Goal: Information Seeking & Learning: Learn about a topic

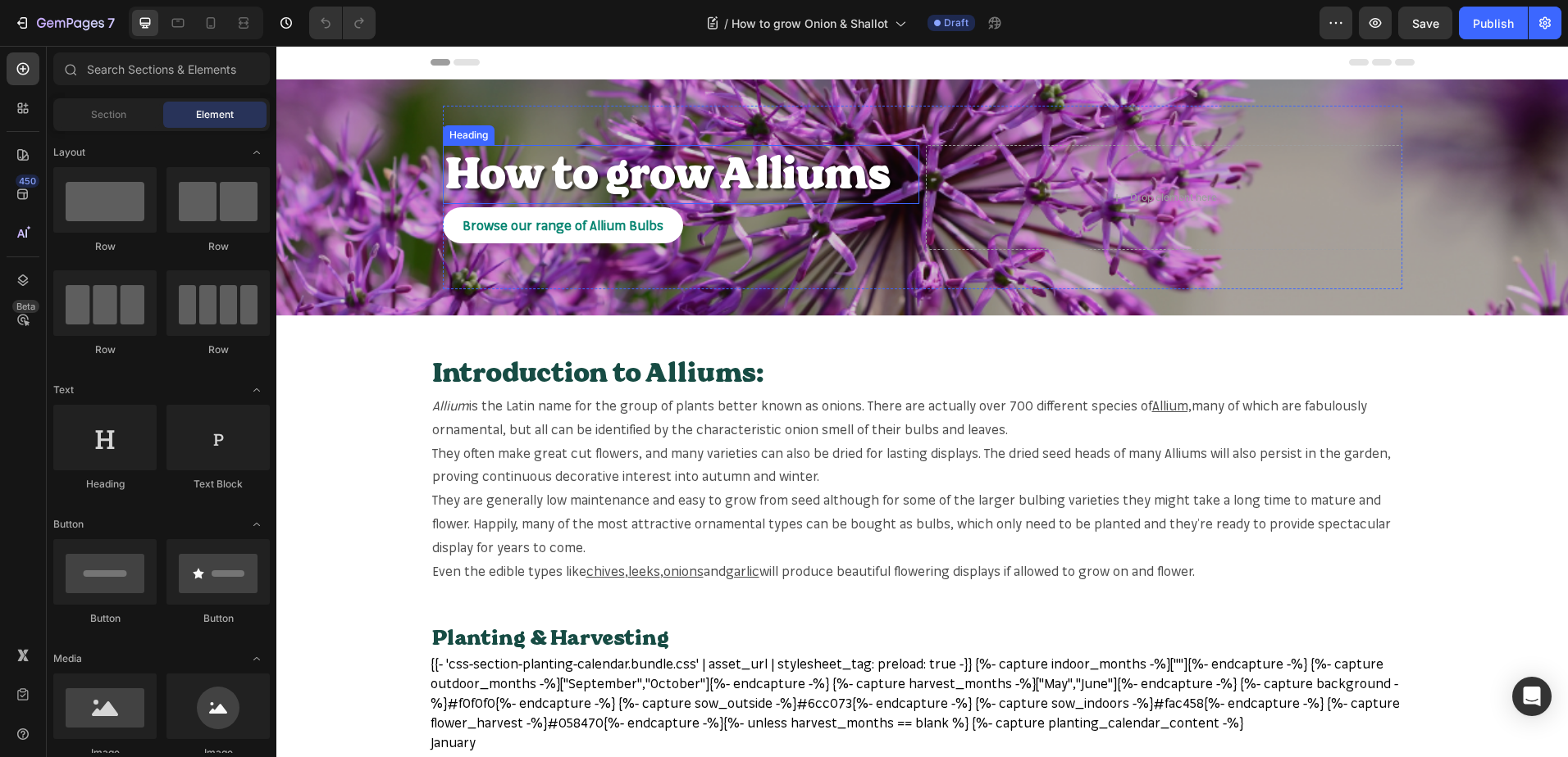
click at [876, 183] on h2 "How to grow Alliums" at bounding box center [681, 174] width 476 height 59
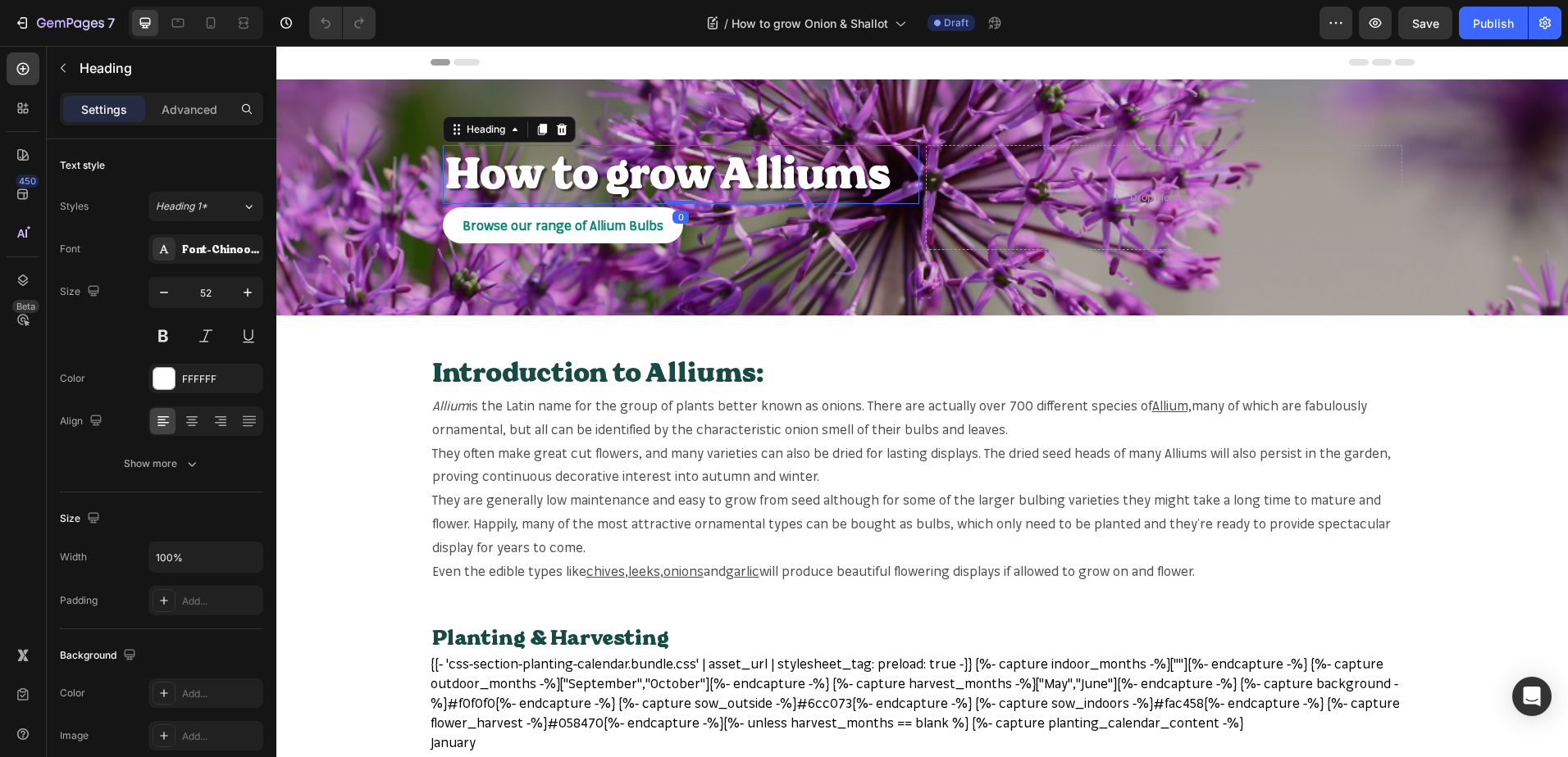
click at [882, 180] on h2 "How to grow Alliums" at bounding box center [681, 174] width 476 height 59
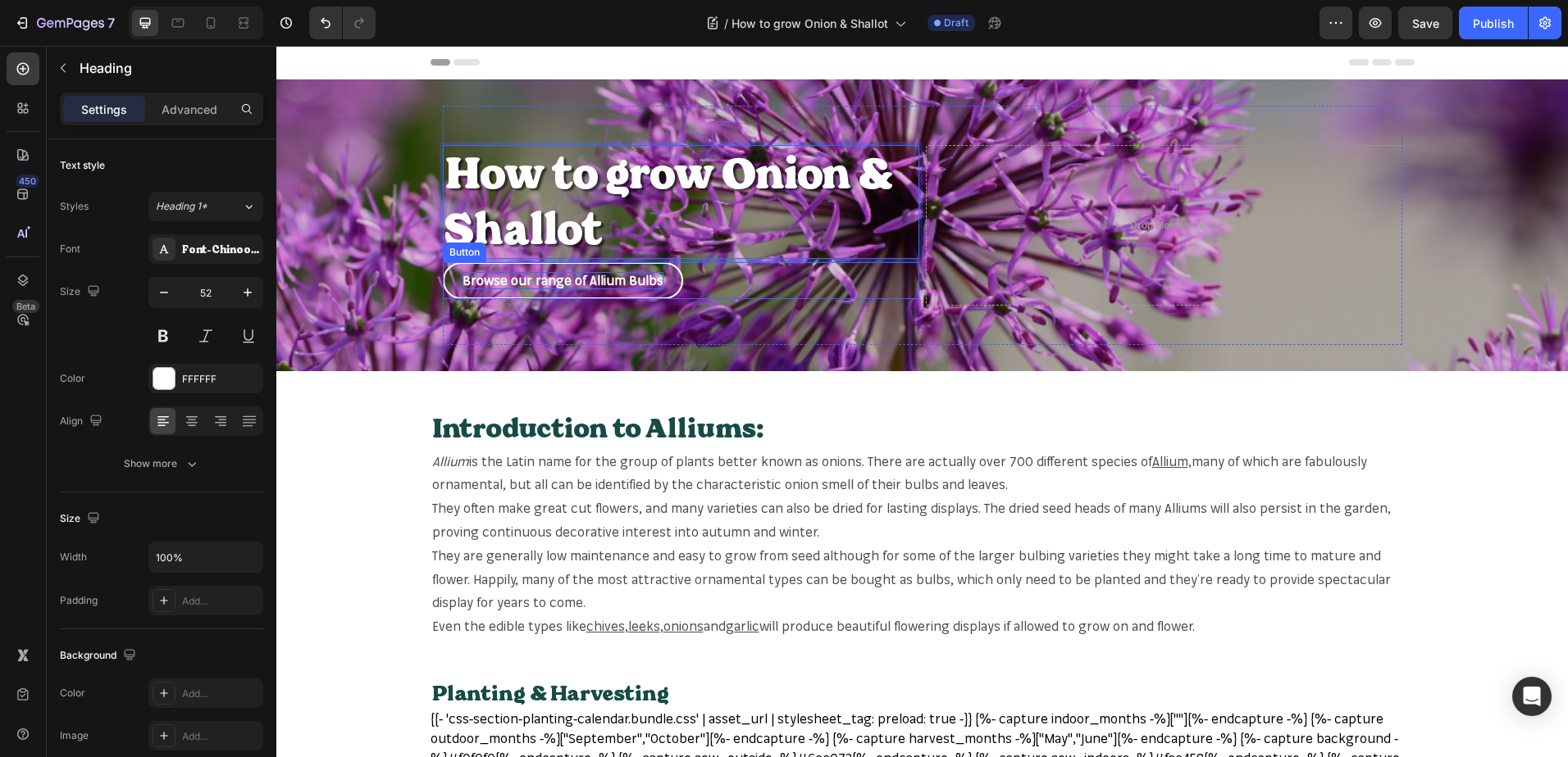
click at [639, 280] on p "Browse our range of Allium Bulbs" at bounding box center [563, 281] width 201 height 17
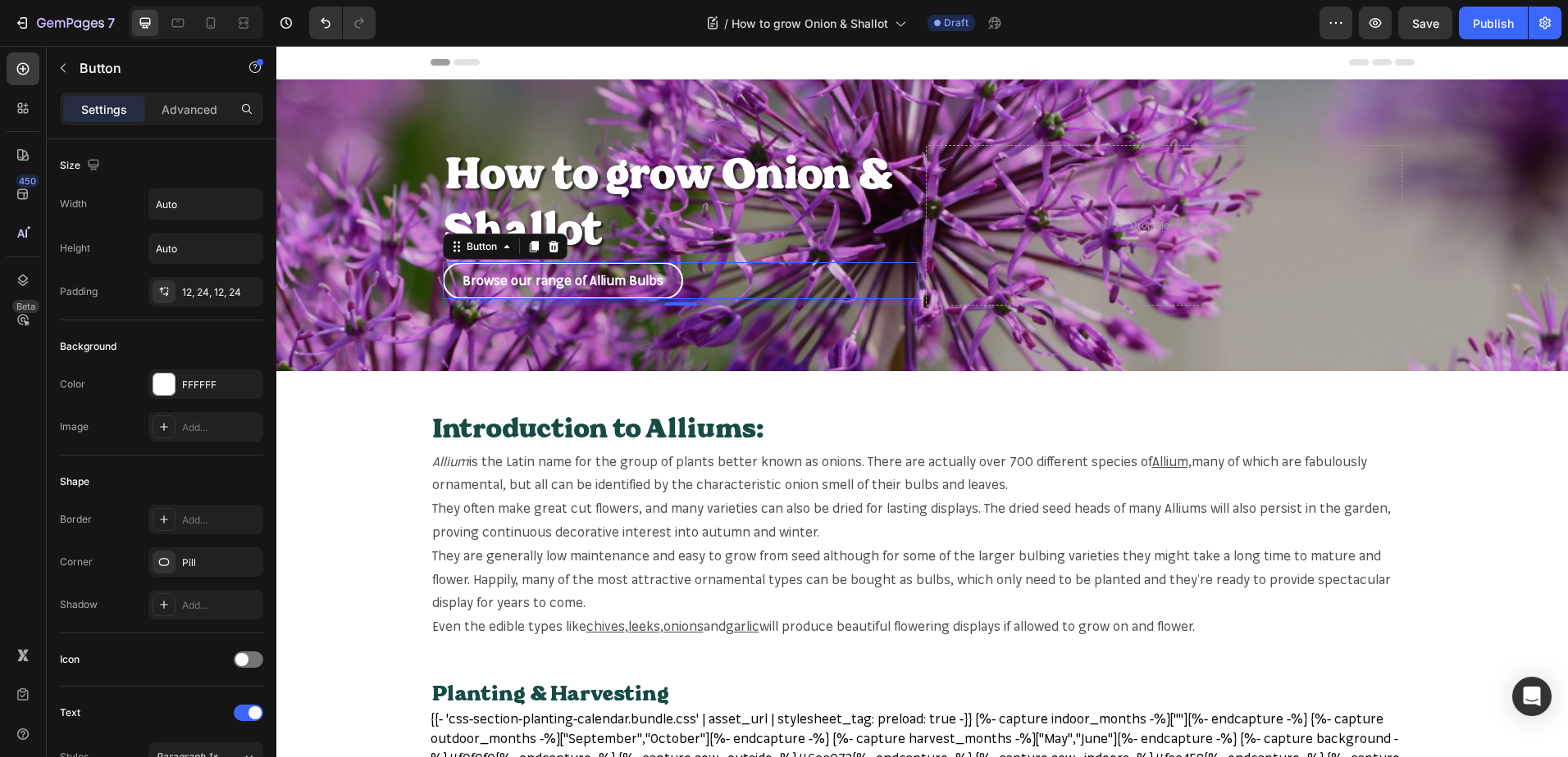
click at [652, 280] on link "Browse our range of Allium Bulbs" at bounding box center [562, 280] width 240 height 37
click at [641, 281] on p "Browse our range of Allium Bulbs" at bounding box center [563, 281] width 201 height 17
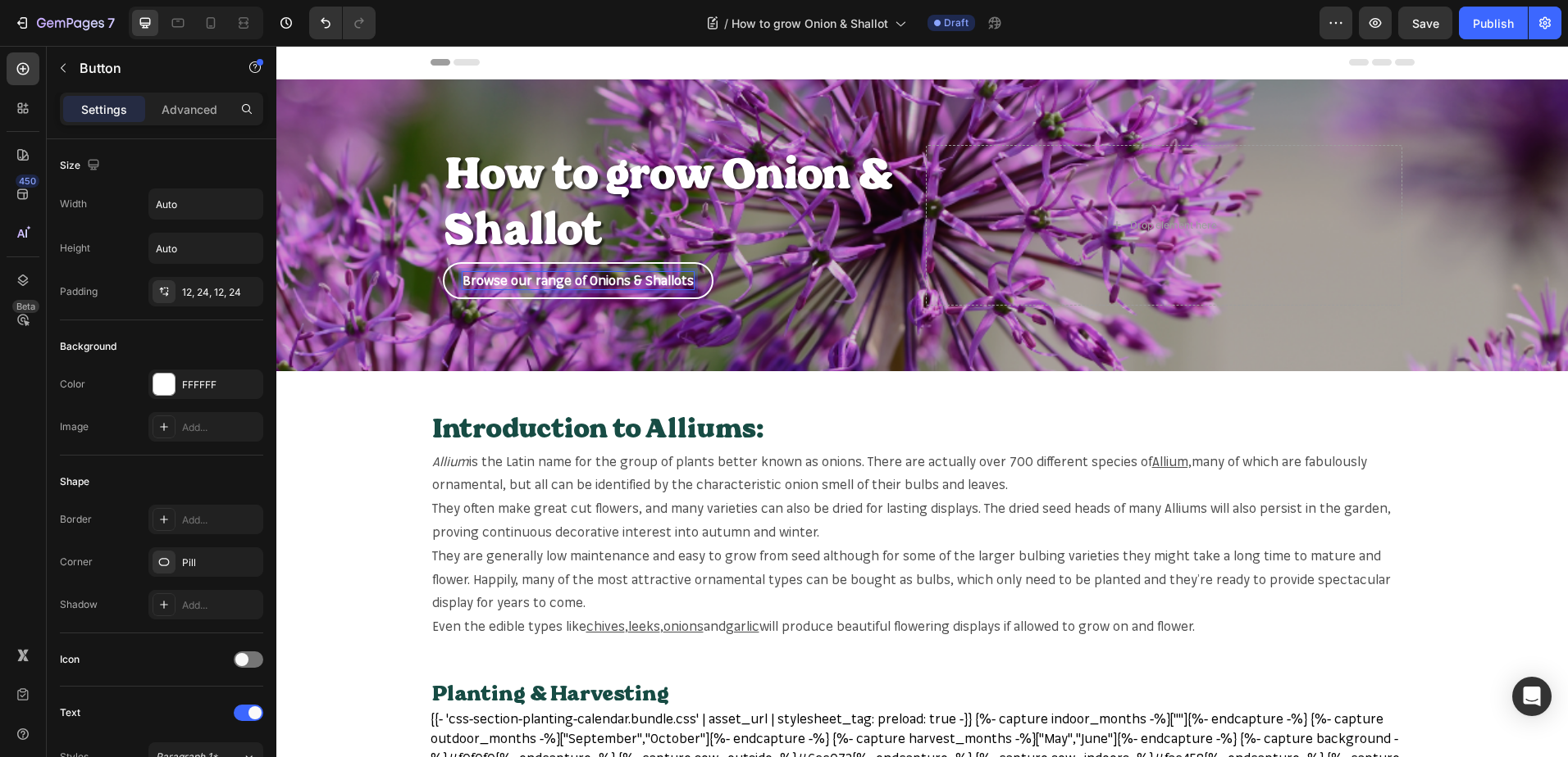
click at [847, 263] on div "Browse our range of Onions & Shallots Button 8" at bounding box center [681, 280] width 476 height 37
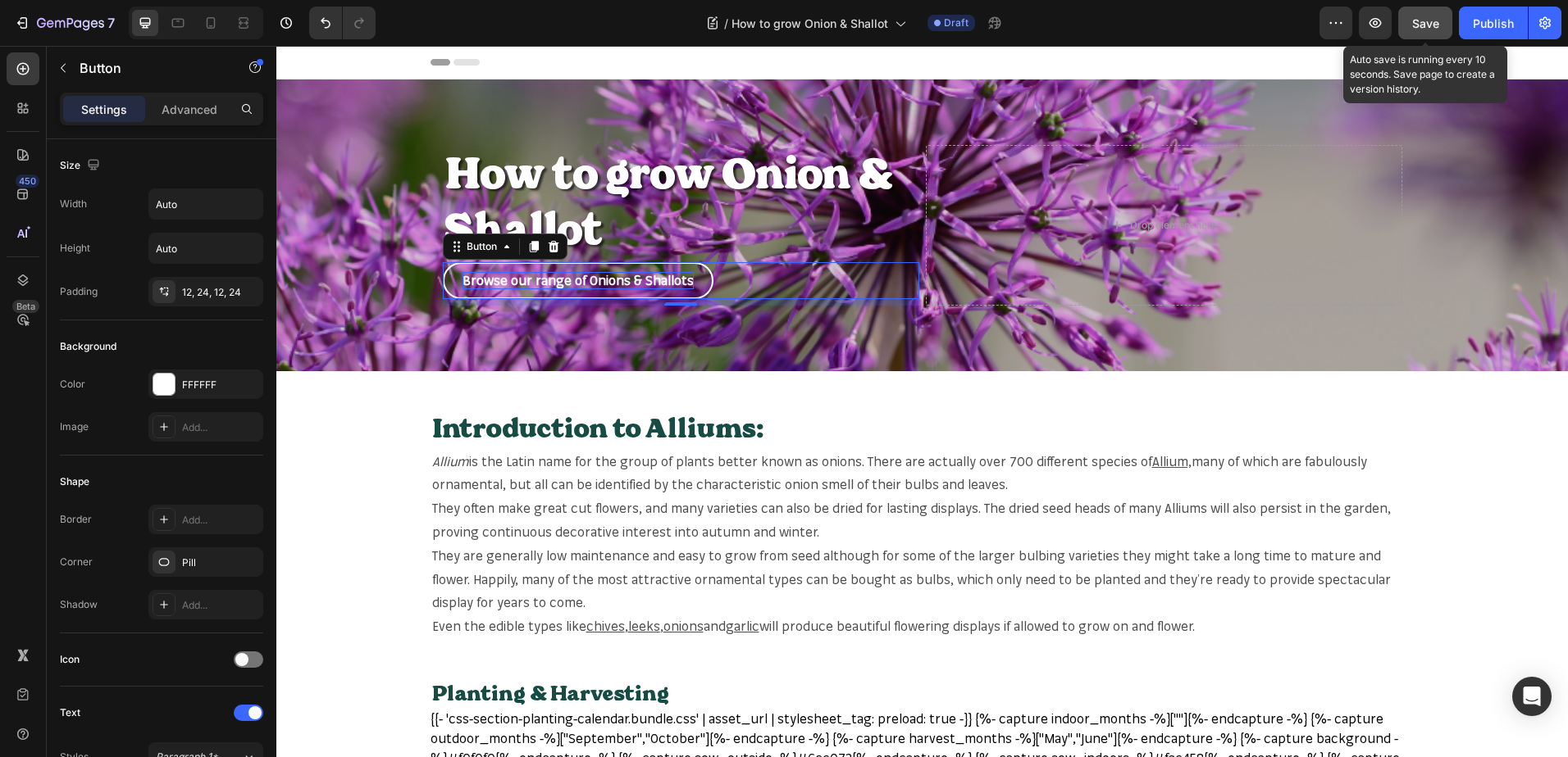
click at [1442, 20] on button "Save" at bounding box center [1424, 23] width 54 height 33
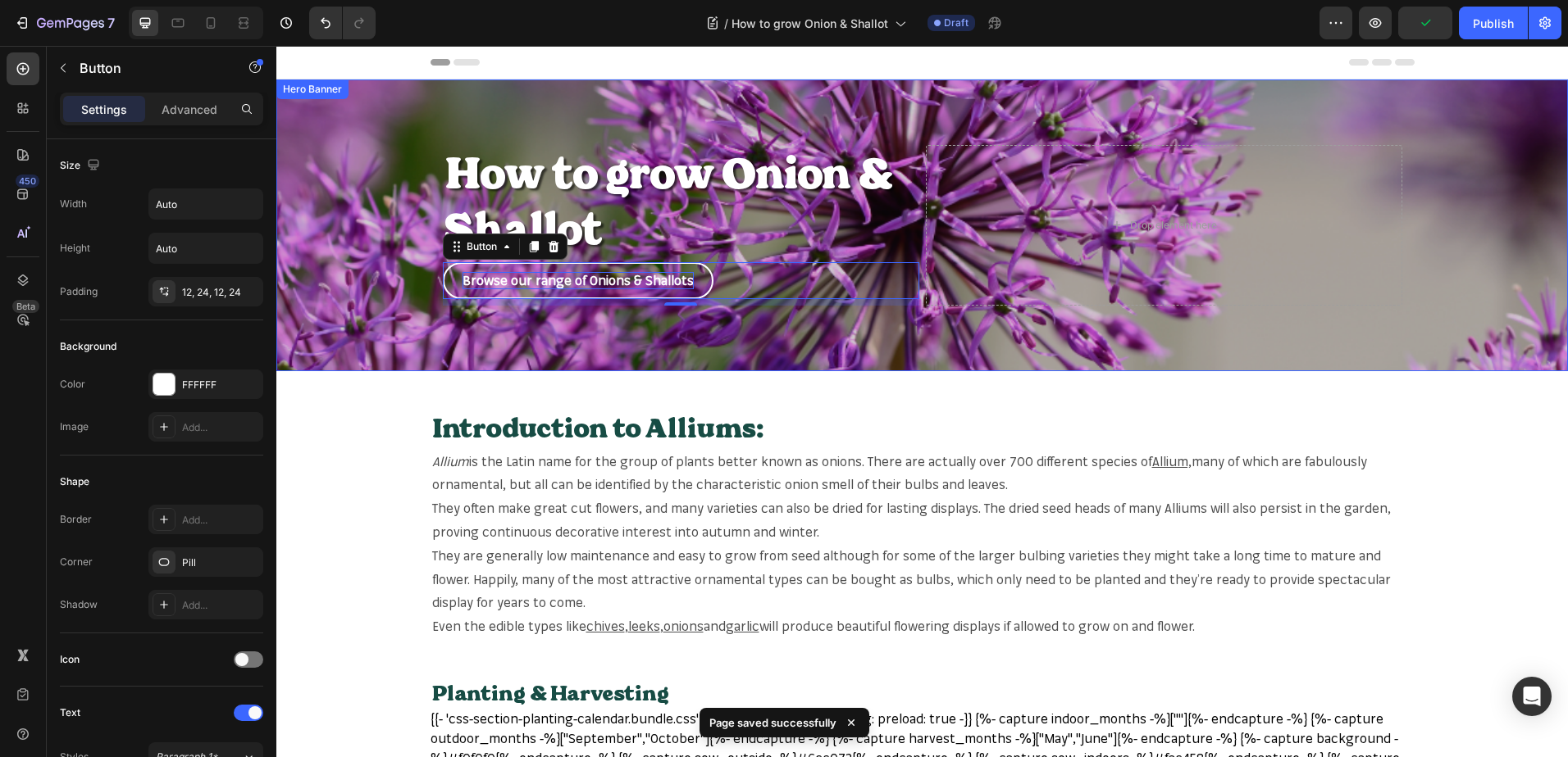
click at [1420, 229] on div "Overlay" at bounding box center [922, 226] width 1291 height 292
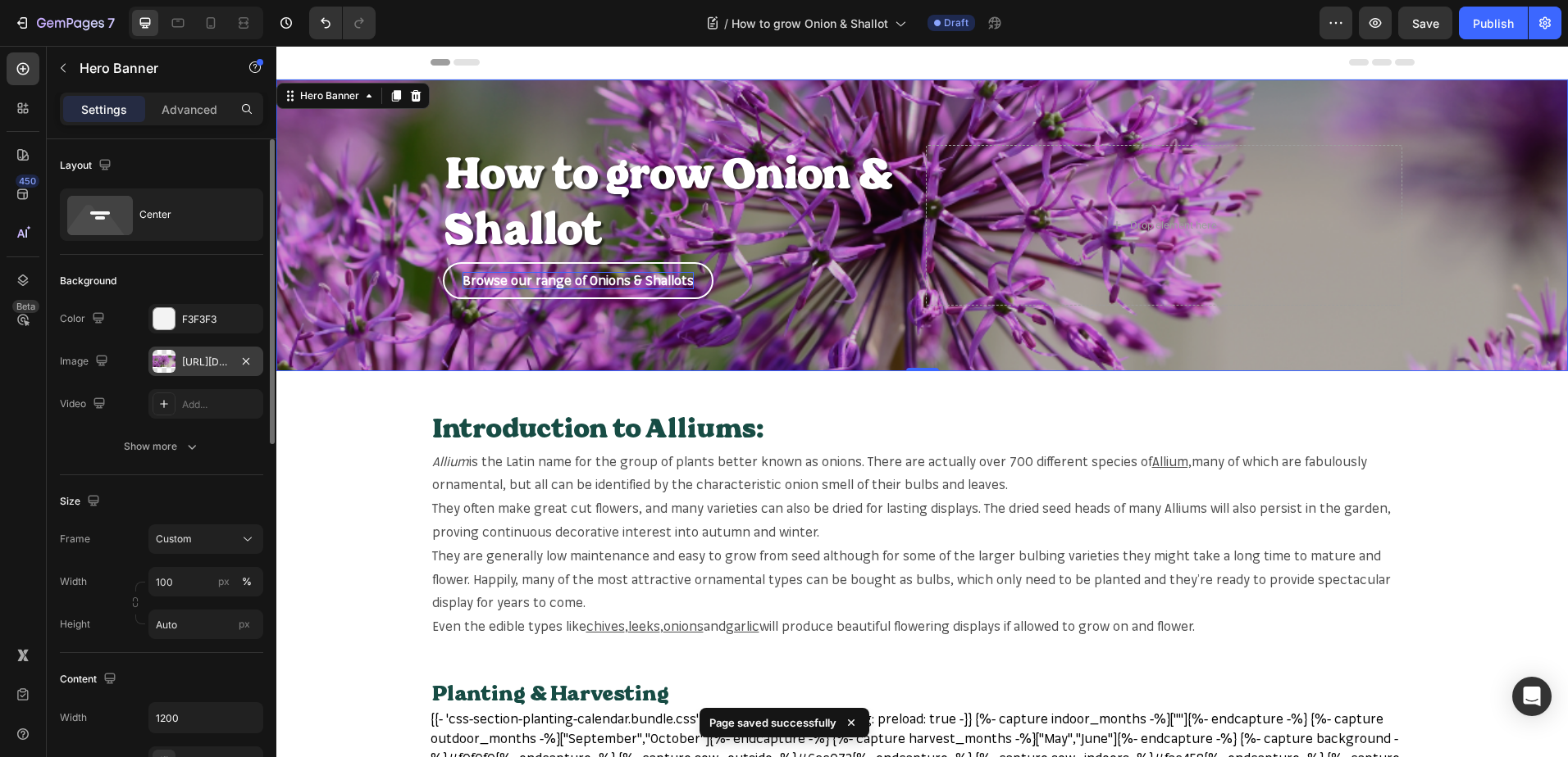
click at [190, 357] on div "[URL][DOMAIN_NAME]" at bounding box center [205, 362] width 47 height 15
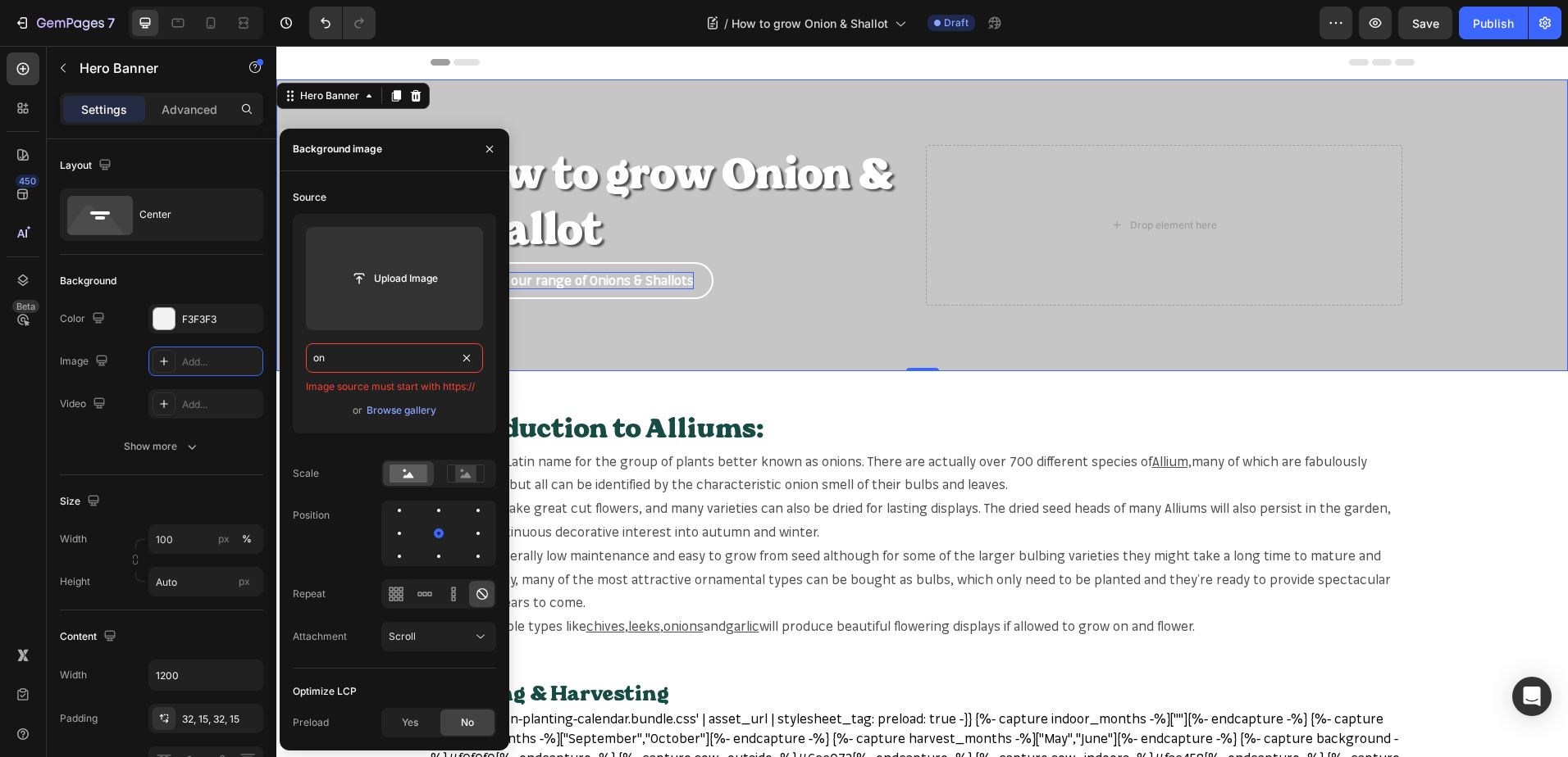
type input "o"
click at [496, 149] on button "button" at bounding box center [489, 149] width 27 height 27
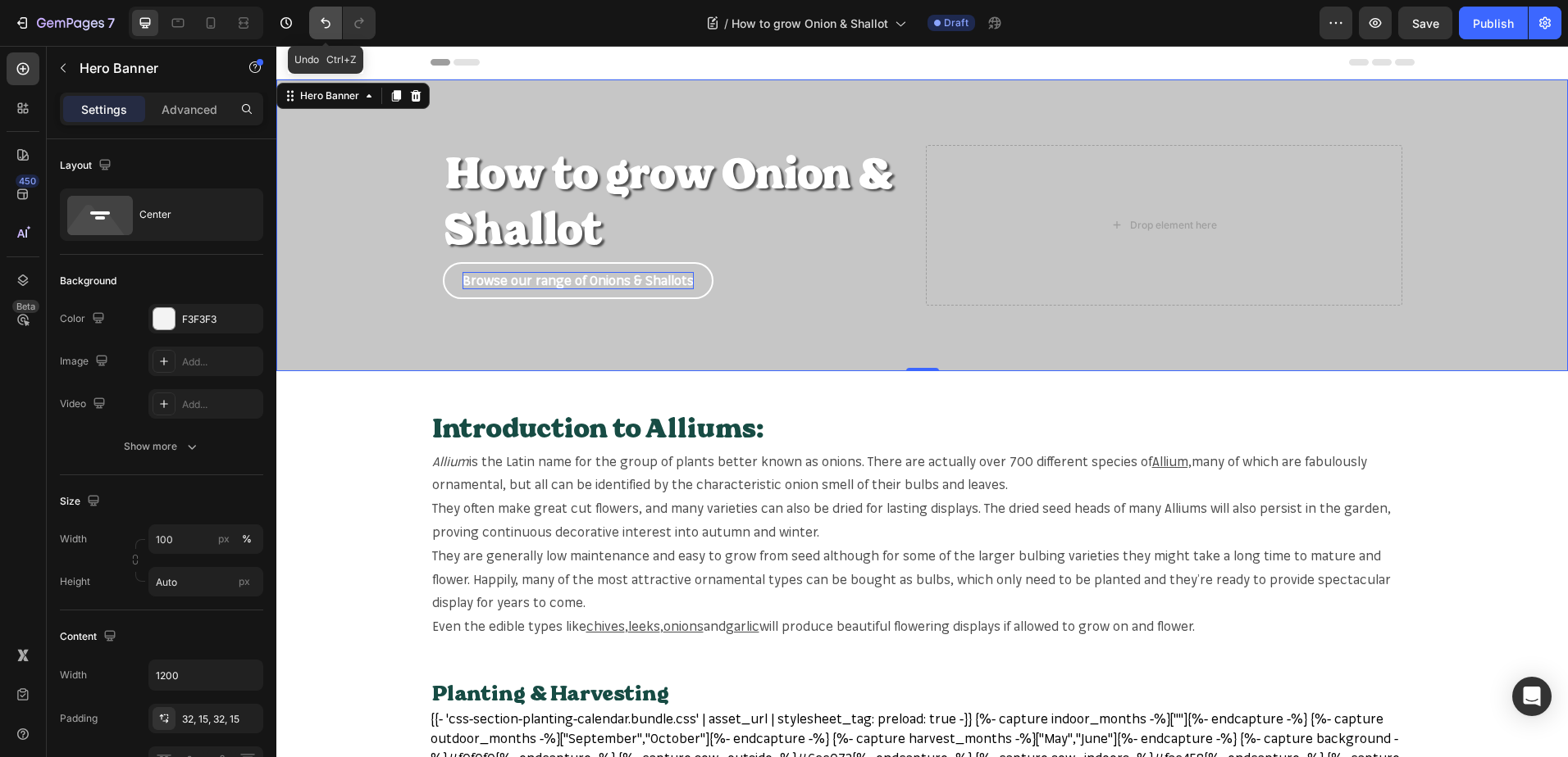
click at [328, 17] on icon "Undo/Redo" at bounding box center [325, 22] width 16 height 16
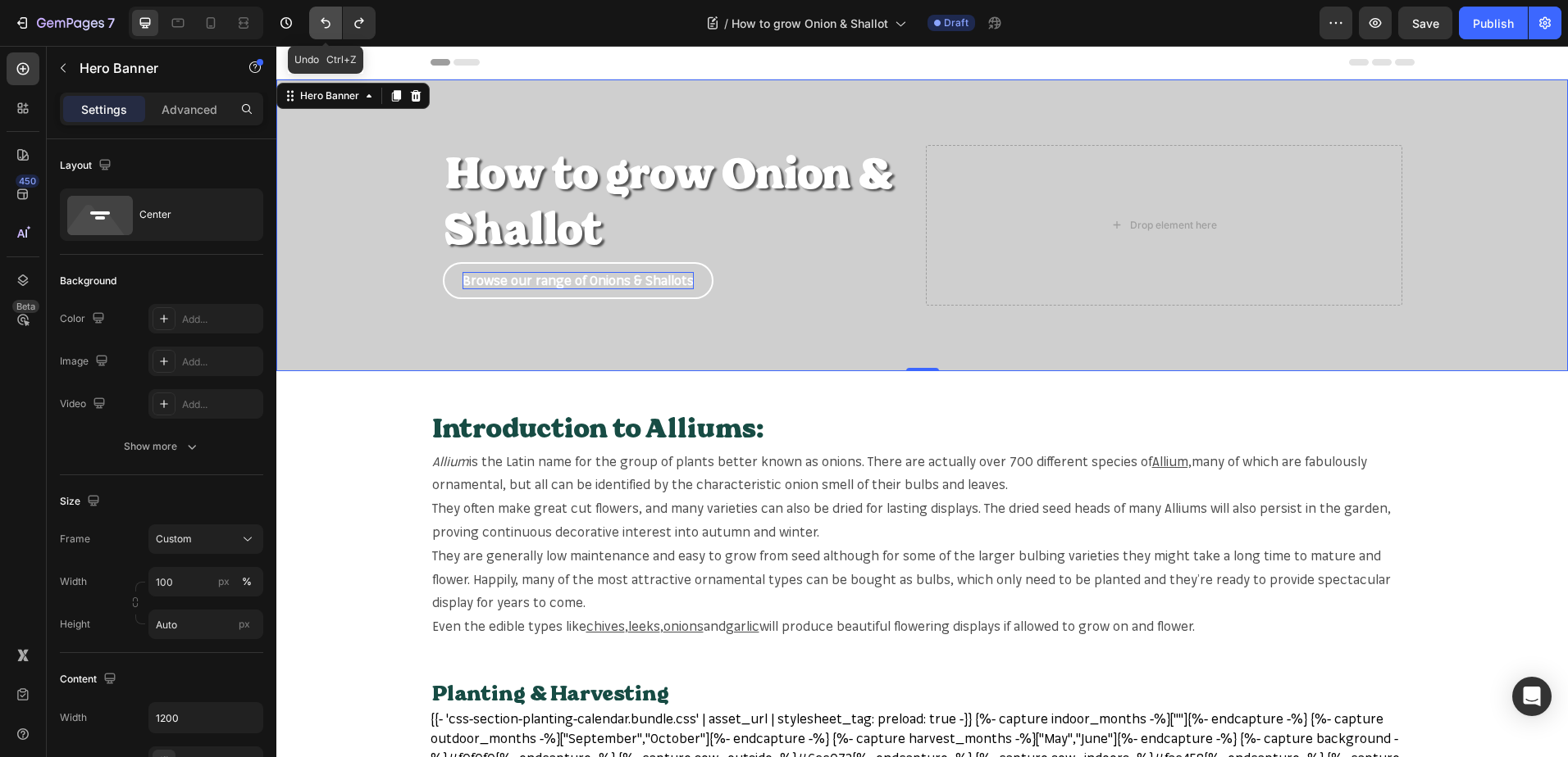
click at [328, 17] on icon "Undo/Redo" at bounding box center [325, 22] width 16 height 16
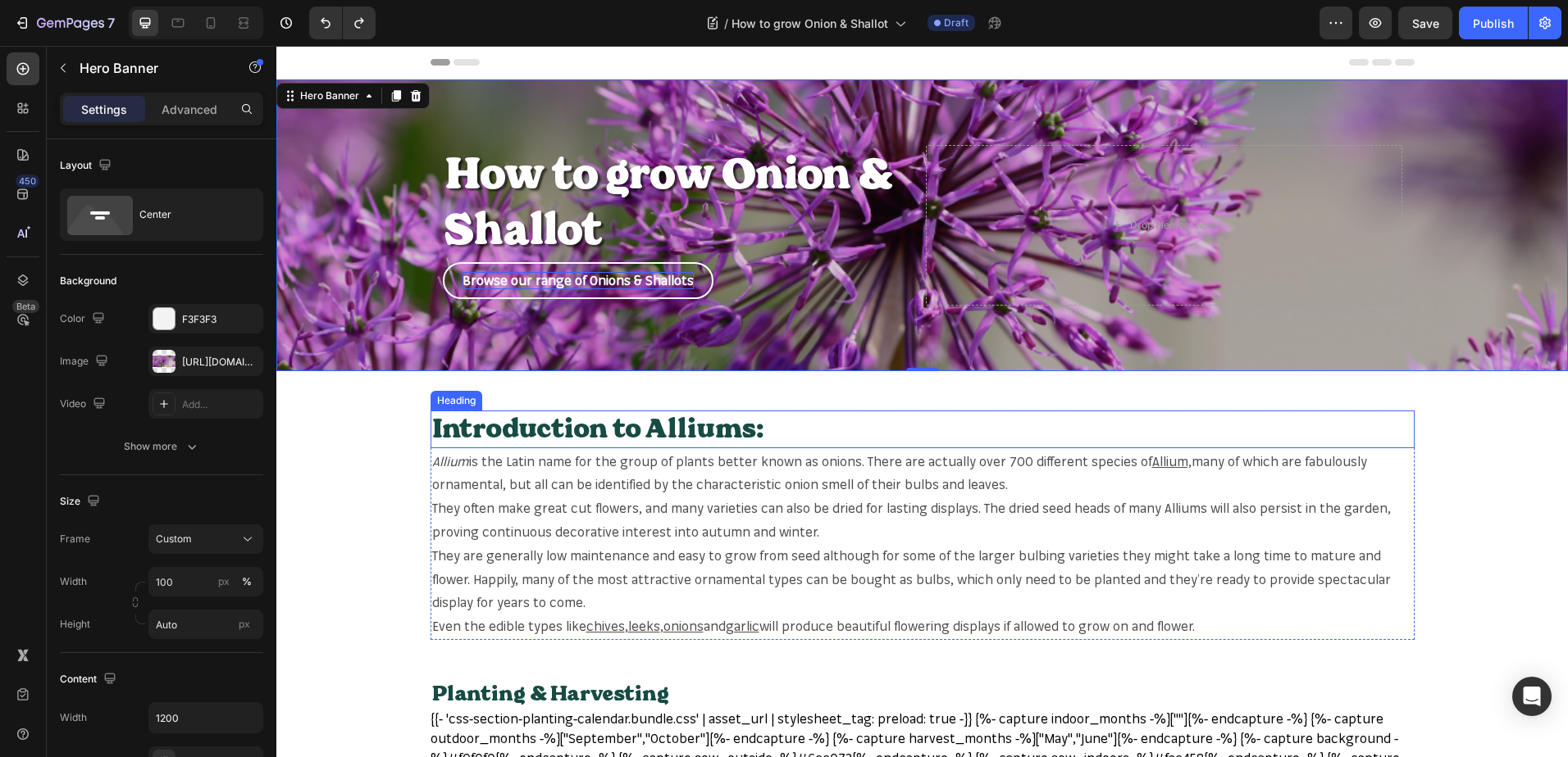
click at [713, 430] on h2 "Introduction to Alliums:" at bounding box center [922, 430] width 983 height 38
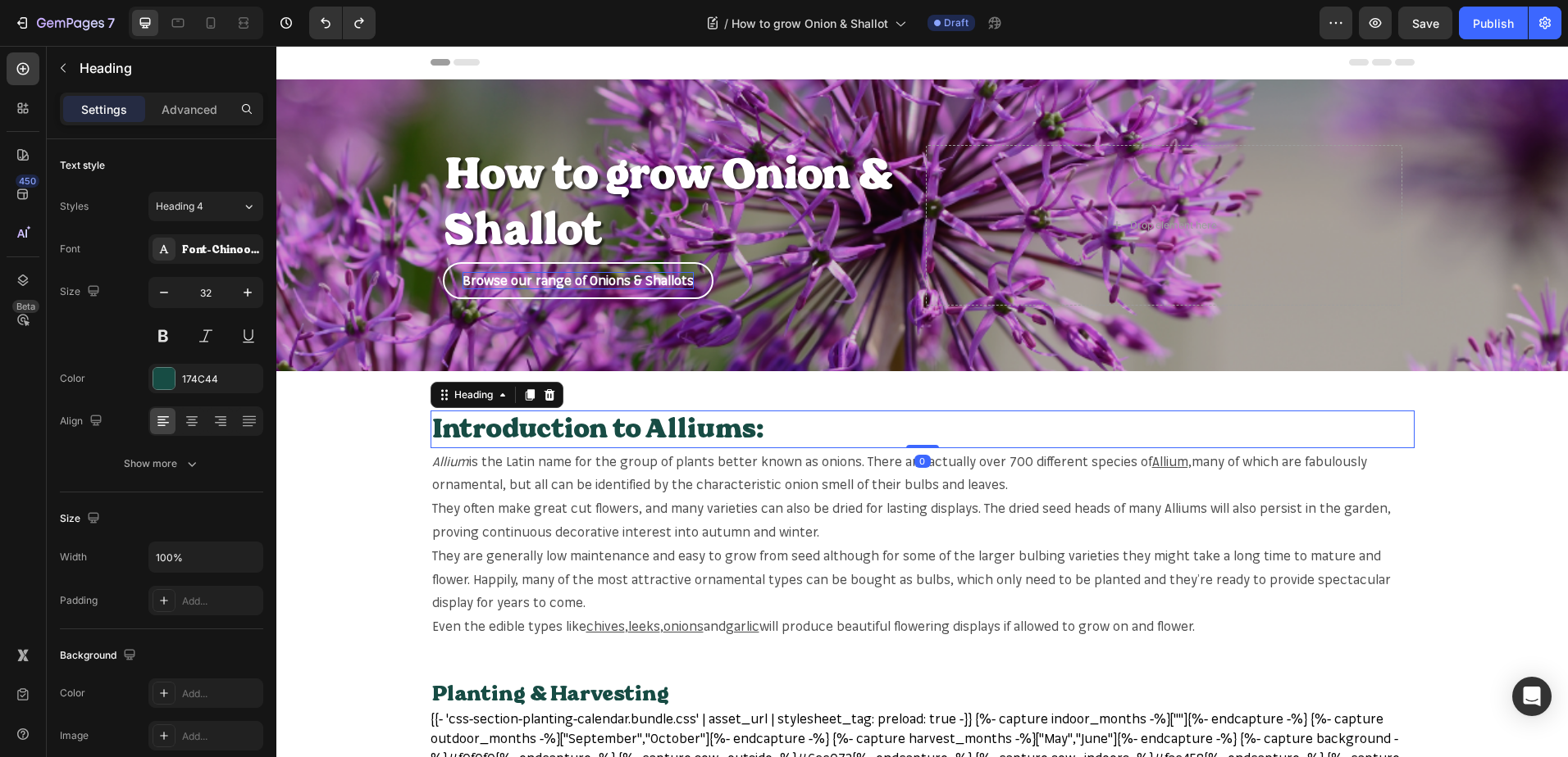
click at [725, 424] on h2 "Introduction to Alliums:" at bounding box center [922, 430] width 983 height 38
click at [725, 424] on p "Introduction to Alliums:" at bounding box center [922, 430] width 981 height 34
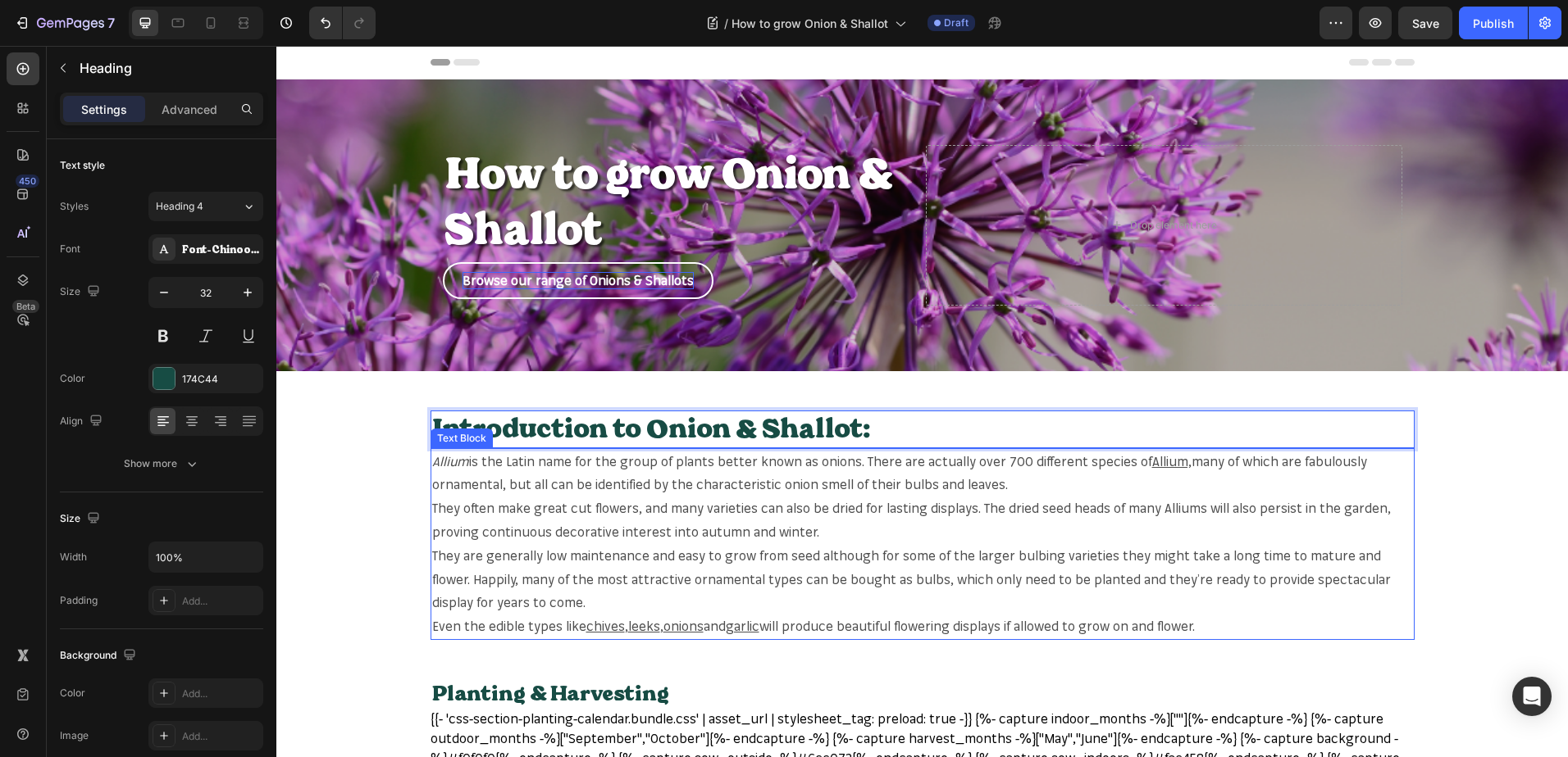
click at [849, 483] on p "Allium is the Latin name for the group of plants better known as onions. There …" at bounding box center [922, 473] width 981 height 47
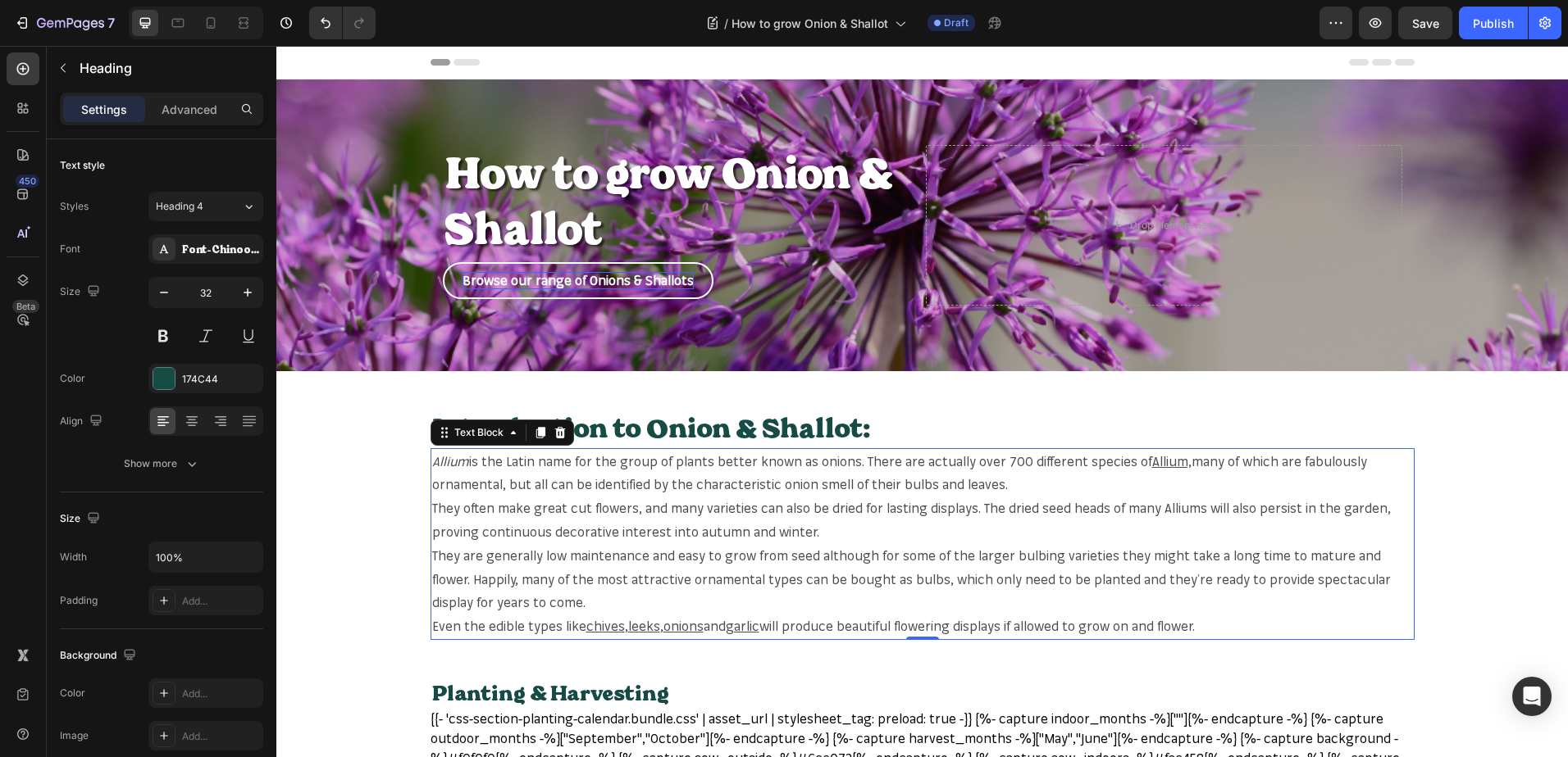
click at [849, 483] on p "Allium is the Latin name for the group of plants better known as onions. There …" at bounding box center [922, 473] width 981 height 47
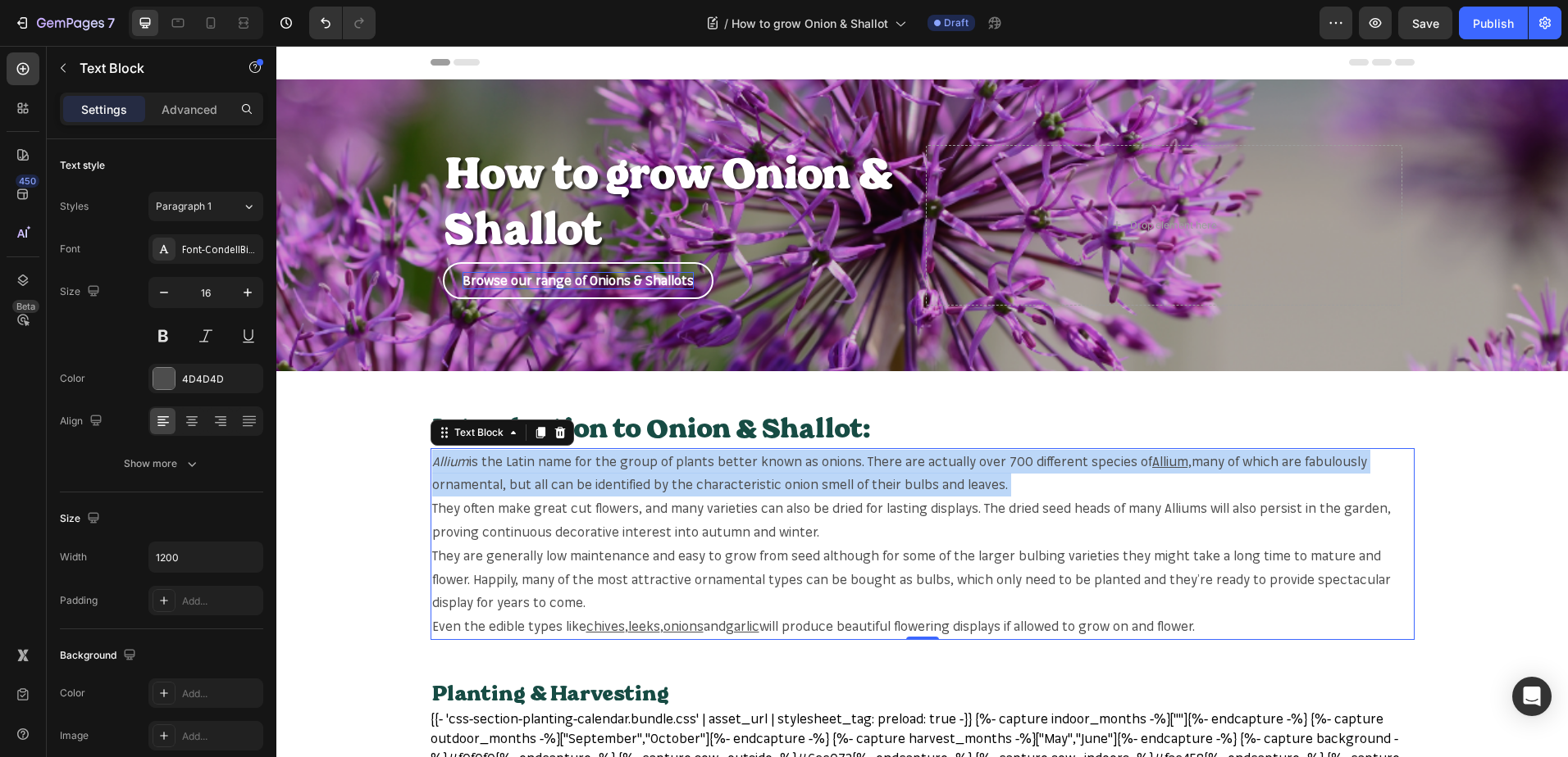
click at [849, 483] on p "Allium is the Latin name for the group of plants better known as onions. There …" at bounding box center [922, 473] width 981 height 47
click at [1219, 627] on p "Even the edible types like chives , leeks , onions and garlic will produce beau…" at bounding box center [922, 626] width 981 height 24
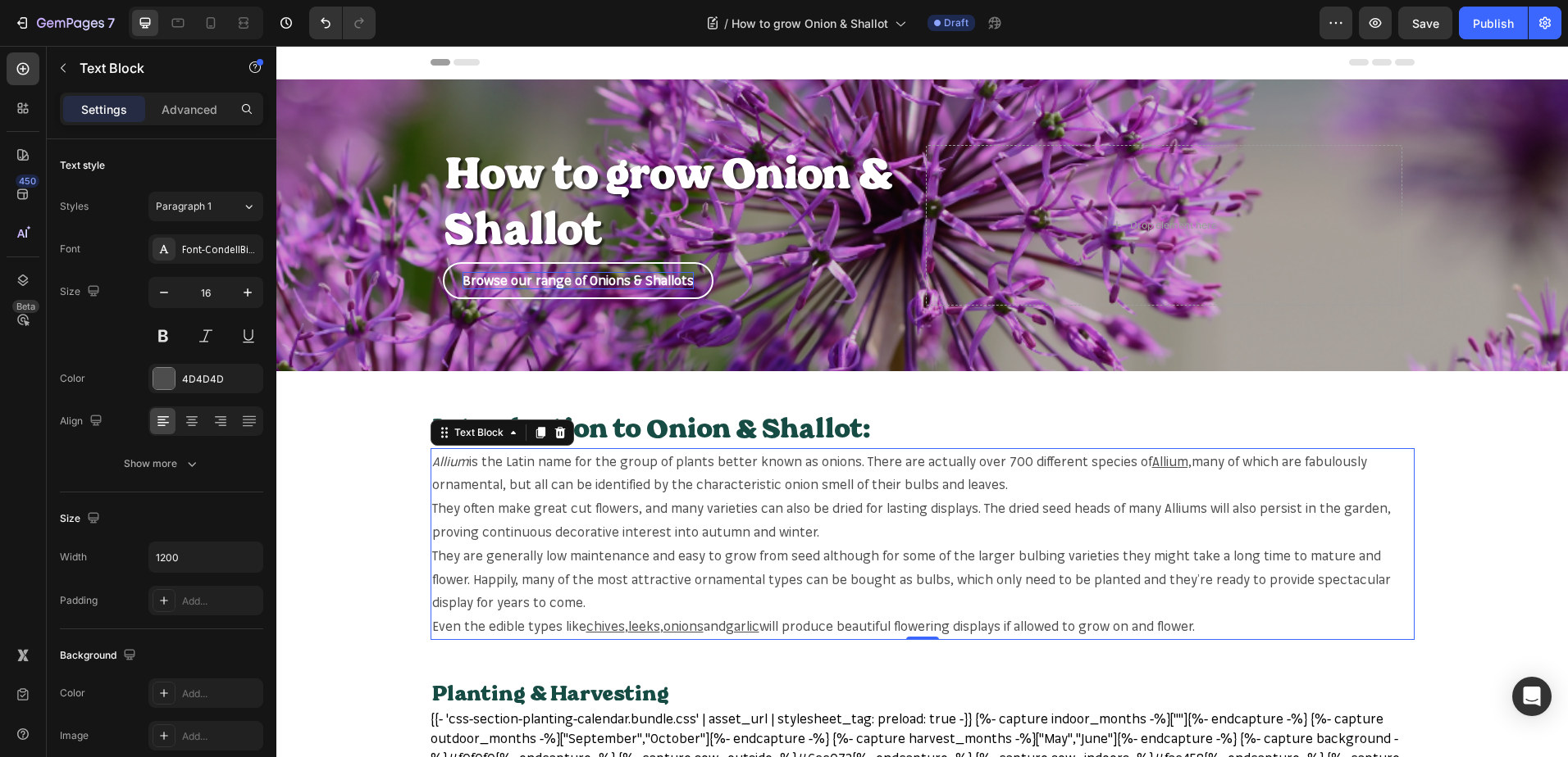
click at [1219, 627] on p "Even the edible types like chives , leeks , onions and garlic will produce beau…" at bounding box center [922, 626] width 981 height 24
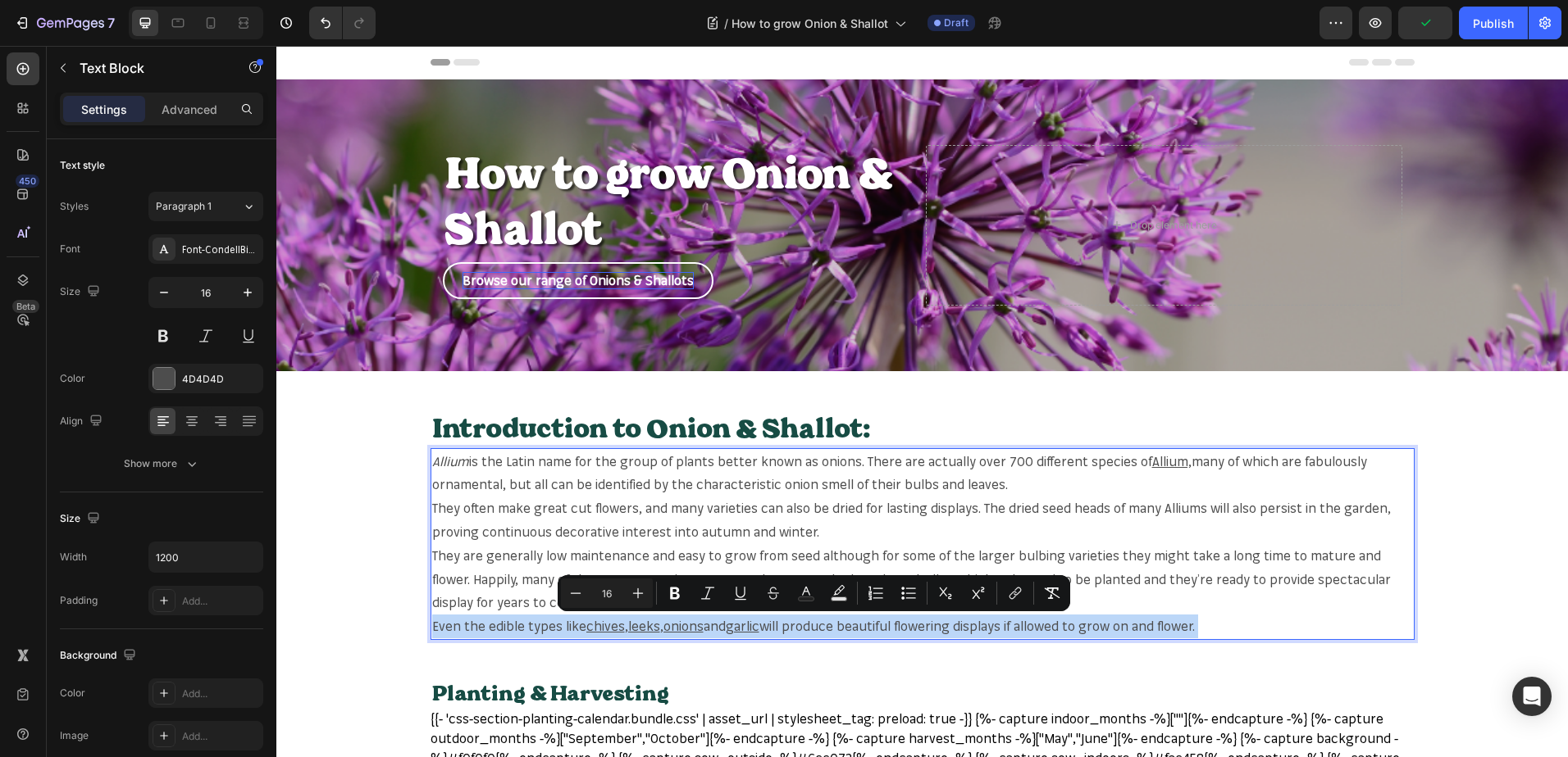
drag, startPoint x: 1219, startPoint y: 627, endPoint x: 554, endPoint y: 513, distance: 674.7
click at [548, 513] on div "Allium is the Latin name for the group of plants better known as onions. There …" at bounding box center [922, 544] width 983 height 192
click at [1257, 615] on p "Even the edible types like chives , leeks , onions and garlic will produce beau…" at bounding box center [922, 626] width 981 height 24
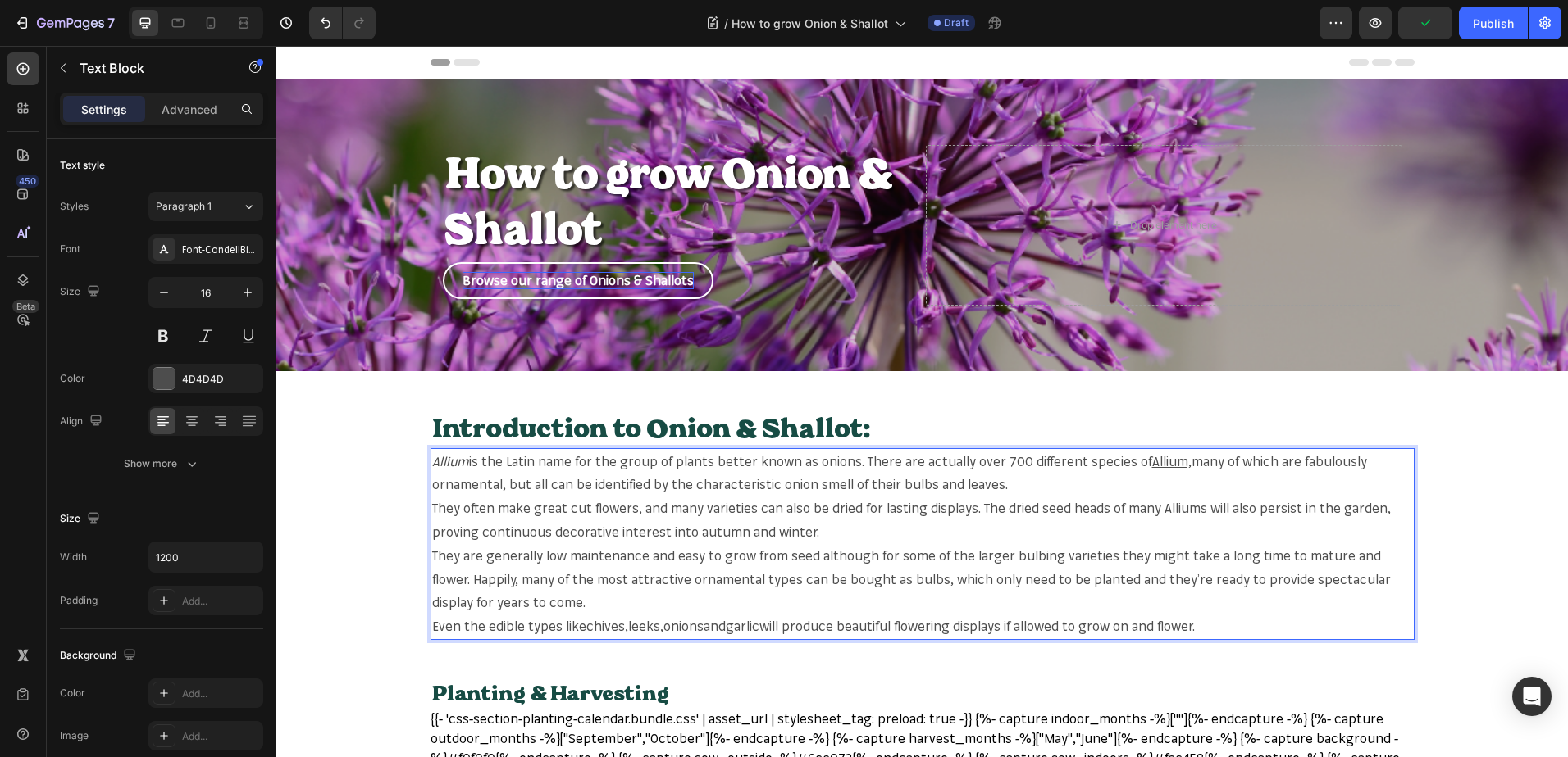
click at [1240, 632] on p "Even the edible types like chives , leeks , onions and garlic will produce beau…" at bounding box center [922, 626] width 981 height 24
click at [1198, 622] on p "Even the edible types like chives , leeks , onions and garlic will produce beau…" at bounding box center [922, 626] width 981 height 24
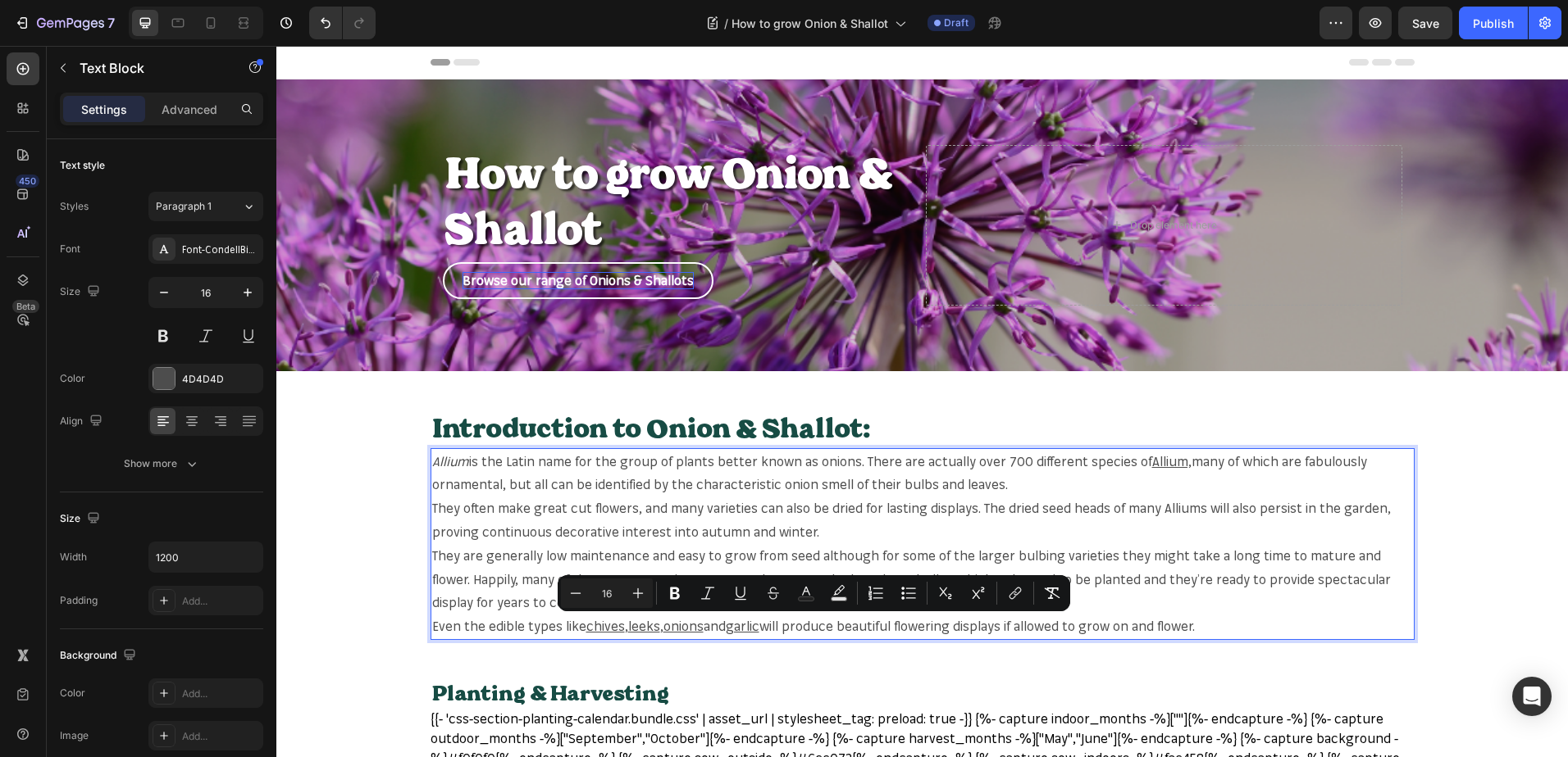
drag, startPoint x: 1198, startPoint y: 622, endPoint x: 1116, endPoint y: 614, distance: 82.4
click at [1119, 620] on p "Even the edible types like chives , leeks , onions and garlic will produce beau…" at bounding box center [922, 626] width 981 height 24
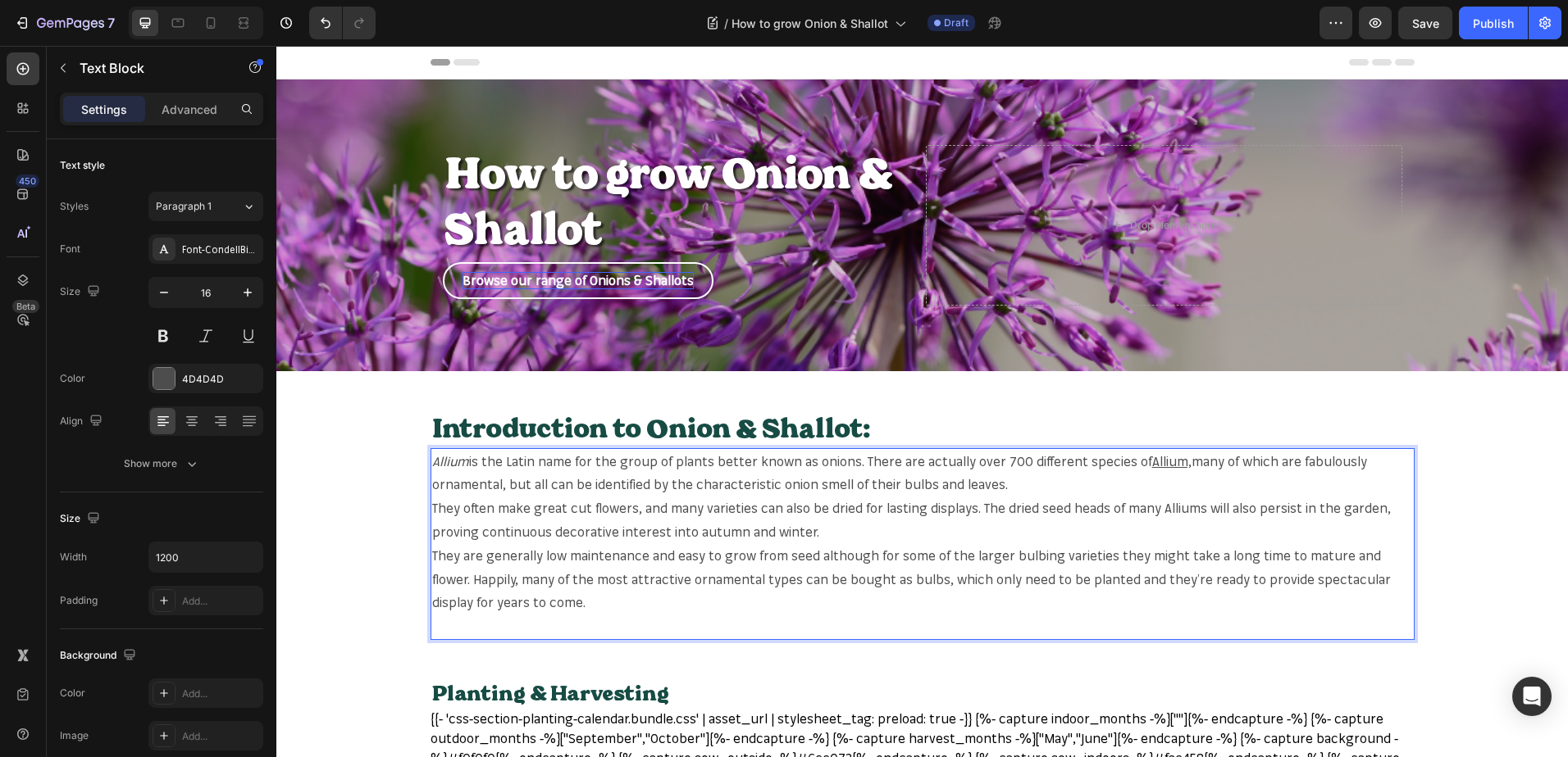
click at [519, 596] on p "They are generally low maintenance and easy to grow from seed although for some…" at bounding box center [922, 579] width 981 height 70
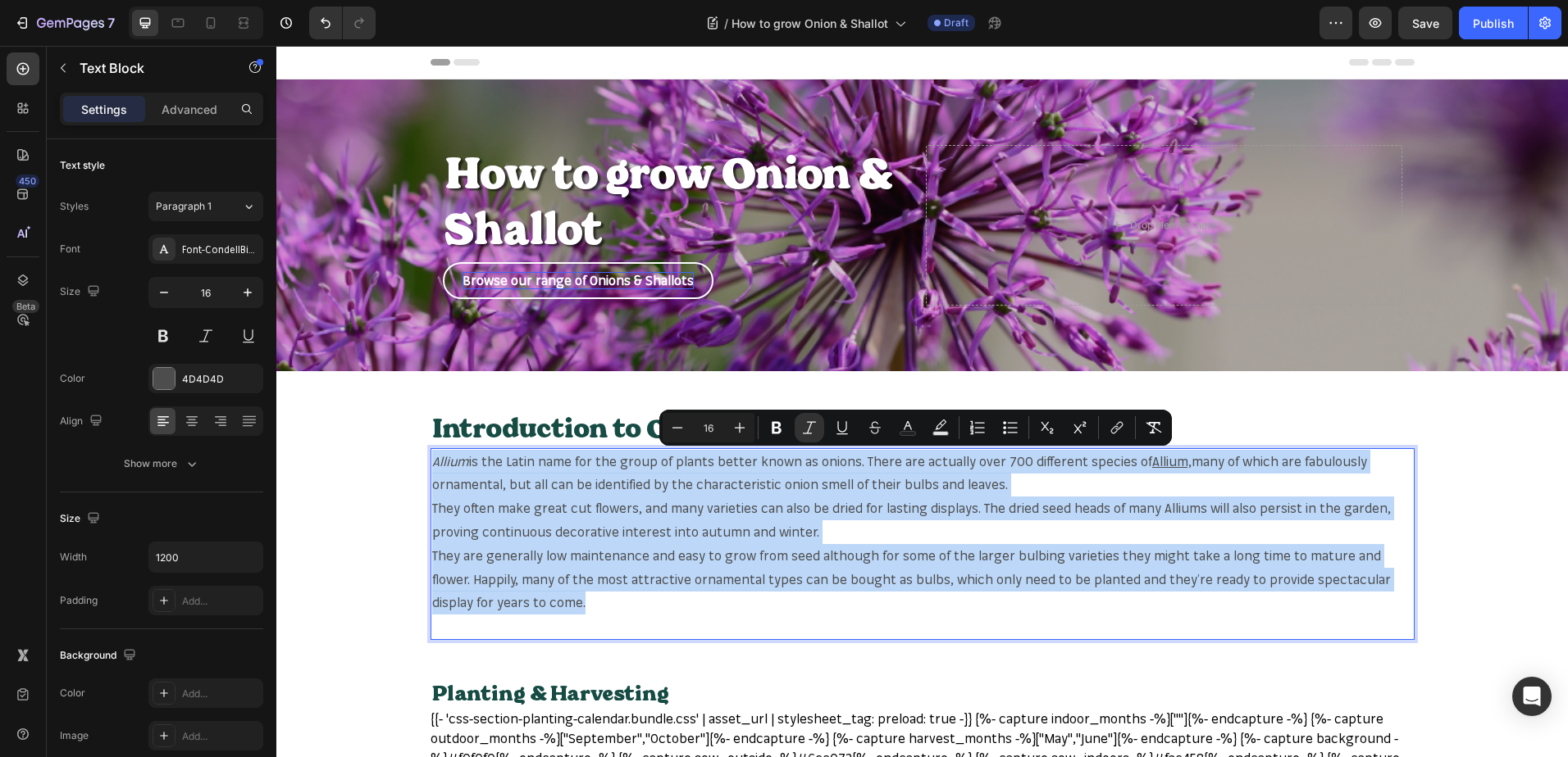
drag, startPoint x: 522, startPoint y: 607, endPoint x: 417, endPoint y: 466, distance: 175.8
click at [417, 466] on section "Introduction to Onion & Shallot: Heading Allium is the Latin name for the group…" at bounding box center [922, 525] width 1010 height 229
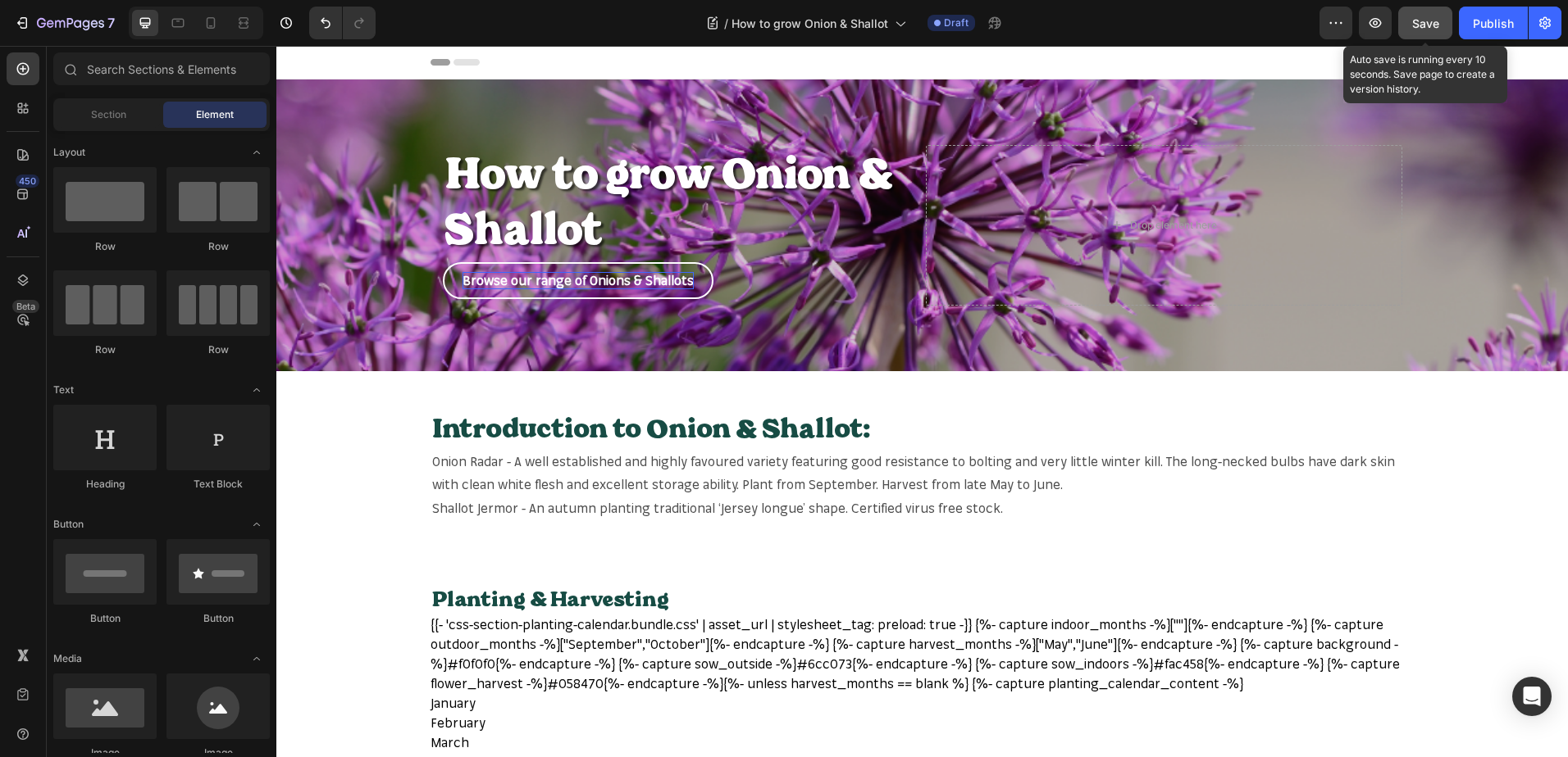
click at [1423, 21] on span "Save" at bounding box center [1424, 23] width 27 height 14
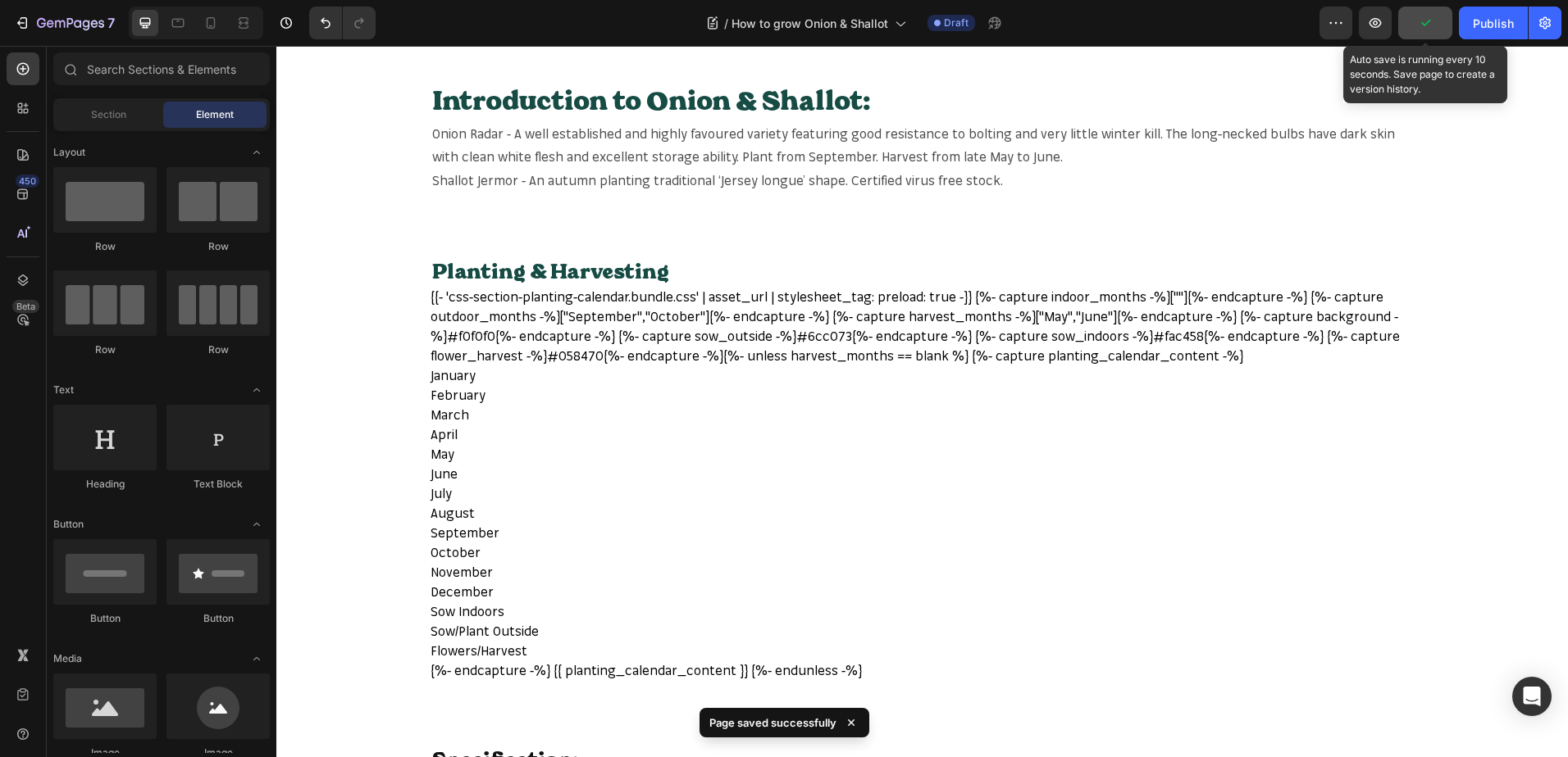
scroll to position [574, 0]
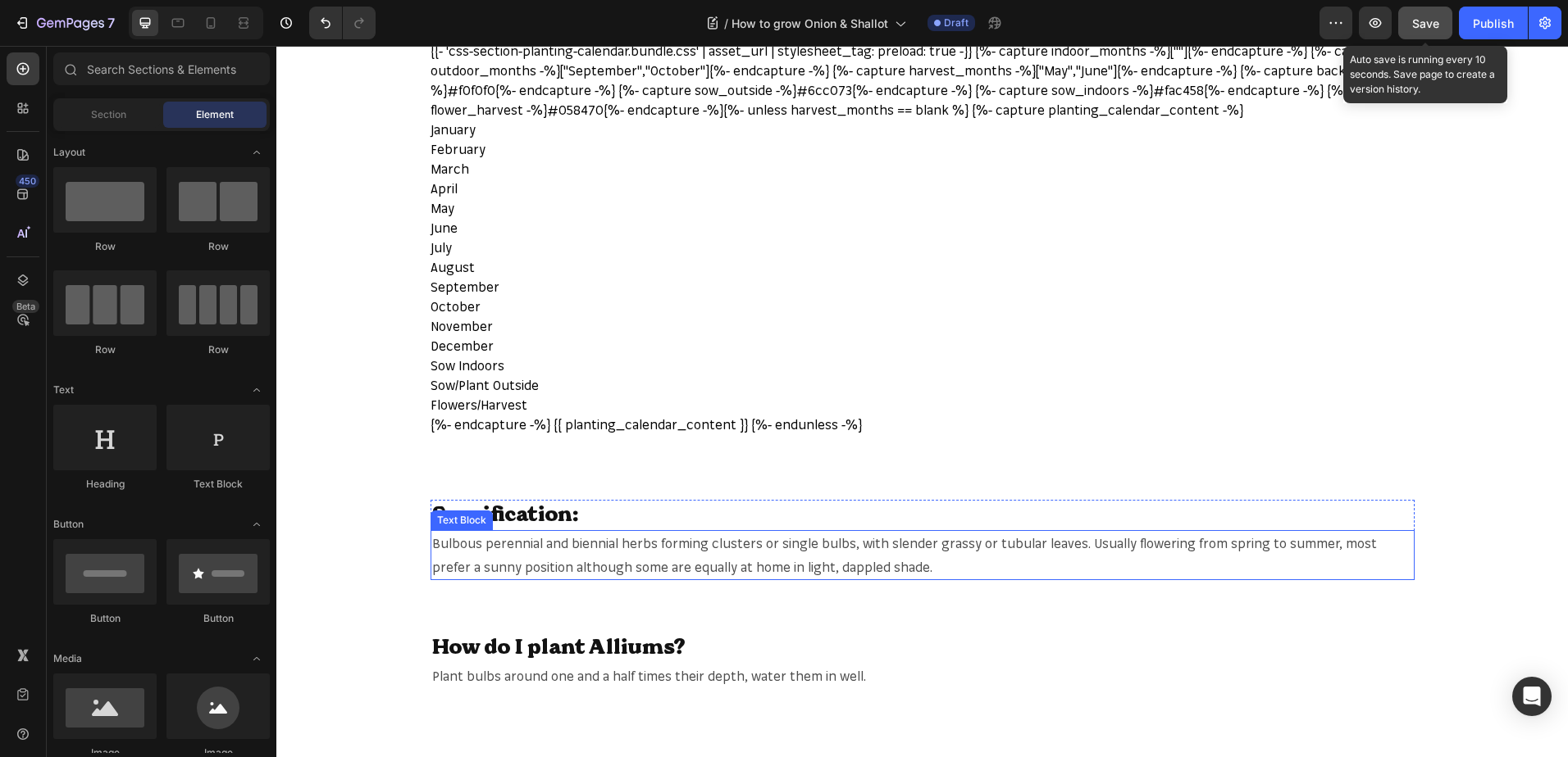
drag, startPoint x: 869, startPoint y: 571, endPoint x: 878, endPoint y: 569, distance: 9.2
click at [869, 571] on p "Bulbous perennial and biennial herbs forming clusters or single bulbs, with sle…" at bounding box center [922, 555] width 981 height 47
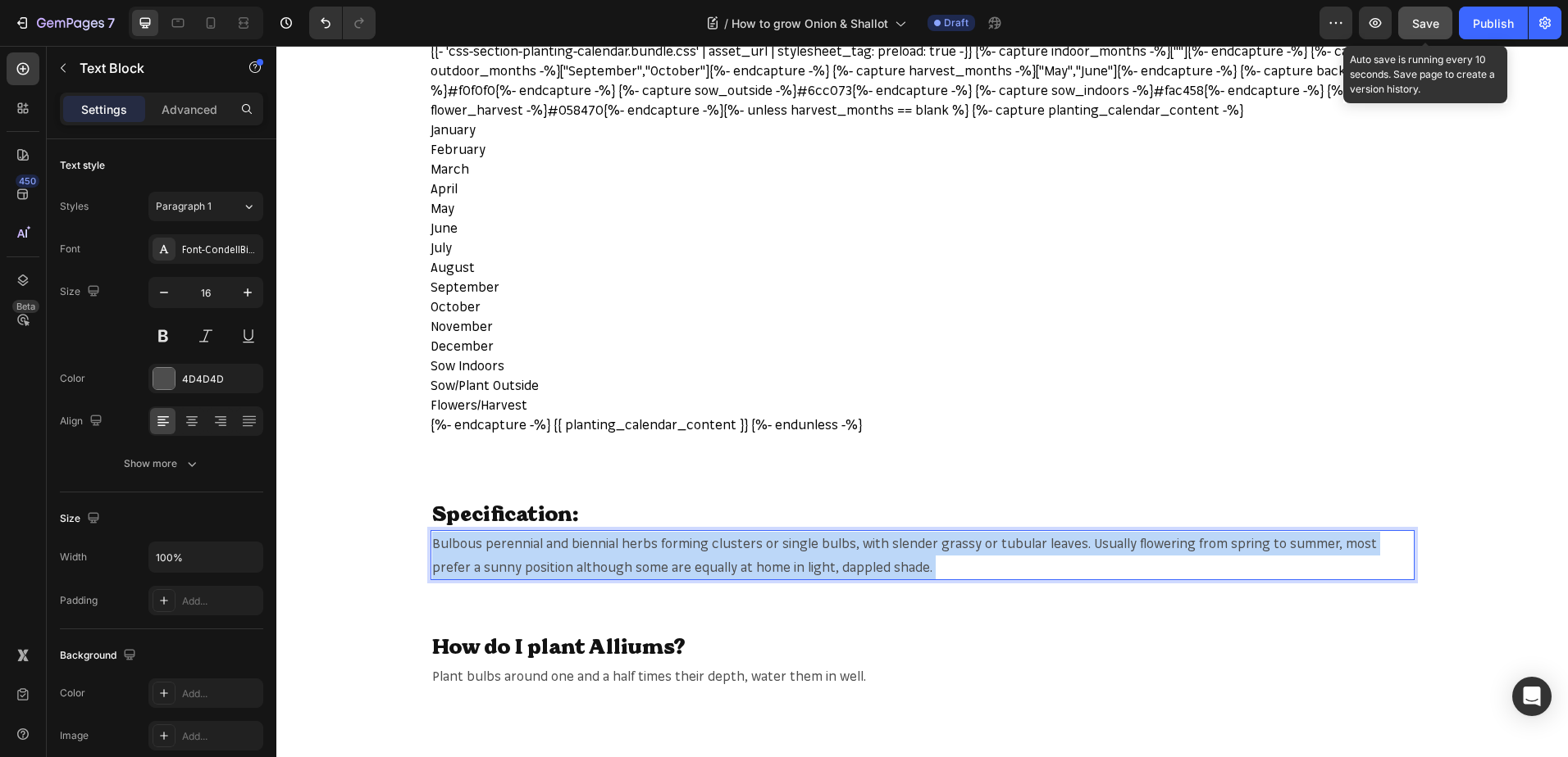
drag, startPoint x: 879, startPoint y: 569, endPoint x: 611, endPoint y: 562, distance: 268.1
click at [611, 562] on p "Bulbous perennial and biennial herbs forming clusters or single bulbs, with sle…" at bounding box center [922, 555] width 981 height 47
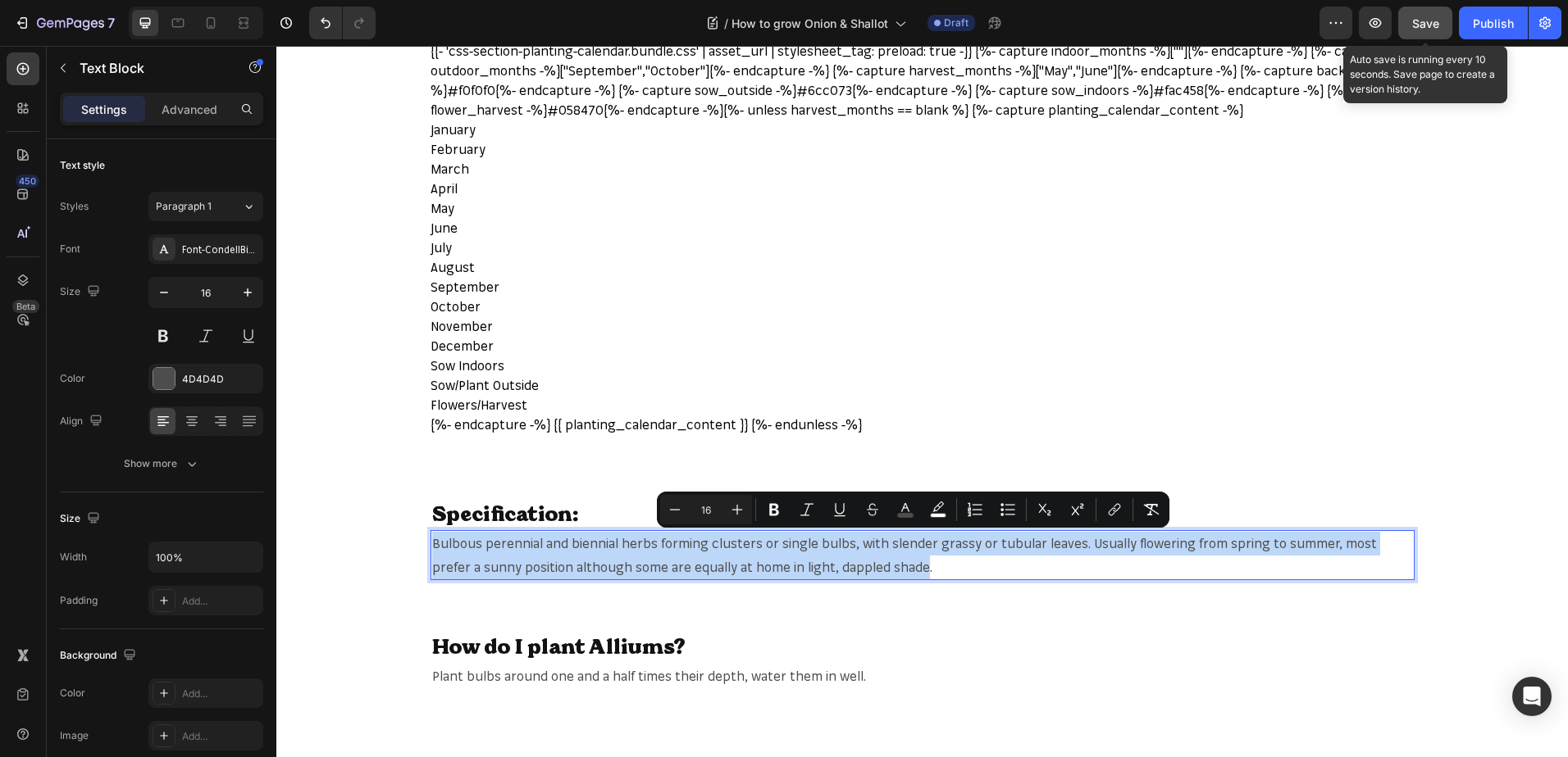
drag, startPoint x: 865, startPoint y: 568, endPoint x: 427, endPoint y: 535, distance: 439.2
click at [432, 535] on span "Bulbous perennial and biennial herbs forming clusters or single bulbs, with sle…" at bounding box center [904, 555] width 945 height 40
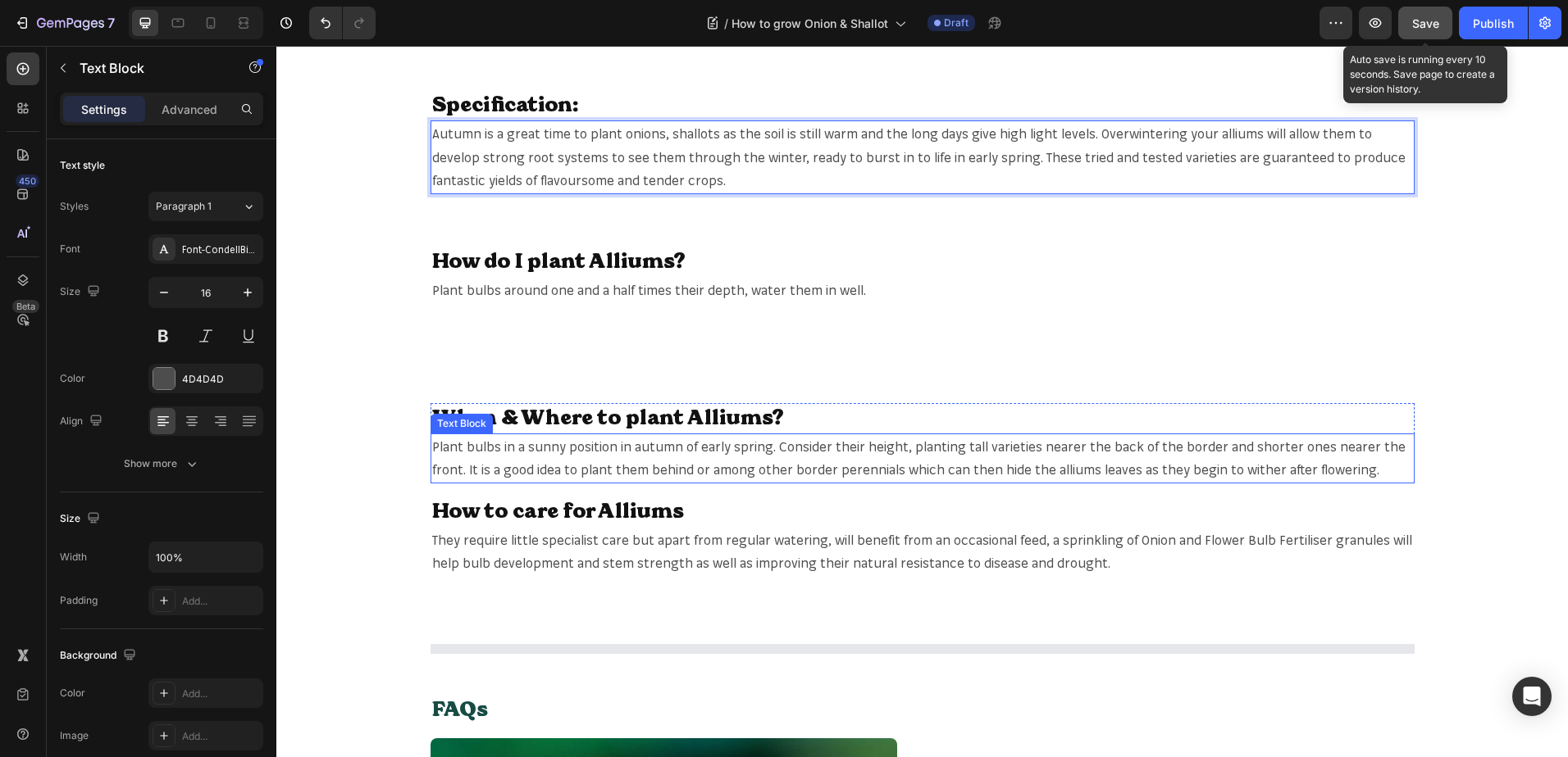
scroll to position [901, 0]
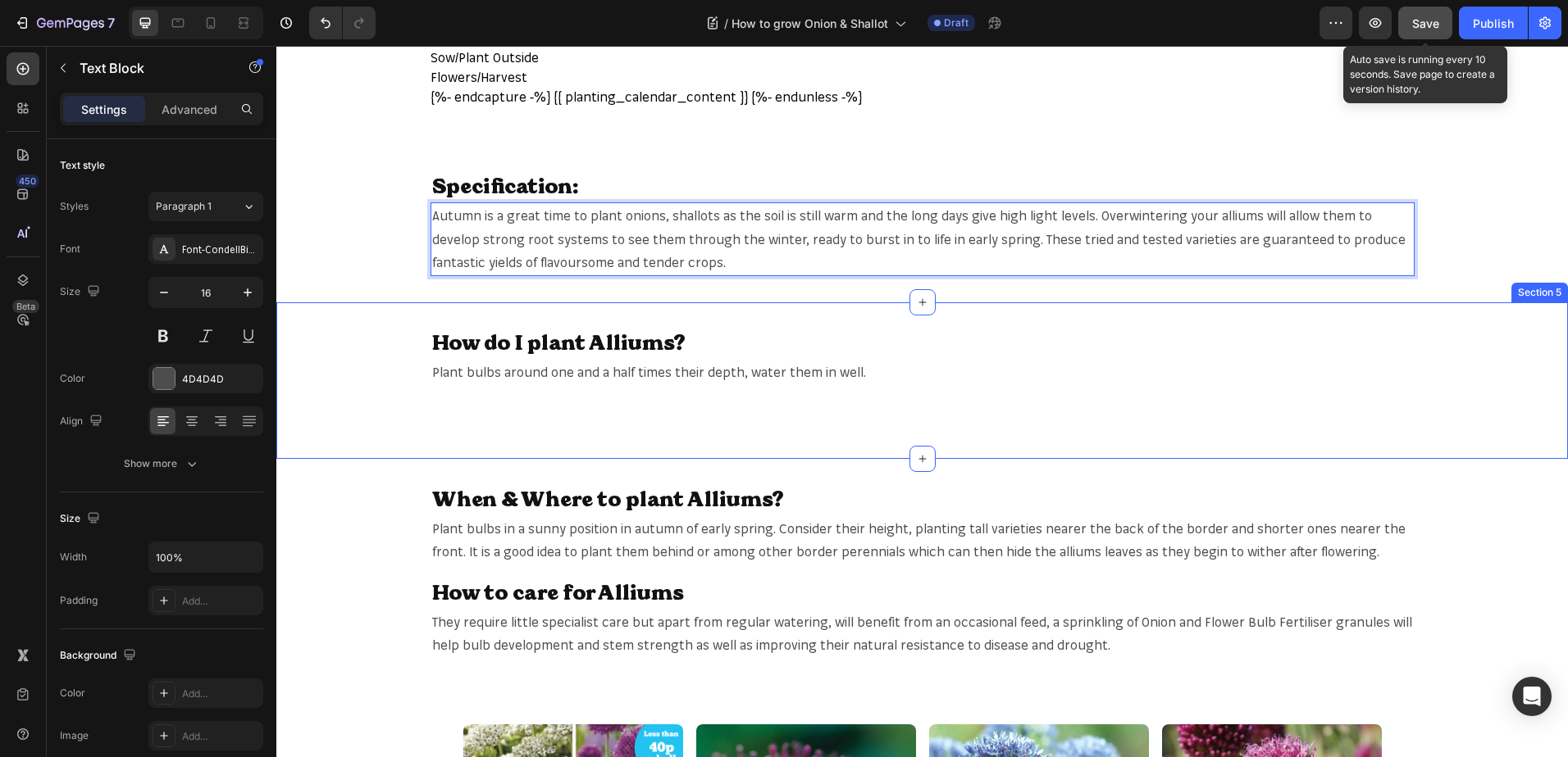
click at [1456, 350] on div "How do I plant Alliums? Heading Plant bulbs around one and a half times their d…" at bounding box center [922, 380] width 1291 height 104
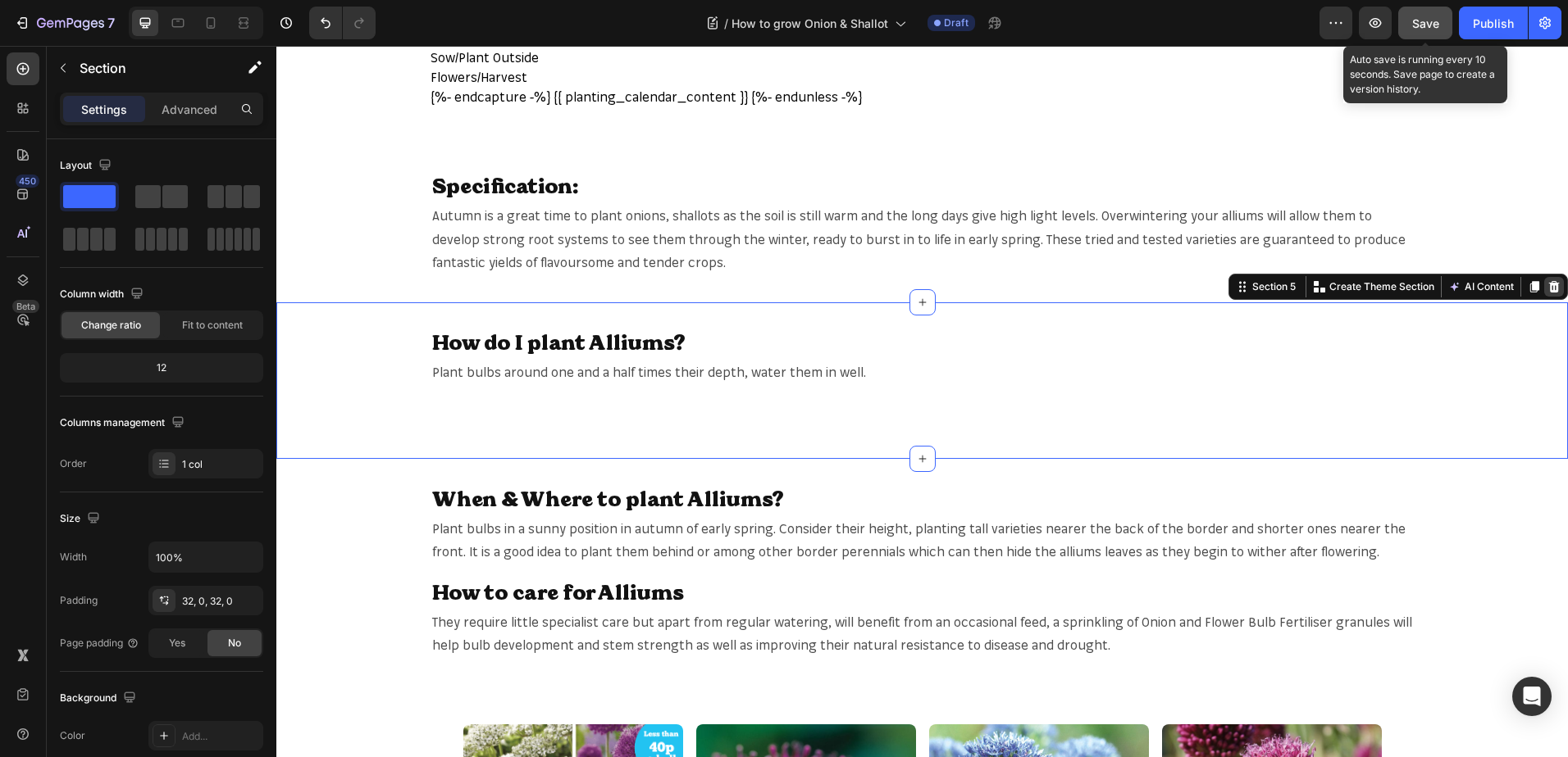
click at [1549, 291] on icon at bounding box center [1554, 286] width 10 height 11
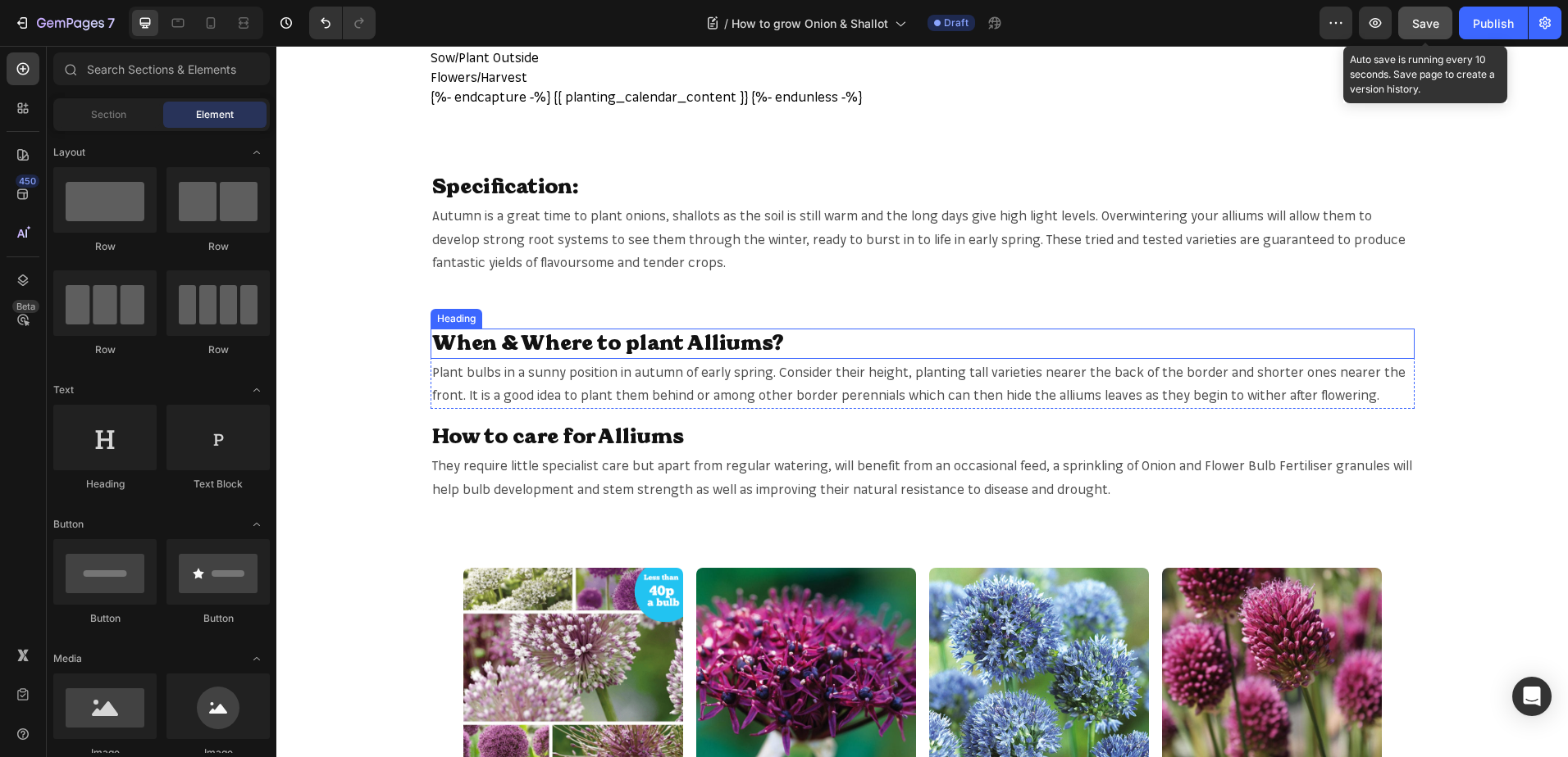
click at [690, 339] on h2 "When & Where to plant Alliums?" at bounding box center [922, 343] width 983 height 30
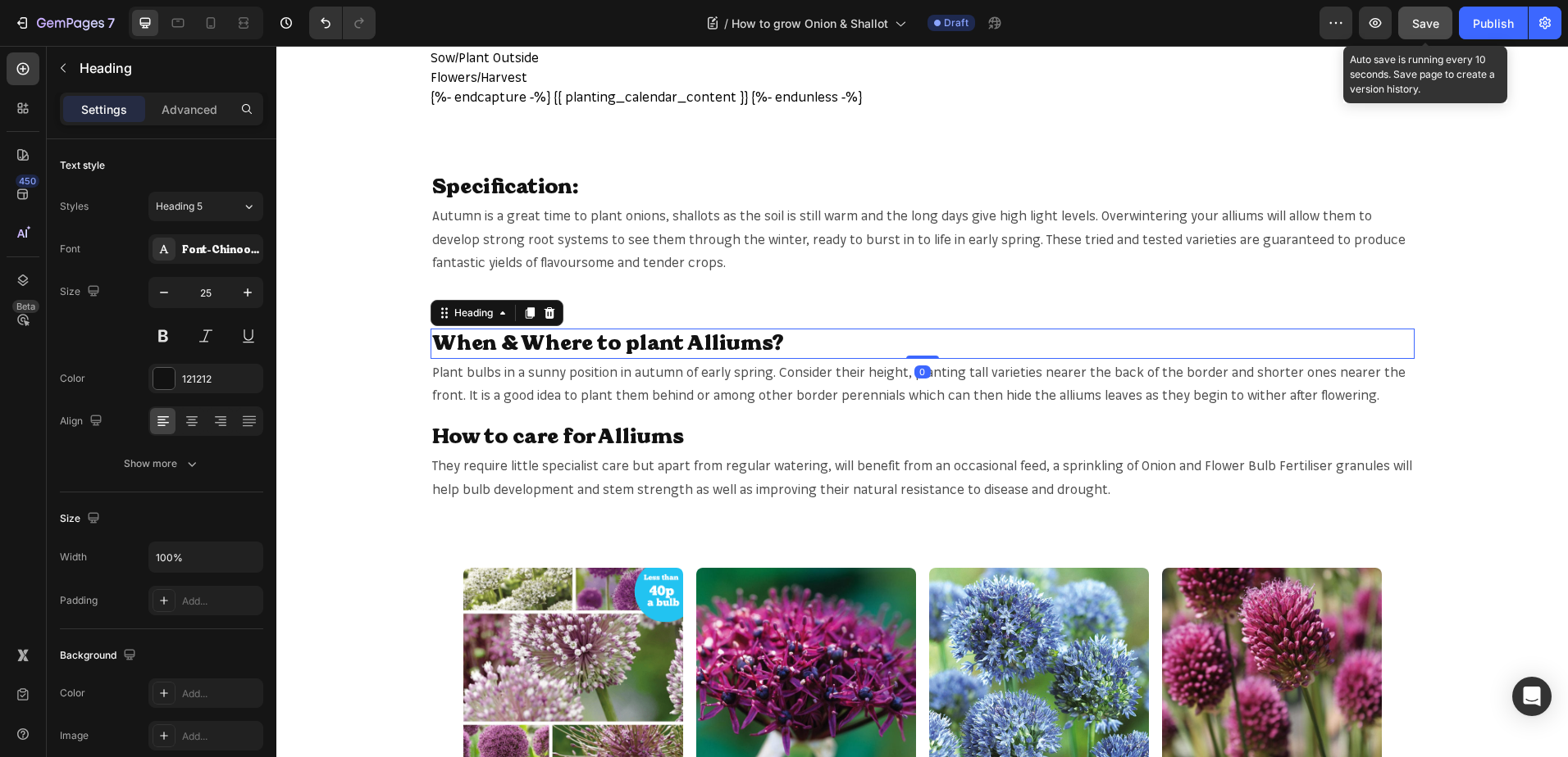
click at [718, 339] on h2 "When & Where to plant Alliums?" at bounding box center [922, 343] width 983 height 30
click at [718, 339] on p "When & Where to plant Alliums?" at bounding box center [922, 343] width 981 height 27
drag, startPoint x: 707, startPoint y: 387, endPoint x: 909, endPoint y: 394, distance: 202.1
click at [707, 387] on span "Plant bulbs in a sunny position in autumn of early spring. Consider their heigh…" at bounding box center [919, 383] width 973 height 40
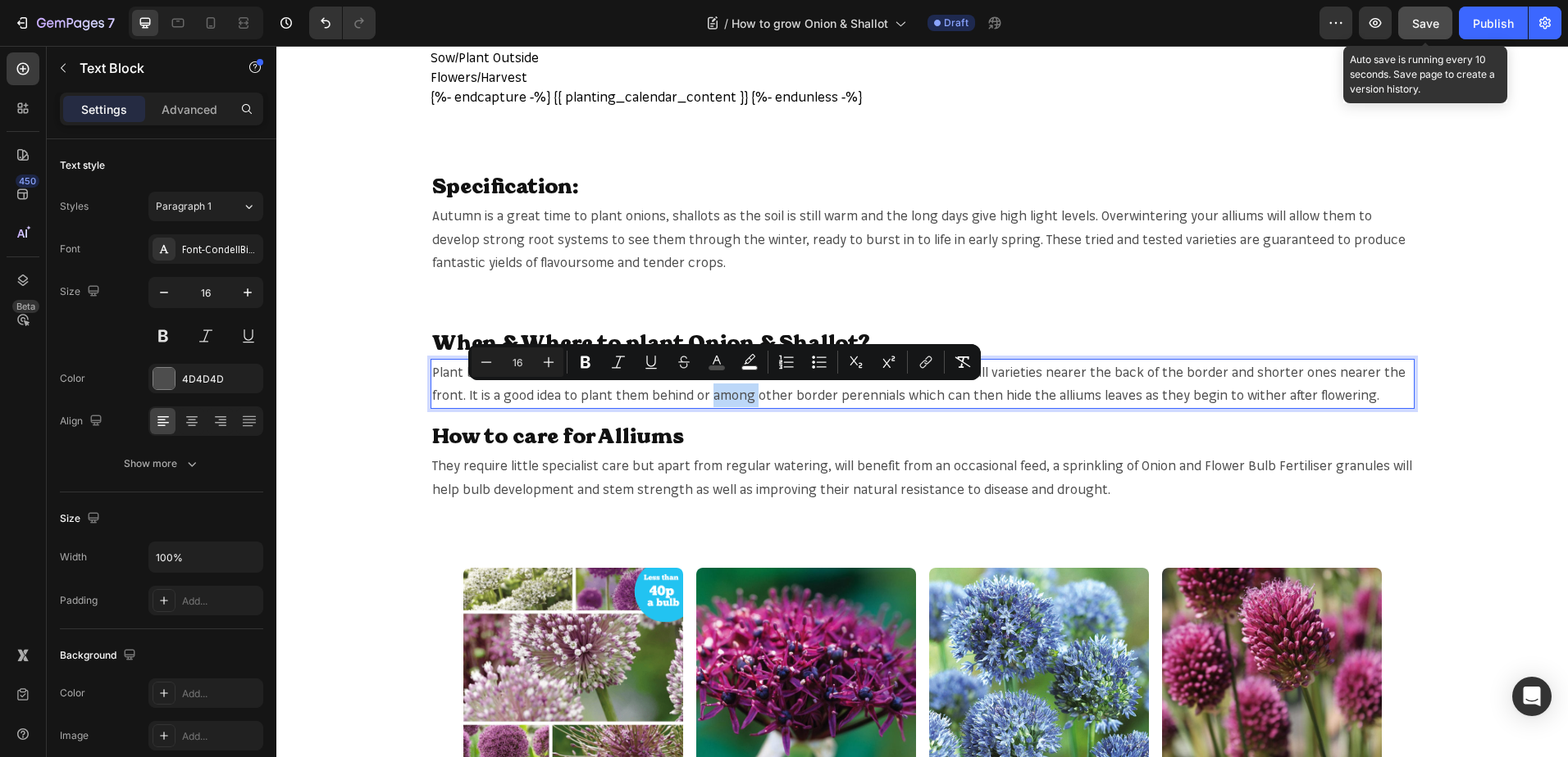
click at [1369, 395] on p "Plant bulbs in a sunny position in autumn of early spring. Consider their heigh…" at bounding box center [922, 384] width 981 height 47
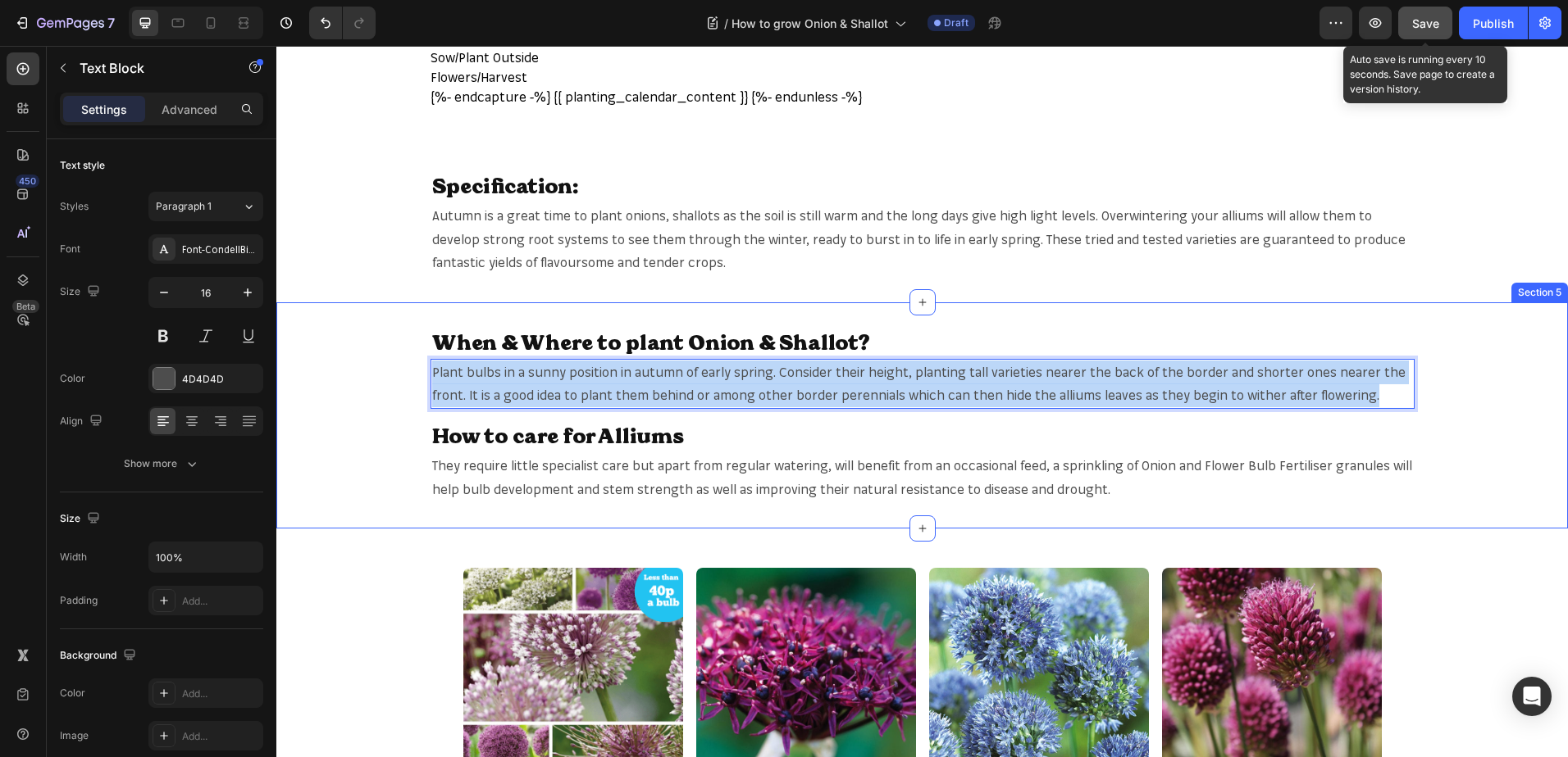
drag, startPoint x: 1369, startPoint y: 395, endPoint x: 391, endPoint y: 373, distance: 978.2
click at [391, 373] on div "When & Where to plant Onion & Shallot? Heading Plant bulbs in a sunny position …" at bounding box center [922, 415] width 1291 height 174
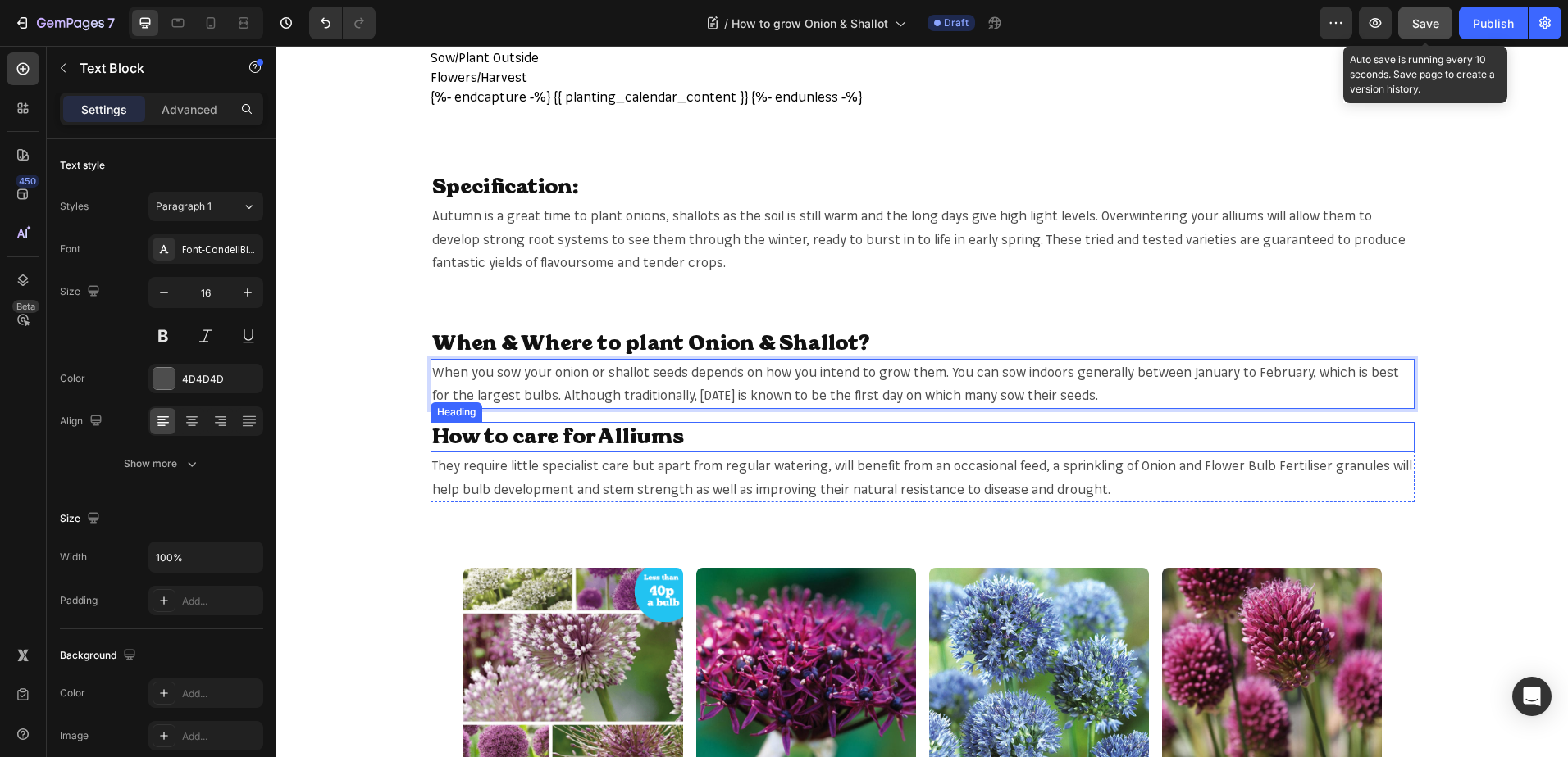
click at [648, 432] on h2 "How to care for Alliums" at bounding box center [922, 436] width 983 height 30
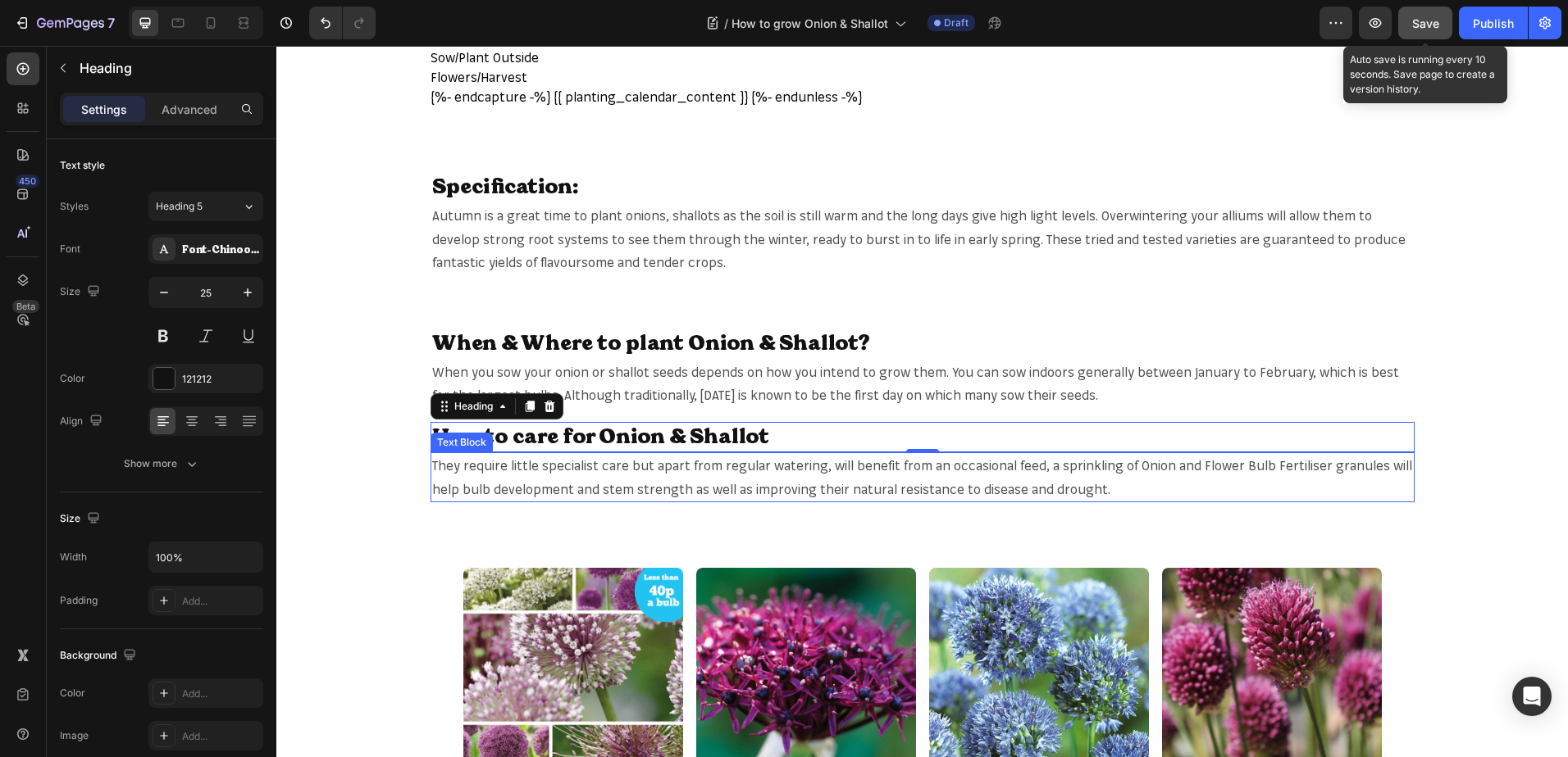
click at [879, 471] on span "They require little specialist care but apart from regular watering, will benef…" at bounding box center [922, 477] width 980 height 40
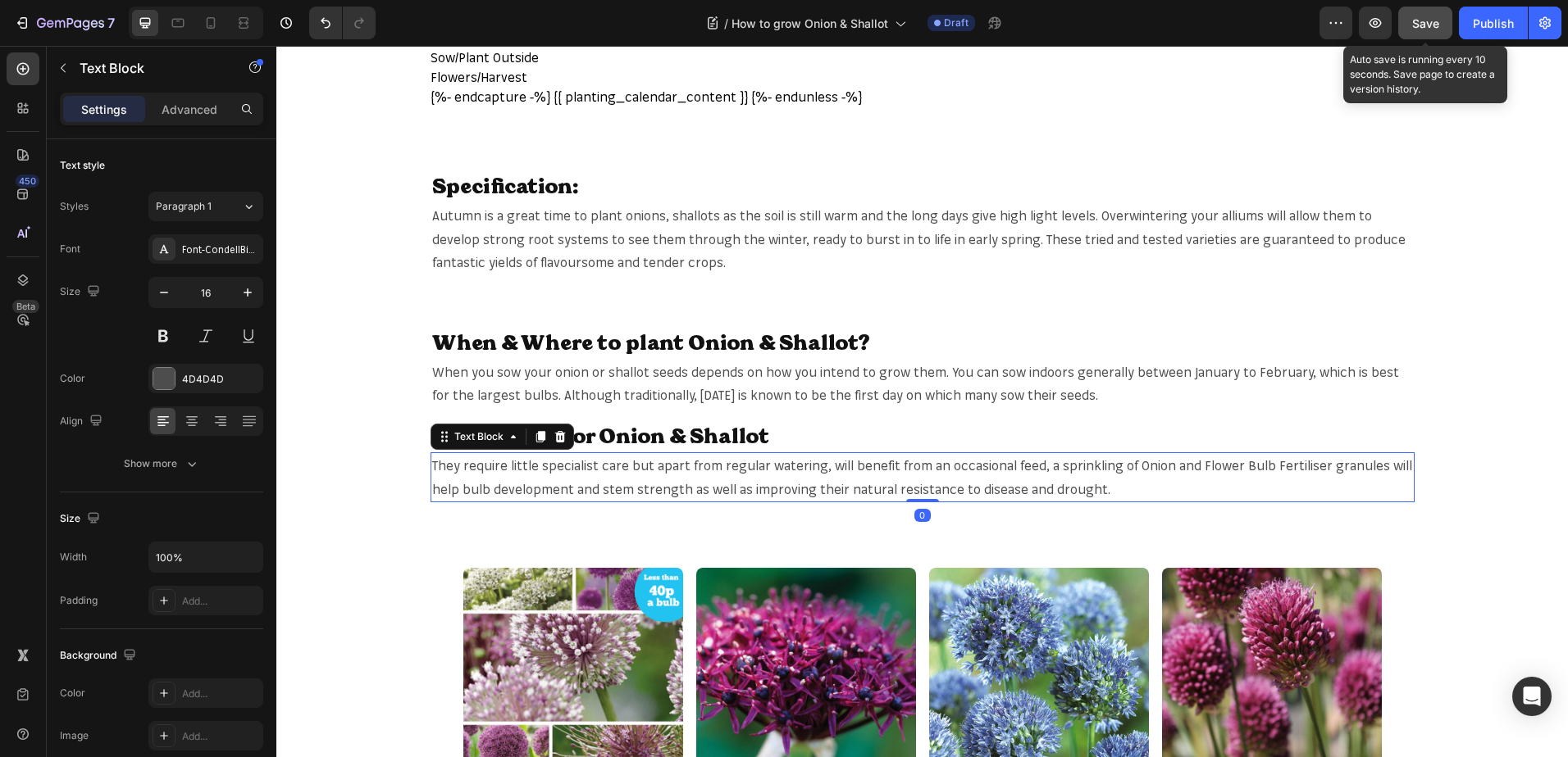
click at [1119, 498] on p "They require little specialist care but apart from regular watering, will benef…" at bounding box center [922, 477] width 981 height 47
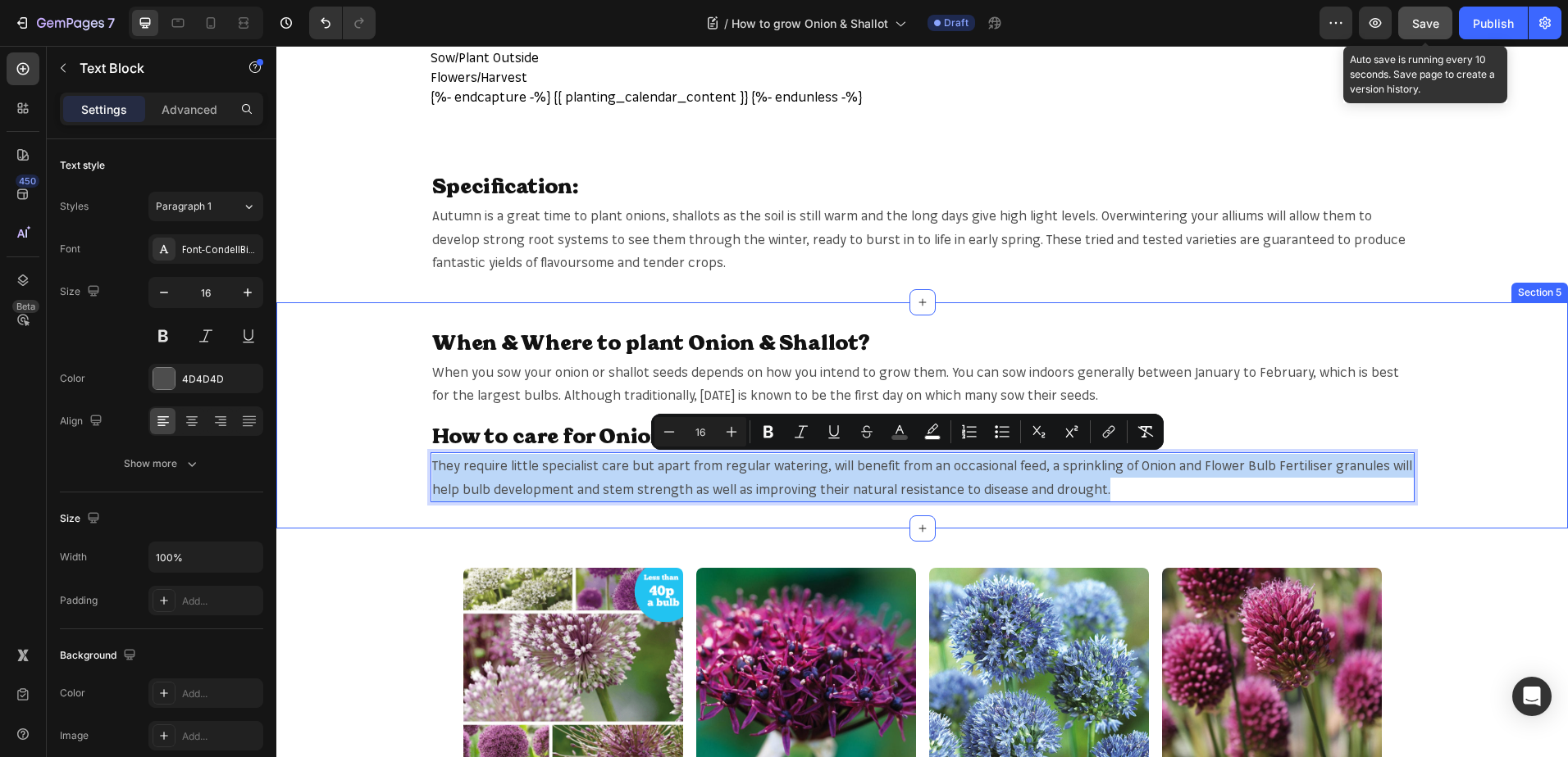
drag, startPoint x: 1117, startPoint y: 488, endPoint x: 337, endPoint y: 458, distance: 780.6
click at [337, 458] on div "When & Where to plant Onion & Shallot? Heading When you sow your onion or shall…" at bounding box center [922, 415] width 1291 height 174
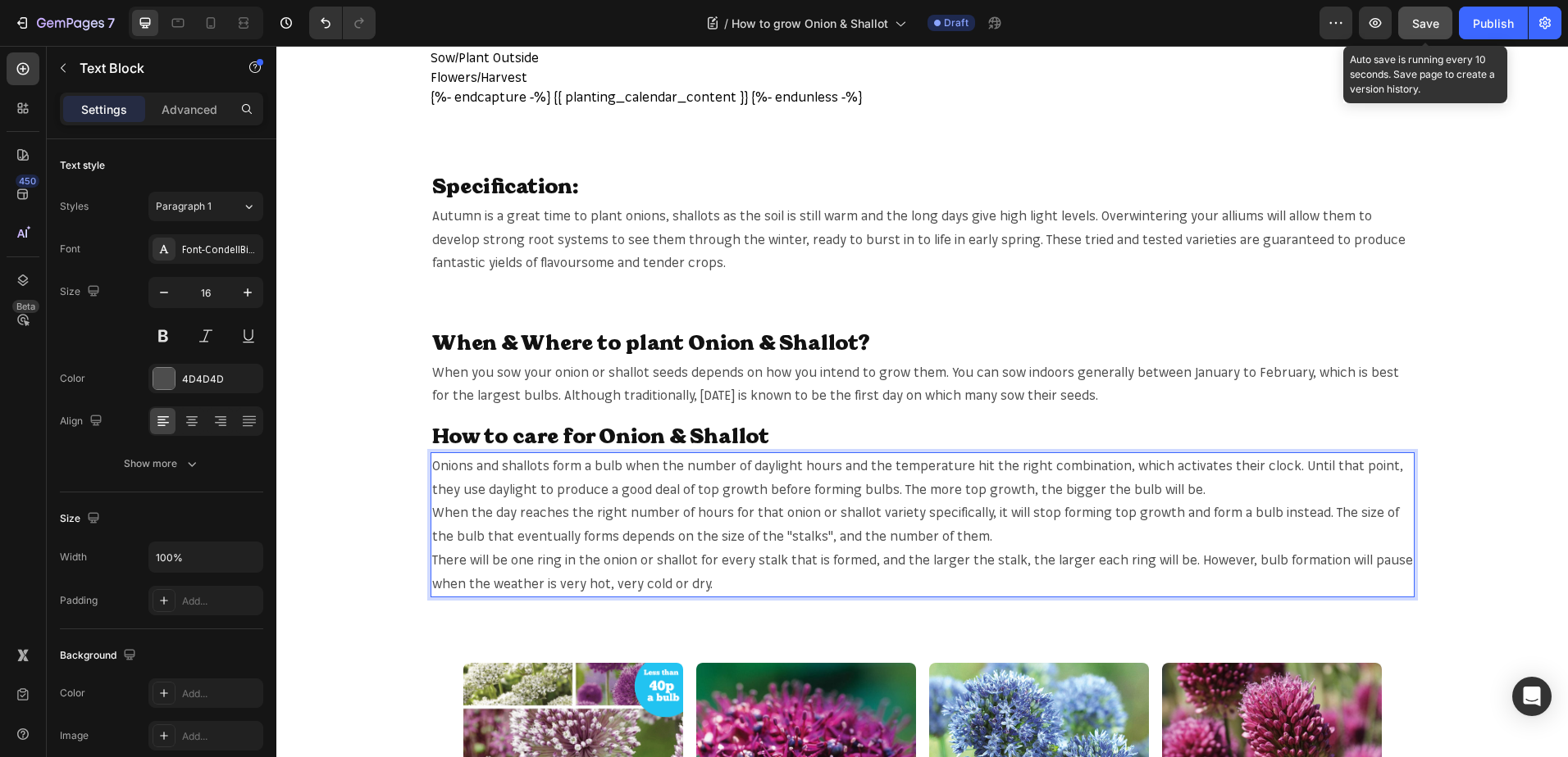
click at [1421, 23] on span "Save" at bounding box center [1424, 23] width 27 height 14
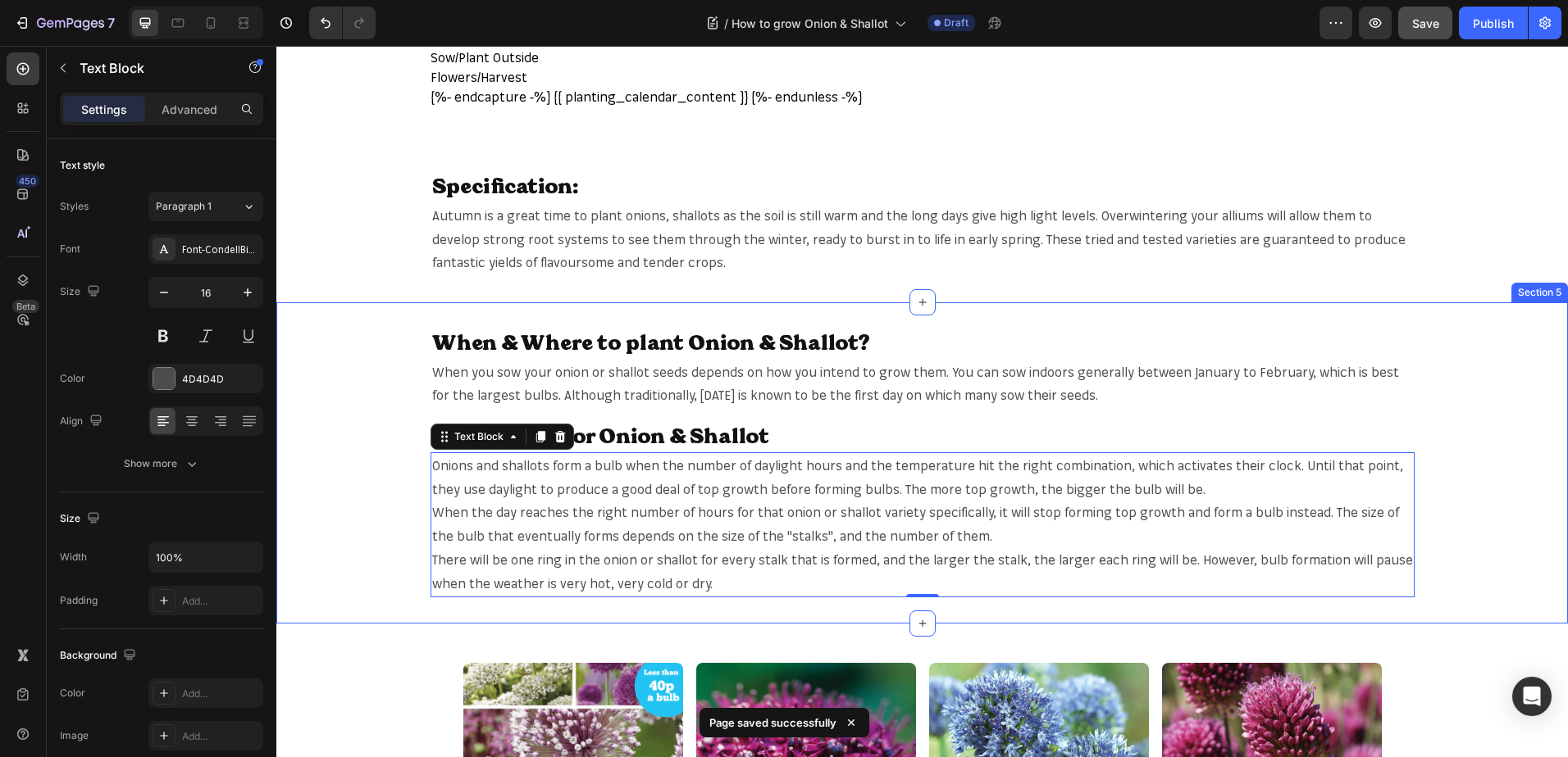
click at [1481, 473] on div "When & Where to plant Onion & Shallot? Heading When you sow your onion or shall…" at bounding box center [922, 462] width 1291 height 268
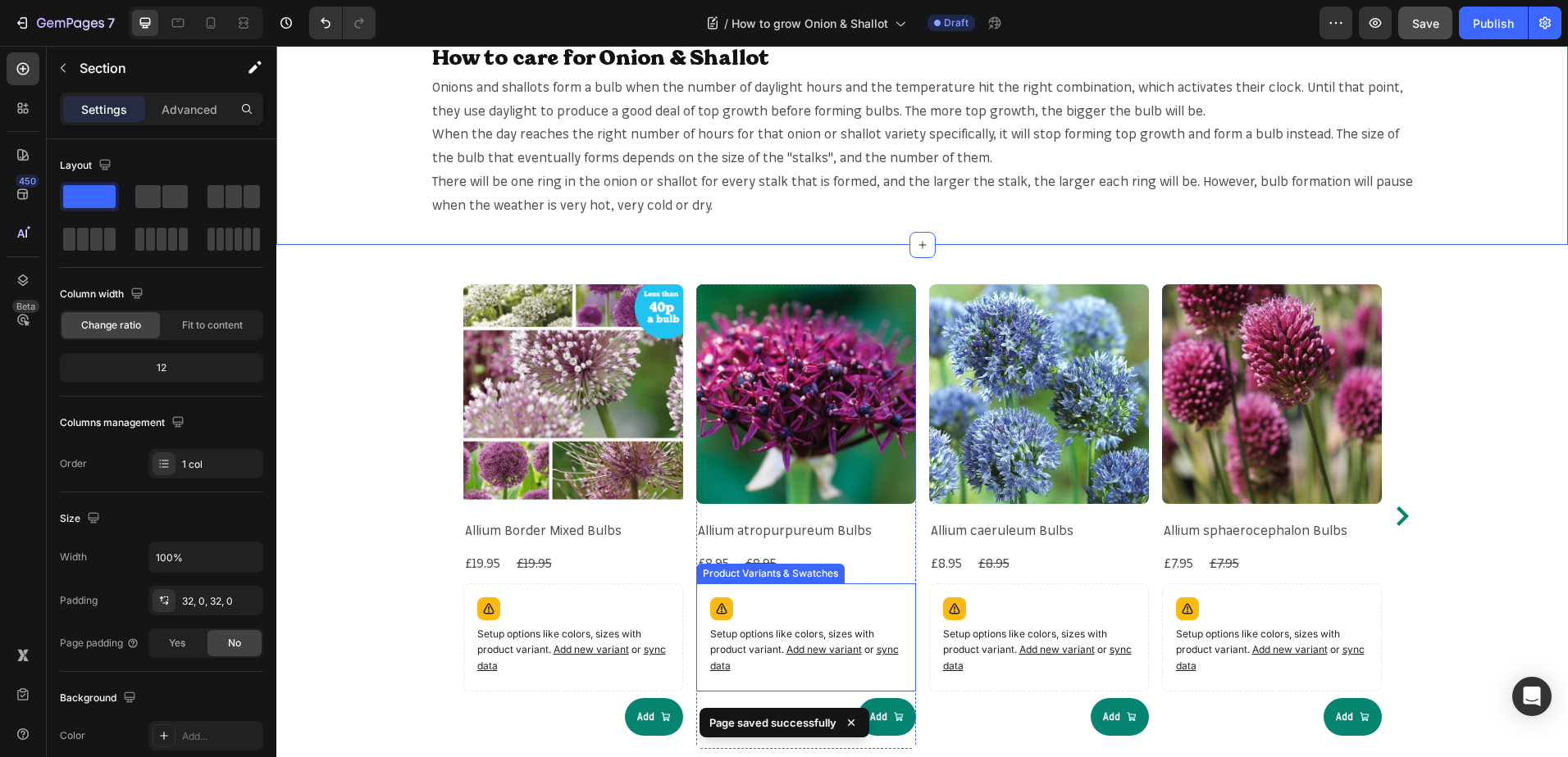
scroll to position [1311, 0]
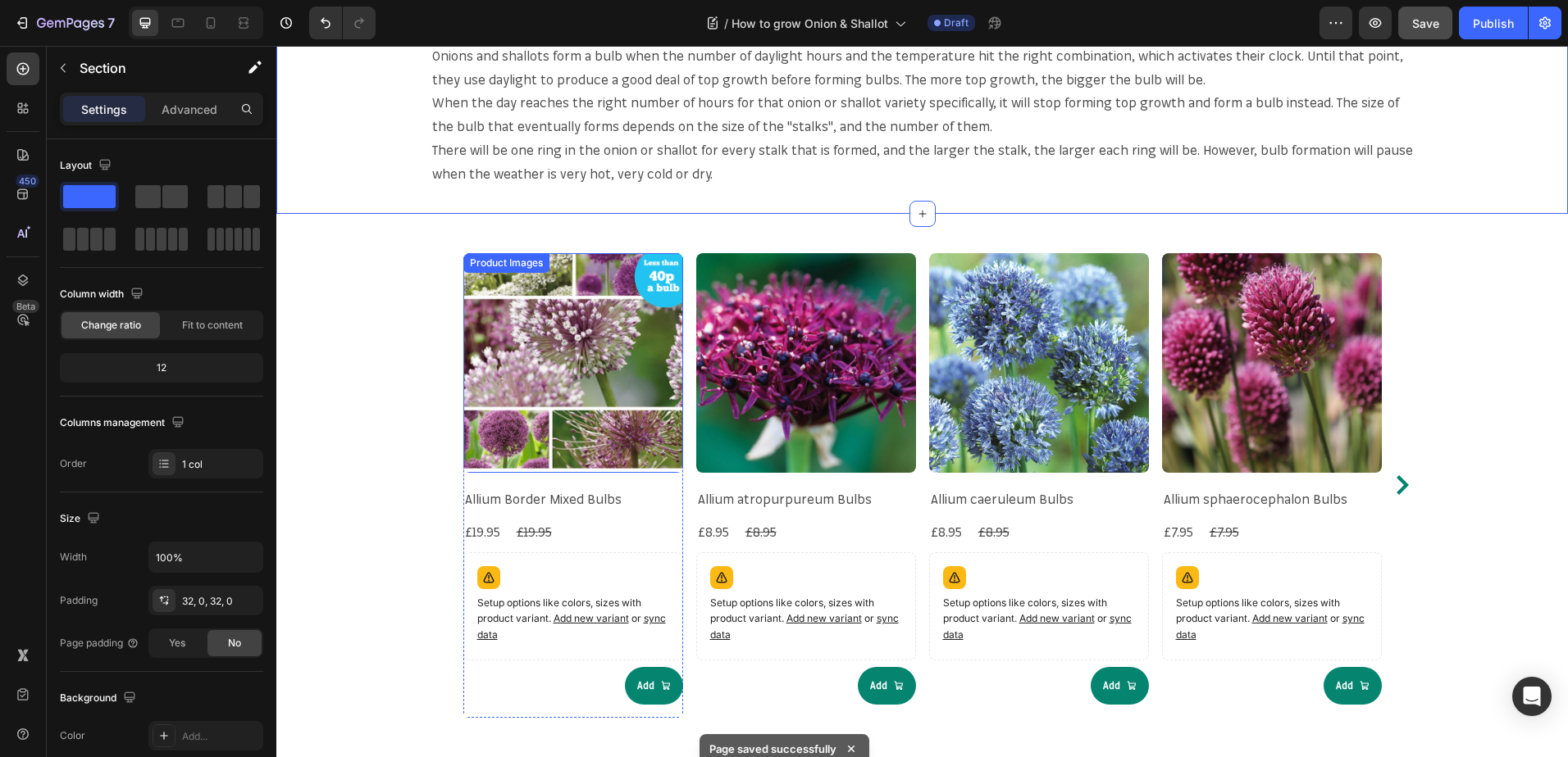
drag, startPoint x: 616, startPoint y: 384, endPoint x: 606, endPoint y: 384, distance: 10.0
click at [616, 384] on img at bounding box center [573, 363] width 220 height 220
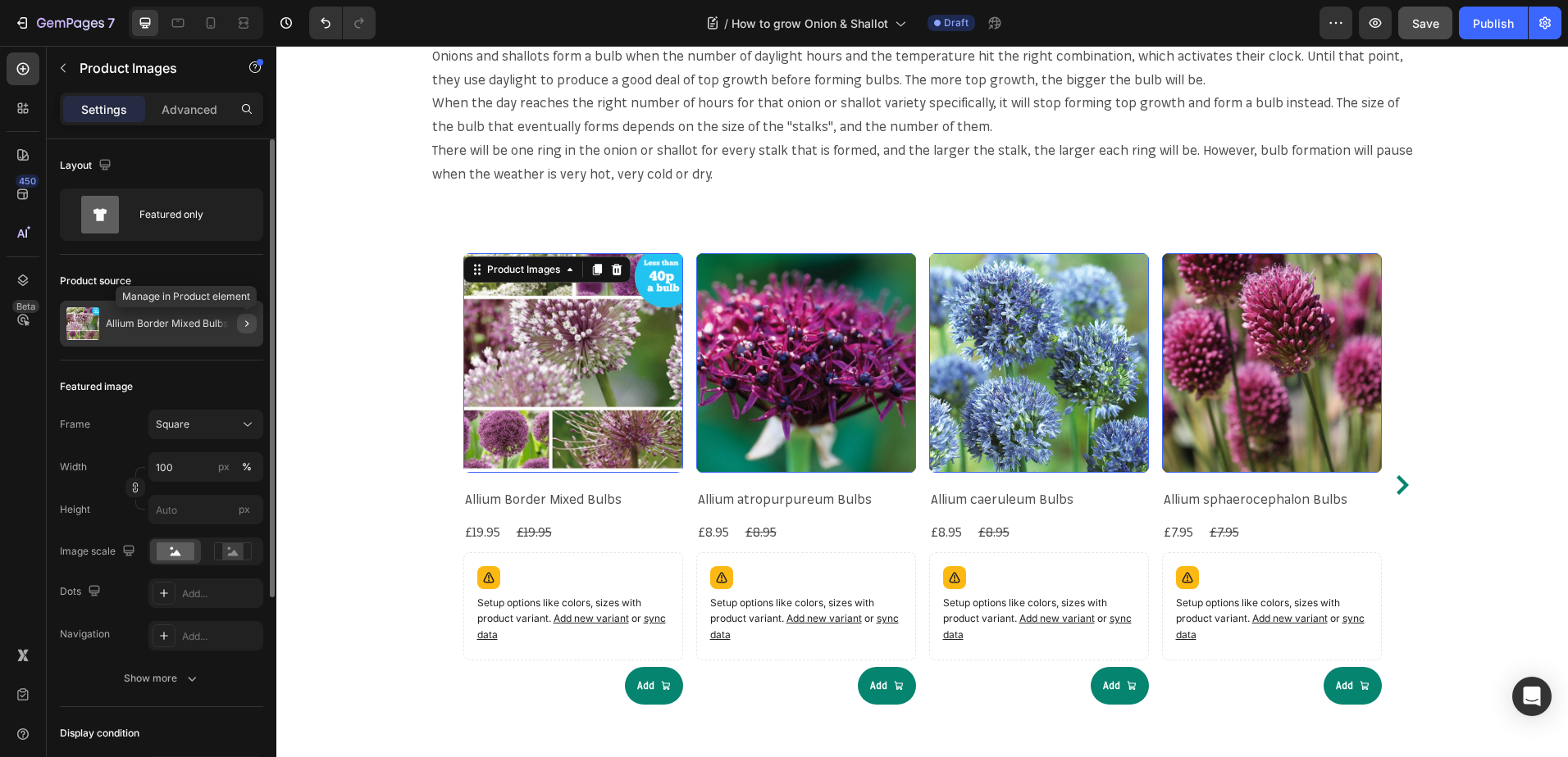
click at [243, 324] on icon "button" at bounding box center [246, 323] width 13 height 13
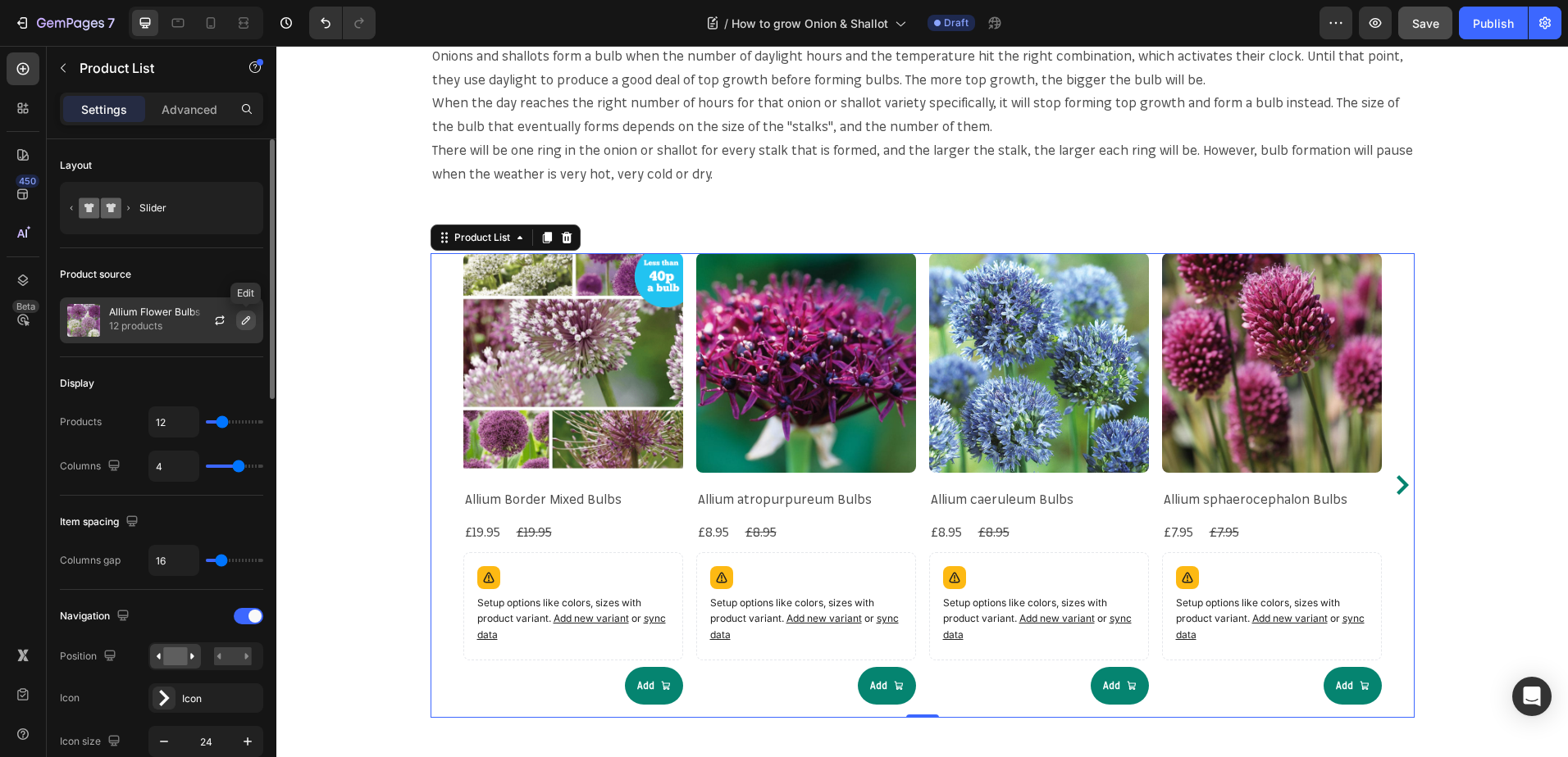
click at [238, 321] on button "button" at bounding box center [246, 320] width 20 height 20
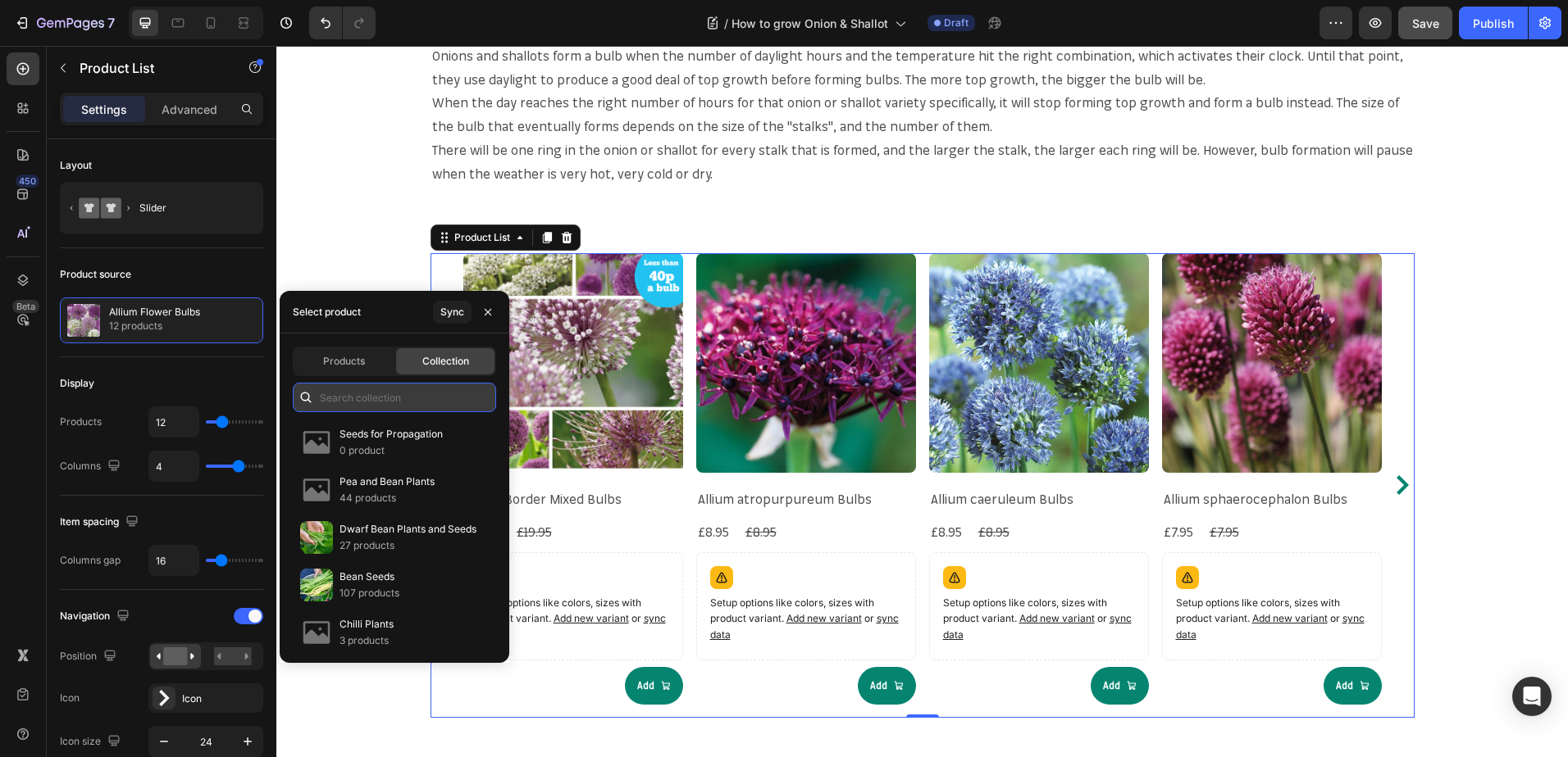
click at [399, 404] on input "text" at bounding box center [394, 397] width 204 height 29
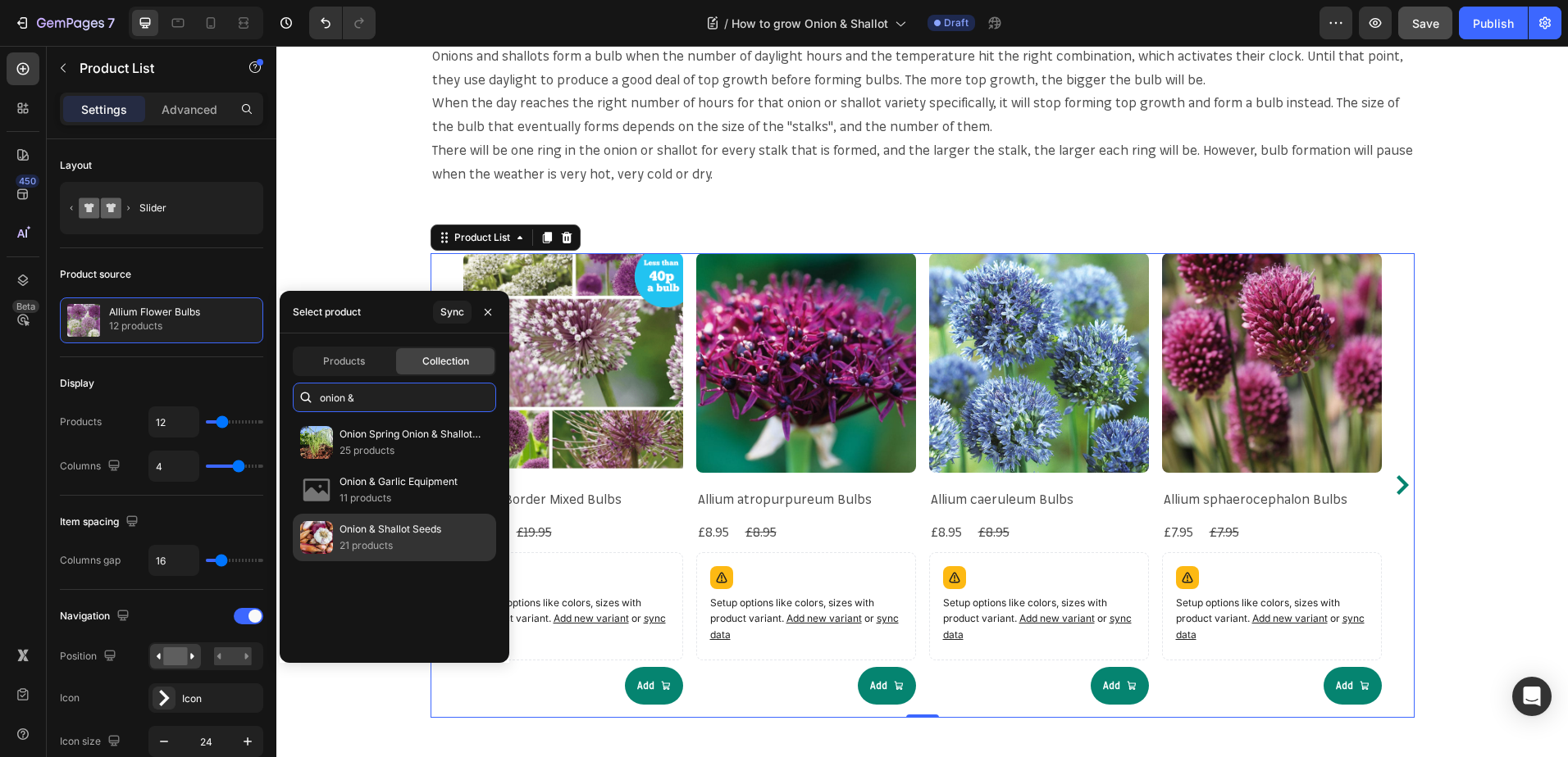
type input "onion &"
click at [383, 520] on div "Onion & Shallot Seeds 21 products" at bounding box center [394, 537] width 204 height 47
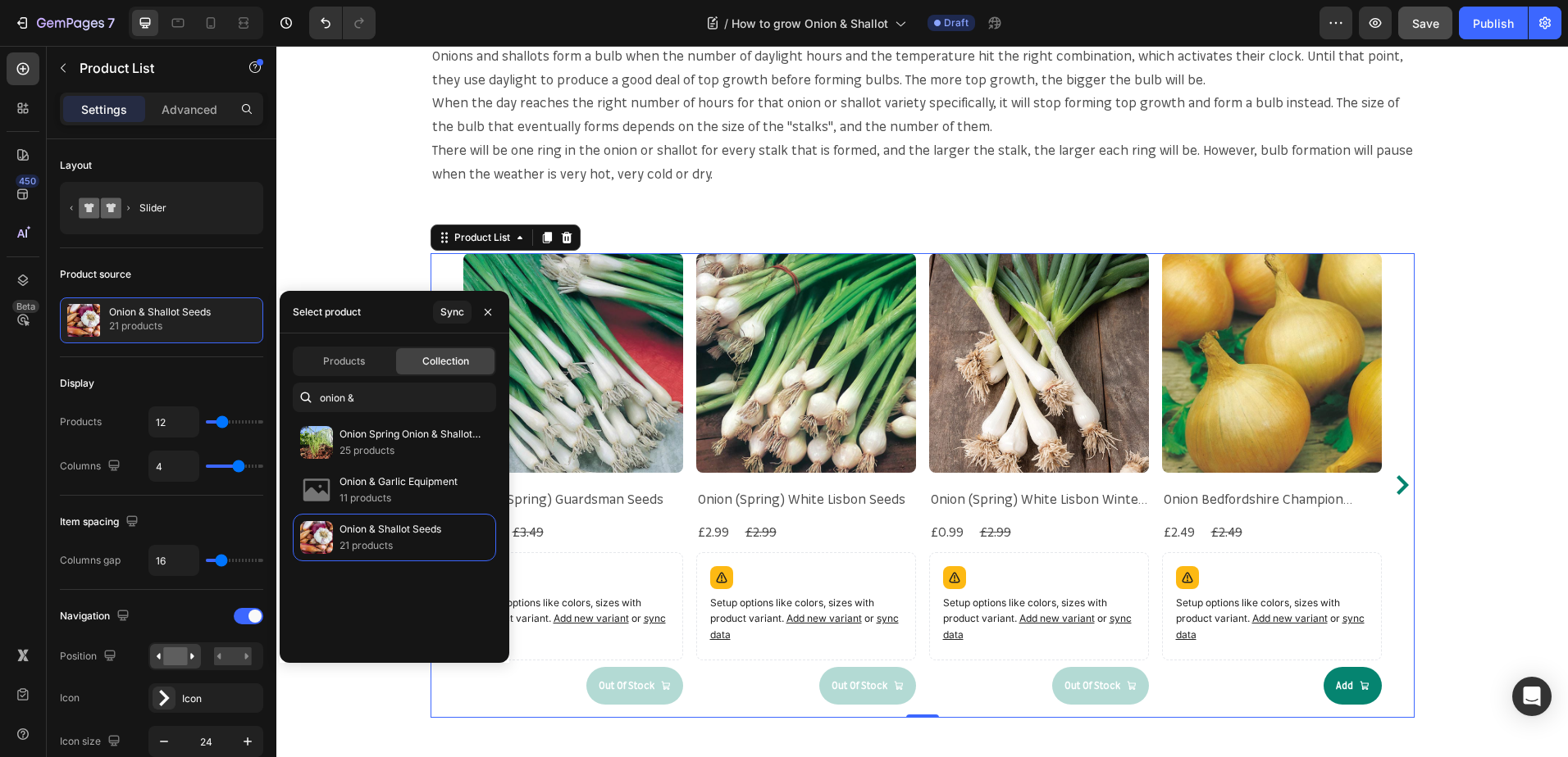
click at [1396, 494] on icon "Carousel Next Arrow" at bounding box center [1402, 485] width 12 height 20
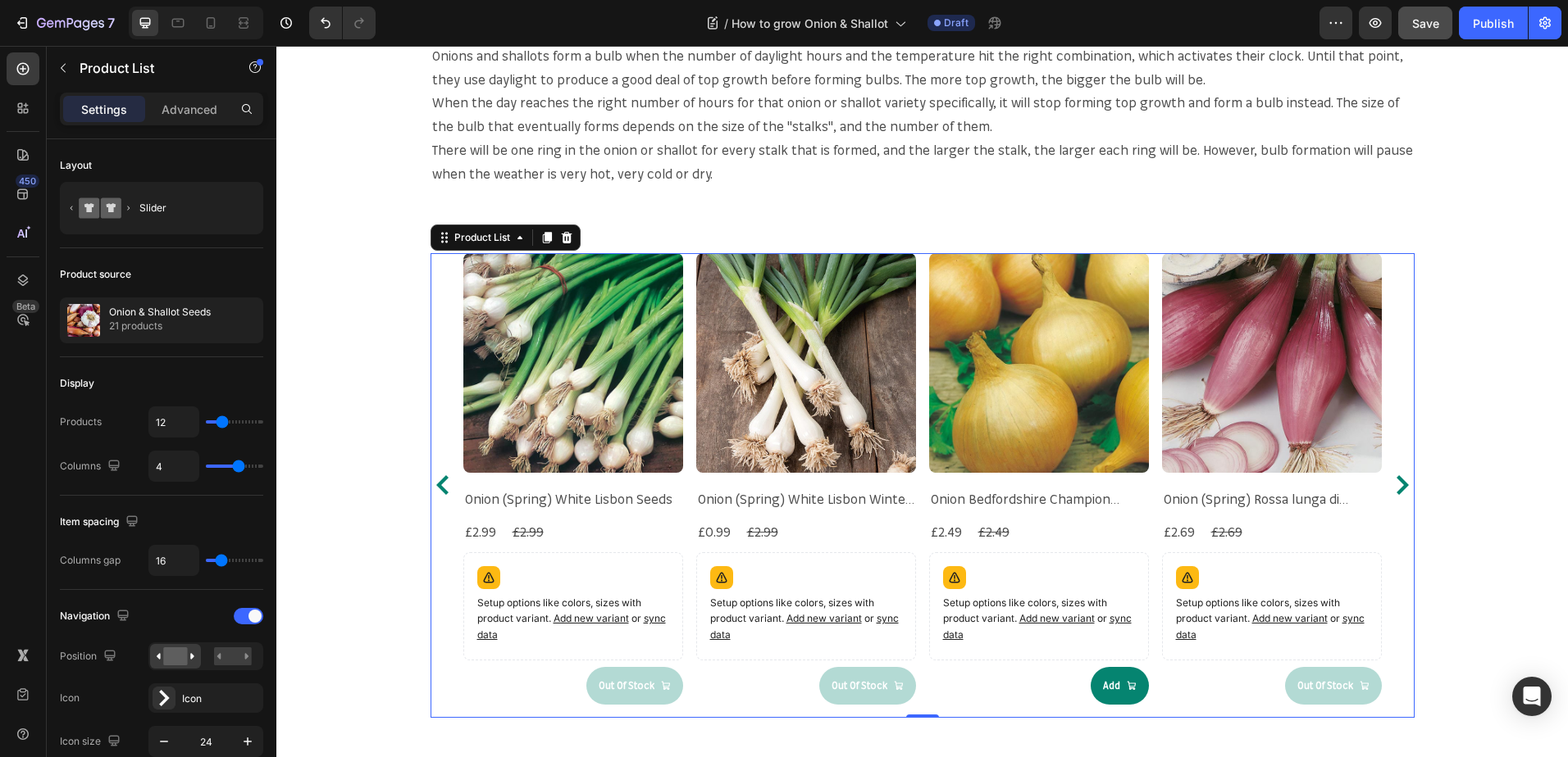
click at [1396, 494] on icon "Carousel Next Arrow" at bounding box center [1402, 485] width 12 height 20
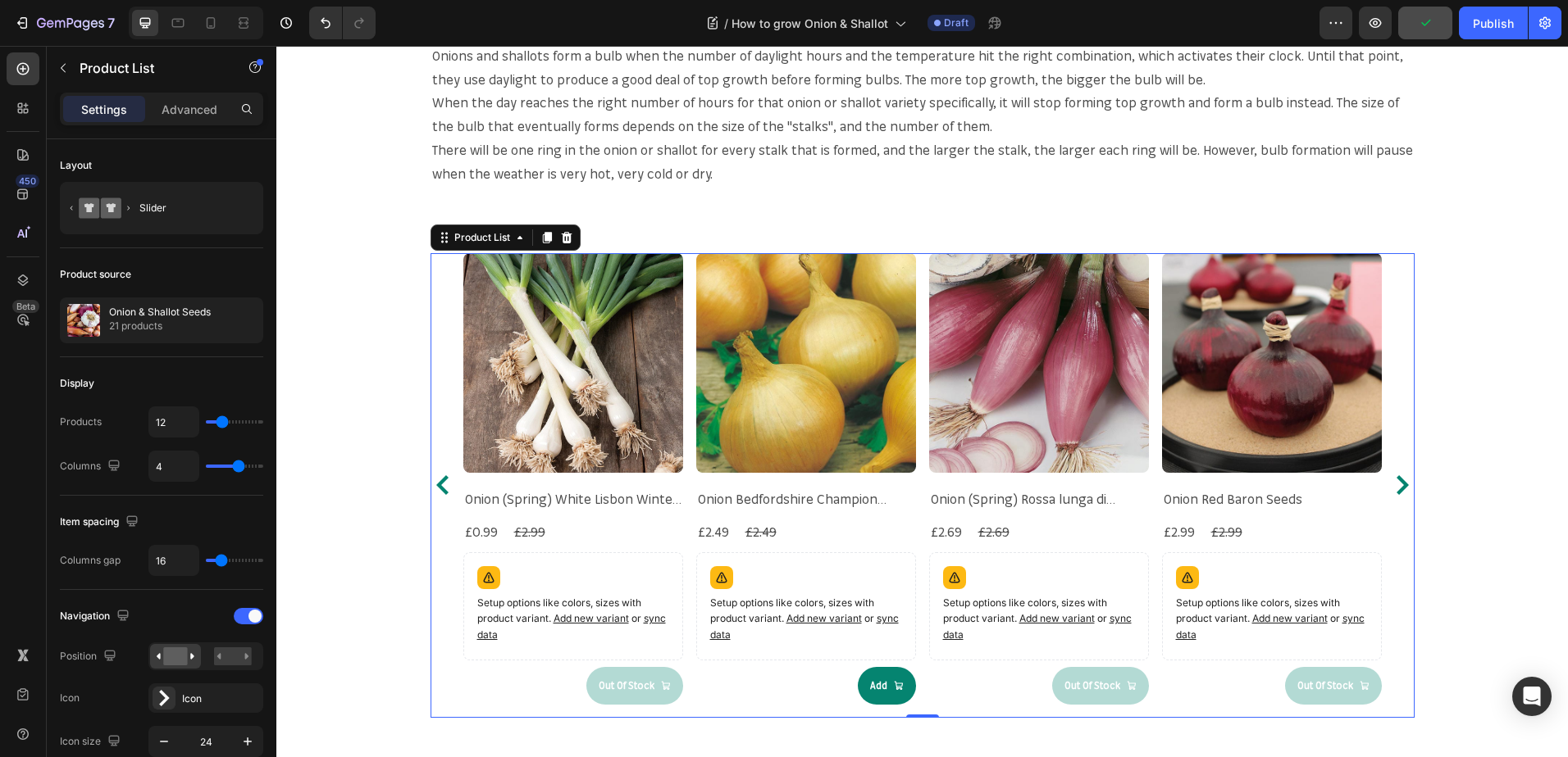
click at [1396, 494] on icon "Carousel Next Arrow" at bounding box center [1402, 485] width 12 height 20
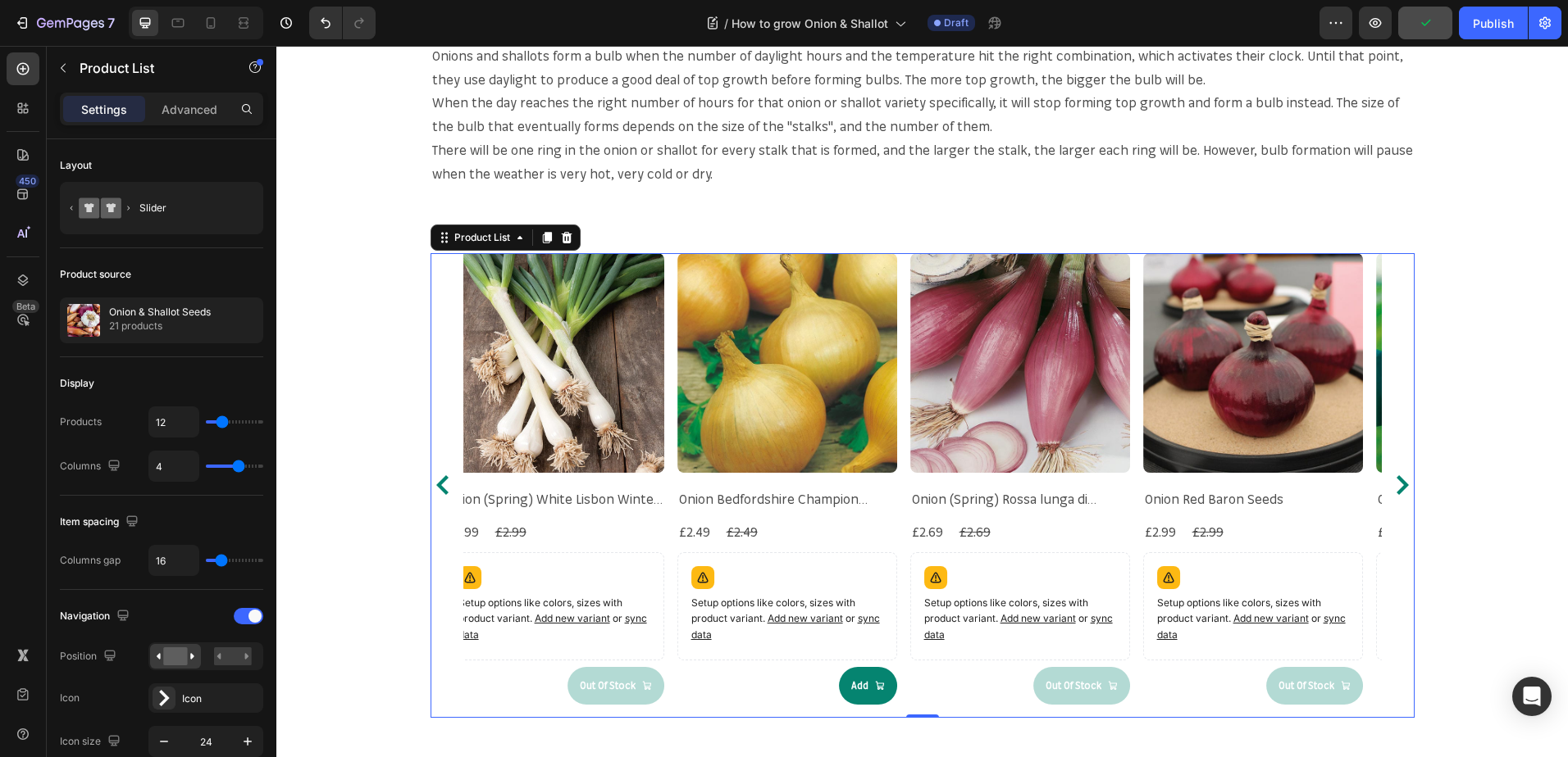
click at [1396, 494] on icon "Carousel Next Arrow" at bounding box center [1402, 485] width 12 height 20
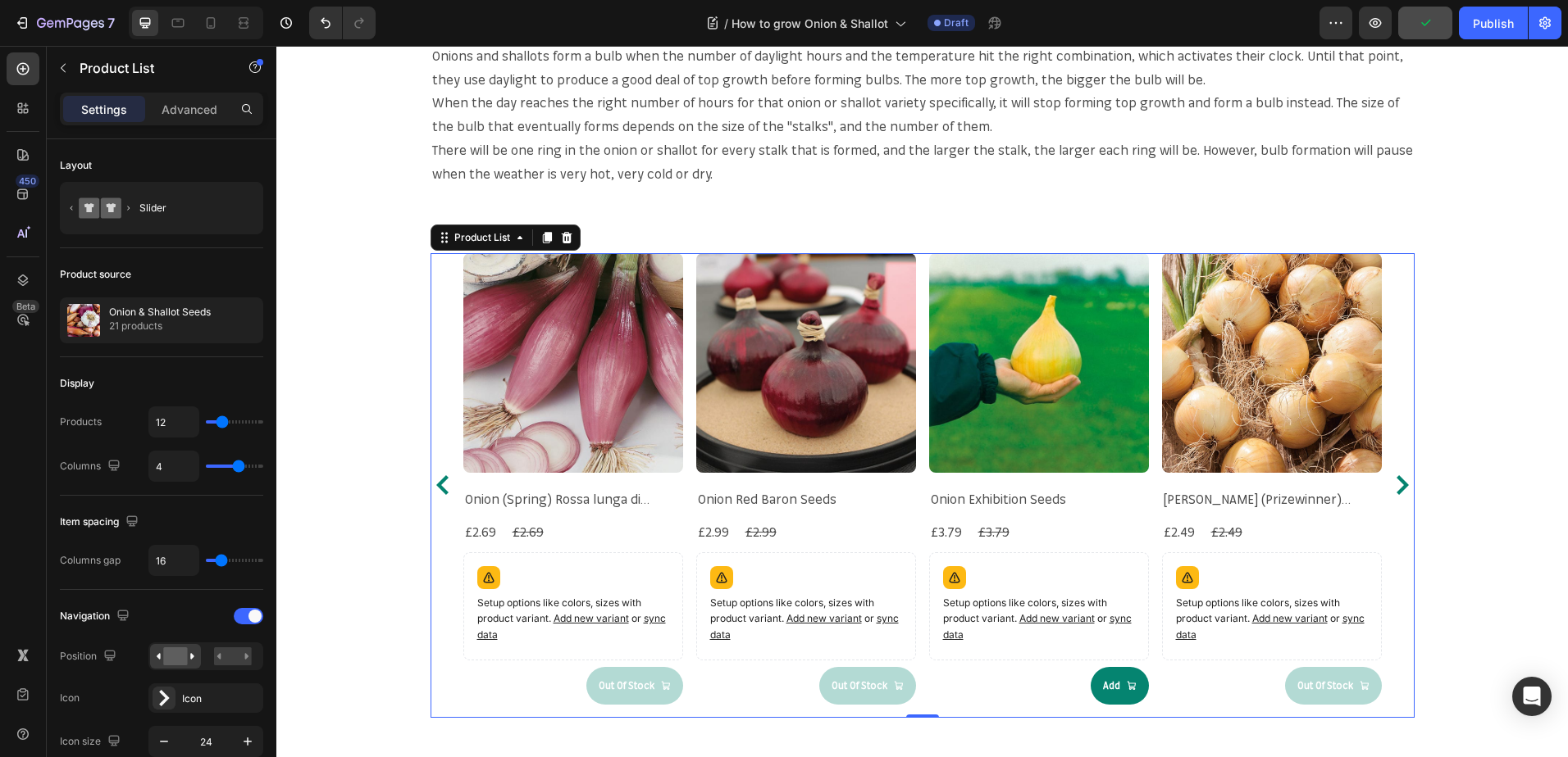
click at [1396, 494] on icon "Carousel Next Arrow" at bounding box center [1402, 485] width 12 height 20
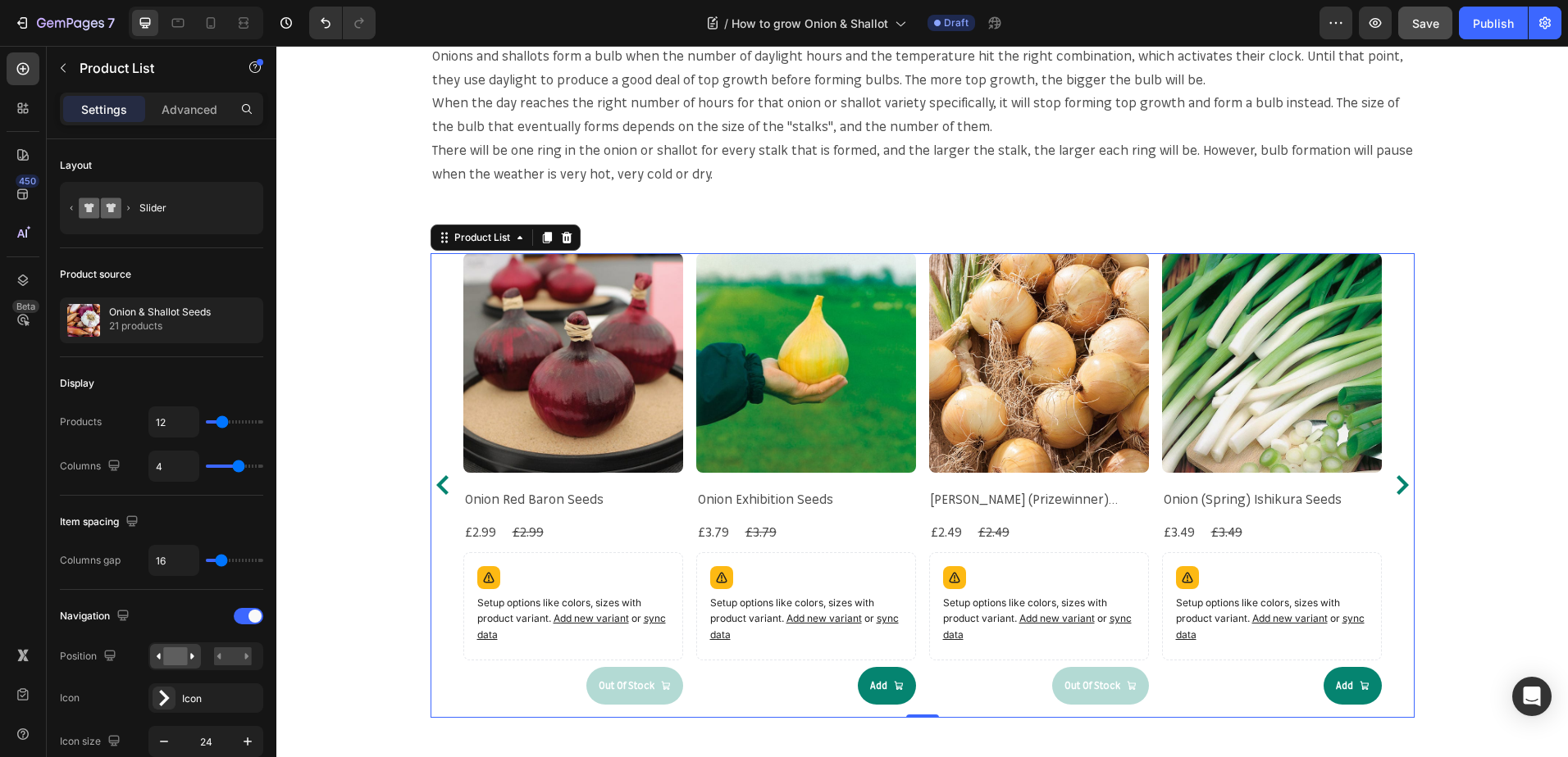
click at [1396, 494] on icon "Carousel Next Arrow" at bounding box center [1402, 485] width 12 height 20
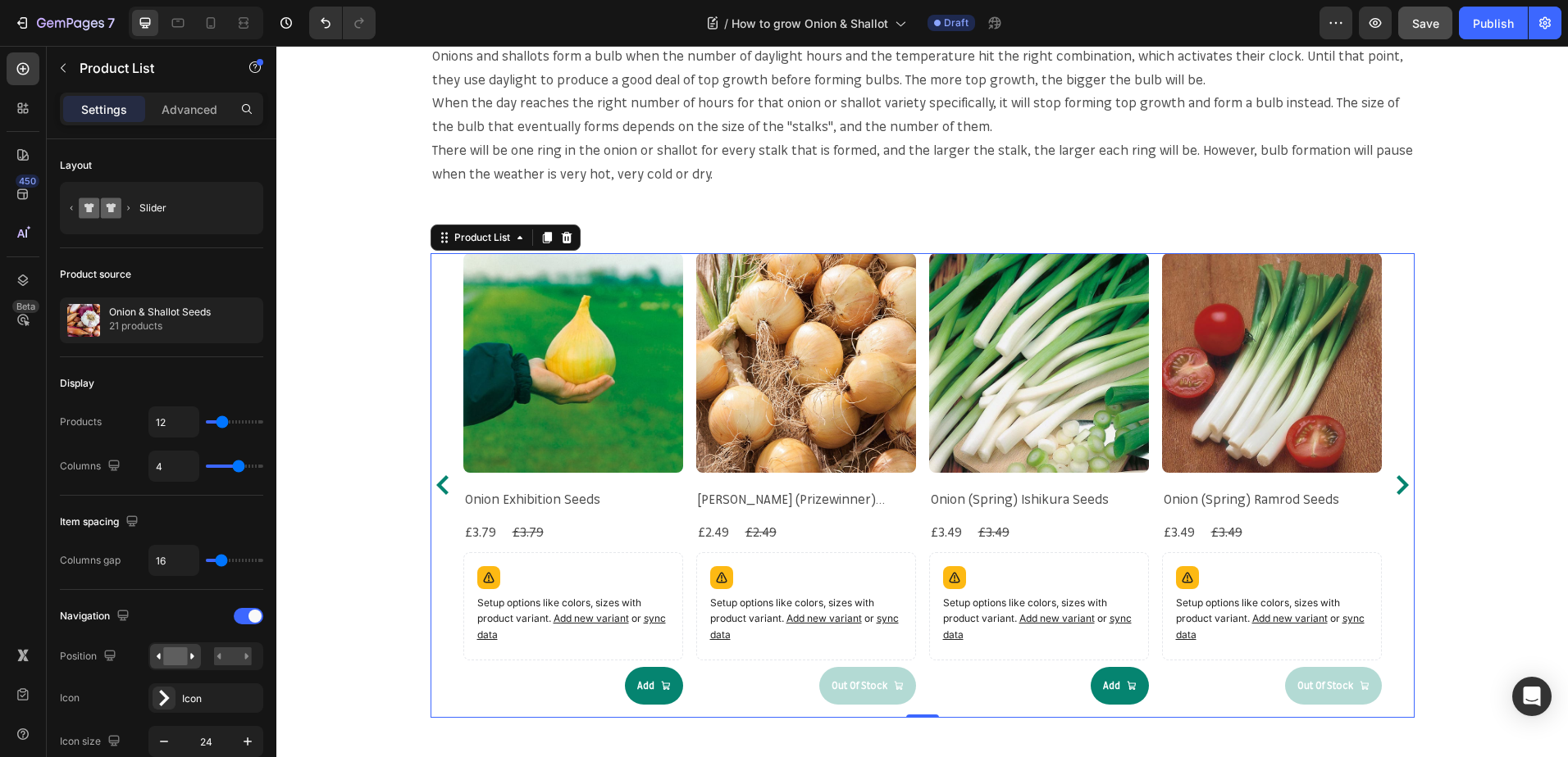
click at [1396, 491] on icon "Carousel Next Arrow" at bounding box center [1402, 485] width 12 height 20
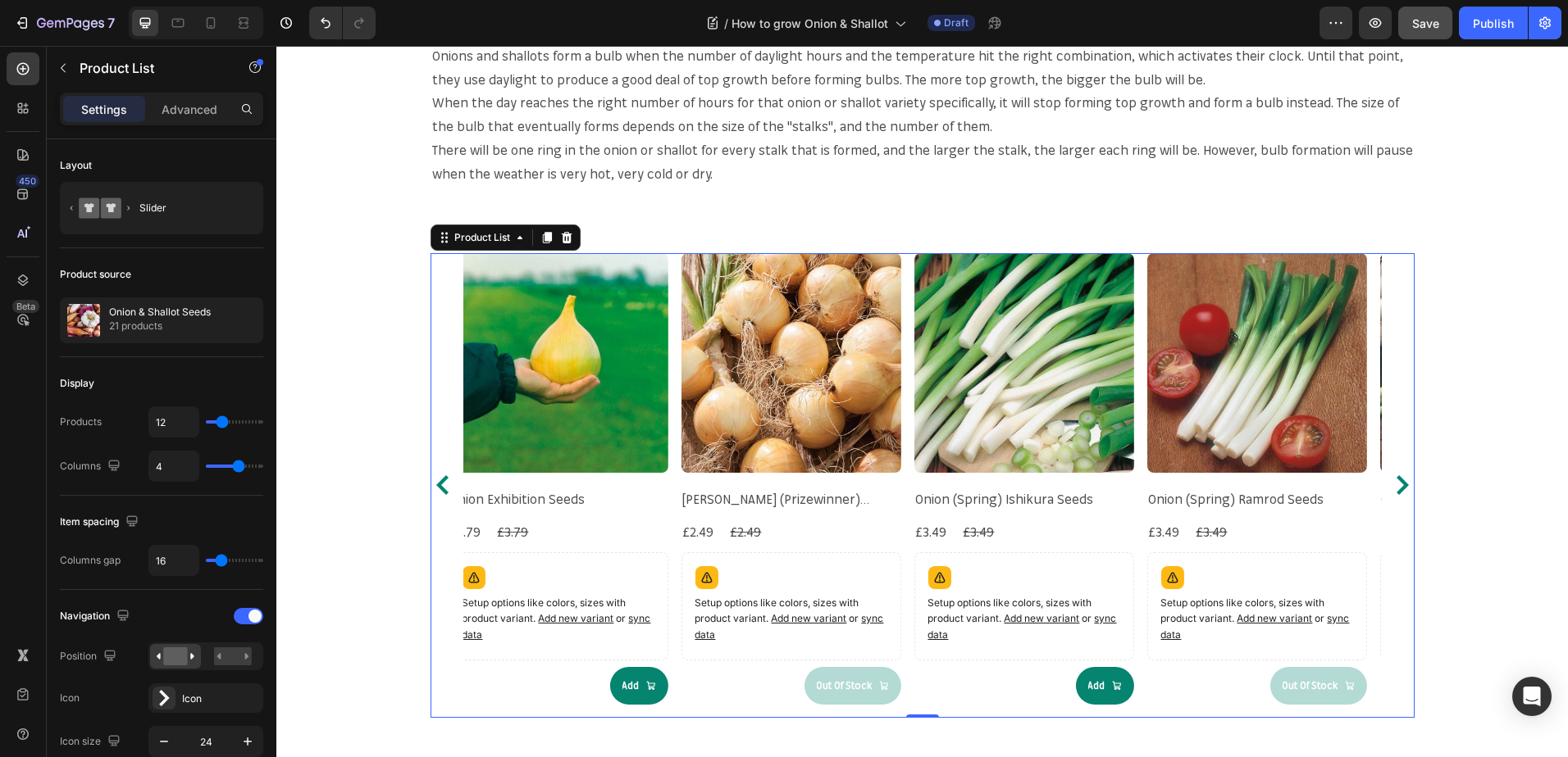
click at [1396, 490] on icon "Carousel Next Arrow" at bounding box center [1402, 485] width 12 height 20
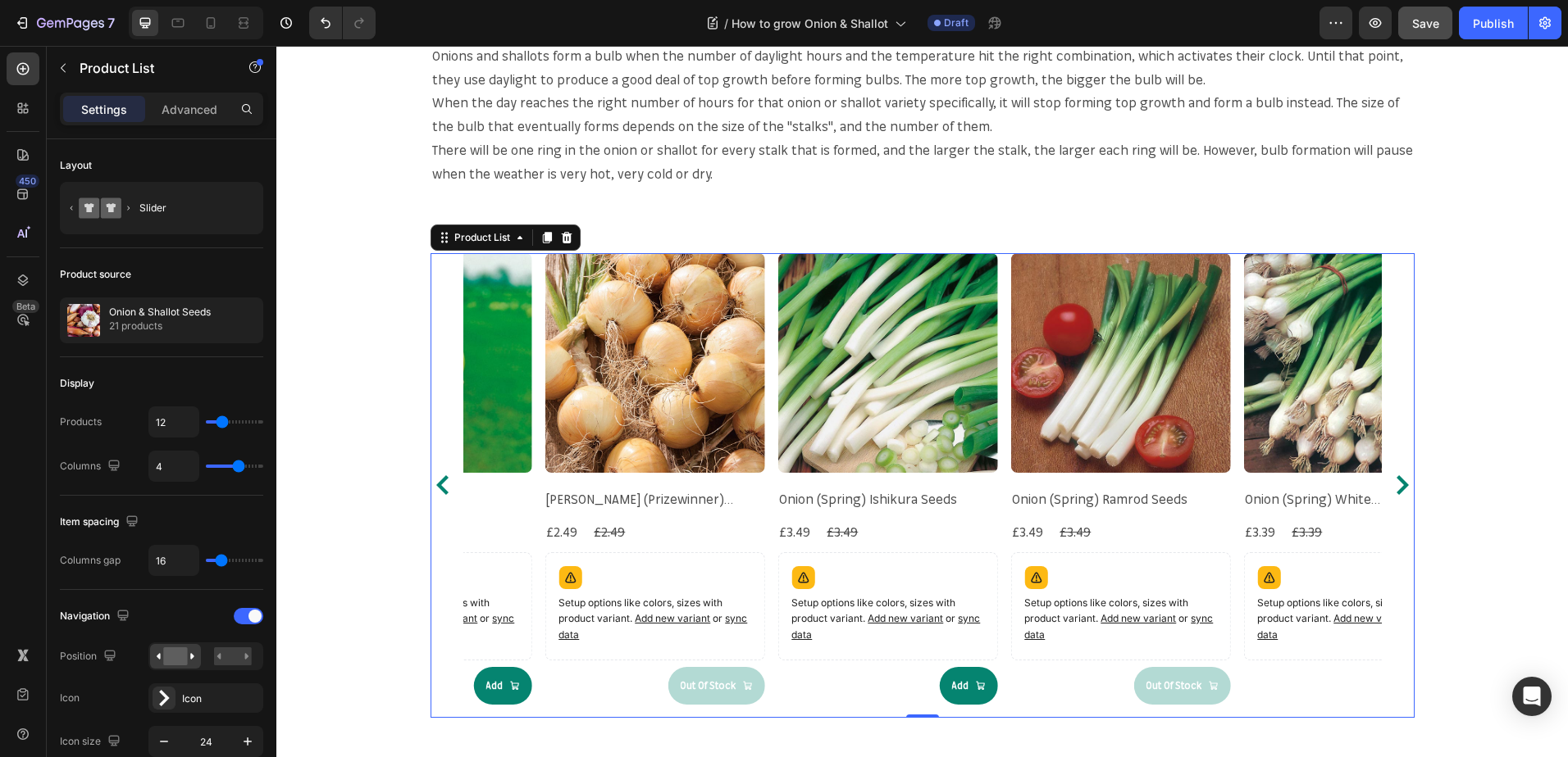
click at [1396, 490] on icon "Carousel Next Arrow" at bounding box center [1402, 485] width 12 height 20
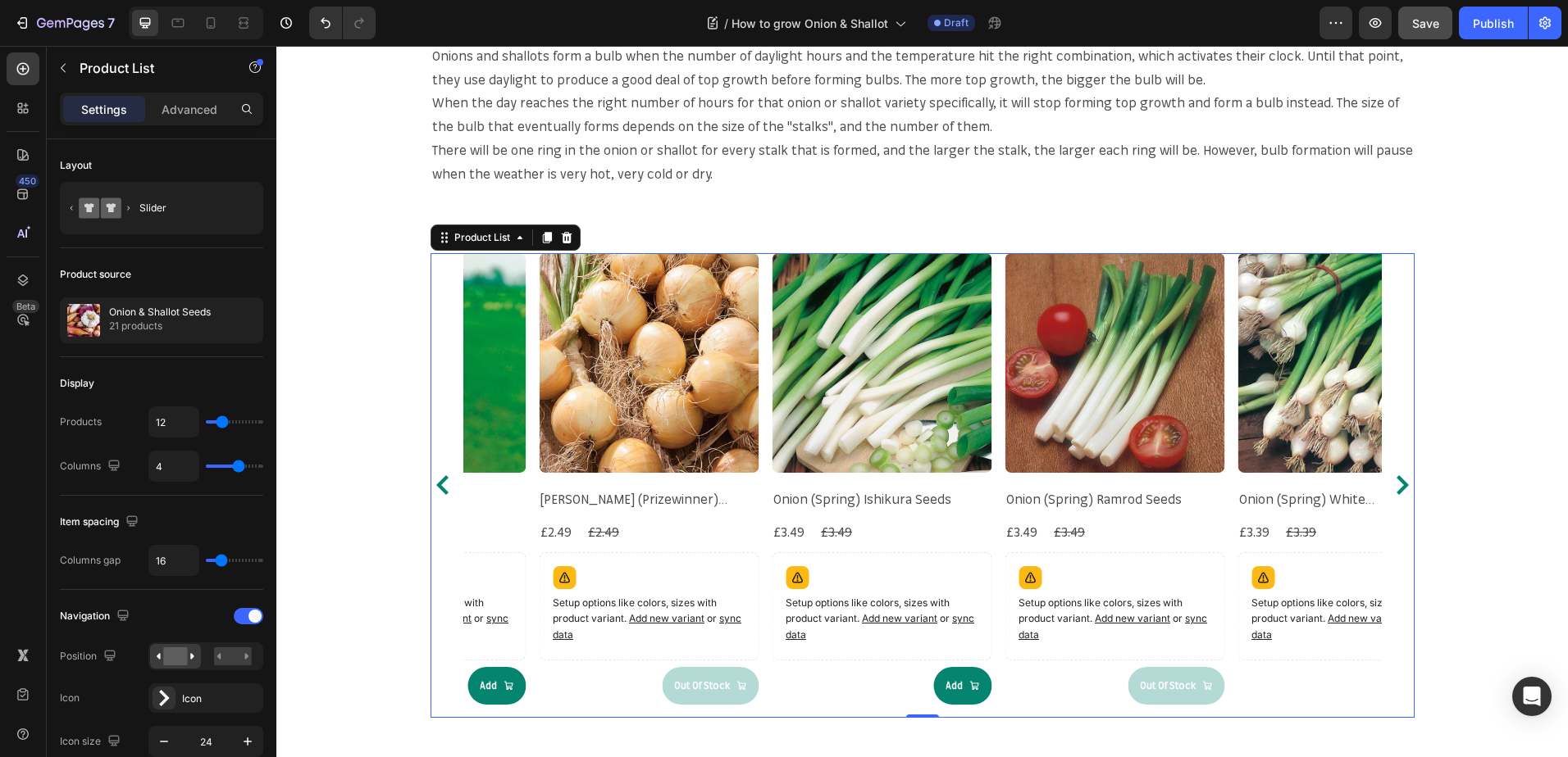
click at [1396, 490] on icon "Carousel Next Arrow" at bounding box center [1402, 485] width 12 height 20
click at [1393, 490] on div "Product Images Onion (Spring) Guardsman Seeds Product Title £3.49 Product Price…" at bounding box center [922, 485] width 983 height 465
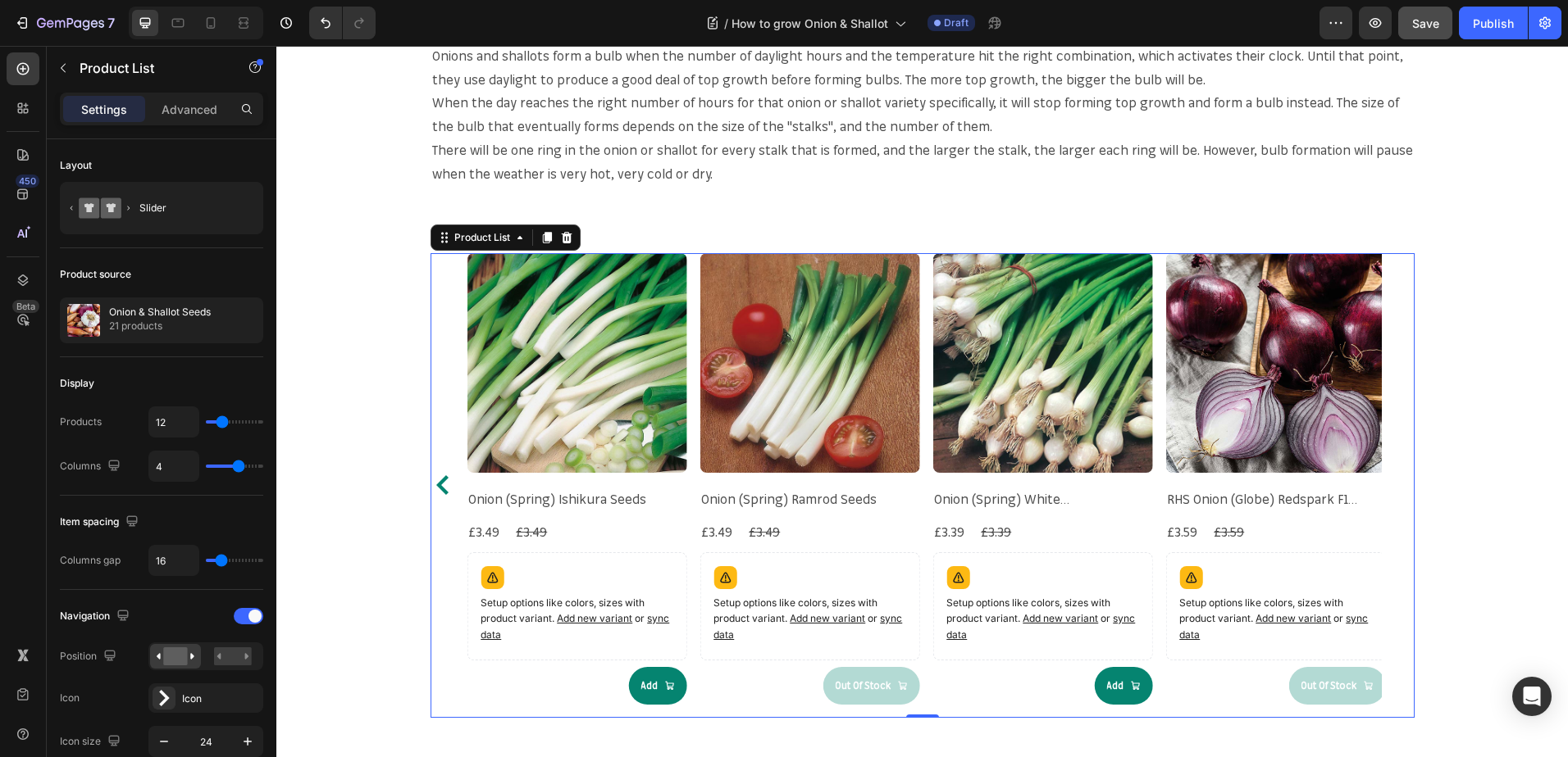
click at [1393, 490] on div "Product Images Onion (Spring) Guardsman Seeds Product Title £3.49 Product Price…" at bounding box center [922, 485] width 983 height 465
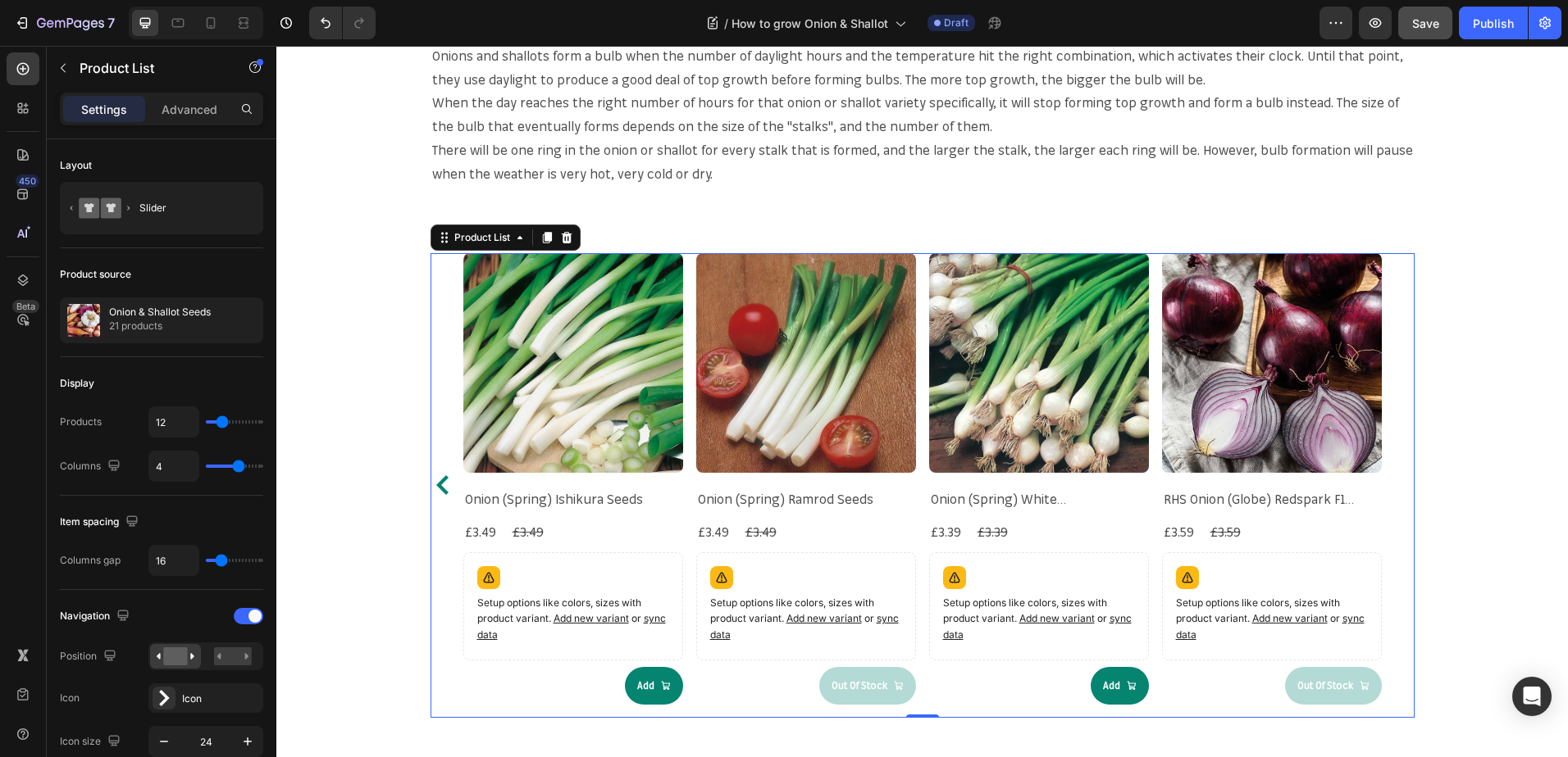
click at [1393, 490] on div "Product Images Onion (Spring) Guardsman Seeds Product Title £3.49 Product Price…" at bounding box center [922, 485] width 983 height 465
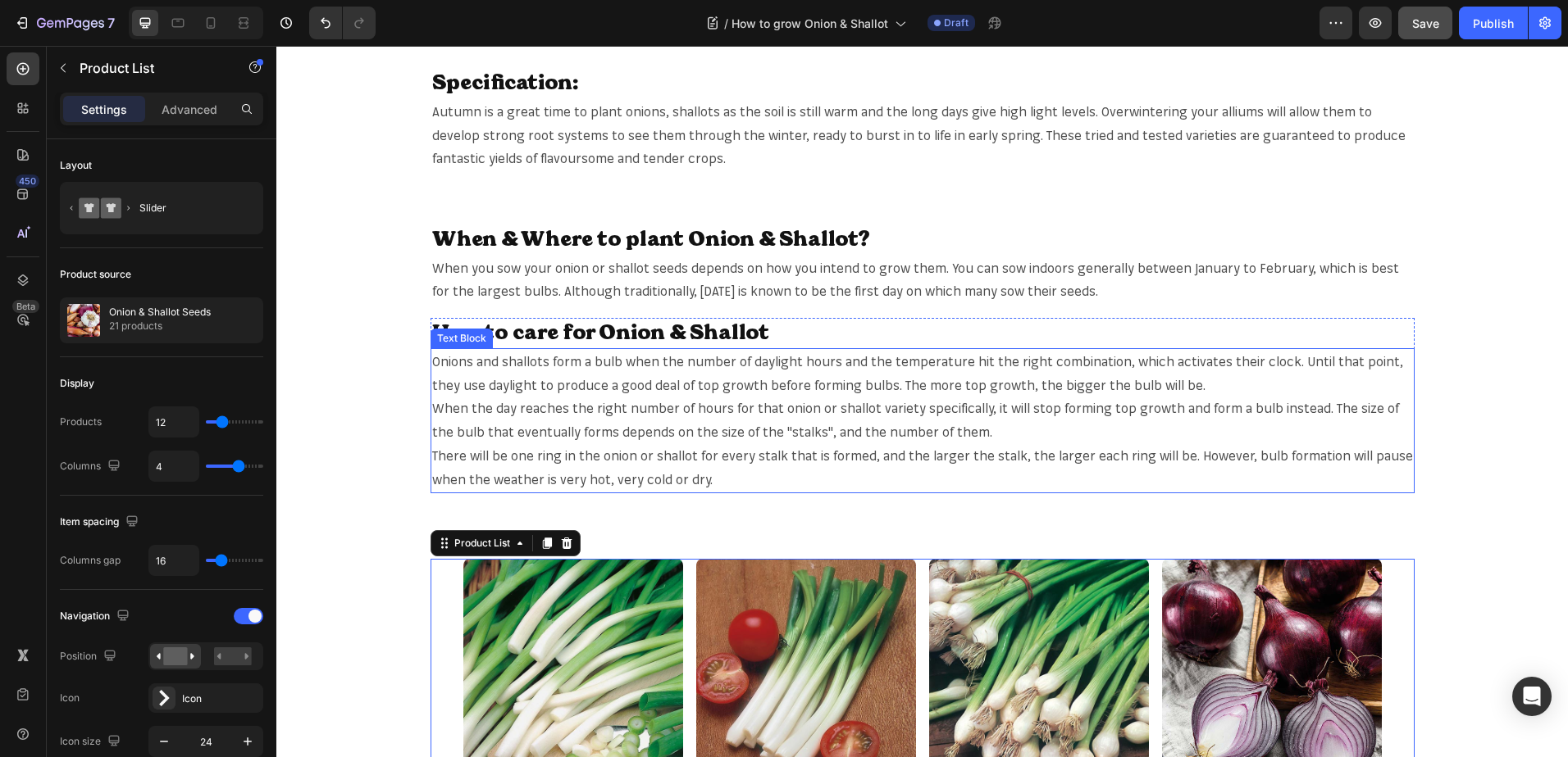
scroll to position [983, 0]
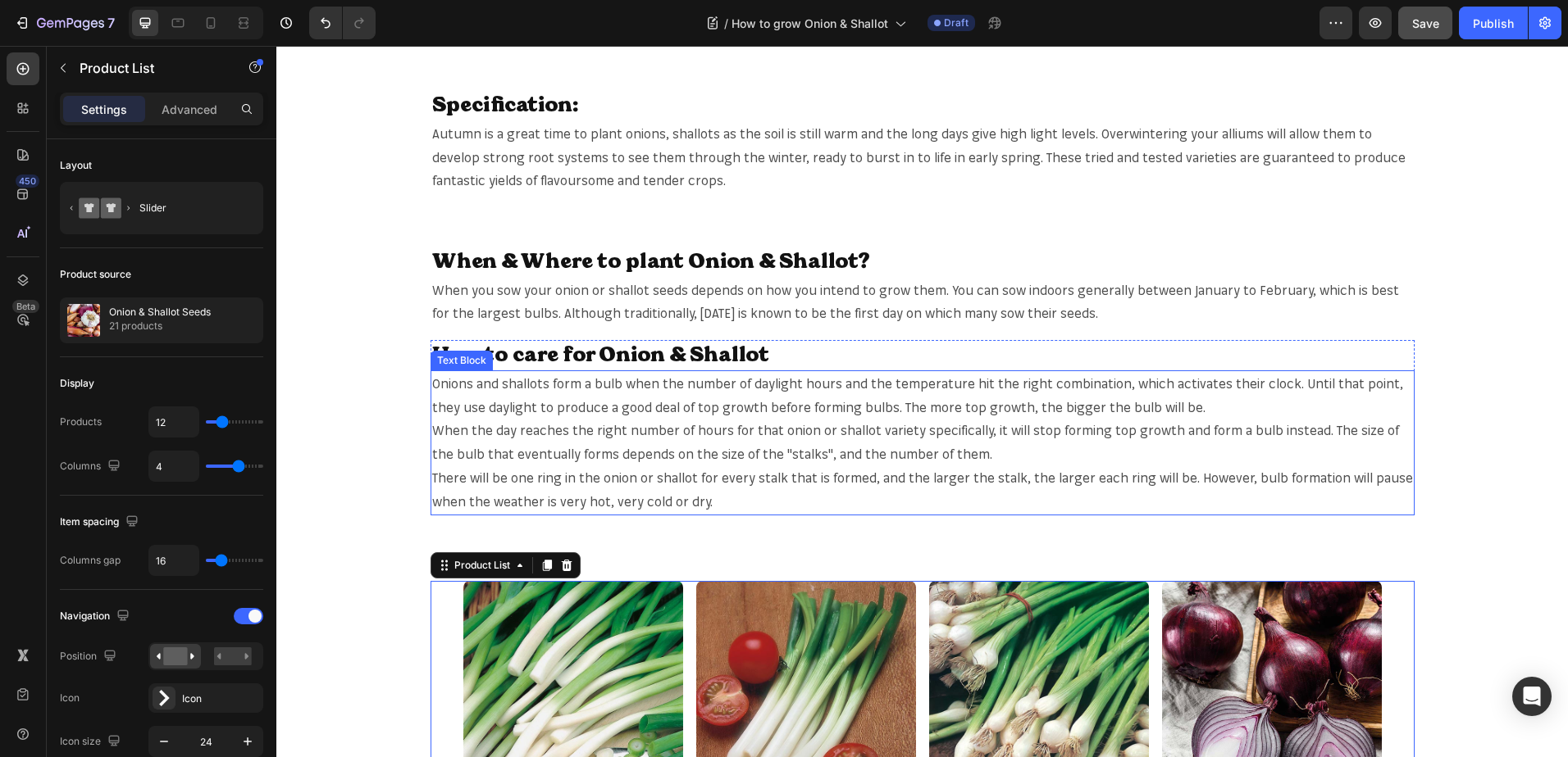
drag, startPoint x: 720, startPoint y: 390, endPoint x: 738, endPoint y: 383, distance: 19.3
click at [720, 390] on p "Onions and shallots form a bulb when the number of daylight hours and the tempe…" at bounding box center [922, 395] width 981 height 47
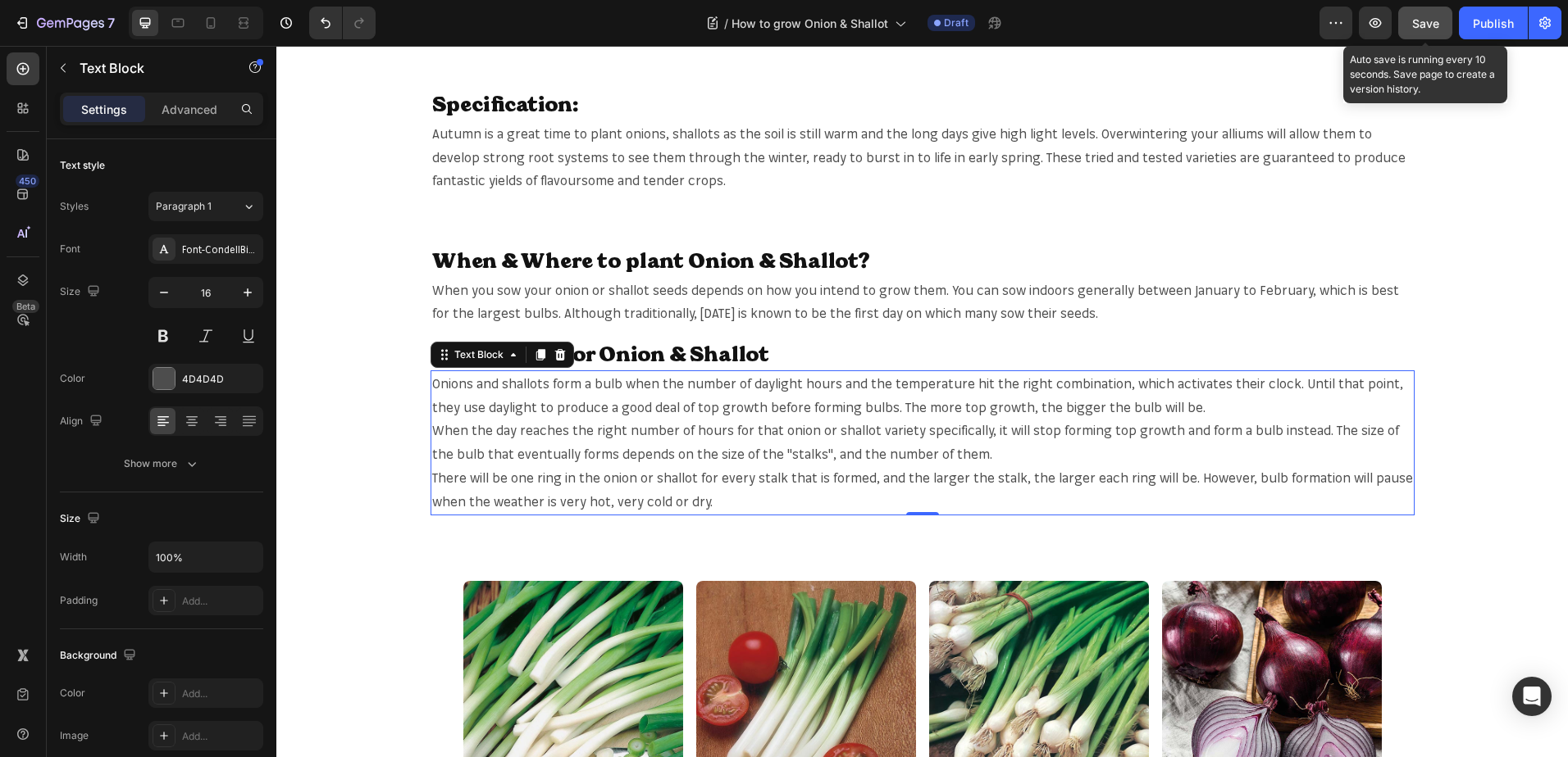
click at [1419, 26] on span "Save" at bounding box center [1424, 23] width 27 height 14
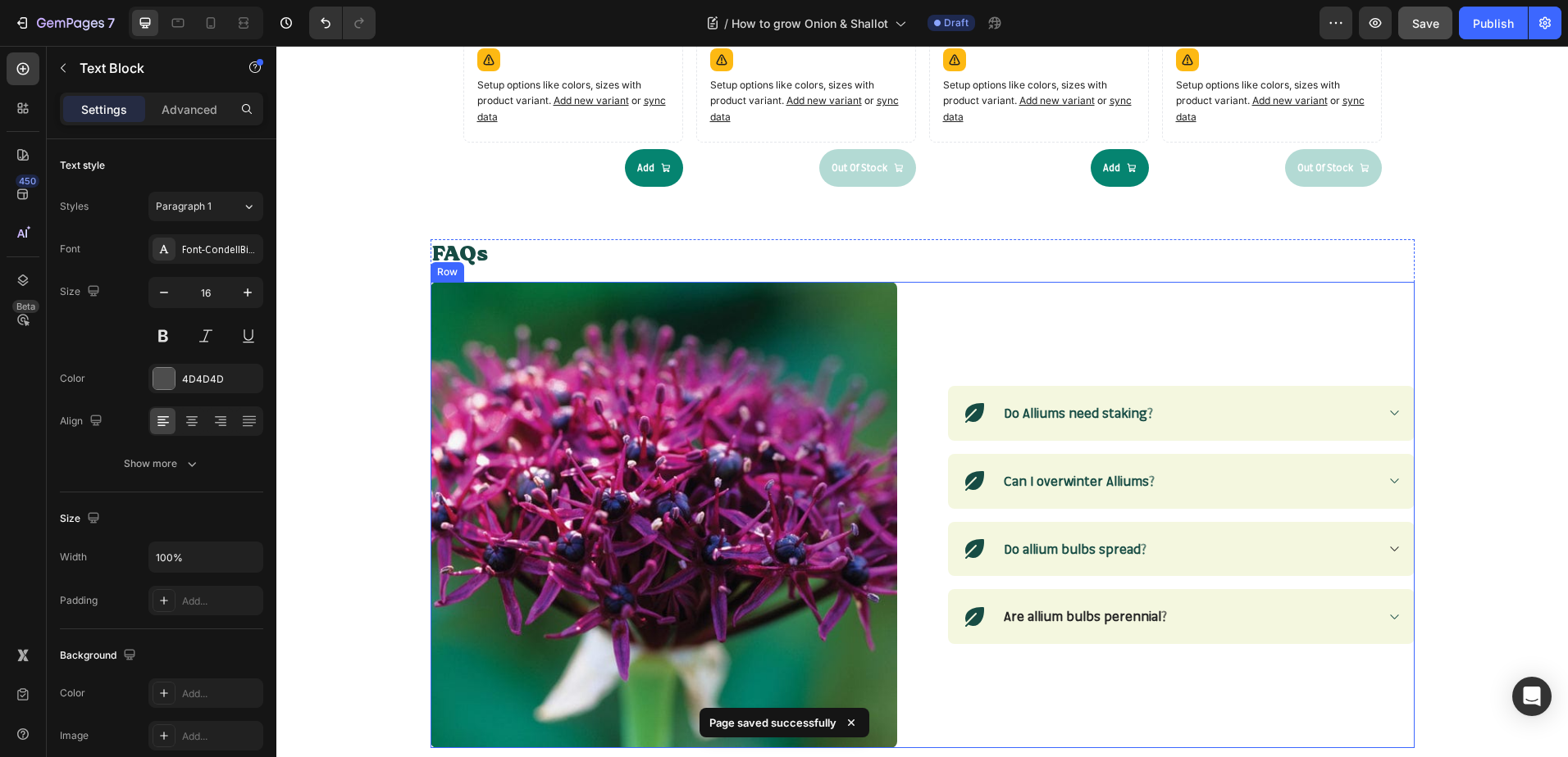
scroll to position [1967, 0]
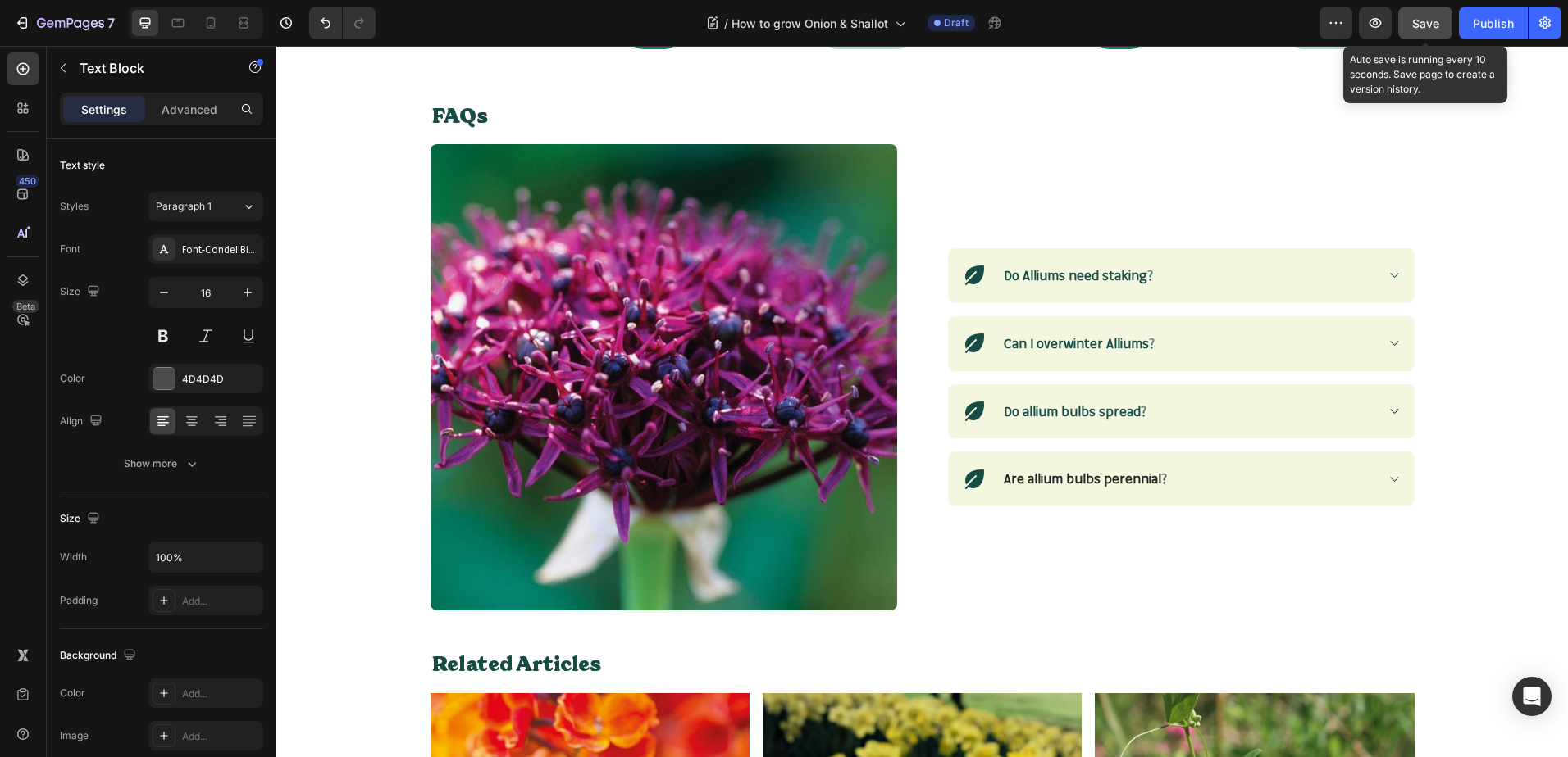
click at [1425, 17] on span "Save" at bounding box center [1424, 23] width 27 height 14
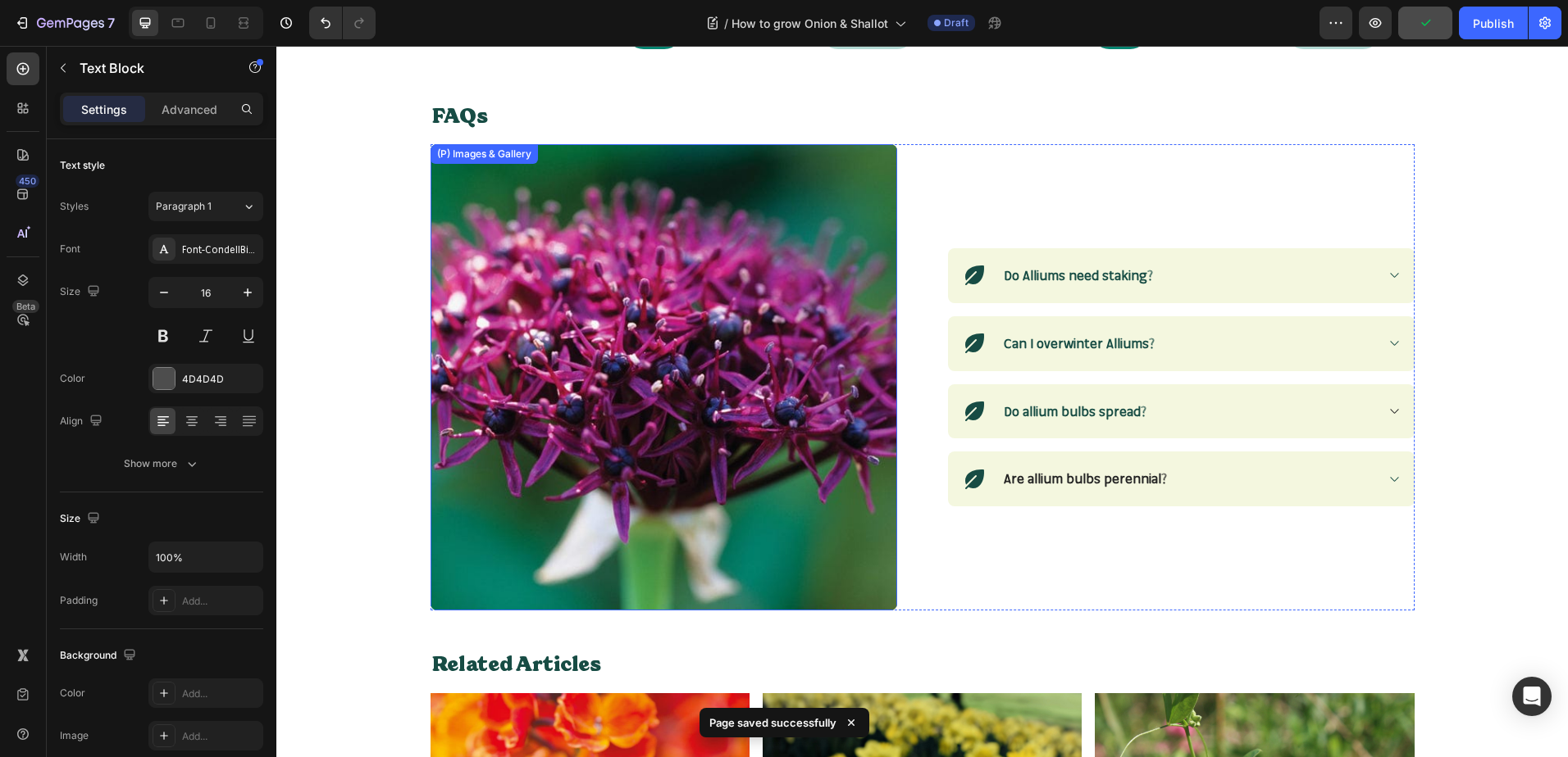
click at [838, 306] on img at bounding box center [664, 377] width 467 height 467
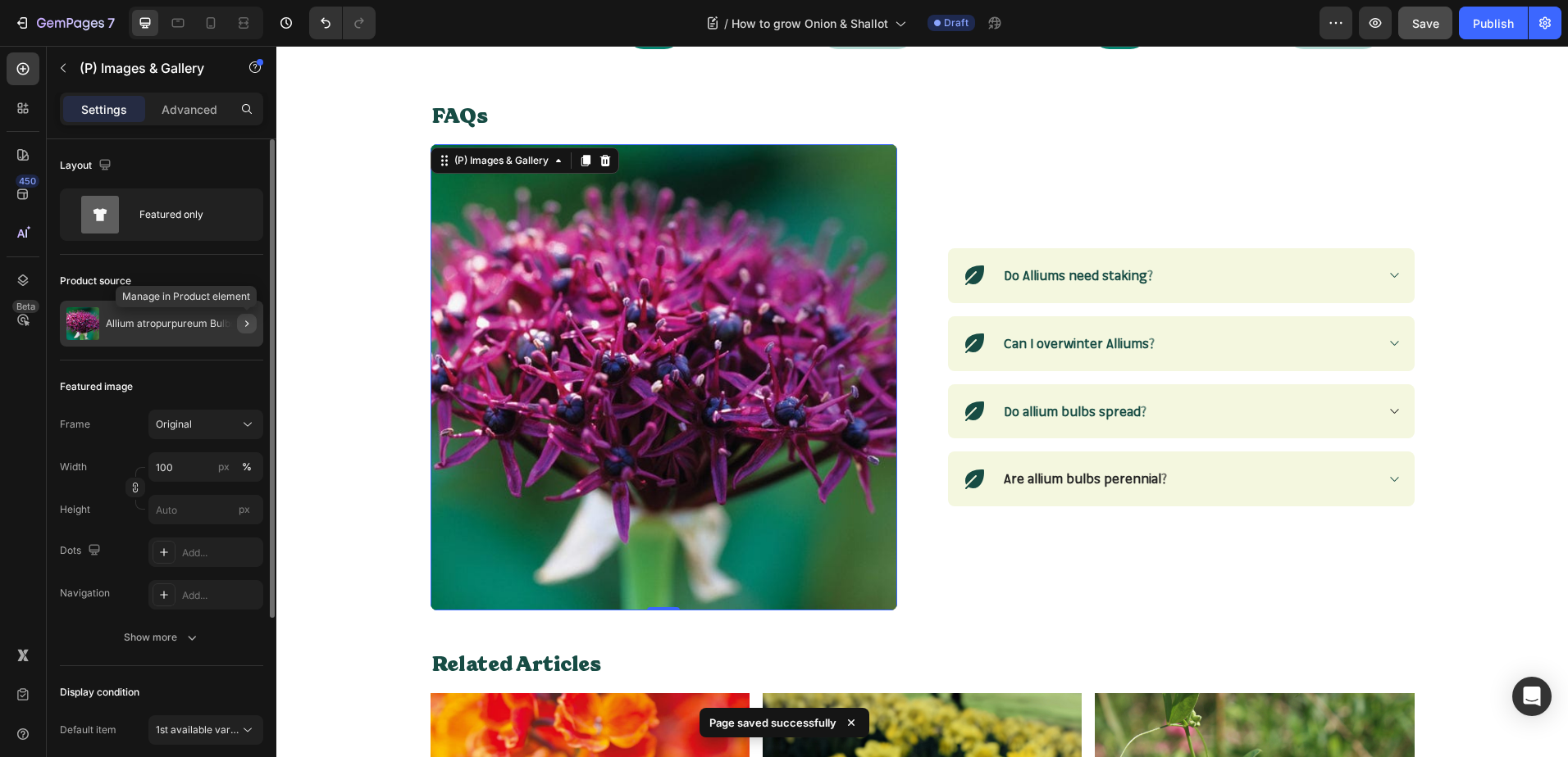
click at [245, 321] on icon "button" at bounding box center [246, 323] width 13 height 13
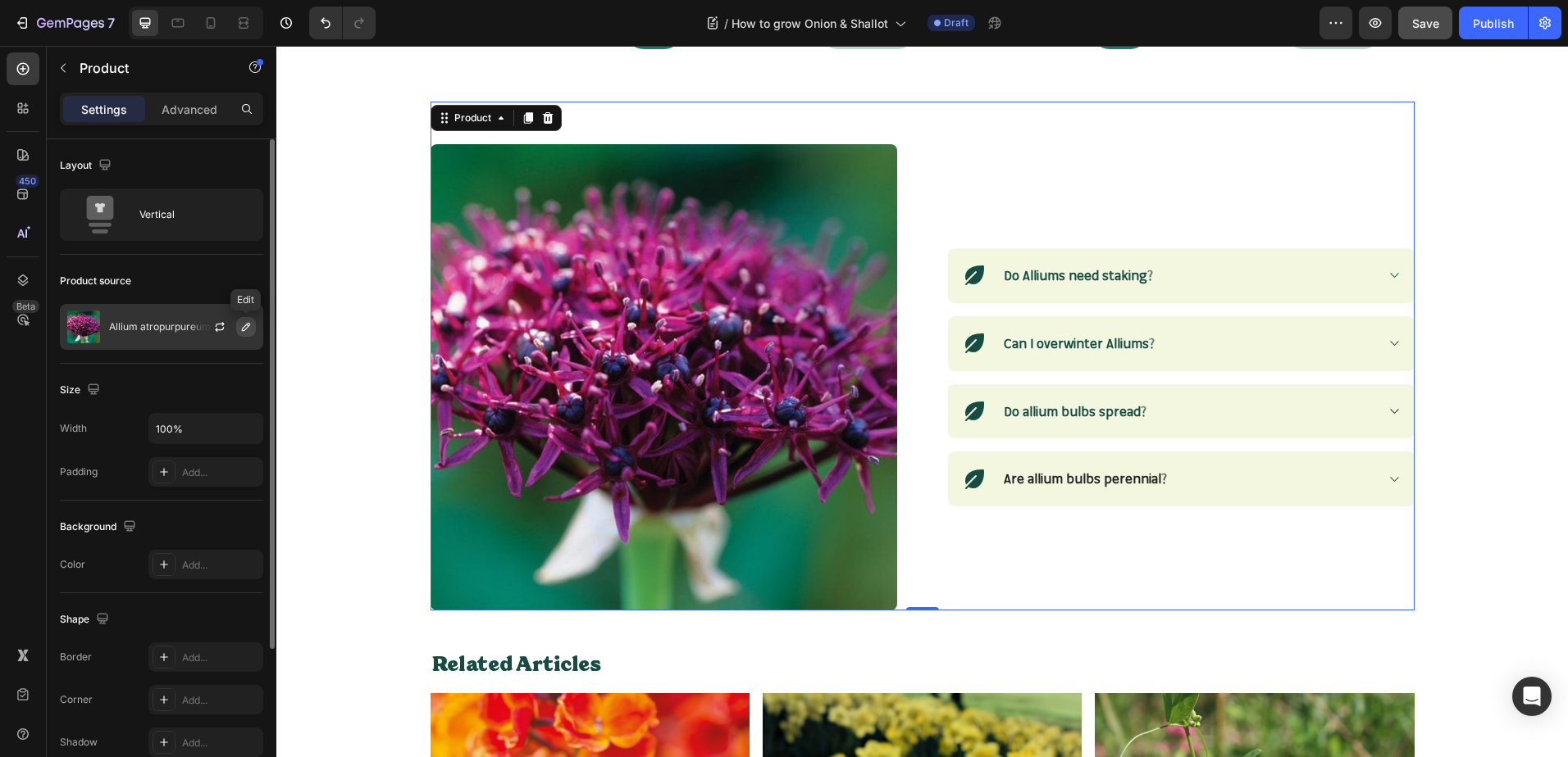
click at [248, 327] on icon "button" at bounding box center [246, 327] width 9 height 9
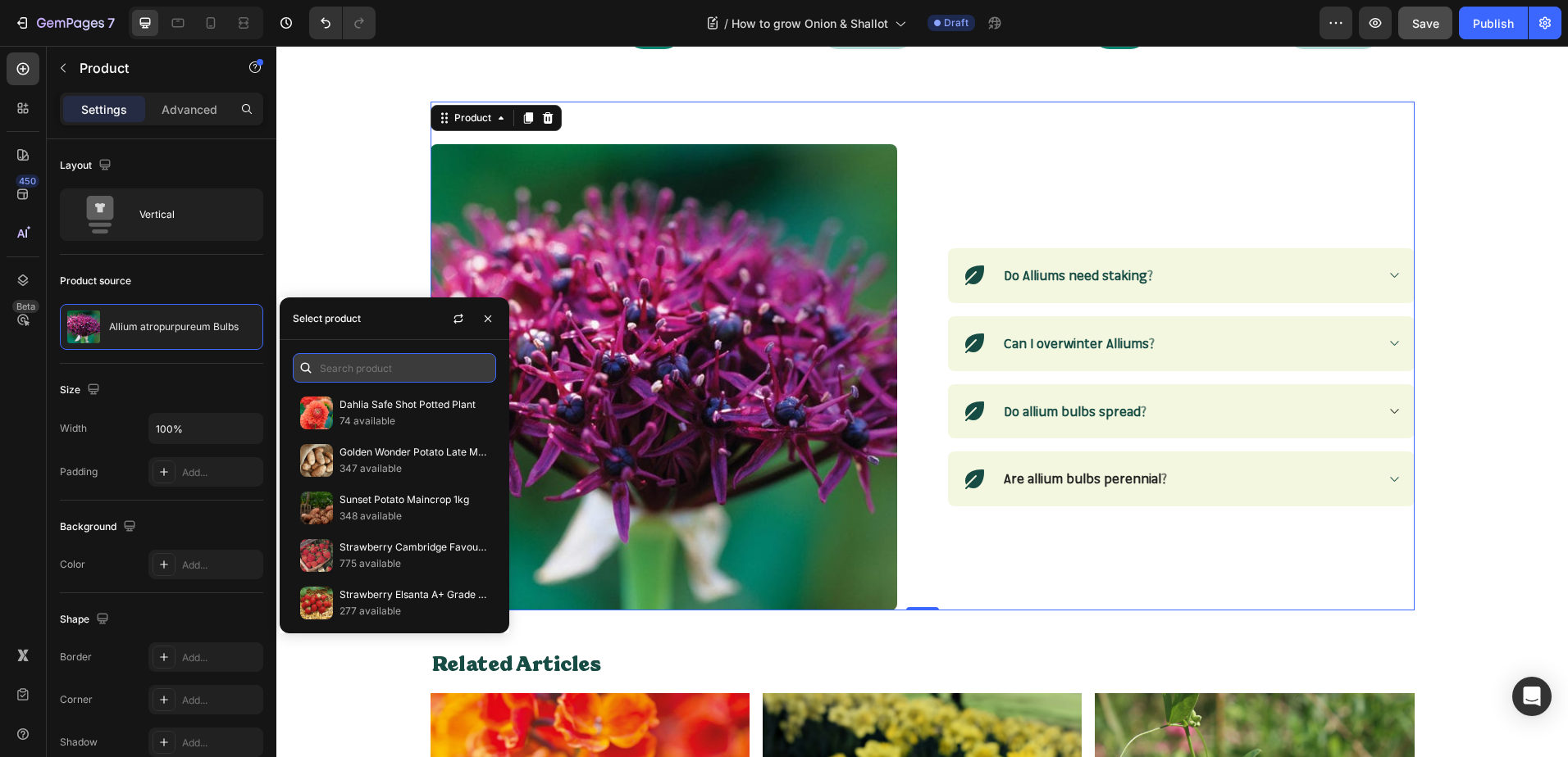
click at [347, 360] on input "text" at bounding box center [394, 368] width 204 height 29
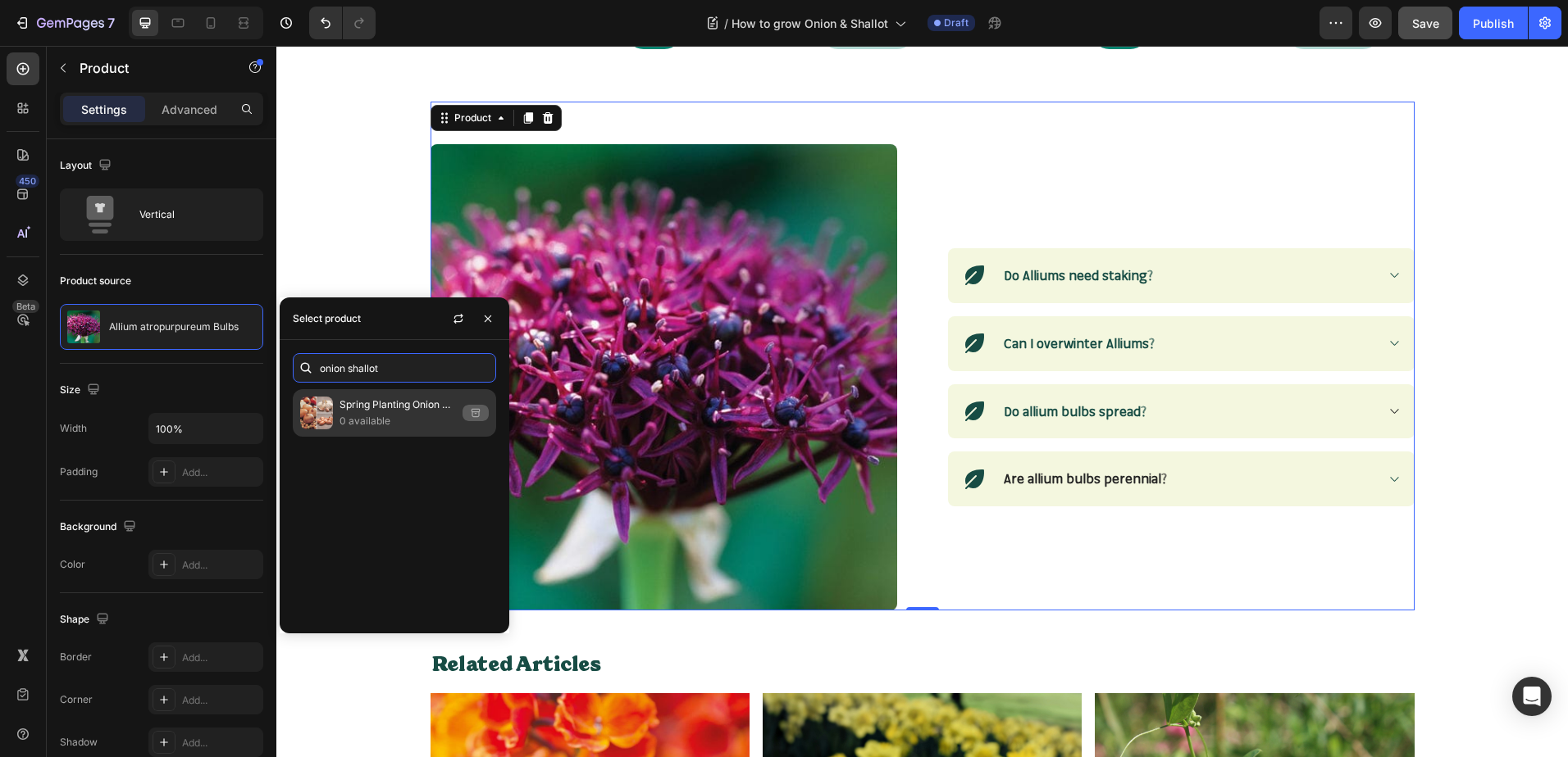
type input "onion shallot"
click at [346, 416] on p "0 available" at bounding box center [397, 421] width 116 height 16
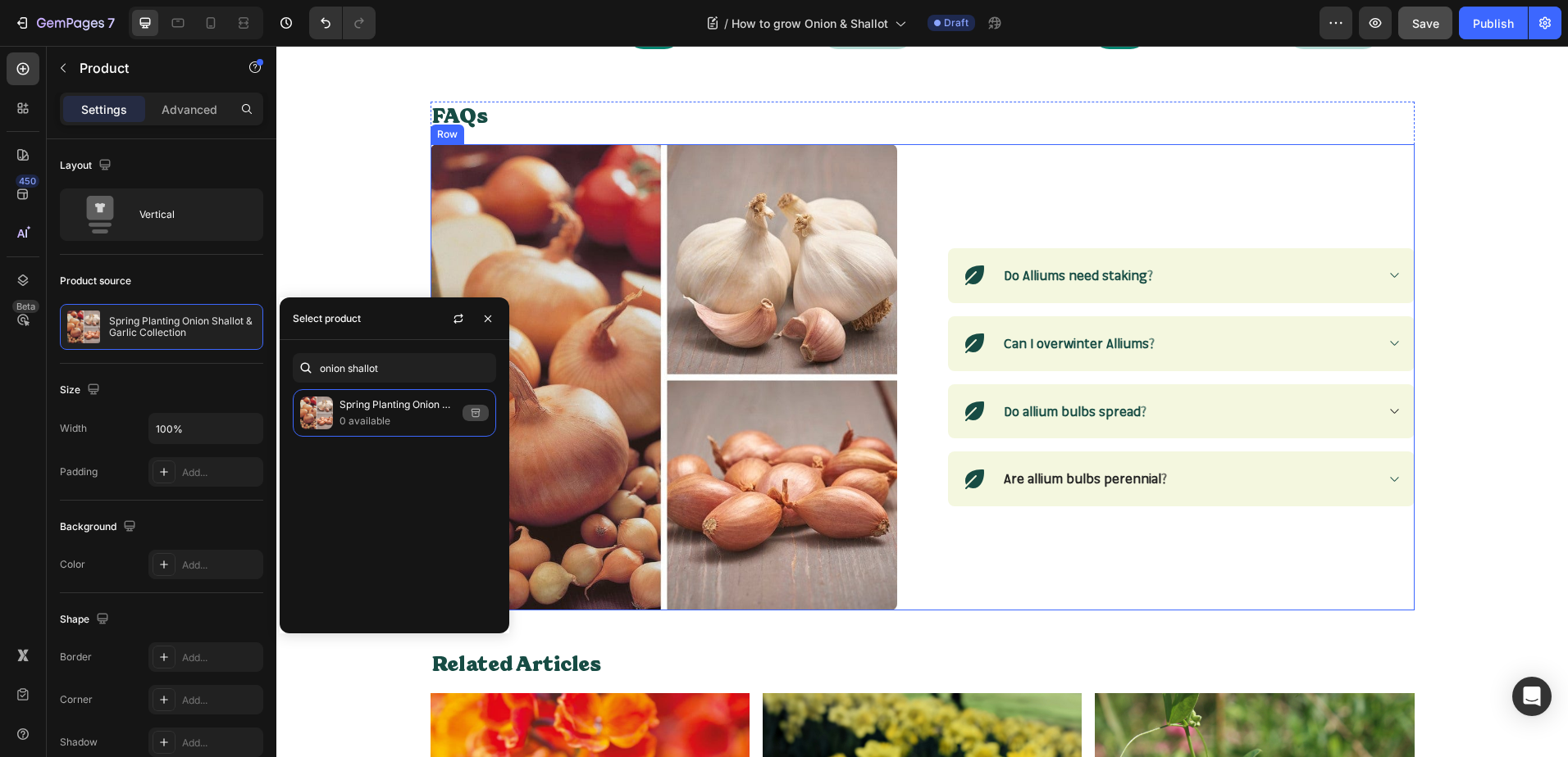
click at [1128, 609] on div "Icon Do Alliums need staking? Accordion Row Icon Can I overwinter Alliums? Acco…" at bounding box center [1181, 377] width 467 height 467
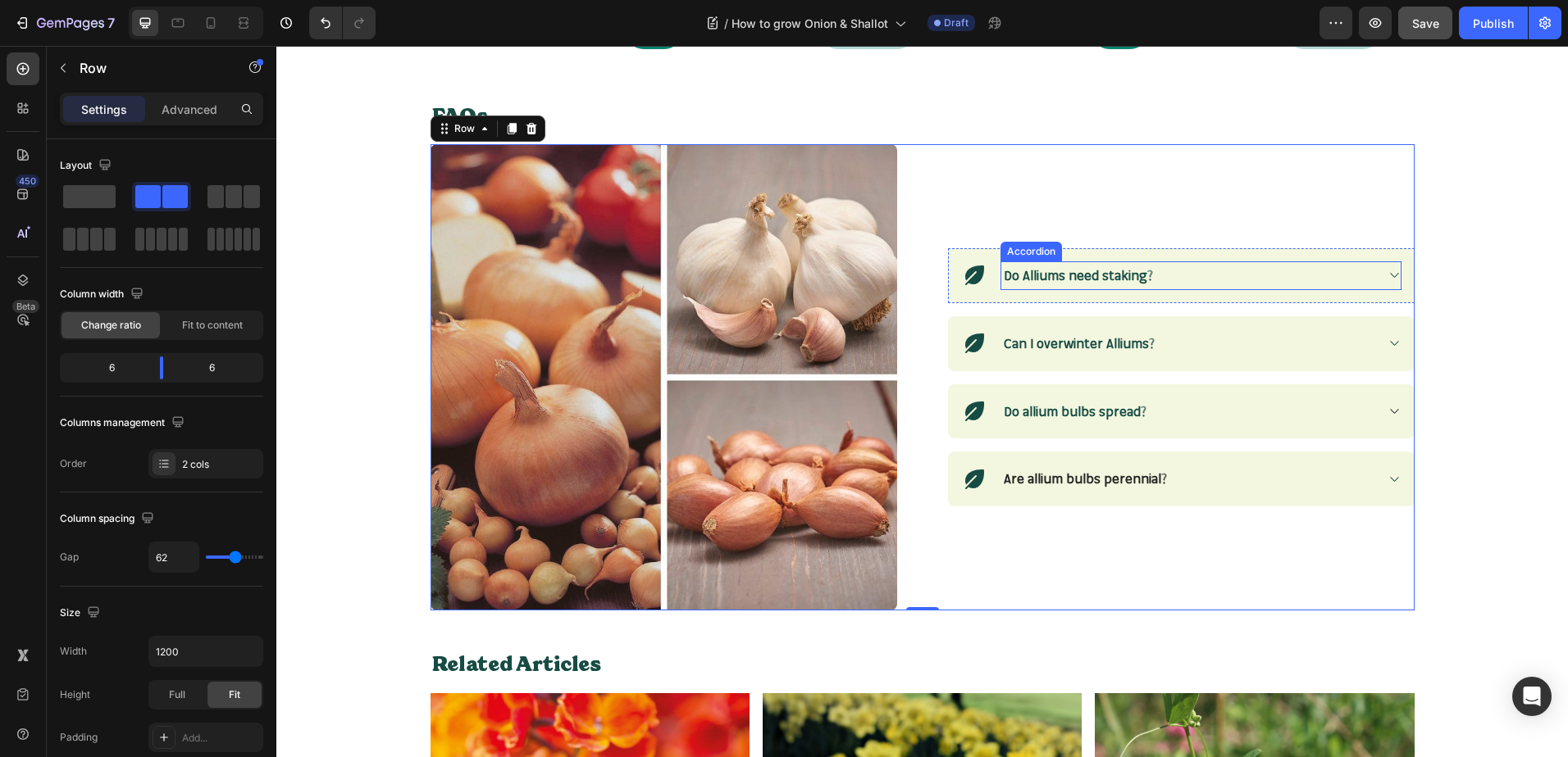
click at [1093, 274] on strong "Do Alliums need staking?" at bounding box center [1078, 275] width 150 height 16
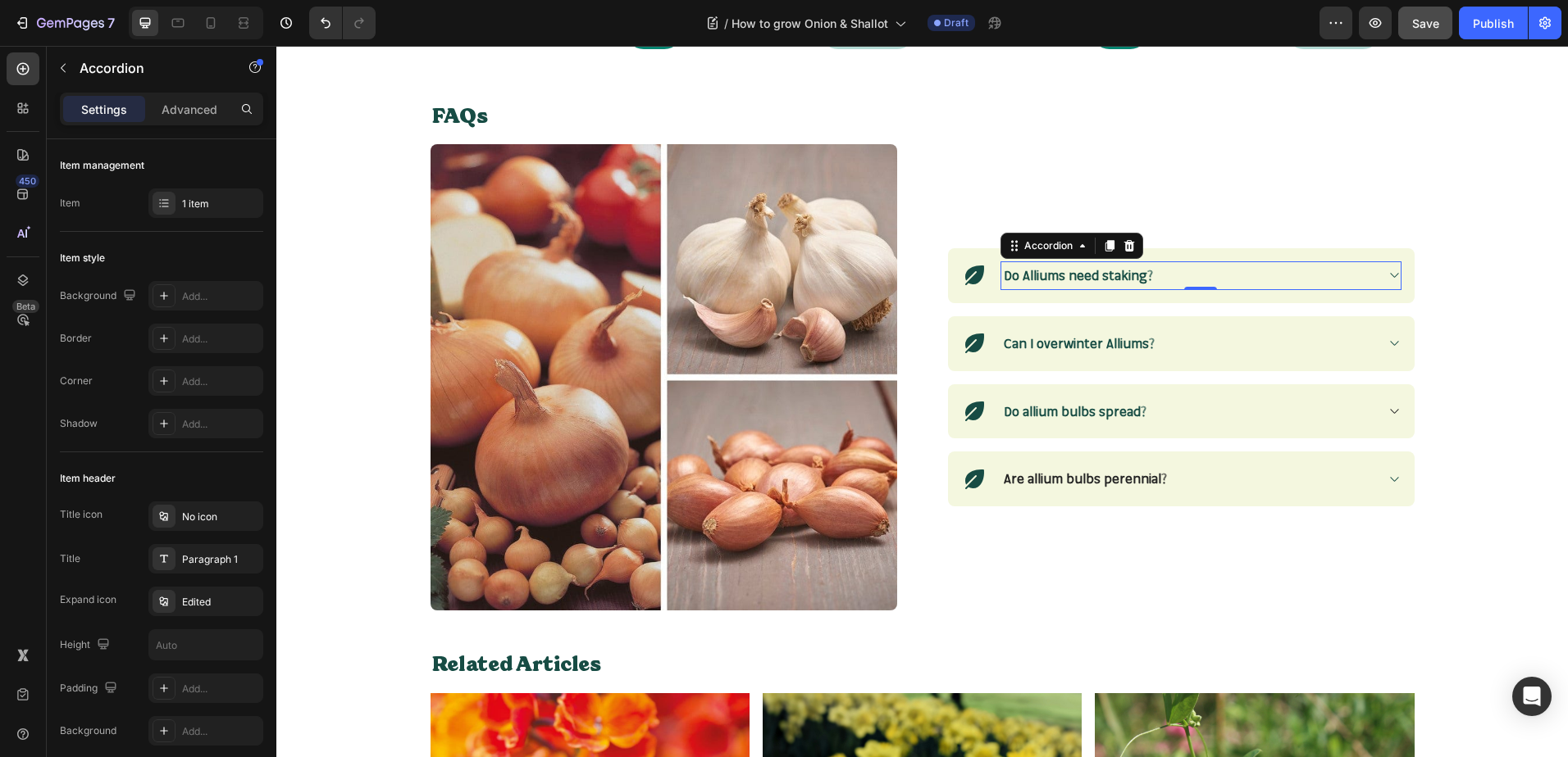
click at [1387, 278] on icon at bounding box center [1393, 275] width 12 height 13
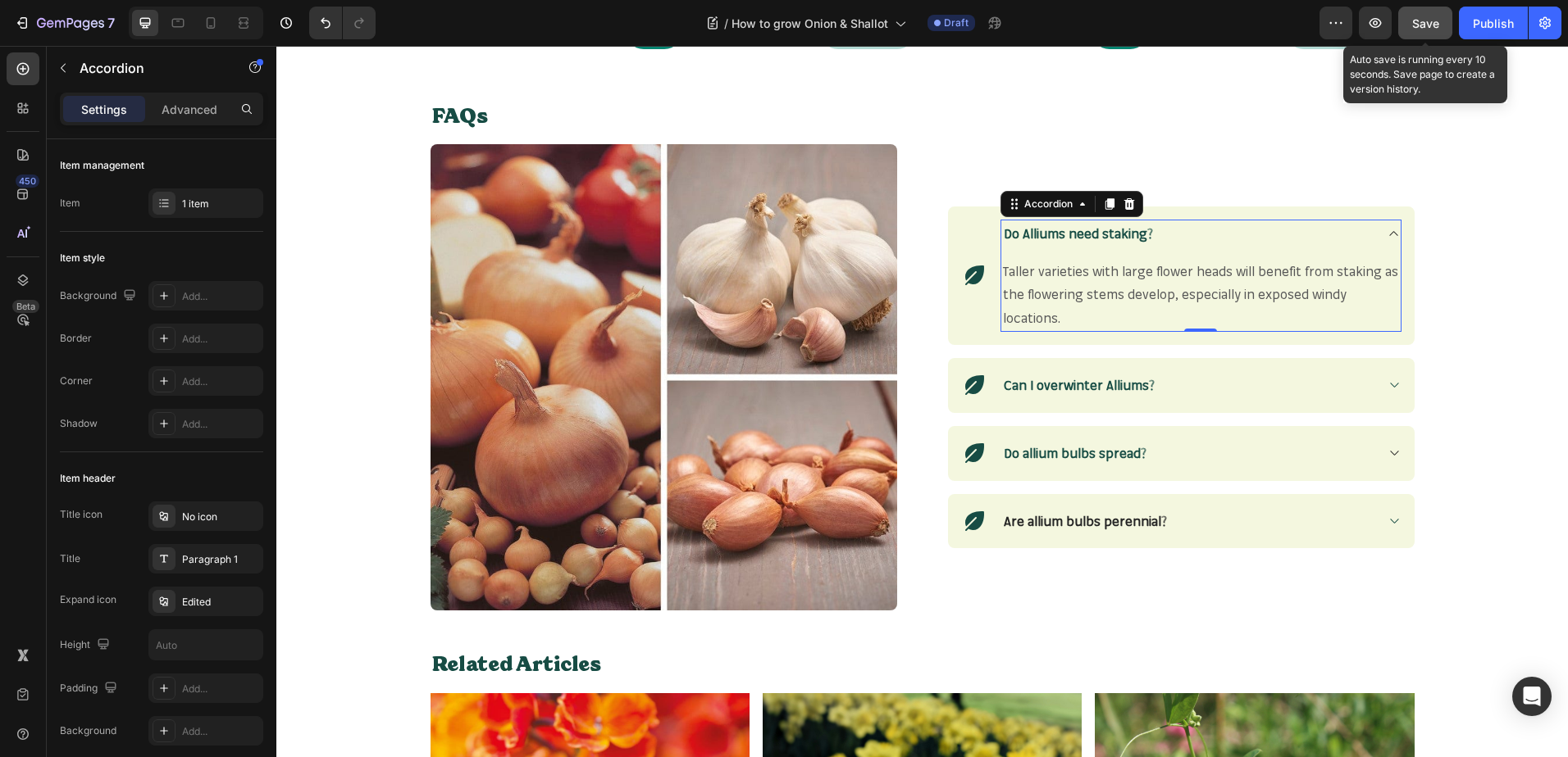
click at [1430, 25] on span "Save" at bounding box center [1424, 23] width 27 height 14
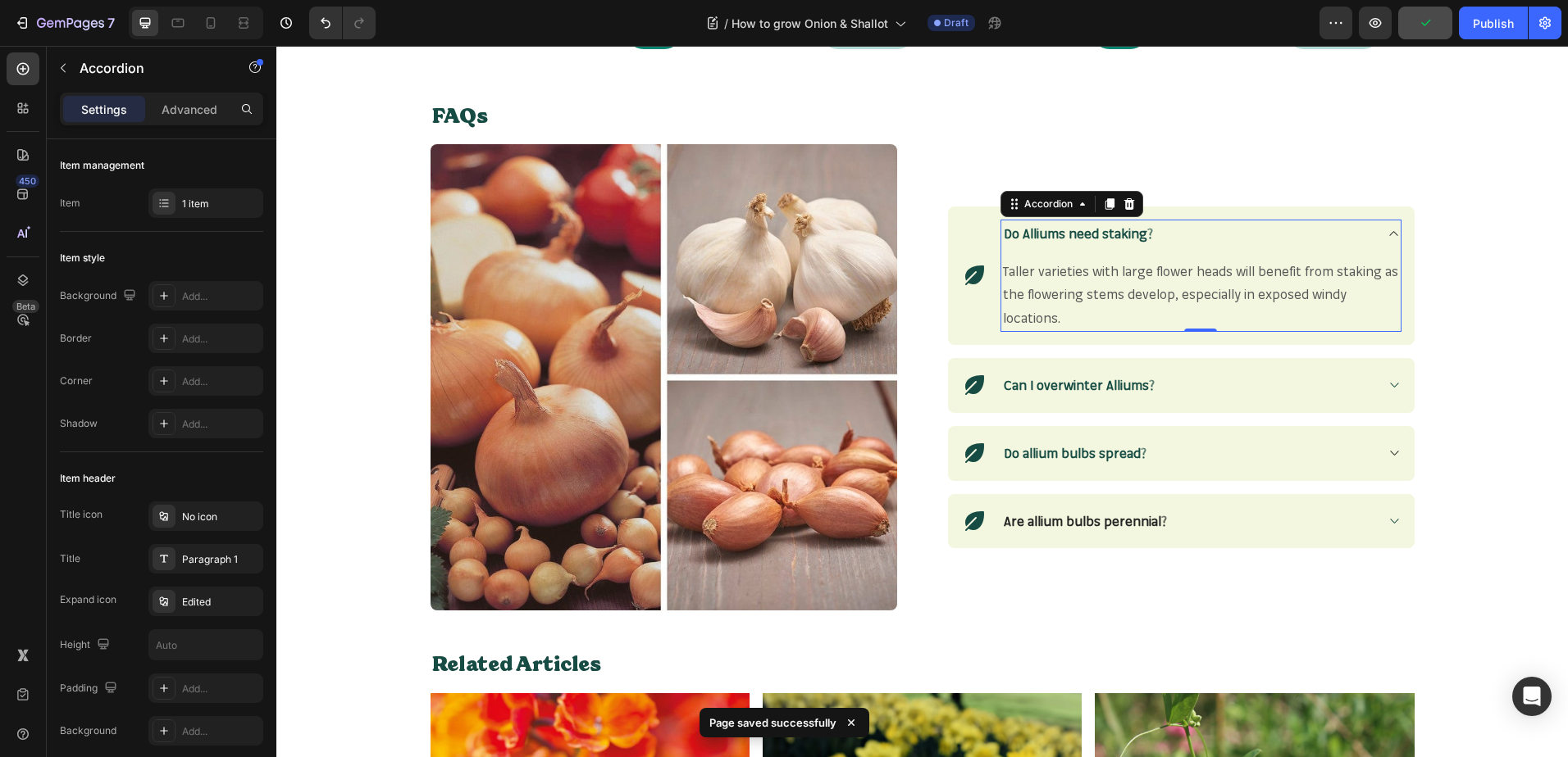
click at [1141, 241] on p "Do Alliums need staking?" at bounding box center [1078, 234] width 150 height 24
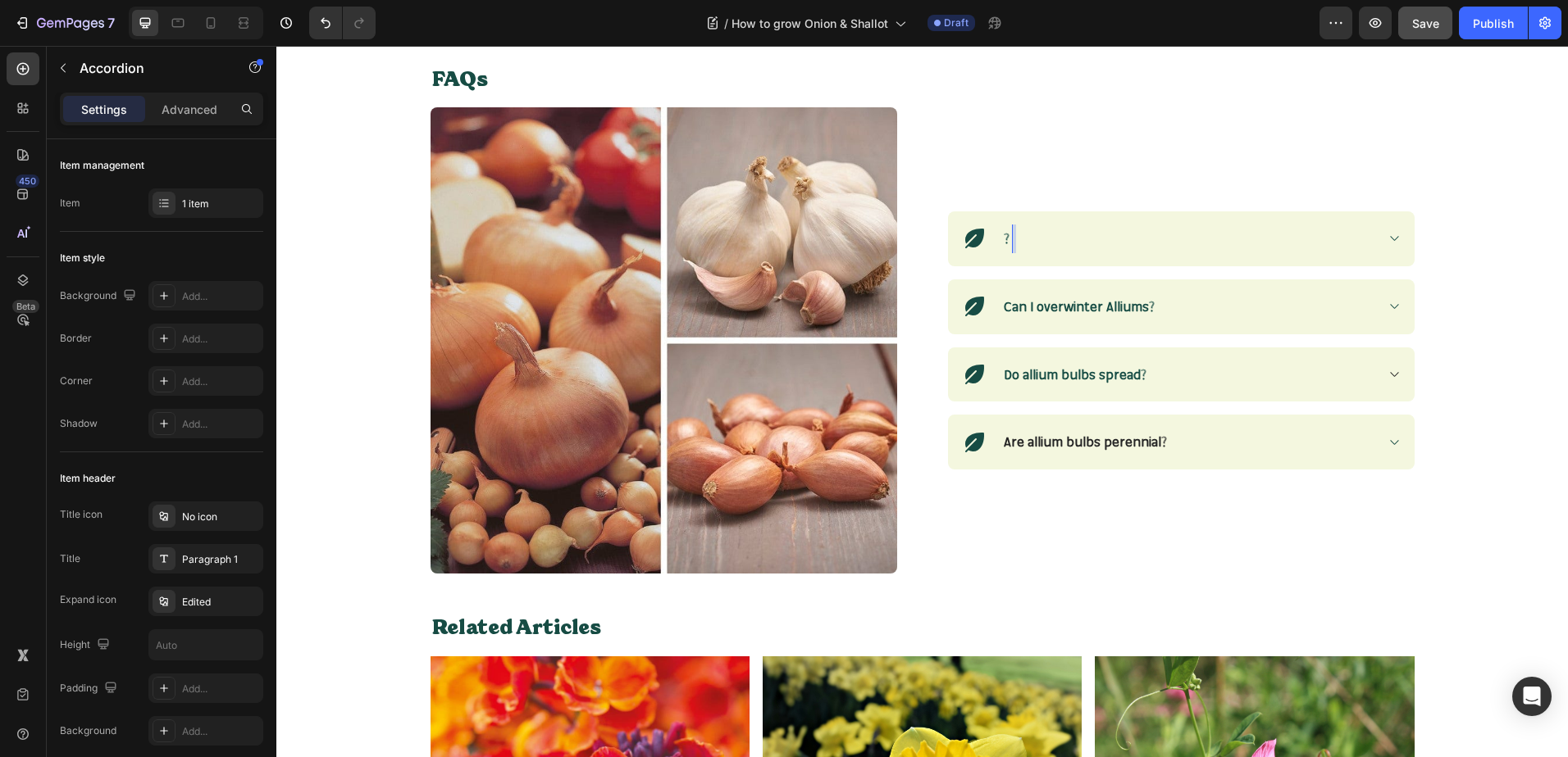
scroll to position [2009, 0]
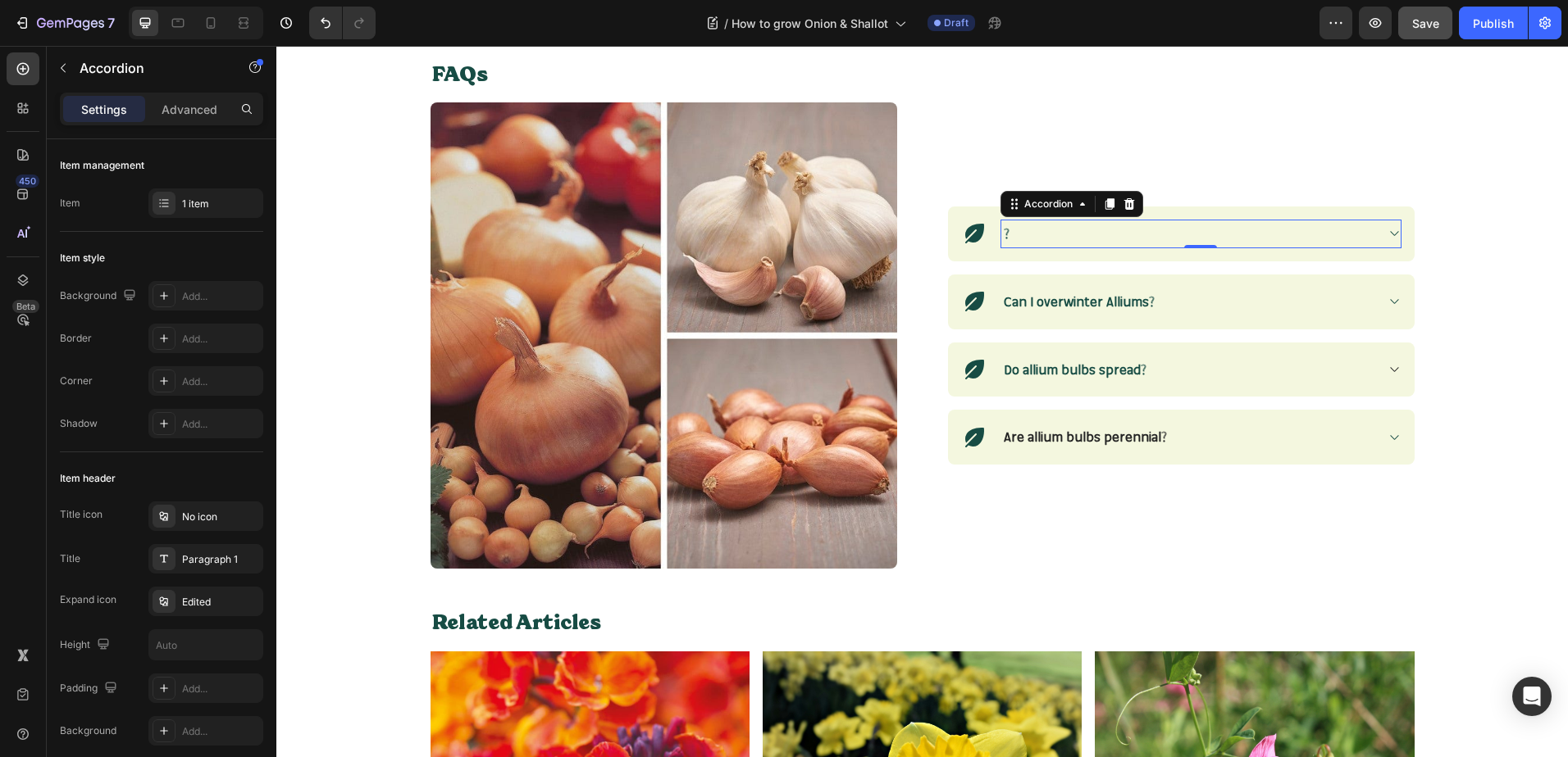
click at [1044, 237] on div "?" at bounding box center [1188, 234] width 373 height 28
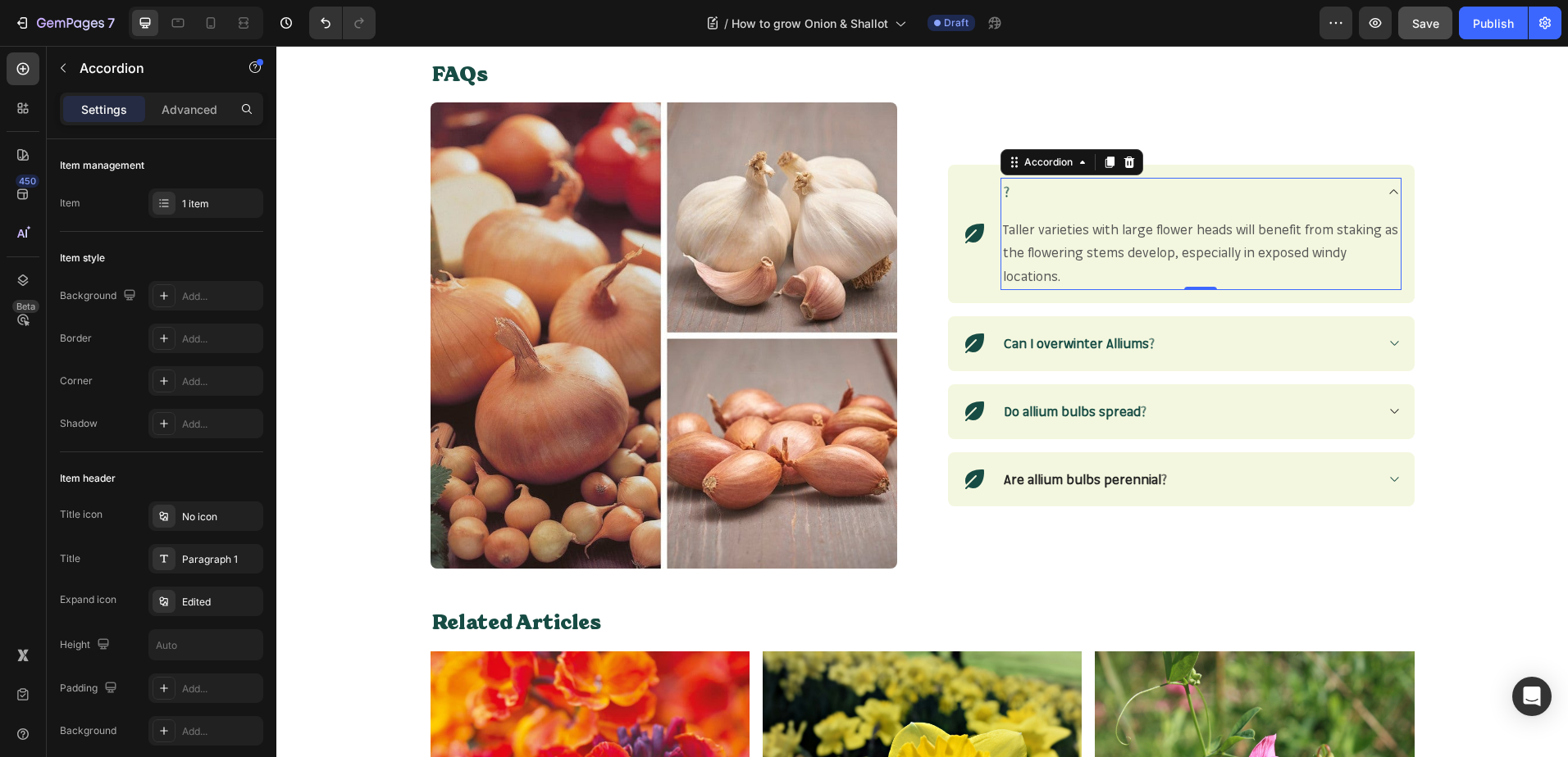
click at [1024, 199] on div "?" at bounding box center [1188, 192] width 373 height 28
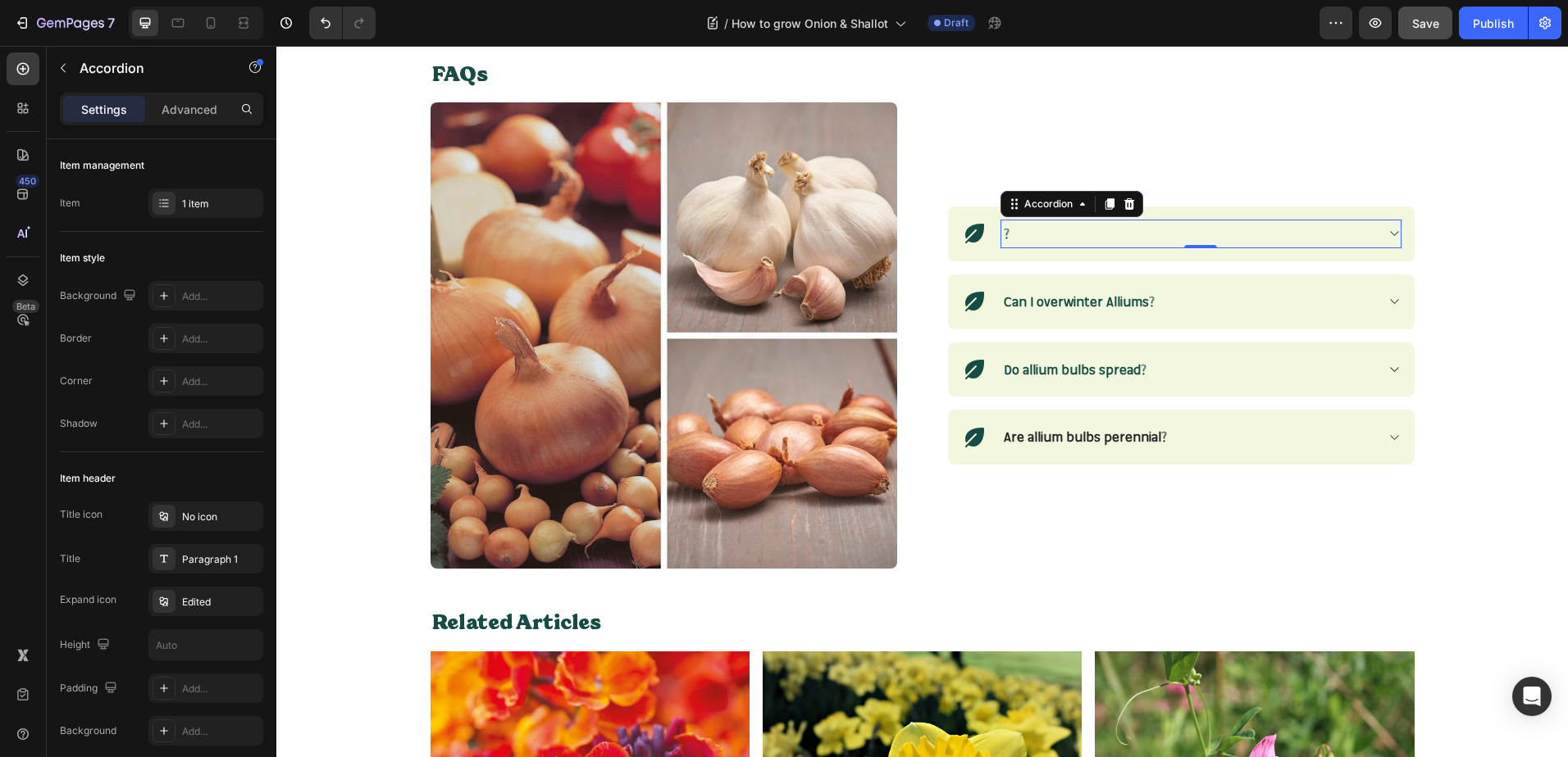
click at [1024, 220] on div "?" at bounding box center [1188, 234] width 373 height 28
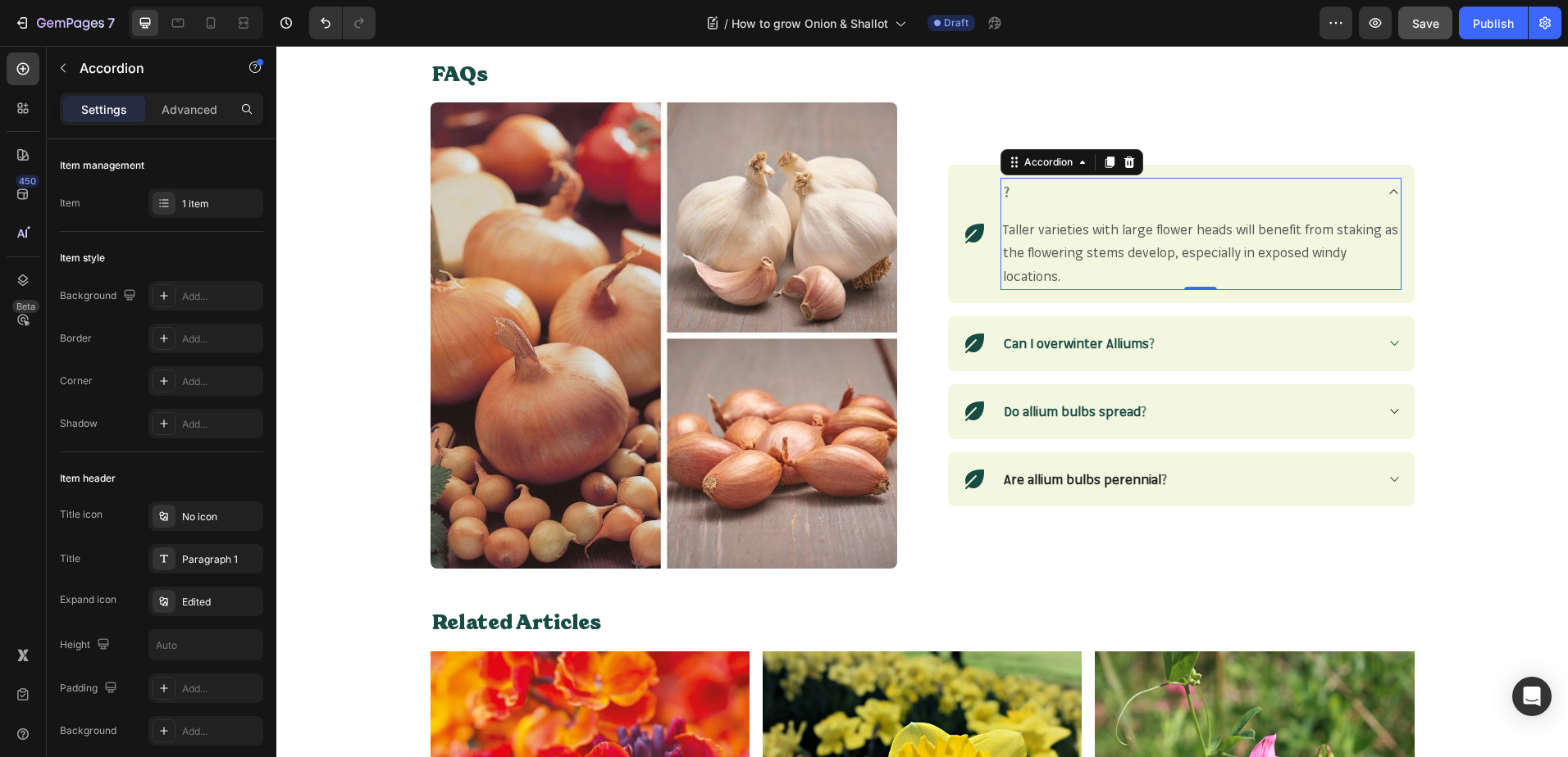
click at [1020, 198] on div "?" at bounding box center [1188, 192] width 373 height 28
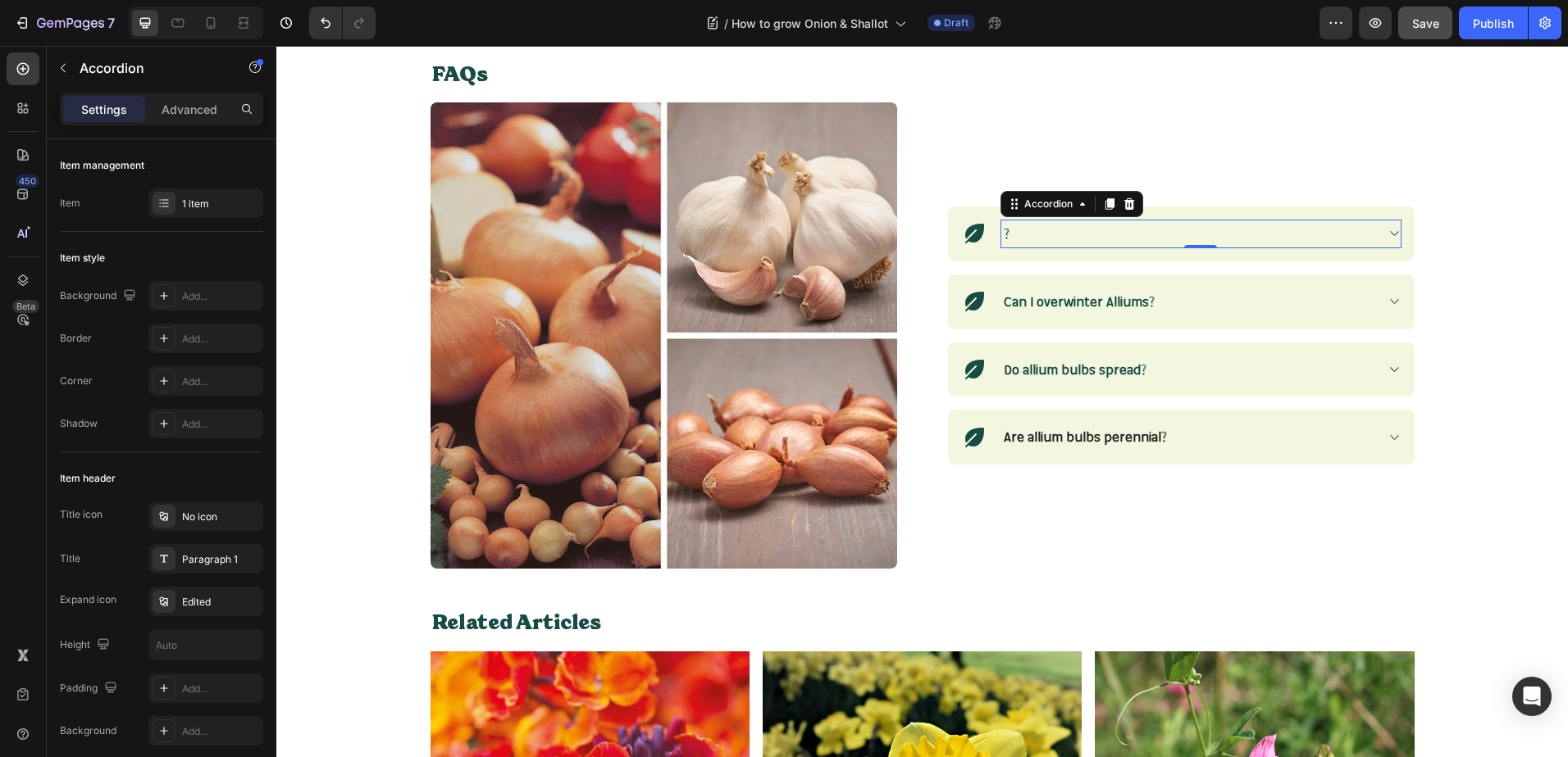
click at [1003, 234] on strong "?" at bounding box center [1006, 233] width 6 height 16
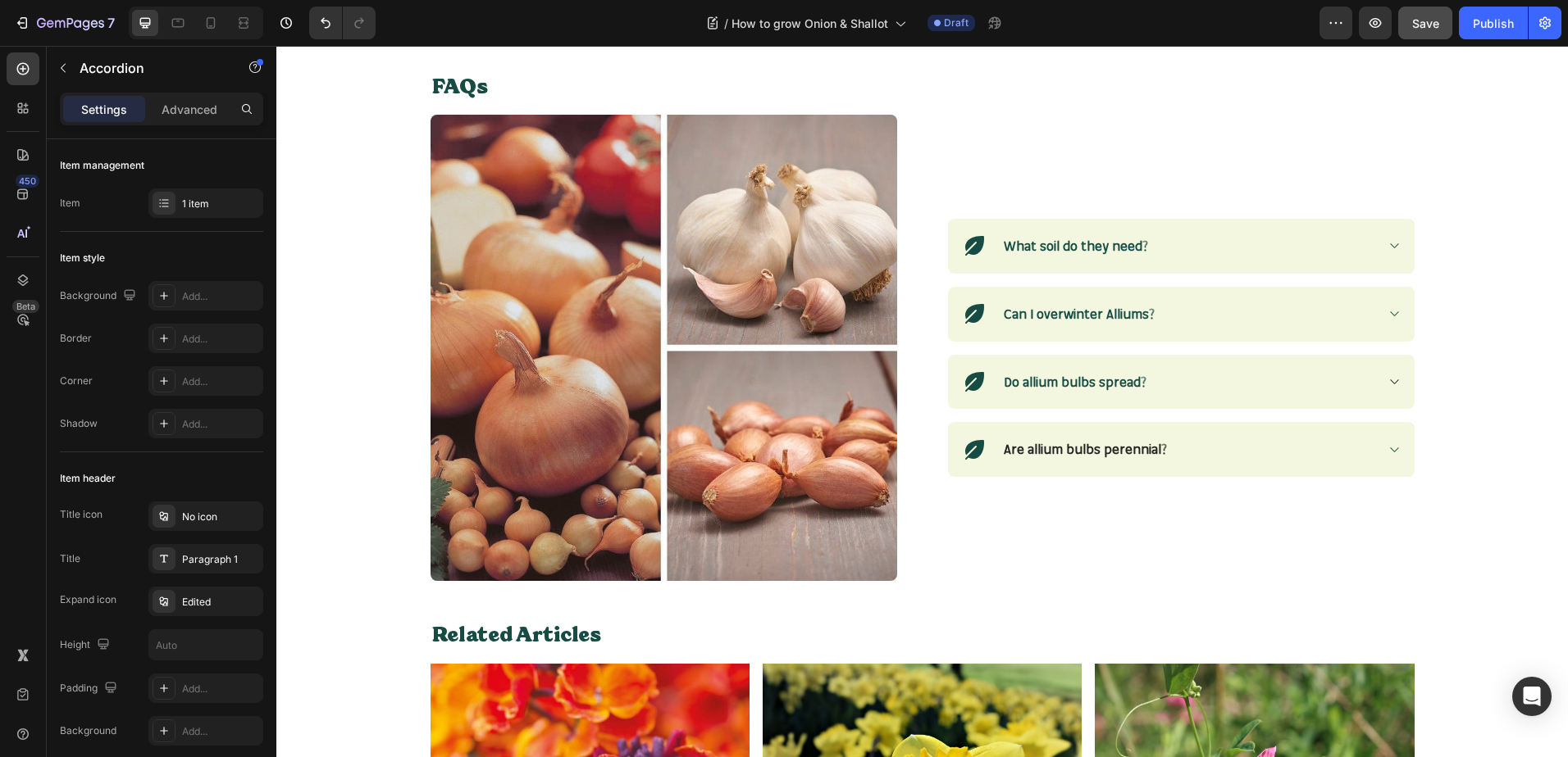
click at [1390, 240] on icon at bounding box center [1393, 245] width 12 height 13
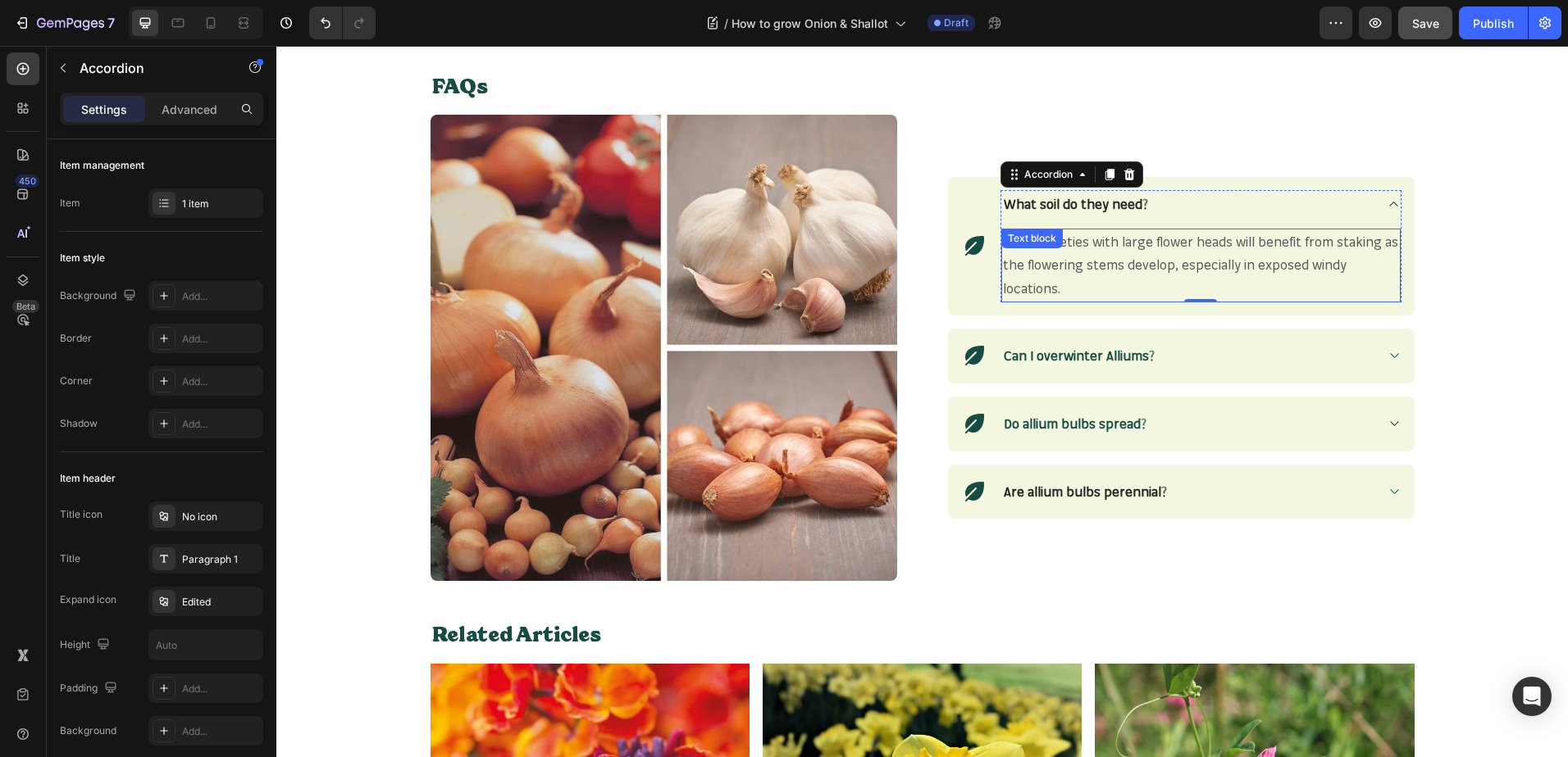
click at [1082, 290] on p "Taller varieties with large flower heads will benefit from staking as the flowe…" at bounding box center [1200, 266] width 396 height 70
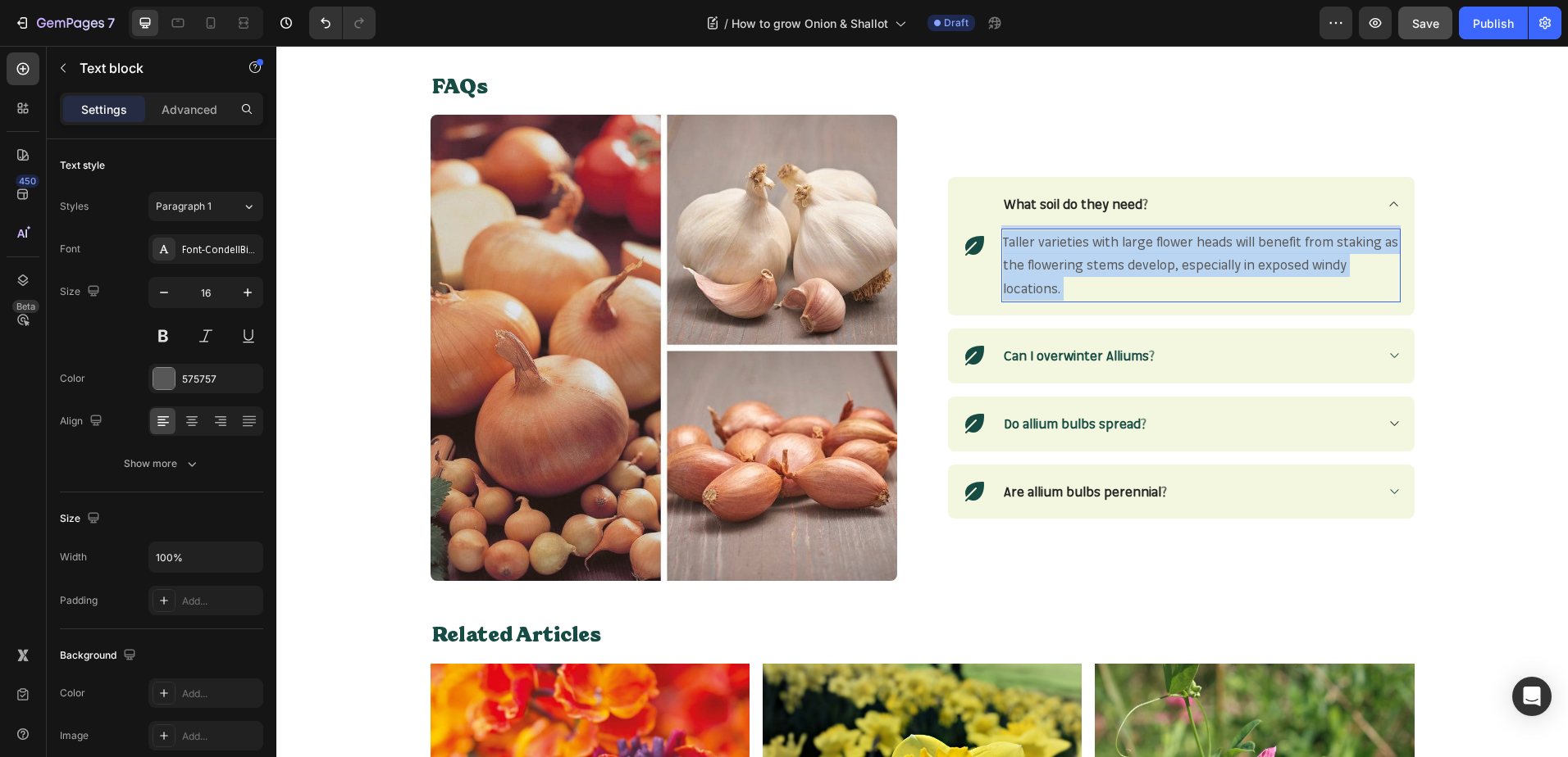
drag, startPoint x: 1081, startPoint y: 290, endPoint x: 996, endPoint y: 238, distance: 99.6
click at [1002, 238] on p "Taller varieties with large flower heads will benefit from staking as the flowe…" at bounding box center [1200, 266] width 396 height 70
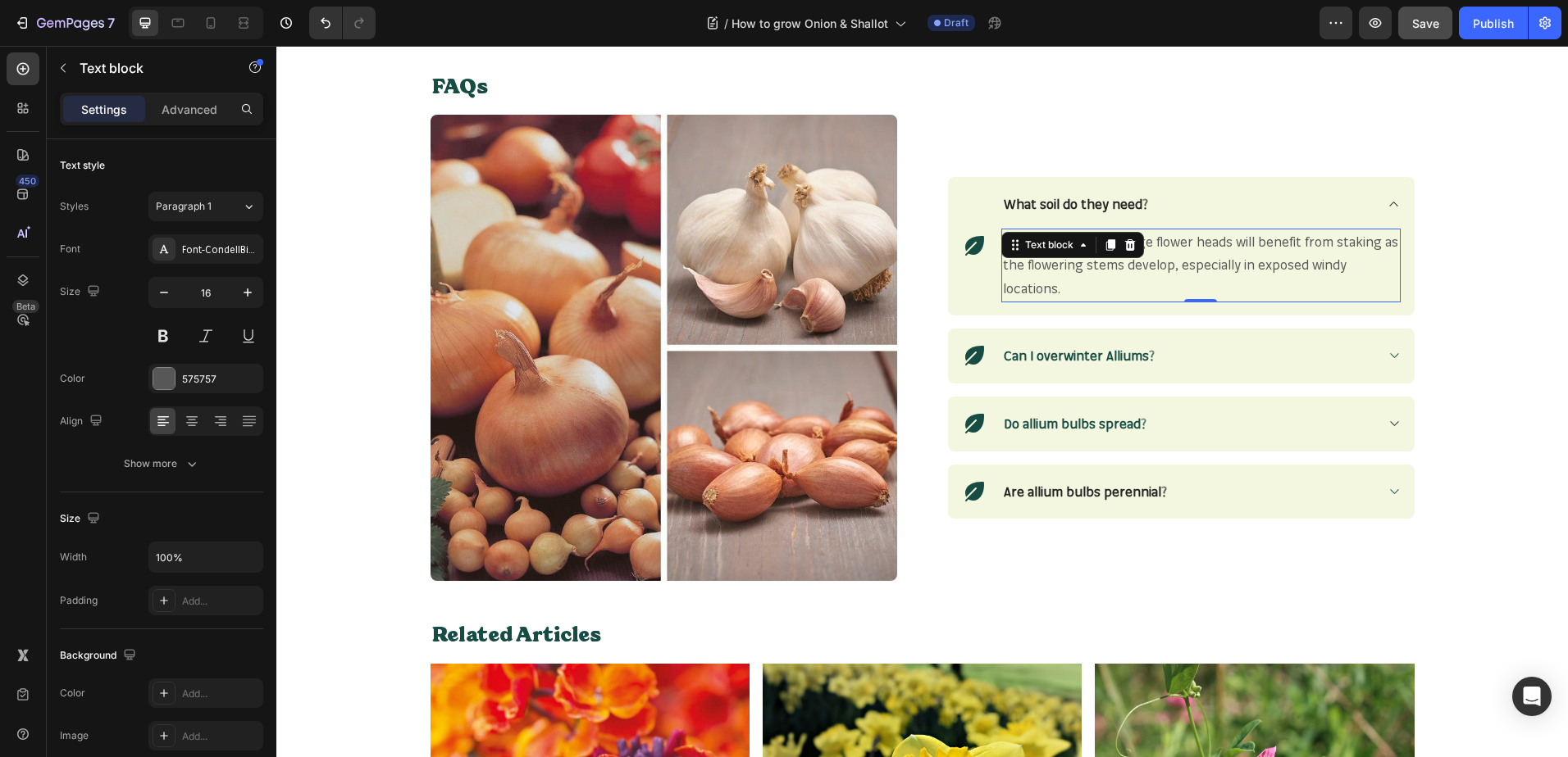
click at [1051, 285] on span "Taller varieties with large flower heads will benefit from staking as the flowe…" at bounding box center [1200, 266] width 395 height 64
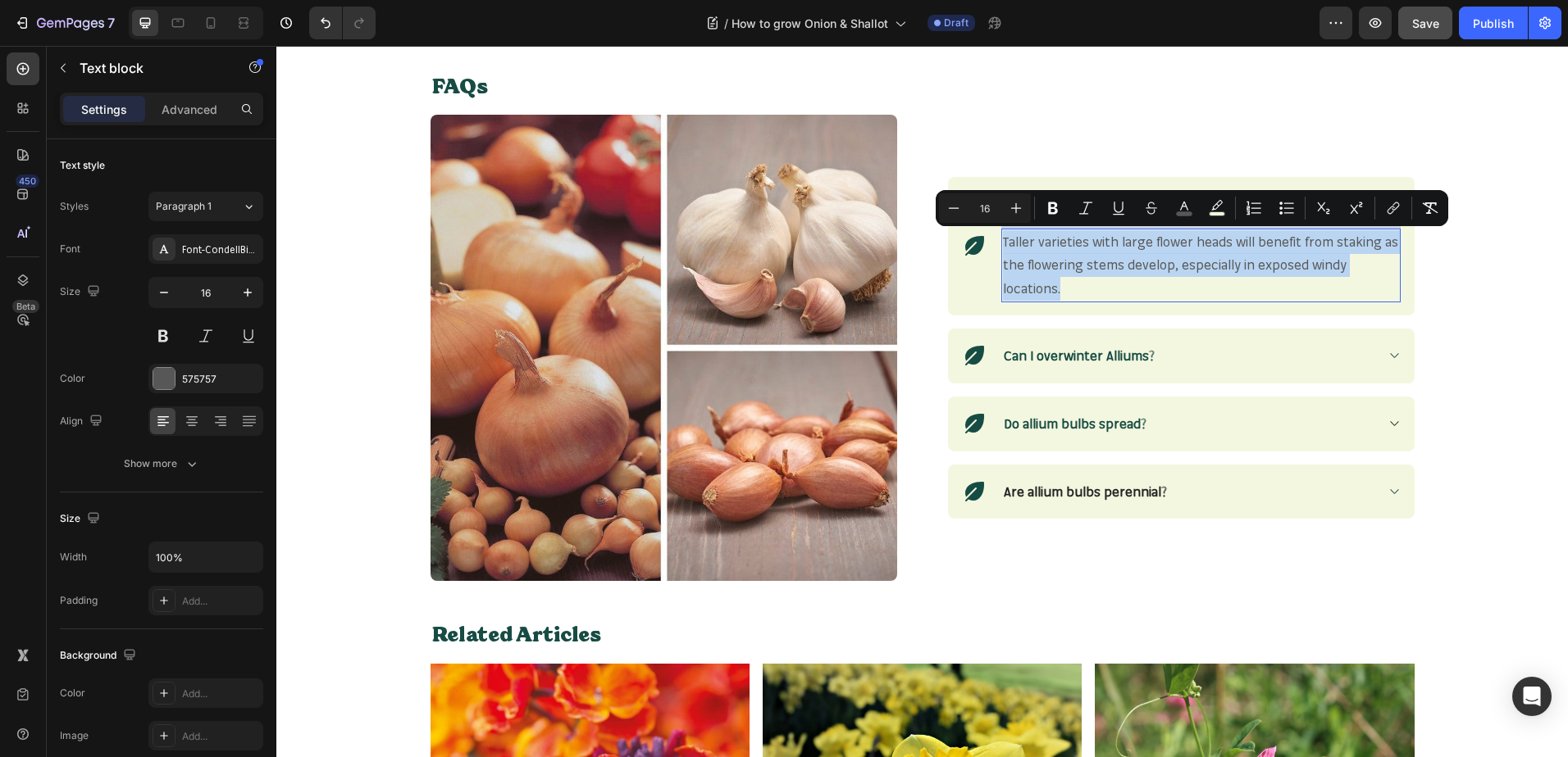
drag, startPoint x: 1053, startPoint y: 297, endPoint x: 996, endPoint y: 244, distance: 77.8
click at [1002, 244] on p "Taller varieties with large flower heads will benefit from staking as the flowe…" at bounding box center [1200, 266] width 396 height 70
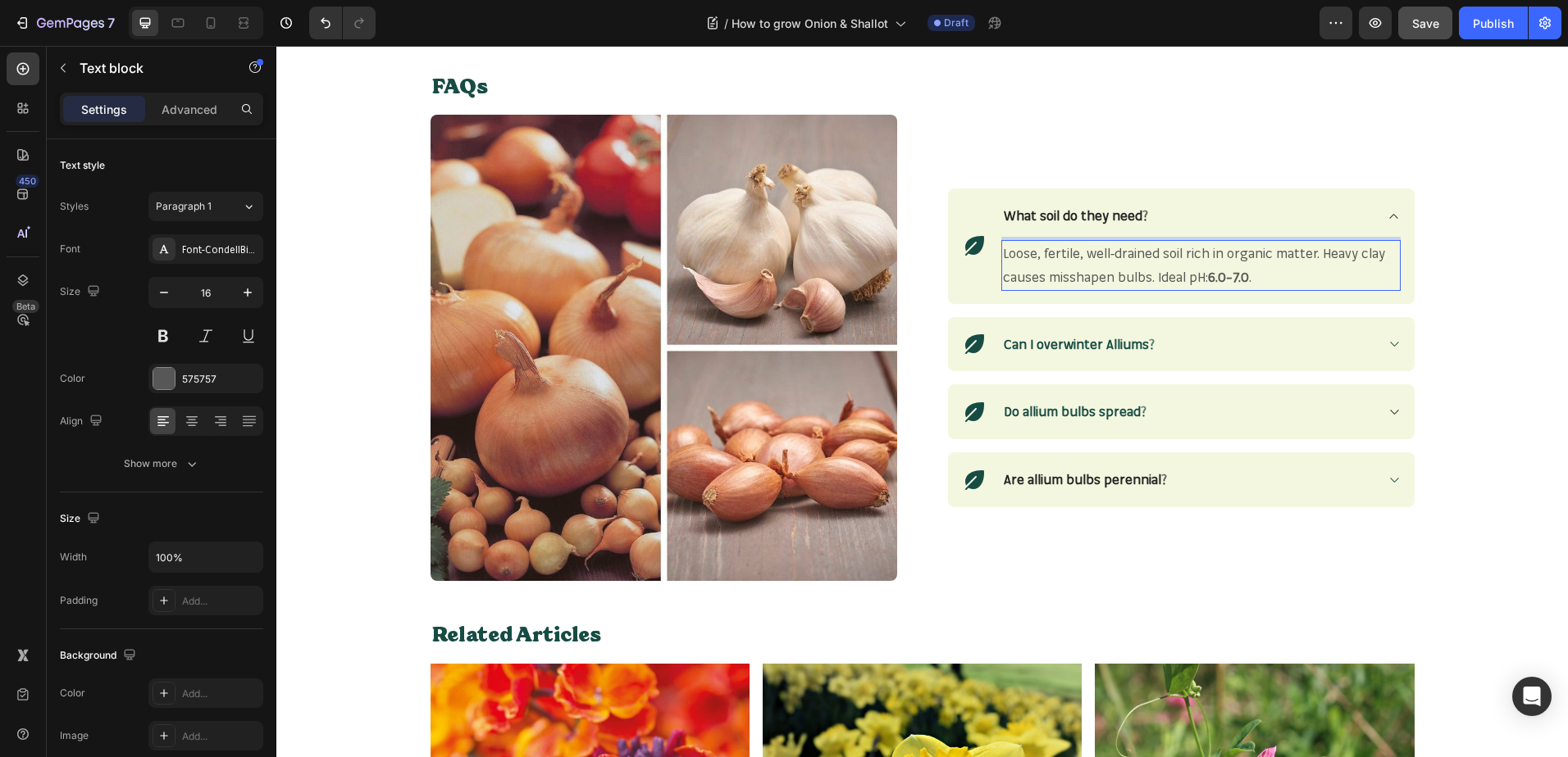
click at [1243, 282] on strong "6.0–7.0" at bounding box center [1228, 277] width 41 height 16
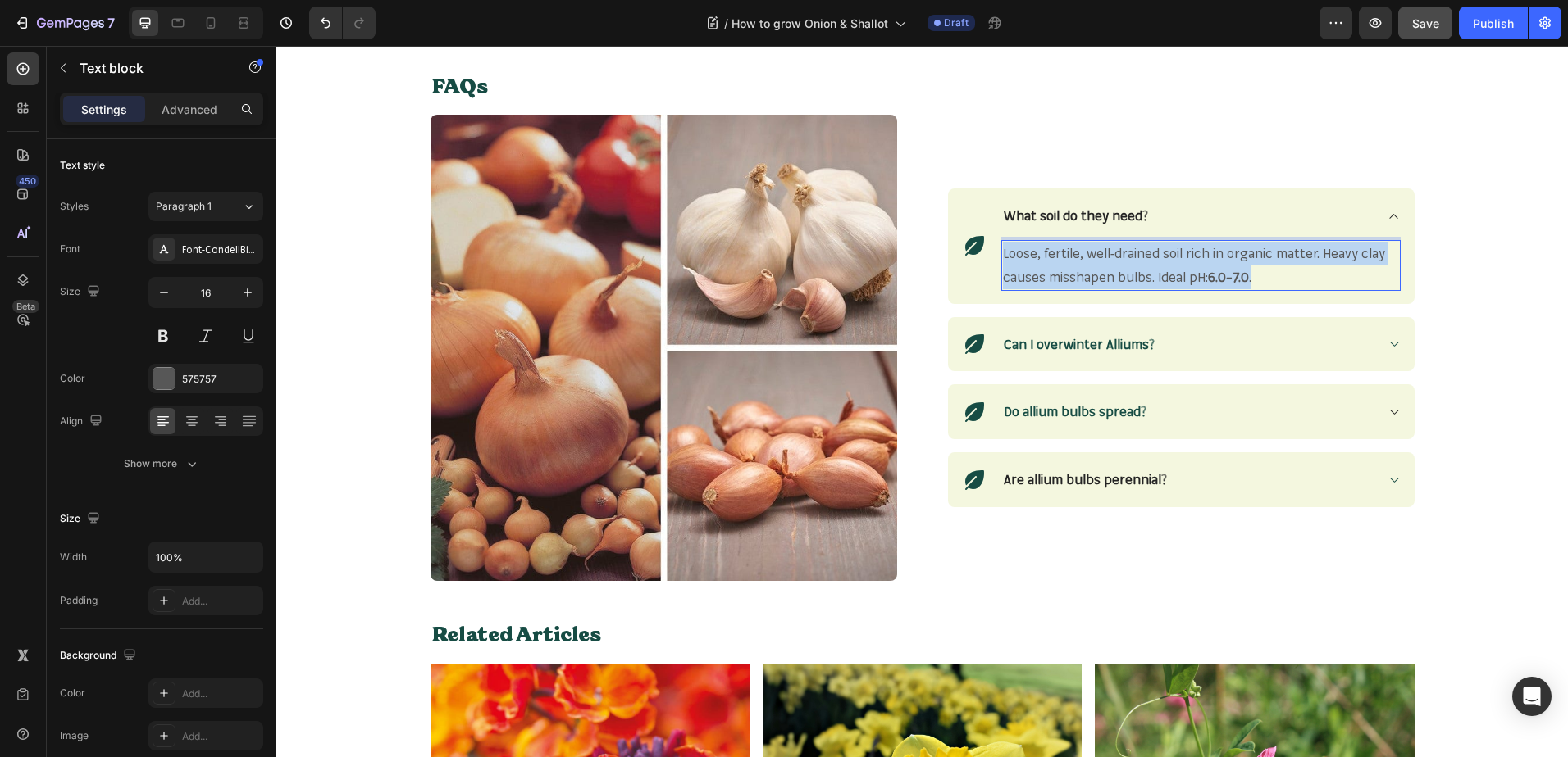
click at [1243, 282] on strong "6.0–7.0" at bounding box center [1228, 277] width 41 height 16
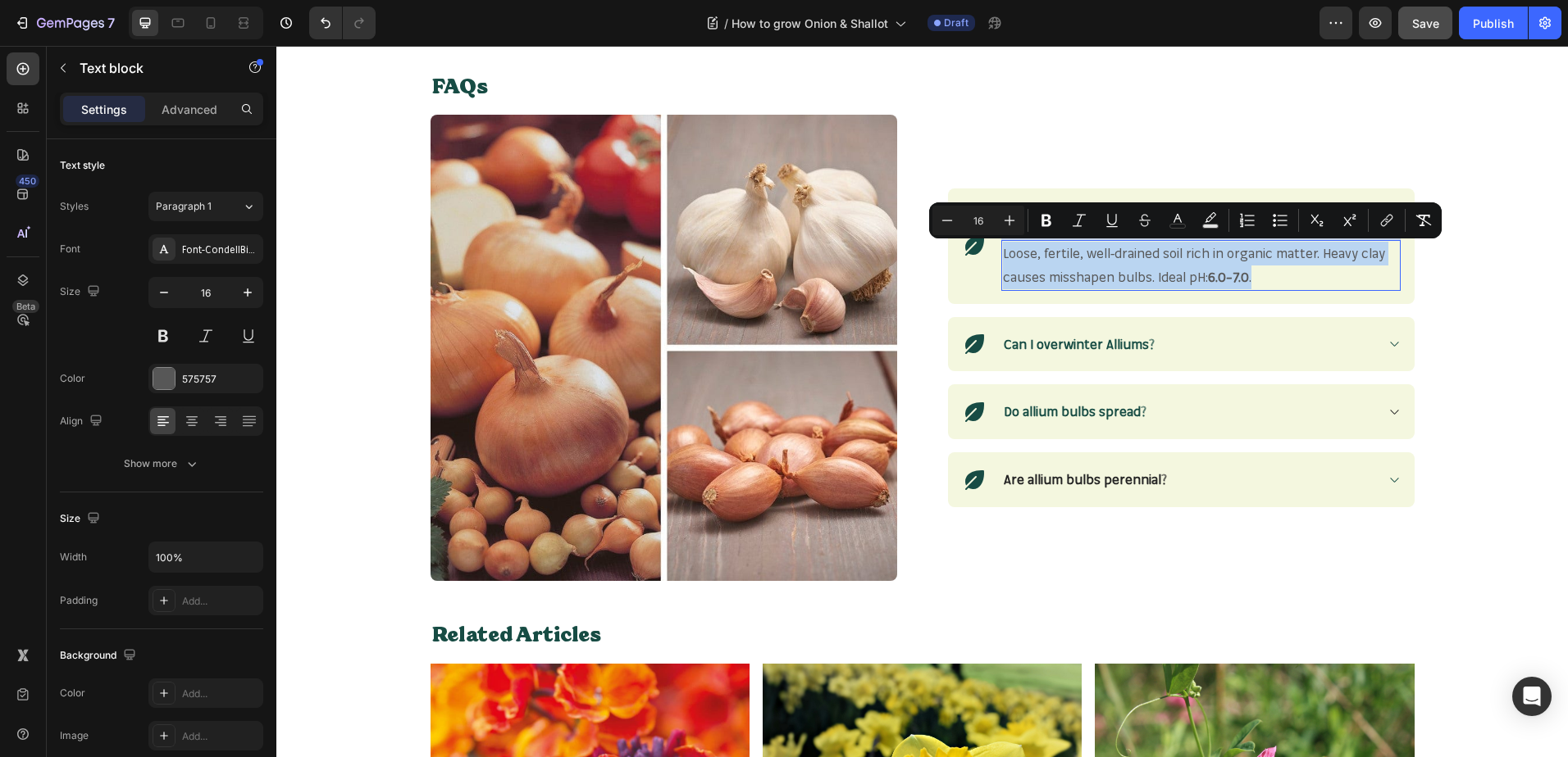
click at [1222, 282] on strong "6.0–7.0" at bounding box center [1228, 277] width 41 height 16
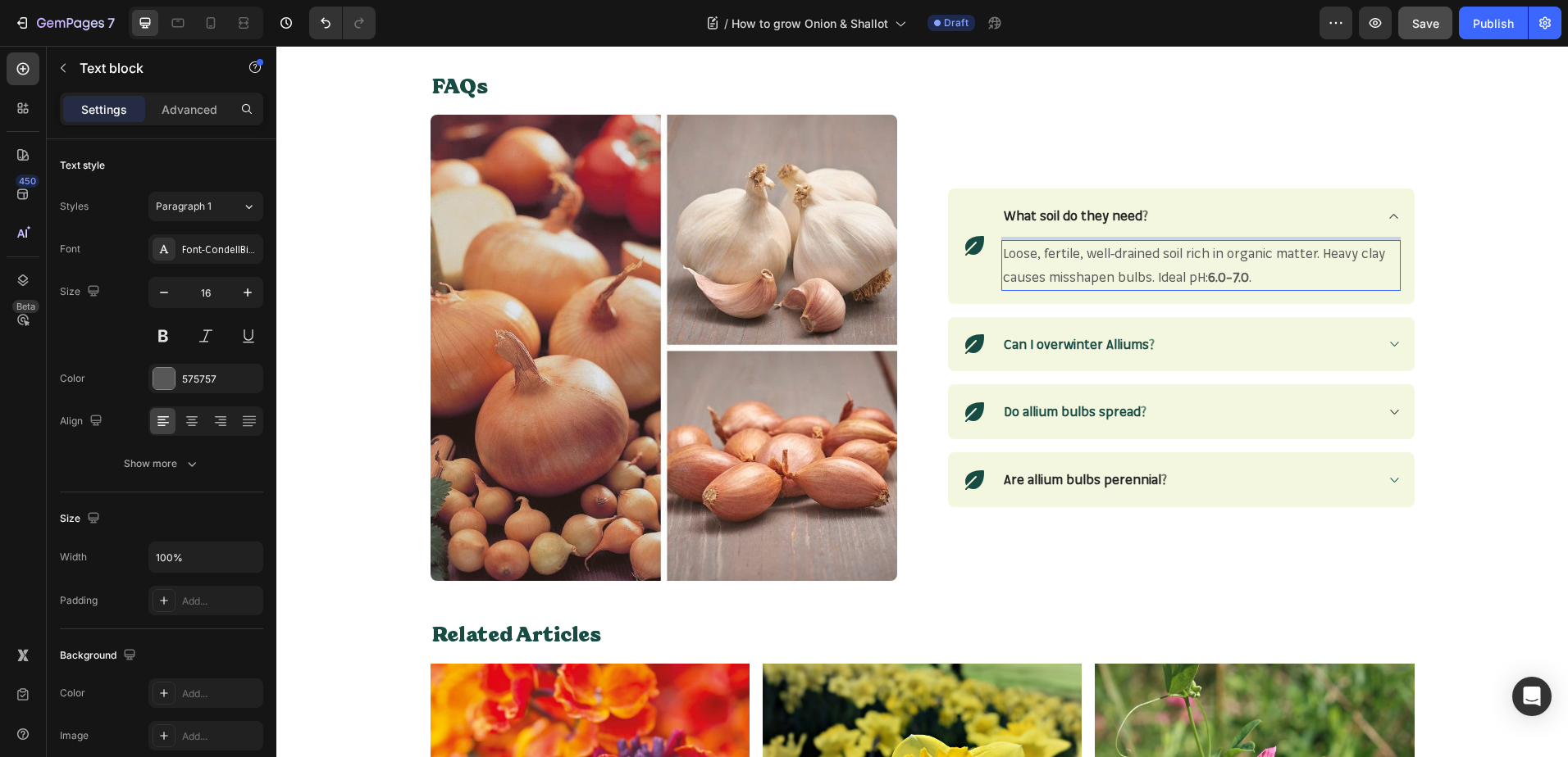
click at [1215, 282] on strong "6.0–7.0" at bounding box center [1228, 277] width 41 height 16
click at [1208, 282] on strong "6.0–7.0" at bounding box center [1228, 277] width 41 height 16
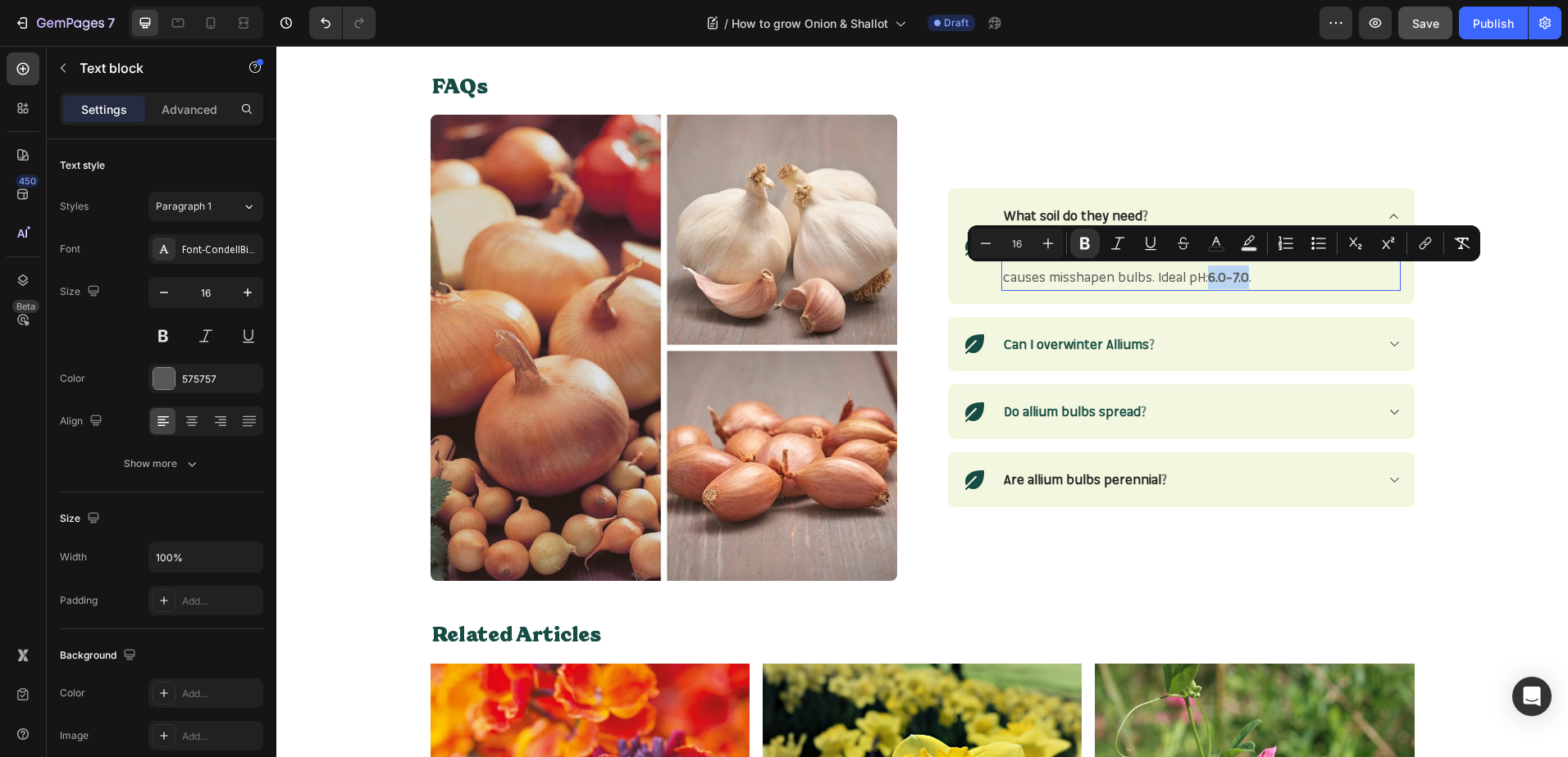
drag, startPoint x: 1207, startPoint y: 282, endPoint x: 1240, endPoint y: 281, distance: 33.0
click at [1240, 281] on strong "6.0–7.0" at bounding box center [1228, 277] width 41 height 16
click at [1089, 253] on button "Bold" at bounding box center [1085, 243] width 29 height 29
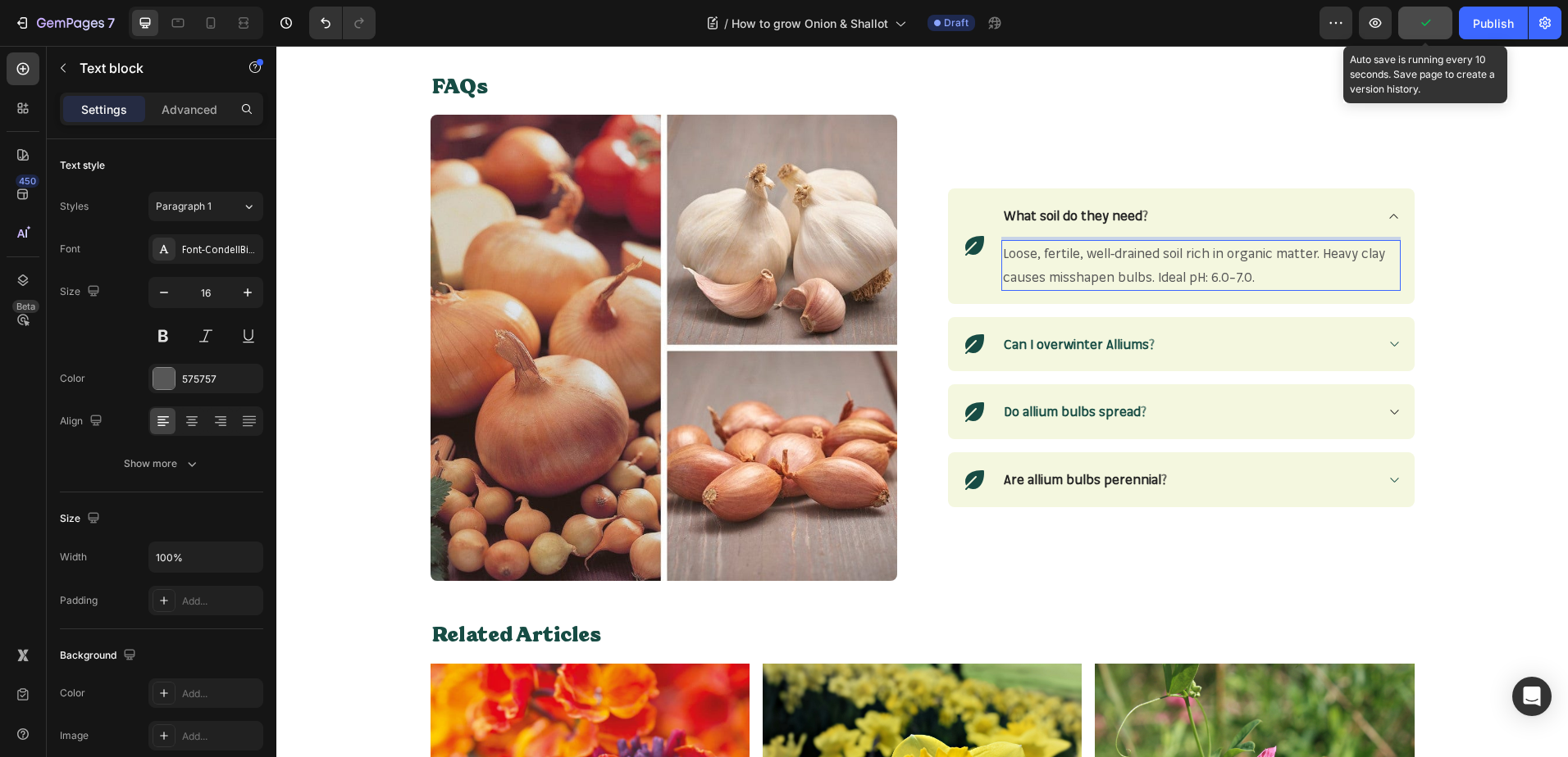
click at [1429, 26] on icon "button" at bounding box center [1424, 22] width 16 height 16
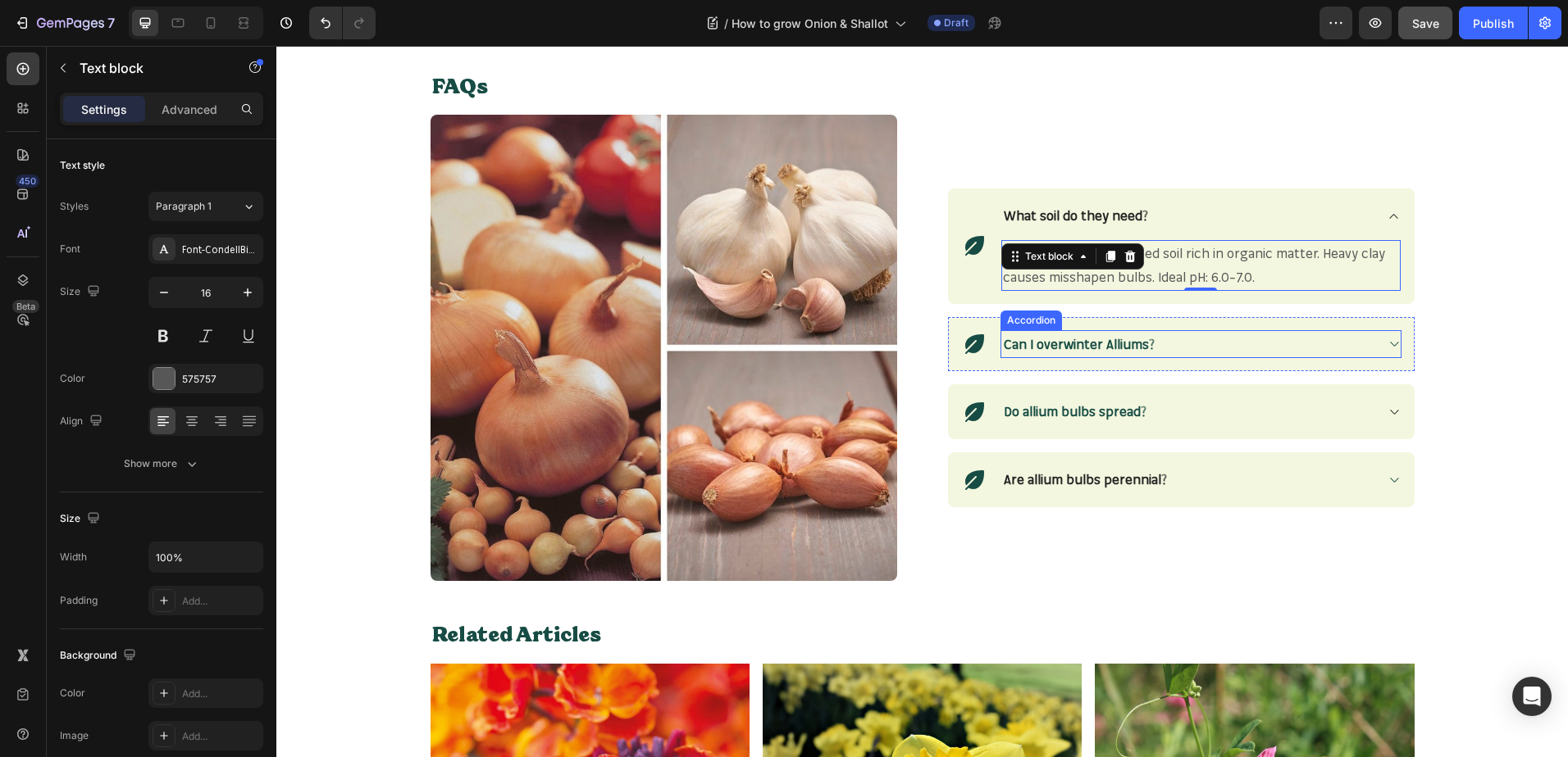
click at [1105, 347] on strong "Can I overwinter Alliums?" at bounding box center [1078, 344] width 150 height 16
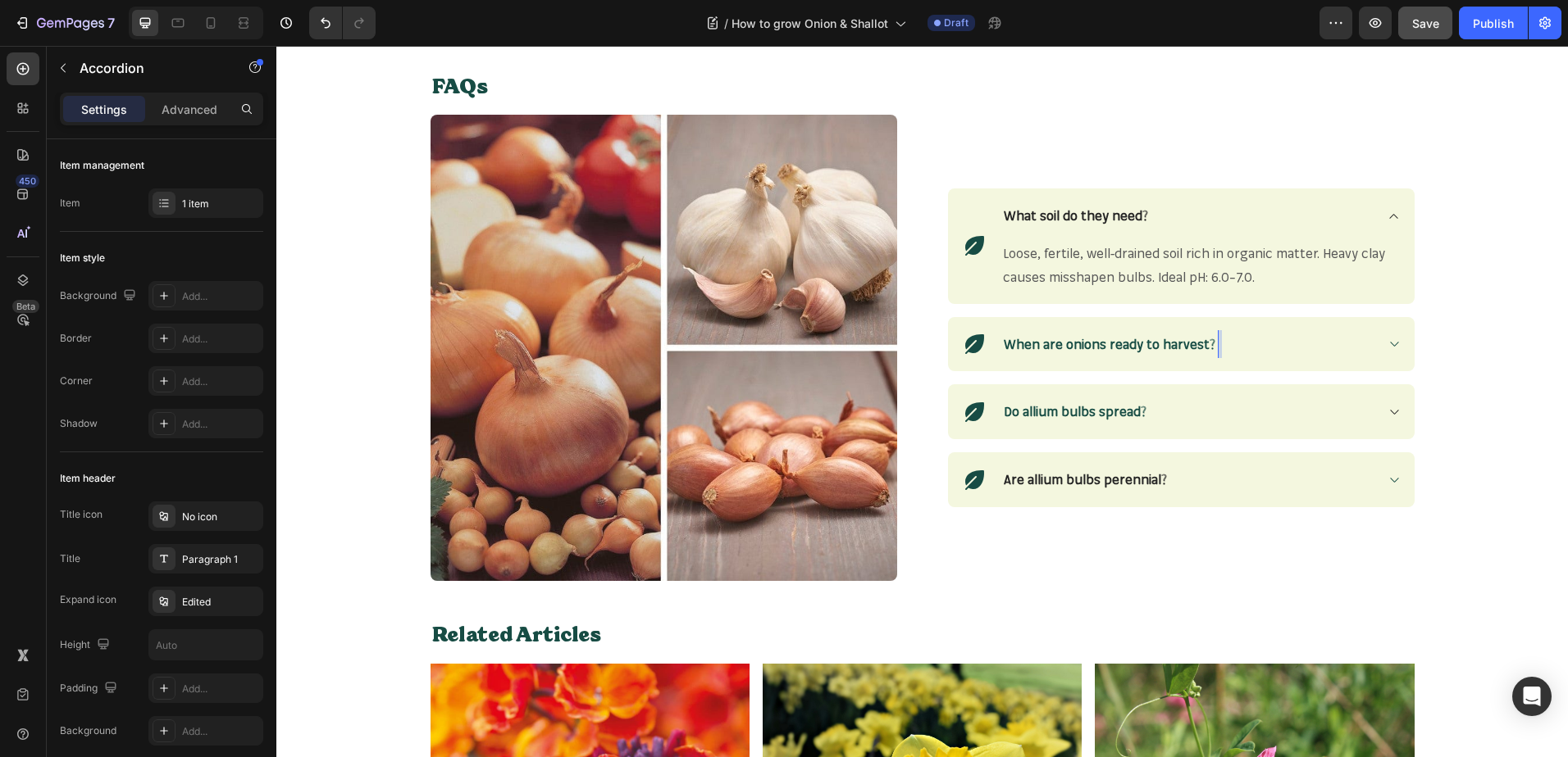
click at [1387, 344] on icon at bounding box center [1393, 344] width 12 height 13
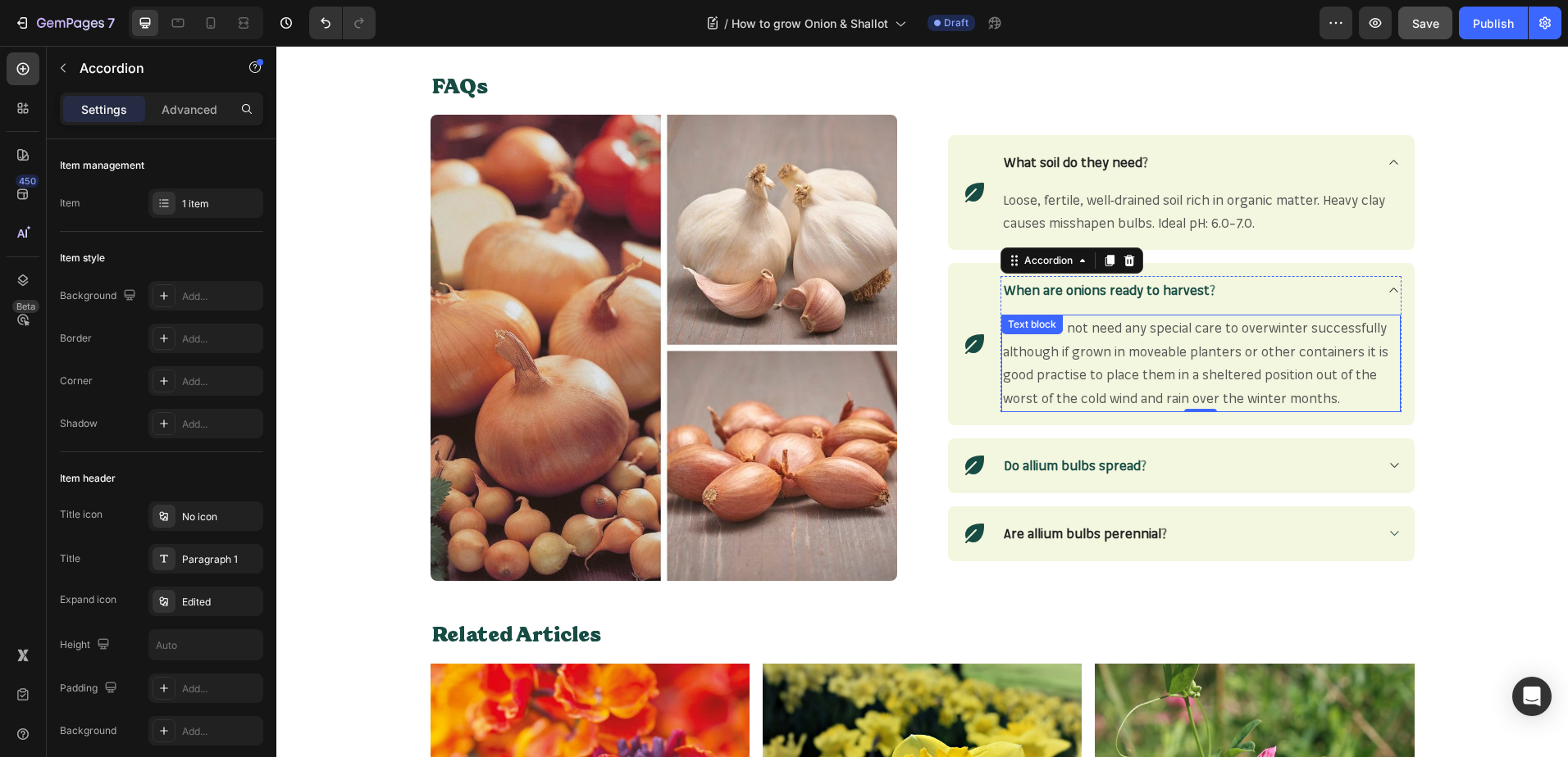
click at [1312, 395] on span "Alliums do not need any special care to overwinter successfully although if gro…" at bounding box center [1195, 363] width 385 height 87
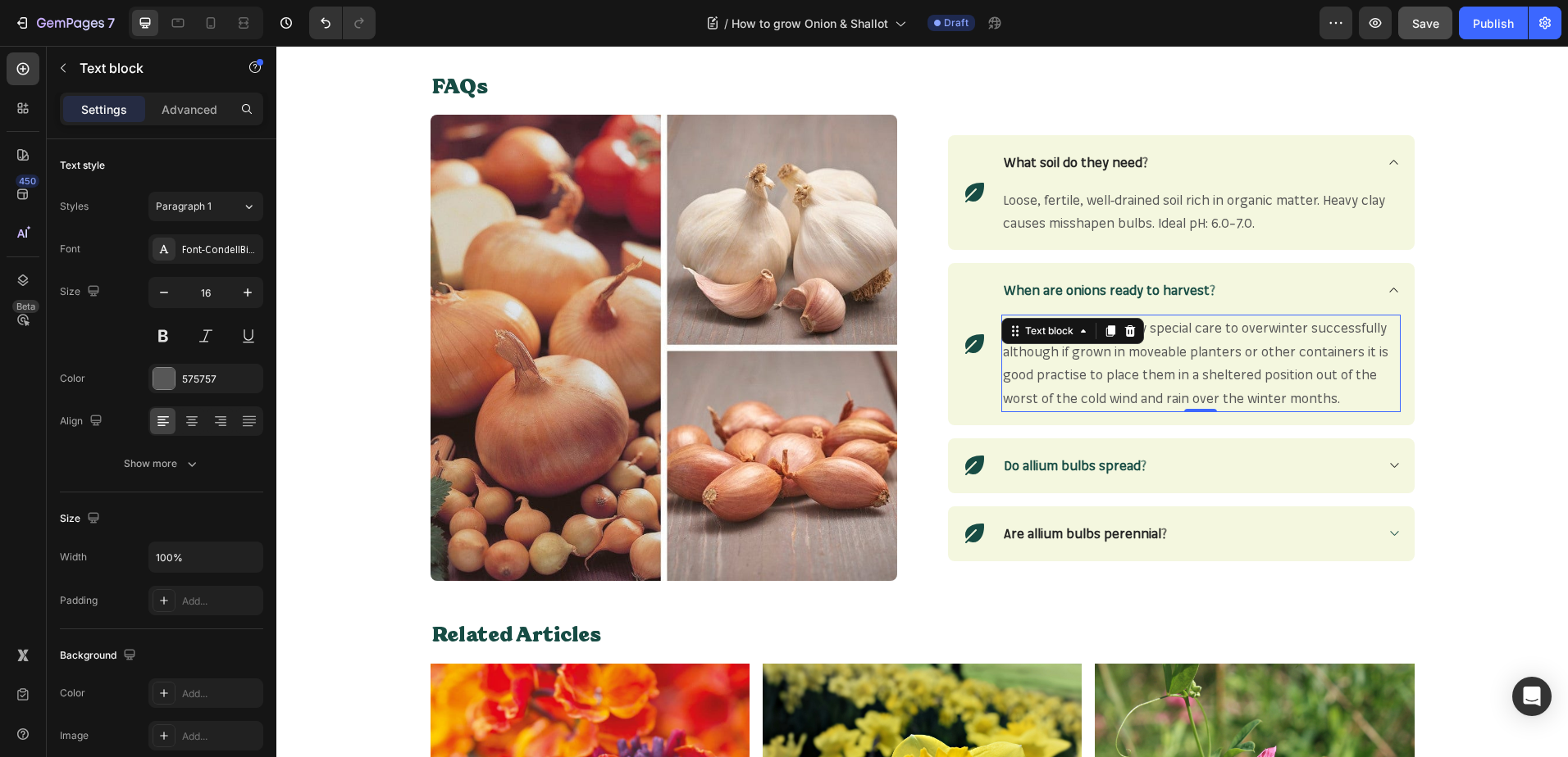
click at [1312, 395] on span "Alliums do not need any special care to overwinter successfully although if gro…" at bounding box center [1195, 363] width 385 height 87
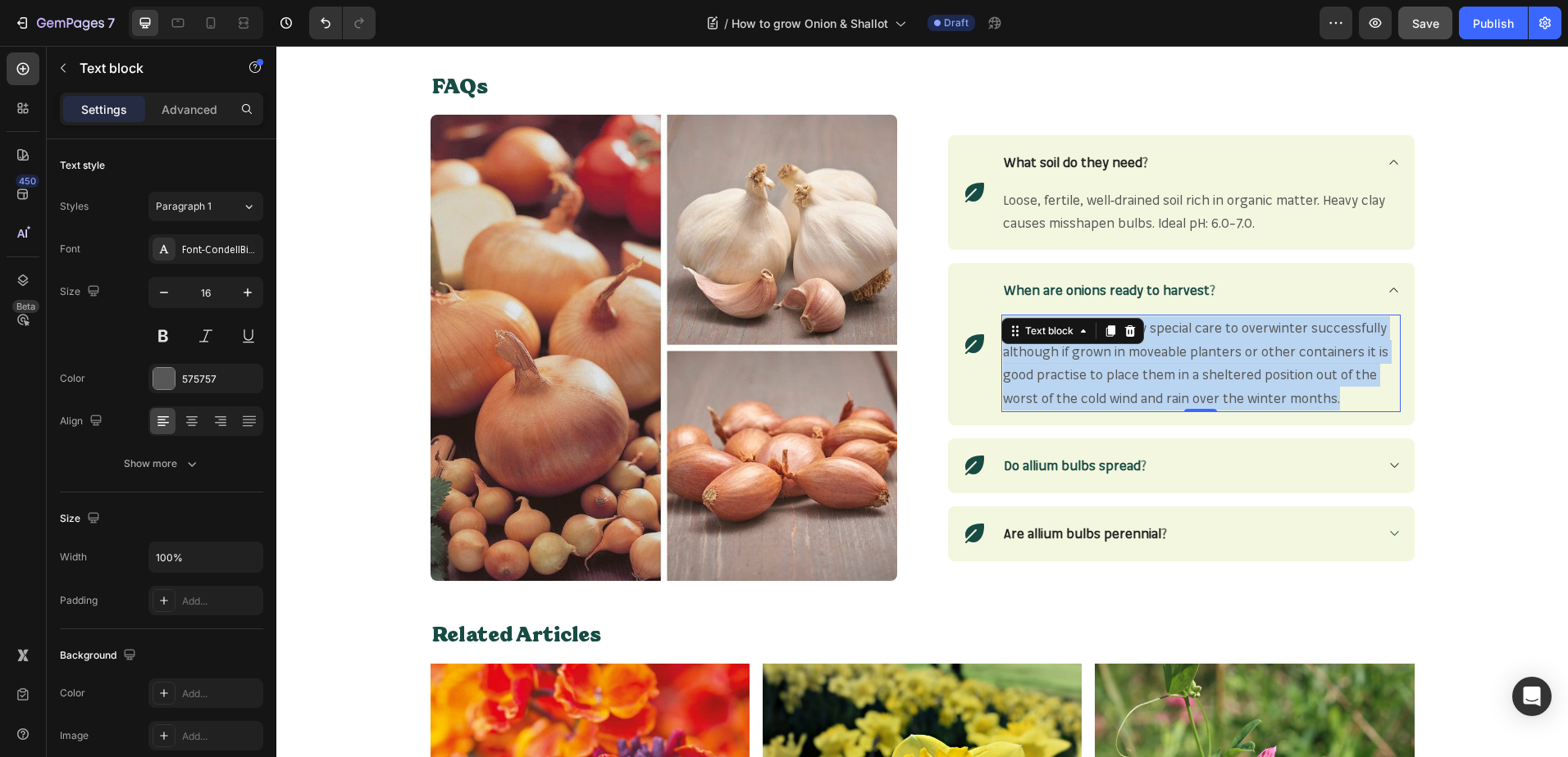
click at [1312, 395] on span "Alliums do not need any special care to overwinter successfully although if gro…" at bounding box center [1195, 363] width 385 height 87
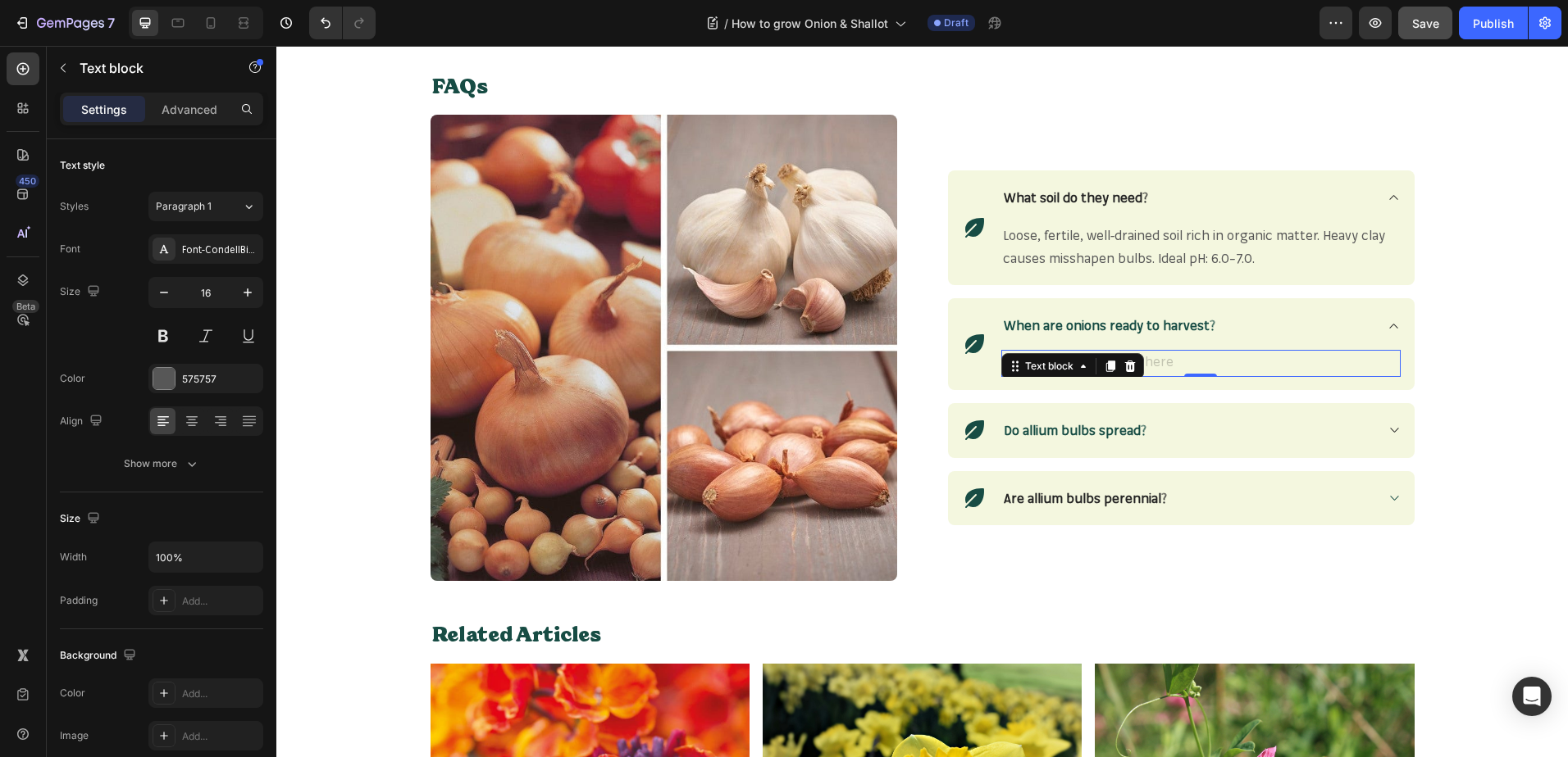
click at [1181, 364] on p "Rich Text Editor. Editing area: main" at bounding box center [1200, 363] width 396 height 24
click at [1181, 364] on div "Rich Text Editor. Editing area: main" at bounding box center [1201, 363] width 399 height 27
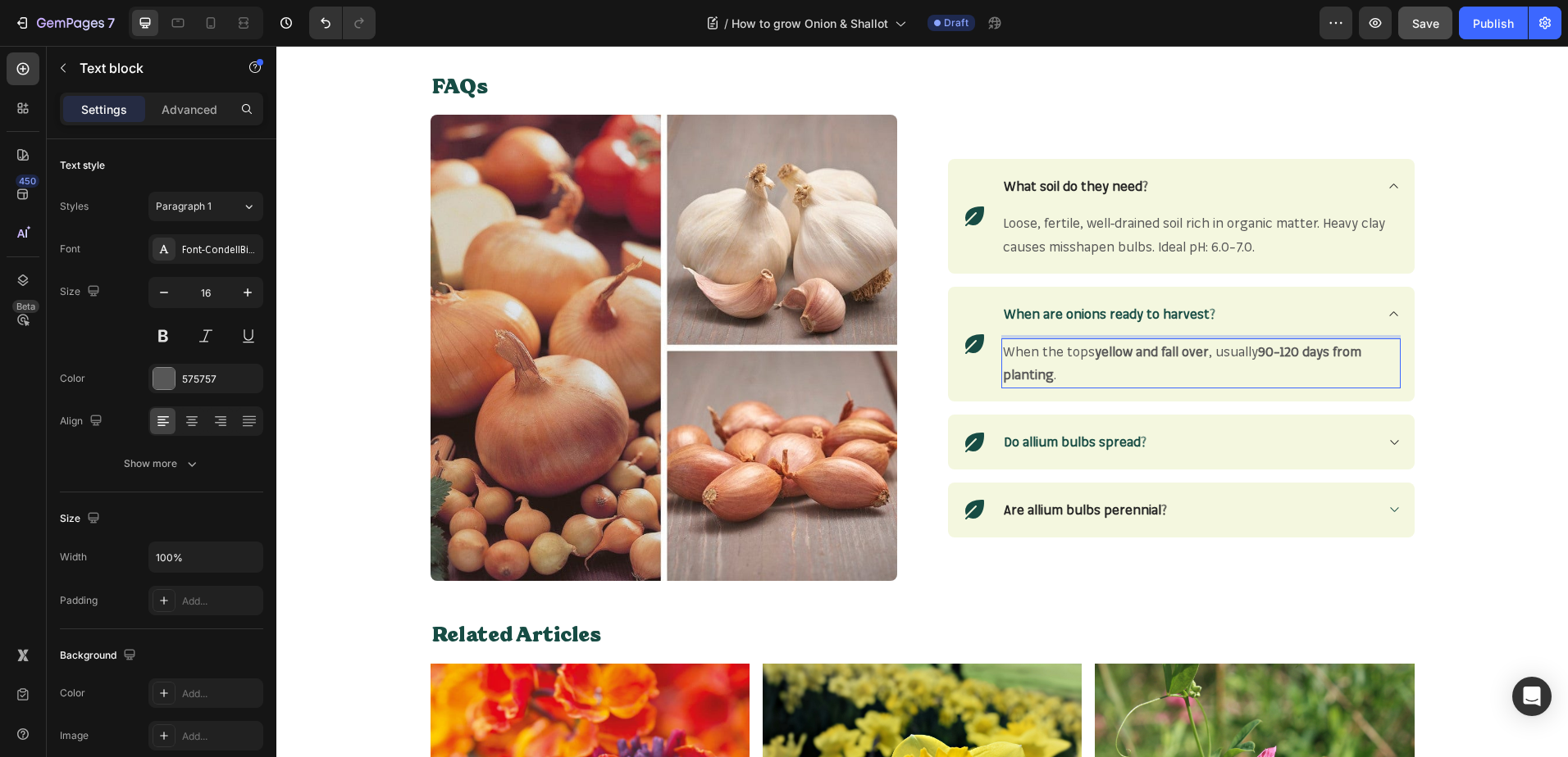
click at [1068, 377] on p "When the tops yellow and fall over , usually 90–120 days from planting ." at bounding box center [1200, 363] width 396 height 47
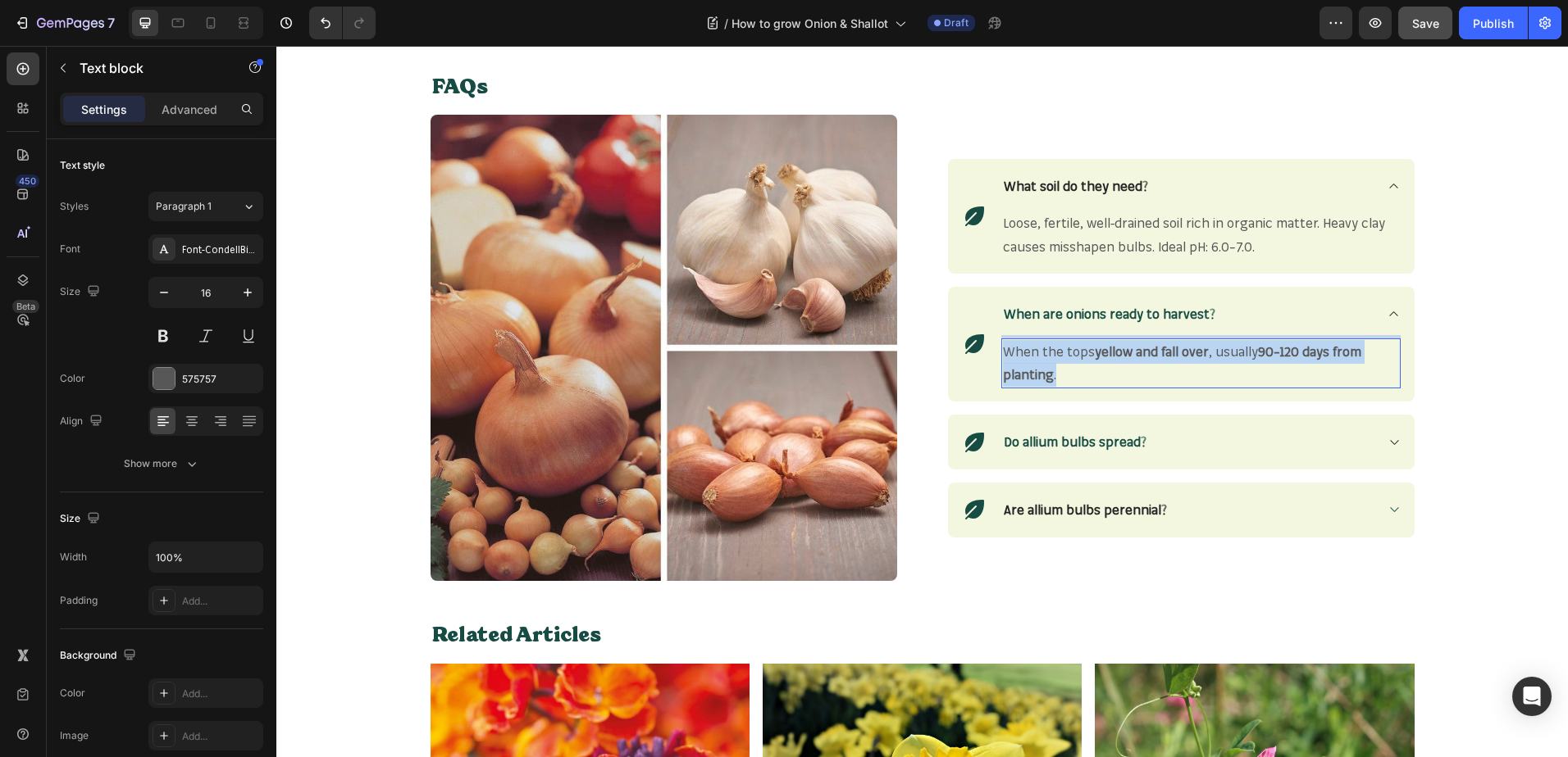
click at [1068, 377] on p "When the tops yellow and fall over , usually 90–120 days from planting ." at bounding box center [1200, 363] width 396 height 47
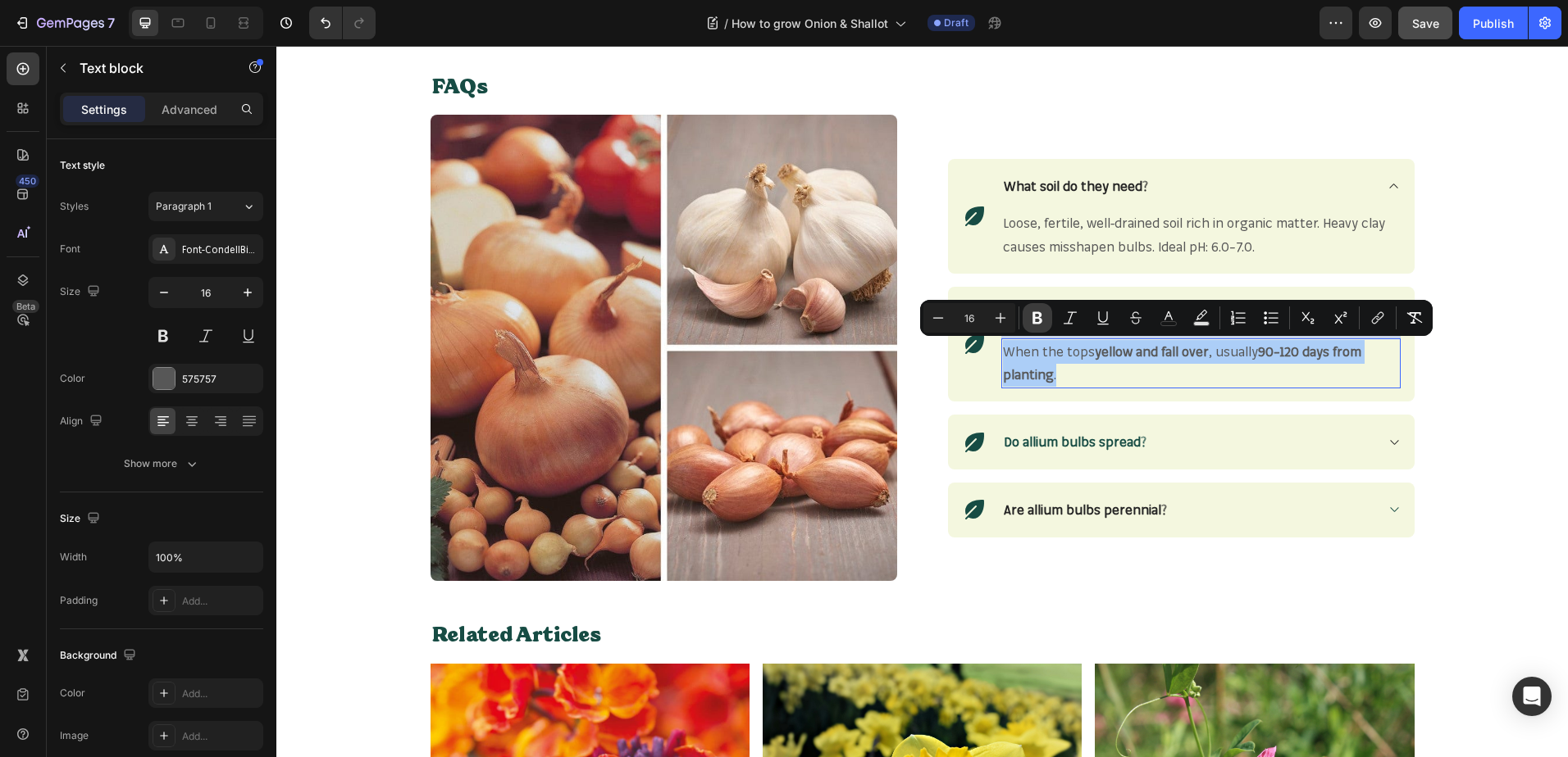
click at [1033, 314] on icon "Editor contextual toolbar" at bounding box center [1037, 318] width 9 height 12
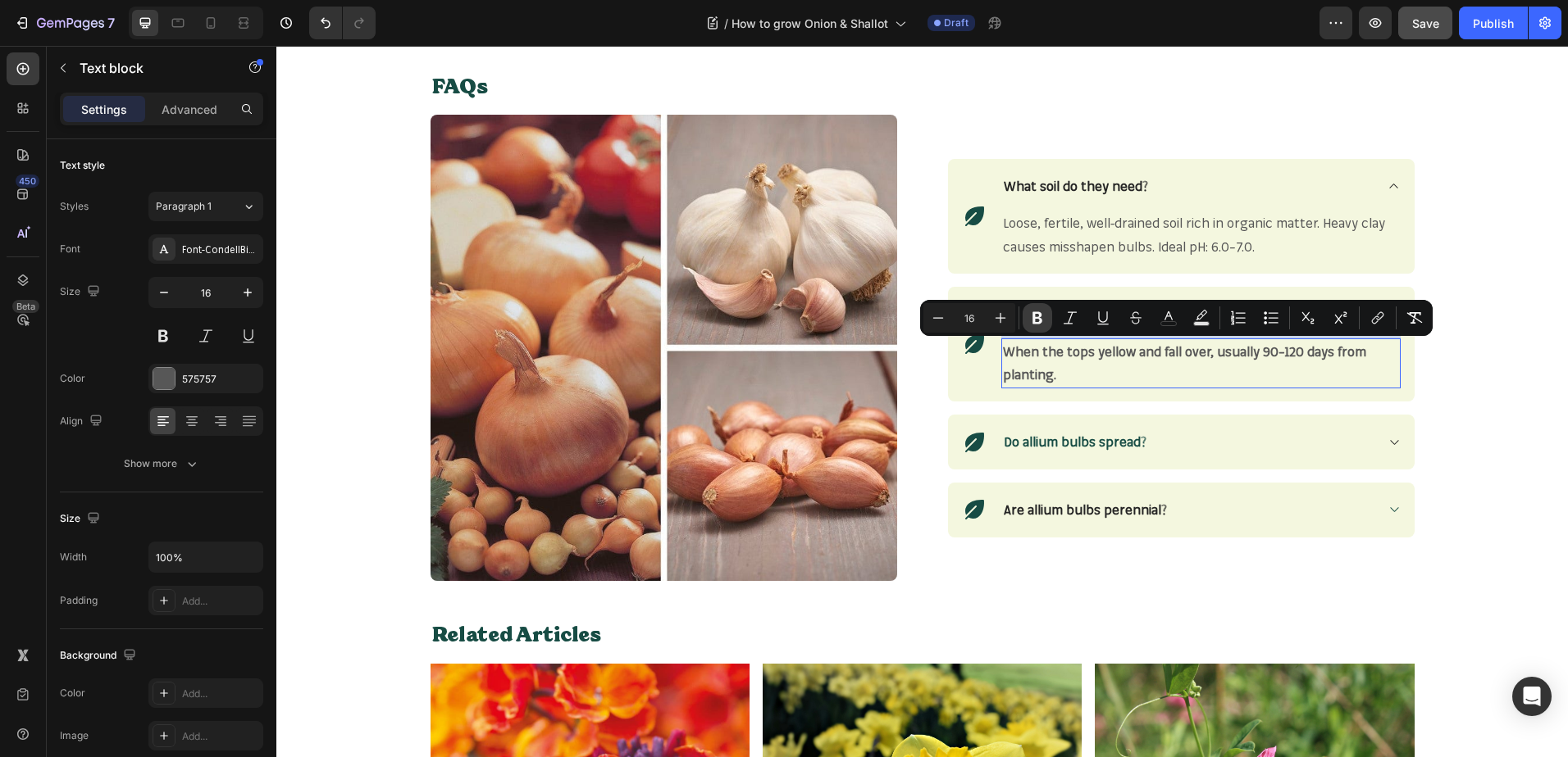
click at [1033, 314] on icon "Editor contextual toolbar" at bounding box center [1037, 318] width 9 height 12
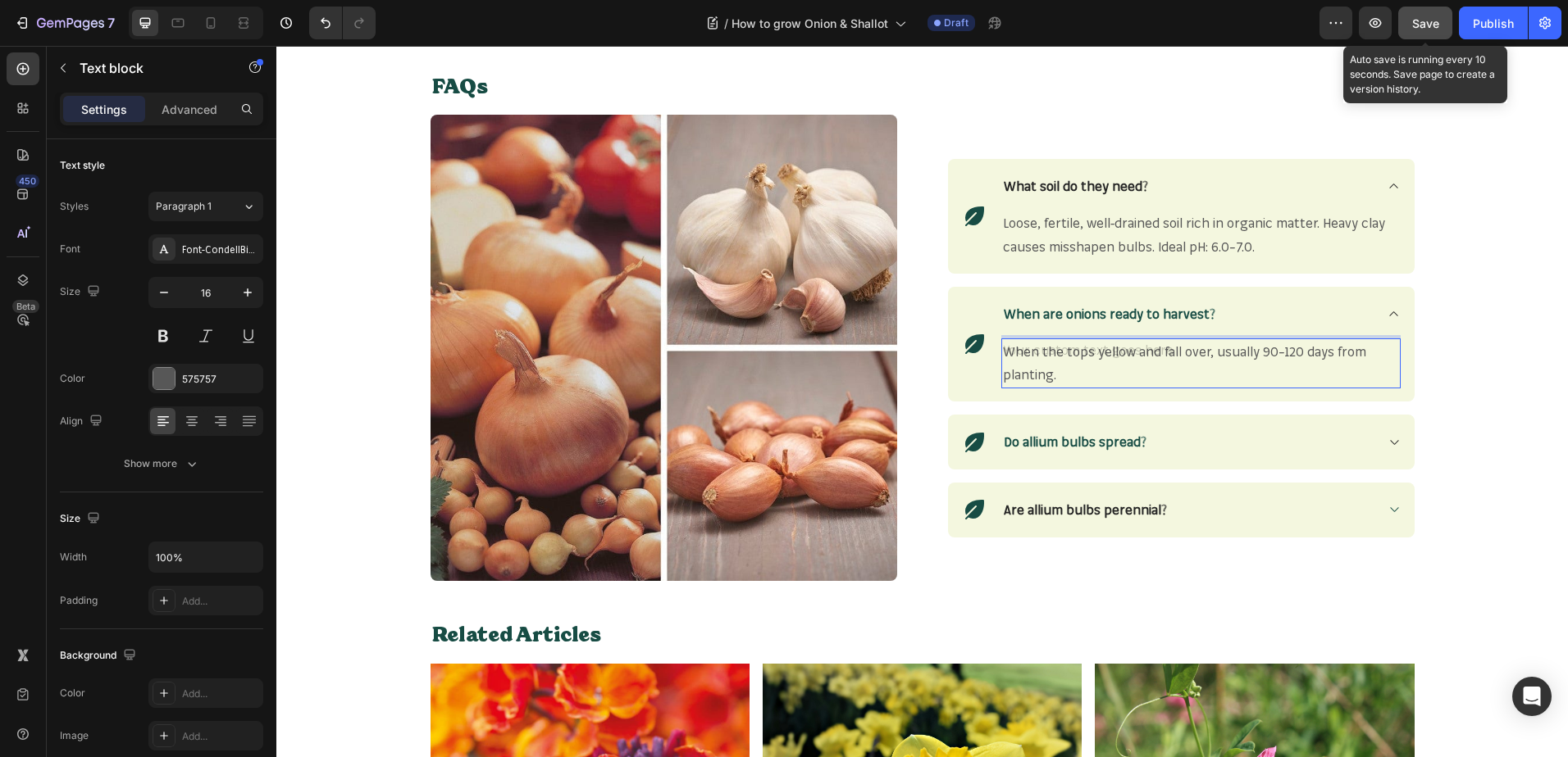
click at [1418, 21] on span "Save" at bounding box center [1424, 23] width 27 height 14
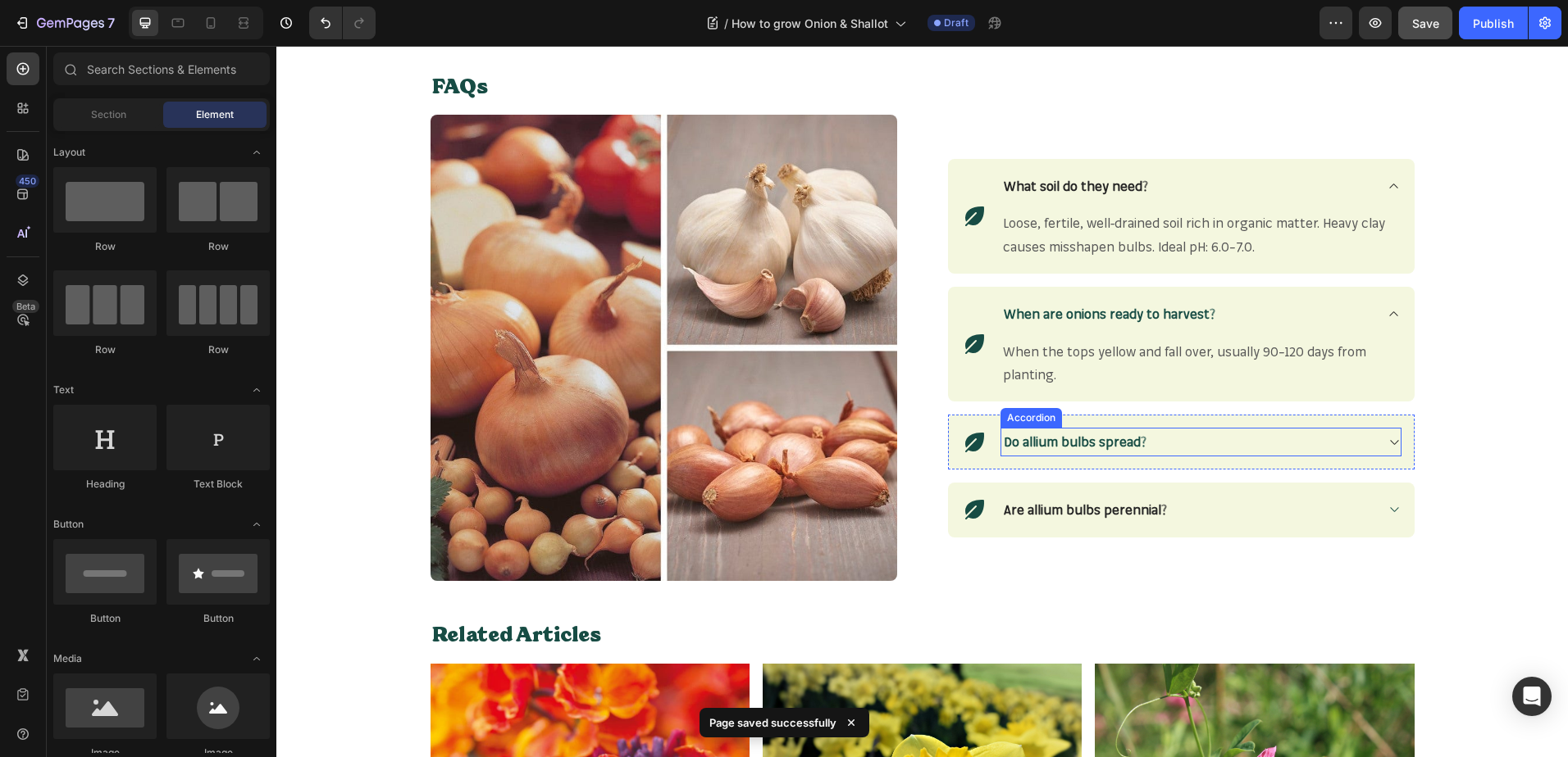
click at [1388, 436] on icon at bounding box center [1393, 442] width 12 height 13
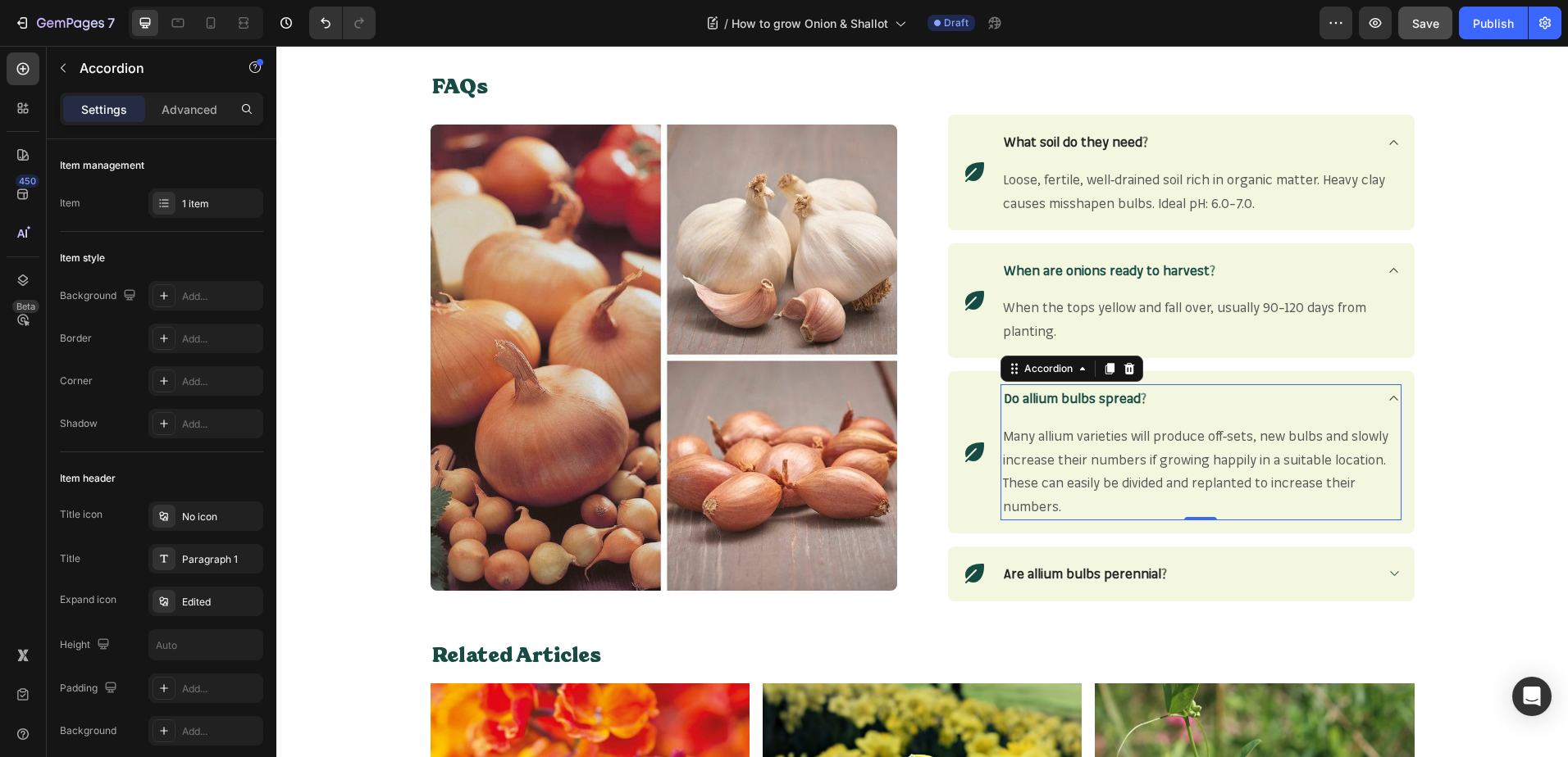
click at [1083, 393] on strong "Do allium bulbs spread?" at bounding box center [1075, 398] width 143 height 16
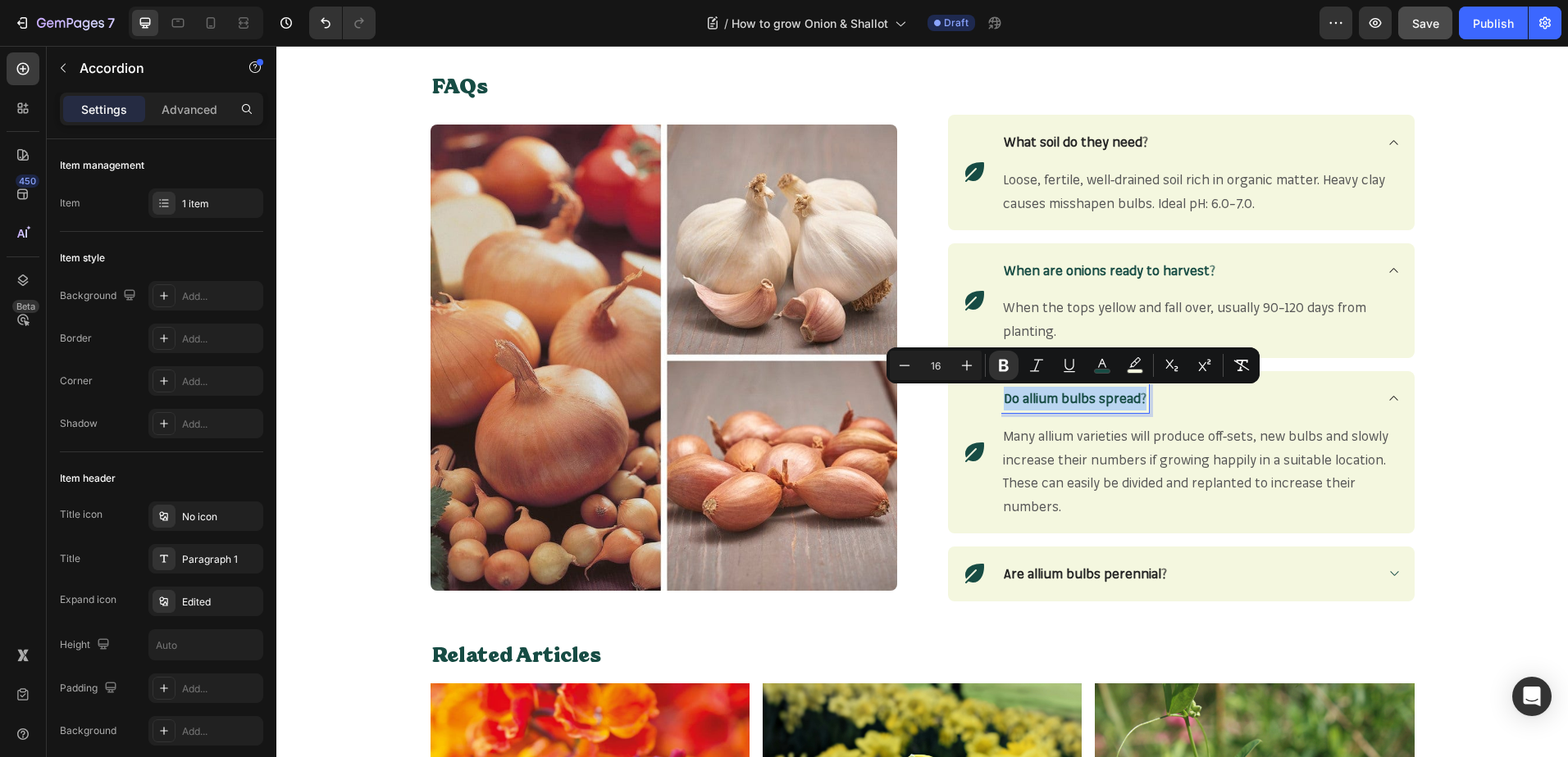
click at [1083, 393] on strong "Do allium bulbs spread?" at bounding box center [1075, 398] width 143 height 16
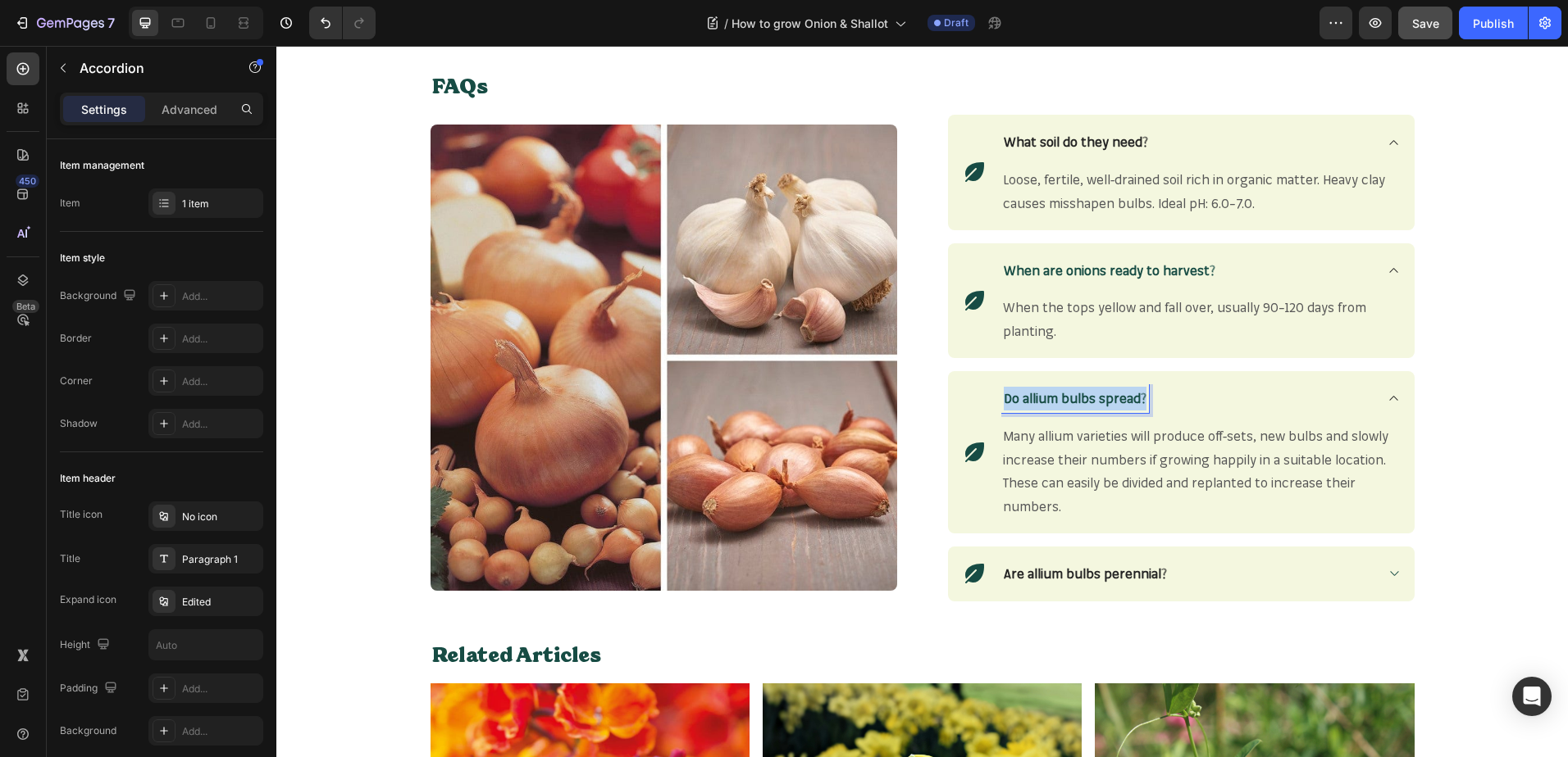
click at [1083, 393] on strong "Do allium bulbs spread?" at bounding box center [1075, 398] width 143 height 16
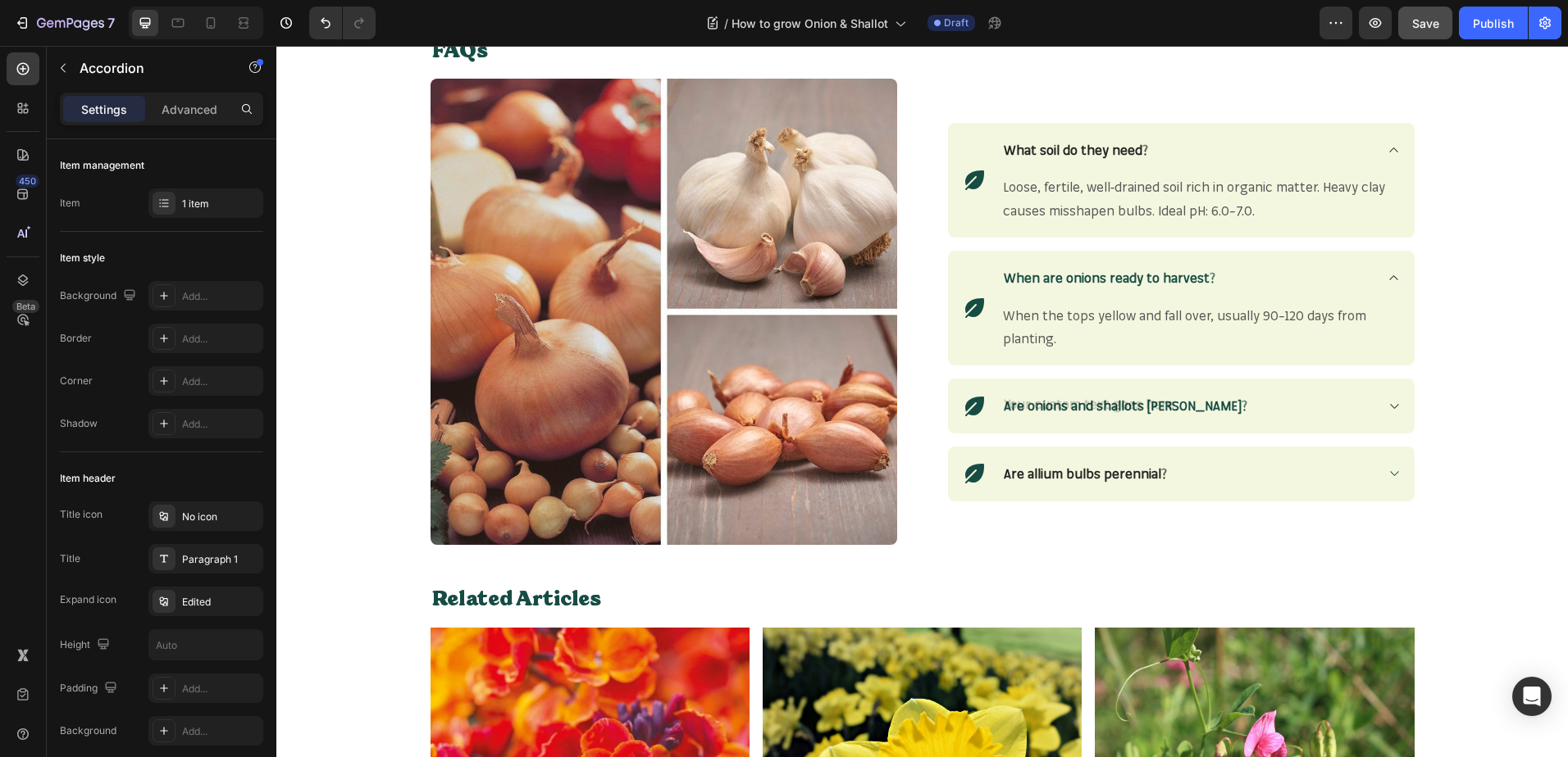
scroll to position [2036, 0]
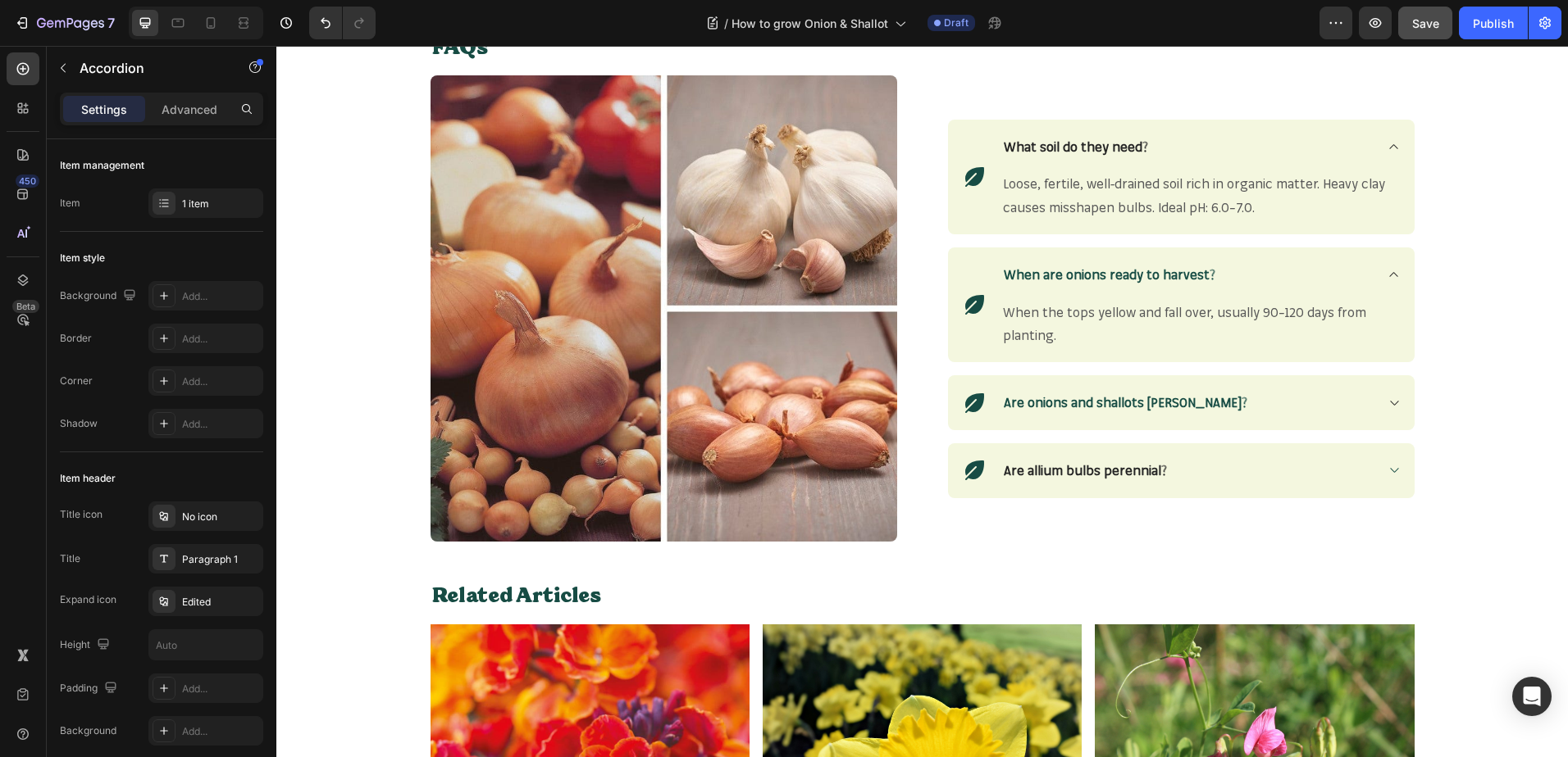
click at [1387, 398] on icon at bounding box center [1393, 403] width 12 height 13
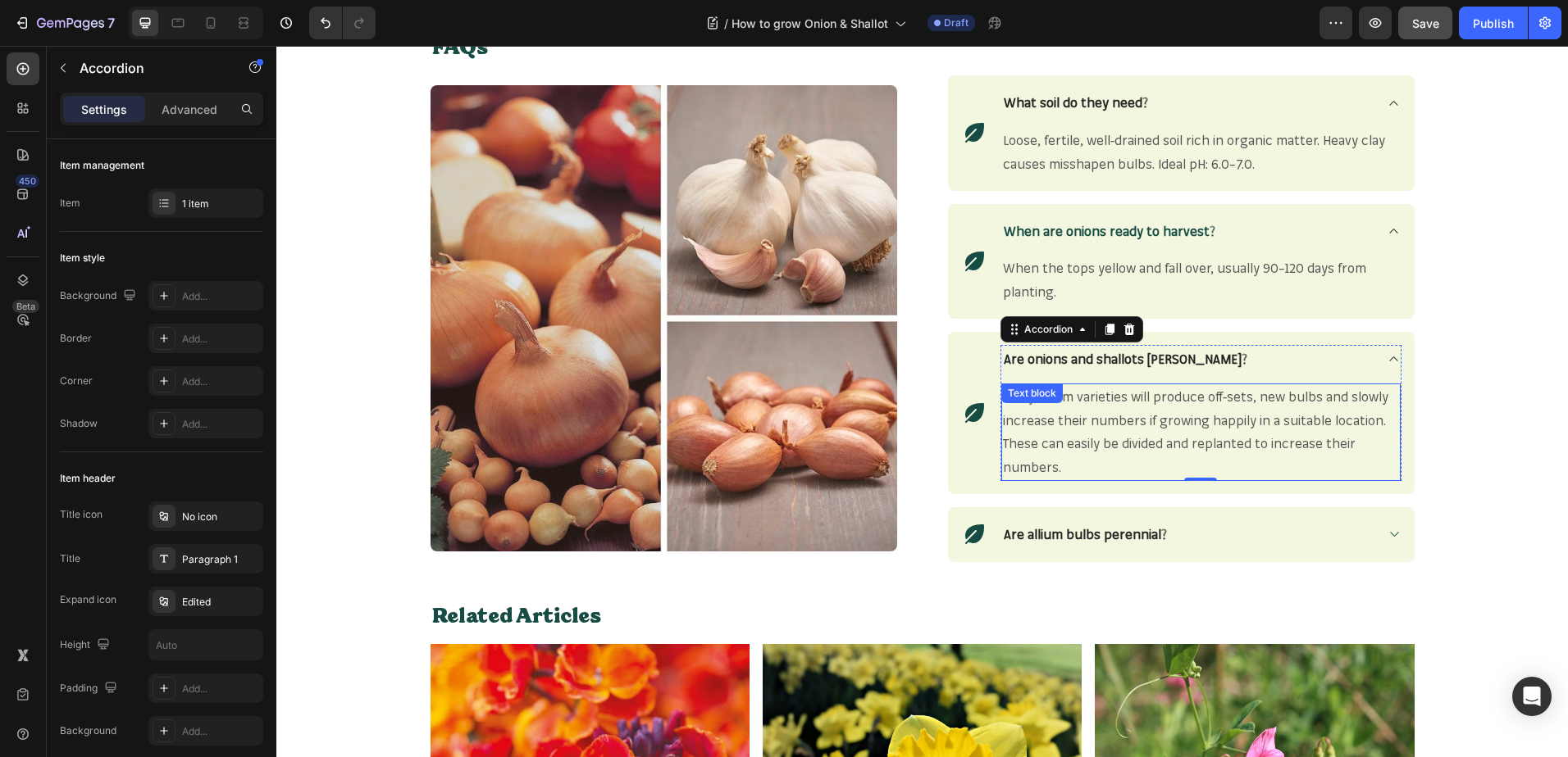
click at [1098, 449] on span "Many allium varieties will produce off-sets, new bulbs and slowly increase thei…" at bounding box center [1195, 431] width 385 height 87
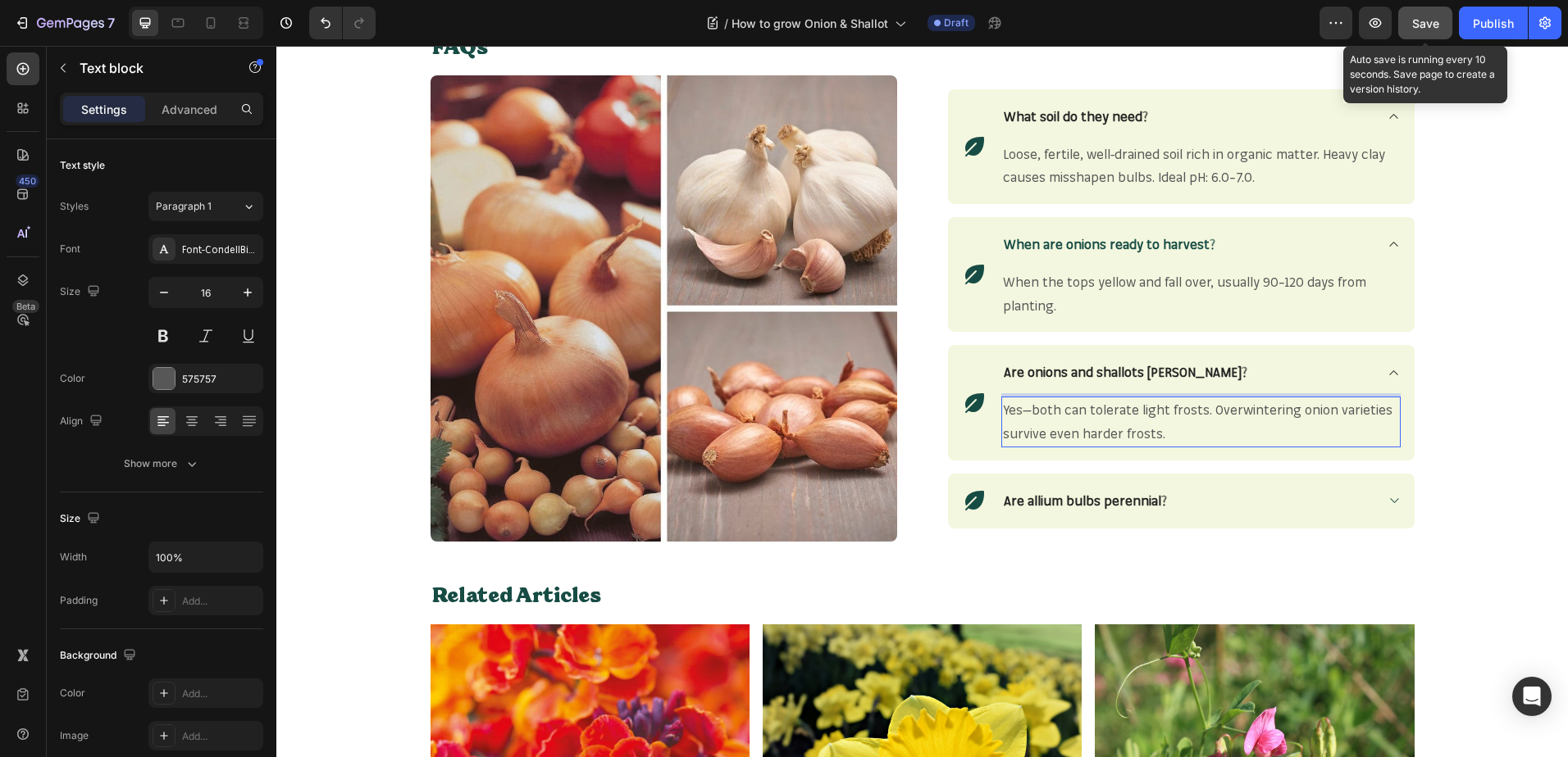
click at [1430, 32] on button "Save" at bounding box center [1424, 23] width 54 height 33
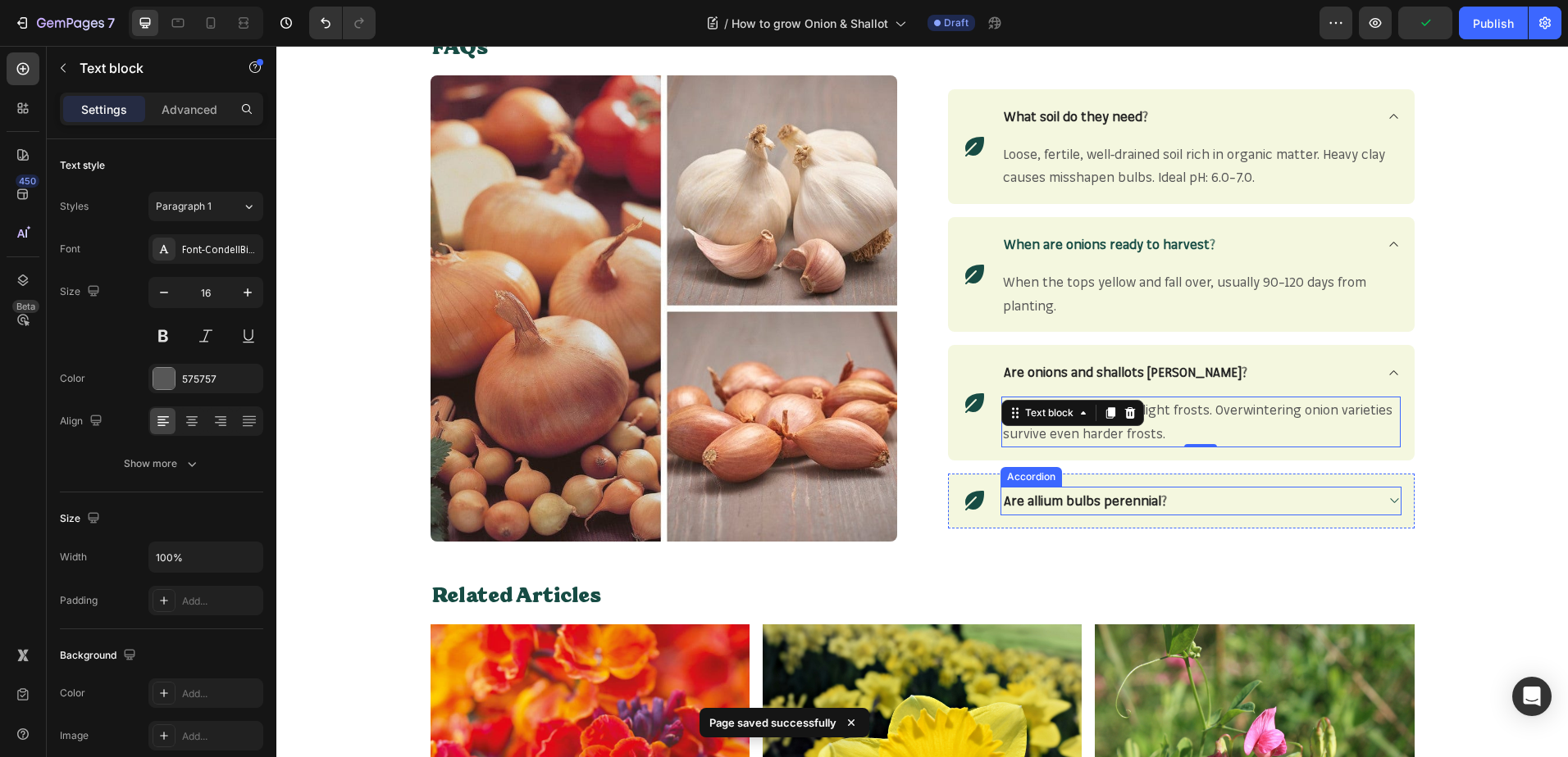
click at [1387, 504] on icon at bounding box center [1393, 500] width 12 height 13
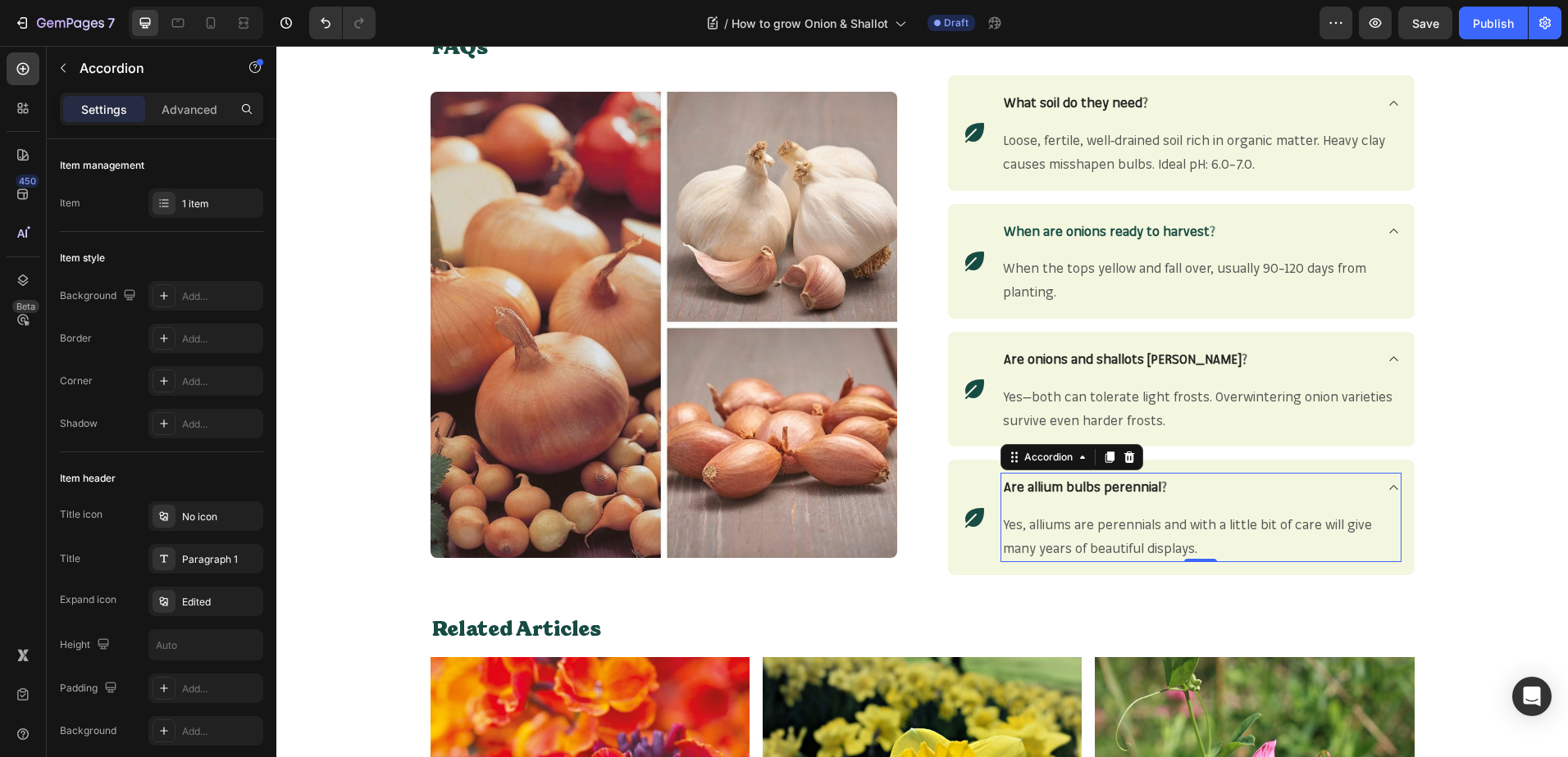
click at [1100, 500] on div "Are allium bulbs perennial?" at bounding box center [1086, 486] width 168 height 28
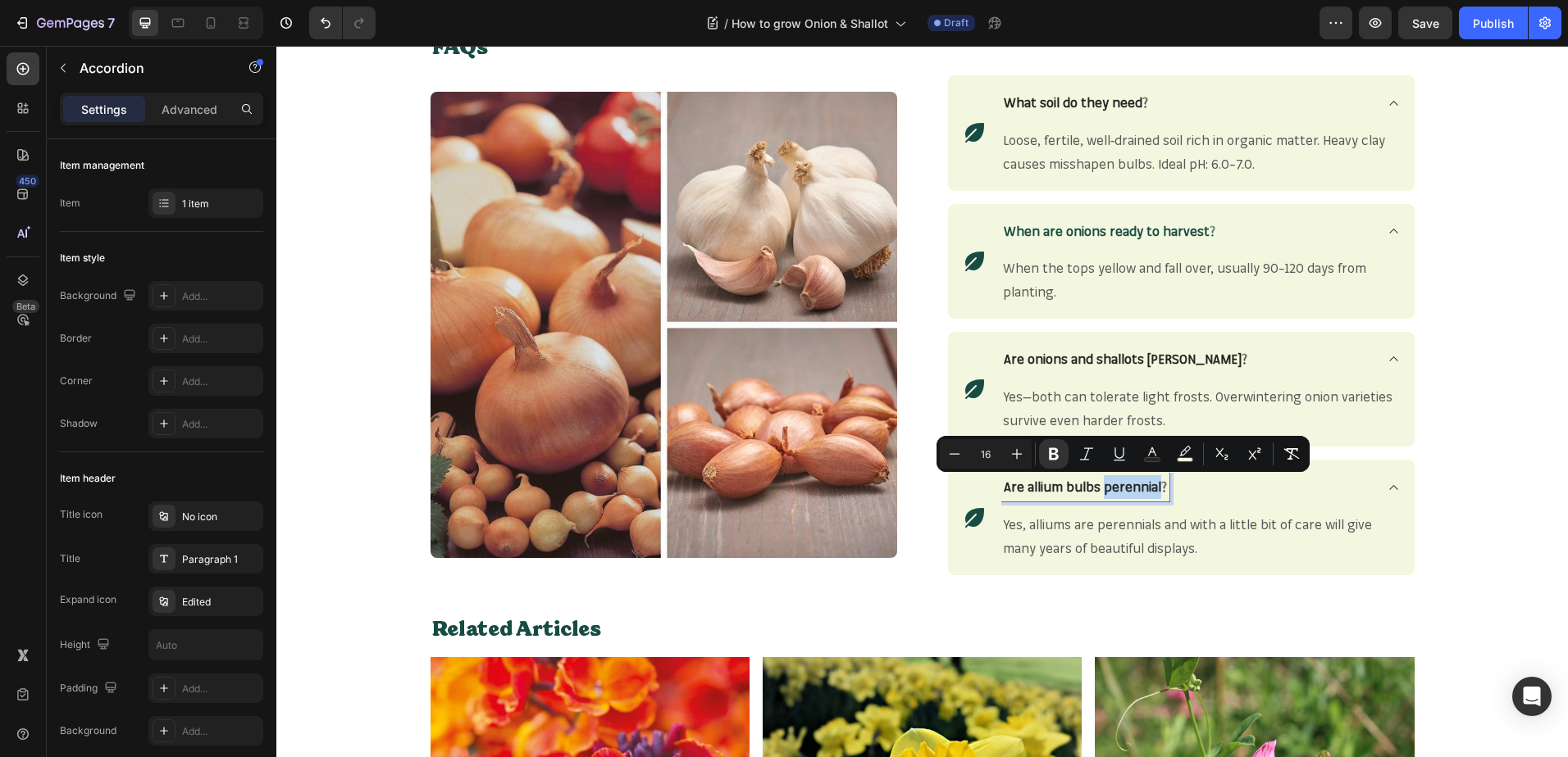
click at [1107, 495] on strong "Are allium bulbs perennial?" at bounding box center [1085, 486] width 163 height 16
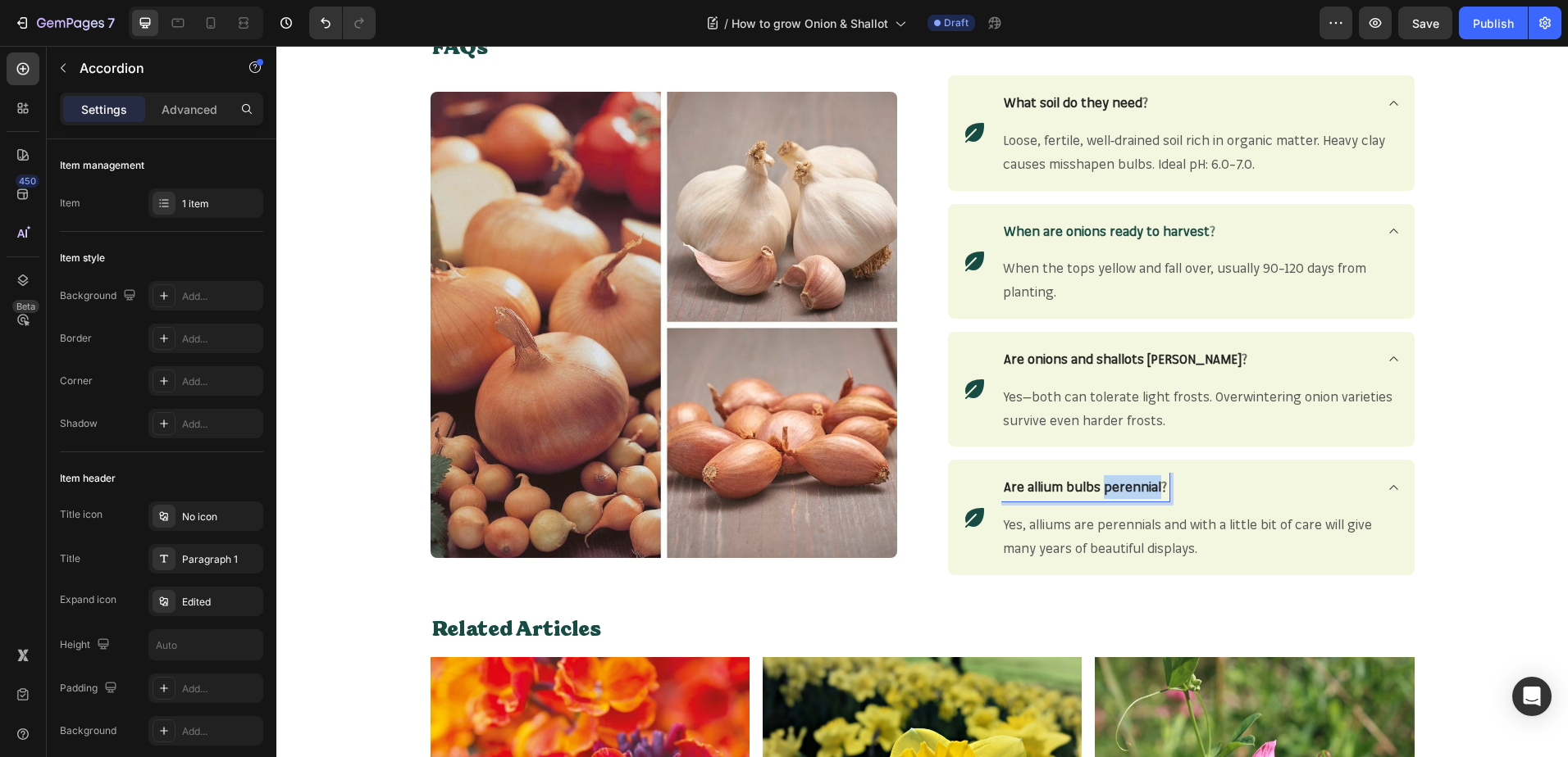
click at [1107, 495] on strong "Are allium bulbs perennial?" at bounding box center [1085, 486] width 163 height 16
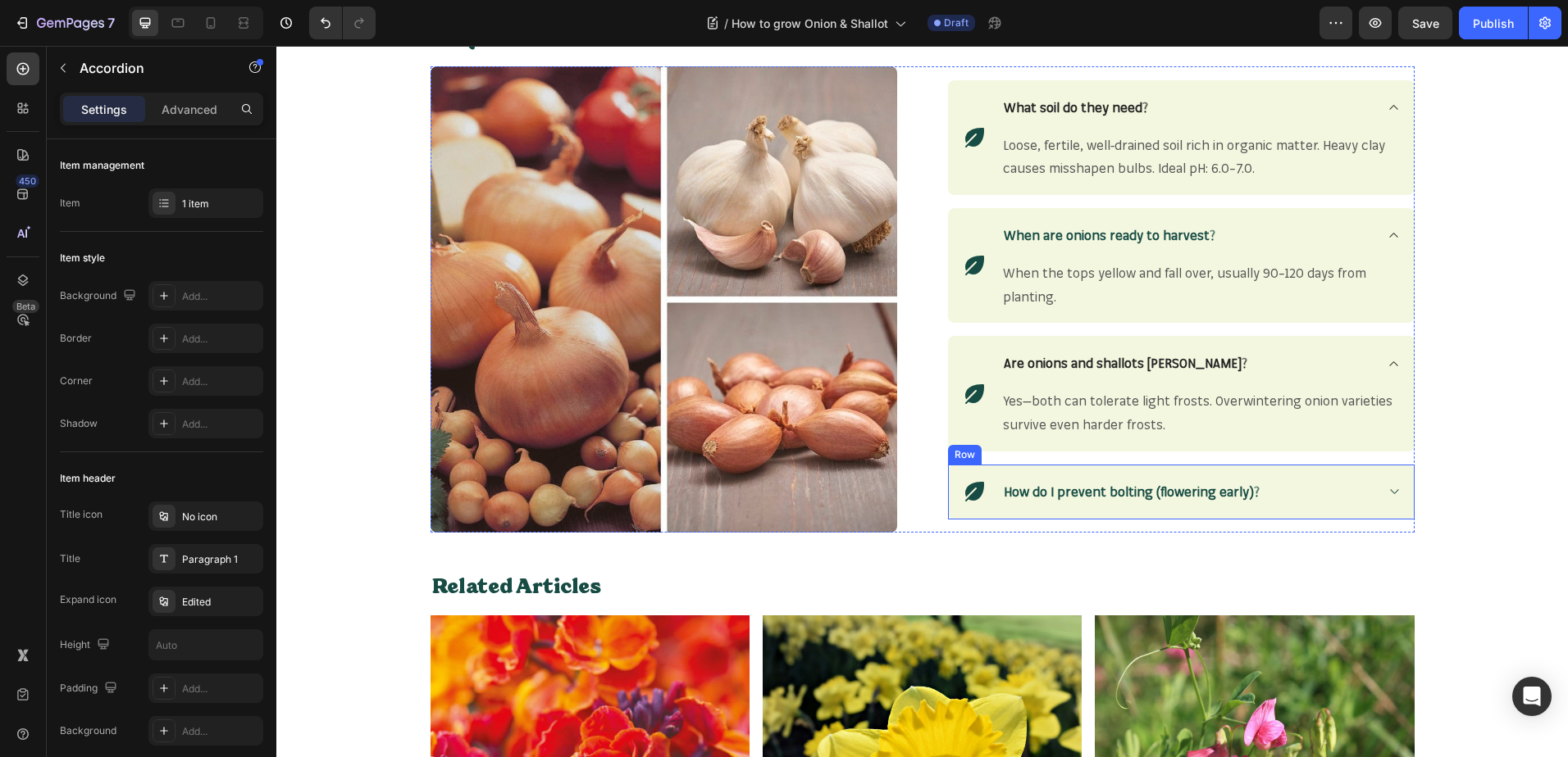
scroll to position [2046, 0]
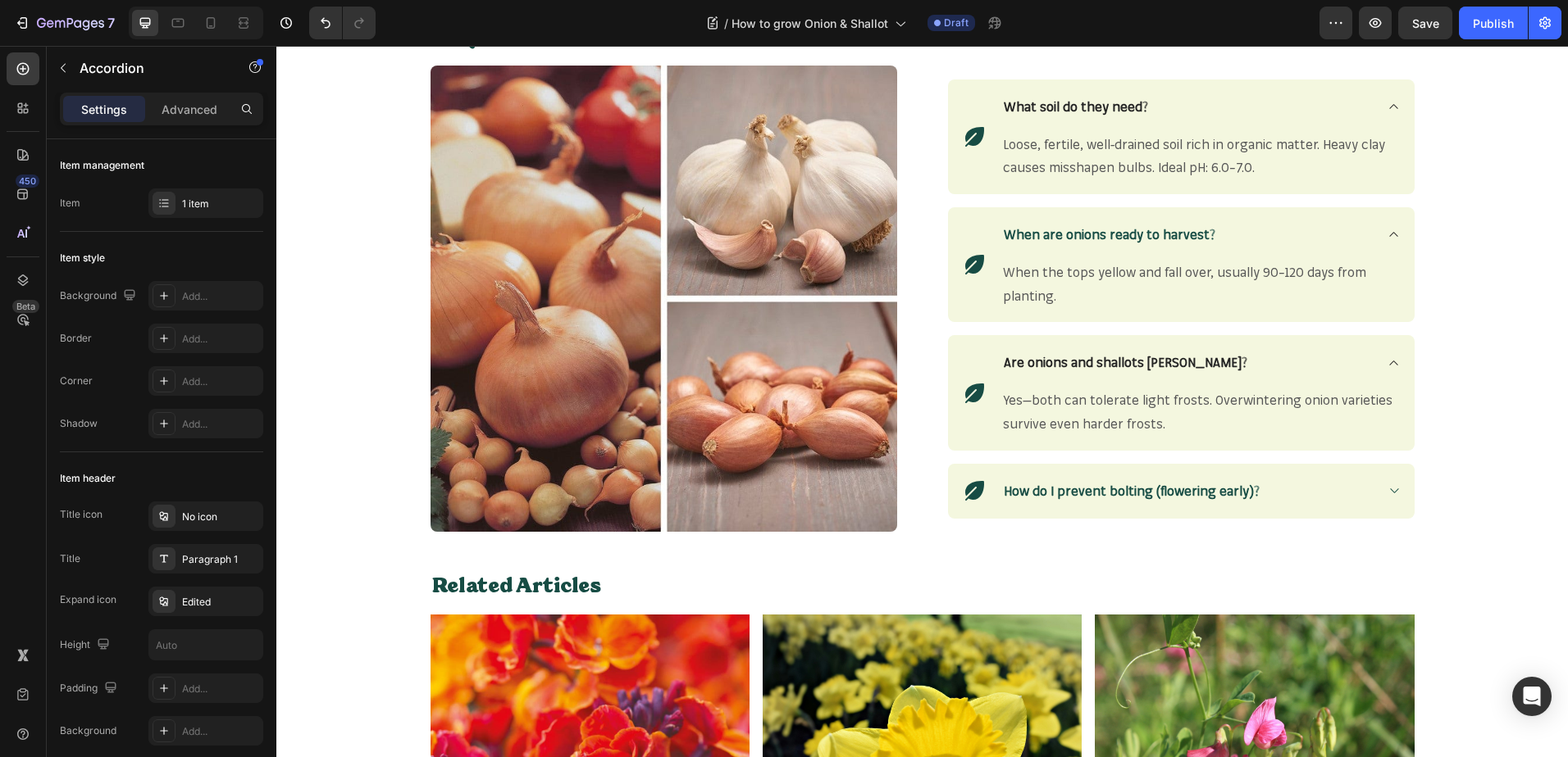
click at [1387, 487] on icon at bounding box center [1393, 491] width 12 height 13
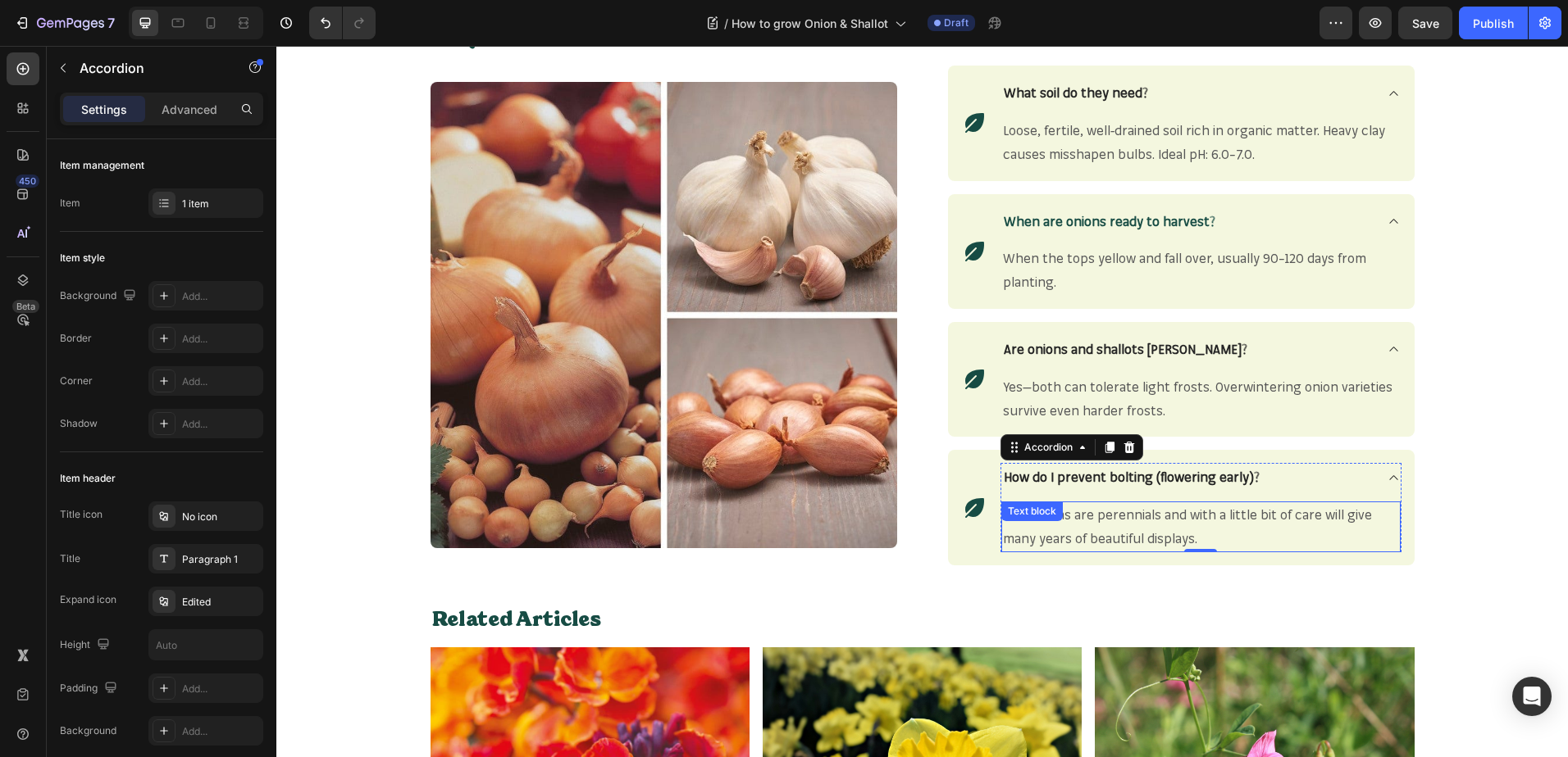
click at [1138, 540] on span "Yes, alliums are perennials and with a little bit of care will give many years …" at bounding box center [1186, 526] width 369 height 40
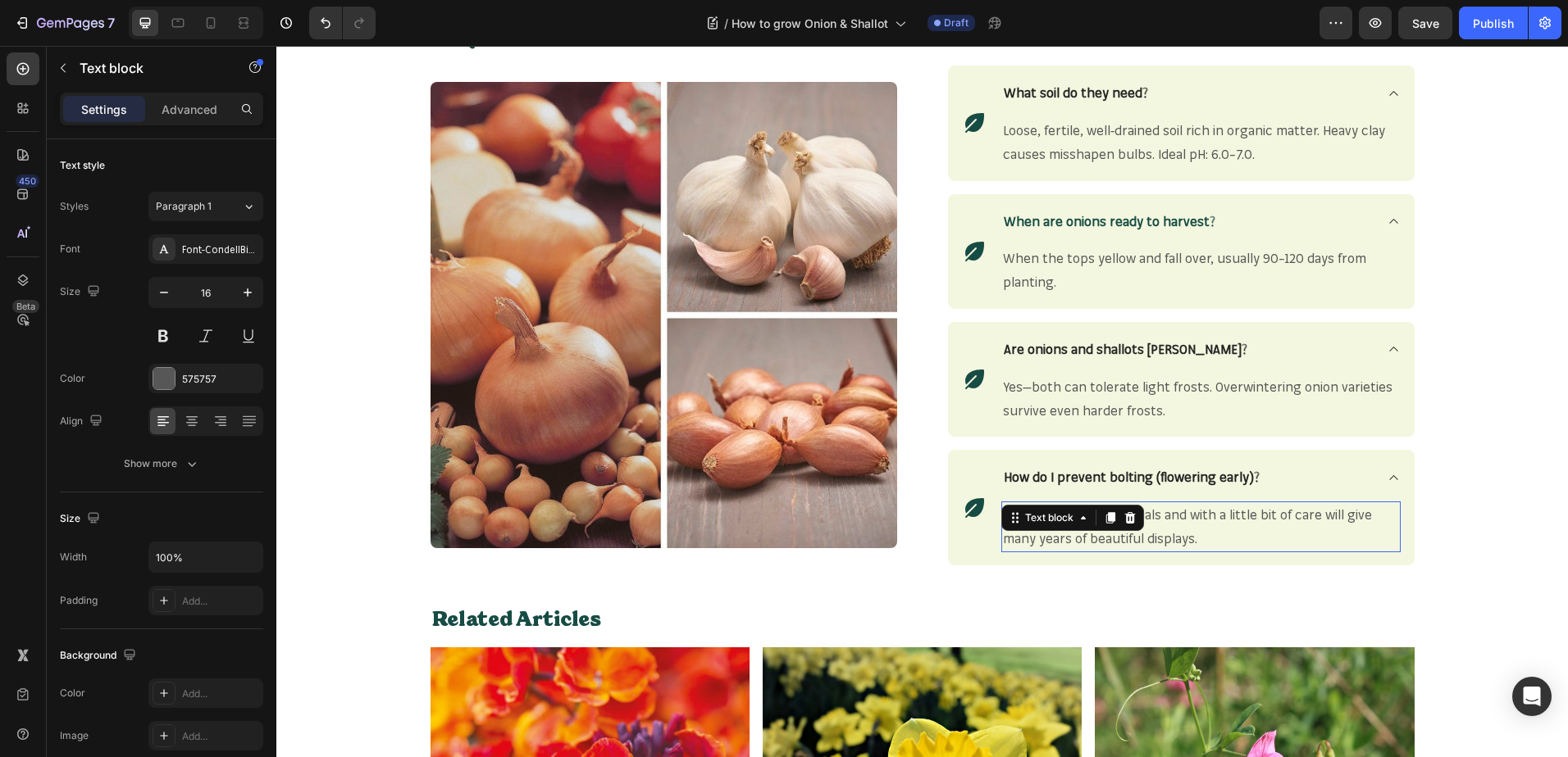
click at [1138, 540] on span "Yes, alliums are perennials and with a little bit of care will give many years …" at bounding box center [1186, 526] width 369 height 40
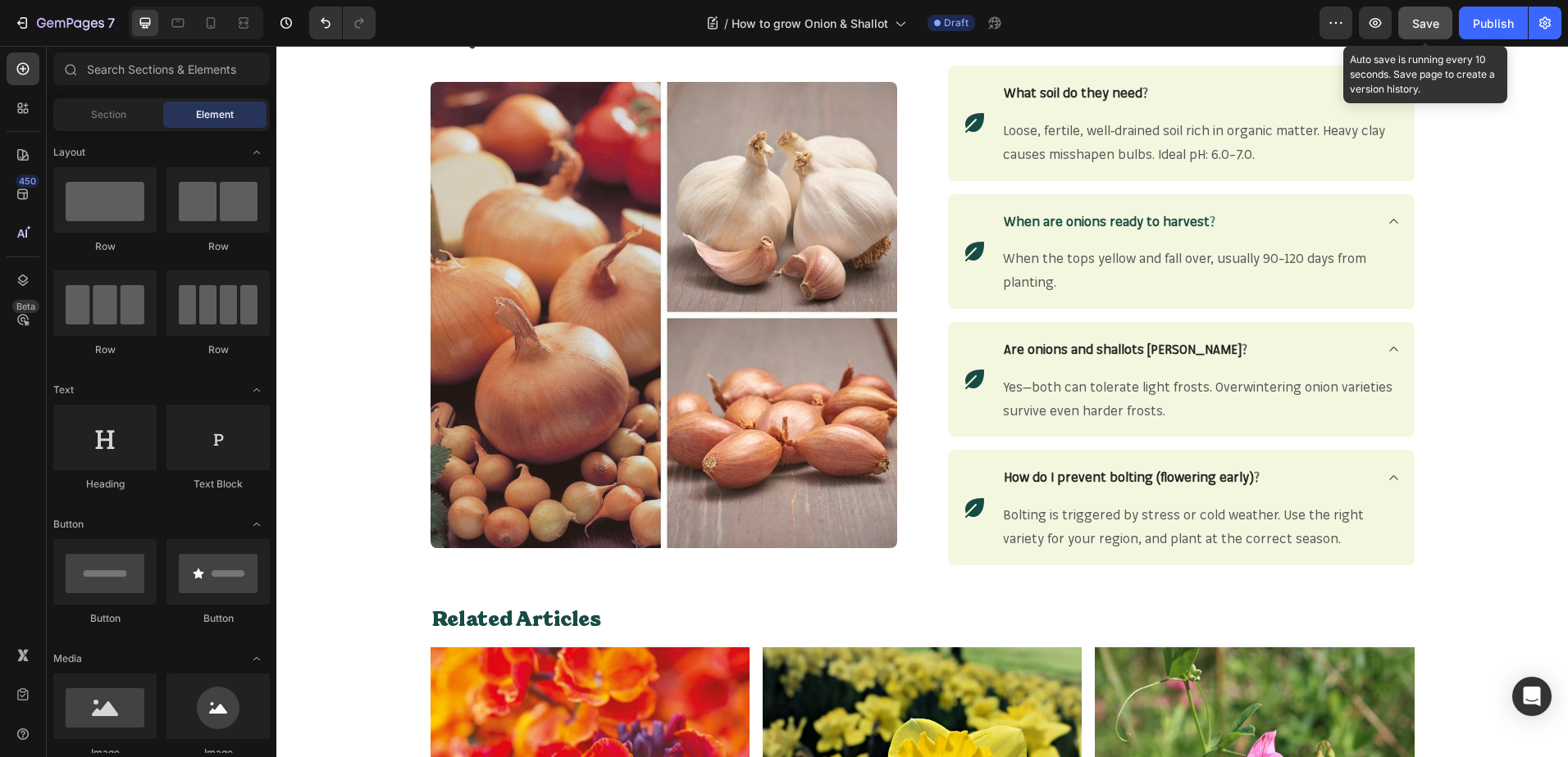
click at [1432, 35] on button "Save" at bounding box center [1424, 23] width 54 height 33
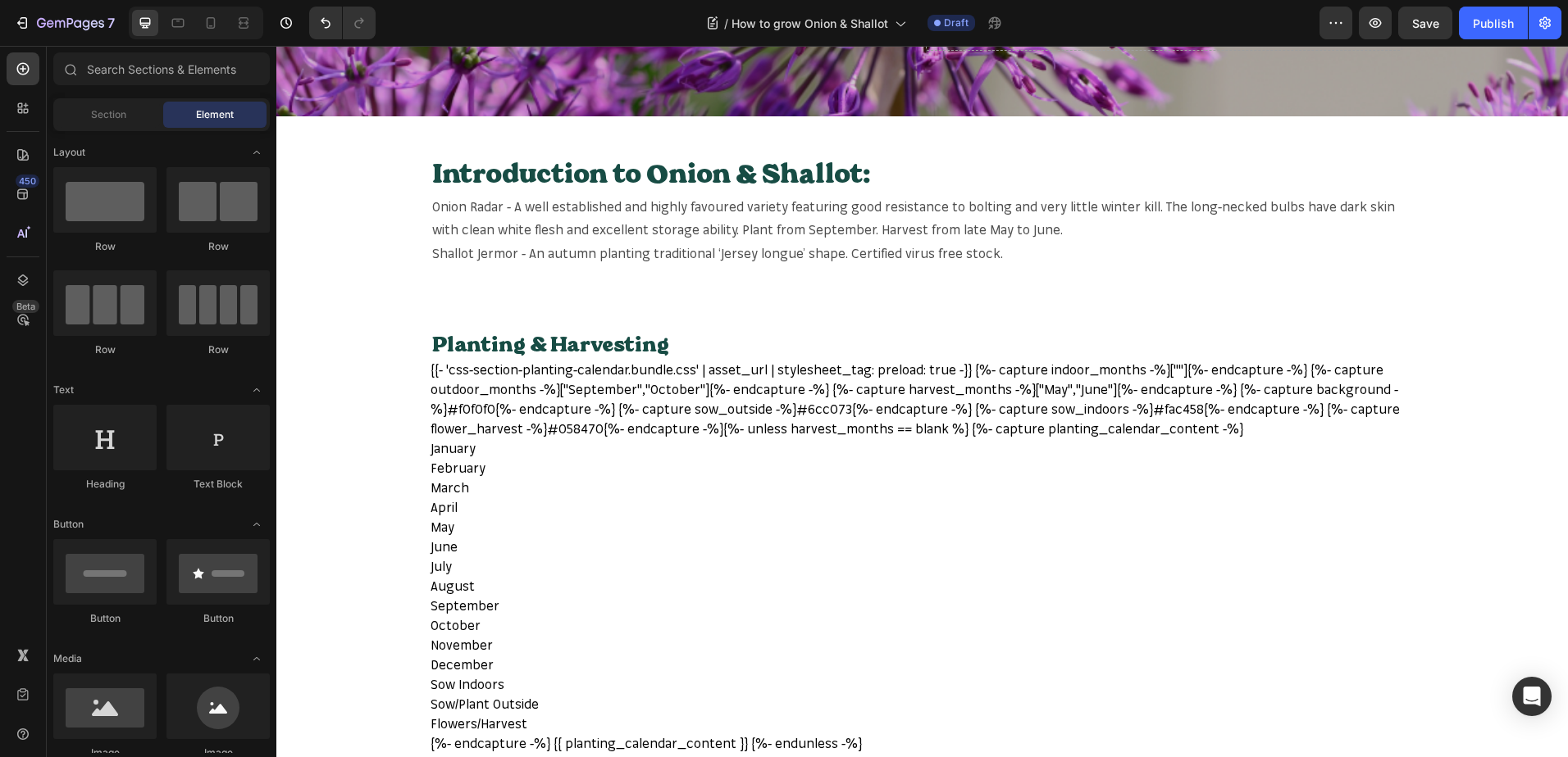
scroll to position [36, 0]
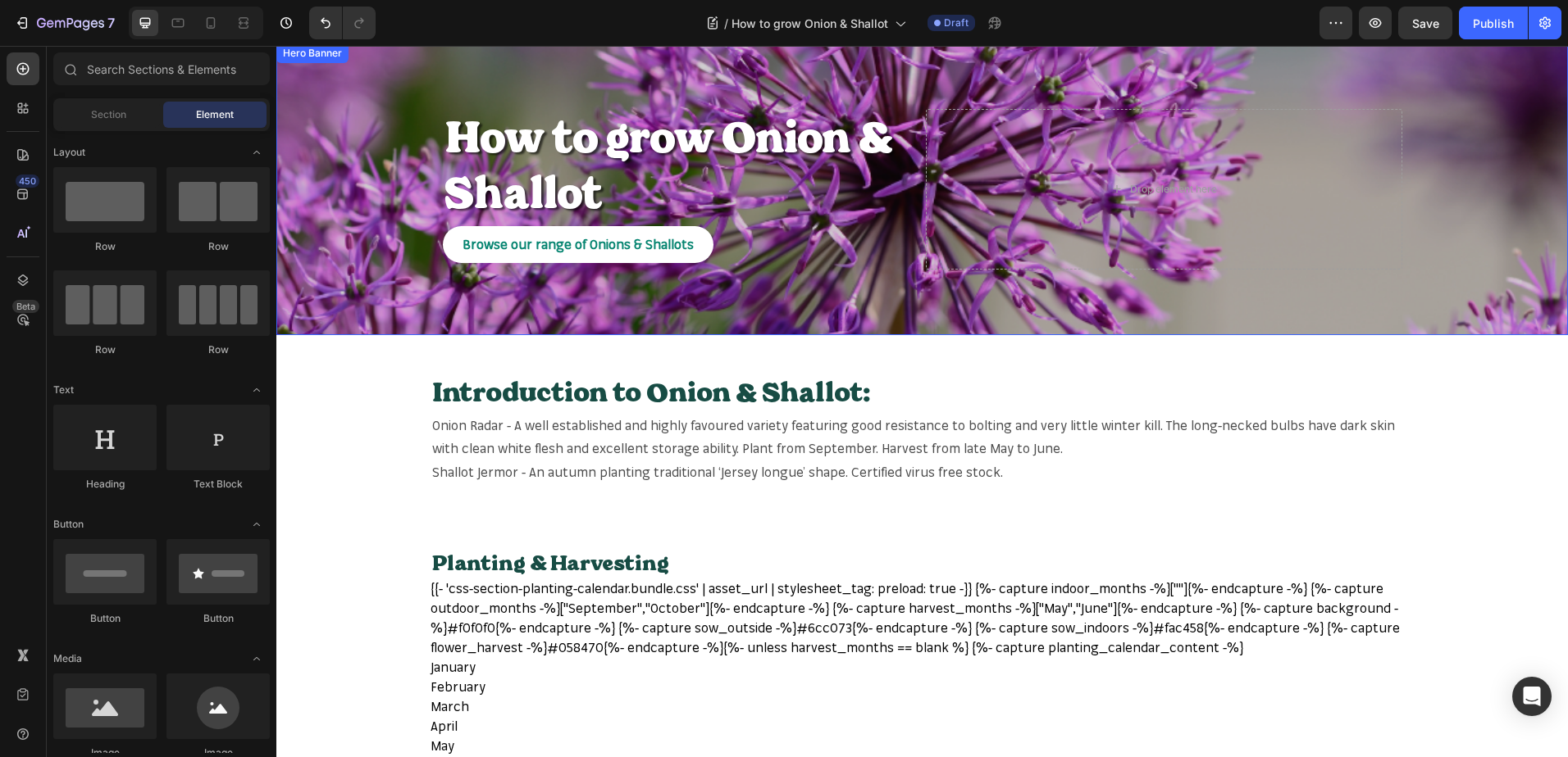
click at [1490, 131] on div "Overlay" at bounding box center [922, 190] width 1291 height 292
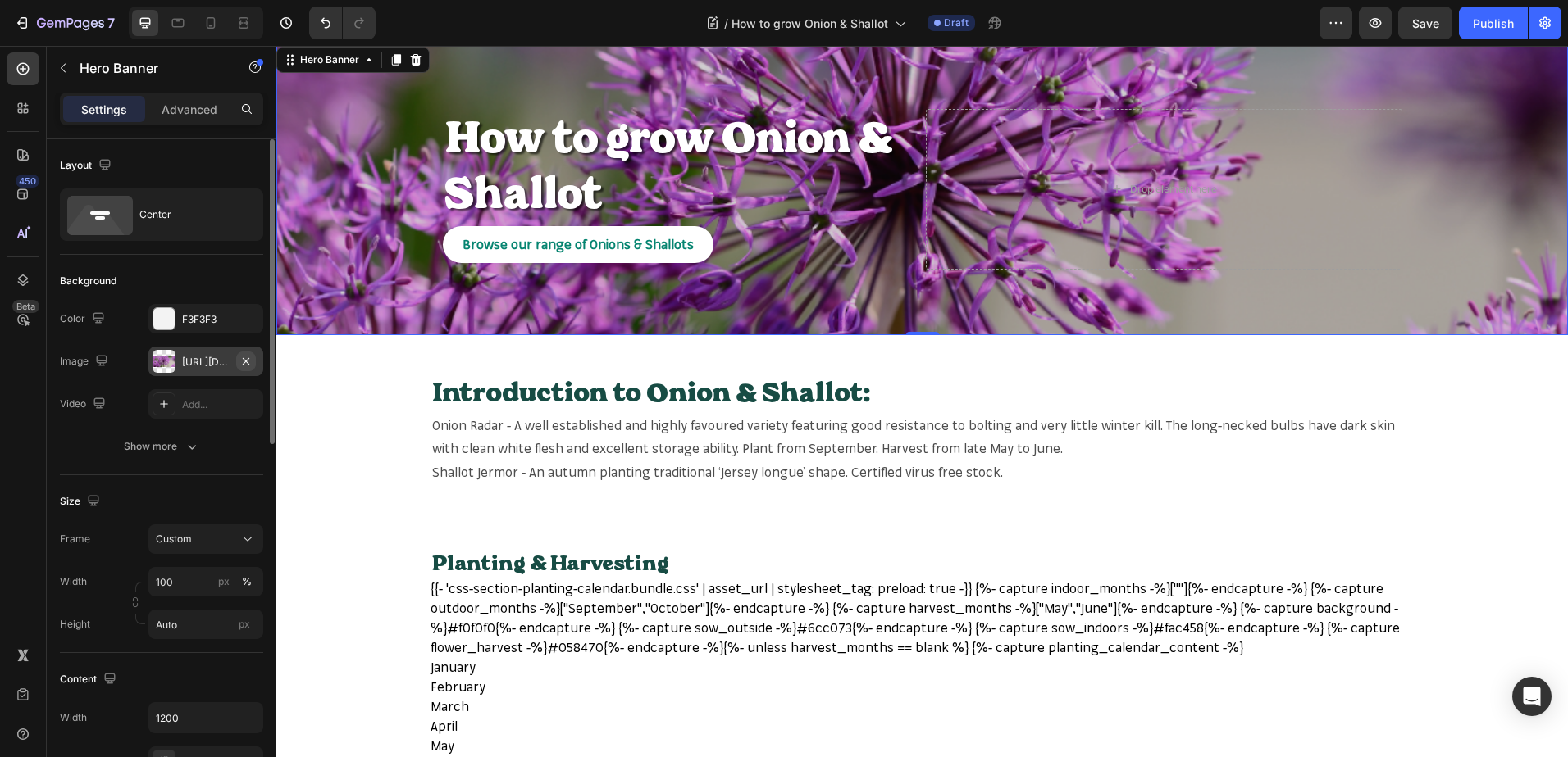
click at [249, 362] on icon "button" at bounding box center [245, 361] width 13 height 13
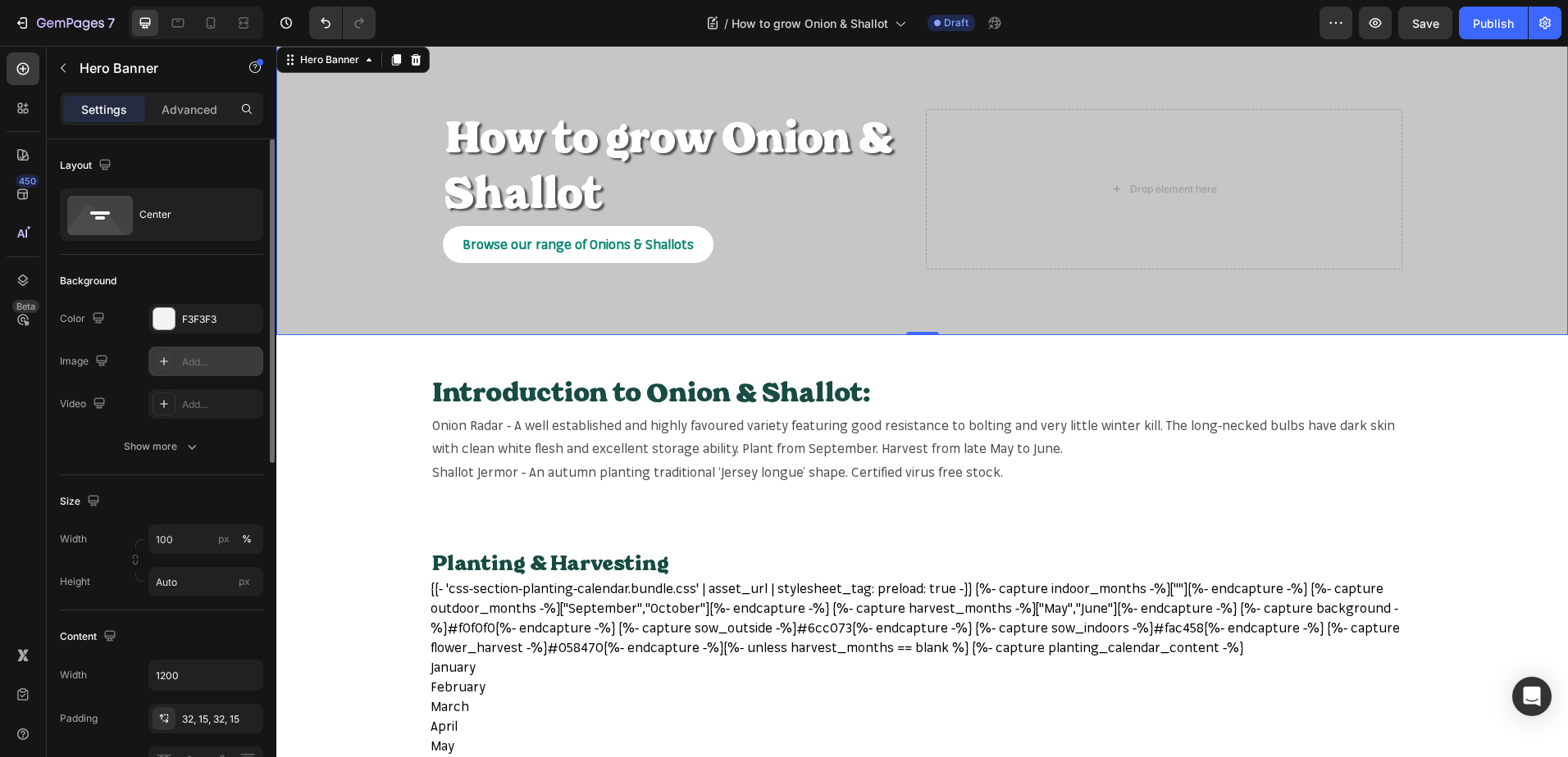
click at [231, 363] on div "Add..." at bounding box center [221, 362] width 77 height 15
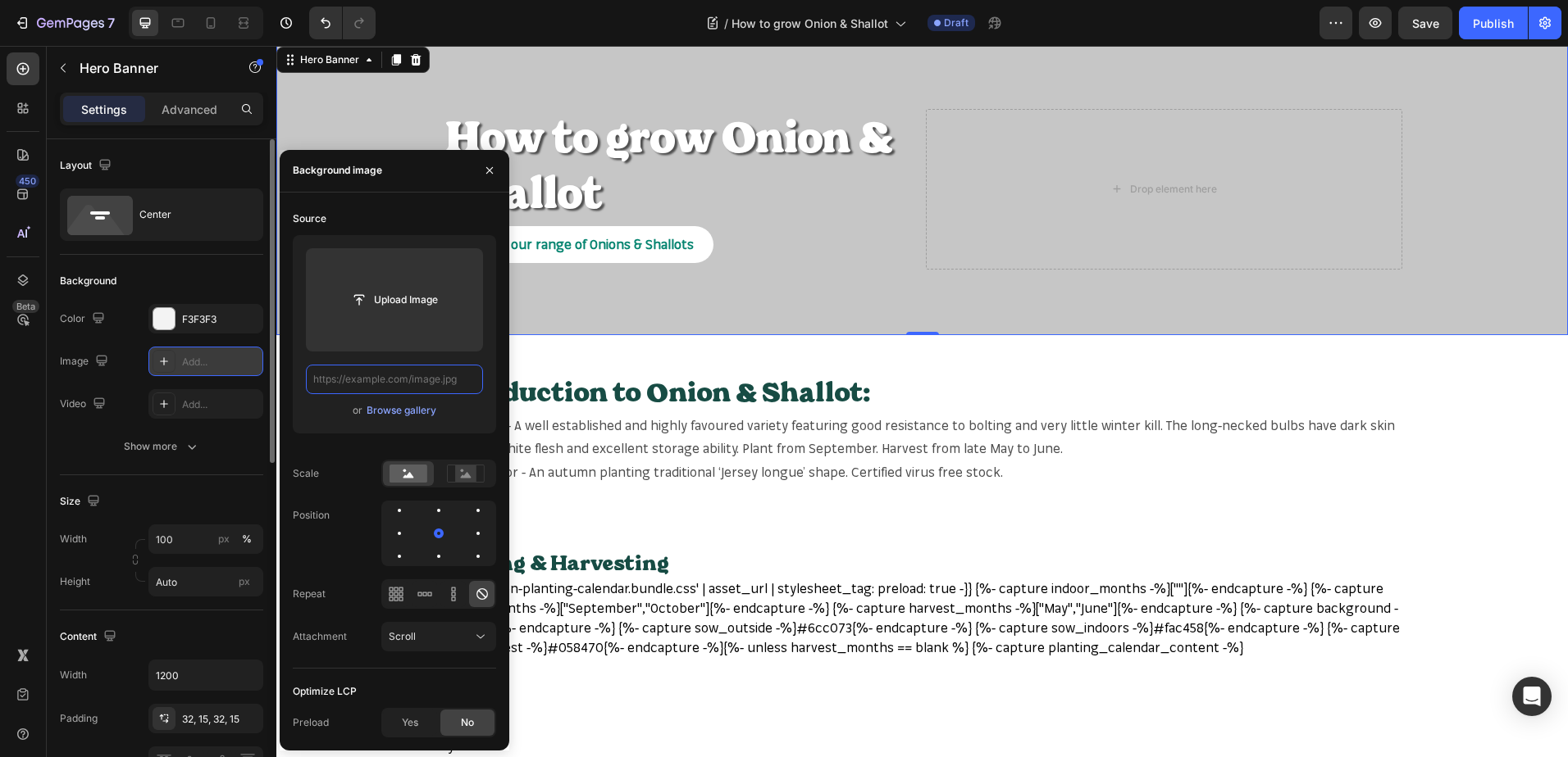
scroll to position [0, 0]
paste input "https://mr-fothergills.co.uk/cdn/shop/files/SHA-010z_55c55de3-08ae-46b8-839c-47…"
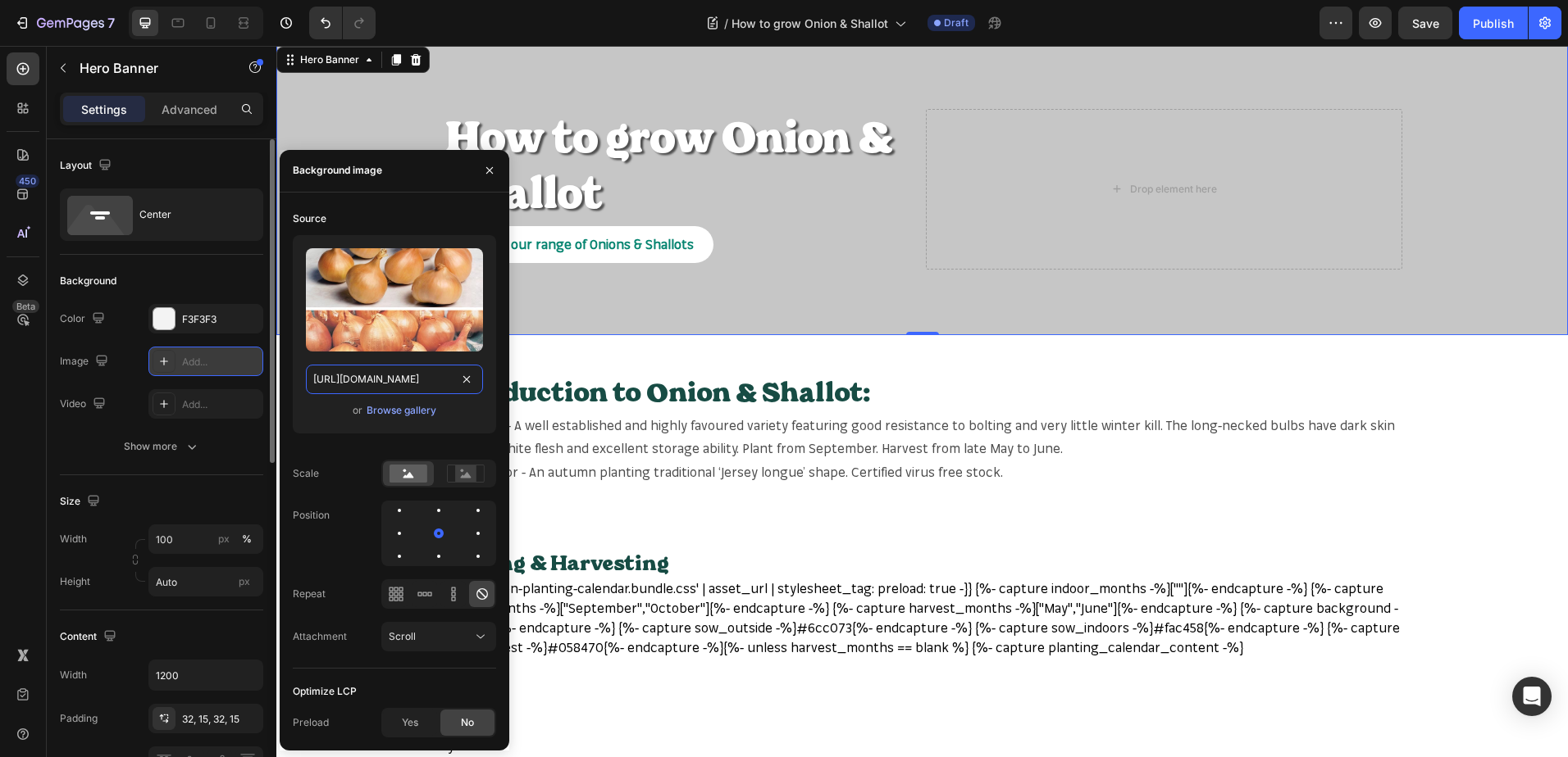
scroll to position [0, 462]
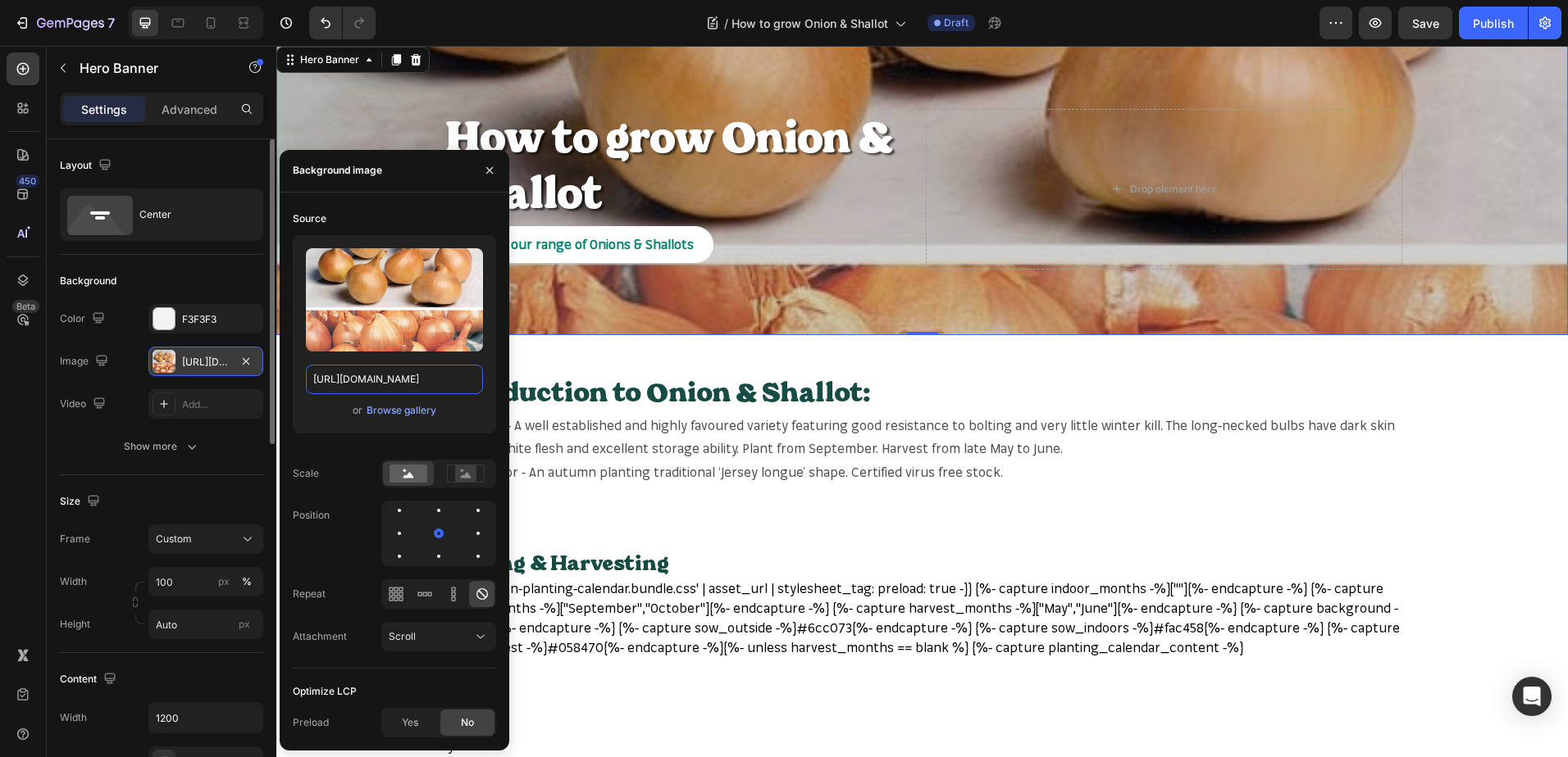
type input "https://mr-fothergills.co.uk/cdn/shop/files/SHA-010z_55c55de3-08ae-46b8-839c-47…"
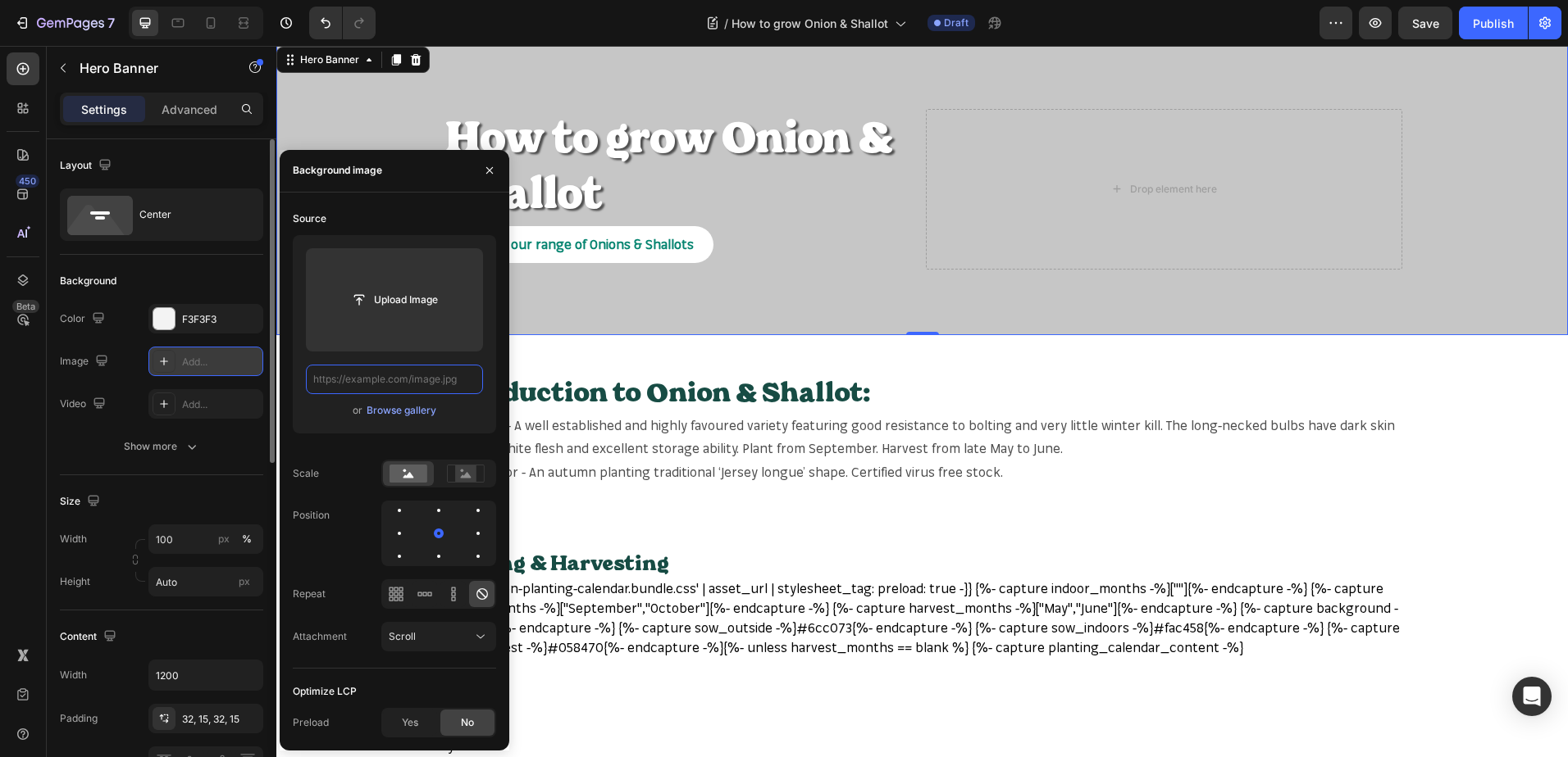
paste input "https://mr-fothergills.co.uk/cdn/shop/files/ONI-033z_a43f7fe7-e83d-4f73-9a02-e8…"
type input "https://mr-fothergills.co.uk/cdn/shop/files/ONI-033z_a43f7fe7-e83d-4f73-9a02-e8…"
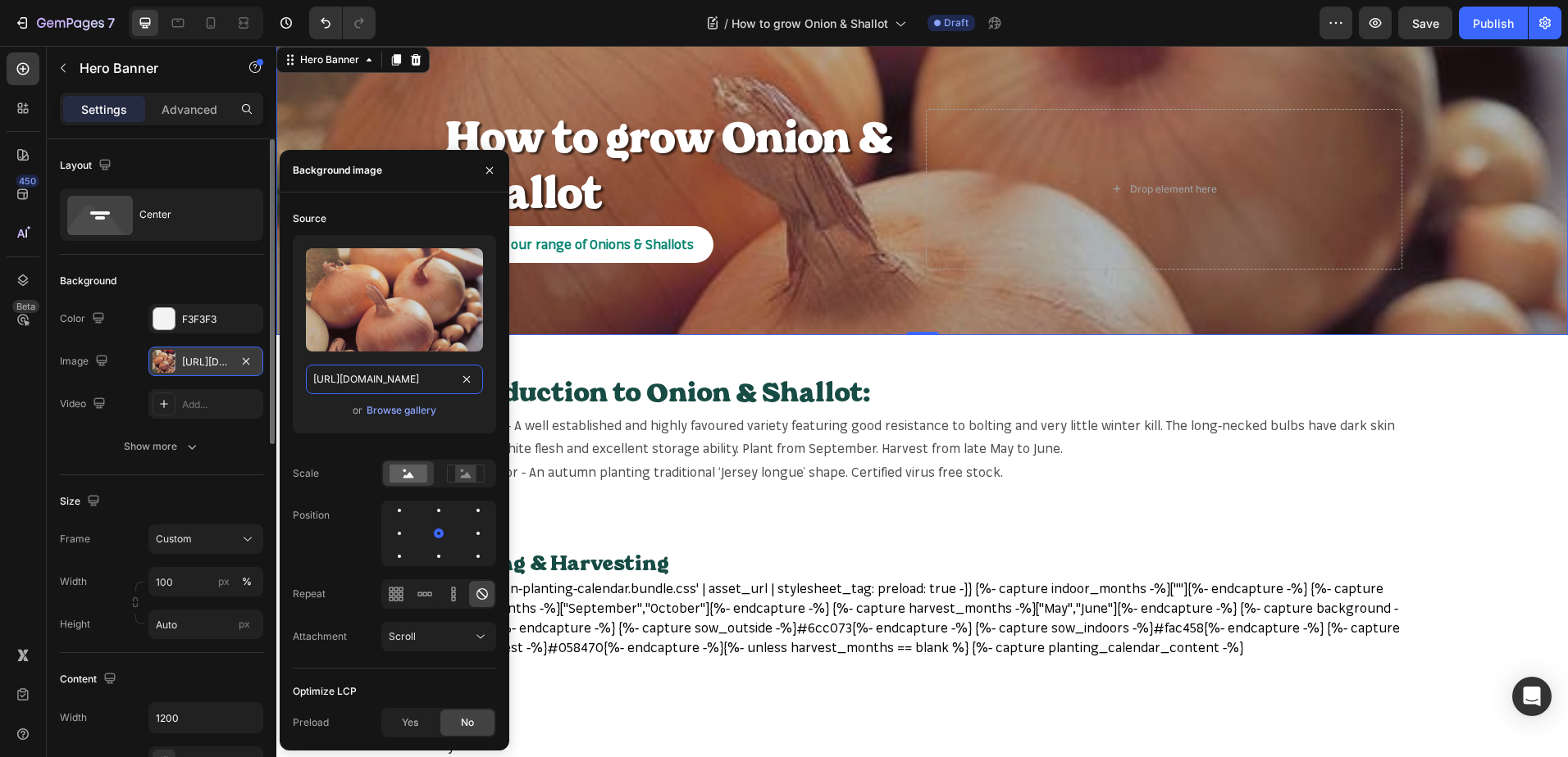
scroll to position [0, 453]
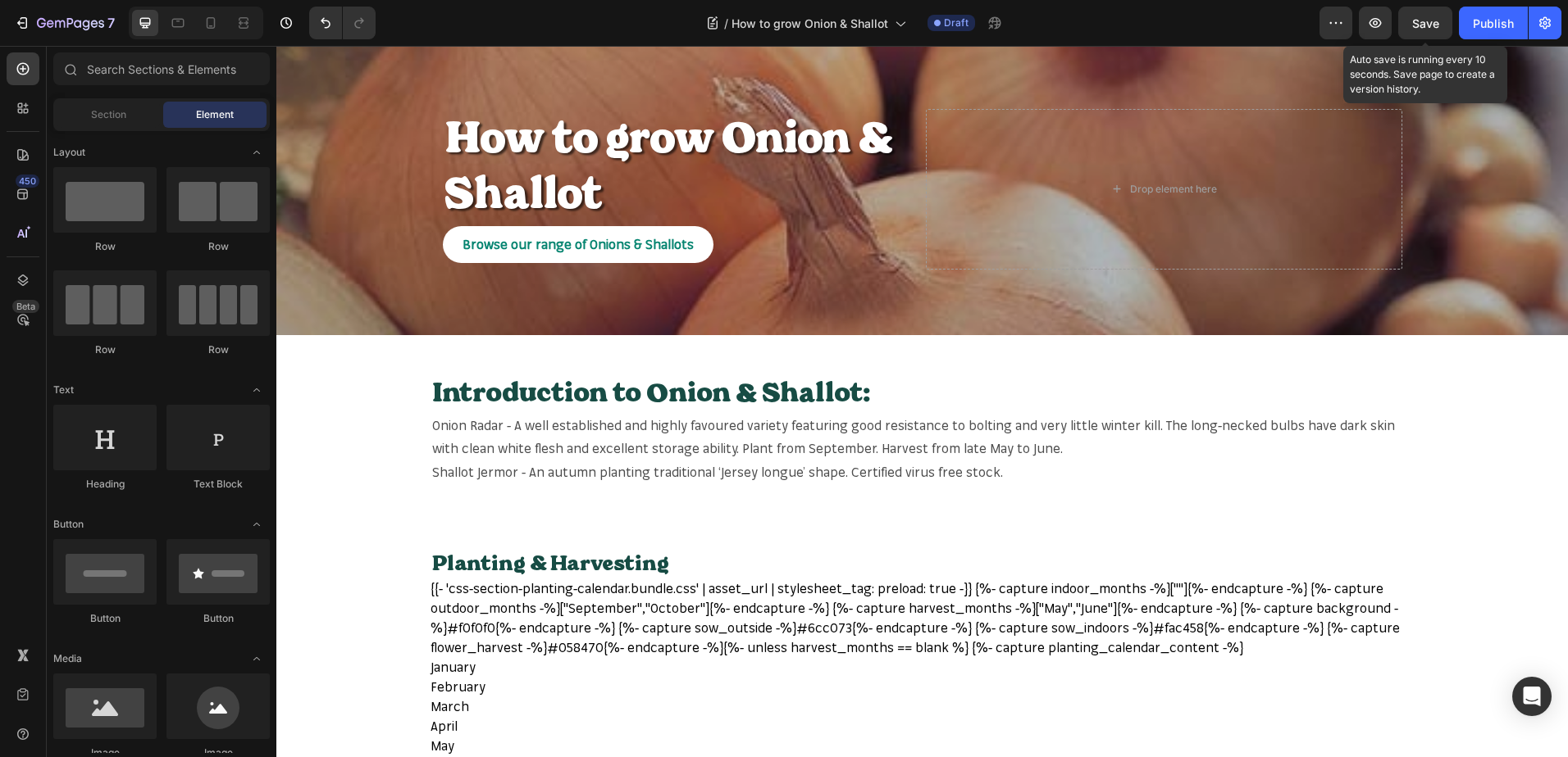
click at [1423, 27] on span "Save" at bounding box center [1424, 23] width 27 height 14
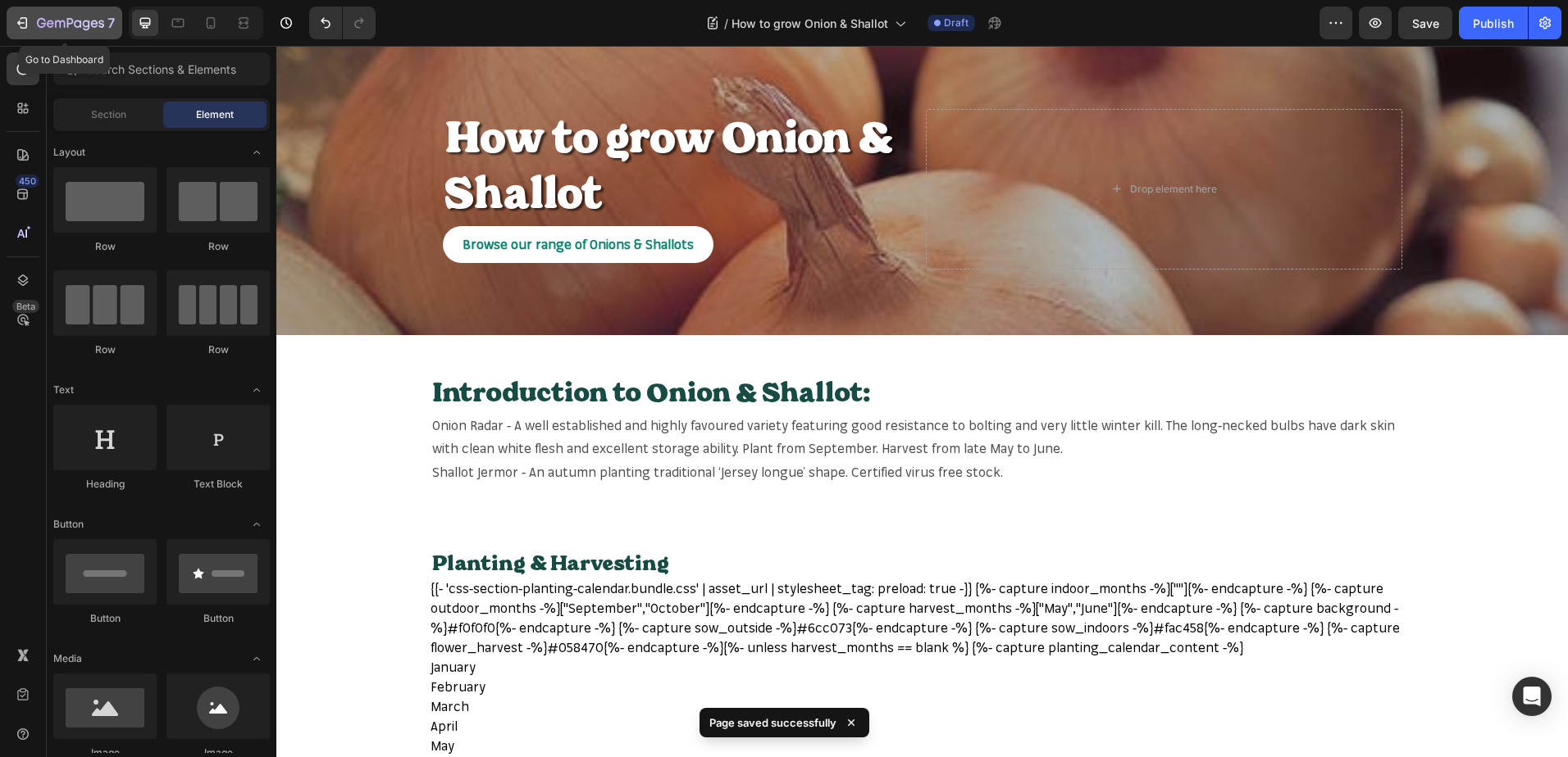
click at [86, 28] on icon "button" at bounding box center [70, 24] width 67 height 14
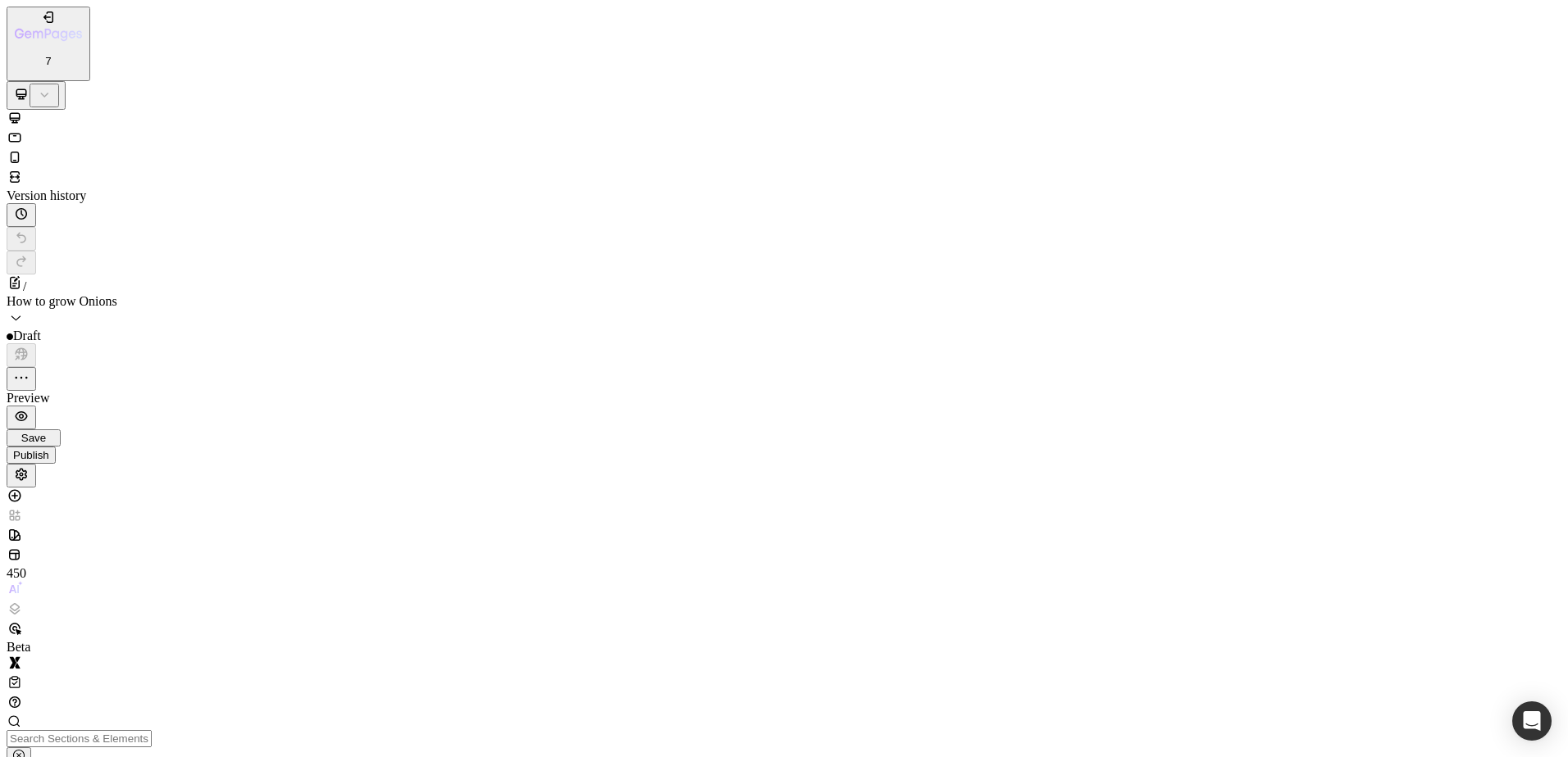
drag, startPoint x: 1155, startPoint y: 2265, endPoint x: 603, endPoint y: 2292, distance: 552.7
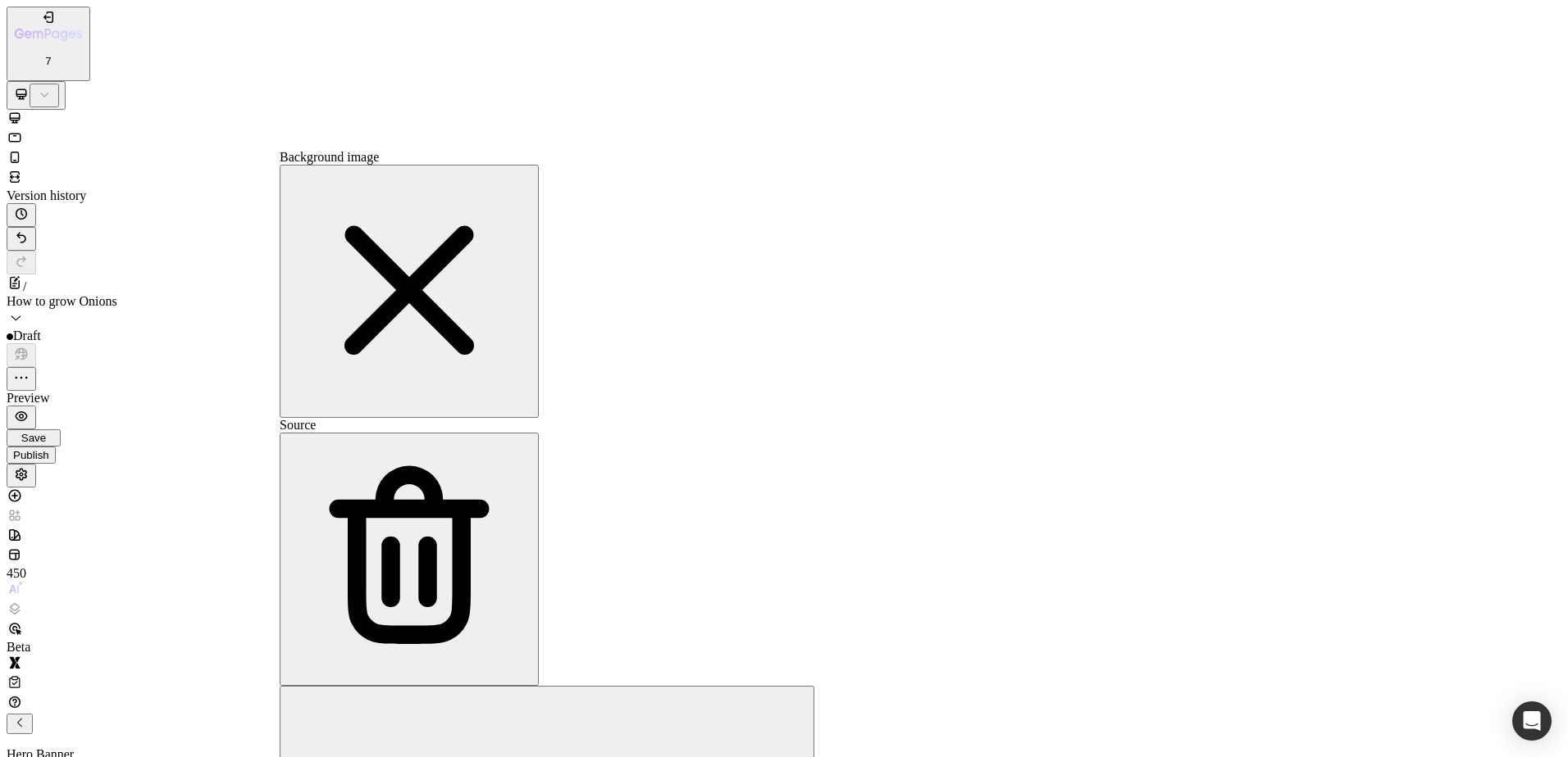
paste input "mr-fothergills.co.uk/cdn/shop/files/ONI-017_e6194574-46e8-4e19-8aea-bf4a0e2aa02…"
type input "https://mr-fothergills.co.uk/cdn/shop/files/ONI-017_e6194574-46e8-4e19-8aea-bf4…"
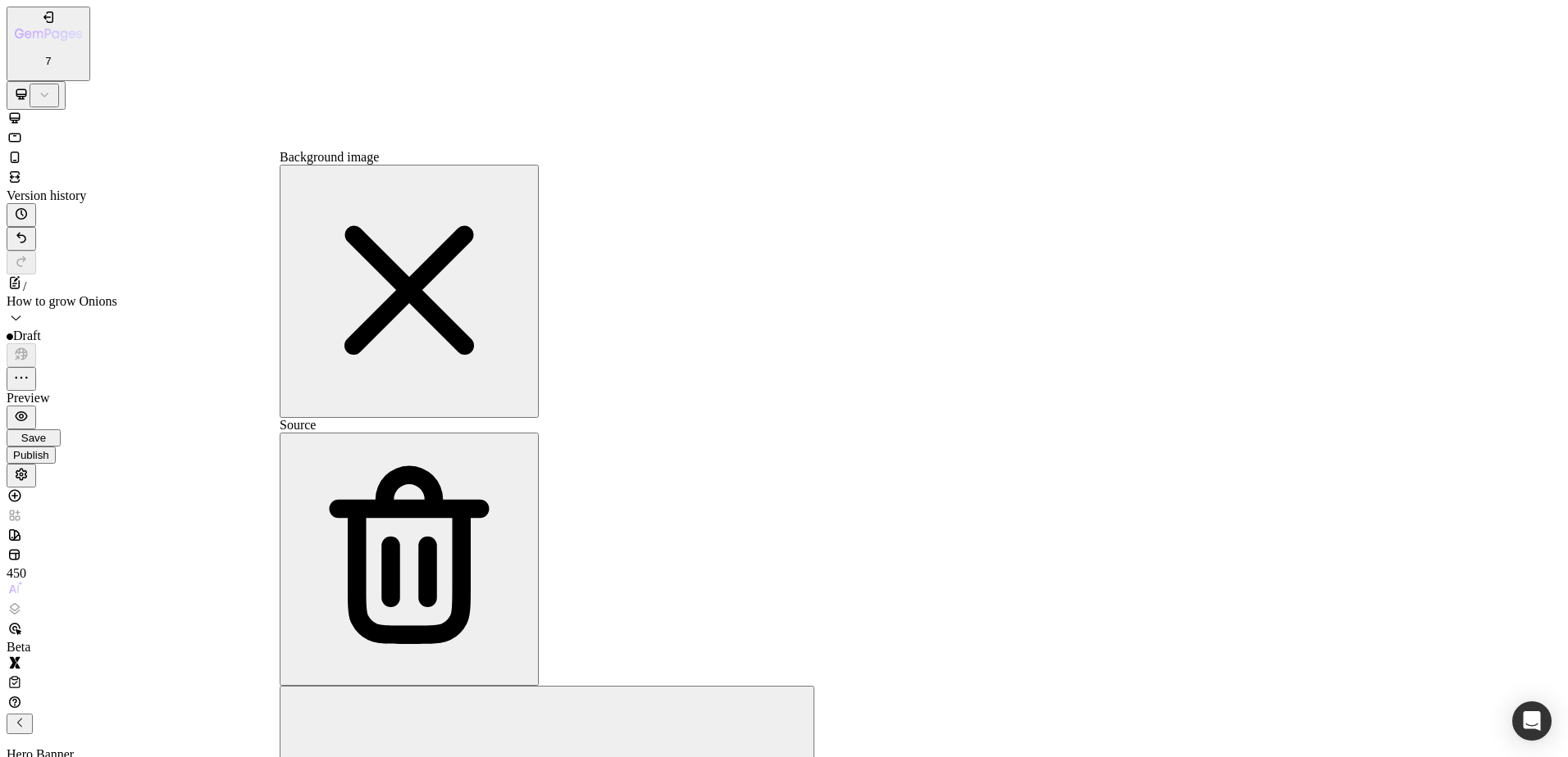
scroll to position [0, 0]
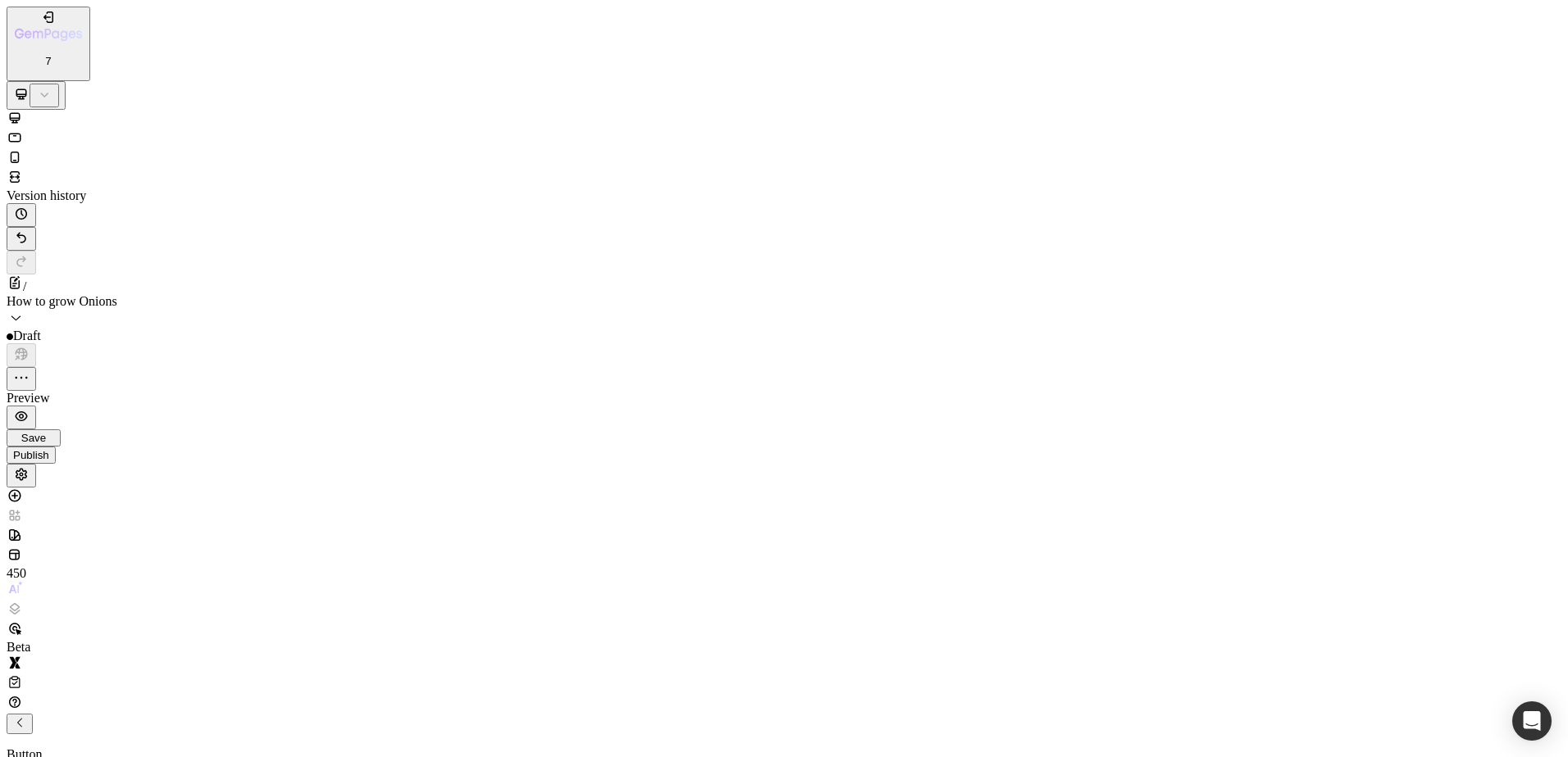
click at [46, 432] on span "Save" at bounding box center [34, 438] width 25 height 12
drag, startPoint x: 792, startPoint y: 28562, endPoint x: 835, endPoint y: 28587, distance: 49.7
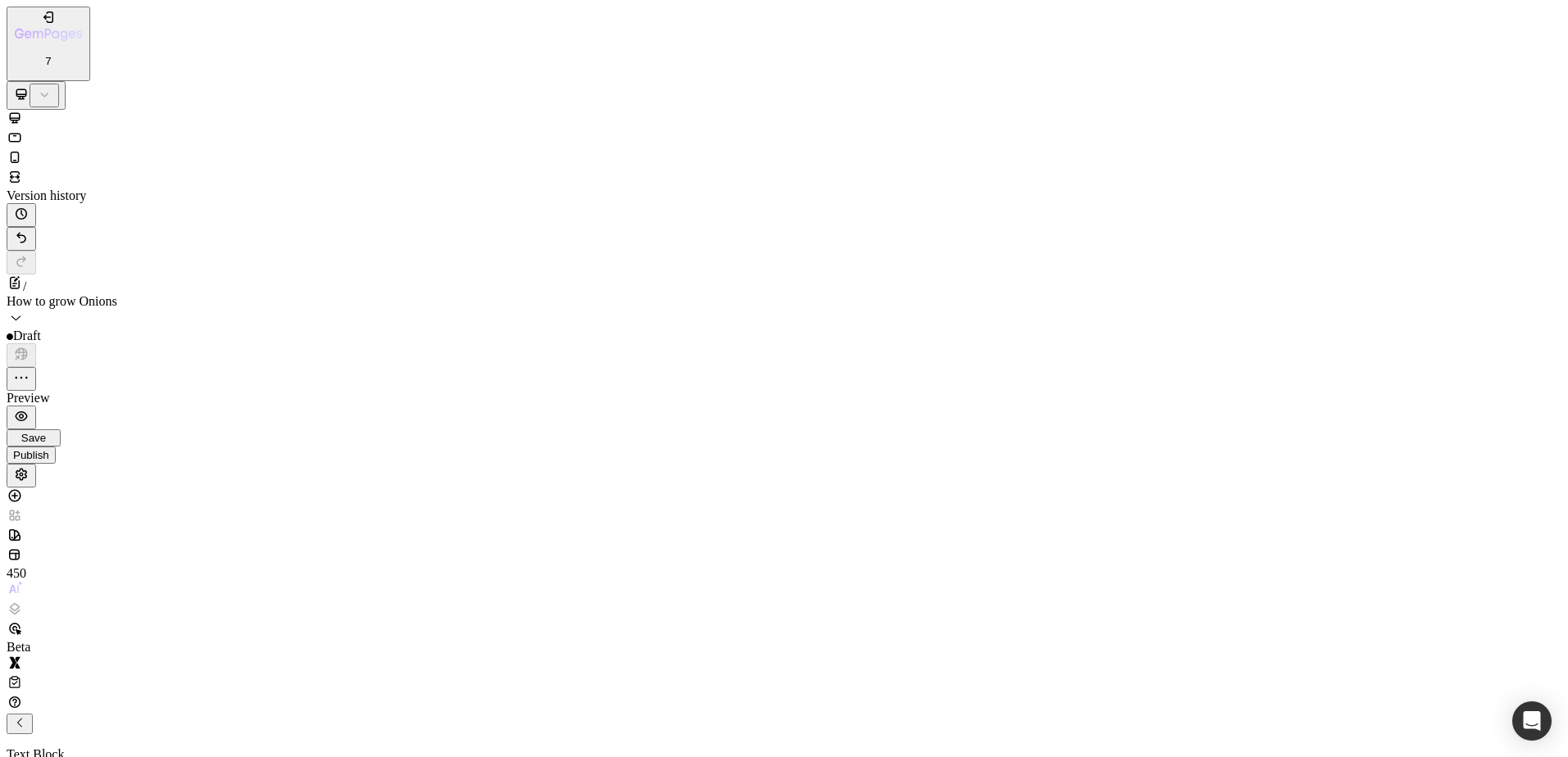
drag, startPoint x: 246, startPoint y: 28571, endPoint x: 158, endPoint y: 28431, distance: 165.4
click at [46, 432] on span "Save" at bounding box center [34, 438] width 25 height 12
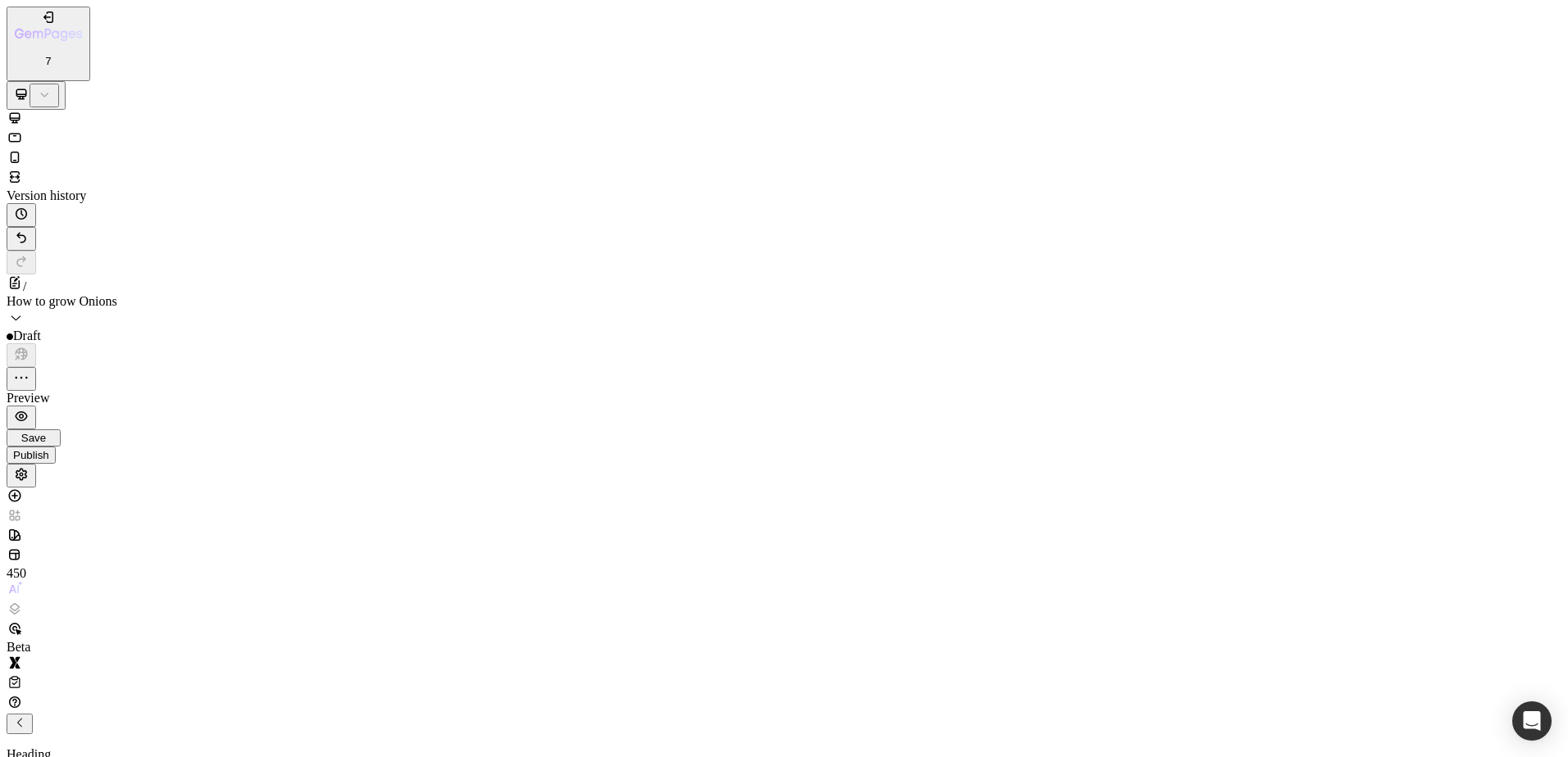
click at [46, 432] on span "Save" at bounding box center [34, 438] width 25 height 12
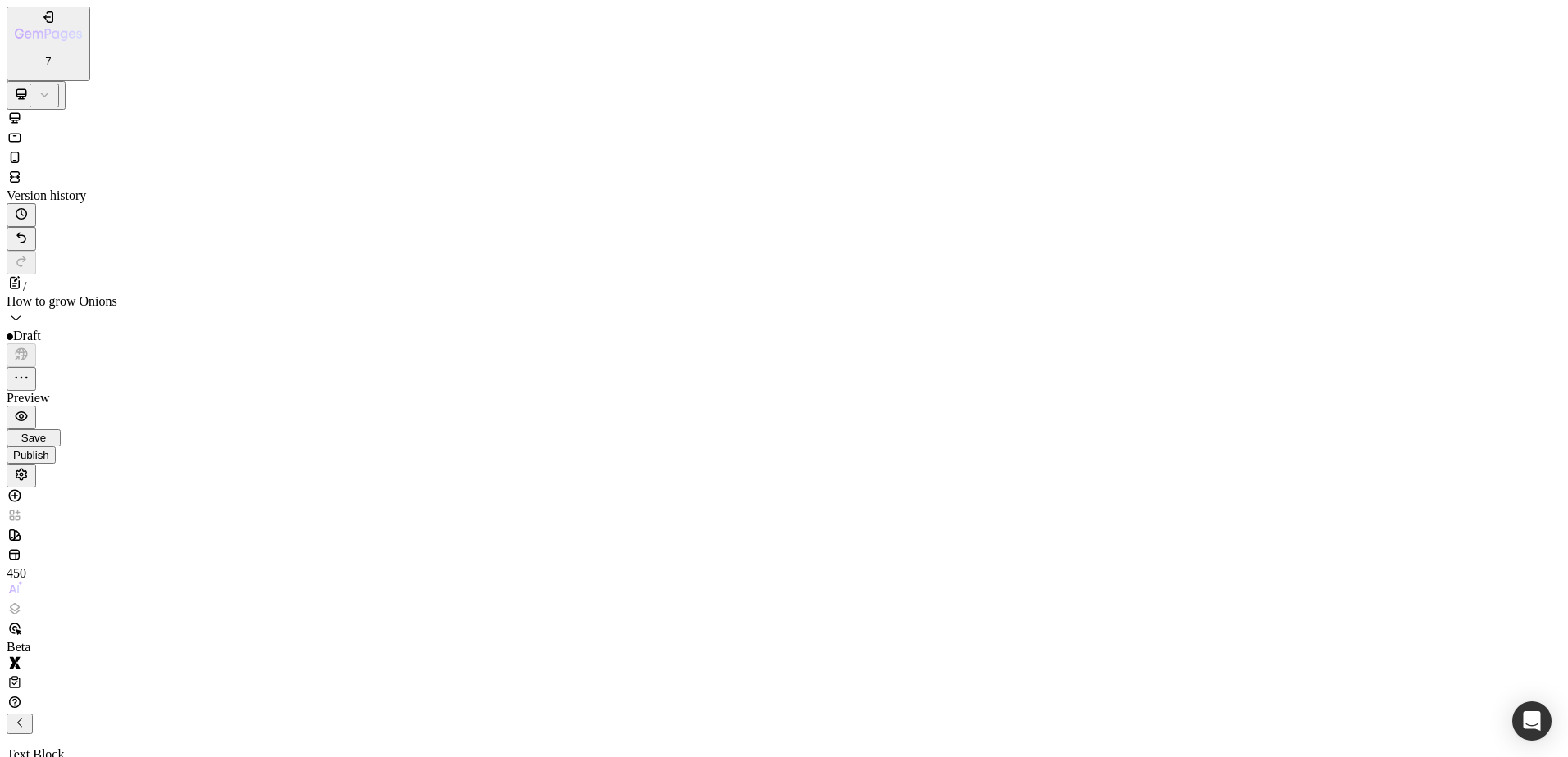
scroll to position [1065, 0]
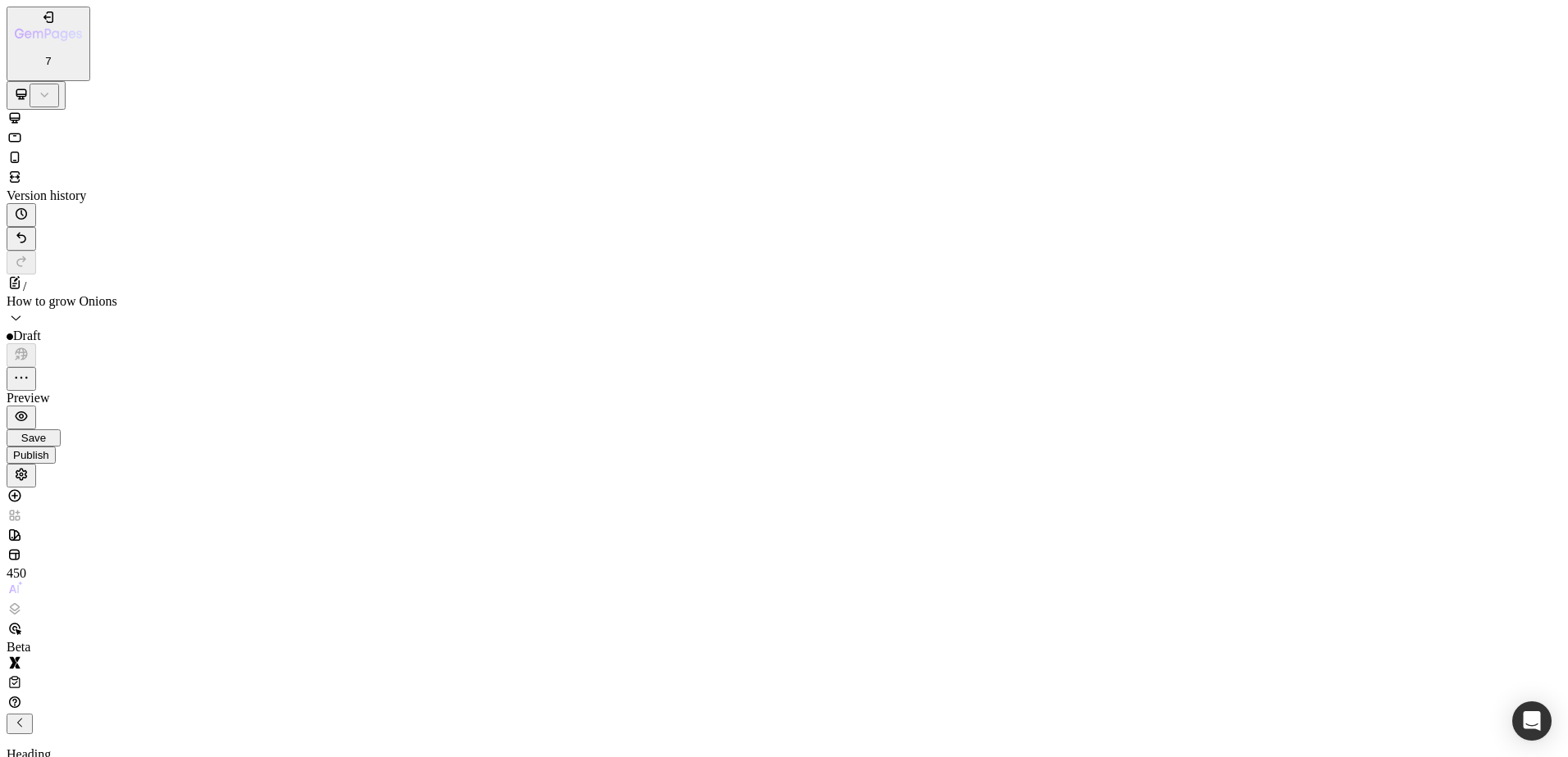
click at [46, 432] on span "Save" at bounding box center [34, 438] width 25 height 12
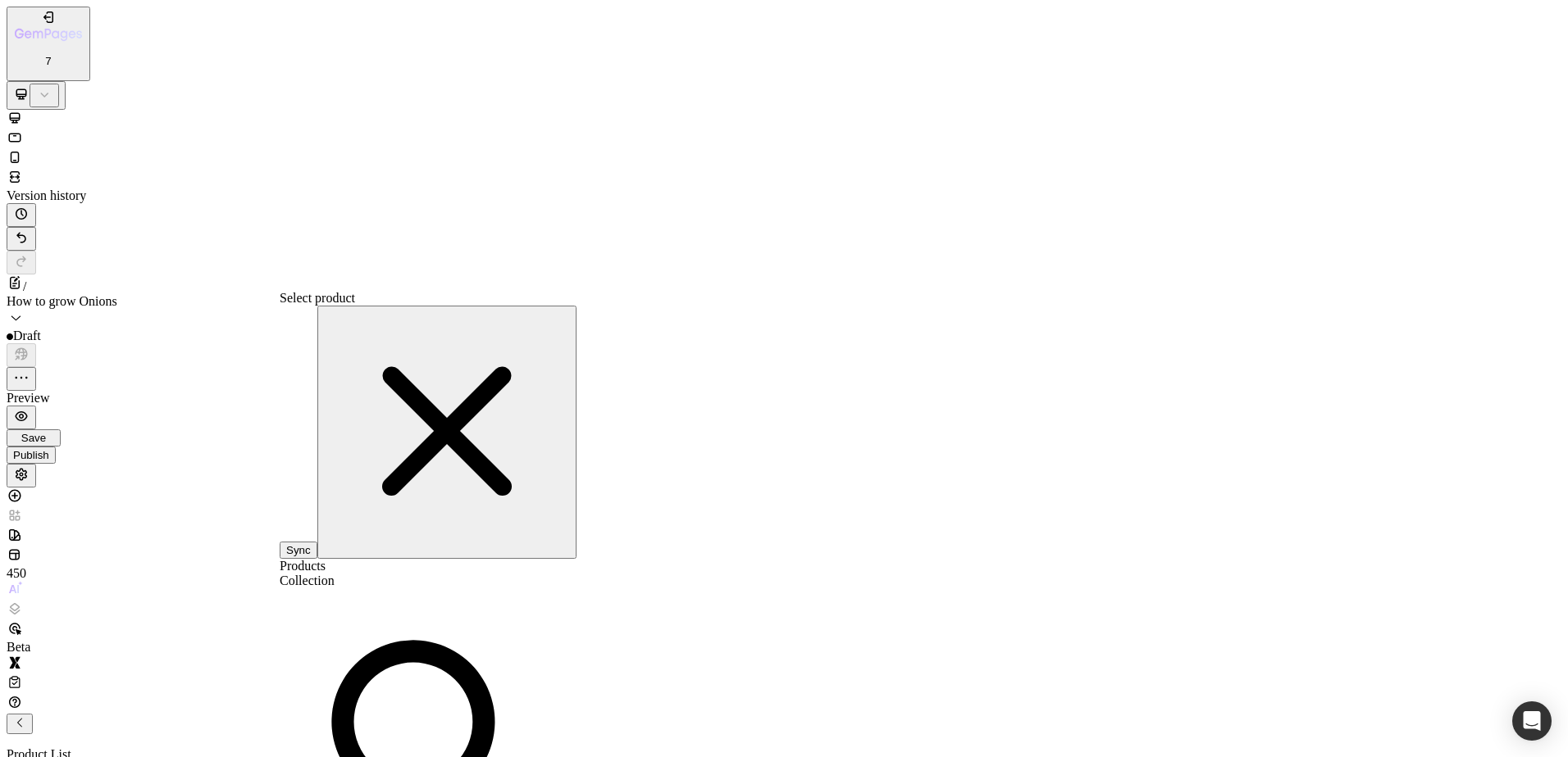
type input "onion"
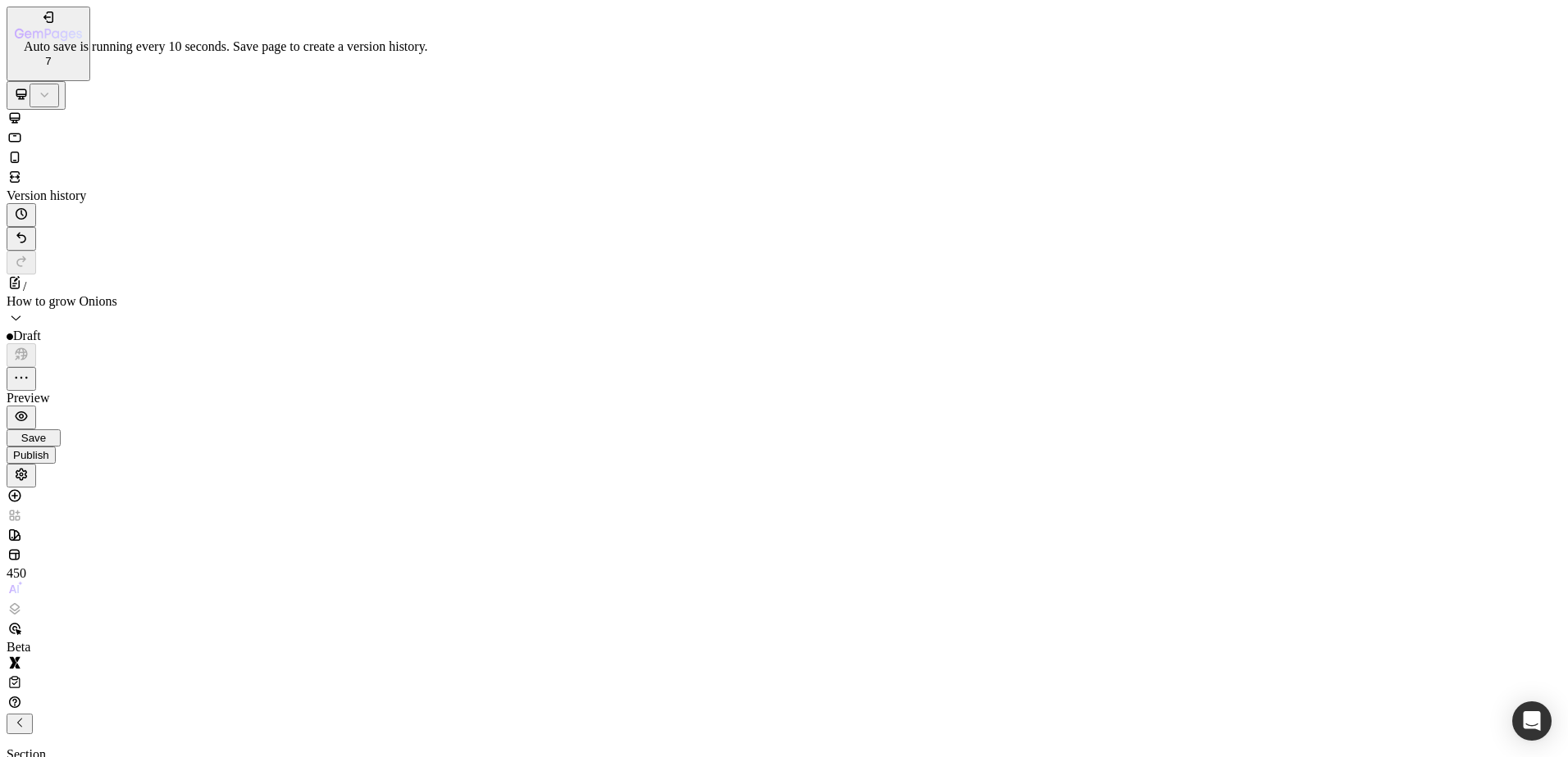
click at [46, 432] on span "Save" at bounding box center [34, 438] width 25 height 12
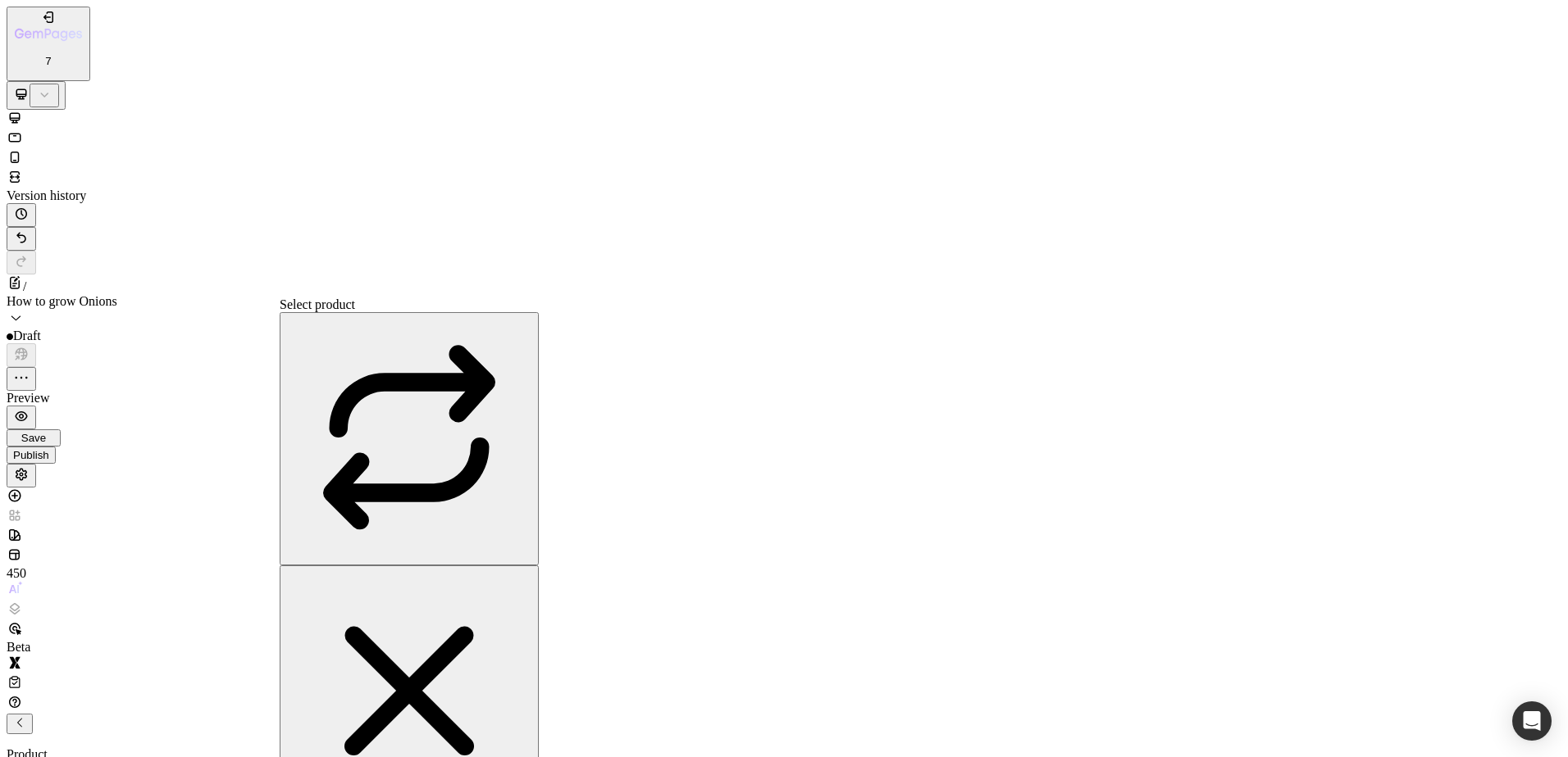
type input "onion"
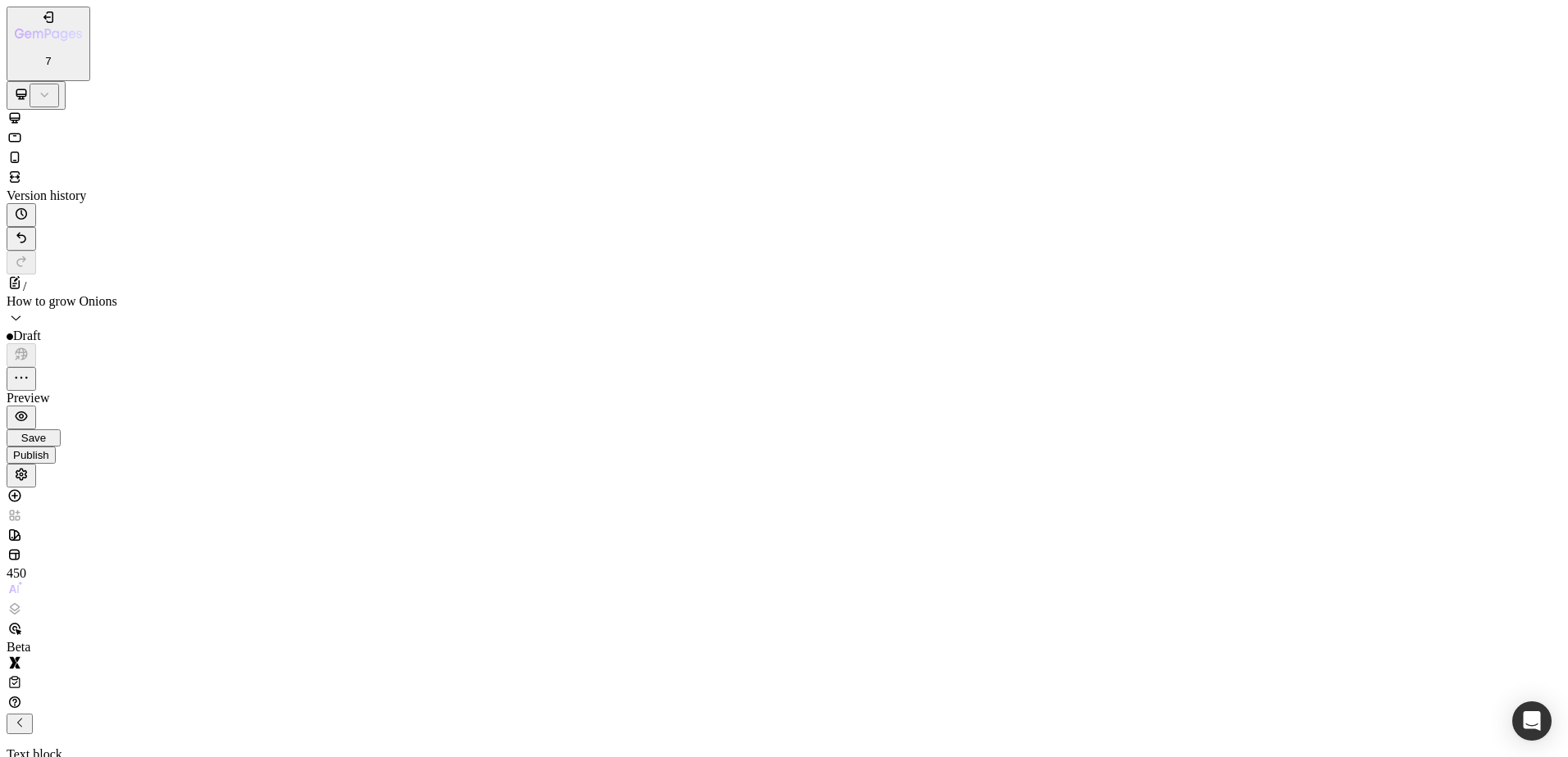
drag, startPoint x: 1098, startPoint y: 28372, endPoint x: 726, endPoint y: 28296, distance: 379.7
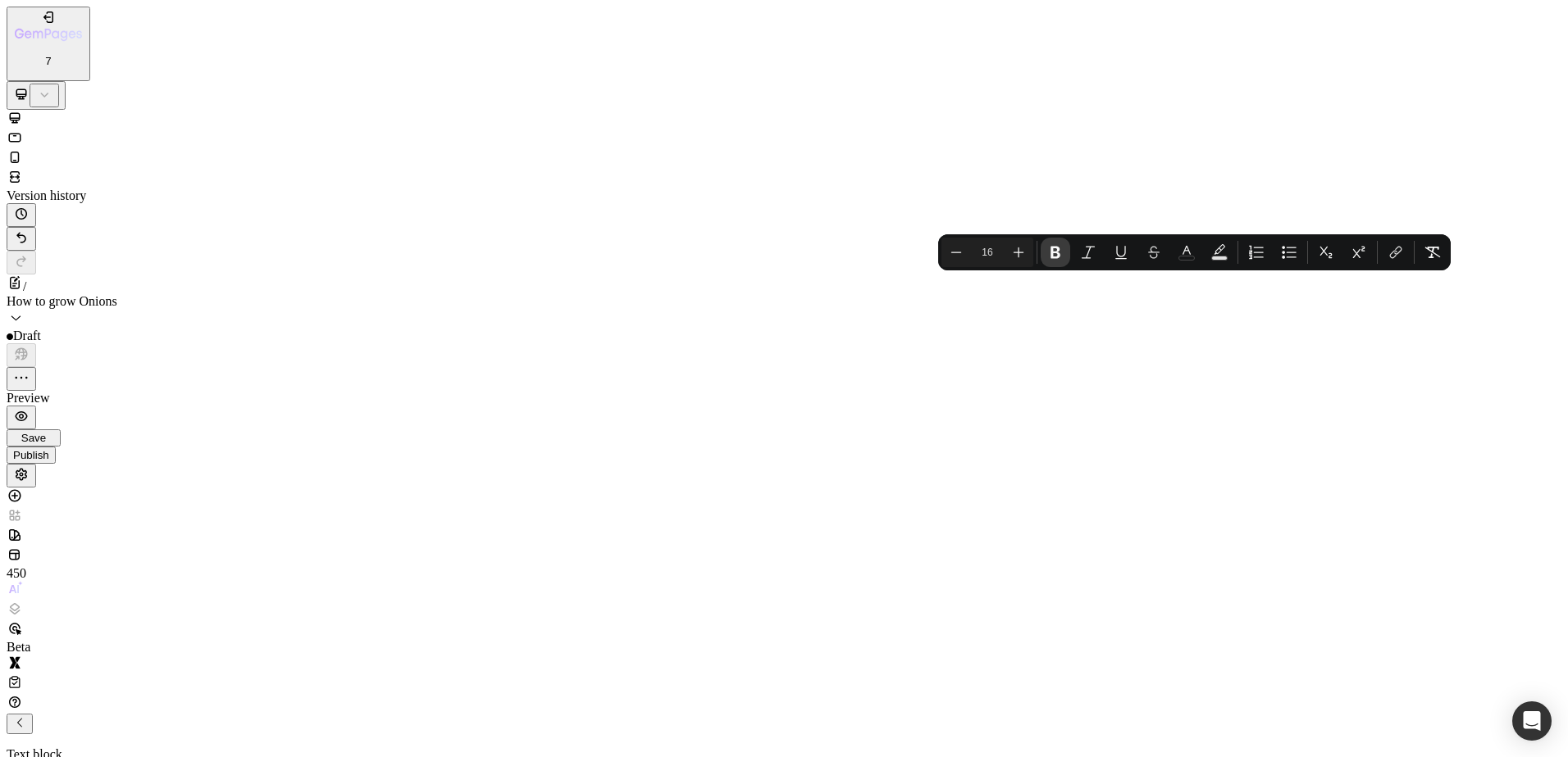
click at [1061, 248] on icon "Editor contextual toolbar" at bounding box center [1055, 252] width 16 height 16
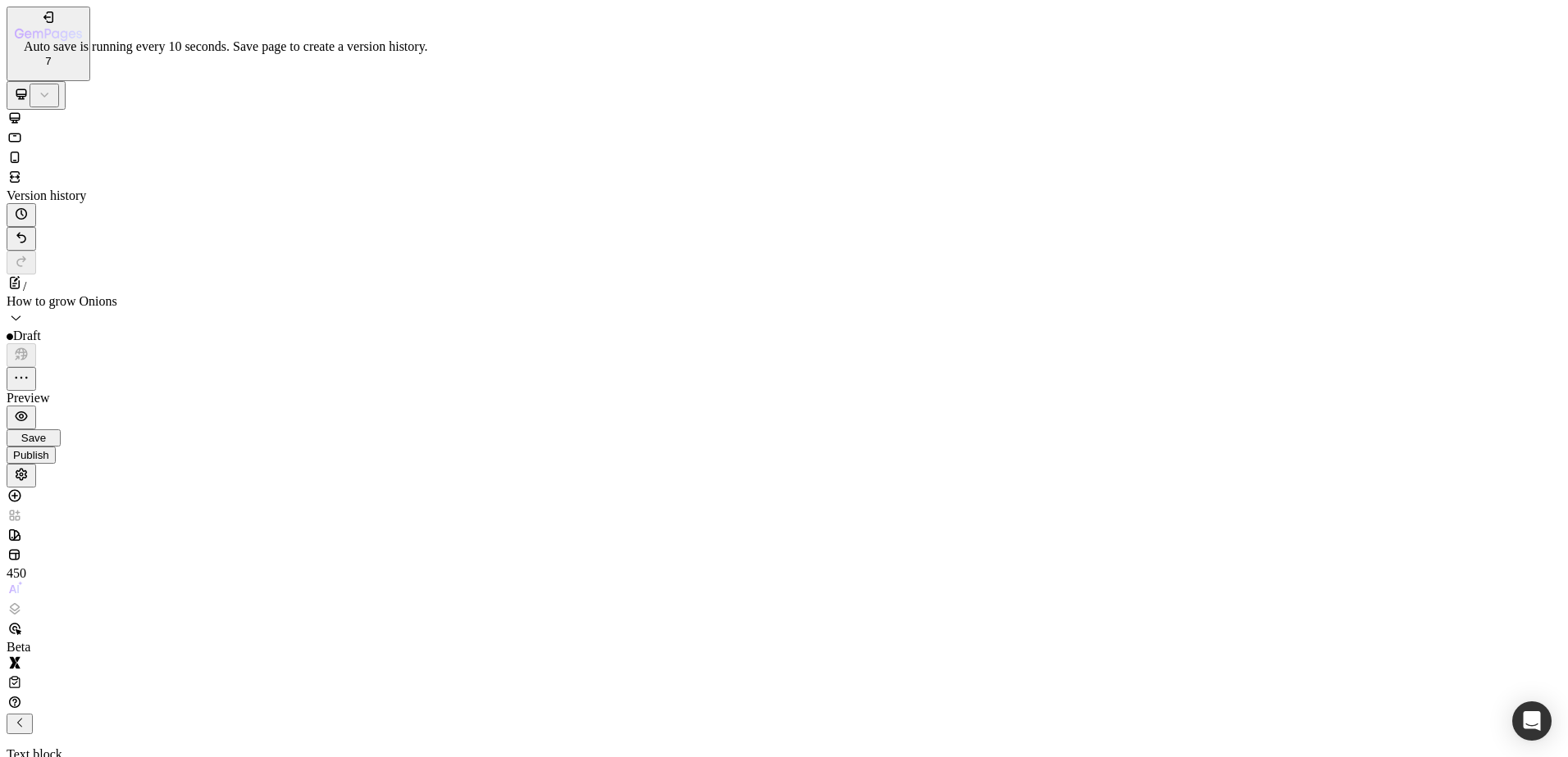
click at [46, 432] on span "Save" at bounding box center [34, 438] width 25 height 12
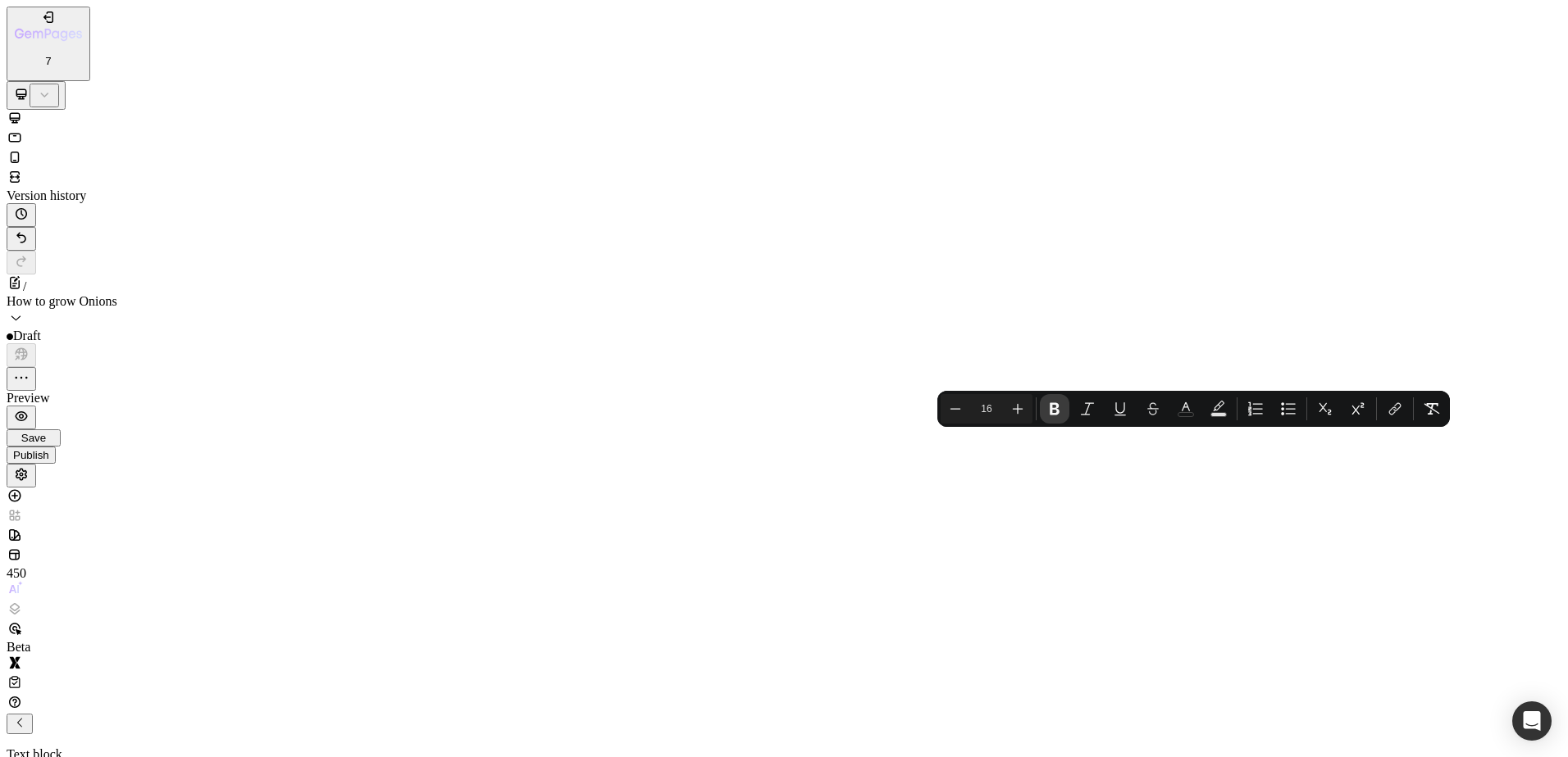
click at [1057, 409] on icon "Editor contextual toolbar" at bounding box center [1054, 408] width 16 height 16
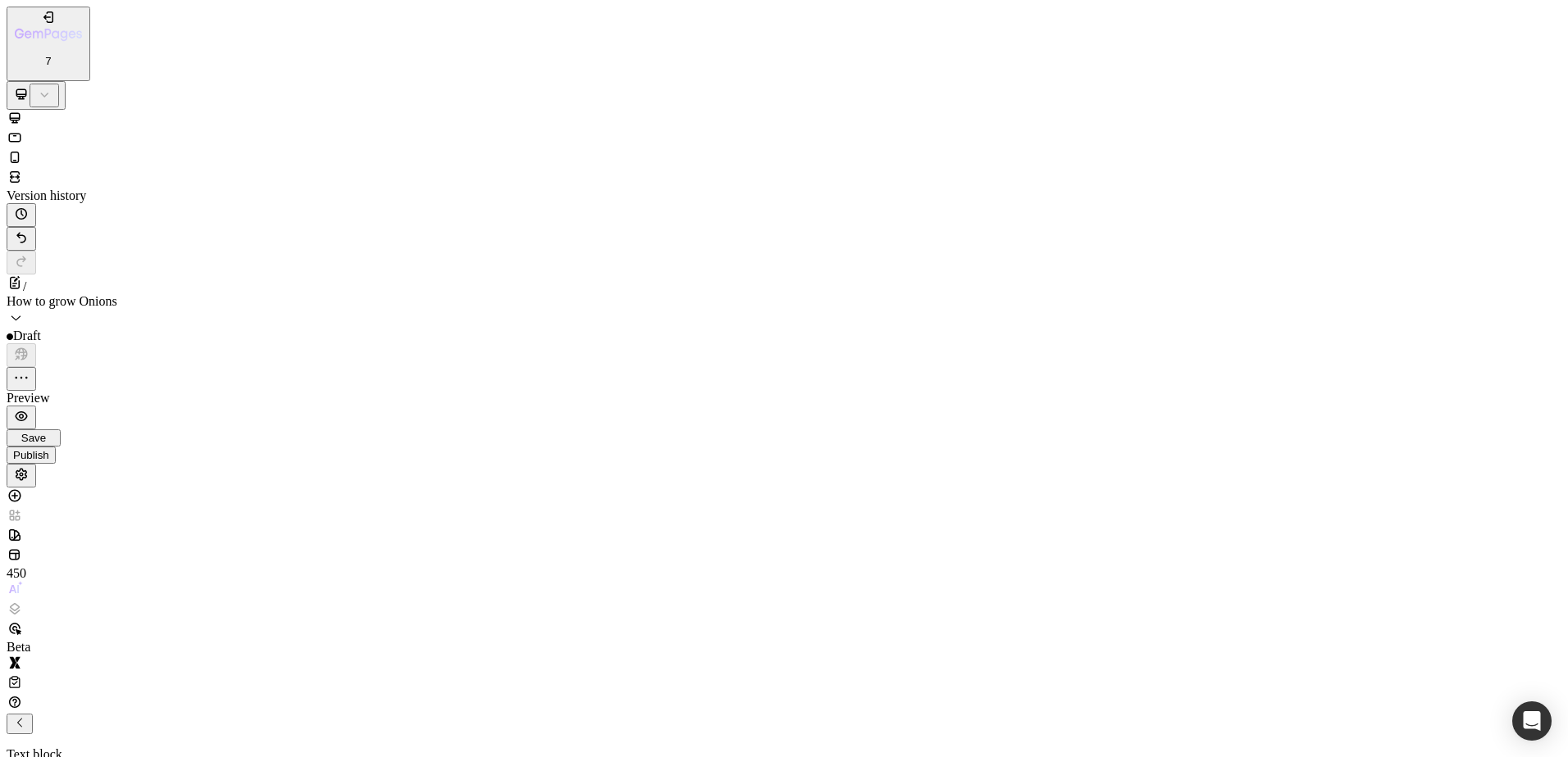
drag, startPoint x: 848, startPoint y: 28488, endPoint x: 700, endPoint y: 28456, distance: 151.4
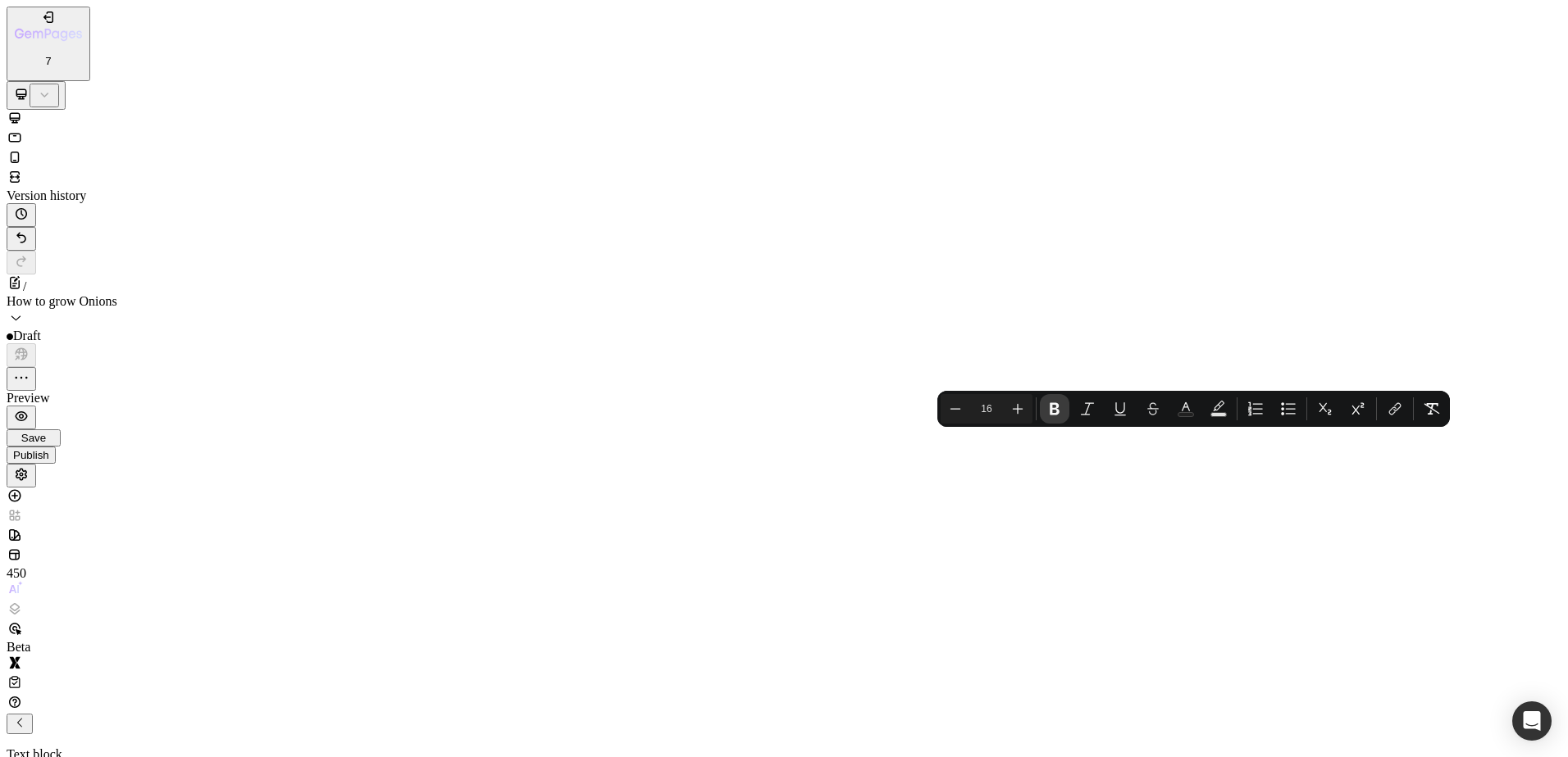
click at [1055, 414] on icon "Editor contextual toolbar" at bounding box center [1054, 409] width 9 height 12
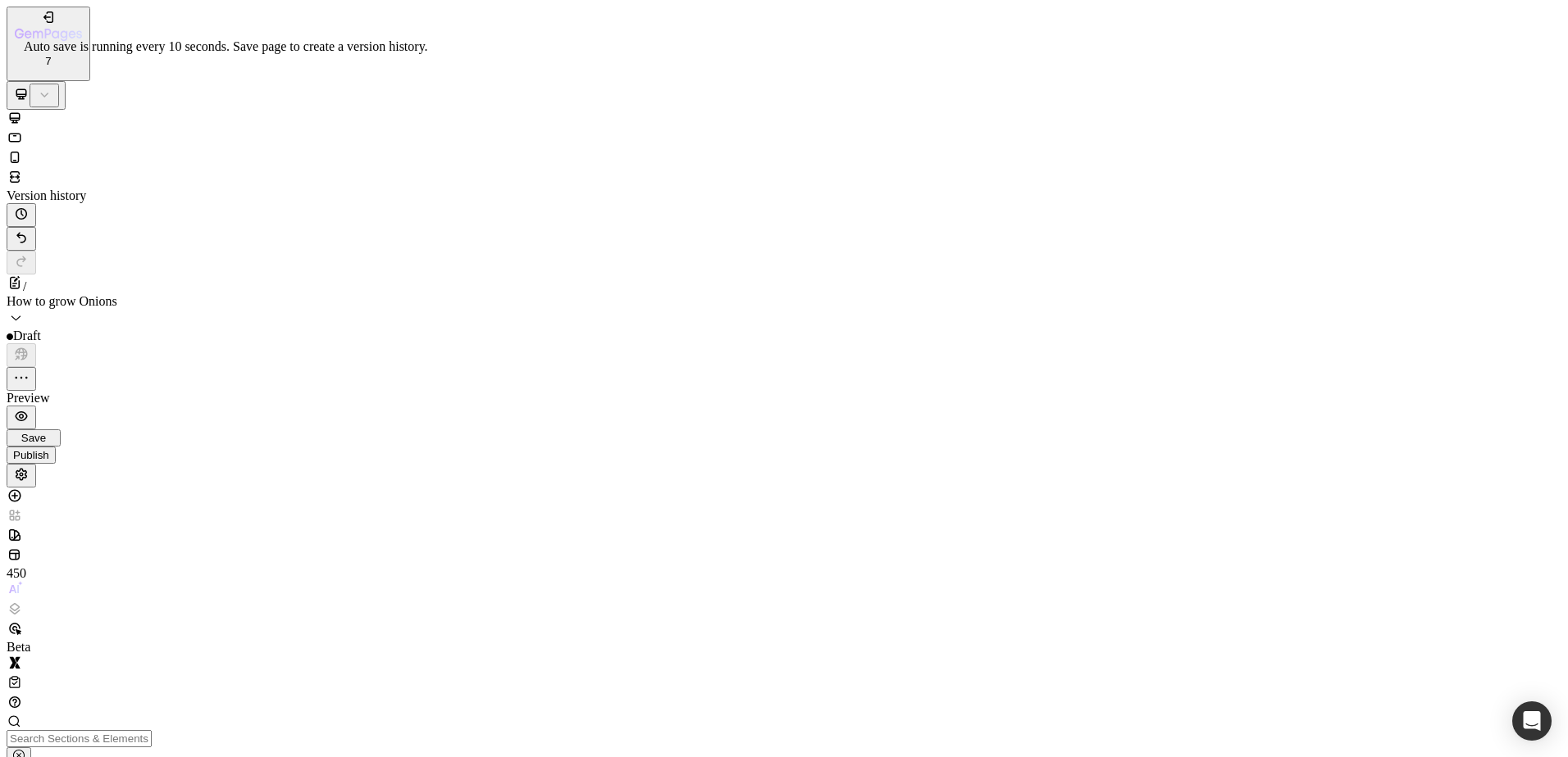
click at [61, 430] on button "Save" at bounding box center [34, 438] width 54 height 17
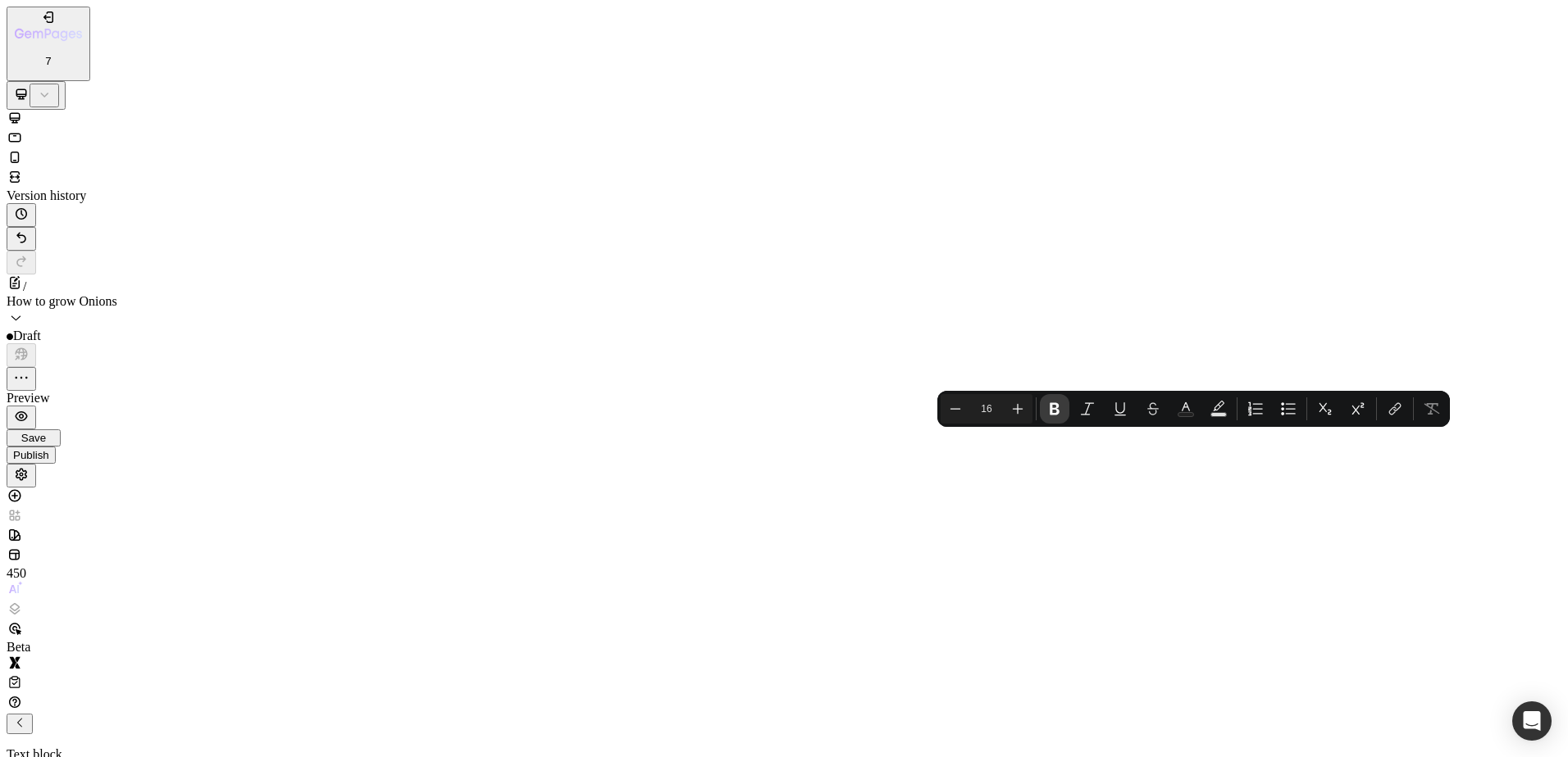
click at [1051, 407] on icon "Editor contextual toolbar" at bounding box center [1054, 409] width 9 height 12
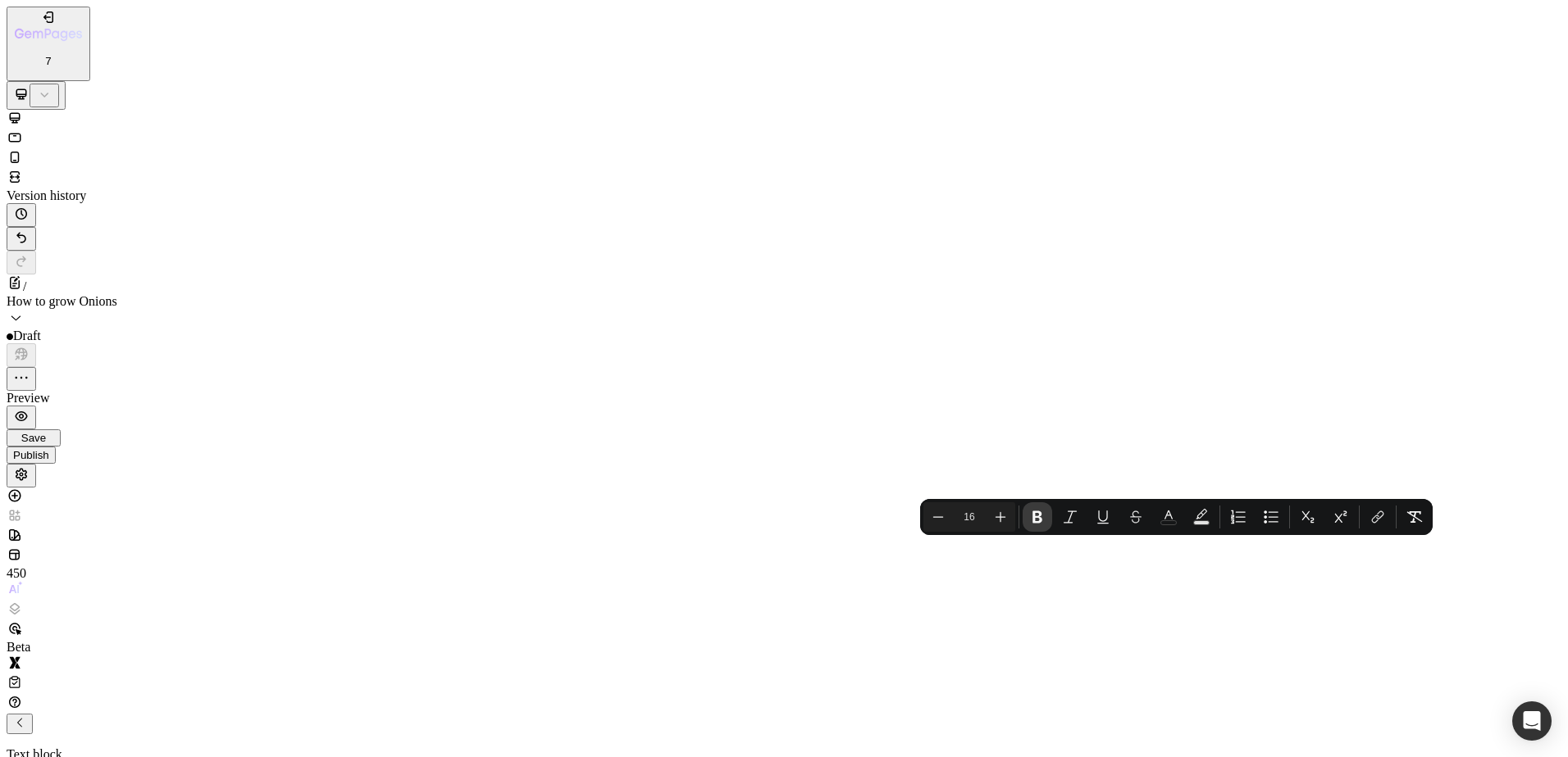
click at [1041, 516] on icon "Editor contextual toolbar" at bounding box center [1037, 516] width 16 height 16
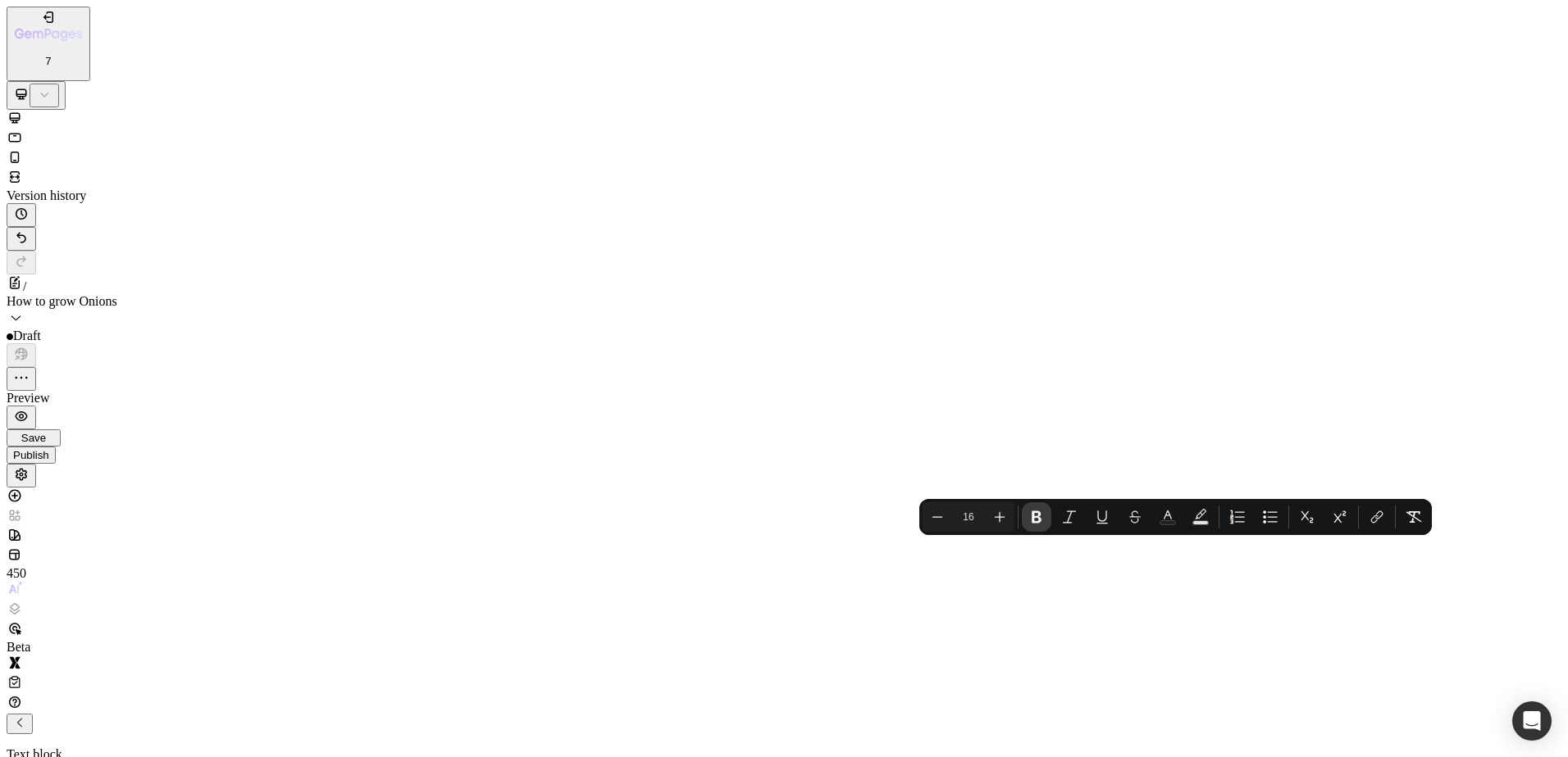
click at [1041, 516] on icon "Editor contextual toolbar" at bounding box center [1036, 516] width 16 height 16
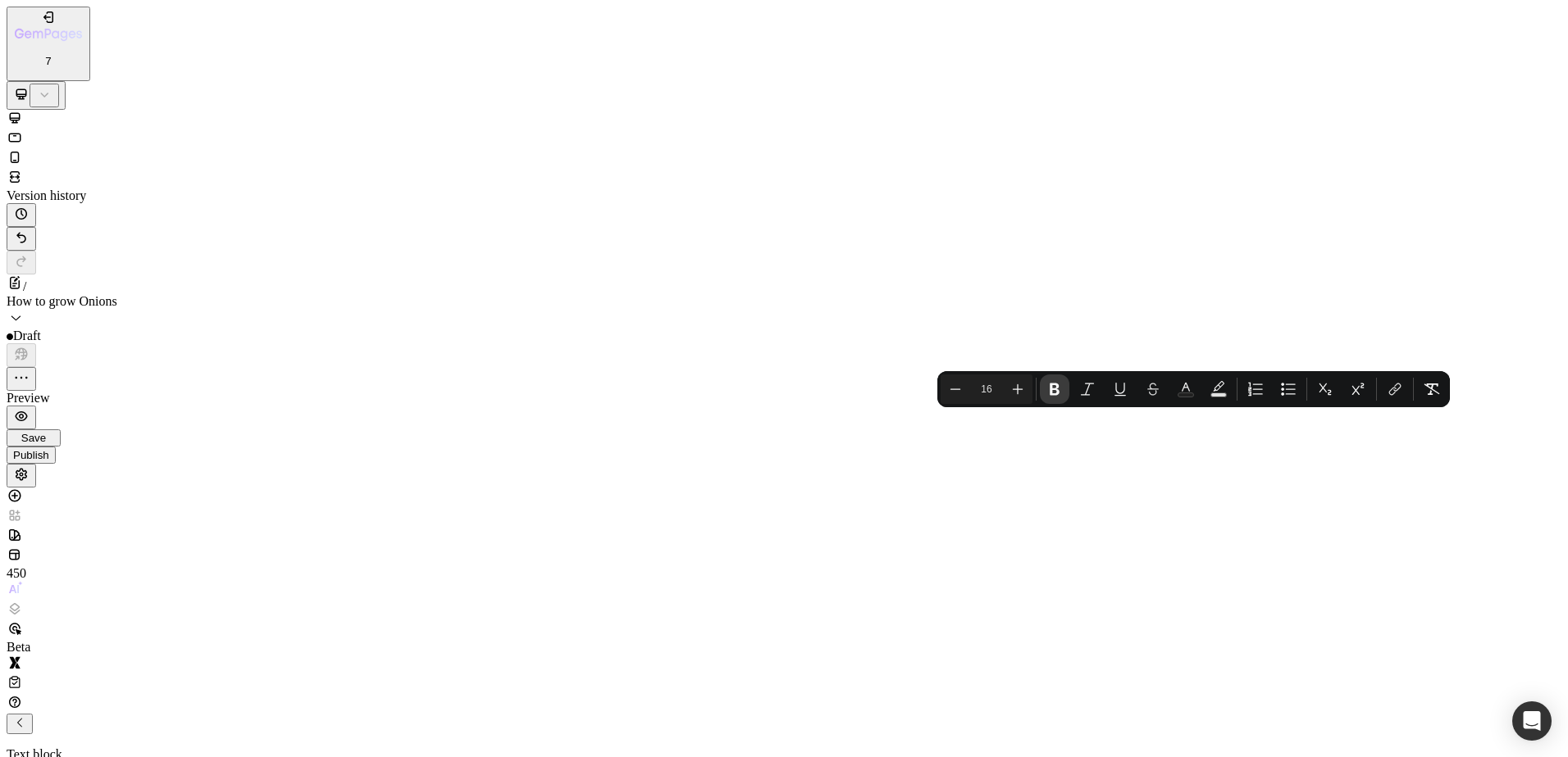
click at [1051, 390] on icon "Editor contextual toolbar" at bounding box center [1054, 389] width 9 height 12
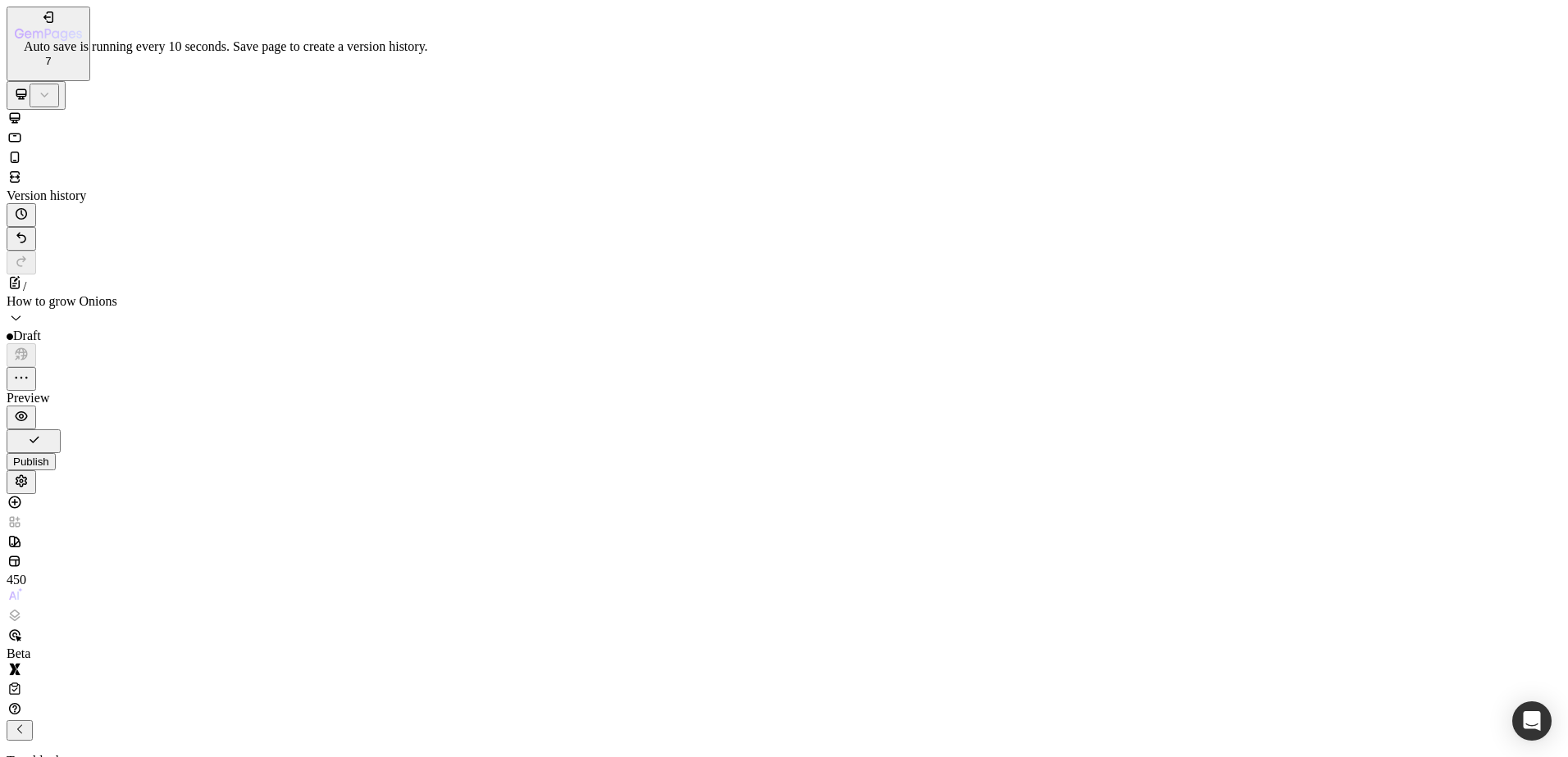
click at [61, 430] on button "button" at bounding box center [34, 442] width 54 height 24
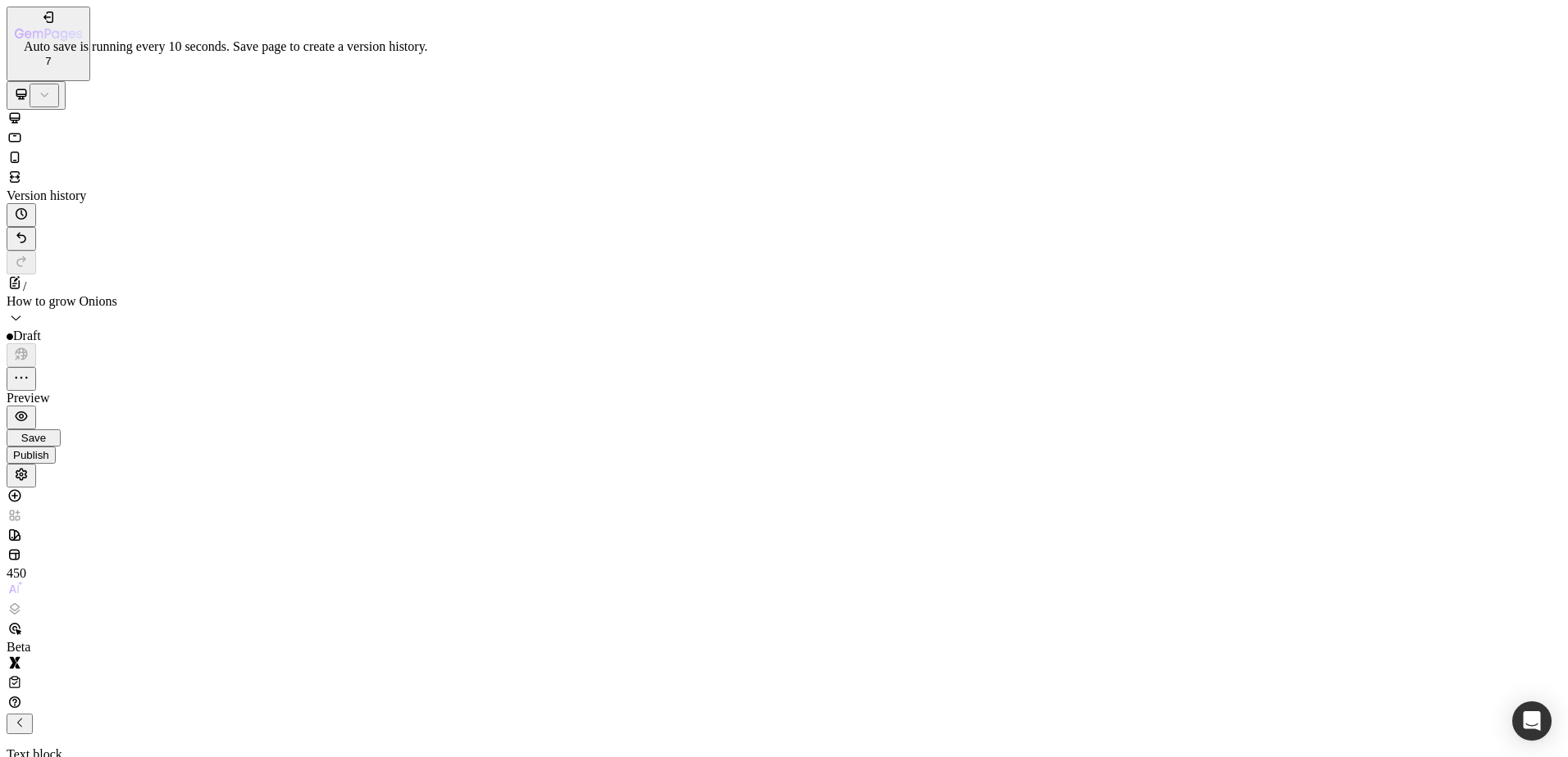
click at [46, 432] on span "Save" at bounding box center [34, 438] width 25 height 12
click at [32, 30] on icon "button" at bounding box center [28, 34] width 8 height 8
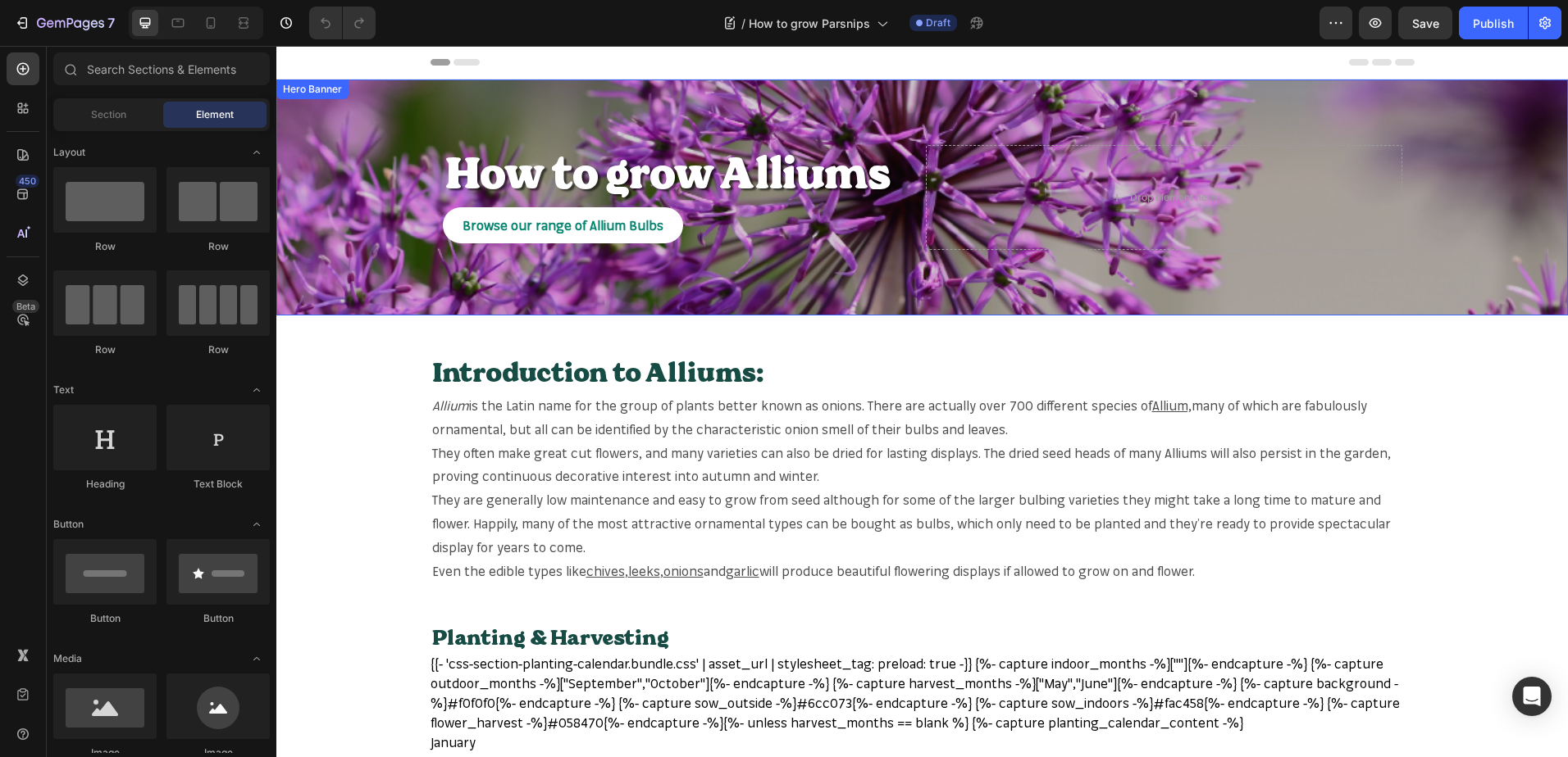
click at [1445, 148] on div "Overlay" at bounding box center [922, 198] width 1291 height 236
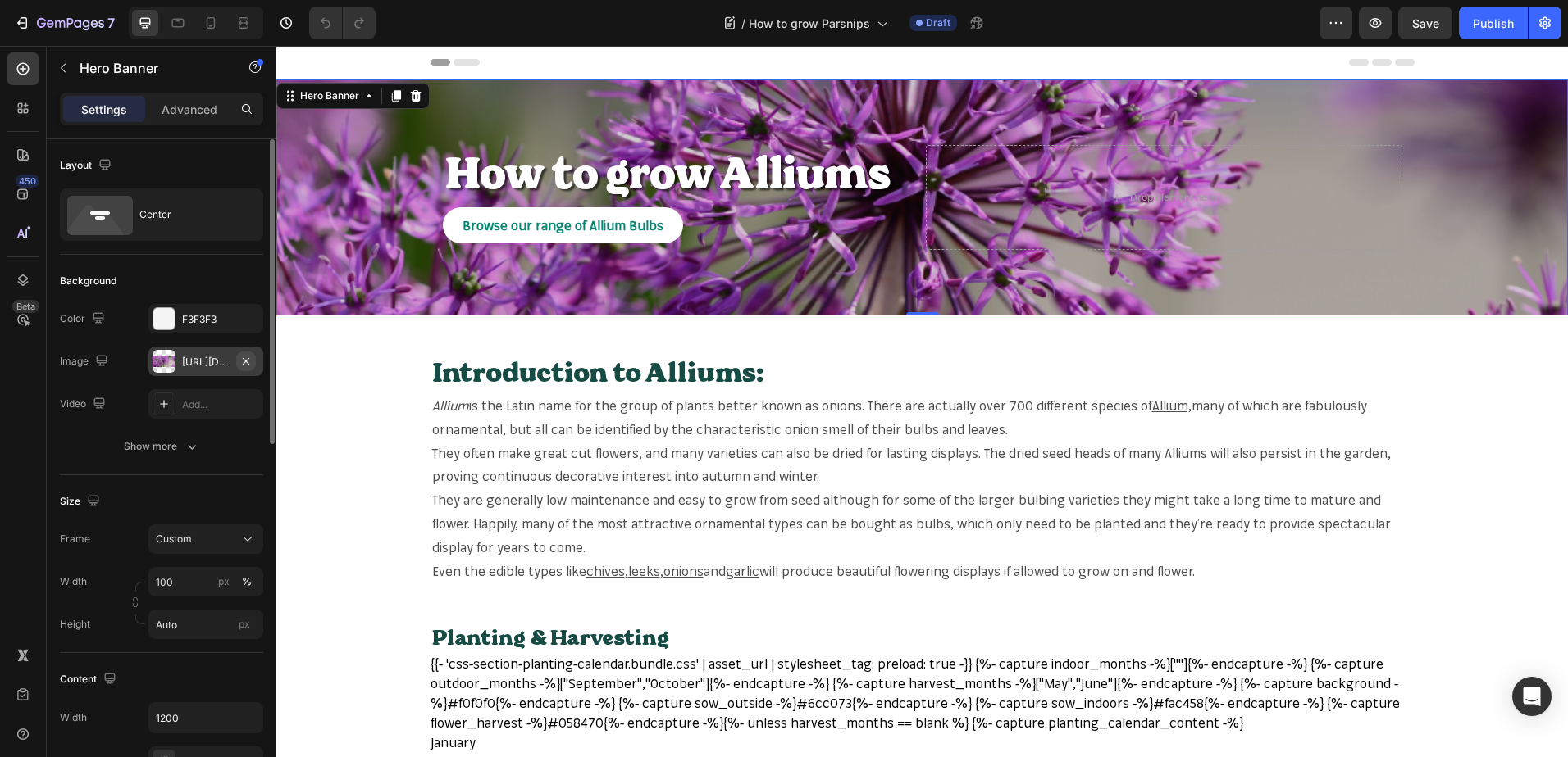
click at [242, 359] on icon "button" at bounding box center [245, 361] width 13 height 13
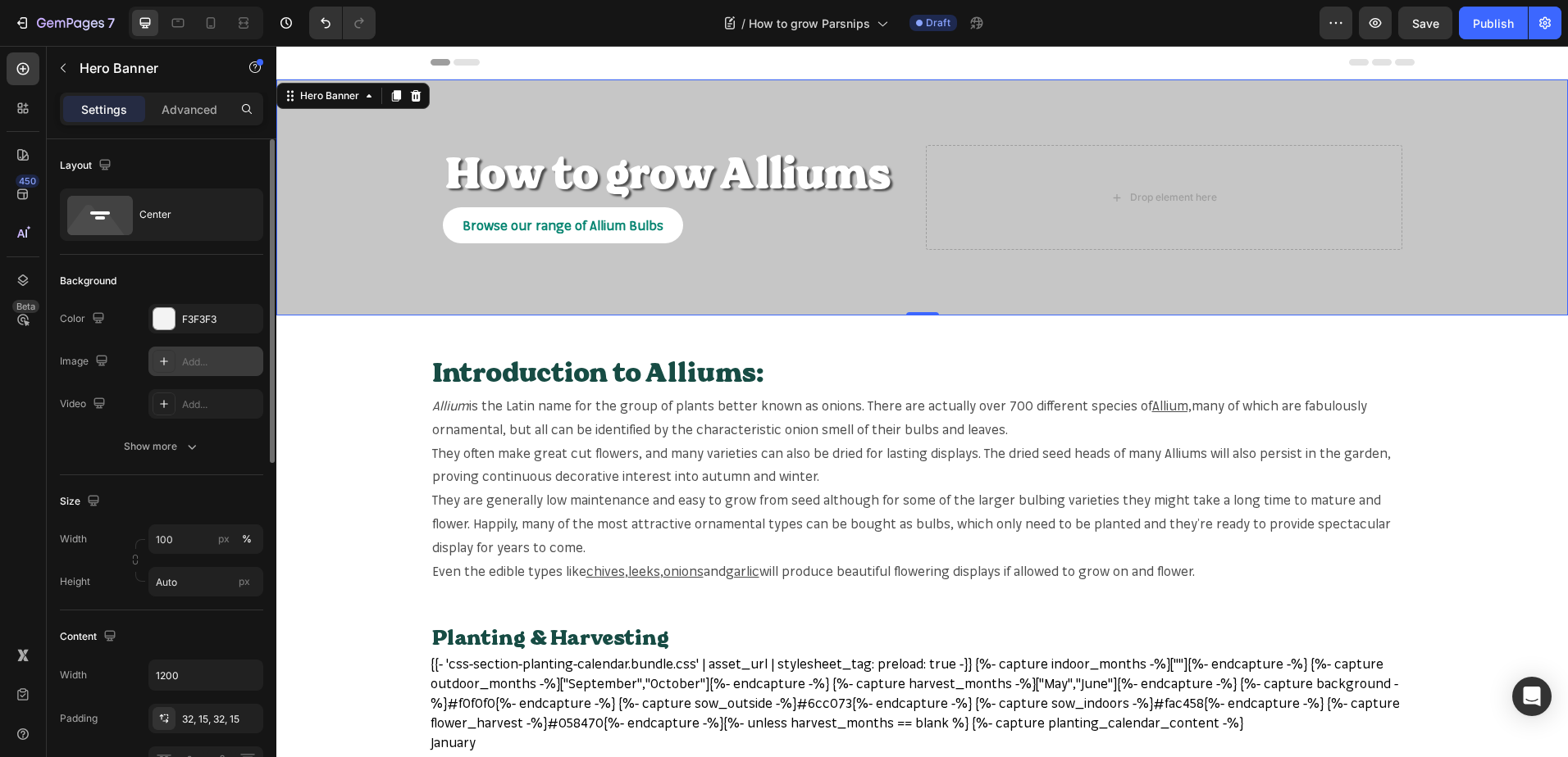
click at [237, 363] on div "Add..." at bounding box center [221, 362] width 77 height 15
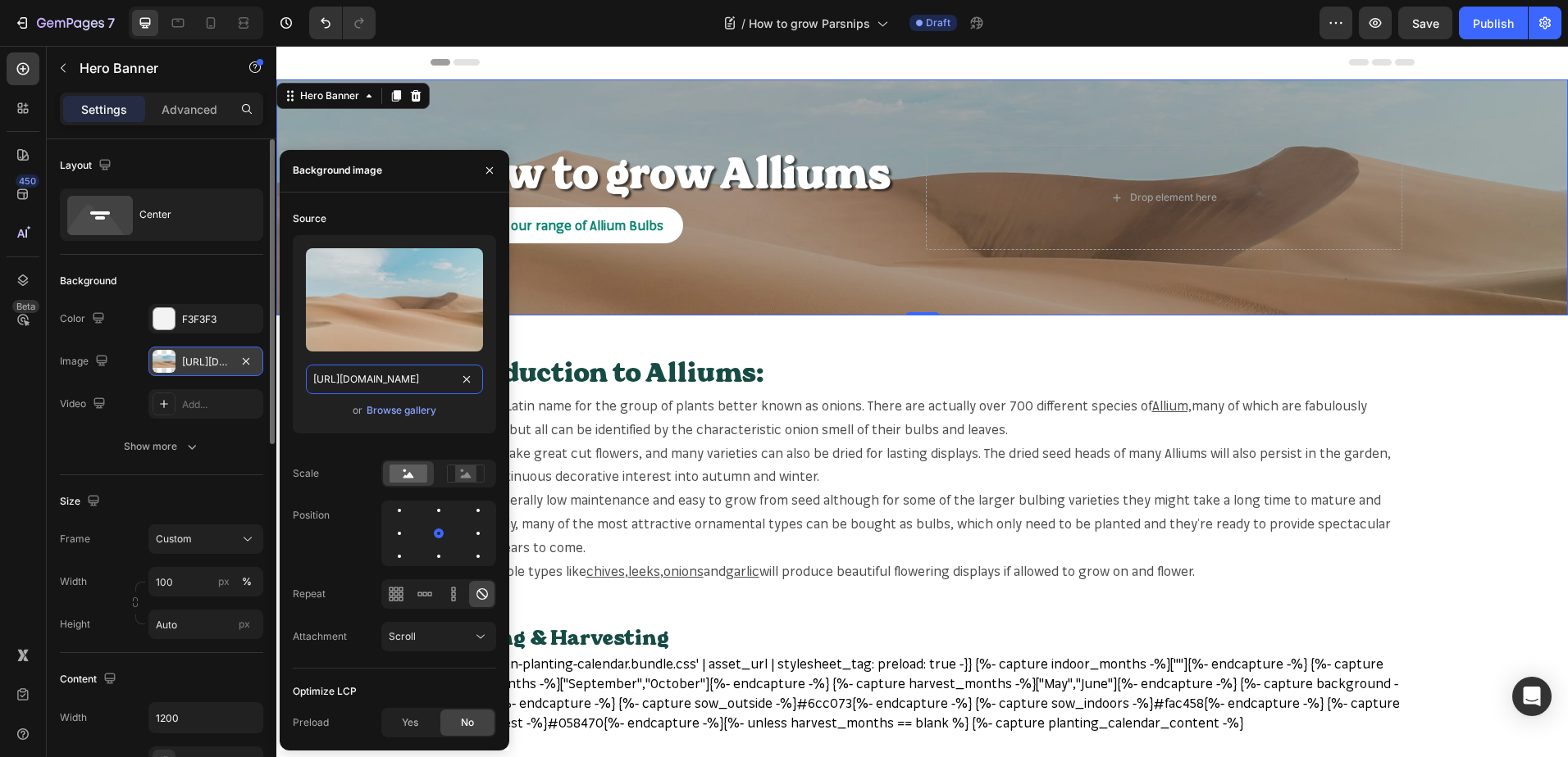
click at [400, 388] on input "https://cdn.shopify.com/s/files/1/2005/9307/files/background_settings.jpg" at bounding box center [395, 379] width 177 height 29
paste input "mr-fothergills.co.uk/cdn/shop/files/15785z_4f969db1-28d5-41e9-bf72-db0406067853…"
type input "https://mr-fothergills.co.uk/cdn/shop/files/15785z_4f969db1-28d5-41e9-bf72-db04…"
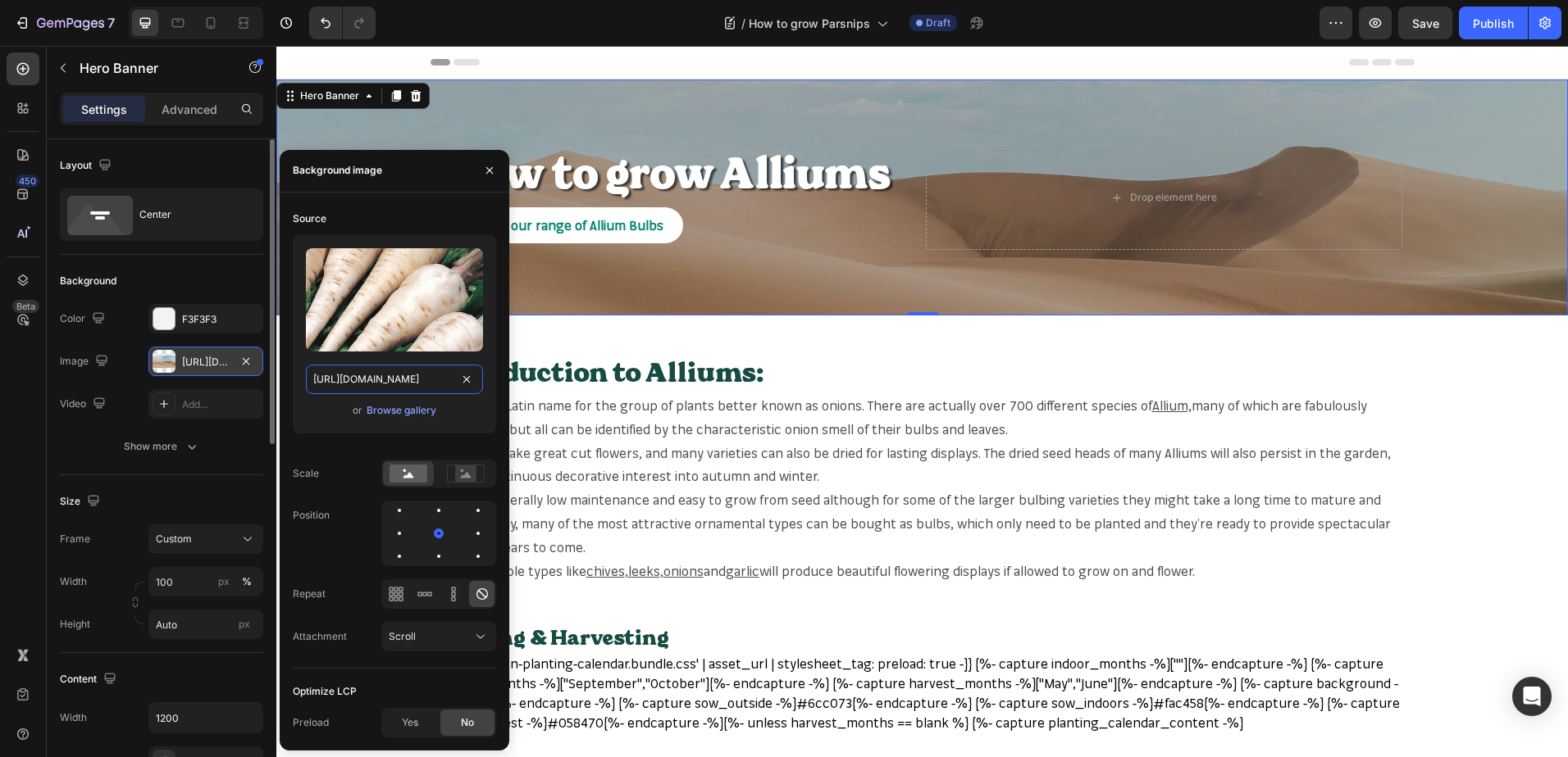
scroll to position [0, 445]
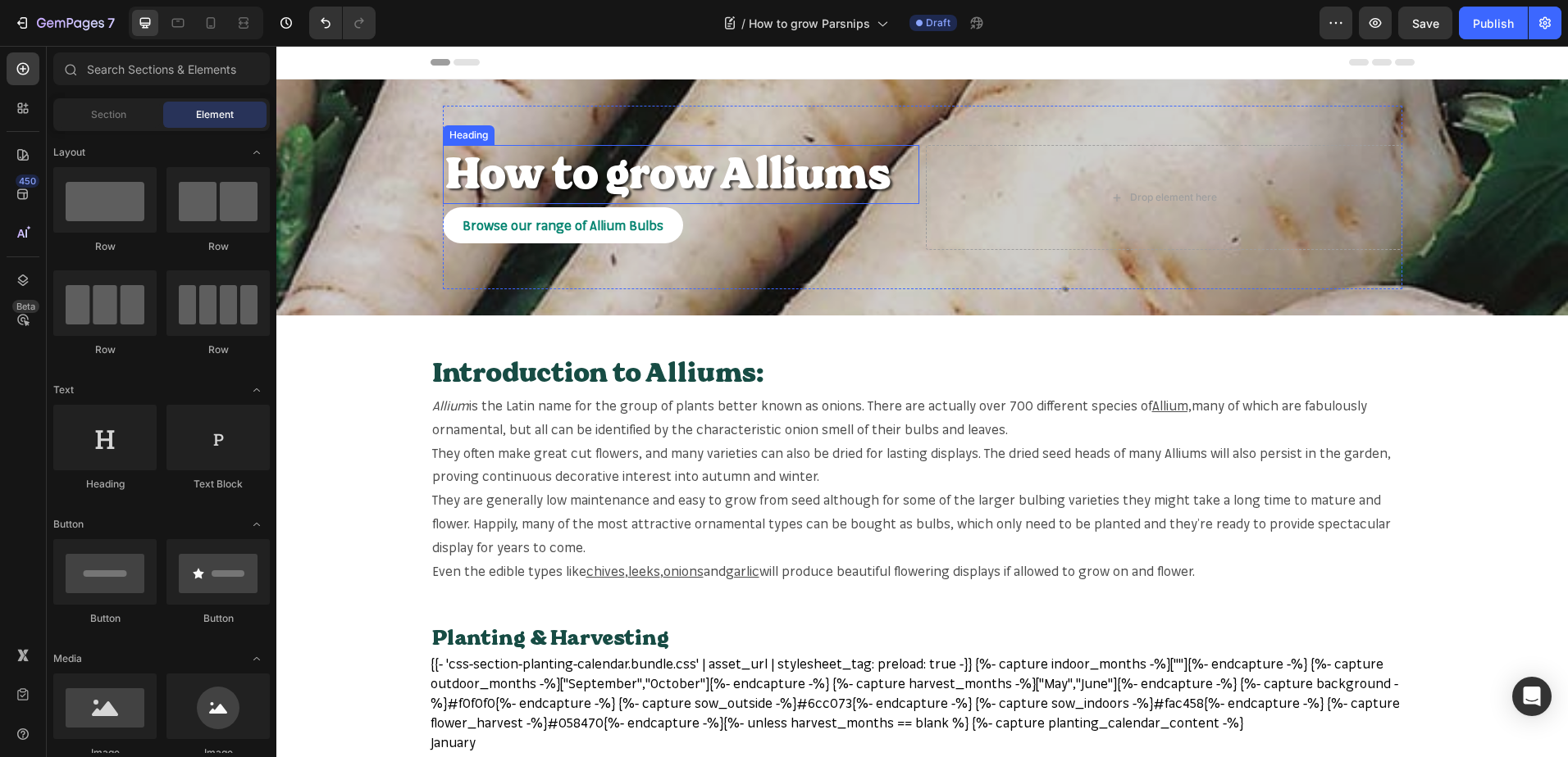
click at [868, 181] on h2 "How to grow Alliums" at bounding box center [681, 174] width 476 height 59
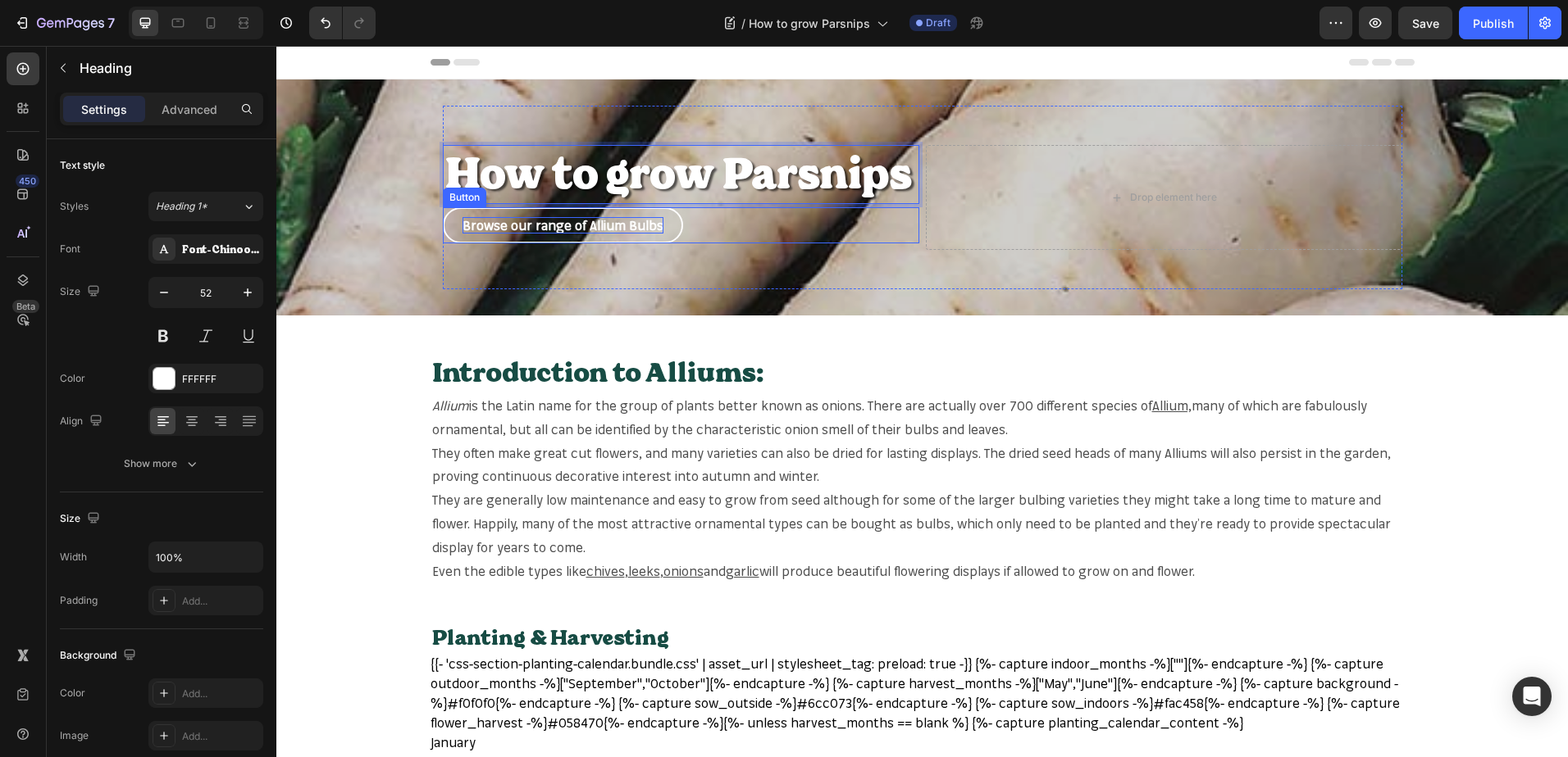
click at [638, 223] on p "Browse our range of Allium Bulbs" at bounding box center [563, 226] width 201 height 17
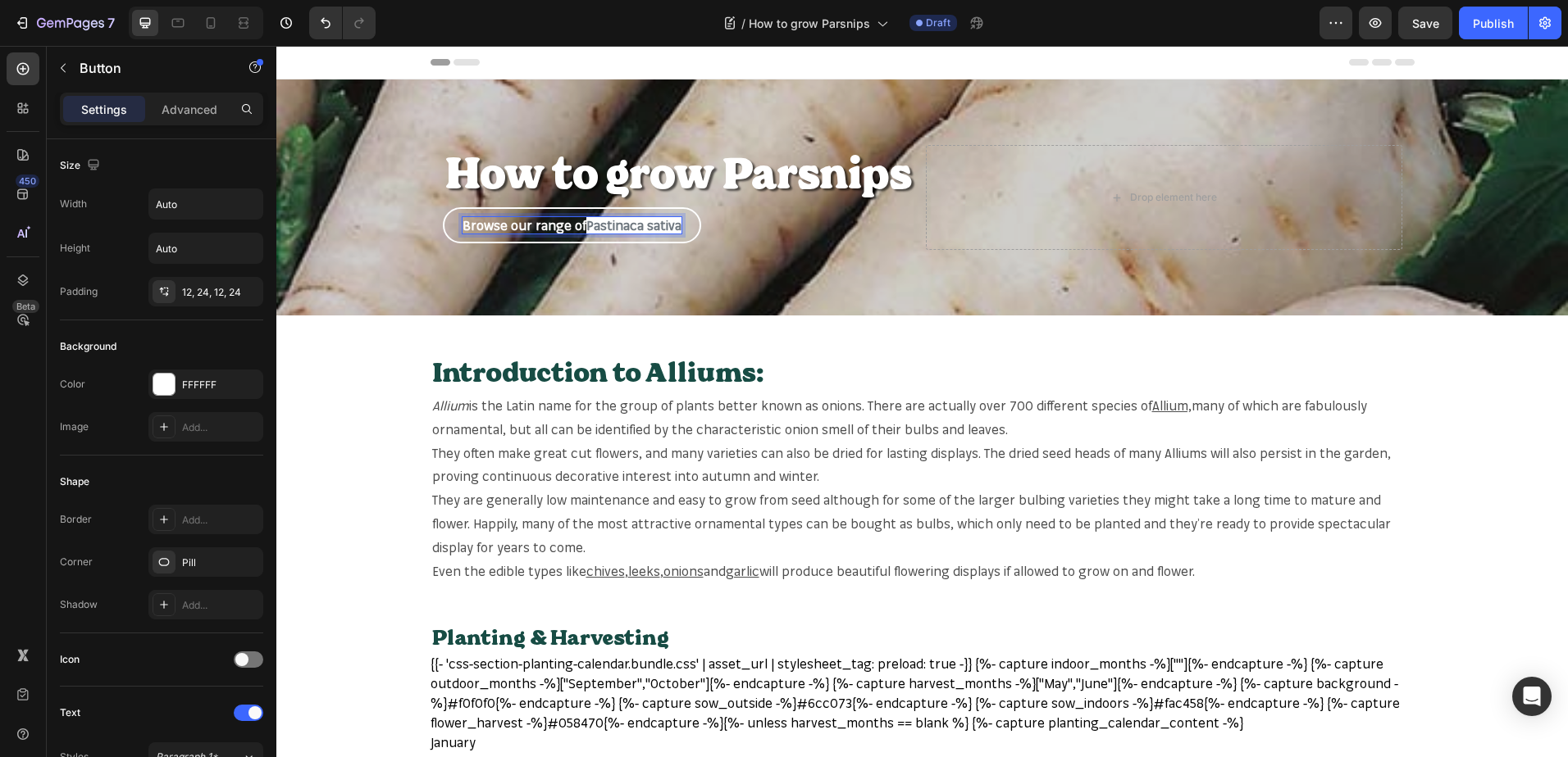
drag, startPoint x: 1454, startPoint y: 373, endPoint x: 1457, endPoint y: 347, distance: 26.2
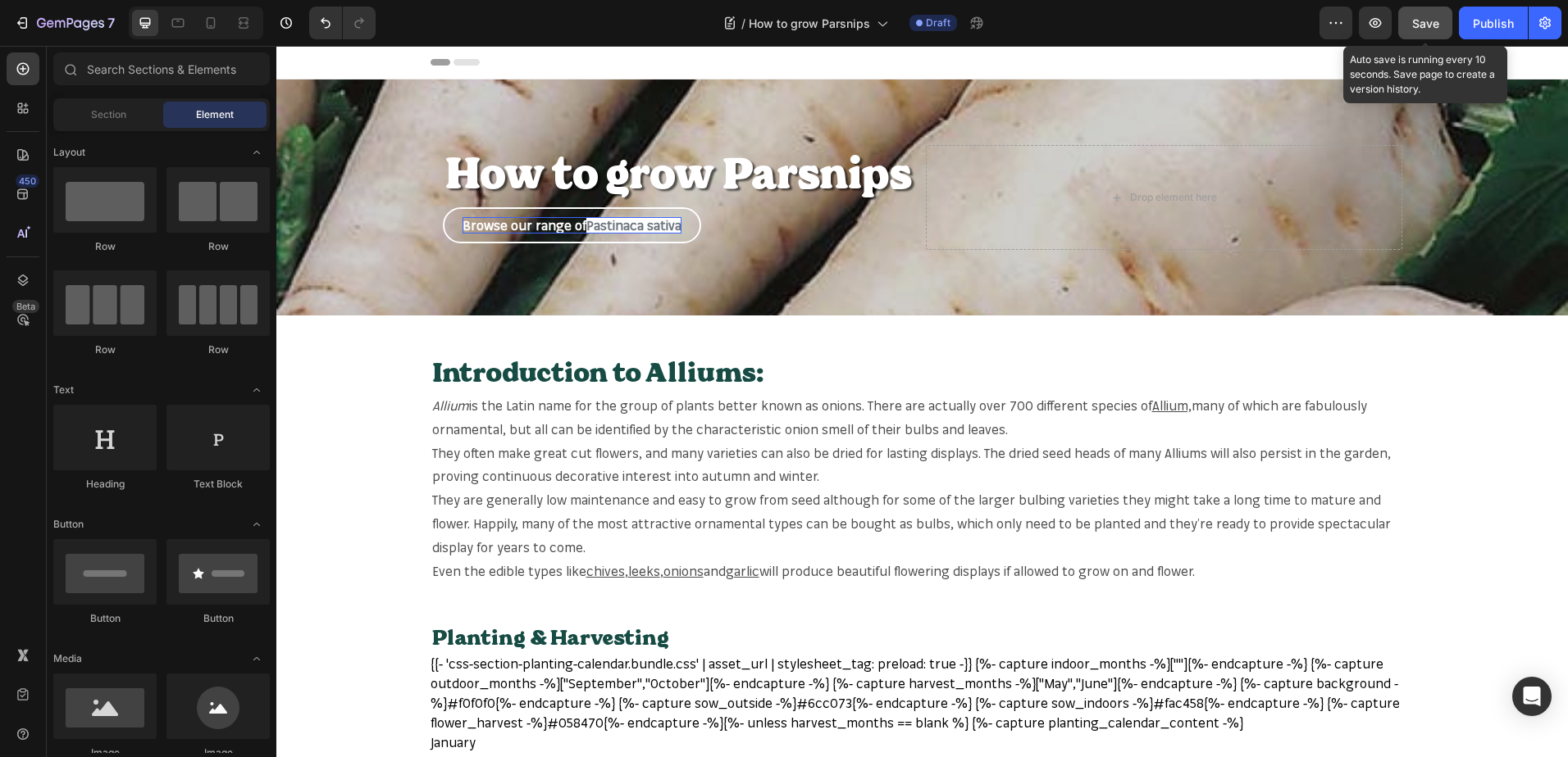
click at [1436, 26] on span "Save" at bounding box center [1424, 23] width 27 height 14
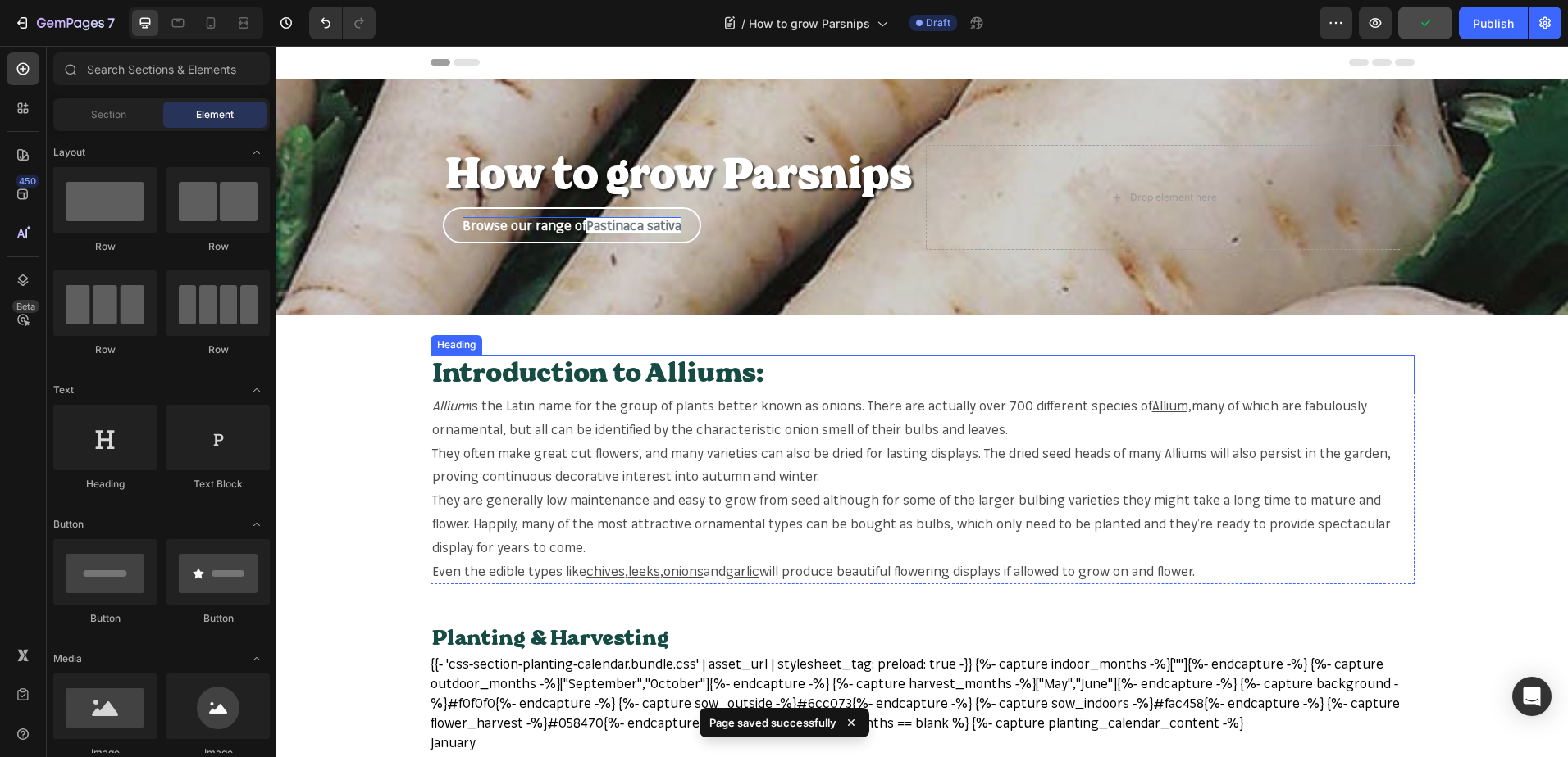
click at [735, 380] on h2 "Introduction to Alliums:" at bounding box center [922, 374] width 983 height 38
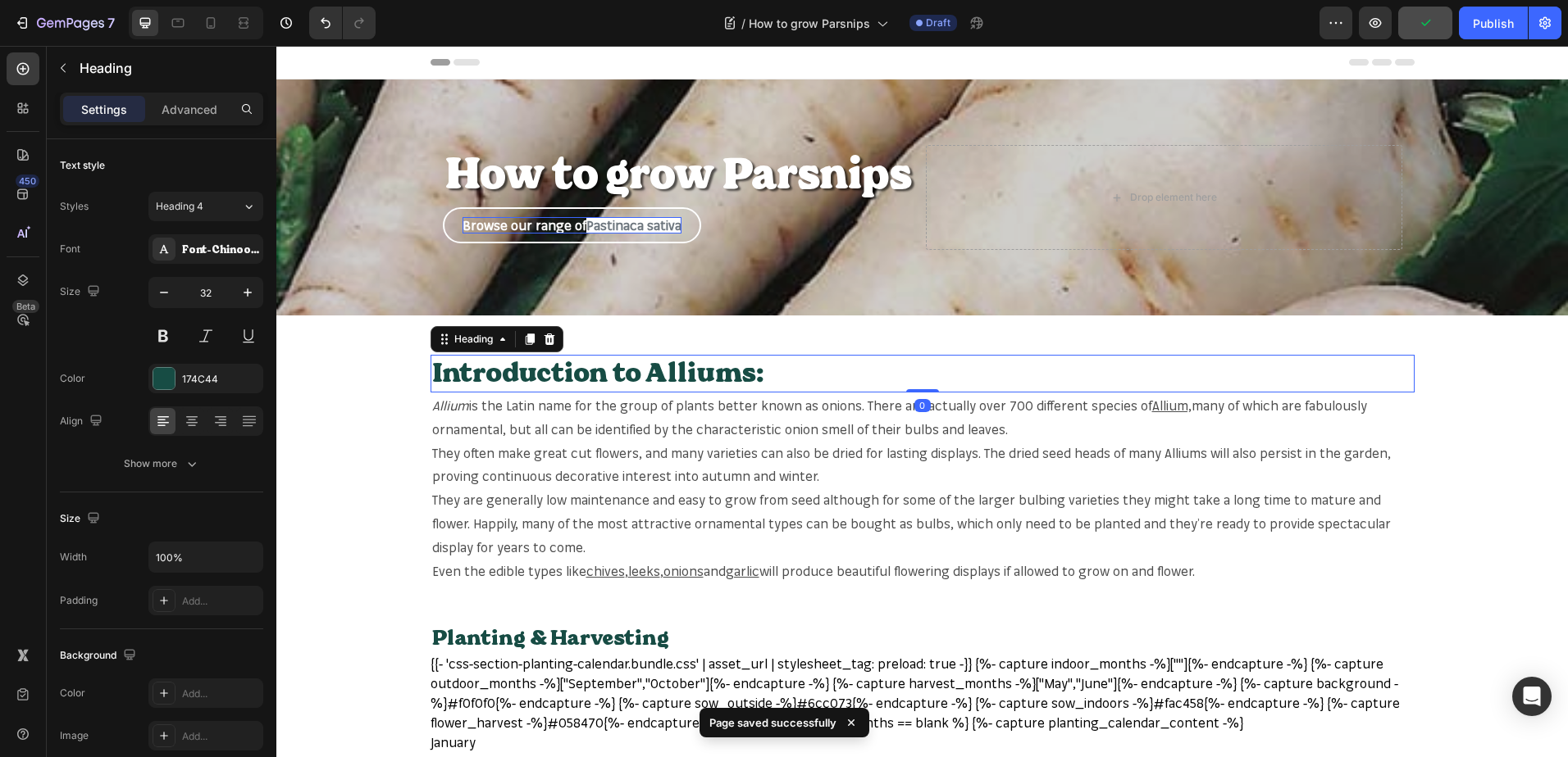
click at [737, 377] on h2 "Introduction to Alliums:" at bounding box center [922, 374] width 983 height 38
click at [737, 377] on p "Introduction to Alliums:" at bounding box center [922, 374] width 981 height 34
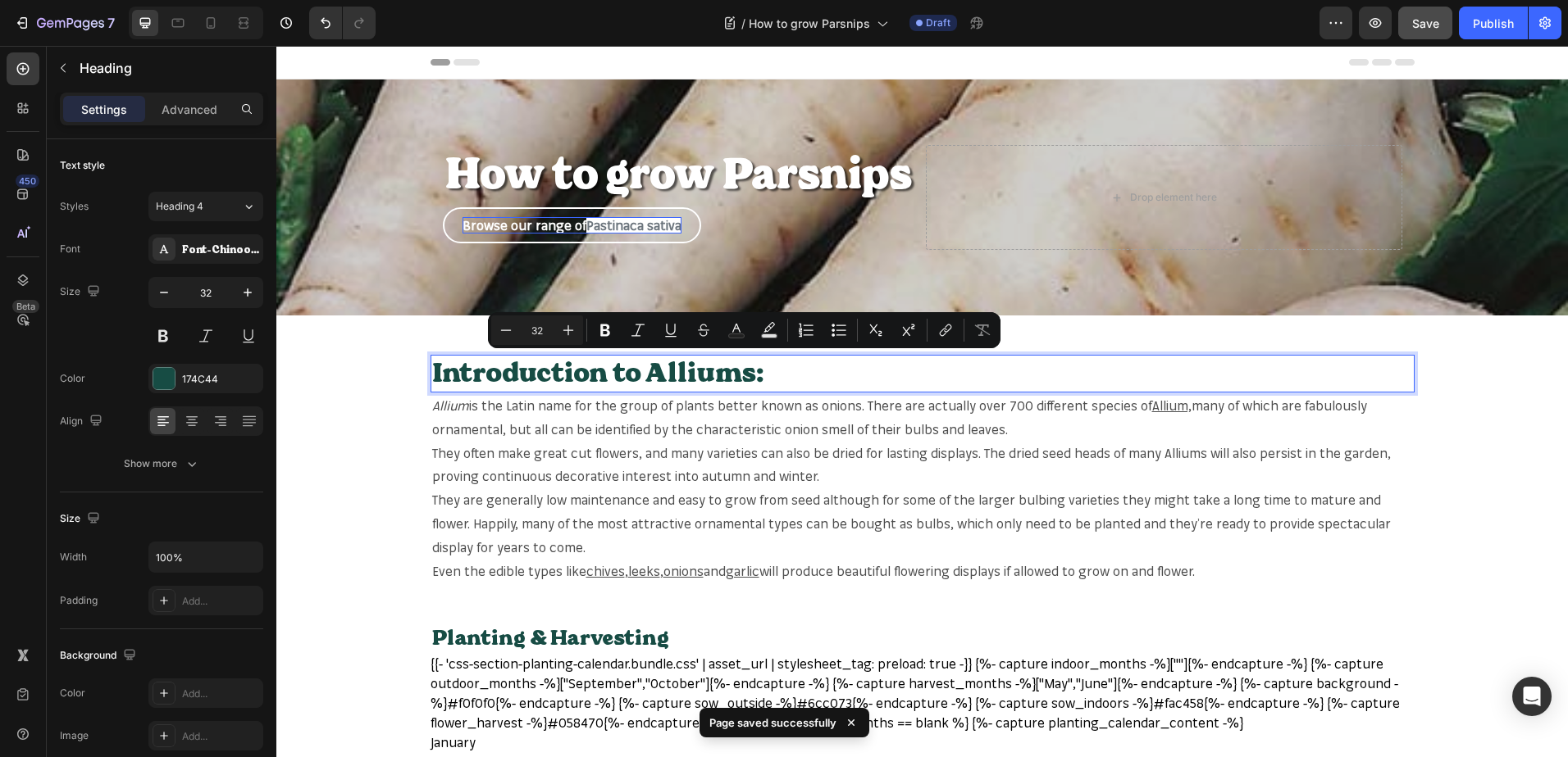
click at [732, 377] on p "Introduction to Alliums:" at bounding box center [922, 374] width 981 height 34
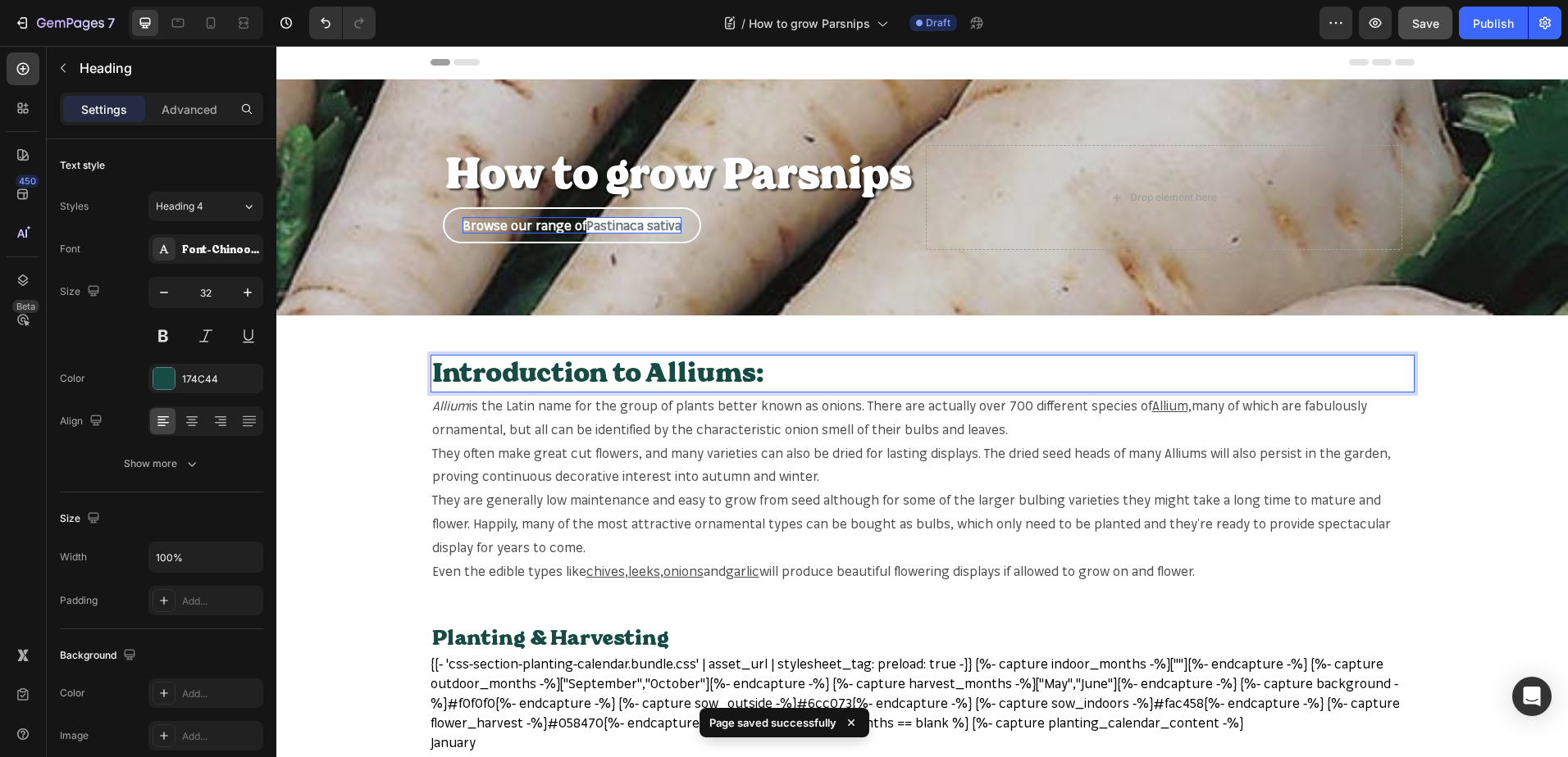
click at [737, 374] on p "Introduction to Alliums:" at bounding box center [922, 374] width 981 height 34
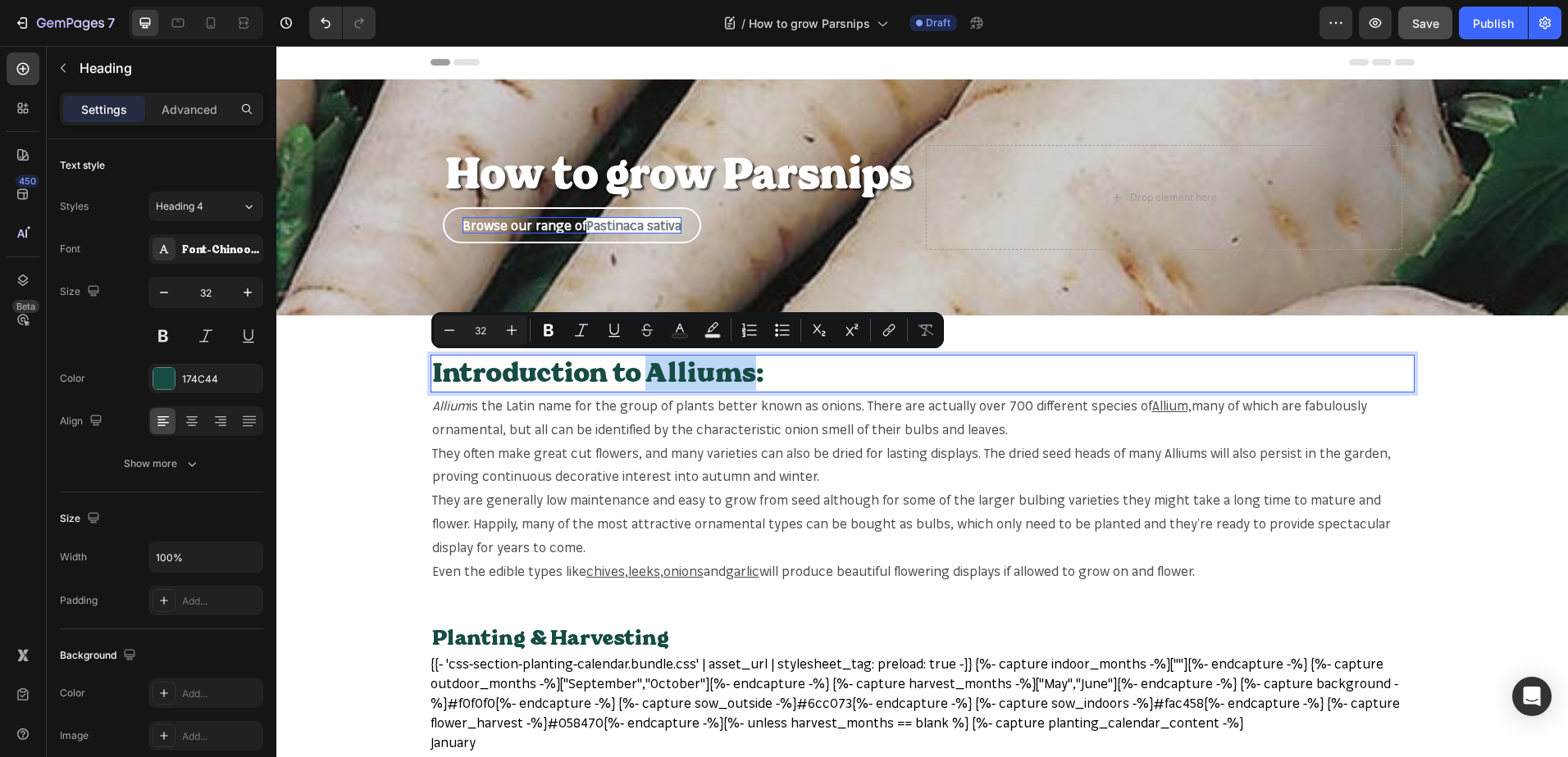
drag, startPoint x: 742, startPoint y: 373, endPoint x: 639, endPoint y: 383, distance: 103.5
click at [639, 383] on p "Introduction to Alliums:" at bounding box center [922, 374] width 981 height 34
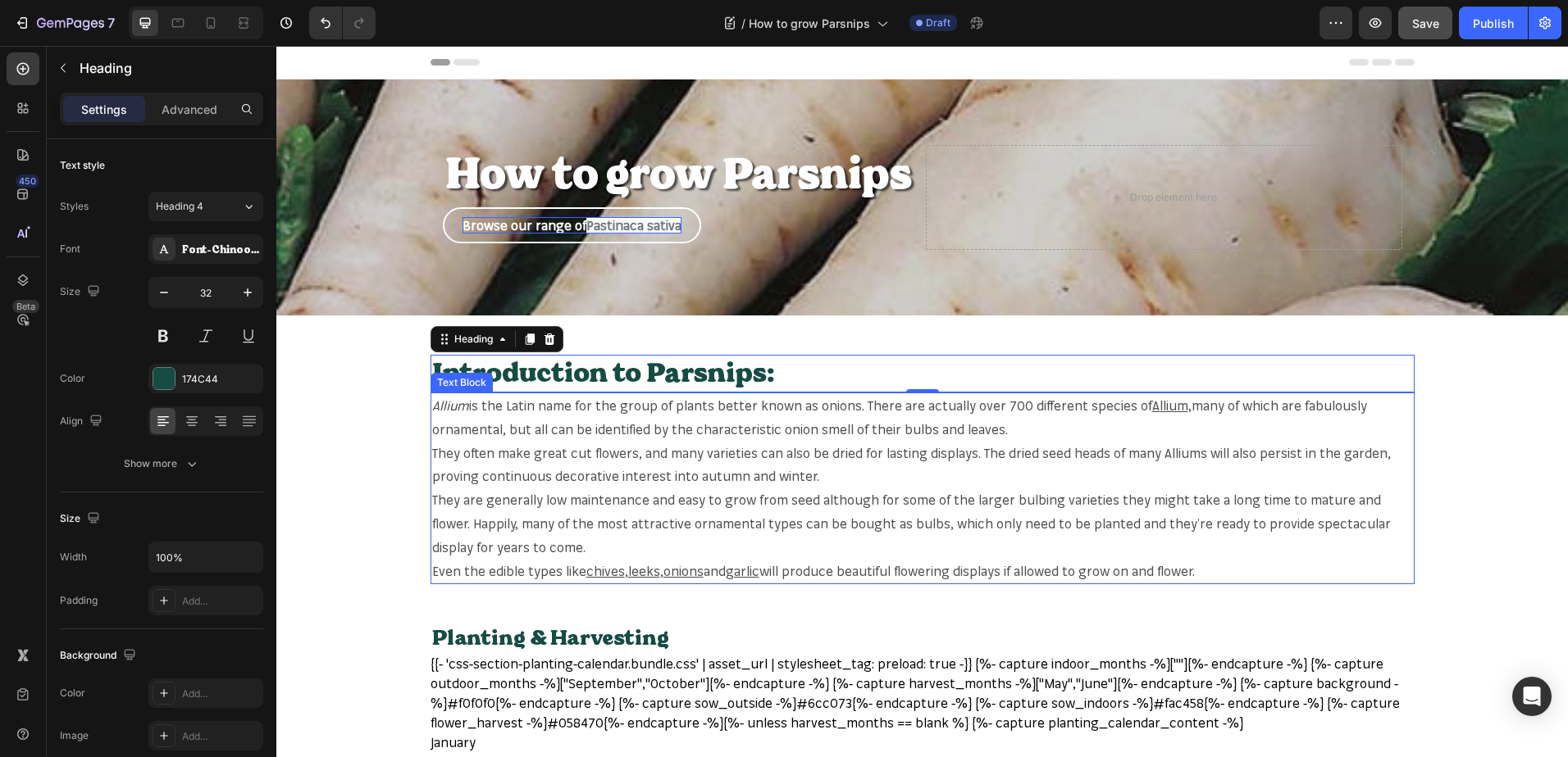
click at [1203, 571] on p "Even the edible types like chives , leeks , onions and garlic will produce beau…" at bounding box center [922, 571] width 981 height 24
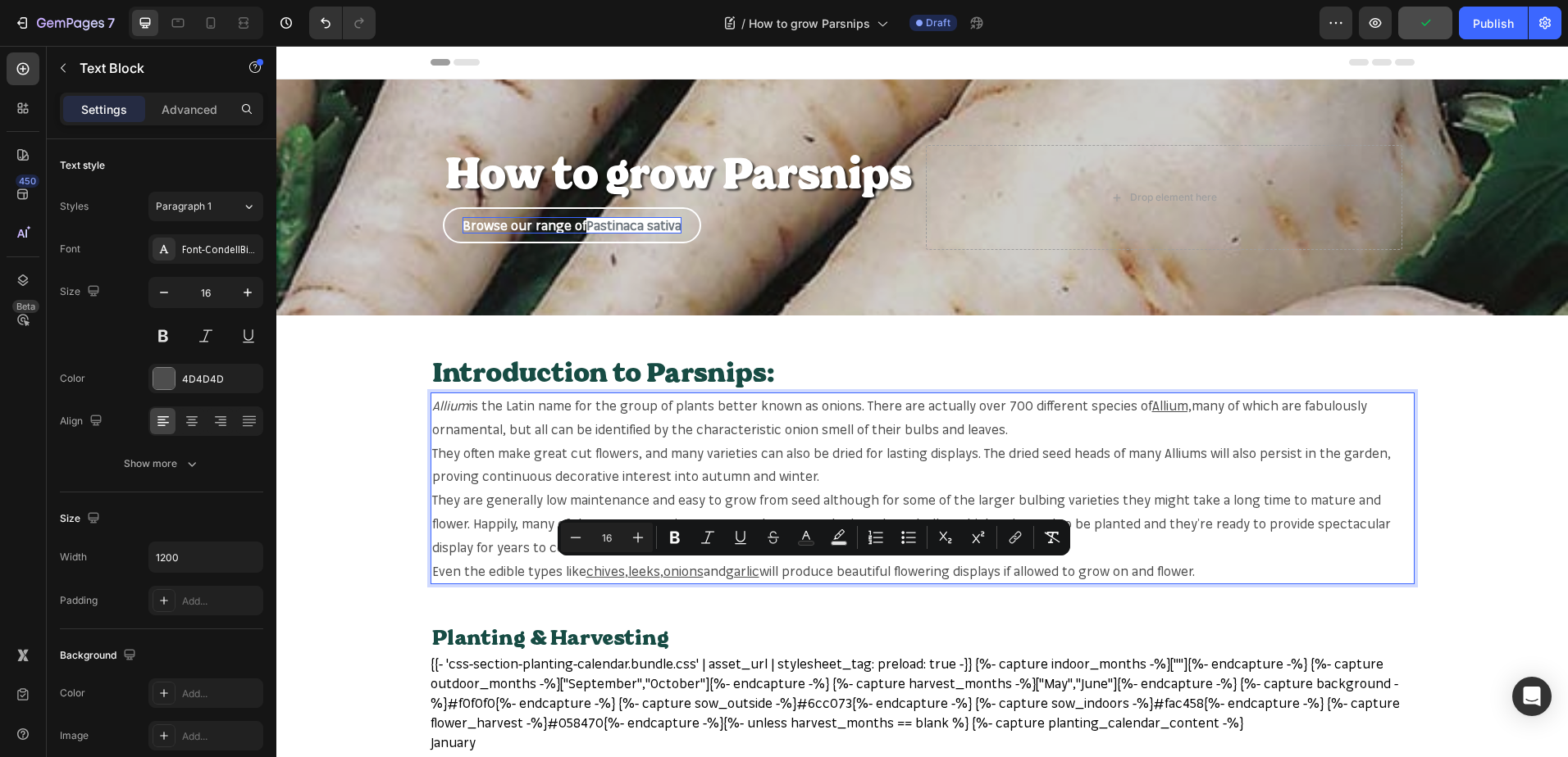
click at [1203, 571] on p "Even the edible types like chives , leeks , onions and garlic will produce beau…" at bounding box center [922, 571] width 981 height 24
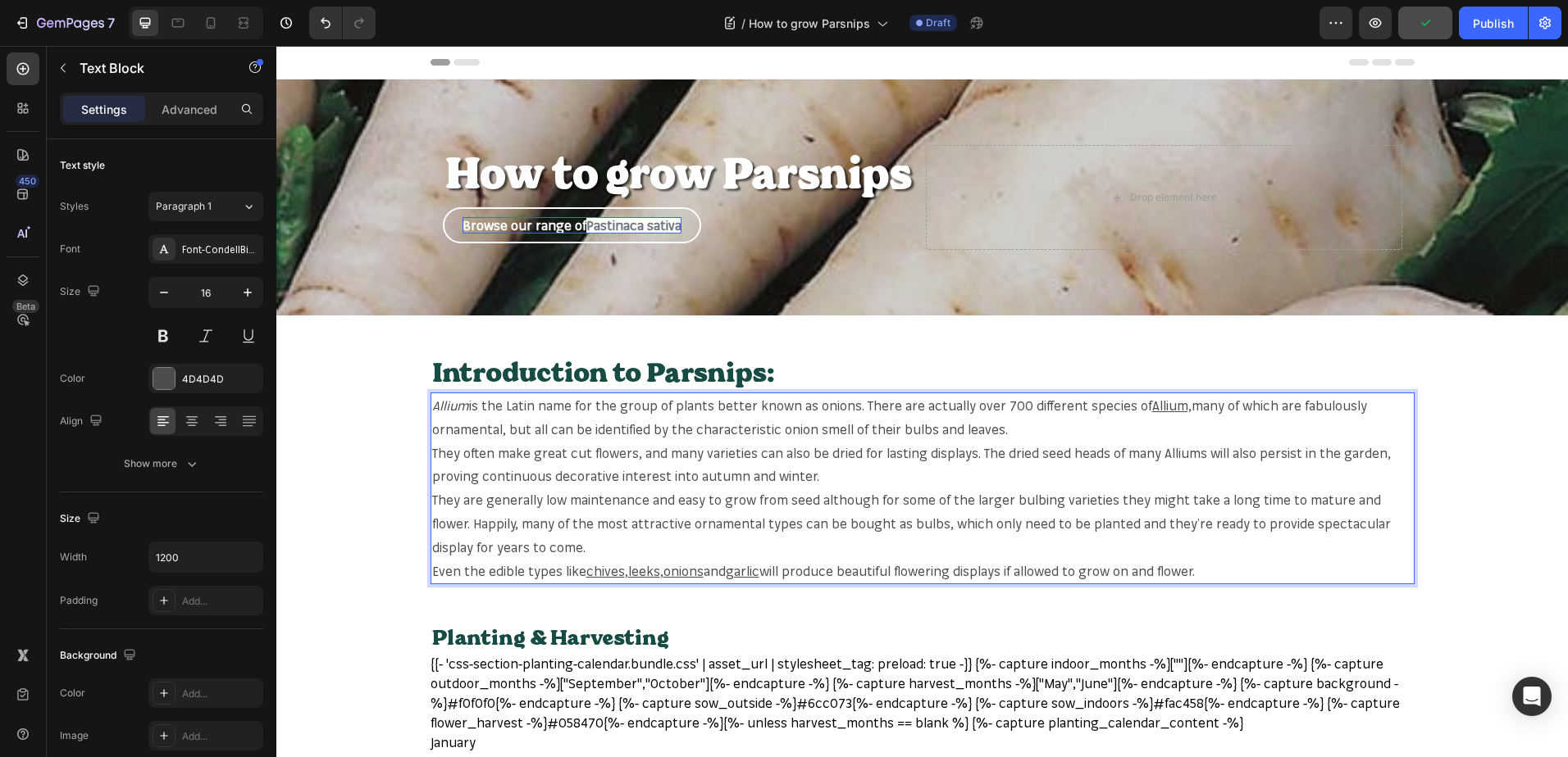
drag, startPoint x: 1209, startPoint y: 569, endPoint x: 352, endPoint y: 399, distance: 873.7
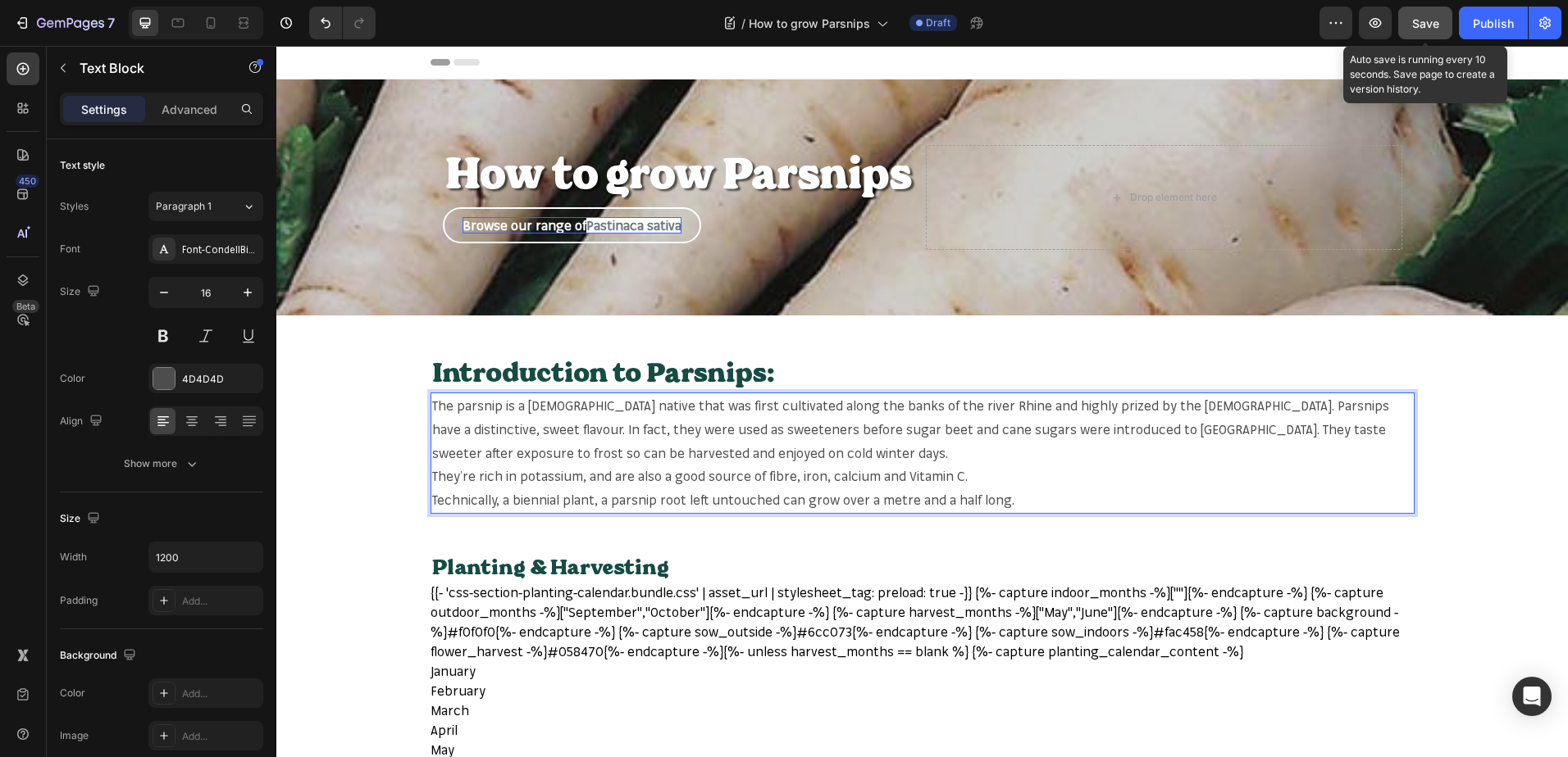
click at [1424, 17] on span "Save" at bounding box center [1424, 23] width 27 height 14
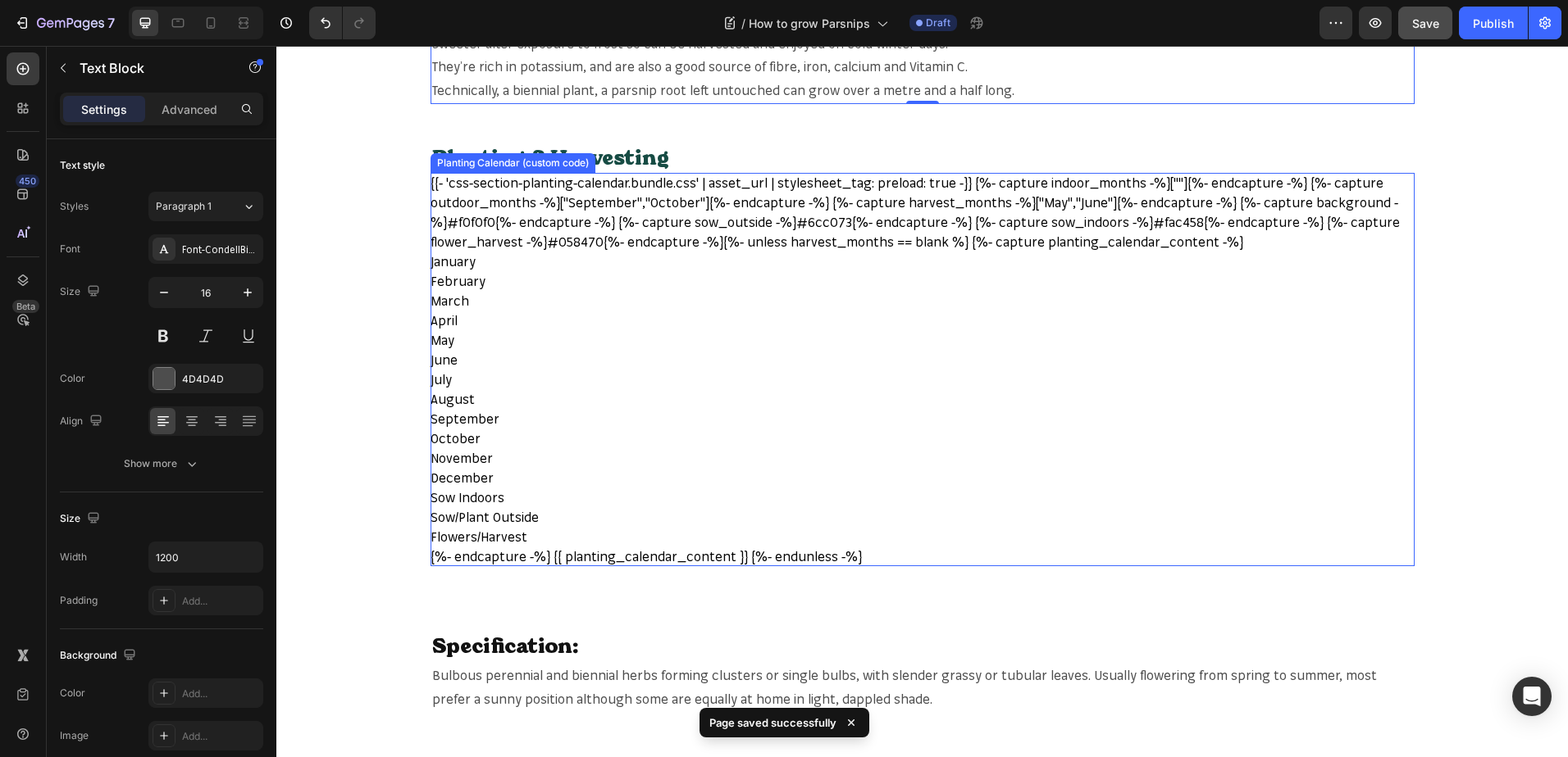
scroll to position [737, 0]
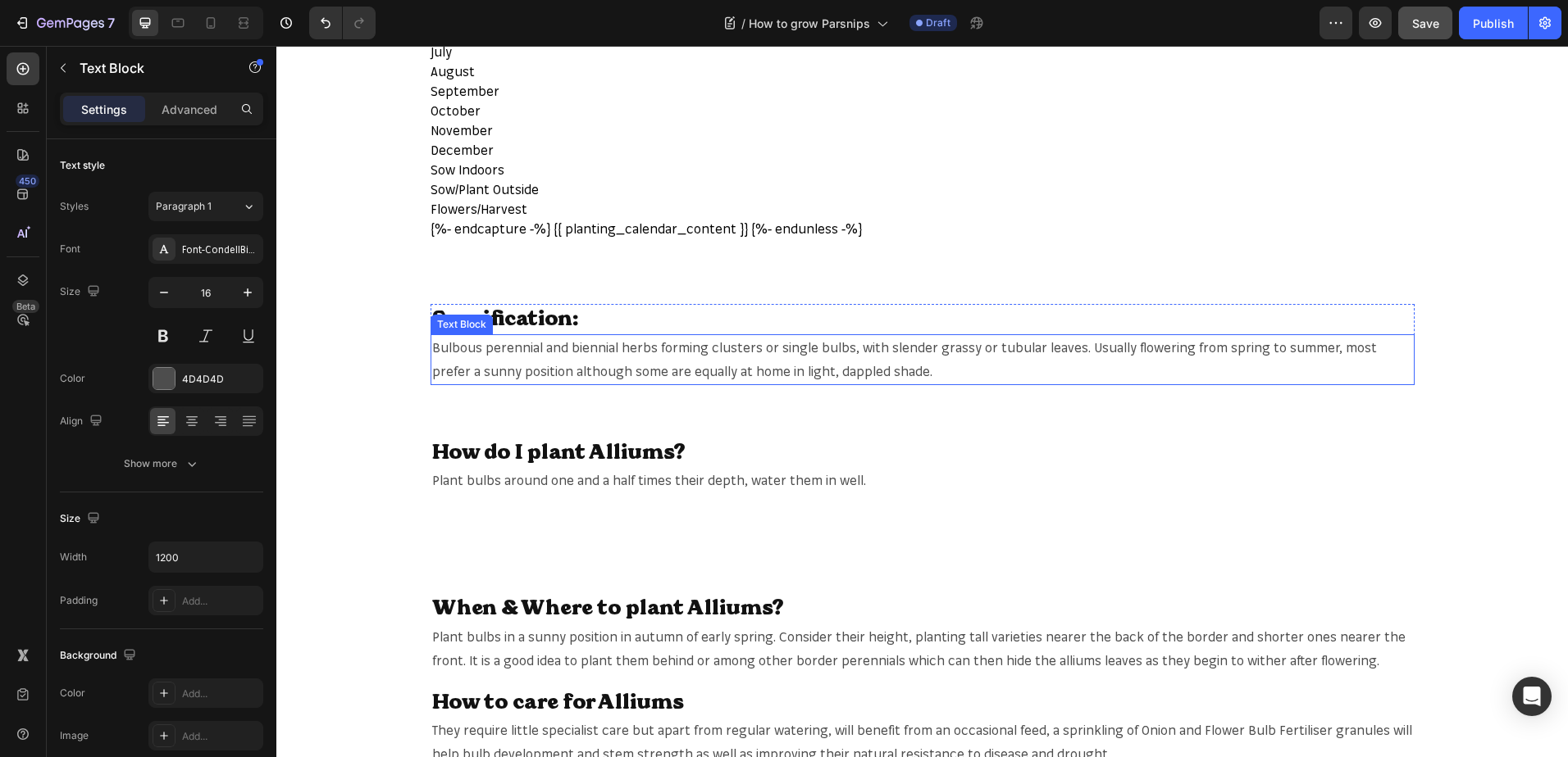
click at [828, 373] on span "Bulbous perennial and biennial herbs forming clusters or single bulbs, with sle…" at bounding box center [904, 359] width 945 height 40
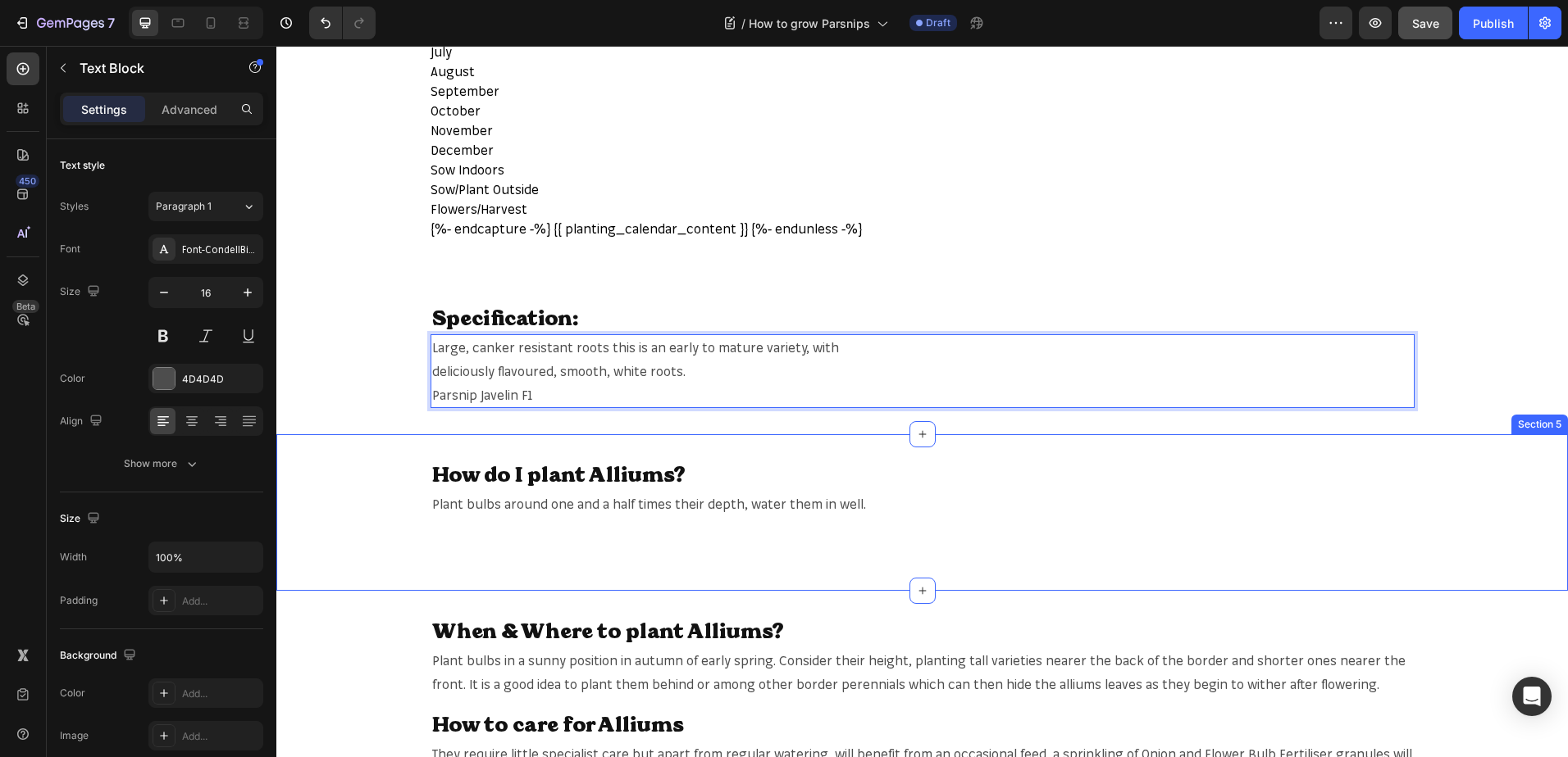
click at [1483, 475] on div "How do I plant Alliums? Heading Plant bulbs around one and a half times their d…" at bounding box center [922, 512] width 1291 height 104
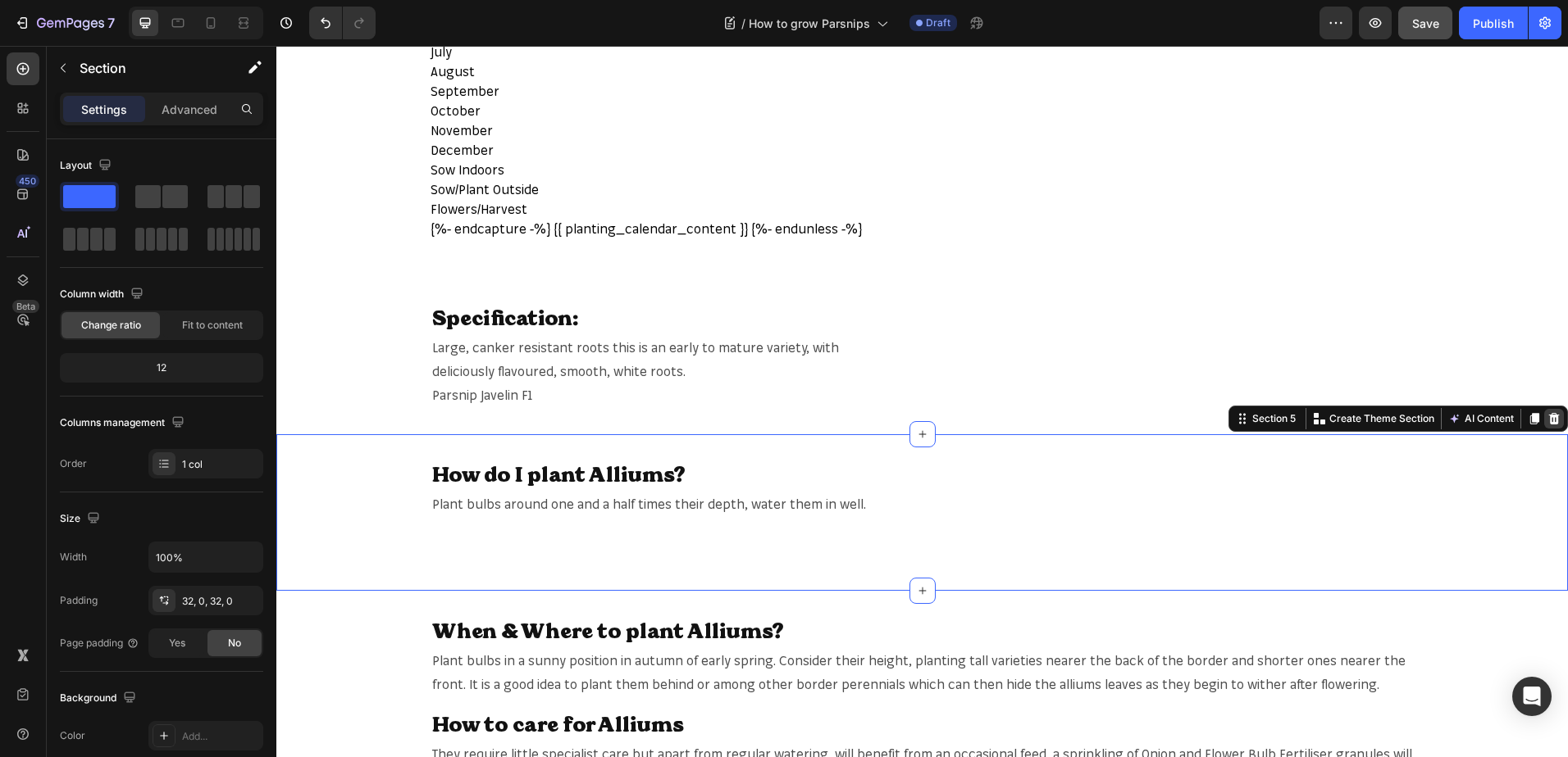
click at [1547, 417] on icon at bounding box center [1553, 418] width 13 height 13
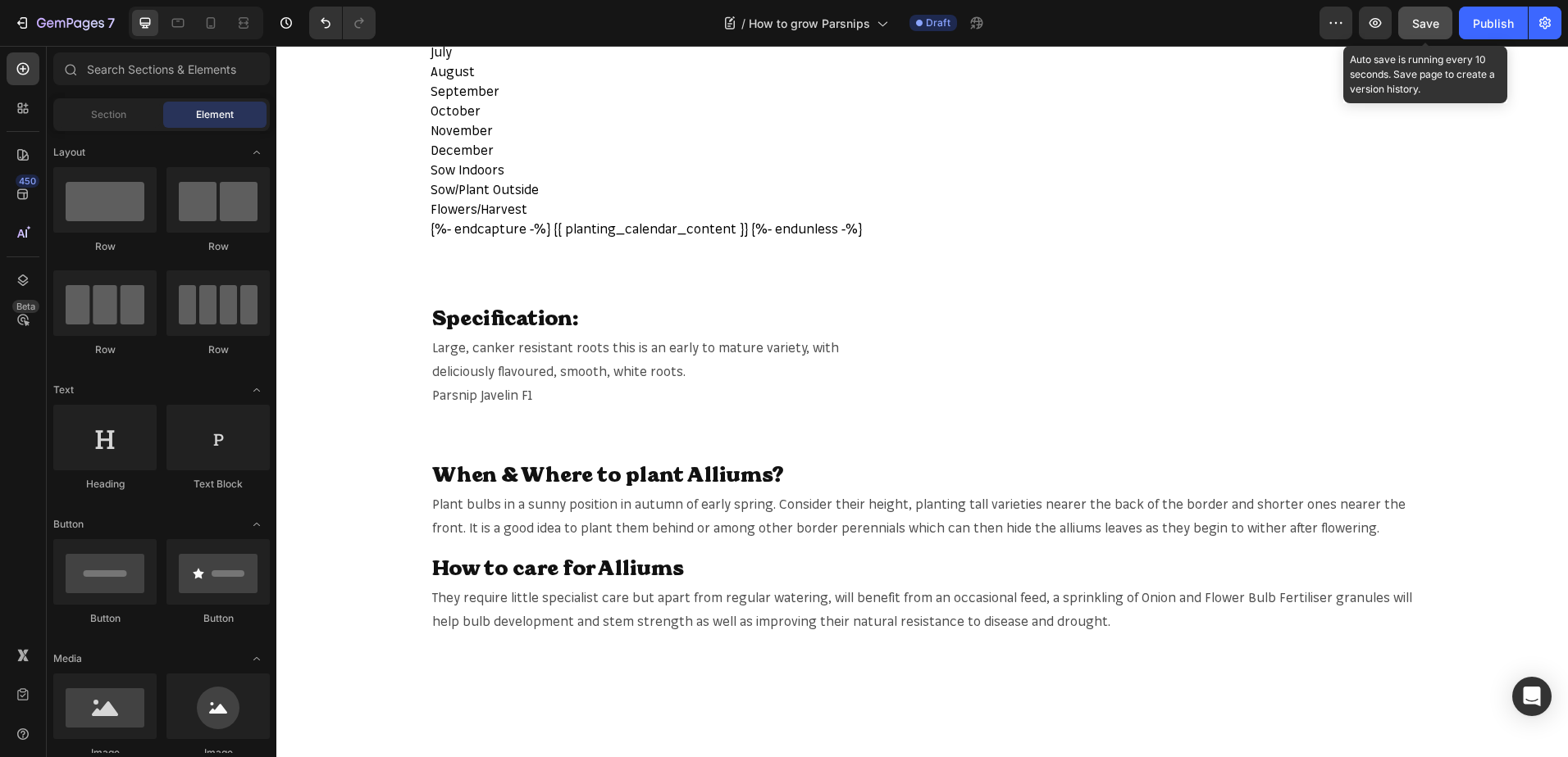
click at [1405, 24] on button "Save" at bounding box center [1424, 23] width 54 height 33
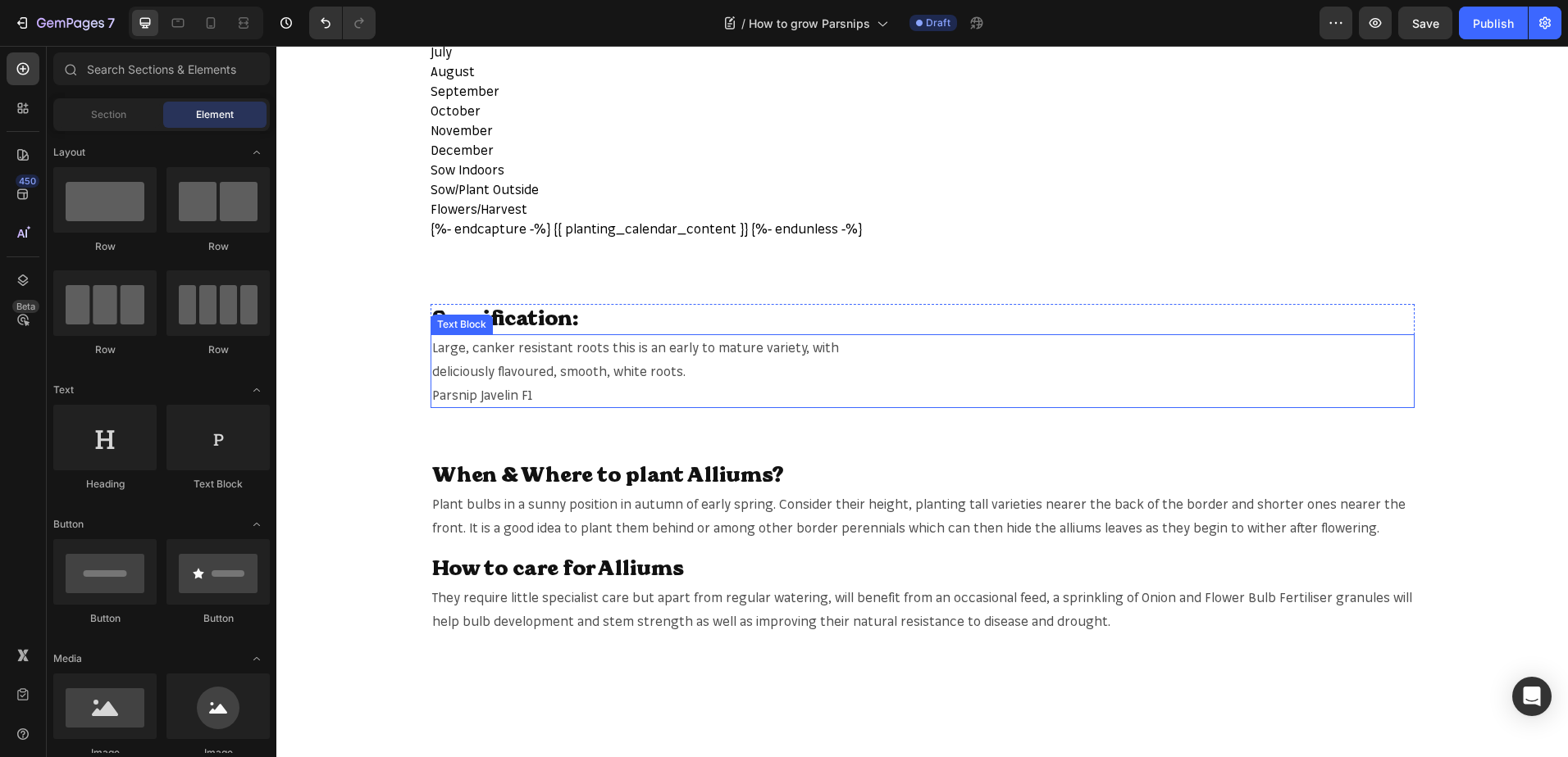
click at [535, 389] on p "Parsnip Javelin F1" at bounding box center [922, 395] width 981 height 24
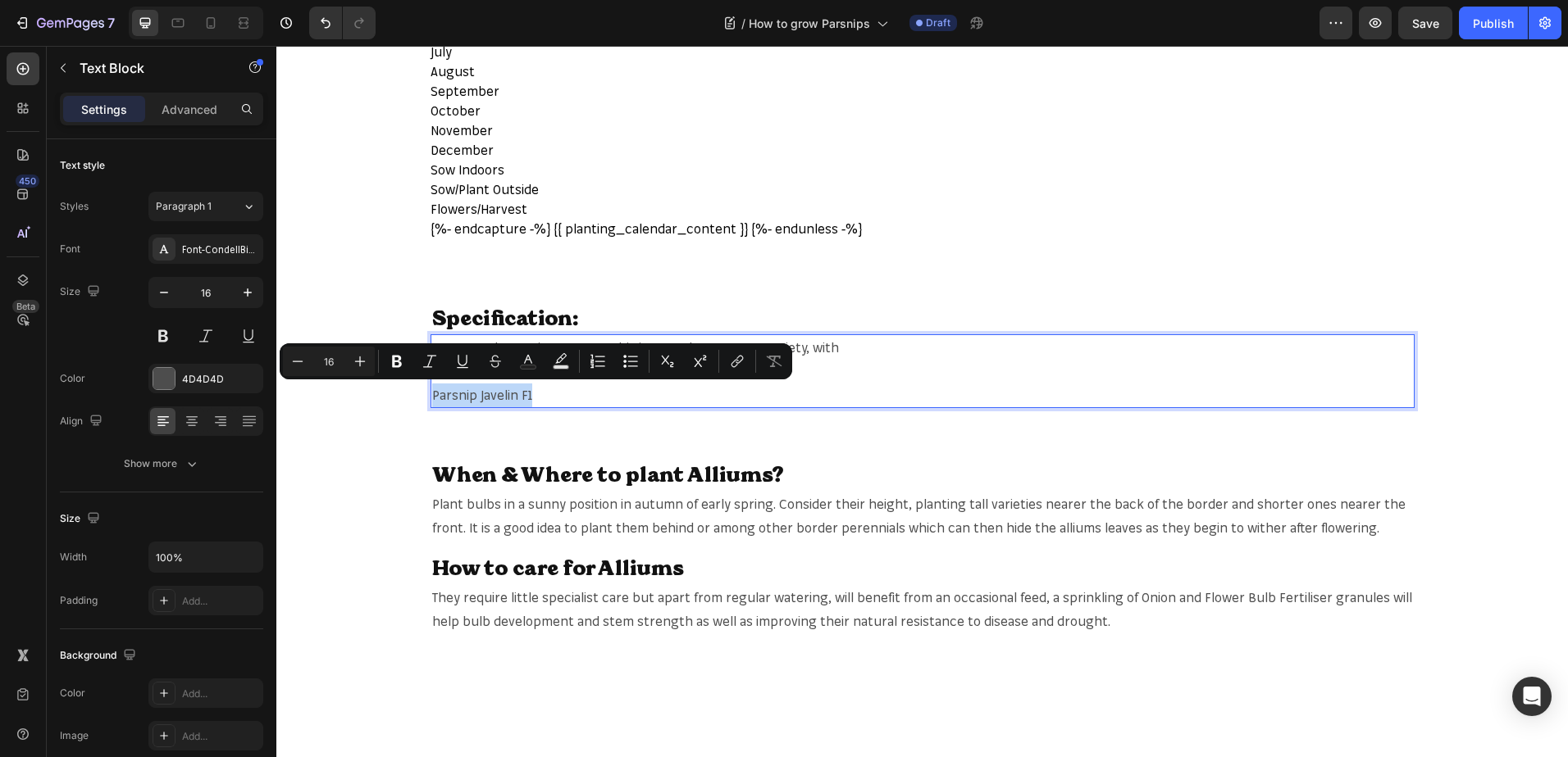
click at [535, 389] on p "Parsnip Javelin F1" at bounding box center [922, 395] width 981 height 24
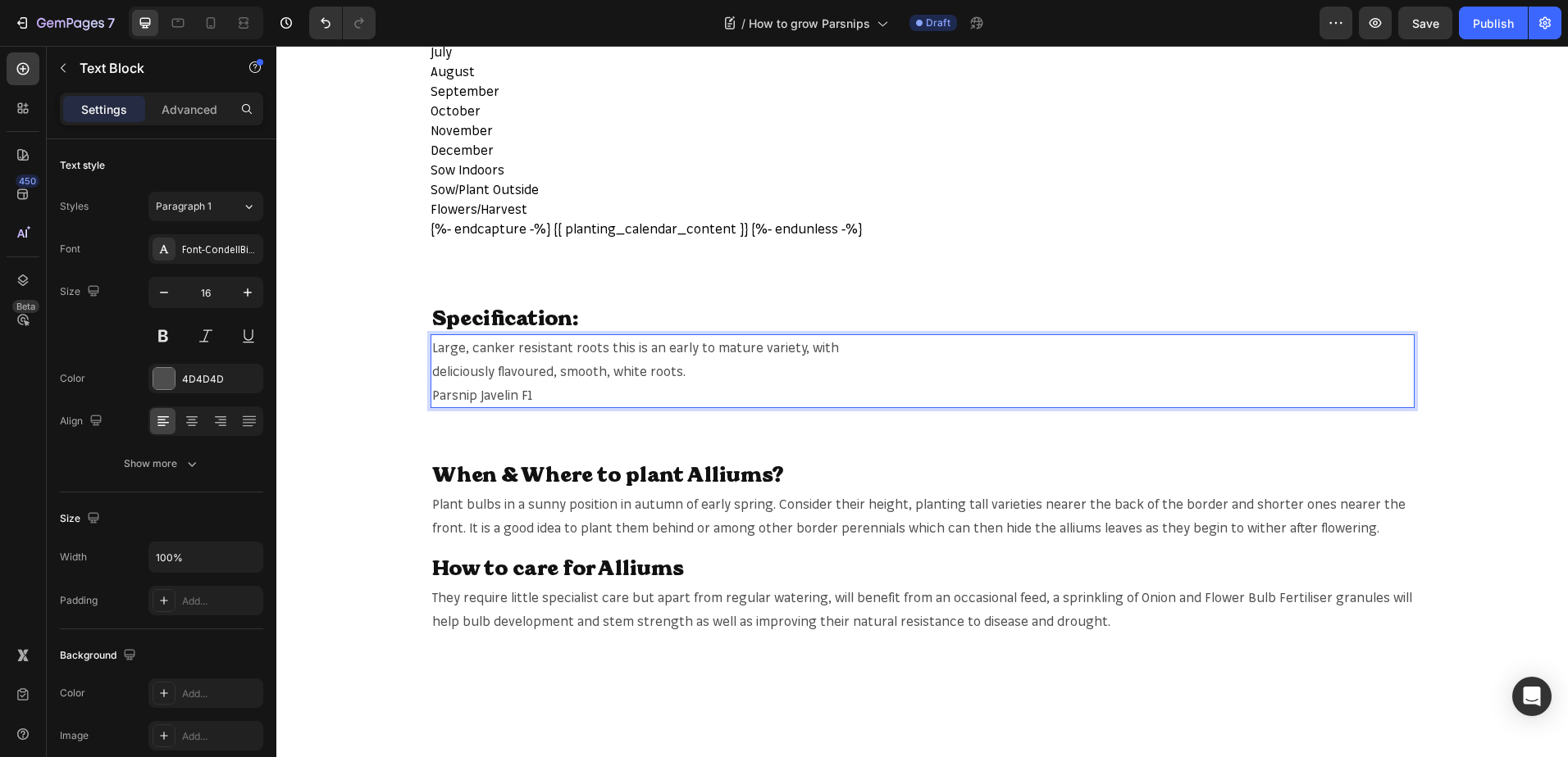
click at [535, 389] on p "Parsnip Javelin F1" at bounding box center [922, 395] width 981 height 24
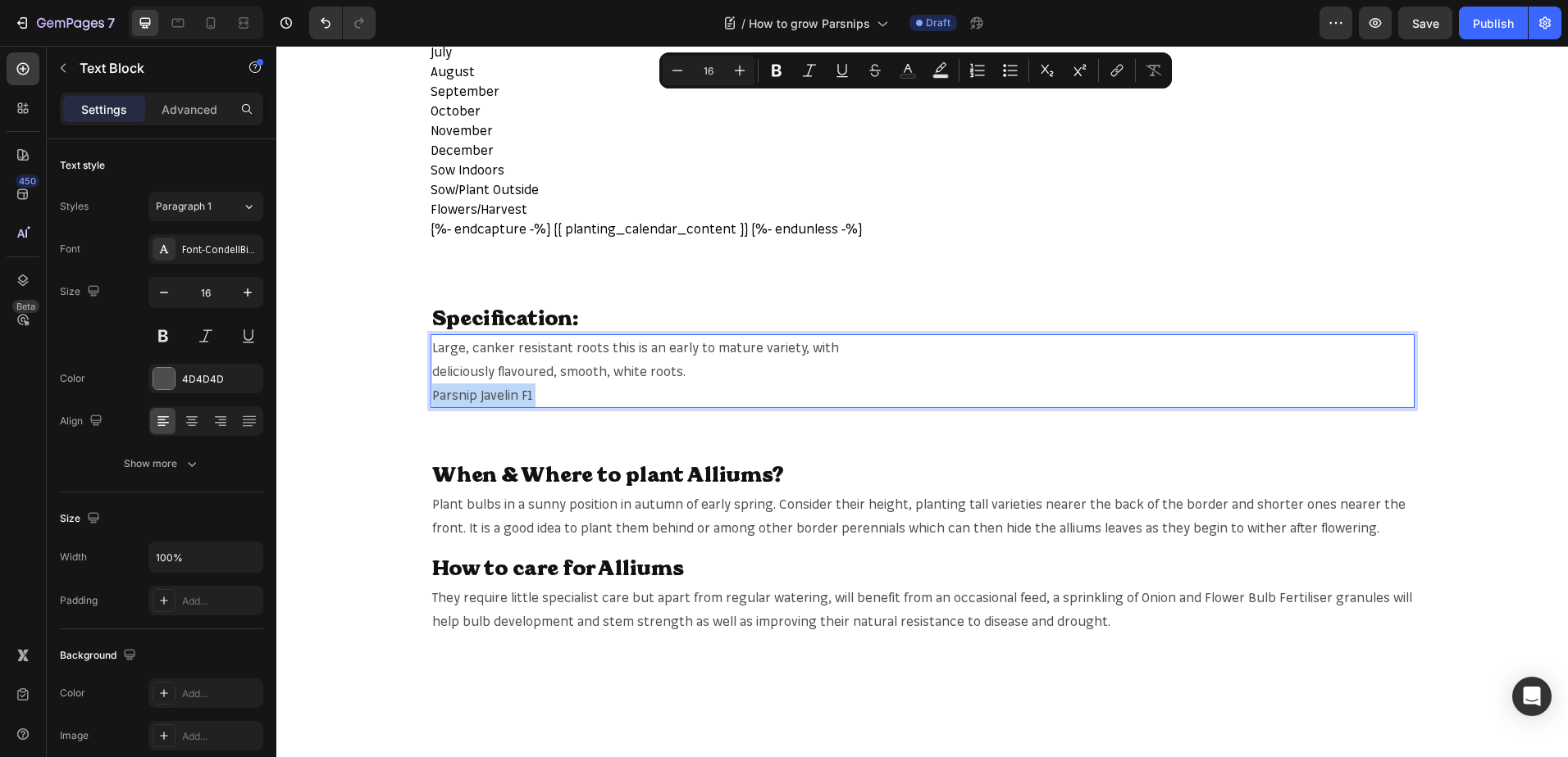
drag, startPoint x: 535, startPoint y: 389, endPoint x: 444, endPoint y: 344, distance: 101.5
click at [444, 344] on div "Large, canker resistant roots this is an early to mature variety, with deliciou…" at bounding box center [922, 371] width 983 height 74
click at [542, 394] on p "Parsnip Javelin F1" at bounding box center [922, 395] width 981 height 24
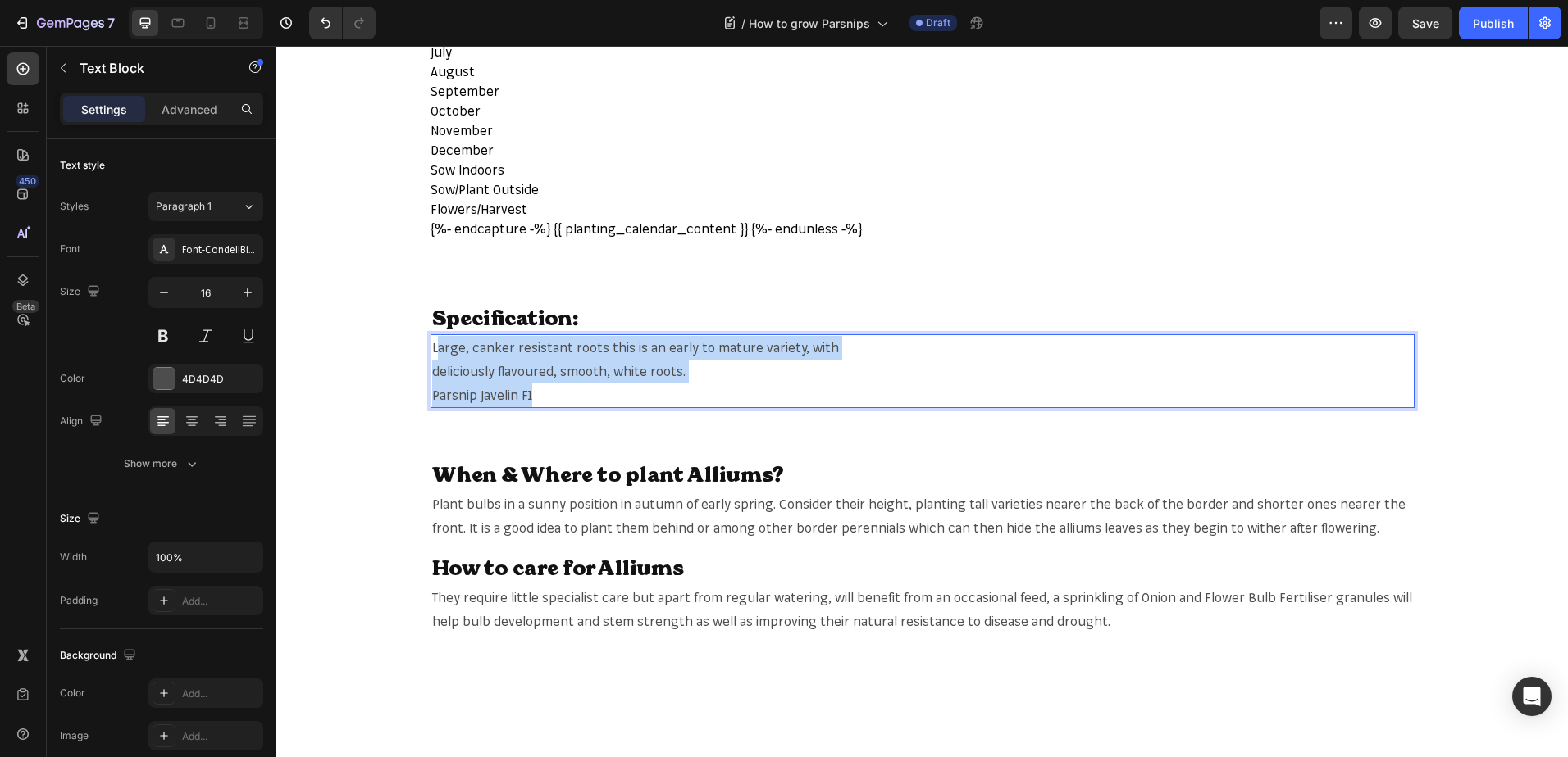
drag, startPoint x: 542, startPoint y: 394, endPoint x: 431, endPoint y: 345, distance: 121.3
click at [431, 345] on div "Large, canker resistant roots this is an early to mature variety, with deliciou…" at bounding box center [922, 371] width 983 height 74
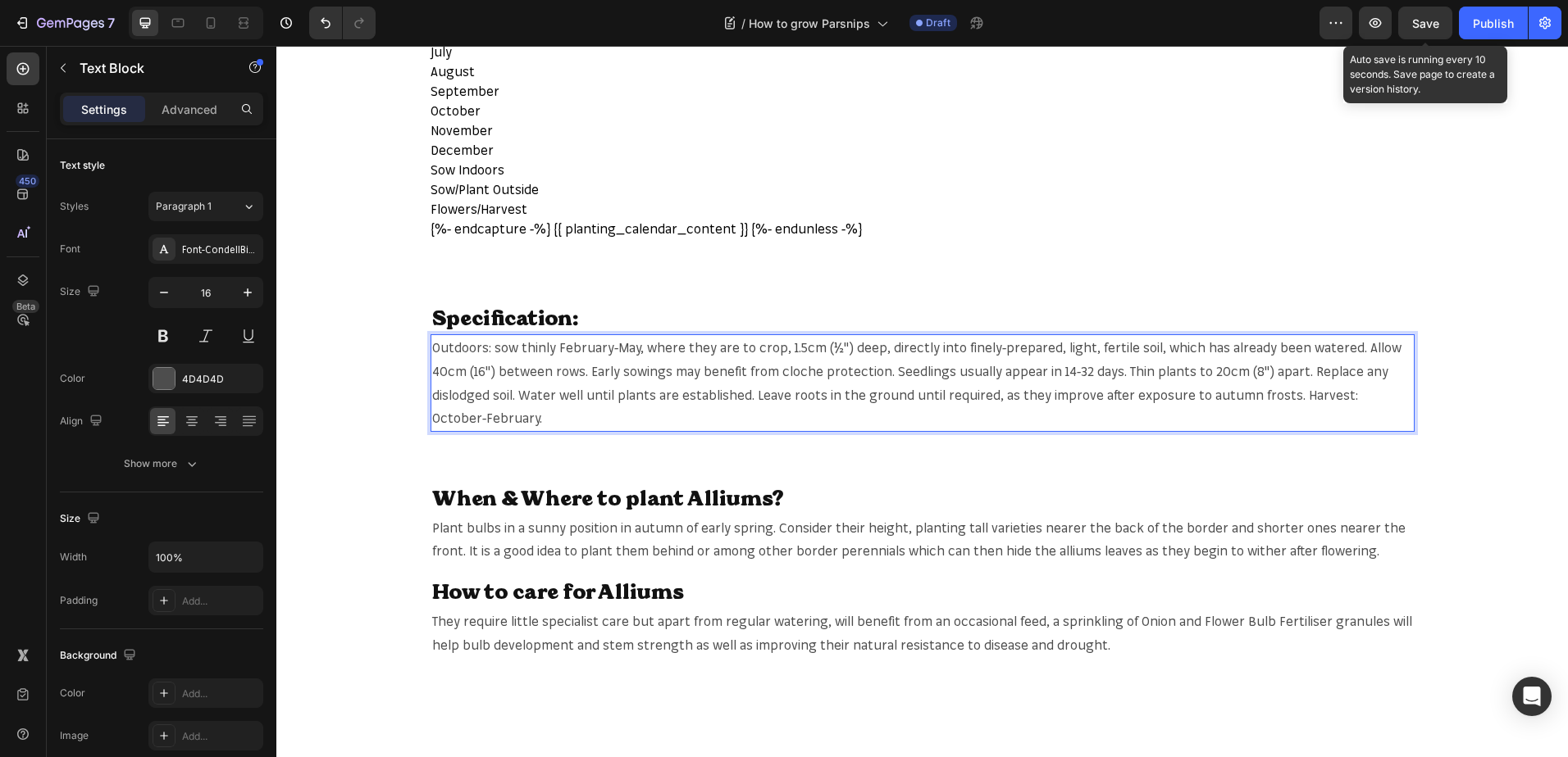
click at [1415, 16] on span "Save" at bounding box center [1424, 23] width 27 height 14
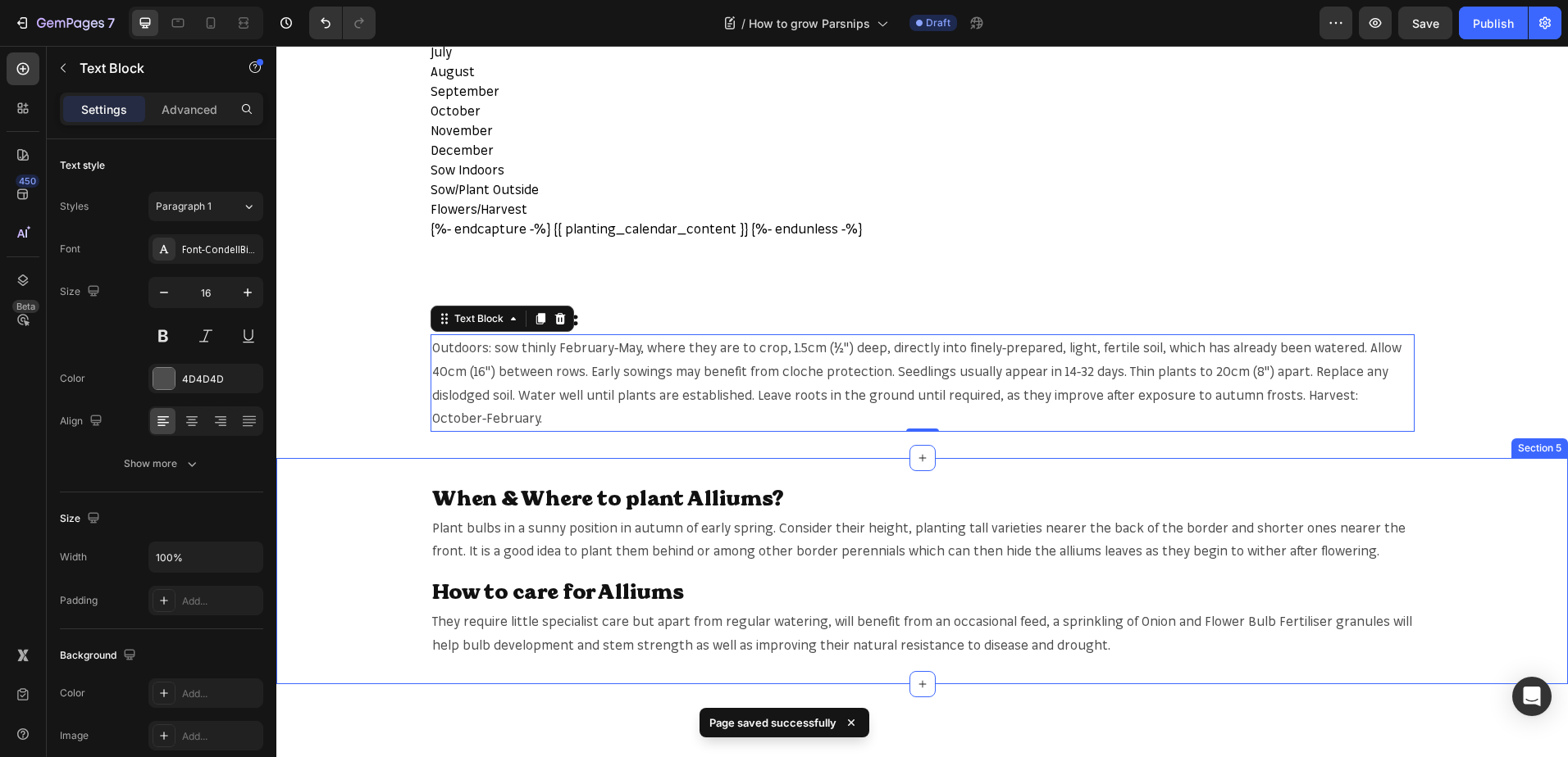
click at [410, 517] on div "When & Where to plant Alliums? Heading Plant bulbs in a sunny position in autum…" at bounding box center [922, 571] width 1291 height 174
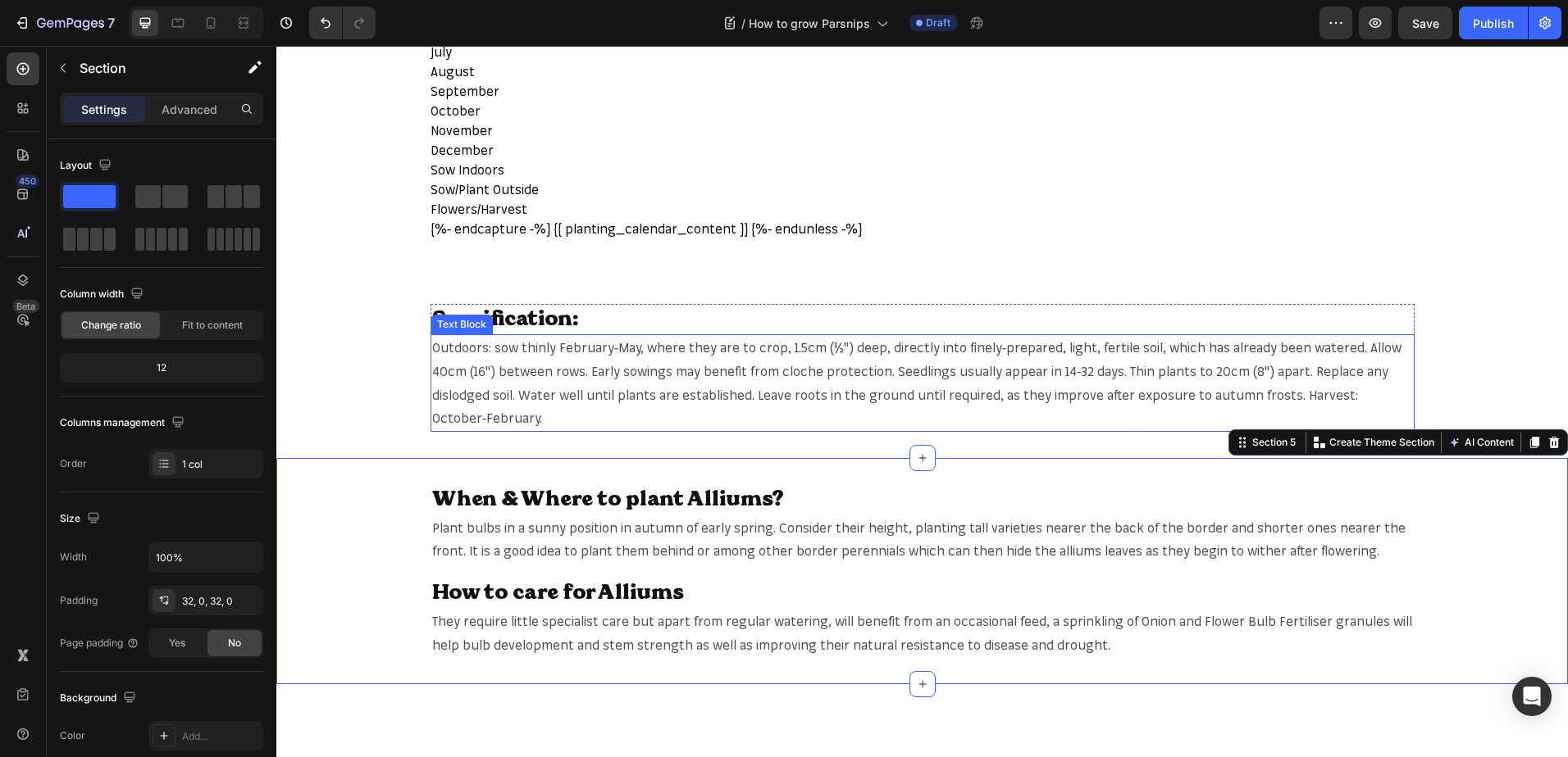
click at [614, 381] on p "Outdoors: sow thinly February-May, where they are to crop, 1.5cm (½") deep, dir…" at bounding box center [922, 383] width 981 height 95
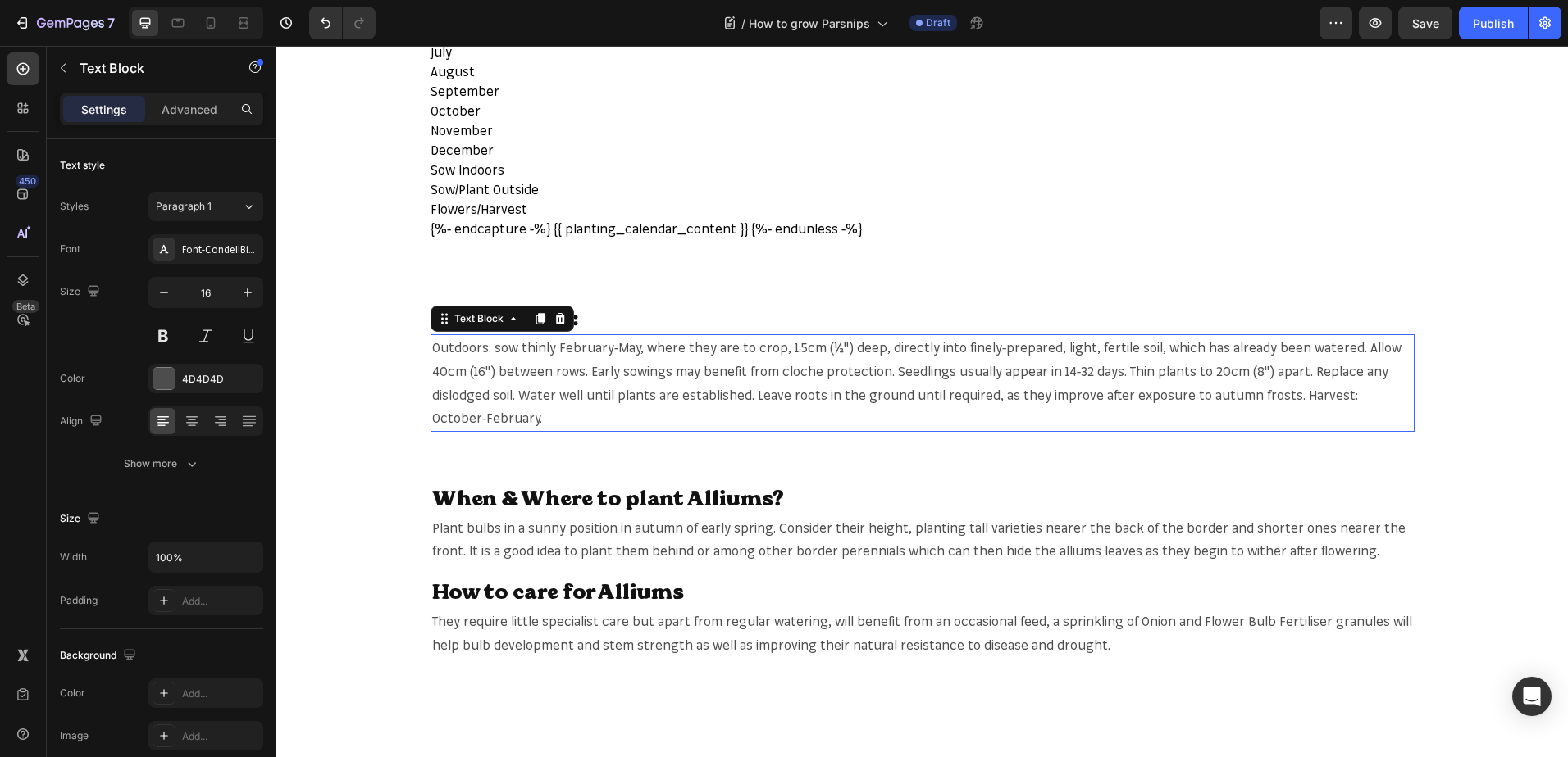
click at [614, 381] on p "Outdoors: sow thinly February-May, where they are to crop, 1.5cm (½") deep, dir…" at bounding box center [922, 383] width 981 height 95
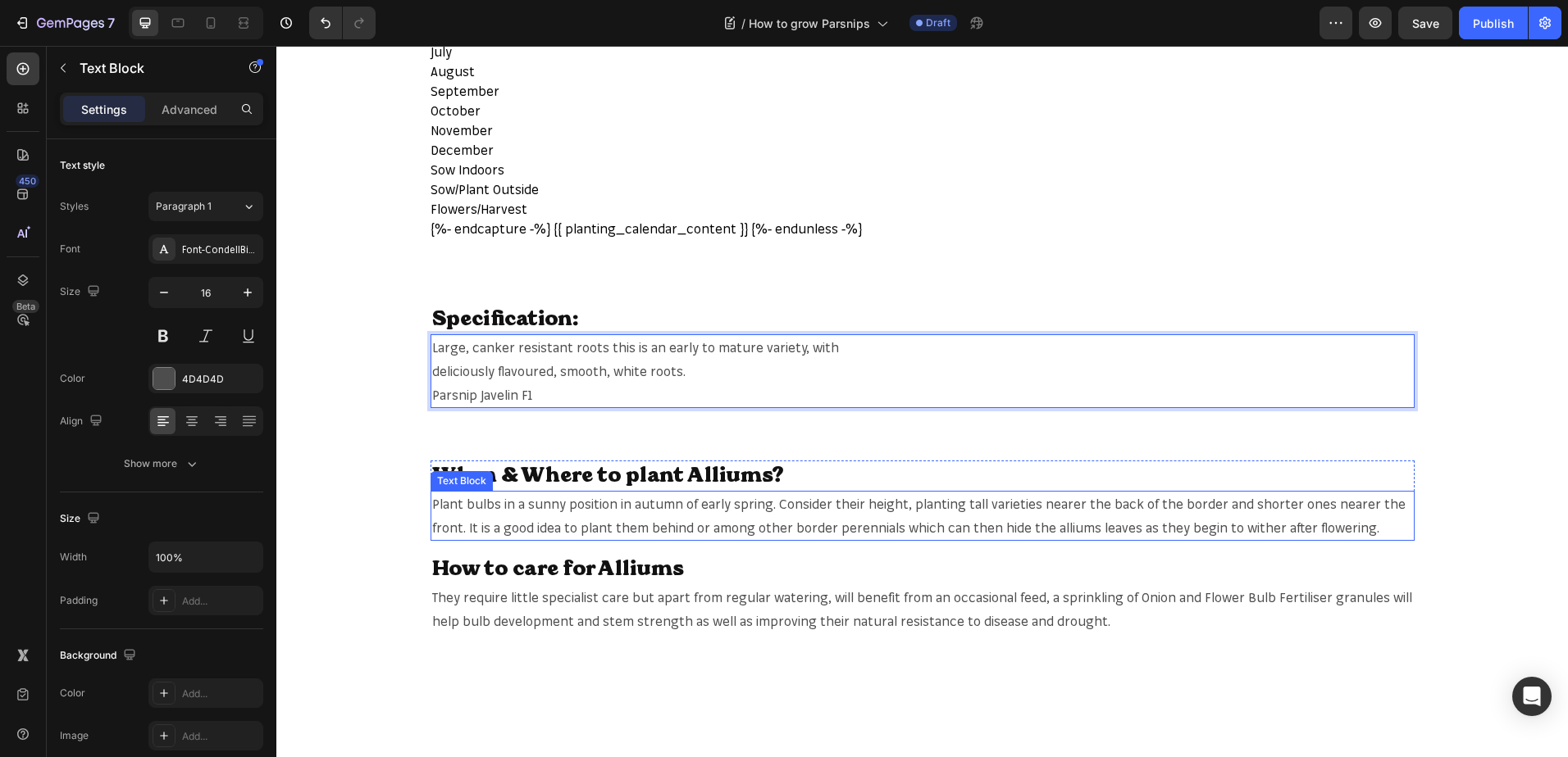
click at [755, 522] on span "Plant bulbs in a sunny position in autumn of early spring. Consider their heigh…" at bounding box center [919, 516] width 973 height 40
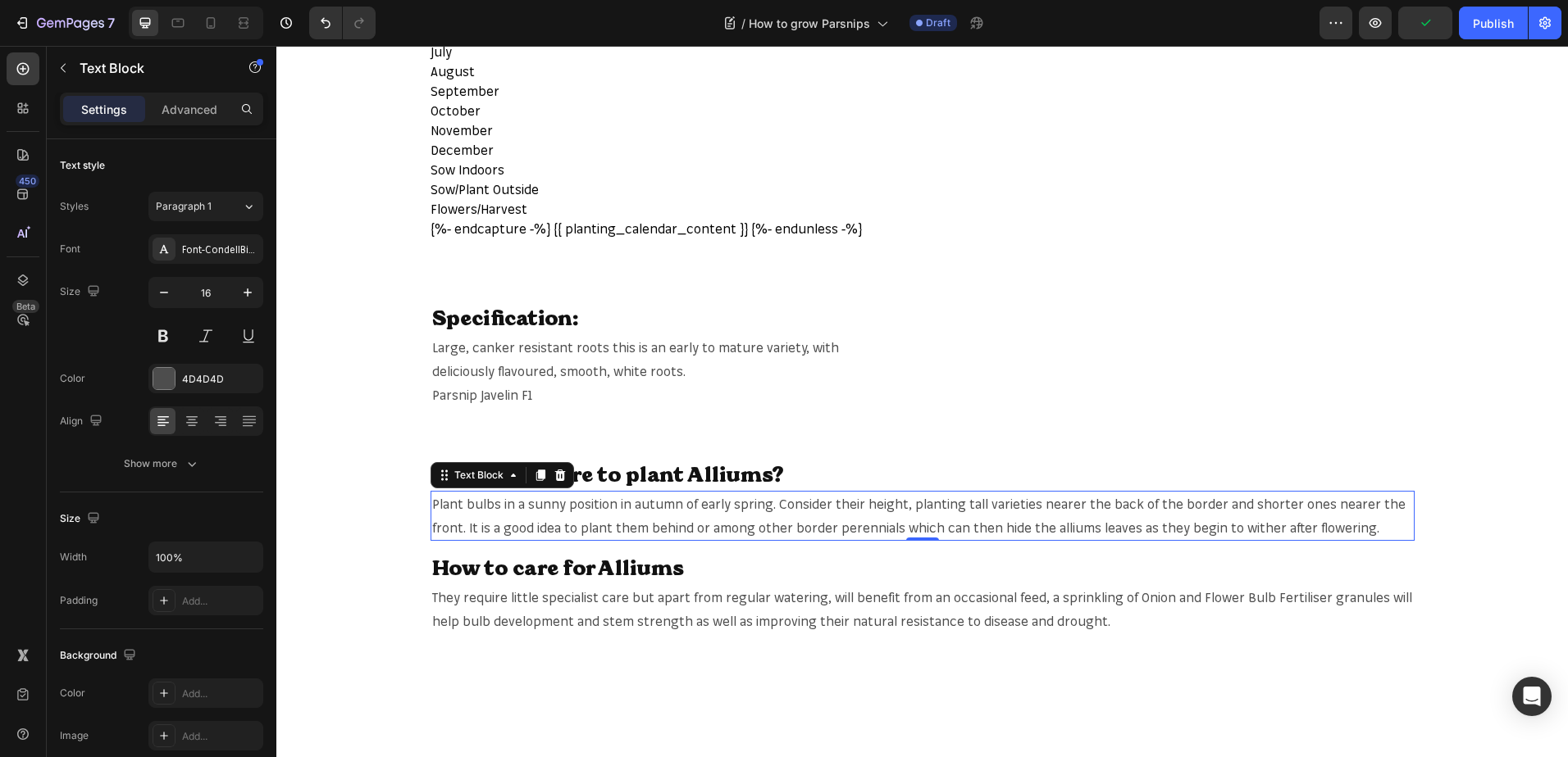
click at [640, 504] on span "Plant bulbs in a sunny position in autumn of early spring. Consider their heigh…" at bounding box center [919, 516] width 973 height 40
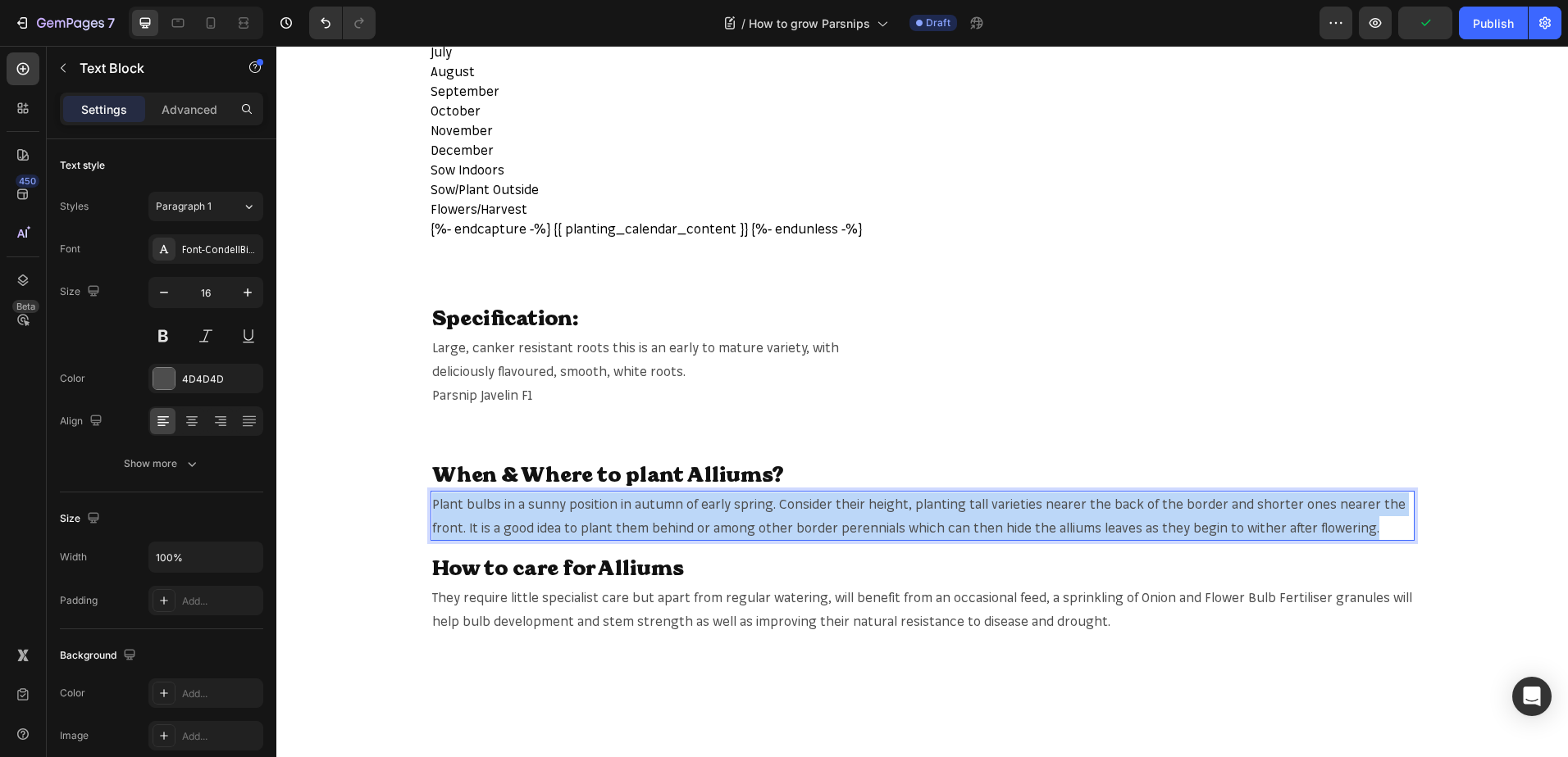
click at [640, 504] on span "Plant bulbs in a sunny position in autumn of early spring. Consider their heigh…" at bounding box center [919, 516] width 973 height 40
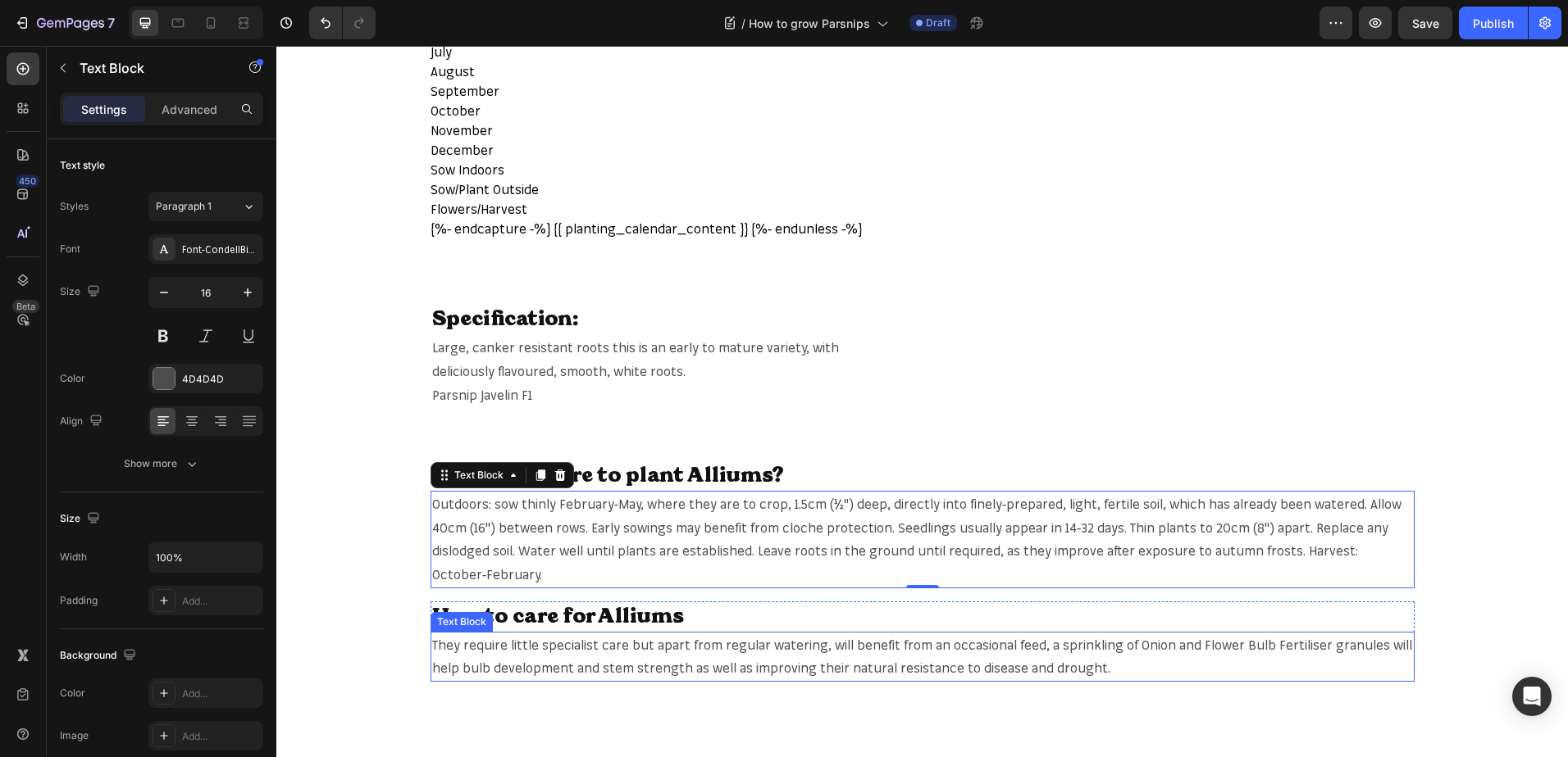
click at [584, 648] on span "They require little specialist care but apart from regular watering, will benef…" at bounding box center [922, 656] width 980 height 40
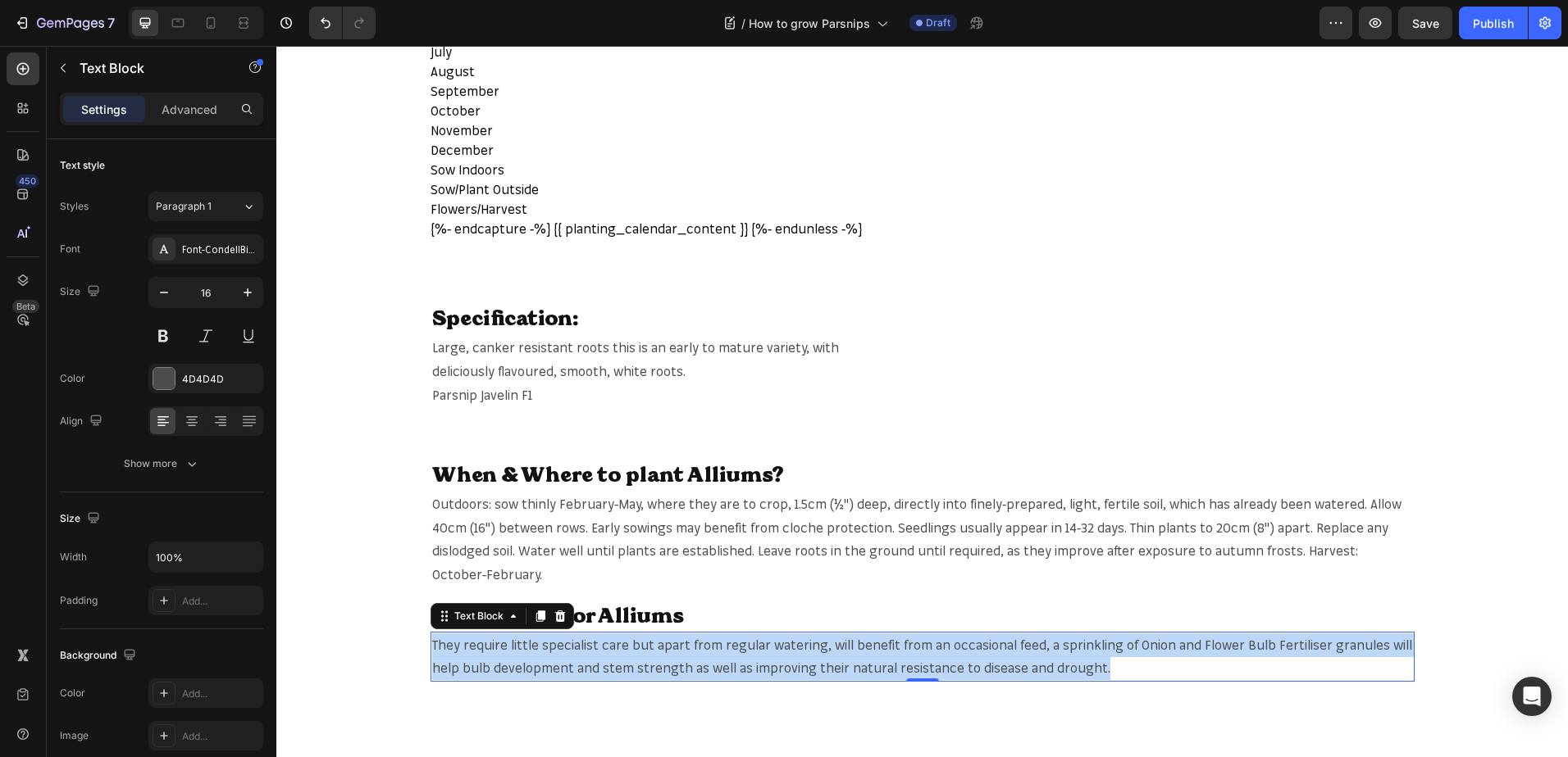
click at [584, 648] on span "They require little specialist care but apart from regular watering, will benef…" at bounding box center [922, 656] width 980 height 40
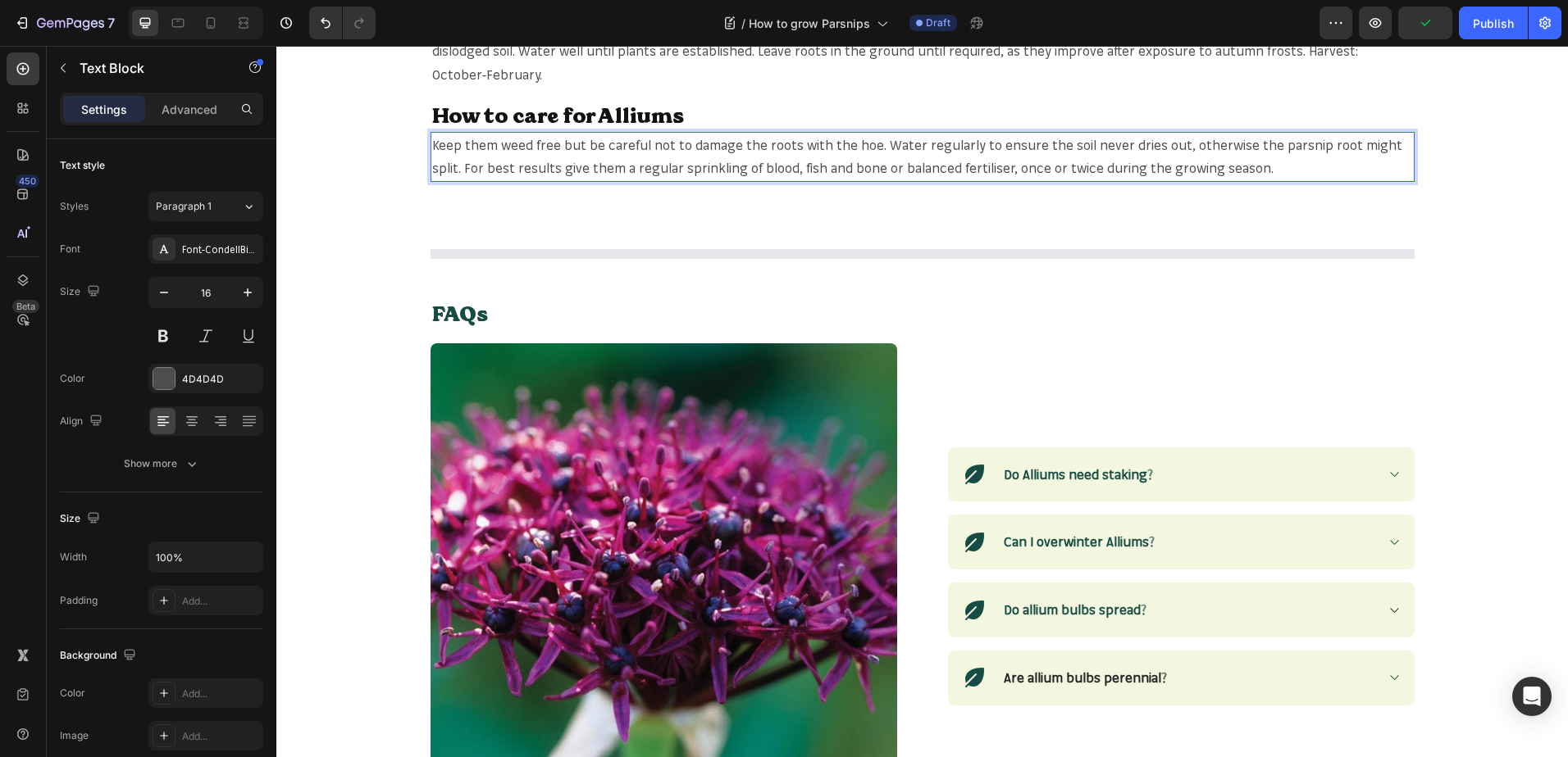
scroll to position [1311, 0]
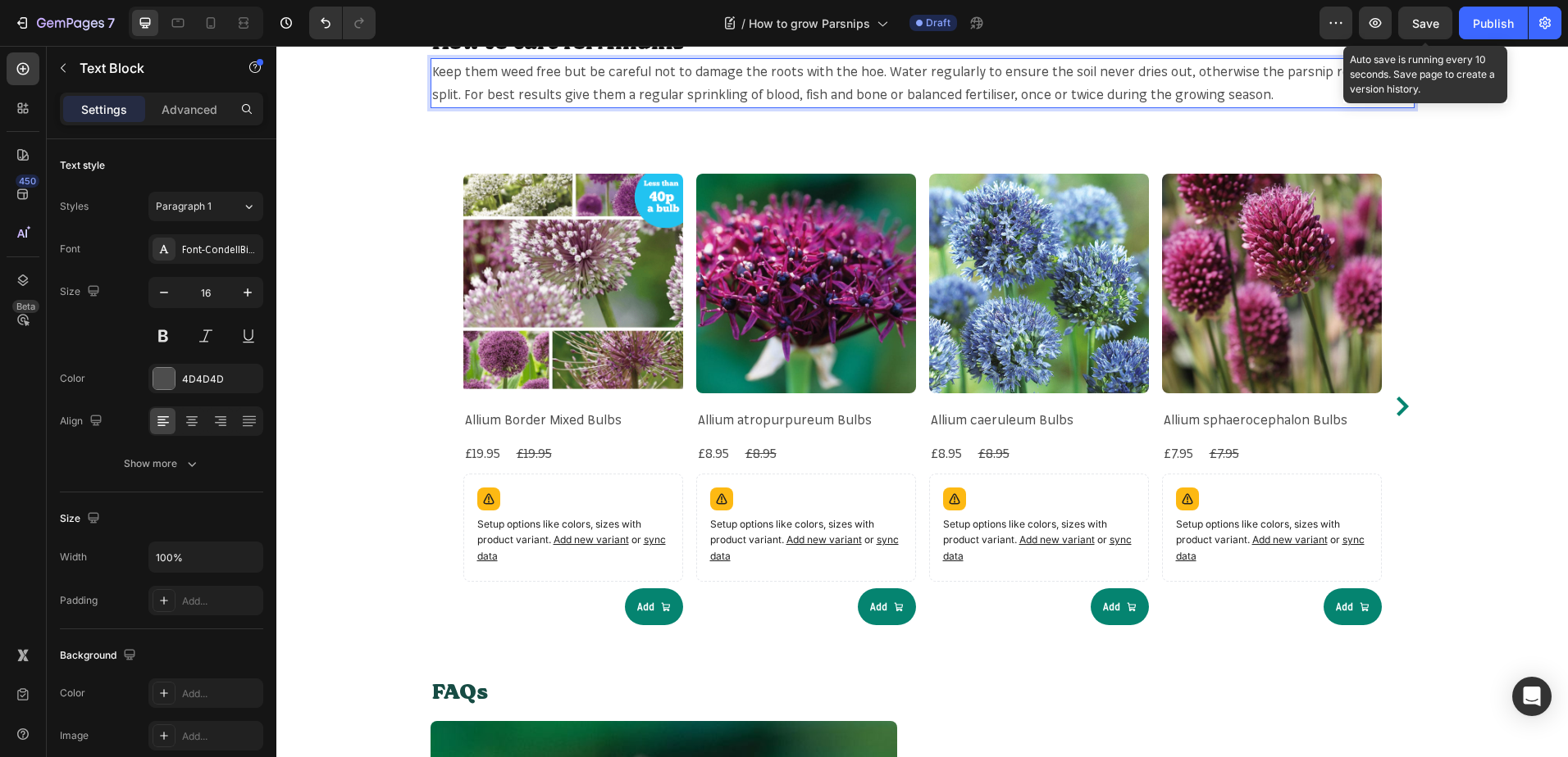
click at [1422, 26] on span "Save" at bounding box center [1424, 23] width 27 height 14
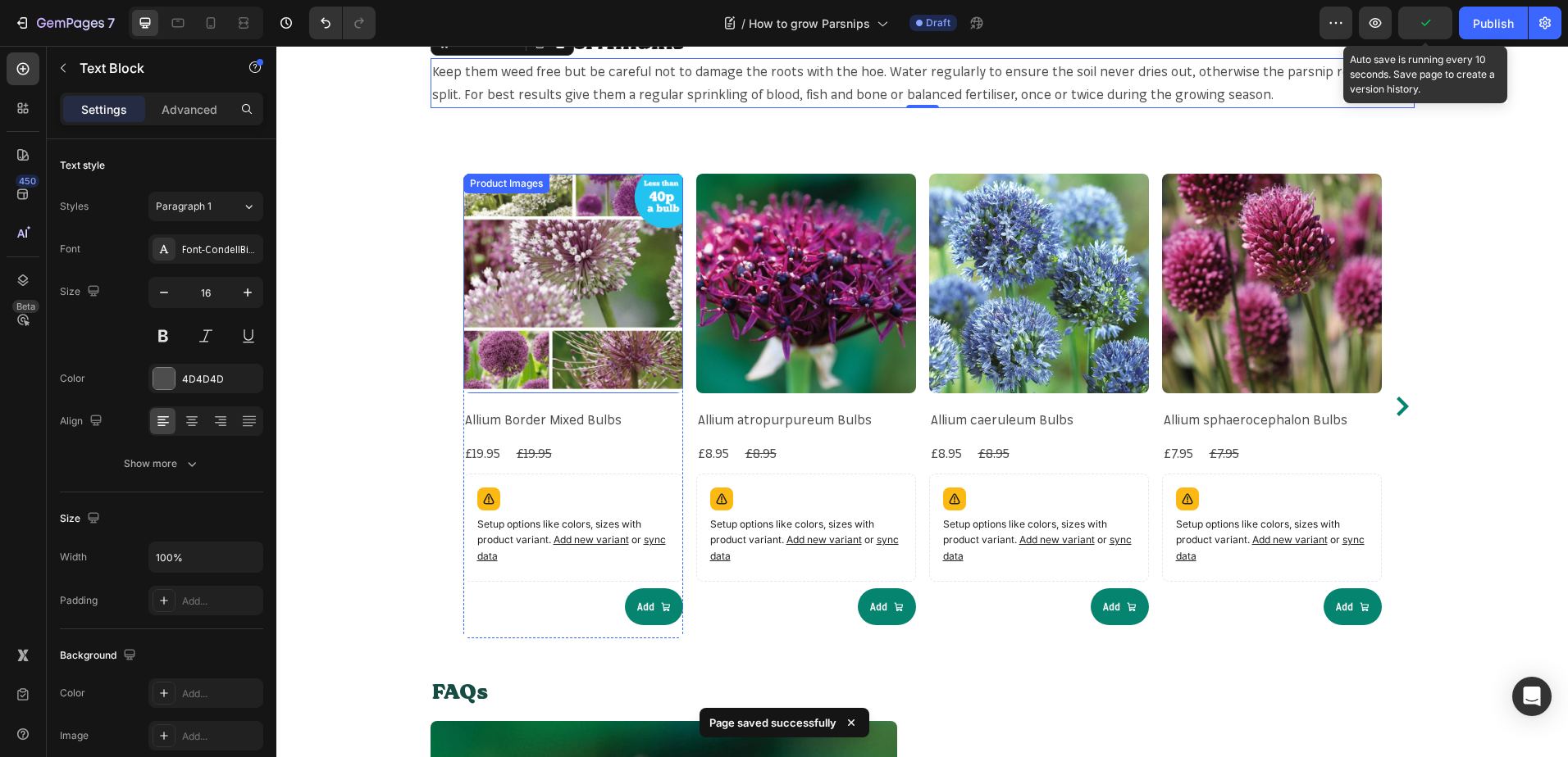
click at [513, 274] on img at bounding box center [573, 284] width 220 height 220
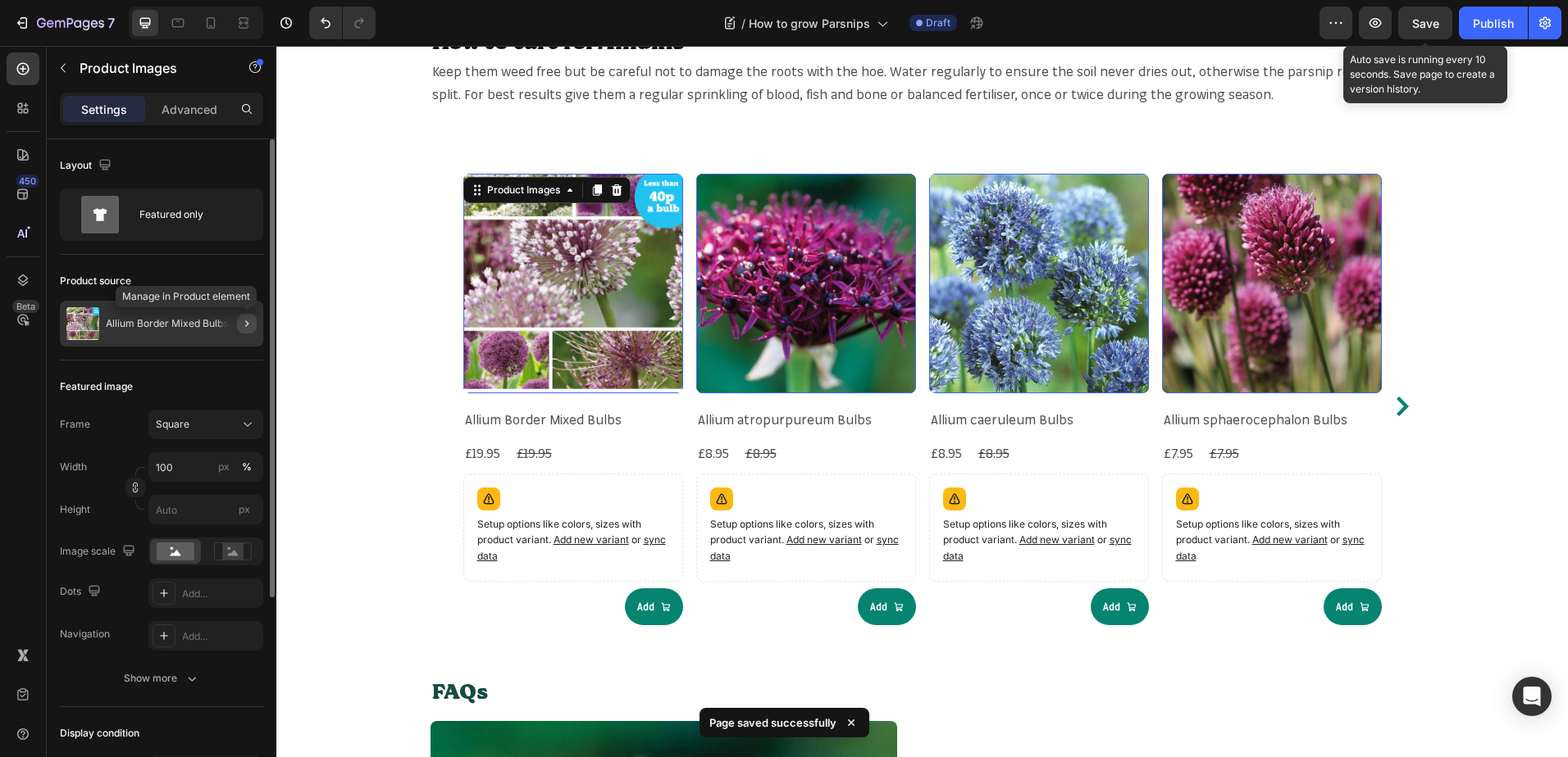
click at [247, 316] on button "button" at bounding box center [247, 323] width 20 height 20
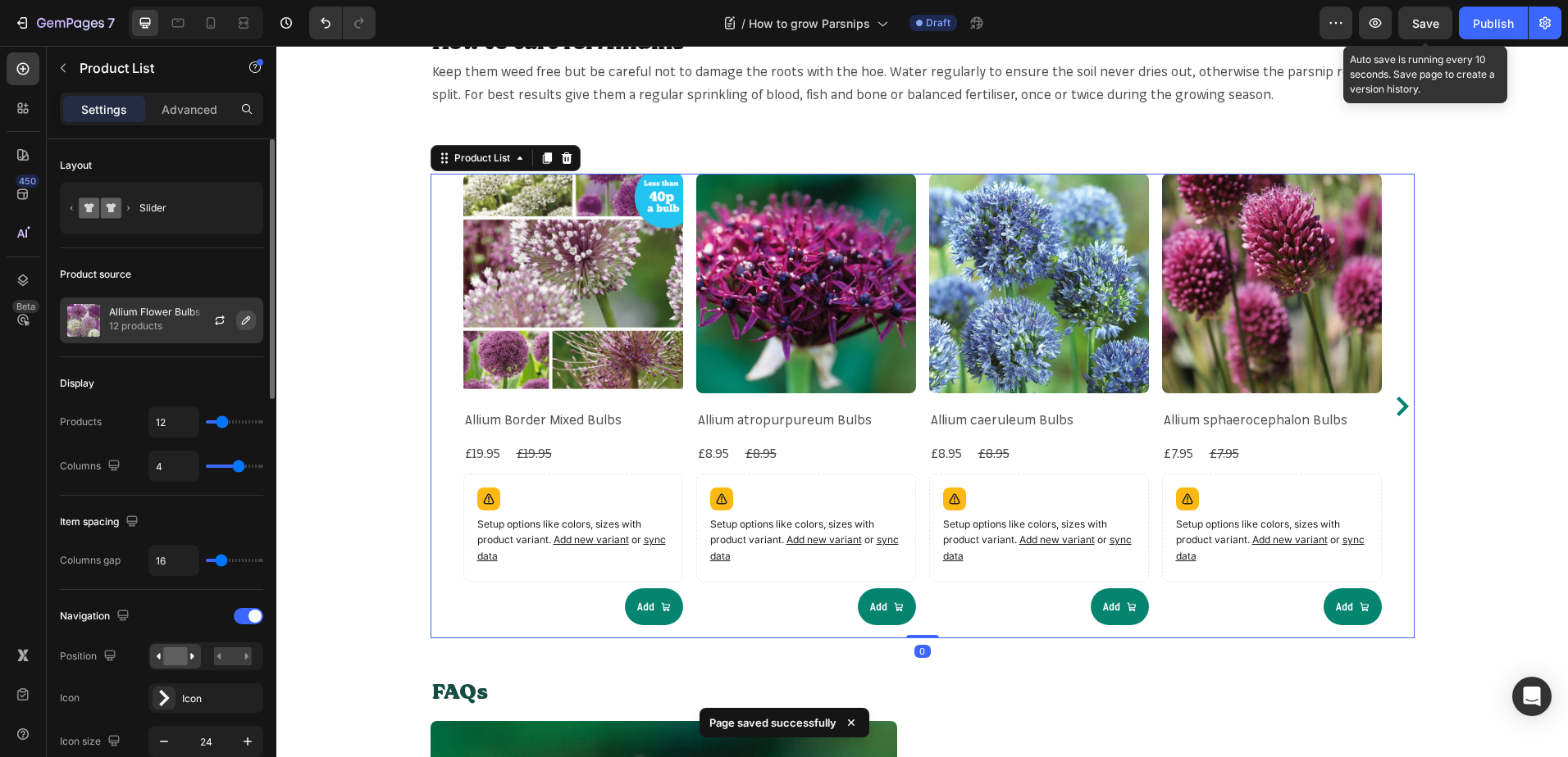
click at [244, 329] on button "button" at bounding box center [246, 320] width 20 height 20
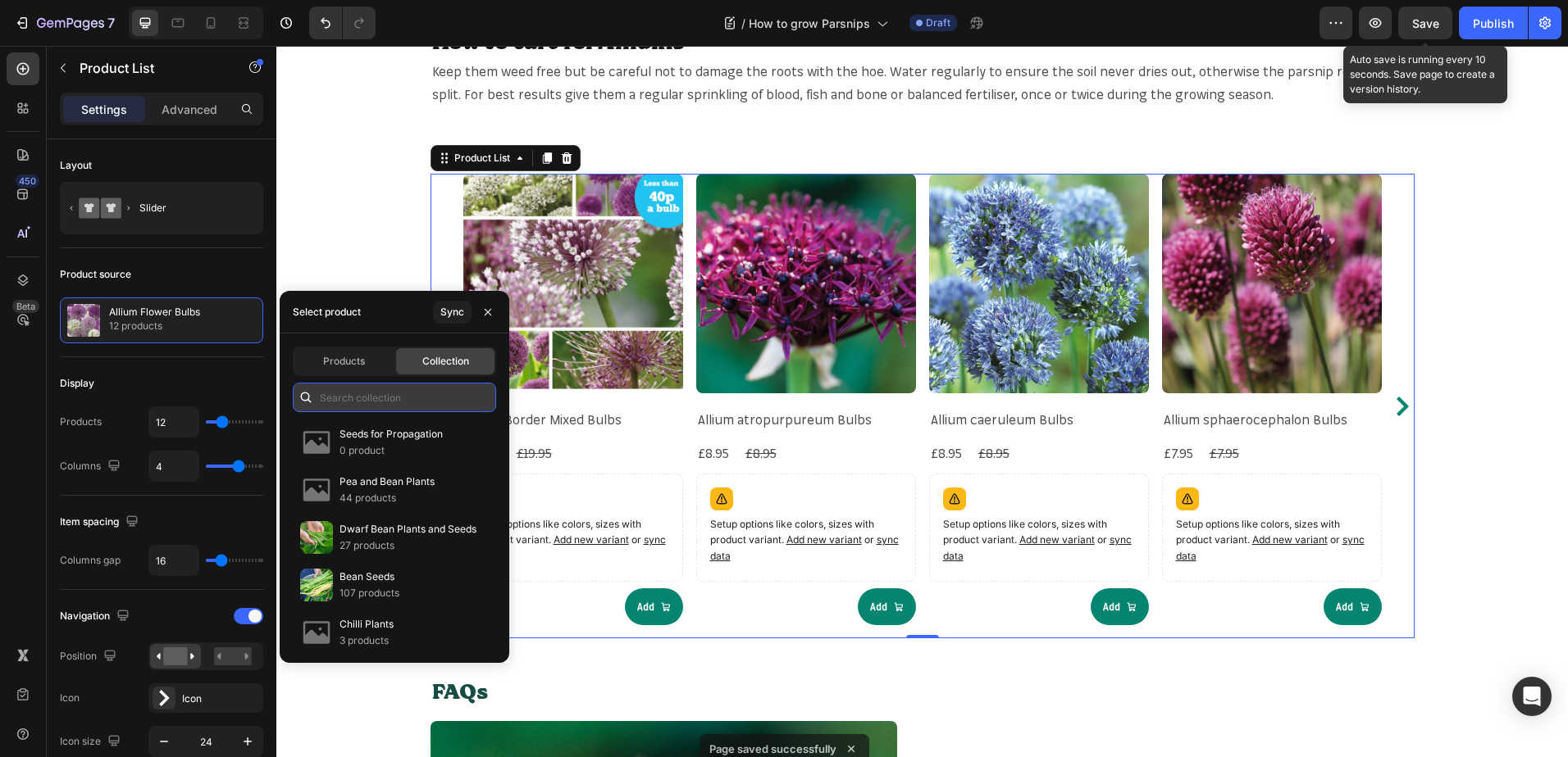
click at [334, 392] on input "text" at bounding box center [394, 397] width 204 height 29
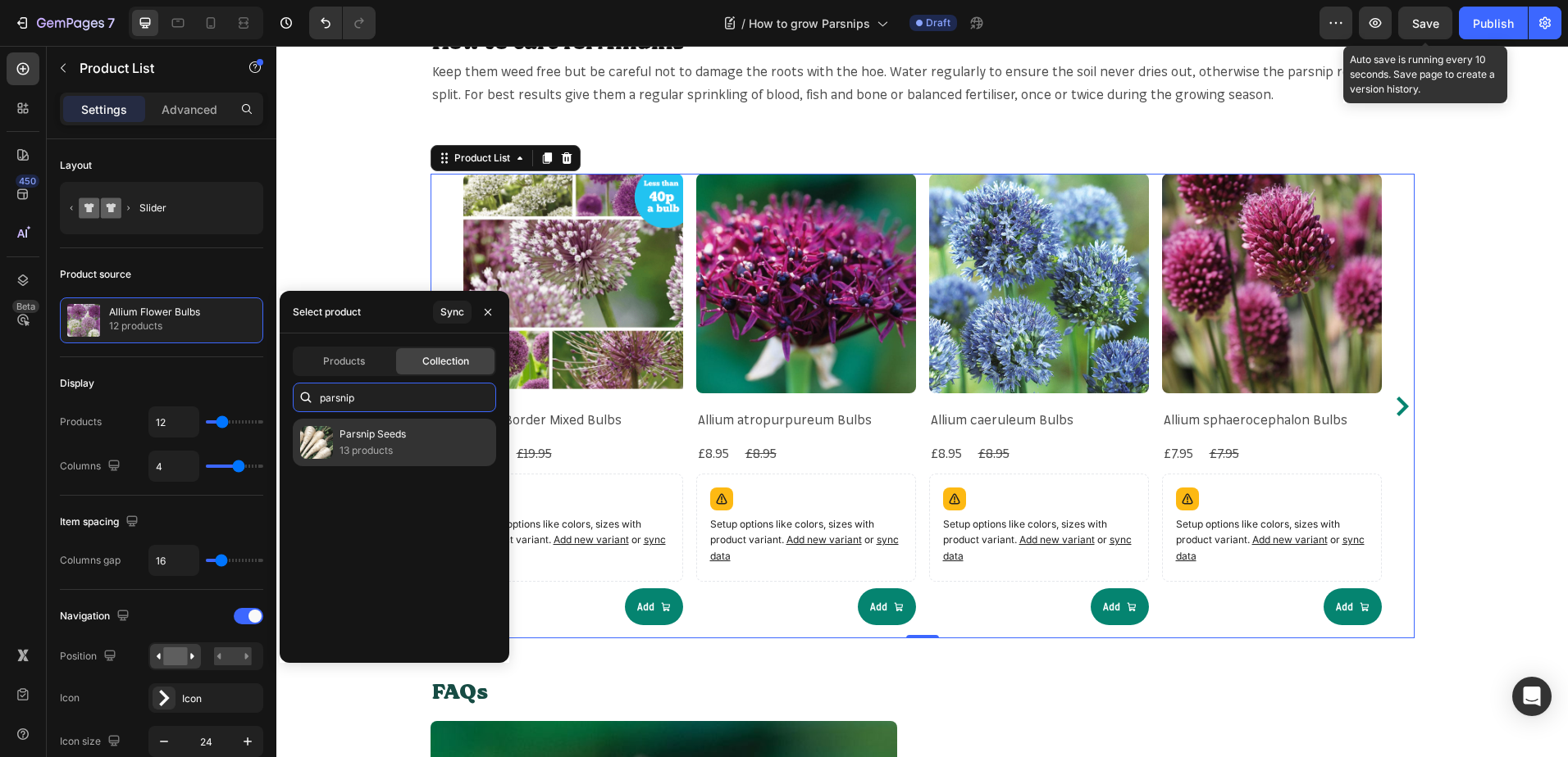
type input "parsnip"
click at [340, 449] on p "13 products" at bounding box center [372, 450] width 66 height 16
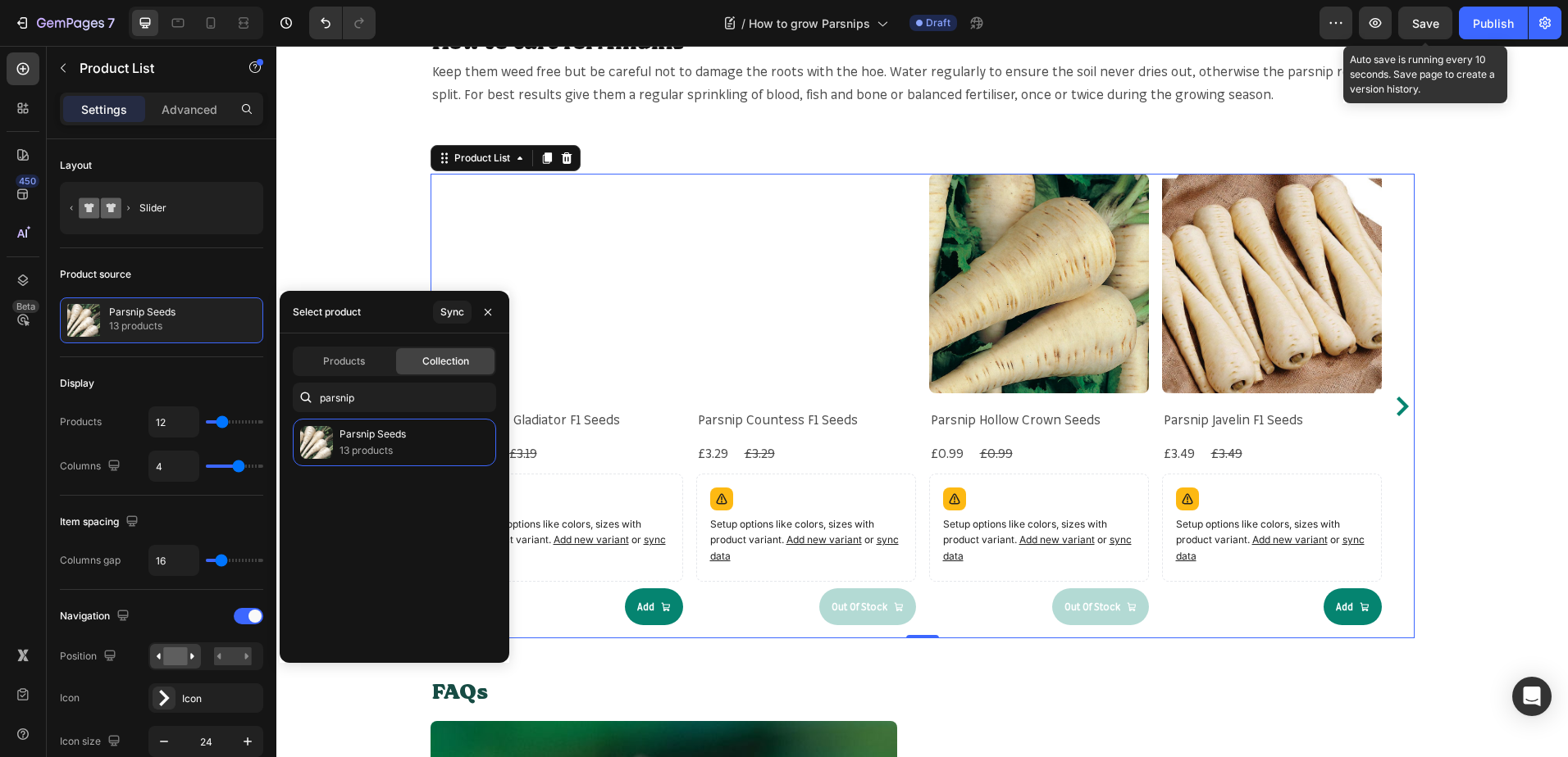
click at [399, 212] on div "When & Where to plant Alliums? Heading Outdoors: sow thinly February-May, where…" at bounding box center [922, 251] width 1291 height 2965
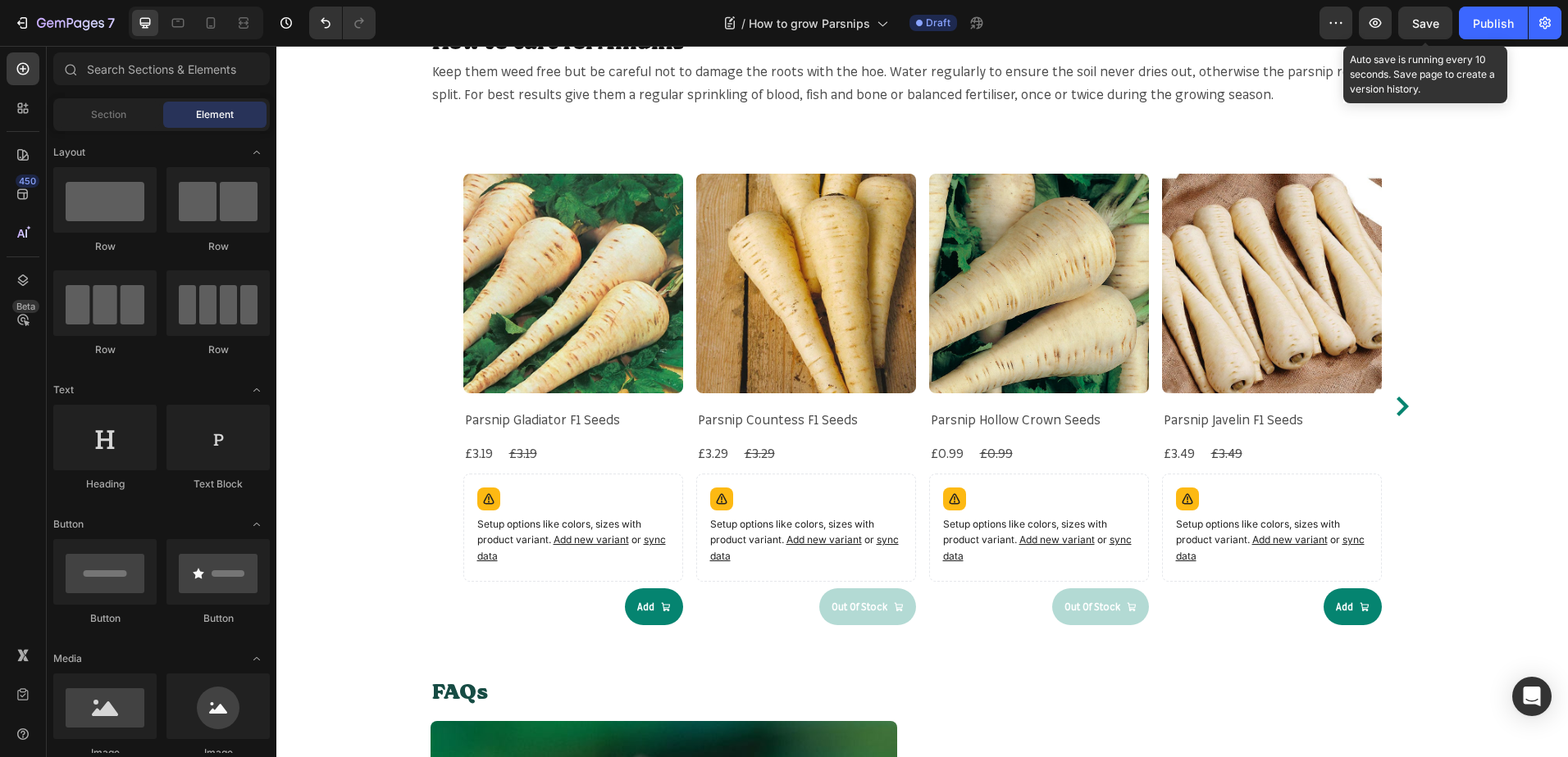
click at [1430, 19] on span "Save" at bounding box center [1424, 23] width 27 height 14
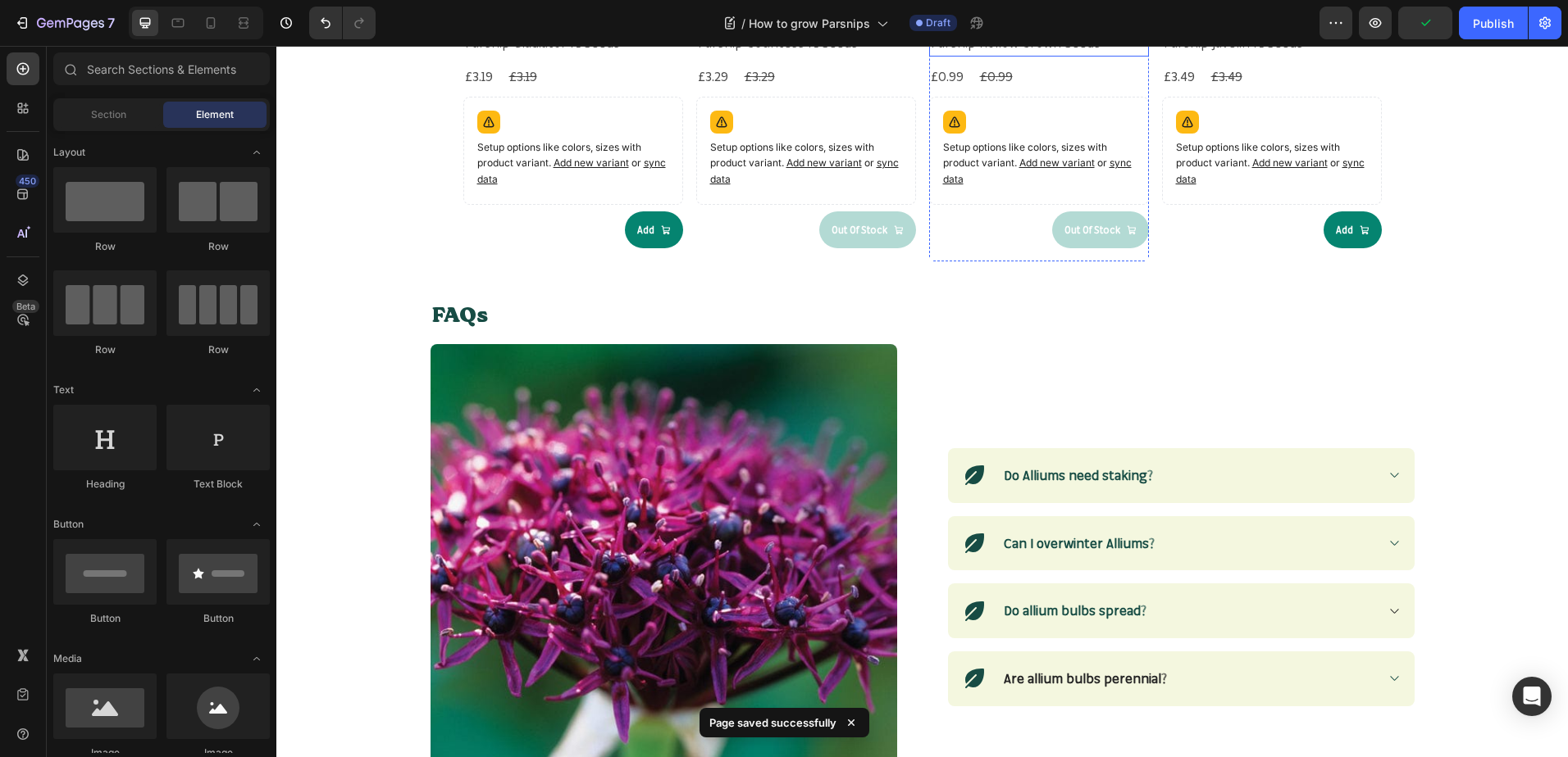
scroll to position [1803, 0]
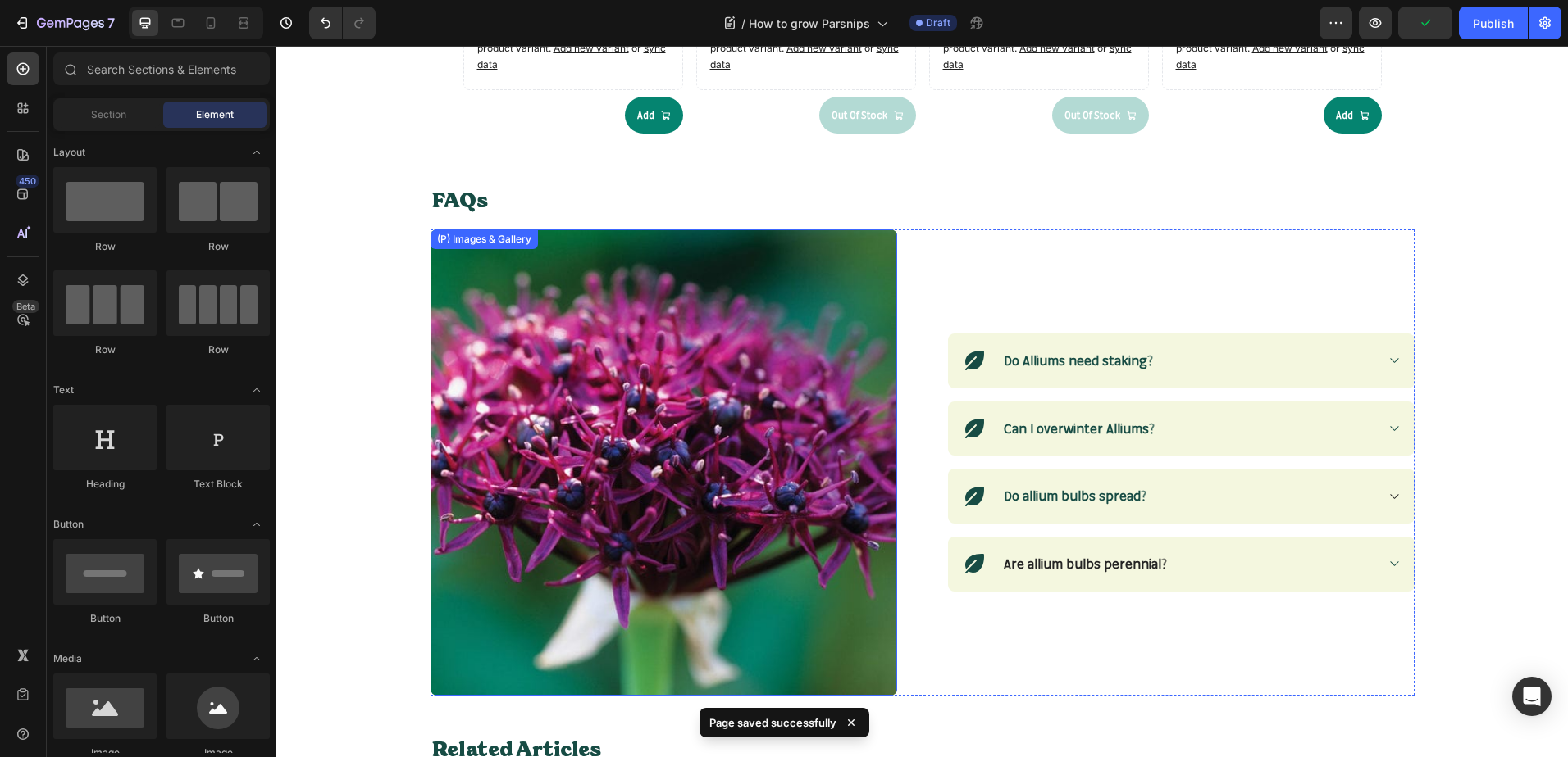
click at [776, 461] on img at bounding box center [664, 462] width 467 height 467
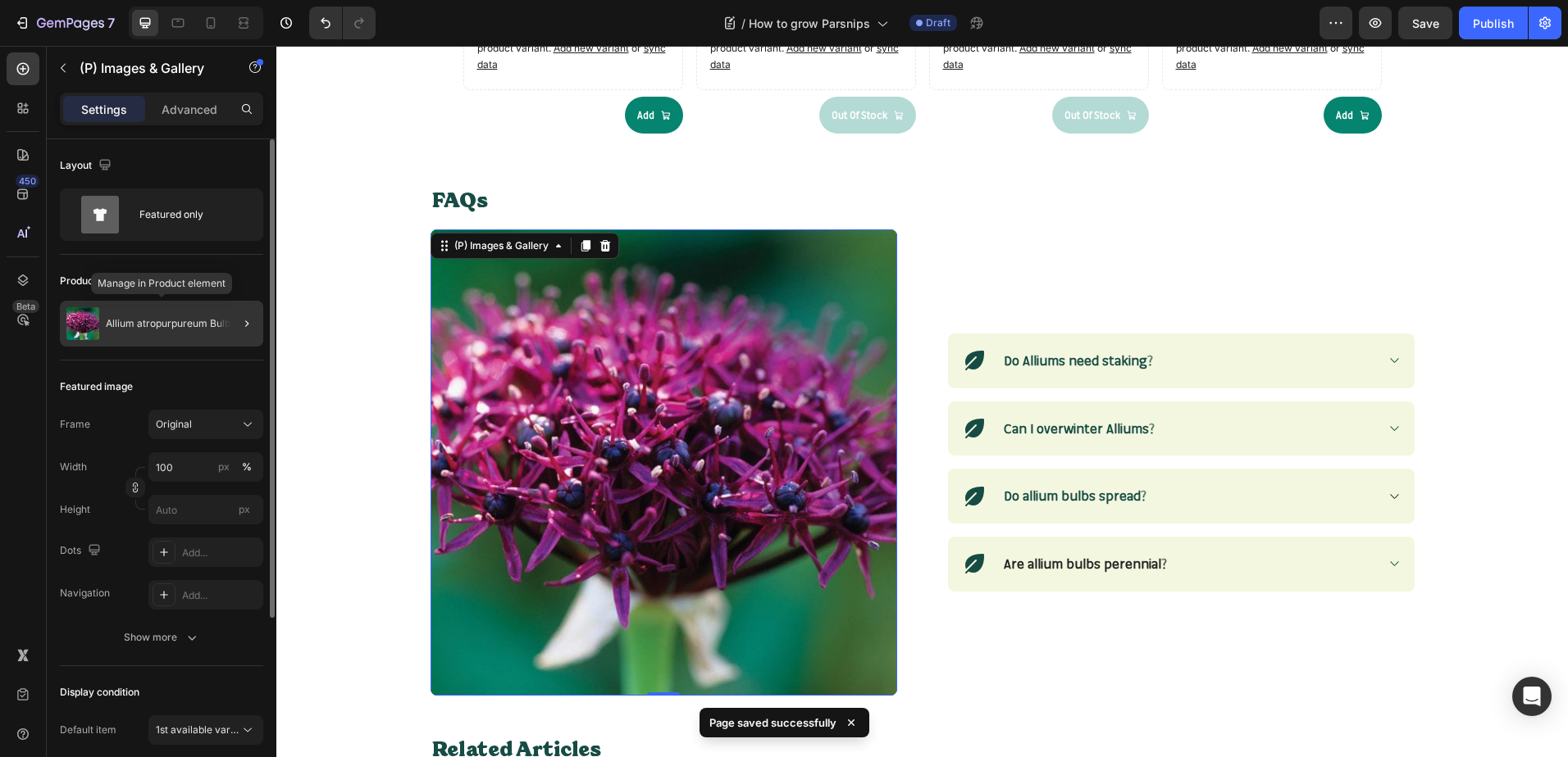
click at [206, 325] on p "Allium atropurpureum Bulbs" at bounding box center [170, 323] width 130 height 11
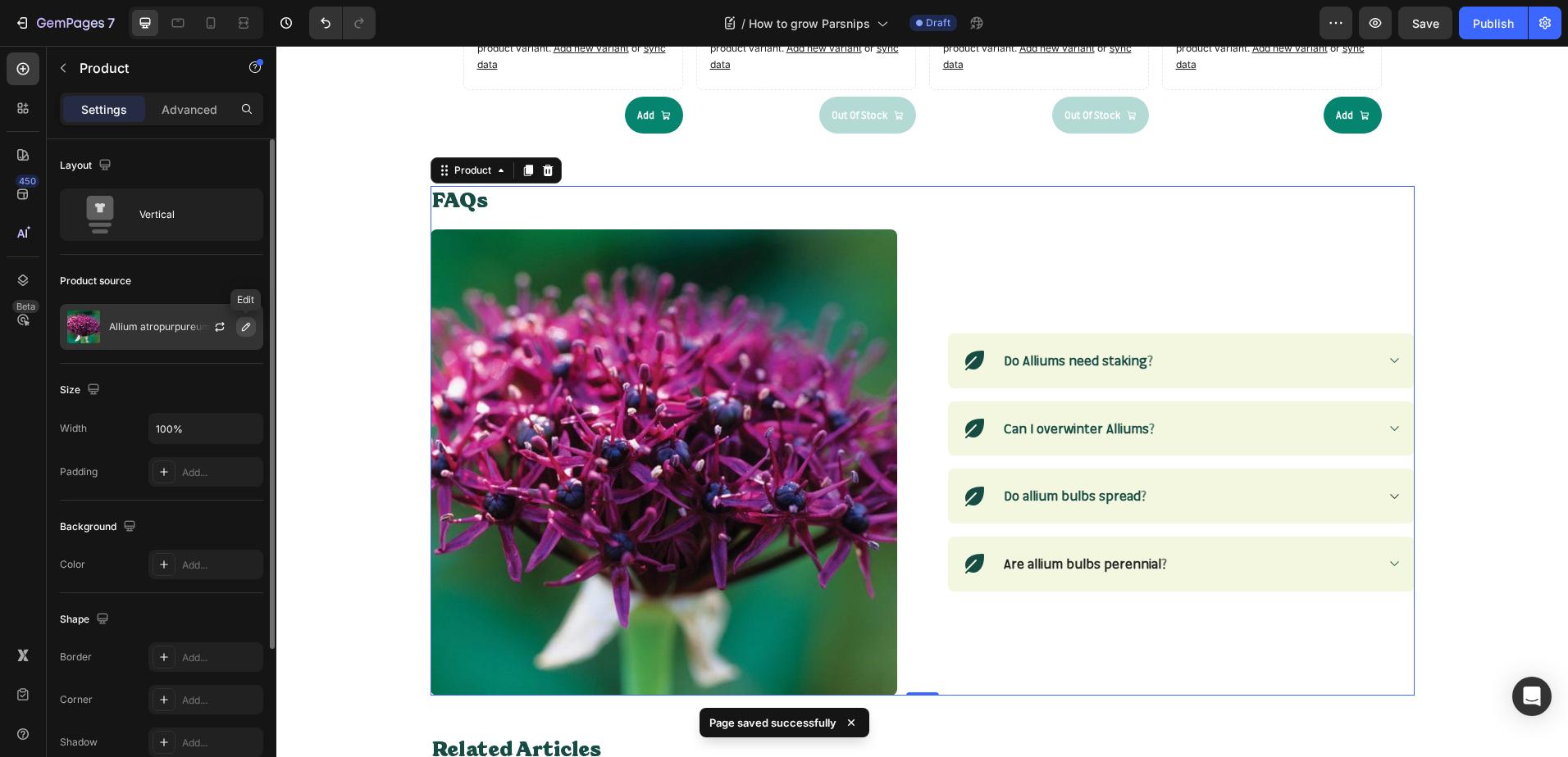
click at [244, 330] on icon "button" at bounding box center [246, 327] width 9 height 9
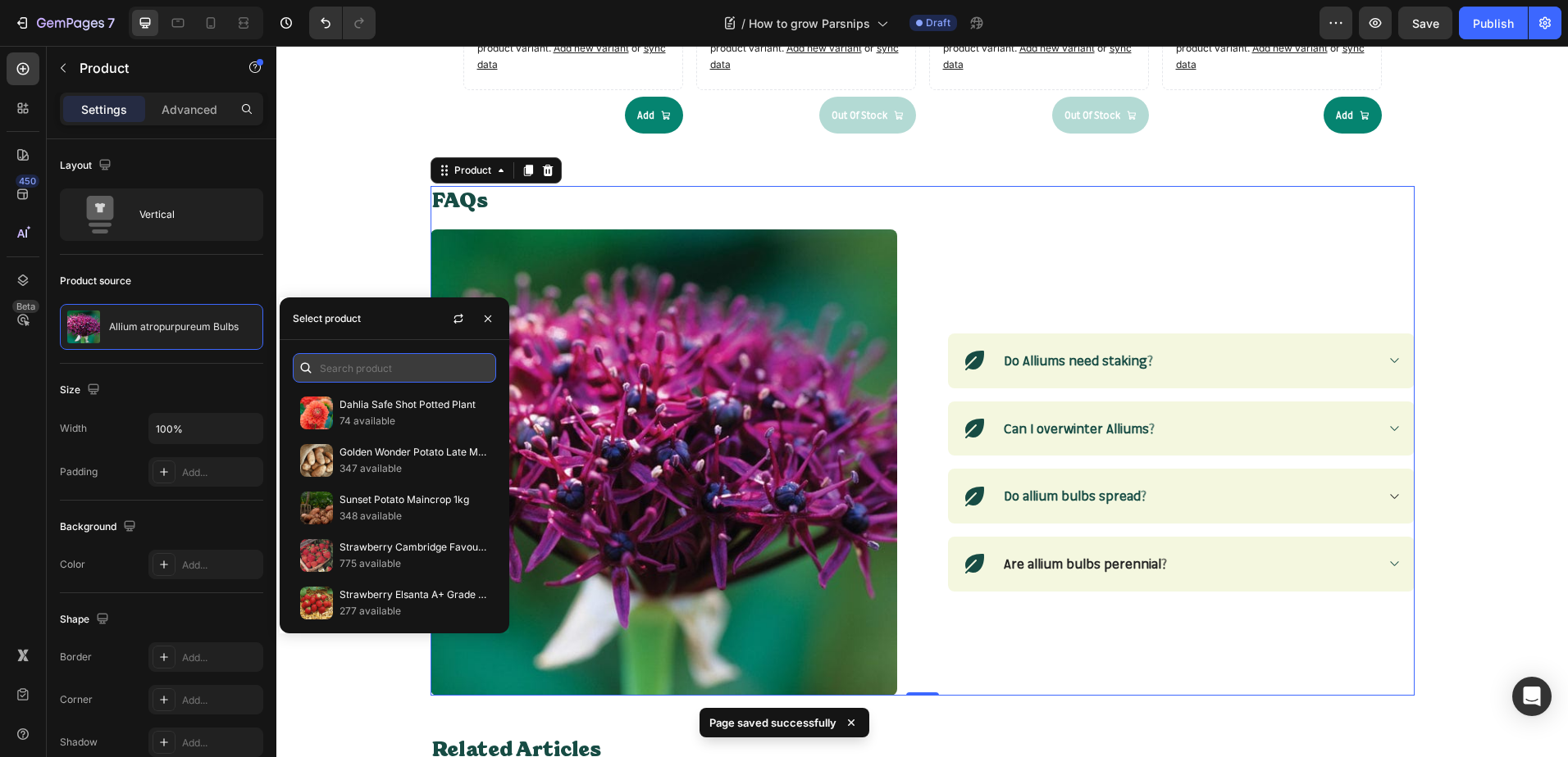
click at [352, 381] on input "text" at bounding box center [394, 368] width 204 height 29
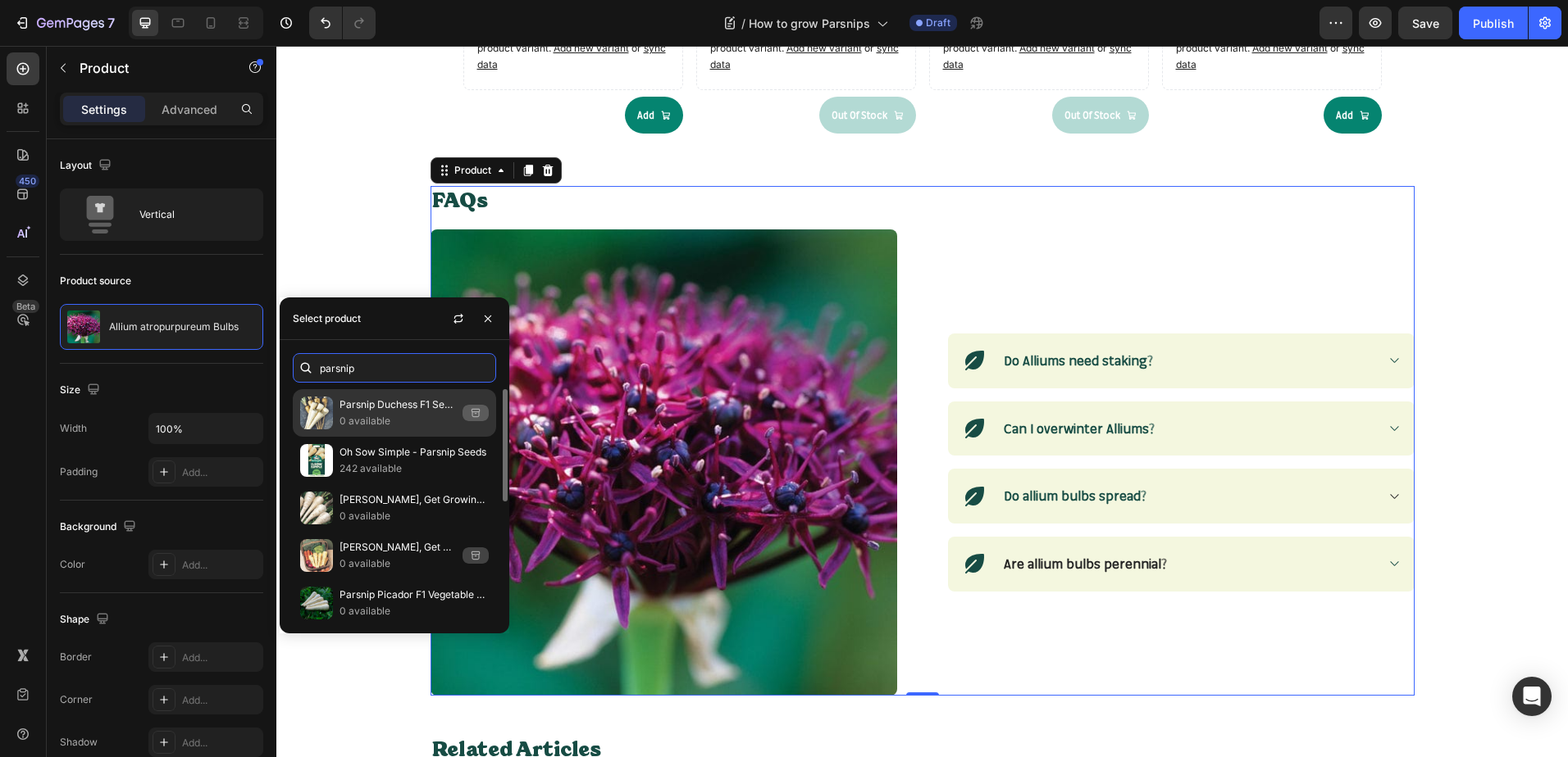
type input "parsnip"
click at [382, 406] on p "Parsnip Duchess F1 Seeds" at bounding box center [397, 405] width 116 height 16
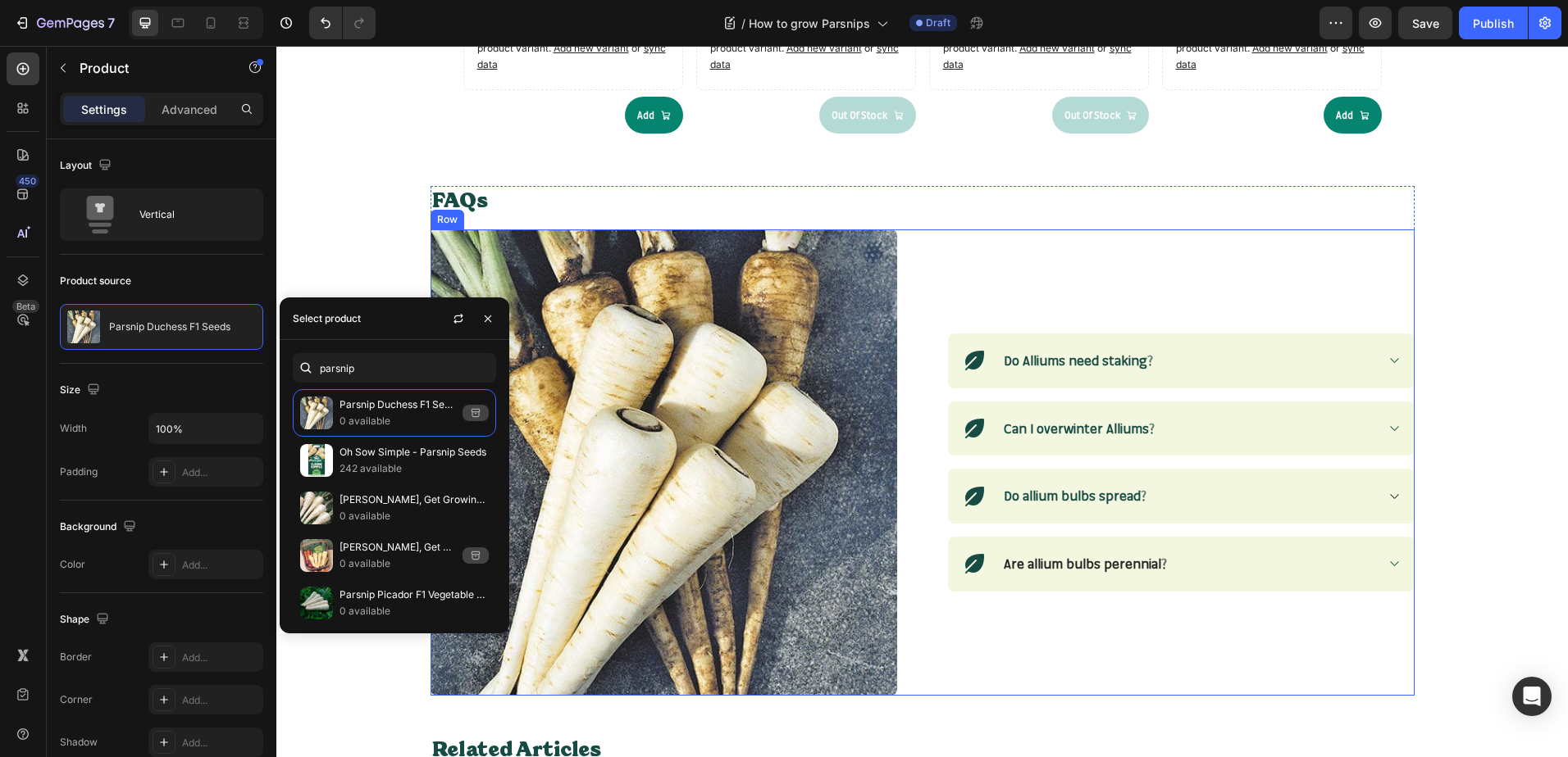
click at [1114, 235] on div "Icon Do Alliums need staking? Accordion Row Icon Can I overwinter Alliums? Acco…" at bounding box center [1181, 462] width 467 height 467
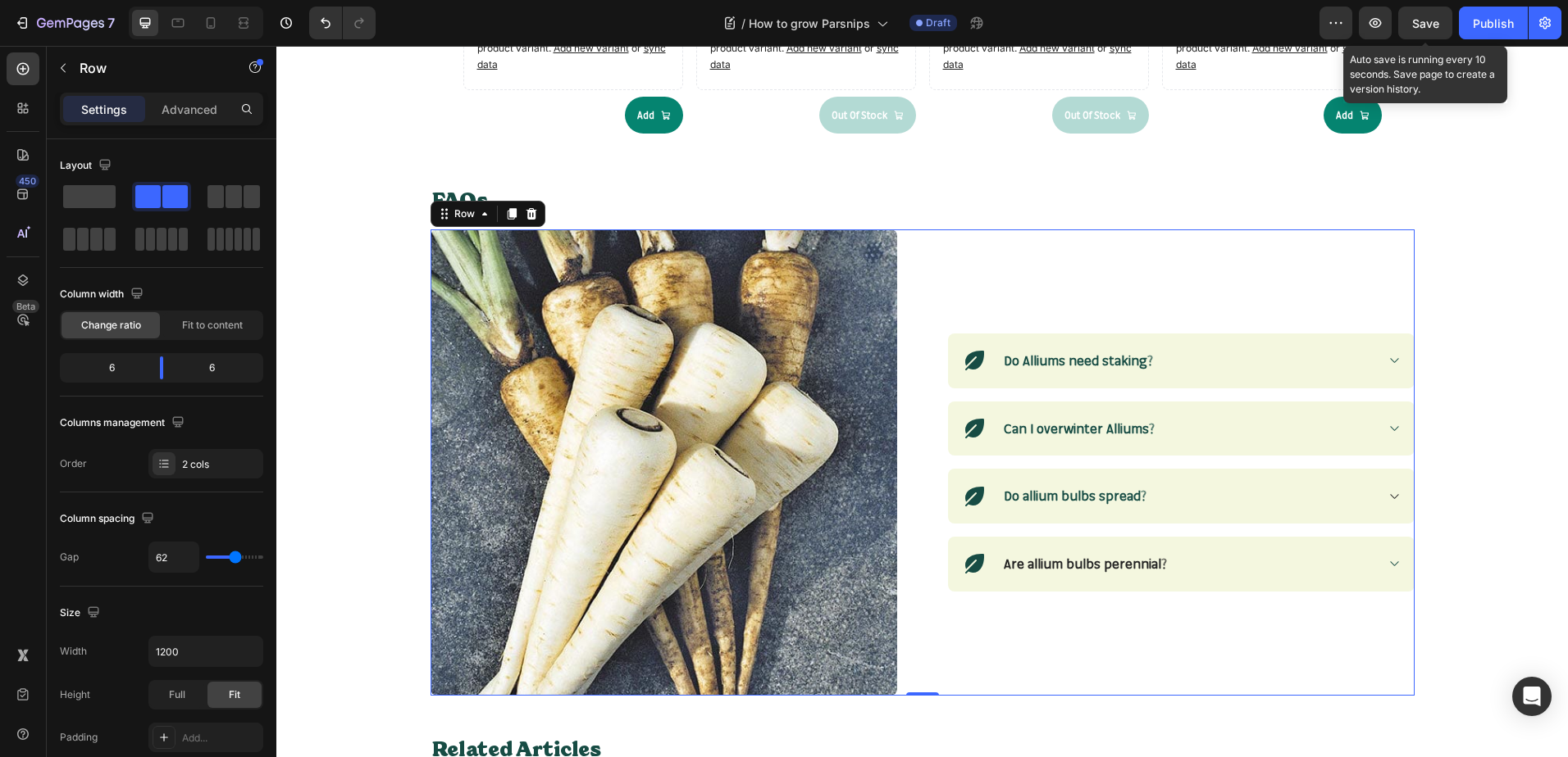
click at [1436, 30] on div "Save" at bounding box center [1424, 23] width 27 height 17
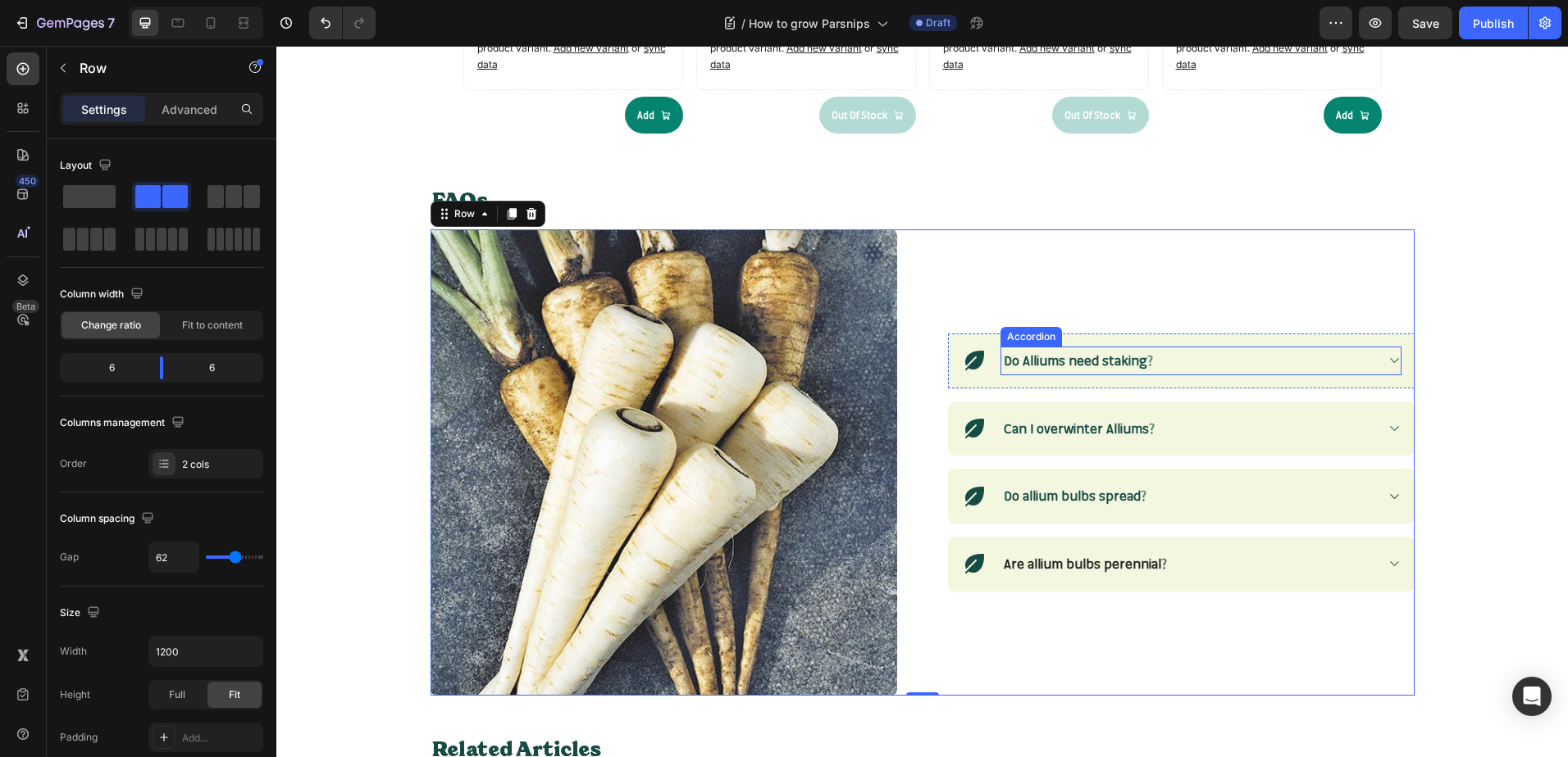
click at [1103, 367] on strong "Do Alliums need staking?" at bounding box center [1078, 360] width 150 height 16
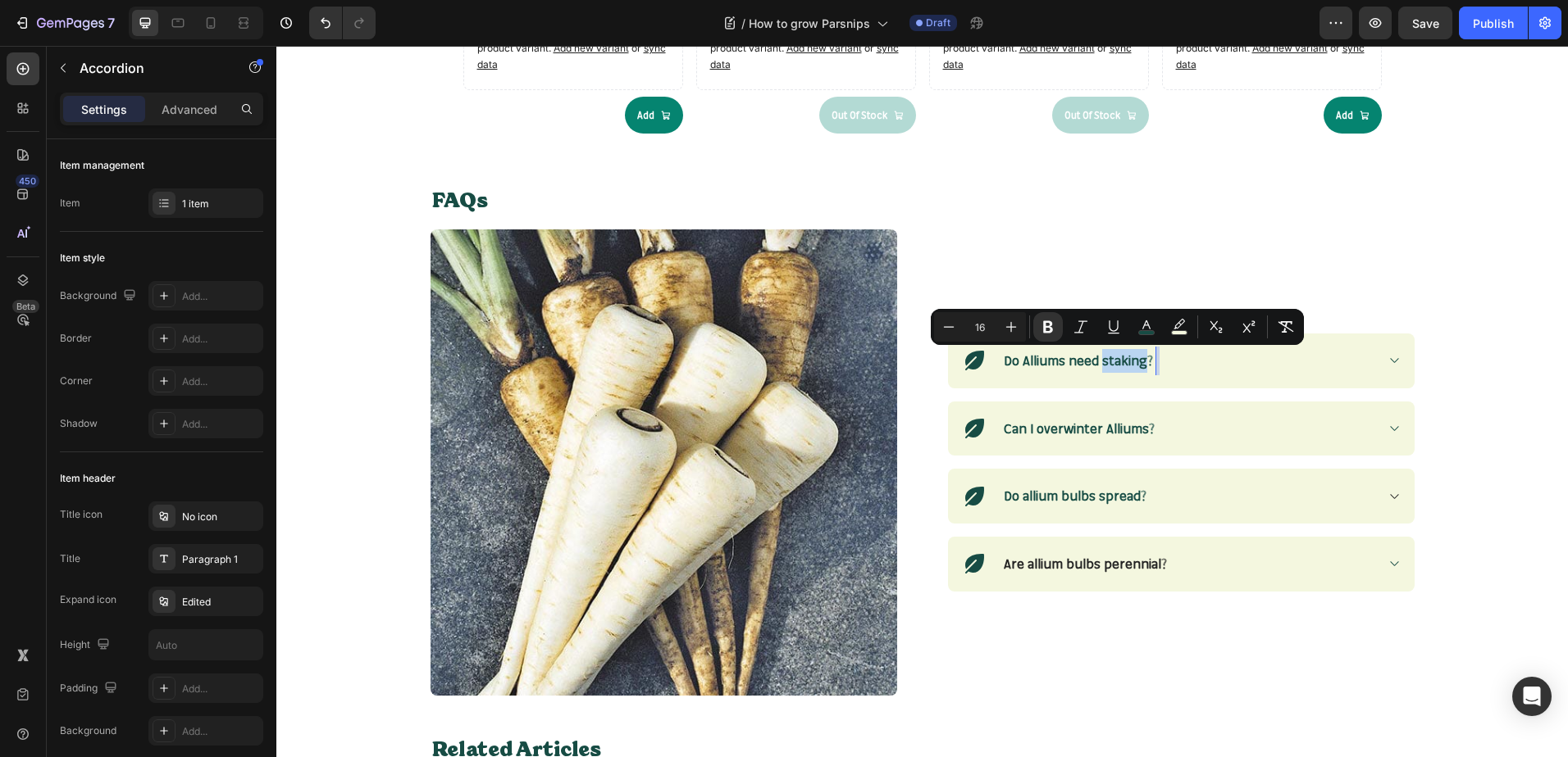
click at [1103, 367] on strong "Do Alliums need staking?" at bounding box center [1078, 360] width 150 height 16
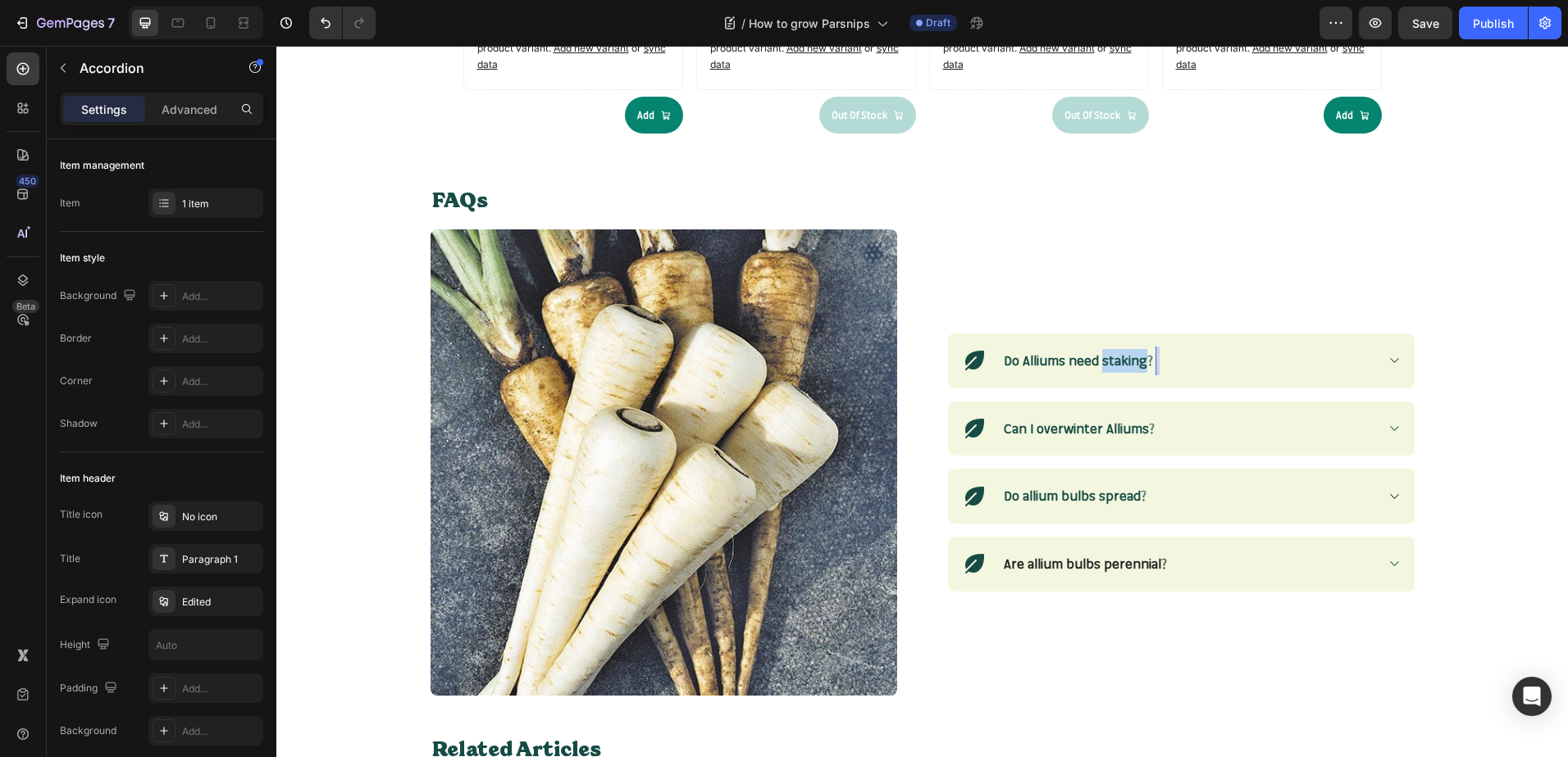
click at [1103, 367] on strong "Do Alliums need staking?" at bounding box center [1078, 360] width 150 height 16
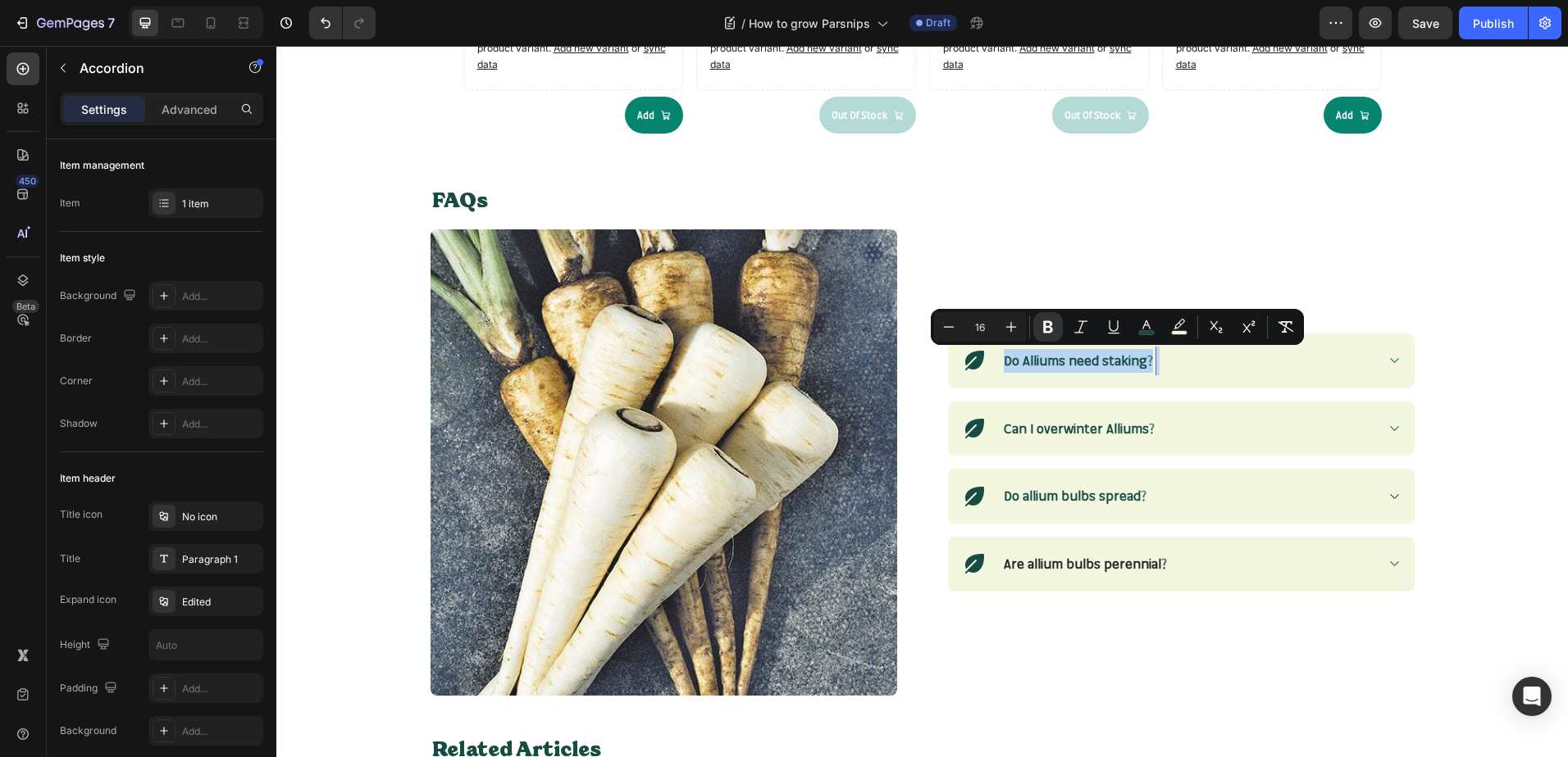
click at [1103, 367] on strong "Do Alliums need staking?" at bounding box center [1078, 360] width 150 height 16
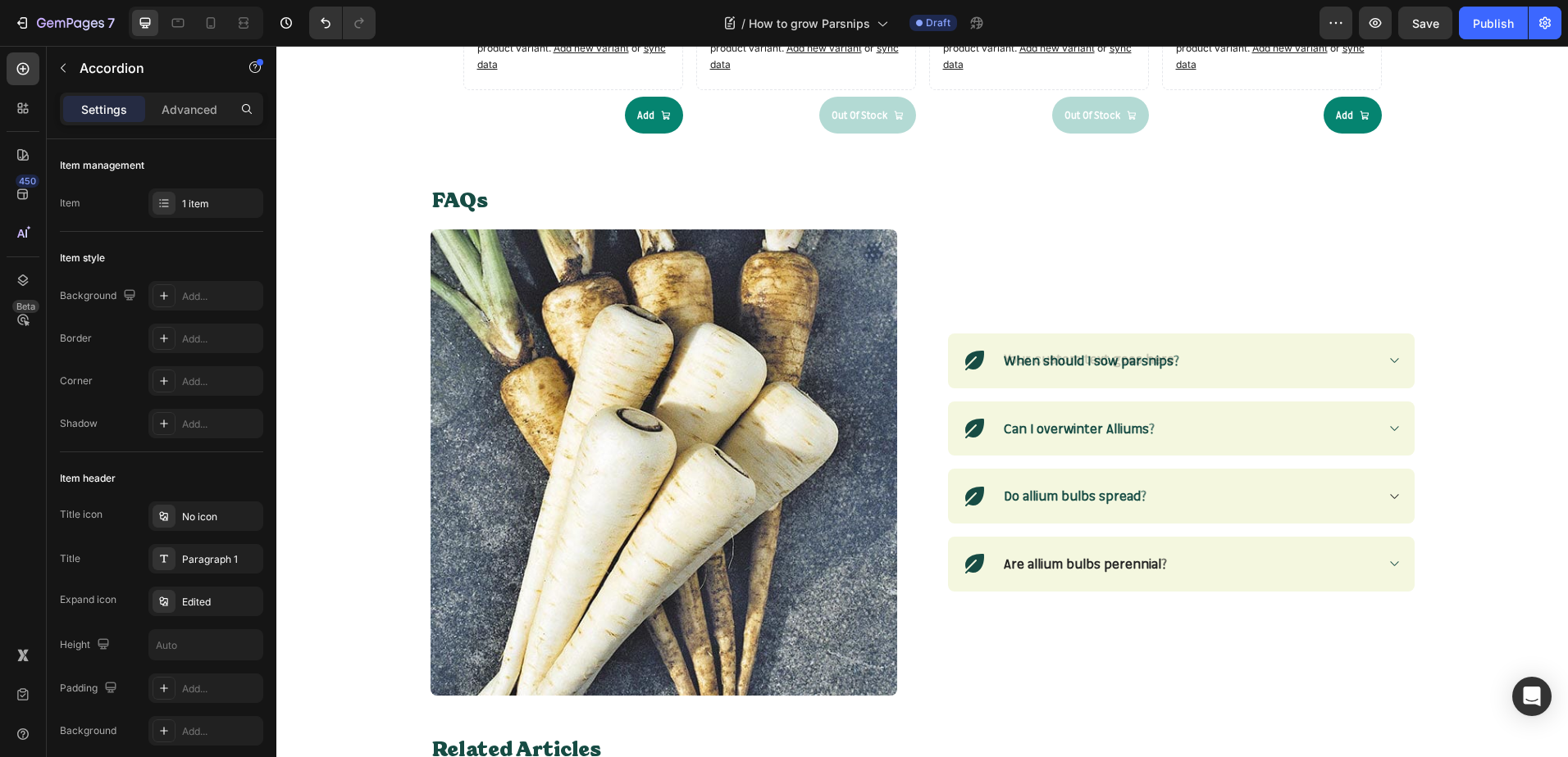
scroll to position [1792, 0]
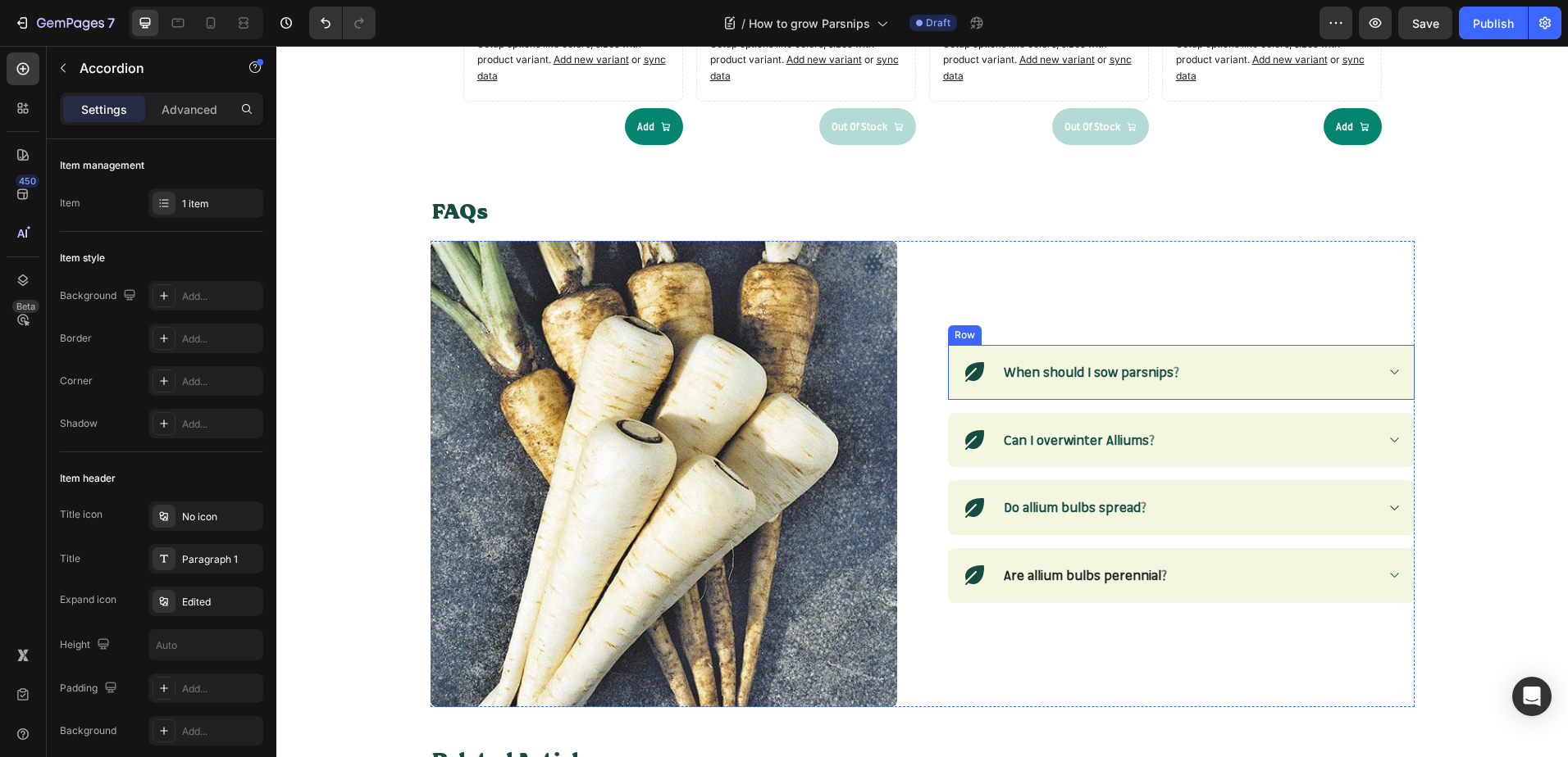
click at [1394, 373] on div "Icon When should I sow parsnips? Accordion 0 Row" at bounding box center [1181, 373] width 467 height 55
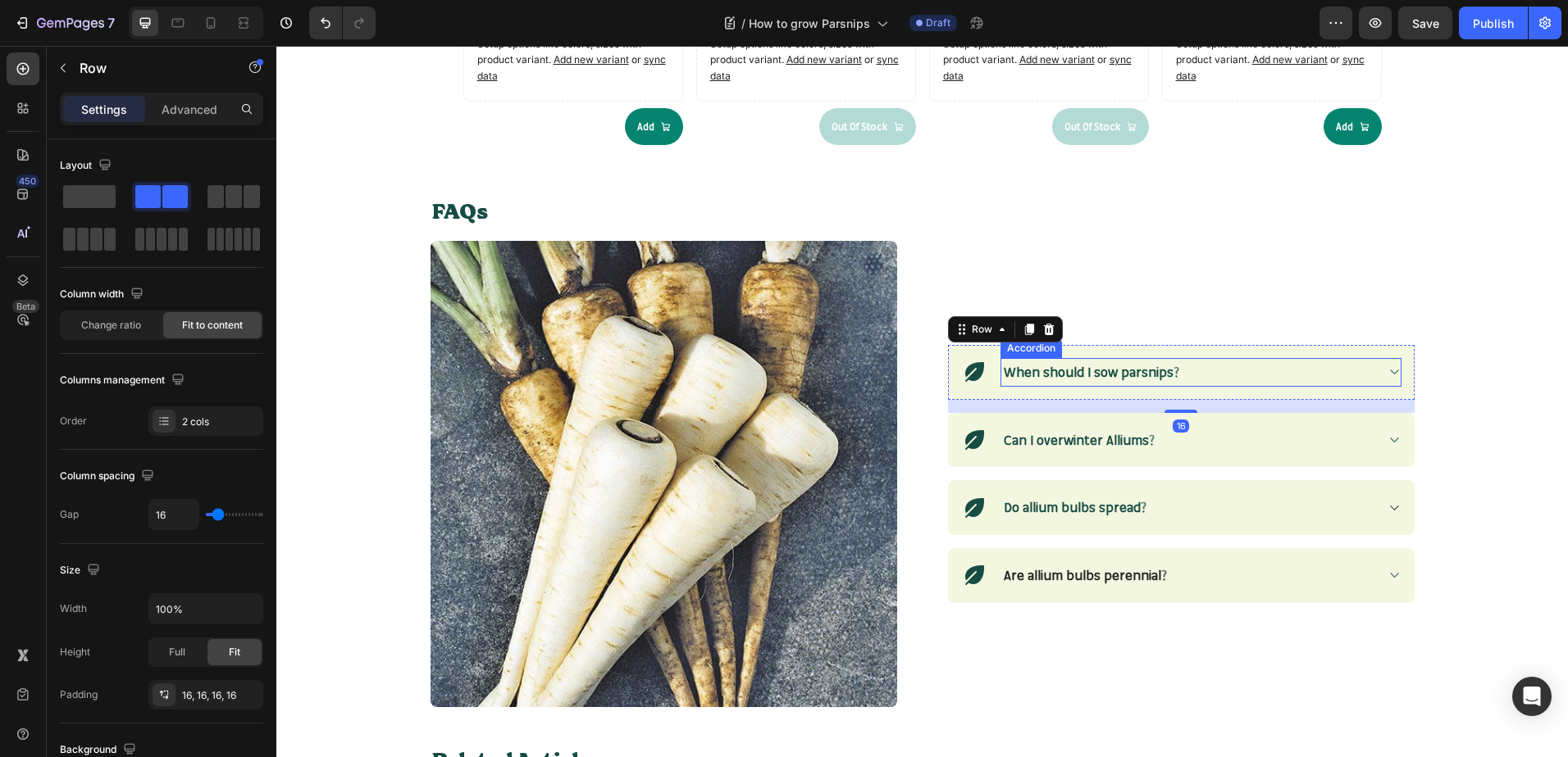
click at [1387, 378] on icon at bounding box center [1393, 371] width 12 height 13
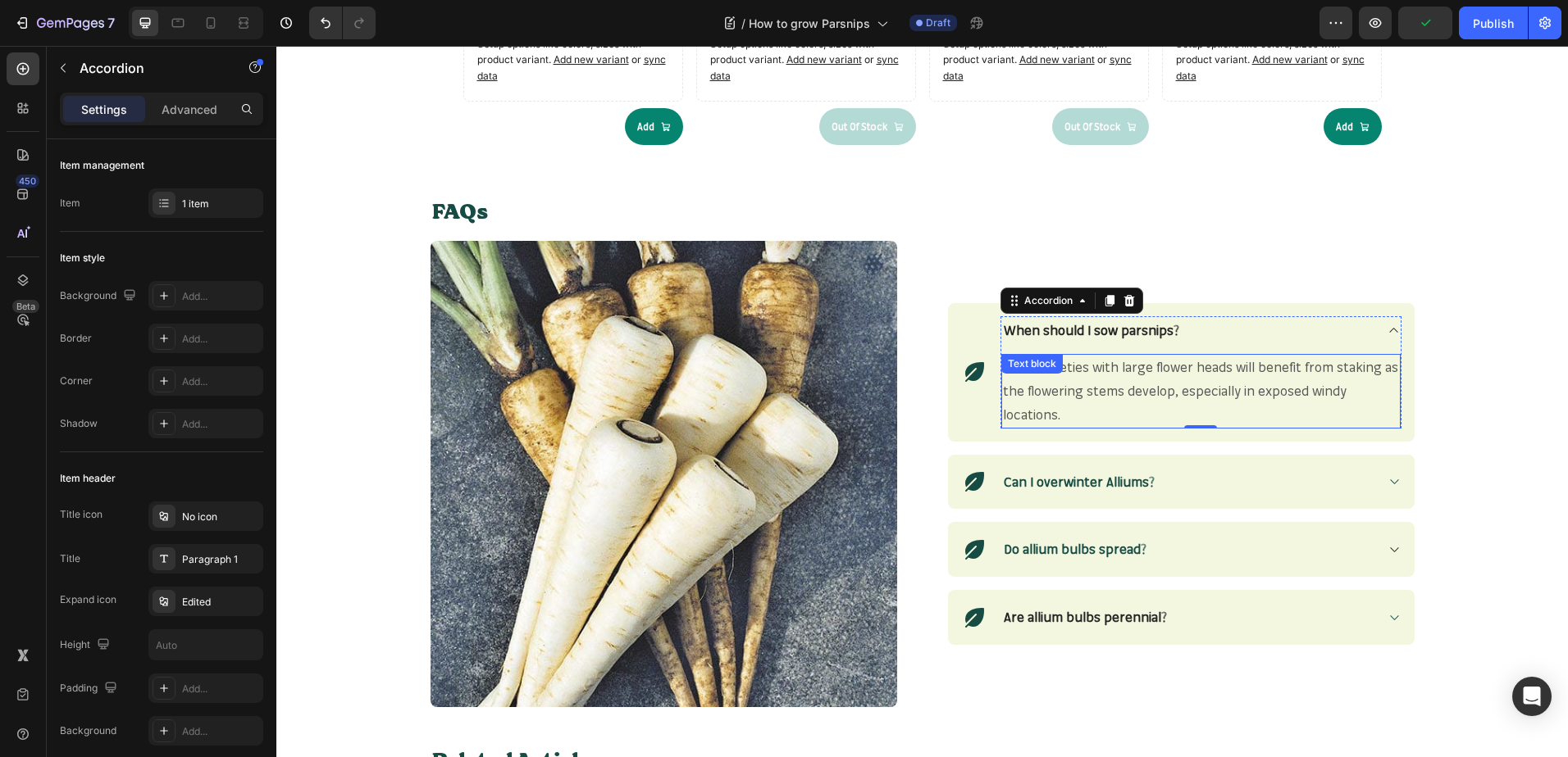
click at [1059, 408] on p "Taller varieties with large flower heads will benefit from staking as the flowe…" at bounding box center [1200, 391] width 396 height 70
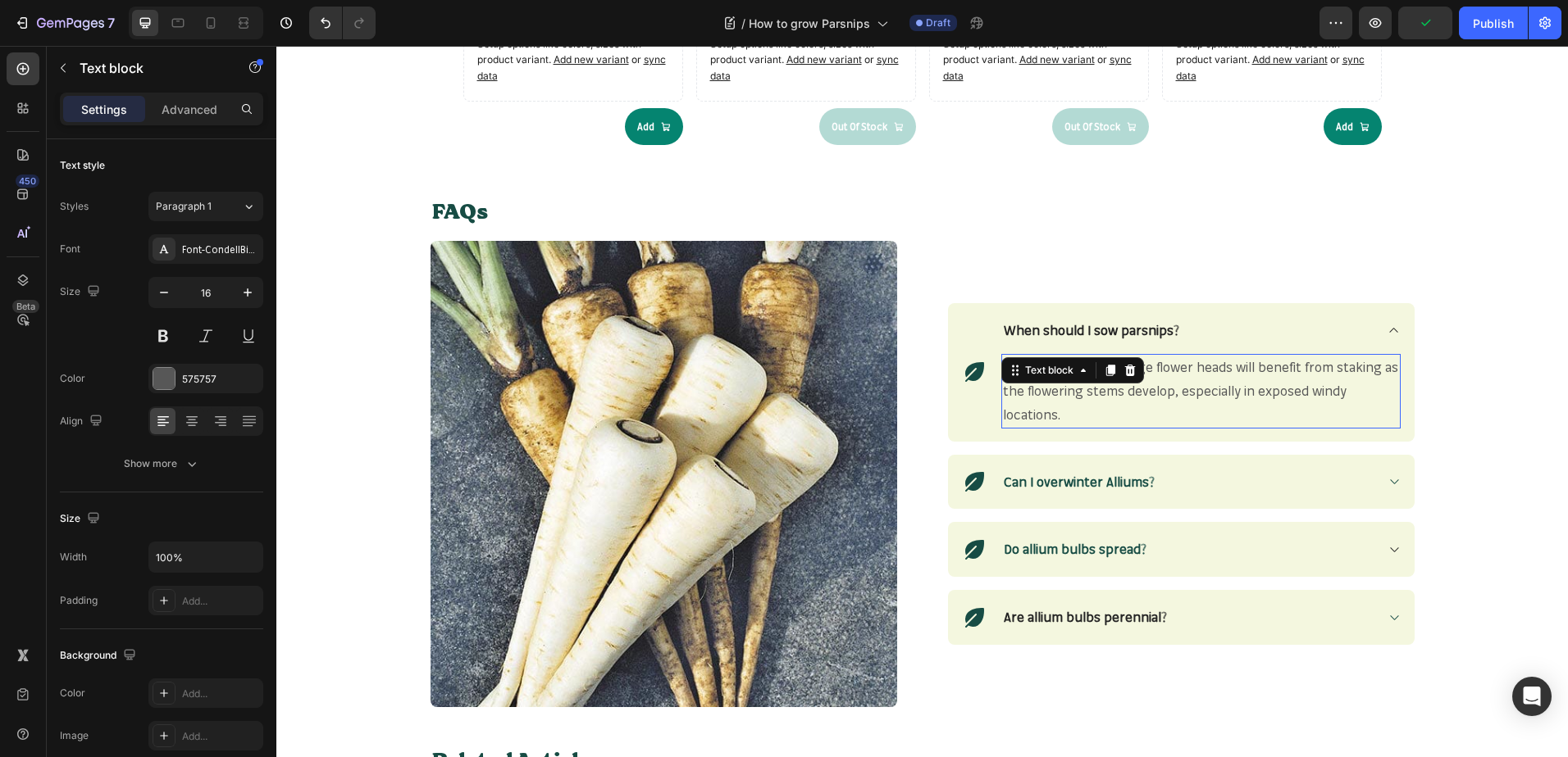
click at [1059, 408] on p "Taller varieties with large flower heads will benefit from staking as the flowe…" at bounding box center [1200, 391] width 396 height 70
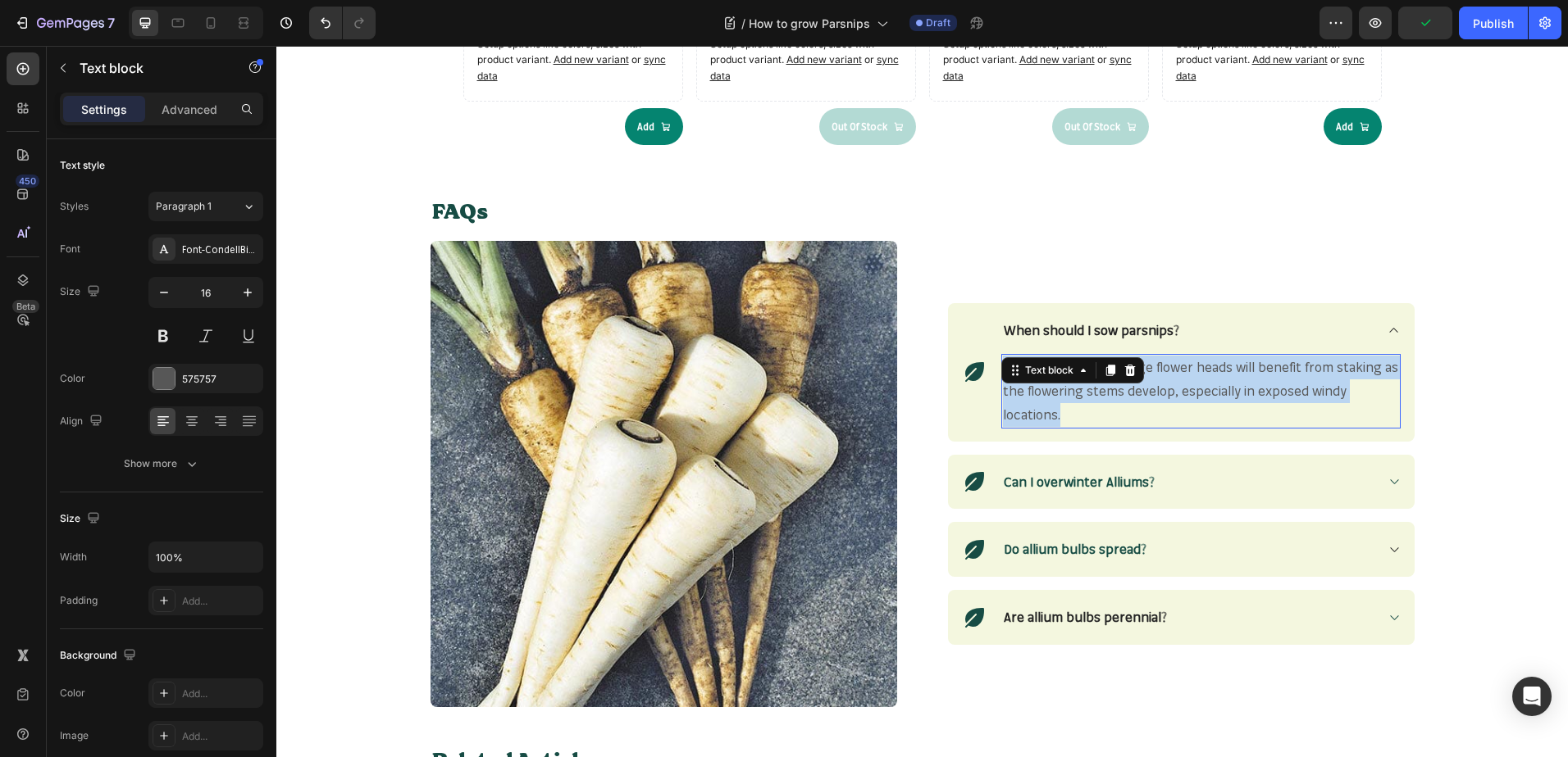
click at [1059, 408] on p "Taller varieties with large flower heads will benefit from staking as the flowe…" at bounding box center [1200, 391] width 396 height 70
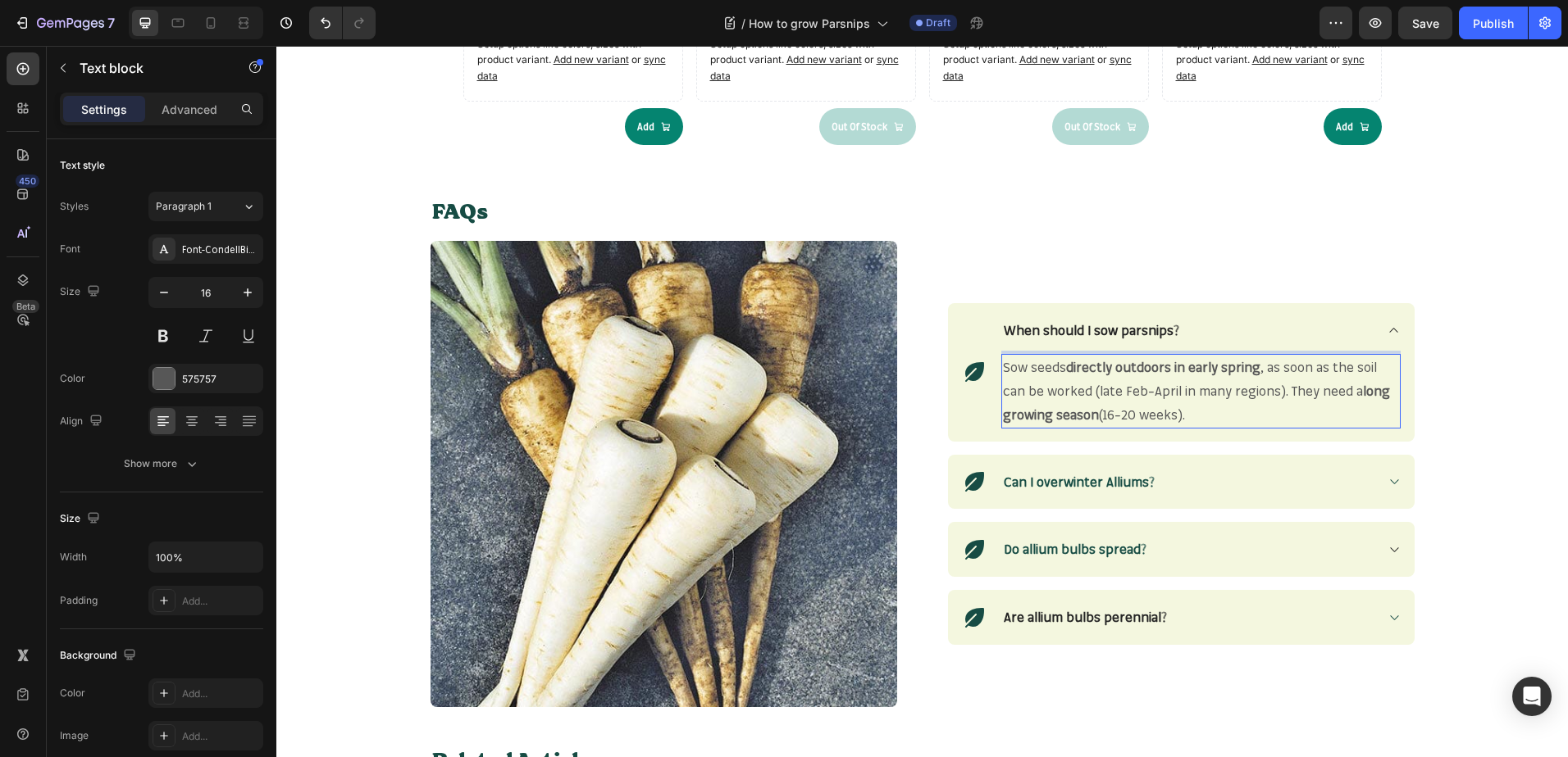
click at [1130, 407] on p "Sow seeds directly outdoors in early spring , as soon as the soil can be worked…" at bounding box center [1200, 391] width 396 height 70
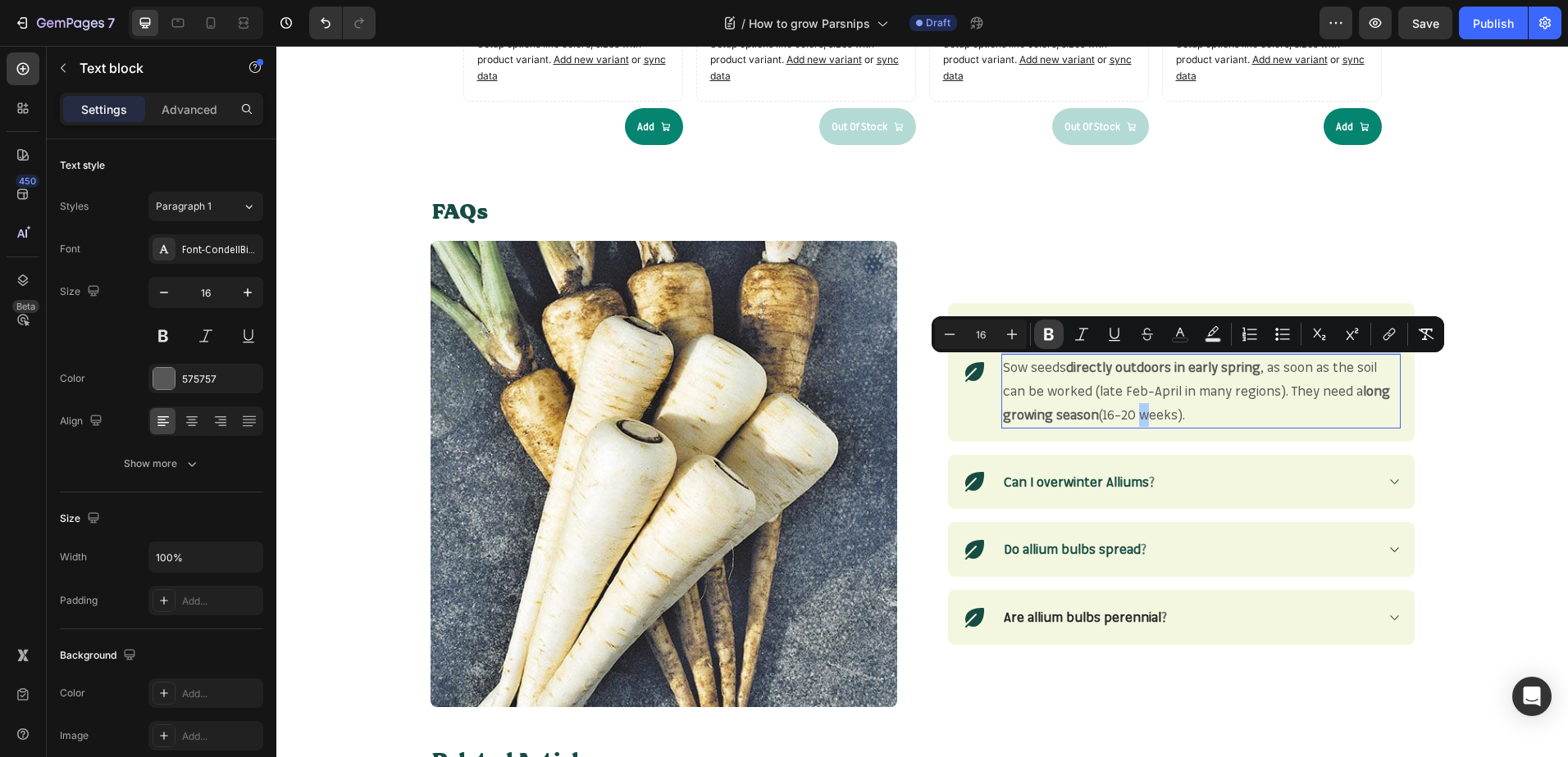
click at [1058, 334] on button "Bold" at bounding box center [1049, 334] width 29 height 29
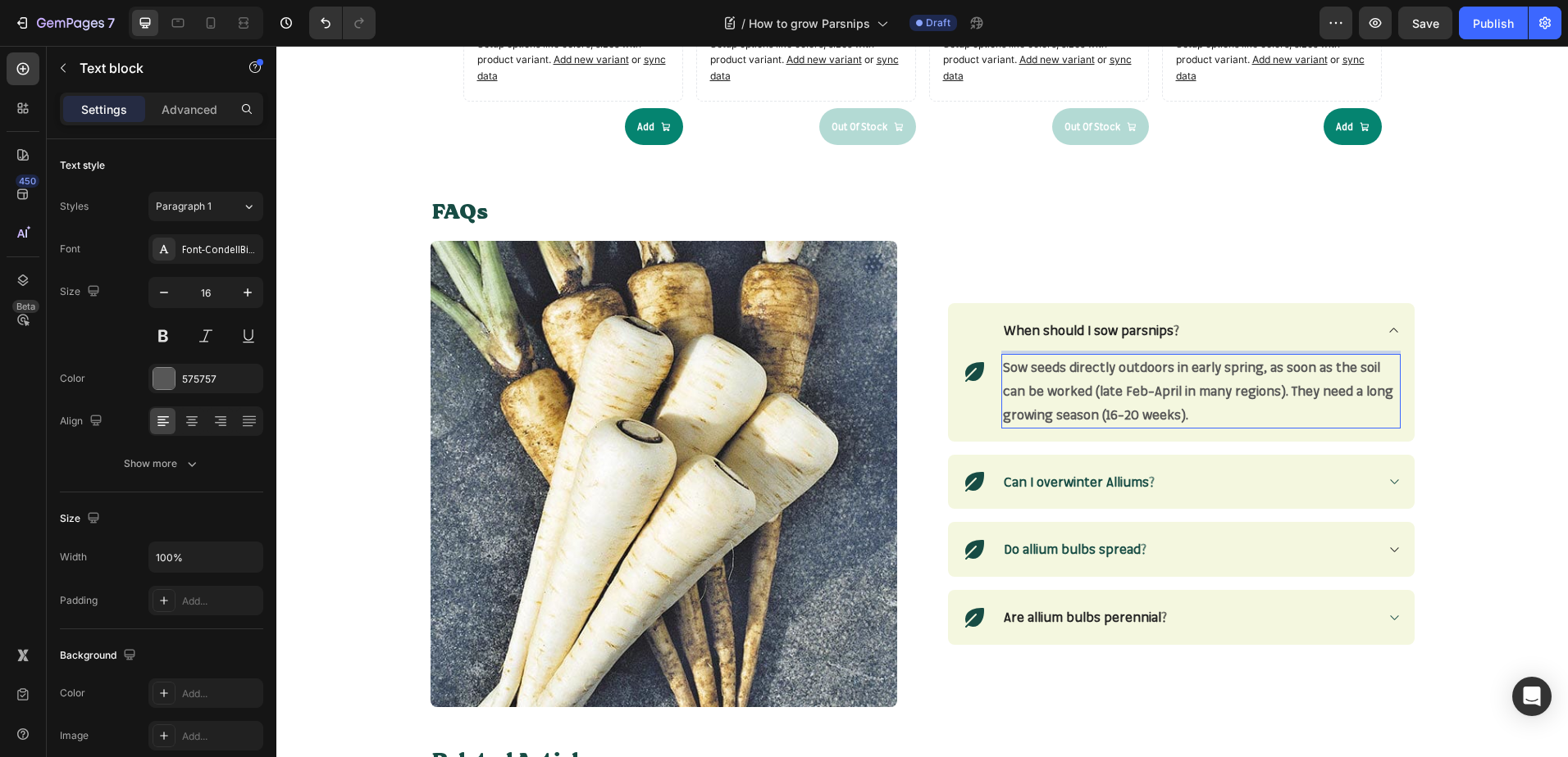
click at [1071, 386] on strong "Sow seeds directly outdoors in early spring, as soon as the soil can be worked …" at bounding box center [1197, 391] width 390 height 64
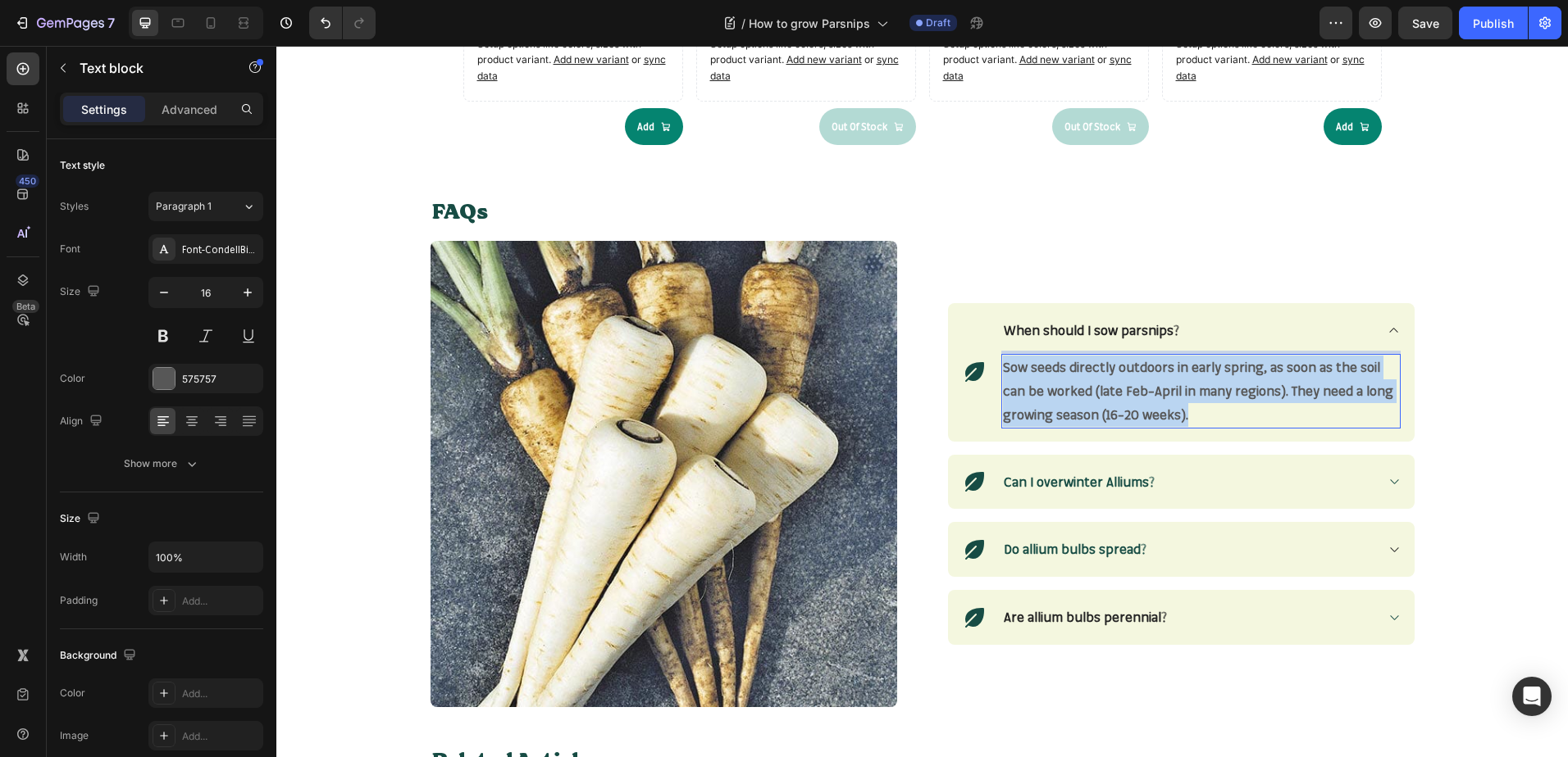
click at [1071, 386] on strong "Sow seeds directly outdoors in early spring, as soon as the soil can be worked …" at bounding box center [1197, 391] width 390 height 64
click at [1383, 241] on div "Icon When should I sow parsnips? Sow seeds directly outdoors in early spring, a…" at bounding box center [1181, 473] width 467 height 467
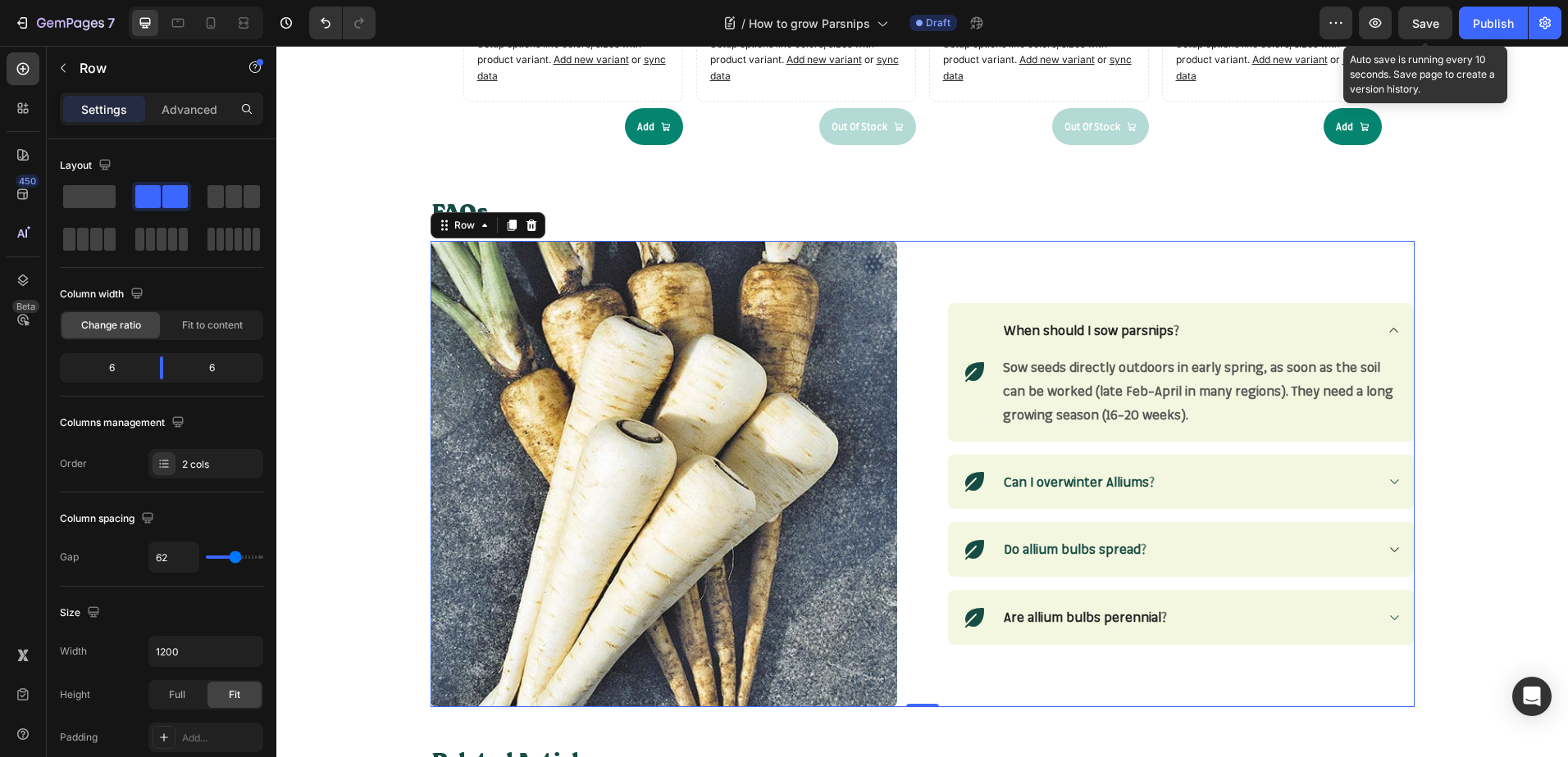
click at [1425, 23] on span "Save" at bounding box center [1424, 23] width 27 height 14
click at [1070, 387] on strong "Sow seeds directly outdoors in early spring, as soon as the soil can be worked …" at bounding box center [1197, 391] width 390 height 64
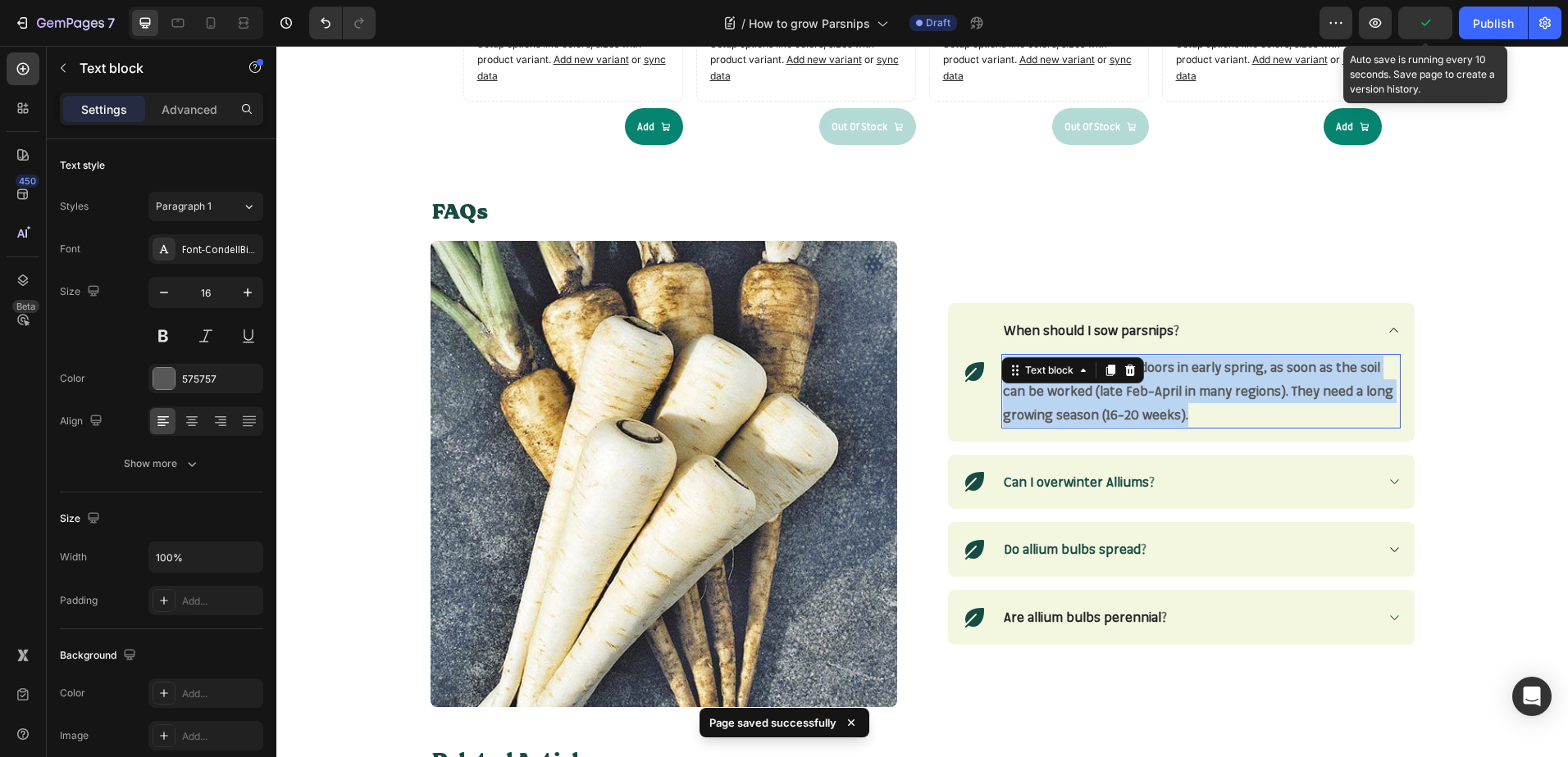
click at [1070, 387] on strong "Sow seeds directly outdoors in early spring, as soon as the soil can be worked …" at bounding box center [1197, 391] width 390 height 64
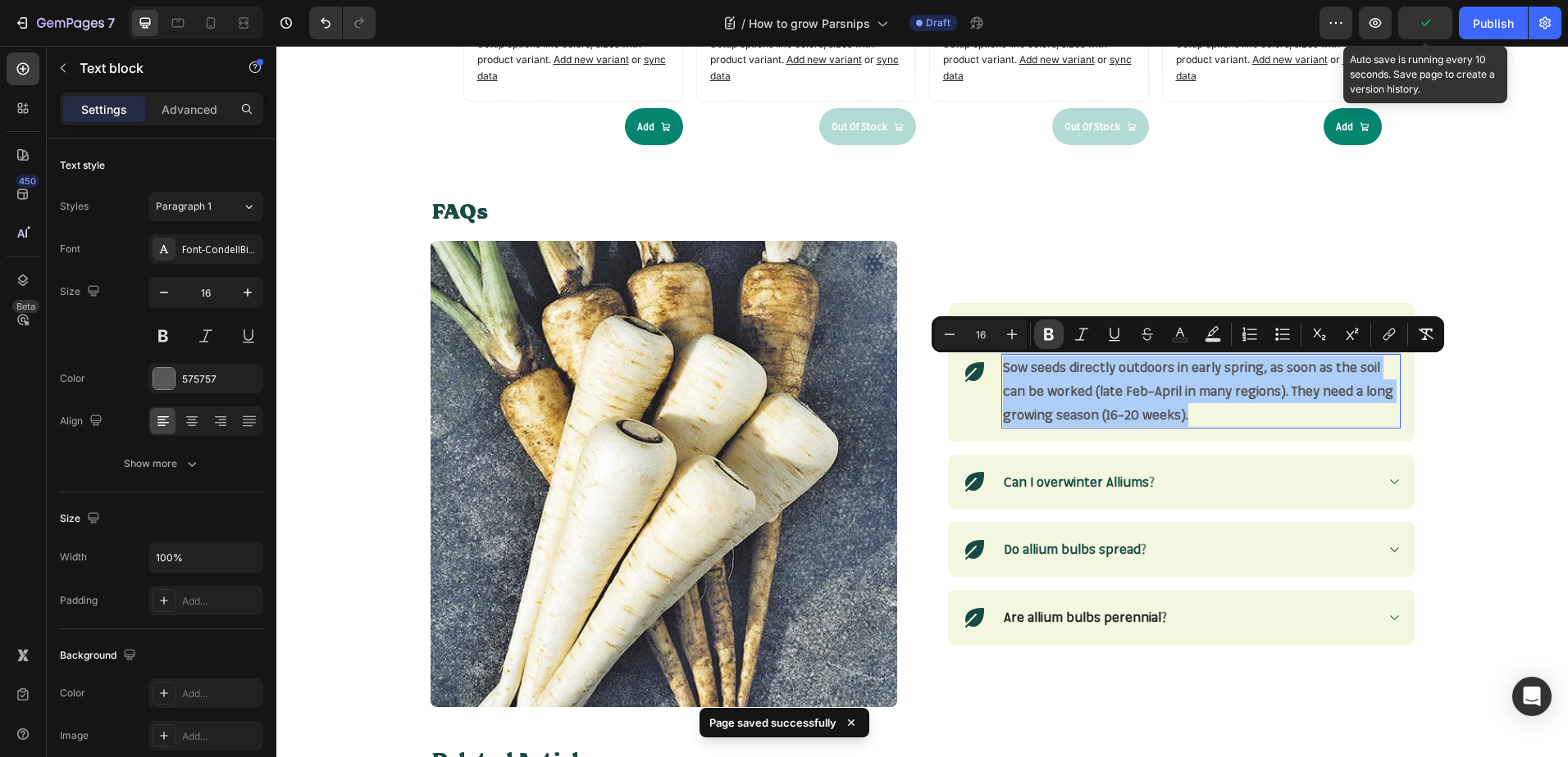
click at [1048, 331] on icon "Editor contextual toolbar" at bounding box center [1048, 334] width 16 height 16
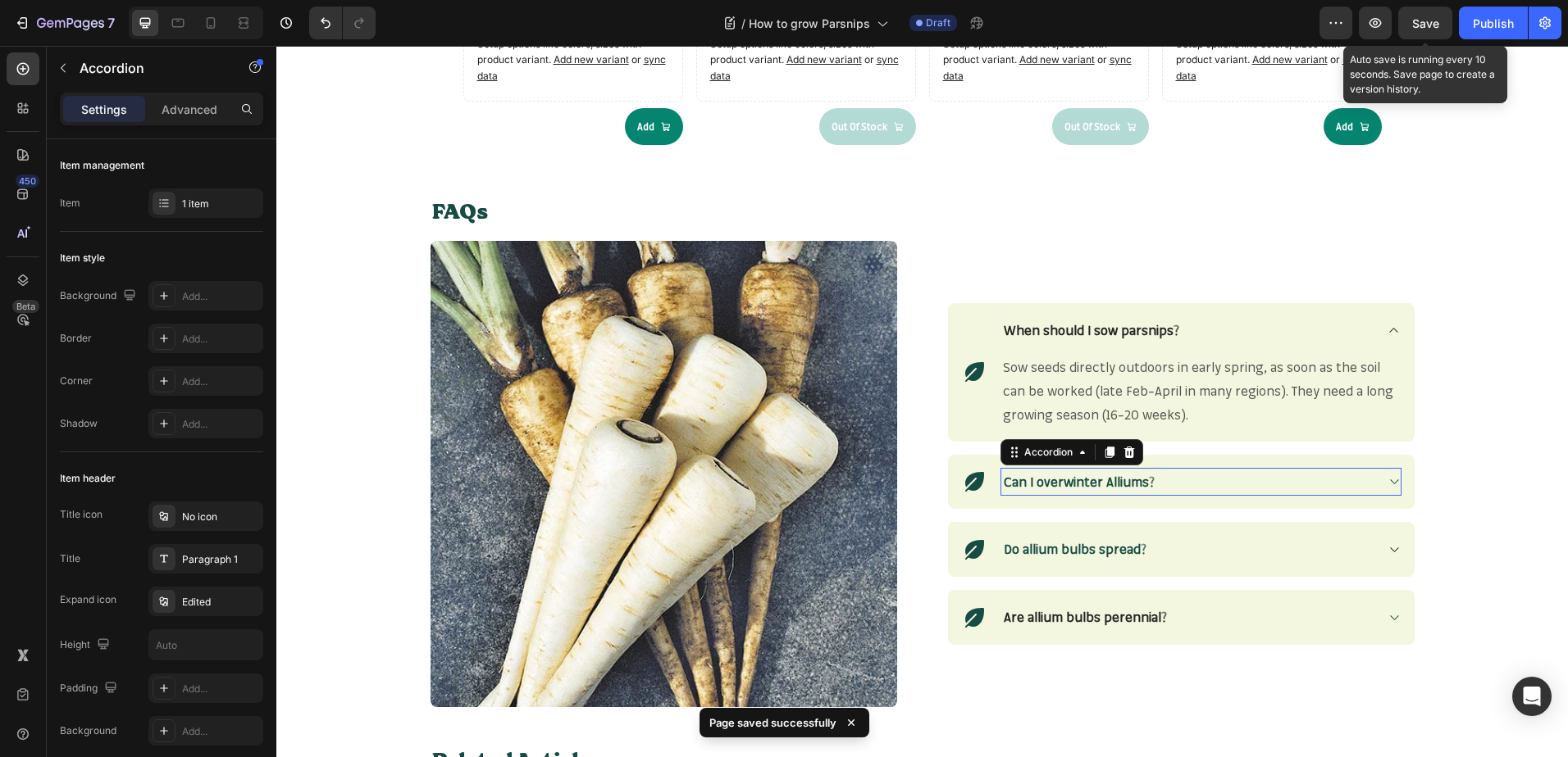
click at [1135, 480] on strong "Can I overwinter Alliums?" at bounding box center [1078, 481] width 150 height 16
click at [1055, 485] on strong "Can I overwinter Alliums?" at bounding box center [1078, 481] width 150 height 16
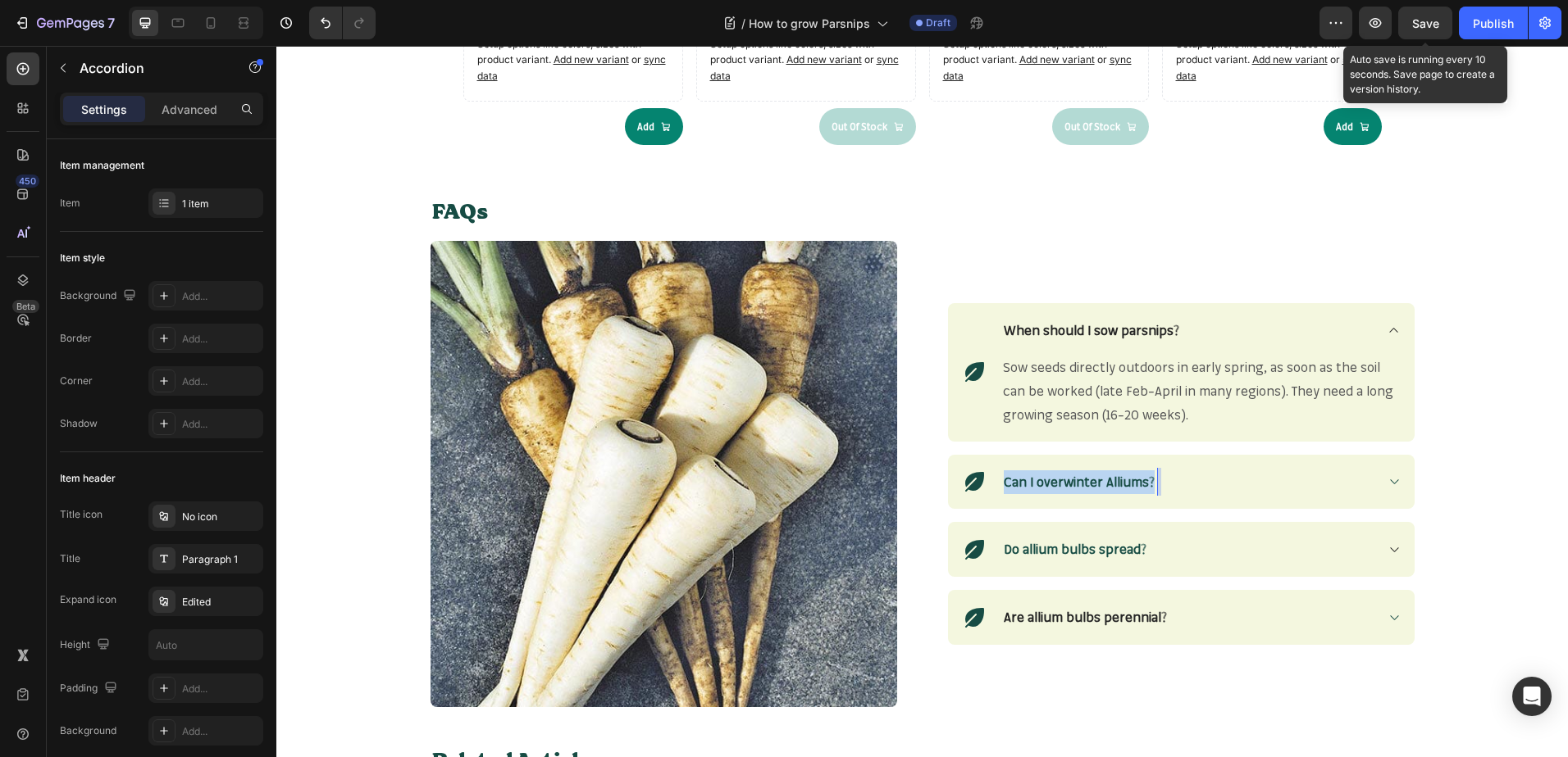
click at [1055, 485] on strong "Can I overwinter Alliums?" at bounding box center [1078, 481] width 150 height 16
click at [1390, 484] on icon at bounding box center [1393, 481] width 12 height 13
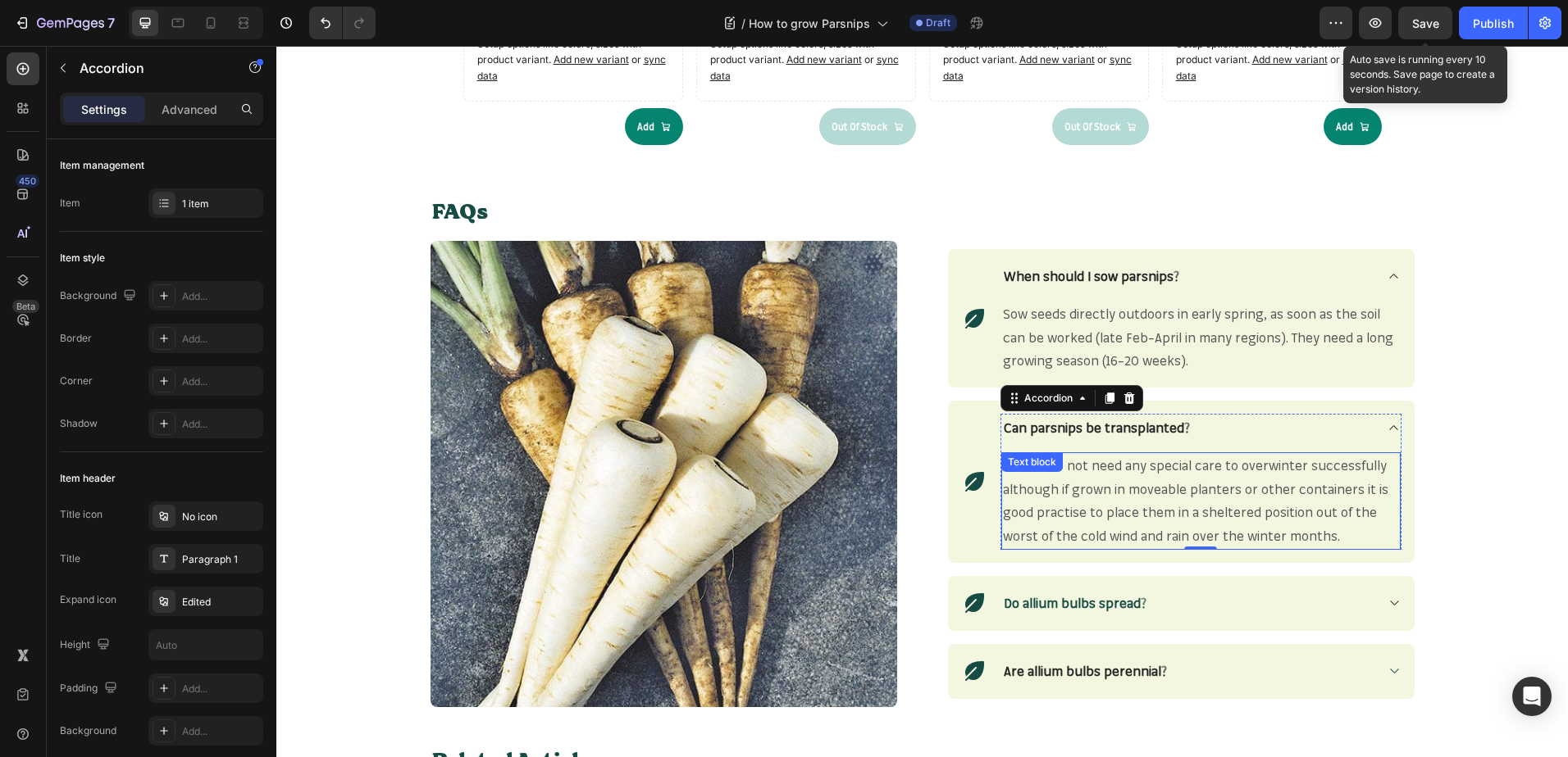
click at [1119, 498] on p "Alliums do not need any special care to overwinter successfully although if gro…" at bounding box center [1200, 501] width 396 height 95
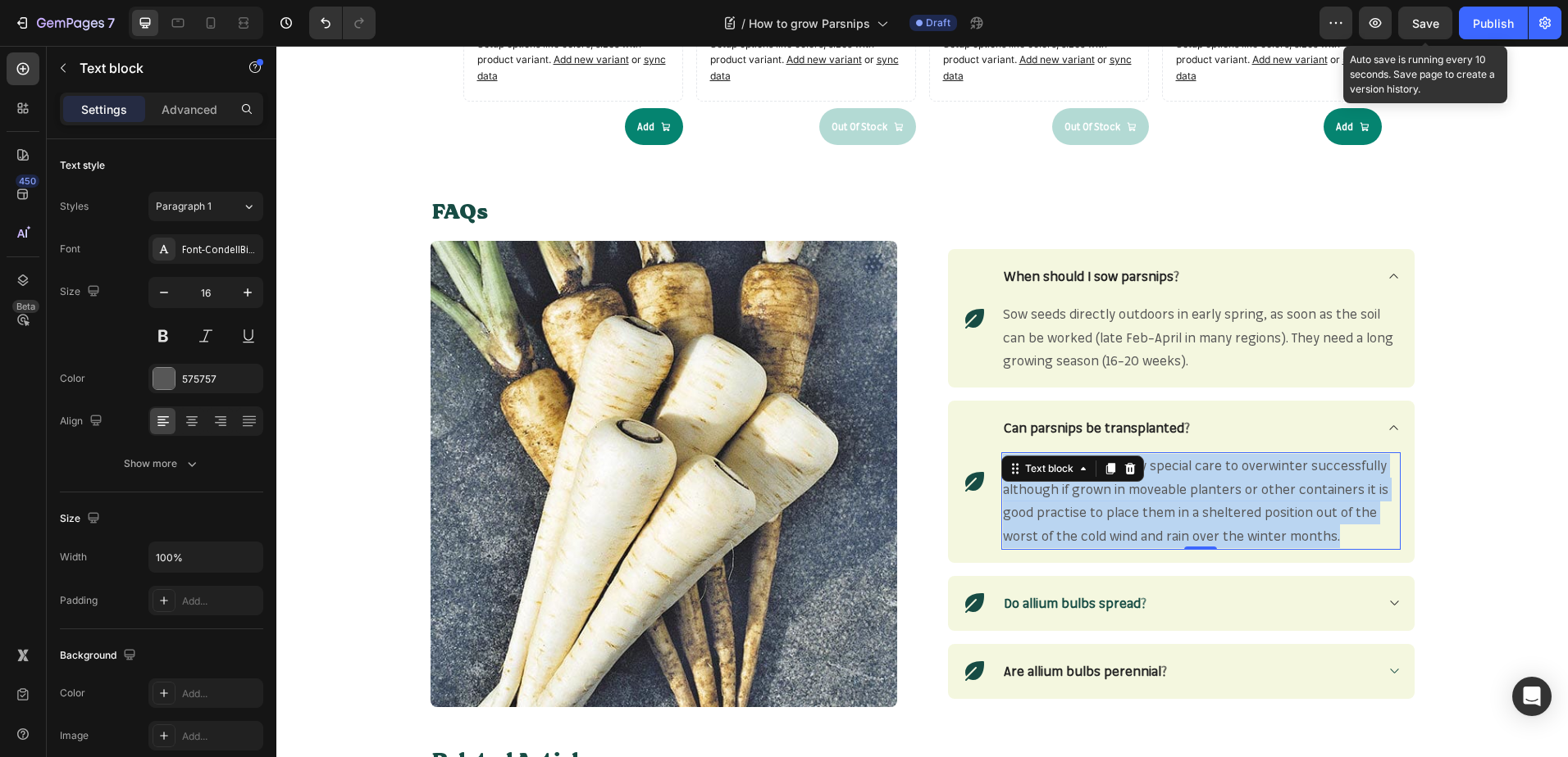
click at [1119, 498] on p "Alliums do not need any special care to overwinter successfully although if gro…" at bounding box center [1200, 501] width 396 height 95
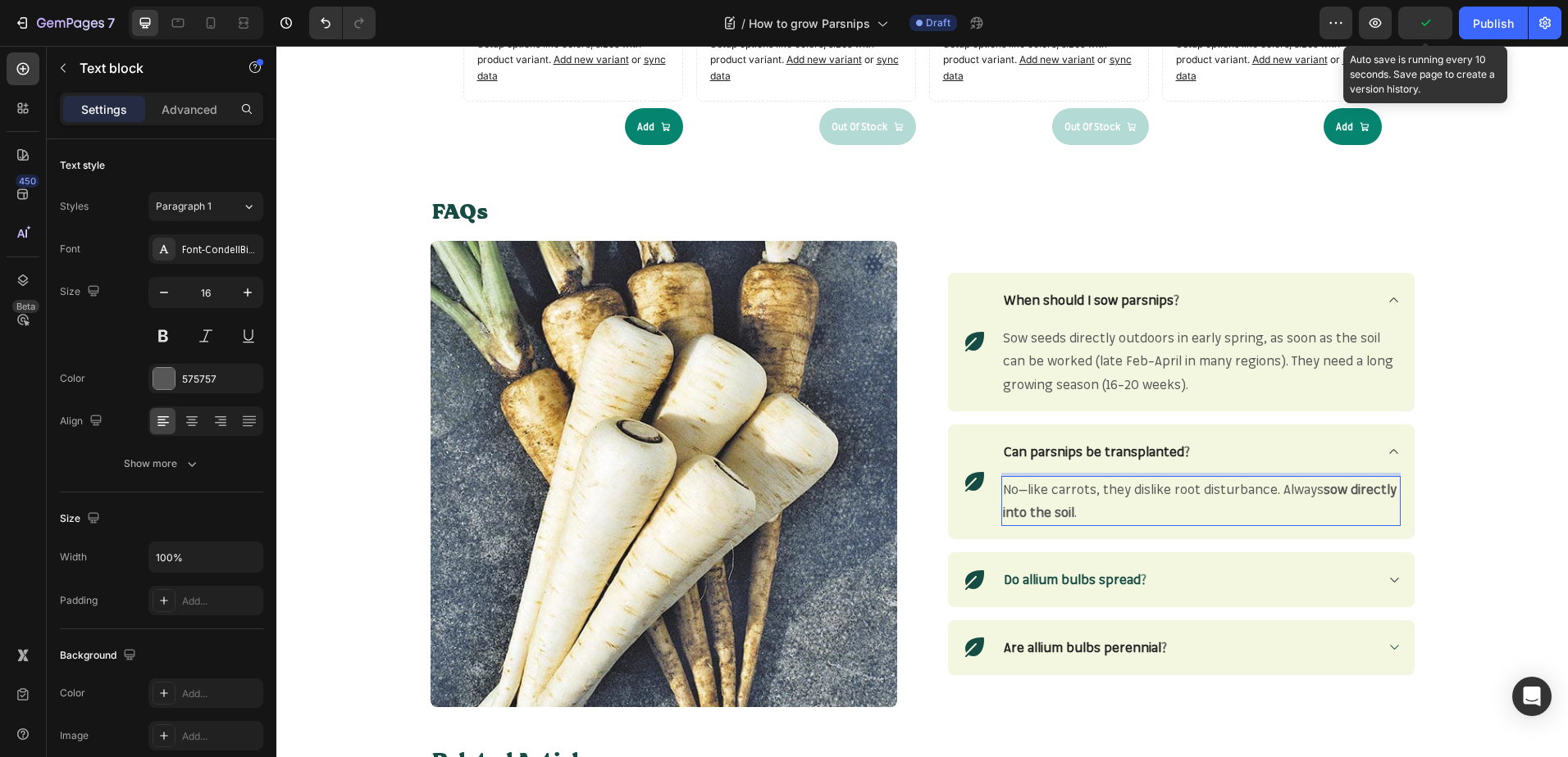
click at [1050, 491] on p "No—like carrots, they dislike root disturbance. Always sow directly into the so…" at bounding box center [1200, 501] width 396 height 47
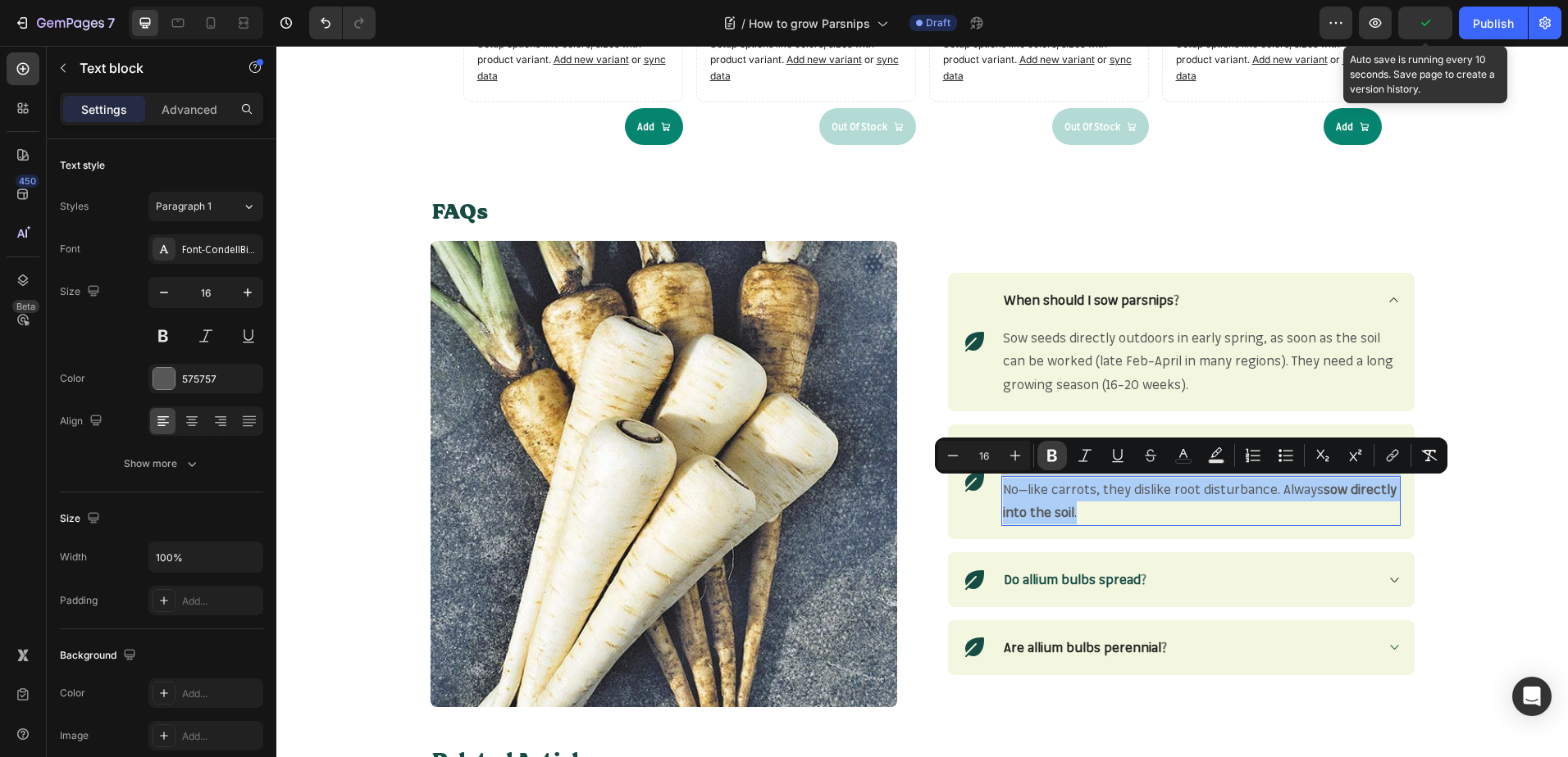
click at [1058, 457] on icon "Editor contextual toolbar" at bounding box center [1051, 455] width 16 height 16
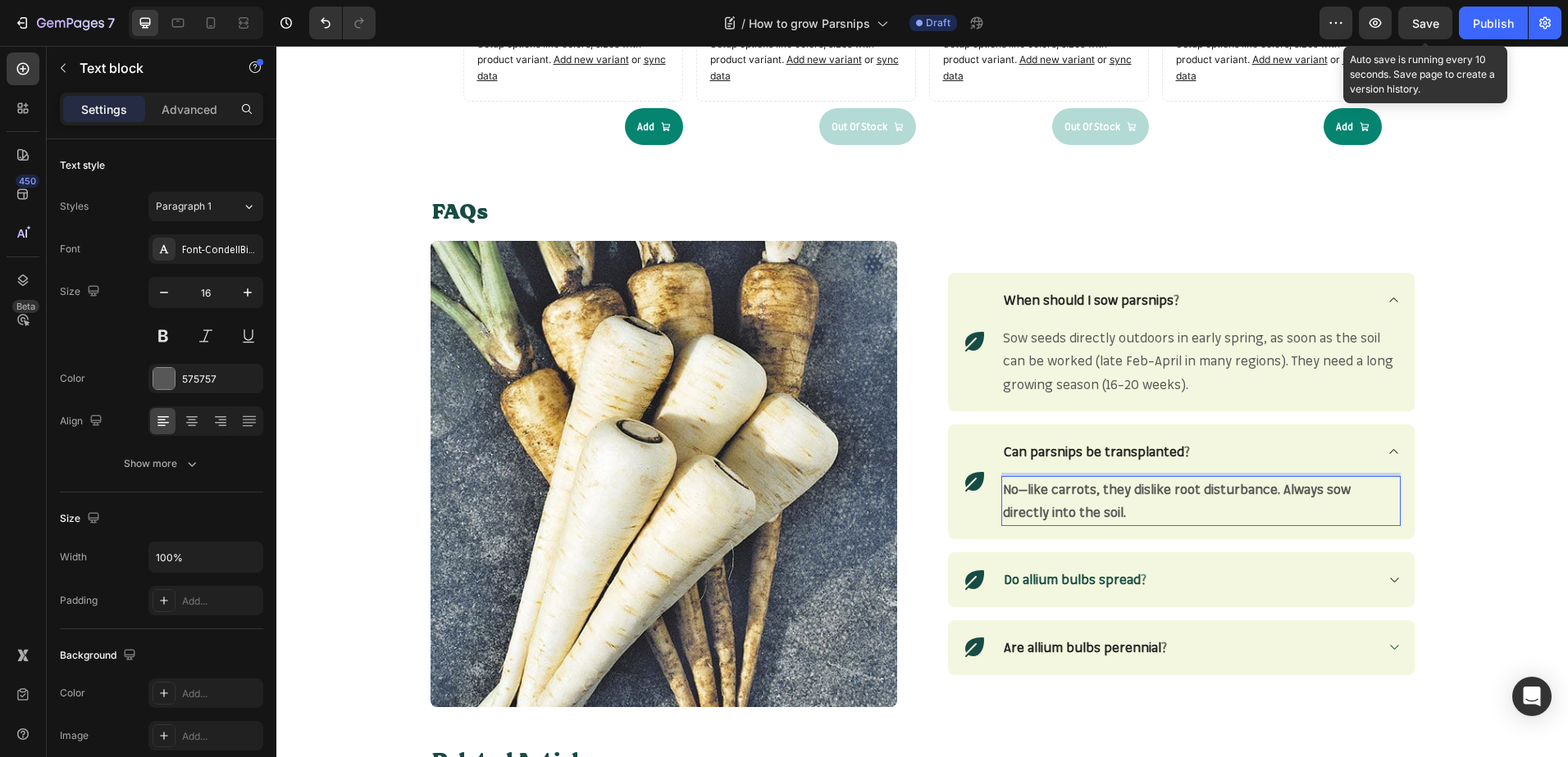
click at [1072, 486] on strong "No—like carrots, they dislike root disturbance. Always sow directly into the so…" at bounding box center [1176, 501] width 347 height 40
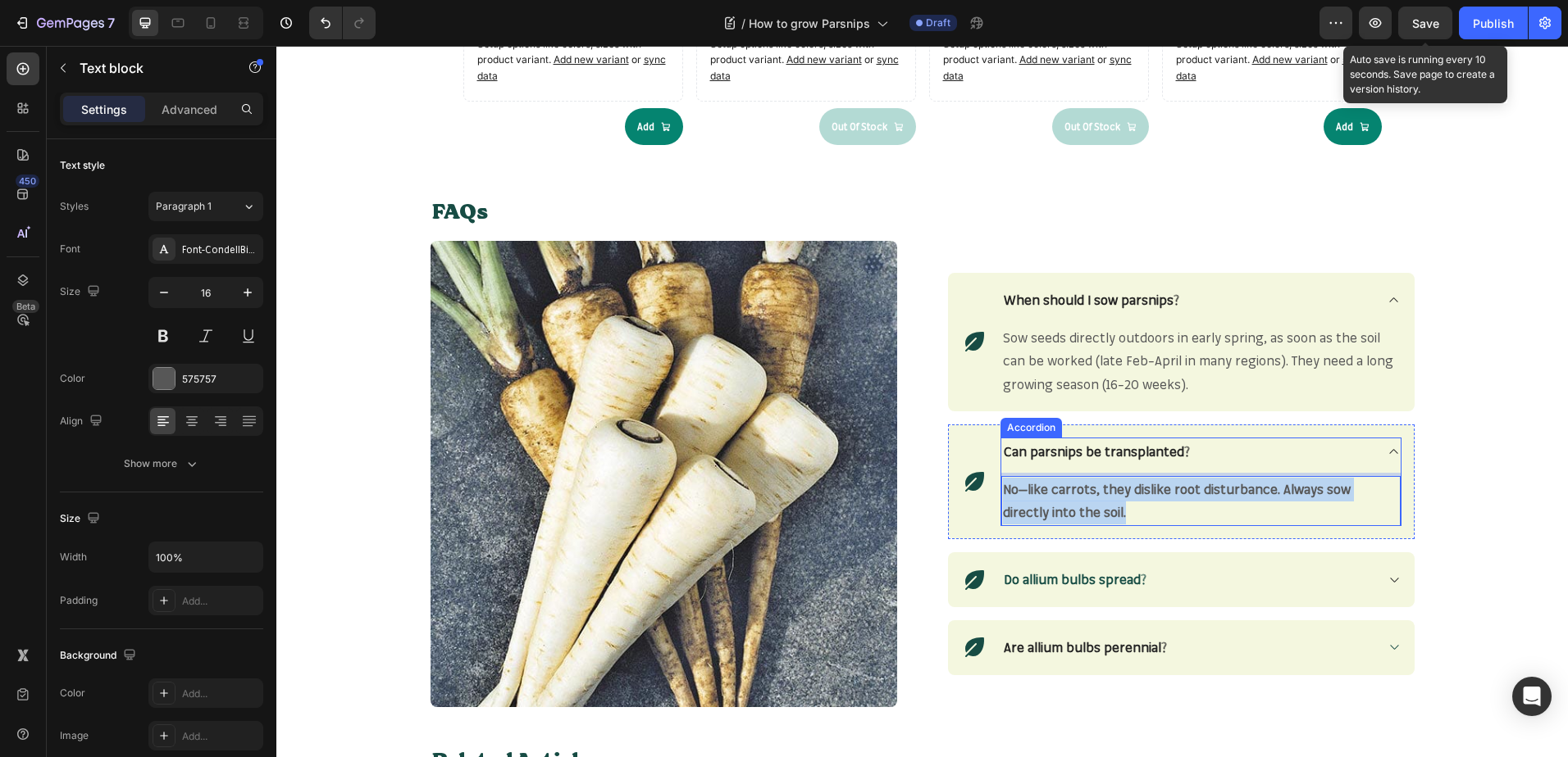
click at [1237, 450] on div "Can parsnips be transplanted?" at bounding box center [1188, 451] width 373 height 28
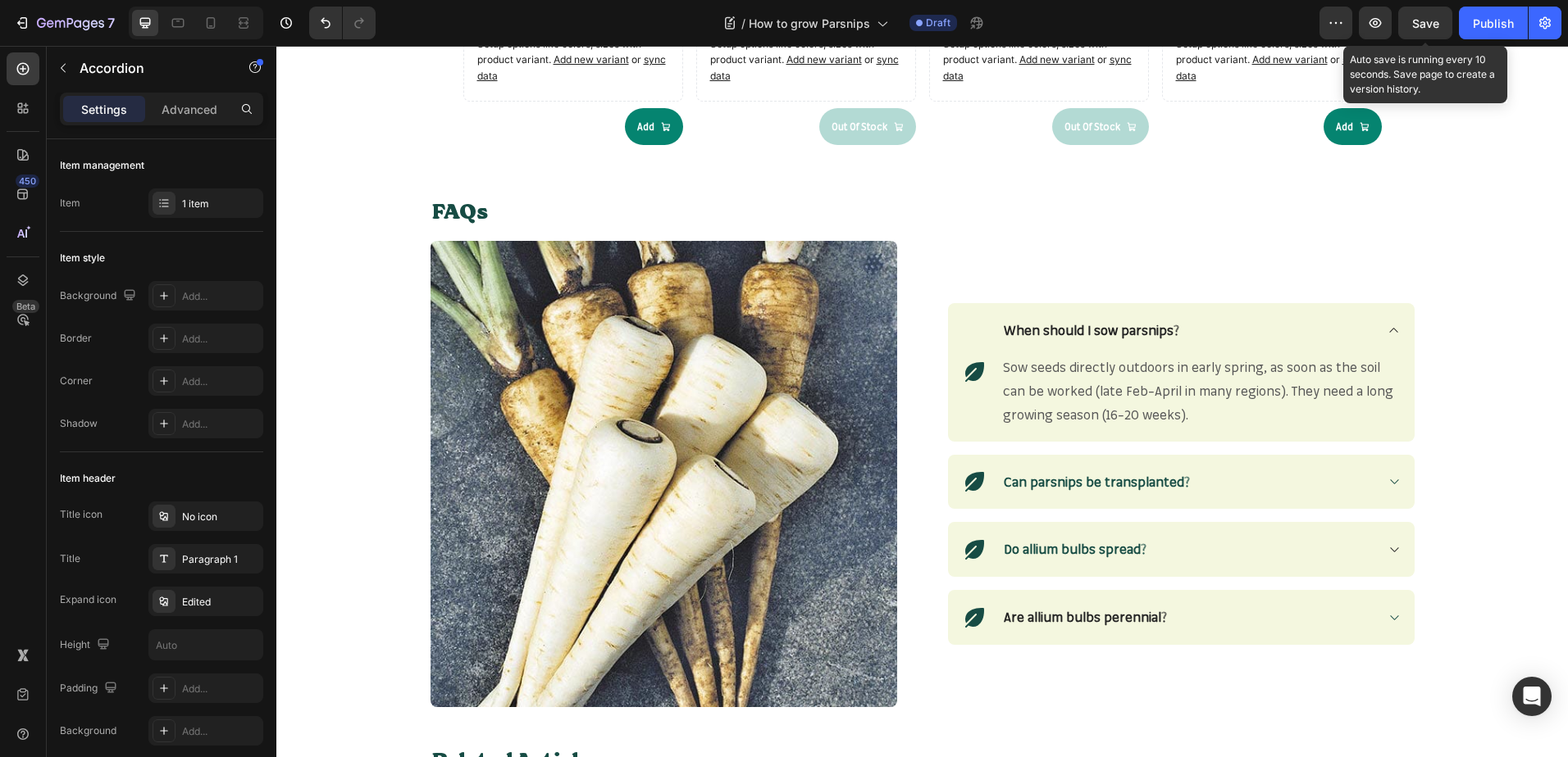
click at [1389, 481] on icon at bounding box center [1393, 482] width 9 height 5
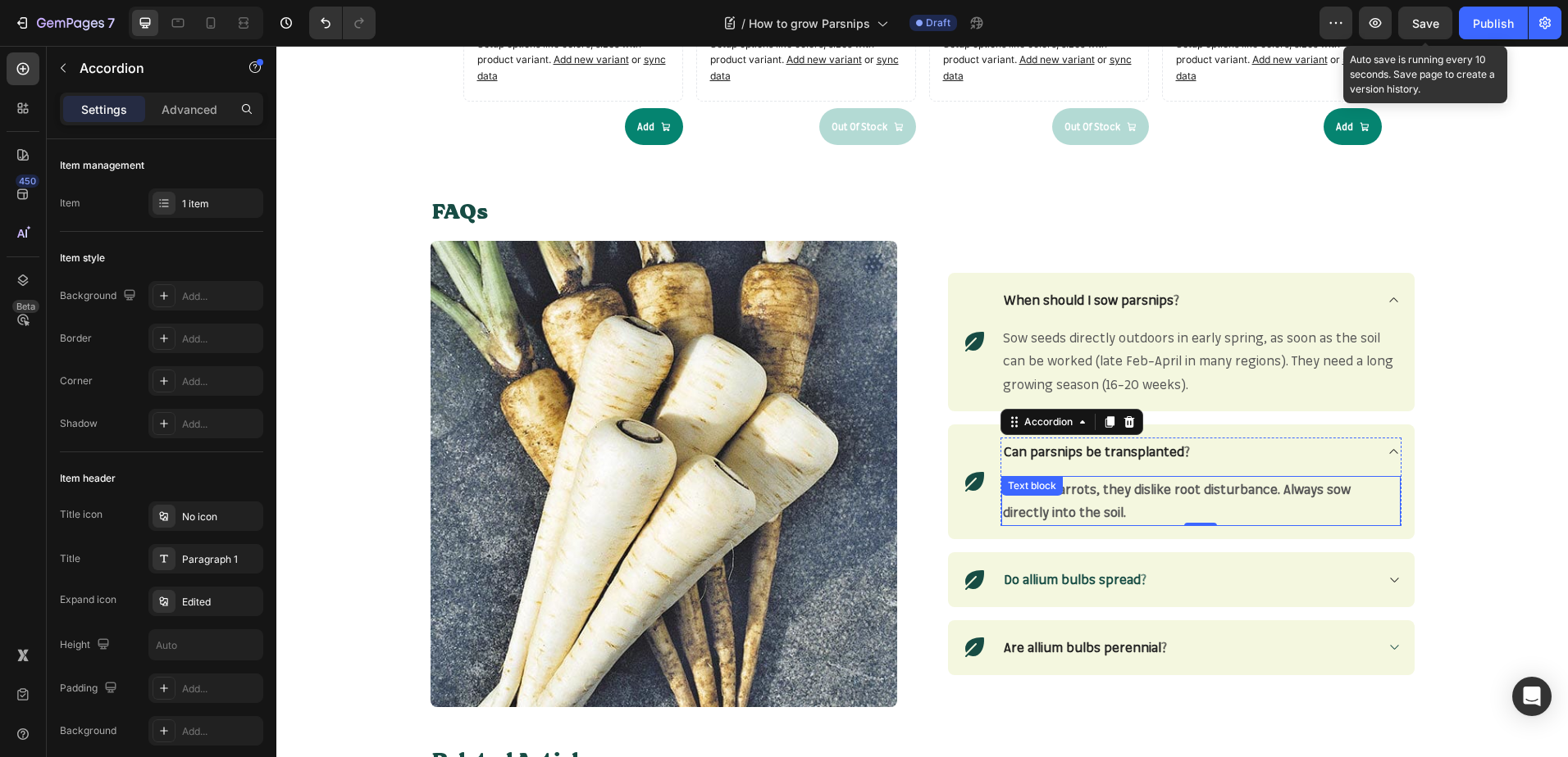
click at [1120, 487] on strong "No—like carrots, they dislike root disturbance. Always sow directly into the so…" at bounding box center [1176, 501] width 347 height 40
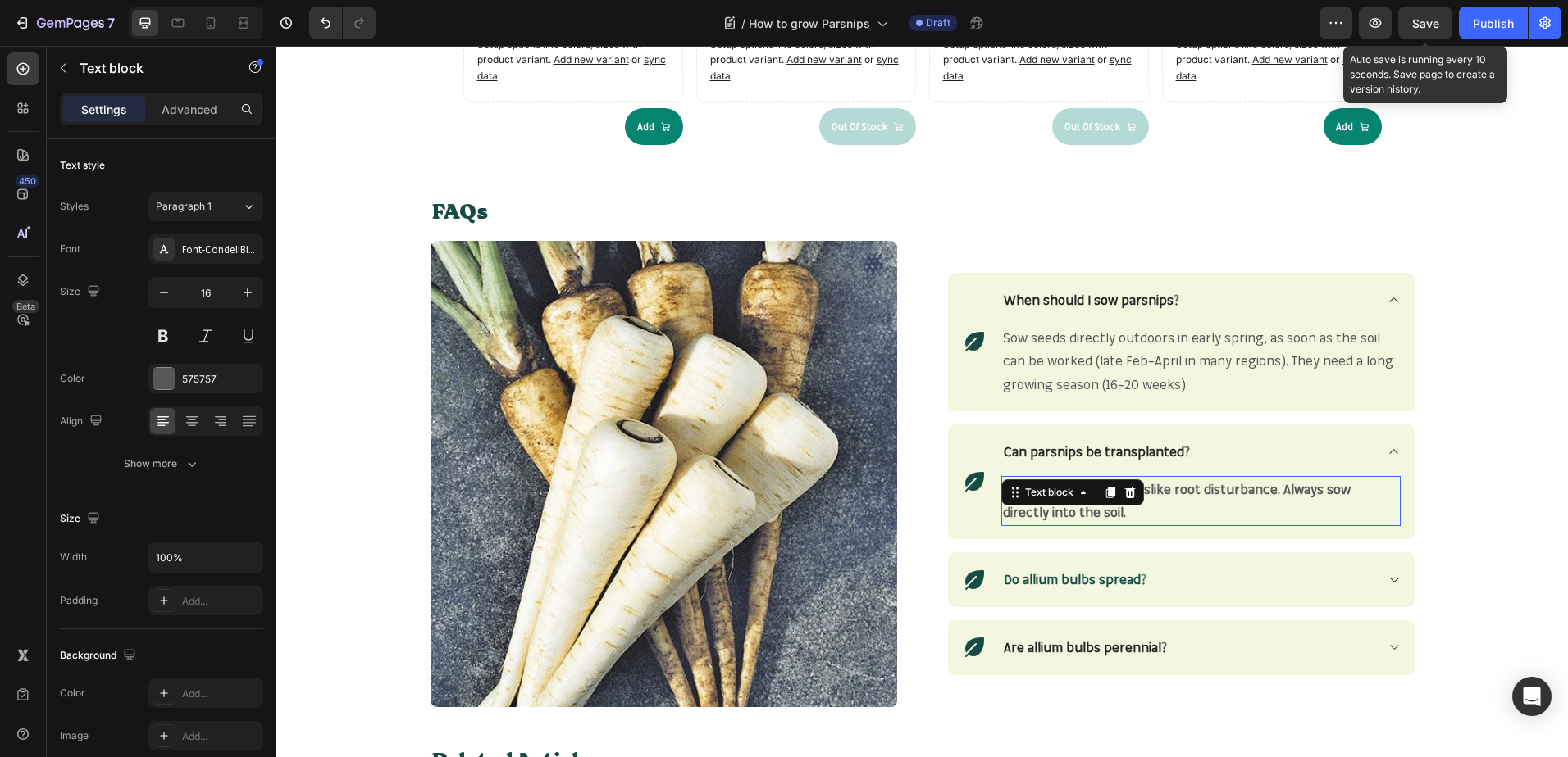
click at [1120, 487] on div "No—like carrots, they dislike root disturbance. Always sow directly into the so…" at bounding box center [1201, 501] width 399 height 51
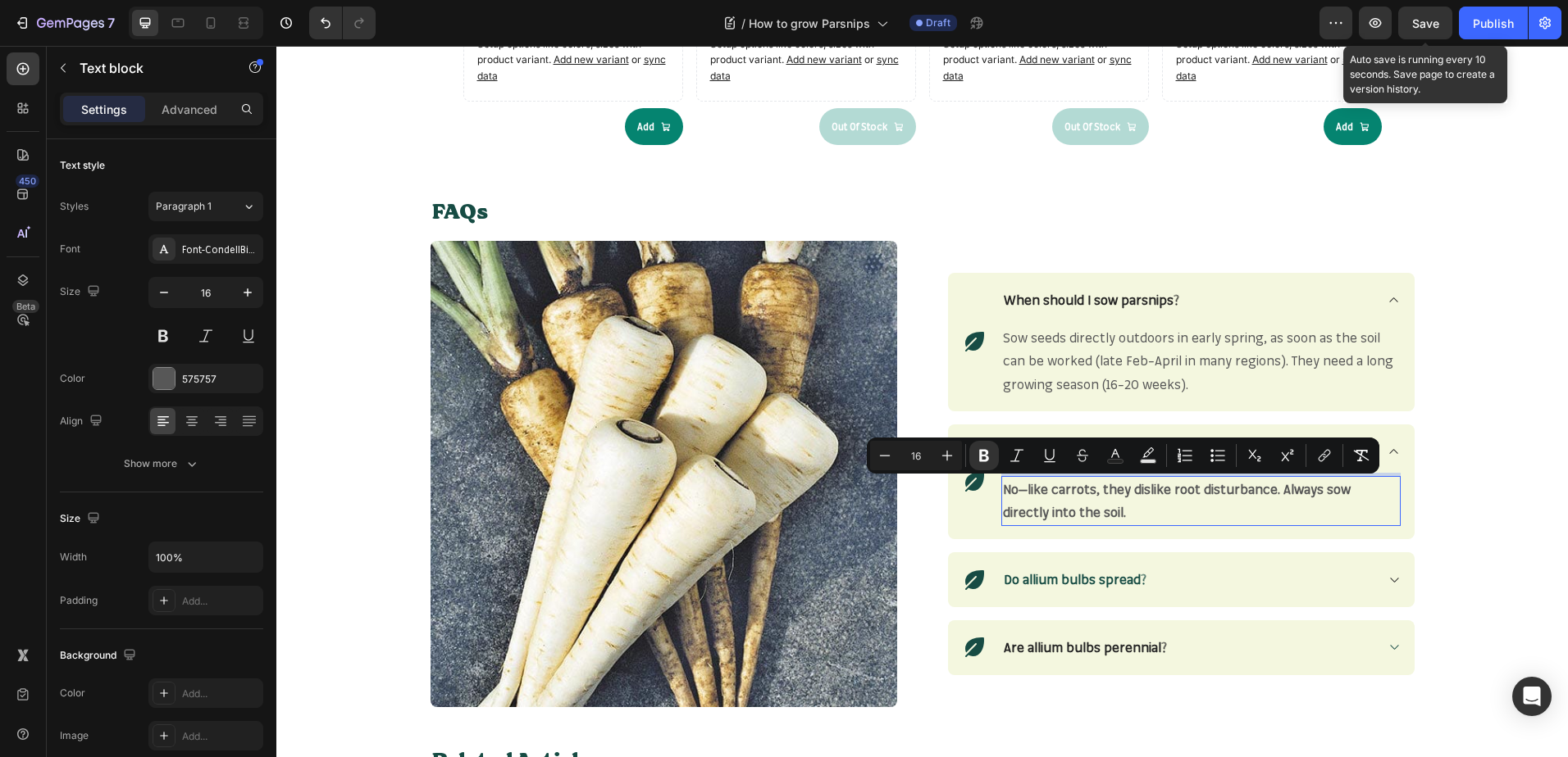
click at [1159, 488] on strong "No—like carrots, they dislike root disturbance. Always sow directly into the so…" at bounding box center [1176, 501] width 347 height 40
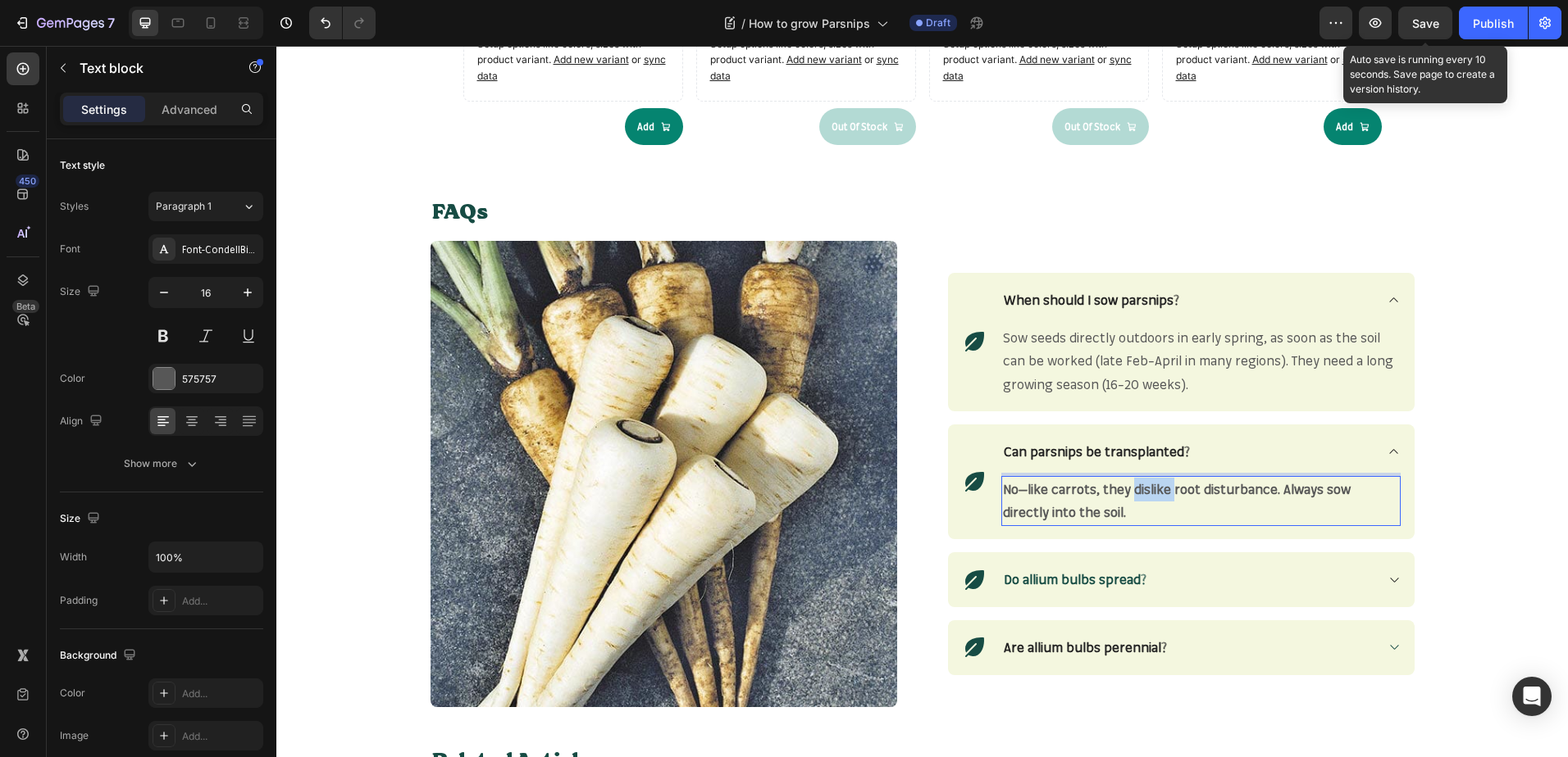
click at [1159, 488] on strong "No—like carrots, they dislike root disturbance. Always sow directly into the so…" at bounding box center [1176, 501] width 347 height 40
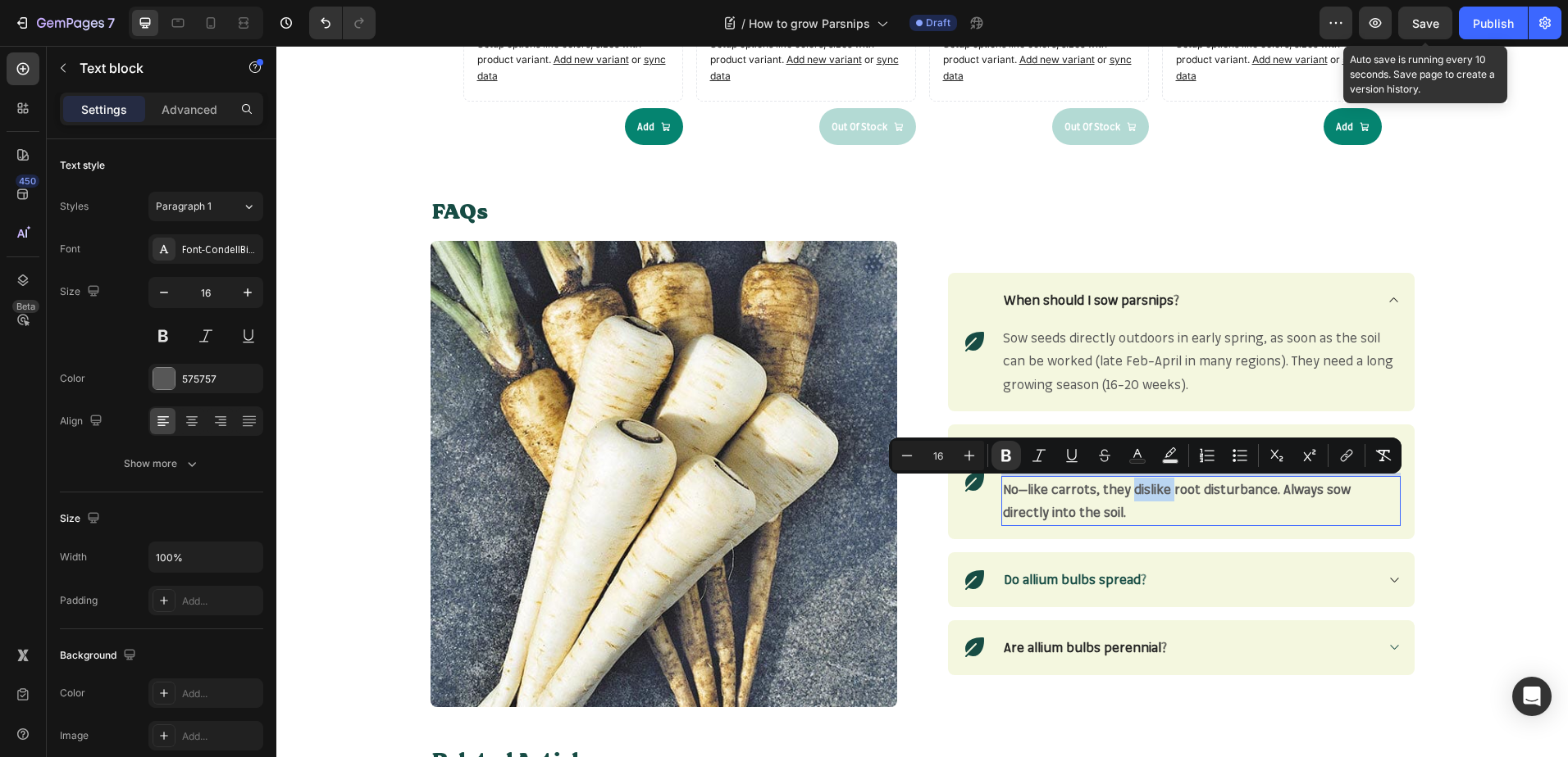
click at [1159, 488] on strong "No—like carrots, they dislike root disturbance. Always sow directly into the so…" at bounding box center [1176, 501] width 347 height 40
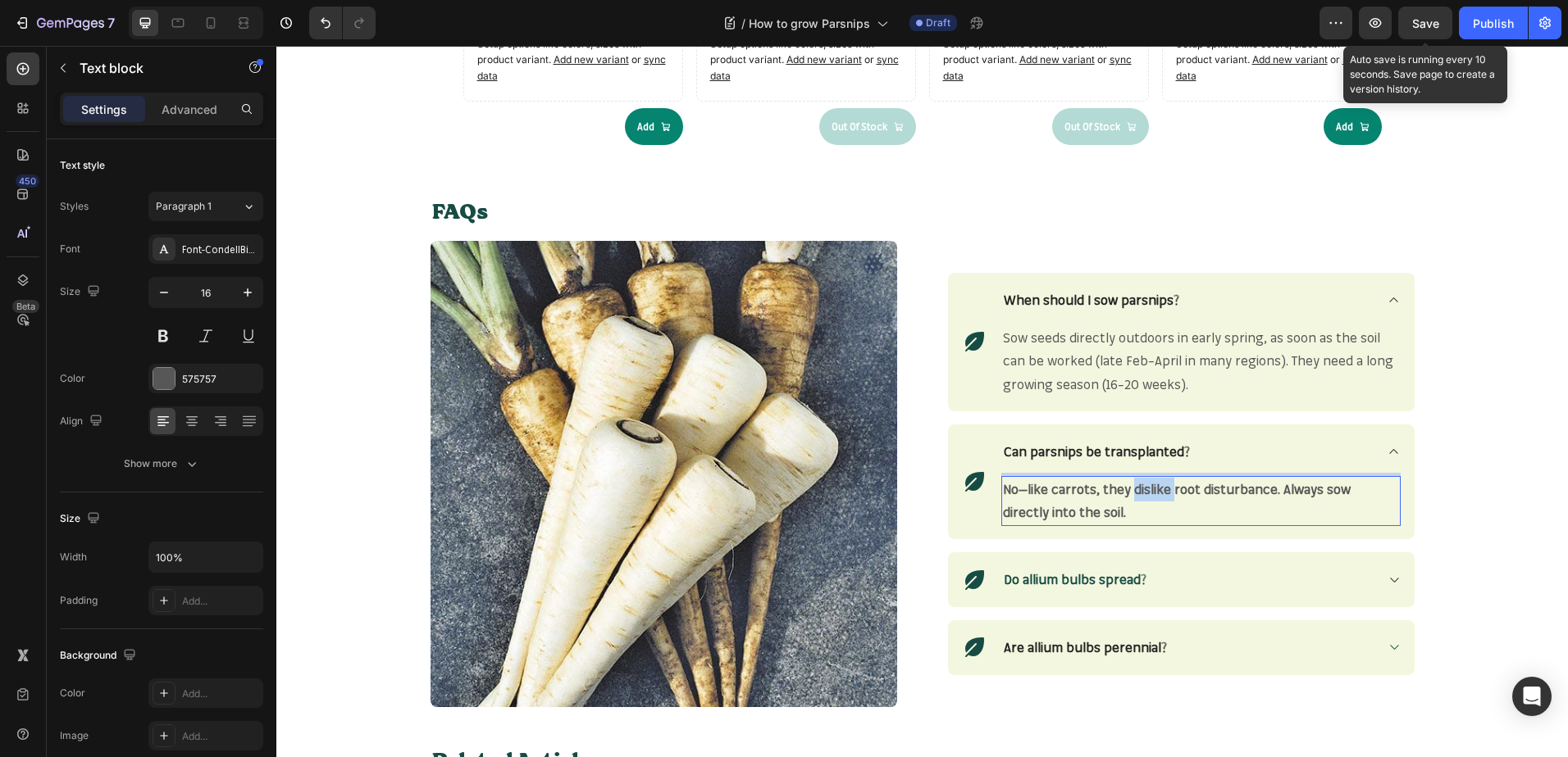
click at [1159, 488] on strong "No—like carrots, they dislike root disturbance. Always sow directly into the so…" at bounding box center [1176, 501] width 347 height 40
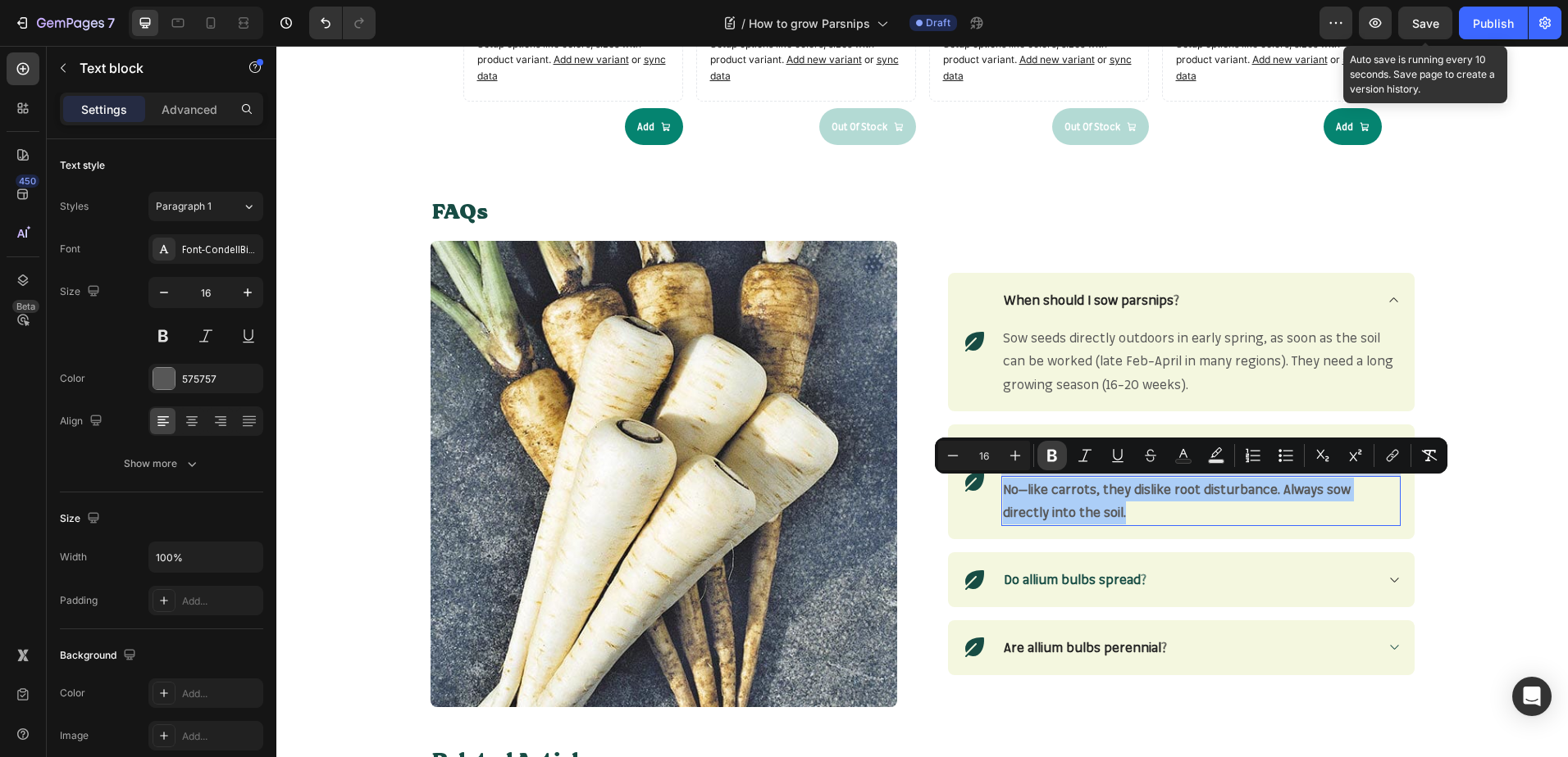
click at [1053, 455] on icon "Editor contextual toolbar" at bounding box center [1051, 456] width 9 height 12
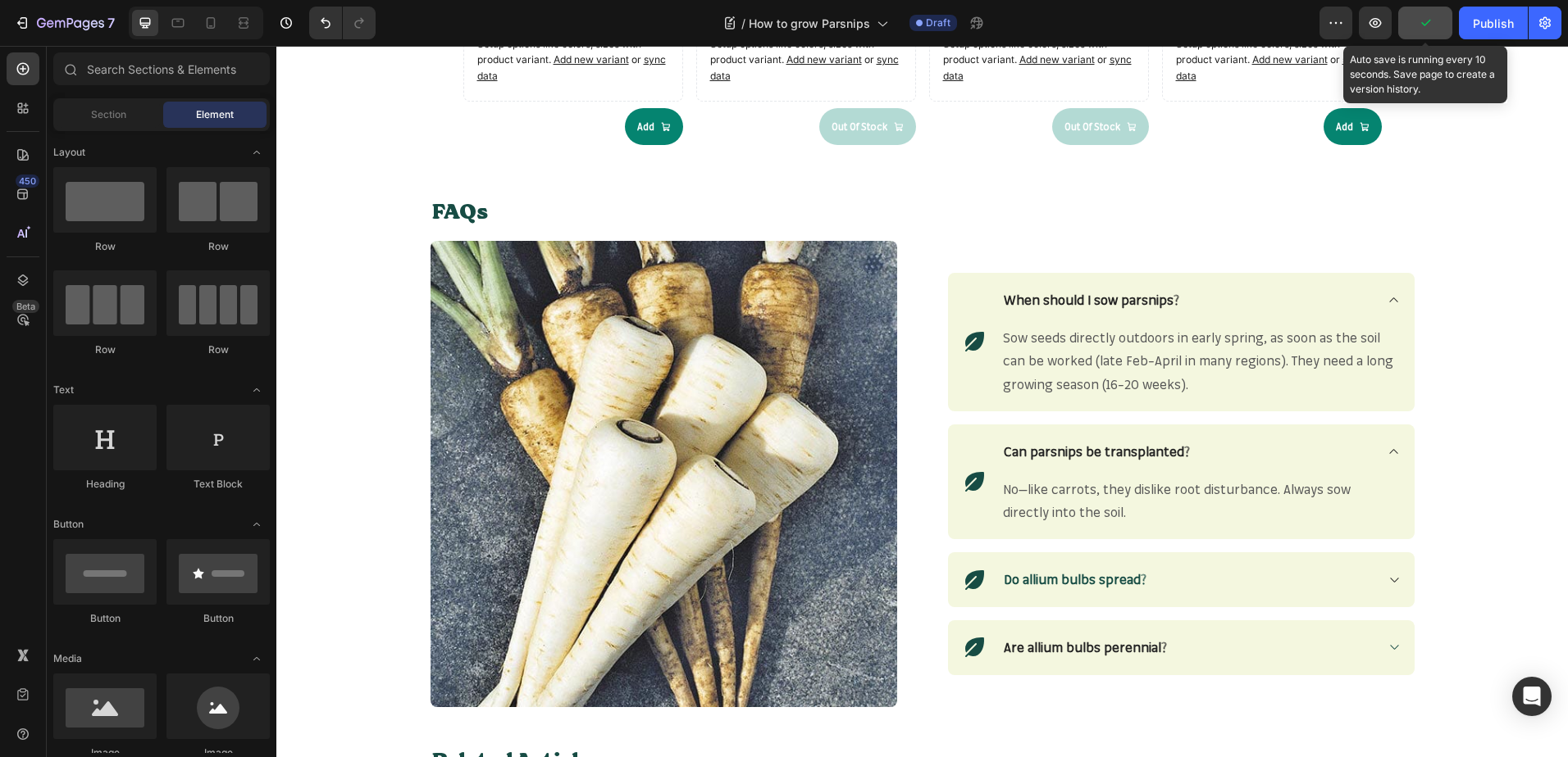
click at [1433, 12] on button "button" at bounding box center [1424, 23] width 54 height 33
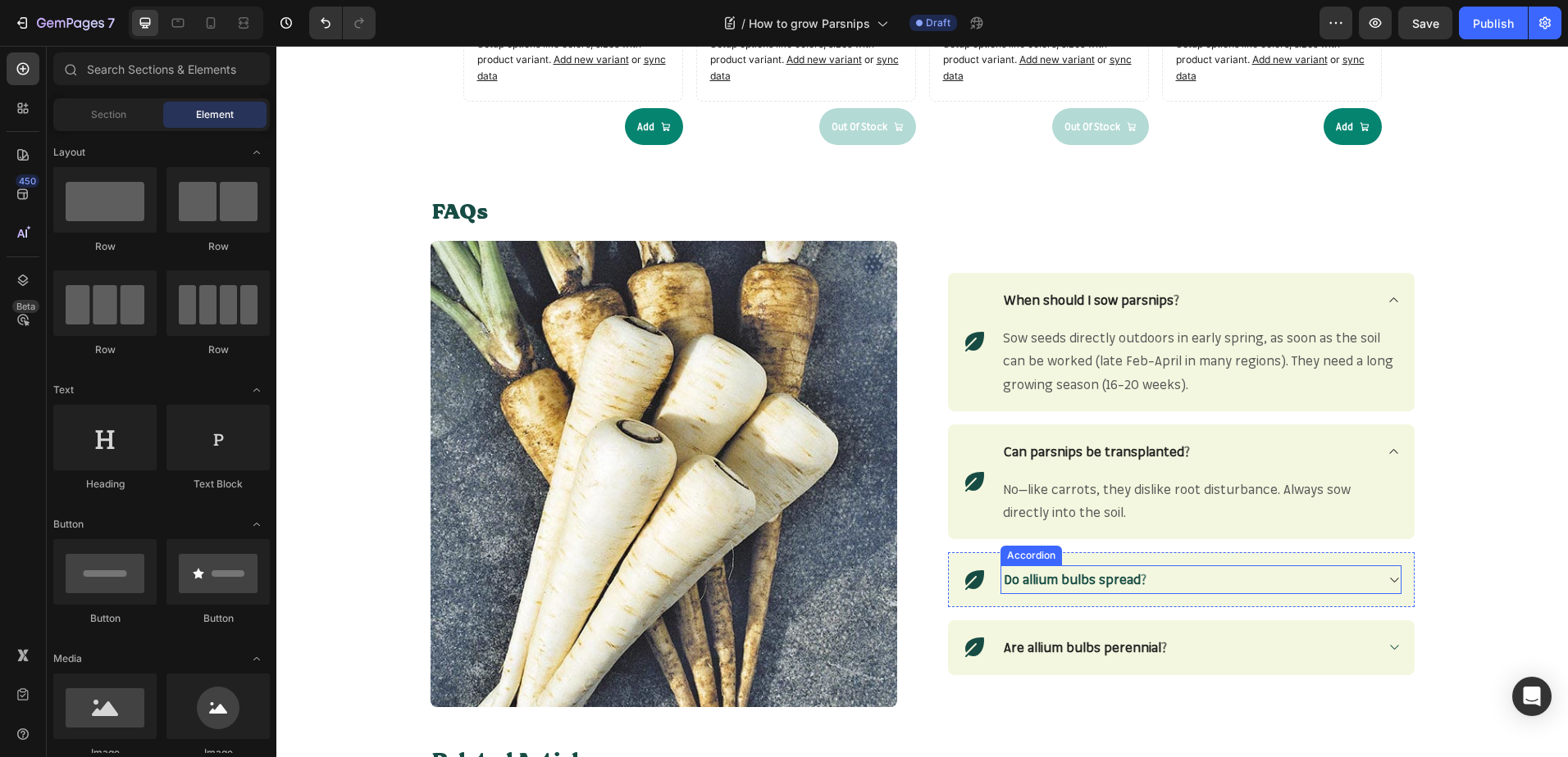
click at [1118, 581] on strong "Do allium bulbs spread?" at bounding box center [1075, 579] width 143 height 16
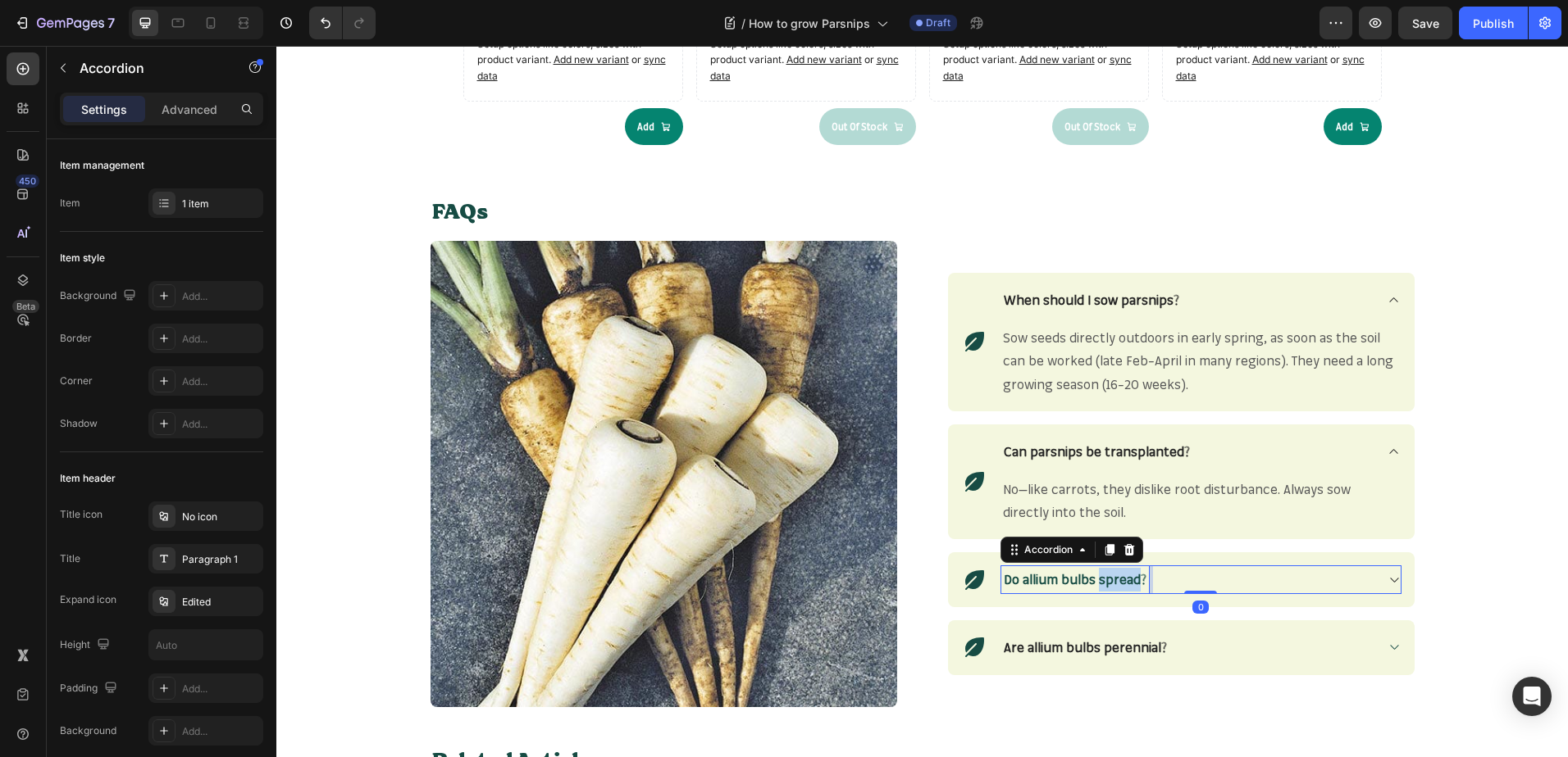
click at [1118, 581] on strong "Do allium bulbs spread?" at bounding box center [1075, 579] width 143 height 16
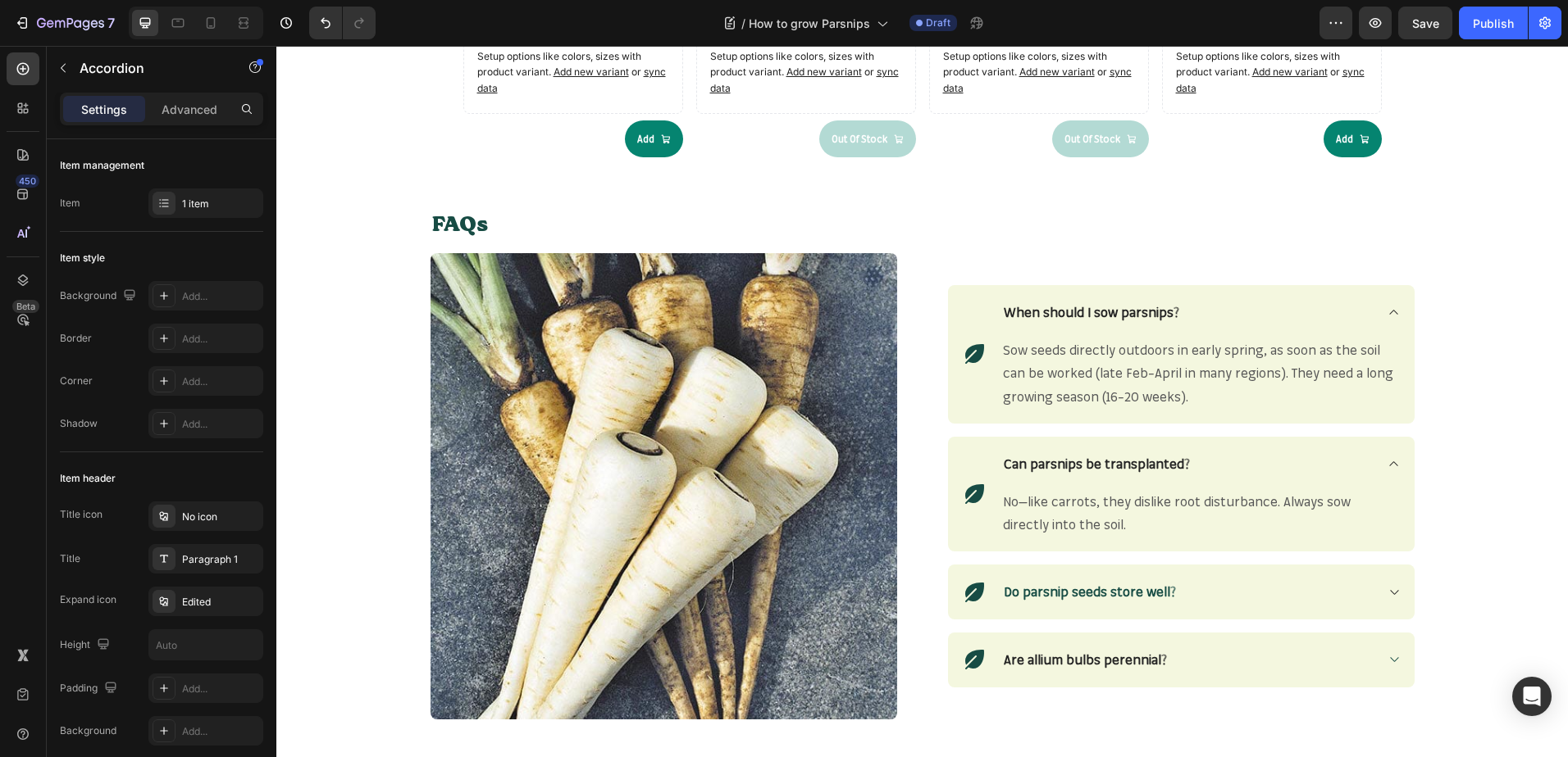
click at [1391, 586] on icon at bounding box center [1393, 592] width 12 height 13
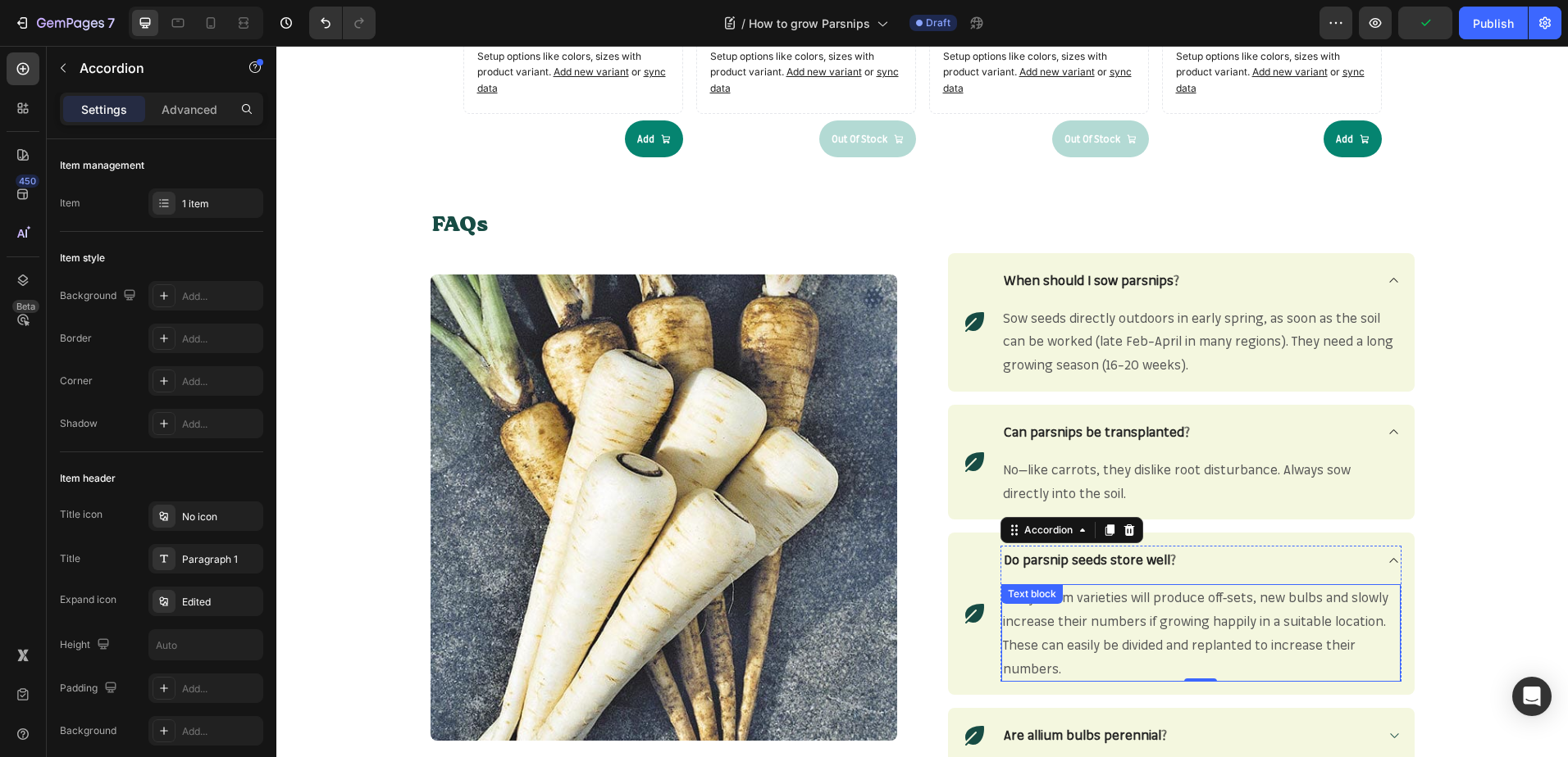
click at [1136, 630] on p "Many allium varieties will produce off-sets, new bulbs and slowly increase thei…" at bounding box center [1200, 633] width 396 height 95
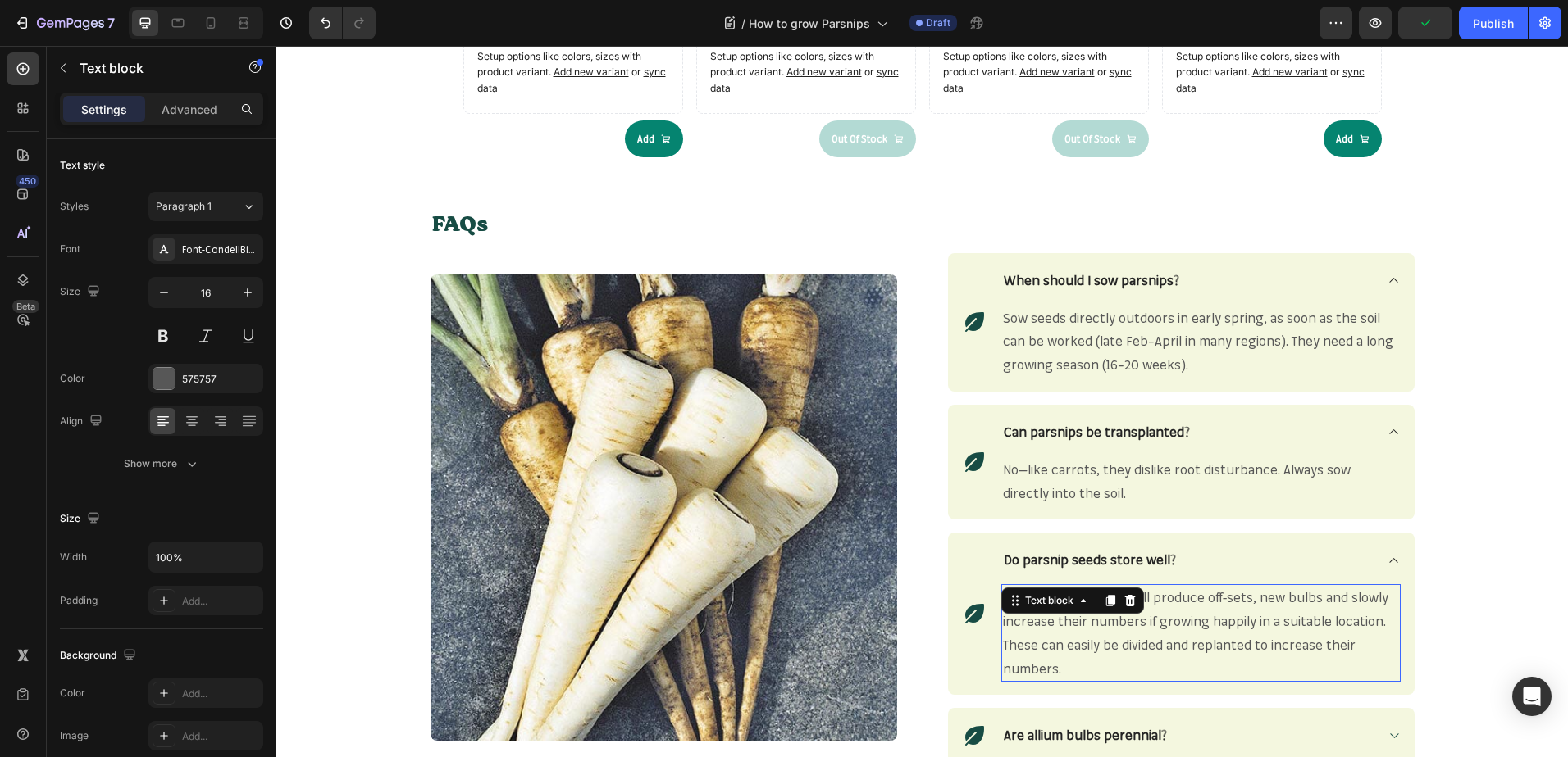
click at [1136, 630] on p "Many allium varieties will produce off-sets, new bulbs and slowly increase thei…" at bounding box center [1200, 633] width 396 height 95
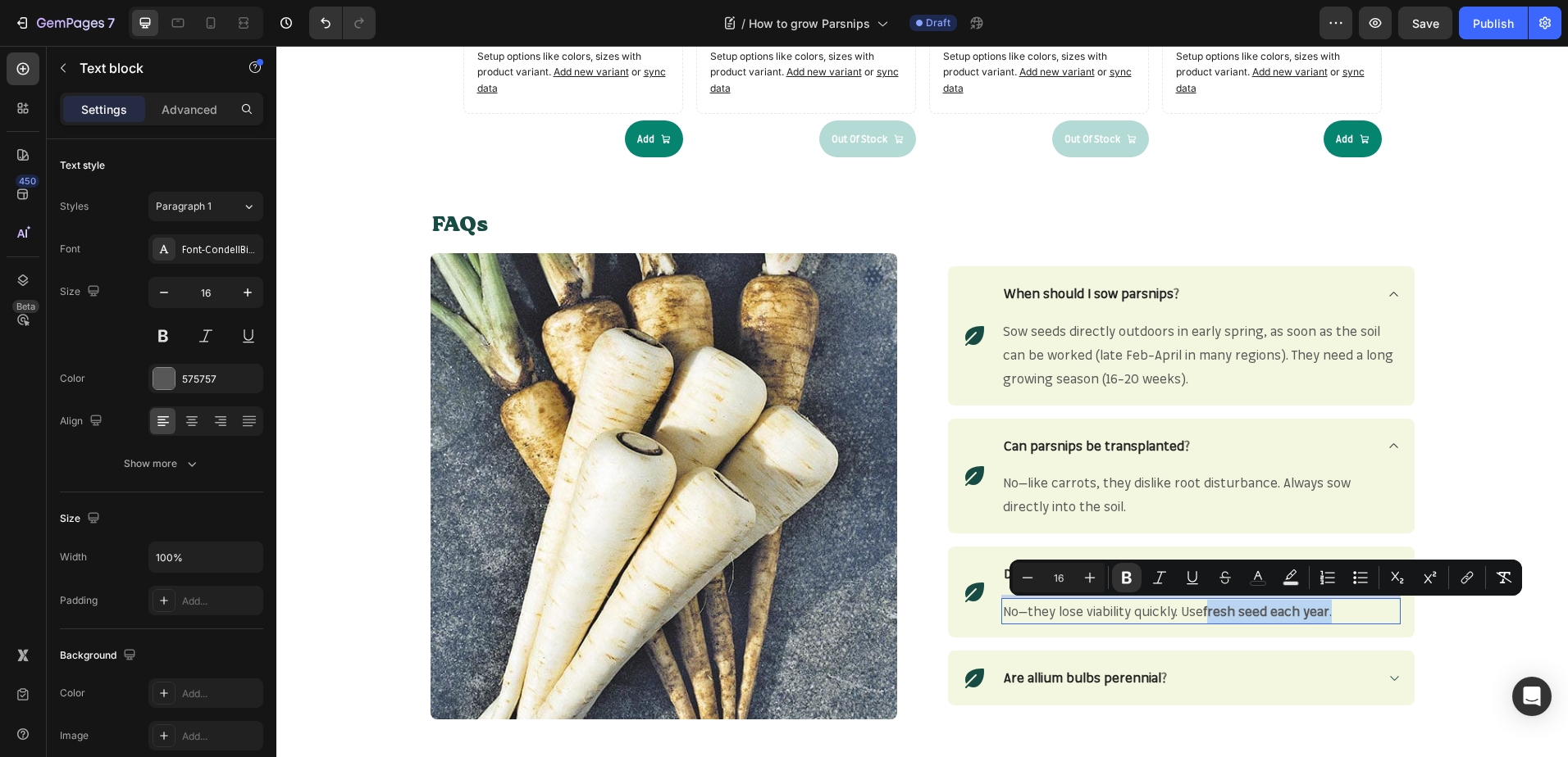
drag, startPoint x: 1326, startPoint y: 611, endPoint x: 1204, endPoint y: 620, distance: 122.3
click at [1204, 620] on p "No—they lose viability quickly. Use fresh seed each year ." at bounding box center [1200, 612] width 396 height 24
click at [1197, 613] on p "No—they lose viability quickly. Use fresh seed each year ." at bounding box center [1200, 612] width 396 height 24
drag, startPoint x: 1201, startPoint y: 613, endPoint x: 1325, endPoint y: 613, distance: 124.0
click at [1325, 613] on p "No—they lose viability quickly. Use fresh seed each year ." at bounding box center [1200, 612] width 396 height 24
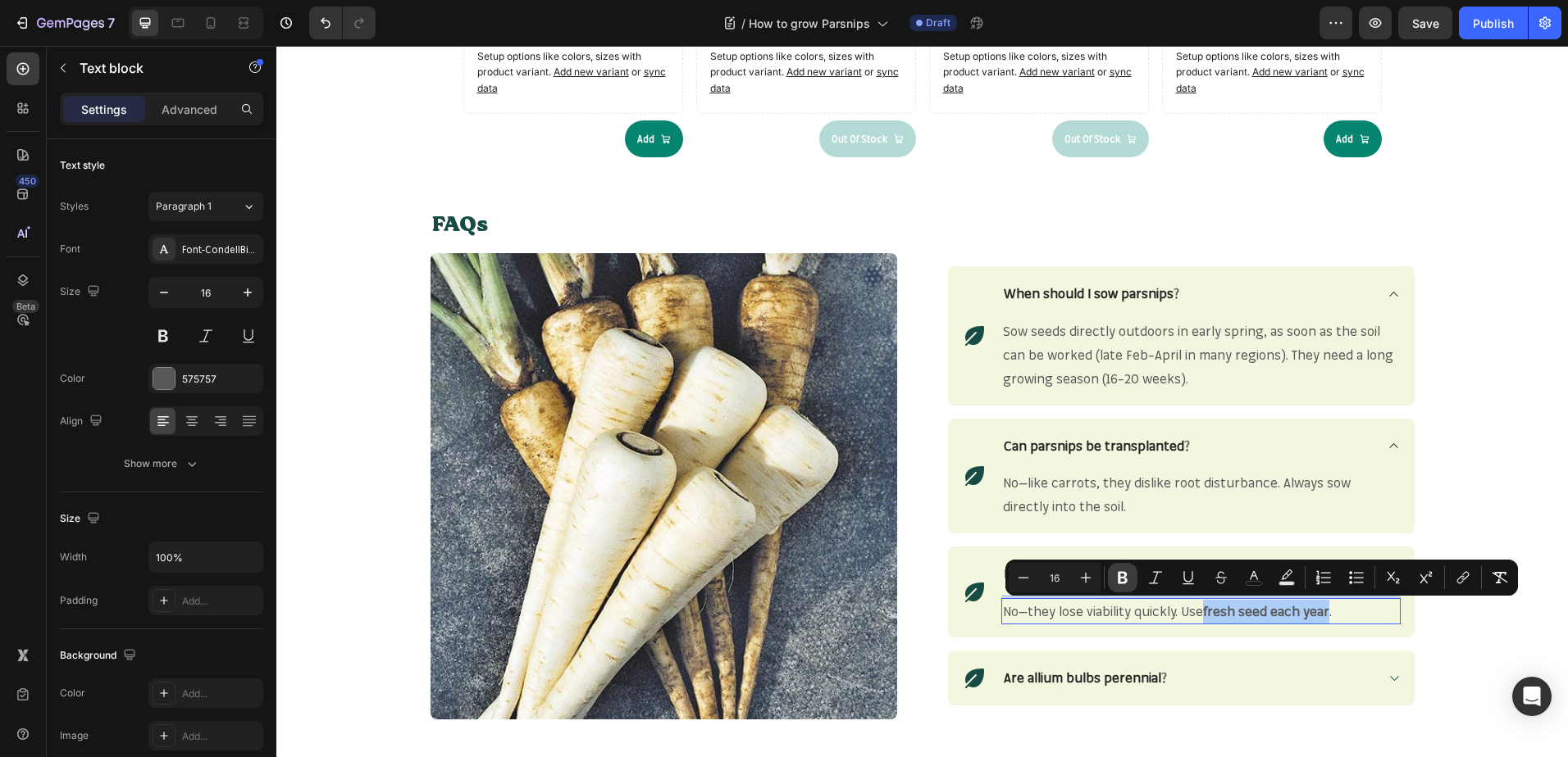
click at [1129, 577] on icon "Editor contextual toolbar" at bounding box center [1122, 577] width 16 height 16
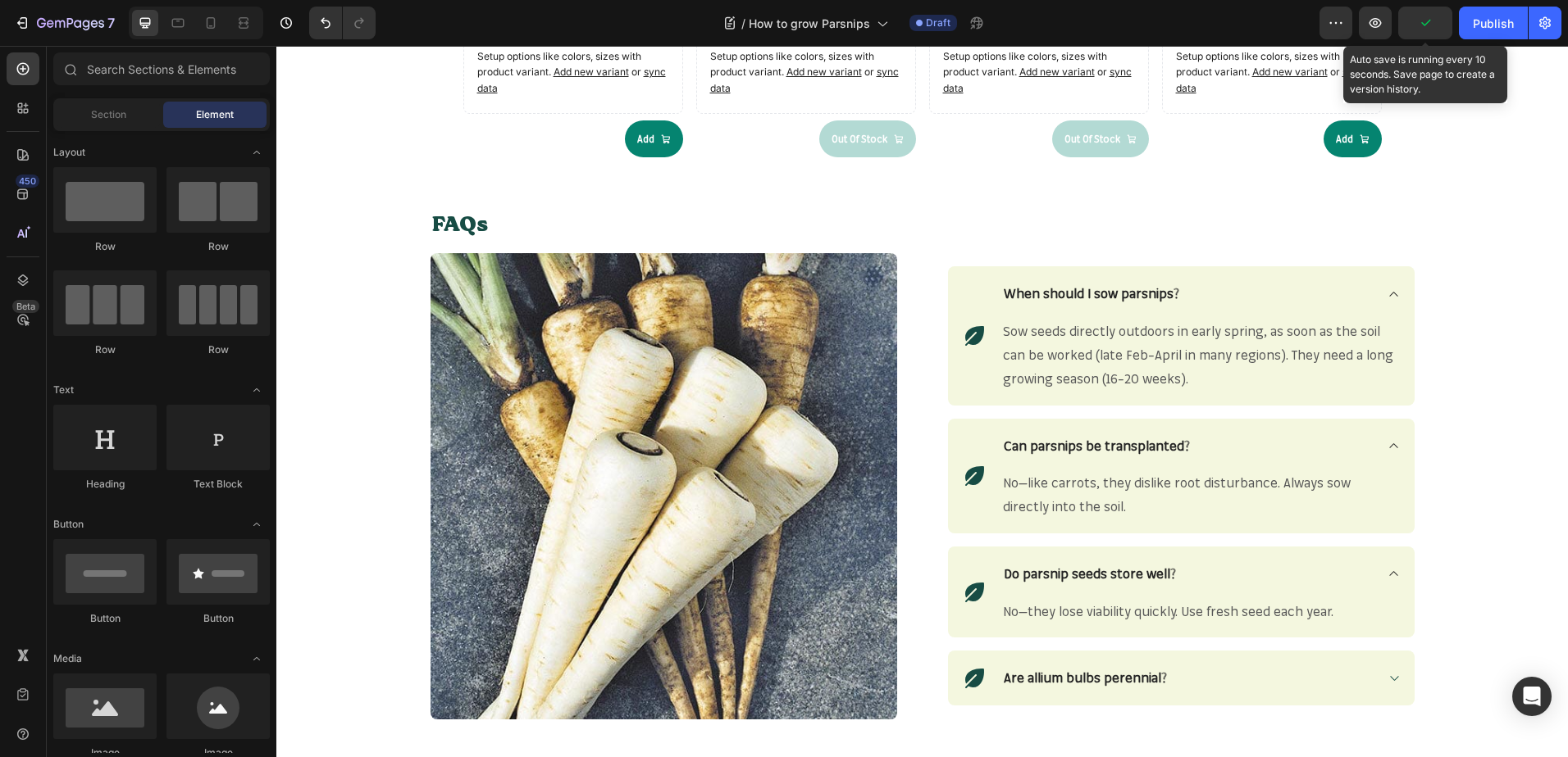
click at [1430, 18] on icon "button" at bounding box center [1424, 22] width 16 height 16
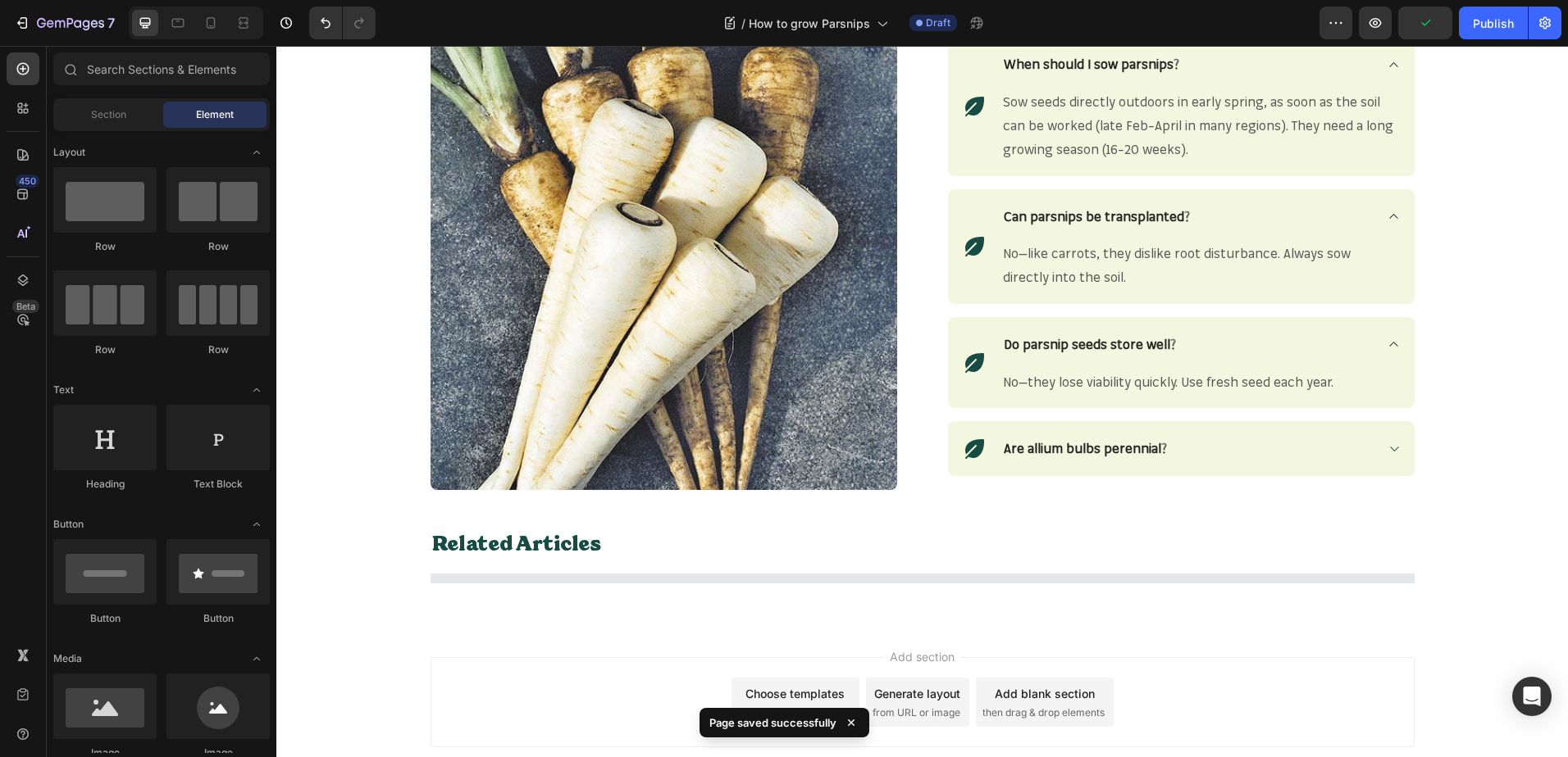
scroll to position [2025, 0]
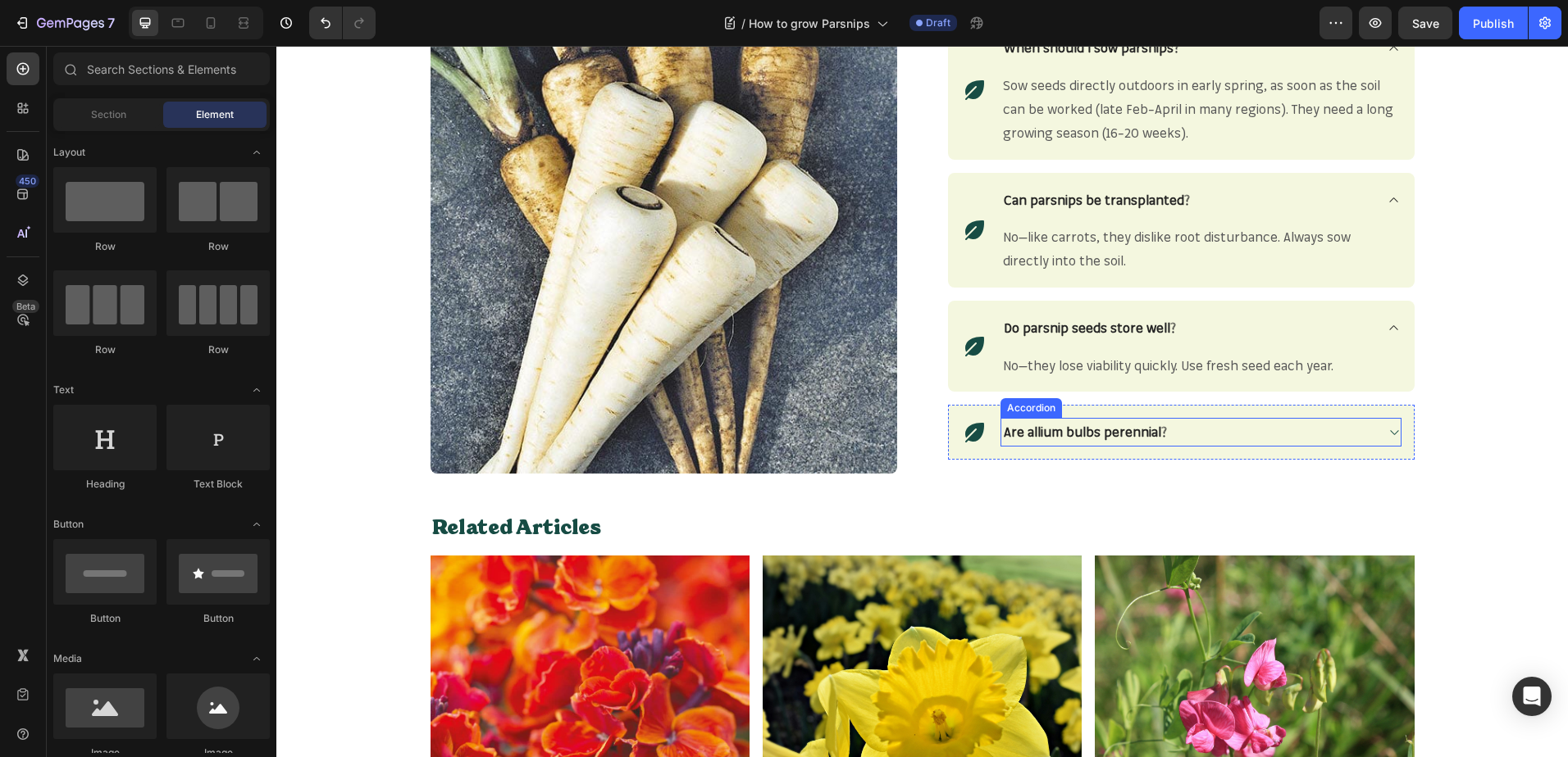
click at [1119, 431] on strong "Are allium bulbs perennial?" at bounding box center [1085, 431] width 163 height 16
click at [1119, 432] on strong "Are allium bulbs perennial?" at bounding box center [1085, 431] width 163 height 16
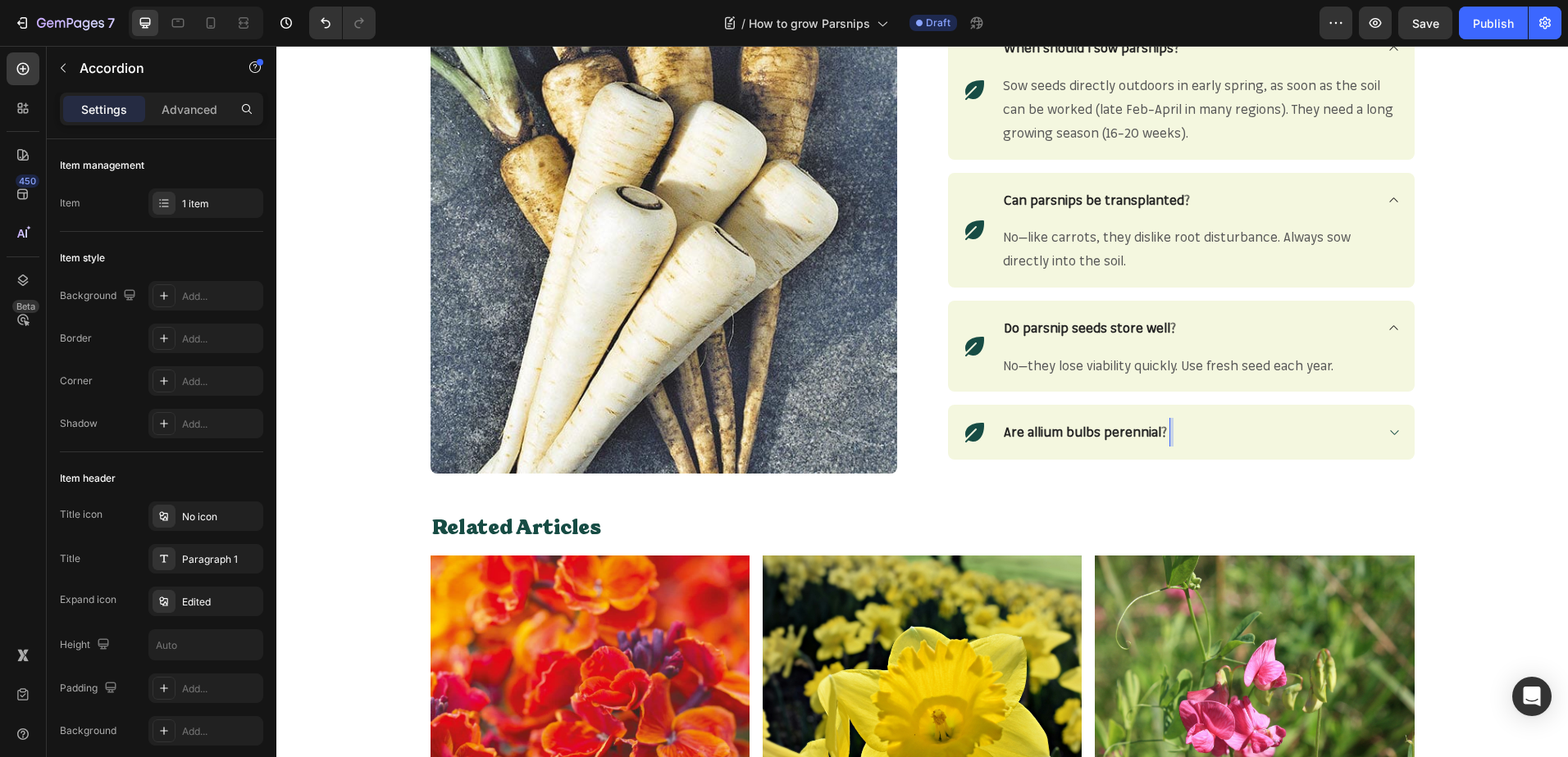
click at [1119, 432] on strong "Are allium bulbs perennial?" at bounding box center [1085, 431] width 163 height 16
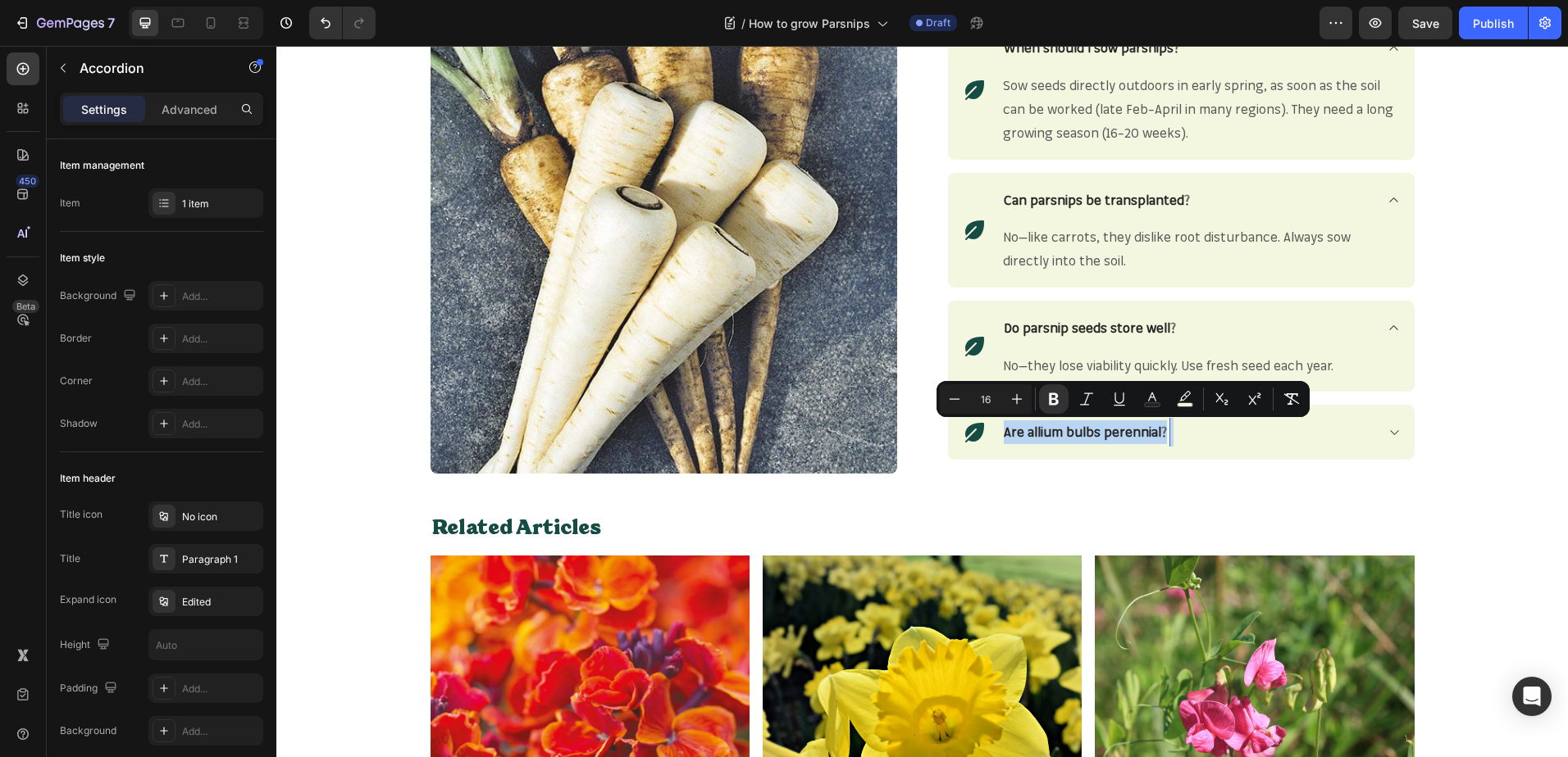
click at [1119, 432] on strong "Are allium bulbs perennial?" at bounding box center [1085, 431] width 163 height 16
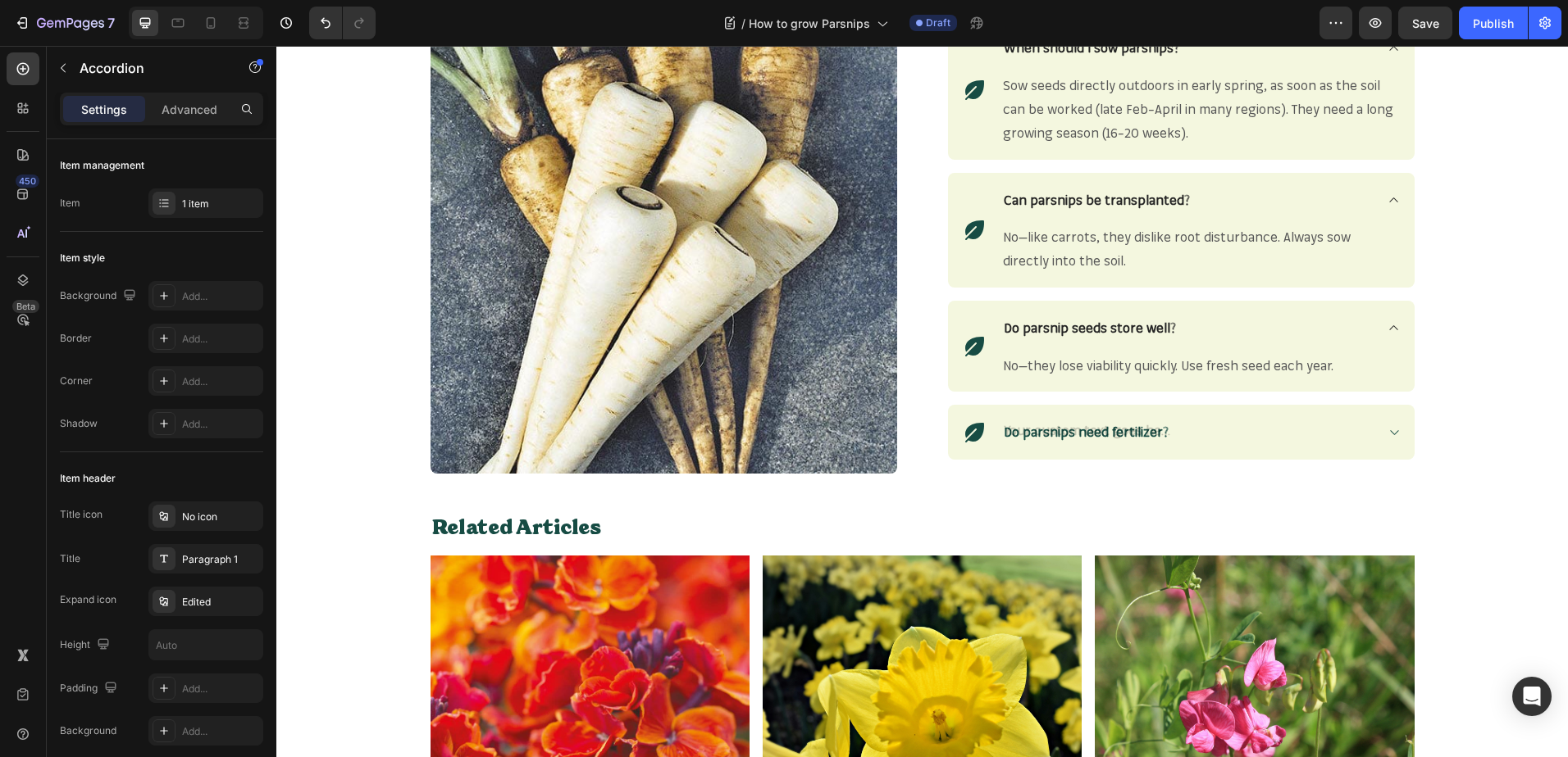
scroll to position [2013, 0]
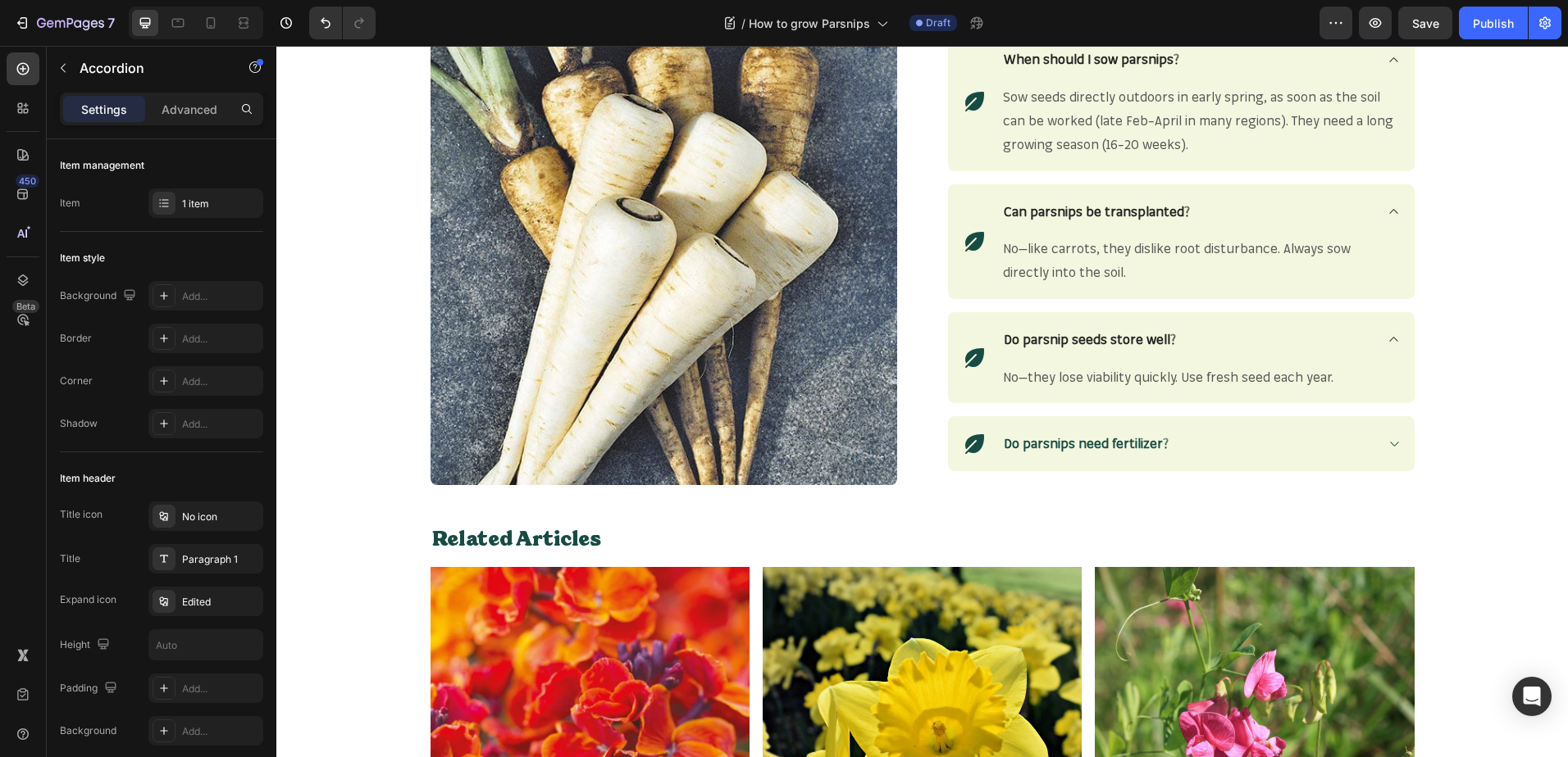
click at [1387, 441] on icon at bounding box center [1393, 443] width 12 height 13
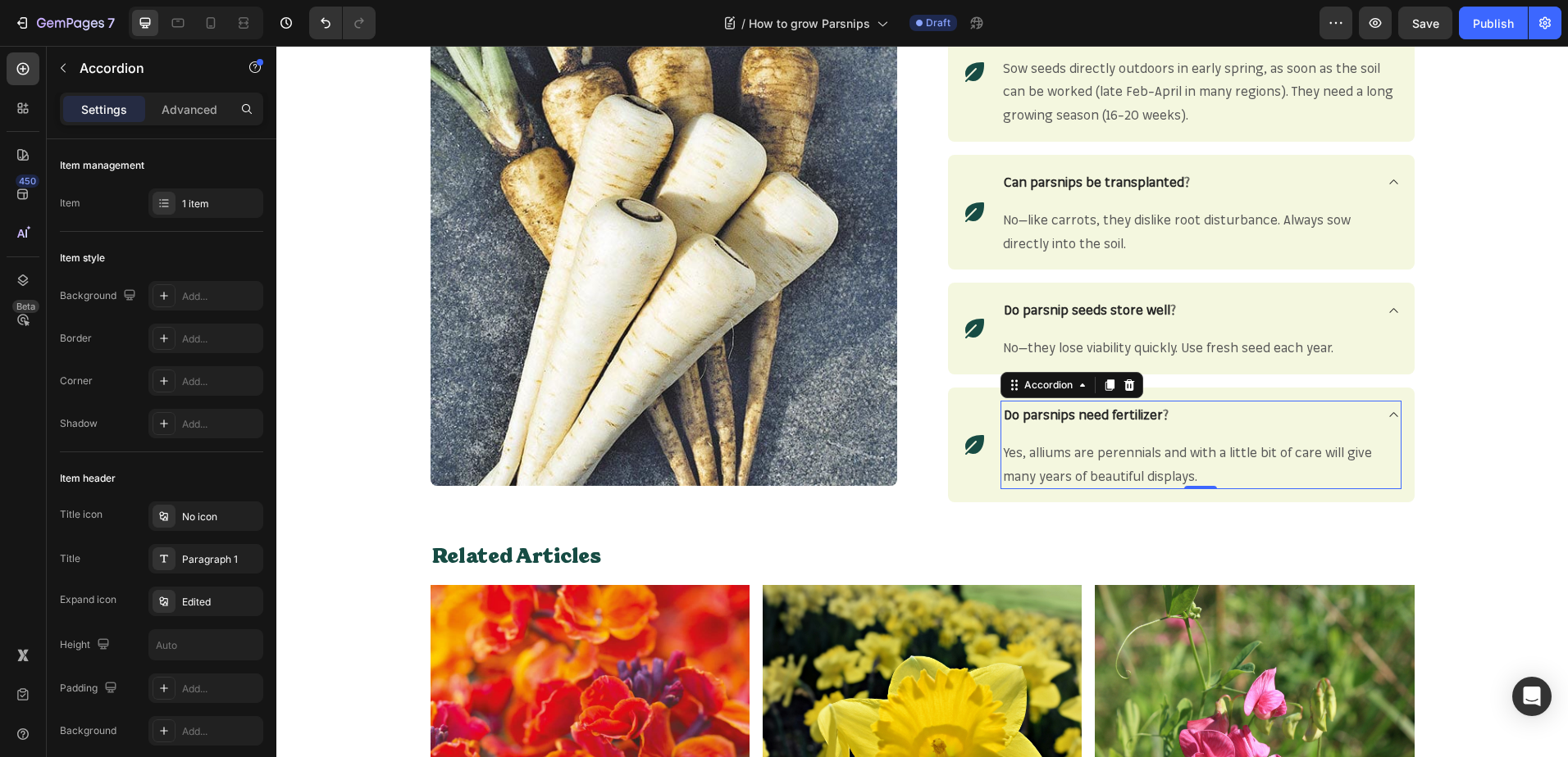
scroll to position [2030, 0]
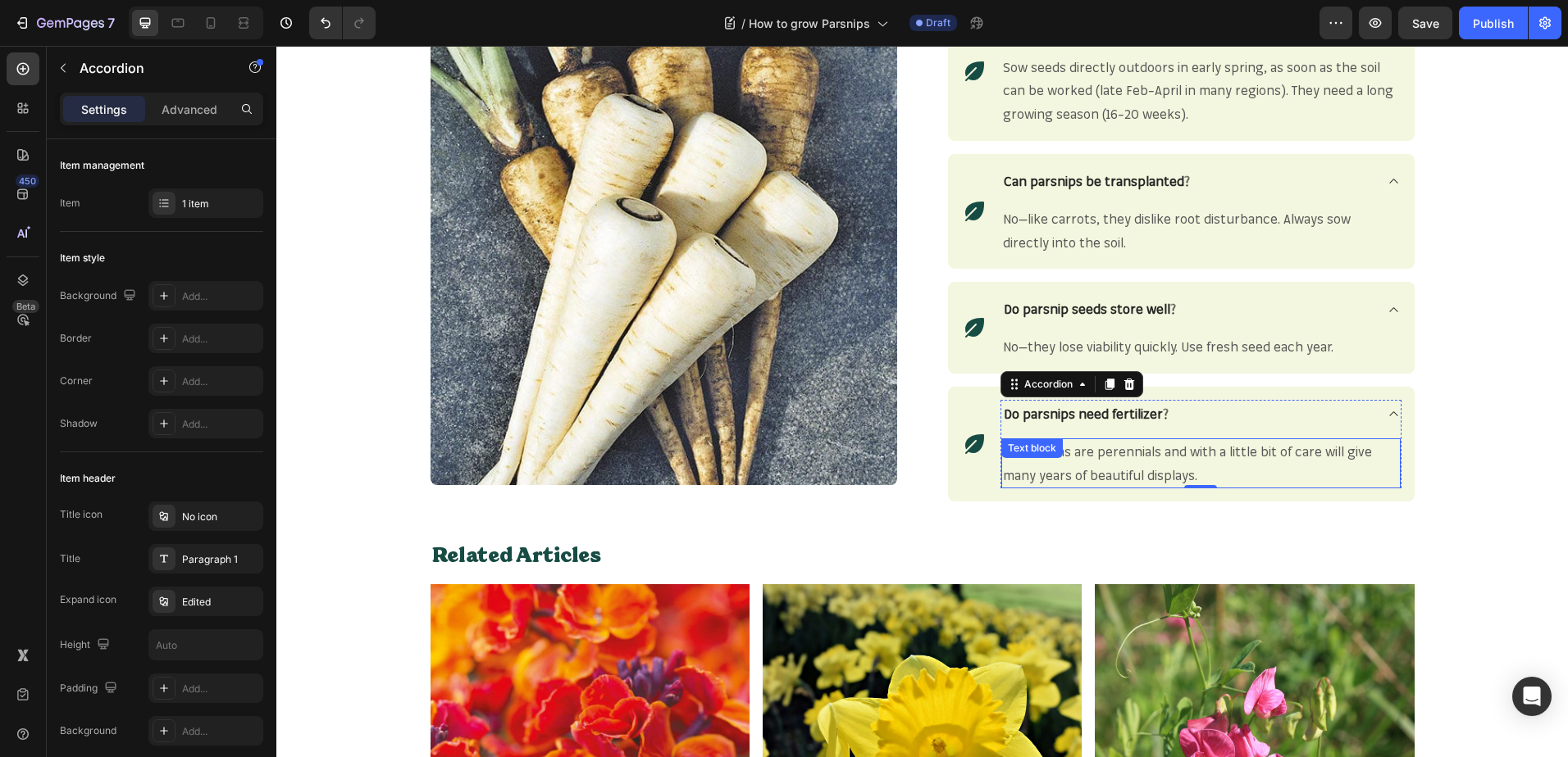
click at [1106, 453] on span "Yes, alliums are perennials and with a little bit of care will give many years …" at bounding box center [1186, 463] width 369 height 40
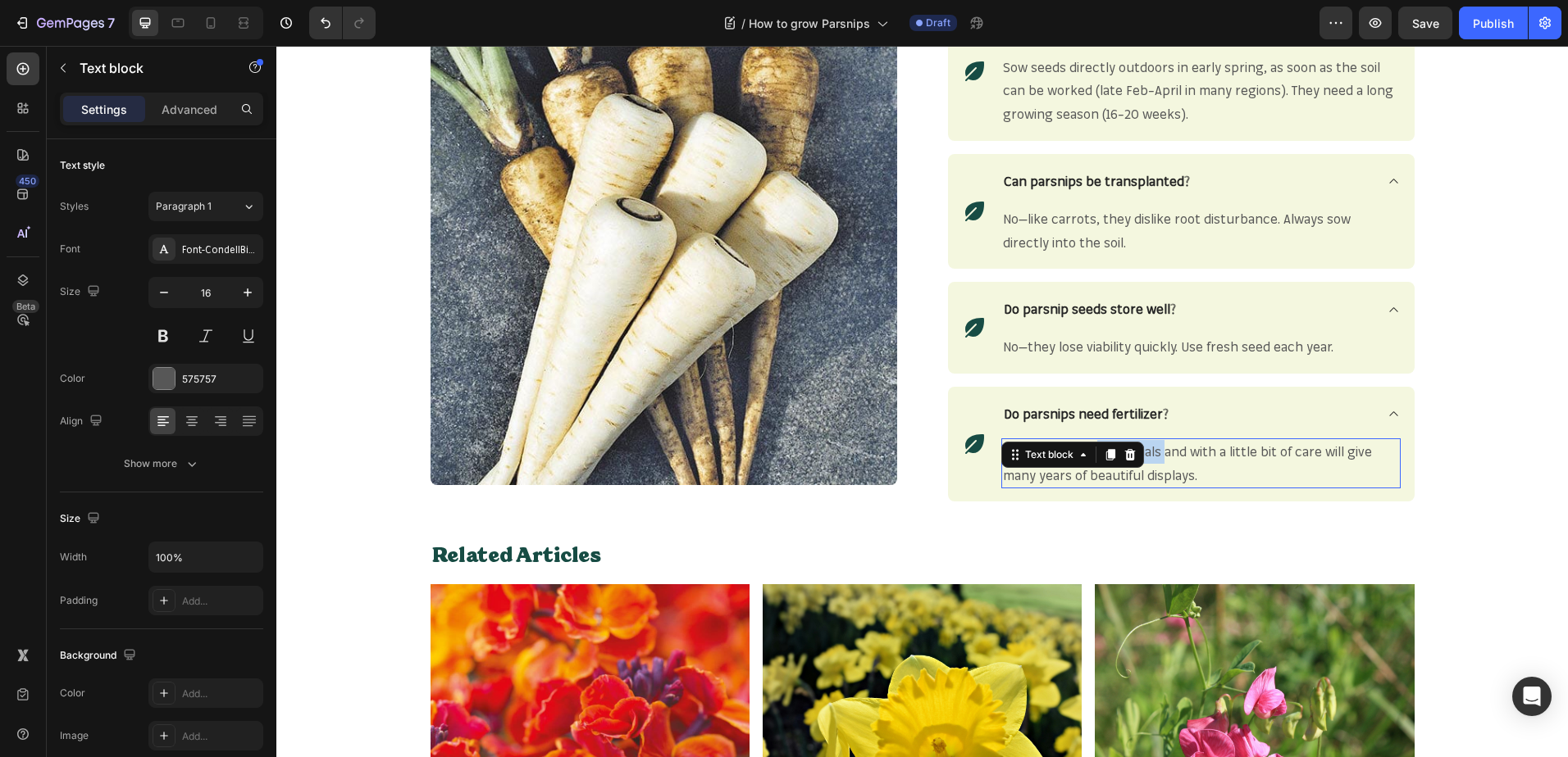
click at [1106, 453] on icon at bounding box center [1110, 455] width 9 height 11
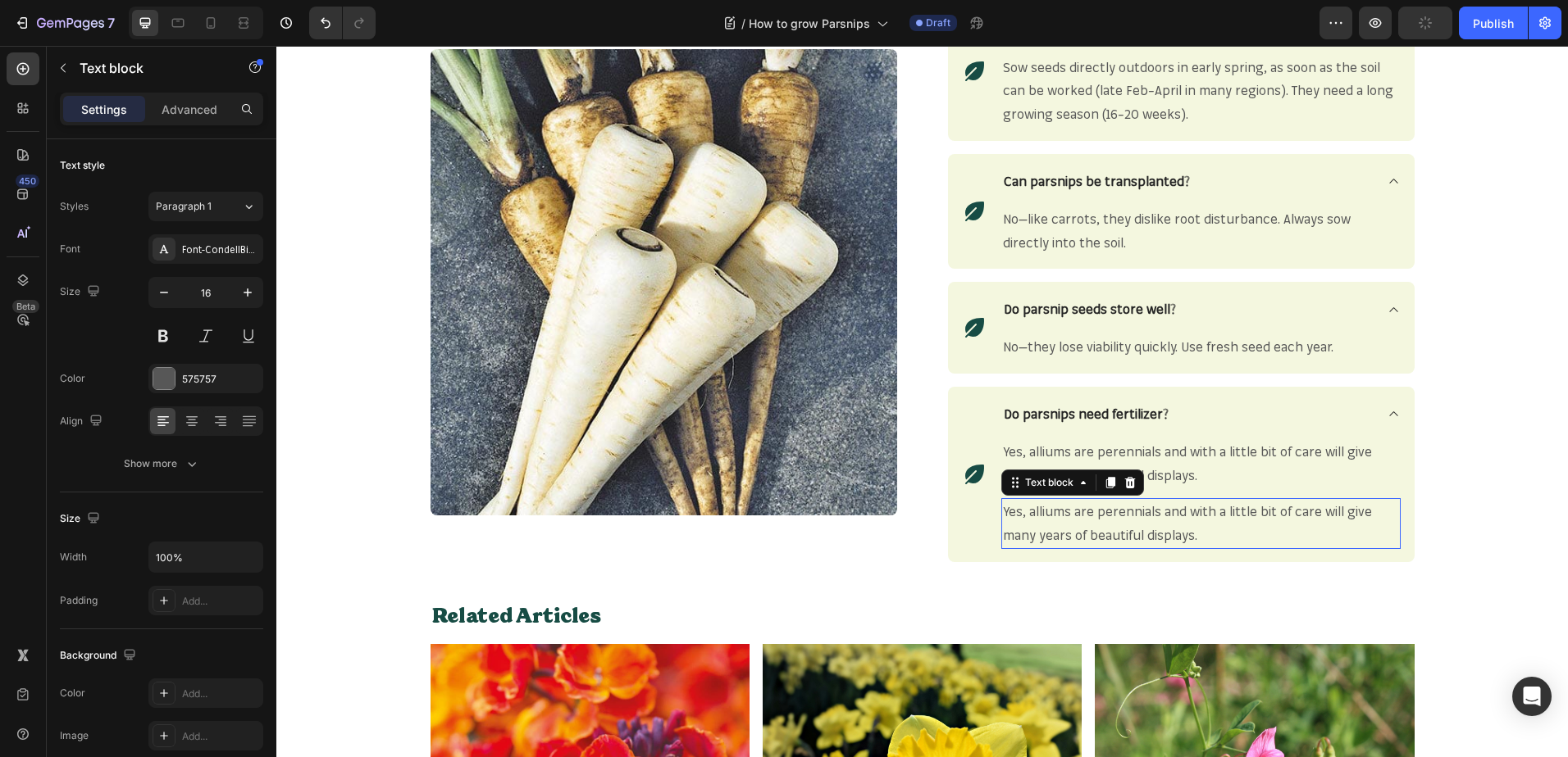
scroll to position [2060, 0]
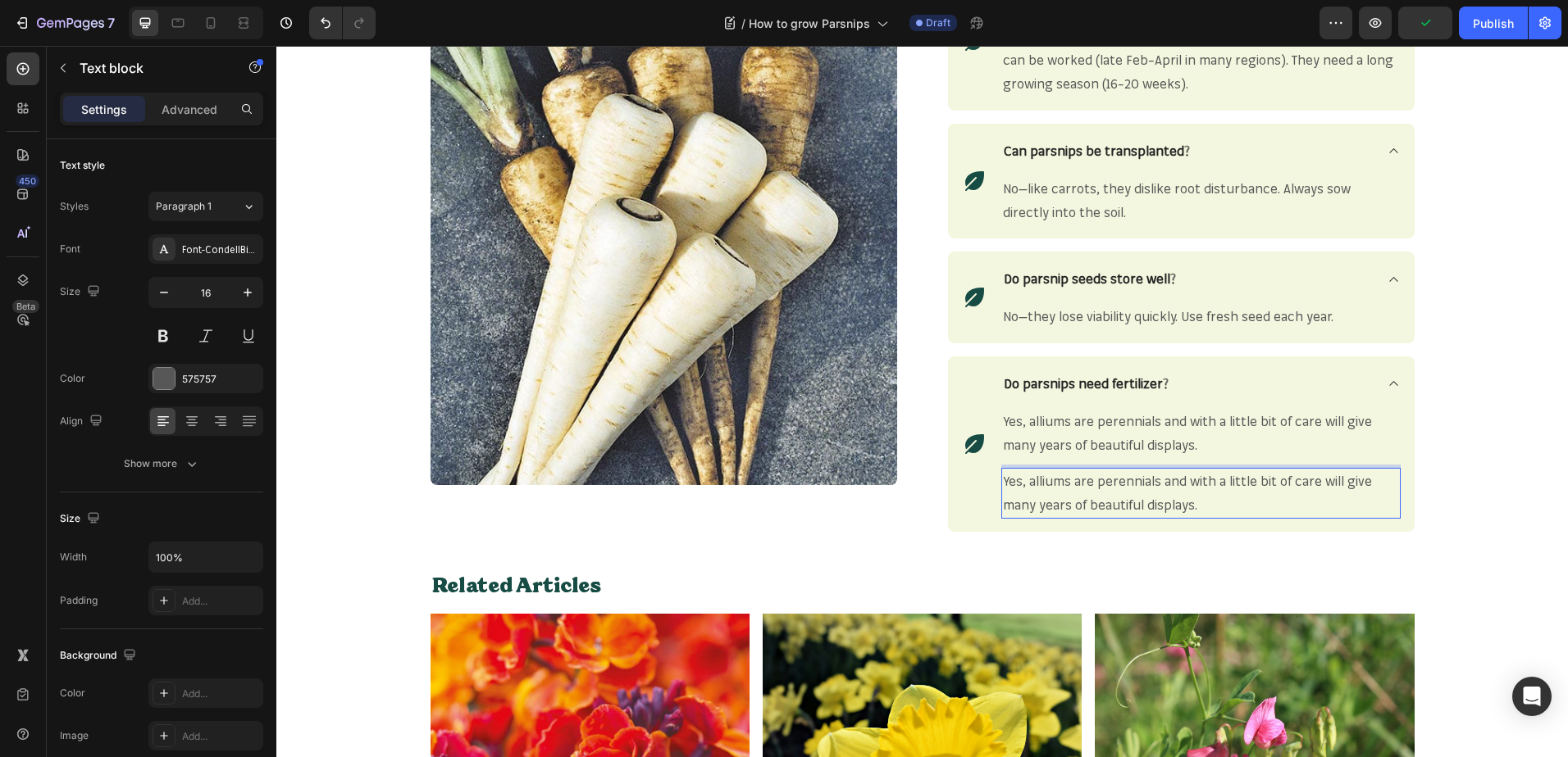
click at [1170, 489] on p "Yes, alliums are perennials and with a little bit of care will give many years …" at bounding box center [1200, 492] width 396 height 47
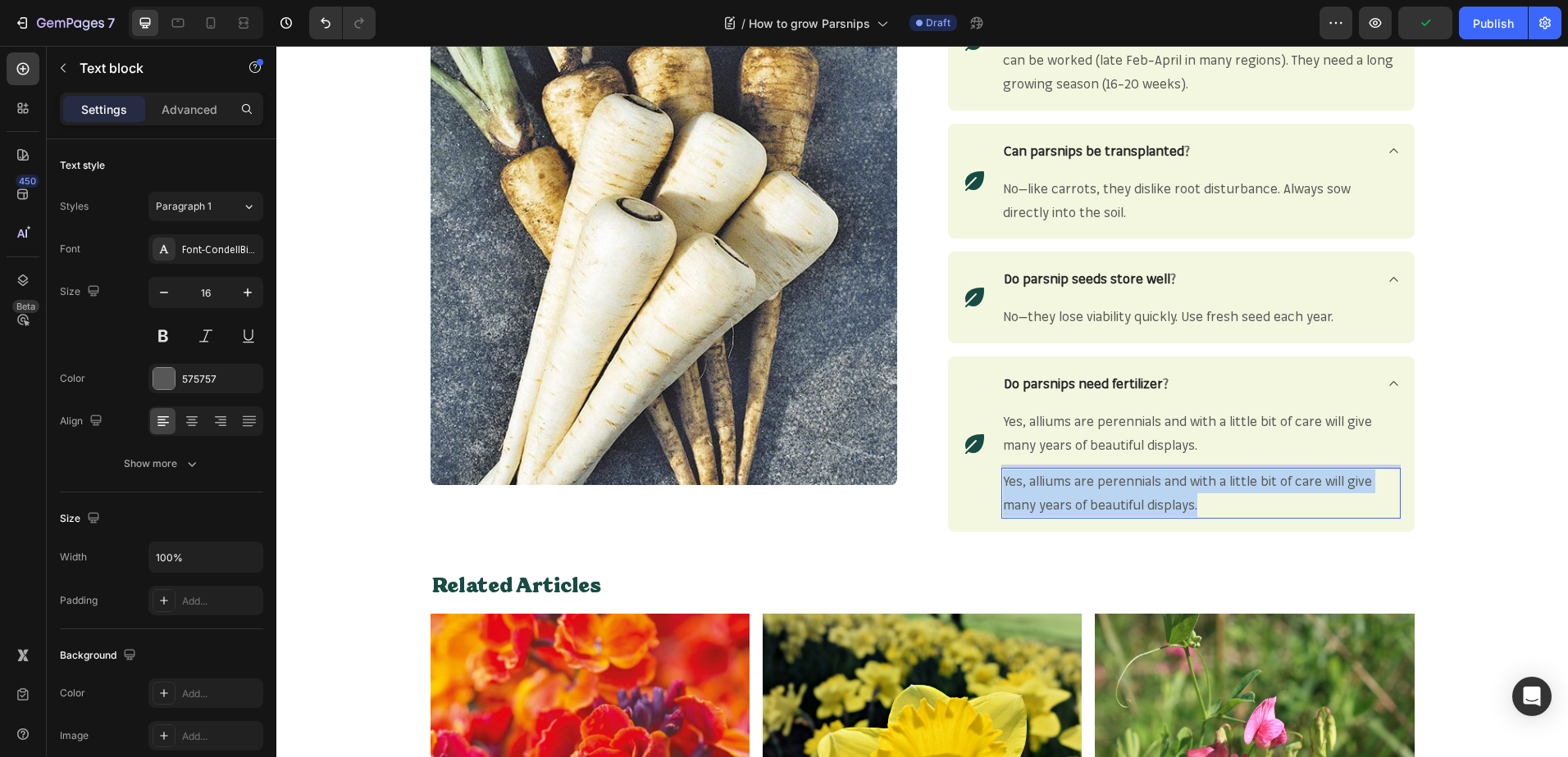
click at [1170, 489] on p "Yes, alliums are perennials and with a little bit of care will give many years …" at bounding box center [1200, 492] width 396 height 47
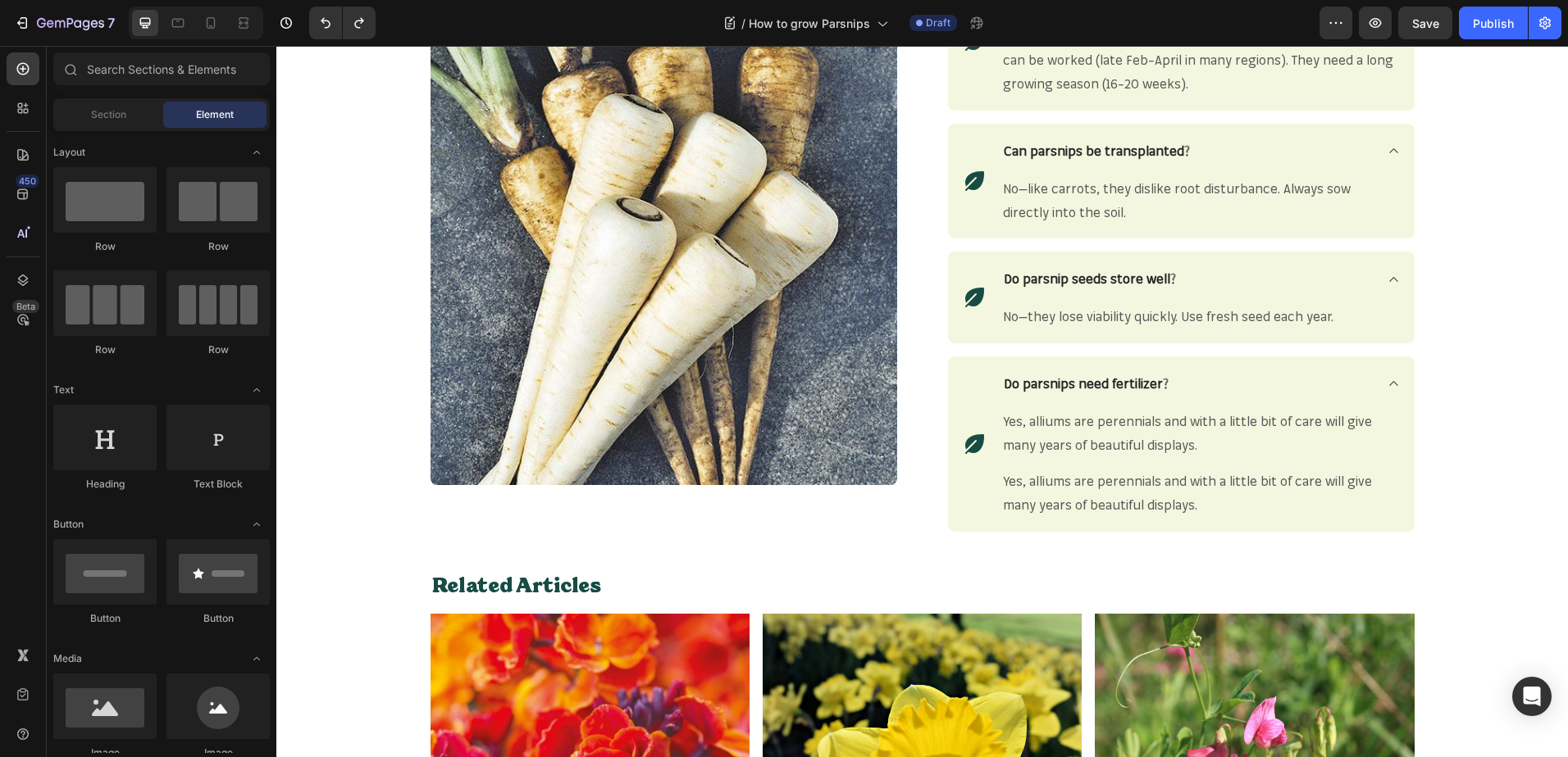
scroll to position [2030, 0]
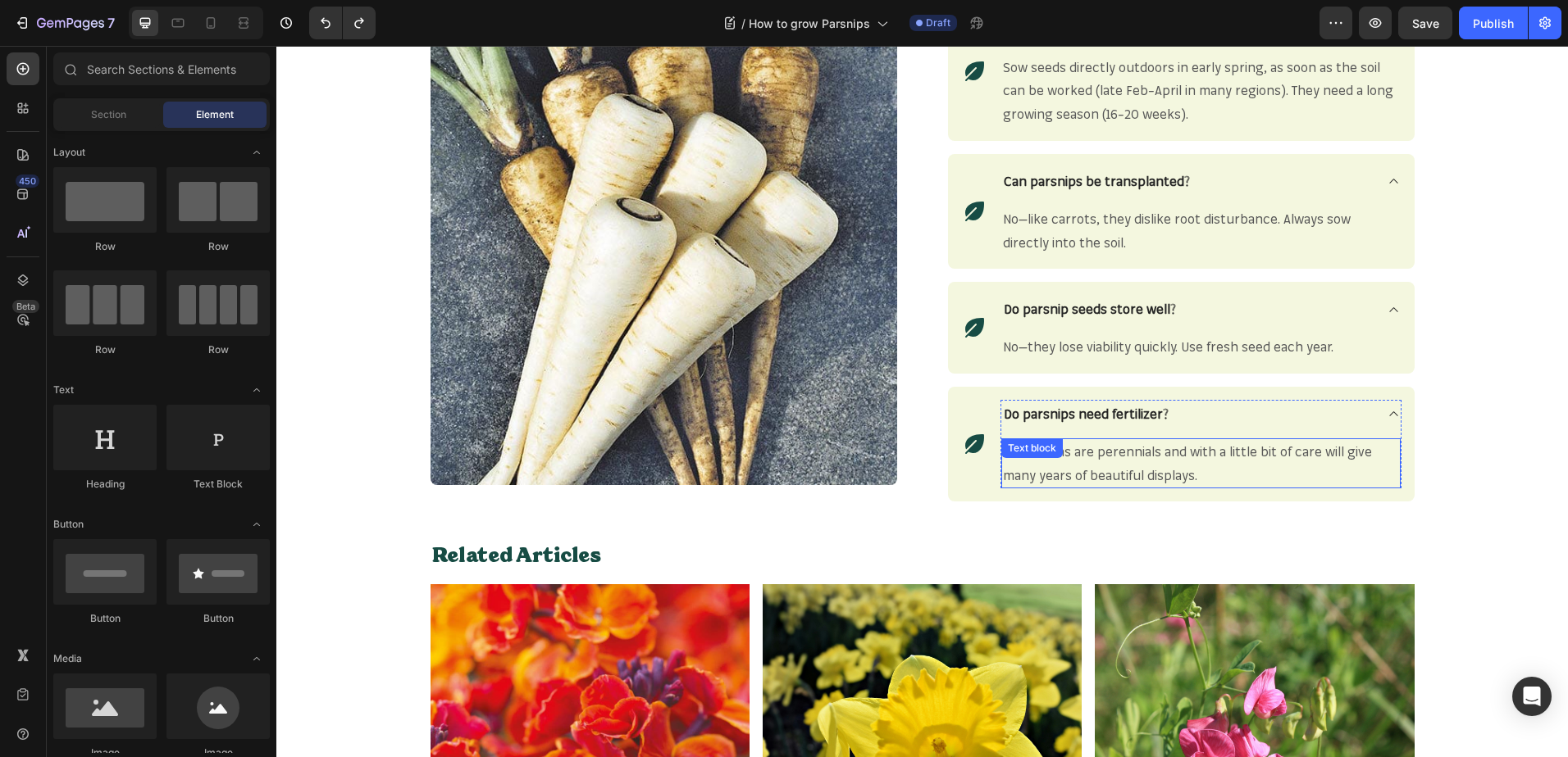
click at [1172, 459] on span "Yes, alliums are perennials and with a little bit of care will give many years …" at bounding box center [1186, 463] width 369 height 40
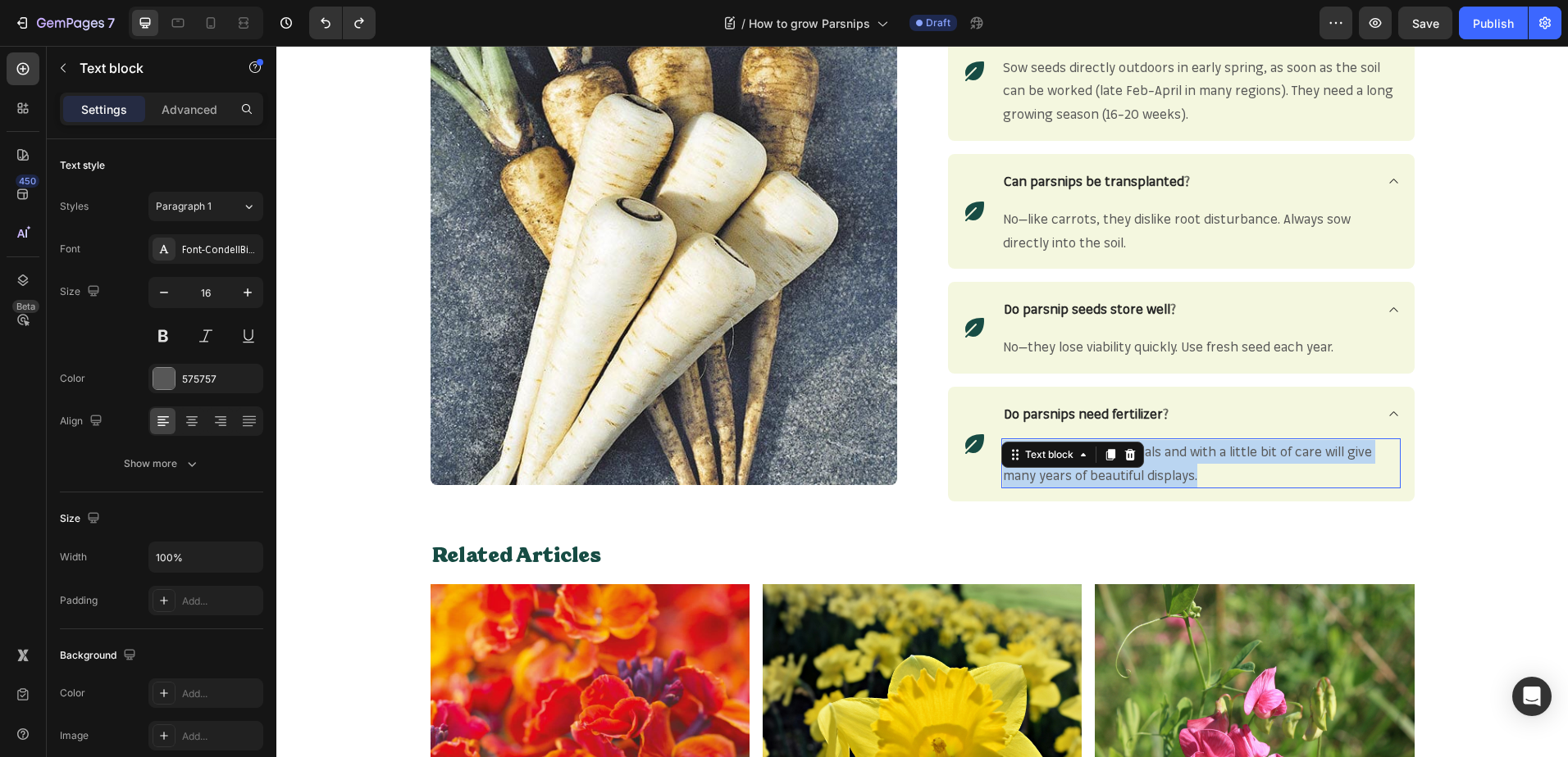
click at [1172, 459] on span "Yes, alliums are perennials and with a little bit of care will give many years …" at bounding box center [1186, 463] width 369 height 40
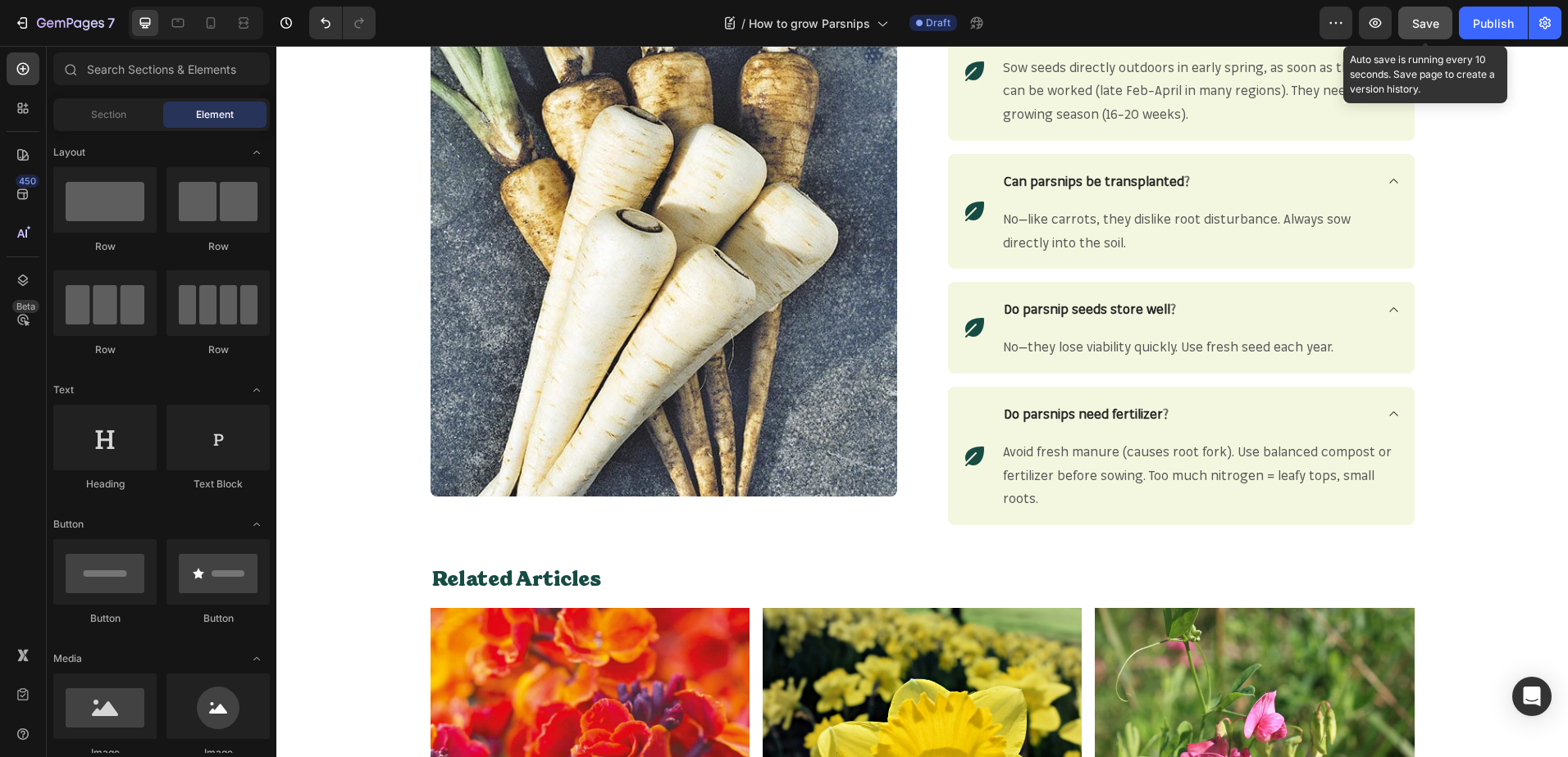
click at [1430, 21] on span "Save" at bounding box center [1424, 23] width 27 height 14
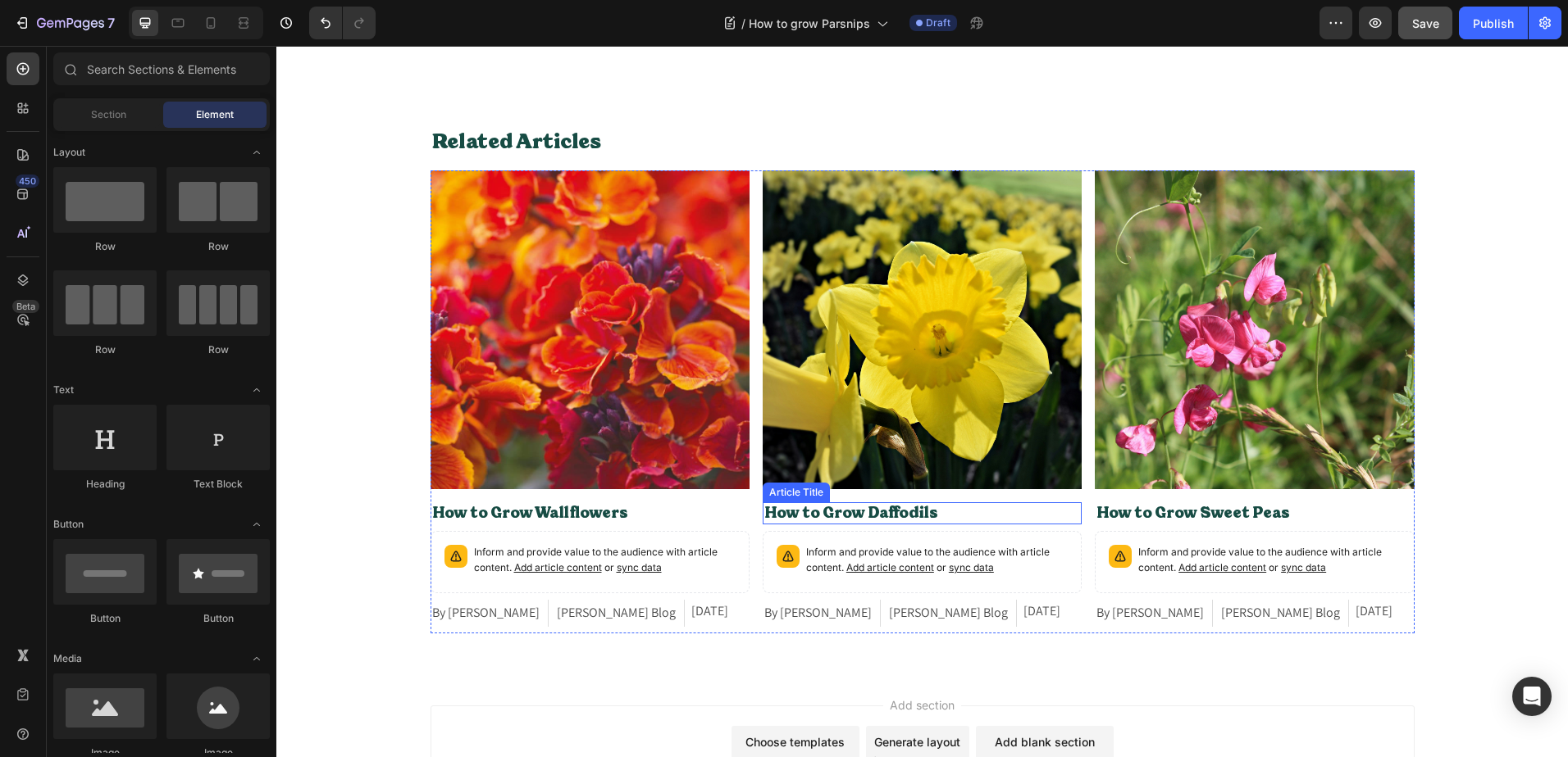
scroll to position [2604, 0]
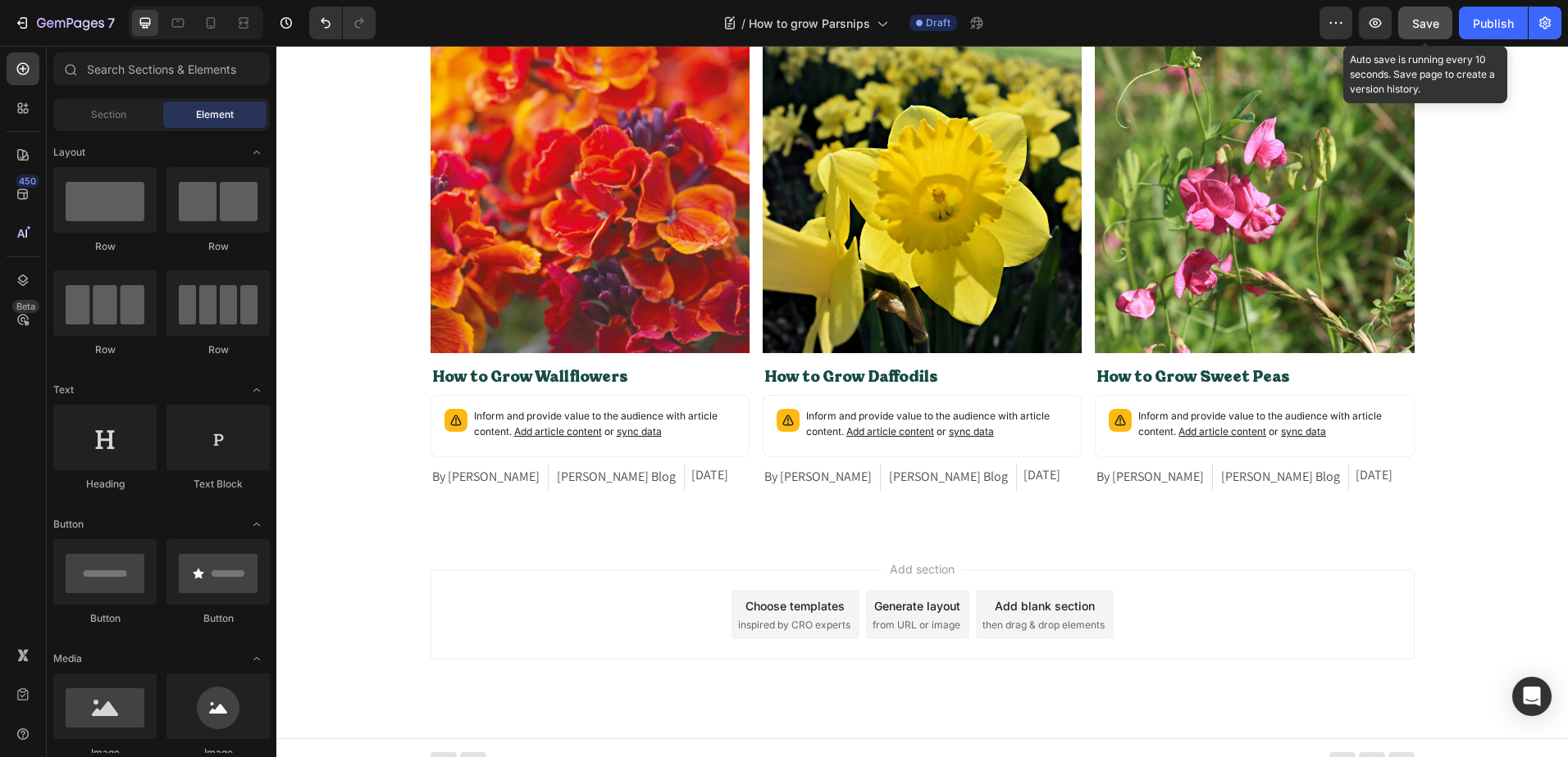
click at [1411, 21] on button "Save" at bounding box center [1424, 23] width 54 height 33
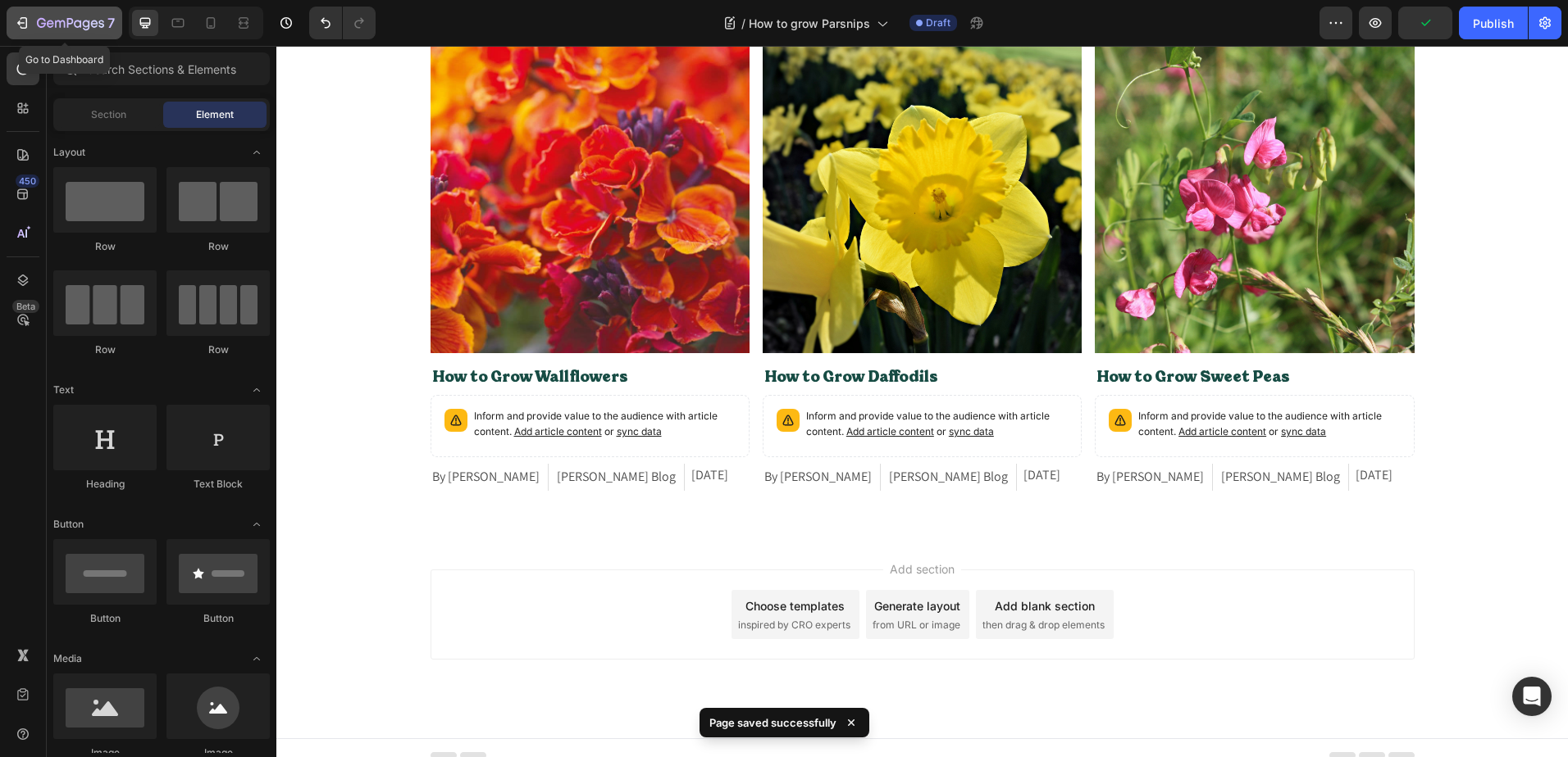
click at [71, 19] on icon "button" at bounding box center [70, 22] width 7 height 9
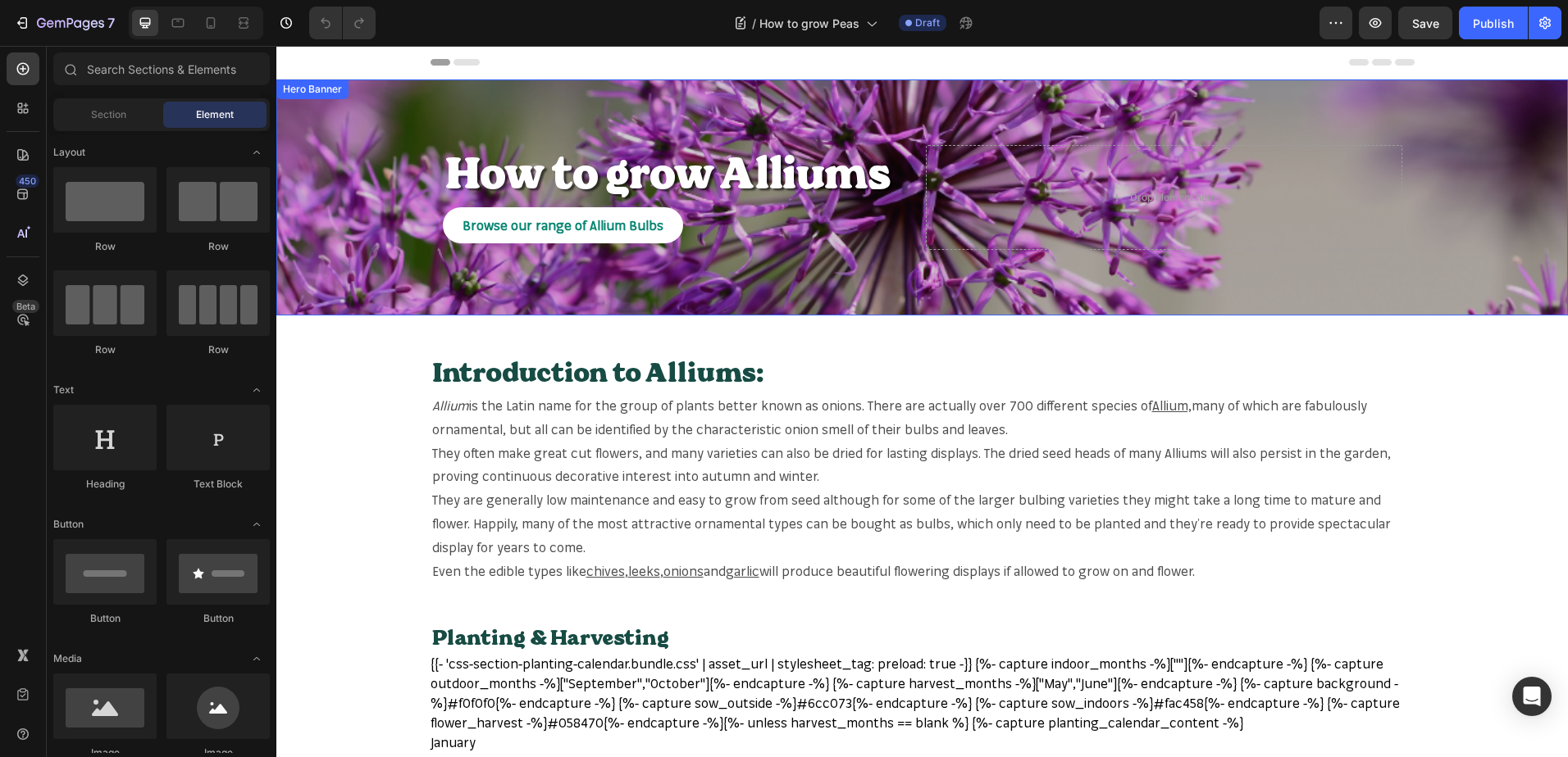
drag, startPoint x: 878, startPoint y: 46, endPoint x: 1428, endPoint y: 185, distance: 567.3
click at [1428, 185] on div "Overlay" at bounding box center [922, 198] width 1291 height 236
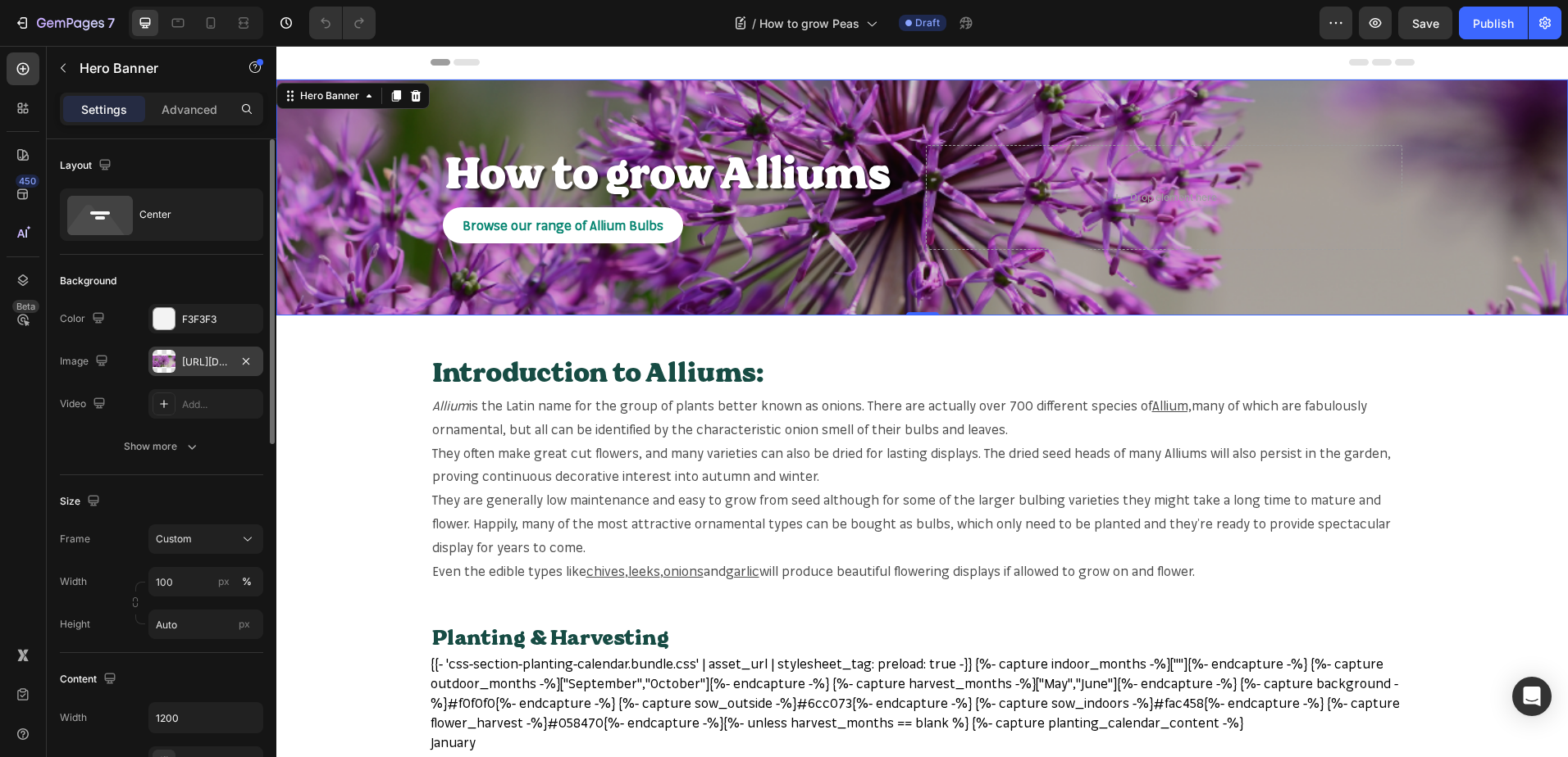
click at [236, 361] on div "[URL][DOMAIN_NAME]" at bounding box center [206, 361] width 115 height 29
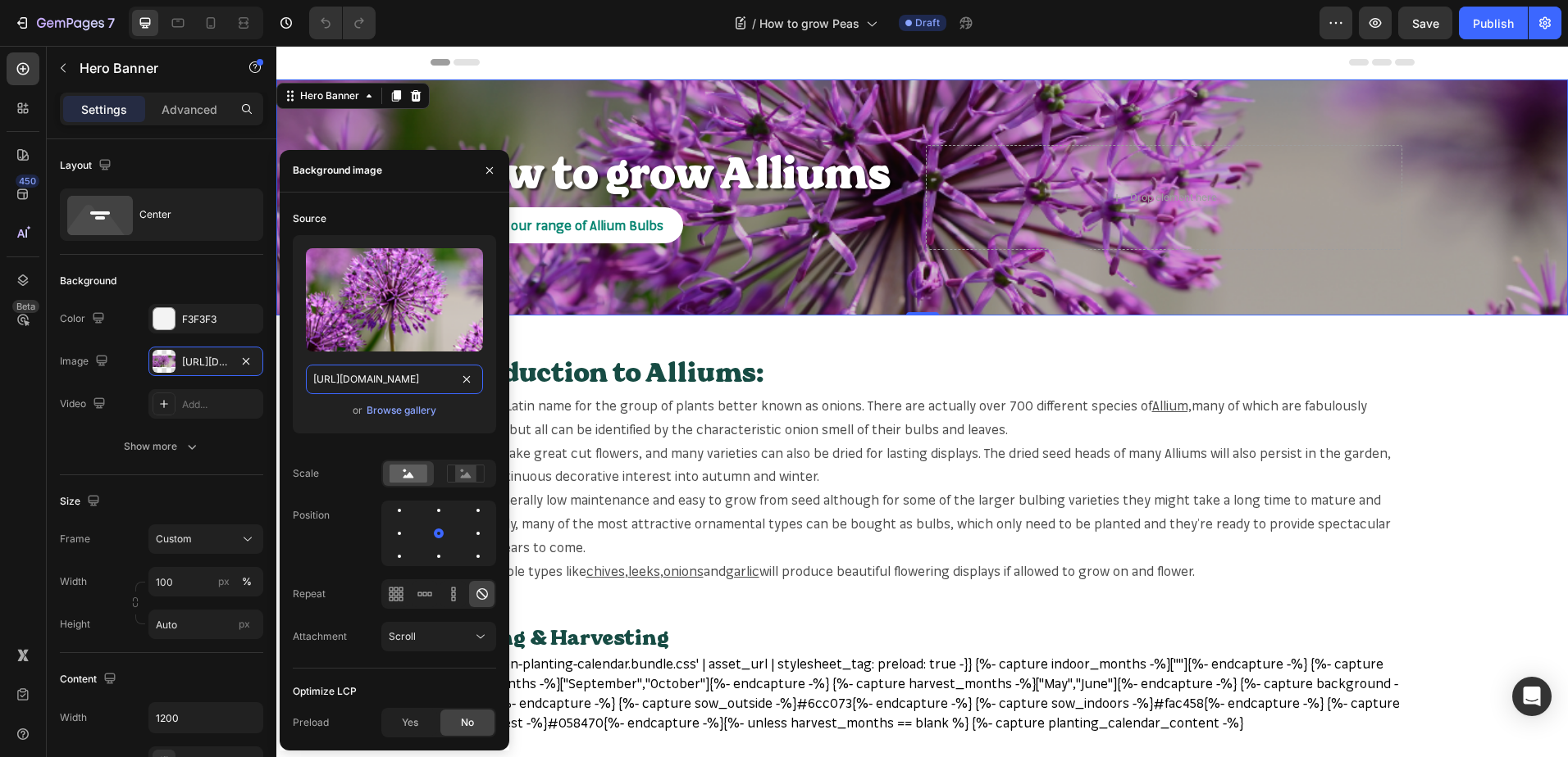
click at [347, 380] on input "[URL][DOMAIN_NAME]" at bounding box center [395, 379] width 177 height 29
paste input "[DOMAIN_NAME][URL]"
type input "[URL][DOMAIN_NAME]"
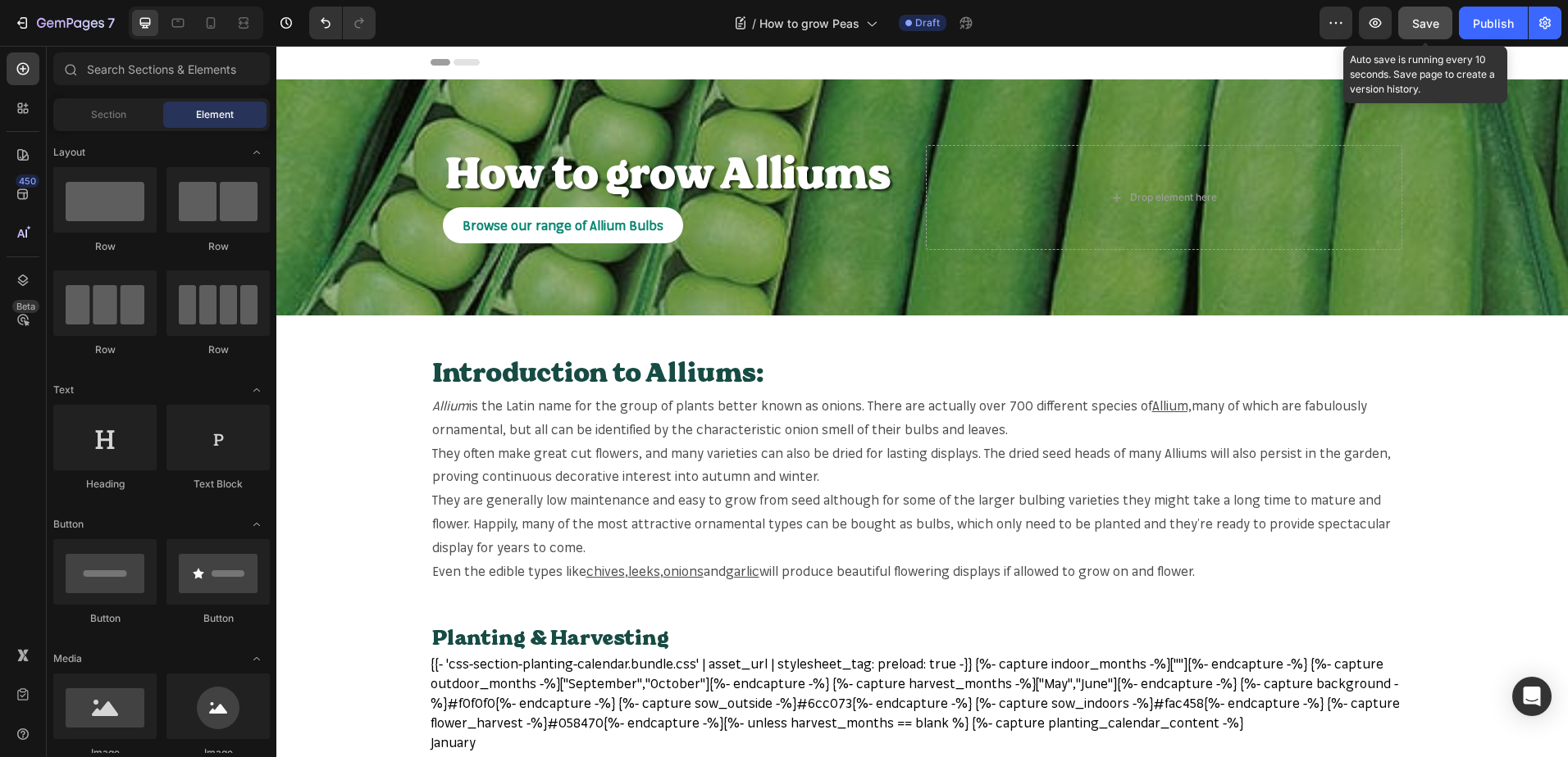
click at [1418, 33] on button "Save" at bounding box center [1424, 23] width 54 height 33
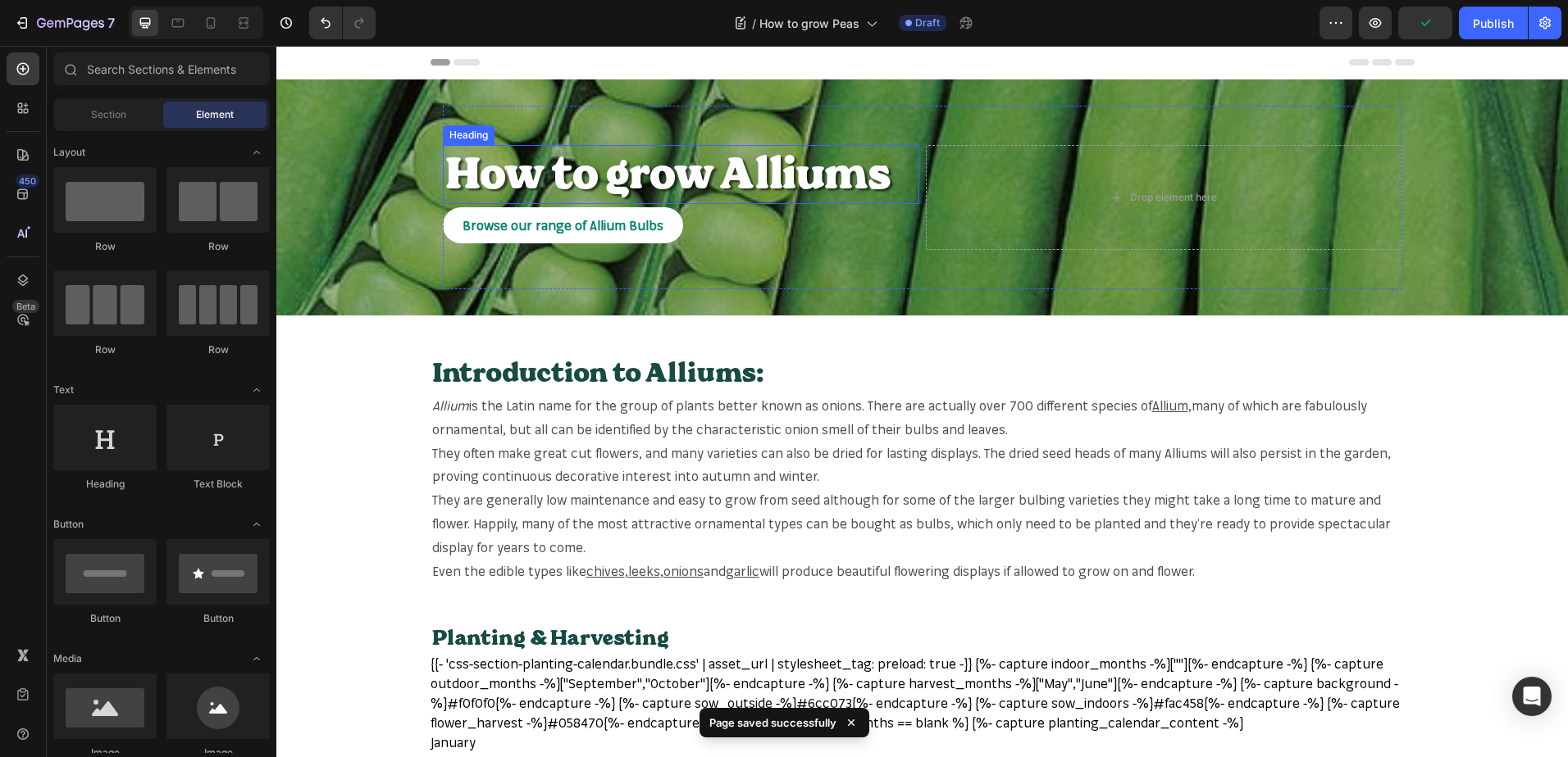
click at [784, 181] on h2 "How to grow Alliums" at bounding box center [681, 174] width 476 height 59
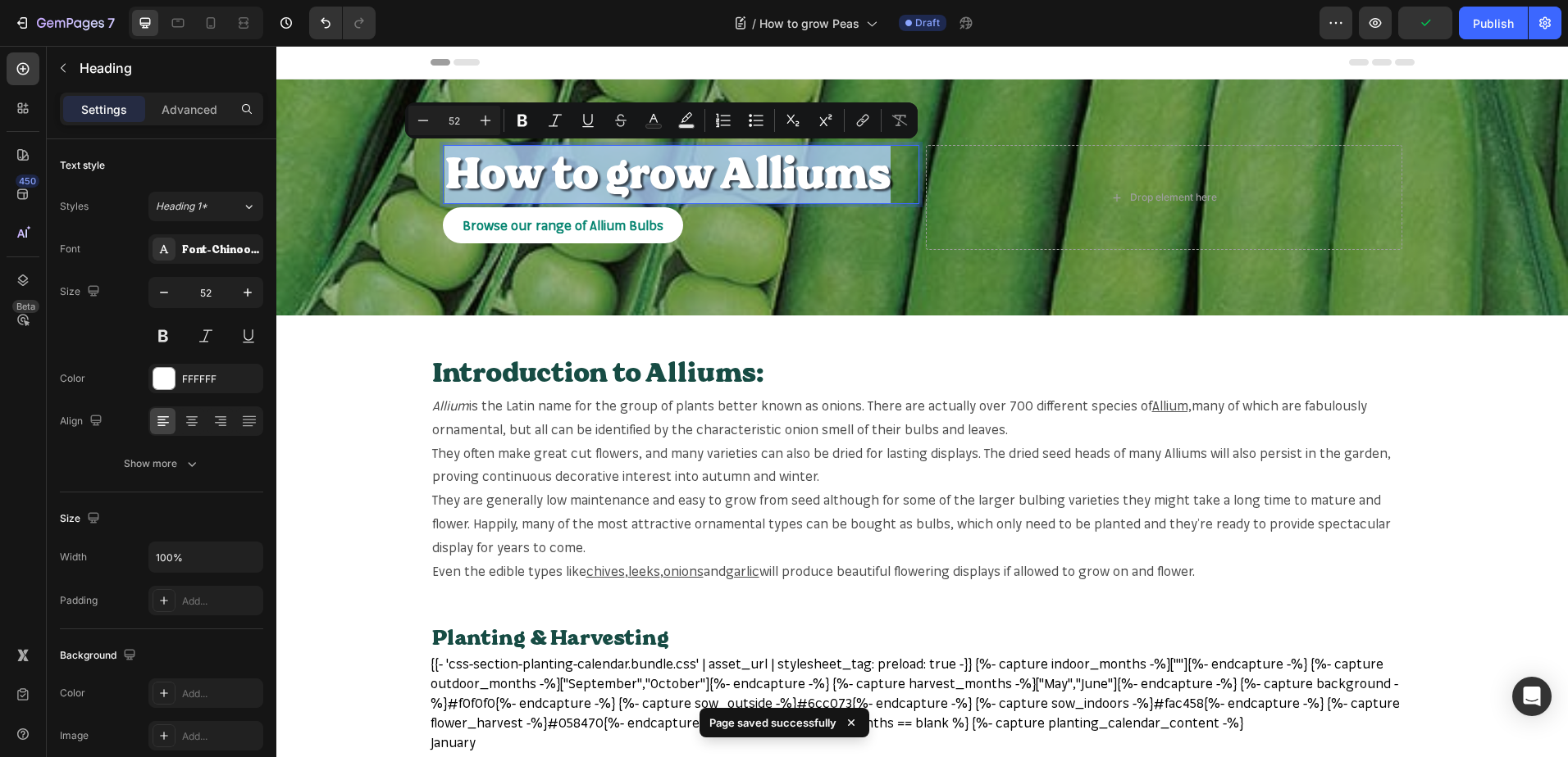
click at [784, 181] on p "How to grow Alliums" at bounding box center [681, 174] width 473 height 56
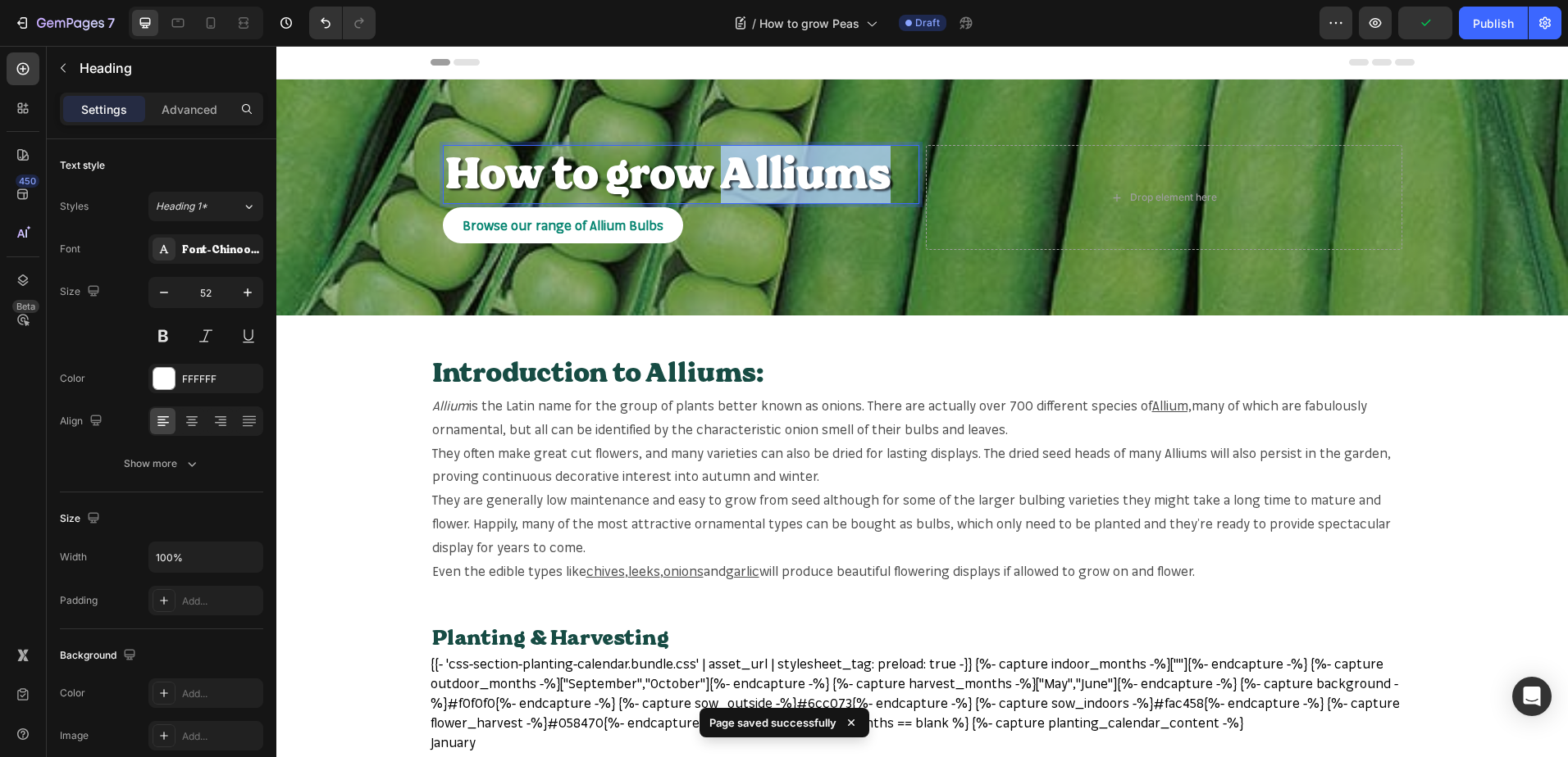
click at [785, 181] on p "How to grow Alliums" at bounding box center [681, 174] width 473 height 56
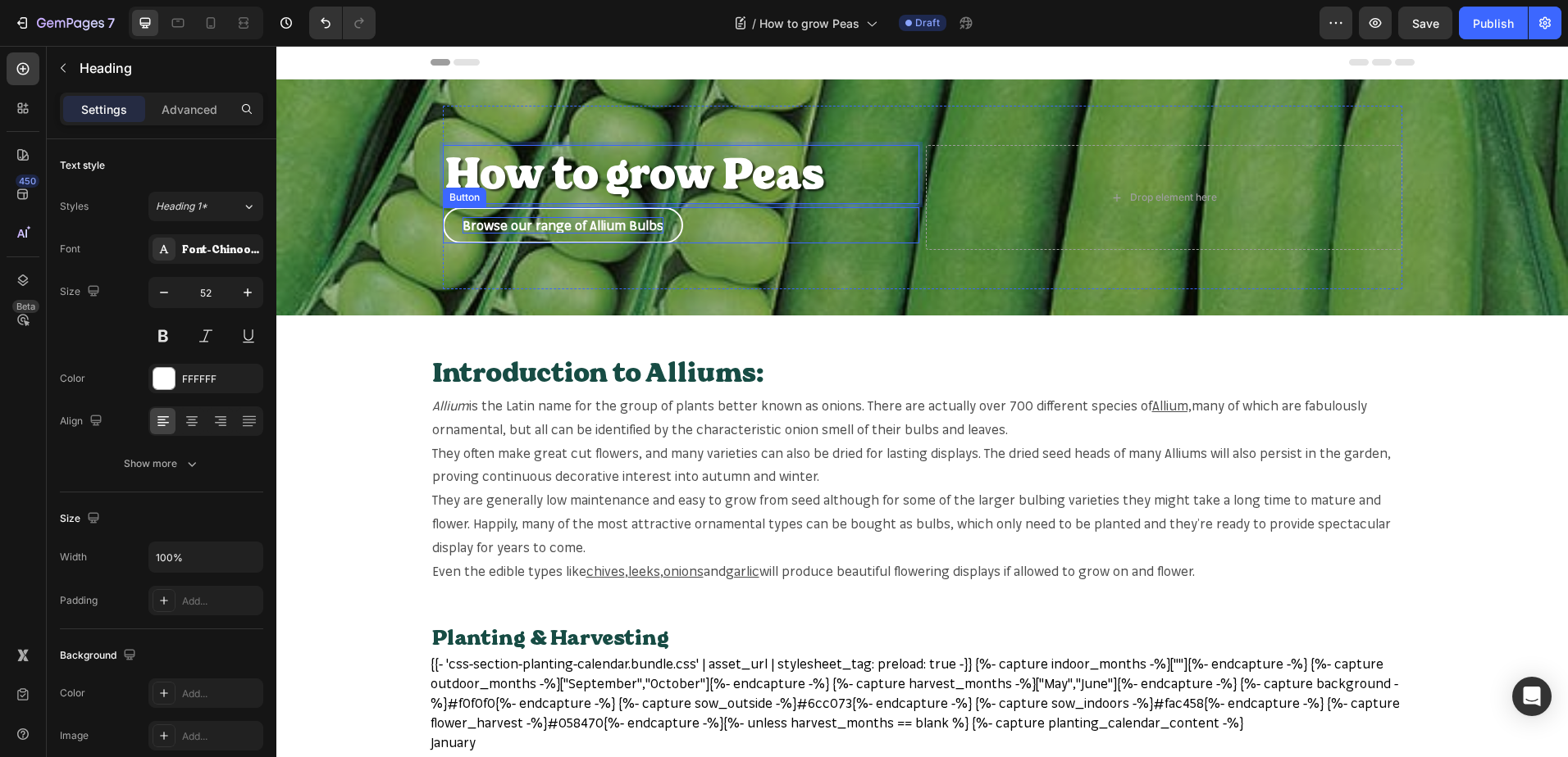
click at [603, 222] on p "Browse our range of Allium Bulbs" at bounding box center [563, 226] width 201 height 17
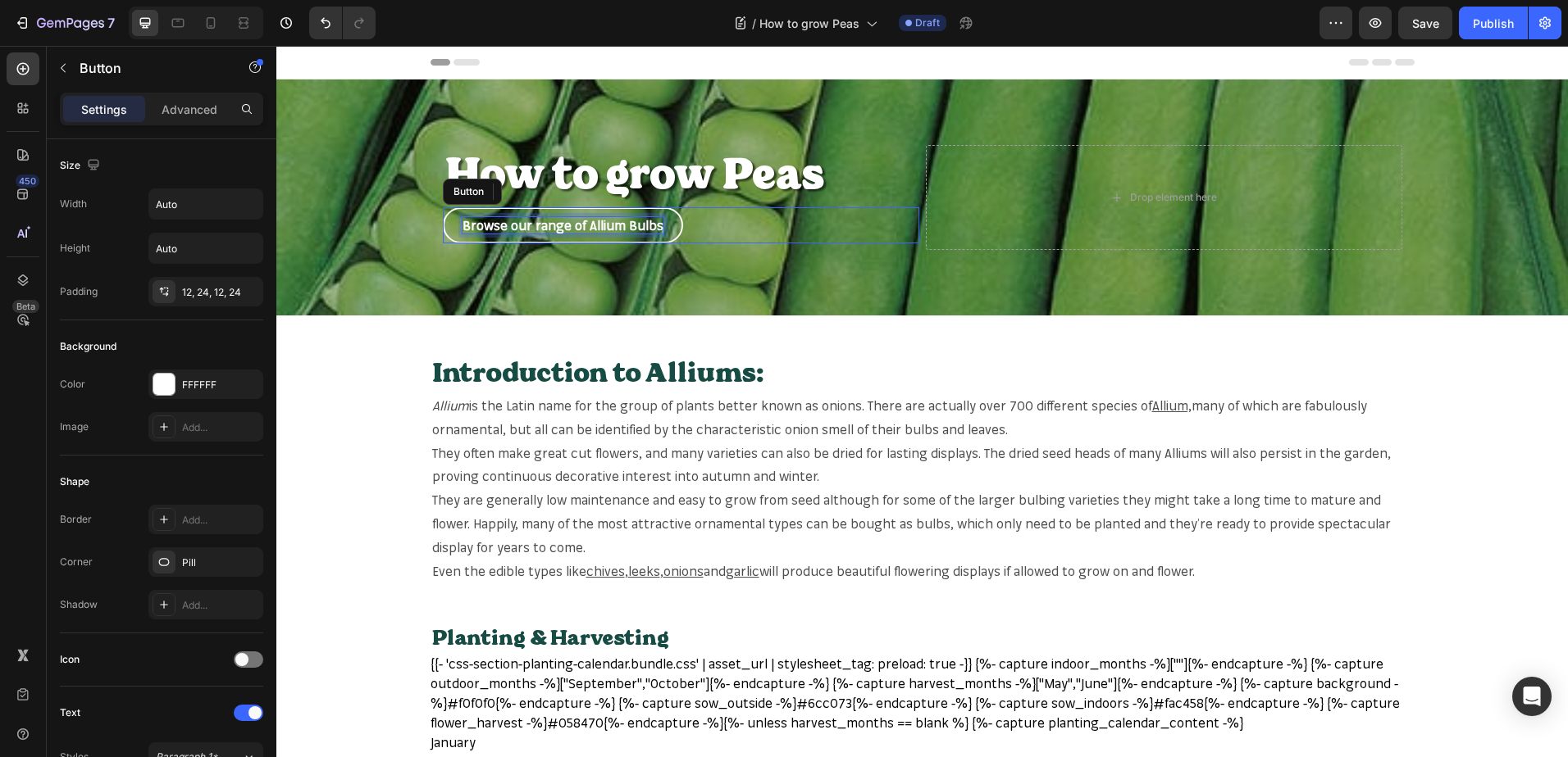
click at [603, 222] on p "Browse our range of Allium Bulbs" at bounding box center [563, 226] width 201 height 17
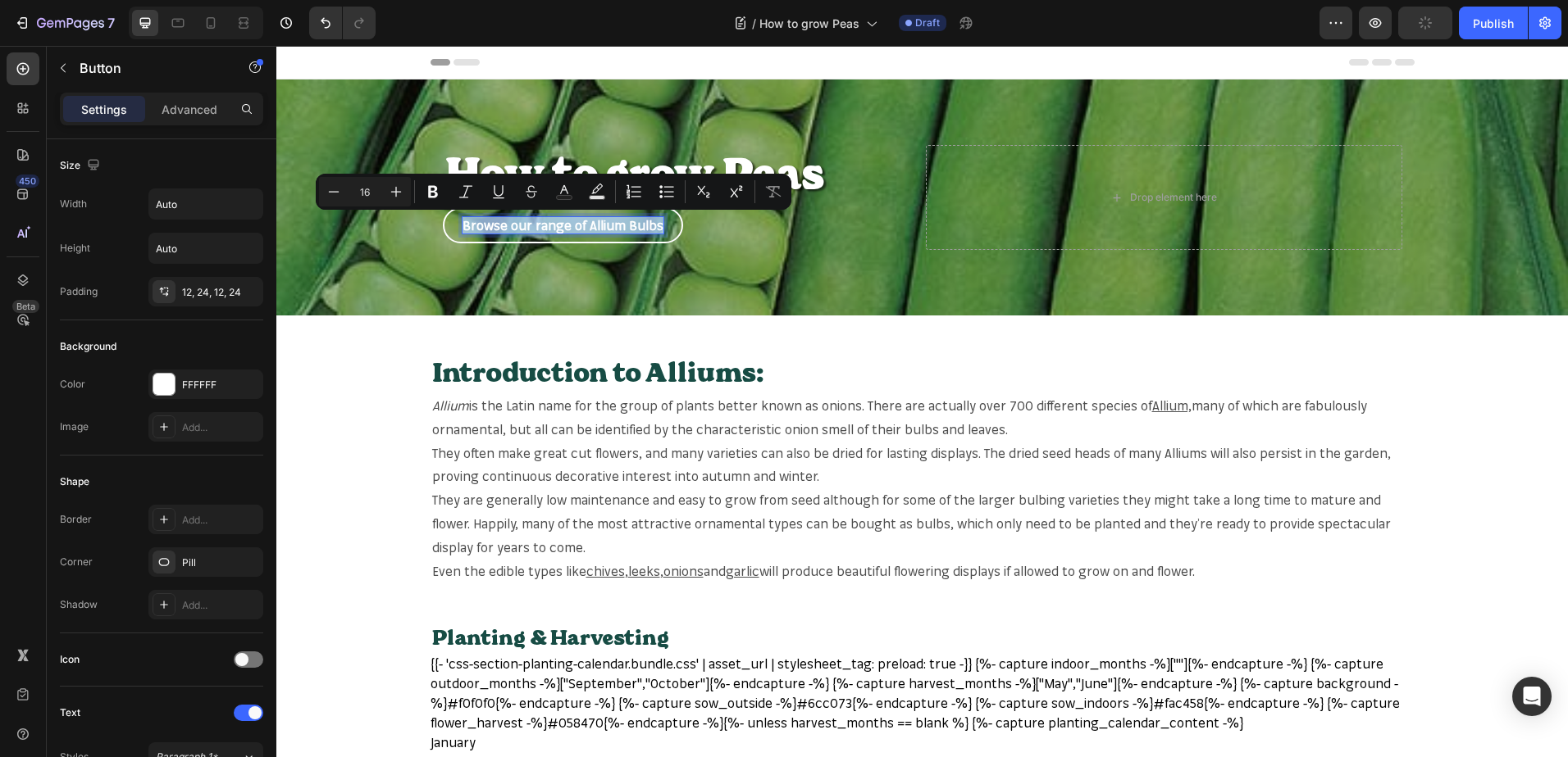
click at [603, 222] on p "Browse our range of Allium Bulbs" at bounding box center [563, 226] width 201 height 17
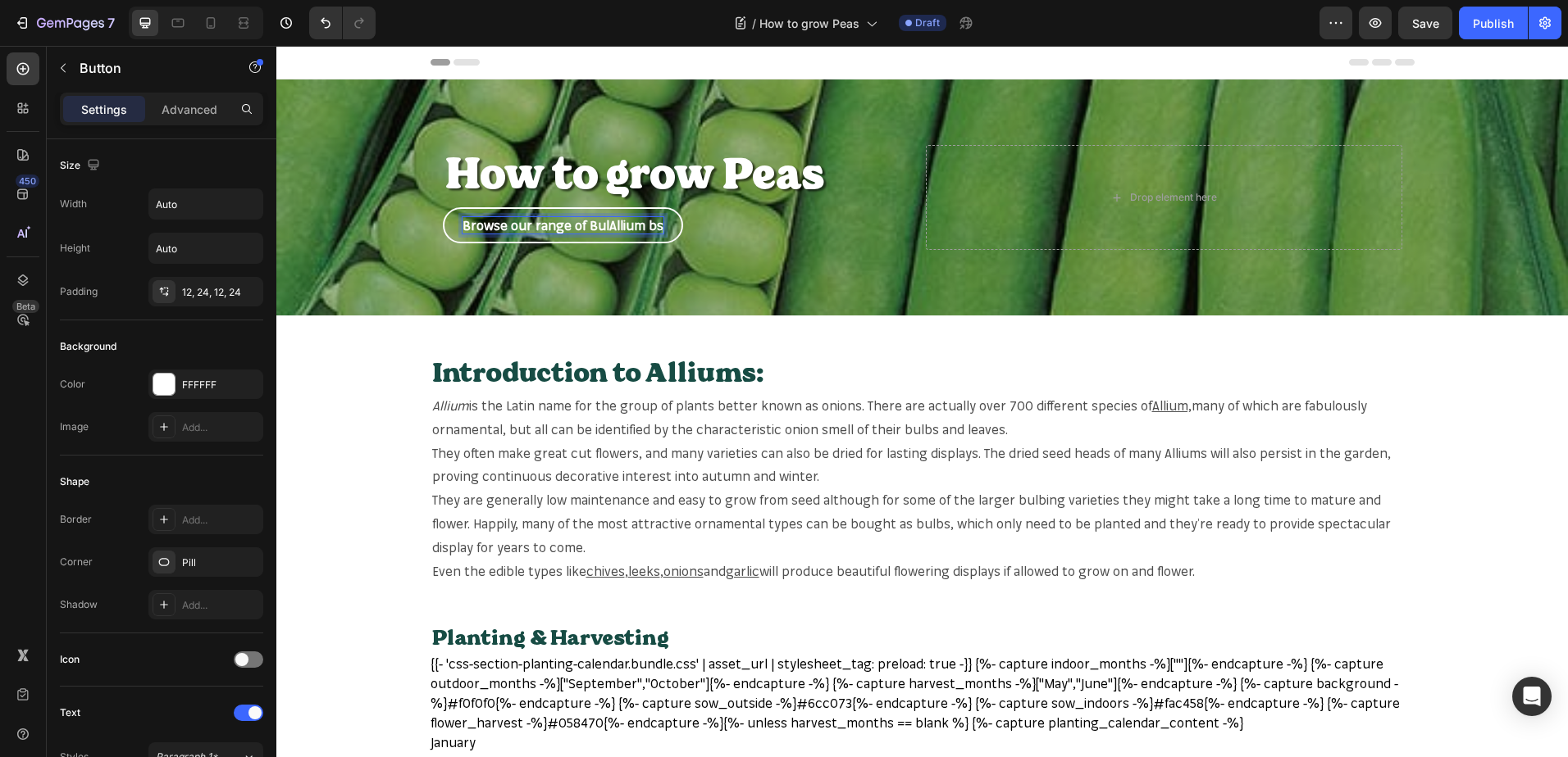
click at [647, 224] on p "Browse our range of BulAllium bs" at bounding box center [563, 226] width 201 height 17
click at [648, 224] on p "Browse our range of BulAllium bs" at bounding box center [563, 226] width 201 height 17
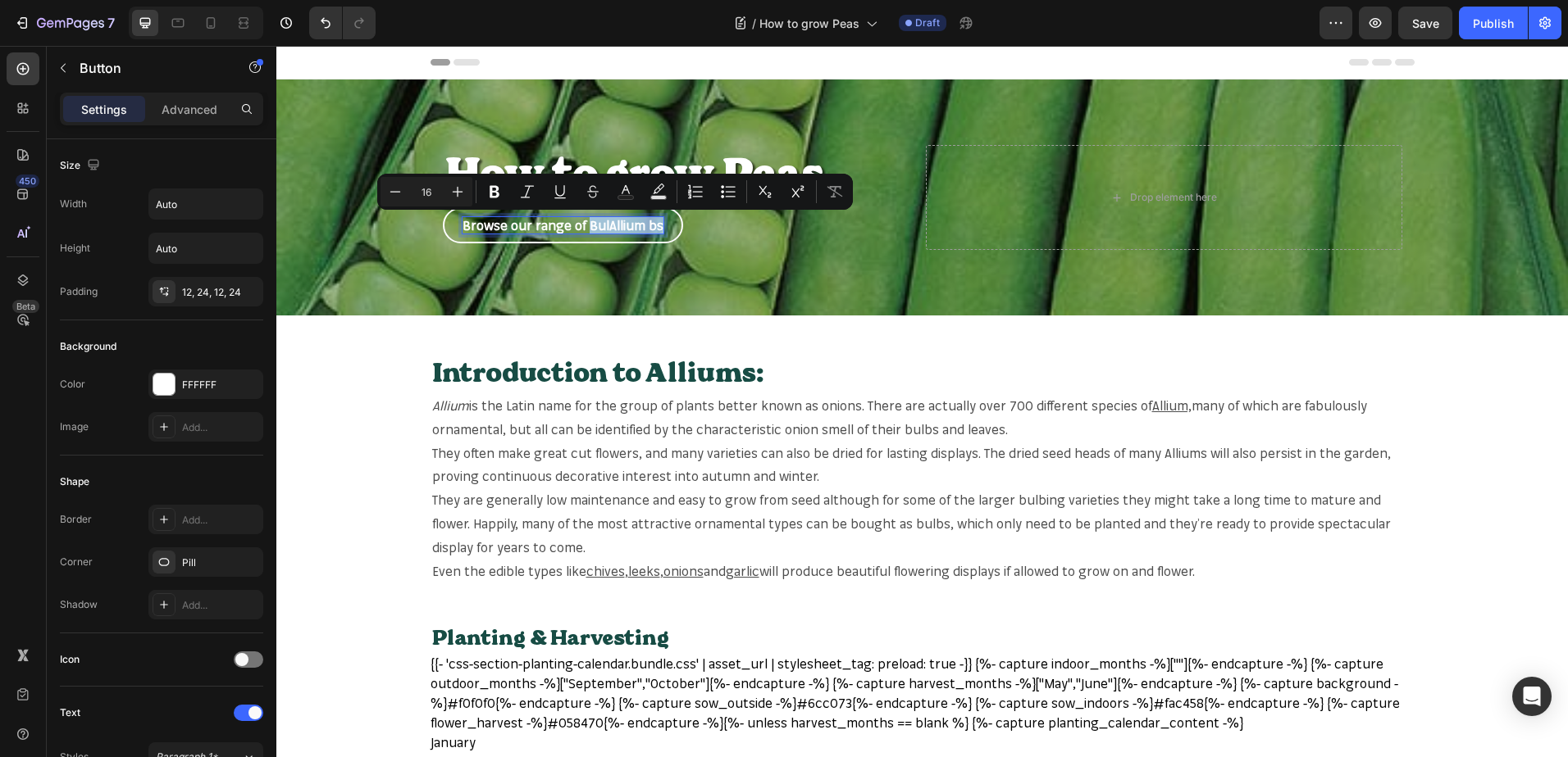
drag, startPoint x: 648, startPoint y: 224, endPoint x: 583, endPoint y: 229, distance: 65.2
click at [583, 229] on p "Browse our range of BulAllium bs" at bounding box center [563, 226] width 201 height 17
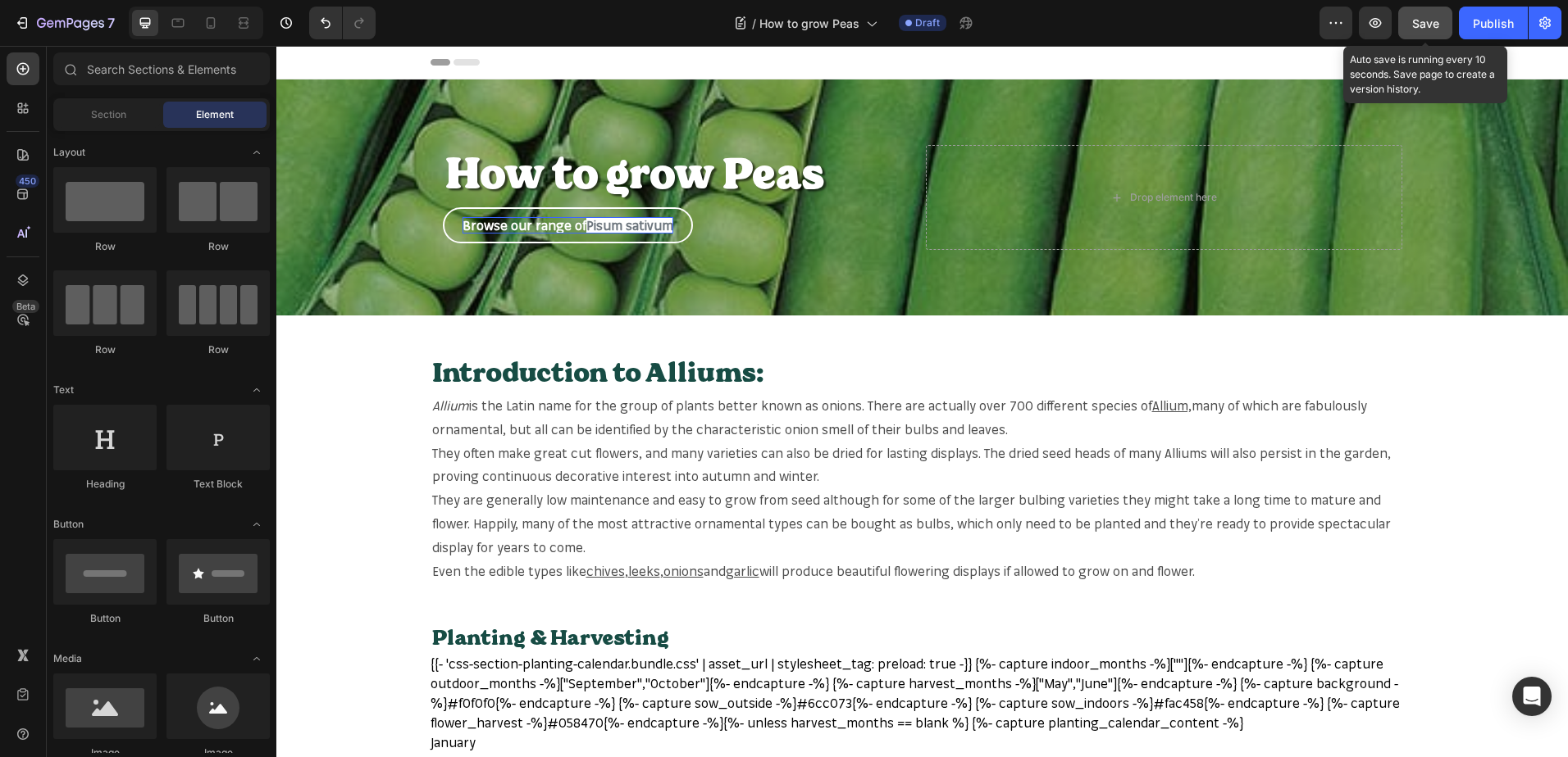
click at [1422, 28] on span "Save" at bounding box center [1424, 23] width 27 height 14
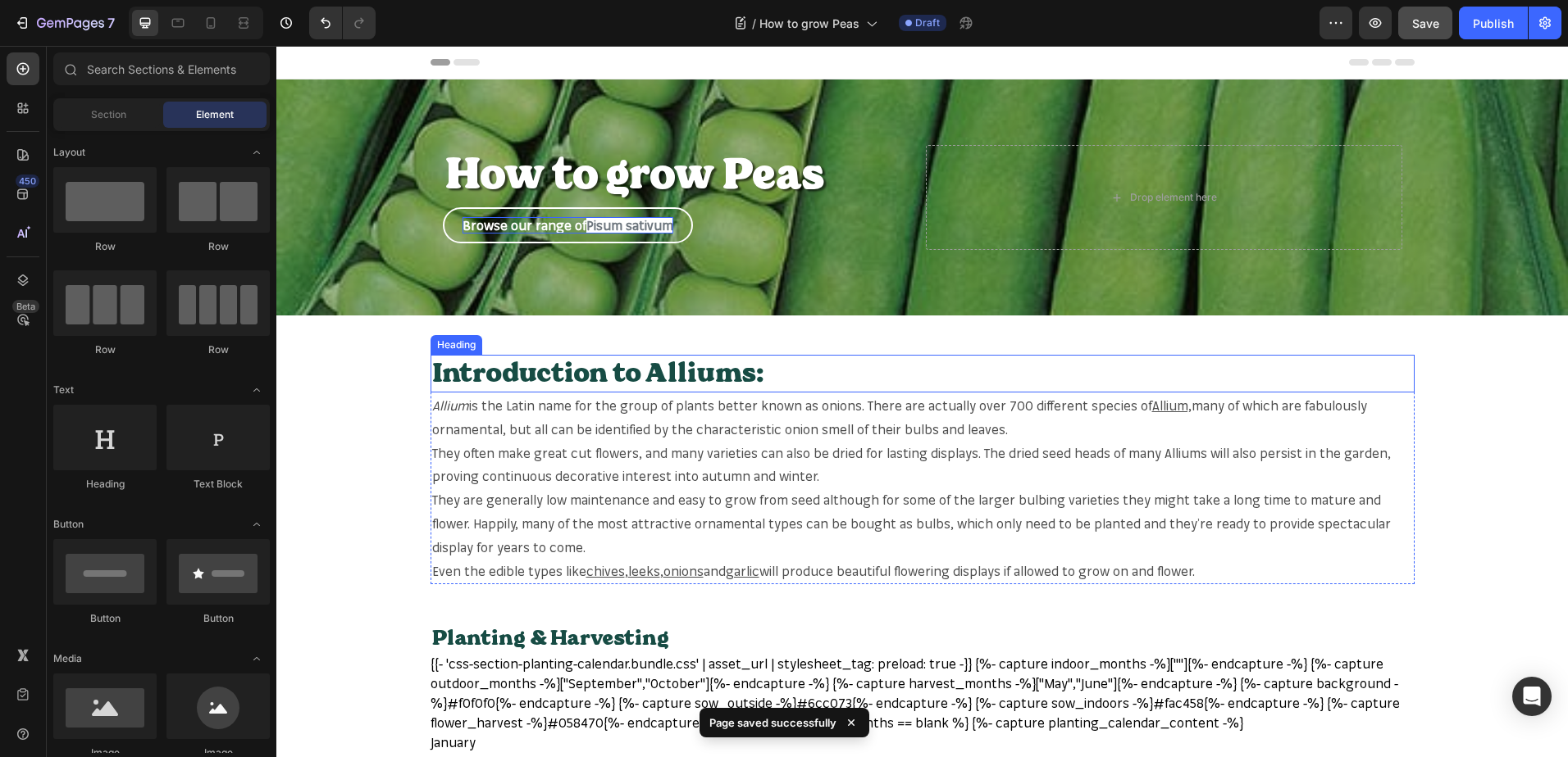
click at [727, 375] on h2 "Introduction to Alliums:" at bounding box center [922, 374] width 983 height 38
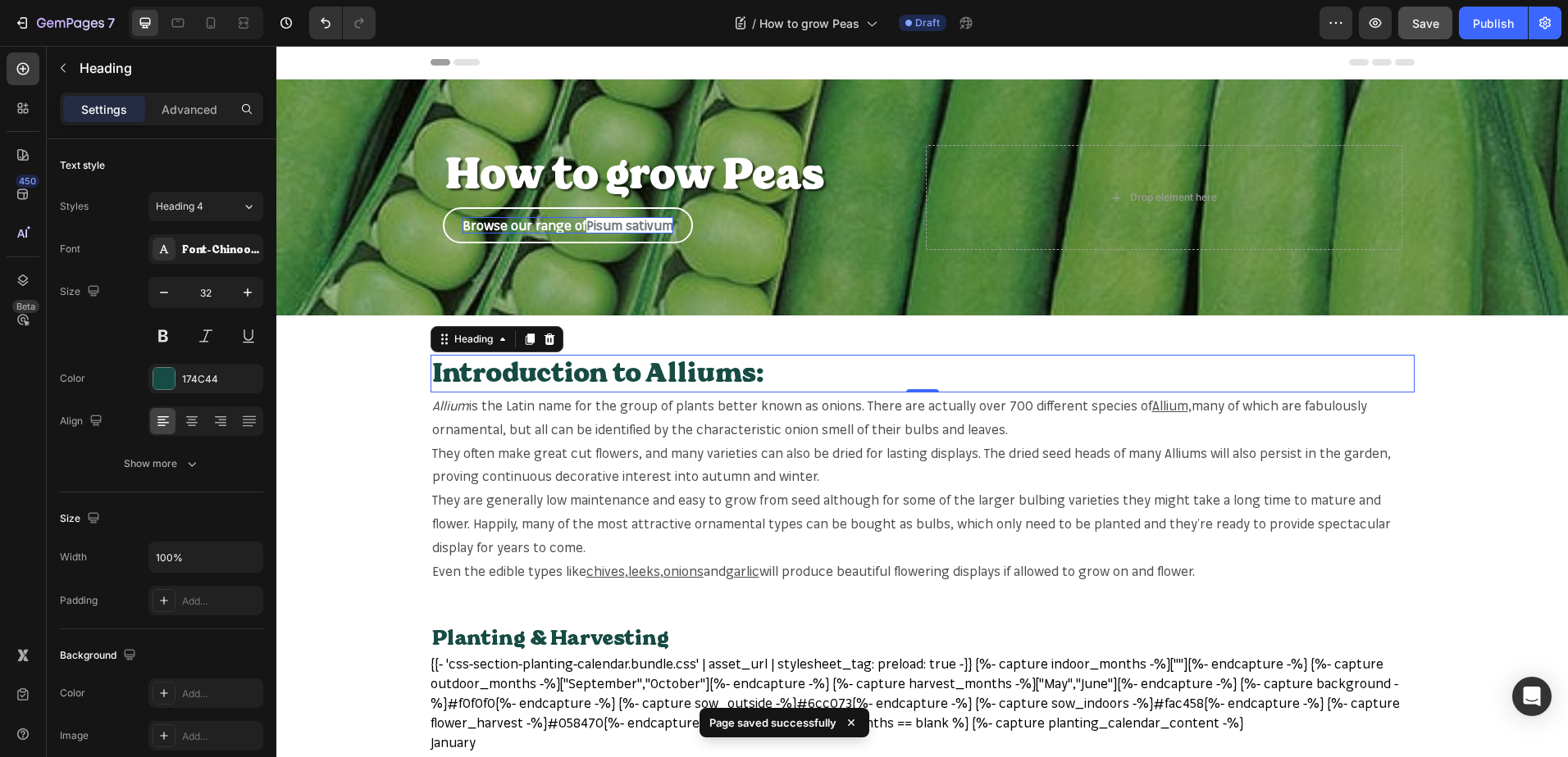
click at [727, 375] on h2 "Introduction to Alliums:" at bounding box center [922, 374] width 983 height 38
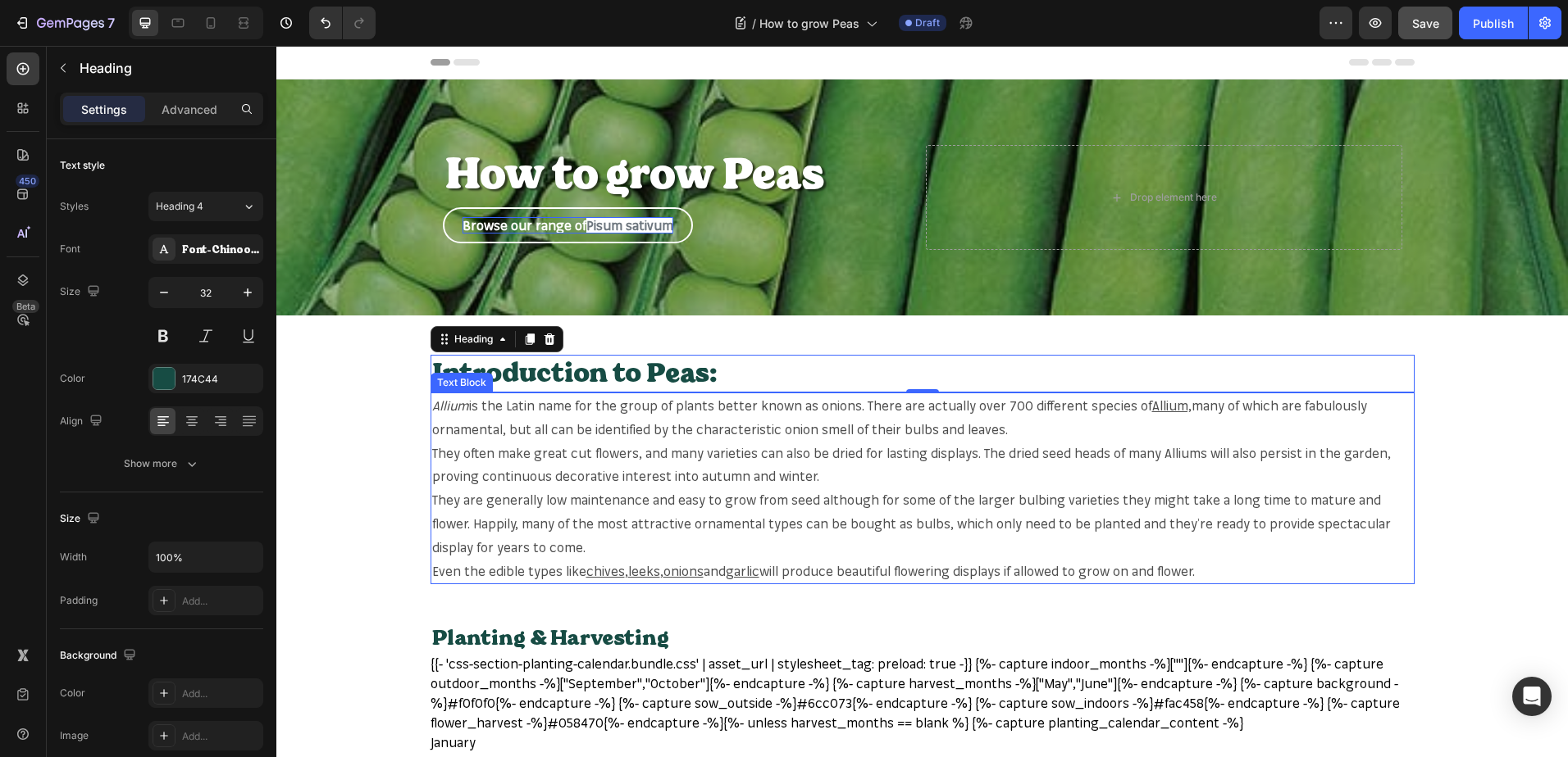
click at [756, 499] on p "They are generally low maintenance and easy to grow from seed although for some…" at bounding box center [922, 523] width 981 height 70
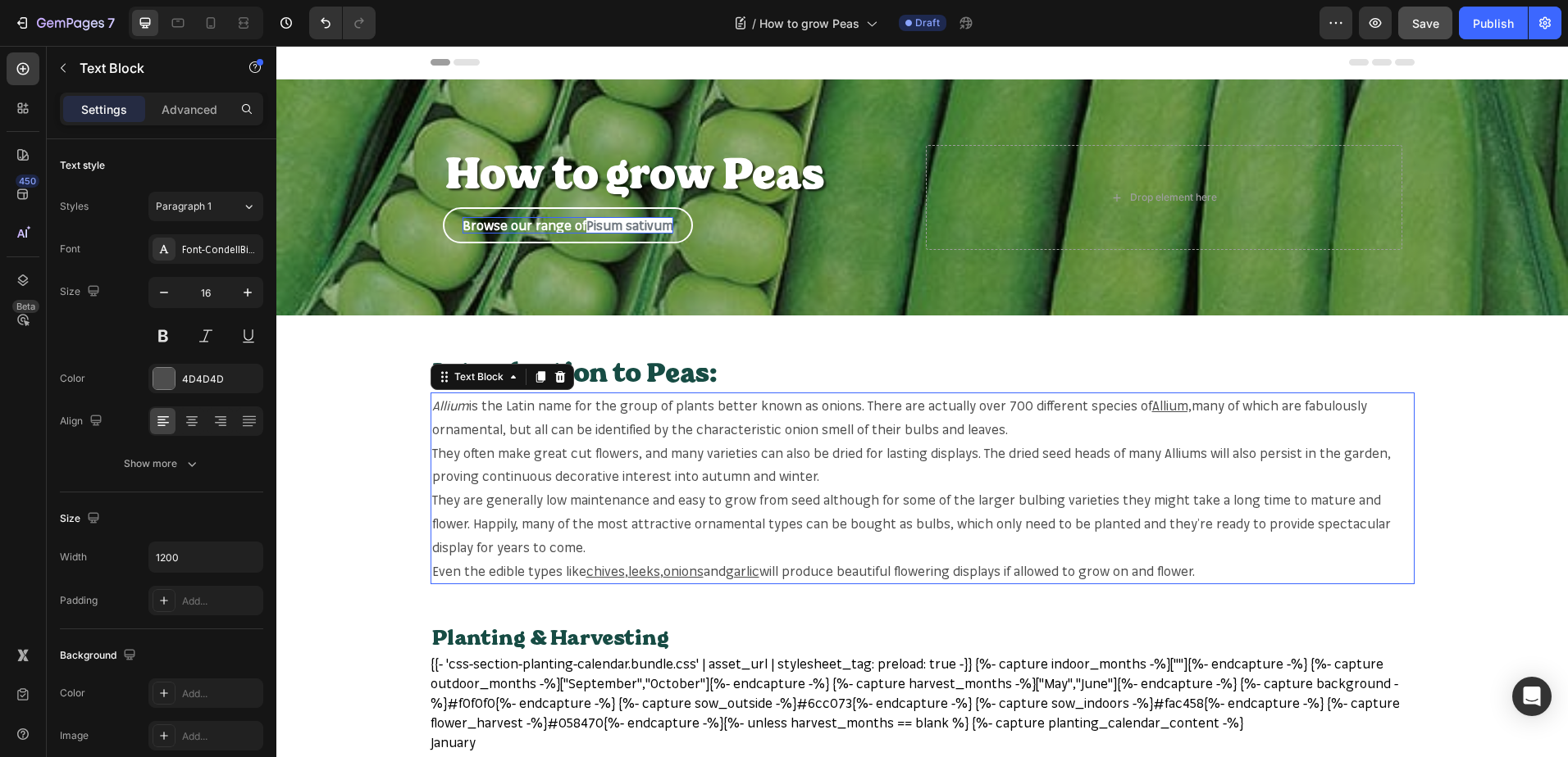
click at [756, 499] on p "They are generally low maintenance and easy to grow from seed although for some…" at bounding box center [922, 523] width 981 height 70
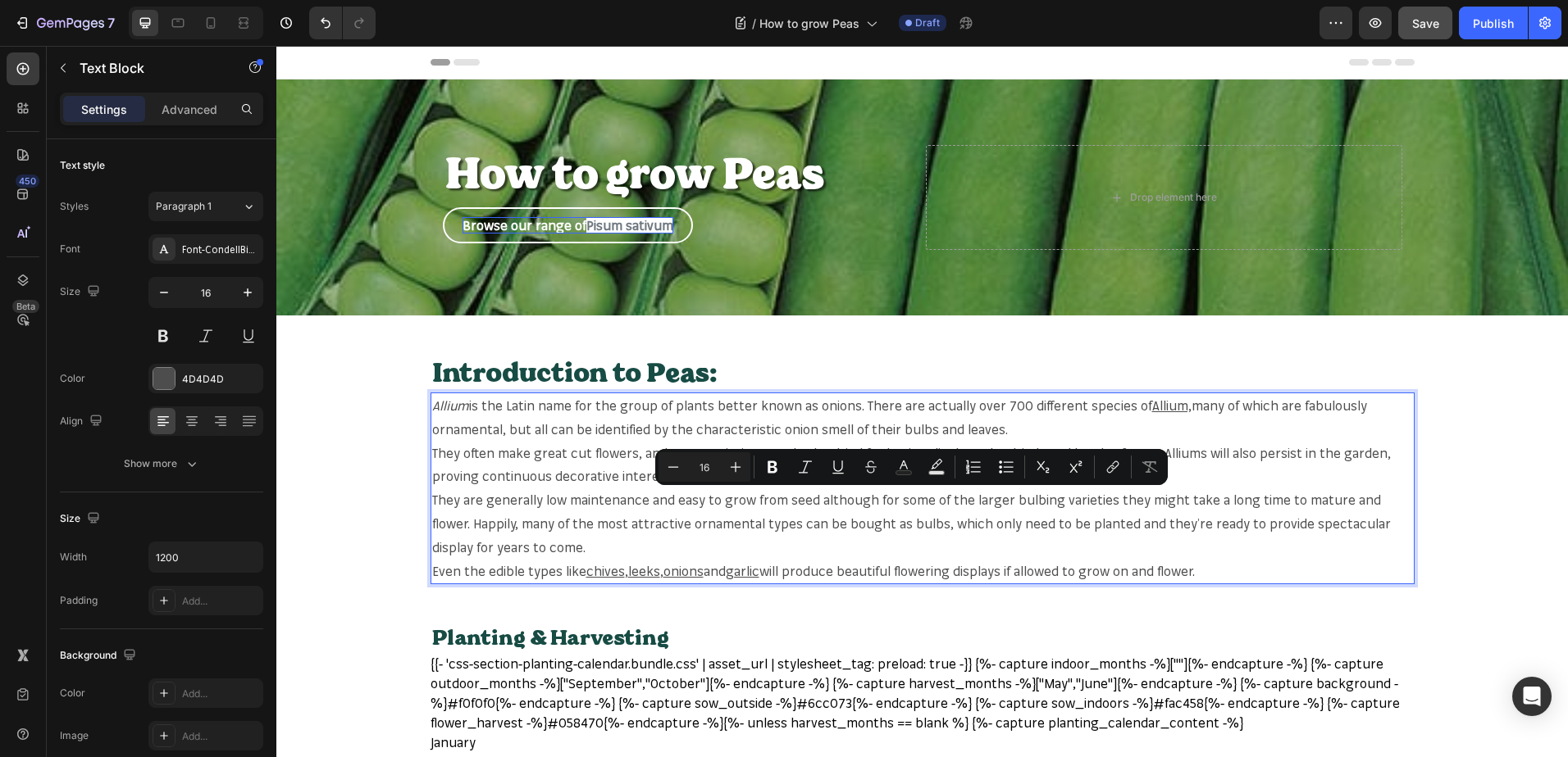
click at [1199, 569] on p "Even the edible types like chives , leeks , onions and garlic will produce beau…" at bounding box center [922, 571] width 981 height 24
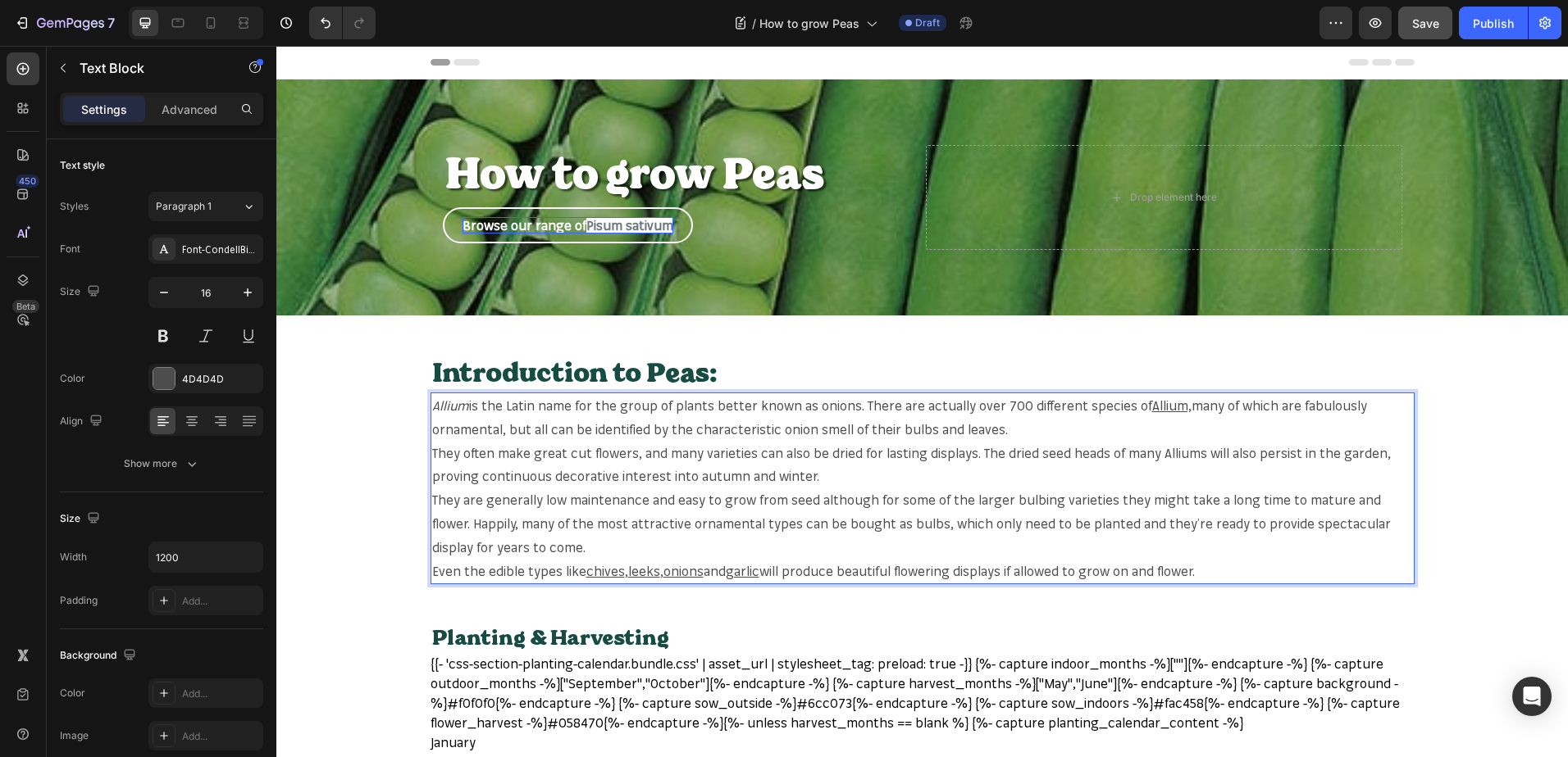
drag, startPoint x: 1205, startPoint y: 569, endPoint x: 429, endPoint y: 406, distance: 792.9
click at [431, 406] on div "Allium is the Latin name for the group of plants better known as onions. There …" at bounding box center [922, 488] width 983 height 192
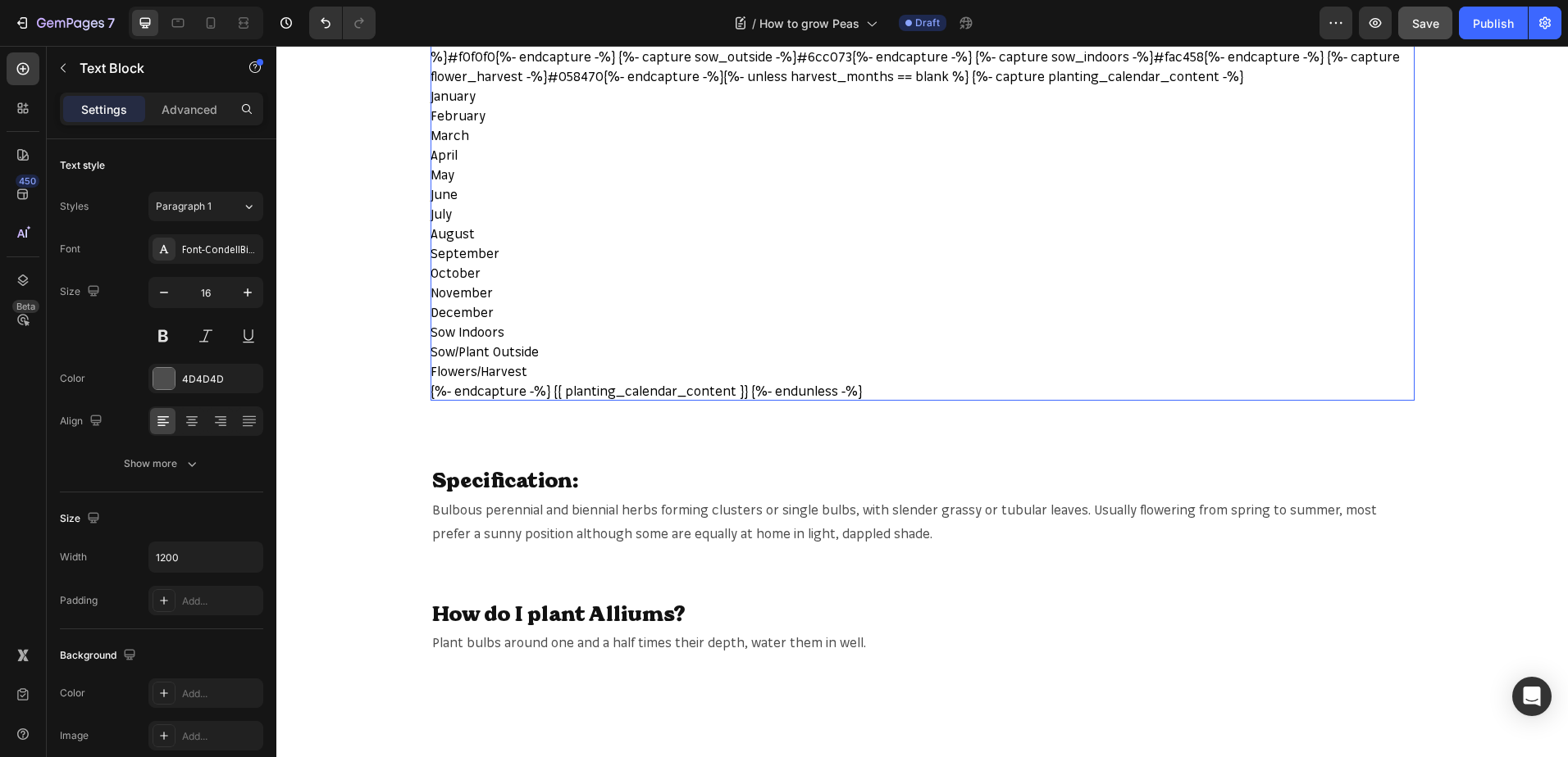
scroll to position [656, 0]
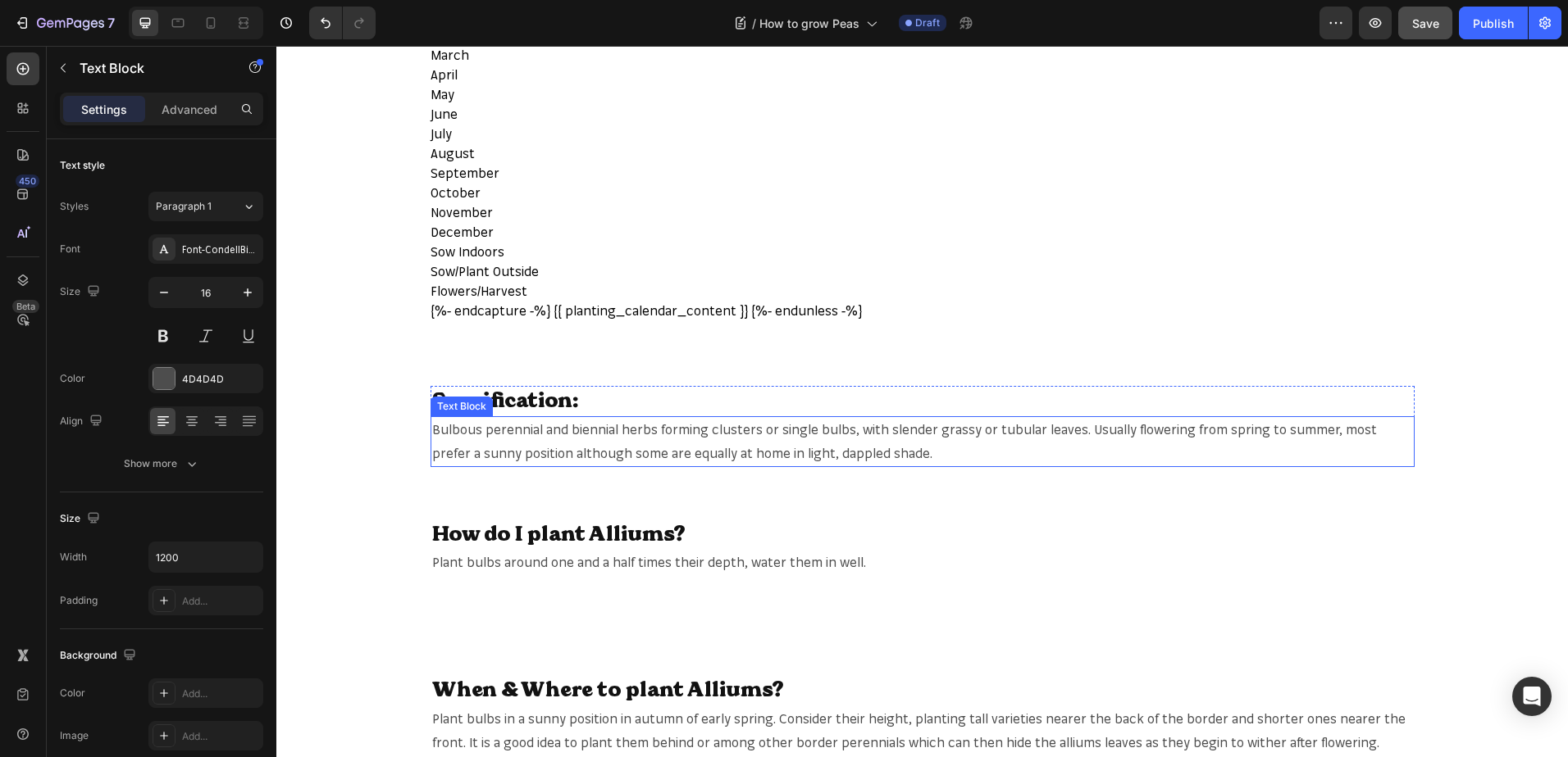
click at [856, 444] on p "Bulbous perennial and biennial herbs forming clusters or single bulbs, with sle…" at bounding box center [922, 441] width 981 height 47
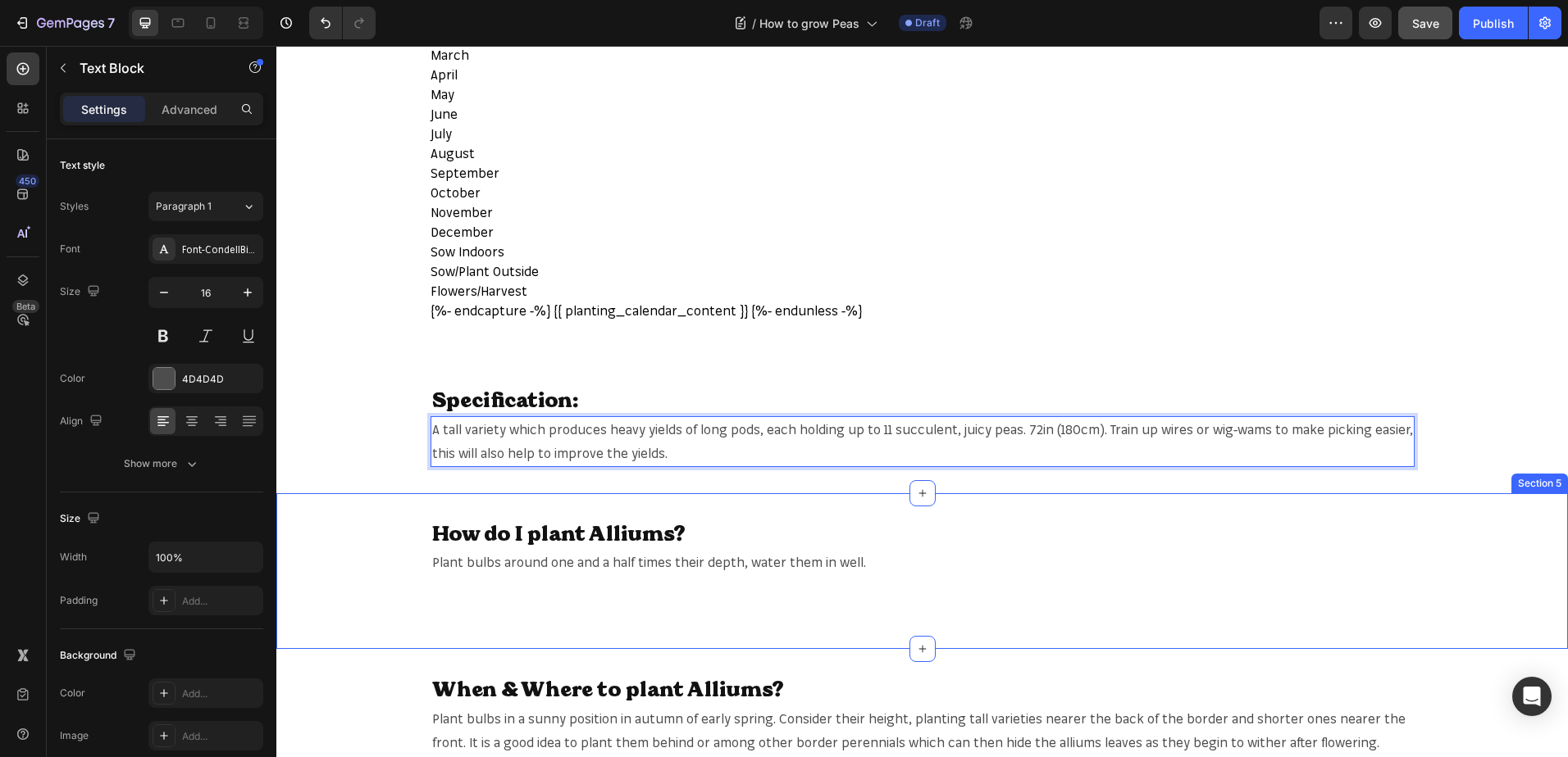
click at [1432, 556] on div "How do I plant Alliums? Heading Plant bulbs around one and a half times their d…" at bounding box center [922, 571] width 1291 height 104
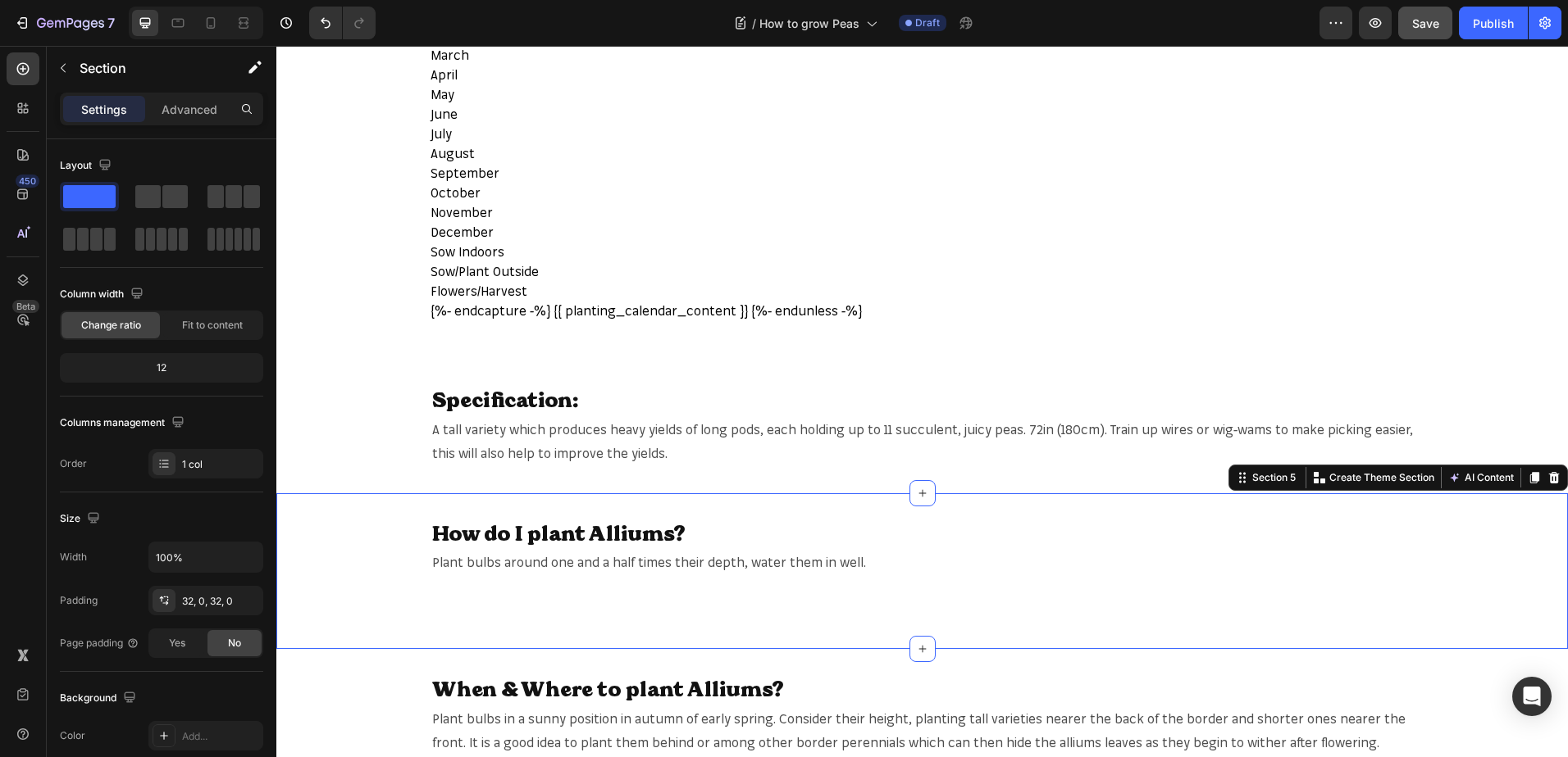
drag, startPoint x: 1546, startPoint y: 482, endPoint x: 1522, endPoint y: 489, distance: 25.0
click at [1549, 482] on icon at bounding box center [1554, 476] width 10 height 11
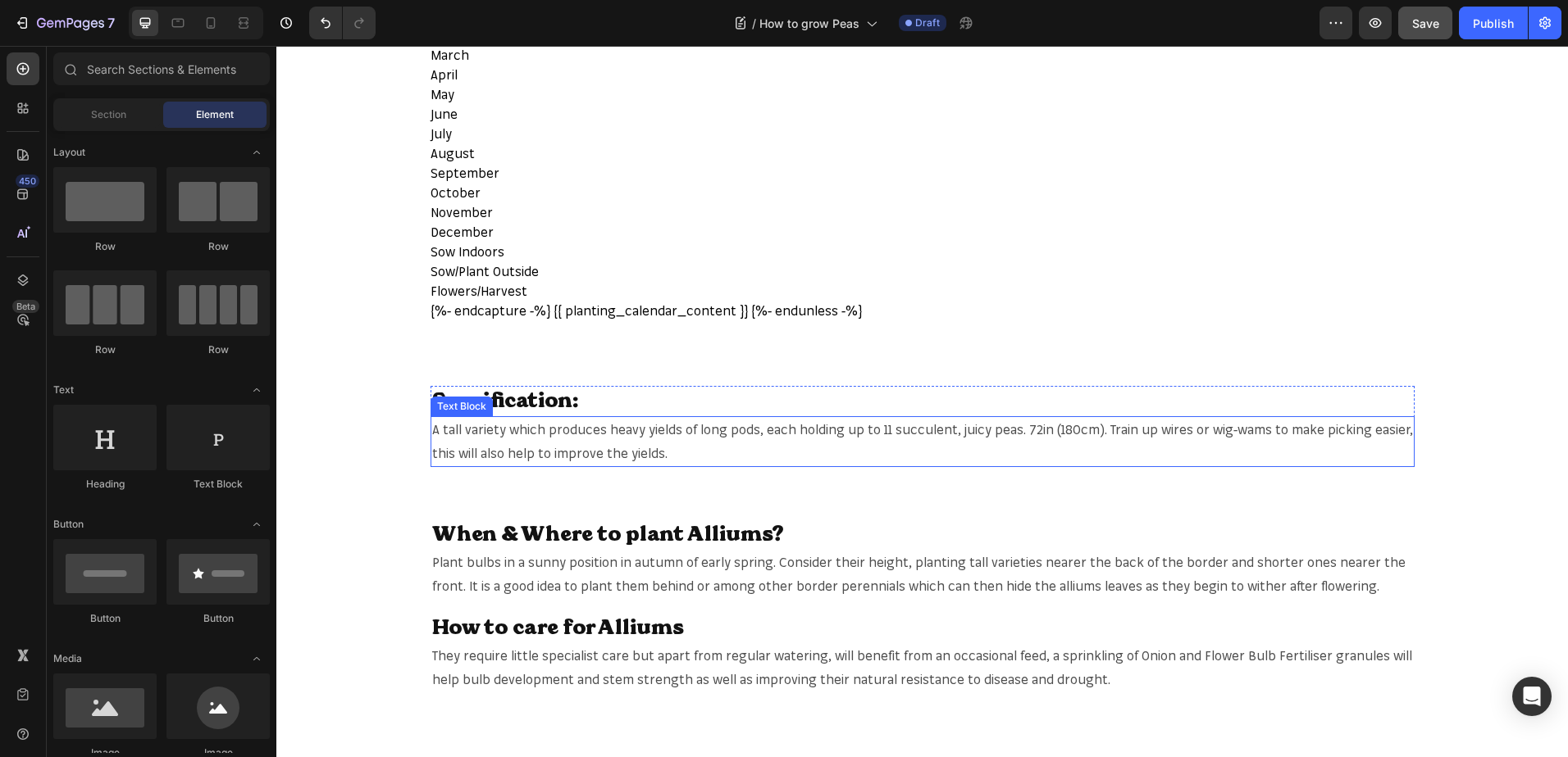
click at [575, 438] on p "A tall variety which produces heavy yields of long pods, each holding up to 11 …" at bounding box center [922, 441] width 981 height 47
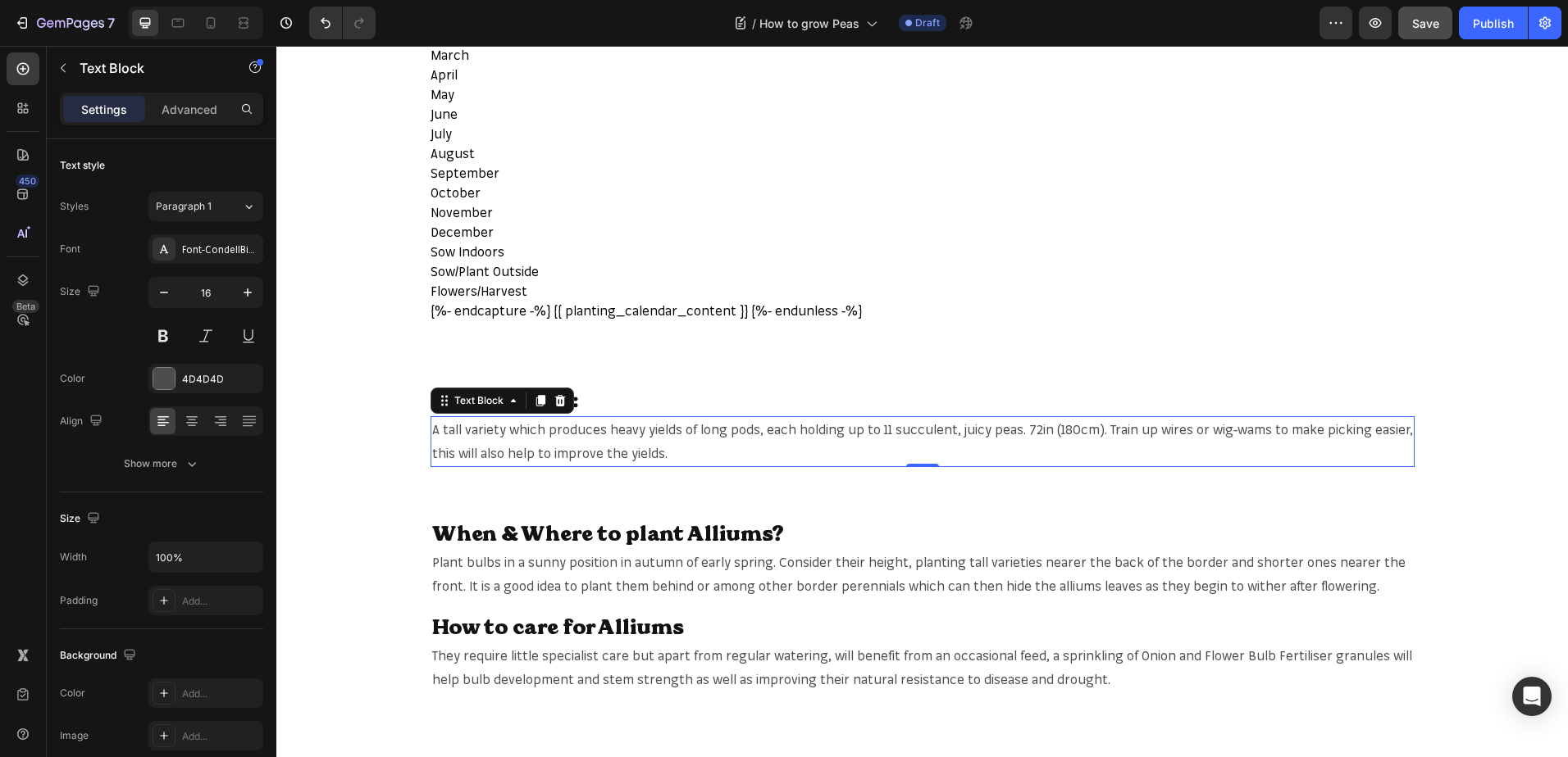
click at [575, 438] on p "A tall variety which produces heavy yields of long pods, each holding up to 11 …" at bounding box center [922, 441] width 981 height 47
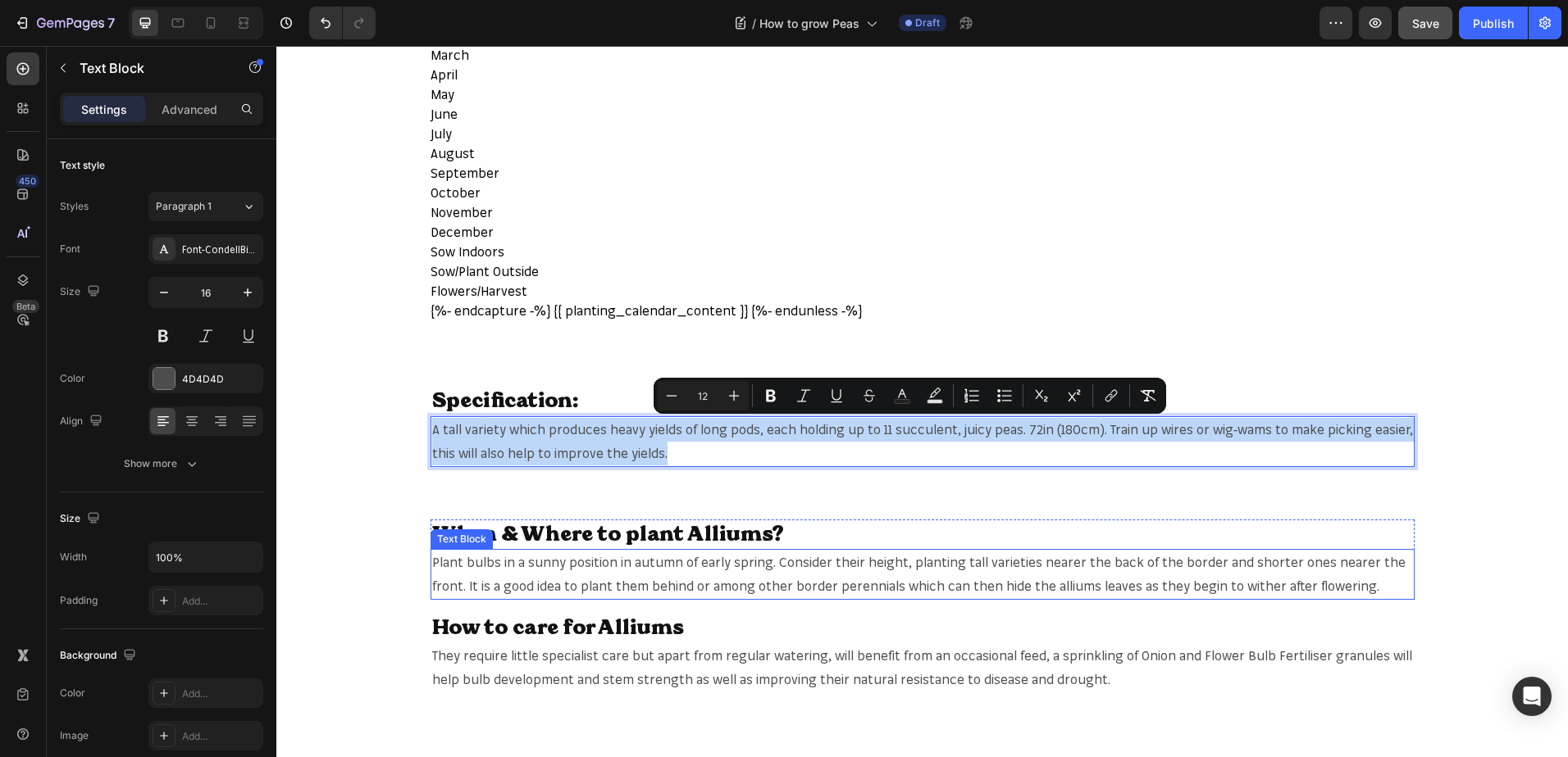
click at [648, 569] on span "Plant bulbs in a sunny position in autumn of early spring. Consider their heigh…" at bounding box center [919, 574] width 973 height 40
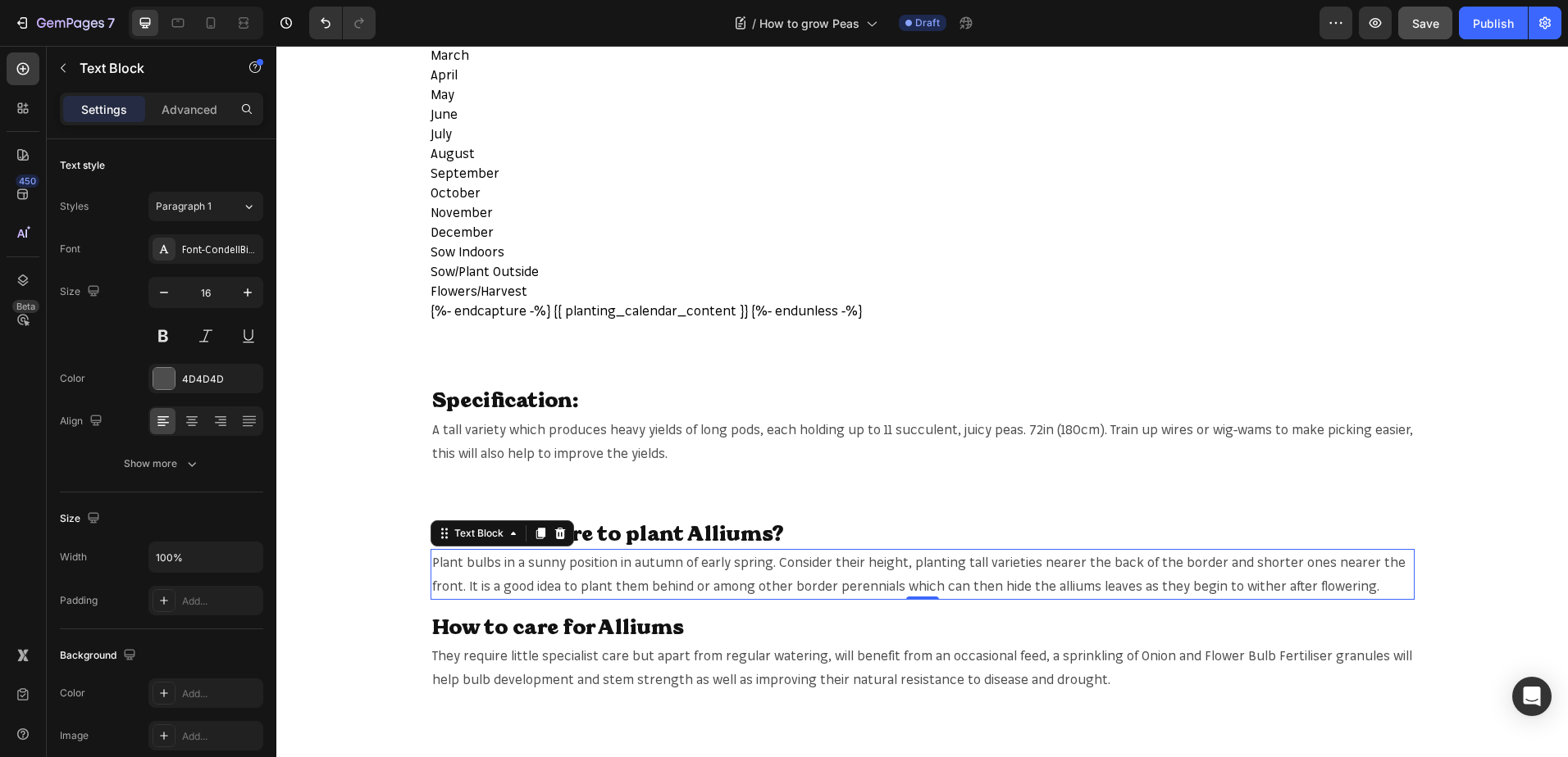
click at [648, 569] on span "Plant bulbs in a sunny position in autumn of early spring. Consider their heigh…" at bounding box center [919, 574] width 973 height 40
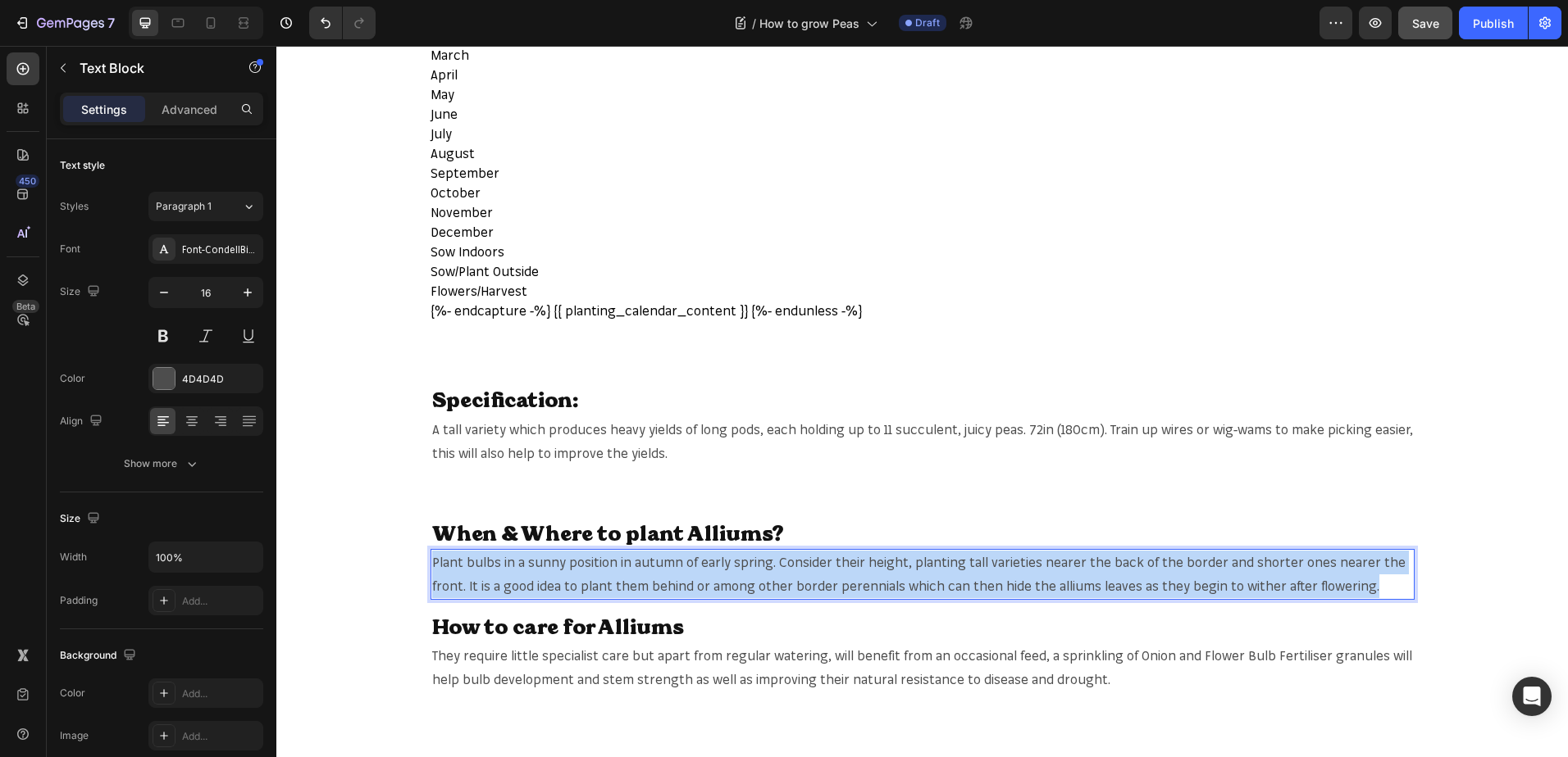
click at [648, 569] on span "Plant bulbs in a sunny position in autumn of early spring. Consider their heigh…" at bounding box center [919, 574] width 973 height 40
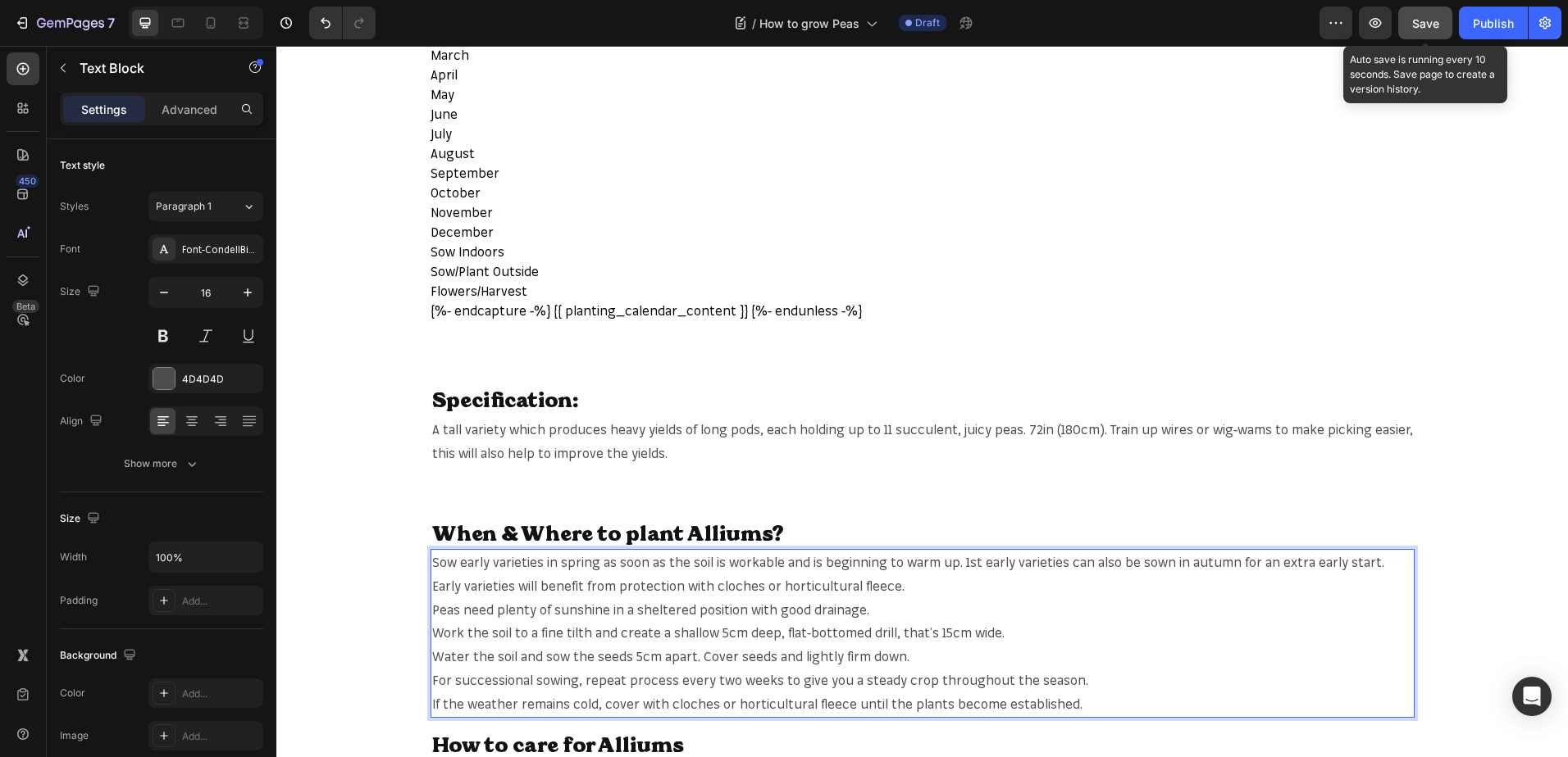
click at [1442, 24] on button "Save" at bounding box center [1424, 23] width 54 height 33
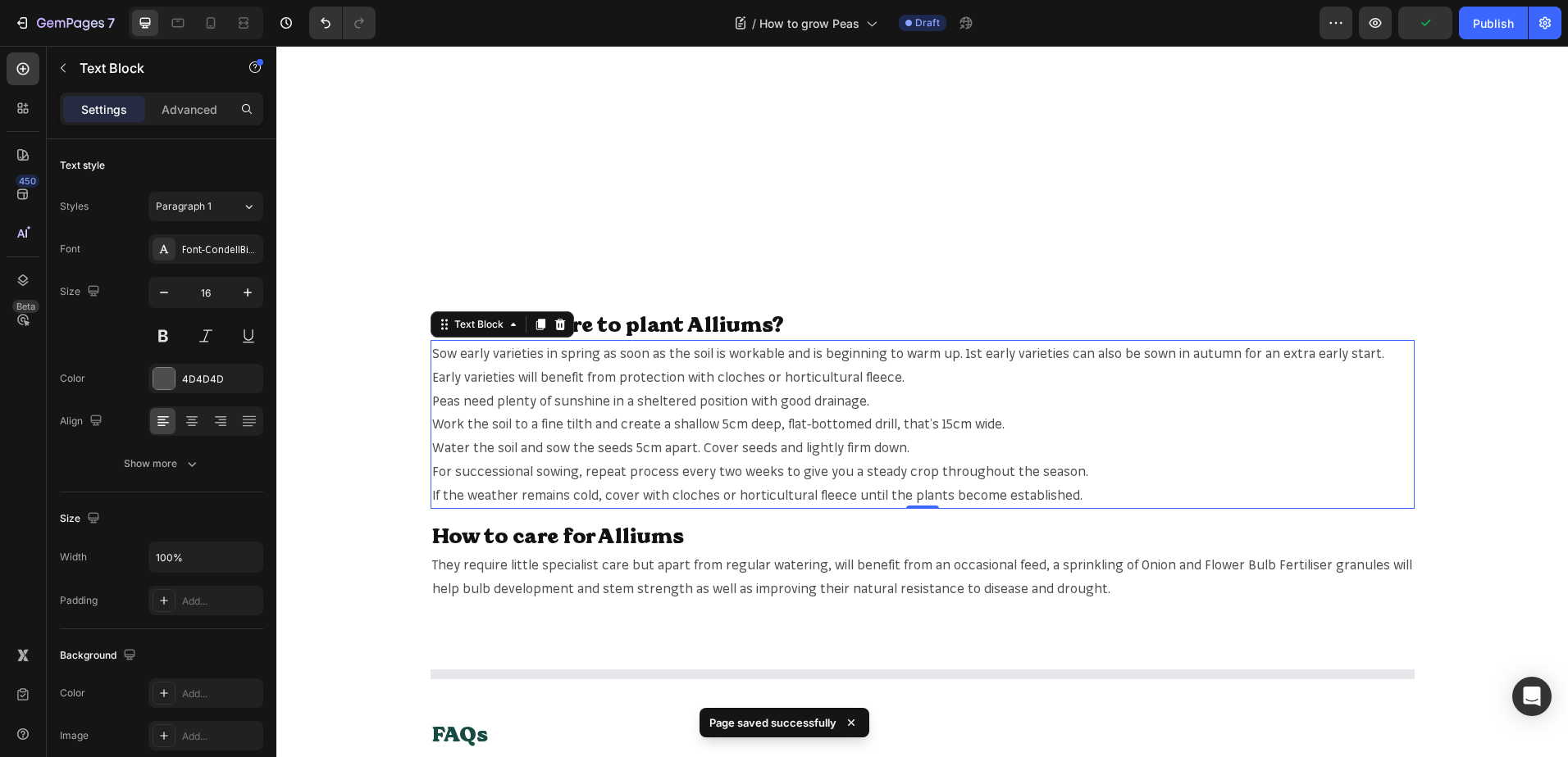
scroll to position [1212, 0]
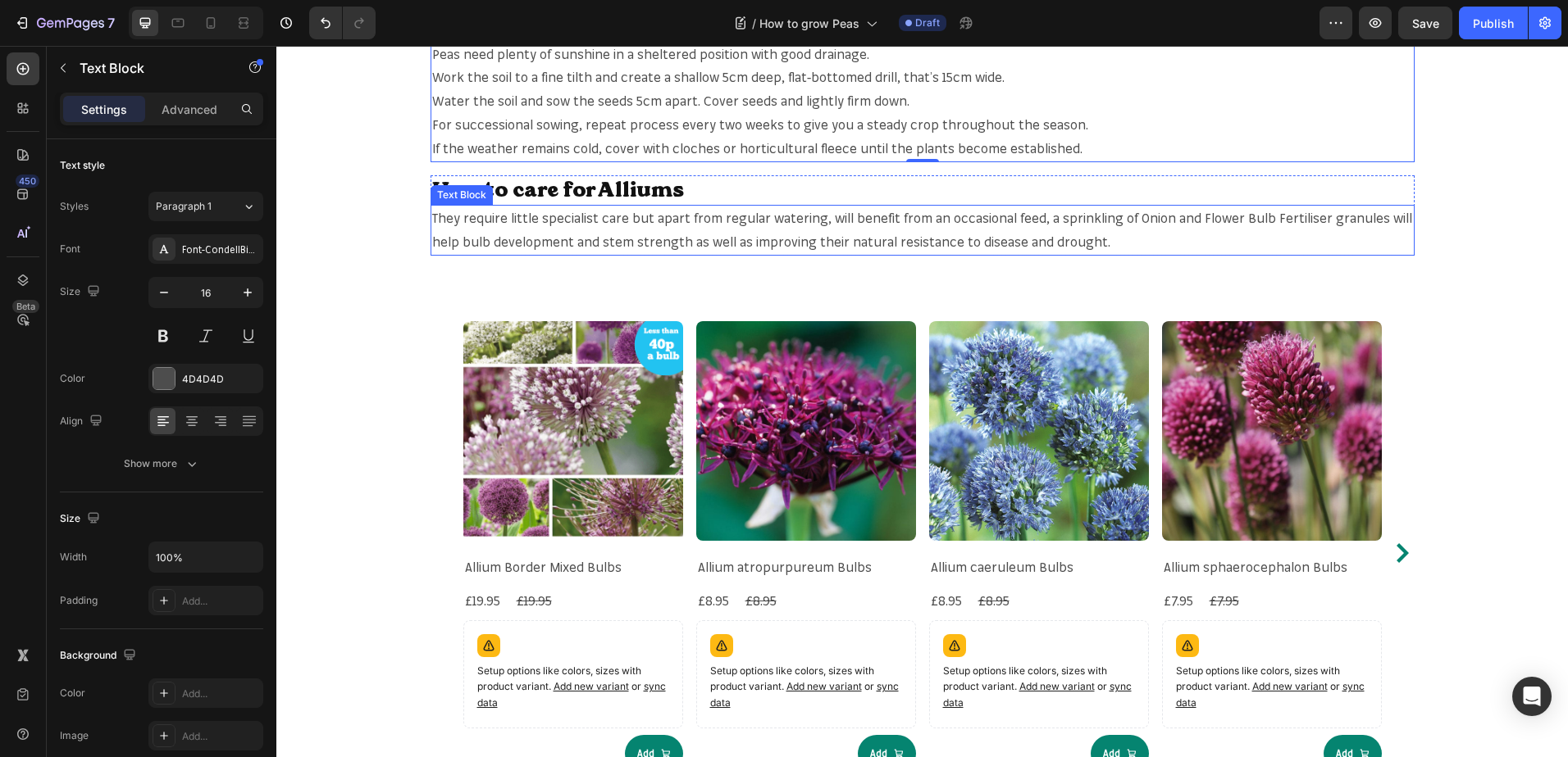
click at [654, 226] on p "They require little specialist care but apart from regular watering, will benef…" at bounding box center [922, 229] width 981 height 47
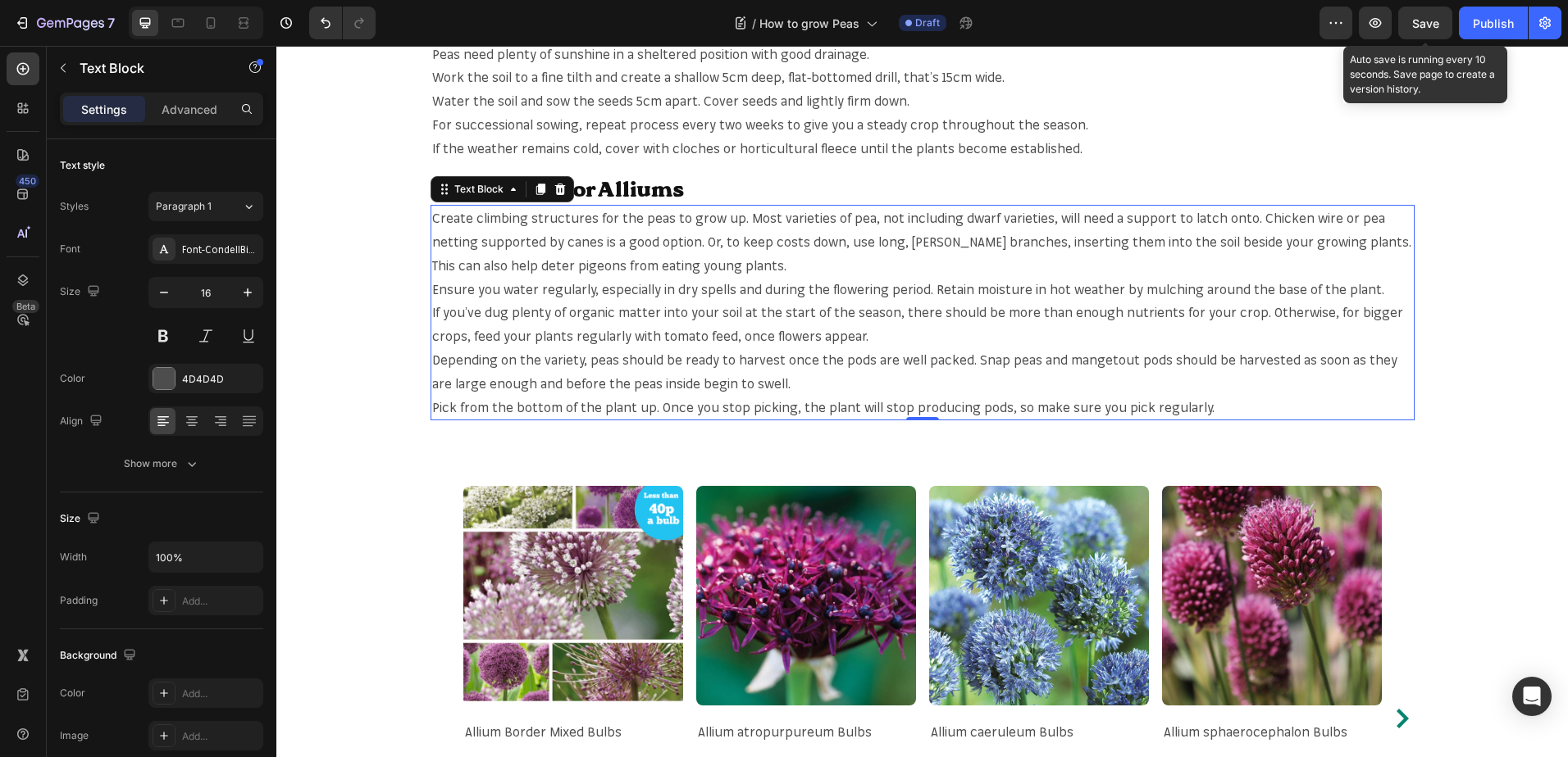
click at [1424, 16] on span "Save" at bounding box center [1424, 23] width 27 height 14
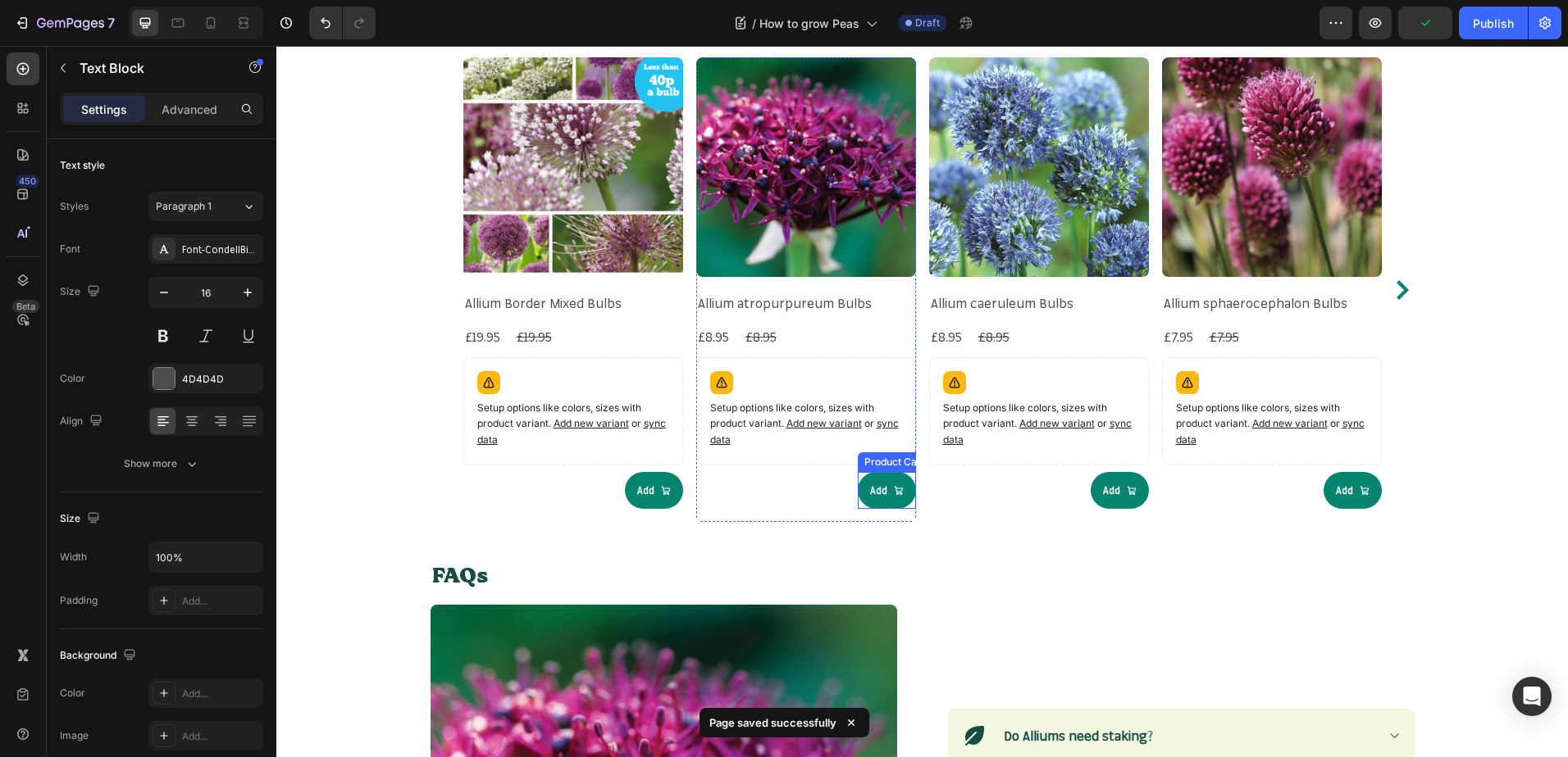
scroll to position [1539, 0]
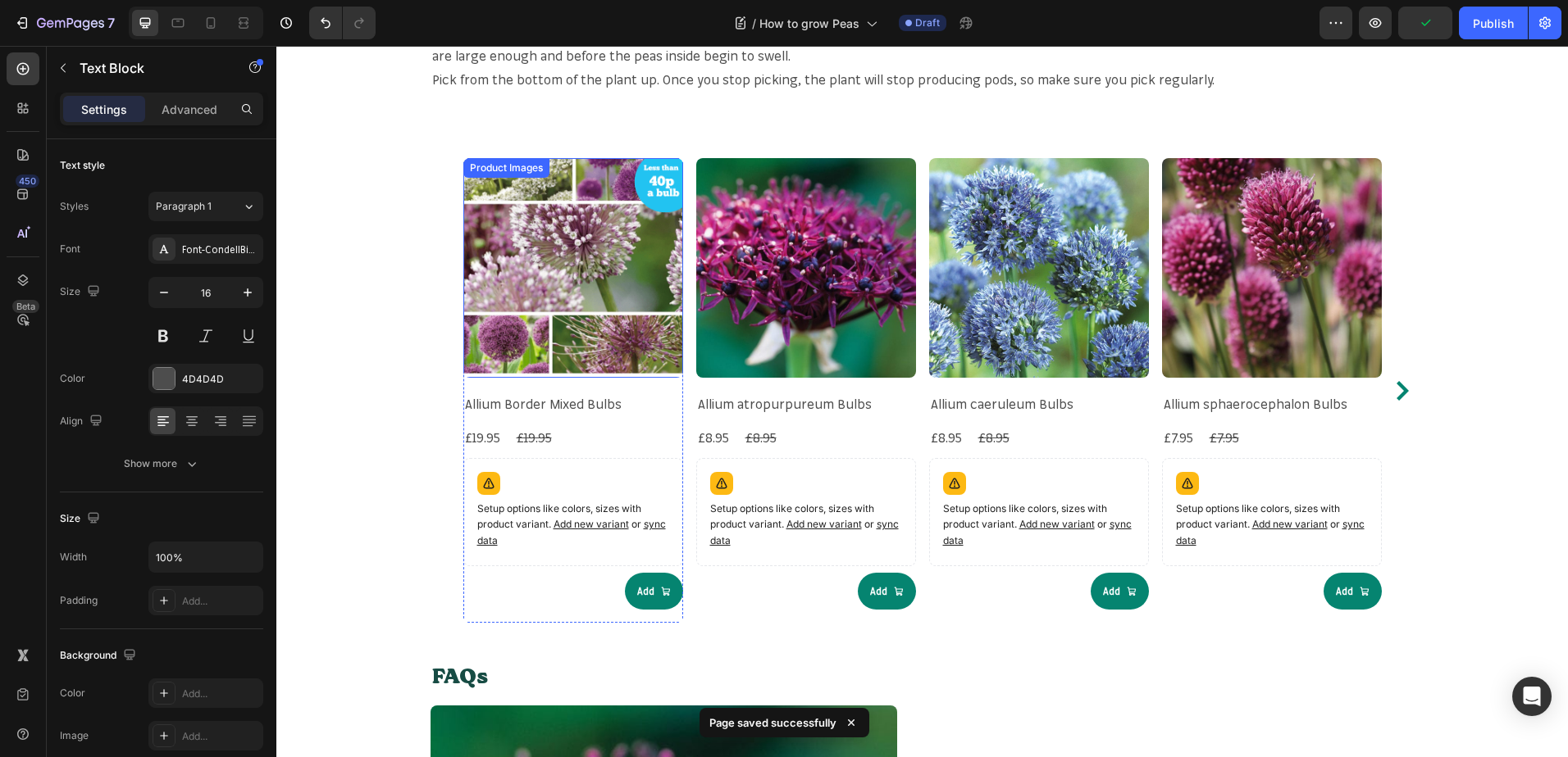
click at [559, 267] on img at bounding box center [573, 268] width 220 height 220
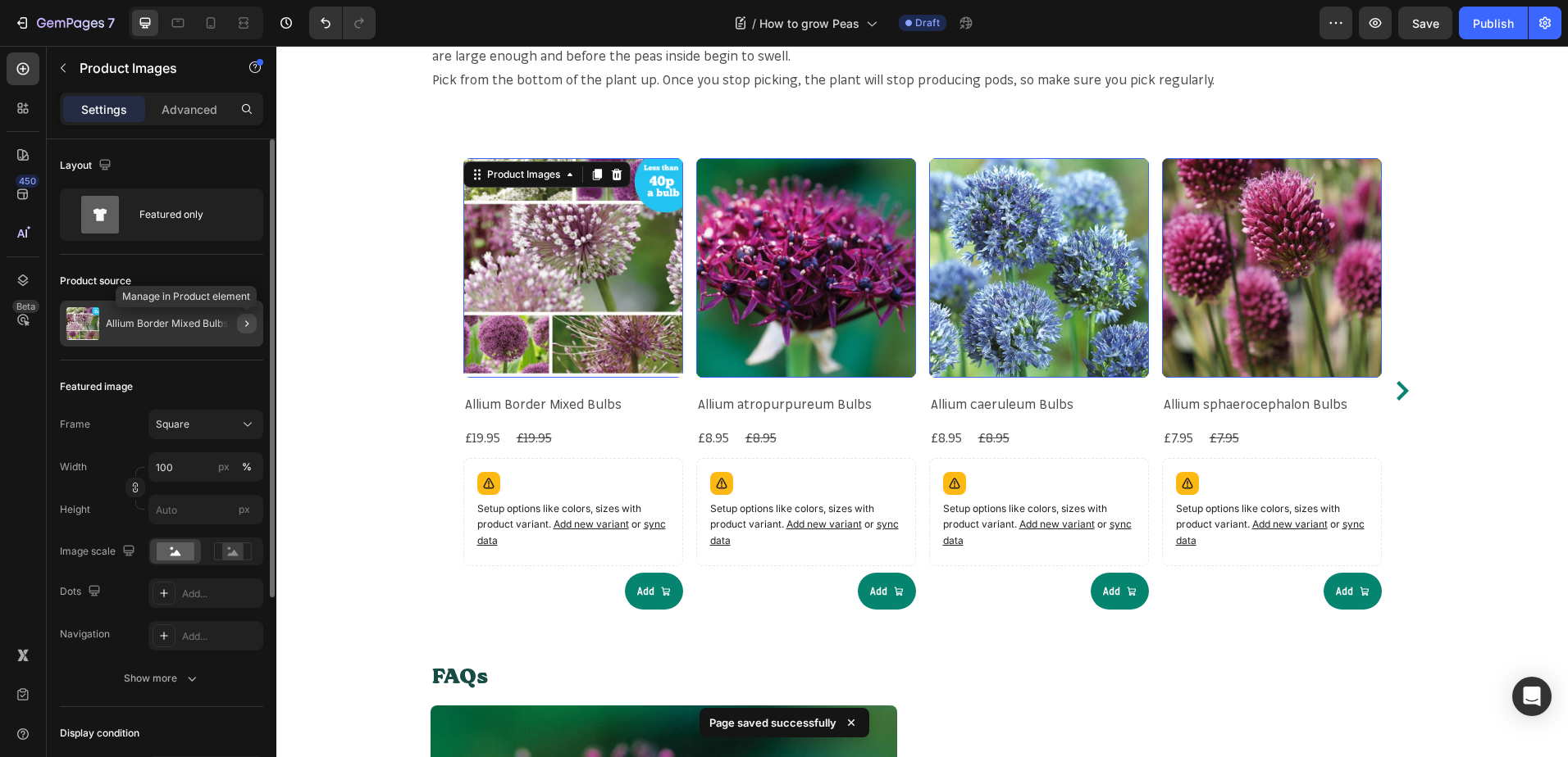
click at [243, 321] on icon "button" at bounding box center [246, 323] width 13 height 13
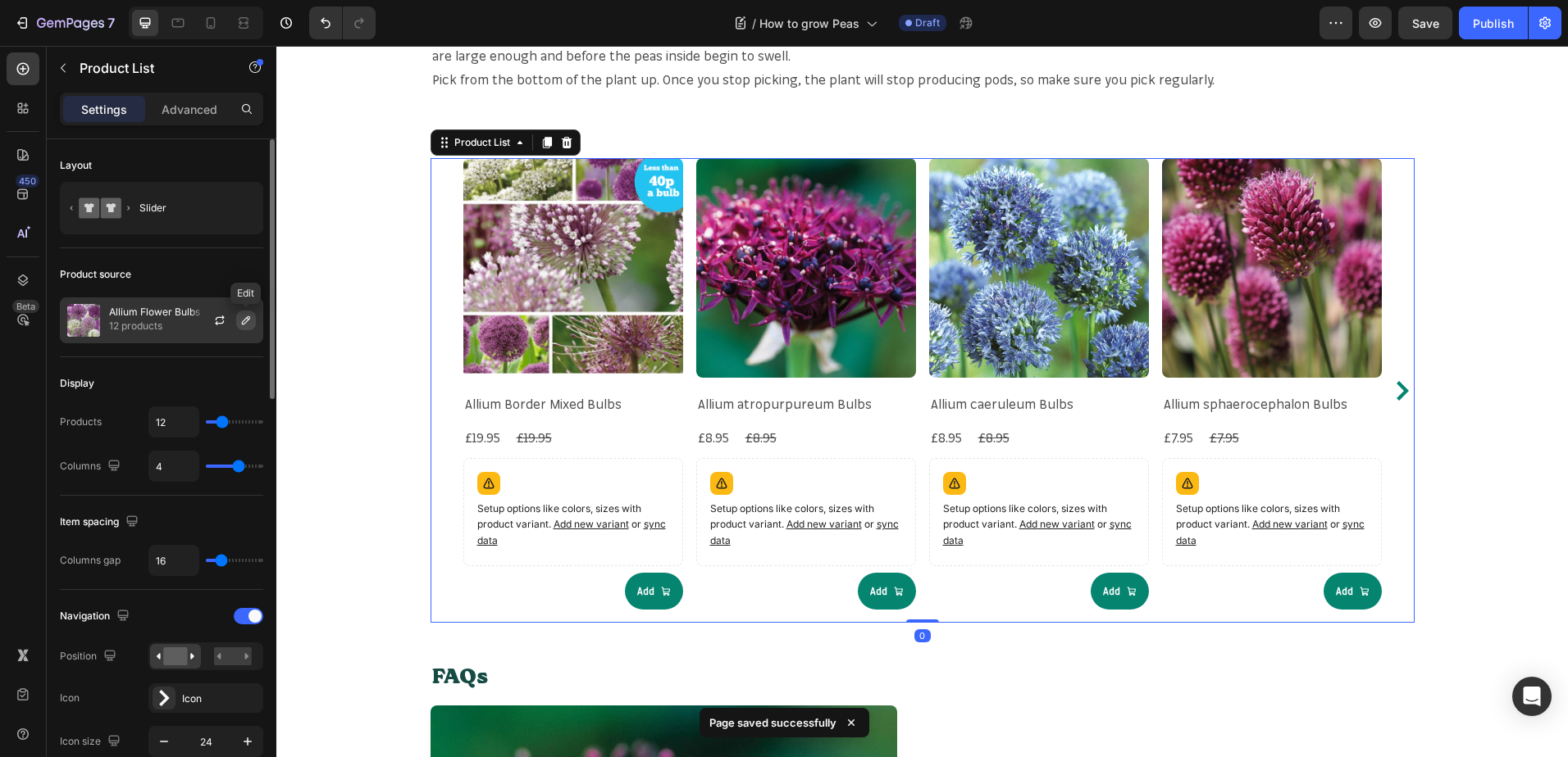
click at [245, 322] on icon "button" at bounding box center [245, 320] width 13 height 13
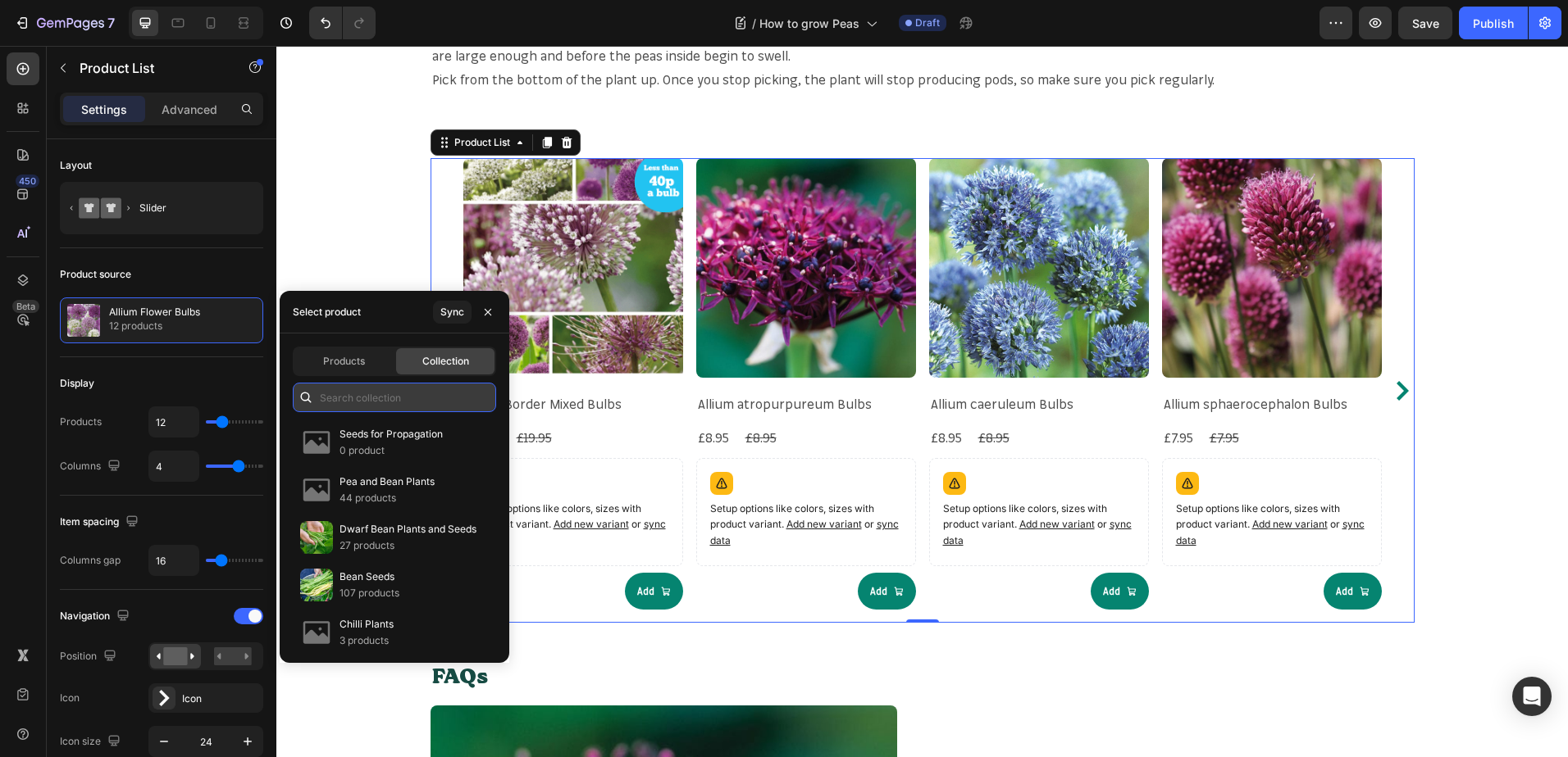
click at [362, 403] on input "text" at bounding box center [394, 397] width 204 height 29
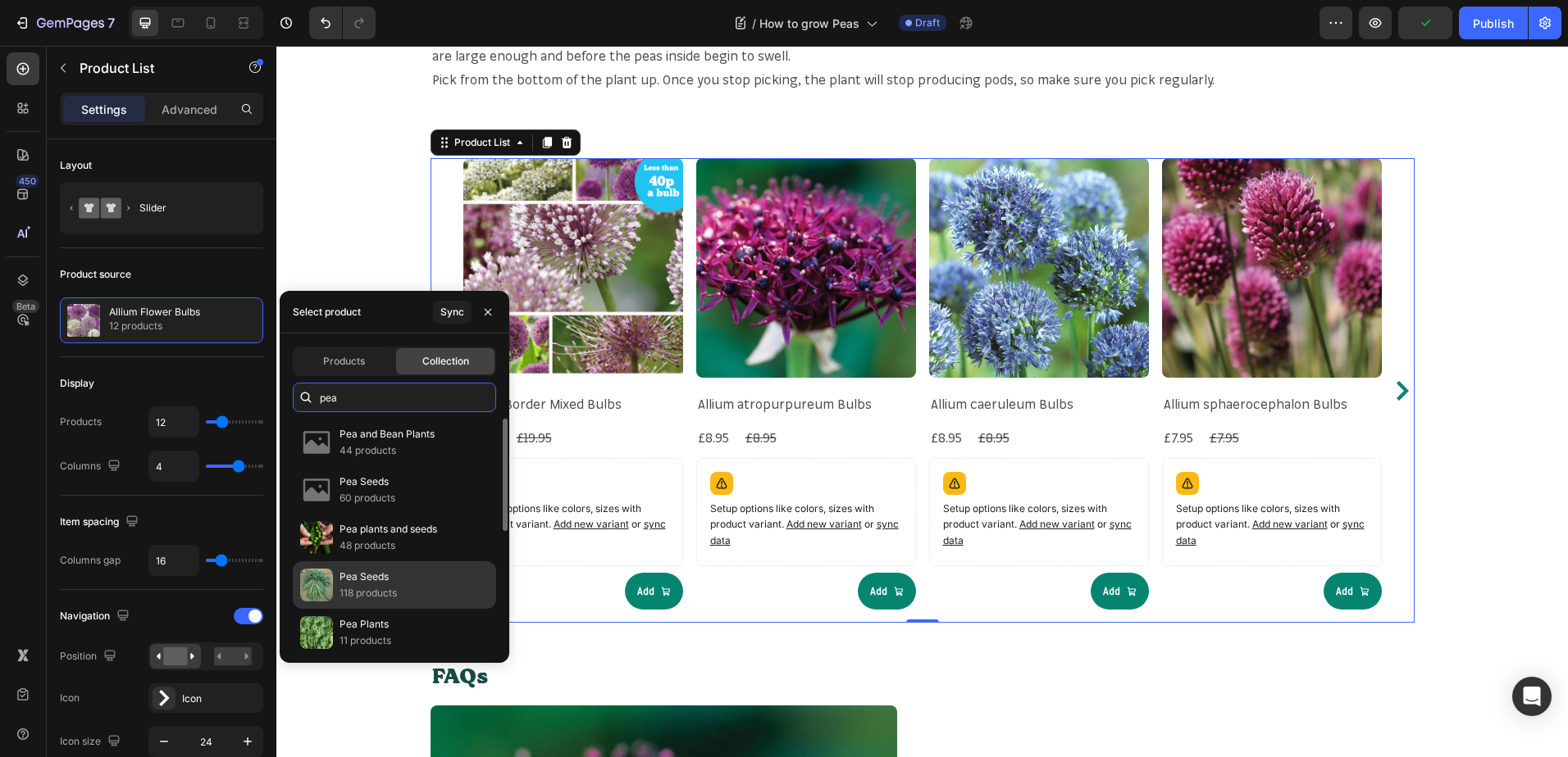
type input "pea"
click at [383, 594] on p "118 products" at bounding box center [368, 593] width 58 height 16
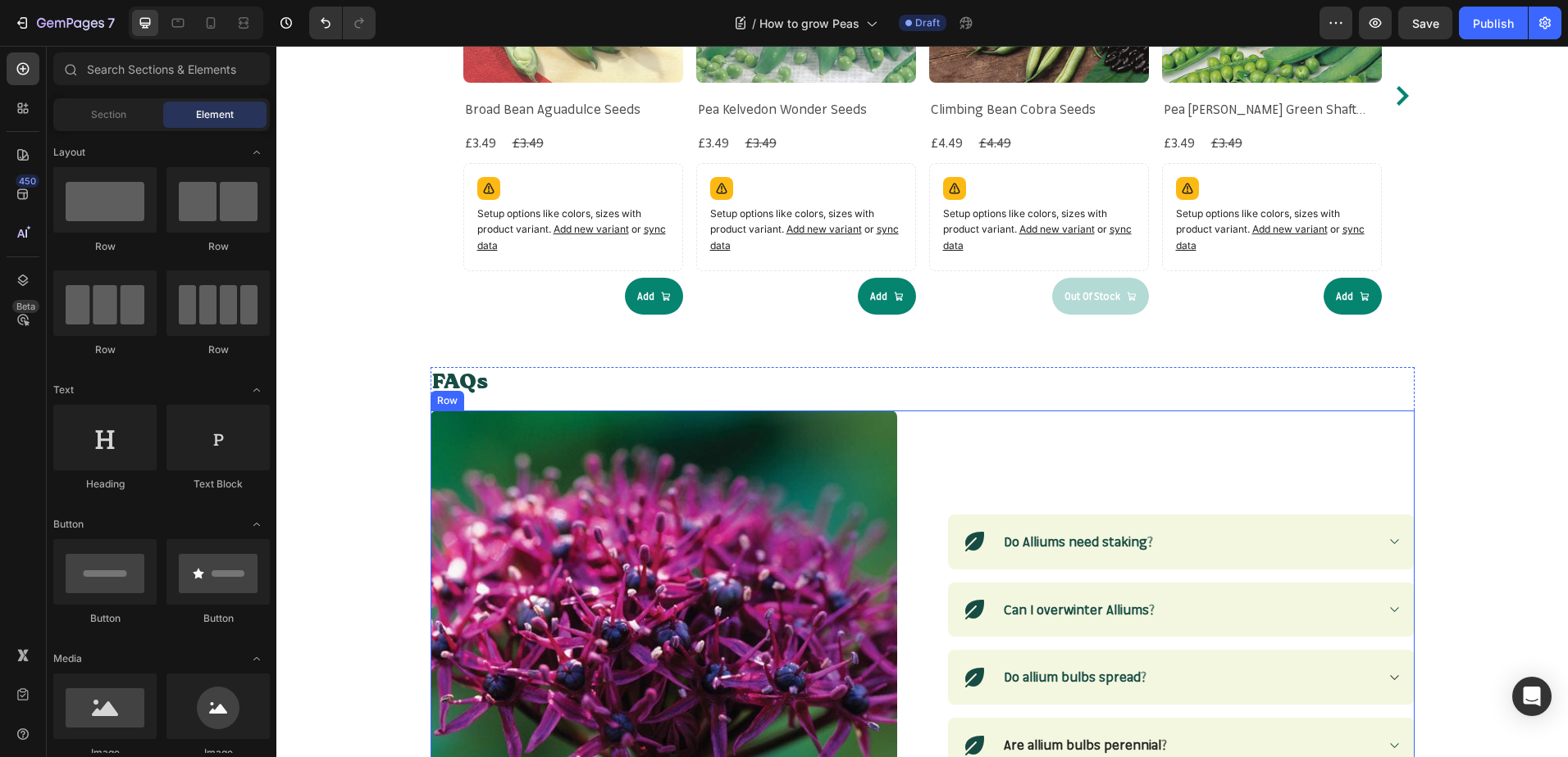
scroll to position [1949, 0]
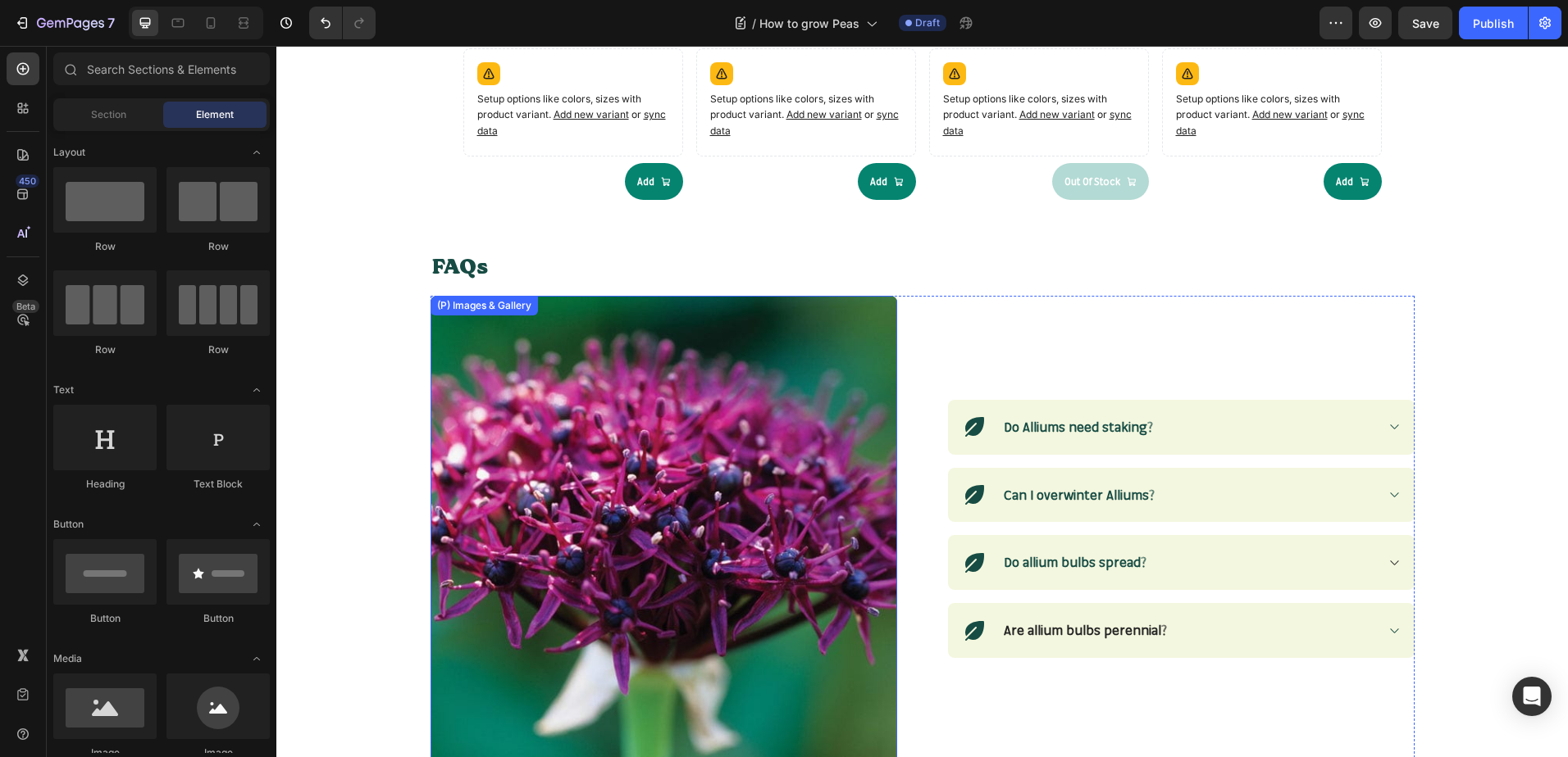
click at [502, 502] on img at bounding box center [664, 528] width 467 height 467
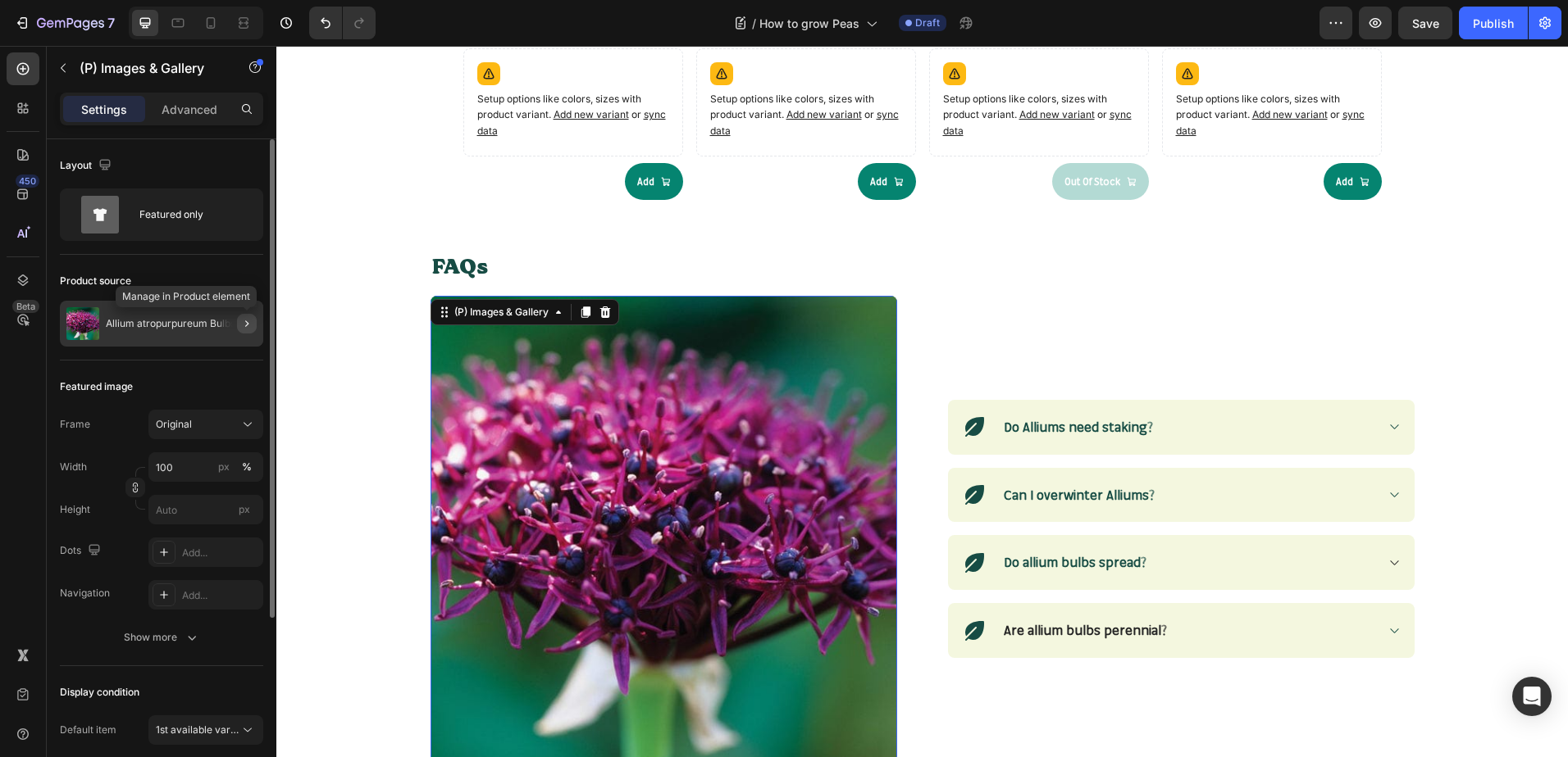
click at [248, 323] on icon "button" at bounding box center [247, 324] width 3 height 7
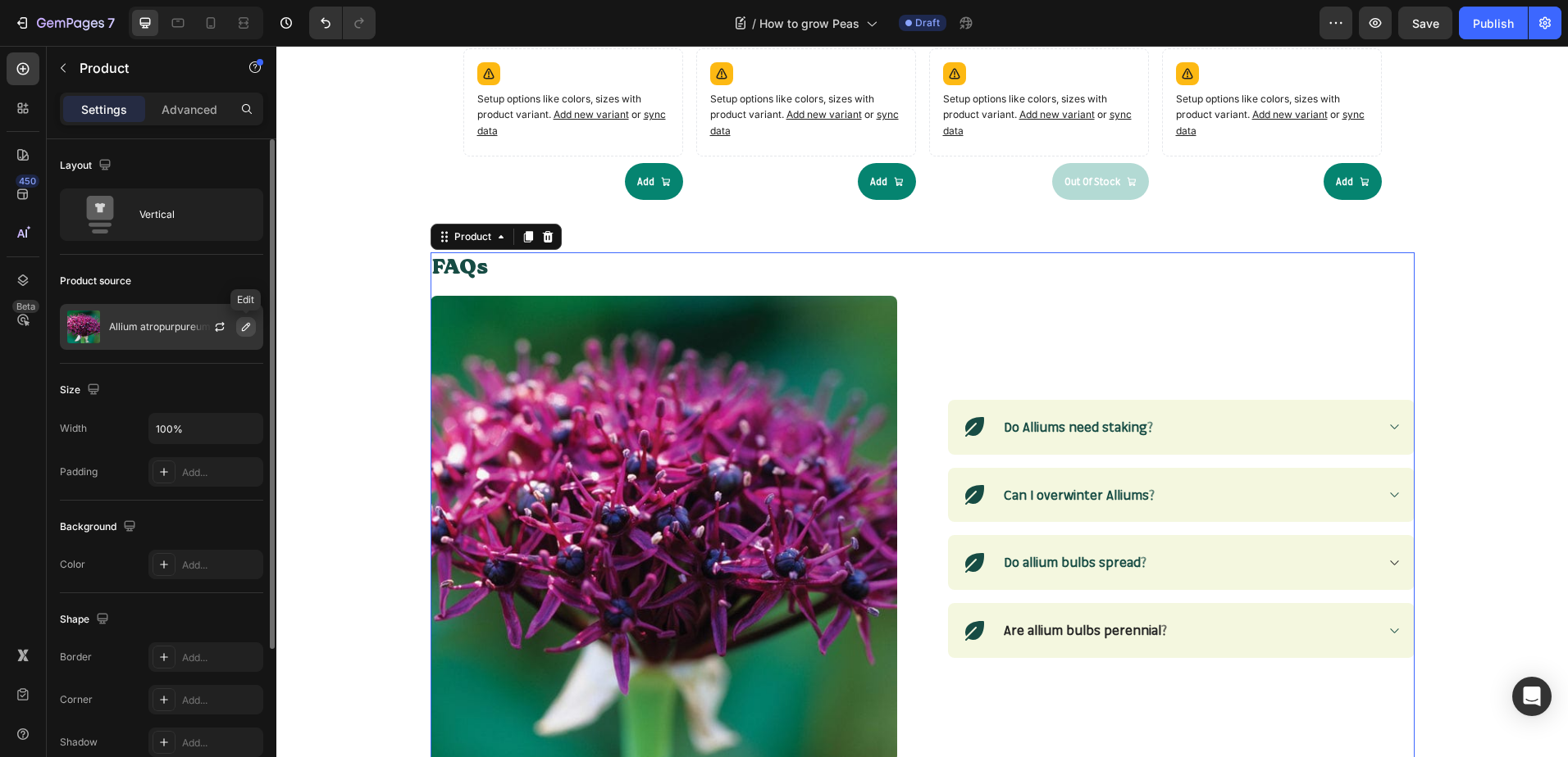
click at [244, 329] on icon "button" at bounding box center [245, 327] width 13 height 13
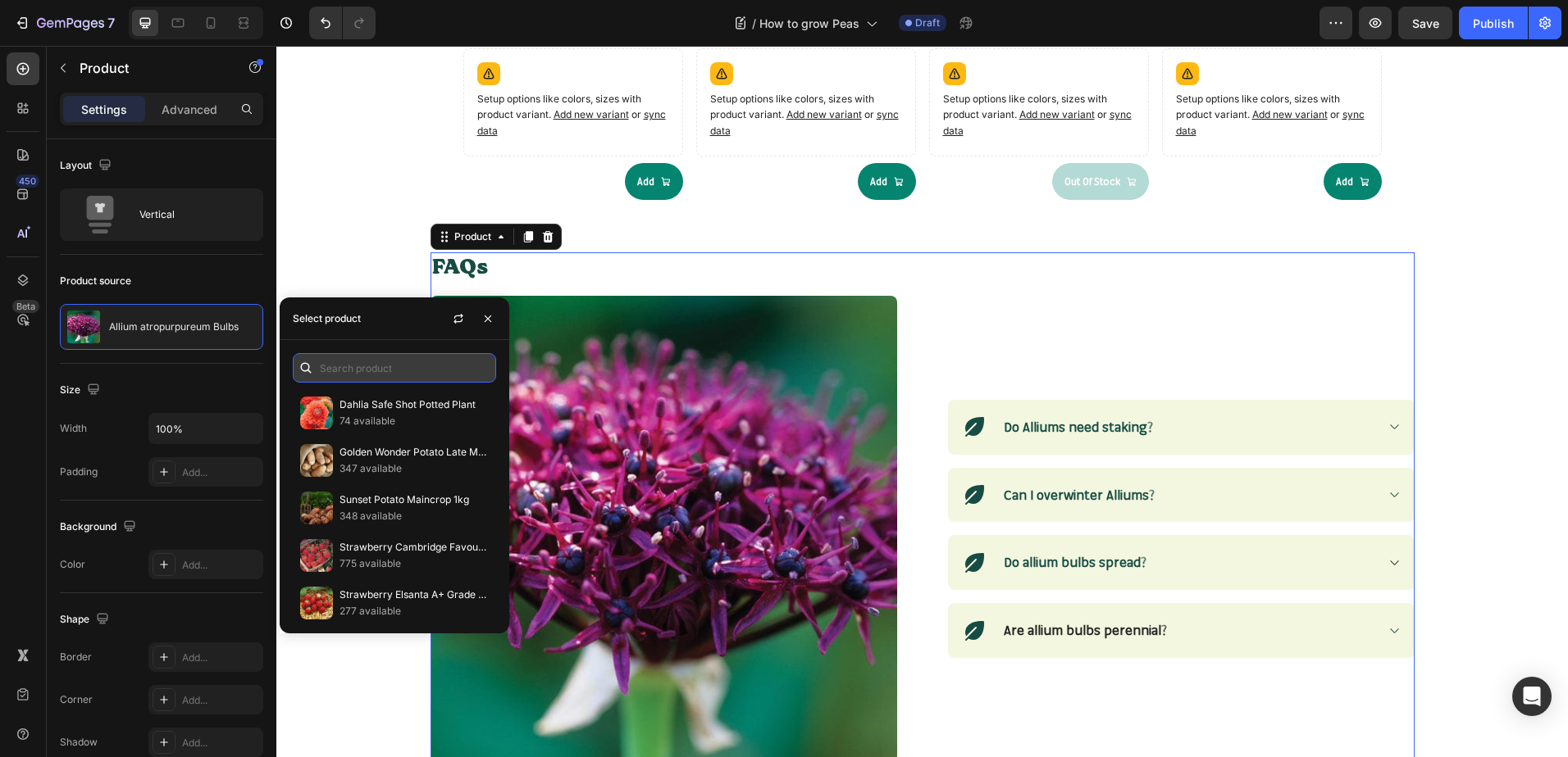
click at [345, 372] on input "text" at bounding box center [394, 368] width 204 height 29
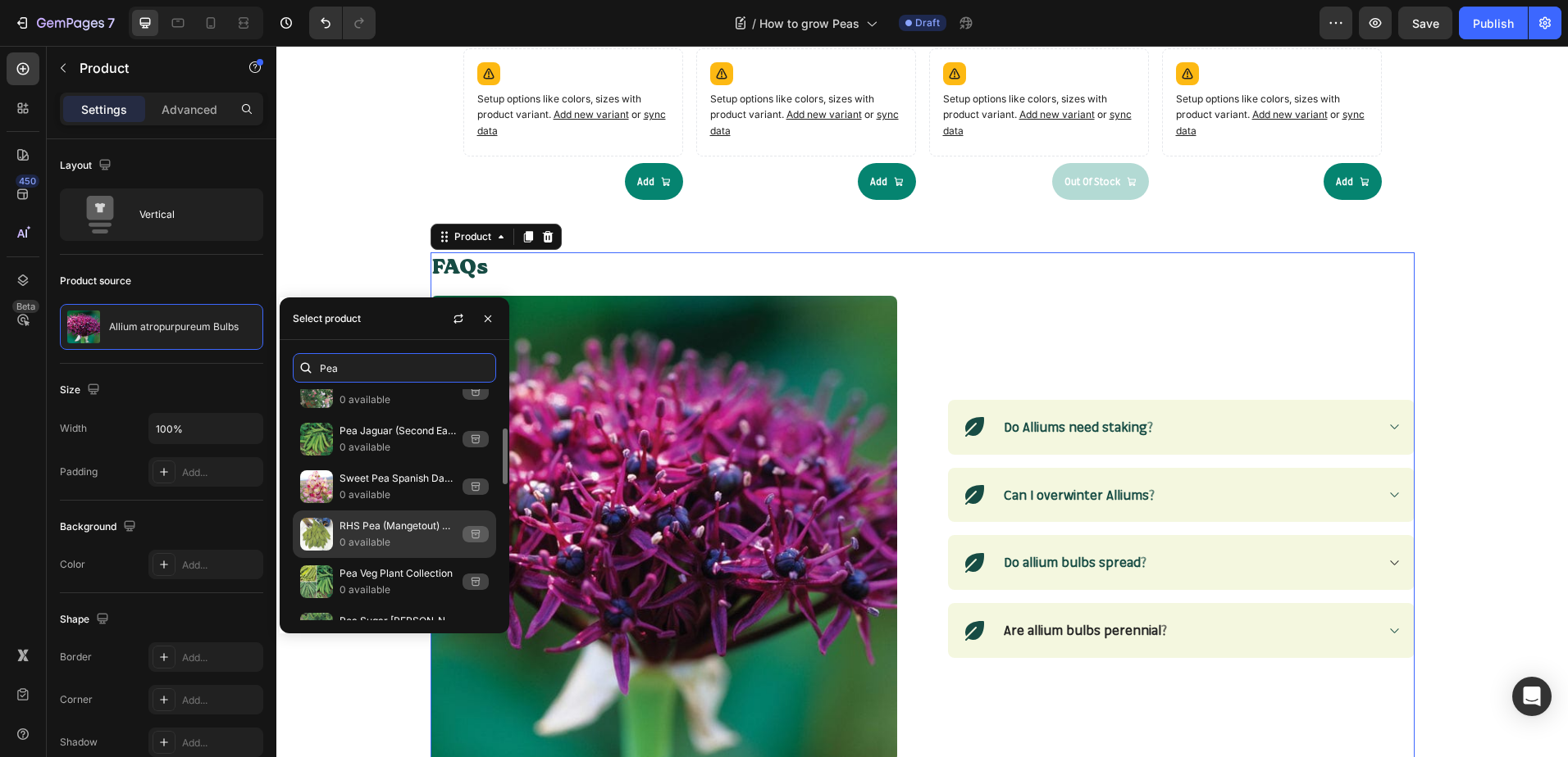
scroll to position [246, 0]
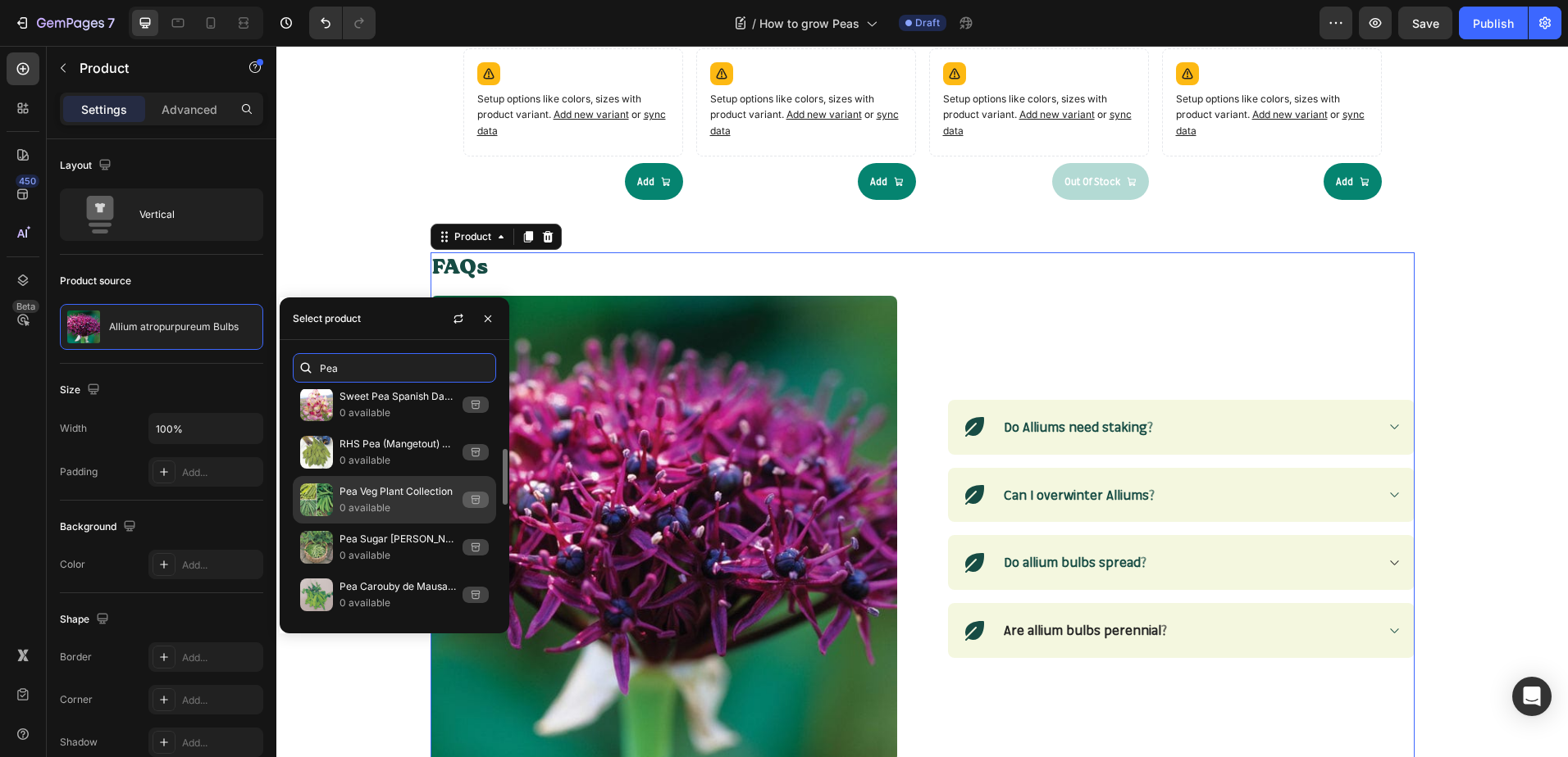
type input "Pea"
click at [375, 510] on p "0 available" at bounding box center [397, 508] width 116 height 16
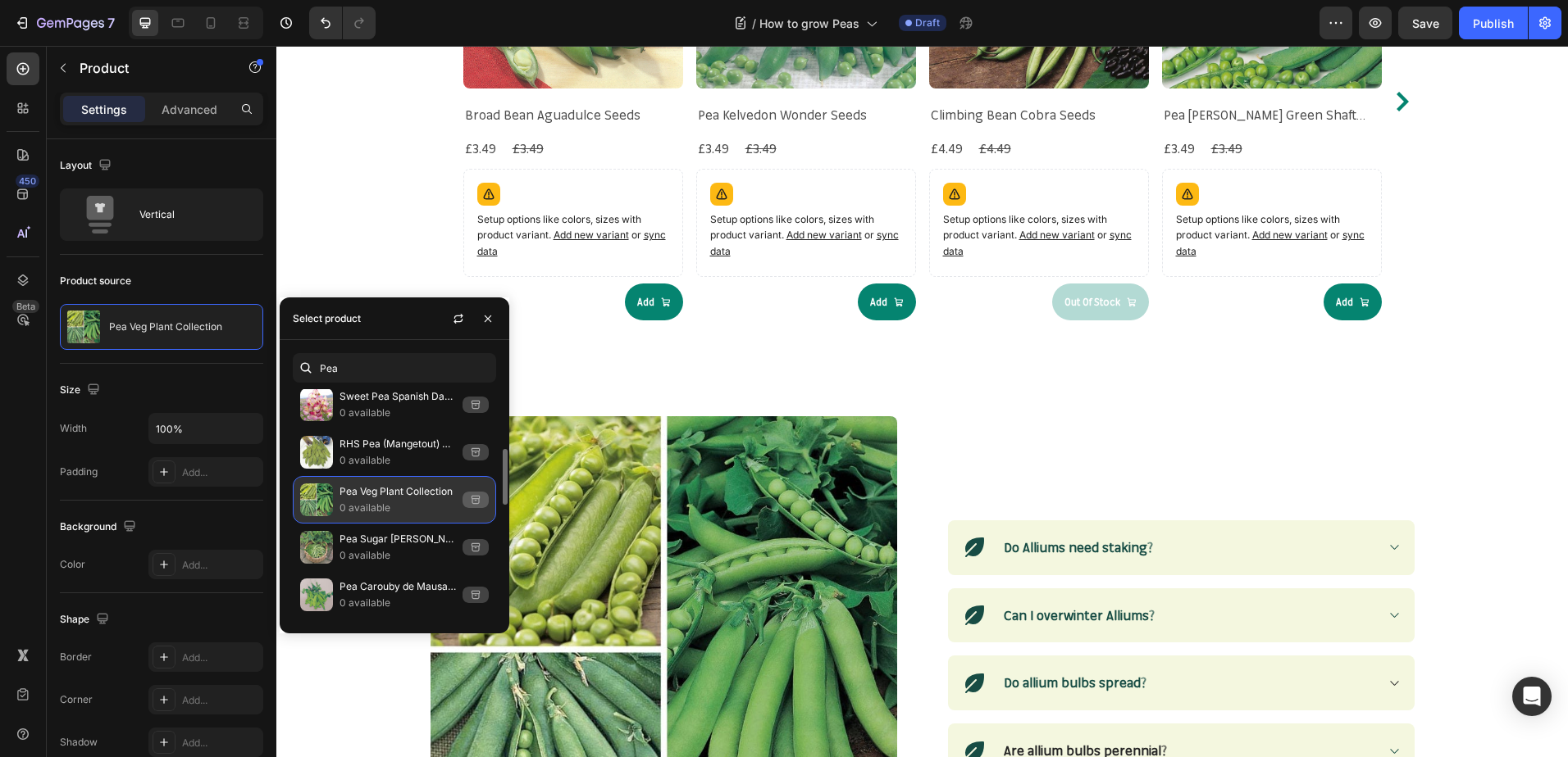
scroll to position [1949, 0]
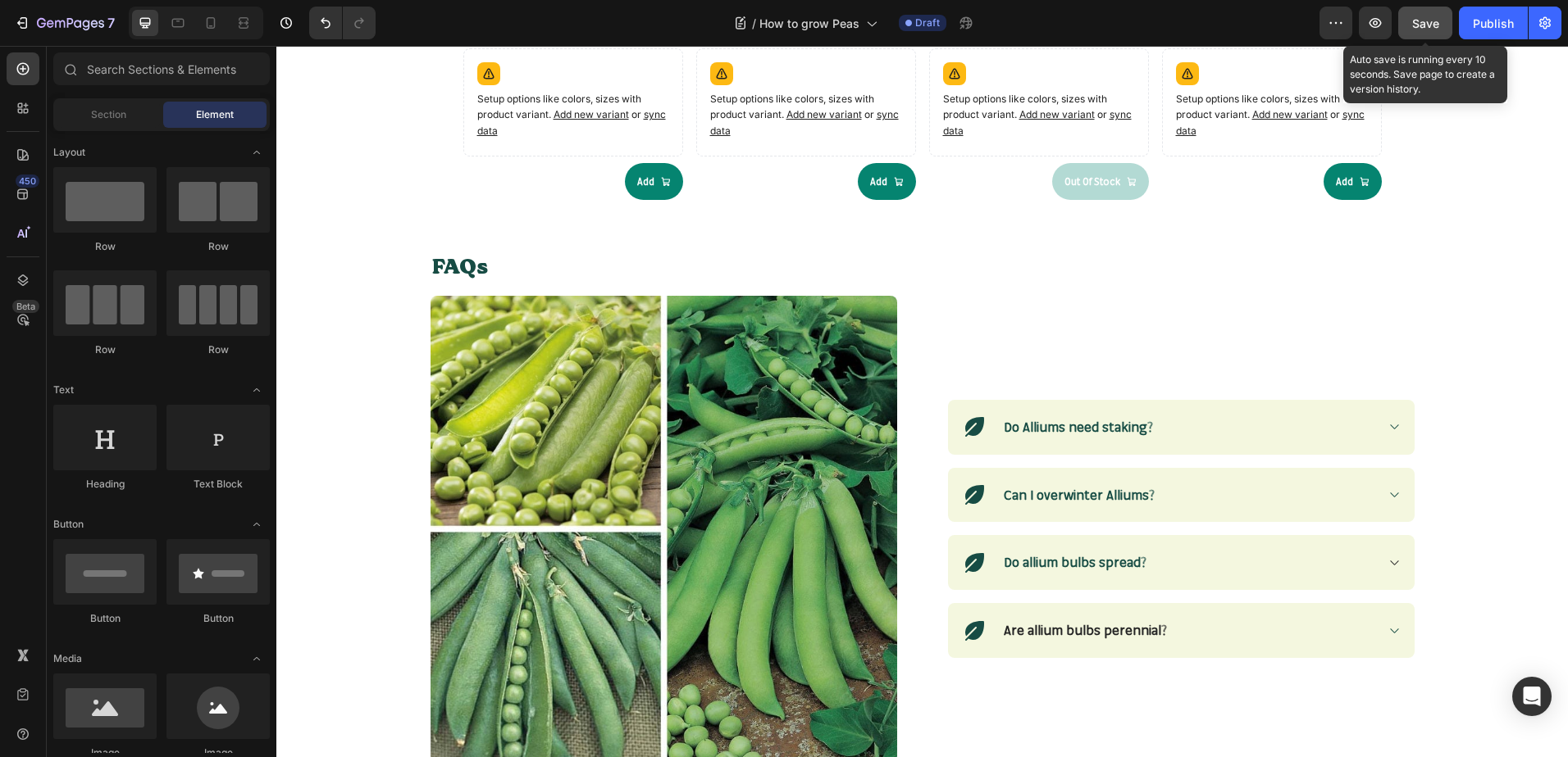
click at [1421, 34] on button "Save" at bounding box center [1424, 23] width 54 height 33
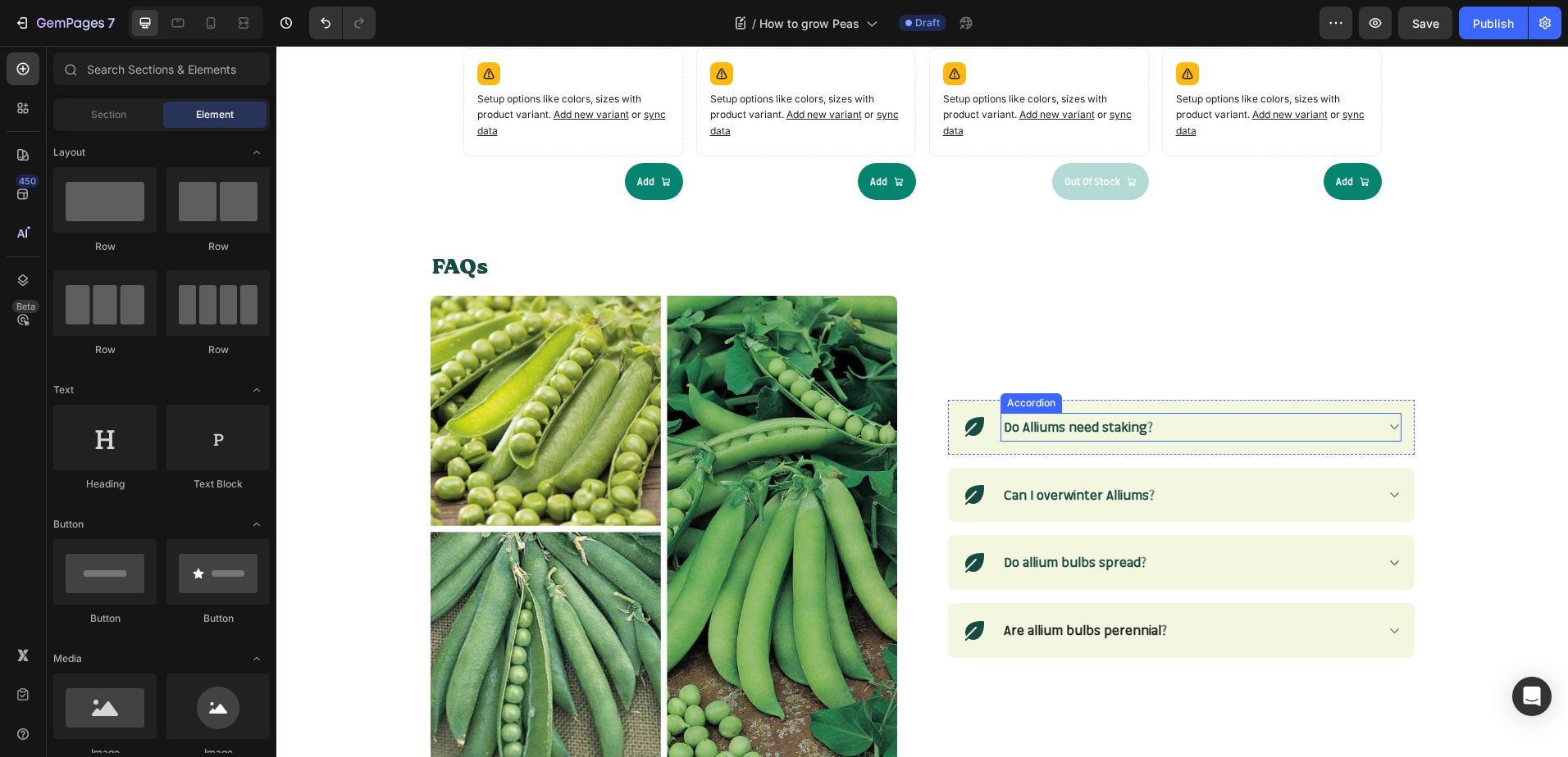
click at [1102, 418] on strong "Do Alliums need staking?" at bounding box center [1078, 426] width 150 height 16
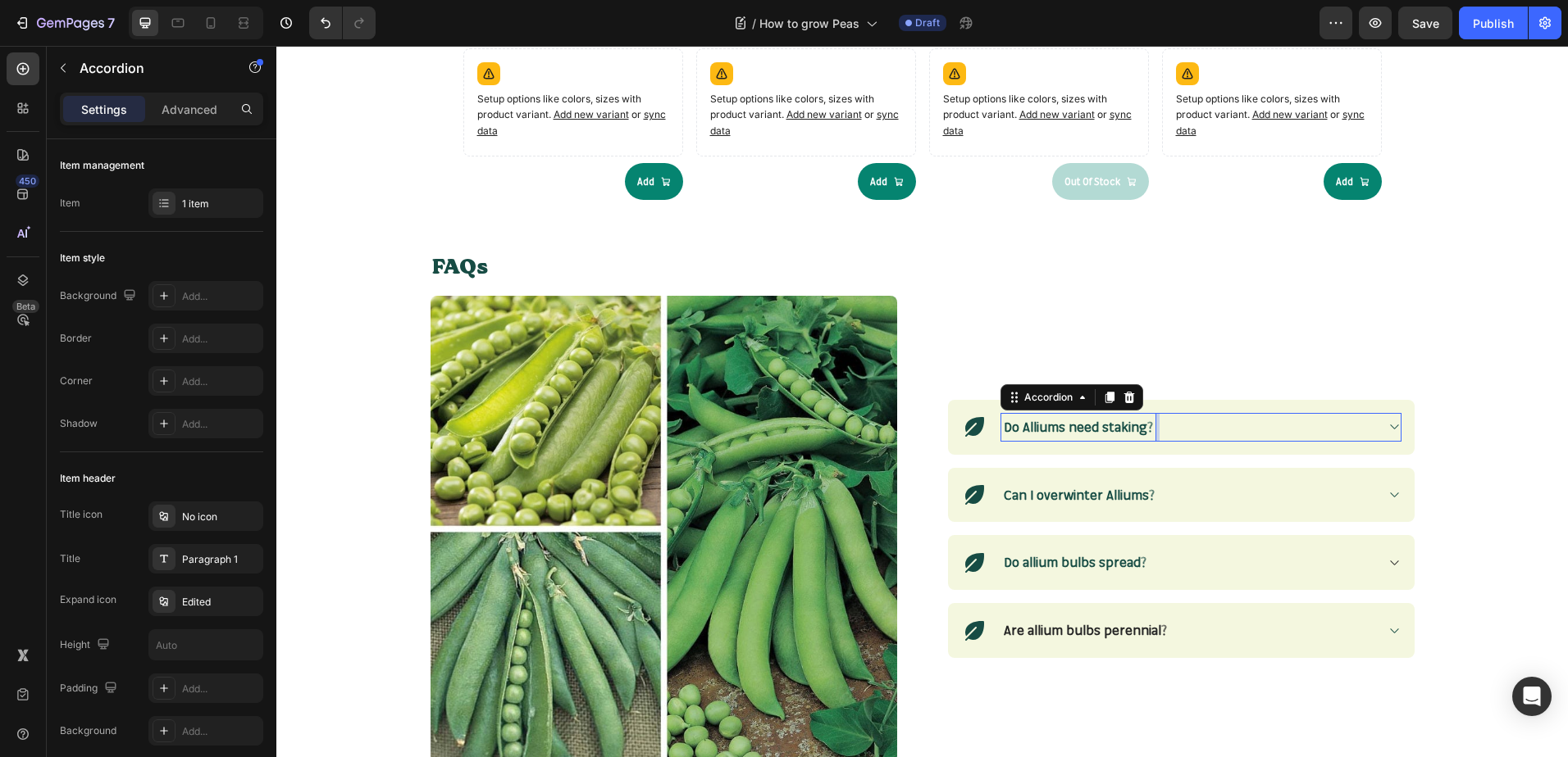
click at [1102, 418] on strong "Do Alliums need staking?" at bounding box center [1078, 426] width 150 height 16
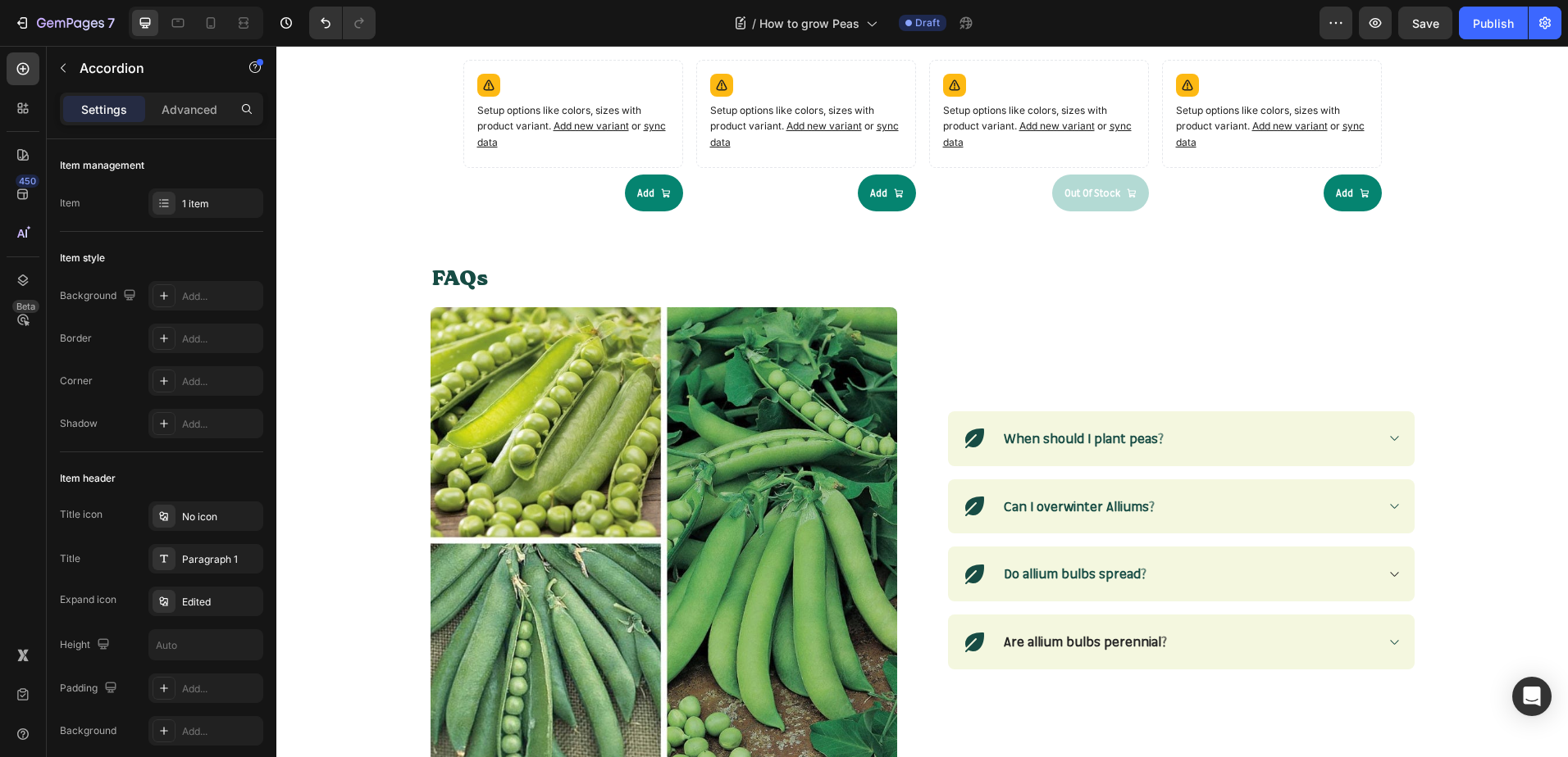
click at [1391, 434] on icon at bounding box center [1393, 438] width 12 height 13
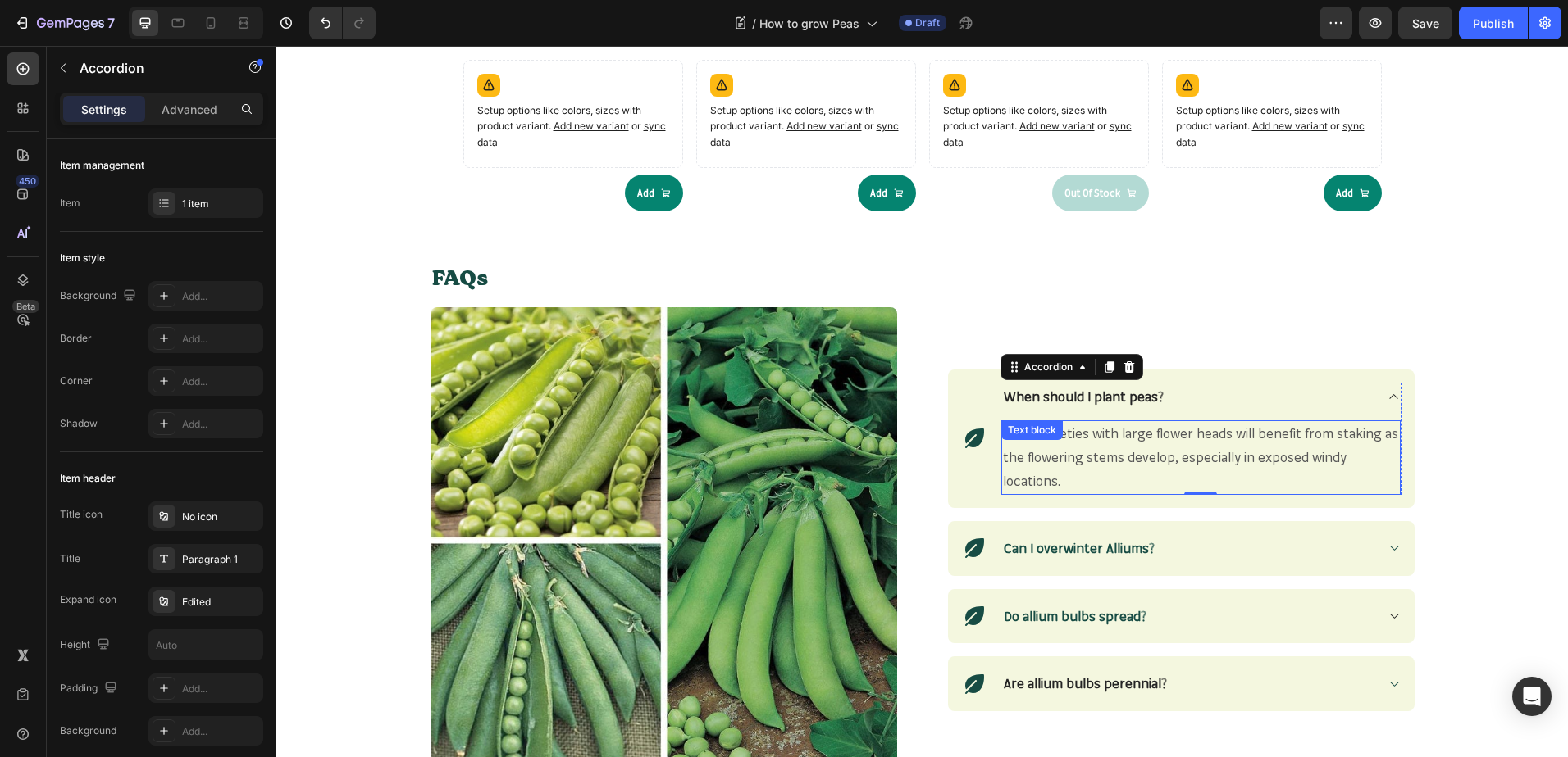
click at [1081, 452] on span "Taller varieties with large flower heads will benefit from staking as the flowe…" at bounding box center [1200, 457] width 395 height 64
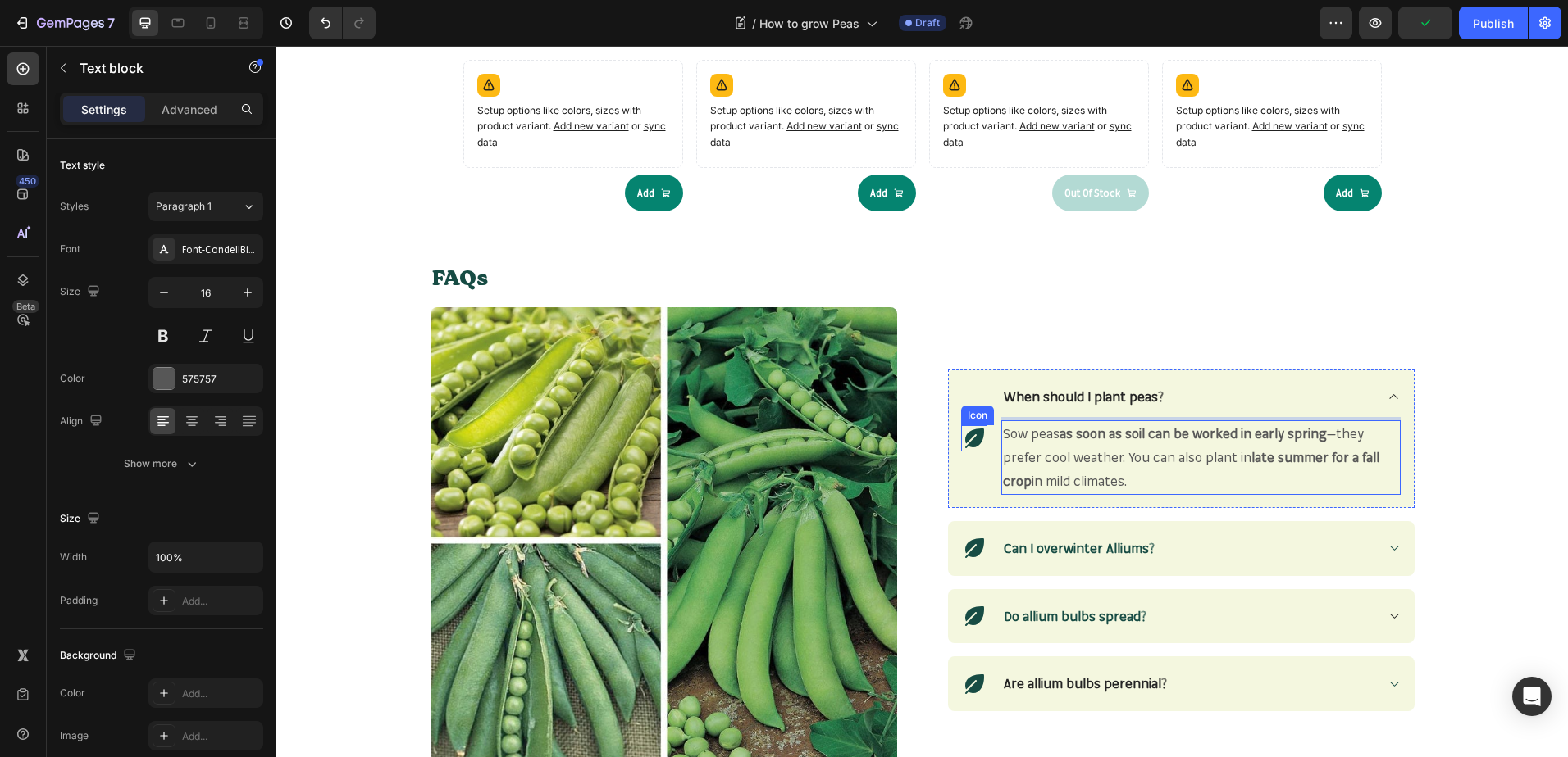
drag, startPoint x: 1128, startPoint y: 479, endPoint x: 968, endPoint y: 430, distance: 167.3
click at [968, 430] on div "Icon When should I plant peas? Sow peas as soon as soil can be worked in early …" at bounding box center [1181, 438] width 467 height 138
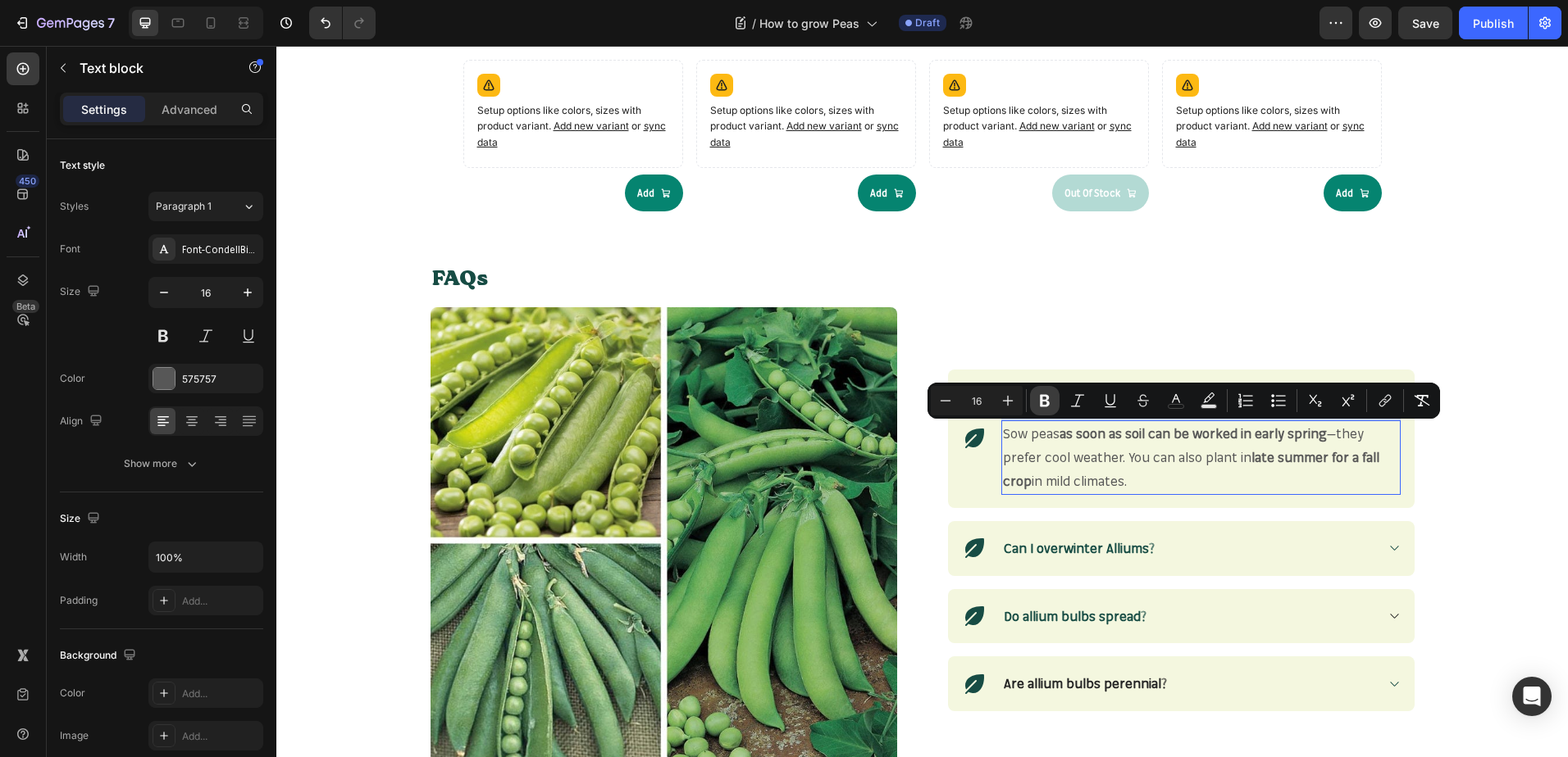
click at [1053, 393] on button "Bold" at bounding box center [1044, 400] width 29 height 29
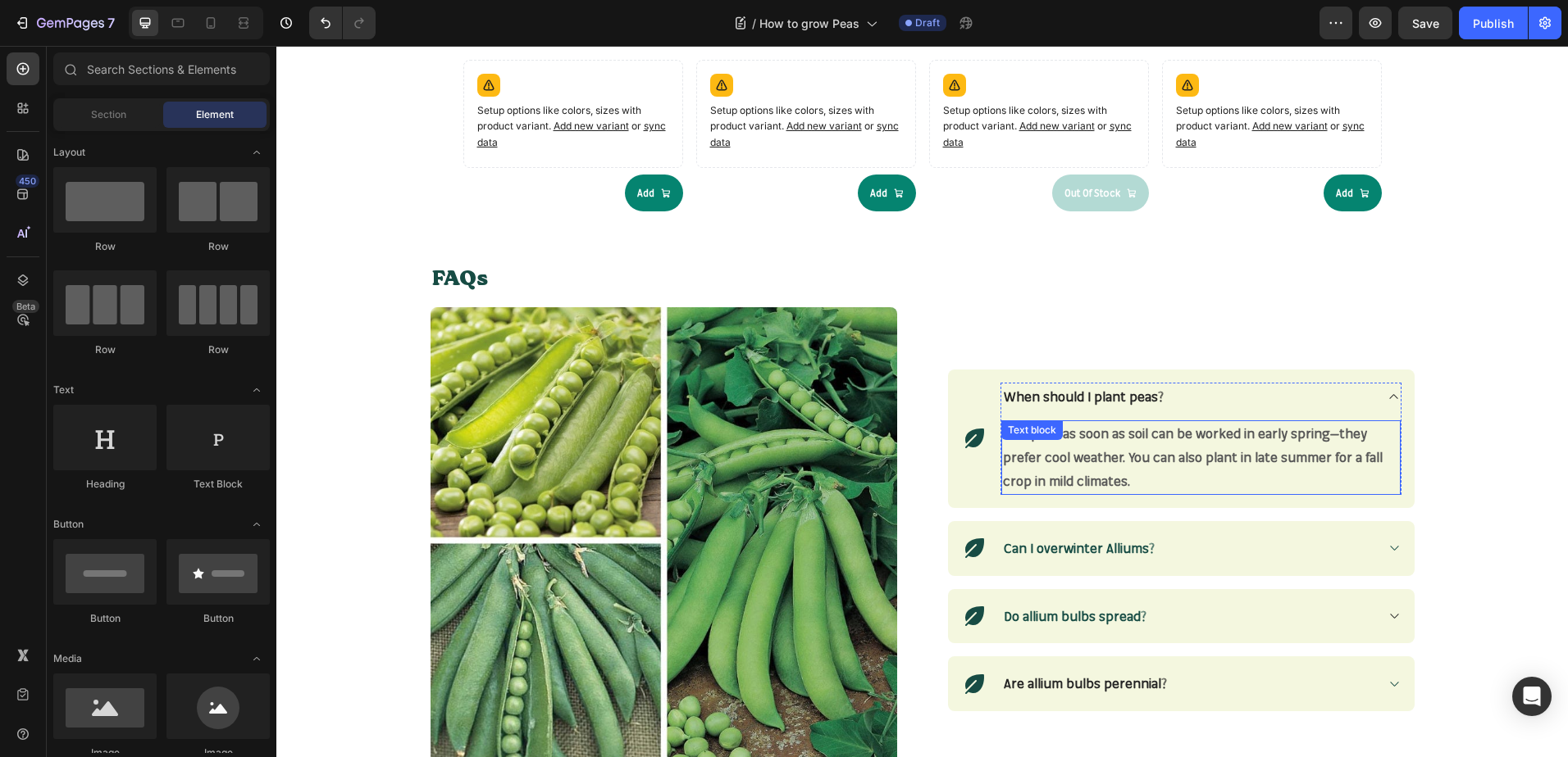
click at [1268, 445] on p "Sow peas as soon as soil can be worked in early spring—they prefer cool weather…" at bounding box center [1200, 457] width 396 height 70
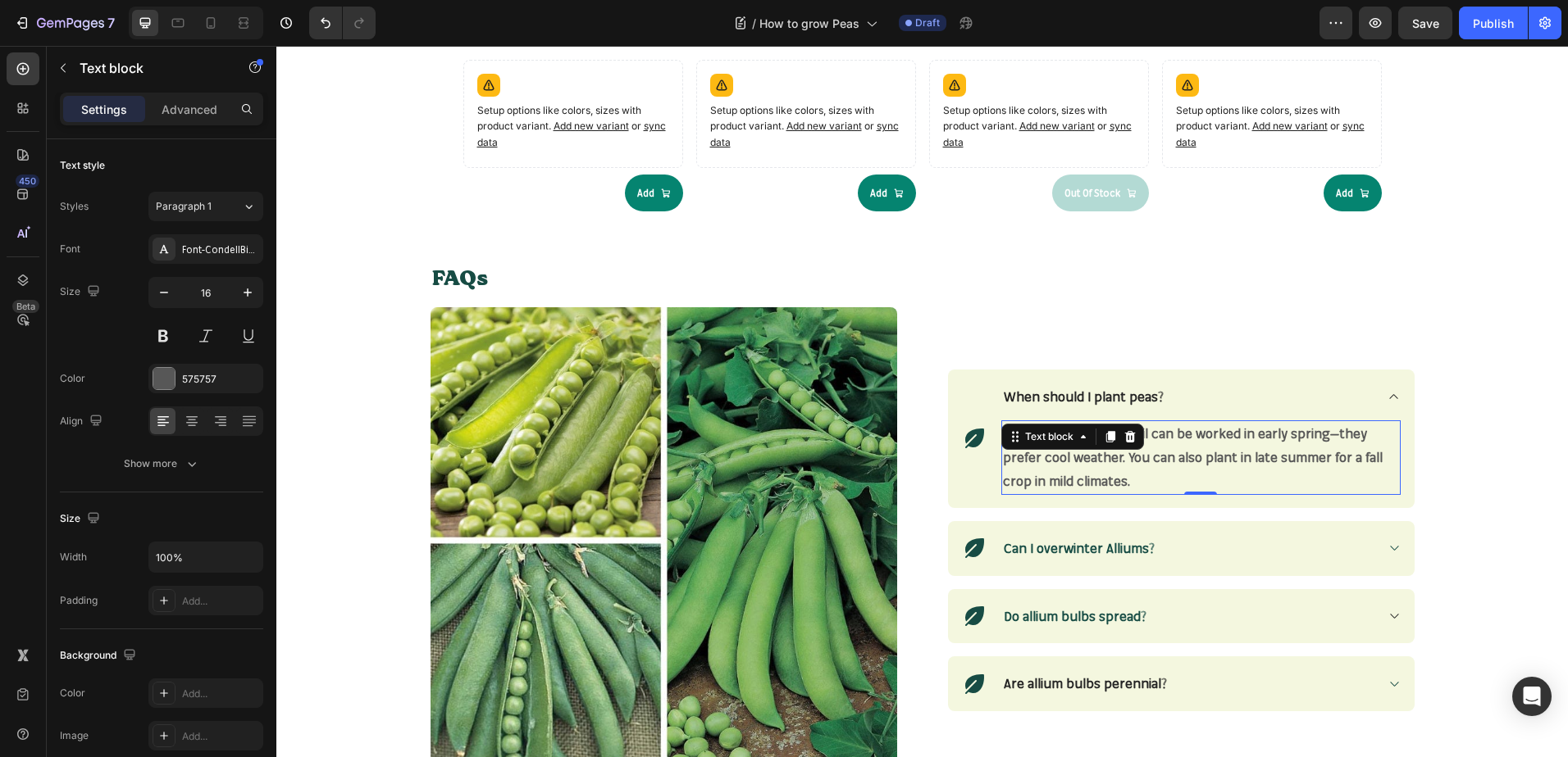
click at [1128, 473] on p "Sow peas as soon as soil can be worked in early spring—they prefer cool weather…" at bounding box center [1200, 457] width 396 height 70
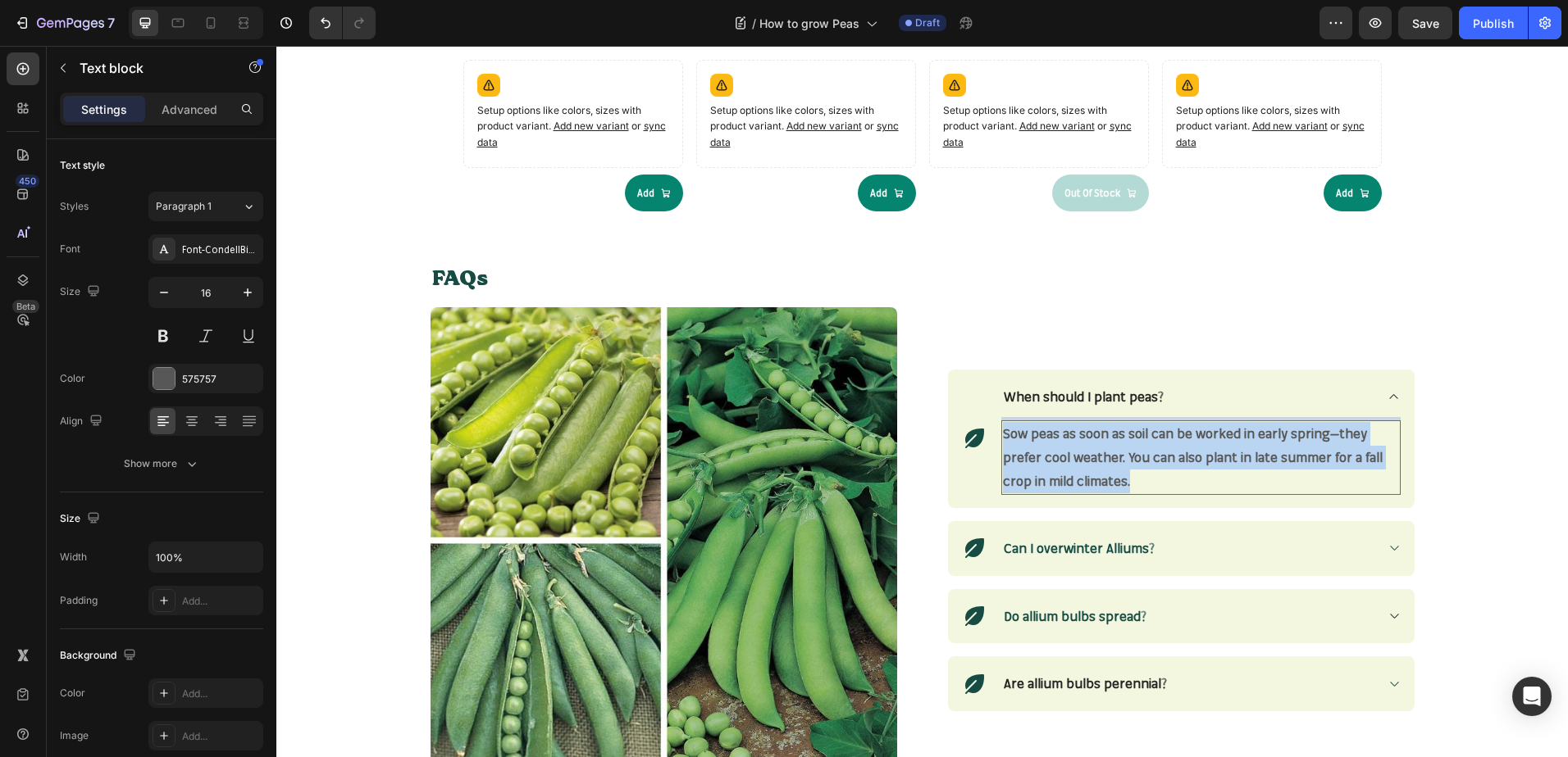
click at [1128, 473] on p "Sow peas as soon as soil can be worked in early spring—they prefer cool weather…" at bounding box center [1200, 457] width 396 height 70
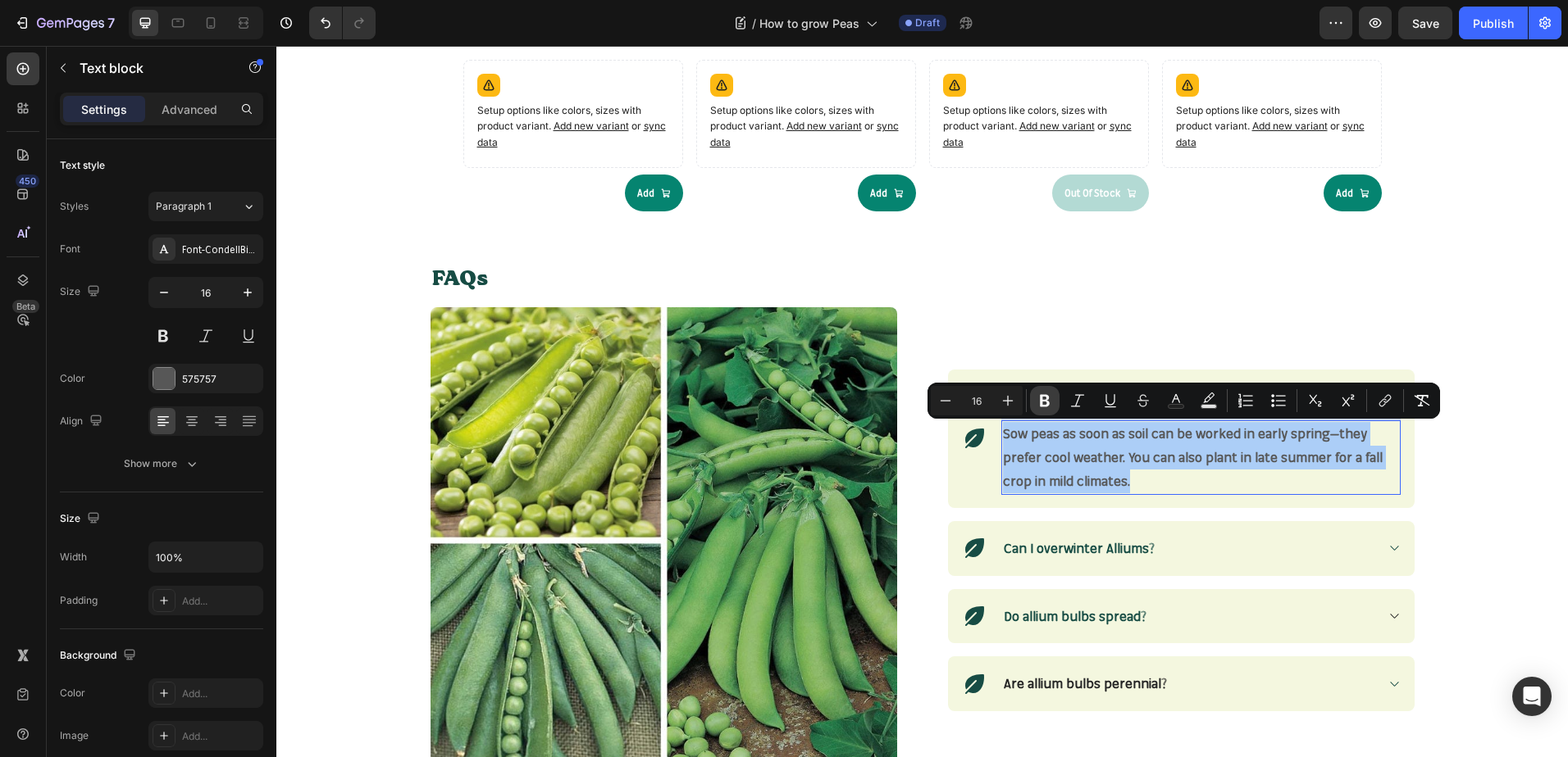
click at [1044, 406] on icon "Editor contextual toolbar" at bounding box center [1044, 401] width 9 height 12
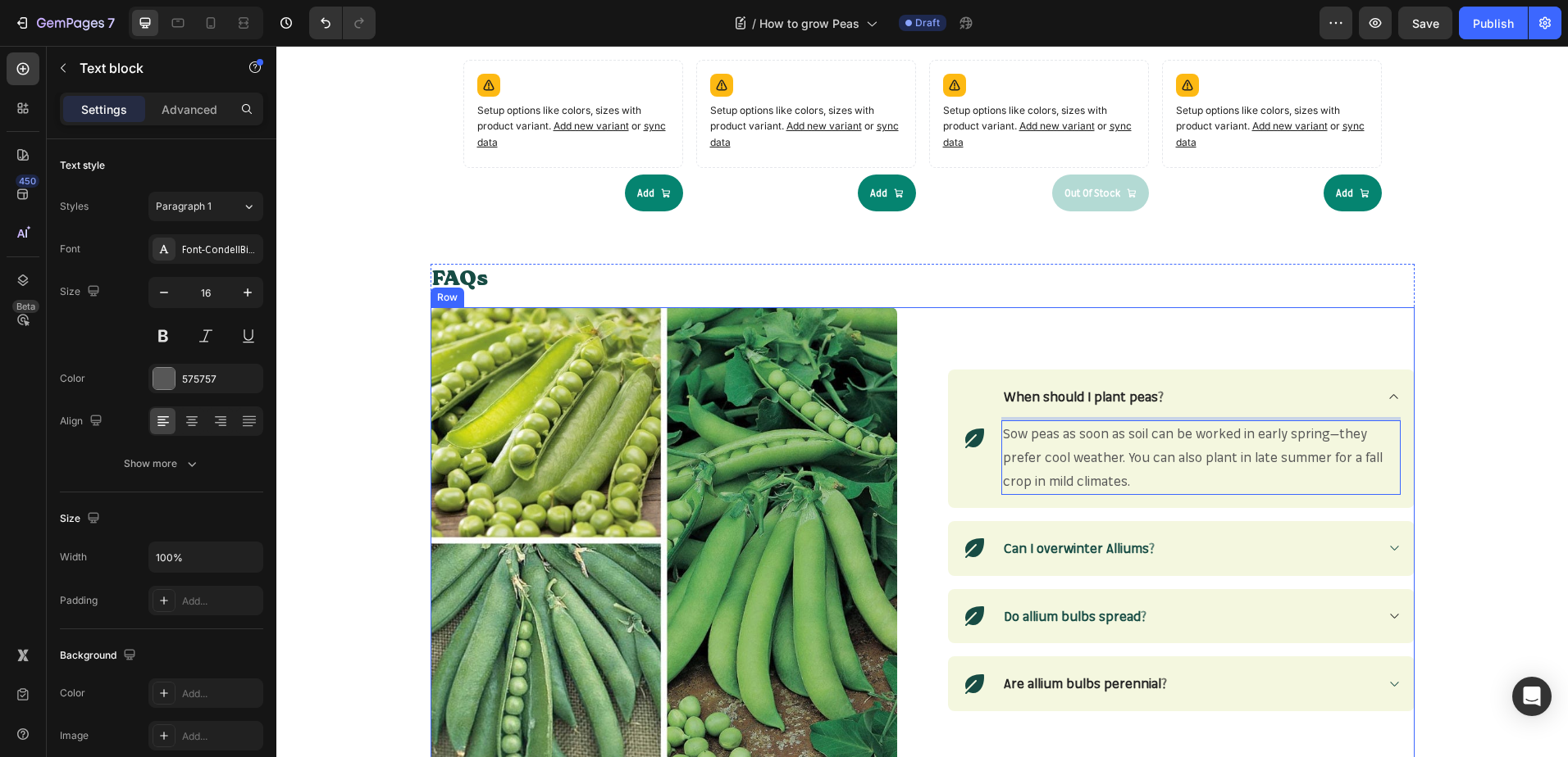
click at [1341, 314] on div "Icon When should I plant peas? Sow peas as soon as soil can be worked in early …" at bounding box center [1181, 540] width 467 height 467
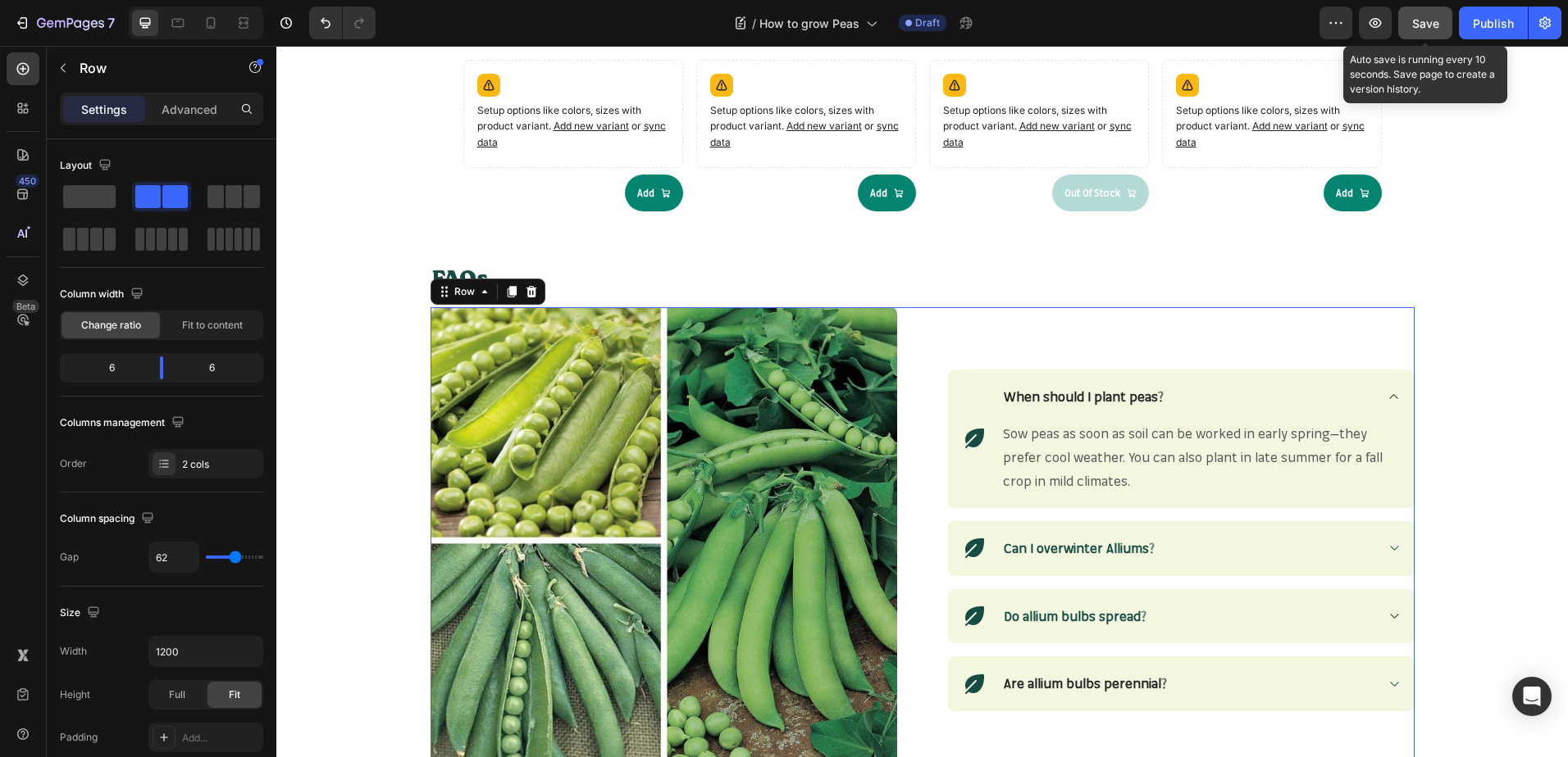
click at [1413, 34] on button "Save" at bounding box center [1424, 23] width 54 height 33
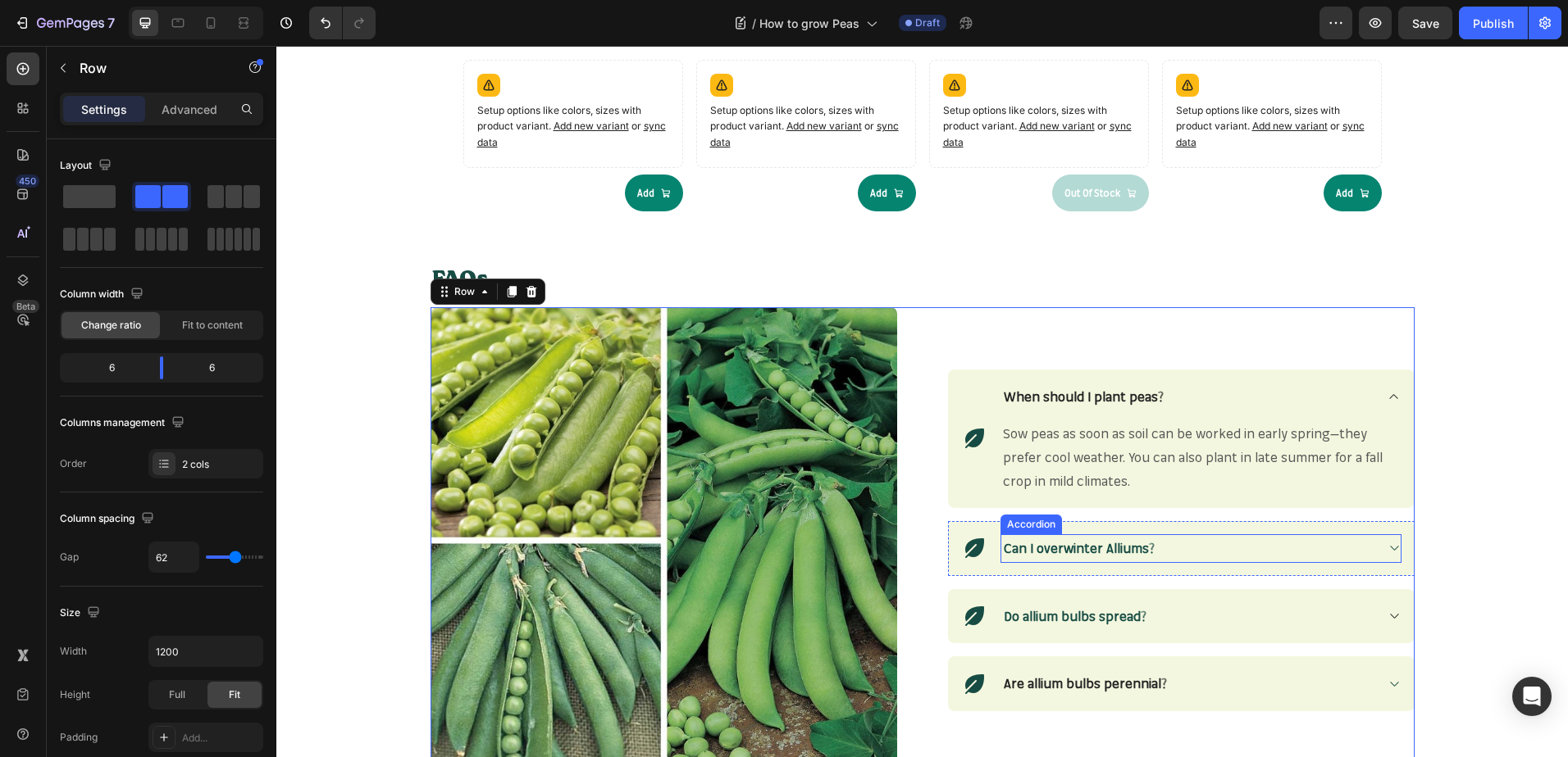
click at [1134, 547] on strong "Can I overwinter Alliums?" at bounding box center [1078, 548] width 150 height 16
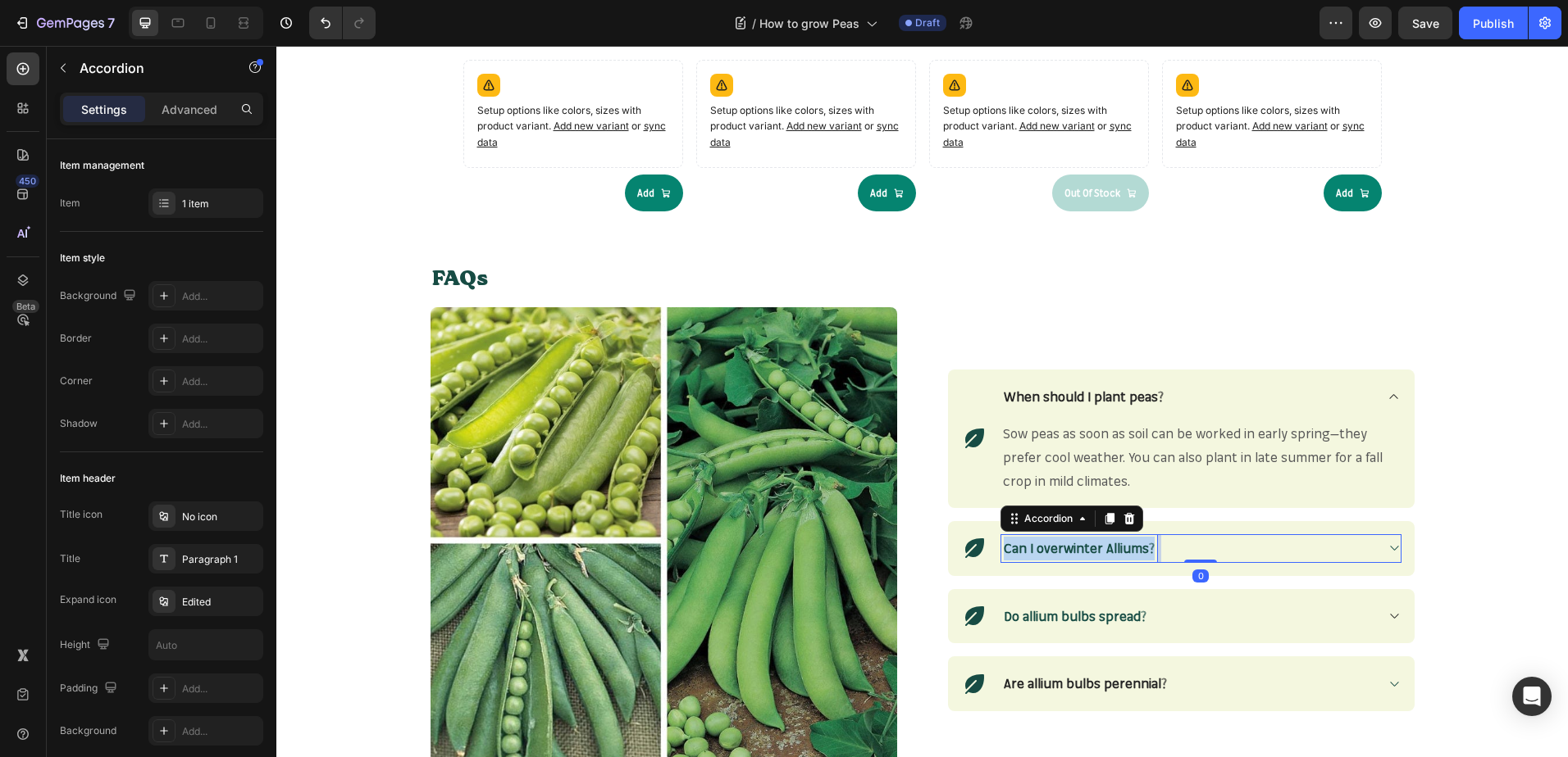
click at [1134, 547] on strong "Can I overwinter Alliums?" at bounding box center [1078, 548] width 150 height 16
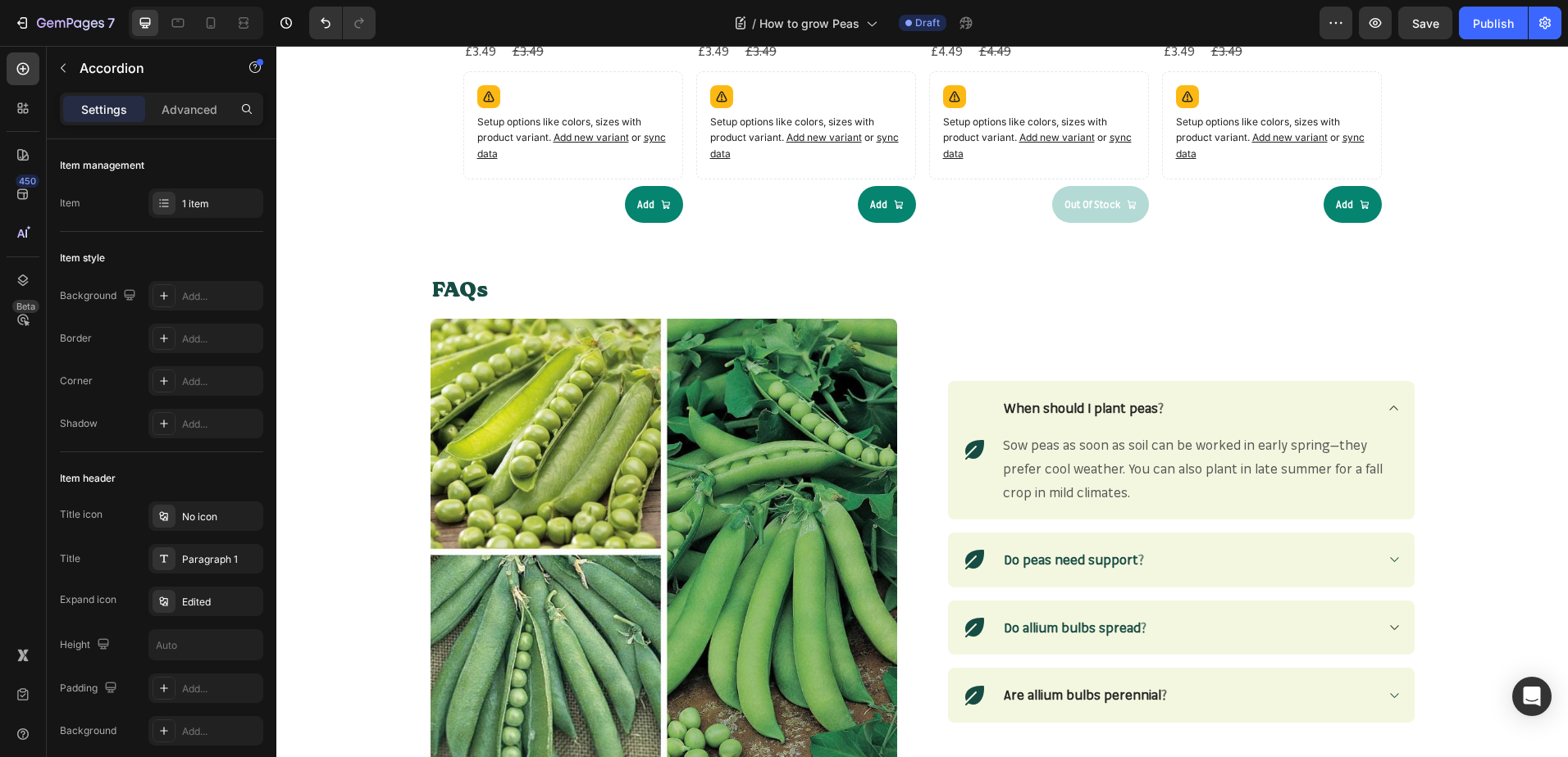
click at [1392, 561] on icon at bounding box center [1393, 559] width 12 height 13
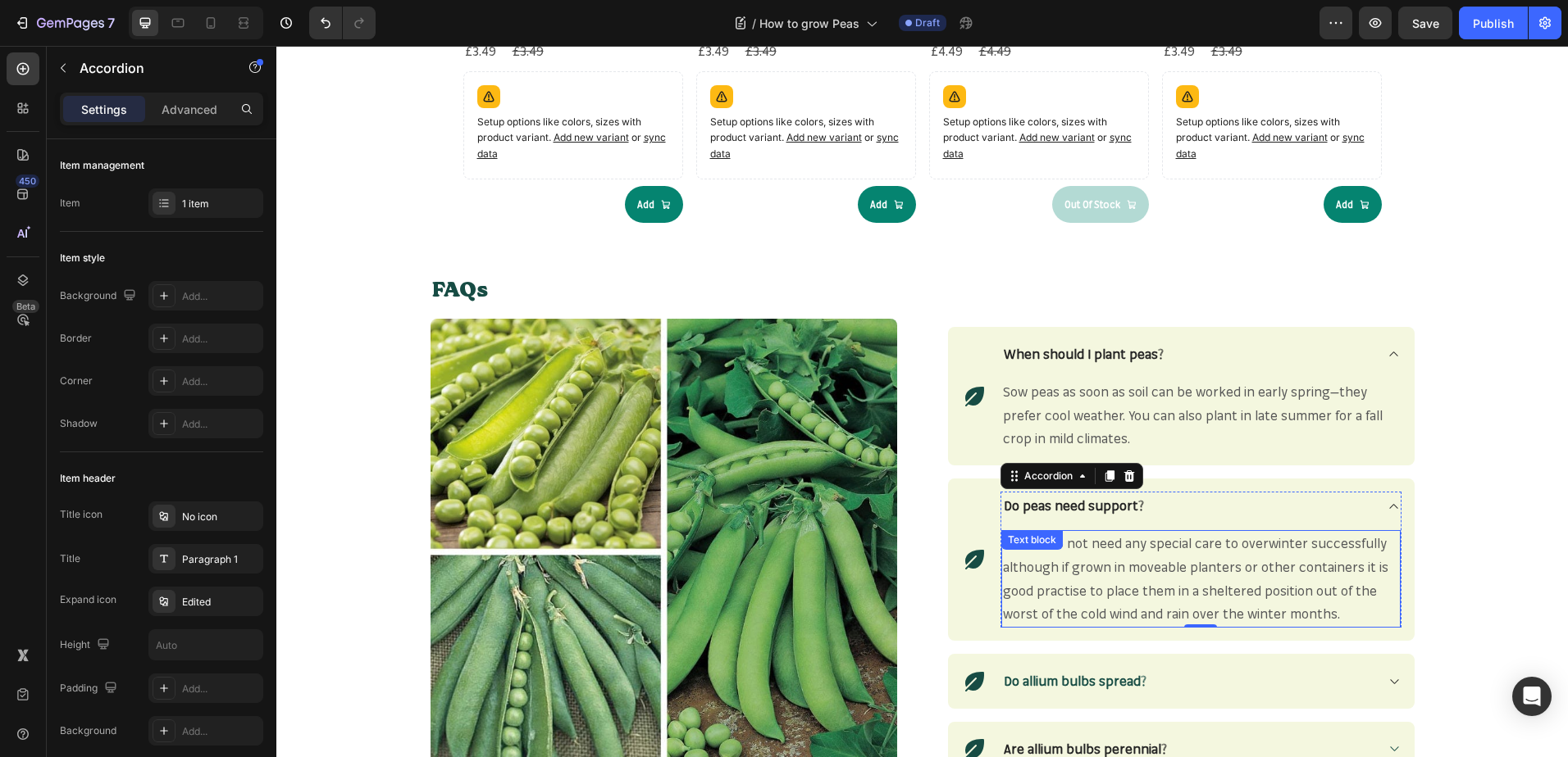
click at [1177, 587] on span "Alliums do not need any special care to overwinter successfully although if gro…" at bounding box center [1195, 578] width 385 height 87
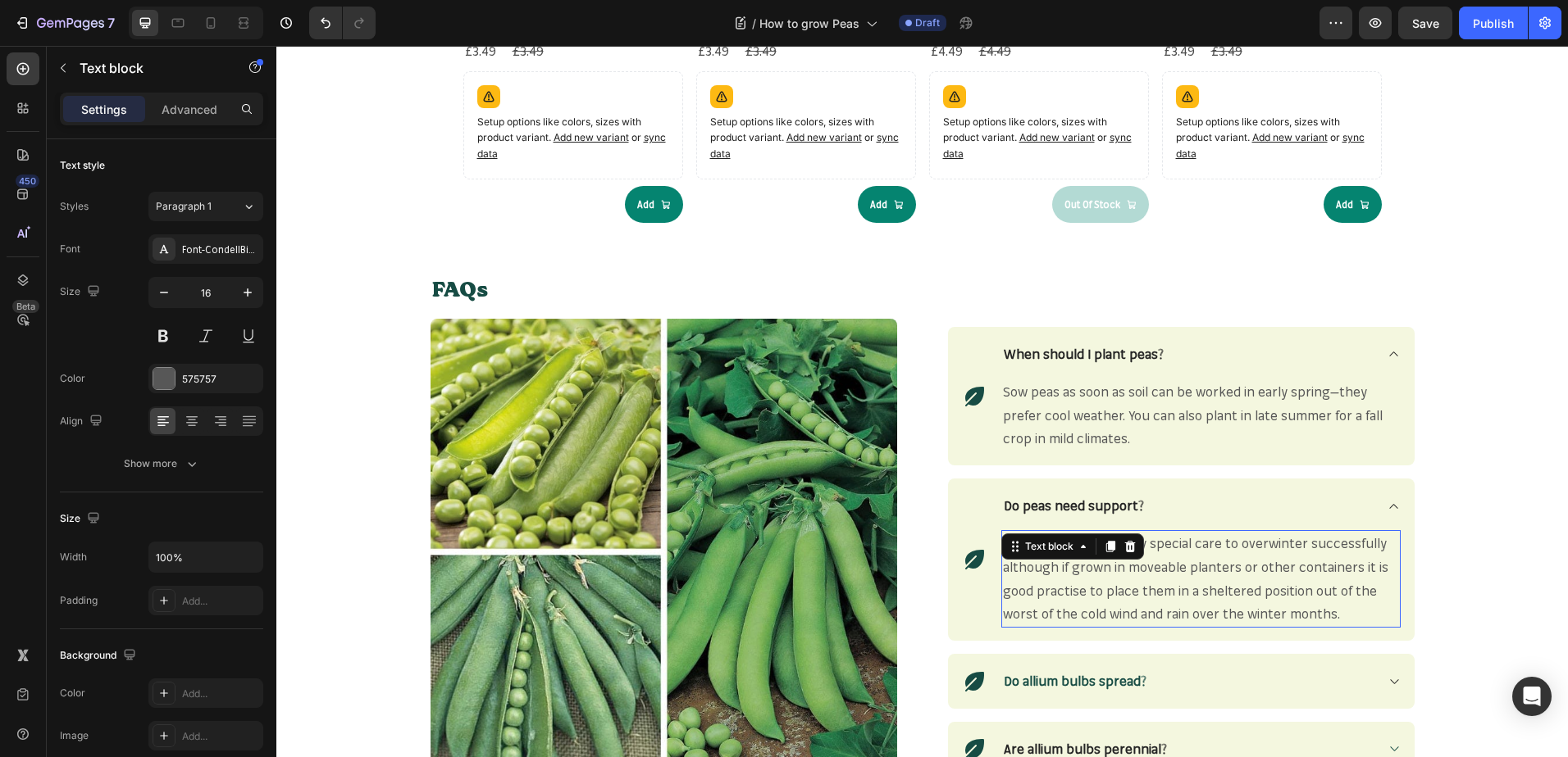
click at [1177, 587] on span "Alliums do not need any special care to overwinter successfully although if gro…" at bounding box center [1195, 578] width 385 height 87
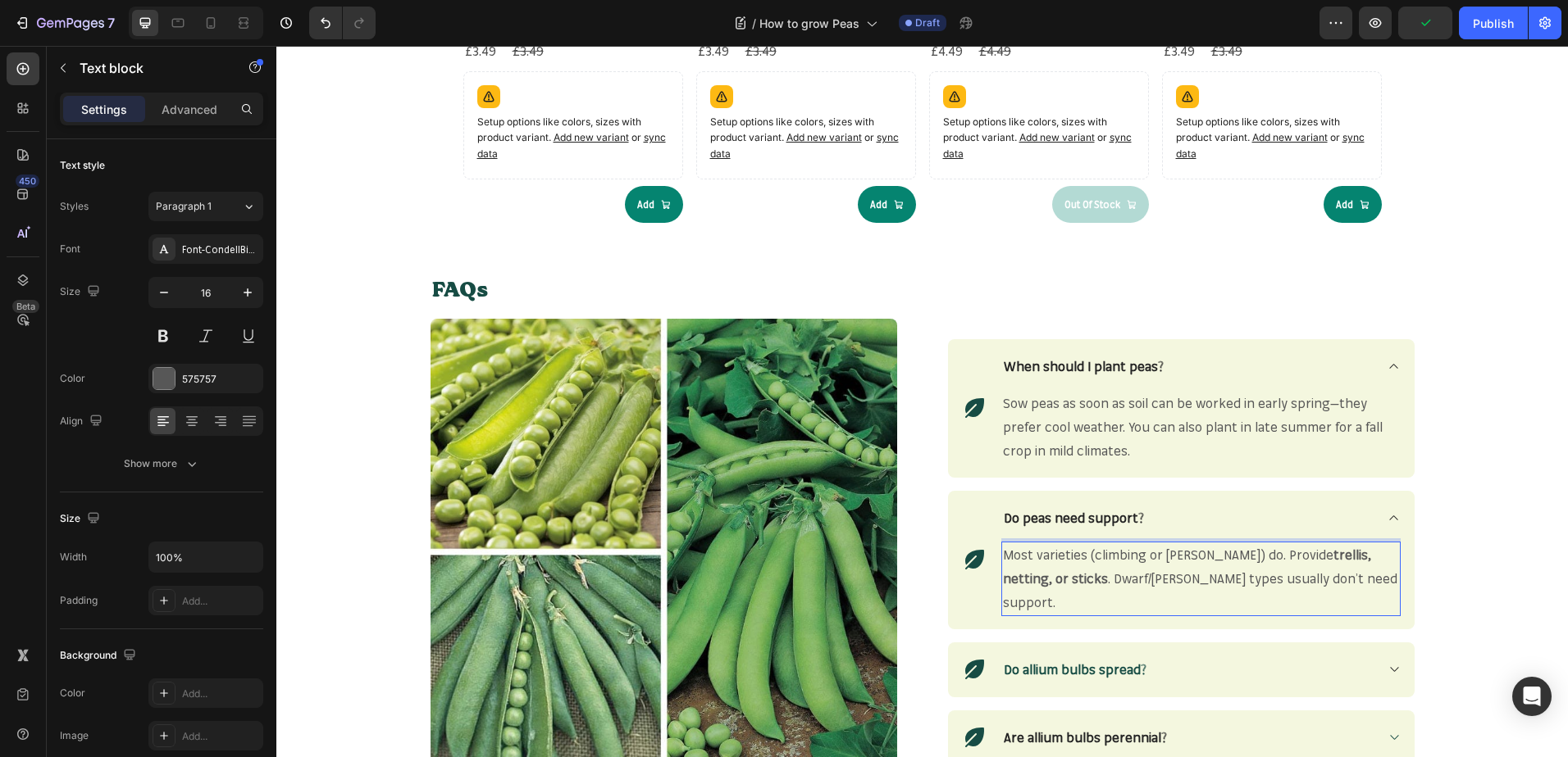
click at [1305, 586] on p "Most varieties (climbing or [PERSON_NAME]) do. Provide trellis, netting, or sti…" at bounding box center [1200, 578] width 396 height 70
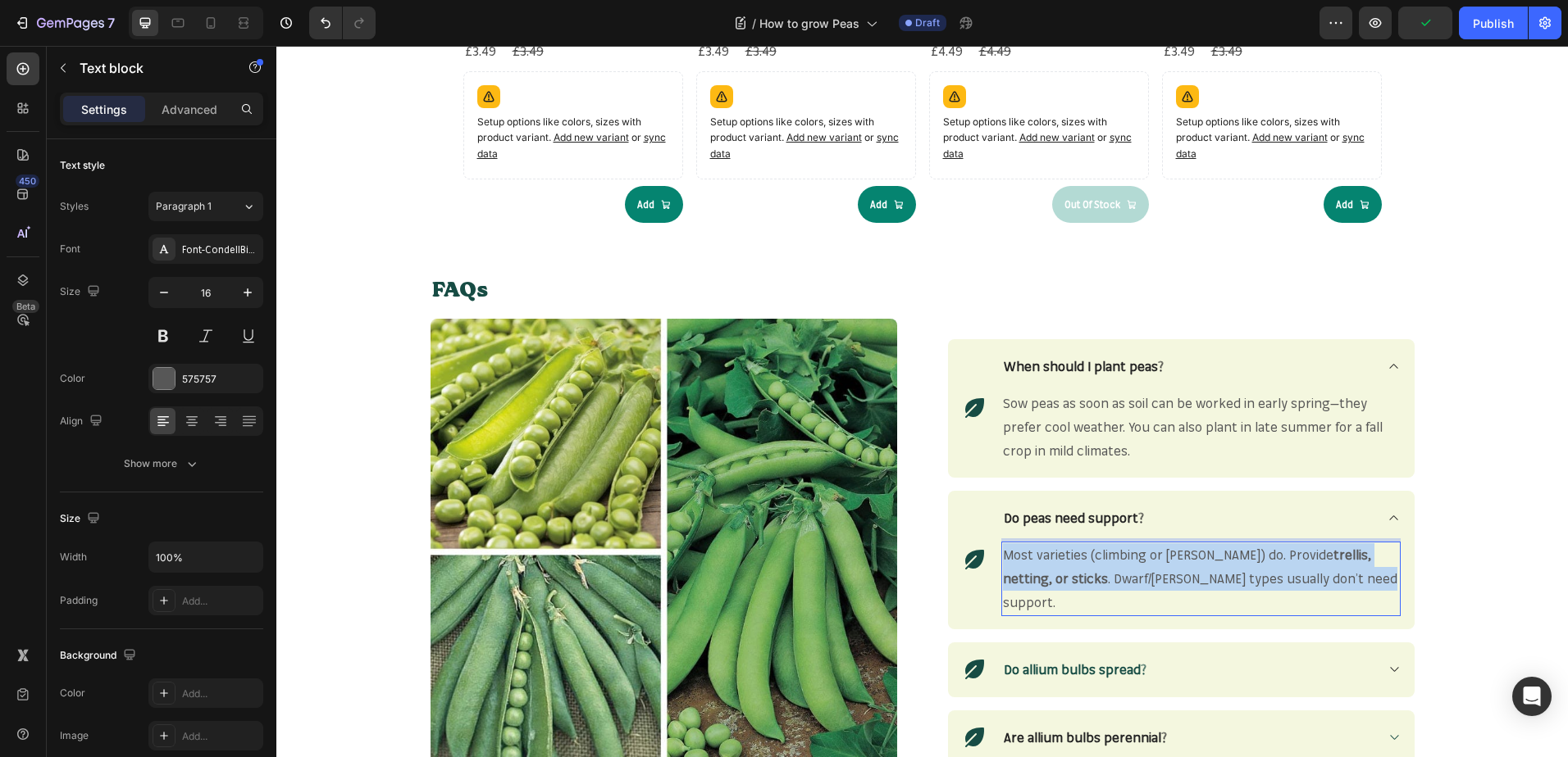
click at [1305, 586] on p "Most varieties (climbing or [PERSON_NAME]) do. Provide trellis, netting, or sti…" at bounding box center [1200, 578] width 396 height 70
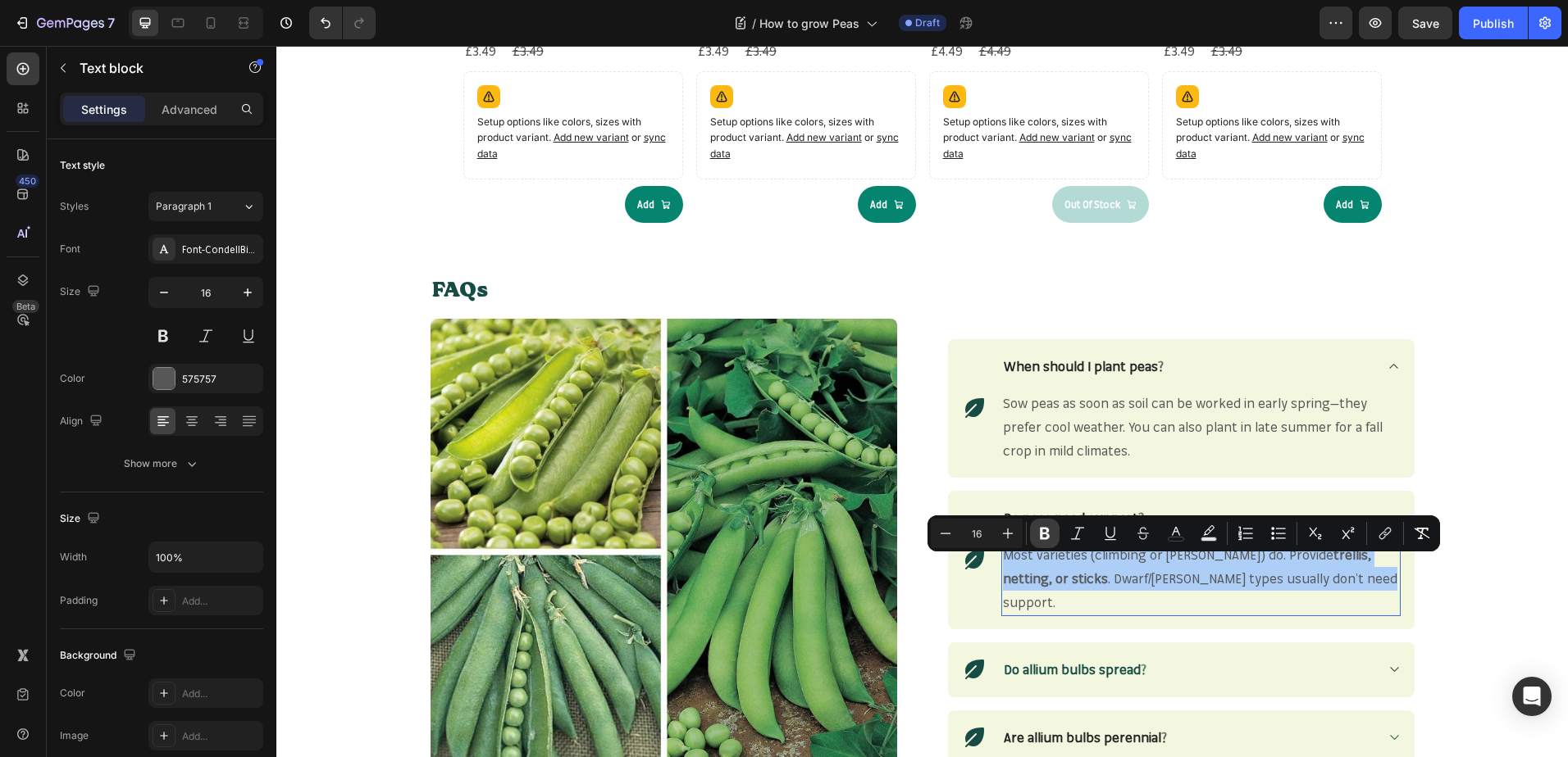
click at [1045, 542] on button "Bold" at bounding box center [1044, 534] width 29 height 29
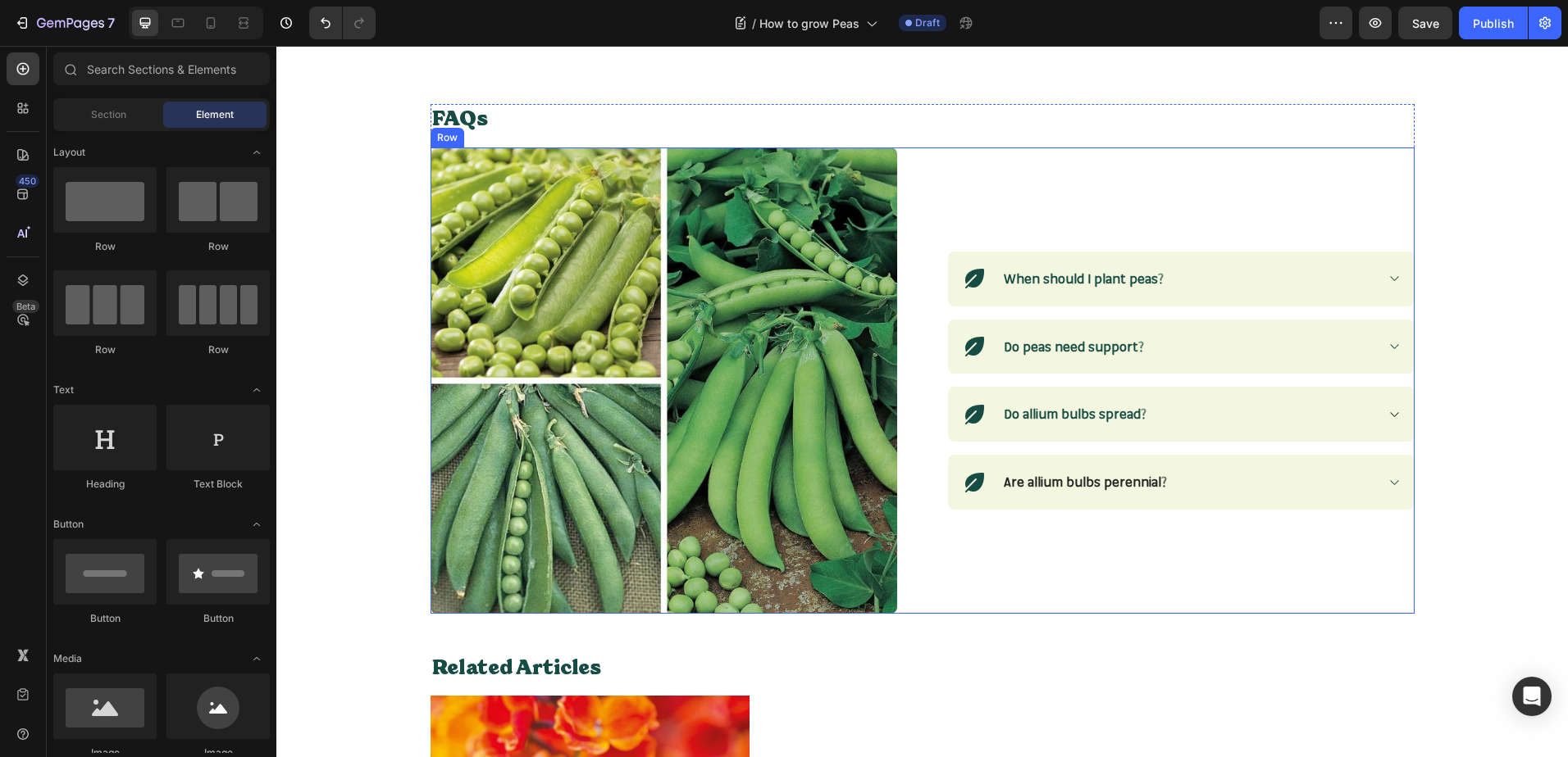
scroll to position [2123, 0]
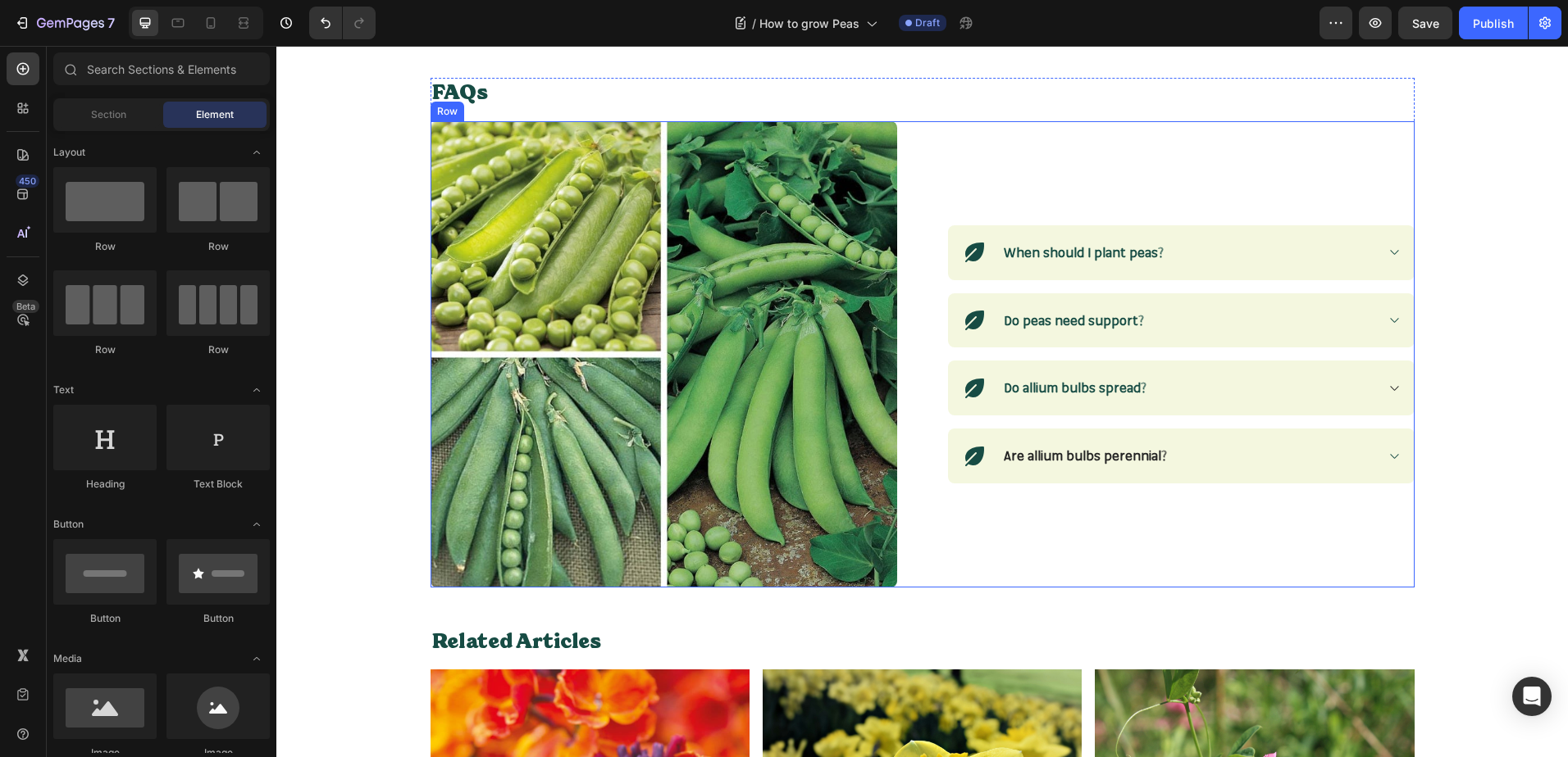
click at [1387, 334] on div "Do peas need support?" at bounding box center [1201, 321] width 399 height 28
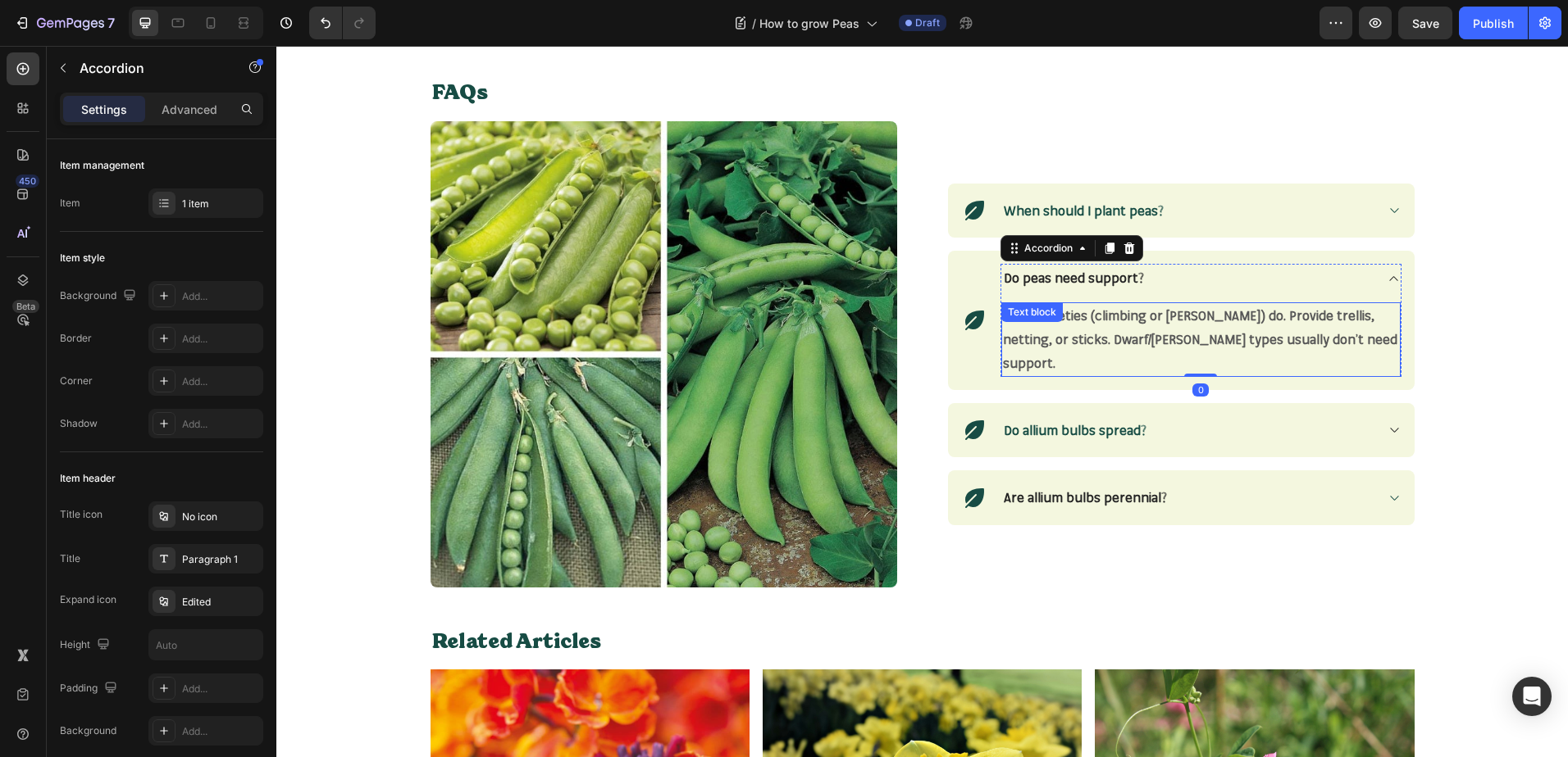
click at [1151, 343] on strong "Most varieties (climbing or [PERSON_NAME]) do. Provide trellis, netting, or sti…" at bounding box center [1199, 339] width 395 height 64
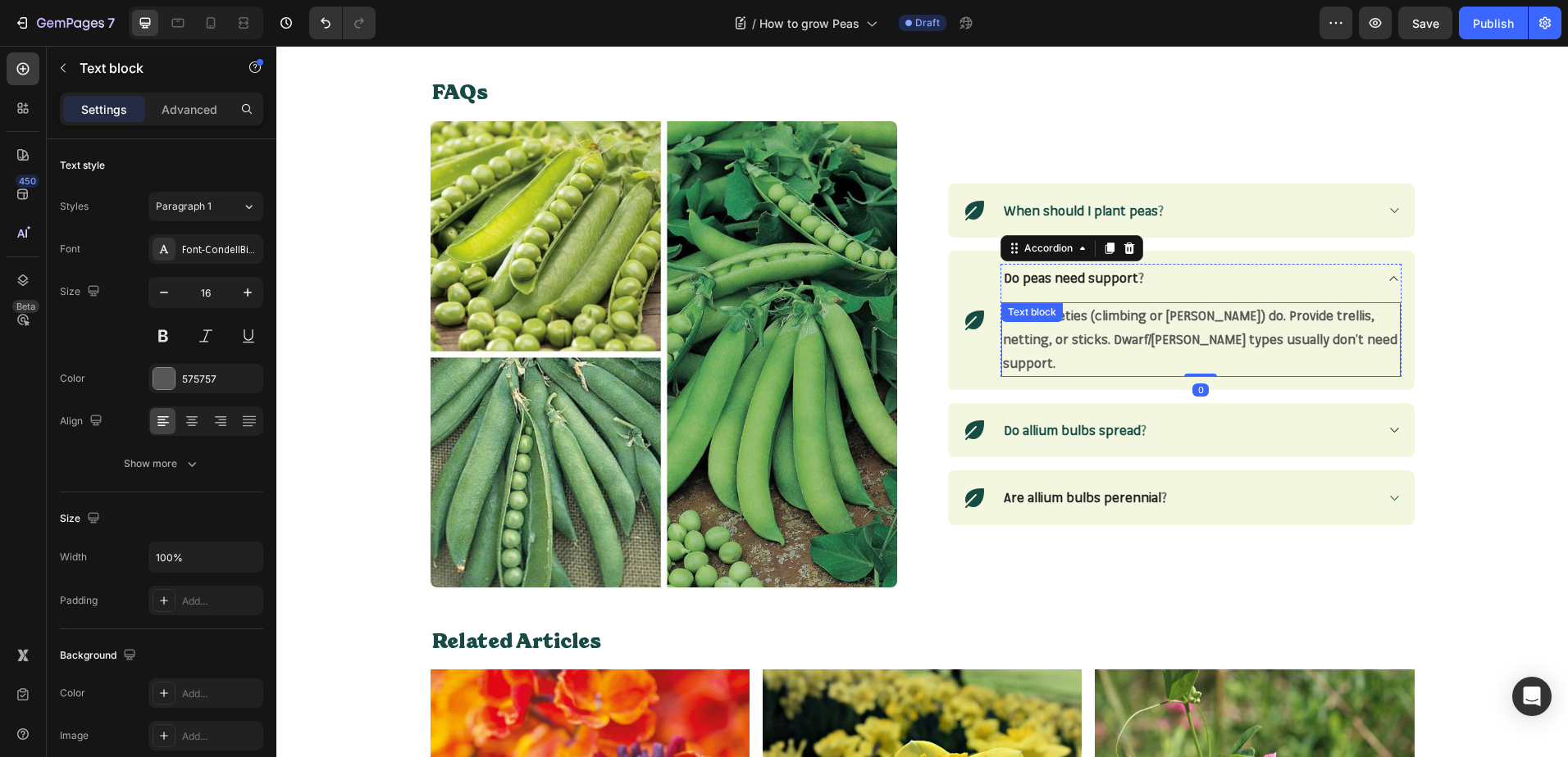
click at [1151, 343] on strong "Most varieties (climbing or [PERSON_NAME]) do. Provide trellis, netting, or sti…" at bounding box center [1199, 339] width 395 height 64
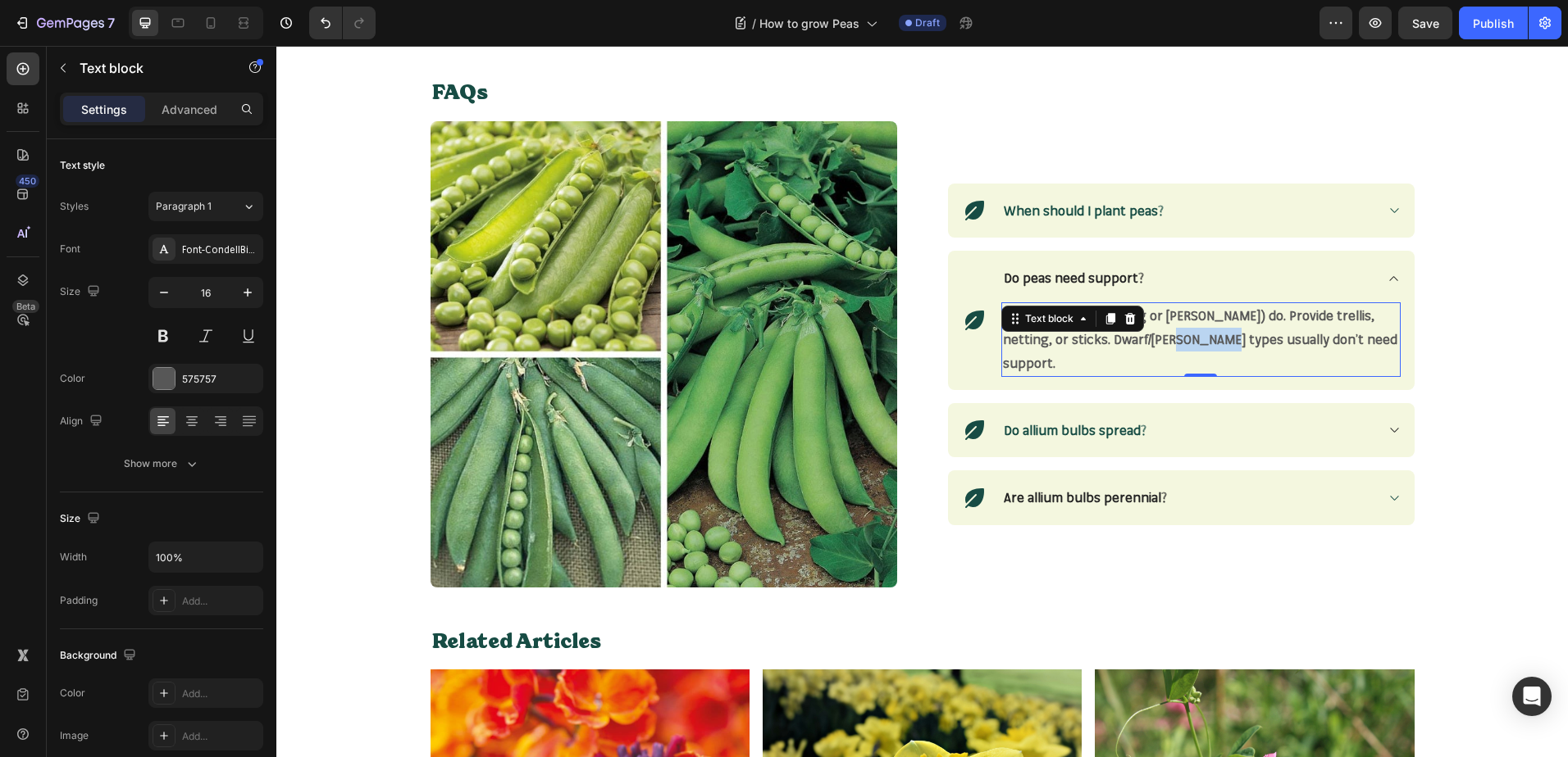
click at [1151, 343] on strong "Most varieties (climbing or [PERSON_NAME]) do. Provide trellis, netting, or sti…" at bounding box center [1199, 339] width 395 height 64
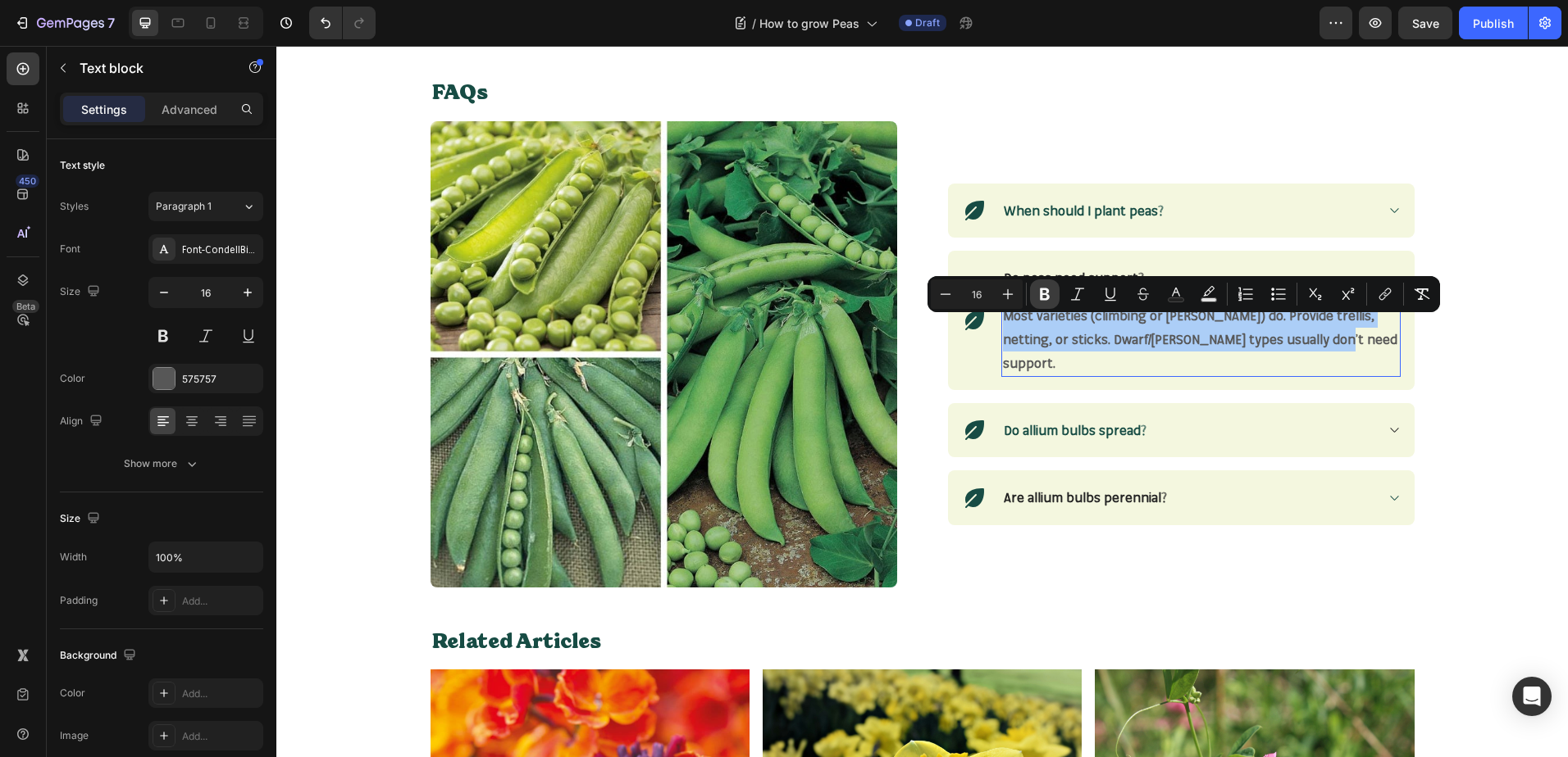
click at [1034, 290] on button "Bold" at bounding box center [1044, 294] width 29 height 29
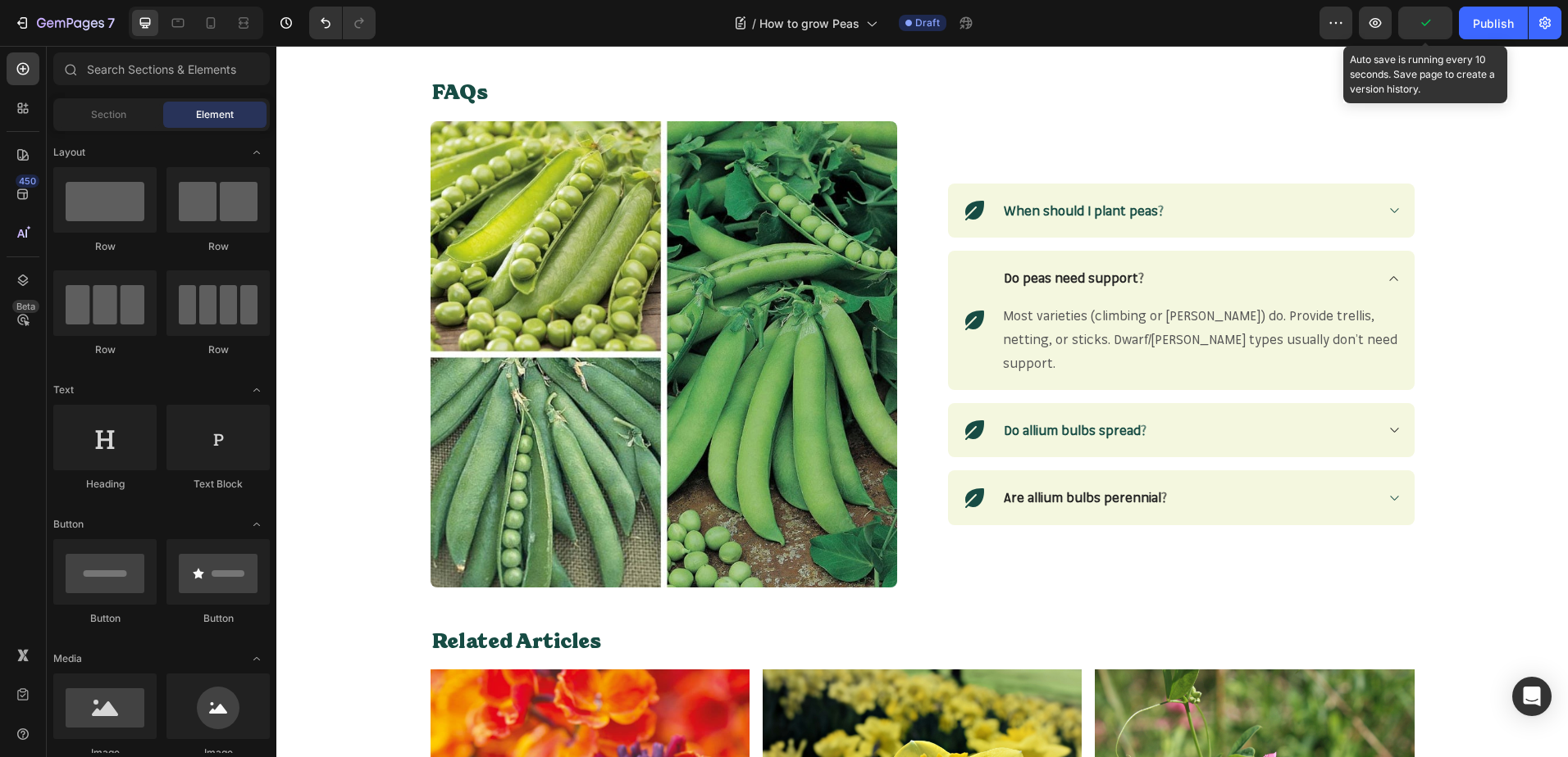
click at [1427, 30] on icon "button" at bounding box center [1424, 22] width 16 height 16
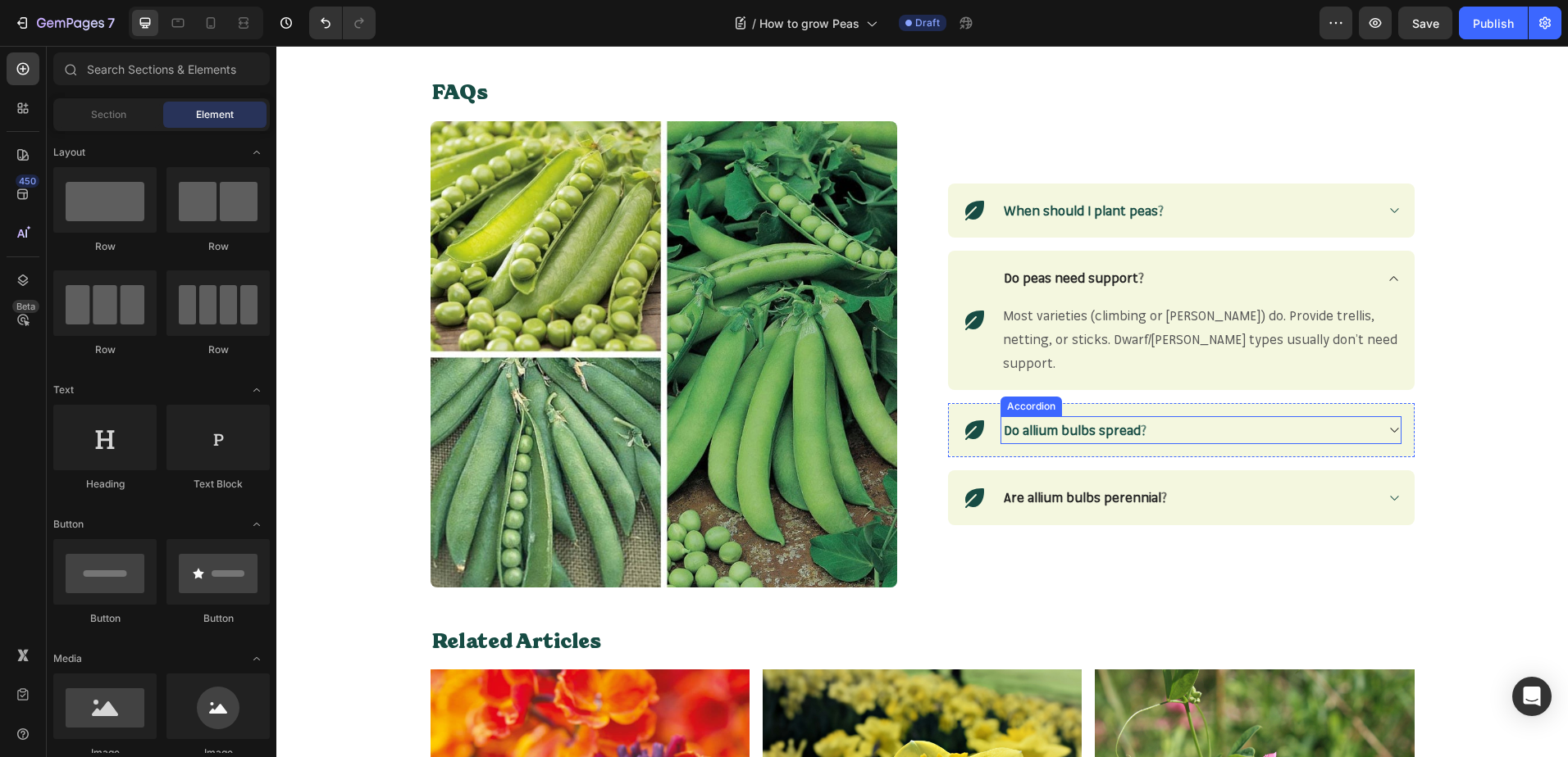
click at [1110, 423] on strong "Do allium bulbs spread?" at bounding box center [1075, 430] width 143 height 16
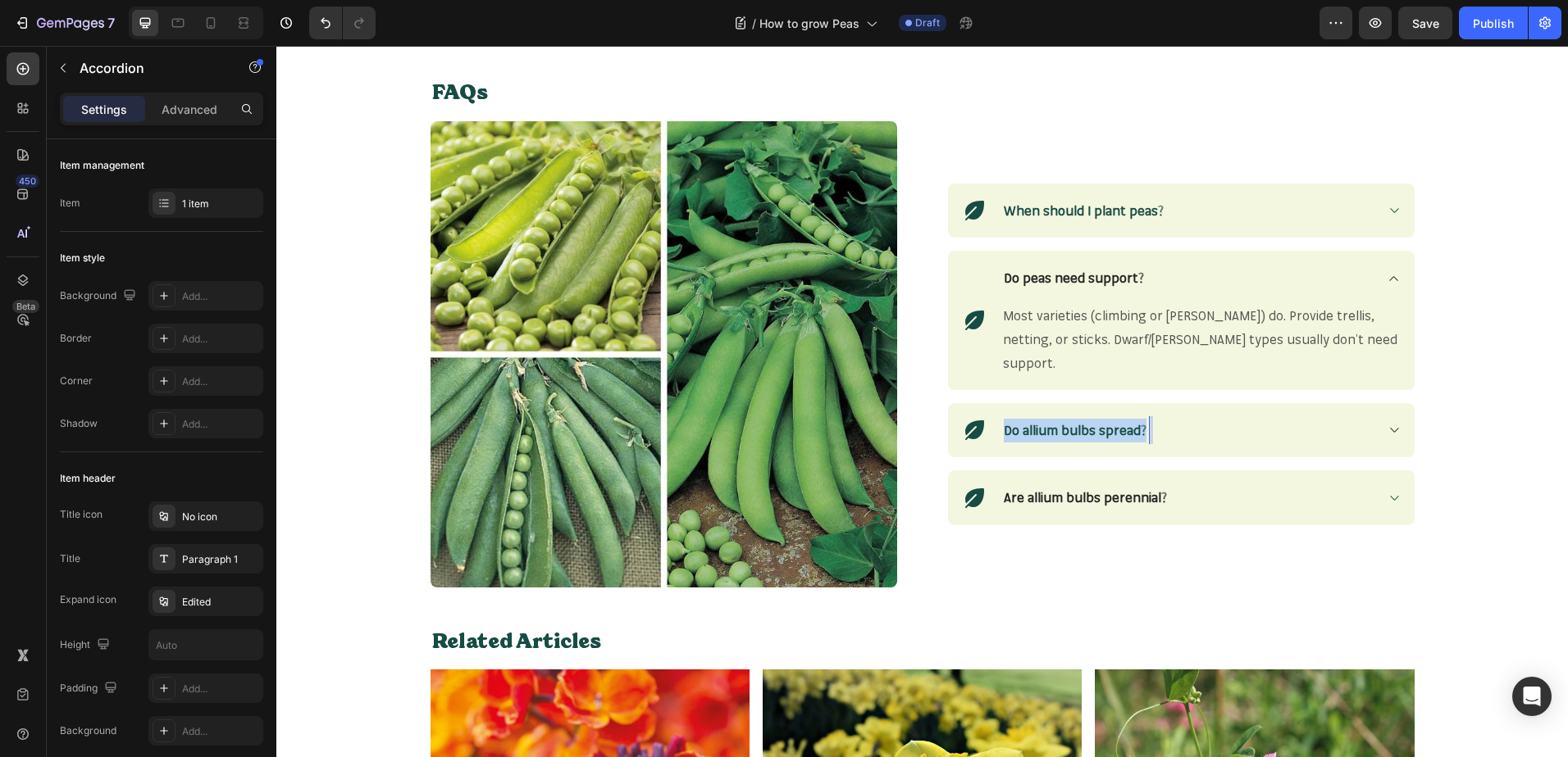
click at [1110, 423] on strong "Do allium bulbs spread?" at bounding box center [1075, 430] width 143 height 16
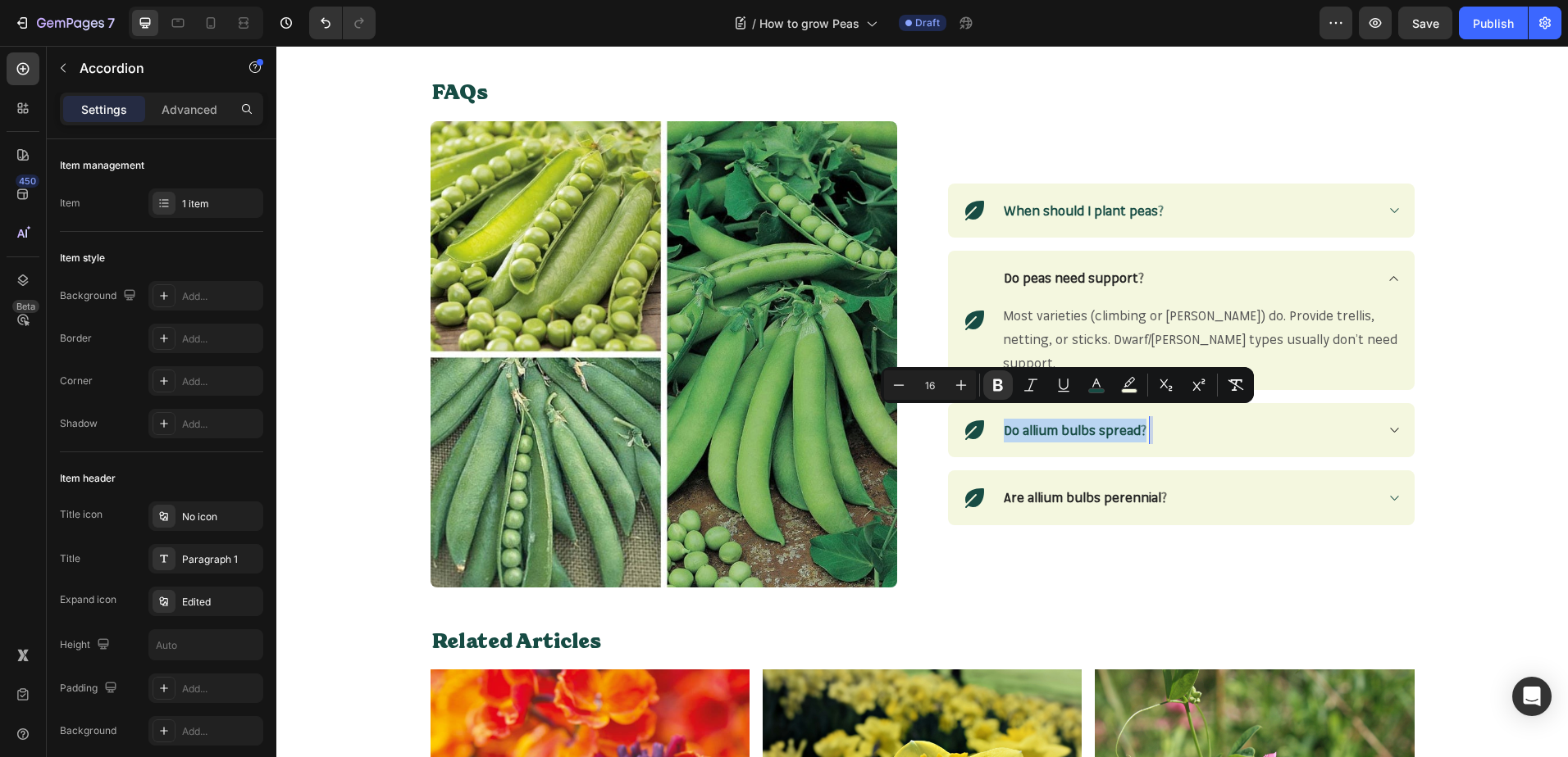
click at [1110, 423] on strong "Do allium bulbs spread?" at bounding box center [1075, 430] width 143 height 16
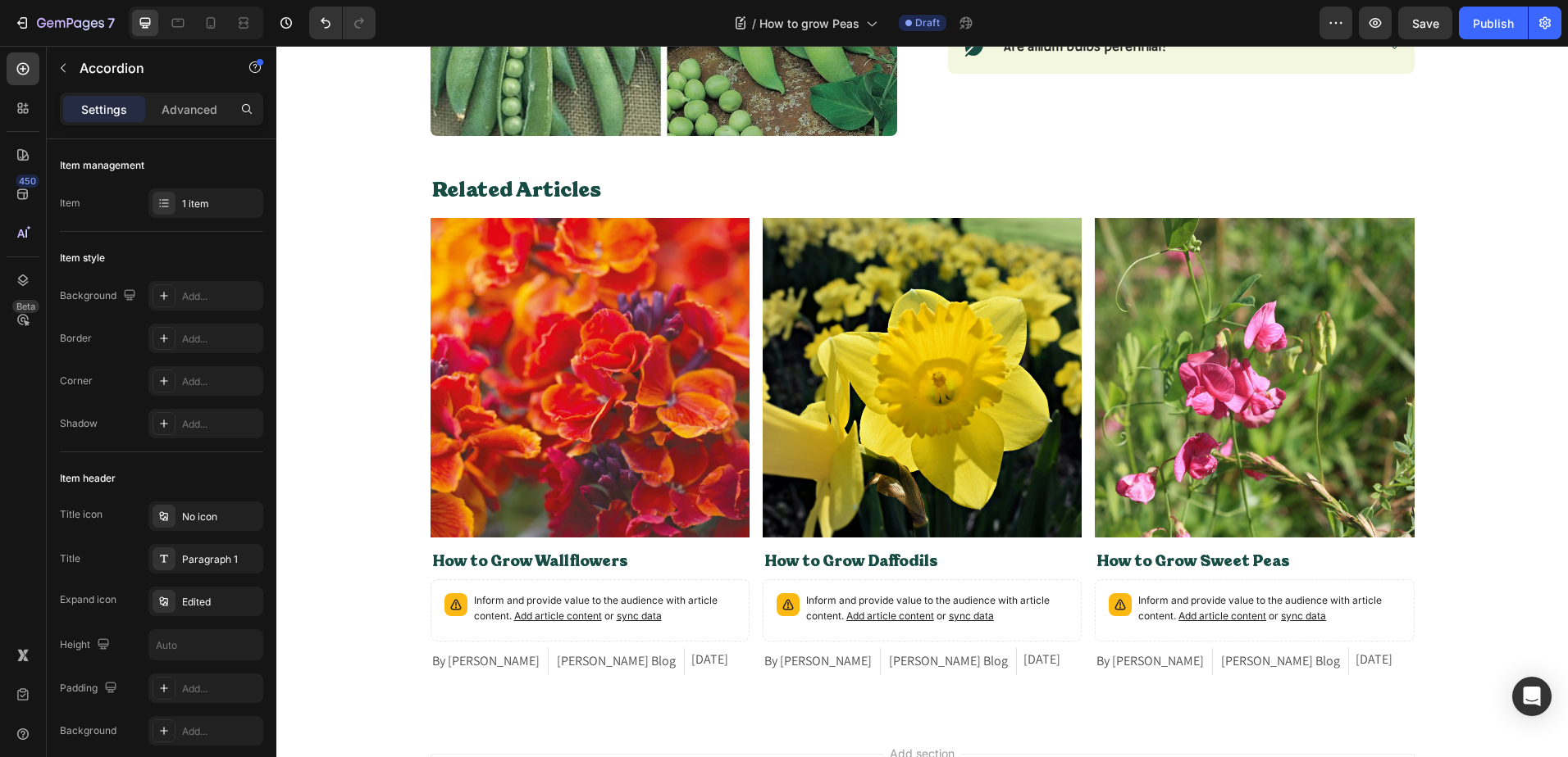
scroll to position [1659, 0]
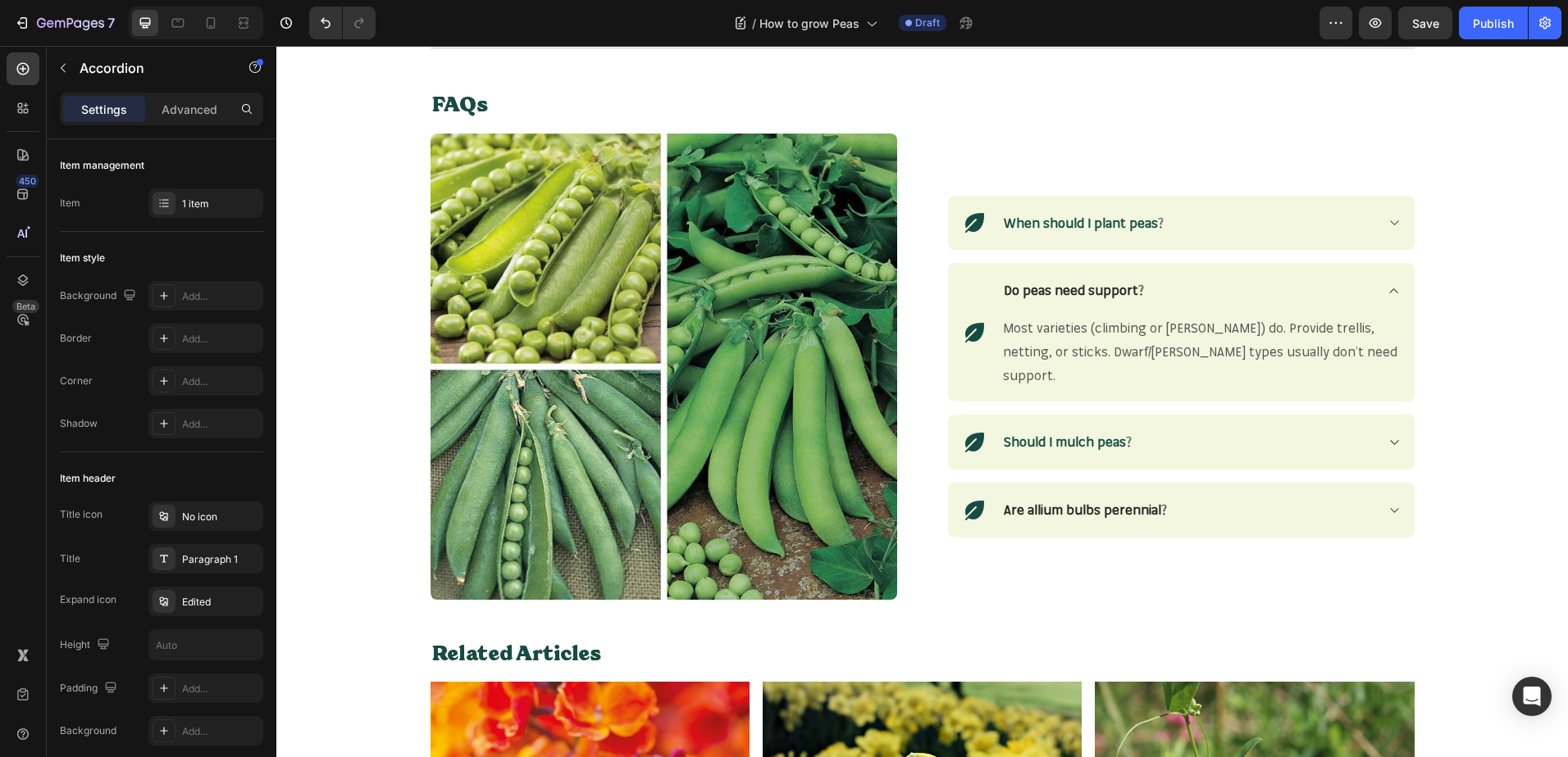
click at [1393, 428] on div "Icon Should I mulch peas? Accordion 0 Row" at bounding box center [1181, 443] width 467 height 55
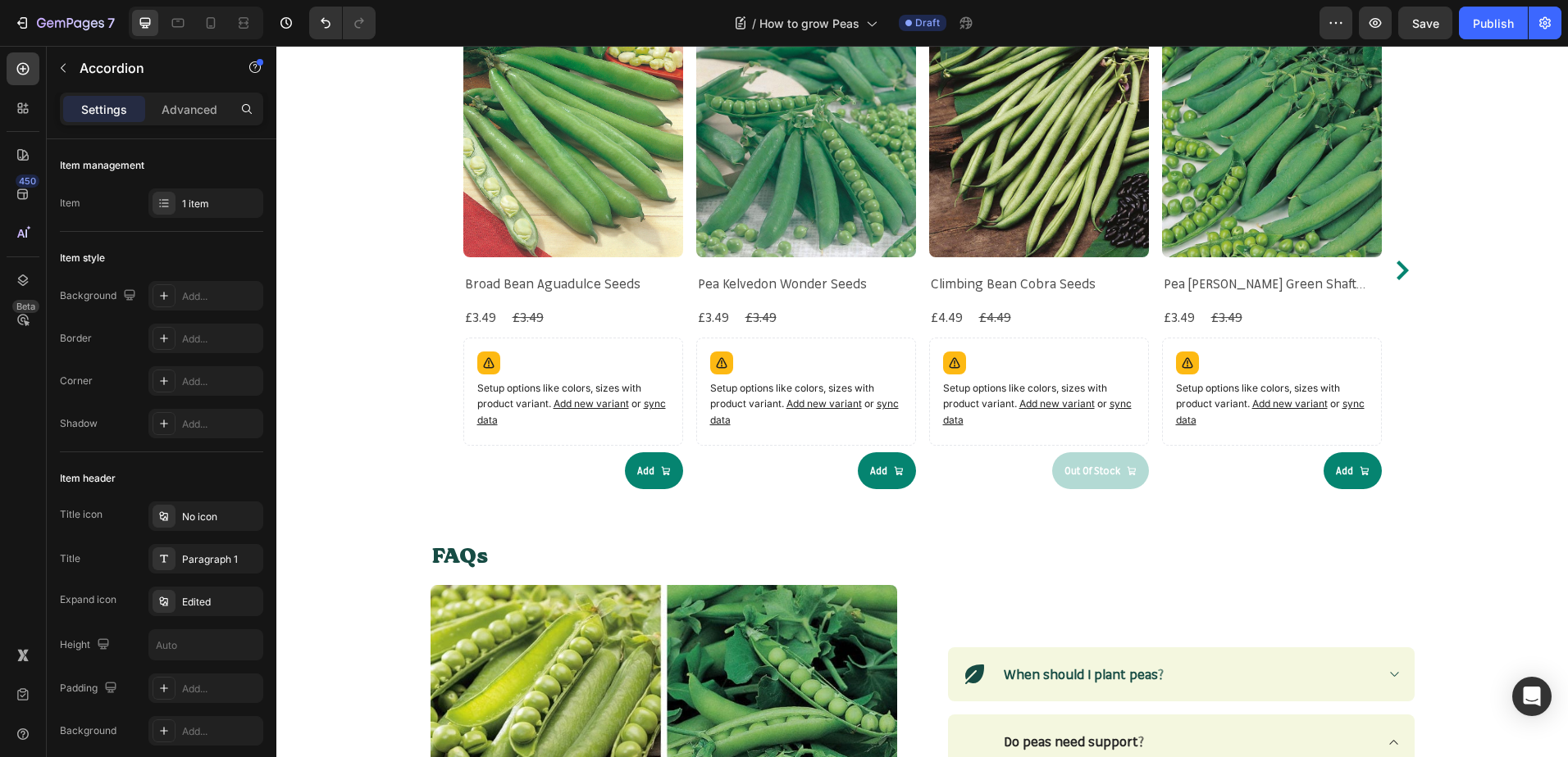
scroll to position [2111, 0]
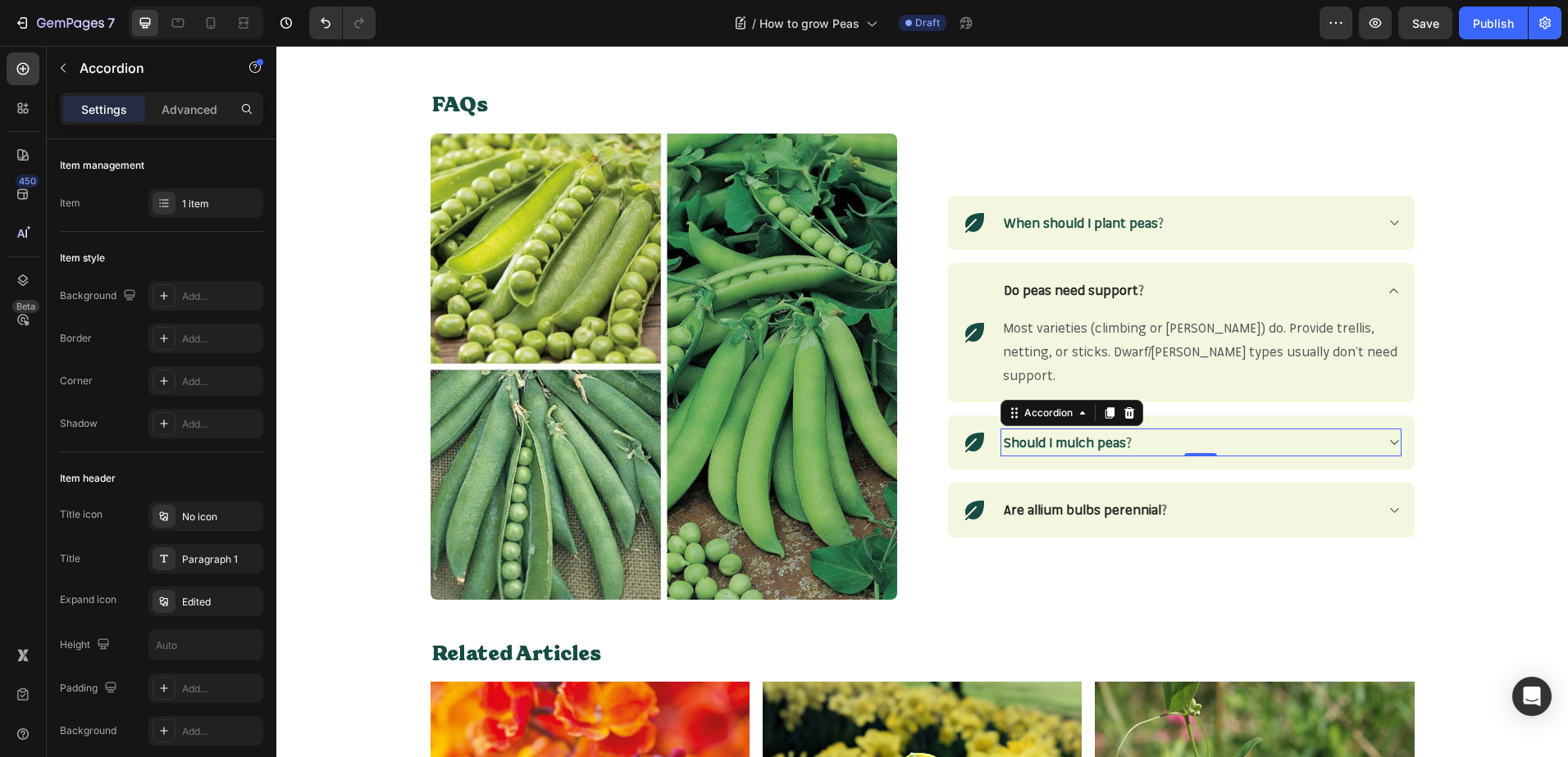
click at [1393, 429] on div "Should I mulch peas?" at bounding box center [1201, 443] width 401 height 28
click at [1387, 436] on icon at bounding box center [1393, 442] width 12 height 13
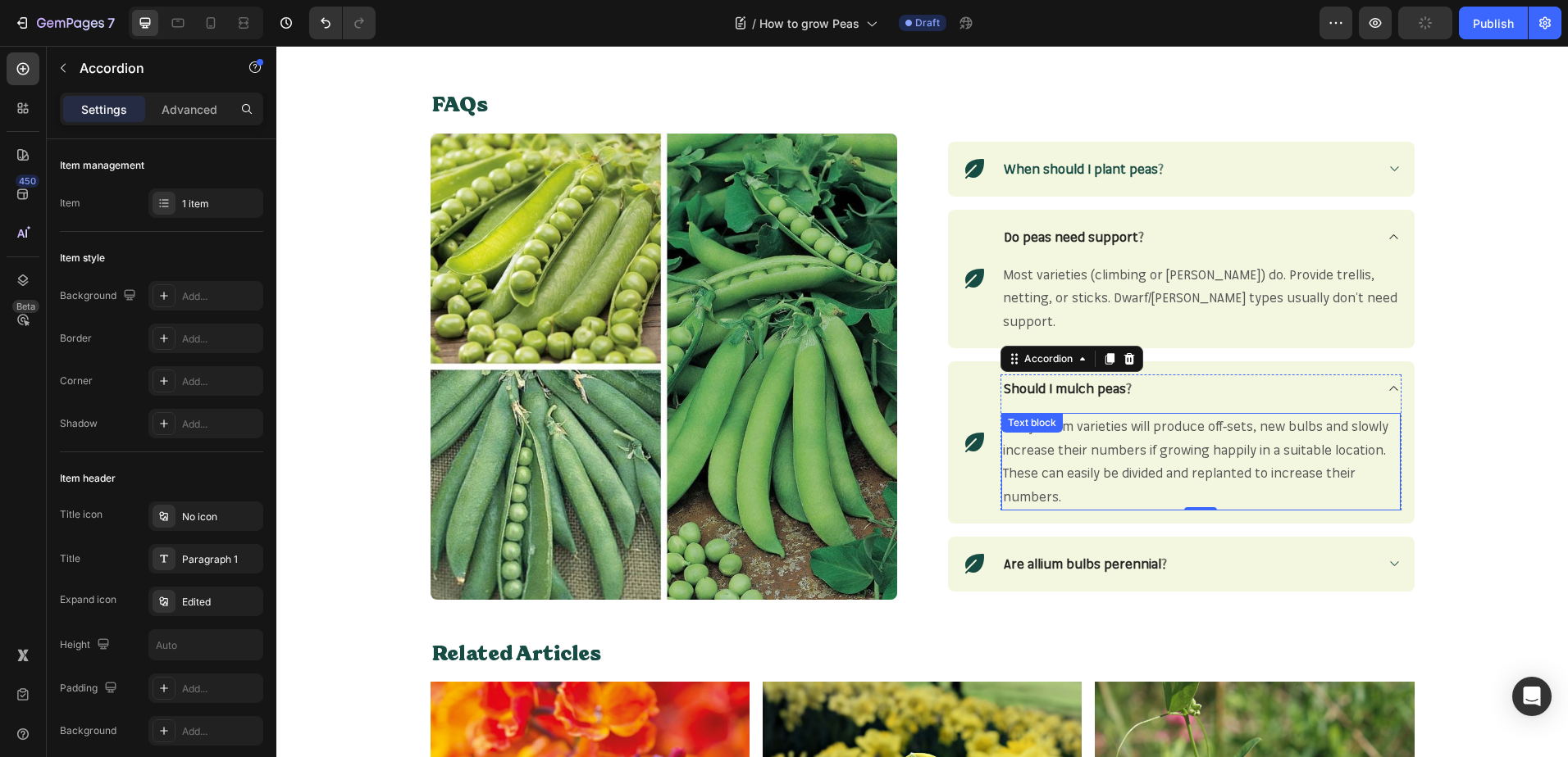
click at [1137, 443] on span "Many allium varieties will produce off-sets, new bulbs and slowly increase thei…" at bounding box center [1195, 461] width 385 height 87
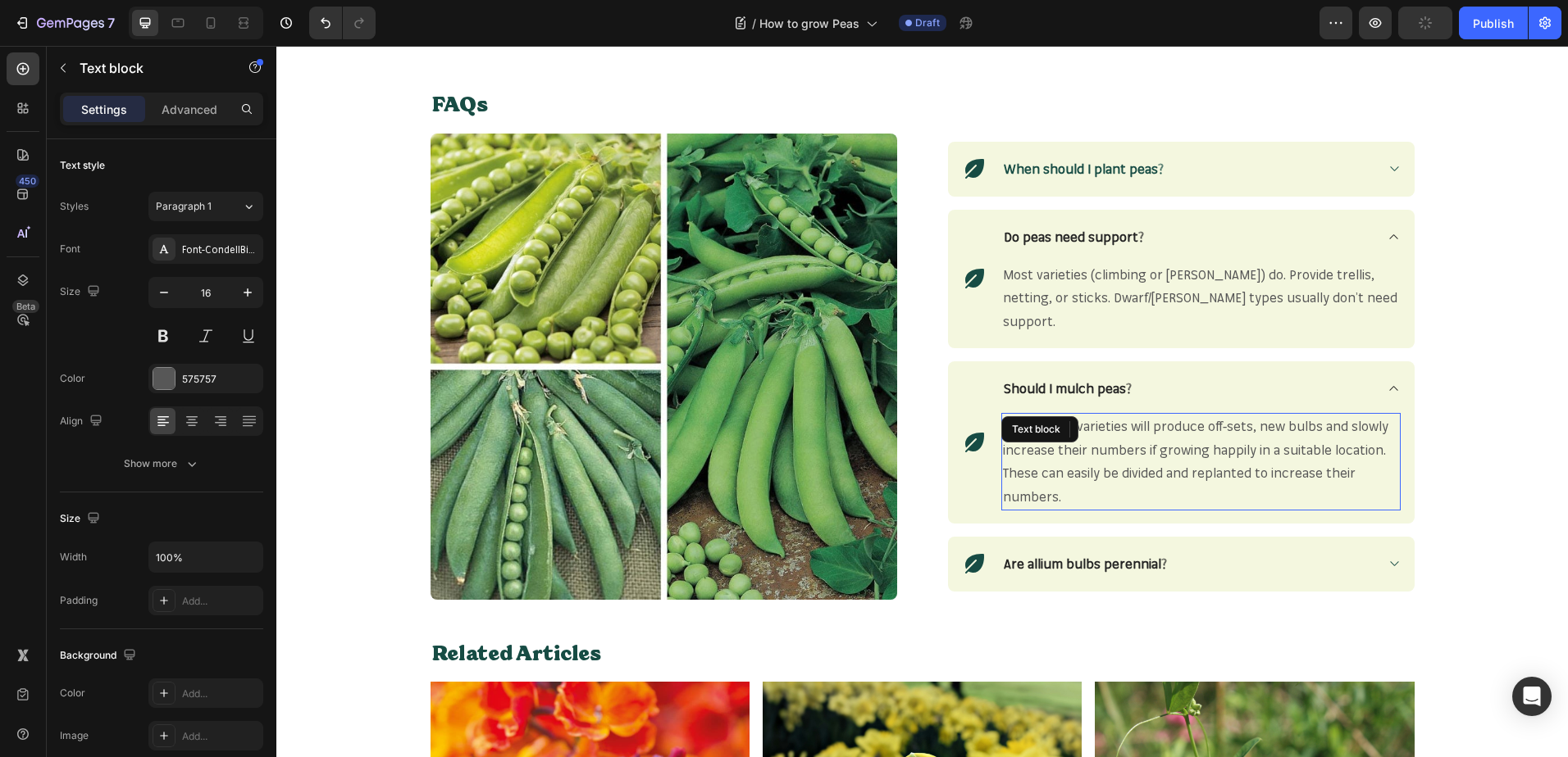
click at [1137, 443] on span "Many allium varieties will produce off-sets, new bulbs and slowly increase thei…" at bounding box center [1195, 461] width 385 height 87
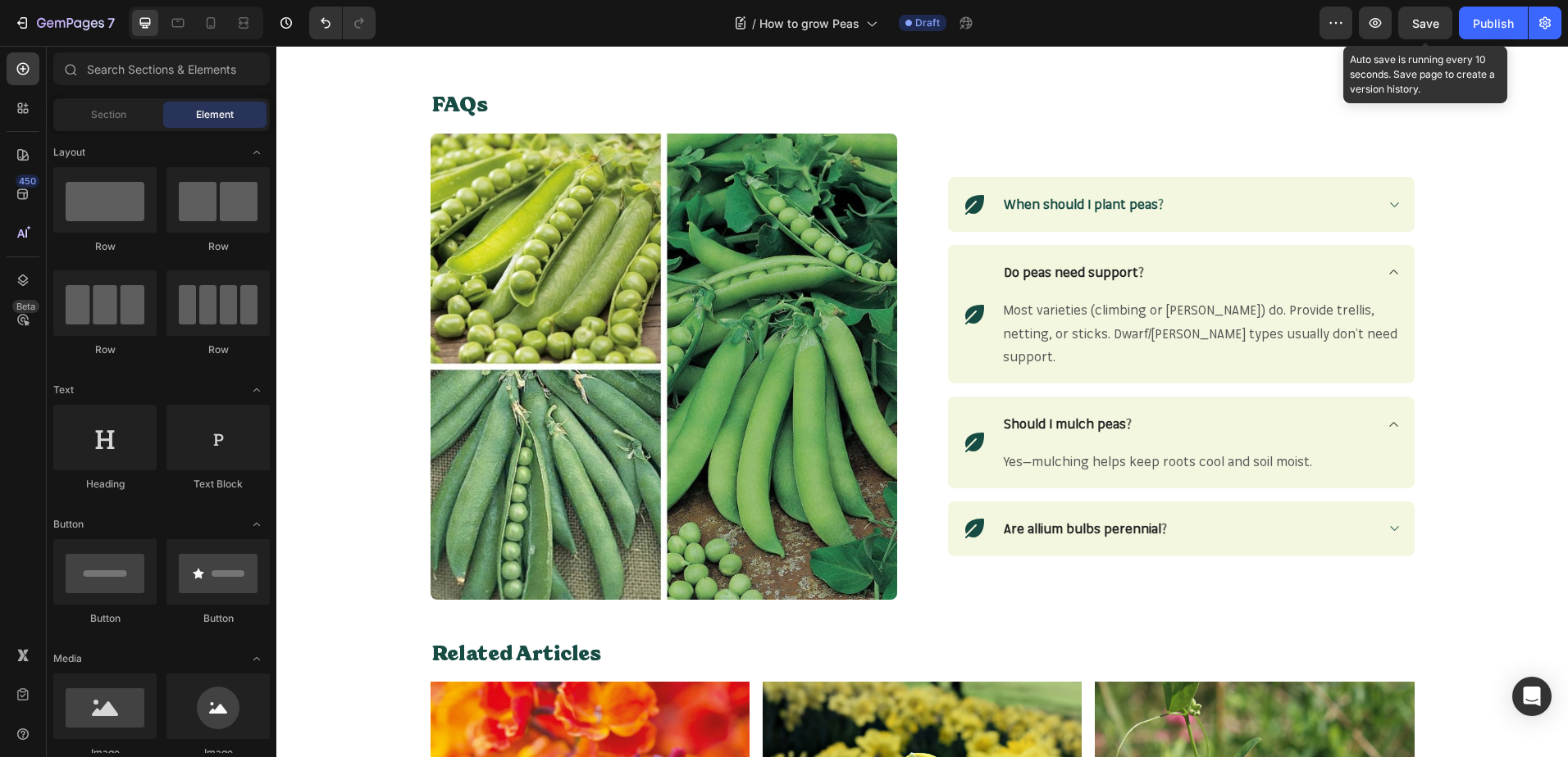
click at [1428, 27] on span "Save" at bounding box center [1424, 23] width 27 height 14
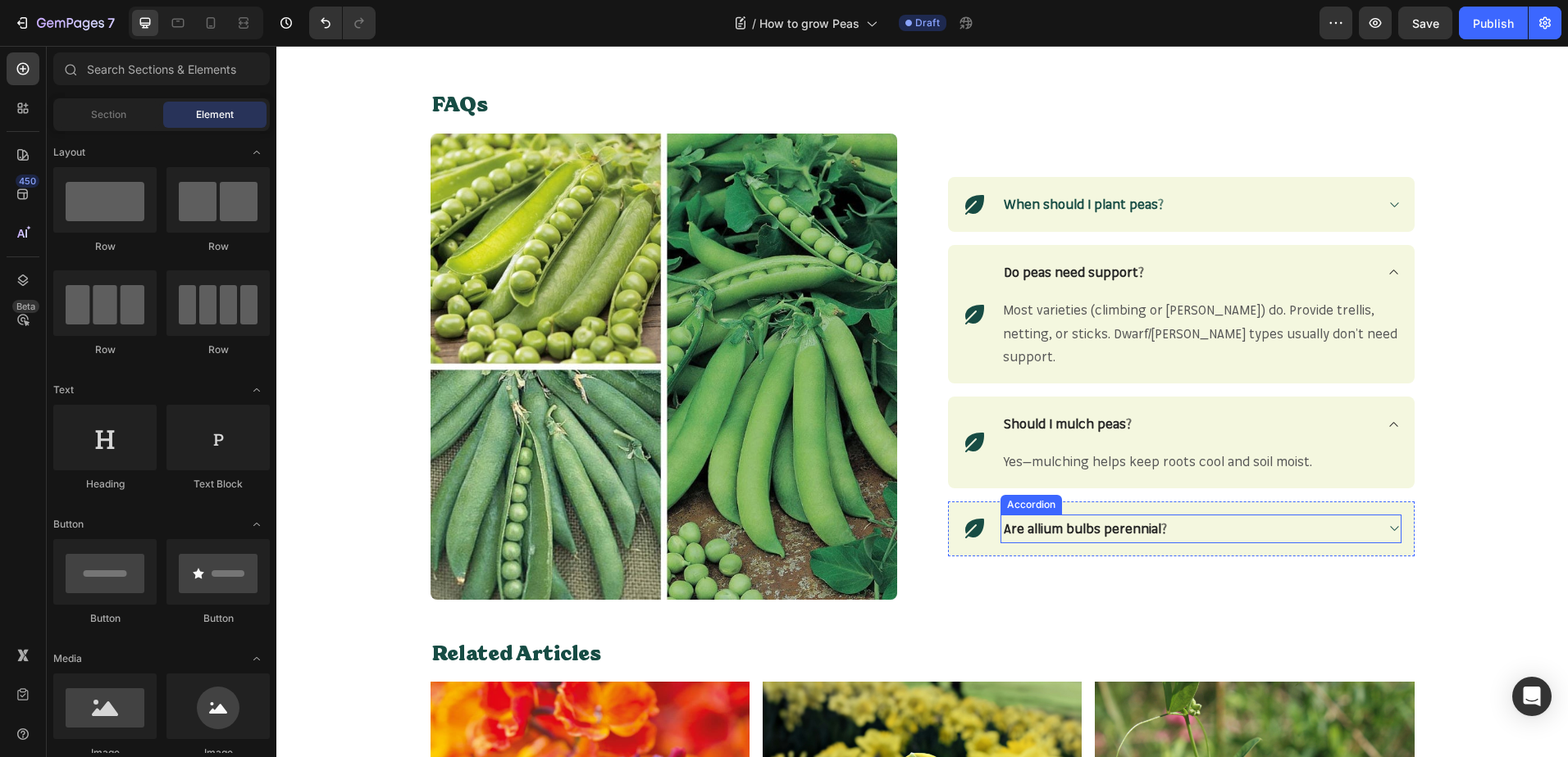
click at [1134, 521] on strong "Are allium bulbs perennial?" at bounding box center [1085, 528] width 163 height 16
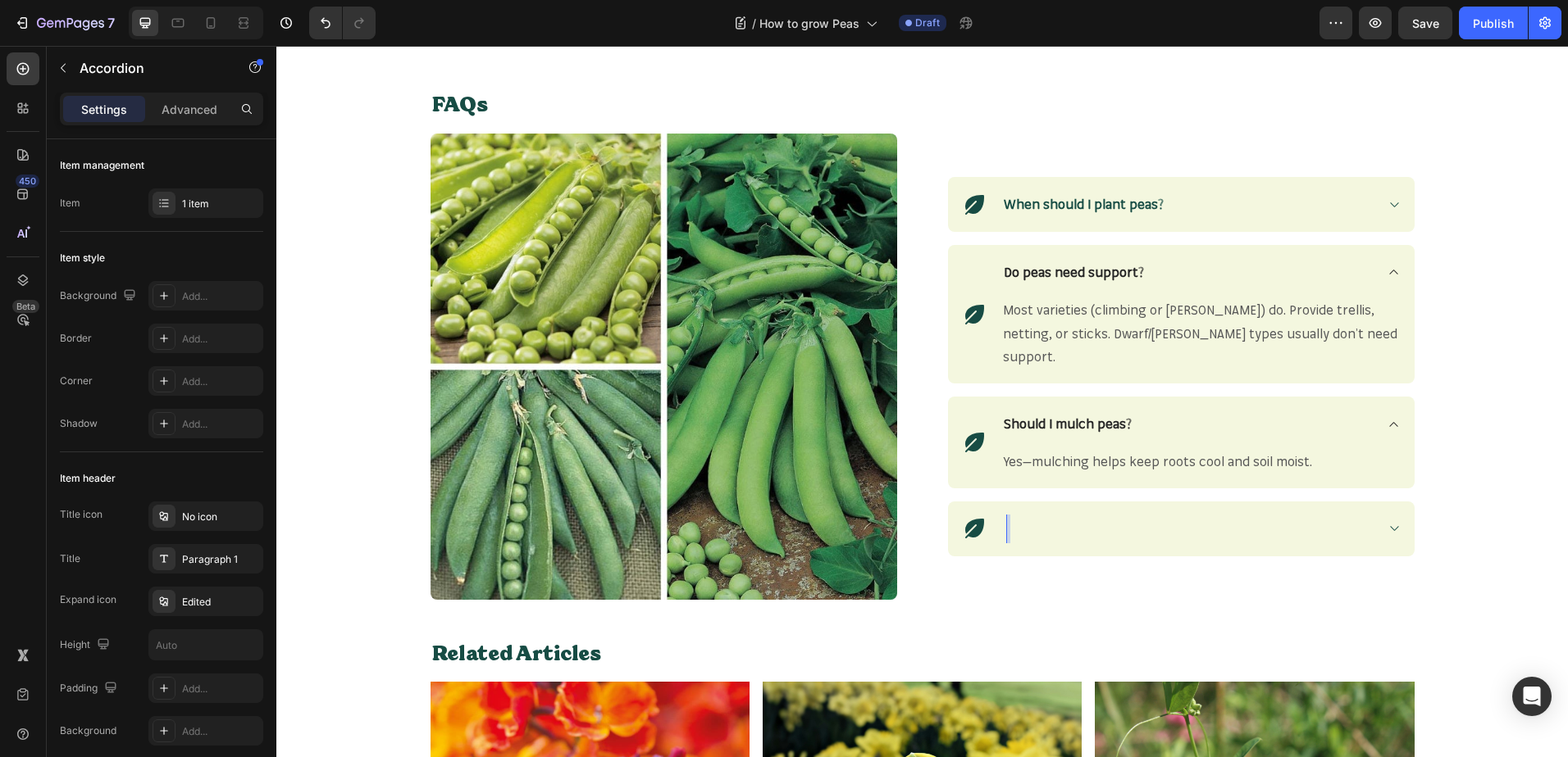
scroll to position [2099, 0]
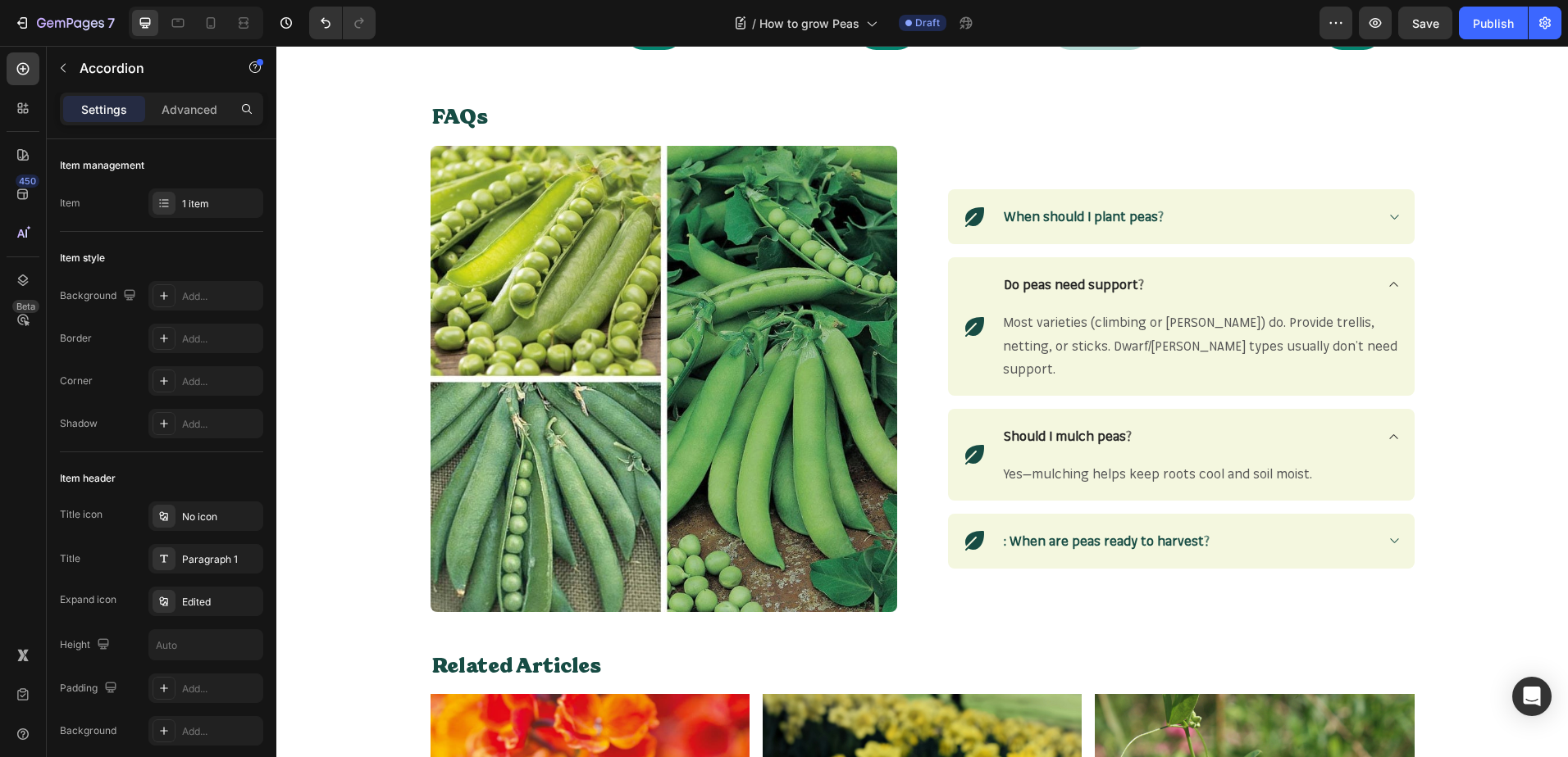
click at [1390, 534] on icon at bounding box center [1393, 540] width 12 height 13
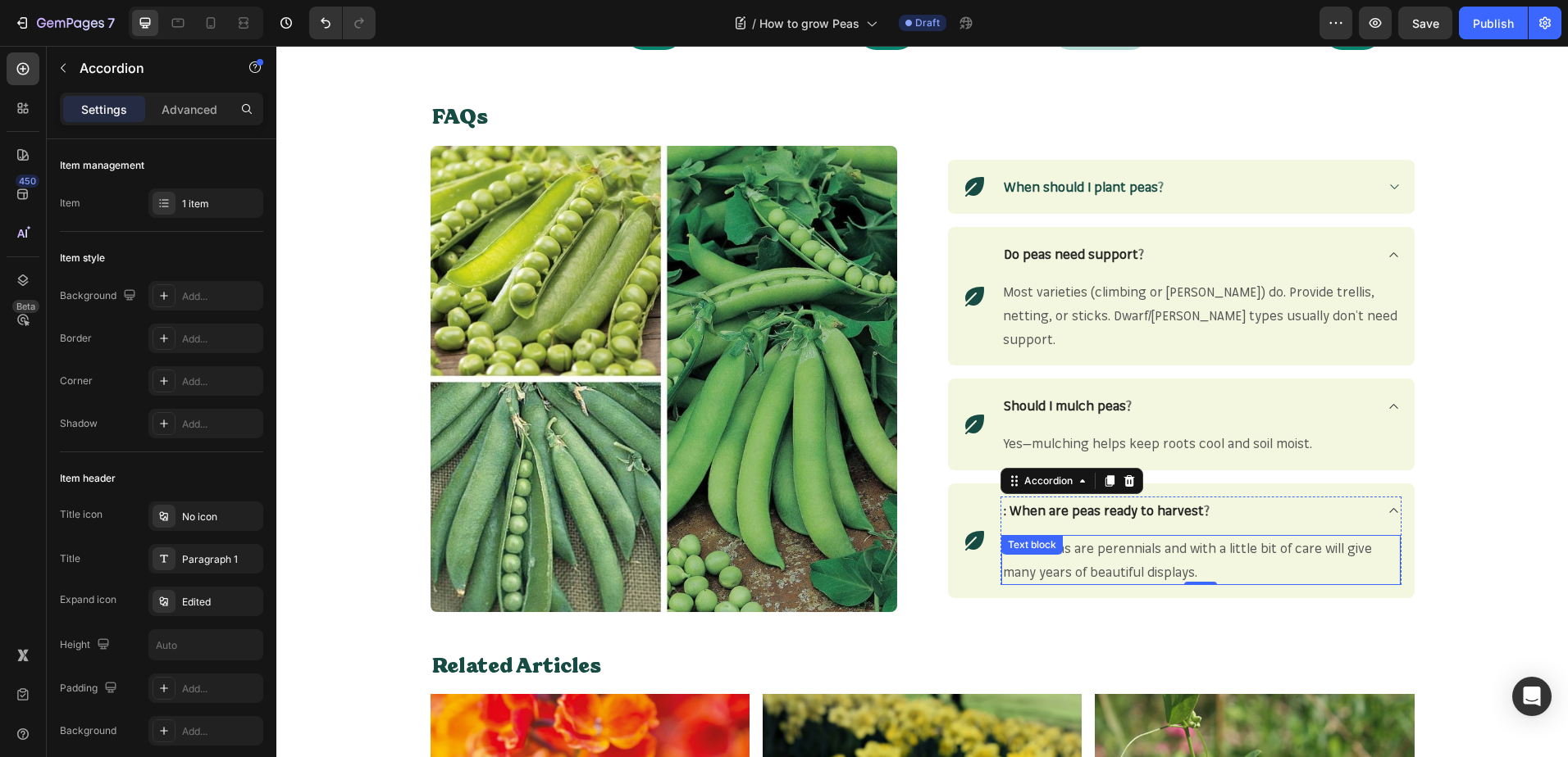
click at [1137, 556] on span "Yes, alliums are perennials and with a little bit of care will give many years …" at bounding box center [1186, 560] width 369 height 40
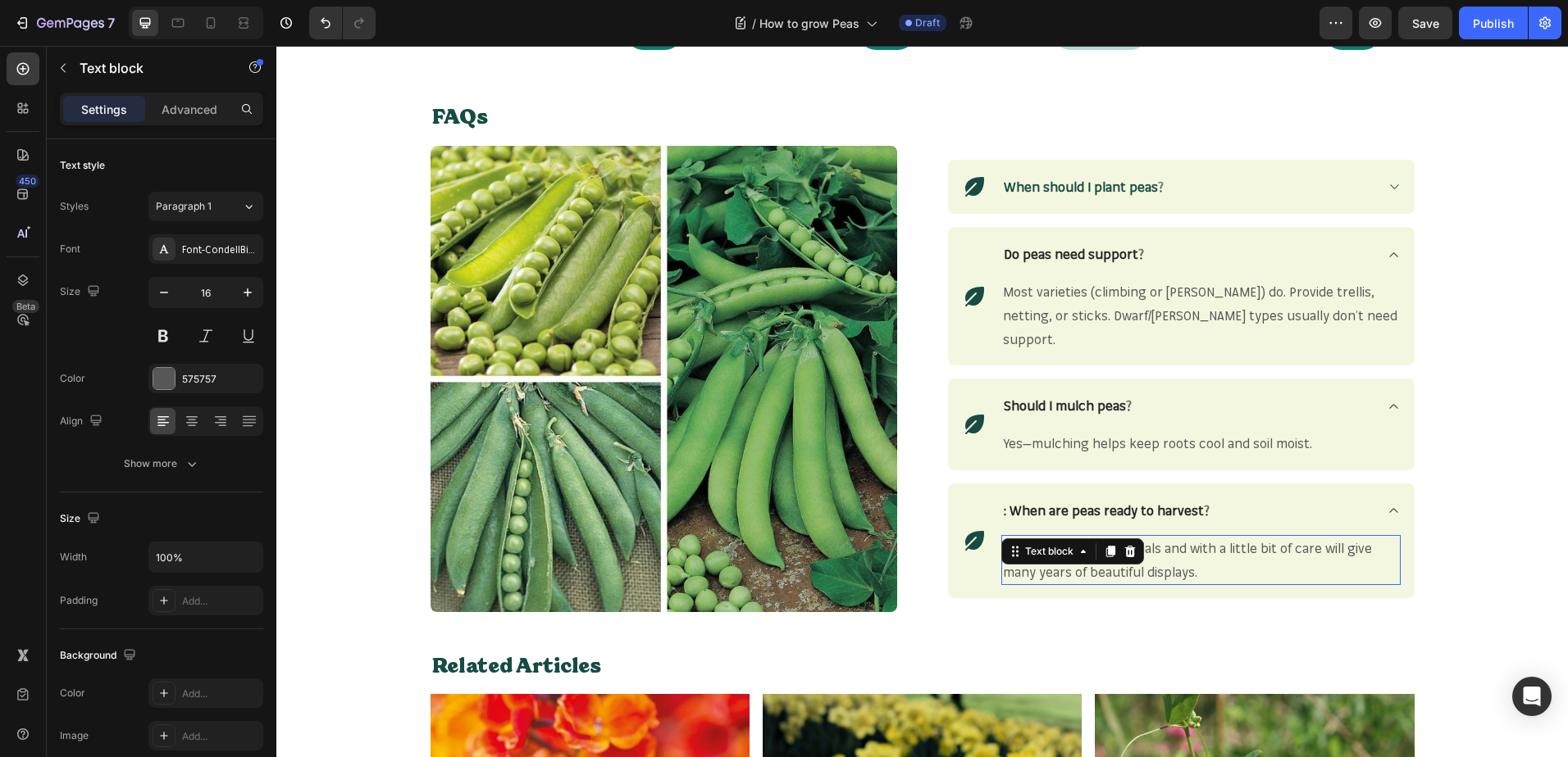
click at [1137, 556] on span "Yes, alliums are perennials and with a little bit of care will give many years …" at bounding box center [1186, 560] width 369 height 40
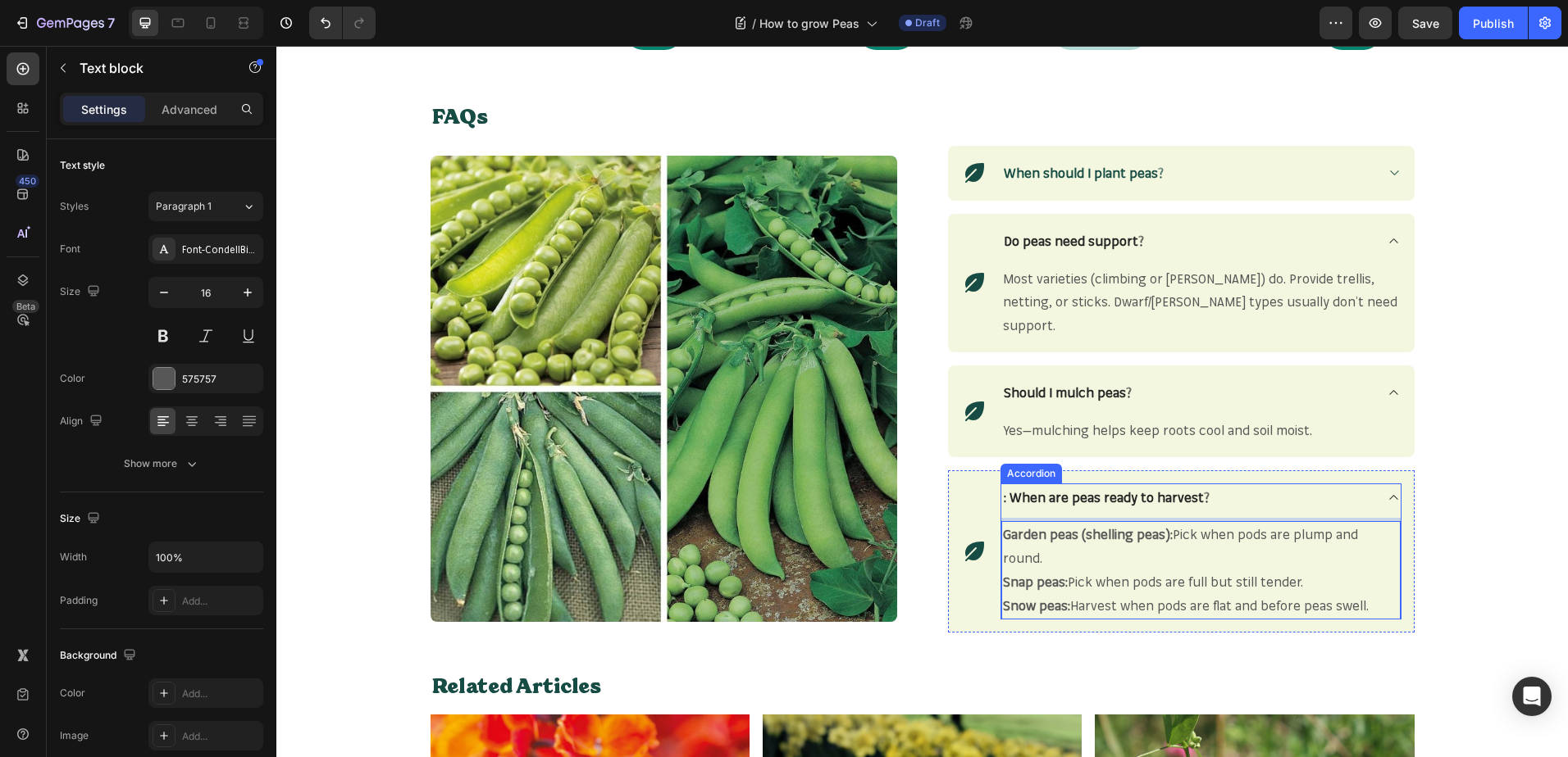
click at [1006, 489] on p ": When are peas ready to harvest?" at bounding box center [1106, 498] width 205 height 24
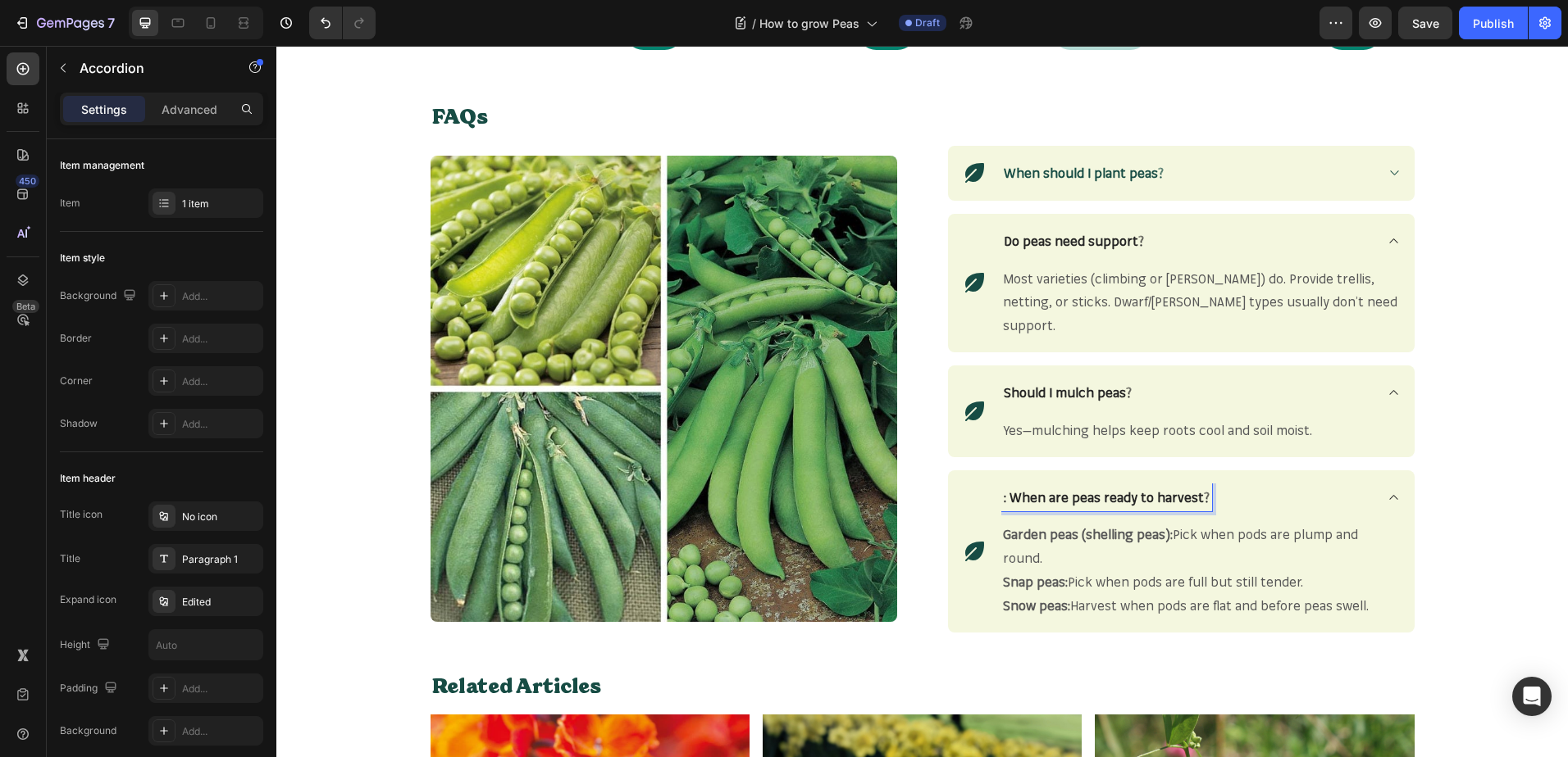
click at [1006, 489] on p ": When are peas ready to harvest?" at bounding box center [1106, 498] width 205 height 24
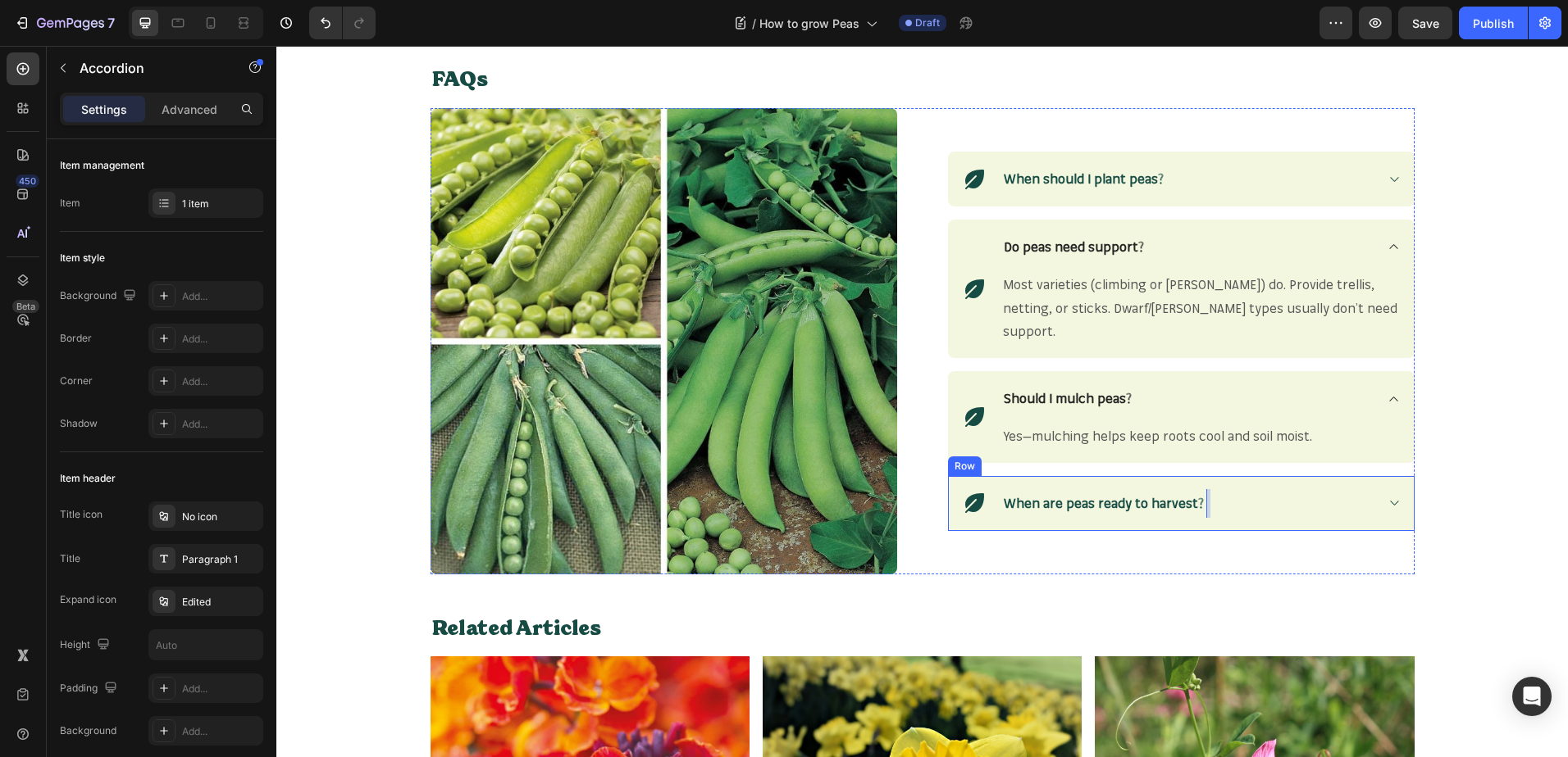
click at [1173, 564] on div "Icon When should I plant peas? Accordion Row Icon Do peas need support? Most va…" at bounding box center [1181, 341] width 467 height 467
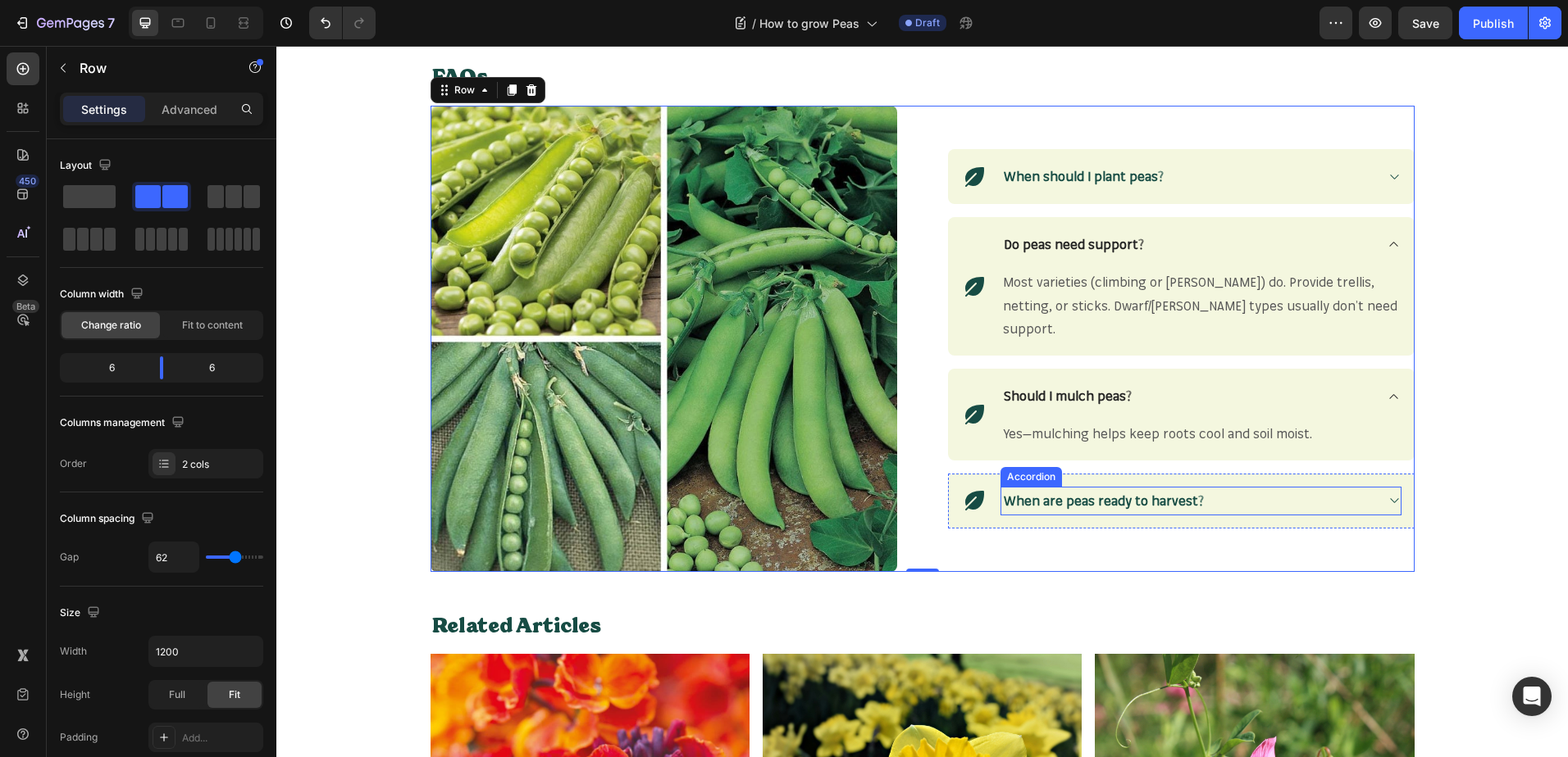
click at [1372, 487] on div "When are peas ready to harvest?" at bounding box center [1201, 501] width 399 height 28
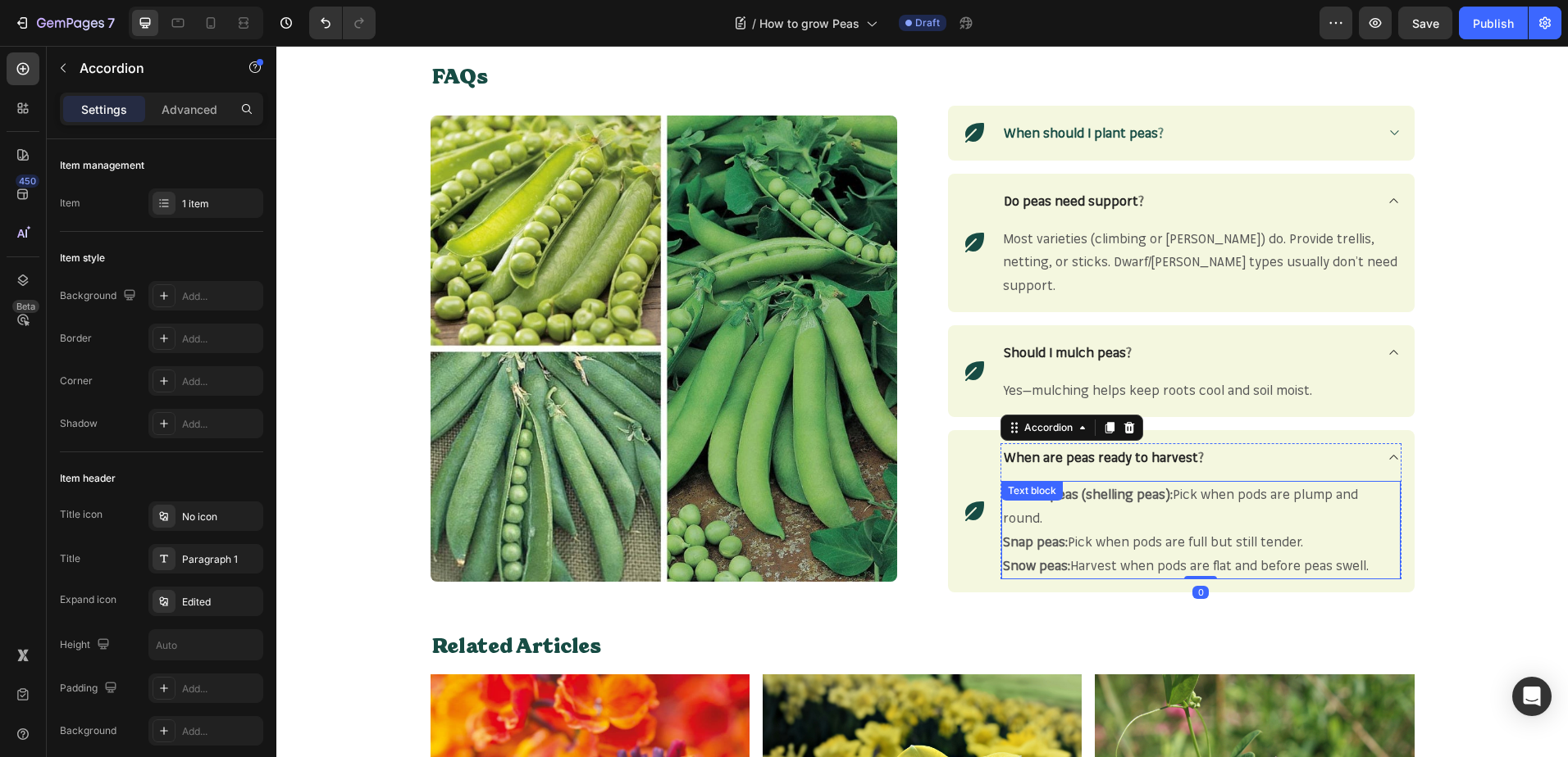
click at [1301, 554] on p "Snow peas: Harvest when pods are flat and before peas swell." at bounding box center [1200, 566] width 396 height 24
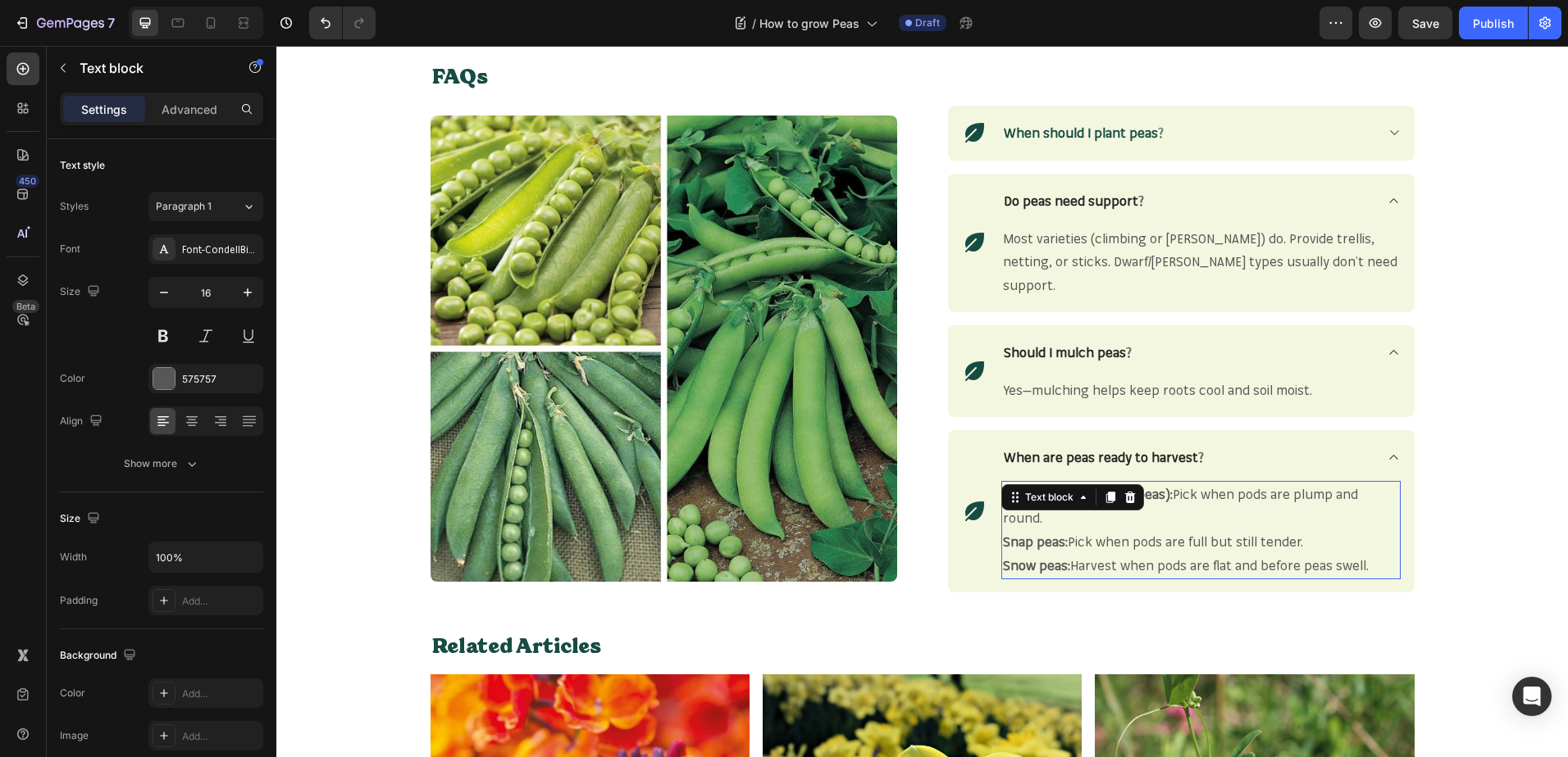
click at [1301, 554] on p "Snow peas: Harvest when pods are flat and before peas swell." at bounding box center [1200, 566] width 396 height 24
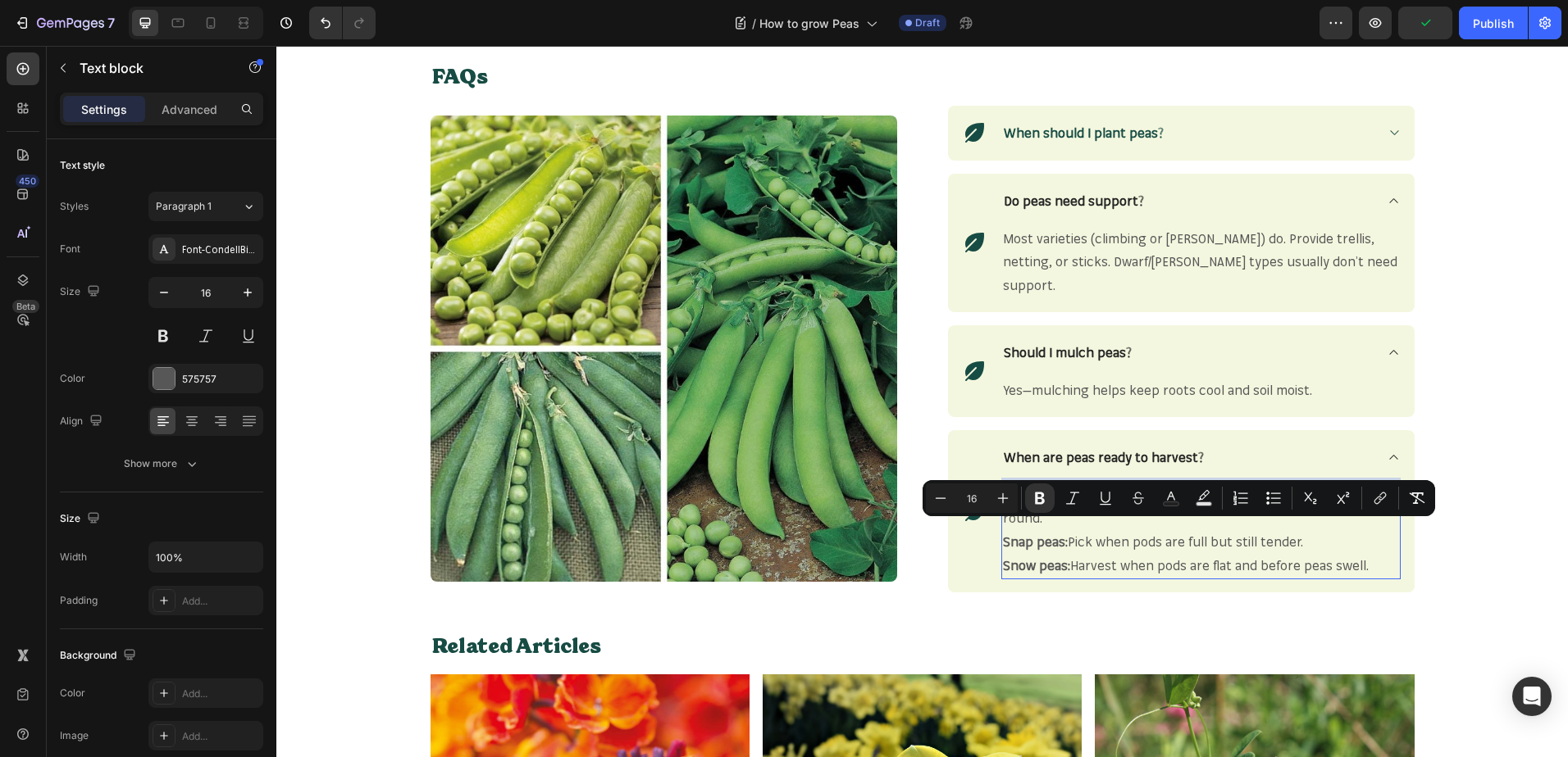
click at [1363, 554] on p "Snow peas: Harvest when pods are flat and before peas swell." at bounding box center [1200, 566] width 396 height 24
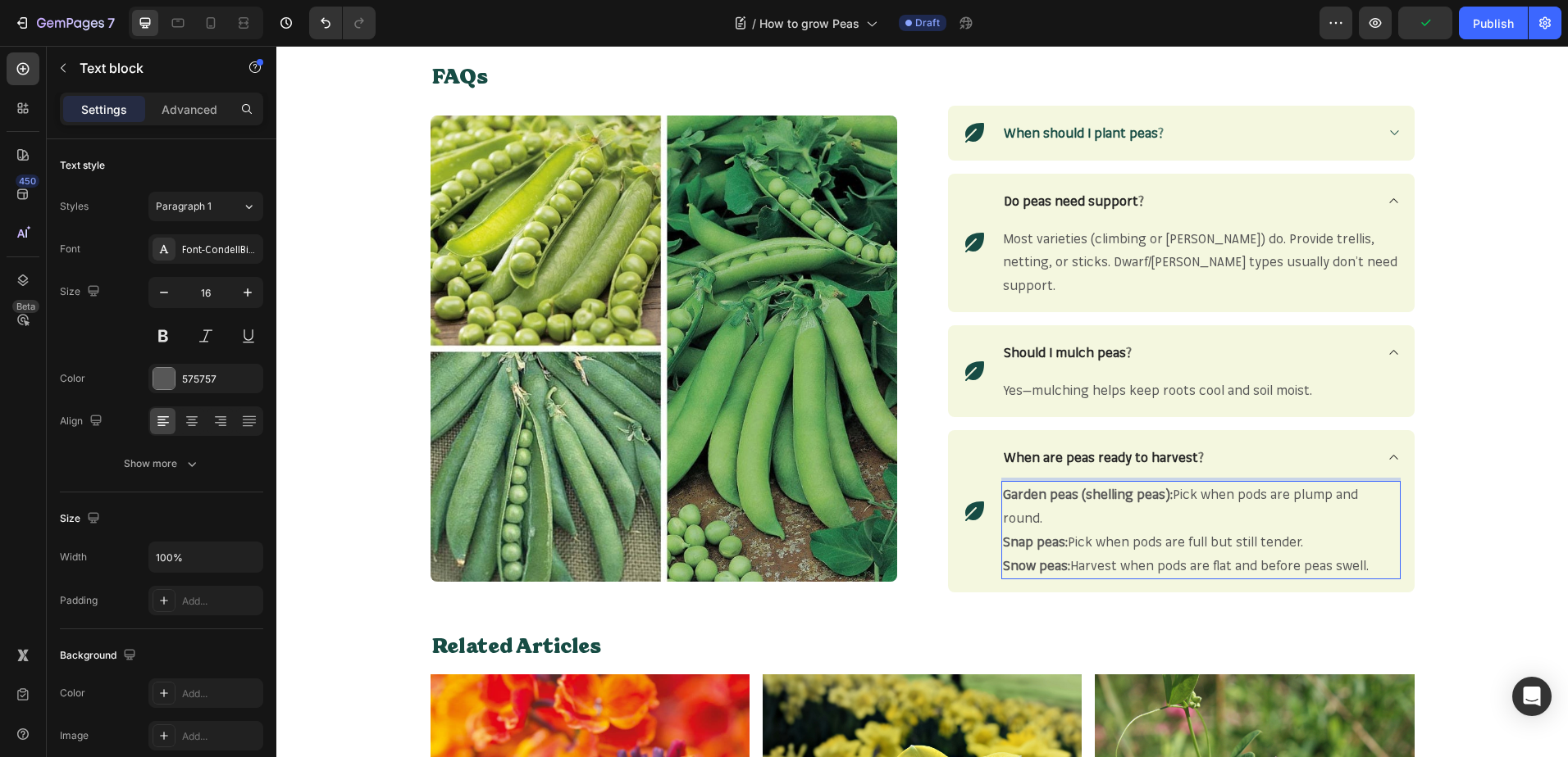
drag, startPoint x: 1363, startPoint y: 527, endPoint x: 1037, endPoint y: 503, distance: 326.9
click at [1045, 517] on div "Garden peas (shelling peas): Pick when pods are plump and round. Snap peas: Pic…" at bounding box center [1201, 529] width 399 height 97
click at [1027, 494] on p "Garden peas (shelling peas): Pick when pods are plump and round." at bounding box center [1200, 506] width 396 height 47
drag, startPoint x: 1365, startPoint y: 528, endPoint x: 994, endPoint y: 493, distance: 372.6
click at [1001, 491] on div "Garden peas (shelling peas): Pick when pods are plump and round. Snap peas: Pic…" at bounding box center [1201, 529] width 399 height 97
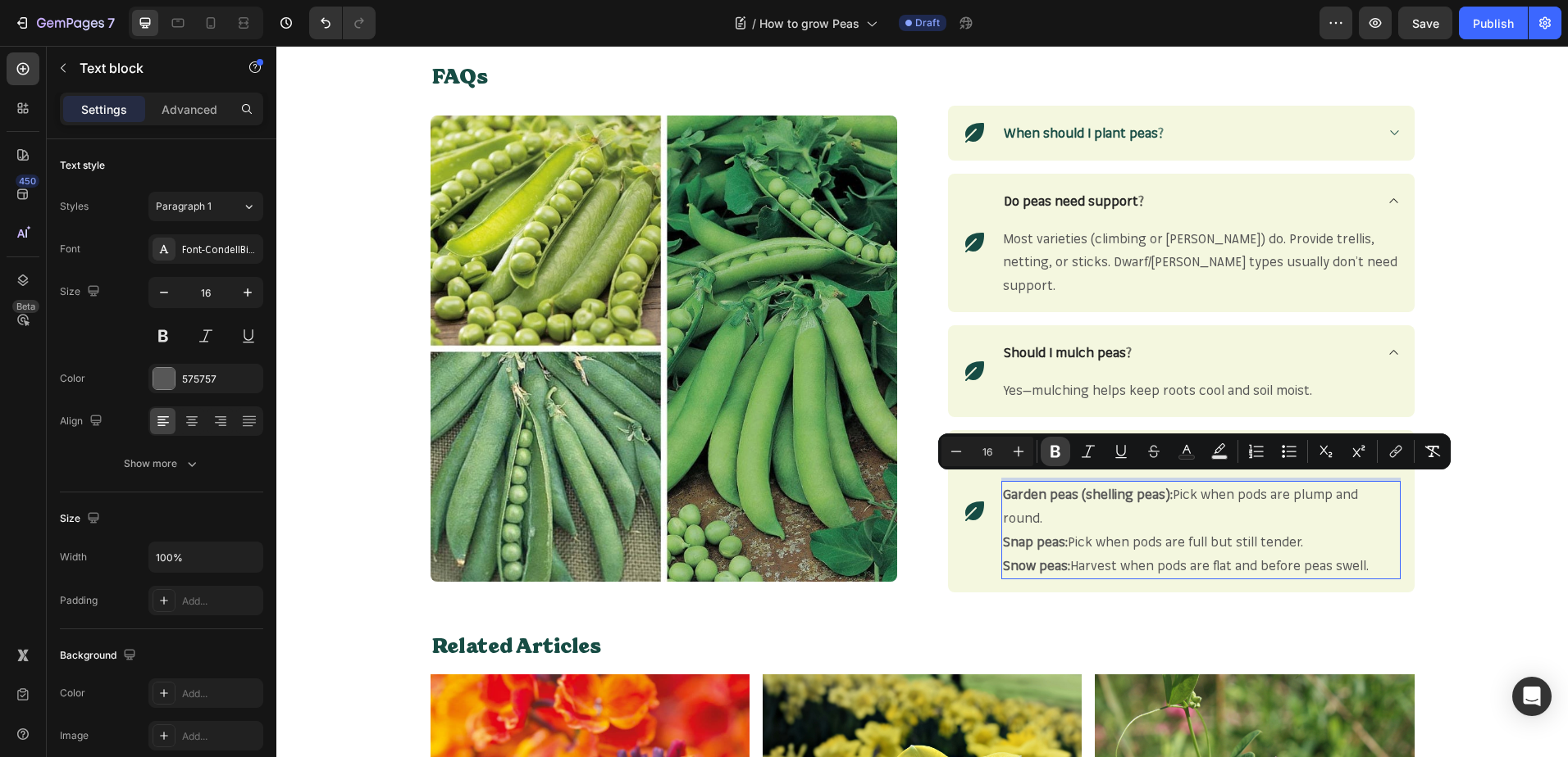
click at [1058, 450] on icon "Editor contextual toolbar" at bounding box center [1055, 452] width 9 height 12
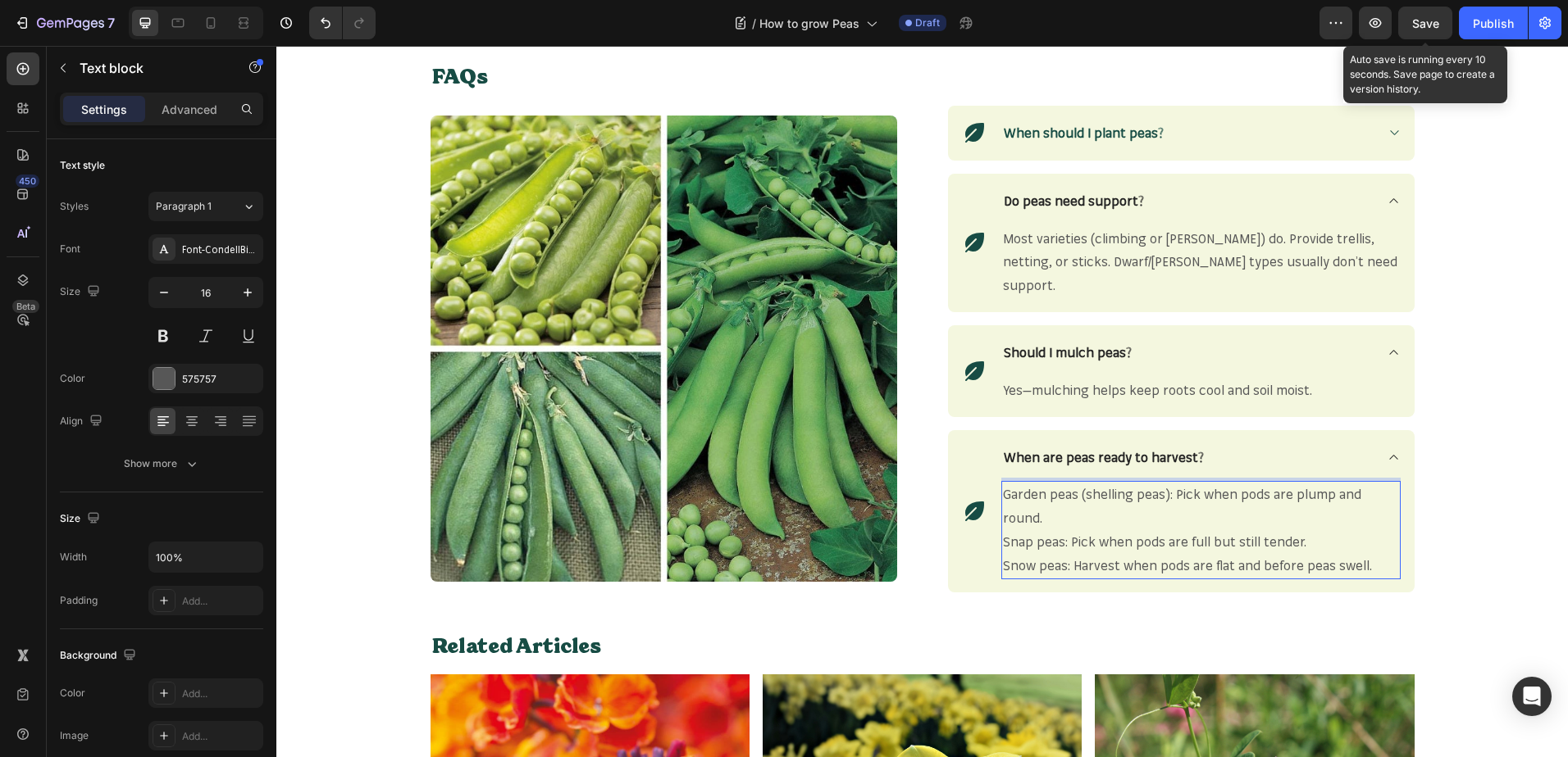
click at [1418, 30] on div "Save" at bounding box center [1424, 23] width 27 height 17
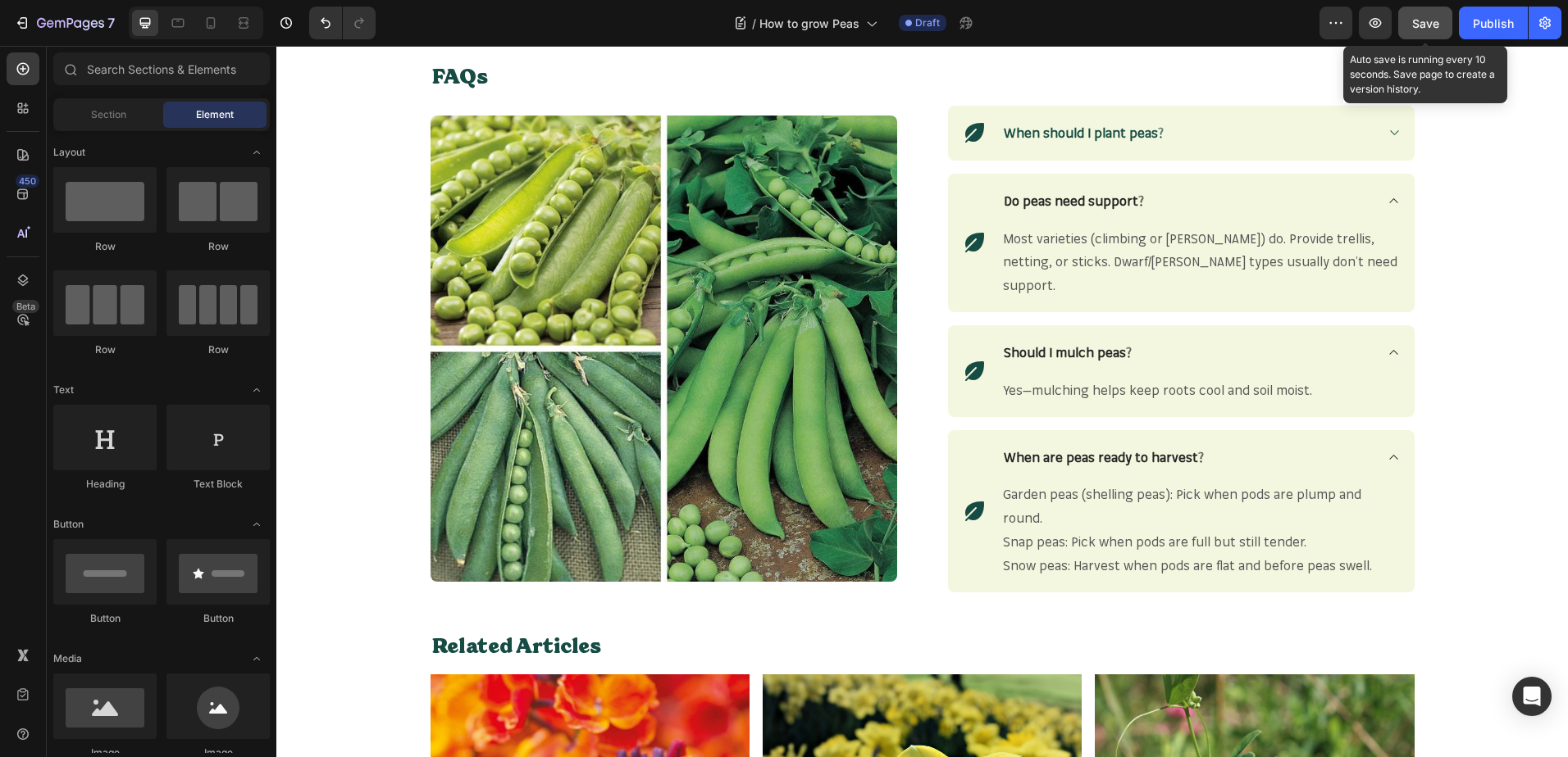
click at [1410, 20] on button "Save" at bounding box center [1424, 23] width 54 height 33
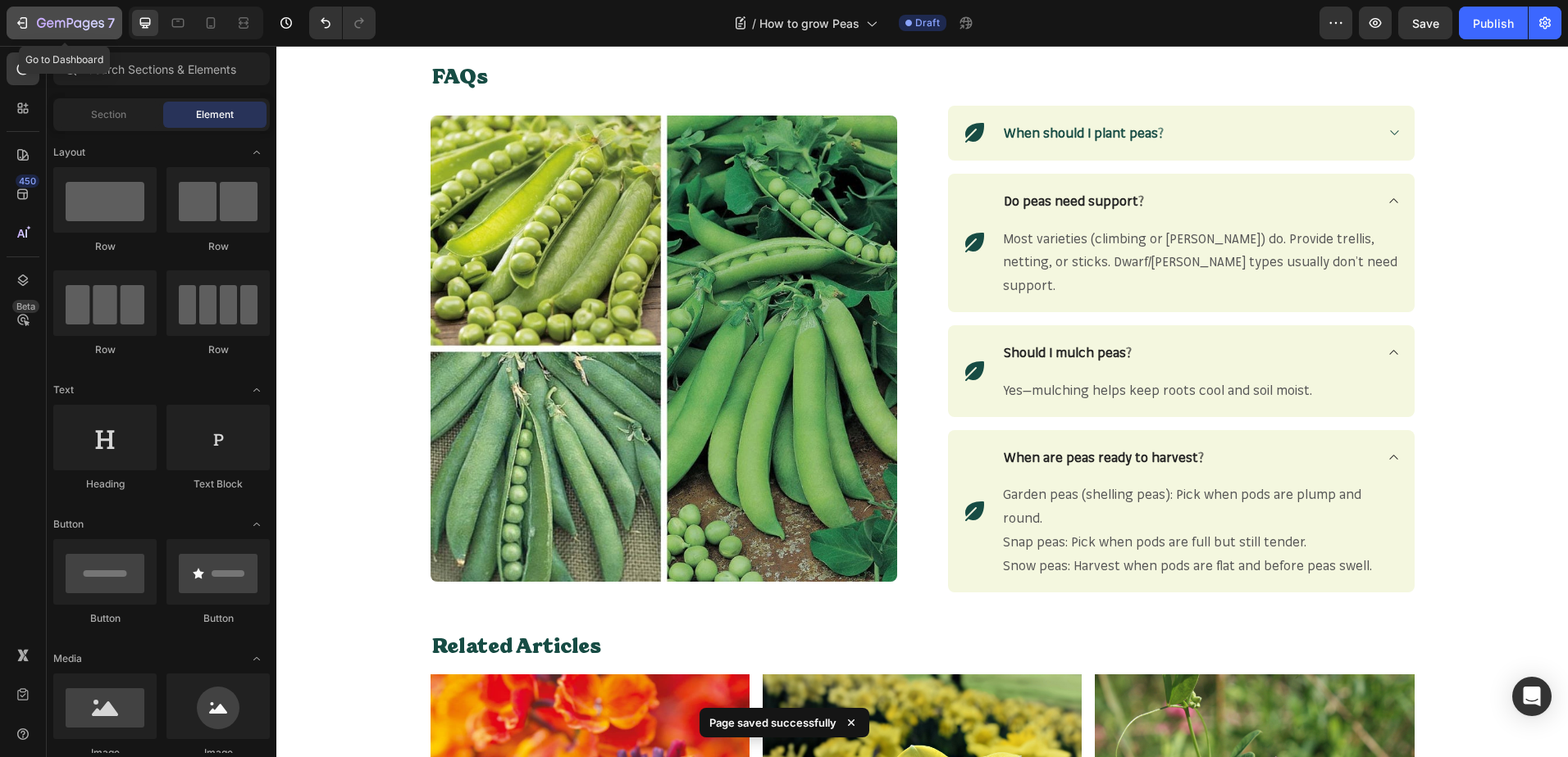
click at [30, 9] on button "7" at bounding box center [64, 23] width 115 height 33
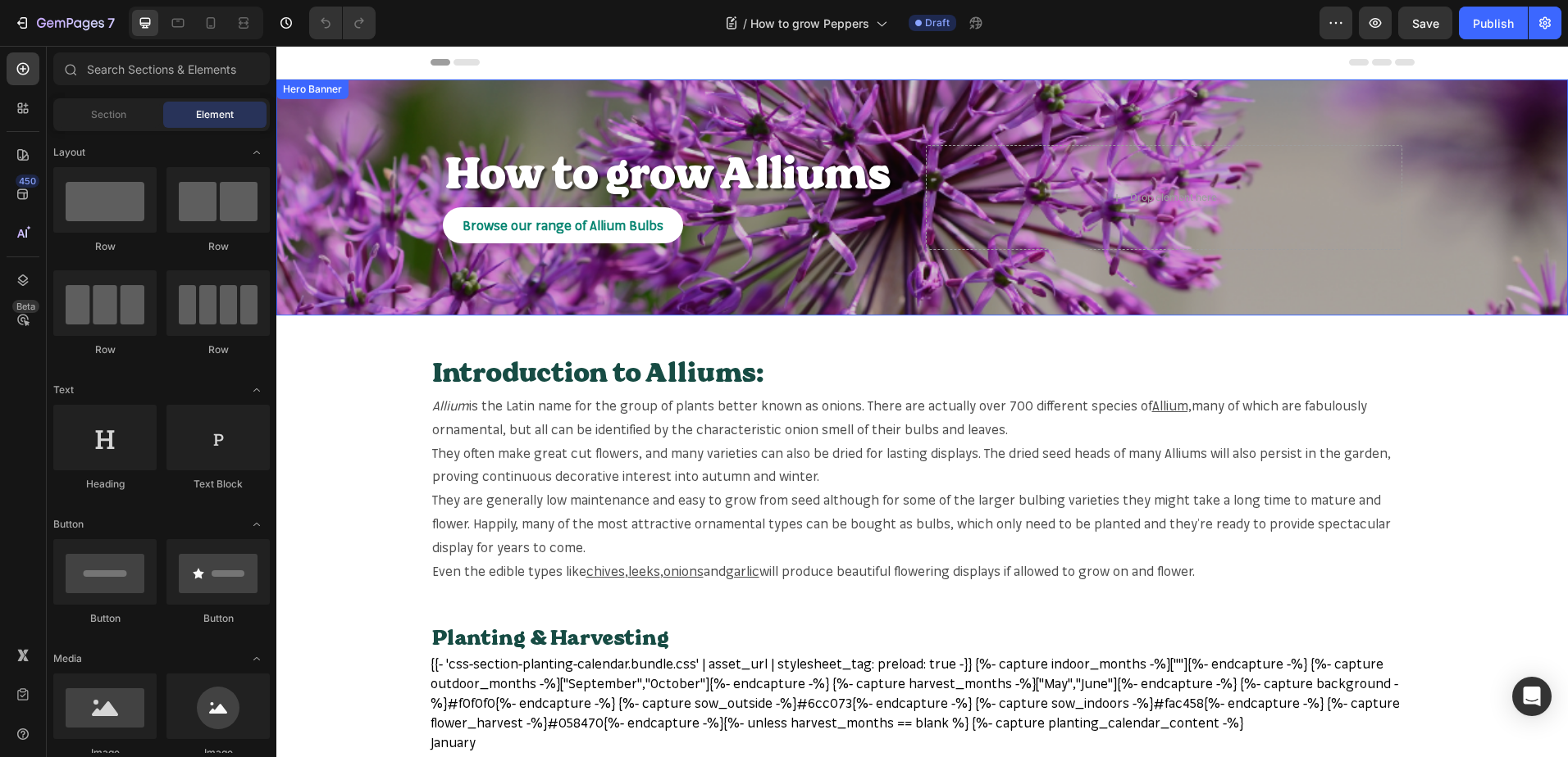
click at [1408, 182] on div "Overlay" at bounding box center [922, 198] width 1291 height 236
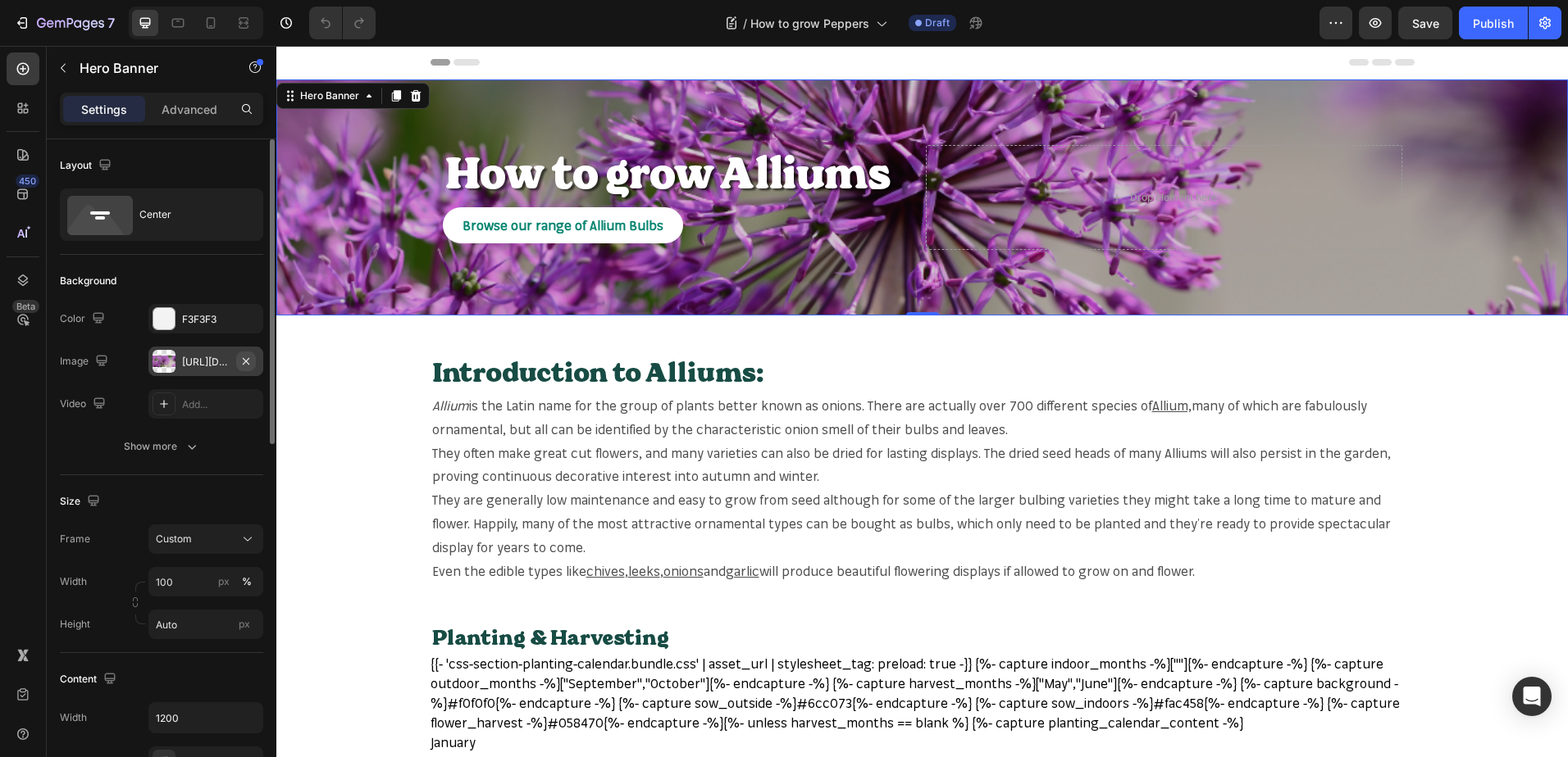
click at [251, 357] on icon "button" at bounding box center [245, 361] width 13 height 13
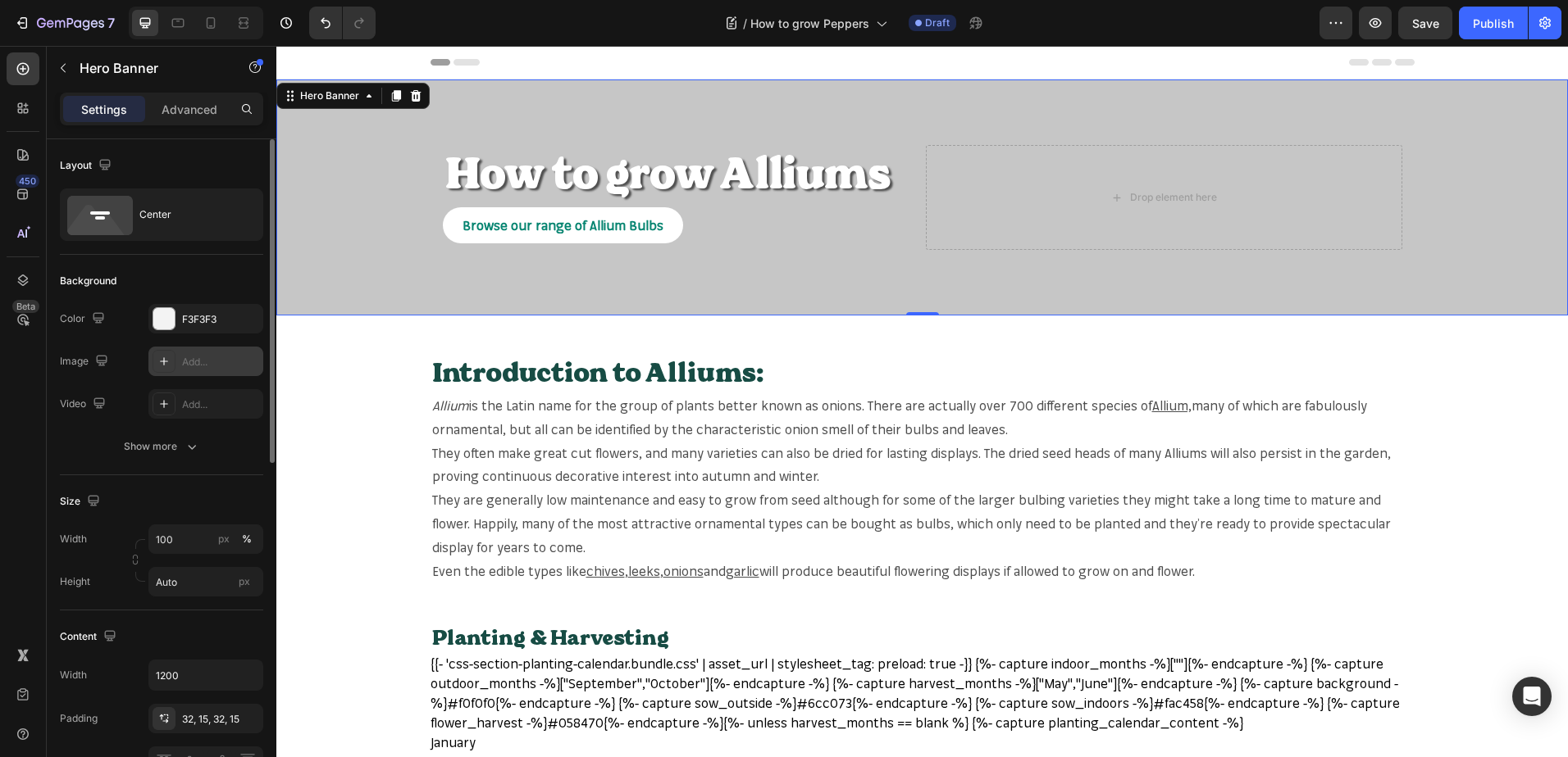
click at [217, 366] on div "Add..." at bounding box center [221, 362] width 77 height 15
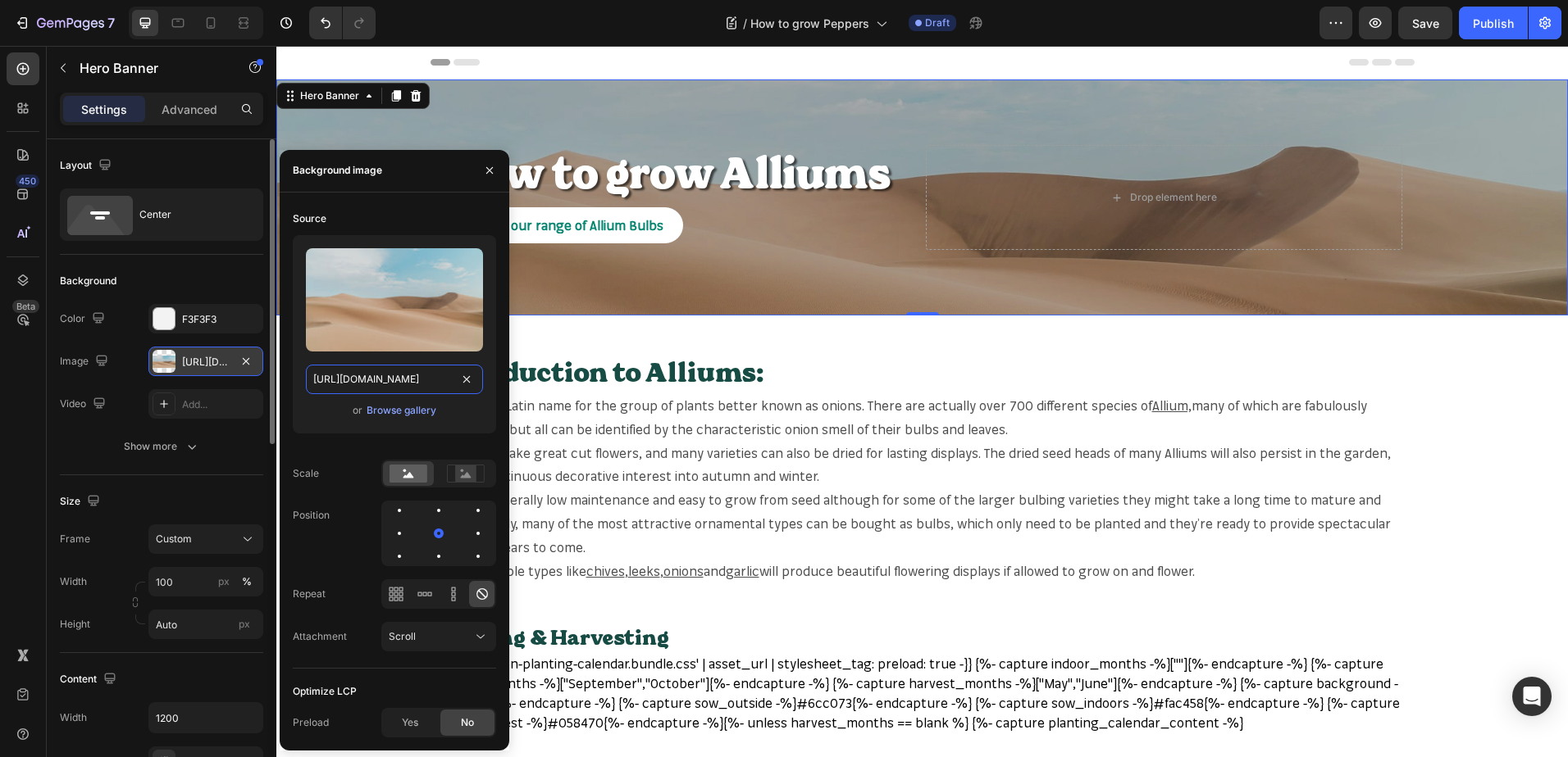
click at [336, 377] on input "[URL][DOMAIN_NAME]" at bounding box center [395, 379] width 177 height 29
paste input "mr-fothergills.co.uk/cdn/shop/files/26460z_009e92df-0555-4452-8aef-1c308333dd47…"
type input "https://mr-fothergills.co.uk/cdn/shop/files/26460z_009e92df-0555-4452-8aef-1c30…"
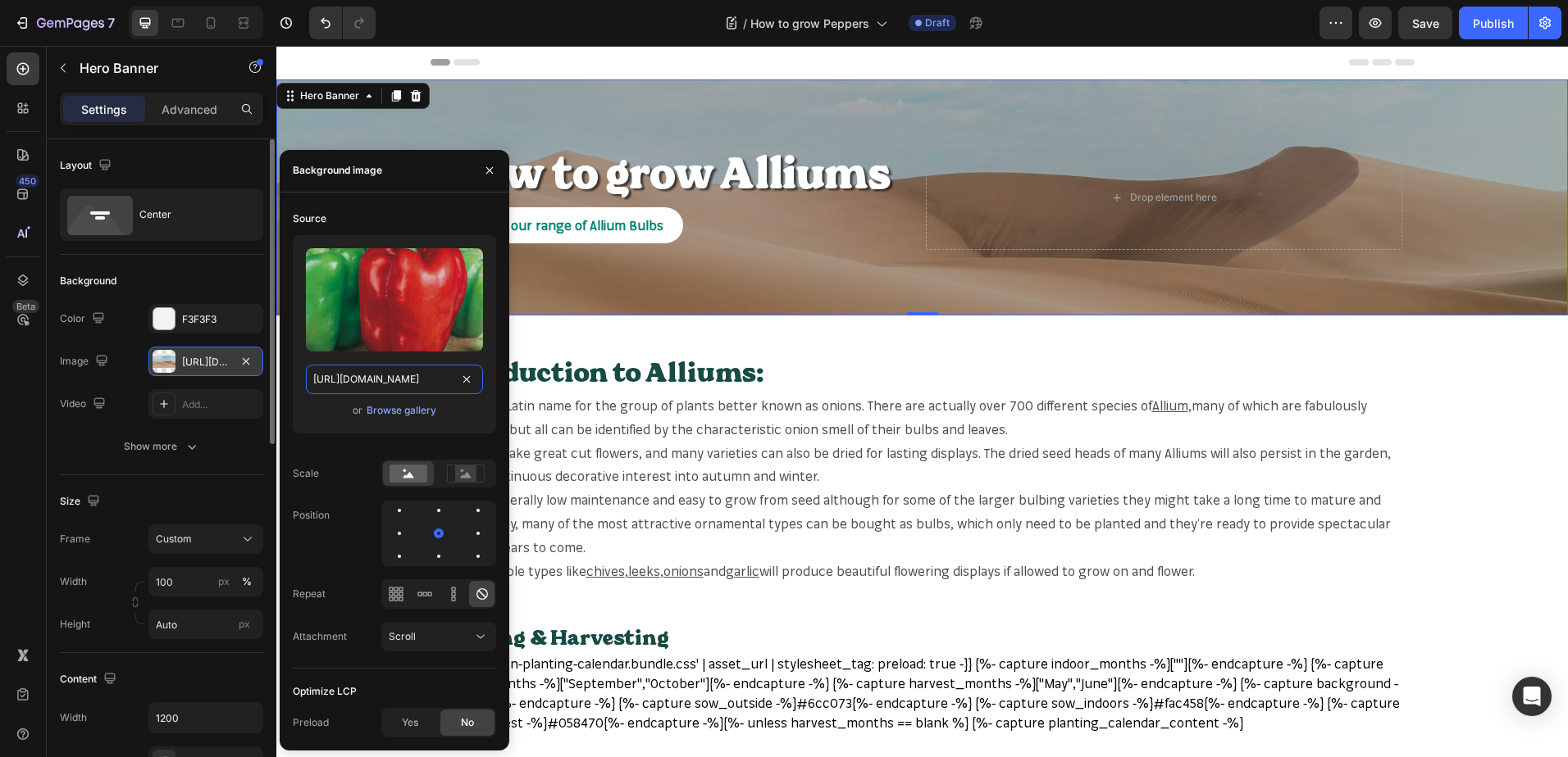
scroll to position [0, 446]
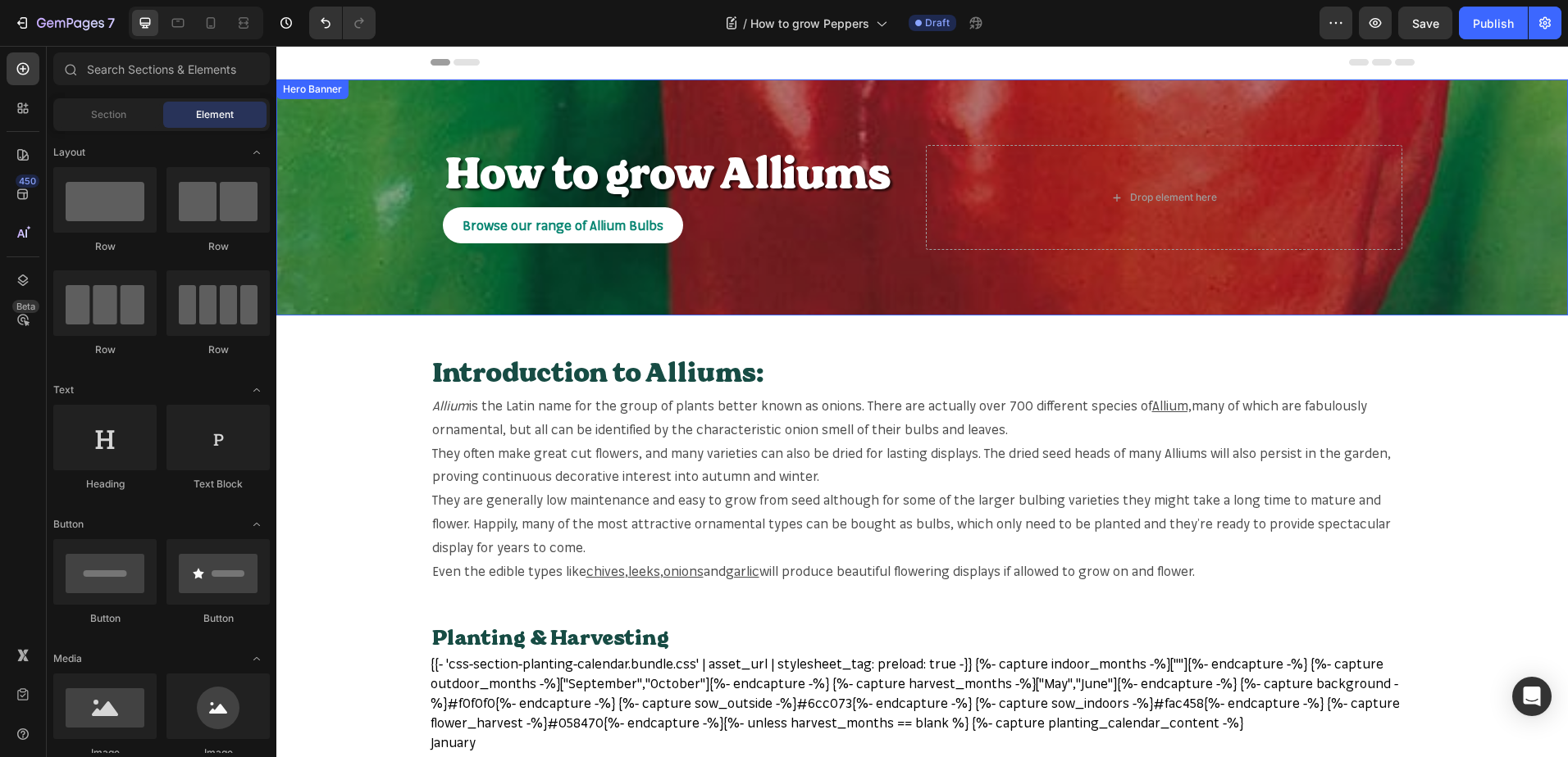
click at [373, 135] on div "Overlay" at bounding box center [922, 198] width 1291 height 236
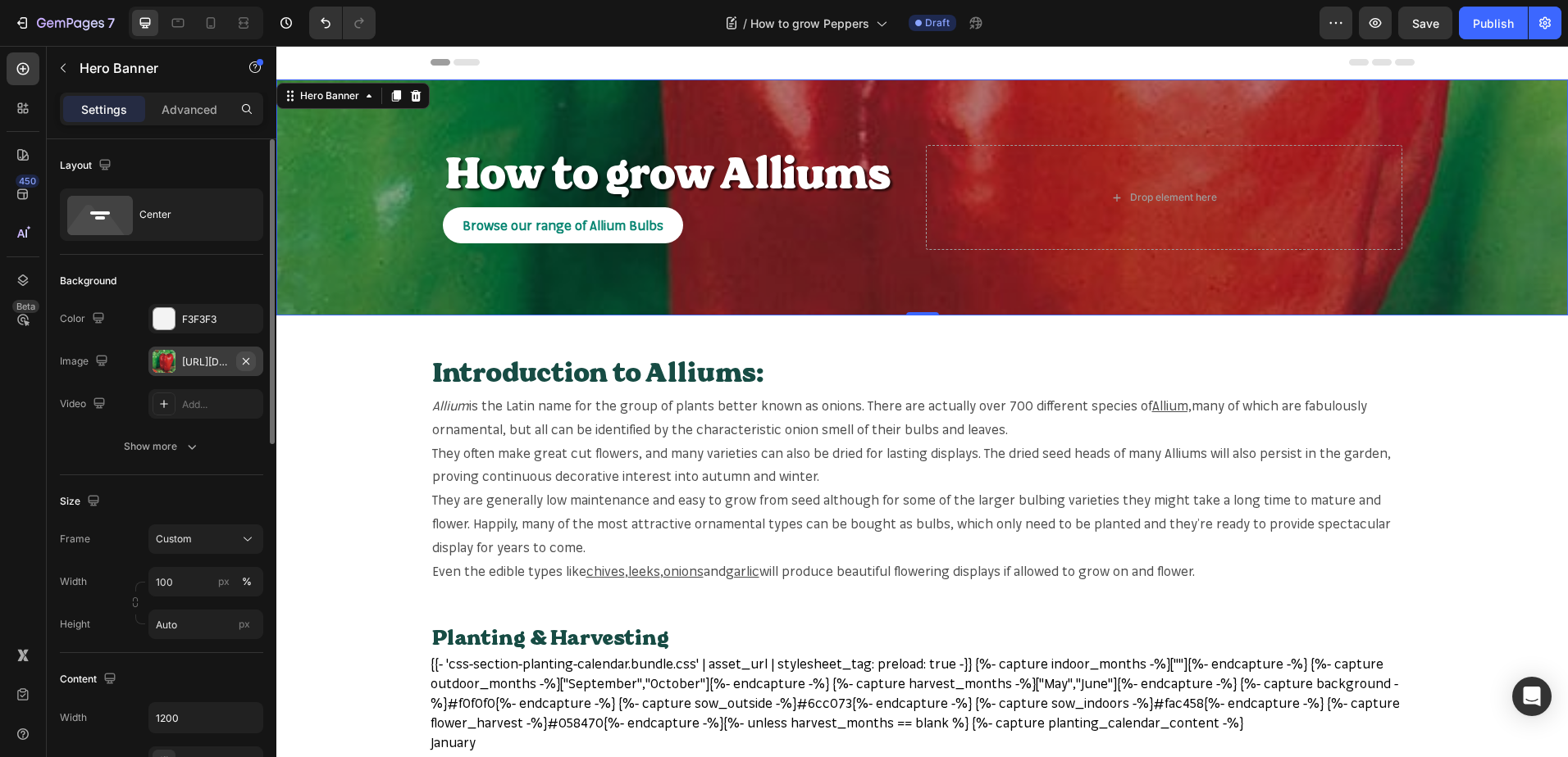
click at [254, 363] on button "button" at bounding box center [246, 361] width 20 height 20
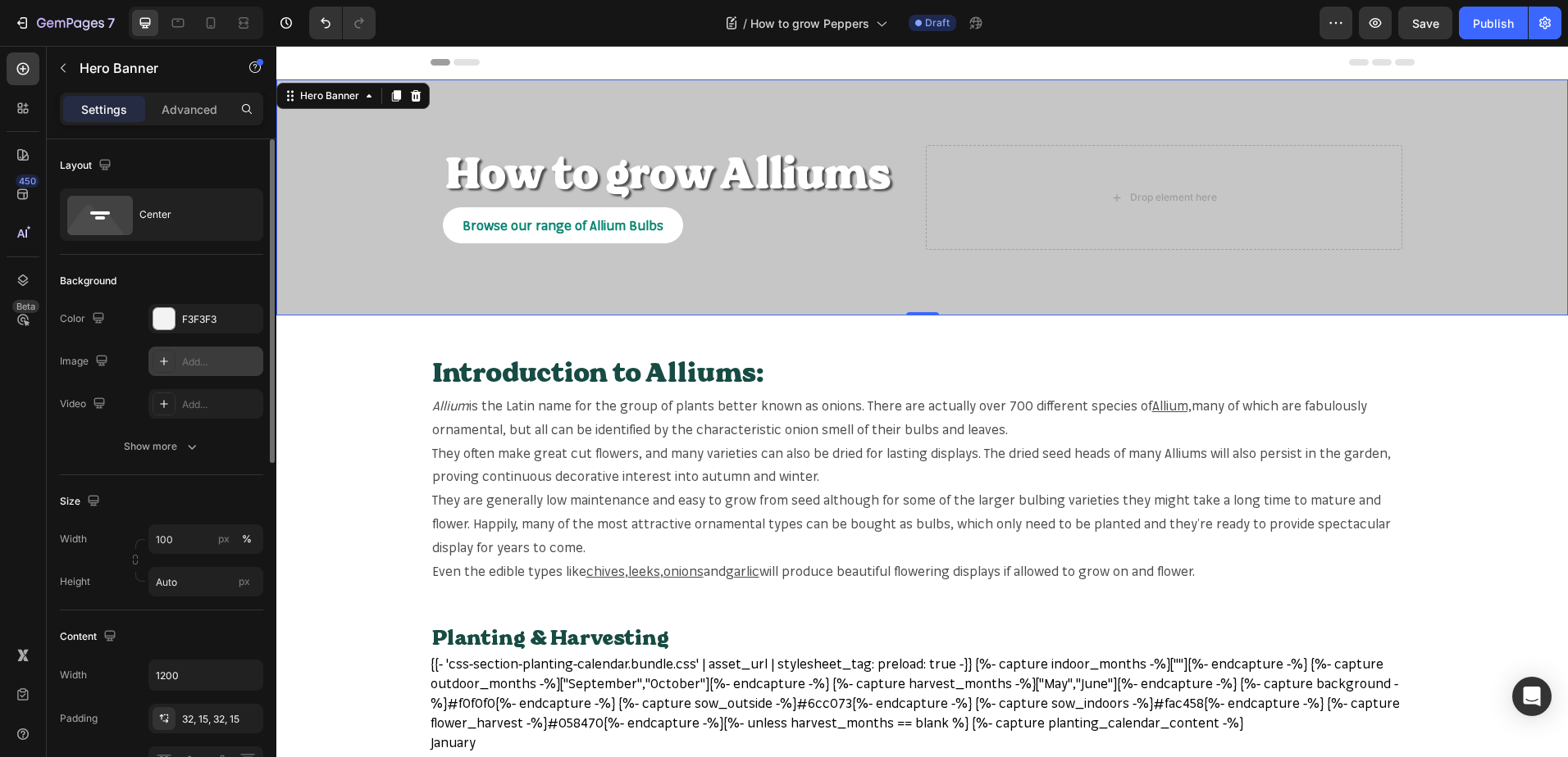
click at [233, 365] on div "Add..." at bounding box center [221, 362] width 77 height 15
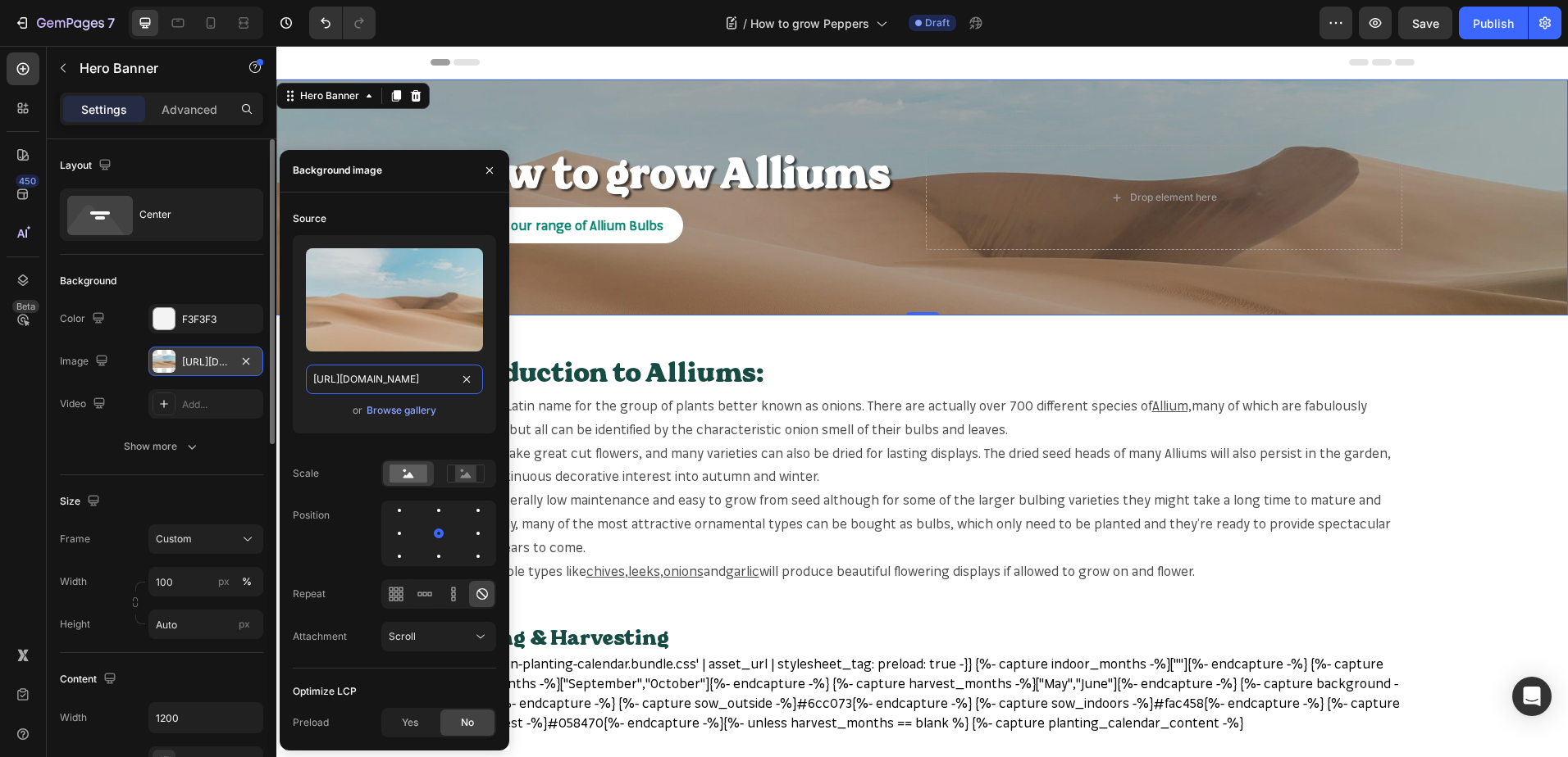
click at [417, 380] on input "[URL][DOMAIN_NAME]" at bounding box center [395, 379] width 177 height 29
paste input "mr-fothergills.co.uk/cdn/shop/files/11617z.jpg?v=1753156628&width=600"
type input "https://mr-fothergills.co.uk/cdn/shop/files/11617z.jpg?v=1753156628&width=600"
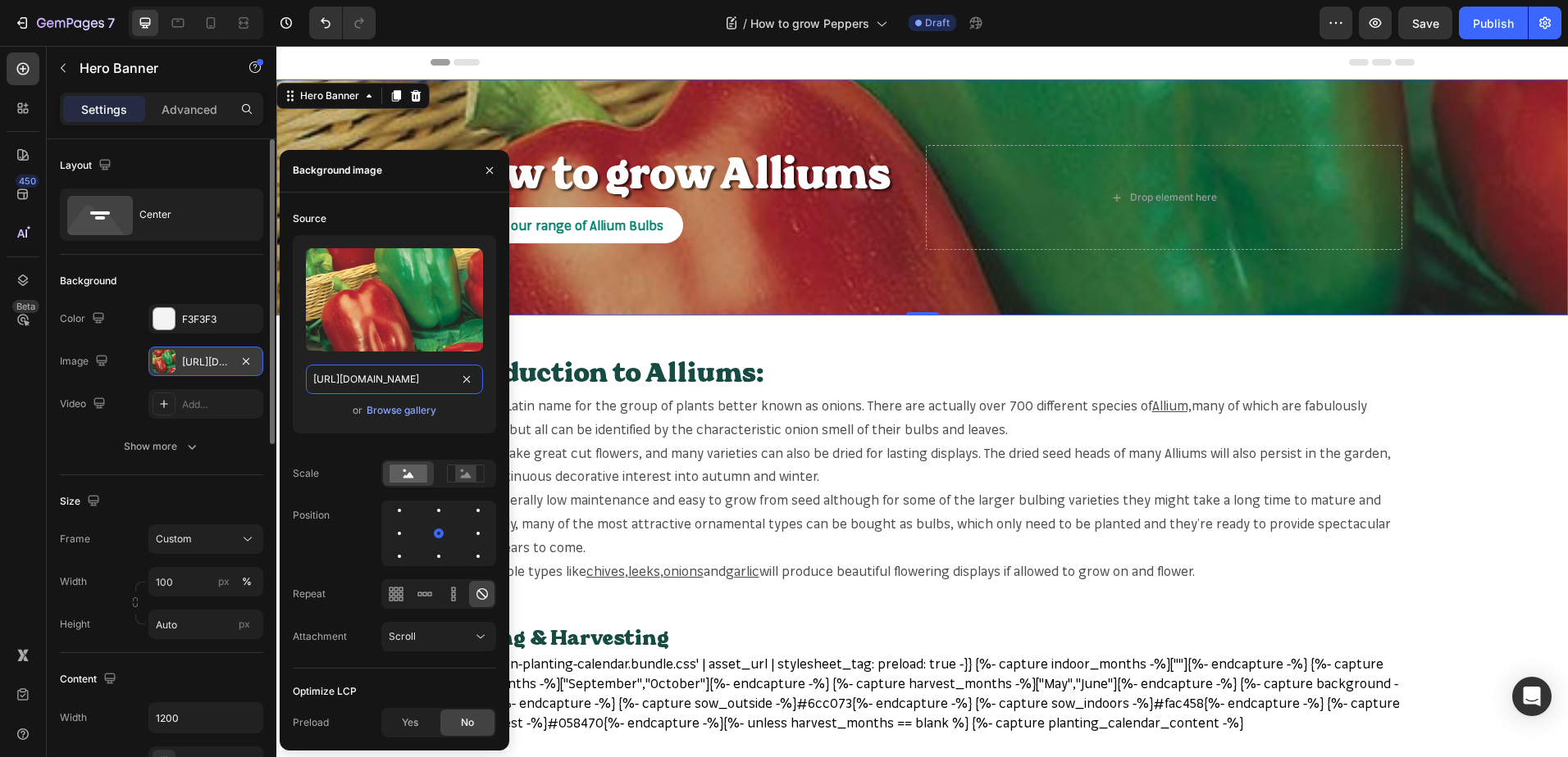
scroll to position [0, 237]
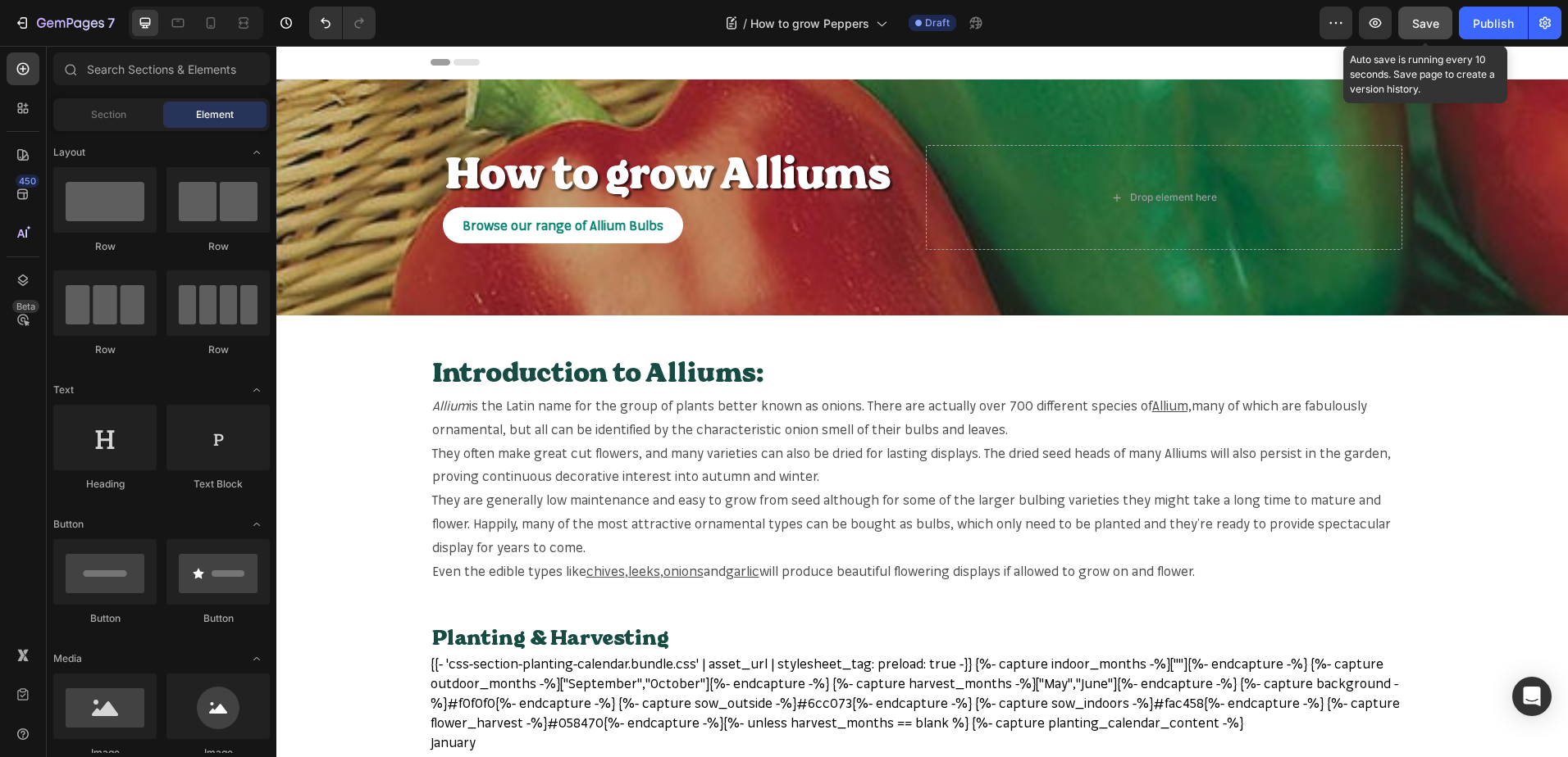
click at [1414, 19] on span "Save" at bounding box center [1424, 23] width 27 height 14
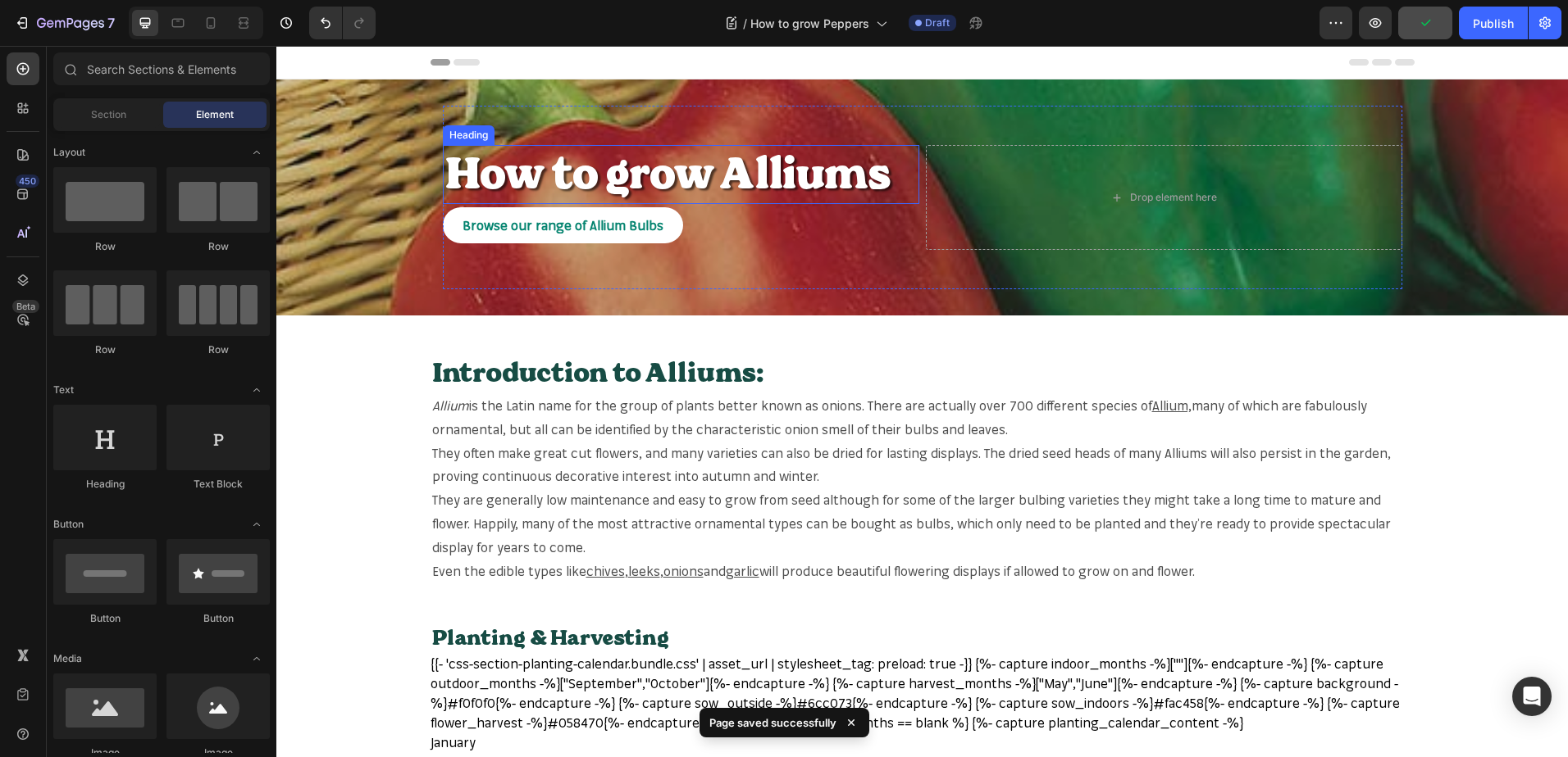
click at [812, 168] on h2 "How to grow Alliums" at bounding box center [681, 174] width 476 height 59
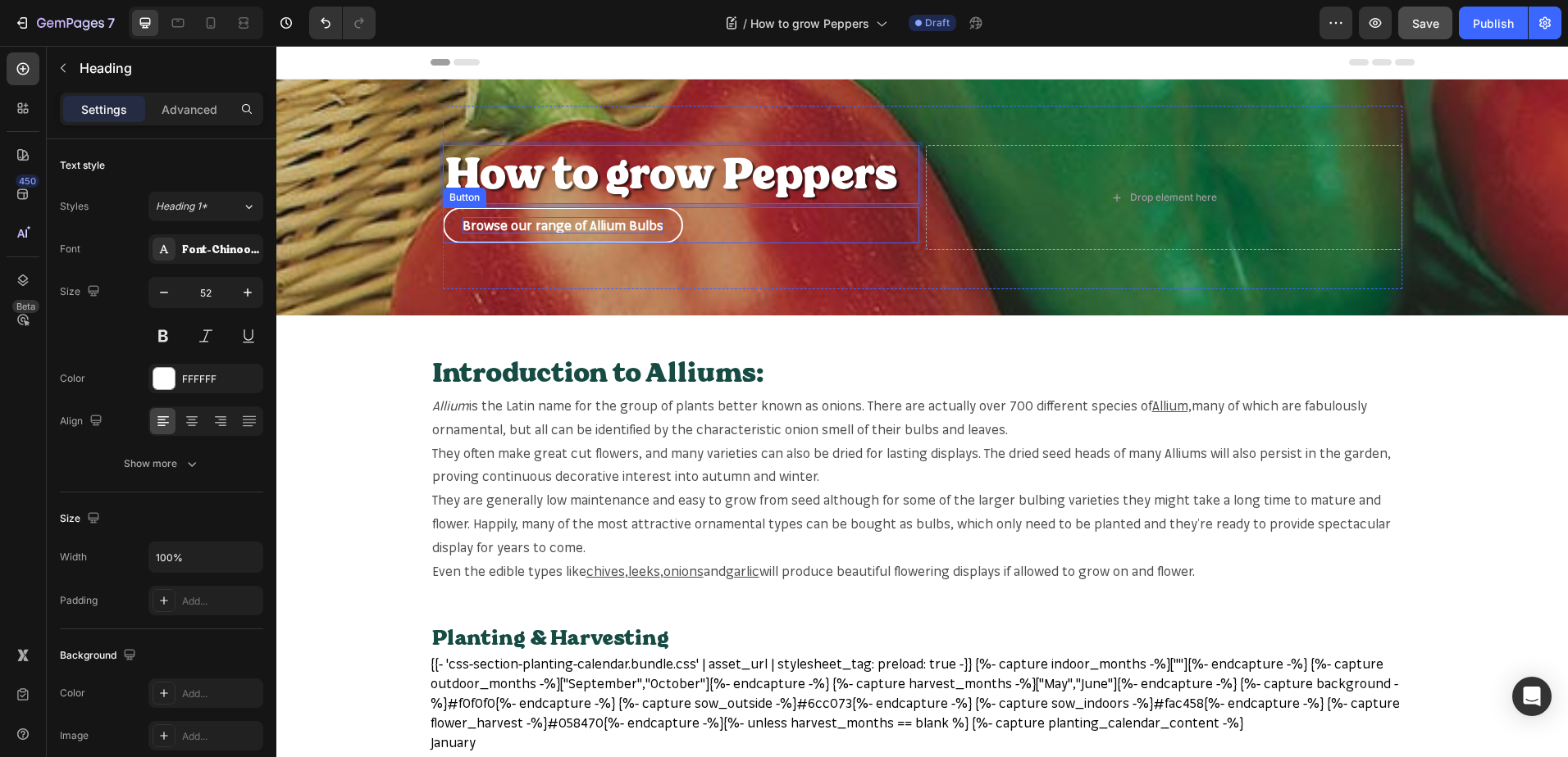
click at [623, 222] on p "Browse our range of Allium Bulbs" at bounding box center [563, 226] width 201 height 17
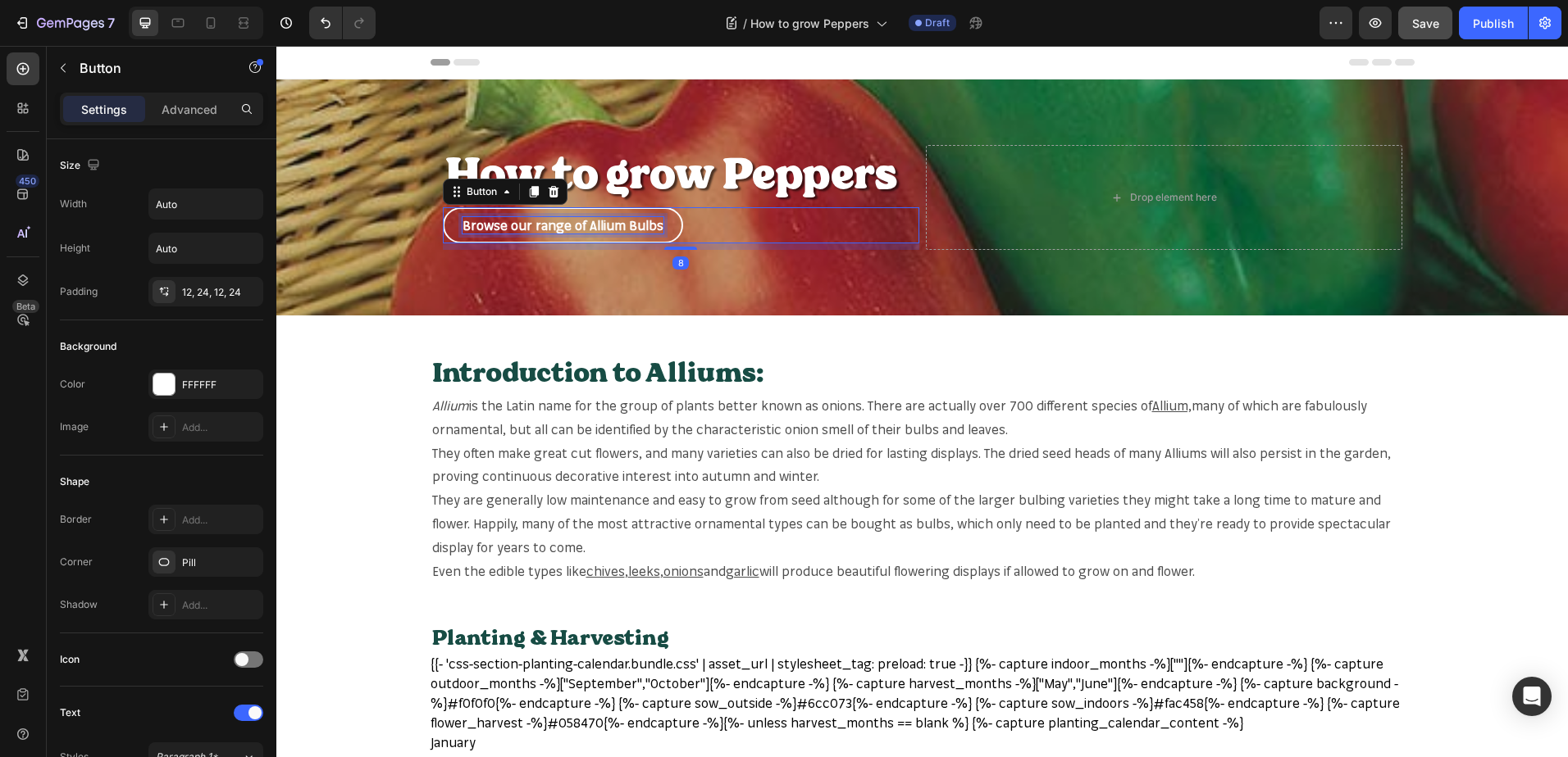
click at [650, 229] on p "Browse our range of Allium Bulbs" at bounding box center [563, 226] width 201 height 17
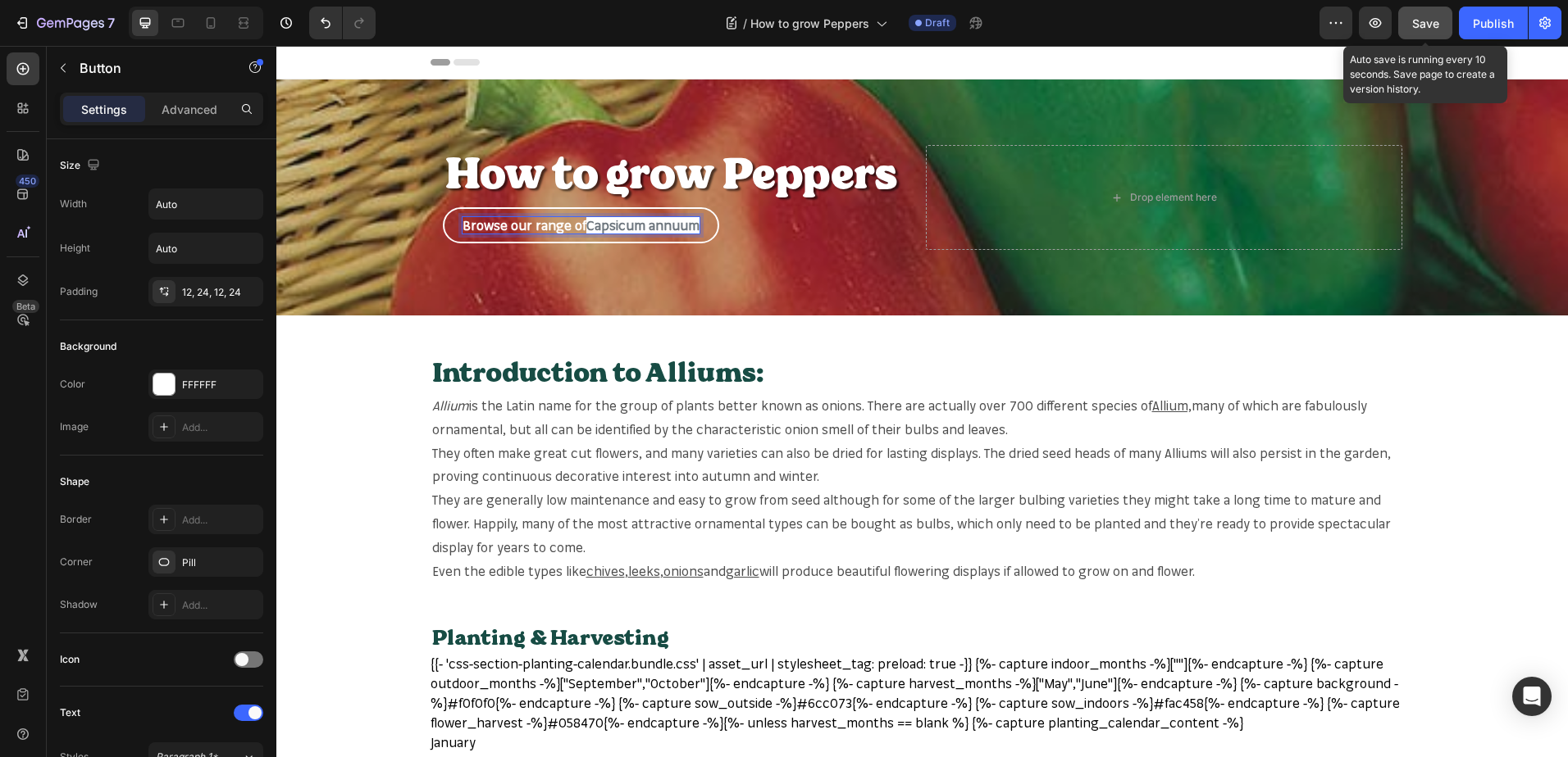
click at [1415, 12] on button "Save" at bounding box center [1424, 23] width 54 height 33
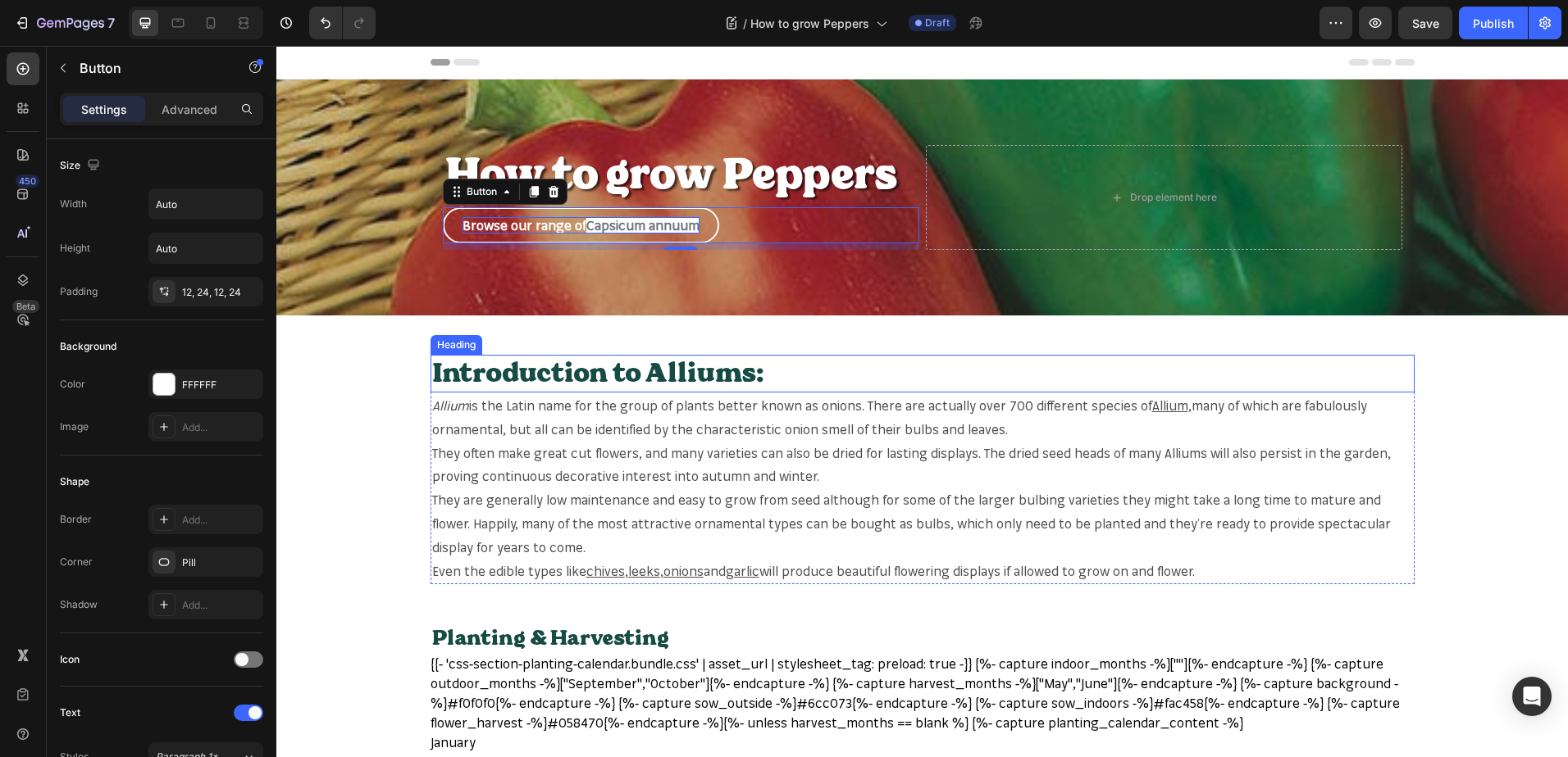
click at [738, 379] on h2 "Introduction to Alliums:" at bounding box center [922, 374] width 983 height 38
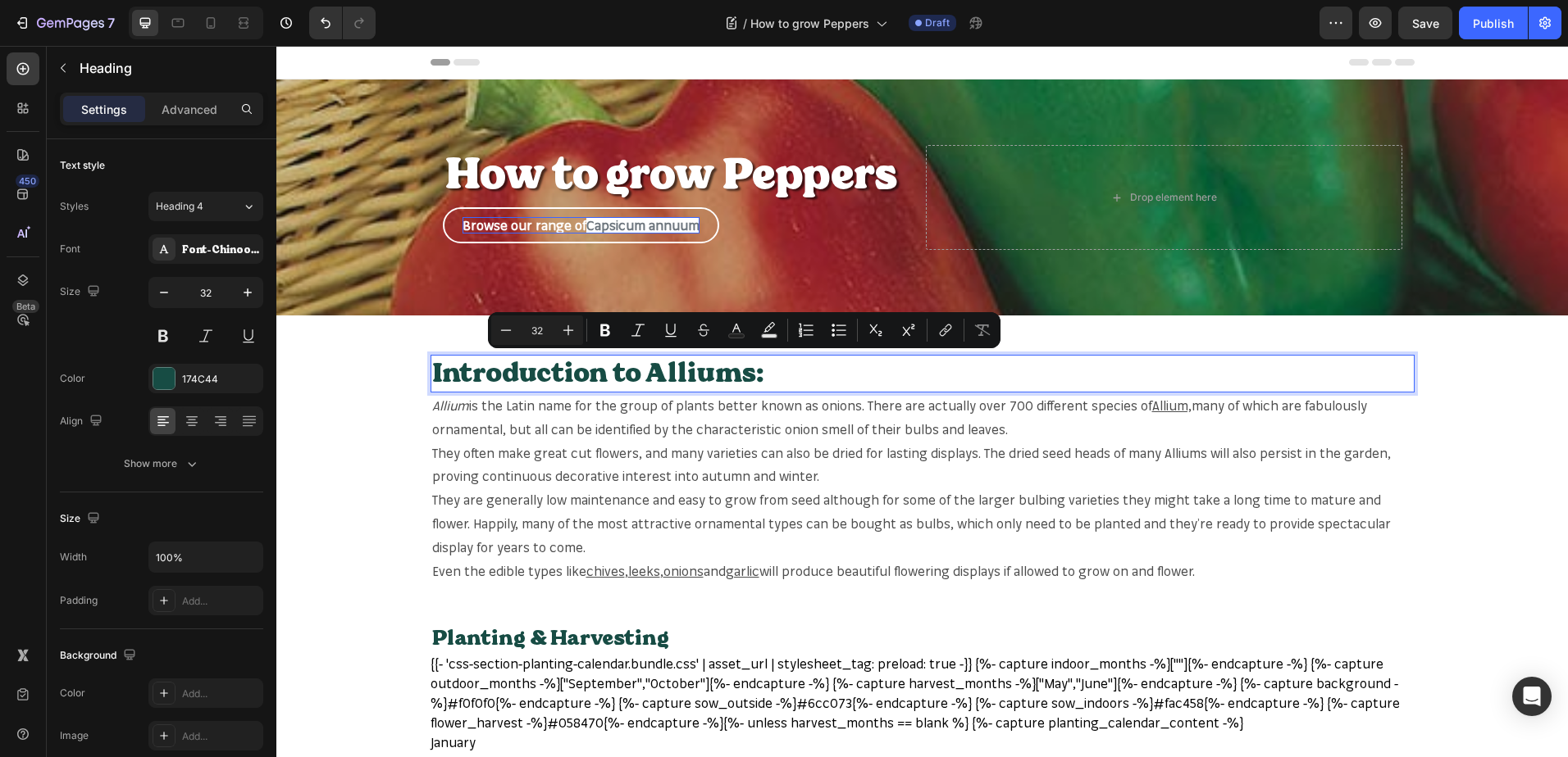
click at [732, 380] on p "Introduction to Alliums:" at bounding box center [922, 374] width 981 height 34
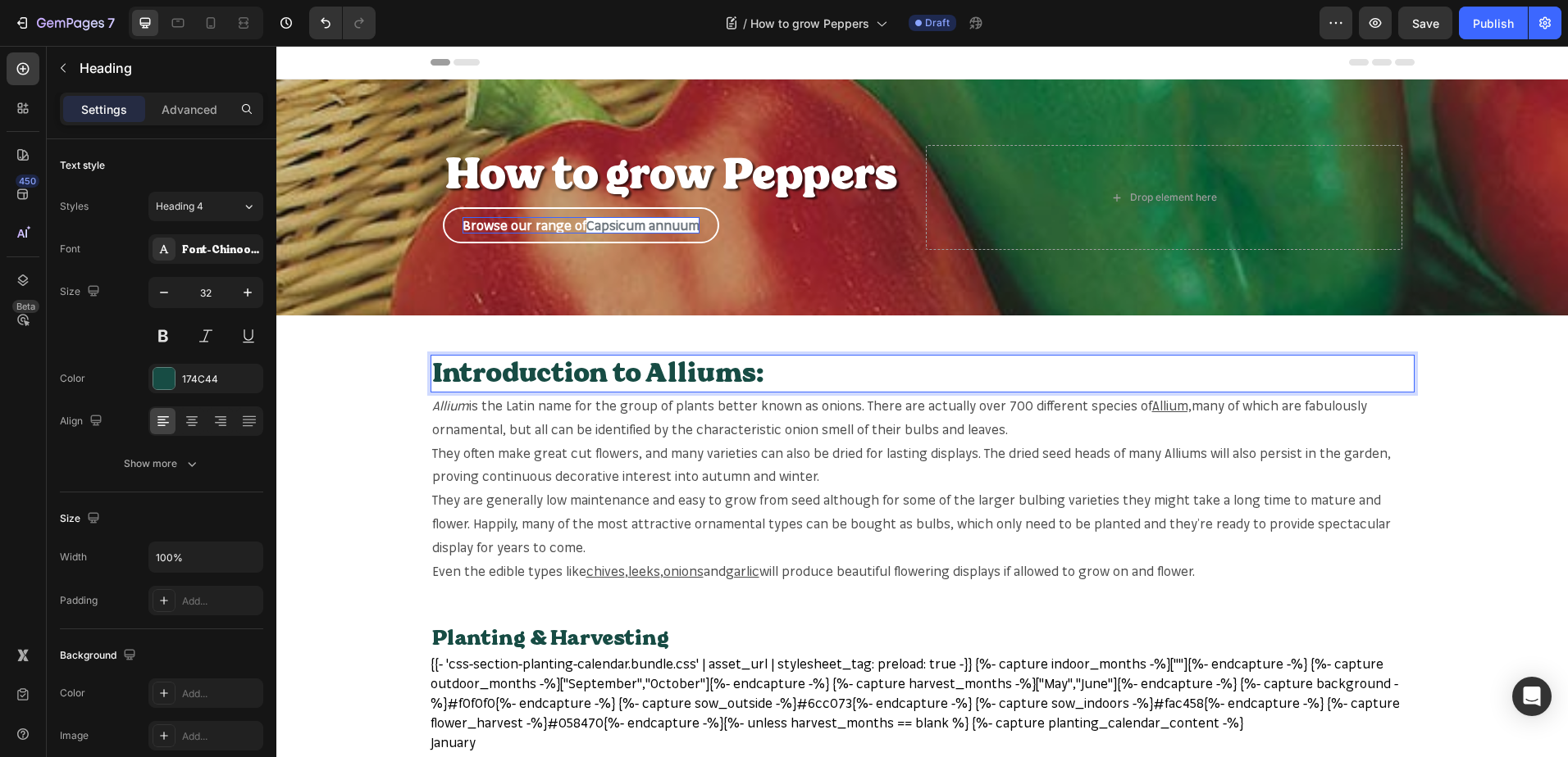
click at [736, 380] on p "Introduction to Alliums:" at bounding box center [922, 374] width 981 height 34
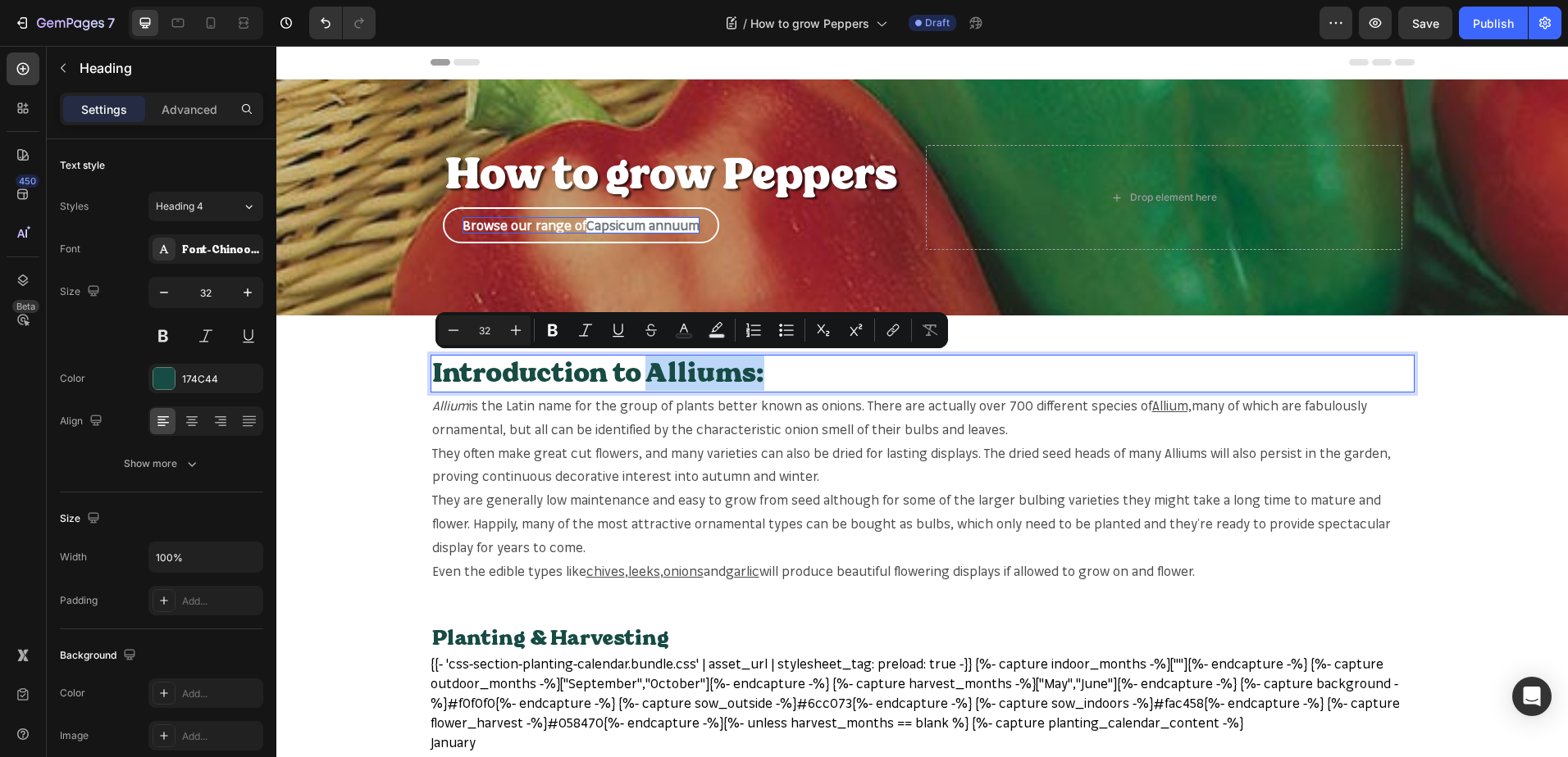
drag, startPoint x: 736, startPoint y: 380, endPoint x: 689, endPoint y: 380, distance: 47.0
click at [689, 380] on p "Introduction to Alliums:" at bounding box center [922, 374] width 981 height 34
click at [726, 374] on p "Introduction to Alliums:" at bounding box center [922, 374] width 981 height 34
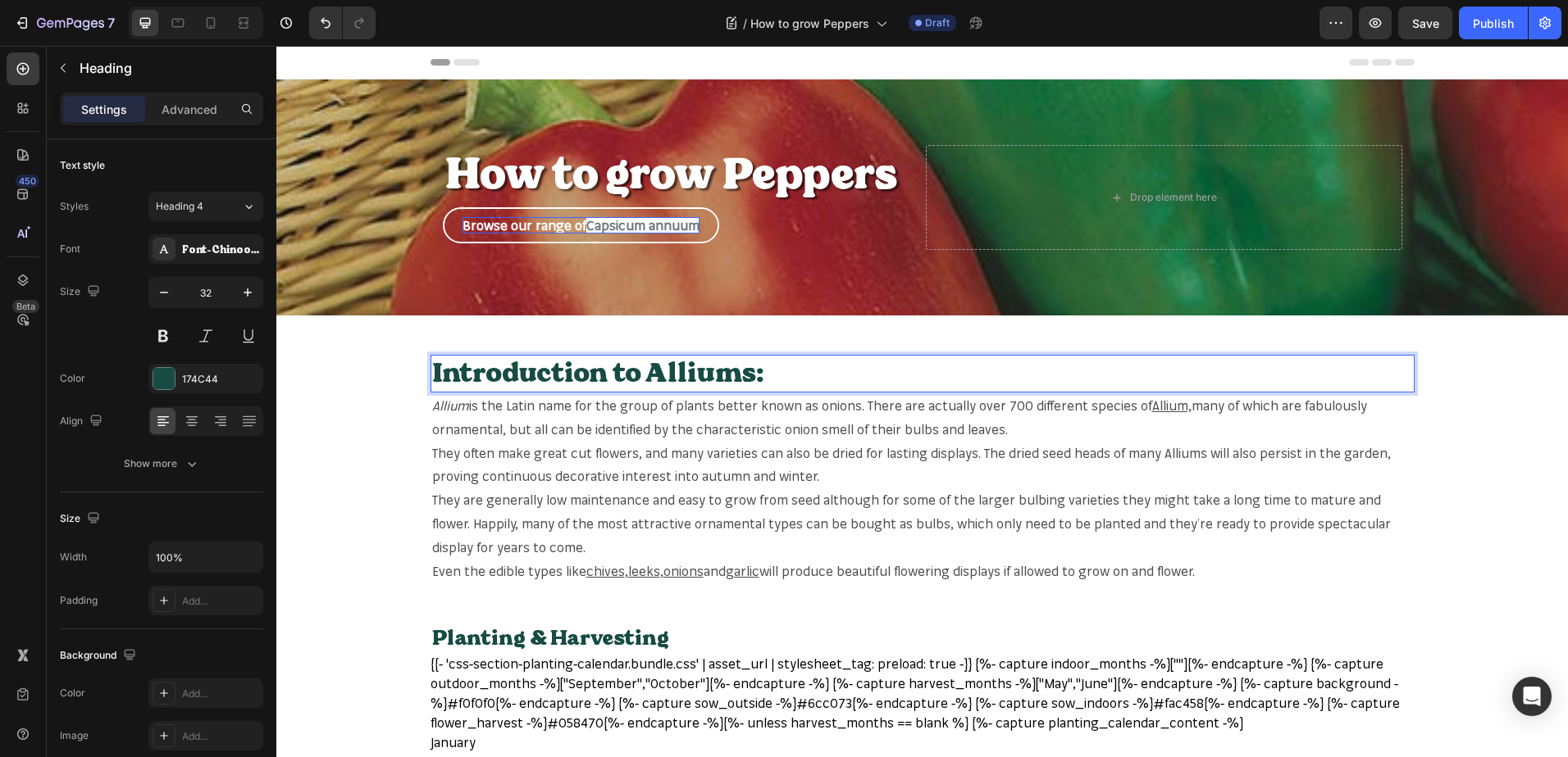
click at [741, 379] on p "Introduction to Alliums:" at bounding box center [922, 374] width 981 height 34
drag, startPoint x: 635, startPoint y: 370, endPoint x: 736, endPoint y: 377, distance: 101.2
click at [736, 377] on p "Introduction to Alliums:" at bounding box center [922, 374] width 981 height 34
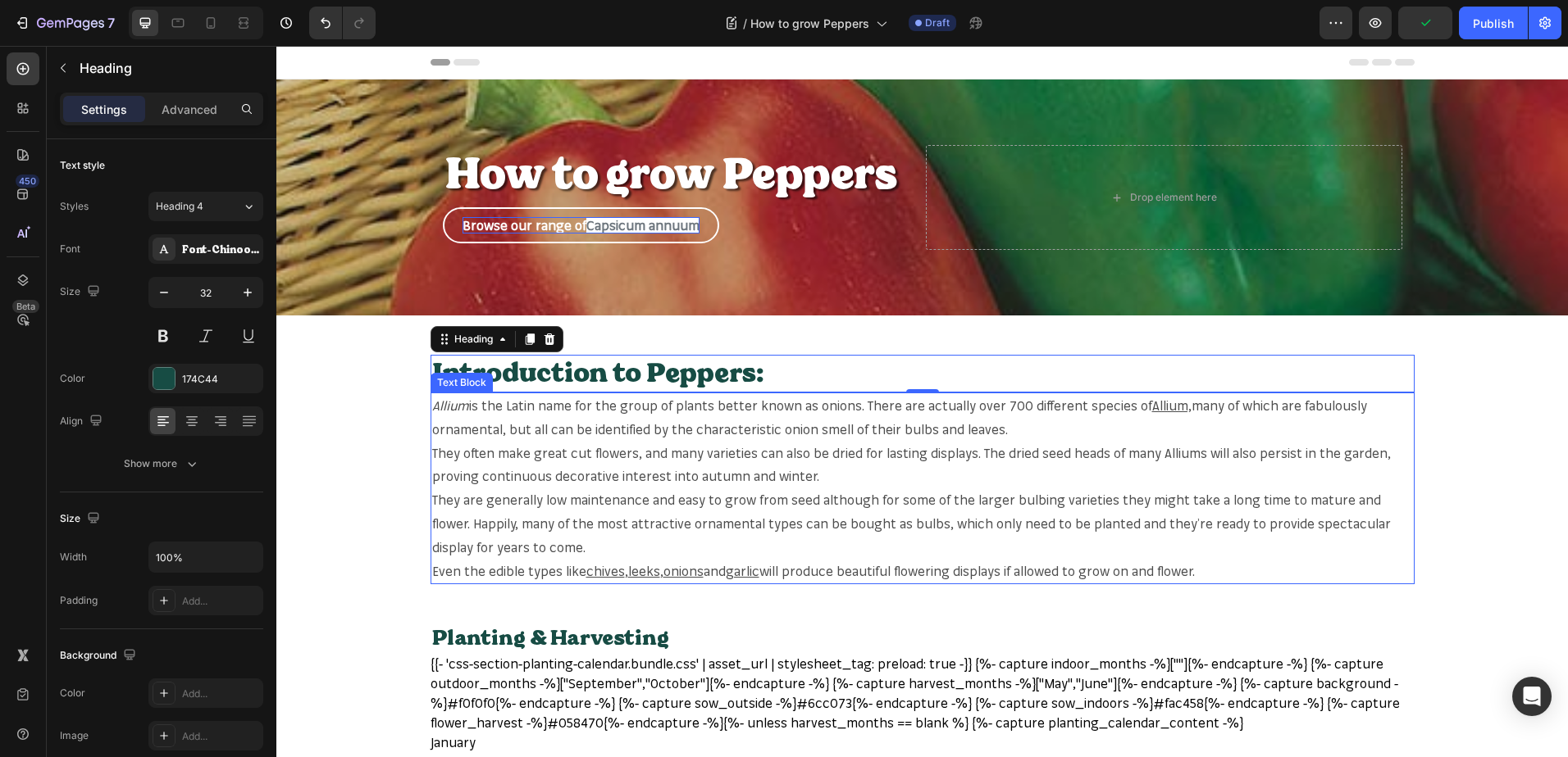
drag, startPoint x: 1158, startPoint y: 570, endPoint x: 1227, endPoint y: 576, distance: 69.3
click at [1159, 570] on p "Even the edible types like chives , leeks , onions and garlic will produce beau…" at bounding box center [922, 571] width 981 height 24
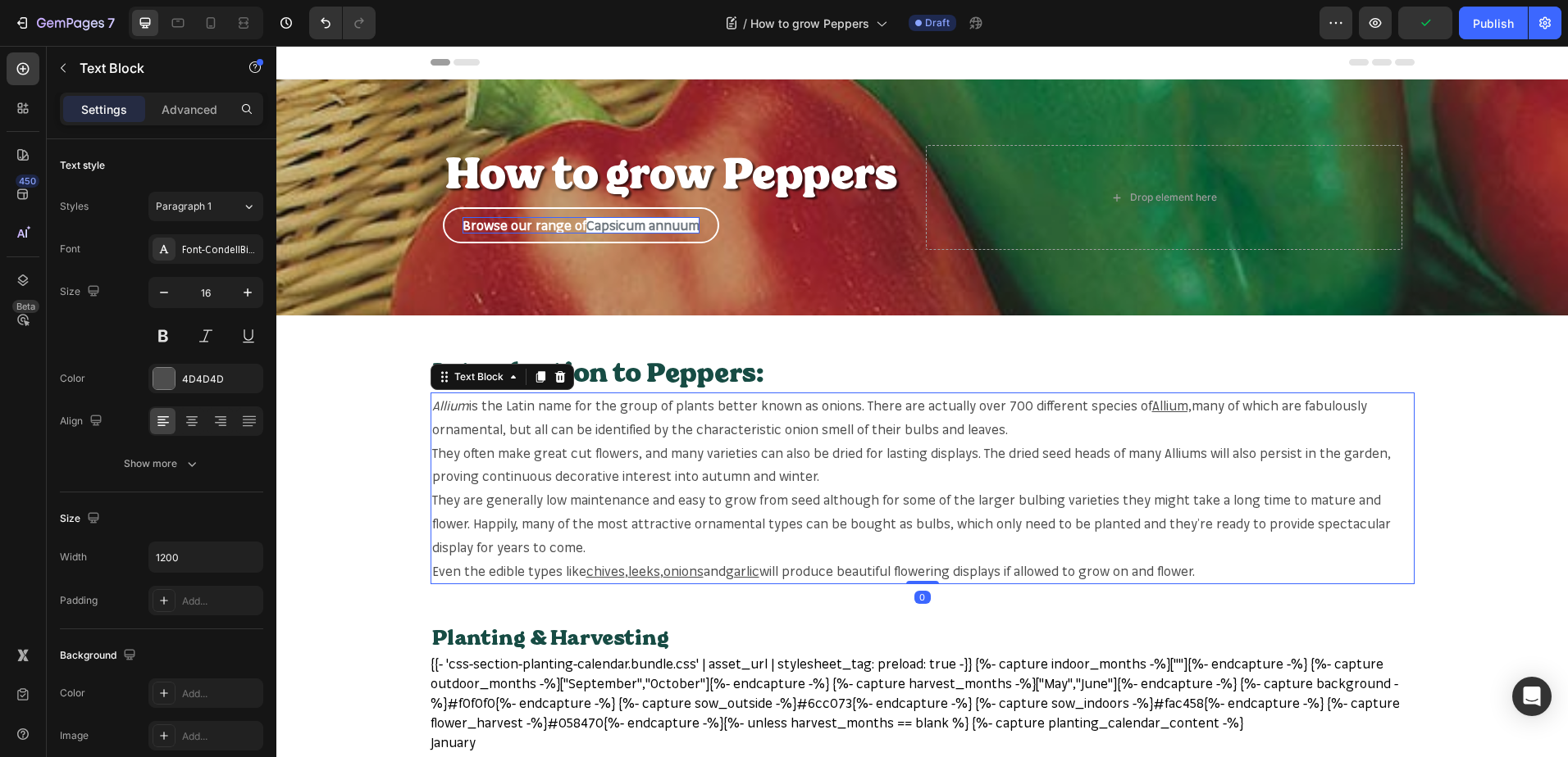
click at [1227, 576] on p "Even the edible types like chives , leeks , onions and garlic will produce beau…" at bounding box center [922, 571] width 981 height 24
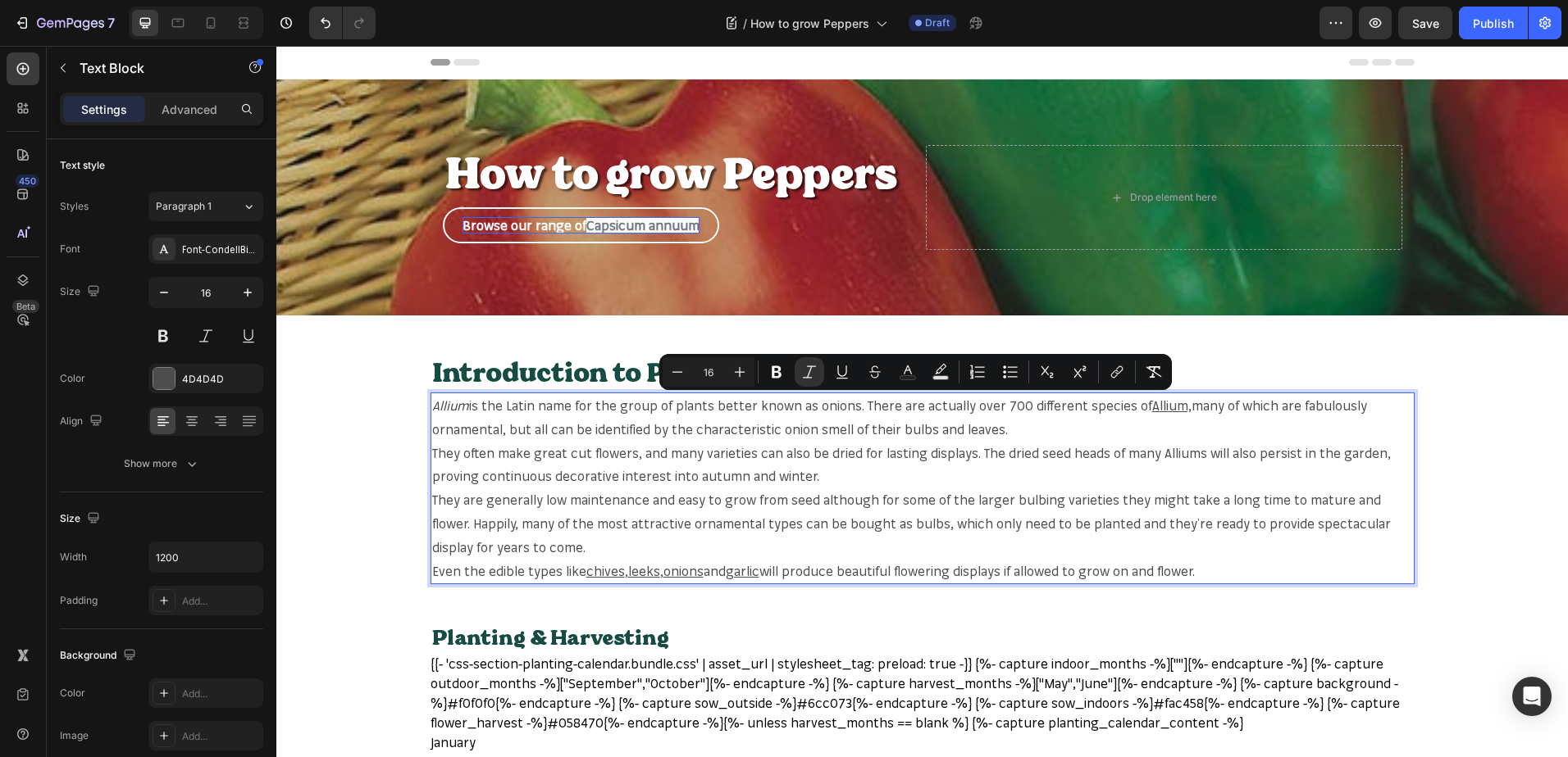
drag, startPoint x: 1214, startPoint y: 573, endPoint x: 413, endPoint y: 406, distance: 818.2
click at [417, 406] on section "Introduction to Peppers: Heading Allium is the Latin name for the group of plan…" at bounding box center [922, 469] width 1010 height 229
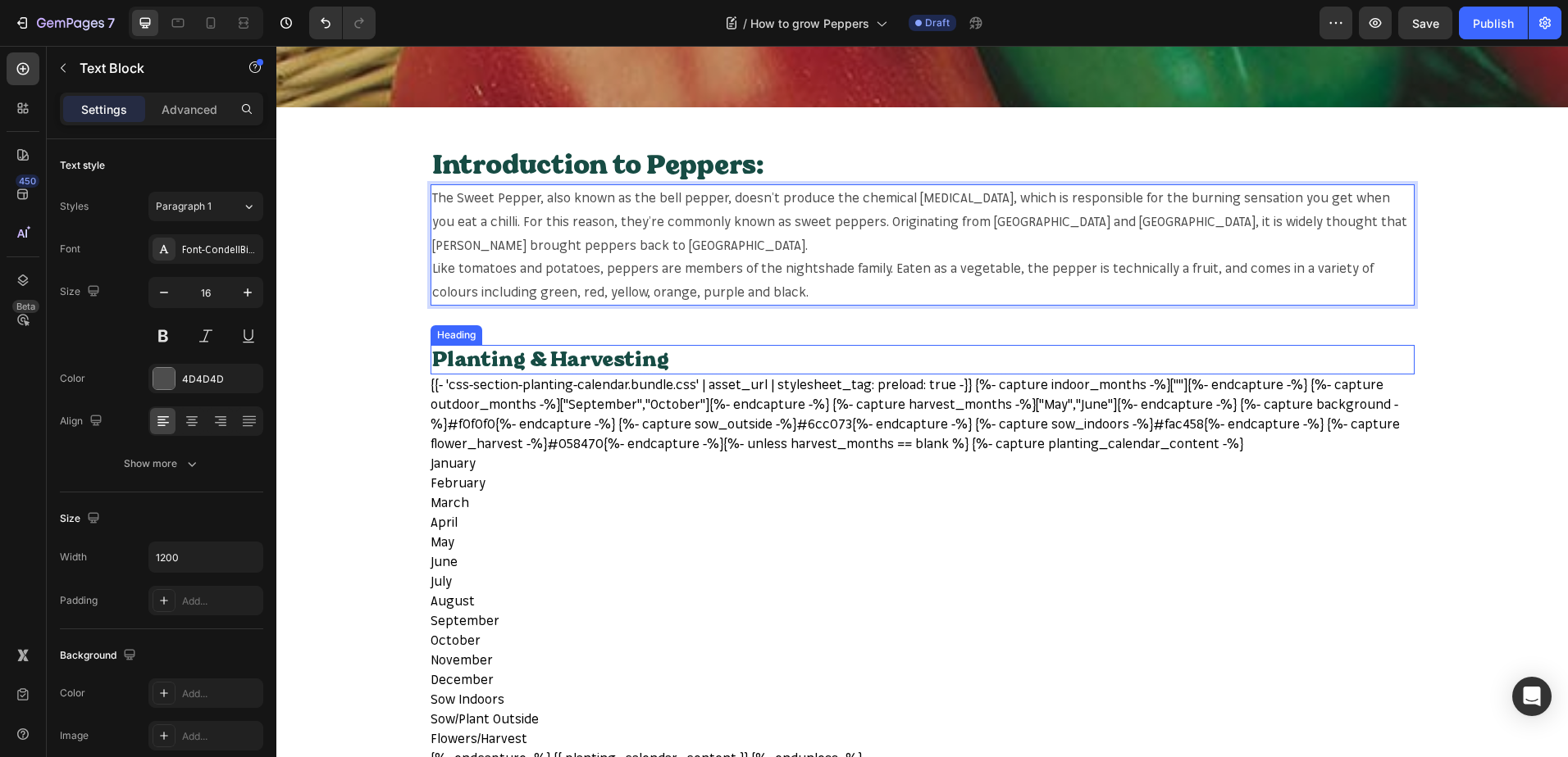
scroll to position [327, 0]
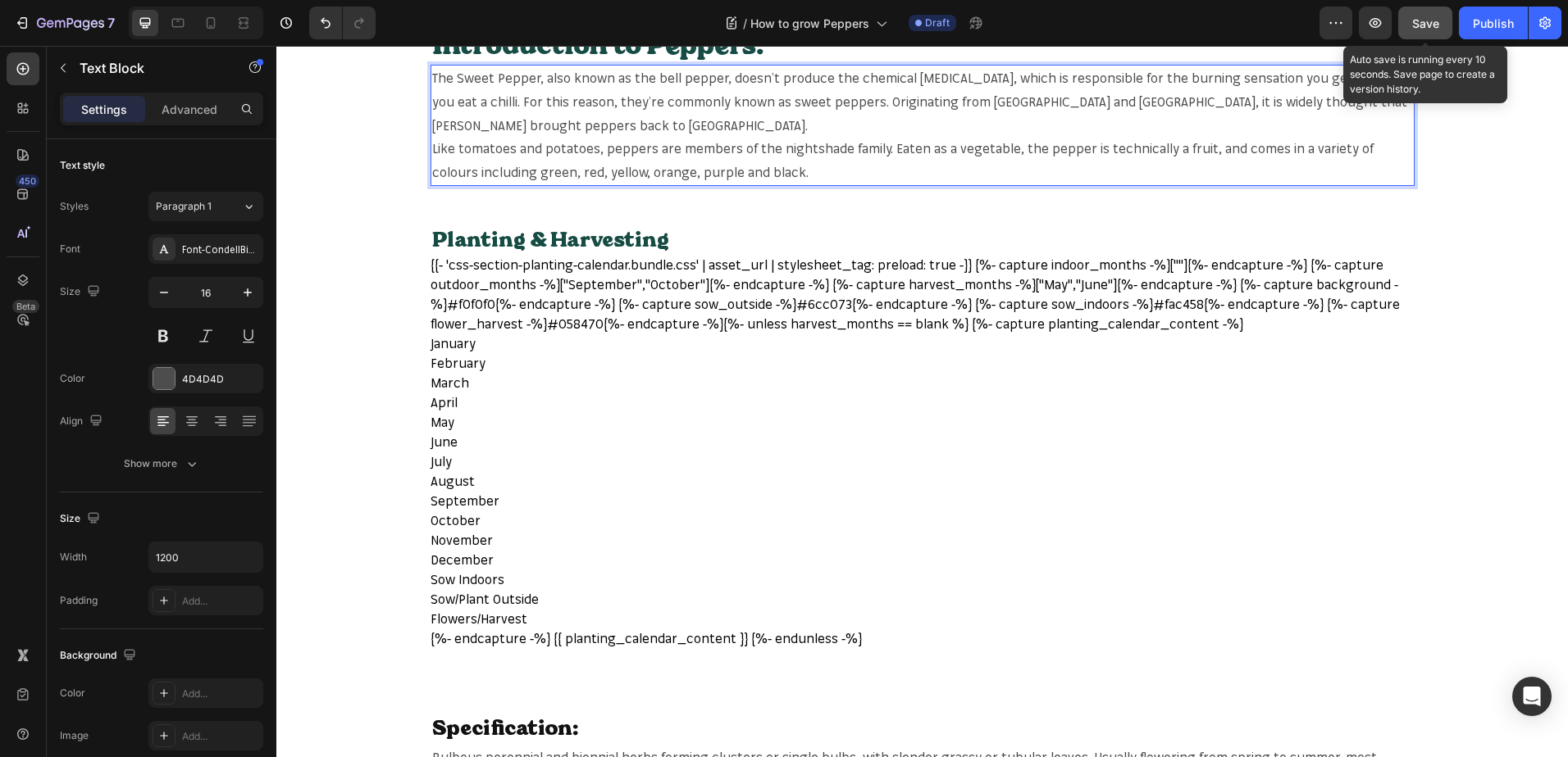
click at [1423, 10] on button "Save" at bounding box center [1424, 23] width 54 height 33
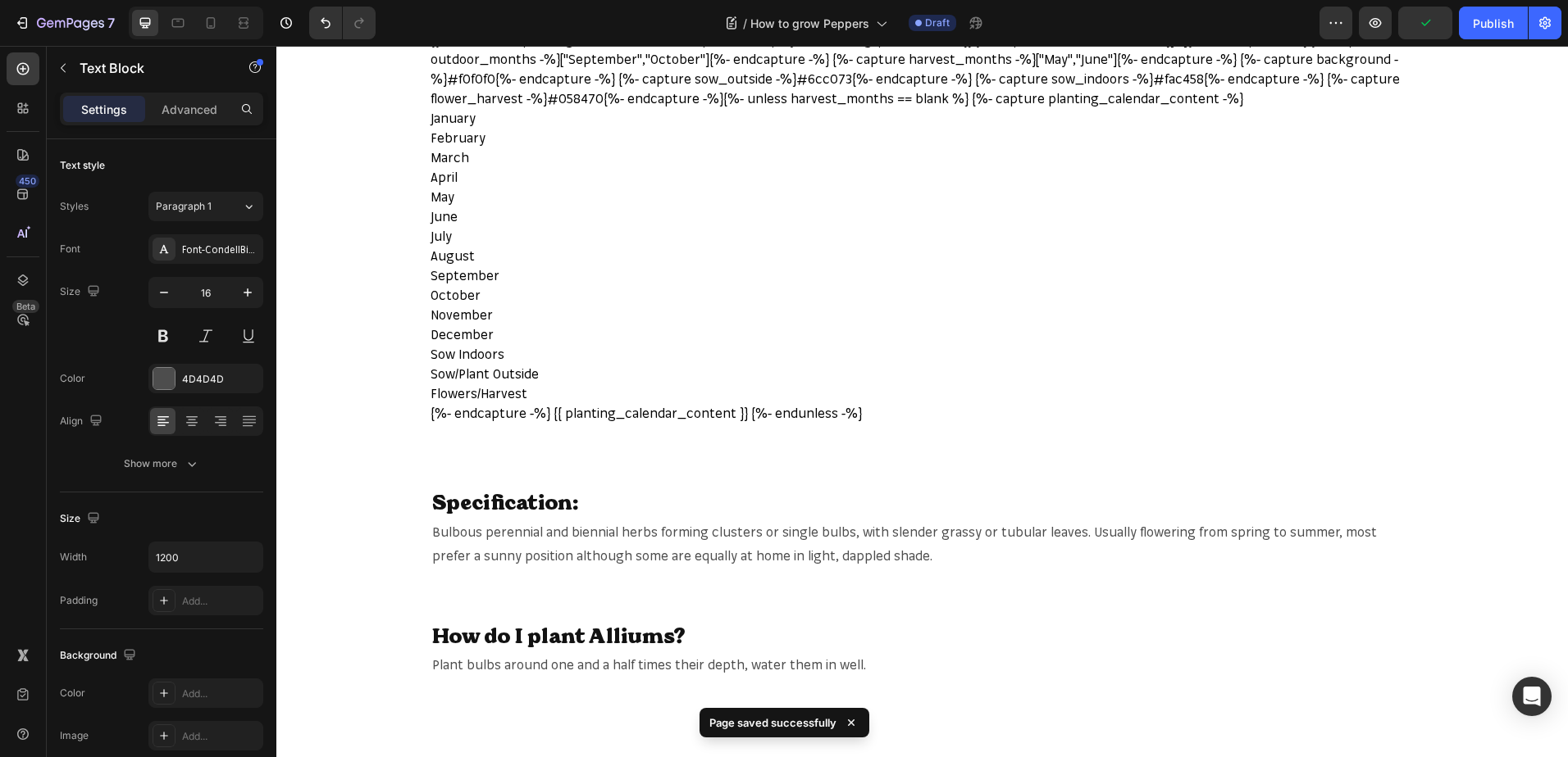
scroll to position [574, 0]
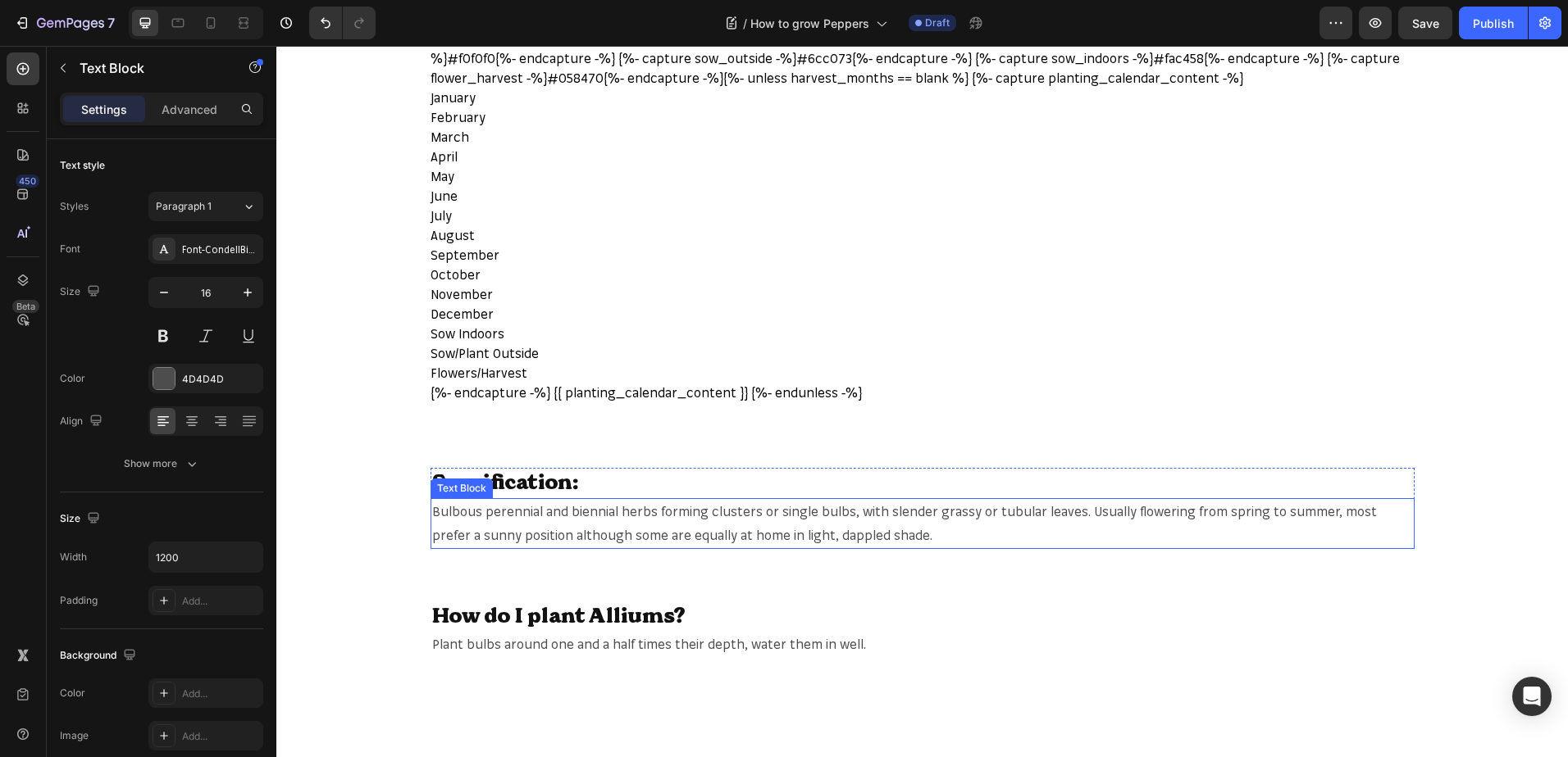
drag, startPoint x: 870, startPoint y: 520, endPoint x: 865, endPoint y: 538, distance: 18.7
click at [868, 527] on p "Bulbous perennial and biennial herbs forming clusters or single bulbs, with sle…" at bounding box center [922, 523] width 981 height 47
click at [866, 538] on span "Bulbous perennial and biennial herbs forming clusters or single bulbs, with sle…" at bounding box center [904, 523] width 945 height 40
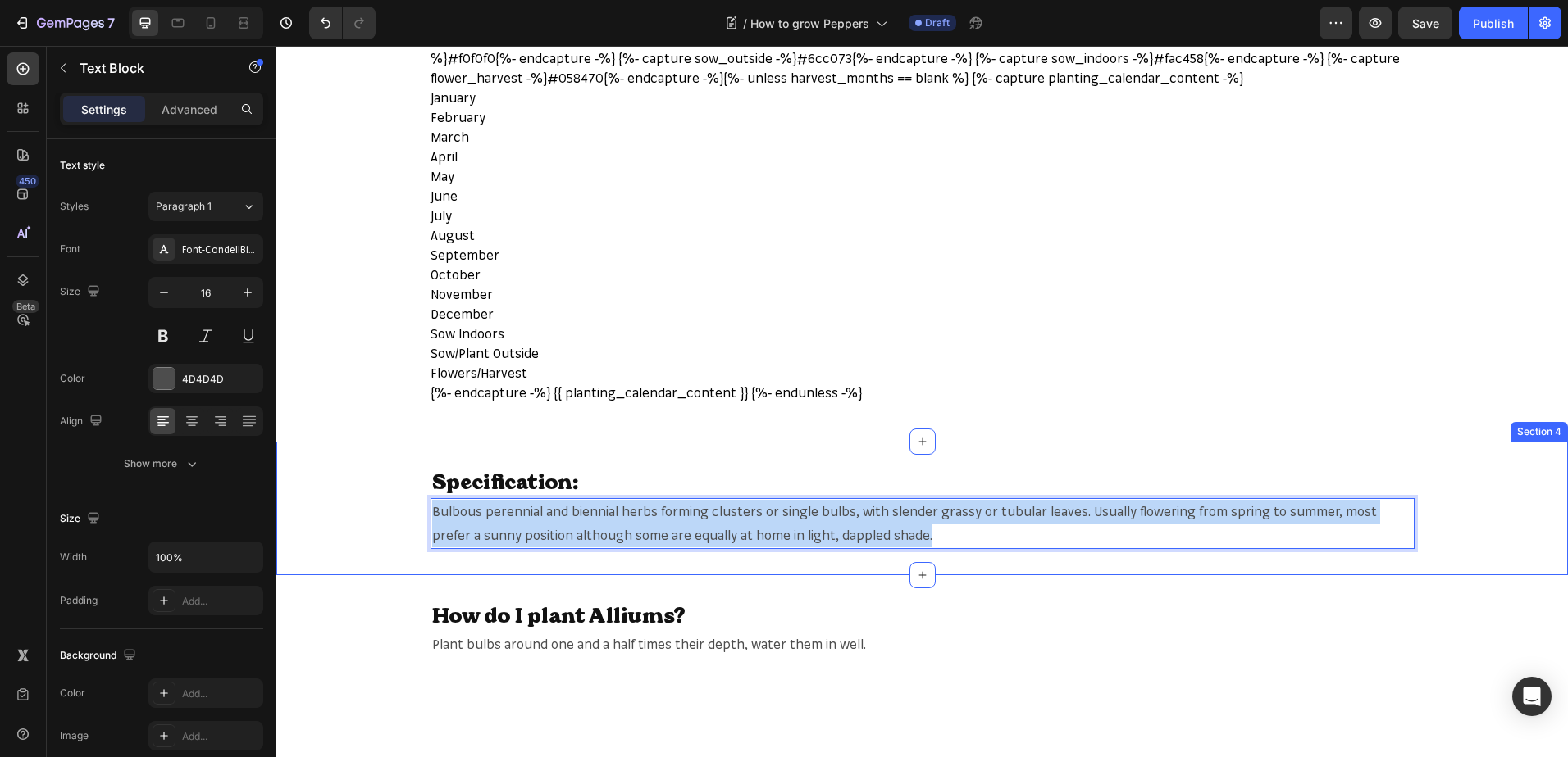
drag, startPoint x: 875, startPoint y: 537, endPoint x: 408, endPoint y: 513, distance: 467.6
click at [408, 513] on div "Specification: Heading Bulbous perennial and biennial herbs forming clusters or…" at bounding box center [922, 508] width 1291 height 80
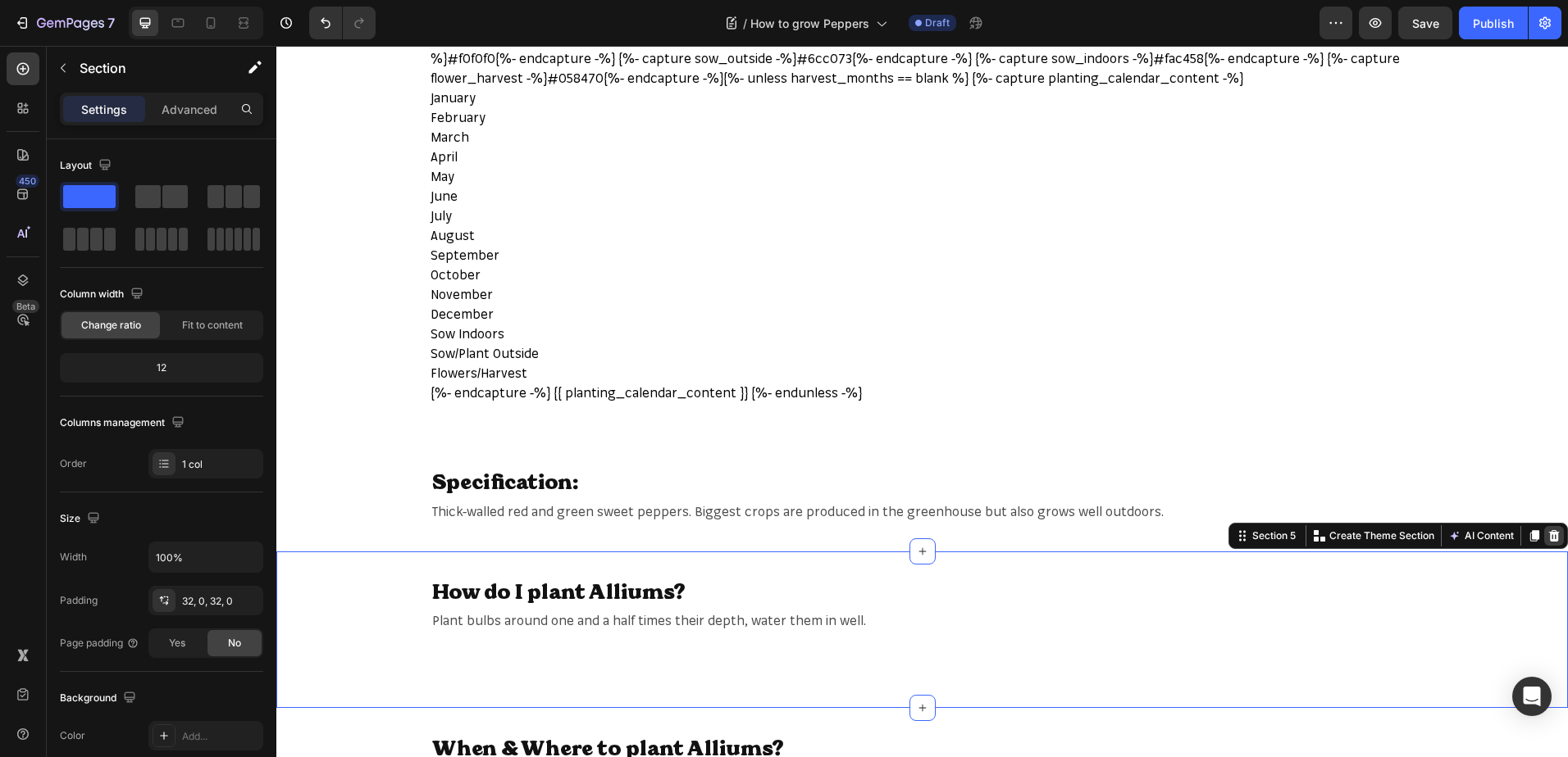
click at [1549, 540] on icon at bounding box center [1554, 535] width 10 height 11
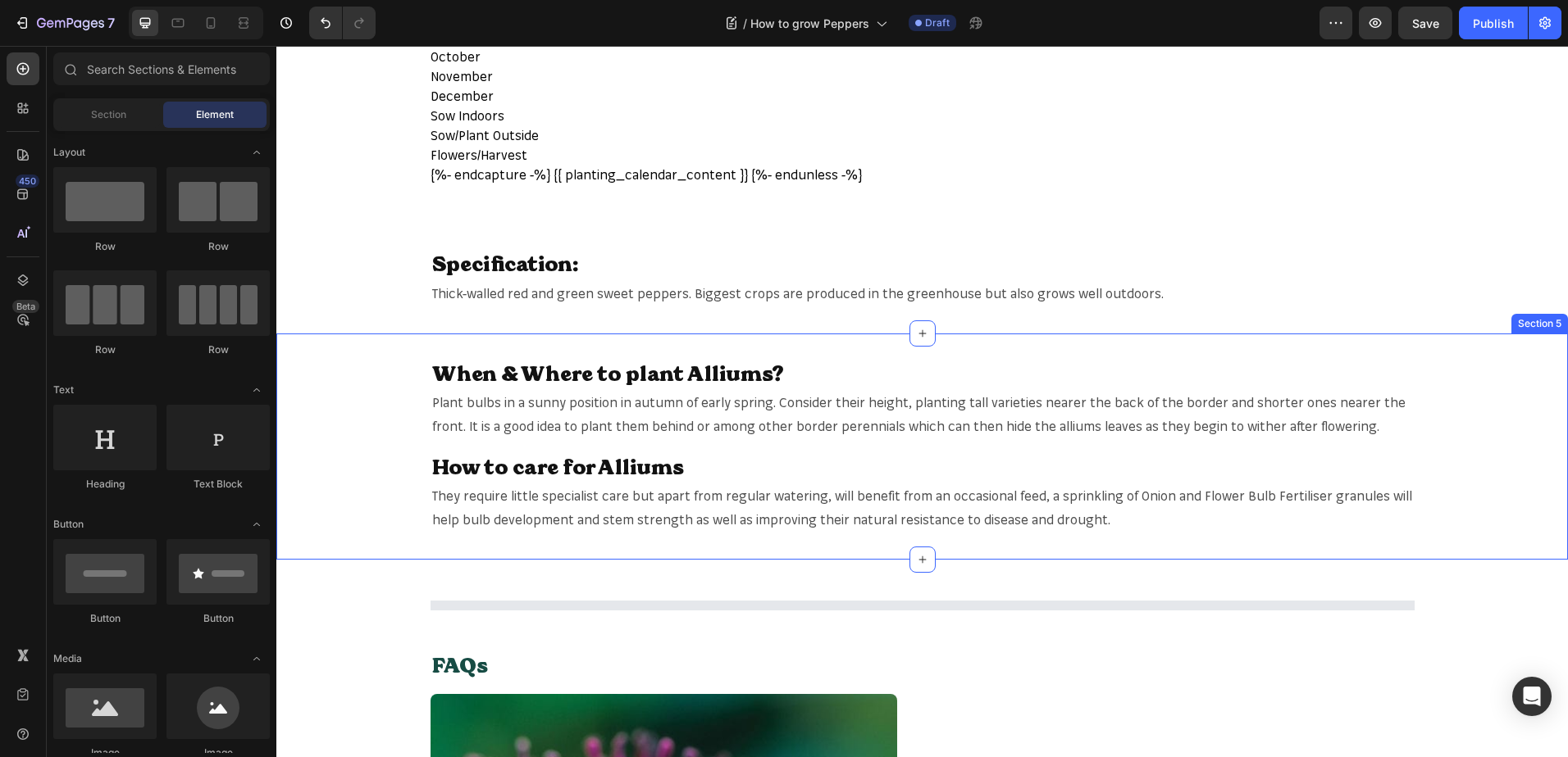
scroll to position [901, 0]
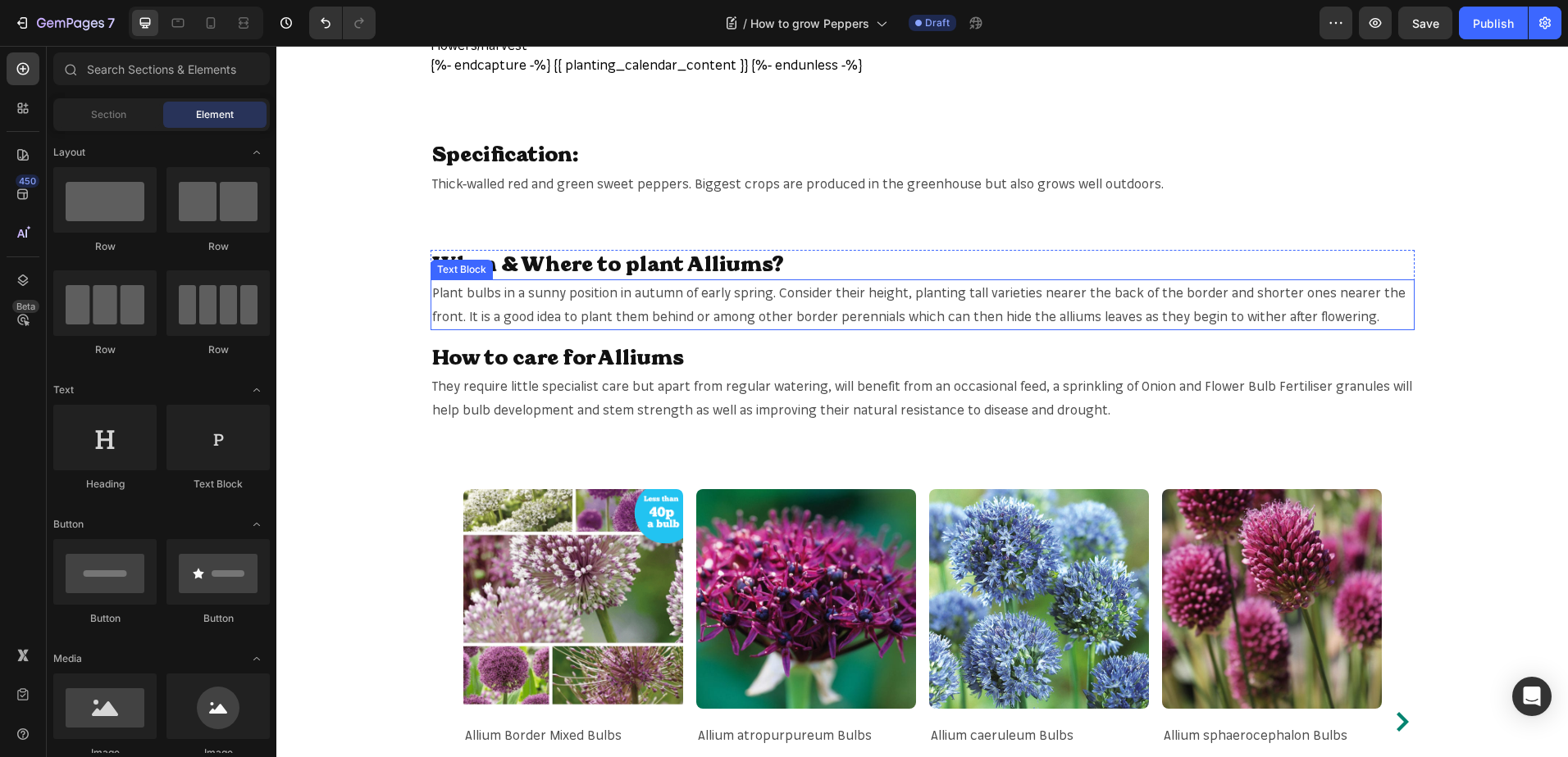
click at [755, 296] on span "Plant bulbs in a sunny position in autumn of early spring. Consider their heigh…" at bounding box center [919, 304] width 973 height 40
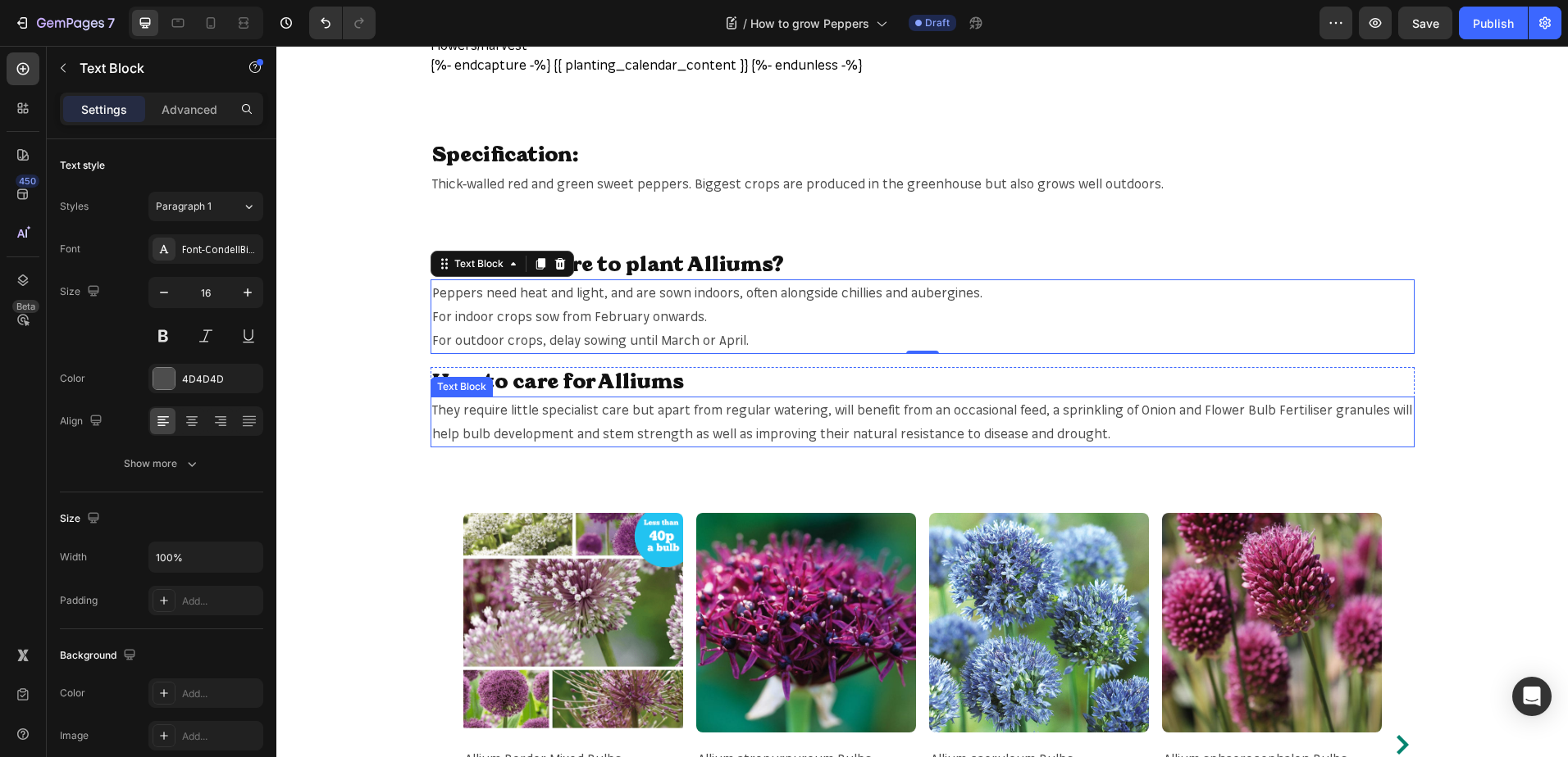
click at [684, 412] on span "They require little specialist care but apart from regular watering, will benef…" at bounding box center [922, 421] width 980 height 40
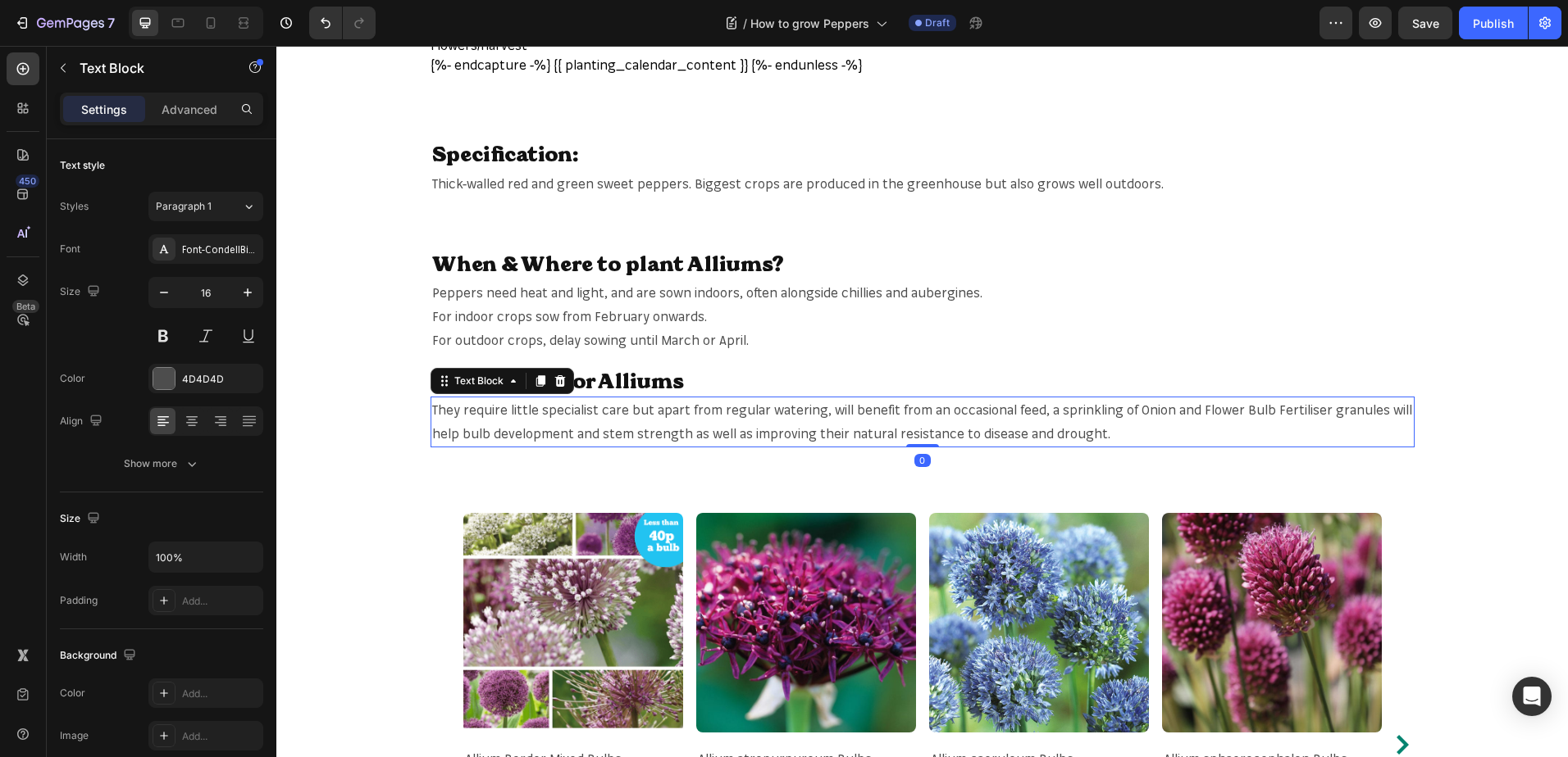
click at [690, 415] on span "They require little specialist care but apart from regular watering, will benef…" at bounding box center [922, 421] width 980 height 40
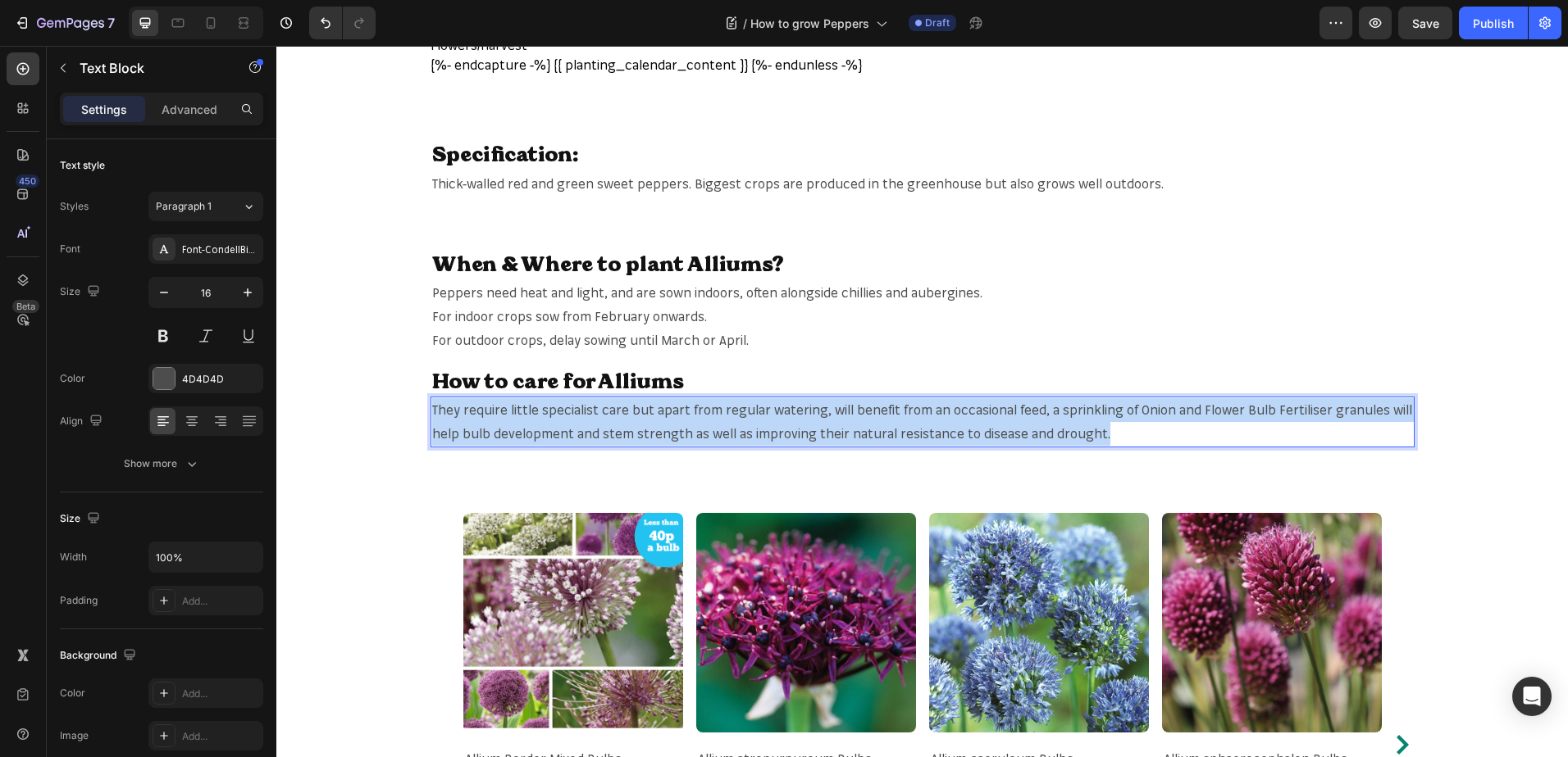
click at [690, 415] on span "They require little specialist care but apart from regular watering, will benef…" at bounding box center [922, 421] width 980 height 40
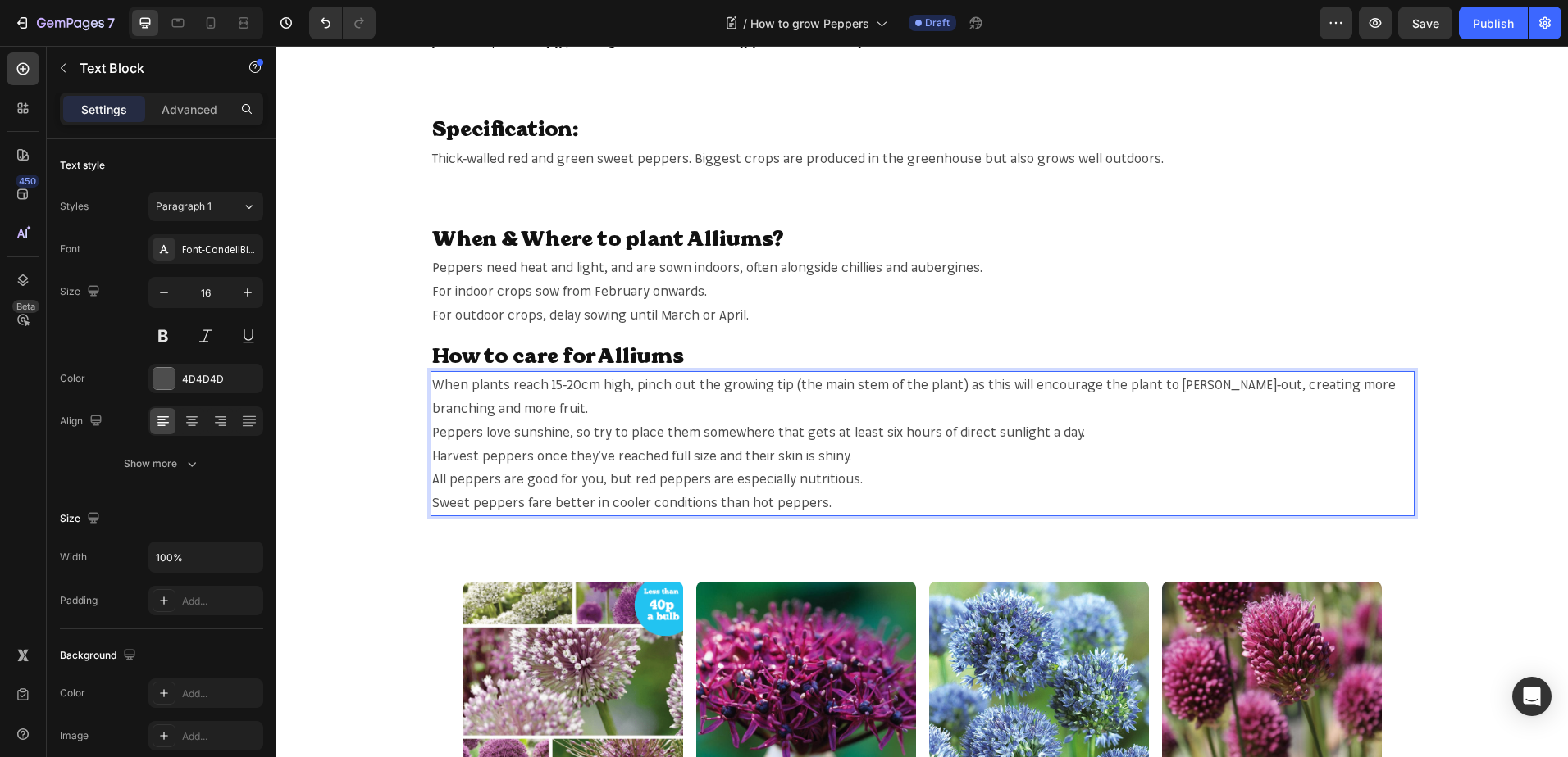
scroll to position [1065, 0]
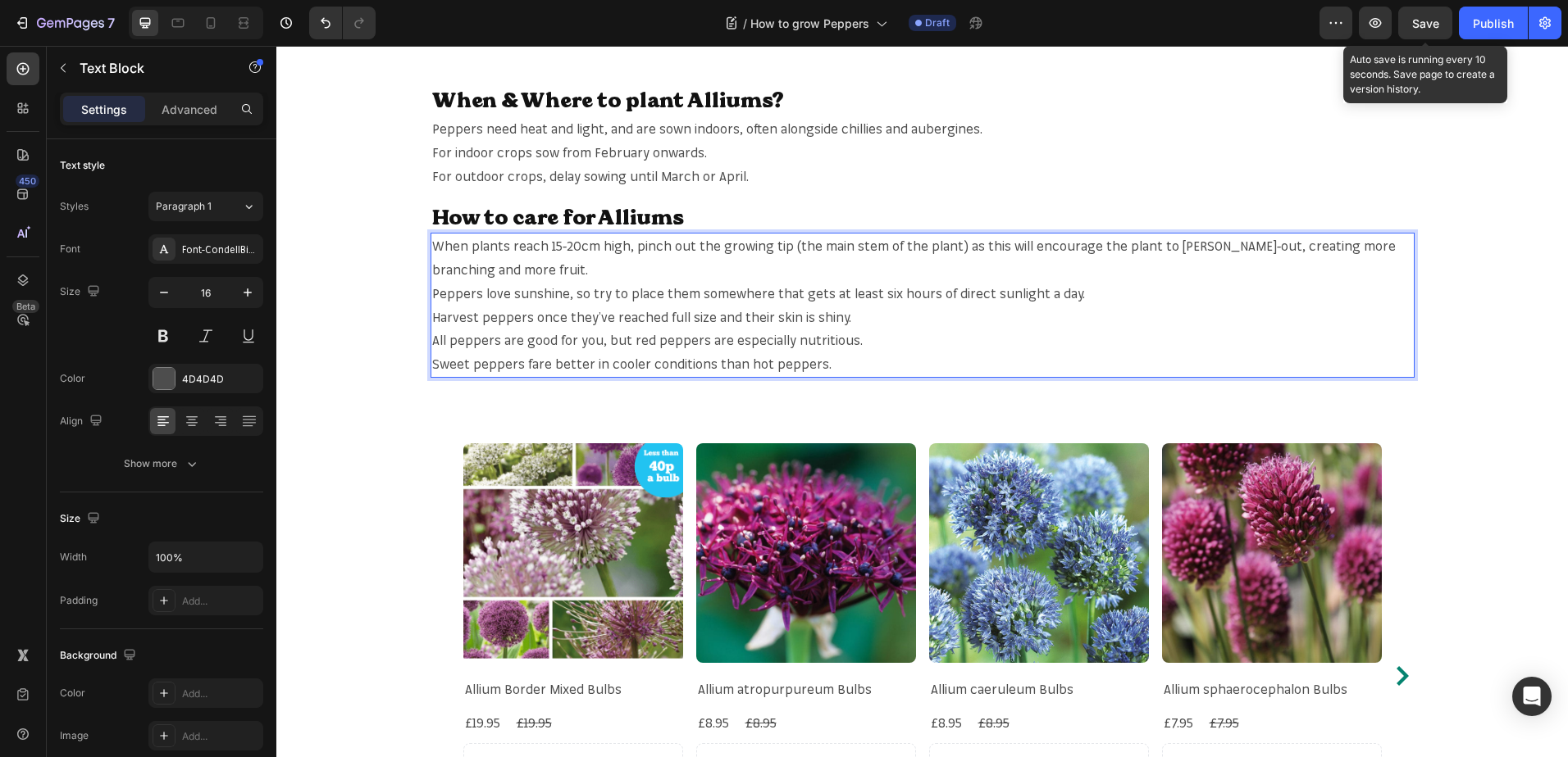
click at [1426, 27] on span "Save" at bounding box center [1424, 23] width 27 height 14
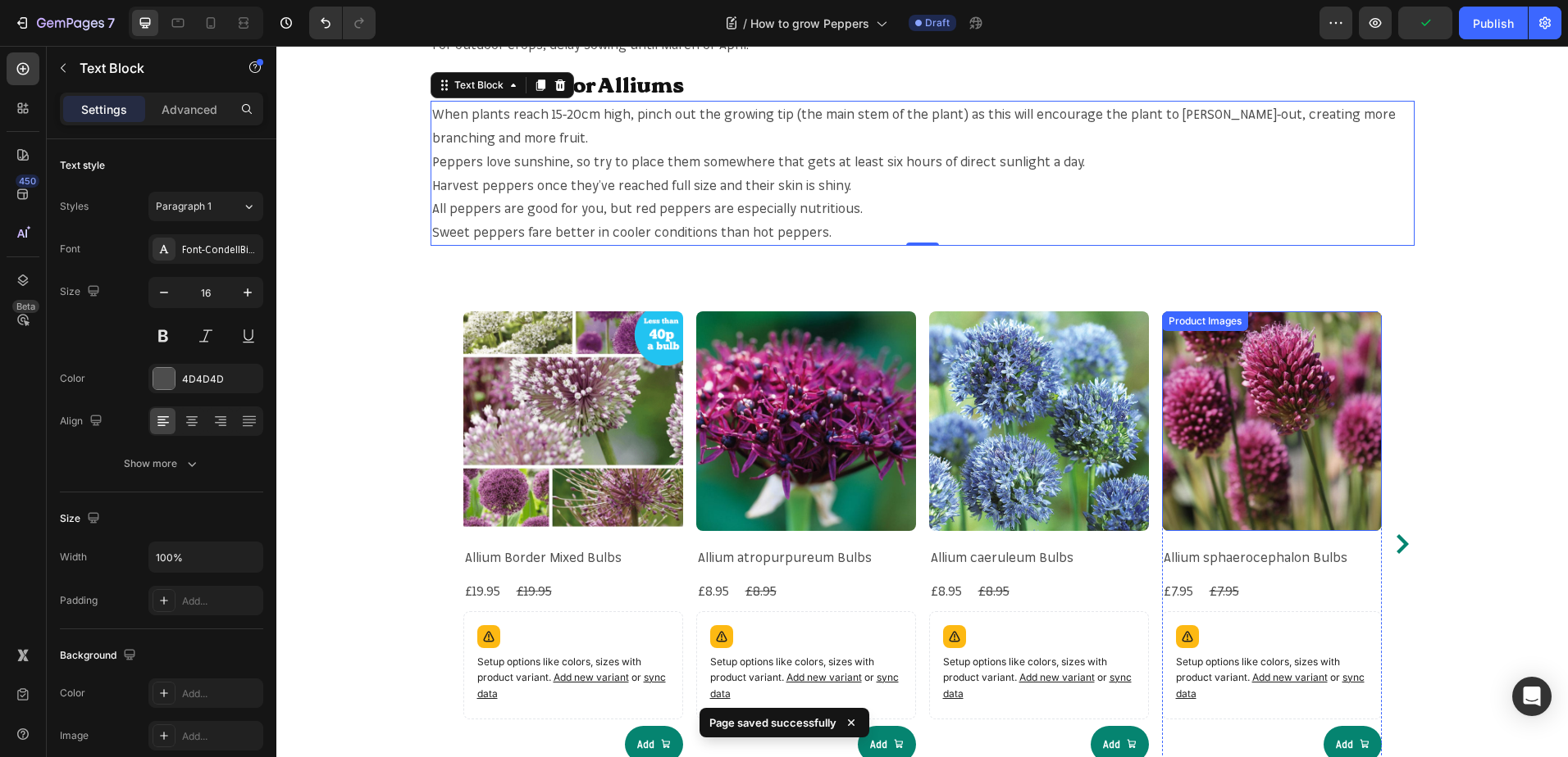
scroll to position [1311, 0]
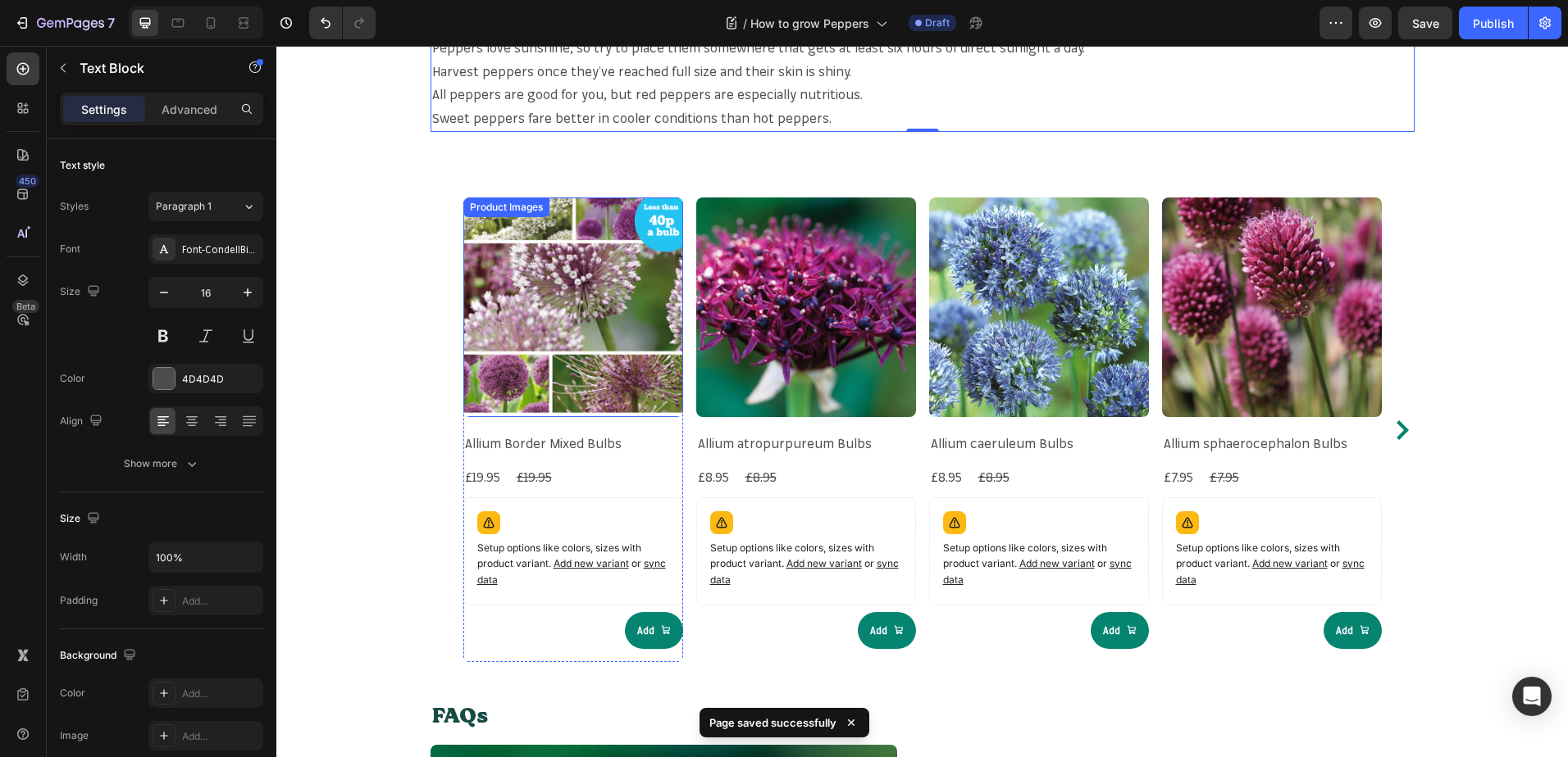
click at [548, 345] on img at bounding box center [573, 308] width 220 height 220
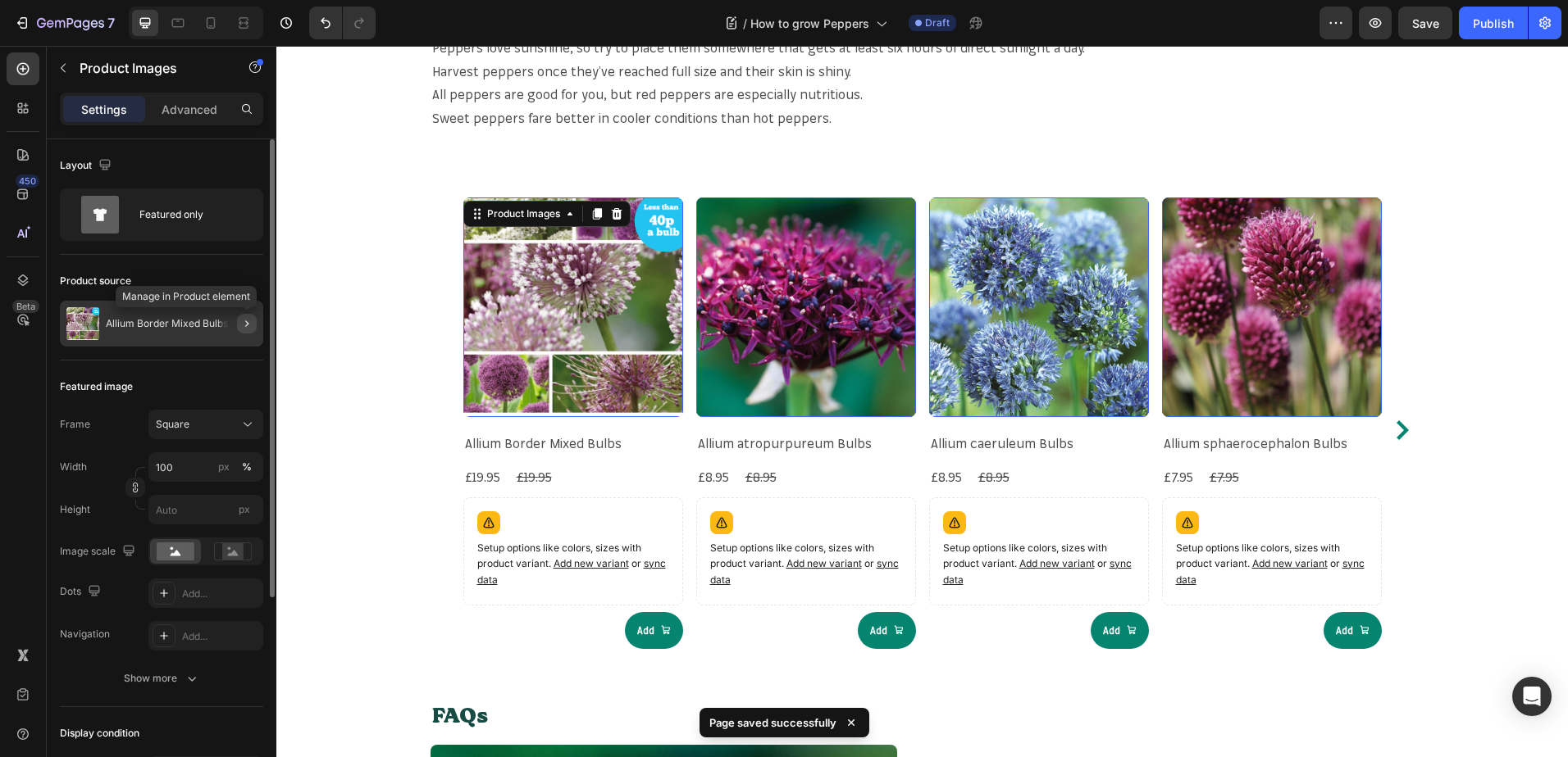
click at [242, 321] on icon "button" at bounding box center [246, 323] width 13 height 13
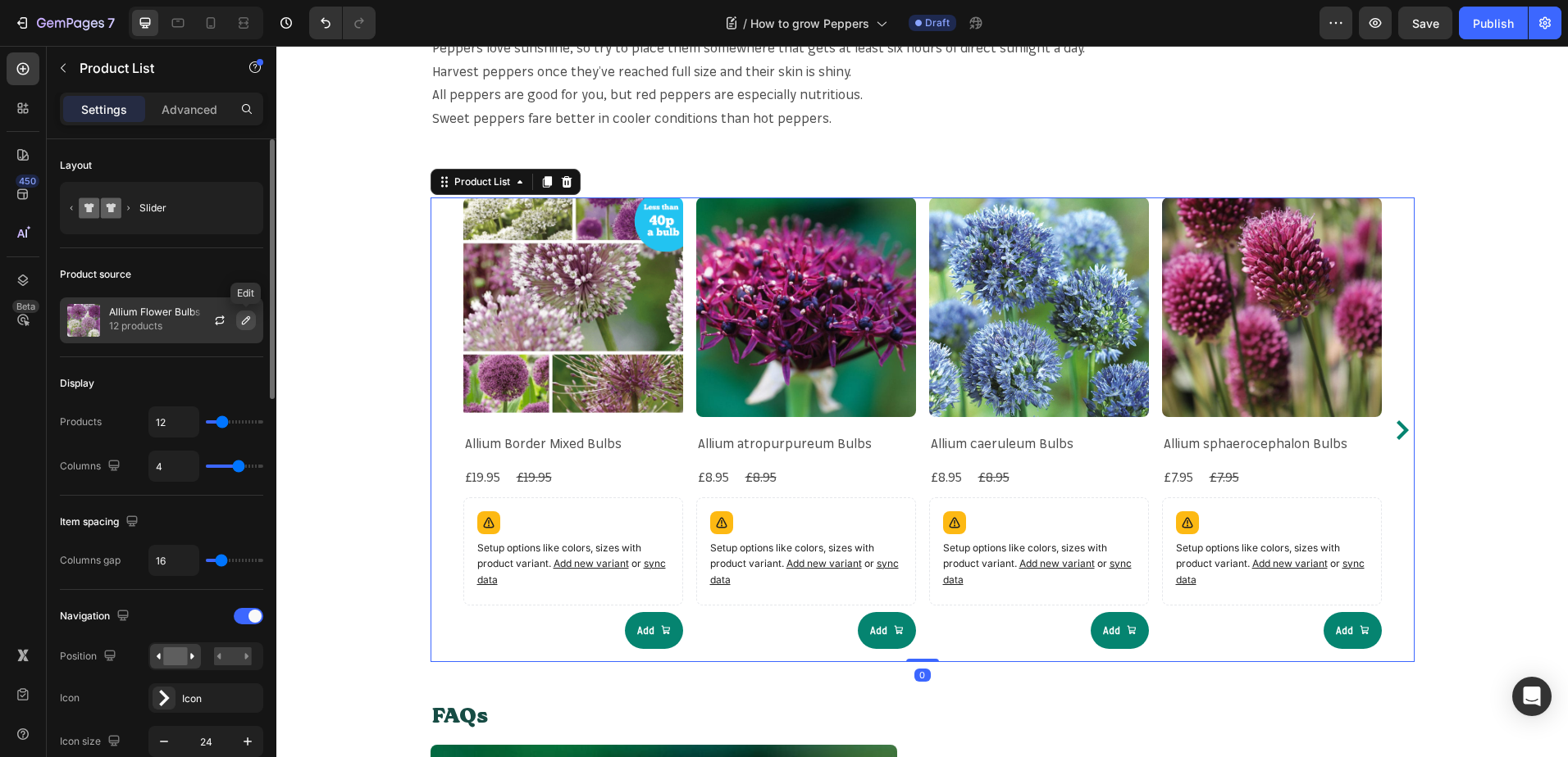
click at [242, 321] on icon "button" at bounding box center [245, 320] width 13 height 13
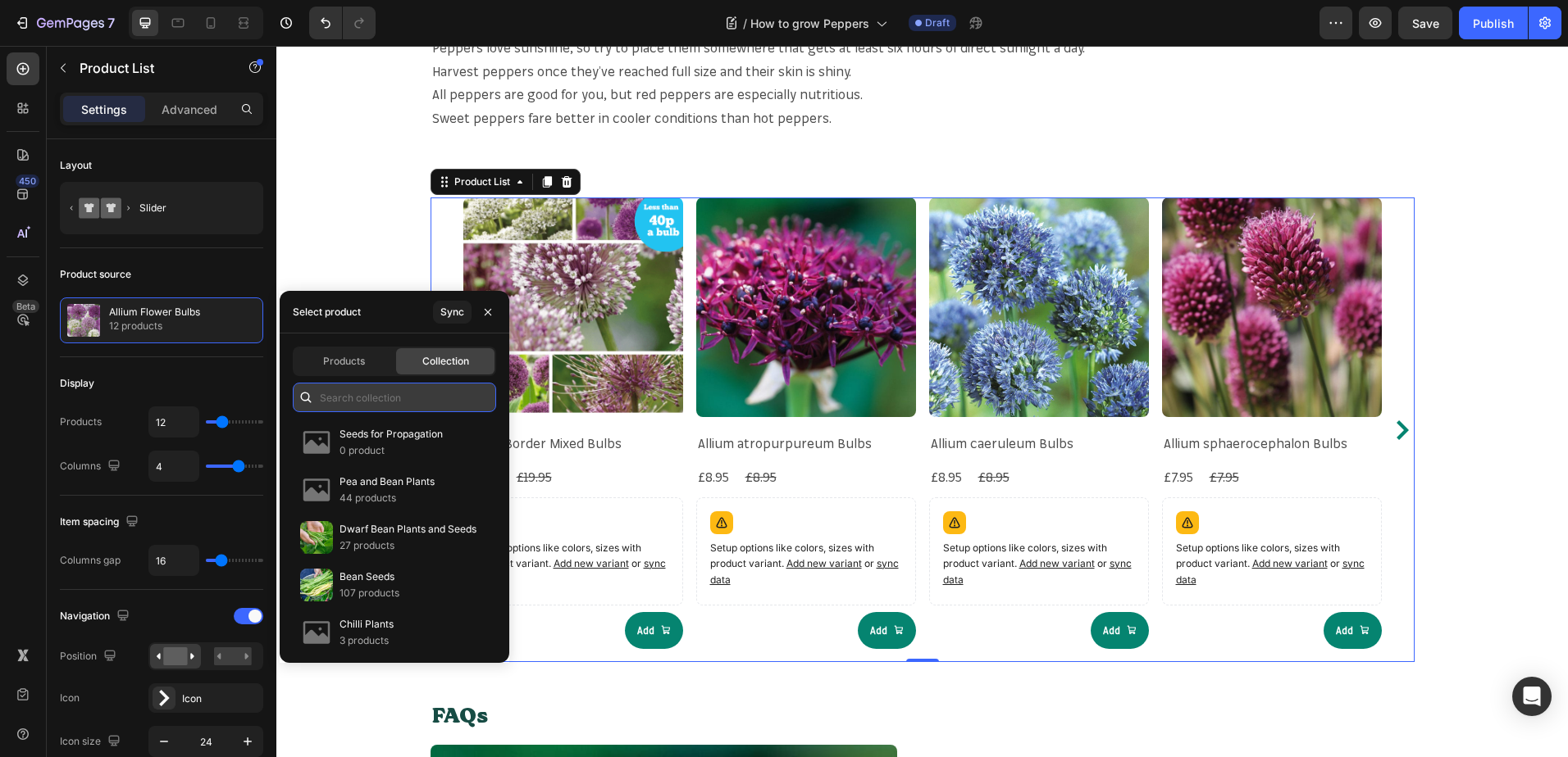
click at [350, 396] on input "text" at bounding box center [394, 397] width 204 height 29
type input "p"
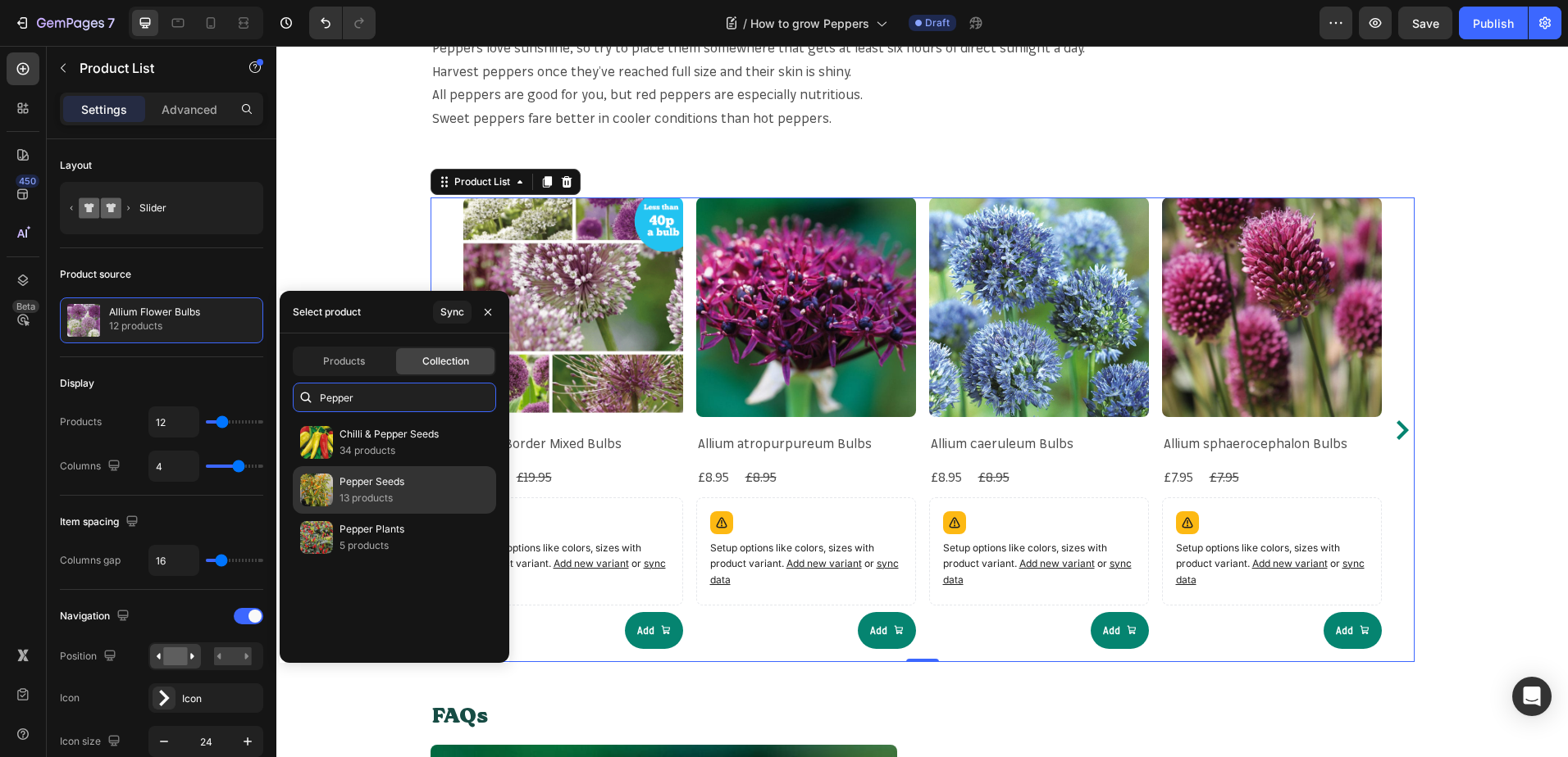
type input "Pepper"
click at [383, 478] on p "Pepper Seeds" at bounding box center [371, 481] width 64 height 16
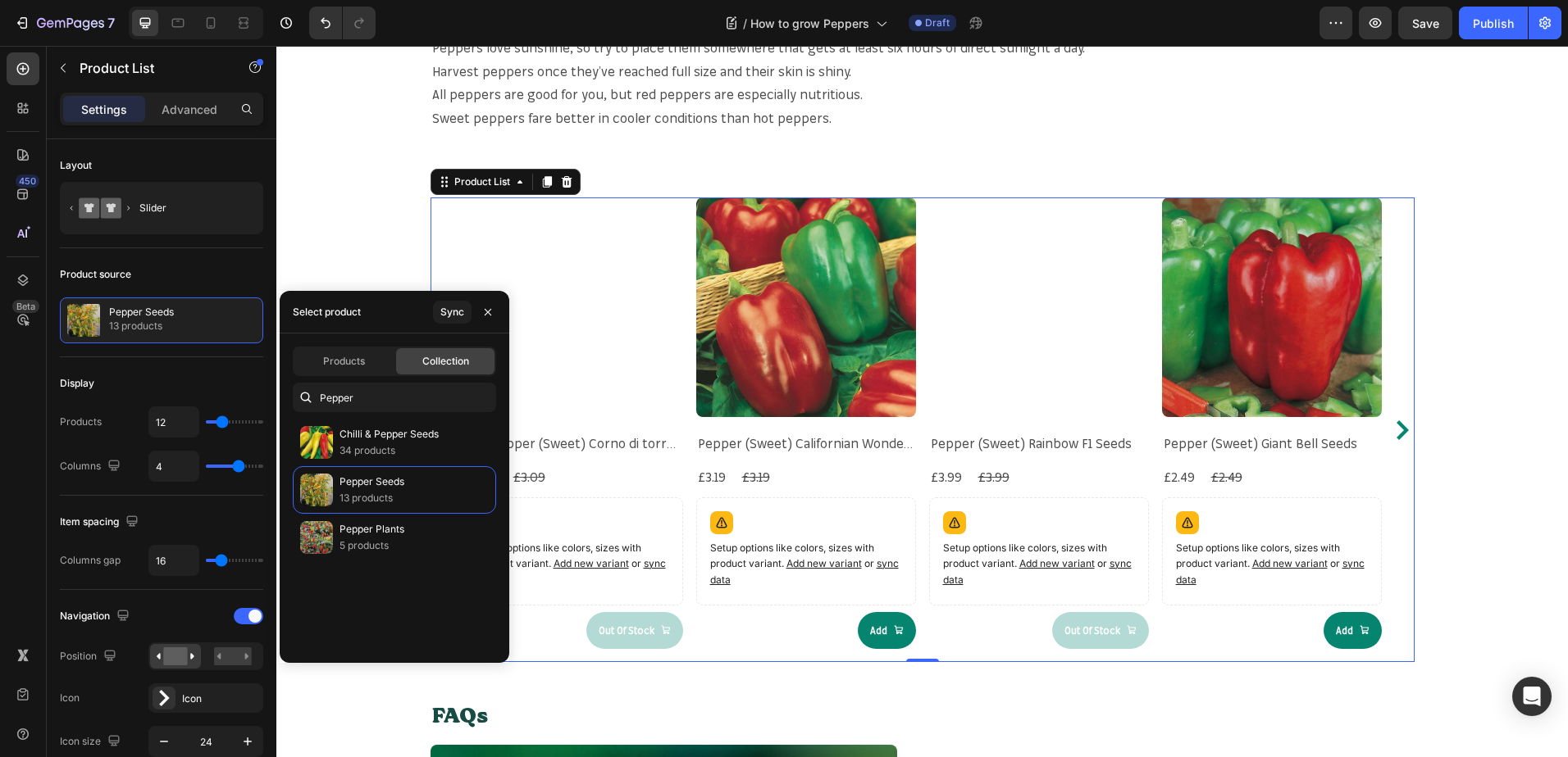
click at [1457, 425] on div "When & Where to plant Alliums? Heading Peppers need heat and light, and are sow…" at bounding box center [922, 263] width 1291 height 2988
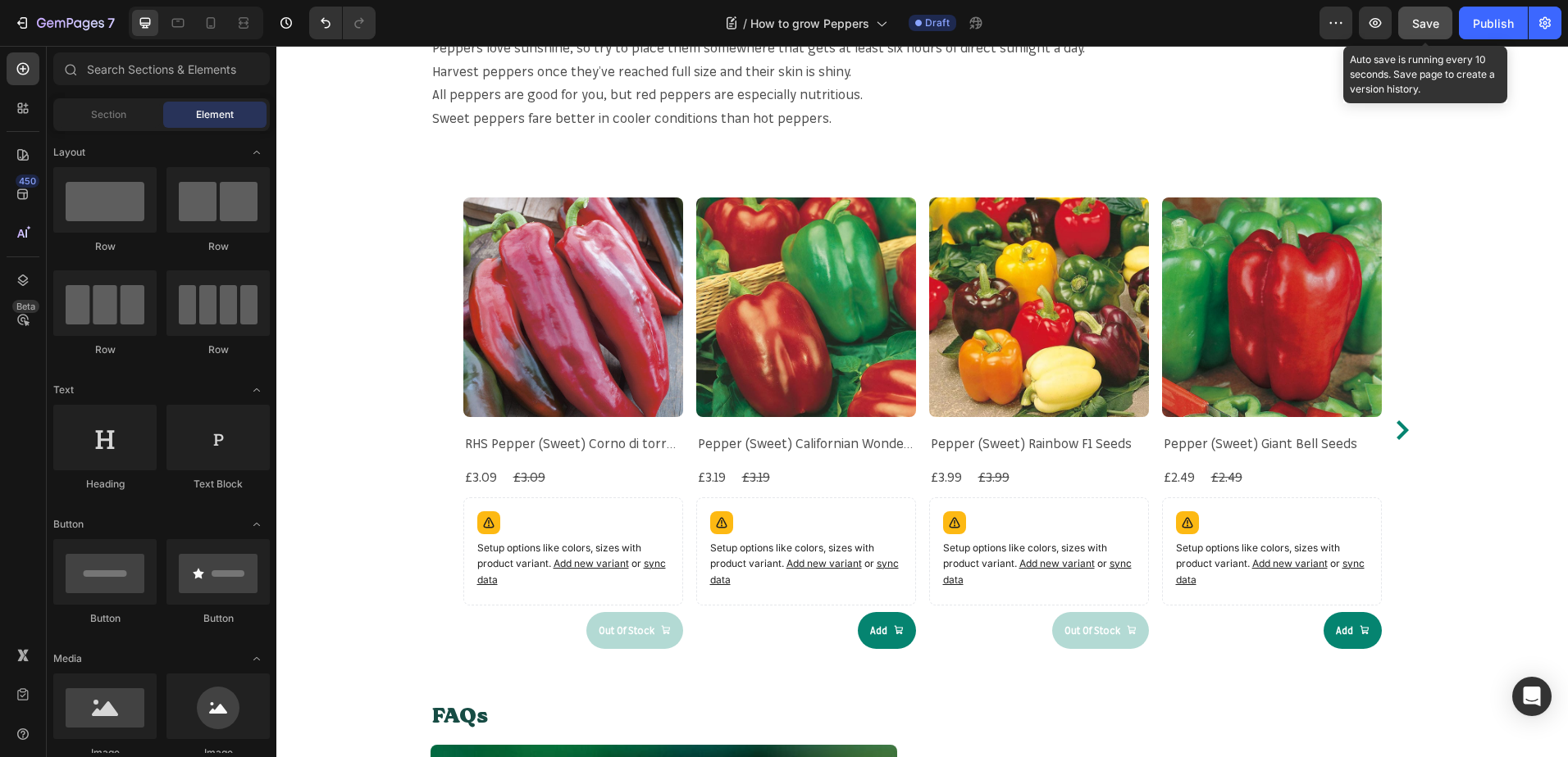
click at [1418, 33] on button "Save" at bounding box center [1424, 23] width 54 height 33
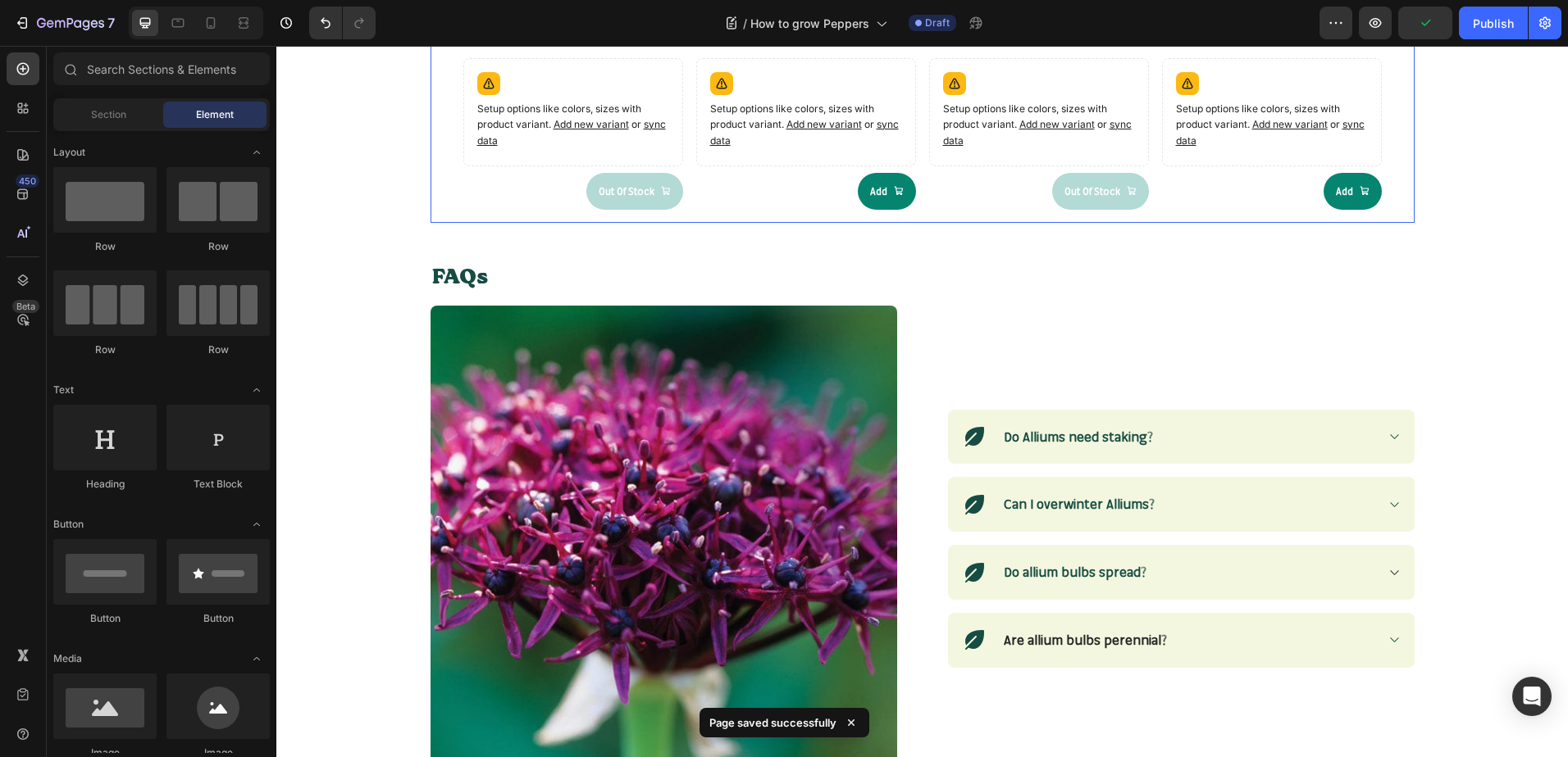
scroll to position [1885, 0]
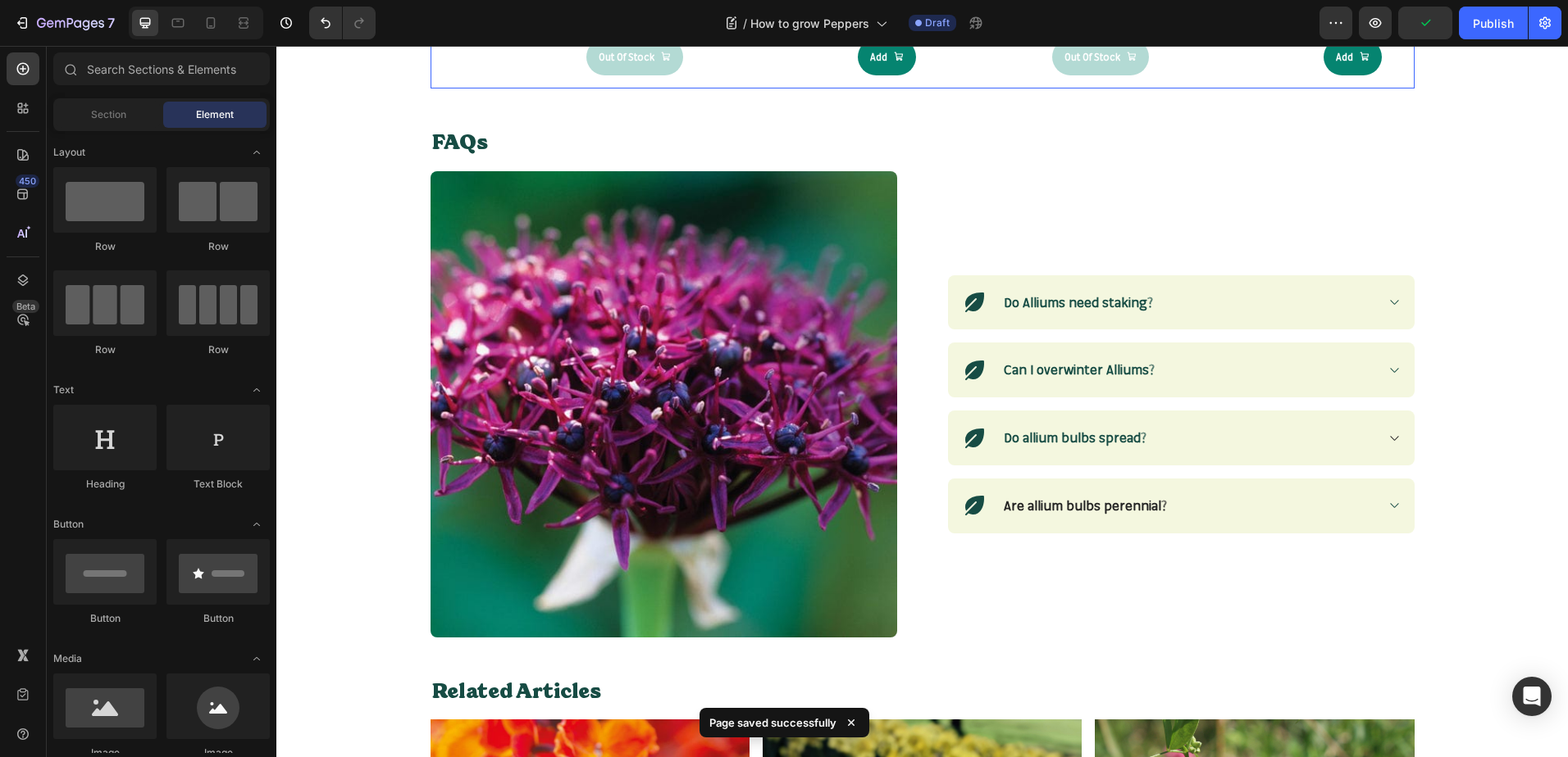
click at [691, 442] on img at bounding box center [664, 404] width 467 height 467
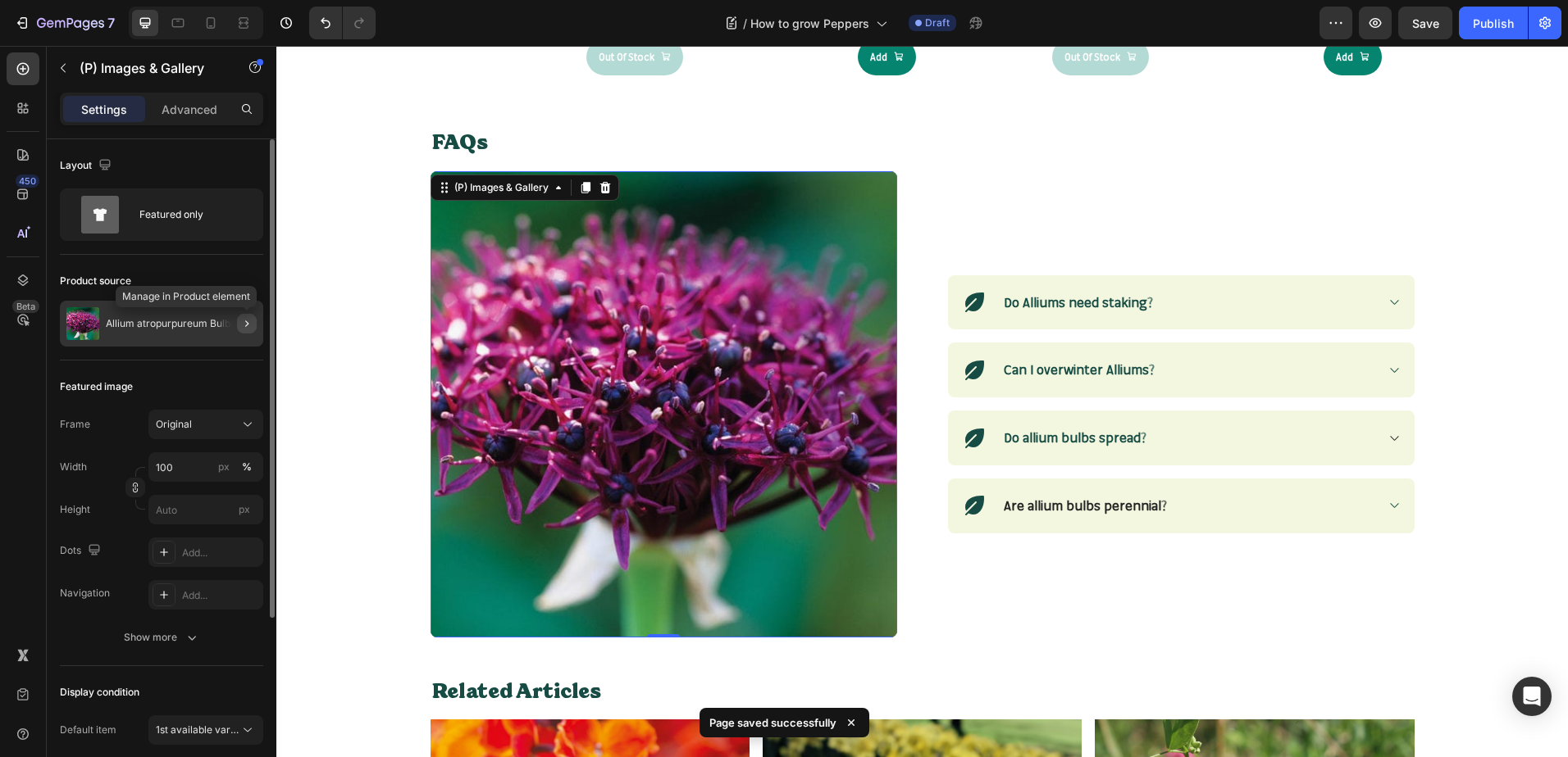
click at [242, 319] on icon "button" at bounding box center [246, 323] width 13 height 13
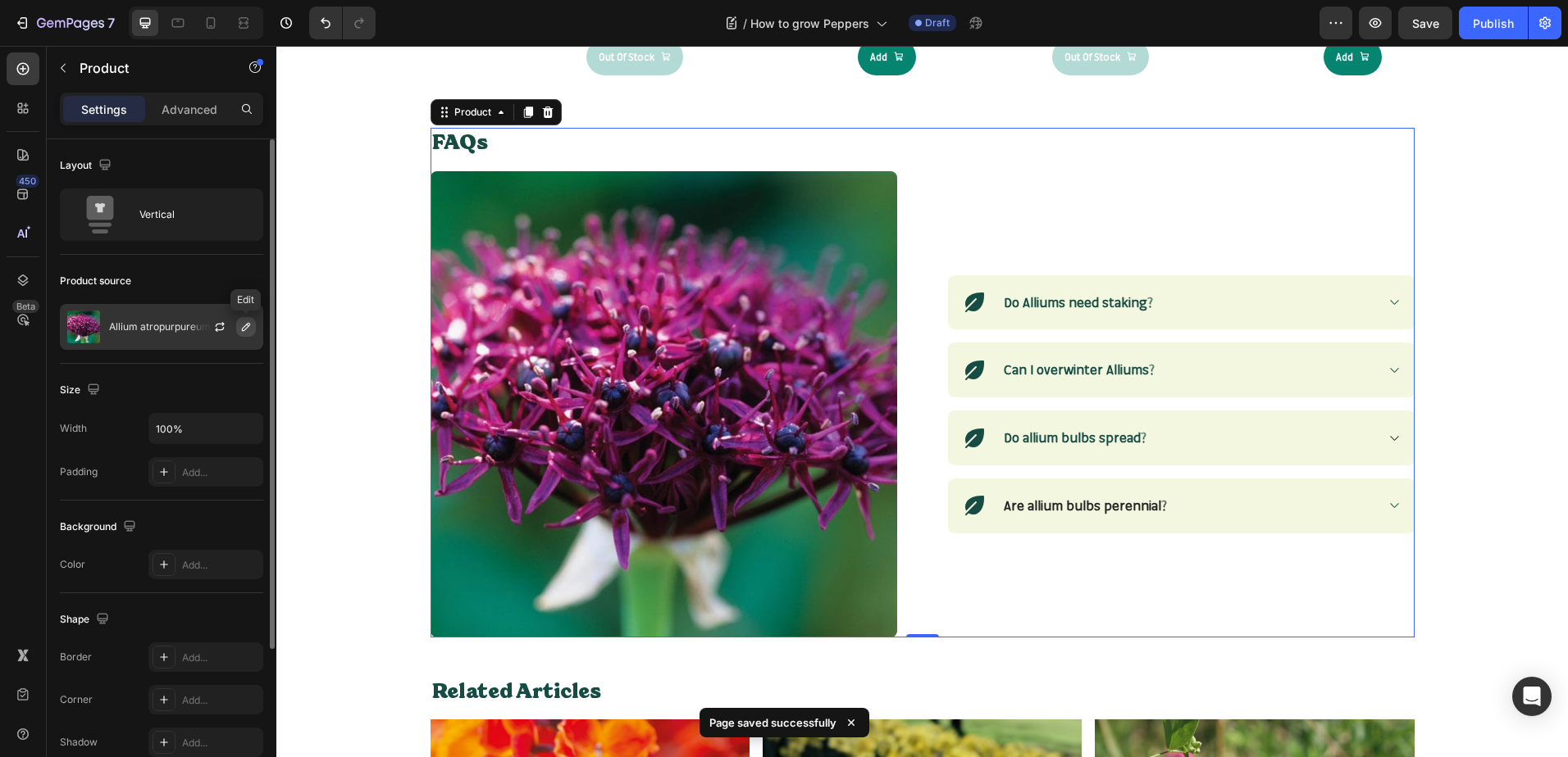
click at [239, 327] on icon "button" at bounding box center [245, 327] width 13 height 13
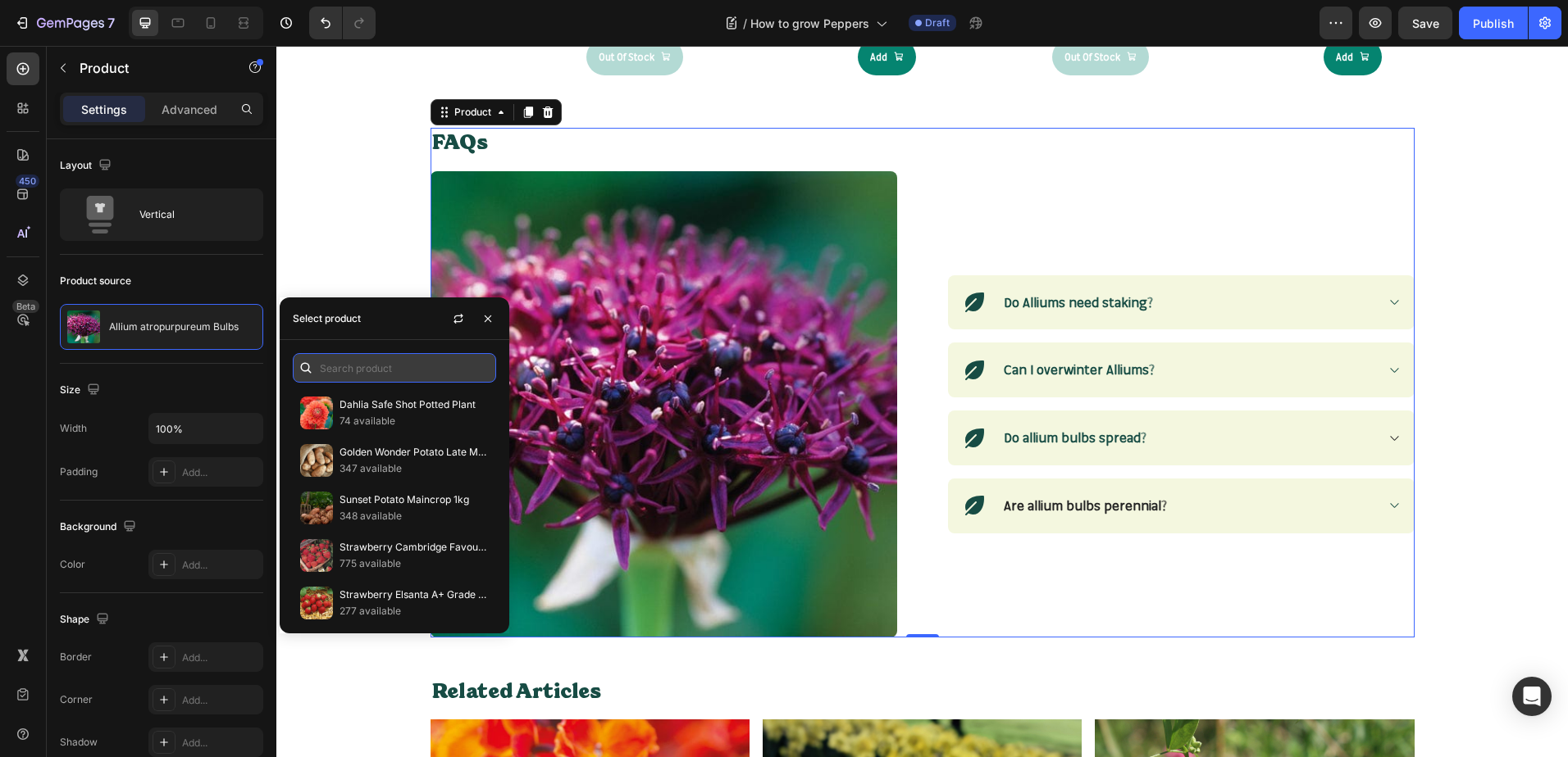
click at [357, 368] on input "text" at bounding box center [394, 368] width 204 height 29
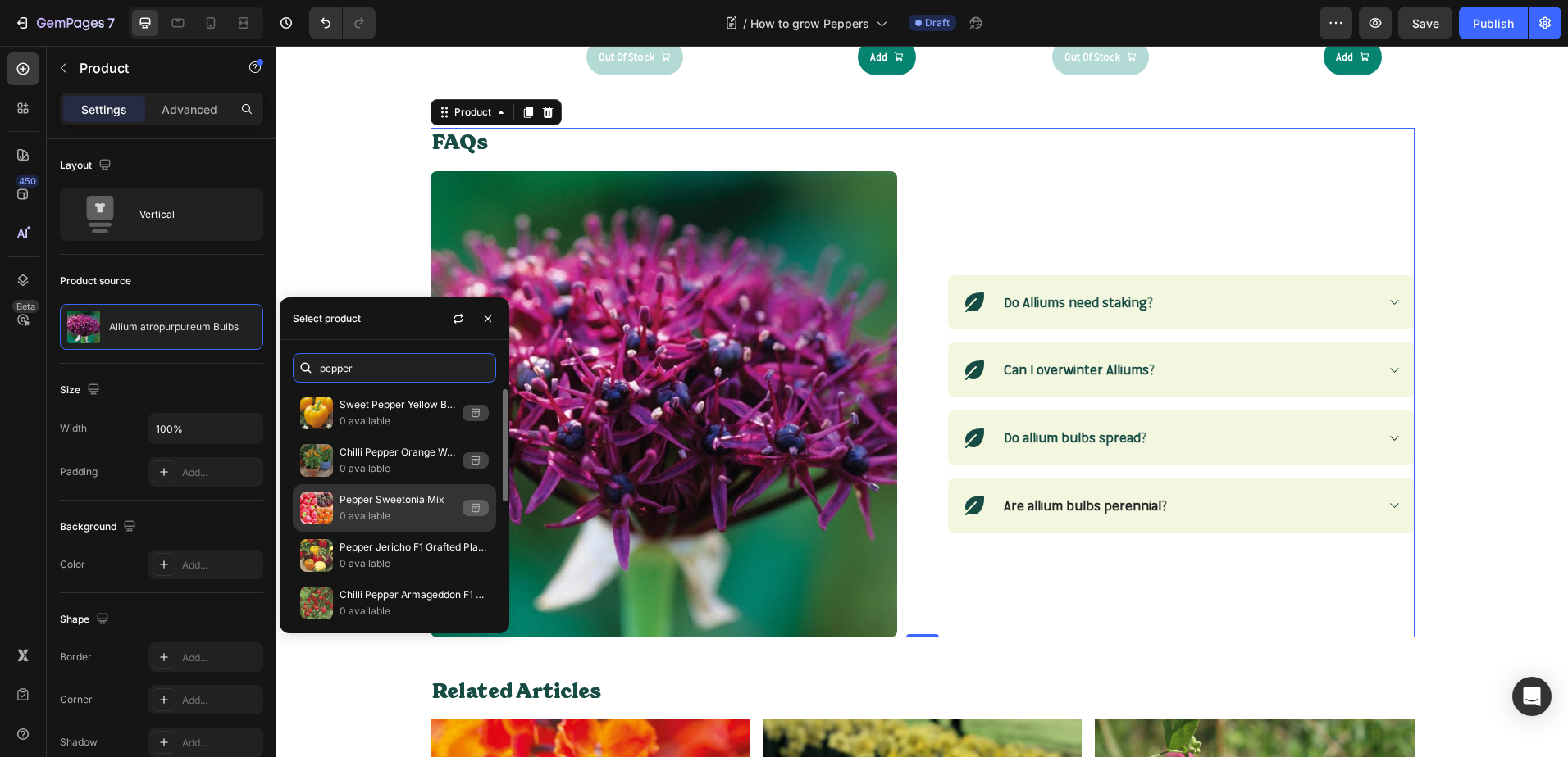
type input "pepper"
click at [369, 492] on p "Pepper Sweetonia Mix" at bounding box center [397, 499] width 116 height 16
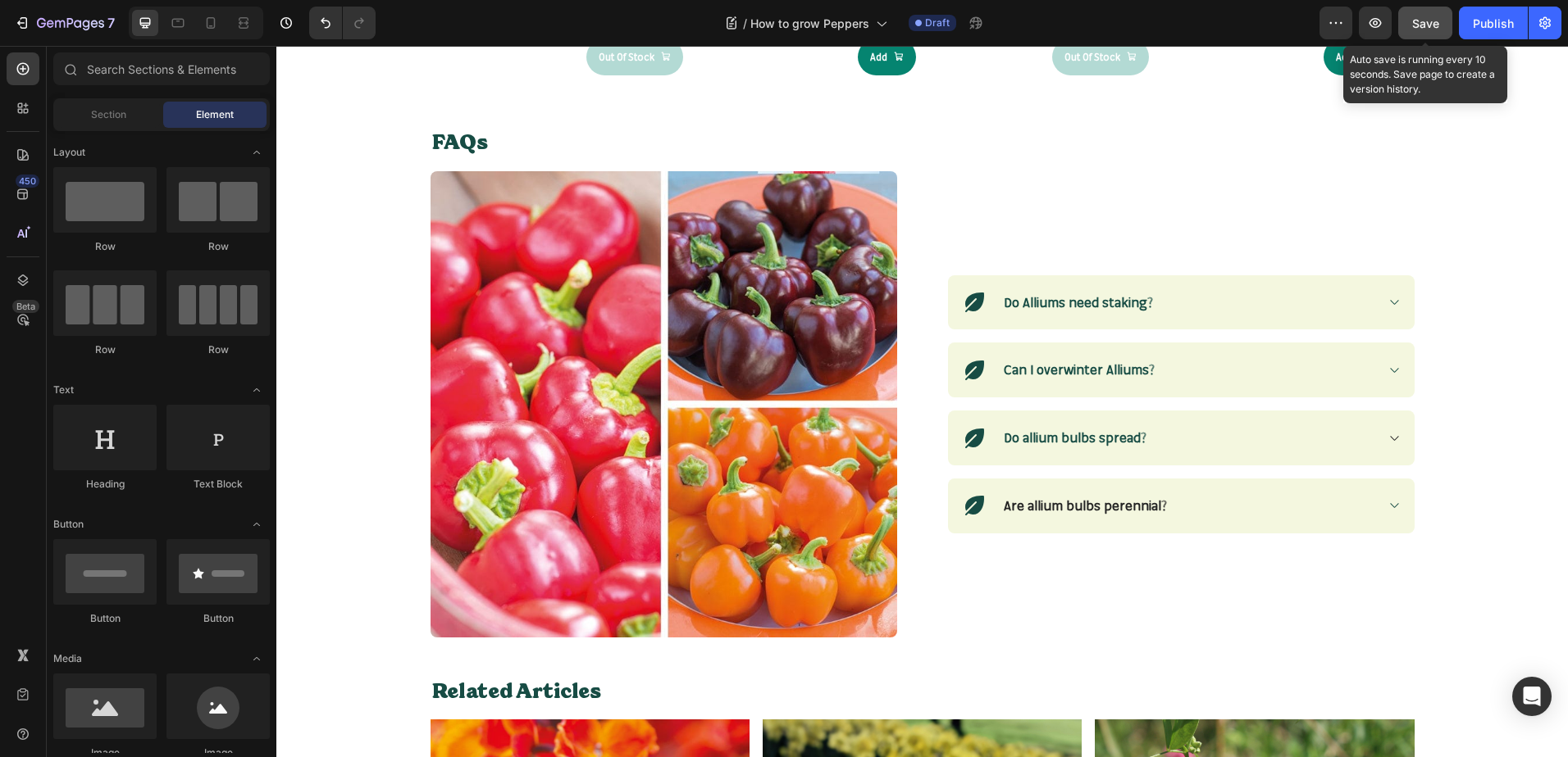
click at [1436, 32] on button "Save" at bounding box center [1424, 23] width 54 height 33
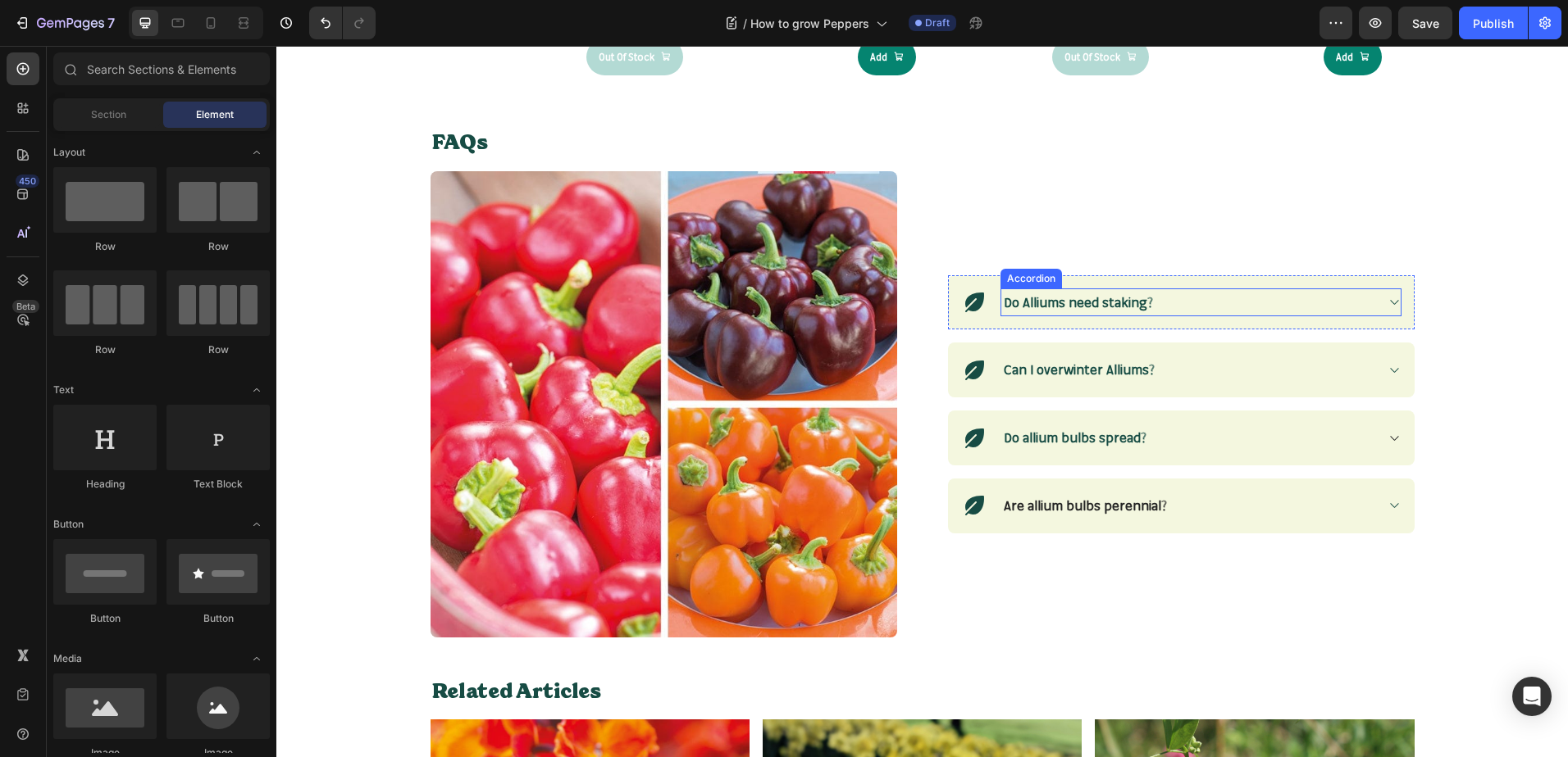
click at [1093, 315] on div "Do Alliums need staking?" at bounding box center [1078, 302] width 154 height 28
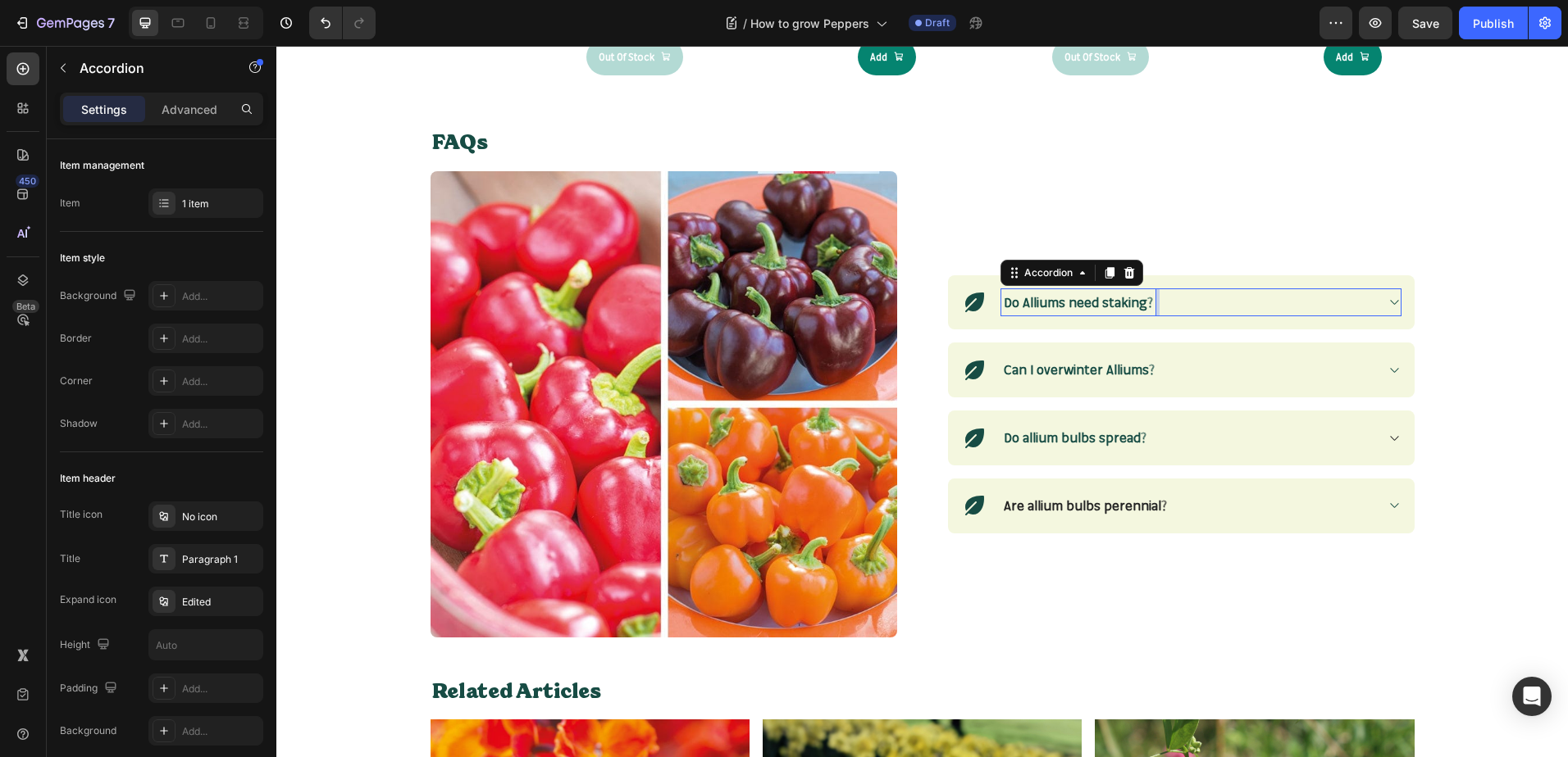
click at [1096, 314] on p "Do Alliums need staking?" at bounding box center [1078, 303] width 150 height 24
click at [1102, 309] on strong "Do Alliums need staking?" at bounding box center [1078, 302] width 150 height 16
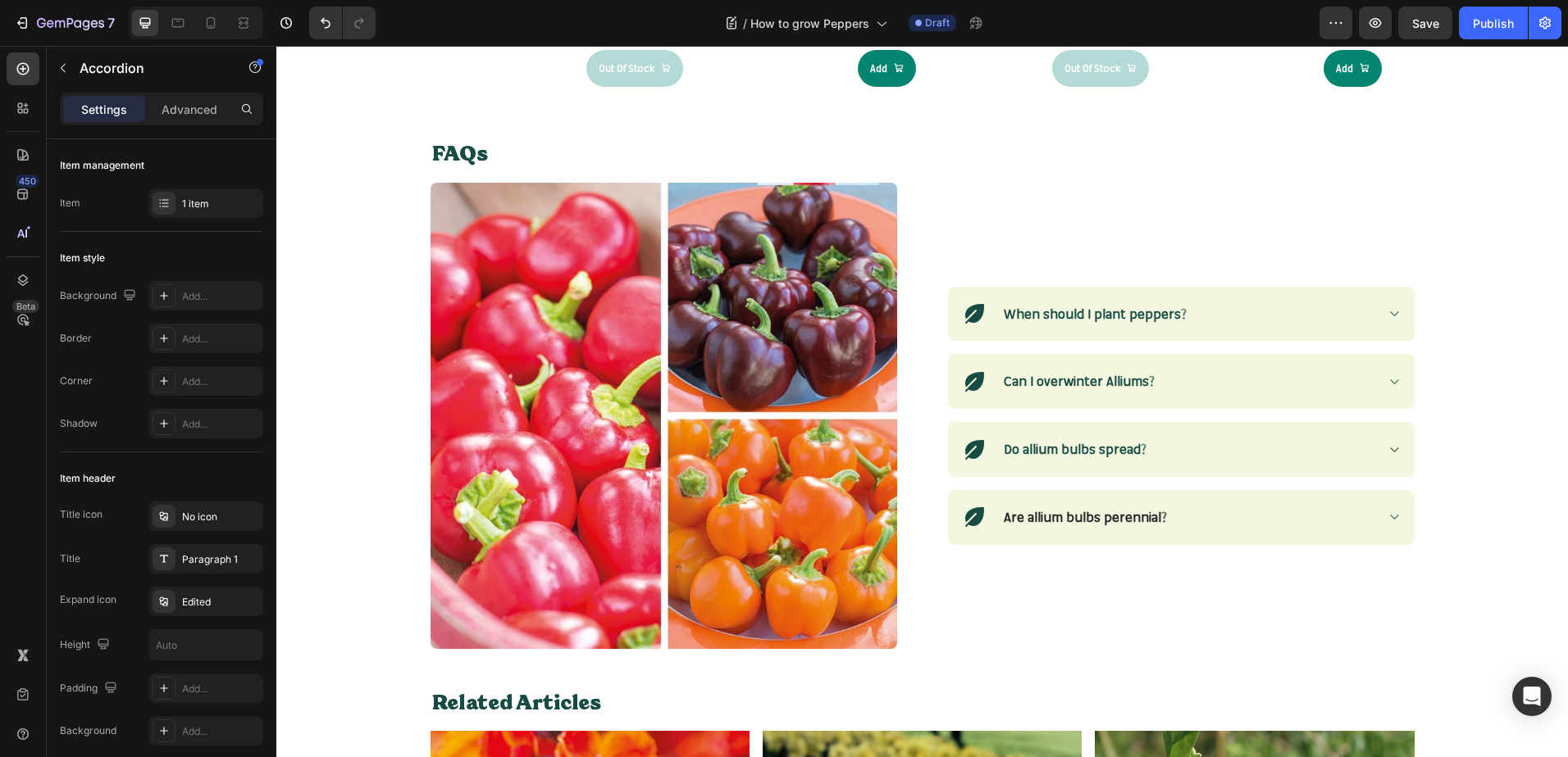
click at [1390, 309] on icon at bounding box center [1393, 314] width 12 height 13
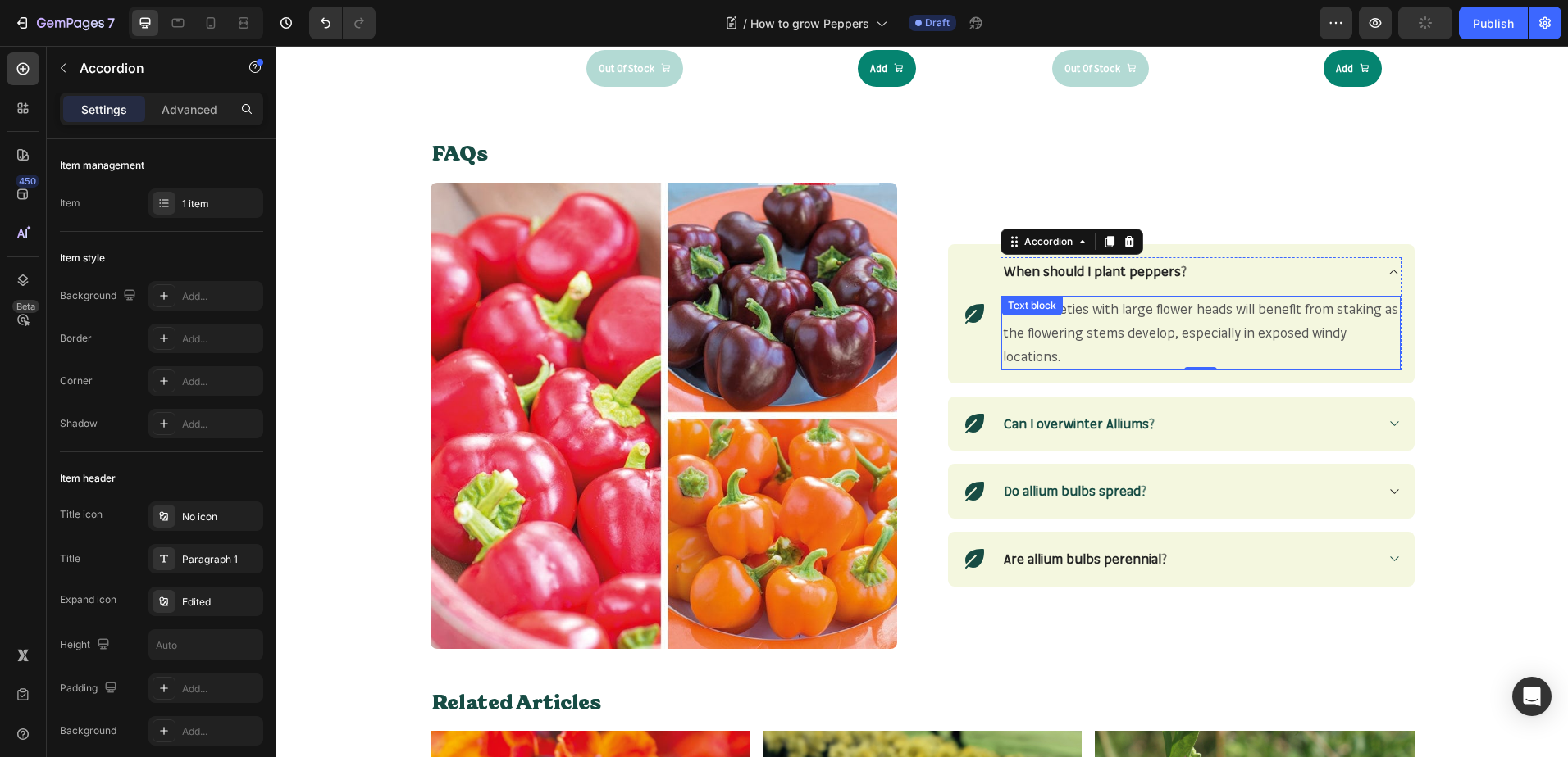
click at [1061, 314] on div "Taller varieties with large flower heads will benefit from staking as the flowe…" at bounding box center [1201, 333] width 399 height 74
click at [1061, 314] on div "Text block" at bounding box center [1032, 305] width 62 height 20
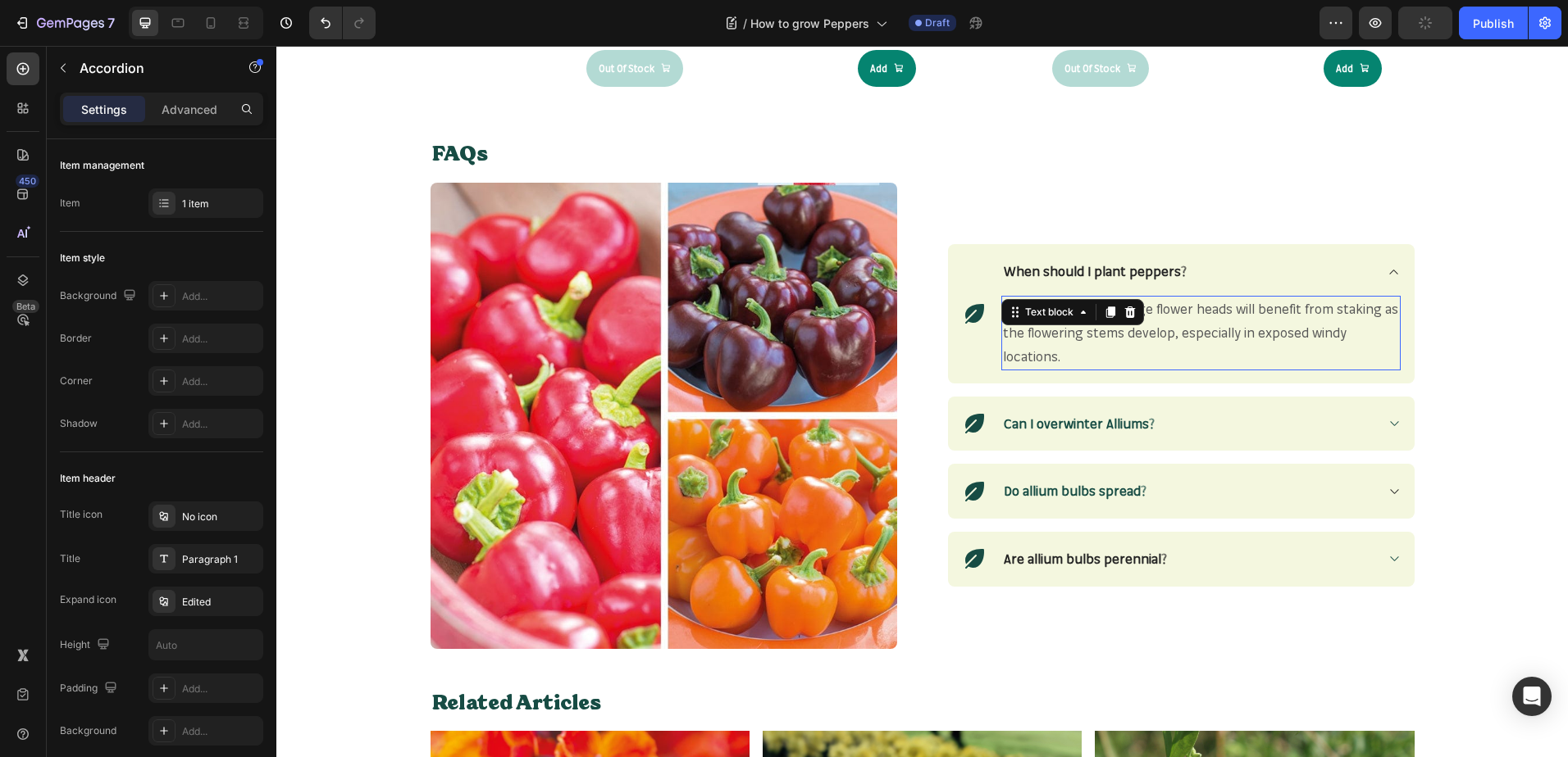
click at [1061, 314] on div "Text block" at bounding box center [1049, 312] width 55 height 15
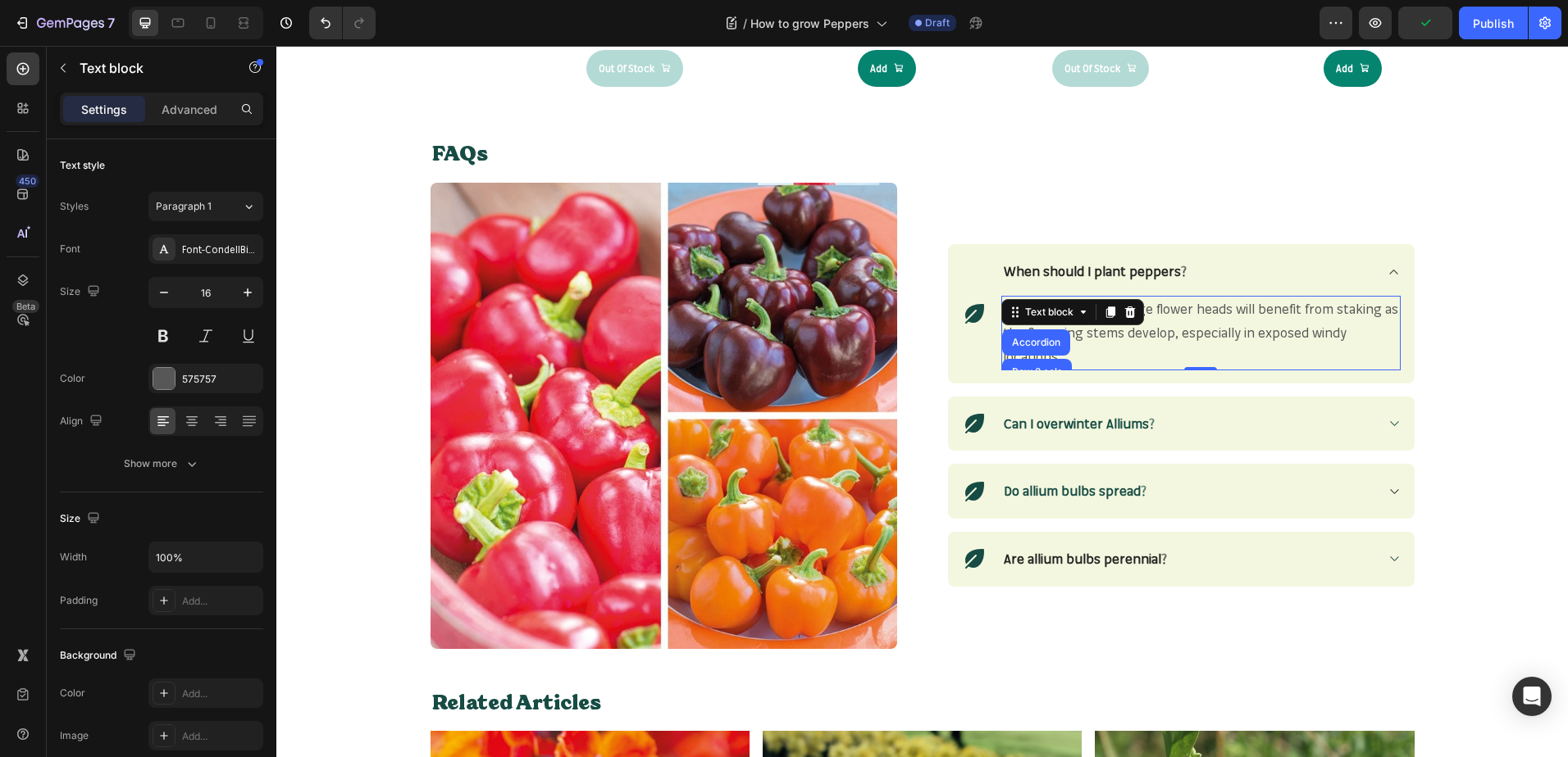
click at [1184, 327] on span "Taller varieties with large flower heads will benefit from staking as the flowe…" at bounding box center [1200, 333] width 395 height 64
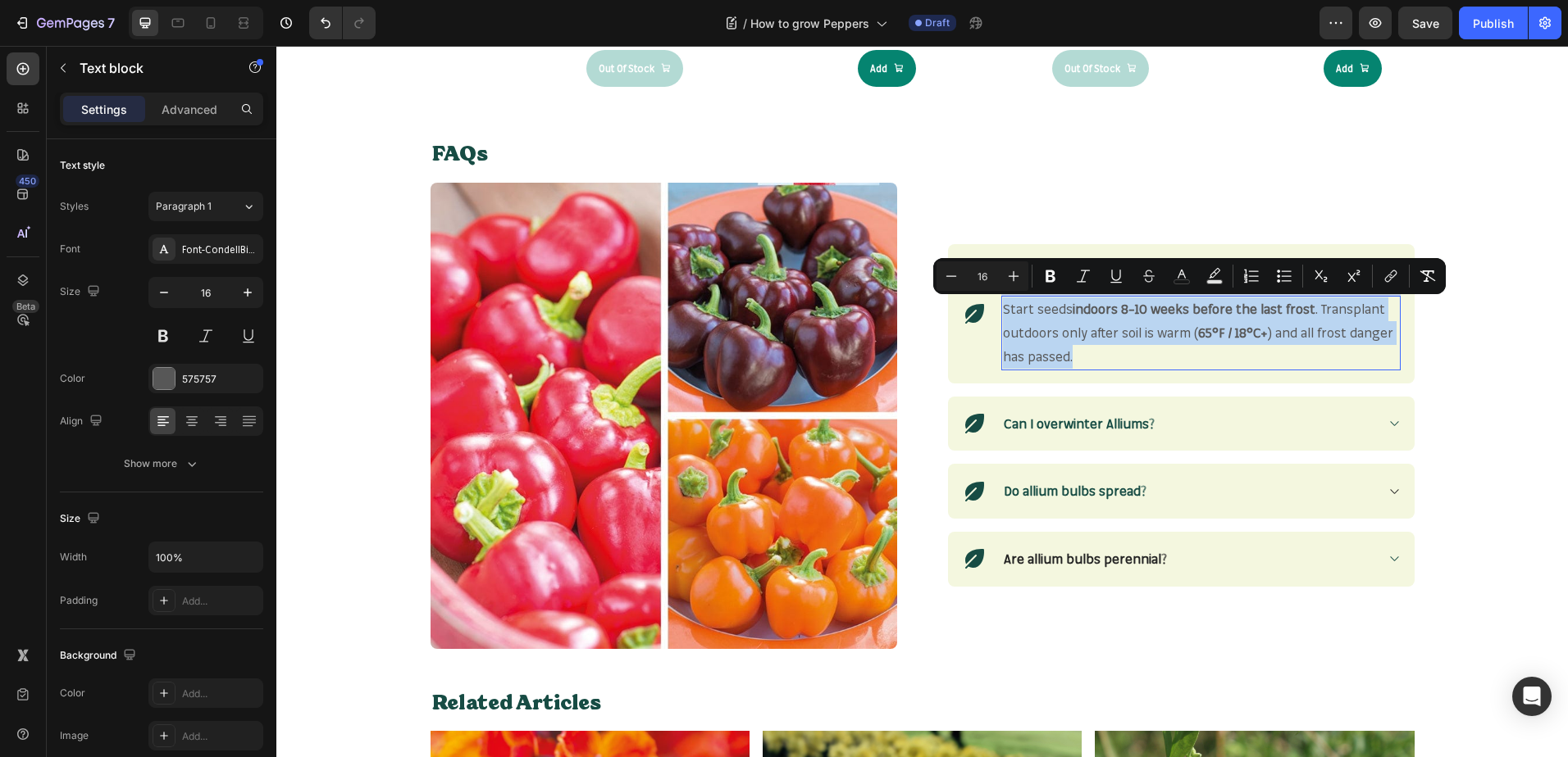
drag, startPoint x: 1070, startPoint y: 353, endPoint x: 997, endPoint y: 304, distance: 87.9
click at [1002, 304] on p "Start seeds indoors 8–10 weeks before the last frost . Transplant outdoors only…" at bounding box center [1200, 333] width 396 height 70
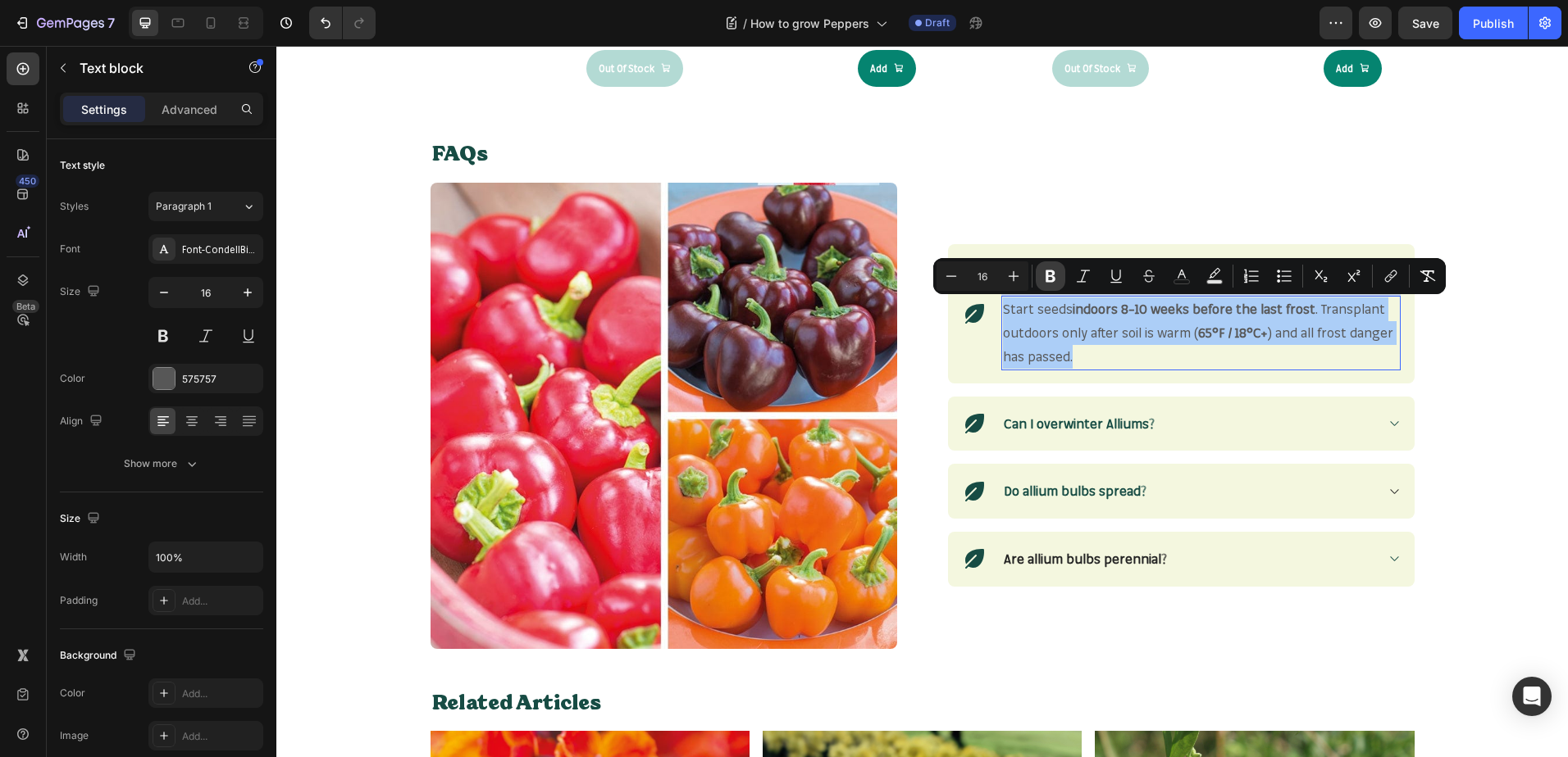
click at [1052, 284] on icon "Editor contextual toolbar" at bounding box center [1050, 276] width 16 height 16
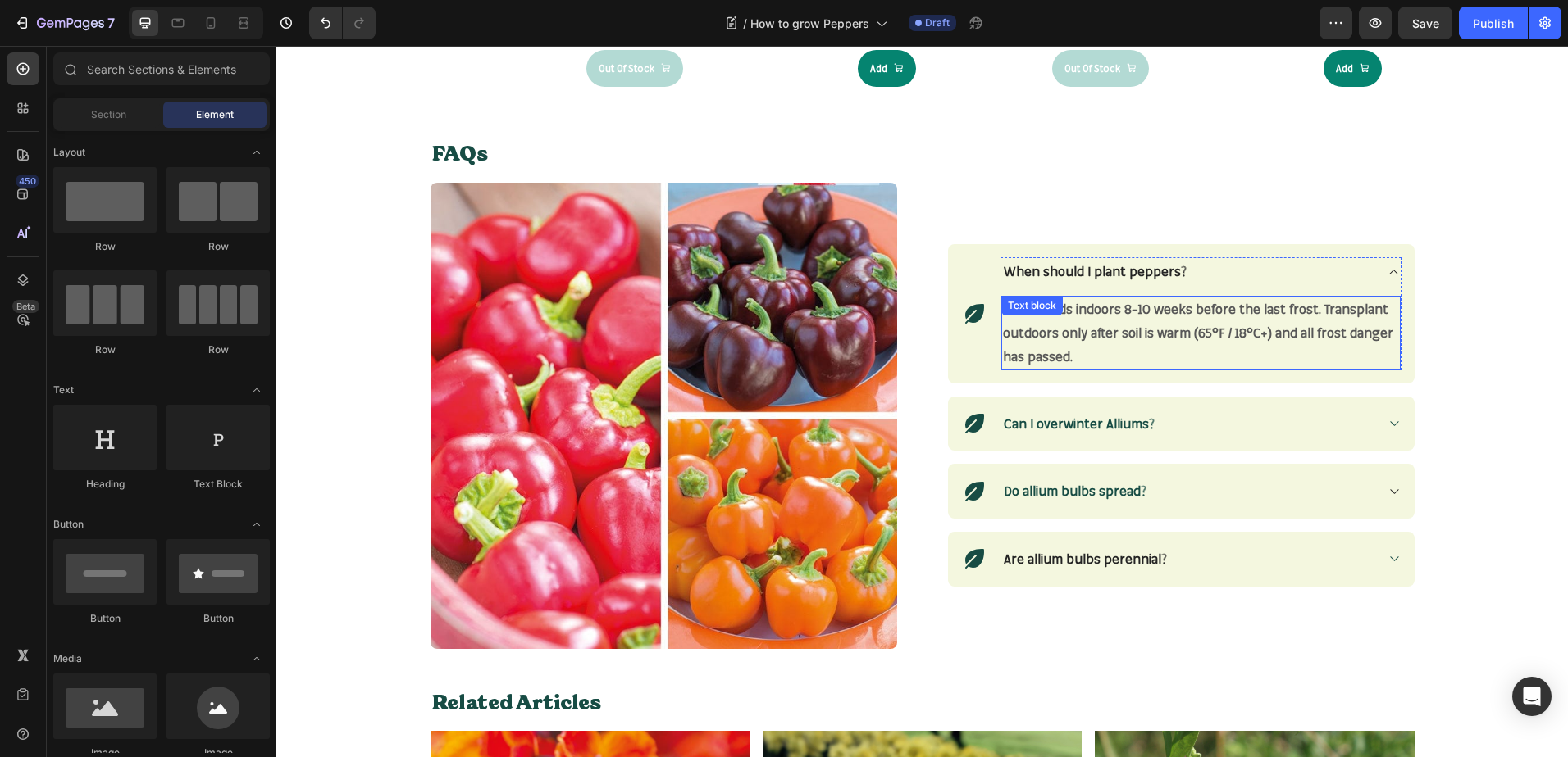
click at [1344, 315] on strong "Start seeds indoors 8–10 weeks before the last frost. Transplant outdoors only …" at bounding box center [1197, 333] width 390 height 64
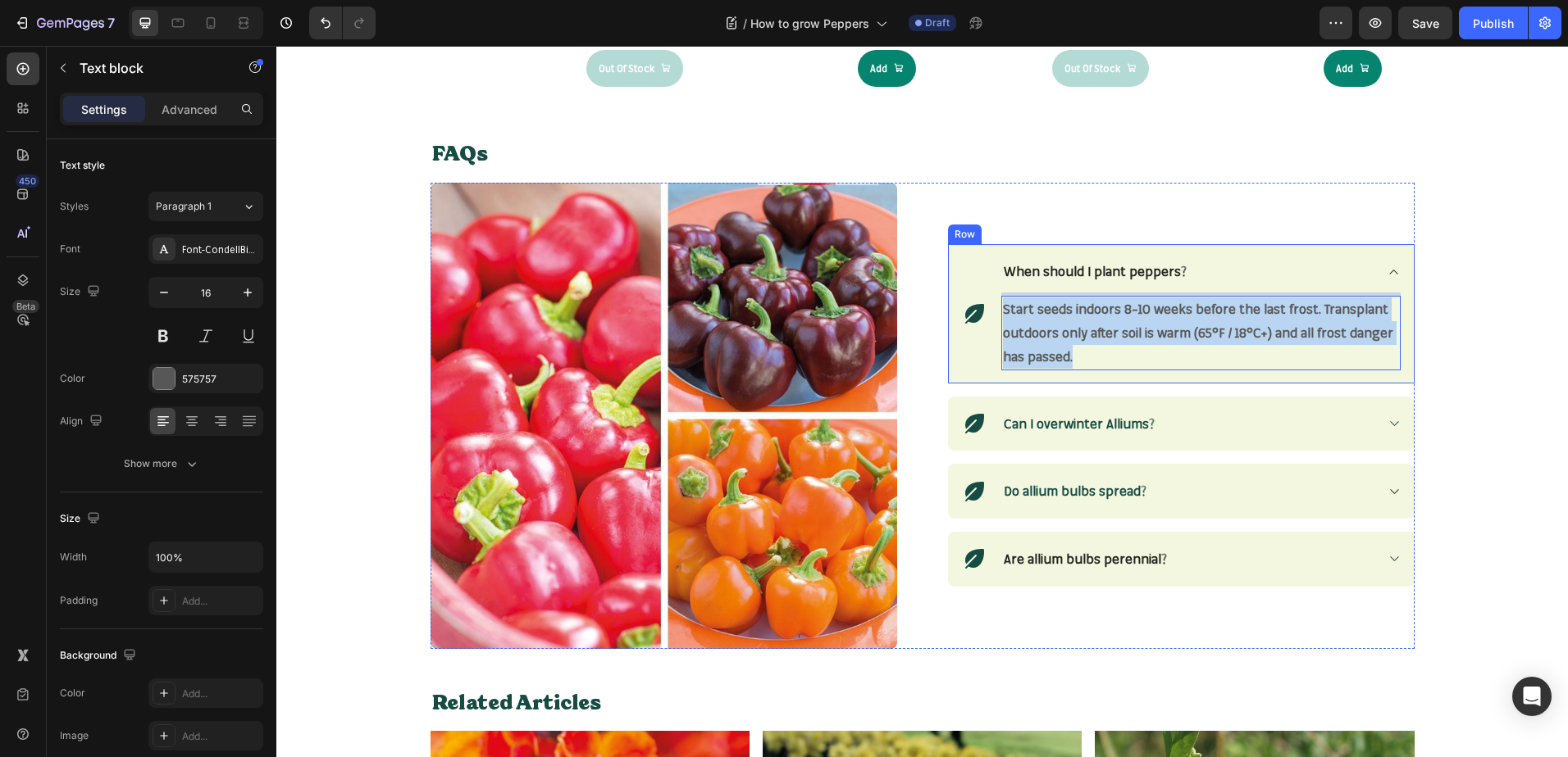
drag, startPoint x: 1081, startPoint y: 360, endPoint x: 983, endPoint y: 311, distance: 109.6
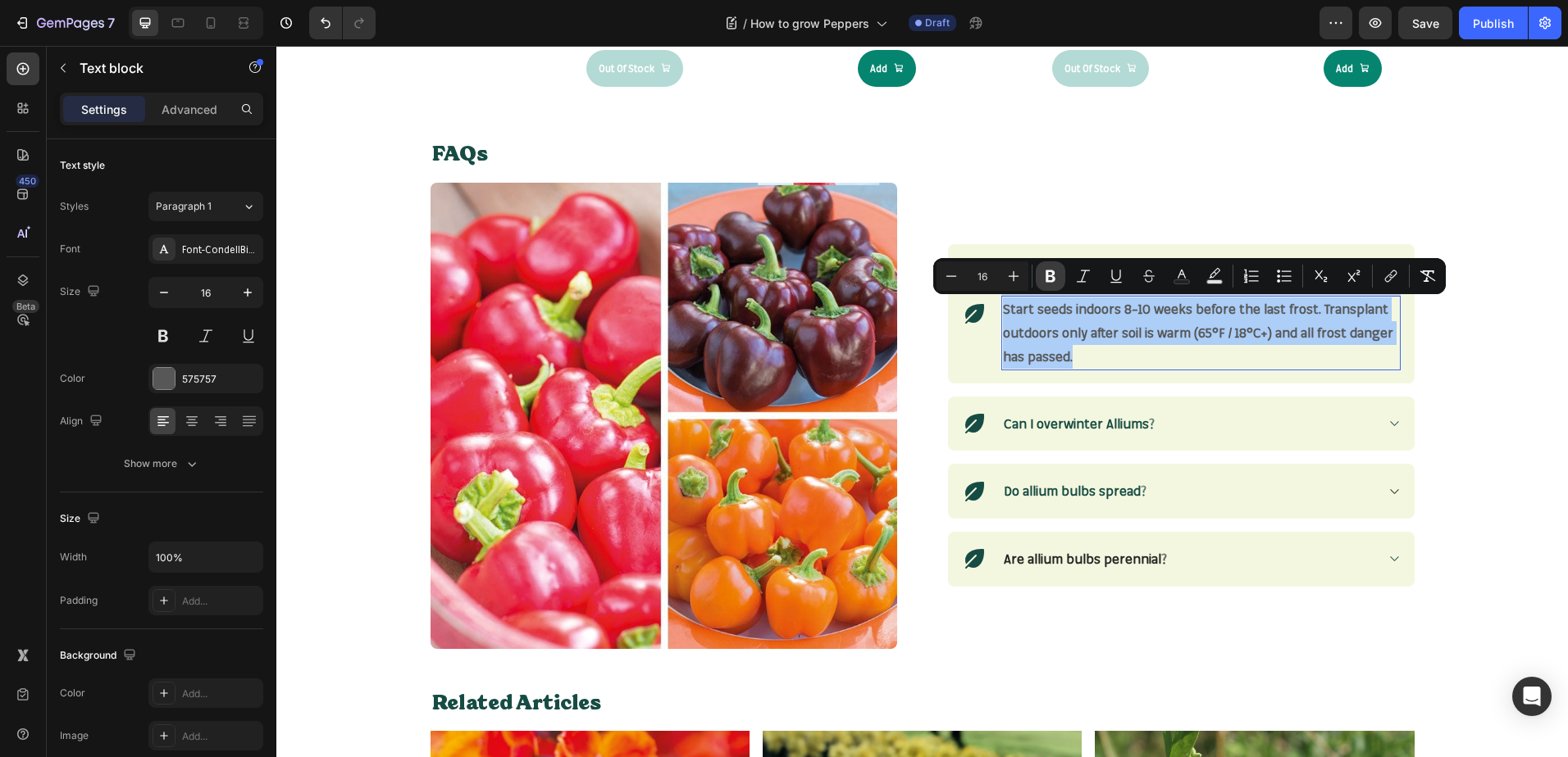
click at [1056, 277] on icon "Editor contextual toolbar" at bounding box center [1050, 276] width 16 height 16
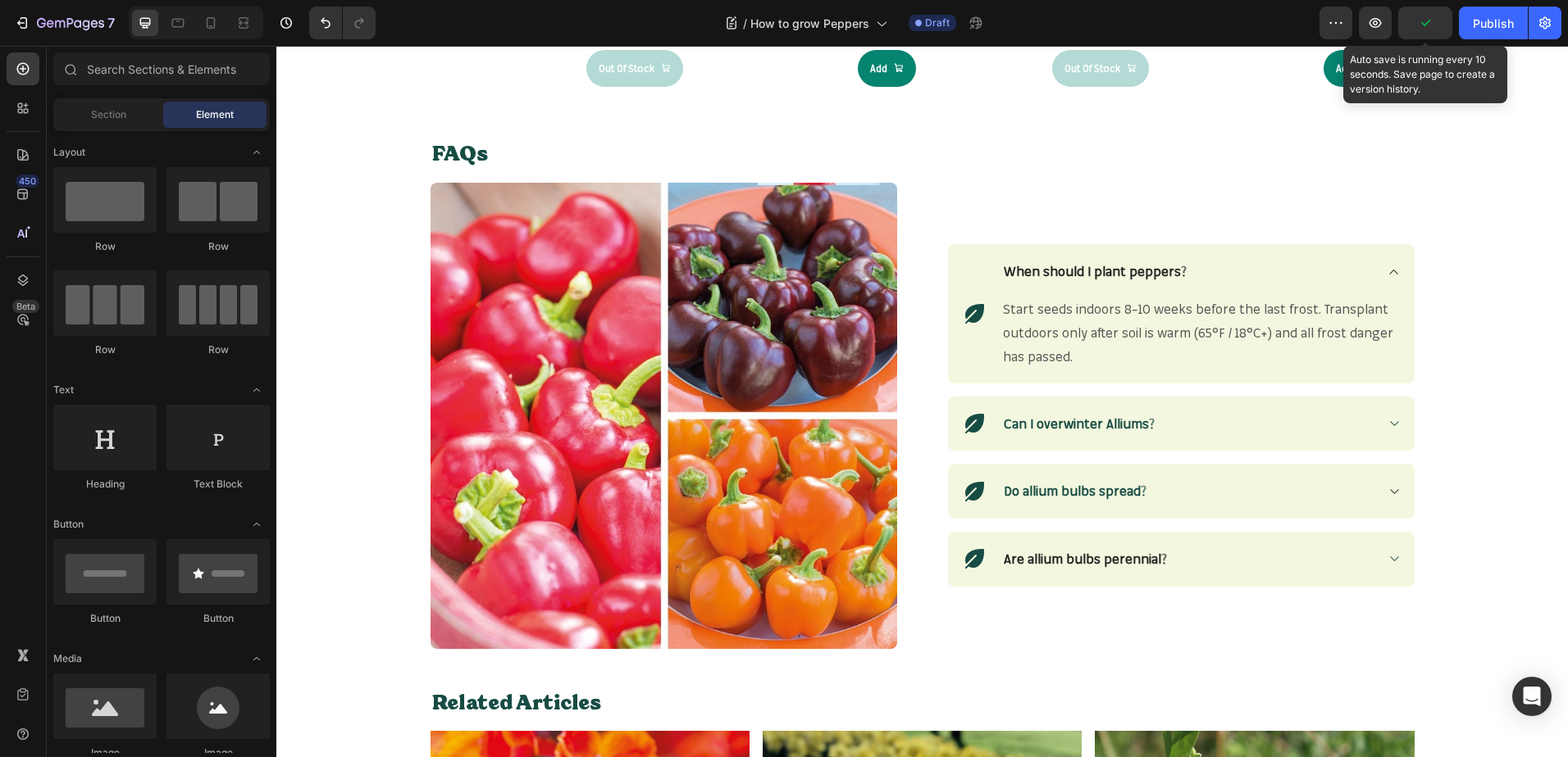
click at [1428, 23] on icon "button" at bounding box center [1425, 23] width 9 height 7
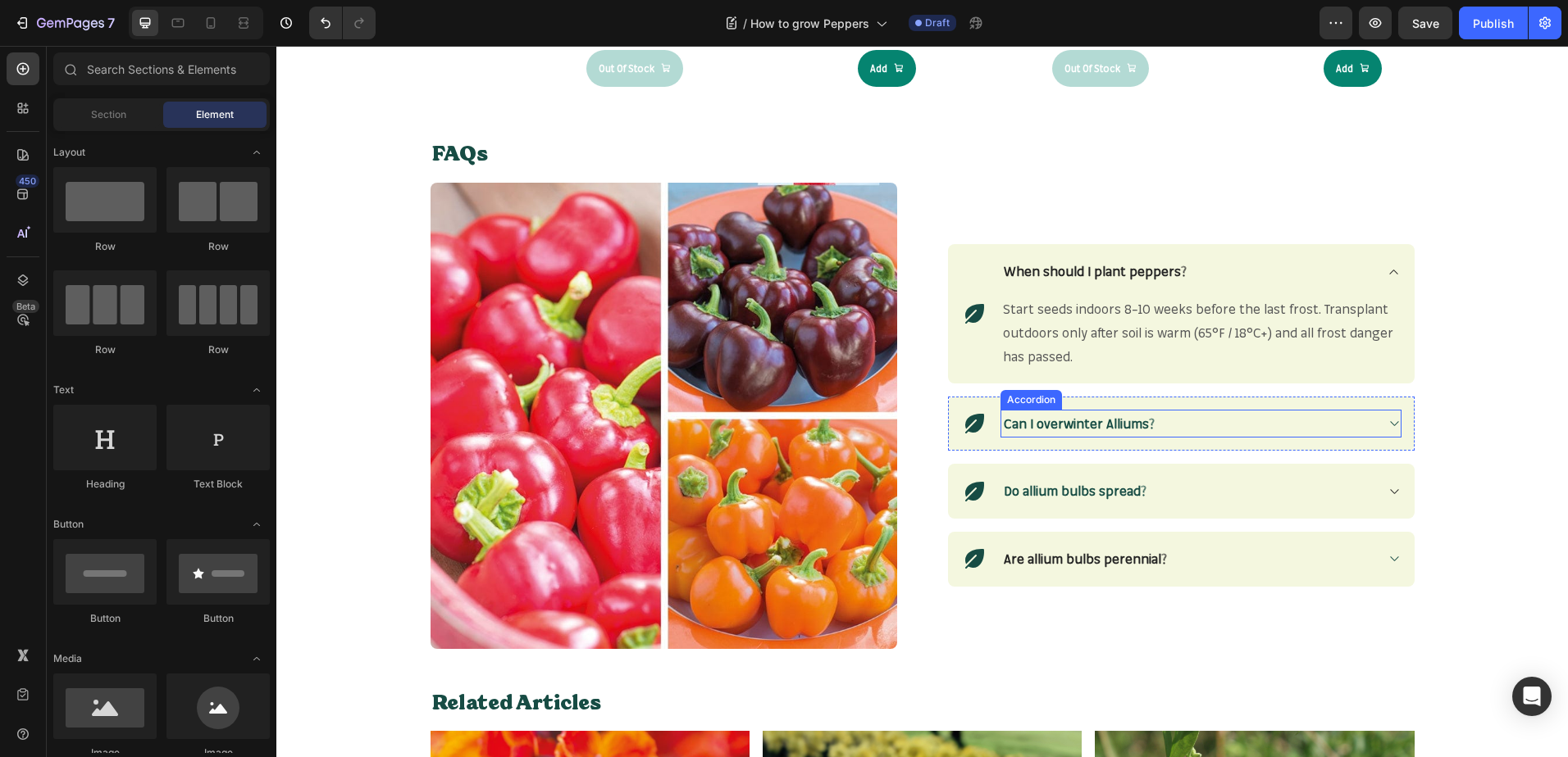
click at [1110, 418] on strong "Can I overwinter Alliums?" at bounding box center [1078, 424] width 150 height 16
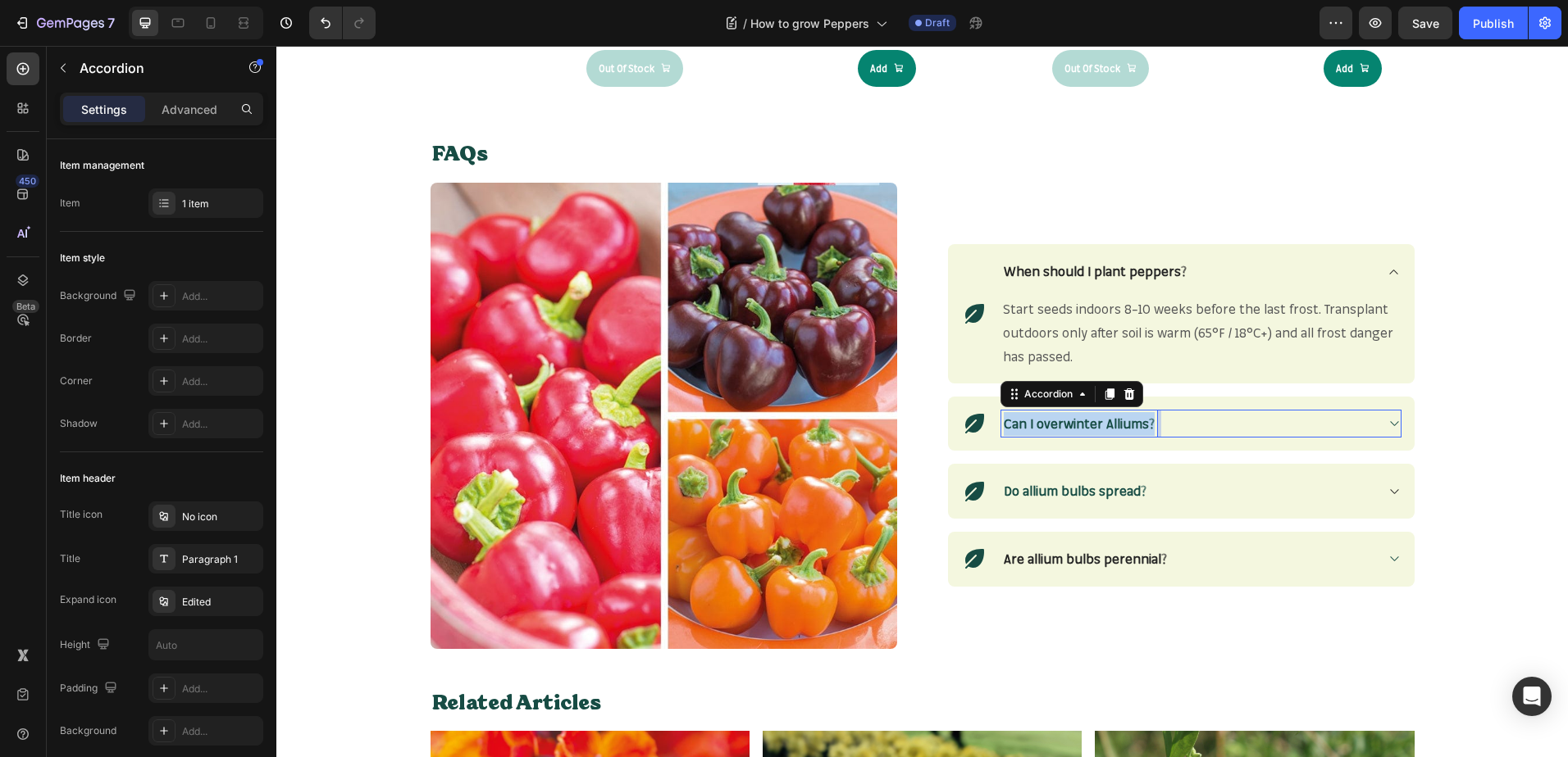
click at [1110, 418] on strong "Can I overwinter Alliums?" at bounding box center [1078, 424] width 150 height 16
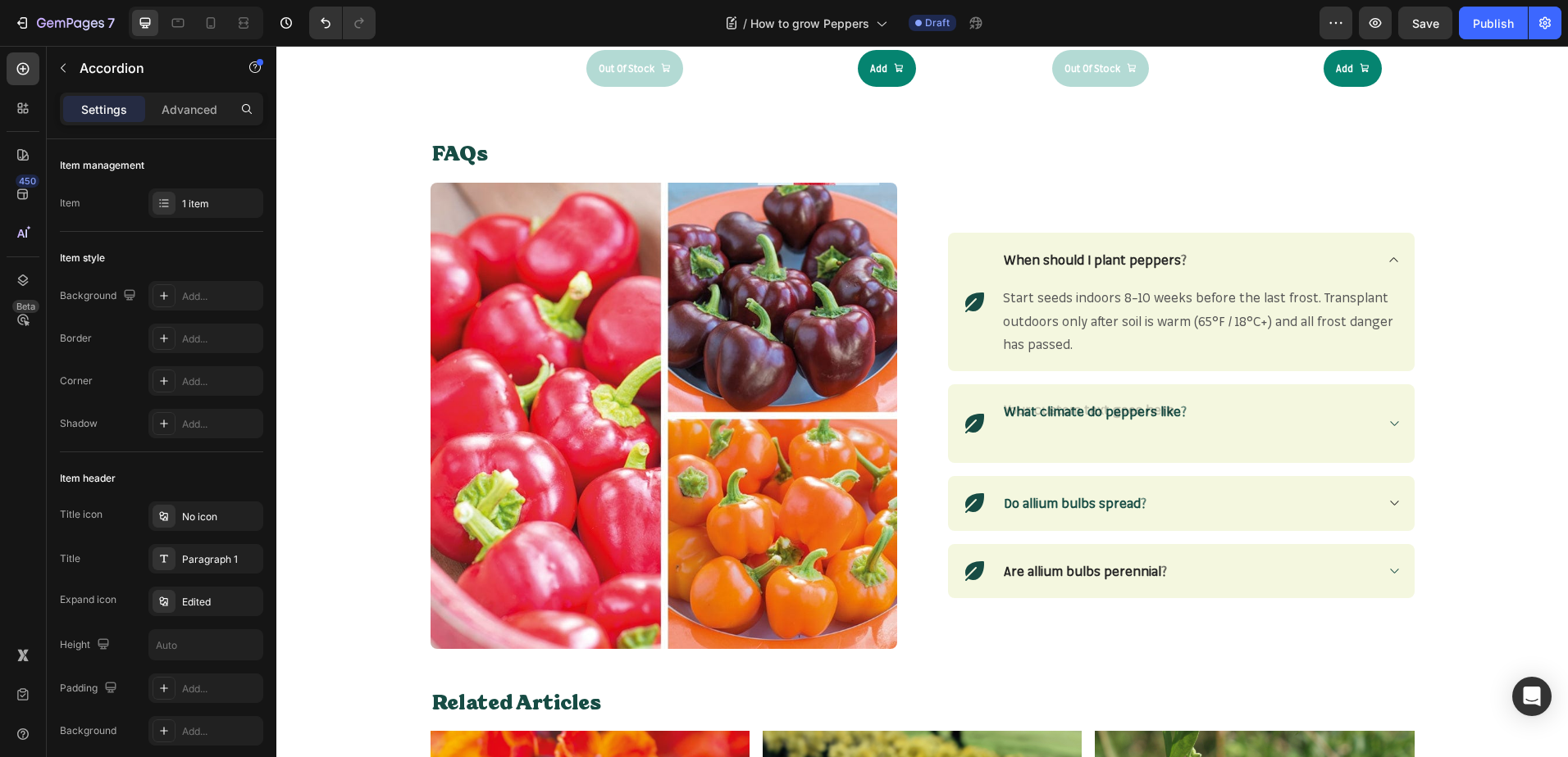
scroll to position [1850, 0]
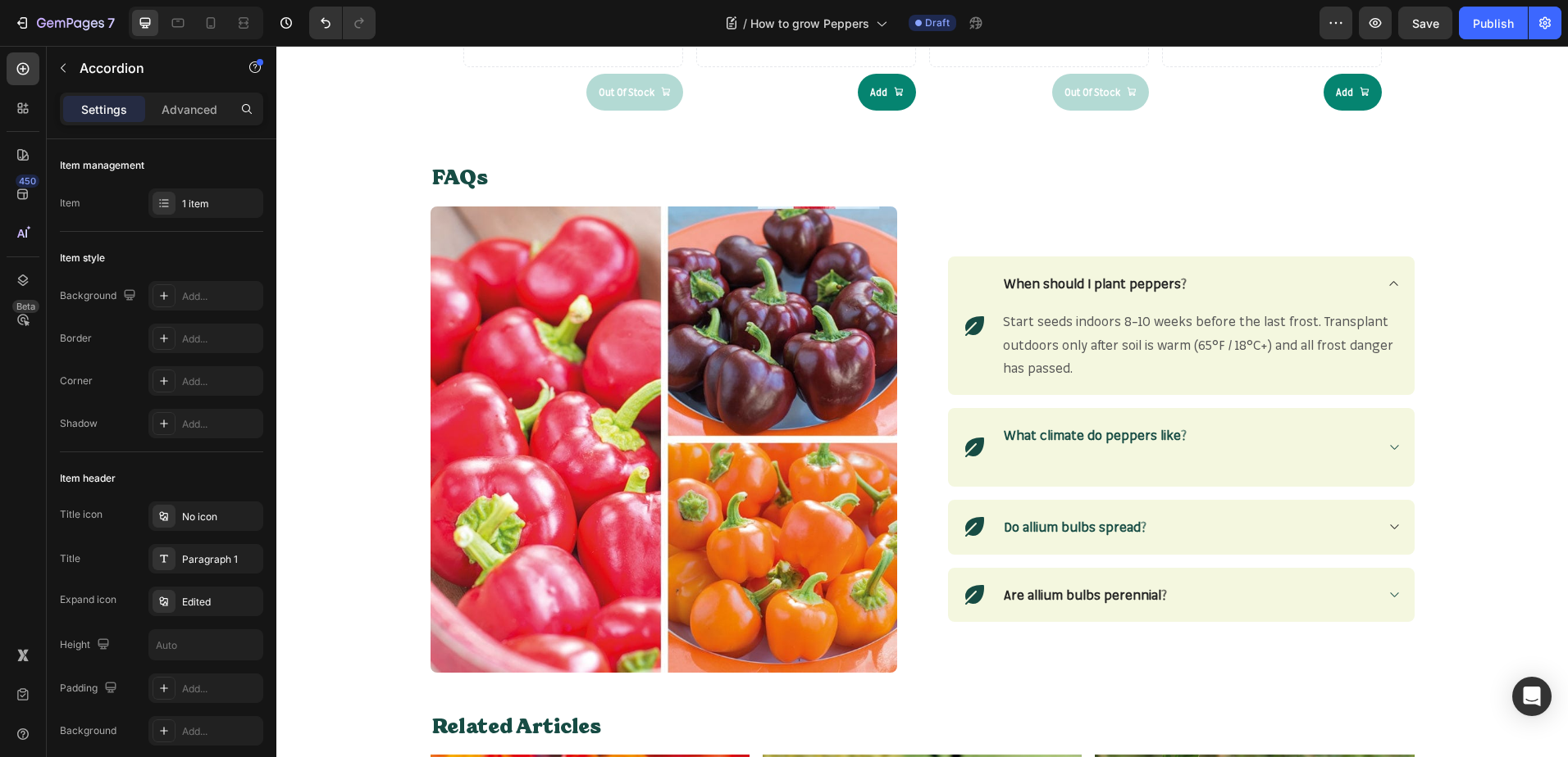
click at [1387, 453] on icon at bounding box center [1393, 447] width 12 height 13
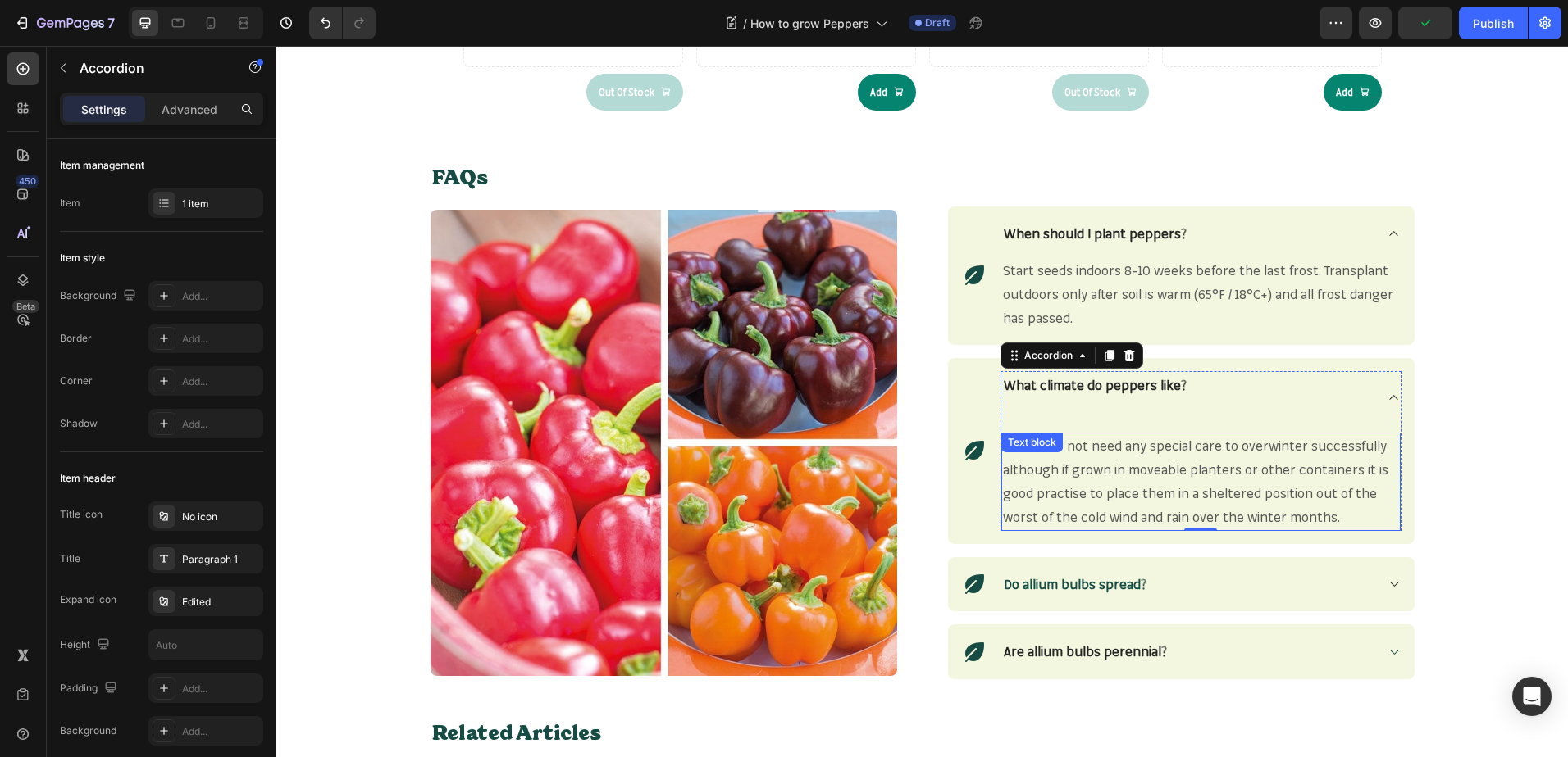
drag, startPoint x: 1318, startPoint y: 506, endPoint x: 1338, endPoint y: 519, distance: 23.9
click at [1318, 506] on p "Alliums do not need any special care to overwinter successfully although if gro…" at bounding box center [1200, 481] width 396 height 95
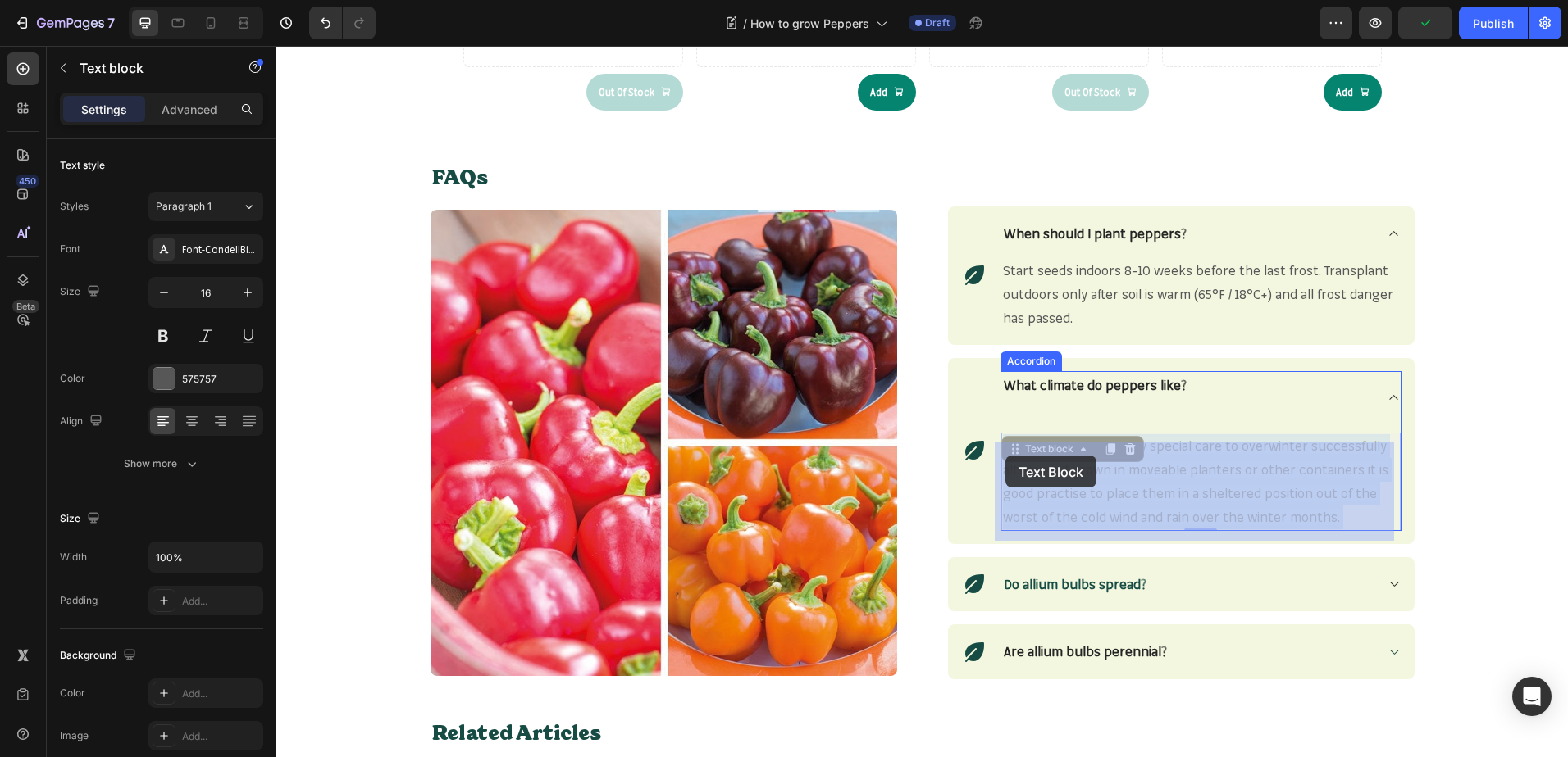
drag, startPoint x: 1266, startPoint y: 517, endPoint x: 1100, endPoint y: 486, distance: 168.9
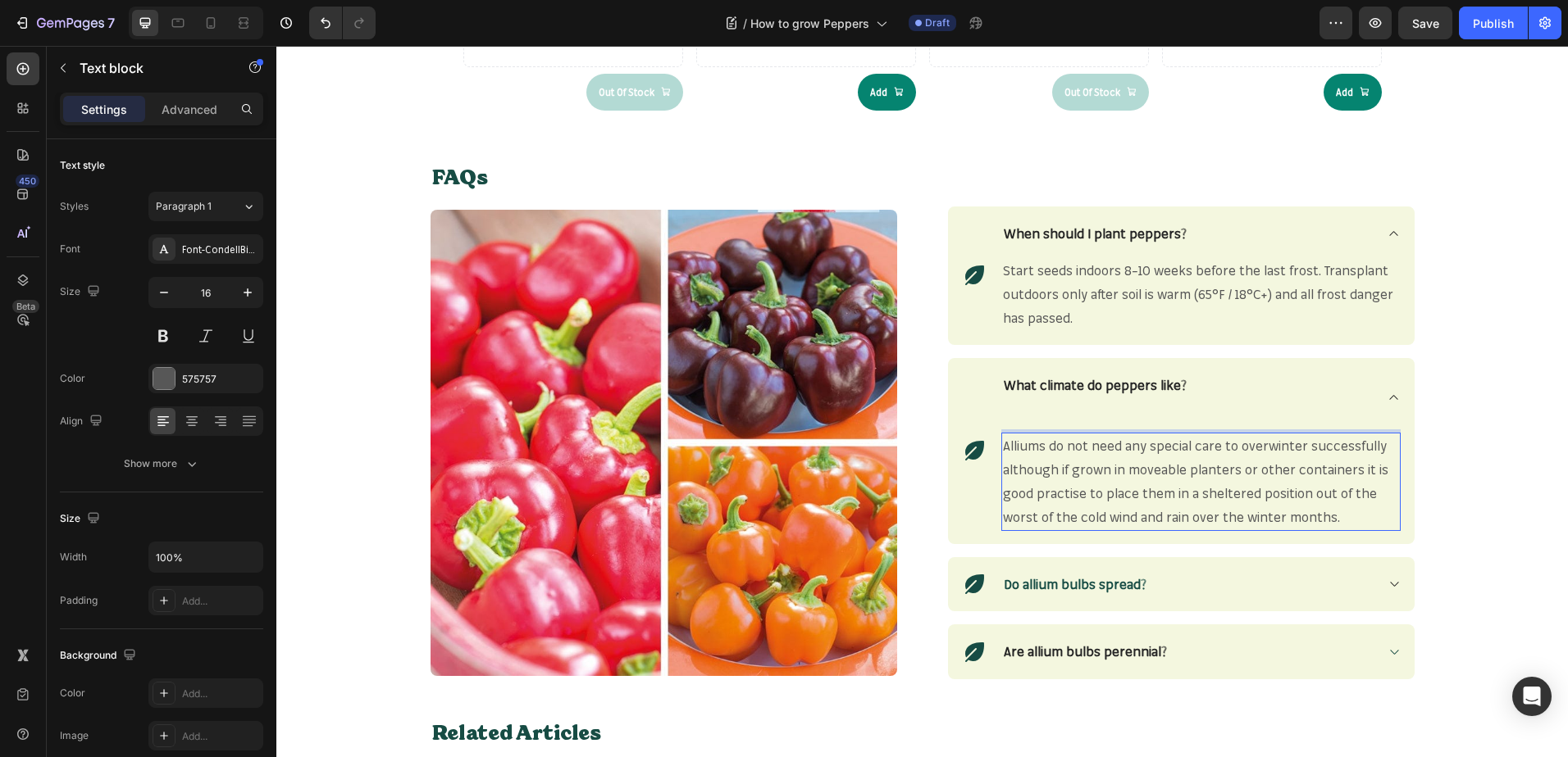
drag, startPoint x: 1349, startPoint y: 514, endPoint x: 1339, endPoint y: 516, distance: 10.2
click at [1344, 516] on p "Alliums do not need any special care to overwinter successfully although if gro…" at bounding box center [1200, 481] width 396 height 95
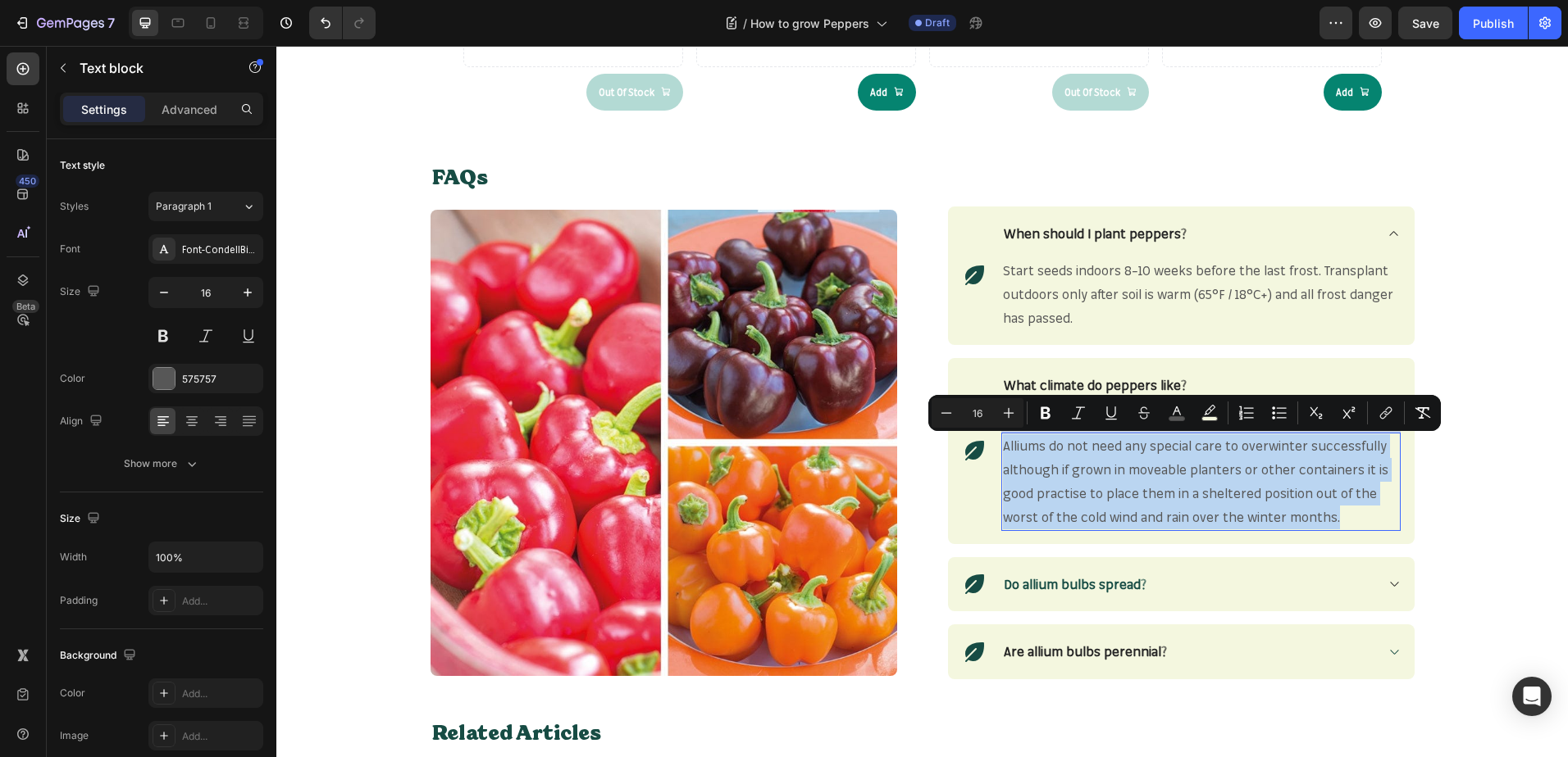
drag, startPoint x: 1338, startPoint y: 516, endPoint x: 998, endPoint y: 451, distance: 346.2
click at [1002, 451] on p "Alliums do not need any special care to overwinter successfully although if gro…" at bounding box center [1200, 481] width 396 height 95
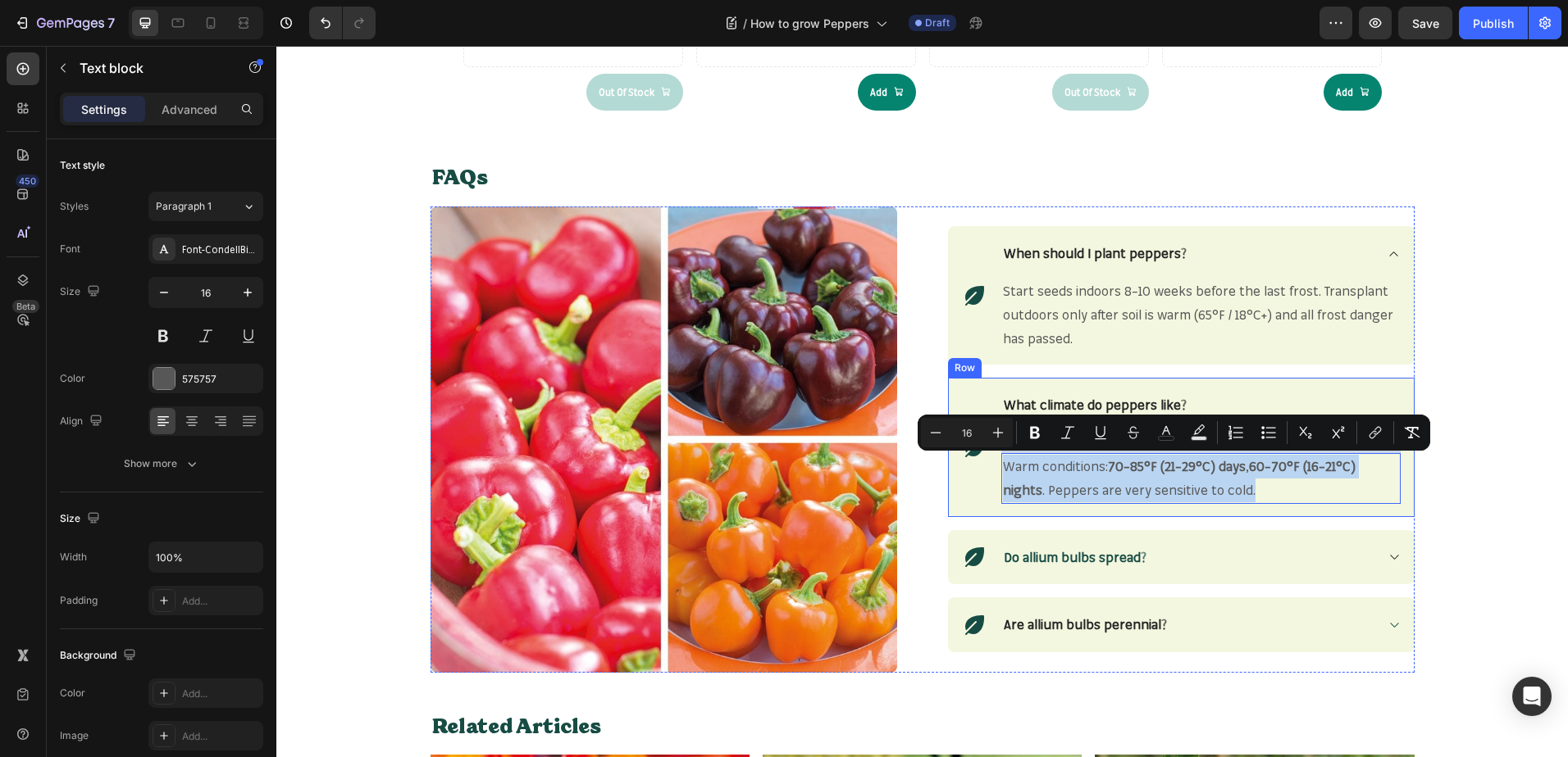
drag, startPoint x: 1199, startPoint y: 492, endPoint x: 983, endPoint y: 463, distance: 217.9
click at [983, 463] on div "Icon What climate do peppers like? Warm conditions: 70–85°F (21–29°C) days , 60…" at bounding box center [1181, 447] width 467 height 138
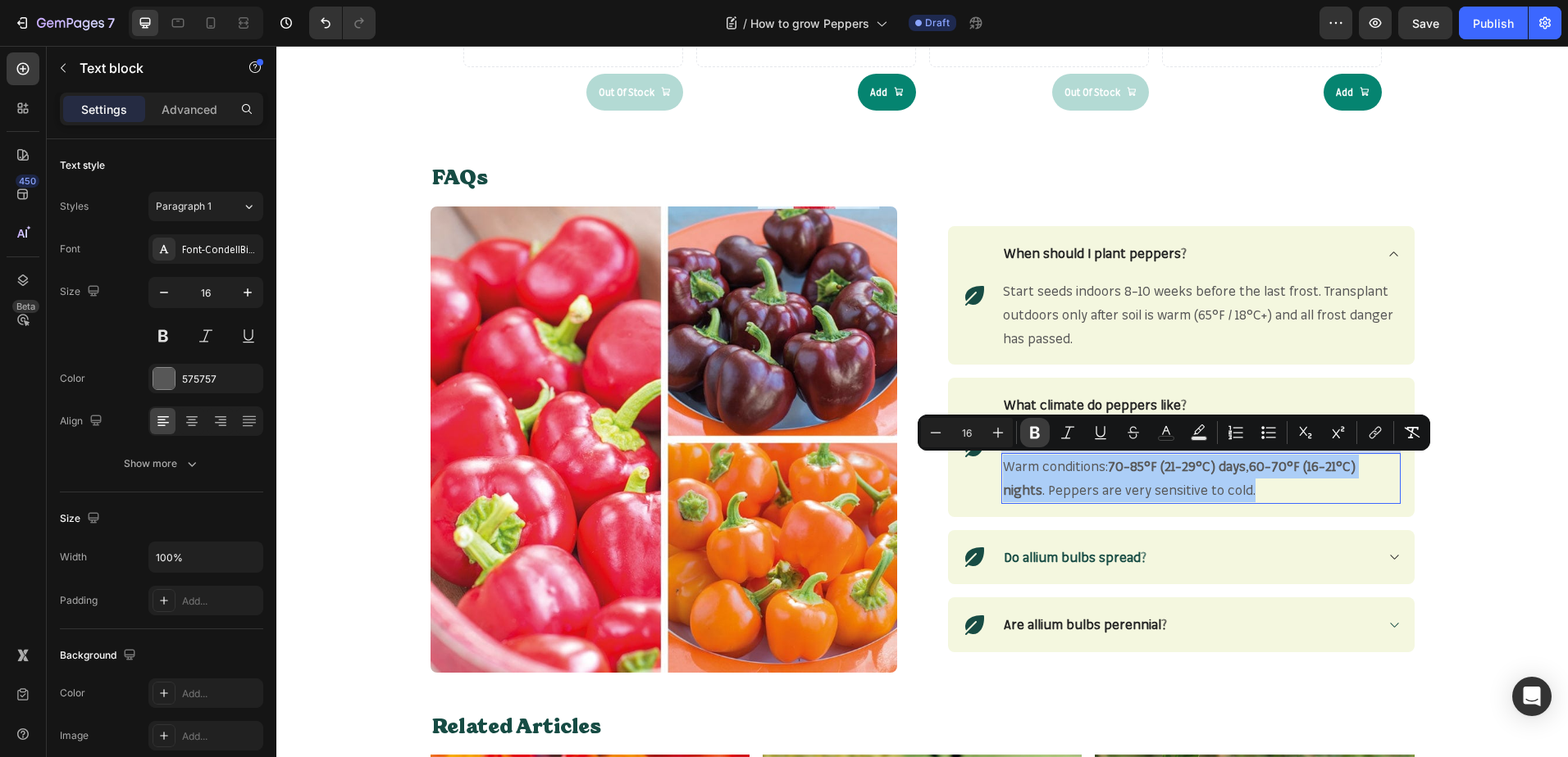
click at [1044, 436] on button "Bold" at bounding box center [1034, 432] width 29 height 29
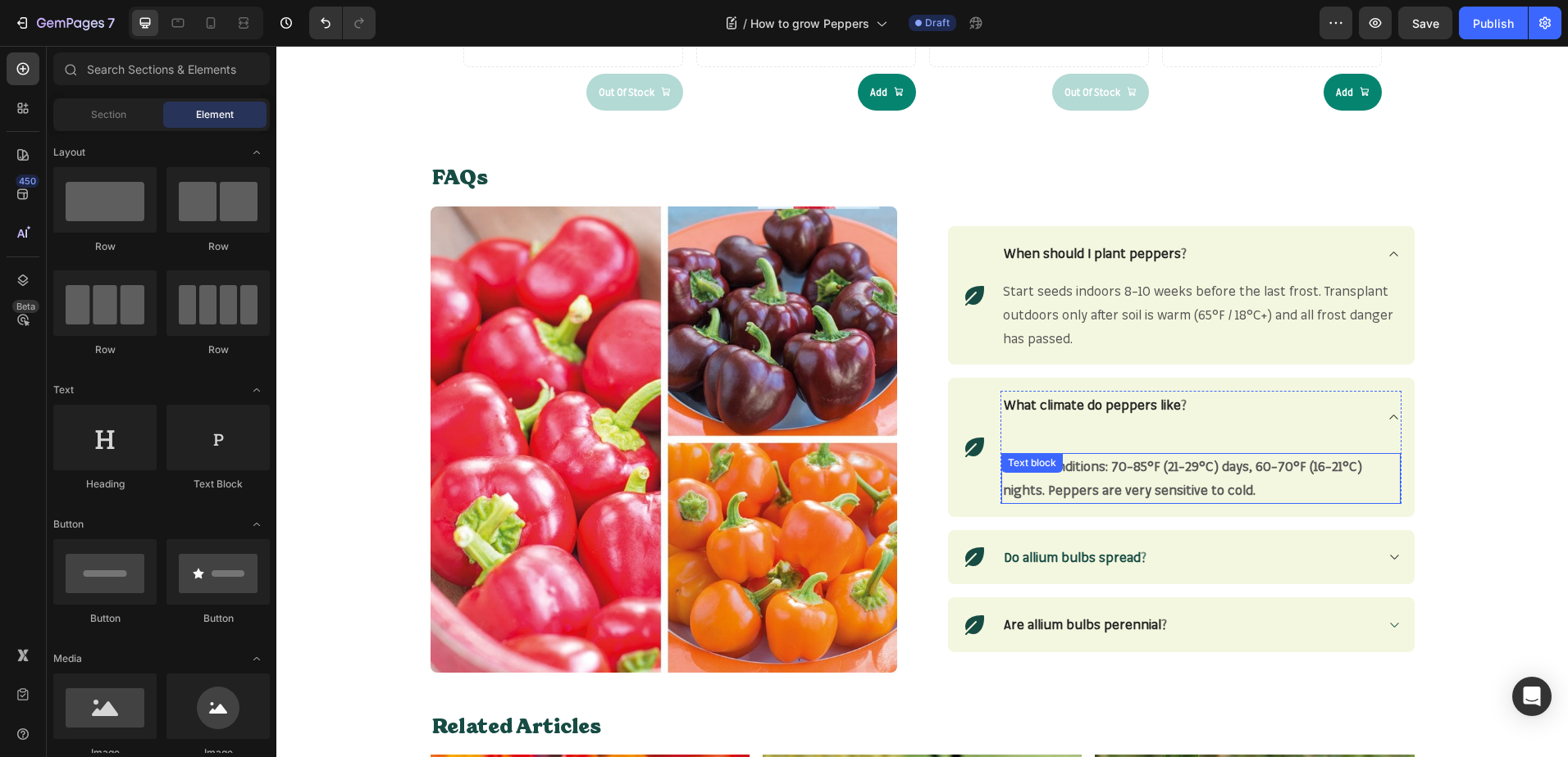
drag, startPoint x: 1279, startPoint y: 487, endPoint x: 1250, endPoint y: 490, distance: 29.2
click at [1278, 487] on p "Warm conditions: 70–85°F (21–29°C) days, 60–70°F (16–21°C) nights. Peppers are …" at bounding box center [1200, 478] width 396 height 47
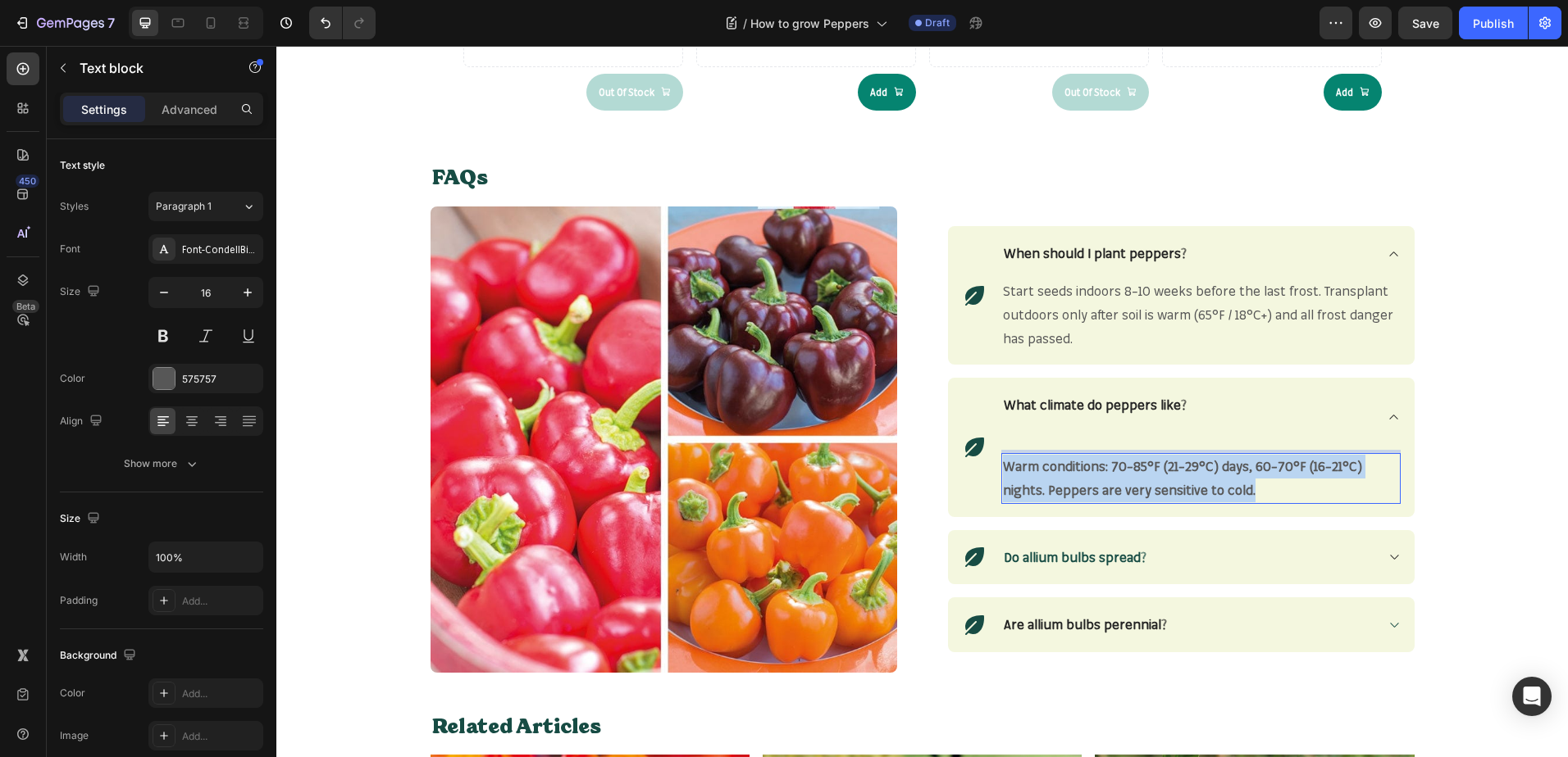
drag, startPoint x: 1246, startPoint y: 491, endPoint x: 995, endPoint y: 464, distance: 252.4
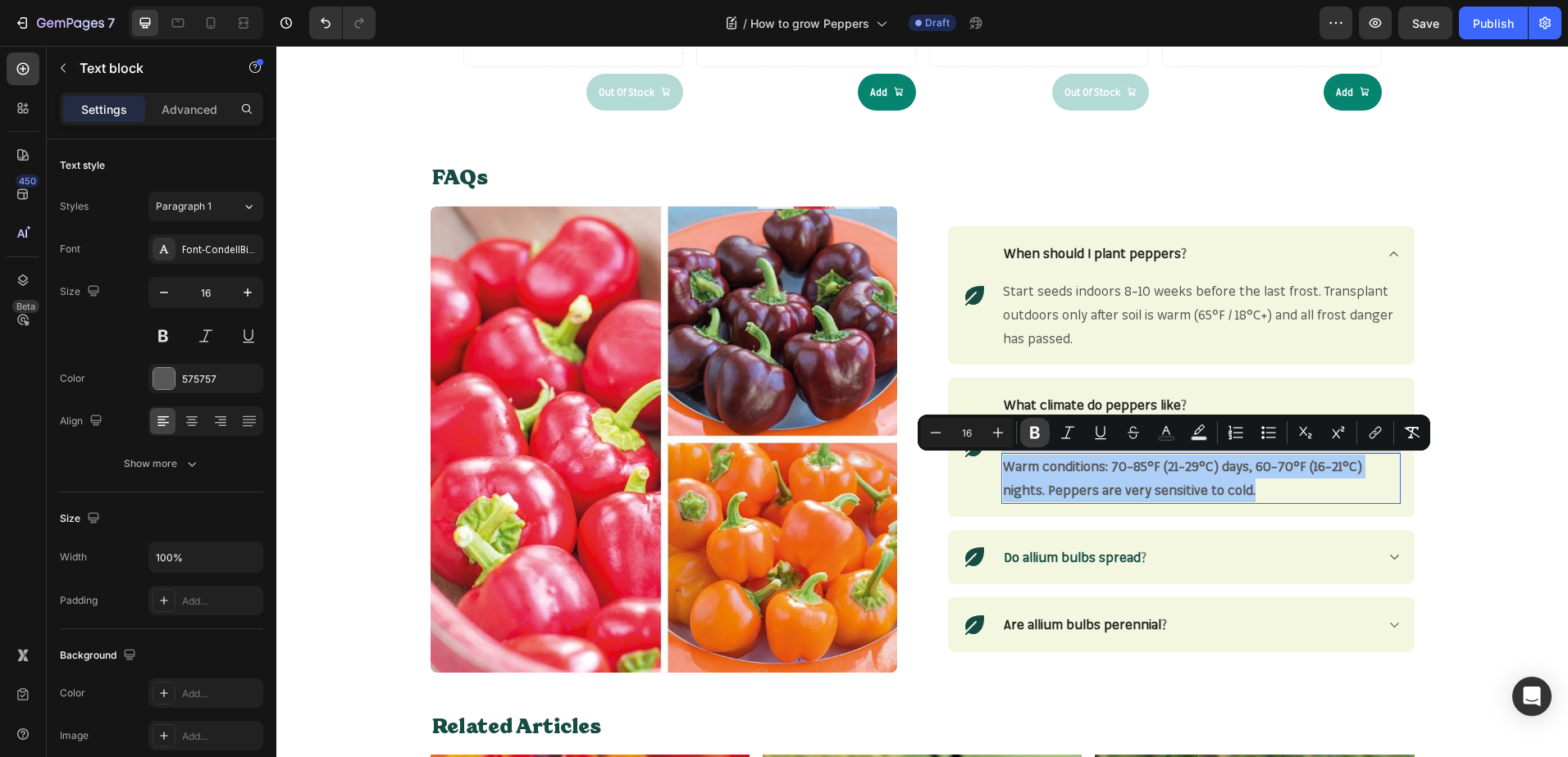
click at [1038, 435] on icon "Editor contextual toolbar" at bounding box center [1034, 433] width 9 height 12
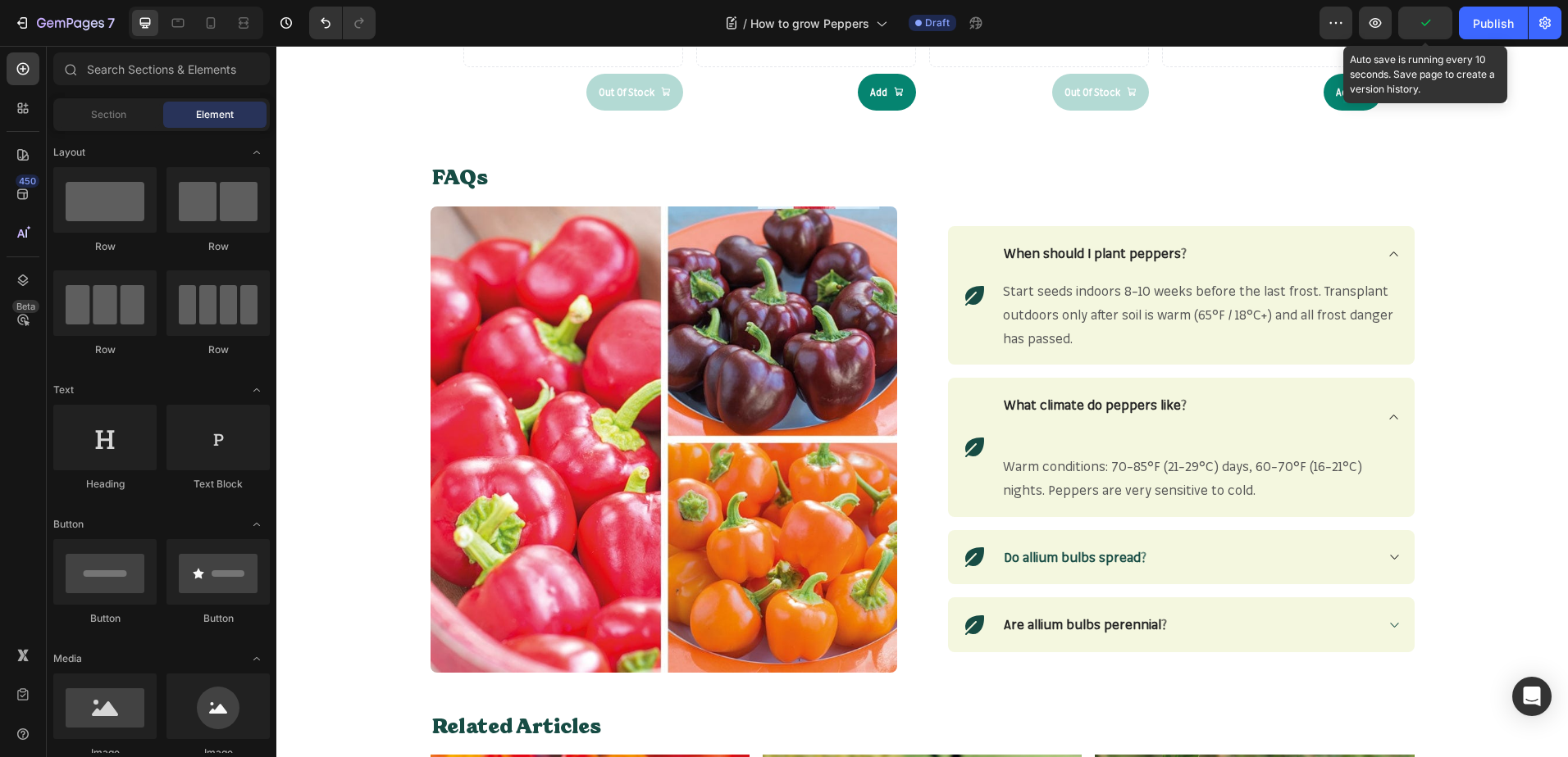
click at [1421, 25] on icon "button" at bounding box center [1424, 22] width 16 height 16
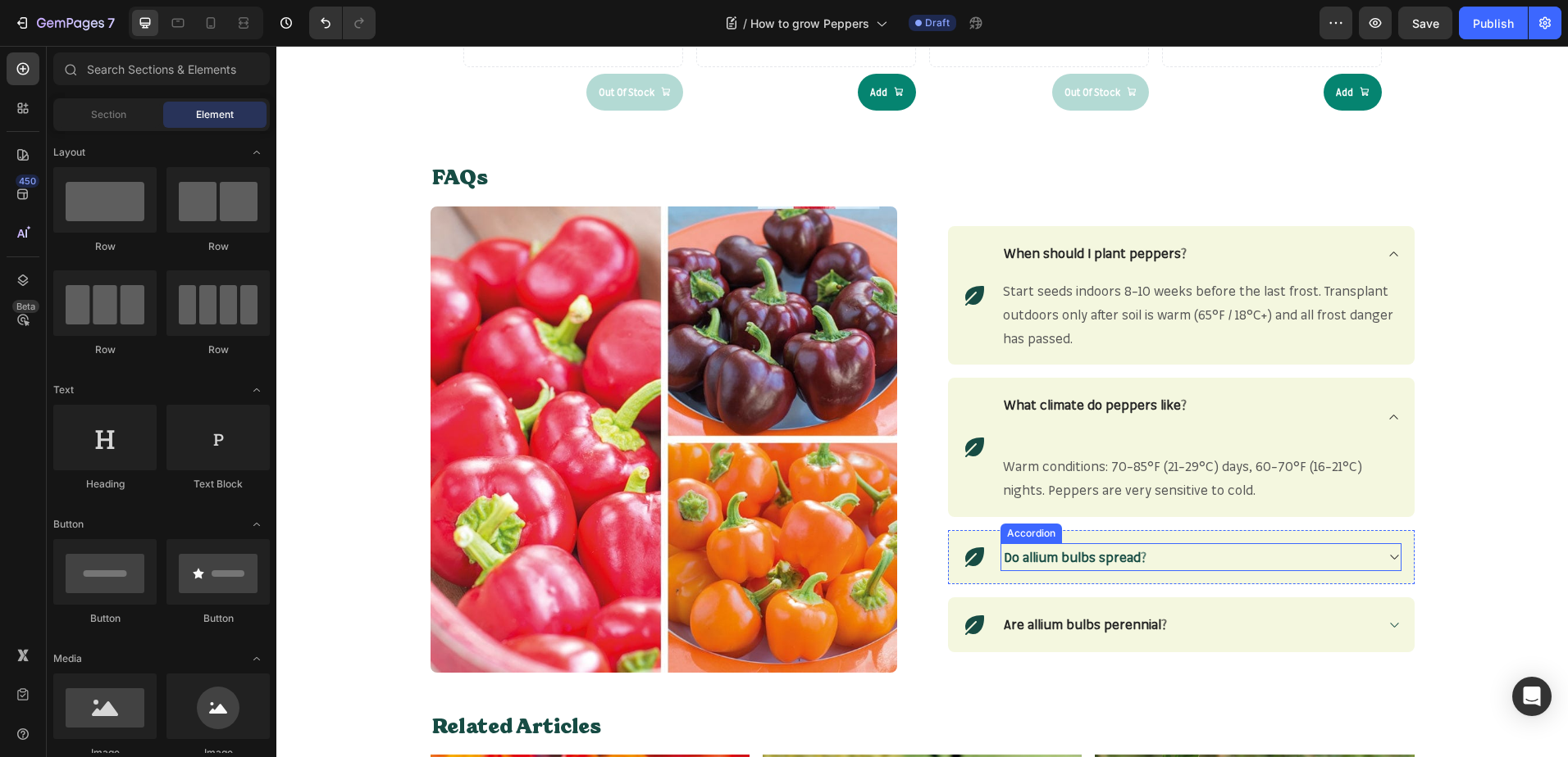
click at [1099, 551] on strong "Do allium bulbs spread?" at bounding box center [1075, 557] width 143 height 16
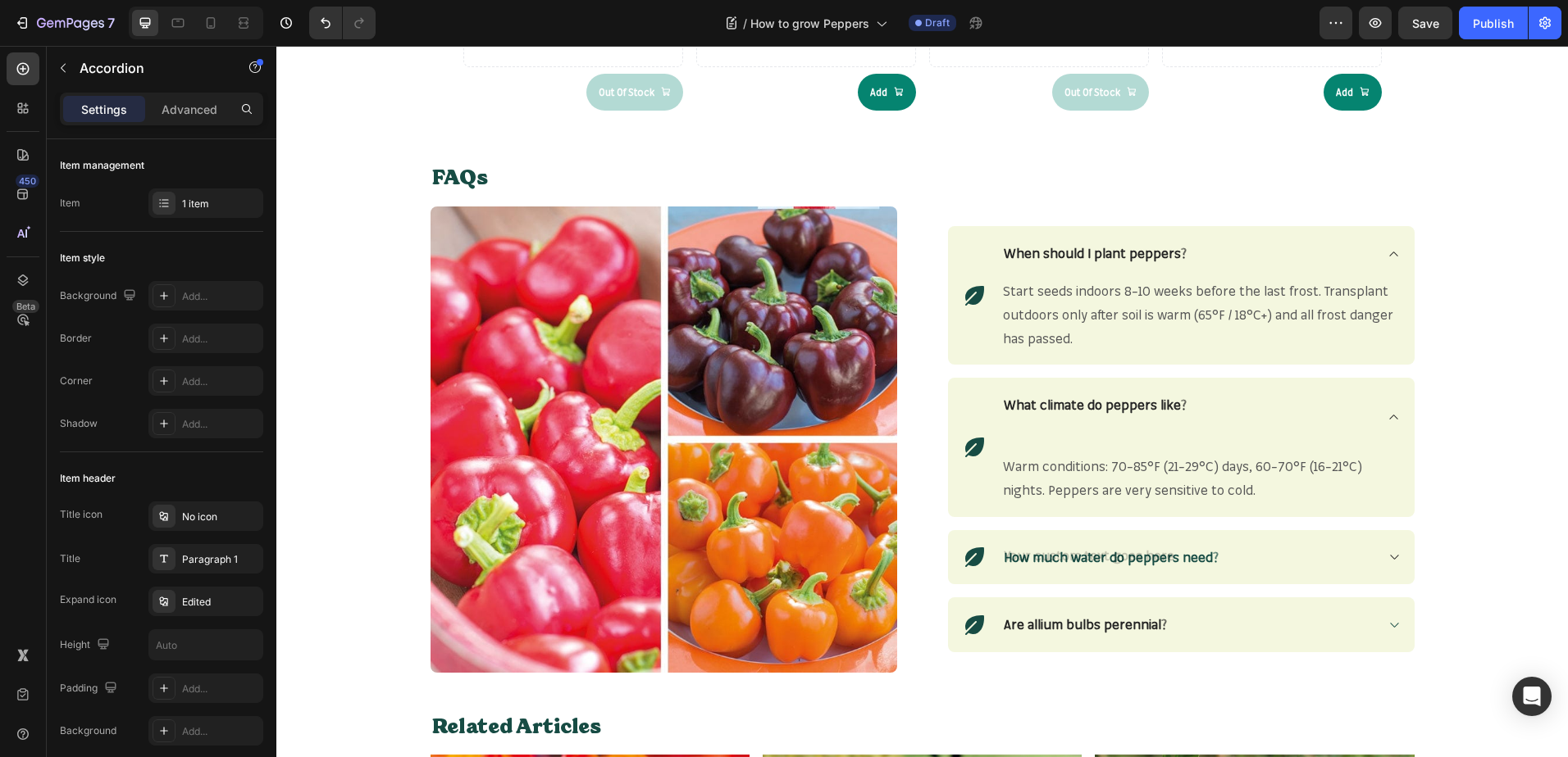
scroll to position [1838, 0]
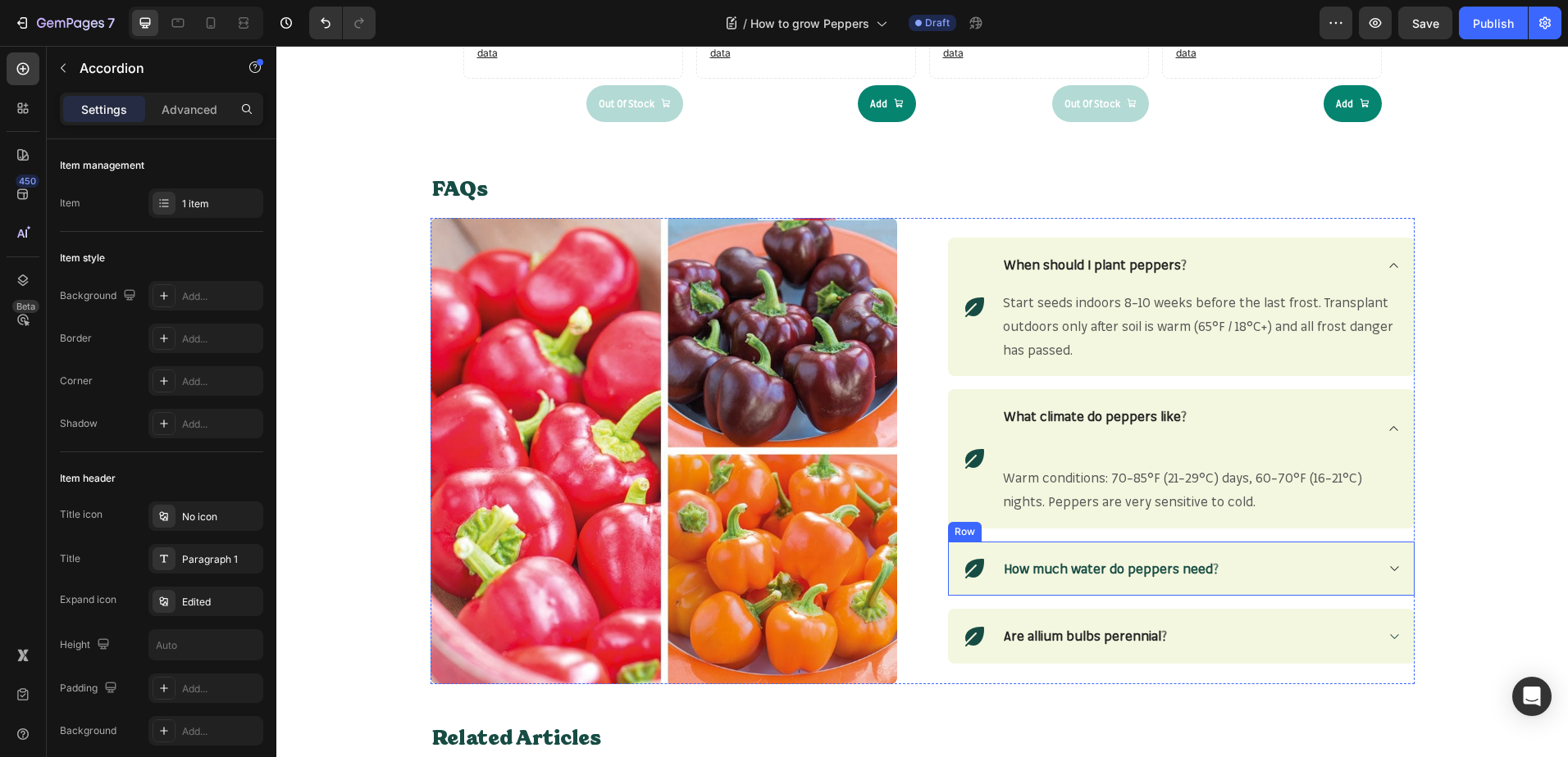
click at [1399, 566] on div "Icon How much water do peppers need? Accordion 0 Row" at bounding box center [1181, 569] width 467 height 55
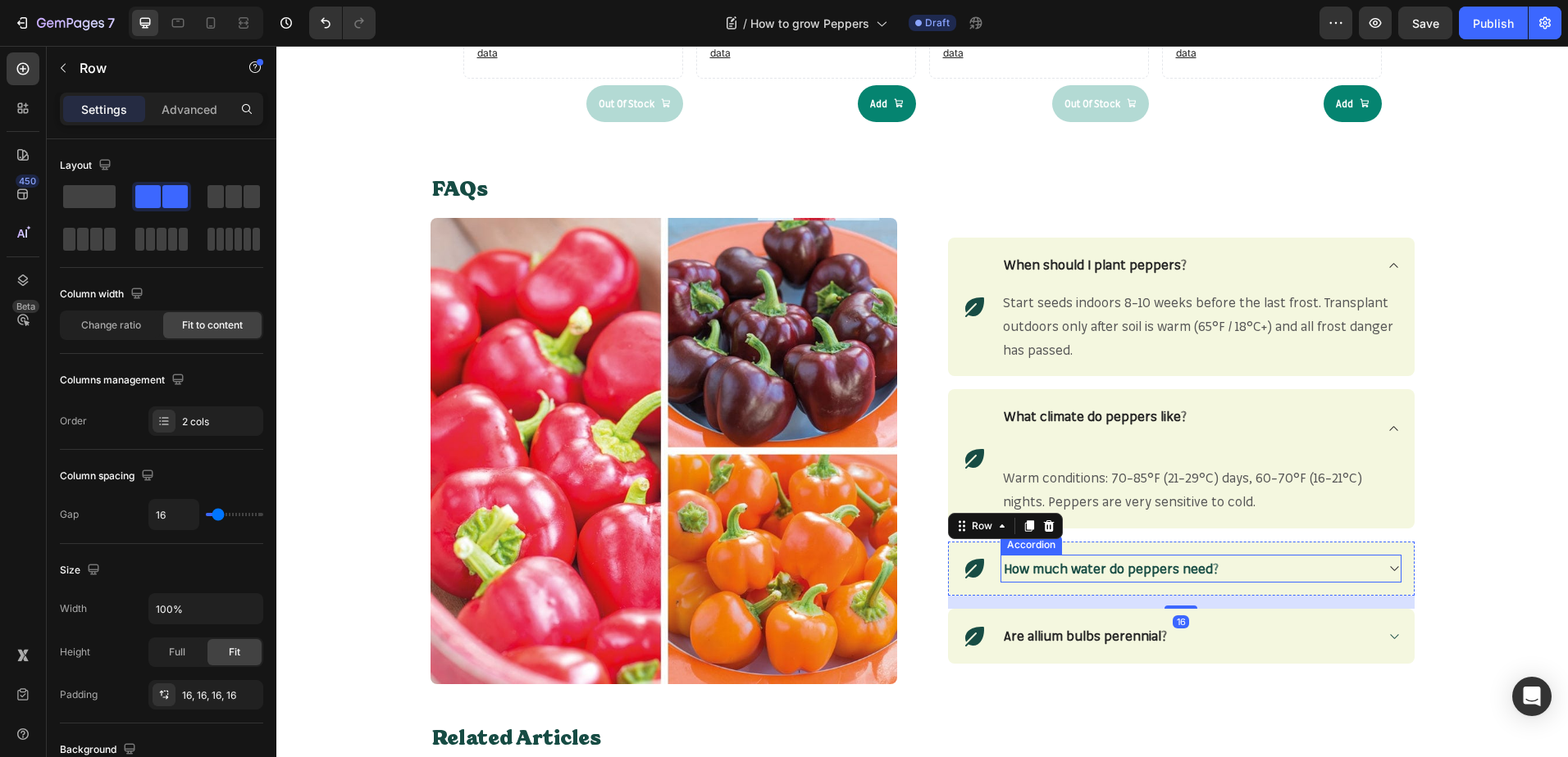
click at [1390, 569] on icon at bounding box center [1393, 569] width 9 height 5
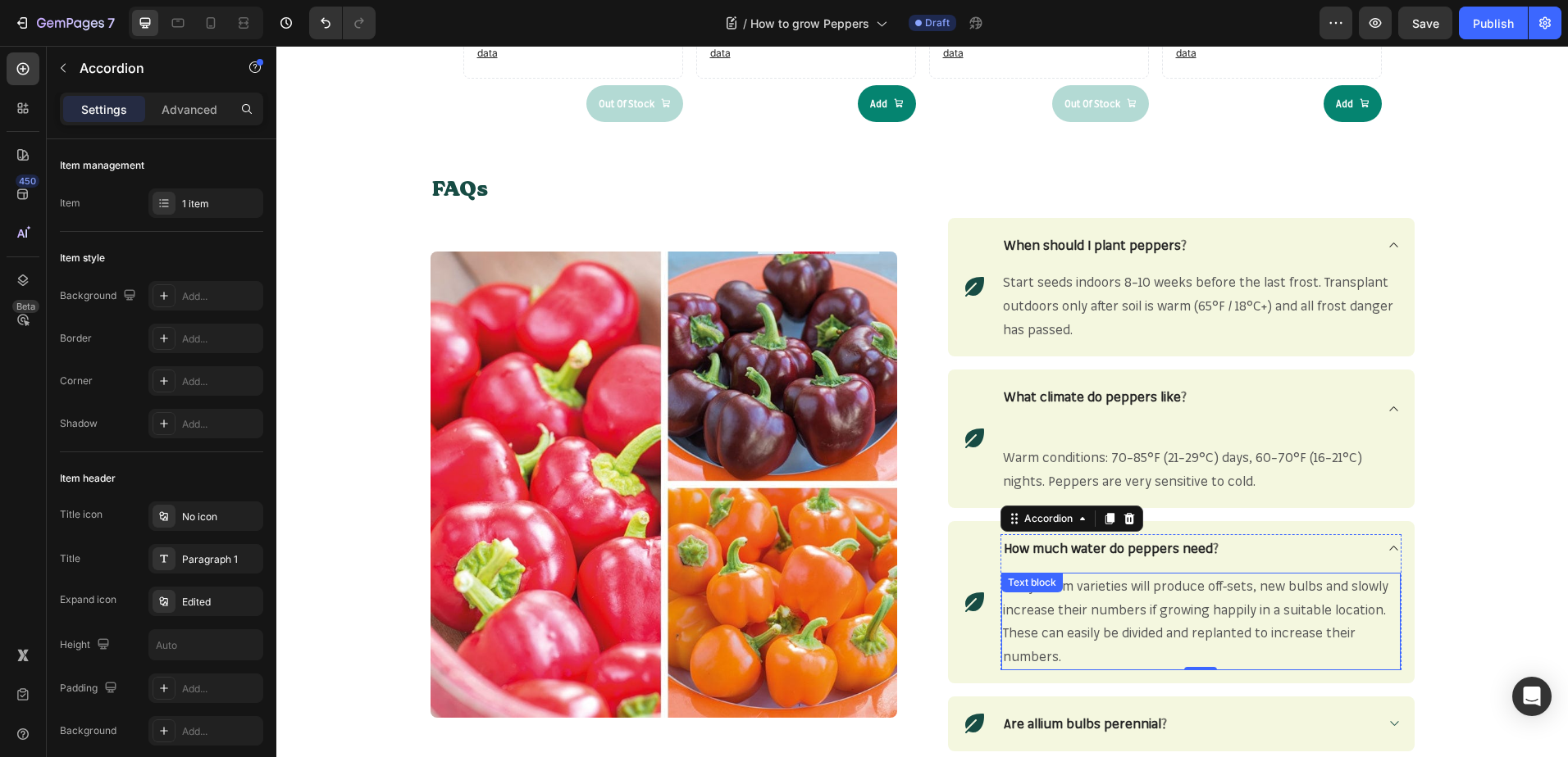
click at [1063, 615] on span "Many allium varieties will produce off-sets, new bulbs and slowly increase thei…" at bounding box center [1195, 620] width 385 height 87
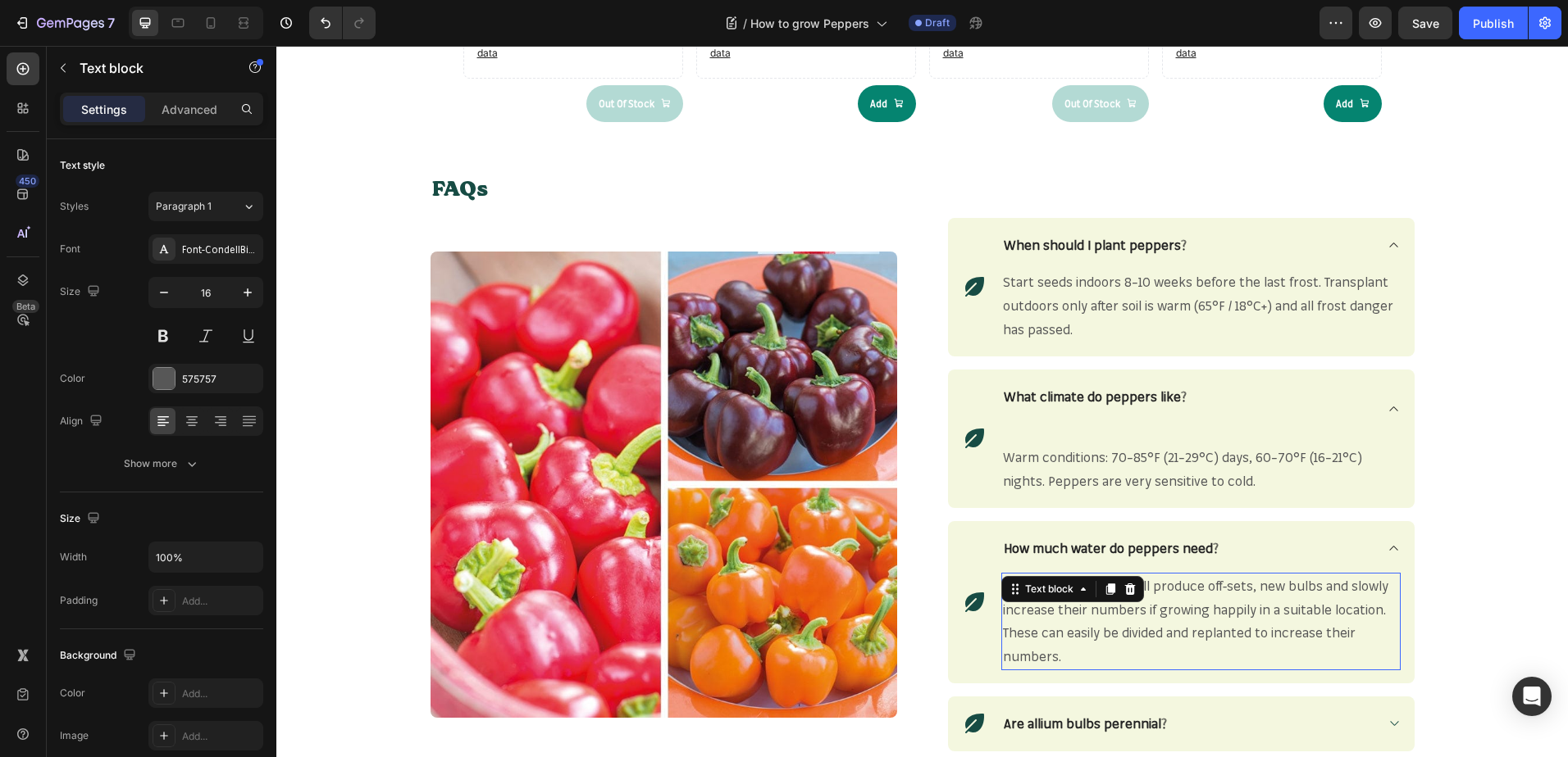
click at [1063, 615] on span "Many allium varieties will produce off-sets, new bulbs and slowly increase thei…" at bounding box center [1195, 620] width 385 height 87
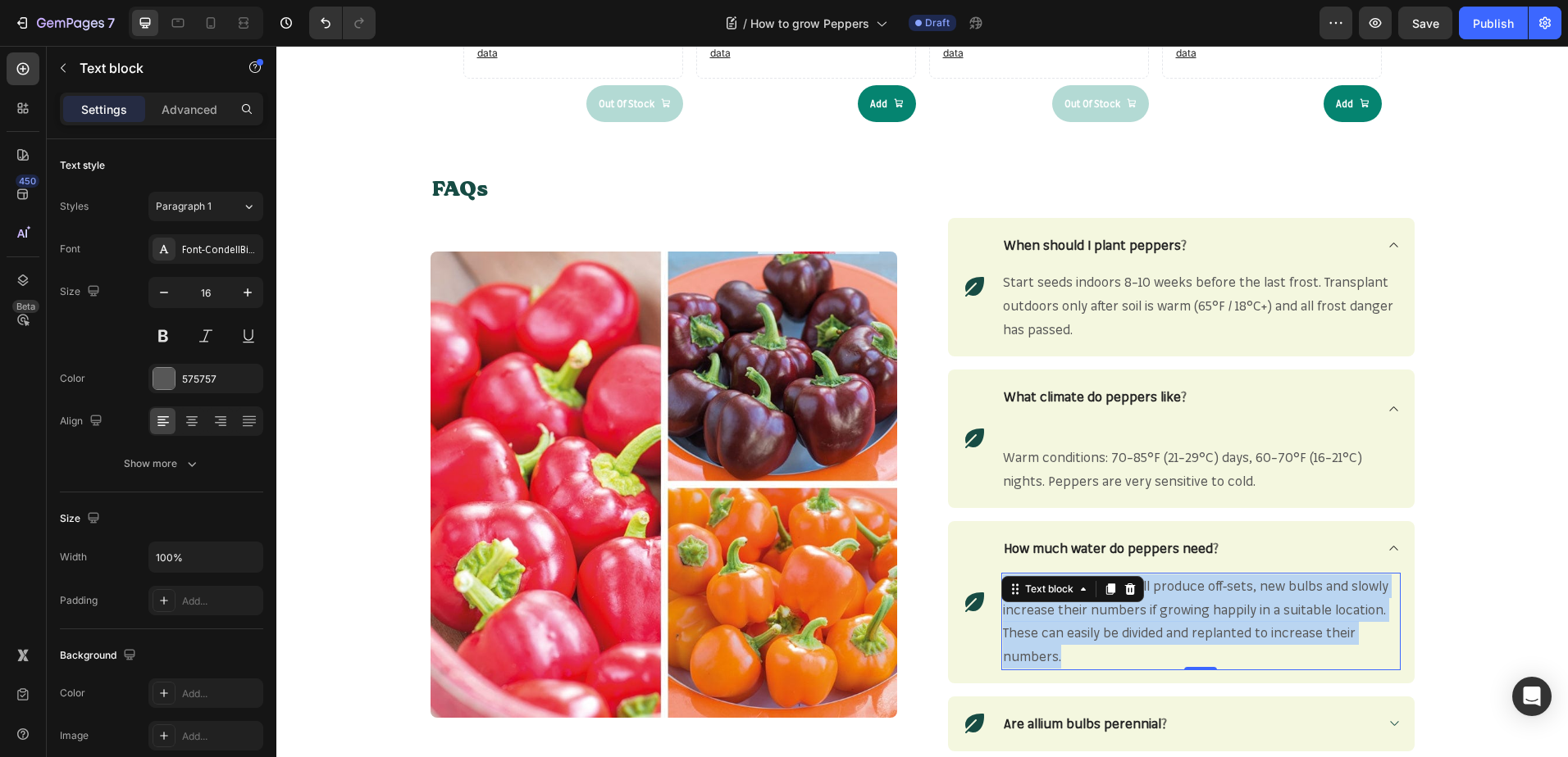
click at [1063, 615] on span "Many allium varieties will produce off-sets, new bulbs and slowly increase thei…" at bounding box center [1195, 620] width 385 height 87
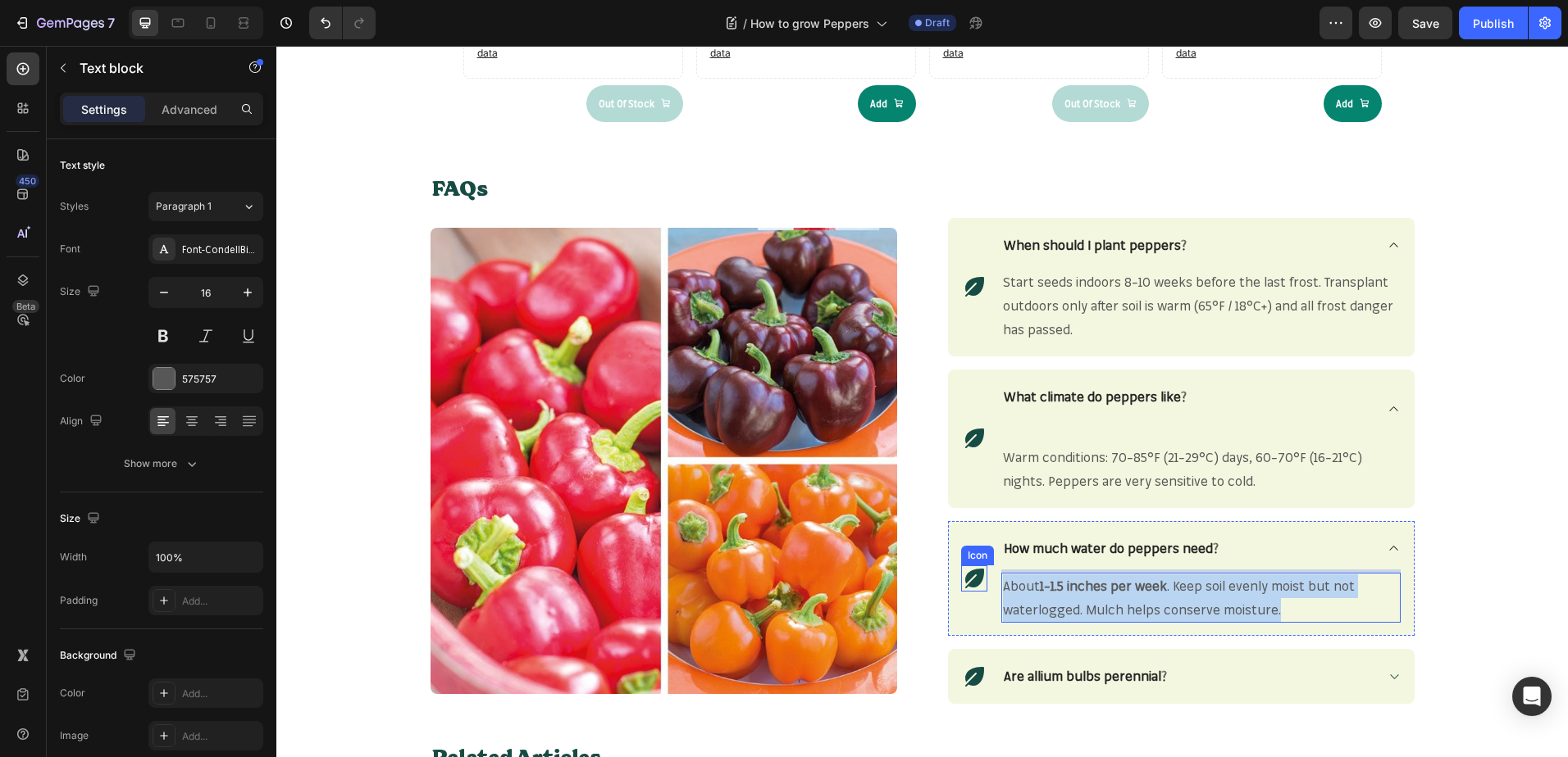
drag, startPoint x: 1277, startPoint y: 608, endPoint x: 972, endPoint y: 584, distance: 305.9
click at [972, 584] on div "Icon How much water do peppers need? About 1–1.5 inches per week . Keep soil ev…" at bounding box center [1181, 579] width 467 height 115
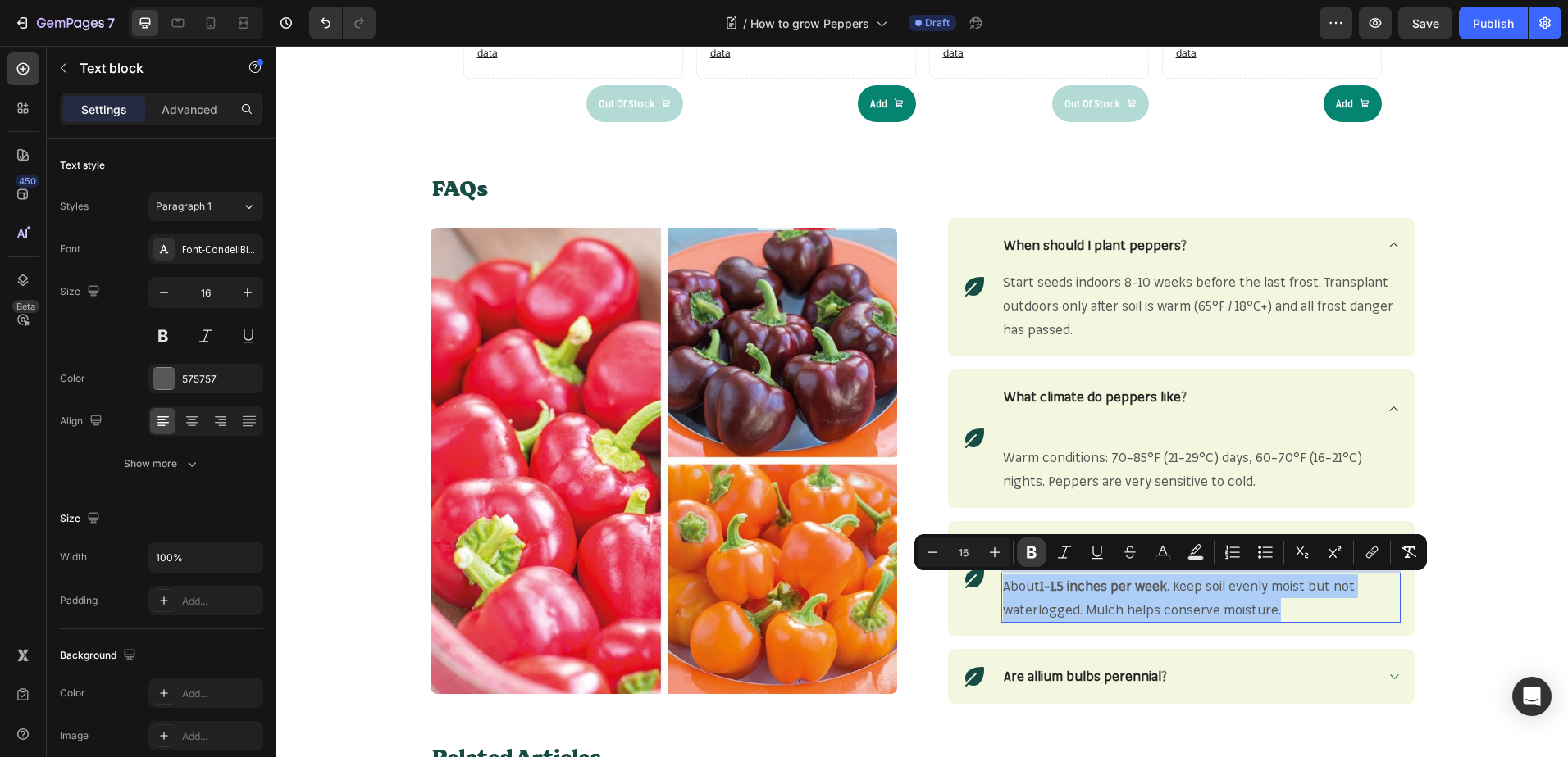
click at [1027, 556] on icon "Editor contextual toolbar" at bounding box center [1031, 552] width 9 height 12
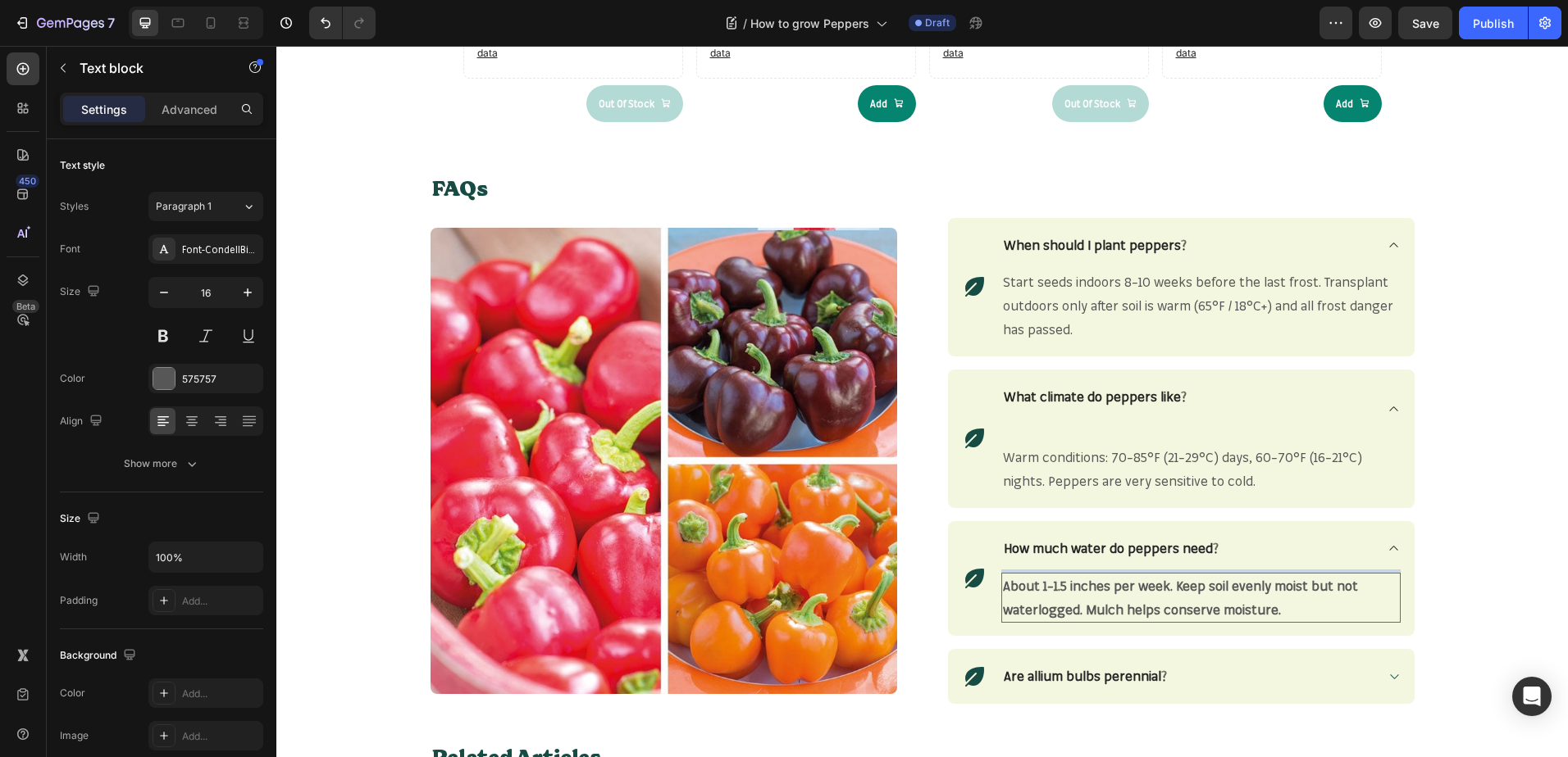
click at [1287, 607] on p "About 1–1.5 inches per week. Keep soil evenly moist but not waterlogged. Mulch …" at bounding box center [1200, 598] width 396 height 47
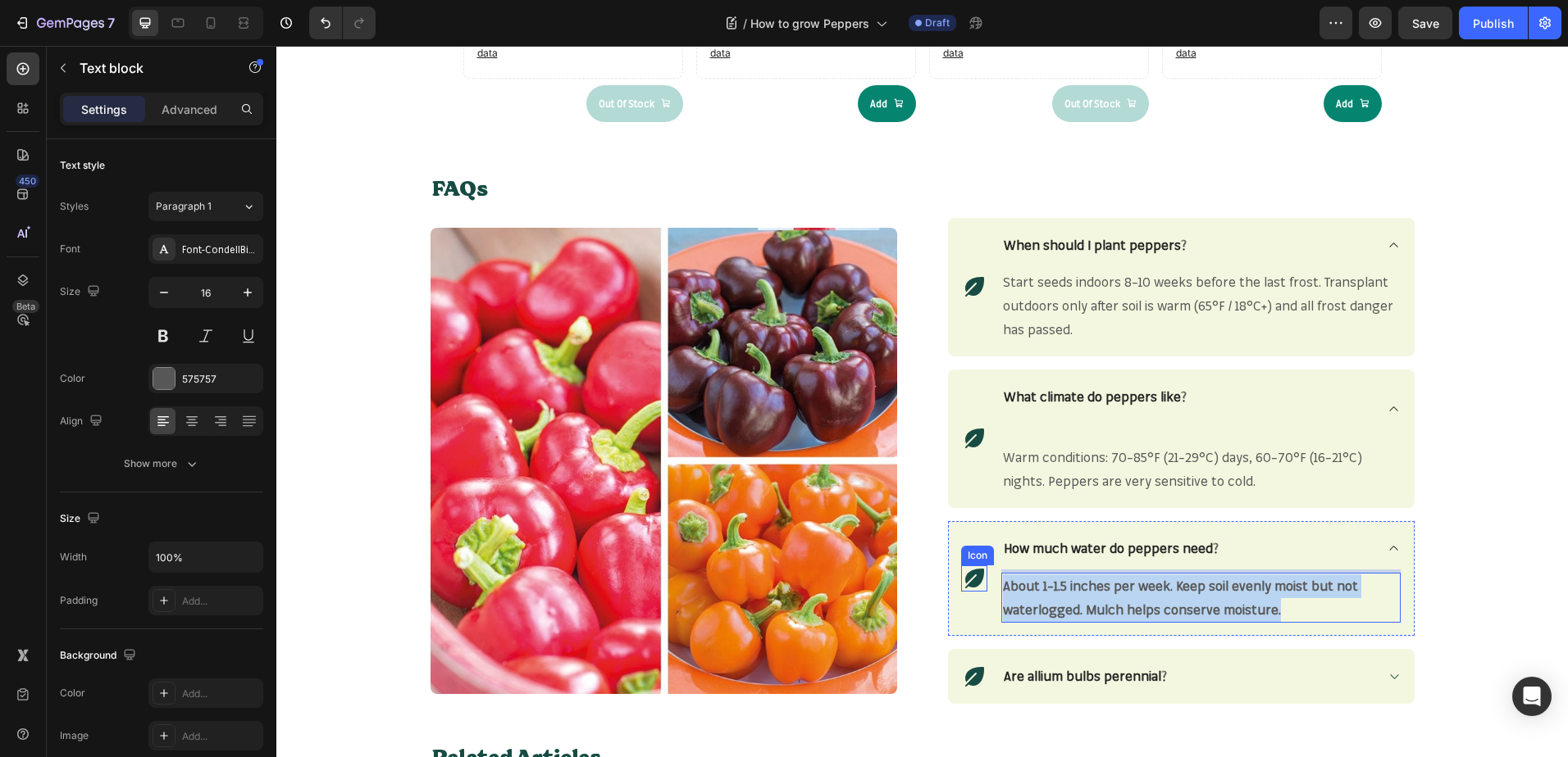
drag, startPoint x: 1284, startPoint y: 608, endPoint x: 980, endPoint y: 587, distance: 304.7
click at [980, 587] on div "Icon How much water do peppers need? About 1–1.5 inches per week. Keep soil eve…" at bounding box center [1181, 579] width 467 height 115
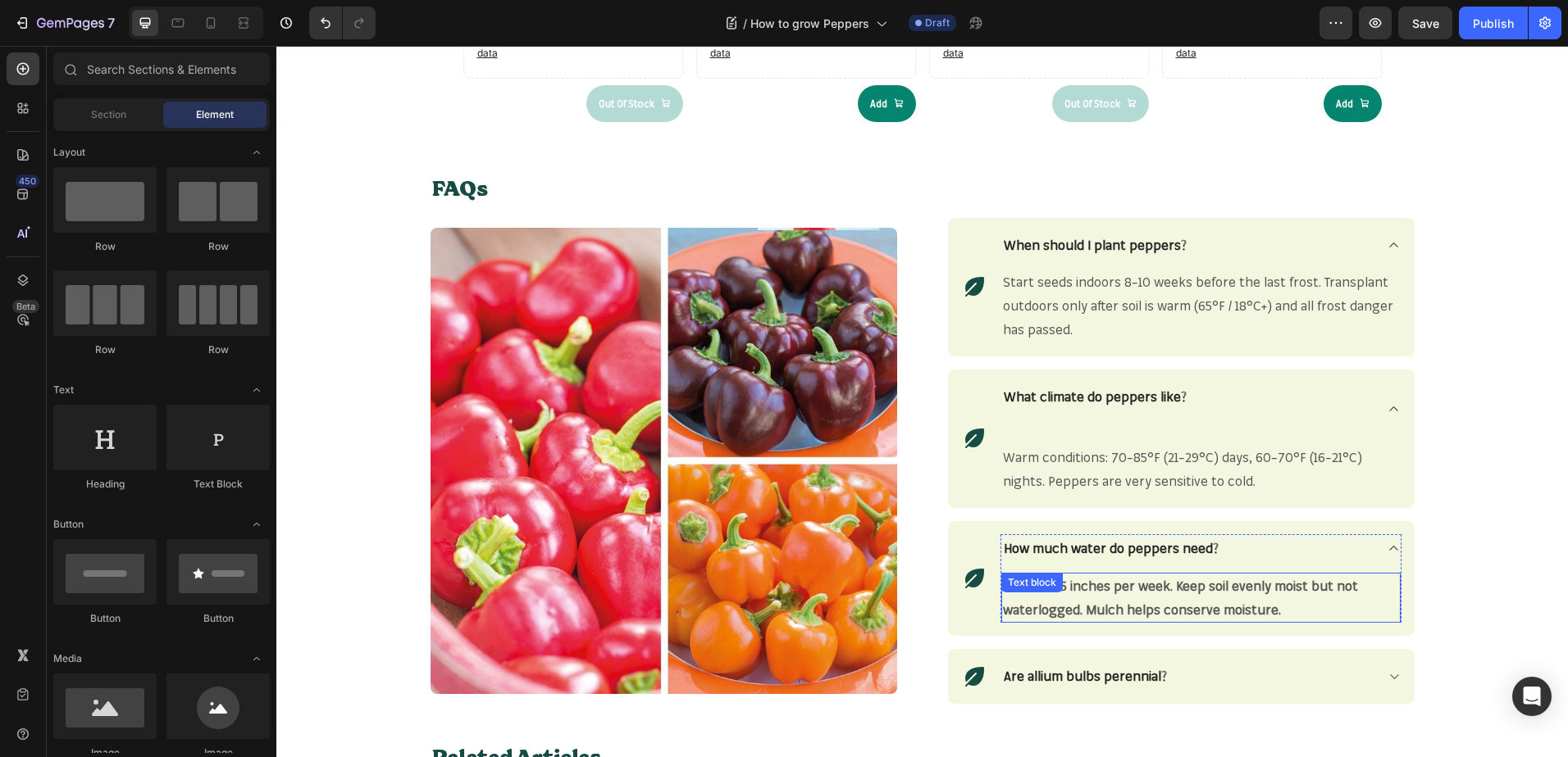
drag, startPoint x: 1295, startPoint y: 595, endPoint x: 1277, endPoint y: 605, distance: 20.6
click at [1295, 595] on p "About 1–1.5 inches per week. Keep soil evenly moist but not waterlogged. Mulch …" at bounding box center [1200, 598] width 396 height 47
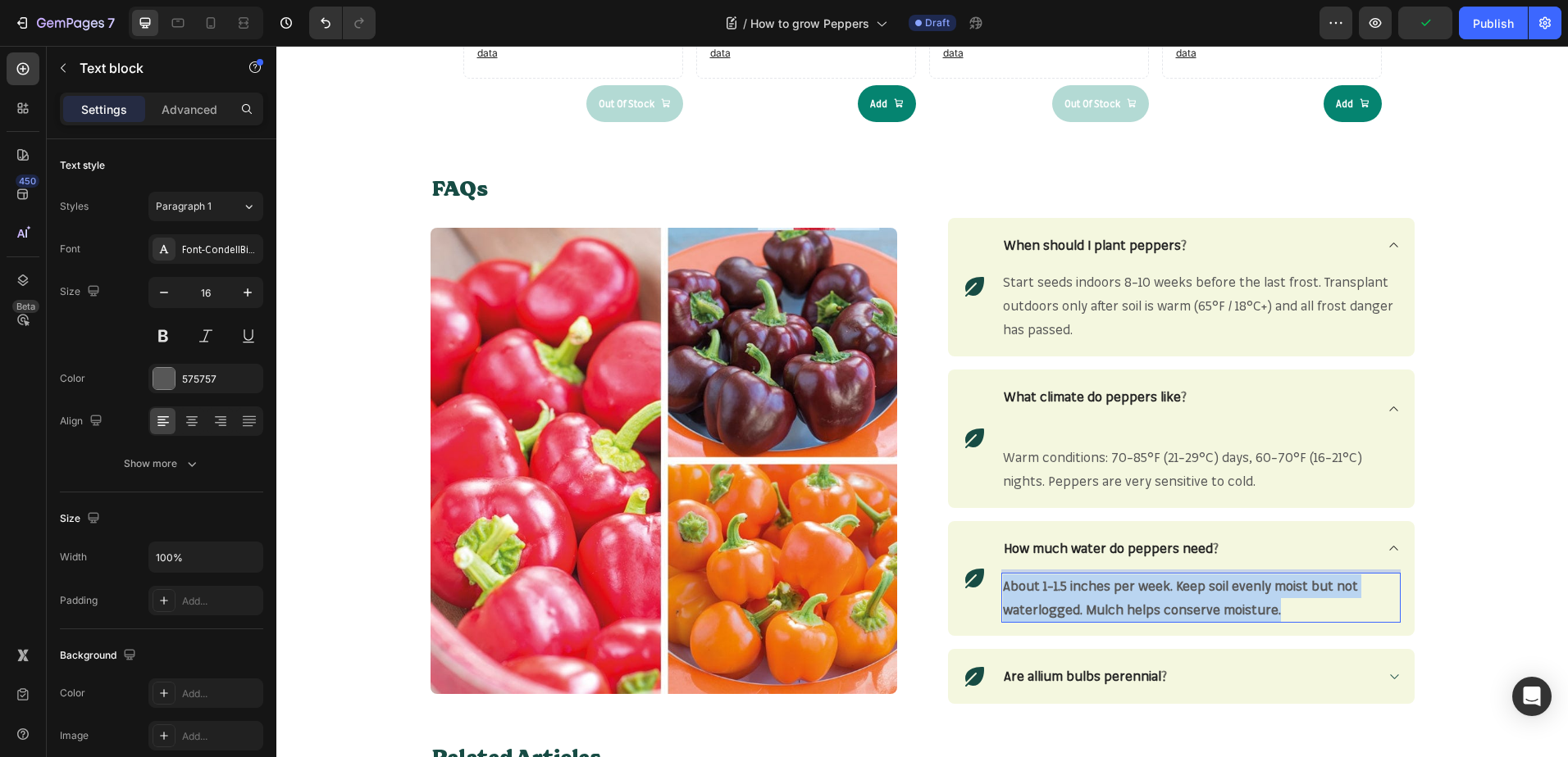
drag, startPoint x: 1276, startPoint y: 607, endPoint x: 997, endPoint y: 584, distance: 279.9
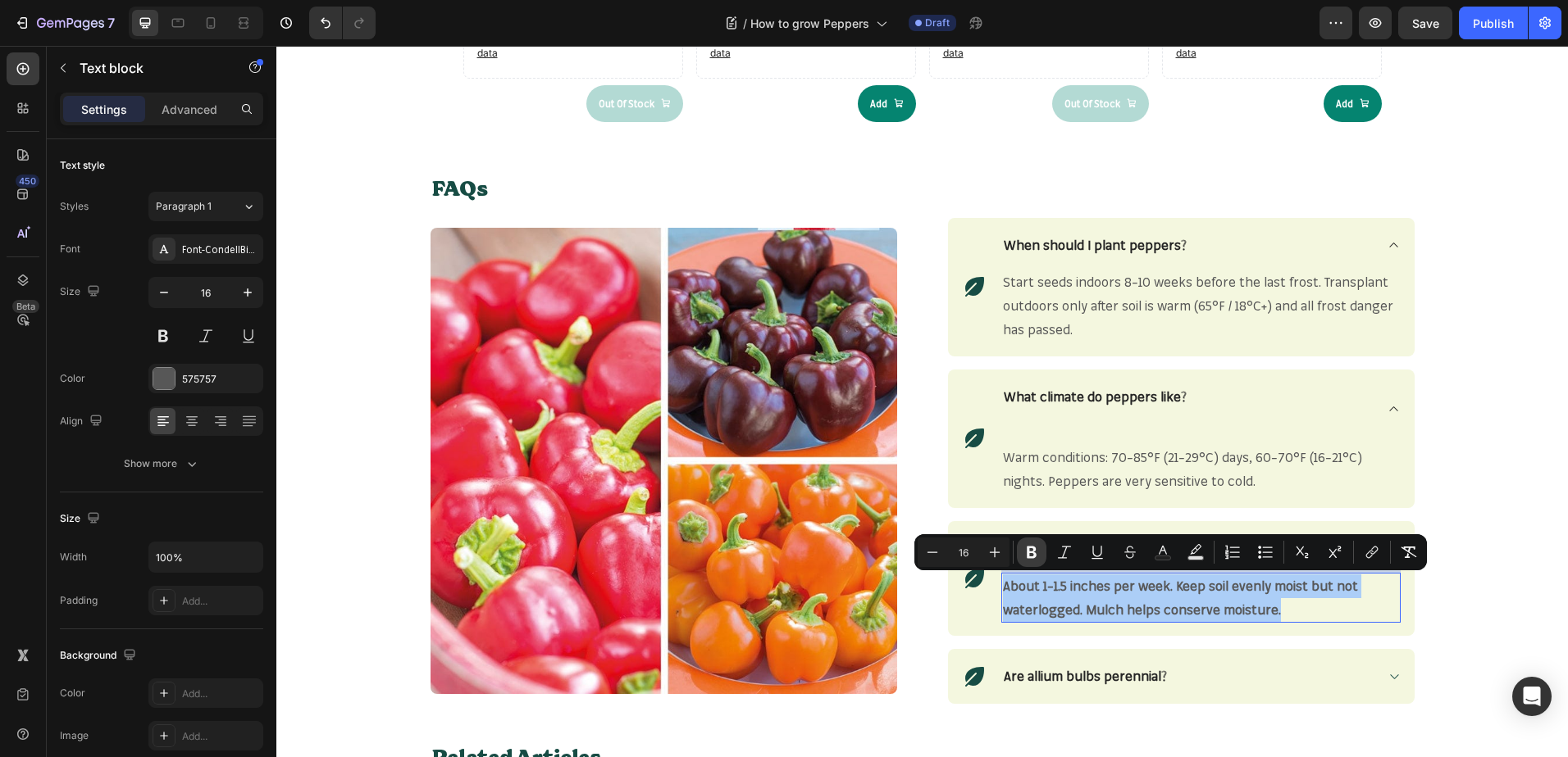
click at [1026, 553] on icon "Editor contextual toolbar" at bounding box center [1031, 552] width 16 height 16
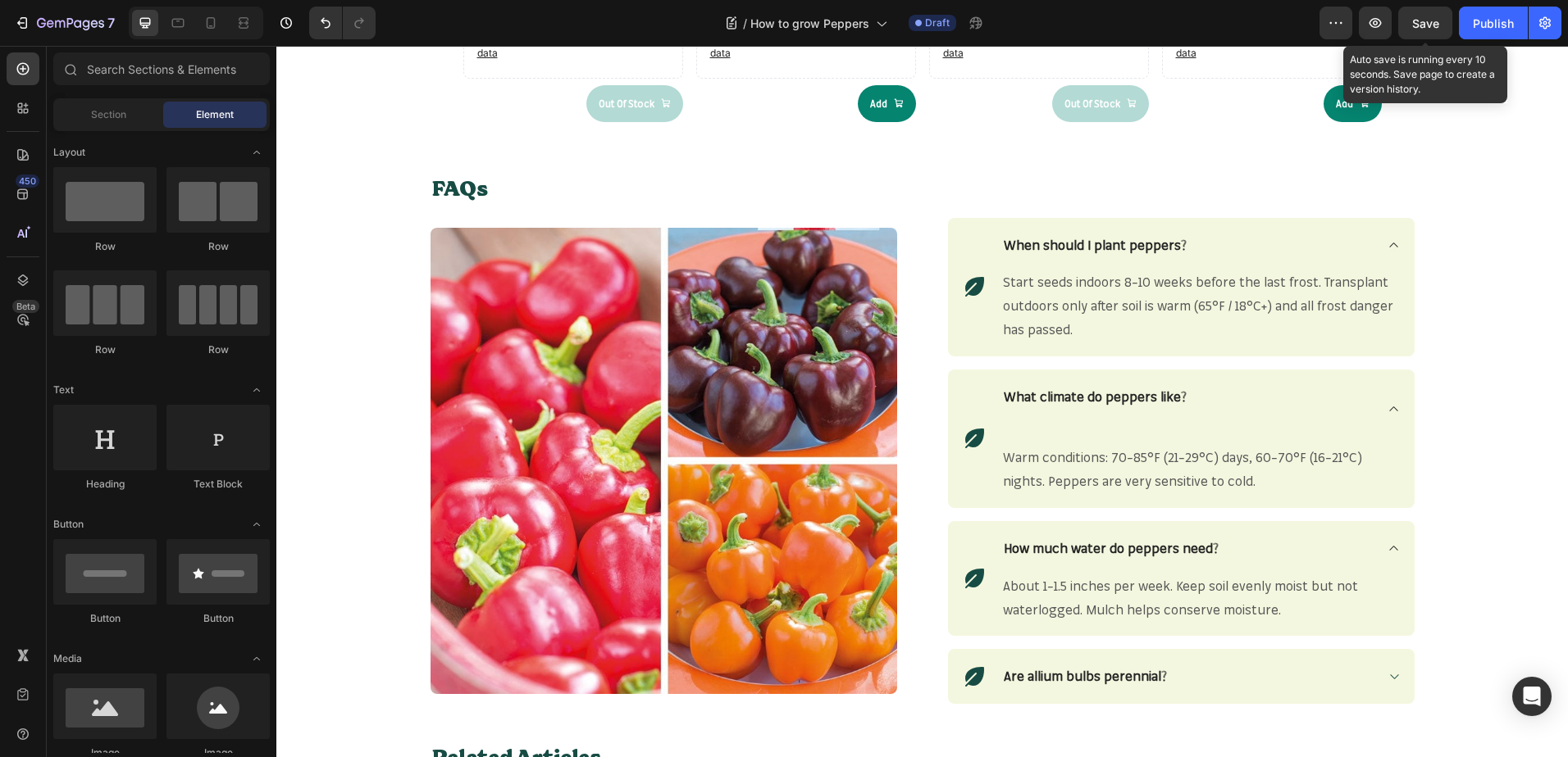
click at [1423, 27] on span "Save" at bounding box center [1424, 23] width 27 height 14
click at [1419, 18] on span "Save" at bounding box center [1424, 23] width 27 height 14
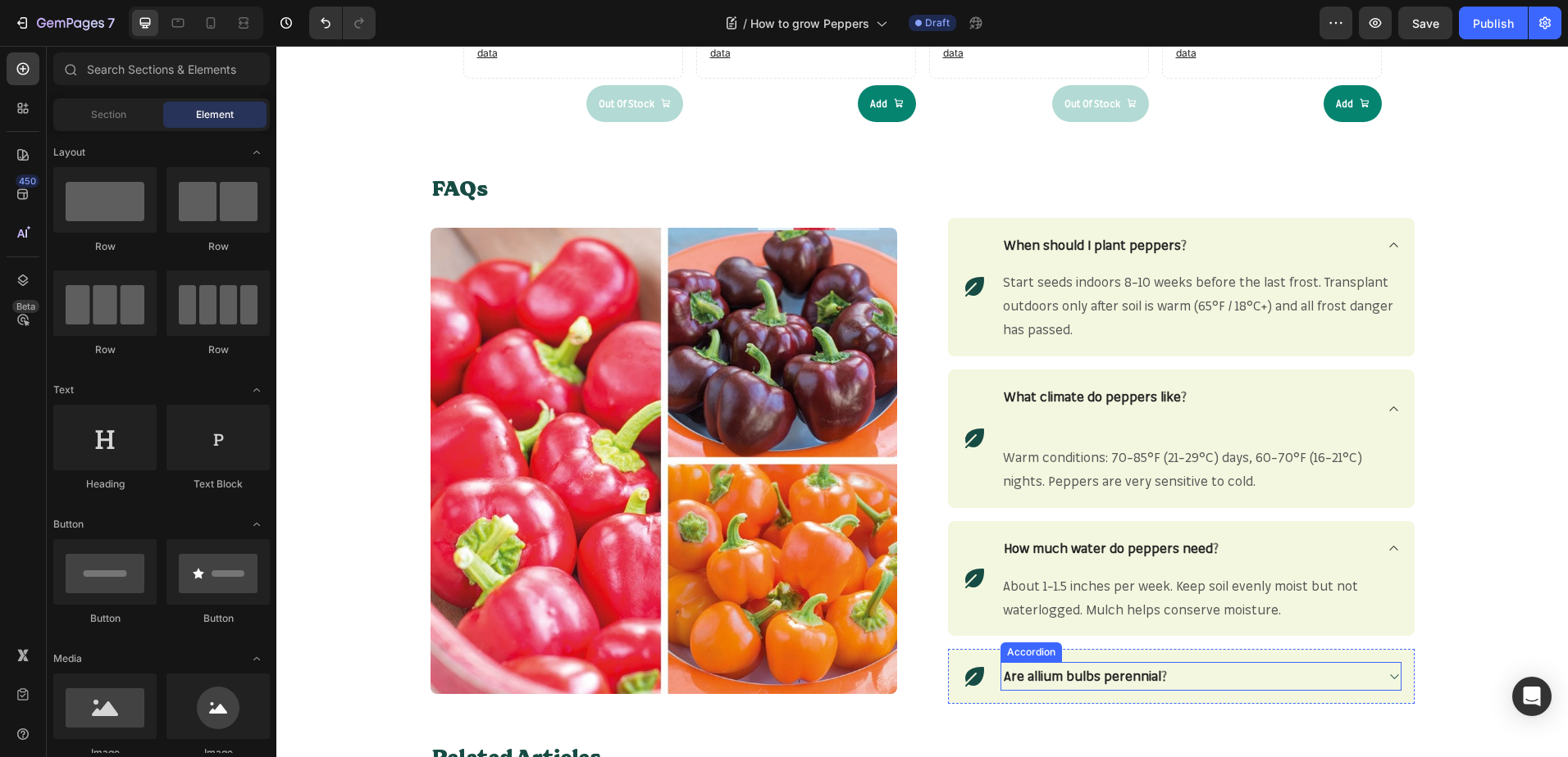
click at [1388, 682] on icon at bounding box center [1393, 676] width 12 height 13
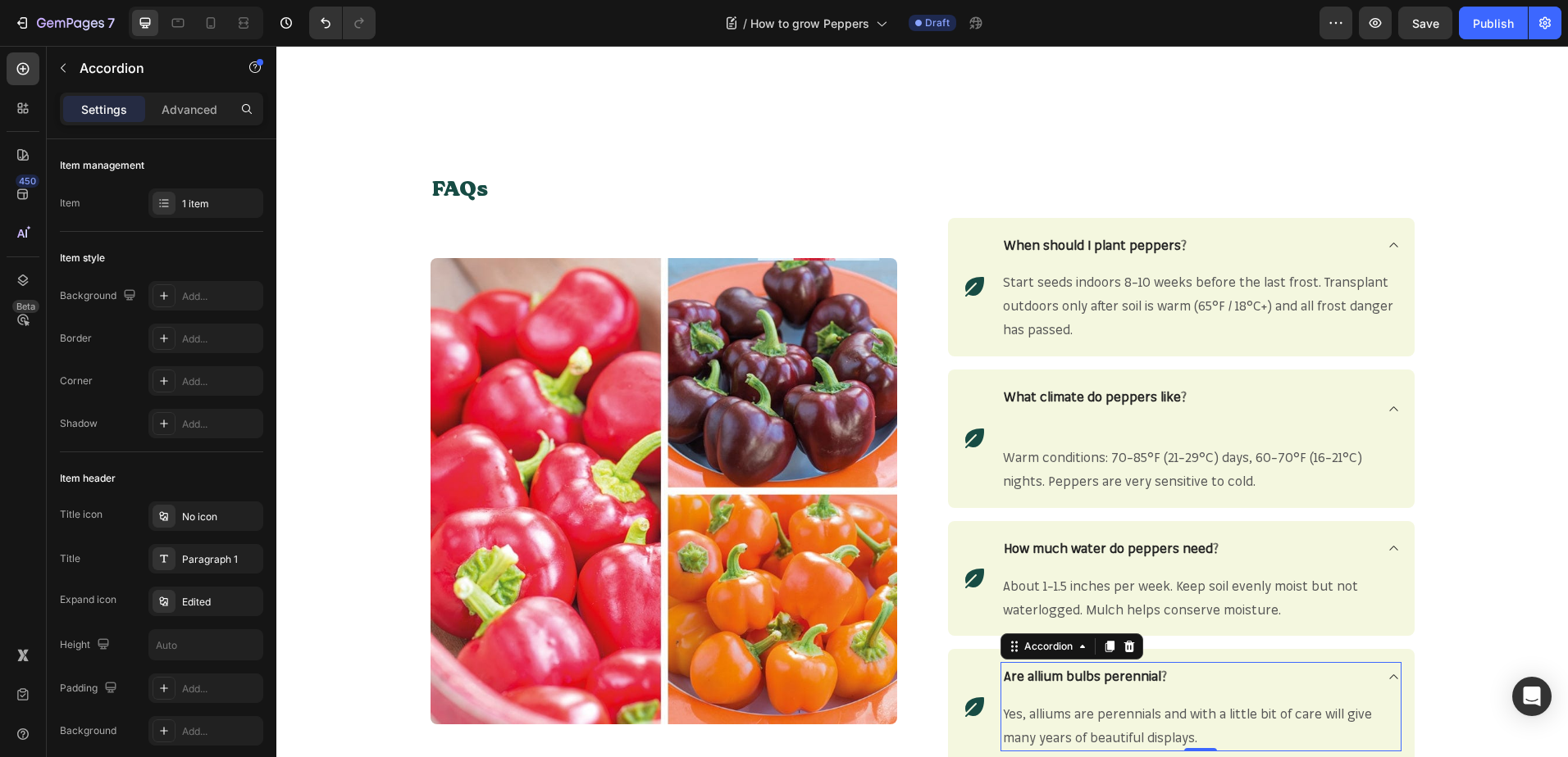
scroll to position [2084, 0]
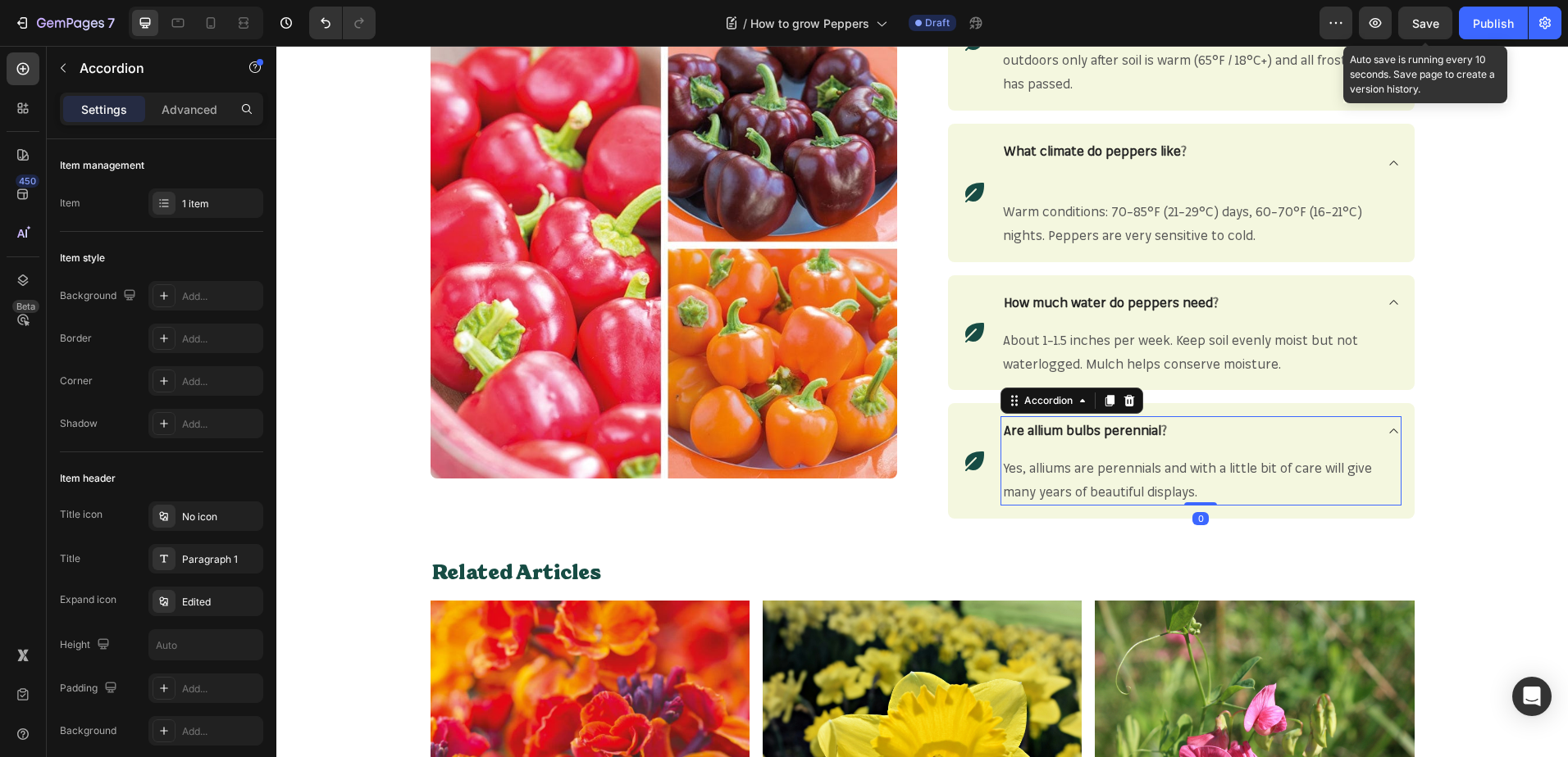
click at [1427, 25] on span "Save" at bounding box center [1424, 23] width 27 height 14
click at [1118, 428] on strong "Are allium bulbs perennial?" at bounding box center [1085, 430] width 163 height 16
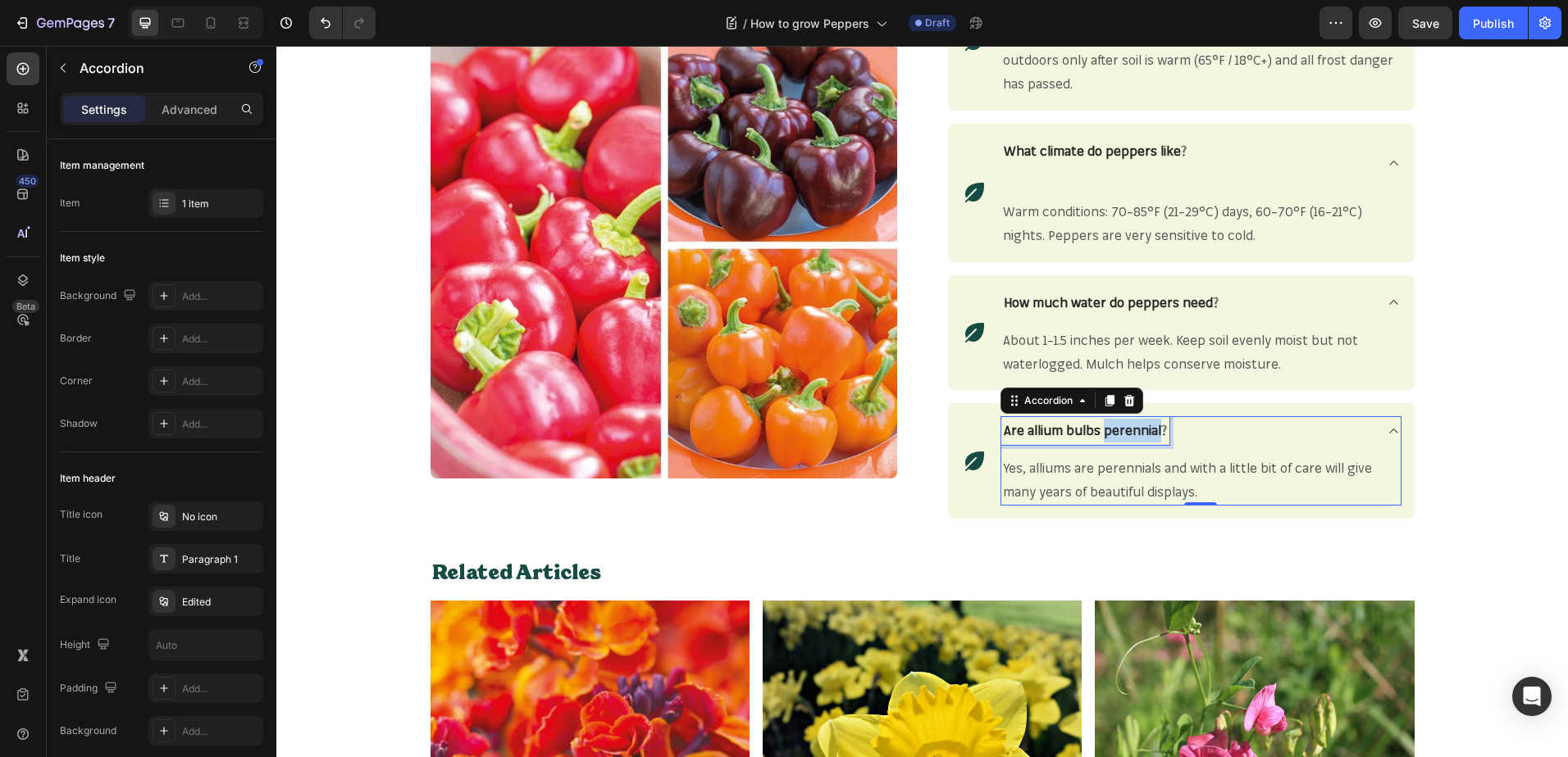
click at [1118, 428] on strong "Are allium bulbs perennial?" at bounding box center [1085, 430] width 163 height 16
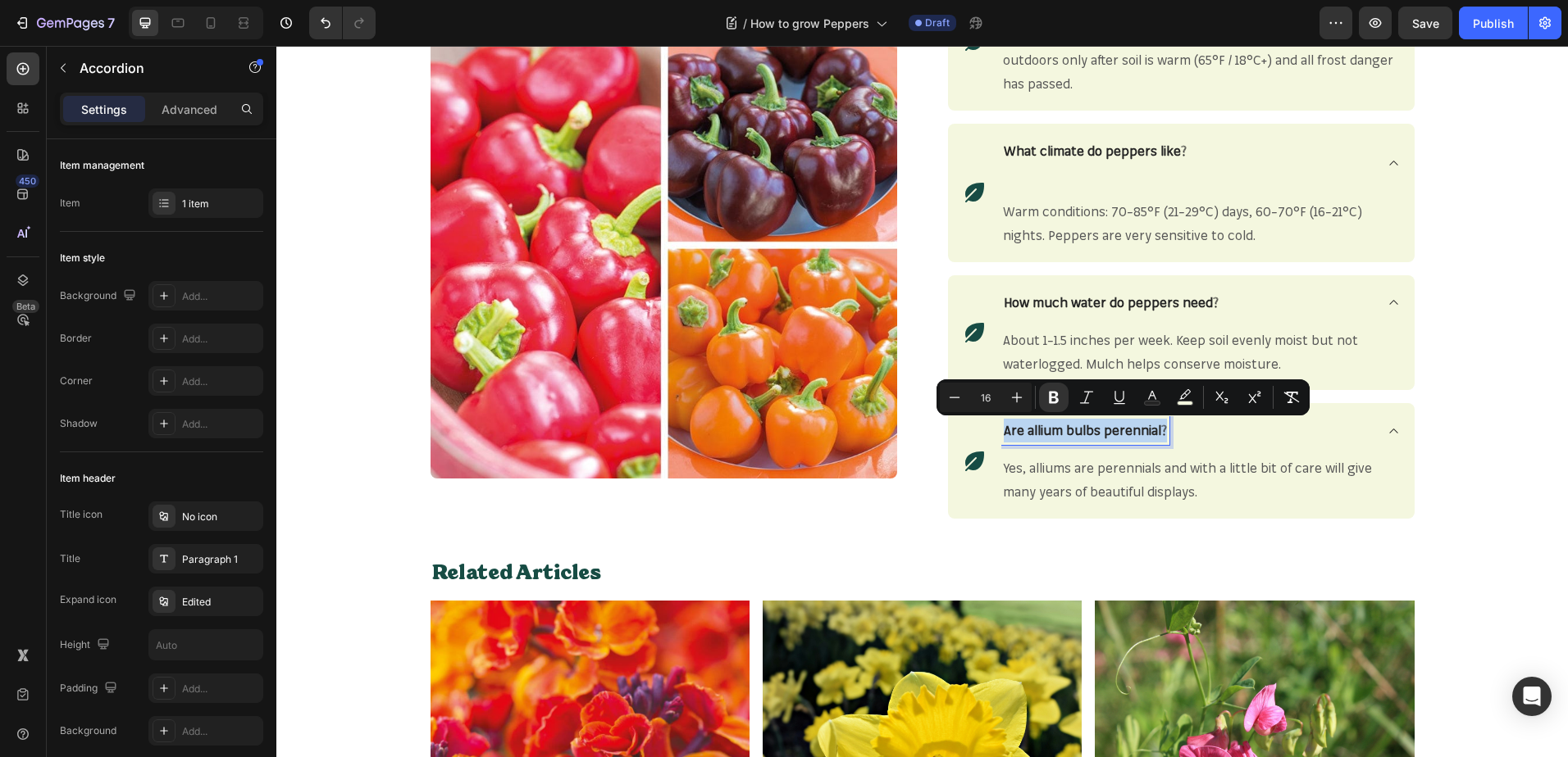
click at [1118, 428] on strong "Are allium bulbs perennial?" at bounding box center [1085, 430] width 163 height 16
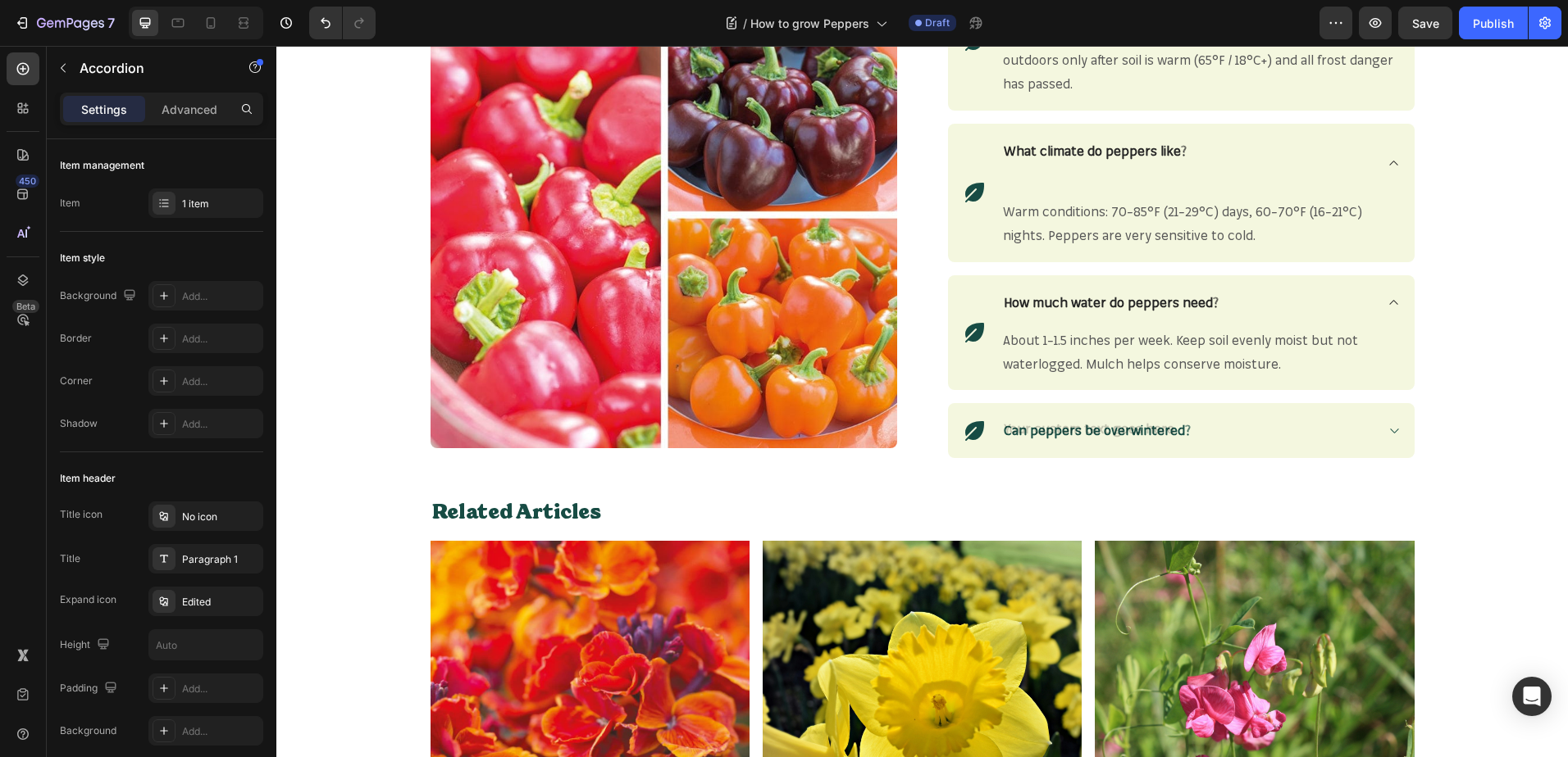
scroll to position [2080, 0]
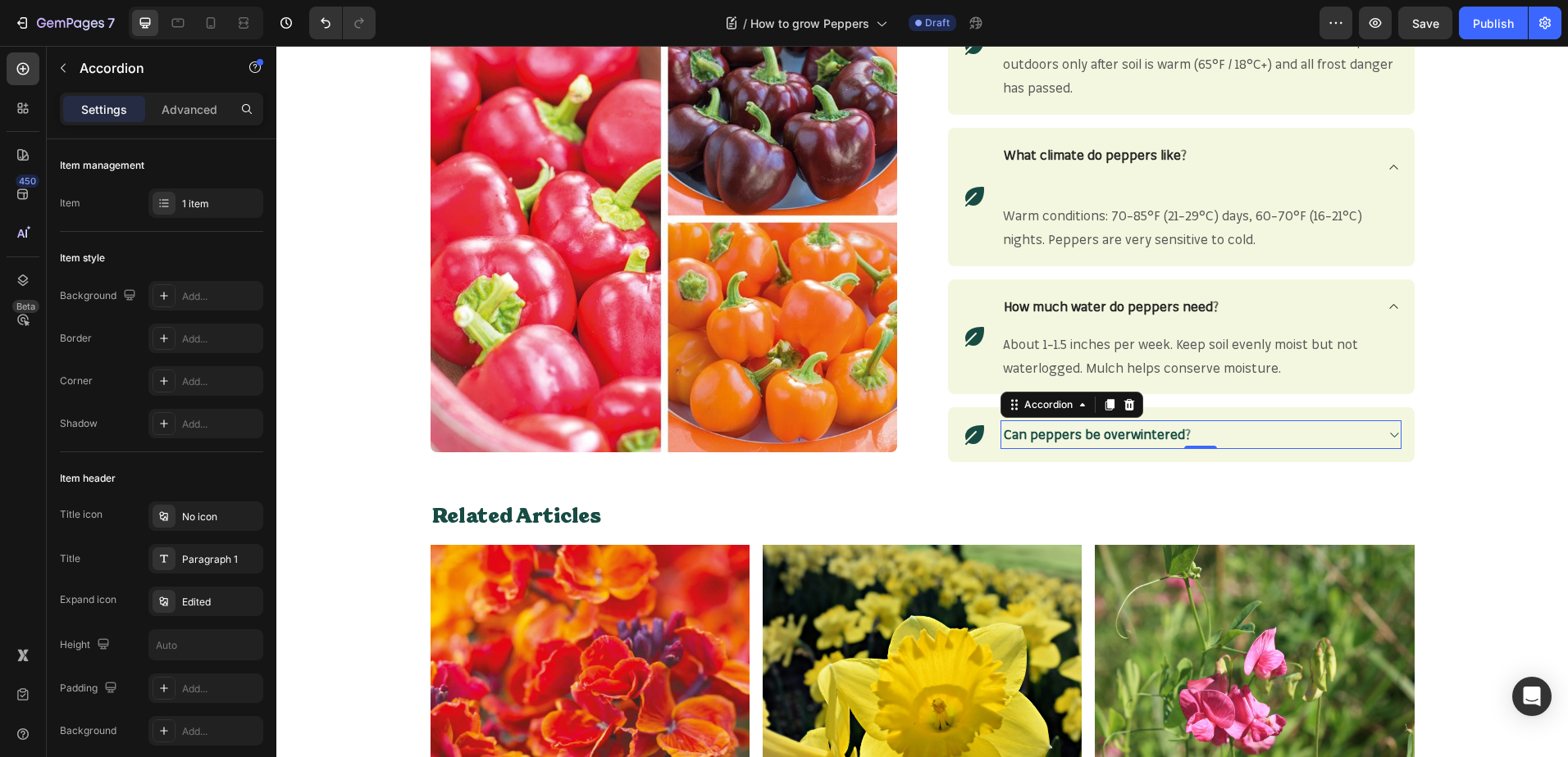
click at [1387, 432] on icon at bounding box center [1393, 435] width 12 height 13
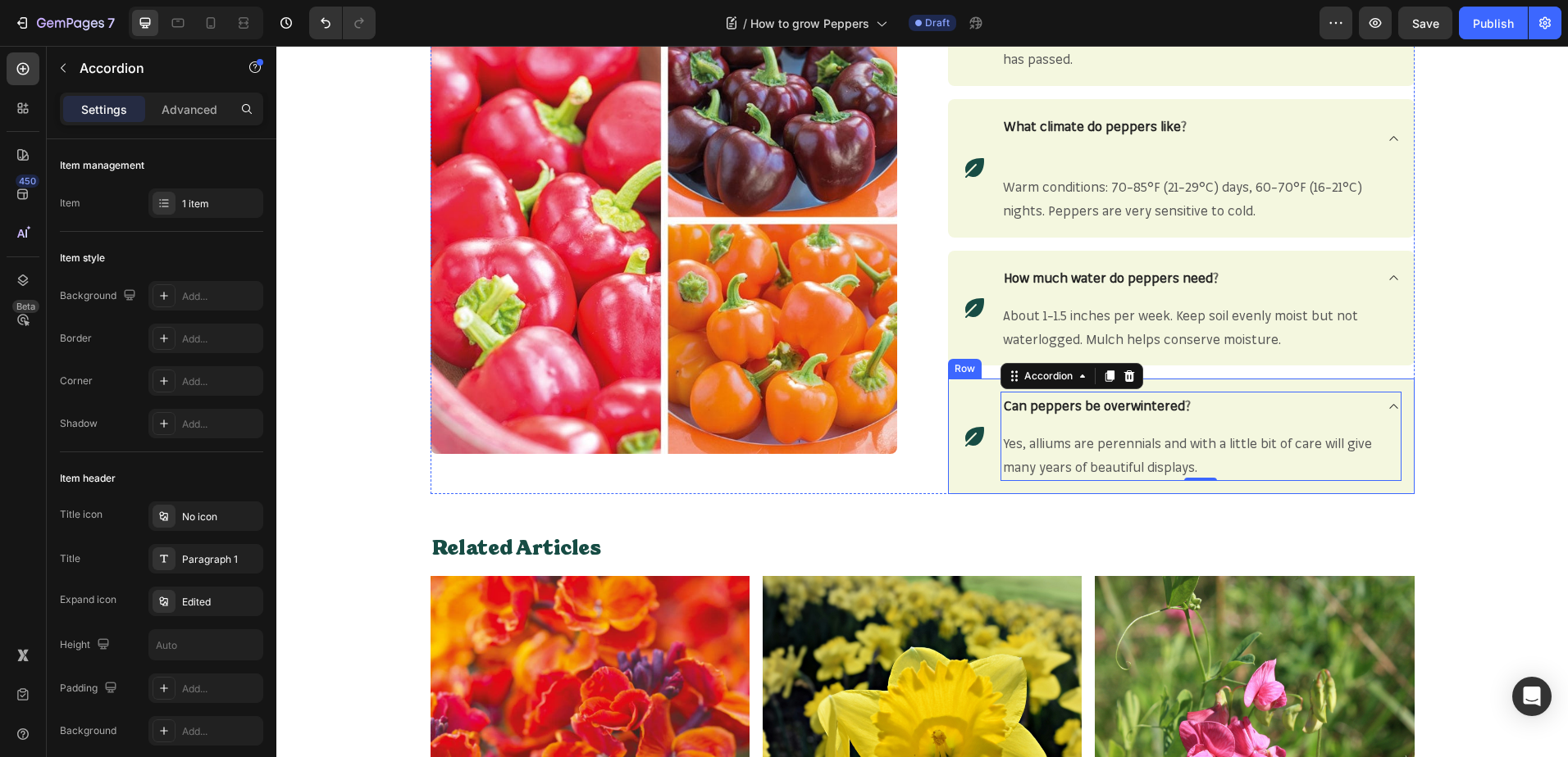
scroll to position [2110, 0]
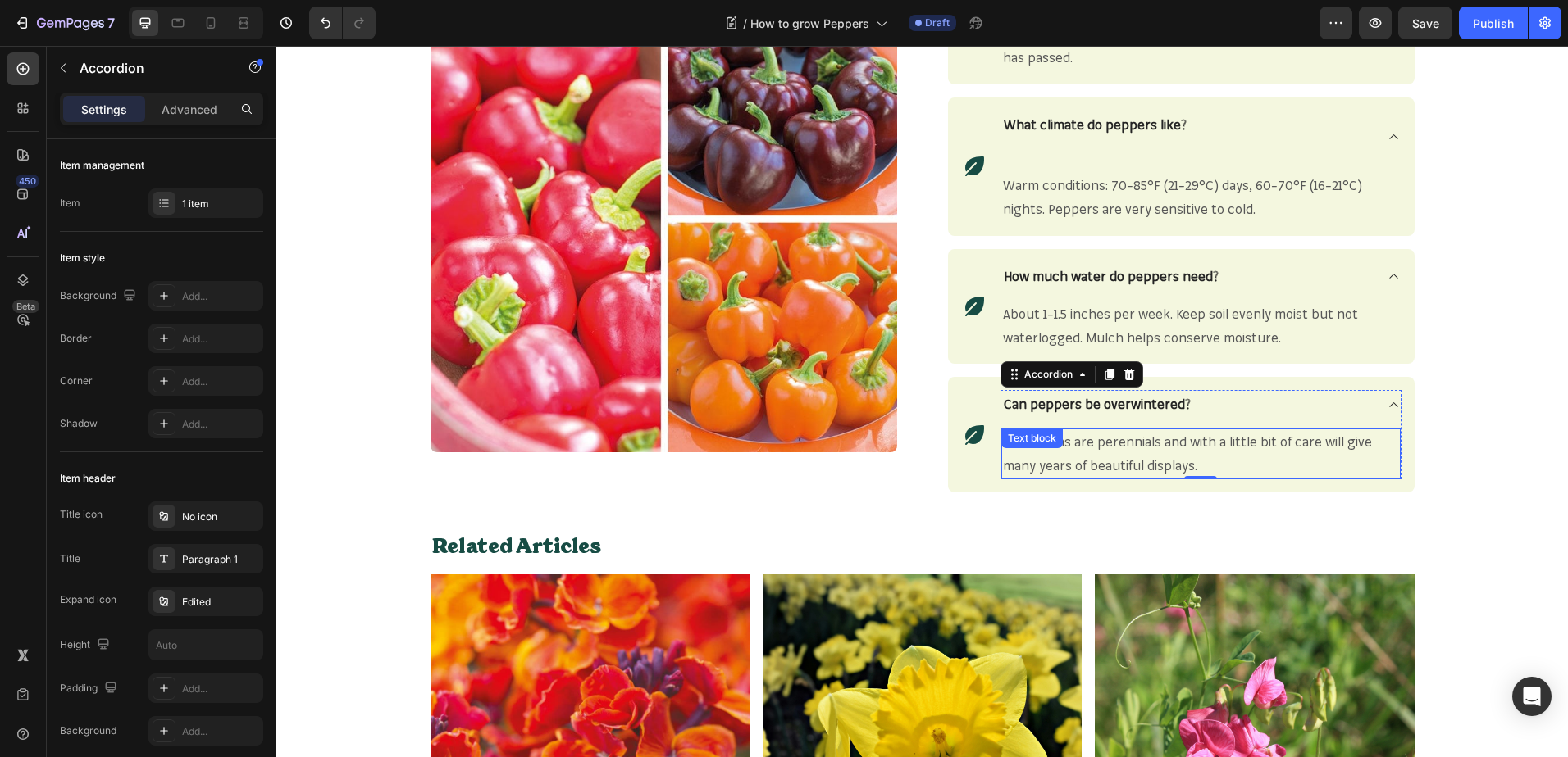
click at [1170, 458] on span "Yes, alliums are perennials and with a little bit of care will give many years …" at bounding box center [1186, 454] width 369 height 40
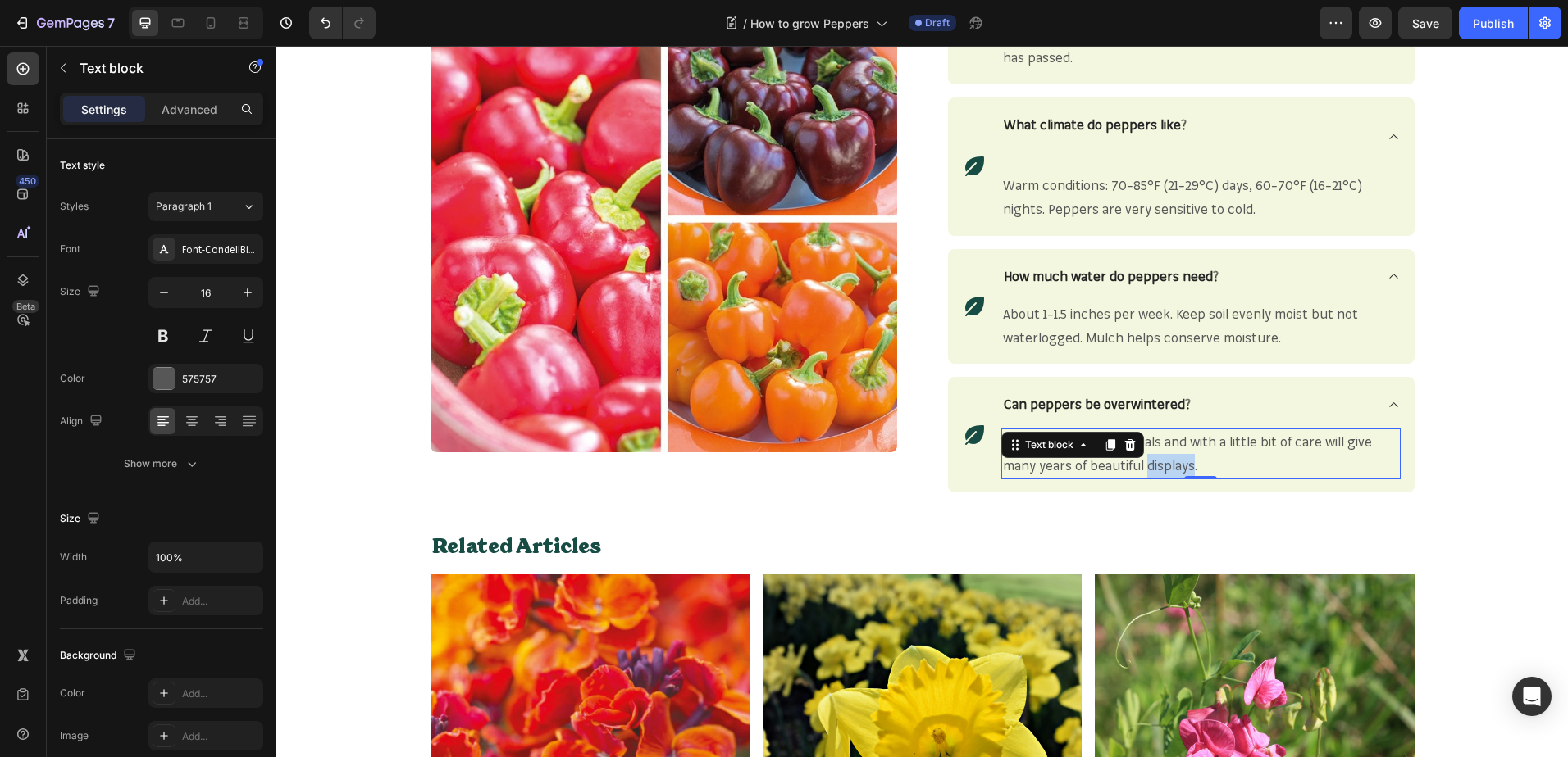
click at [1170, 458] on span "Yes, alliums are perennials and with a little bit of care will give many years …" at bounding box center [1186, 454] width 369 height 40
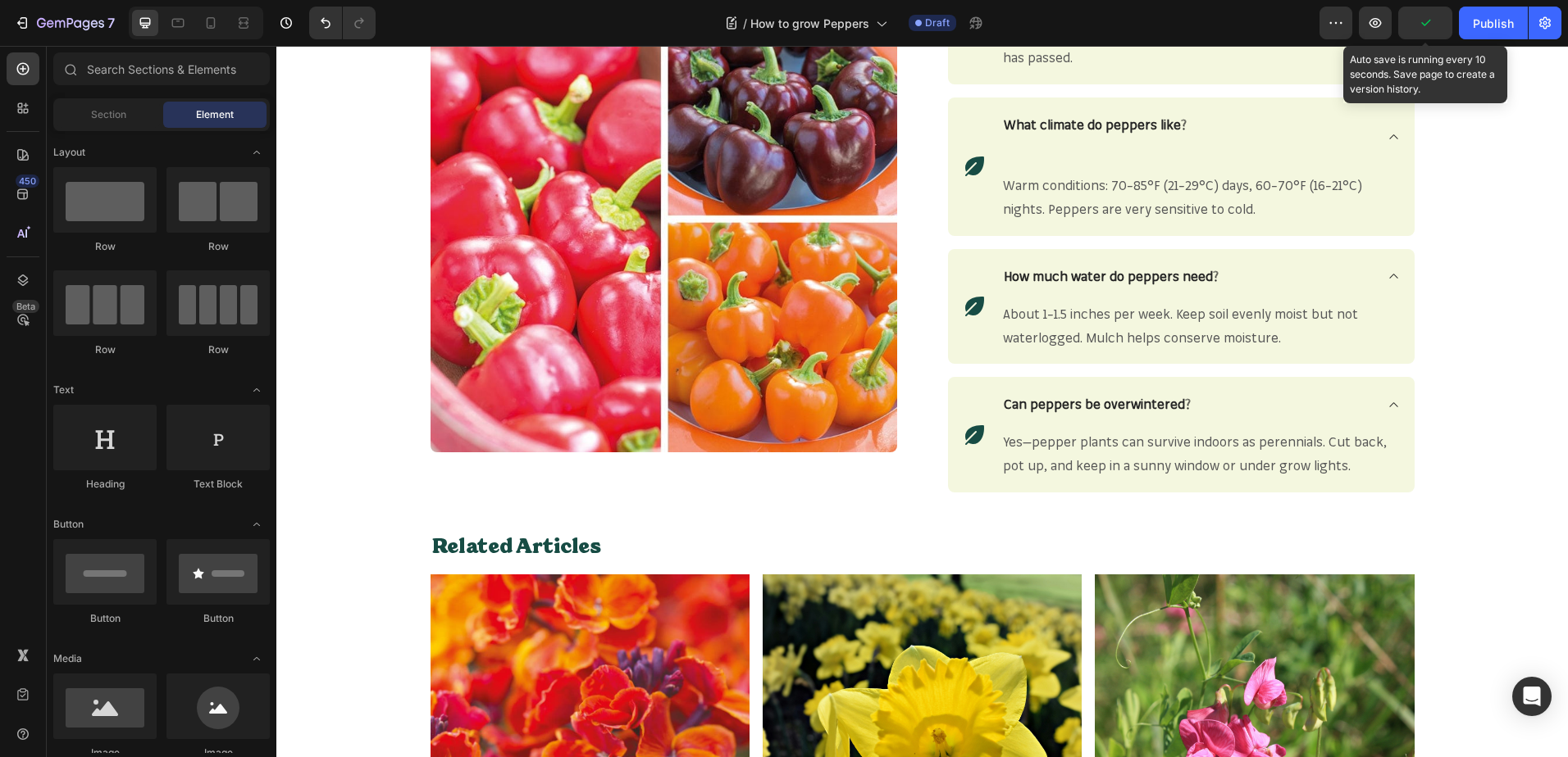
click at [1427, 15] on icon "button" at bounding box center [1424, 22] width 16 height 16
click at [1413, 23] on span "Save" at bounding box center [1424, 23] width 27 height 14
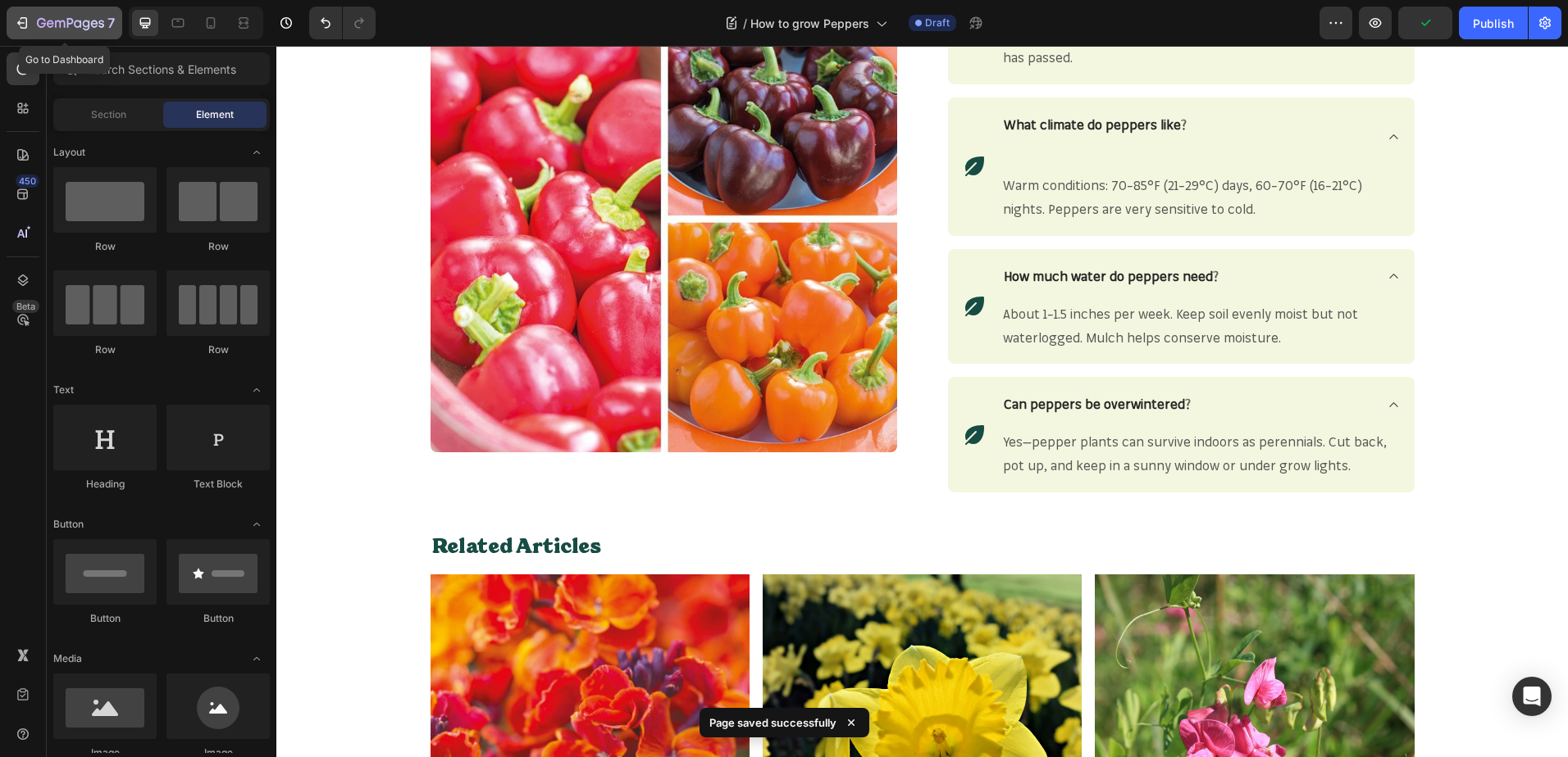
click at [70, 24] on icon "button" at bounding box center [70, 22] width 7 height 9
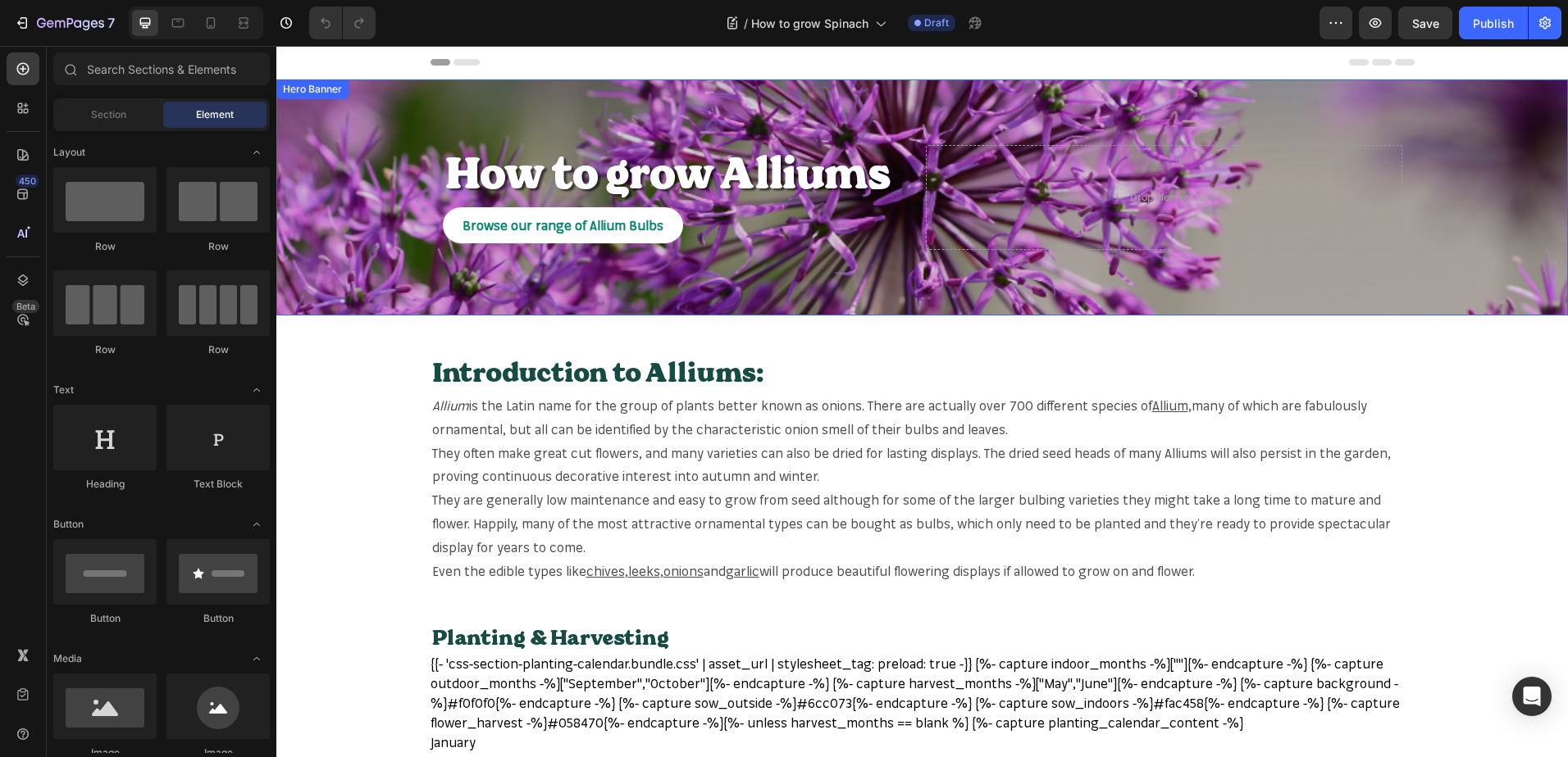
click at [1433, 210] on div "Overlay" at bounding box center [922, 198] width 1291 height 236
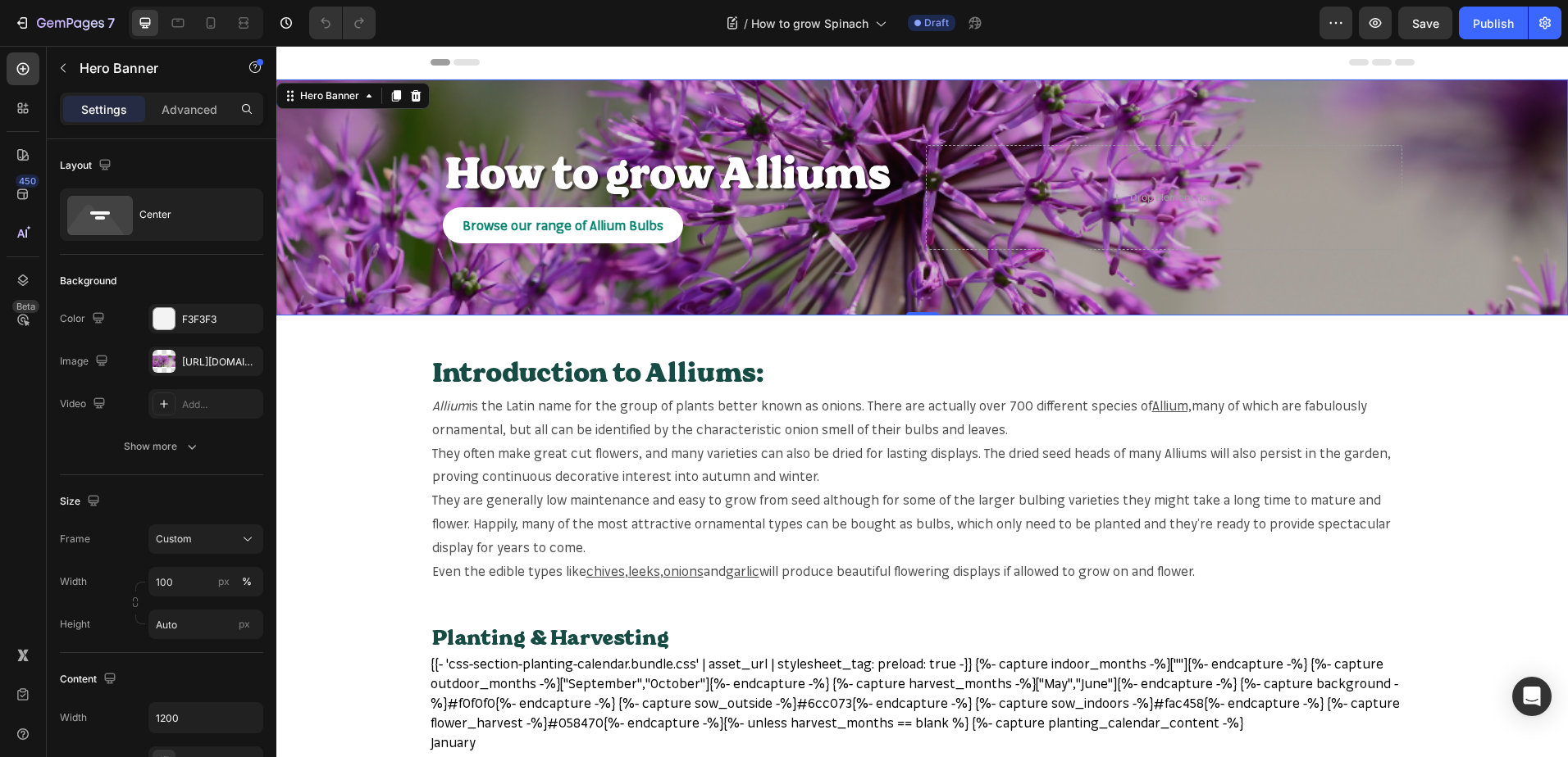
click at [364, 244] on div "Overlay" at bounding box center [922, 198] width 1291 height 236
click at [251, 369] on button "button" at bounding box center [246, 361] width 20 height 20
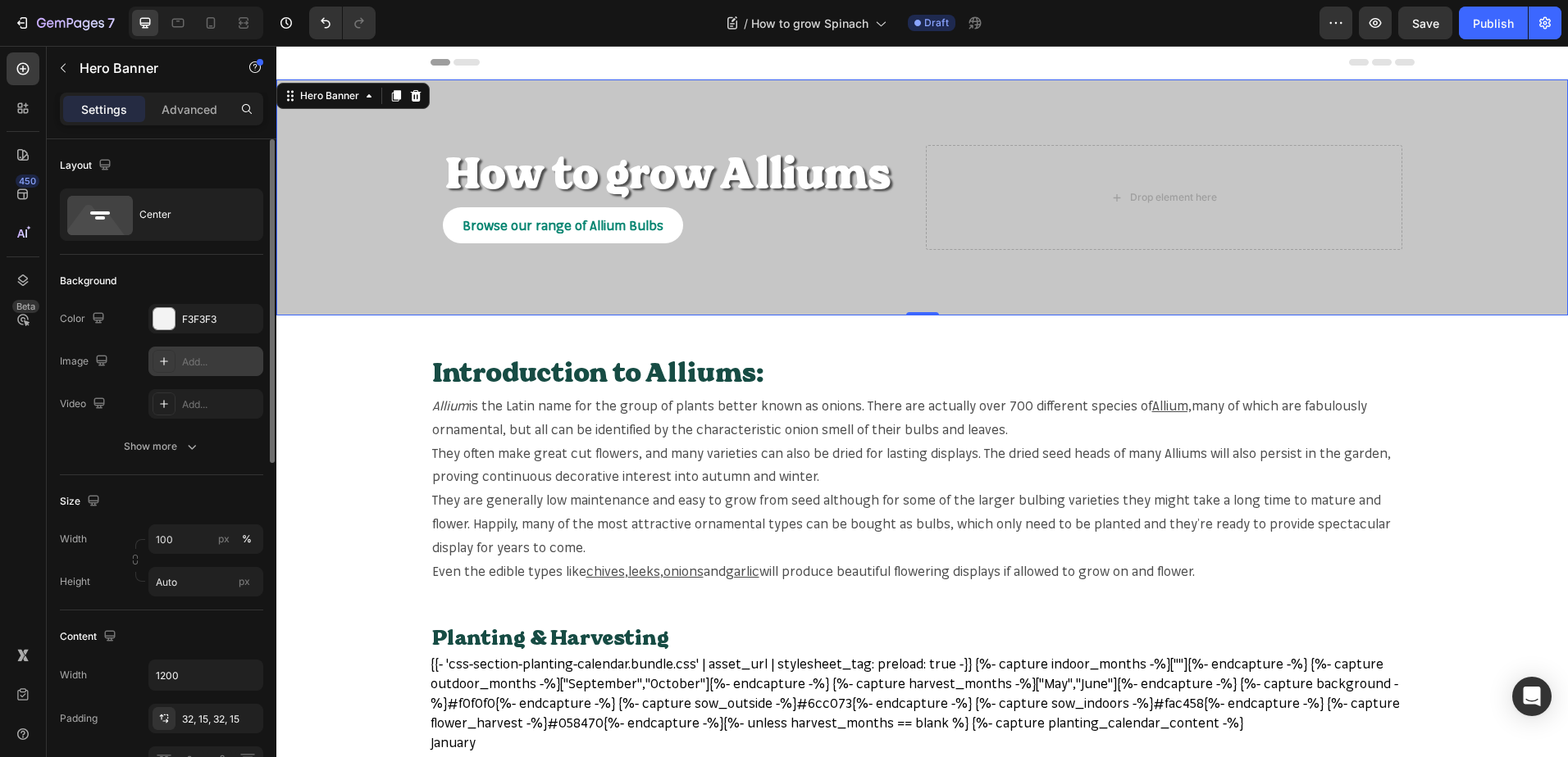
click at [199, 357] on div "Add..." at bounding box center [221, 362] width 77 height 15
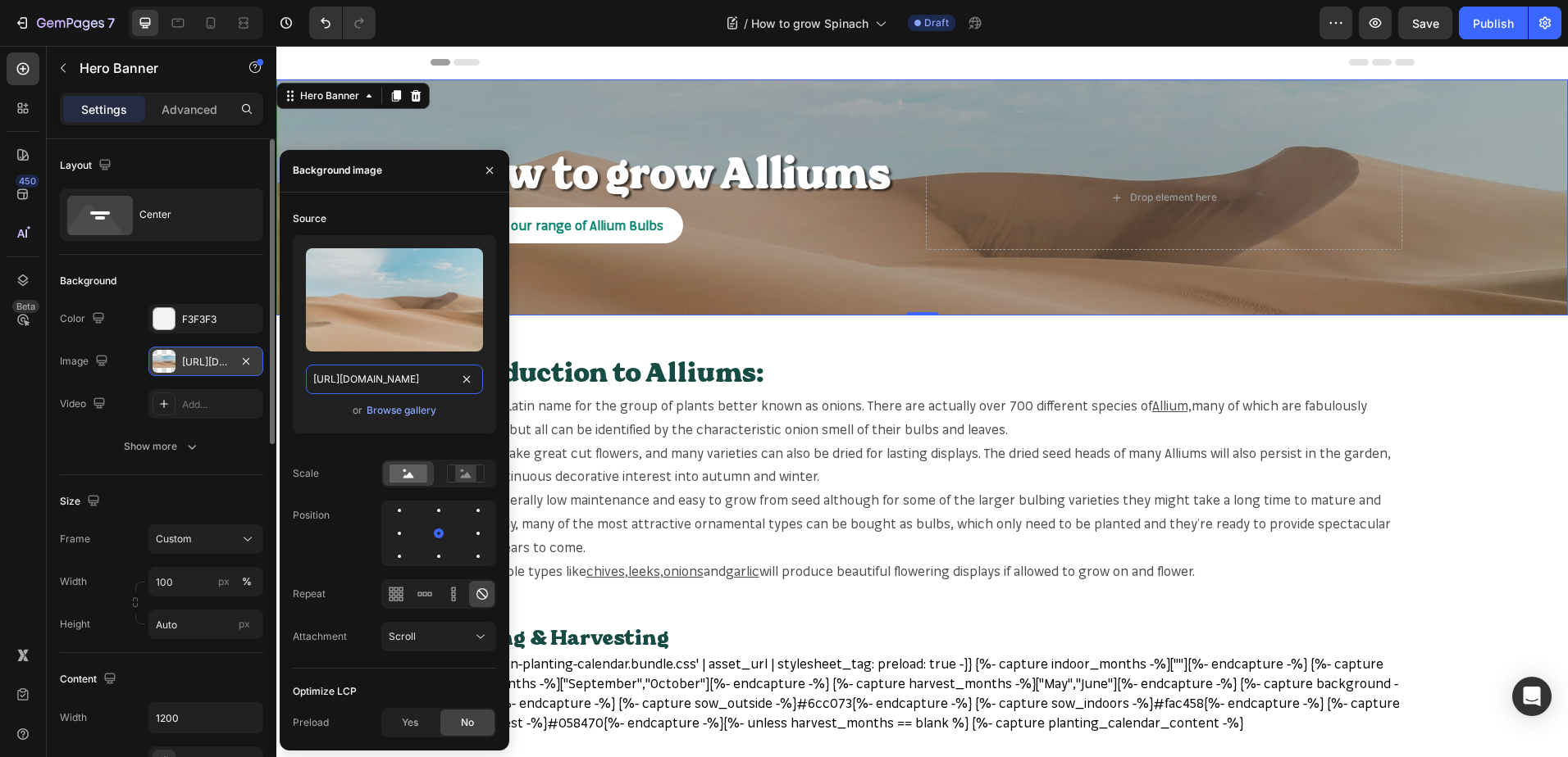
click at [356, 375] on input "[URL][DOMAIN_NAME]" at bounding box center [395, 379] width 177 height 29
paste input "[DOMAIN_NAME][URL]"
type input "[URL][DOMAIN_NAME]"
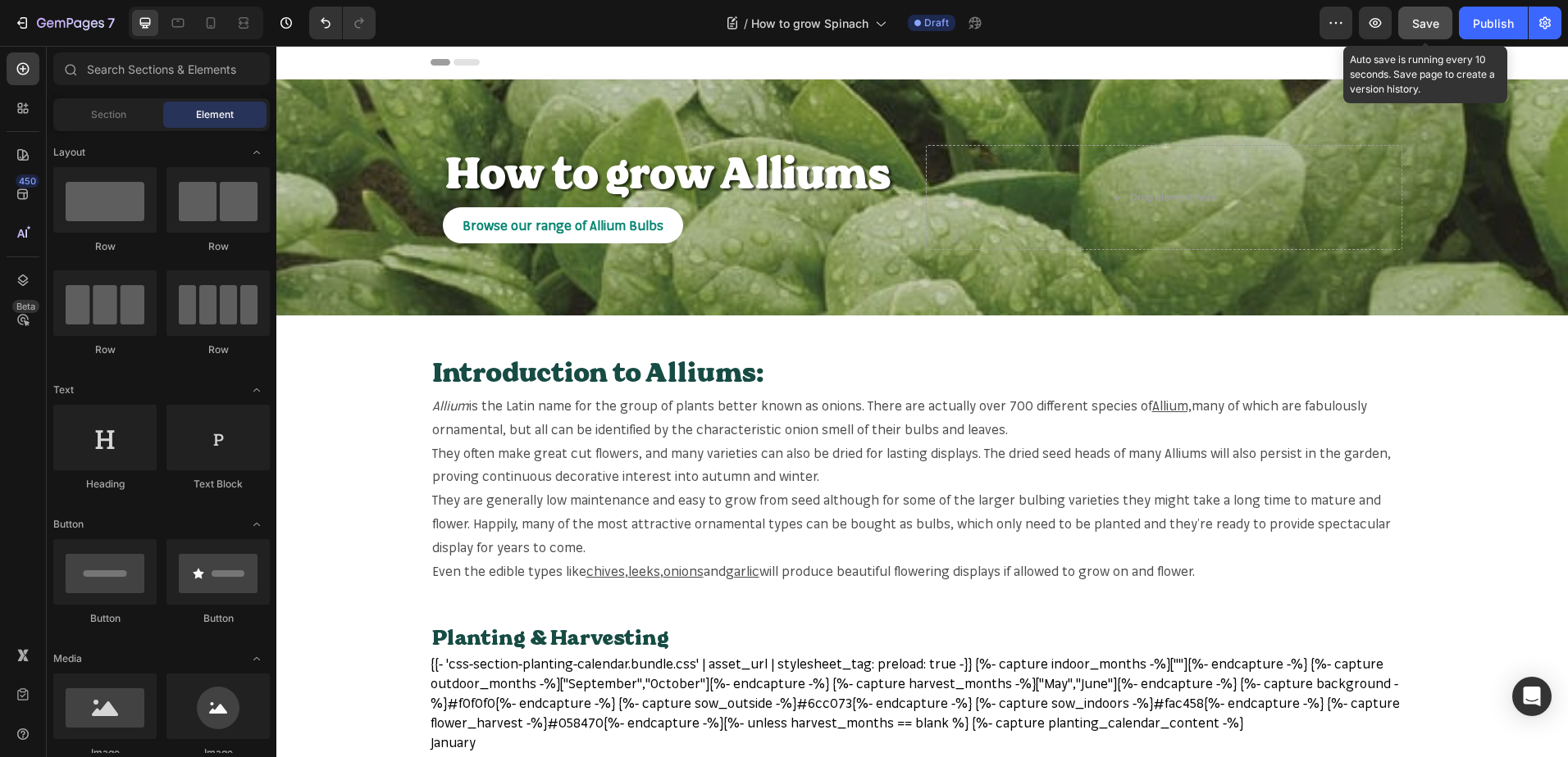
click at [1433, 34] on button "Save" at bounding box center [1424, 23] width 54 height 33
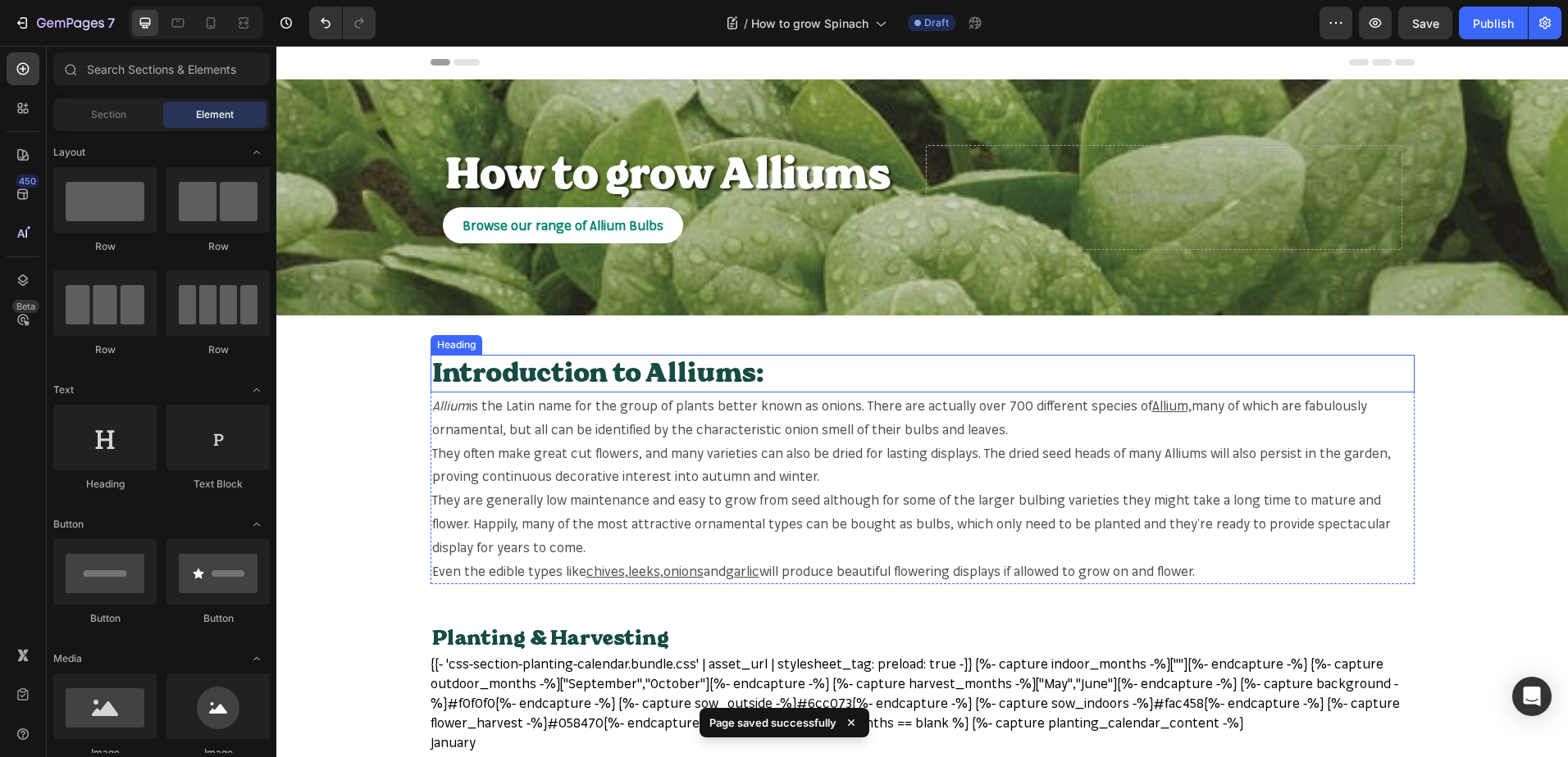
click at [701, 377] on h2 "Introduction to Alliums:" at bounding box center [922, 374] width 983 height 38
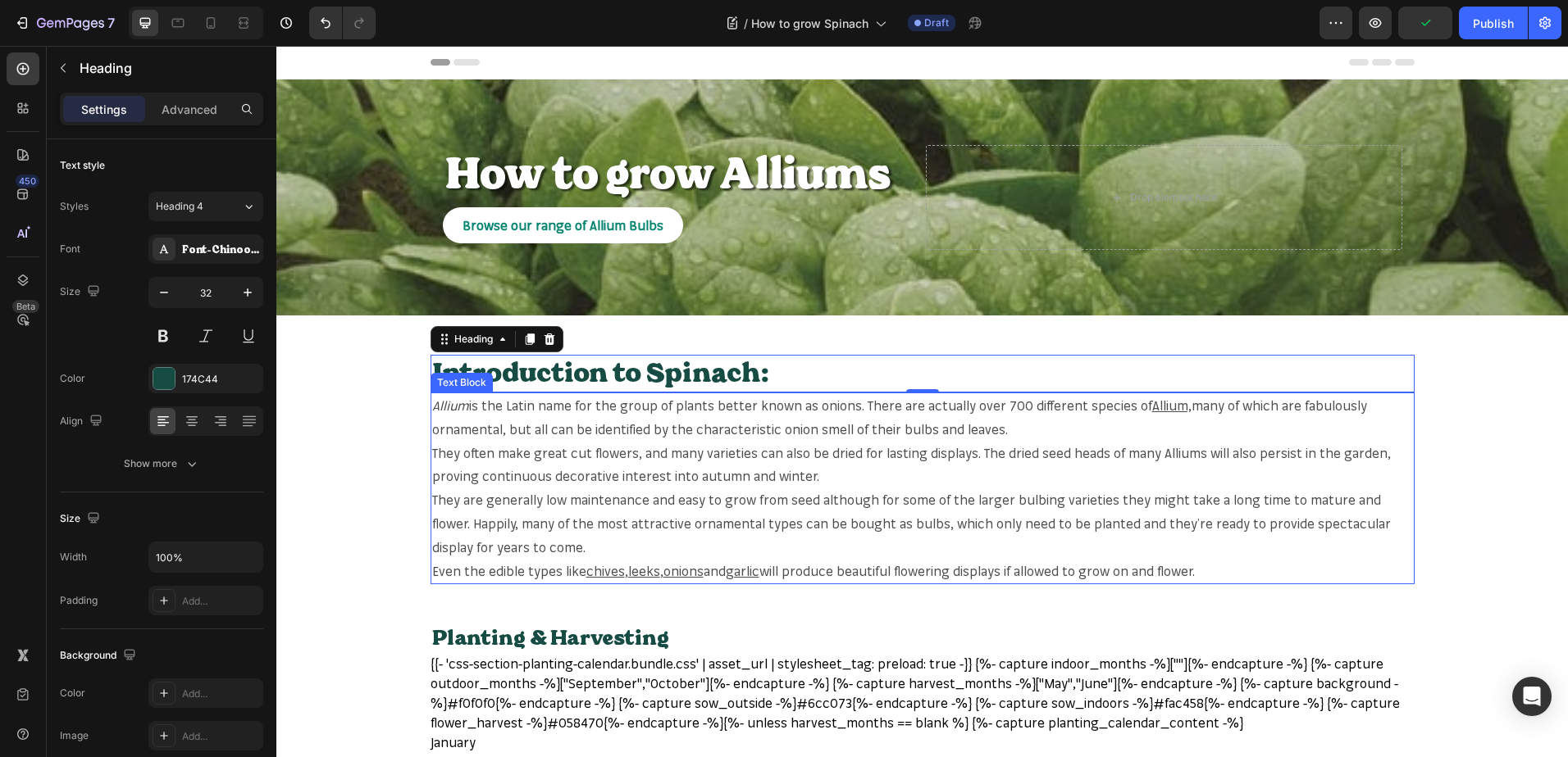
drag, startPoint x: 1189, startPoint y: 564, endPoint x: 1219, endPoint y: 576, distance: 32.3
click at [1191, 566] on p "Even the edible types like chives , leeks , onions and garlic will produce beau…" at bounding box center [922, 571] width 981 height 24
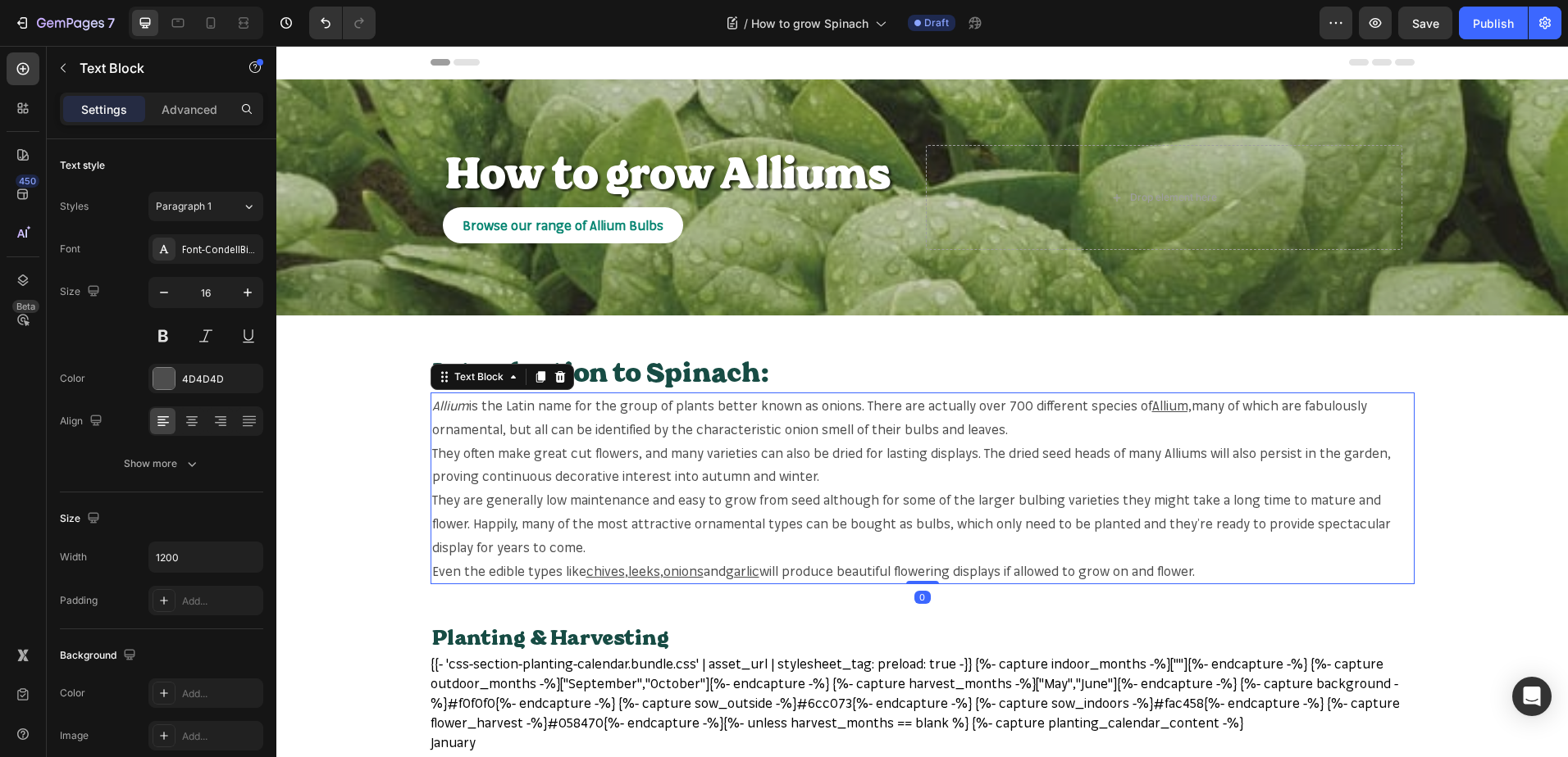
click at [1219, 576] on p "Even the edible types like chives , leeks , onions and garlic will produce beau…" at bounding box center [922, 571] width 981 height 24
drag, startPoint x: 1209, startPoint y: 572, endPoint x: 422, endPoint y: 398, distance: 806.0
click at [422, 398] on section "Introduction to Spinach: Heading Allium is the Latin name for the group of plan…" at bounding box center [922, 469] width 1010 height 229
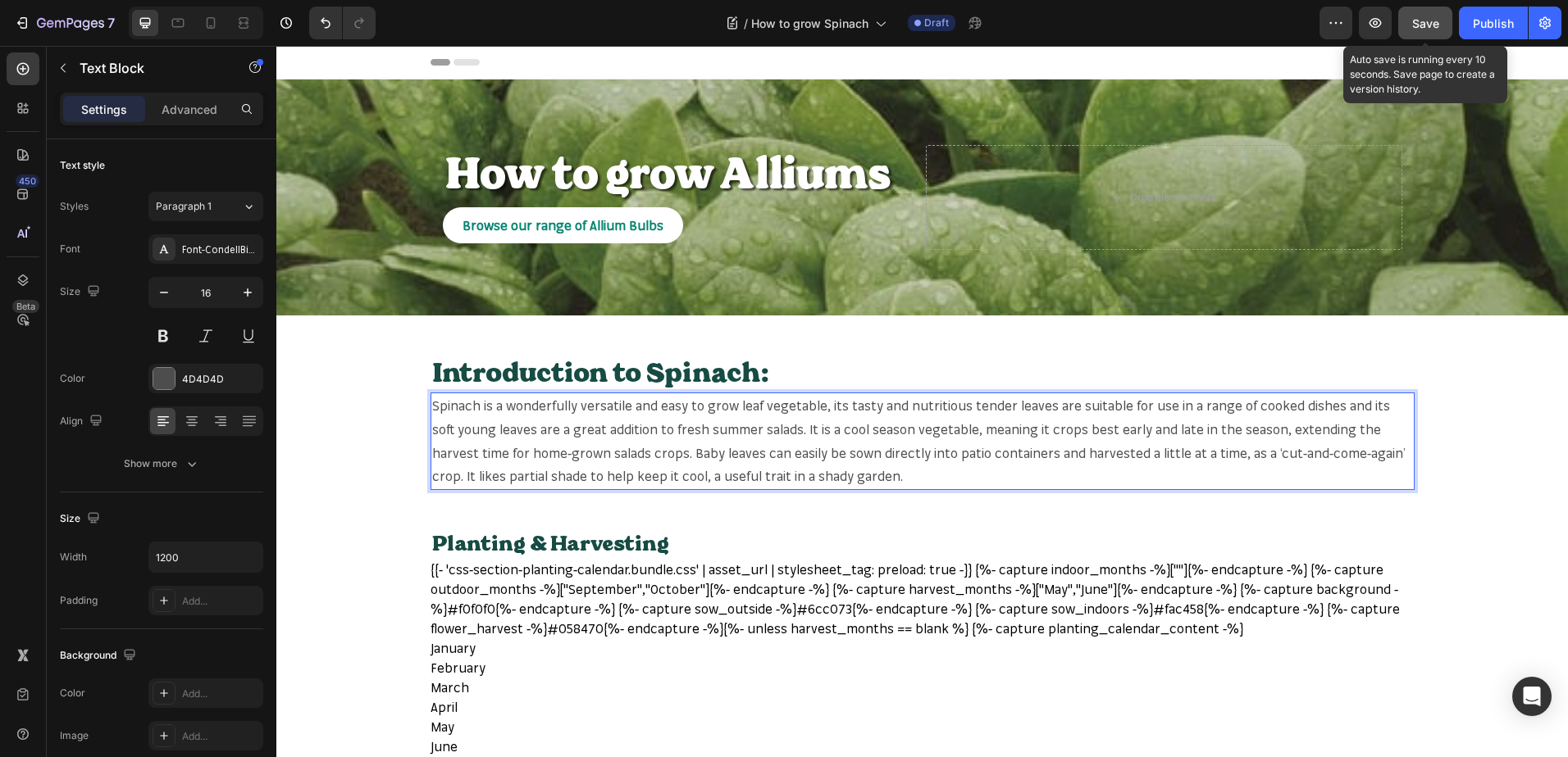
click at [1435, 10] on button "Save" at bounding box center [1424, 23] width 54 height 33
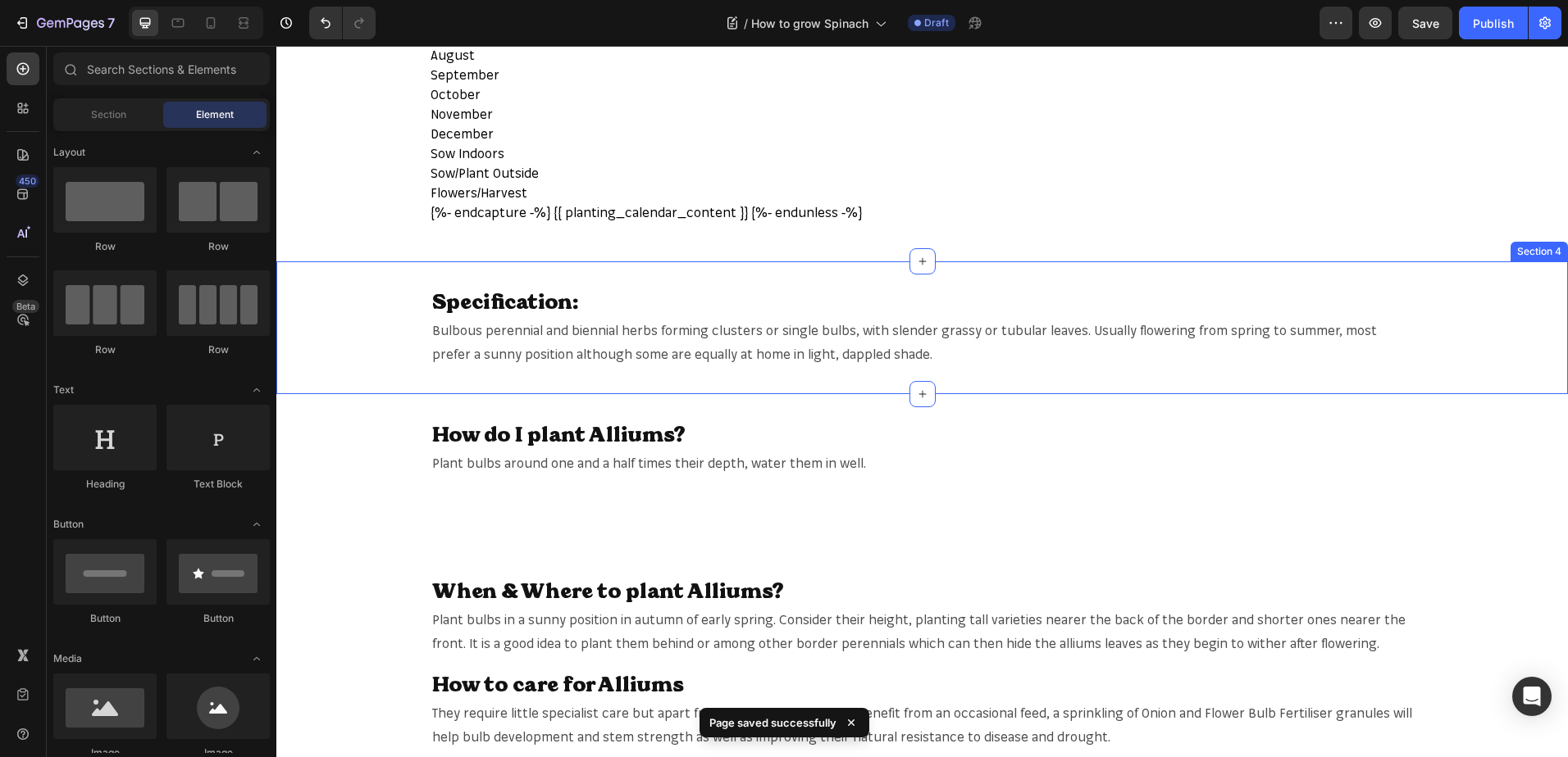
scroll to position [737, 0]
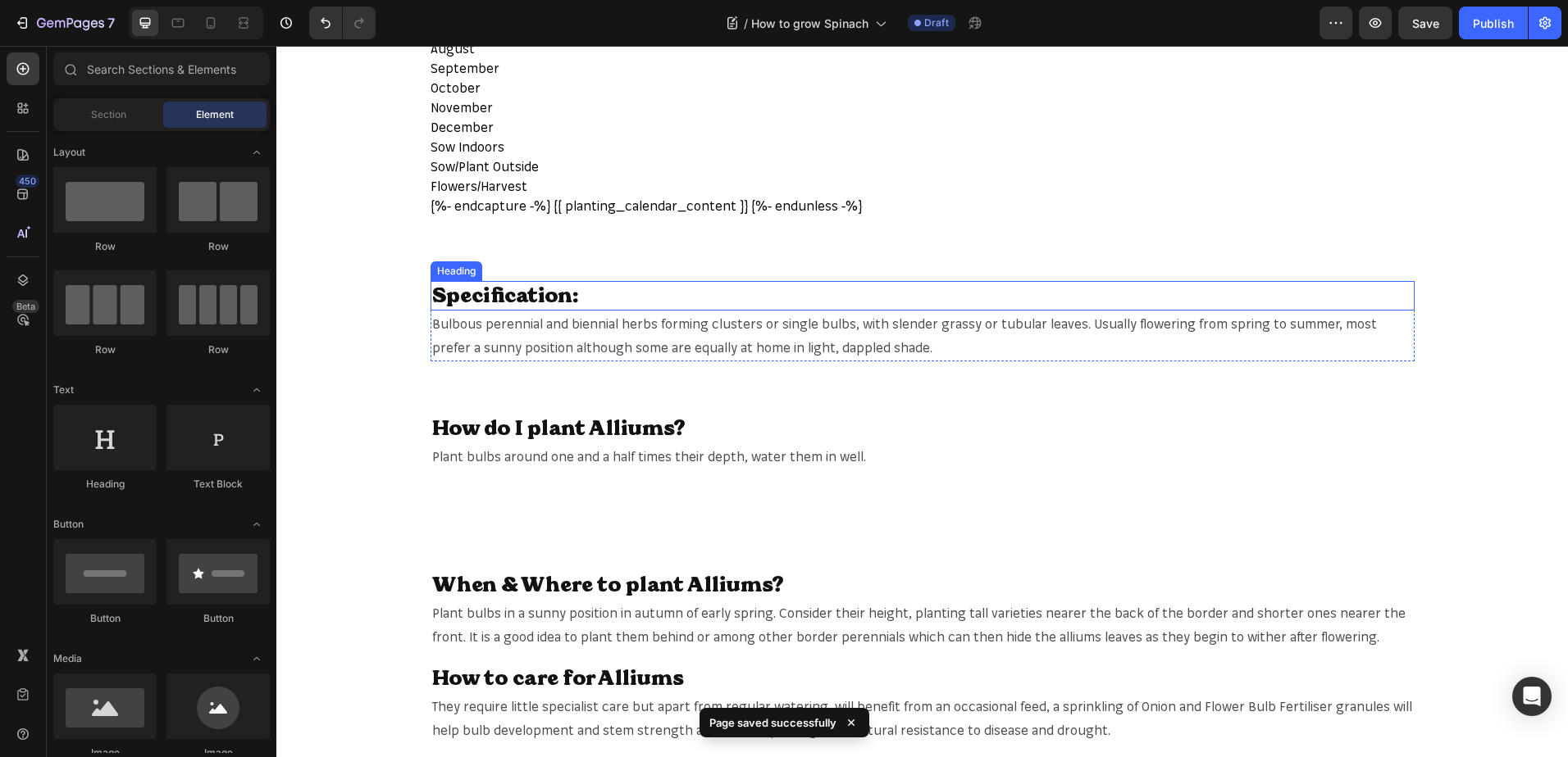
click at [1130, 291] on h2 "Specification:" at bounding box center [922, 296] width 983 height 30
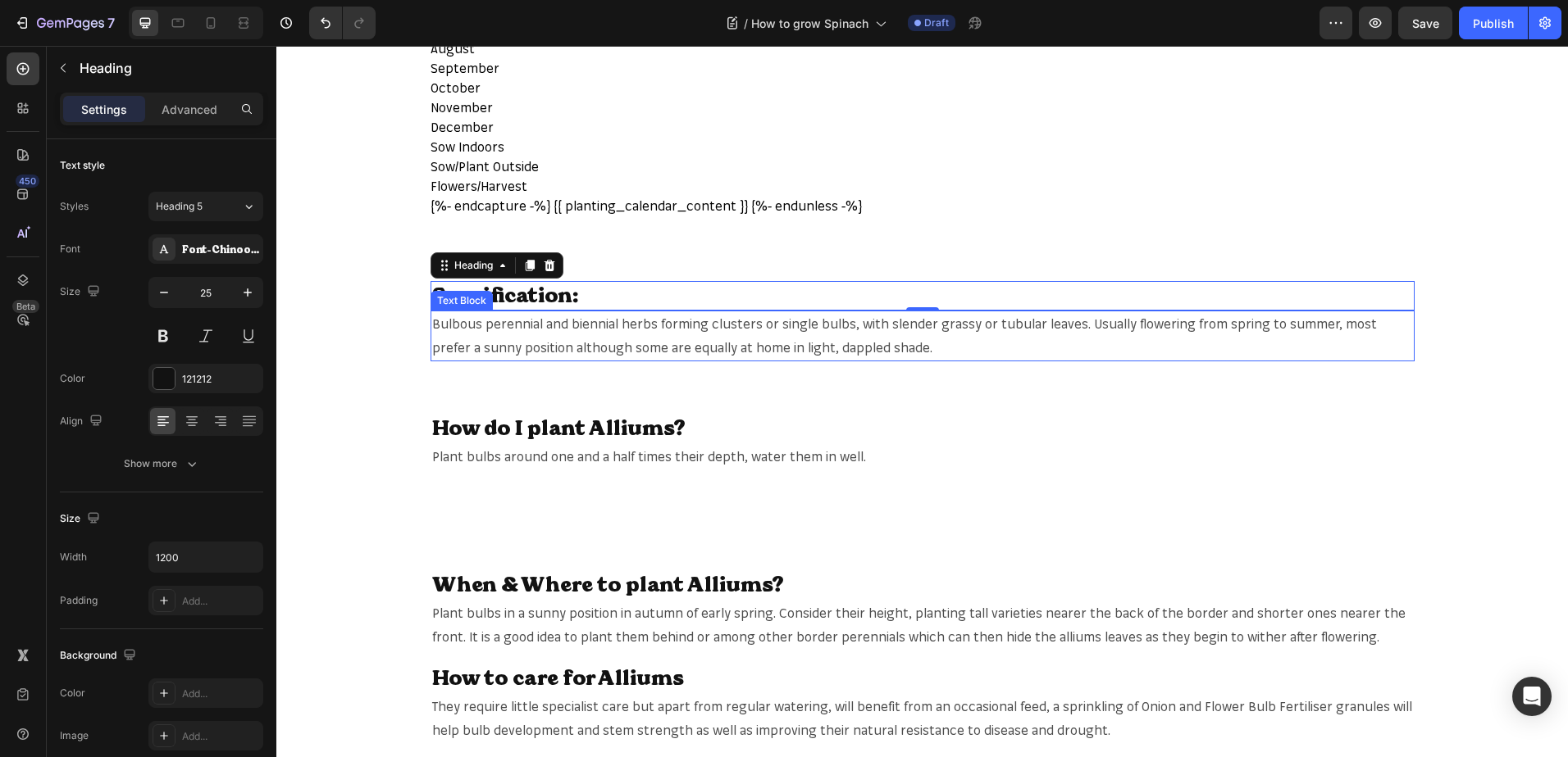
click at [864, 346] on span "Bulbous perennial and biennial herbs forming clusters or single bulbs, with sle…" at bounding box center [904, 335] width 945 height 40
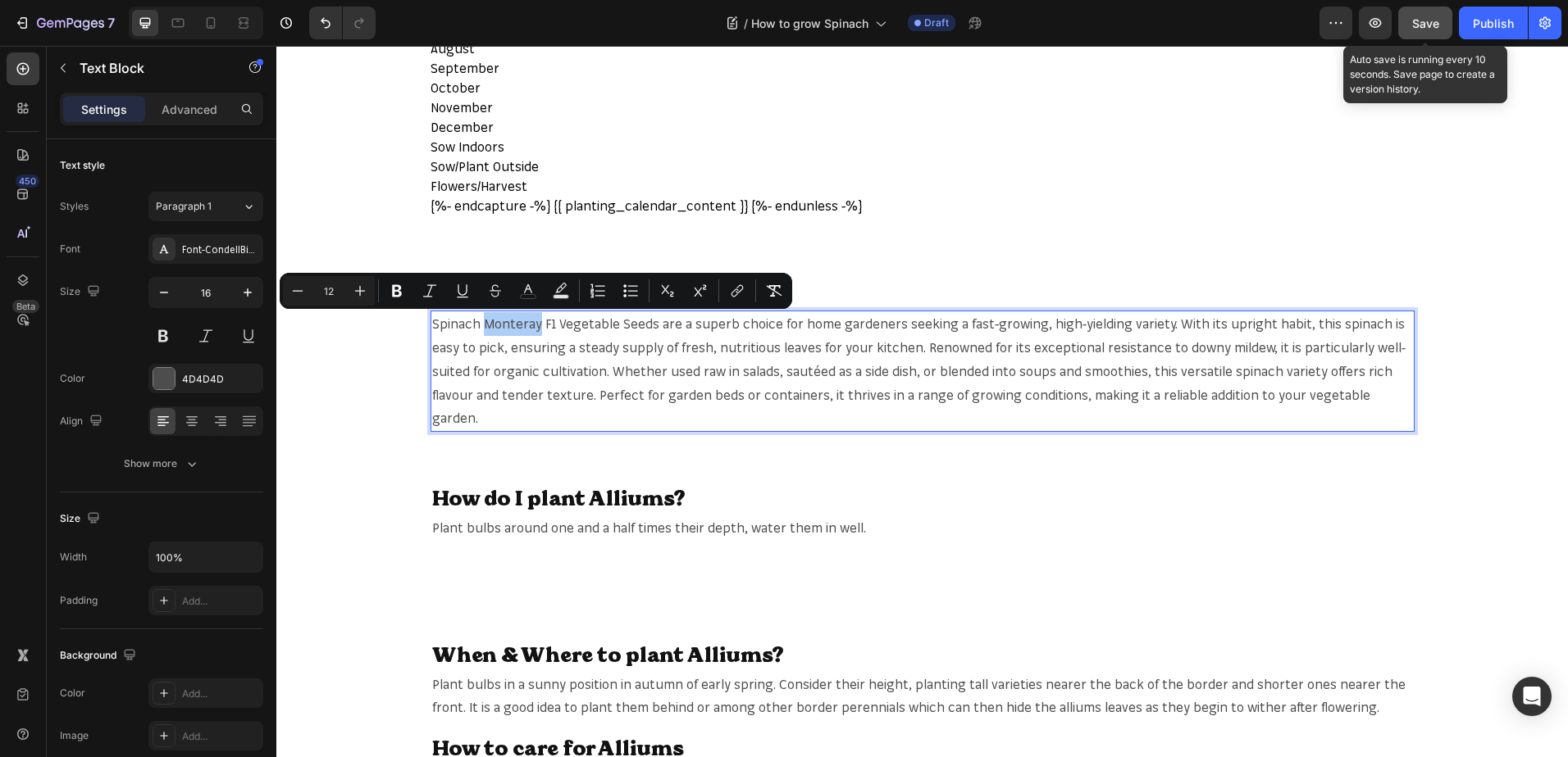
click at [1428, 22] on span "Save" at bounding box center [1424, 23] width 27 height 14
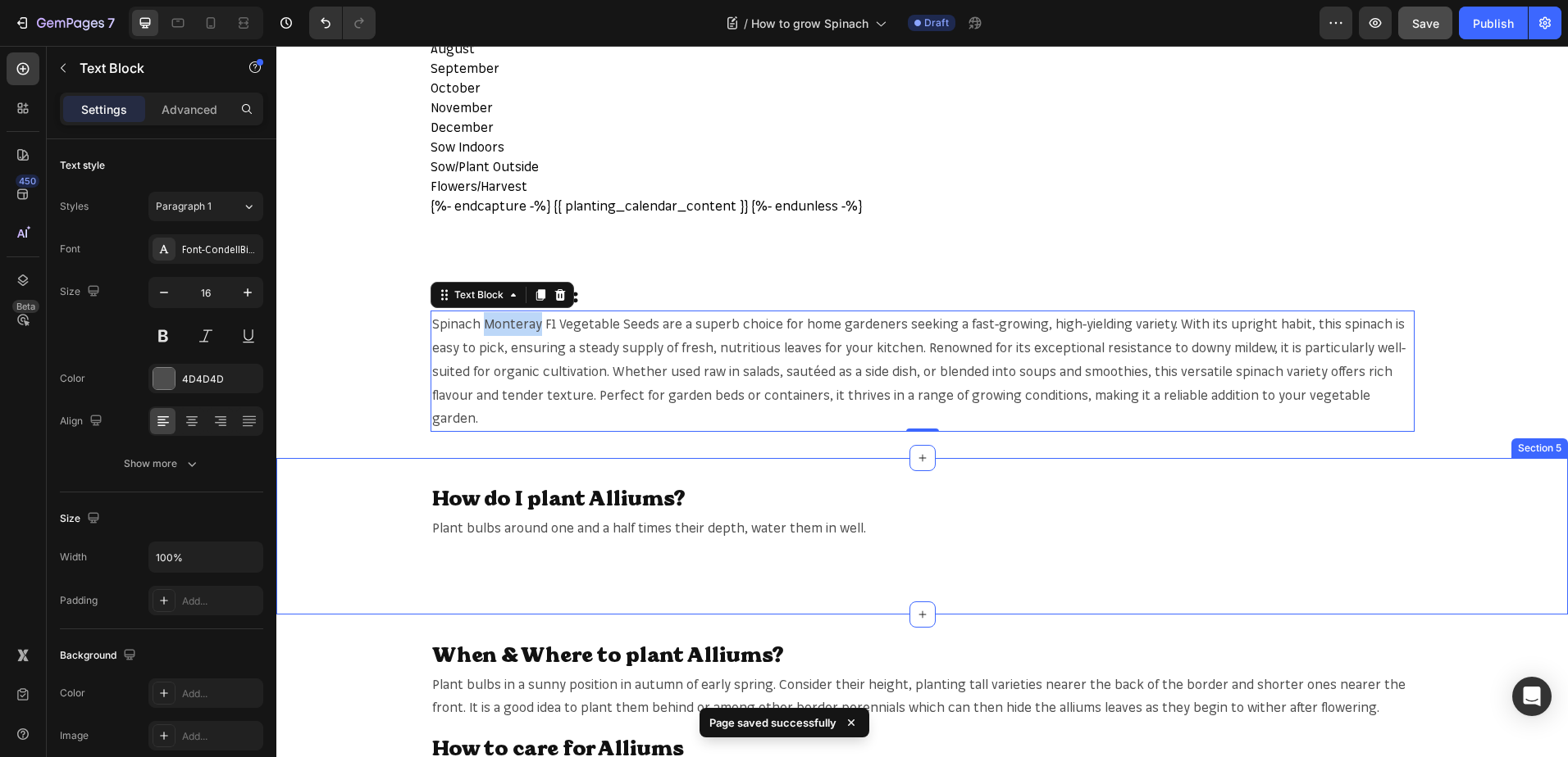
drag, startPoint x: 956, startPoint y: 475, endPoint x: 988, endPoint y: 475, distance: 32.0
click at [960, 485] on h2 "How do I plant Alliums?" at bounding box center [922, 499] width 983 height 30
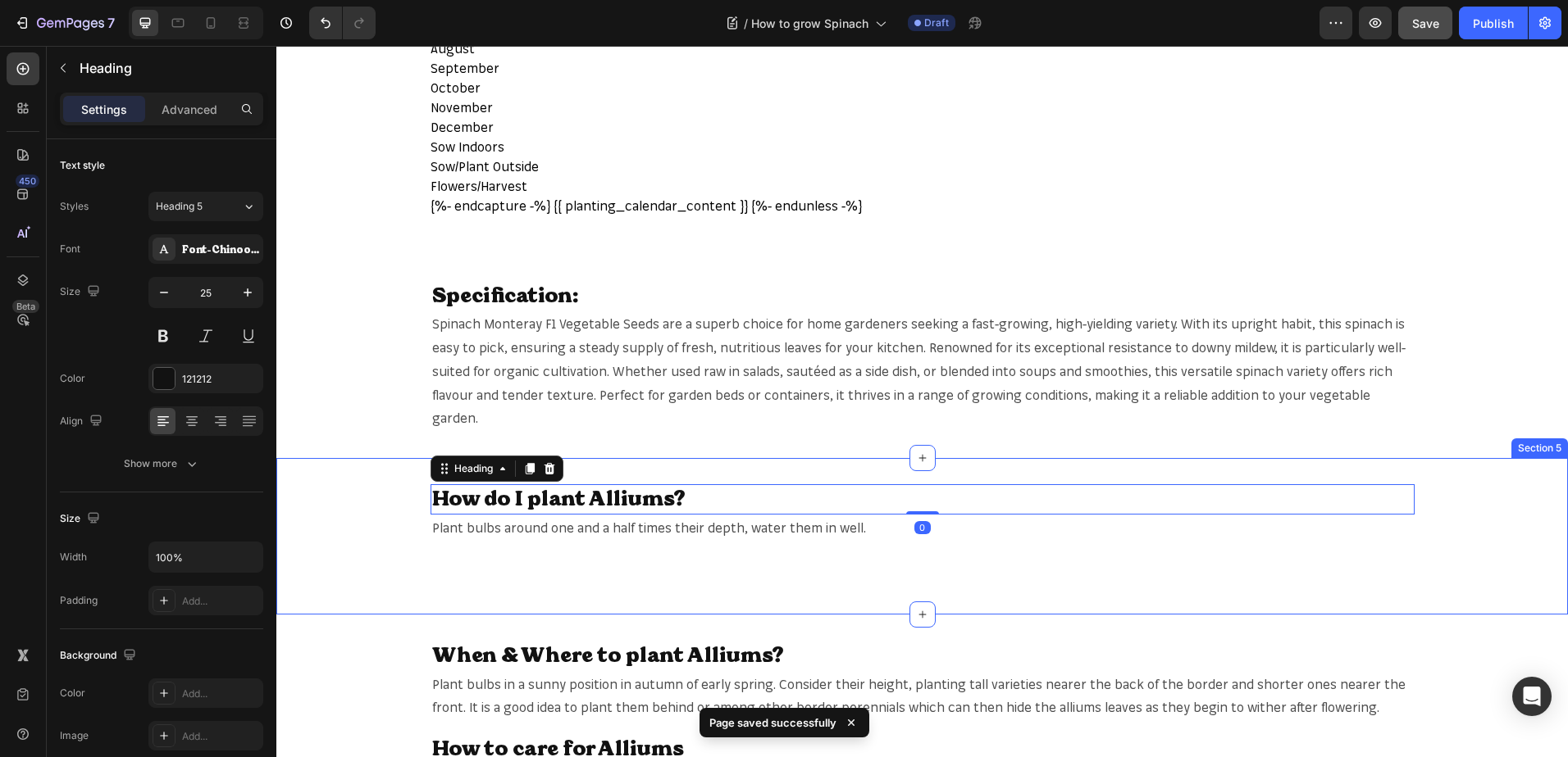
click at [1450, 497] on div "How do I plant Alliums? Heading 0 Plant bulbs around one and a half times their…" at bounding box center [922, 536] width 1291 height 104
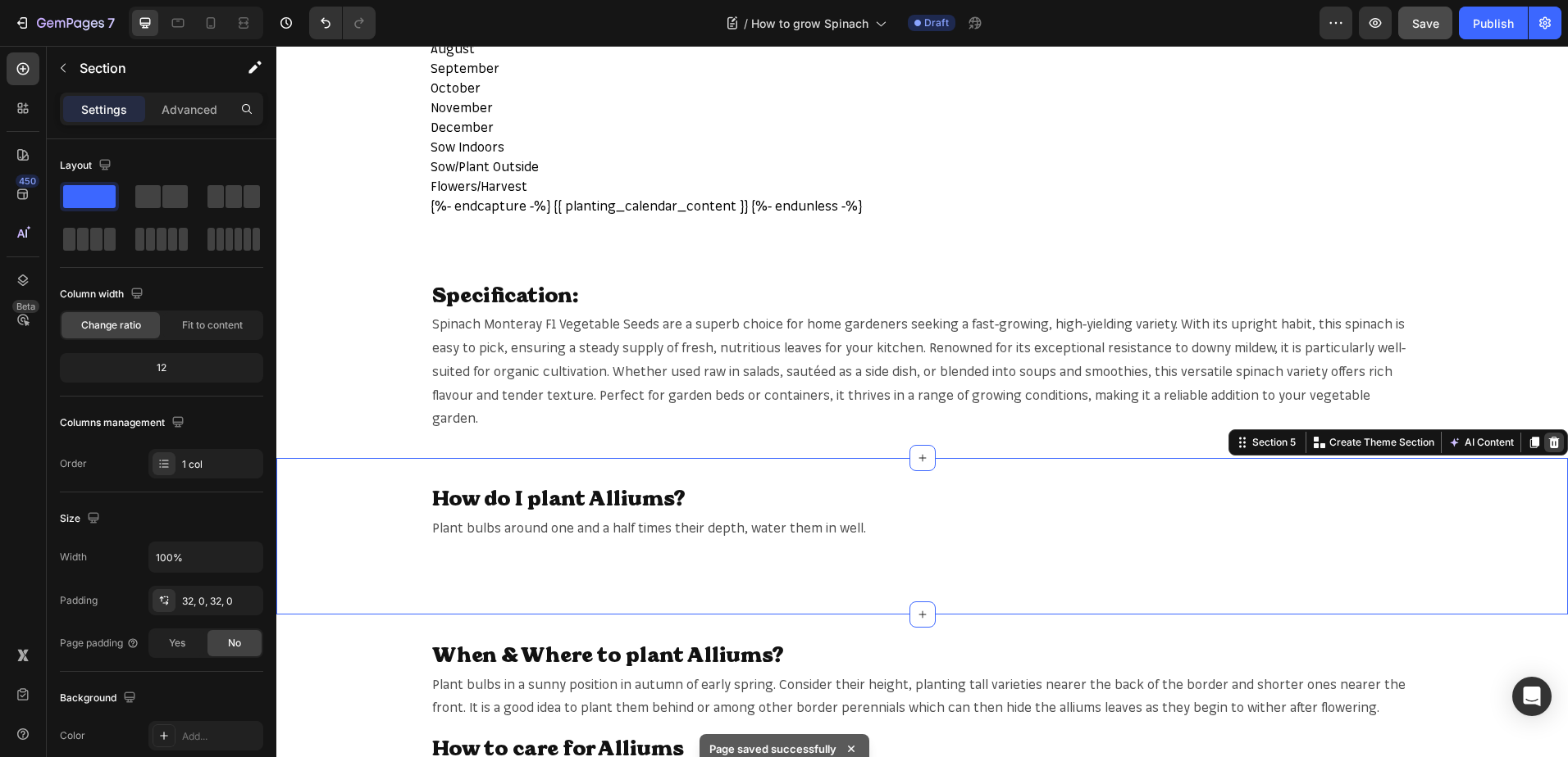
click at [1547, 436] on icon at bounding box center [1553, 442] width 13 height 13
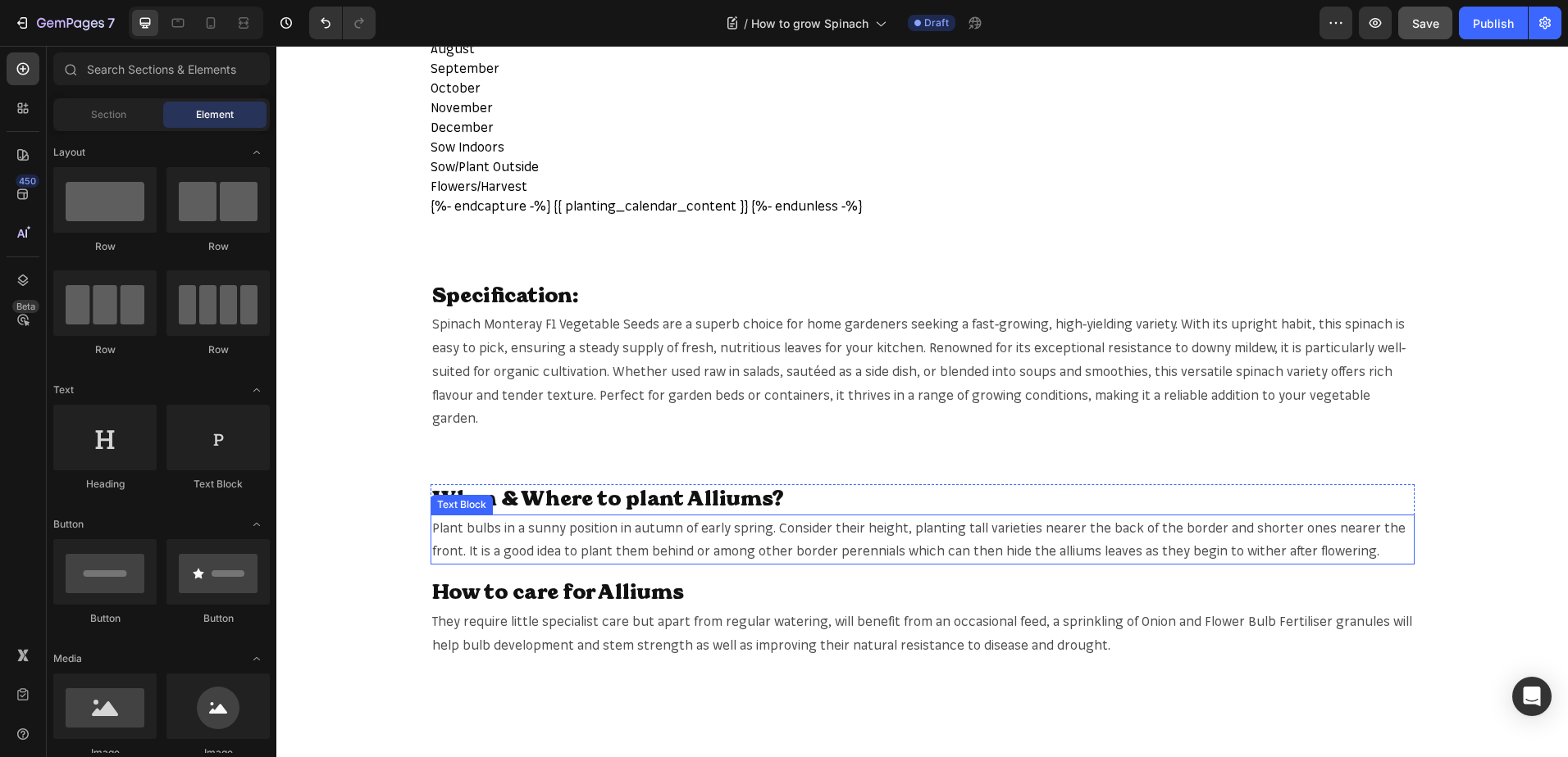
click at [612, 521] on span "Plant bulbs in a sunny position in autumn of early spring. Consider their heigh…" at bounding box center [919, 540] width 973 height 40
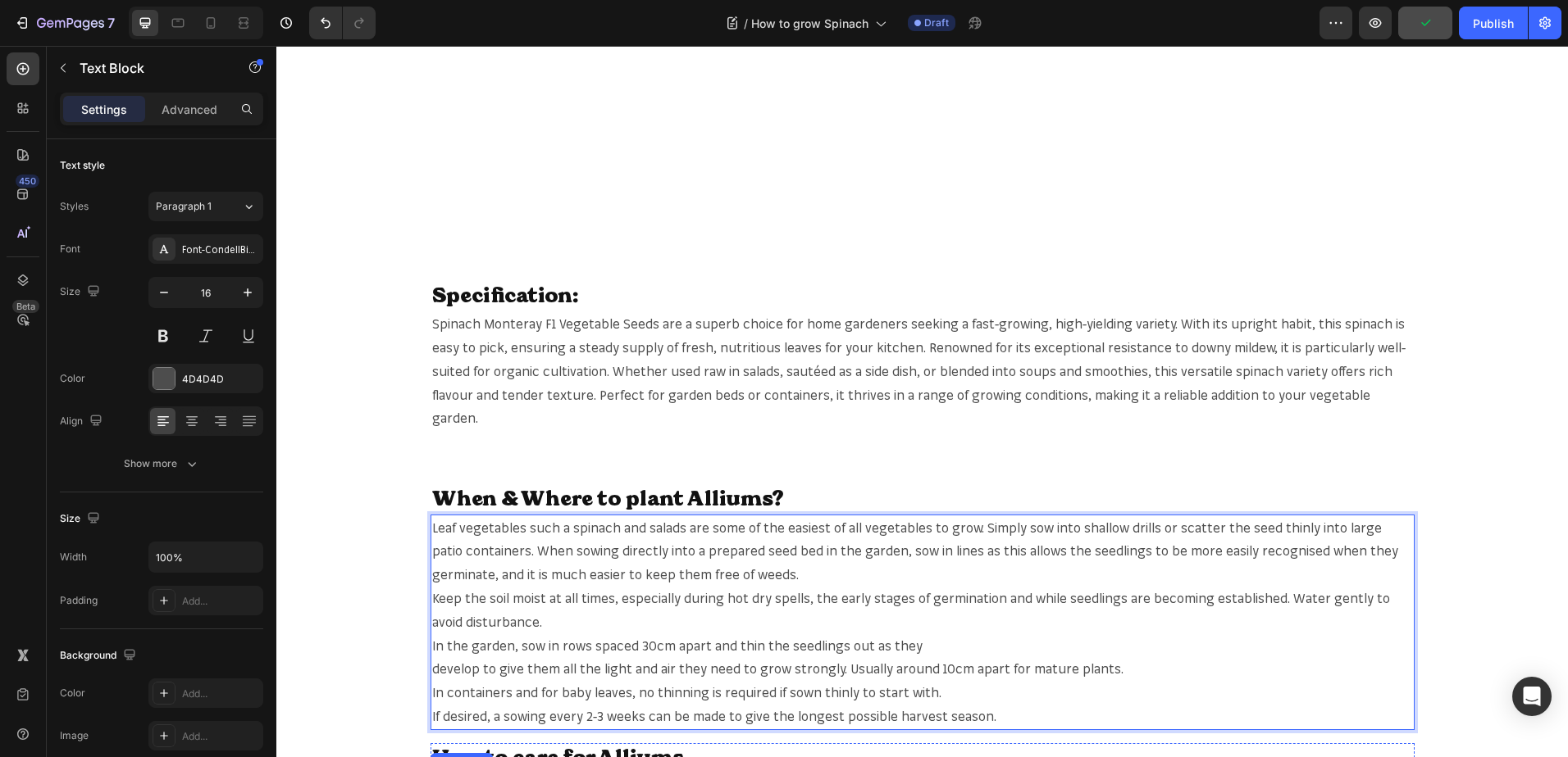
scroll to position [1230, 0]
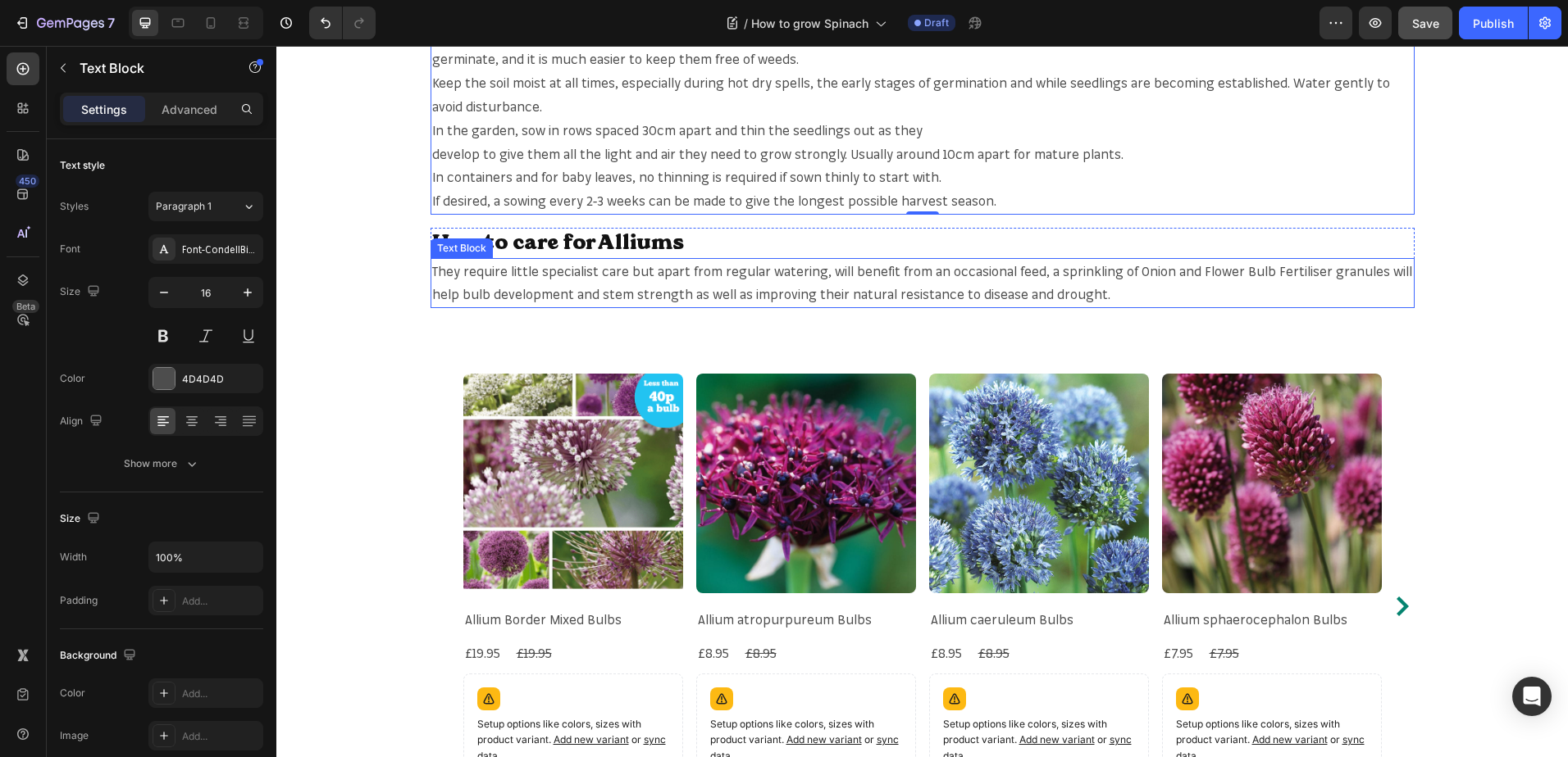
click at [654, 283] on p "They require little specialist care but apart from regular watering, will benef…" at bounding box center [922, 283] width 981 height 47
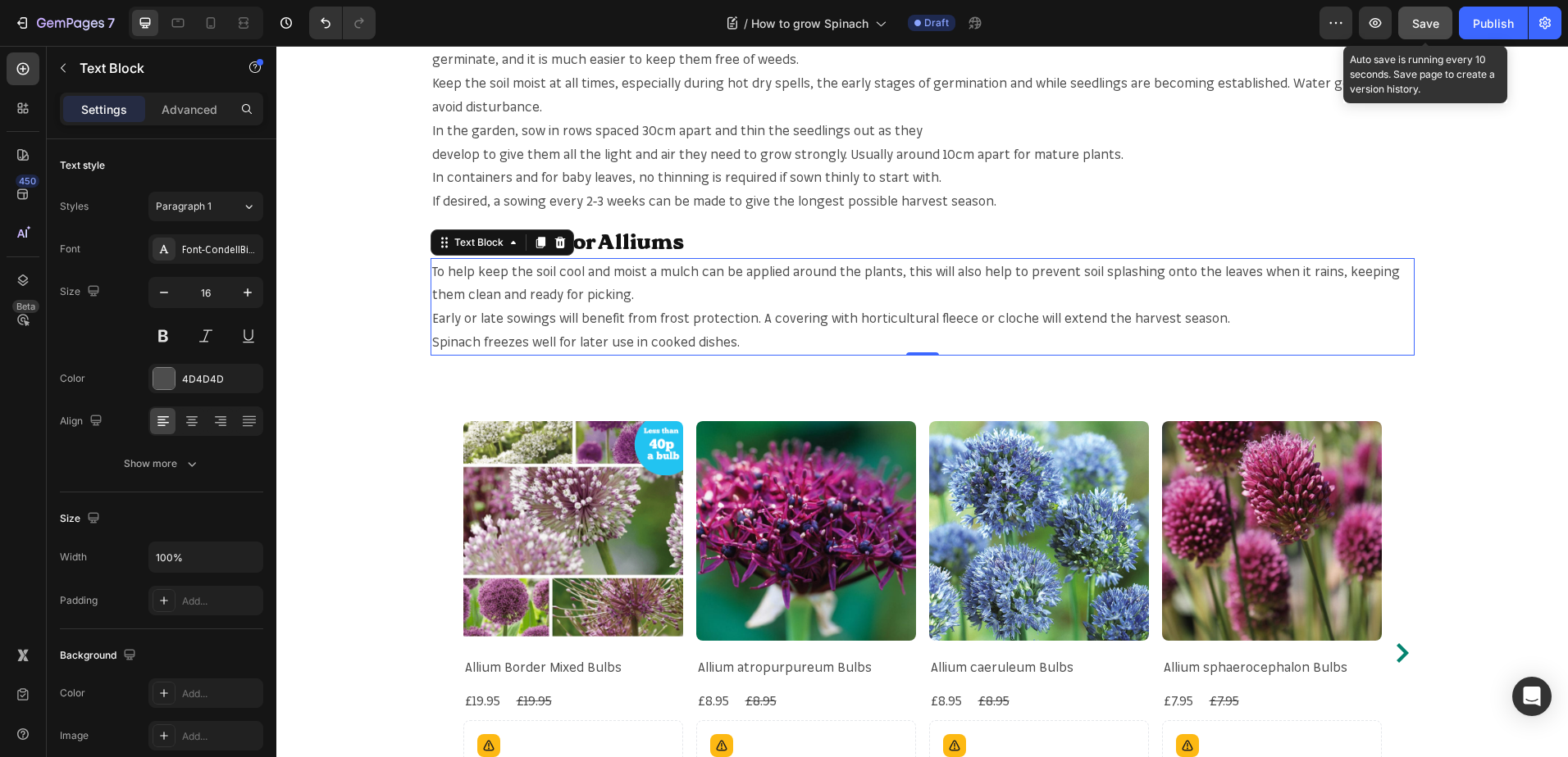
click at [1409, 27] on button "Save" at bounding box center [1424, 23] width 54 height 33
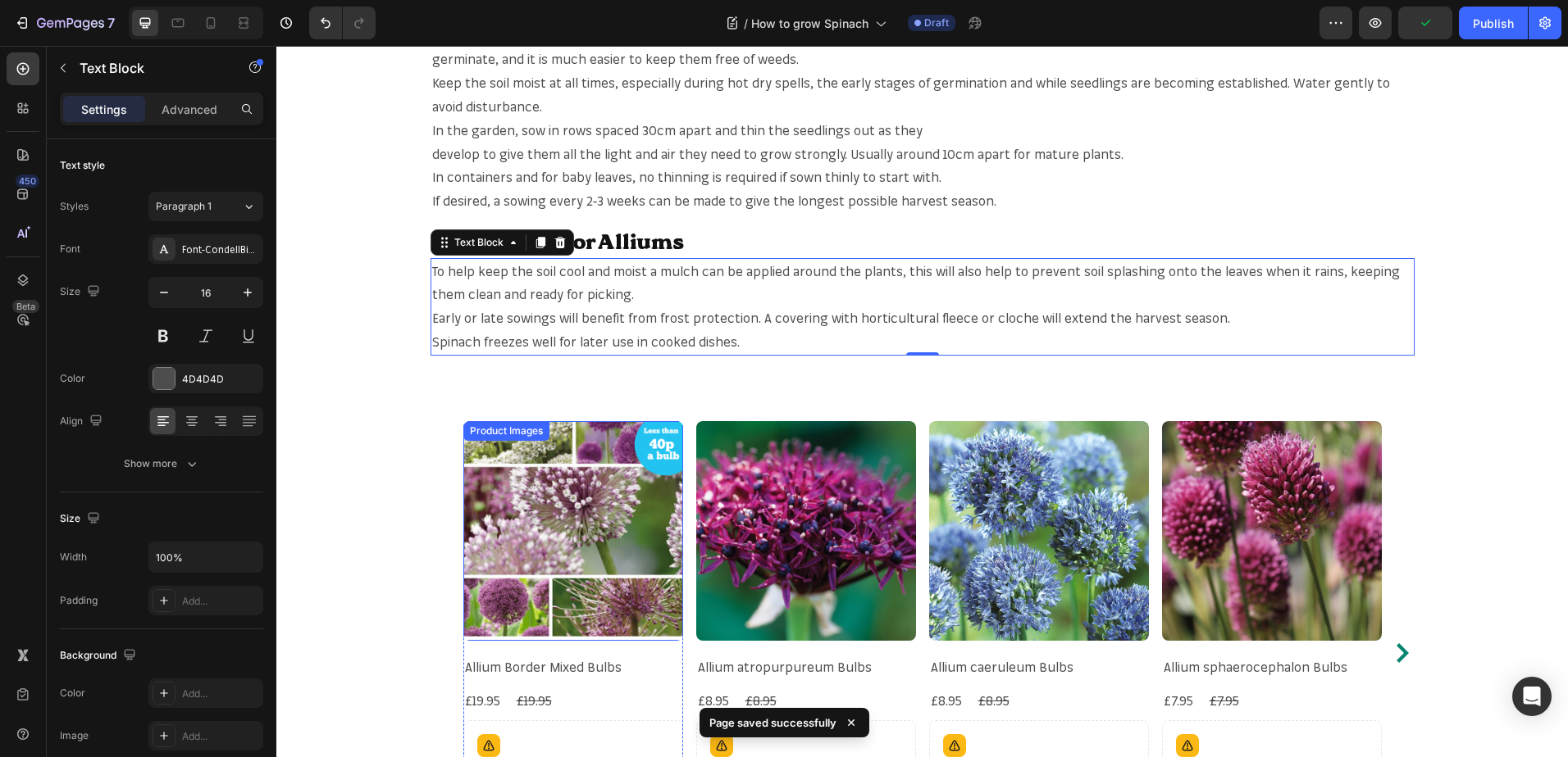
click at [573, 514] on img at bounding box center [573, 531] width 220 height 220
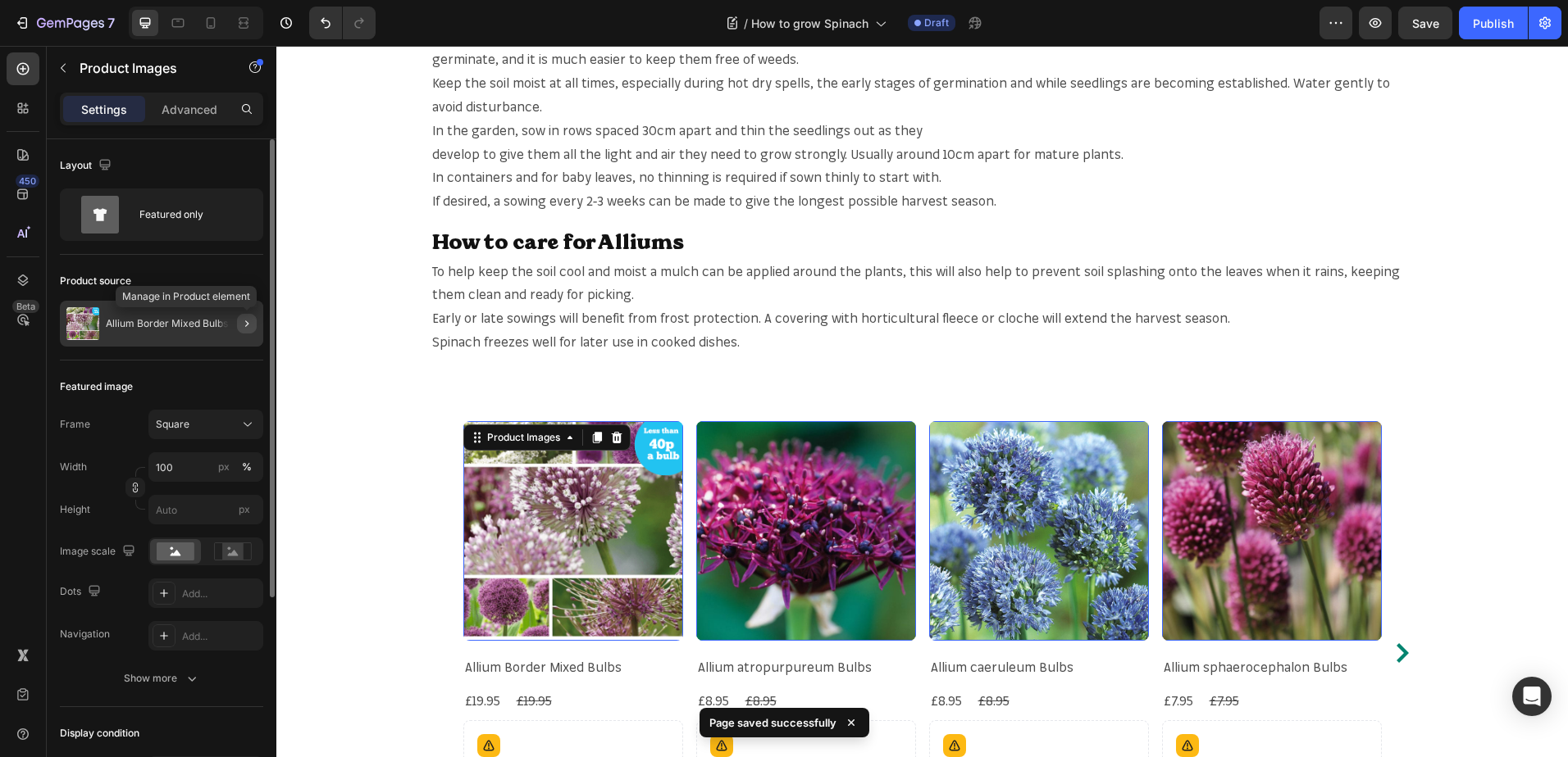
click at [244, 318] on icon "button" at bounding box center [246, 323] width 13 height 13
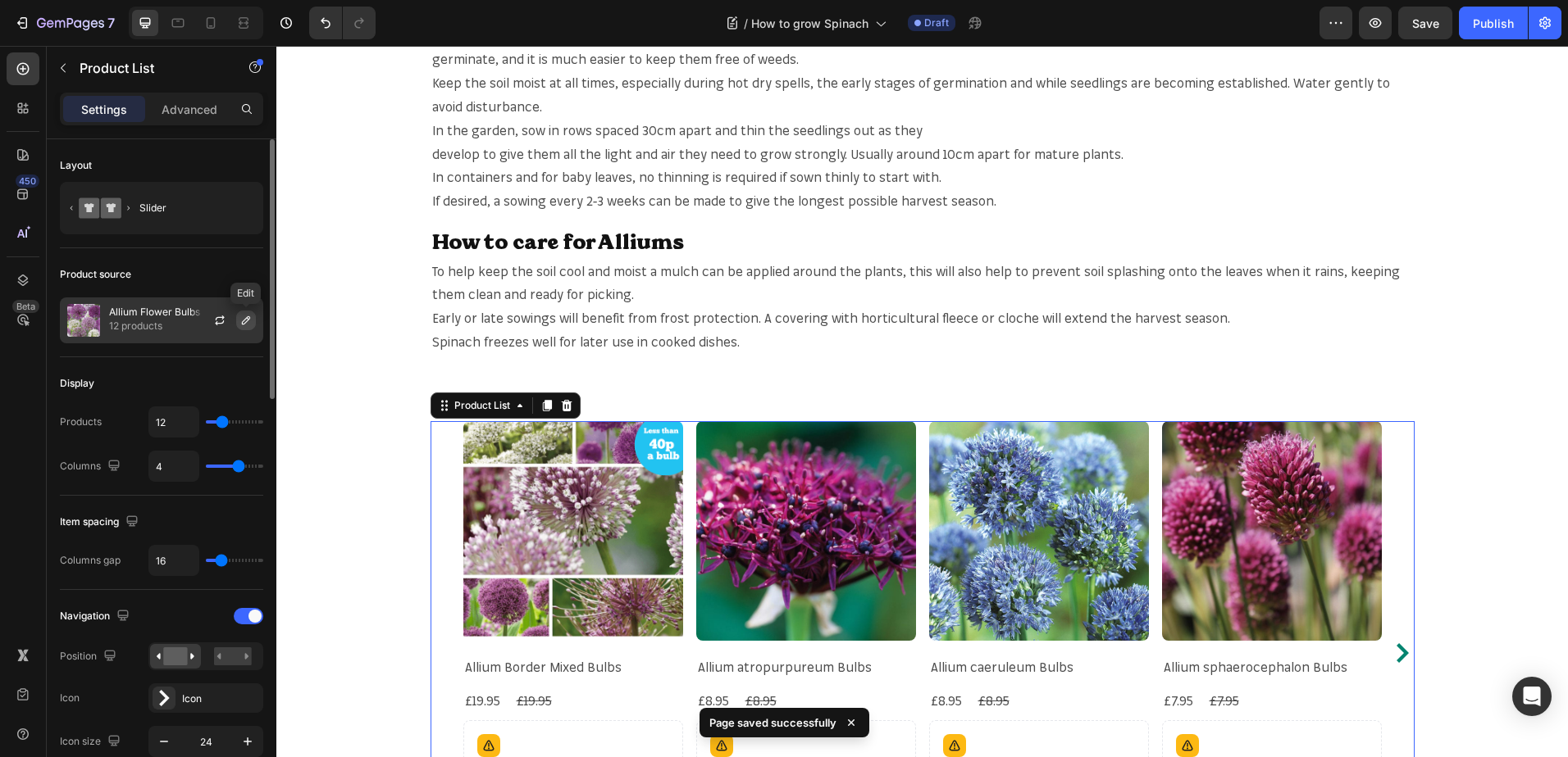
click at [254, 326] on button "button" at bounding box center [246, 320] width 20 height 20
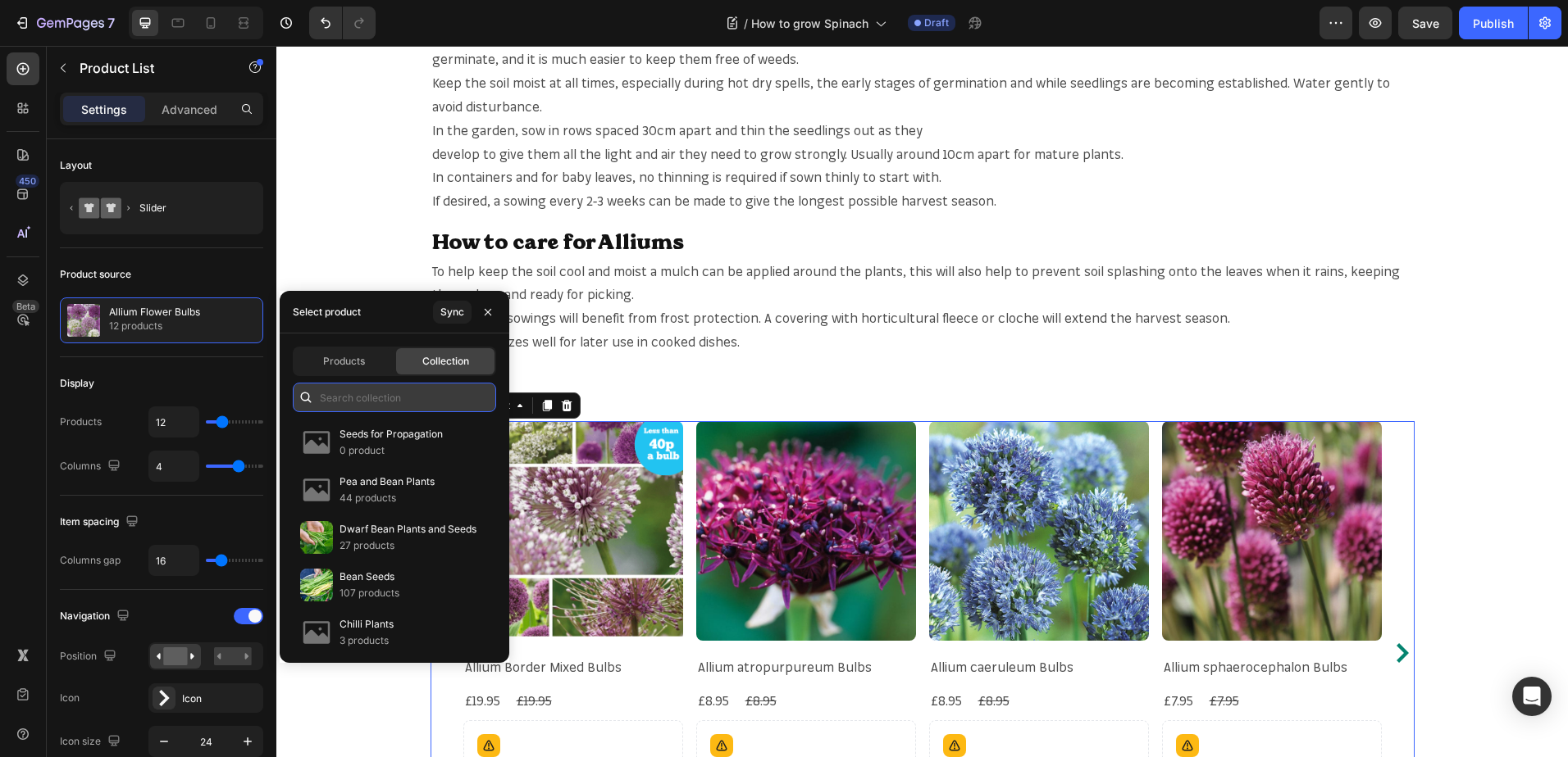
click at [351, 390] on input "text" at bounding box center [394, 397] width 204 height 29
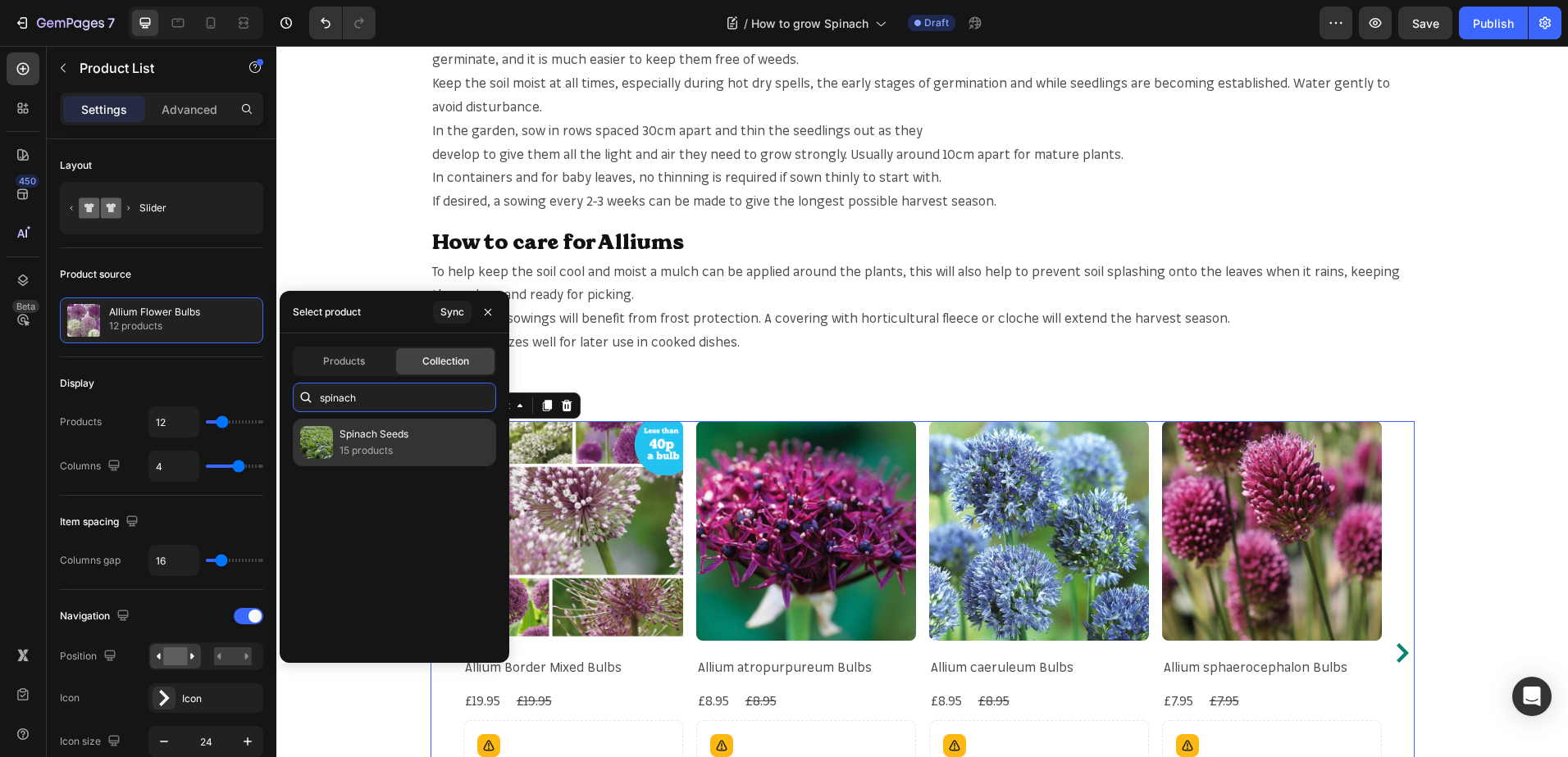
type input "spinach"
click at [328, 465] on div "Spinach Seeds 15 products" at bounding box center [394, 442] width 204 height 47
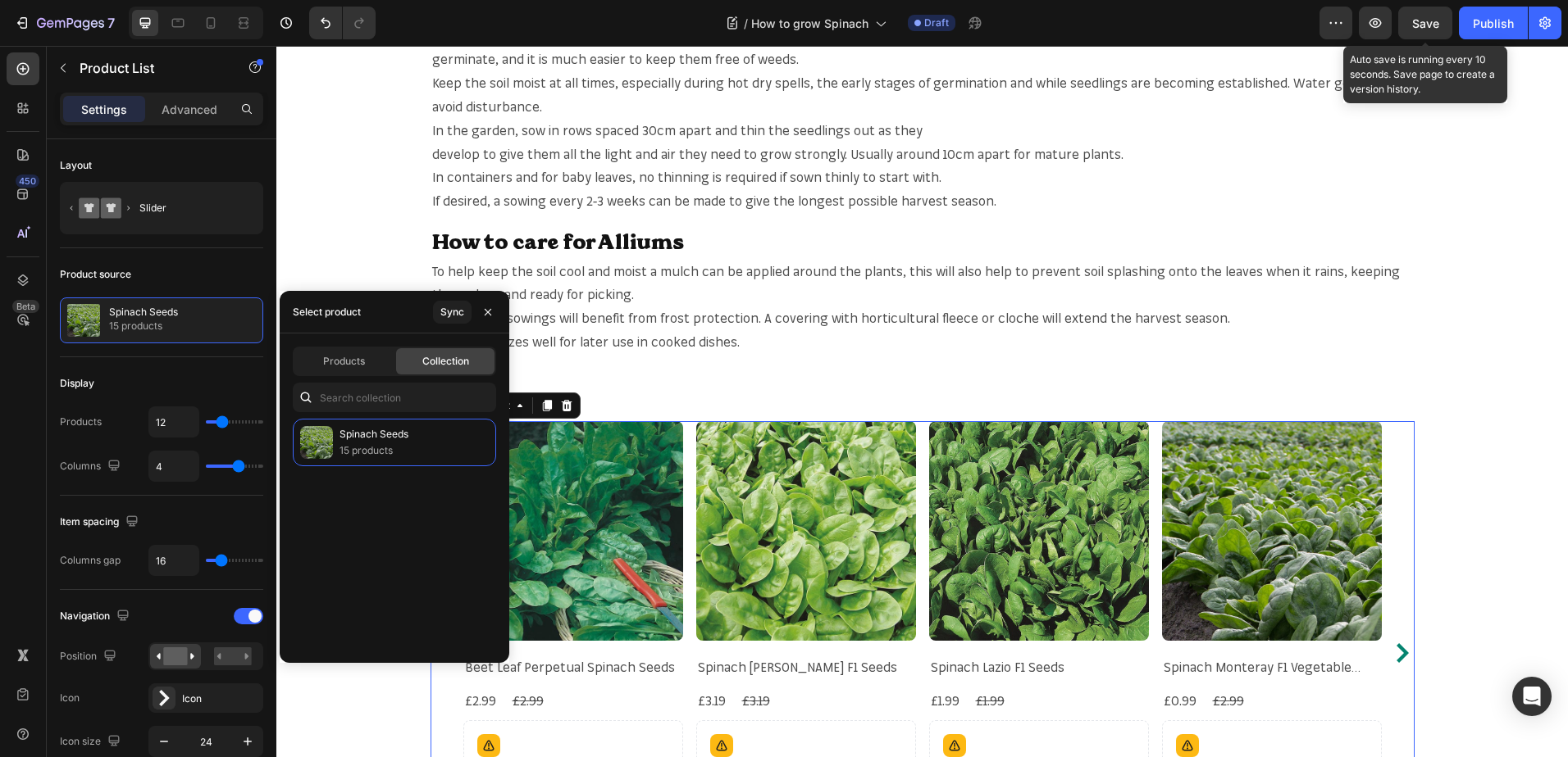
click at [1421, 27] on span "Save" at bounding box center [1424, 23] width 27 height 14
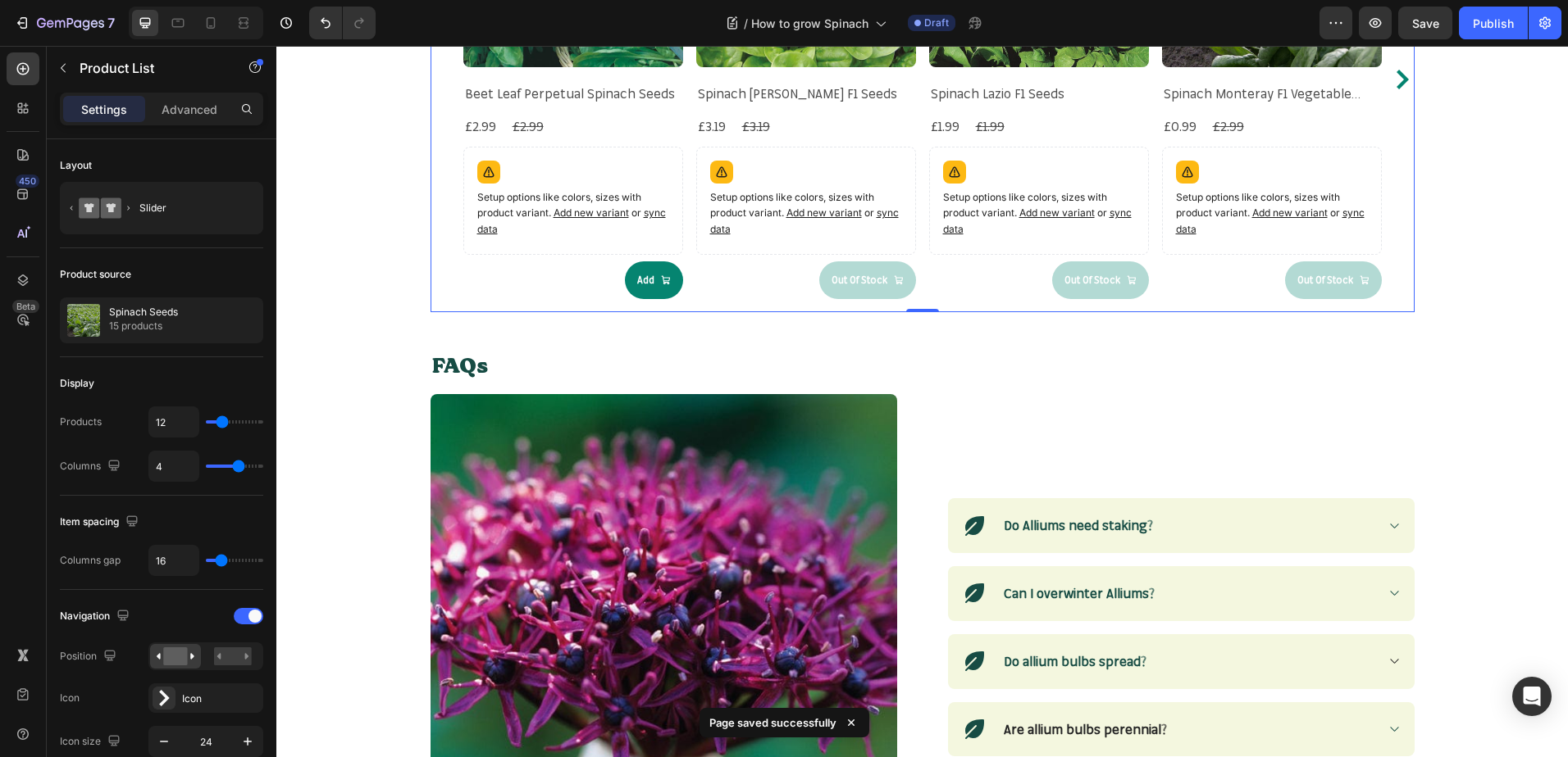
scroll to position [1967, 0]
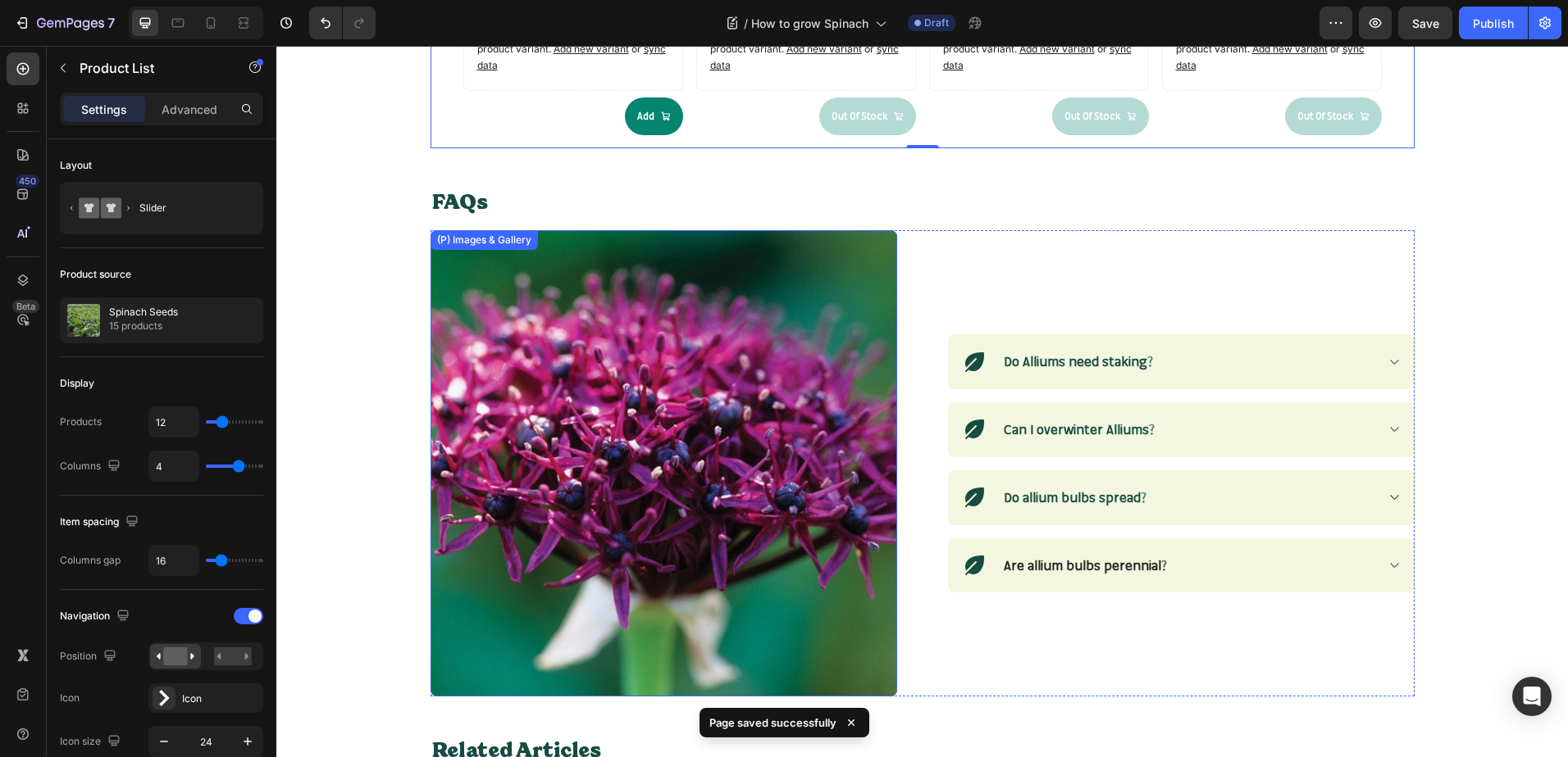
click at [587, 454] on img at bounding box center [664, 463] width 467 height 467
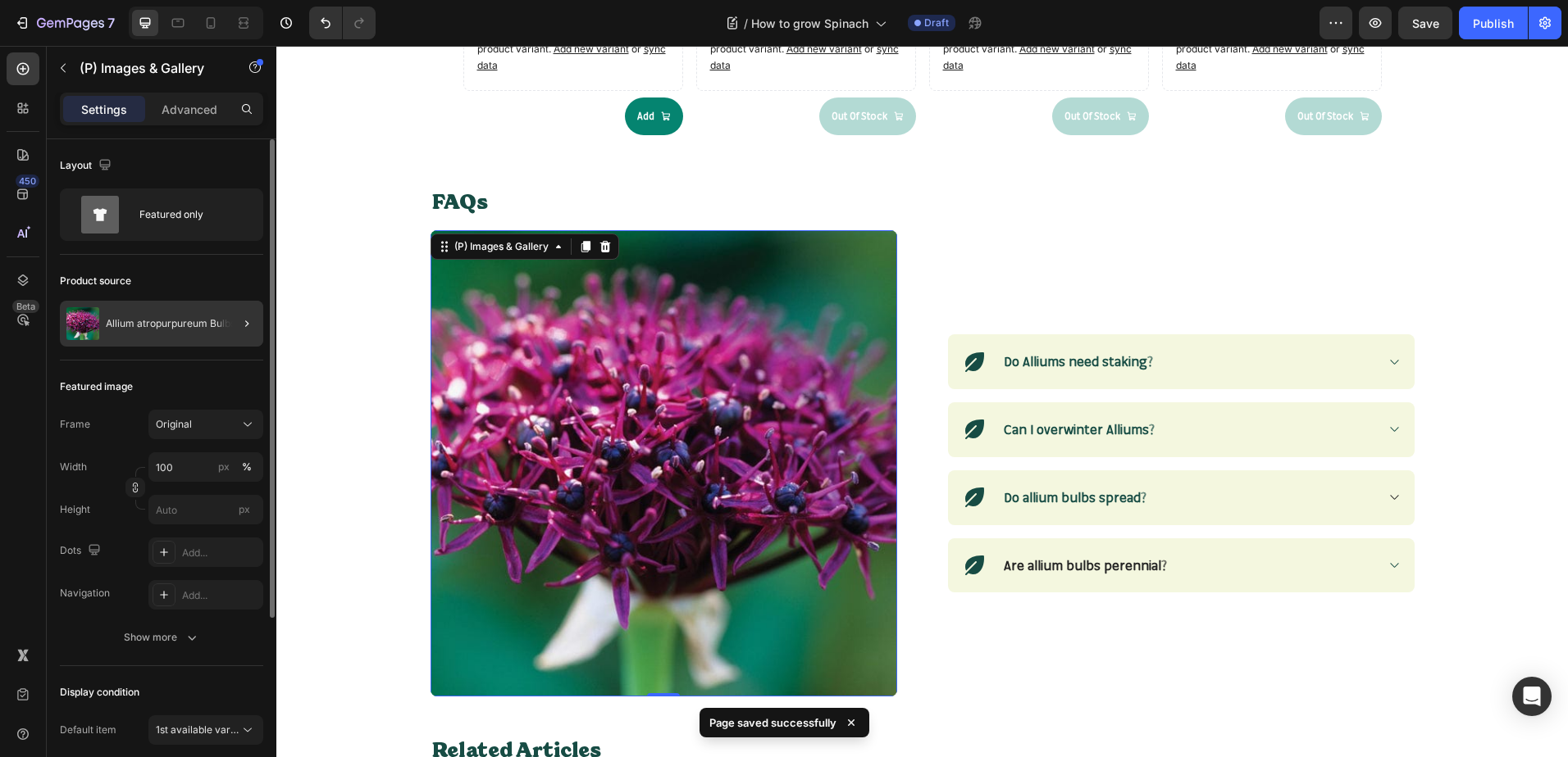
click at [220, 328] on div at bounding box center [240, 323] width 46 height 46
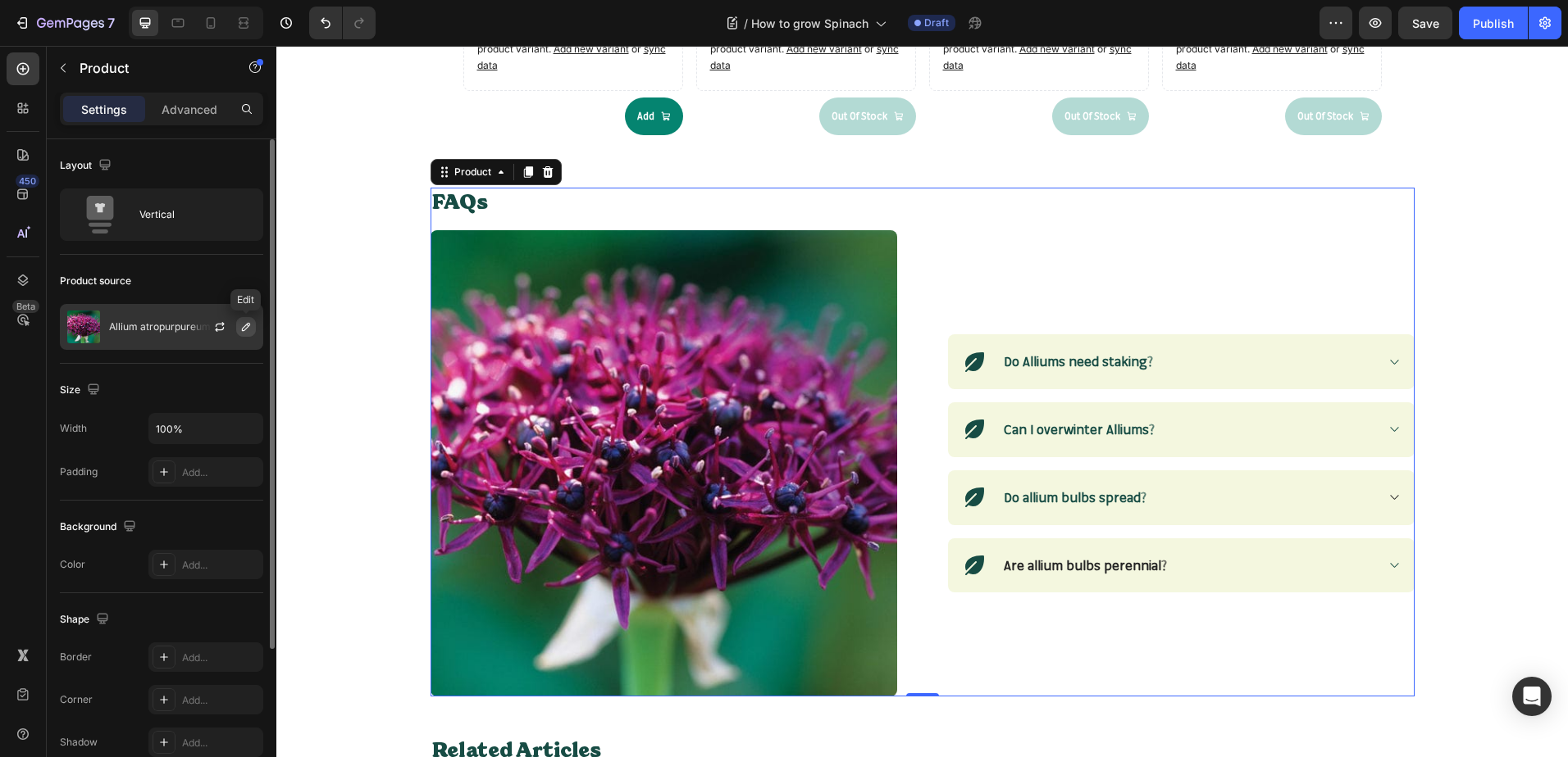
click at [241, 327] on icon "button" at bounding box center [245, 327] width 13 height 13
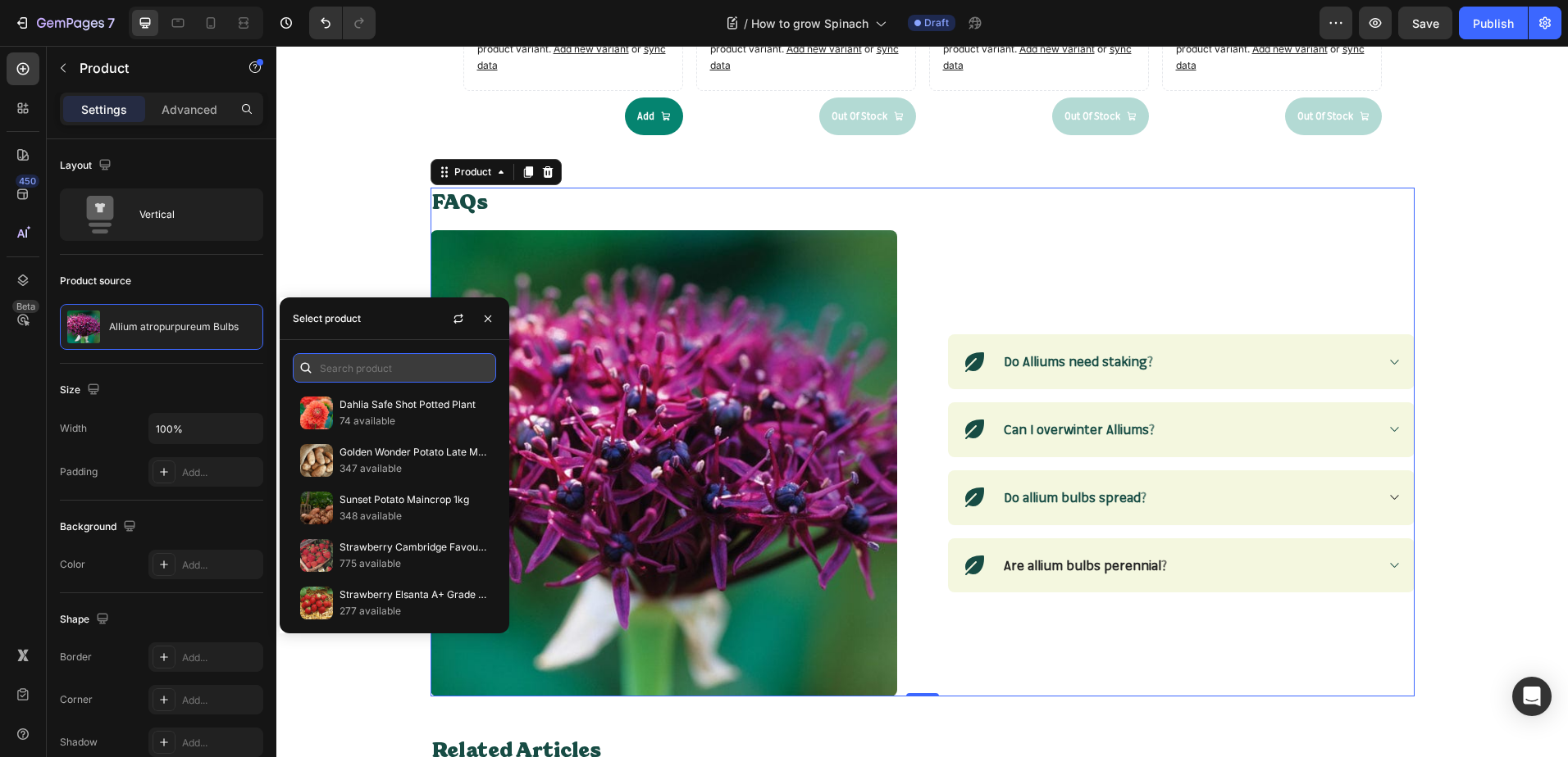
click at [335, 363] on input "text" at bounding box center [394, 368] width 204 height 29
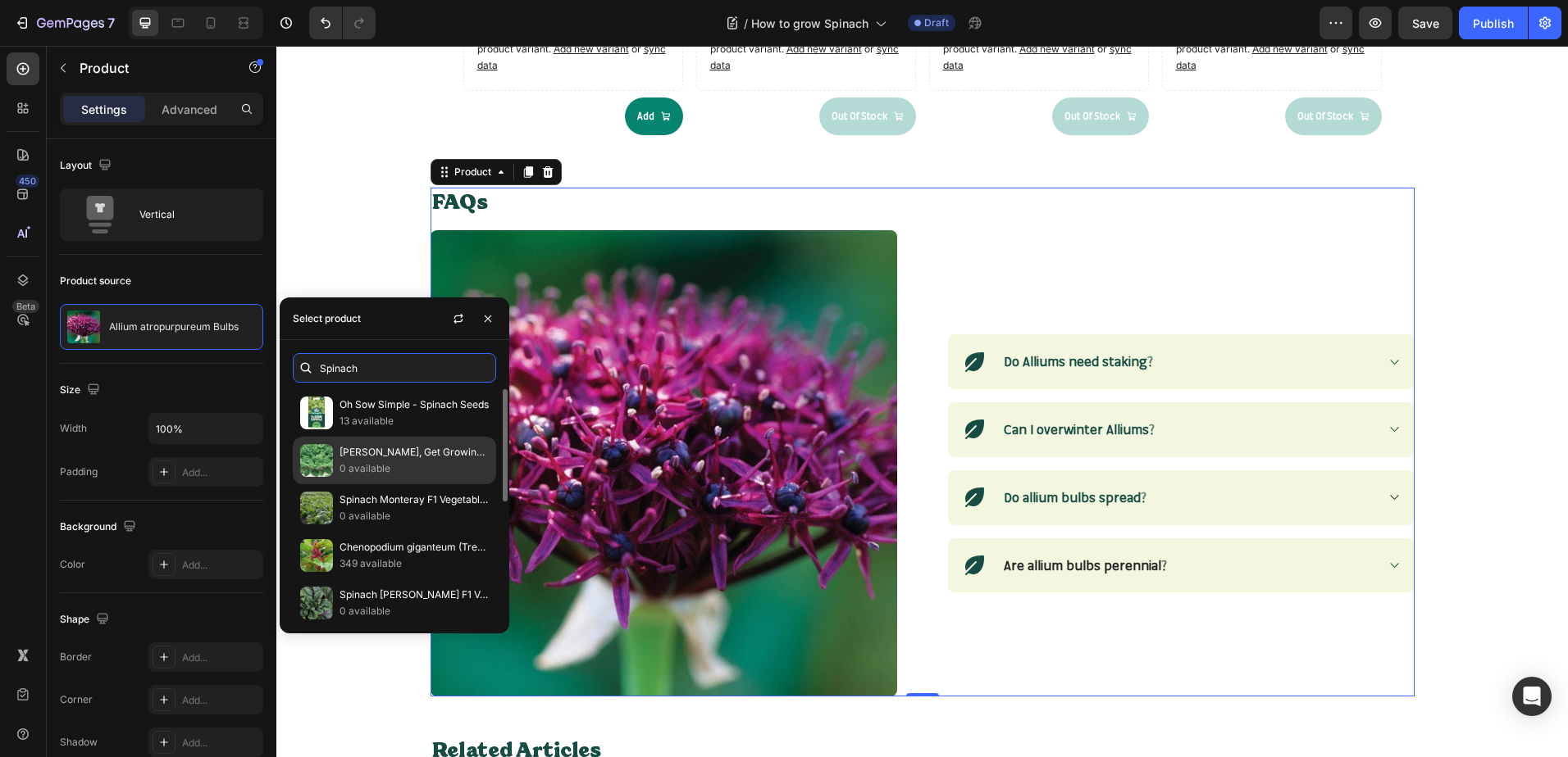
type input "Spinach"
click at [392, 485] on div "David Domoney, Get Growing Spinach Seed Tape 0 available" at bounding box center [394, 508] width 204 height 47
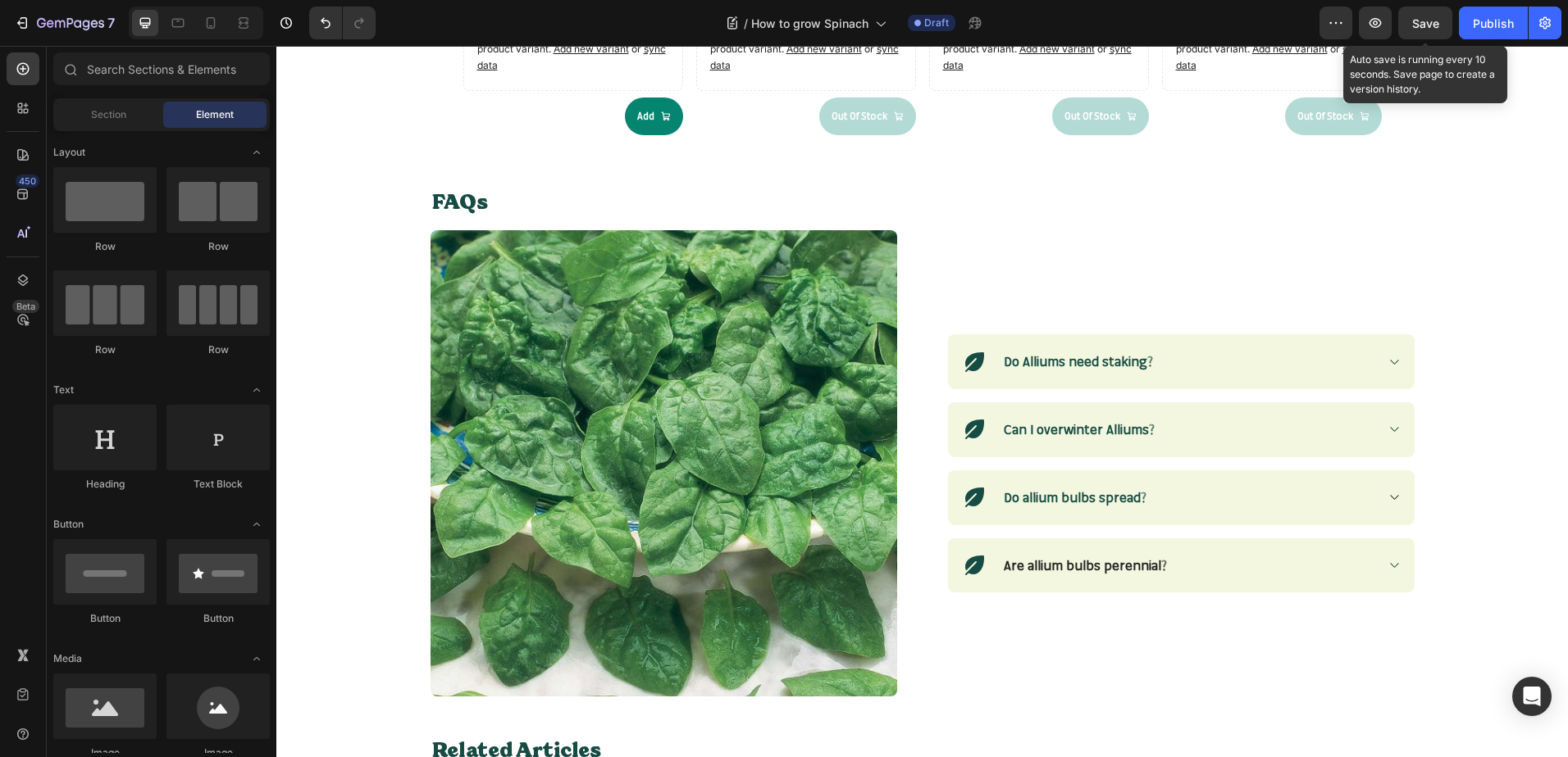
click at [1424, 21] on span "Save" at bounding box center [1424, 23] width 27 height 14
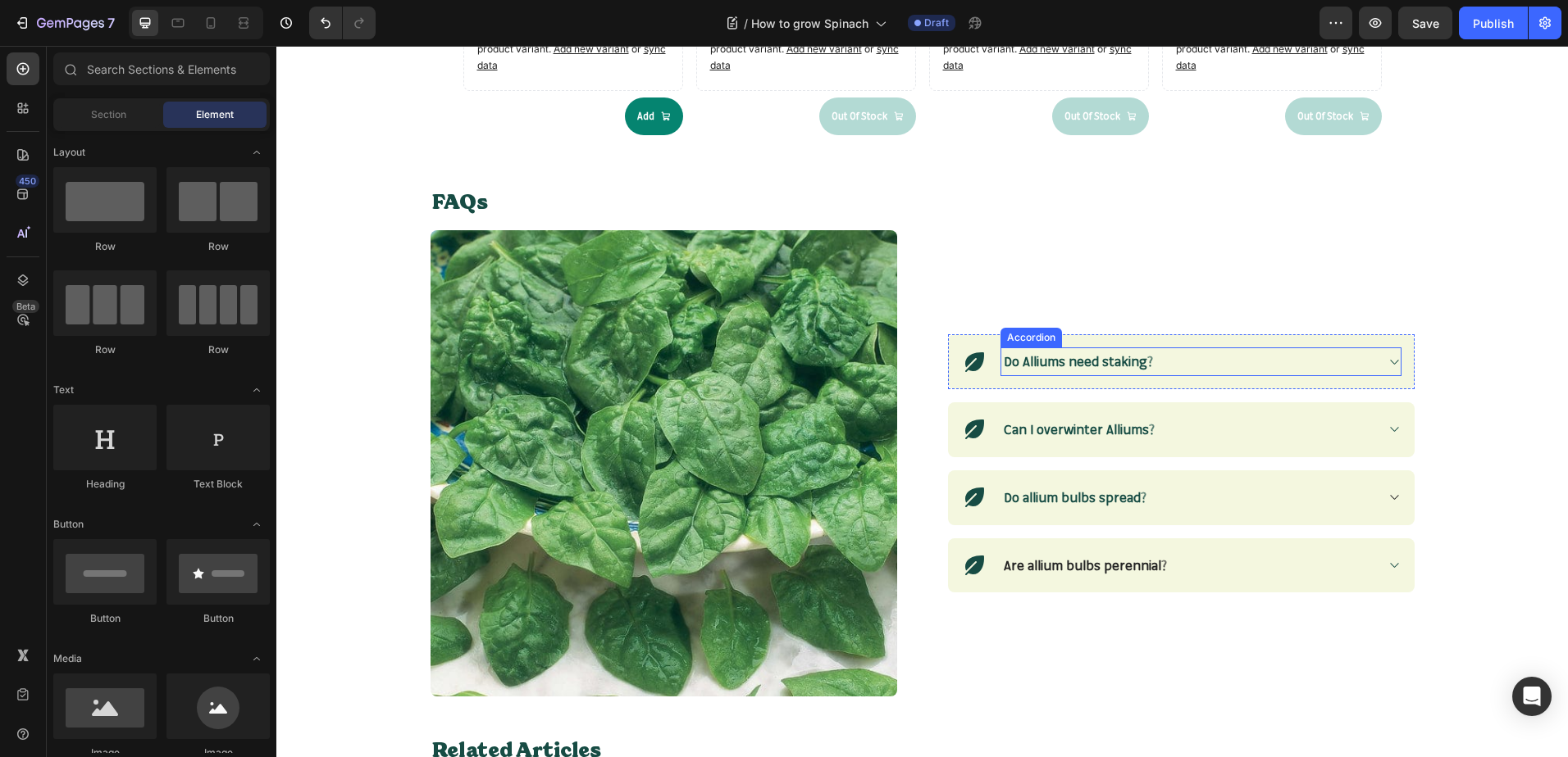
click at [1106, 359] on strong "Do Alliums need staking?" at bounding box center [1078, 361] width 150 height 16
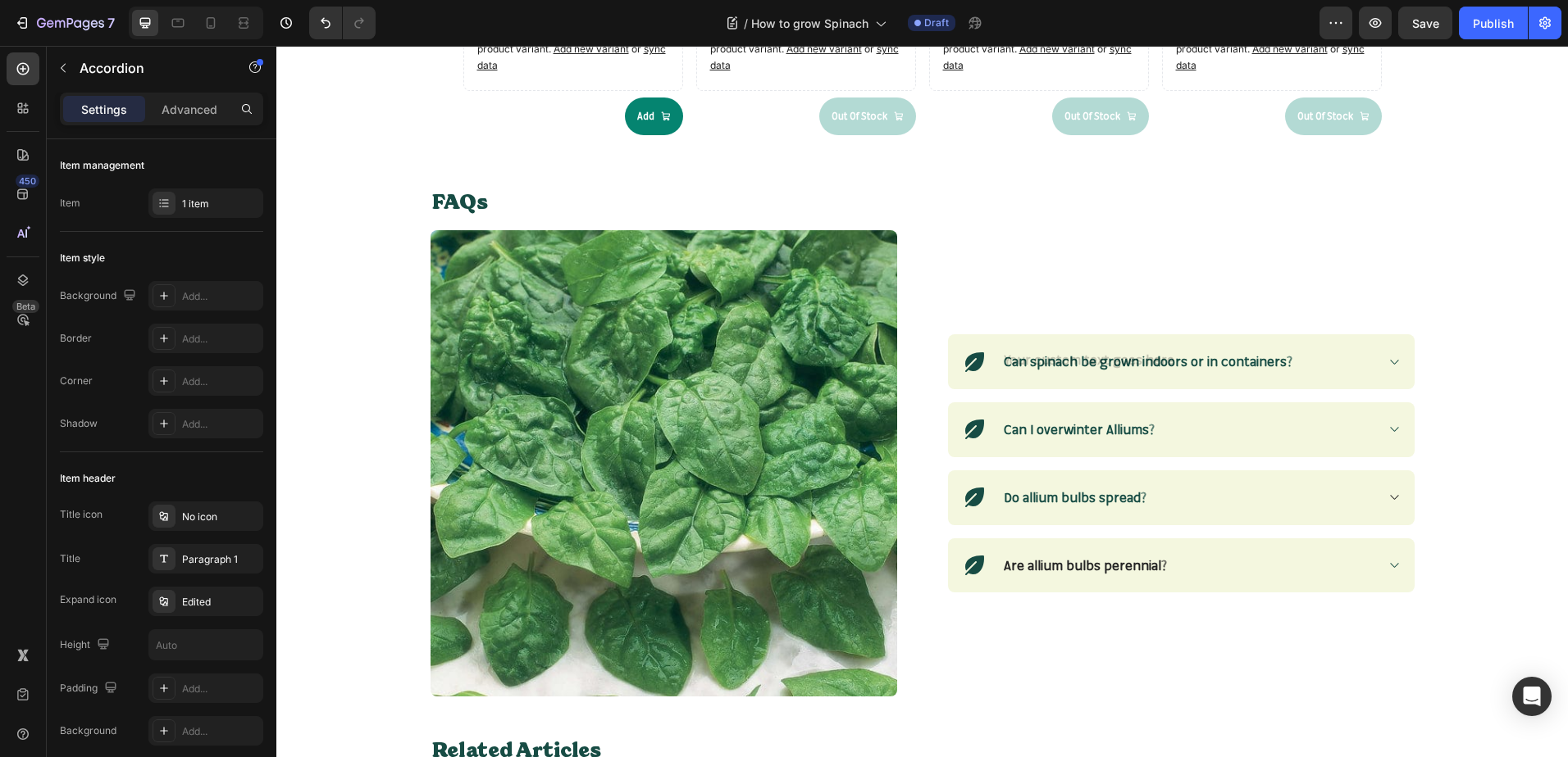
scroll to position [1955, 0]
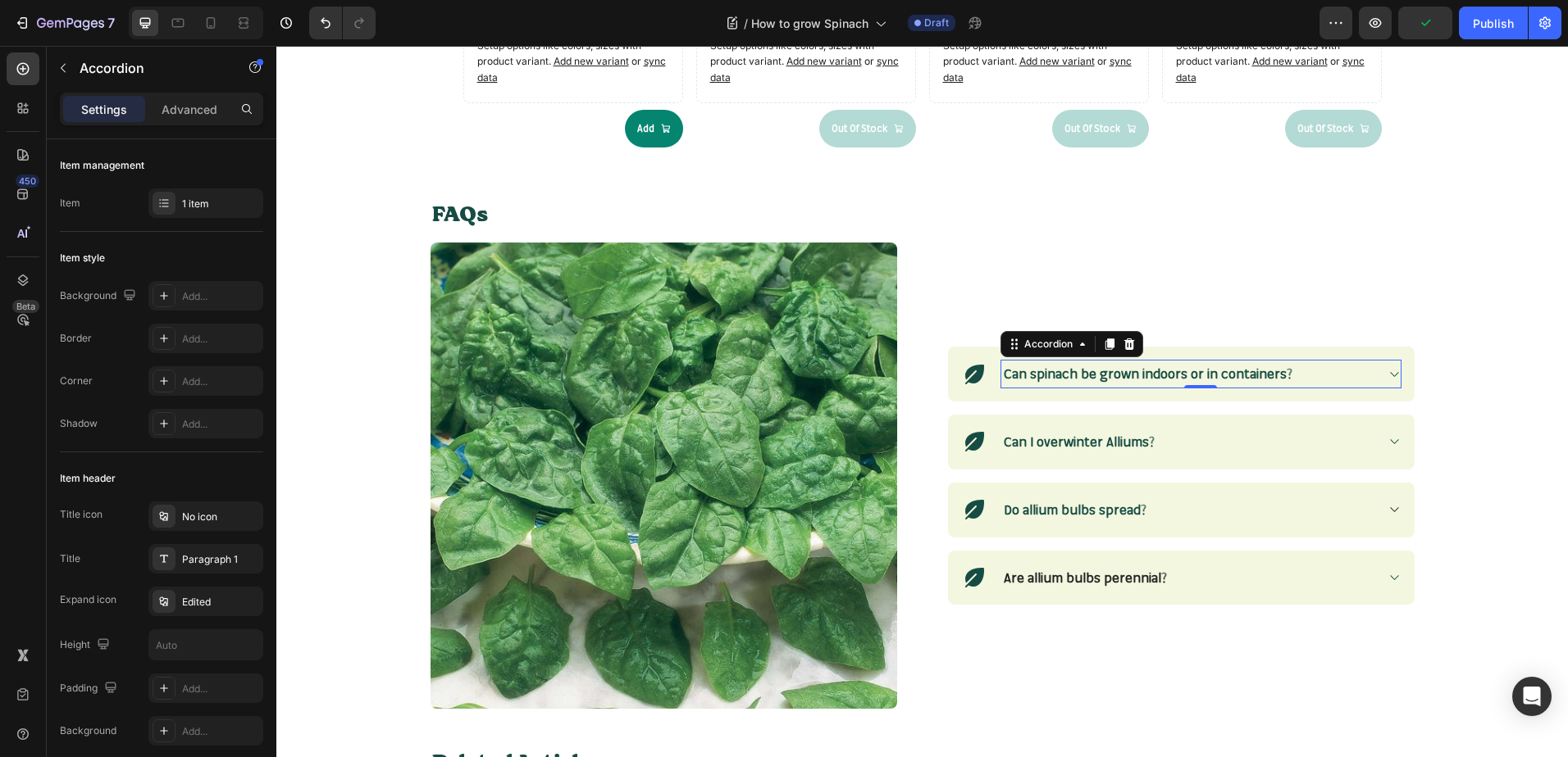
click at [1387, 372] on icon at bounding box center [1393, 374] width 12 height 13
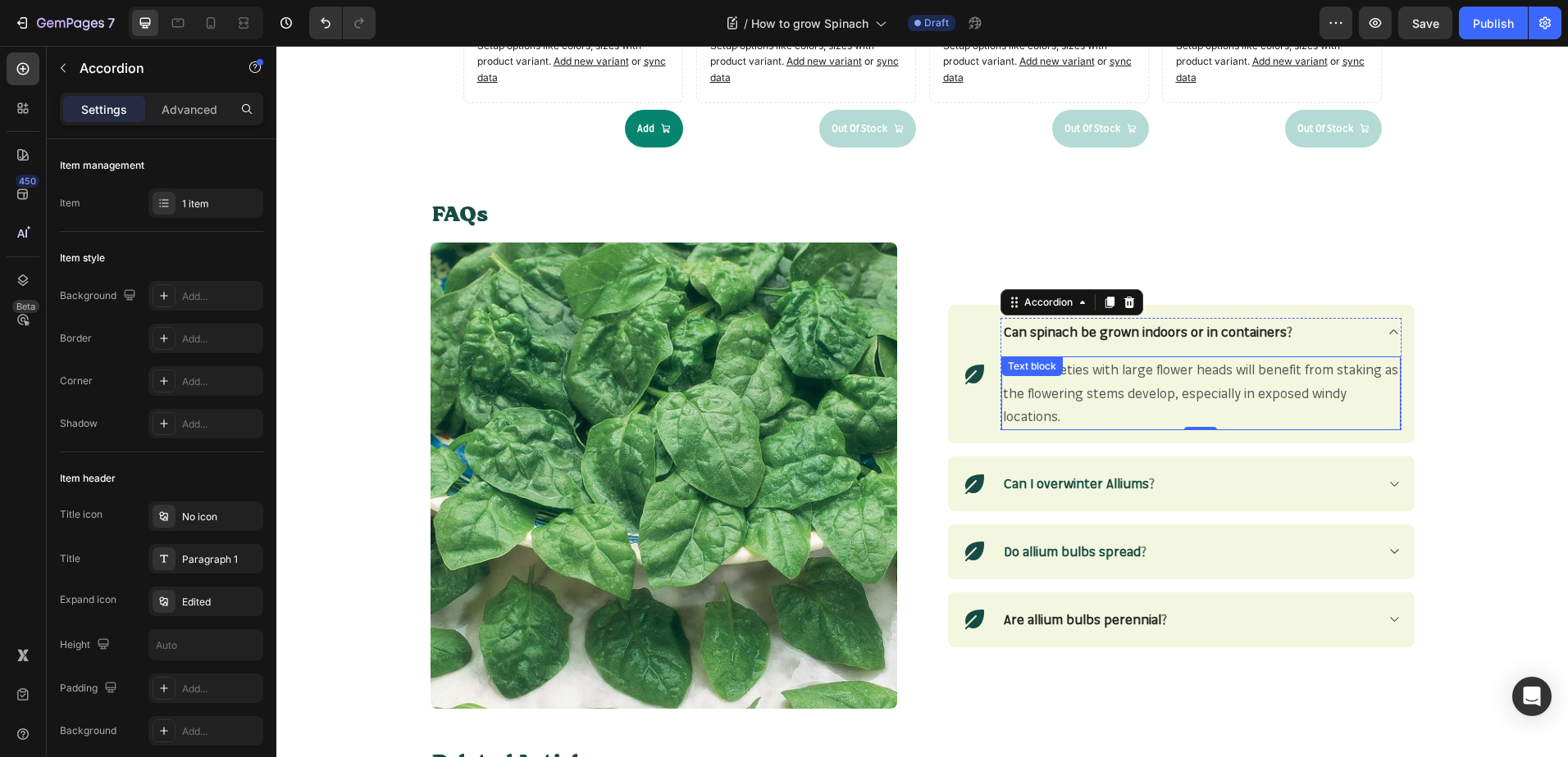
click at [1073, 414] on p "Taller varieties with large flower heads will benefit from staking as the flowe…" at bounding box center [1200, 394] width 396 height 70
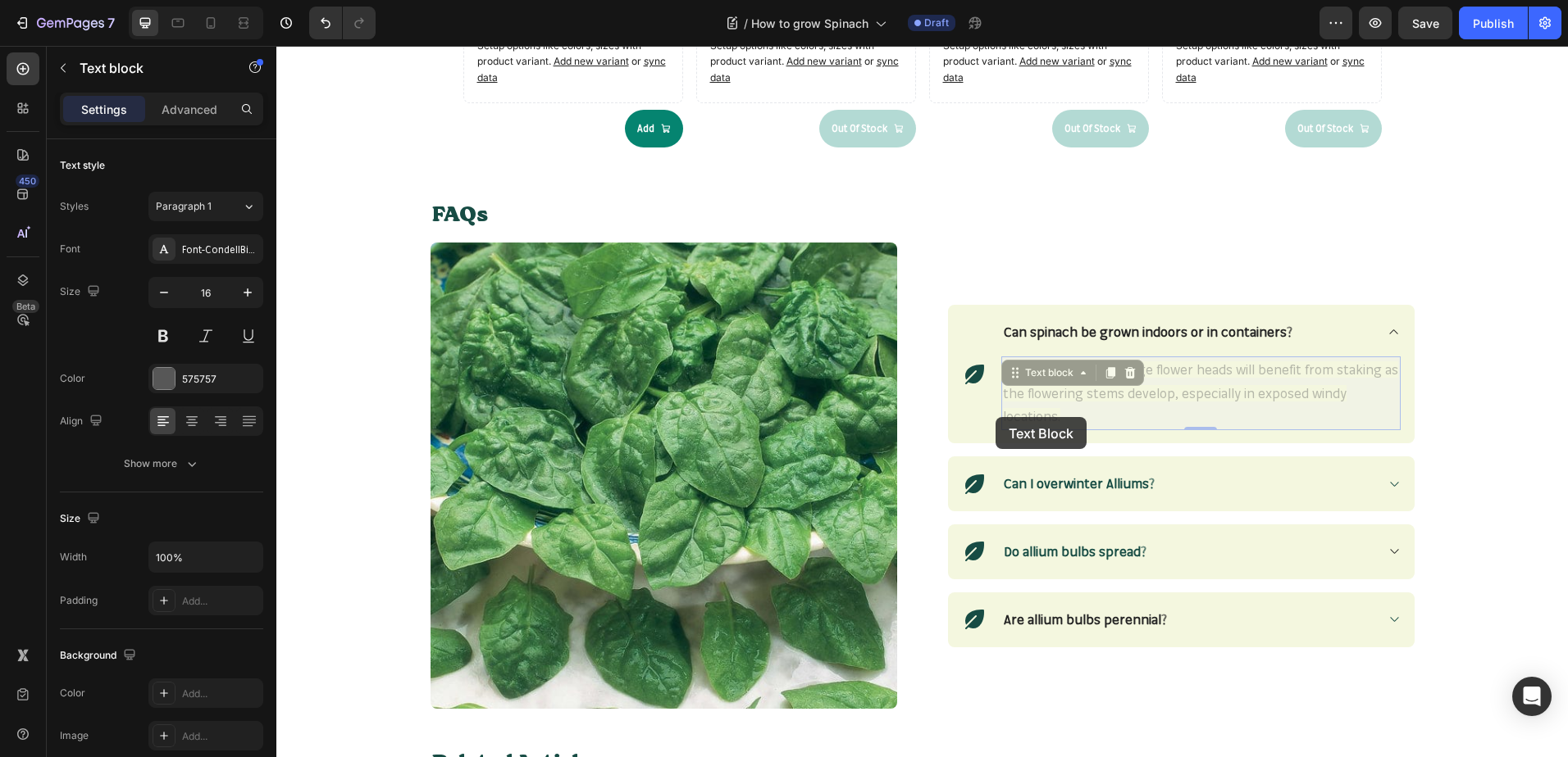
scroll to position [1913, 0]
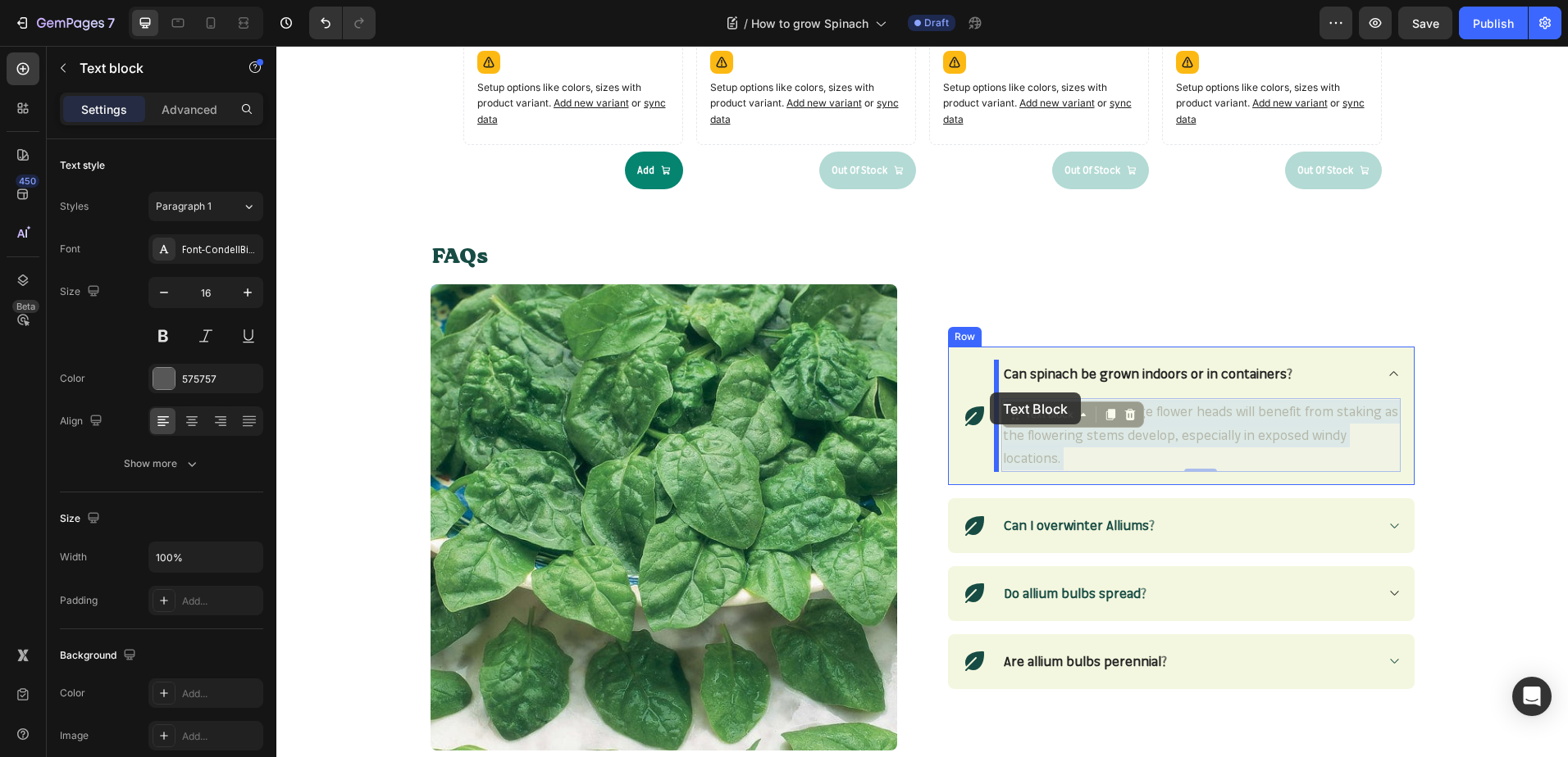
drag, startPoint x: 1063, startPoint y: 418, endPoint x: 993, endPoint y: 389, distance: 75.8
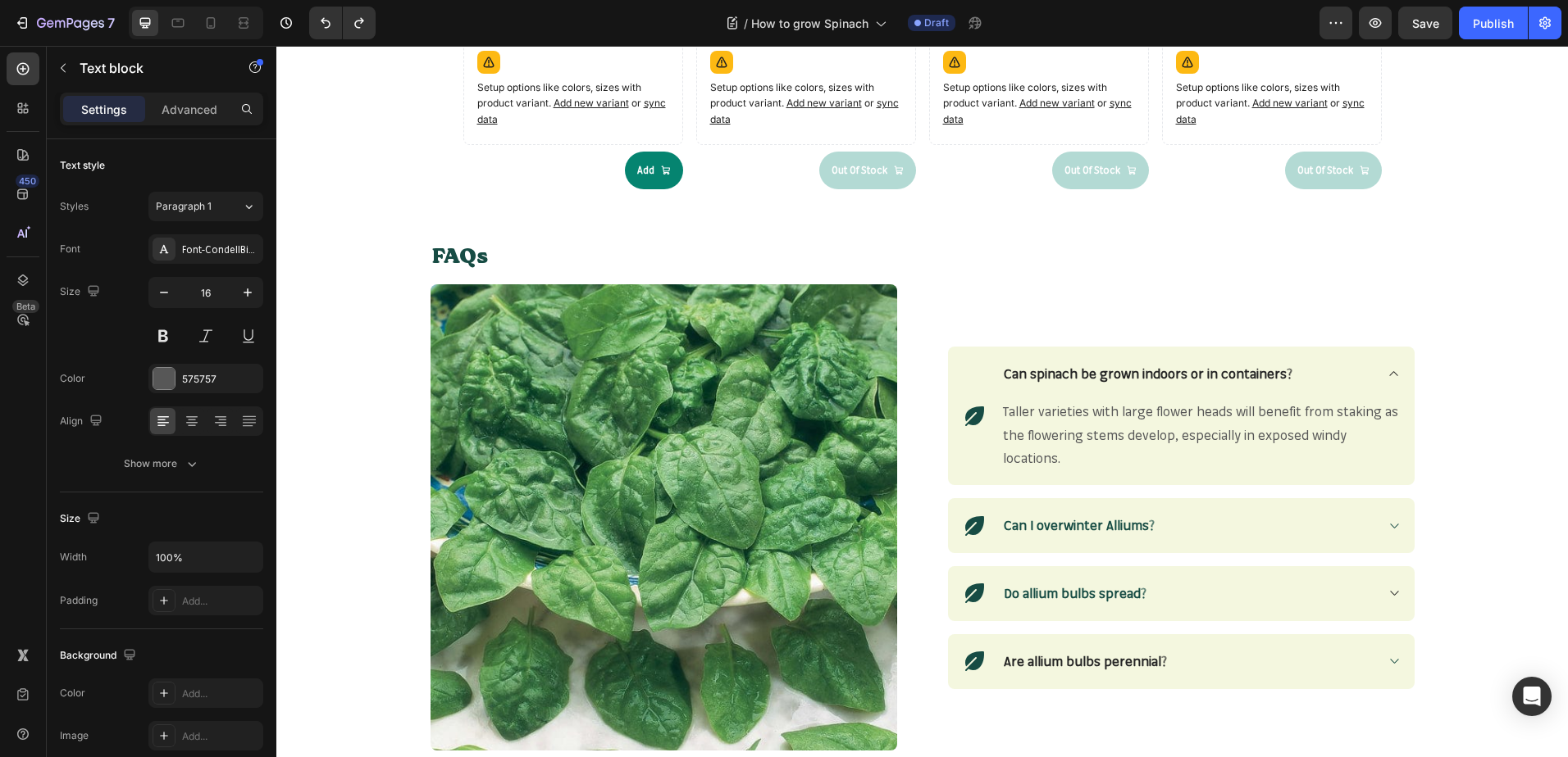
click at [1086, 425] on p "Taller varieties with large flower heads will benefit from staking as the flowe…" at bounding box center [1200, 435] width 396 height 70
click at [1053, 437] on span "Taller varieties with large flower heads will benefit from staking as the flowe…" at bounding box center [1200, 435] width 395 height 64
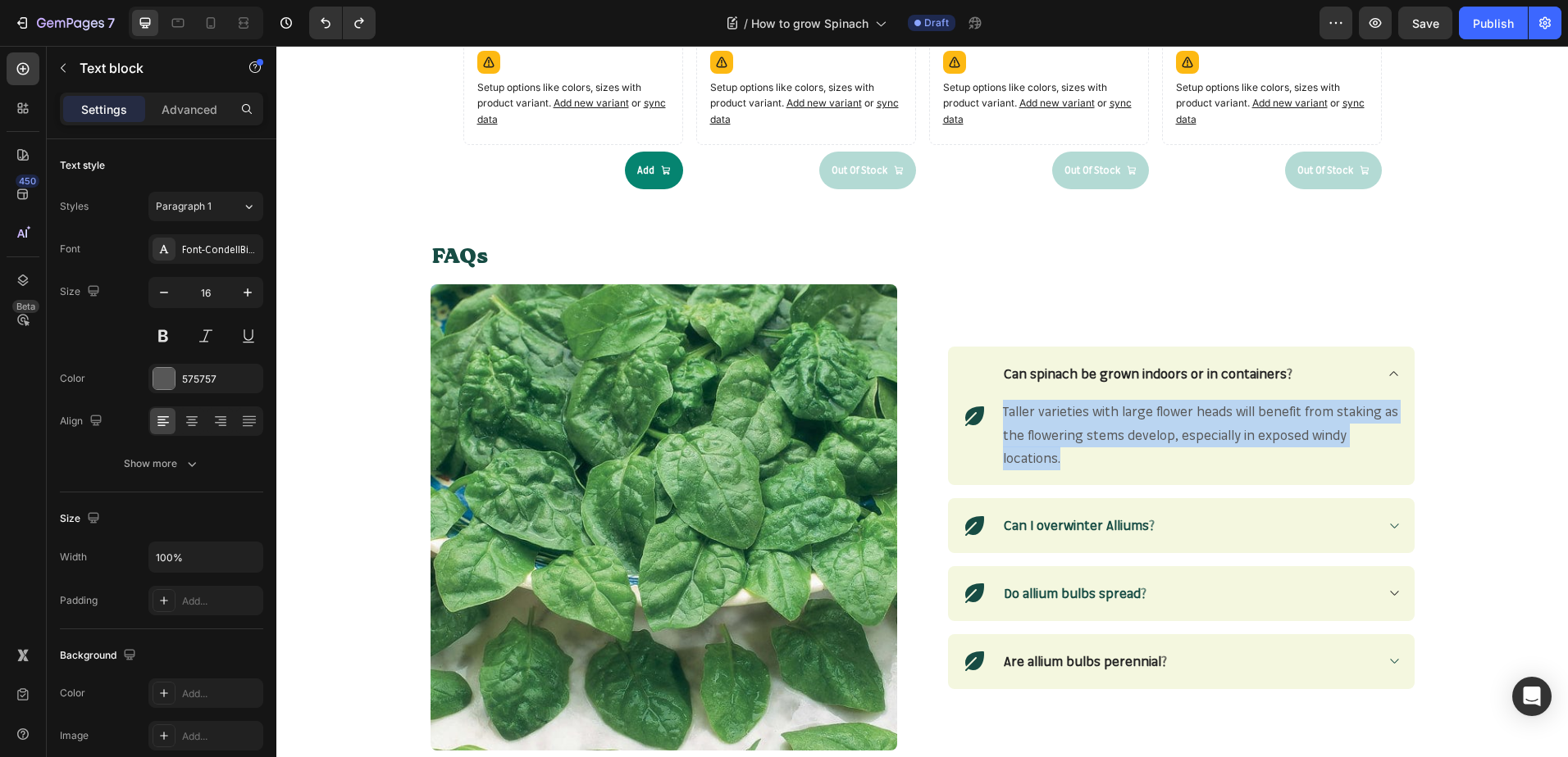
click at [1053, 437] on span "Taller varieties with large flower heads will benefit from staking as the flowe…" at bounding box center [1200, 435] width 395 height 64
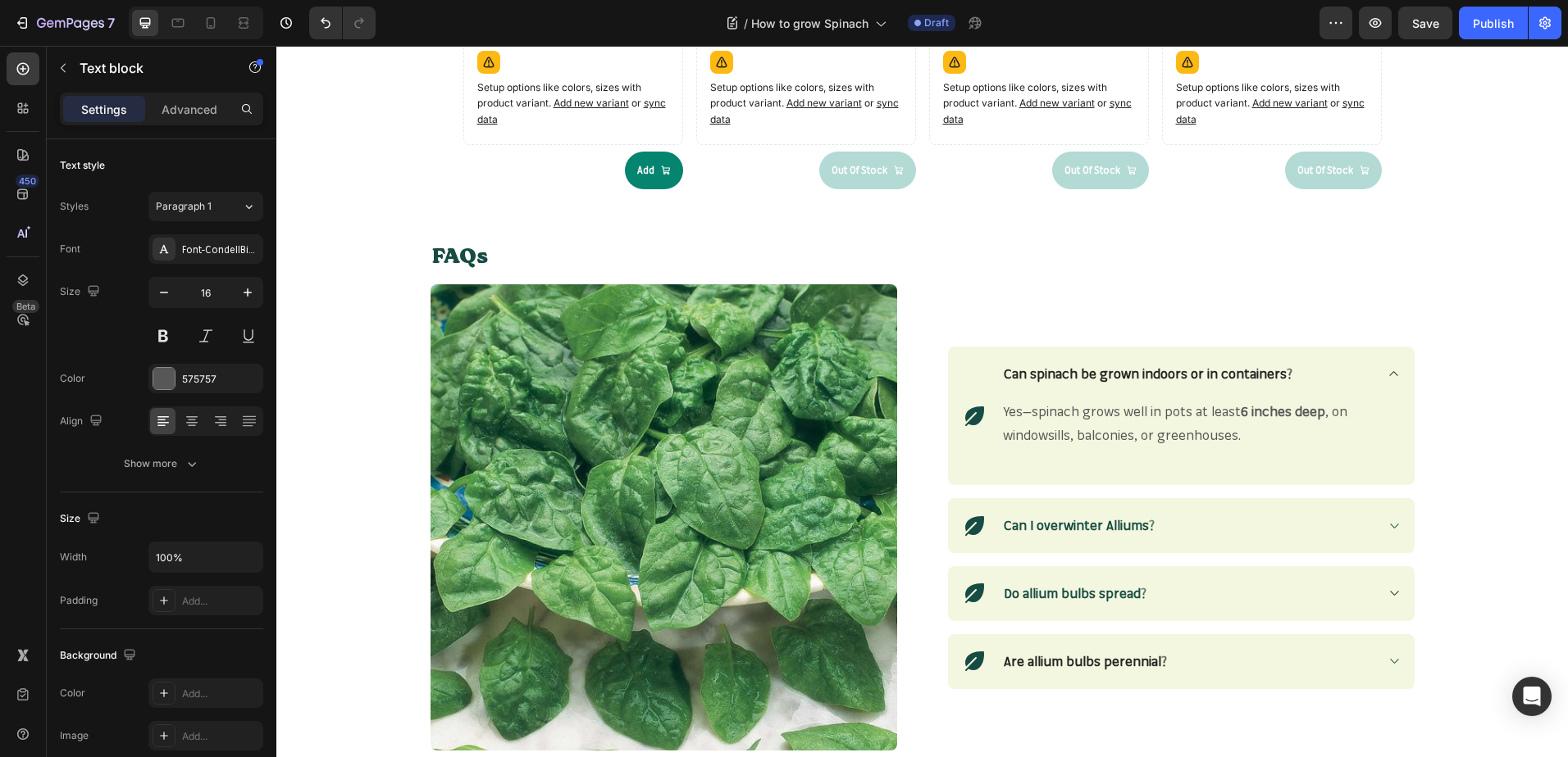
click at [1240, 407] on strong "6 inches deep" at bounding box center [1283, 411] width 84 height 16
click at [1232, 410] on p "Yes—spinach grows well in pots at least 6 inches deep , on windowsills, balconi…" at bounding box center [1200, 423] width 396 height 47
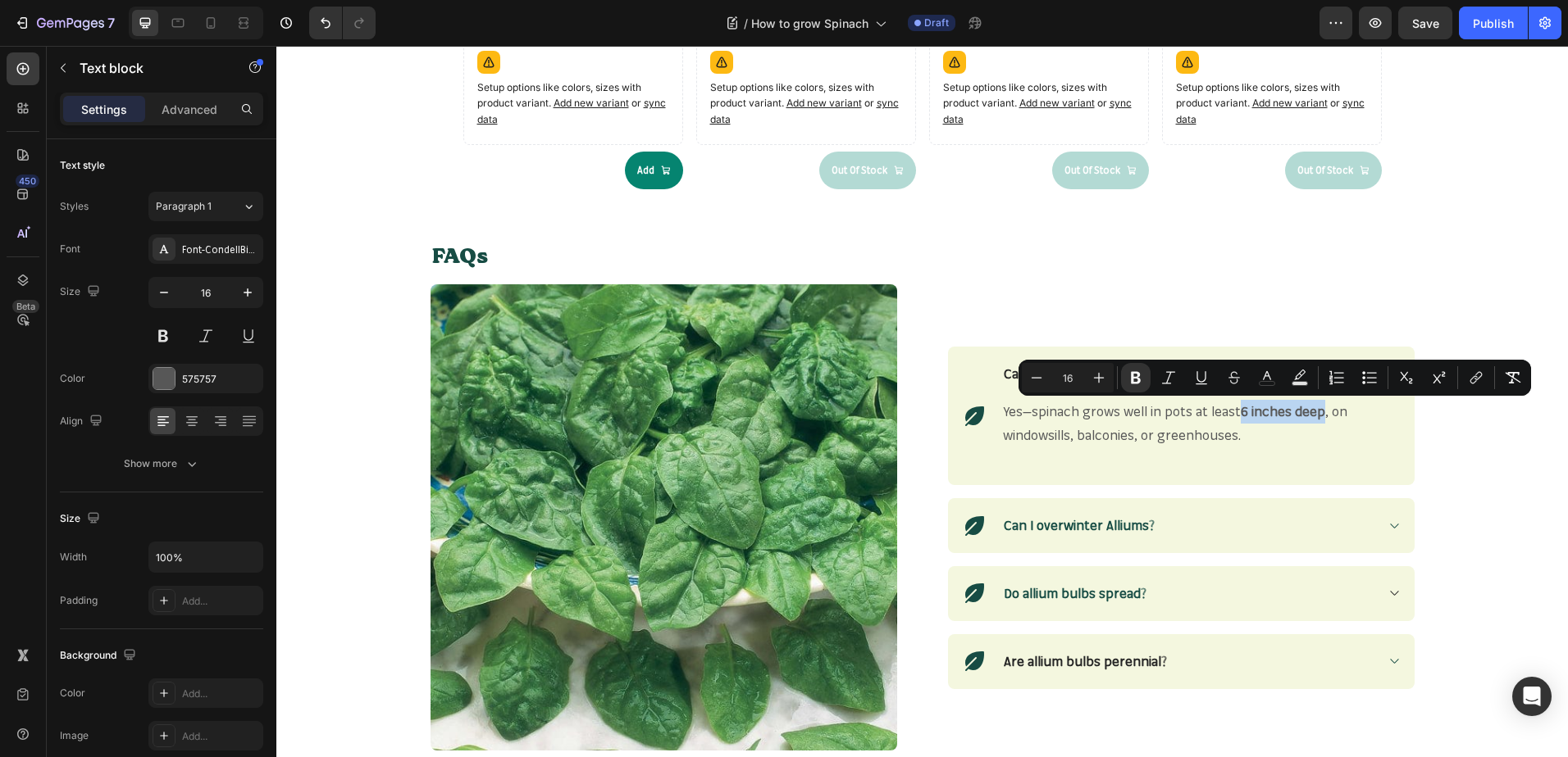
drag, startPoint x: 1232, startPoint y: 410, endPoint x: 1303, endPoint y: 410, distance: 71.0
click at [1303, 410] on p "Yes—spinach grows well in pots at least 6 inches deep , on windowsills, balconi…" at bounding box center [1200, 423] width 396 height 47
click at [1138, 381] on icon "Editor contextual toolbar" at bounding box center [1135, 378] width 9 height 12
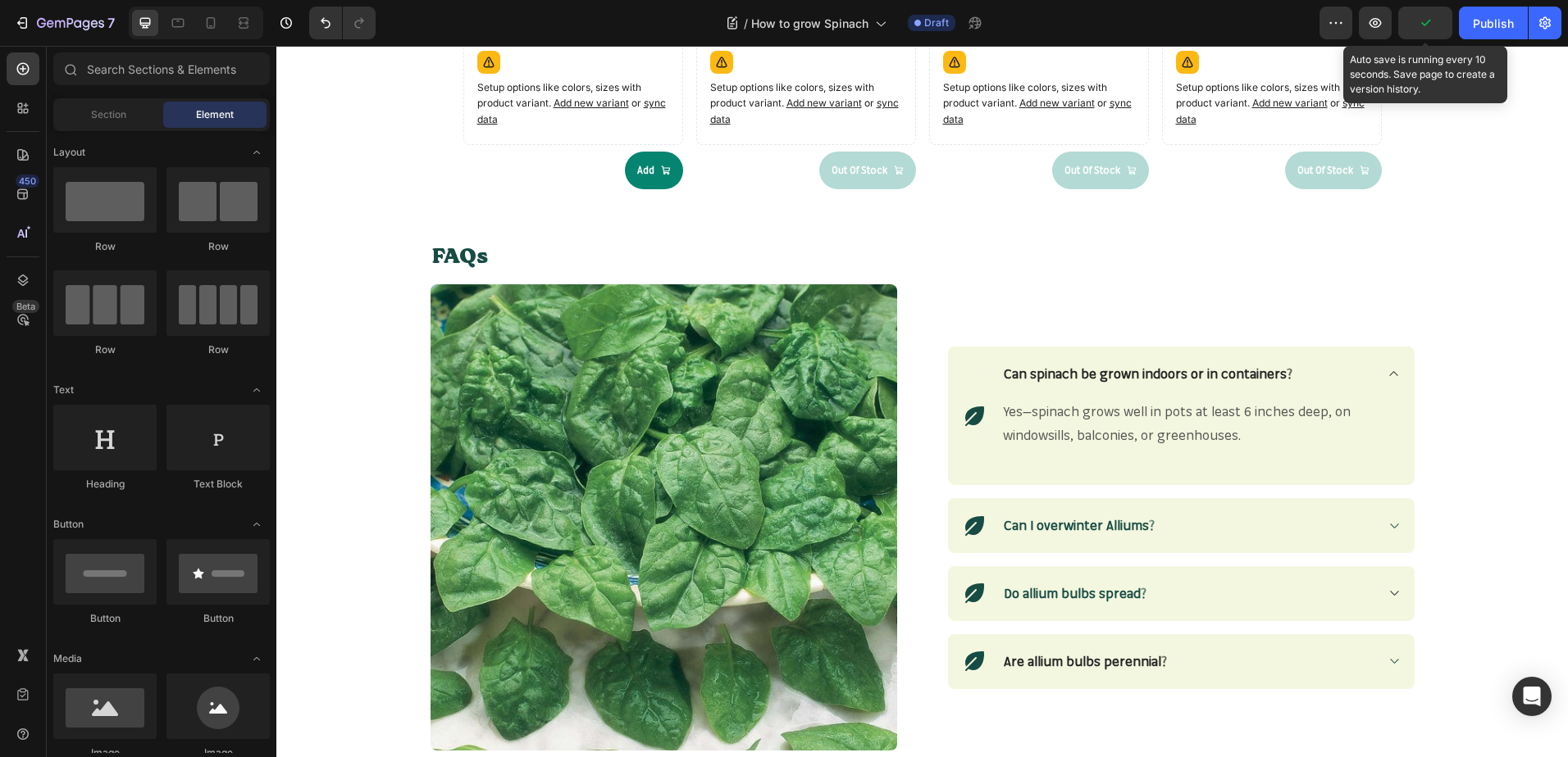
click at [1431, 23] on icon "button" at bounding box center [1424, 22] width 16 height 16
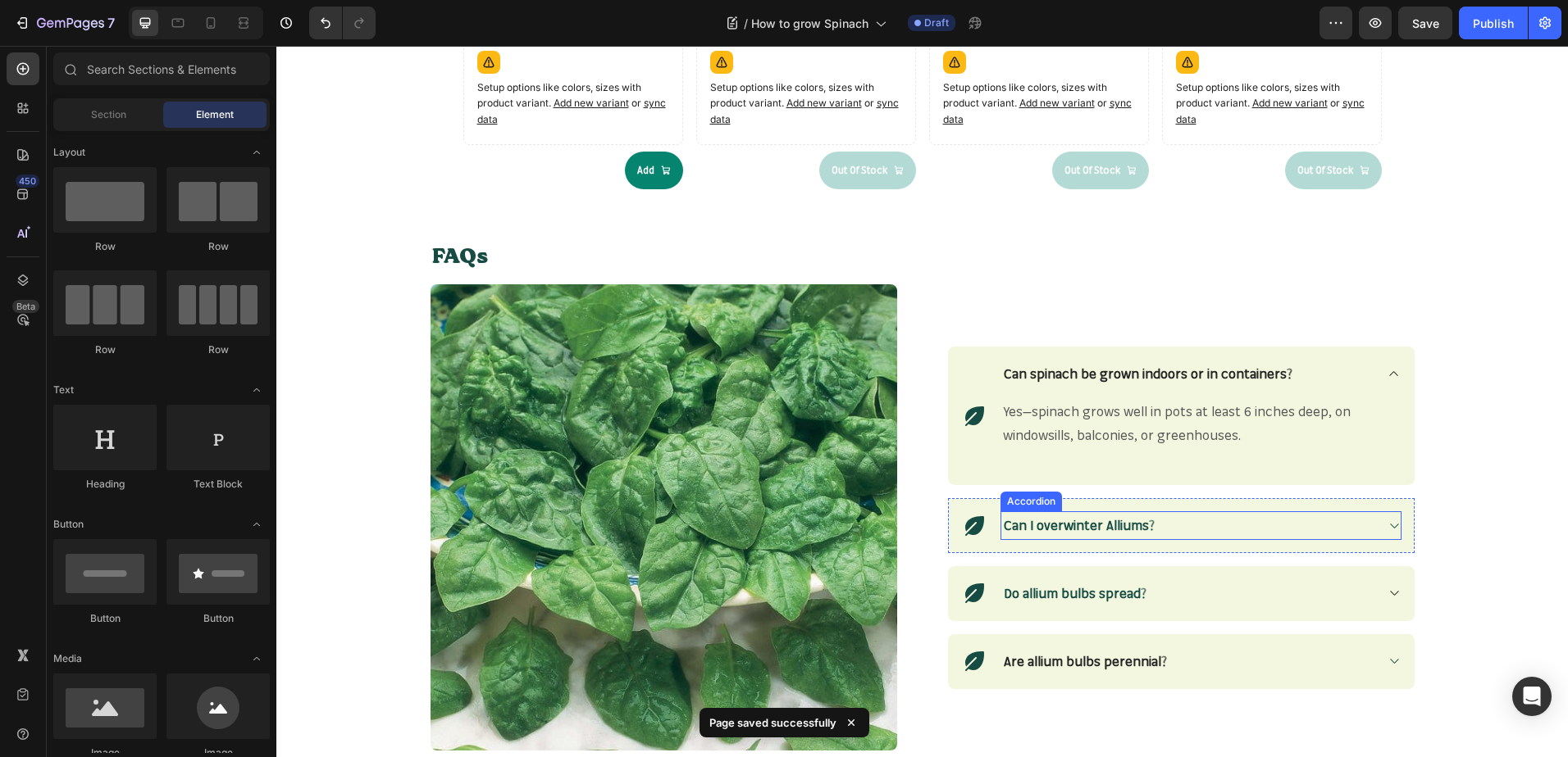
click at [1387, 520] on div at bounding box center [1393, 526] width 13 height 13
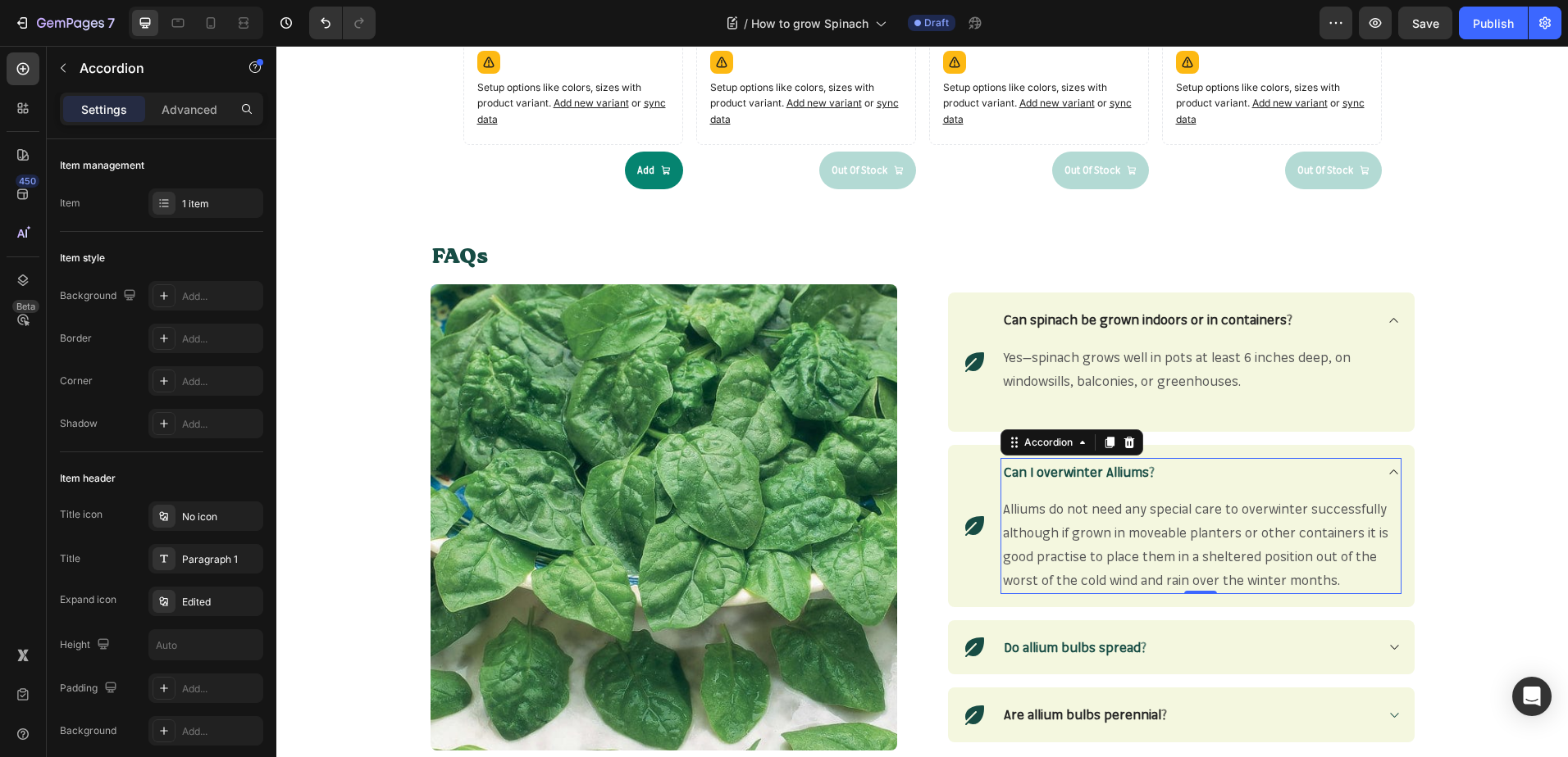
click at [1127, 471] on strong "Can I overwinter Alliums?" at bounding box center [1078, 472] width 150 height 16
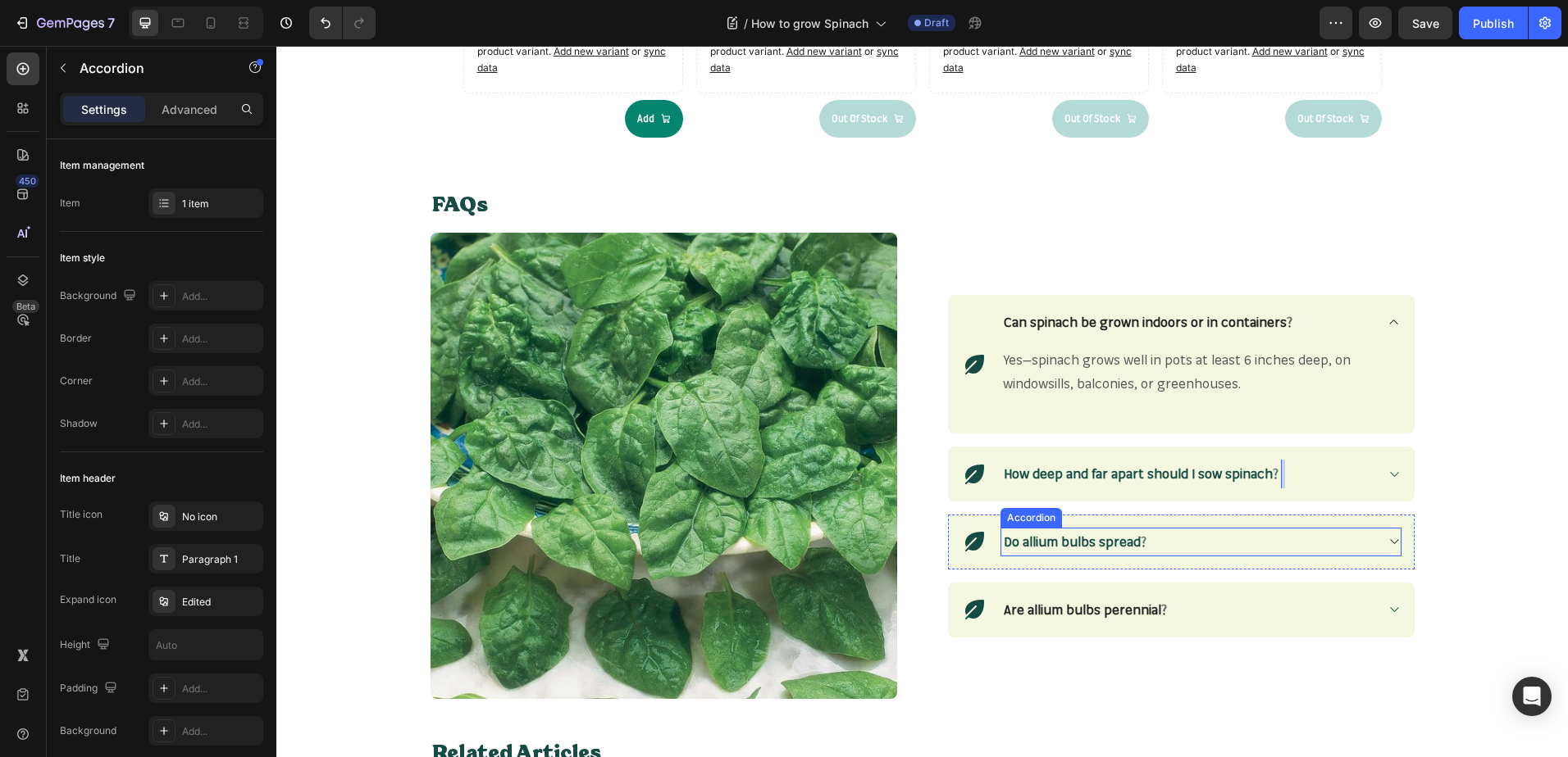
scroll to position [1966, 0]
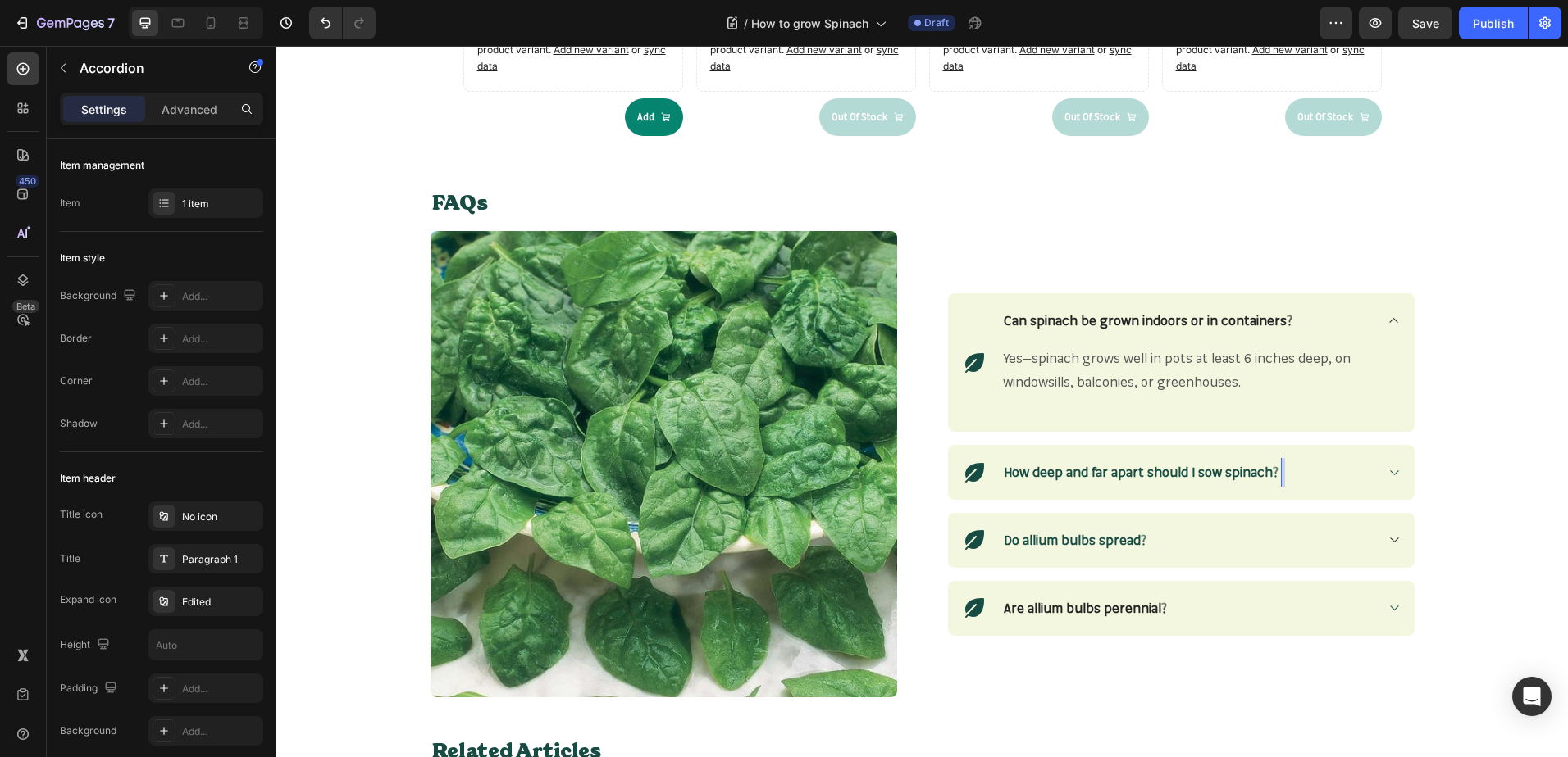
click at [1387, 474] on icon at bounding box center [1393, 473] width 12 height 13
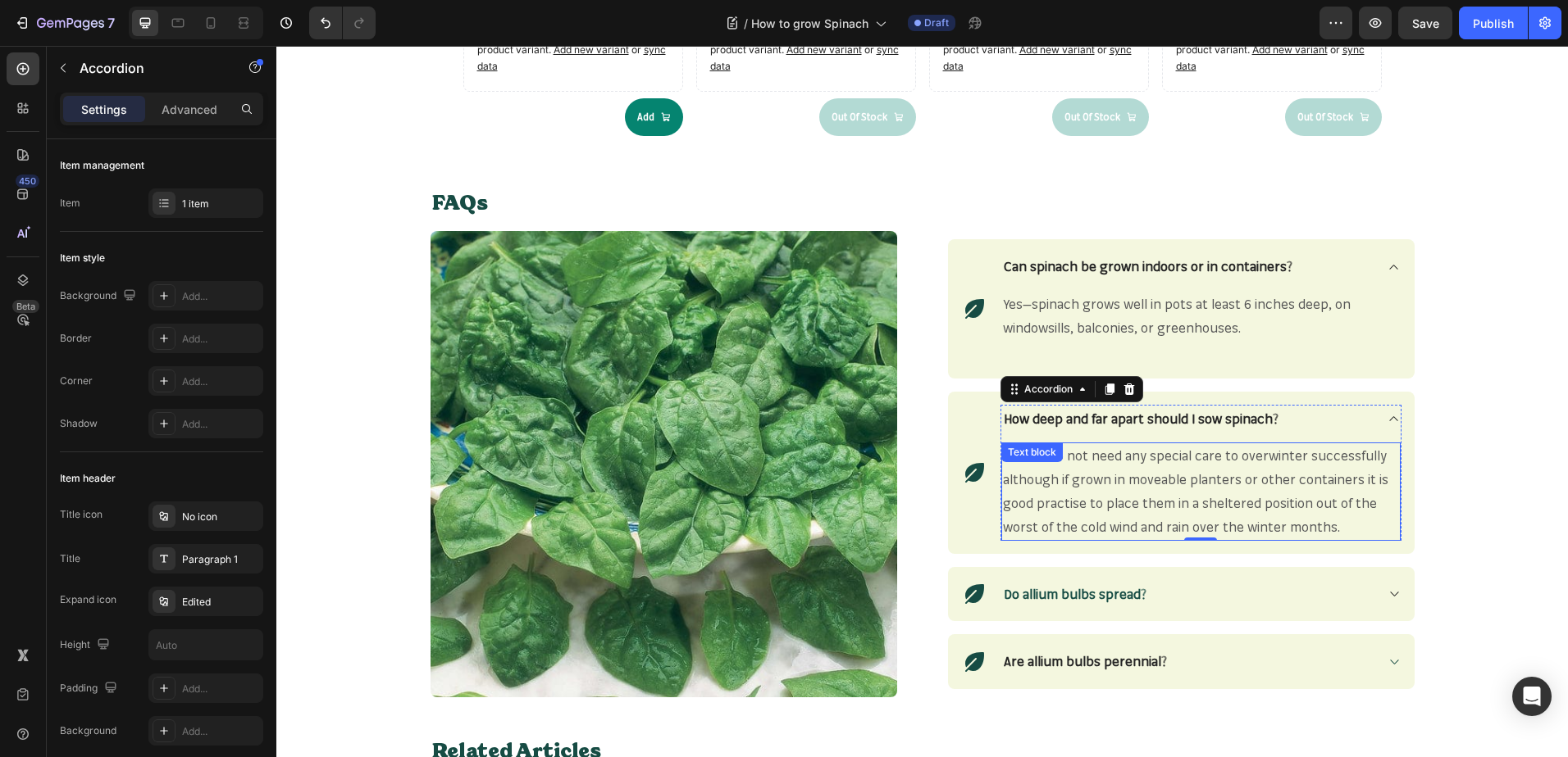
click at [1233, 475] on span "Alliums do not need any special care to overwinter successfully although if gro…" at bounding box center [1195, 491] width 385 height 87
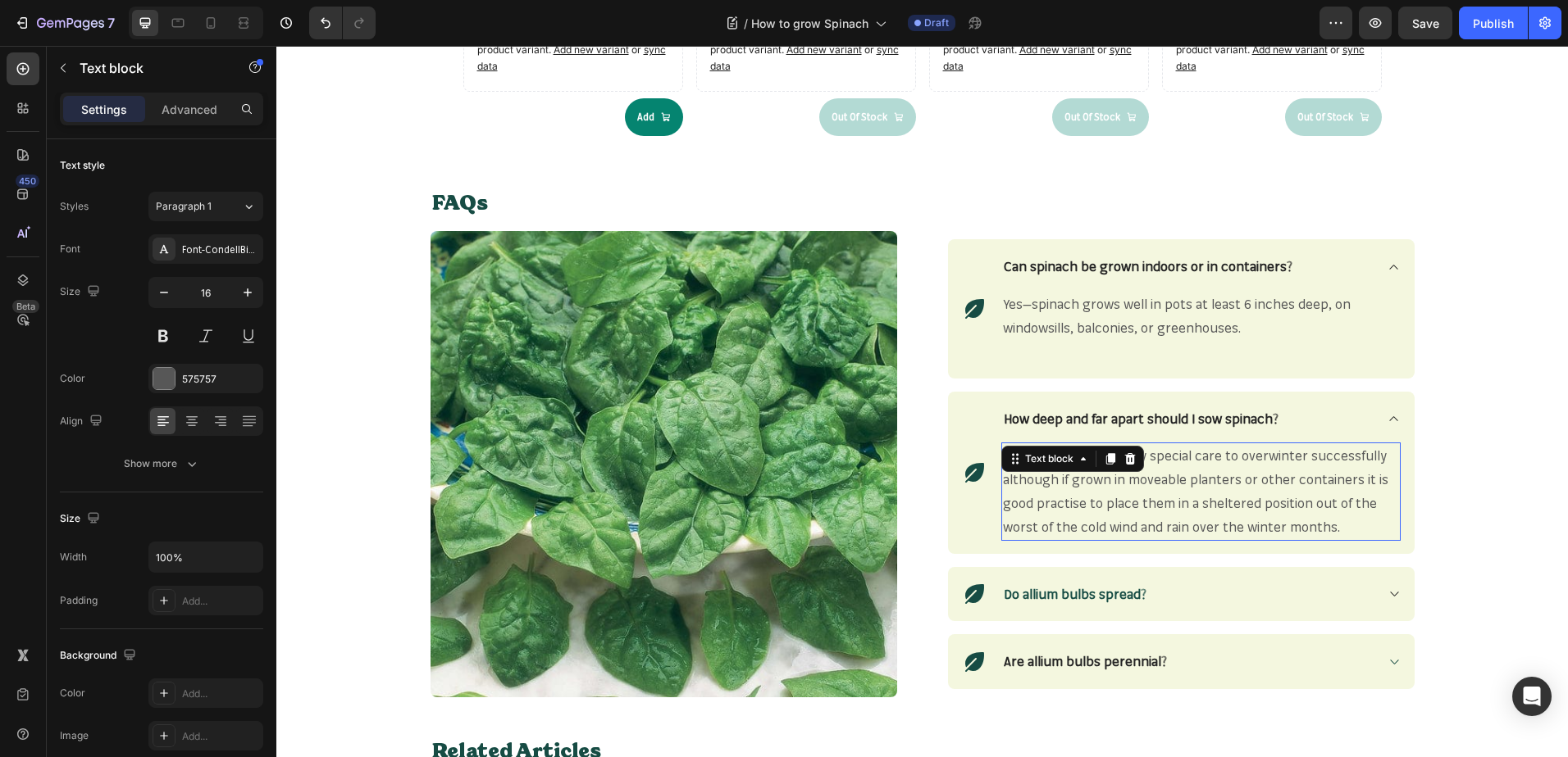
click at [1233, 475] on span "Alliums do not need any special care to overwinter successfully although if gro…" at bounding box center [1195, 491] width 385 height 87
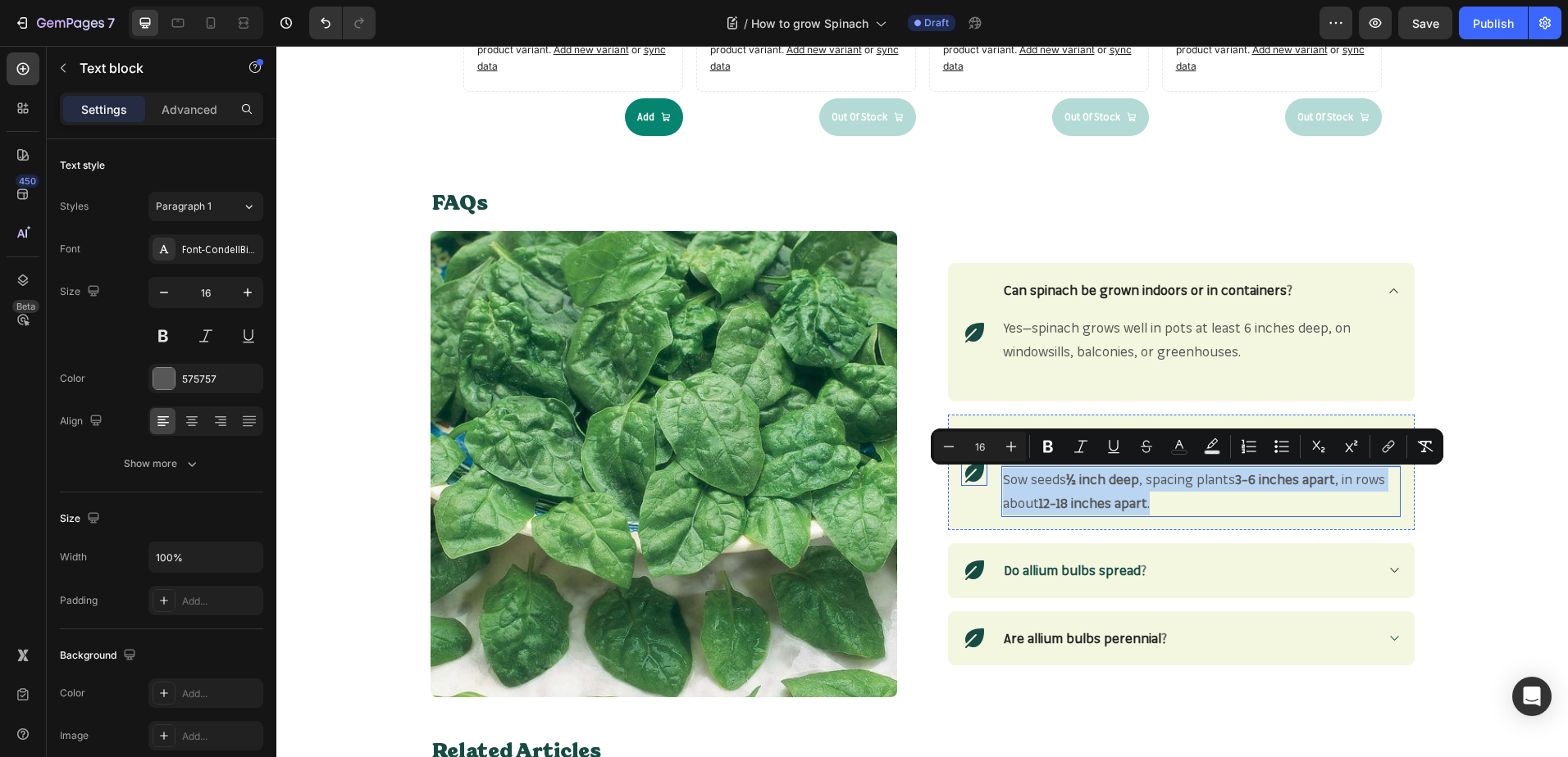
drag, startPoint x: 1164, startPoint y: 499, endPoint x: 972, endPoint y: 473, distance: 193.8
click at [972, 473] on div "Icon How deep and far apart should I sow spinach? Sow seeds ½ inch deep , spaci…" at bounding box center [1181, 473] width 467 height 115
click at [1049, 451] on icon "Editor contextual toolbar" at bounding box center [1047, 447] width 9 height 12
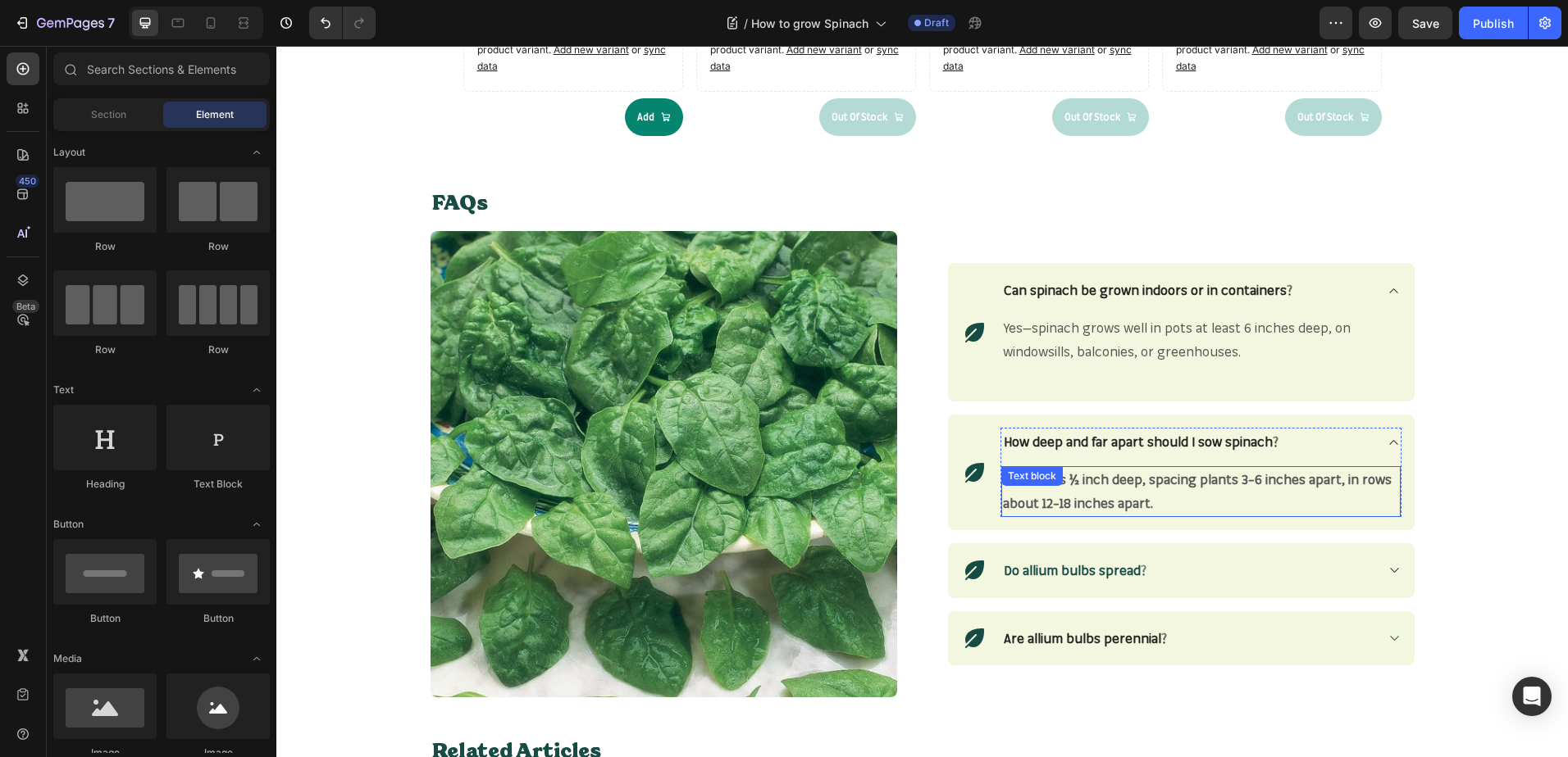
click at [1143, 499] on strong "Sow seeds ½ inch deep, spacing plants 3–6 inches apart, in rows about 12–18 inc…" at bounding box center [1197, 491] width 389 height 40
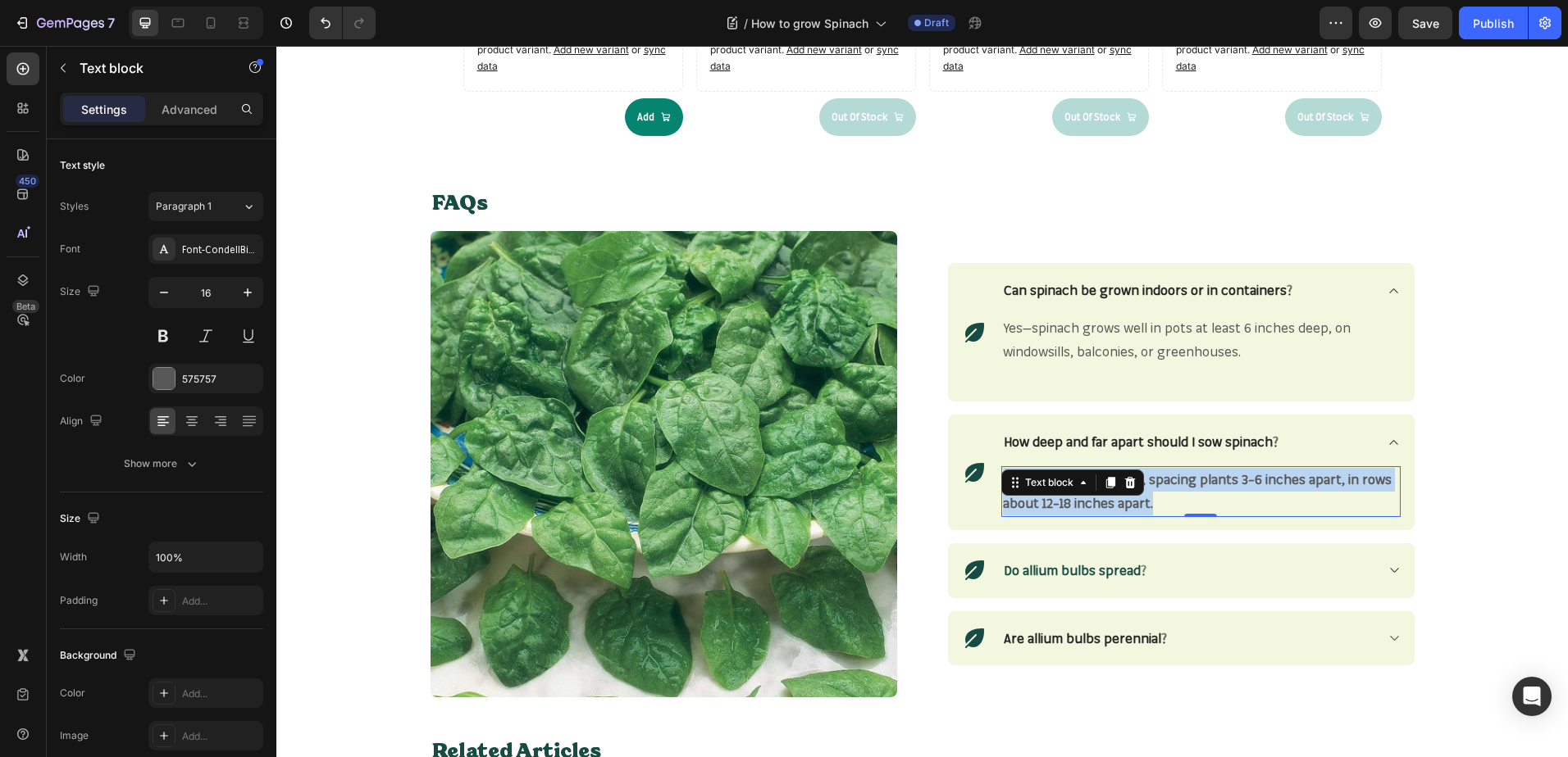
click at [1143, 499] on strong "Sow seeds ½ inch deep, spacing plants 3–6 inches apart, in rows about 12–18 inc…" at bounding box center [1197, 491] width 389 height 40
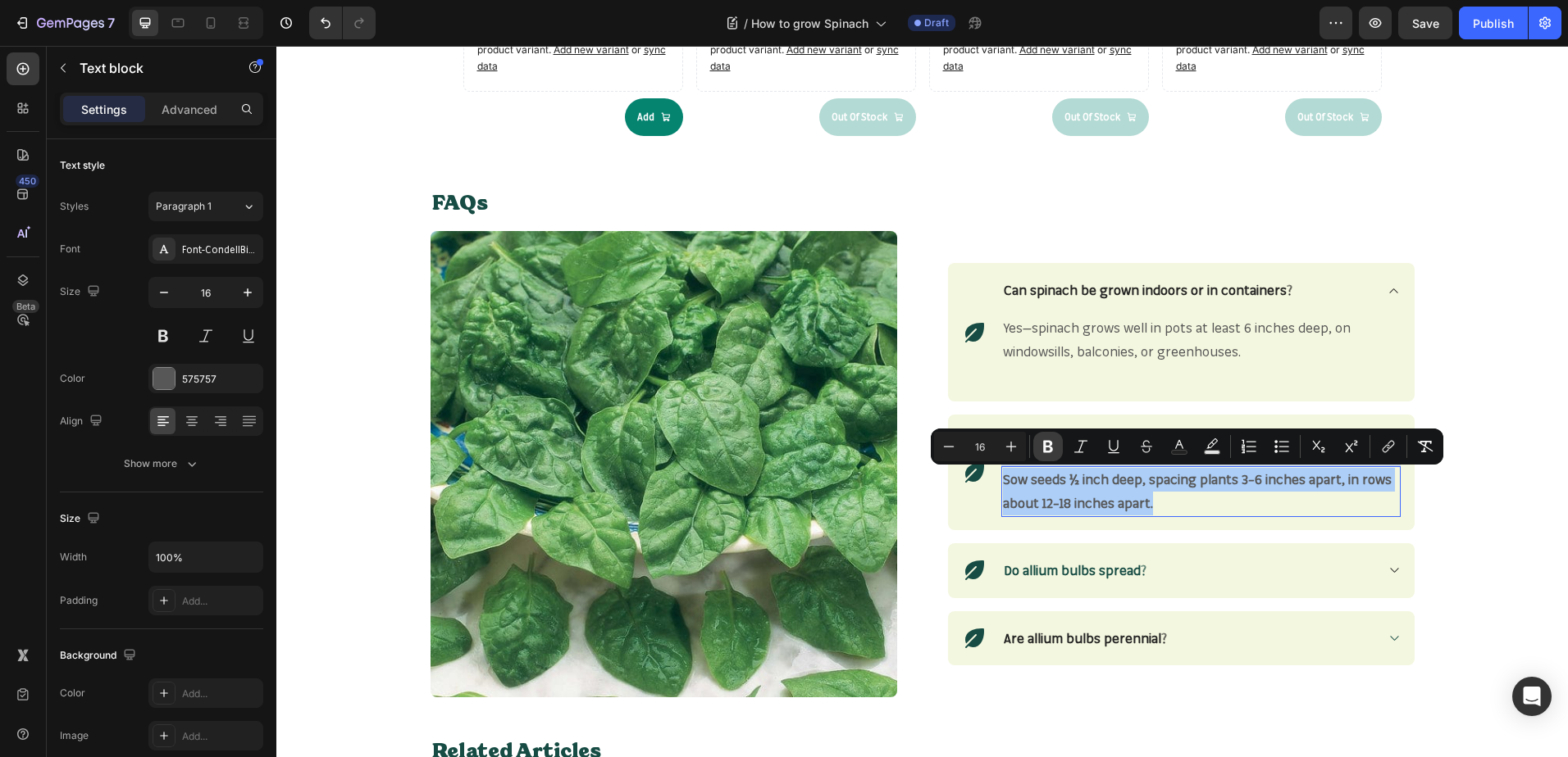
click at [1045, 445] on icon "Editor contextual toolbar" at bounding box center [1047, 447] width 9 height 12
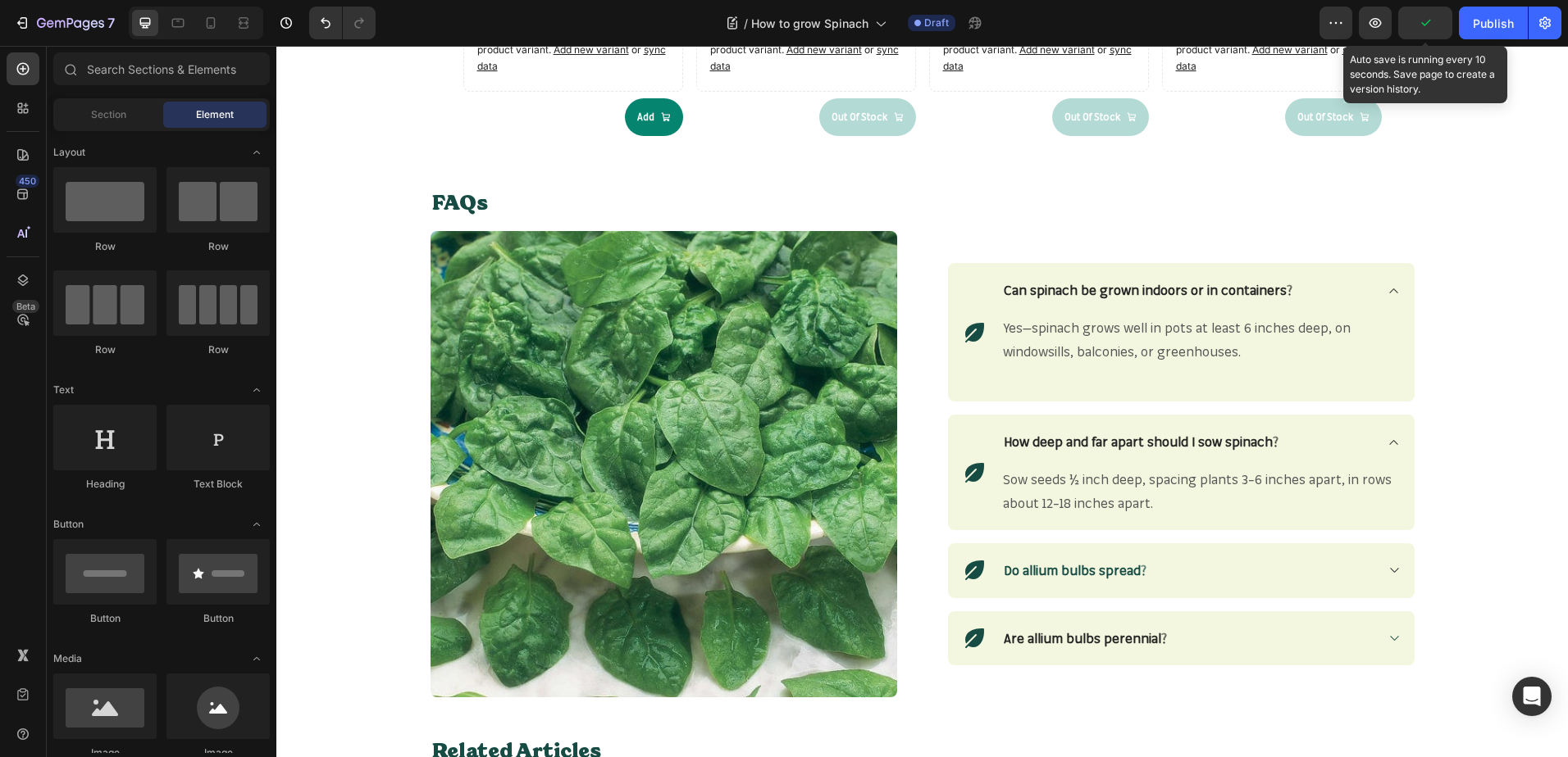
click at [1429, 16] on icon "button" at bounding box center [1424, 22] width 16 height 16
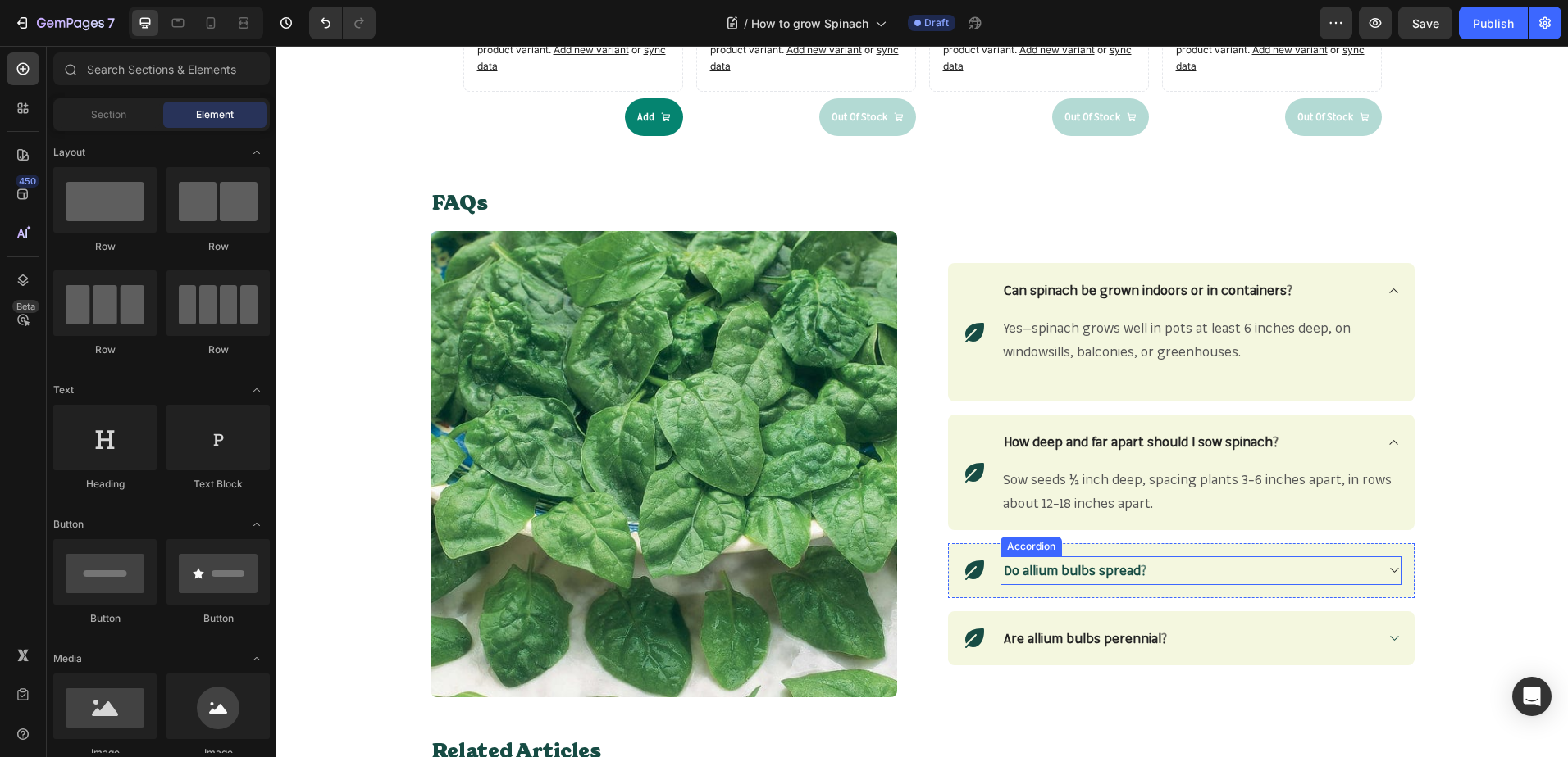
click at [1096, 577] on strong "Do allium bulbs spread?" at bounding box center [1075, 570] width 143 height 16
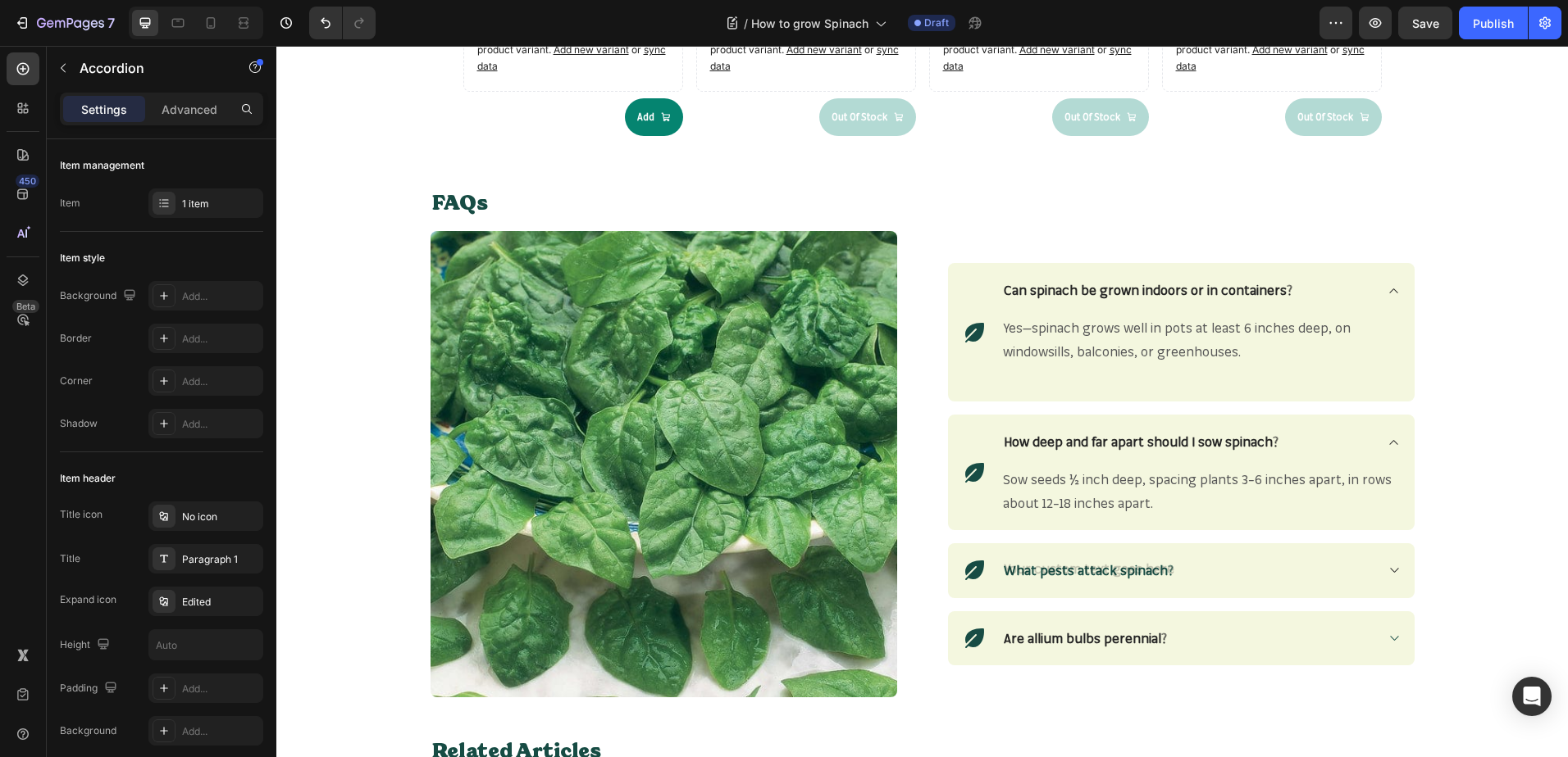
scroll to position [1955, 0]
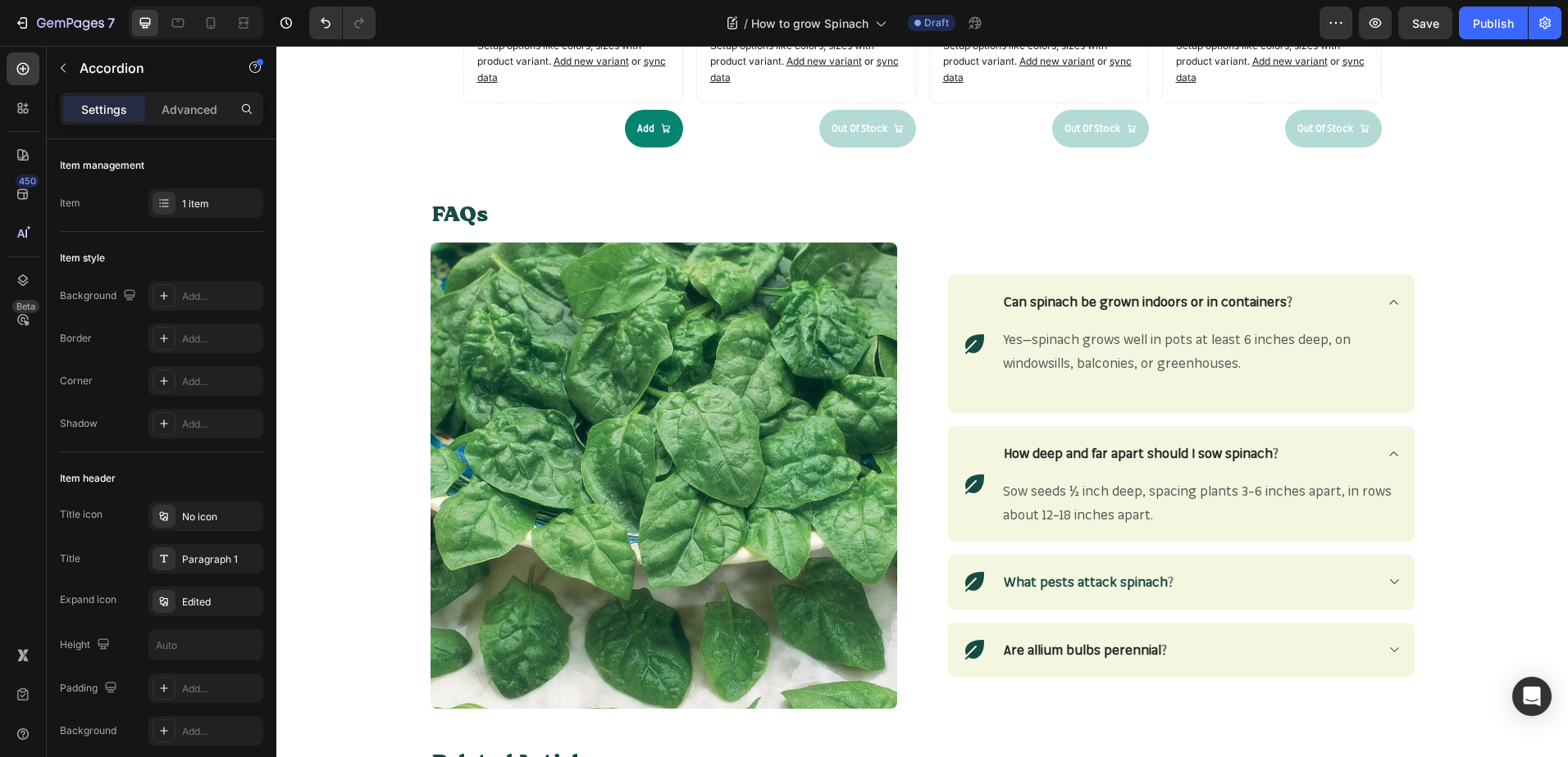
click at [1377, 578] on div "What pests attack spinach?" at bounding box center [1201, 582] width 399 height 28
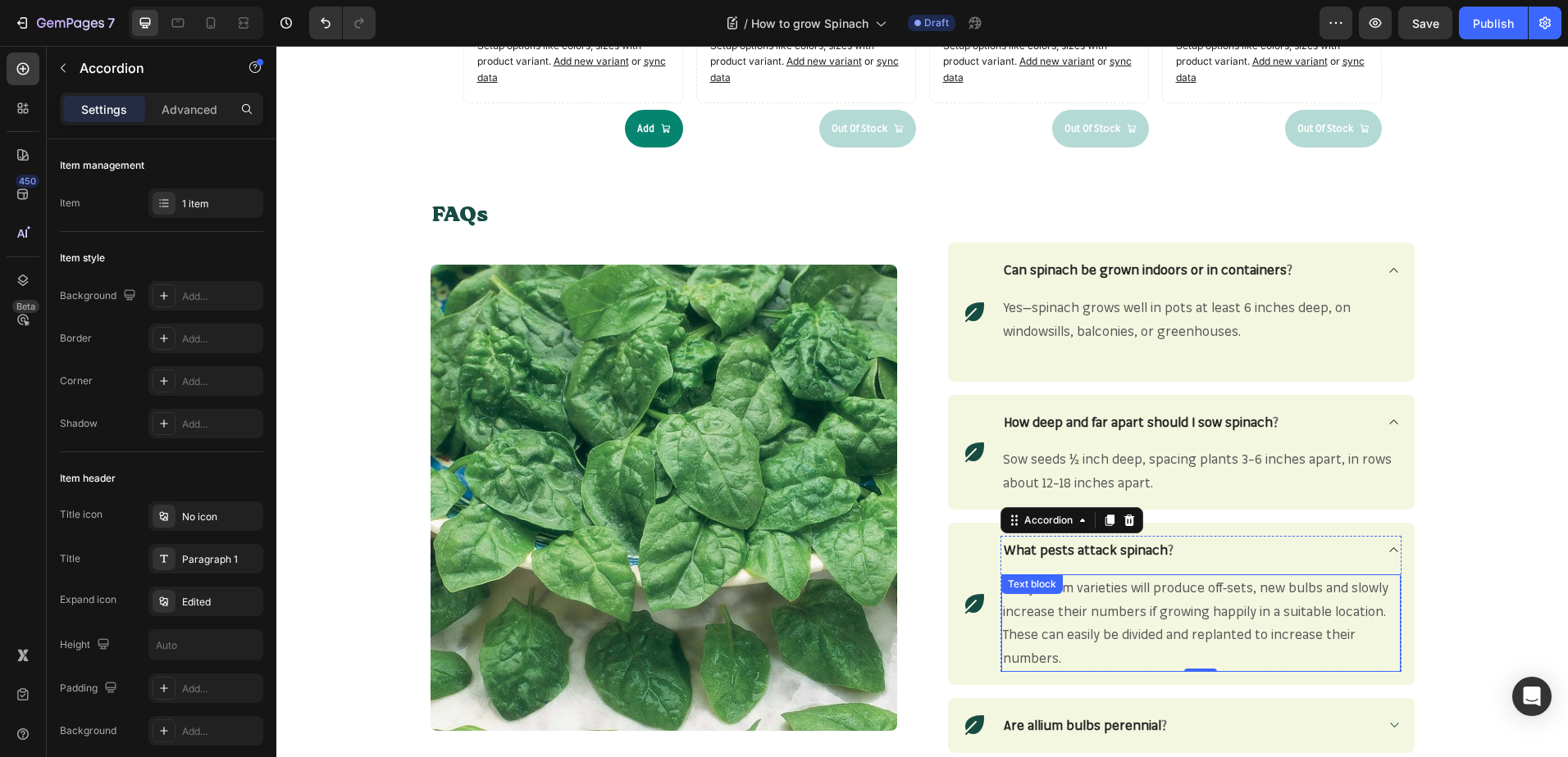
click at [1072, 627] on span "Many allium varieties will produce off-sets, new bulbs and slowly increase thei…" at bounding box center [1195, 622] width 385 height 87
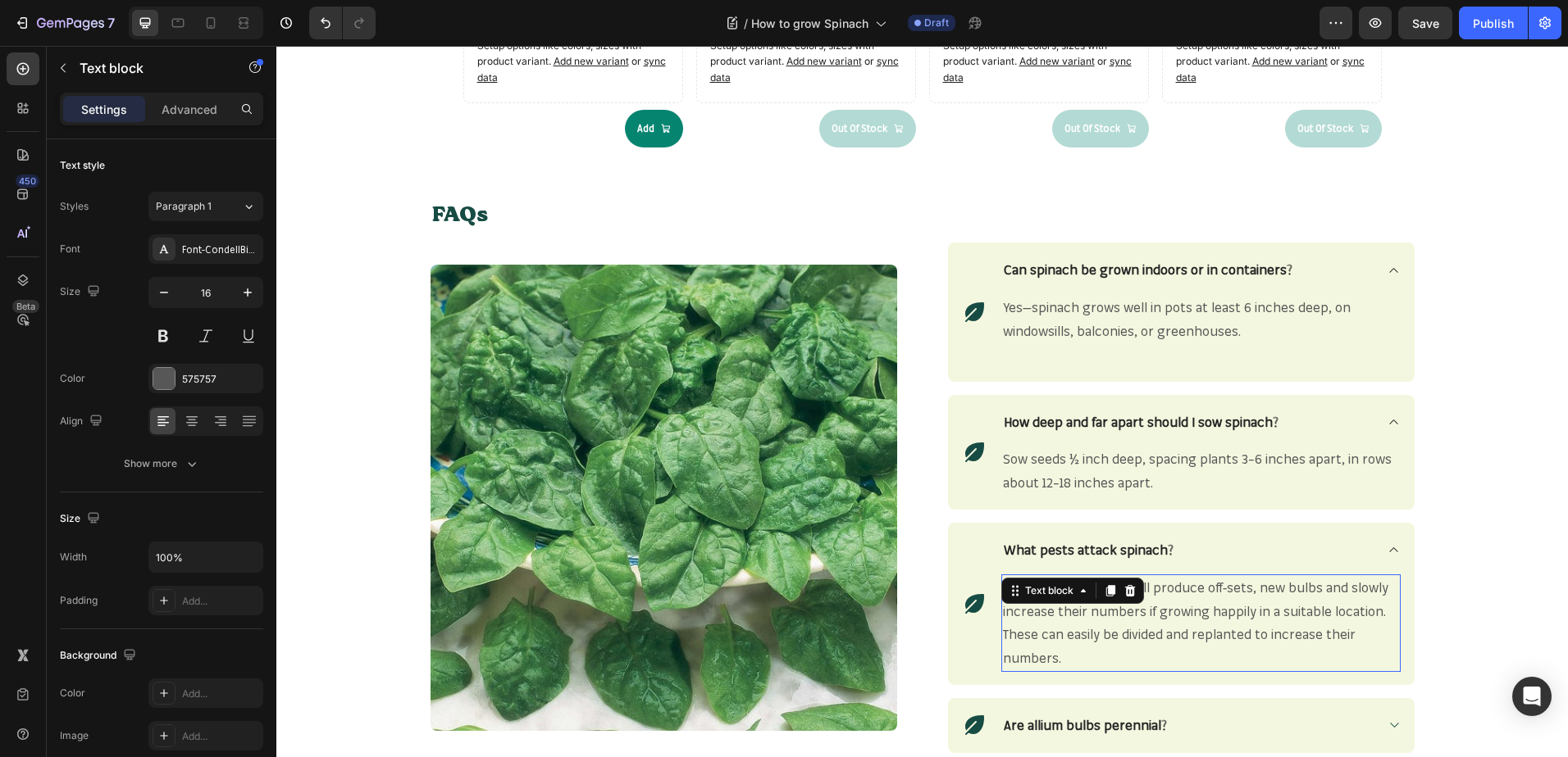
click at [1072, 627] on span "Many allium varieties will produce off-sets, new bulbs and slowly increase thei…" at bounding box center [1195, 622] width 385 height 87
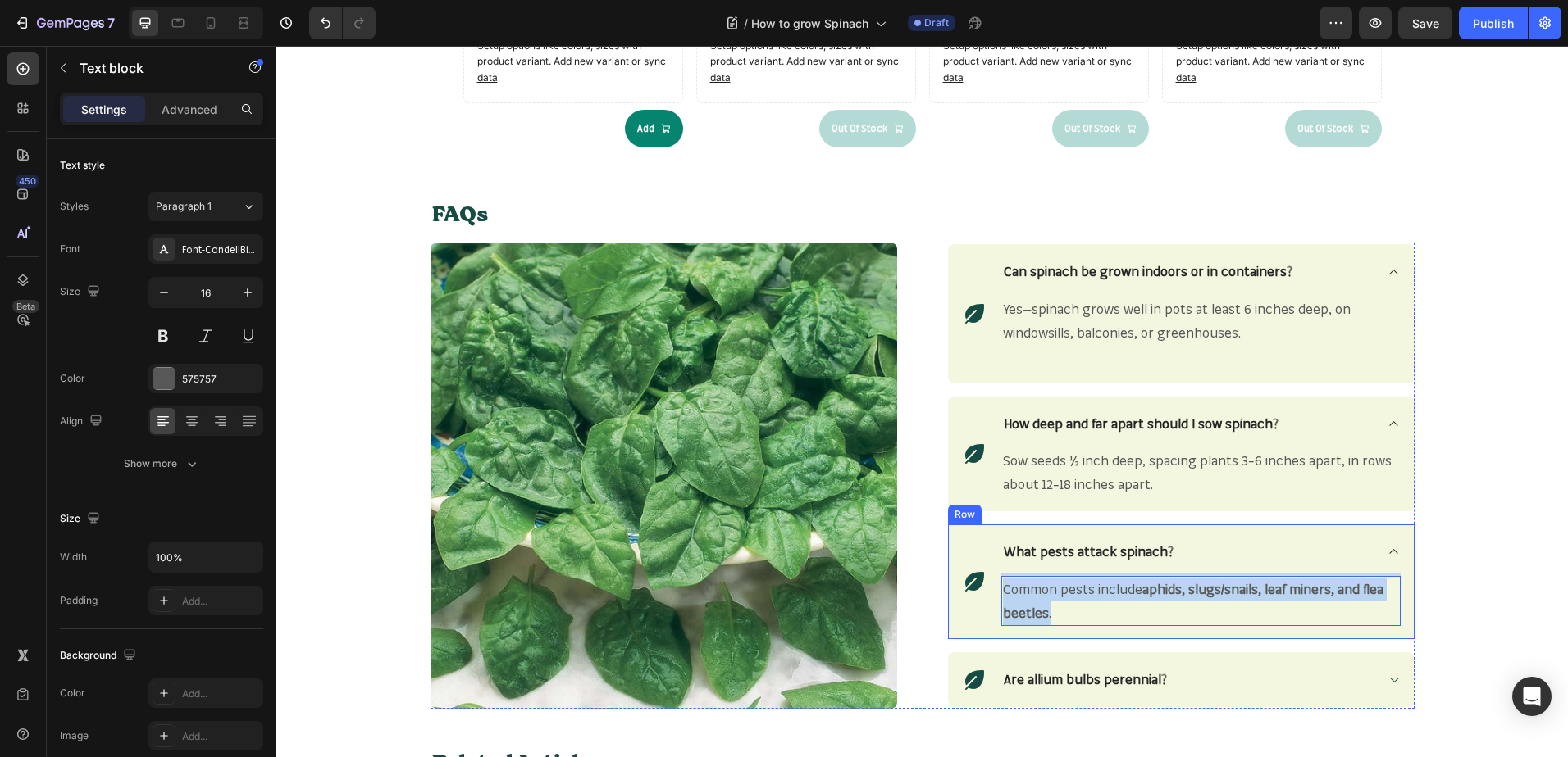
drag, startPoint x: 1047, startPoint y: 611, endPoint x: 988, endPoint y: 581, distance: 66.2
click at [988, 581] on div "Icon What pests attack spinach? Common pests include aphids, slugs/snails, leaf…" at bounding box center [1181, 582] width 467 height 115
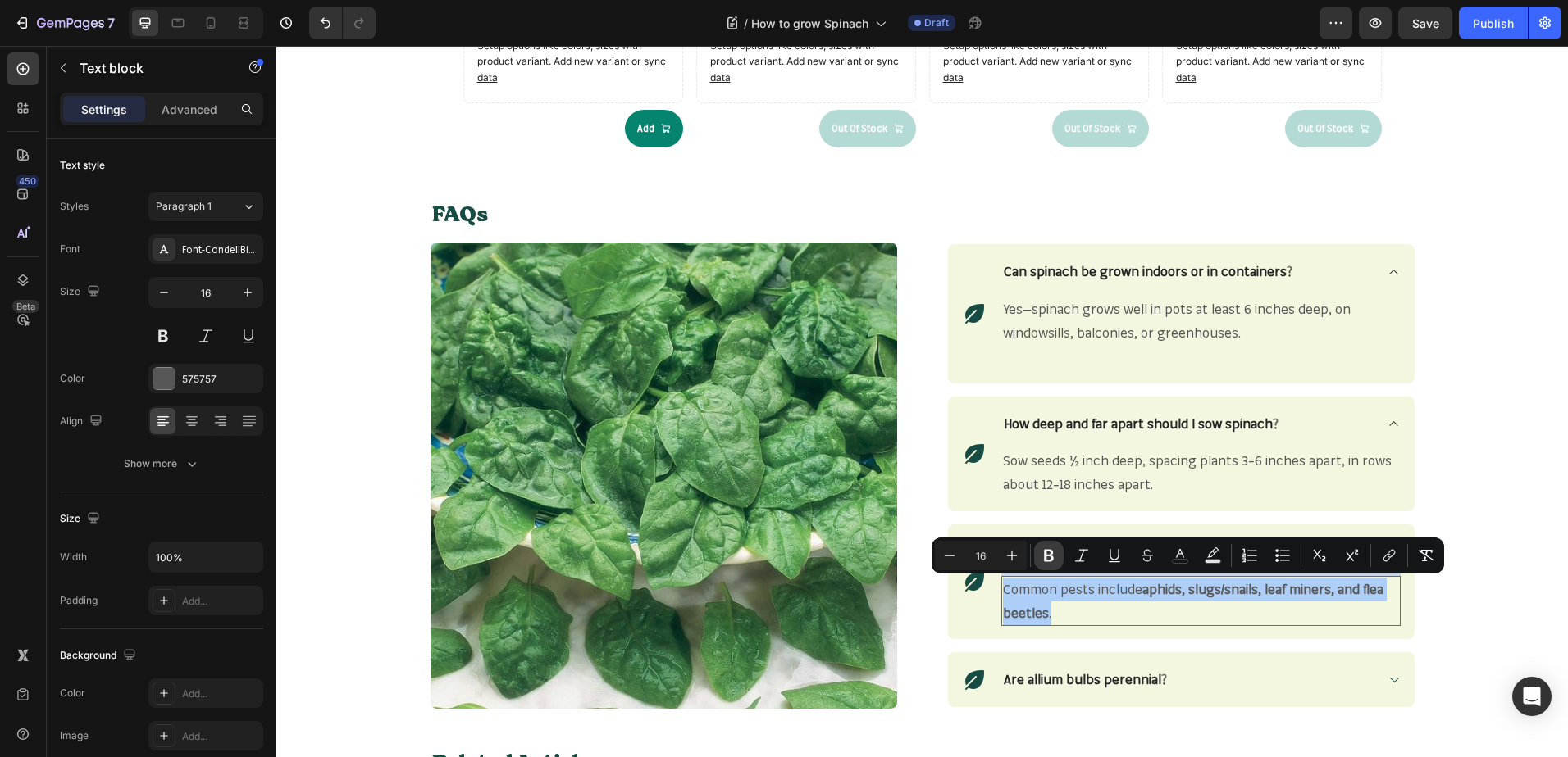
click at [1047, 557] on icon "Editor contextual toolbar" at bounding box center [1048, 555] width 16 height 16
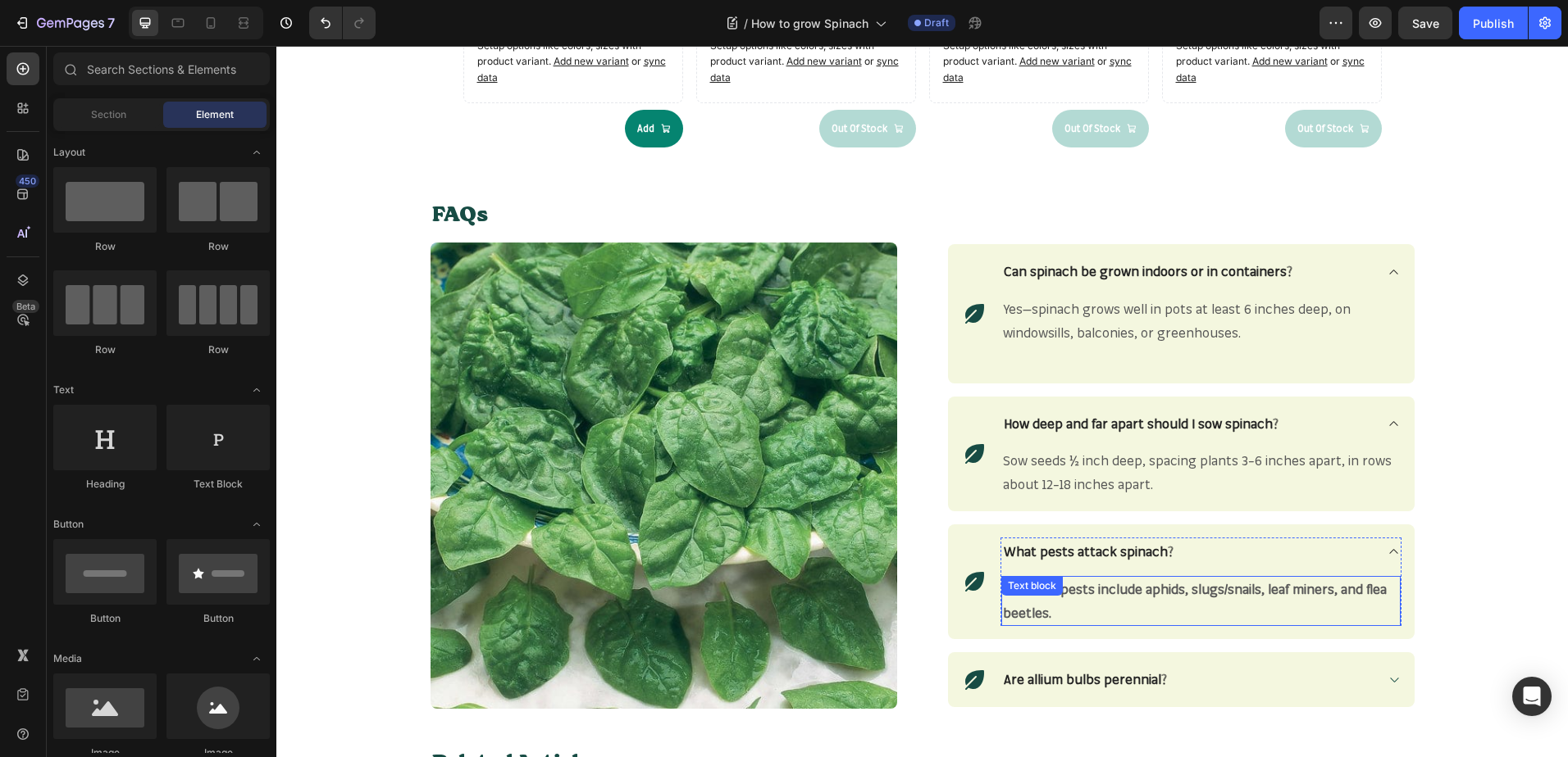
drag, startPoint x: 1122, startPoint y: 611, endPoint x: 1077, endPoint y: 611, distance: 45.0
click at [1118, 611] on p "Common pests include aphids, slugs/snails, leaf miners, and flea beetles." at bounding box center [1200, 601] width 396 height 47
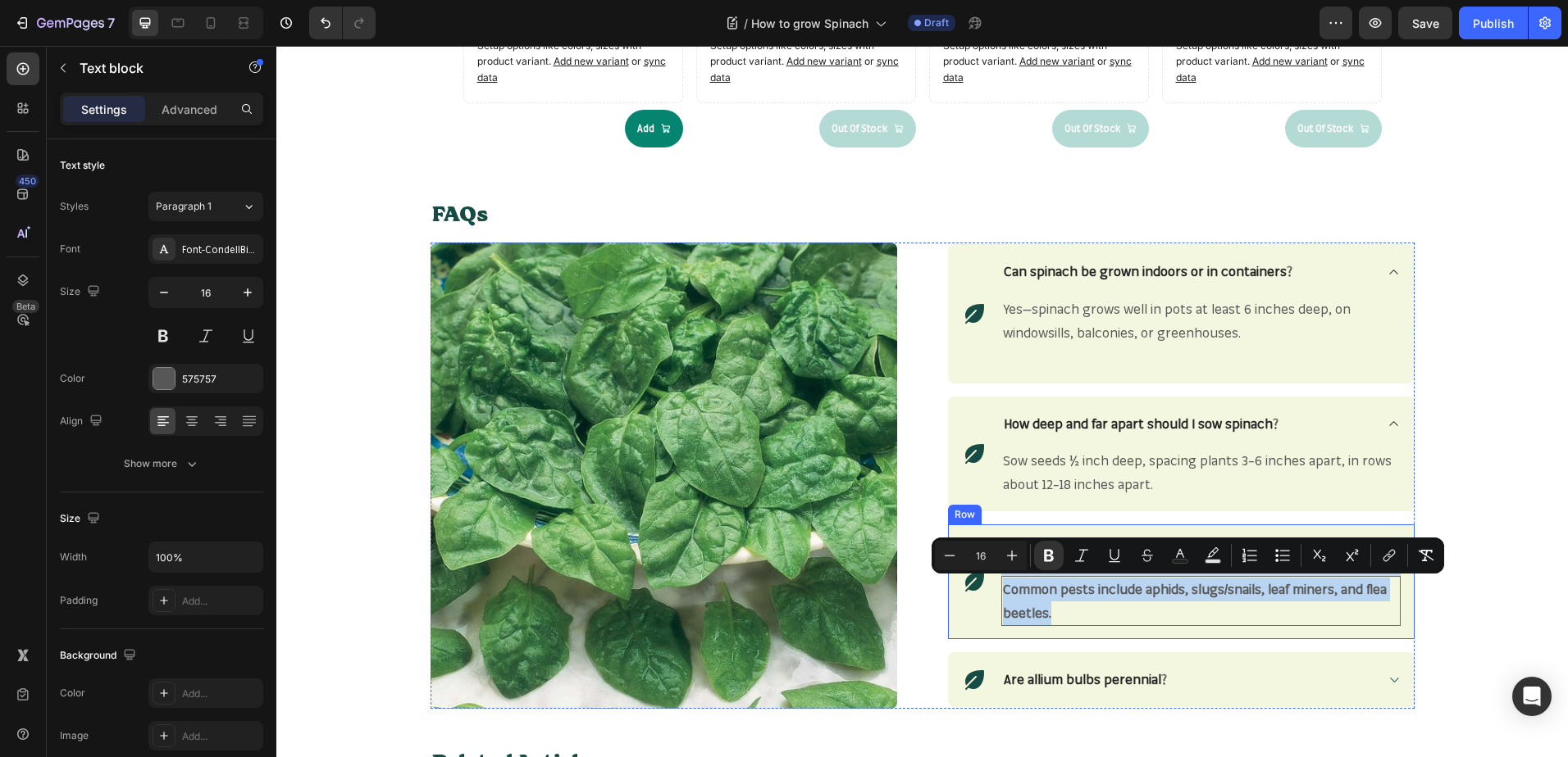
drag, startPoint x: 1054, startPoint y: 611, endPoint x: 993, endPoint y: 590, distance: 64.5
click at [1055, 559] on icon "Editor contextual toolbar" at bounding box center [1048, 555] width 16 height 16
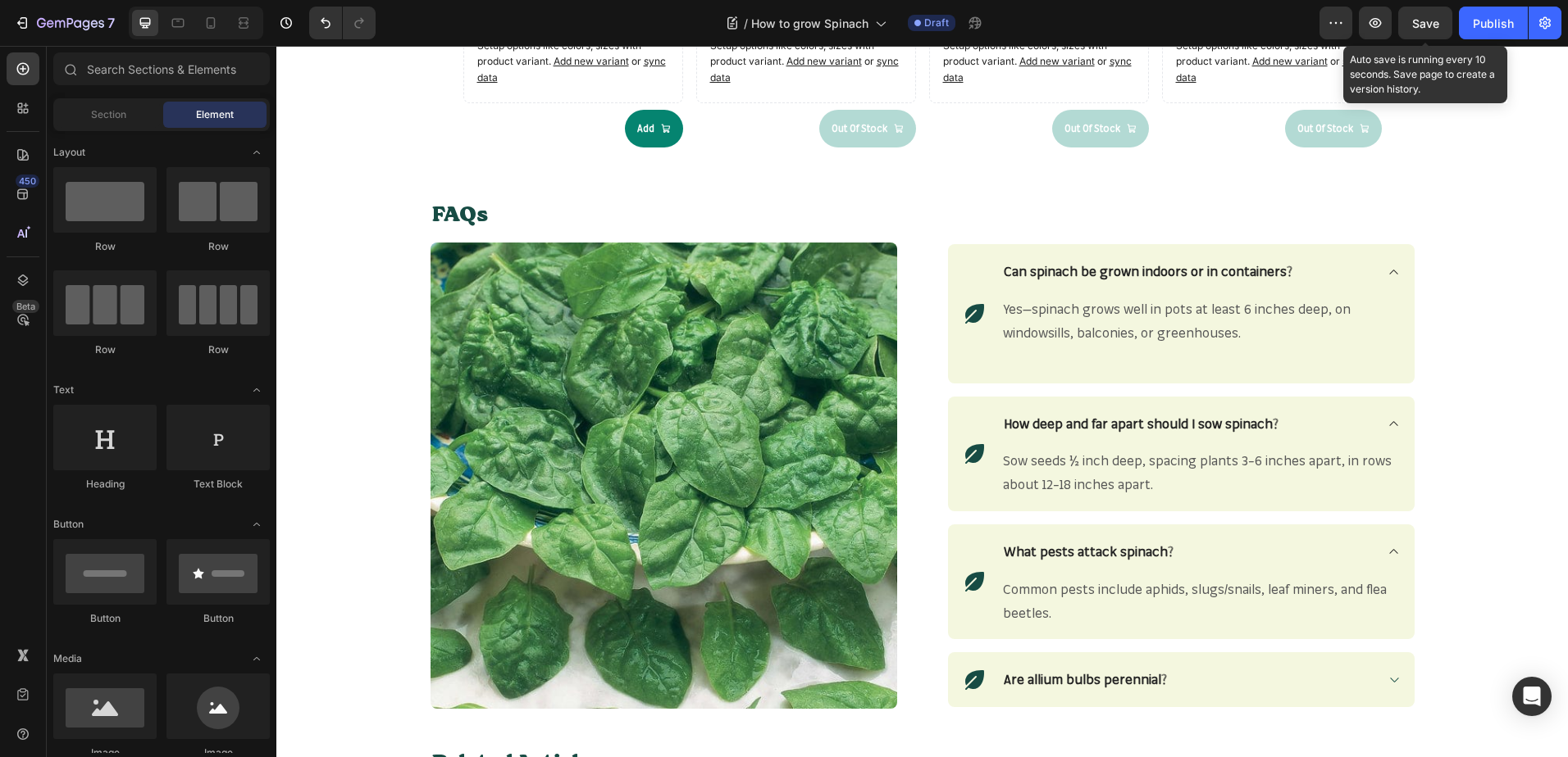
click at [1427, 29] on span "Save" at bounding box center [1424, 23] width 27 height 14
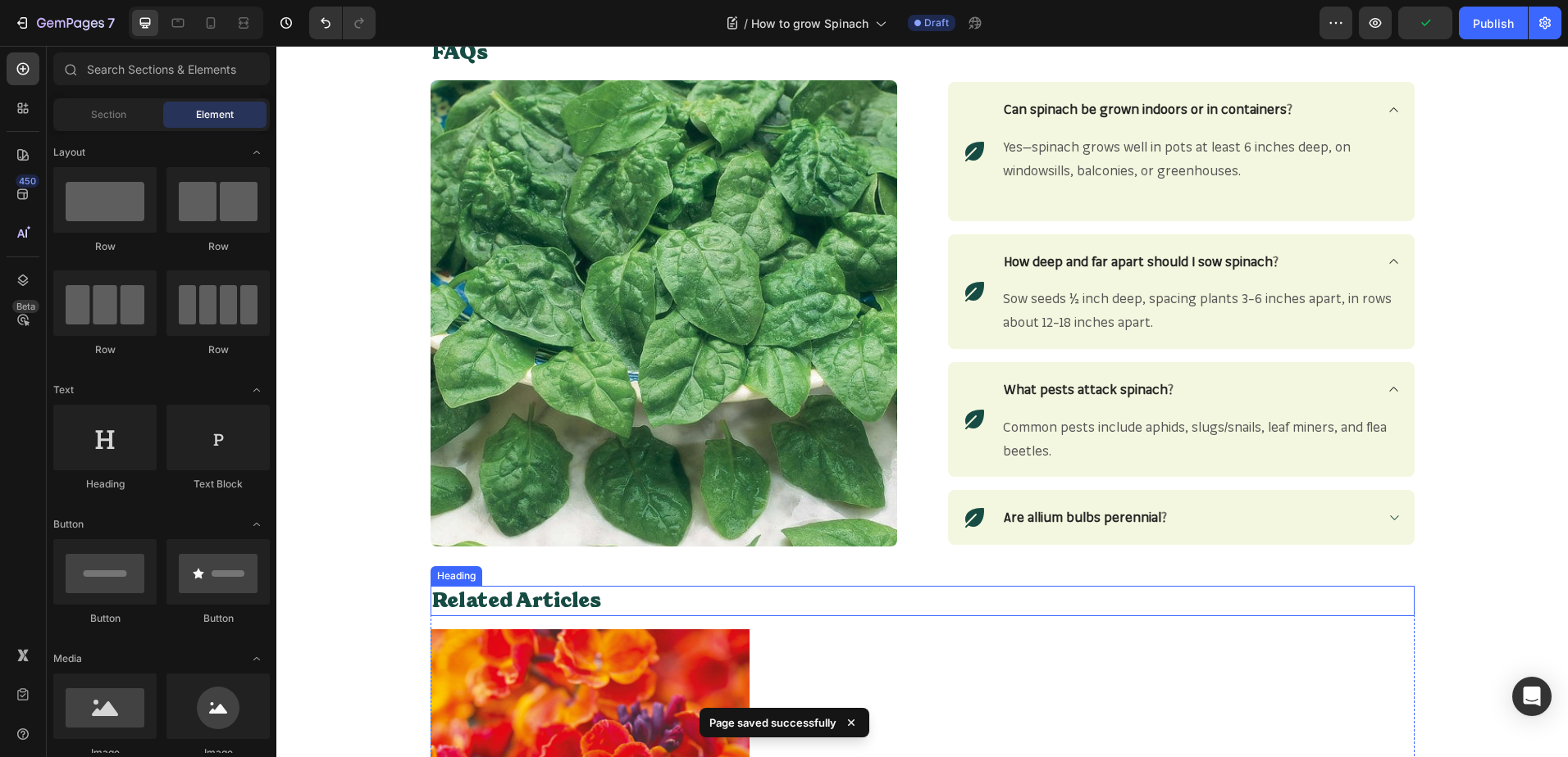
scroll to position [2201, 0]
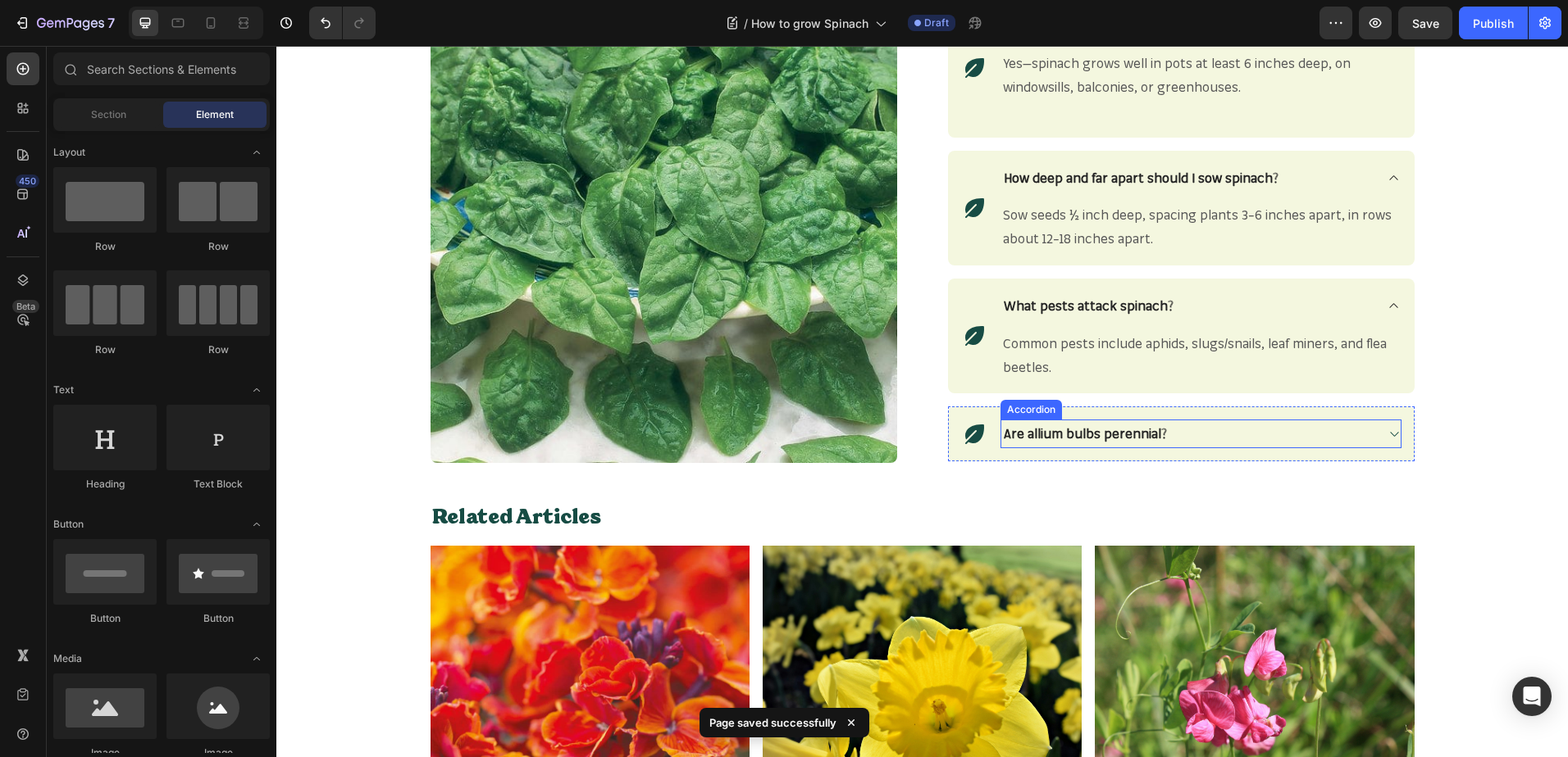
click at [1136, 438] on strong "Are allium bulbs perennial?" at bounding box center [1085, 433] width 163 height 16
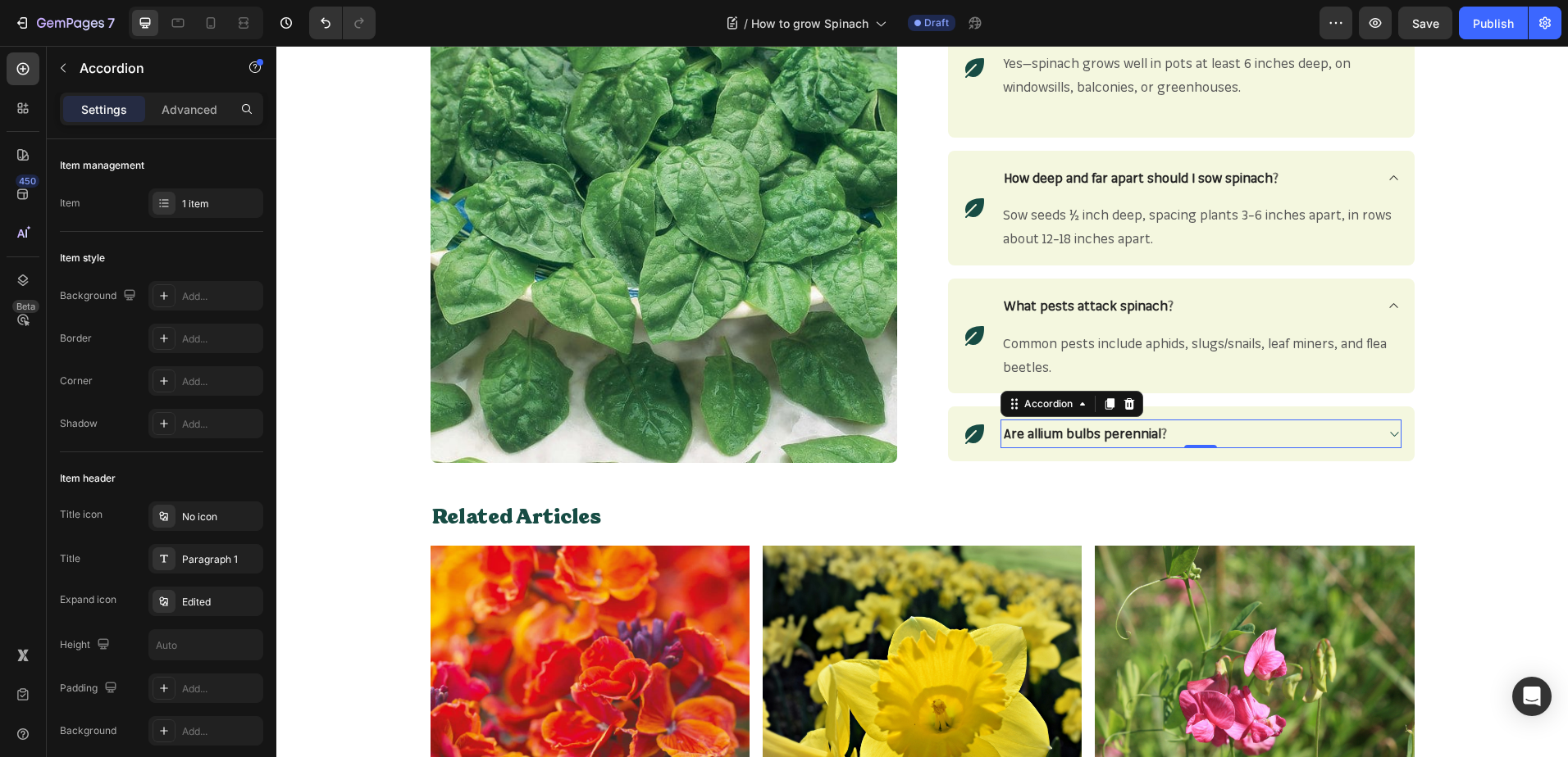
click at [1122, 427] on strong "Are allium bulbs perennial?" at bounding box center [1085, 433] width 163 height 16
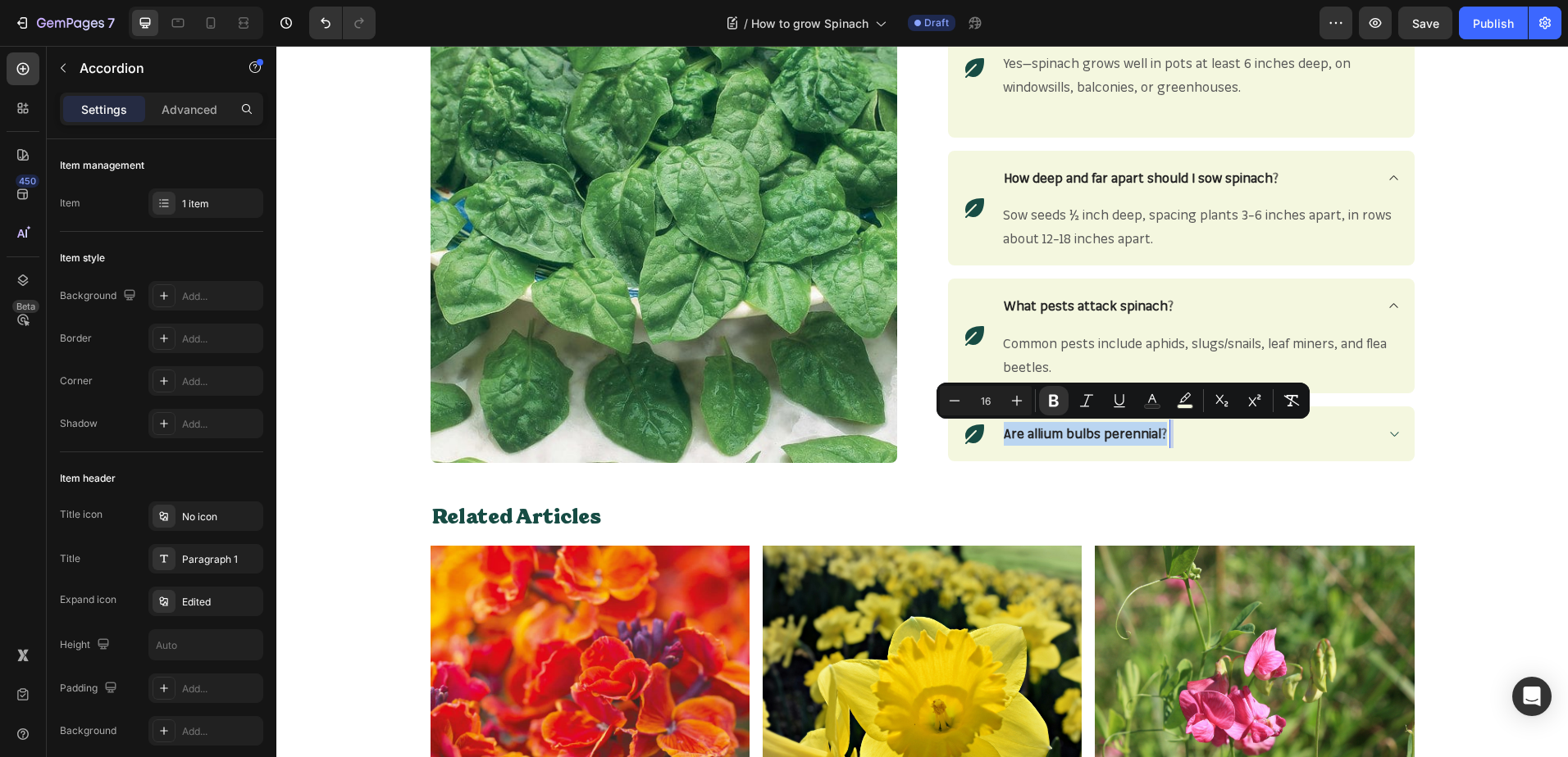
click at [1122, 427] on strong "Are allium bulbs perennial?" at bounding box center [1085, 433] width 163 height 16
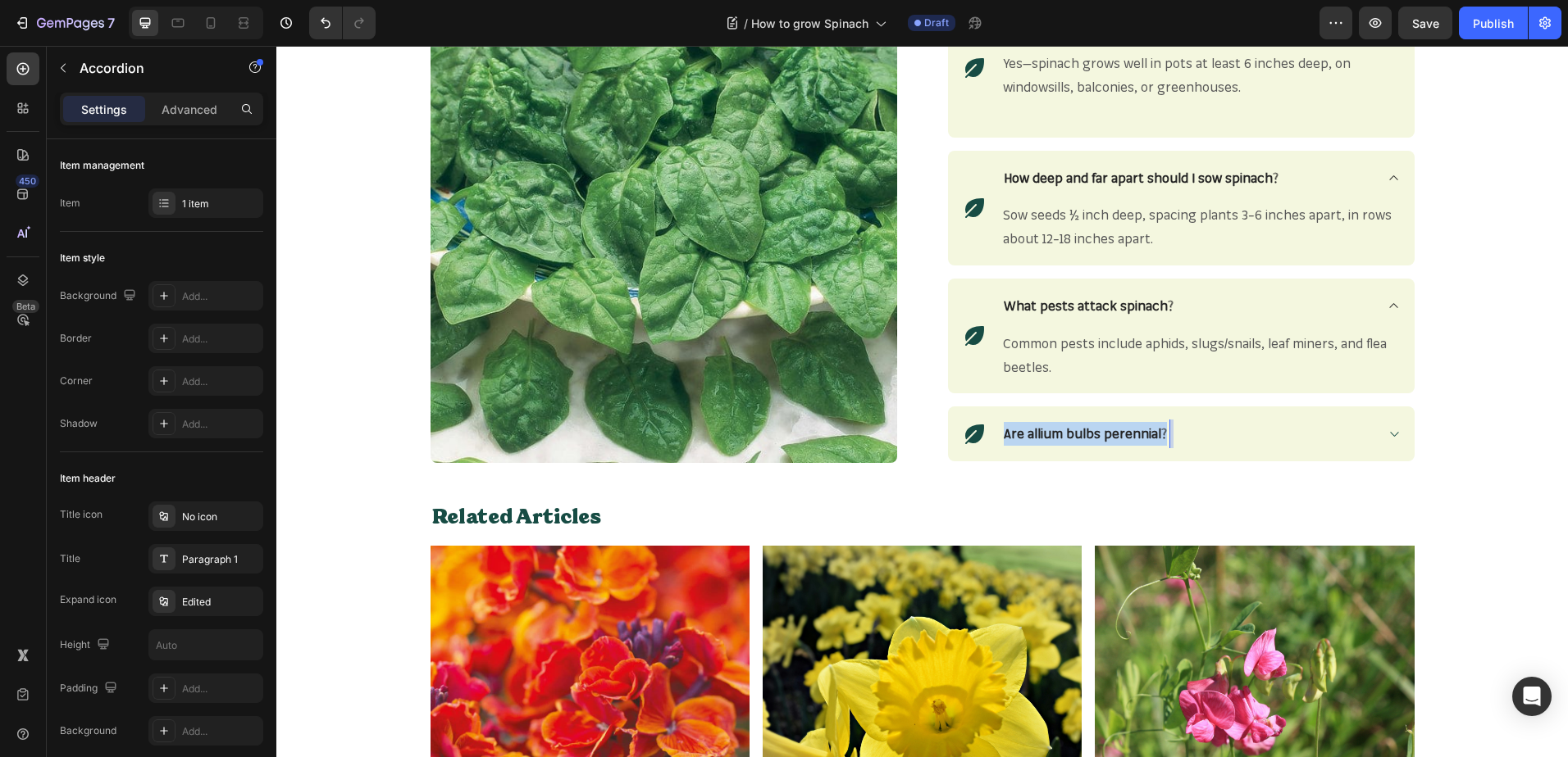
click at [1122, 427] on strong "Are allium bulbs perennial?" at bounding box center [1085, 433] width 163 height 16
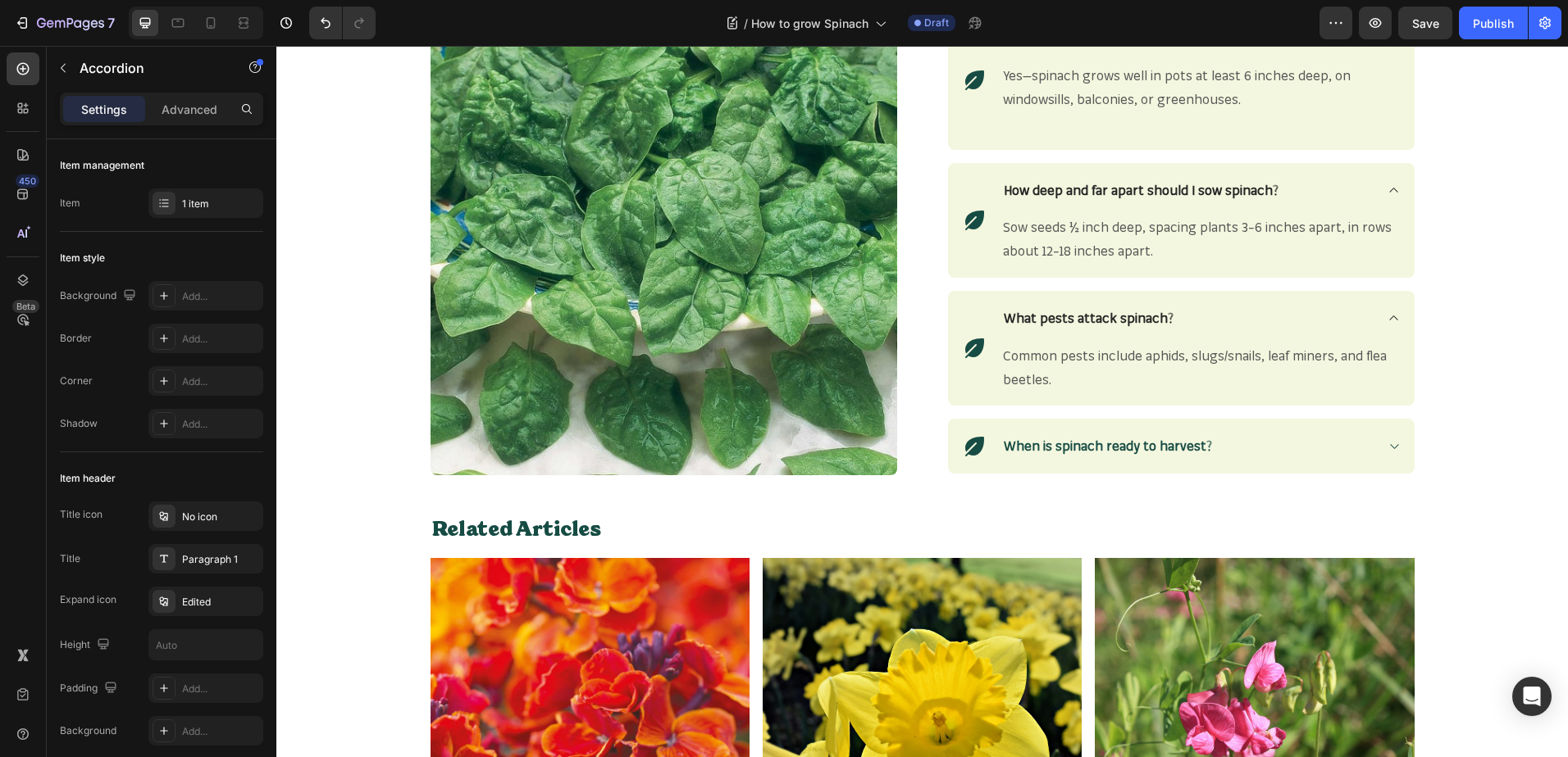
click at [1387, 450] on icon at bounding box center [1393, 446] width 12 height 13
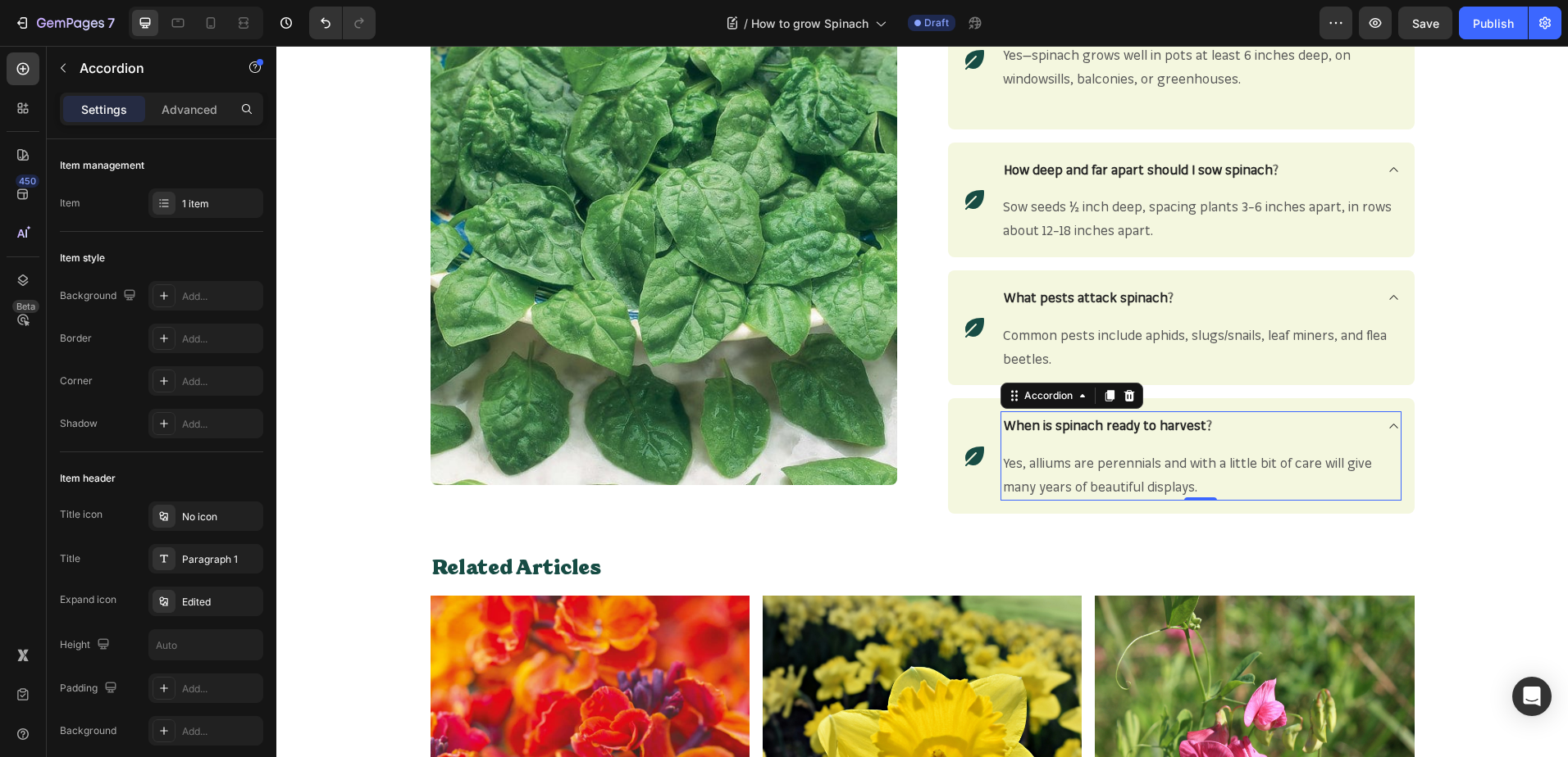
scroll to position [2217, 0]
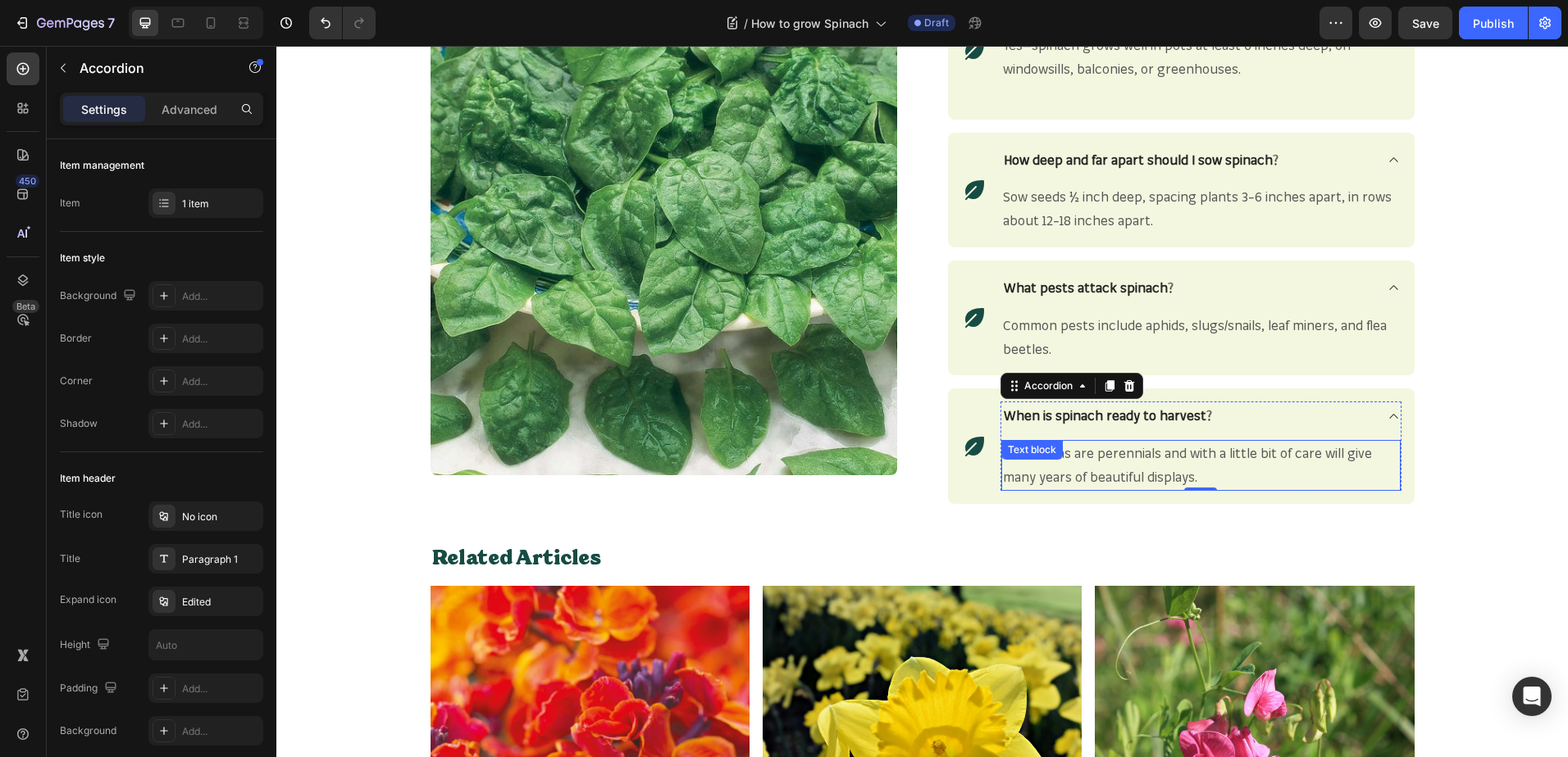
click at [1116, 451] on span "Yes, alliums are perennials and with a little bit of care will give many years …" at bounding box center [1186, 465] width 369 height 40
click at [1116, 451] on div "Yes, alliums are perennials and with a little bit of care will give many years …" at bounding box center [1201, 465] width 399 height 51
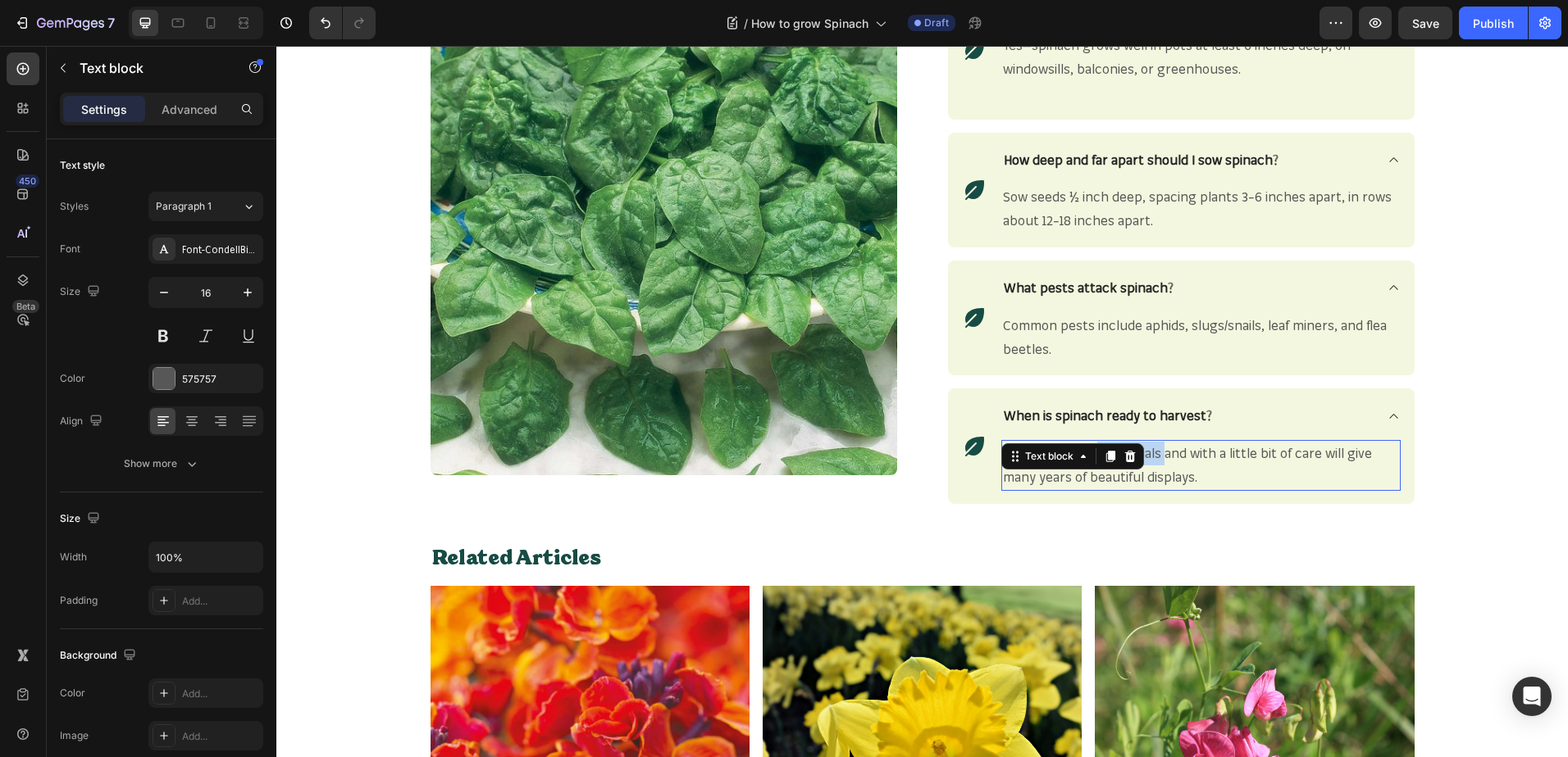
click at [1120, 451] on div at bounding box center [1130, 456] width 20 height 20
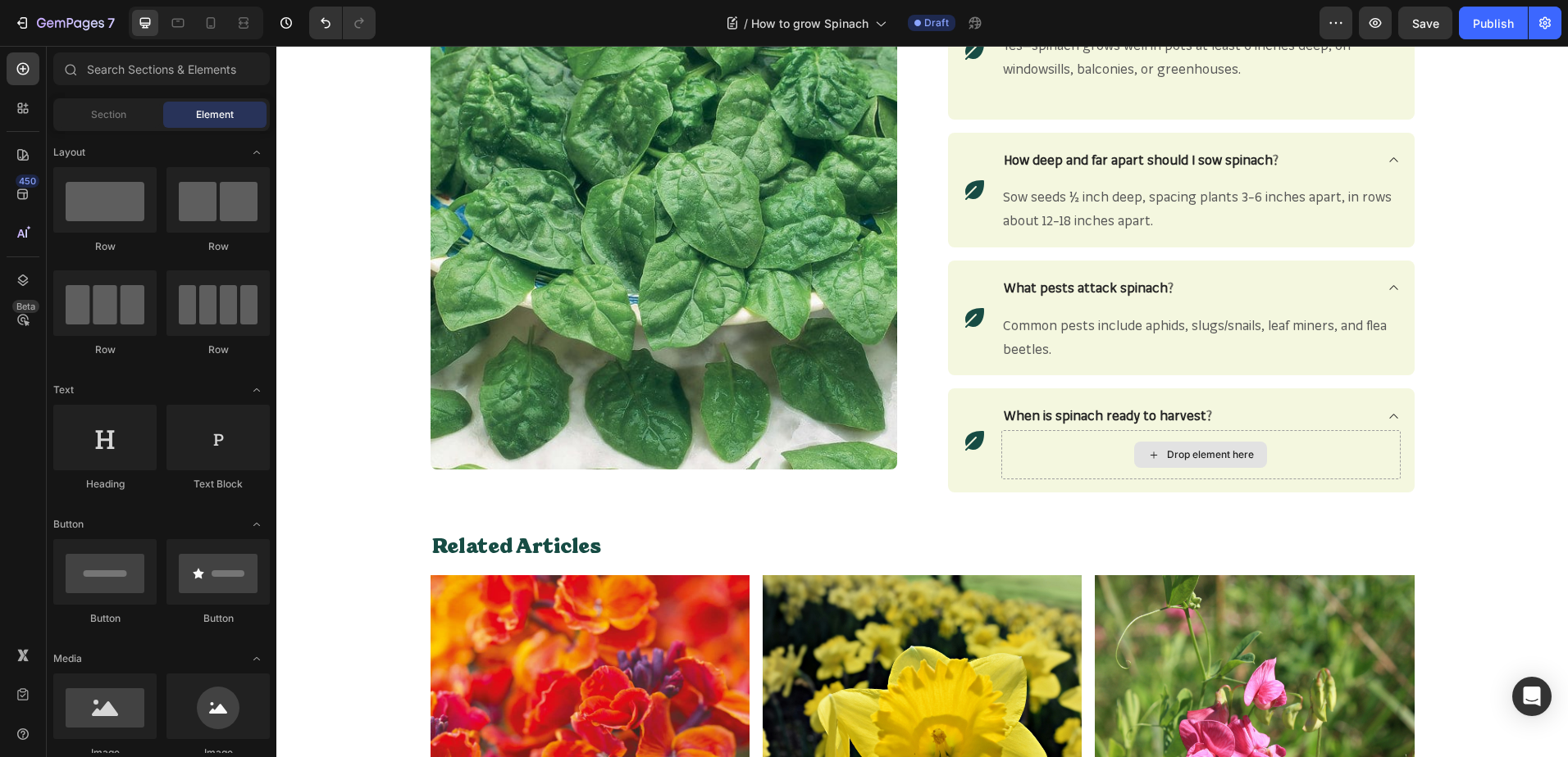
scroll to position [2211, 0]
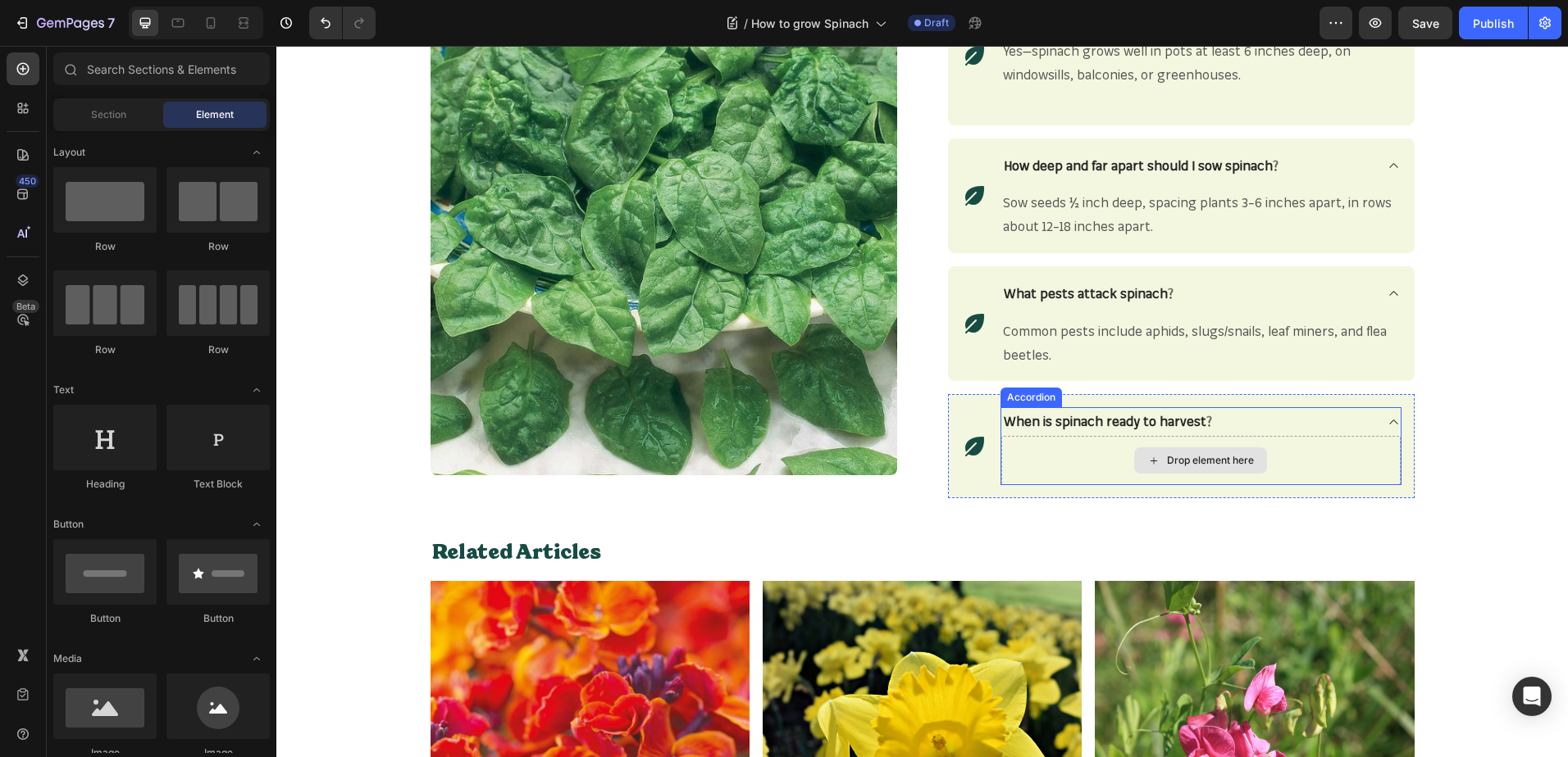
click at [1167, 450] on div "Drop element here" at bounding box center [1200, 461] width 133 height 27
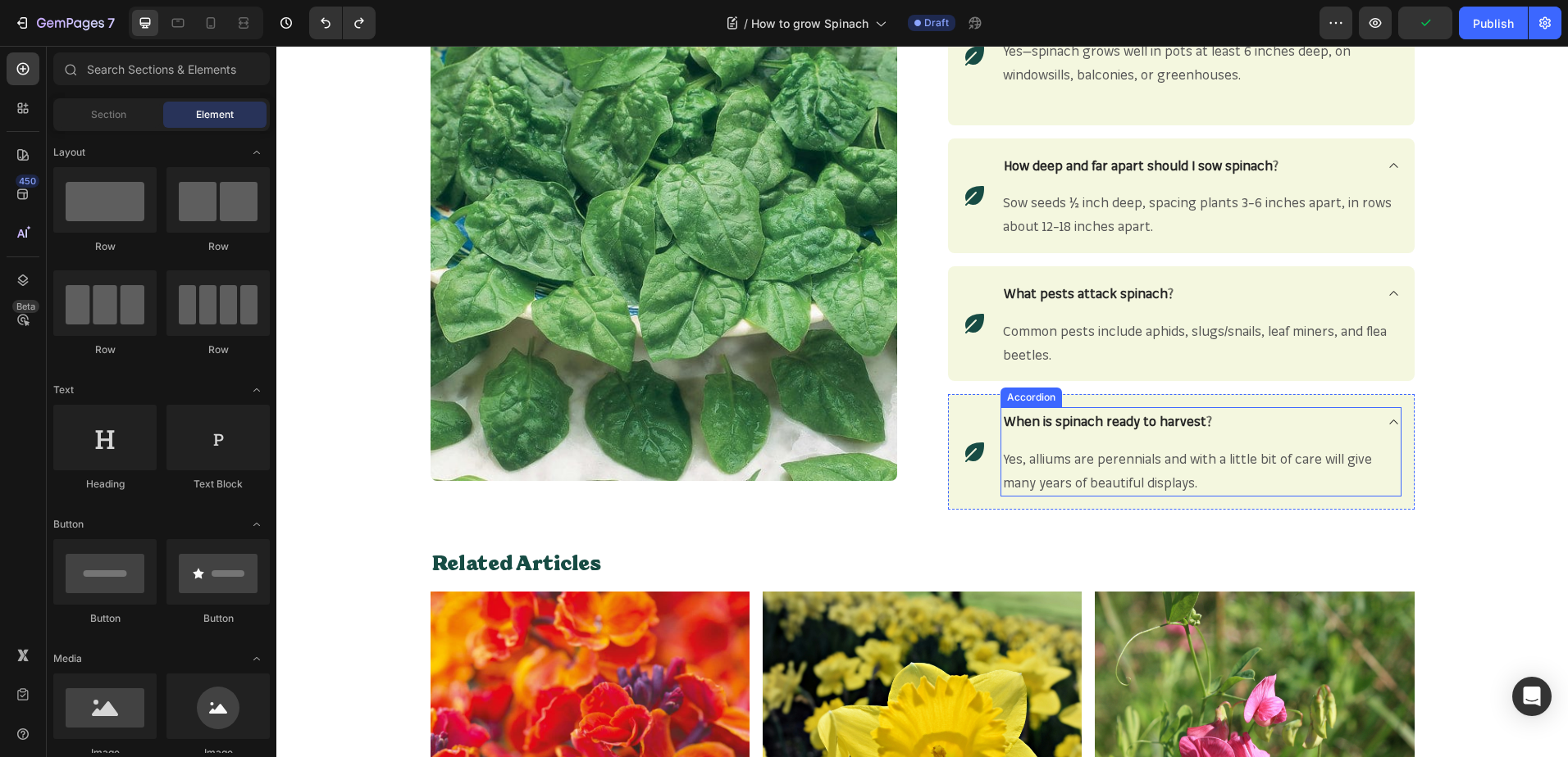
scroll to position [2217, 0]
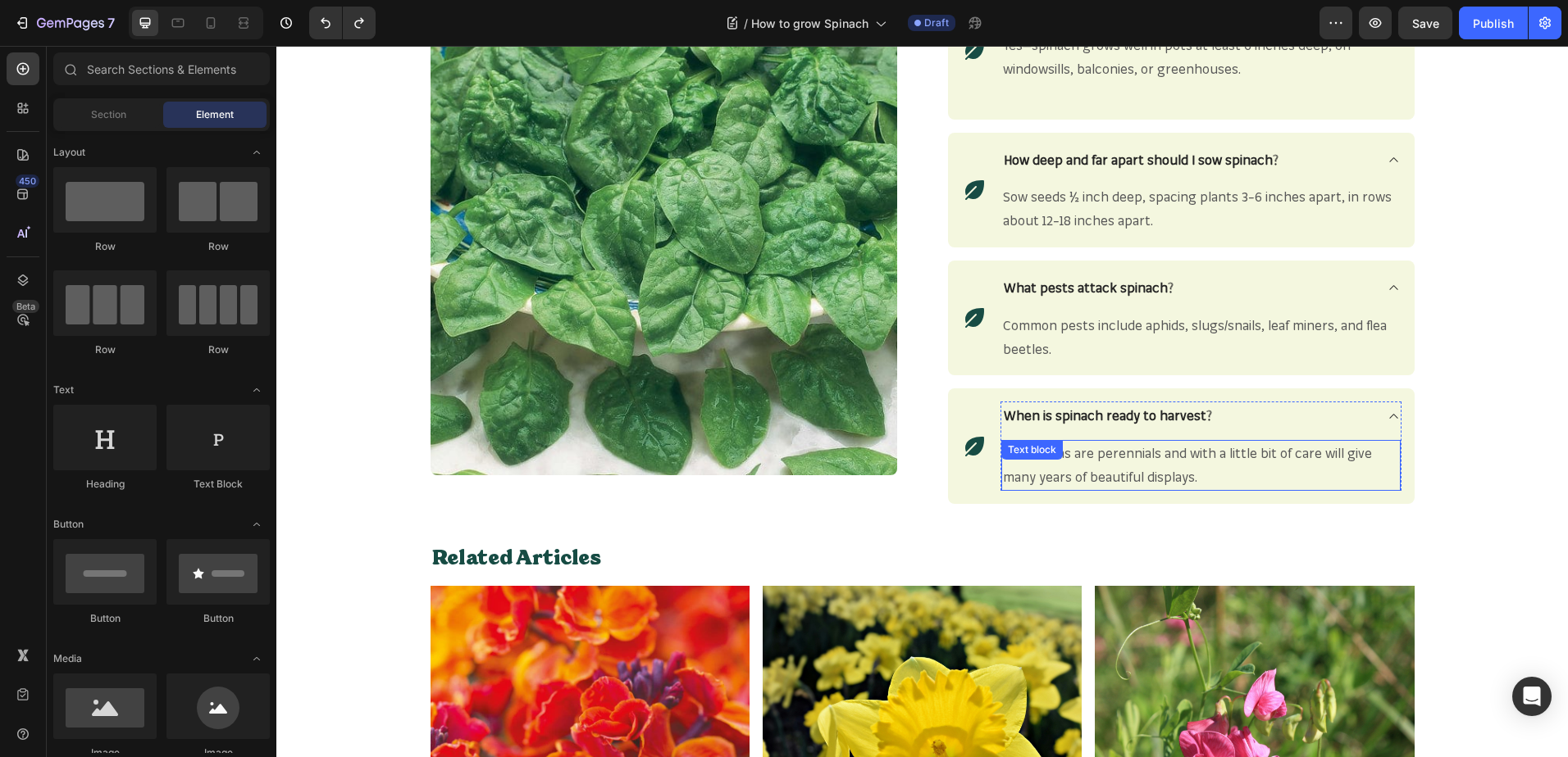
click at [1162, 469] on span "Yes, alliums are perennials and with a little bit of care will give many years …" at bounding box center [1186, 465] width 369 height 40
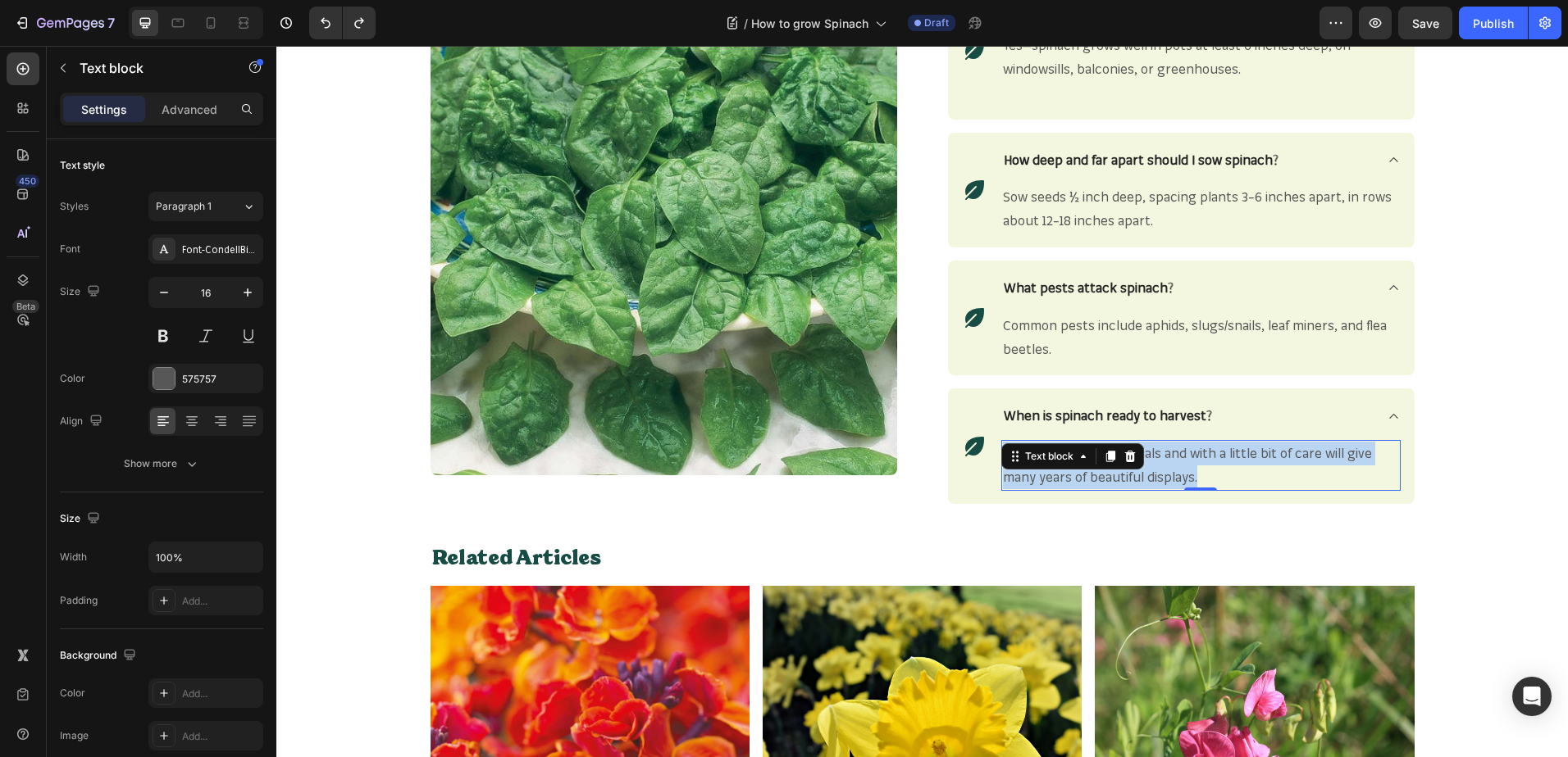
click at [1162, 469] on span "Yes, alliums are perennials and with a little bit of care will give many years …" at bounding box center [1186, 465] width 369 height 40
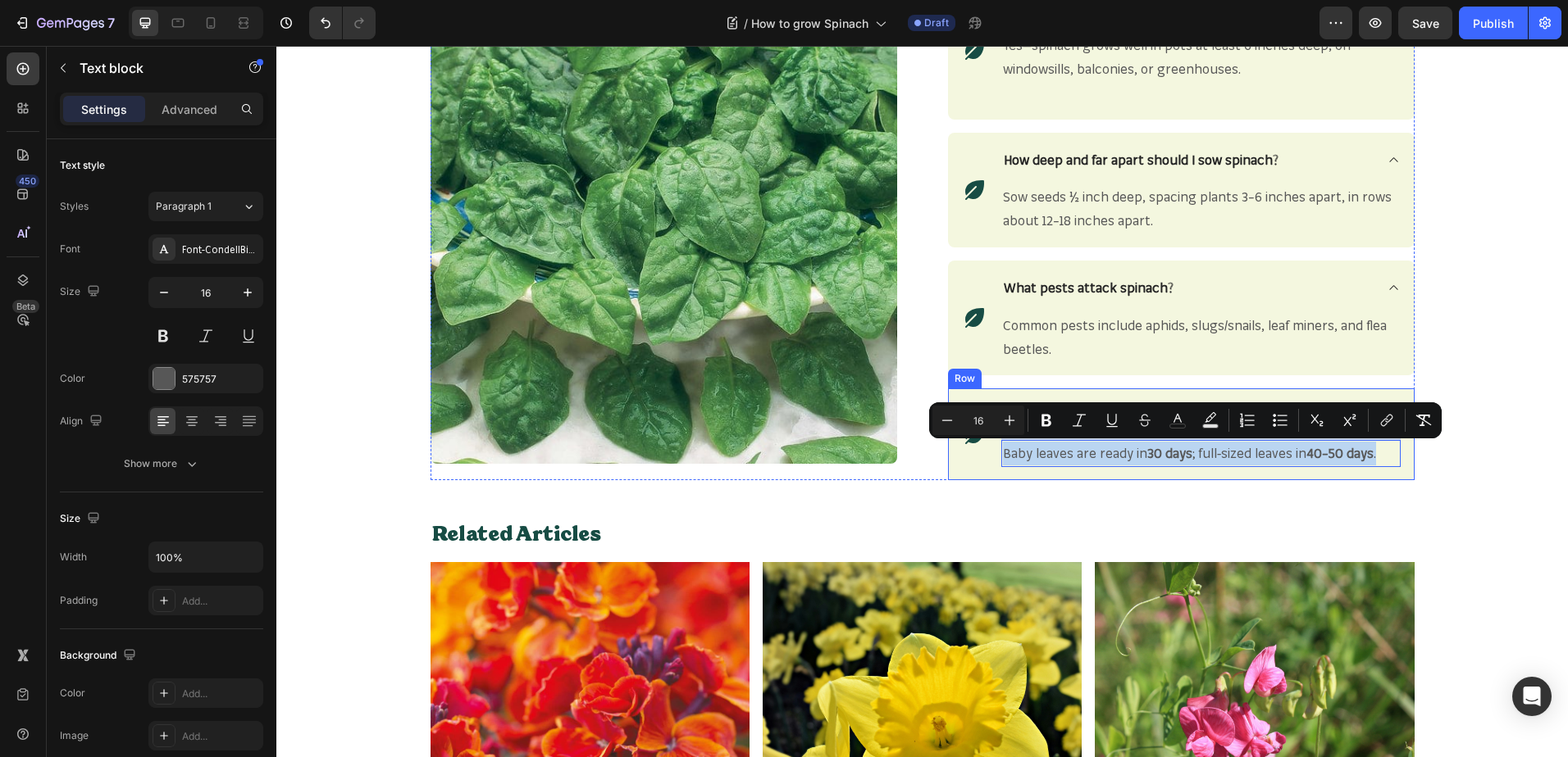
drag, startPoint x: 1386, startPoint y: 446, endPoint x: 995, endPoint y: 477, distance: 392.2
click at [995, 477] on div "Icon When is spinach ready to harvest? Baby leaves are ready in 30 days ; full-…" at bounding box center [1181, 434] width 467 height 92
click at [1052, 417] on icon "Editor contextual toolbar" at bounding box center [1045, 420] width 16 height 16
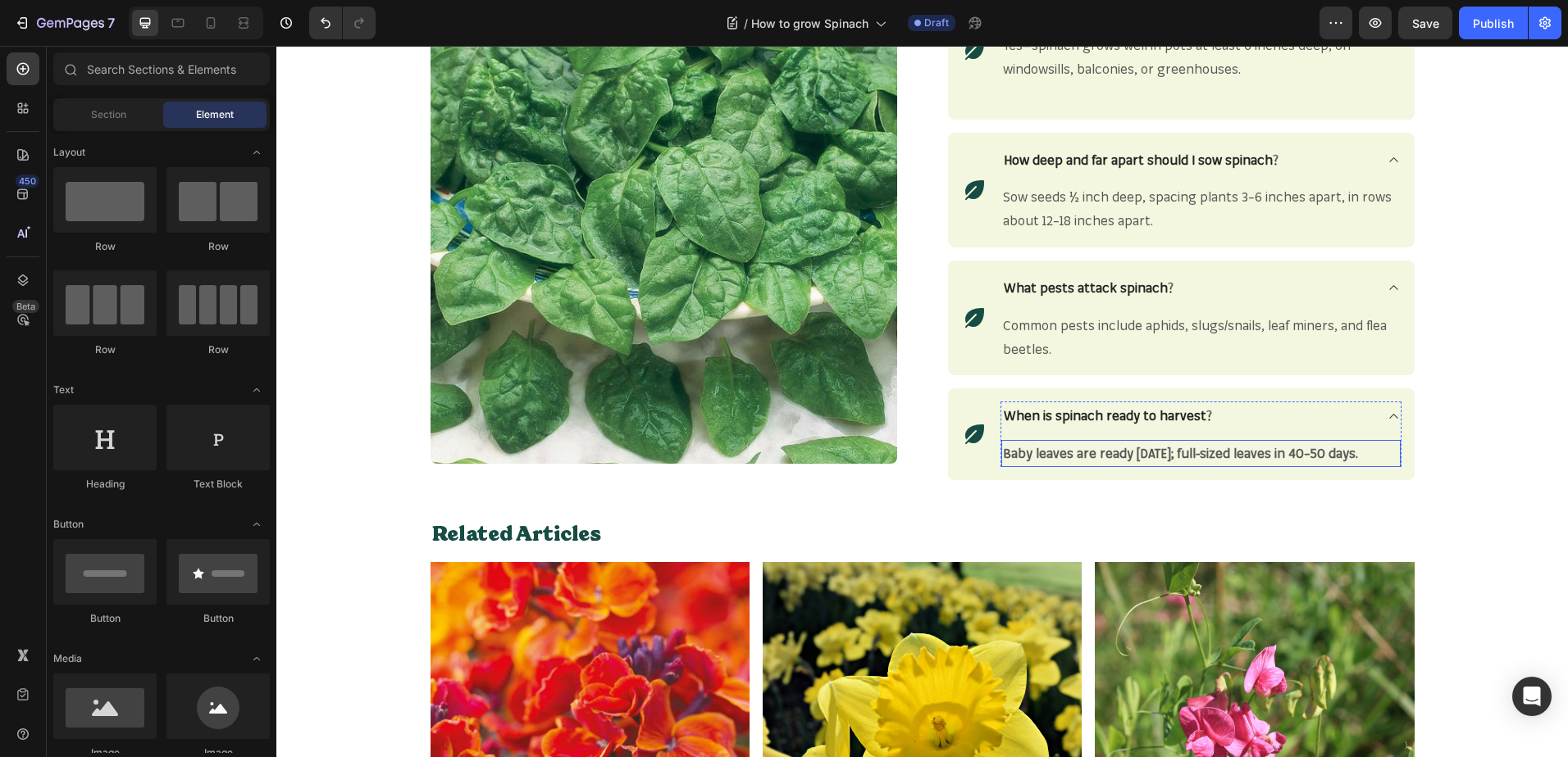
click at [1357, 450] on strong "Baby leaves are ready in 30 days; full-sized leaves in 40–50 days." at bounding box center [1179, 453] width 355 height 16
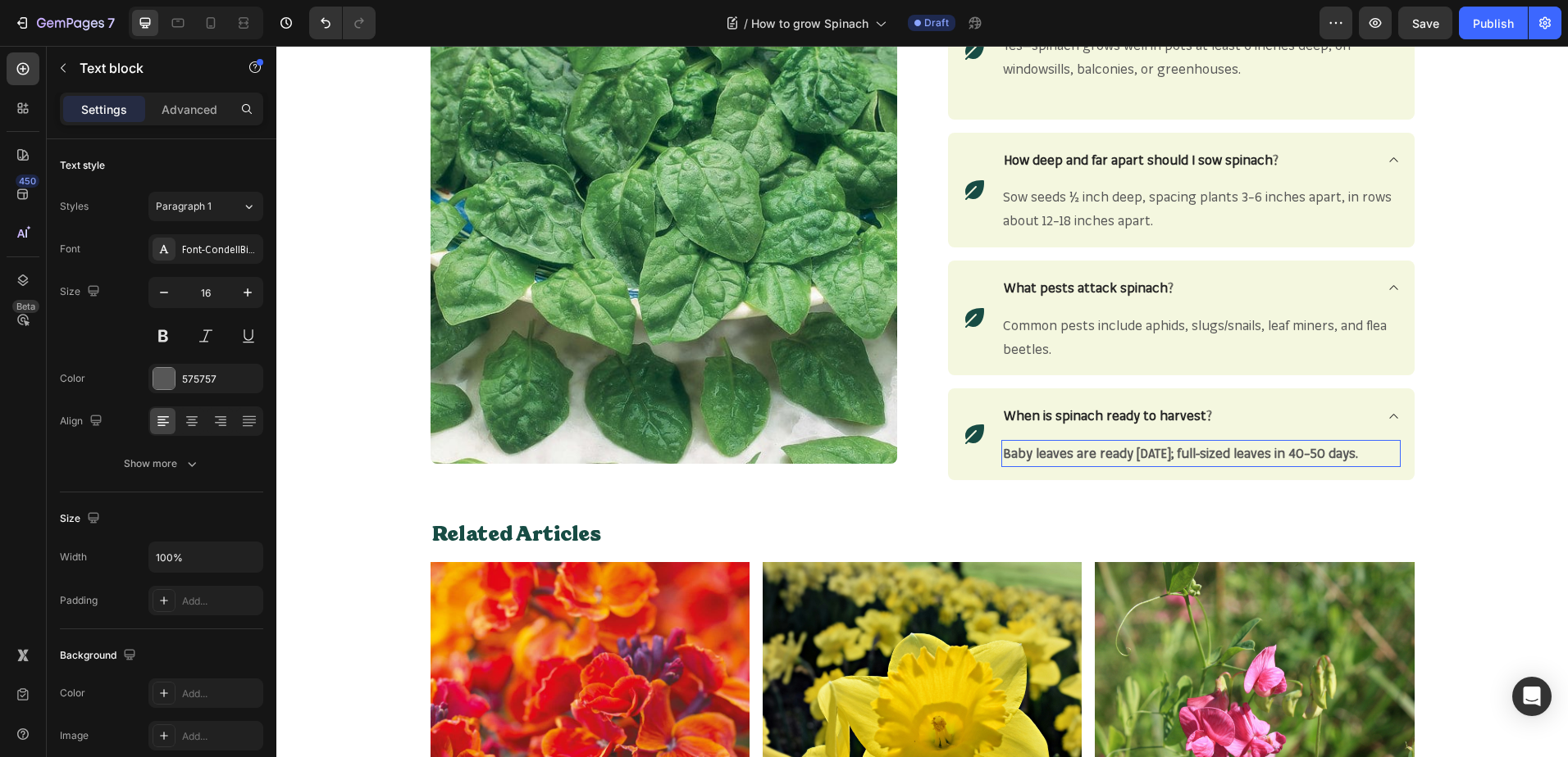
click at [1357, 450] on strong "Baby leaves are ready in 30 days; full-sized leaves in 40–50 days." at bounding box center [1179, 453] width 355 height 16
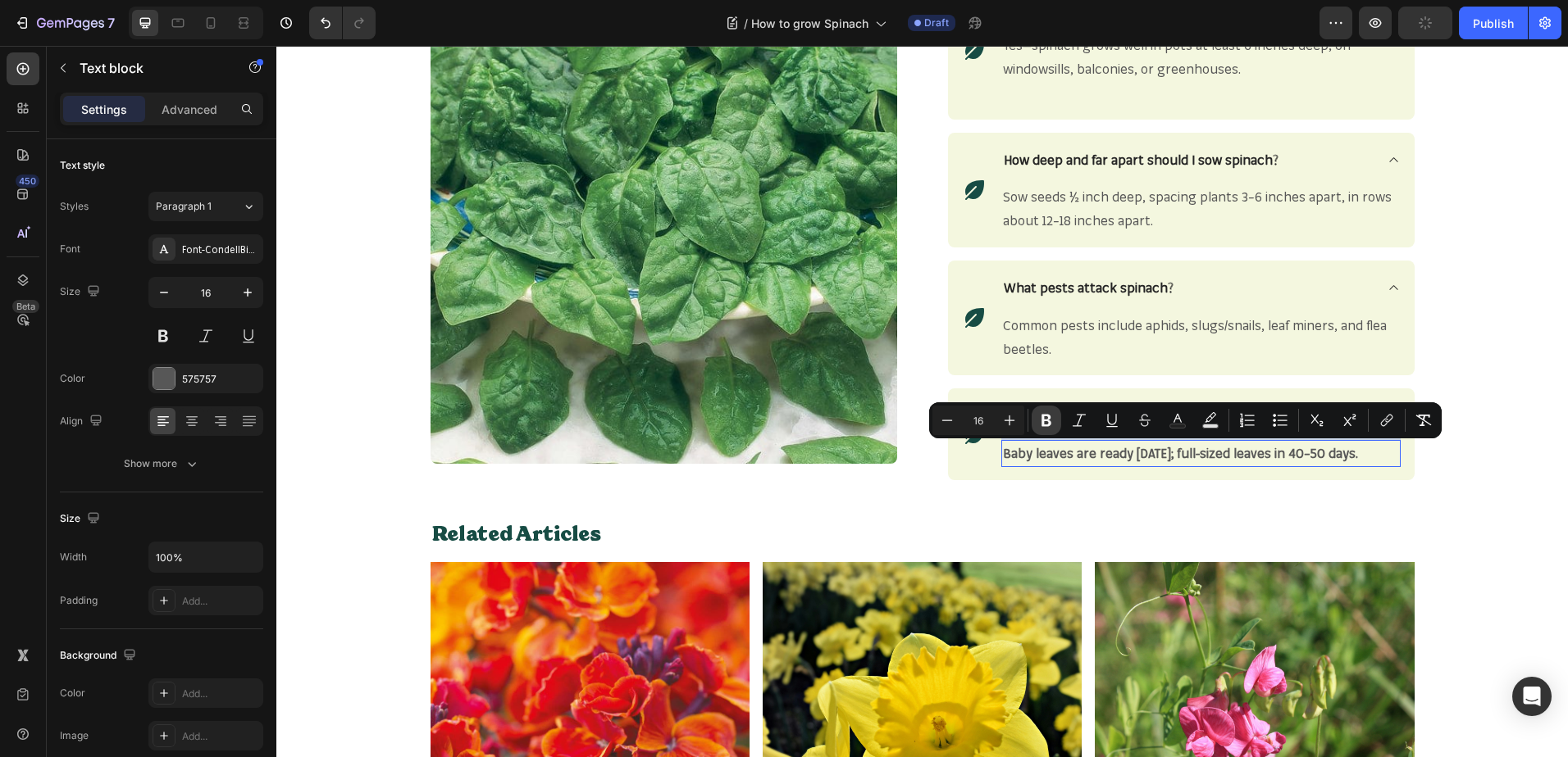
click at [1047, 423] on icon "Editor contextual toolbar" at bounding box center [1045, 420] width 16 height 16
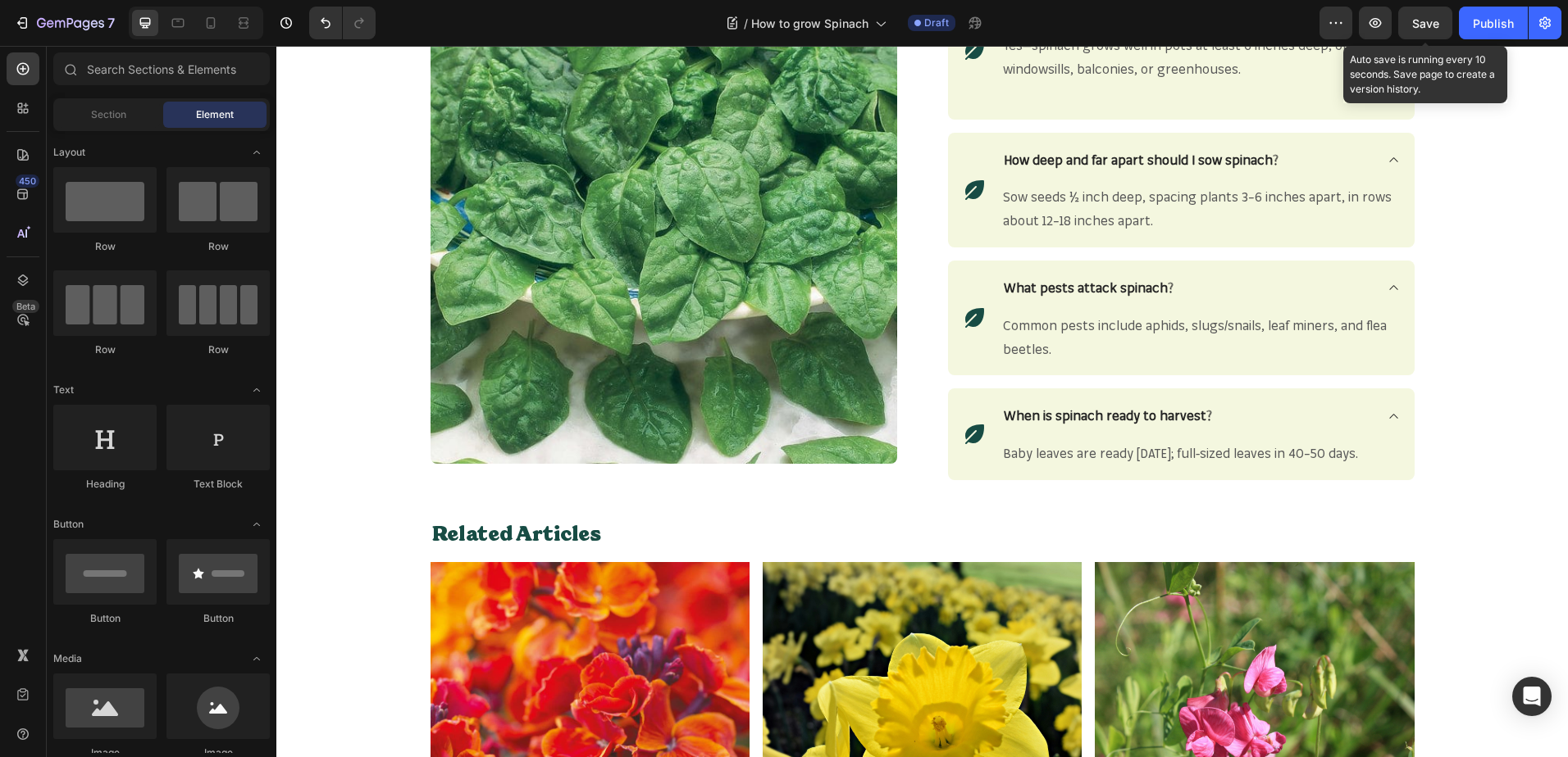
click at [1423, 21] on span "Save" at bounding box center [1424, 23] width 27 height 14
click at [1416, 27] on span "Save" at bounding box center [1424, 23] width 27 height 14
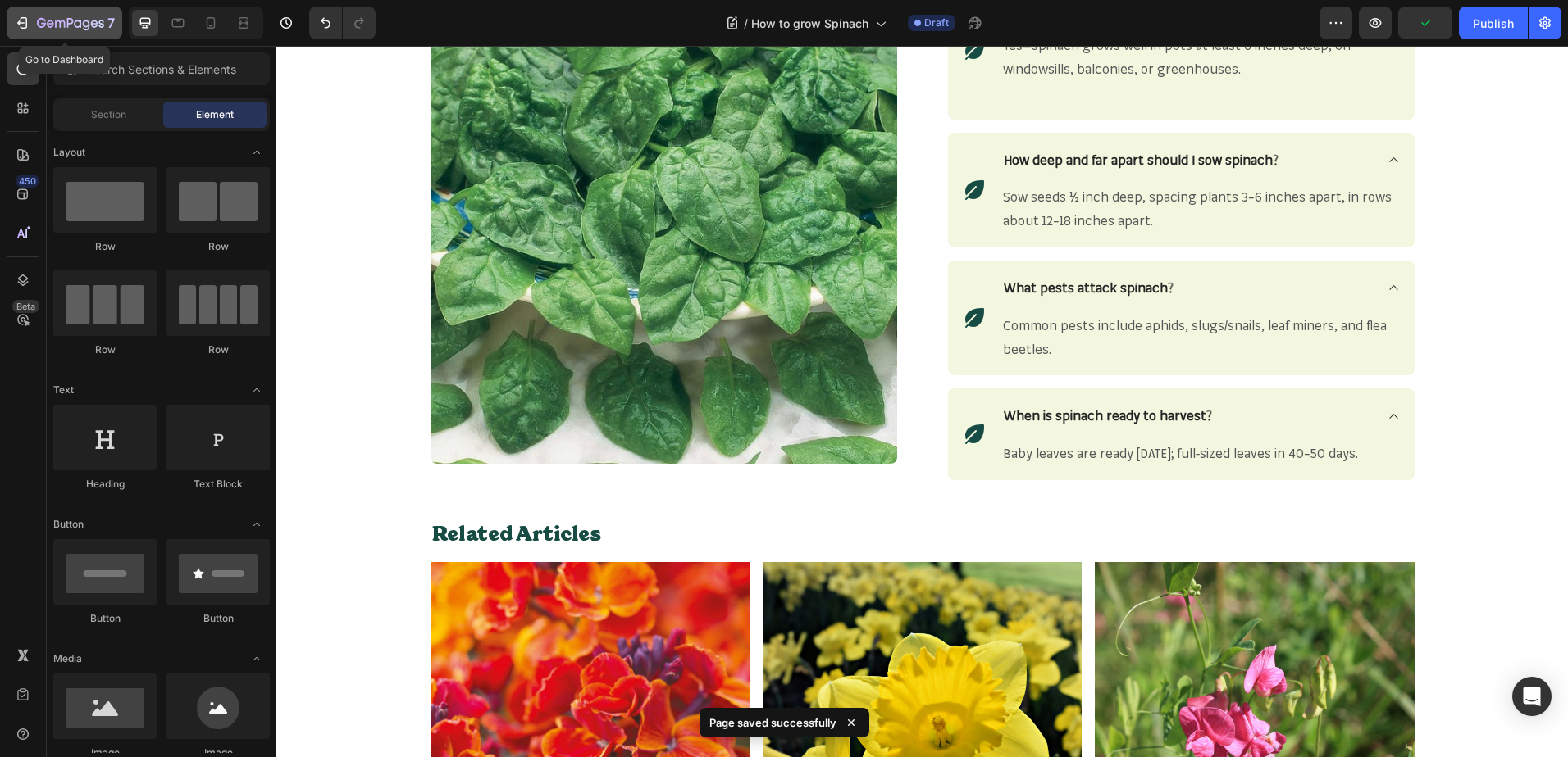
click at [46, 28] on icon "button" at bounding box center [70, 24] width 67 height 14
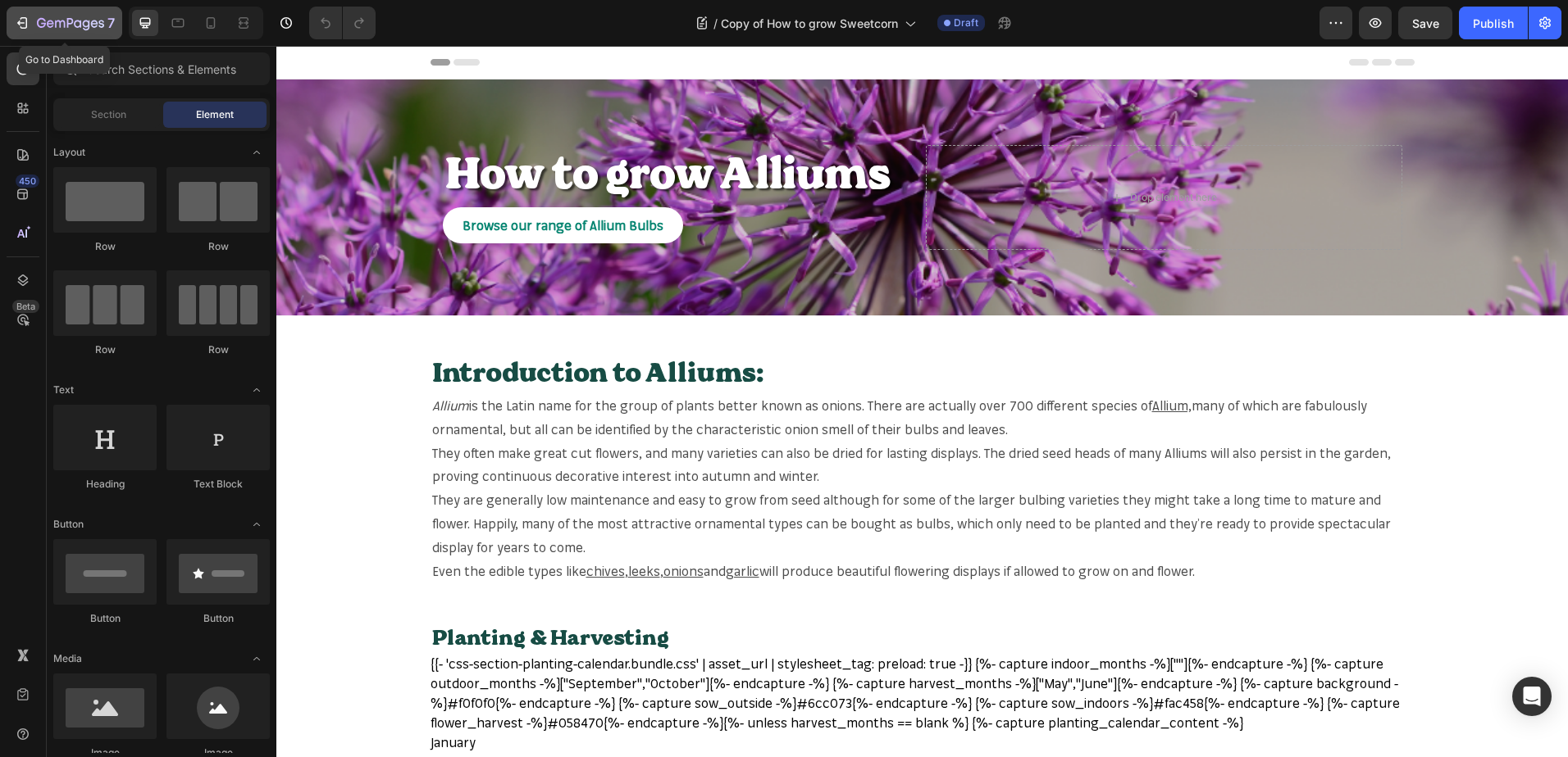
click at [78, 19] on icon "button" at bounding box center [70, 24] width 67 height 14
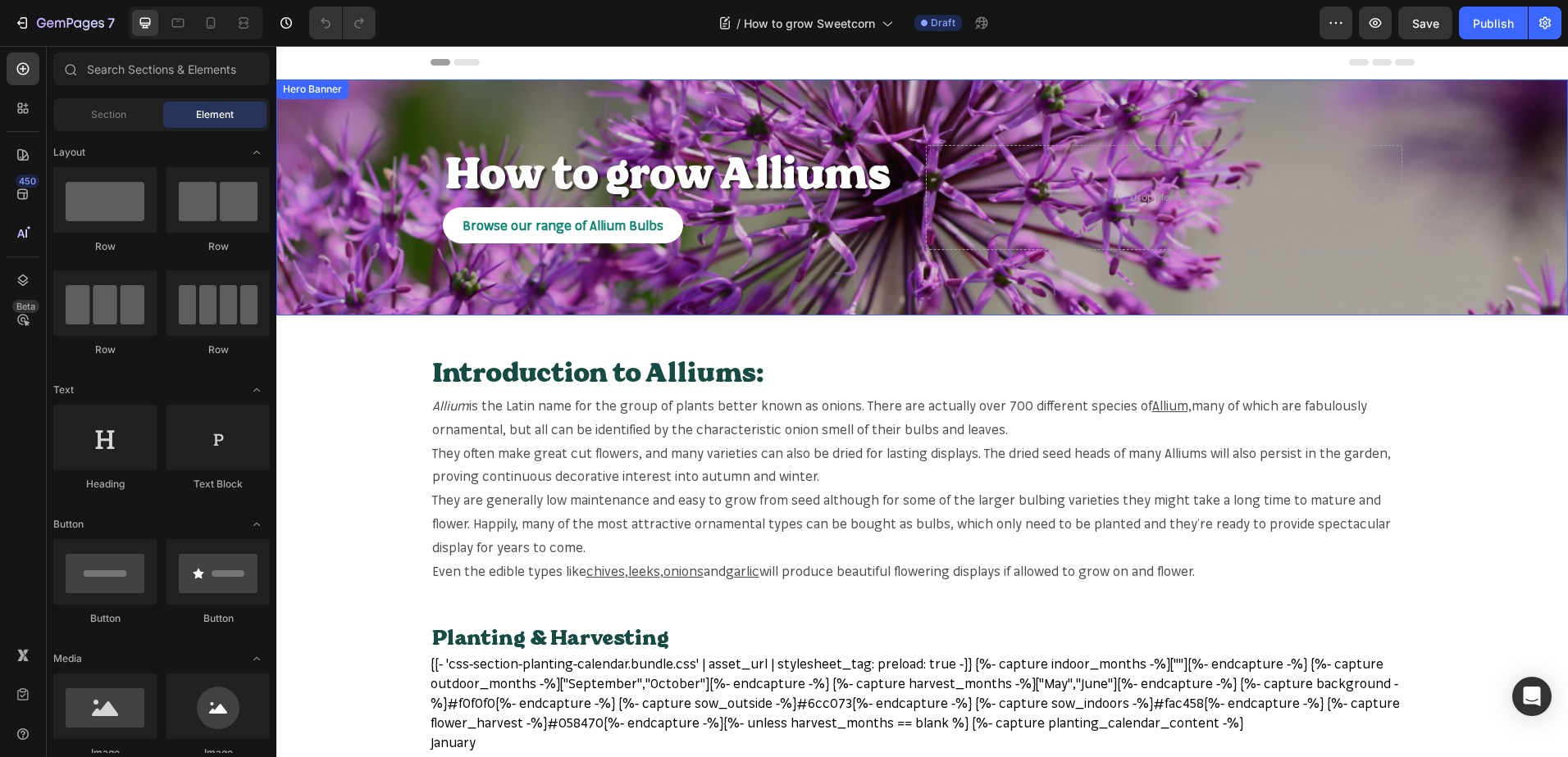
click at [359, 169] on div "Overlay" at bounding box center [922, 198] width 1291 height 236
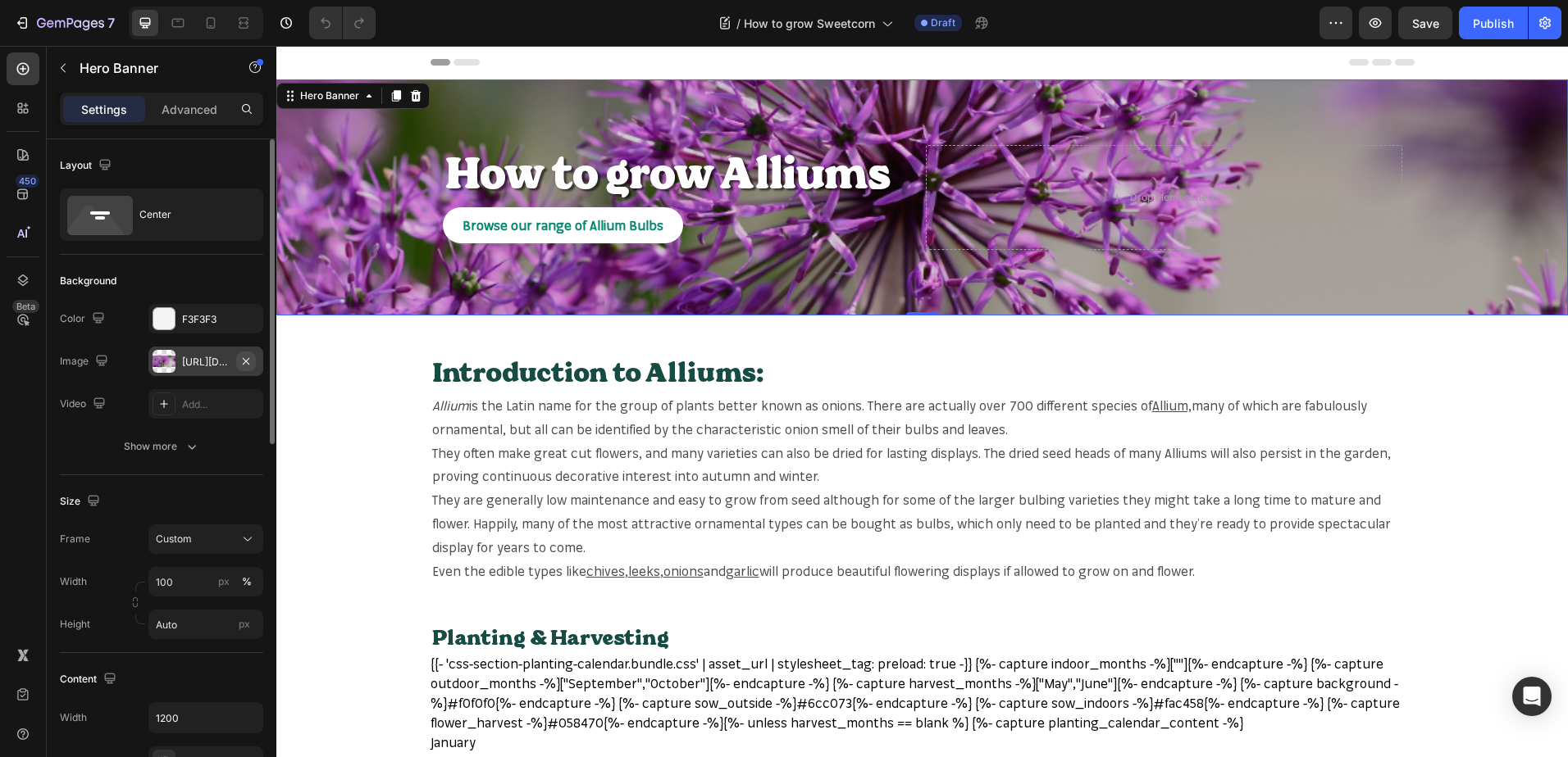
click at [247, 361] on icon "button" at bounding box center [246, 361] width 7 height 7
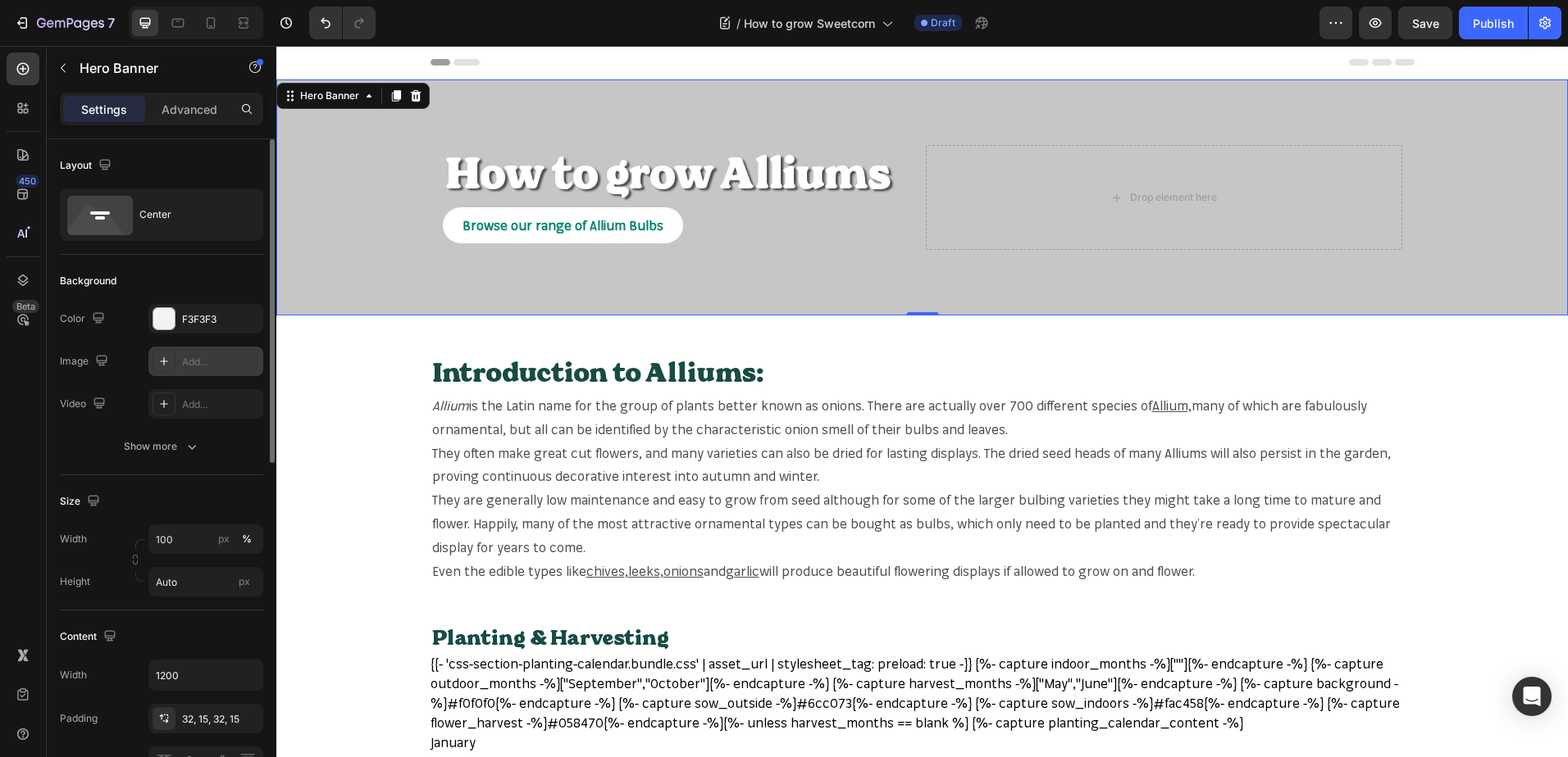
click at [226, 363] on div "Add..." at bounding box center [221, 362] width 77 height 15
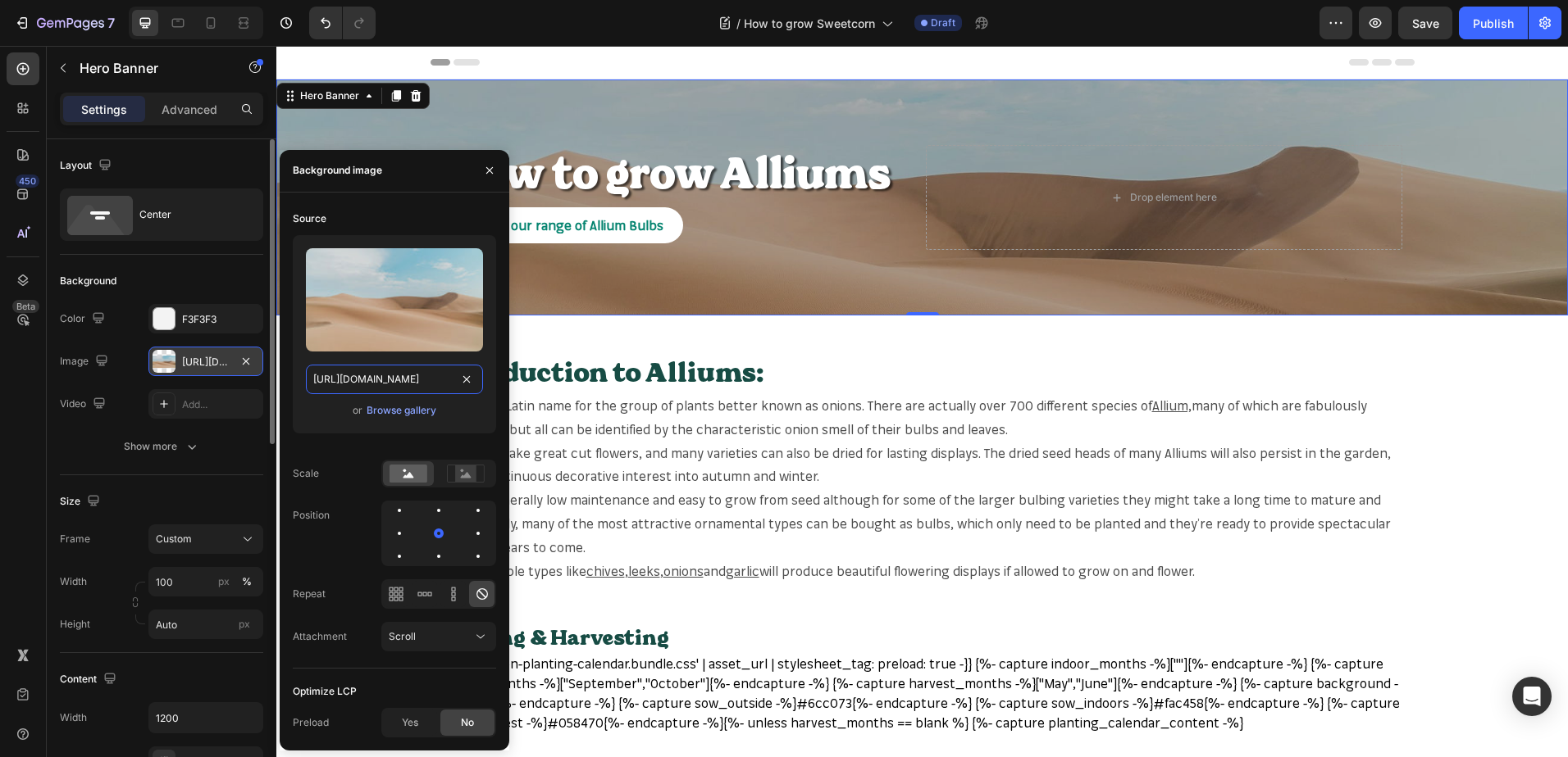
click at [346, 379] on input "[URL][DOMAIN_NAME]" at bounding box center [395, 379] width 177 height 29
paste input "[DOMAIN_NAME][URL]"
type input "[URL][DOMAIN_NAME]"
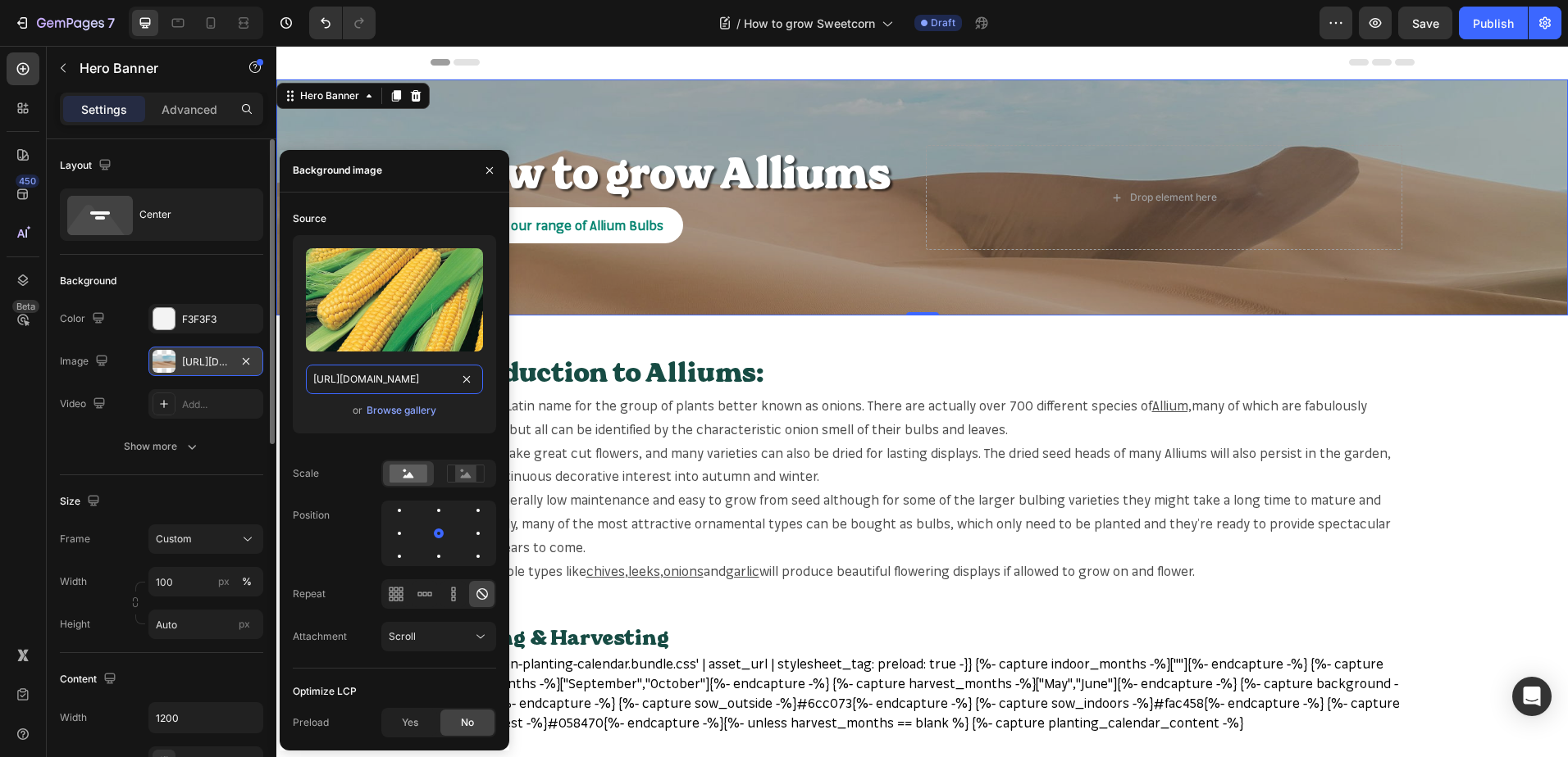
scroll to position [0, 440]
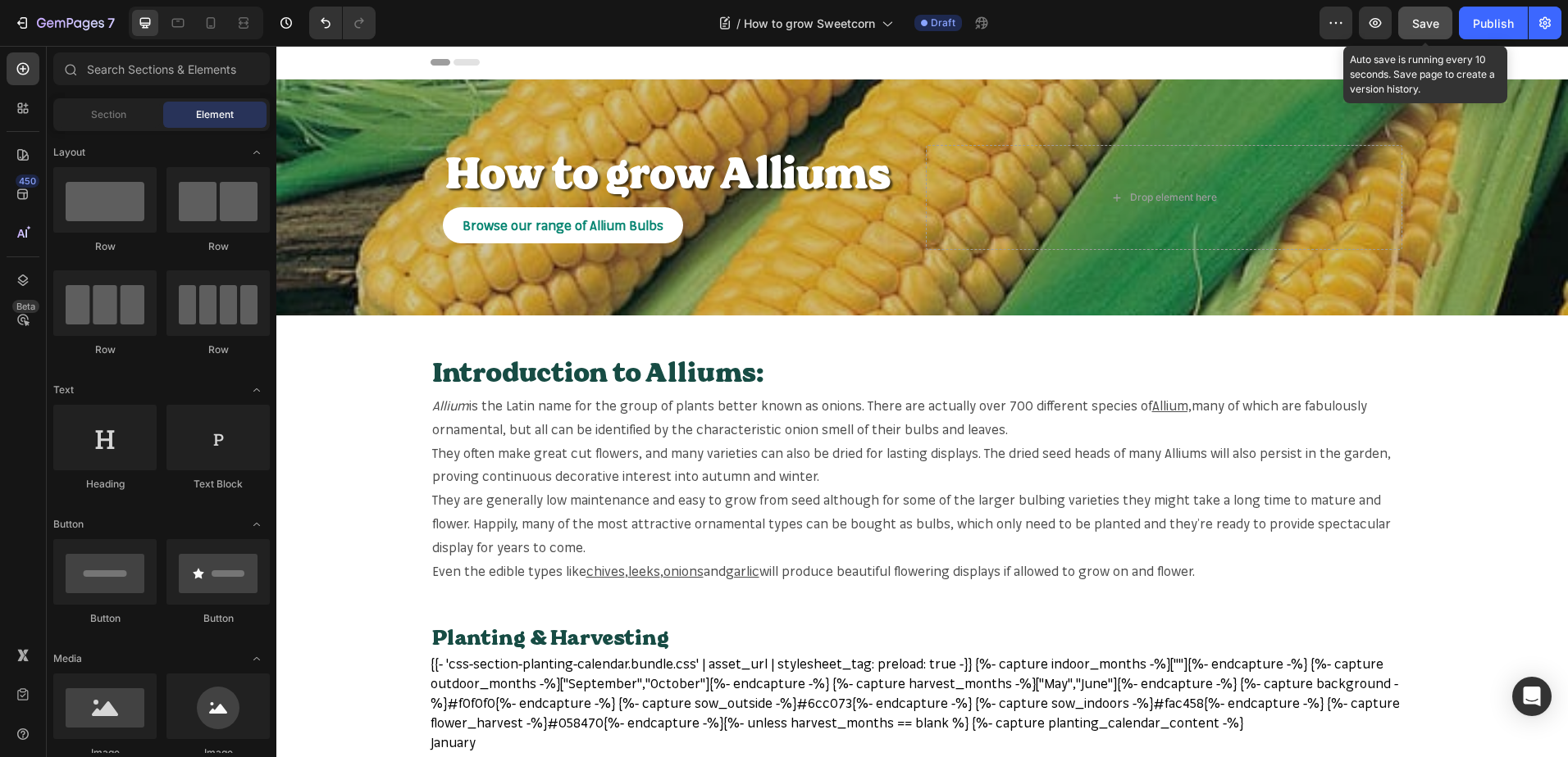
click at [1430, 21] on span "Save" at bounding box center [1424, 23] width 27 height 14
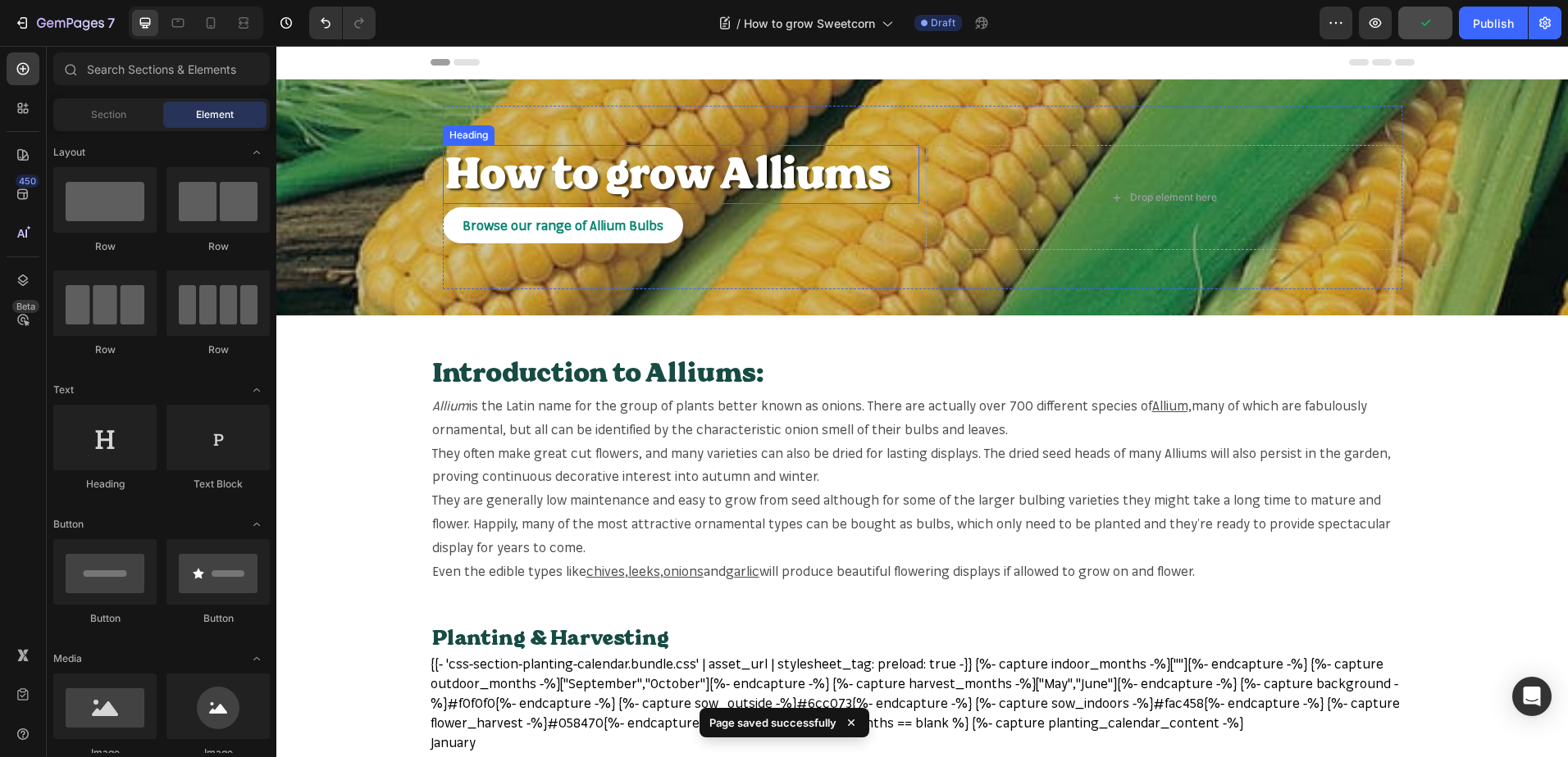
click at [810, 168] on h2 "How to grow Alliums" at bounding box center [681, 174] width 476 height 59
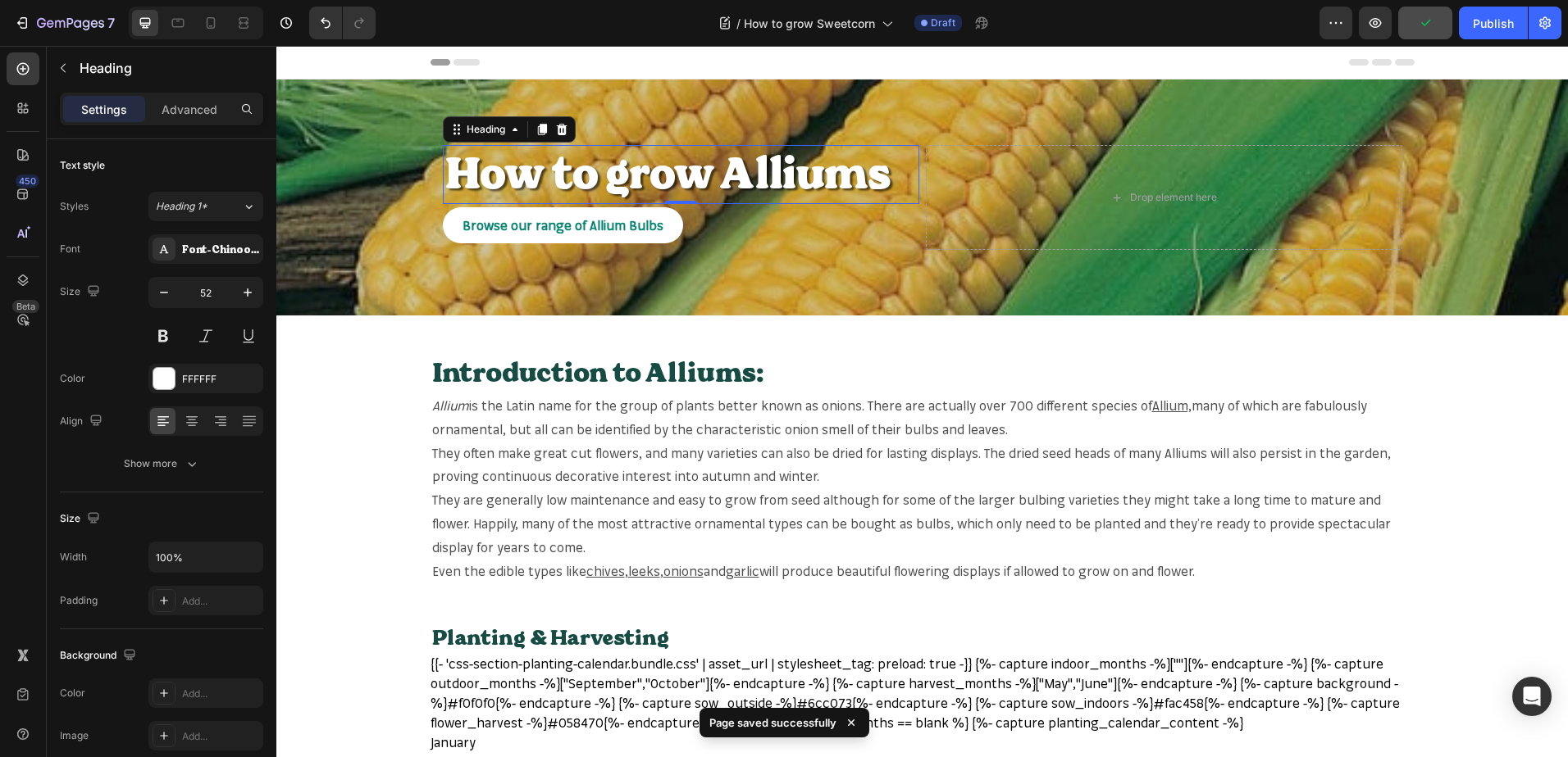
click at [810, 168] on p "How to grow Alliums" at bounding box center [681, 174] width 473 height 56
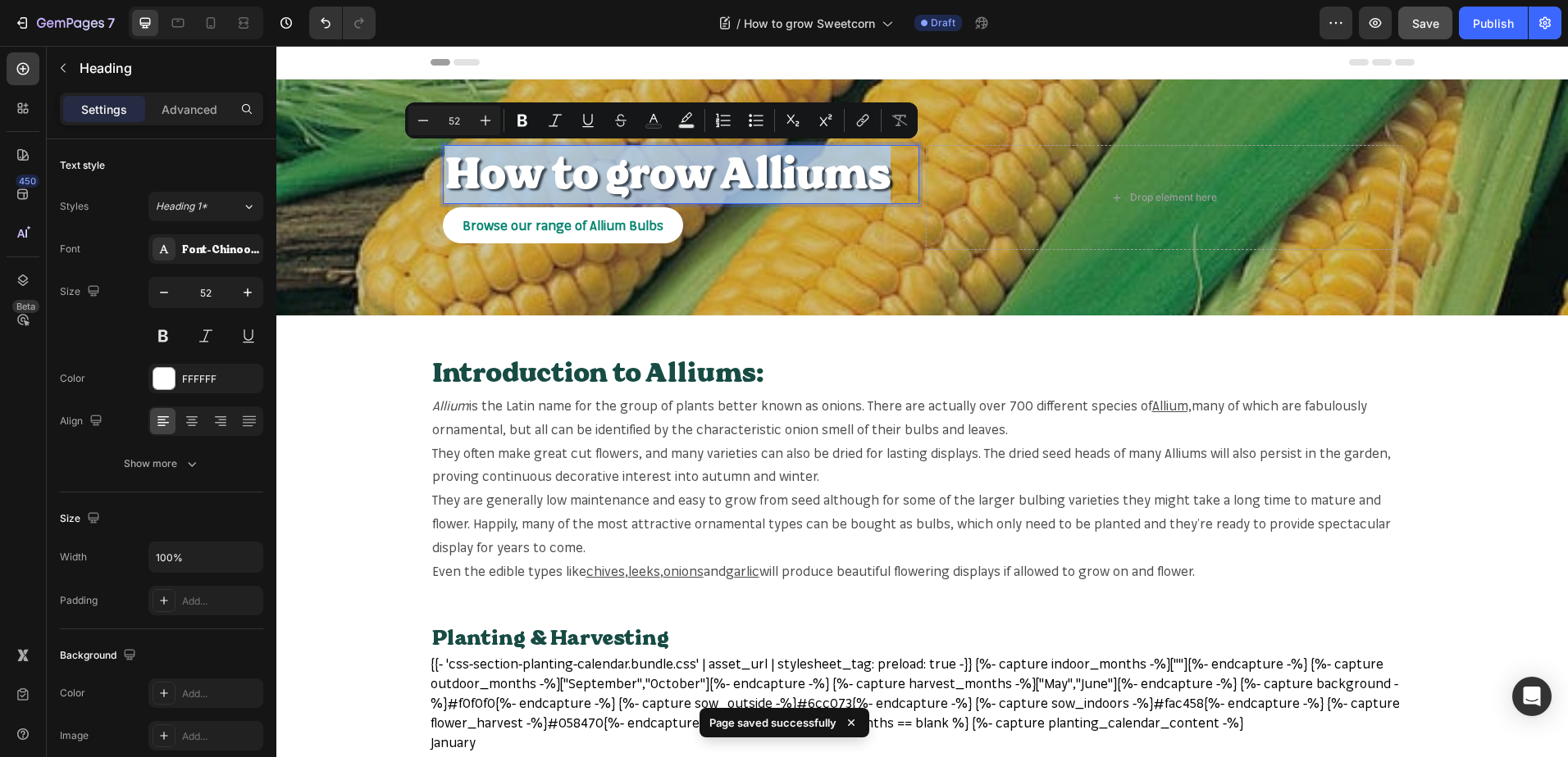
click at [810, 168] on p "How to grow Alliums" at bounding box center [681, 174] width 473 height 56
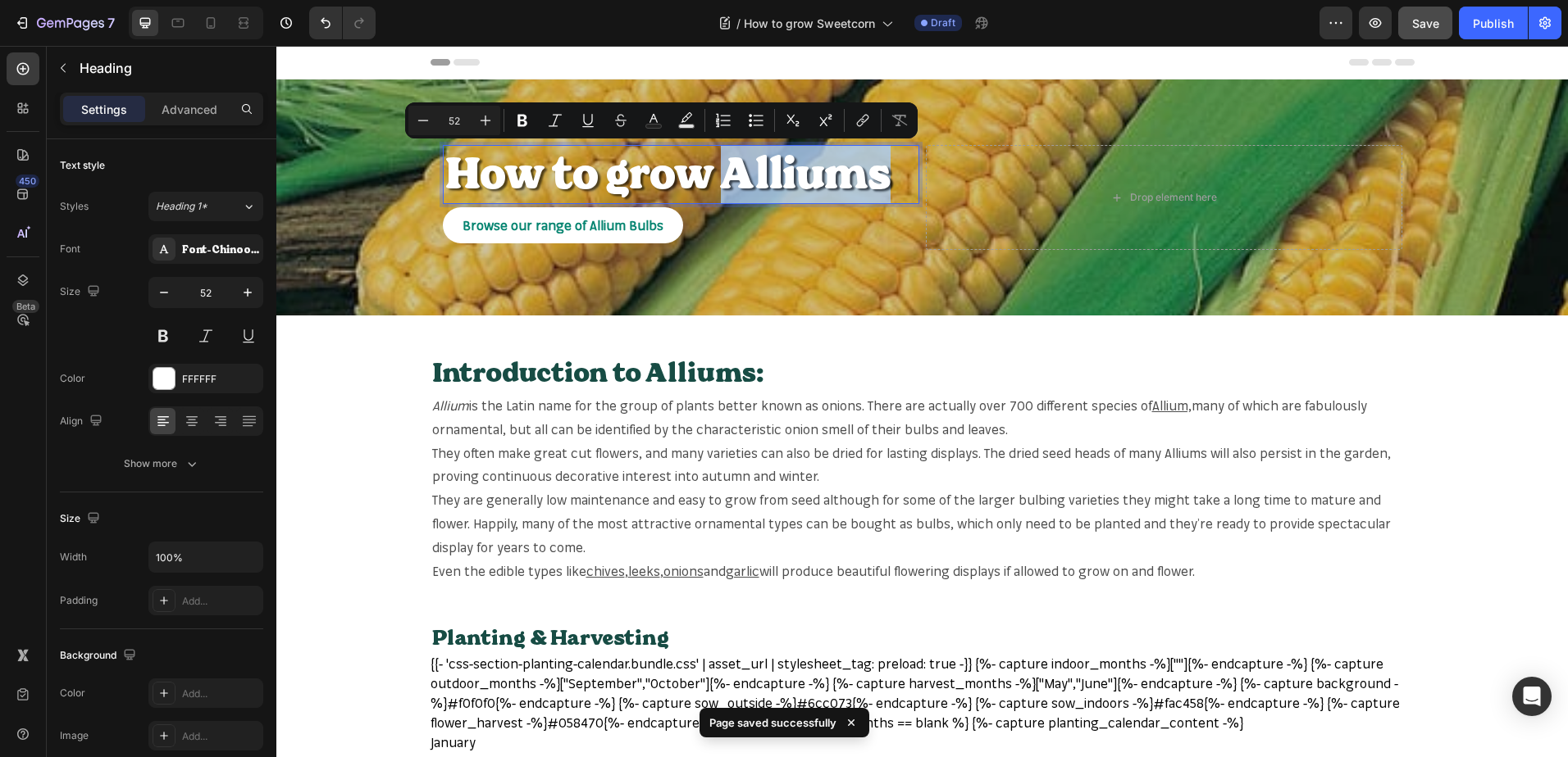
click at [810, 168] on p "How to grow Alliums" at bounding box center [681, 174] width 473 height 56
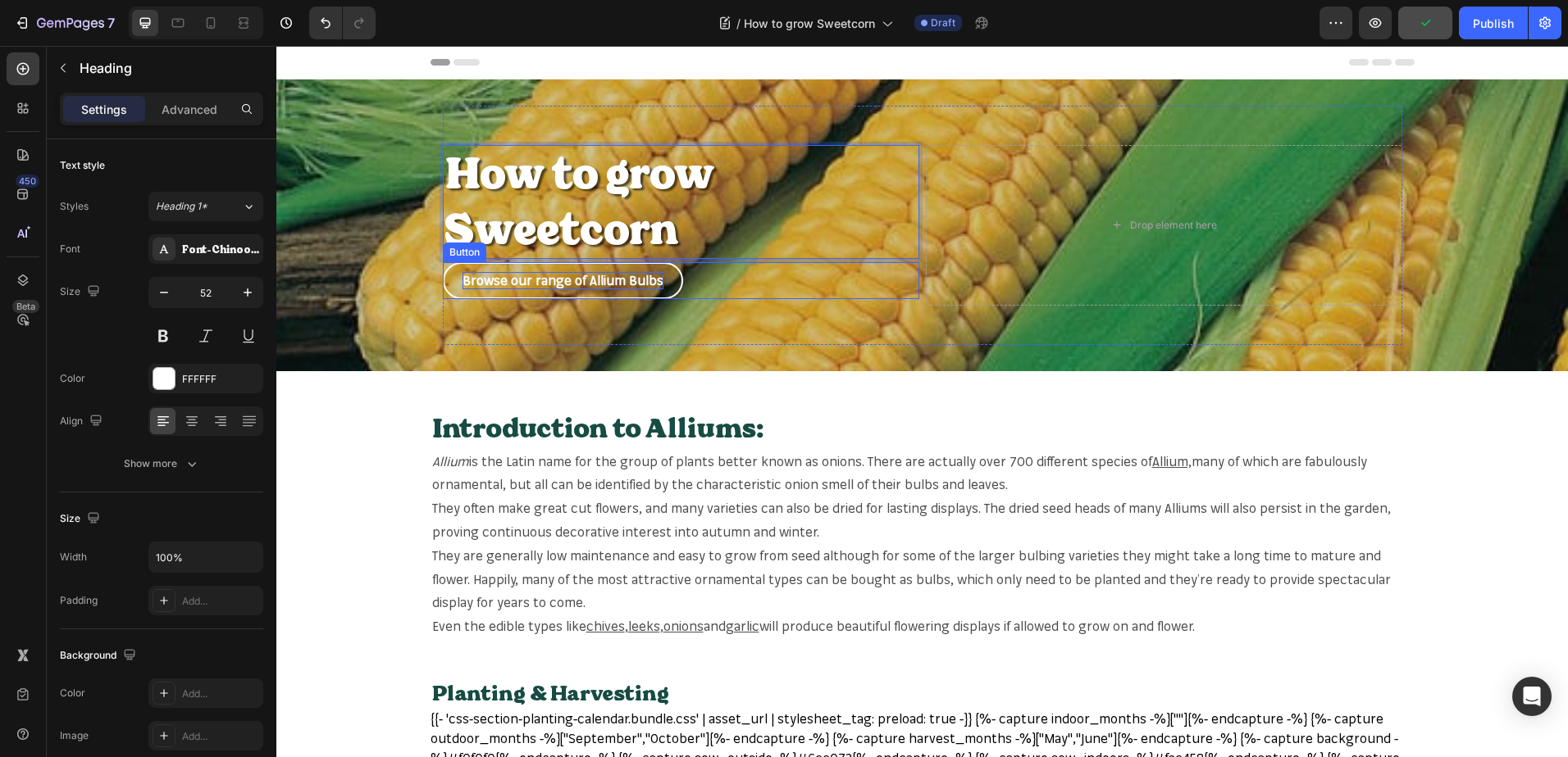
click at [648, 285] on p "Browse our range of Allium Bulbs" at bounding box center [563, 281] width 201 height 17
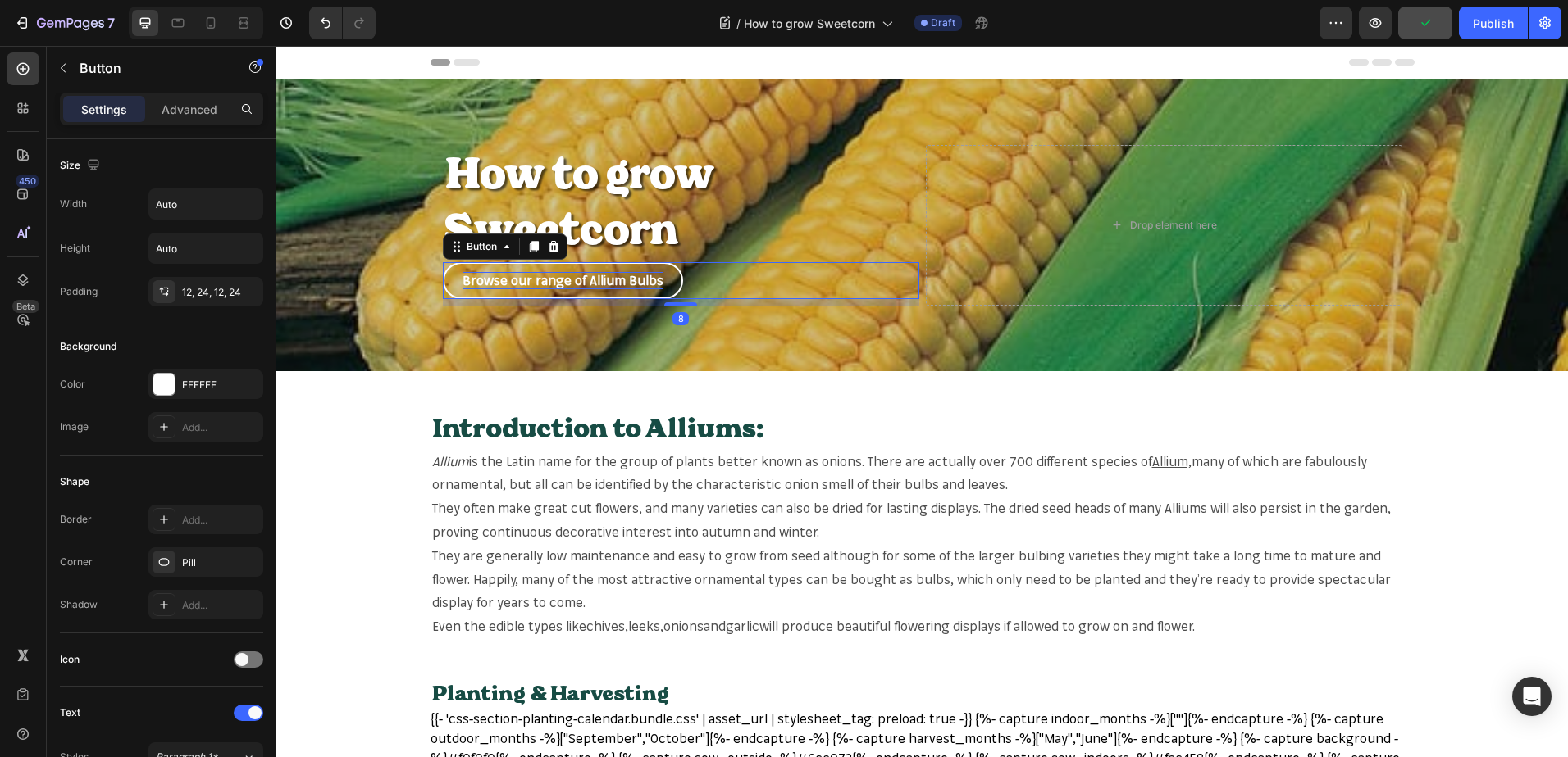
click at [646, 284] on p "Browse our range of Allium Bulbs" at bounding box center [563, 281] width 201 height 17
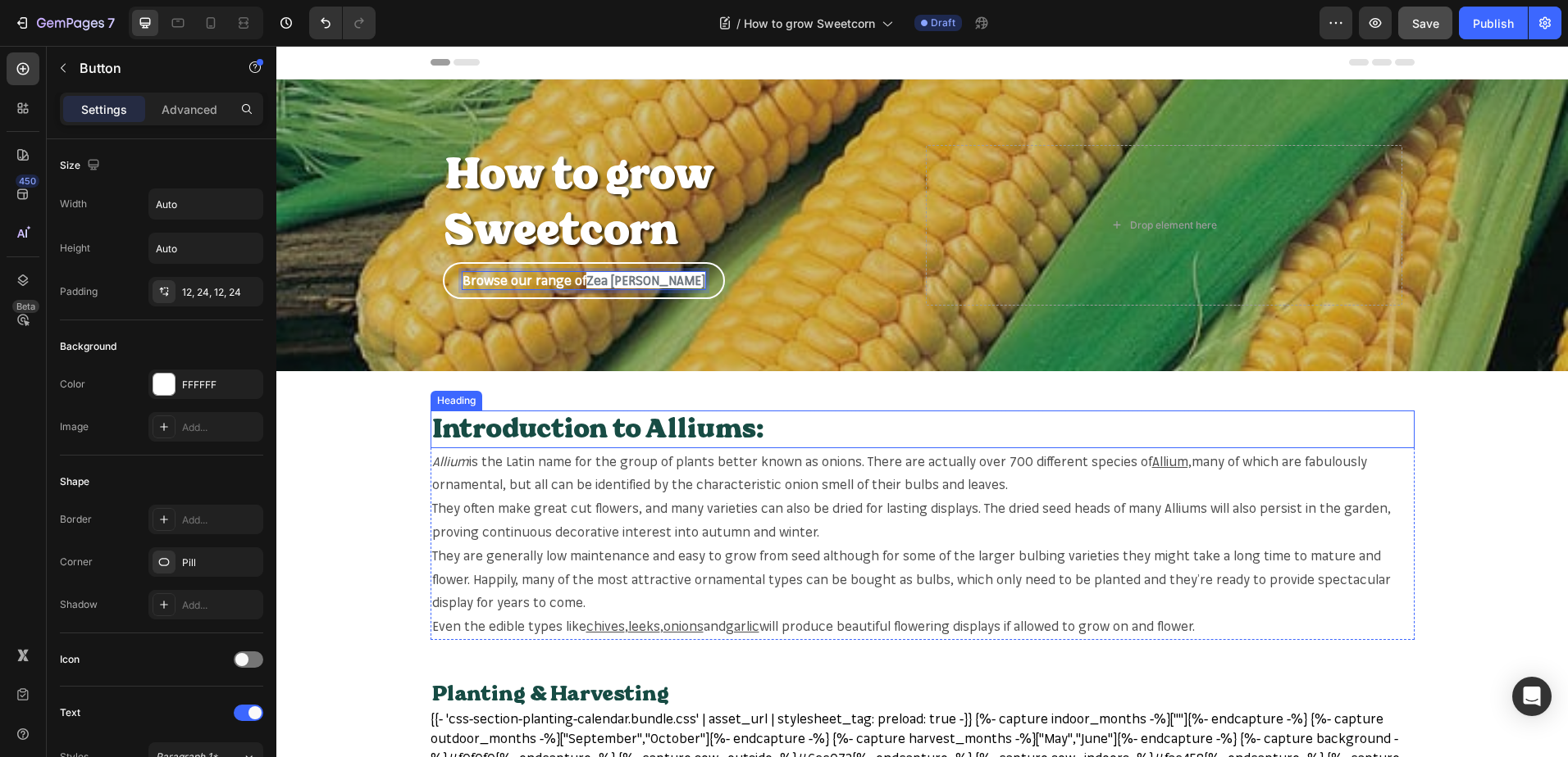
click at [683, 437] on h2 "Introduction to Alliums:" at bounding box center [922, 430] width 983 height 38
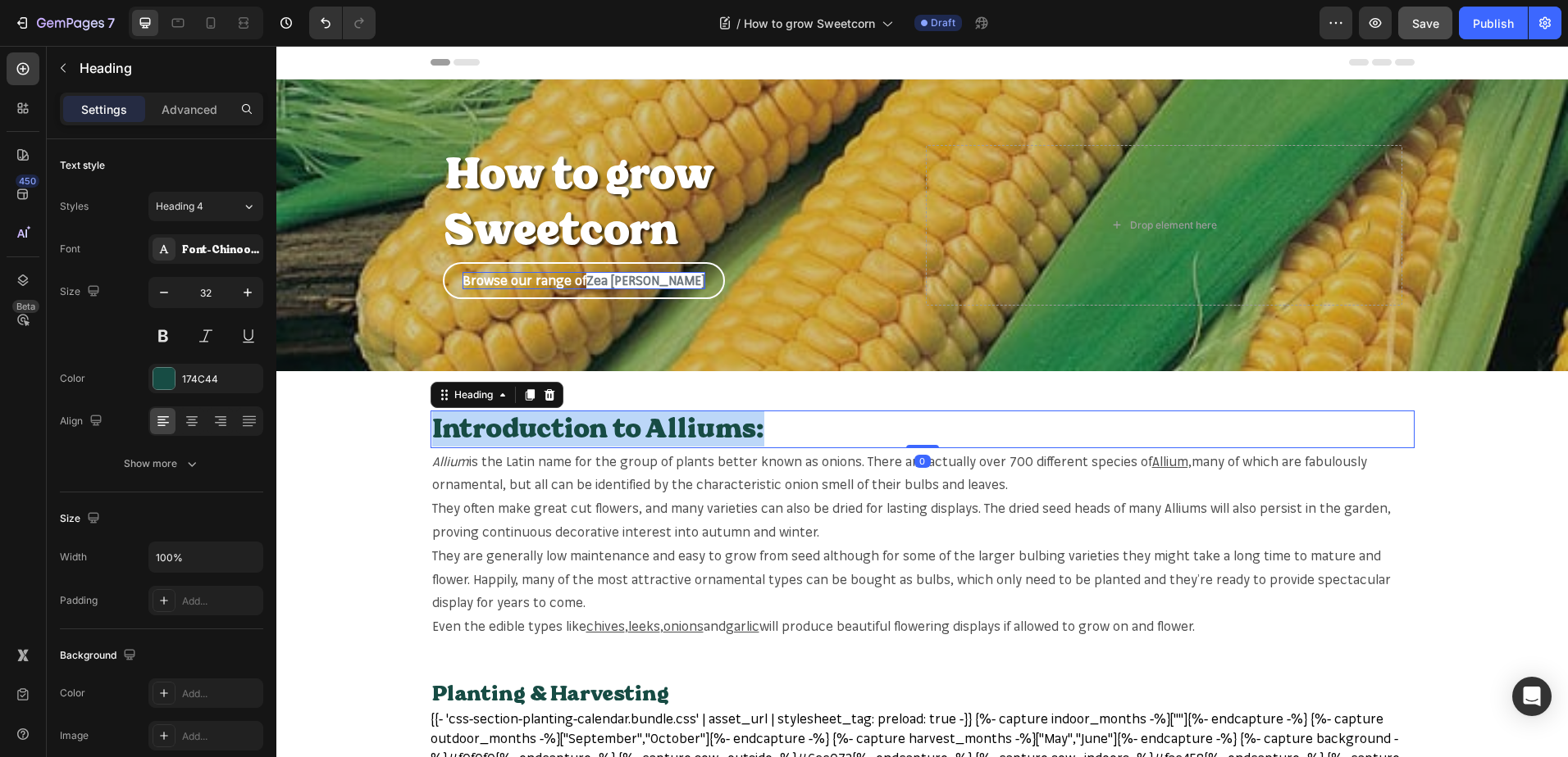
click at [683, 436] on p "Introduction to Alliums:" at bounding box center [922, 430] width 981 height 34
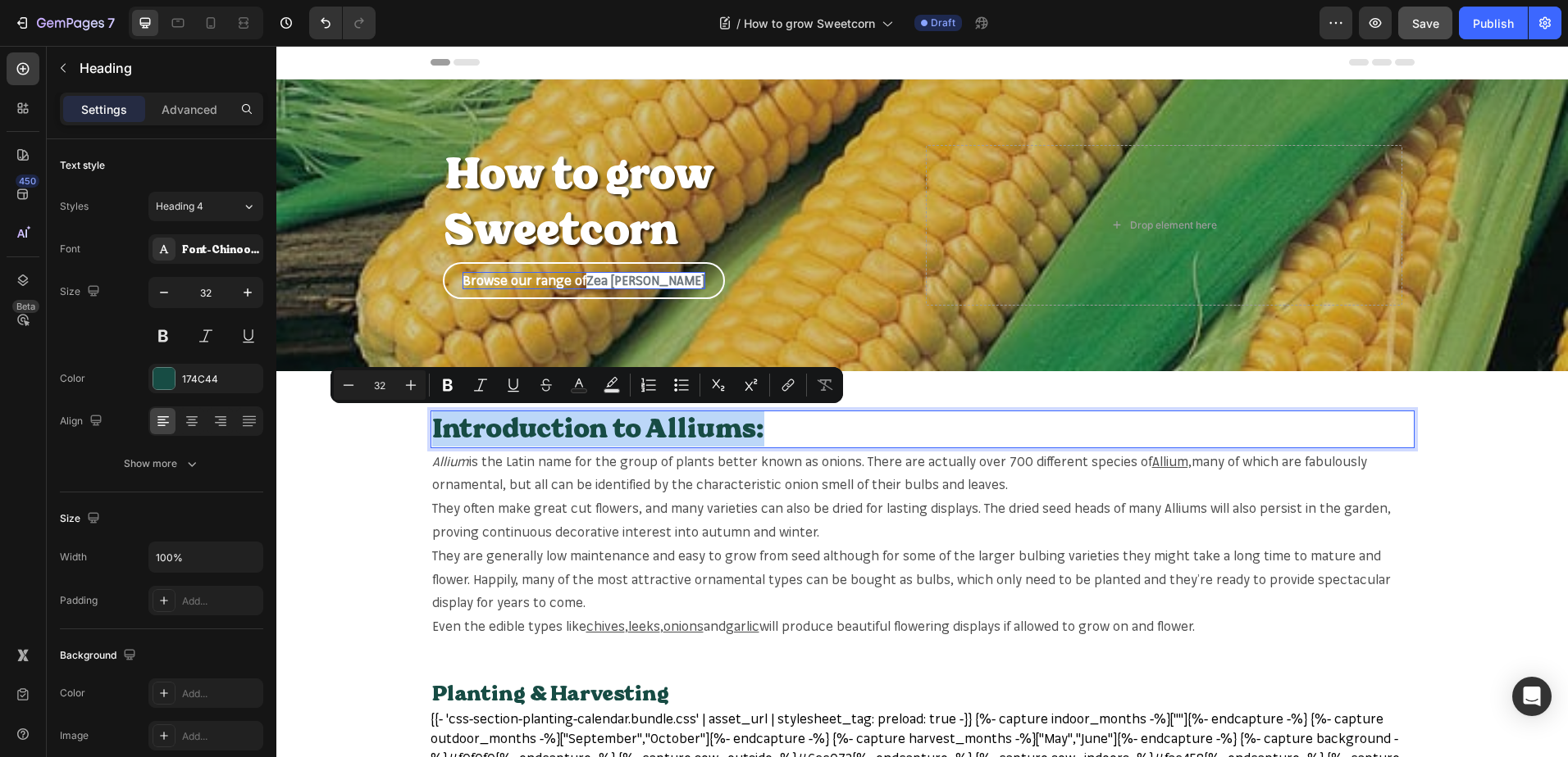
click at [683, 434] on p "Introduction to Alliums:" at bounding box center [922, 430] width 981 height 34
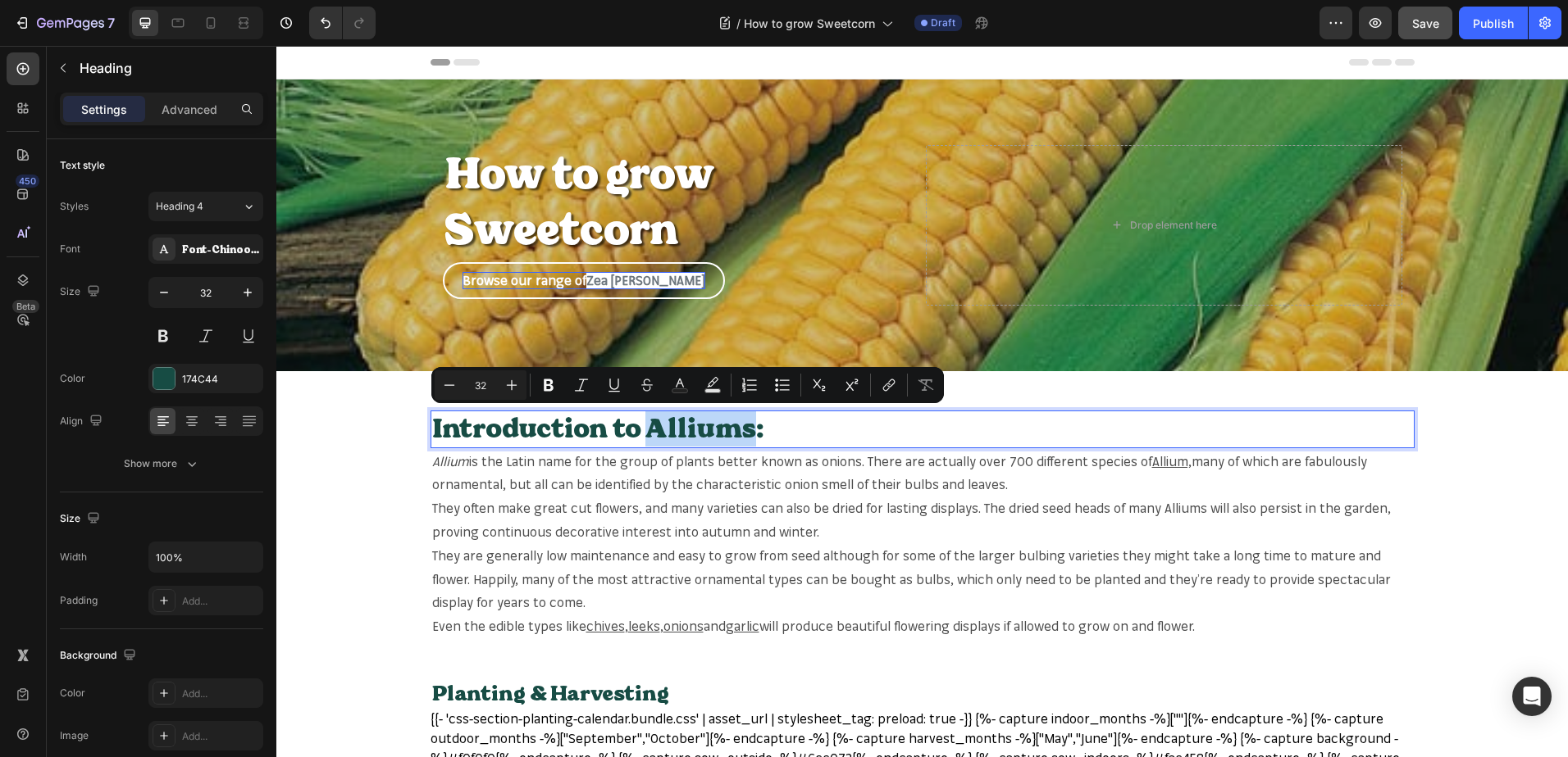
drag, startPoint x: 634, startPoint y: 428, endPoint x: 736, endPoint y: 430, distance: 102.0
click at [736, 430] on p "Introduction to Alliums:" at bounding box center [922, 430] width 981 height 34
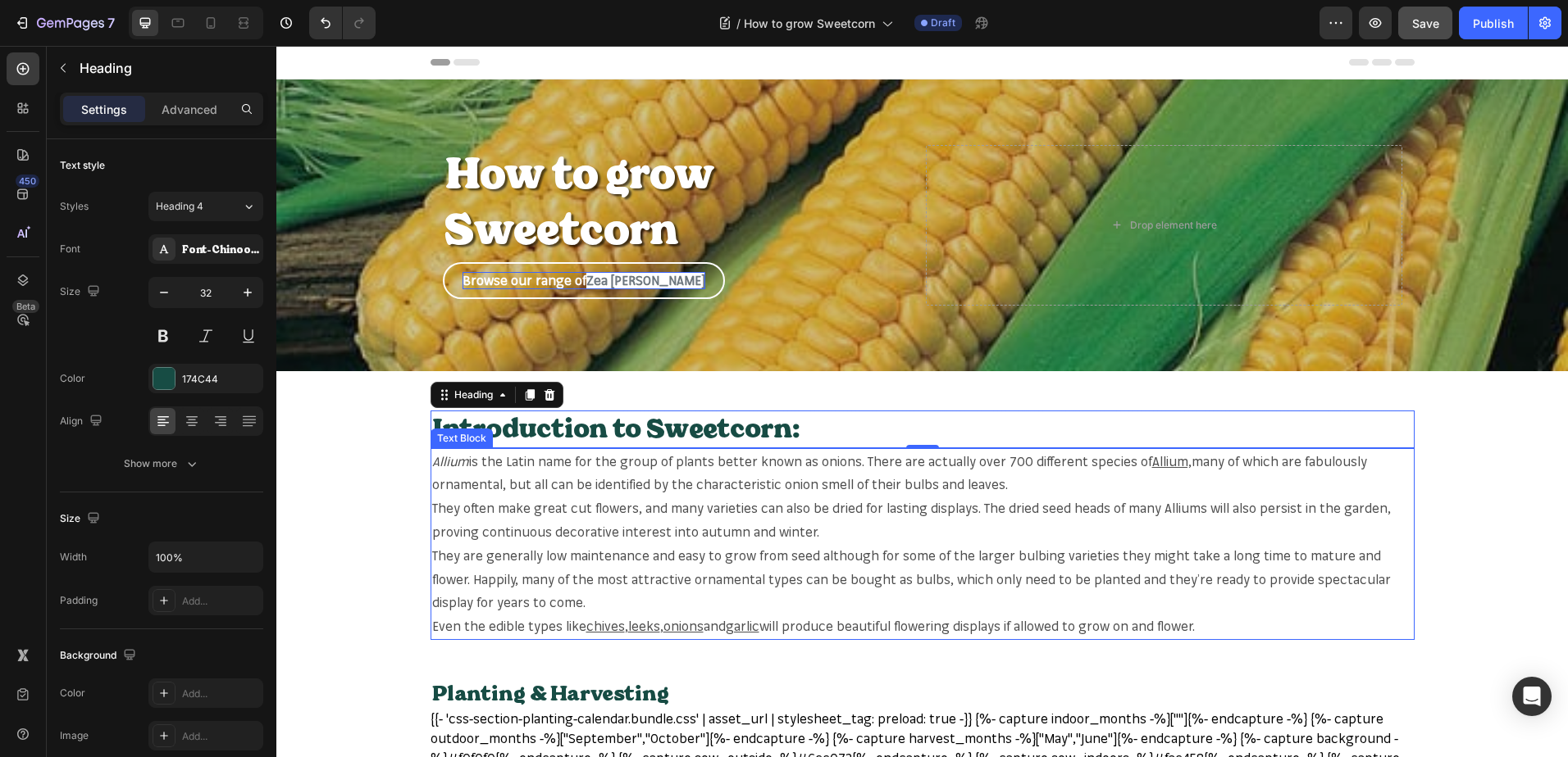
drag, startPoint x: 1141, startPoint y: 614, endPoint x: 1195, endPoint y: 641, distance: 60.4
click at [1141, 614] on p "Even the edible types like chives , leeks , onions and garlic will produce beau…" at bounding box center [922, 626] width 981 height 24
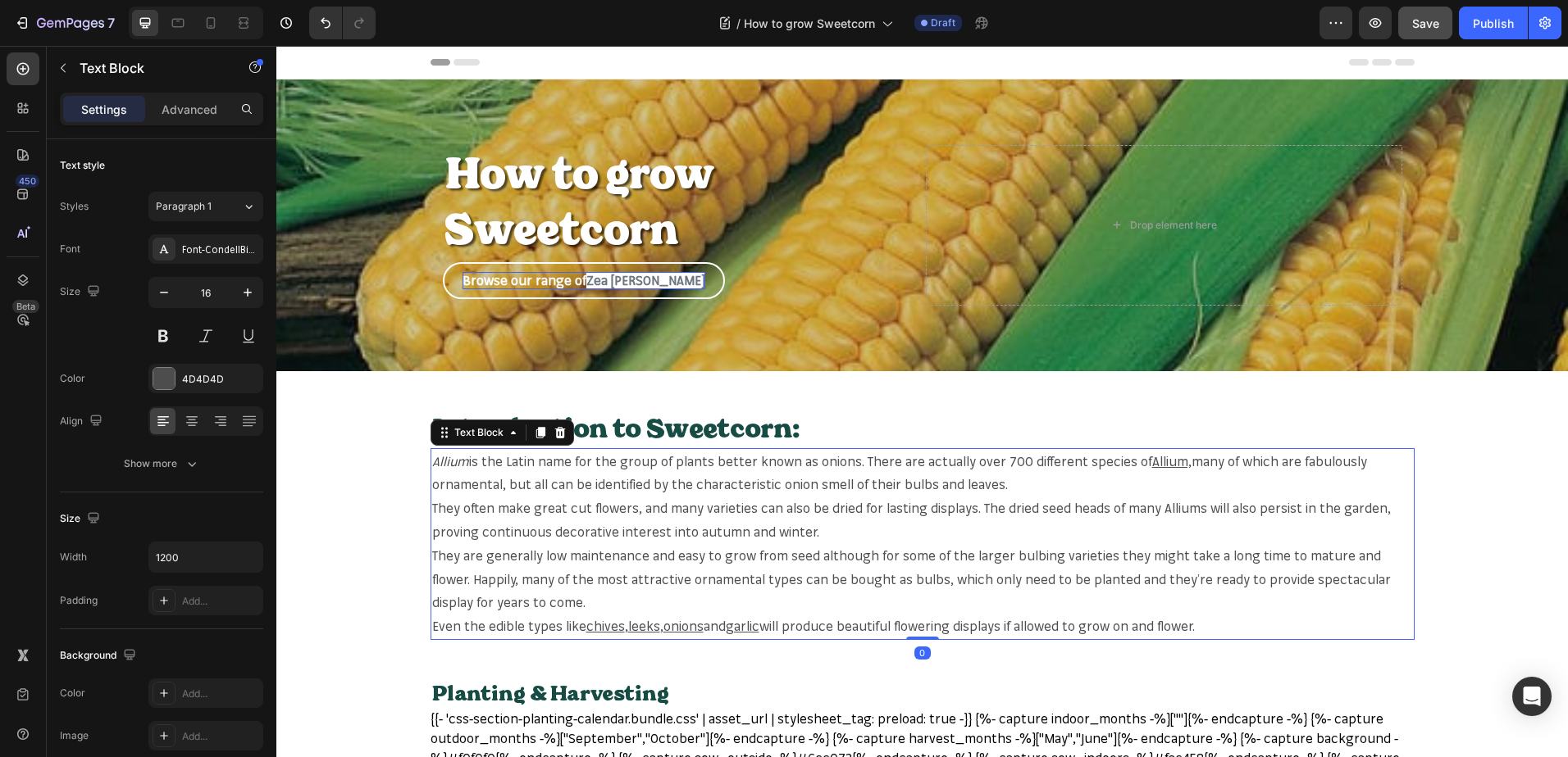
click at [1204, 626] on p "Even the edible types like chives , leeks , onions and garlic will produce beau…" at bounding box center [922, 626] width 981 height 24
drag, startPoint x: 1204, startPoint y: 626, endPoint x: 413, endPoint y: 459, distance: 808.4
click at [417, 459] on section "Introduction to Sweetcorn: Heading Allium is the Latin name for the group of pl…" at bounding box center [922, 525] width 1010 height 229
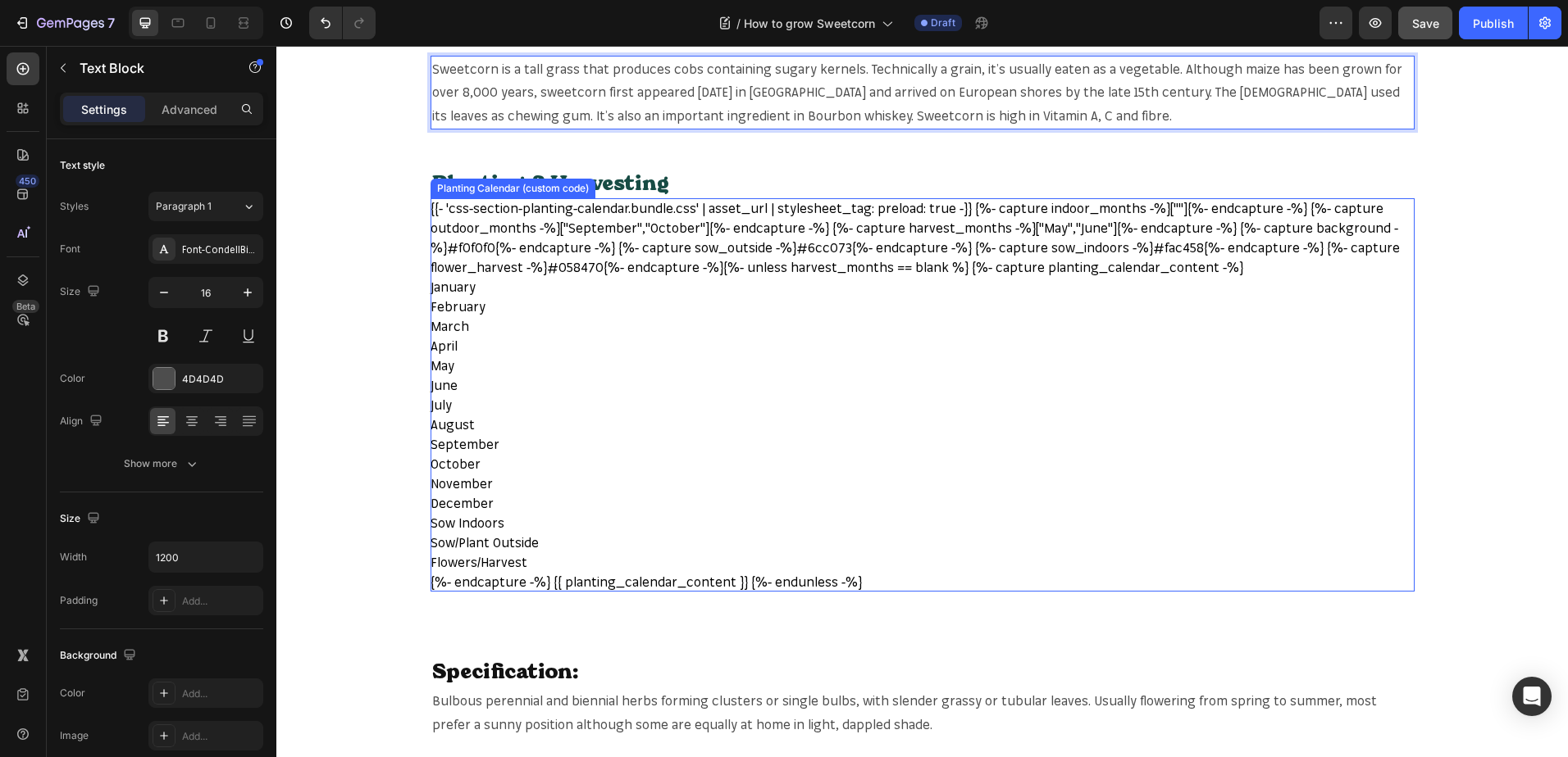
scroll to position [410, 0]
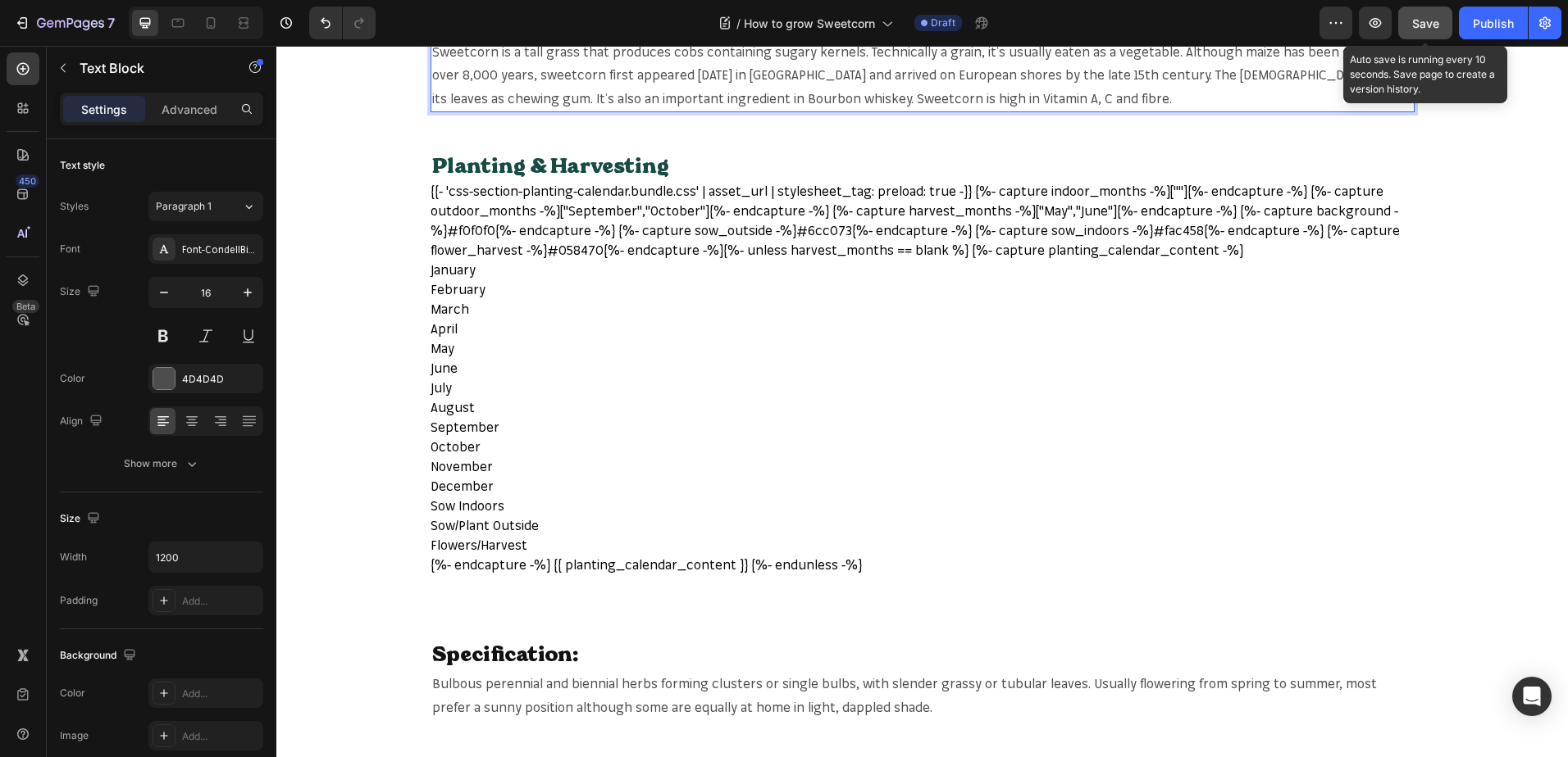
drag, startPoint x: 1415, startPoint y: 16, endPoint x: 1406, endPoint y: 27, distance: 14.2
click at [1415, 19] on span "Save" at bounding box center [1424, 23] width 27 height 14
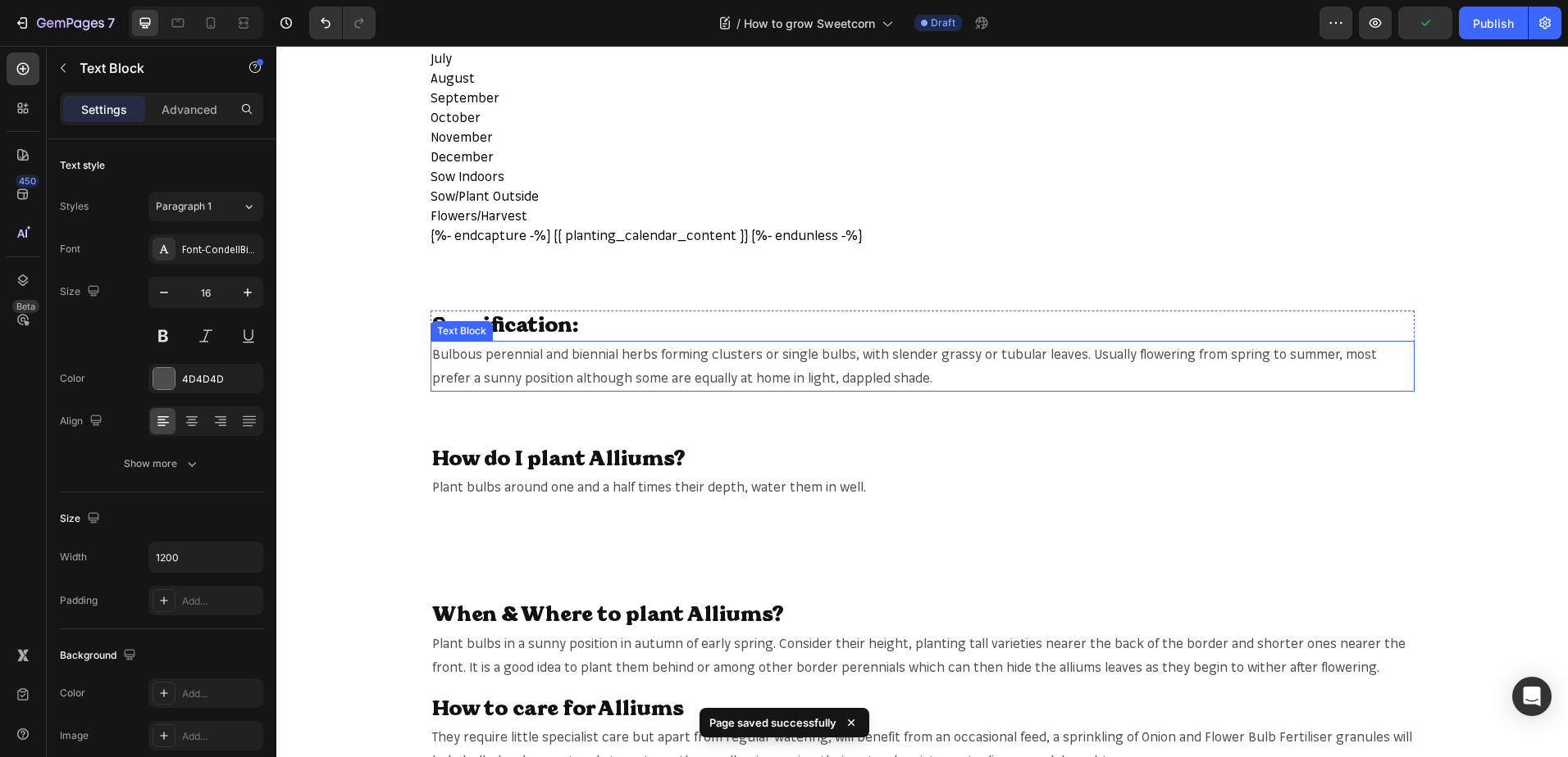
scroll to position [820, 0]
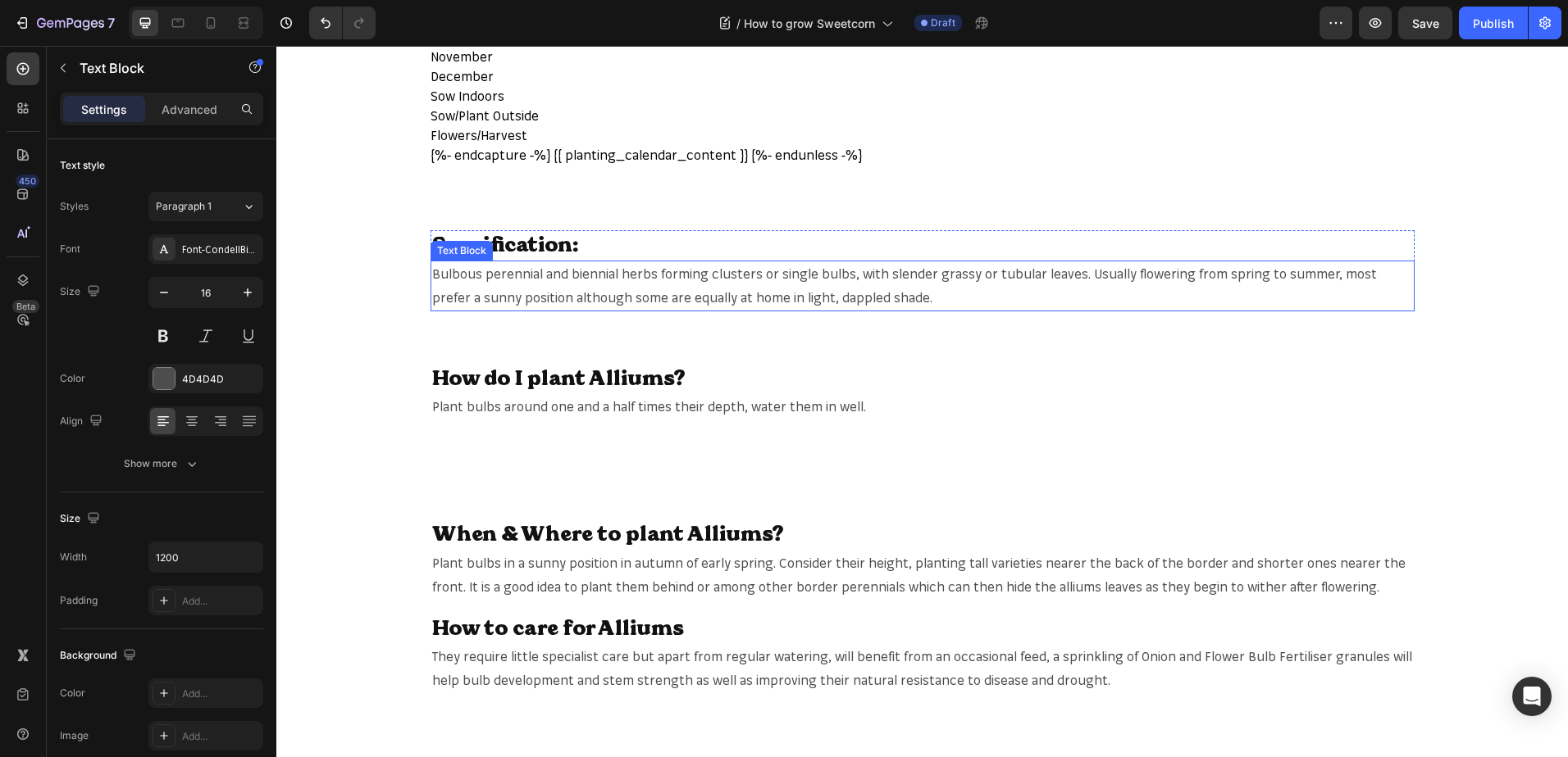
click at [806, 292] on span "Bulbous perennial and biennial herbs forming clusters or single bulbs, with sle…" at bounding box center [904, 285] width 945 height 40
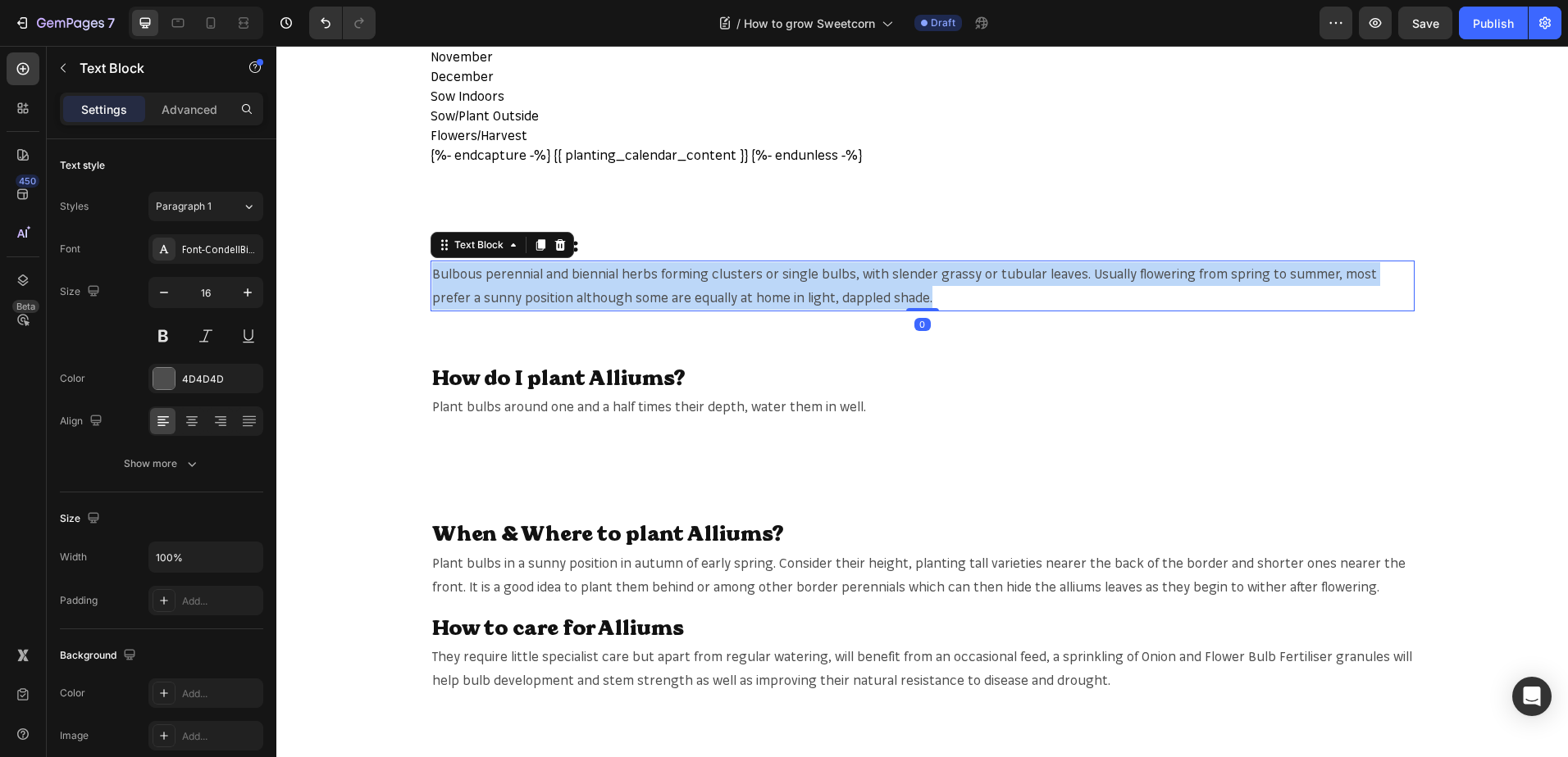
click at [806, 292] on span "Bulbous perennial and biennial herbs forming clusters or single bulbs, with sle…" at bounding box center [904, 285] width 945 height 40
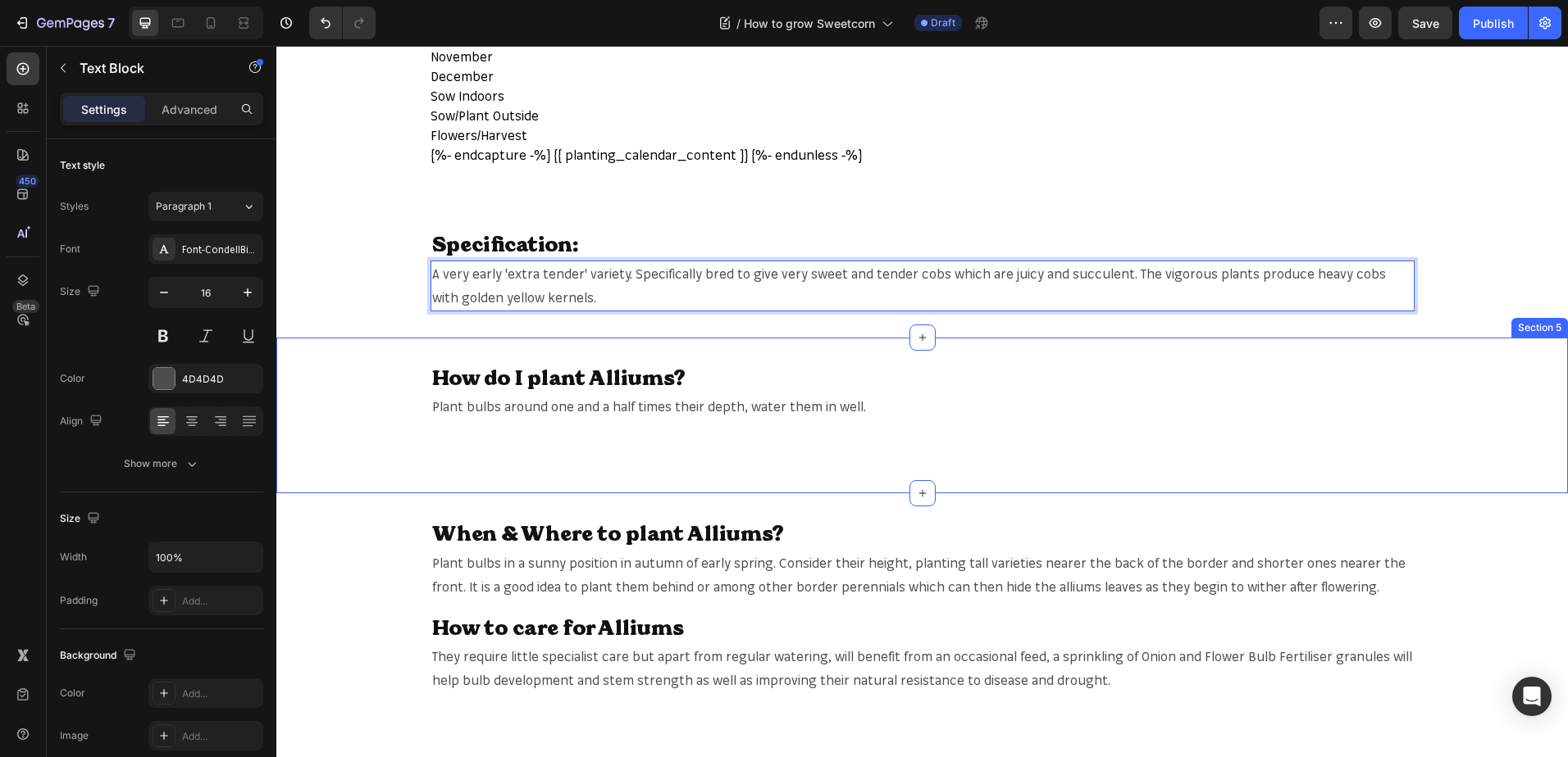
click at [1522, 352] on div "How do I plant Alliums? Heading Plant bulbs around one and a half times their d…" at bounding box center [922, 416] width 1291 height 156
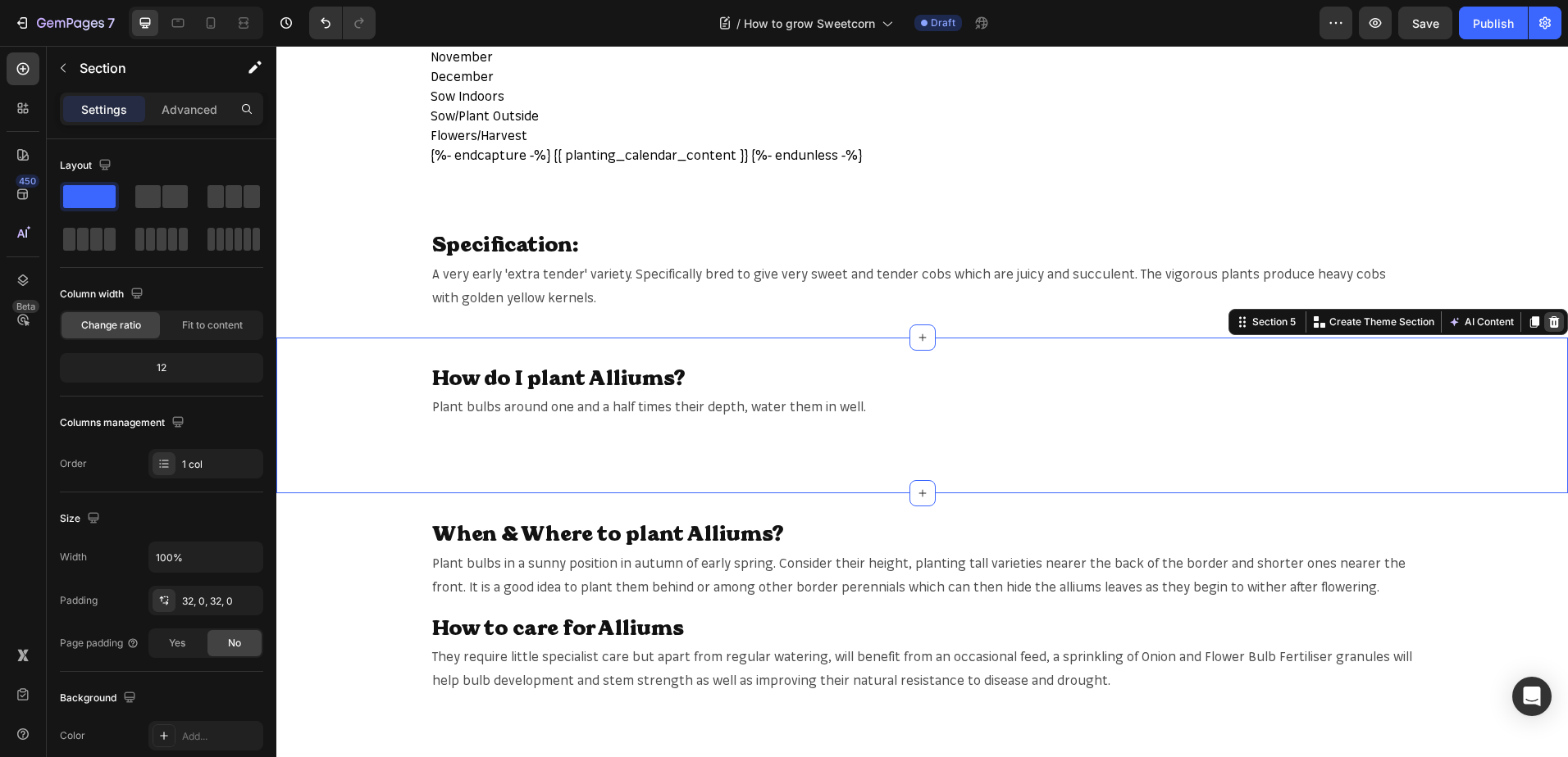
click at [1549, 322] on icon at bounding box center [1554, 321] width 10 height 11
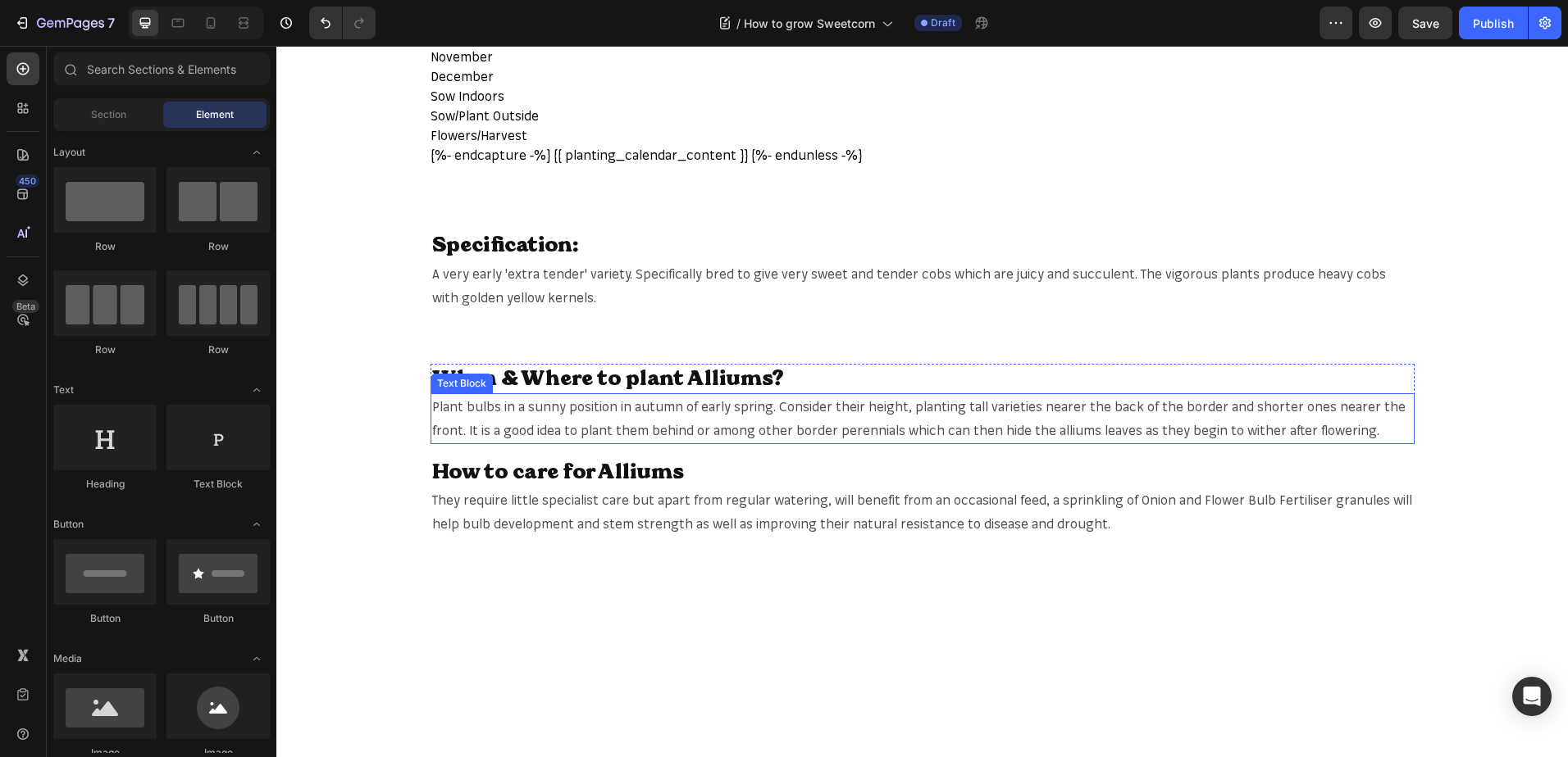
click at [656, 425] on span "Plant bulbs in a sunny position in autumn of early spring. Consider their heigh…" at bounding box center [919, 418] width 973 height 40
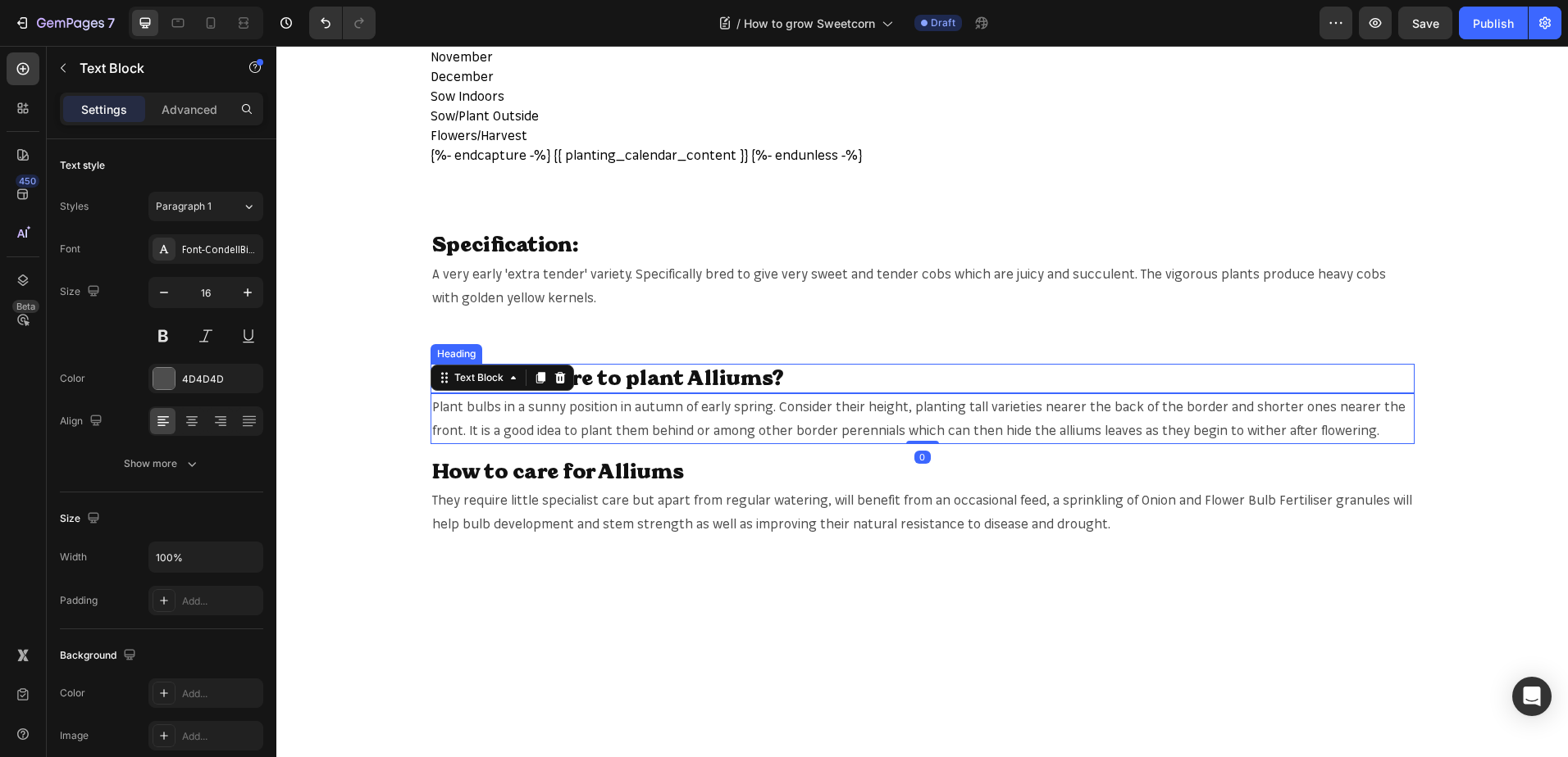
click at [714, 375] on h2 "When & Where to plant Alliums?" at bounding box center [922, 378] width 983 height 30
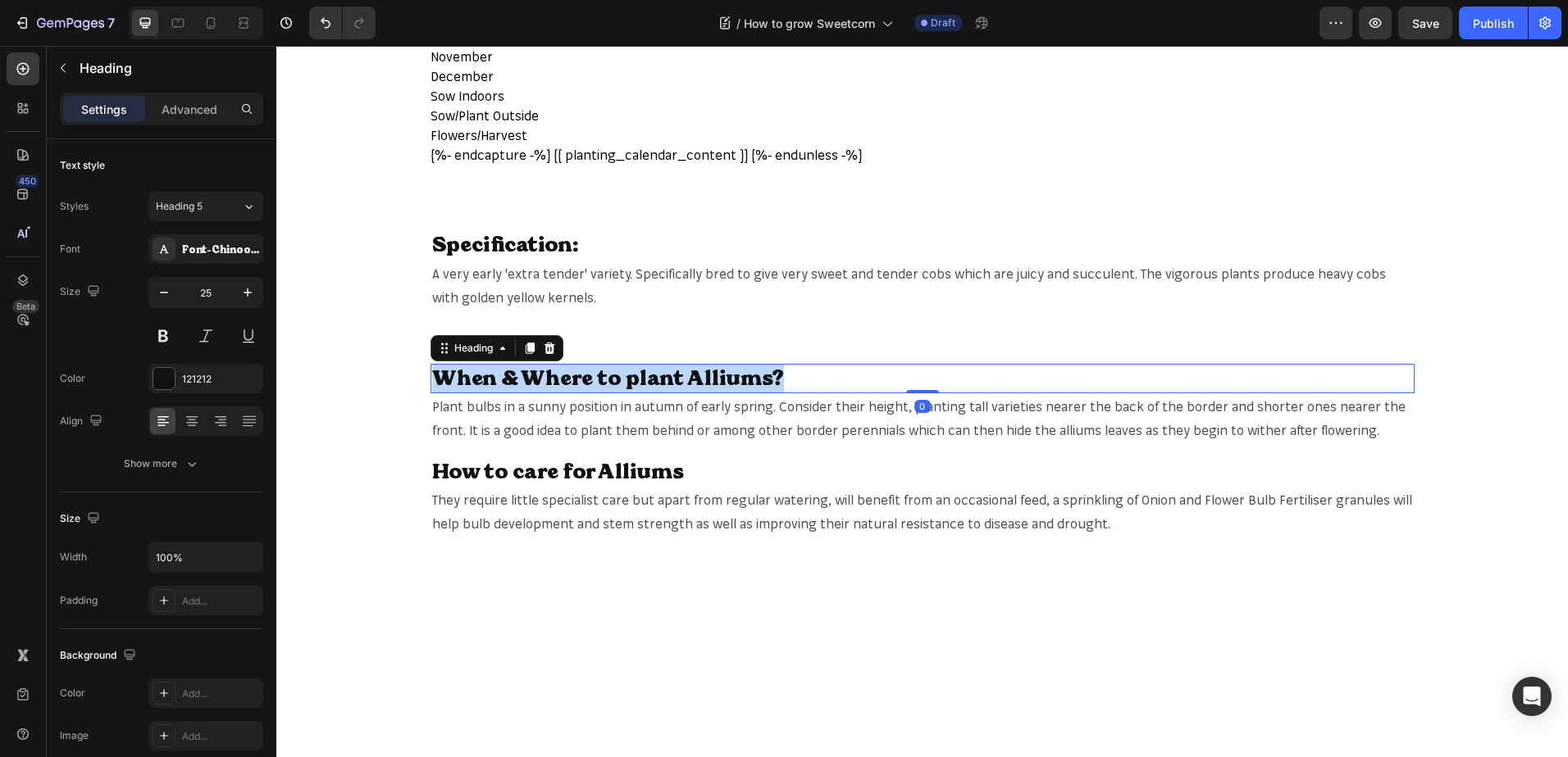
click at [714, 375] on p "When & Where to plant Alliums?" at bounding box center [922, 378] width 981 height 27
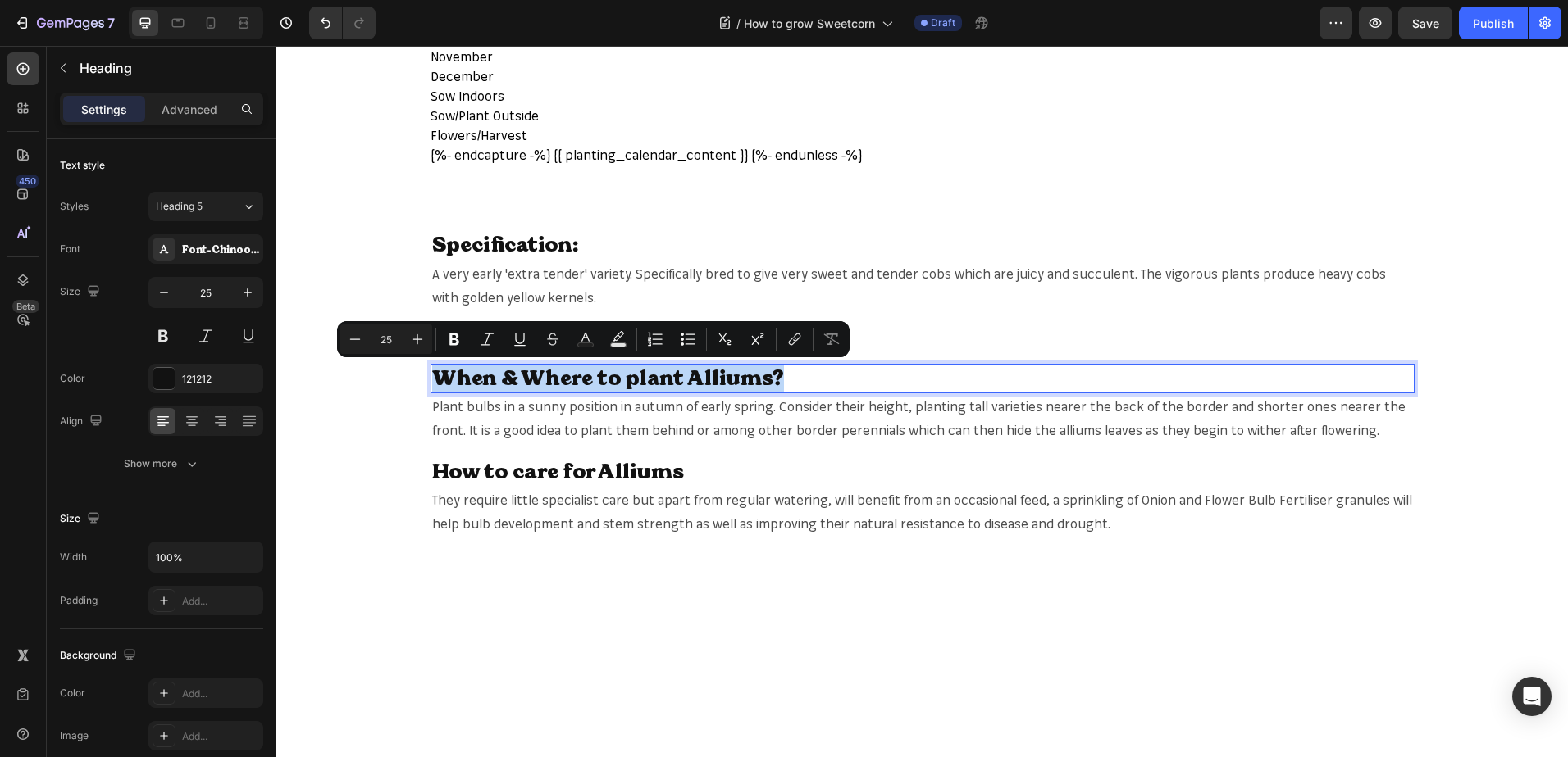
click at [714, 375] on p "When & Where to plant Alliums?" at bounding box center [922, 378] width 981 height 27
click at [693, 375] on p "When & Where to plant Alliums?" at bounding box center [922, 378] width 981 height 27
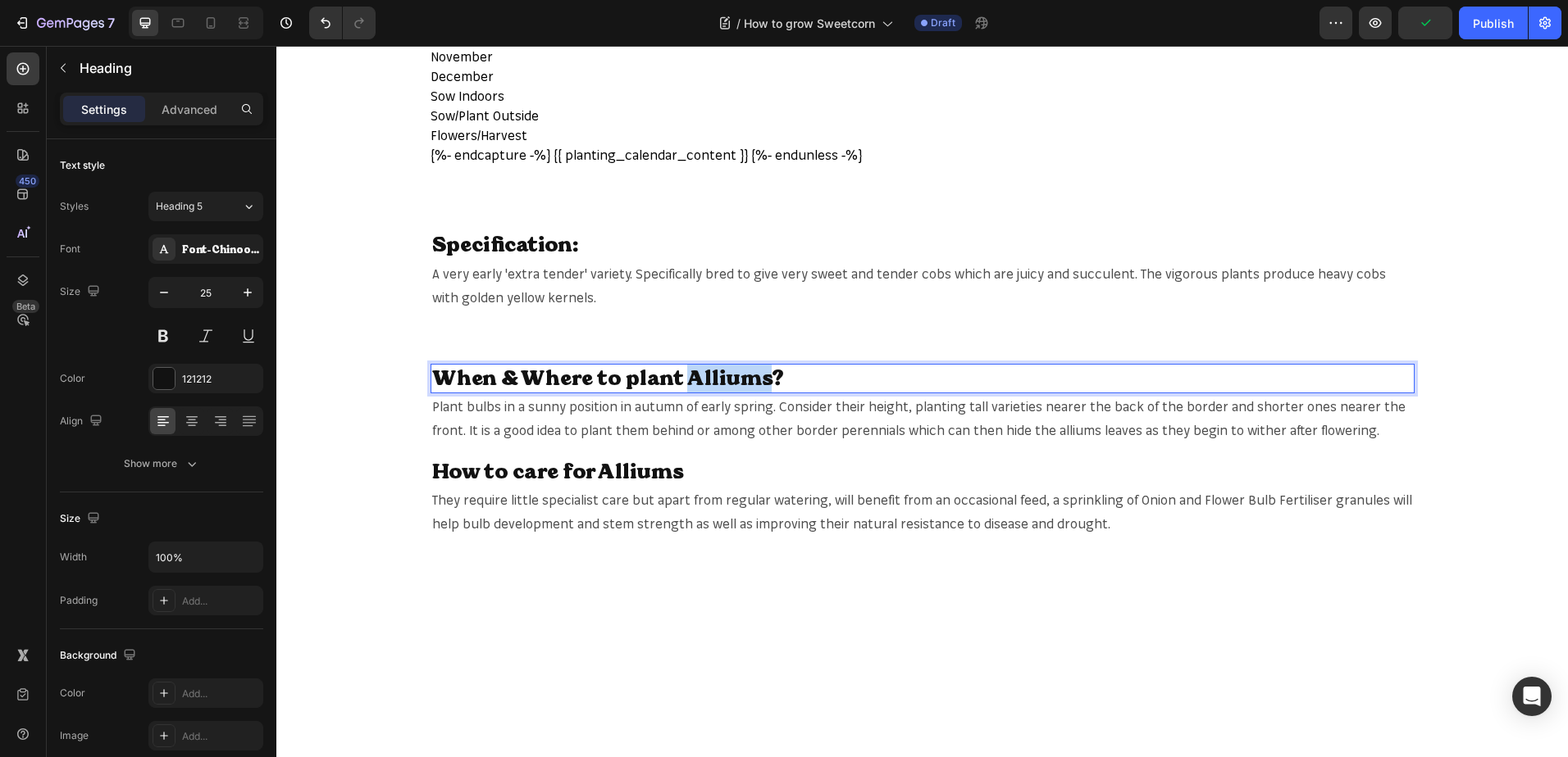
drag, startPoint x: 671, startPoint y: 375, endPoint x: 746, endPoint y: 377, distance: 75.0
click at [746, 377] on p "When & Where to plant Alliums?" at bounding box center [922, 378] width 981 height 27
click at [1235, 418] on p "Plant bulbs in a sunny position in autumn of early spring. Consider their heigh…" at bounding box center [922, 418] width 981 height 47
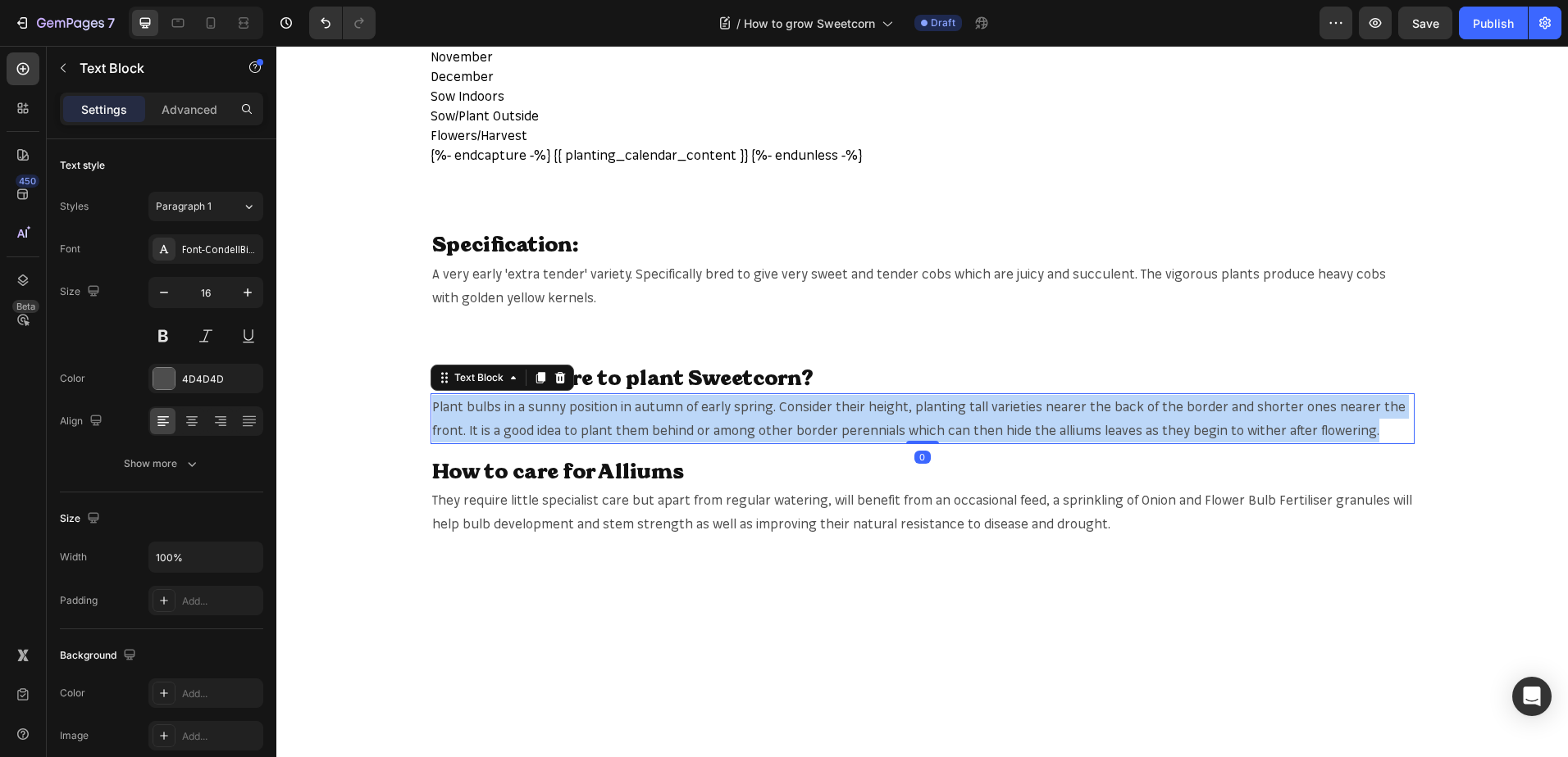
click at [1235, 418] on p "Plant bulbs in a sunny position in autumn of early spring. Consider their heigh…" at bounding box center [922, 418] width 981 height 47
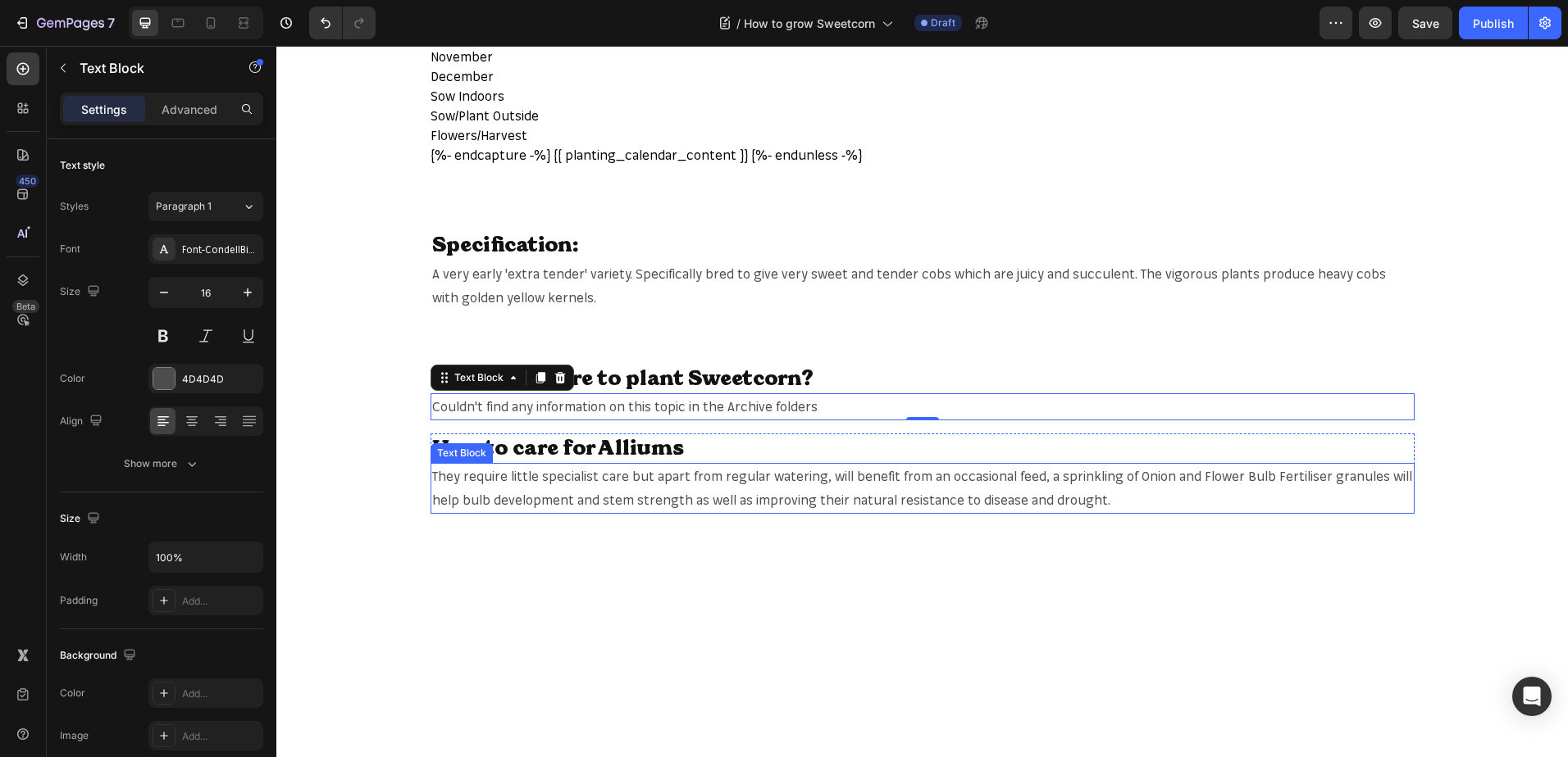
click at [680, 471] on span "They require little specialist care but apart from regular watering, will benef…" at bounding box center [922, 488] width 980 height 40
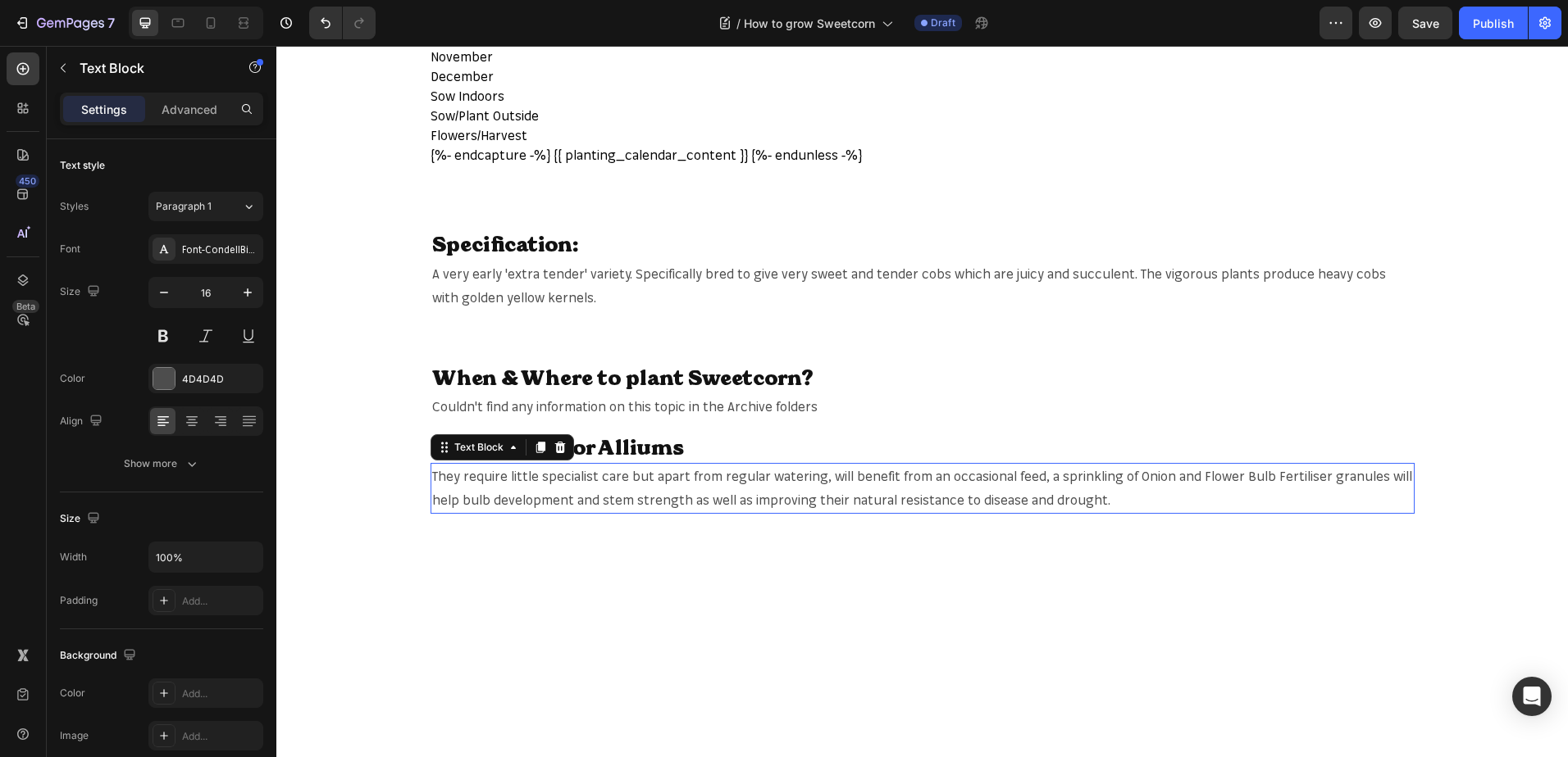
click at [680, 471] on span "They require little specialist care but apart from regular watering, will benef…" at bounding box center [922, 488] width 980 height 40
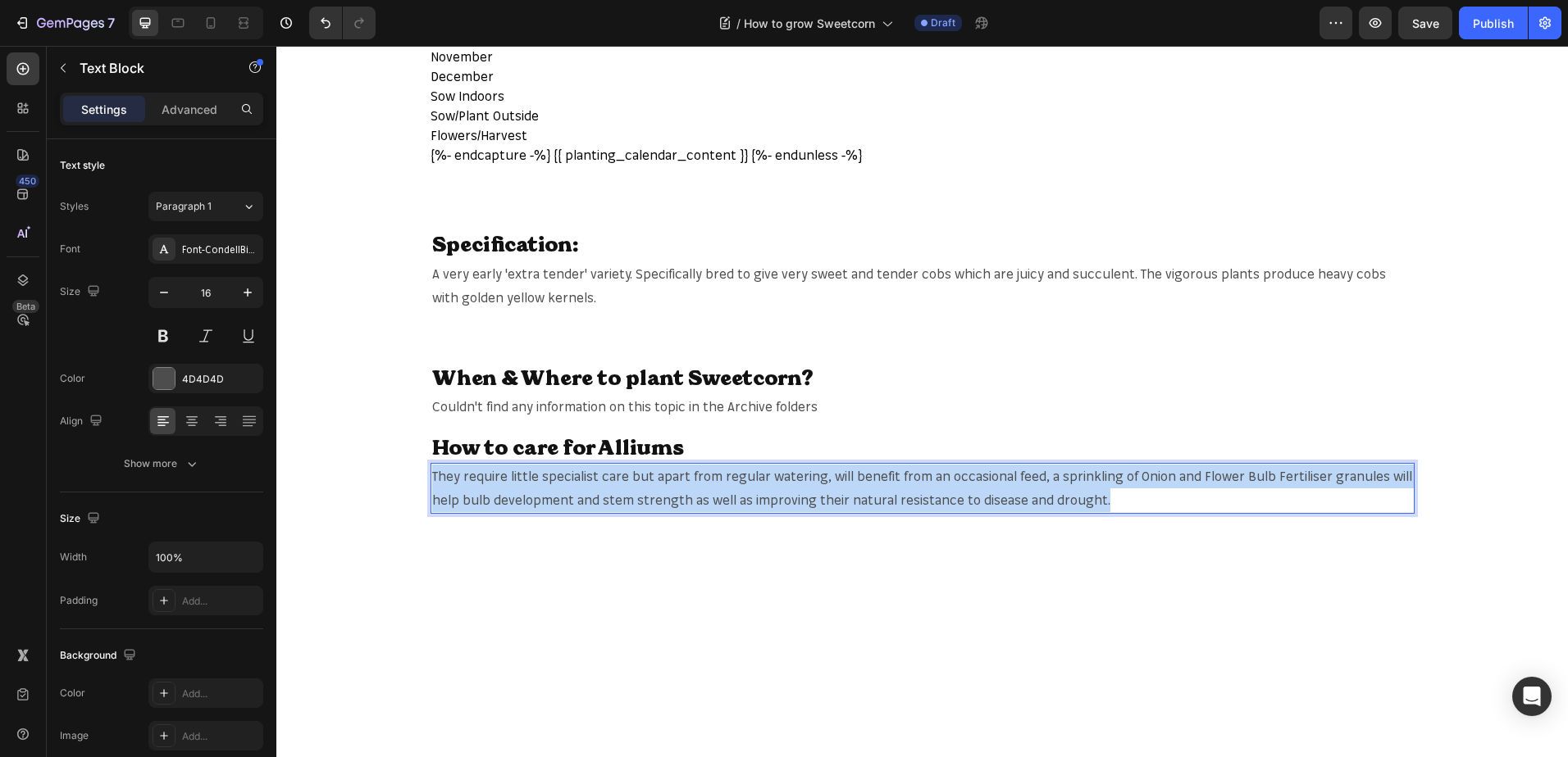
click at [680, 471] on span "They require little specialist care but apart from regular watering, will benef…" at bounding box center [922, 488] width 980 height 40
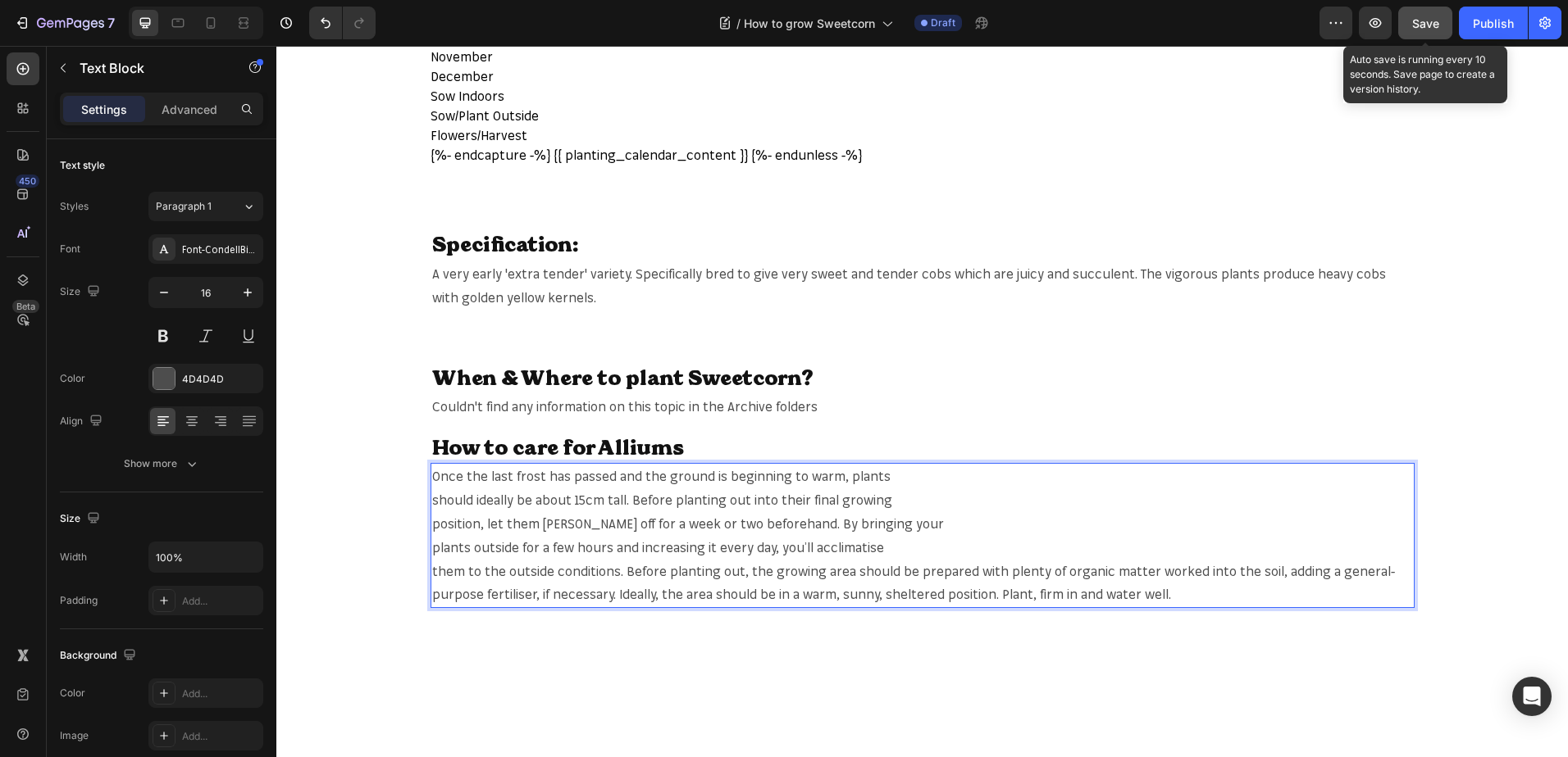
click at [1442, 15] on button "Save" at bounding box center [1424, 23] width 54 height 33
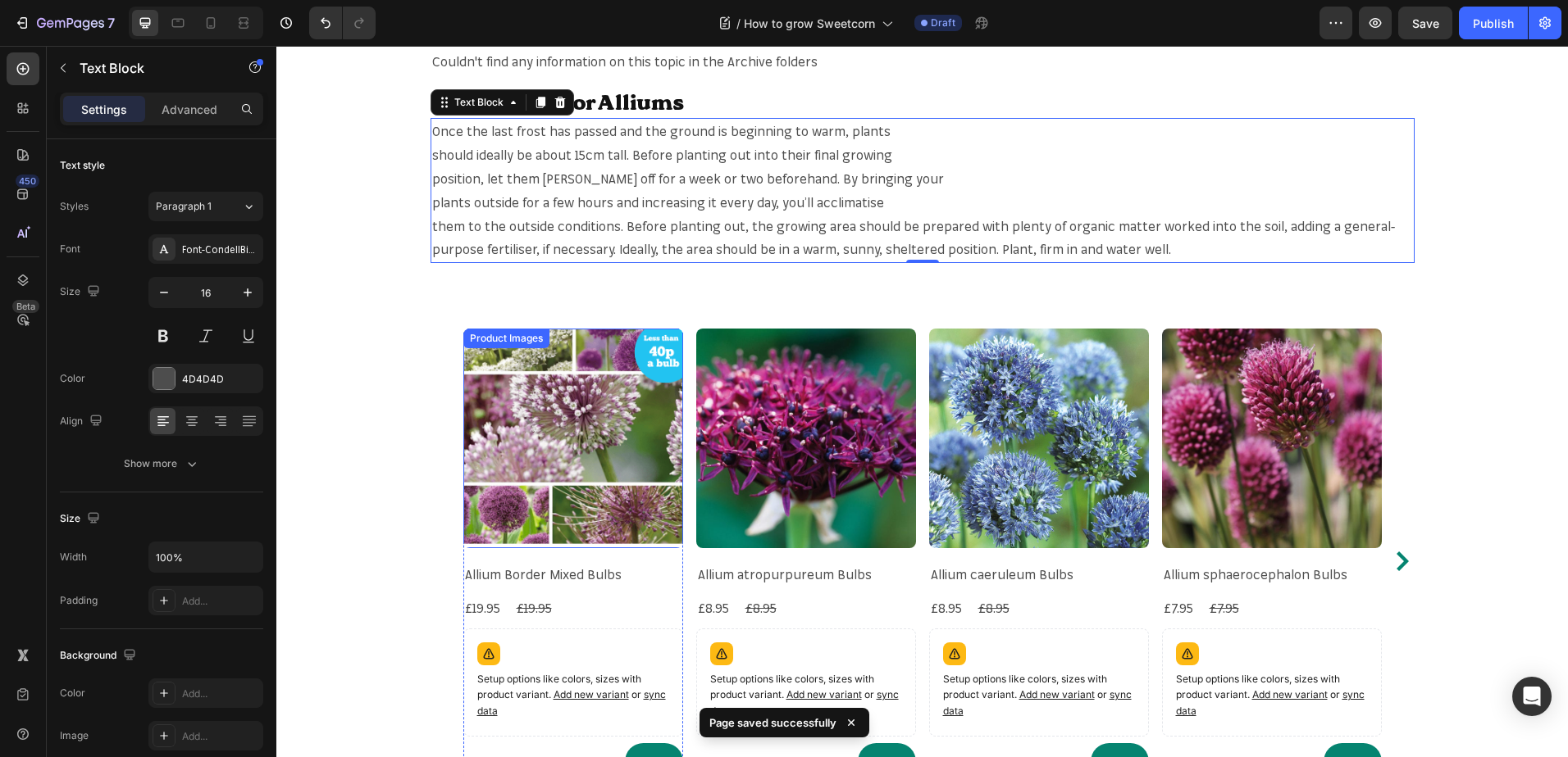
scroll to position [1147, 0]
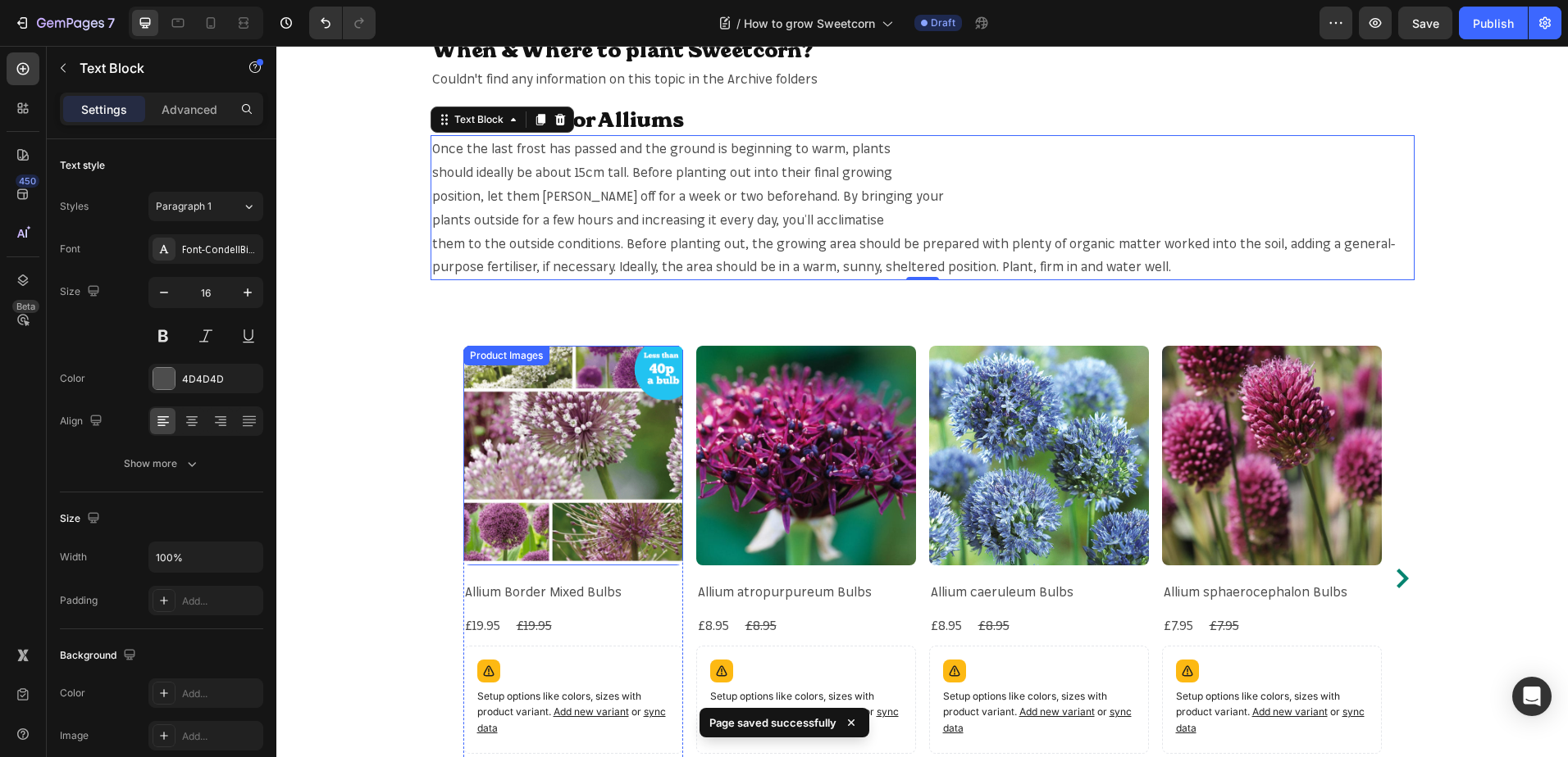
drag, startPoint x: 534, startPoint y: 385, endPoint x: 499, endPoint y: 370, distance: 38.1
click at [534, 385] on img at bounding box center [573, 455] width 220 height 220
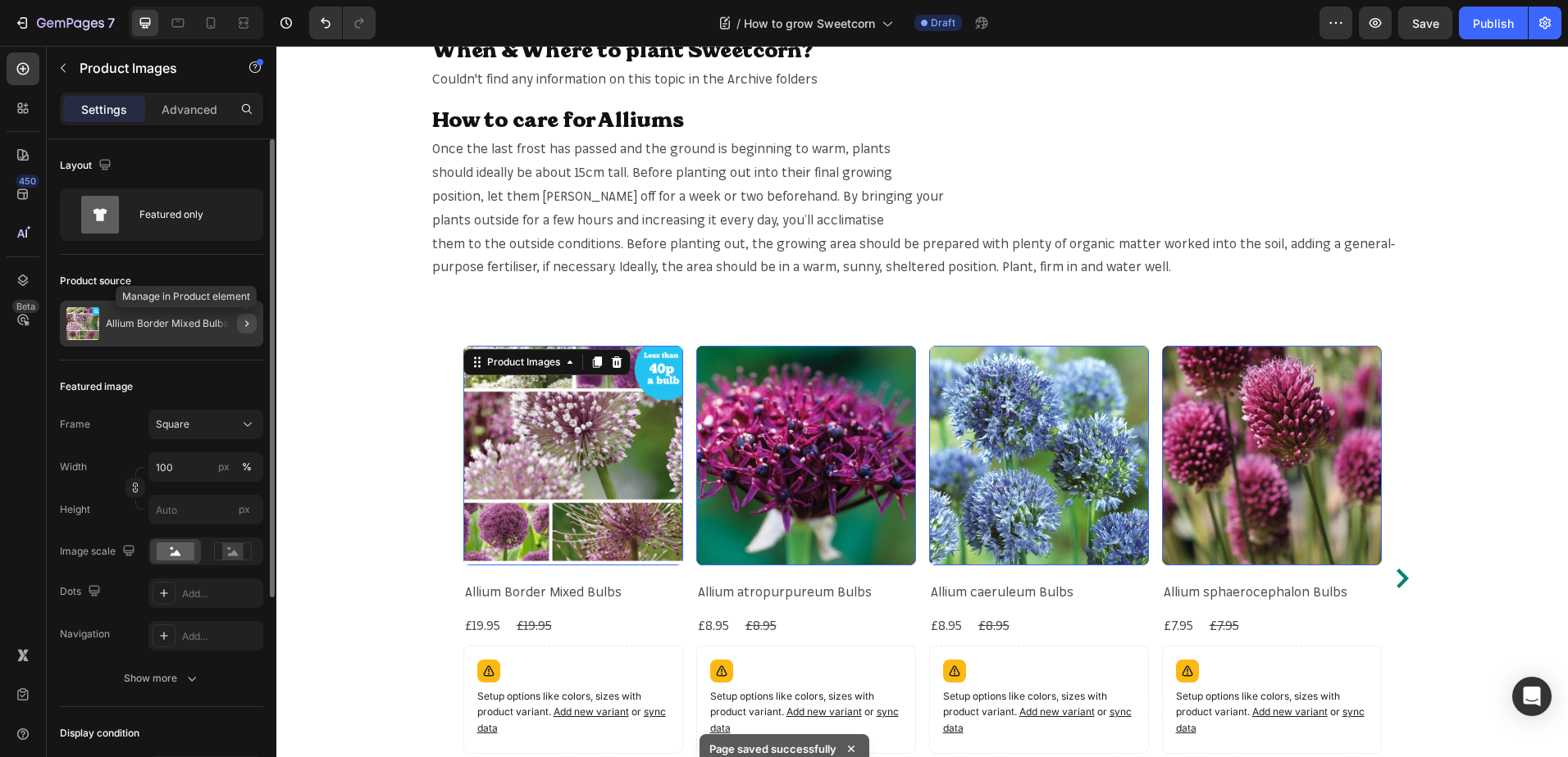
click at [250, 320] on icon "button" at bounding box center [246, 323] width 13 height 13
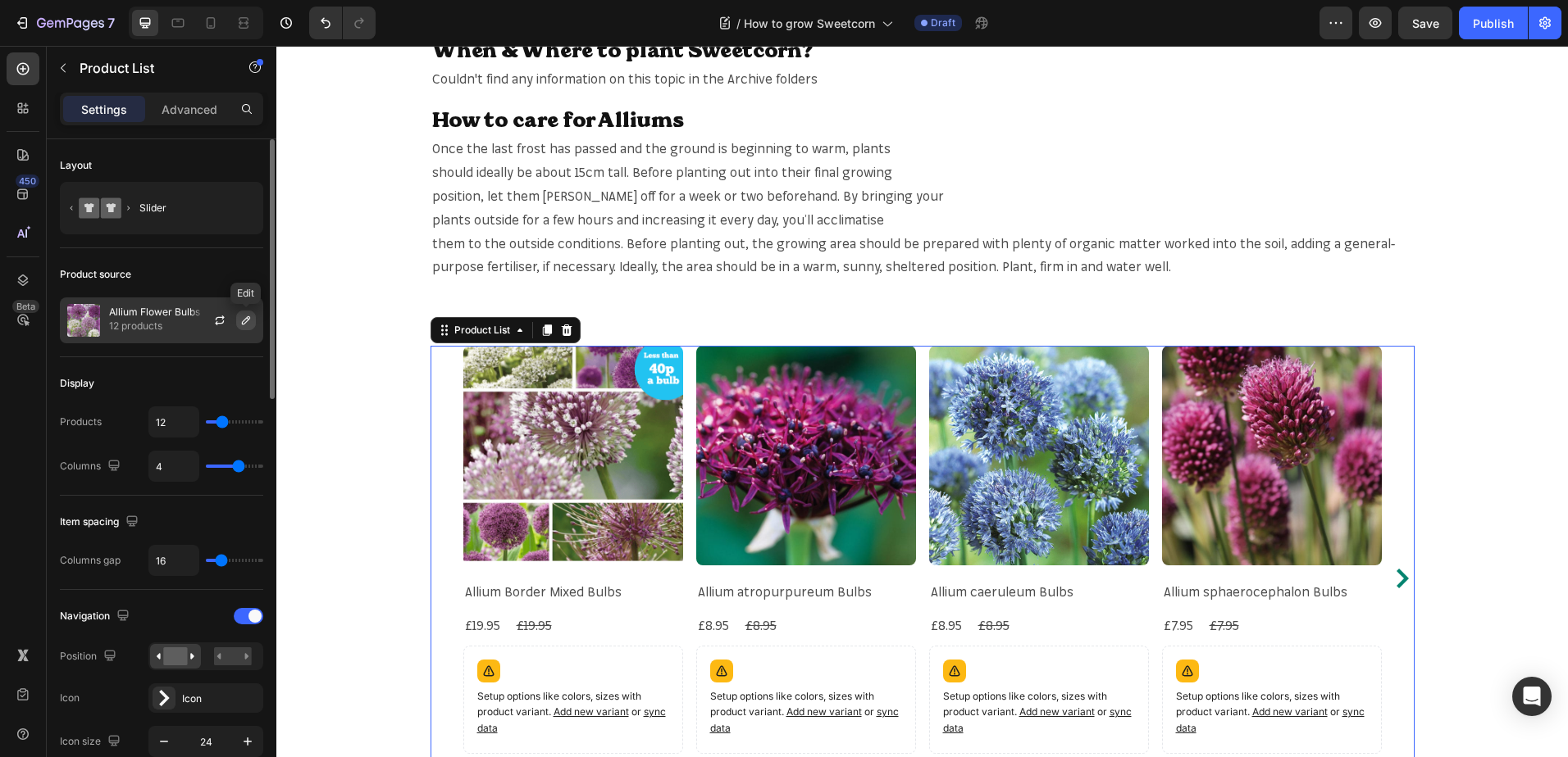
click at [242, 316] on icon "button" at bounding box center [245, 320] width 13 height 13
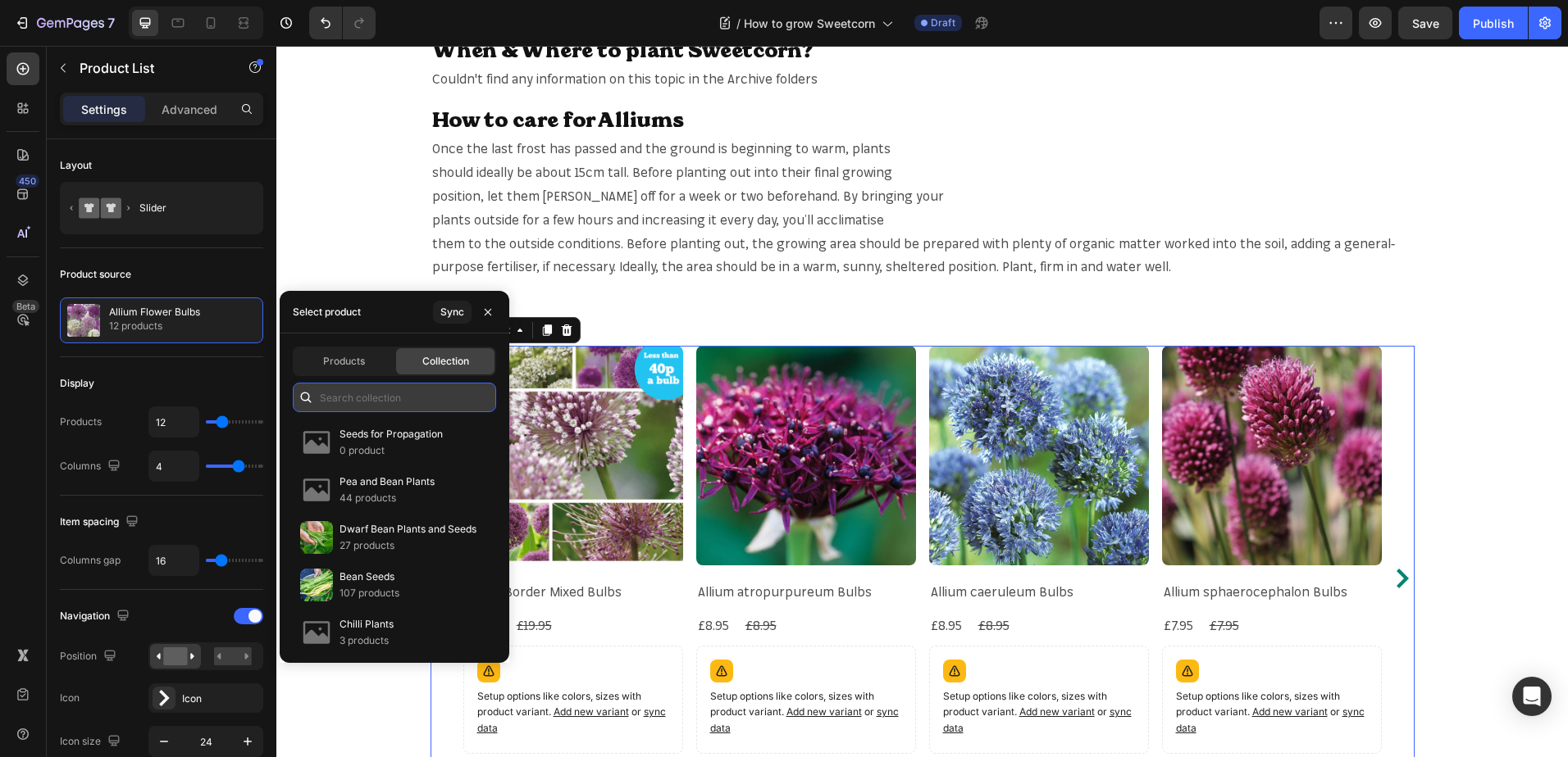
click at [391, 391] on input "text" at bounding box center [394, 397] width 204 height 29
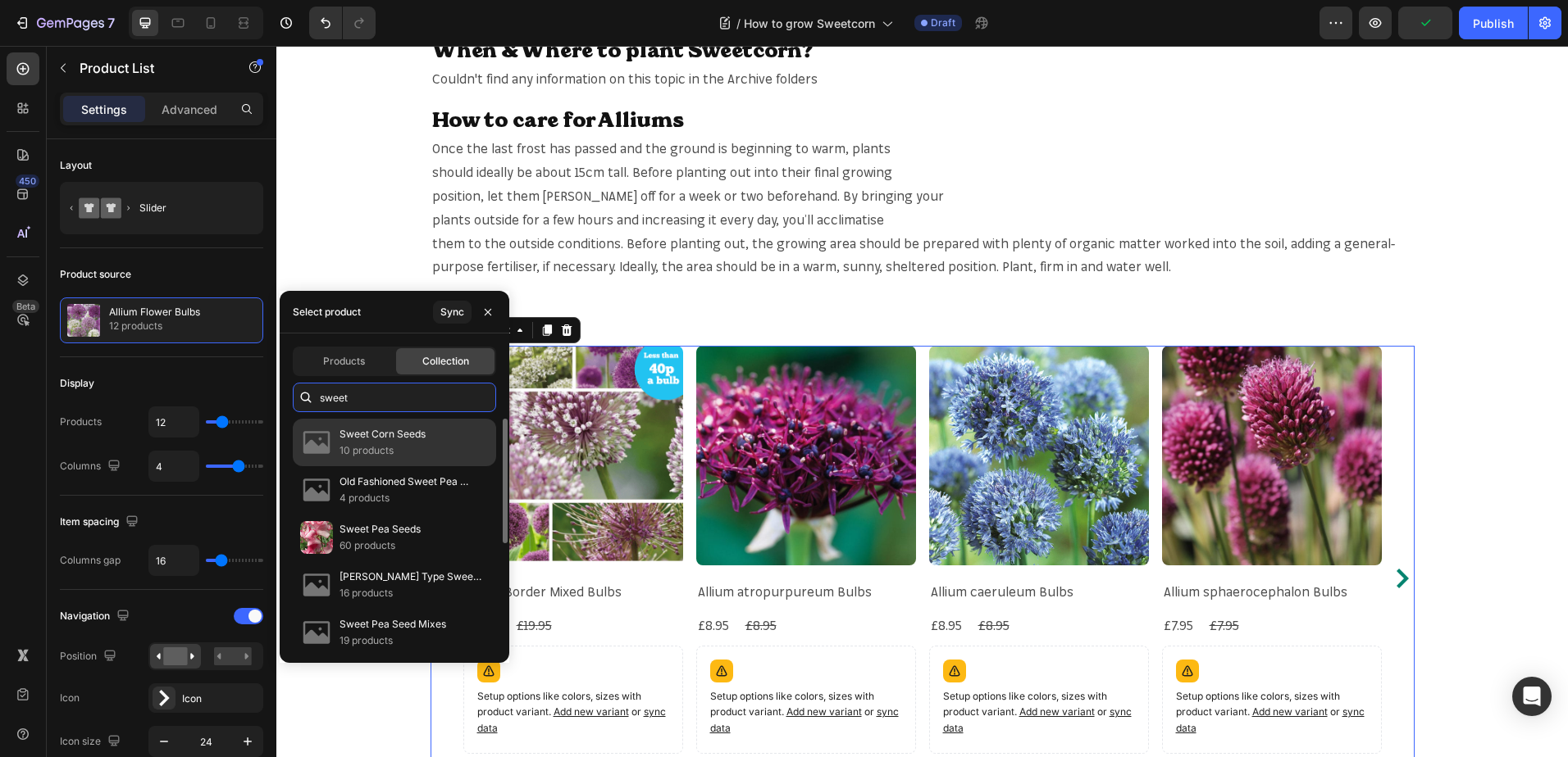
type input "sweet"
click at [455, 467] on div "Sweet Corn Seeds 10 products" at bounding box center [394, 490] width 204 height 47
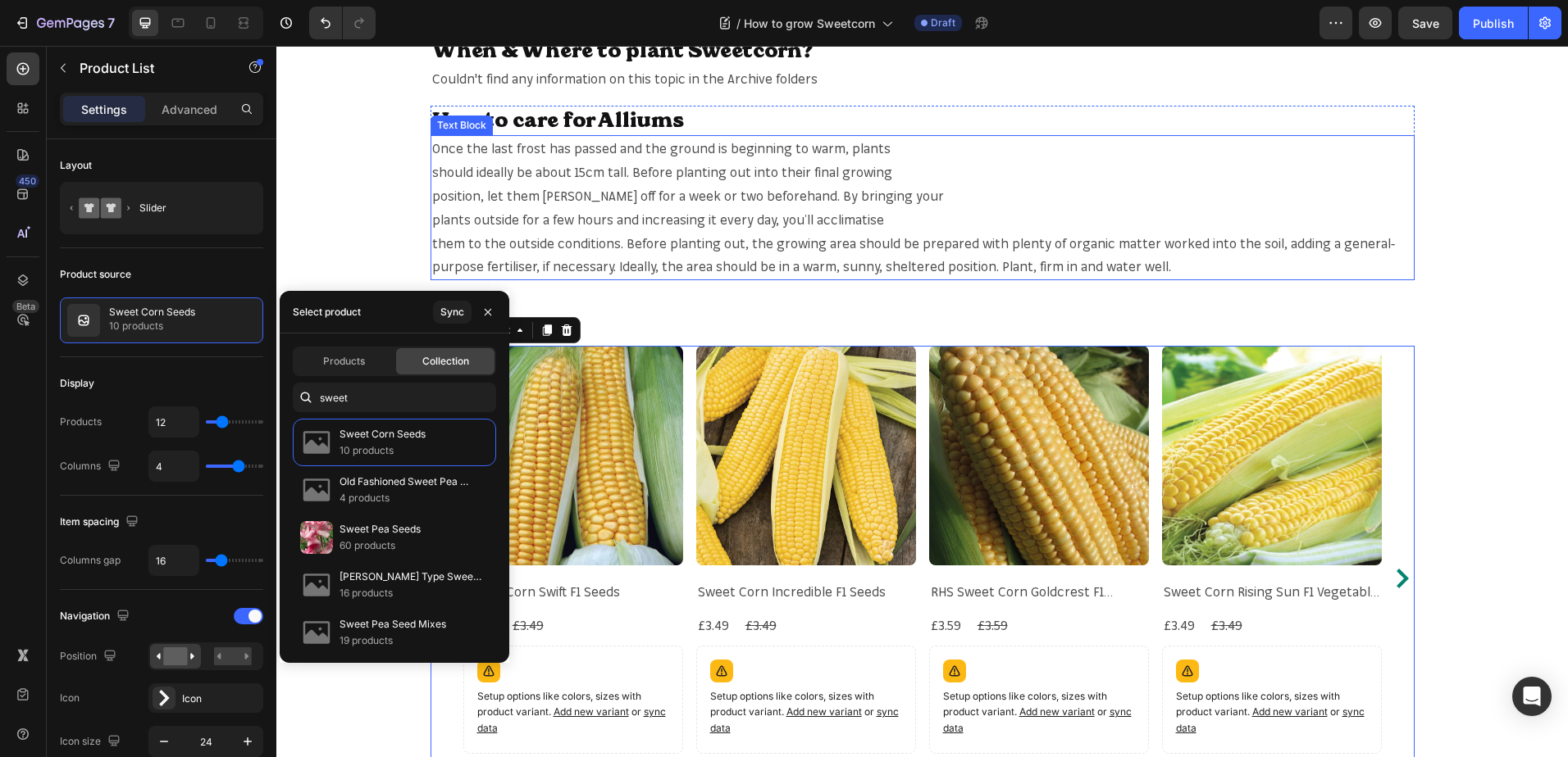
drag, startPoint x: 1472, startPoint y: 149, endPoint x: 1393, endPoint y: 87, distance: 100.4
click at [1473, 149] on div "When & Where to plant Sweetcorn? Heading Couldn't find any information on this …" at bounding box center [922, 158] width 1291 height 245
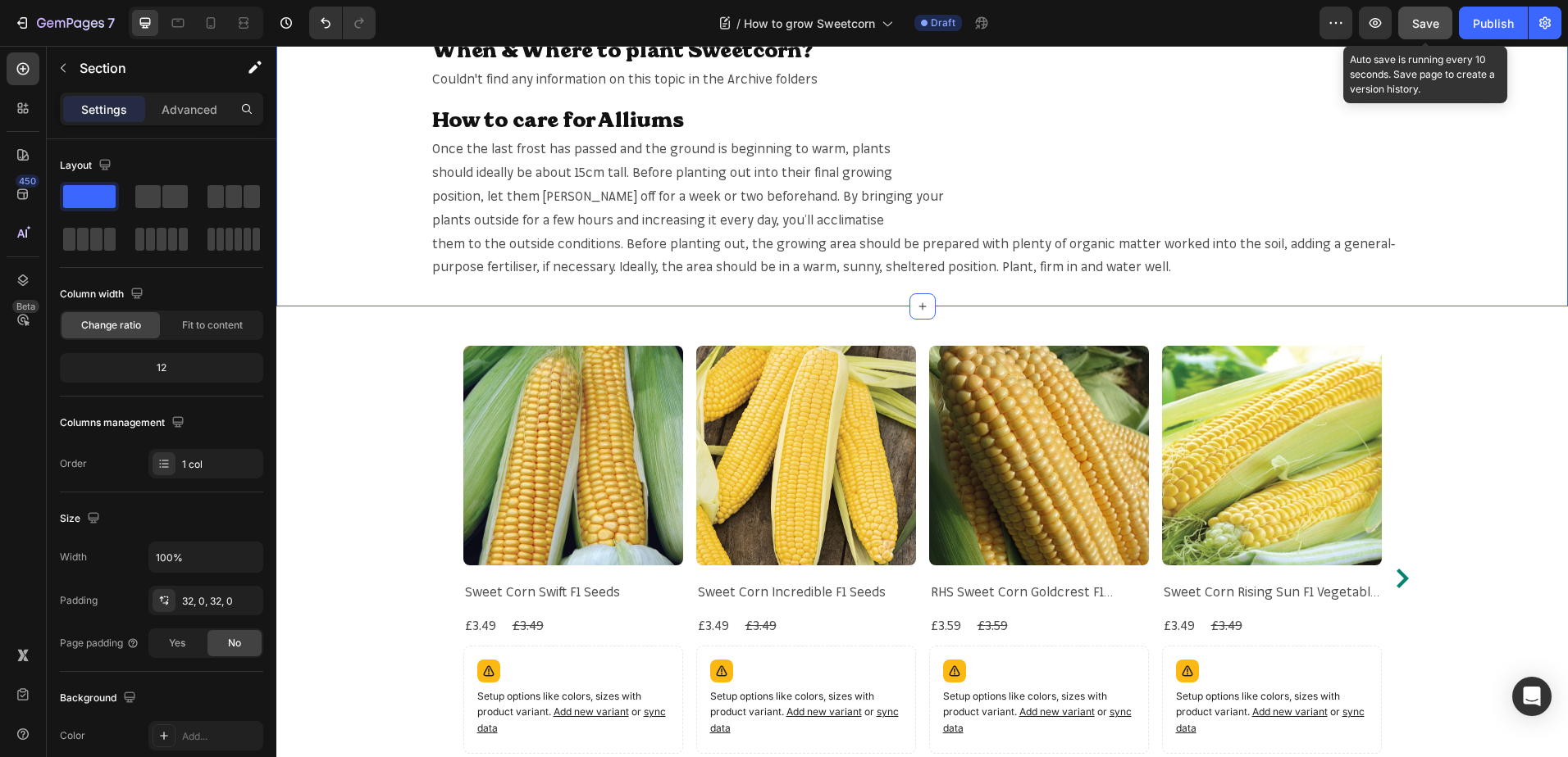
click at [1423, 11] on button "Save" at bounding box center [1424, 23] width 54 height 33
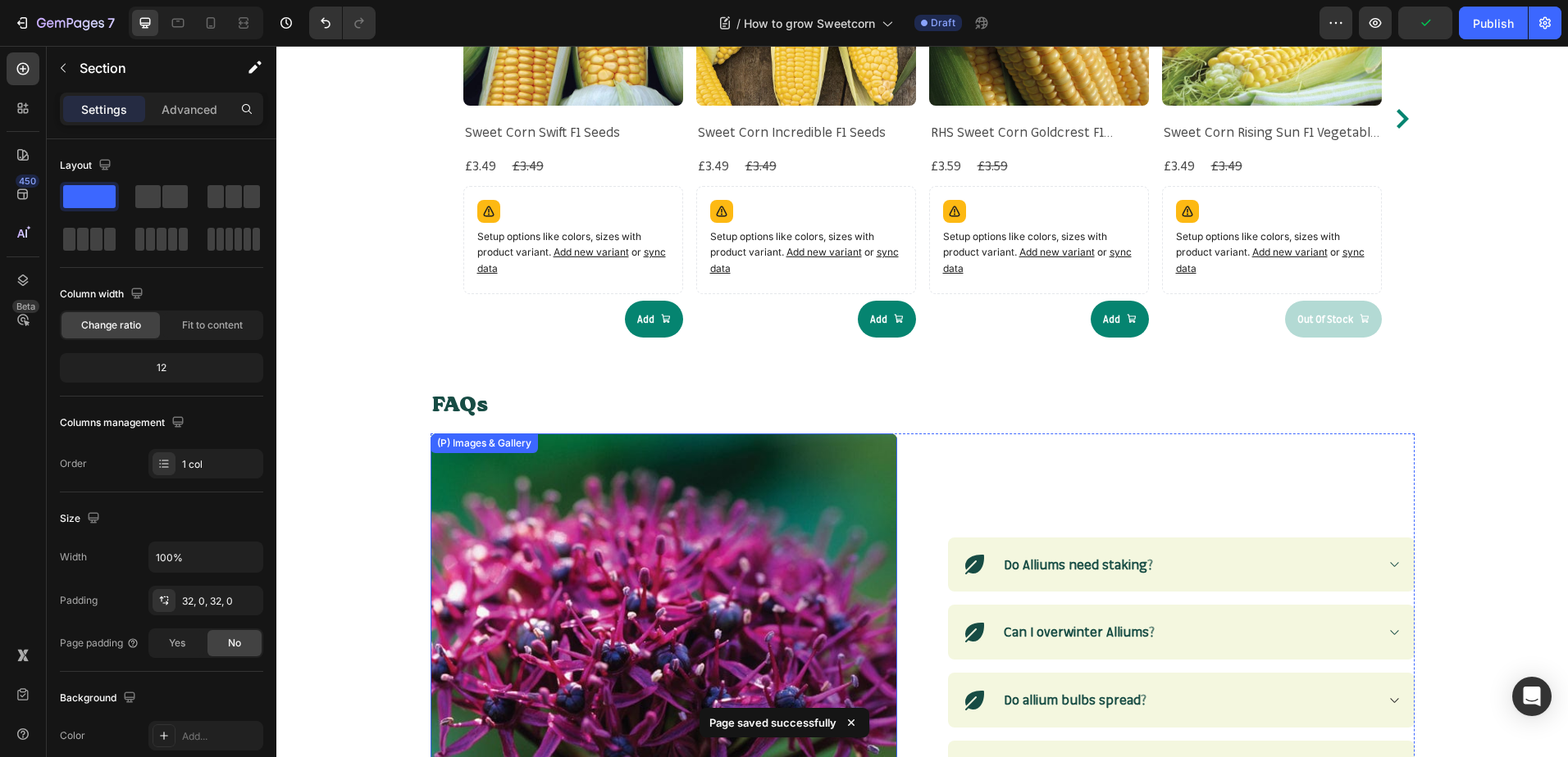
scroll to position [1803, 0]
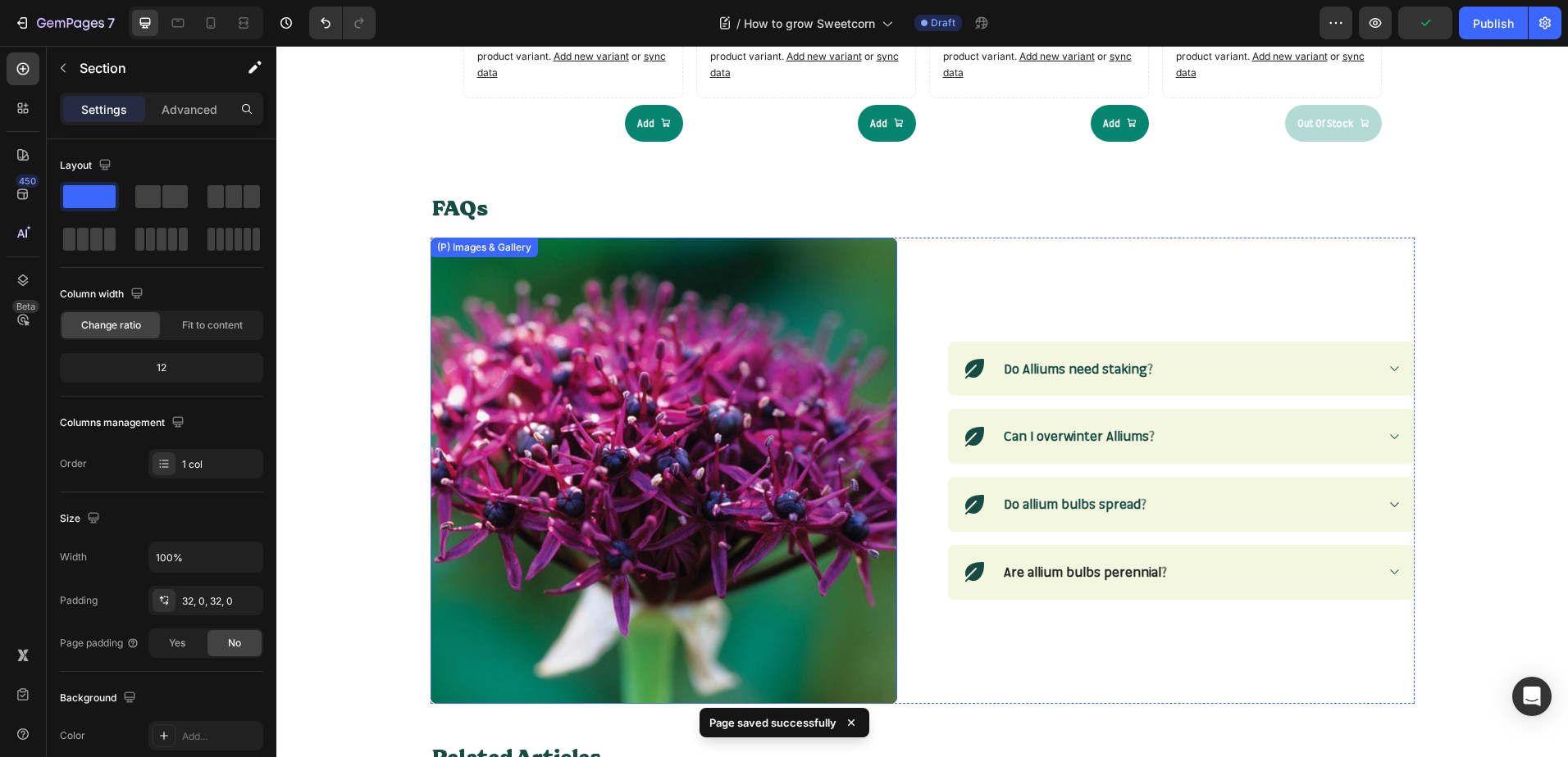
click at [665, 463] on img at bounding box center [664, 471] width 467 height 467
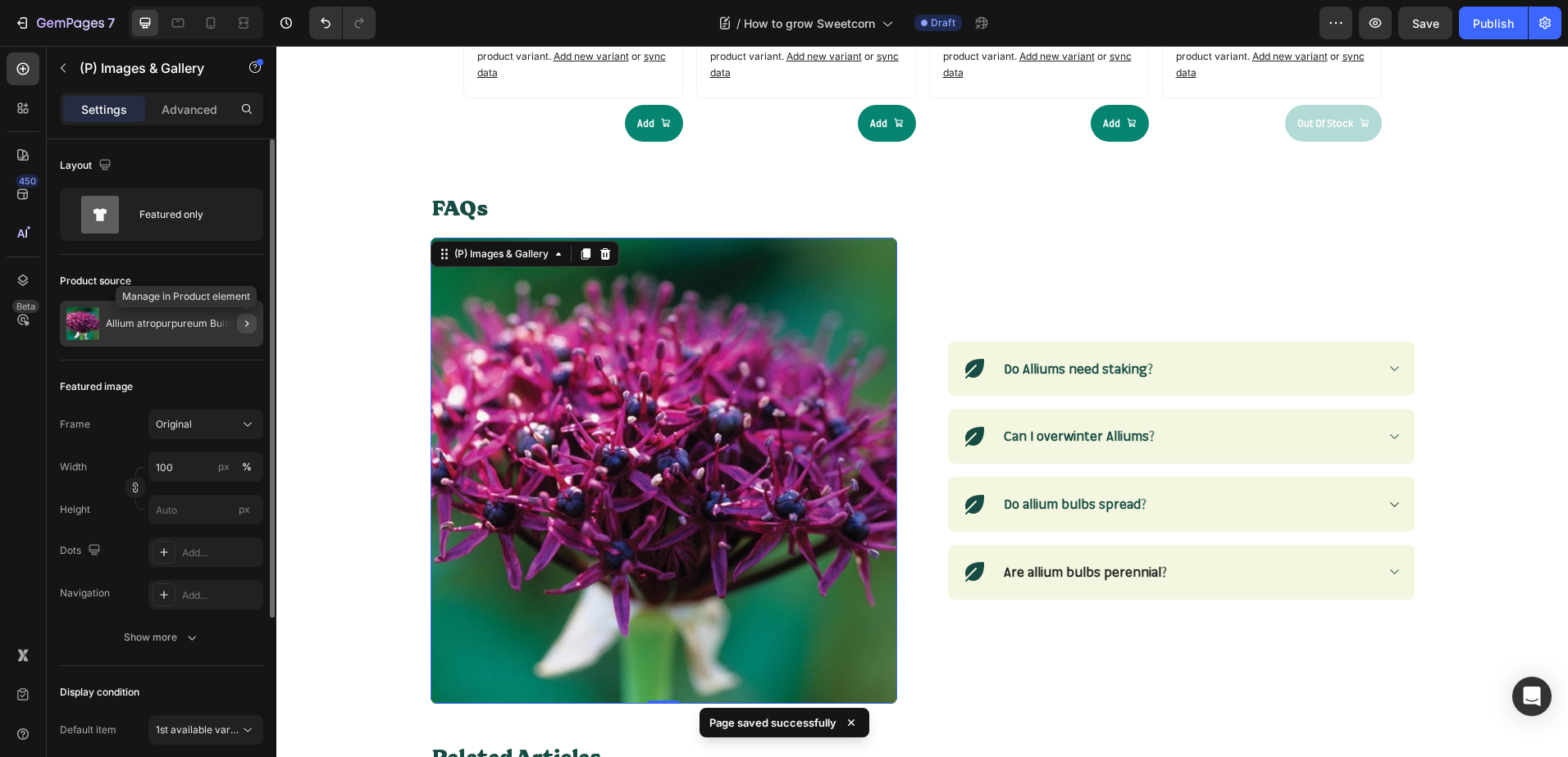
click at [250, 324] on icon "button" at bounding box center [246, 323] width 13 height 13
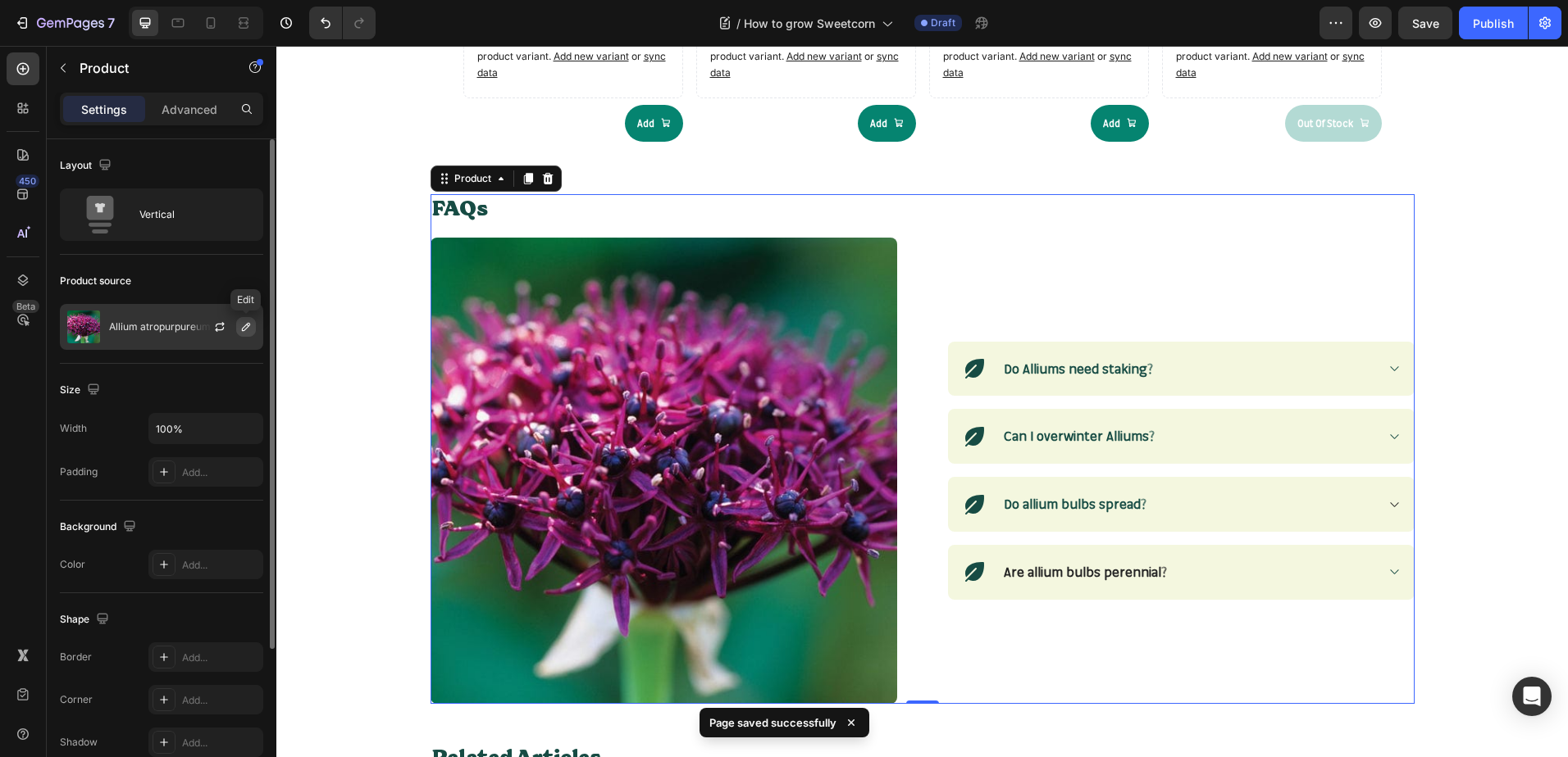
click at [249, 329] on icon "button" at bounding box center [245, 327] width 13 height 13
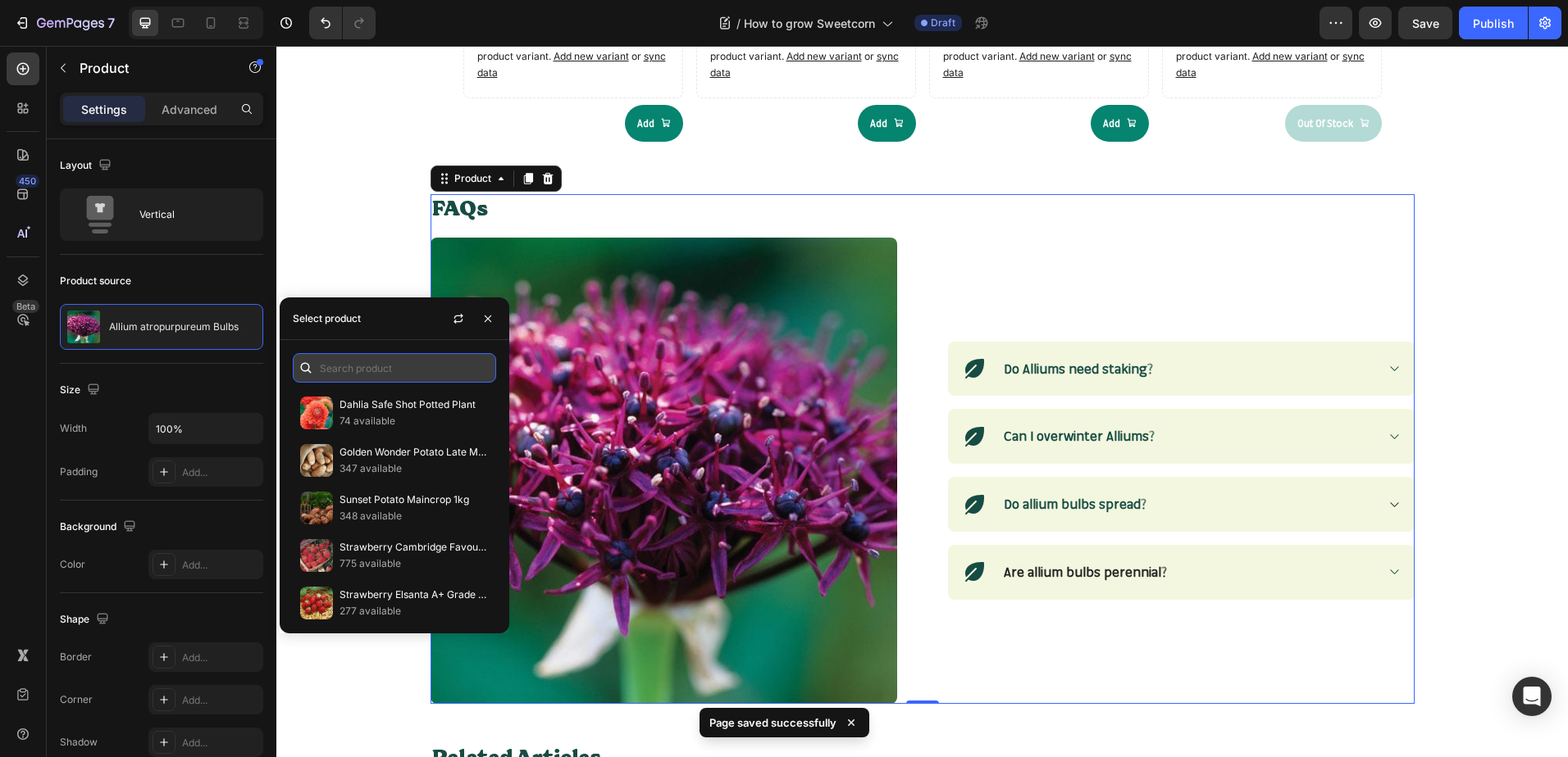
click at [328, 369] on input "text" at bounding box center [394, 368] width 204 height 29
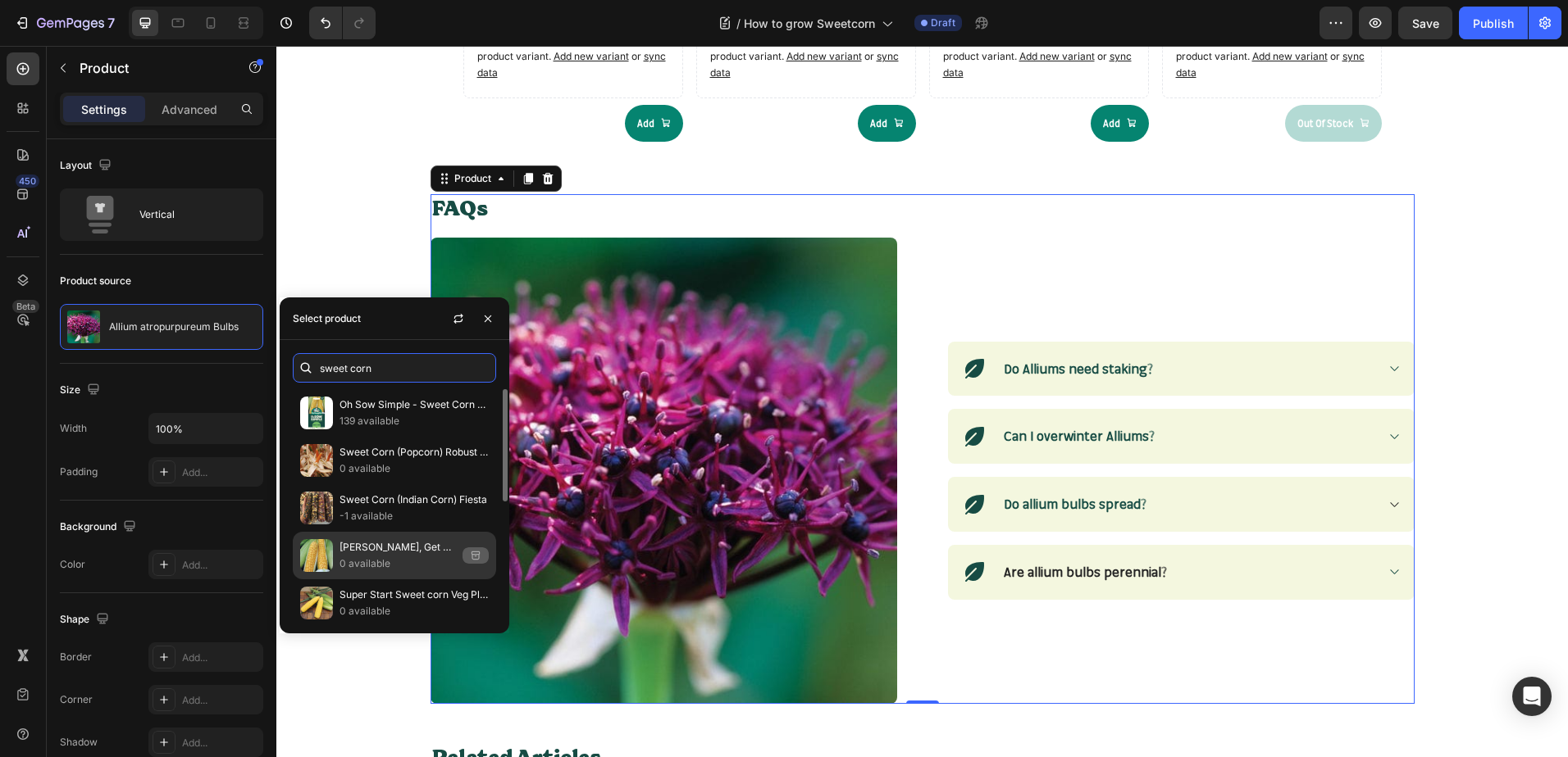
type input "sweet corn"
click at [365, 557] on p "0 available" at bounding box center [397, 564] width 116 height 16
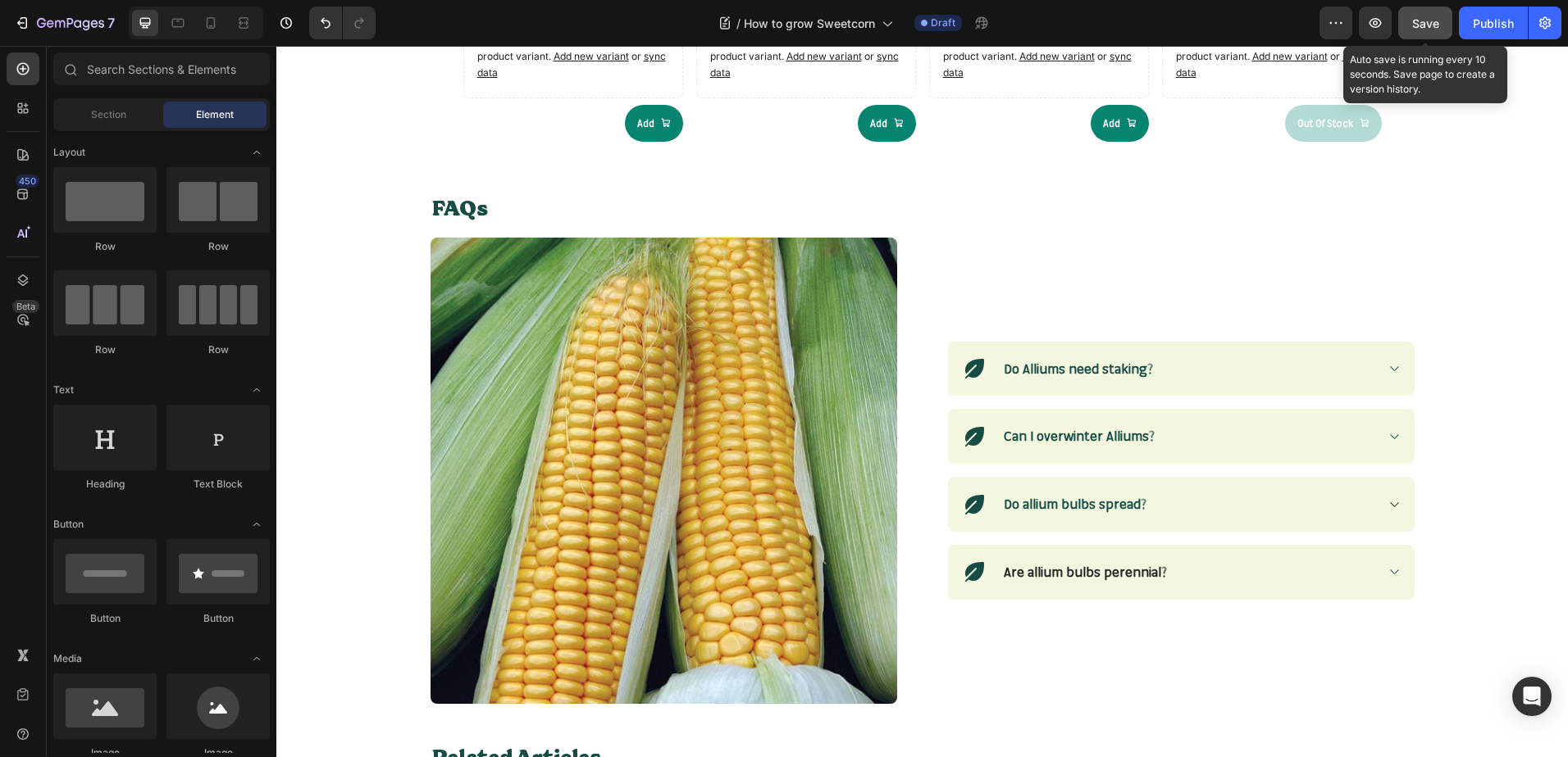
click at [1433, 30] on div "Save" at bounding box center [1424, 23] width 27 height 17
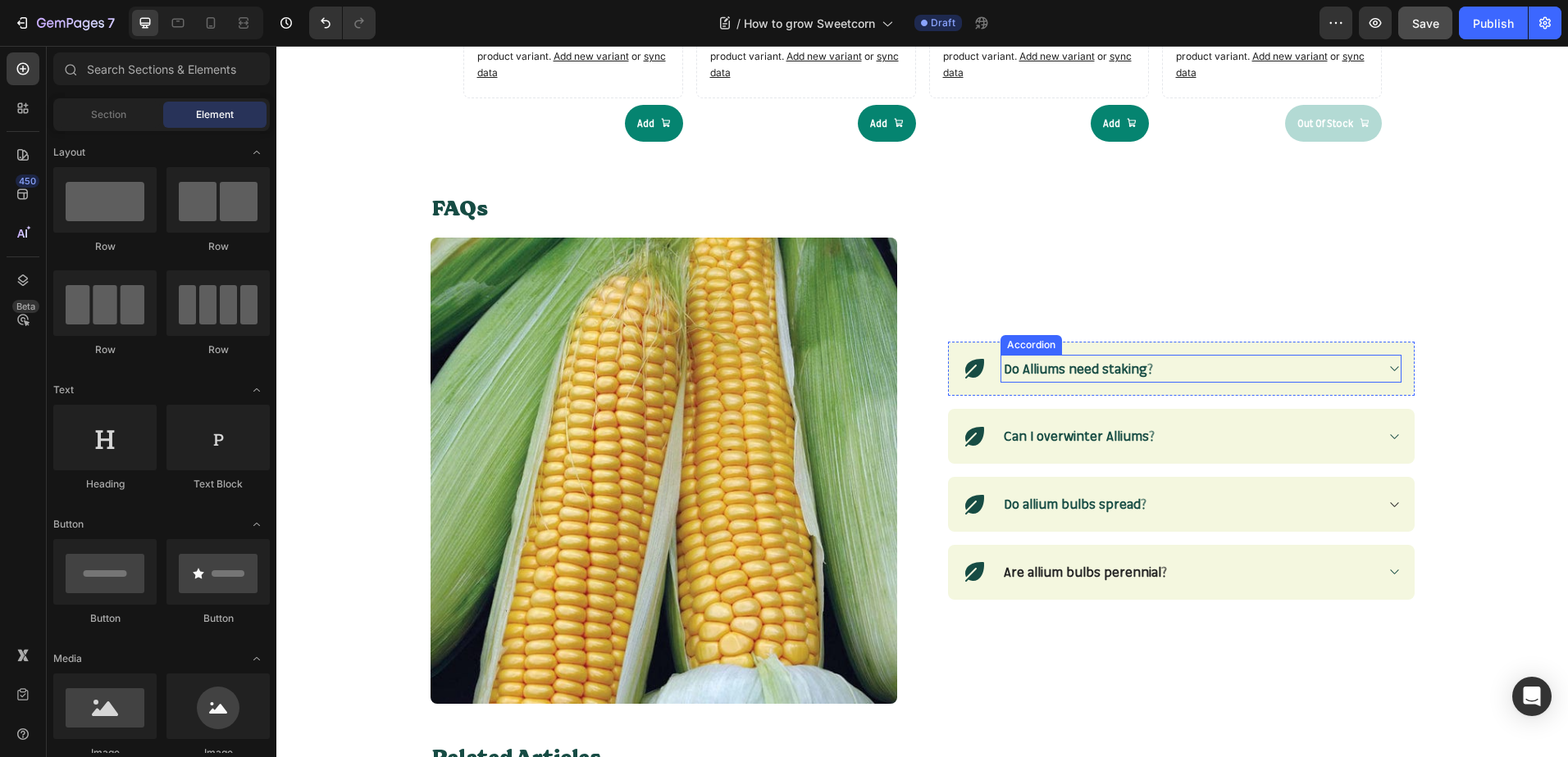
click at [1092, 368] on strong "Do Alliums need staking?" at bounding box center [1078, 369] width 150 height 16
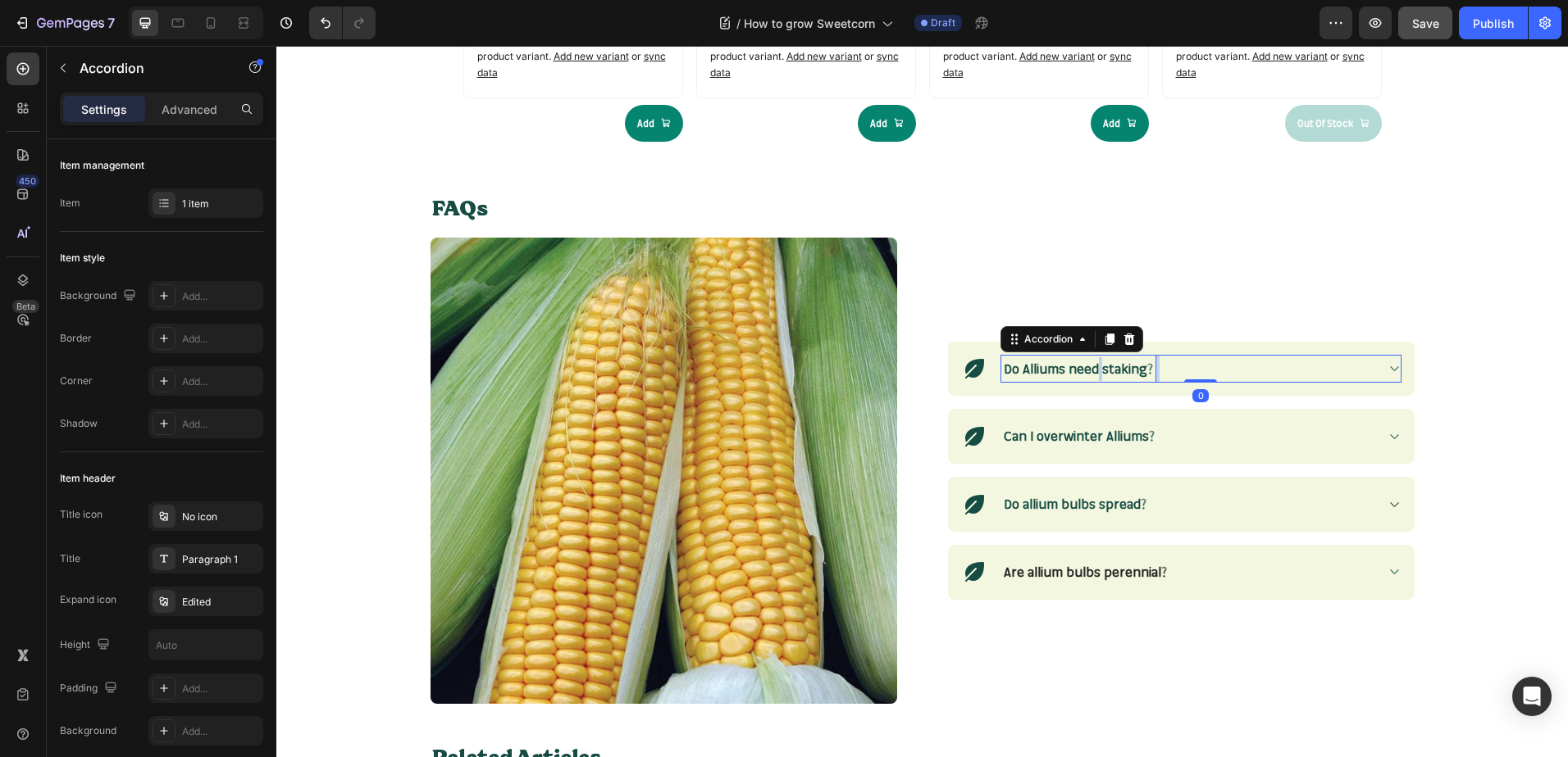
click at [1092, 368] on strong "Do Alliums need staking?" at bounding box center [1078, 369] width 150 height 16
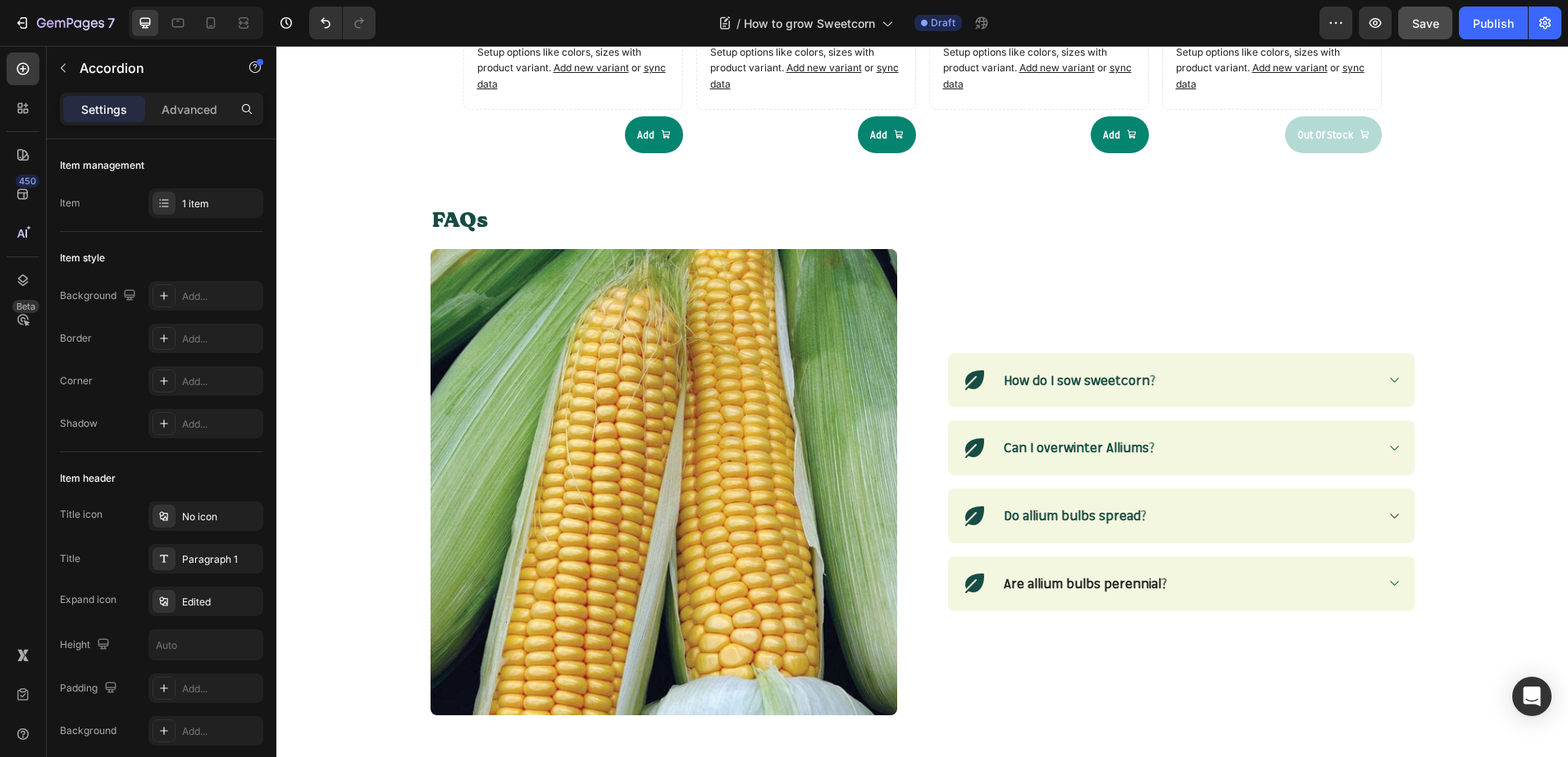
click at [1389, 382] on icon at bounding box center [1393, 381] width 9 height 5
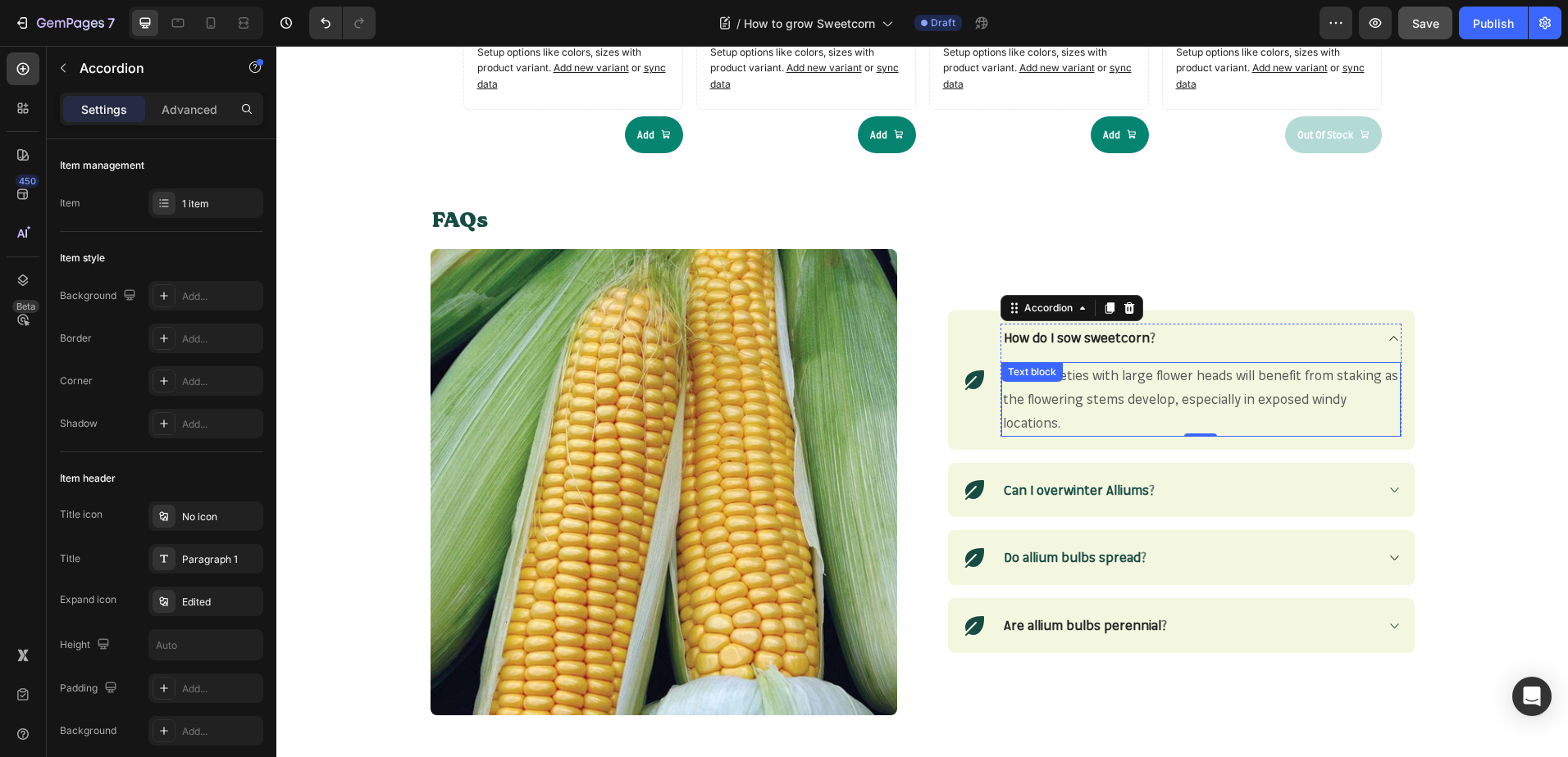
click at [1057, 417] on p "Taller varieties with large flower heads will benefit from staking as the flowe…" at bounding box center [1200, 399] width 396 height 70
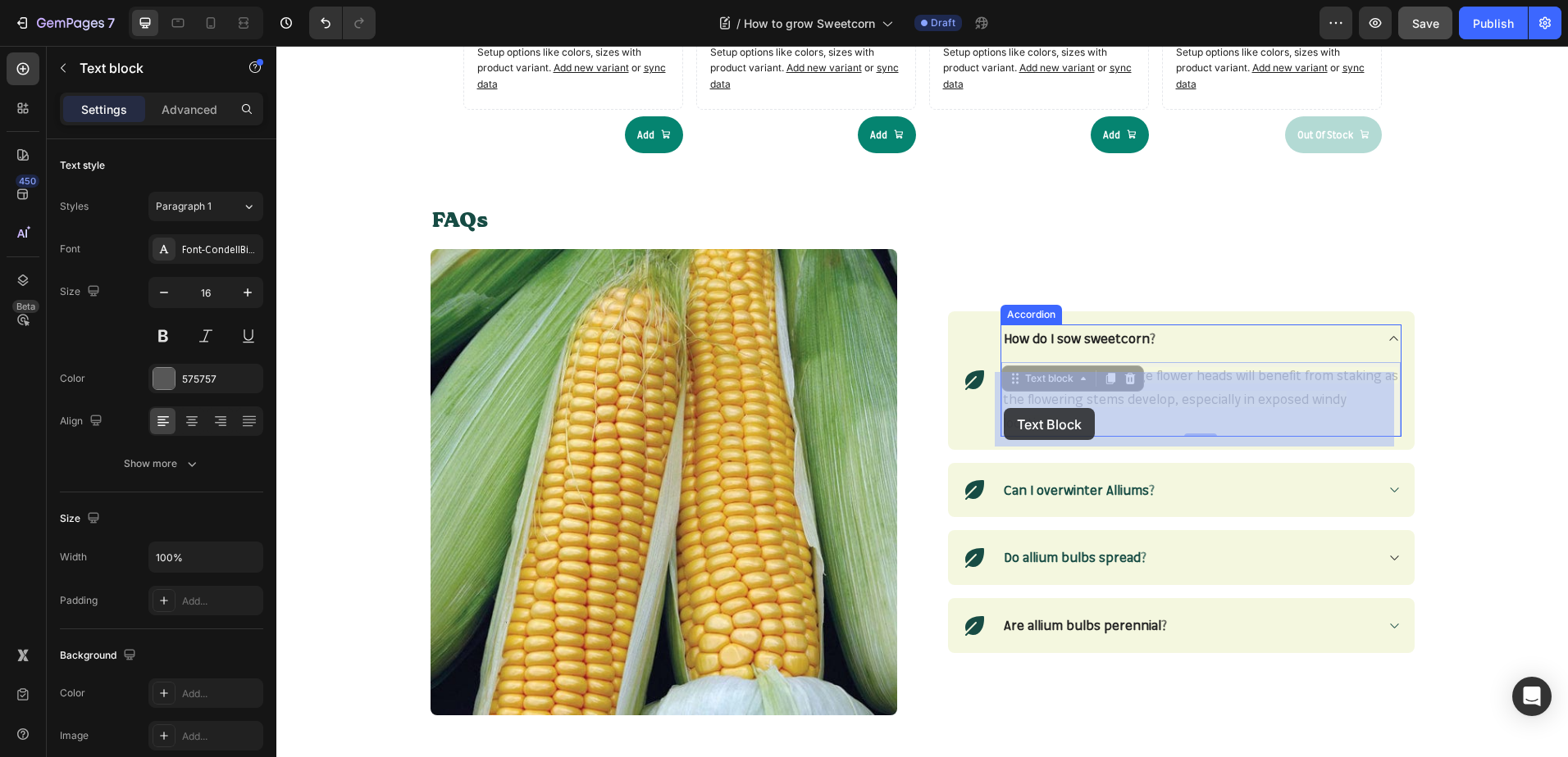
scroll to position [1749, 0]
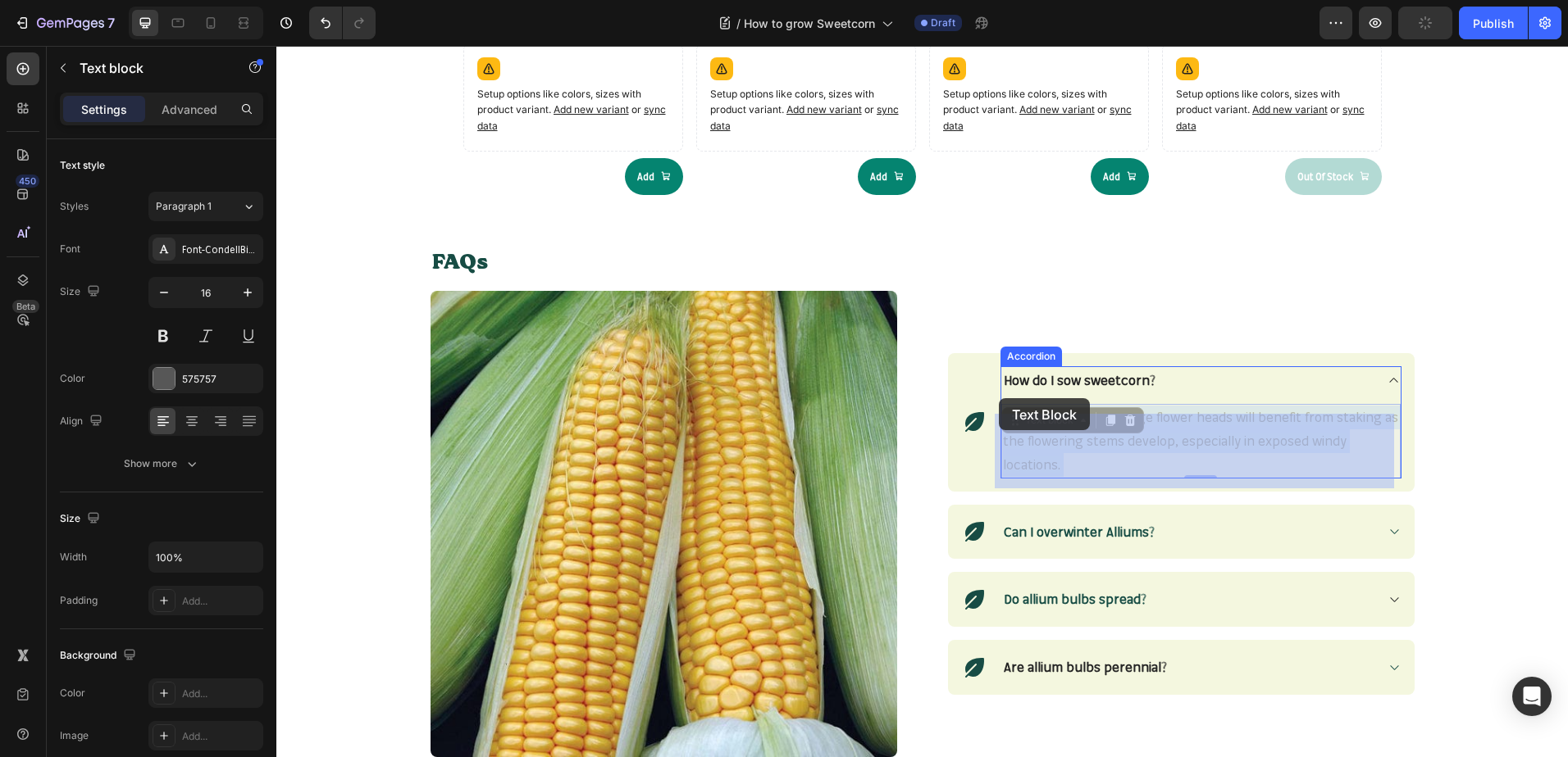
drag, startPoint x: 1064, startPoint y: 425, endPoint x: 999, endPoint y: 399, distance: 70.0
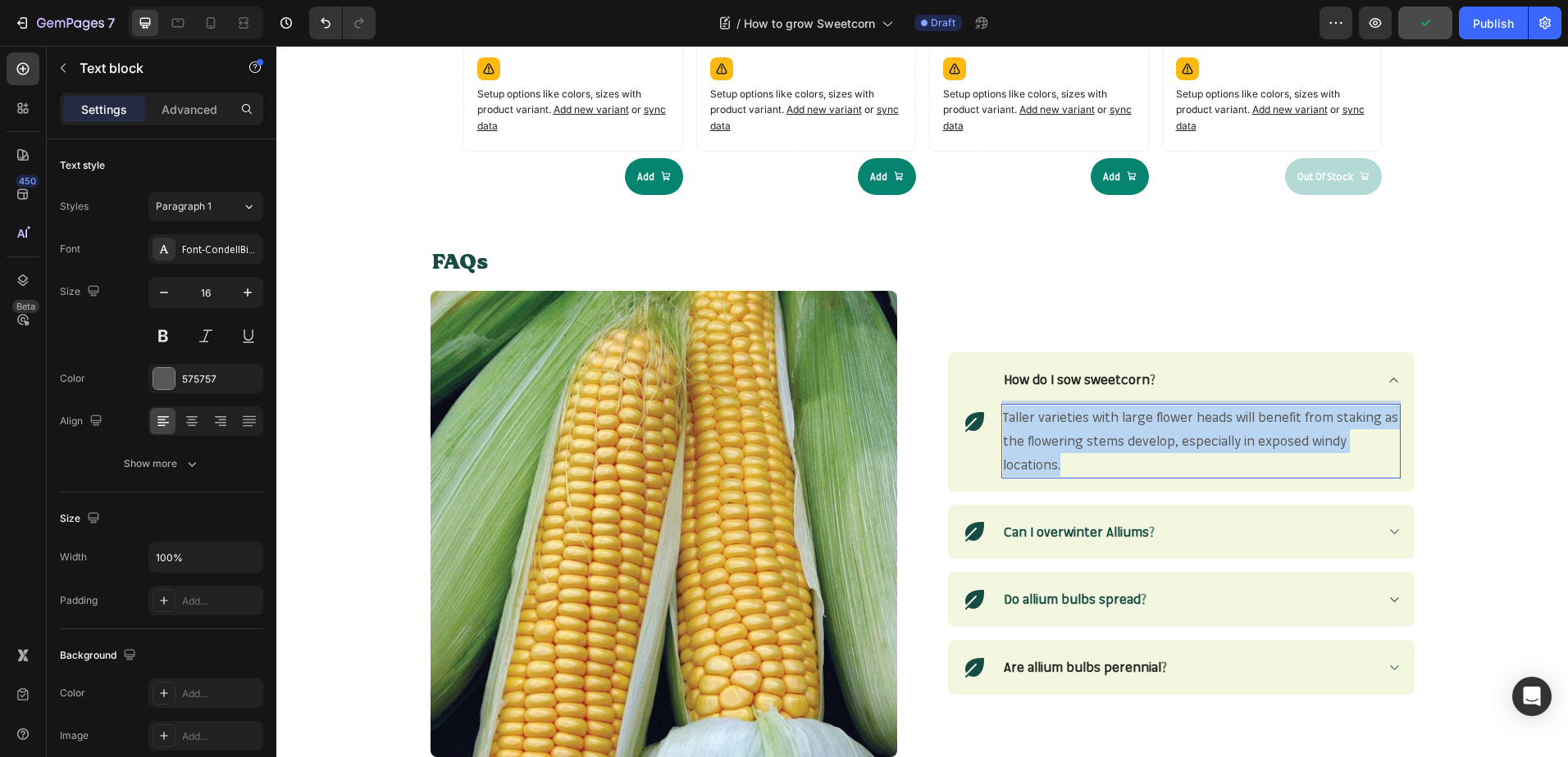
drag, startPoint x: 1062, startPoint y: 467, endPoint x: 997, endPoint y: 417, distance: 82.0
click at [1002, 417] on p "Taller varieties with large flower heads will benefit from staking as the flowe…" at bounding box center [1200, 441] width 396 height 70
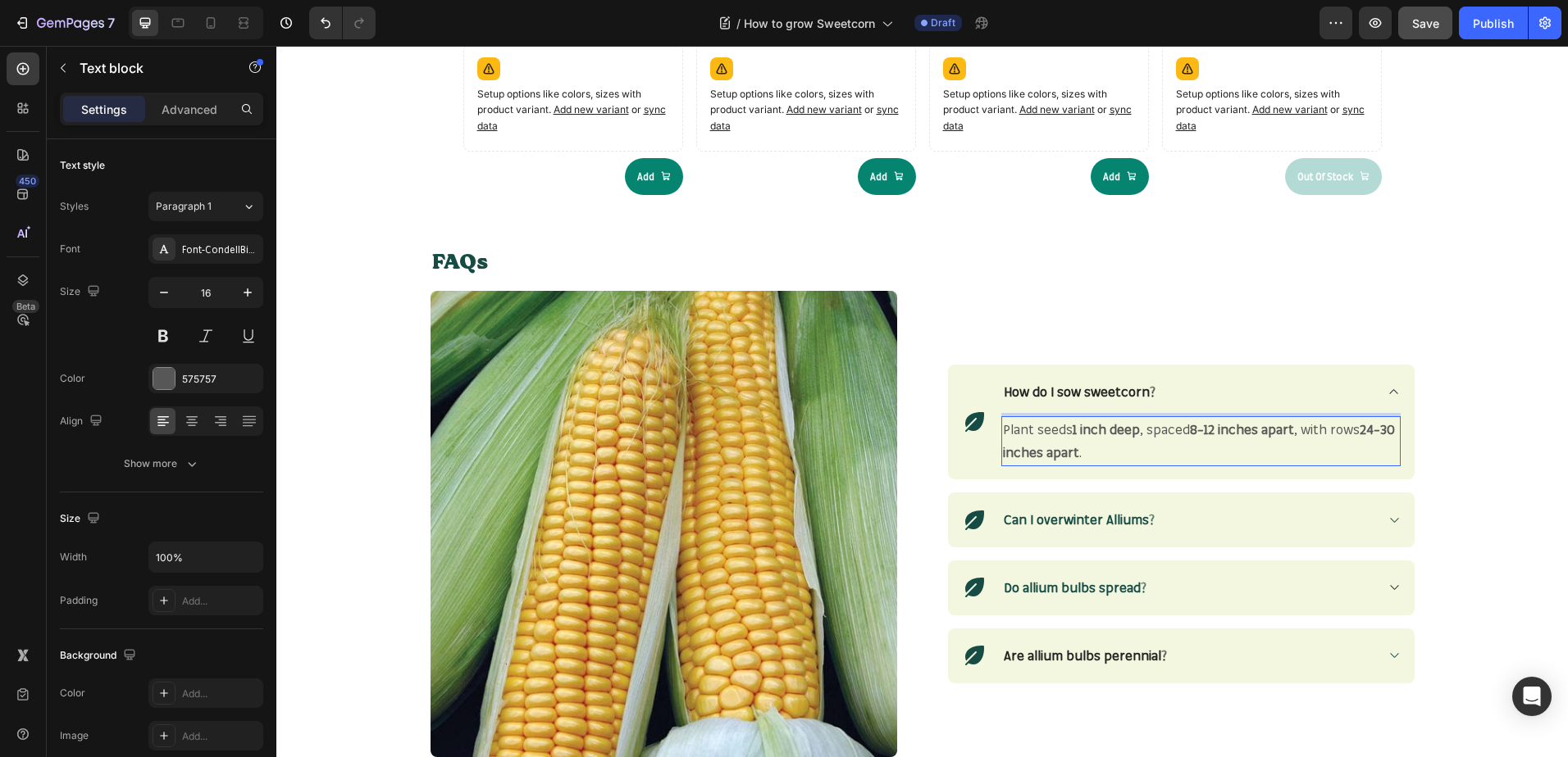
click at [1002, 433] on p "Plant seeds 1 inch deep , spaced 8–12 inches apart , with rows 24–30 inches apa…" at bounding box center [1200, 441] width 396 height 47
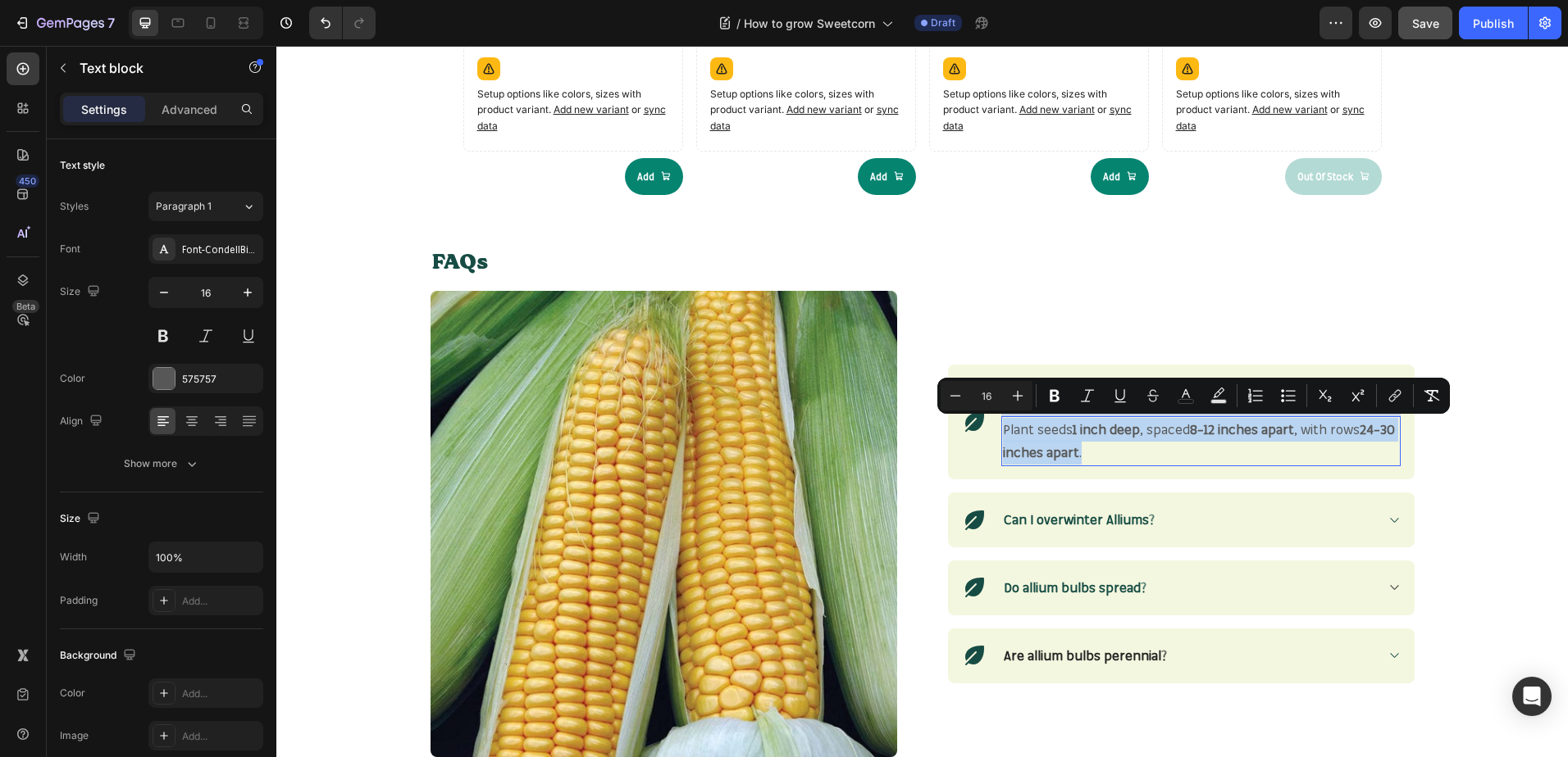
drag, startPoint x: 997, startPoint y: 433, endPoint x: 1069, endPoint y: 460, distance: 76.9
click at [1069, 460] on p "Plant seeds 1 inch deep , spaced 8–12 inches apart , with rows 24–30 inches apa…" at bounding box center [1200, 441] width 396 height 47
click at [1055, 397] on icon "Editor contextual toolbar" at bounding box center [1054, 396] width 9 height 12
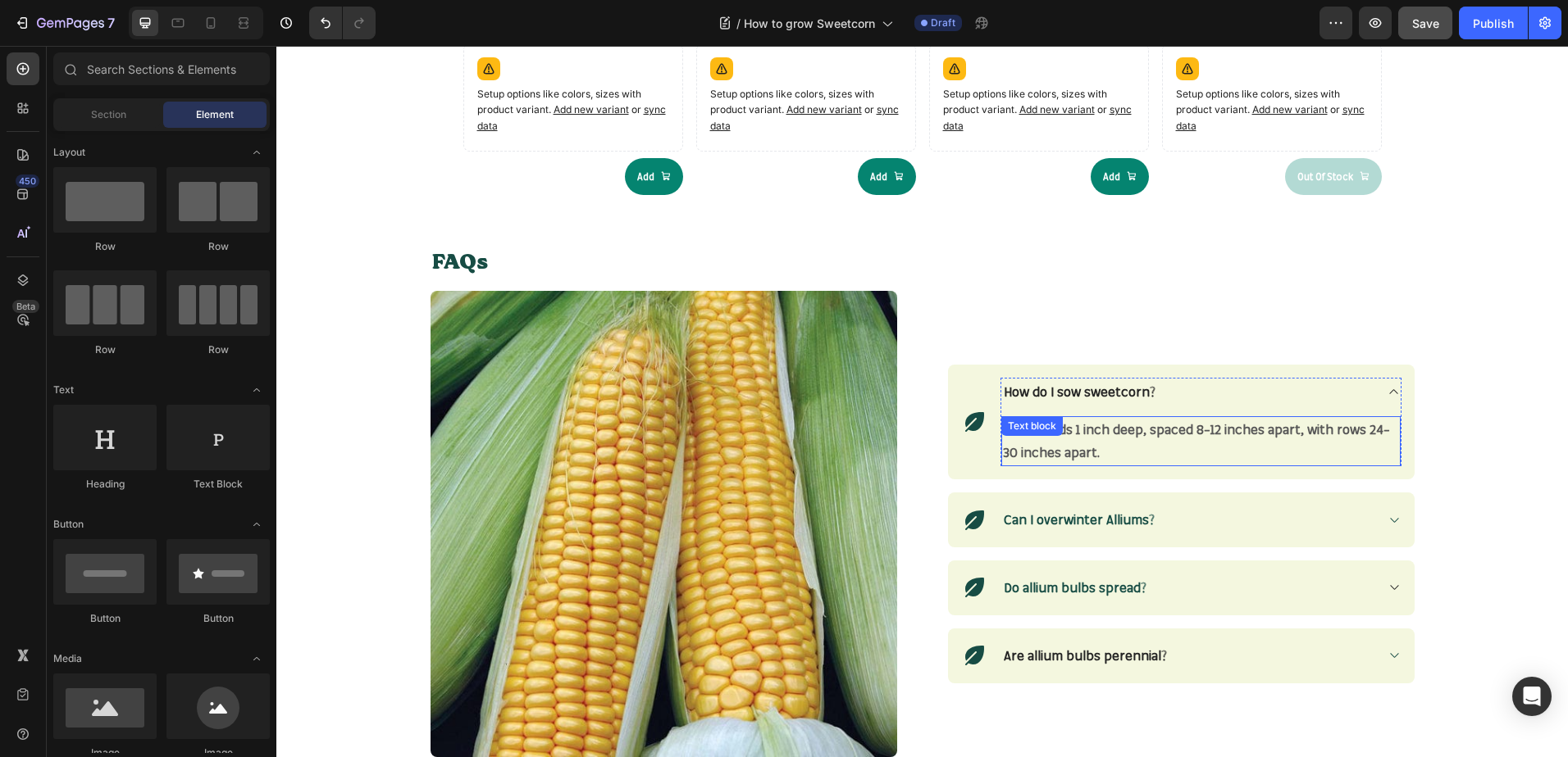
click at [1075, 453] on p "Plant seeds 1 inch deep, spaced 8–12 inches apart, with rows 24–30 inches apart." at bounding box center [1200, 441] width 396 height 47
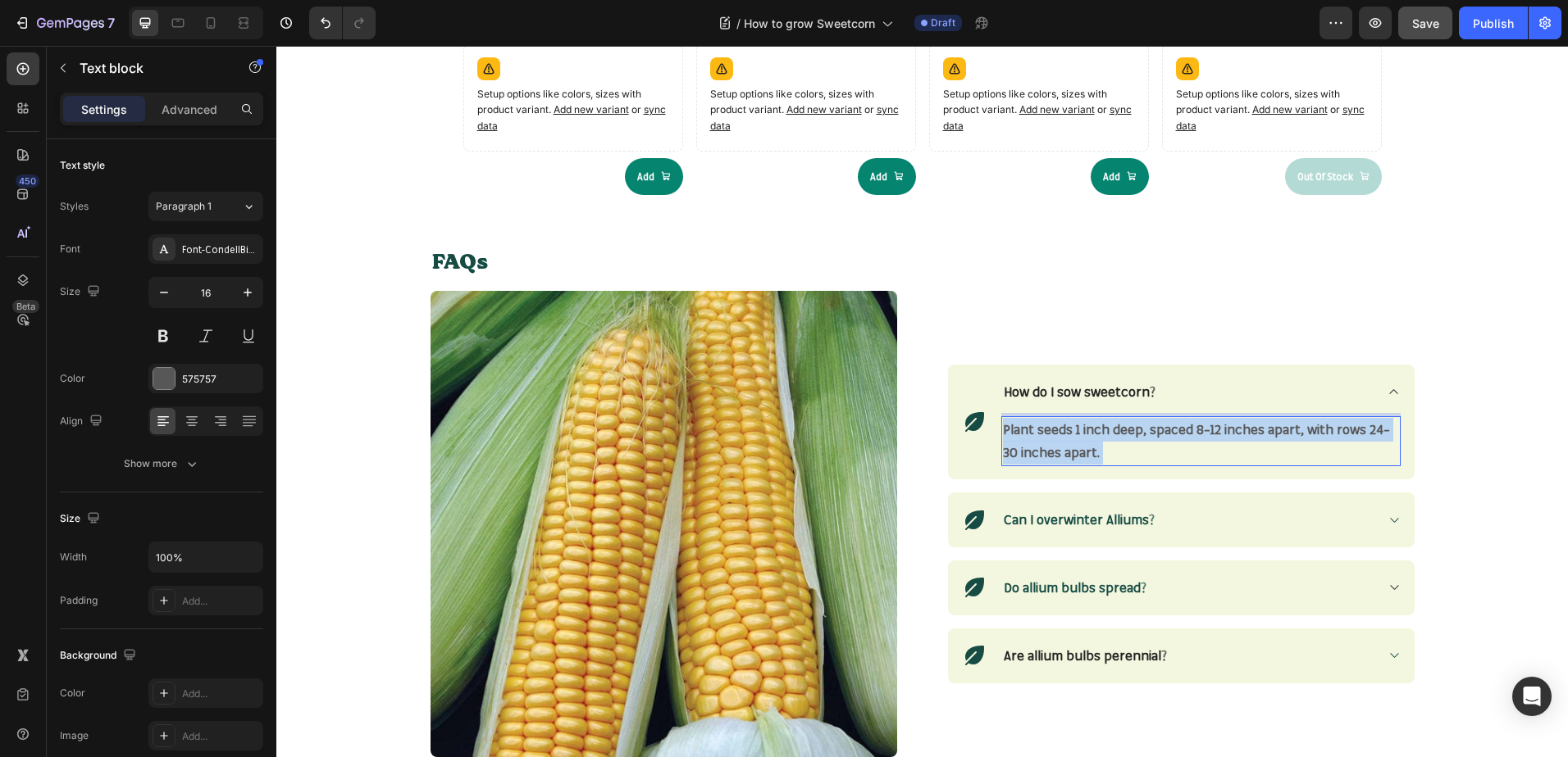
drag, startPoint x: 1075, startPoint y: 453, endPoint x: 1011, endPoint y: 447, distance: 64.3
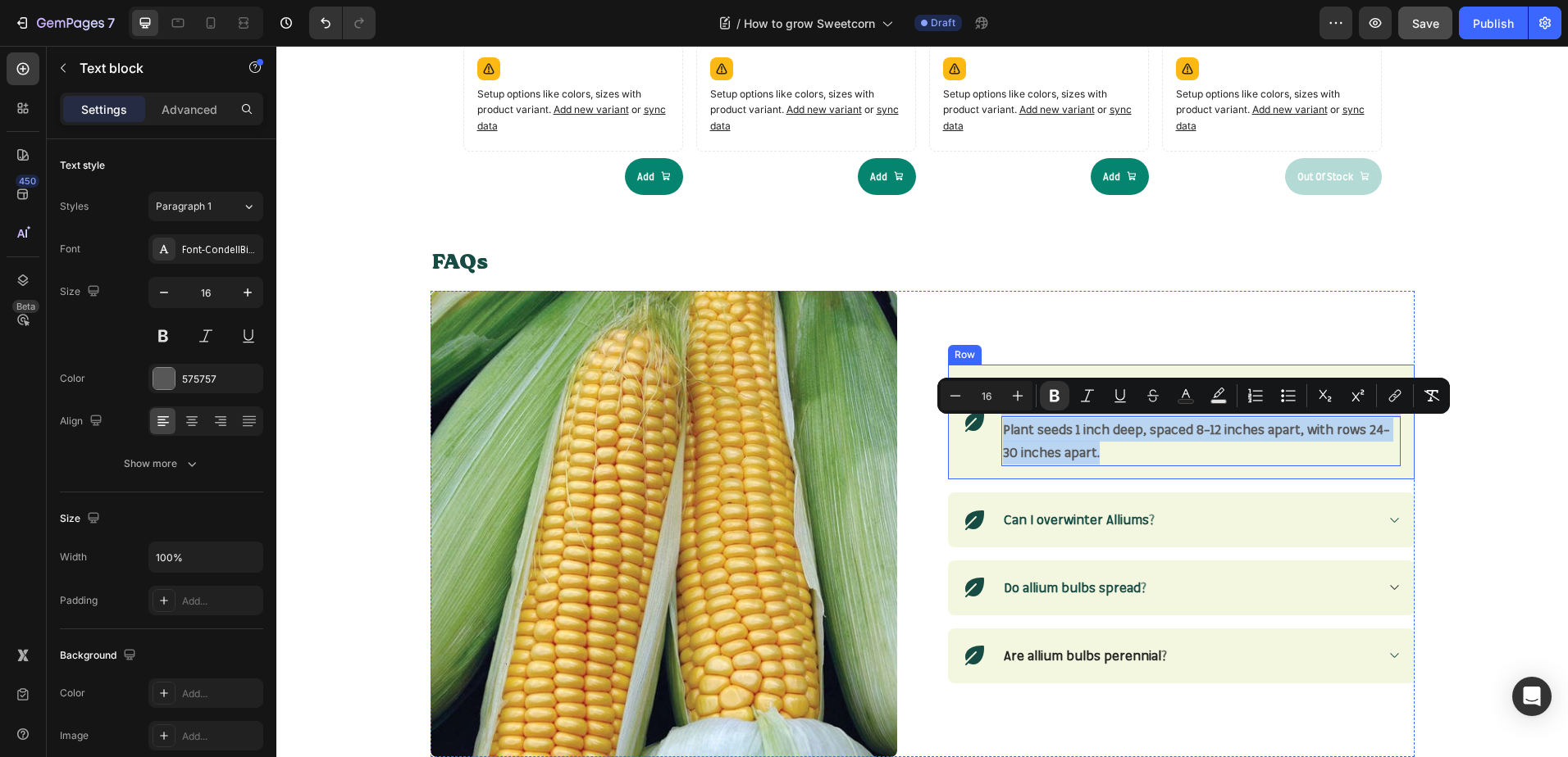
drag, startPoint x: 1081, startPoint y: 456, endPoint x: 990, endPoint y: 430, distance: 94.6
click at [990, 430] on div "Icon How do I sow sweetcorn? Plant seeds 1 inch deep, spaced 8–12 inches apart,…" at bounding box center [1181, 422] width 467 height 115
click at [1053, 398] on icon "Editor contextual toolbar" at bounding box center [1054, 395] width 16 height 16
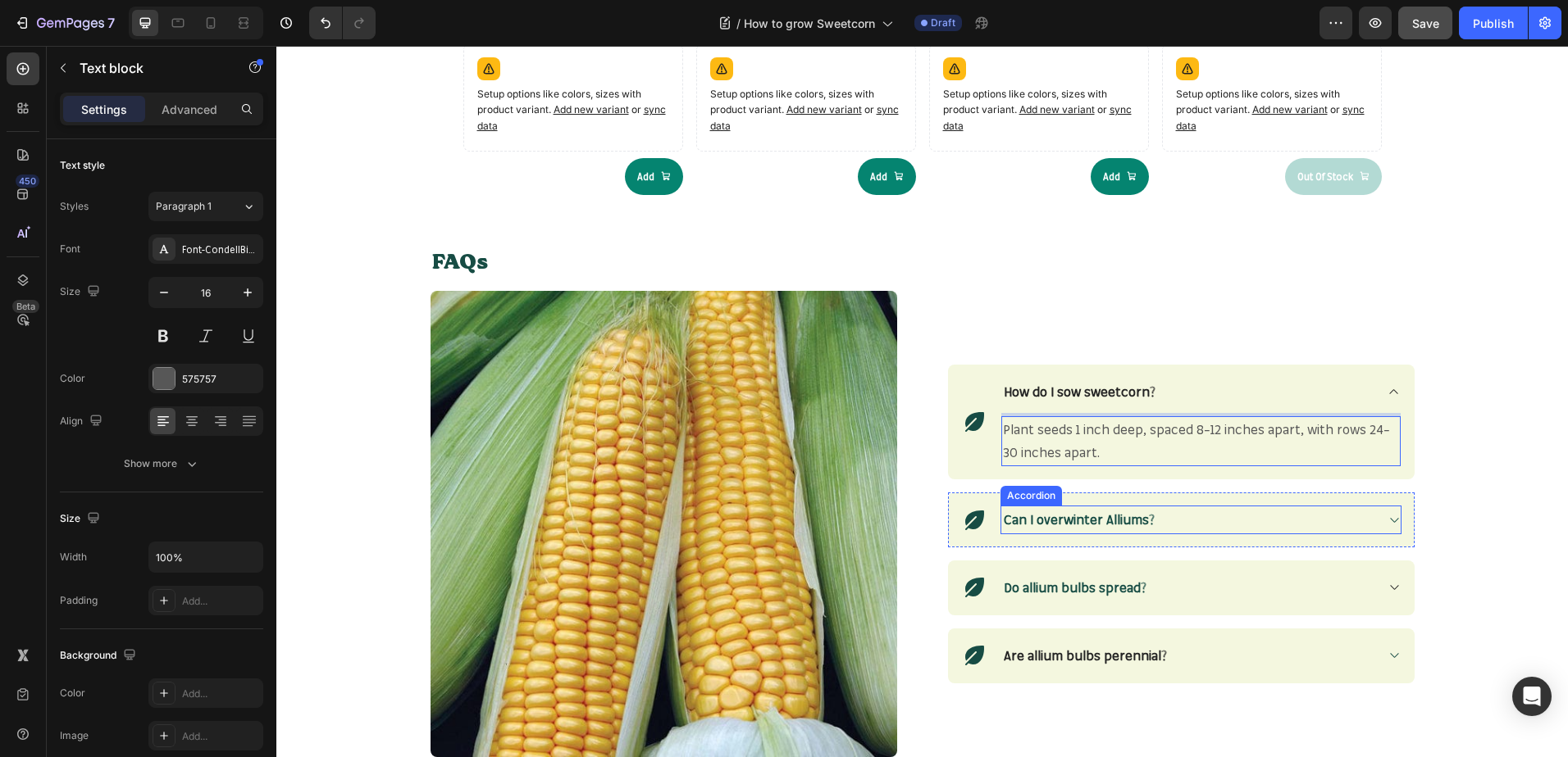
click at [1050, 523] on strong "Can I overwinter Alliums?" at bounding box center [1078, 519] width 150 height 16
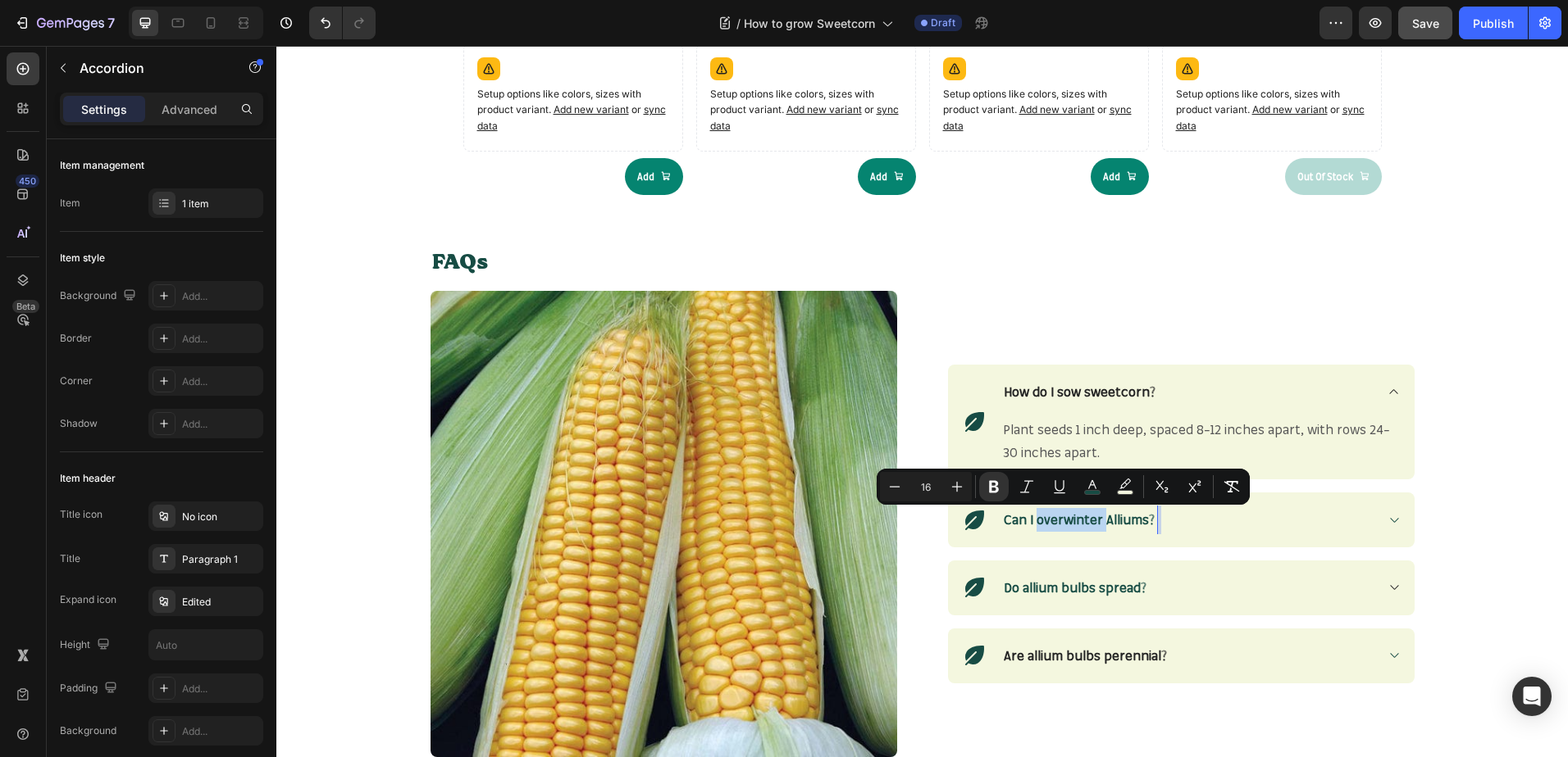
click at [1050, 523] on strong "Can I overwinter Alliums?" at bounding box center [1078, 519] width 150 height 16
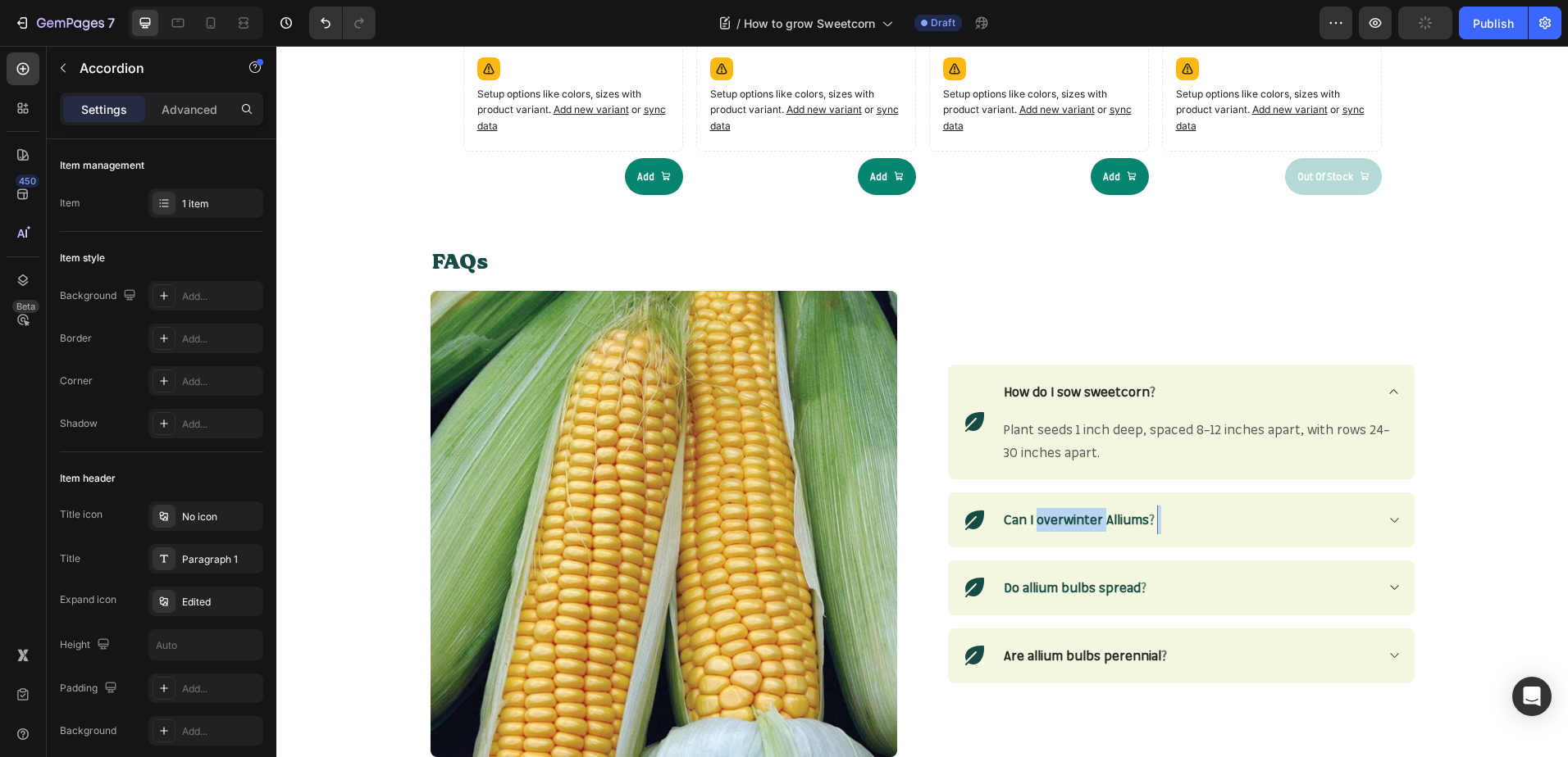
click at [1050, 523] on strong "Can I overwinter Alliums?" at bounding box center [1078, 519] width 150 height 16
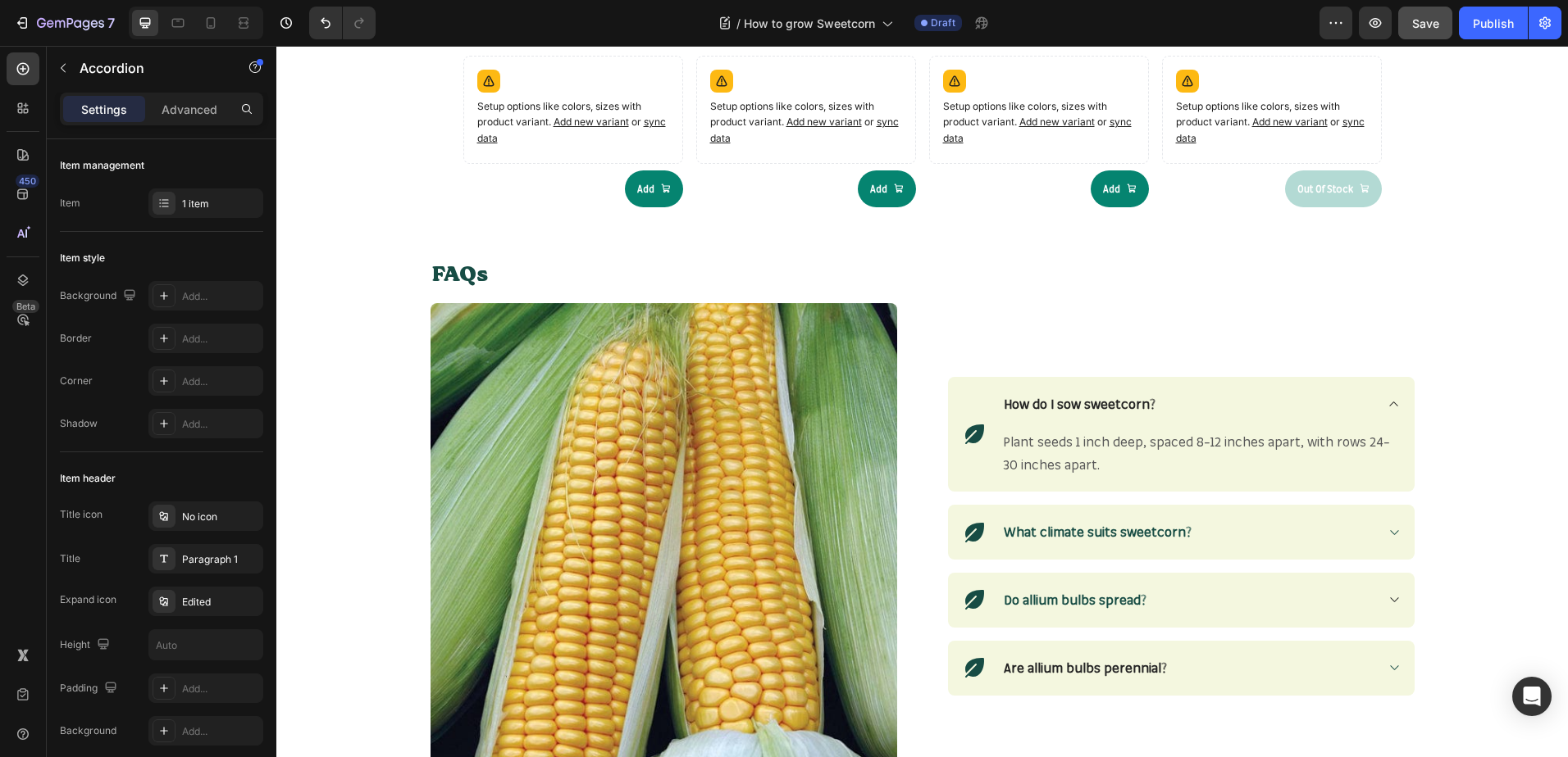
click at [1379, 530] on div "What climate suits sweetcorn?" at bounding box center [1201, 532] width 399 height 28
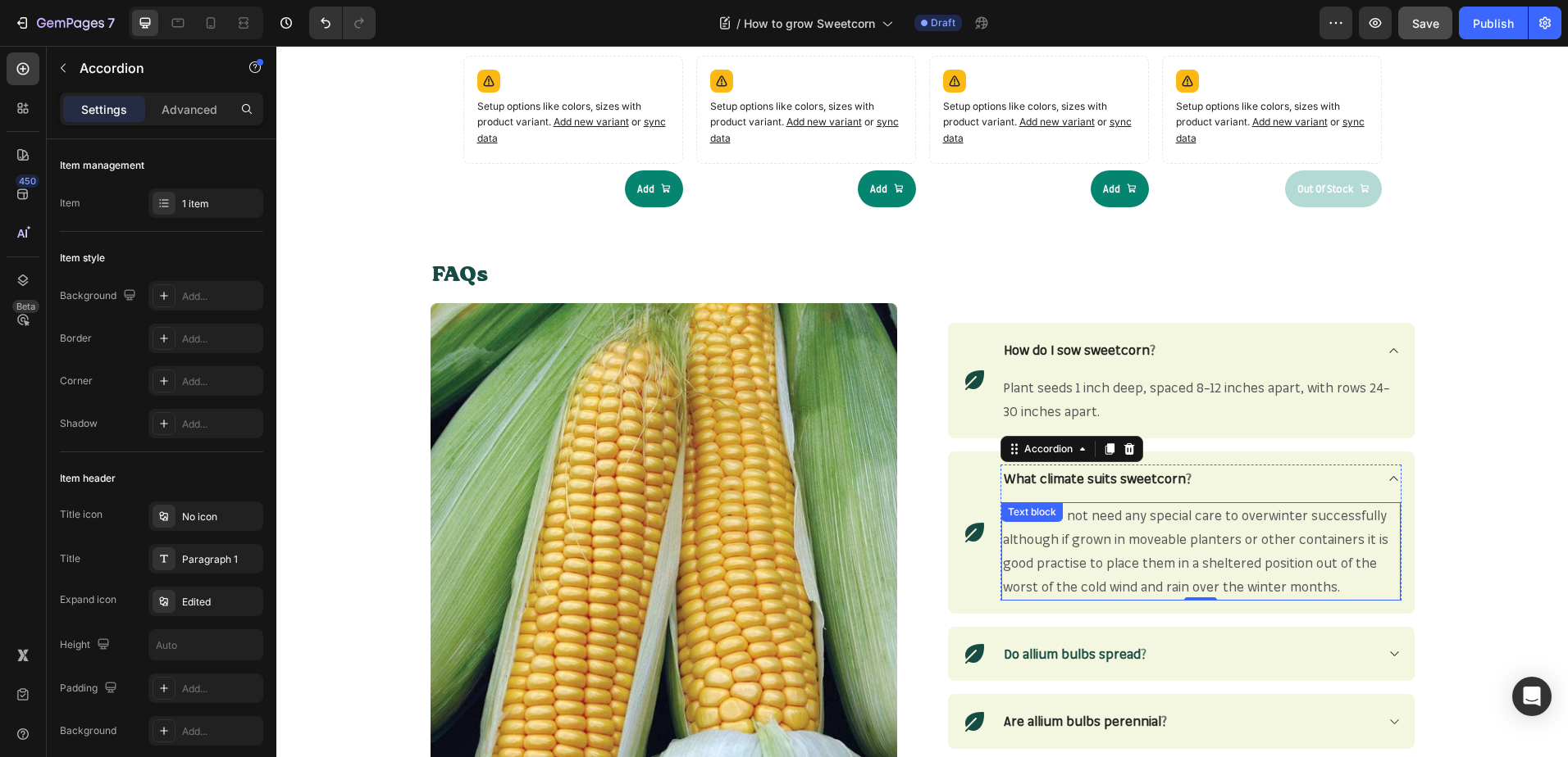
drag, startPoint x: 1251, startPoint y: 587, endPoint x: 1336, endPoint y: 587, distance: 85.0
click at [1258, 587] on span "Alliums do not need any special care to overwinter successfully although if gro…" at bounding box center [1195, 550] width 385 height 87
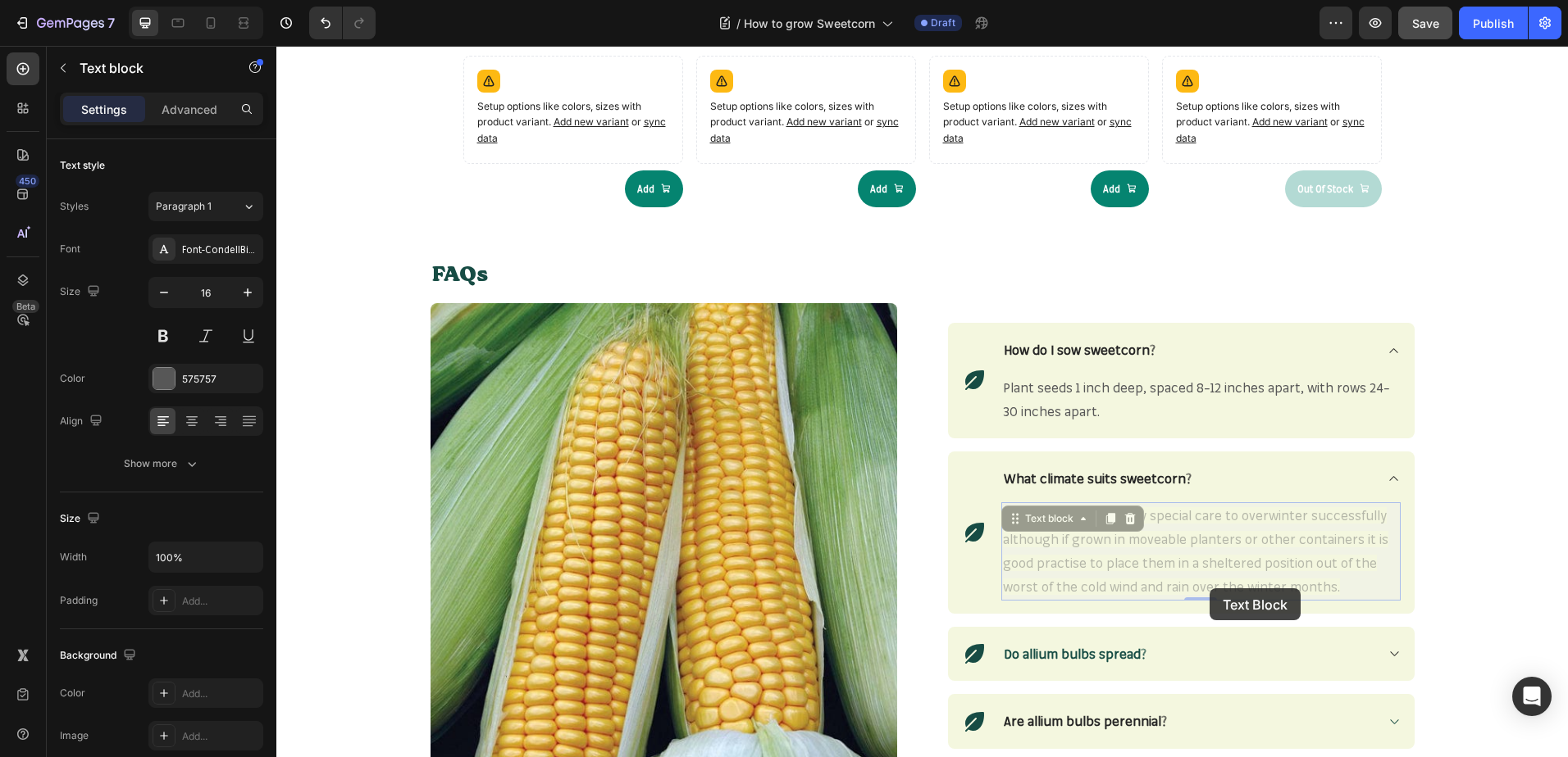
scroll to position [1717, 0]
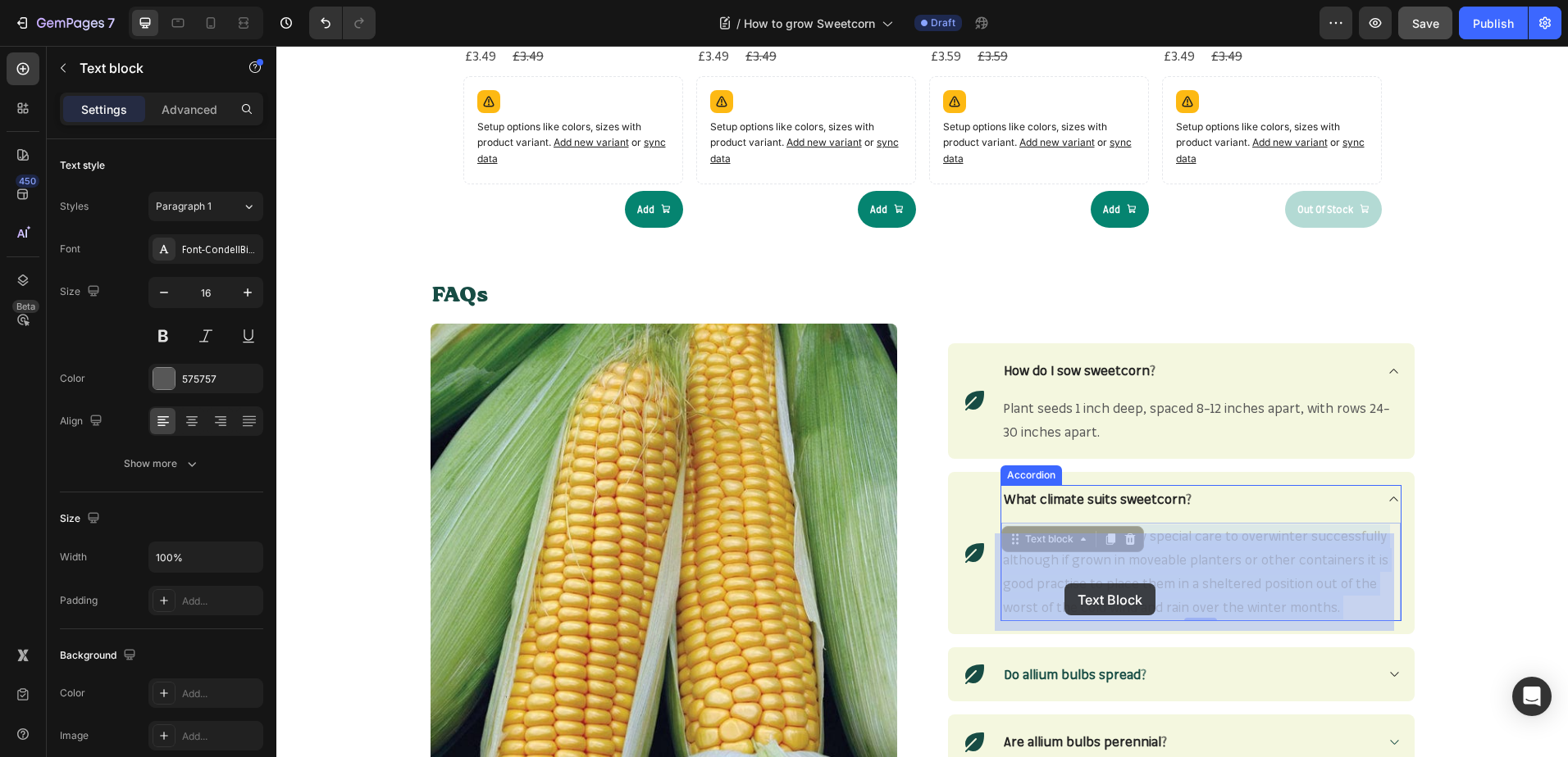
drag, startPoint x: 1351, startPoint y: 590, endPoint x: 1064, endPoint y: 583, distance: 287.1
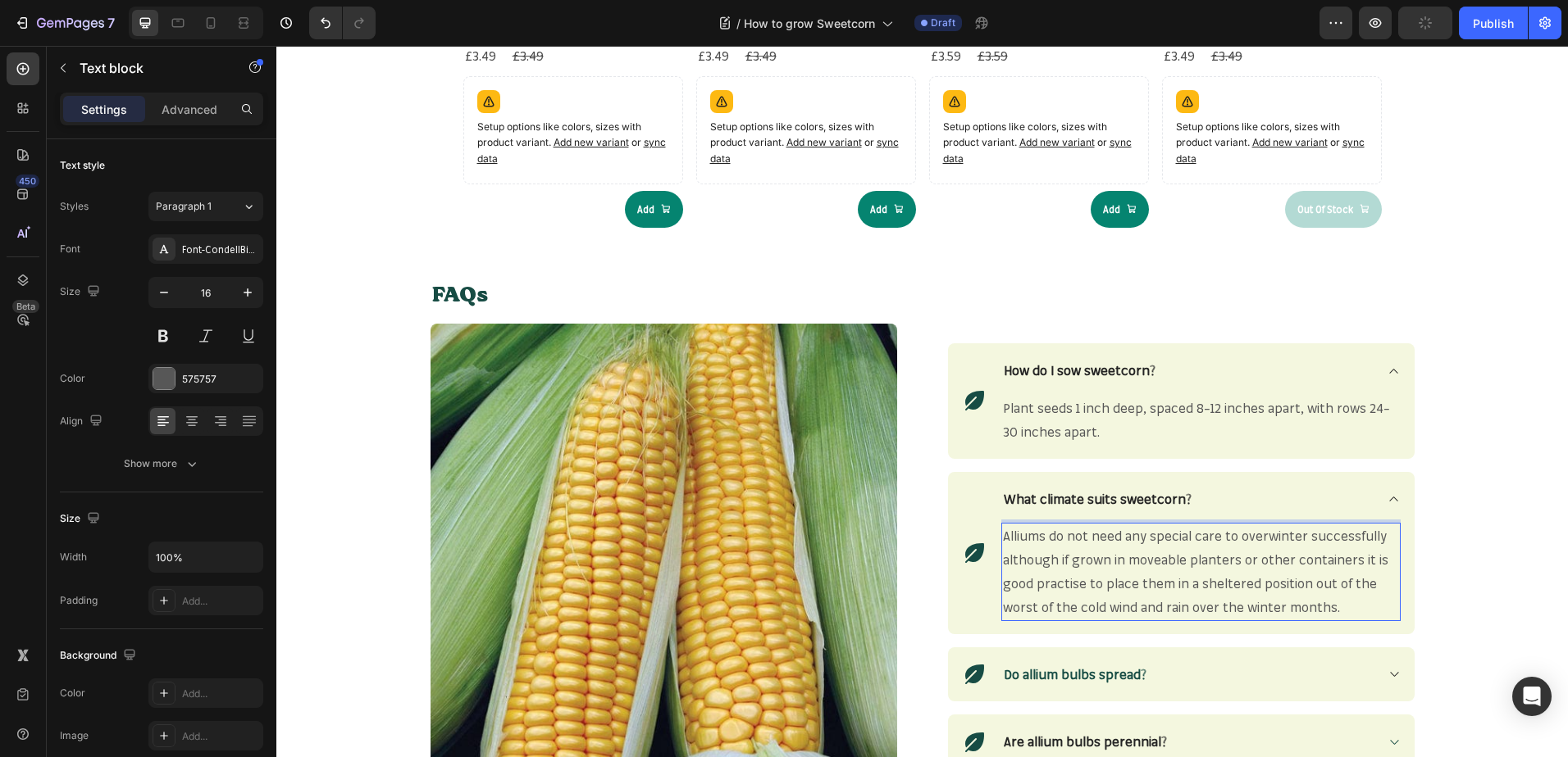
click at [1350, 603] on p "Alliums do not need any special care to overwinter successfully although if gro…" at bounding box center [1200, 571] width 396 height 95
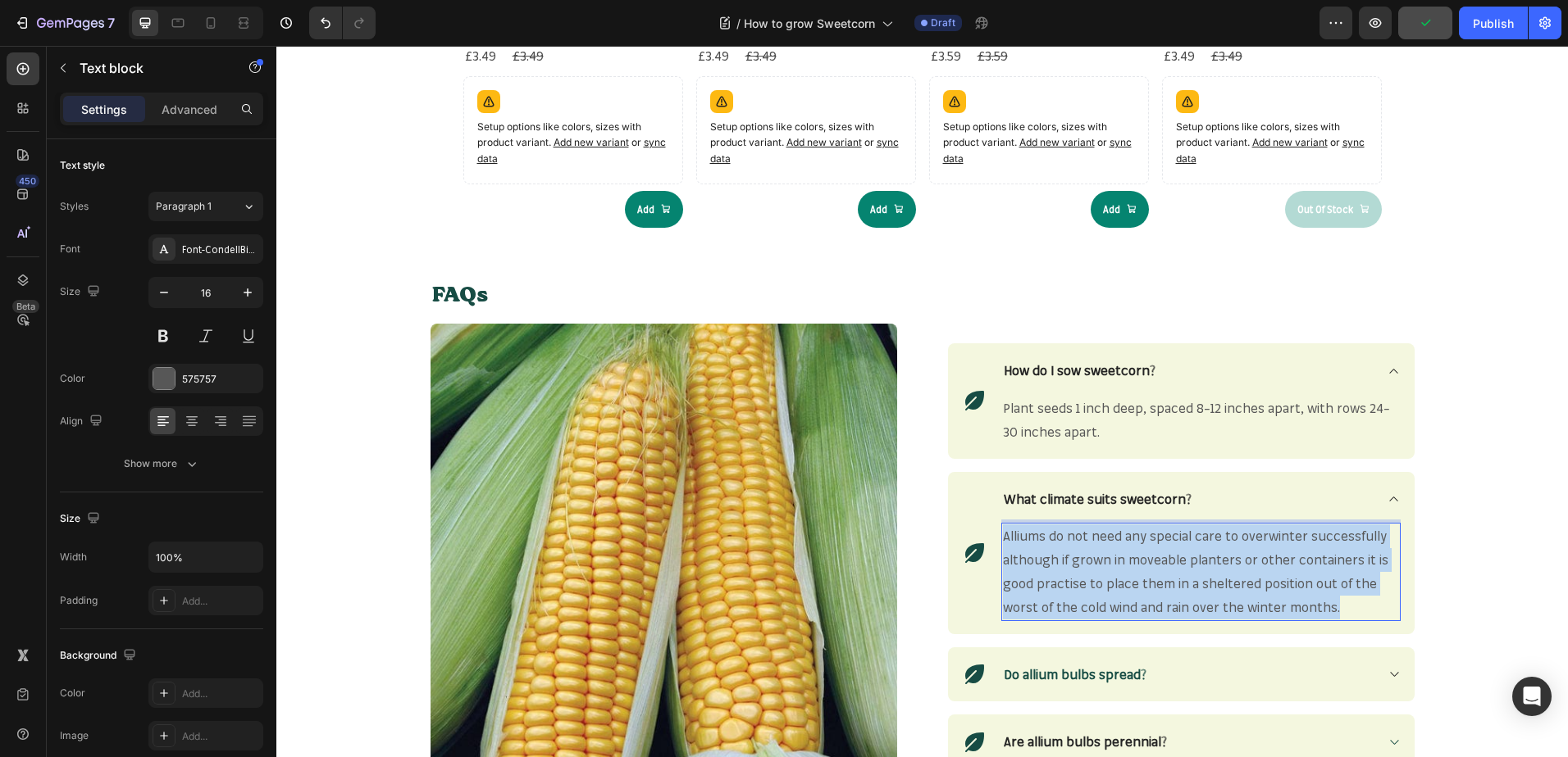
drag, startPoint x: 1341, startPoint y: 611, endPoint x: 999, endPoint y: 540, distance: 349.3
click at [1002, 540] on p "Alliums do not need any special care to overwinter successfully although if gro…" at bounding box center [1200, 571] width 396 height 95
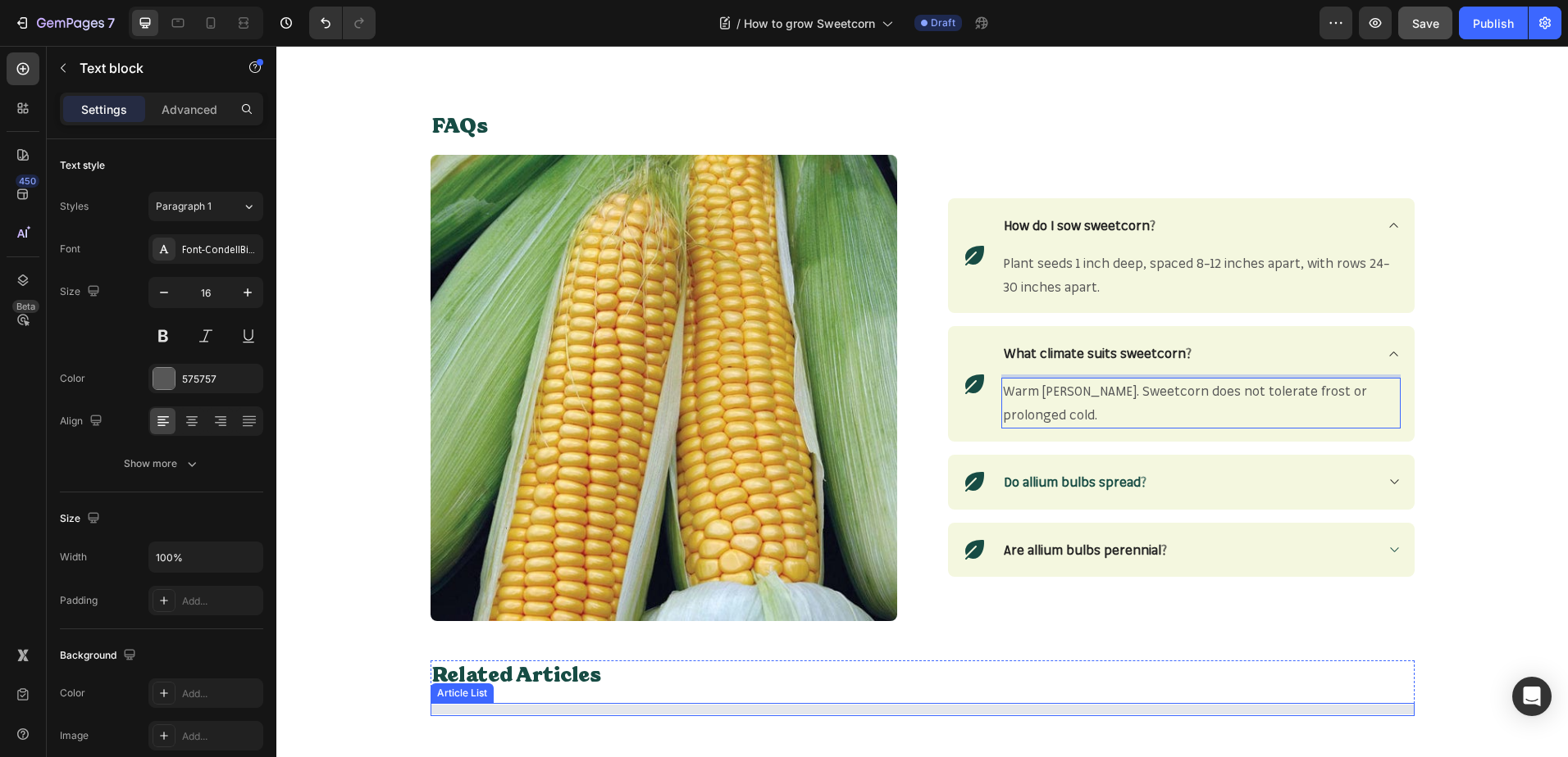
scroll to position [2045, 0]
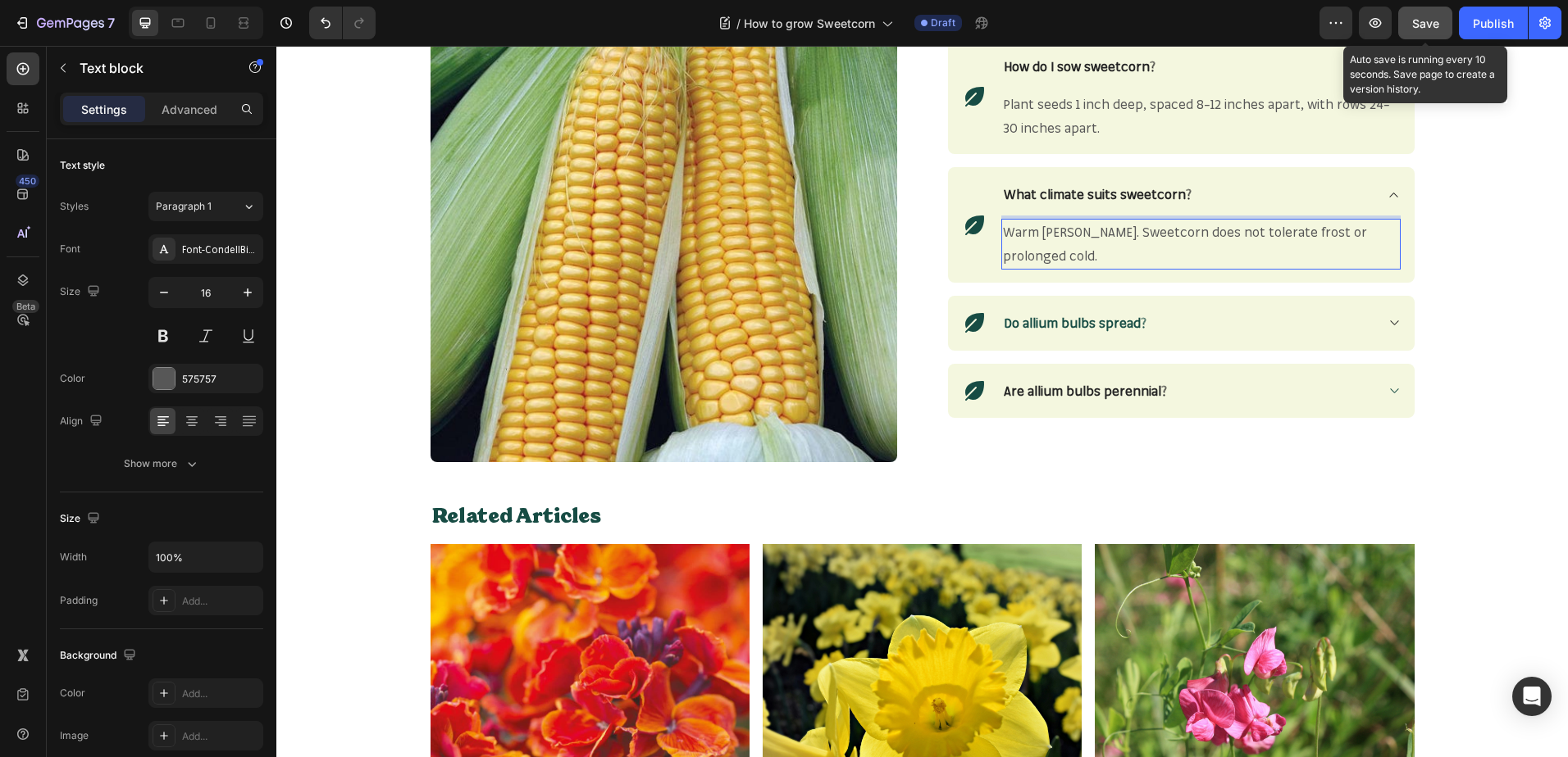
click at [1425, 34] on button "Save" at bounding box center [1424, 23] width 54 height 33
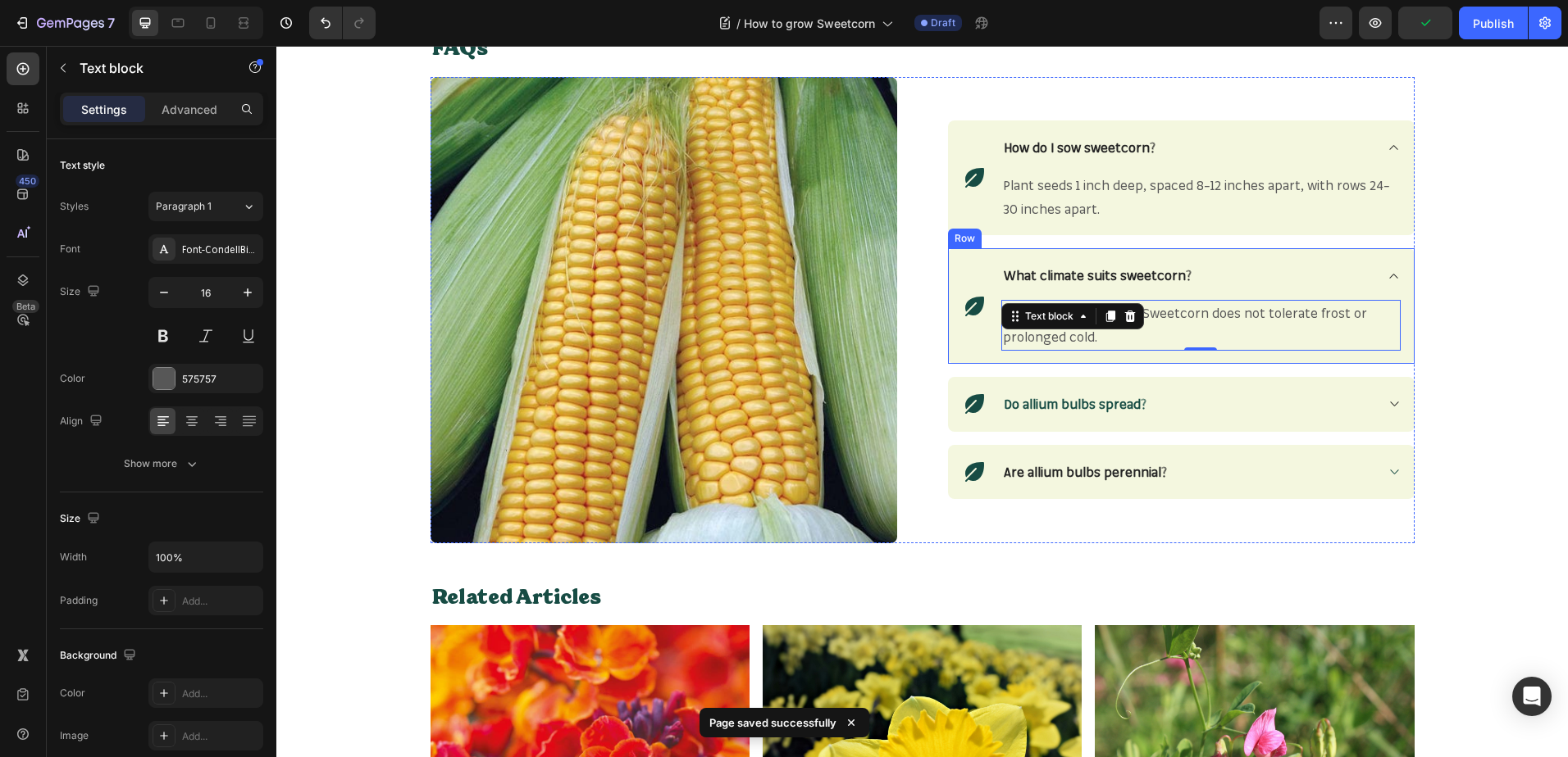
scroll to position [1963, 0]
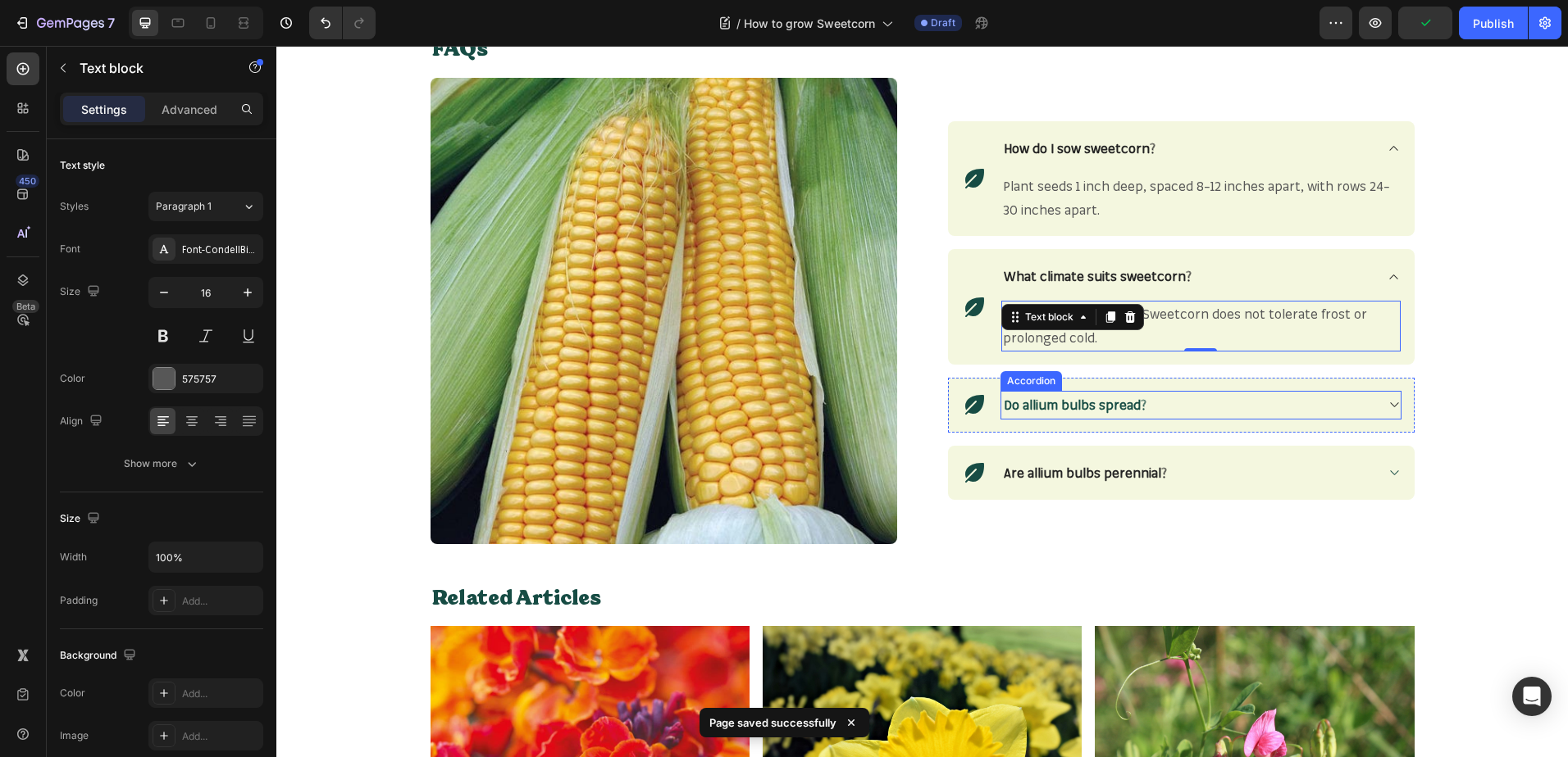
click at [1387, 406] on icon at bounding box center [1393, 405] width 12 height 13
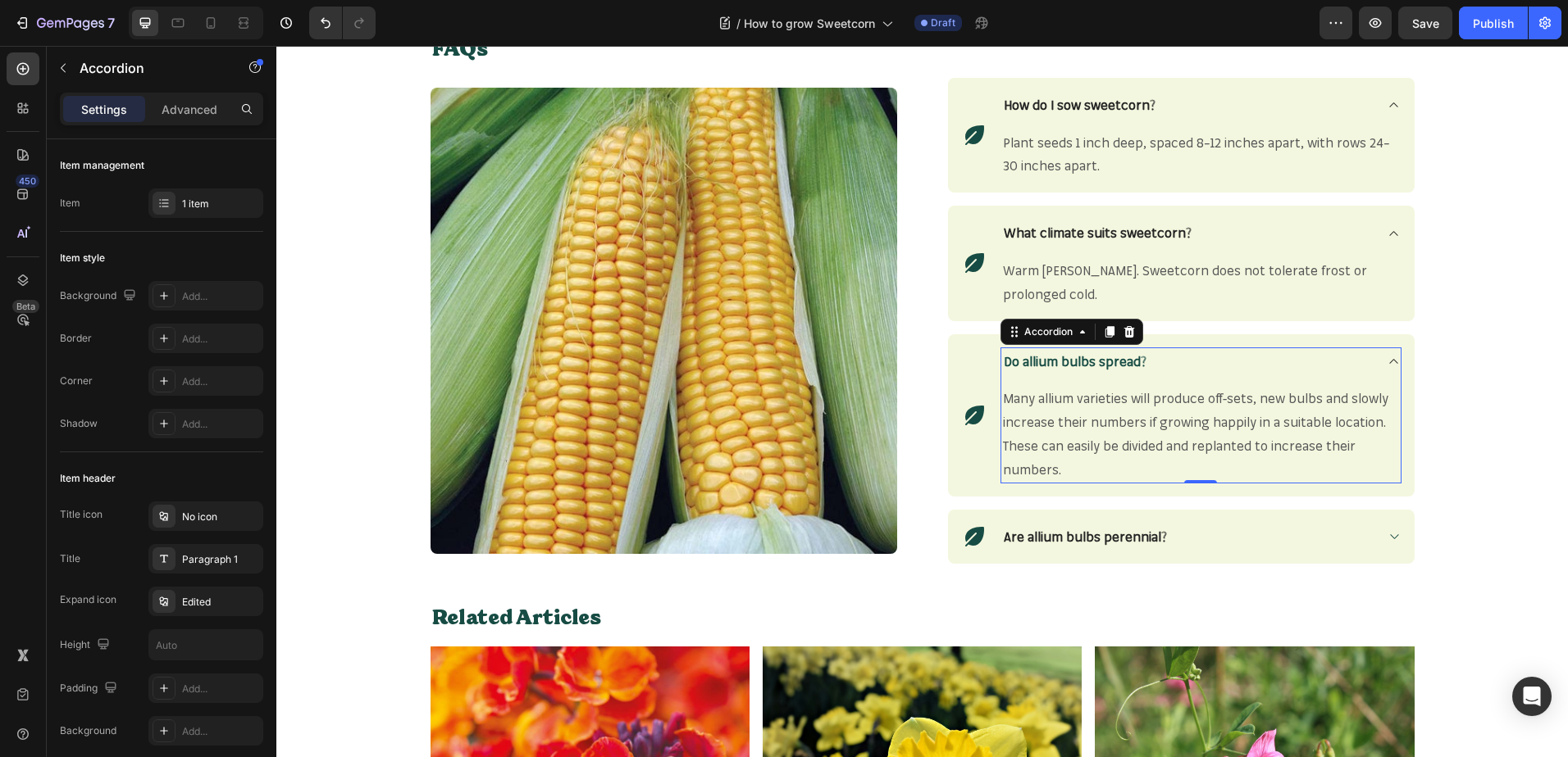
click at [1095, 358] on strong "Do allium bulbs spread?" at bounding box center [1075, 361] width 143 height 16
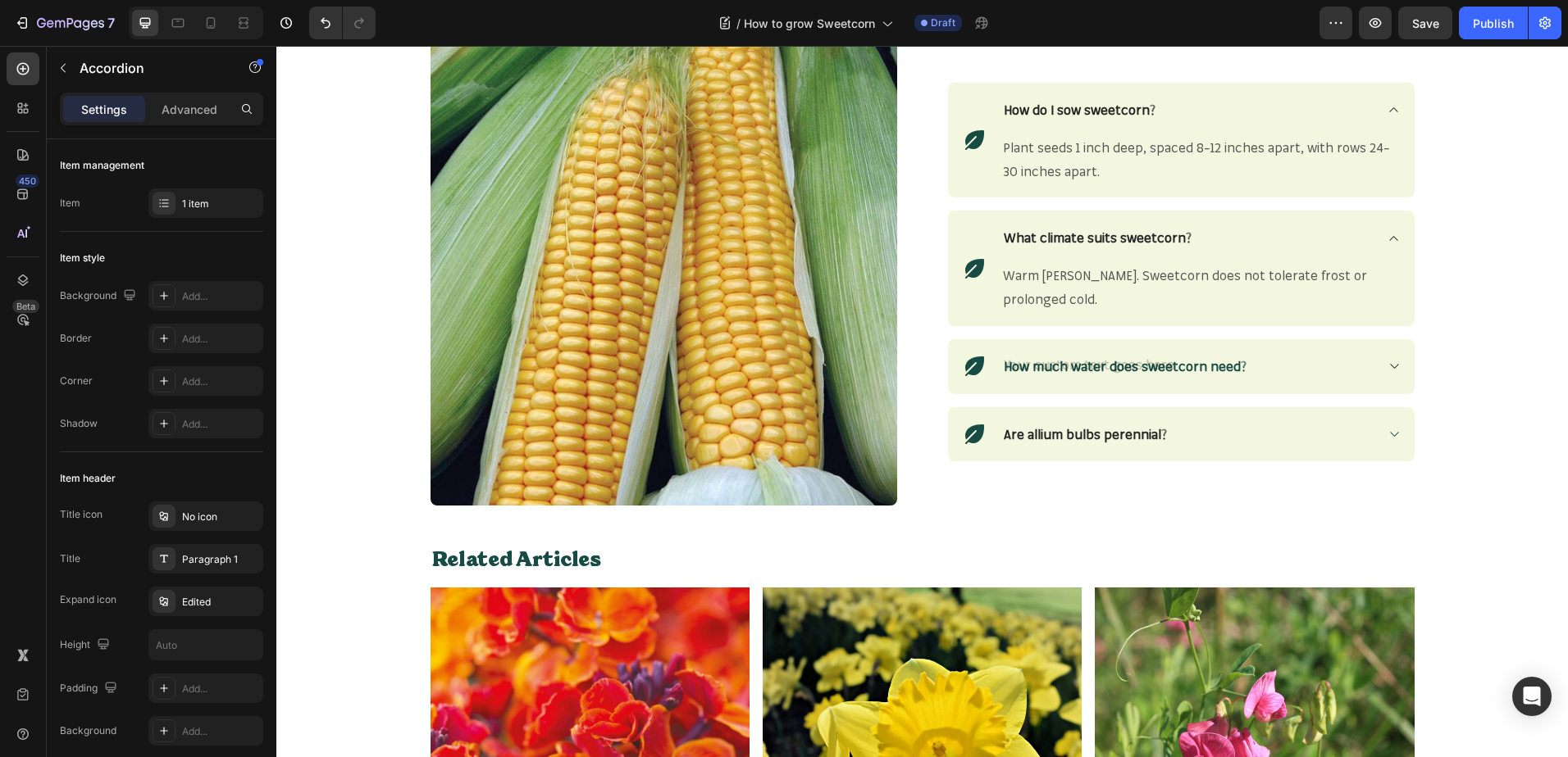
scroll to position [2002, 0]
click at [1389, 362] on icon at bounding box center [1393, 365] width 12 height 13
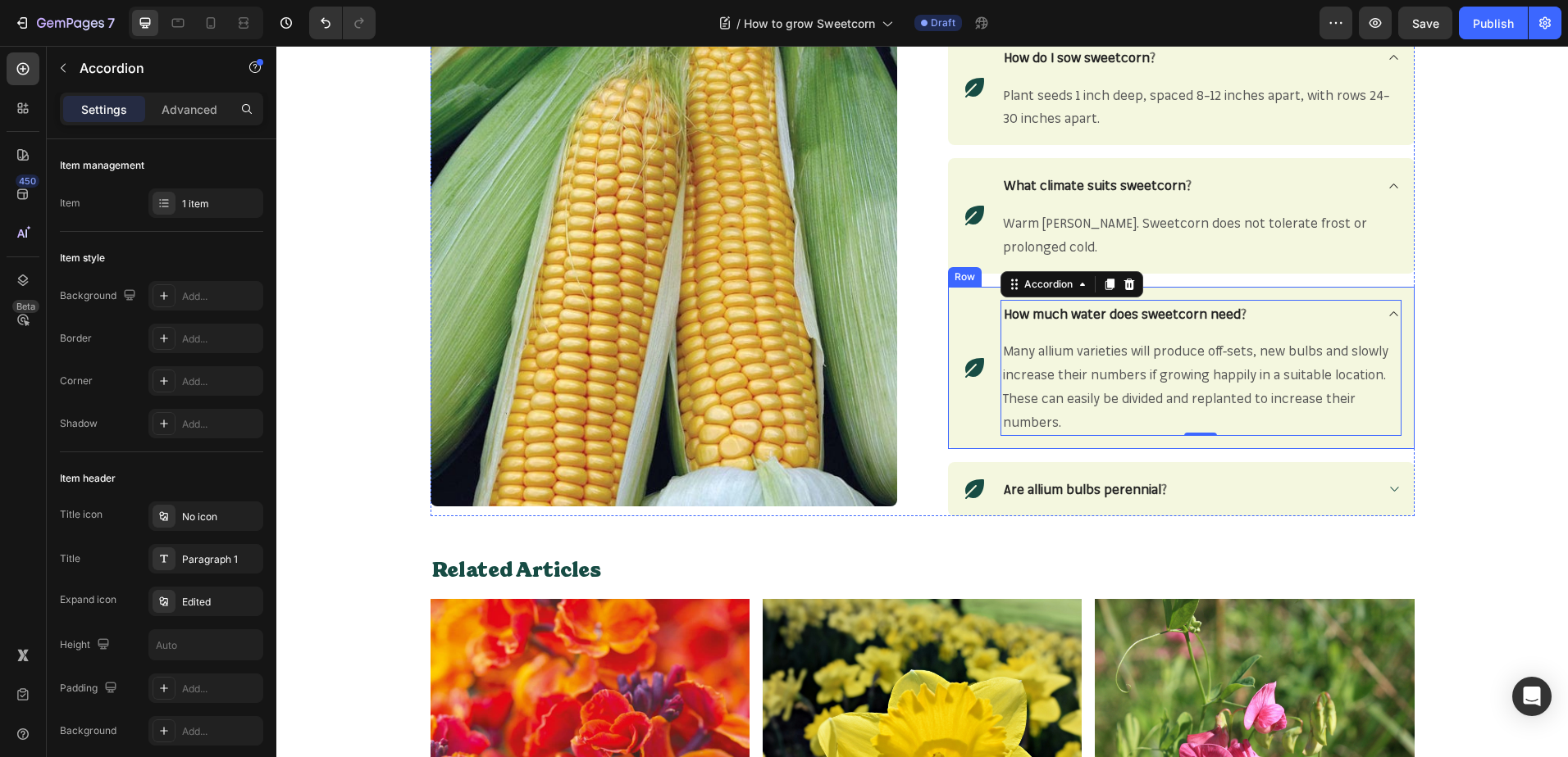
scroll to position [2012, 0]
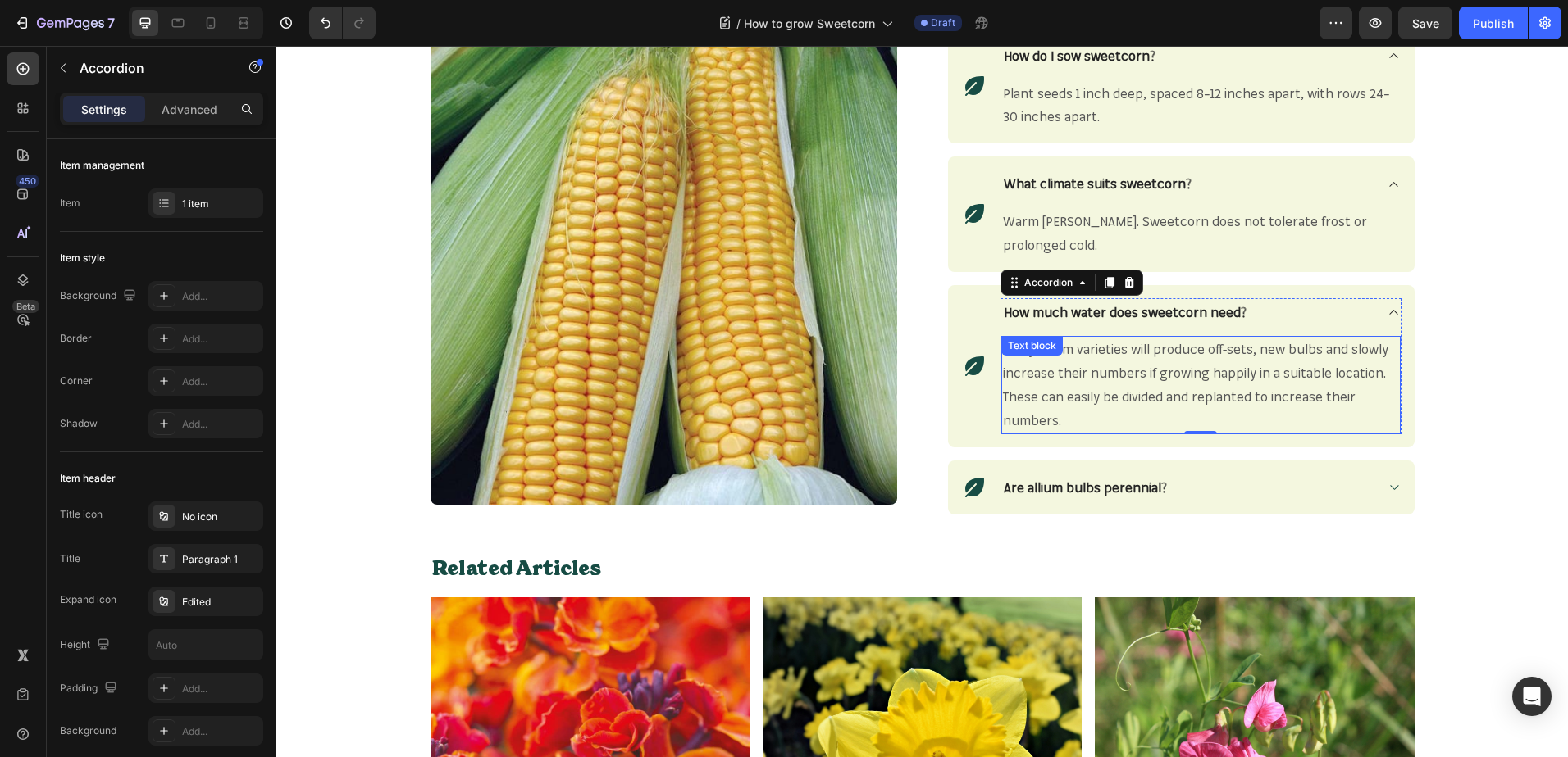
click at [1059, 426] on p "Many allium varieties will produce off-sets, new bulbs and slowly increase thei…" at bounding box center [1200, 385] width 396 height 95
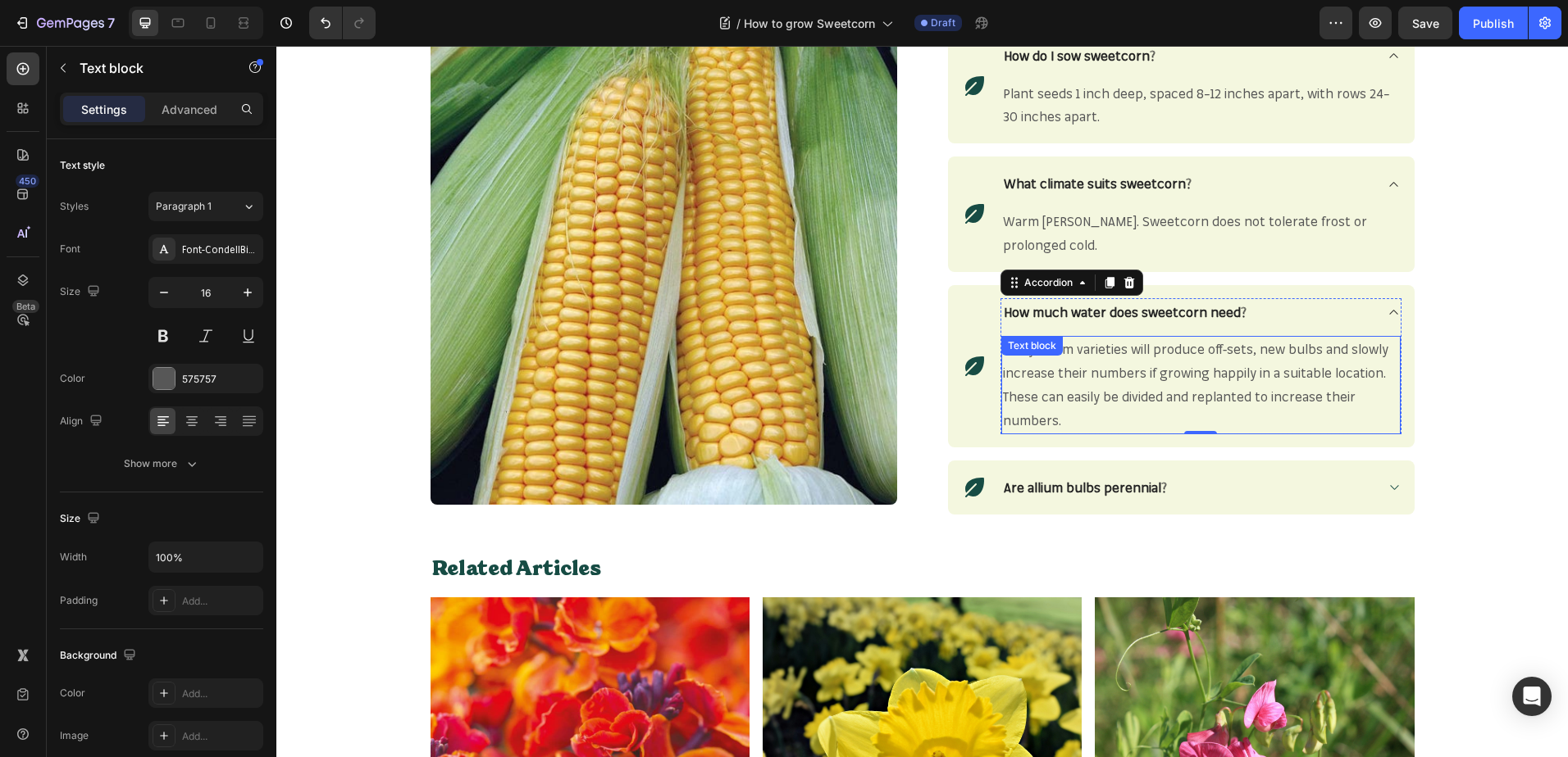
click at [1059, 426] on p "Many allium varieties will produce off-sets, new bulbs and slowly increase thei…" at bounding box center [1200, 385] width 396 height 95
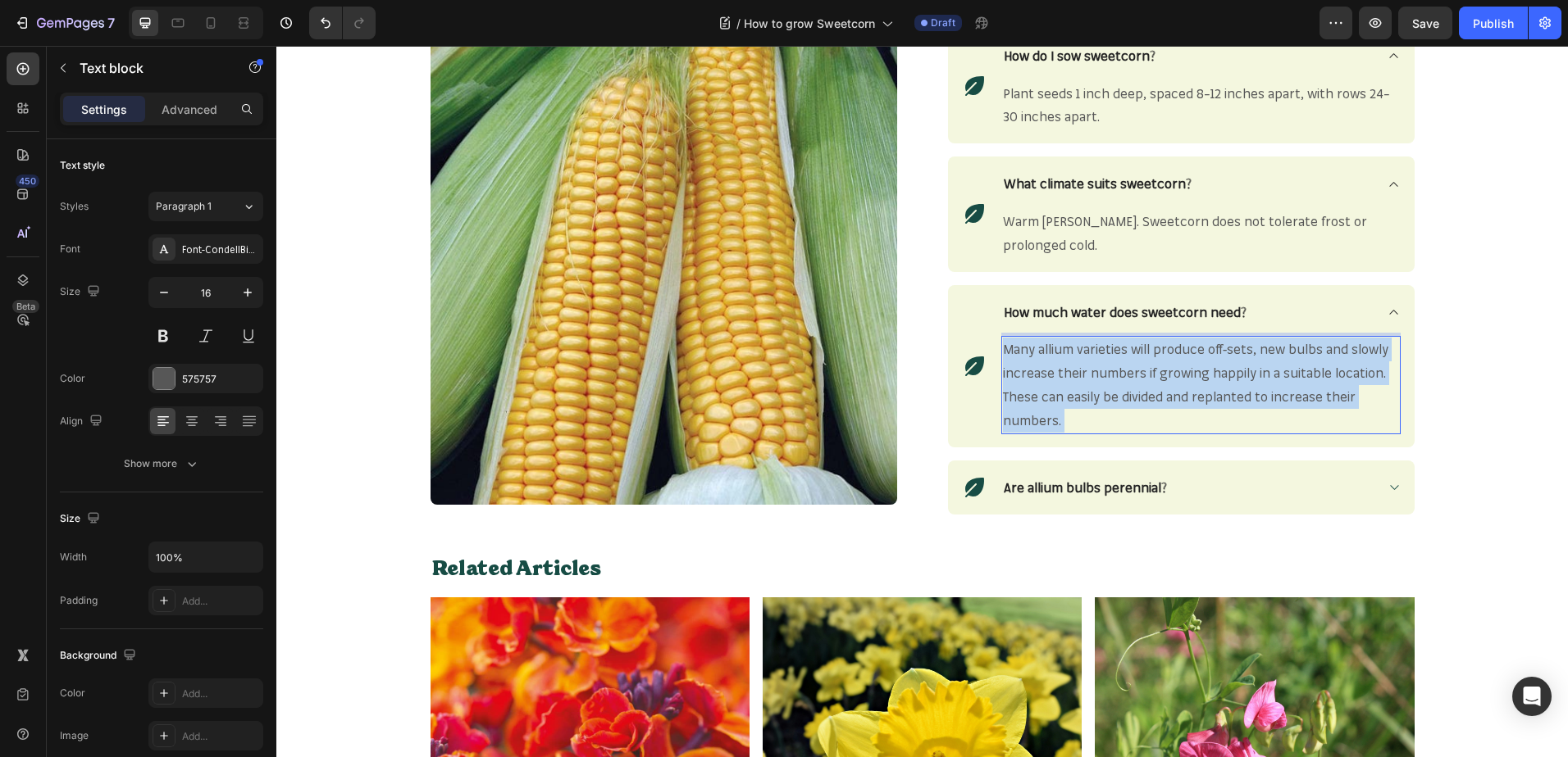
drag, startPoint x: 1059, startPoint y: 426, endPoint x: 1003, endPoint y: 381, distance: 71.8
click at [1001, 381] on div "How much water does sweetcorn need? Many allium varieties will produce off-sets…" at bounding box center [1201, 366] width 401 height 136
drag, startPoint x: 1062, startPoint y: 418, endPoint x: 995, endPoint y: 353, distance: 93.3
click at [1001, 353] on div "Many allium varieties will produce off-sets, new bulbs and slowly increase thei…" at bounding box center [1201, 384] width 399 height 97
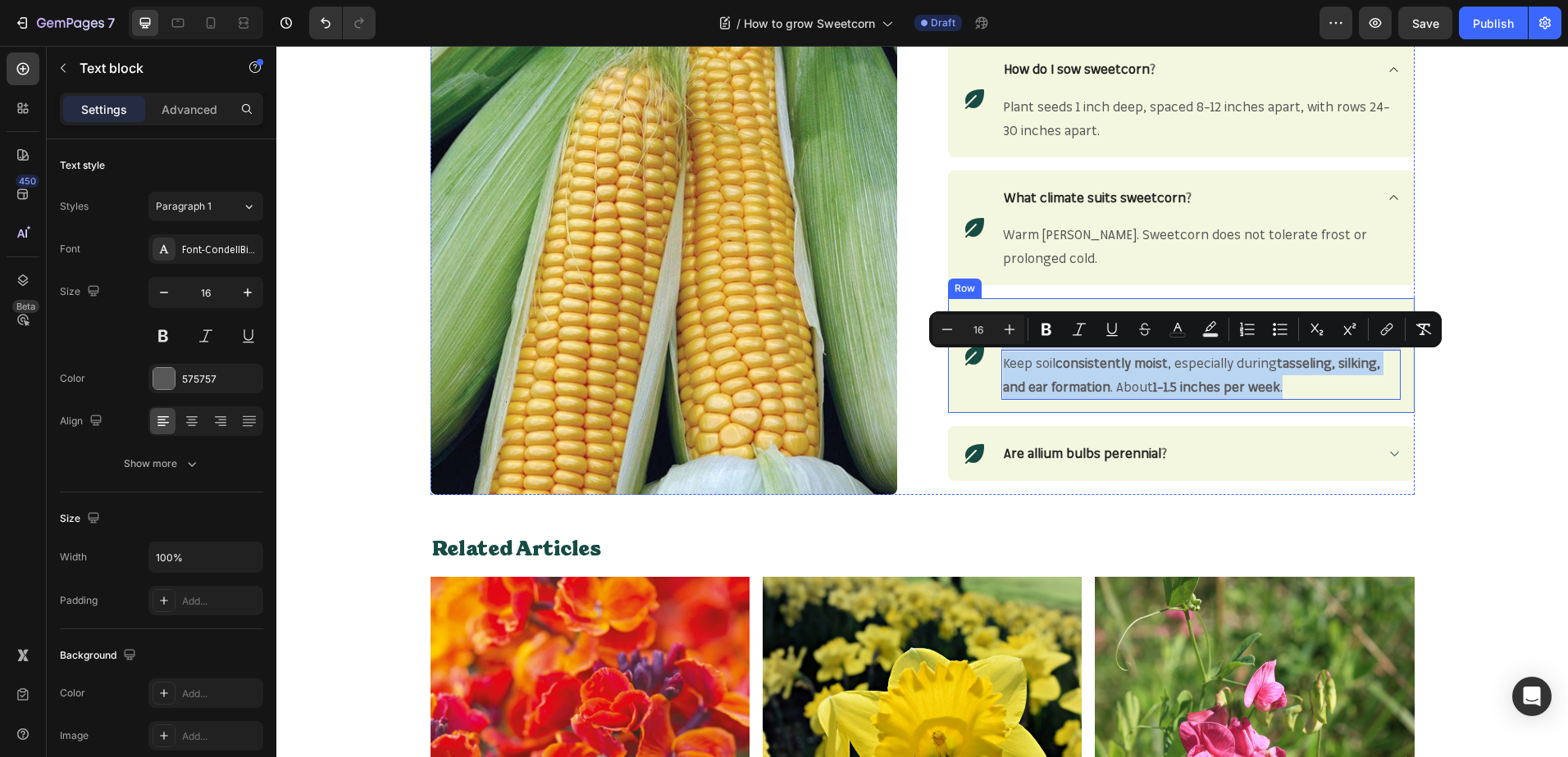
drag, startPoint x: 1285, startPoint y: 391, endPoint x: 983, endPoint y: 365, distance: 303.1
click at [983, 365] on div "Icon How much water does sweetcorn need? Keep soil consistently moist , especia…" at bounding box center [1181, 356] width 467 height 115
click at [1044, 331] on icon "Editor contextual toolbar" at bounding box center [1045, 330] width 9 height 12
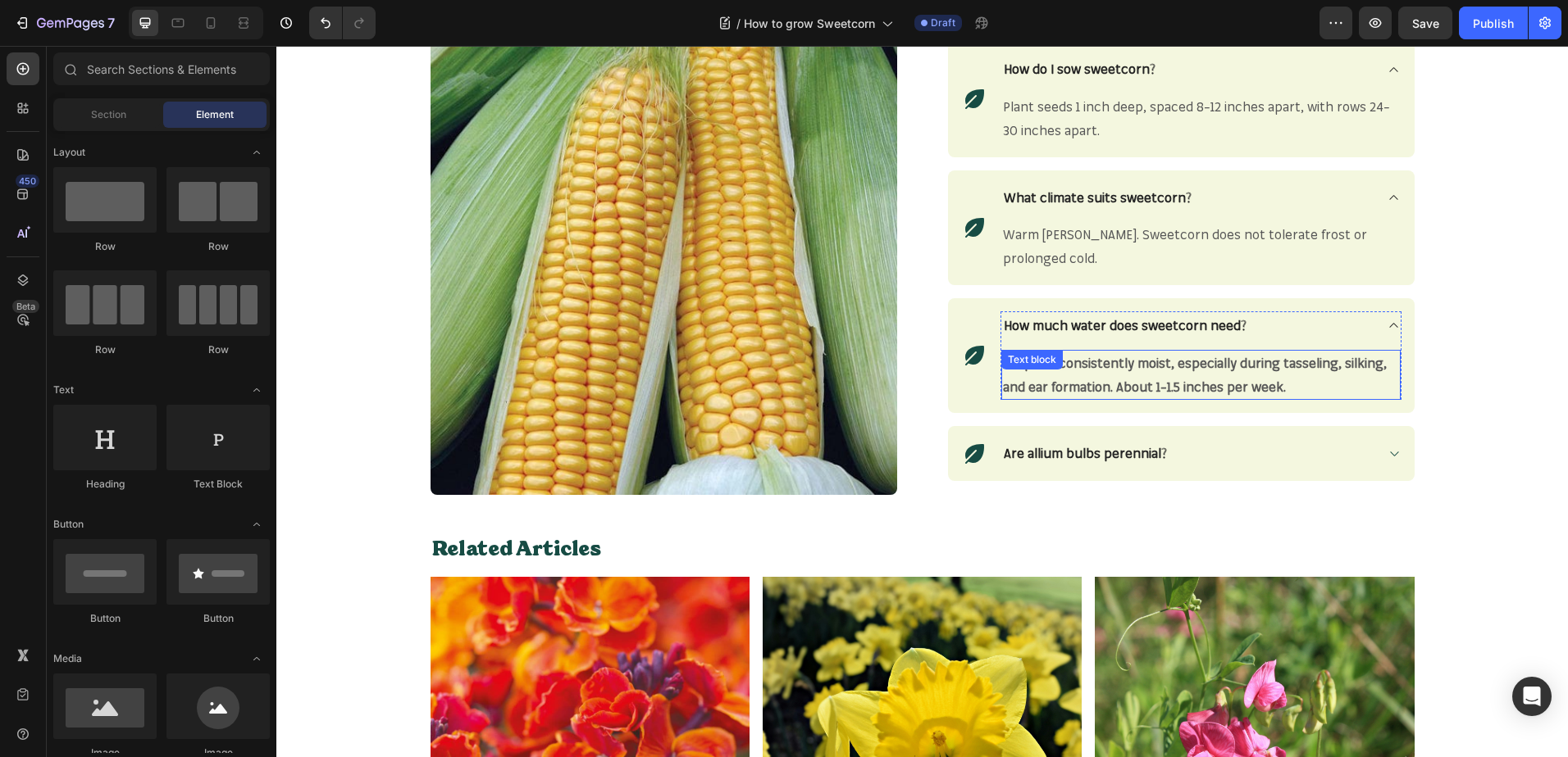
drag, startPoint x: 1272, startPoint y: 385, endPoint x: 1308, endPoint y: 393, distance: 36.9
click at [1276, 387] on strong "Keep soil consistently moist, especially during tasseling, silking, and ear for…" at bounding box center [1194, 375] width 383 height 40
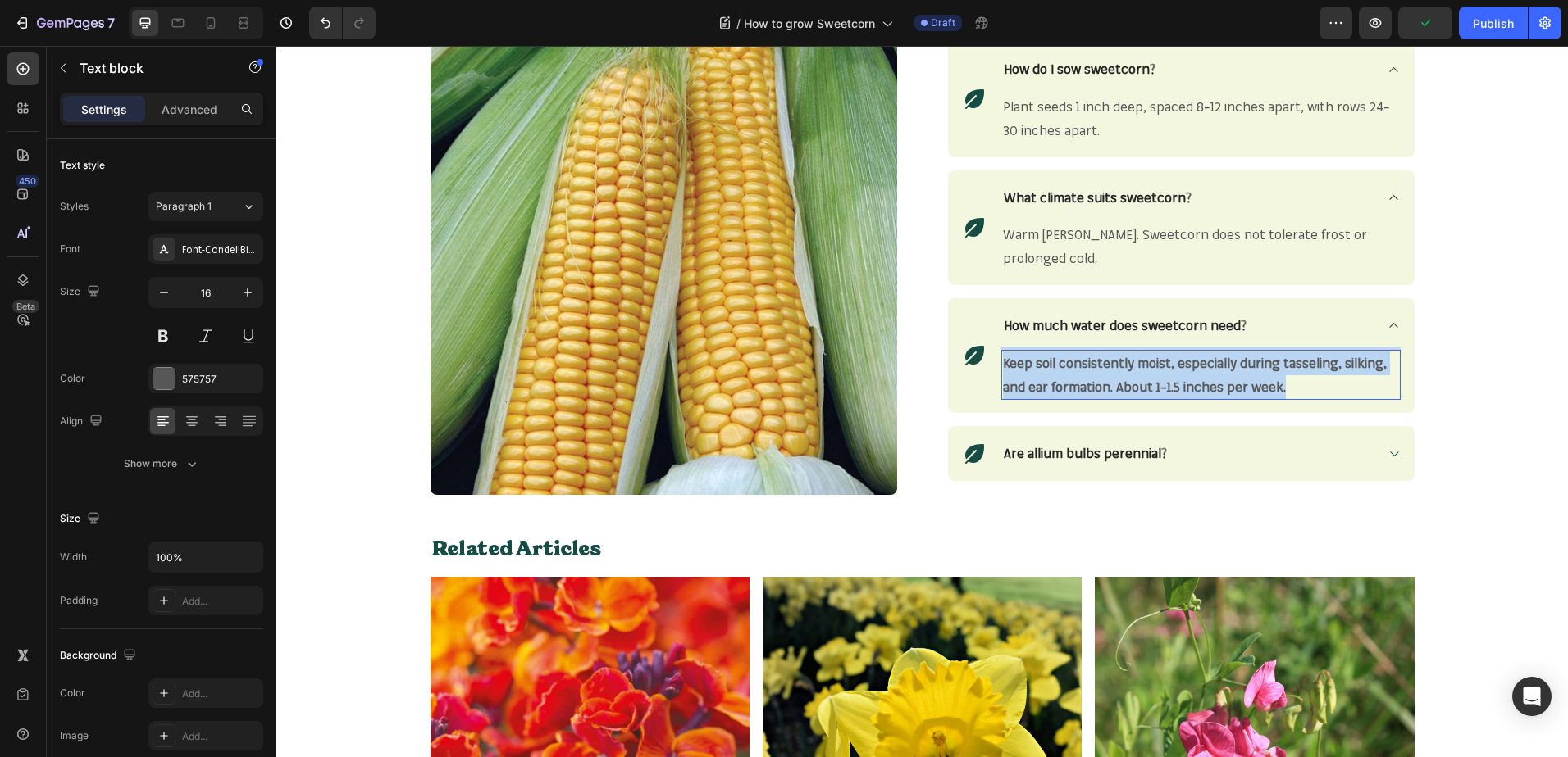
drag, startPoint x: 1289, startPoint y: 390, endPoint x: 998, endPoint y: 370, distance: 291.7
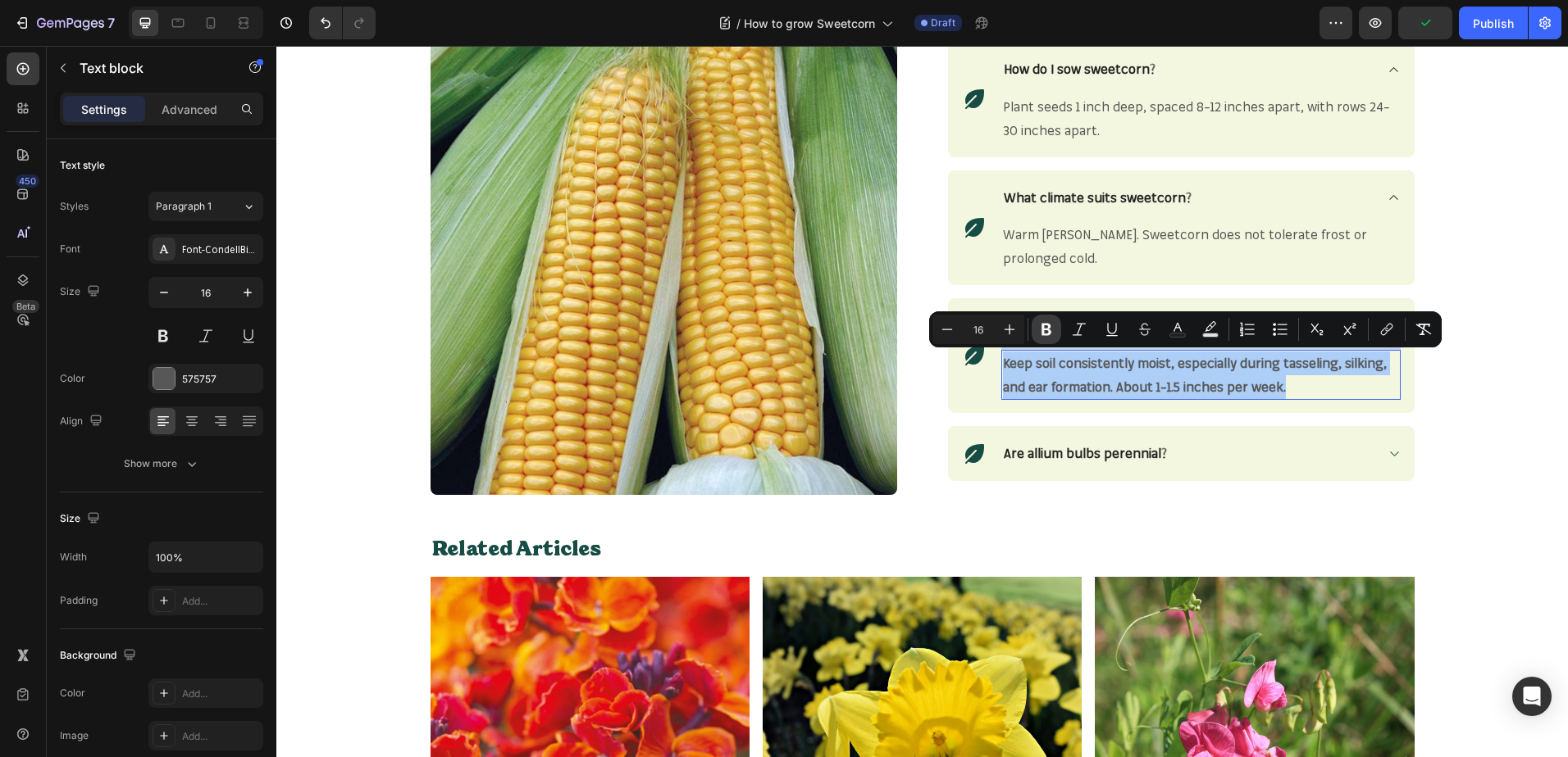
click at [1039, 336] on icon "Editor contextual toolbar" at bounding box center [1045, 329] width 16 height 16
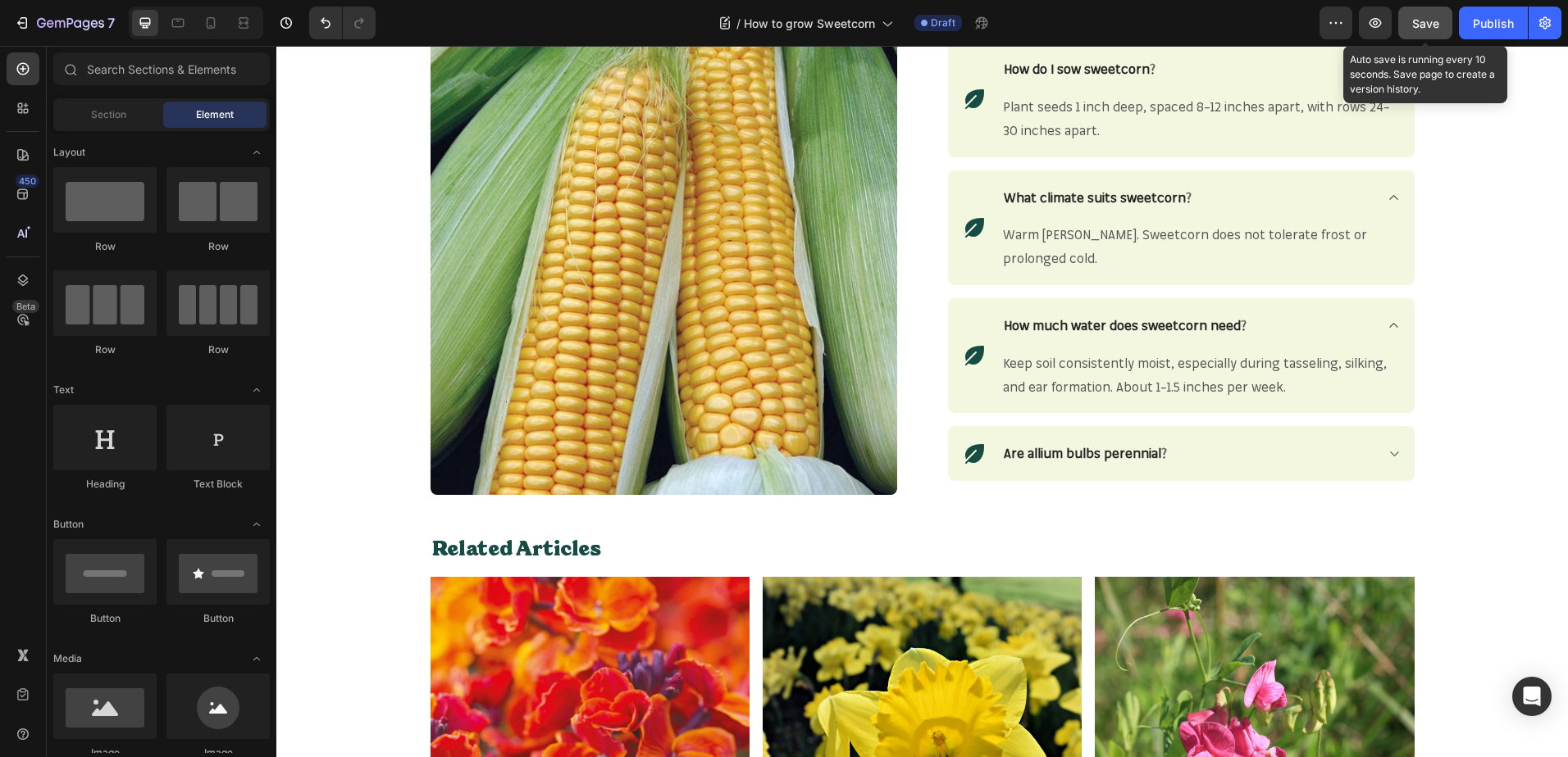
click at [1418, 35] on button "Save" at bounding box center [1424, 23] width 54 height 33
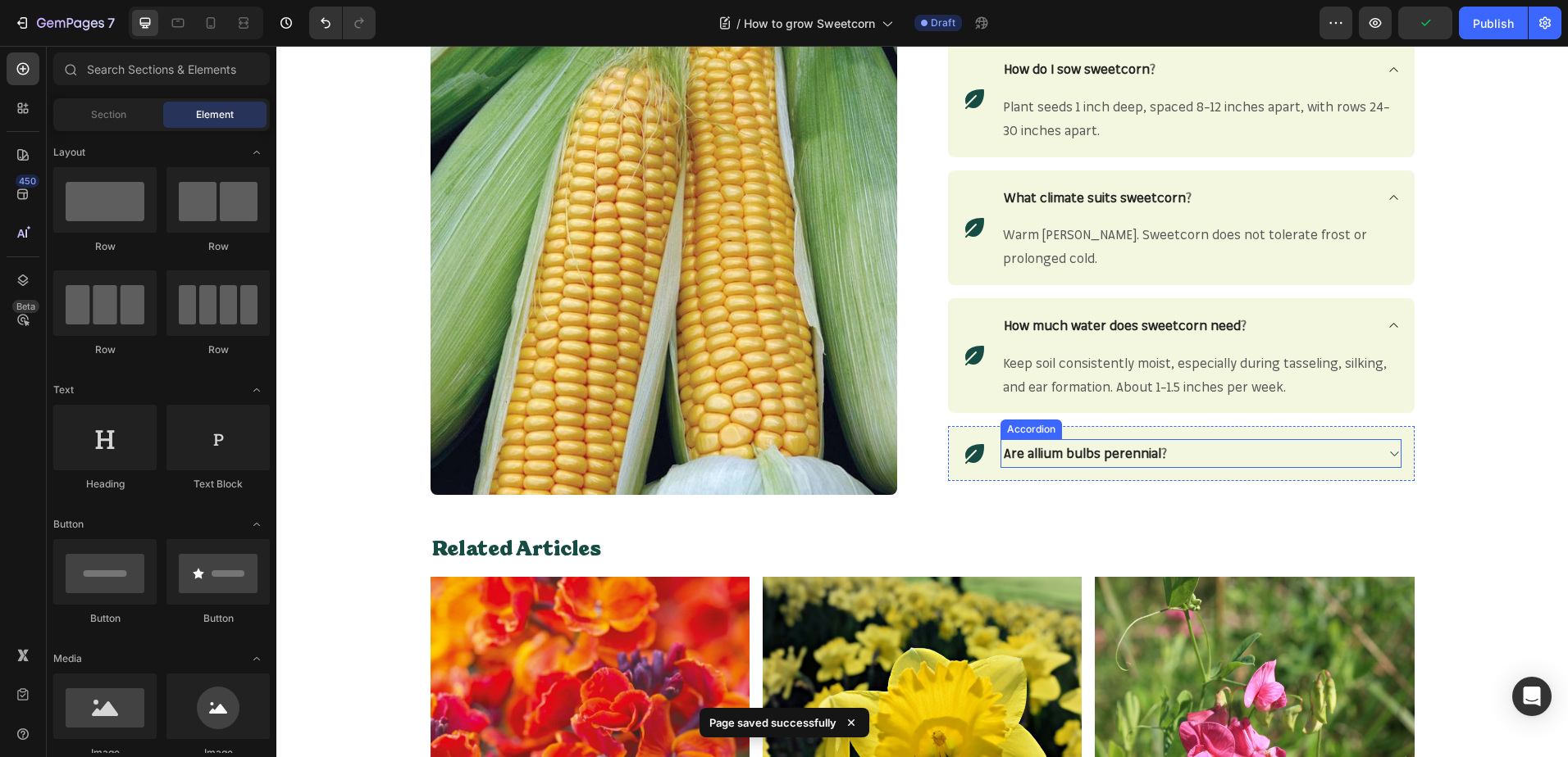
click at [1387, 461] on div "Are allium bulbs perennial?" at bounding box center [1201, 453] width 399 height 28
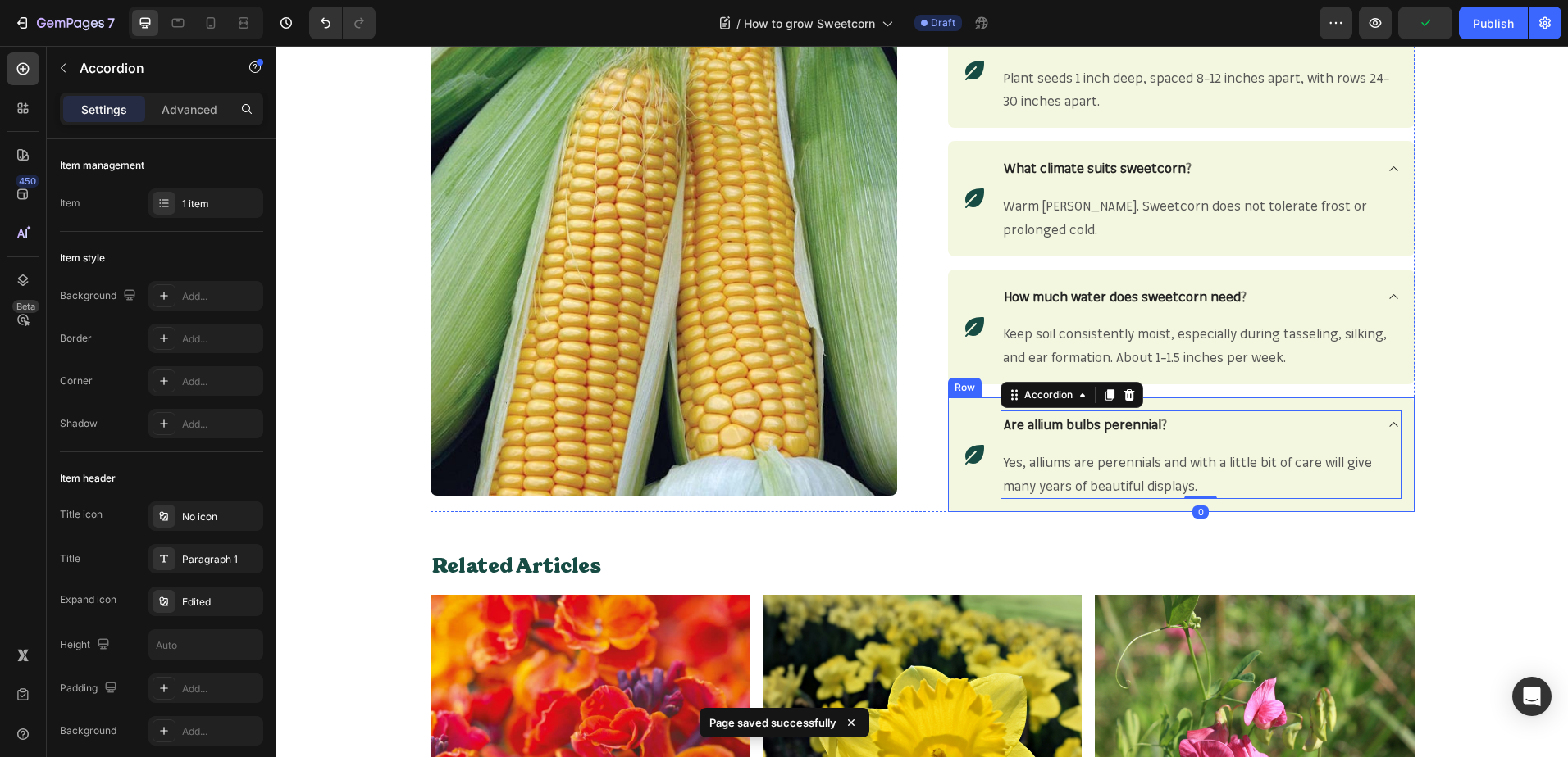
scroll to position [2029, 0]
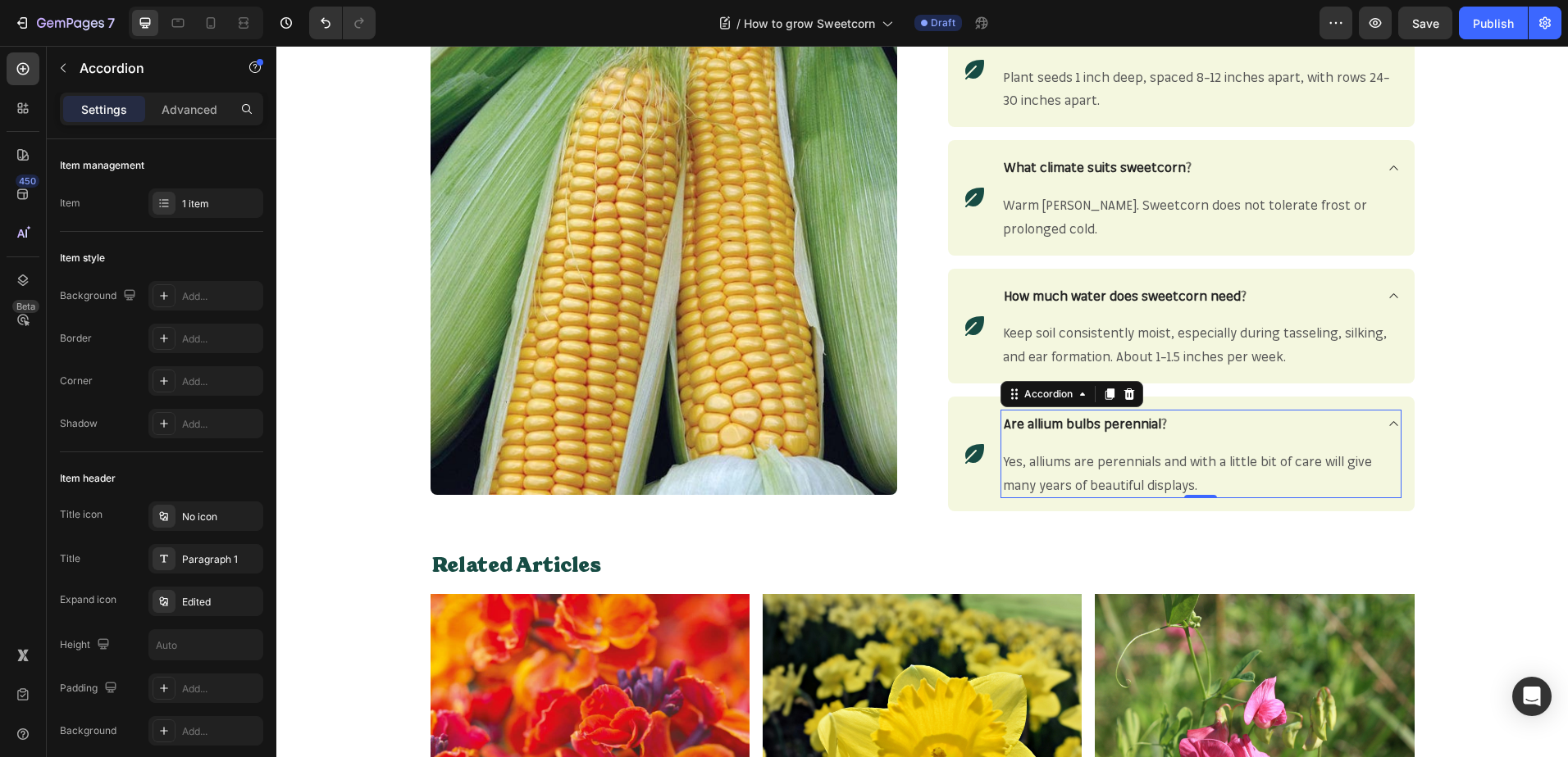
click at [1117, 418] on strong "Are allium bulbs perennial?" at bounding box center [1085, 424] width 163 height 16
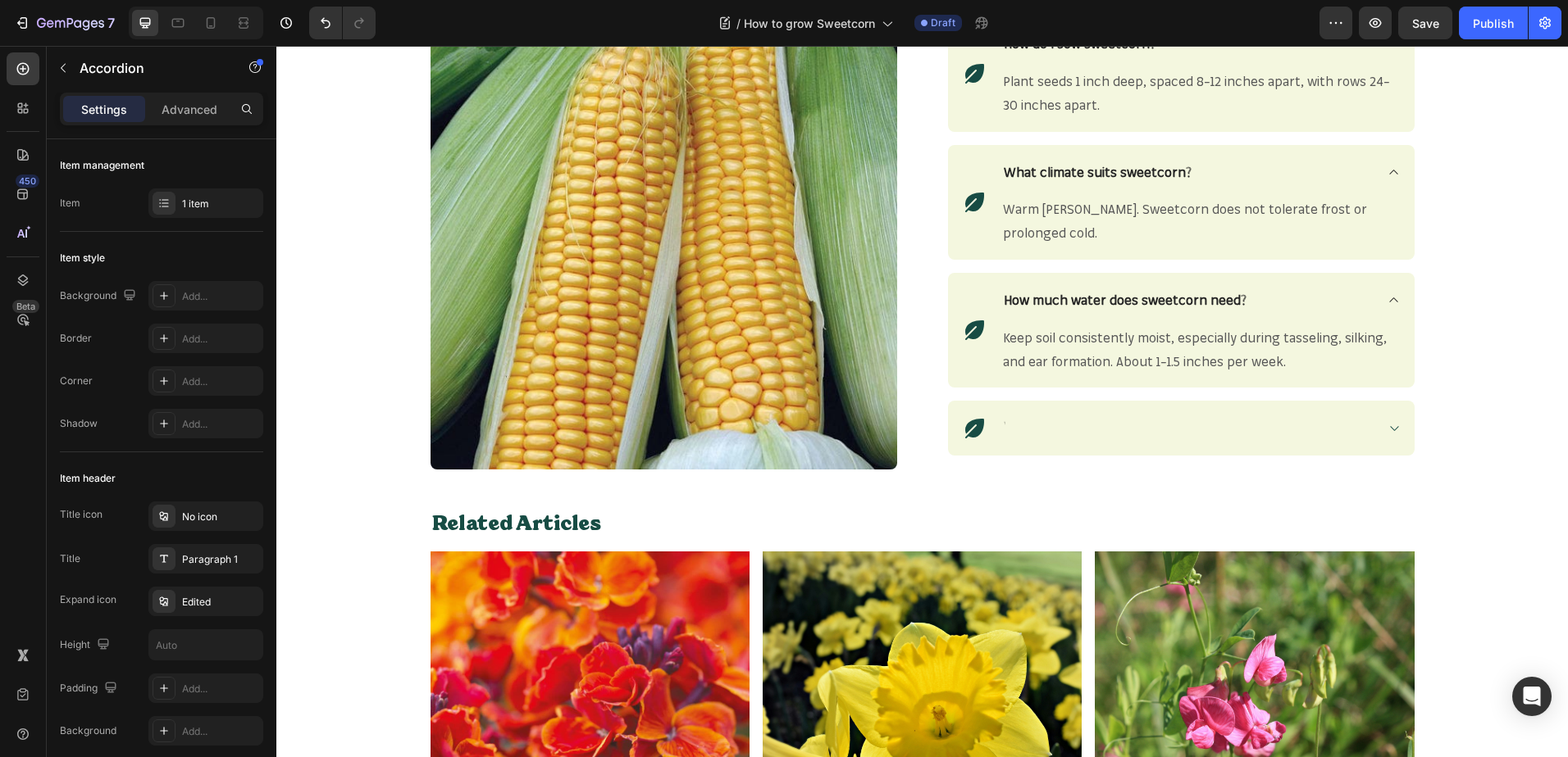
scroll to position [2038, 0]
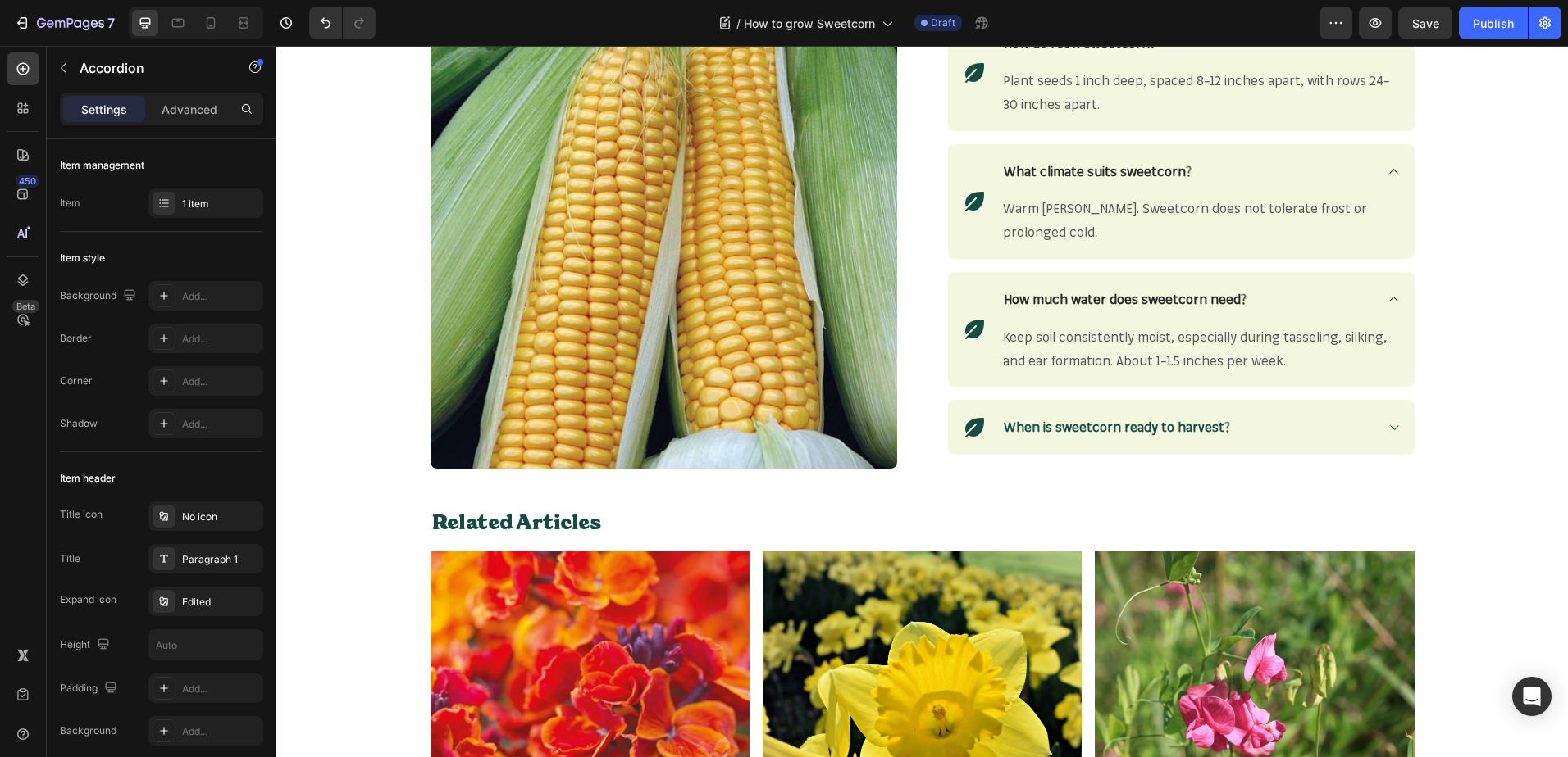
click at [1393, 430] on div "When is sweetcorn ready to harvest?" at bounding box center [1201, 427] width 401 height 28
click at [1387, 427] on icon at bounding box center [1393, 427] width 12 height 13
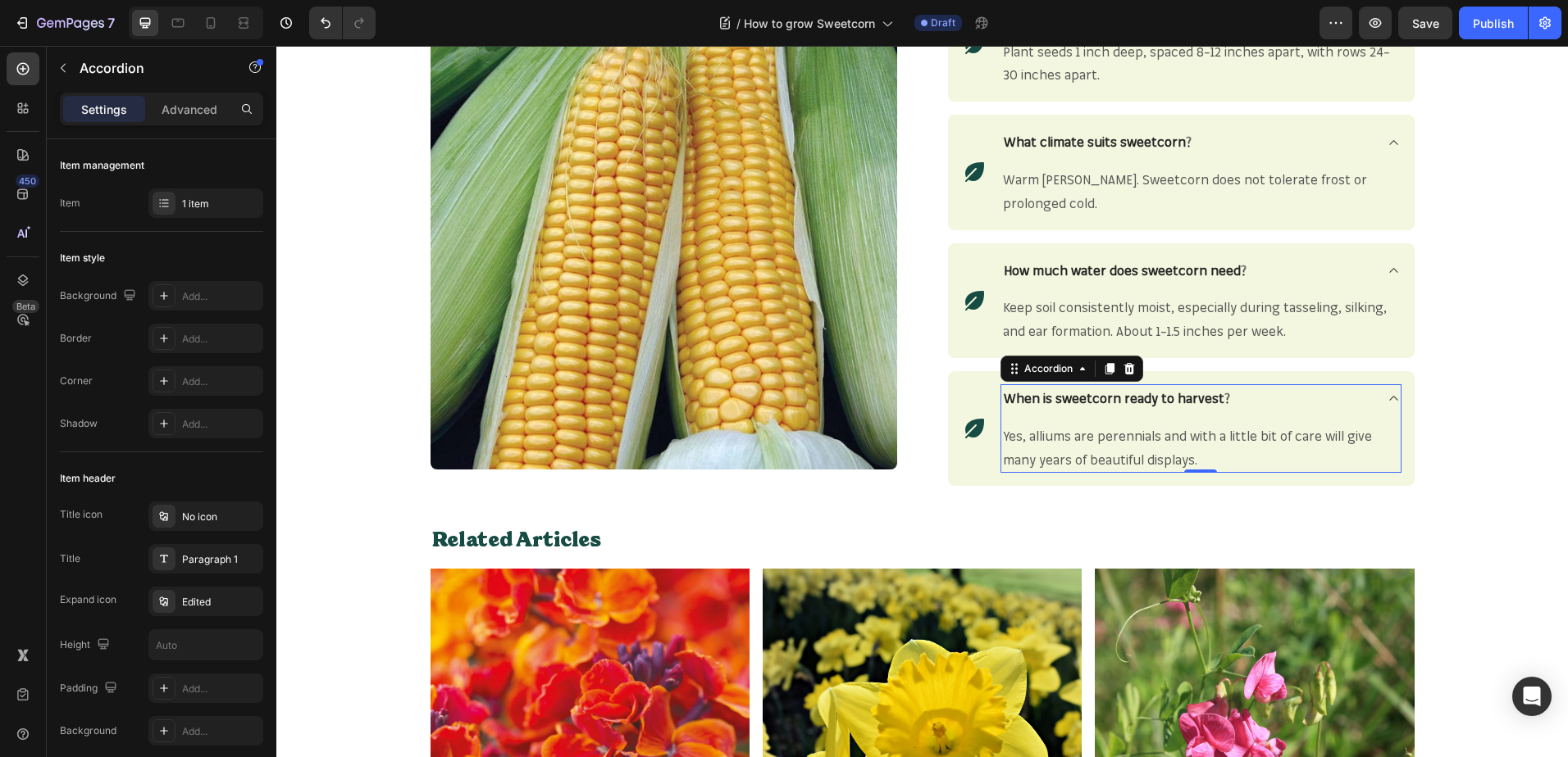
scroll to position [2054, 0]
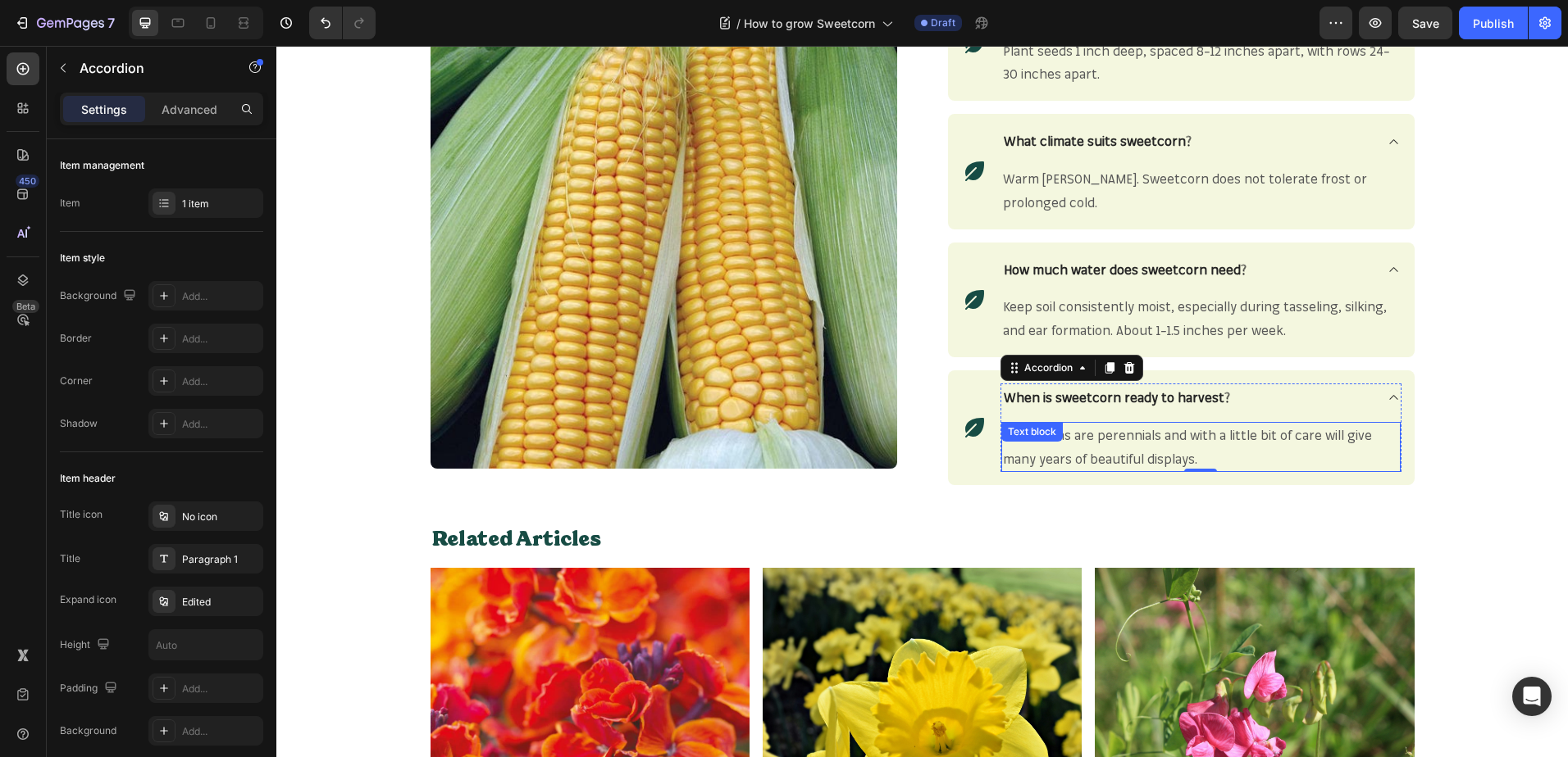
click at [1180, 459] on span "Yes, alliums are perennials and with a little bit of care will give many years …" at bounding box center [1186, 447] width 369 height 40
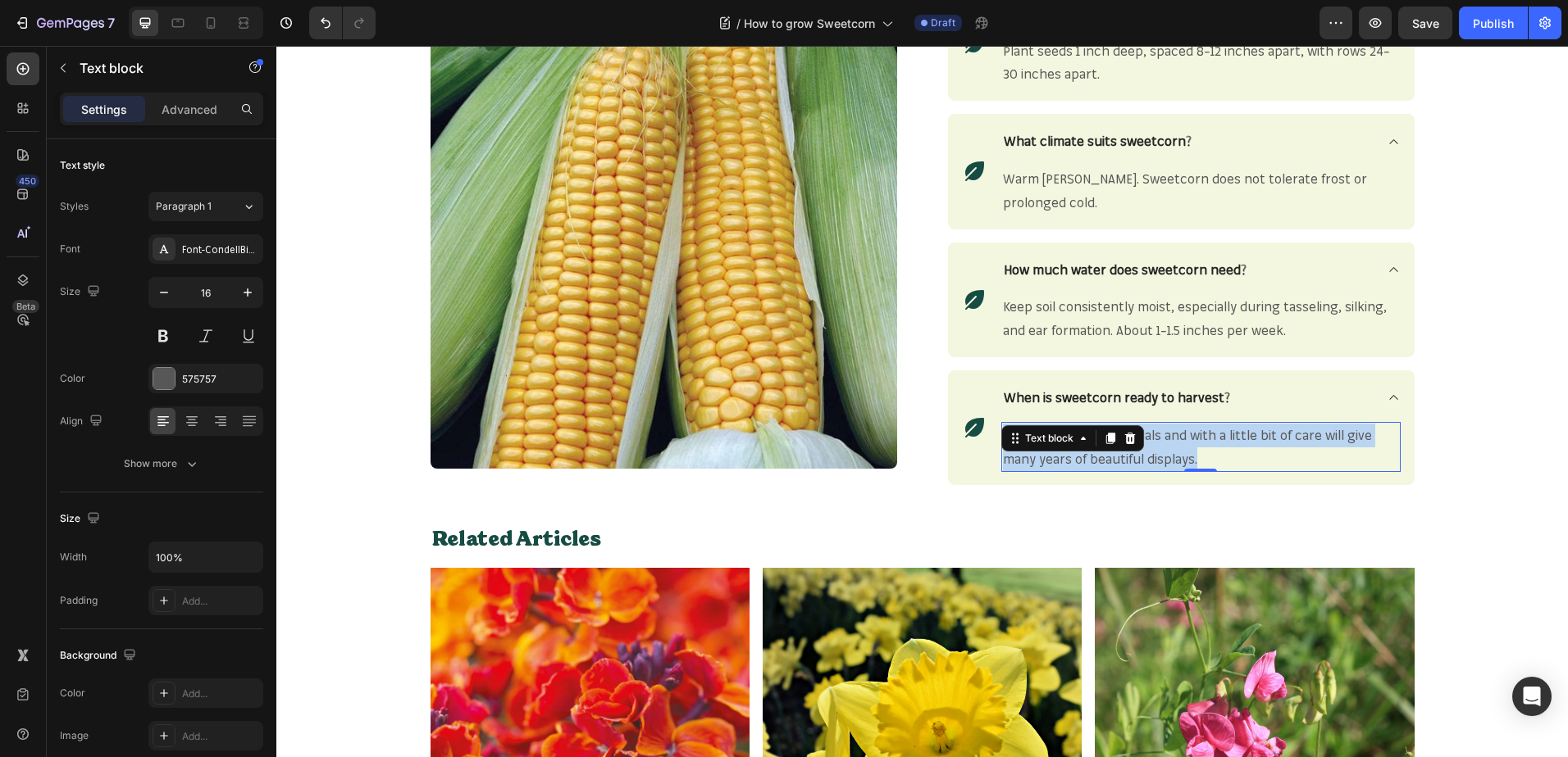
click at [1180, 459] on span "Yes, alliums are perennials and with a little bit of care will give many years …" at bounding box center [1186, 447] width 369 height 40
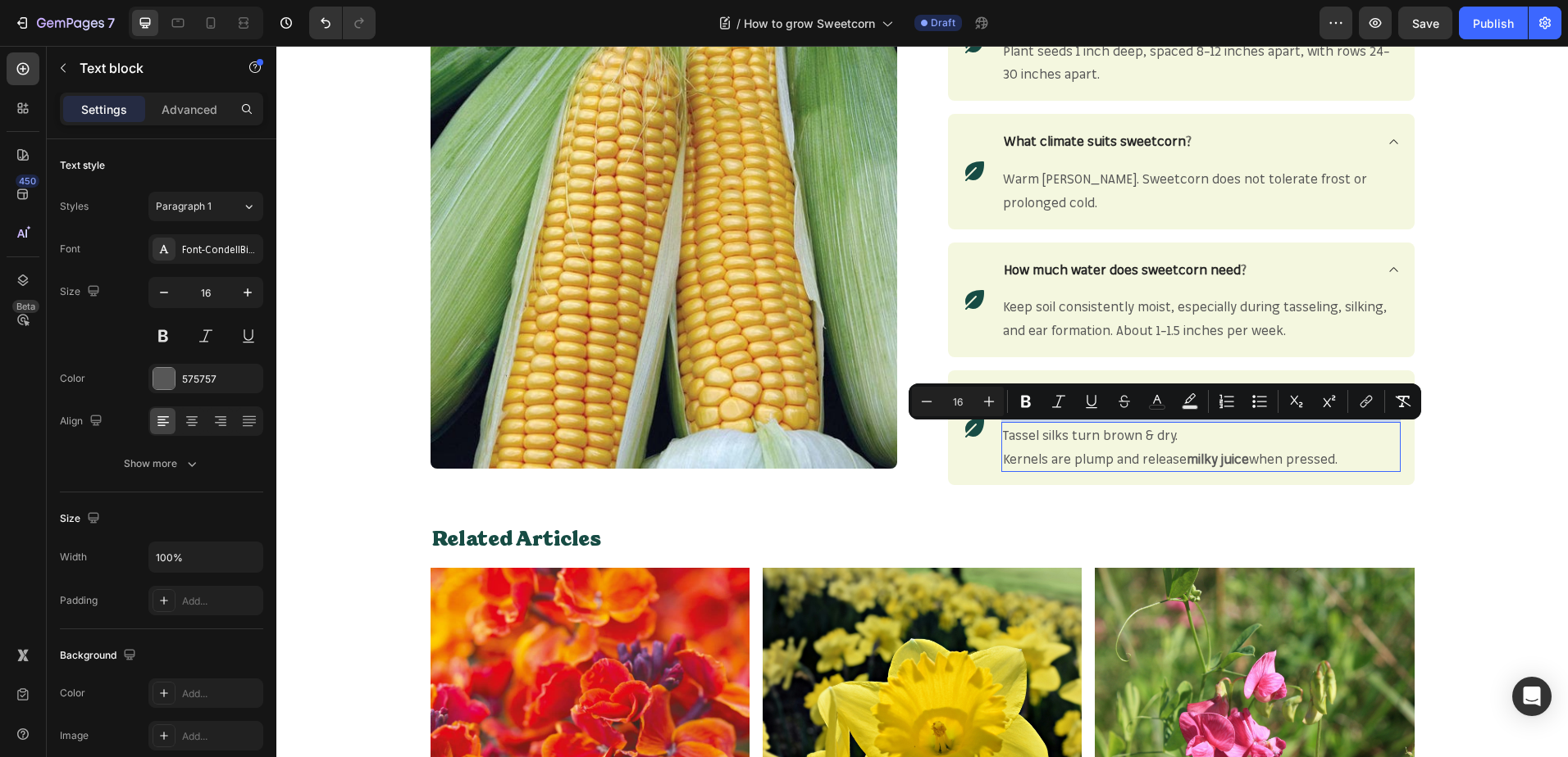
drag, startPoint x: 1338, startPoint y: 457, endPoint x: 997, endPoint y: 433, distance: 341.8
click at [1001, 433] on div "Tassel silks turn brown & dry. Kernels are plump and release milky juice when p…" at bounding box center [1201, 447] width 399 height 51
click at [1040, 398] on div "Minus 16 Plus Bold Italic Underline Strikethrough color color Numbered List Bul…" at bounding box center [1165, 401] width 505 height 29
click at [1037, 399] on button "Bold" at bounding box center [1026, 401] width 29 height 29
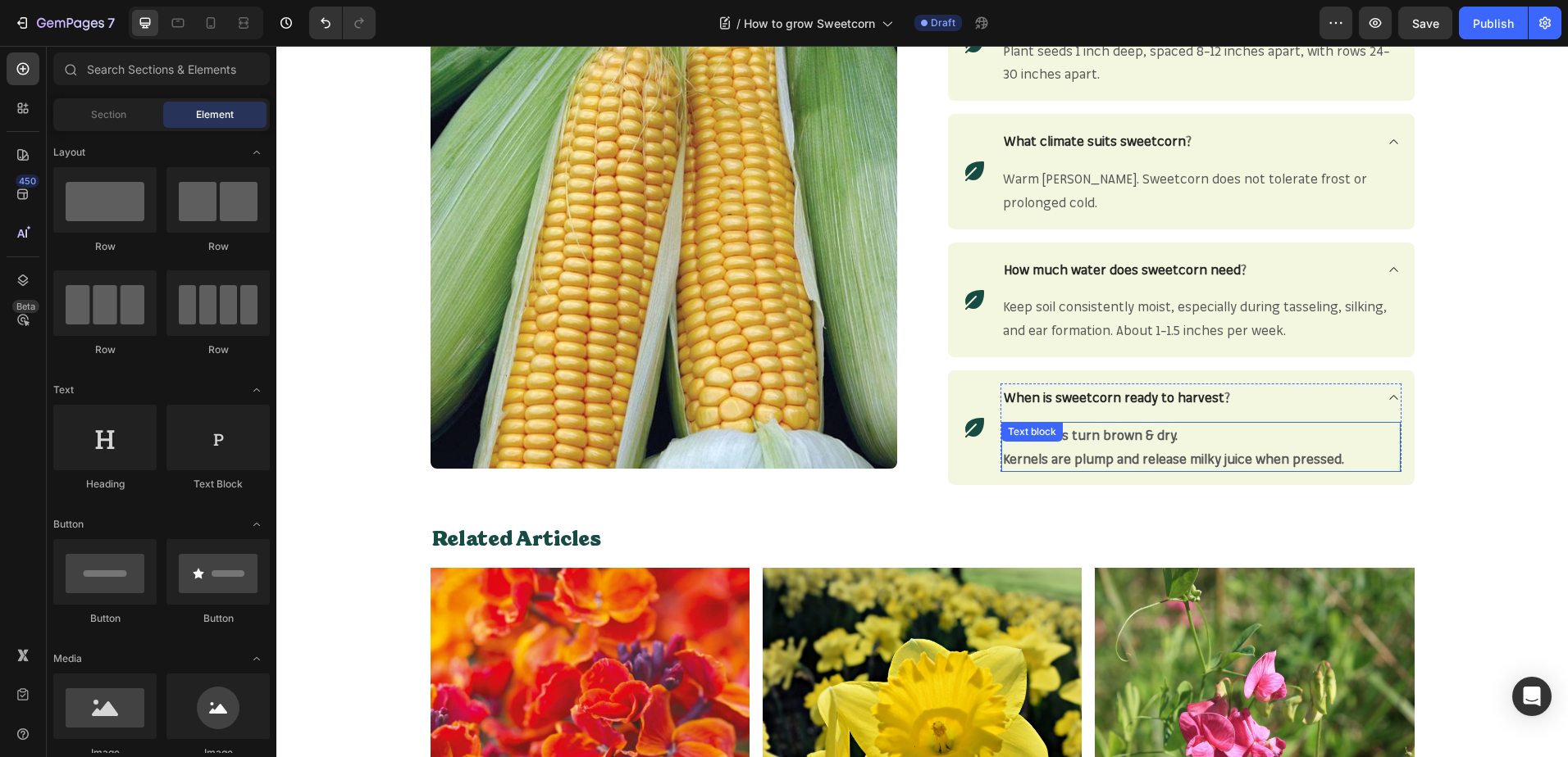
click at [1326, 456] on strong "Kernels are plump and release milky juice when pressed." at bounding box center [1173, 459] width 341 height 16
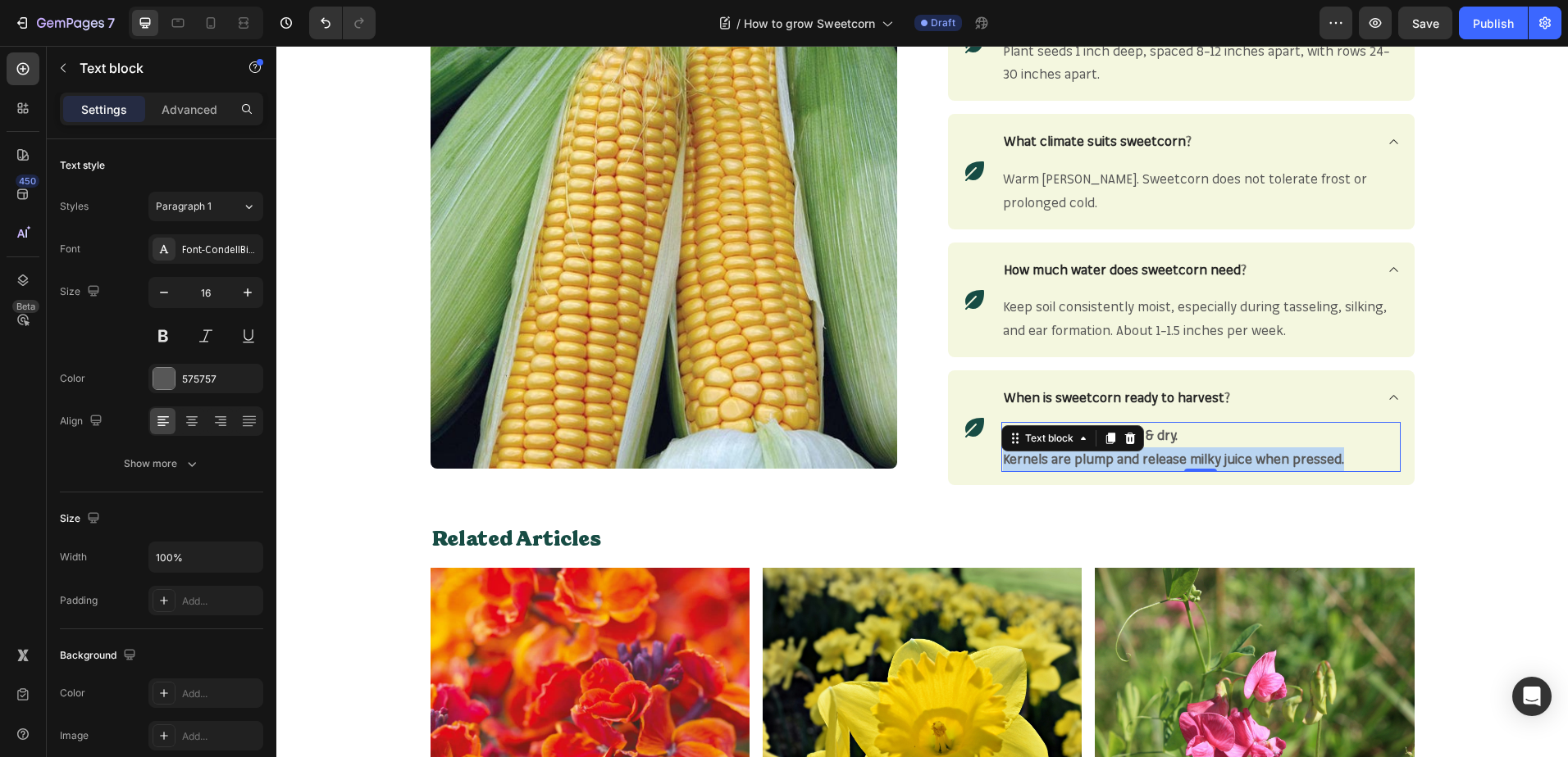
click at [1326, 456] on strong "Kernels are plump and release milky juice when pressed." at bounding box center [1173, 459] width 341 height 16
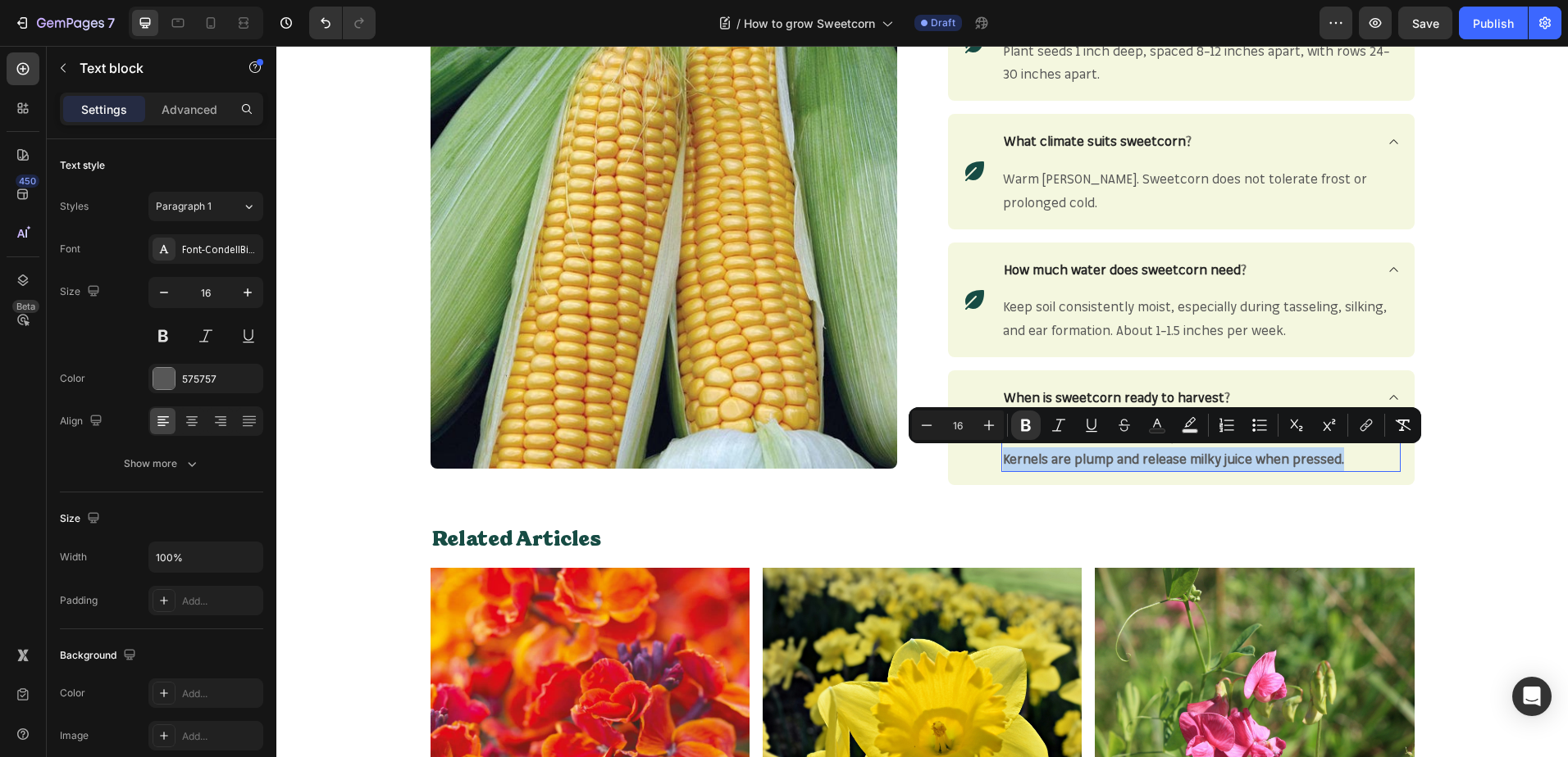
click at [1338, 452] on p "Kernels are plump and release milky juice when pressed." at bounding box center [1200, 460] width 396 height 24
click at [1338, 457] on p "Kernels are plump and release milky juice when pressed." at bounding box center [1200, 460] width 396 height 24
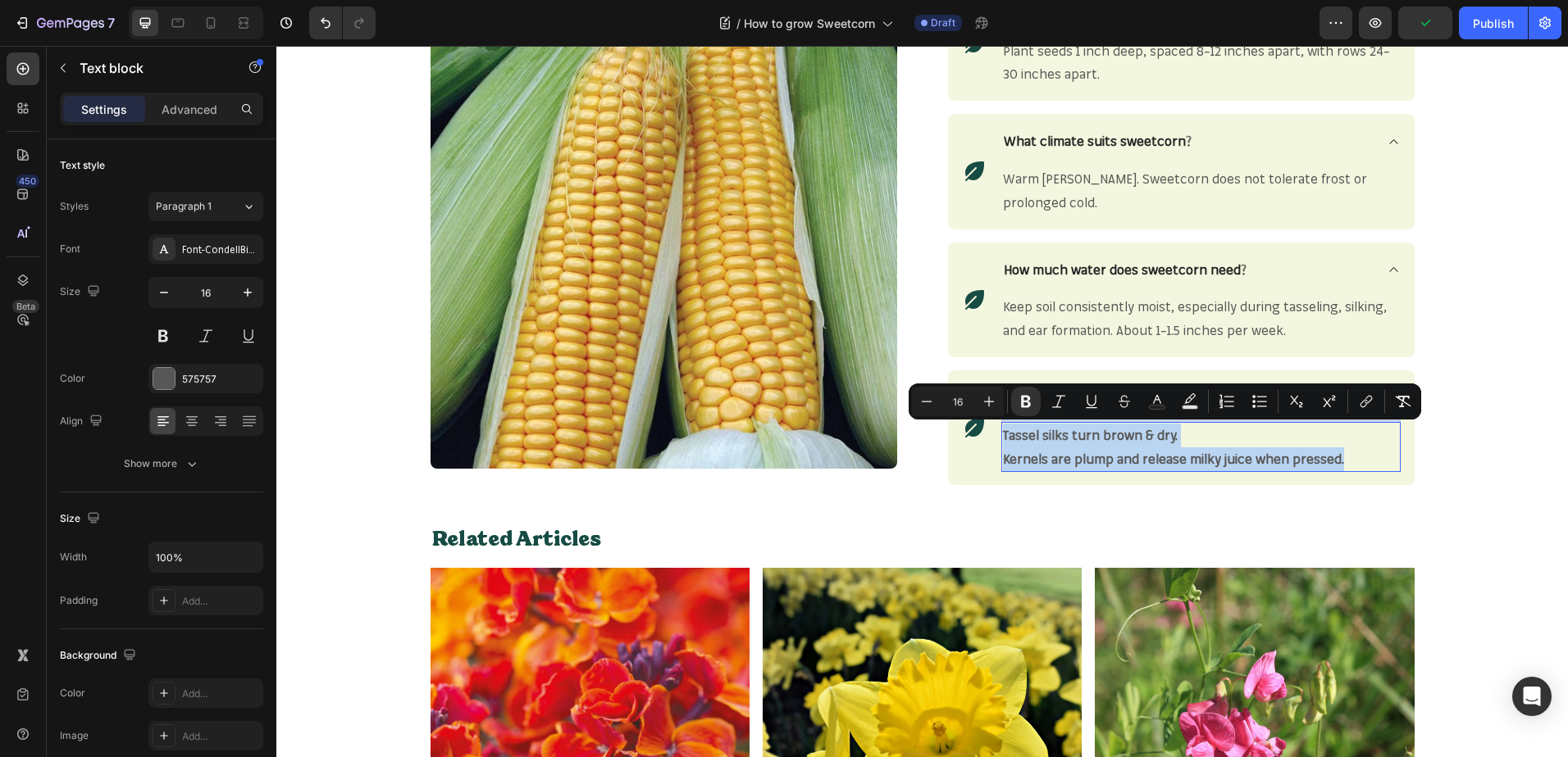
drag, startPoint x: 1338, startPoint y: 457, endPoint x: 998, endPoint y: 430, distance: 341.1
click at [1001, 430] on div "Tassel silks turn brown & dry. Kernels are plump and release milky juice when p…" at bounding box center [1201, 447] width 399 height 51
click at [1028, 399] on icon "Editor contextual toolbar" at bounding box center [1025, 402] width 9 height 12
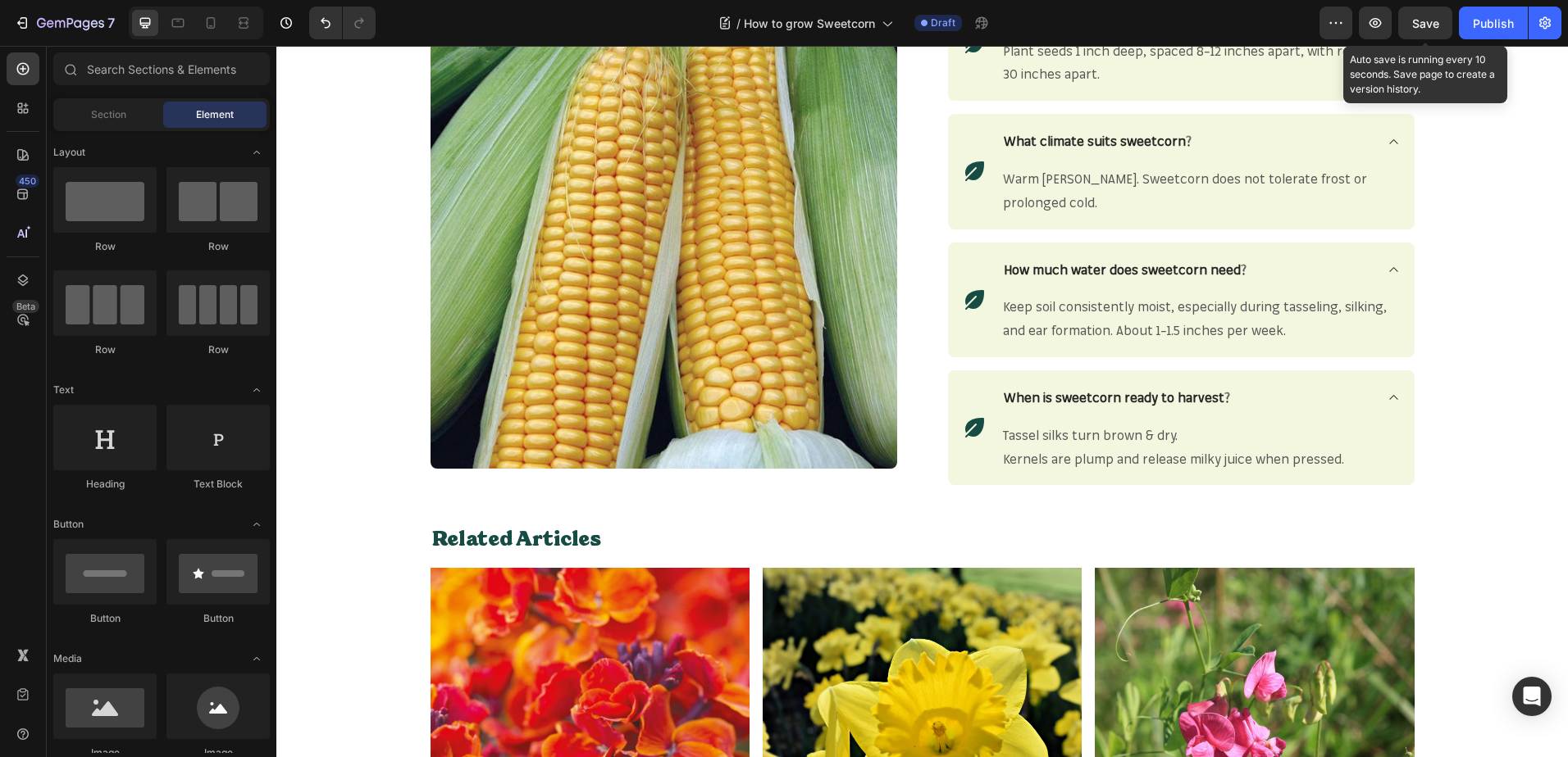
click at [1423, 27] on span "Save" at bounding box center [1424, 23] width 27 height 14
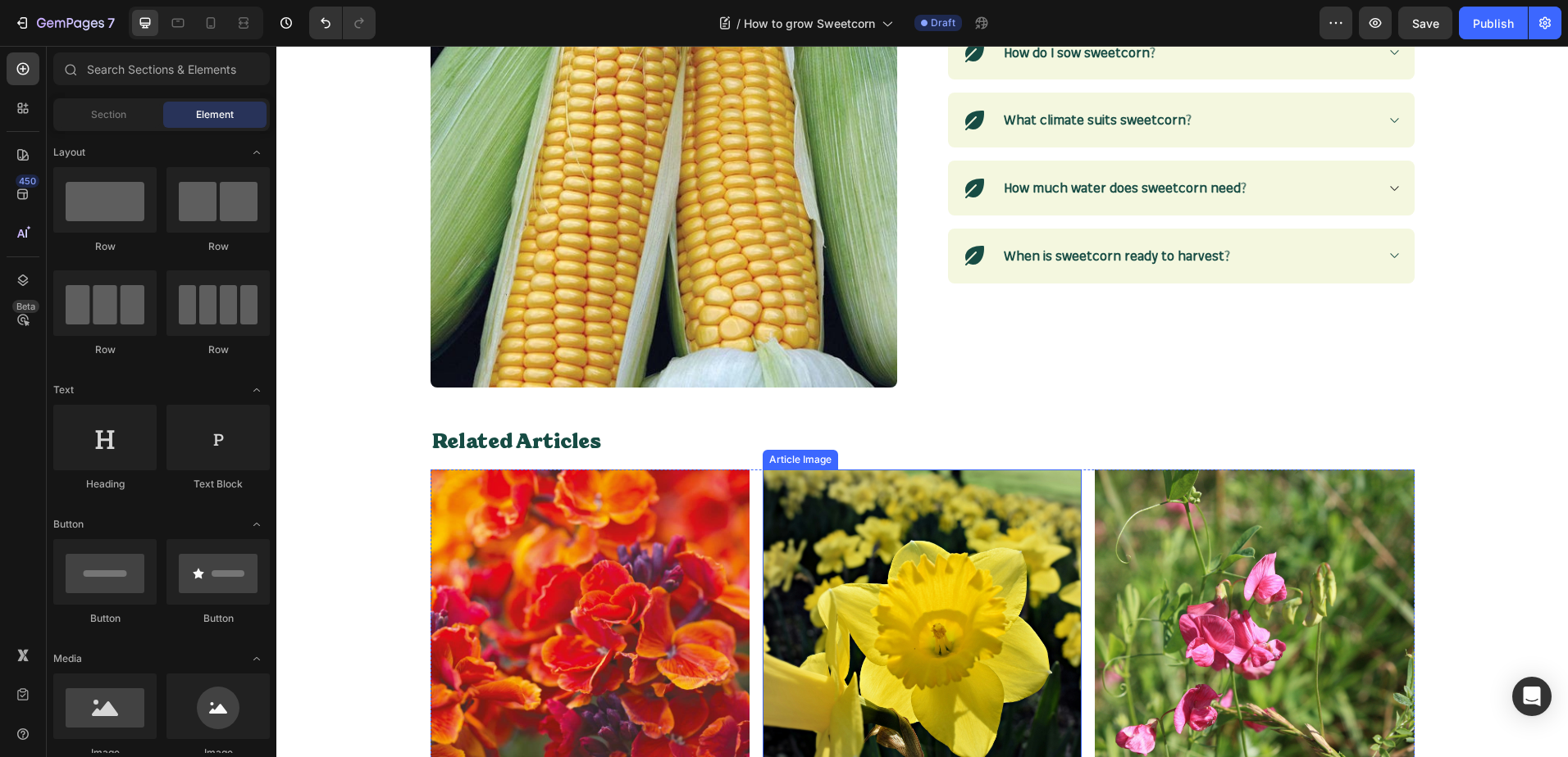
scroll to position [2120, 0]
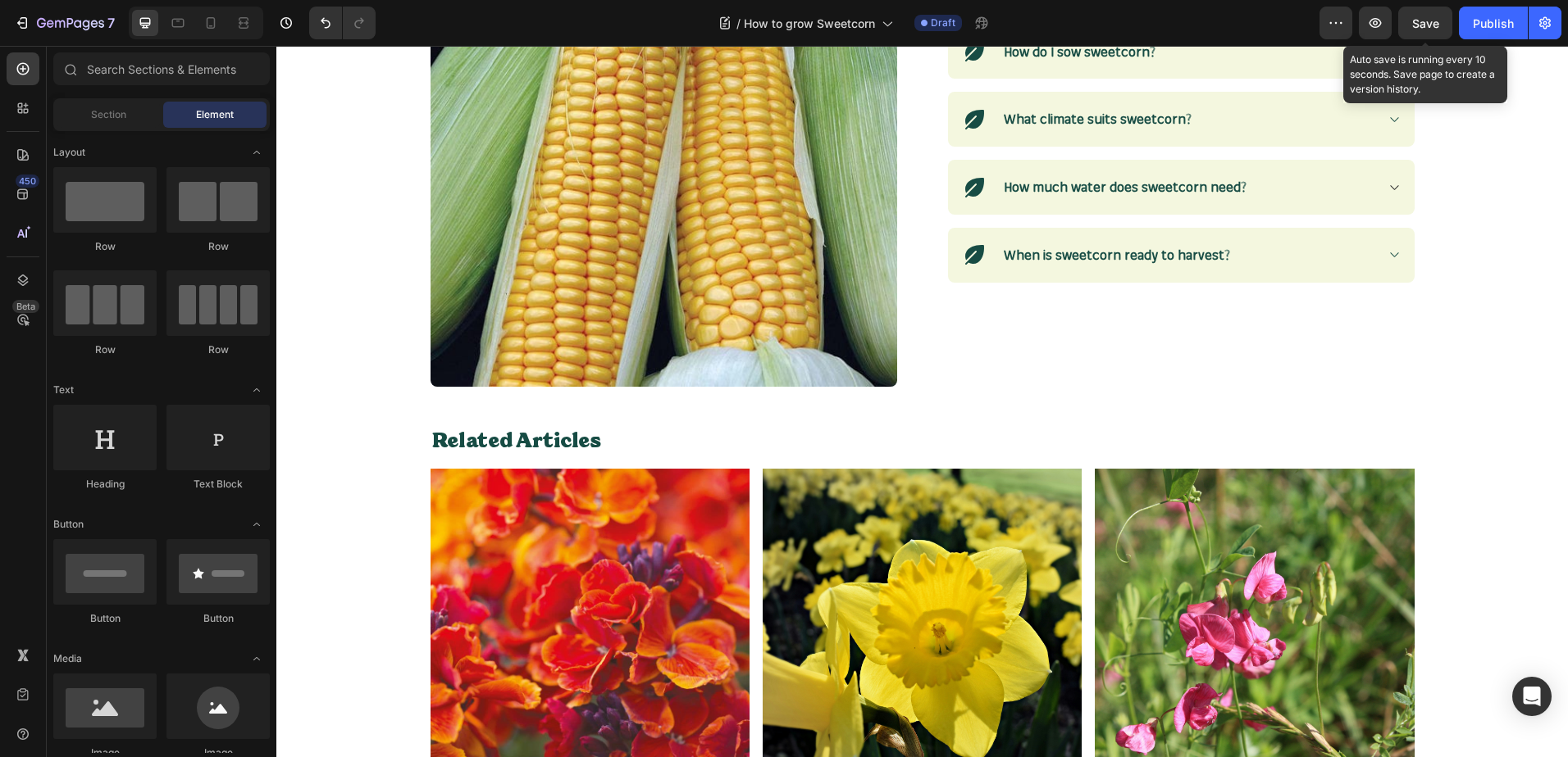
click at [1415, 21] on span "Save" at bounding box center [1424, 23] width 27 height 14
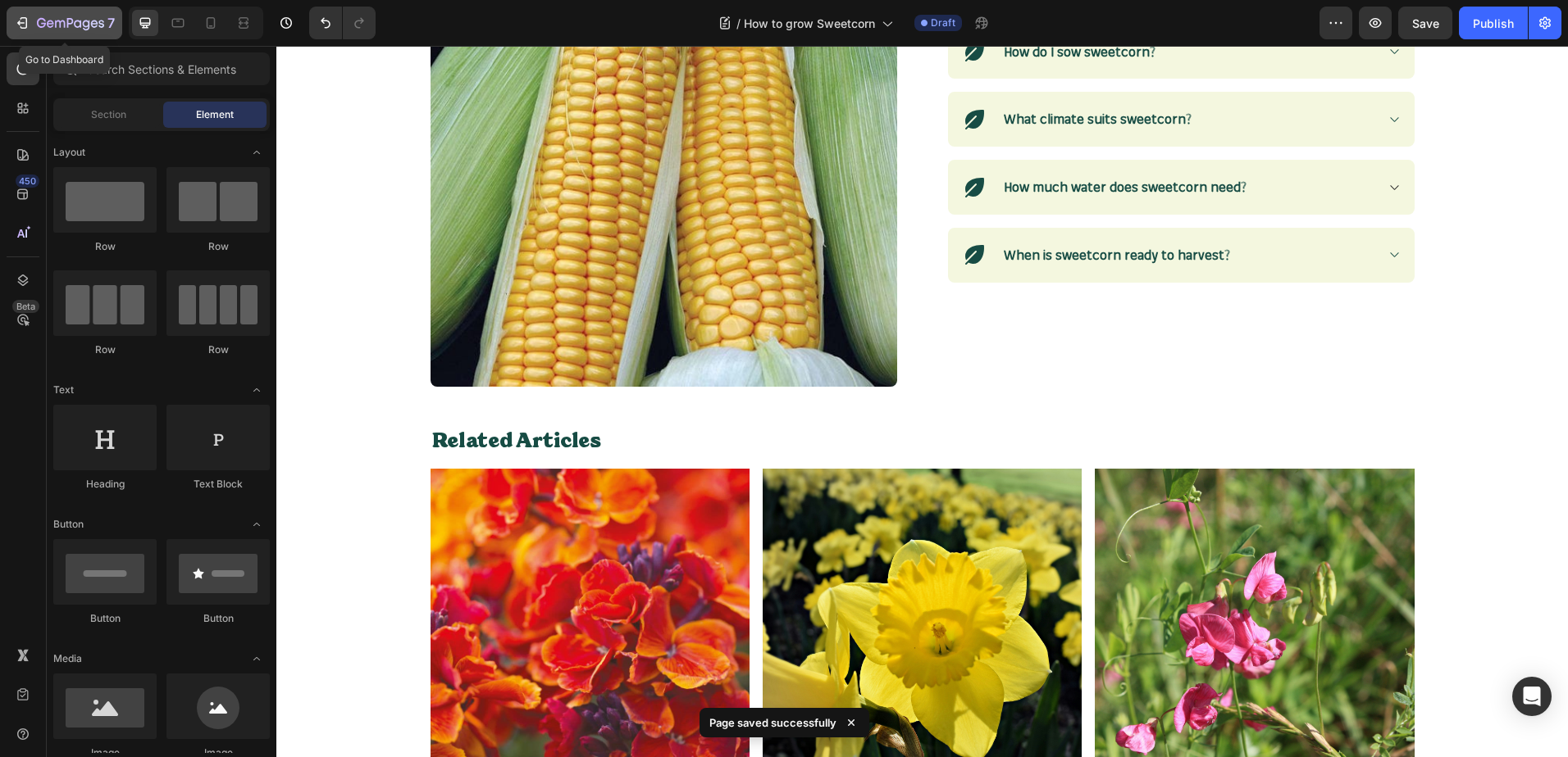
click at [83, 27] on icon "button" at bounding box center [86, 25] width 8 height 10
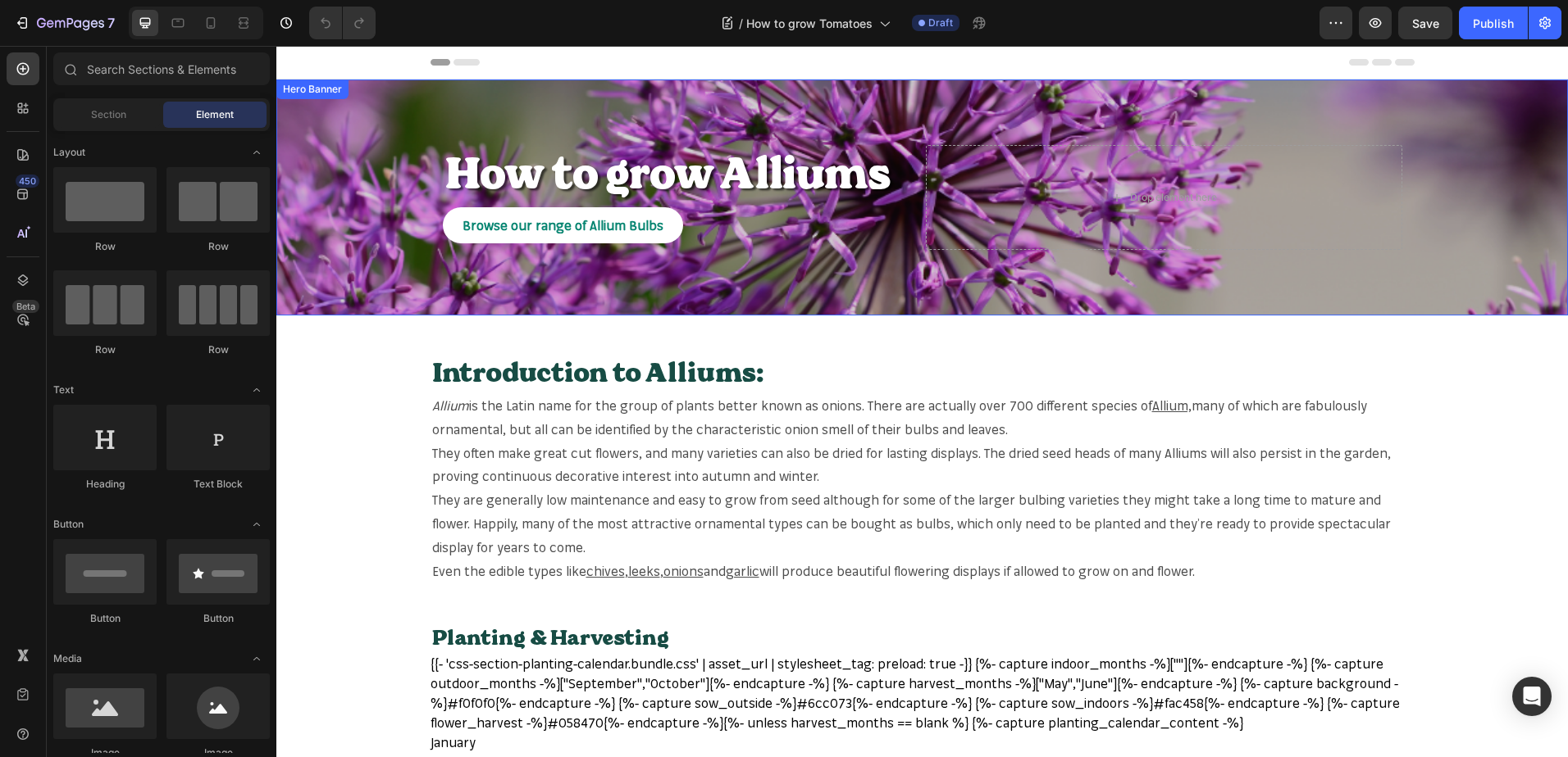
click at [411, 167] on div "Overlay" at bounding box center [922, 198] width 1291 height 236
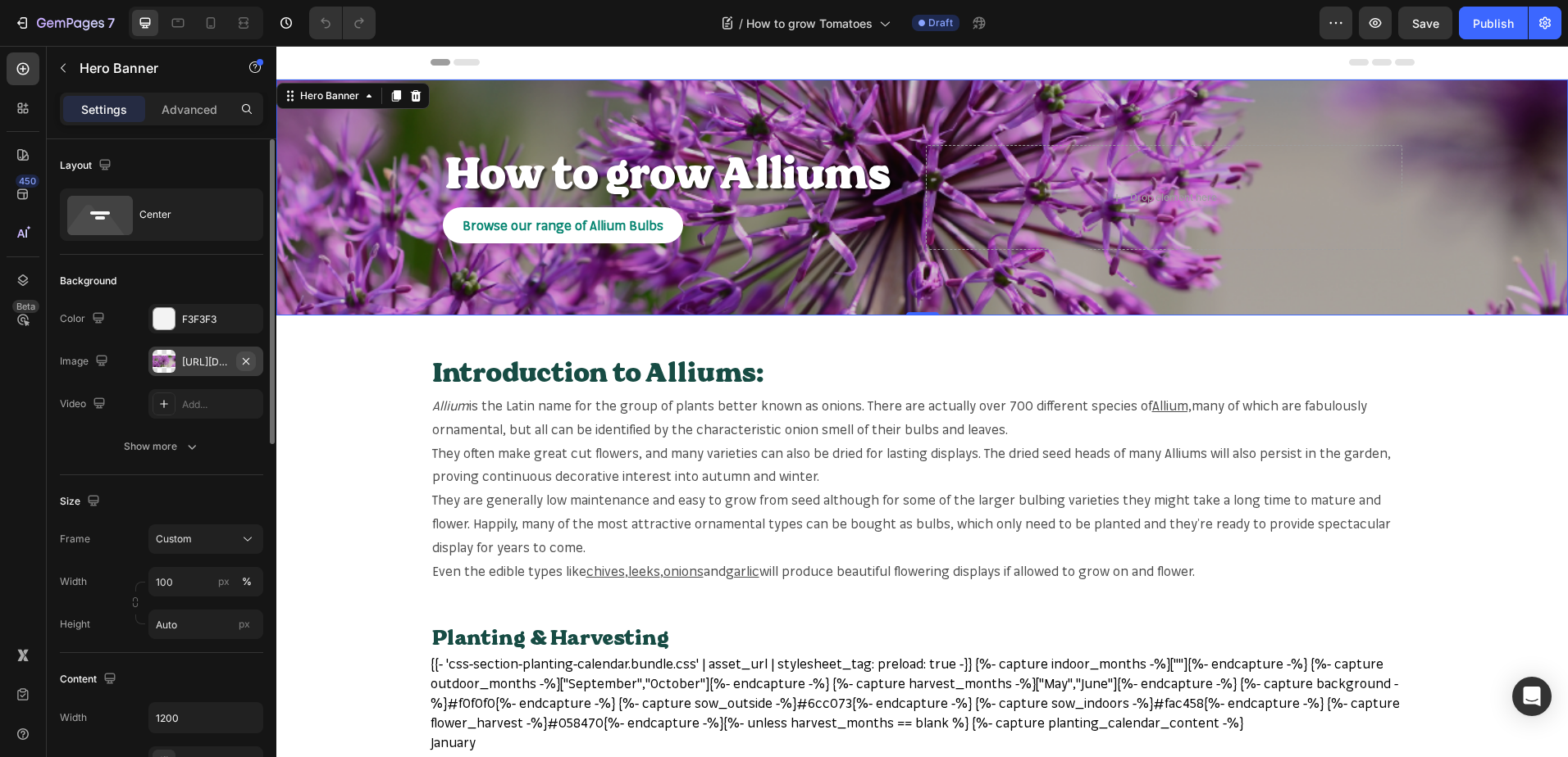
click at [245, 358] on icon "button" at bounding box center [245, 361] width 13 height 13
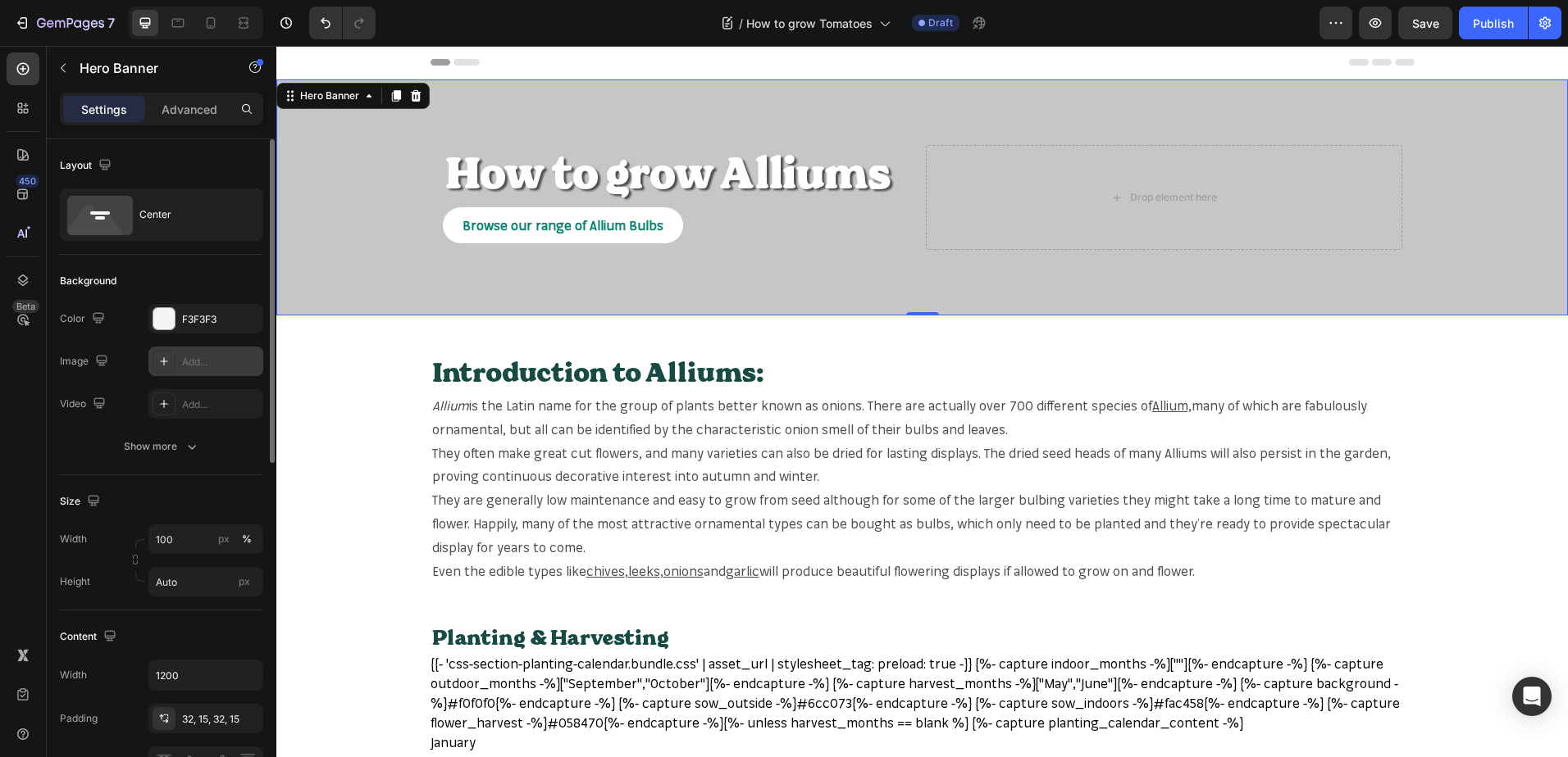
click at [209, 363] on div "Add..." at bounding box center [221, 362] width 77 height 15
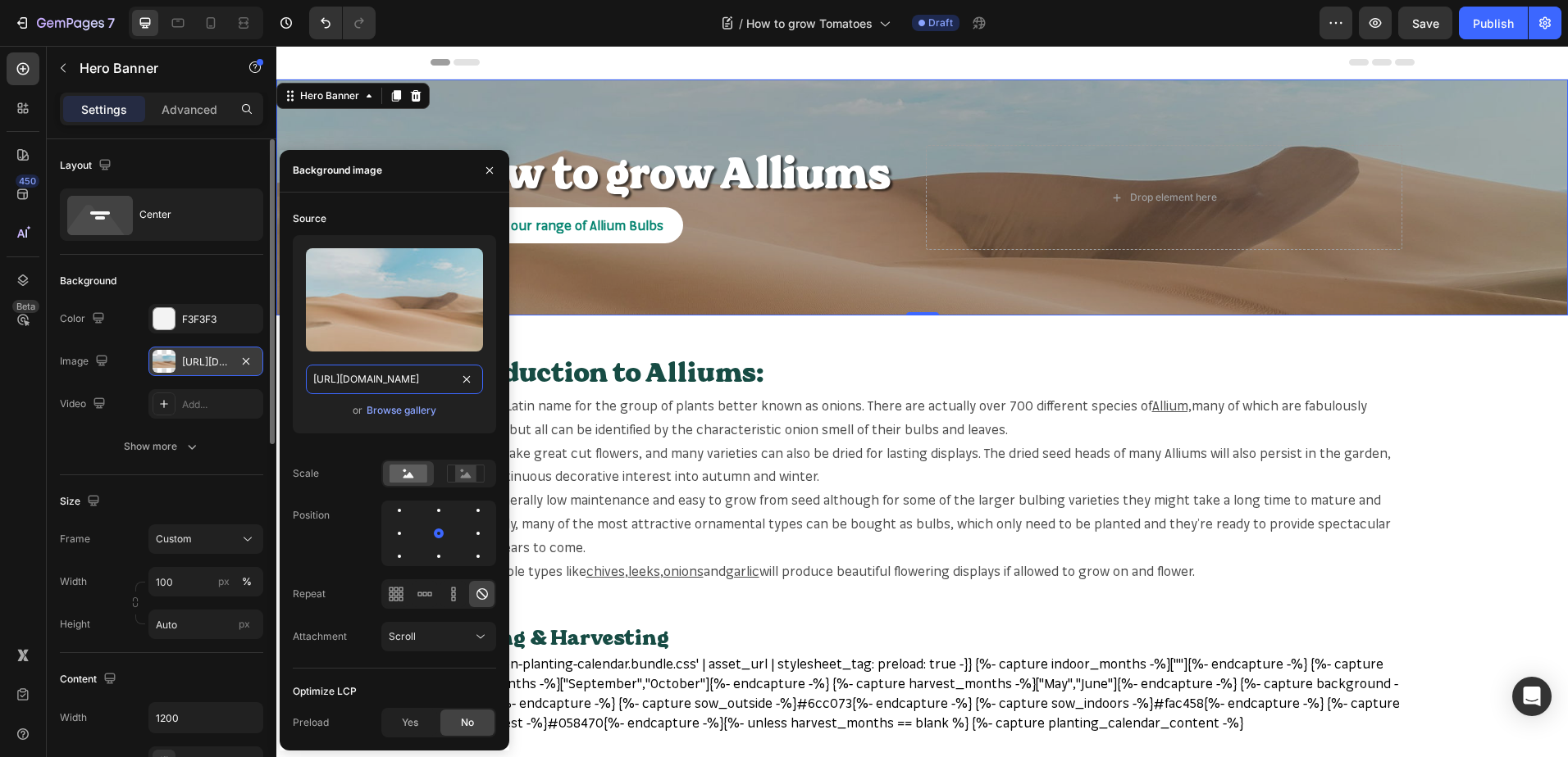
click at [366, 380] on input "[URL][DOMAIN_NAME]" at bounding box center [395, 379] width 177 height 29
paste input "[DOMAIN_NAME][URL]"
type input "[URL][DOMAIN_NAME]"
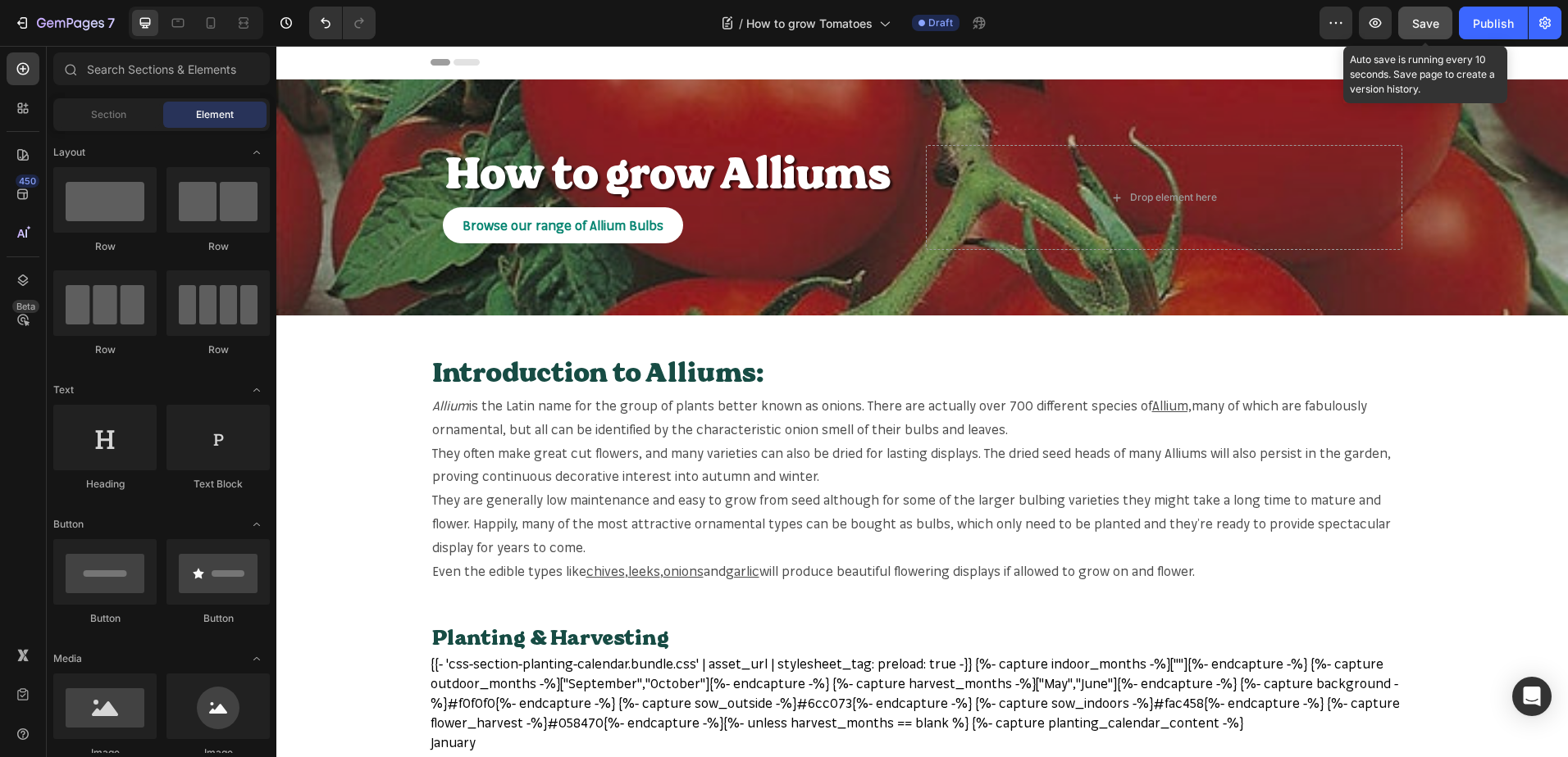
click at [1435, 9] on button "Save" at bounding box center [1424, 23] width 54 height 33
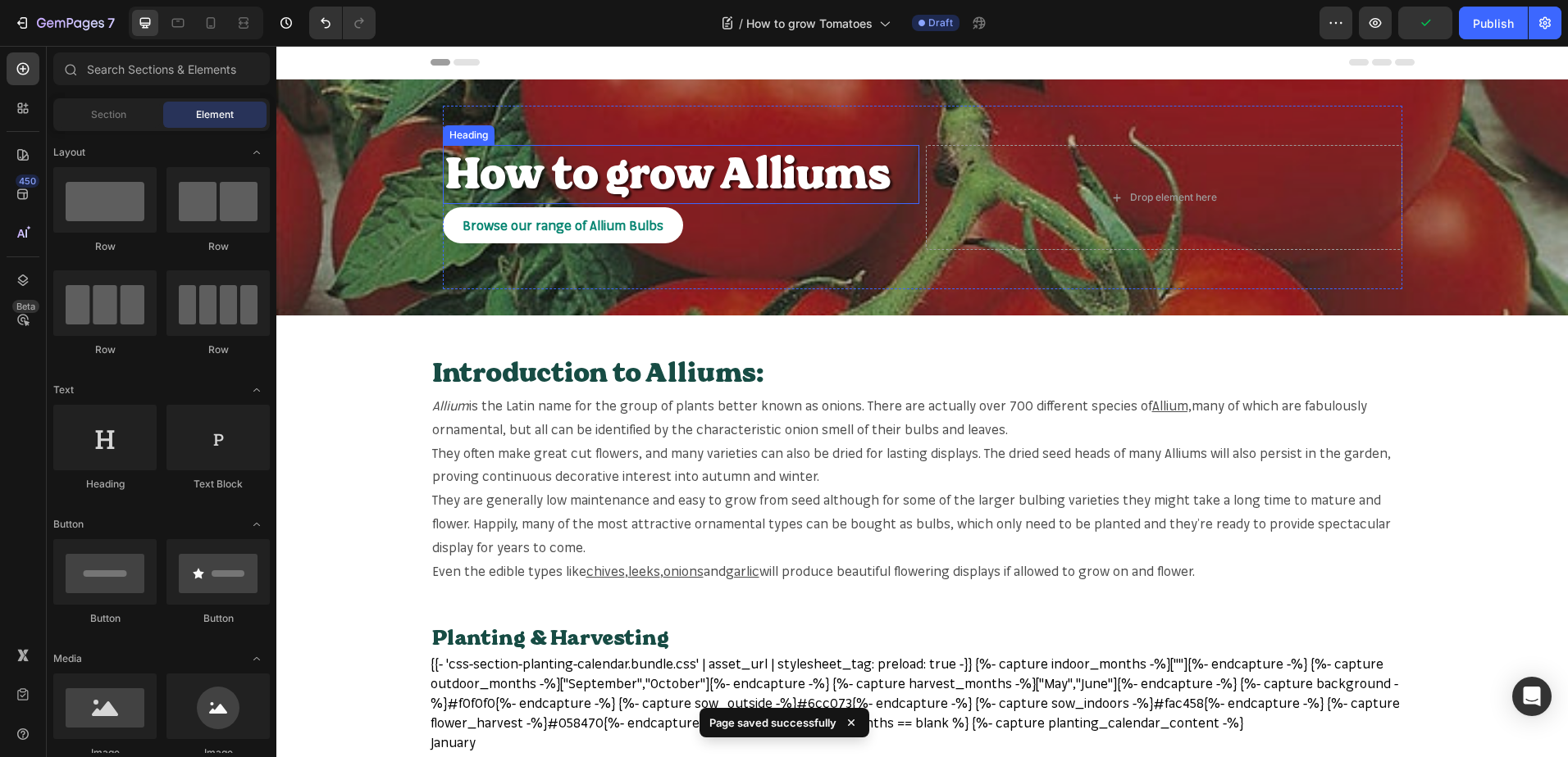
click at [771, 175] on h2 "How to grow Alliums" at bounding box center [681, 174] width 476 height 59
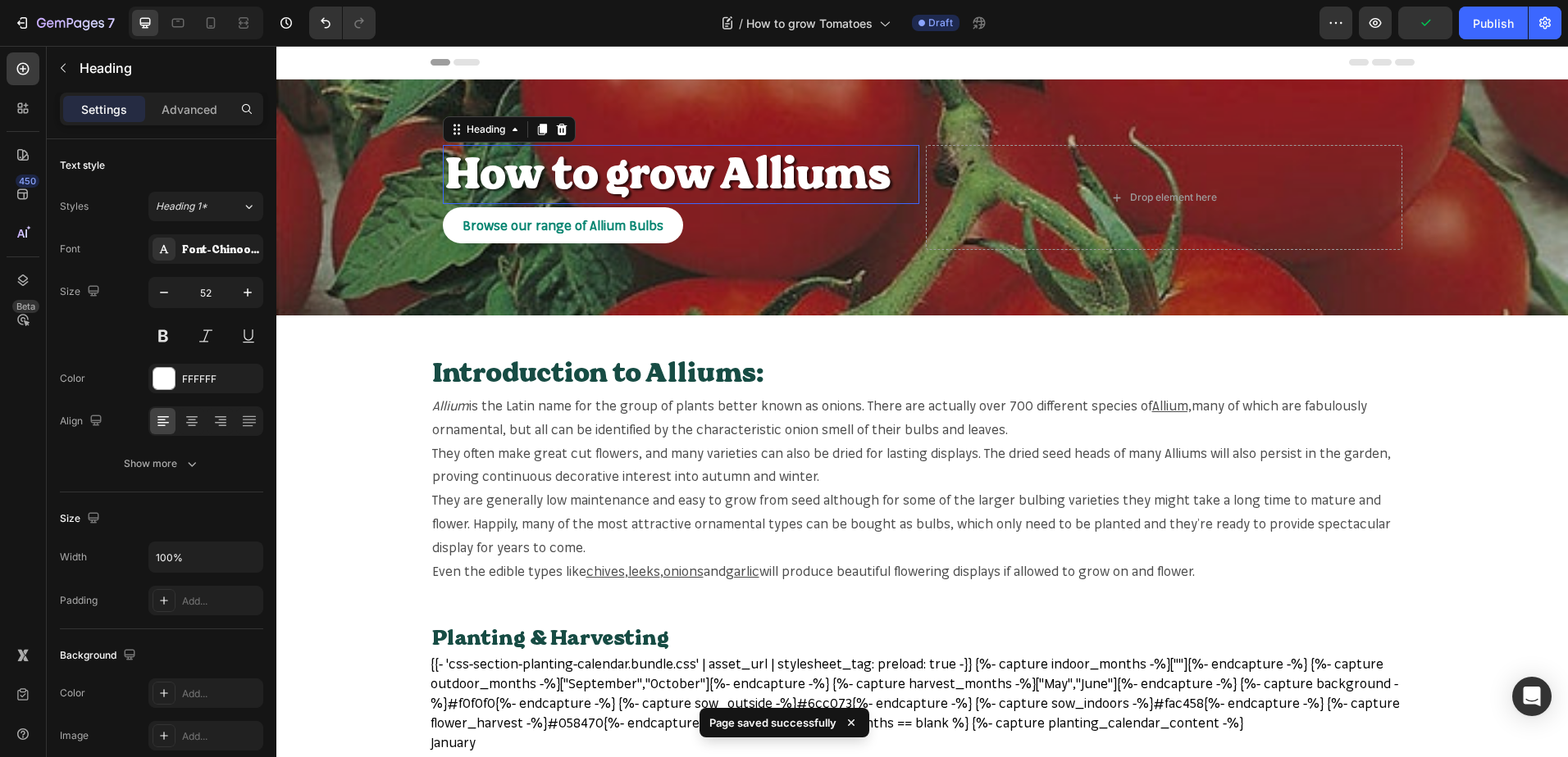
click at [771, 175] on p "How to grow Alliums" at bounding box center [681, 174] width 473 height 56
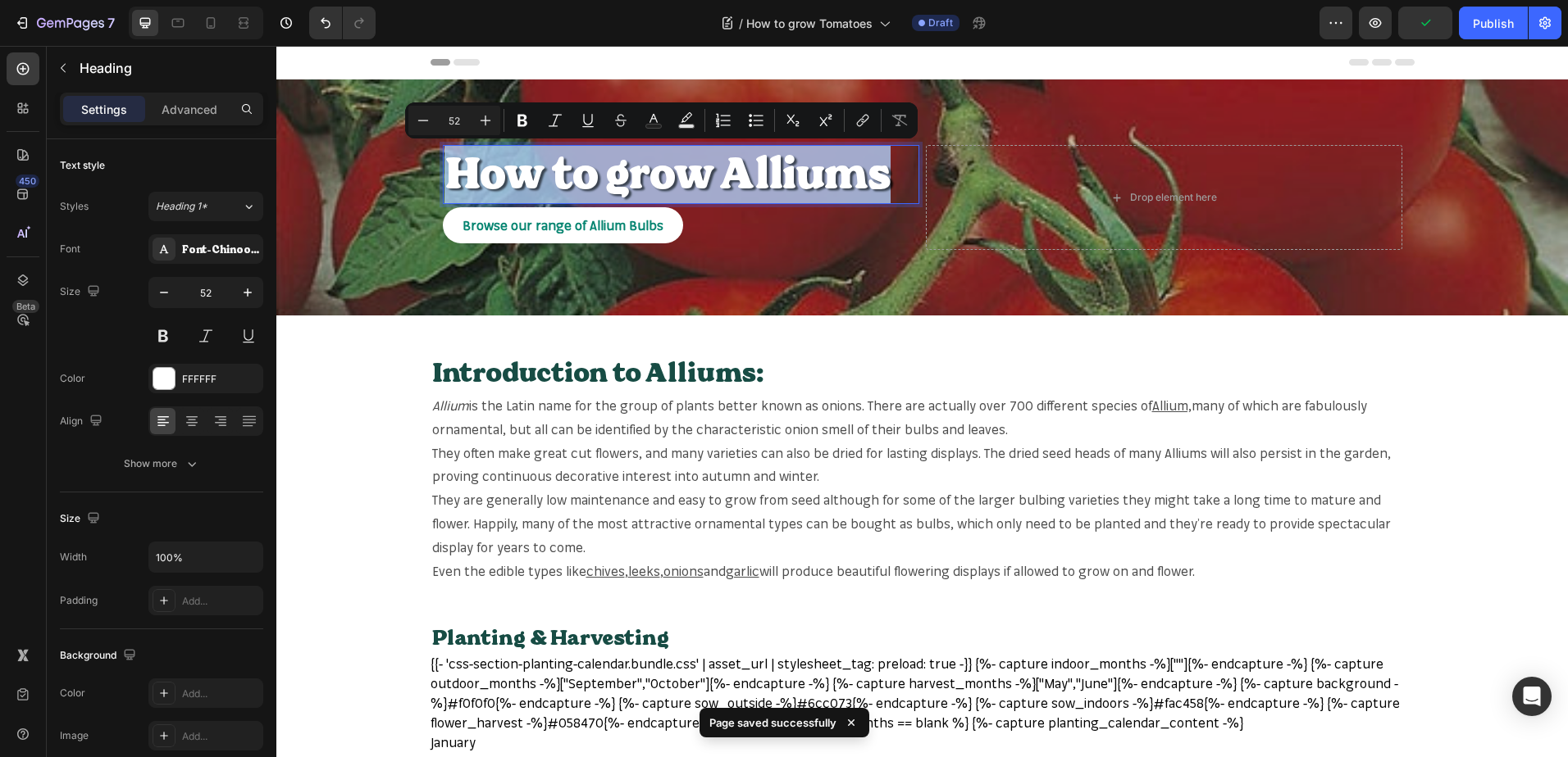
click at [771, 175] on p "How to grow Alliums" at bounding box center [681, 174] width 473 height 56
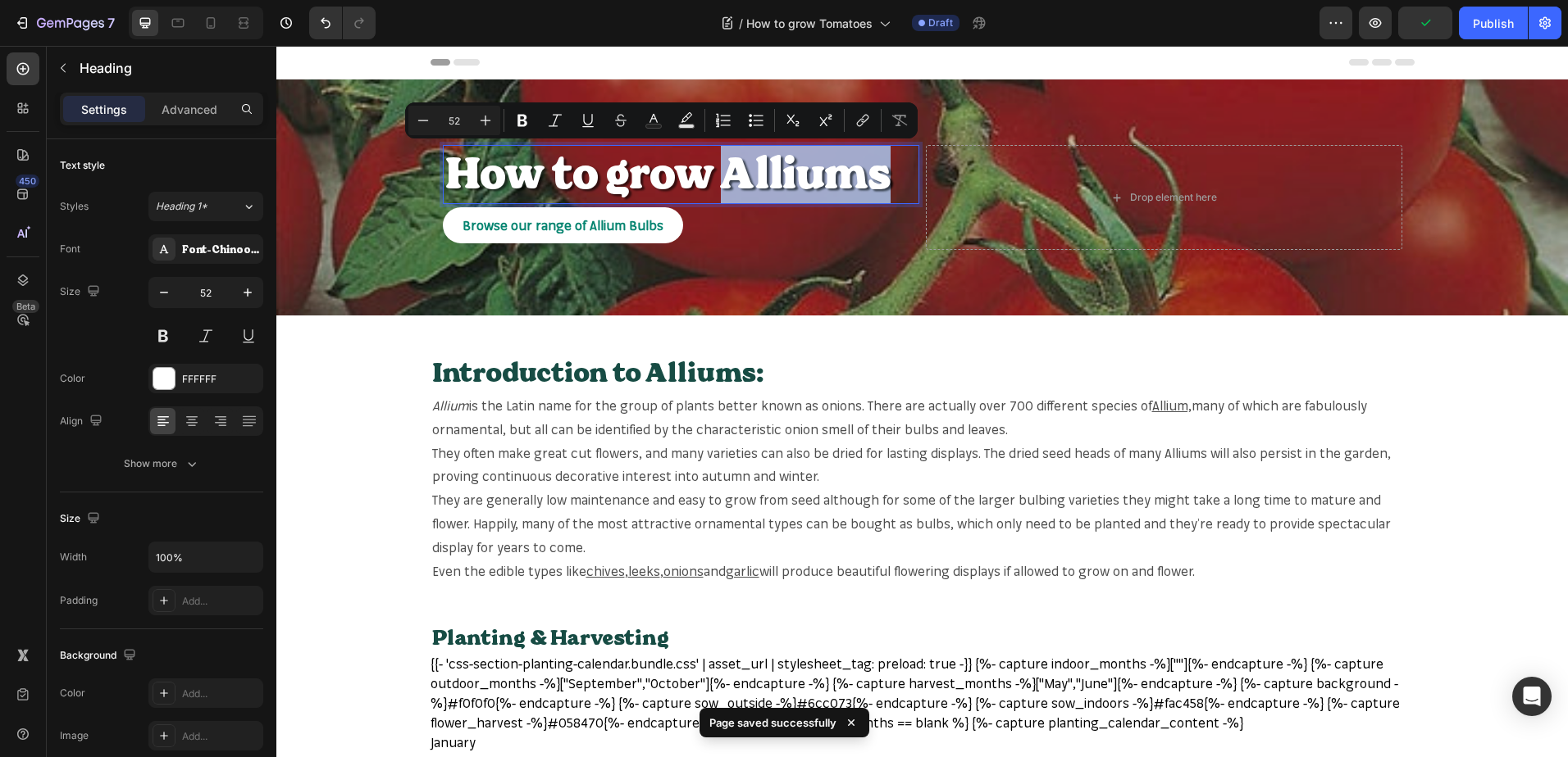
click at [771, 175] on p "How to grow Alliums" at bounding box center [681, 174] width 473 height 56
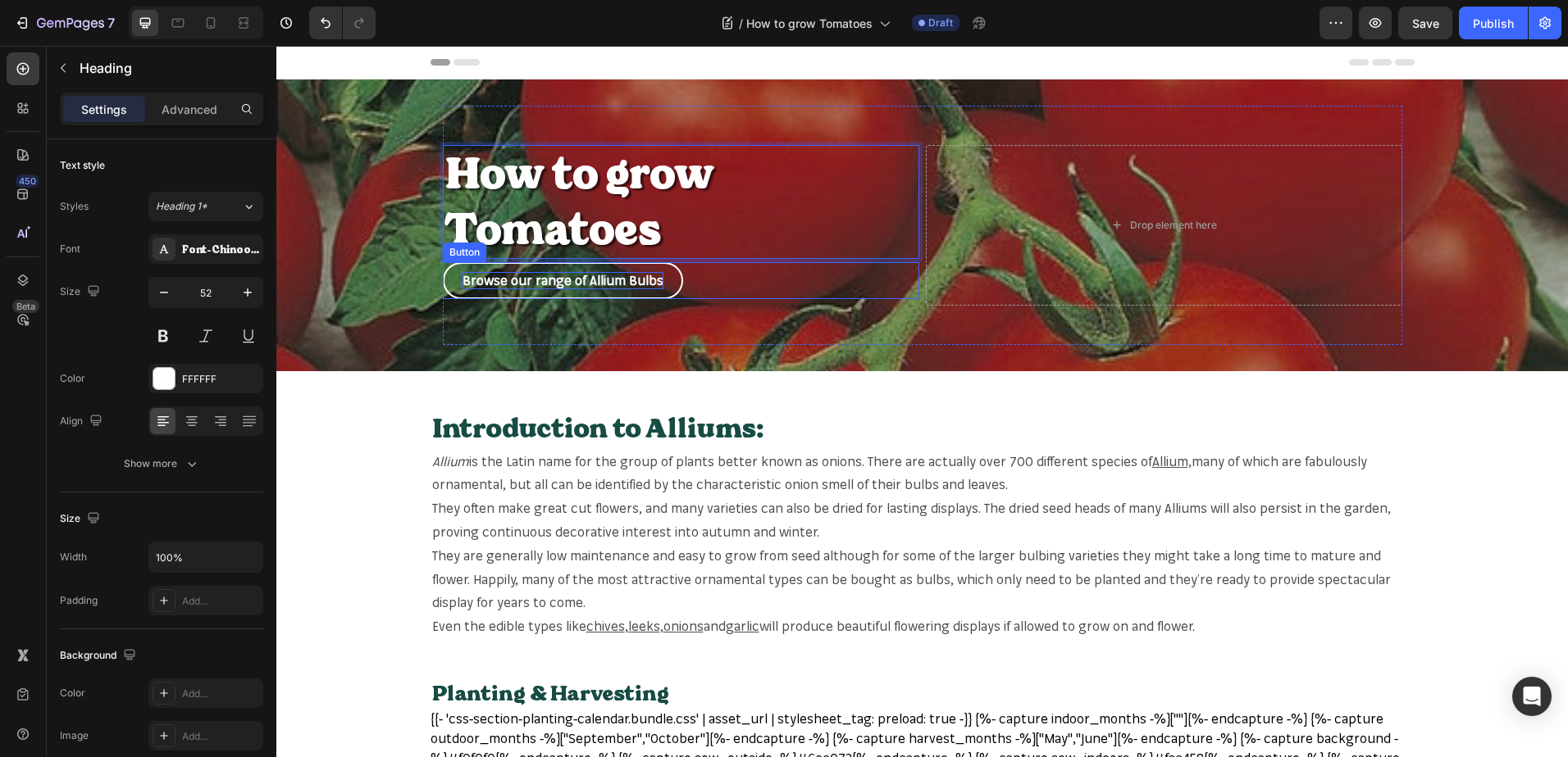
click at [622, 278] on p "Browse our range of Allium Bulbs" at bounding box center [563, 281] width 201 height 17
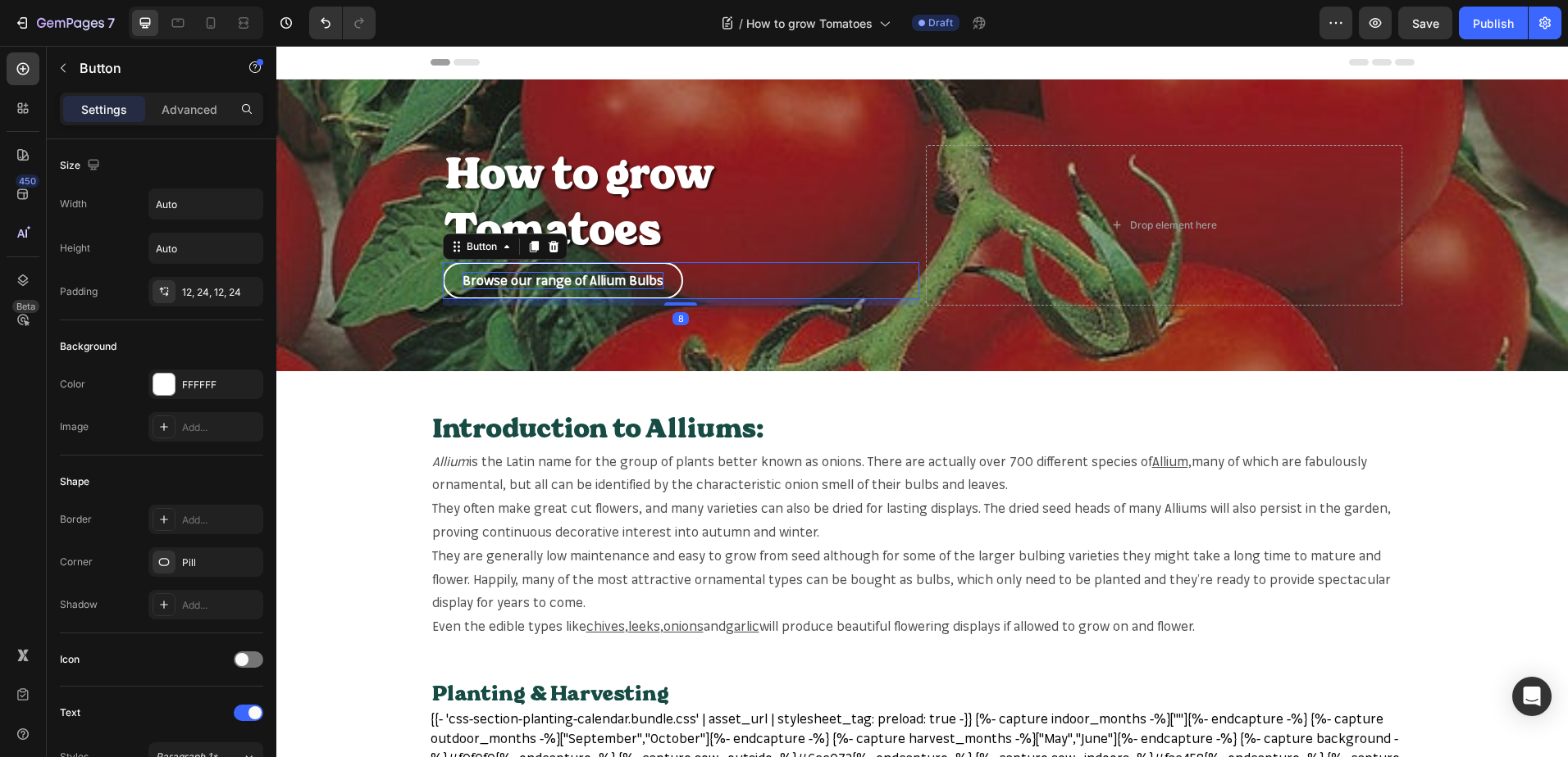
click at [643, 281] on p "Browse our range of Allium Bulbs" at bounding box center [563, 281] width 201 height 17
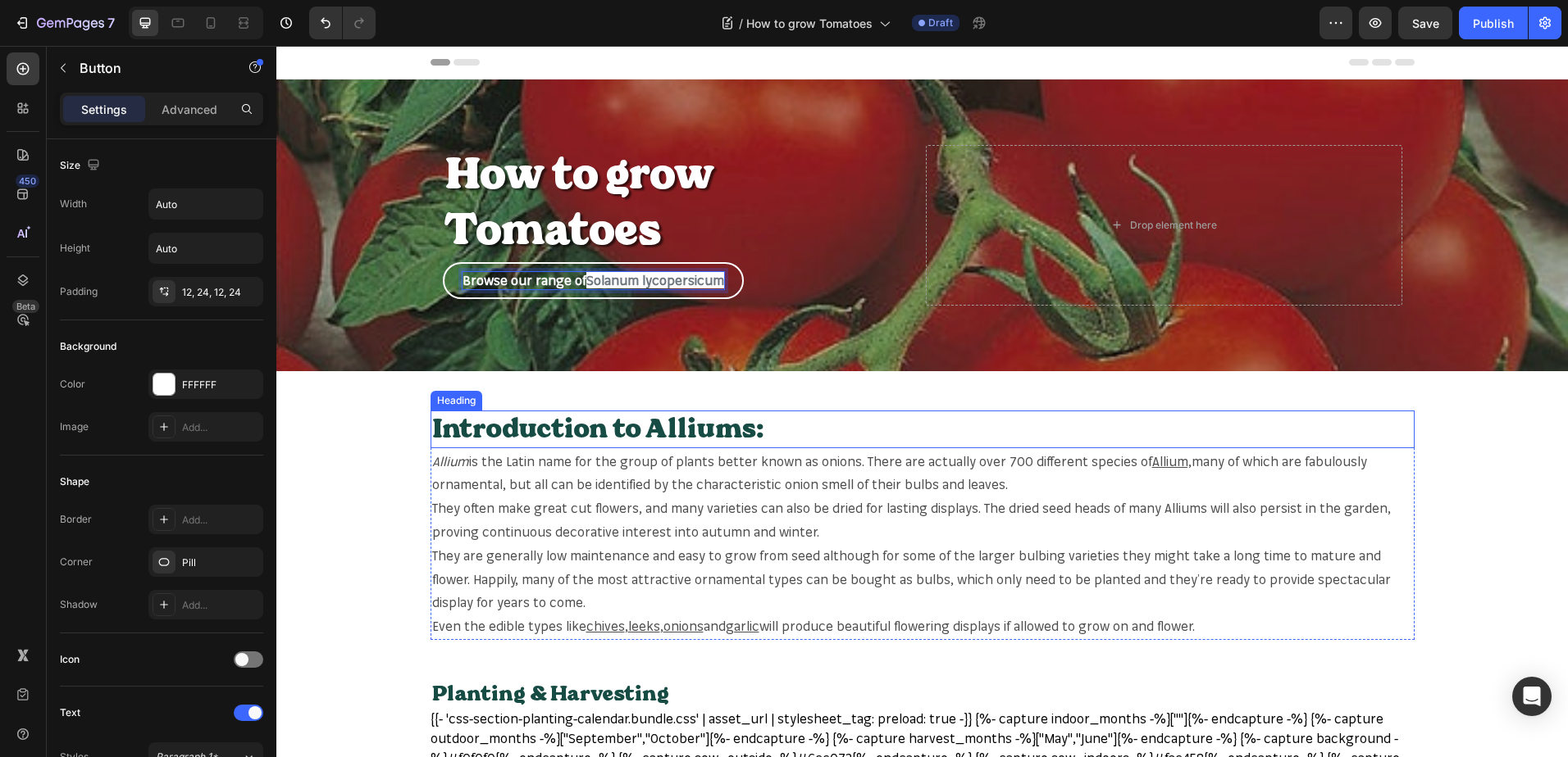
click at [720, 423] on h2 "Introduction to Alliums:" at bounding box center [922, 430] width 983 height 38
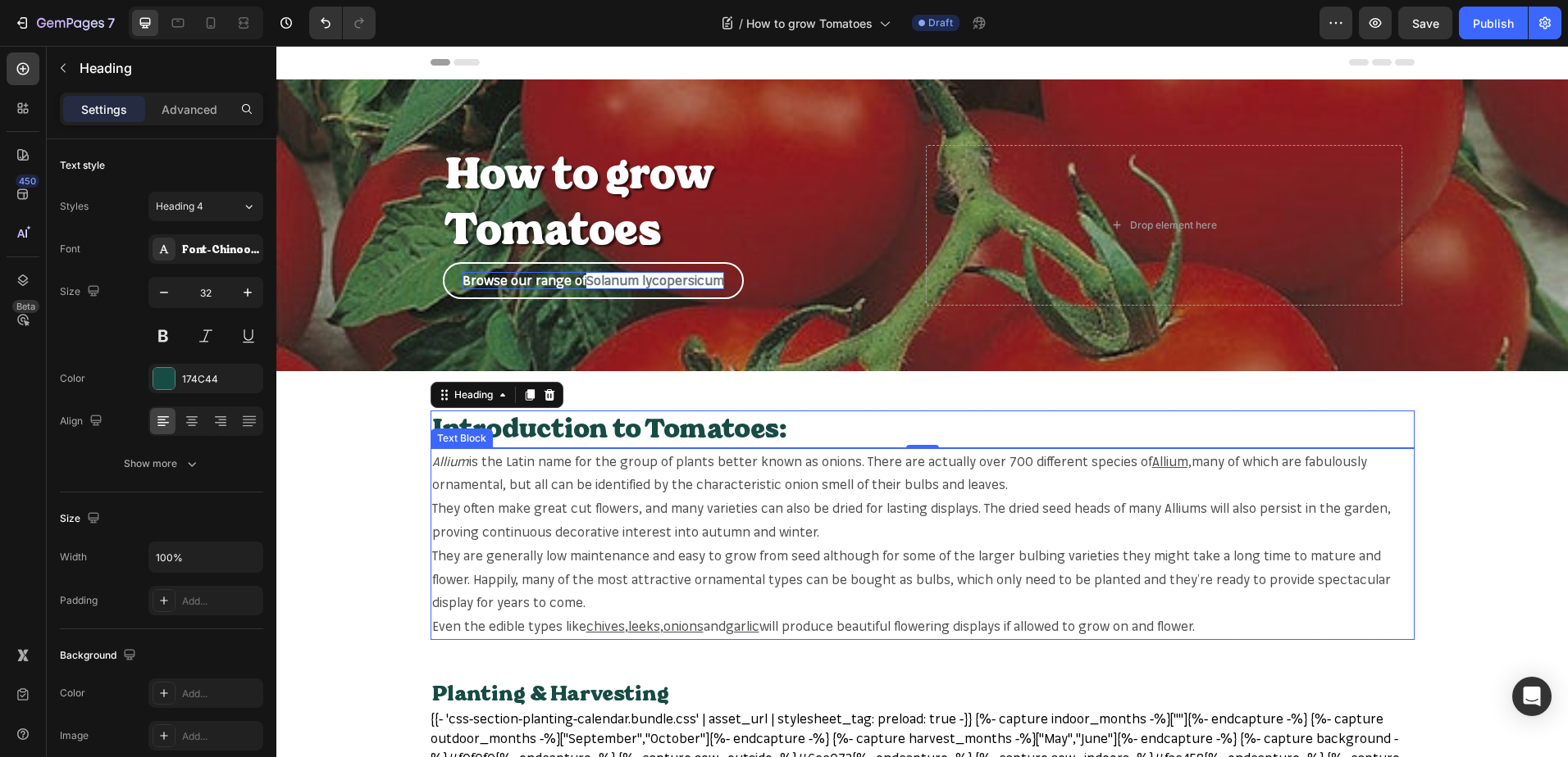
drag, startPoint x: 1116, startPoint y: 620, endPoint x: 1250, endPoint y: 616, distance: 134.1
click at [1131, 616] on p "Even the edible types like chives , leeks , onions and garlic will produce beau…" at bounding box center [922, 626] width 981 height 24
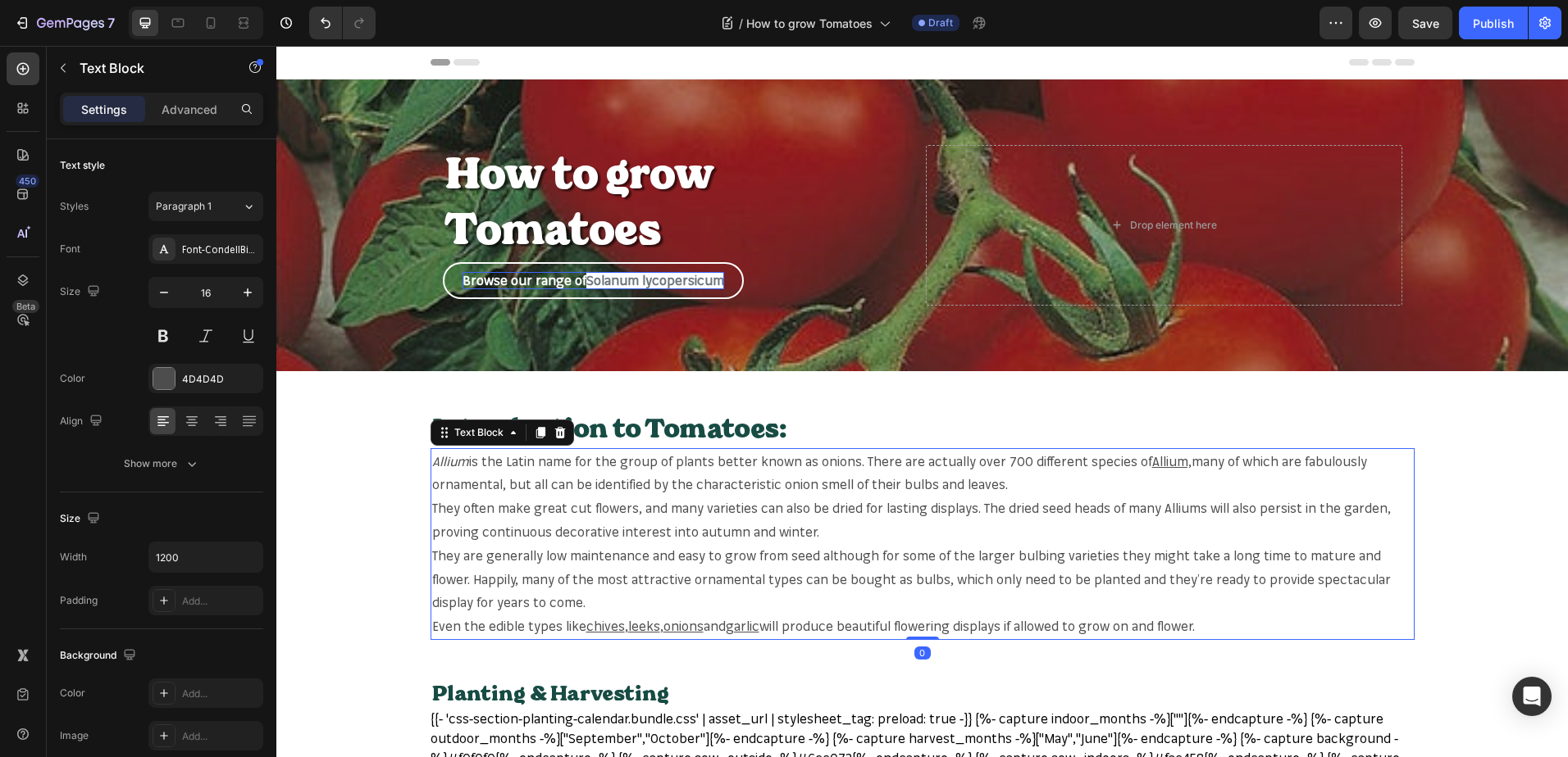
drag, startPoint x: 1244, startPoint y: 632, endPoint x: 1202, endPoint y: 633, distance: 42.0
click at [1227, 633] on p "Even the edible types like chives , leeks , onions and garlic will produce beau…" at bounding box center [922, 626] width 981 height 24
drag, startPoint x: 1204, startPoint y: 628, endPoint x: 381, endPoint y: 462, distance: 839.6
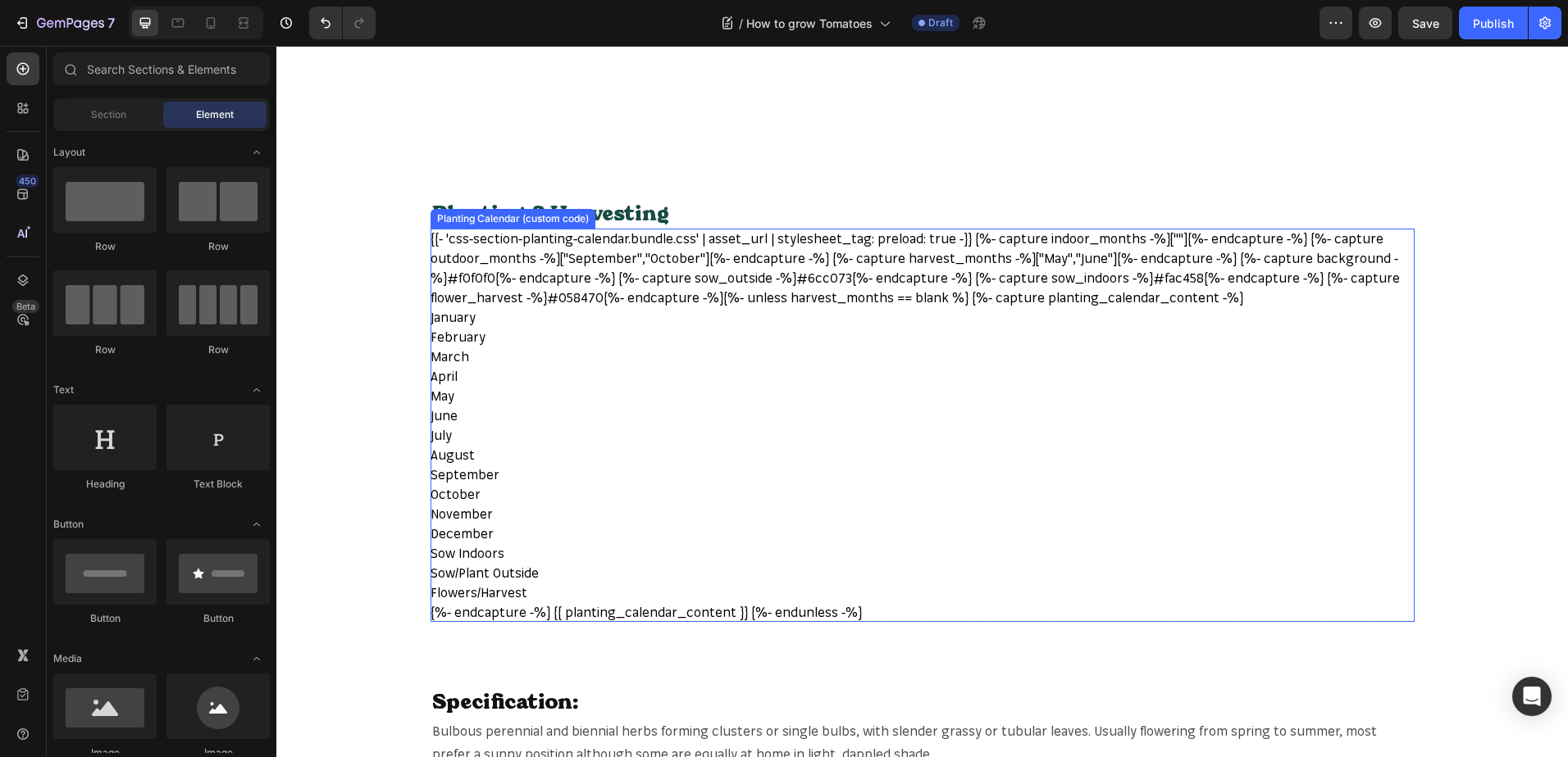
scroll to position [656, 0]
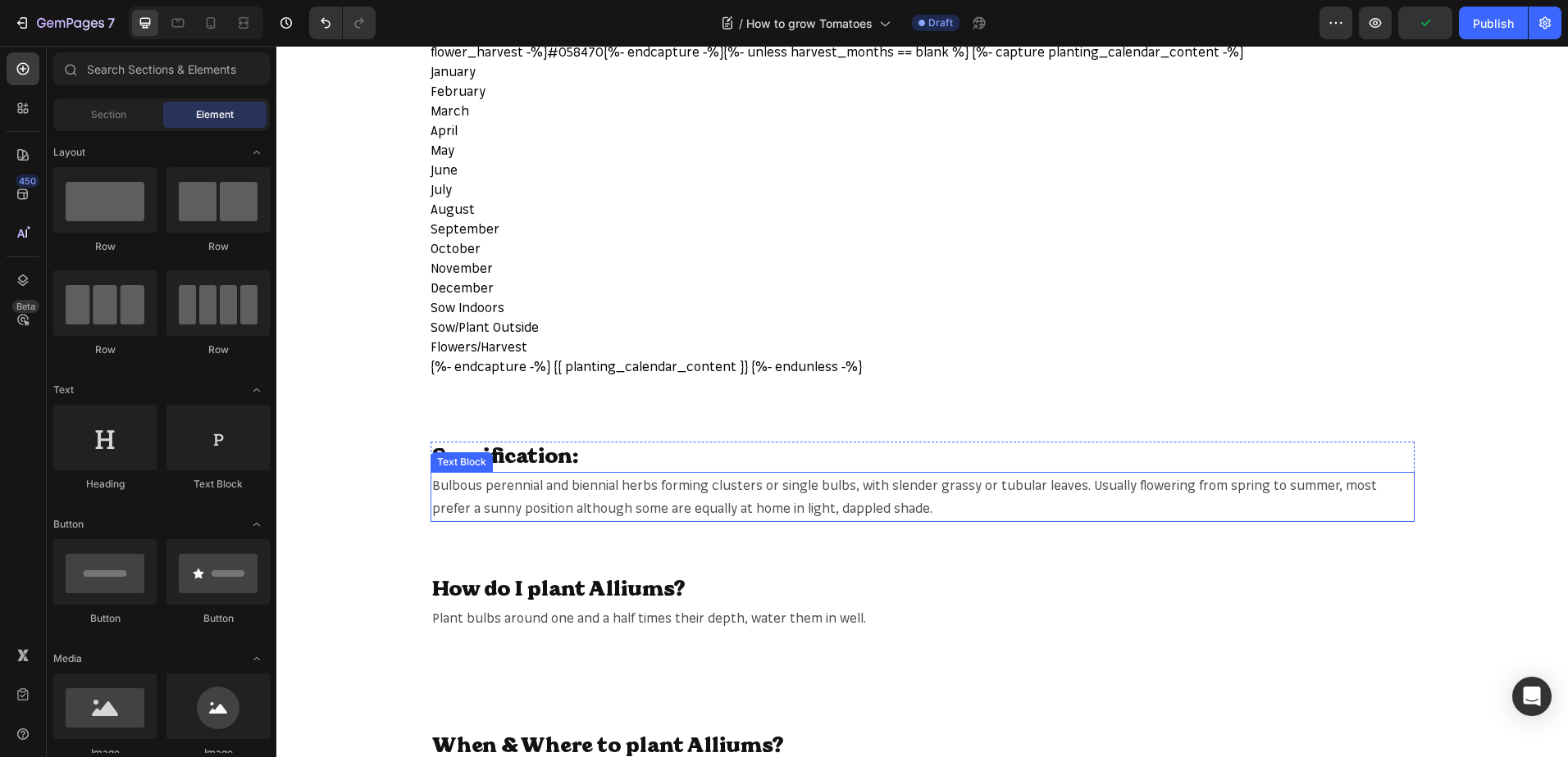
drag, startPoint x: 599, startPoint y: 513, endPoint x: 652, endPoint y: 501, distance: 54.3
click at [599, 513] on span "Bulbous perennial and biennial herbs forming clusters or single bulbs, with sle…" at bounding box center [904, 497] width 945 height 40
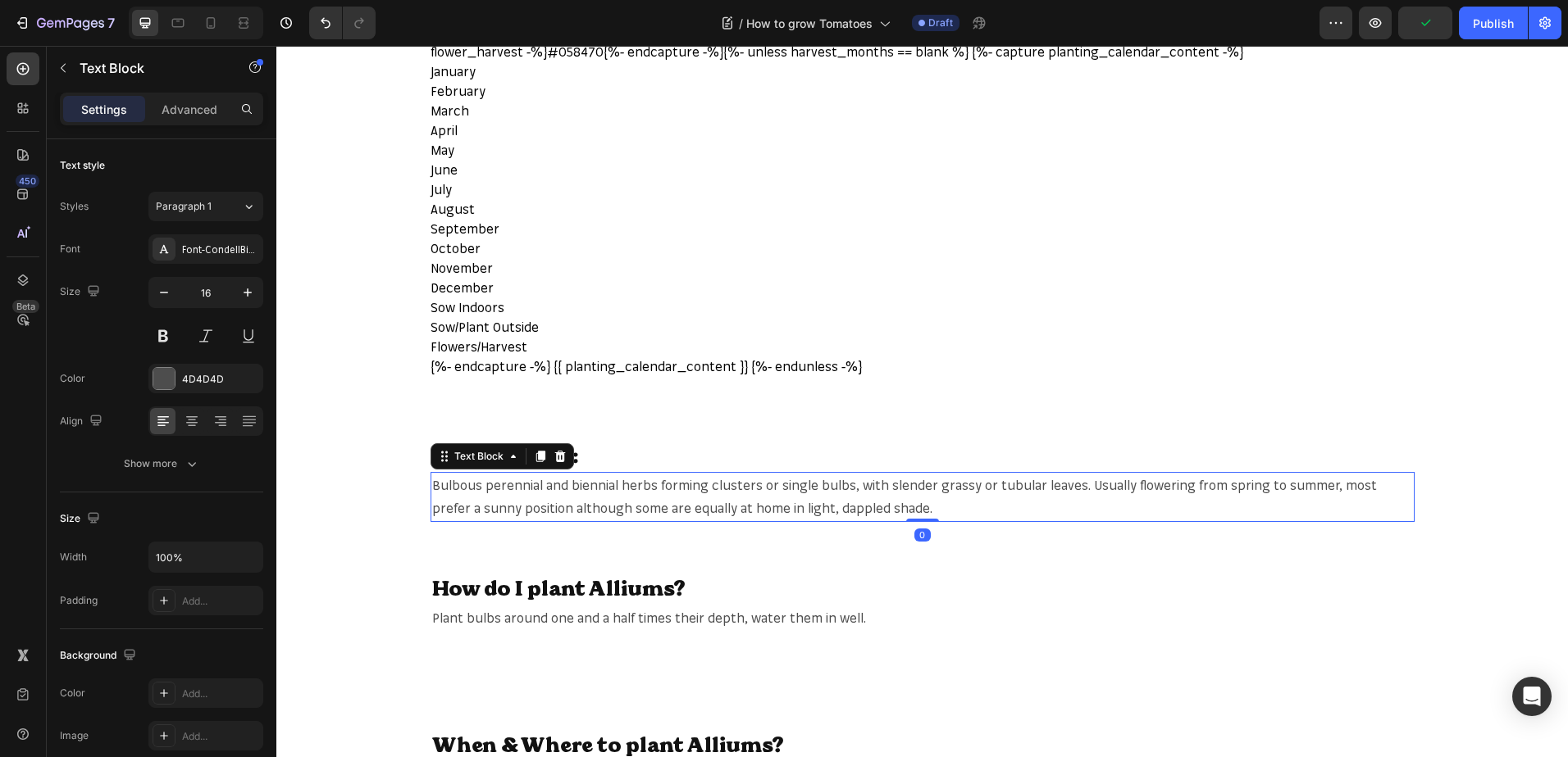
click at [772, 501] on span "Bulbous perennial and biennial herbs forming clusters or single bulbs, with sle…" at bounding box center [904, 497] width 945 height 40
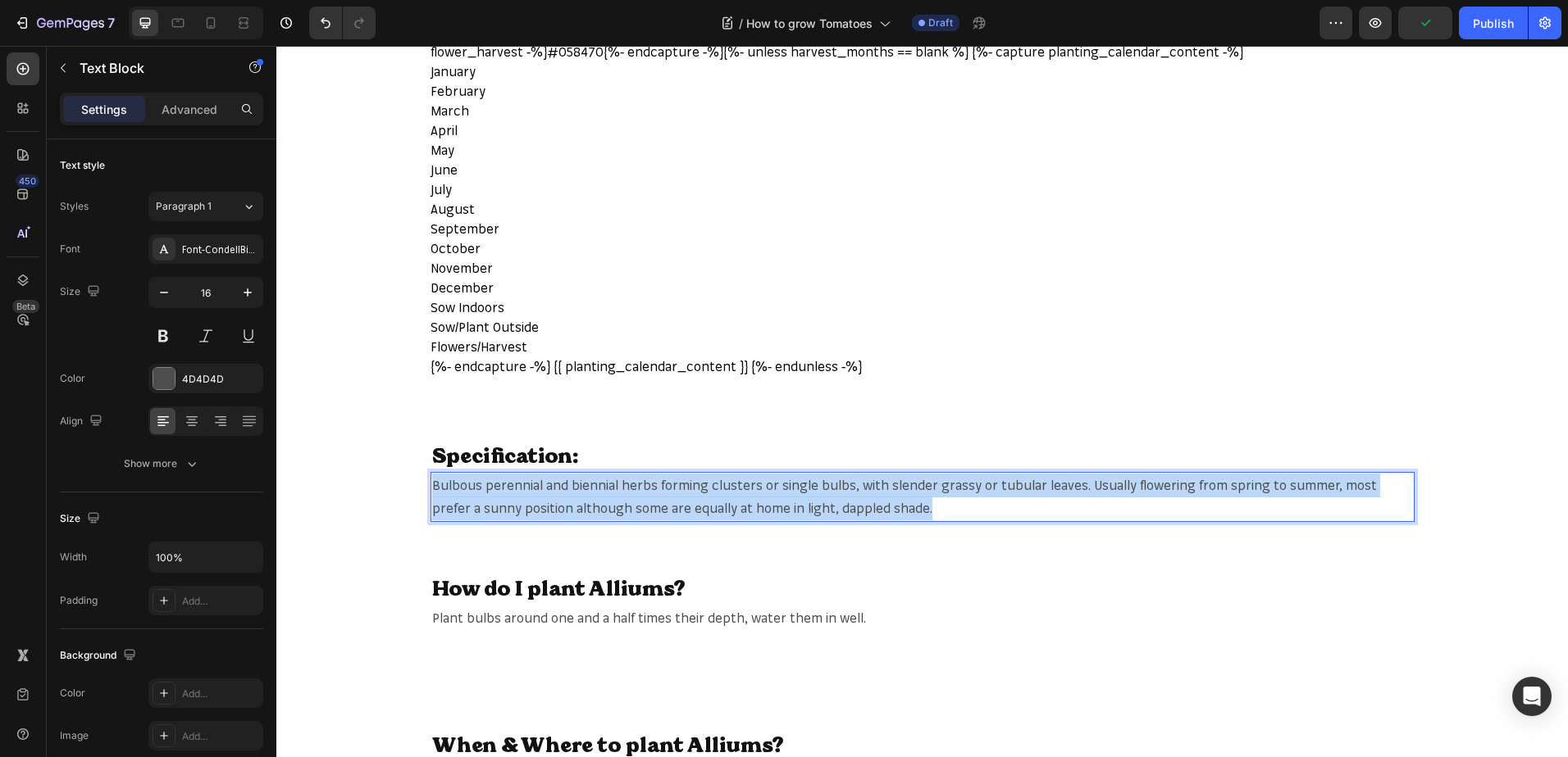
click at [772, 501] on span "Bulbous perennial and biennial herbs forming clusters or single bulbs, with sle…" at bounding box center [904, 497] width 945 height 40
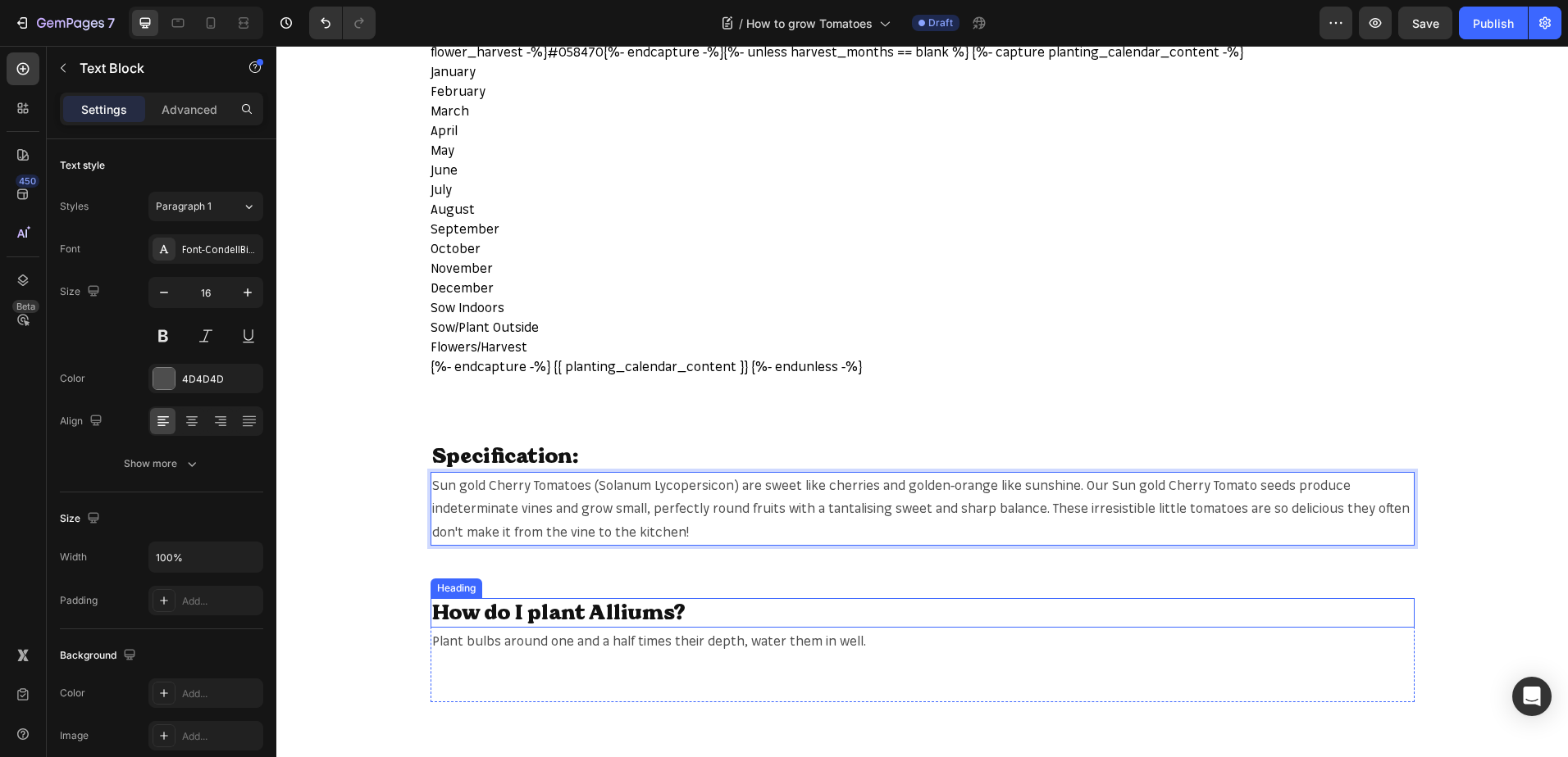
click at [1074, 617] on h2 "How do I plant Alliums?" at bounding box center [922, 613] width 983 height 30
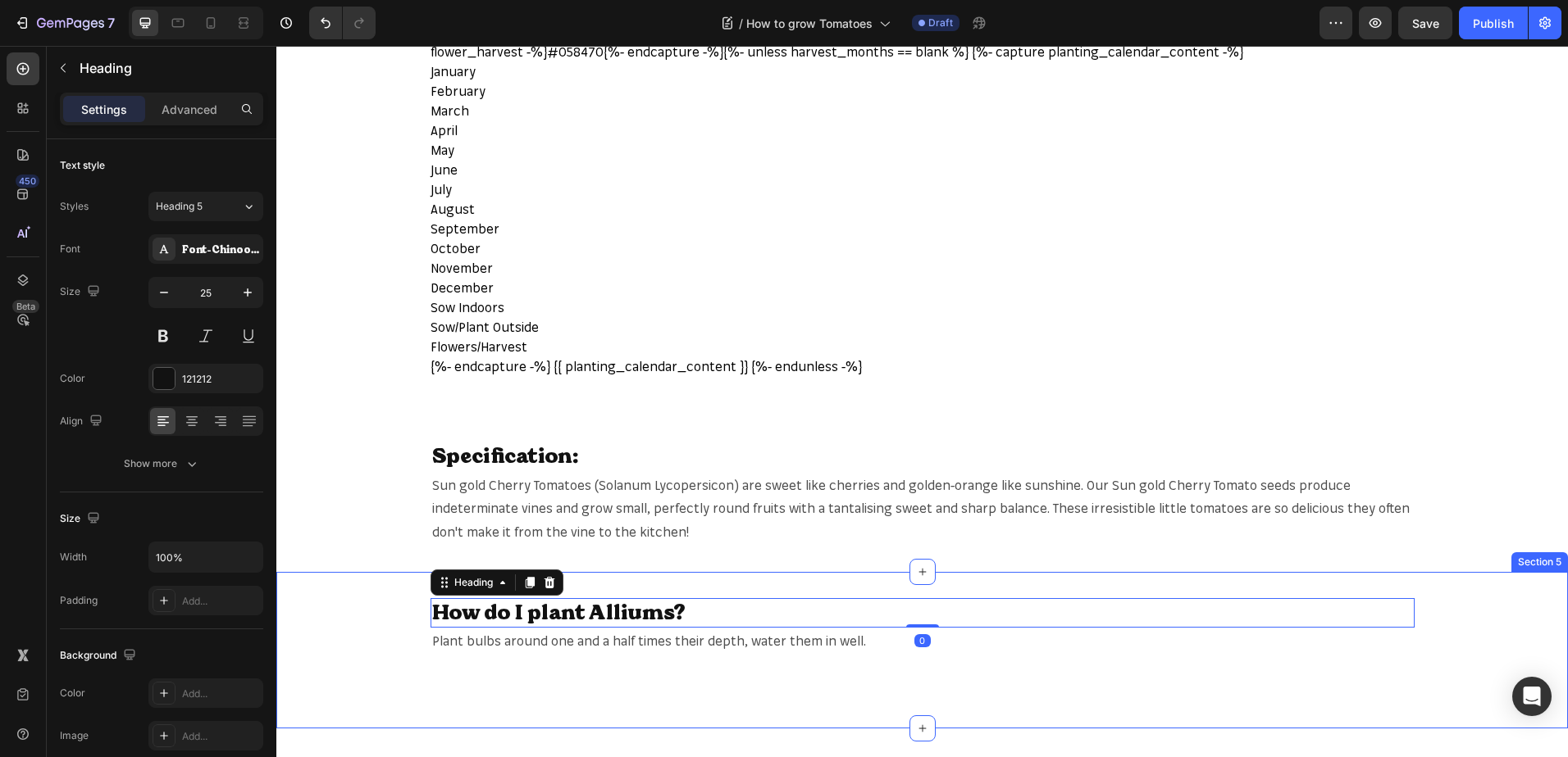
click at [1437, 600] on div "How do I plant Alliums? Heading 0 Plant bulbs around one and a half times their…" at bounding box center [922, 650] width 1291 height 104
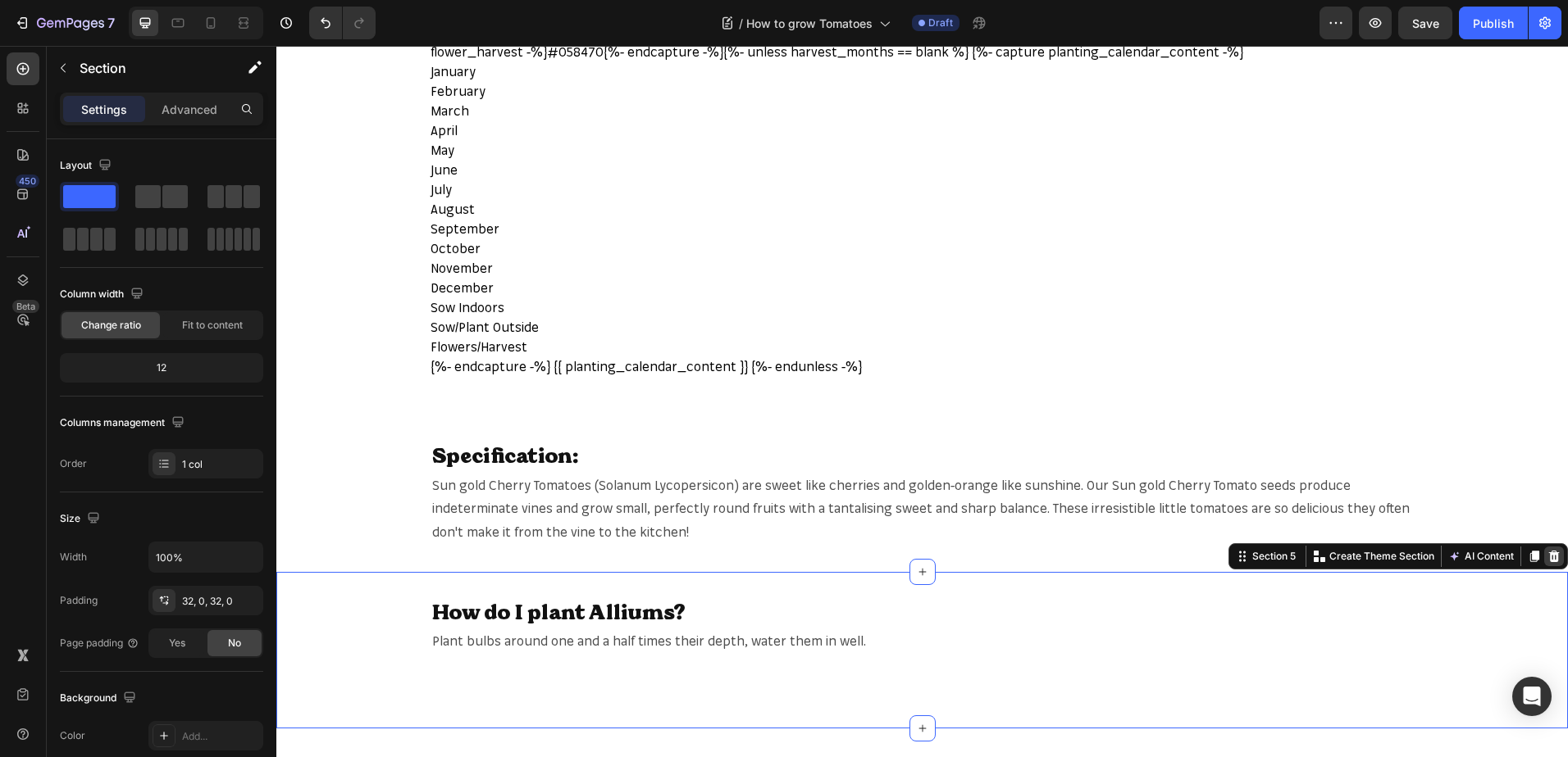
click at [1549, 561] on icon at bounding box center [1554, 556] width 10 height 11
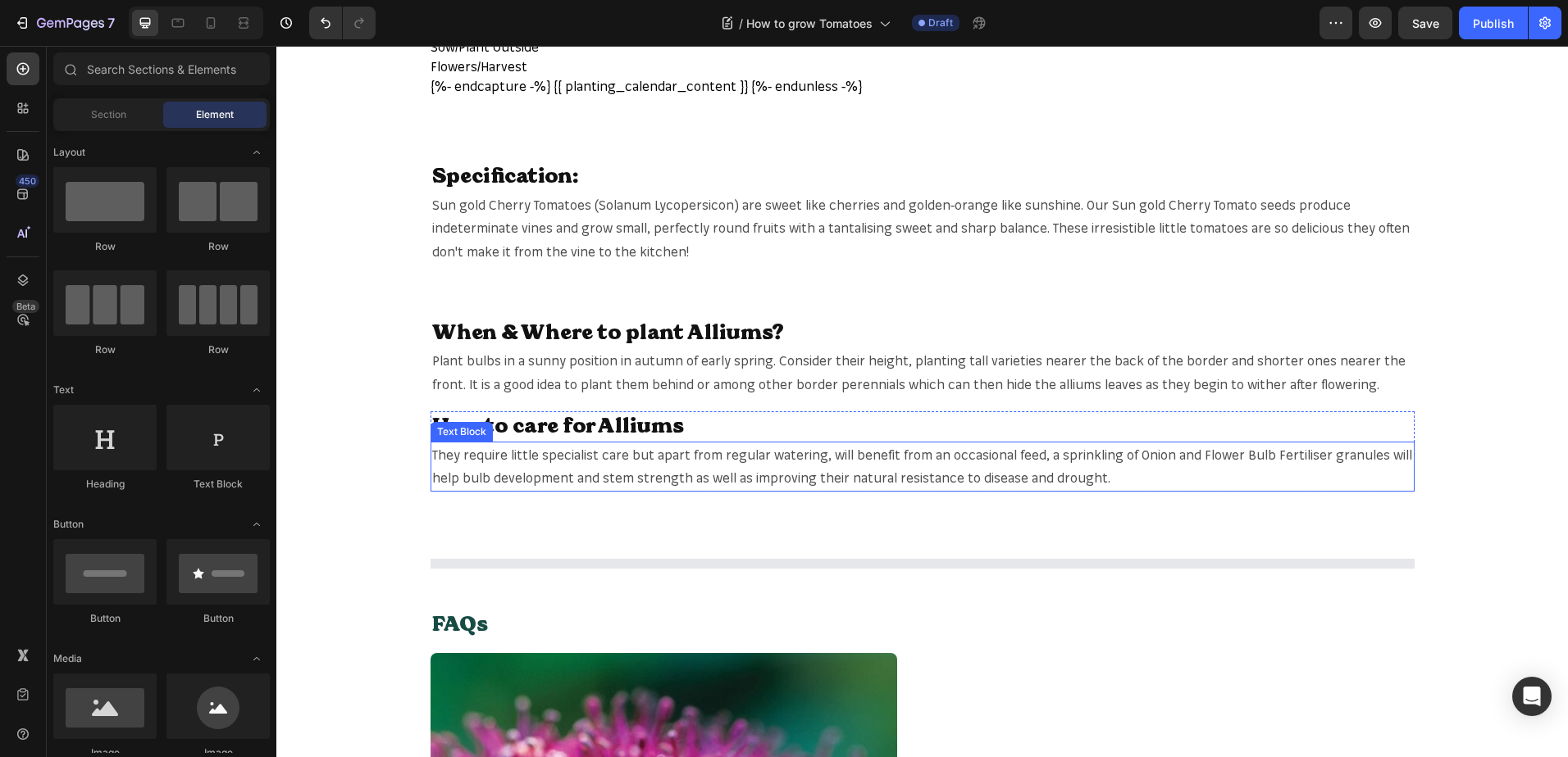
scroll to position [983, 0]
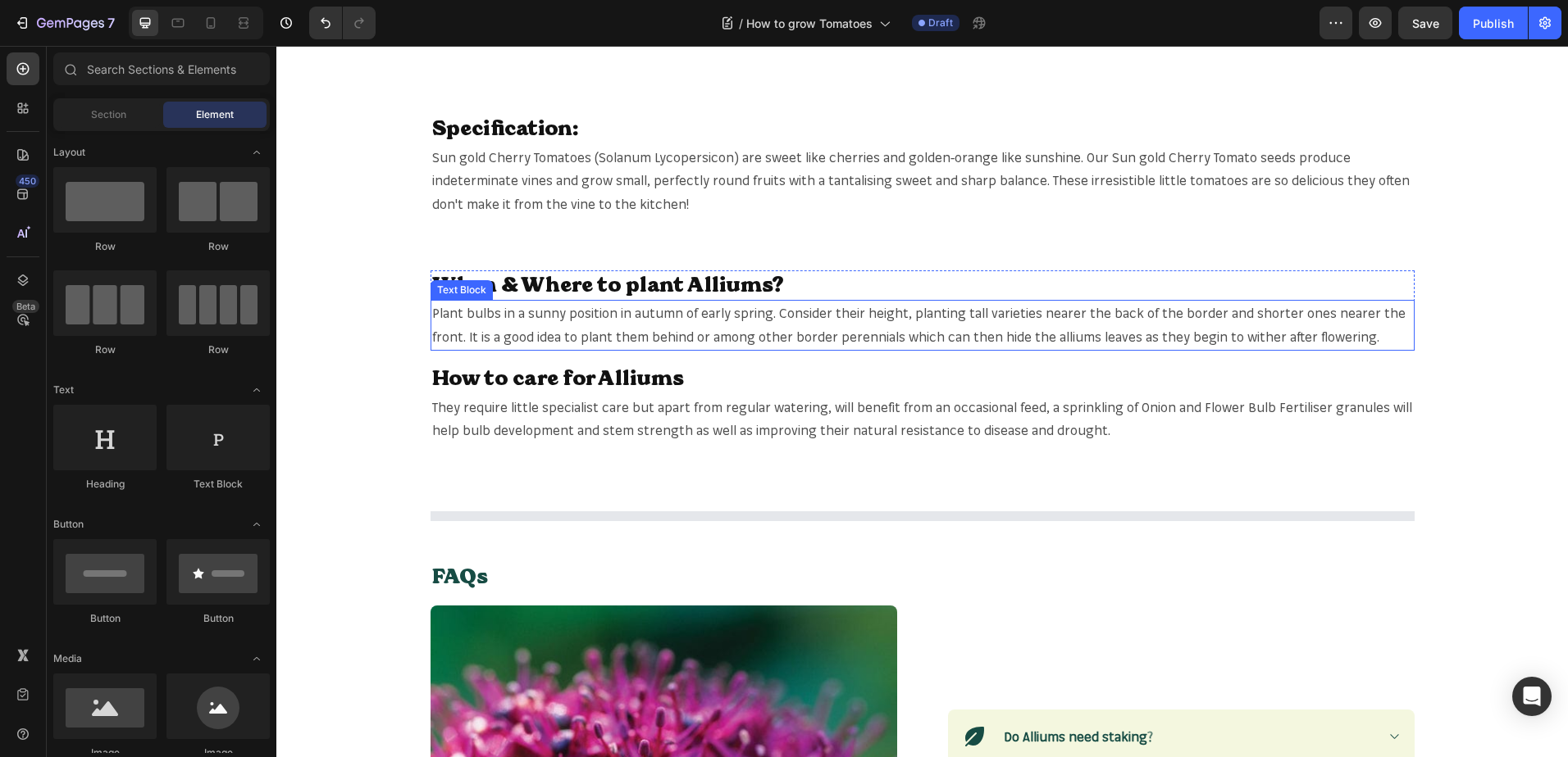
click at [959, 333] on span "Plant bulbs in a sunny position in autumn of early spring. Consider their heigh…" at bounding box center [919, 325] width 973 height 40
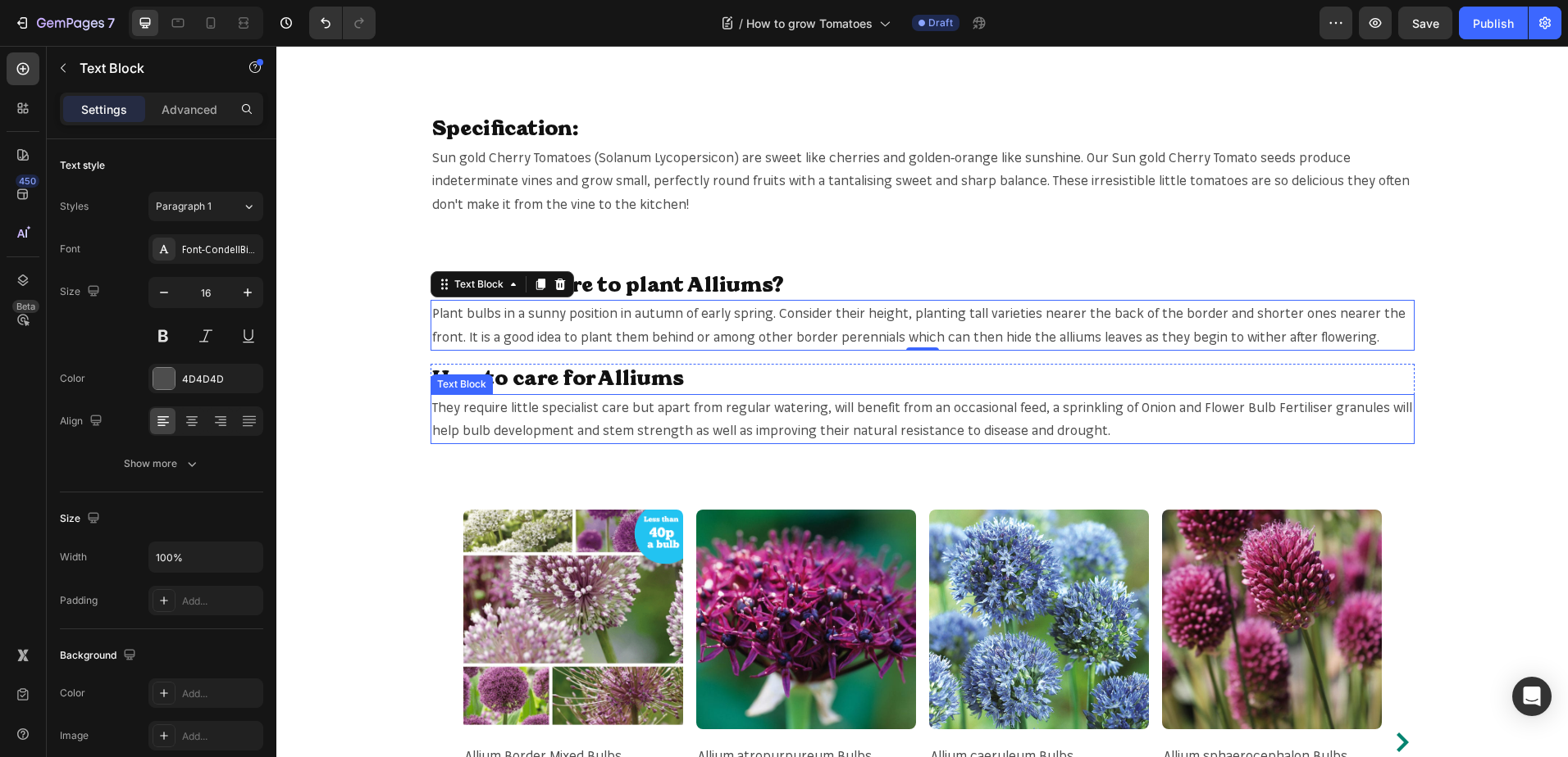
click at [725, 415] on span "They require little specialist care but apart from regular watering, will benef…" at bounding box center [922, 418] width 980 height 40
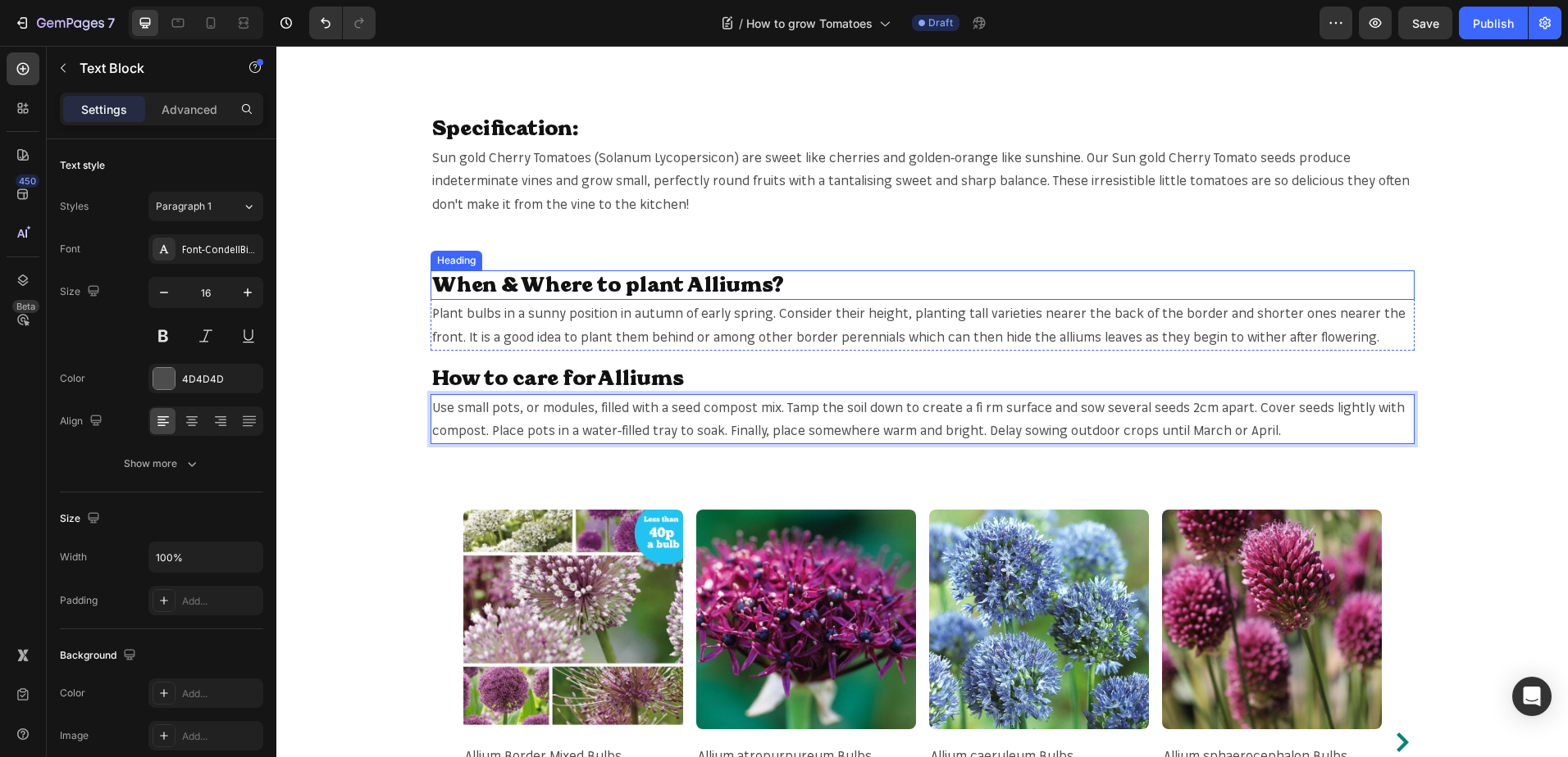
click at [701, 290] on h2 "When & Where to plant Alliums?" at bounding box center [922, 285] width 983 height 30
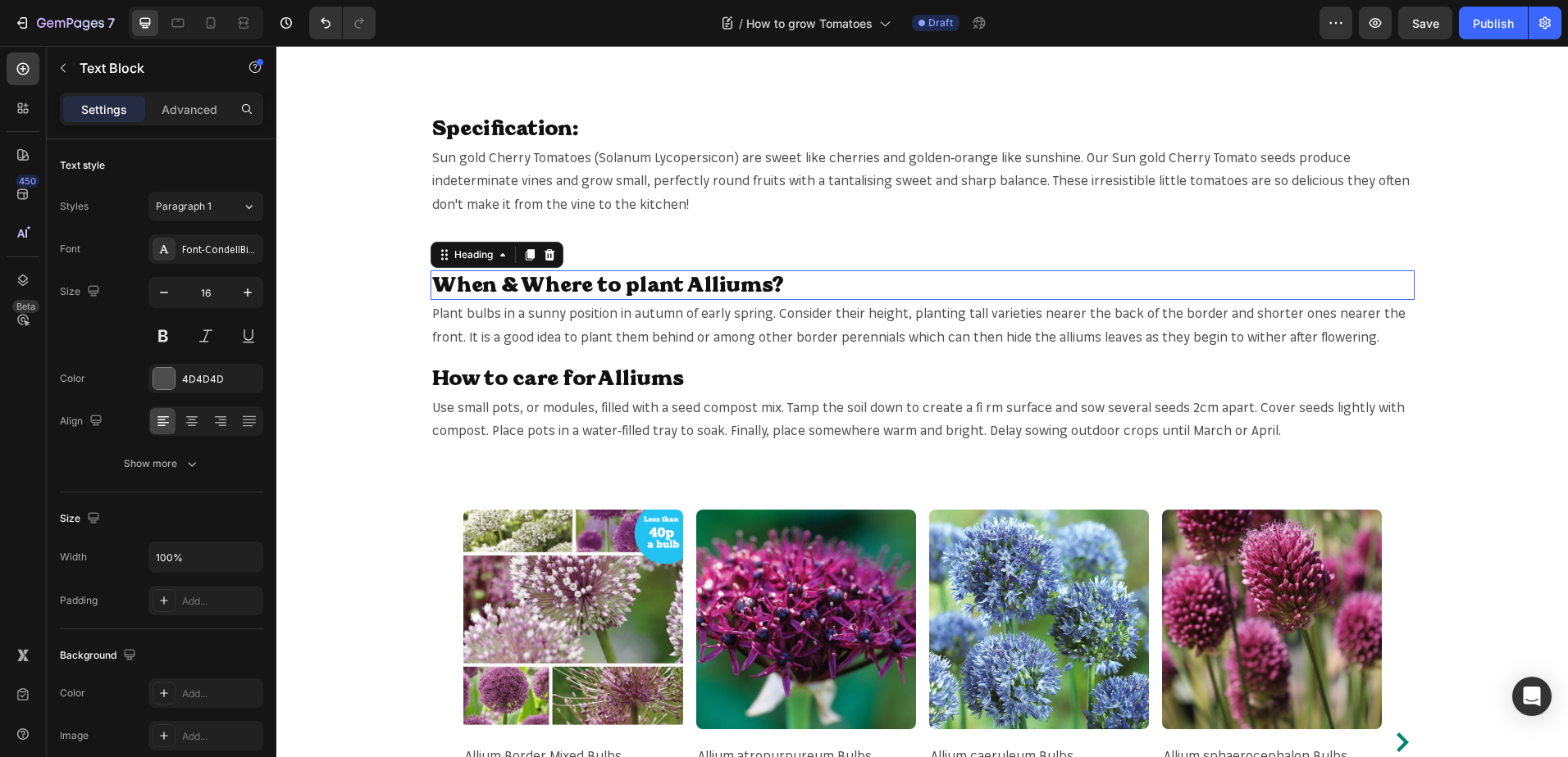
click at [701, 290] on h2 "When & Where to plant Alliums?" at bounding box center [922, 285] width 983 height 30
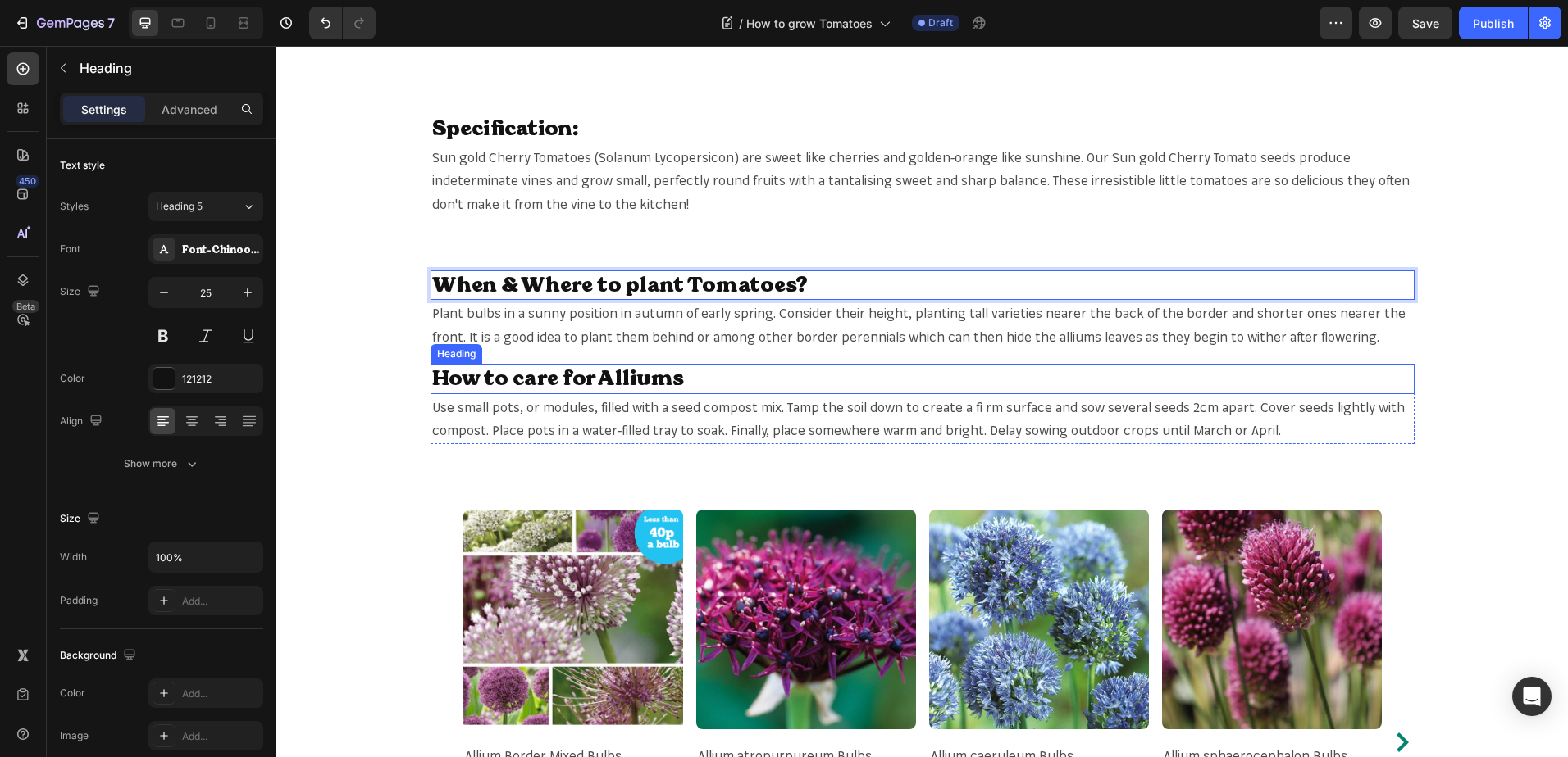
click at [642, 381] on h2 "How to care for Alliums" at bounding box center [922, 378] width 983 height 30
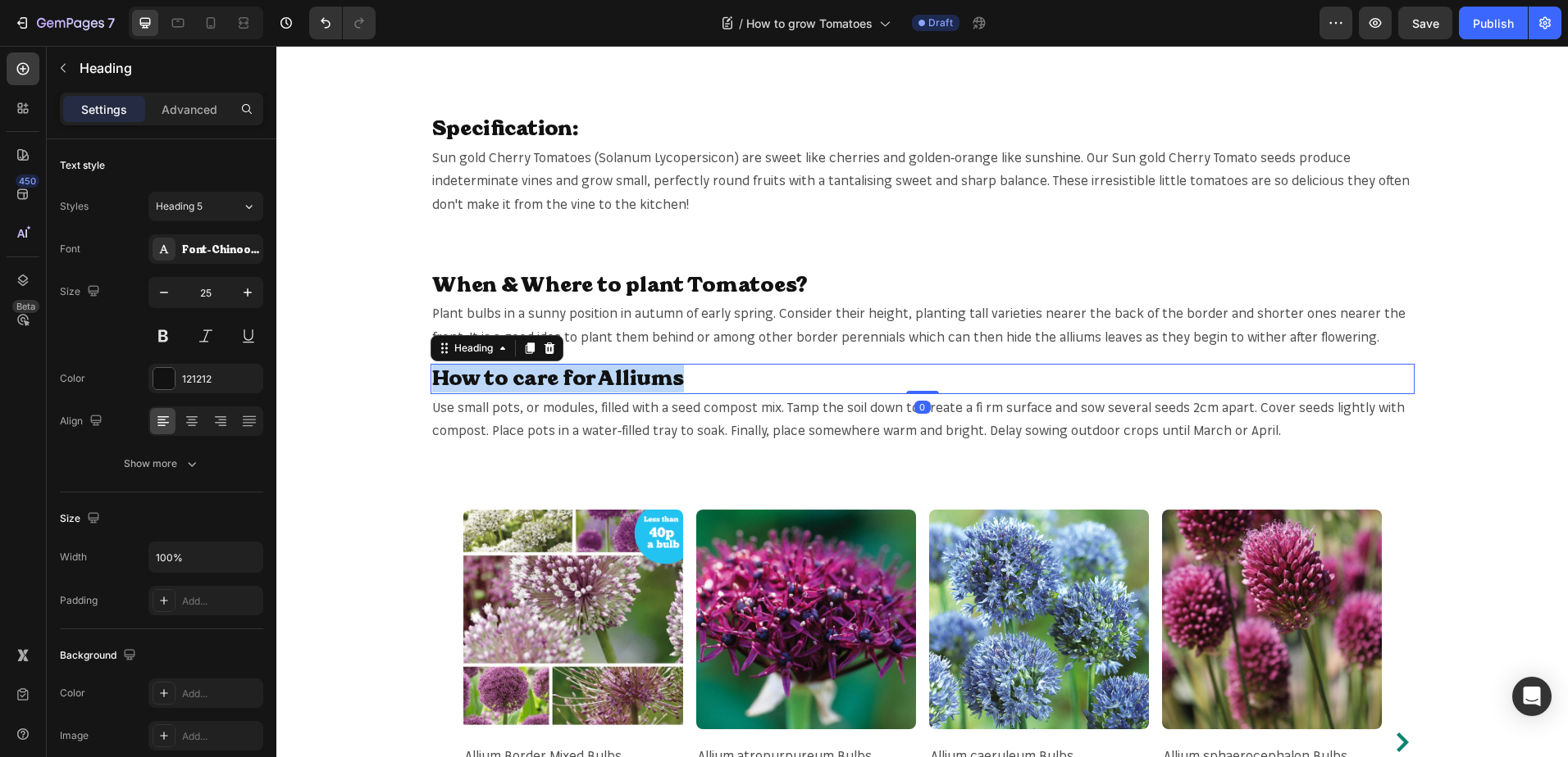
click at [642, 381] on p "How to care for Alliums" at bounding box center [922, 378] width 981 height 27
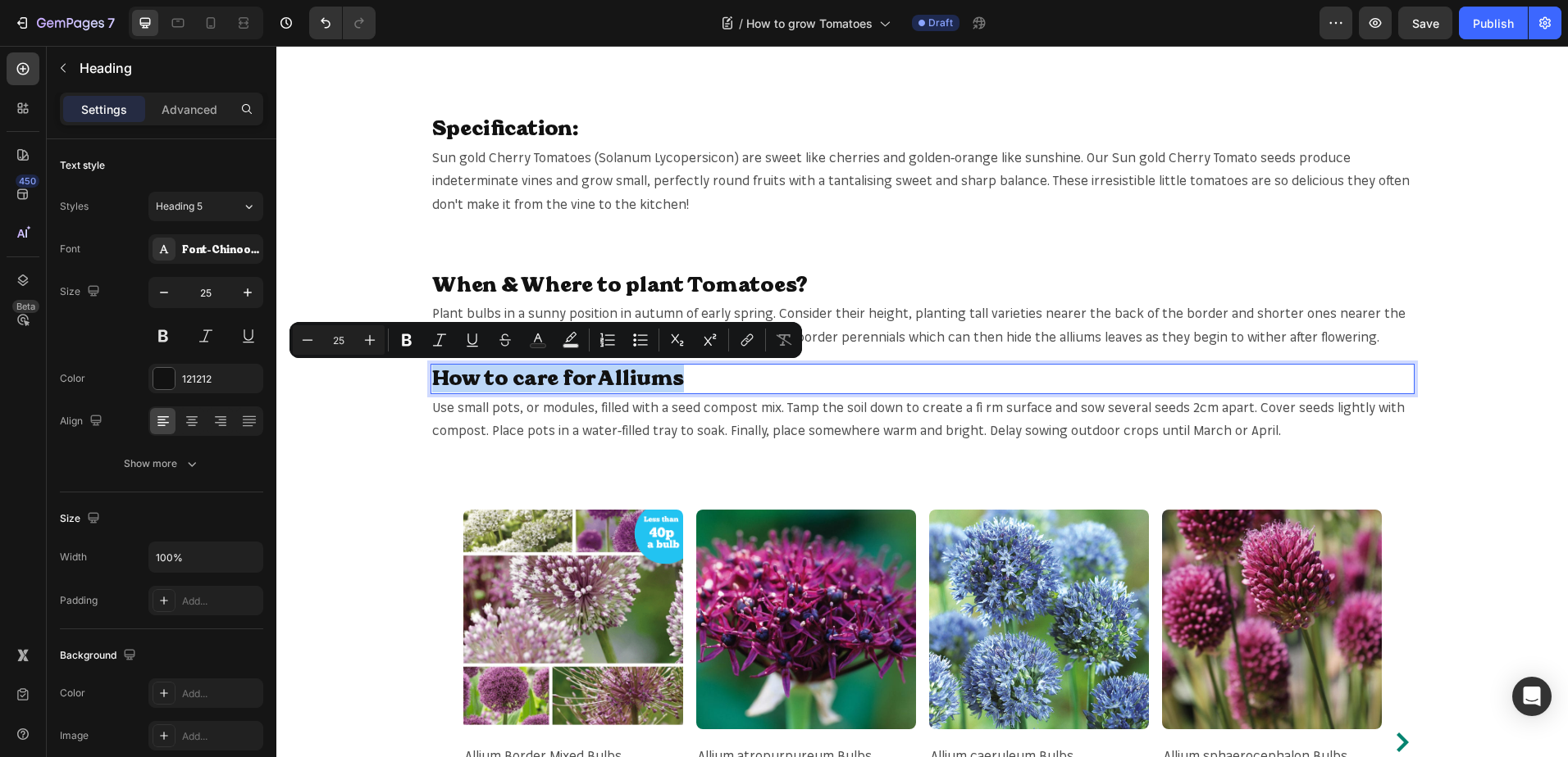
click at [642, 381] on p "How to care for Alliums" at bounding box center [922, 378] width 981 height 27
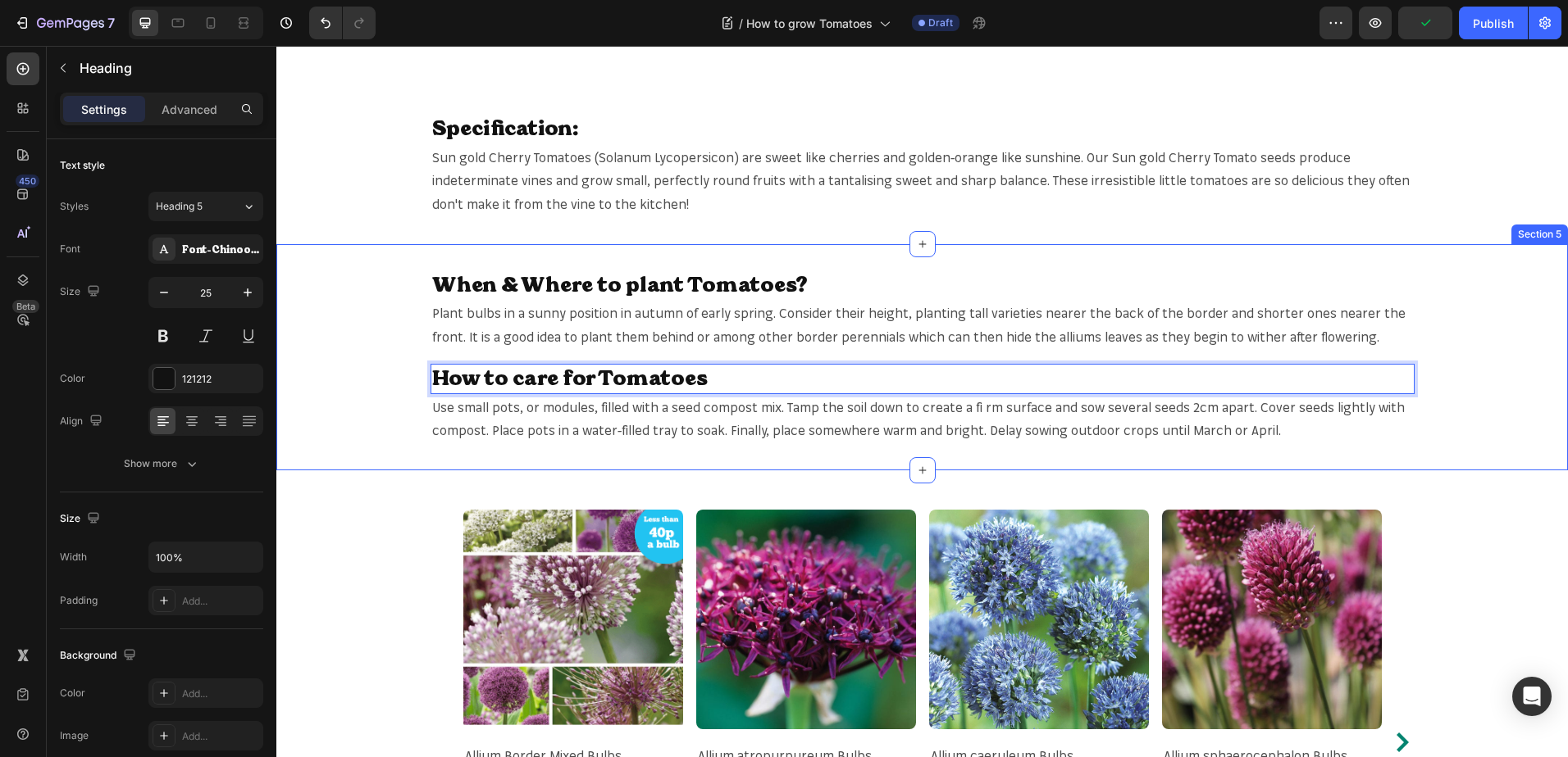
click at [1435, 466] on div "When & Where to plant Tomatoes? Heading Plant bulbs in a sunny position in autu…" at bounding box center [922, 357] width 1291 height 226
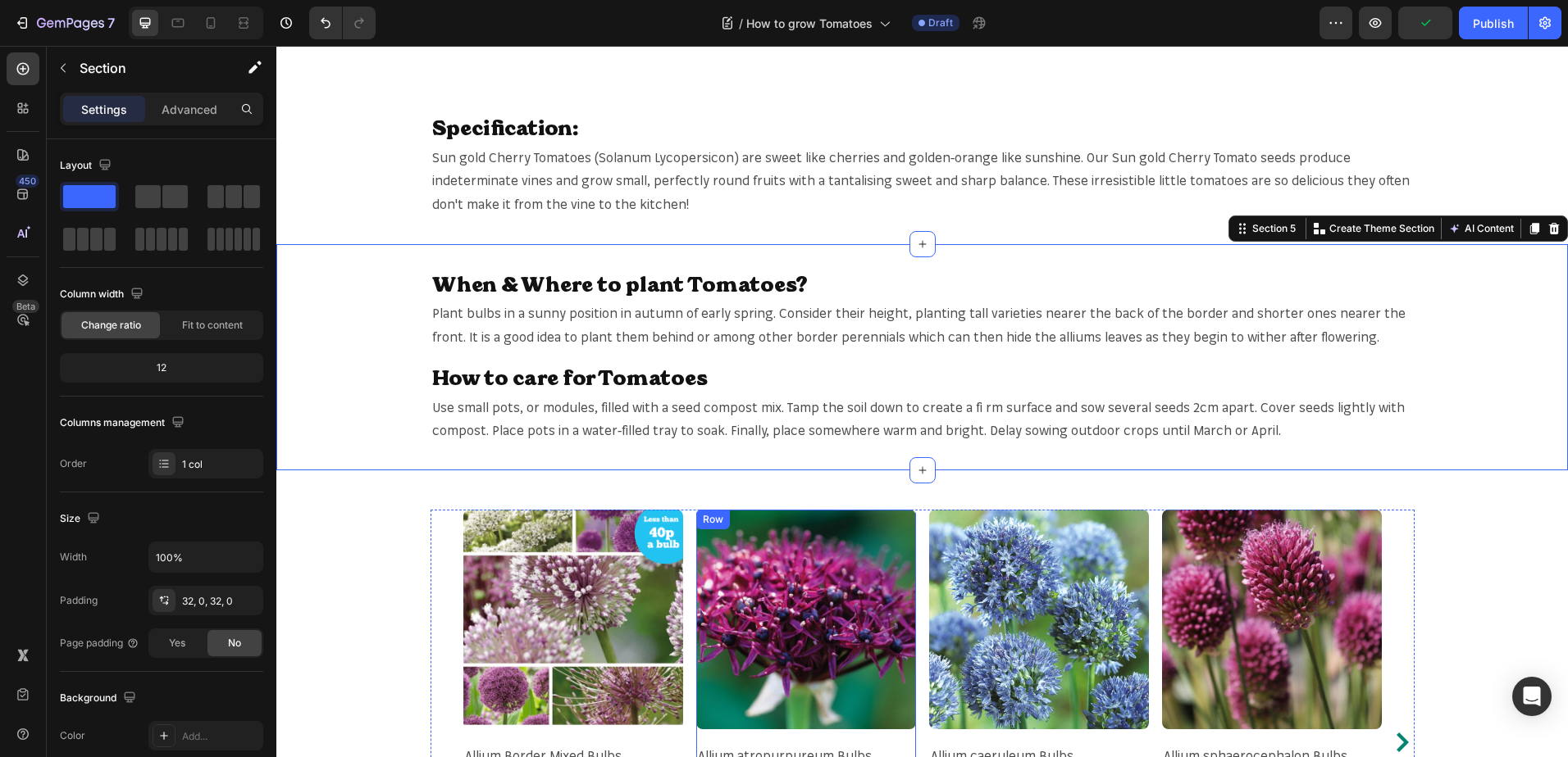
scroll to position [1230, 0]
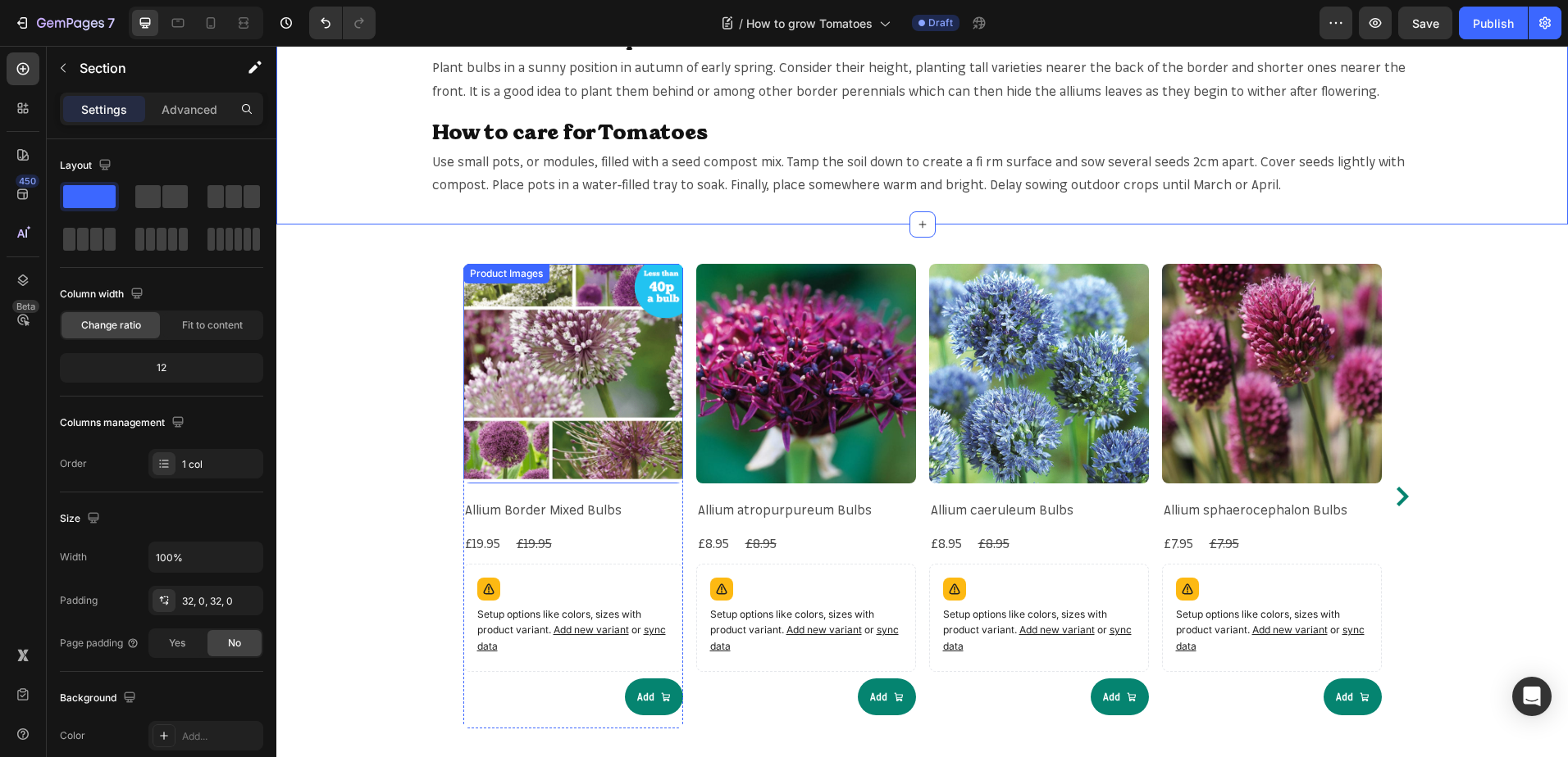
click at [558, 443] on img at bounding box center [573, 374] width 220 height 220
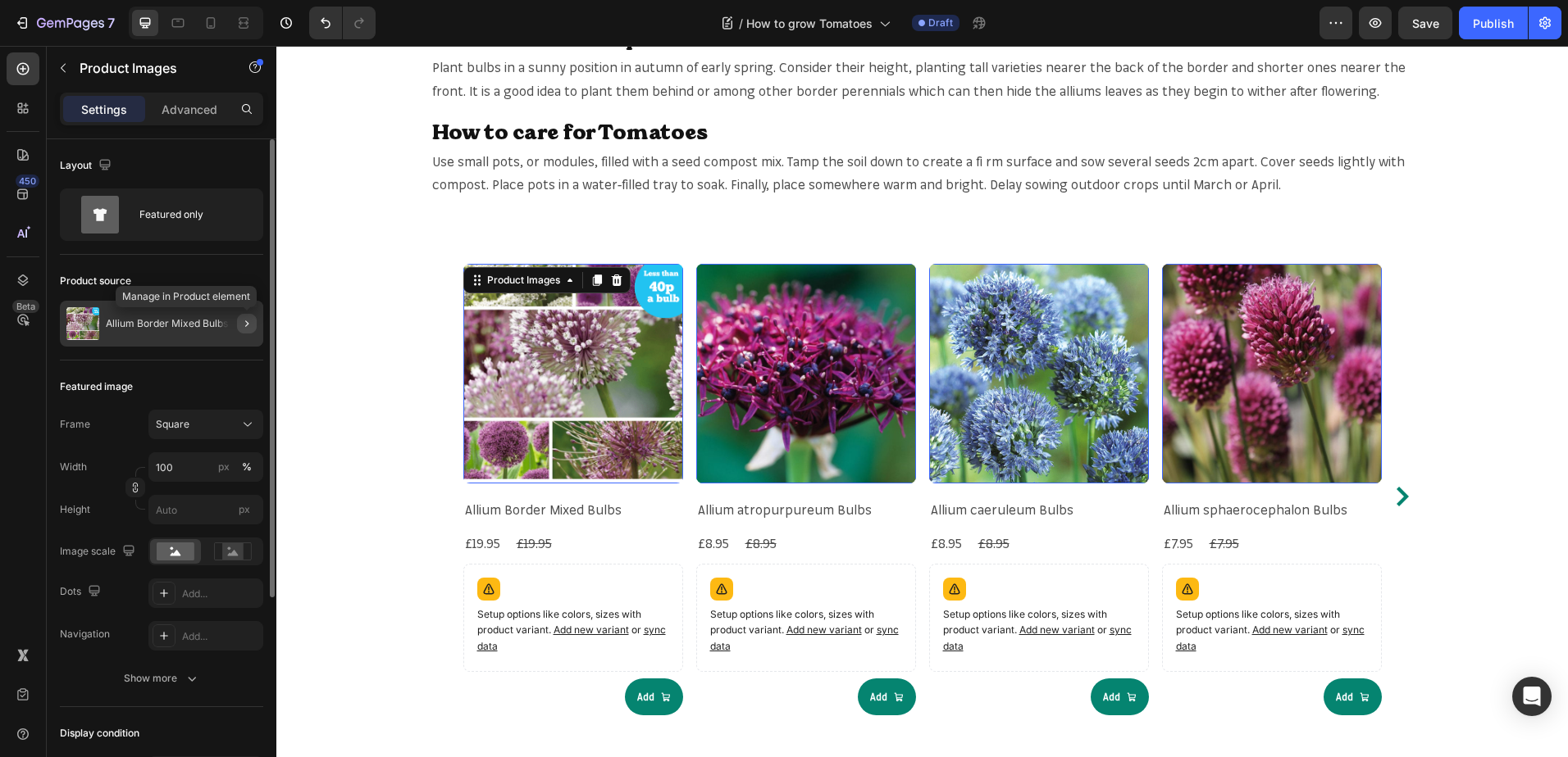
click at [243, 326] on icon "button" at bounding box center [246, 323] width 13 height 13
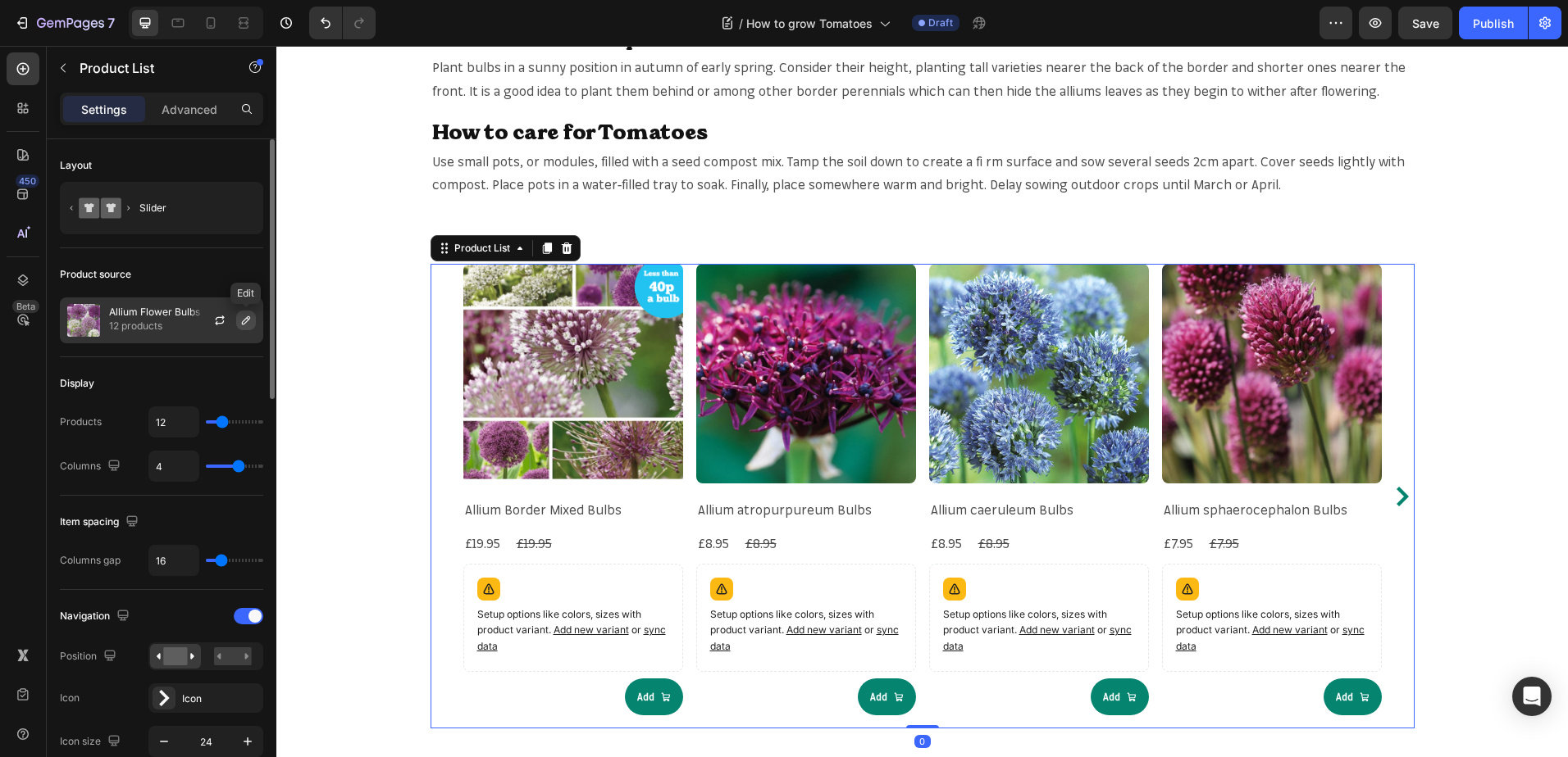
click at [251, 324] on icon "button" at bounding box center [245, 320] width 13 height 13
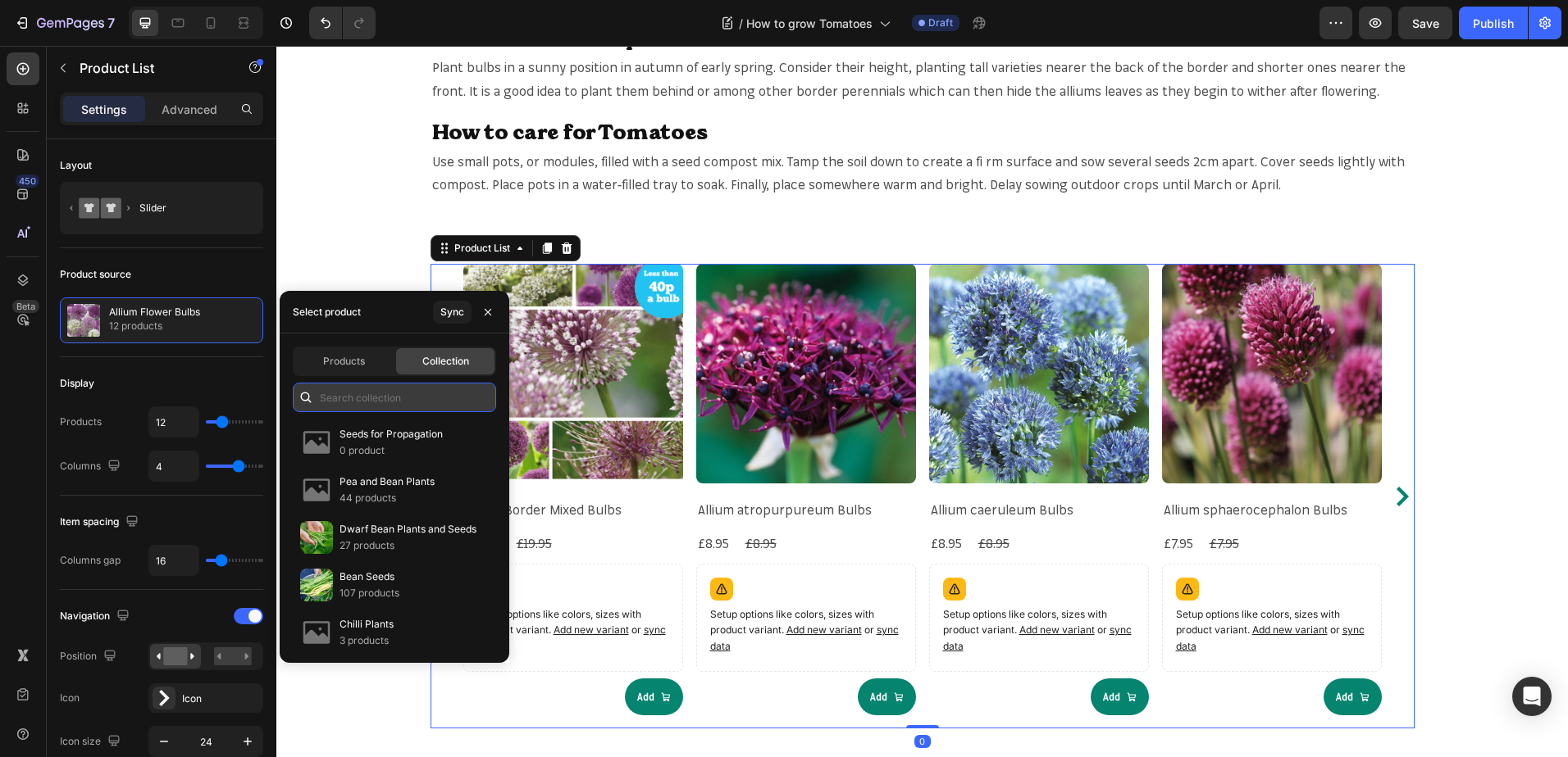
click at [374, 412] on input "text" at bounding box center [394, 397] width 204 height 29
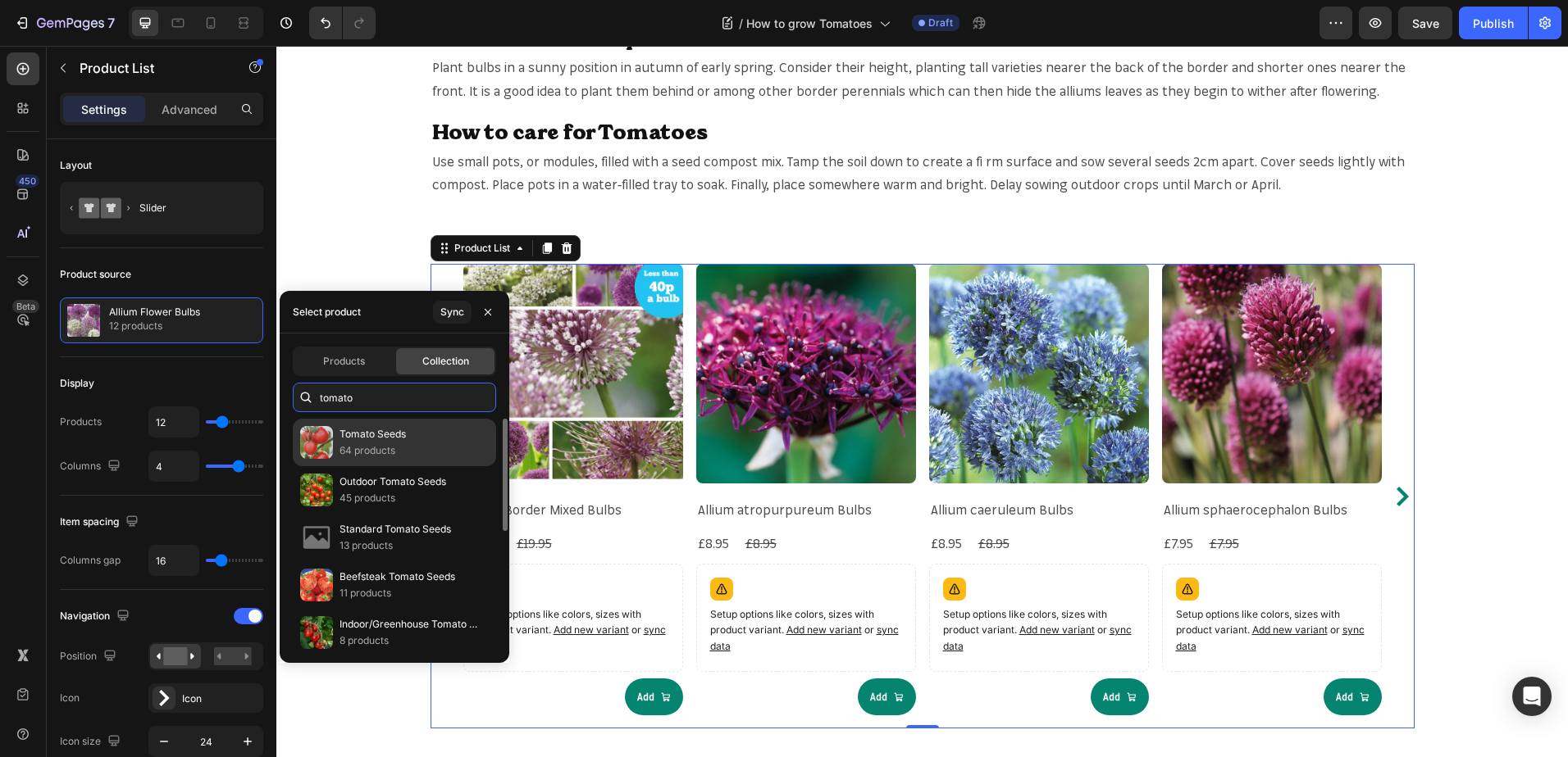
type input "tomato"
click at [385, 452] on p "64 products" at bounding box center [372, 450] width 66 height 16
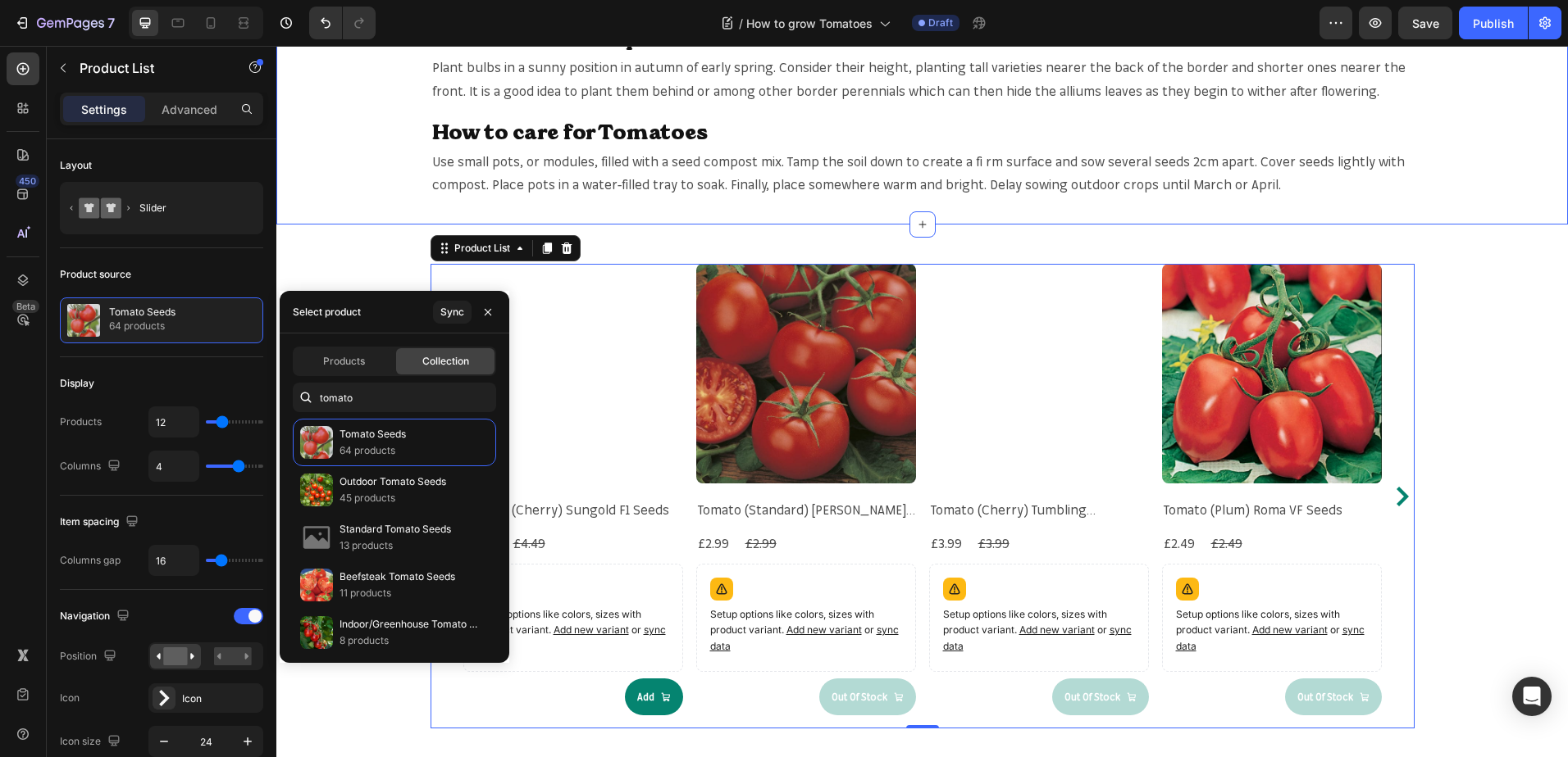
click at [1480, 204] on div "When & Where to plant Tomatoes? Heading Plant bulbs in a sunny position in autu…" at bounding box center [922, 111] width 1291 height 226
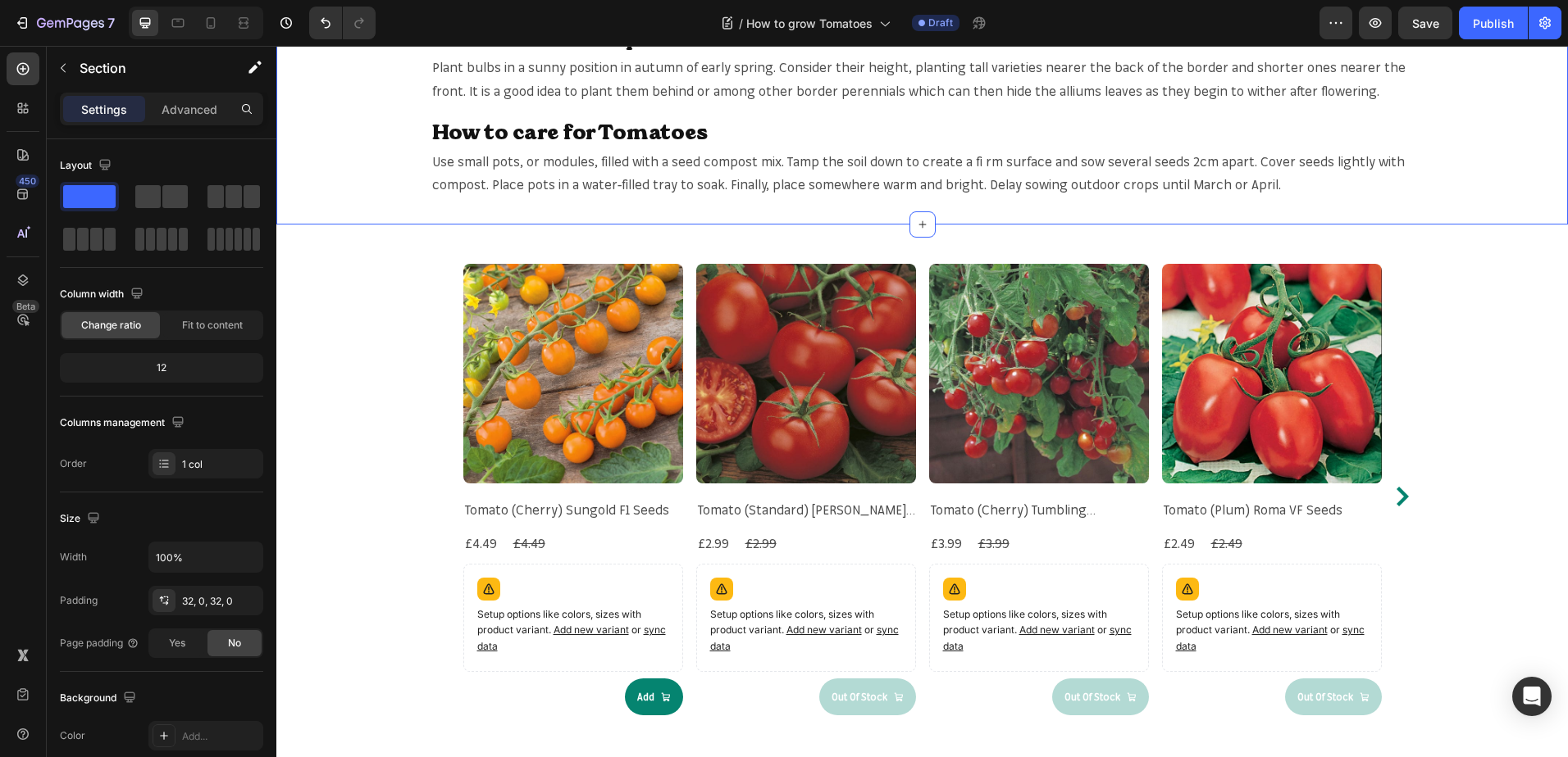
click at [1463, 296] on div "When & Where to plant Tomatoes? Heading Plant bulbs in a sunny position in autu…" at bounding box center [922, 337] width 1291 height 2973
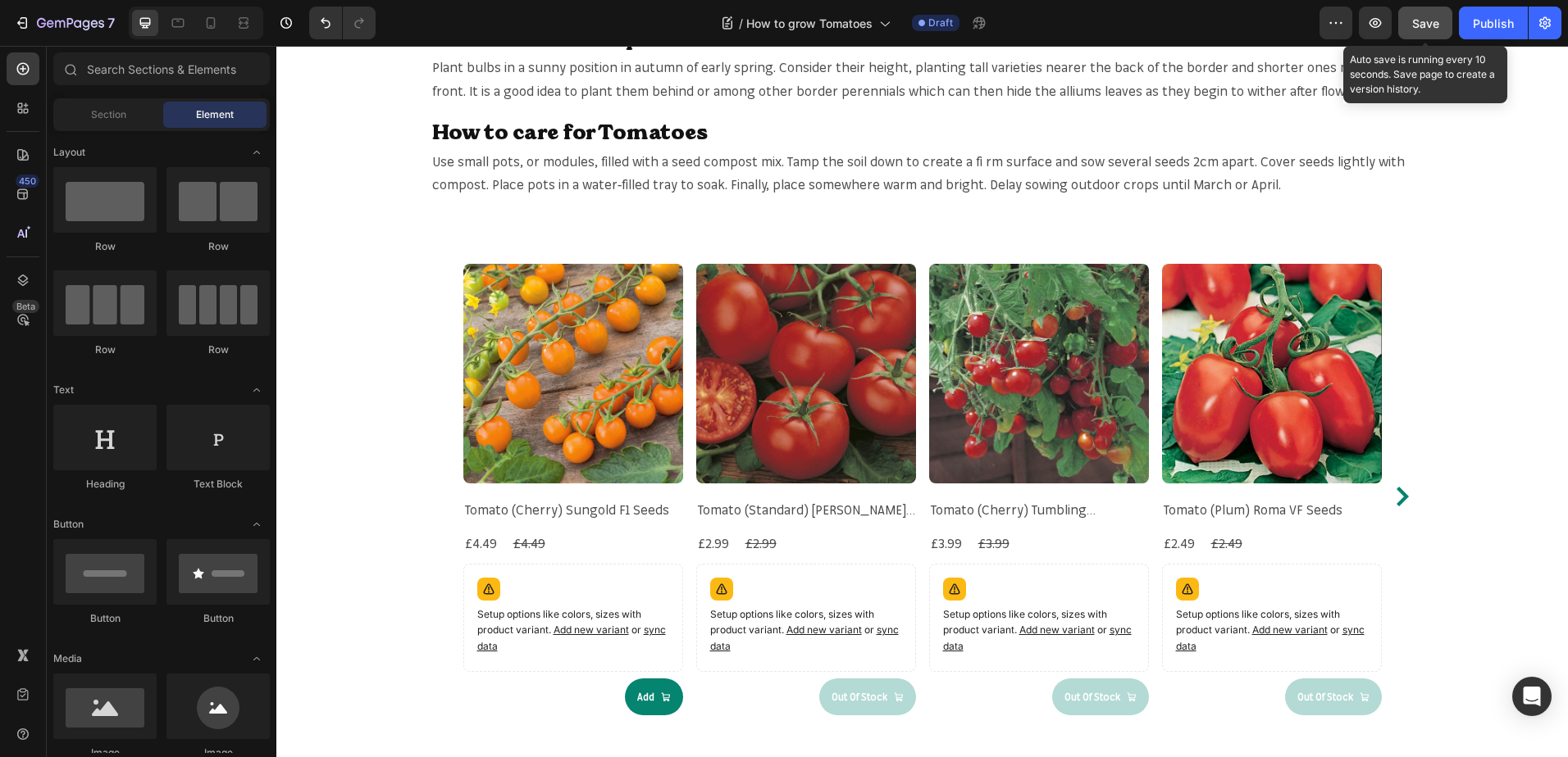
click at [1415, 28] on span "Save" at bounding box center [1424, 23] width 27 height 14
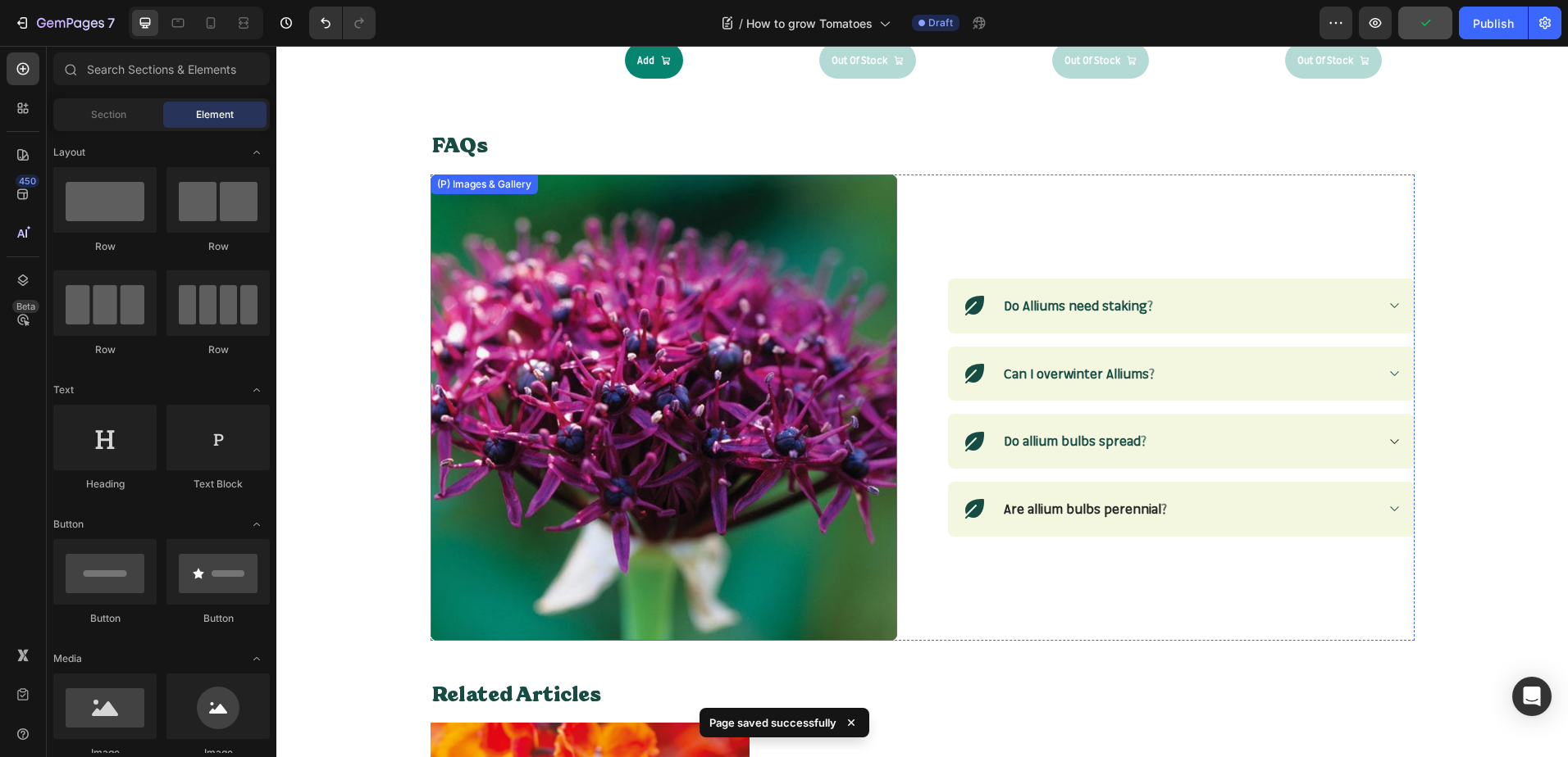
click at [753, 359] on img at bounding box center [664, 407] width 467 height 467
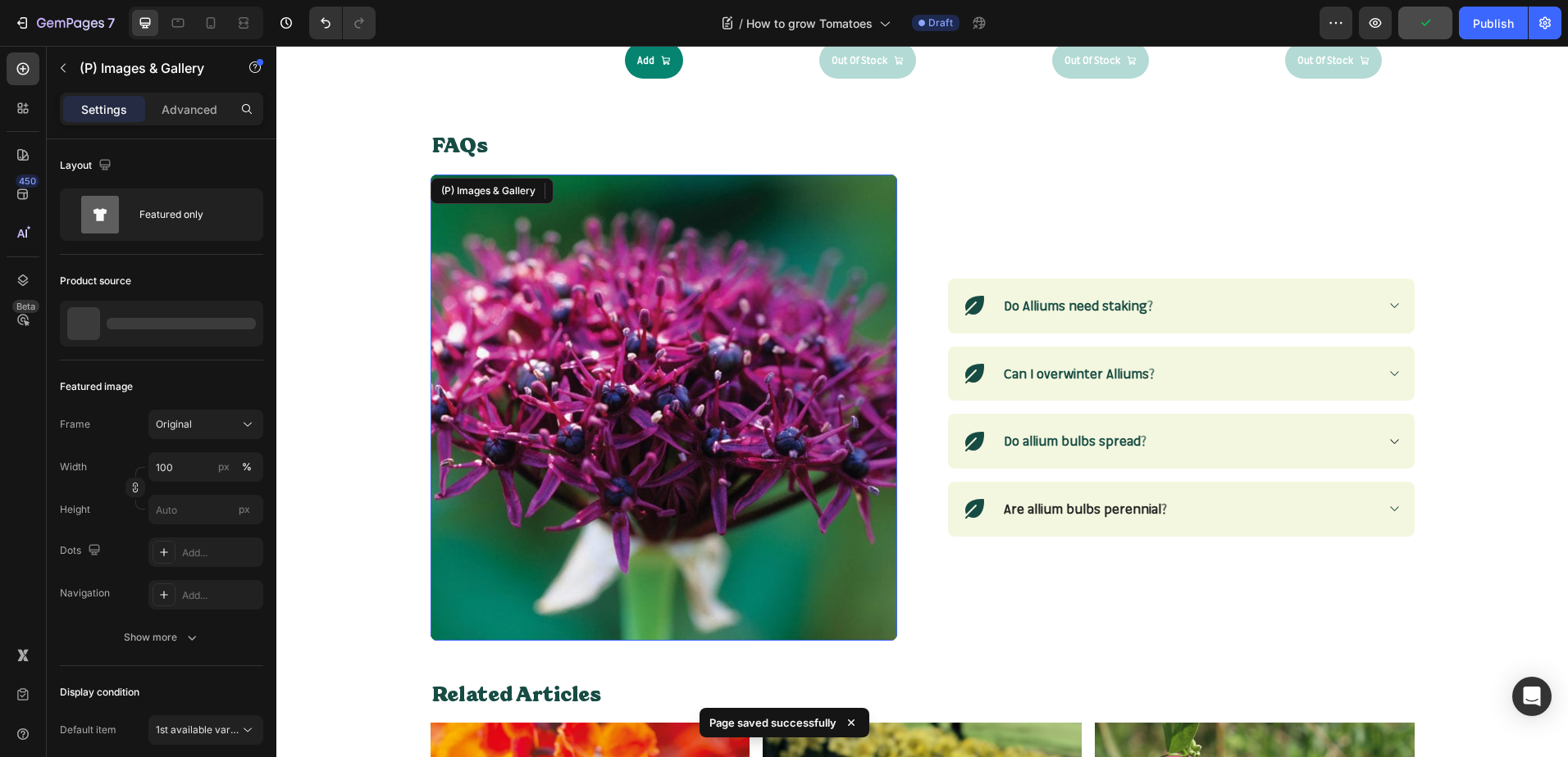
scroll to position [1885, 0]
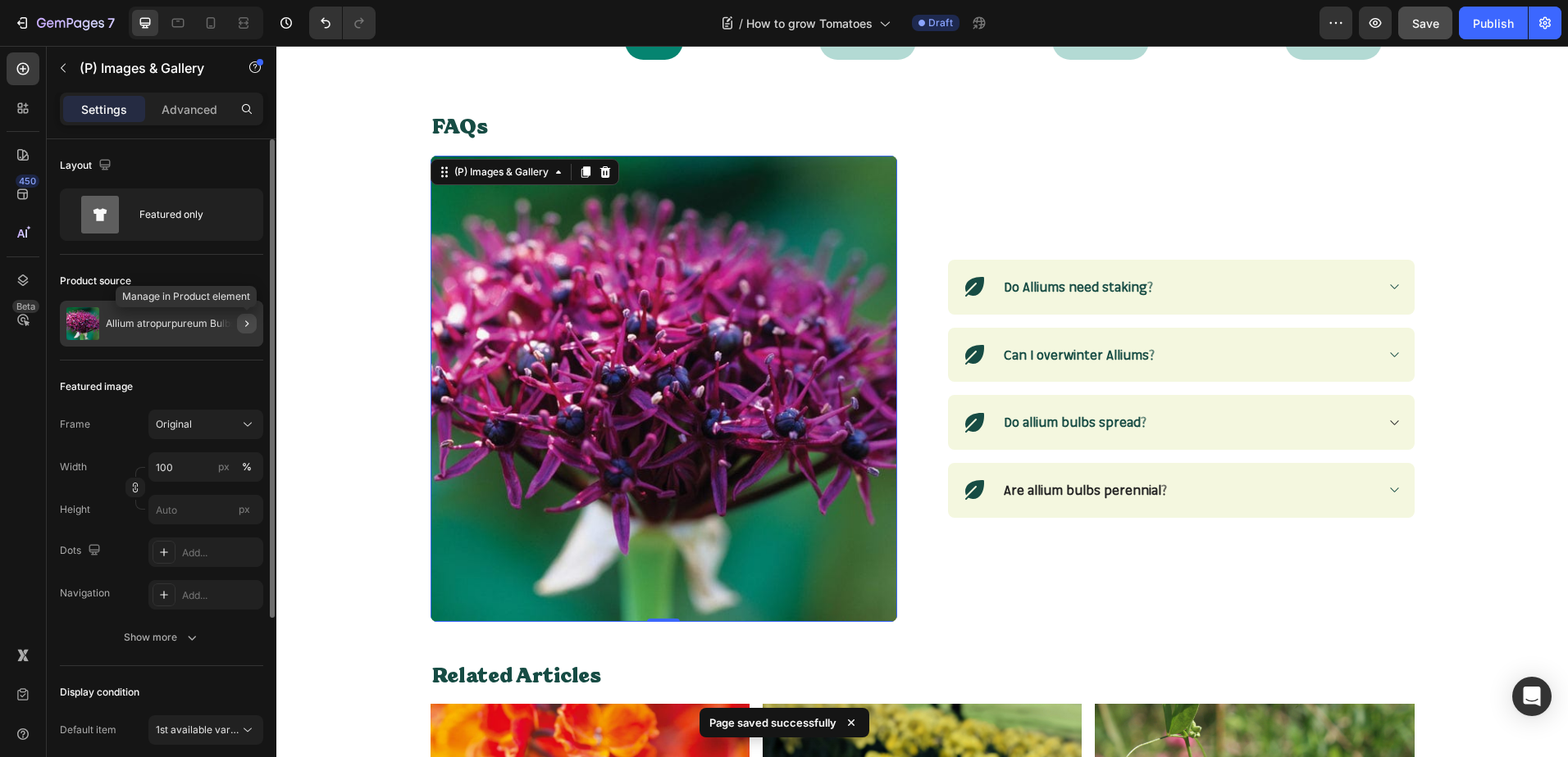
click at [246, 326] on icon "button" at bounding box center [247, 324] width 3 height 7
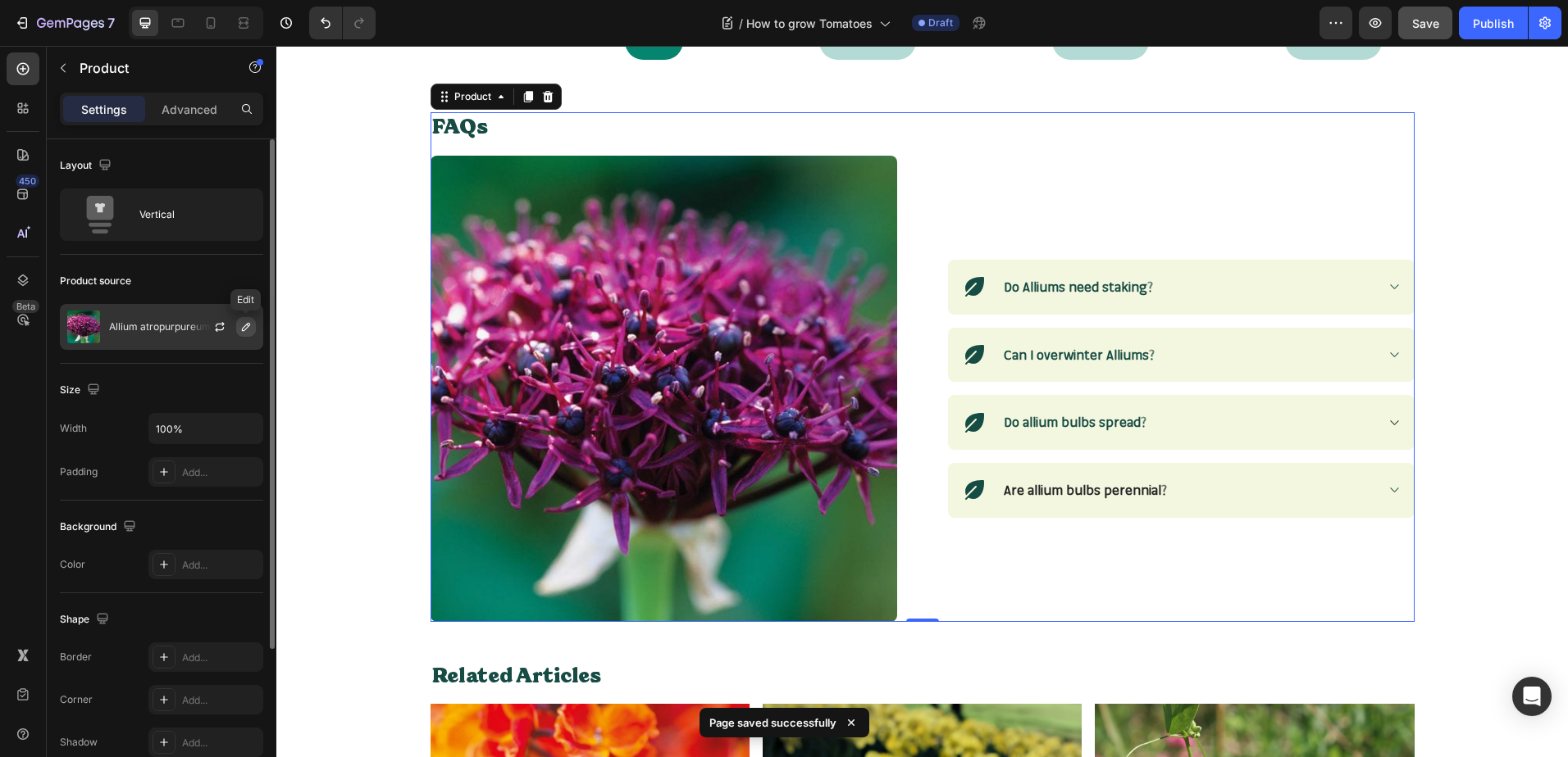
click at [242, 327] on icon "button" at bounding box center [245, 327] width 13 height 13
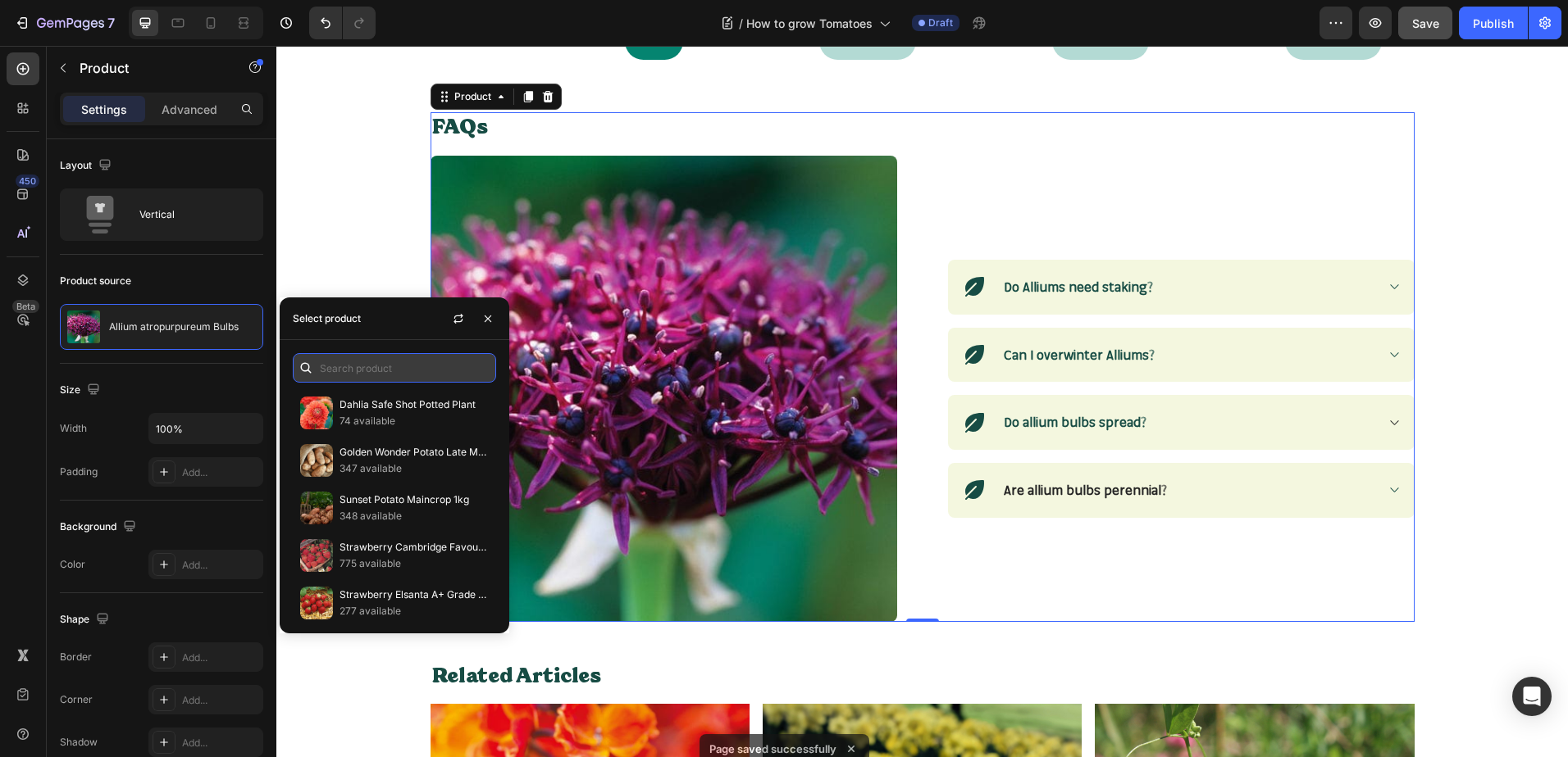
click at [334, 367] on input "text" at bounding box center [394, 368] width 204 height 29
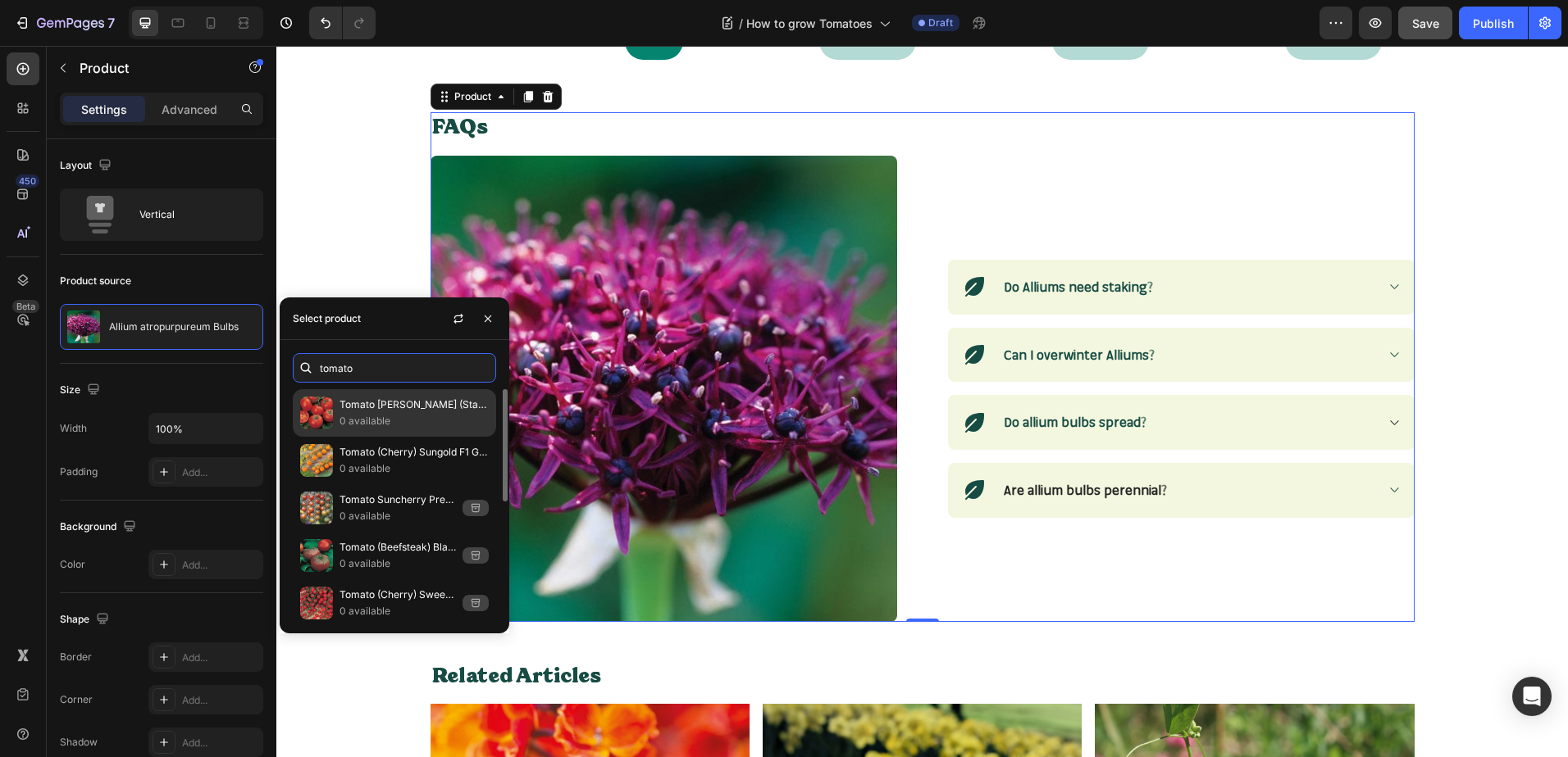
type input "tomato"
click at [356, 417] on p "0 available" at bounding box center [414, 421] width 150 height 16
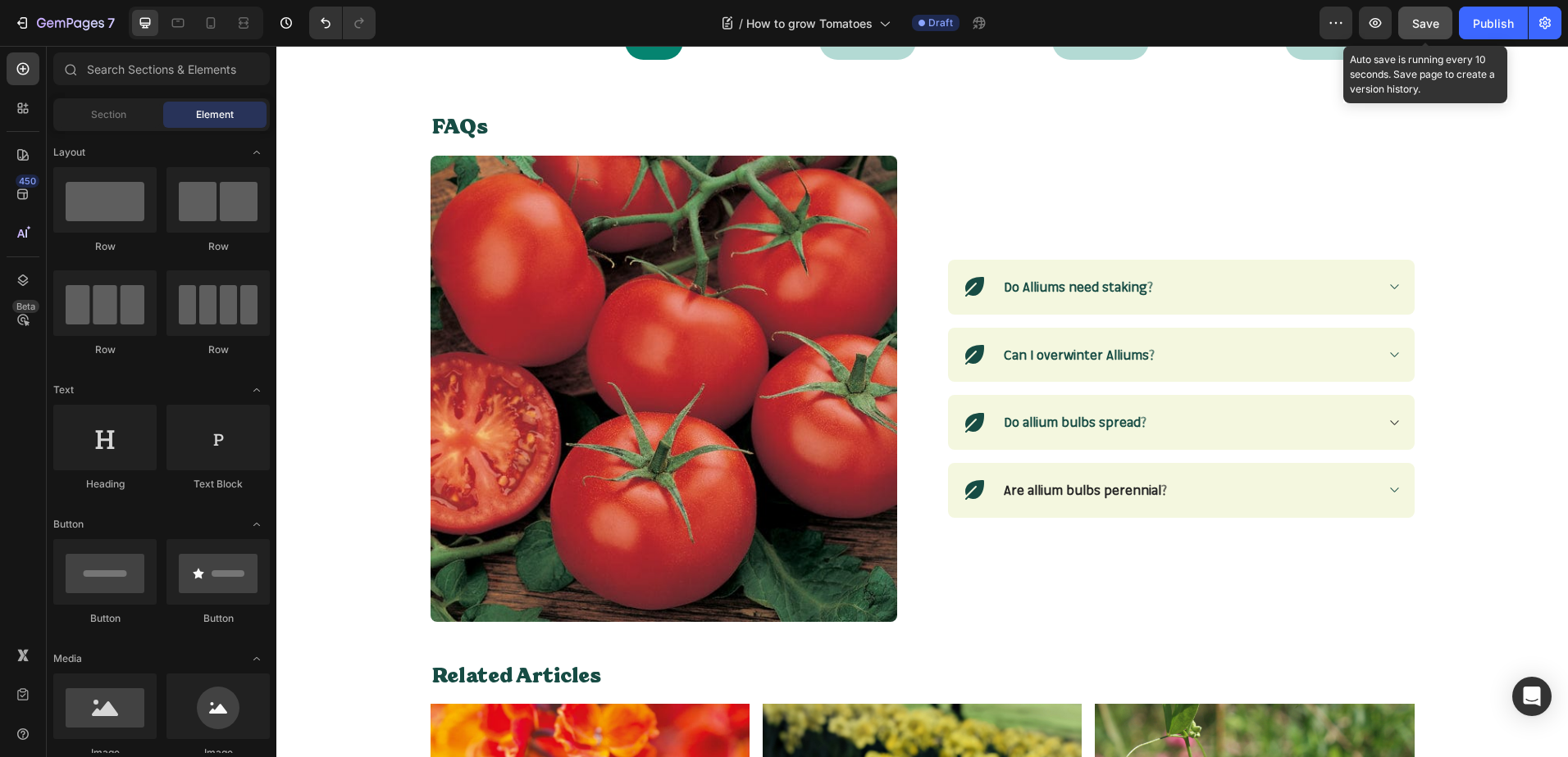
click at [1415, 29] on span "Save" at bounding box center [1424, 23] width 27 height 14
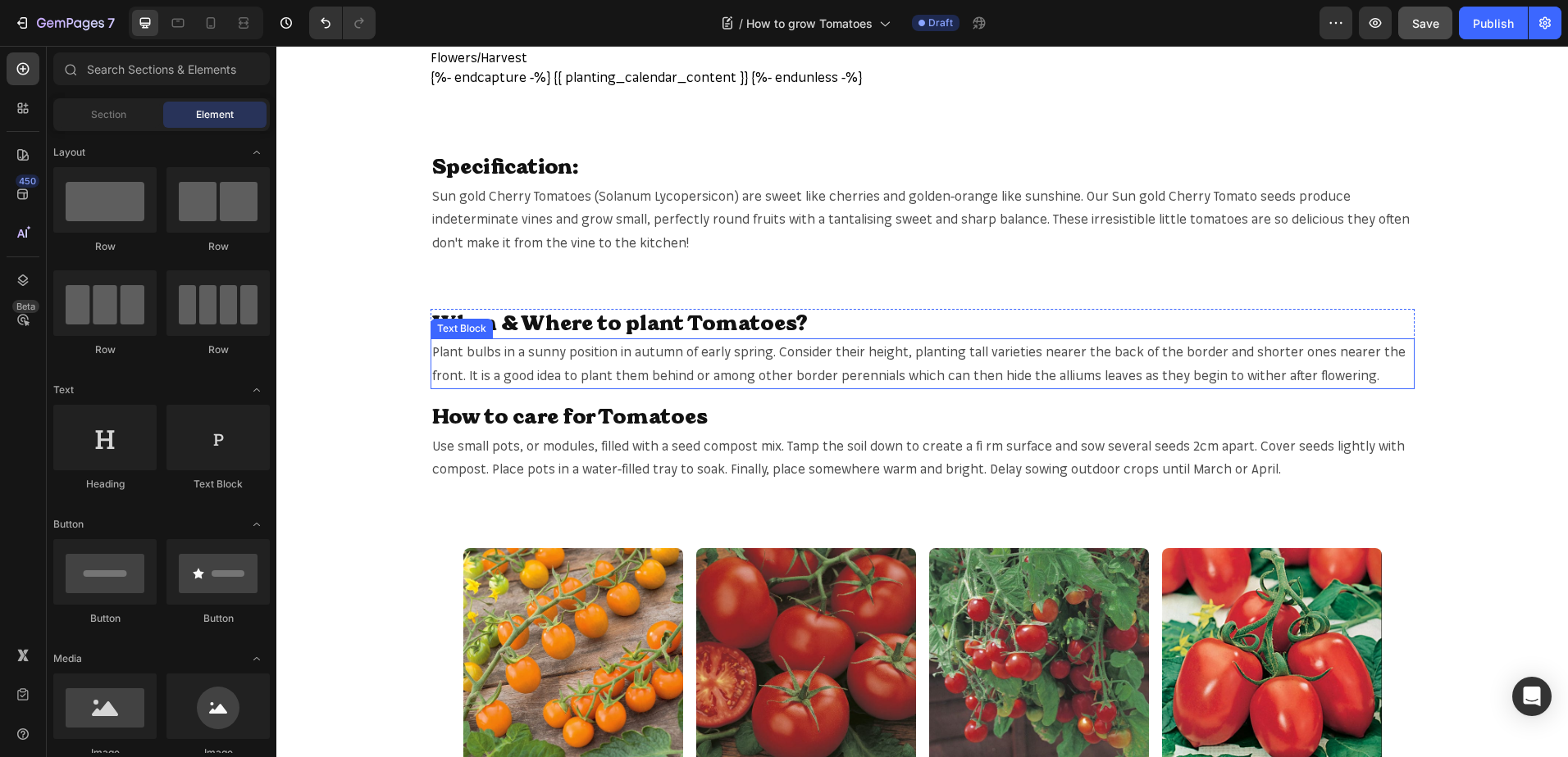
scroll to position [983, 0]
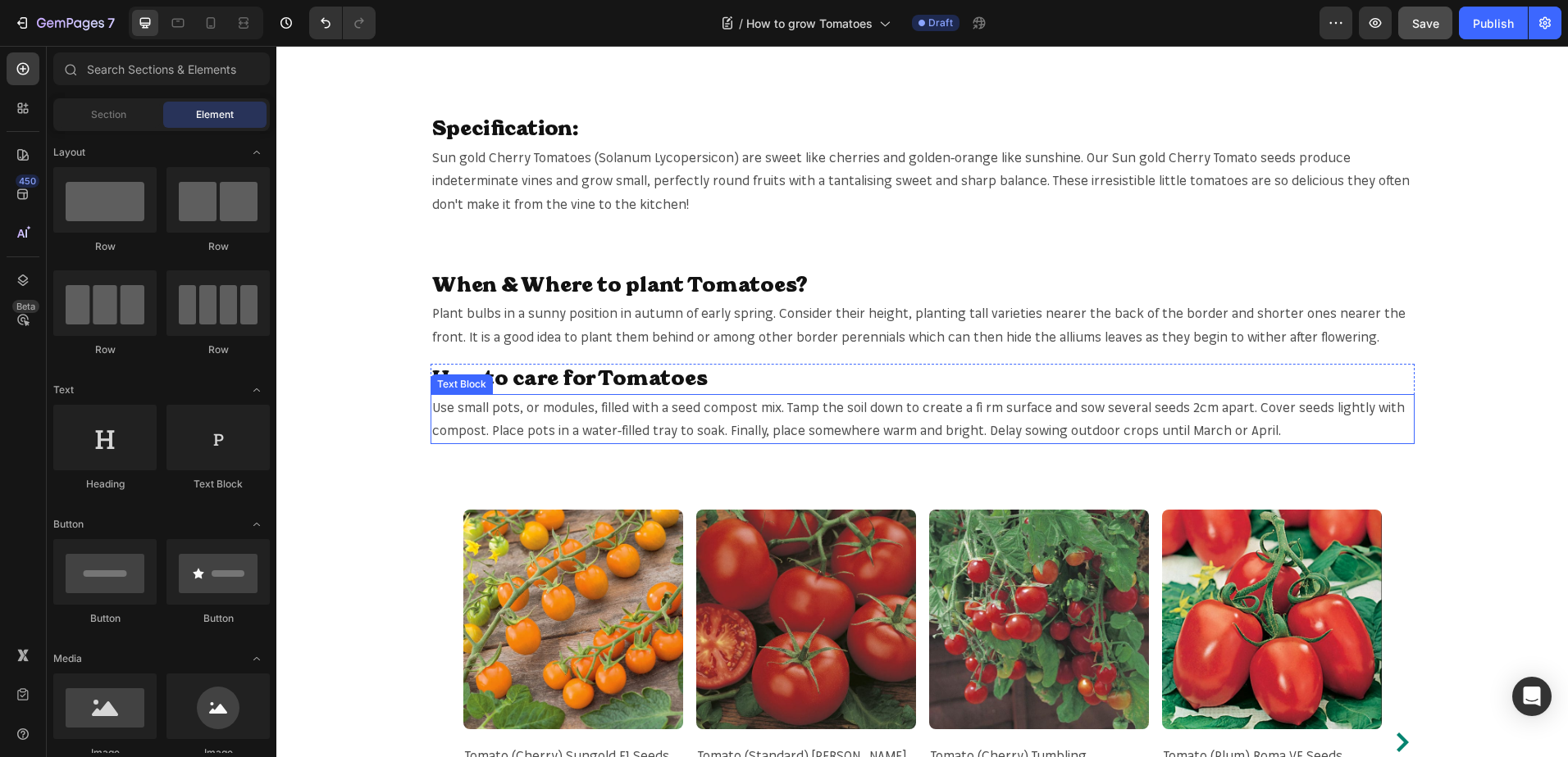
click at [770, 403] on span "Use small pots, or modules, filled with a seed compost mix. Tamp the soil down …" at bounding box center [918, 418] width 972 height 40
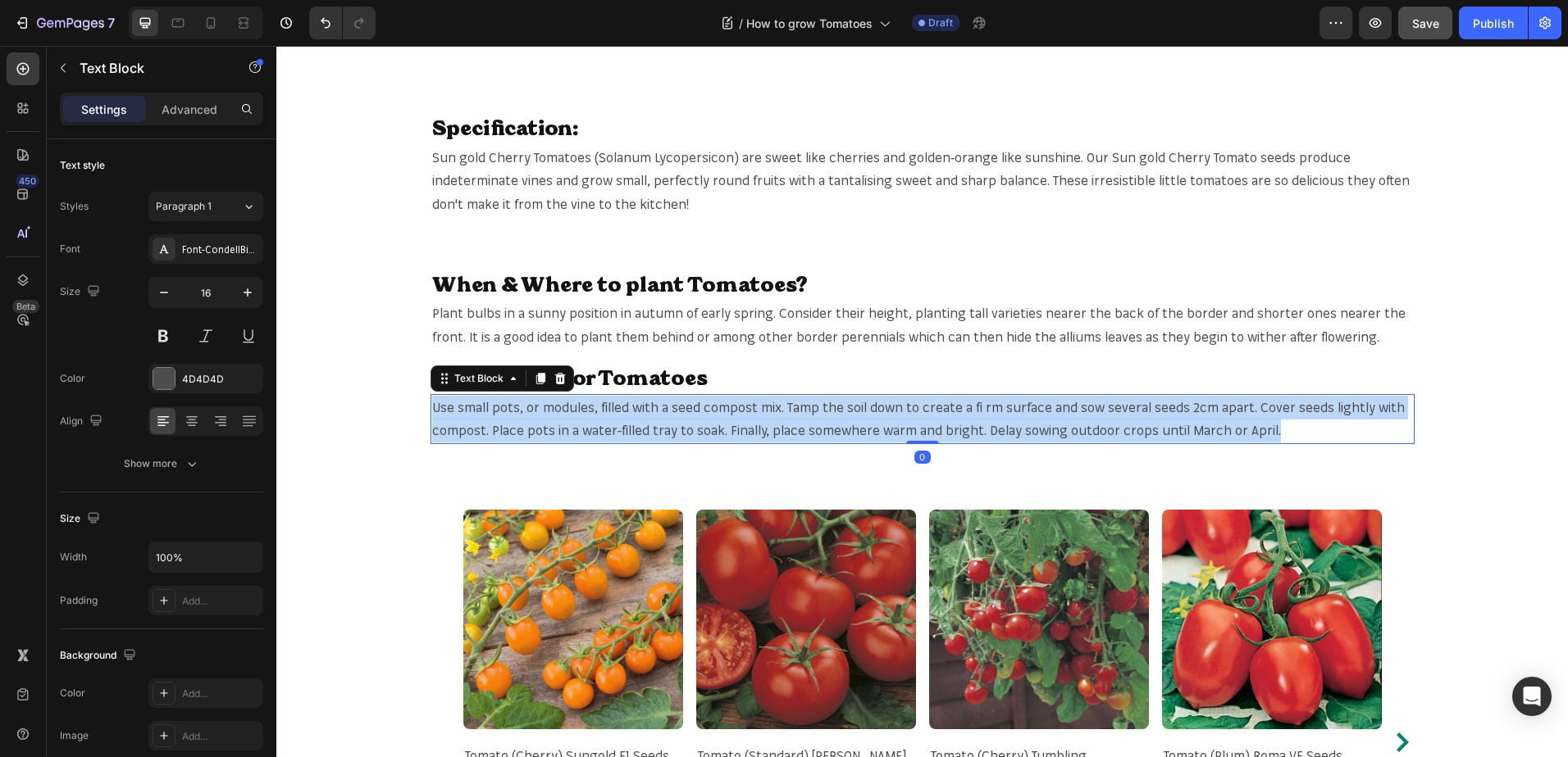
click at [770, 403] on span "Use small pots, or modules, filled with a seed compost mix. Tamp the soil down …" at bounding box center [918, 418] width 972 height 40
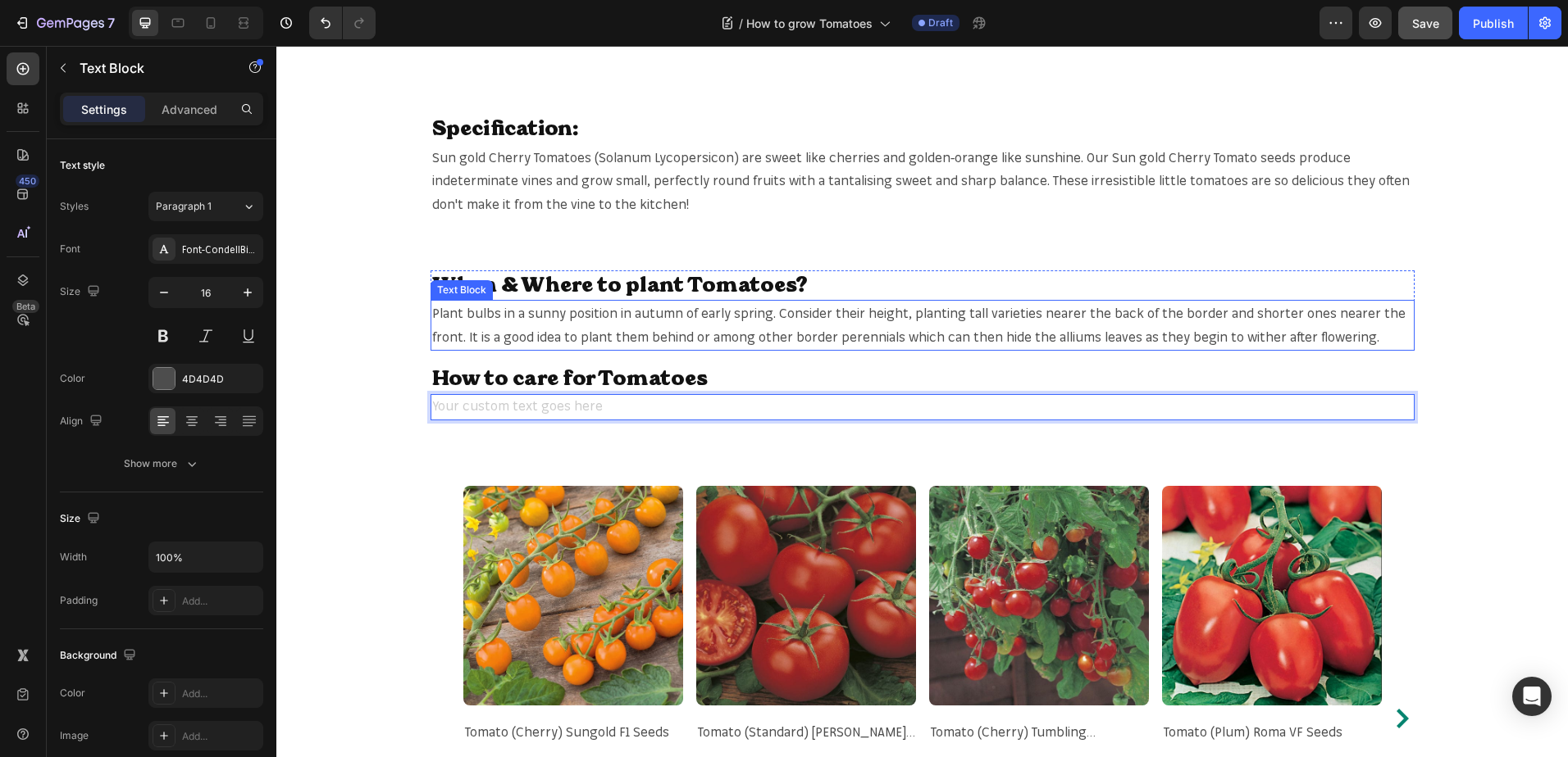
click at [763, 318] on span "Plant bulbs in a sunny position in autumn of early spring. Consider their heigh…" at bounding box center [919, 325] width 973 height 40
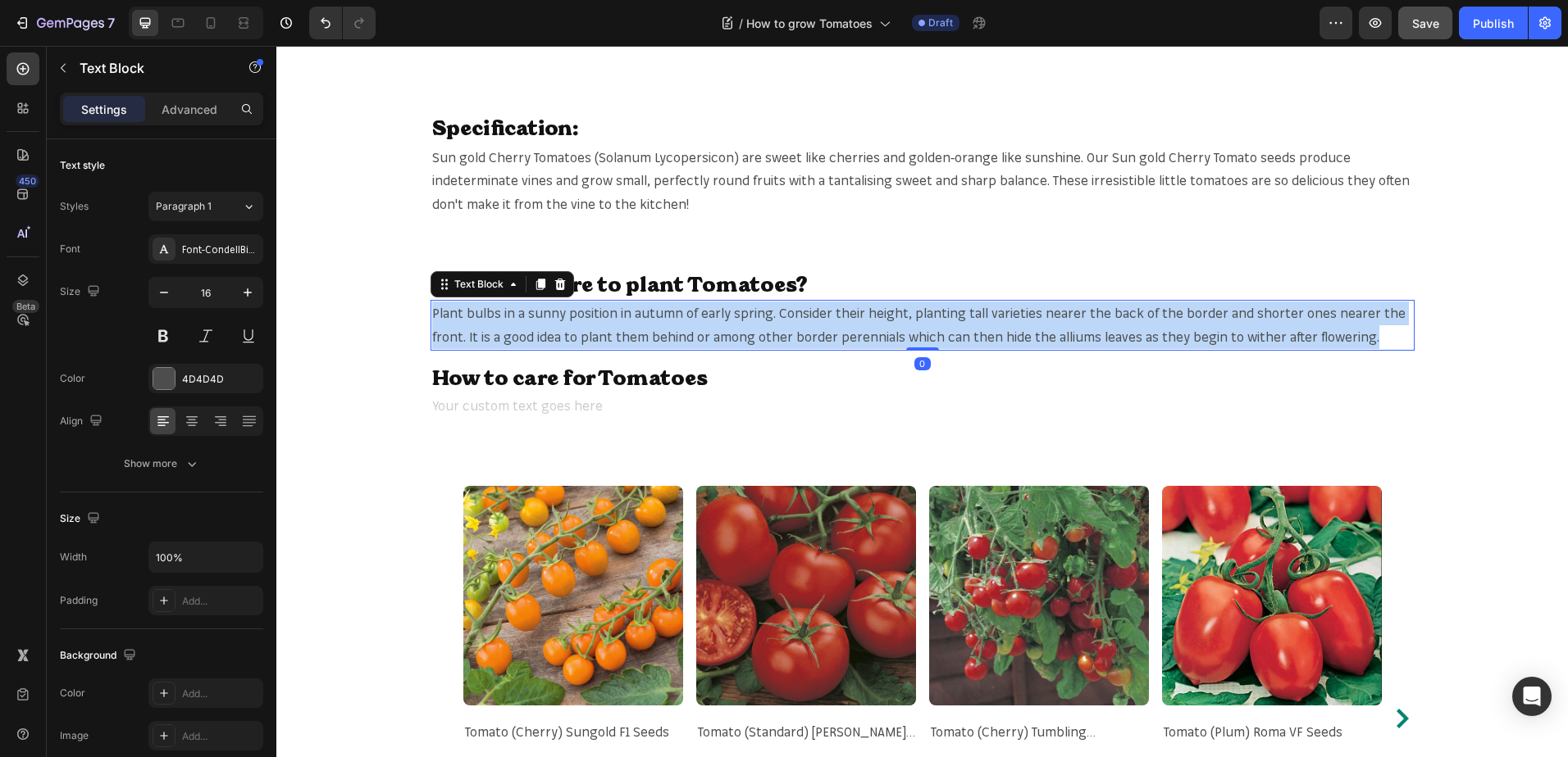
click at [763, 318] on span "Plant bulbs in a sunny position in autumn of early spring. Consider their heigh…" at bounding box center [919, 325] width 973 height 40
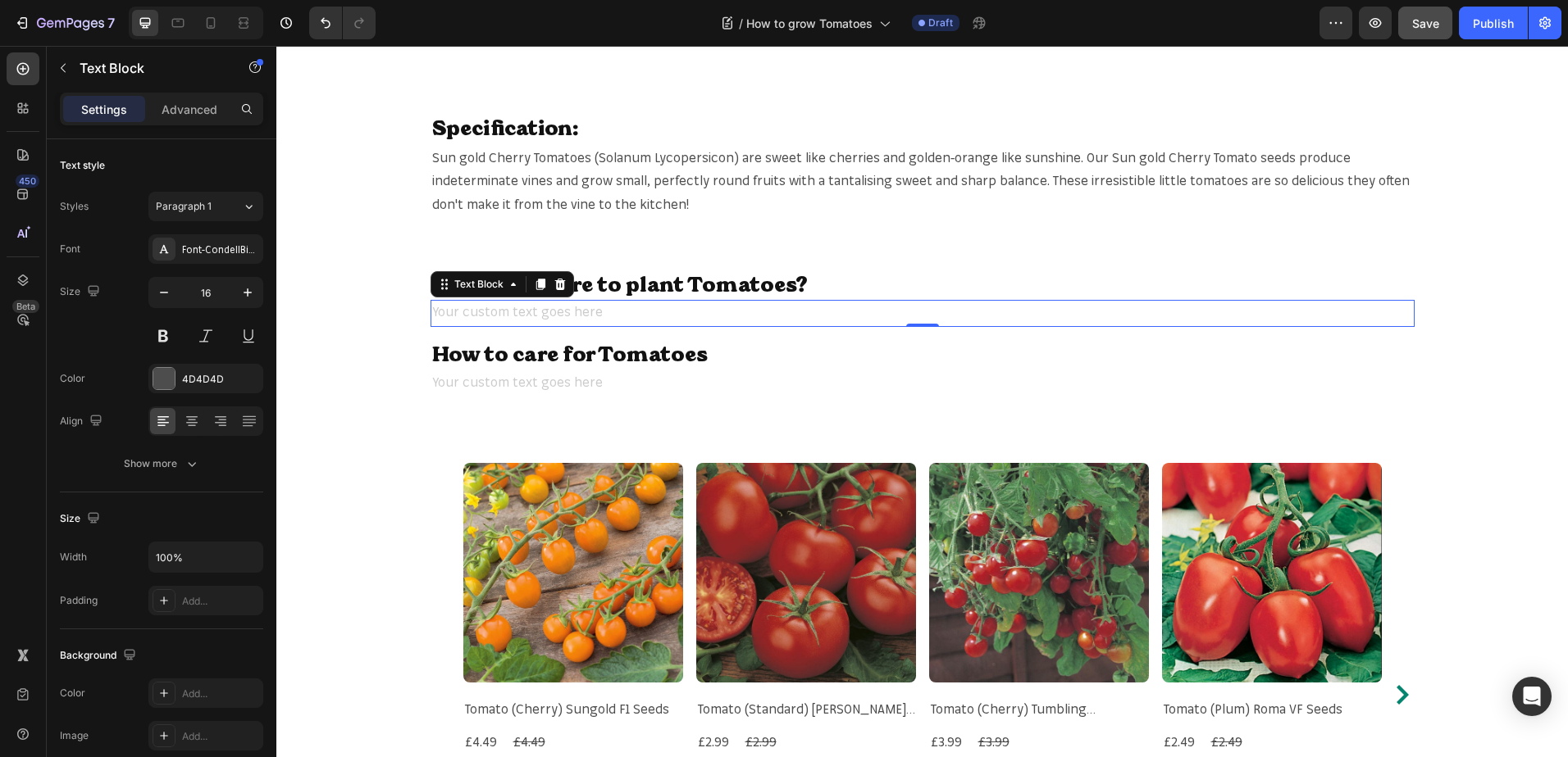
click at [695, 309] on p "Rich Text Editor. Editing area: main" at bounding box center [922, 314] width 981 height 24
click at [695, 309] on div "Rich Text Editor. Editing area: main" at bounding box center [922, 313] width 983 height 27
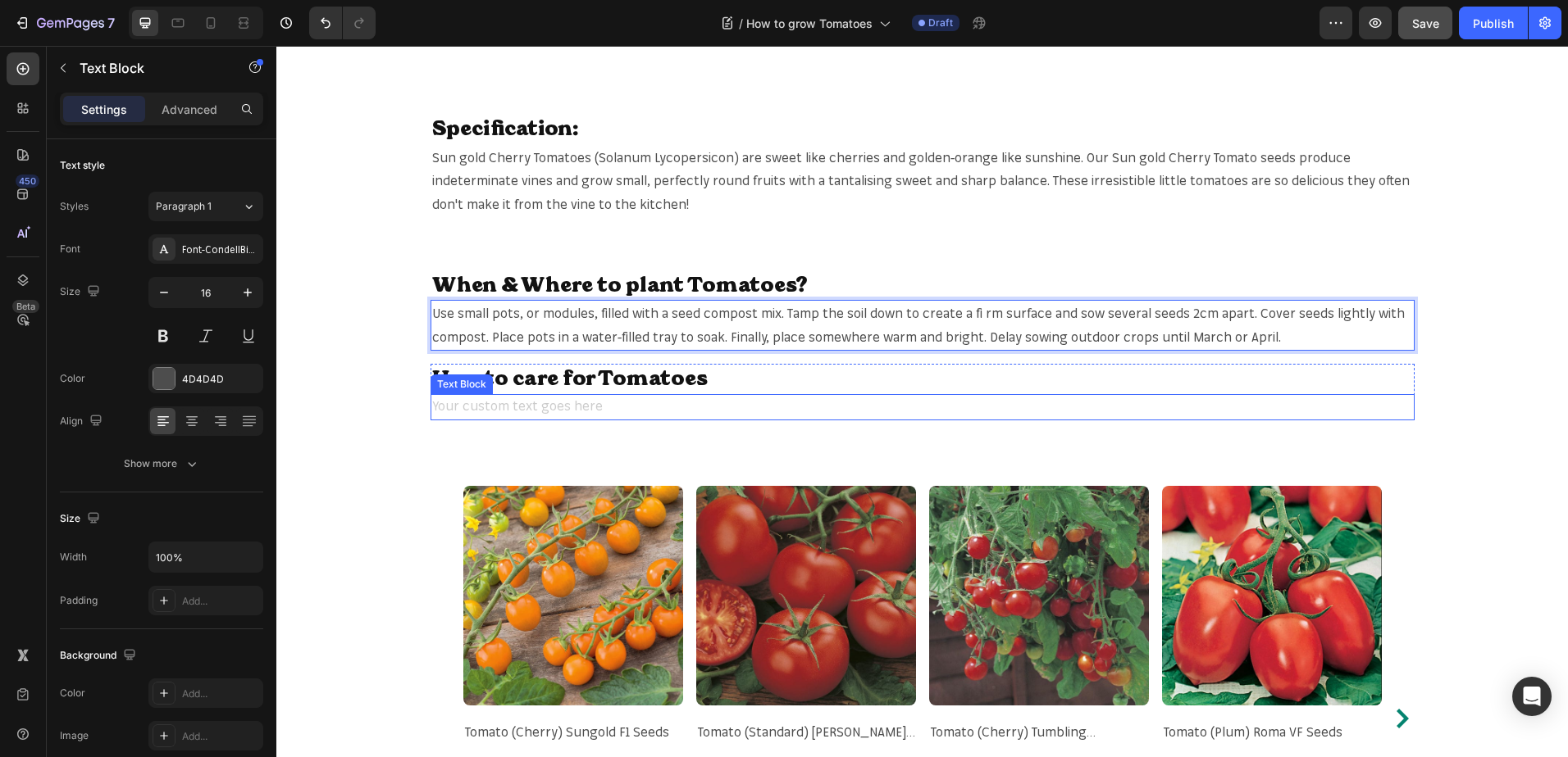
click at [584, 405] on div "Rich Text Editor. Editing area: main" at bounding box center [922, 407] width 983 height 27
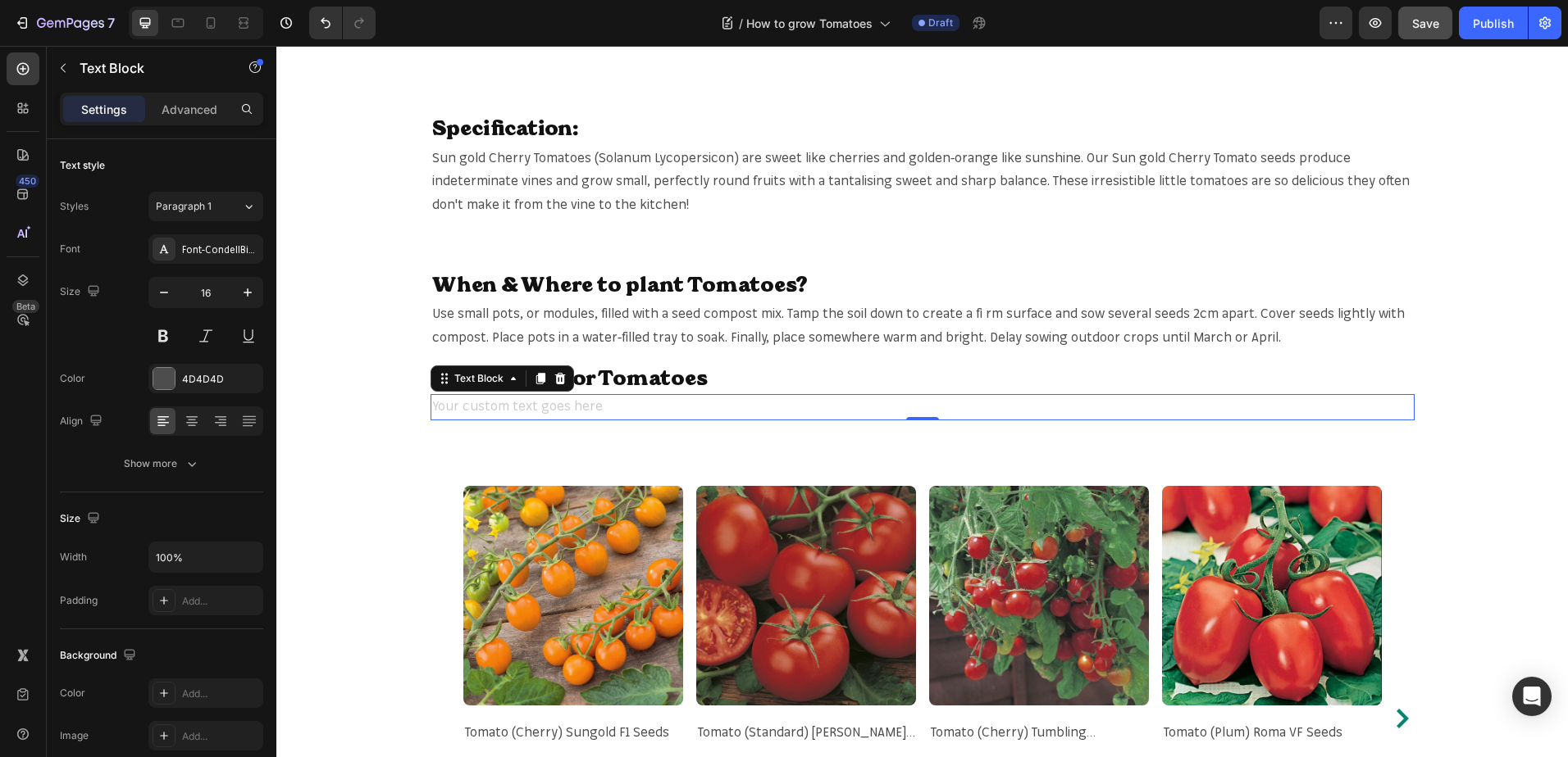
click at [614, 406] on div "Rich Text Editor. Editing area: main" at bounding box center [922, 407] width 983 height 27
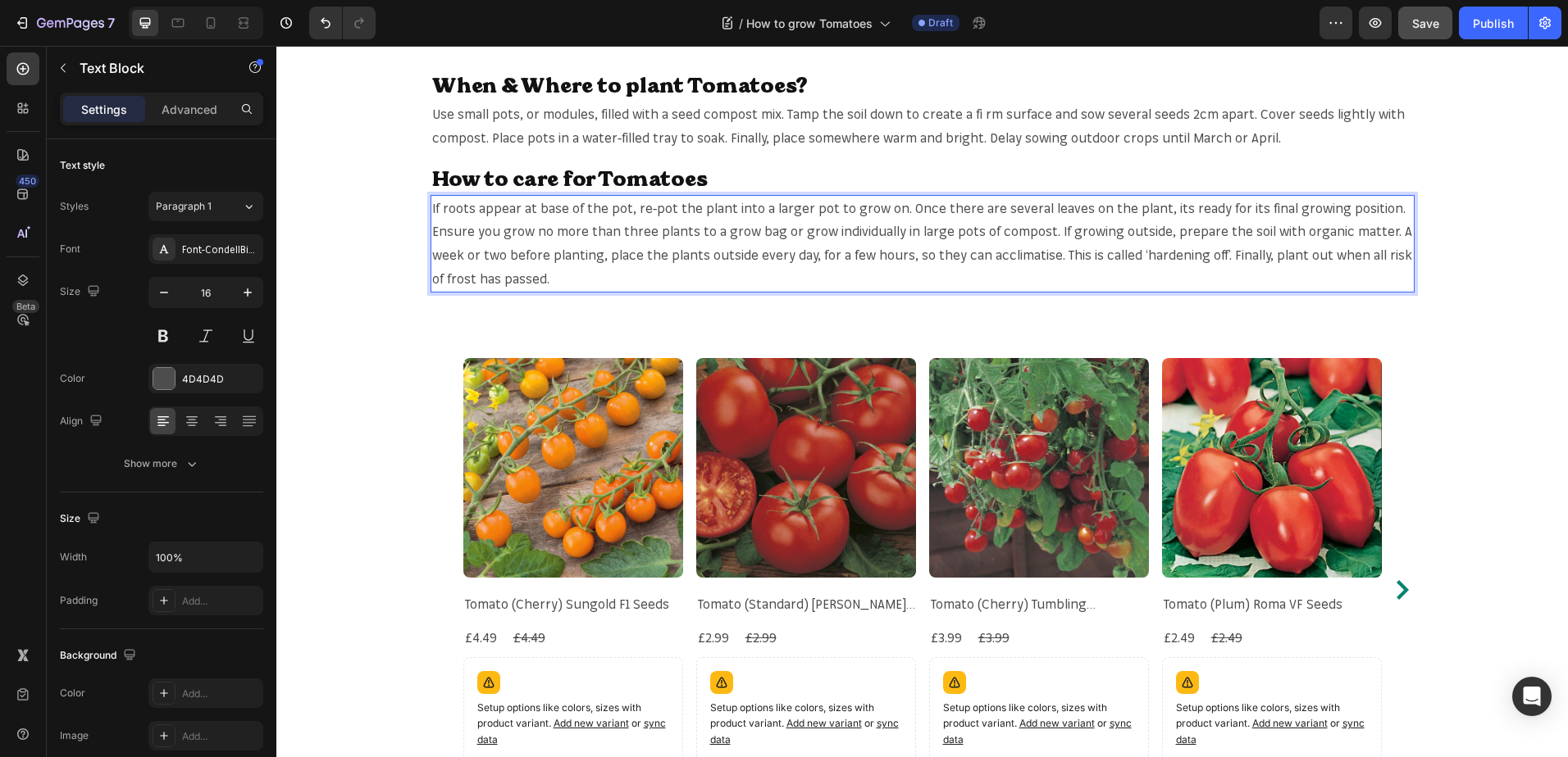
scroll to position [1311, 0]
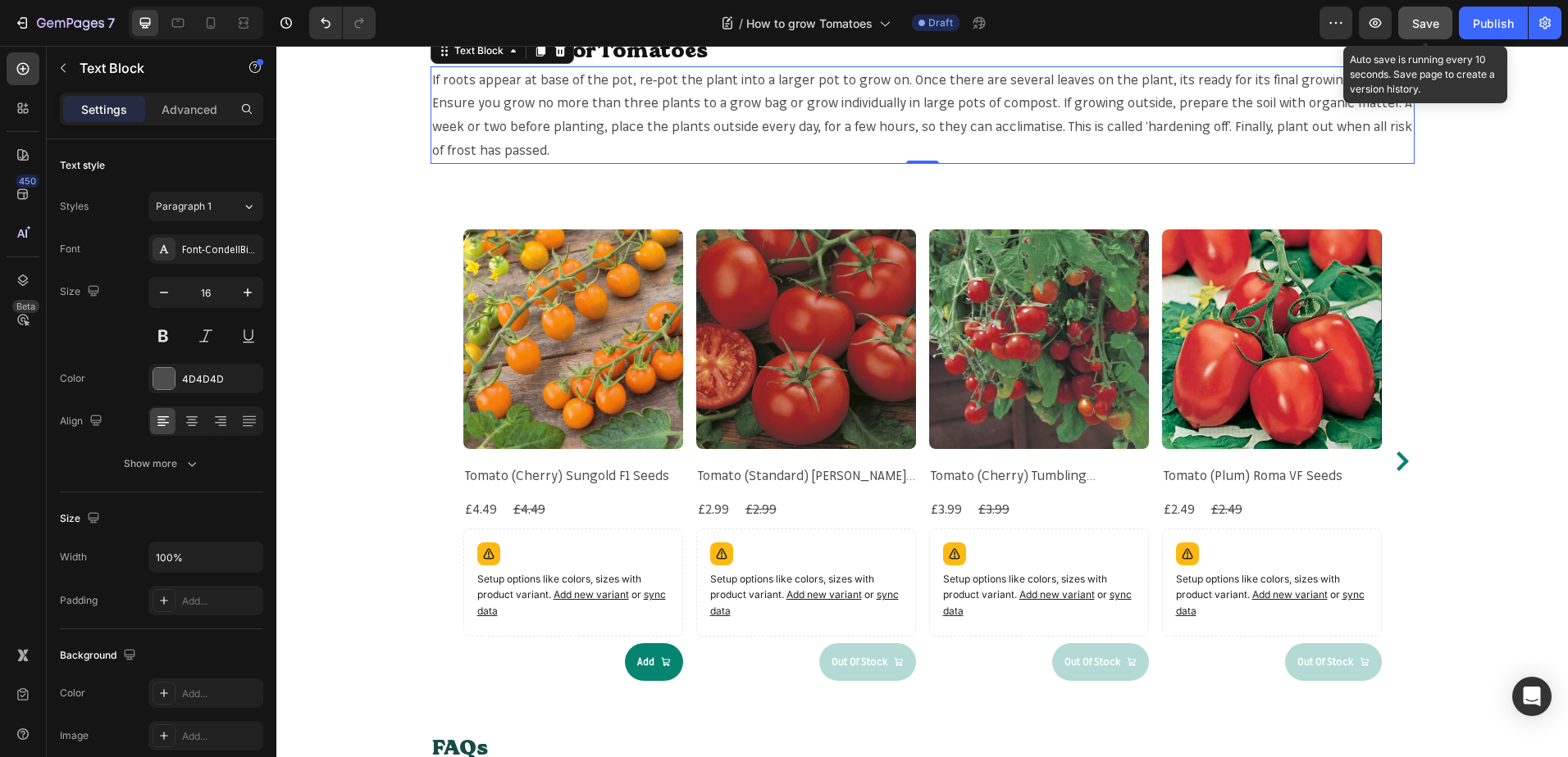
click at [1431, 10] on button "Save" at bounding box center [1424, 23] width 54 height 33
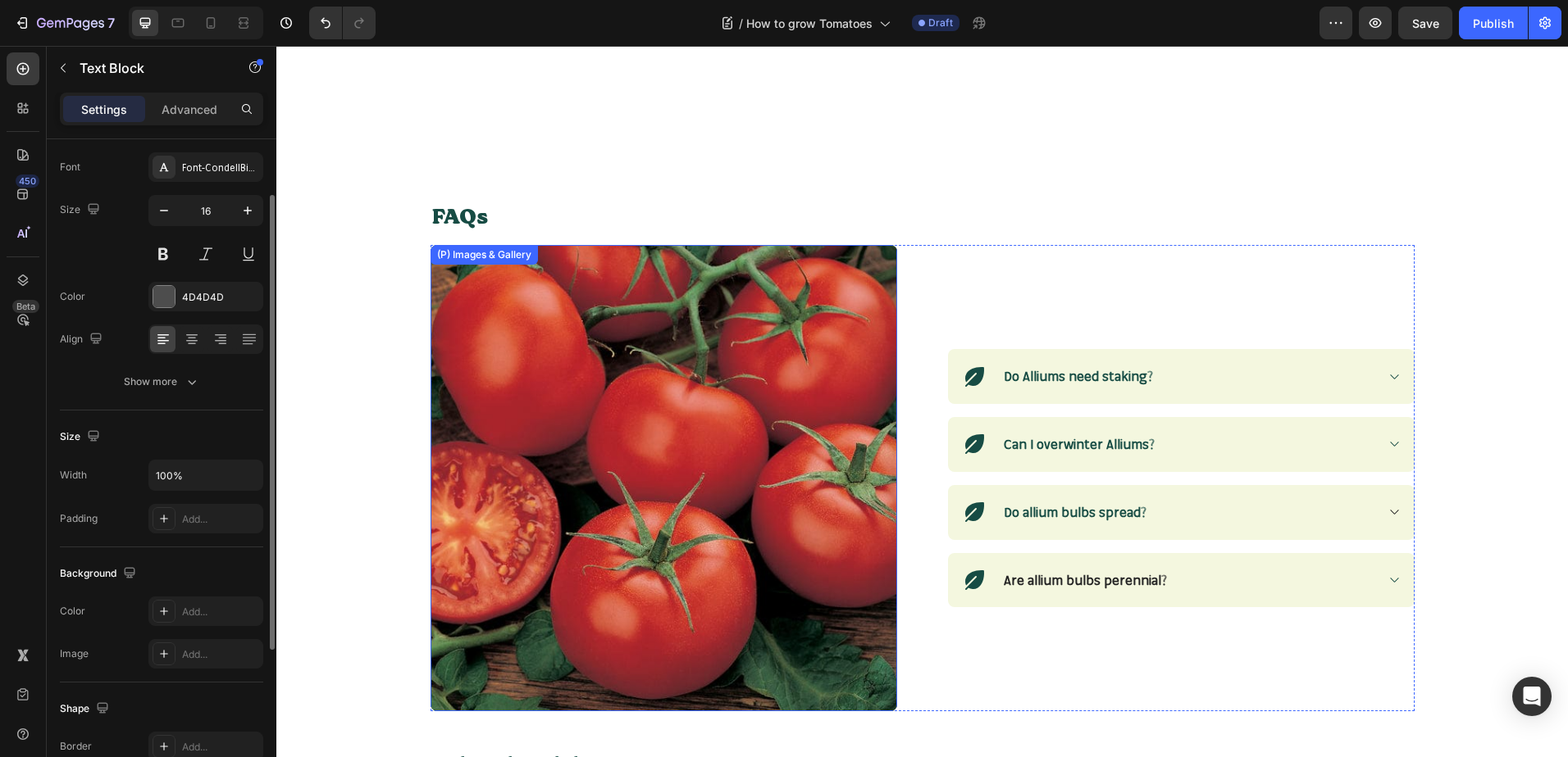
scroll to position [1967, 0]
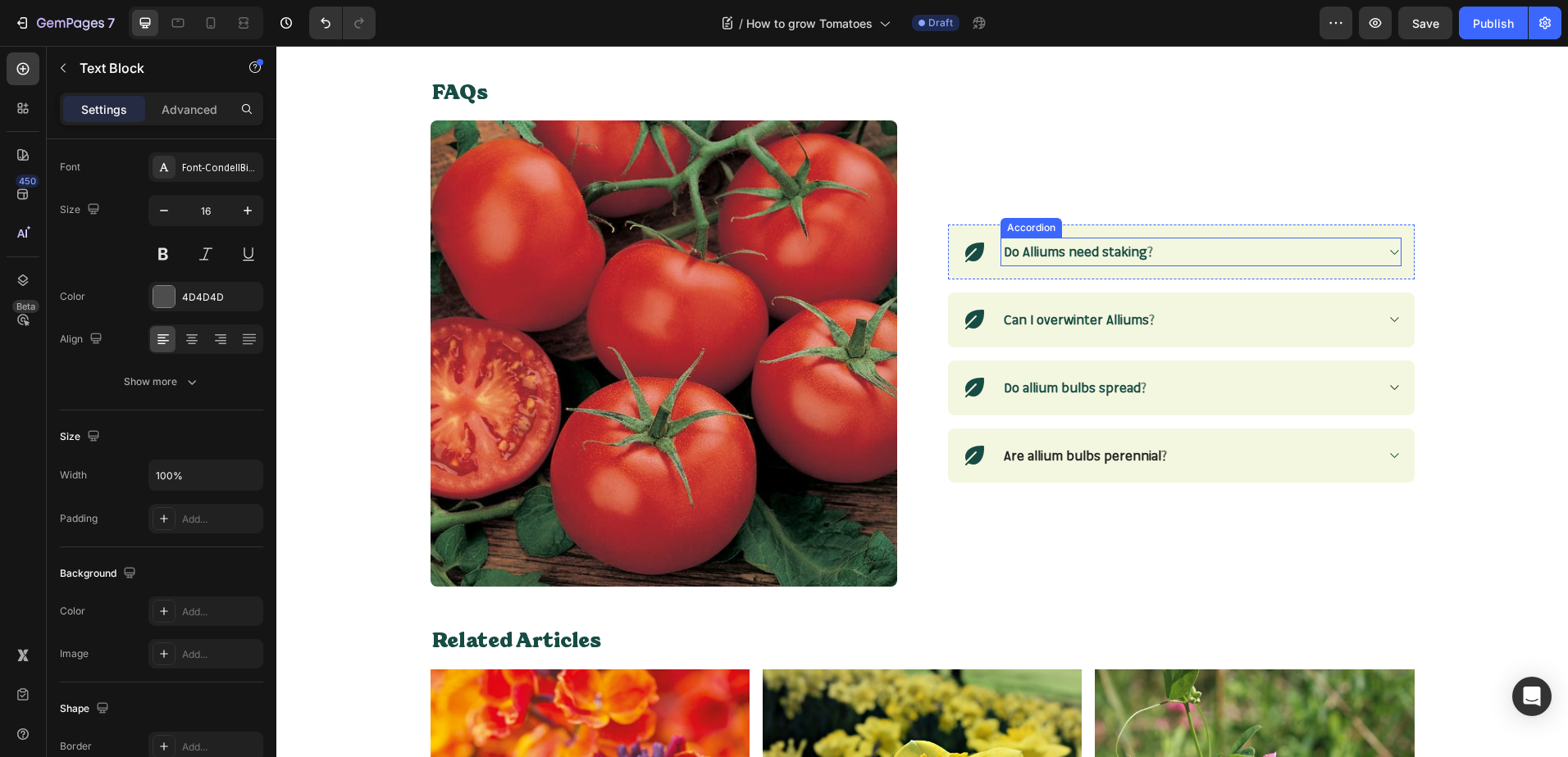
click at [1030, 247] on strong "Do Alliums need staking?" at bounding box center [1078, 251] width 150 height 16
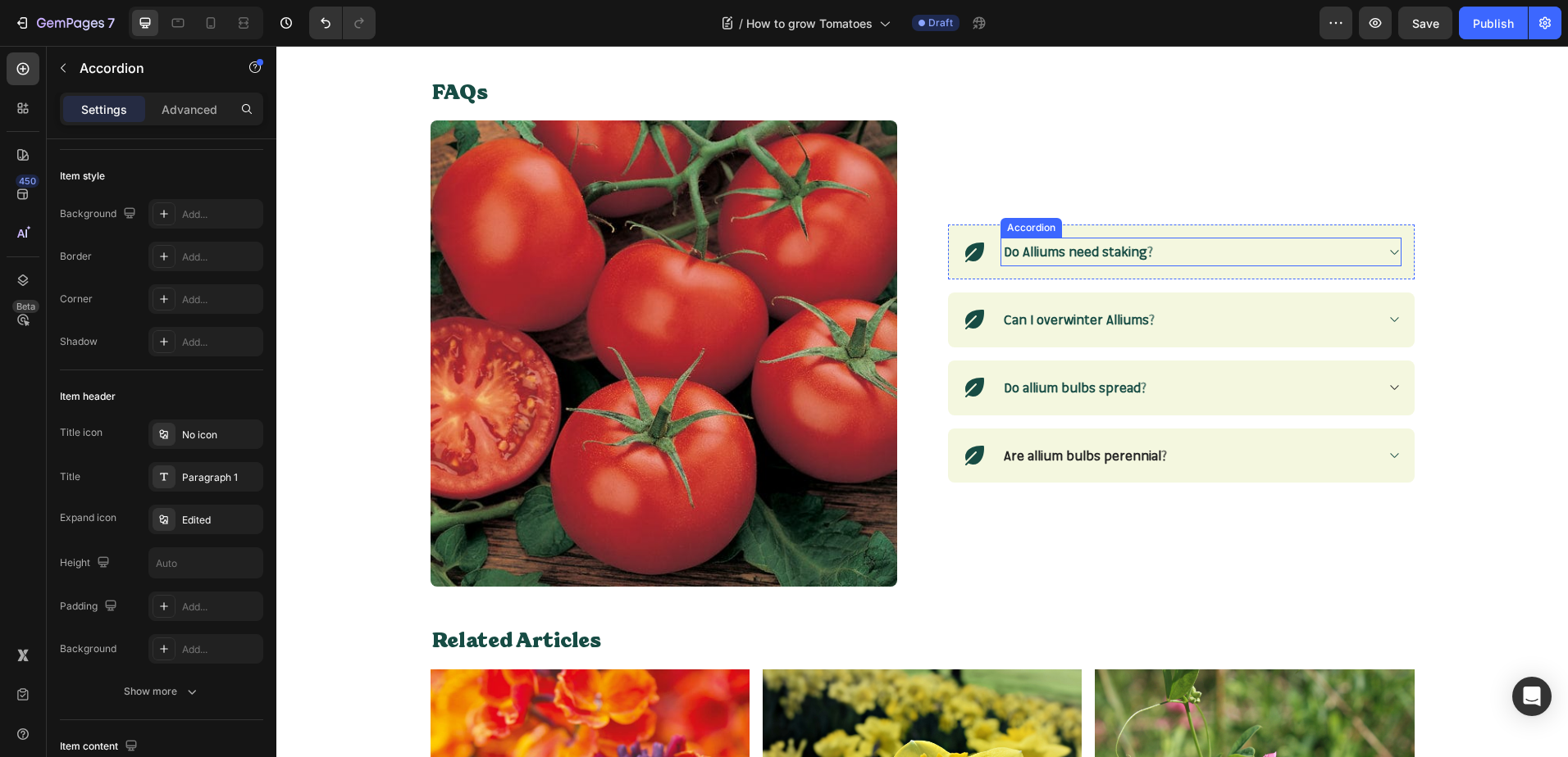
click at [1030, 247] on strong "Do Alliums need staking?" at bounding box center [1078, 251] width 150 height 16
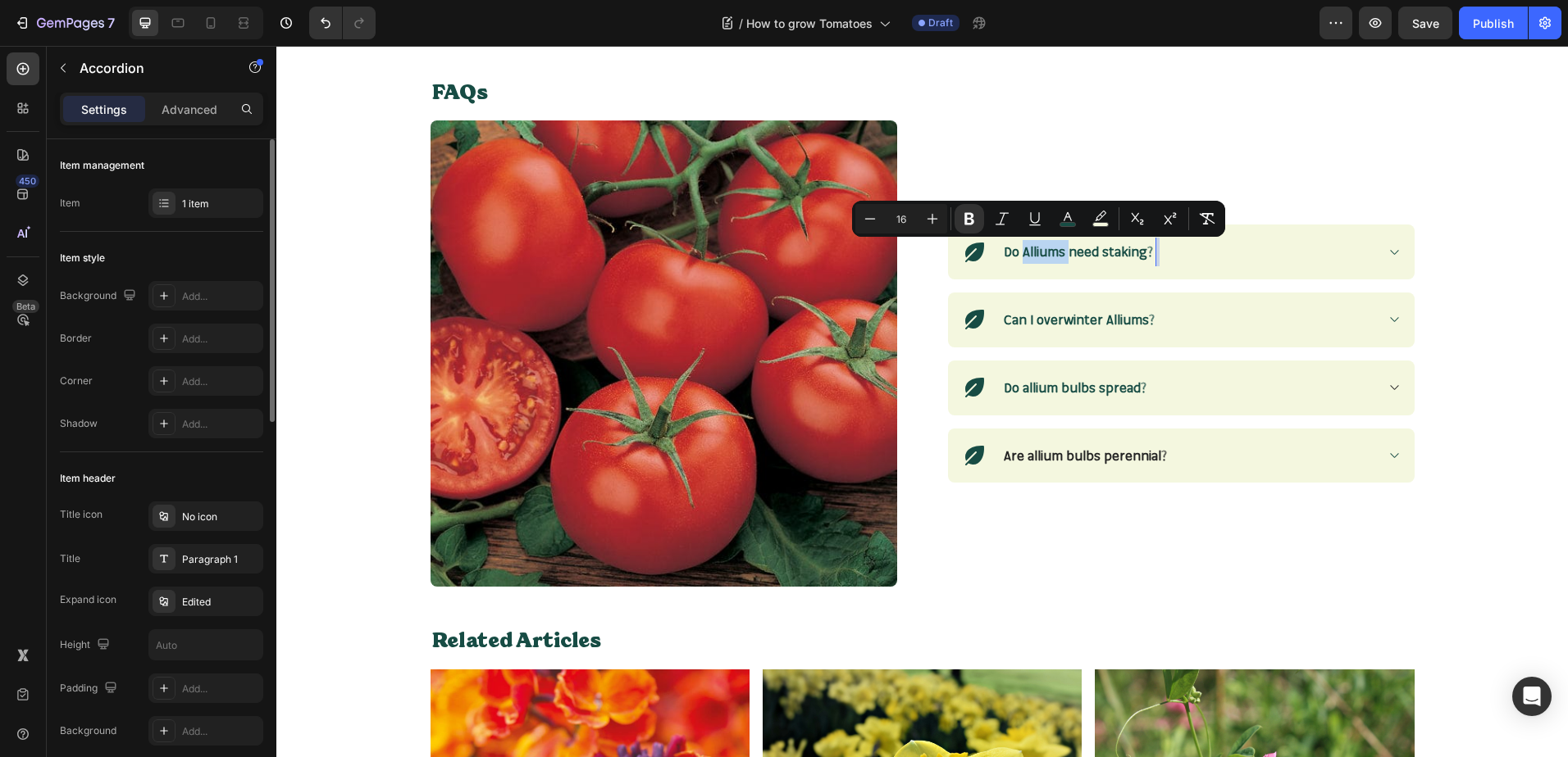
click at [1030, 247] on strong "Do Alliums need staking?" at bounding box center [1078, 251] width 150 height 16
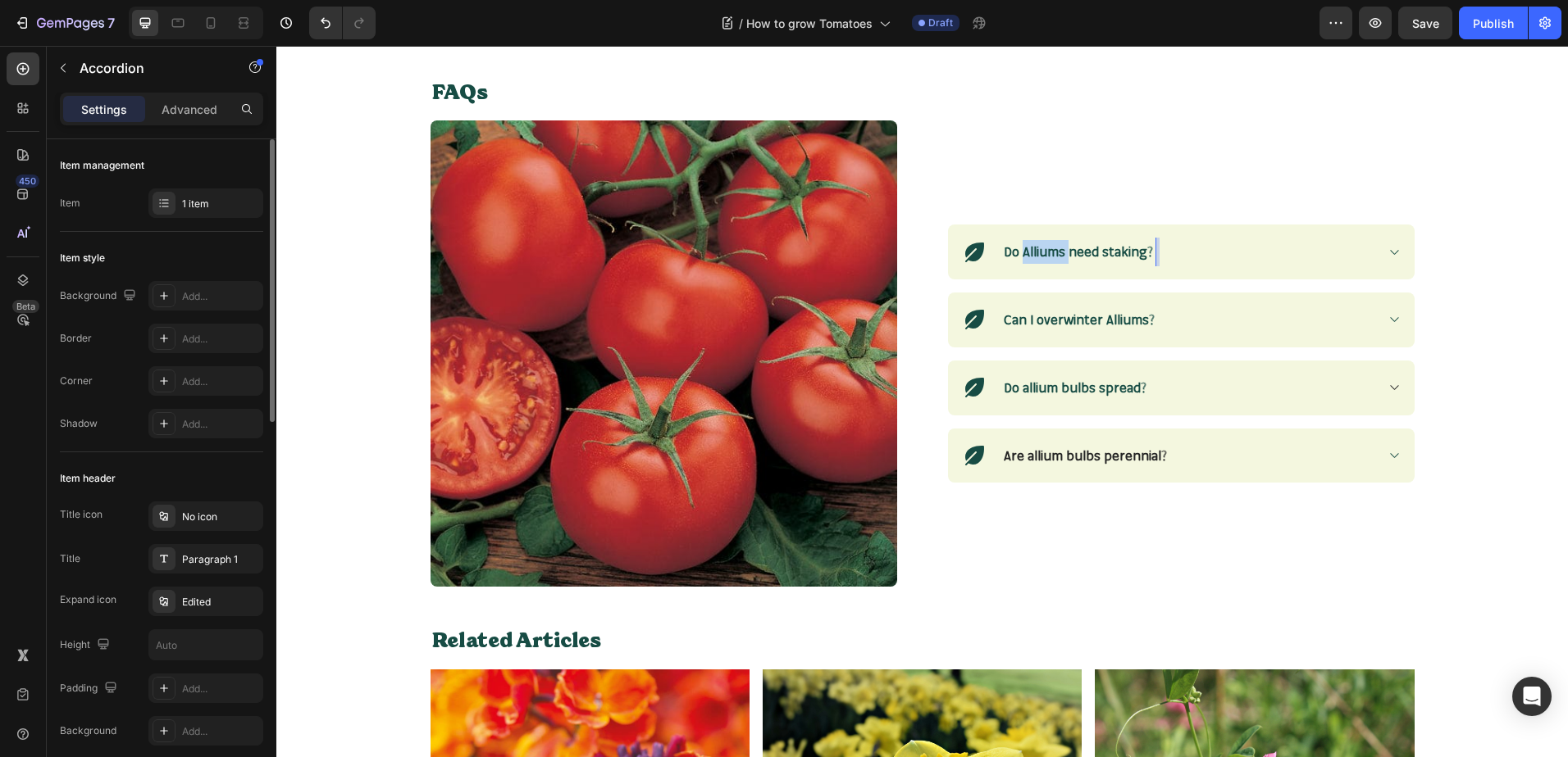
click at [1030, 247] on strong "Do Alliums need staking?" at bounding box center [1078, 251] width 150 height 16
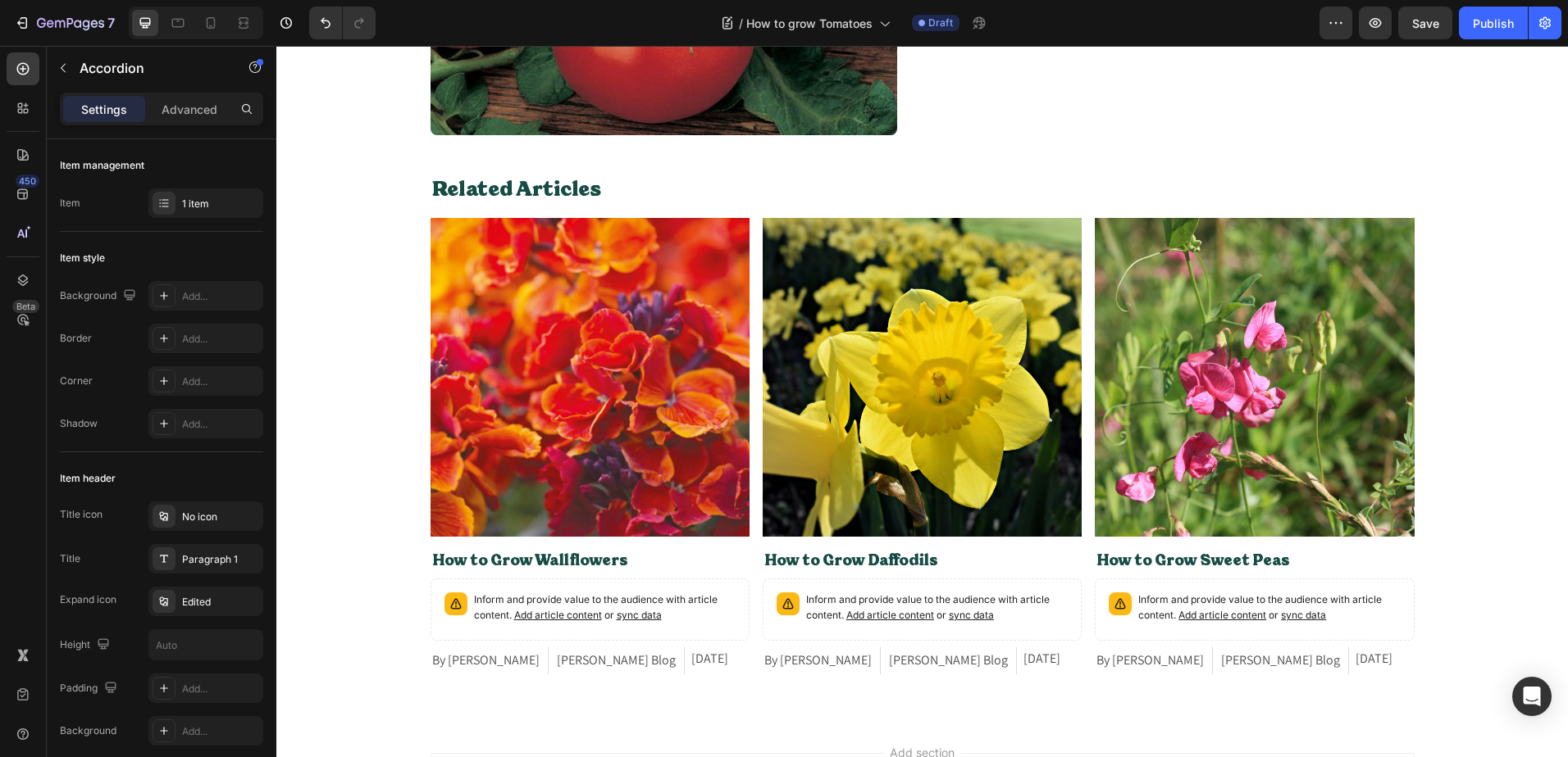
scroll to position [1503, 0]
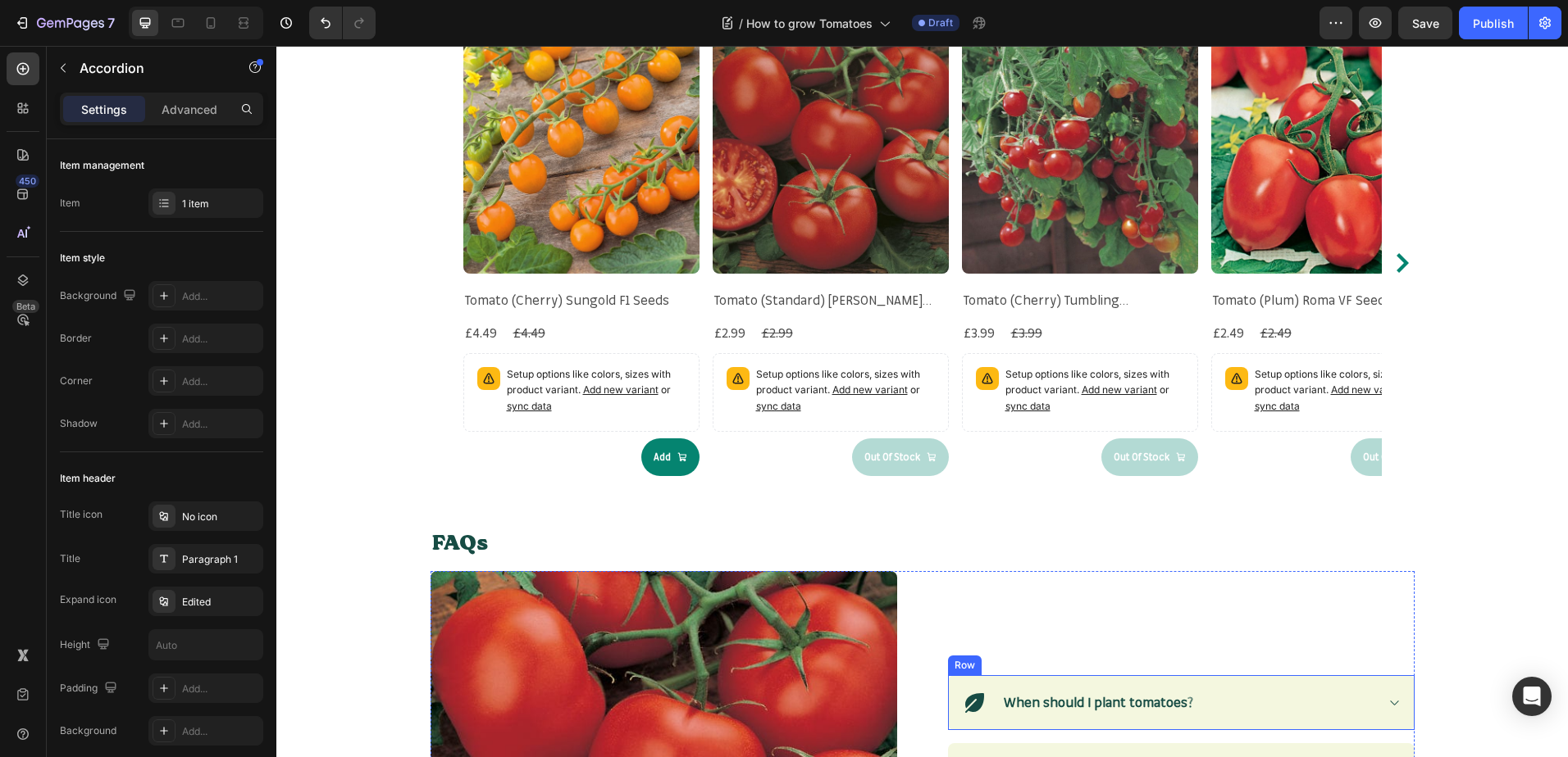
click at [1389, 697] on icon at bounding box center [1393, 703] width 12 height 13
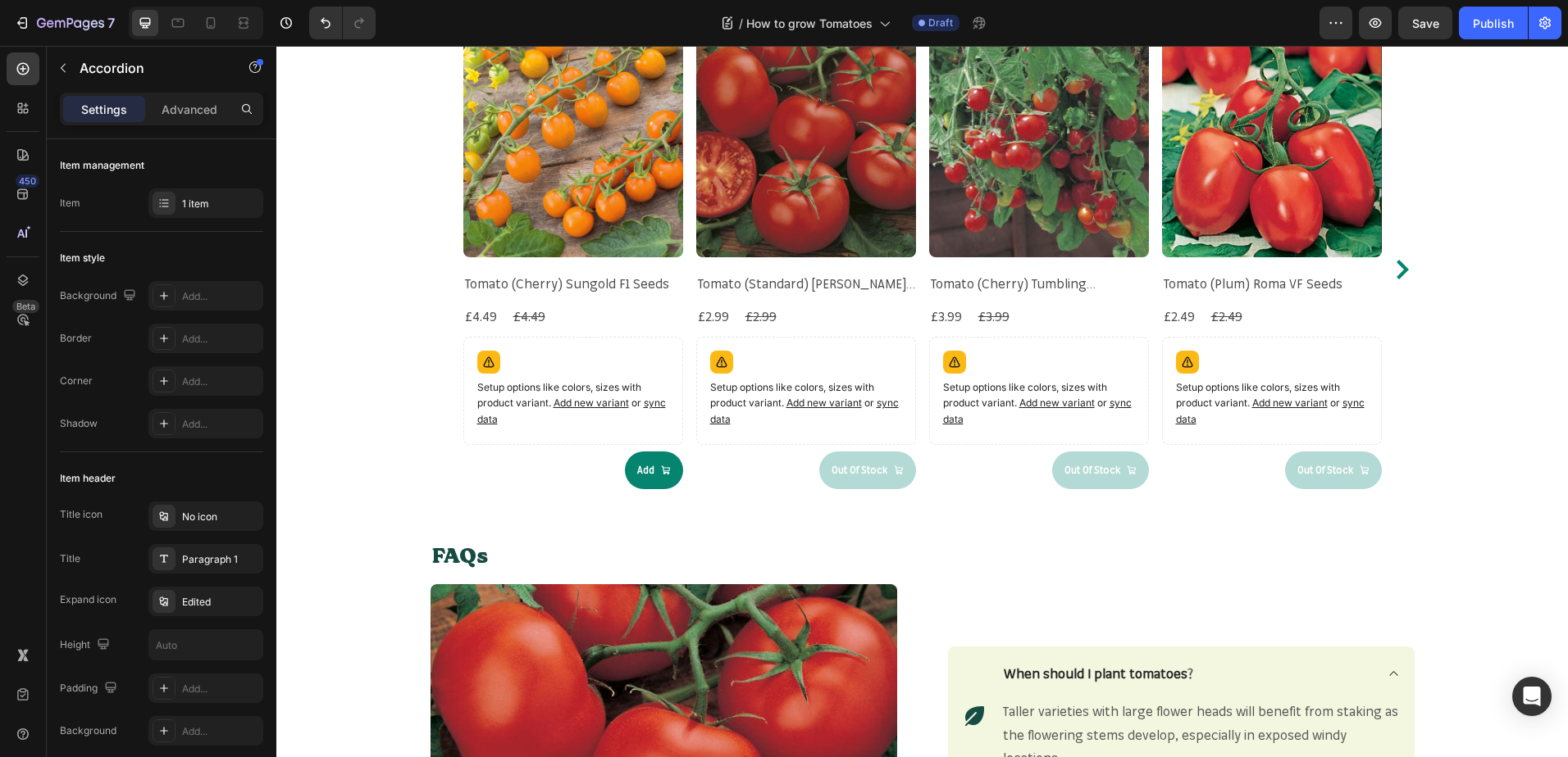
scroll to position [1955, 0]
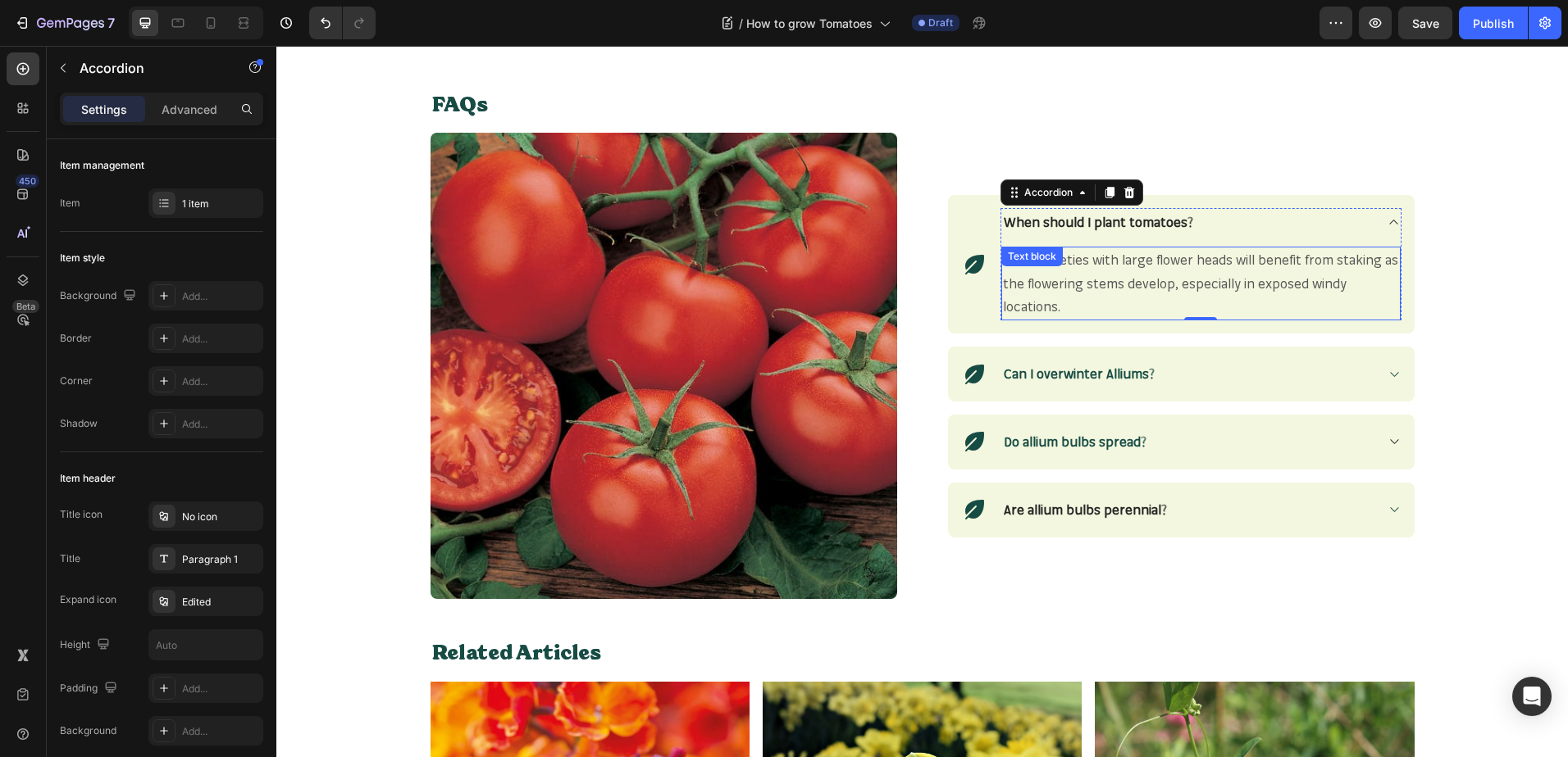
drag, startPoint x: 1063, startPoint y: 302, endPoint x: 1057, endPoint y: 310, distance: 10.0
click at [1063, 302] on p "Taller varieties with large flower heads will benefit from staking as the flowe…" at bounding box center [1200, 284] width 396 height 70
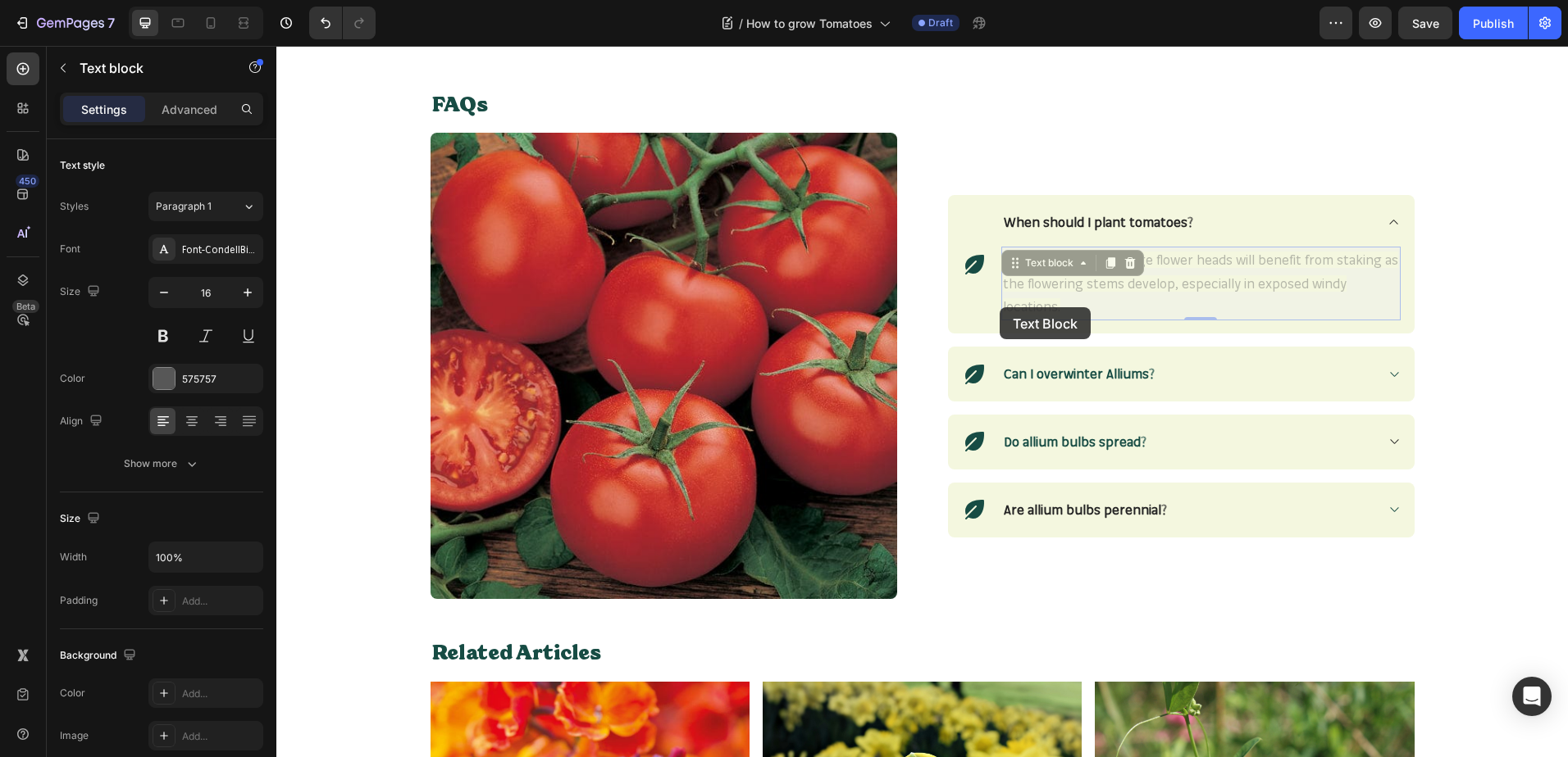
scroll to position [1913, 0]
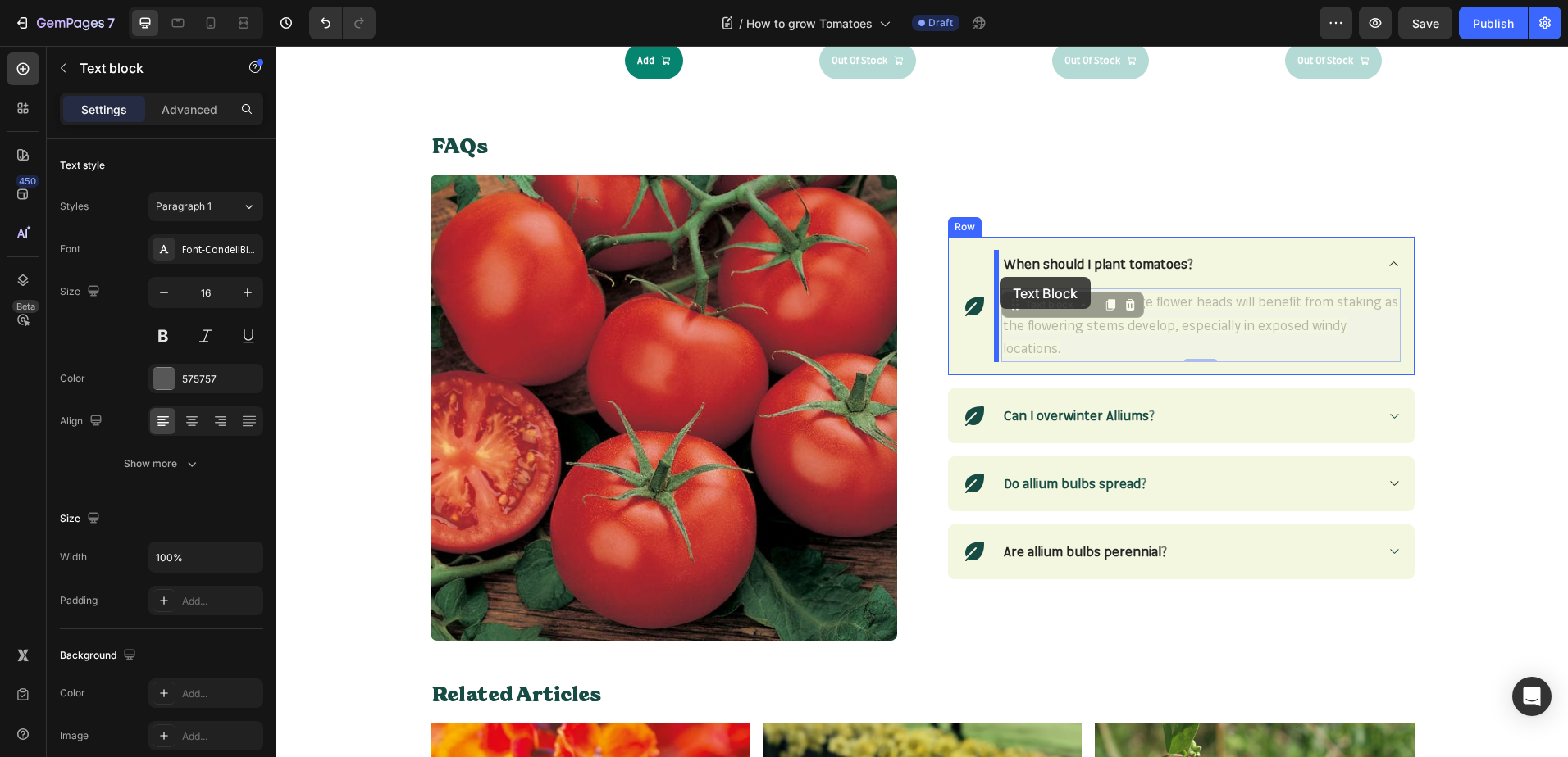
drag, startPoint x: 1055, startPoint y: 313, endPoint x: 1000, endPoint y: 278, distance: 65.2
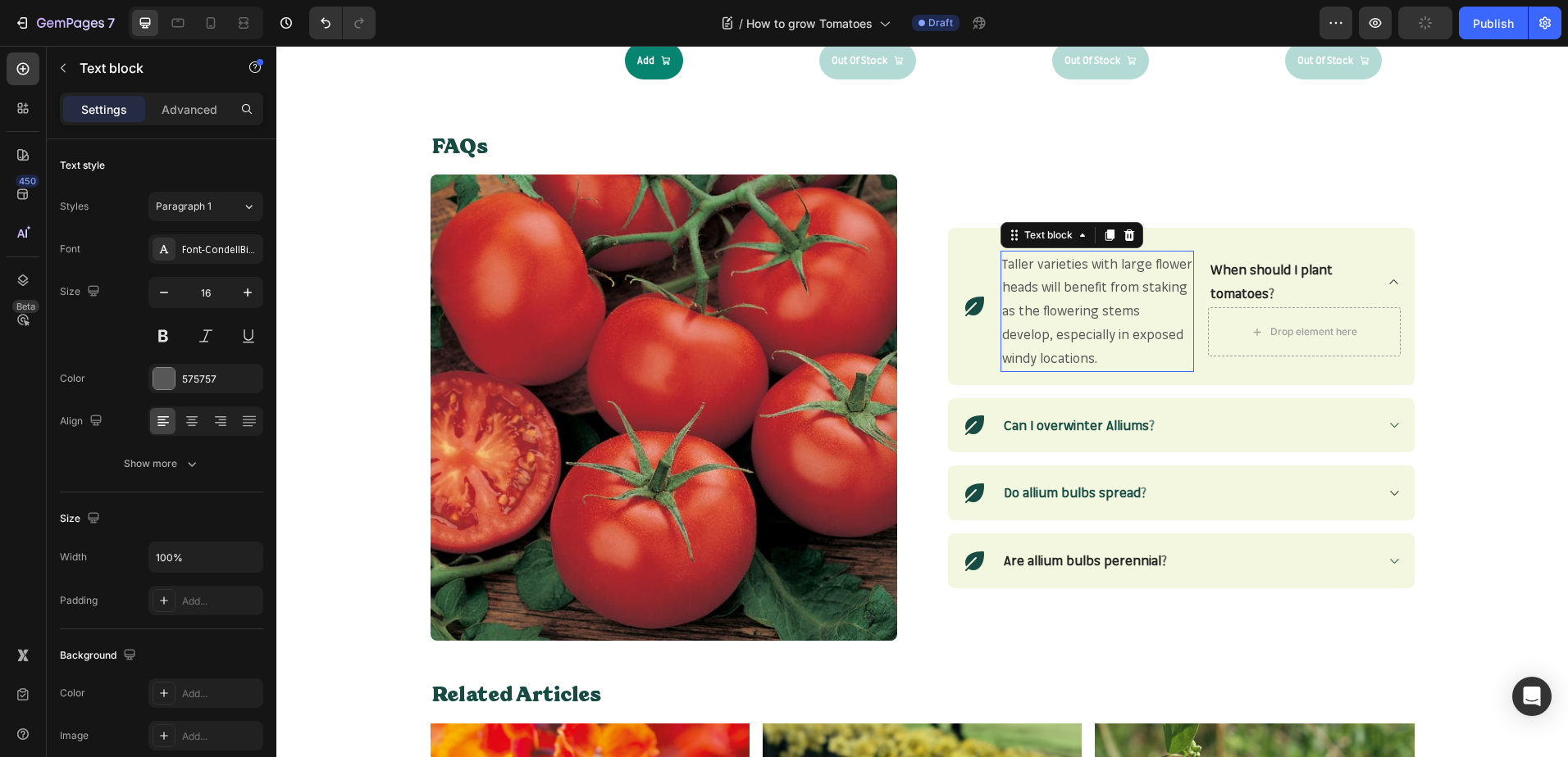
click at [1053, 349] on p "Taller varieties with large flower heads will benefit from staking as the flowe…" at bounding box center [1097, 311] width 191 height 118
click at [1413, 299] on section "FAQs Heading Row (P) Images & Gallery Icon Taller varieties with large flower h…" at bounding box center [922, 387] width 1010 height 510
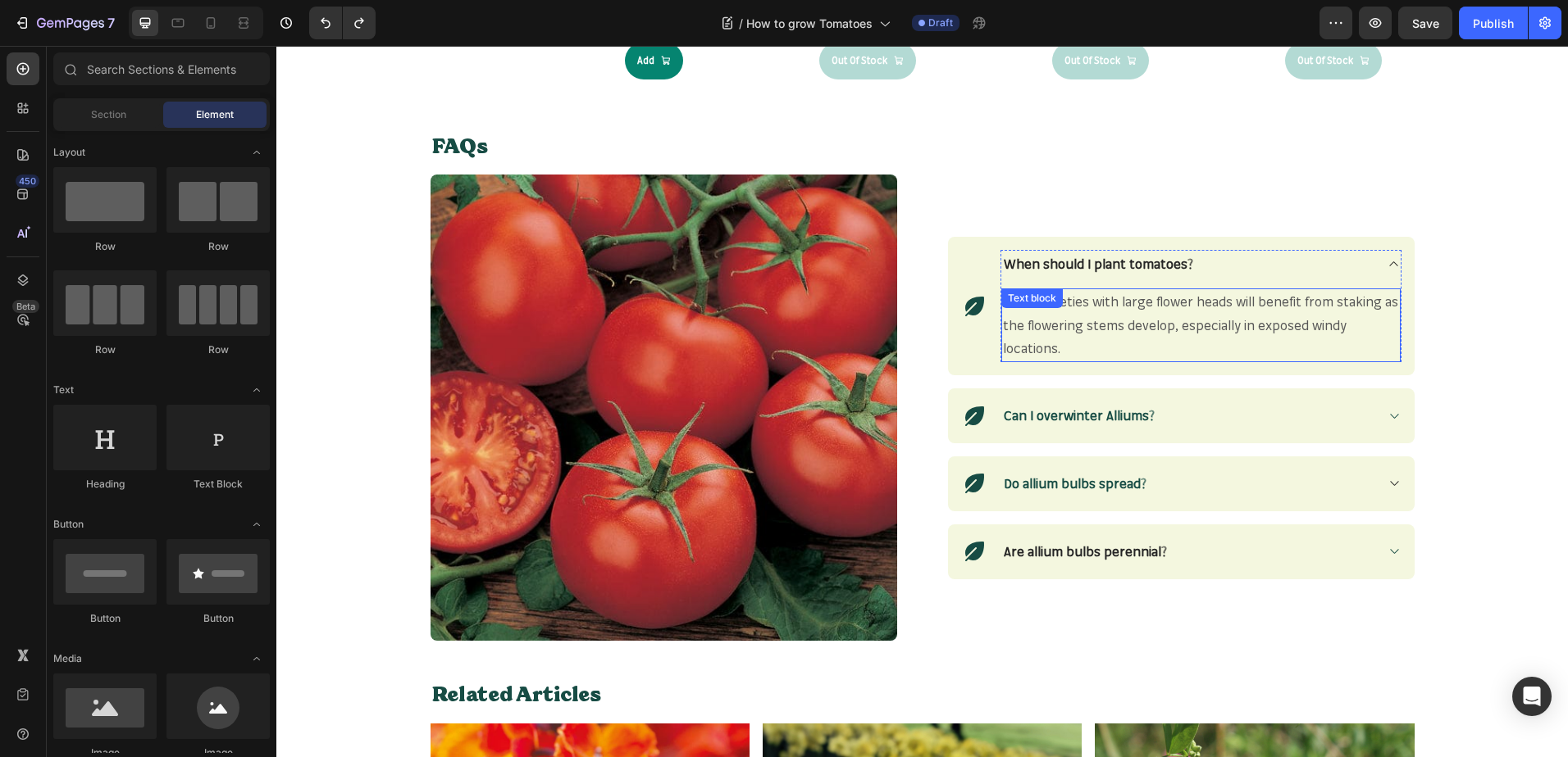
click at [1061, 346] on p "Taller varieties with large flower heads will benefit from staking as the flowe…" at bounding box center [1200, 326] width 396 height 70
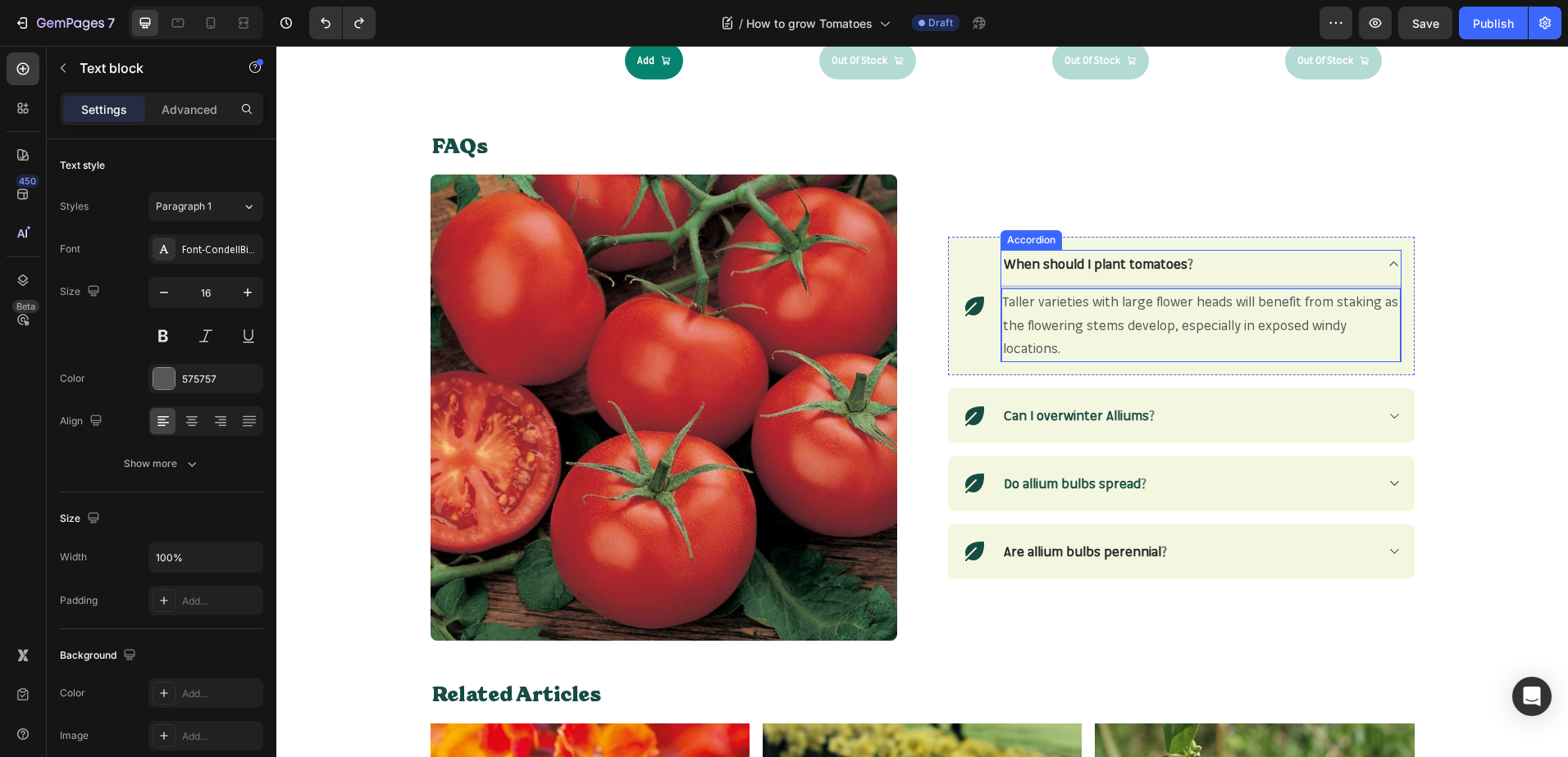
scroll to position [1871, 0]
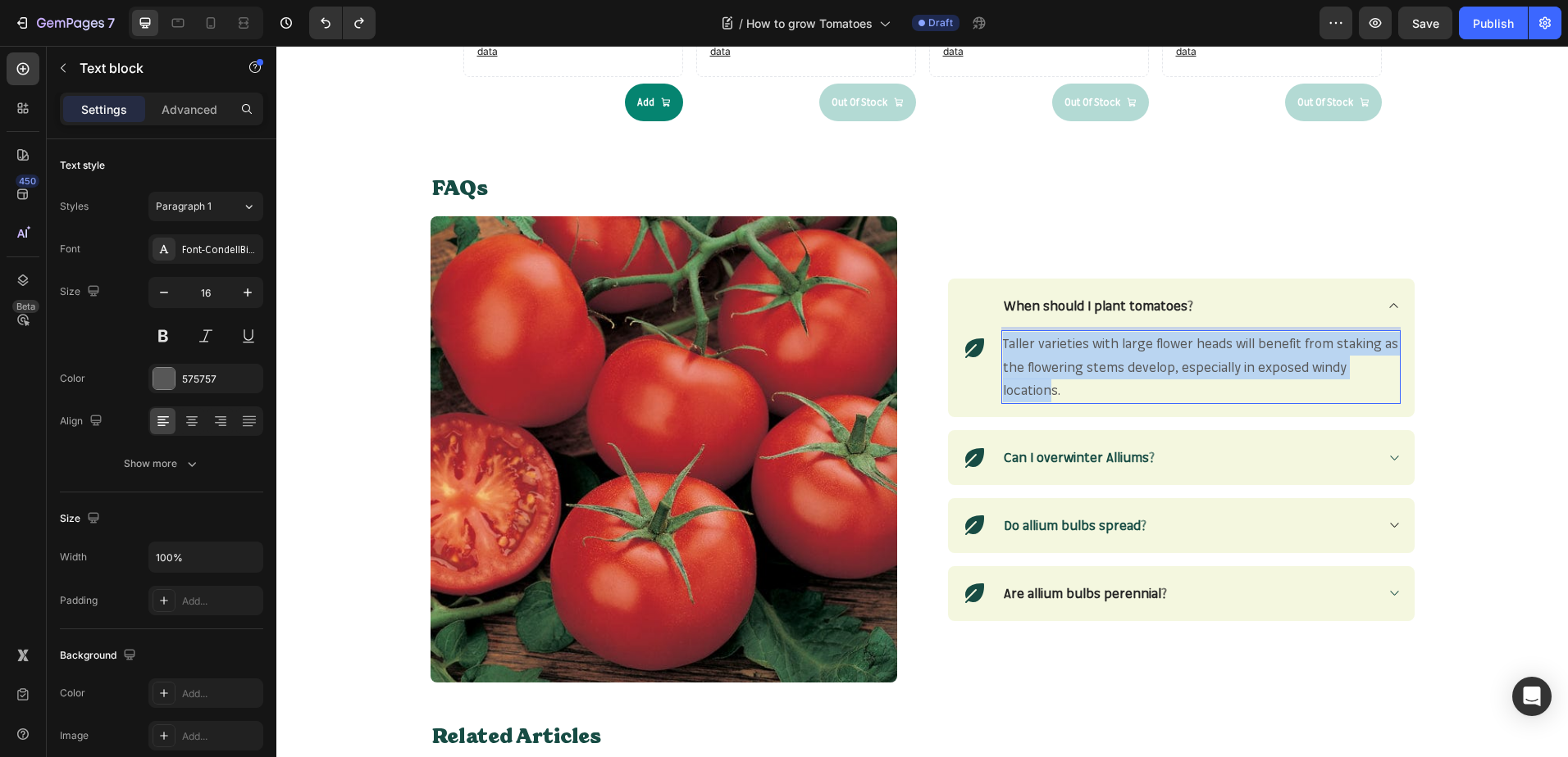
click at [1061, 382] on p "Taller varieties with large flower heads will benefit from staking as the flowe…" at bounding box center [1200, 367] width 396 height 70
drag, startPoint x: 1056, startPoint y: 392, endPoint x: 997, endPoint y: 343, distance: 76.7
click at [1002, 343] on p "Taller varieties with large flower heads will benefit from staking as the flowe…" at bounding box center [1200, 367] width 396 height 70
drag, startPoint x: 1142, startPoint y: 399, endPoint x: 993, endPoint y: 345, distance: 158.5
click at [993, 345] on div "Icon When should I plant tomatoes? Start seeds indoors 6–8 weeks before the las…" at bounding box center [1181, 347] width 467 height 138
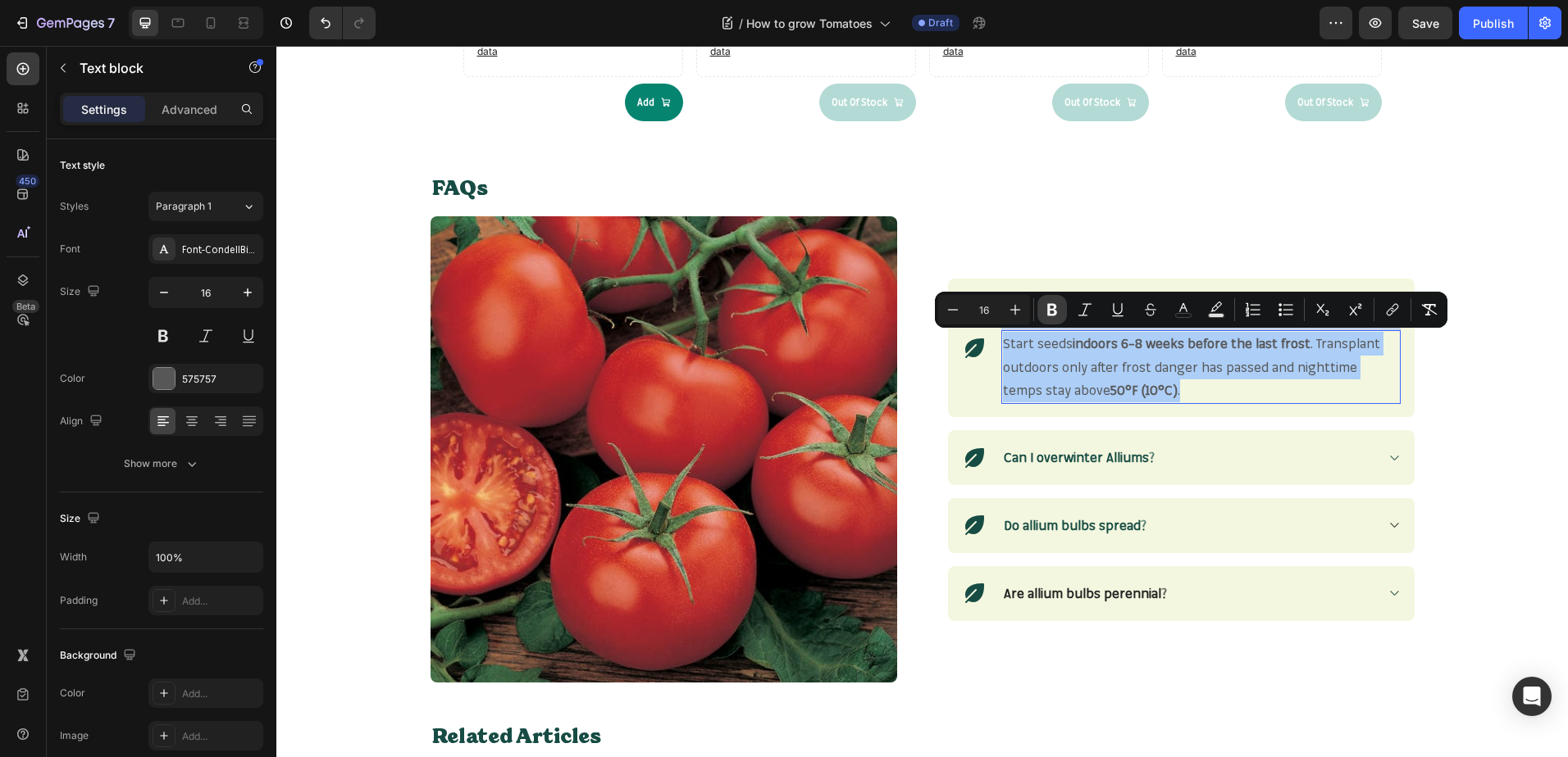
click at [1058, 308] on icon "Editor contextual toolbar" at bounding box center [1051, 309] width 16 height 16
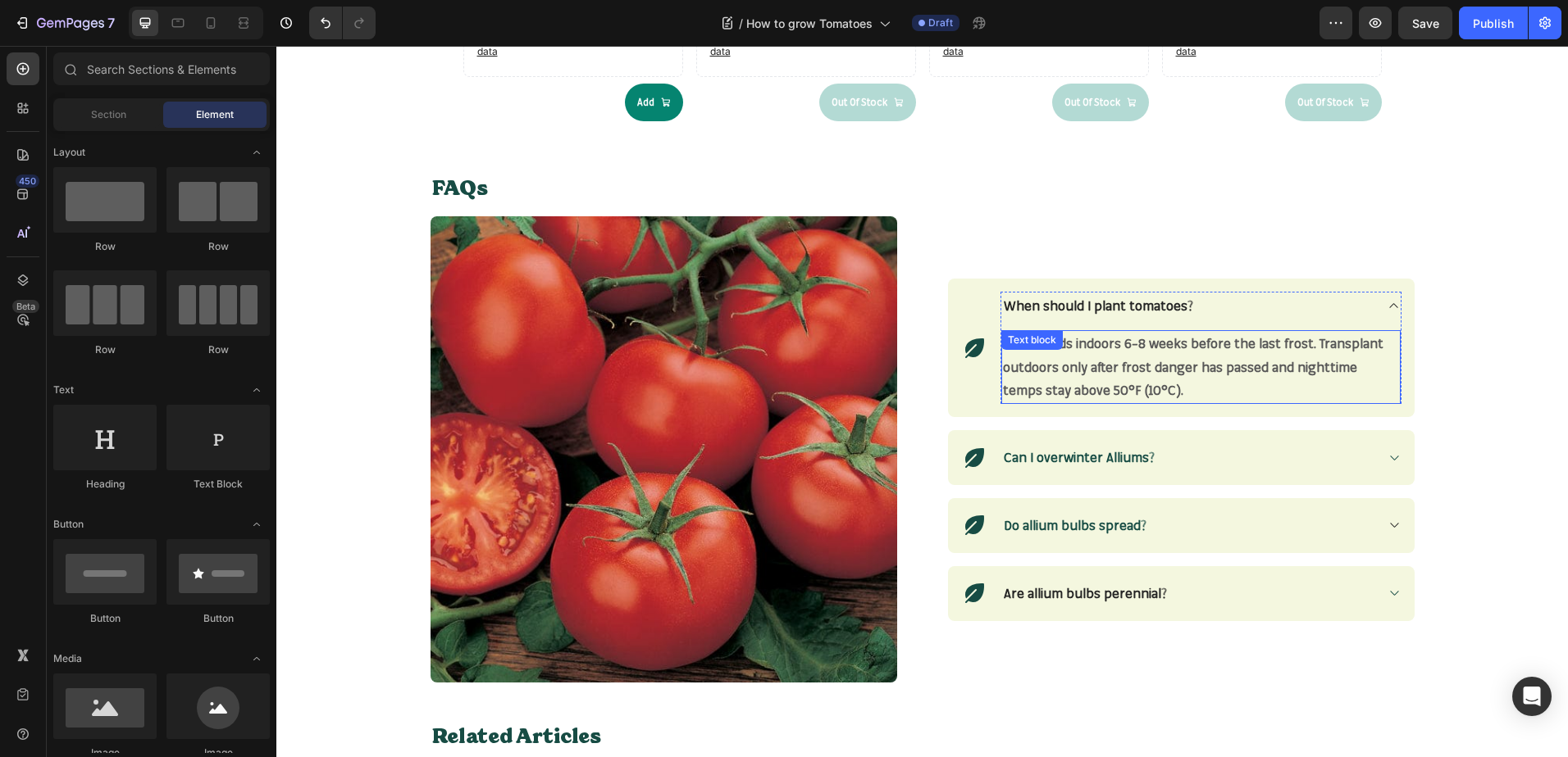
click at [1129, 394] on strong "Start seeds indoors 6–8 weeks before the last frost. Transplant outdoors only a…" at bounding box center [1192, 367] width 381 height 64
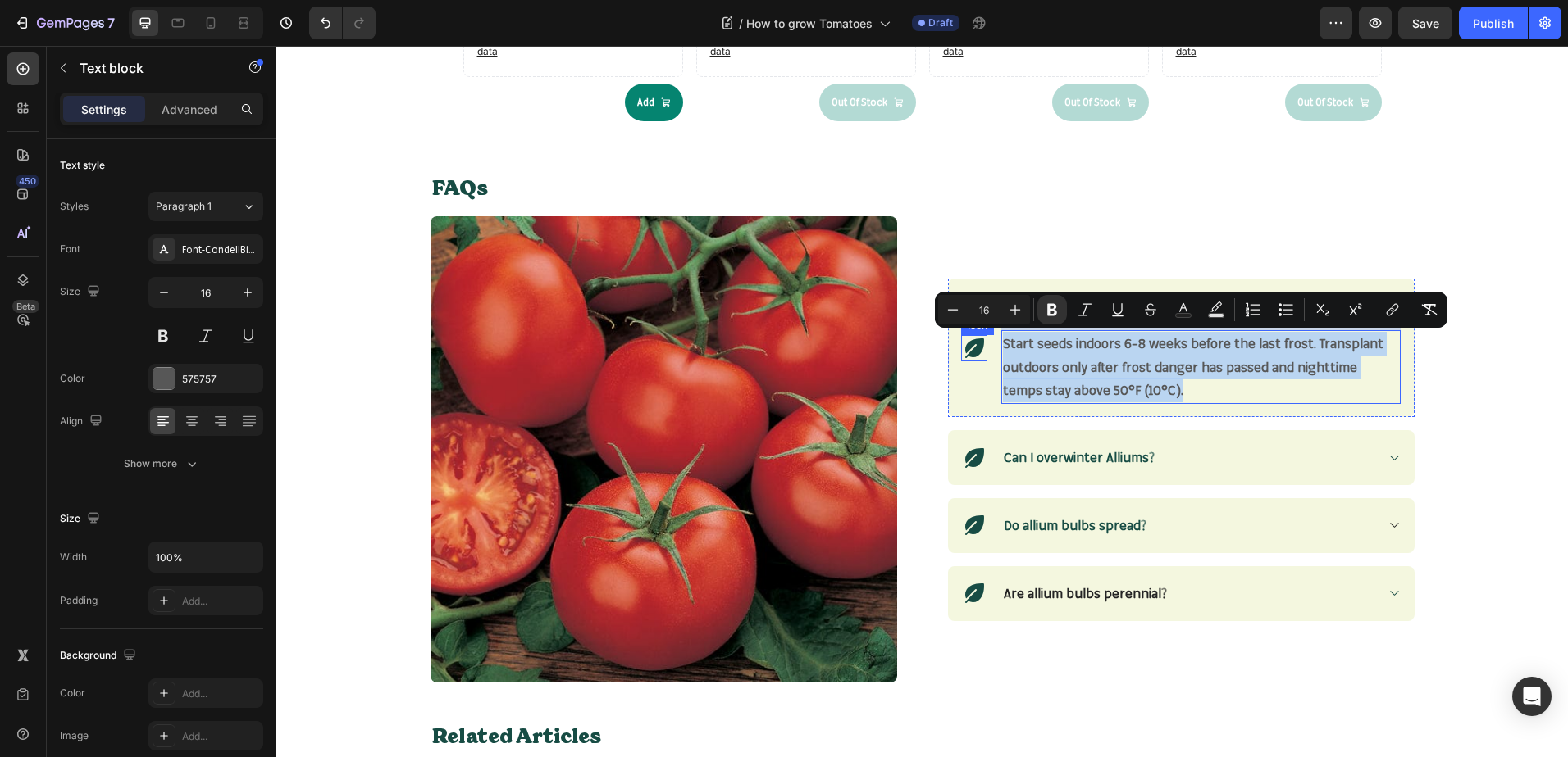
drag, startPoint x: 1142, startPoint y: 388, endPoint x: 972, endPoint y: 340, distance: 176.6
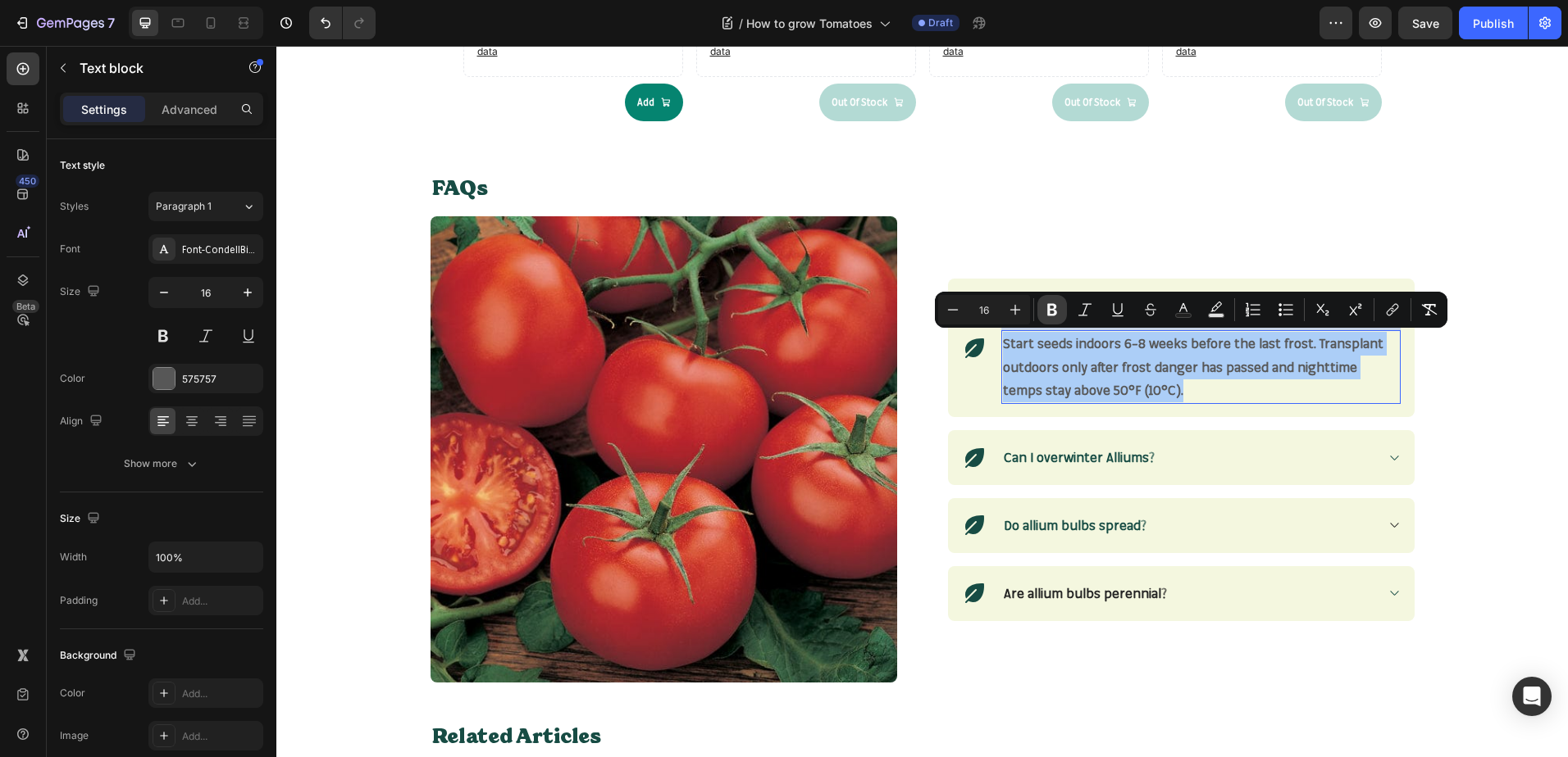
click at [1063, 313] on button "Bold" at bounding box center [1051, 309] width 29 height 29
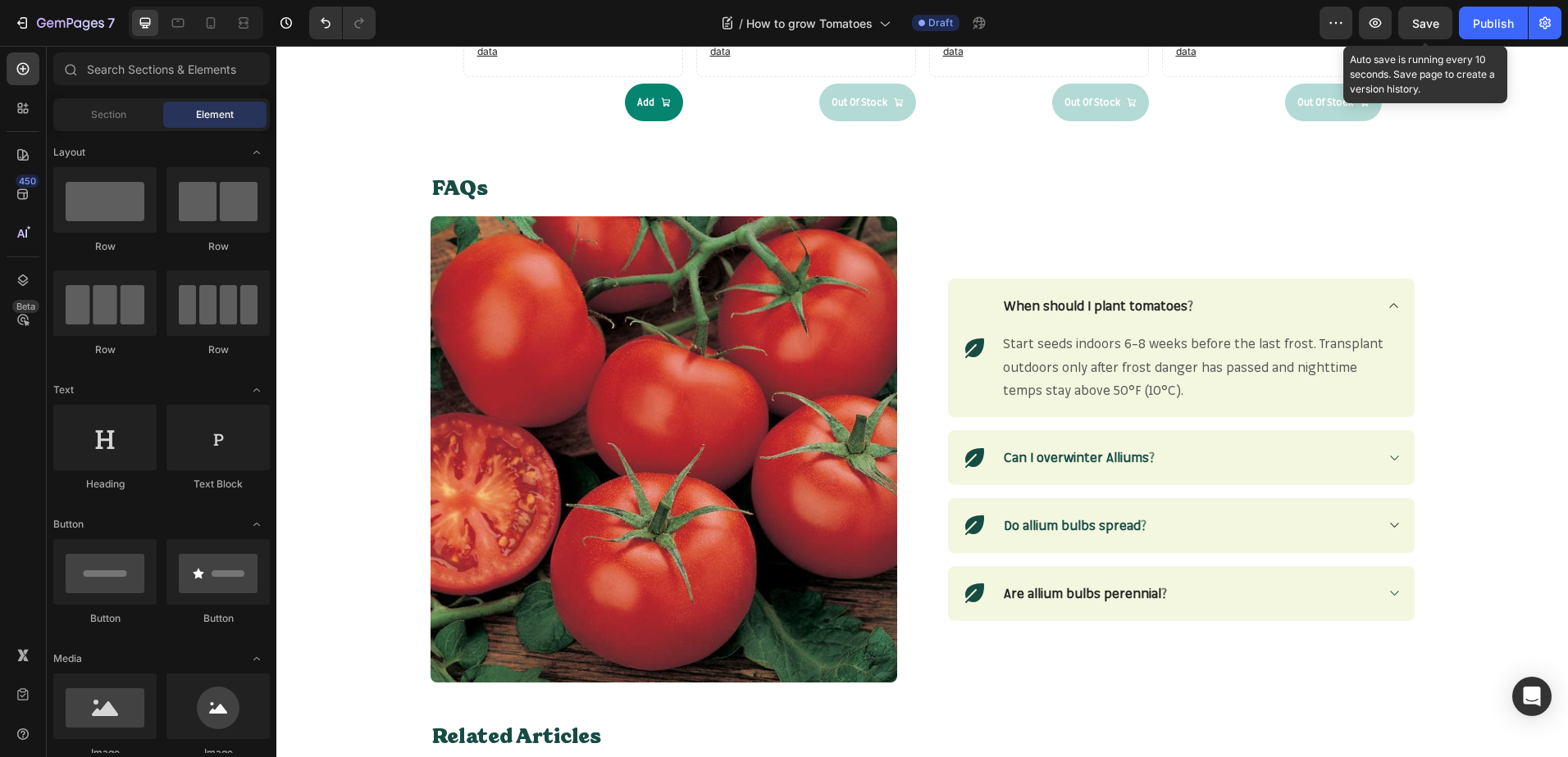
click at [1427, 27] on span "Save" at bounding box center [1424, 23] width 27 height 14
click at [1043, 452] on strong "Can I overwinter Alliums?" at bounding box center [1078, 457] width 150 height 16
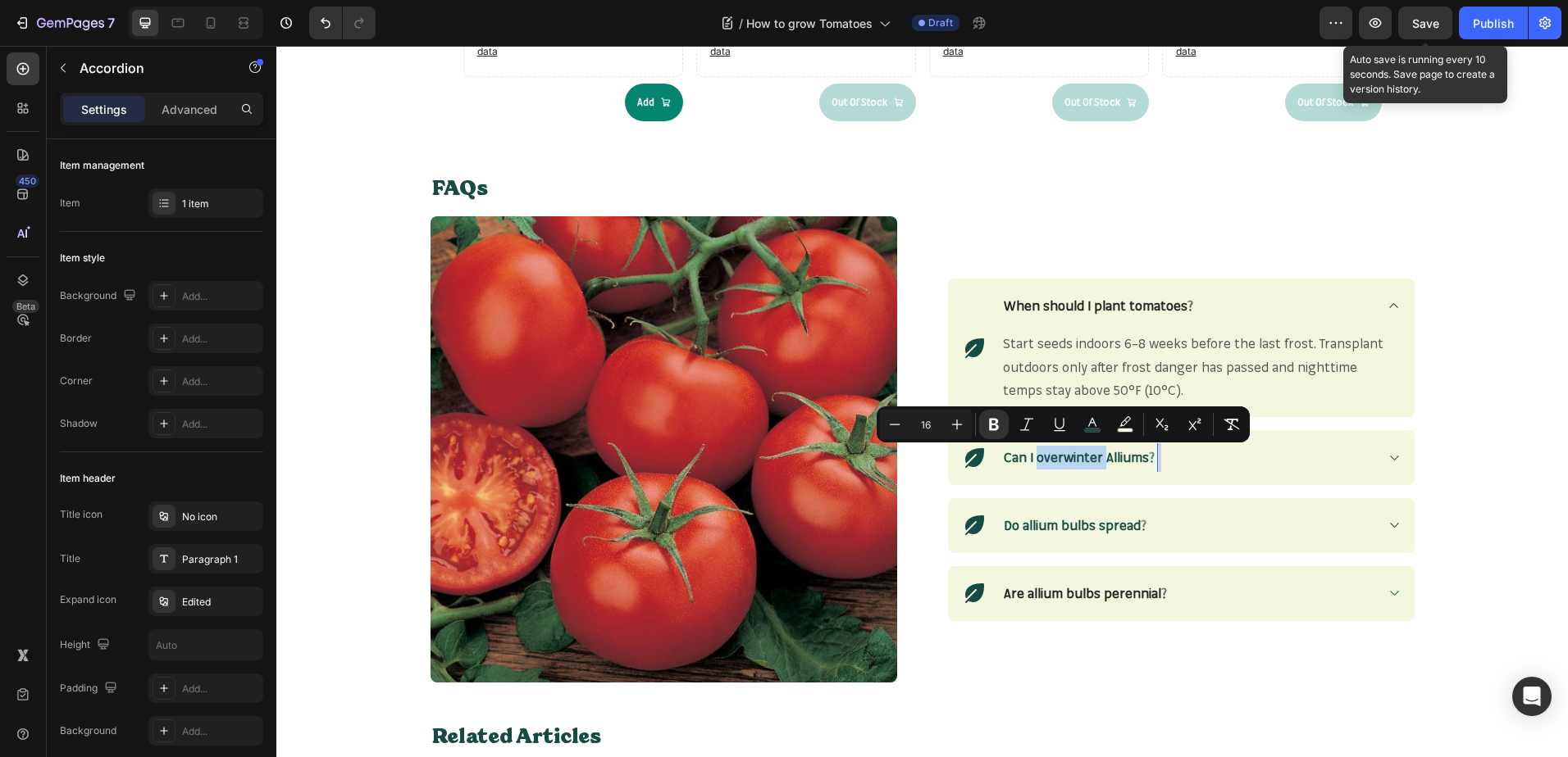
click at [1043, 452] on strong "Can I overwinter Alliums?" at bounding box center [1078, 457] width 150 height 16
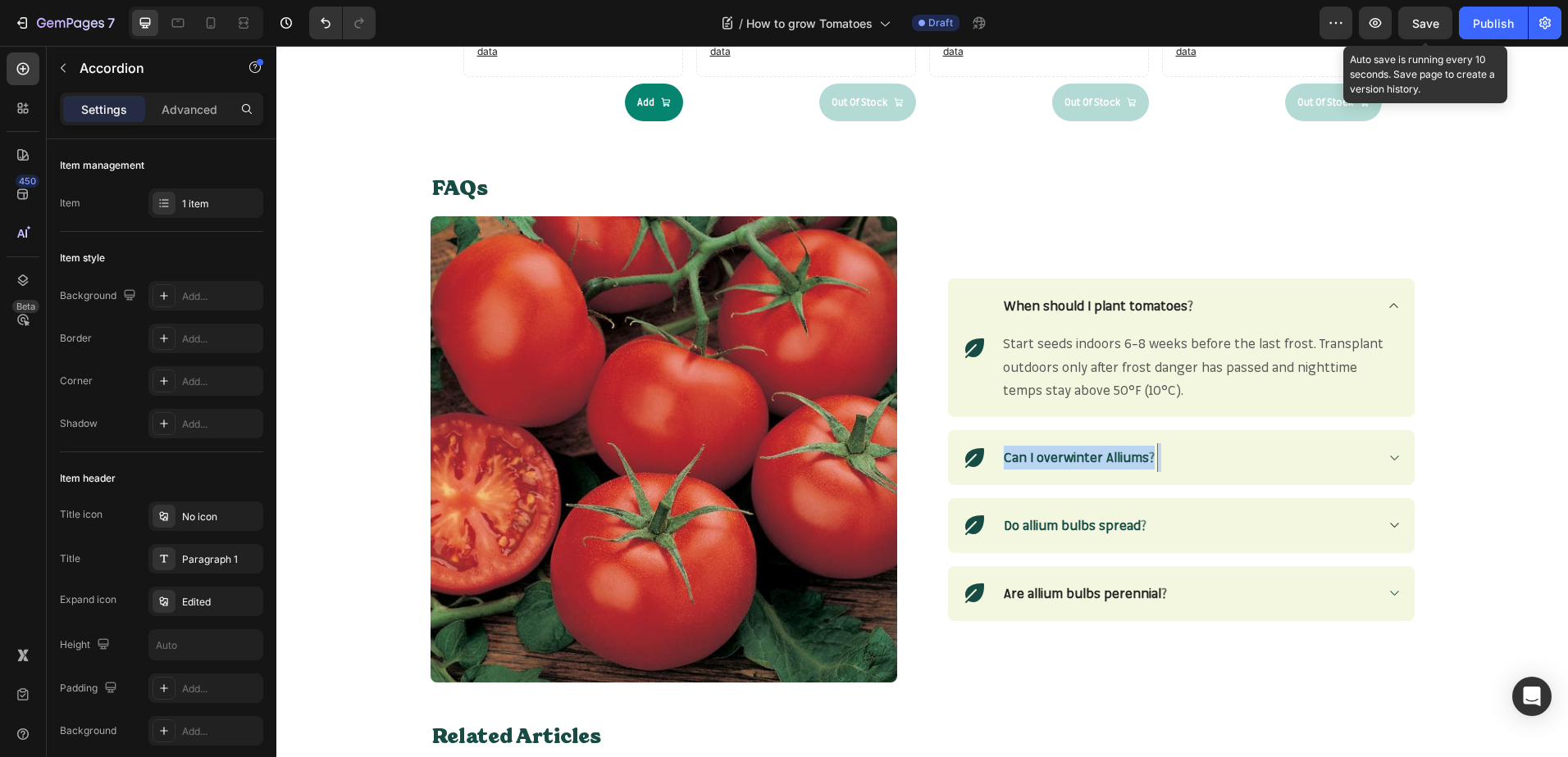
click at [1043, 452] on strong "Can I overwinter Alliums?" at bounding box center [1078, 457] width 150 height 16
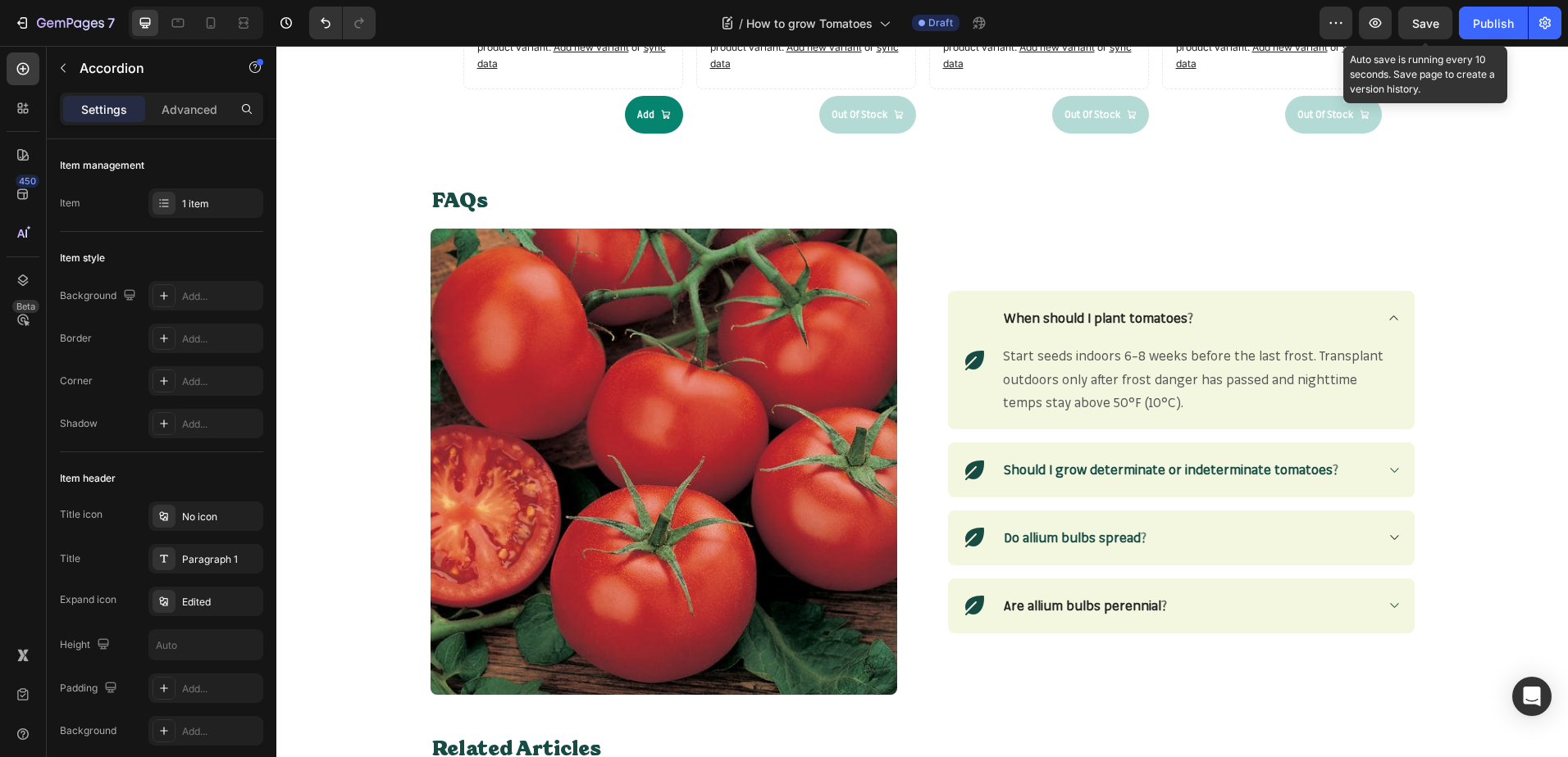
click at [1389, 473] on icon at bounding box center [1393, 470] width 12 height 13
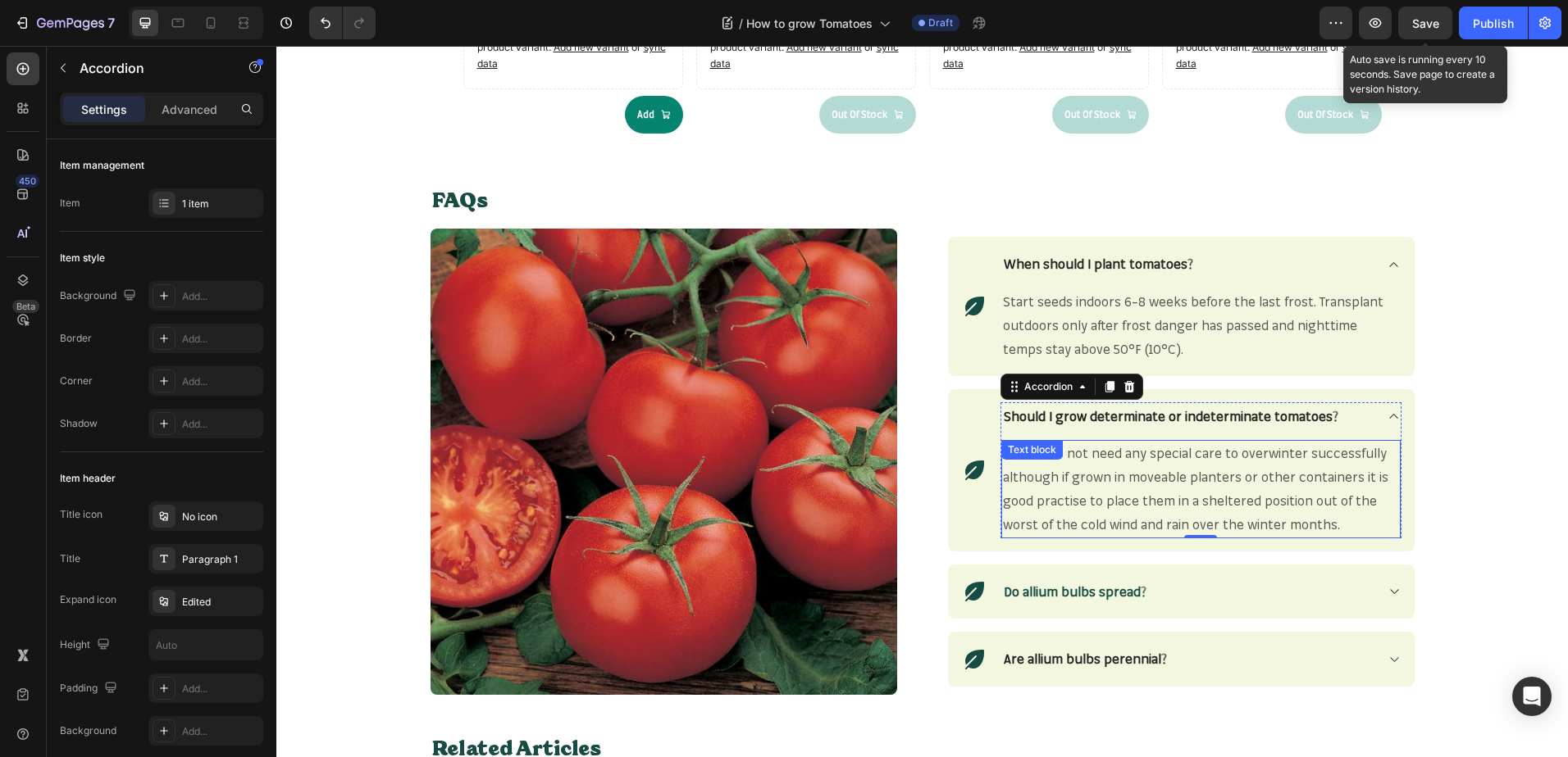
drag, startPoint x: 1188, startPoint y: 504, endPoint x: 1265, endPoint y: 515, distance: 77.8
click at [1189, 504] on span "Alliums do not need any special care to overwinter successfully although if gro…" at bounding box center [1195, 488] width 385 height 87
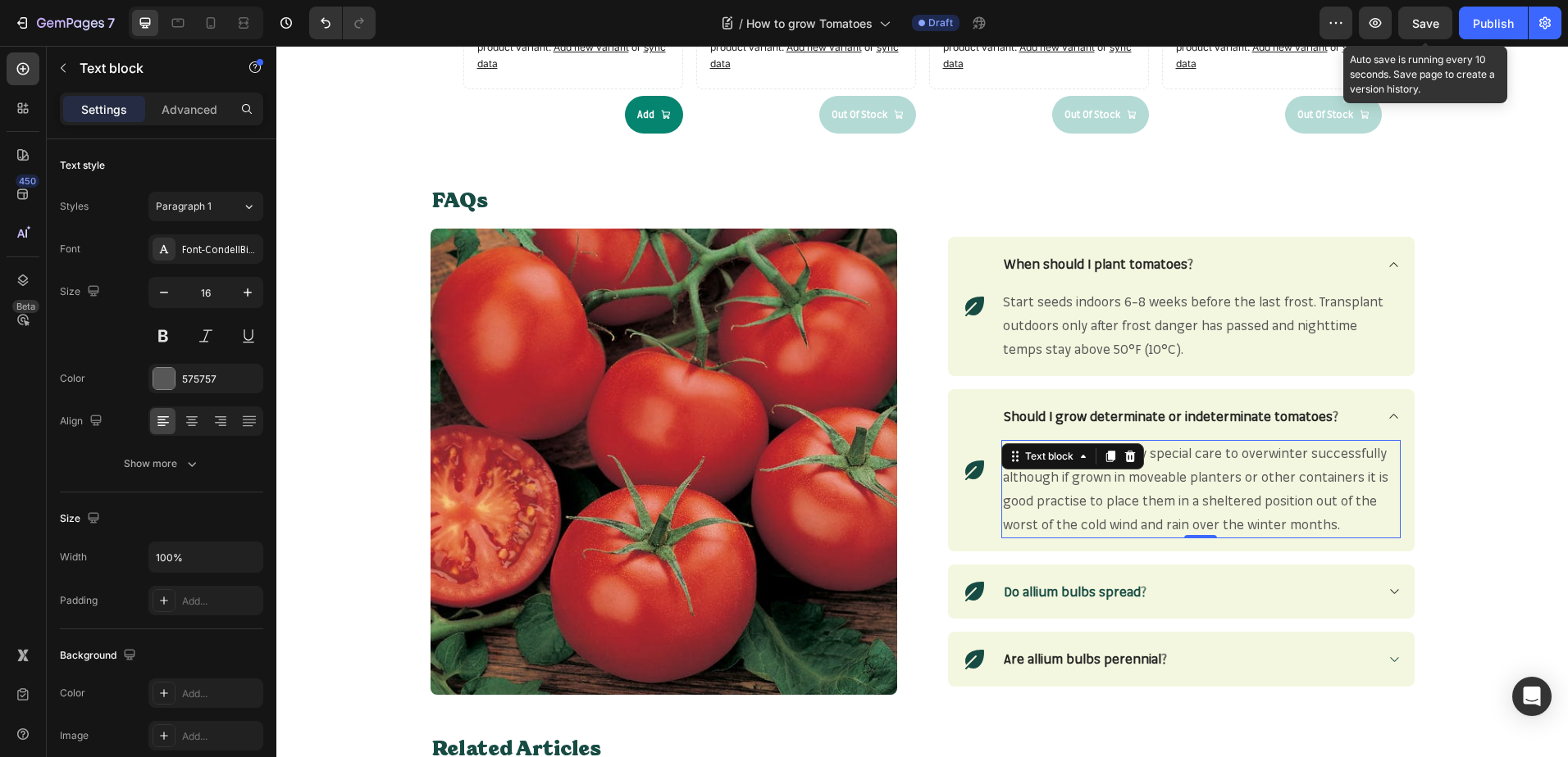
click at [1333, 528] on p "Alliums do not need any special care to overwinter successfully although if gro…" at bounding box center [1200, 489] width 396 height 95
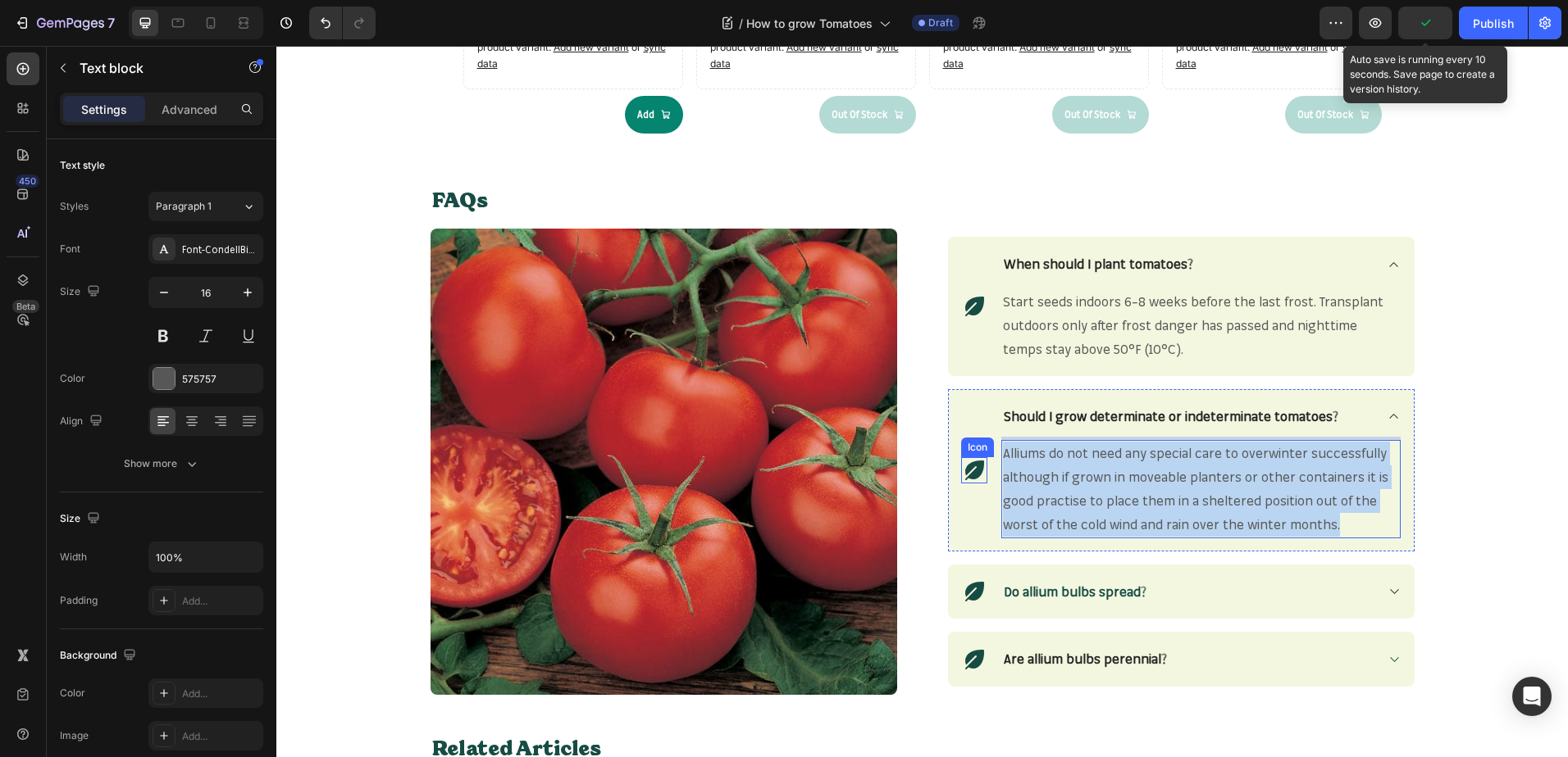
drag, startPoint x: 1338, startPoint y: 528, endPoint x: 977, endPoint y: 455, distance: 368.3
click at [977, 455] on div "Icon Should I grow determinate or indeterminate tomatoes? Alliums do not need a…" at bounding box center [1181, 470] width 467 height 162
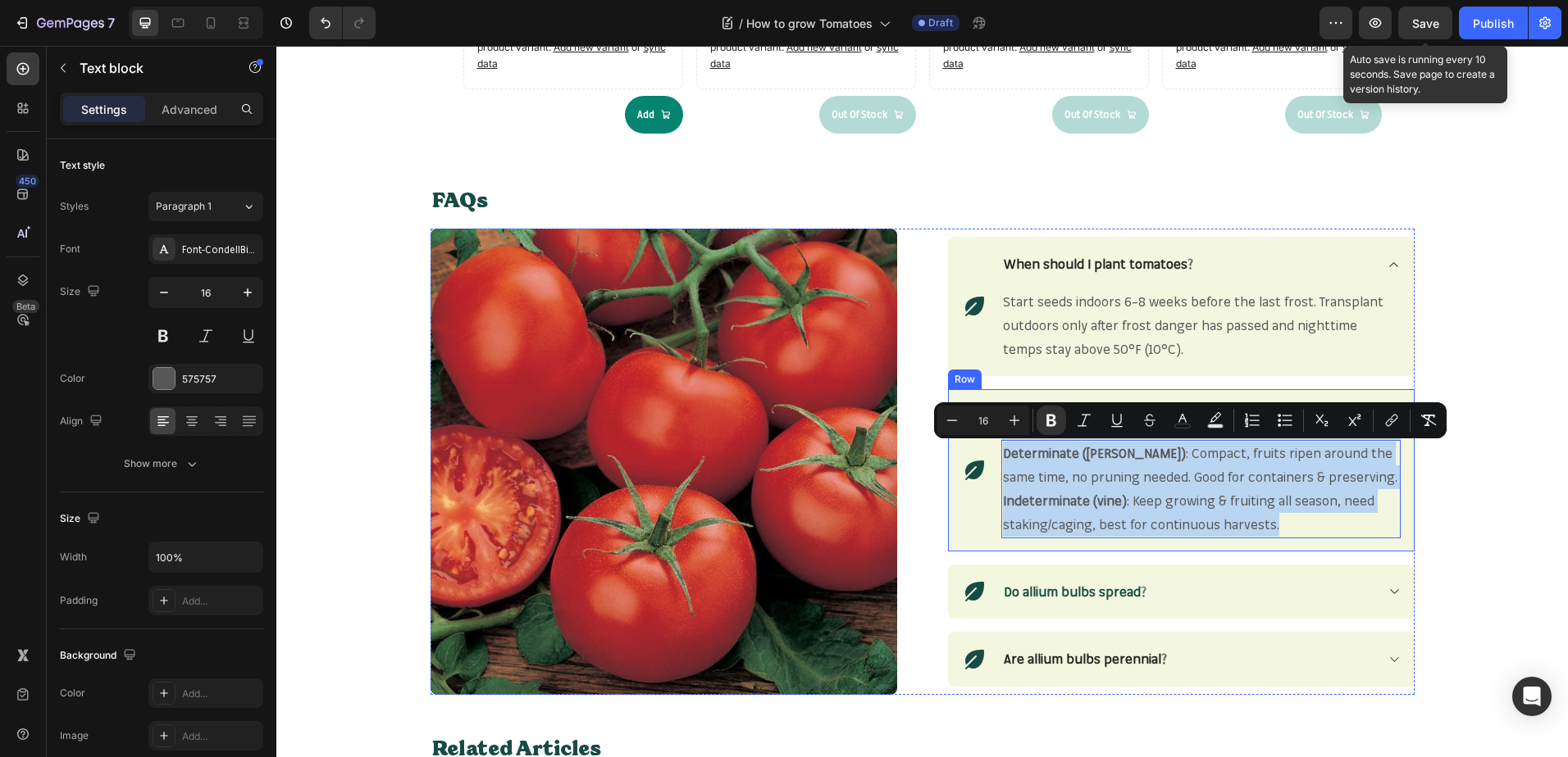
drag, startPoint x: 1276, startPoint y: 523, endPoint x: 990, endPoint y: 455, distance: 294.0
click at [990, 455] on div "Icon Should I grow determinate or indeterminate tomatoes? Determinate (bush) : …" at bounding box center [1181, 470] width 467 height 162
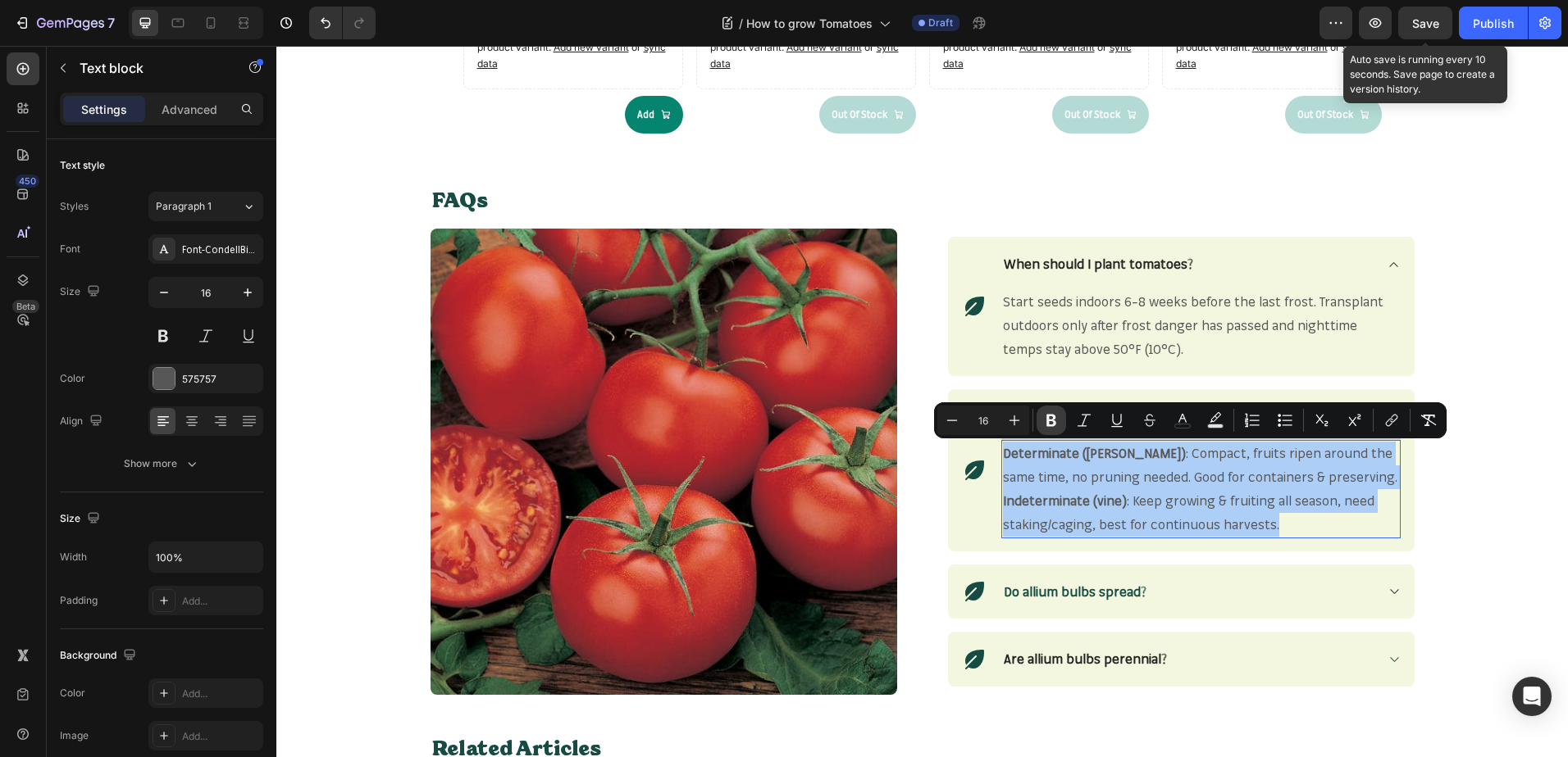
click at [1051, 415] on icon "Editor contextual toolbar" at bounding box center [1050, 421] width 9 height 12
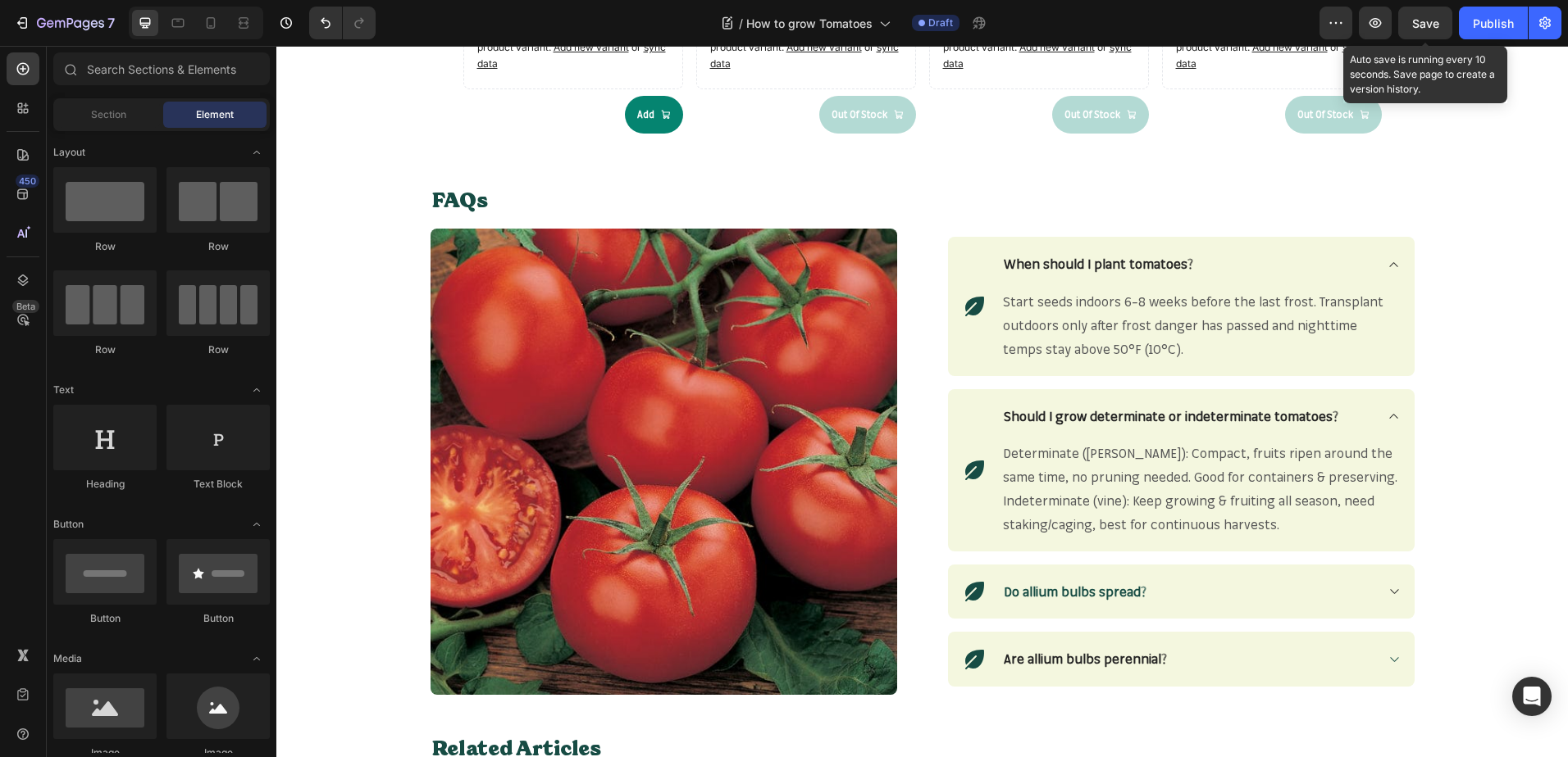
click at [1418, 27] on span "Save" at bounding box center [1424, 23] width 27 height 14
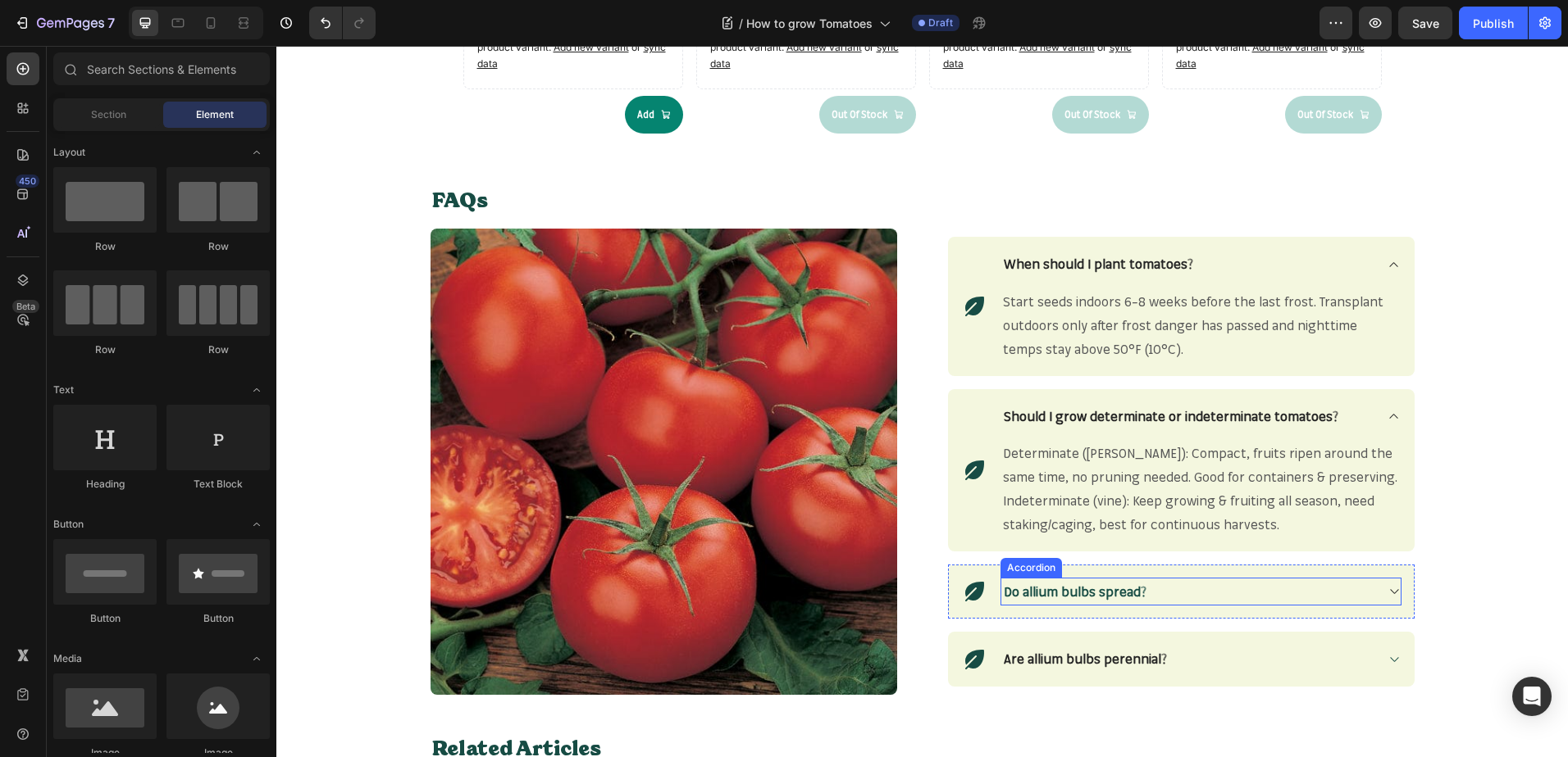
click at [1071, 589] on strong "Do allium bulbs spread?" at bounding box center [1075, 591] width 143 height 16
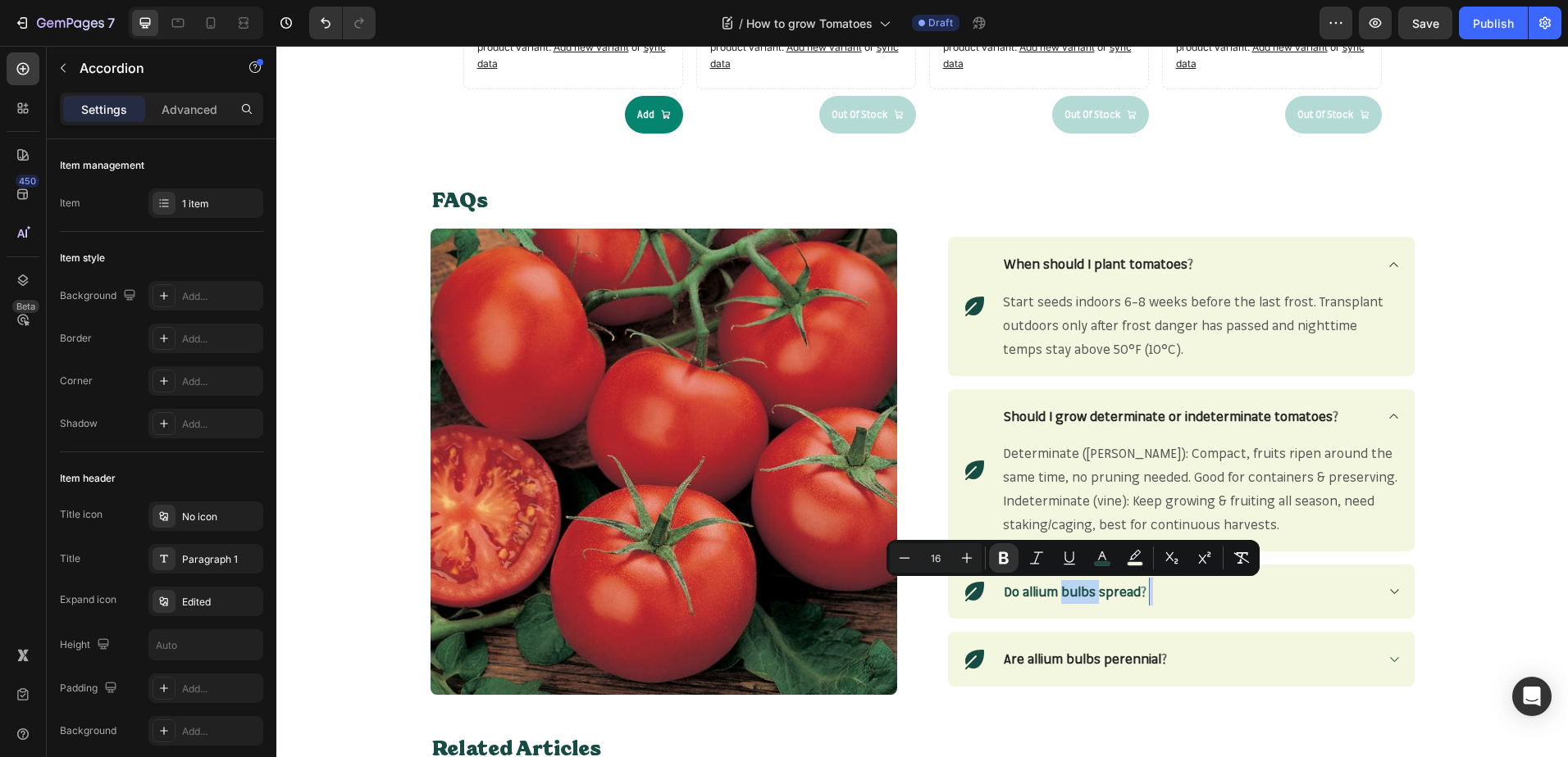
click at [1071, 589] on strong "Do allium bulbs spread?" at bounding box center [1075, 591] width 143 height 16
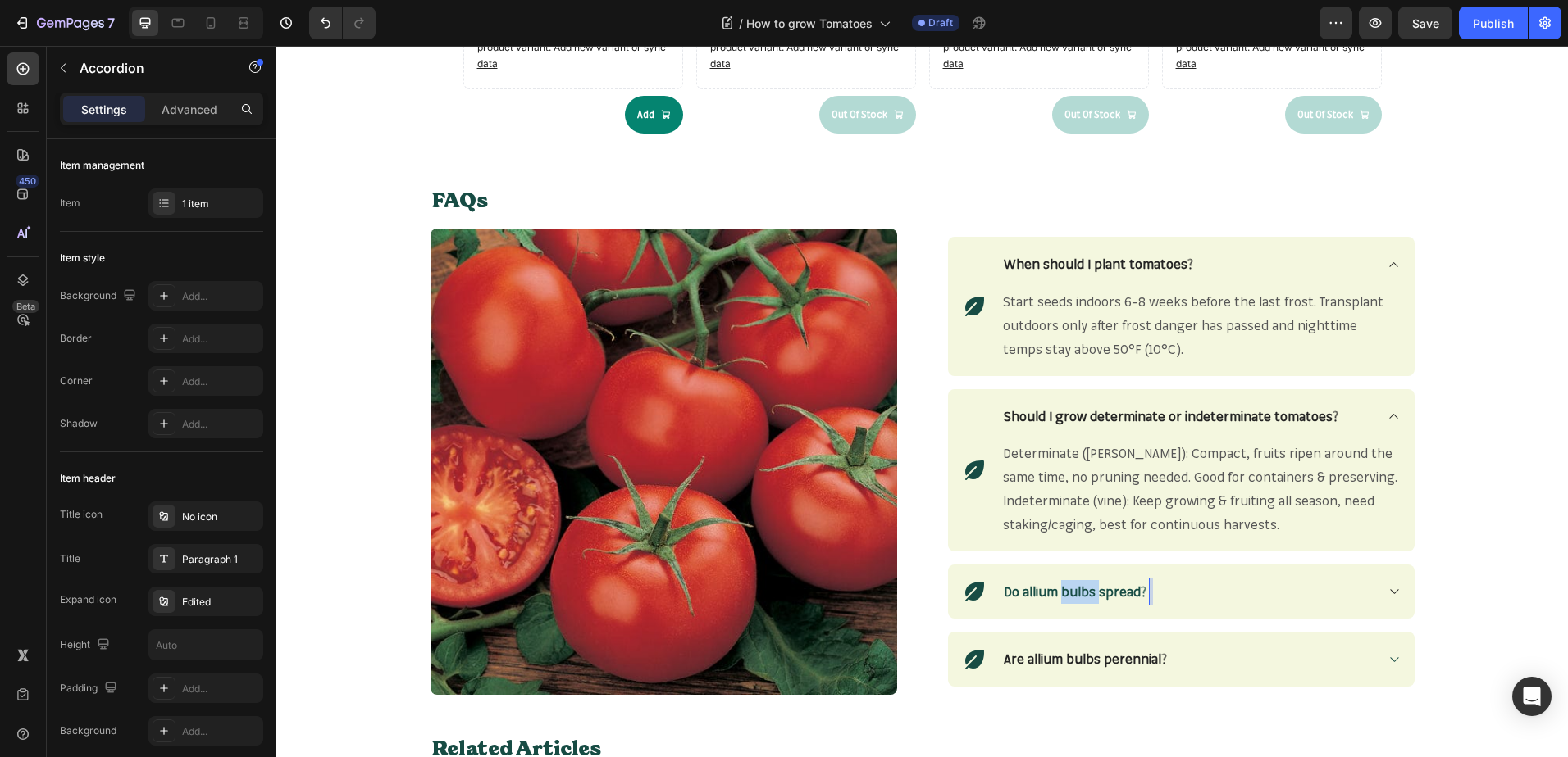
click at [1071, 589] on strong "Do allium bulbs spread?" at bounding box center [1075, 591] width 143 height 16
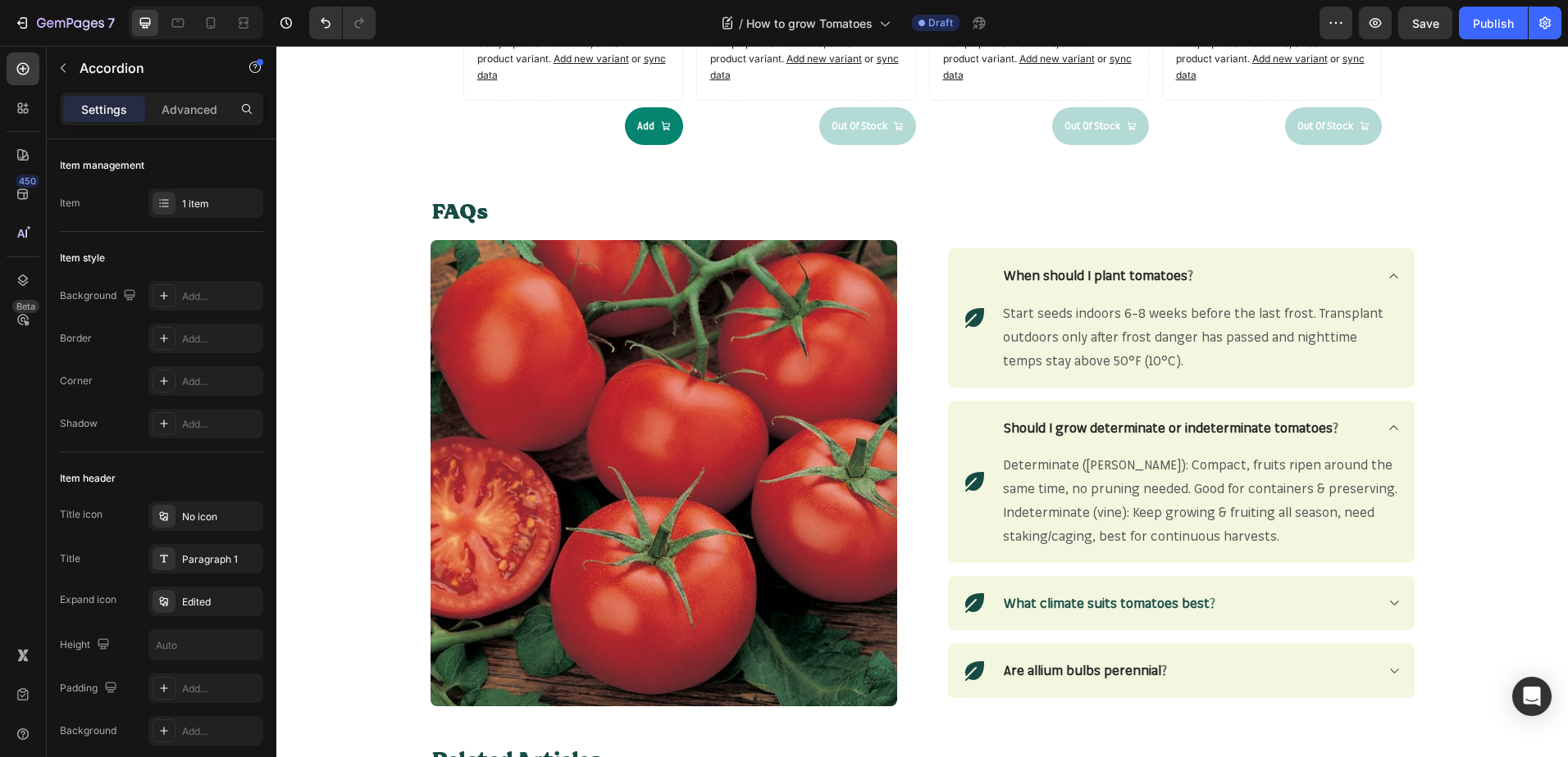
click at [1389, 604] on icon at bounding box center [1393, 603] width 9 height 5
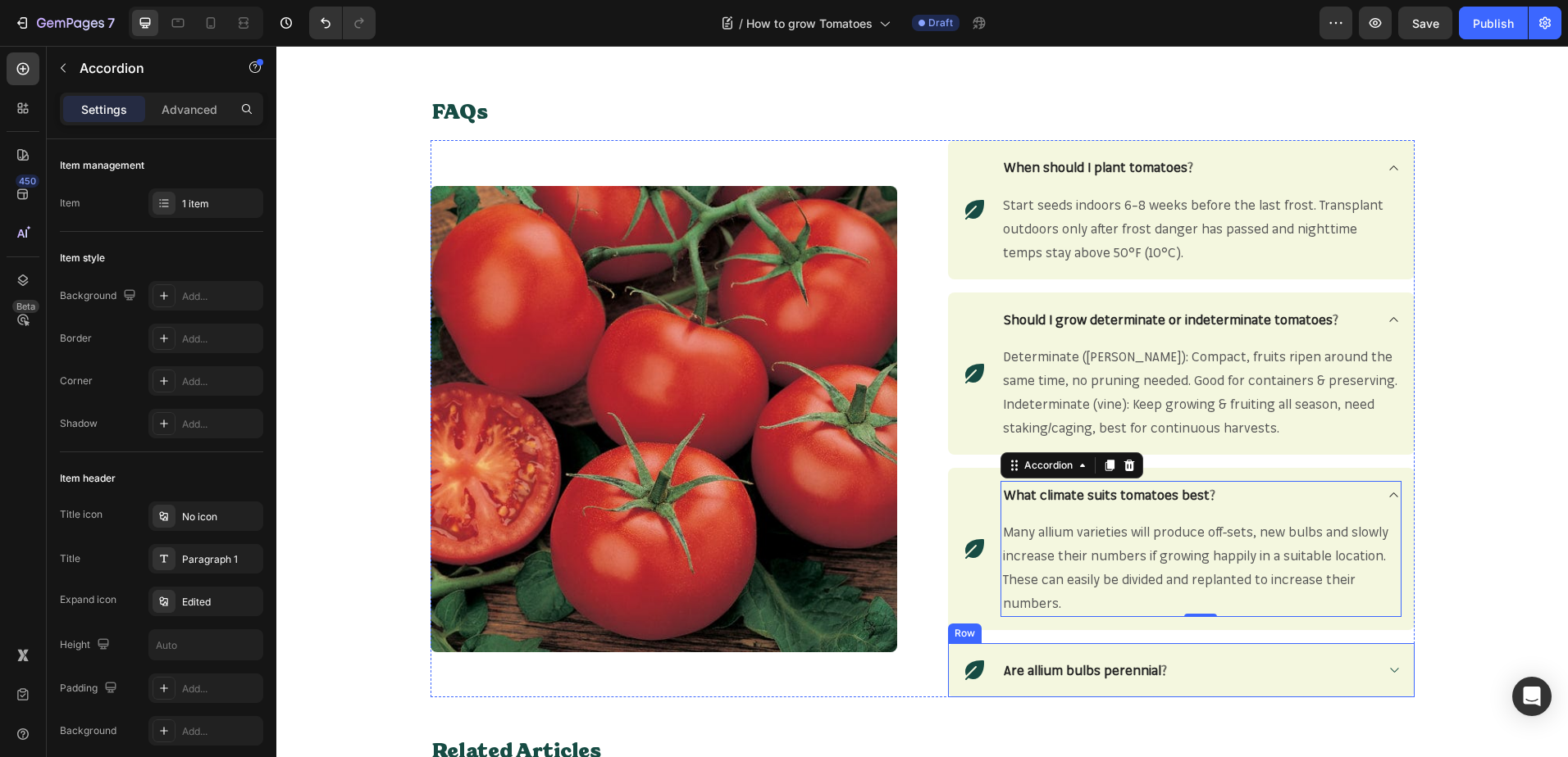
scroll to position [2093, 0]
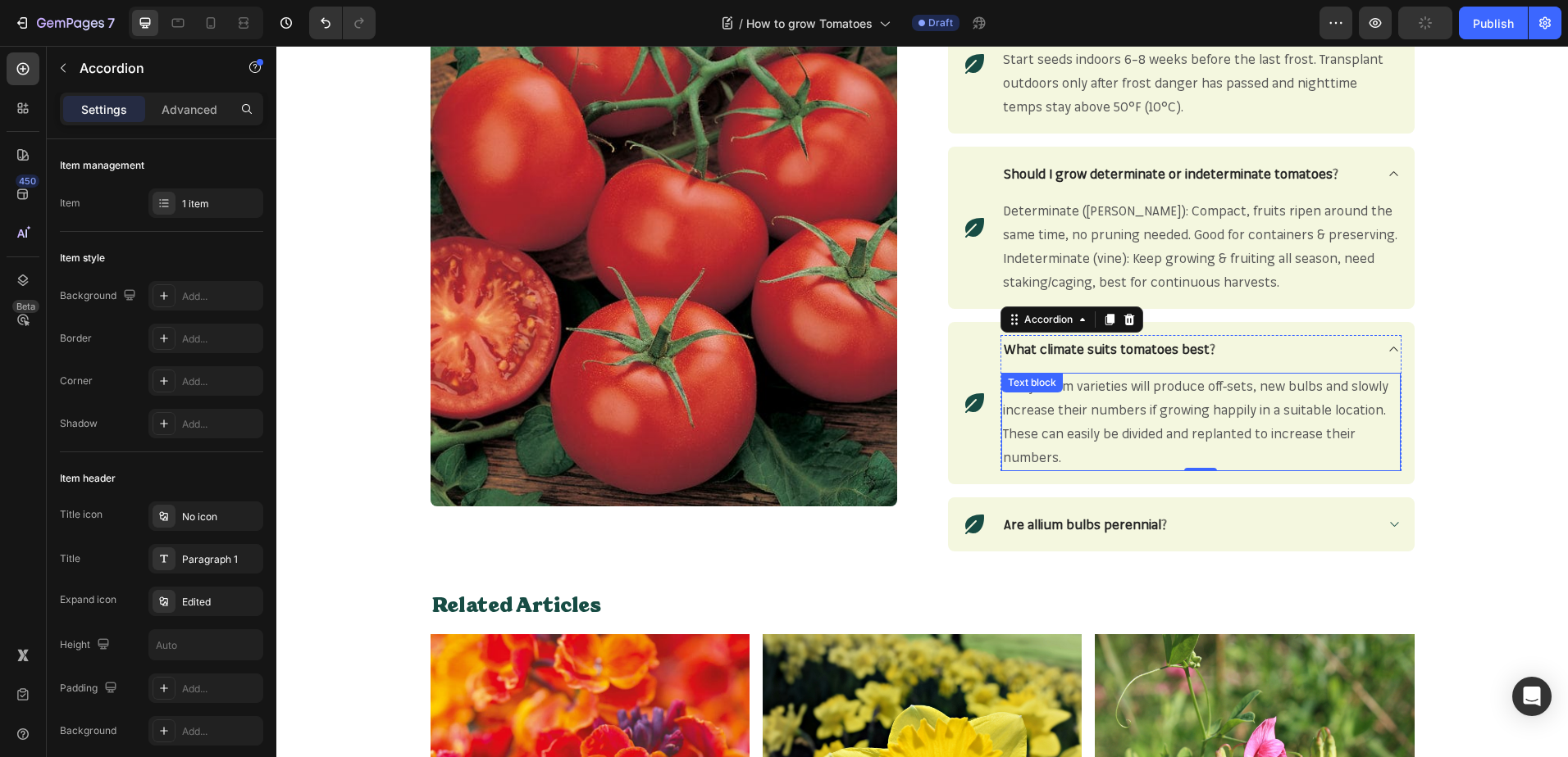
click at [1044, 455] on span "Many allium varieties will produce off-sets, new bulbs and slowly increase thei…" at bounding box center [1195, 421] width 385 height 87
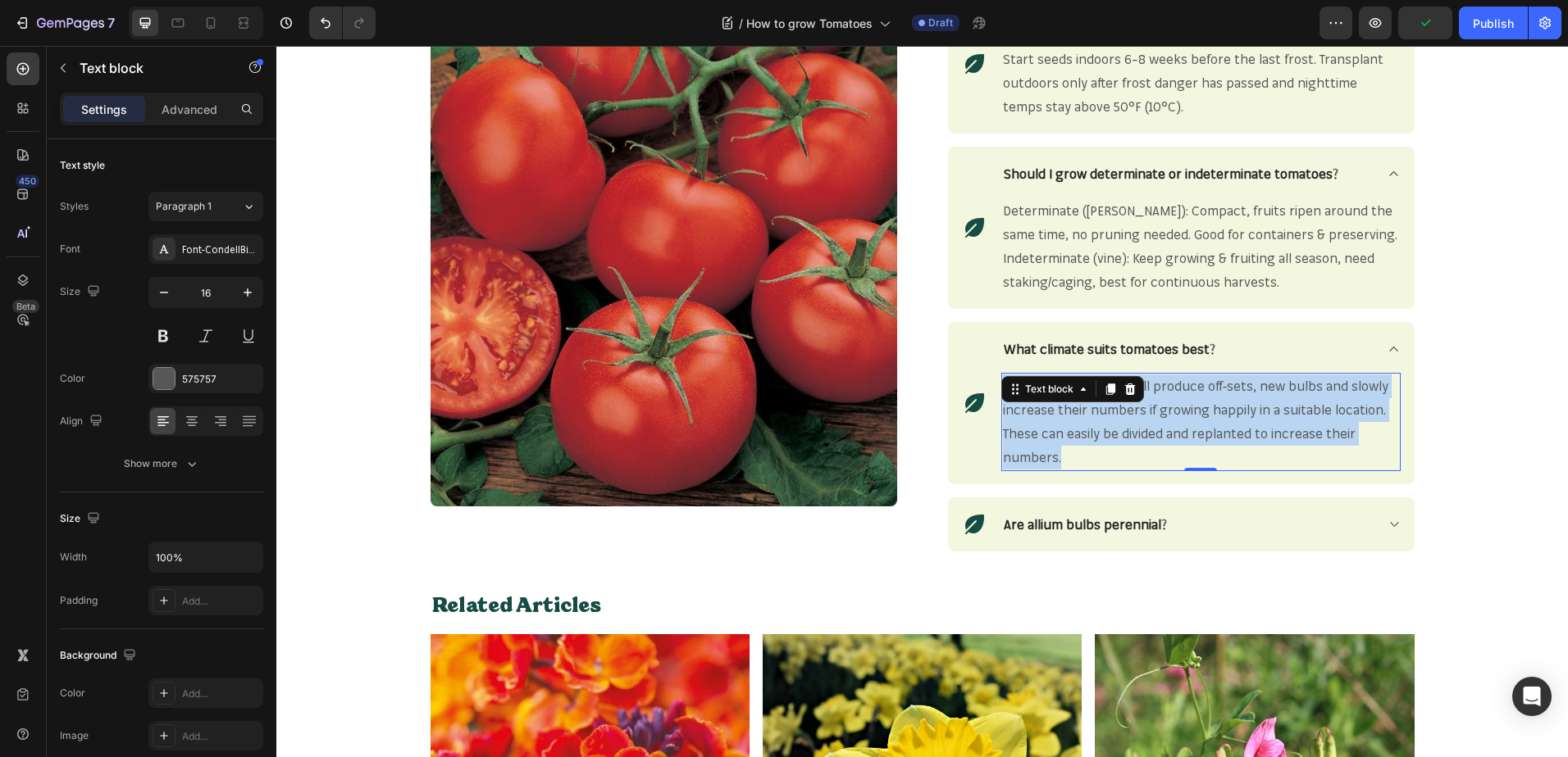
click at [1044, 455] on span "Many allium varieties will produce off-sets, new bulbs and slowly increase thei…" at bounding box center [1195, 421] width 385 height 87
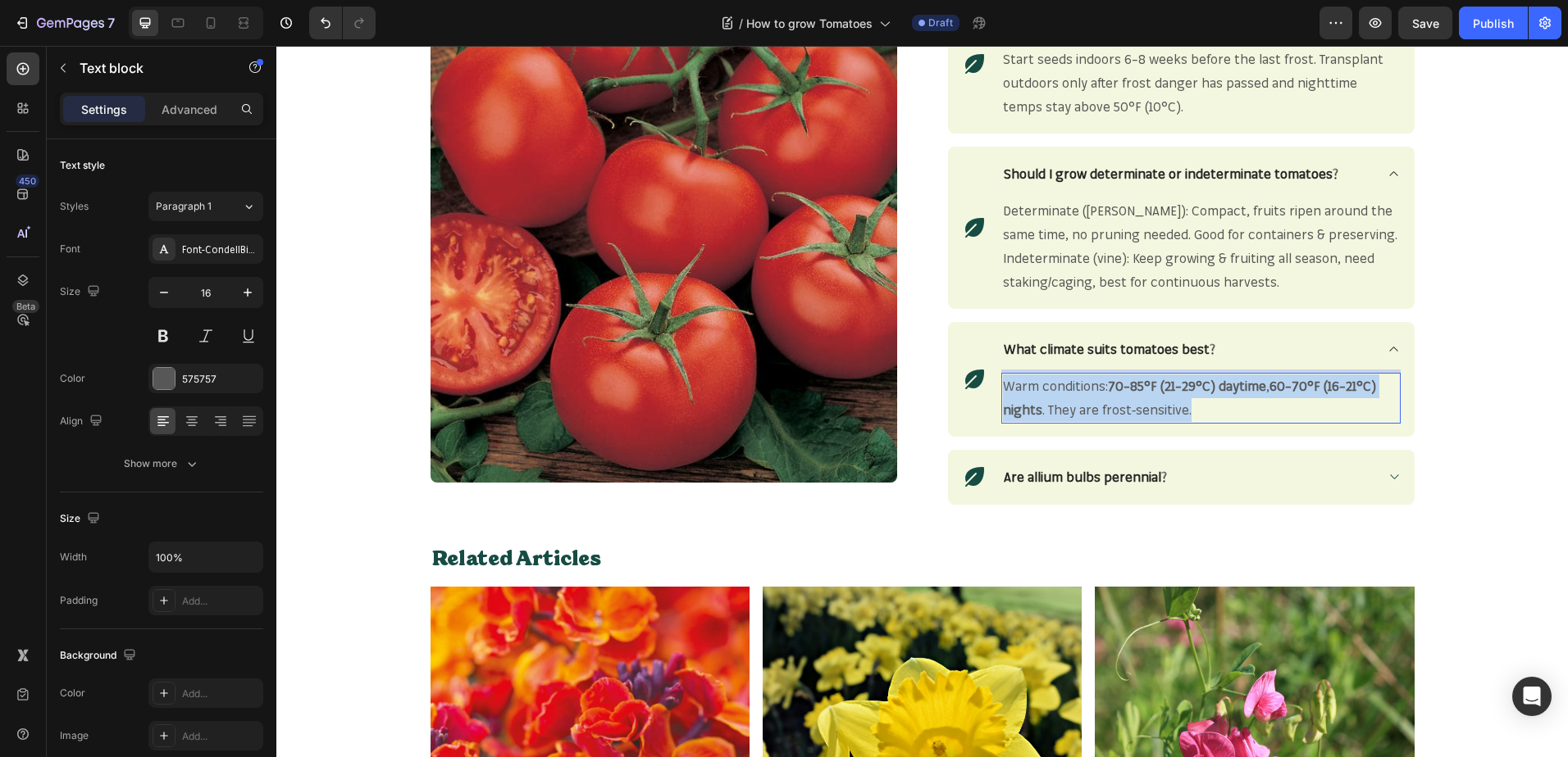
drag, startPoint x: 1185, startPoint y: 410, endPoint x: 995, endPoint y: 382, distance: 192.1
click at [1001, 382] on div "Warm conditions: 70–85°F (21–29°C) daytime , 60–70°F (16–21°C) nights . They ar…" at bounding box center [1201, 398] width 399 height 51
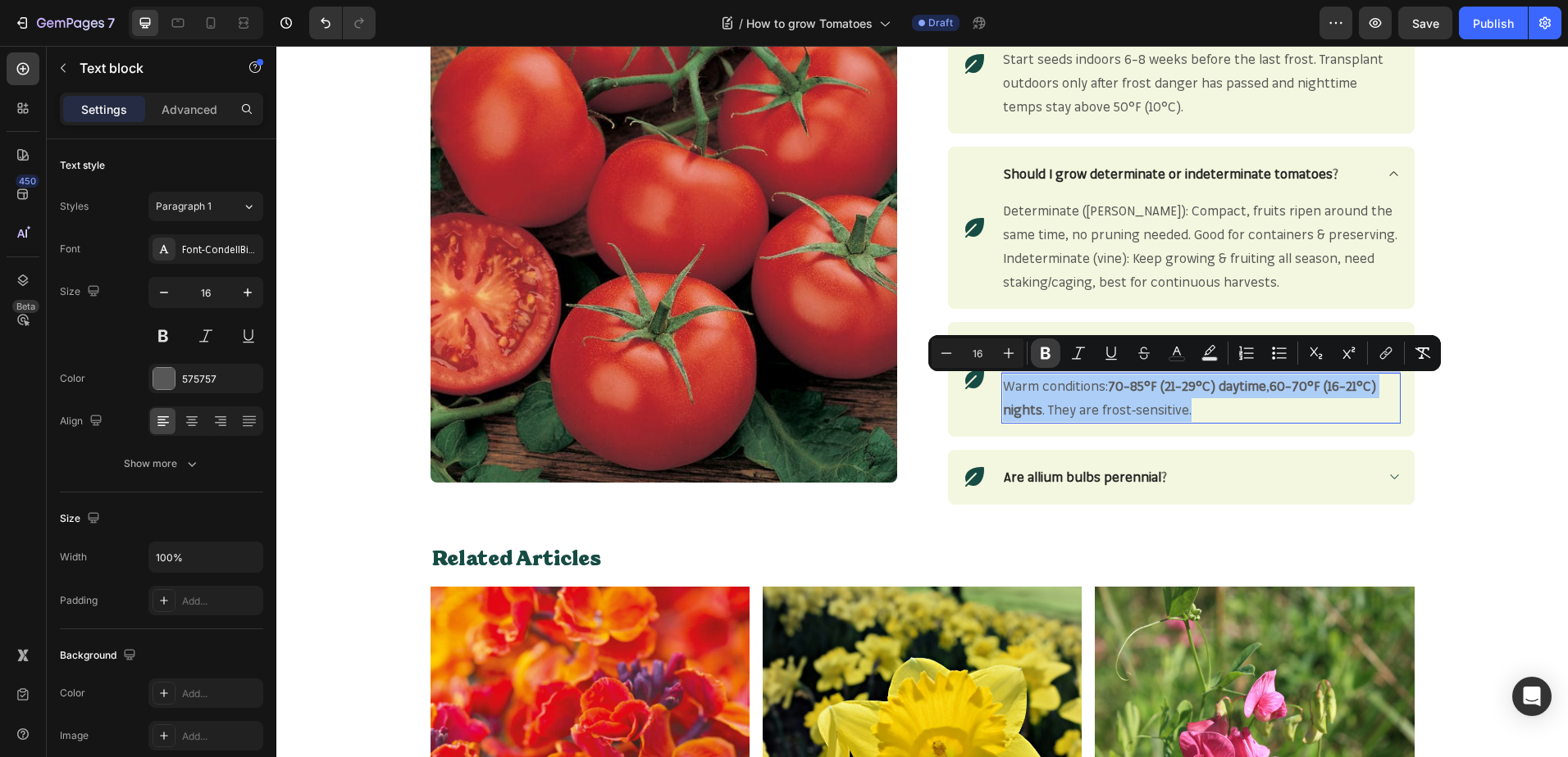
click at [1044, 363] on button "Bold" at bounding box center [1045, 353] width 29 height 29
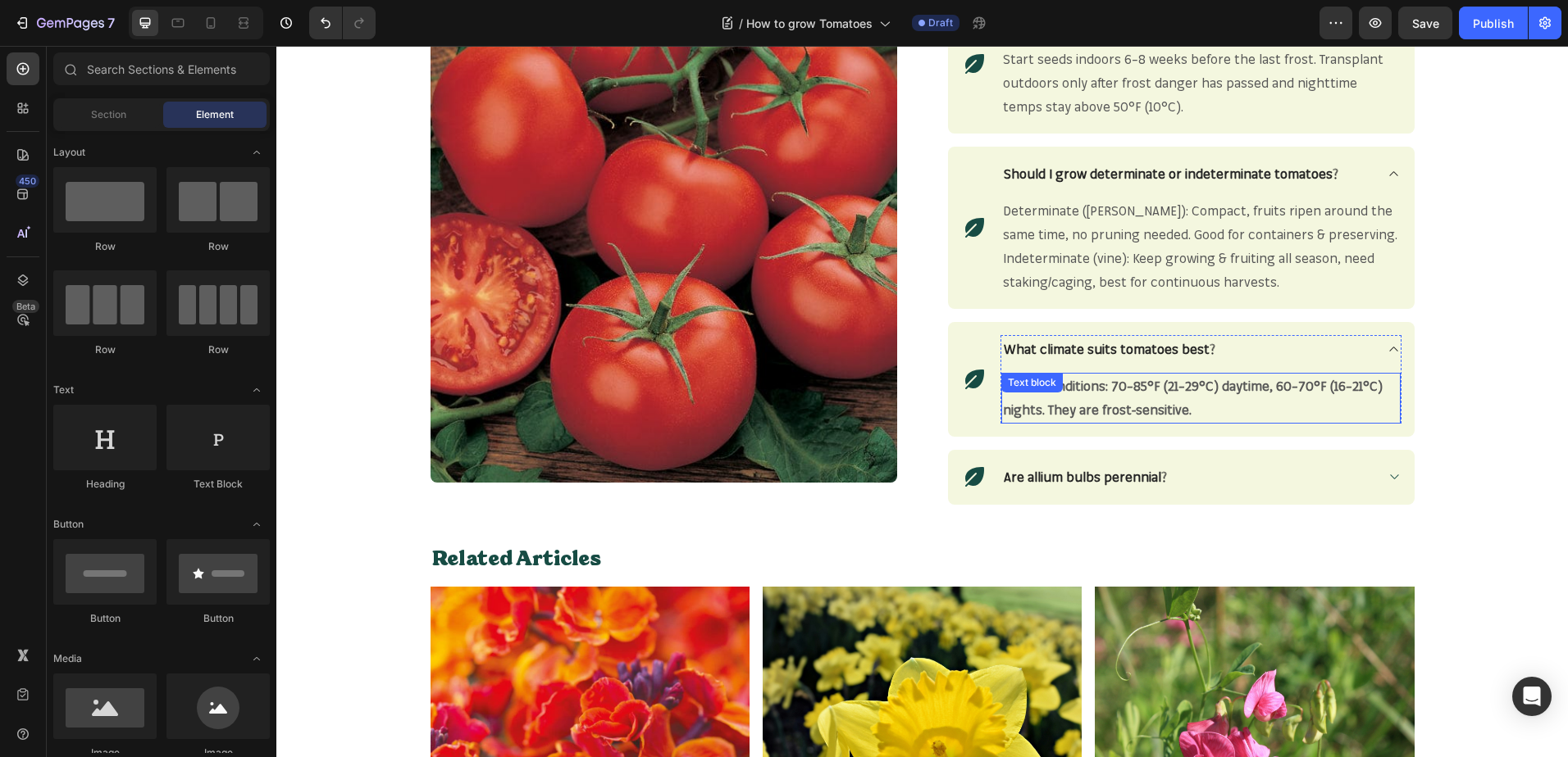
click at [1182, 411] on p "Warm conditions: 70–85°F (21–29°C) daytime, 60–70°F (16–21°C) nights. They are …" at bounding box center [1200, 398] width 396 height 47
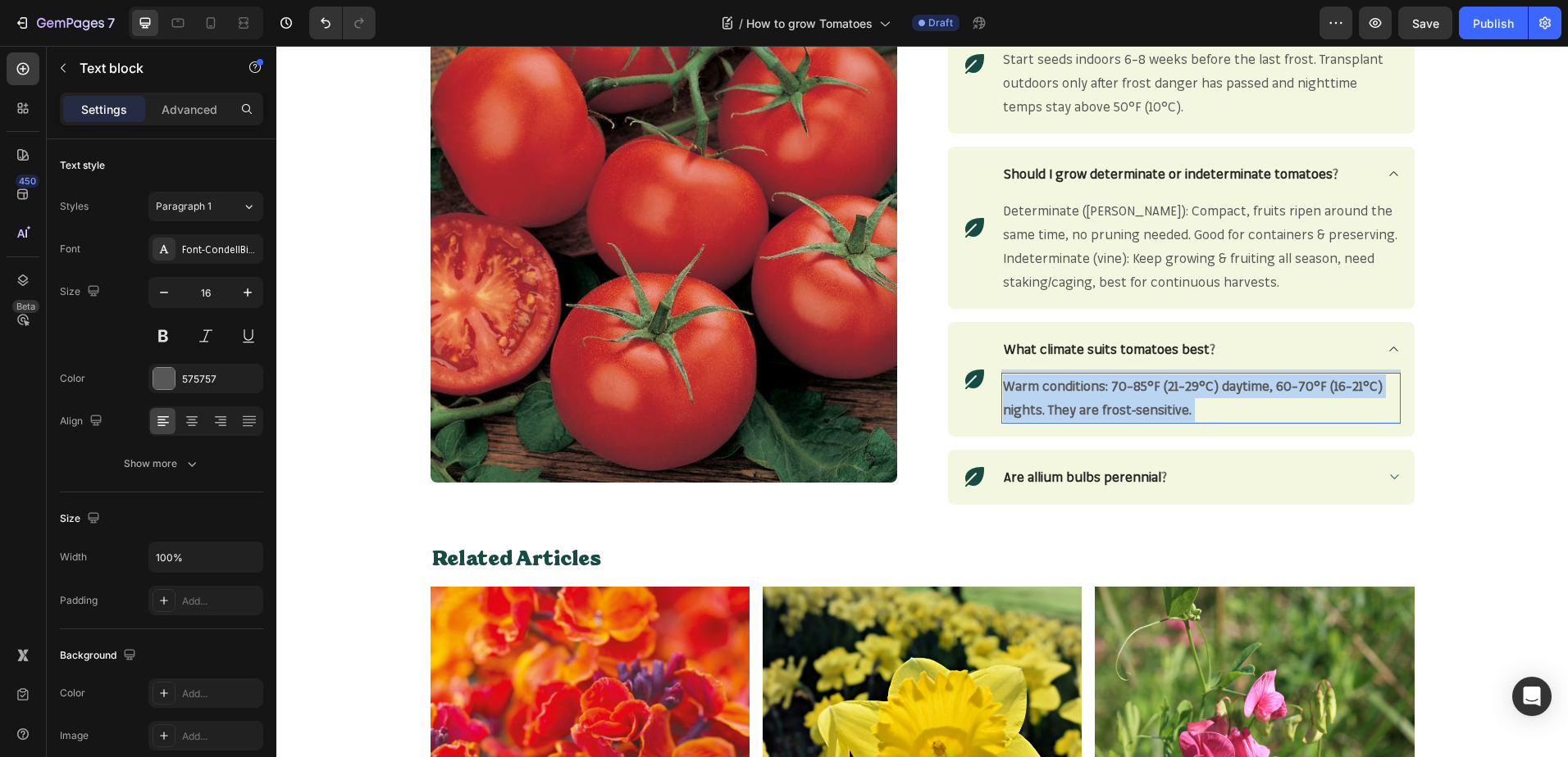
drag, startPoint x: 1182, startPoint y: 411, endPoint x: 1051, endPoint y: 403, distance: 131.2
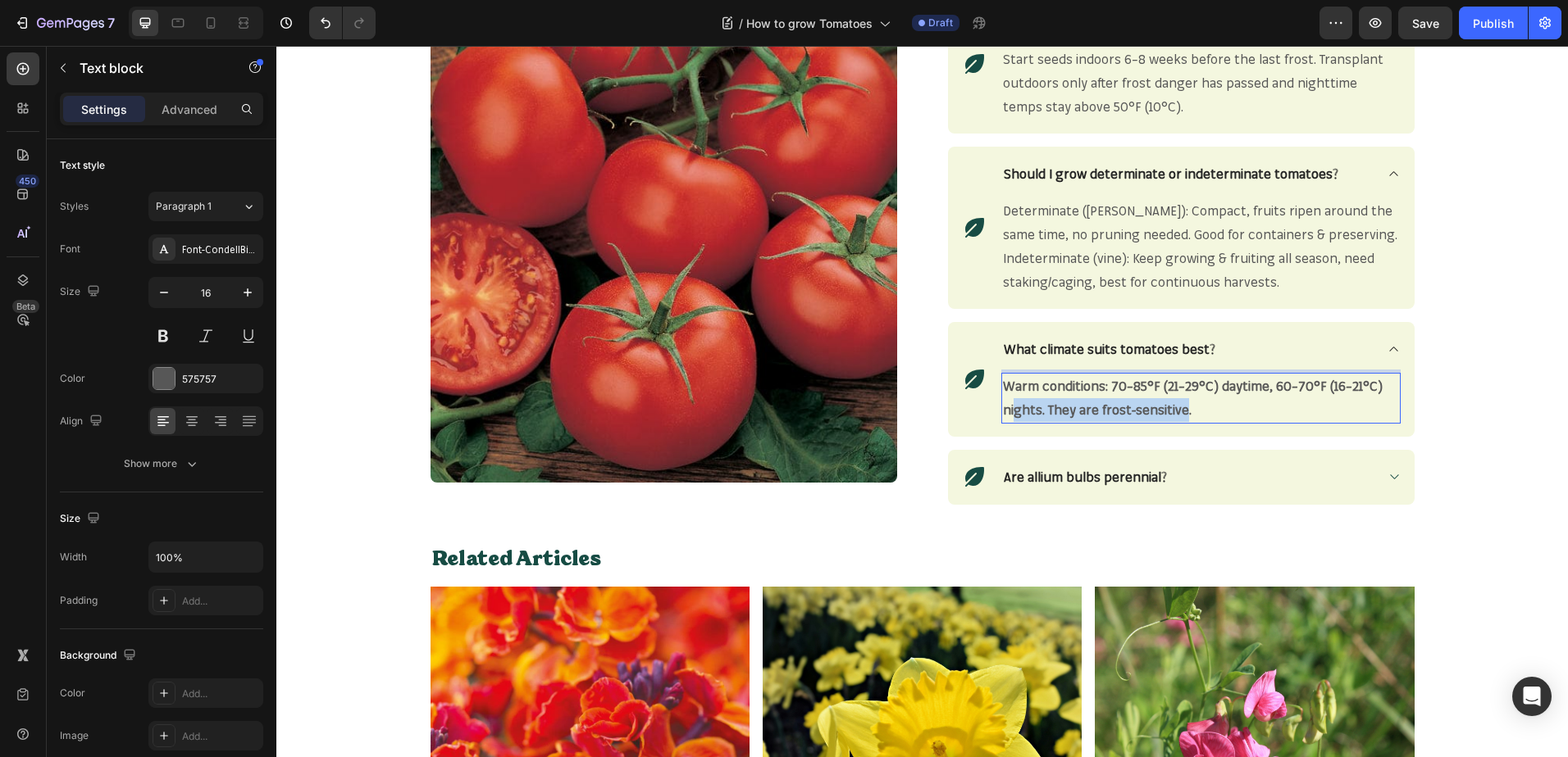
drag, startPoint x: 1179, startPoint y: 410, endPoint x: 1080, endPoint y: 398, distance: 99.7
click at [1008, 404] on strong "Warm conditions: 70–85°F (21–29°C) daytime, 60–70°F (16–21°C) nights. They are …" at bounding box center [1192, 398] width 380 height 40
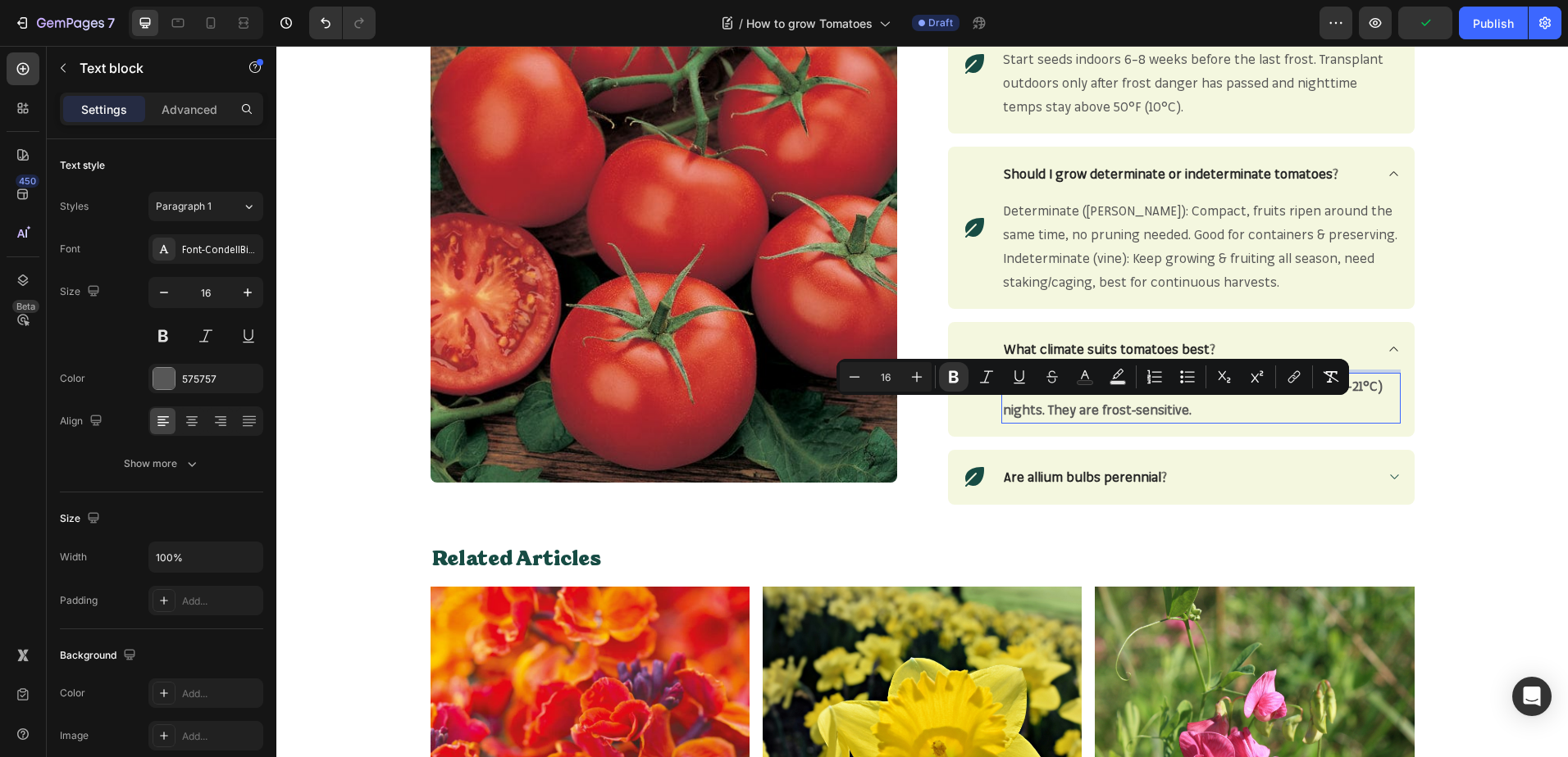
drag, startPoint x: 1180, startPoint y: 399, endPoint x: 1191, endPoint y: 406, distance: 13.0
click at [1181, 400] on p "Warm conditions: 70–85°F (21–29°C) daytime, 60–70°F (16–21°C) nights. They are …" at bounding box center [1200, 398] width 396 height 47
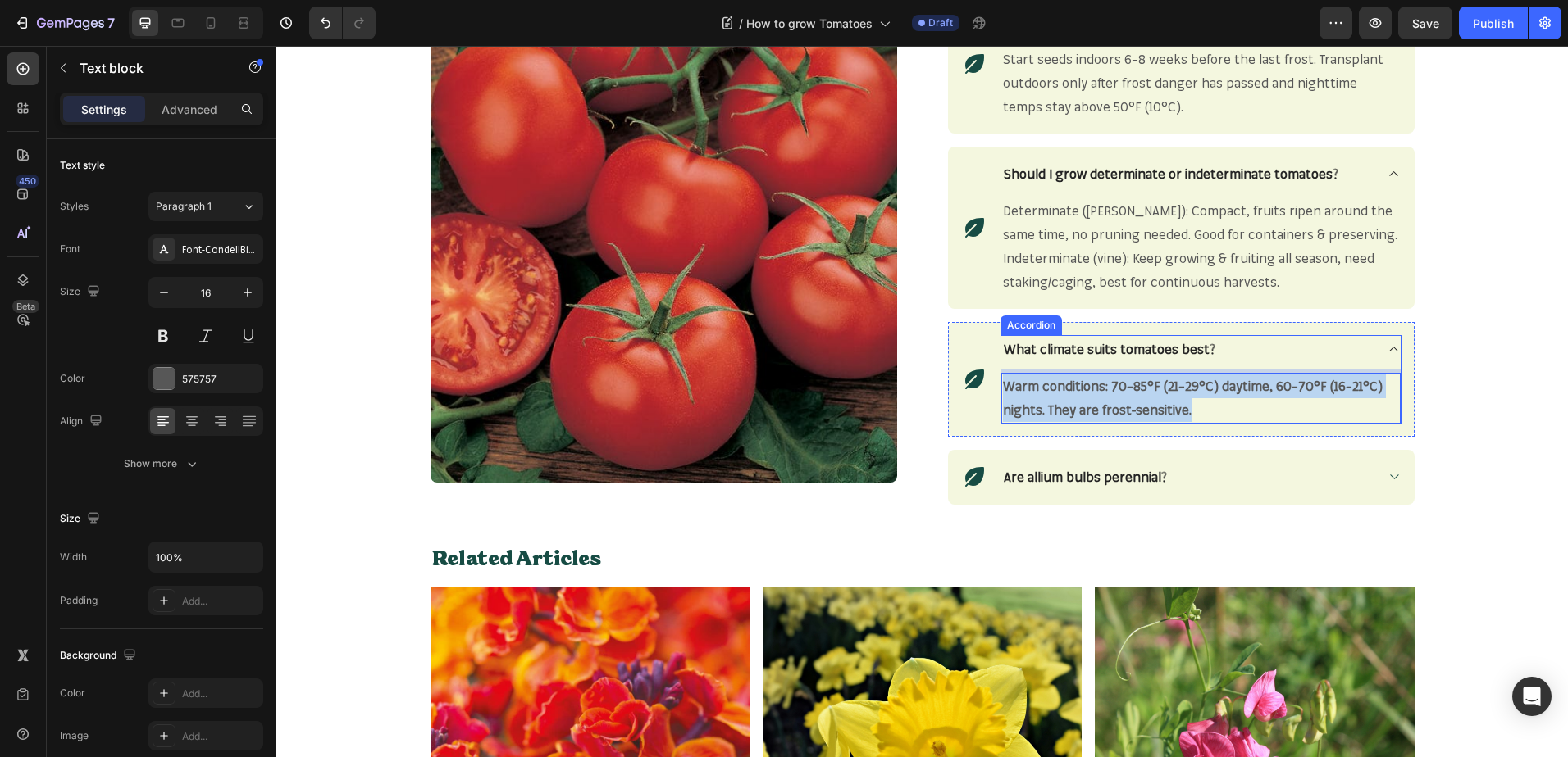
drag, startPoint x: 1191, startPoint y: 407, endPoint x: 994, endPoint y: 388, distance: 197.9
click at [1001, 388] on div "What climate suits tomatoes best? Warm conditions: 70–85°F (21–29°C) daytime, 6…" at bounding box center [1201, 379] width 401 height 89
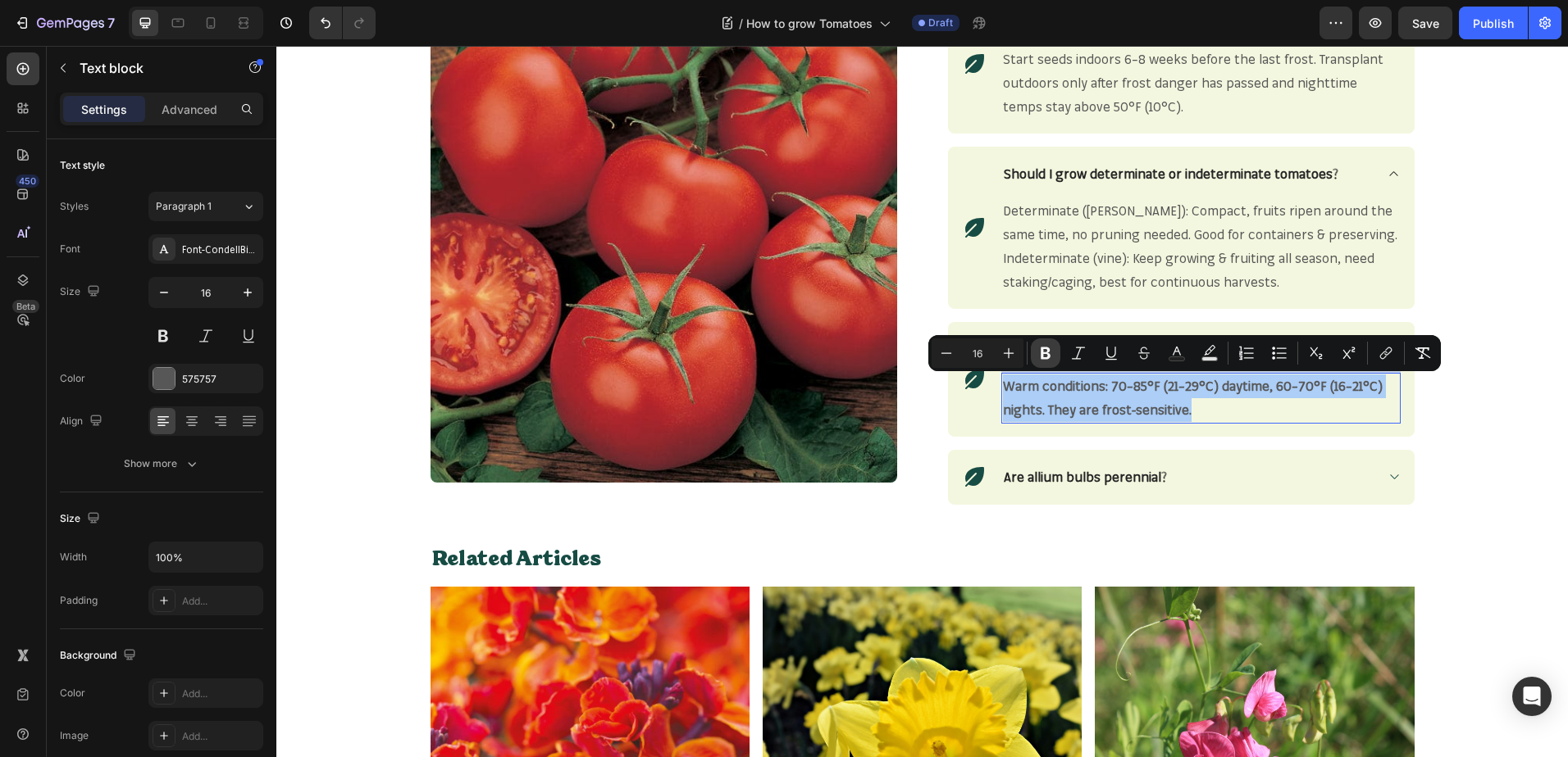
click at [1043, 350] on icon "Editor contextual toolbar" at bounding box center [1044, 353] width 9 height 12
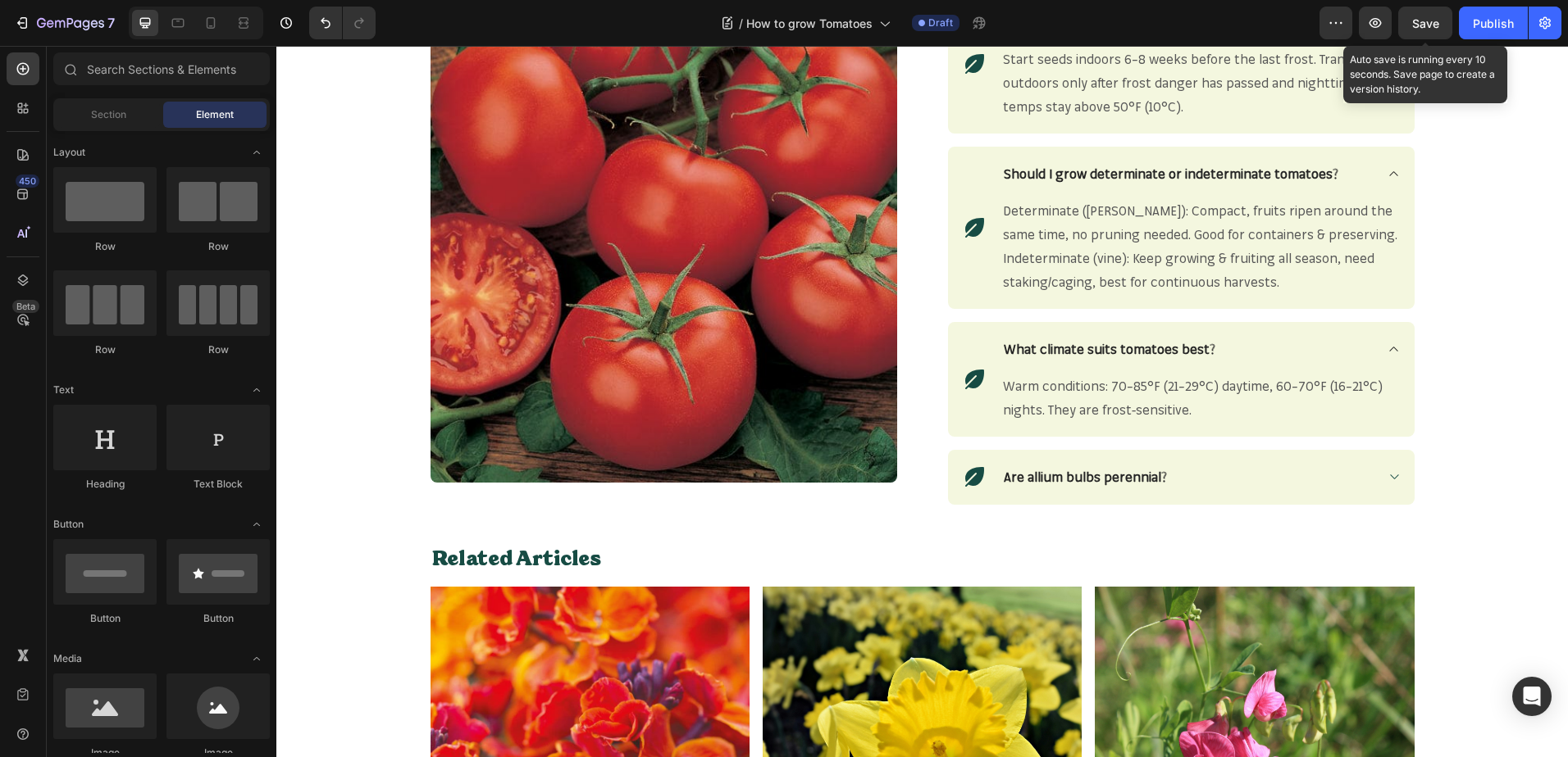
click at [1417, 22] on span "Save" at bounding box center [1424, 23] width 27 height 14
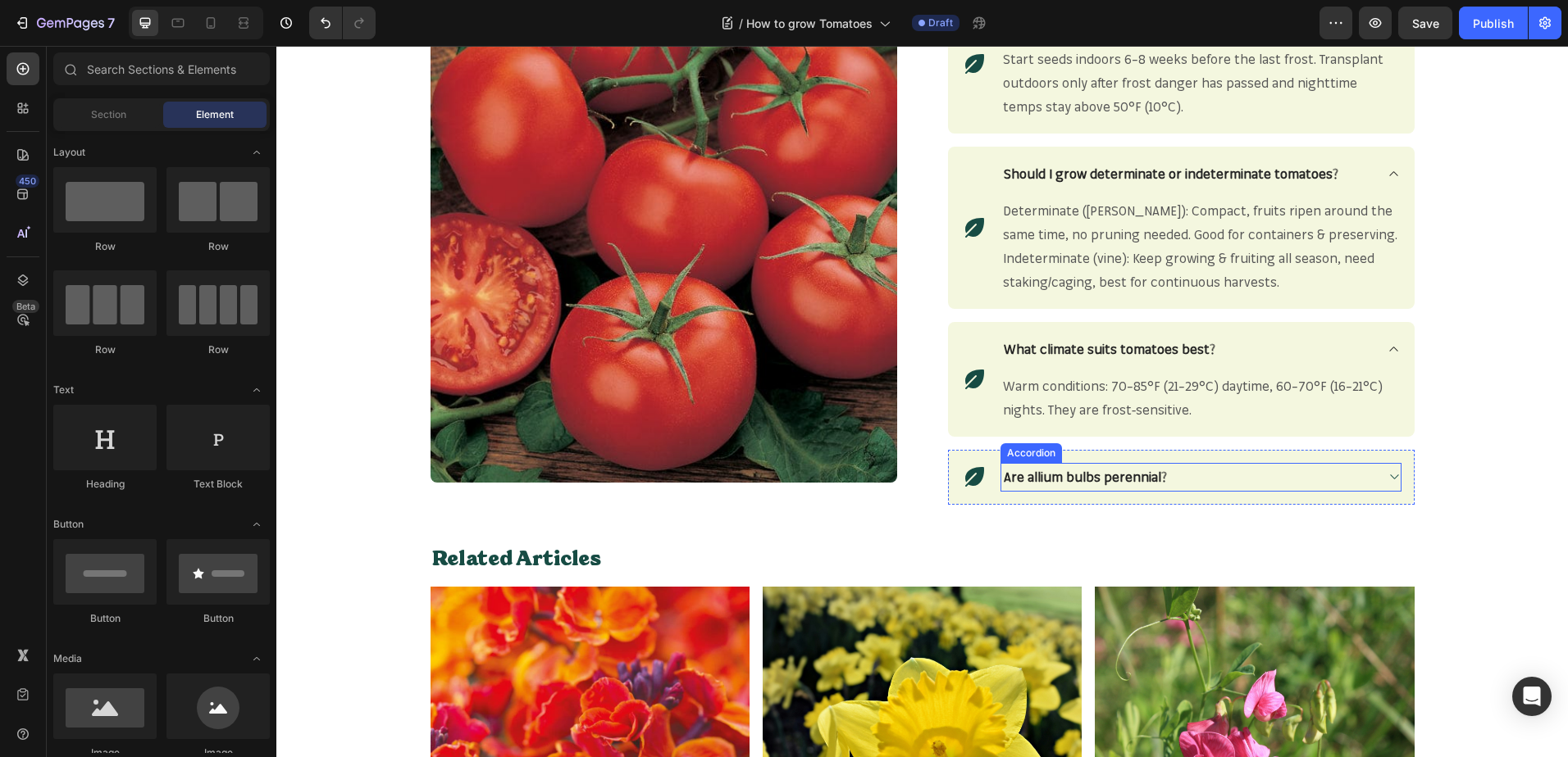
click at [1124, 485] on strong "Are allium bulbs perennial?" at bounding box center [1085, 477] width 163 height 16
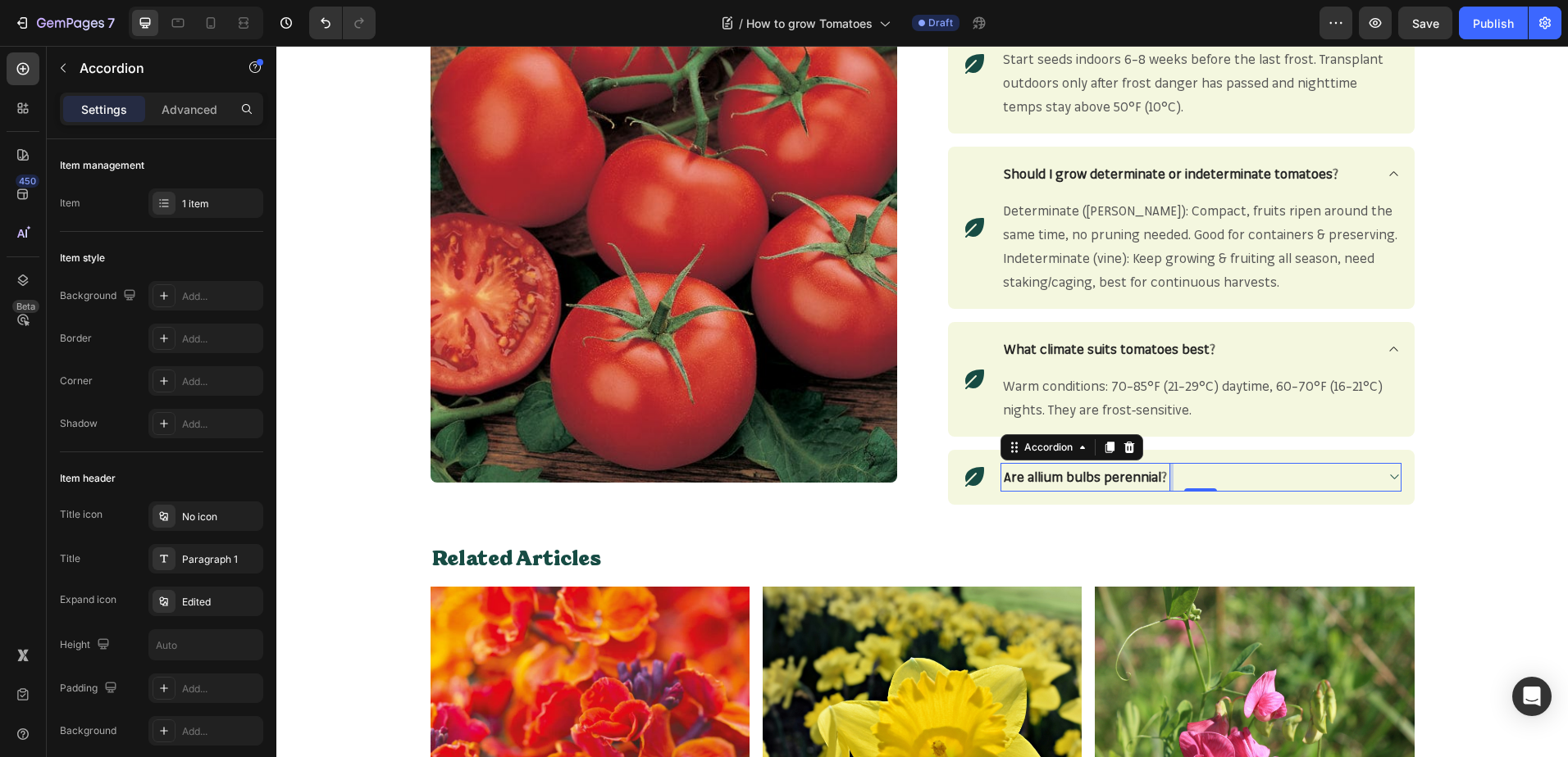
click at [1124, 485] on strong "Are allium bulbs perennial?" at bounding box center [1085, 477] width 163 height 16
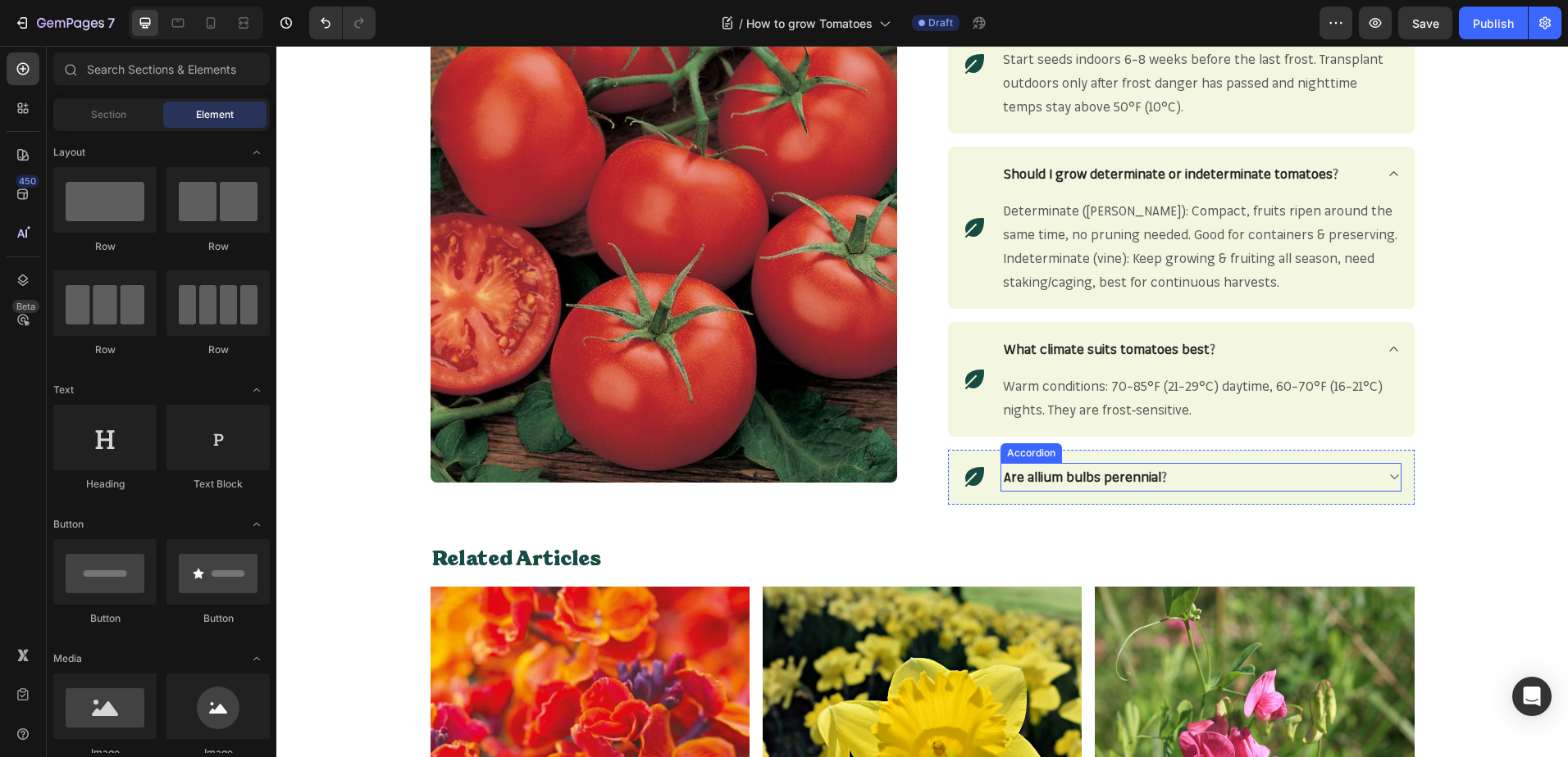
click at [1138, 478] on strong "Are allium bulbs perennial?" at bounding box center [1085, 477] width 163 height 16
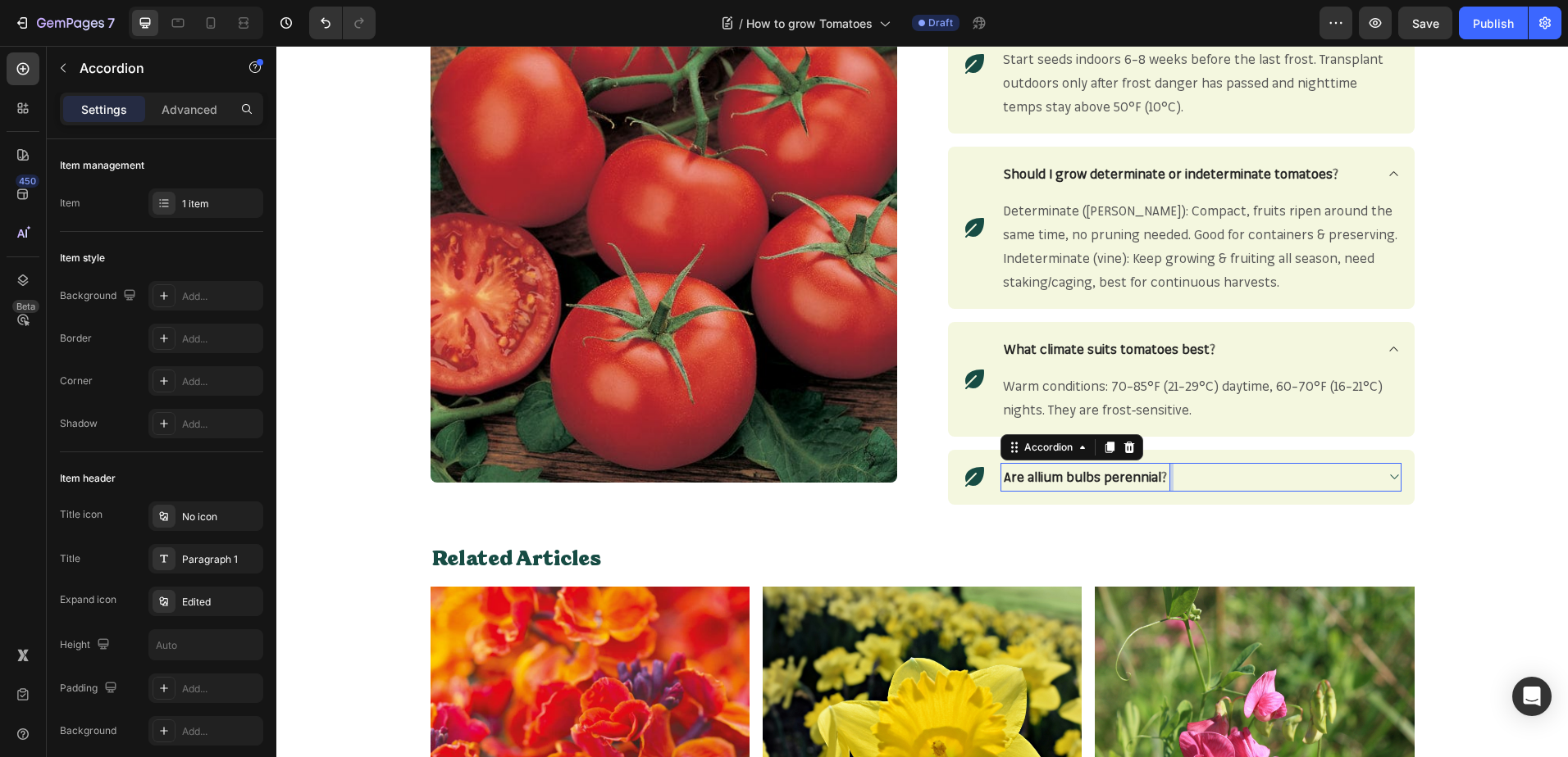
click at [1138, 478] on strong "Are allium bulbs perennial?" at bounding box center [1085, 477] width 163 height 16
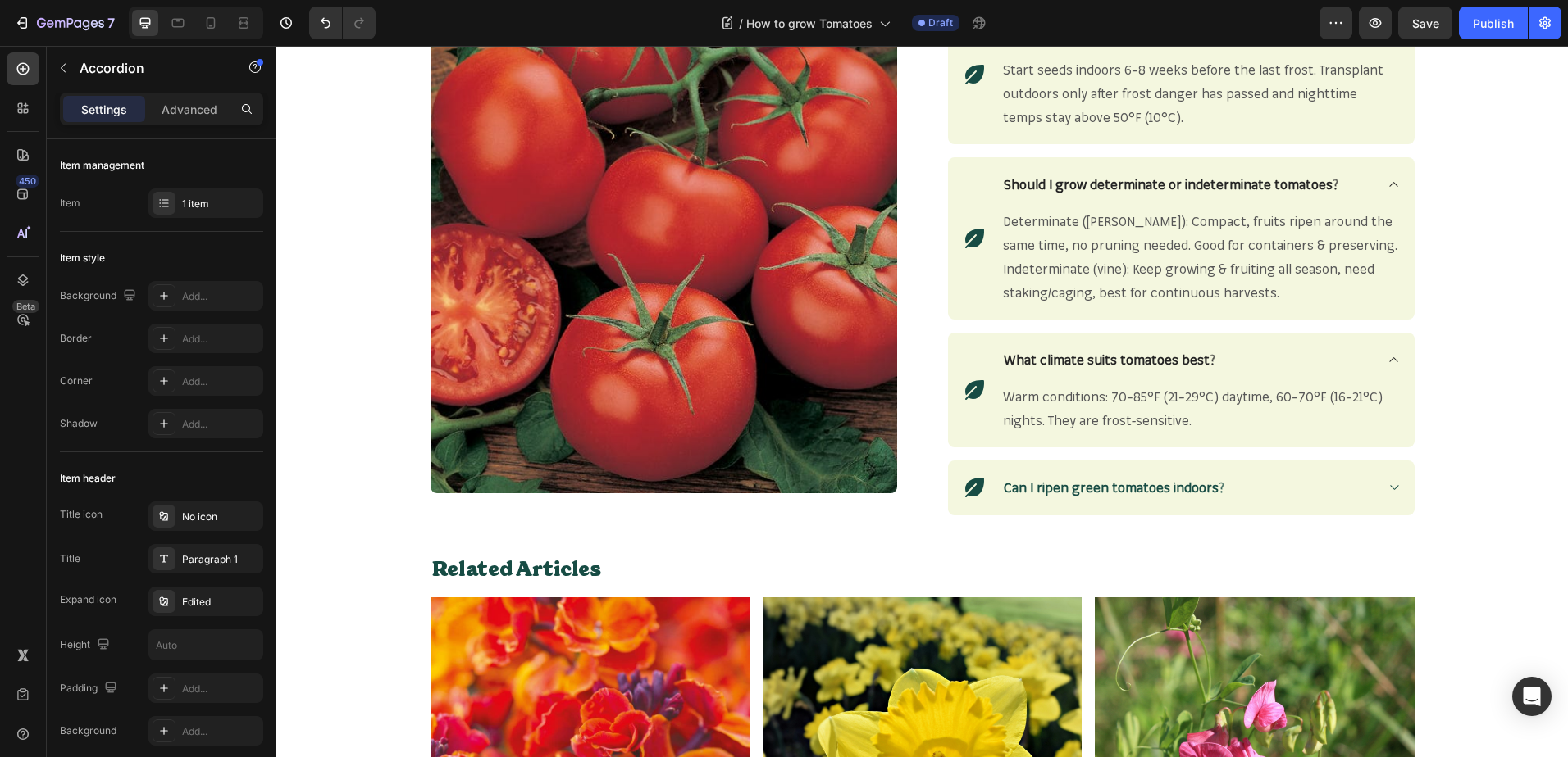
click at [1389, 483] on icon at bounding box center [1393, 487] width 12 height 13
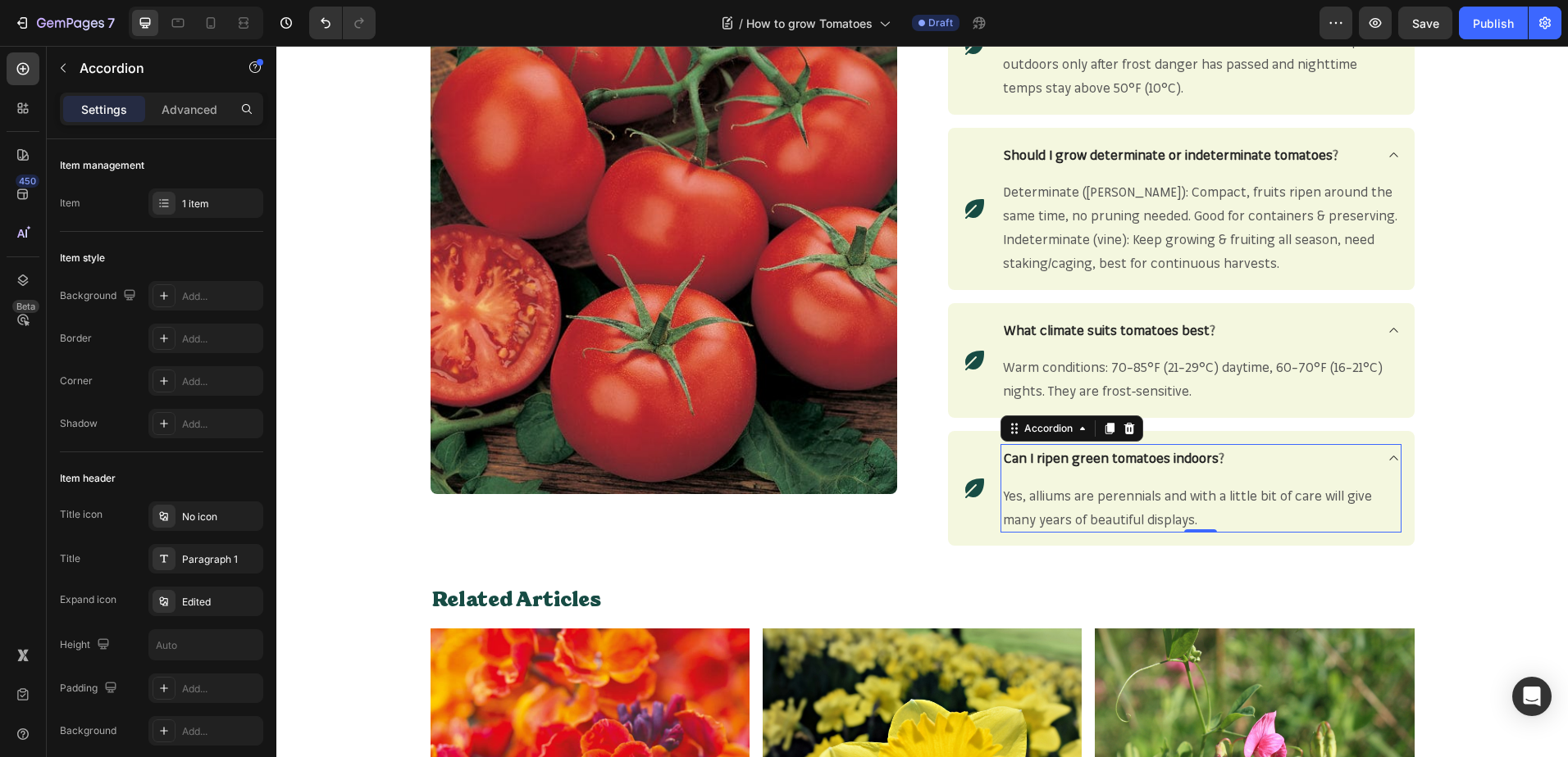
scroll to position [2113, 0]
click at [1099, 503] on span "Yes, alliums are perennials and with a little bit of care will give many years …" at bounding box center [1186, 507] width 369 height 40
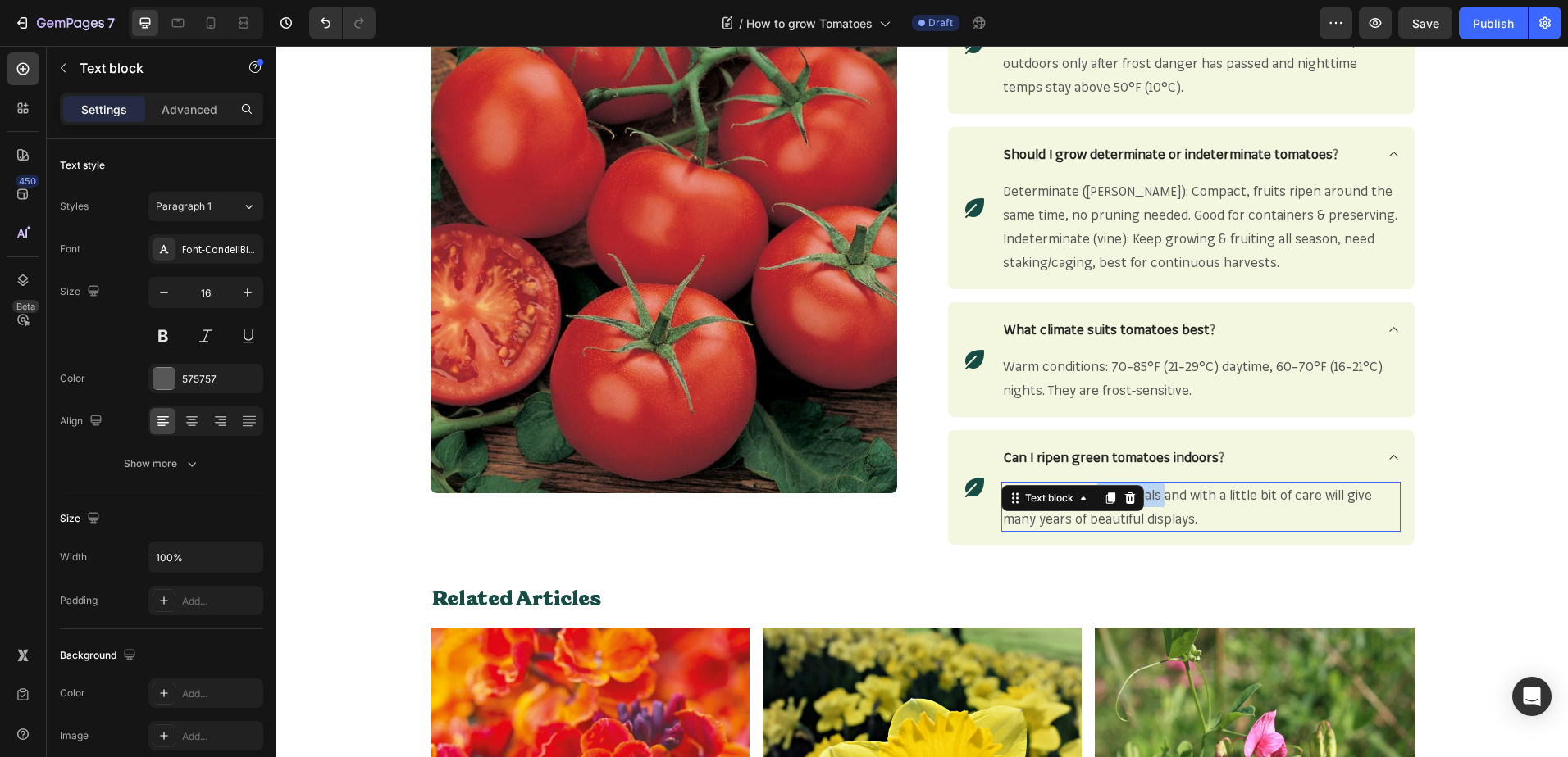
click at [1104, 503] on icon at bounding box center [1110, 498] width 13 height 13
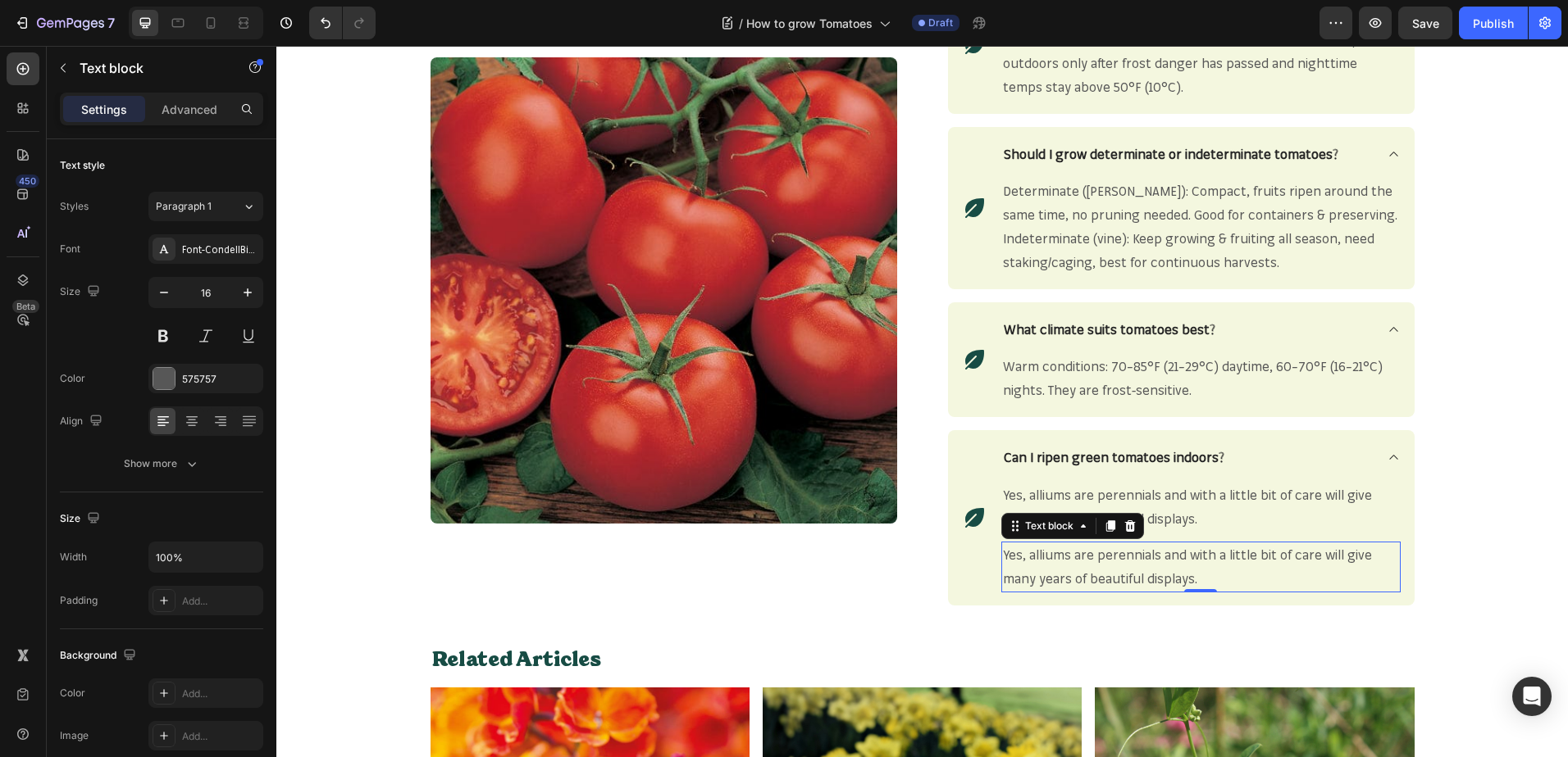
scroll to position [2143, 0]
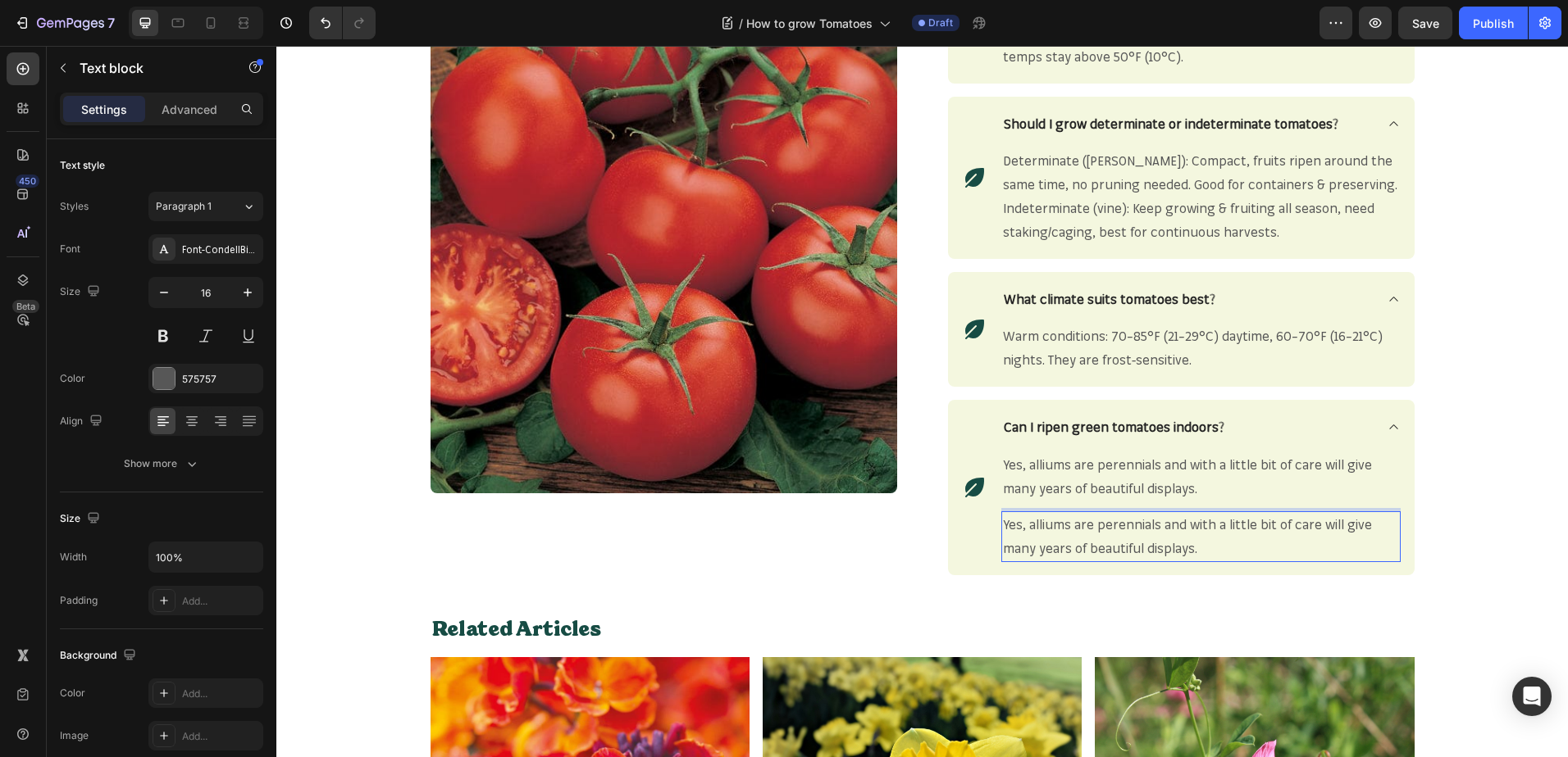
click at [1148, 524] on span "Yes, alliums are perennials and with a little bit of care will give many years …" at bounding box center [1186, 536] width 369 height 40
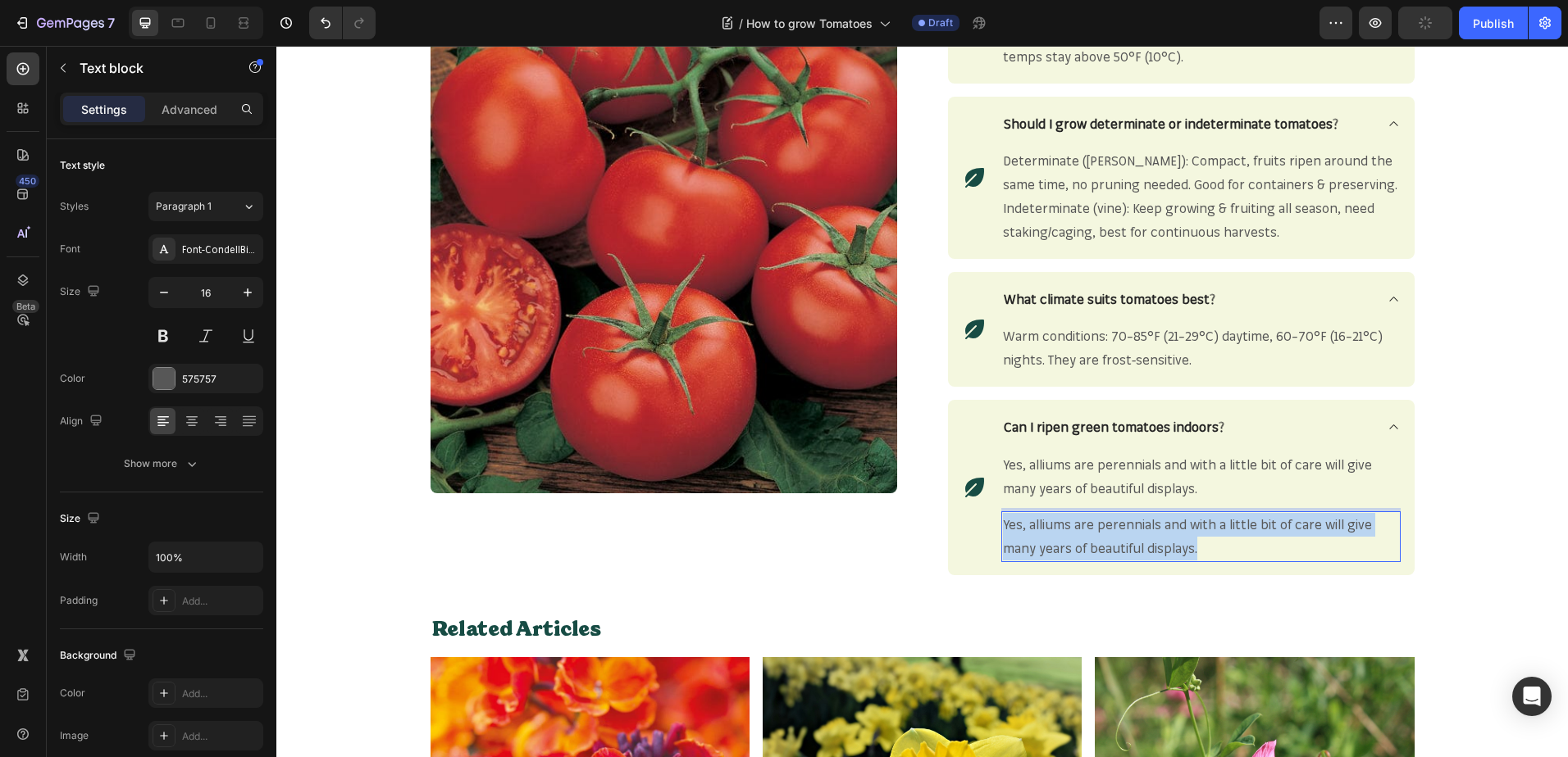
click at [1148, 524] on span "Yes, alliums are perennials and with a little bit of care will give many years …" at bounding box center [1186, 536] width 369 height 40
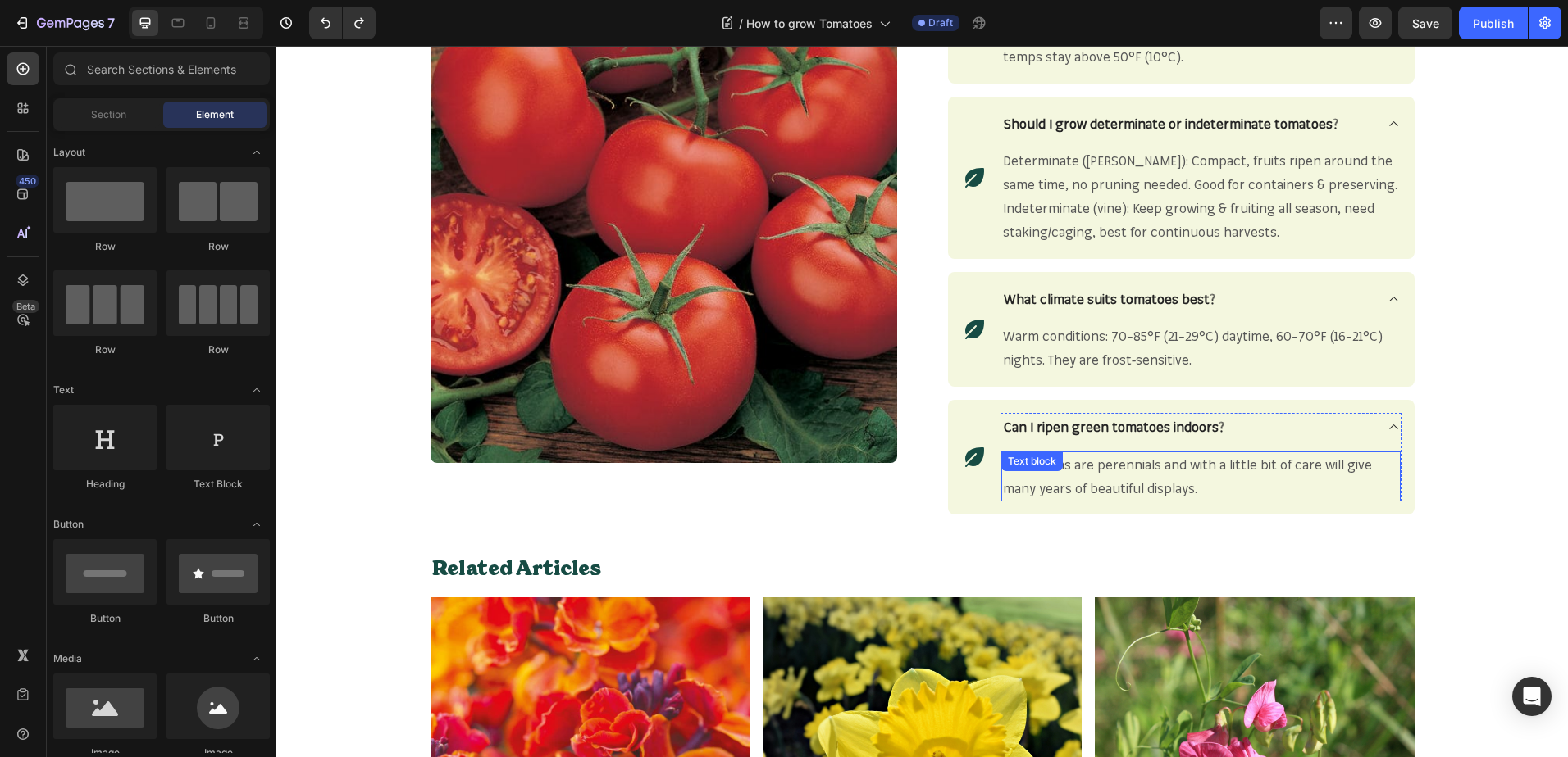
scroll to position [2113, 0]
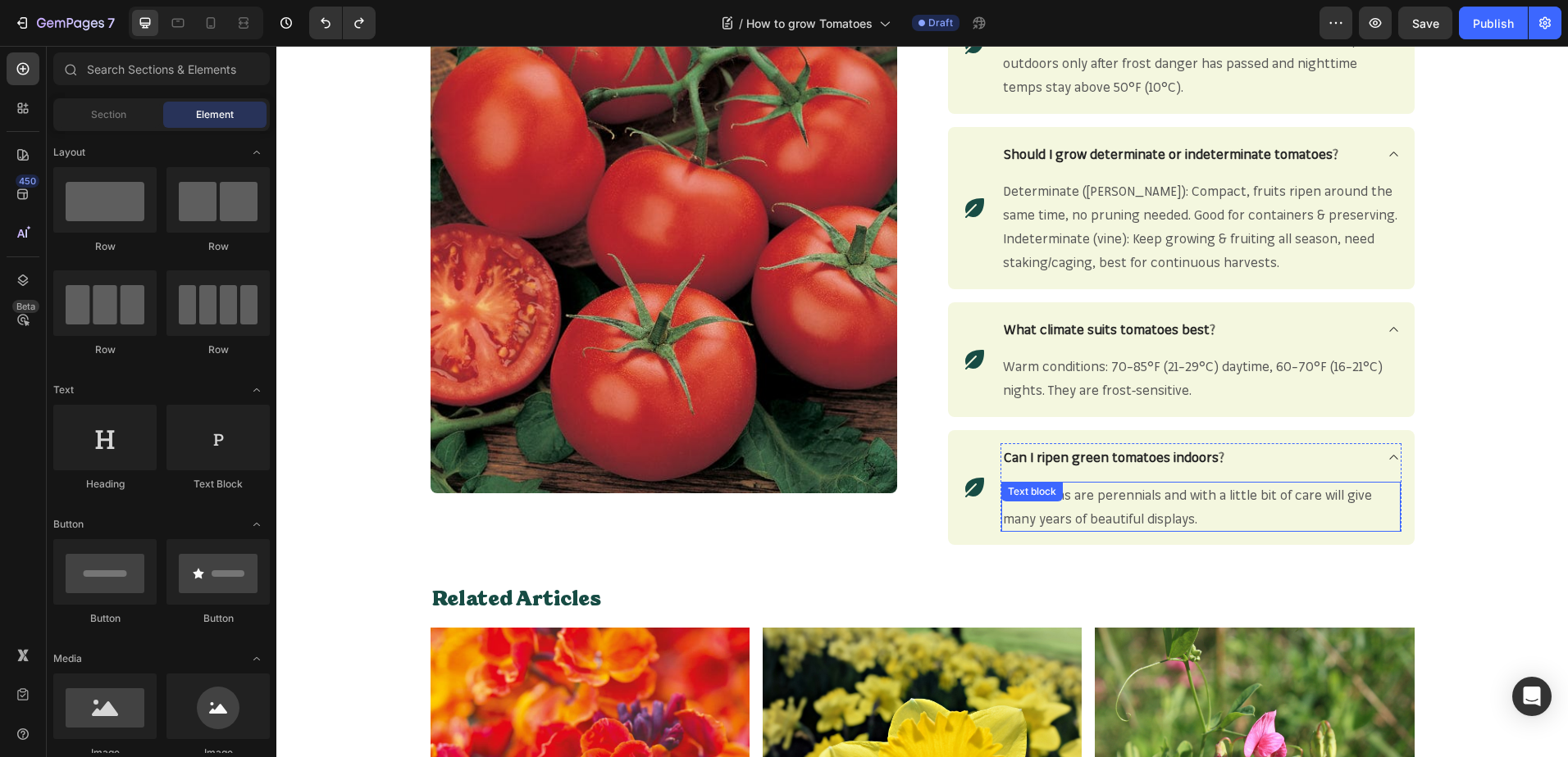
click at [1167, 506] on p "Yes, alliums are perennials and with a little bit of care will give many years …" at bounding box center [1200, 507] width 396 height 47
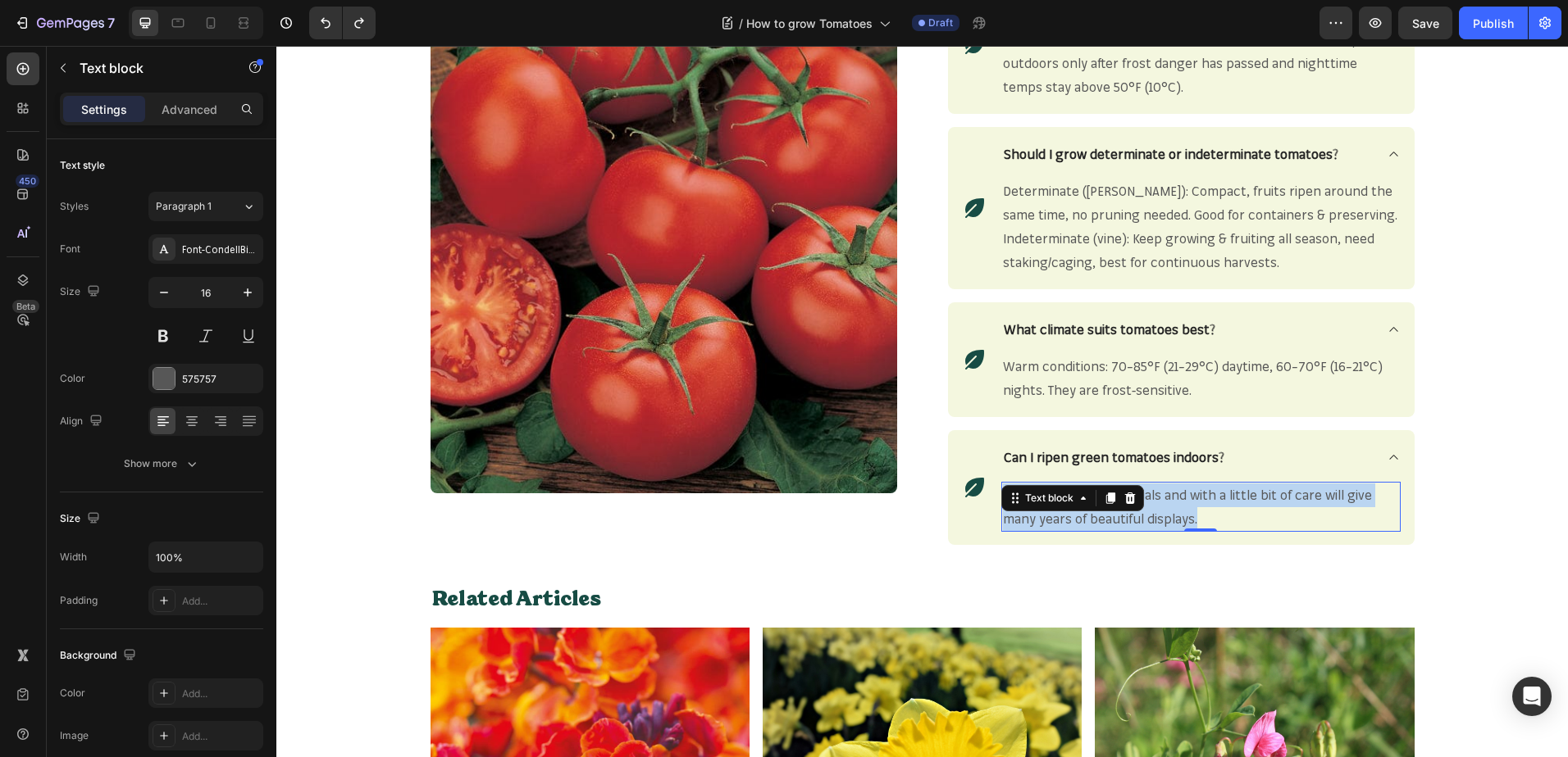
click at [1167, 506] on p "Yes, alliums are perennials and with a little bit of care will give many years …" at bounding box center [1200, 507] width 396 height 47
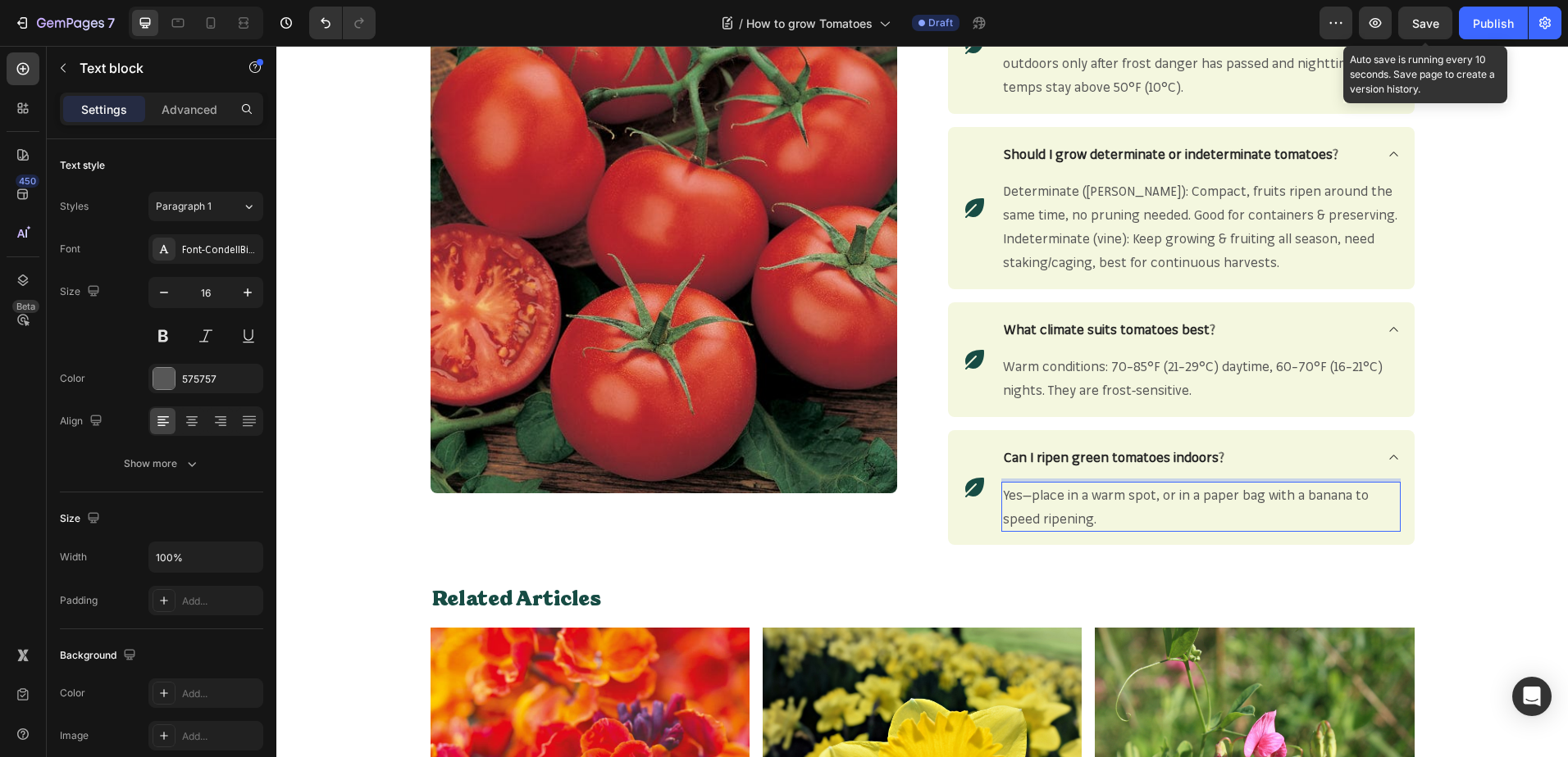
click at [1416, 31] on div "Save" at bounding box center [1424, 23] width 27 height 17
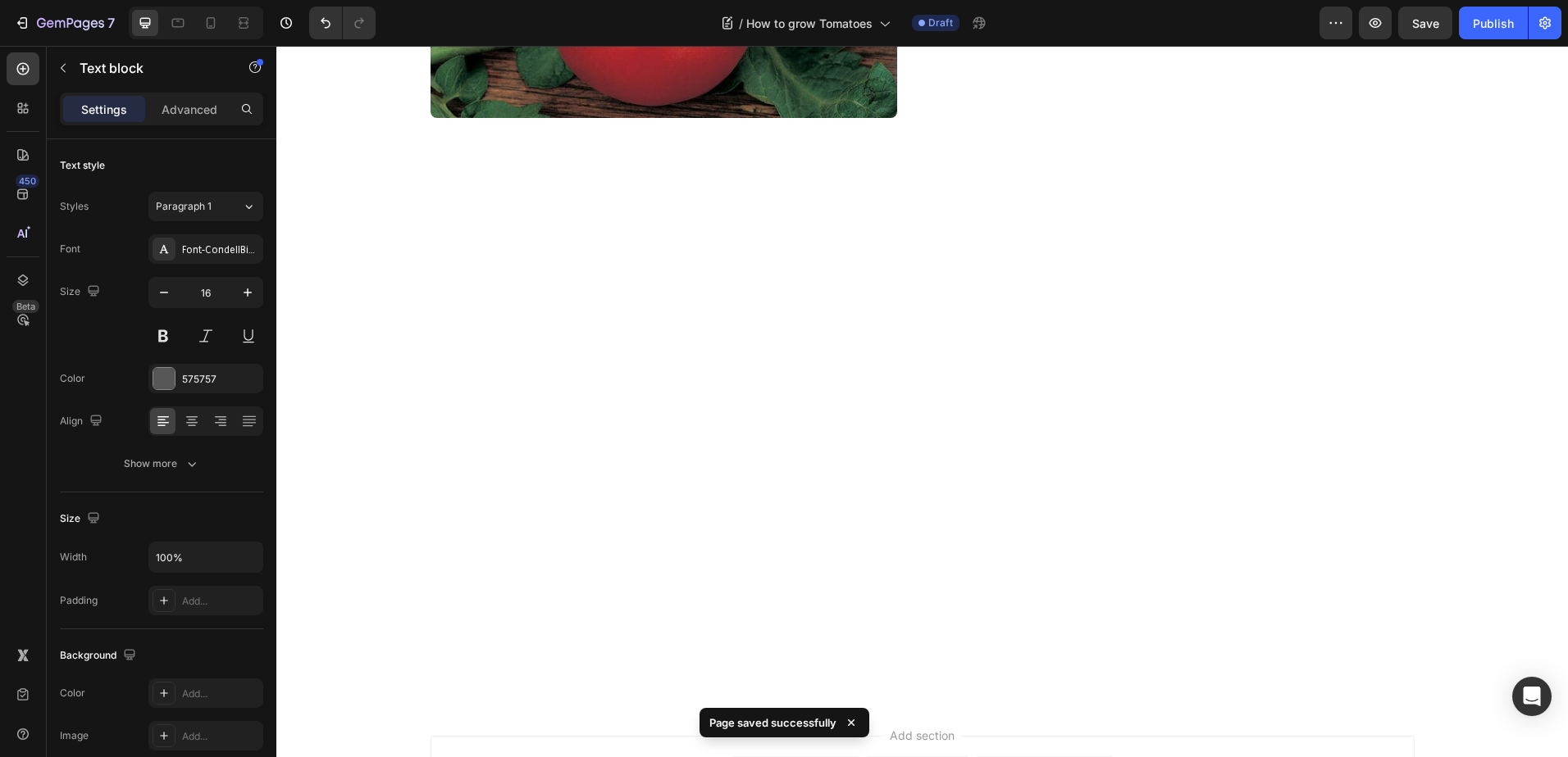
scroll to position [984, 0]
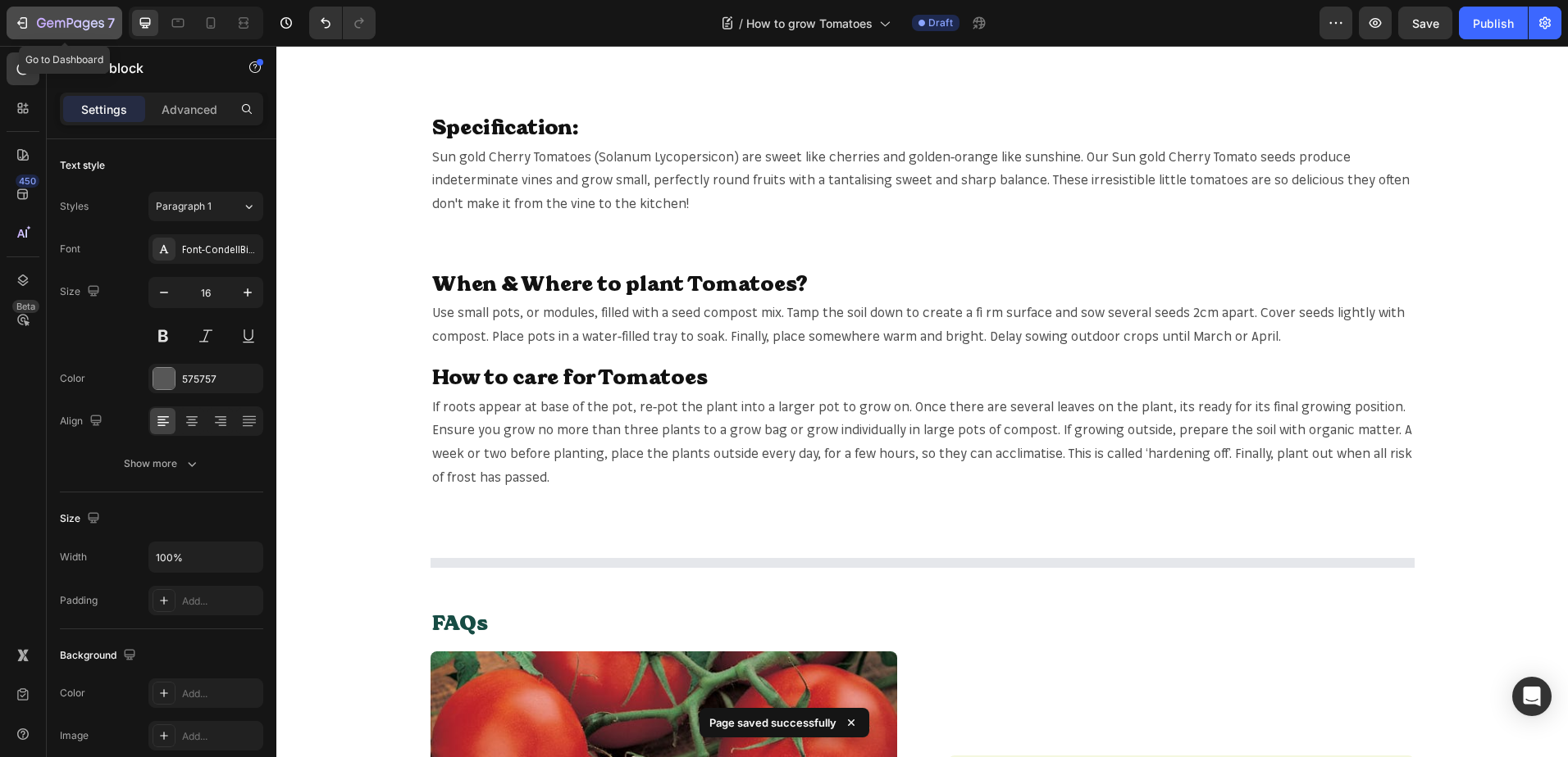
click at [74, 28] on icon "button" at bounding box center [70, 24] width 67 height 14
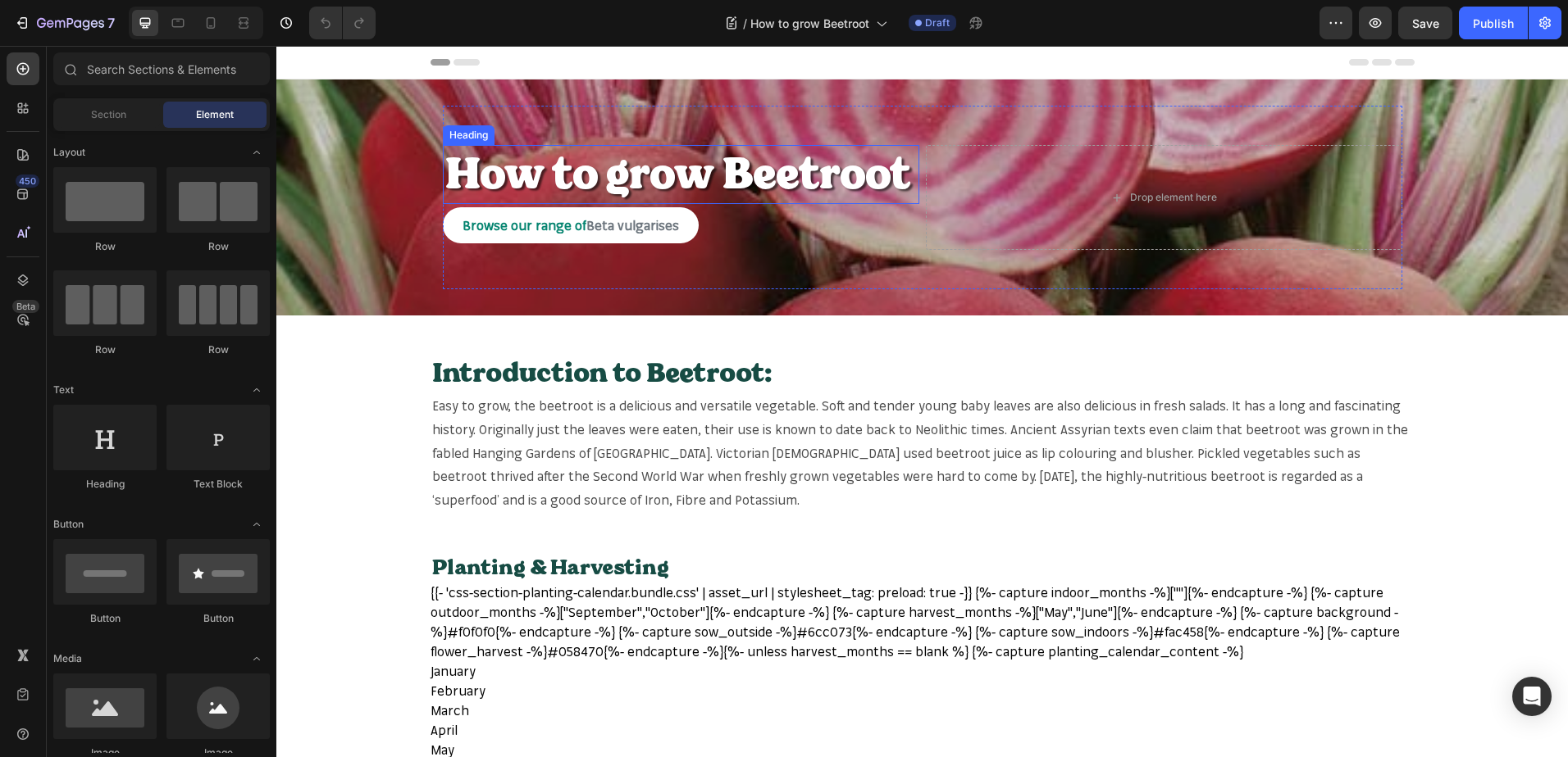
click at [818, 159] on strong "How to grow Beetroot" at bounding box center [677, 174] width 467 height 58
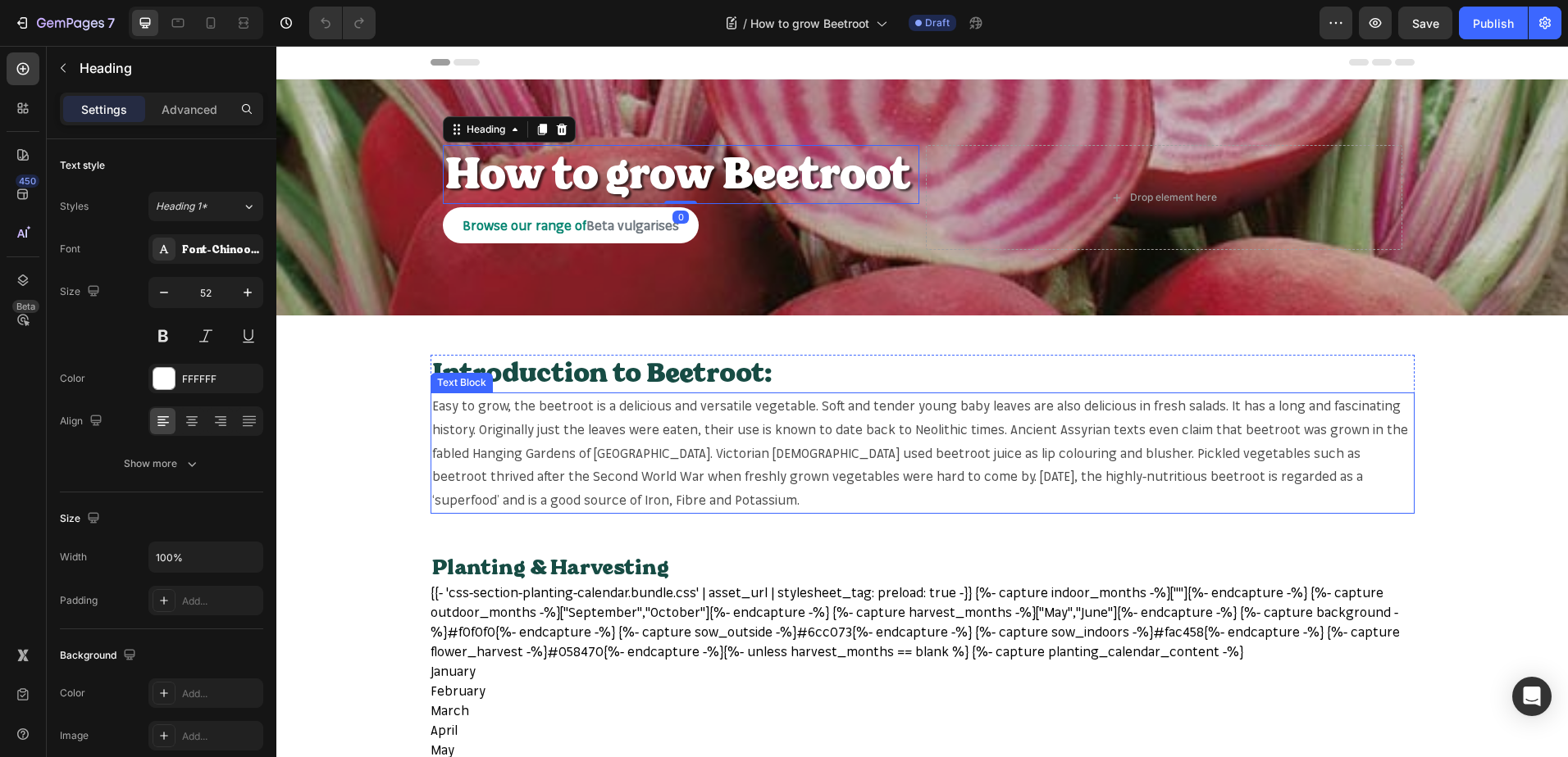
click at [533, 407] on span "Easy to grow, the beetroot is a delicious and versatile vegetable. Soft and ten…" at bounding box center [920, 453] width 976 height 111
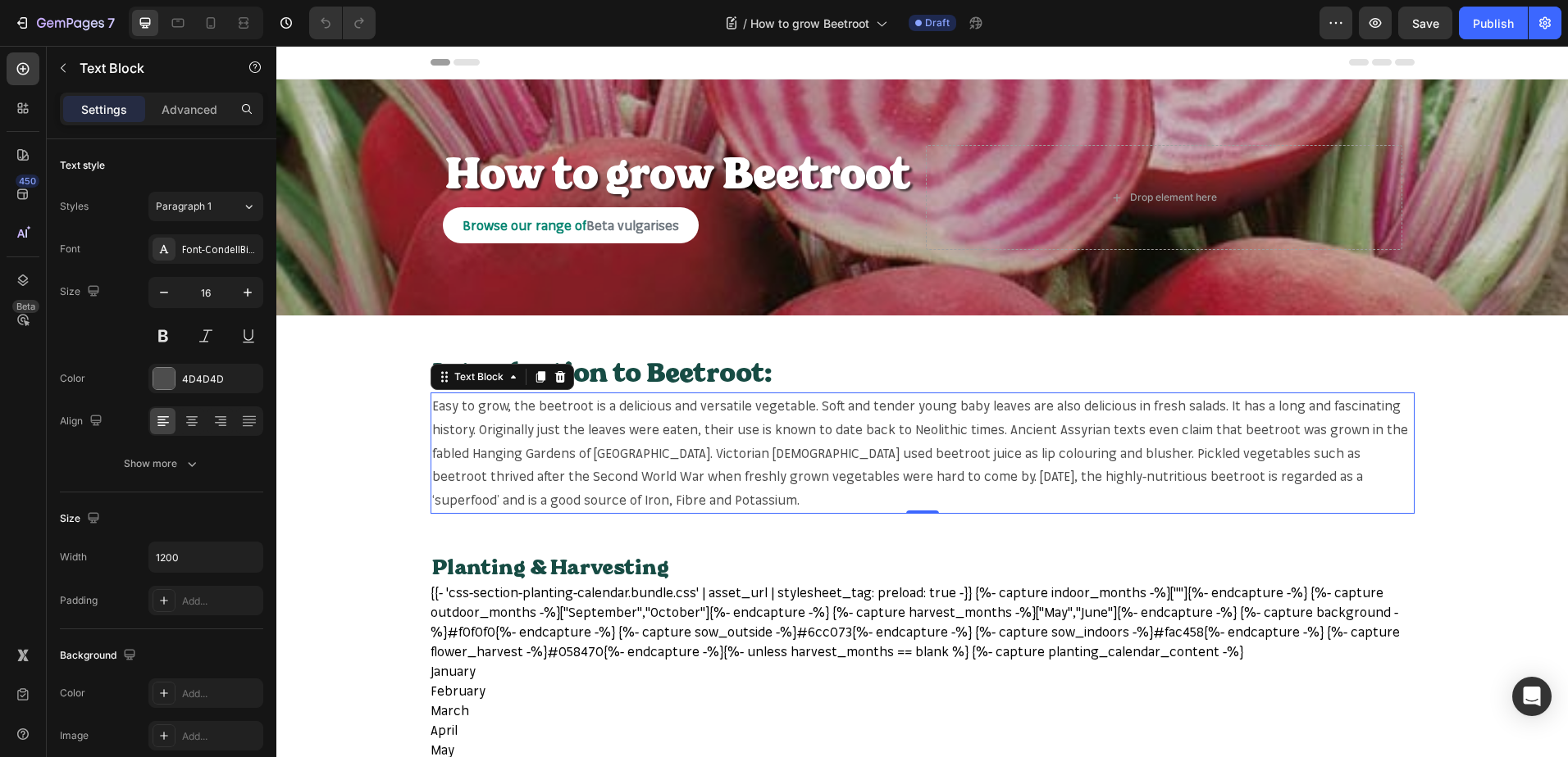
click at [533, 407] on span "Easy to grow, the beetroot is a delicious and versatile vegetable. Soft and ten…" at bounding box center [920, 453] width 976 height 111
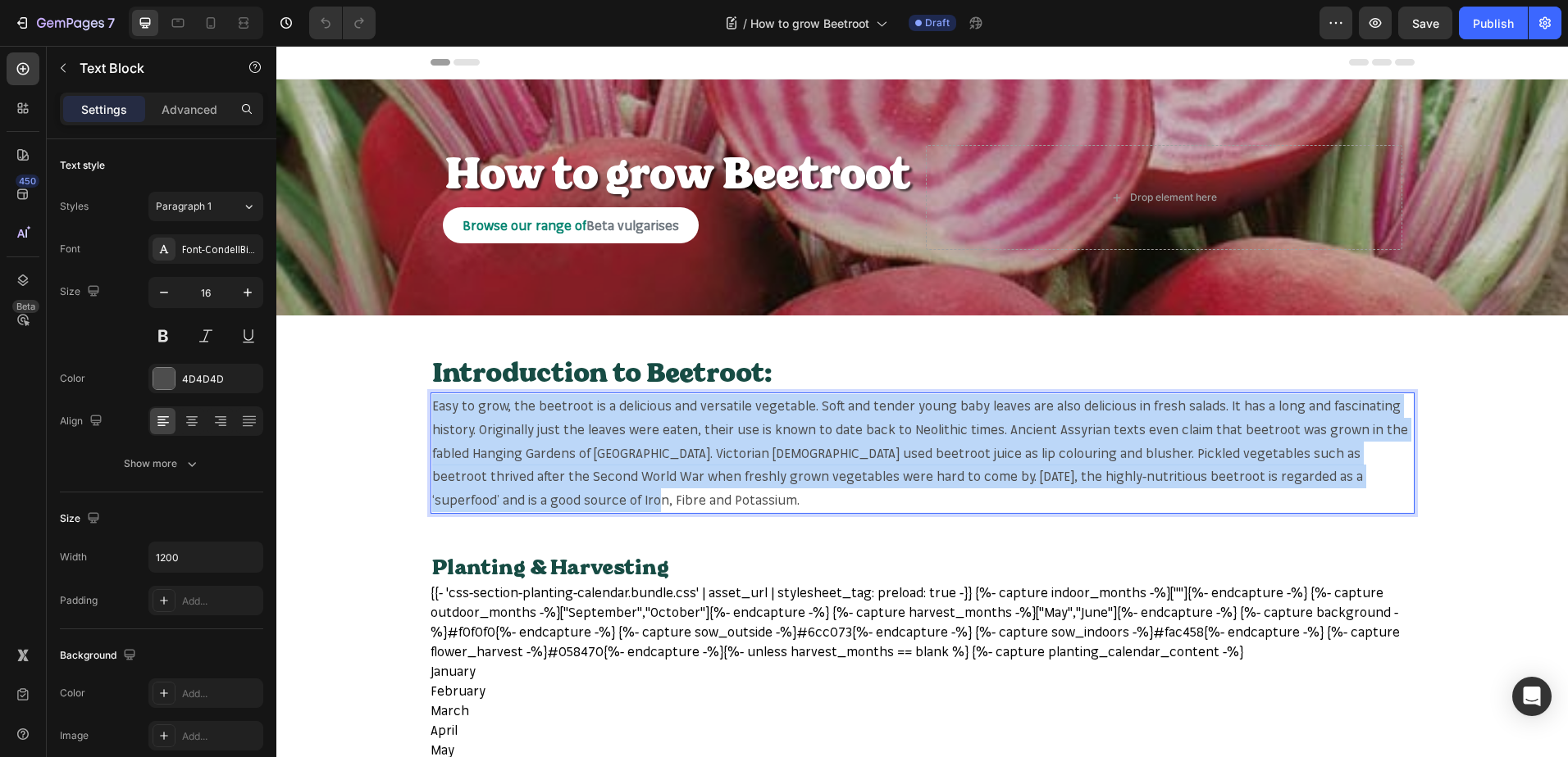
click at [533, 407] on span "Easy to grow, the beetroot is a delicious and versatile vegetable. Soft and ten…" at bounding box center [920, 453] width 976 height 111
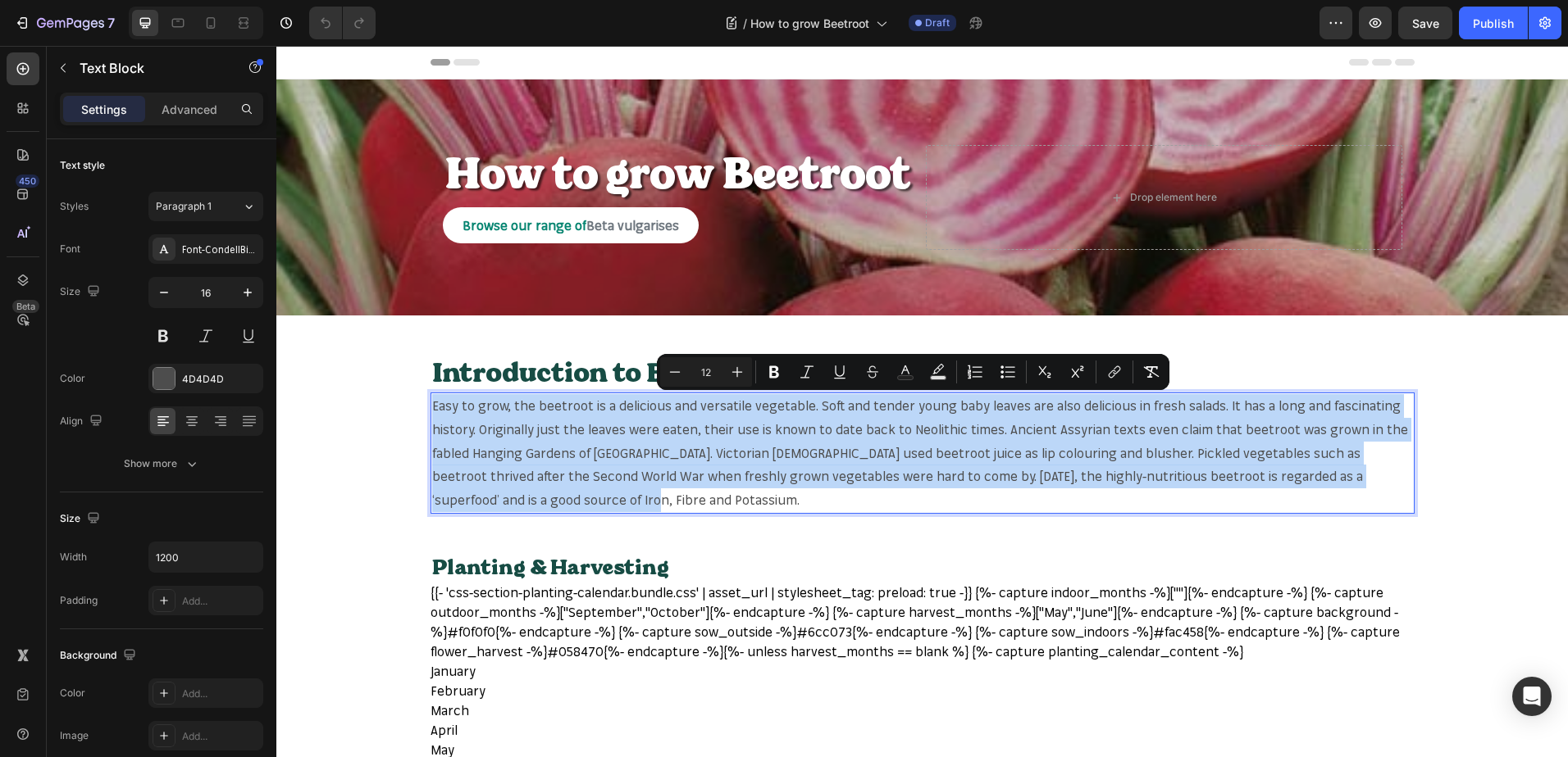
click at [536, 406] on span "Easy to grow, the beetroot is a delicious and versatile vegetable. Soft and ten…" at bounding box center [920, 453] width 976 height 111
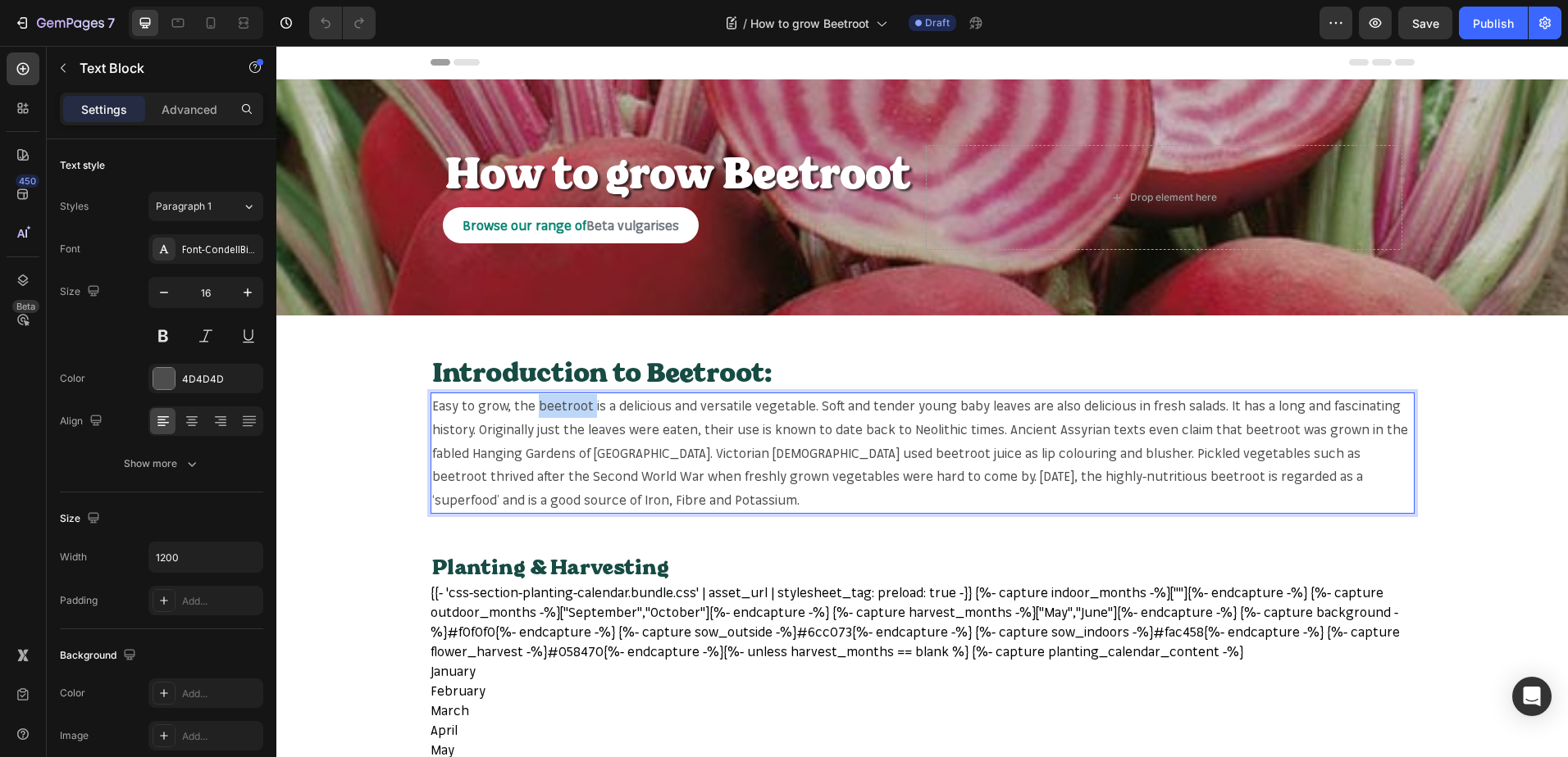
click at [536, 406] on span "Easy to grow, the beetroot is a delicious and versatile vegetable. Soft and ten…" at bounding box center [920, 453] width 976 height 111
click at [560, 400] on span "Easy to grow, the beetroot is a delicious and versatile vegetable. Soft and ten…" at bounding box center [920, 453] width 976 height 111
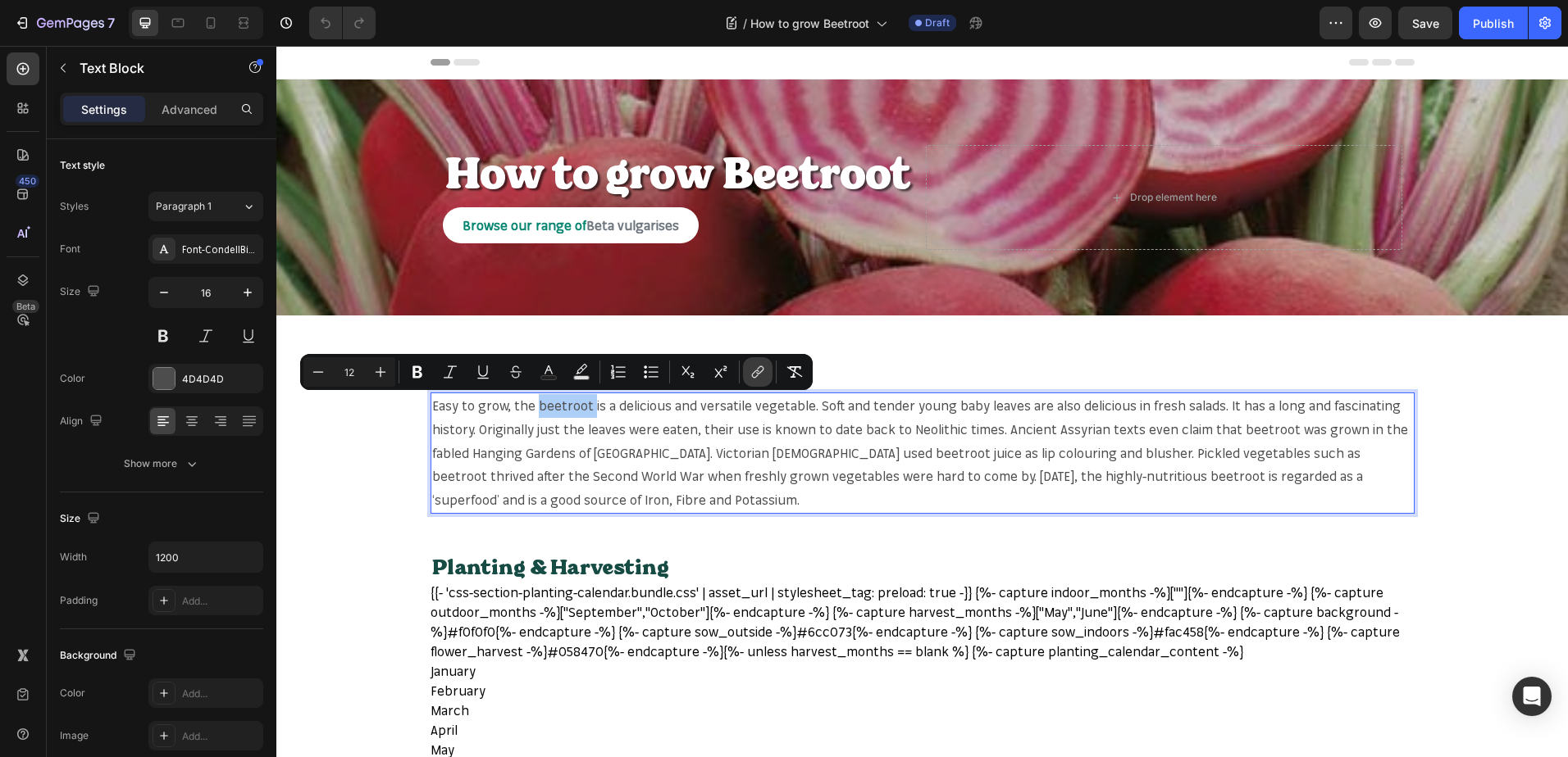
click at [761, 369] on icon "Editor contextual toolbar" at bounding box center [757, 371] width 16 height 16
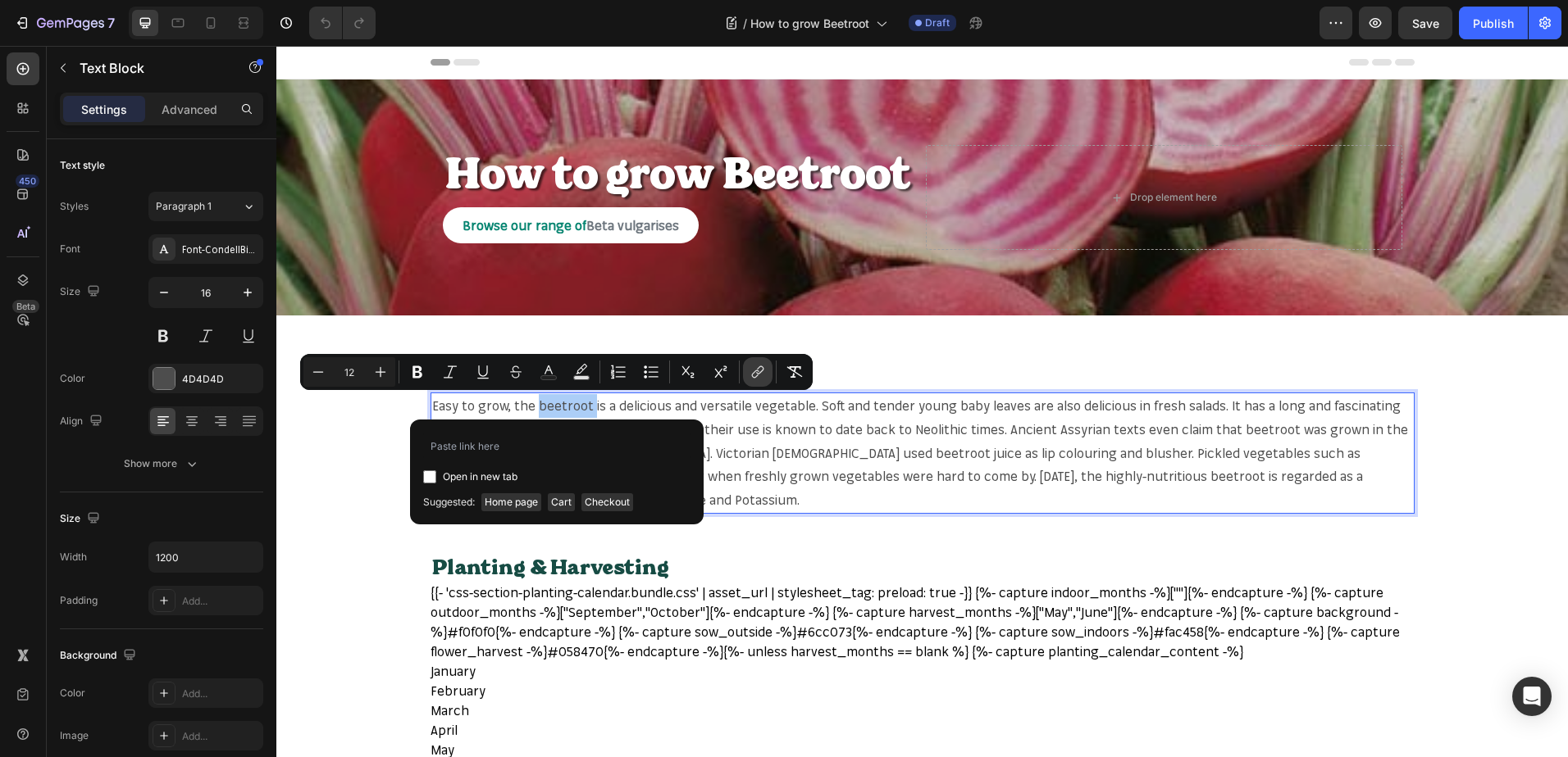
type input "[URL][DOMAIN_NAME]"
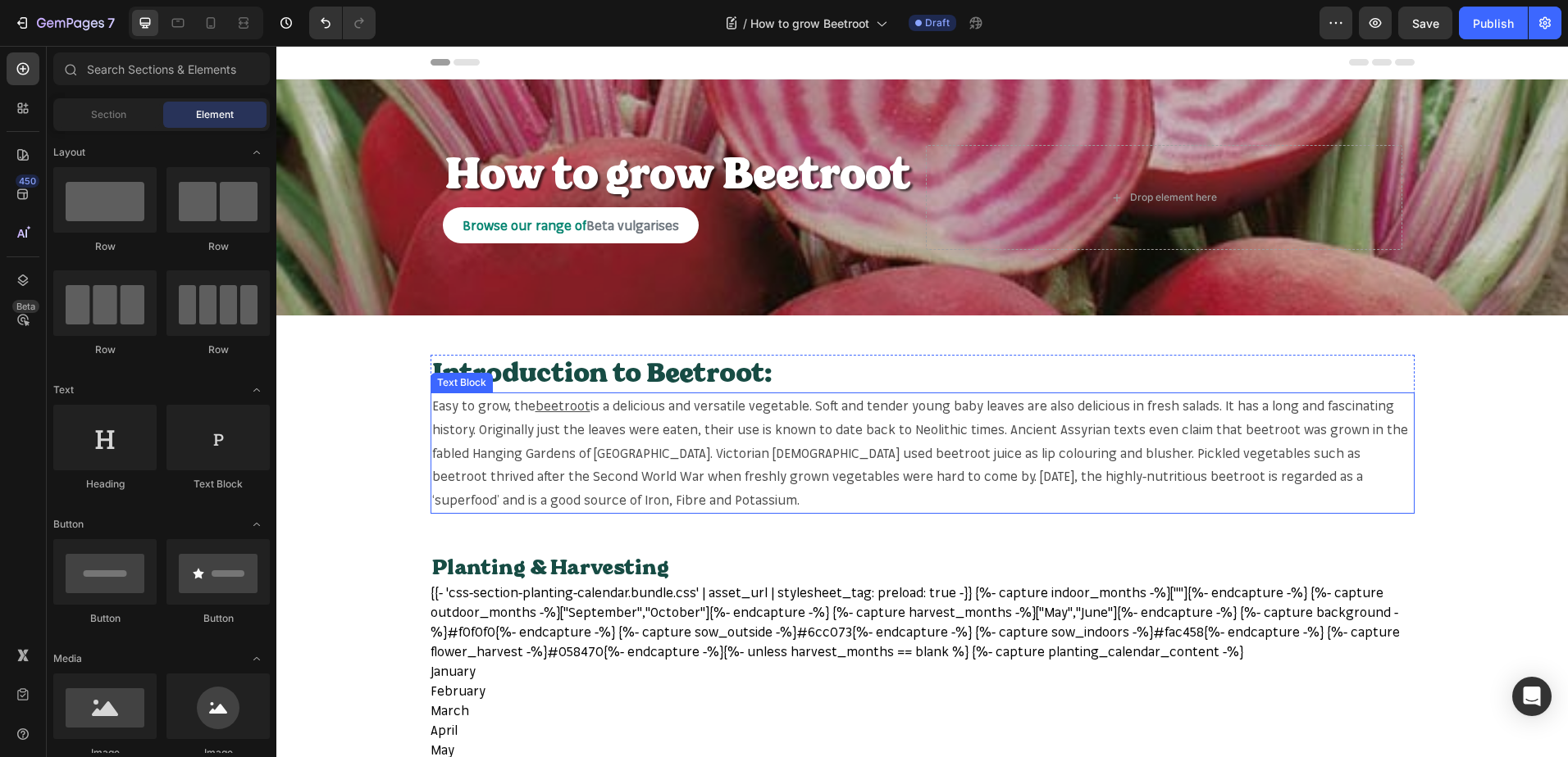
click at [767, 403] on span "is a delicious and versatile vegetable. Soft and tender young baby leaves are a…" at bounding box center [920, 453] width 976 height 111
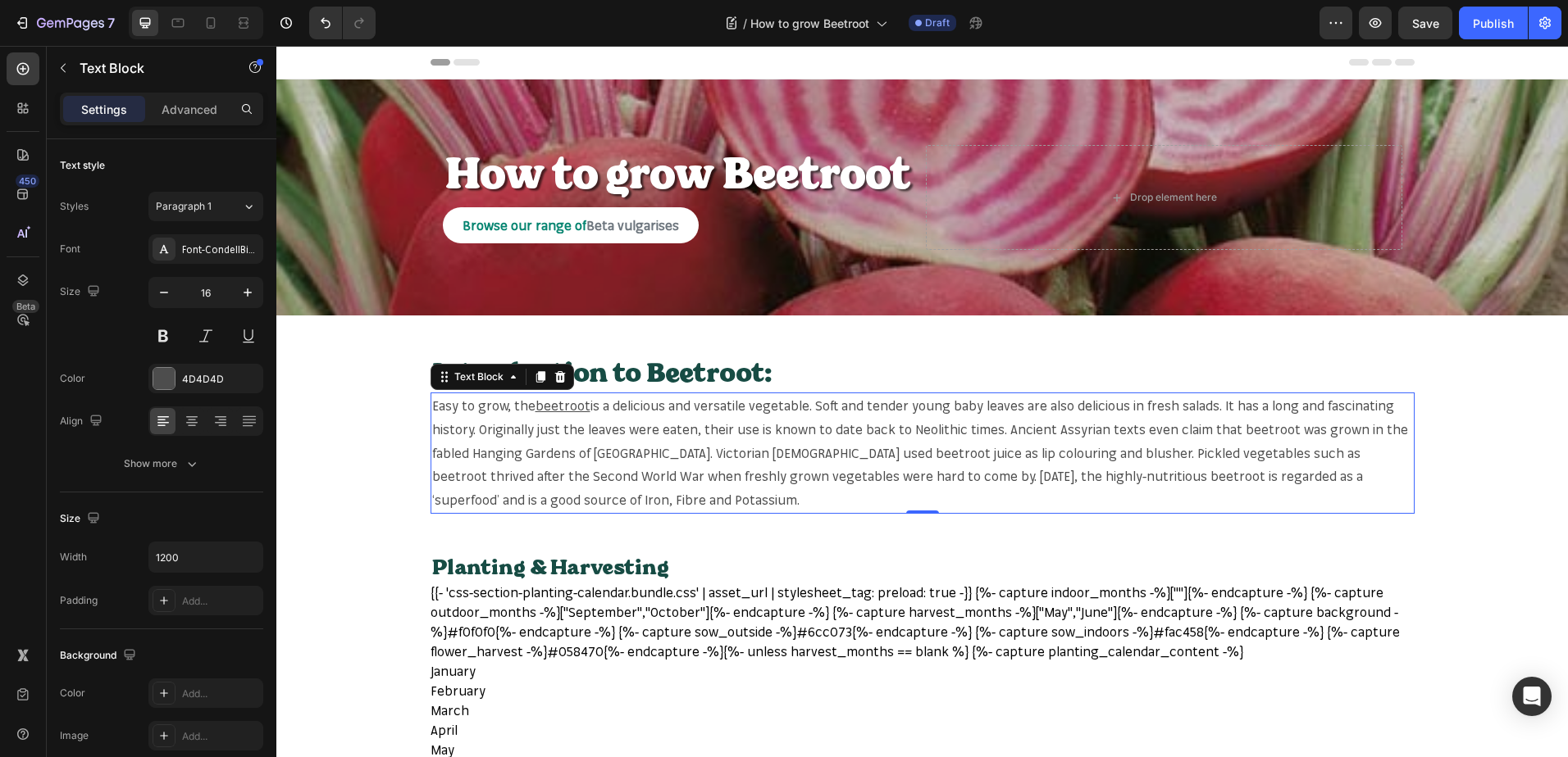
click at [762, 400] on span "is a delicious and versatile vegetable. Soft and tender young baby leaves are a…" at bounding box center [920, 453] width 976 height 111
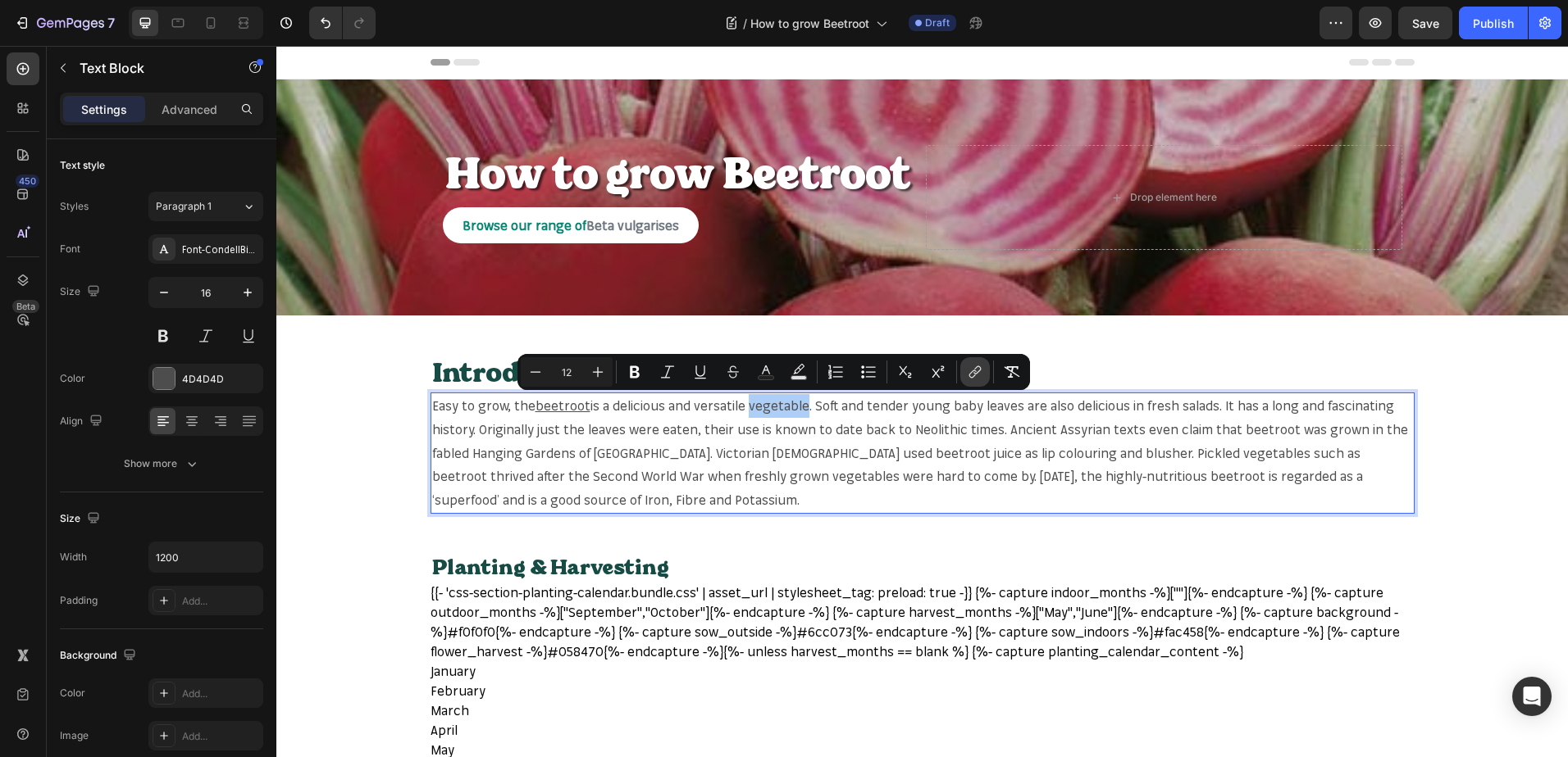
click at [974, 369] on icon "Editor contextual toolbar" at bounding box center [974, 371] width 16 height 16
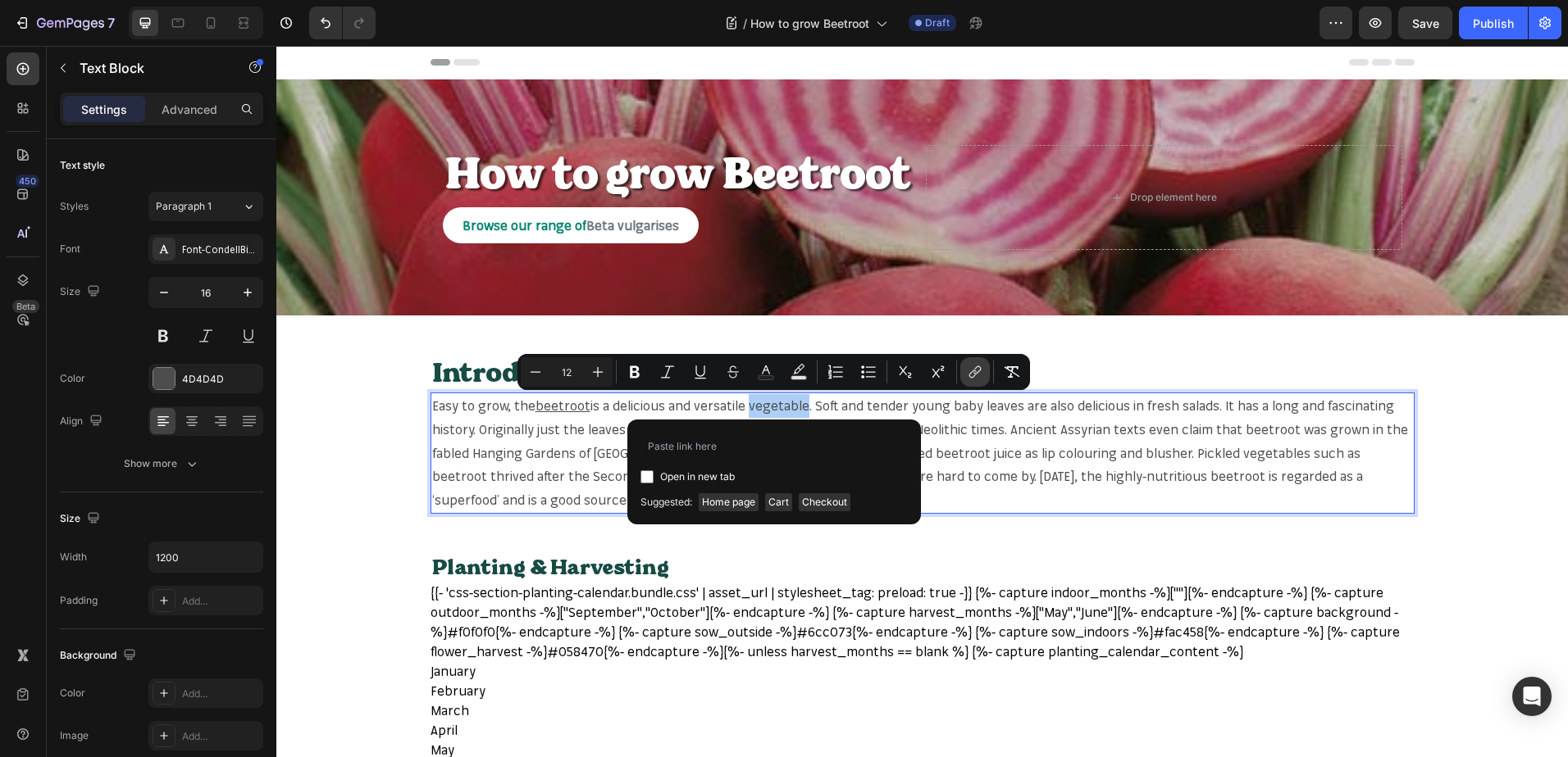
type input "[URL][DOMAIN_NAME]"
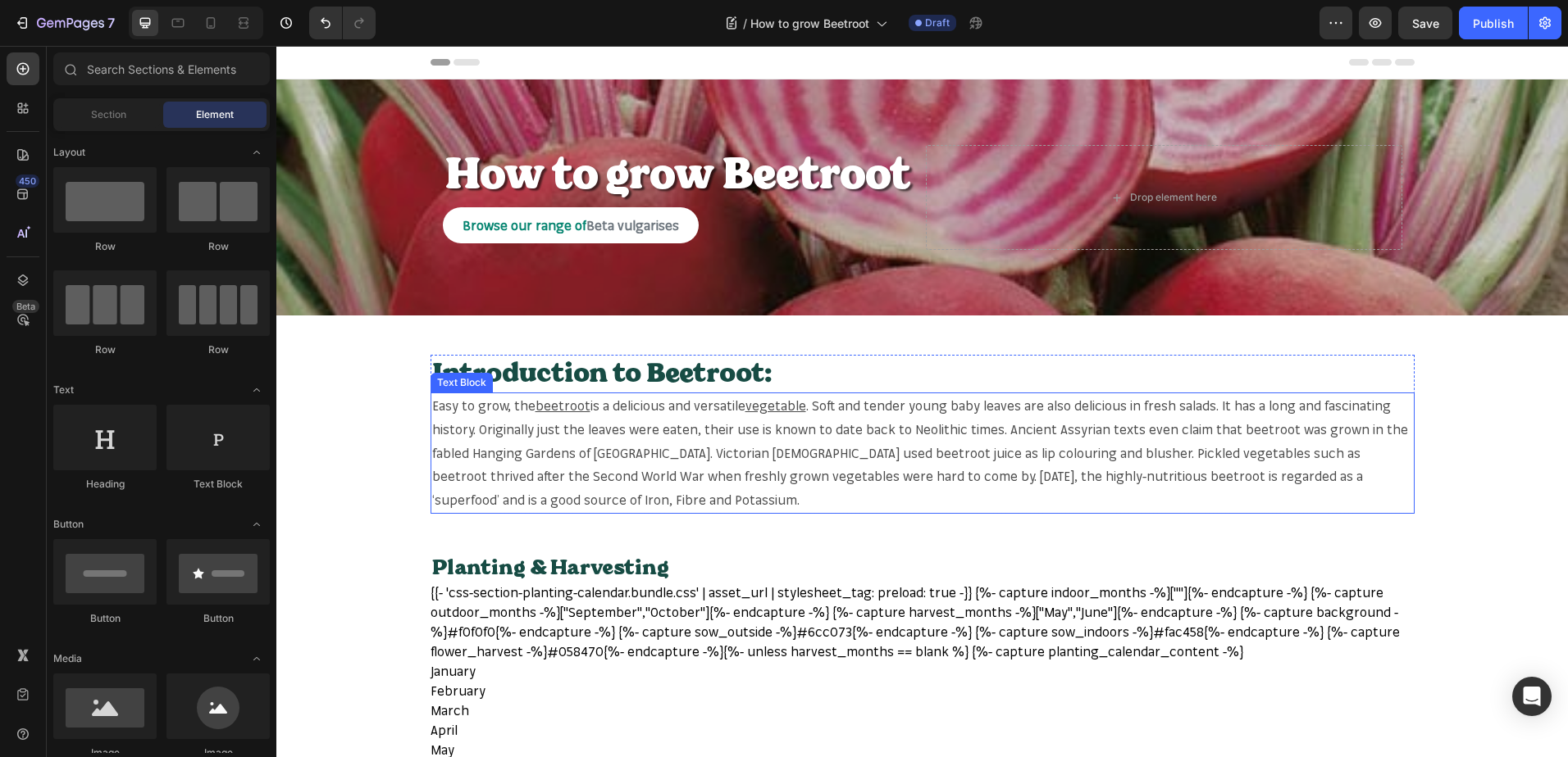
click at [1186, 407] on span ". Soft and tender young baby leaves are also delicious in fresh salads. It has …" at bounding box center [920, 453] width 976 height 111
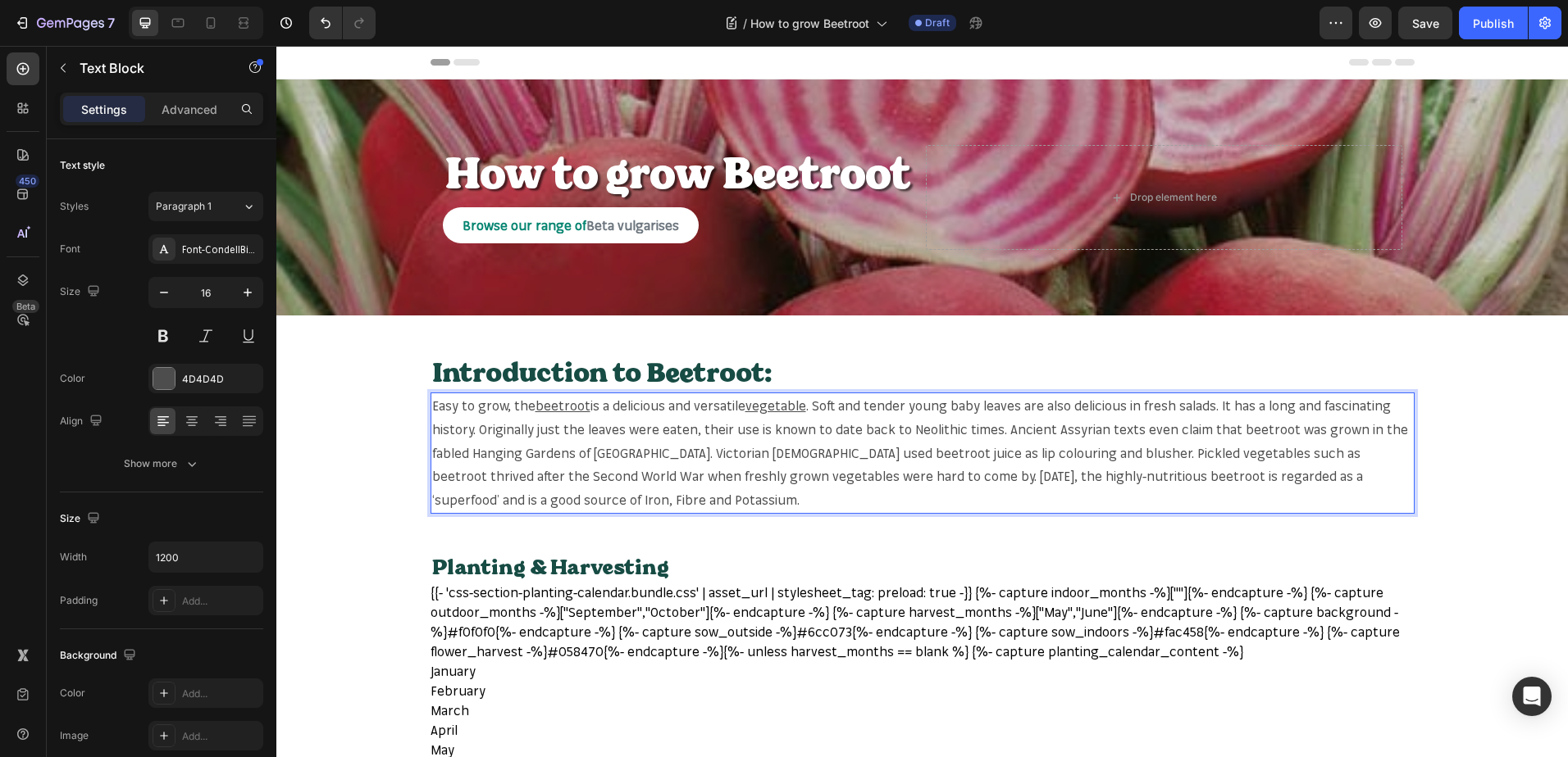
click at [1187, 405] on span ". Soft and tender young baby leaves are also delicious in fresh salads. It has …" at bounding box center [920, 453] width 976 height 111
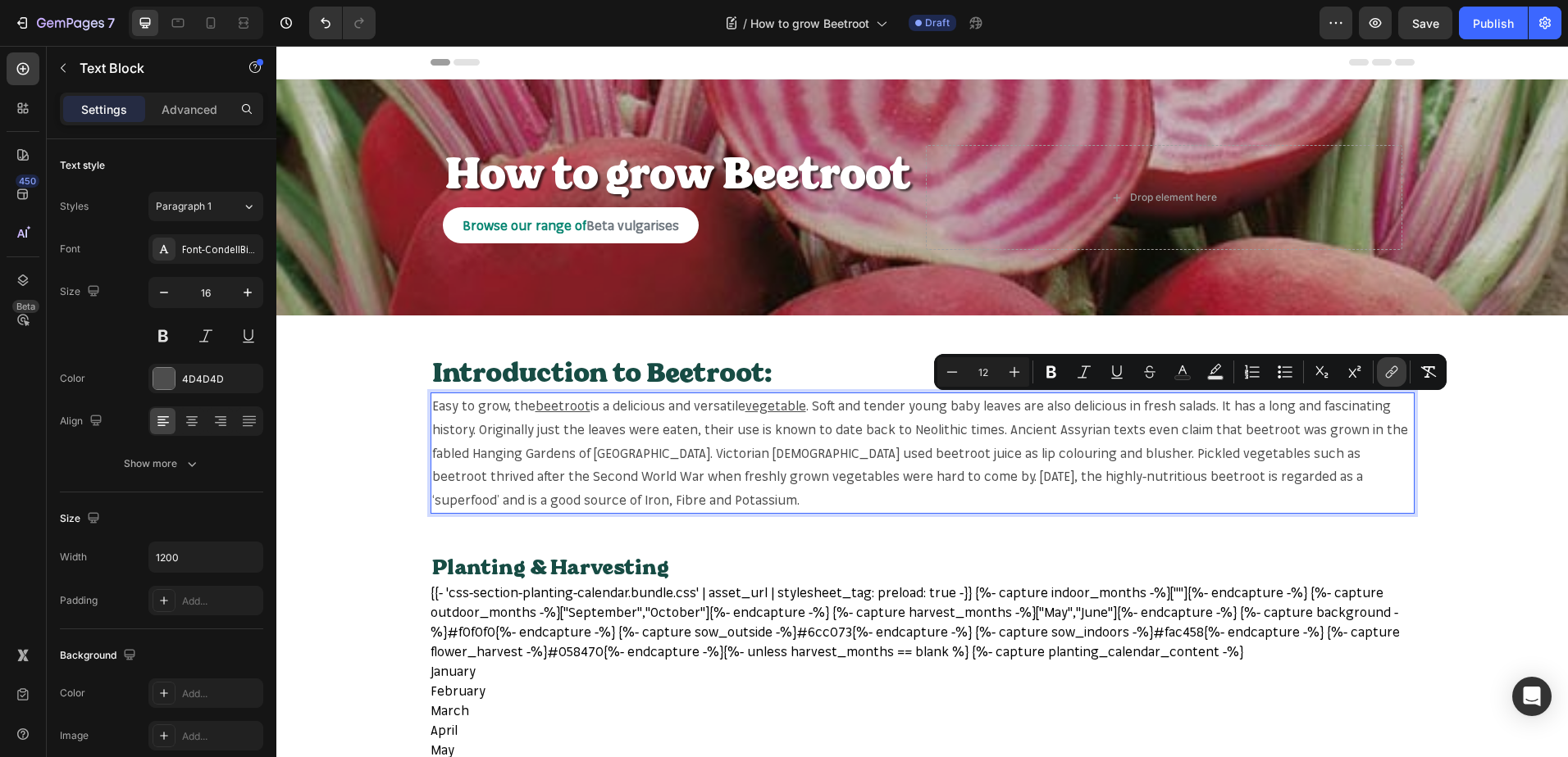
click at [1390, 371] on icon "Editor contextual toolbar" at bounding box center [1389, 375] width 8 height 9
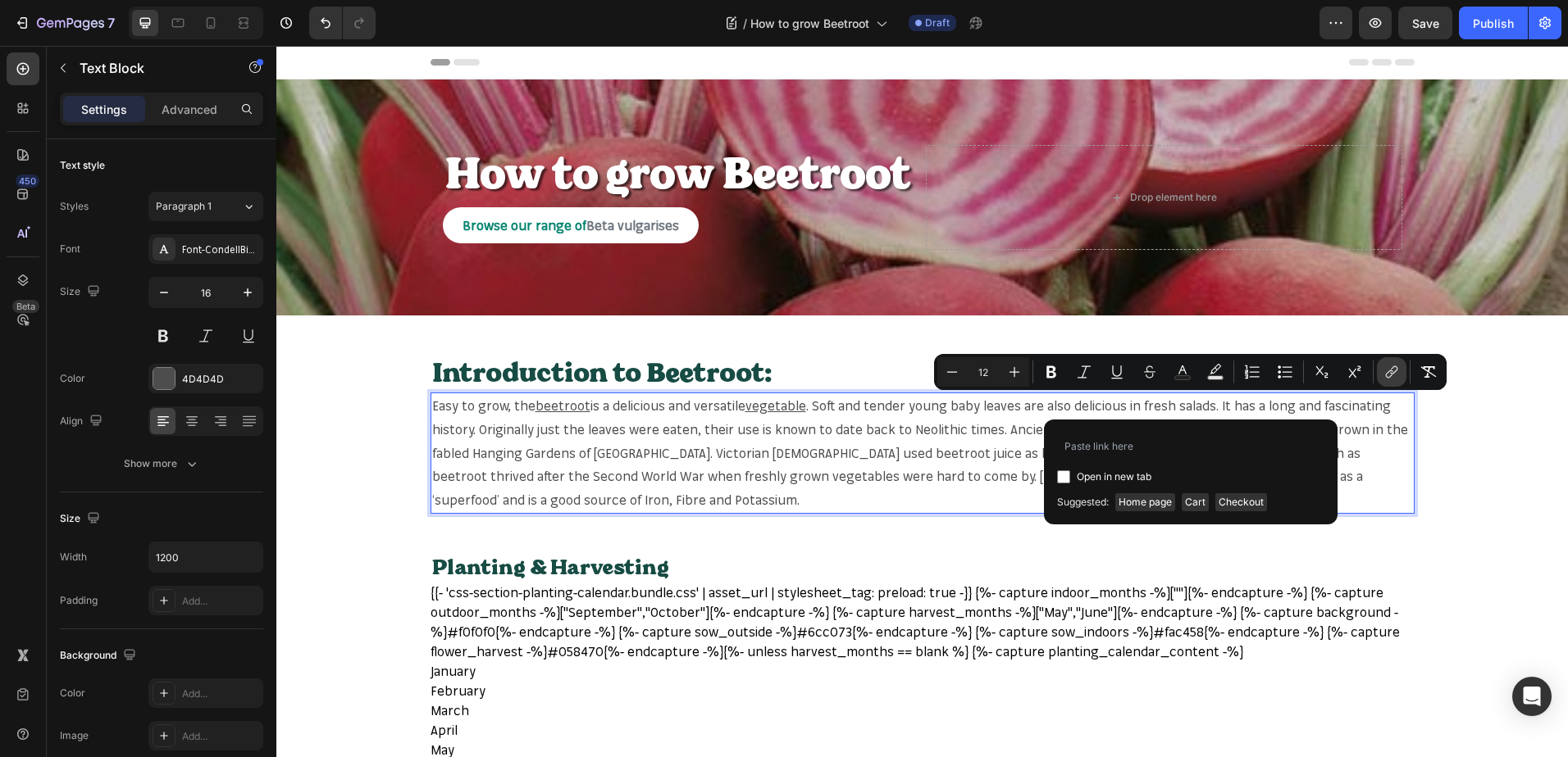
type input "https://mr-fothergills.co.uk/search?q=salad&options%5Bprefix%5D=last&options%5B…"
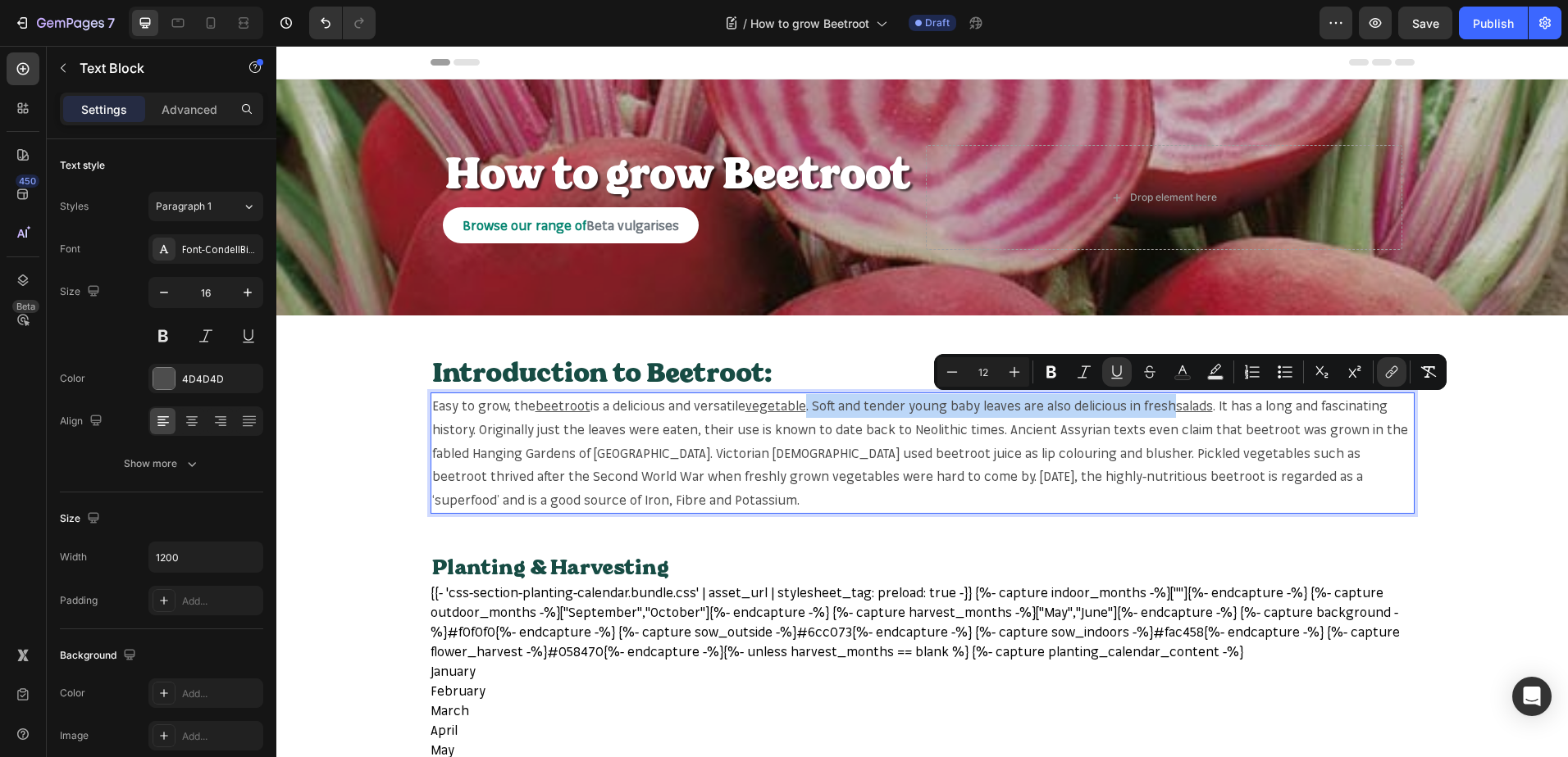
click at [629, 434] on span ". It has a long and fascinating history. Originally just the leaves were eaten,…" at bounding box center [920, 453] width 976 height 111
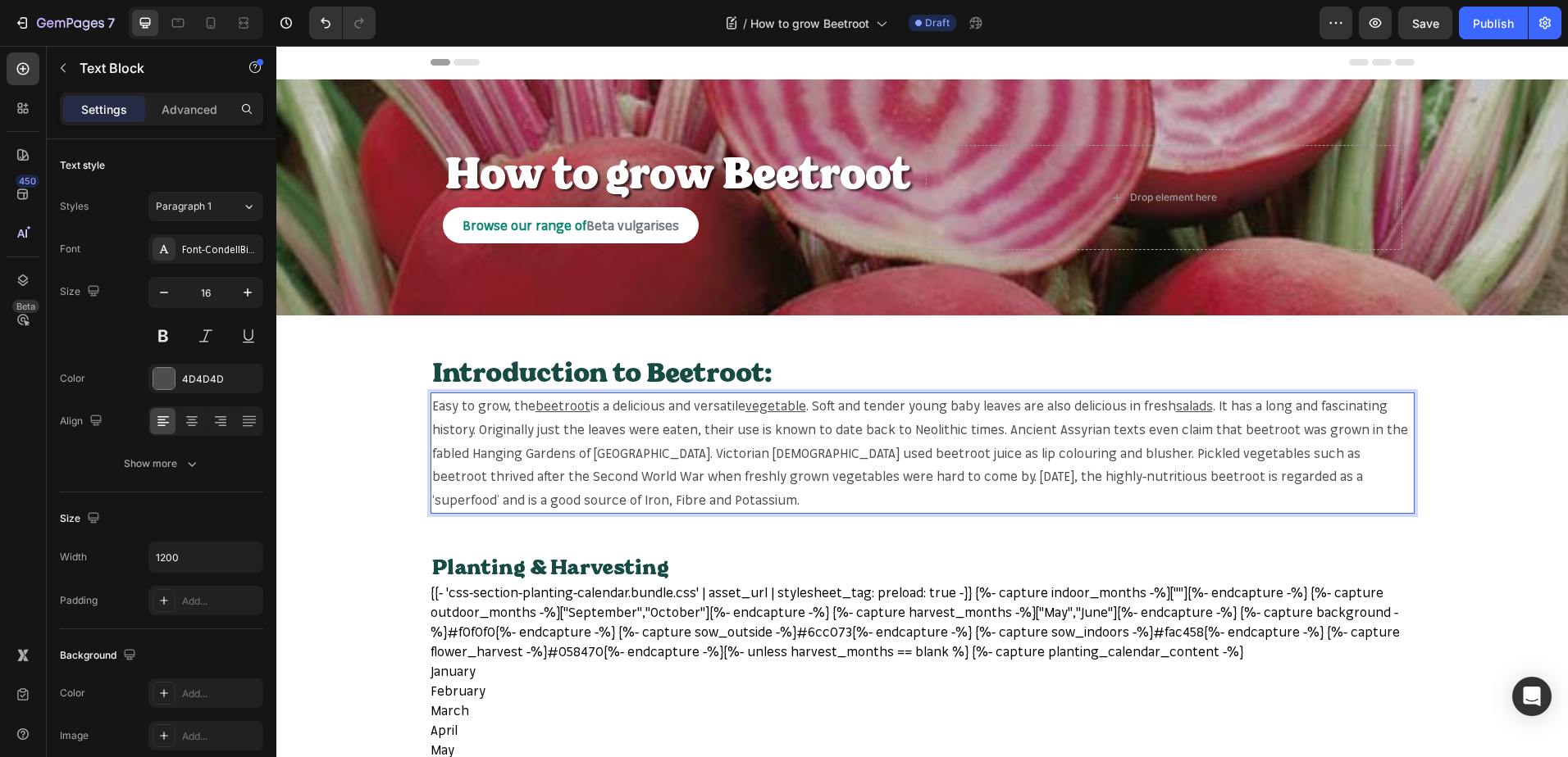
click at [1238, 424] on span ". It has a long and fascinating history. Originally just the leaves were eaten,…" at bounding box center [920, 453] width 976 height 111
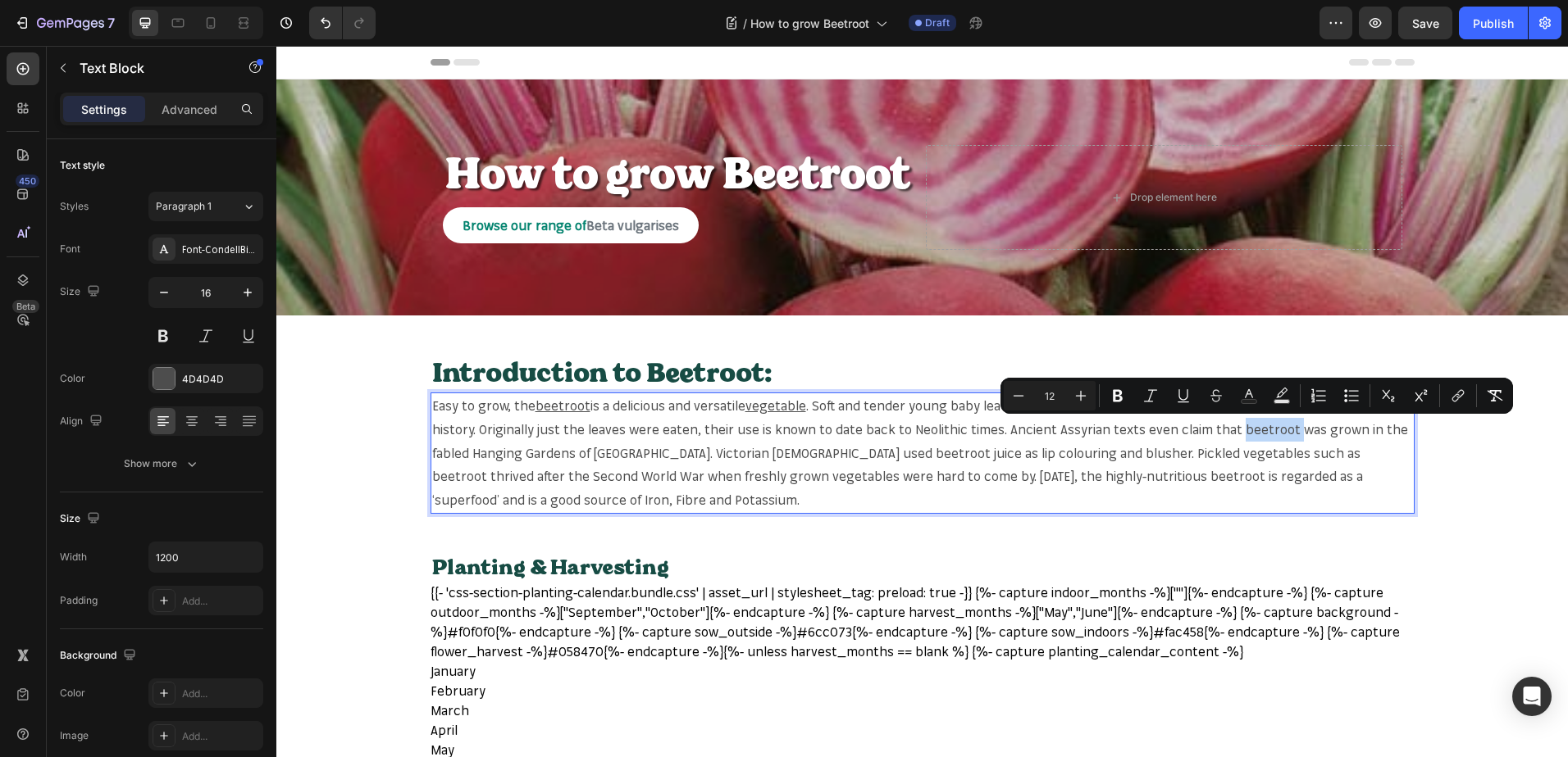
click at [1251, 425] on span ". It has a long and fascinating history. Originally just the leaves were eaten,…" at bounding box center [920, 453] width 976 height 111
click at [1448, 396] on button "link" at bounding box center [1458, 395] width 29 height 29
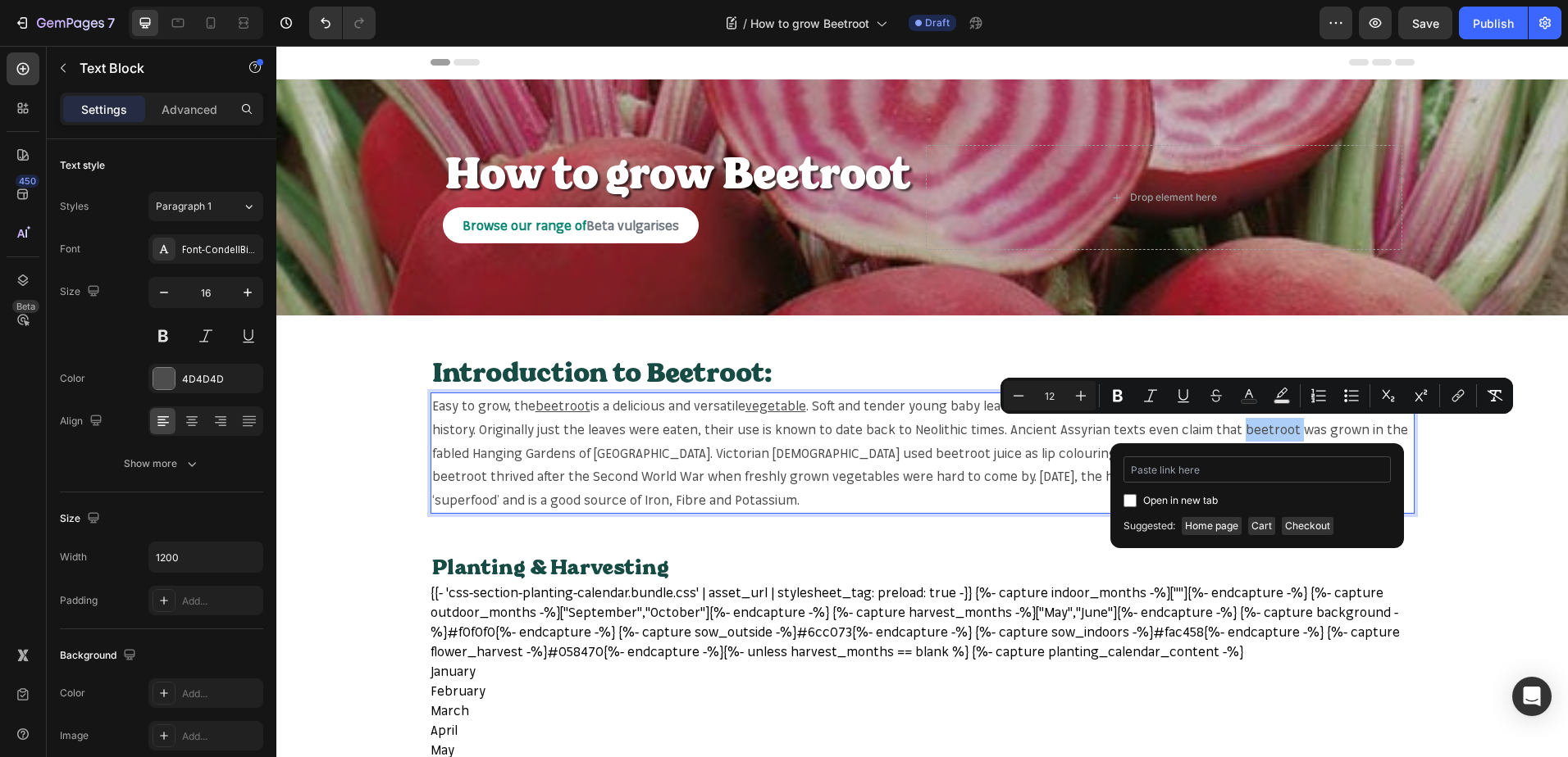
type input "https://mr-fothergills.co.uk/search?q=beetroot&options%5Bprefix%5D=last&options…"
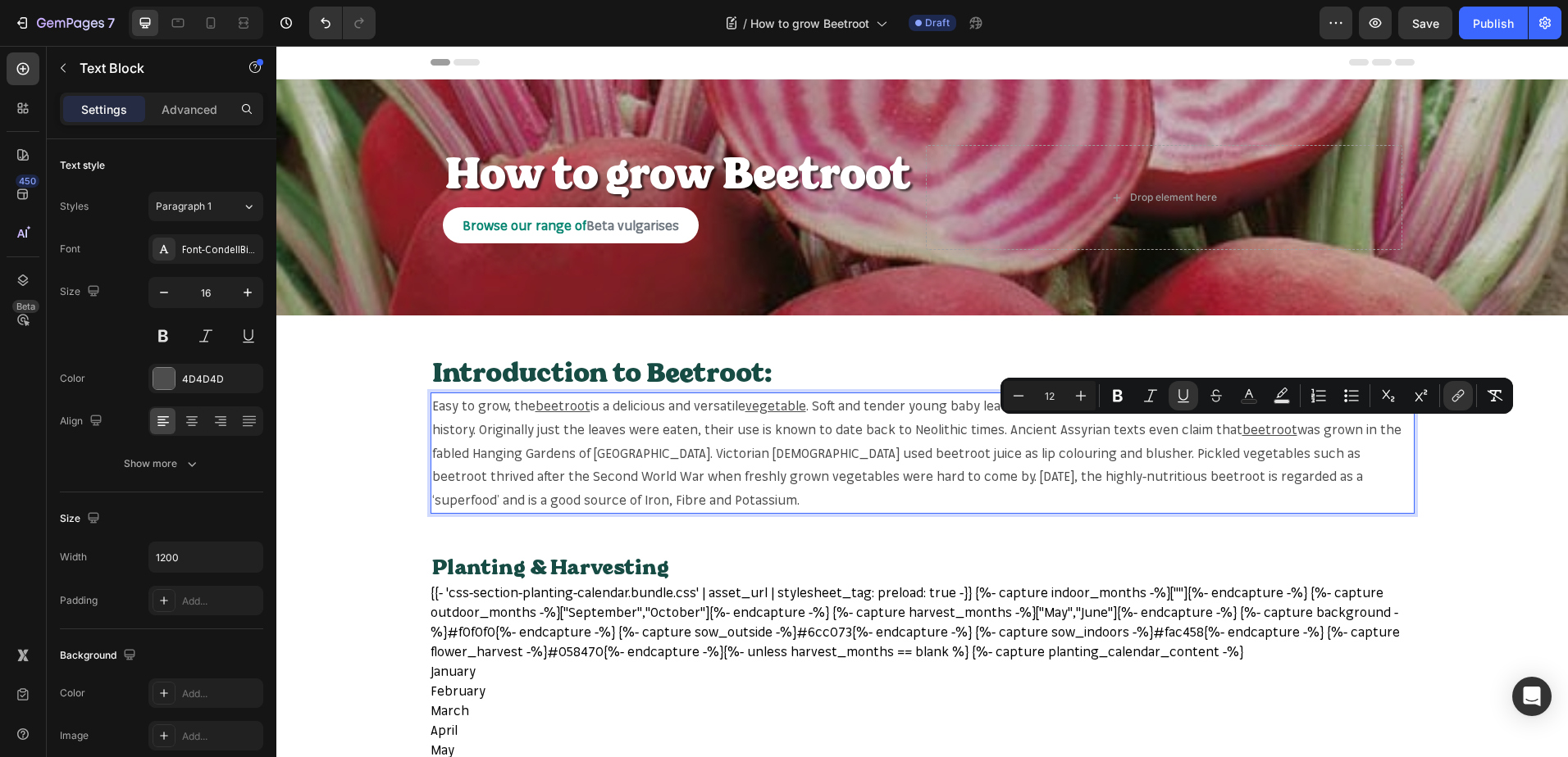
click at [639, 472] on span "was grown in the fabled Hanging Gardens of Babylon. Victorian ladies used beetr…" at bounding box center [916, 464] width 969 height 87
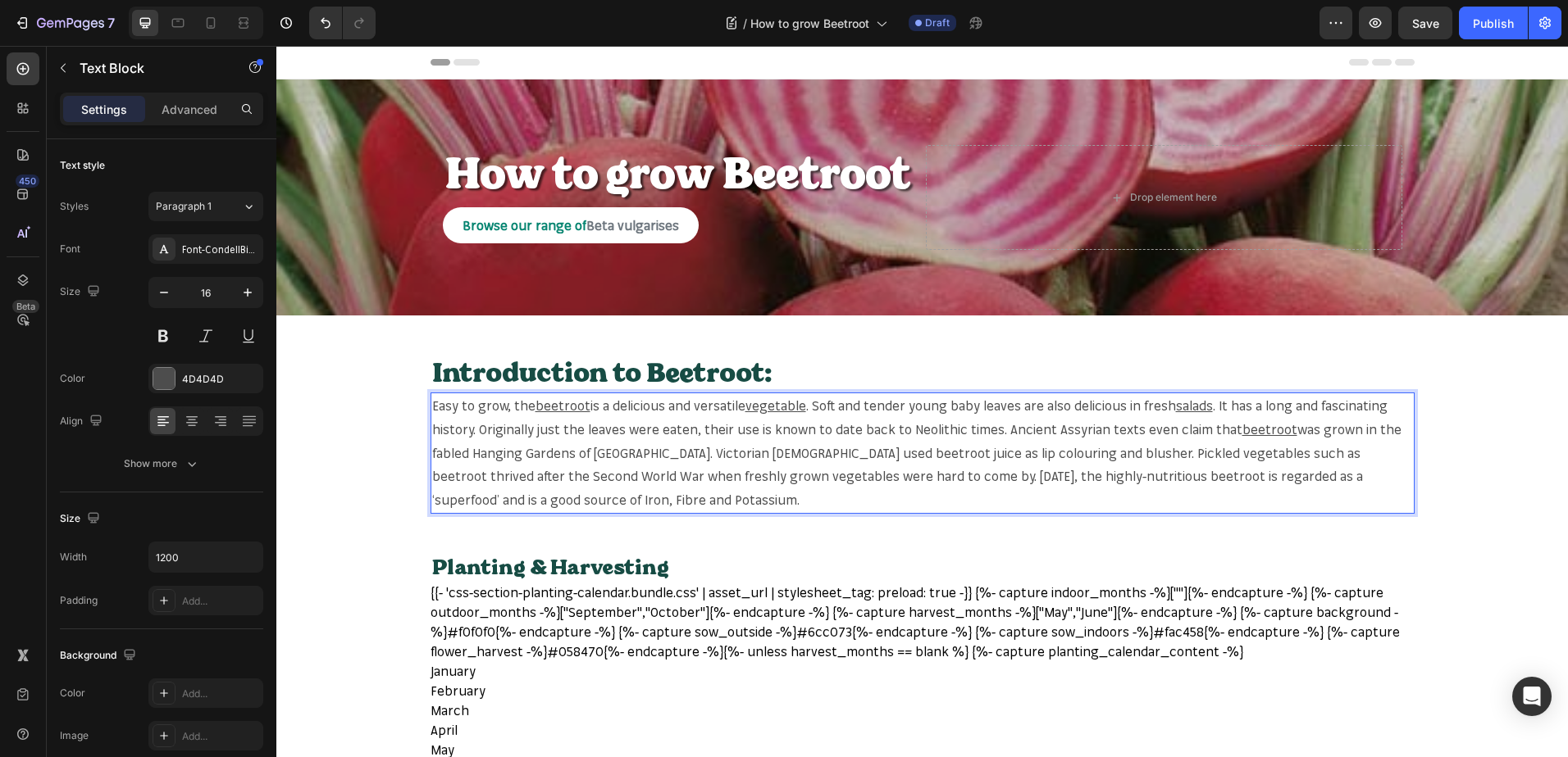
click at [787, 452] on span "was grown in the fabled Hanging Gardens of Babylon. Victorian ladies used beetr…" at bounding box center [916, 464] width 969 height 87
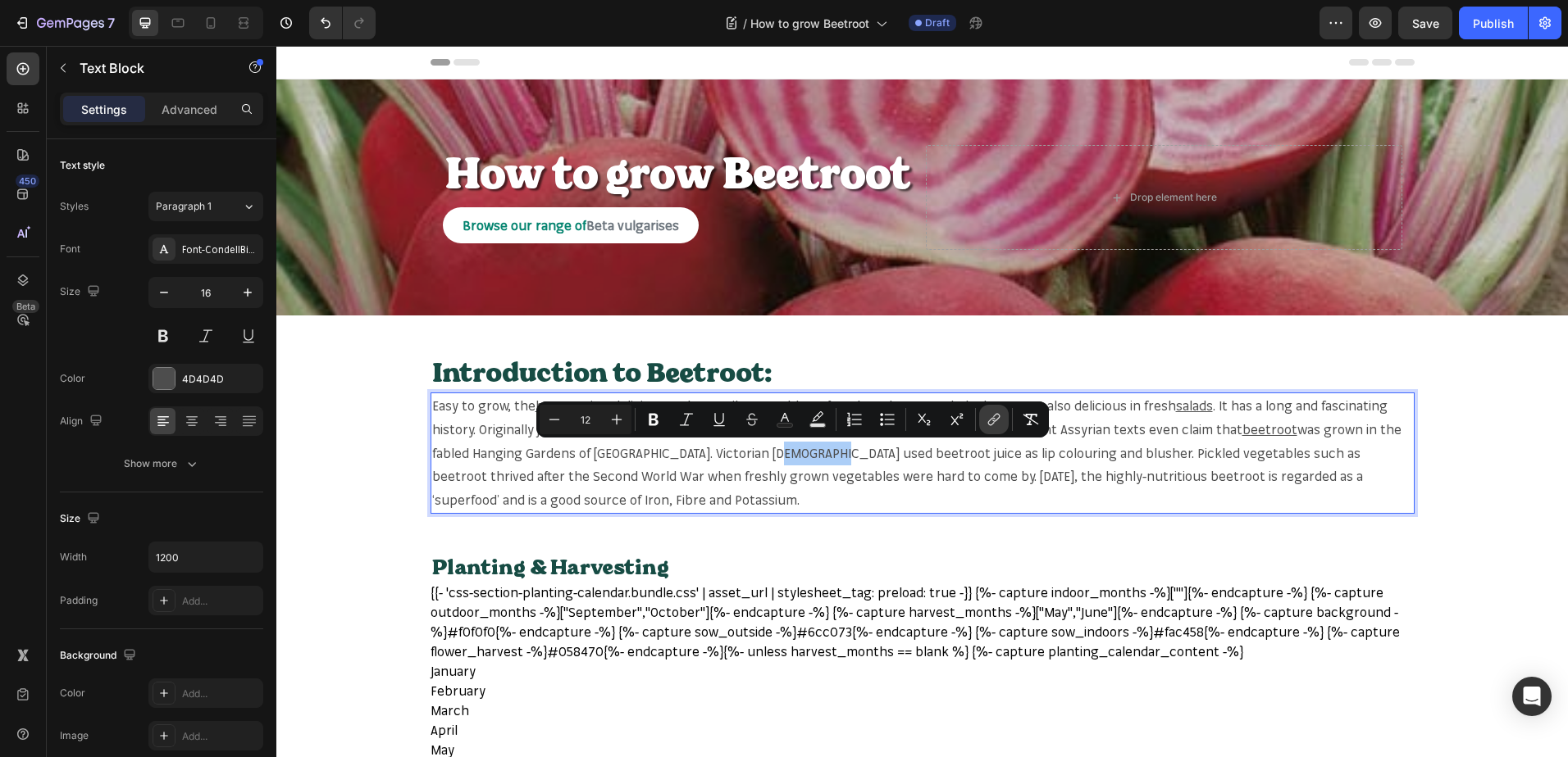
click at [988, 420] on icon "Editor contextual toolbar" at bounding box center [993, 419] width 16 height 16
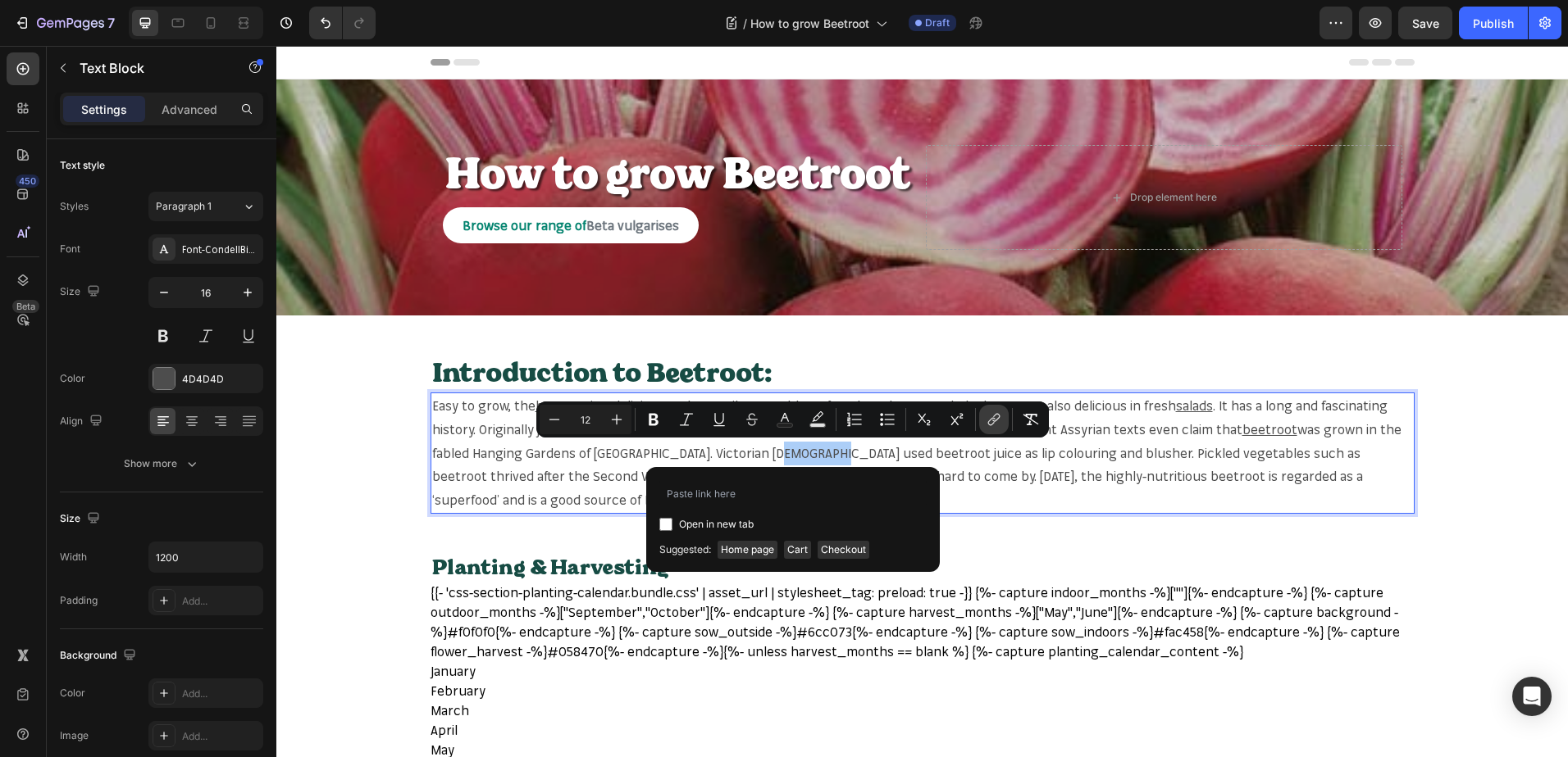
type input "https://mr-fothergills.co.uk/search?q=beetroot&options%5Bprefix%5D=last&options…"
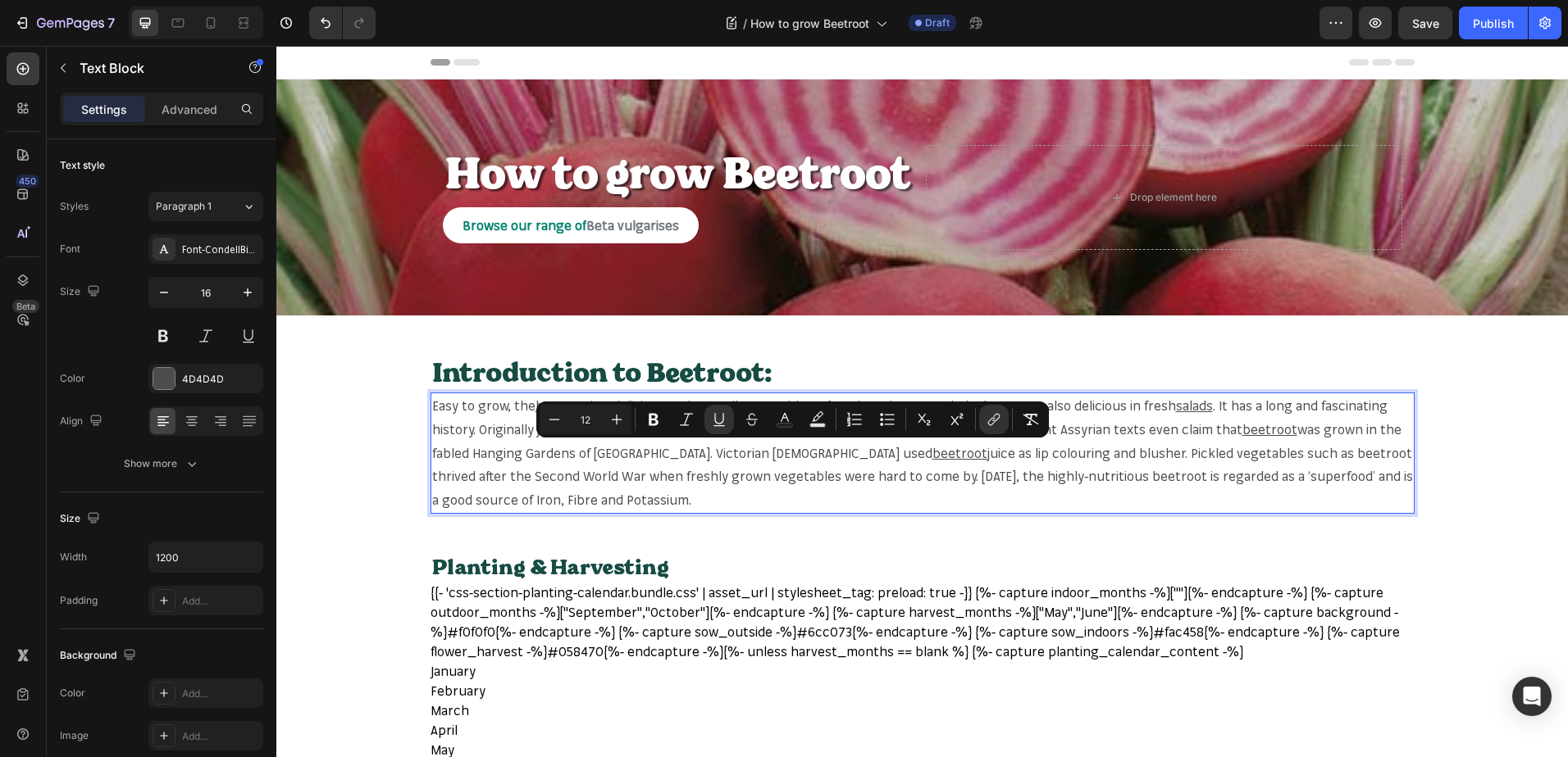
click at [1118, 453] on span "juice as lip colouring and blusher. Pickled vegetables such as beetroot thrived…" at bounding box center [922, 477] width 981 height 64
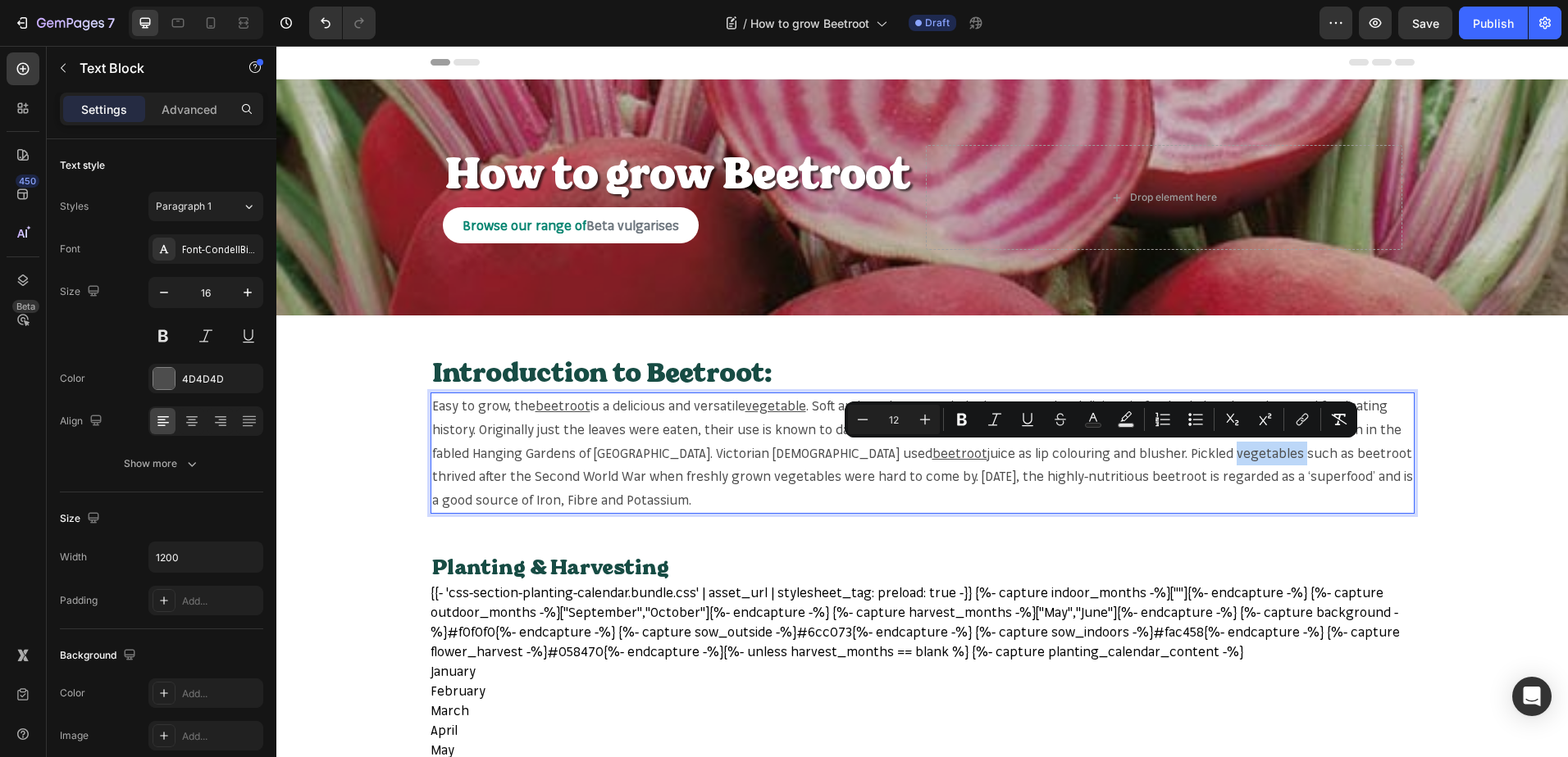
copy span "vegetables"
click at [1091, 450] on span "juice as lip colouring and blusher. Pickled vegetables such as beetroot thrived…" at bounding box center [922, 477] width 981 height 64
click at [1302, 415] on icon "Editor contextual toolbar" at bounding box center [1302, 419] width 16 height 16
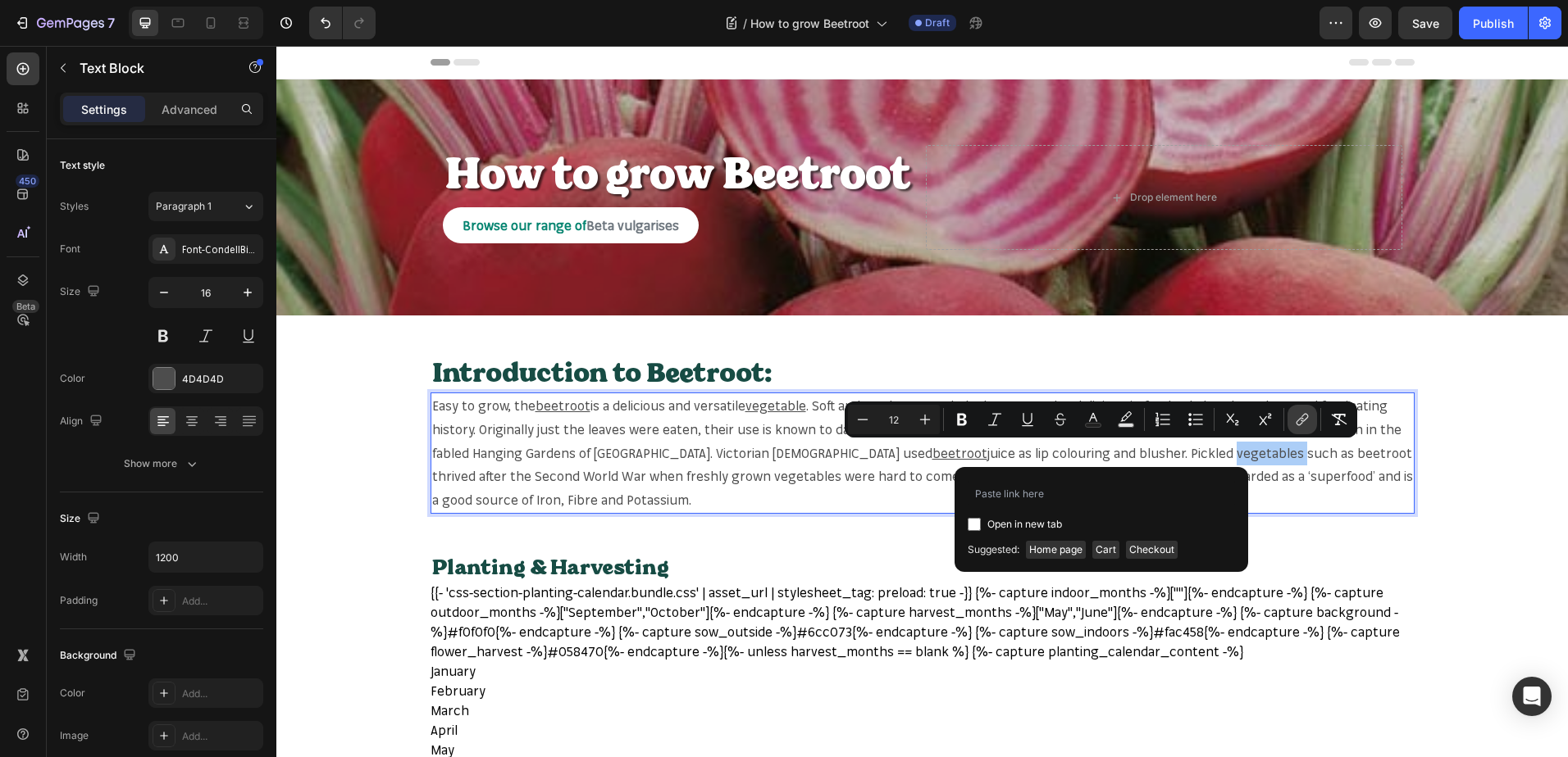
type input "https://mr-fothergills.co.uk/search?q=vegetables&options%5Bprefix%5D=last&optio…"
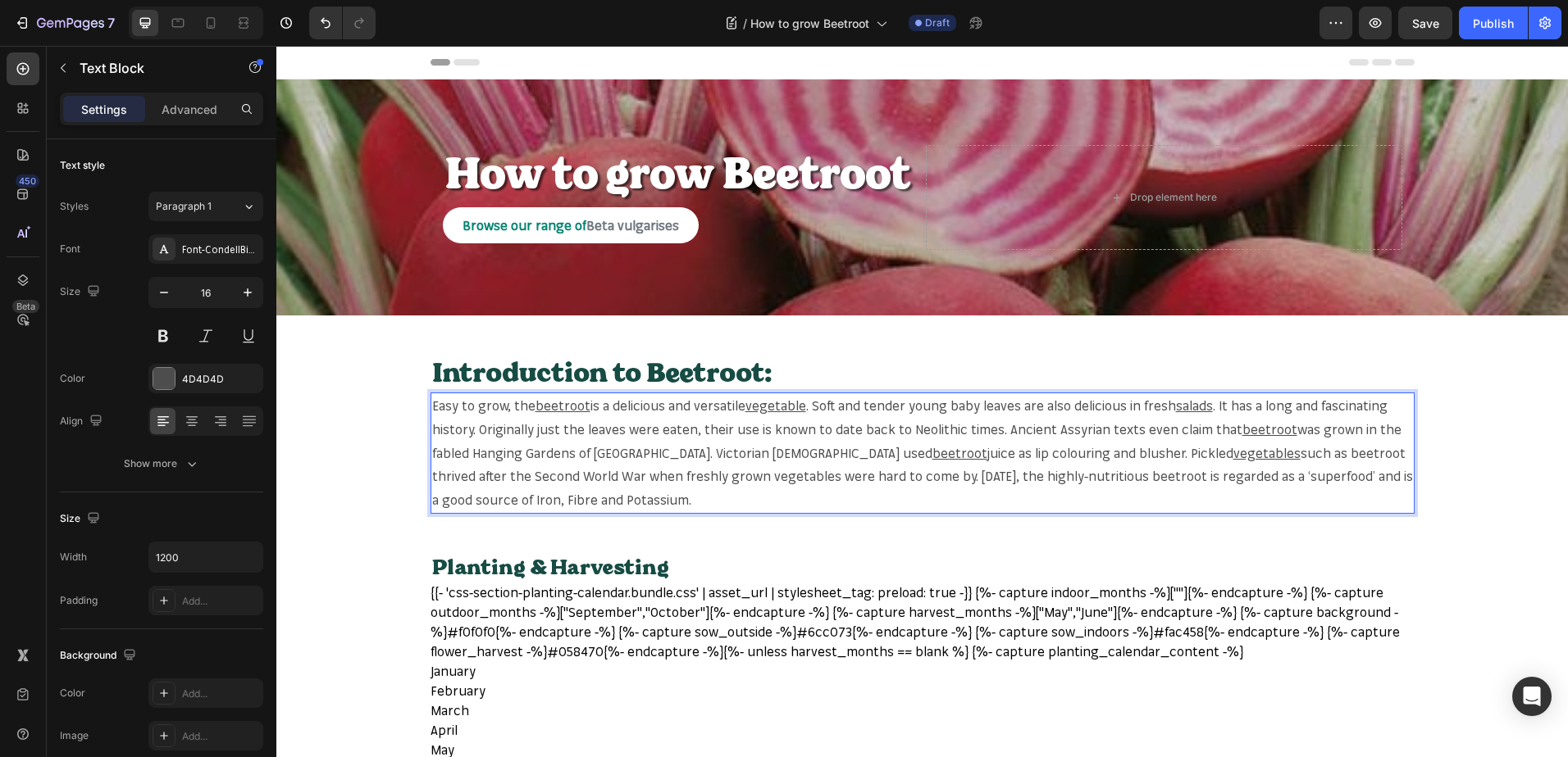
click at [1199, 455] on span "such as beetroot thrived after the Second World War when freshly grown vegetabl…" at bounding box center [922, 477] width 981 height 64
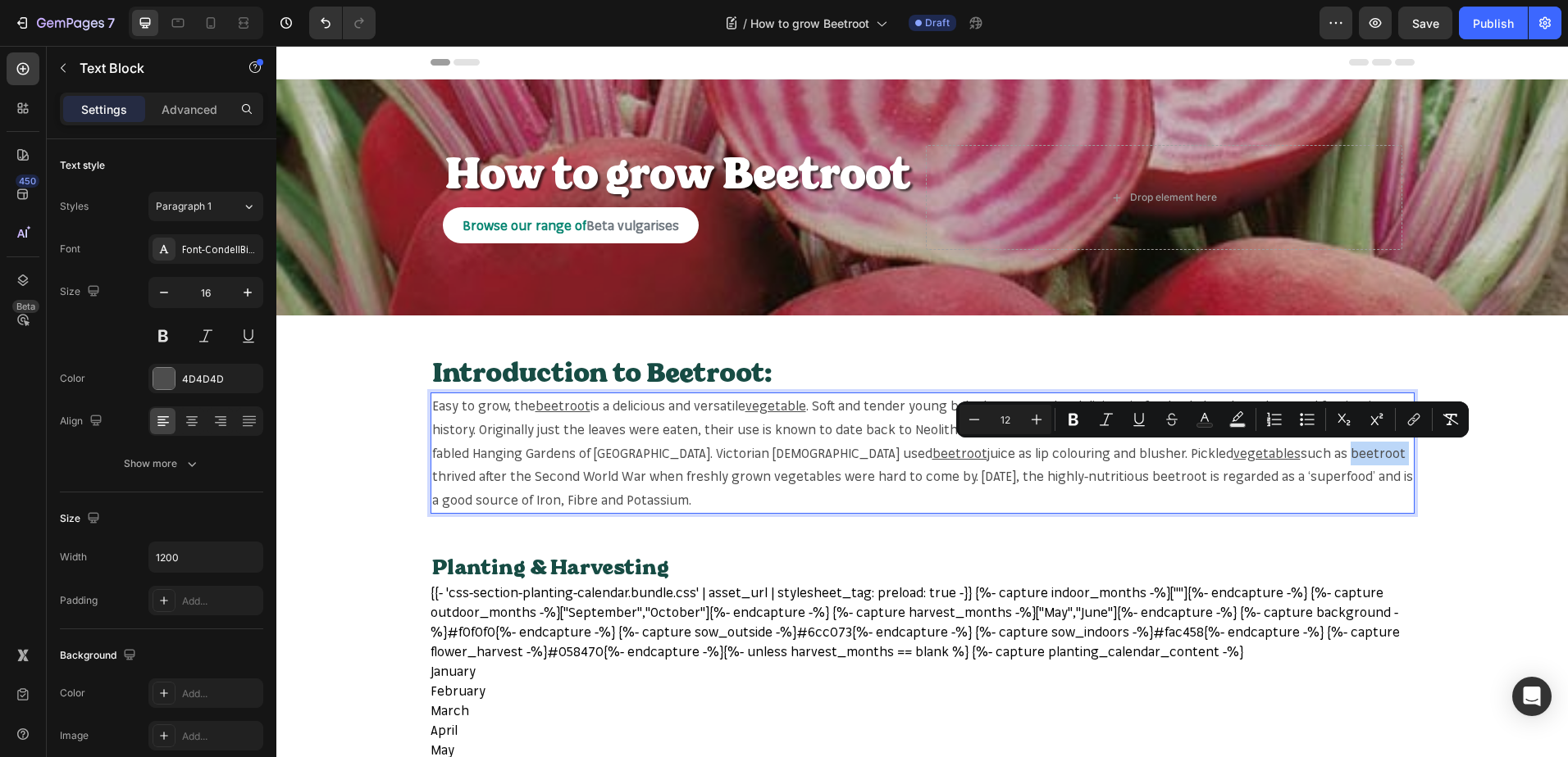
copy span "beetroot"
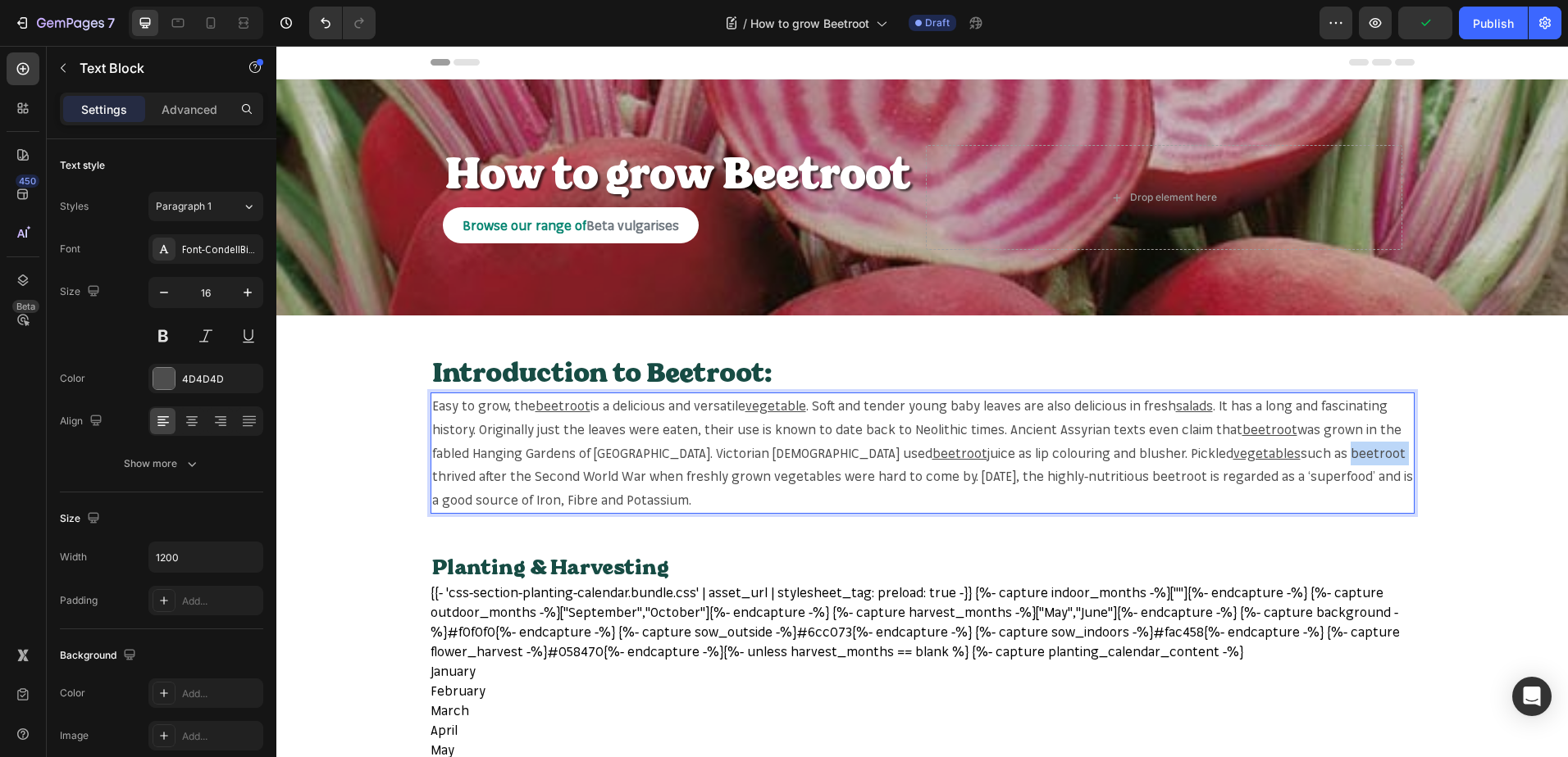
click at [1197, 457] on span "such as beetroot thrived after the Second World War when freshly grown vegetabl…" at bounding box center [922, 477] width 981 height 64
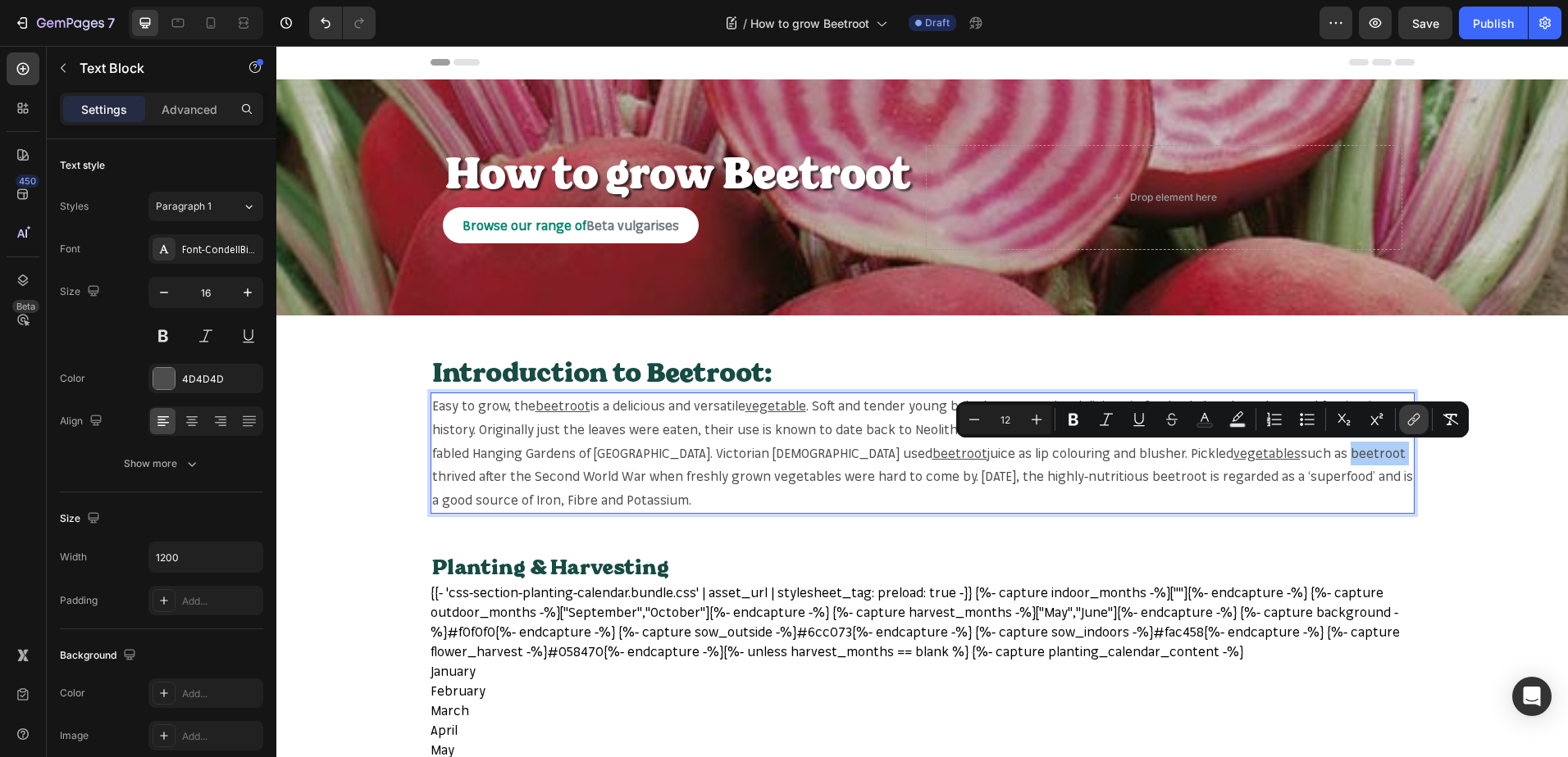
click at [1403, 417] on button "link" at bounding box center [1413, 419] width 29 height 29
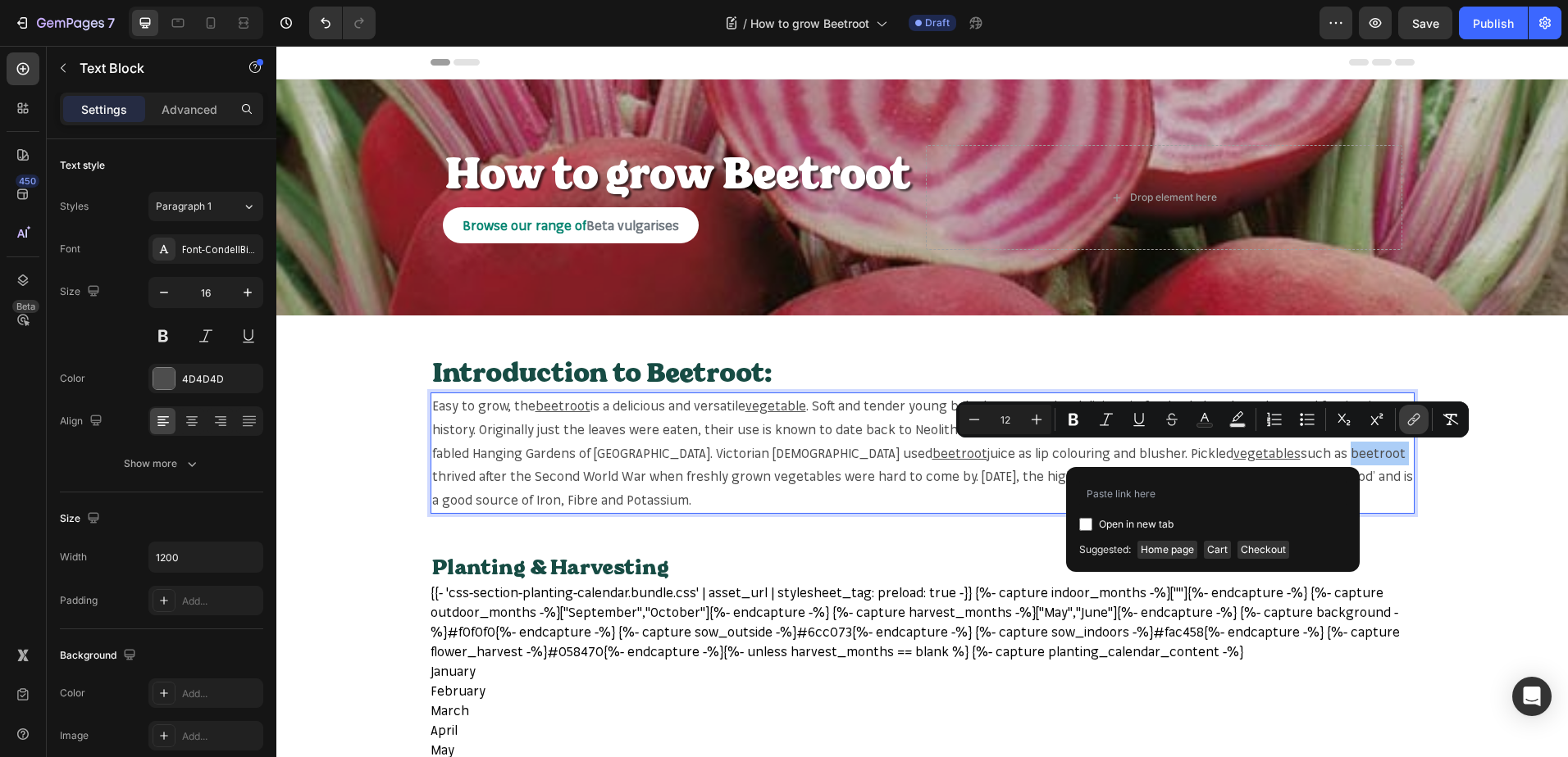
type input "https://mr-fothergills.co.uk/search?q=beetroot&options%5Bprefix%5D=last&options…"
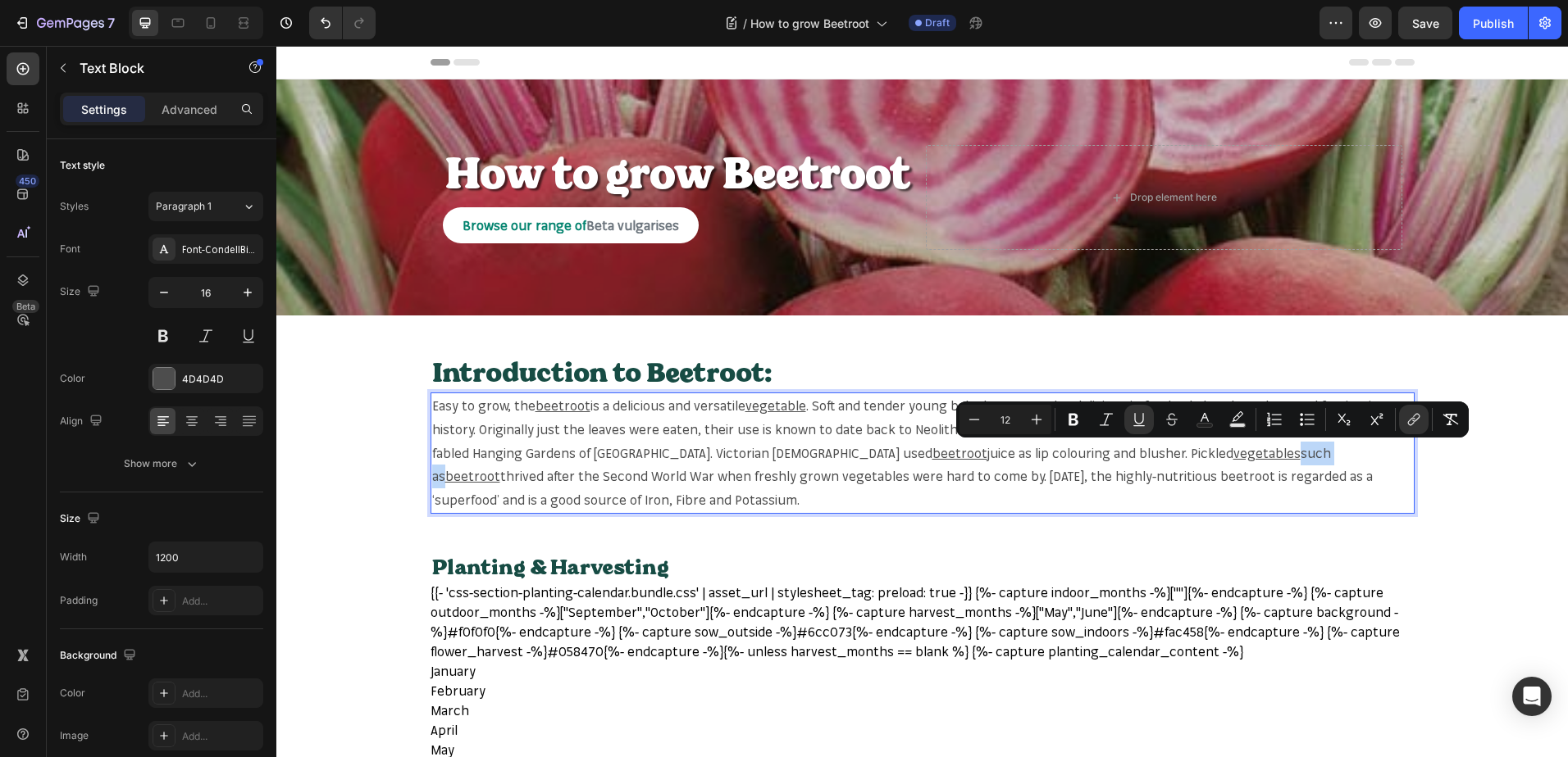
click at [642, 479] on span "thrived after the Second World War when freshly grown vegetables were hard to c…" at bounding box center [903, 488] width 940 height 40
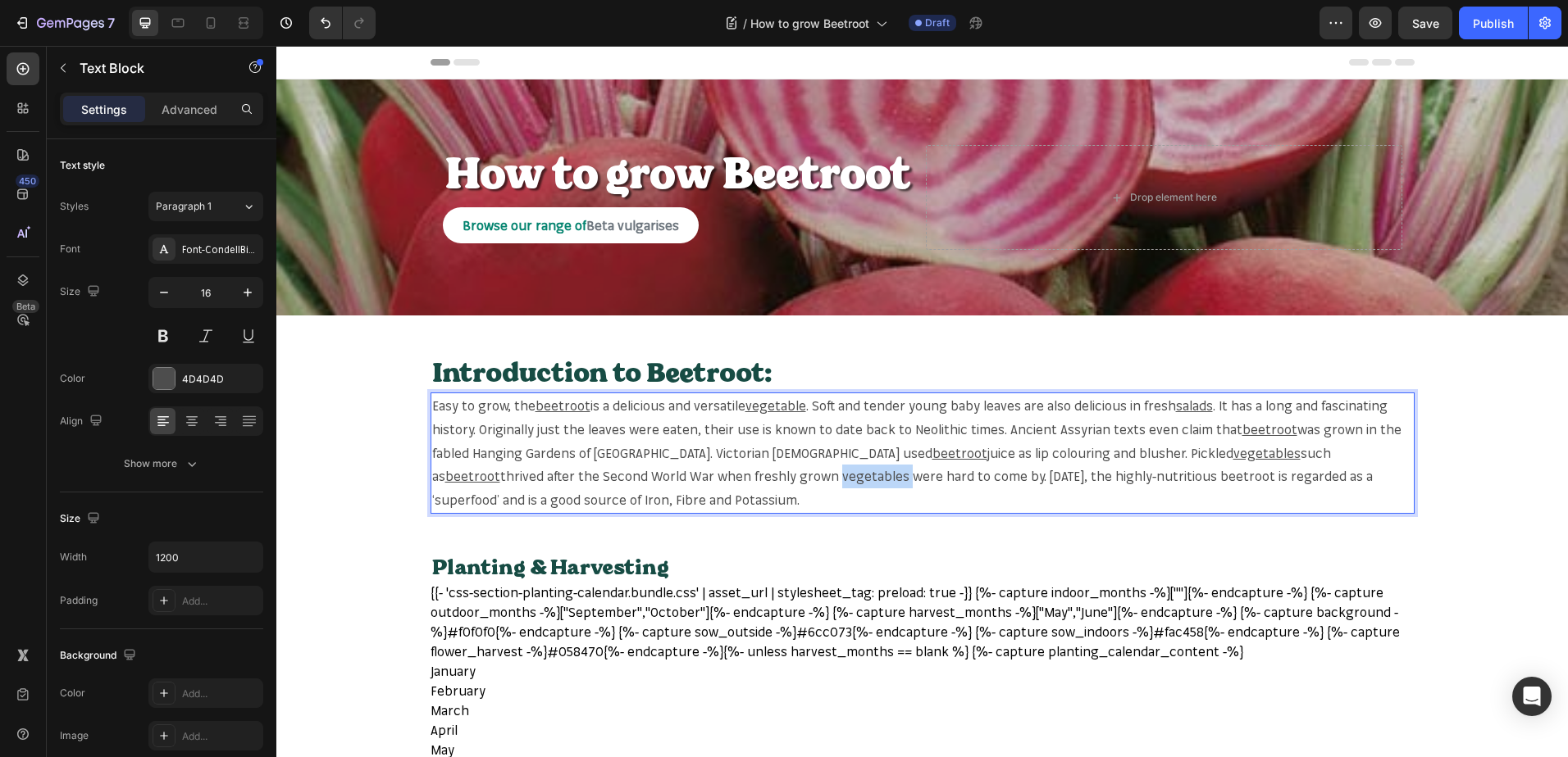
click at [642, 479] on span "thrived after the Second World War when freshly grown vegetables were hard to c…" at bounding box center [903, 488] width 940 height 40
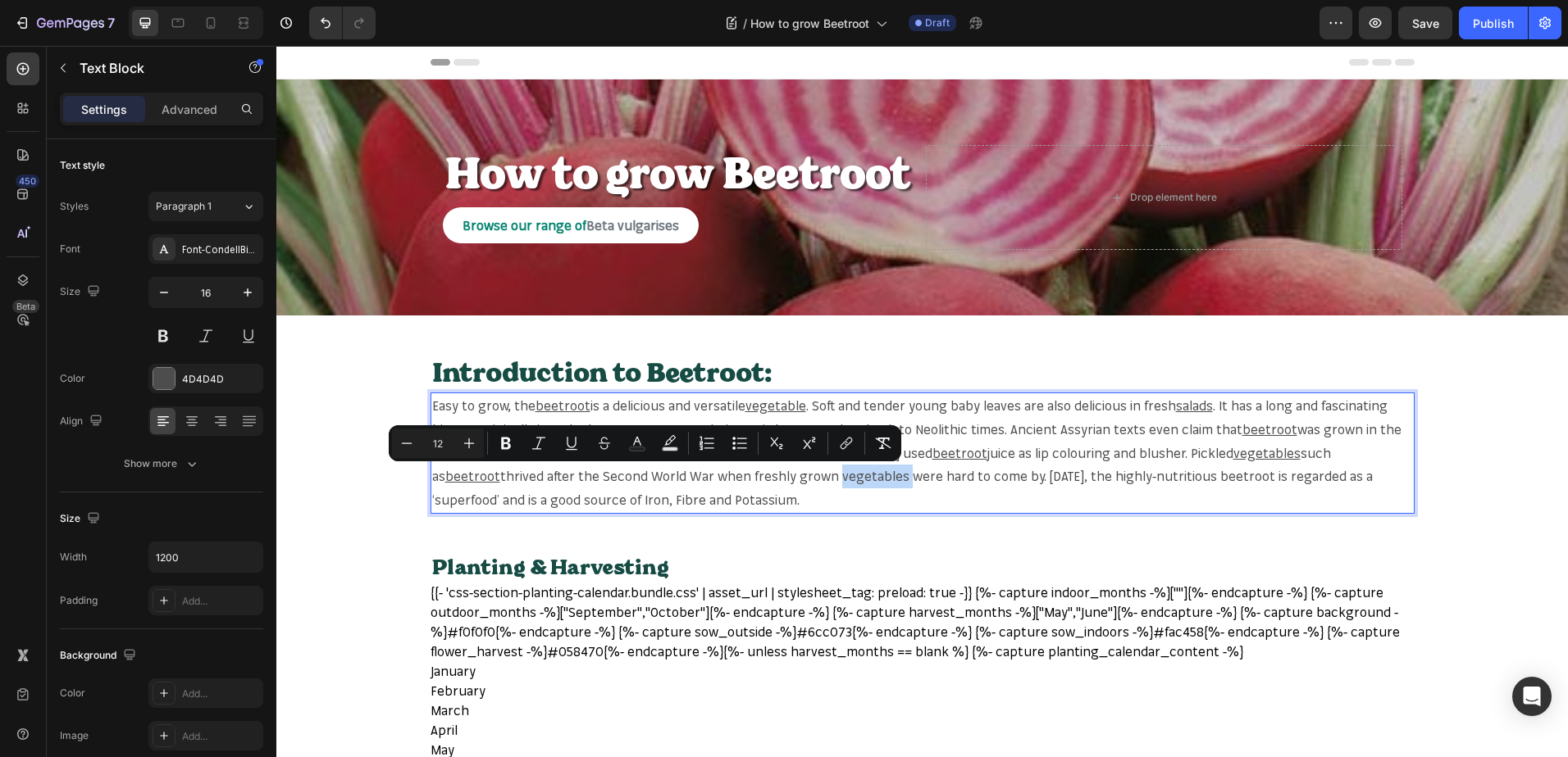
copy span "vegetables"
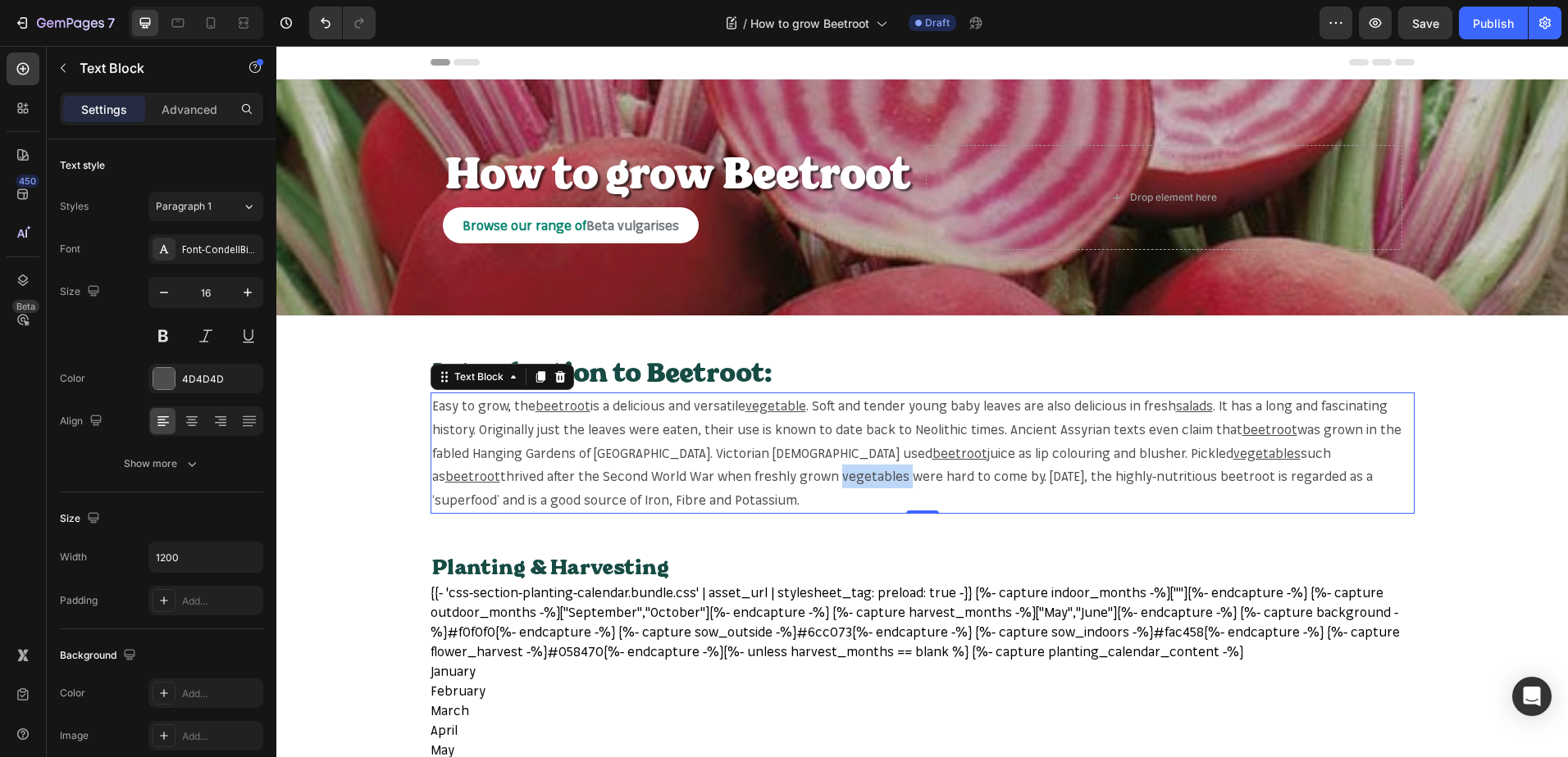
click at [654, 471] on span "thrived after the Second World War when freshly grown vegetables were hard to c…" at bounding box center [903, 488] width 940 height 40
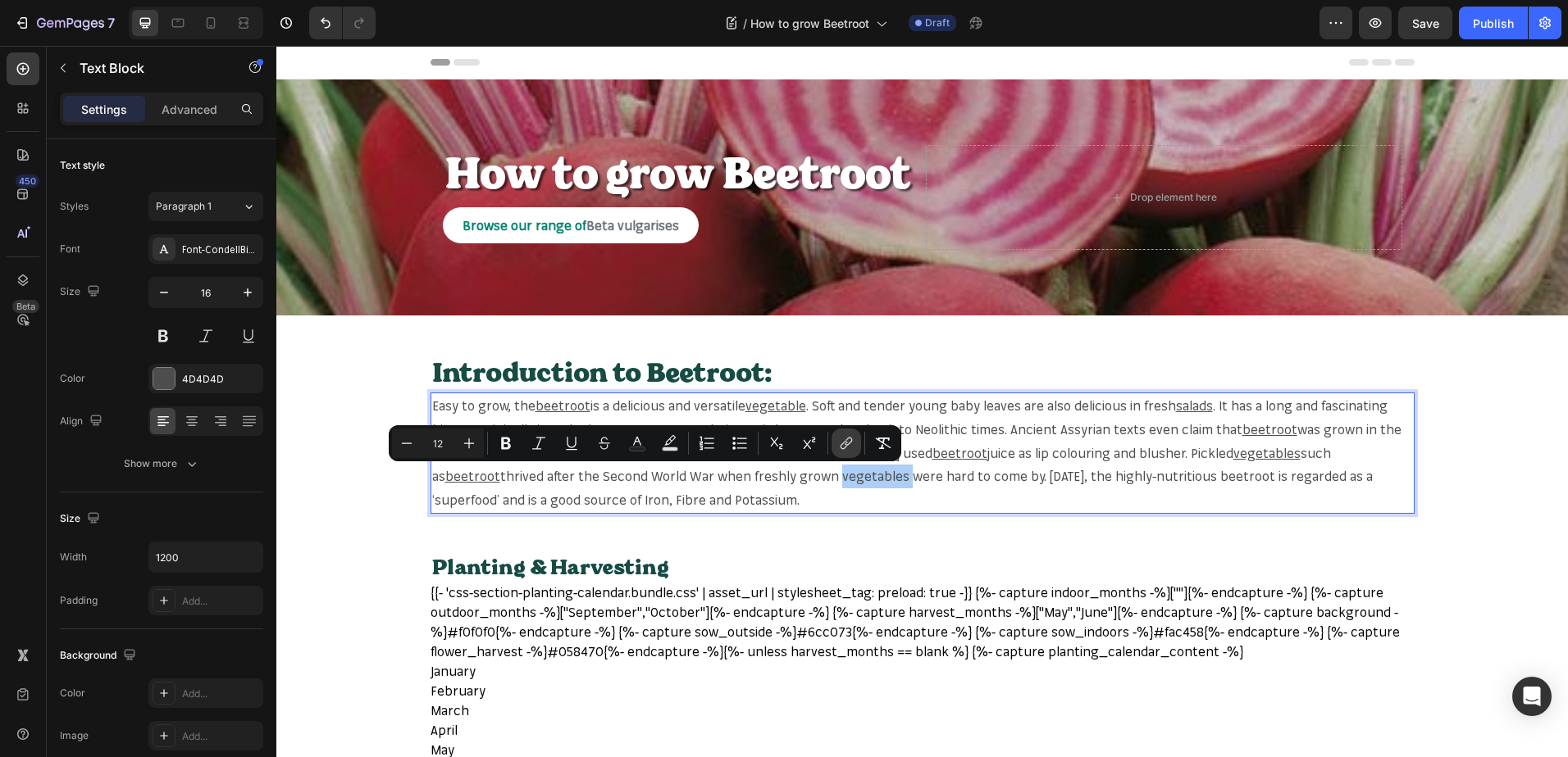
click at [842, 436] on icon "Editor contextual toolbar" at bounding box center [846, 443] width 16 height 16
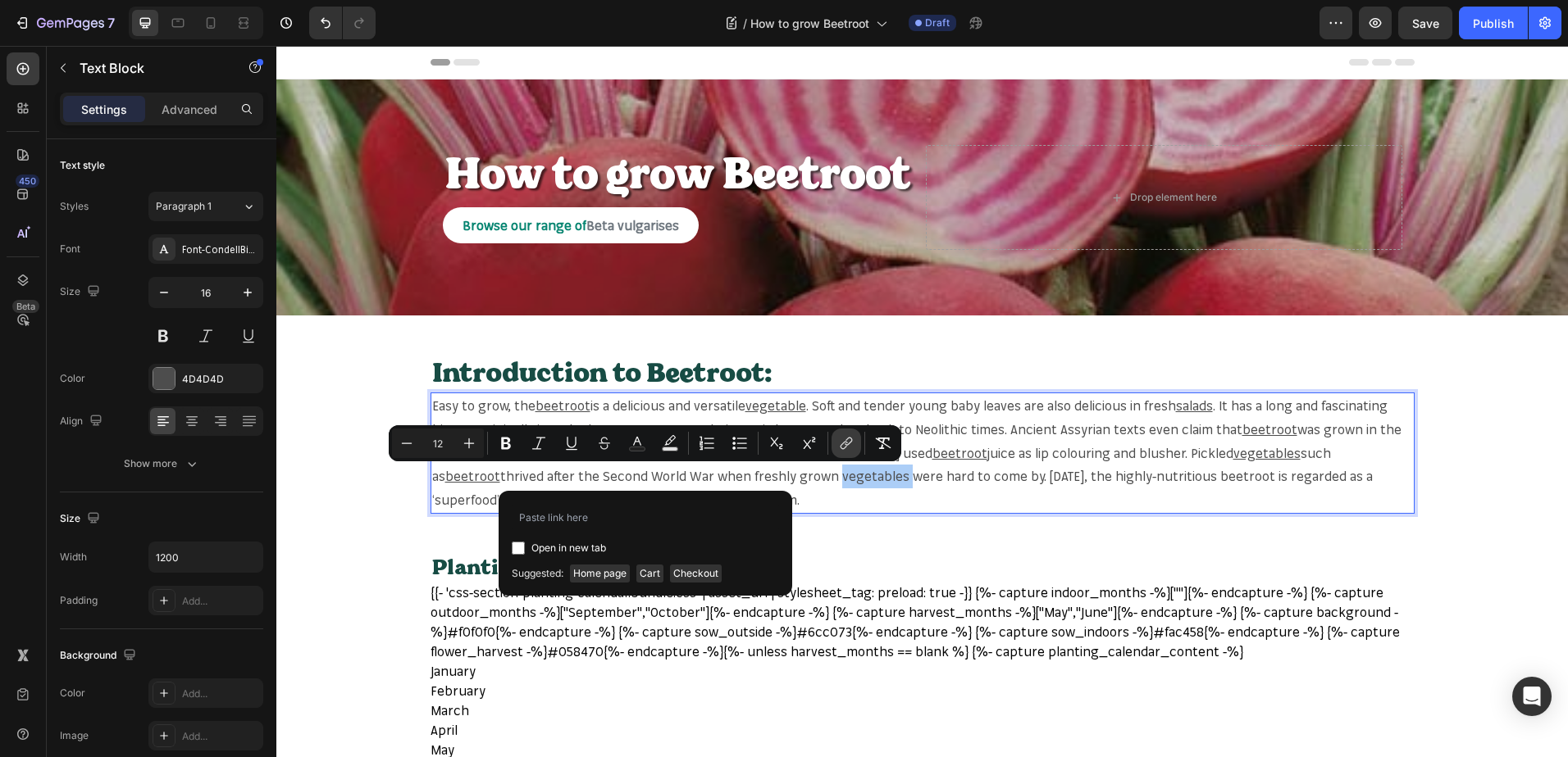
type input "https://mr-fothergills.co.uk/search?q=vegetables&options%5Bprefix%5D=last&optio…"
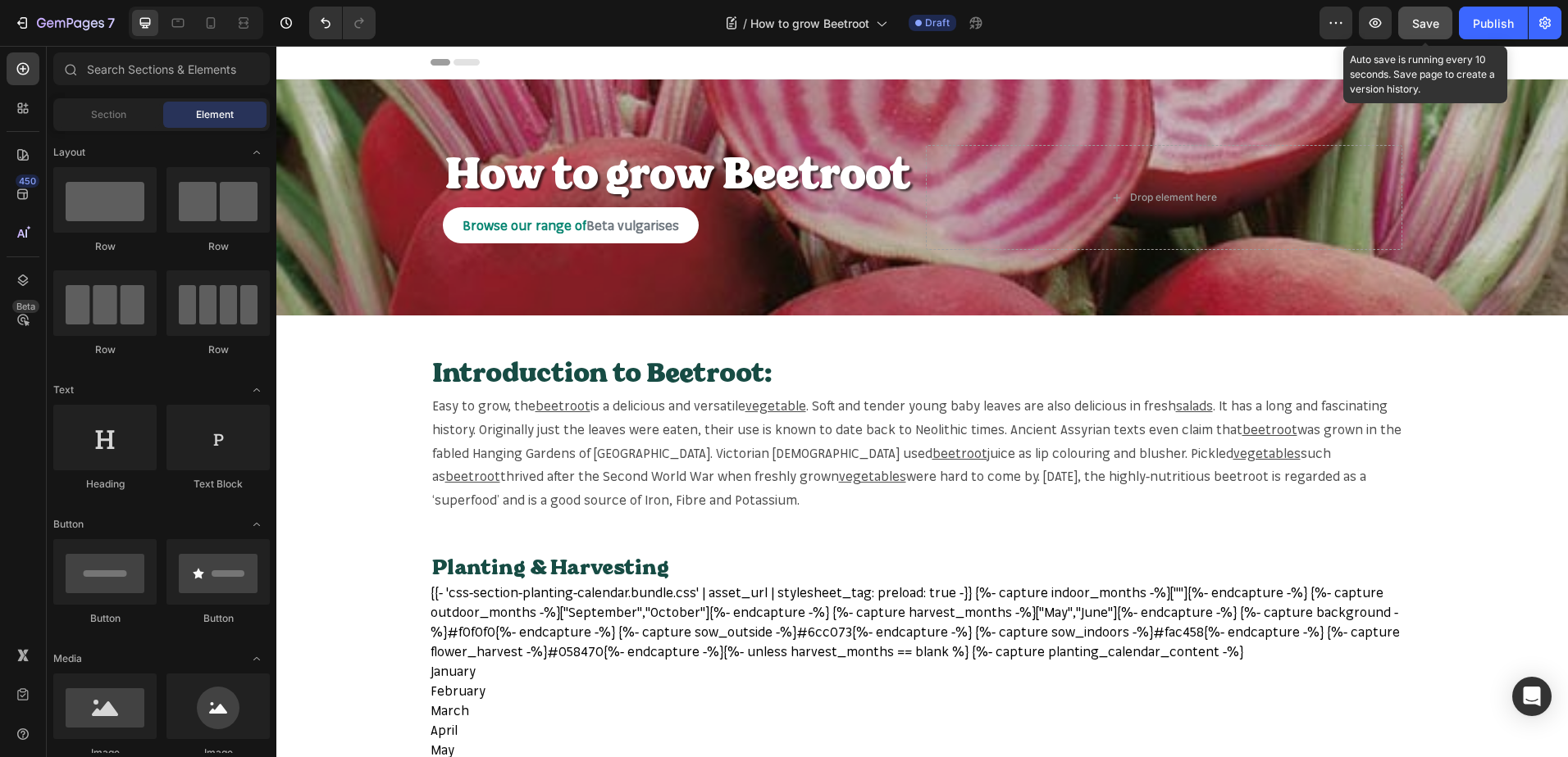
click at [1431, 20] on span "Save" at bounding box center [1424, 23] width 27 height 14
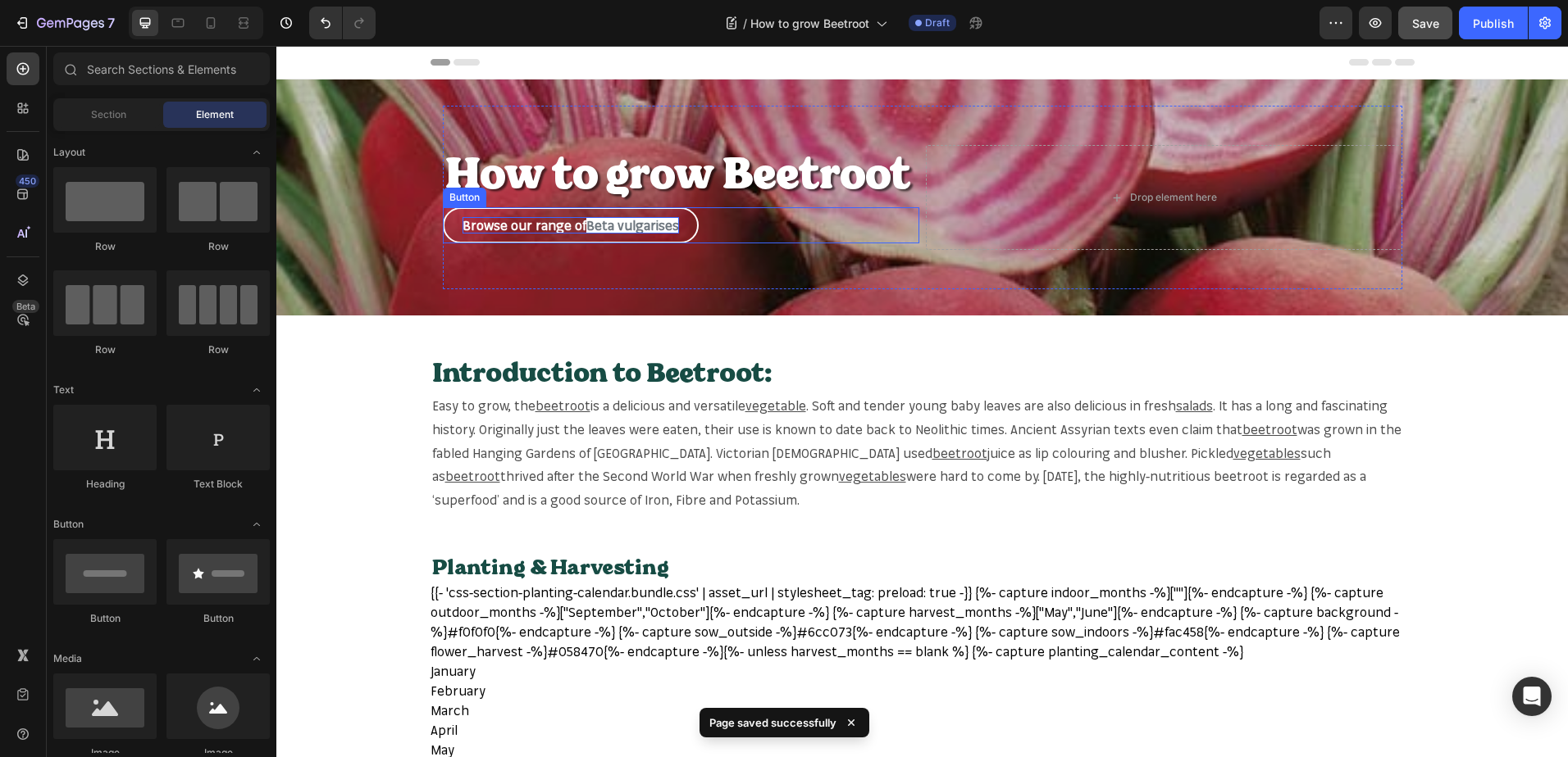
click at [586, 228] on span "Beta vulgaris es" at bounding box center [633, 225] width 93 height 16
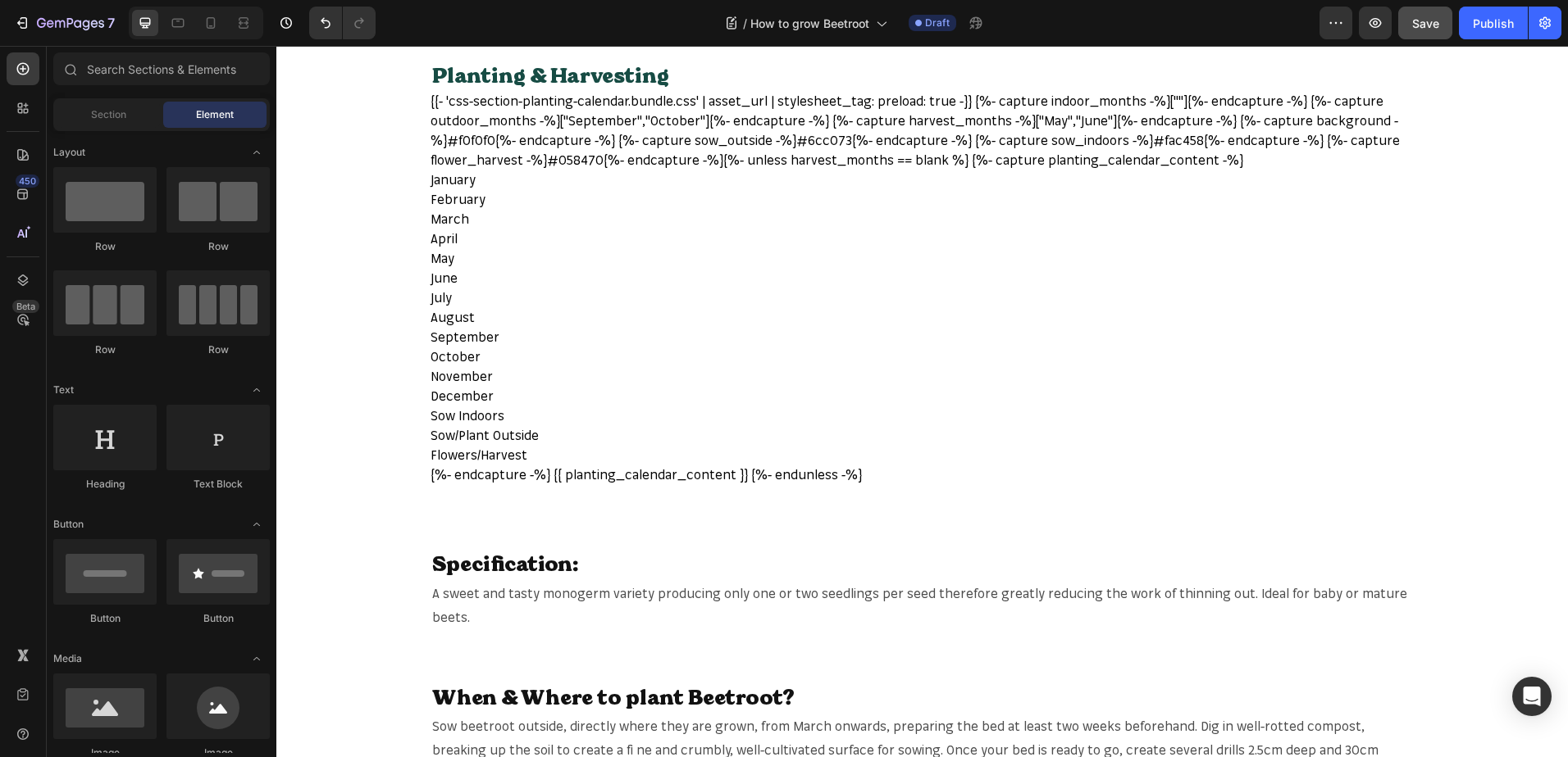
scroll to position [656, 0]
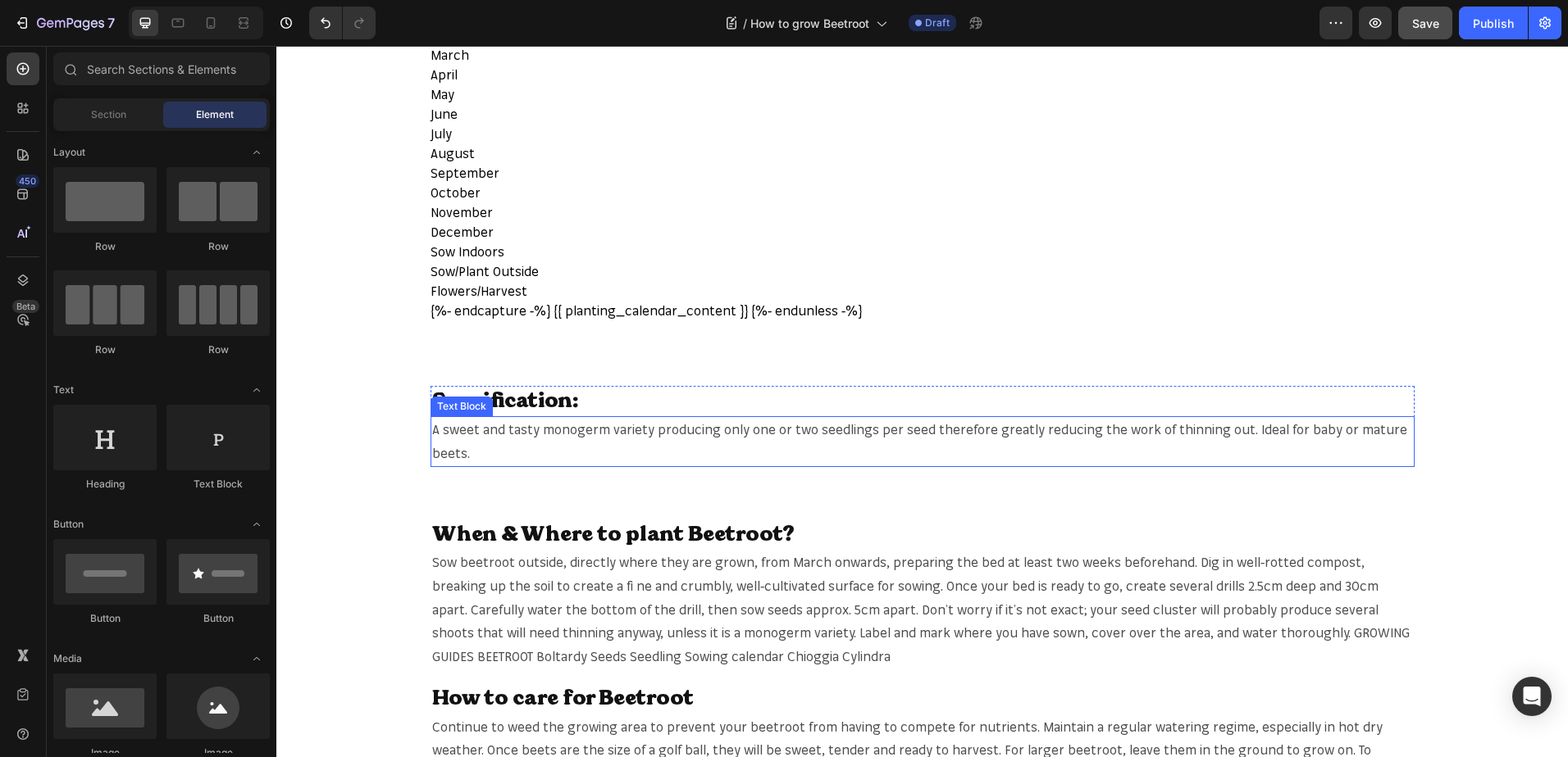
click at [824, 432] on span "A sweet and tasty monogerm variety producing only one or two seedlings per seed…" at bounding box center [920, 441] width 975 height 40
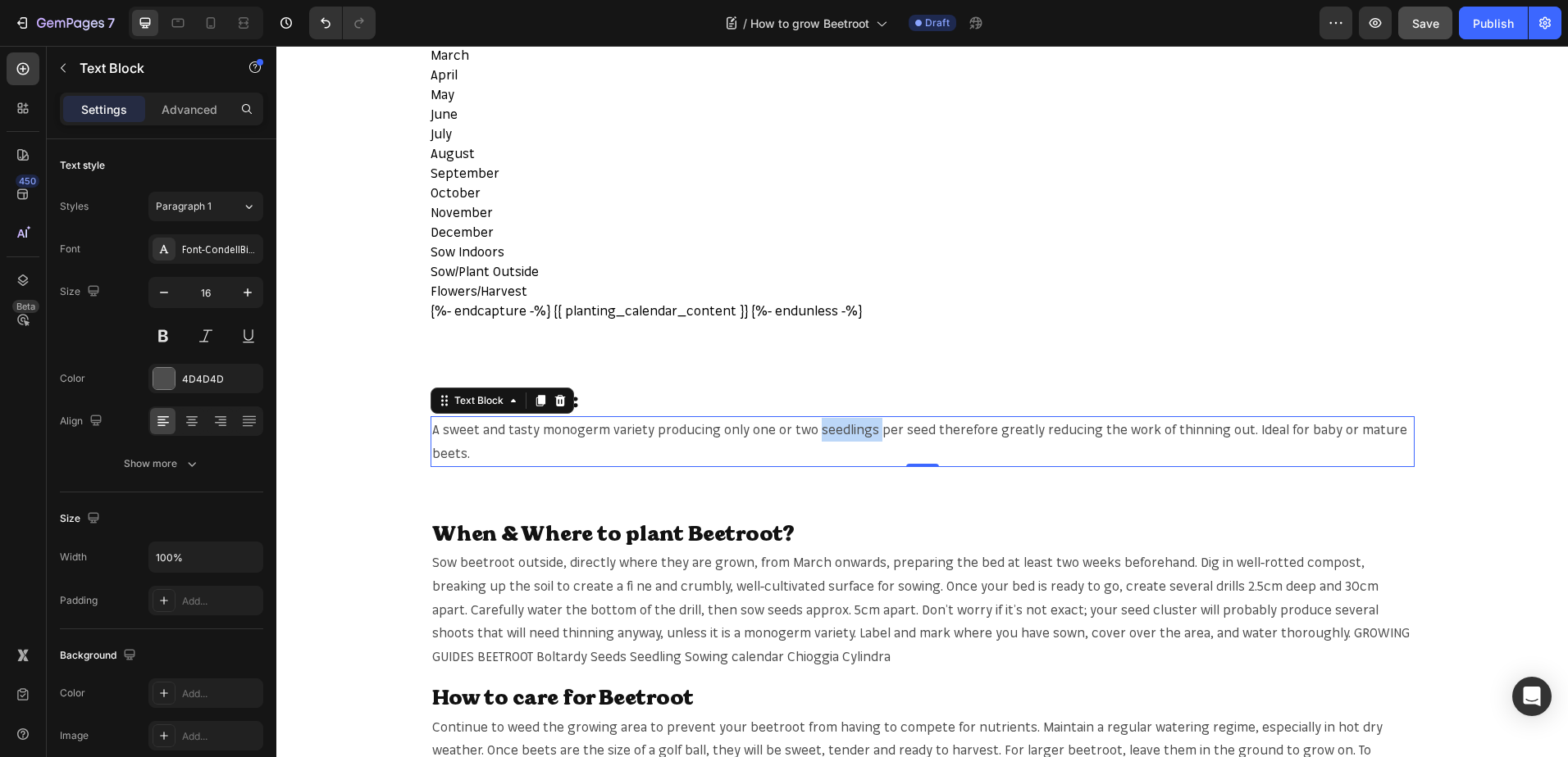
click at [848, 433] on span "A sweet and tasty monogerm variety producing only one or two seedlings per seed…" at bounding box center [920, 441] width 975 height 40
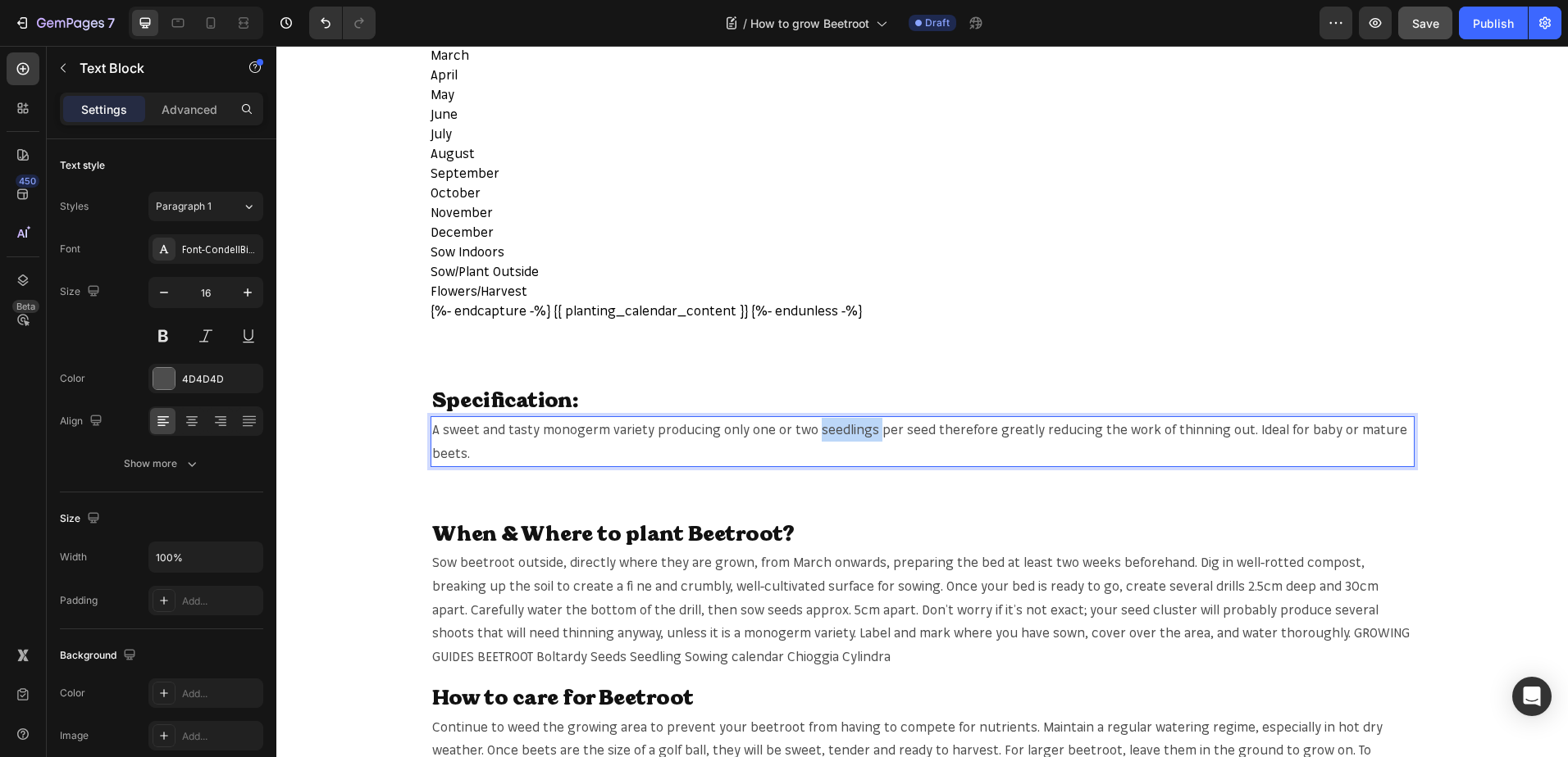
click at [848, 433] on span "A sweet and tasty monogerm variety producing only one or two seedlings per seed…" at bounding box center [920, 441] width 975 height 40
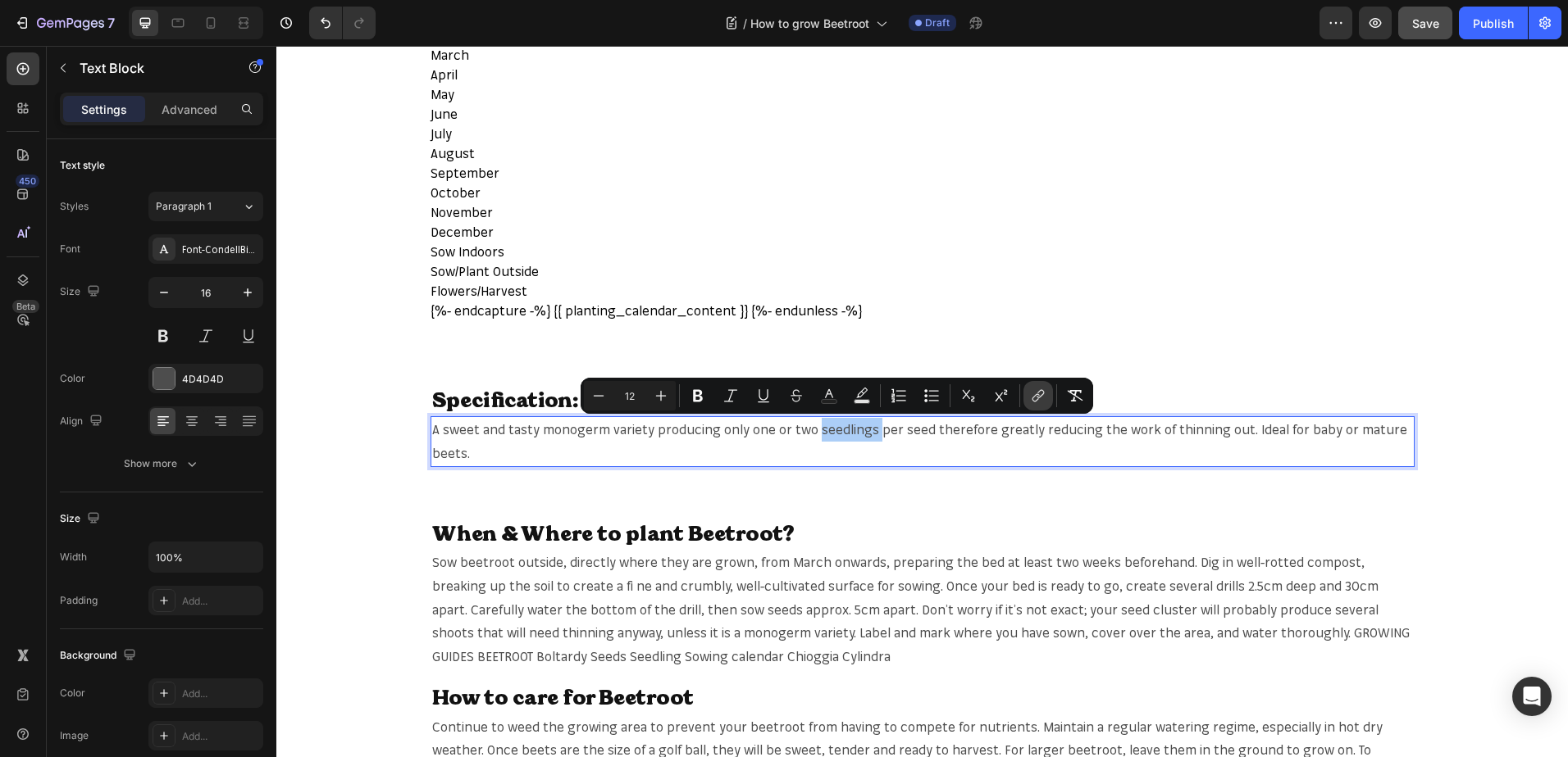
click at [1035, 393] on icon "Editor contextual toolbar" at bounding box center [1038, 395] width 16 height 16
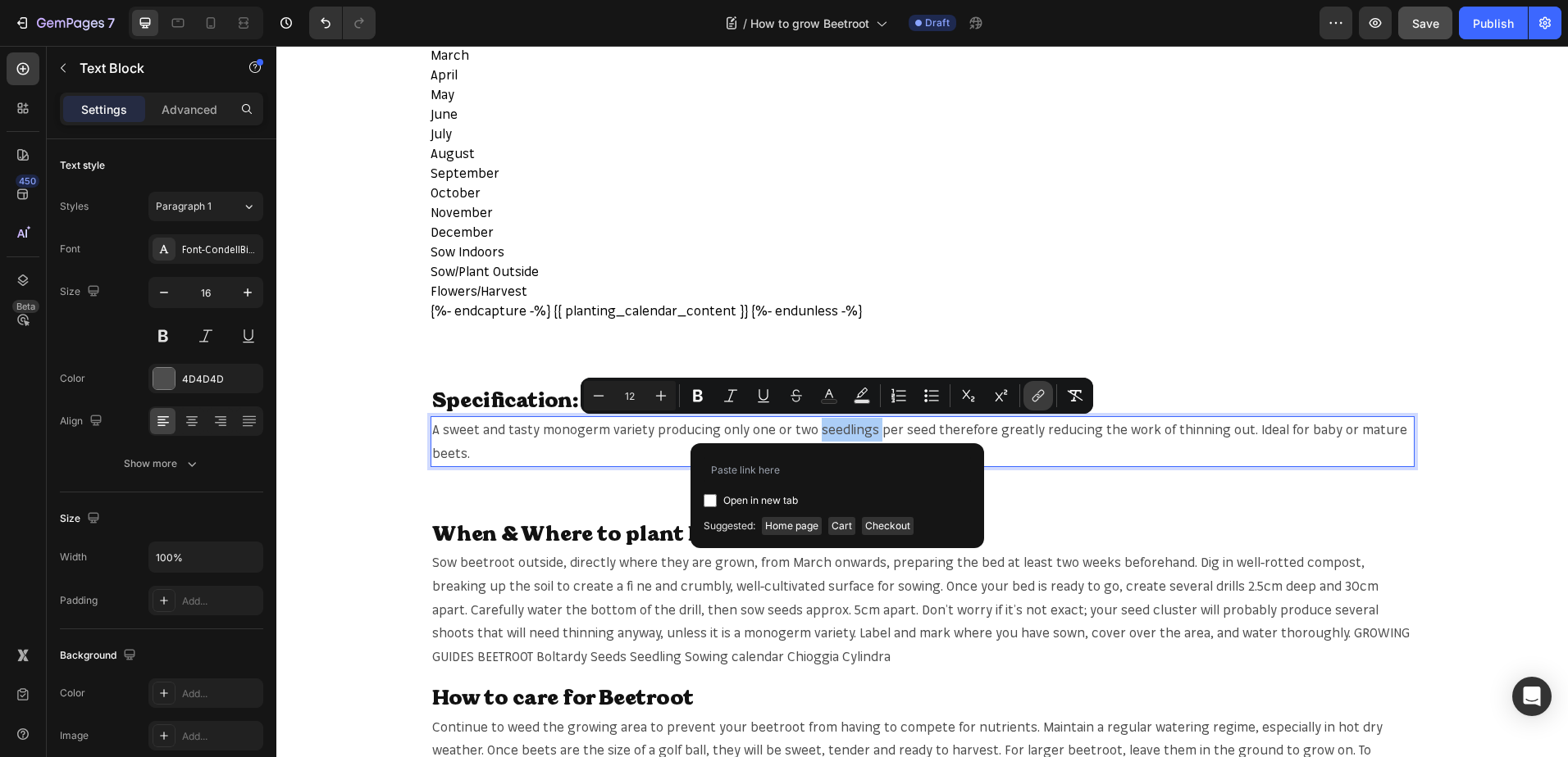
type input "https://mr-fothergills.co.uk/search?q=seedlings&options%5Bprefix%5D=last&option…"
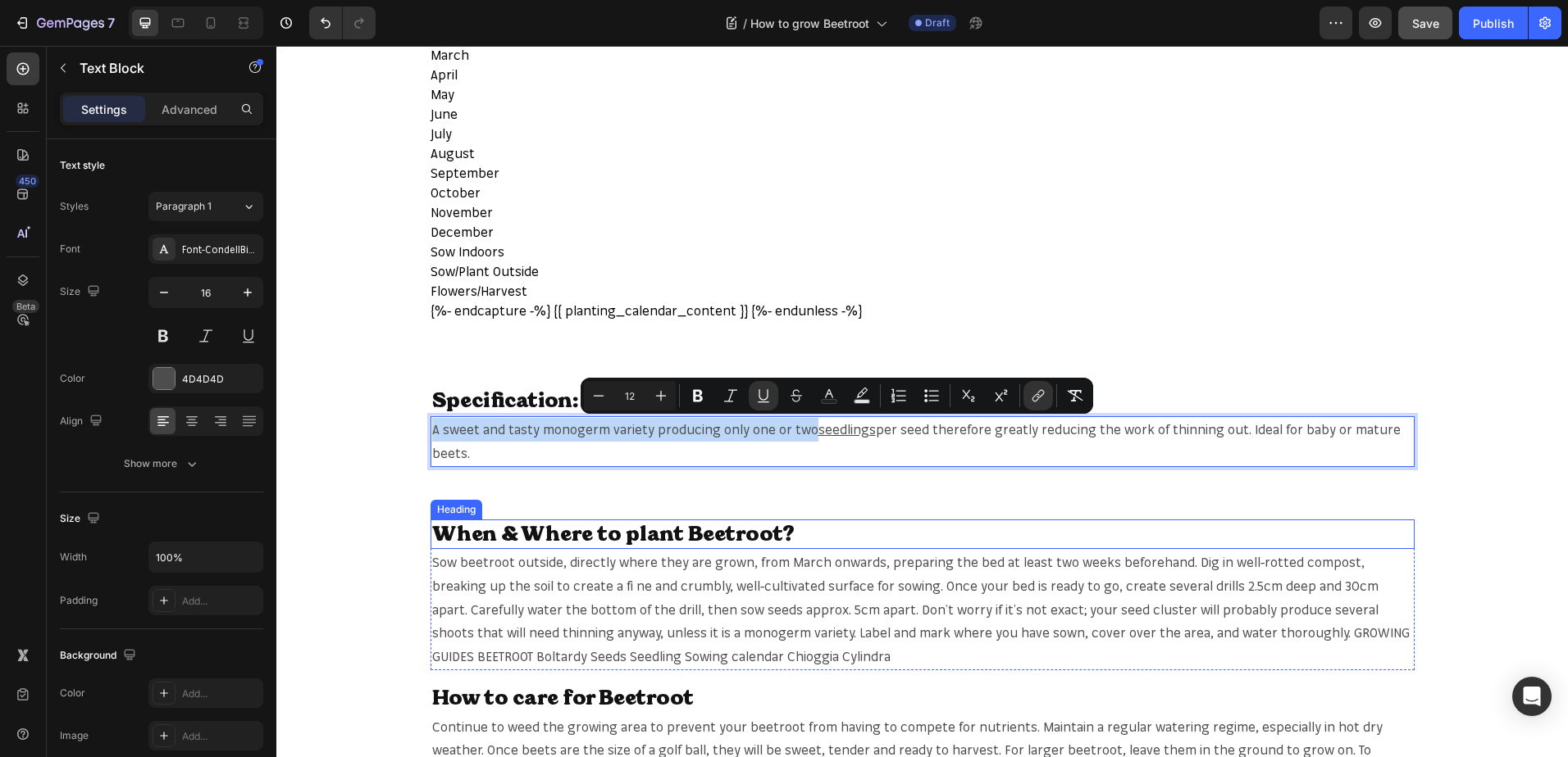
click at [990, 529] on h2 "When & Where to plant Beetroot?" at bounding box center [922, 534] width 983 height 30
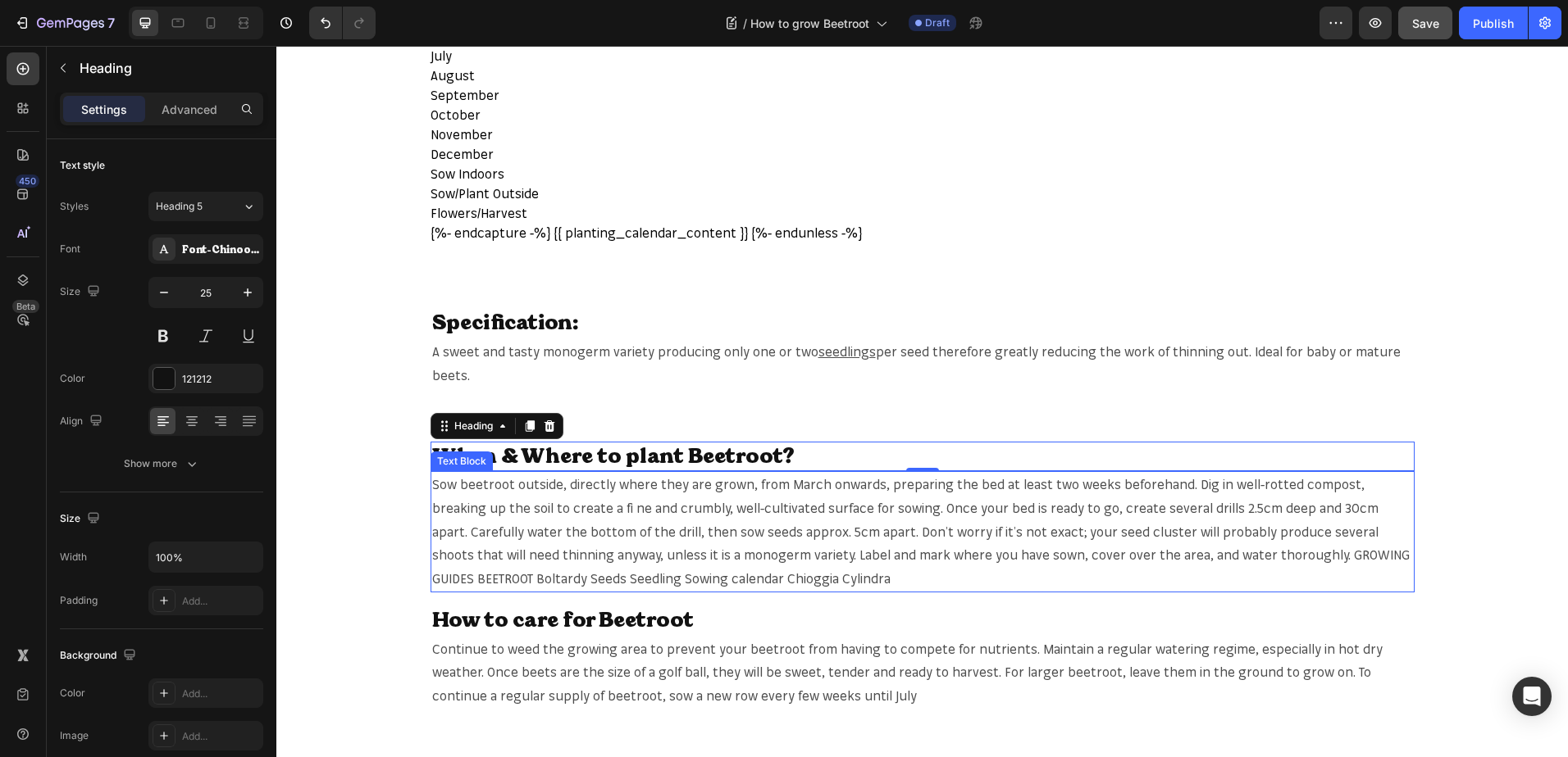
scroll to position [737, 0]
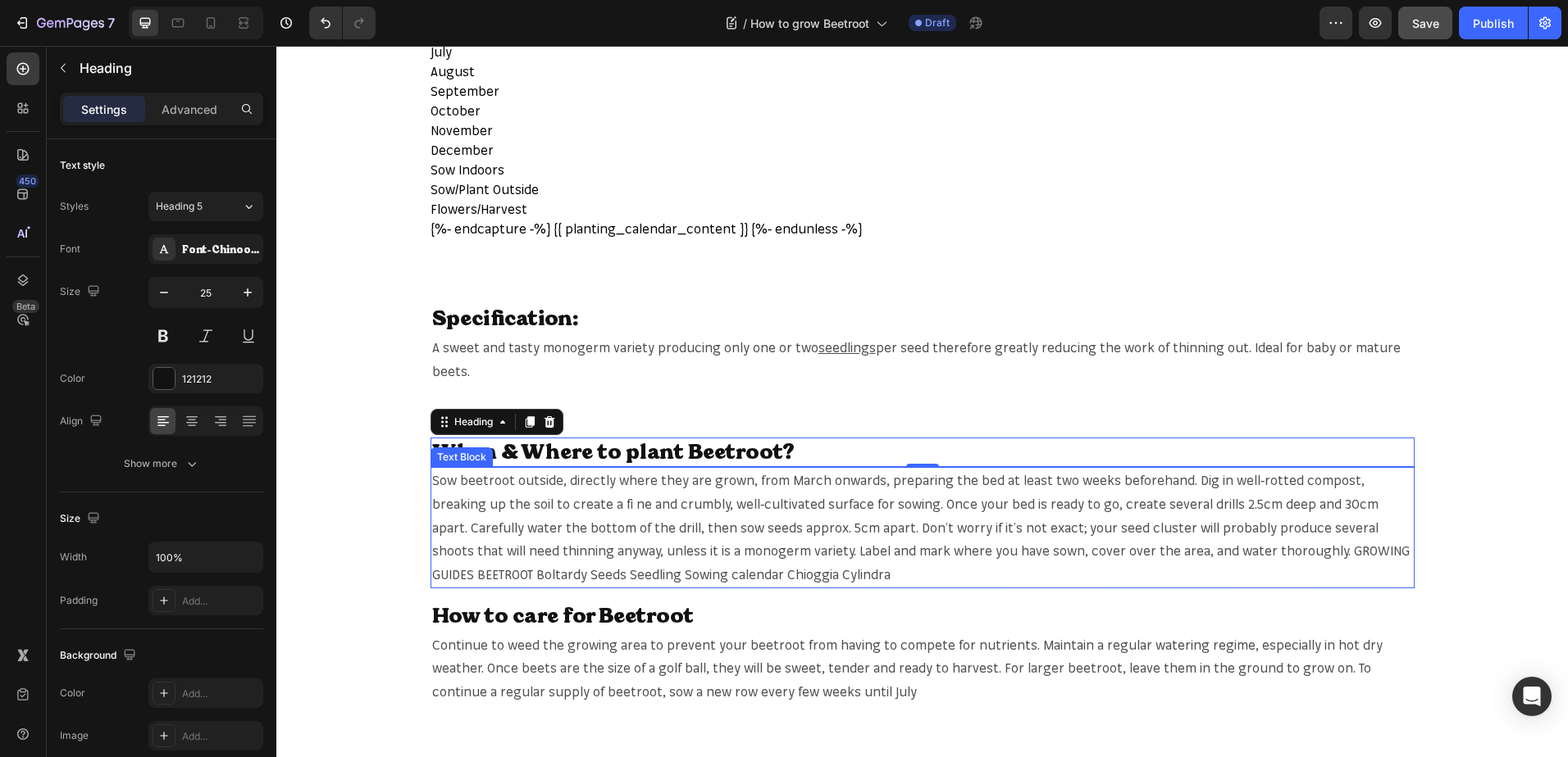
click at [482, 477] on p "Sow beetroot outside, directly where they are grown, from March onwards, prepar…" at bounding box center [922, 528] width 981 height 118
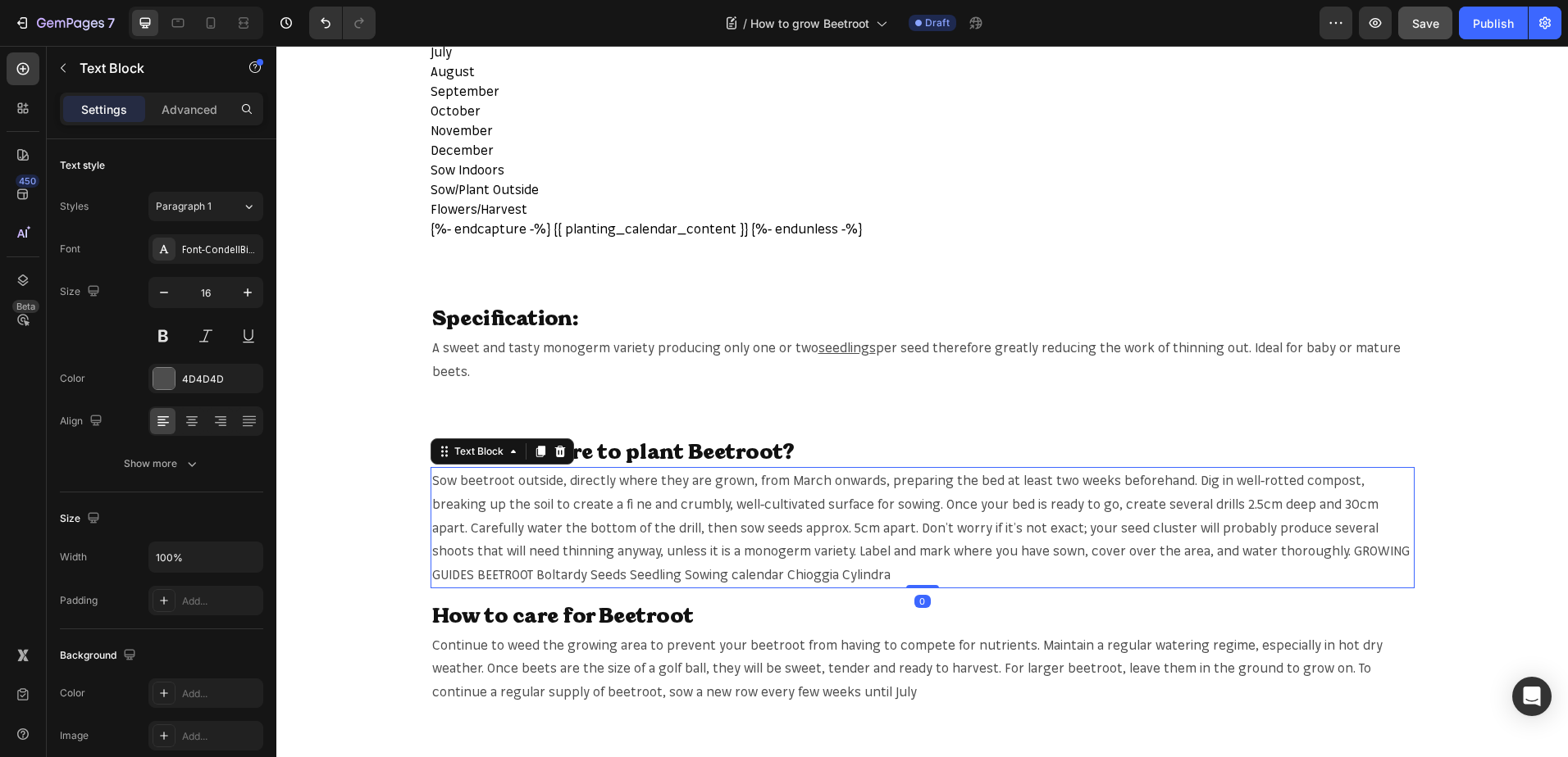
click at [482, 477] on p "Sow beetroot outside, directly where they are grown, from March onwards, prepar…" at bounding box center [922, 528] width 981 height 118
click at [483, 478] on p "Sow beetroot outside, directly where they are grown, from March onwards, prepar…" at bounding box center [922, 528] width 981 height 118
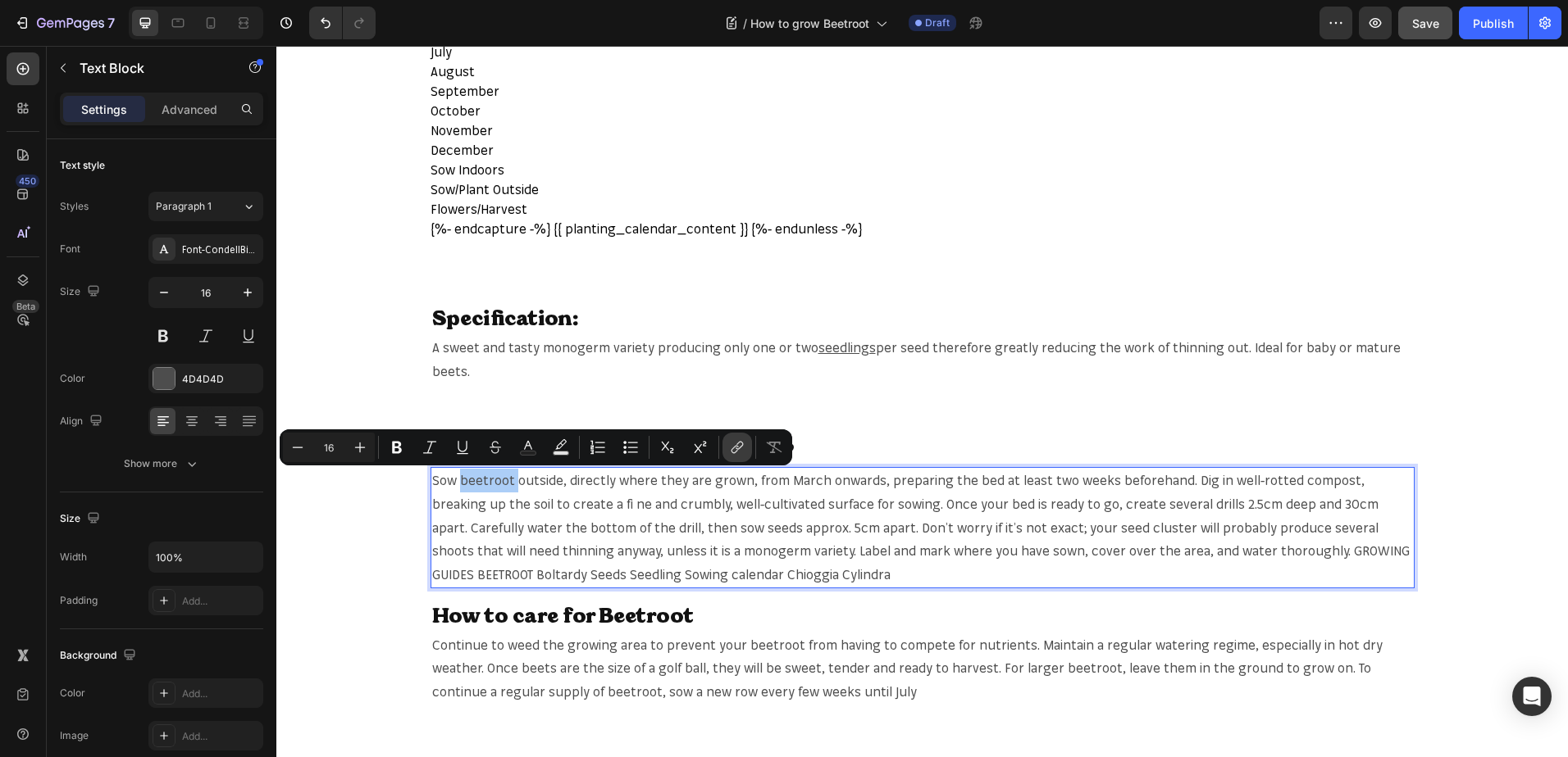
click at [732, 441] on icon "Editor contextual toolbar" at bounding box center [737, 447] width 16 height 16
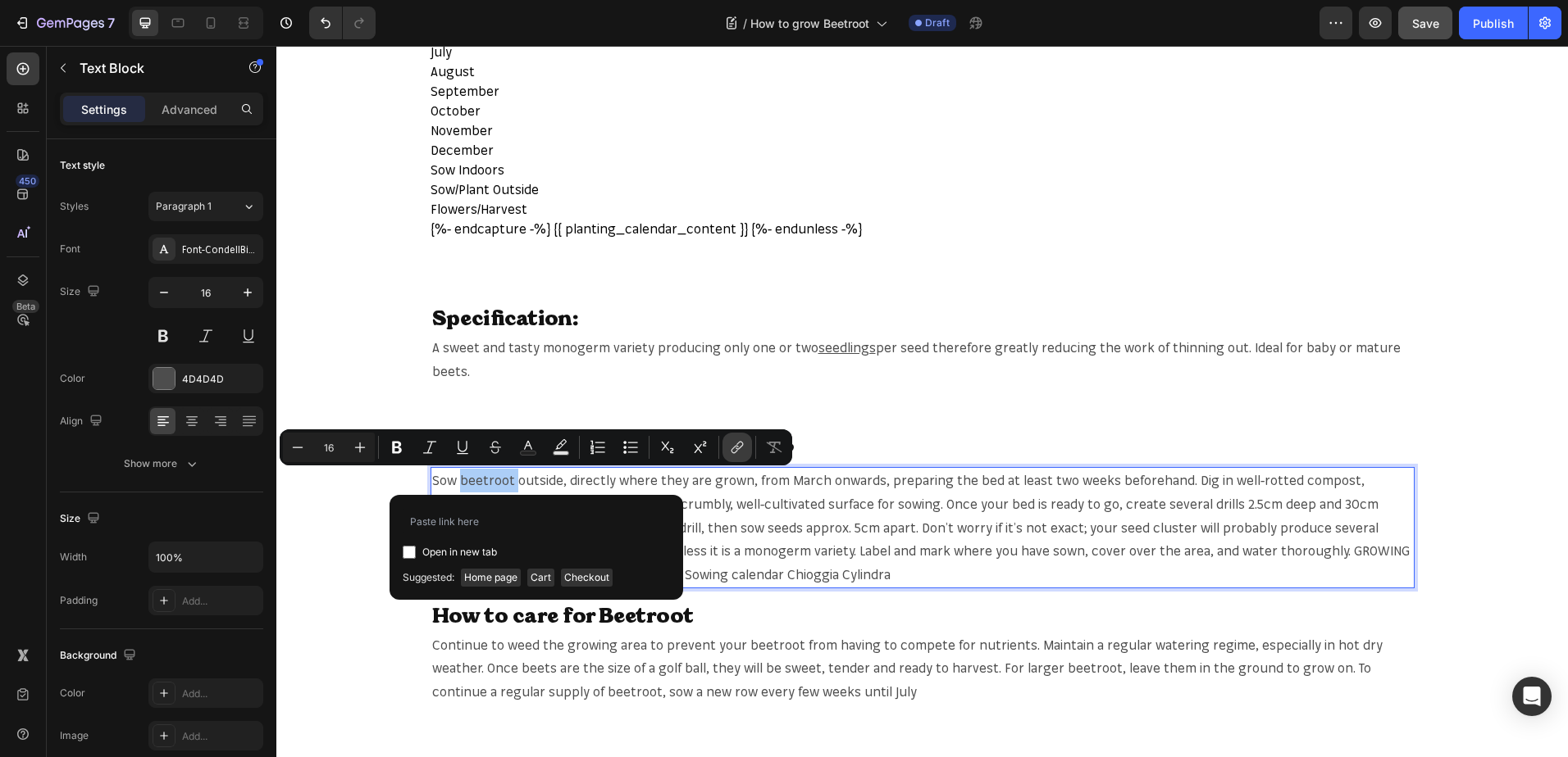
type input "https://mr-fothergills.co.uk/search?q=beetroot&_pos=1&_psq=beet&_ss=e&_v=1.0"
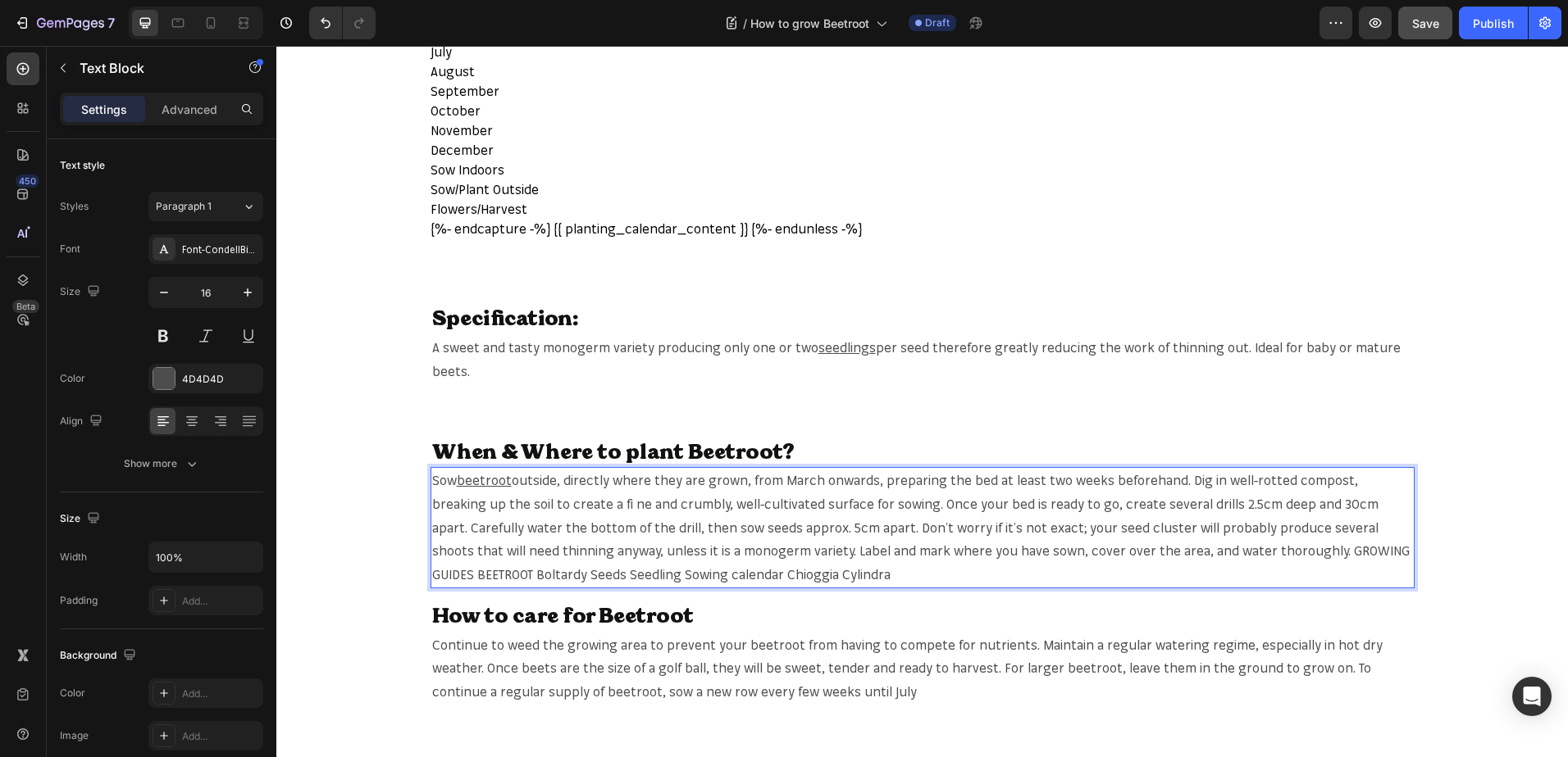
click at [1309, 480] on p "Sow beetroot outside, directly where they are grown, from March onwards, prepar…" at bounding box center [922, 528] width 981 height 118
click at [1303, 479] on p "Sow beetroot outside, directly where they are grown, from March onwards, prepar…" at bounding box center [922, 528] width 981 height 118
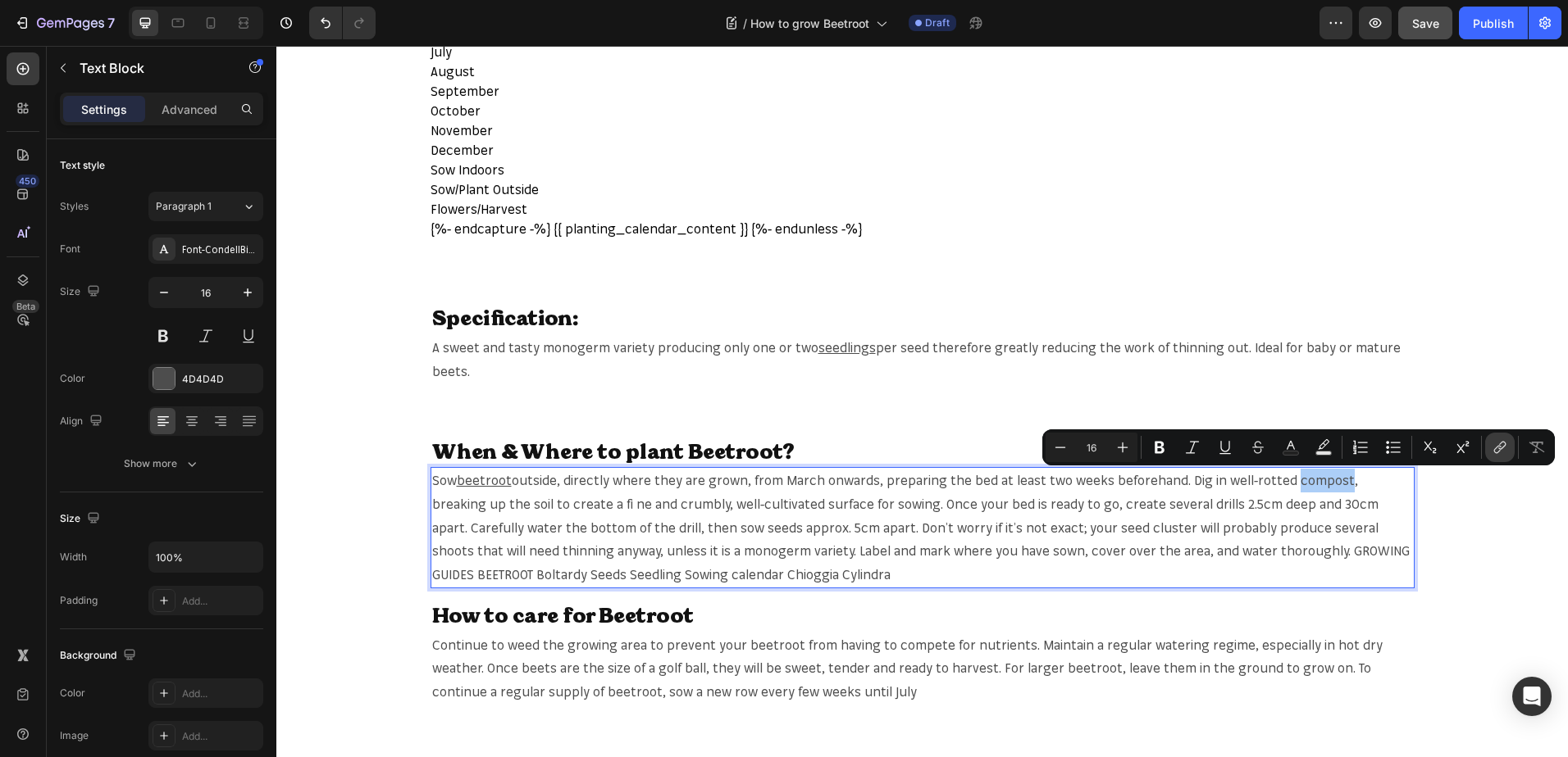
click at [1507, 440] on icon "Editor contextual toolbar" at bounding box center [1499, 447] width 16 height 16
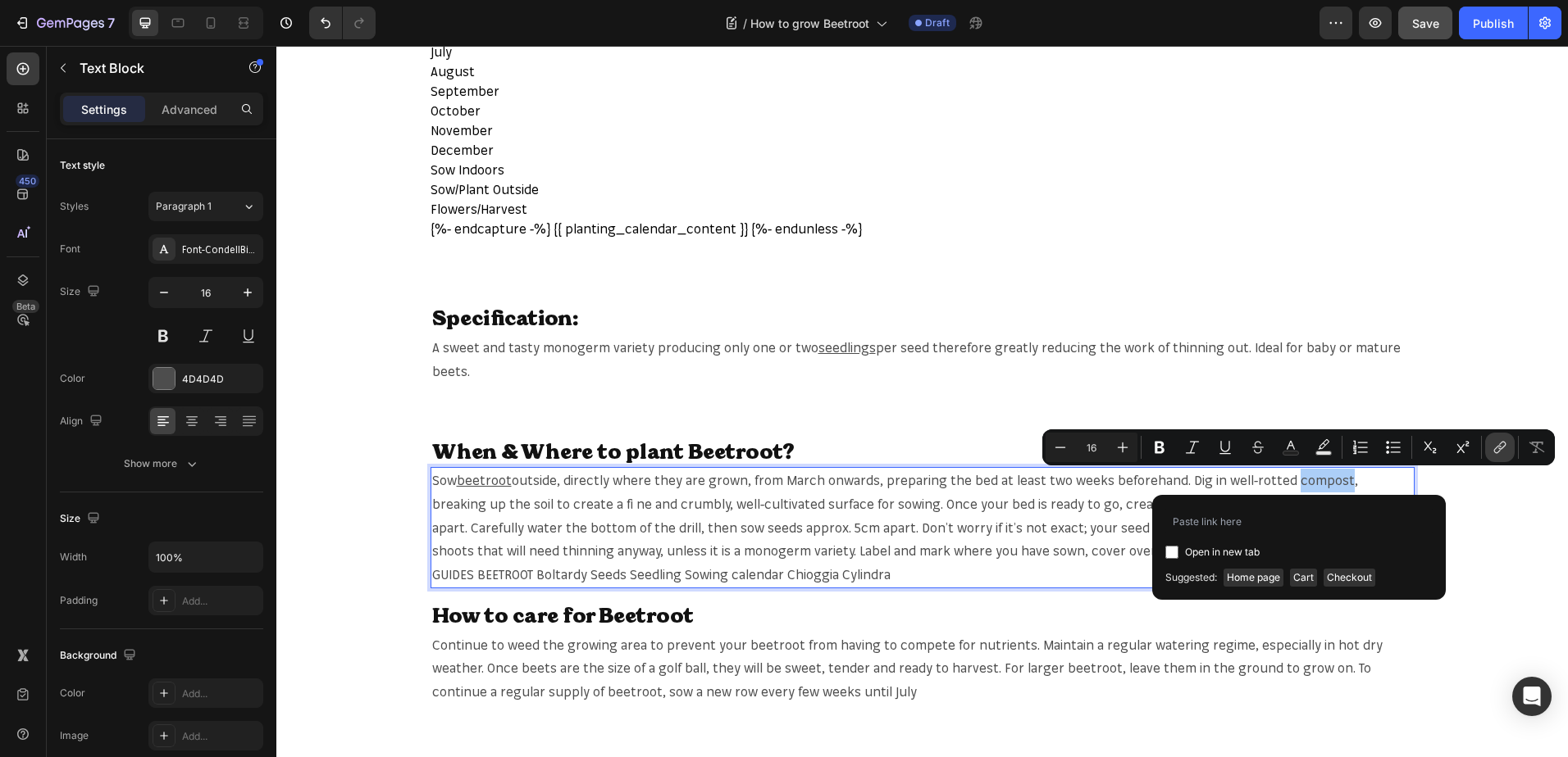
type input "[URL][DOMAIN_NAME]"
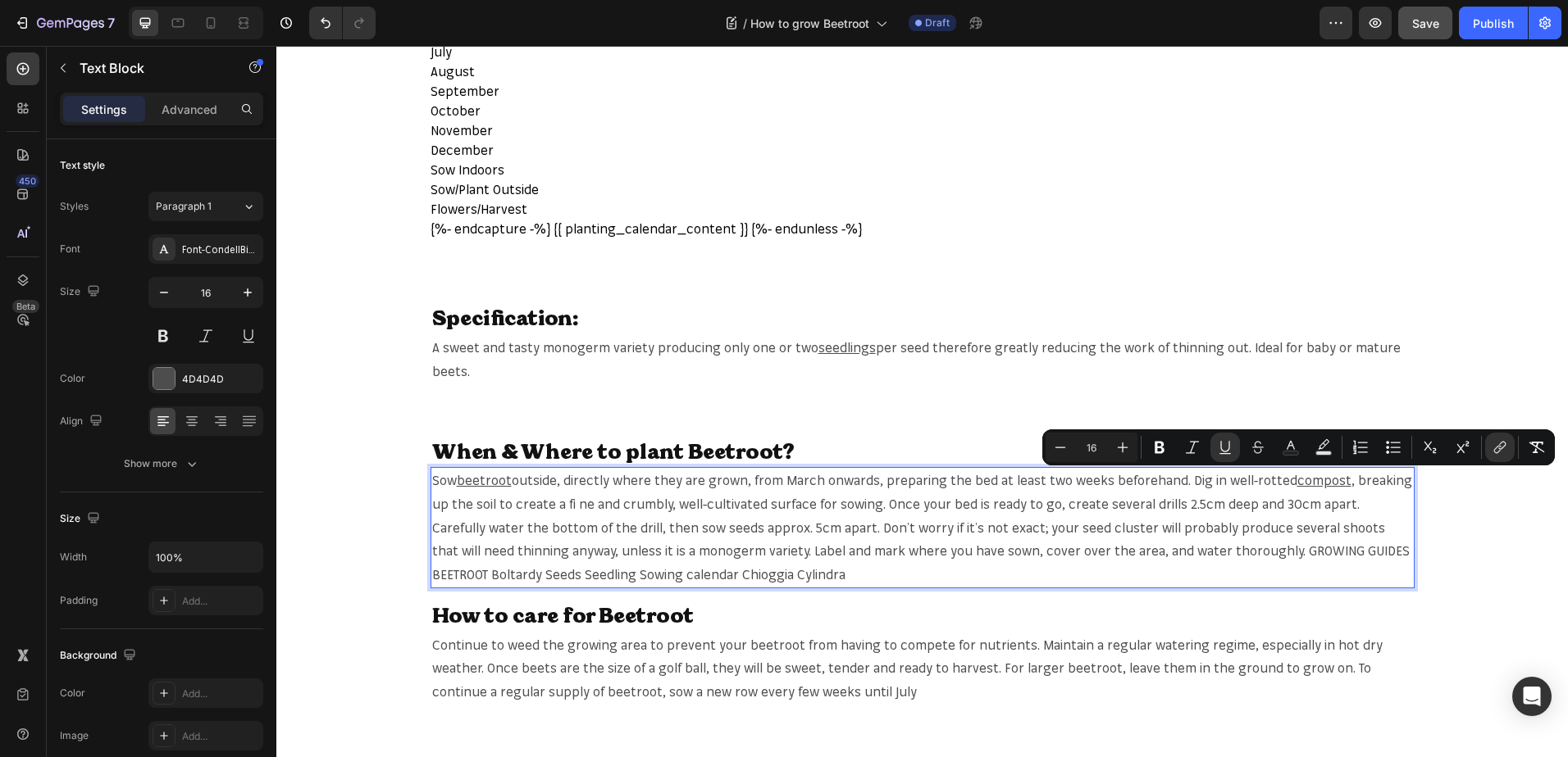
click at [472, 502] on p "Sow beetroot outside, directly where they are grown, from March onwards, prepar…" at bounding box center [922, 528] width 981 height 118
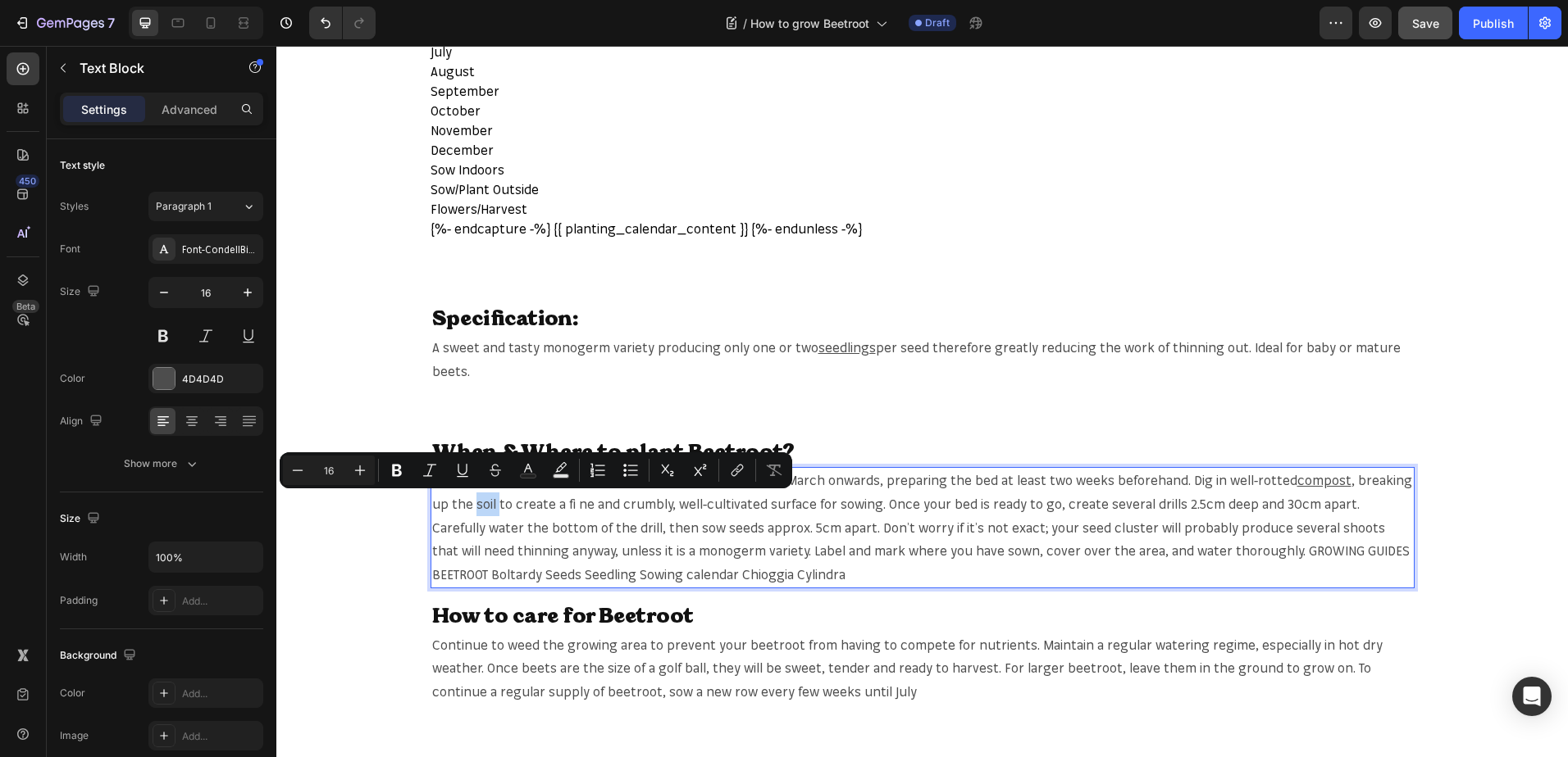
copy p "soil"
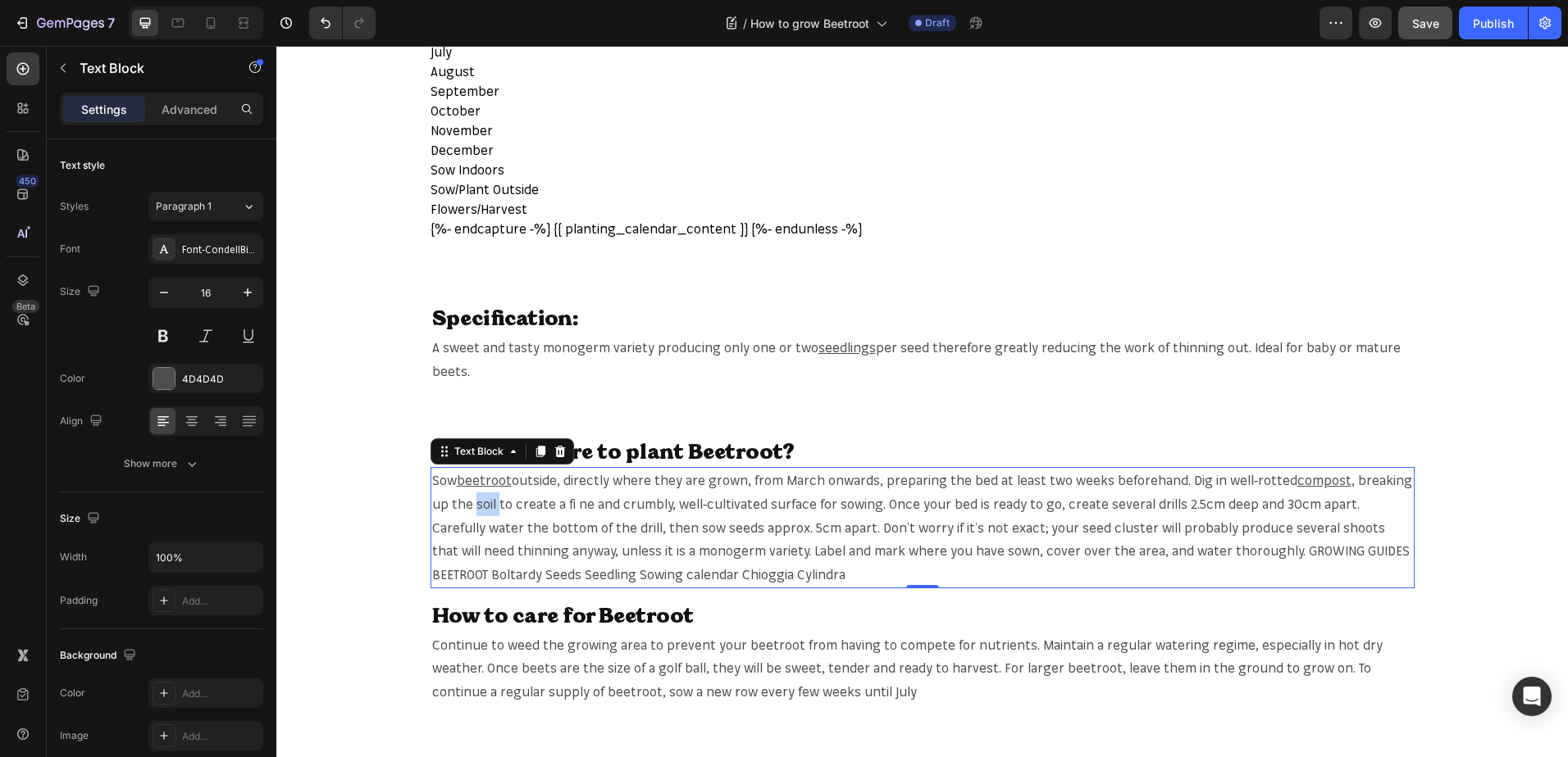
click at [472, 504] on p "Sow beetroot outside, directly where they are grown, from March onwards, prepar…" at bounding box center [922, 528] width 981 height 118
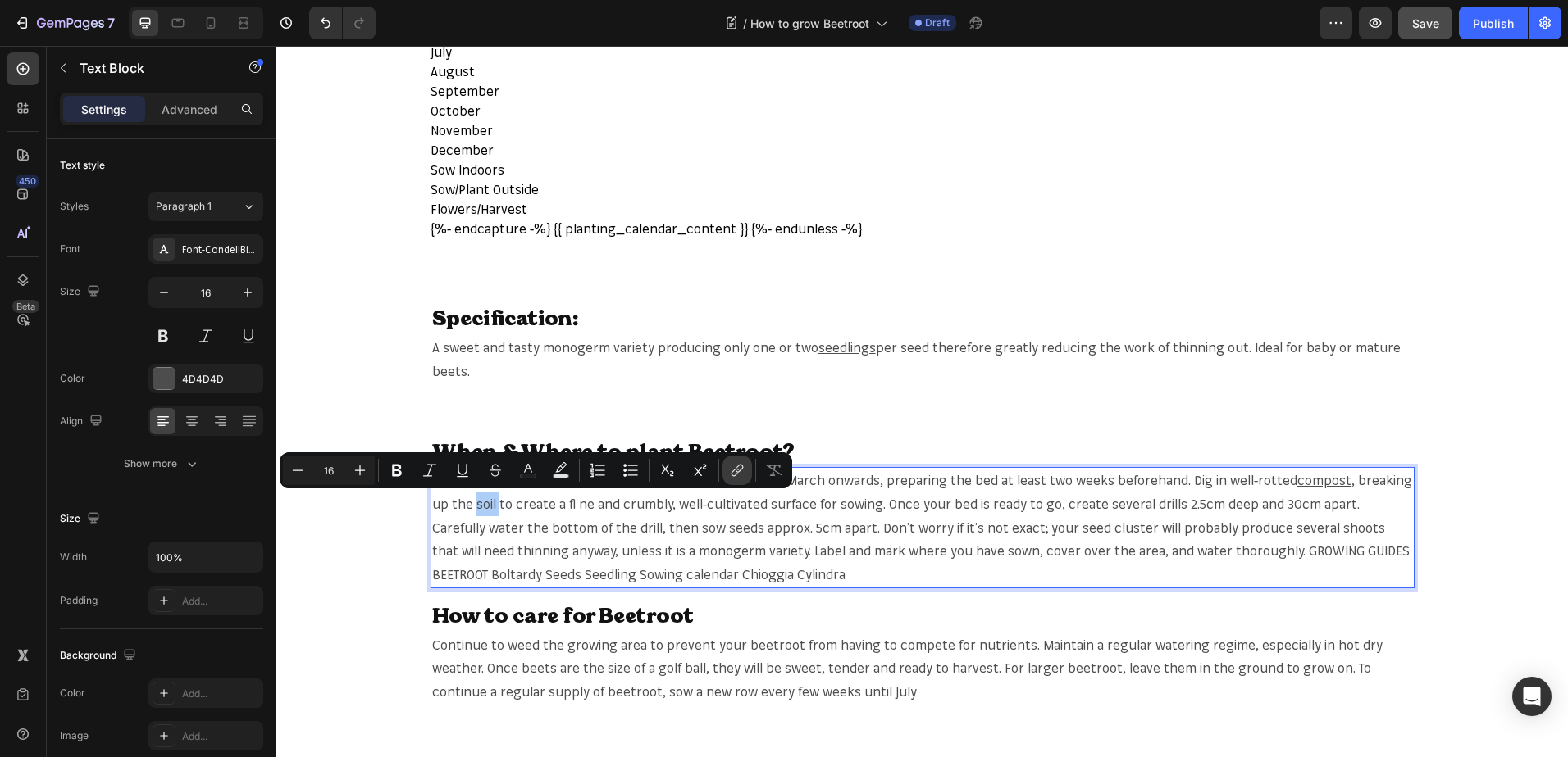
click at [736, 466] on icon "Editor contextual toolbar" at bounding box center [737, 470] width 16 height 16
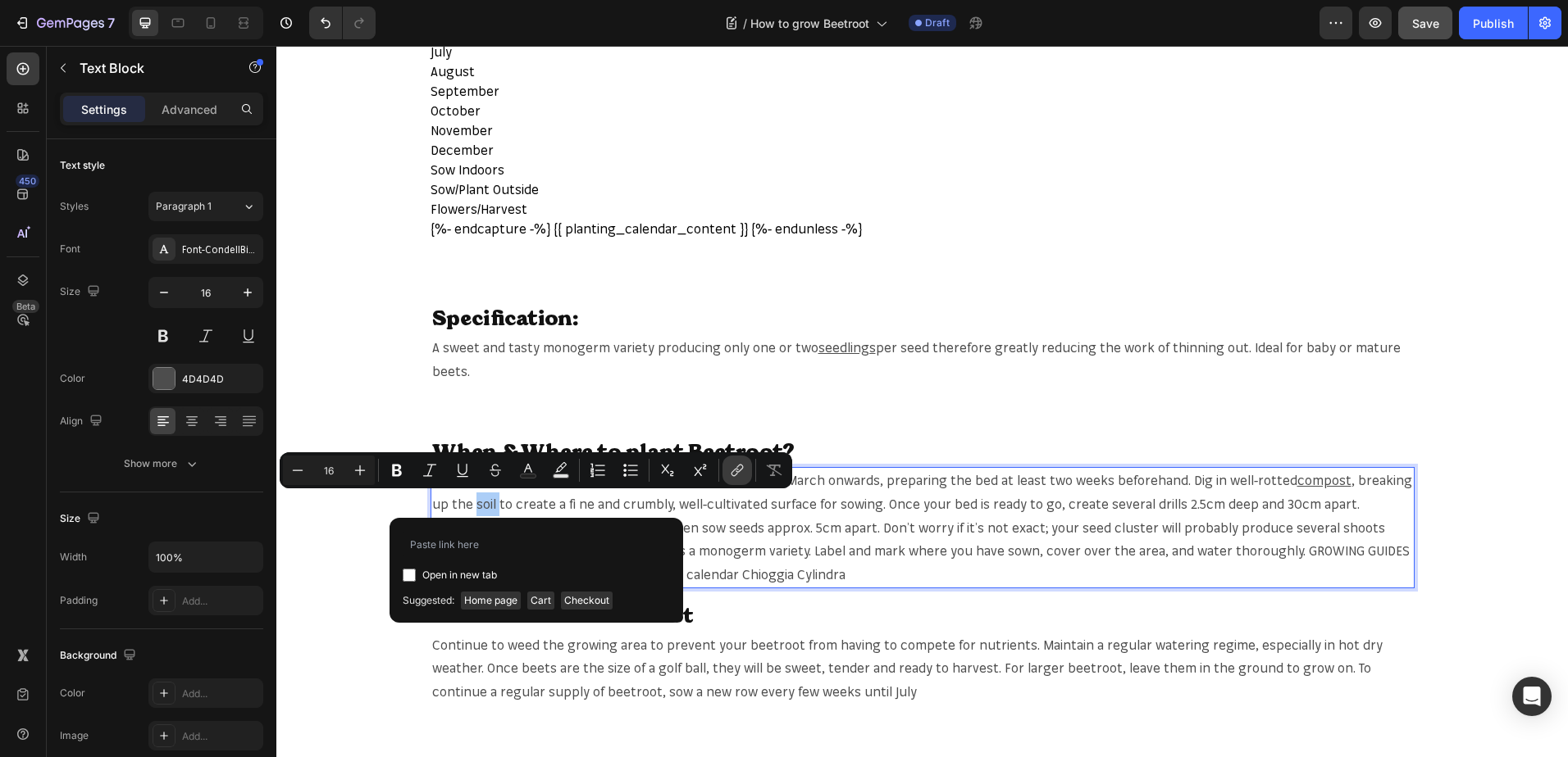
type input "[URL][DOMAIN_NAME]"
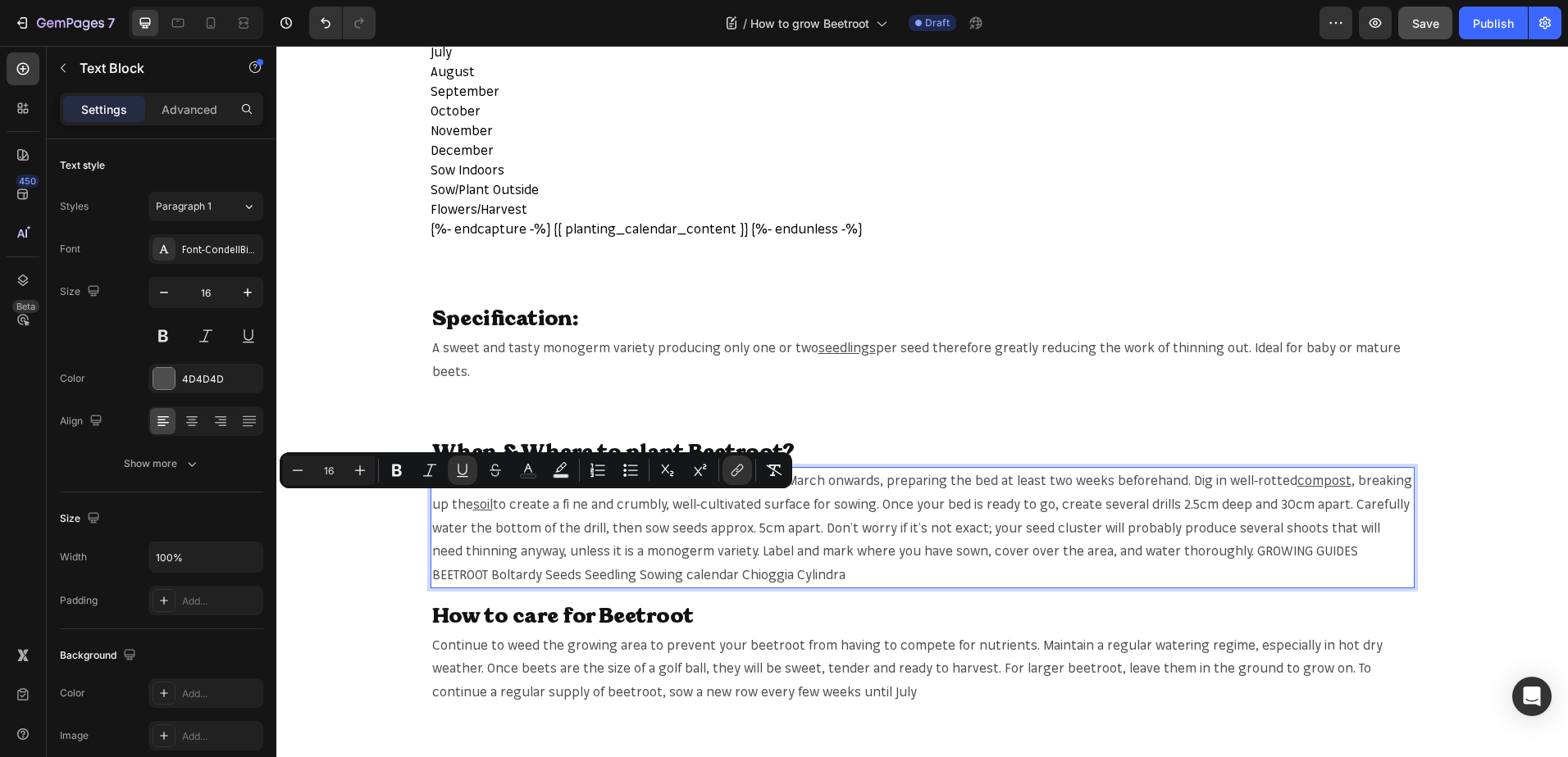
click at [1020, 530] on p "Sow beetroot outside, directly where they are grown, from March onwards, prepar…" at bounding box center [922, 528] width 981 height 118
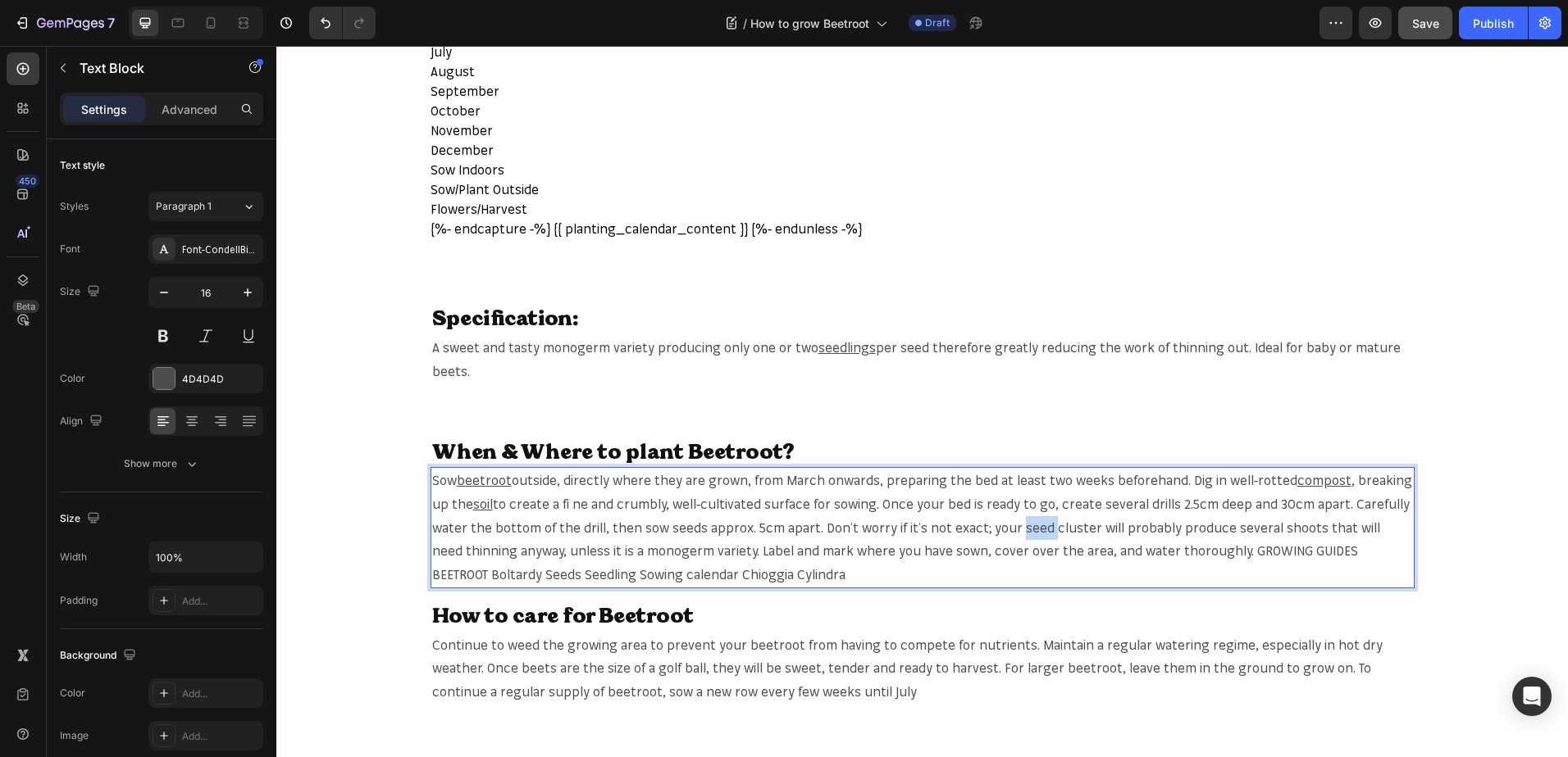
click at [1020, 530] on p "Sow beetroot outside, directly where they are grown, from March onwards, prepar…" at bounding box center [922, 528] width 981 height 118
click at [1344, 550] on p "Sow beetroot outside, directly where they are grown, from March onwards, prepar…" at bounding box center [922, 528] width 981 height 118
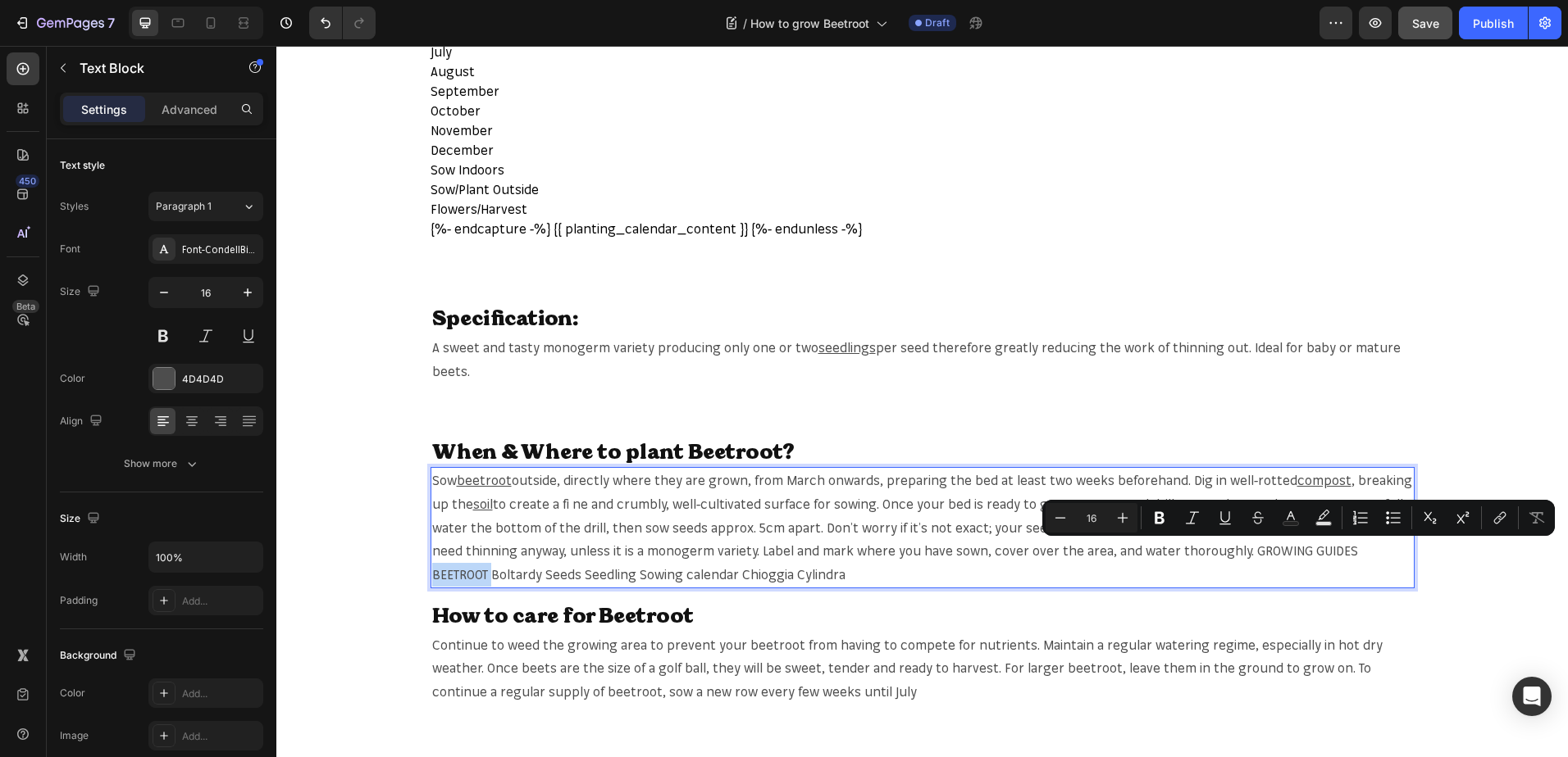
copy p "BEETROOT"
click at [1335, 541] on p "Sow beetroot outside, directly where they are grown, from March onwards, prepar…" at bounding box center [922, 528] width 981 height 118
click at [1493, 513] on icon "Editor contextual toolbar" at bounding box center [1499, 517] width 16 height 16
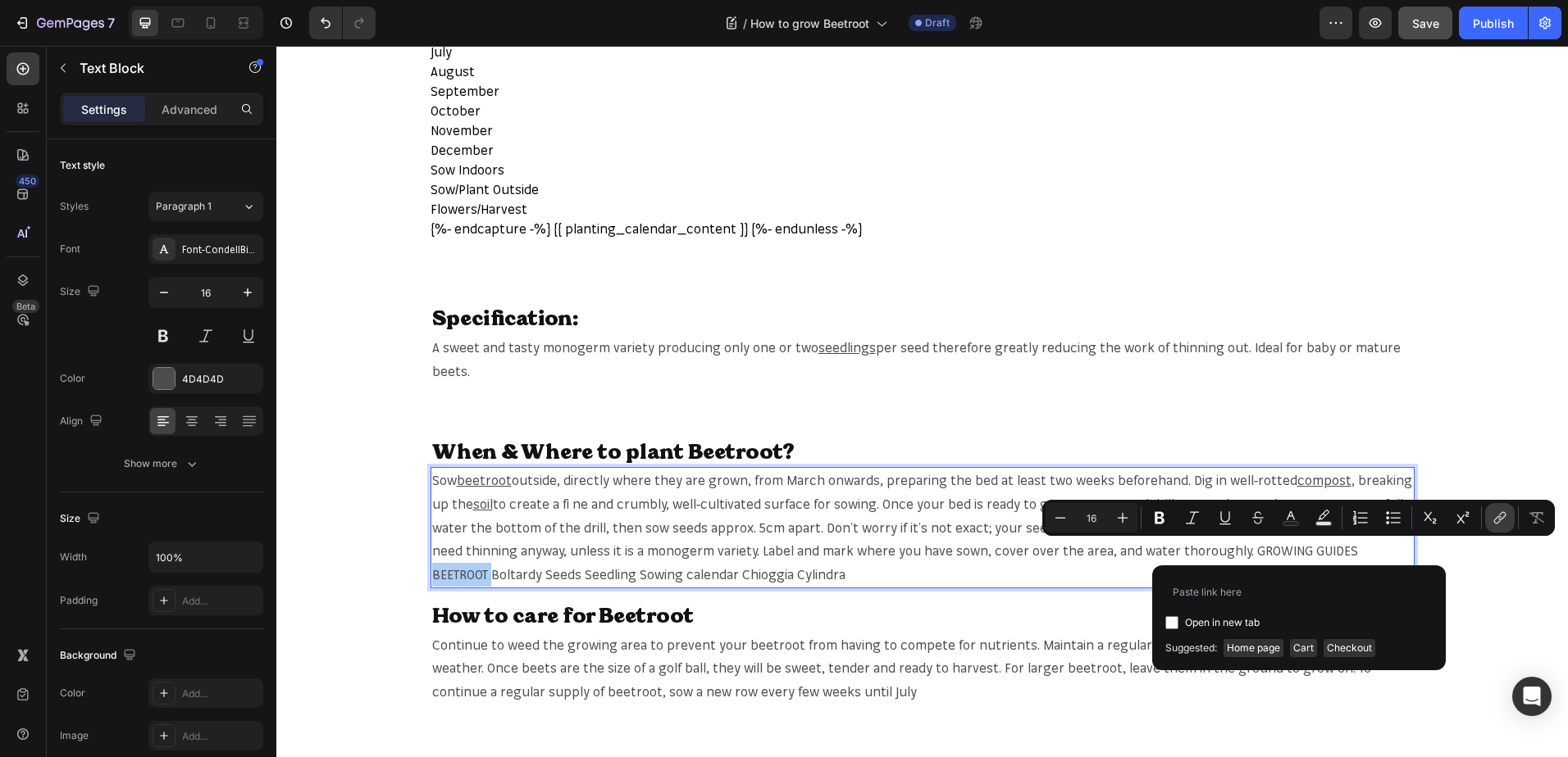
type input "https://mr-fothergills.co.uk/search?q=BEETROOT+&options%5Bprefix%5D=last&option…"
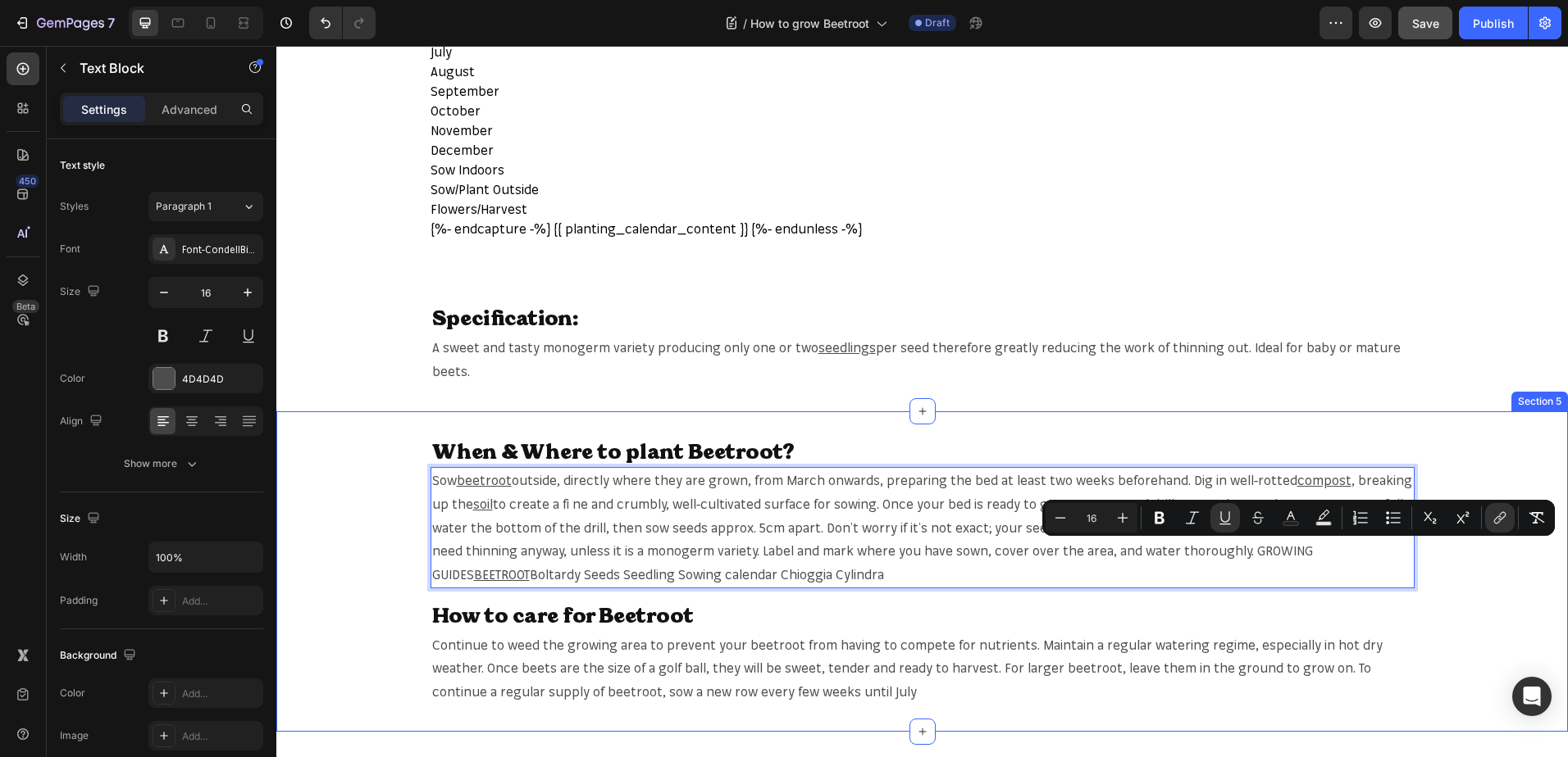
drag, startPoint x: 531, startPoint y: 590, endPoint x: 524, endPoint y: 584, distance: 9.2
click at [531, 589] on div "When & Where to plant Beetroot? Heading Sow beetroot outside, directly where th…" at bounding box center [922, 571] width 1291 height 268
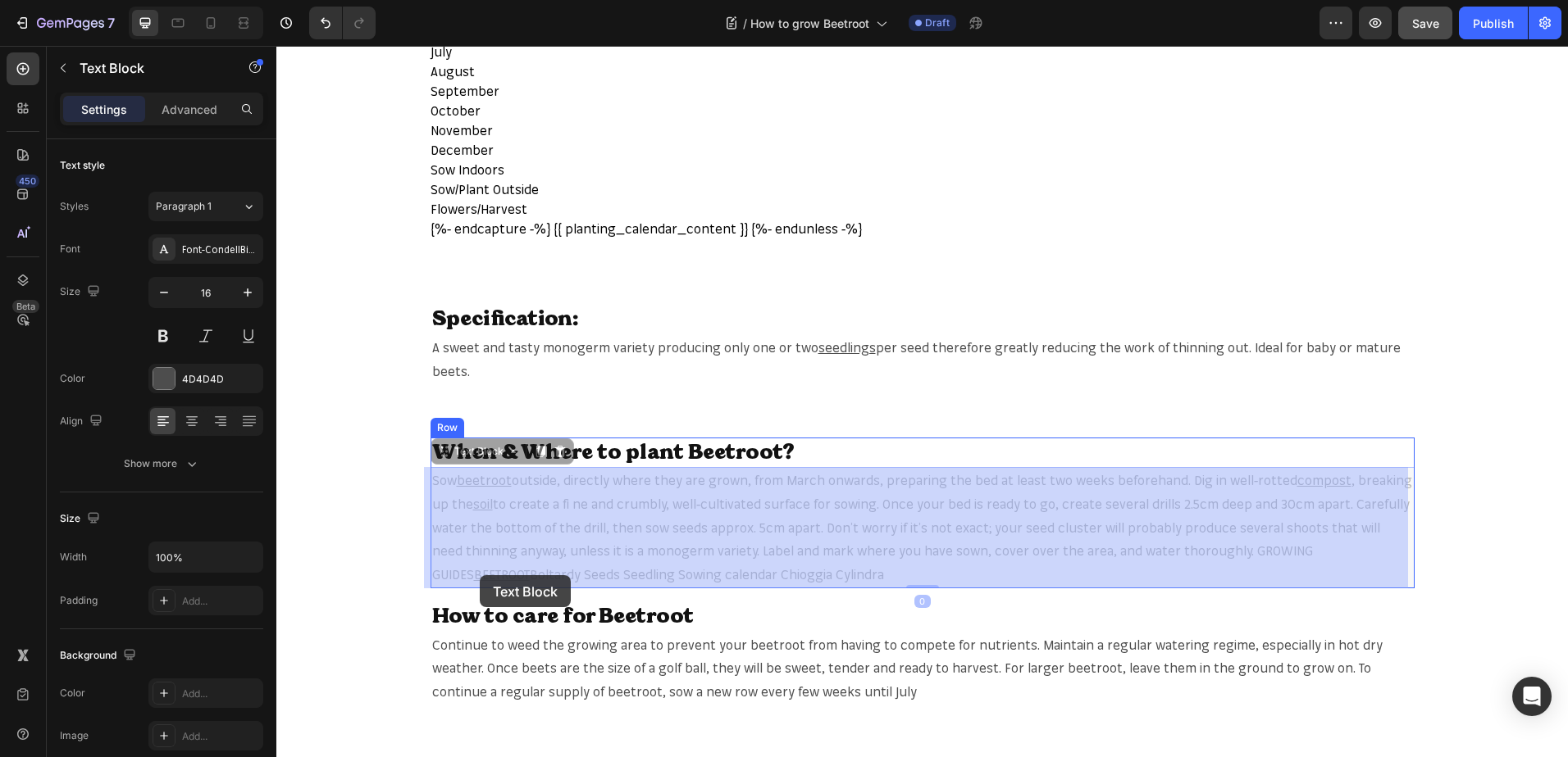
drag, startPoint x: 428, startPoint y: 576, endPoint x: 480, endPoint y: 576, distance: 52.0
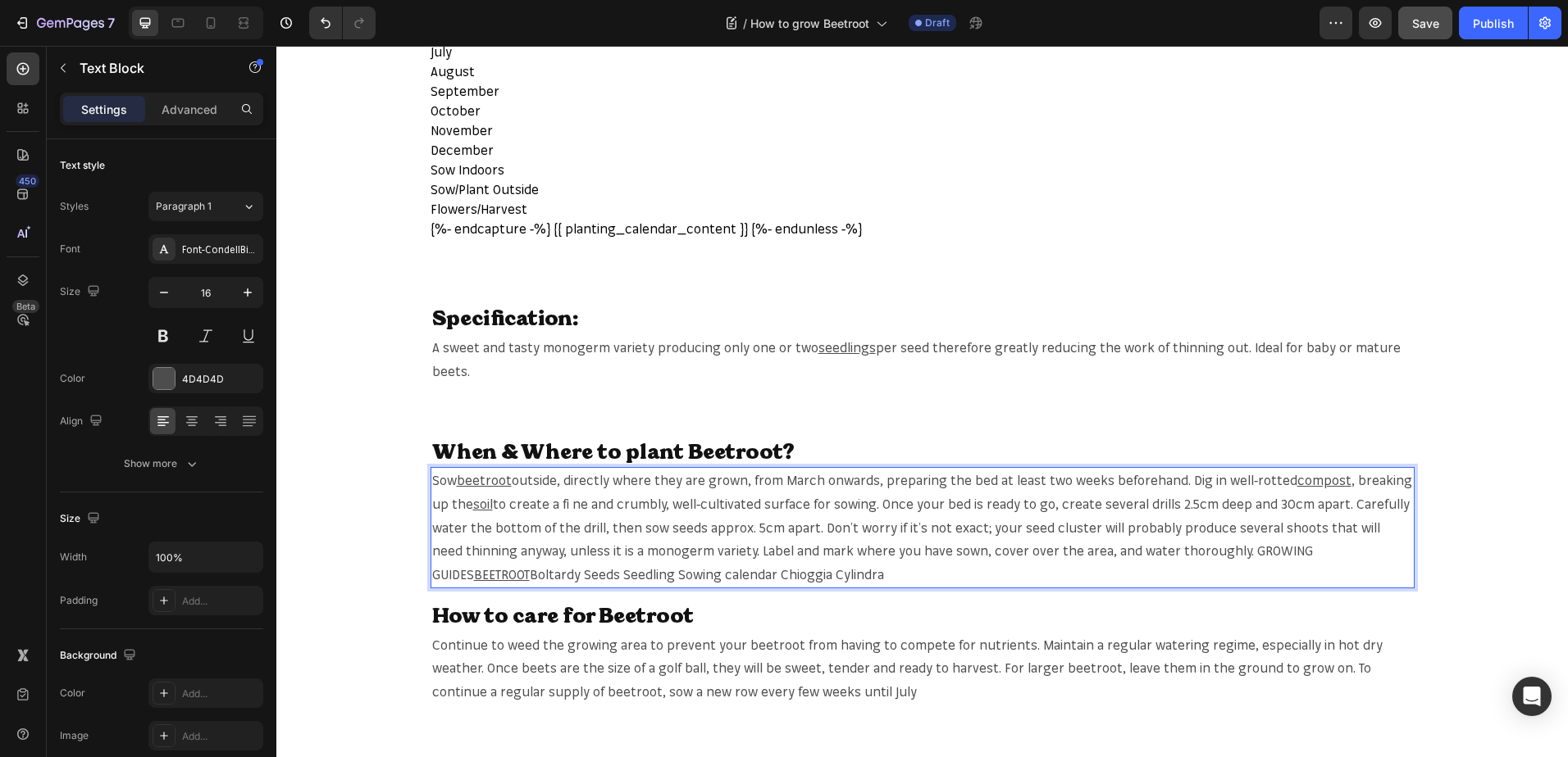
click at [480, 576] on p "Sow beetroot outside, directly where they are grown, from March onwards, prepar…" at bounding box center [922, 528] width 981 height 118
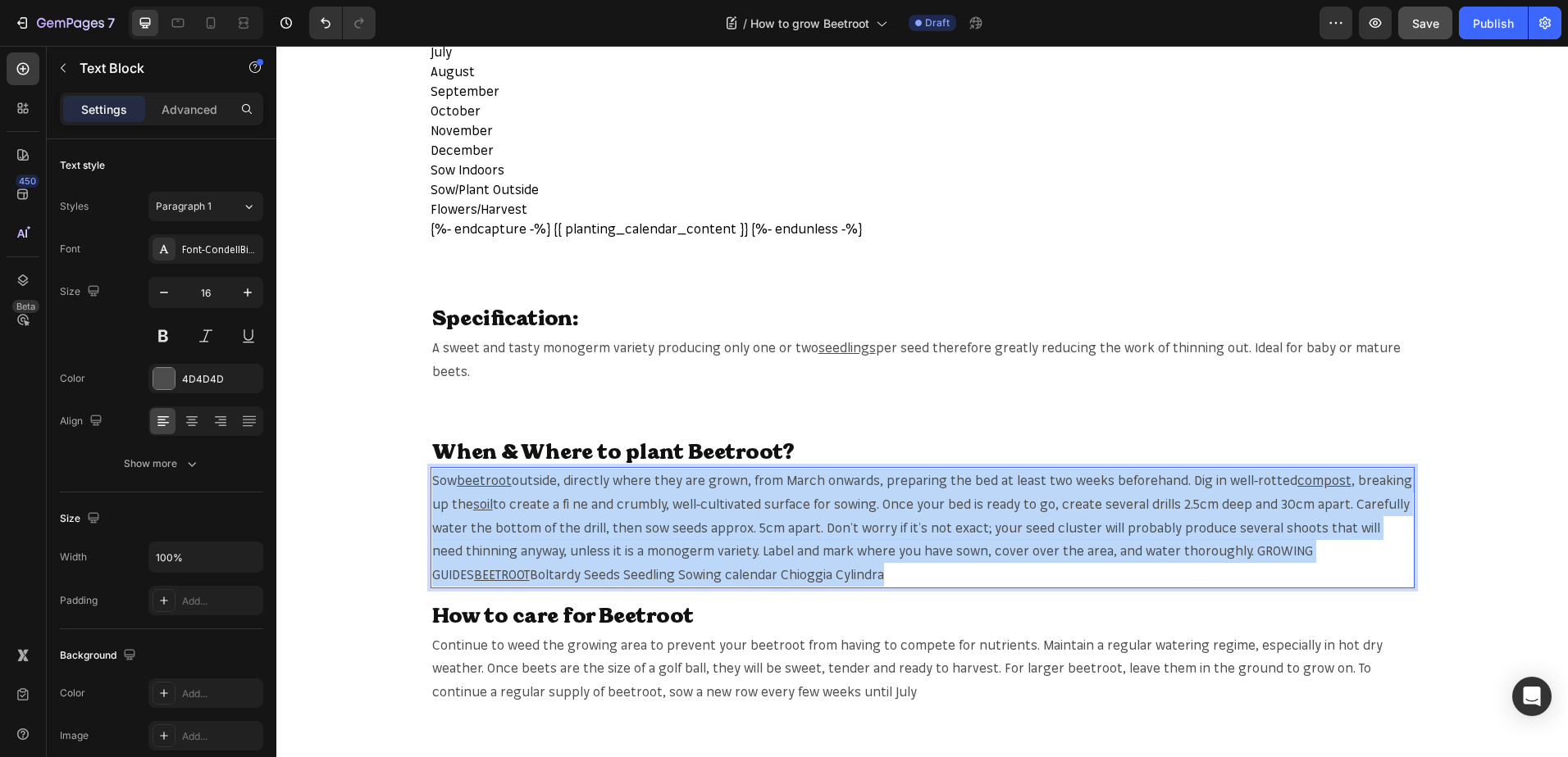
click at [480, 576] on p "Sow beetroot outside, directly where they are grown, from March onwards, prepar…" at bounding box center [922, 528] width 981 height 118
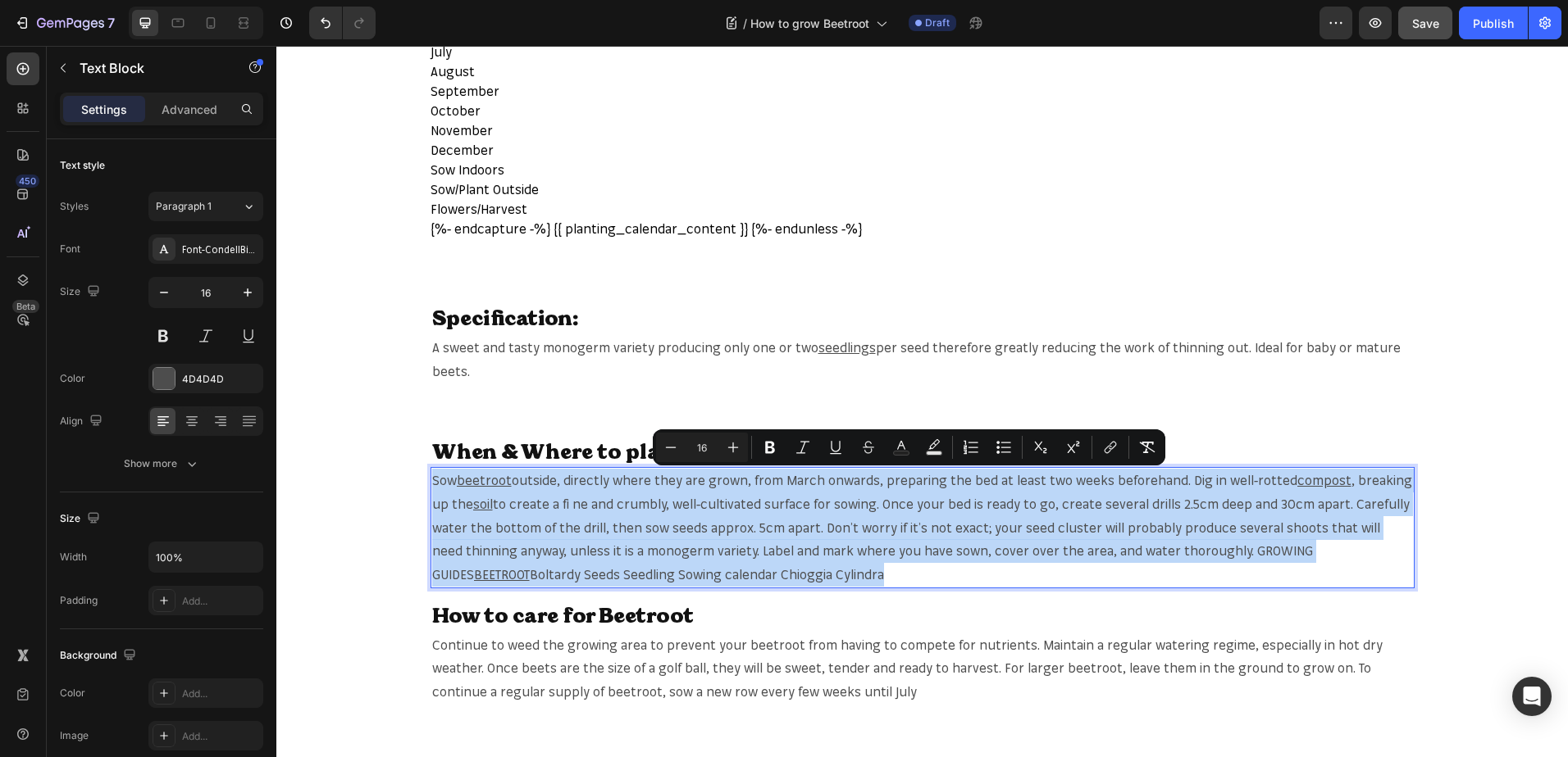
click at [480, 576] on p "Sow beetroot outside, directly where they are grown, from March onwards, prepar…" at bounding box center [922, 528] width 981 height 118
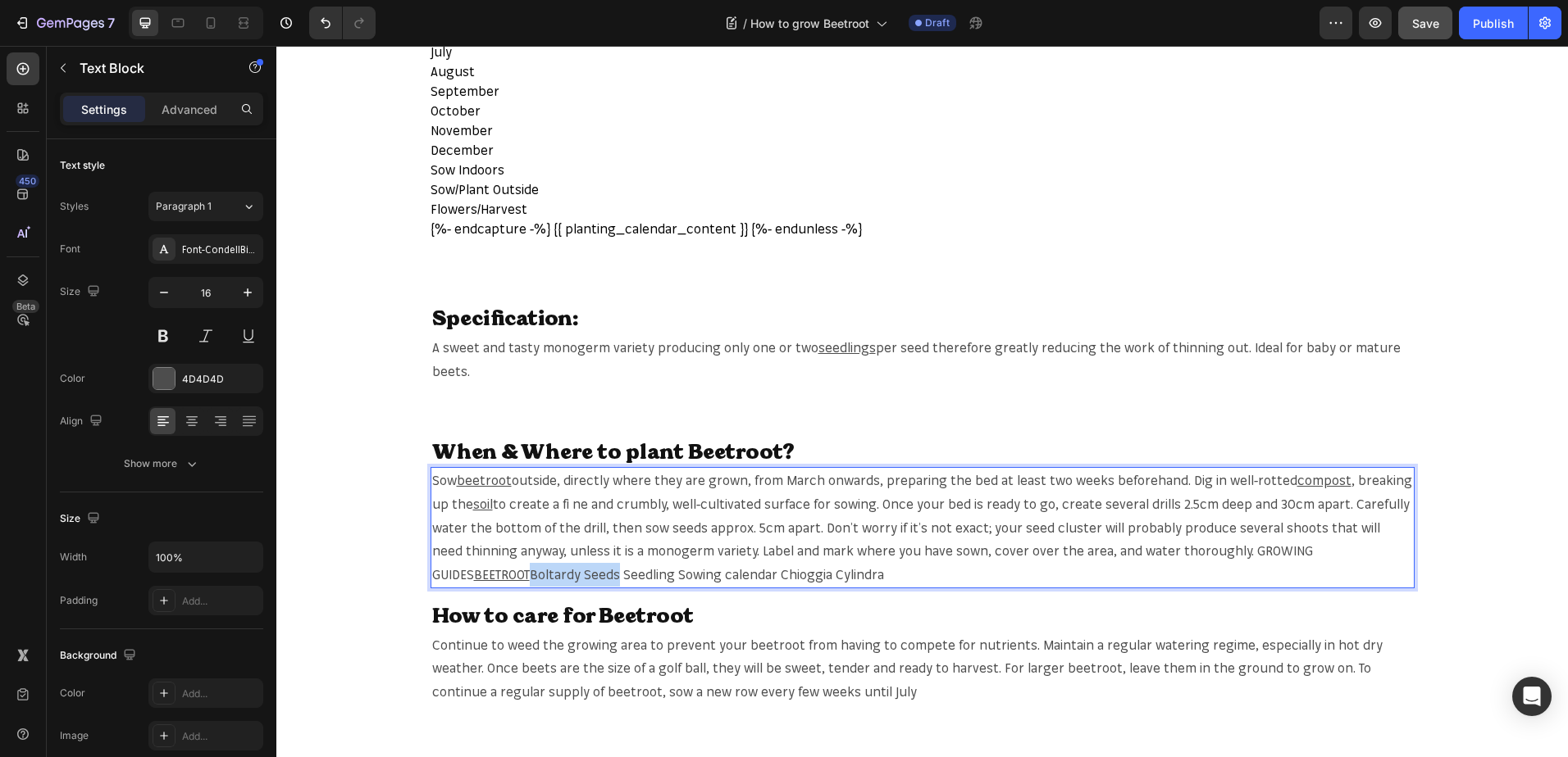
drag, startPoint x: 511, startPoint y: 575, endPoint x: 426, endPoint y: 576, distance: 85.0
click at [432, 576] on p "Sow beetroot outside, directly where they are grown, from March onwards, prepar…" at bounding box center [922, 528] width 981 height 118
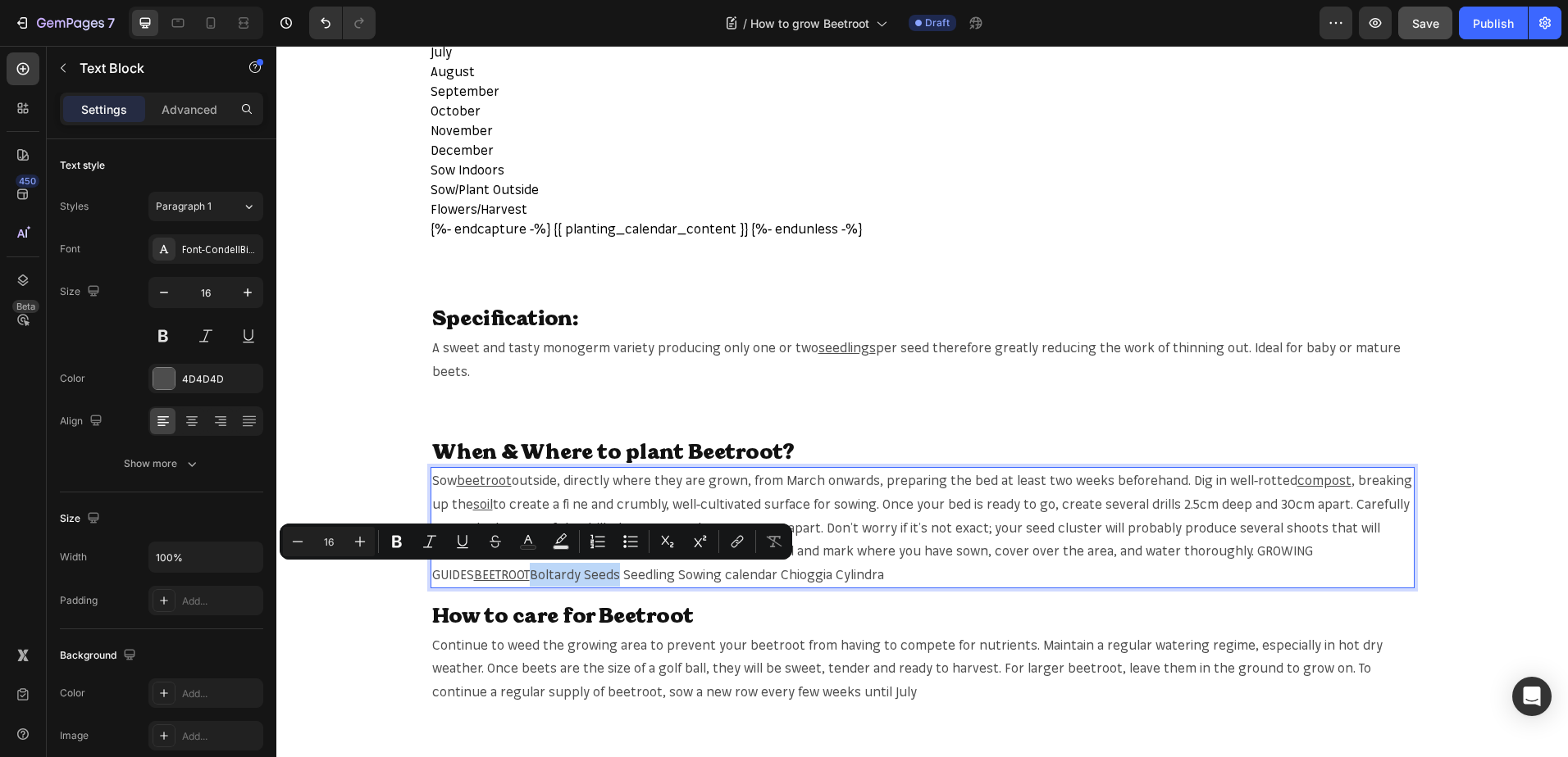
copy p "Boltardy Seeds"
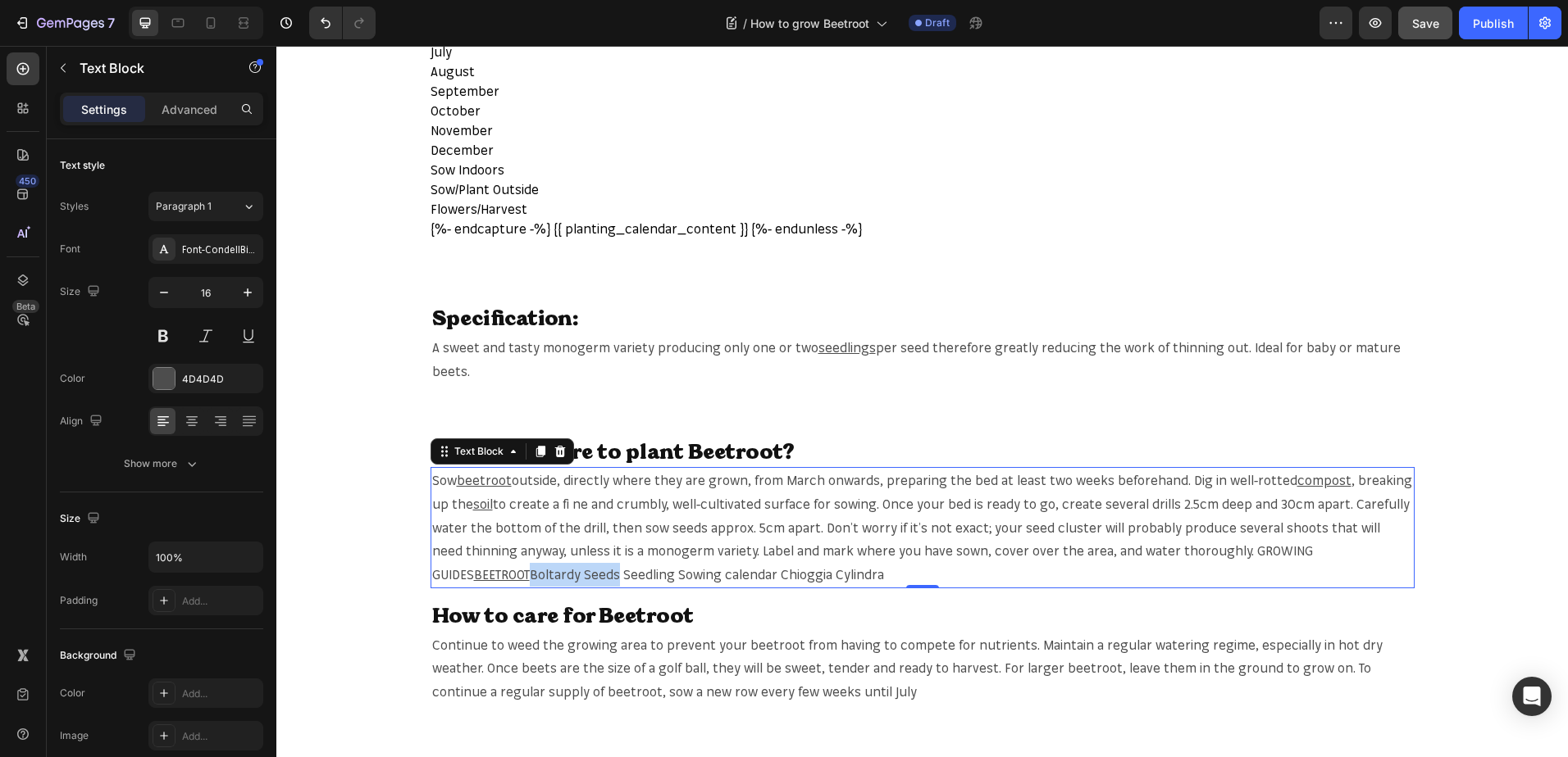
click at [762, 589] on div "Sow beetroot outside, directly where they are grown, from March onwards, prepar…" at bounding box center [922, 528] width 983 height 121
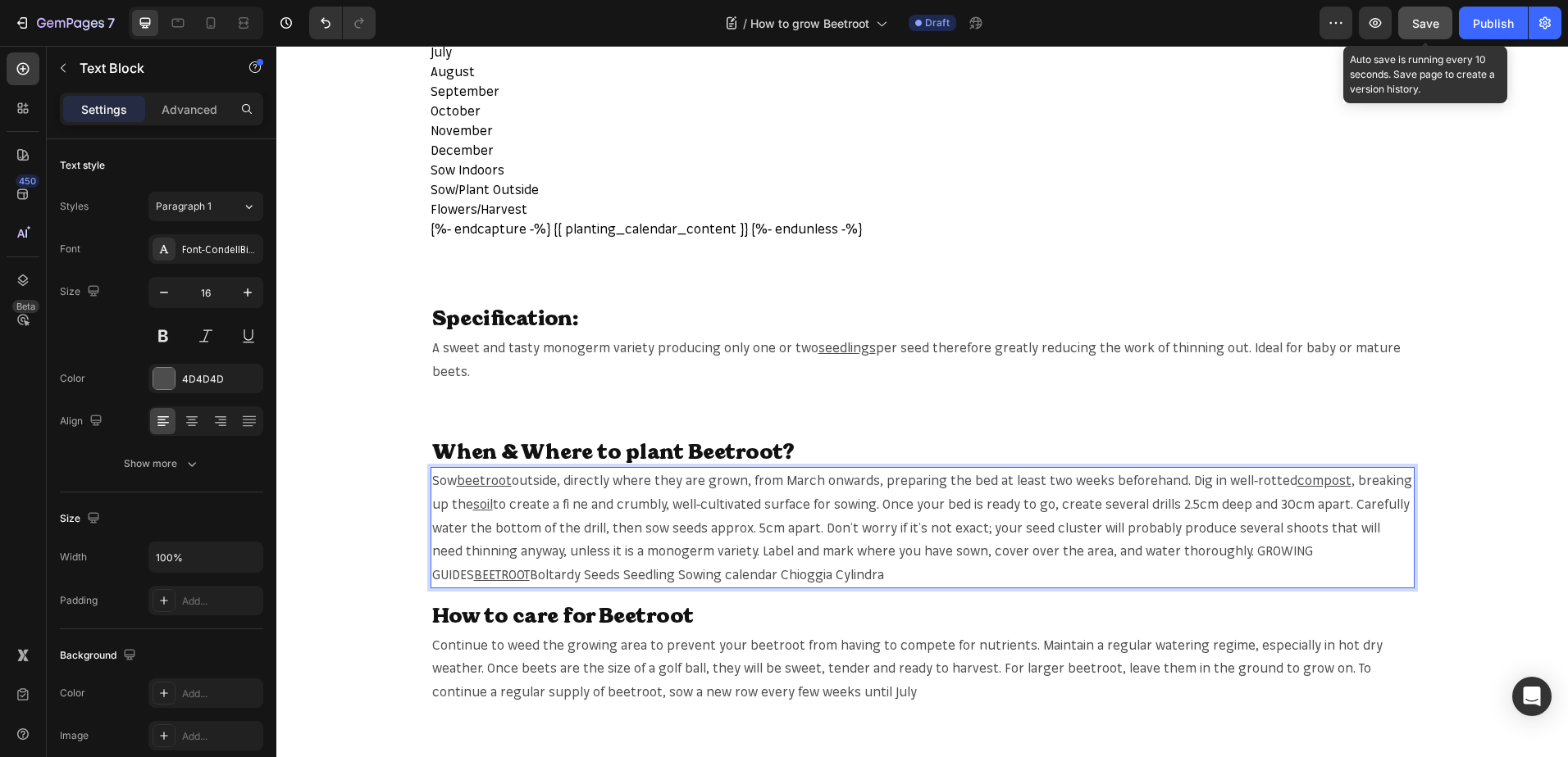
click at [1441, 9] on button "Save" at bounding box center [1424, 23] width 54 height 33
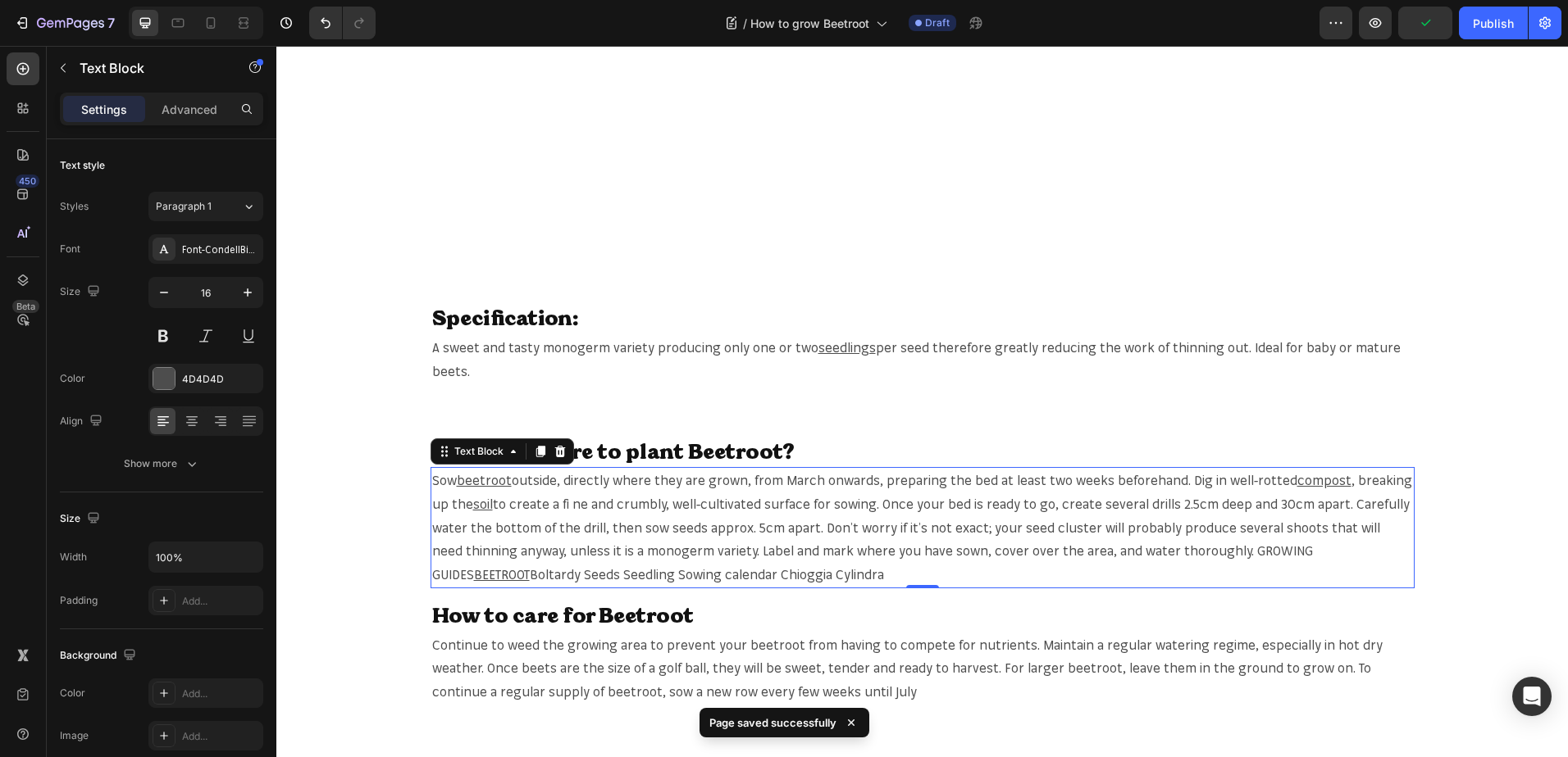
scroll to position [1065, 0]
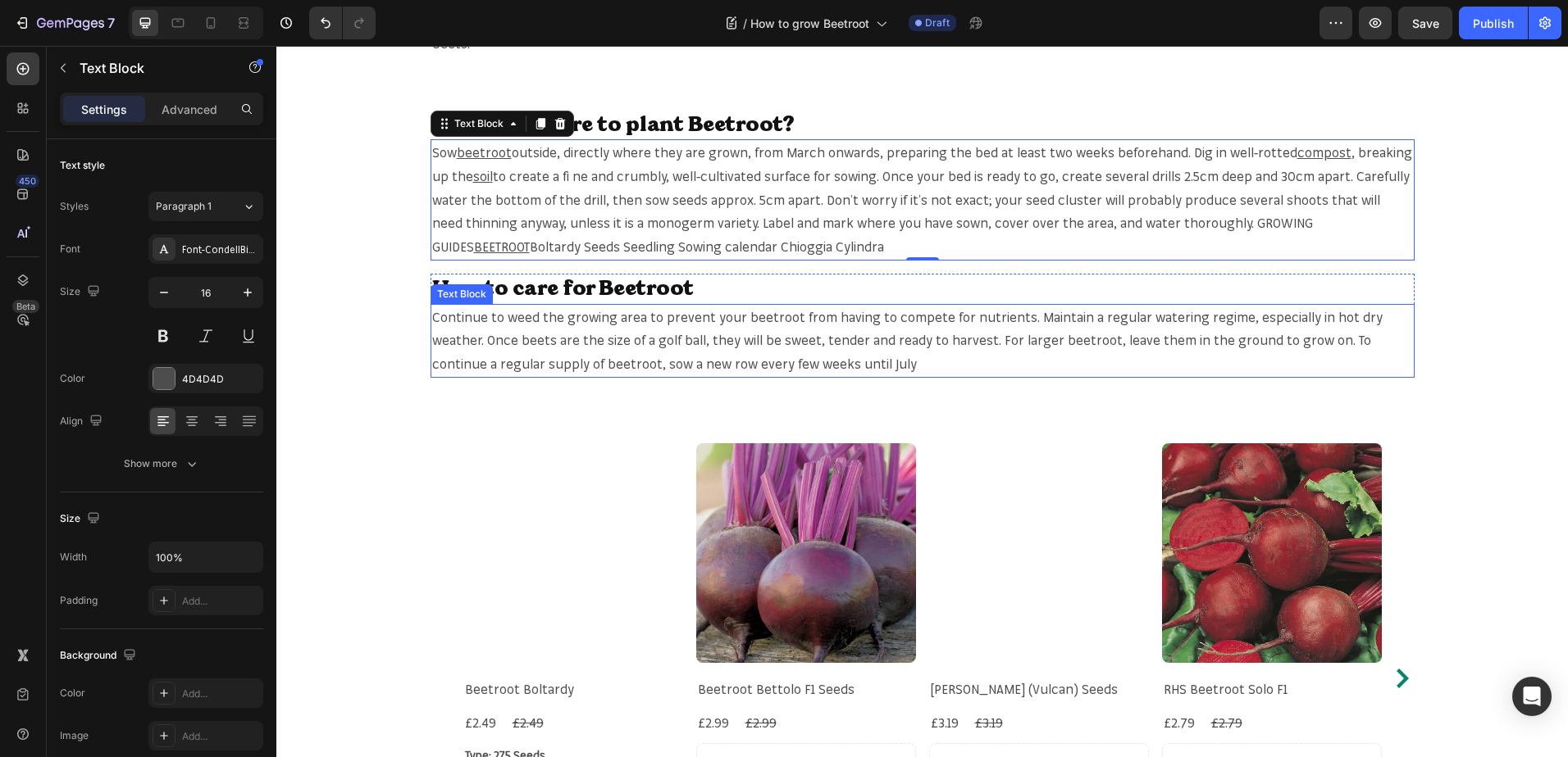
click at [1081, 339] on p "Continue to weed the growing area to prevent your beetroot from having to compe…" at bounding box center [922, 341] width 981 height 70
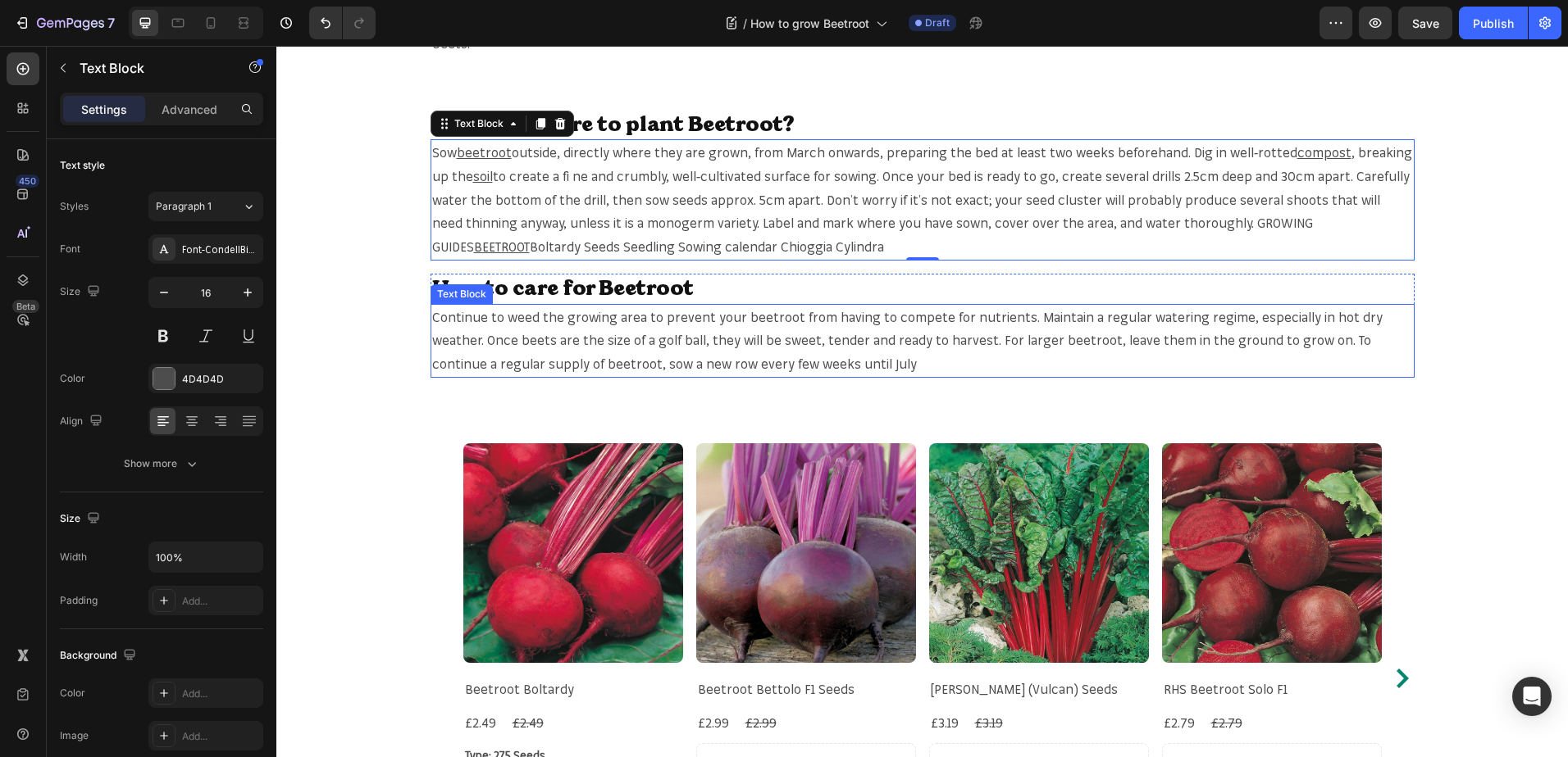
click at [1081, 339] on p "Continue to weed the growing area to prevent your beetroot from having to compe…" at bounding box center [922, 341] width 981 height 70
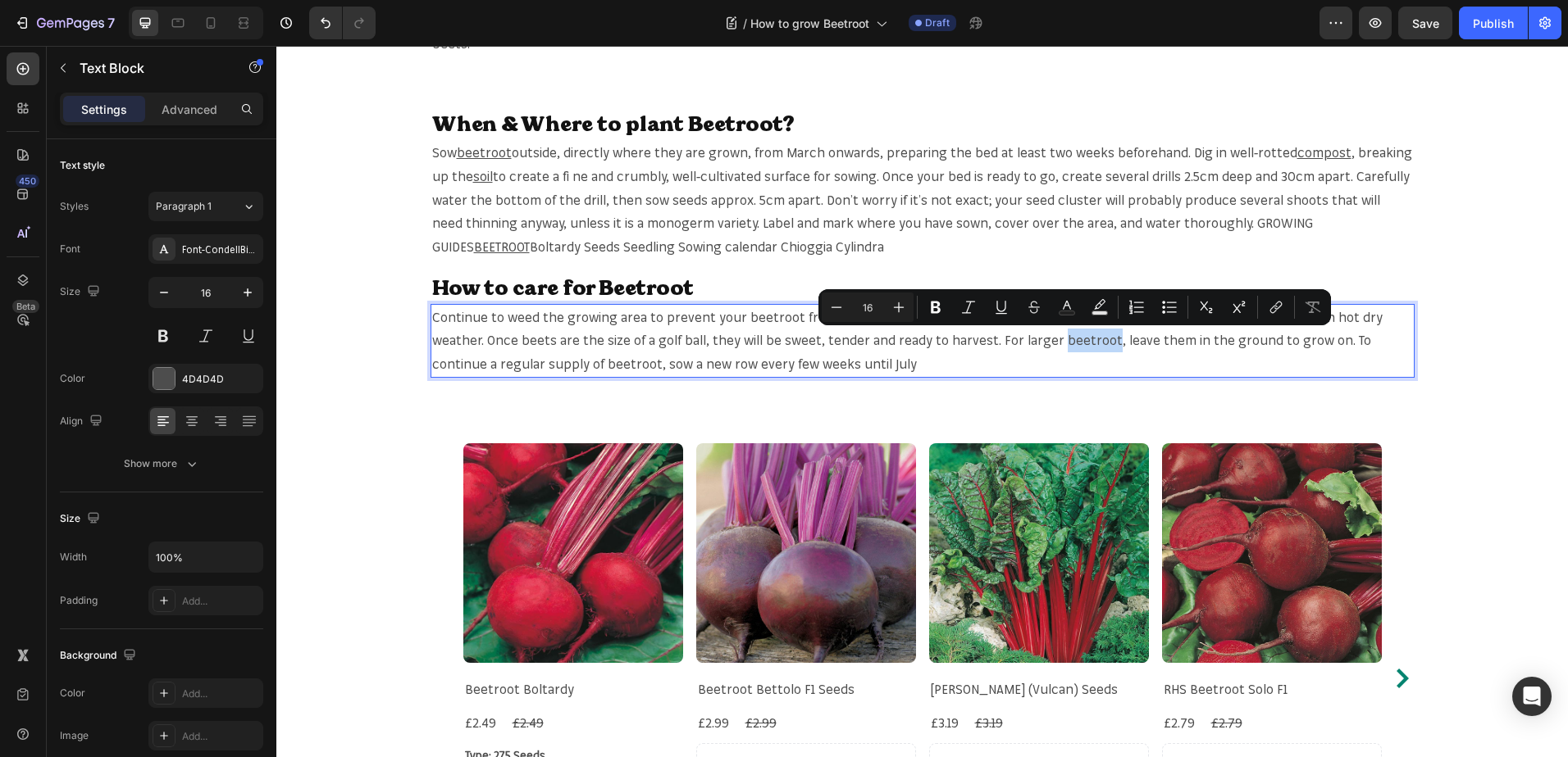
copy p "beetroot"
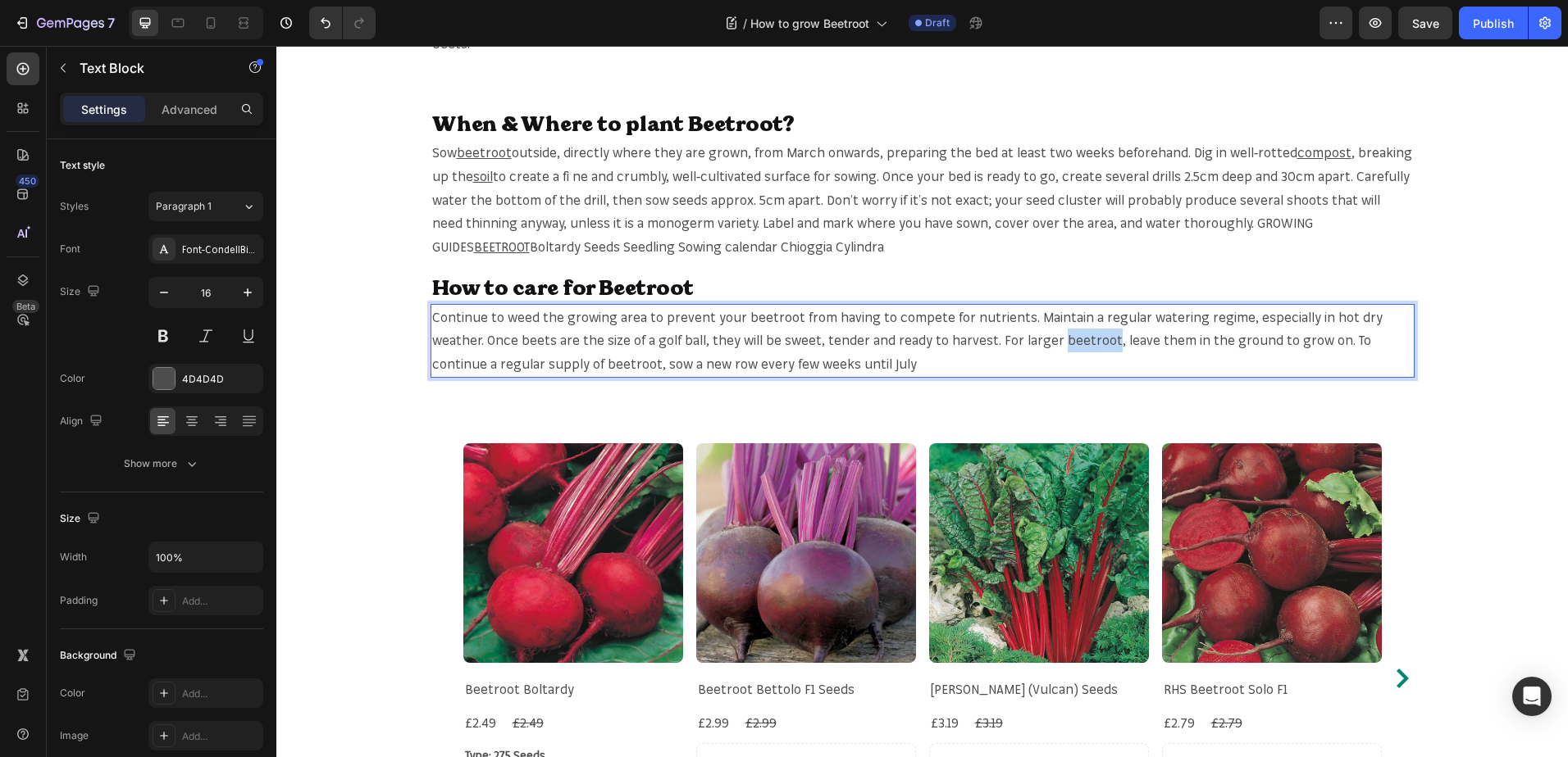
click at [1081, 337] on p "Continue to weed the growing area to prevent your beetroot from having to compe…" at bounding box center [922, 341] width 981 height 70
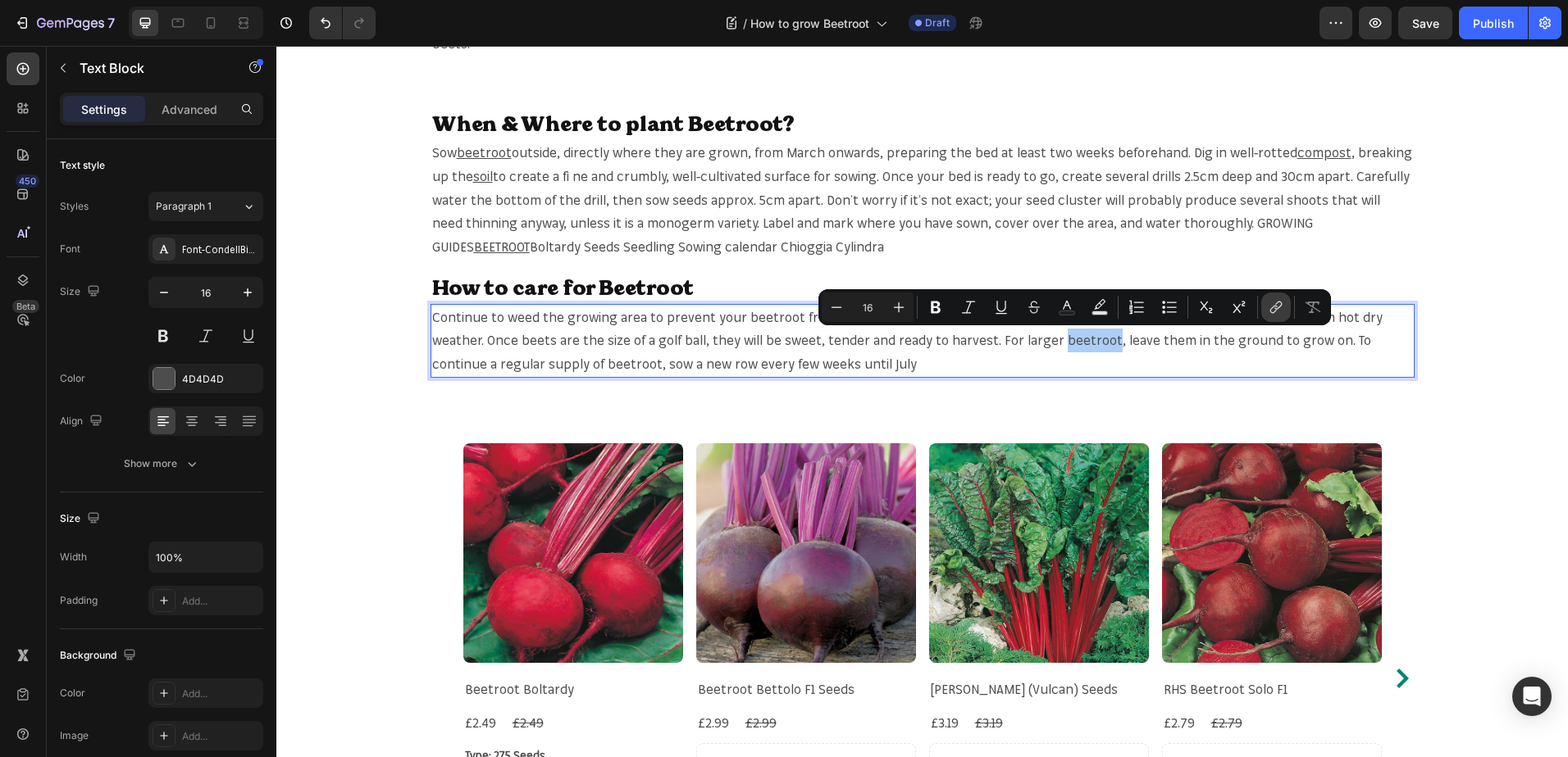
click at [1279, 312] on icon "Editor contextual toolbar" at bounding box center [1275, 307] width 16 height 16
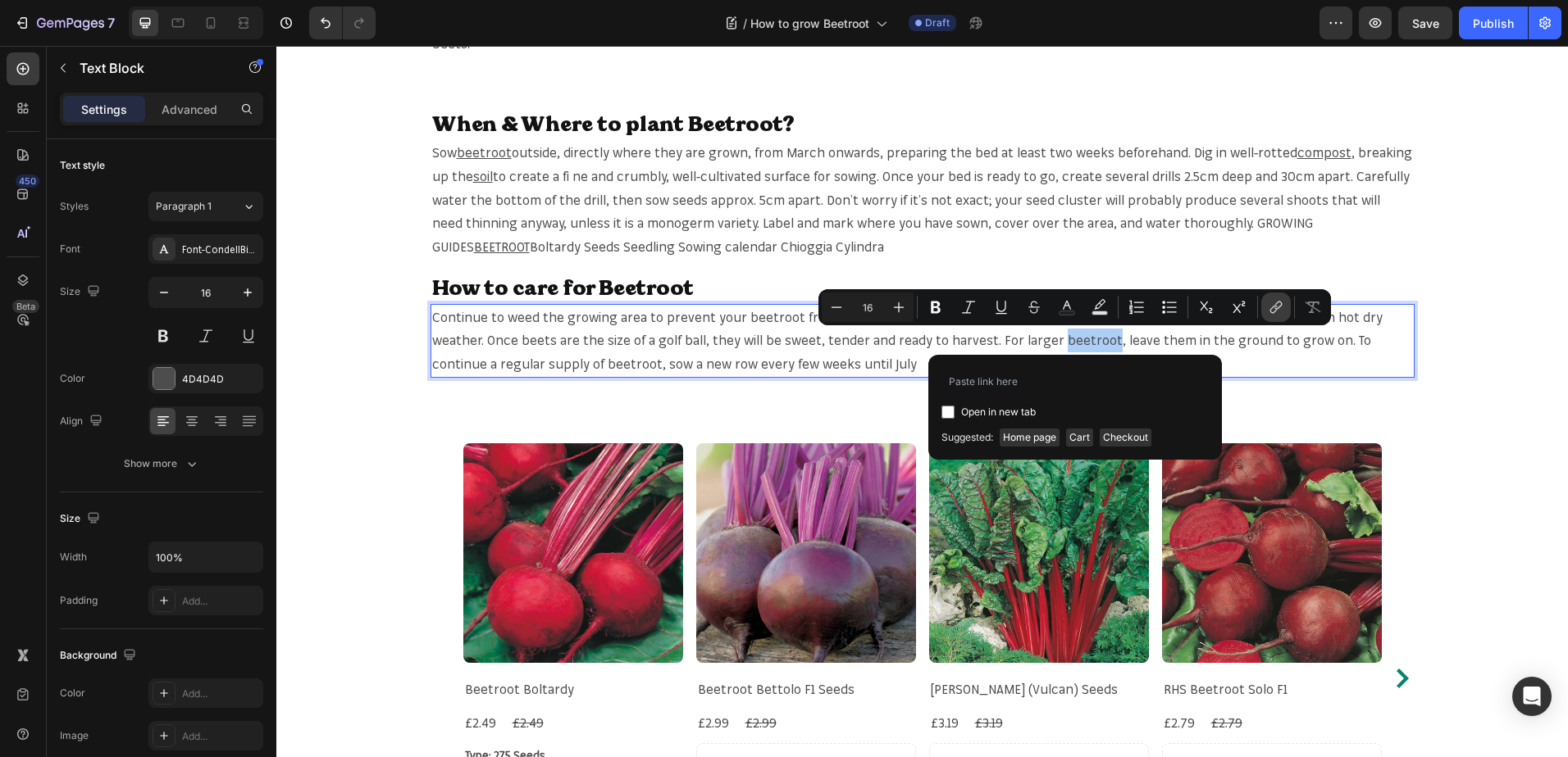
type input "https://mr-fothergills.co.uk/search?q=beetroot&options%5Bprefix%5D=last&options…"
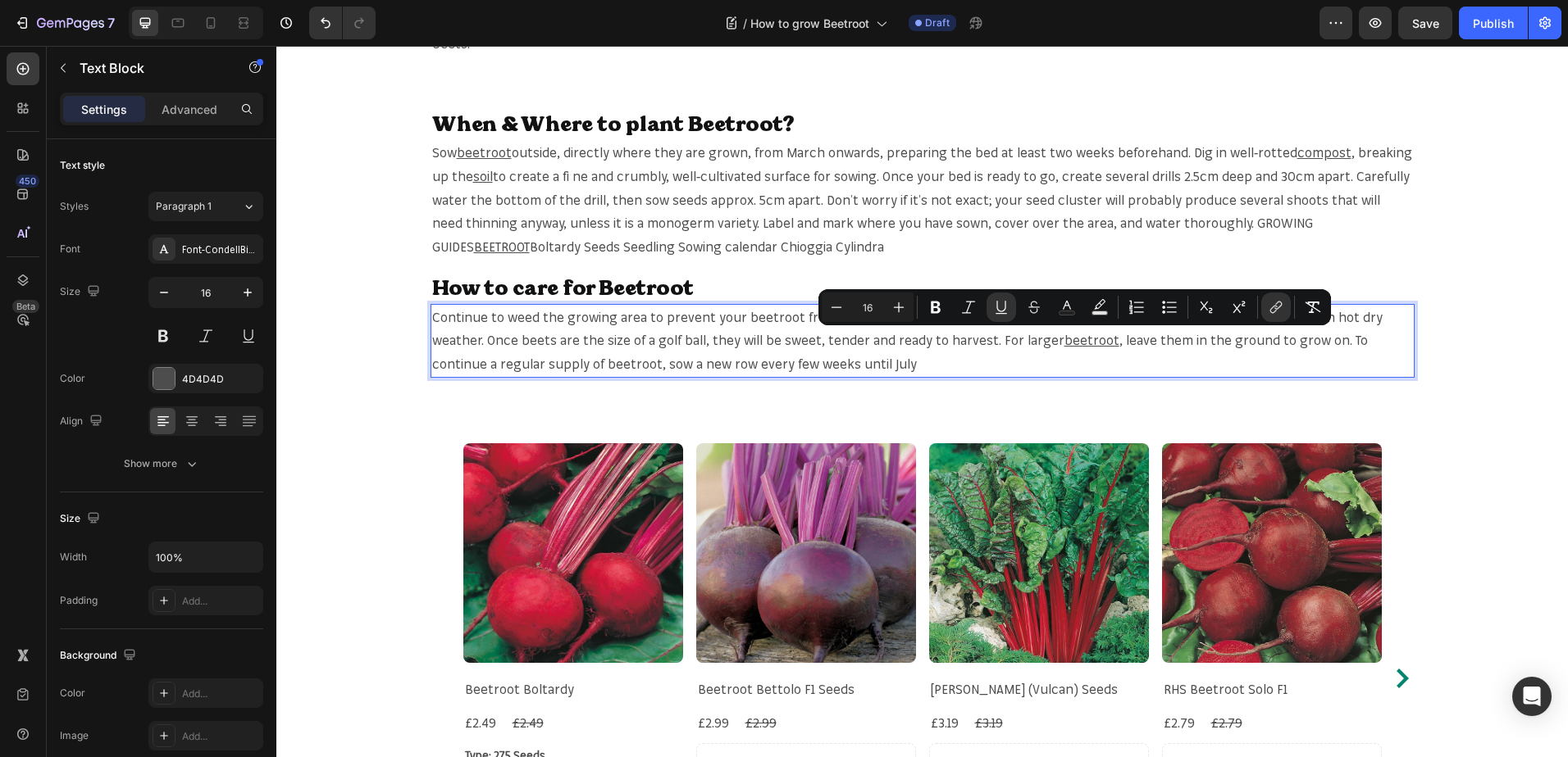
drag, startPoint x: 1349, startPoint y: 434, endPoint x: 1357, endPoint y: 424, distance: 12.8
click at [1350, 434] on div "Specification: Heading A sweet and tasty monogerm variety producing only one or…" at bounding box center [922, 286] width 1291 height 2543
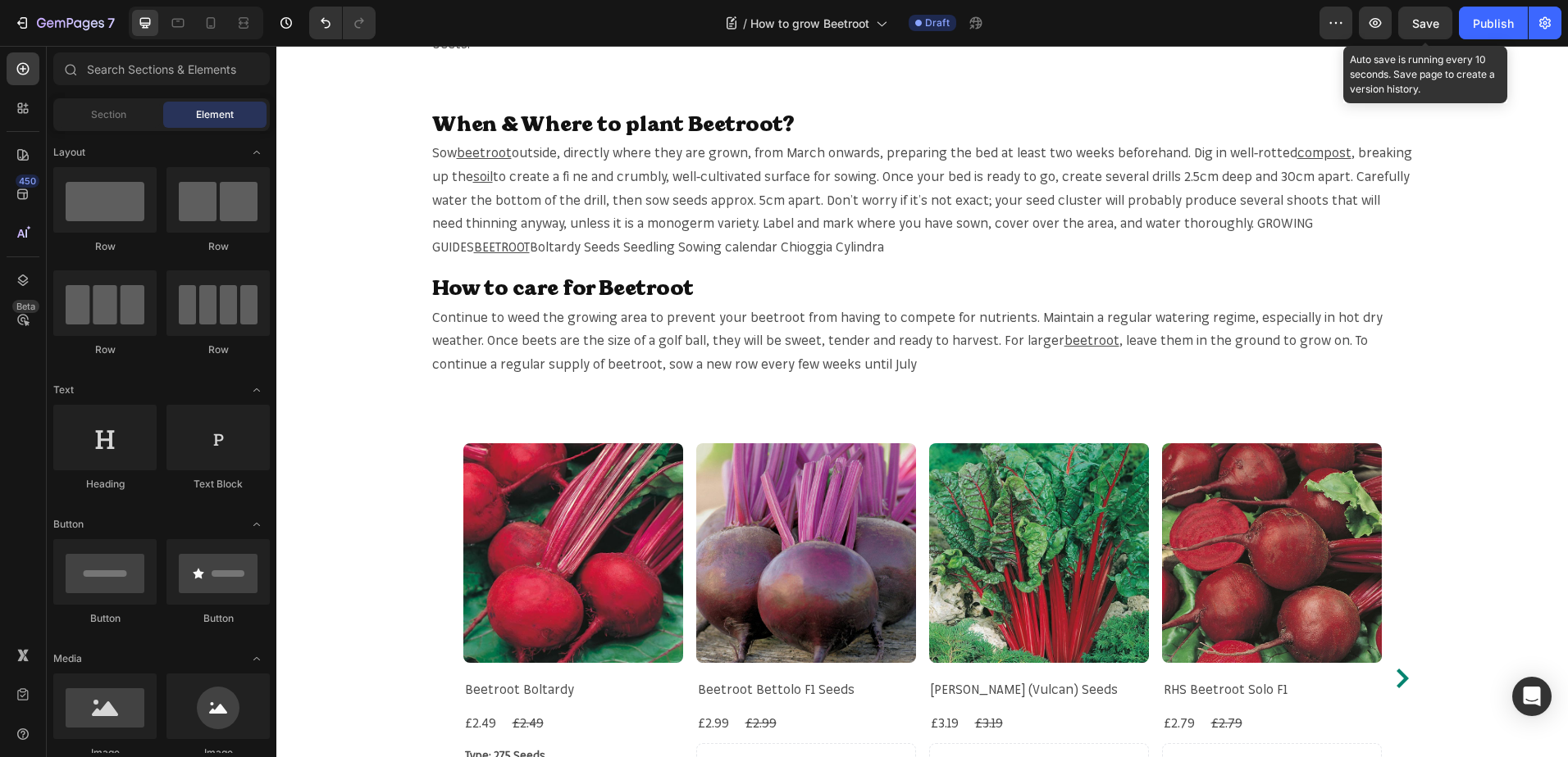
click at [1432, 27] on span "Save" at bounding box center [1424, 23] width 27 height 14
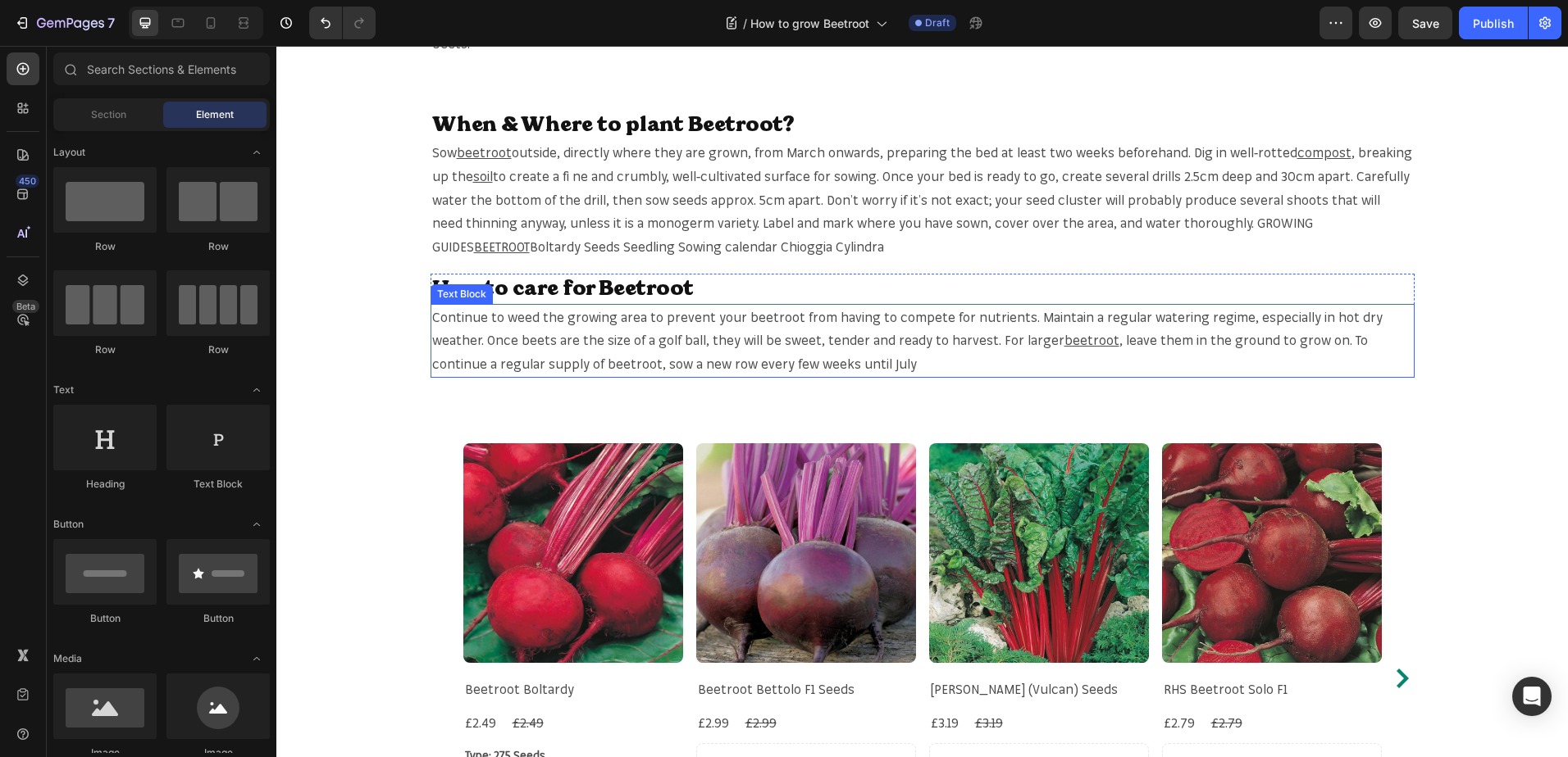
click at [570, 362] on p "Continue to weed the growing area to prevent your beetroot from having to compe…" at bounding box center [922, 341] width 981 height 70
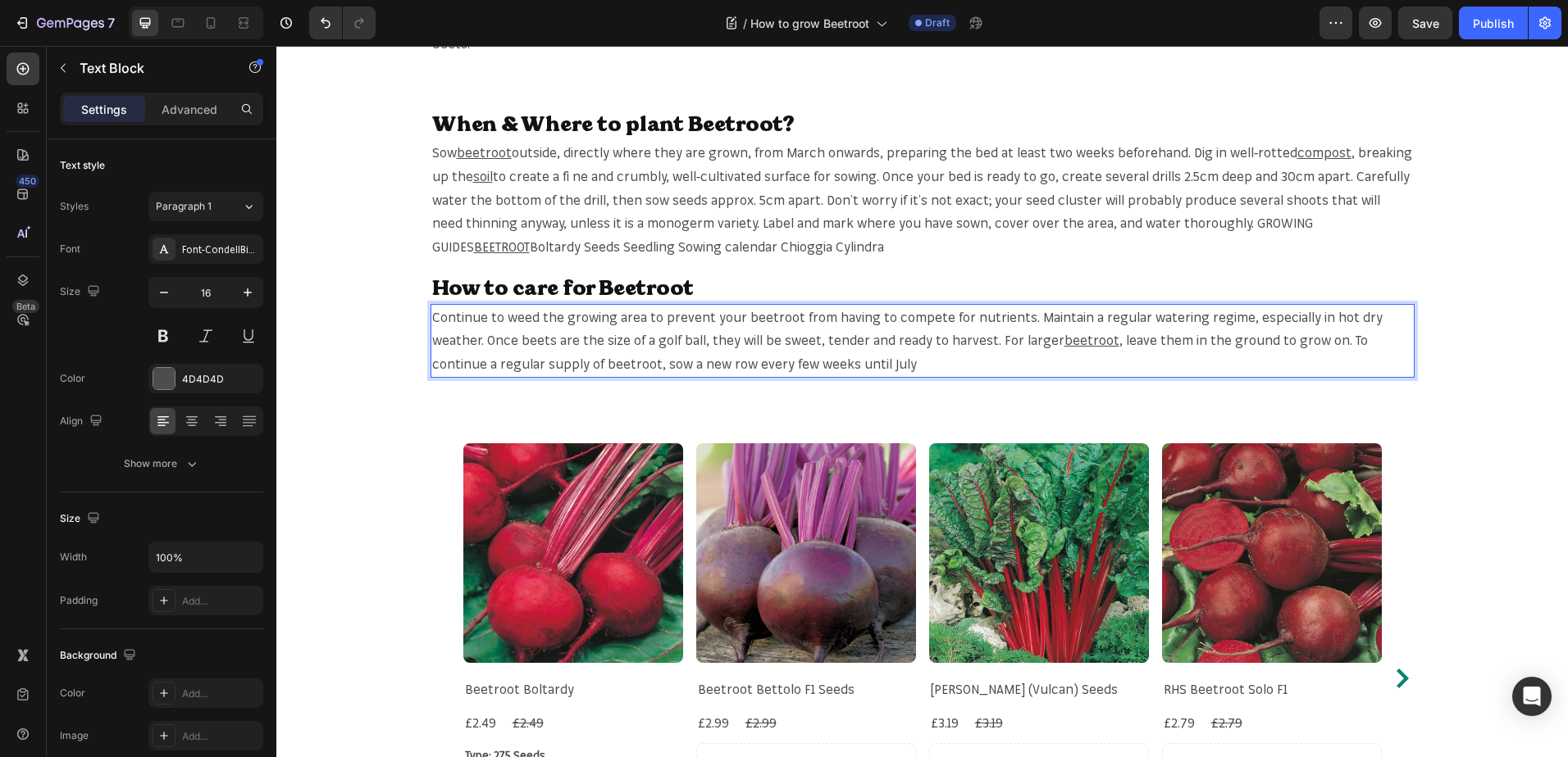
click at [570, 362] on p "Continue to weed the growing area to prevent your beetroot from having to compe…" at bounding box center [922, 341] width 981 height 70
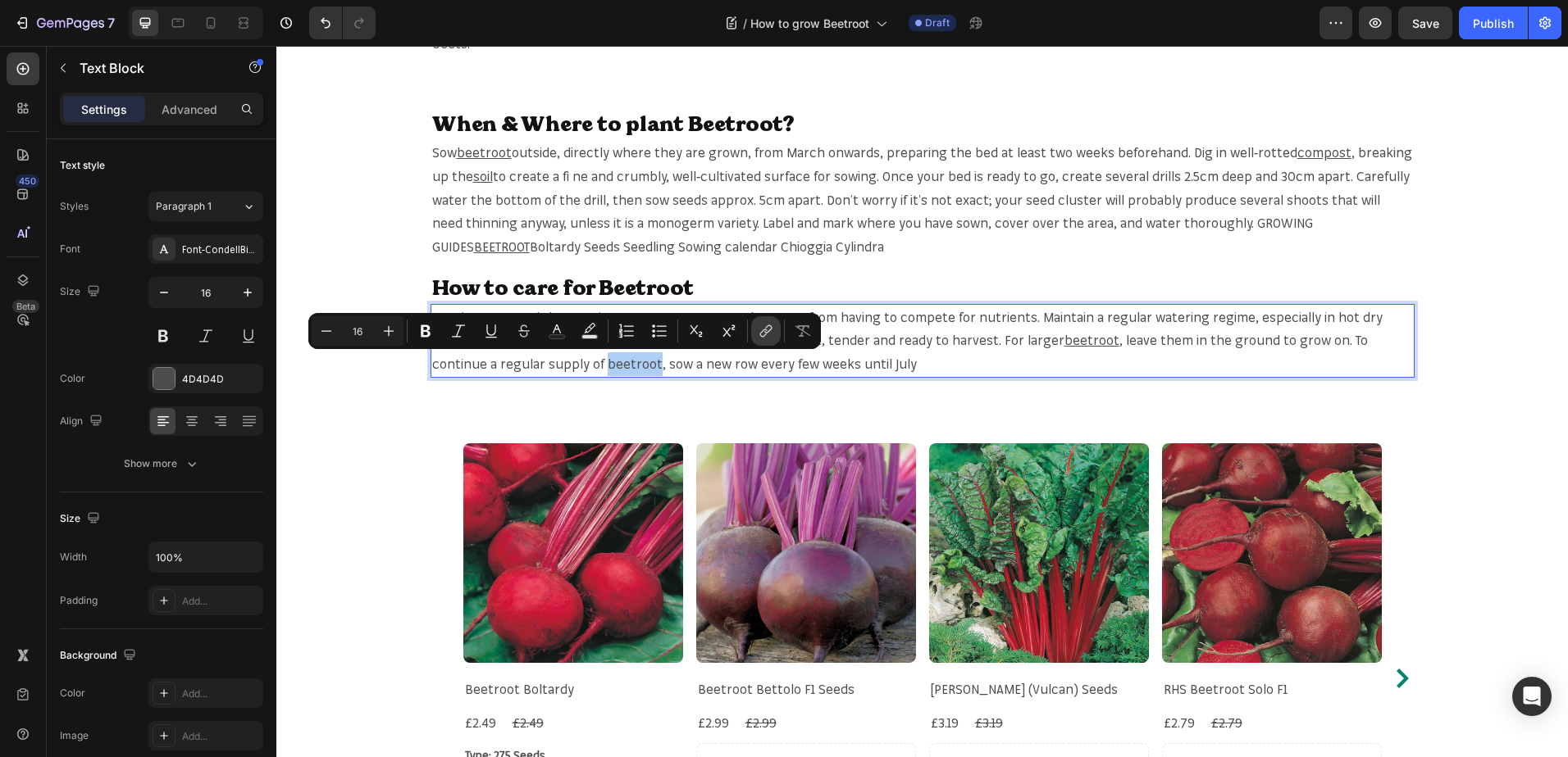
click at [774, 327] on button "link" at bounding box center [766, 331] width 29 height 29
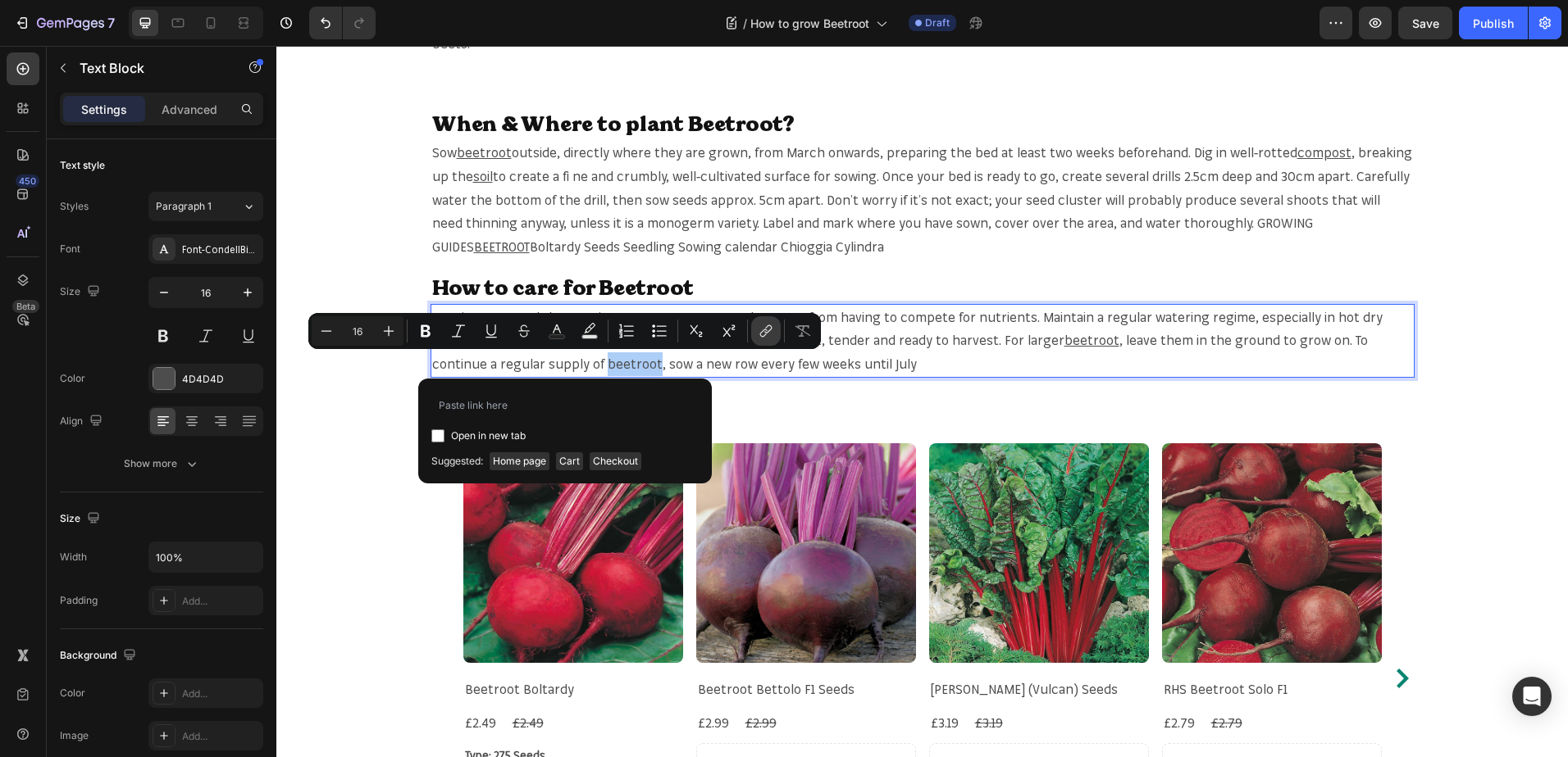
type input "https://mr-fothergills.co.uk/search?q=beetroot&options%5Bprefix%5D=last&options…"
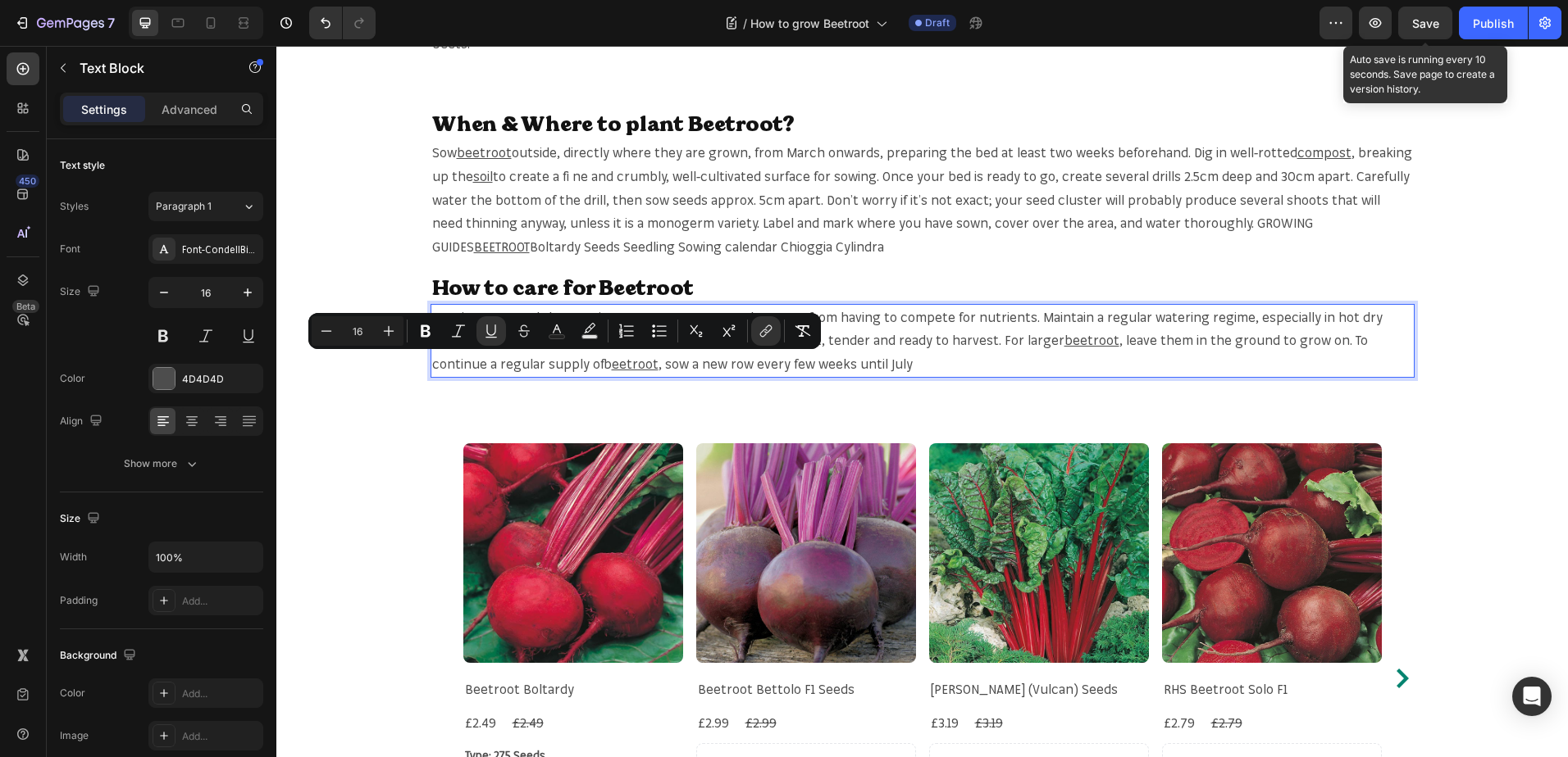
click at [1432, 27] on span "Save" at bounding box center [1424, 23] width 27 height 14
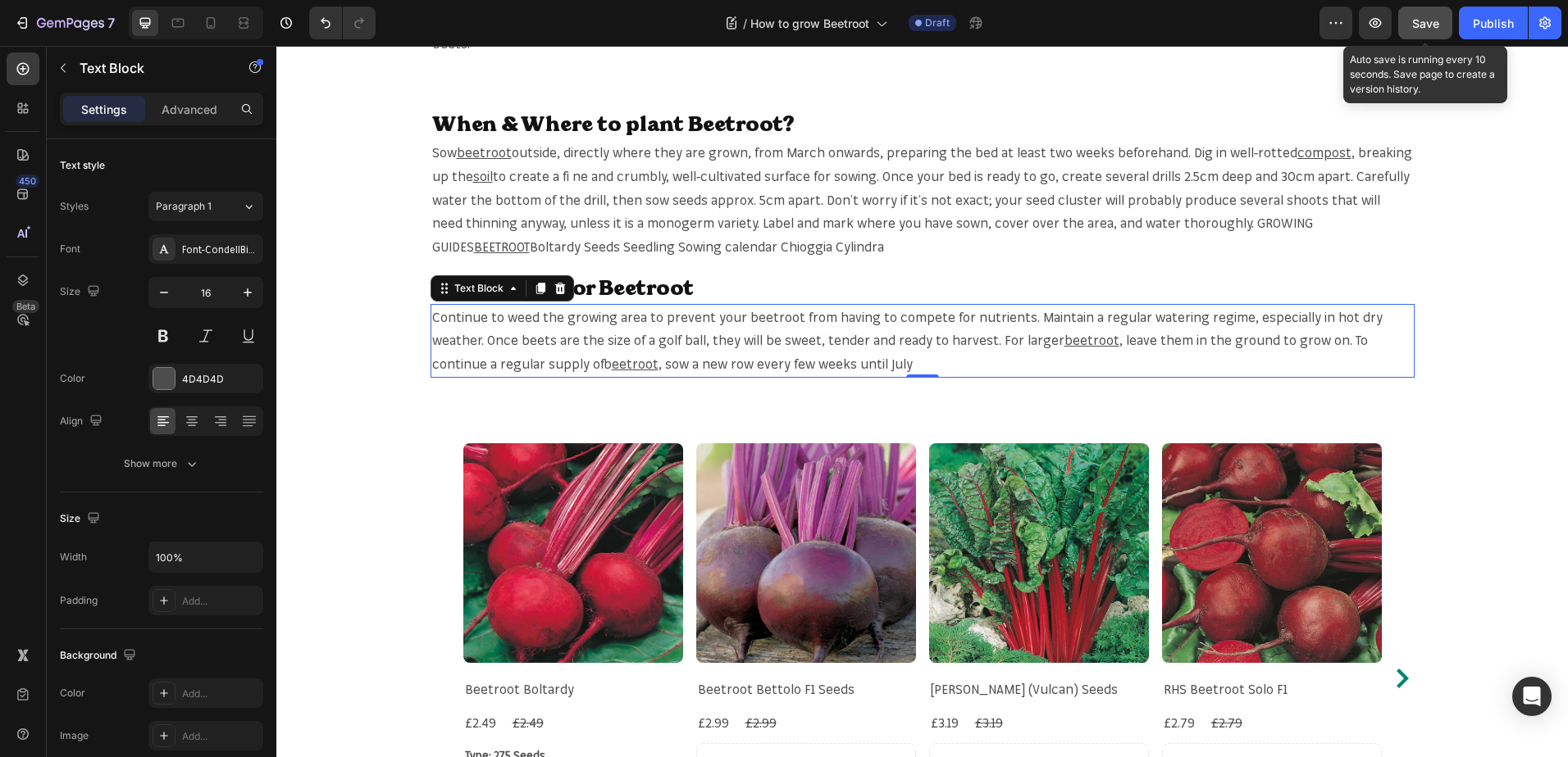
click at [1432, 30] on div "Save" at bounding box center [1424, 23] width 27 height 17
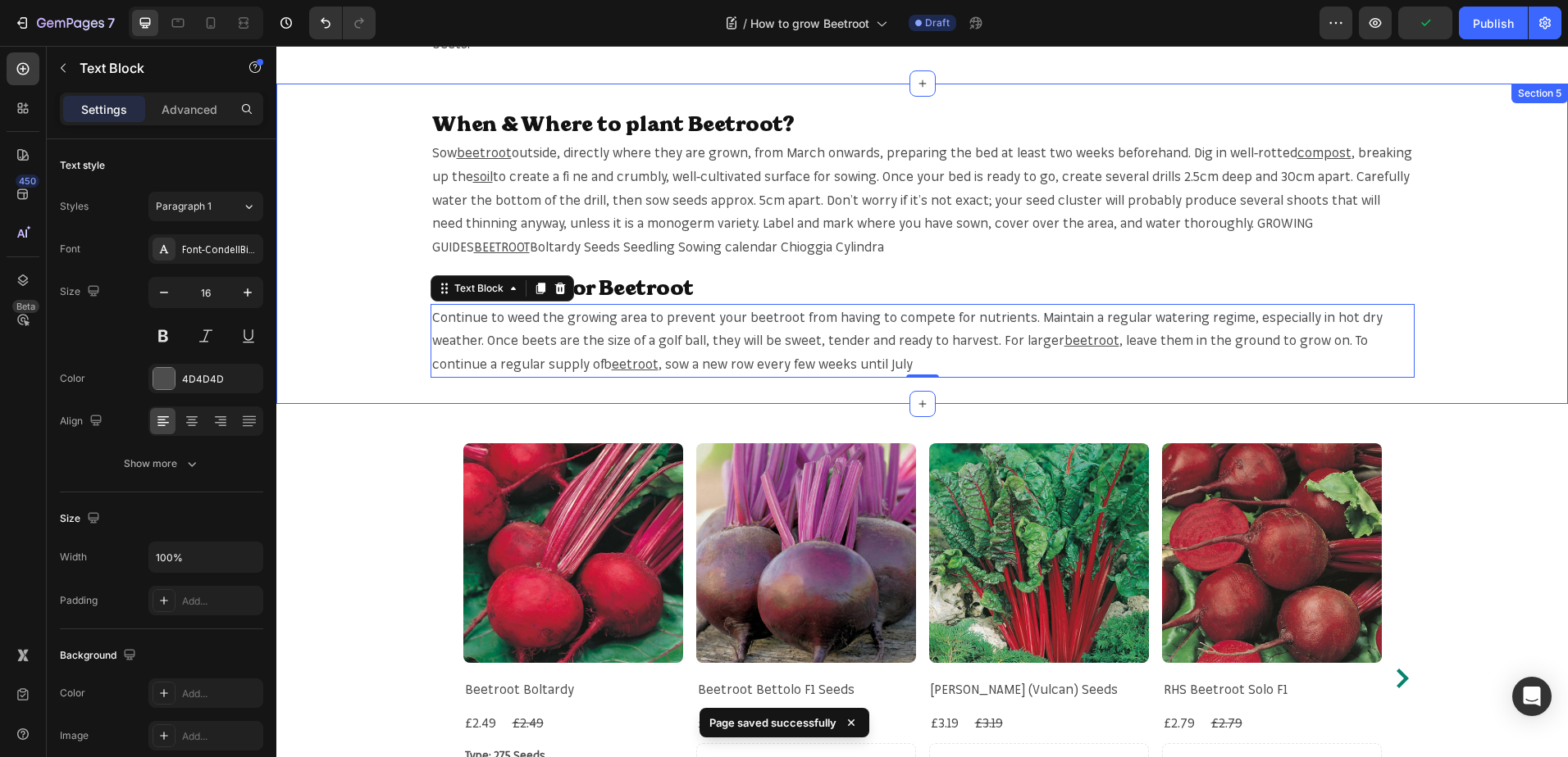
click at [1467, 361] on div "When & Where to plant Beetroot? Heading Sow beetroot outside, directly where th…" at bounding box center [922, 244] width 1291 height 268
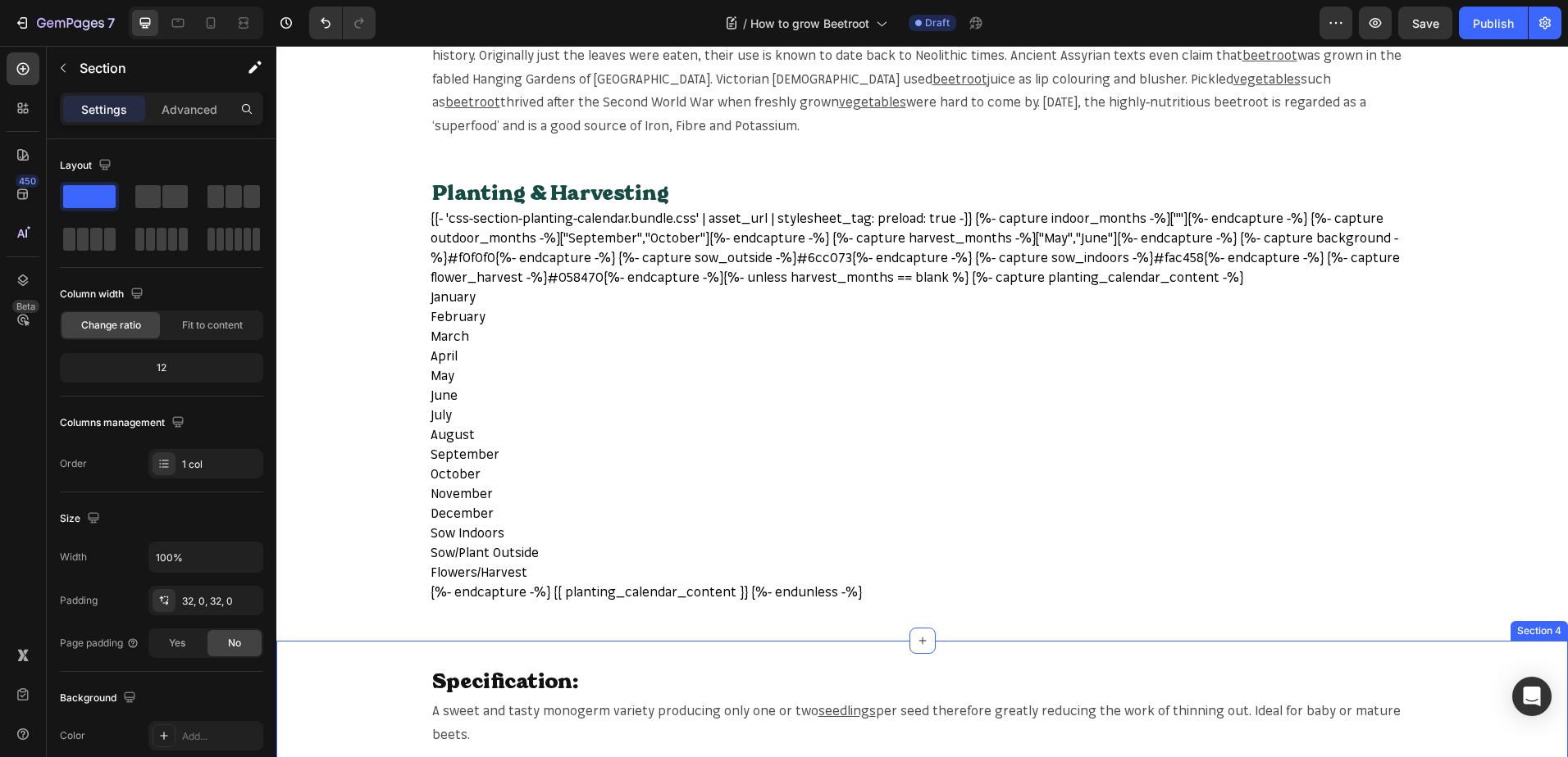
scroll to position [0, 0]
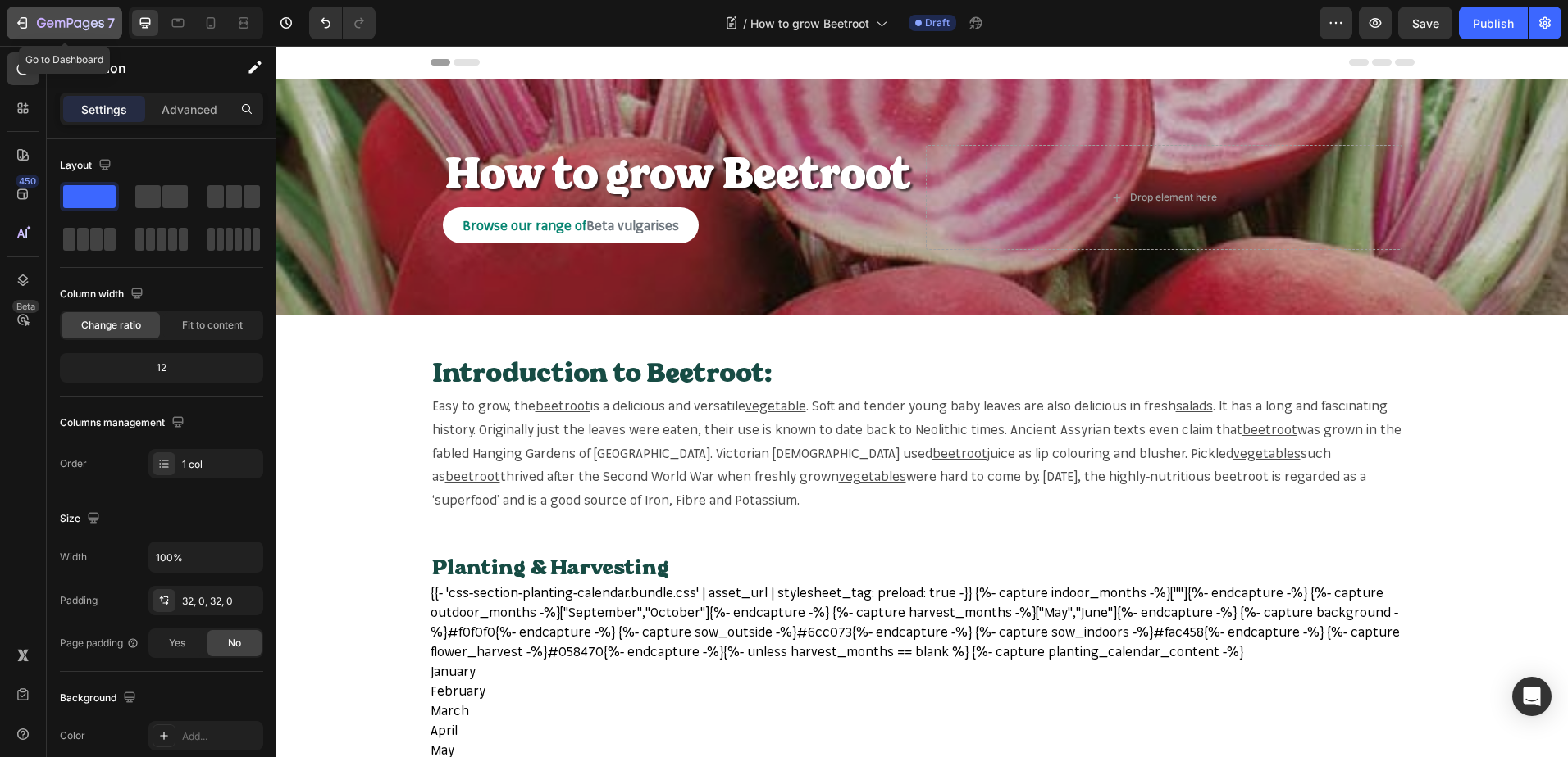
click at [58, 15] on div "7" at bounding box center [76, 22] width 78 height 20
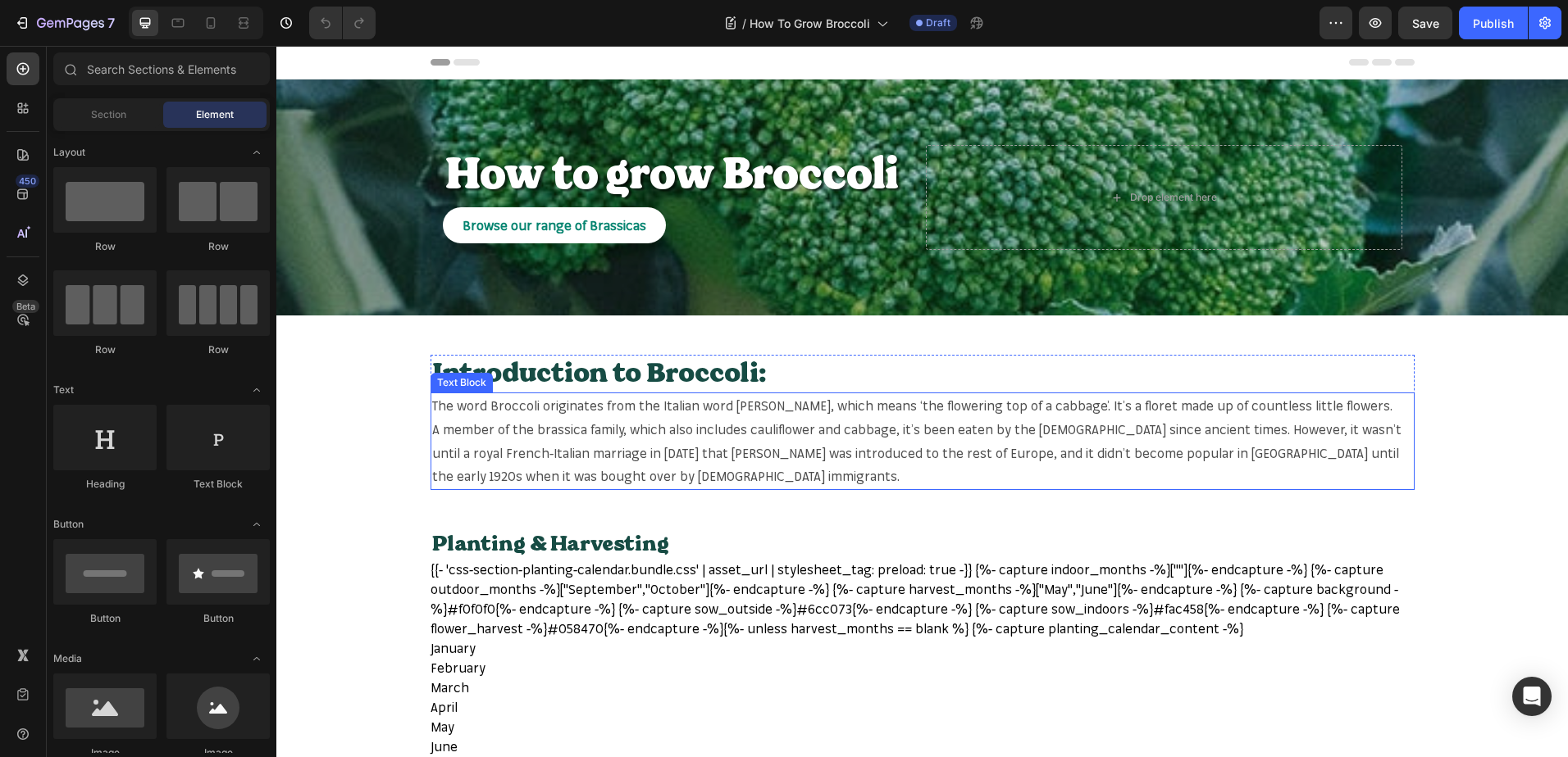
click at [514, 400] on span "The word Broccoli originates from the Italian word [PERSON_NAME], which means ‘…" at bounding box center [912, 406] width 960 height 16
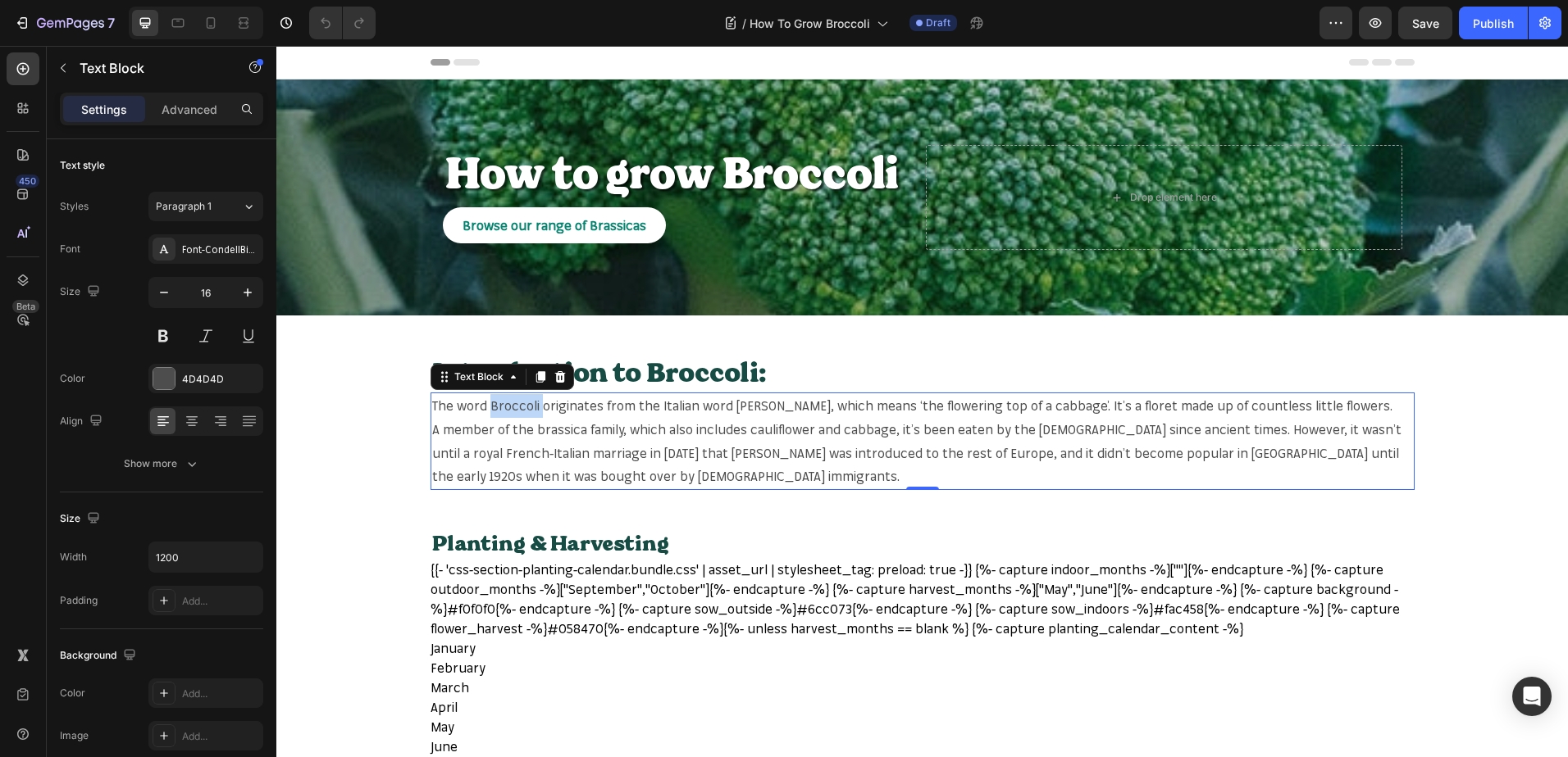
click at [501, 401] on span "The word Broccoli originates from the Italian word [PERSON_NAME], which means ‘…" at bounding box center [912, 406] width 960 height 16
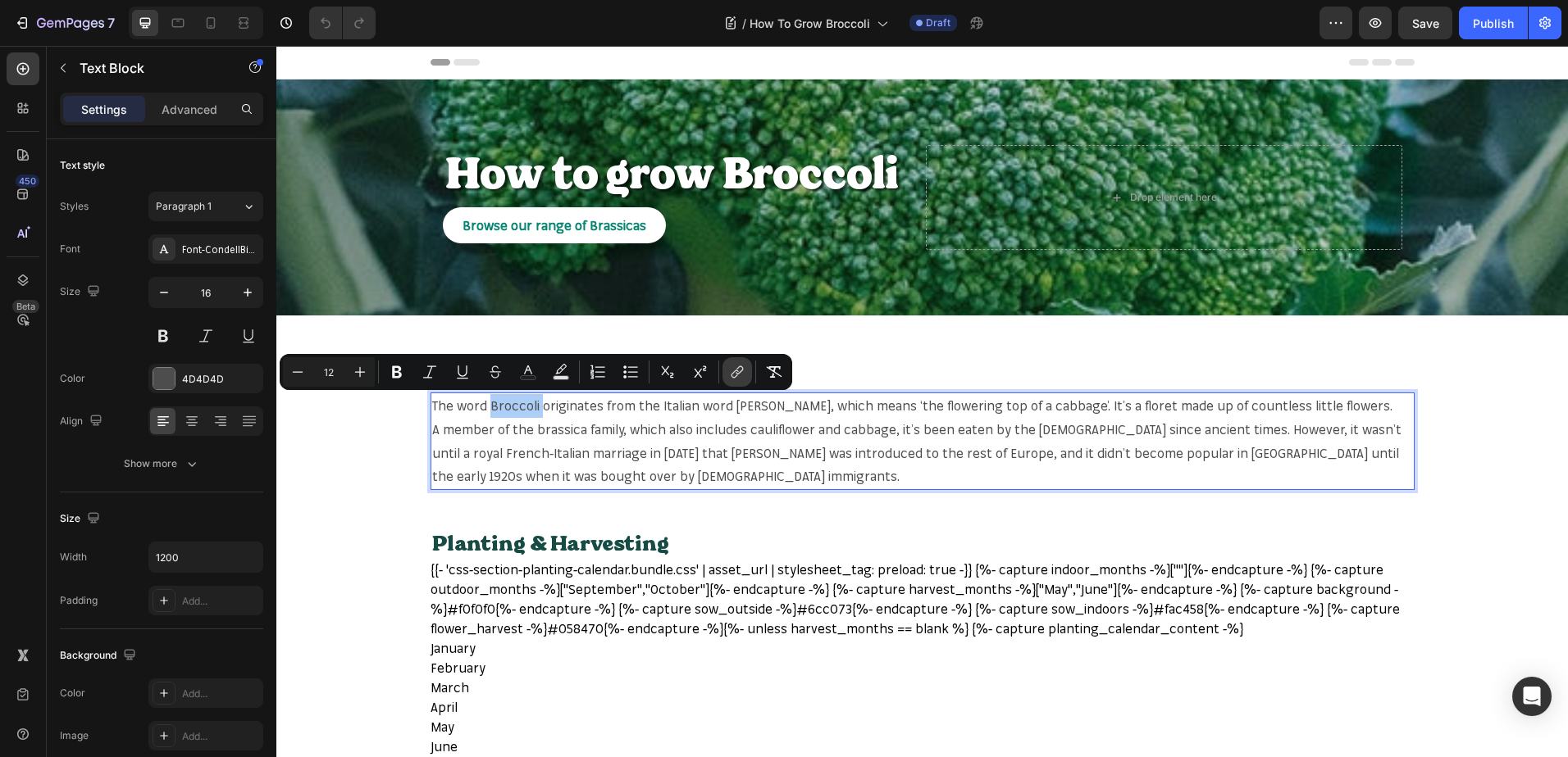
click at [733, 363] on button "link" at bounding box center [737, 372] width 29 height 29
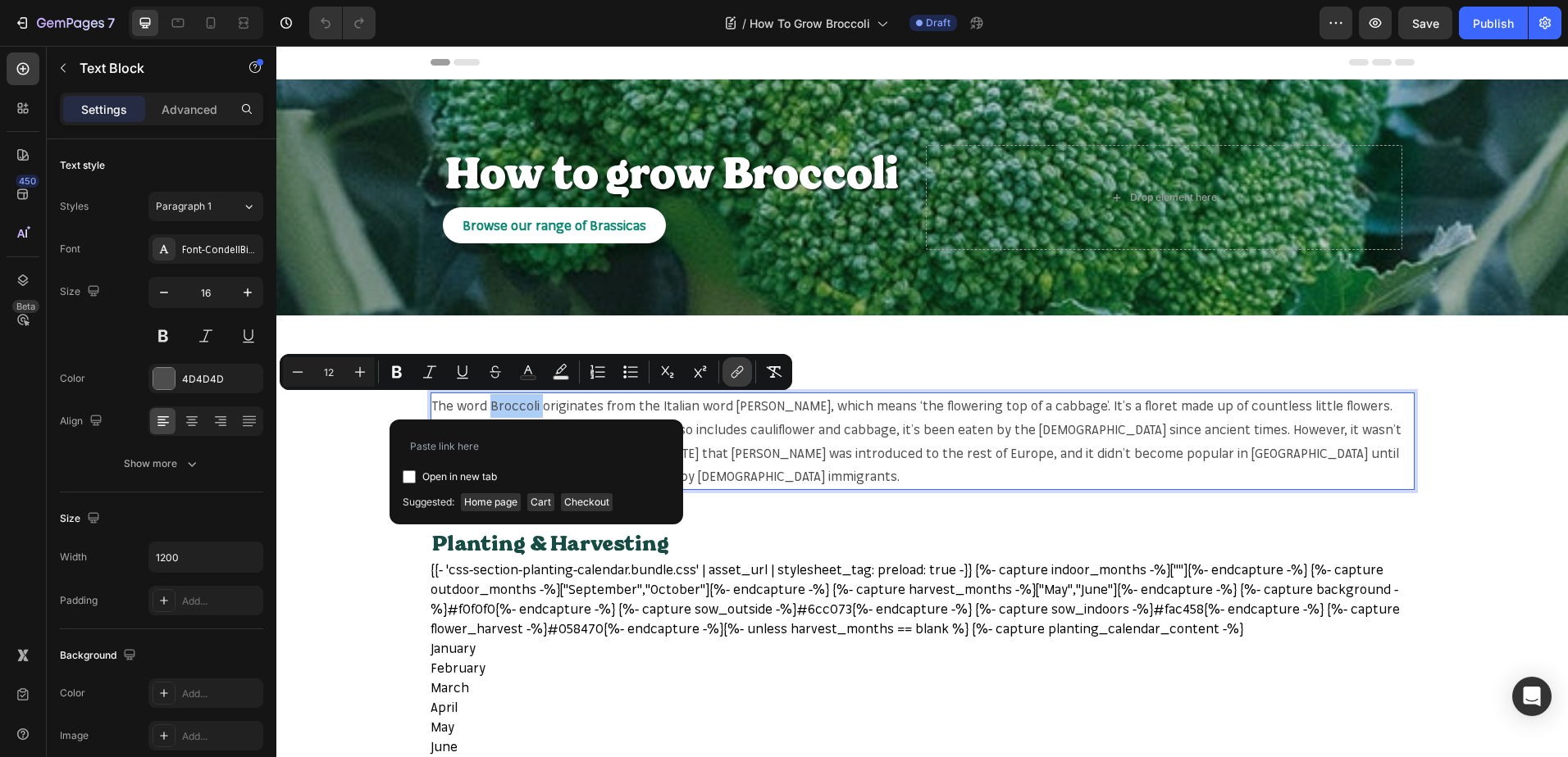
type input "[URL][DOMAIN_NAME]"
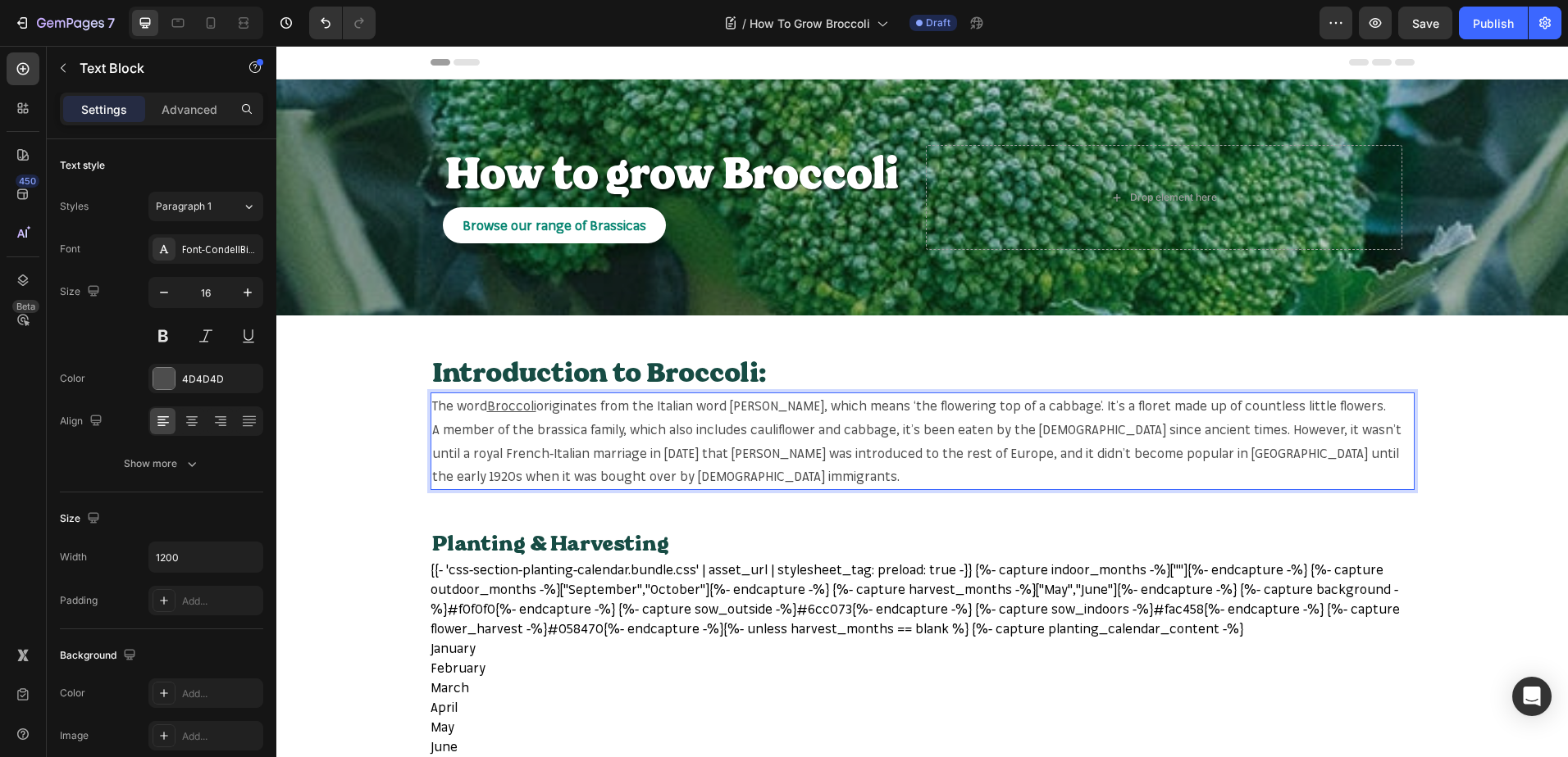
click at [1042, 400] on span "originates from the Italian word [PERSON_NAME], which means ‘the flowering top …" at bounding box center [961, 406] width 849 height 16
click at [1036, 404] on span "originates from the Italian word broccolo, which means ‘the flowering top of a …" at bounding box center [961, 406] width 849 height 16
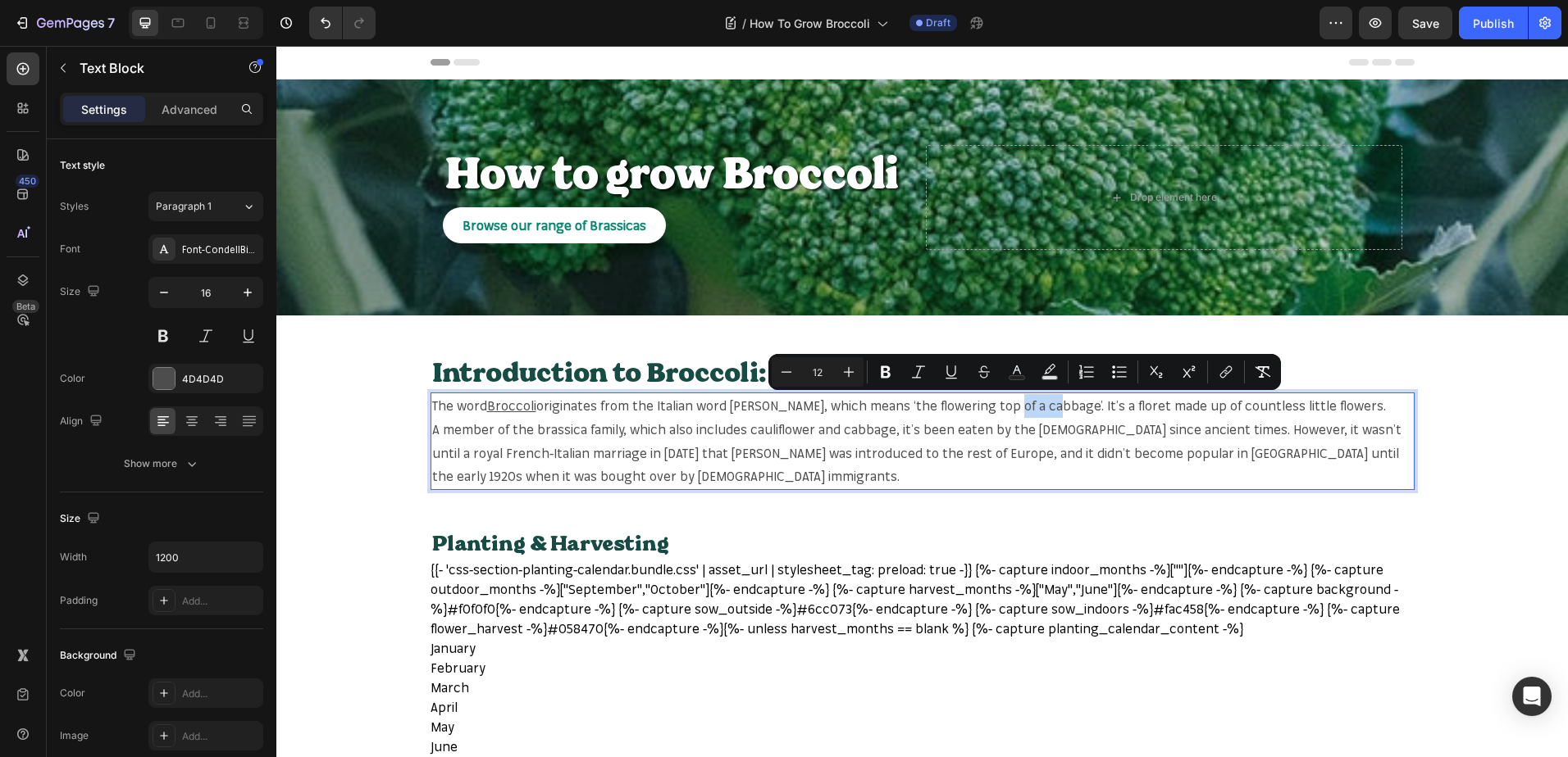
copy span "cabbage"
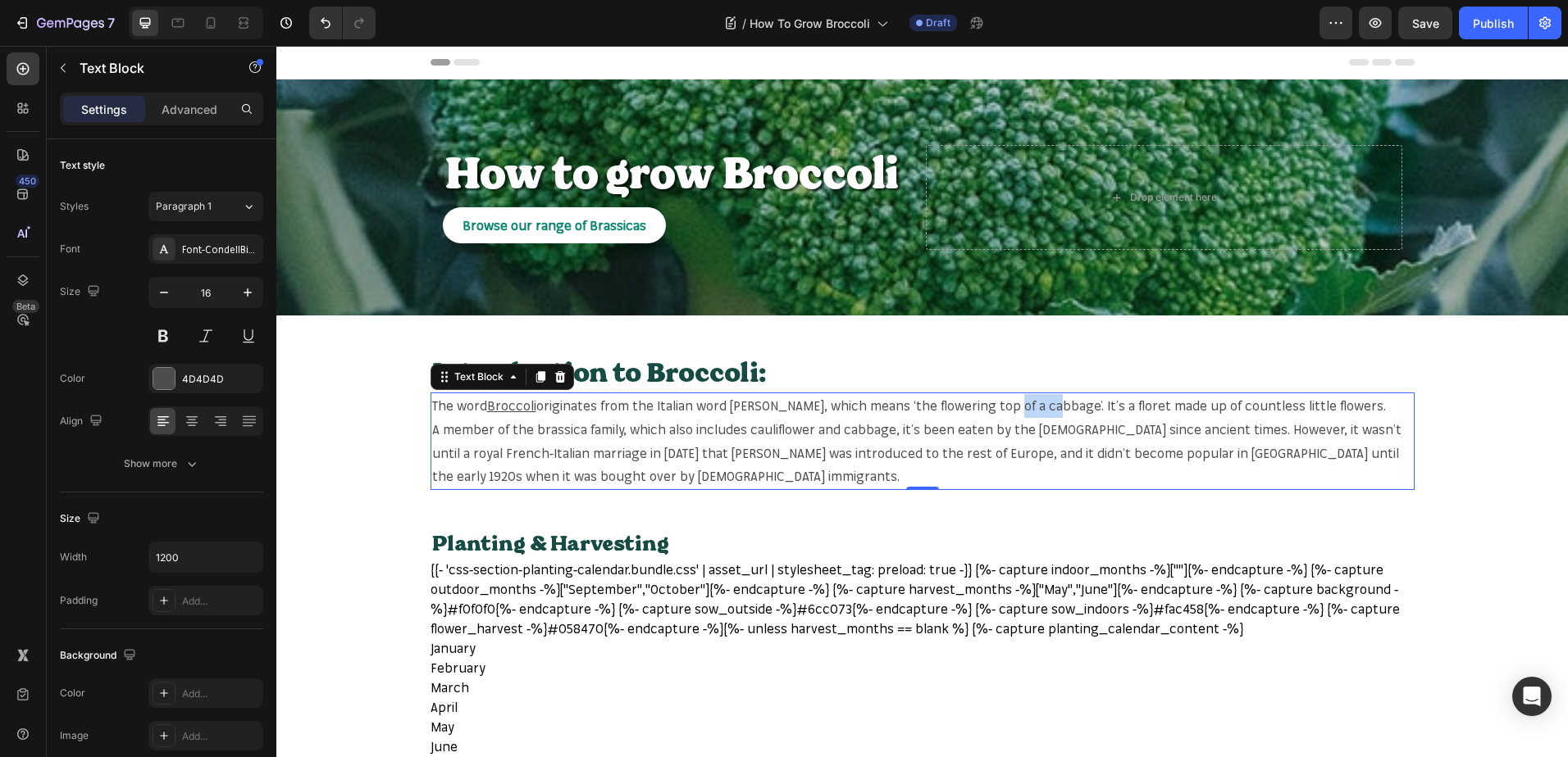
click at [1030, 405] on span "originates from the Italian word broccolo, which means ‘the flowering top of a …" at bounding box center [961, 406] width 849 height 16
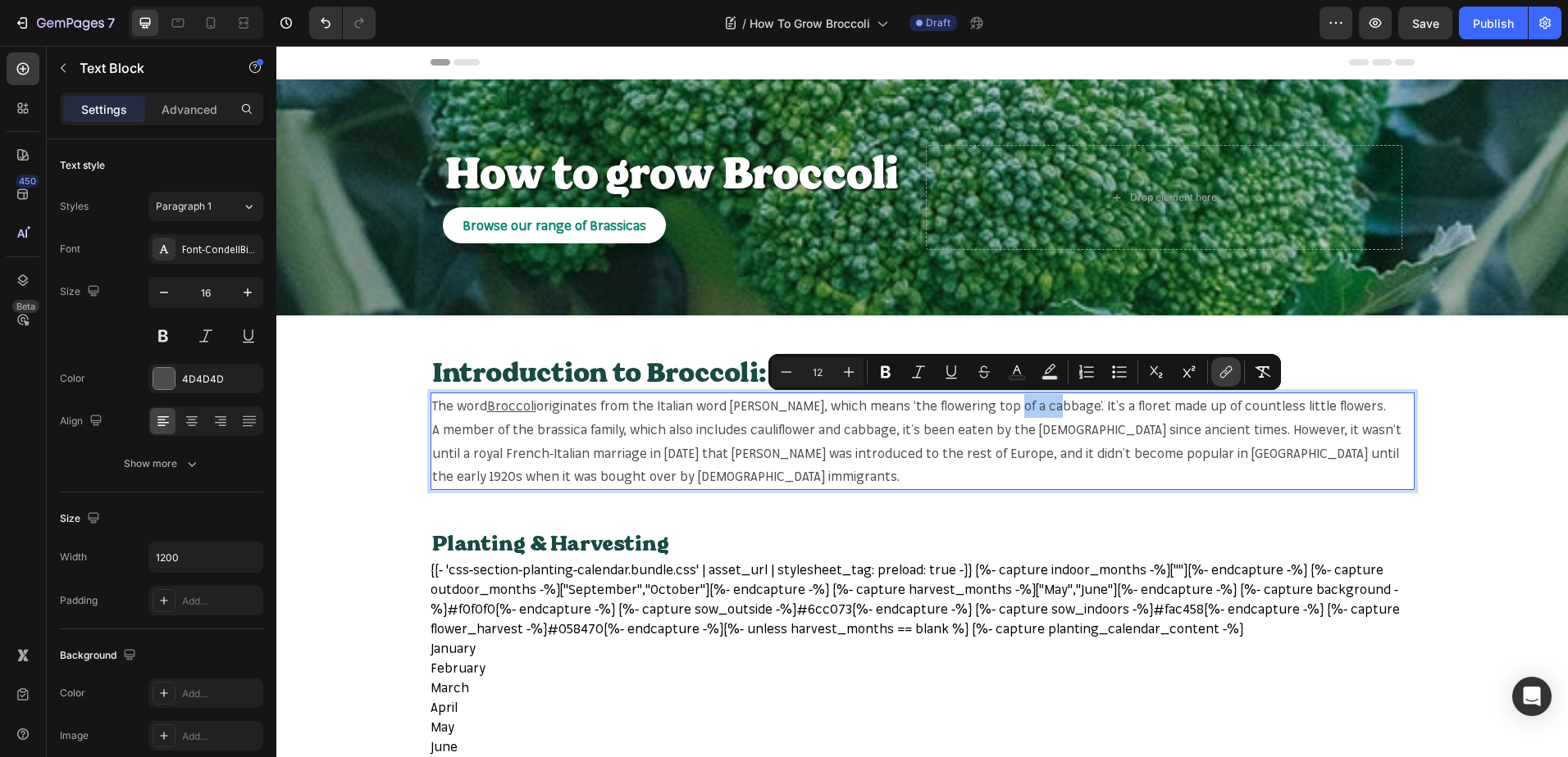
click at [1222, 367] on icon "Editor contextual toolbar" at bounding box center [1225, 371] width 16 height 16
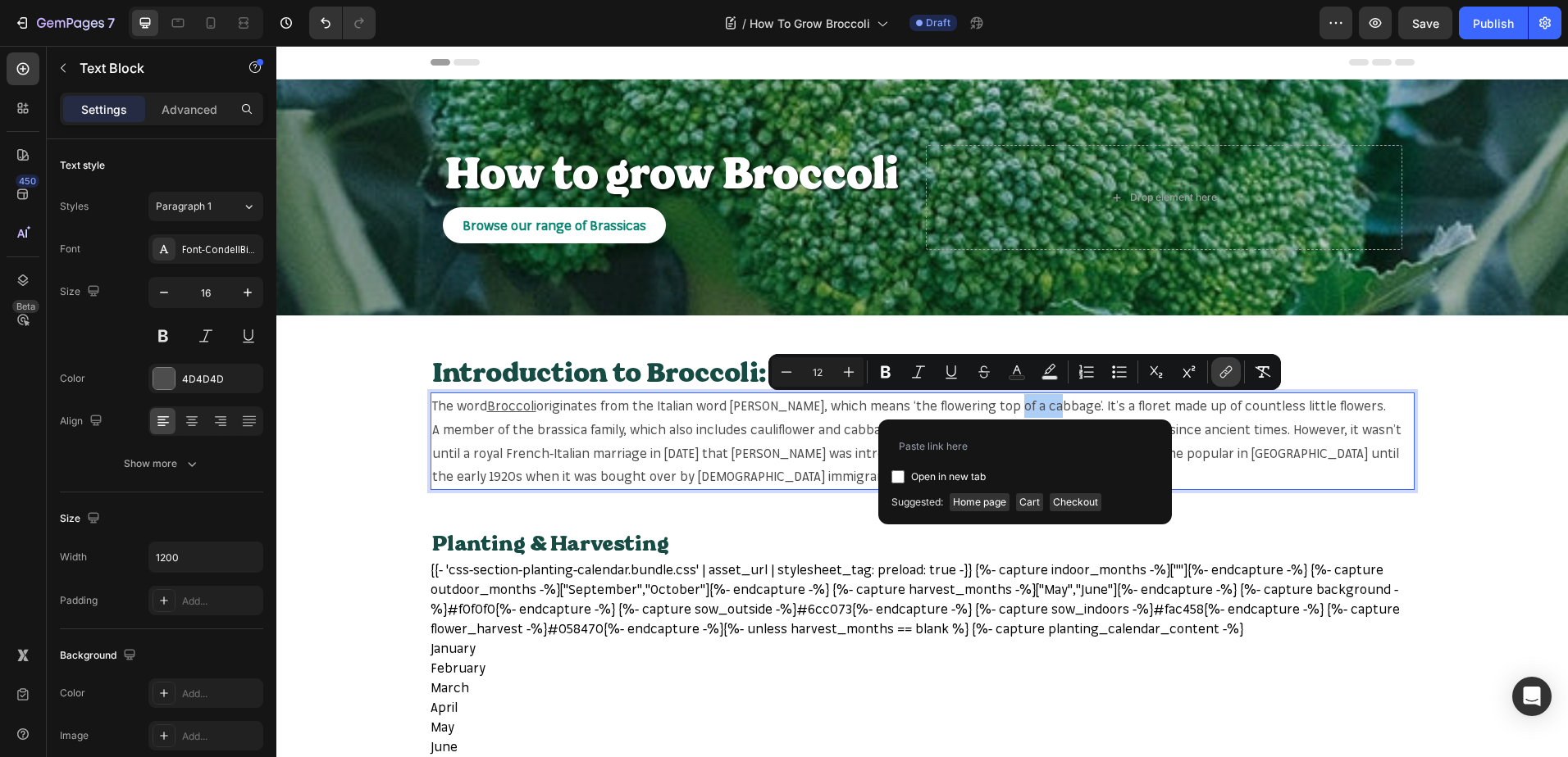
type input "https://mr-fothergills.co.uk/search?q=cabbage&options%5Bprefix%5D=last&options%…"
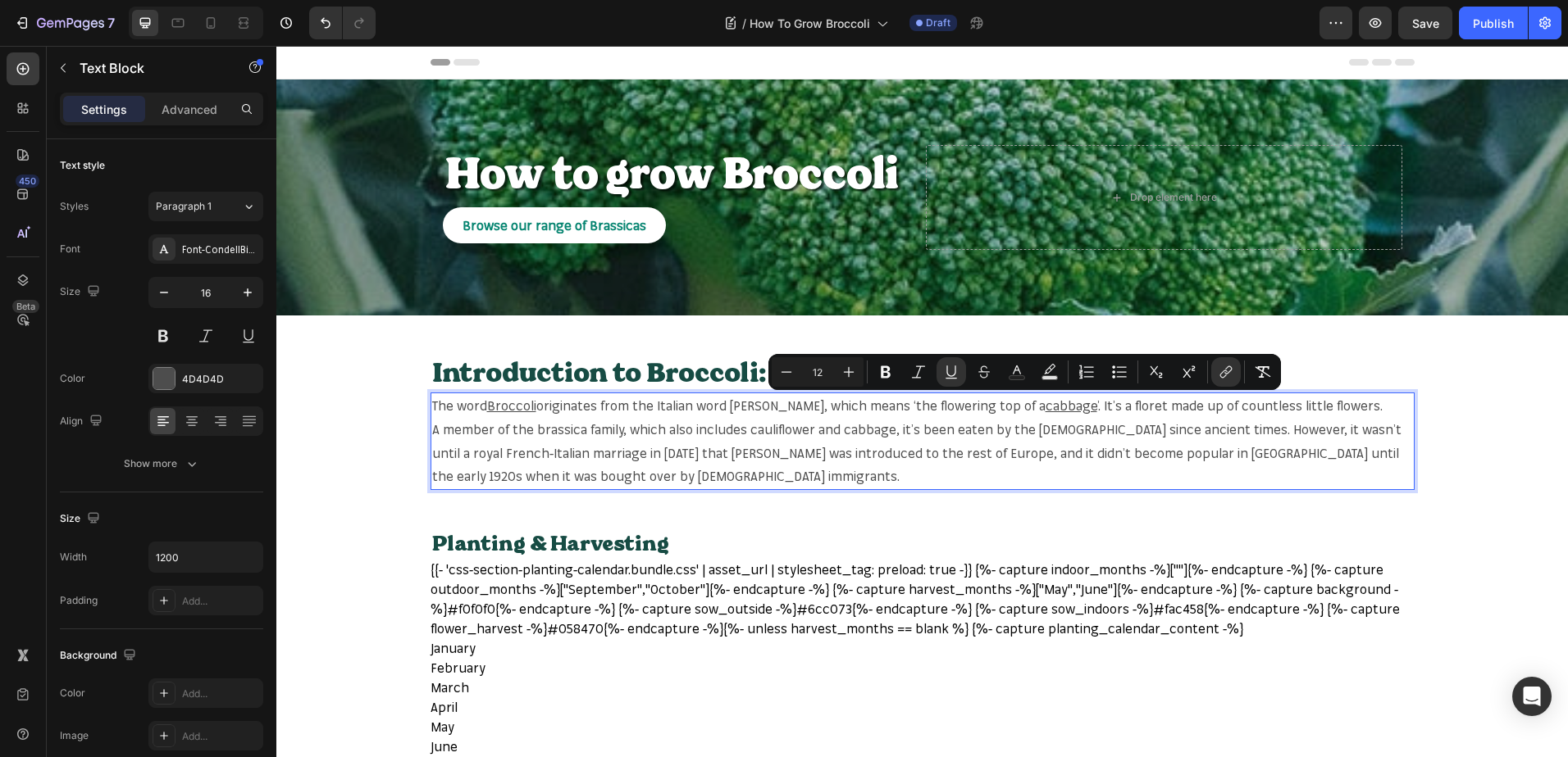
click at [767, 429] on span "A member of the brassica family, which also includes cauliflower and cabbage, i…" at bounding box center [916, 453] width 969 height 64
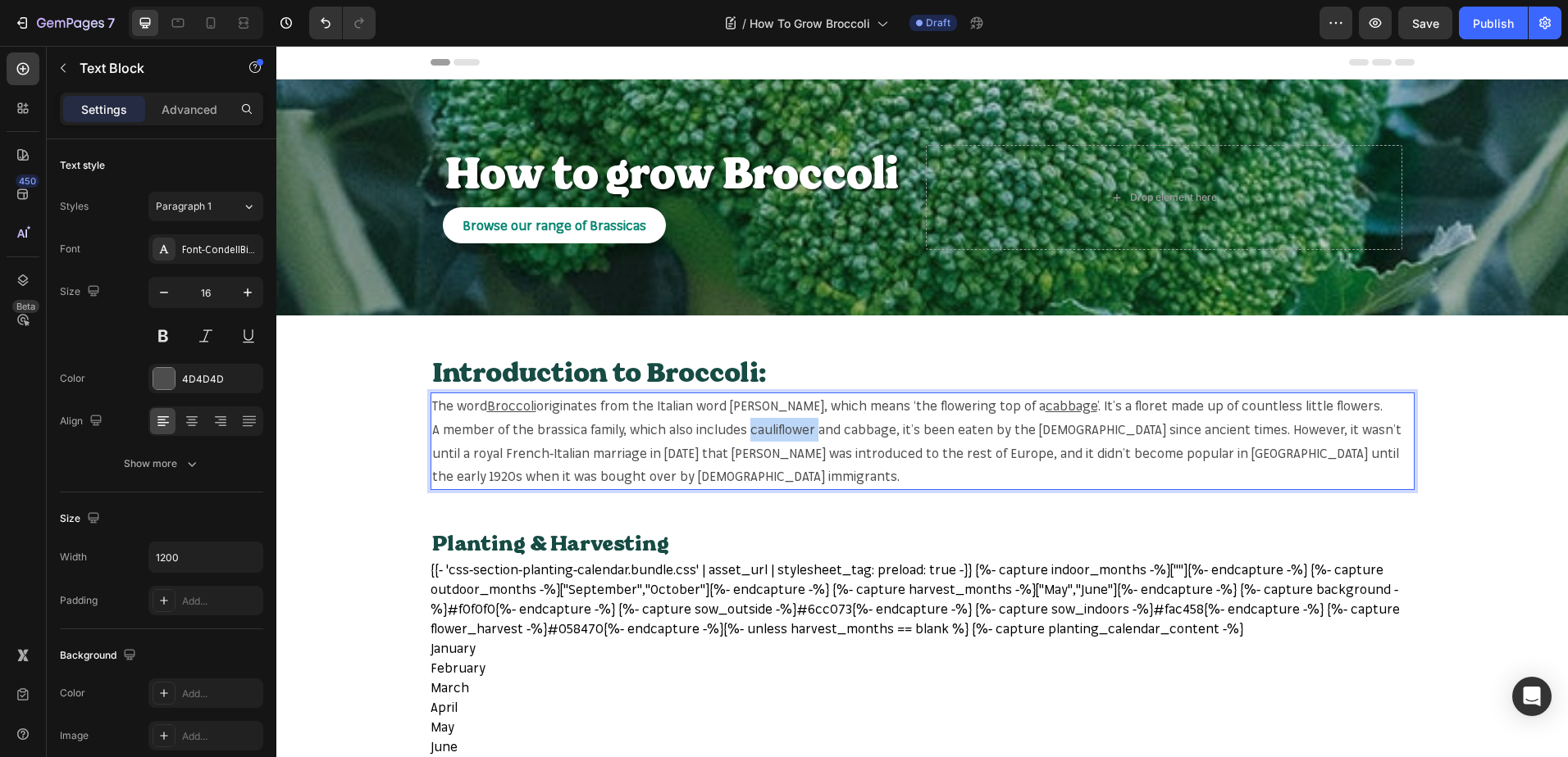
click at [767, 429] on span "A member of the brassica family, which also includes cauliflower and cabbage, i…" at bounding box center [916, 453] width 969 height 64
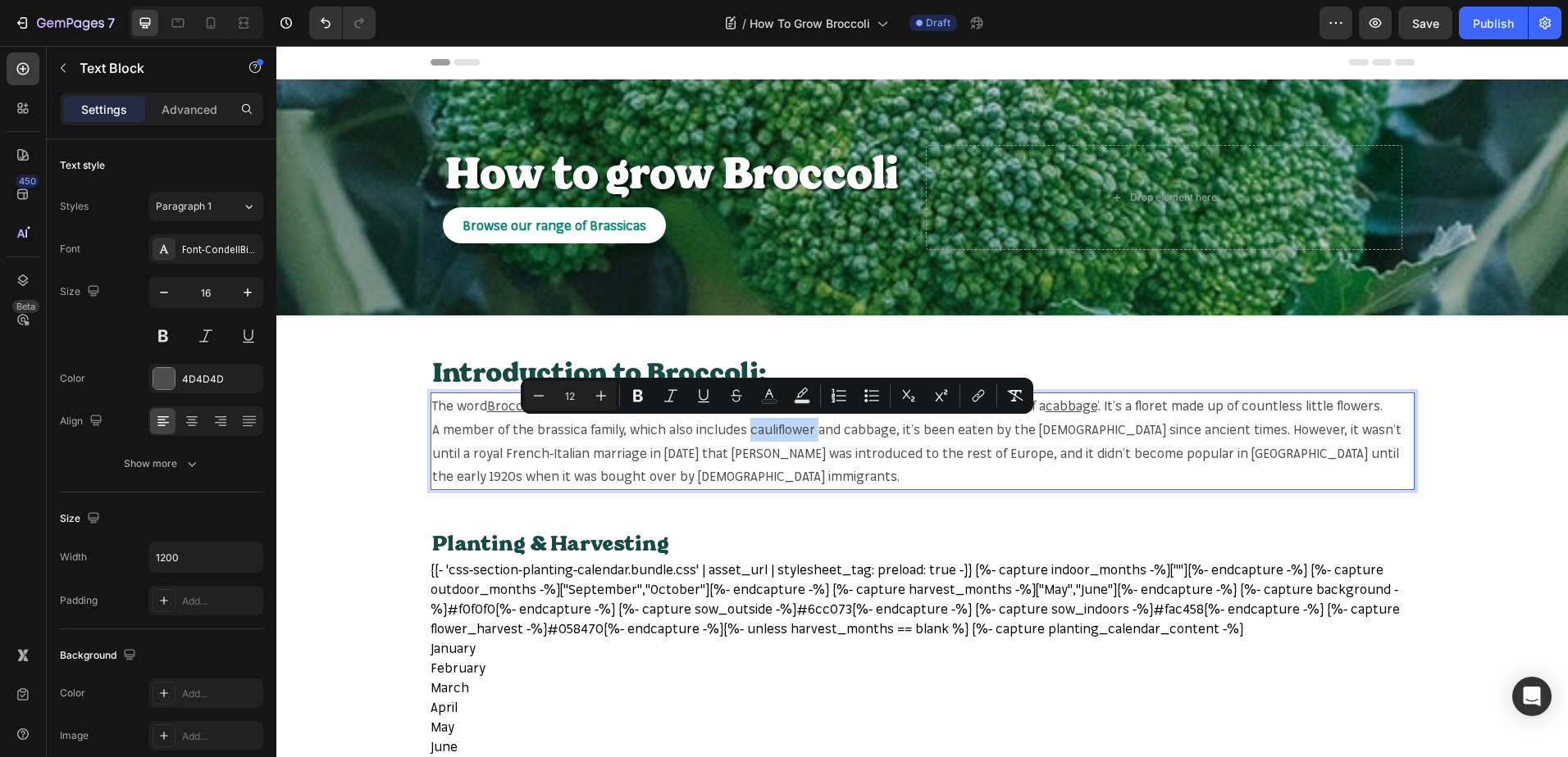
copy span "cauliflower"
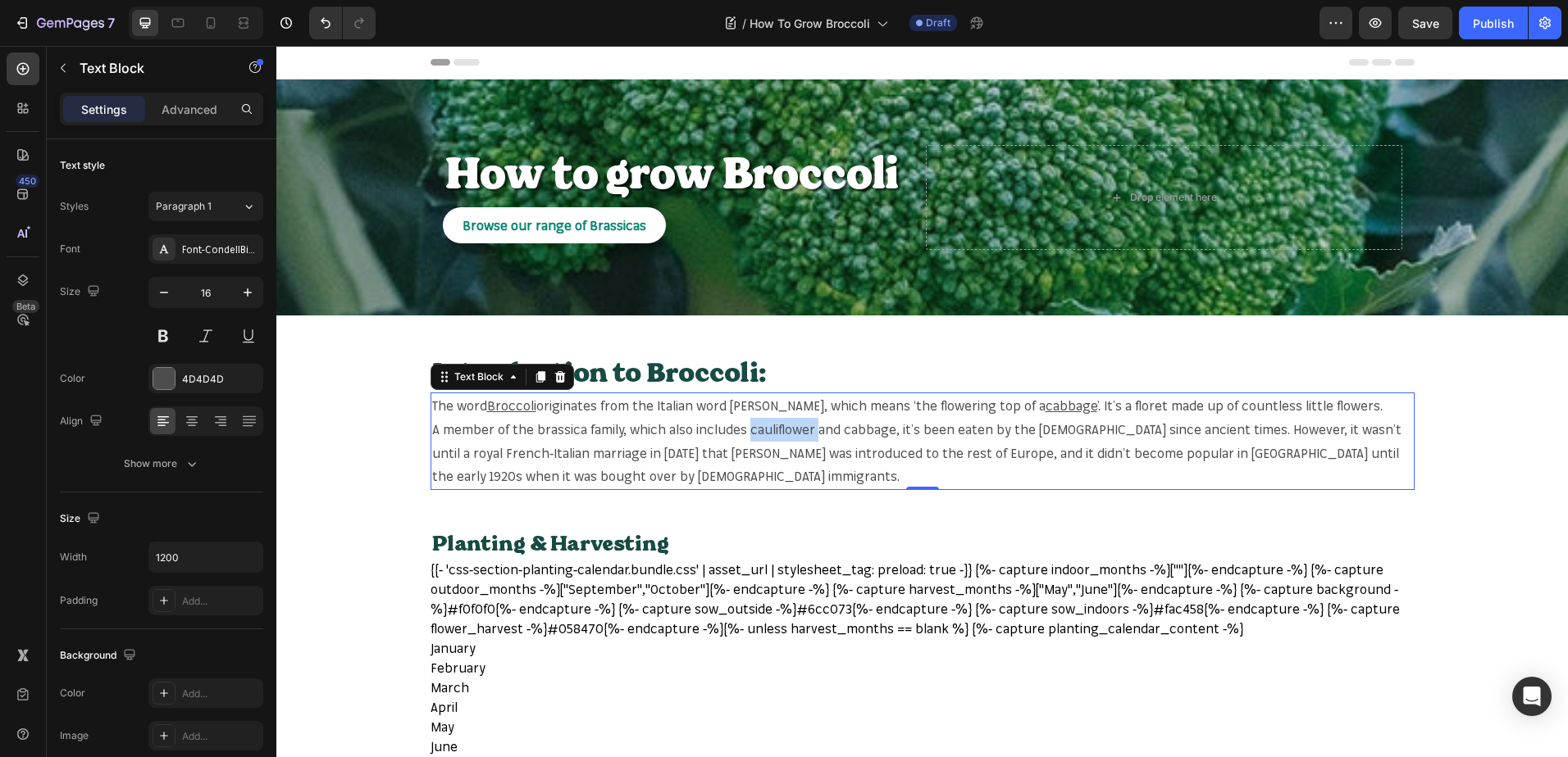
click at [781, 423] on span "A member of the brassica family, which also includes cauliflower and cabbage, i…" at bounding box center [916, 453] width 969 height 64
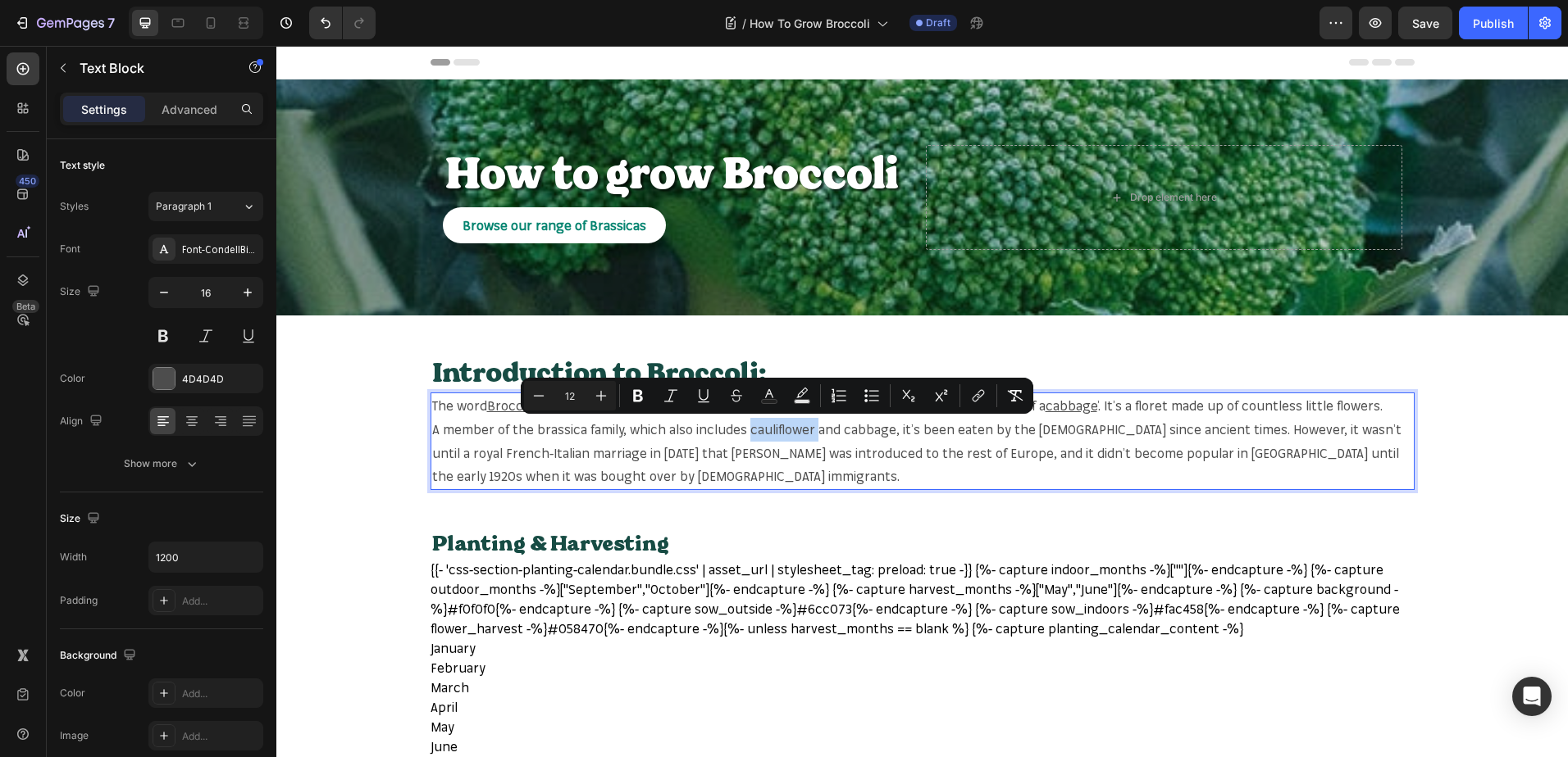
click at [781, 423] on span "A member of the brassica family, which also includes cauliflower and cabbage, i…" at bounding box center [916, 453] width 969 height 64
click at [973, 388] on icon "Editor contextual toolbar" at bounding box center [977, 395] width 16 height 16
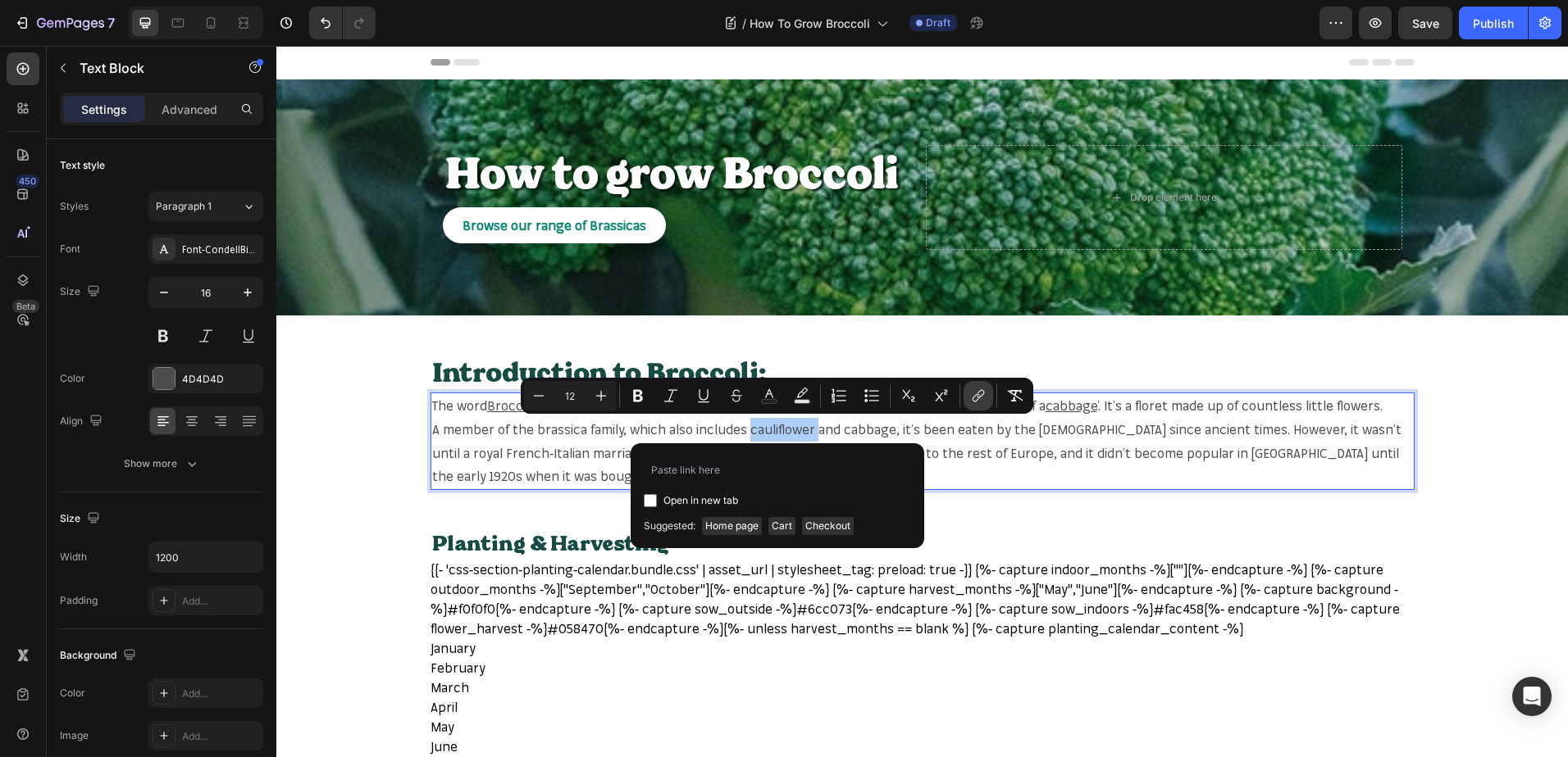
type input "https://mr-fothergills.co.uk/search?q=cauliflower&options%5Bprefix%5D=last&opti…"
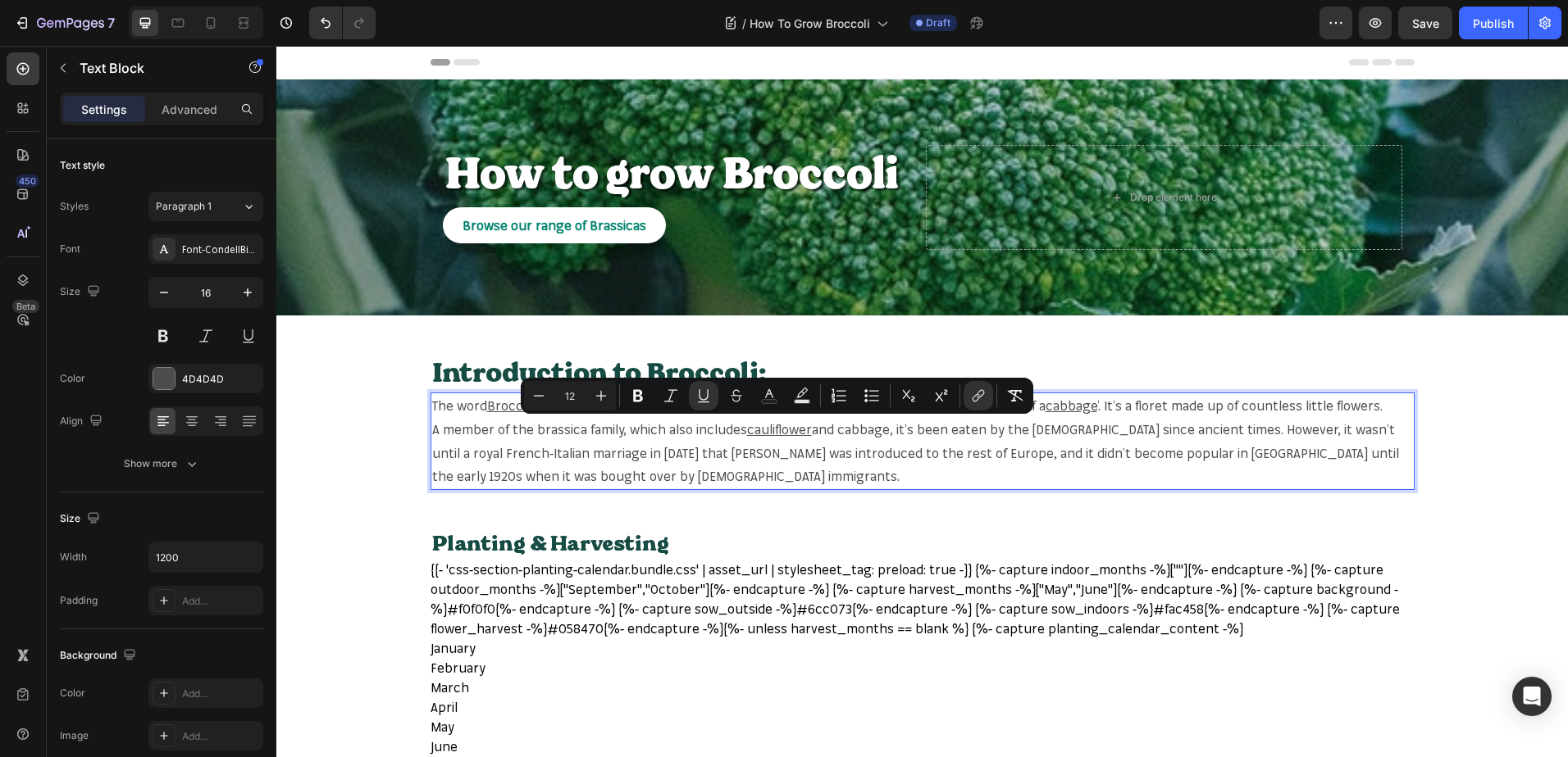
click at [857, 435] on span "and cabbage, it’s been eaten by the Italians since ancient times. However, it w…" at bounding box center [916, 453] width 966 height 64
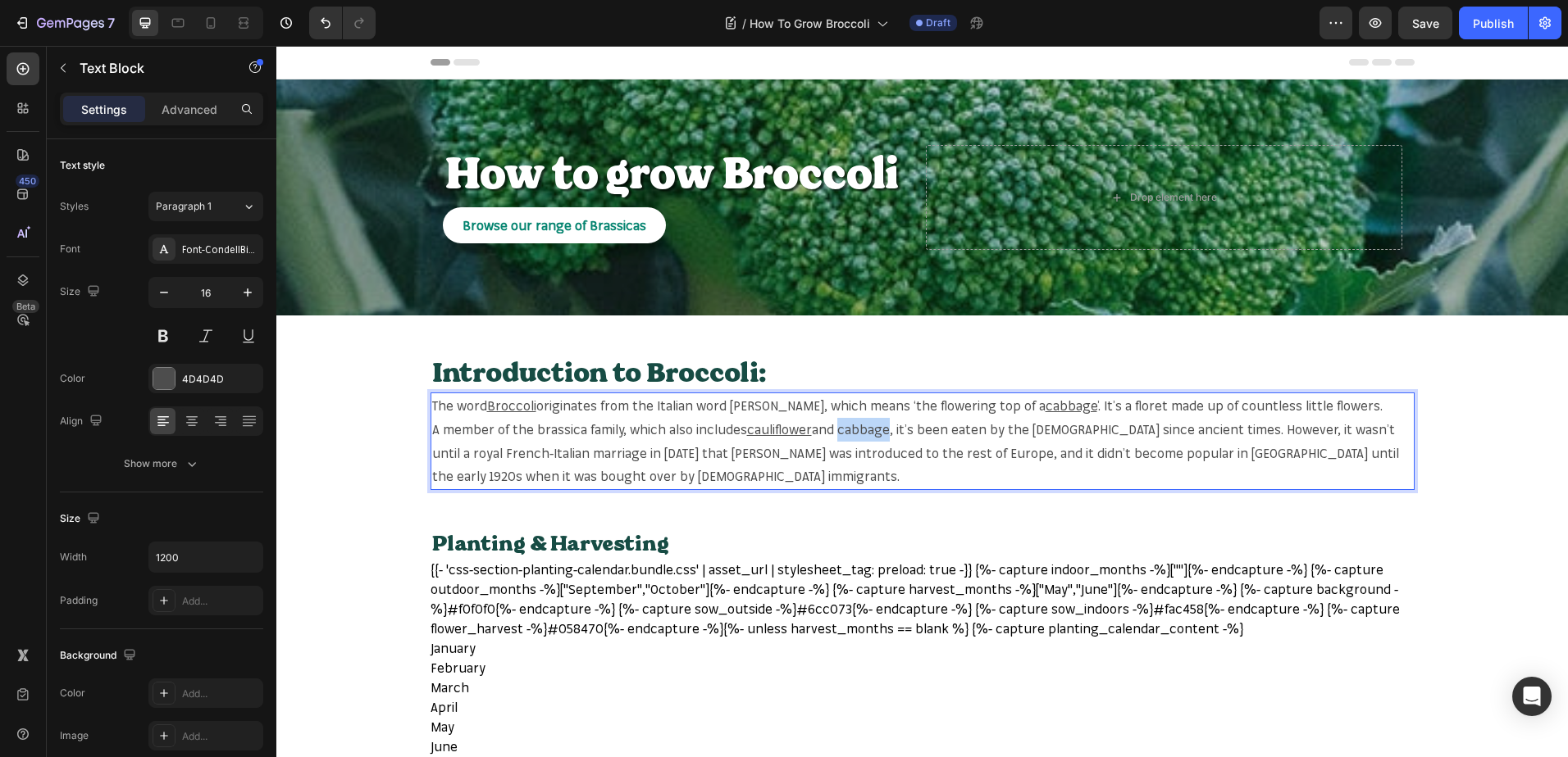
click at [857, 435] on span "and cabbage, it’s been eaten by the Italians since ancient times. However, it w…" at bounding box center [916, 453] width 966 height 64
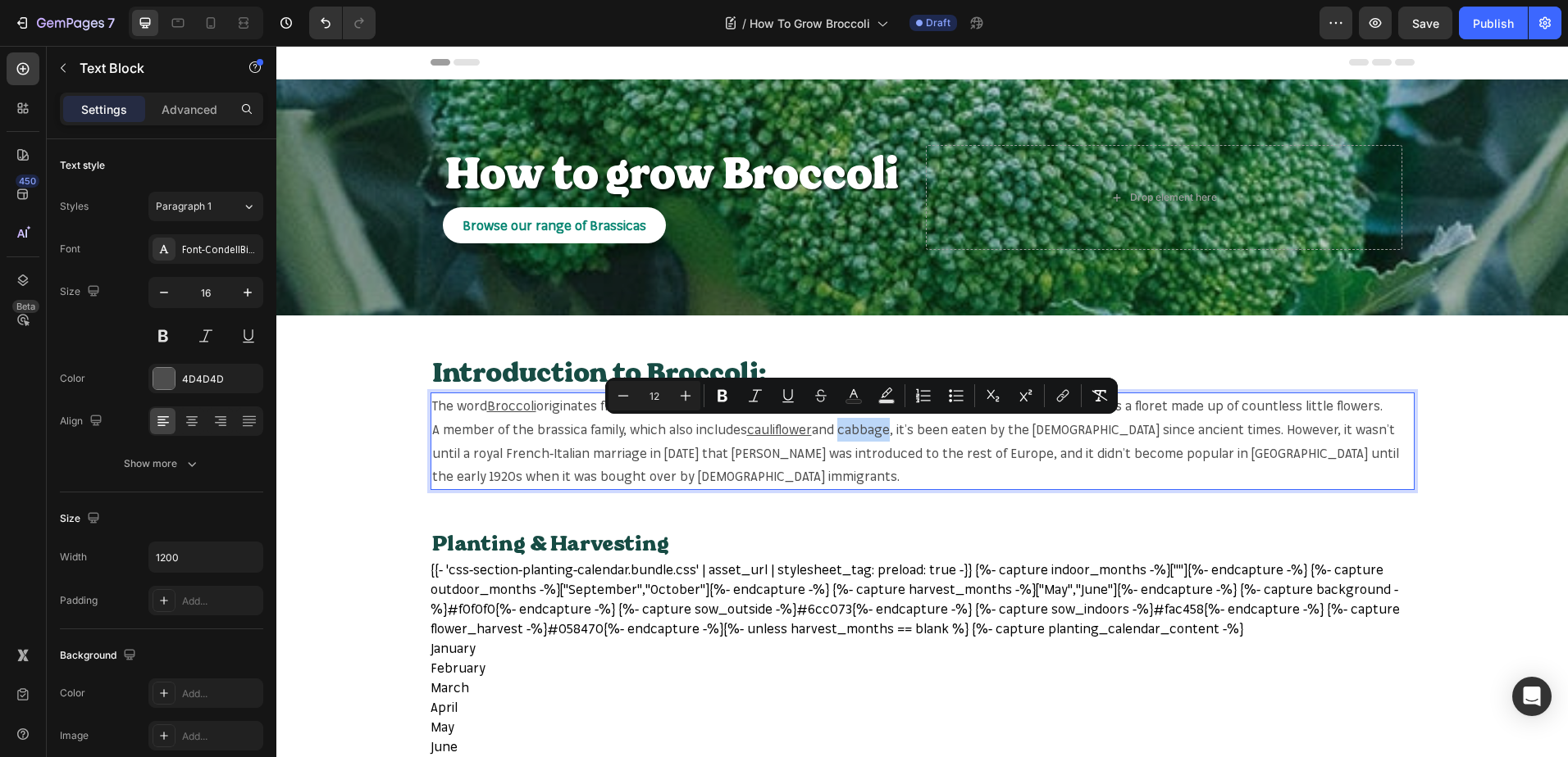
copy span "cabbage"
click at [874, 425] on span "and cabbage, it’s been eaten by the Italians since ancient times. However, it w…" at bounding box center [916, 453] width 966 height 64
click at [1061, 392] on icon "Editor contextual toolbar" at bounding box center [1063, 395] width 16 height 16
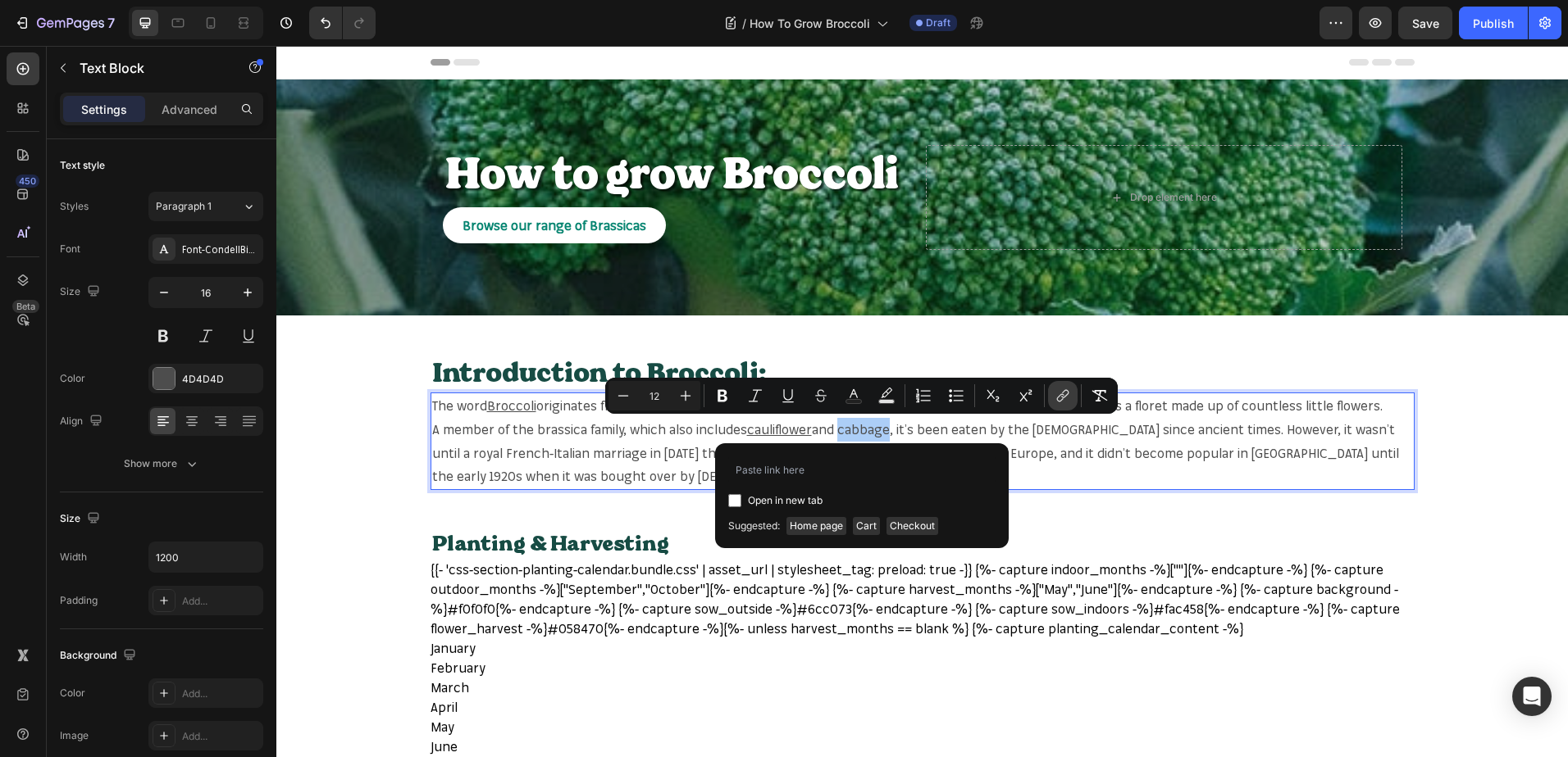
type input "https://mr-fothergills.co.uk/search?q=cabbage&options%5Bprefix%5D=last&options%…"
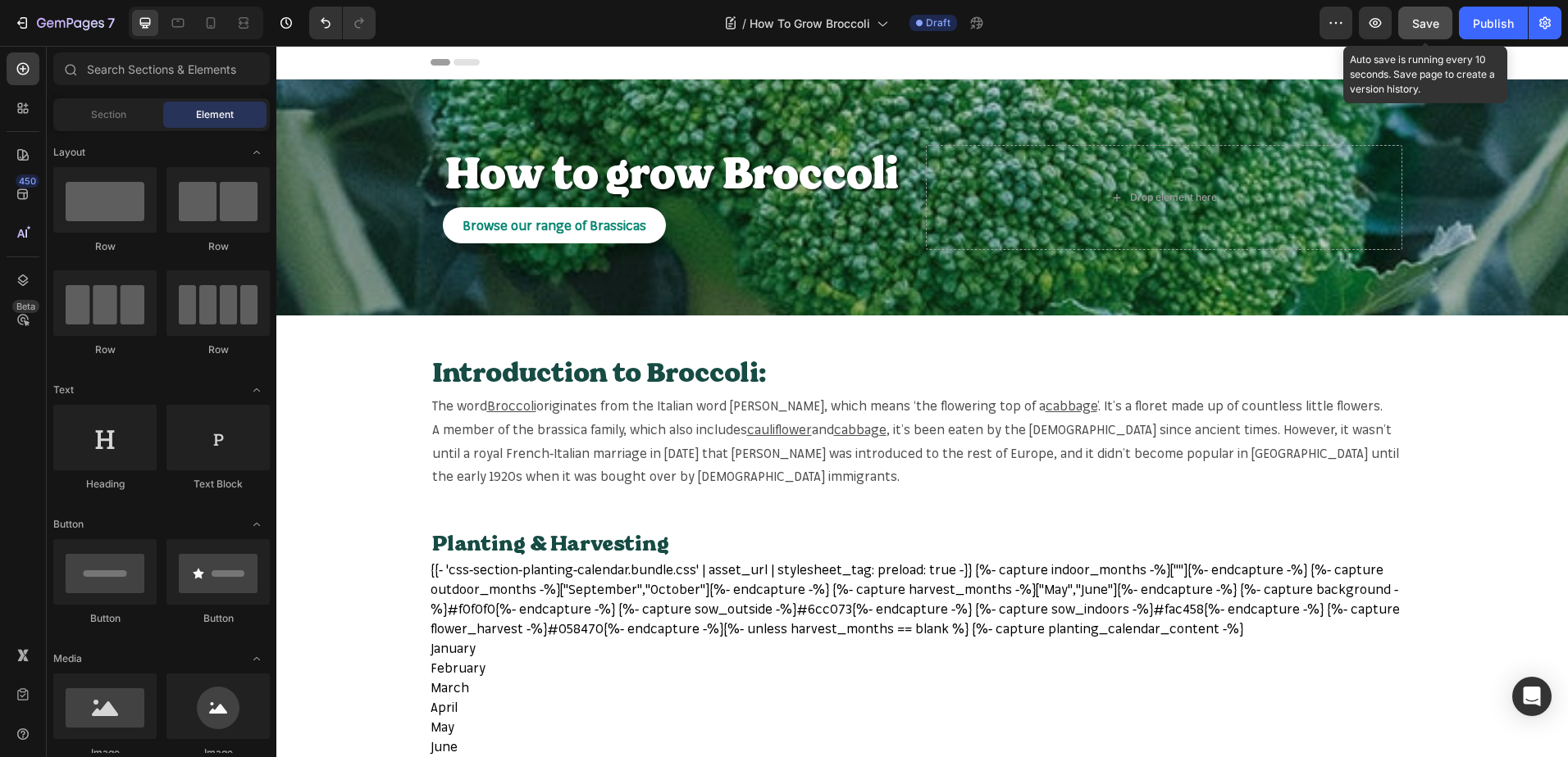
click at [1416, 9] on button "Save" at bounding box center [1424, 23] width 54 height 33
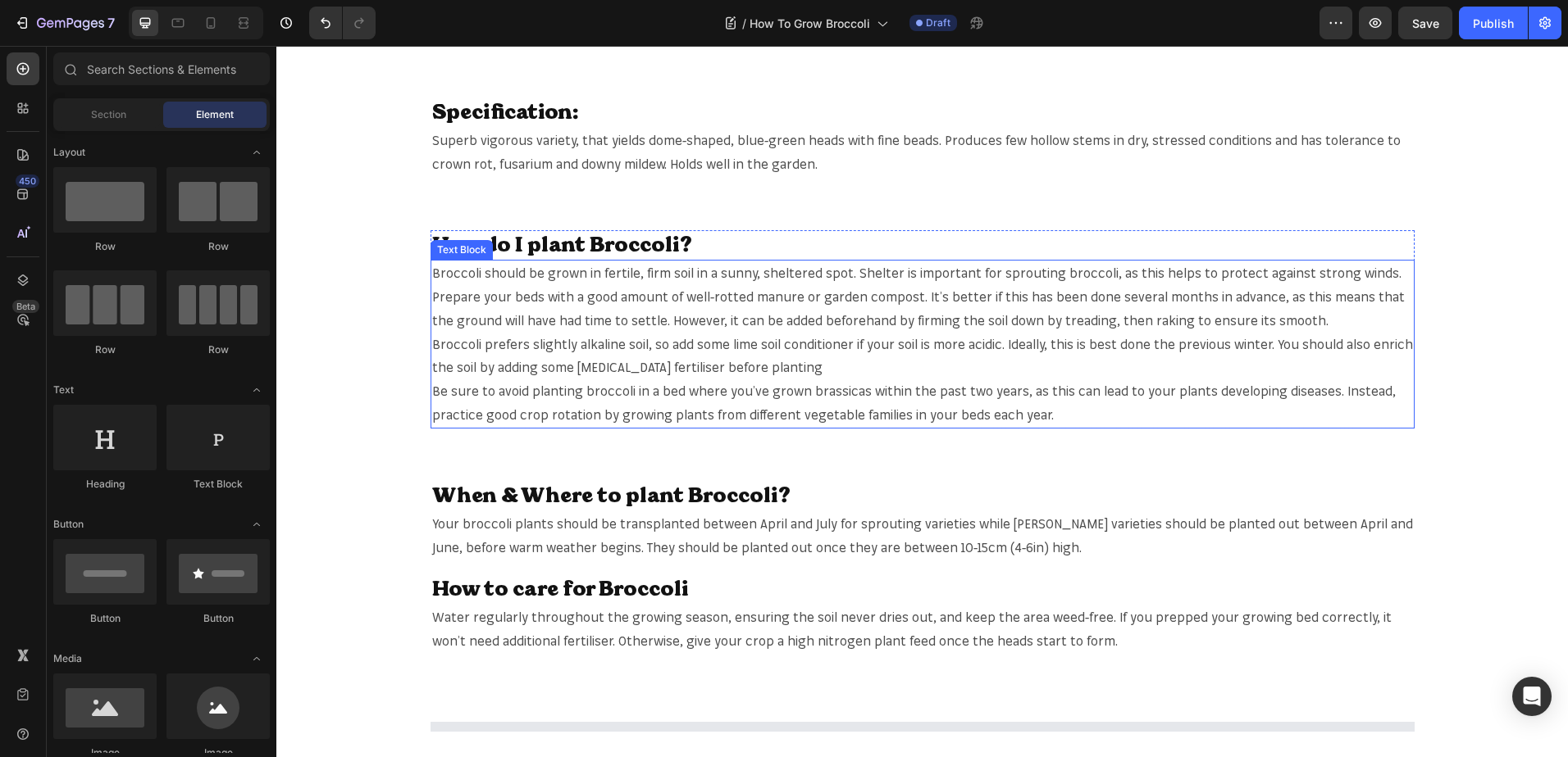
scroll to position [983, 0]
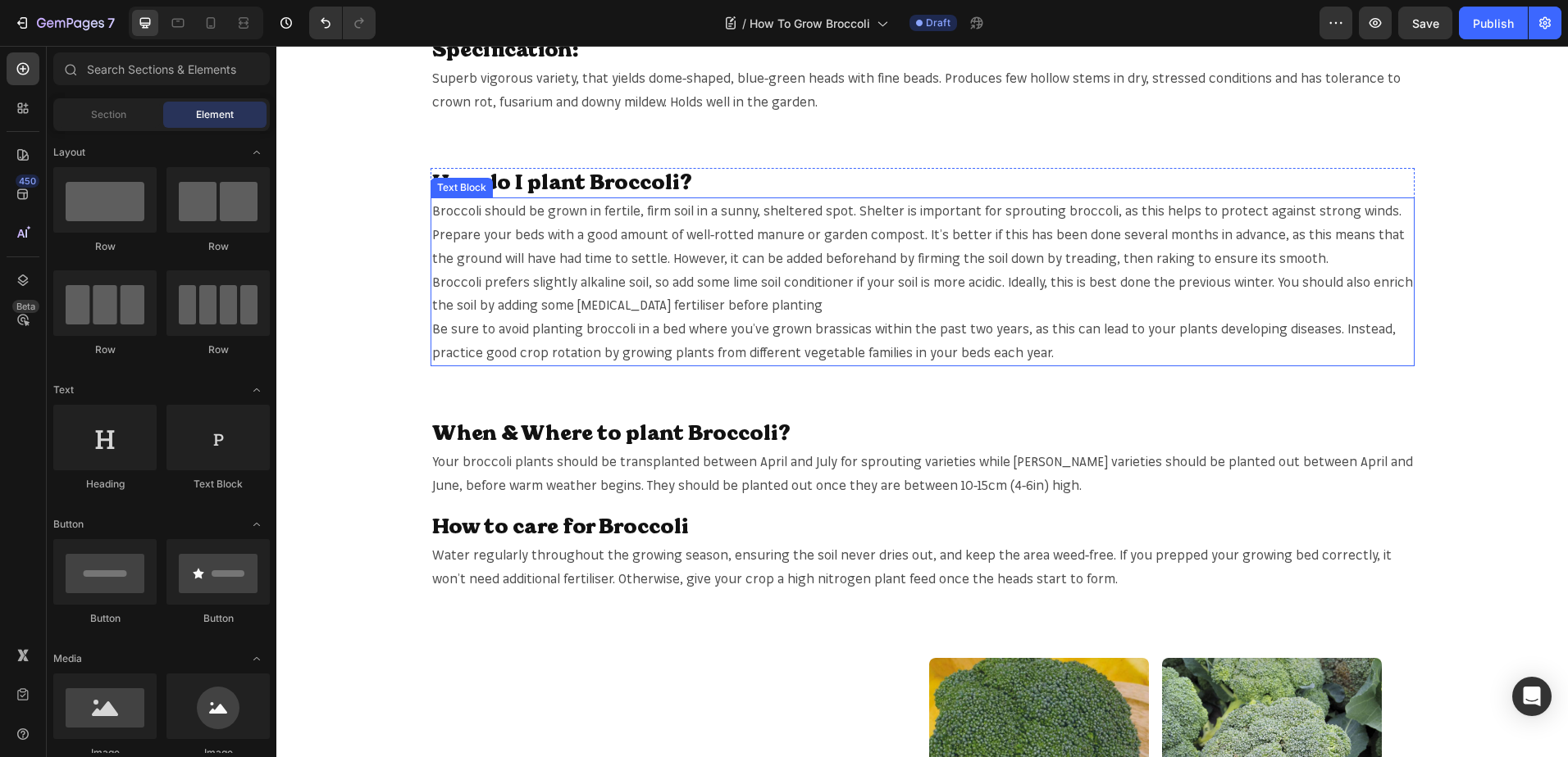
click at [464, 212] on p "Broccoli should be grown in fertile, firm soil in a sunny, sheltered spot. Shel…" at bounding box center [922, 211] width 981 height 24
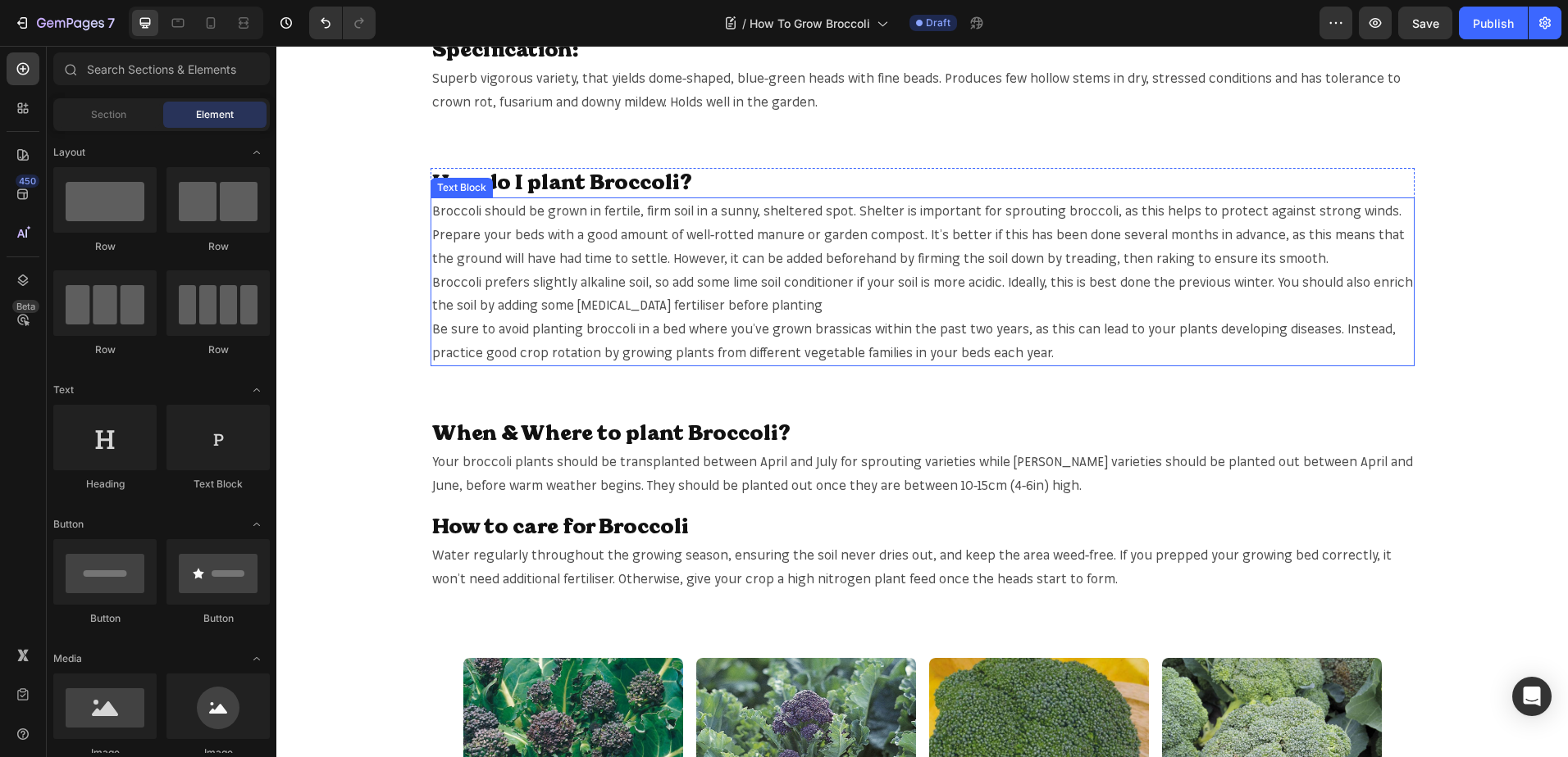
click at [464, 212] on p "Broccoli should be grown in fertile, firm soil in a sunny, sheltered spot. Shel…" at bounding box center [922, 211] width 981 height 24
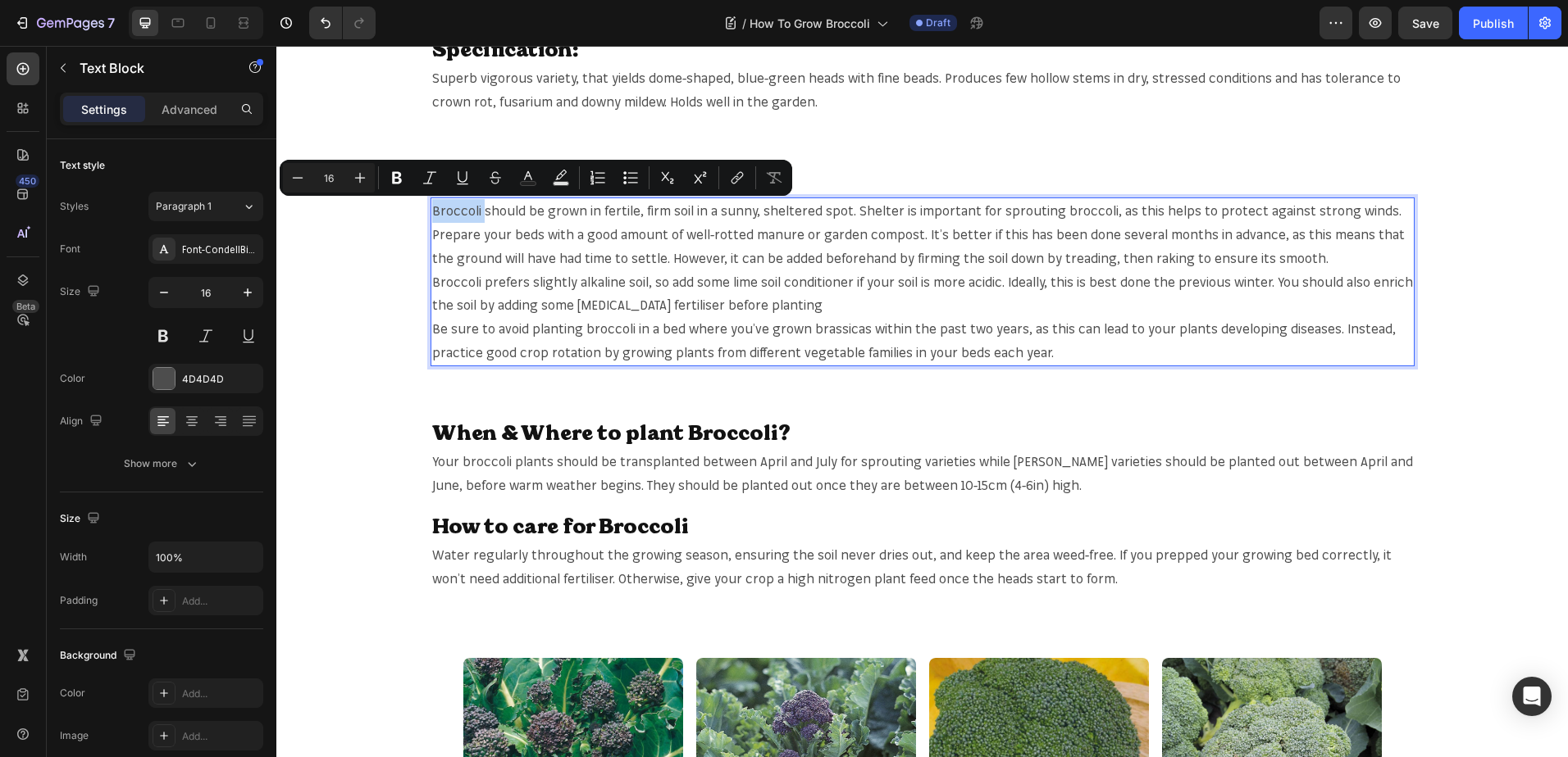
copy p "Broccoli"
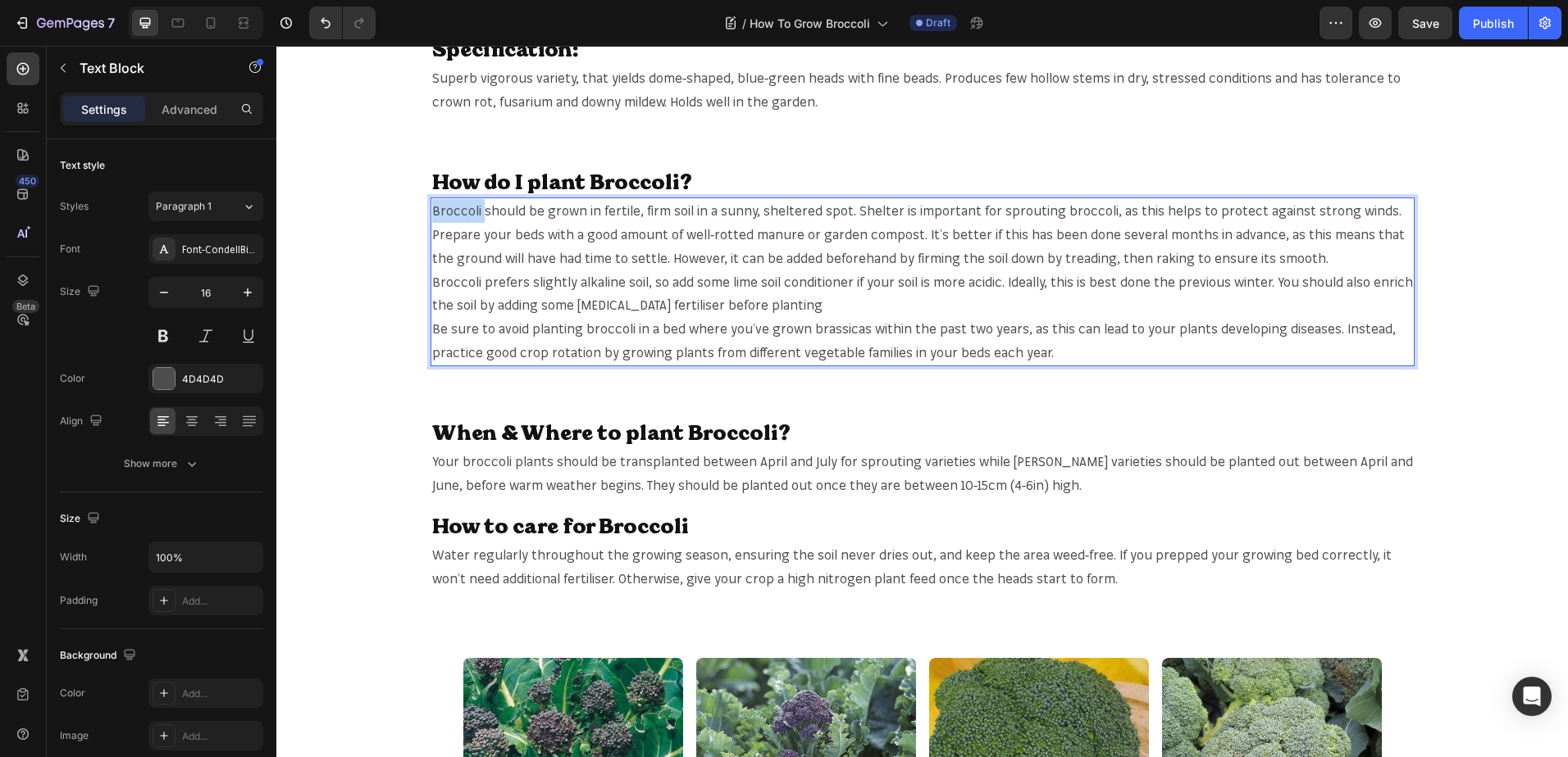
click at [465, 212] on p "Broccoli should be grown in fertile, firm soil in a sunny, sheltered spot. Shel…" at bounding box center [922, 211] width 981 height 24
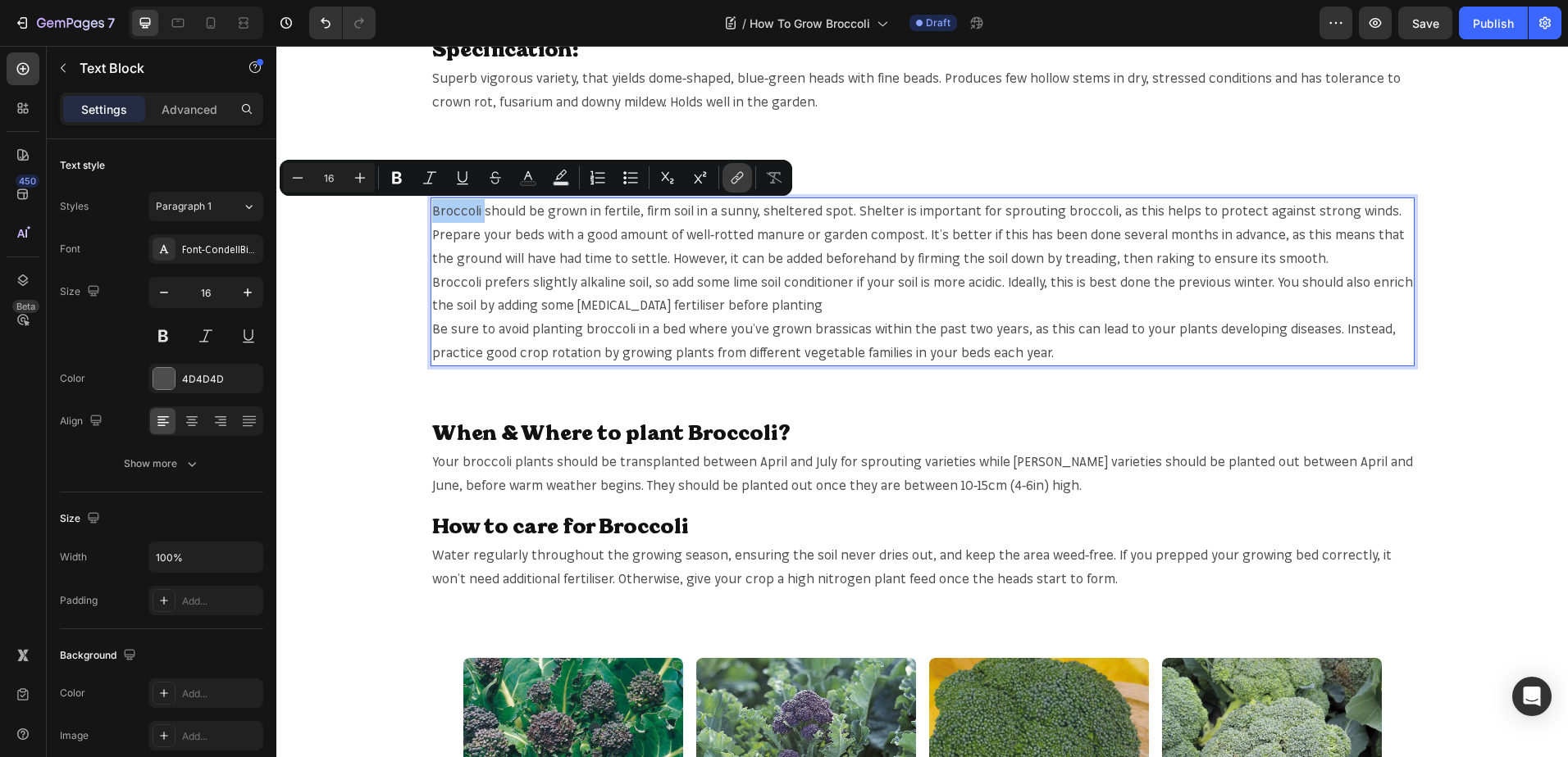
click at [731, 185] on icon "Editor contextual toolbar" at bounding box center [737, 177] width 16 height 16
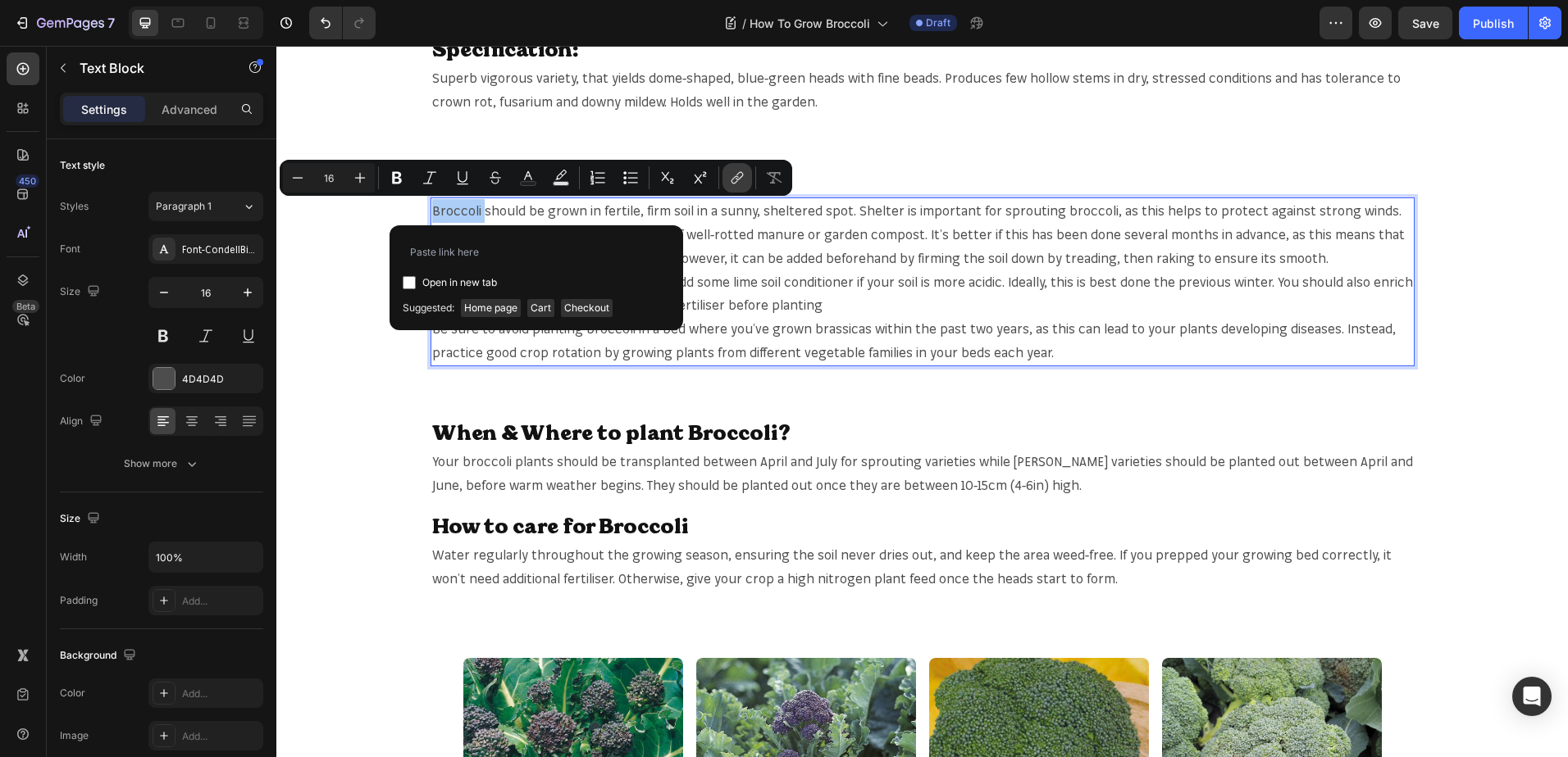
type input "https://mr-fothergills.co.uk/search?q=Broccoli&options%5Bprefix%5D=last&options…"
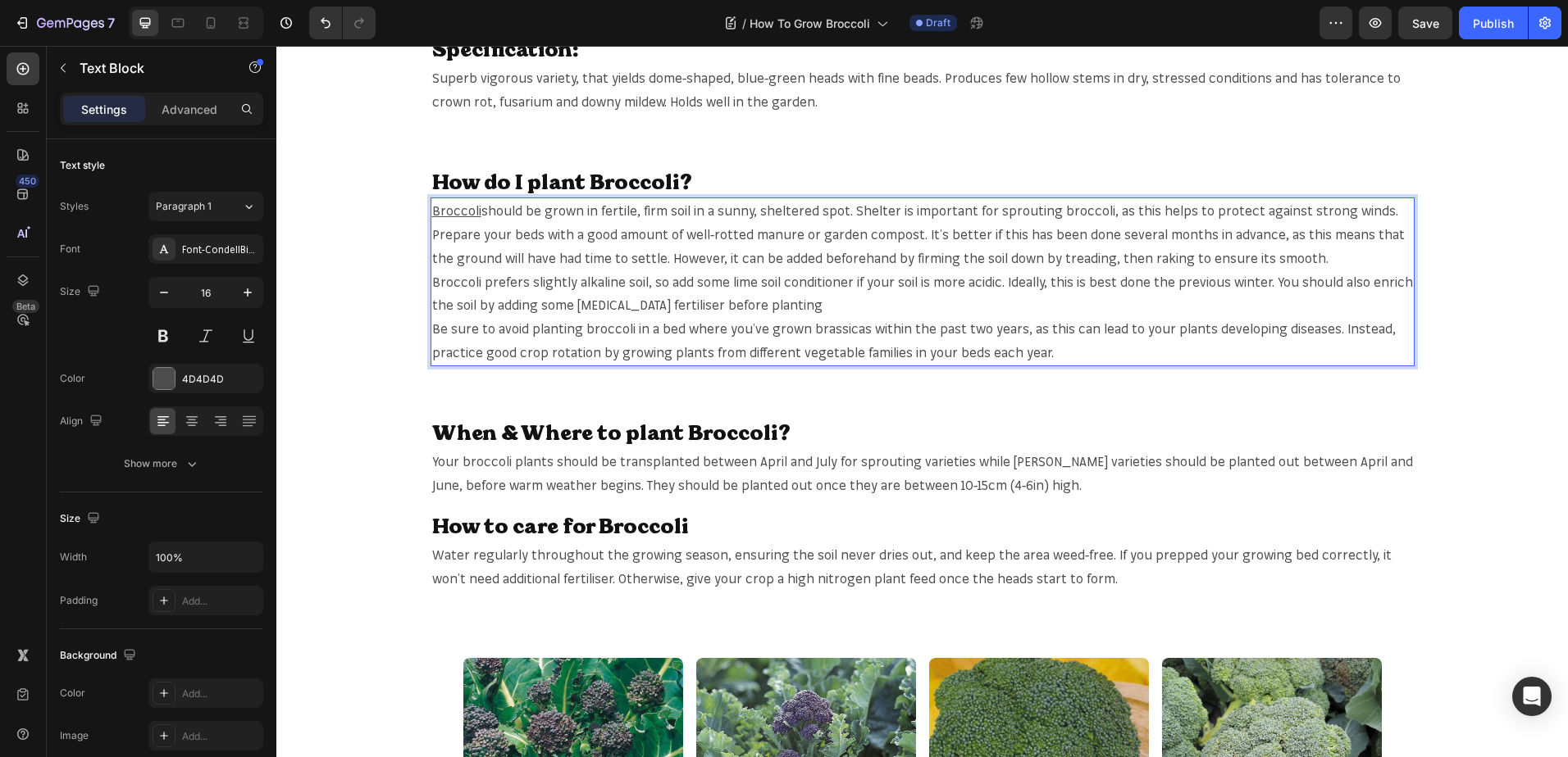
click at [1063, 205] on p "Broccoli should be grown in fertile, firm soil in a sunny, sheltered spot. Shel…" at bounding box center [922, 211] width 981 height 24
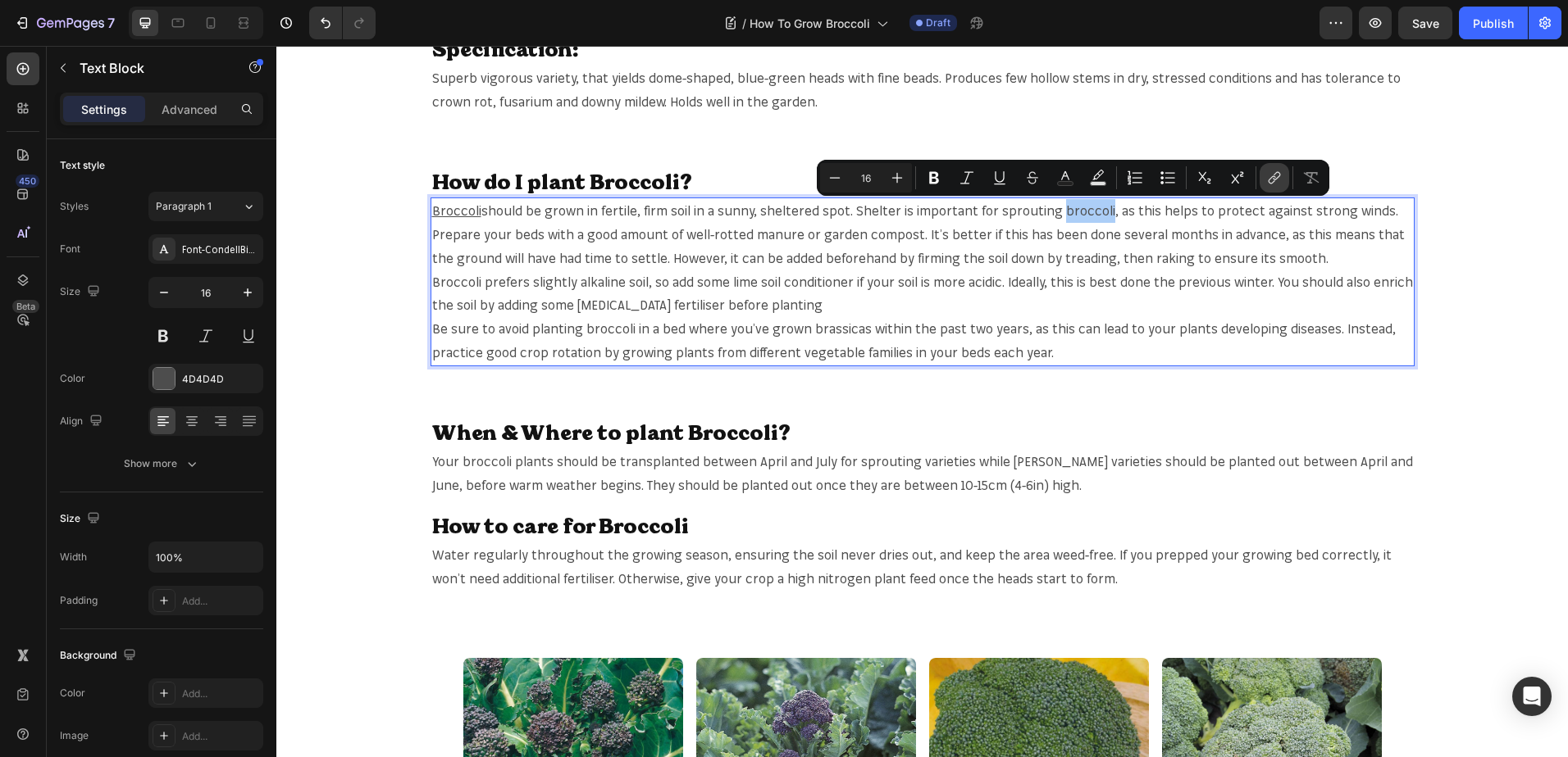
click at [1263, 168] on button "link" at bounding box center [1274, 178] width 29 height 29
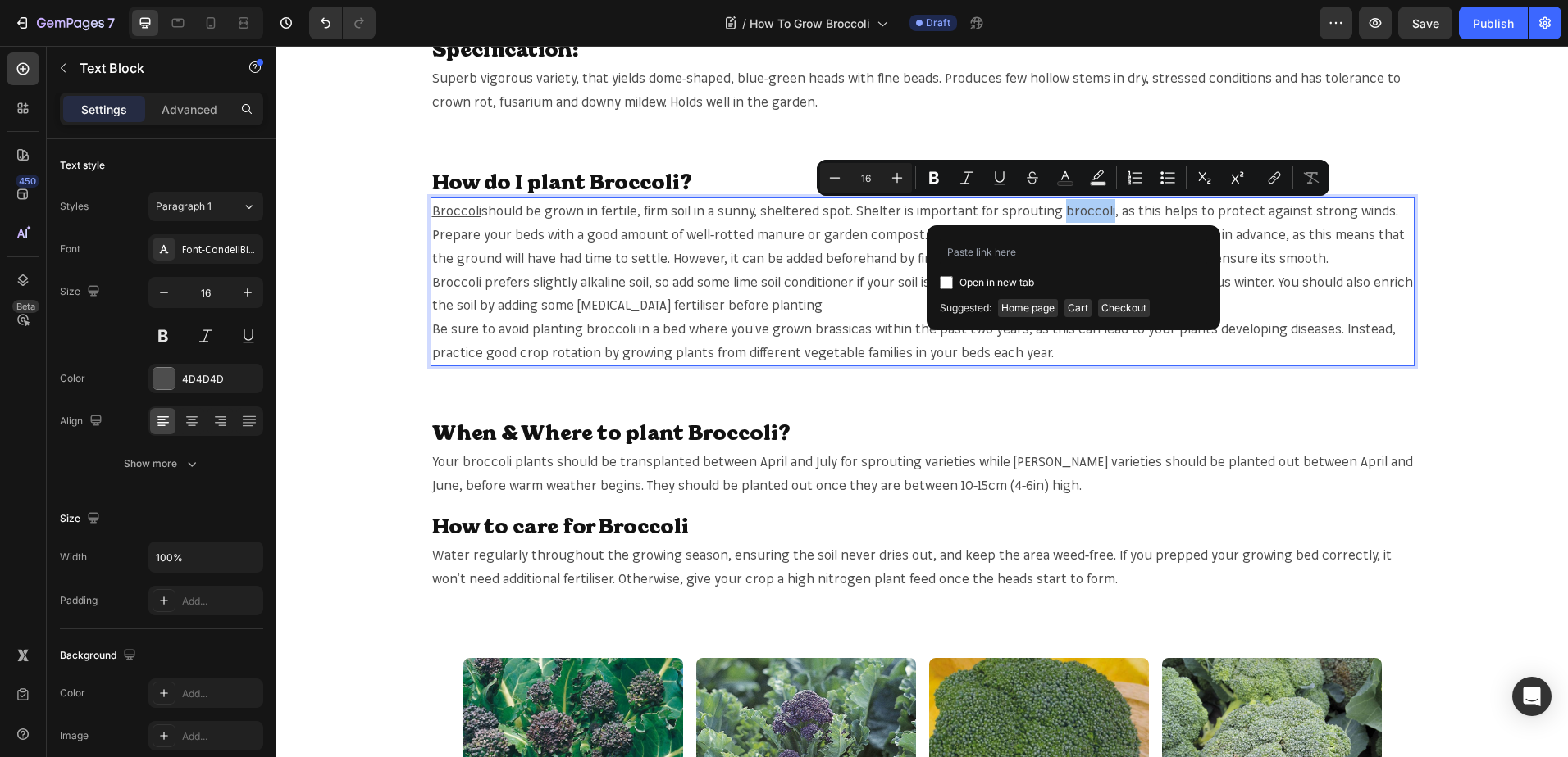
type input "https://mr-fothergills.co.uk/search?q=Broccoli&options%5Bprefix%5D=last&options…"
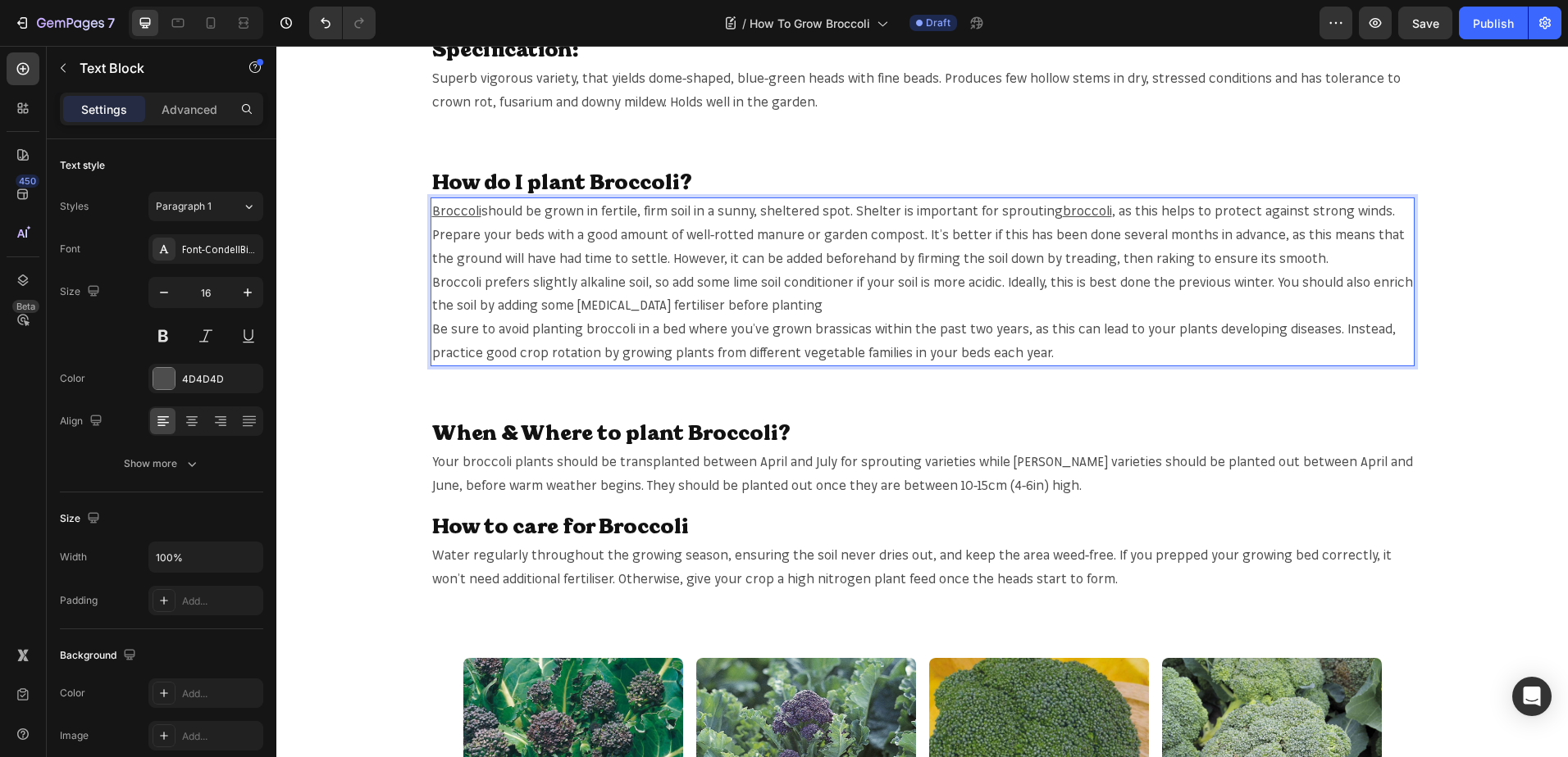
click at [701, 242] on p "Prepare your beds with a good amount of well-rotted manure or garden compost. I…" at bounding box center [922, 246] width 981 height 47
click at [873, 235] on p "Prepare your beds with a good amount of well-rotted manure or garden compost. I…" at bounding box center [922, 246] width 981 height 47
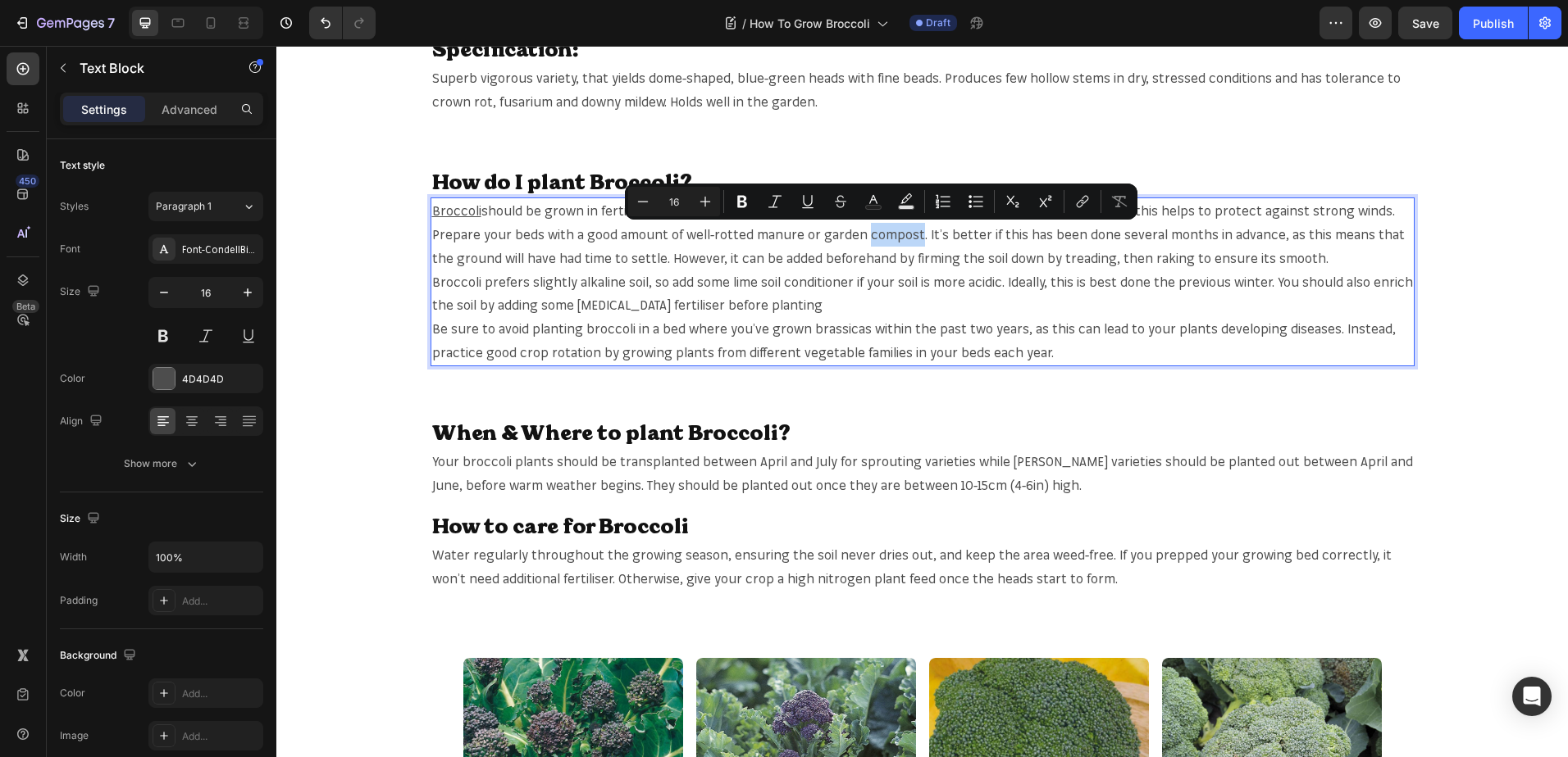
copy p "compost"
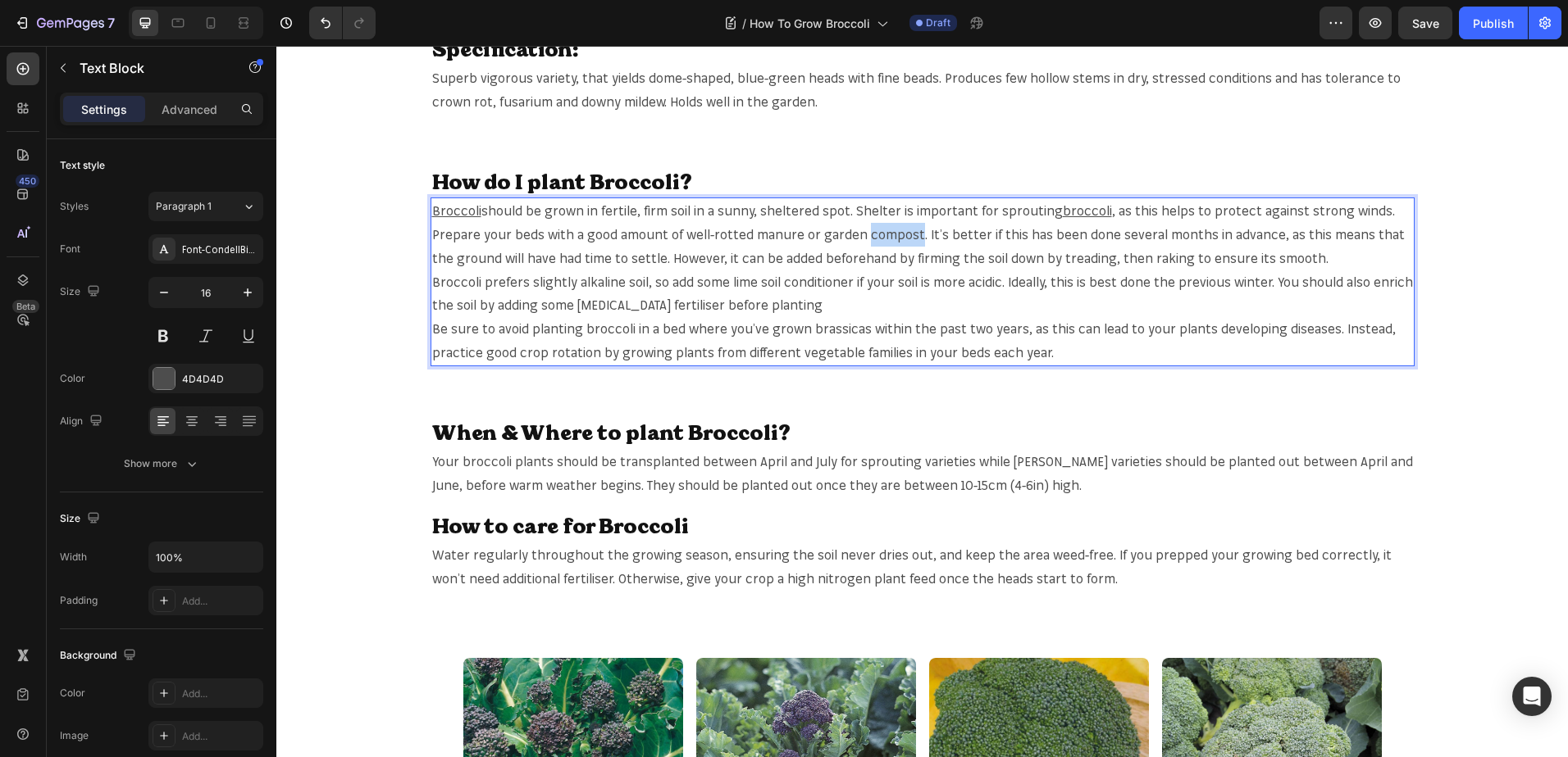
click at [887, 236] on p "Prepare your beds with a good amount of well-rotted manure or garden compost. I…" at bounding box center [922, 246] width 981 height 47
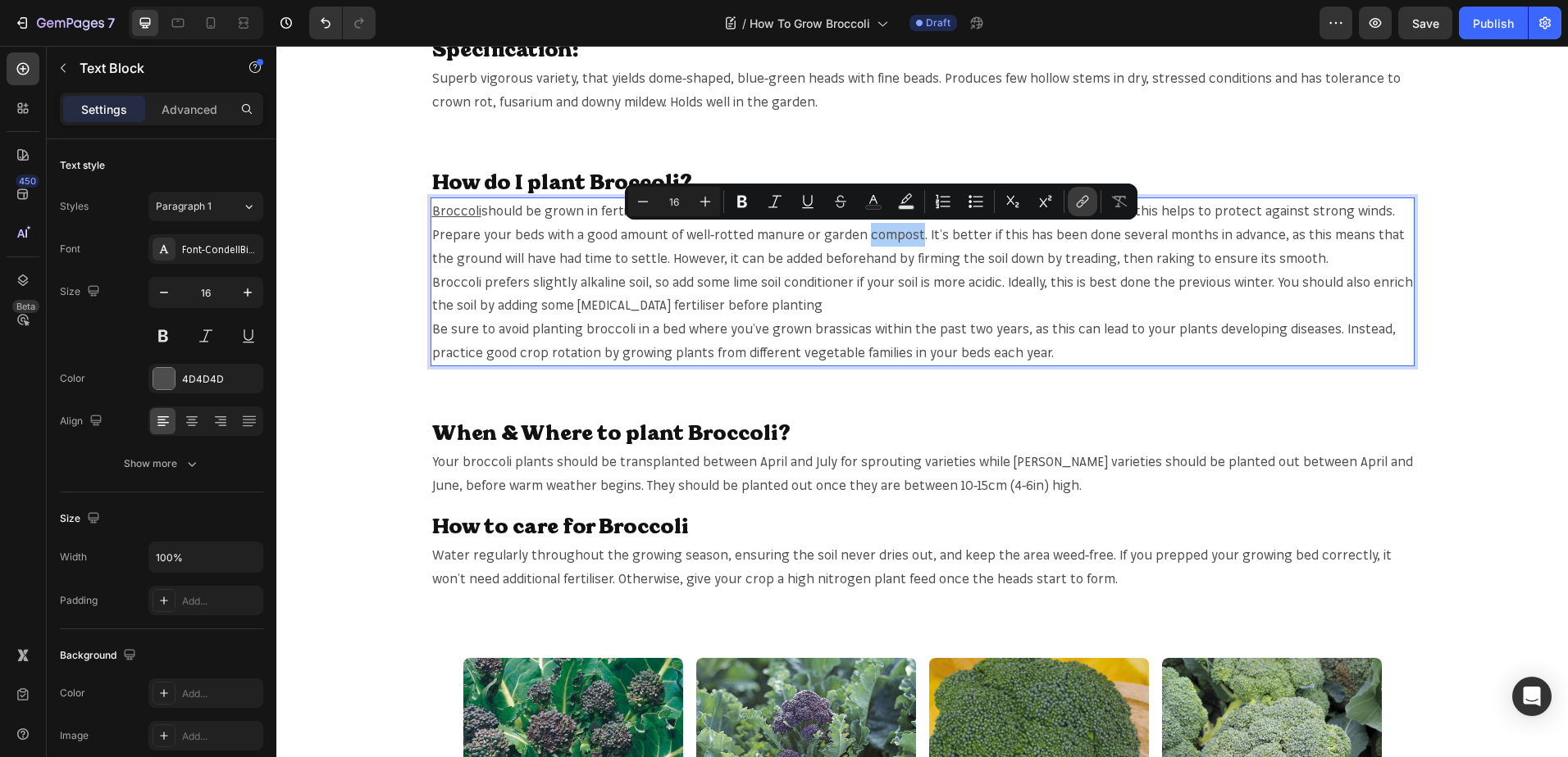
click at [1072, 200] on button "link" at bounding box center [1082, 201] width 29 height 29
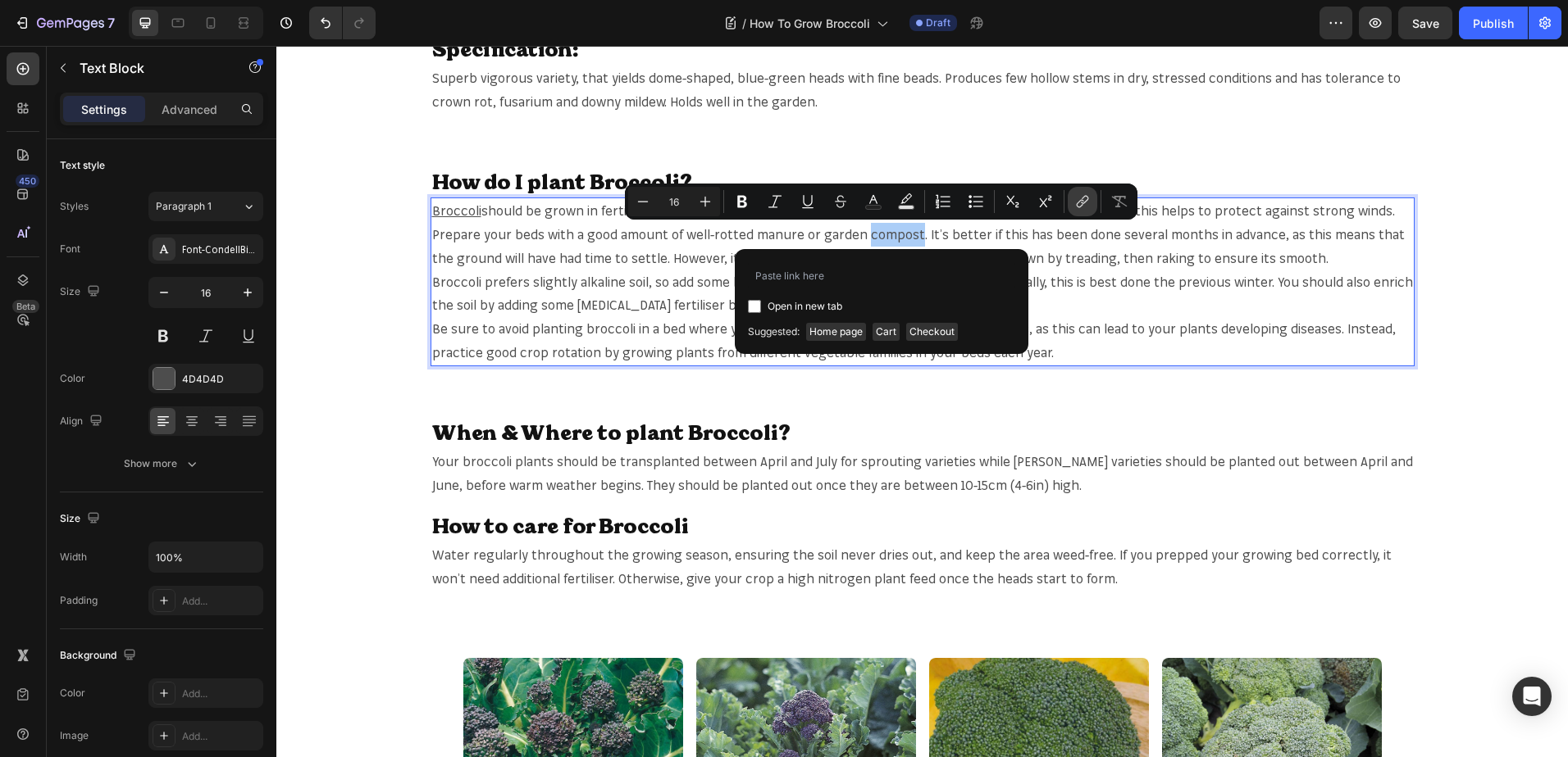
type input "[URL][DOMAIN_NAME]"
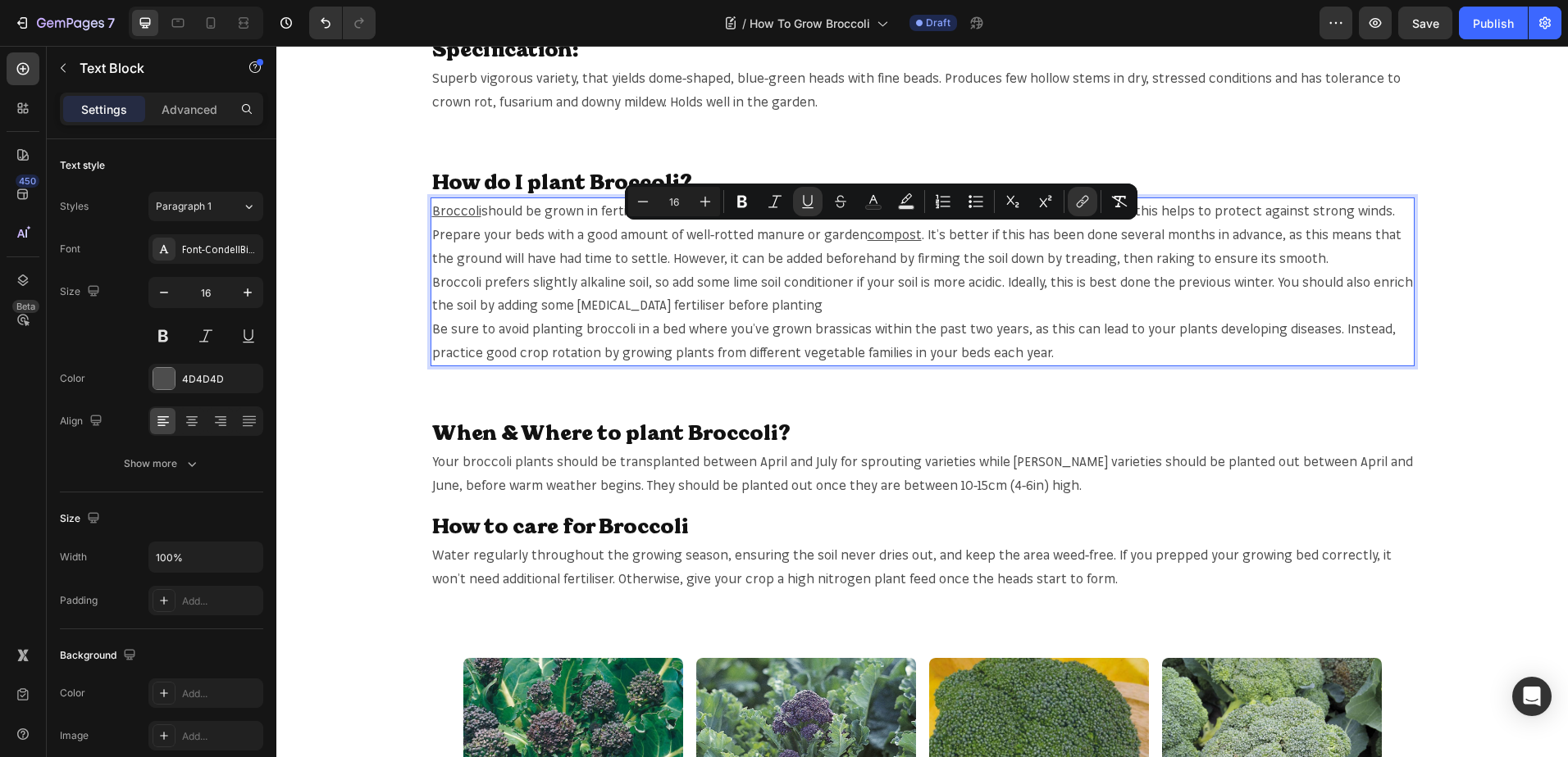
click at [1334, 257] on p "Prepare your beds with a good amount of well-rotted manure or garden compost . …" at bounding box center [922, 246] width 981 height 47
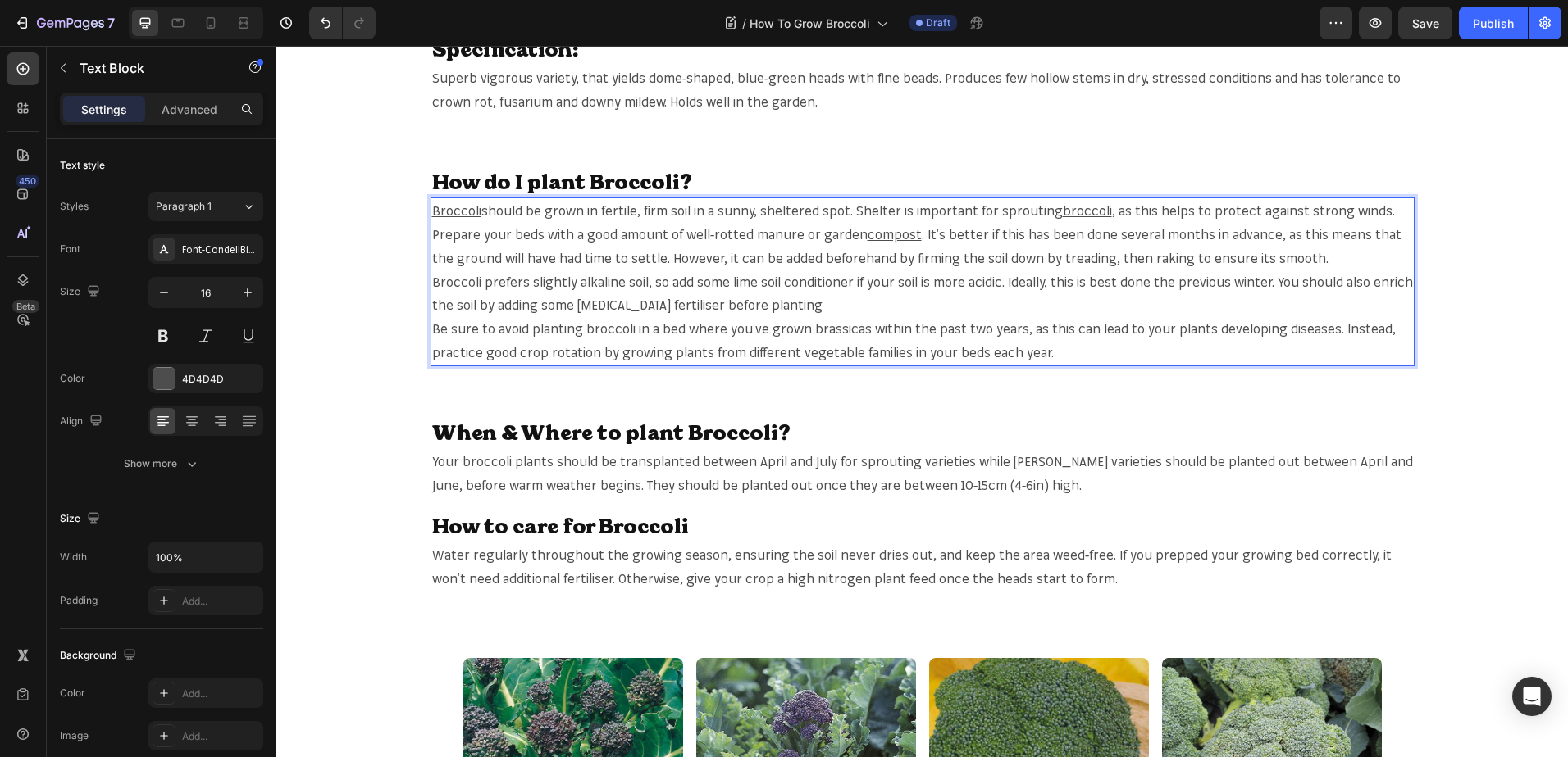
click at [456, 278] on p "Broccoli prefers slightly alkaline soil, so add some lime soil conditioner if y…" at bounding box center [922, 294] width 981 height 47
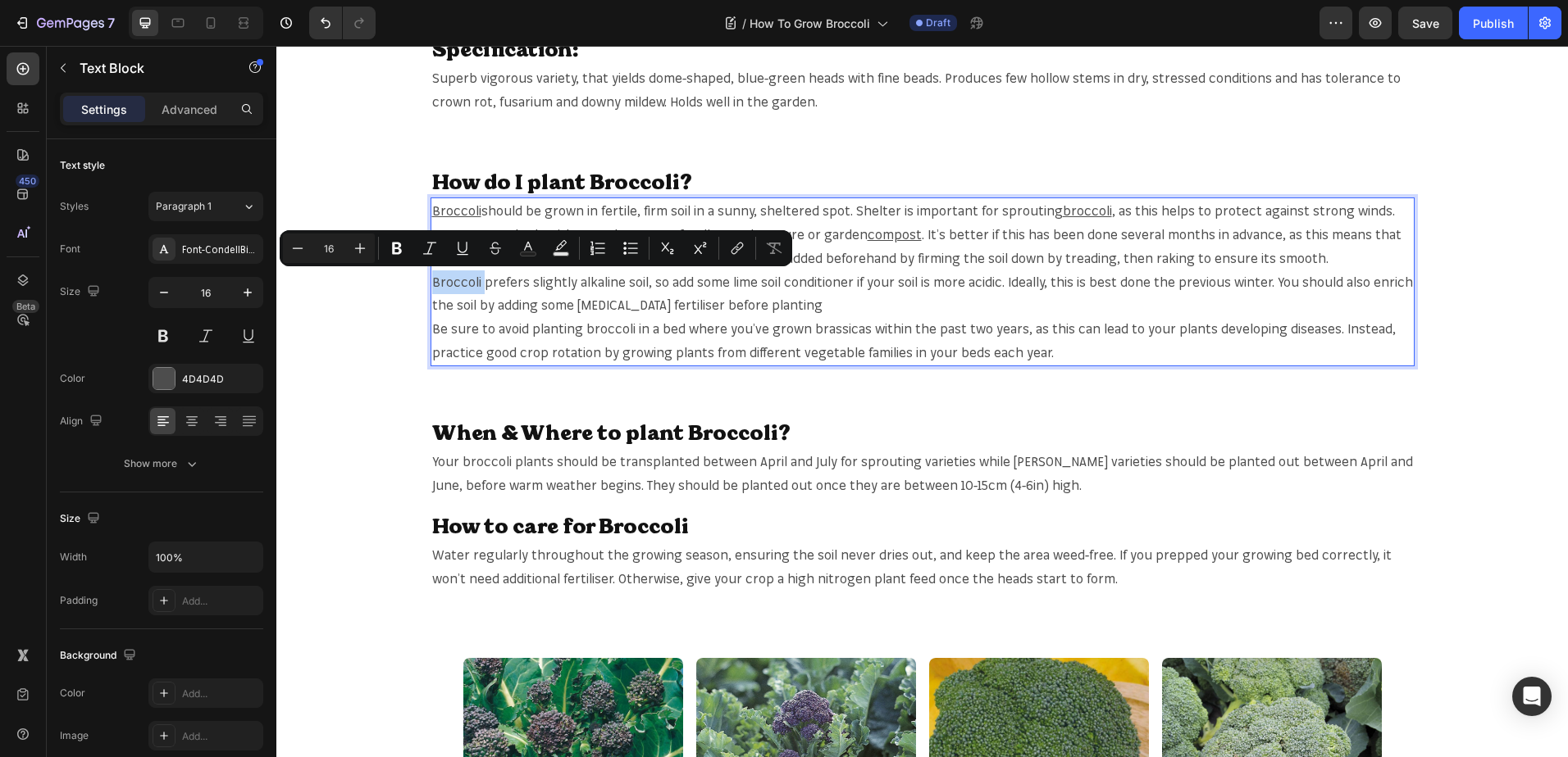
copy p "Broccoli"
click at [451, 277] on p "Broccoli prefers slightly alkaline soil, so add some lime soil conditioner if y…" at bounding box center [922, 294] width 981 height 47
click at [721, 251] on div "Minus 16 Plus Bold Italic Underline Strikethrough Text Color Text Background Co…" at bounding box center [536, 248] width 505 height 29
click at [730, 250] on icon "Editor contextual toolbar" at bounding box center [737, 247] width 16 height 16
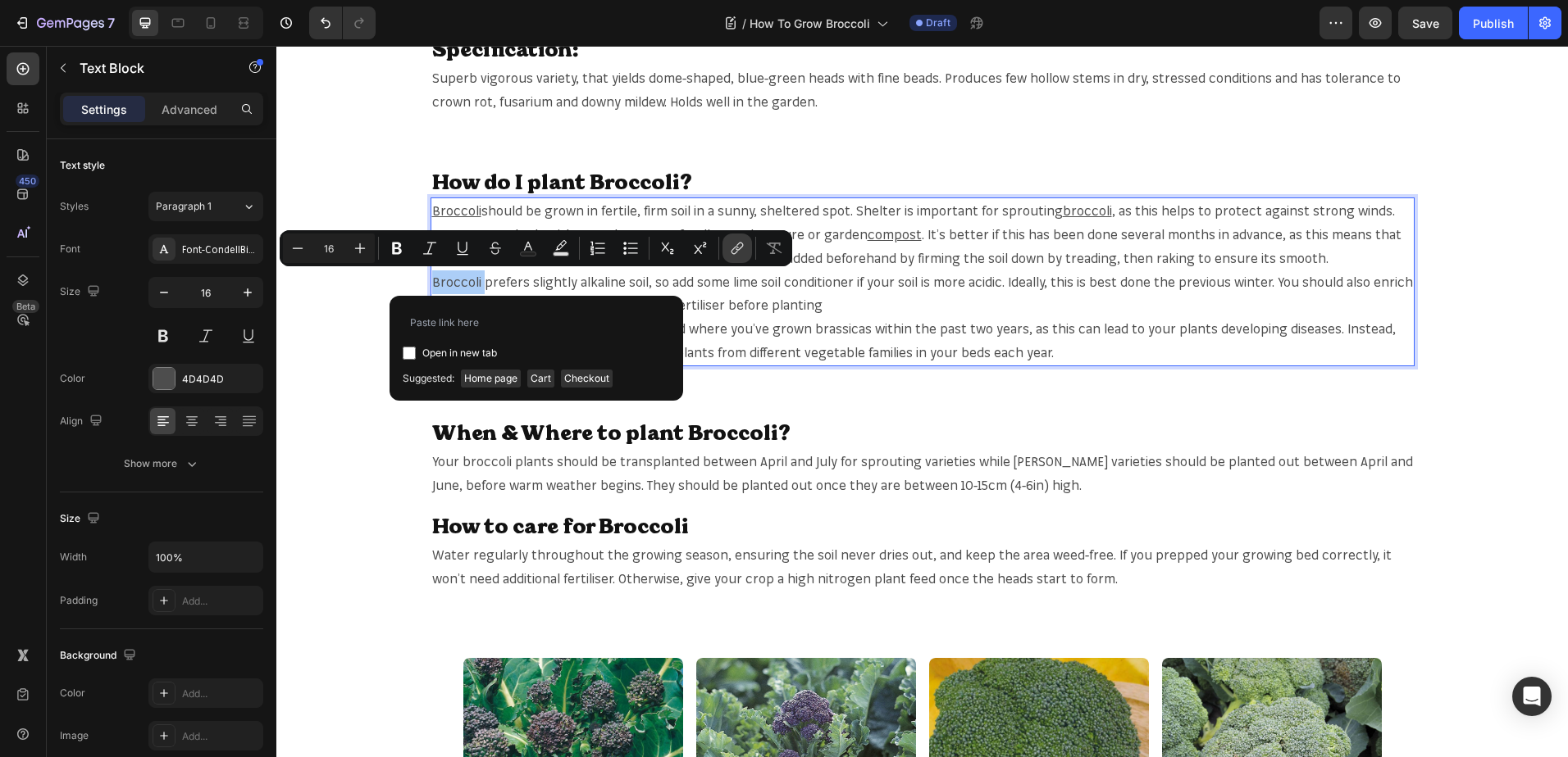
type input "https://mr-fothergills.co.uk/search?q=Broccoli&options%5Bprefix%5D=last&options…"
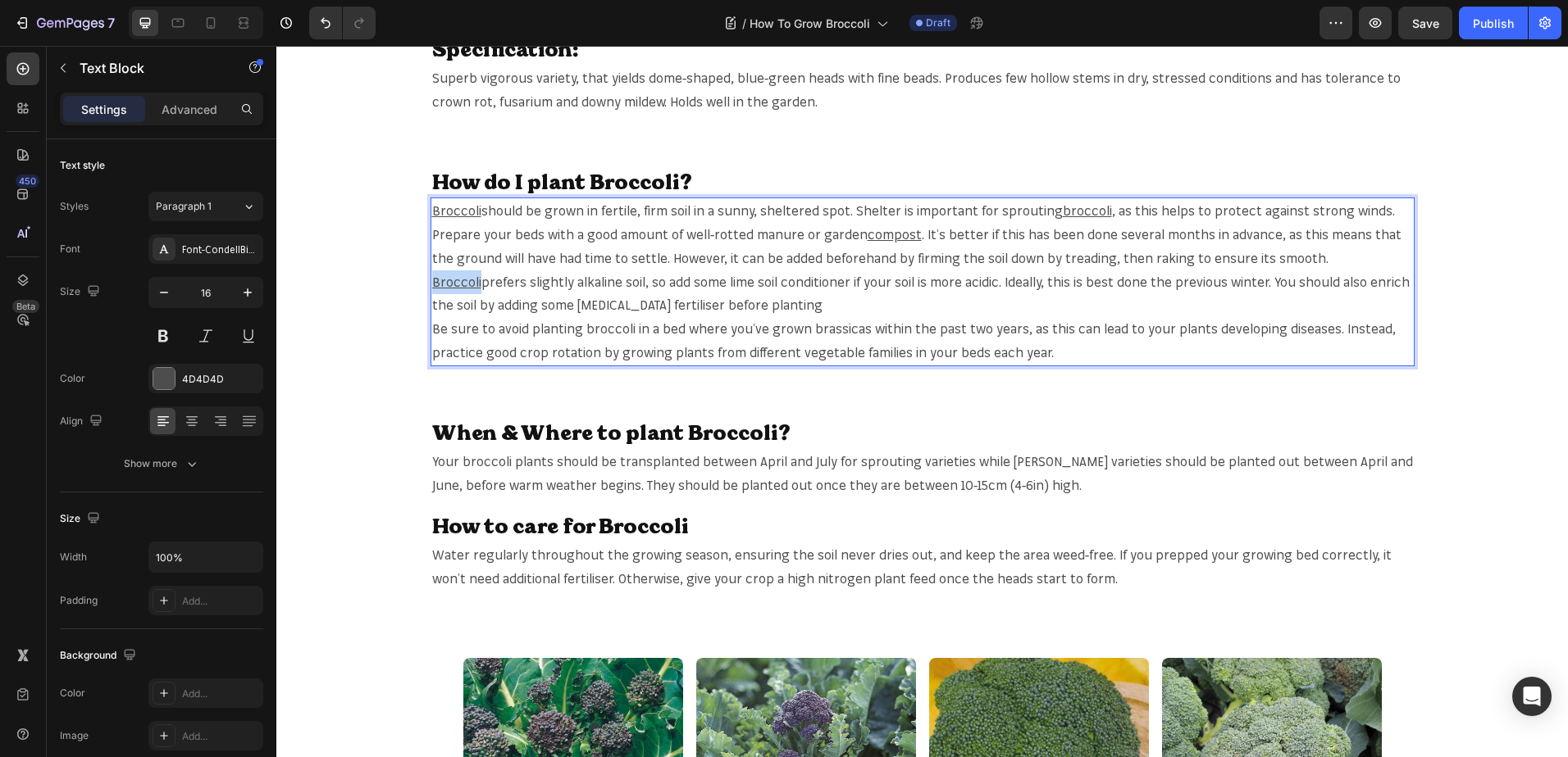
click at [867, 302] on p "Broccoli prefers slightly alkaline soil, so add some lime soil conditioner if y…" at bounding box center [922, 294] width 981 height 47
click at [811, 327] on p "Be sure to avoid planting broccoli in a bed where you’ve grown brassicas within…" at bounding box center [922, 340] width 981 height 47
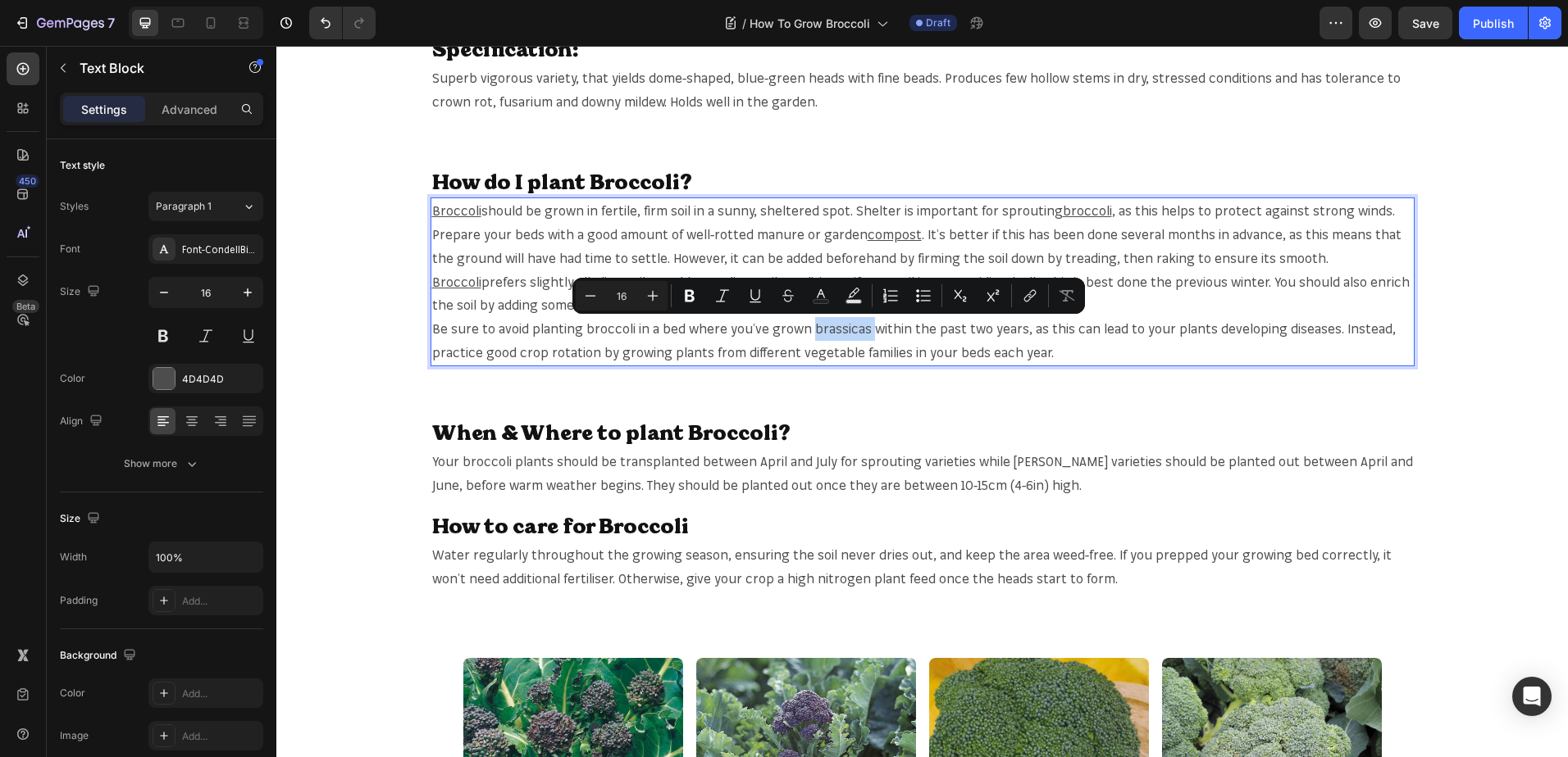
copy p "brassicas"
click at [840, 327] on p "Be sure to avoid planting broccoli in a bed where you’ve grown brassicas within…" at bounding box center [922, 340] width 981 height 47
click at [1018, 289] on button "link" at bounding box center [1030, 296] width 29 height 29
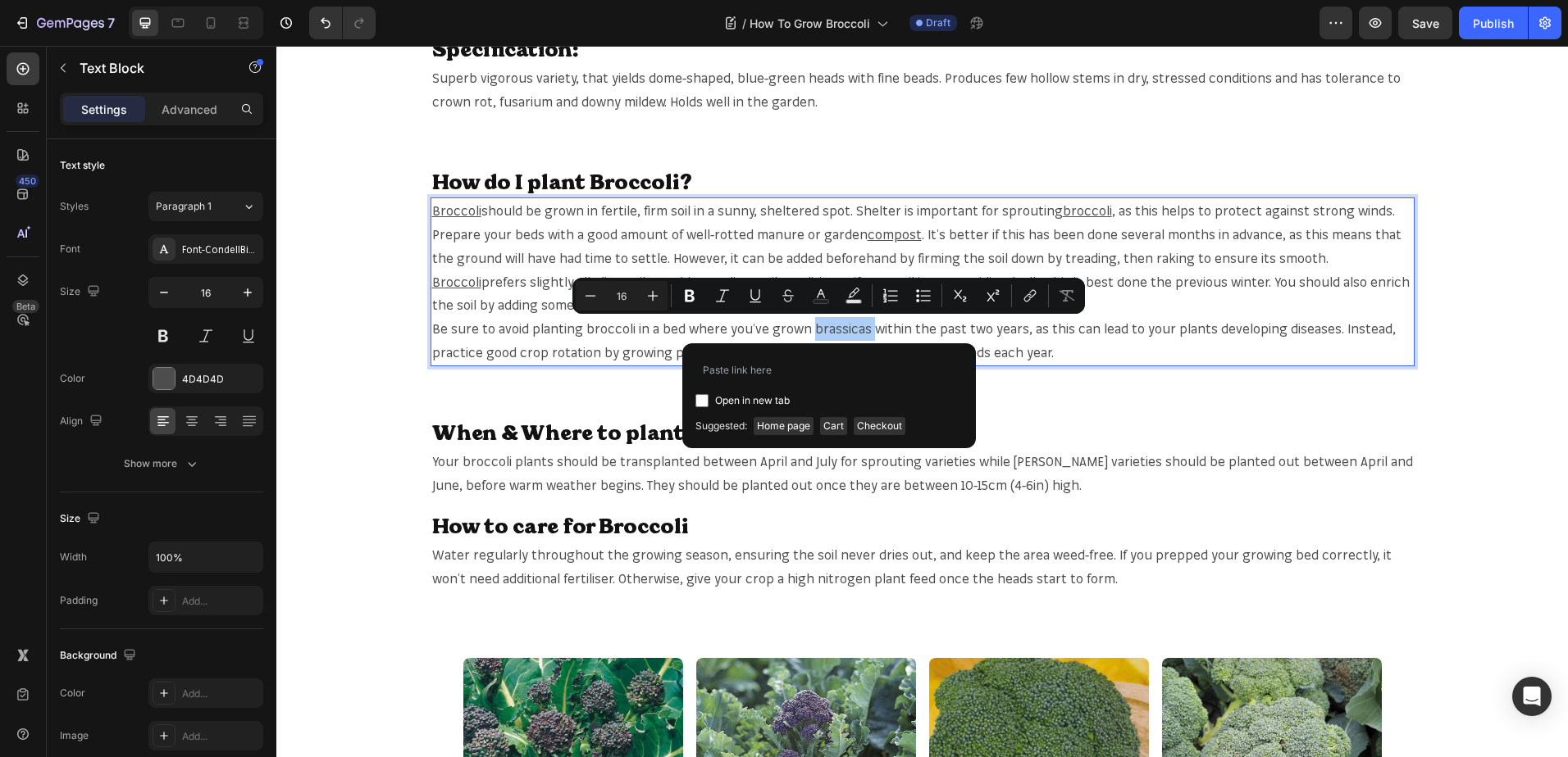
type input "https://mr-fothergills.co.uk/search?q=brassicas+&options%5Bprefix%5D=last&optio…"
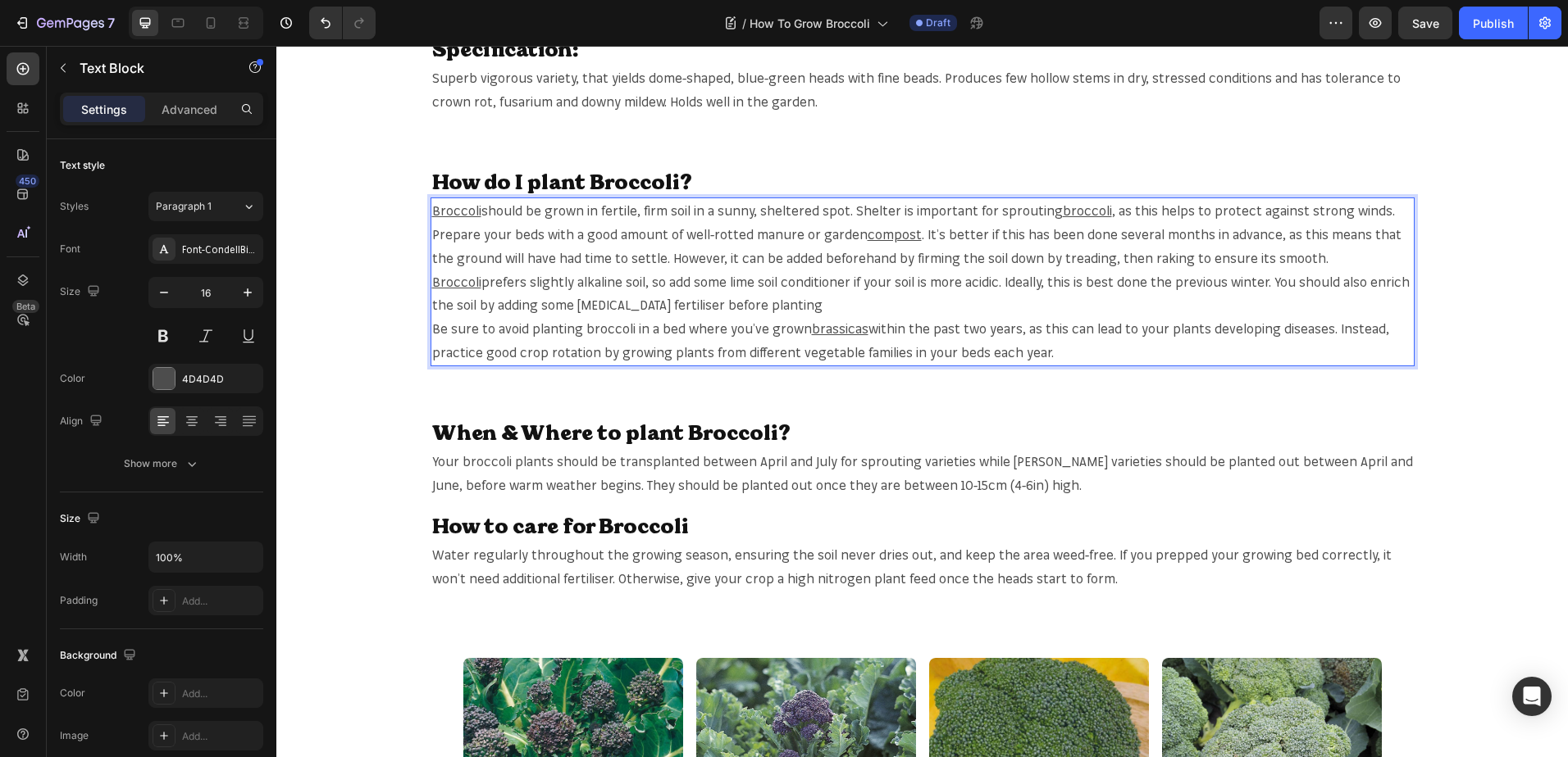
click at [838, 353] on p "Be sure to avoid planting broccoli in a bed where you’ve grown brassicas within…" at bounding box center [922, 340] width 981 height 47
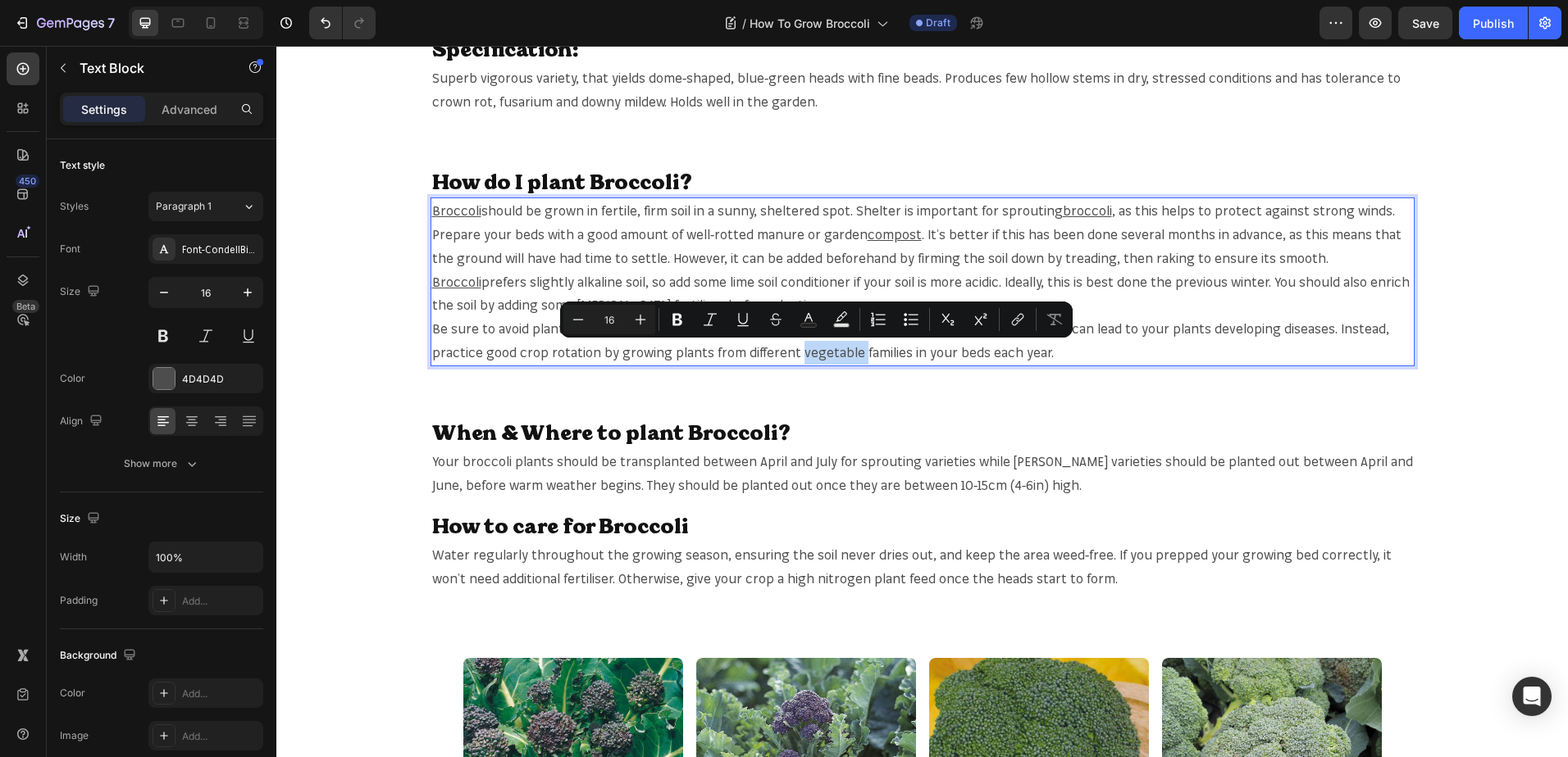
copy p "vegetable"
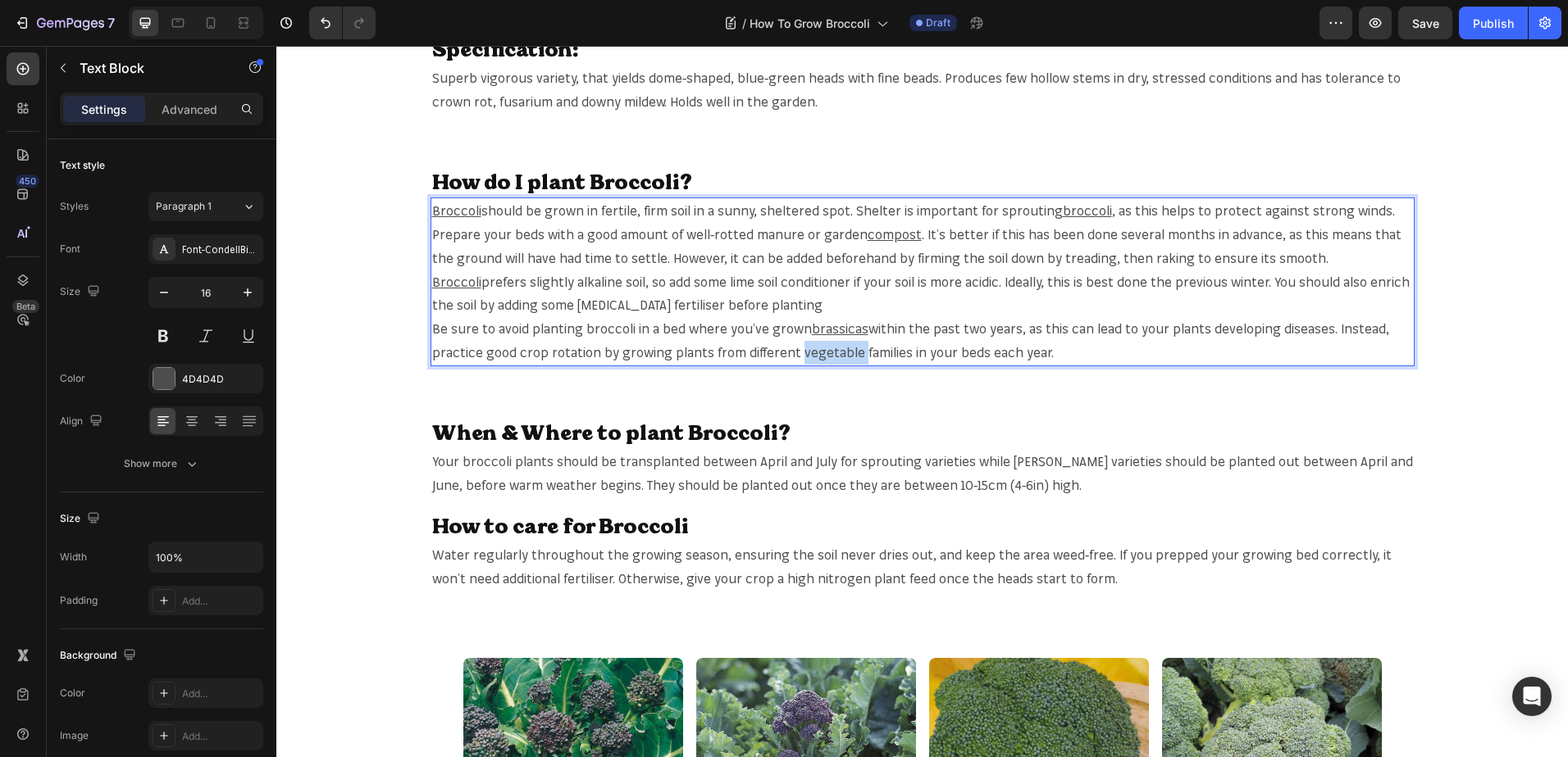
click at [821, 353] on p "Be sure to avoid planting broccoli in a bed where you’ve grown brassicas within…" at bounding box center [922, 340] width 981 height 47
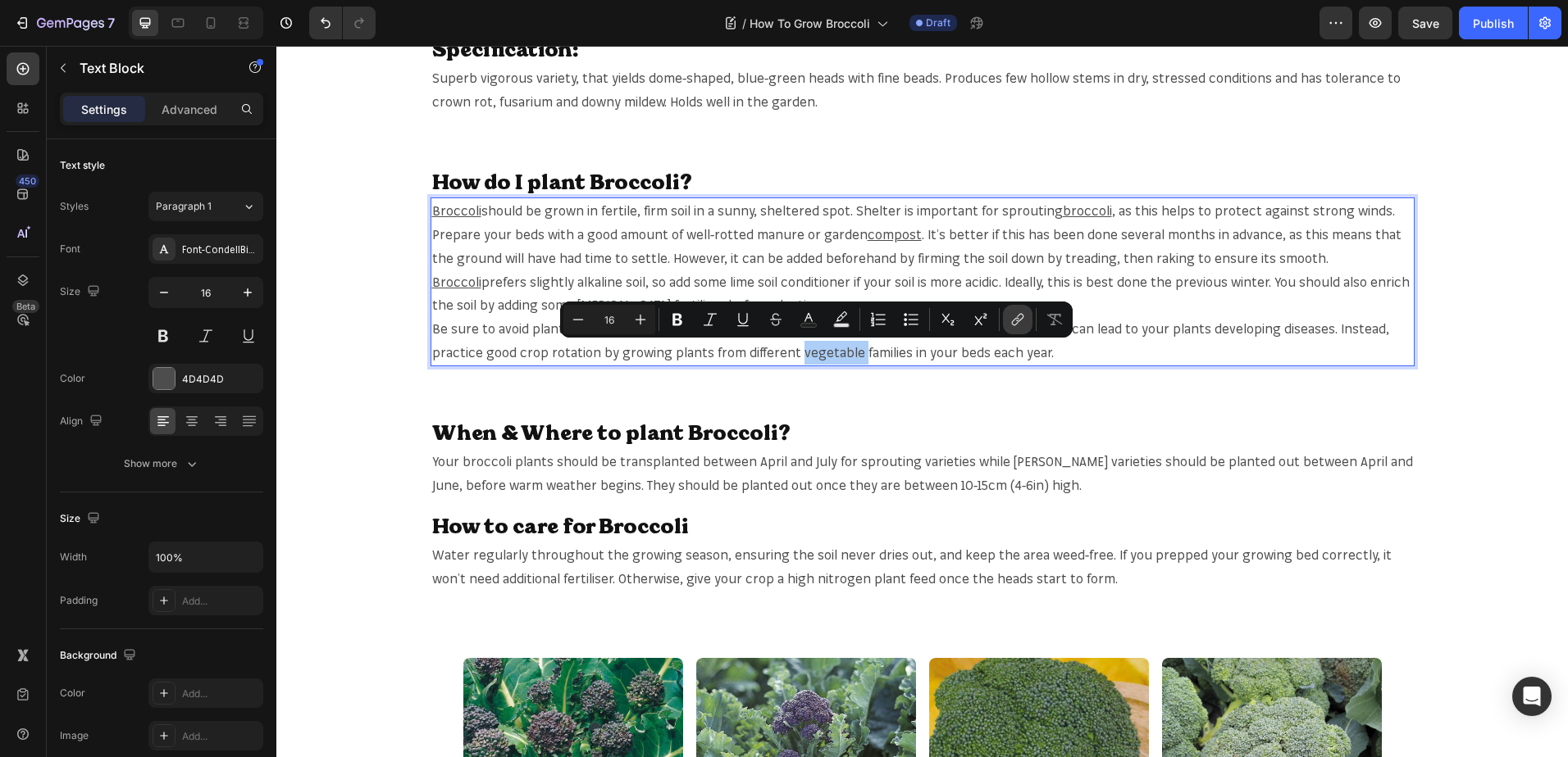
click at [1013, 314] on icon "Editor contextual toolbar" at bounding box center [1017, 319] width 16 height 16
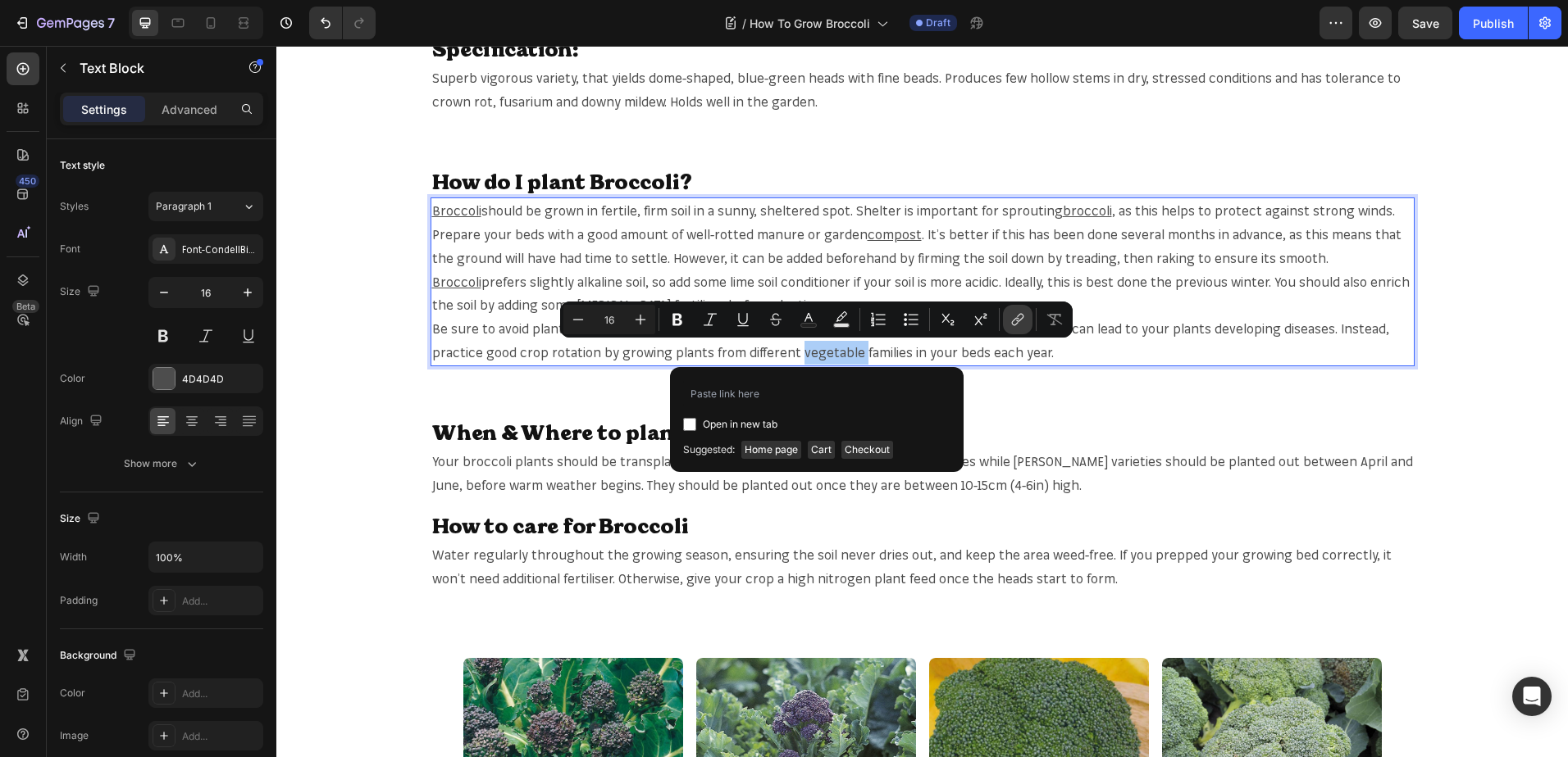
type input "https://mr-fothergills.co.uk/search?q=vegetable&options%5Bprefix%5D=last&option…"
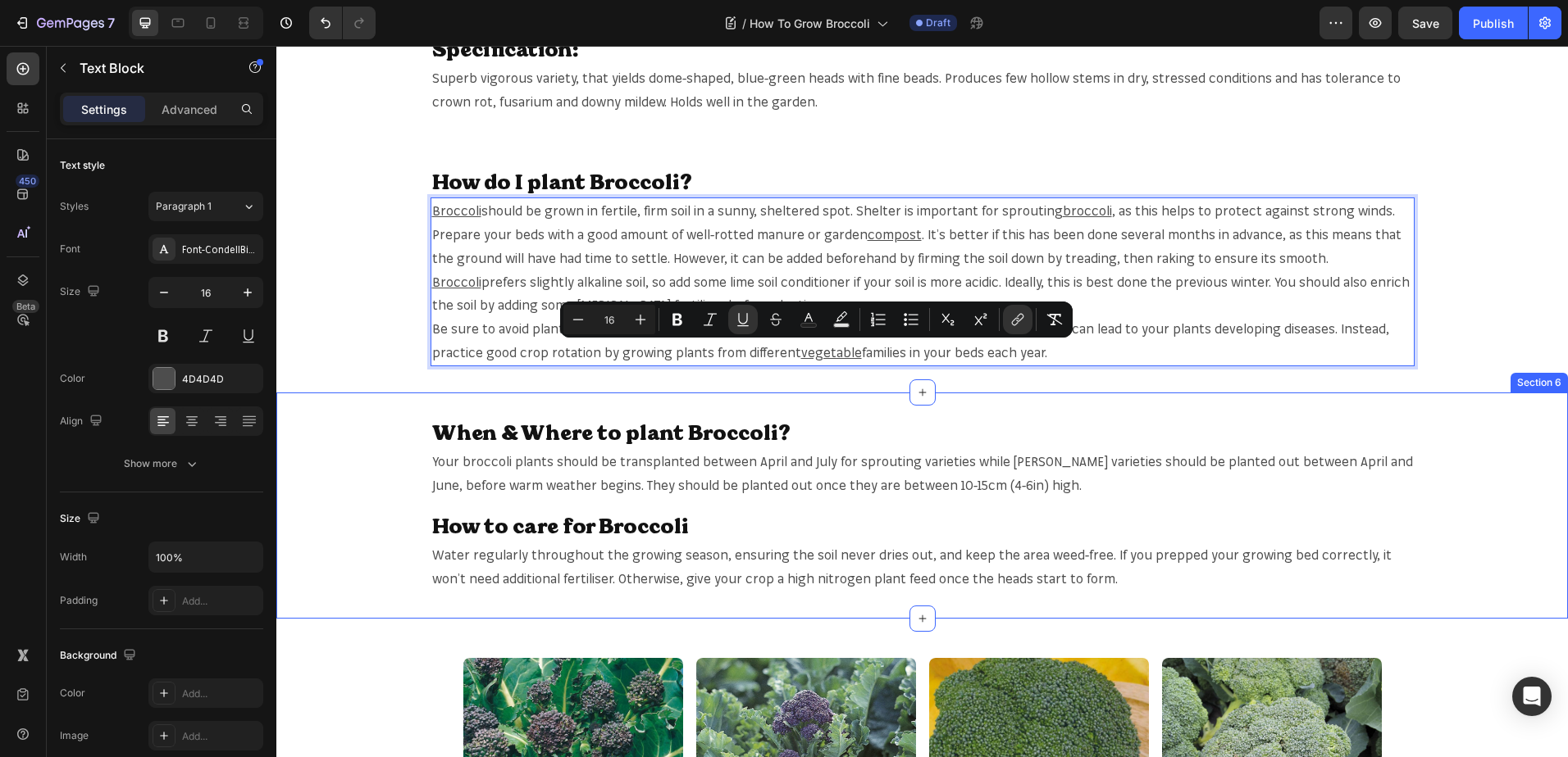
click at [1078, 394] on div "When & Where to plant Broccoli? Heading Your broccoli plants should be transpla…" at bounding box center [922, 505] width 1291 height 226
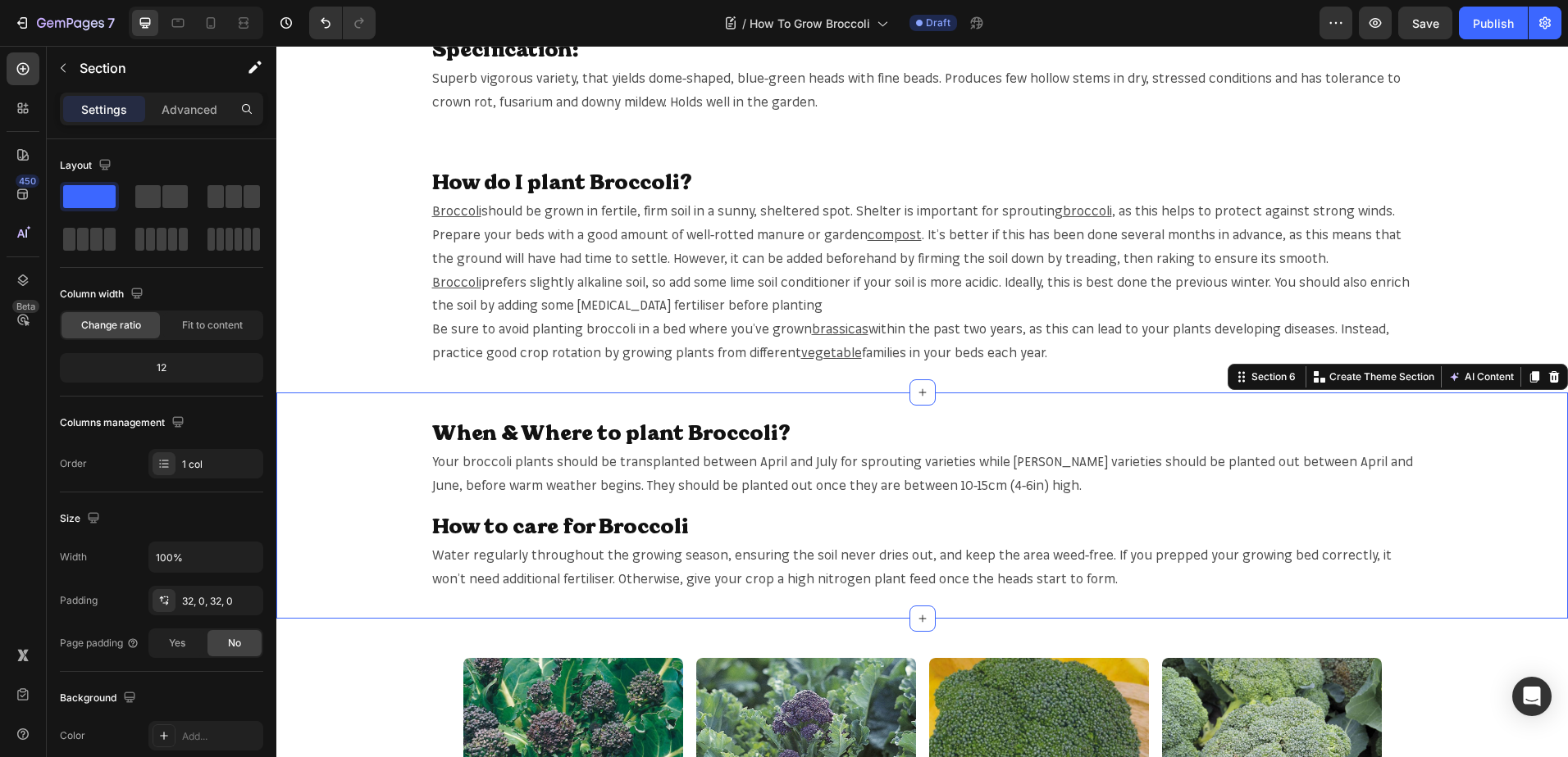
click at [1011, 410] on div "When & Where to plant Broccoli? Heading Your broccoli plants should be transpla…" at bounding box center [922, 505] width 1291 height 226
click at [483, 460] on span "Your broccoli plants should be transplanted between April and July for sproutin…" at bounding box center [922, 473] width 981 height 40
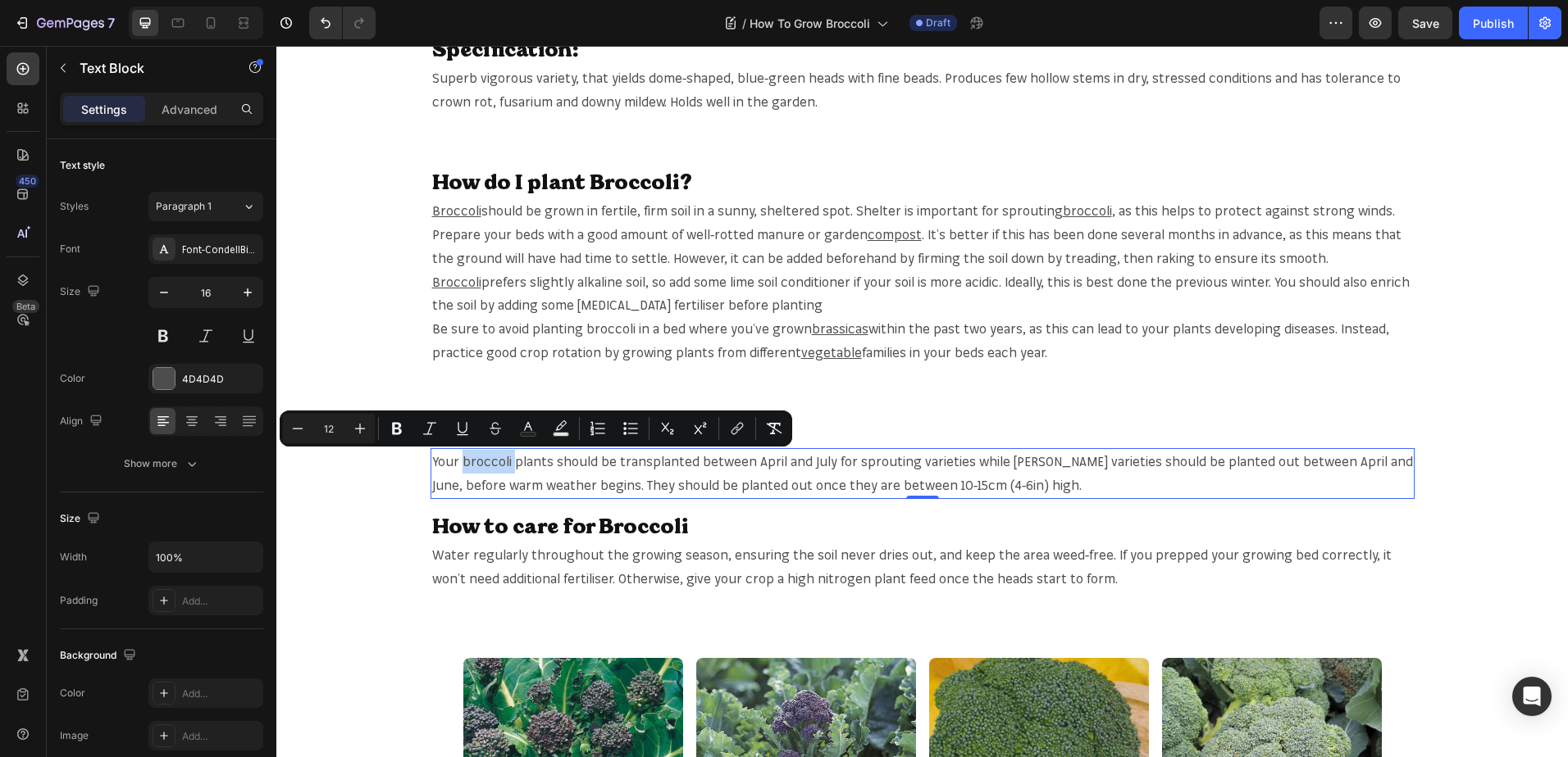
click at [483, 460] on span "Your broccoli plants should be transplanted between April and July for sproutin…" at bounding box center [922, 473] width 981 height 40
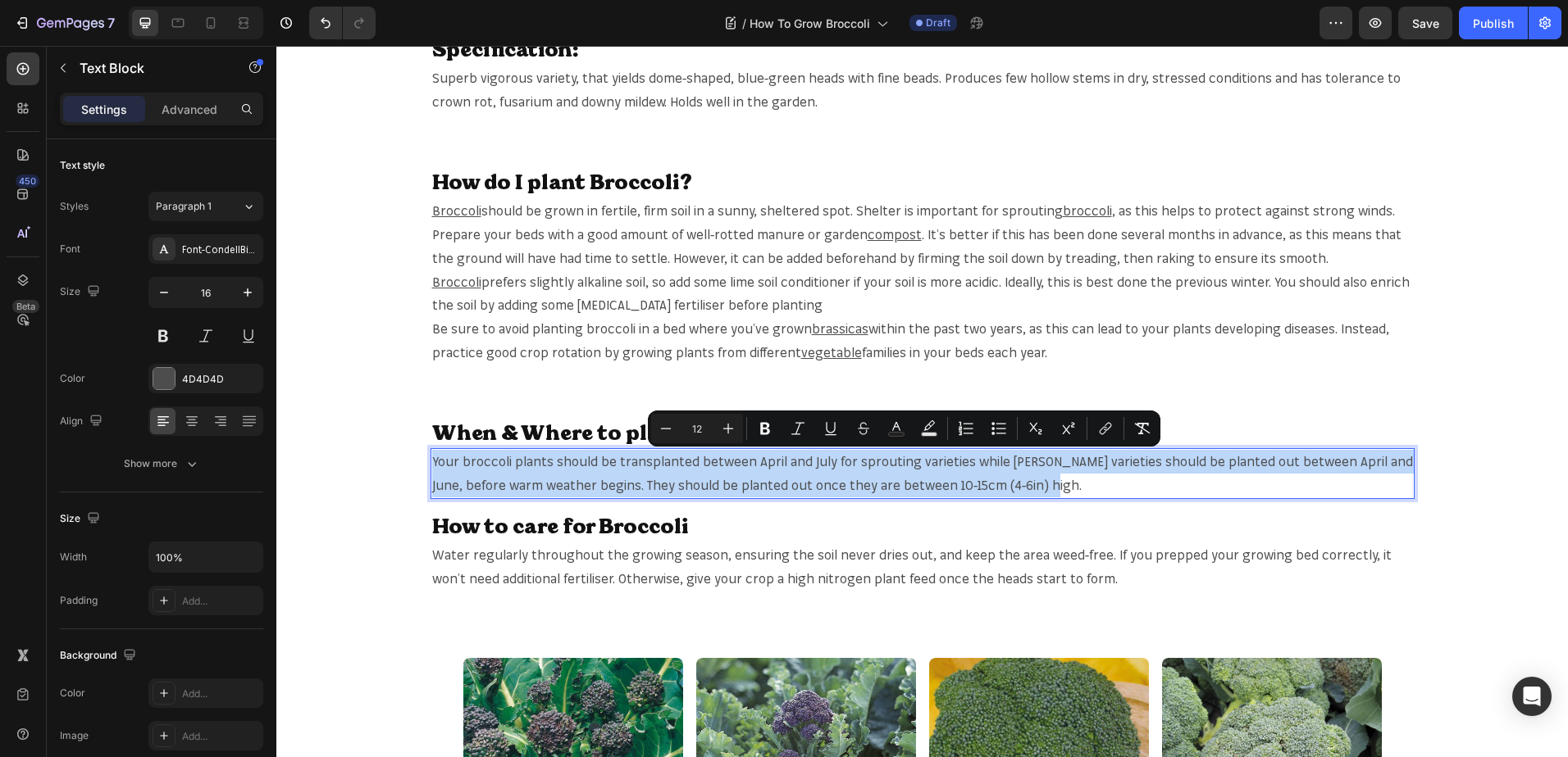
click at [483, 460] on span "Your broccoli plants should be transplanted between April and July for sproutin…" at bounding box center [922, 473] width 981 height 40
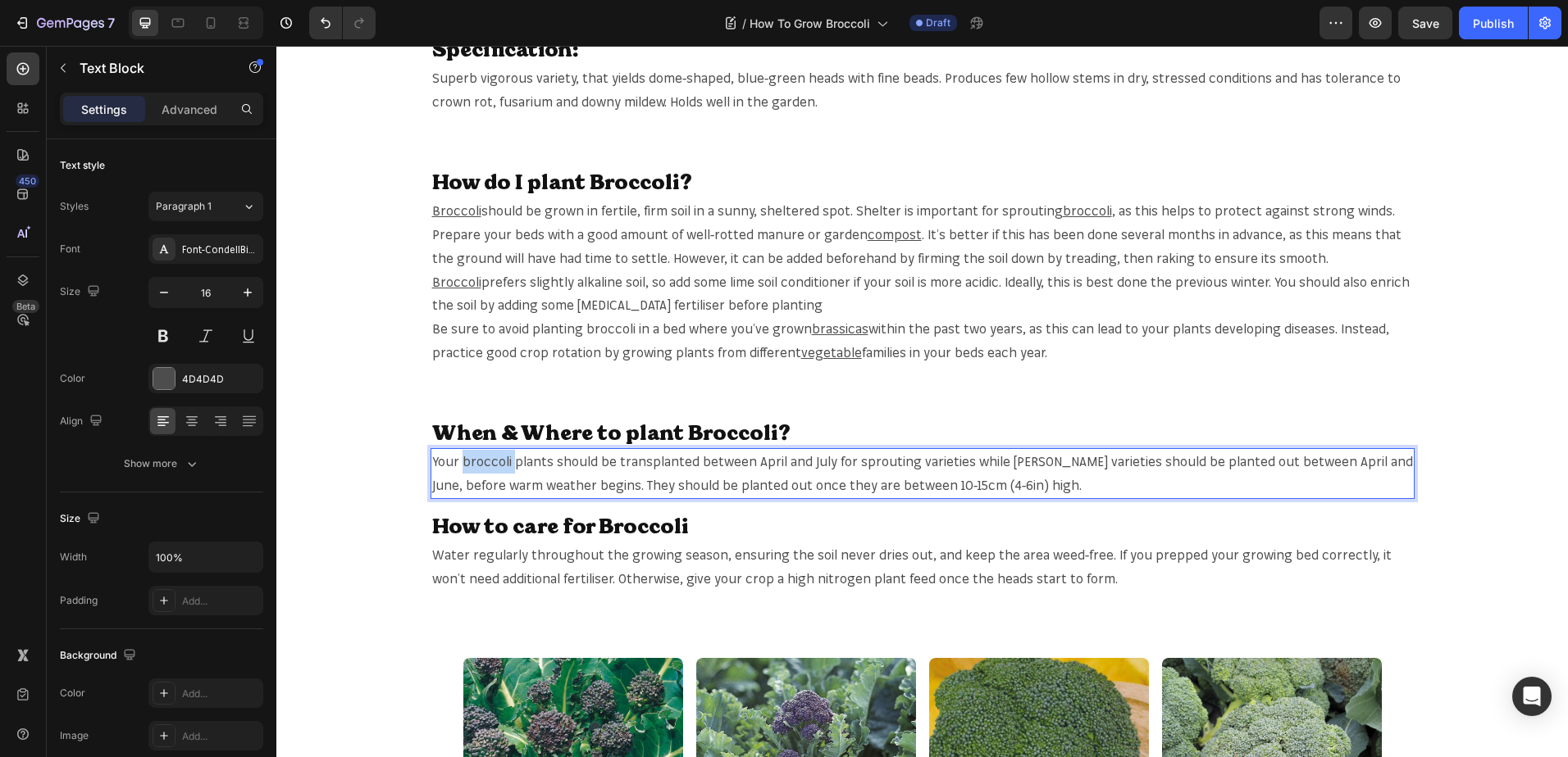
click at [483, 460] on span "Your broccoli plants should be transplanted between April and July for sproutin…" at bounding box center [922, 473] width 981 height 40
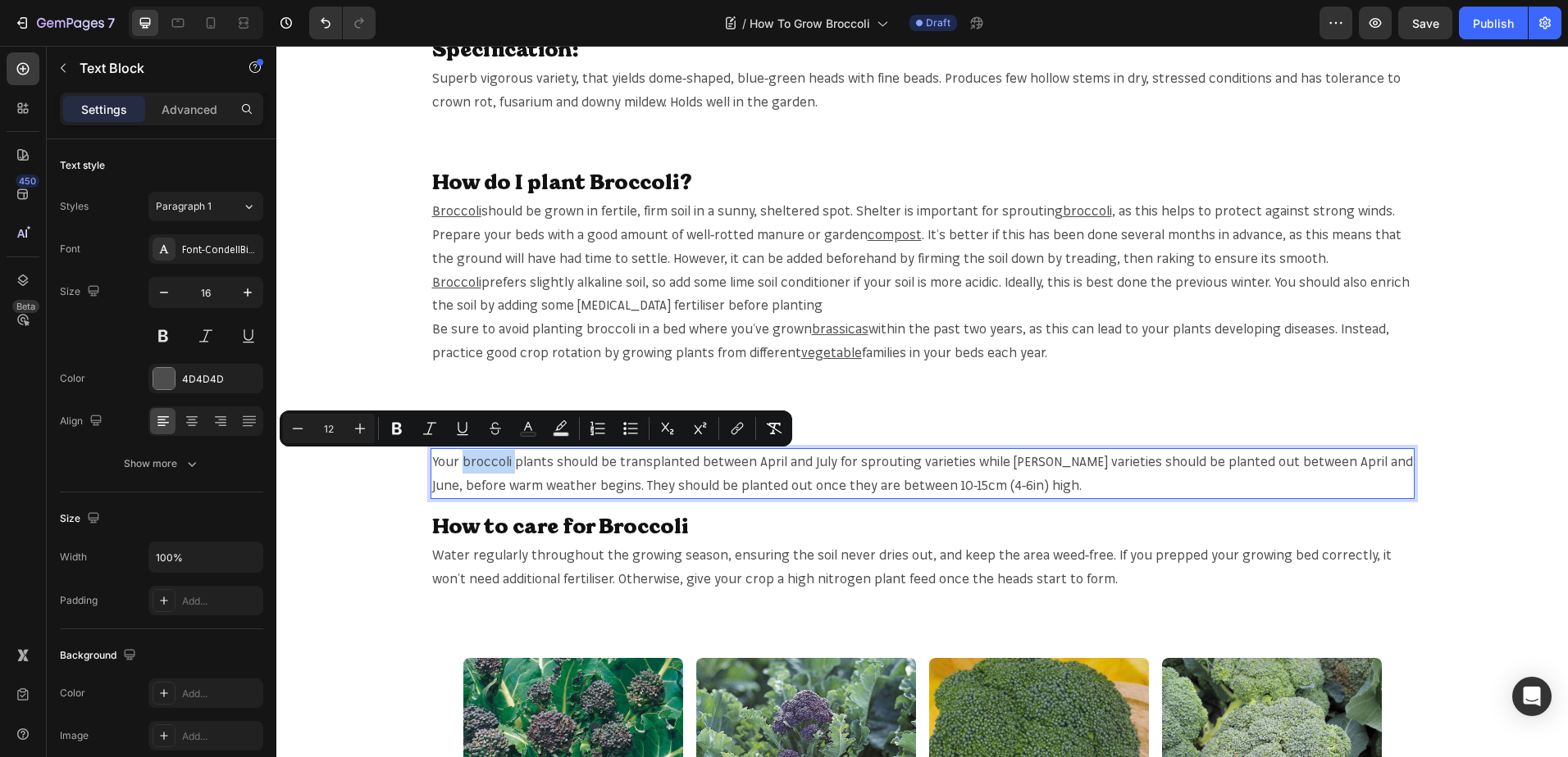
copy span "broccoli"
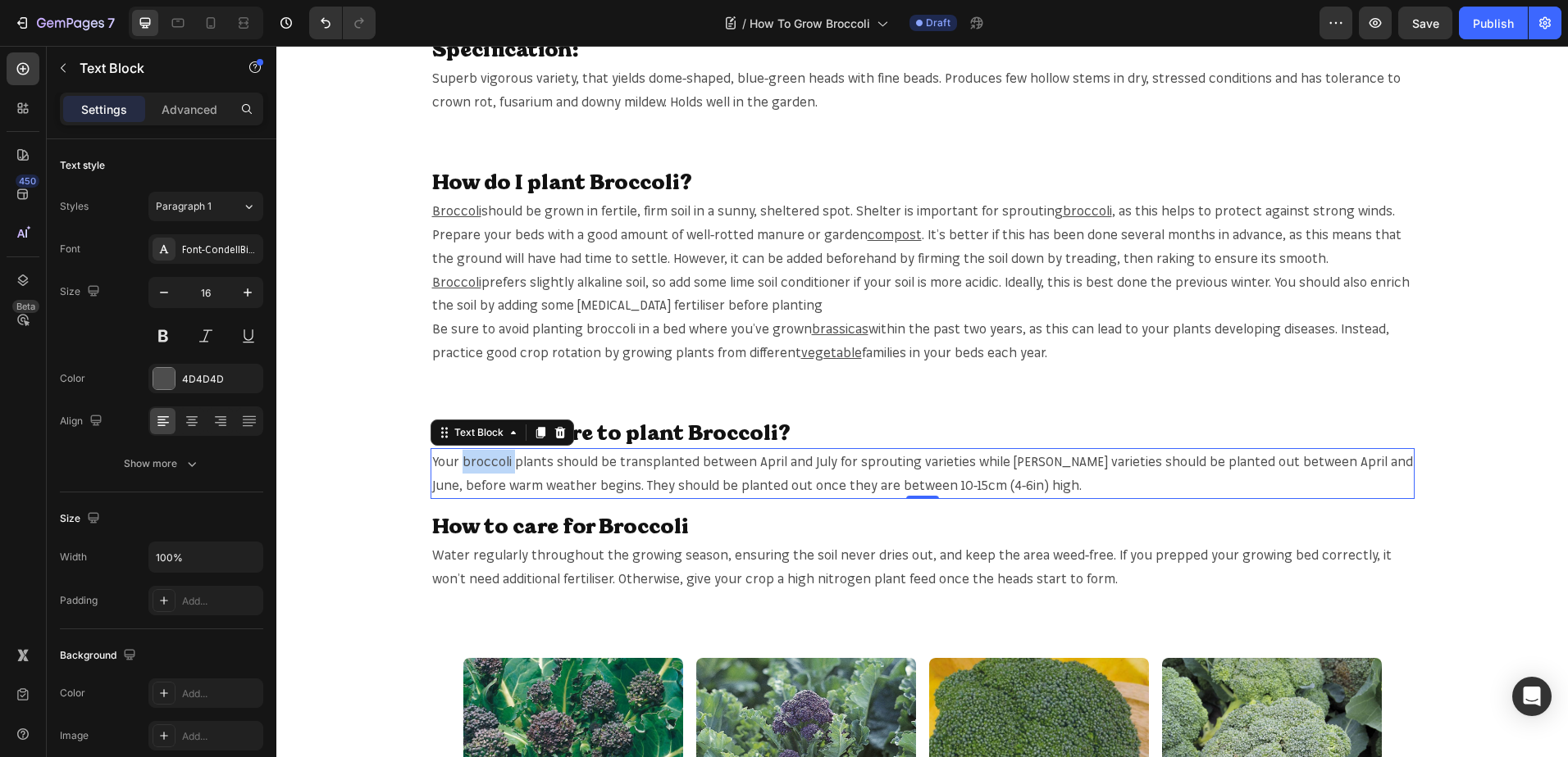
click at [487, 460] on span "Your broccoli plants should be transplanted between April and July for sproutin…" at bounding box center [922, 473] width 981 height 40
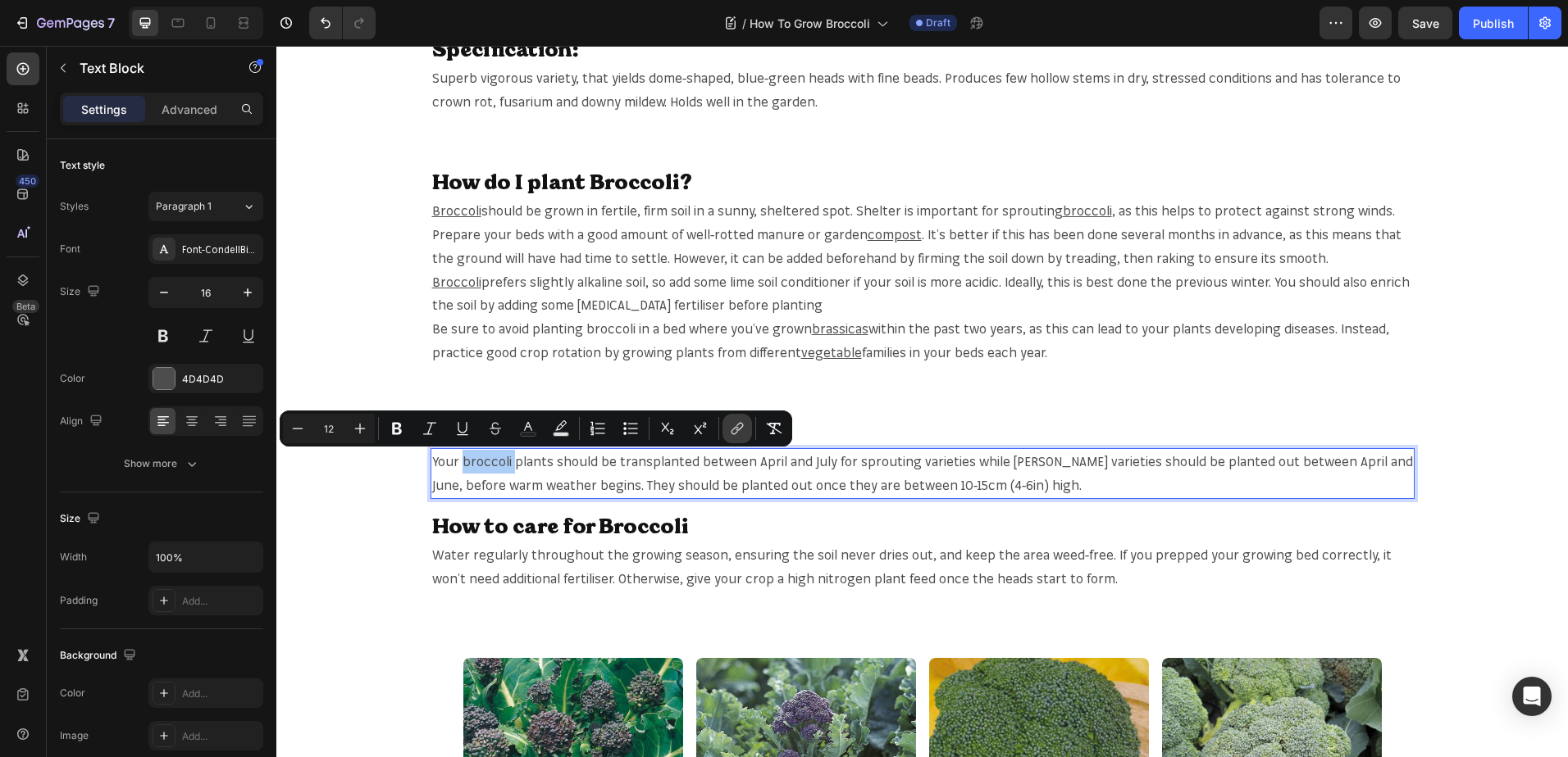
click at [737, 422] on icon "Editor contextual toolbar" at bounding box center [737, 428] width 16 height 16
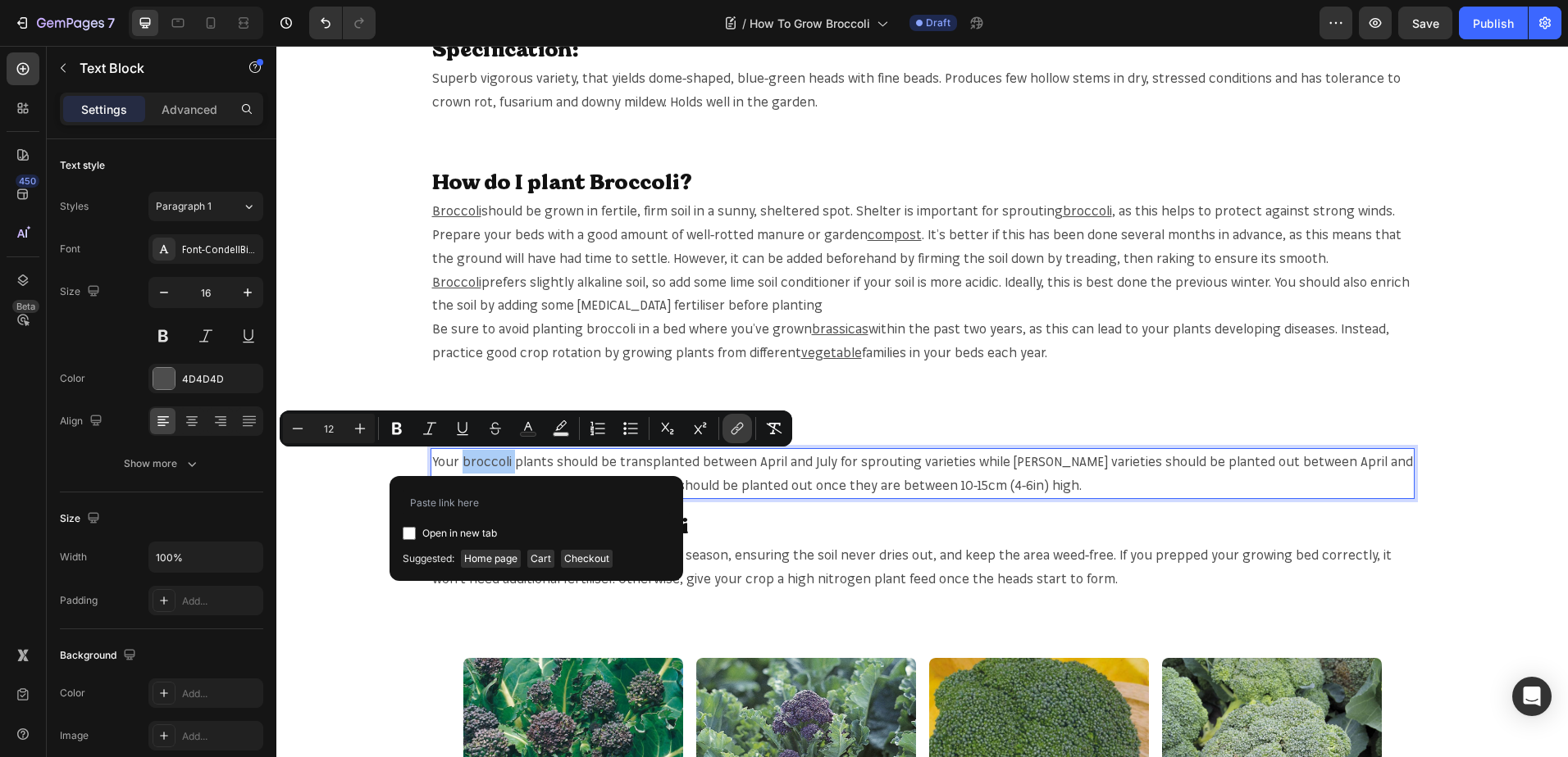
type input "https://mr-fothergills.co.uk/search?q=broccoli&options%5Bprefix%5D=last&options…"
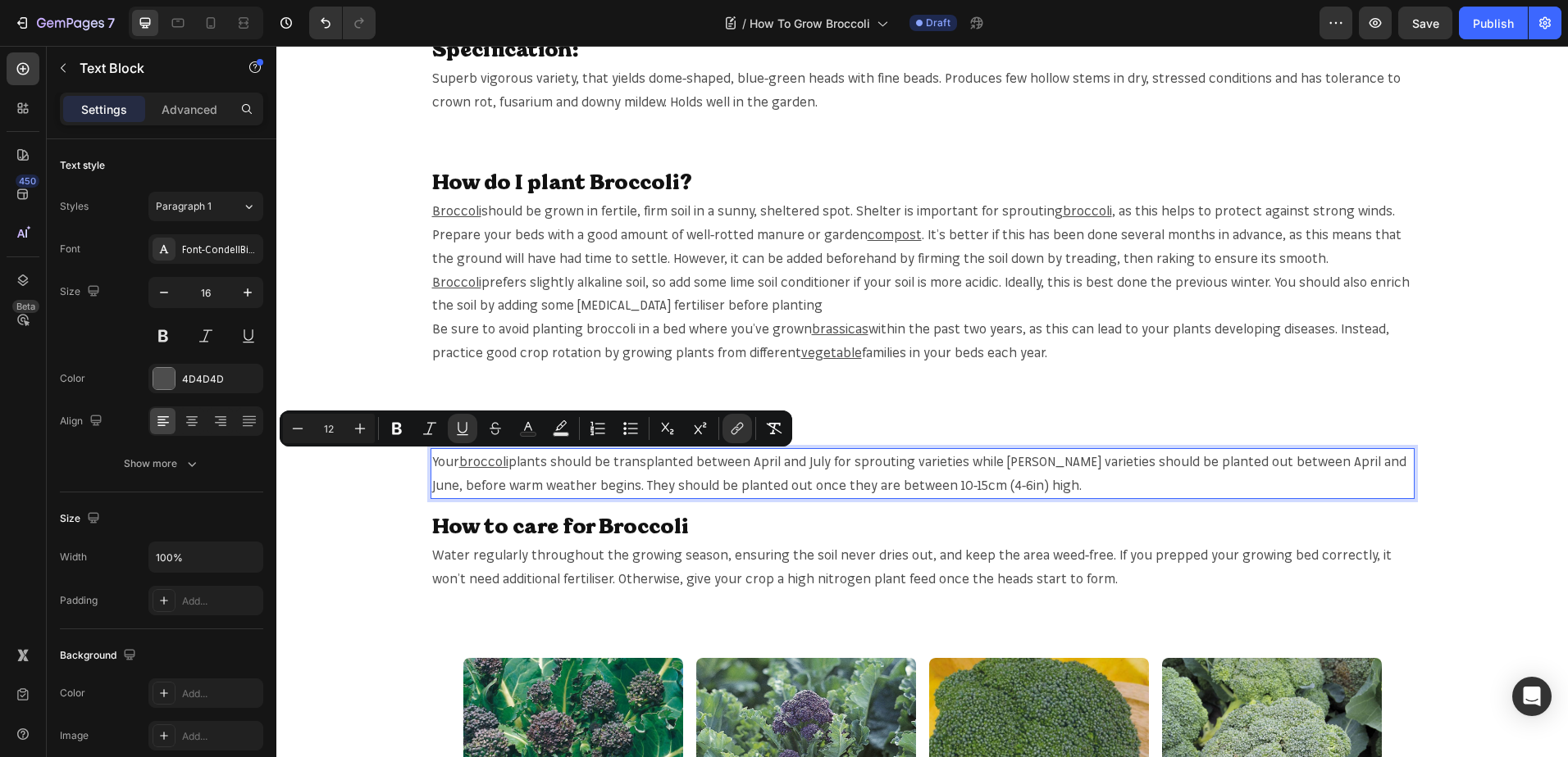
click at [532, 464] on span "plants should be transplanted between April and July for sprouting varieties wh…" at bounding box center [919, 473] width 974 height 40
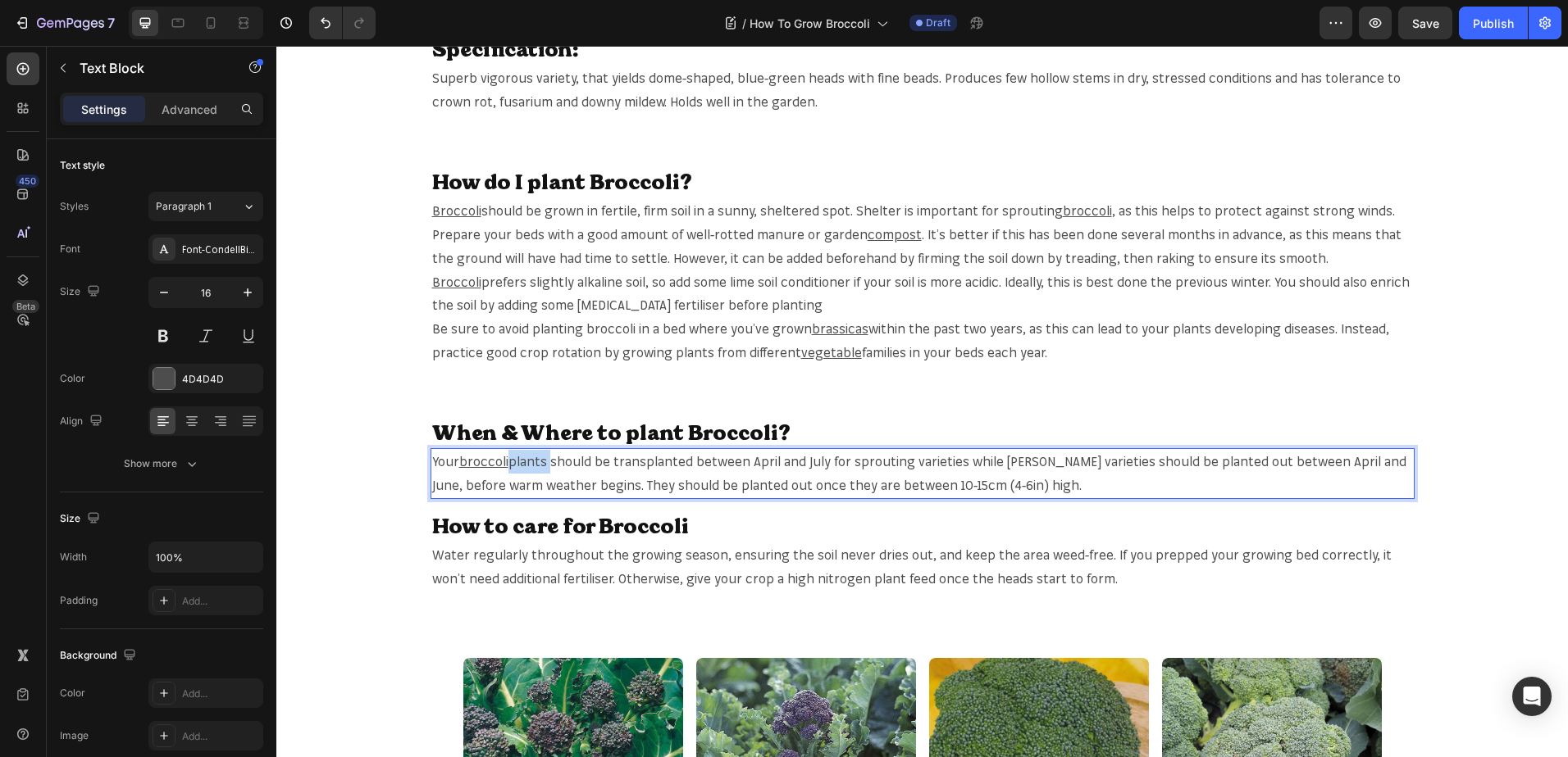
click at [532, 464] on span "plants should be transplanted between April and July for sprouting varieties wh…" at bounding box center [919, 473] width 974 height 40
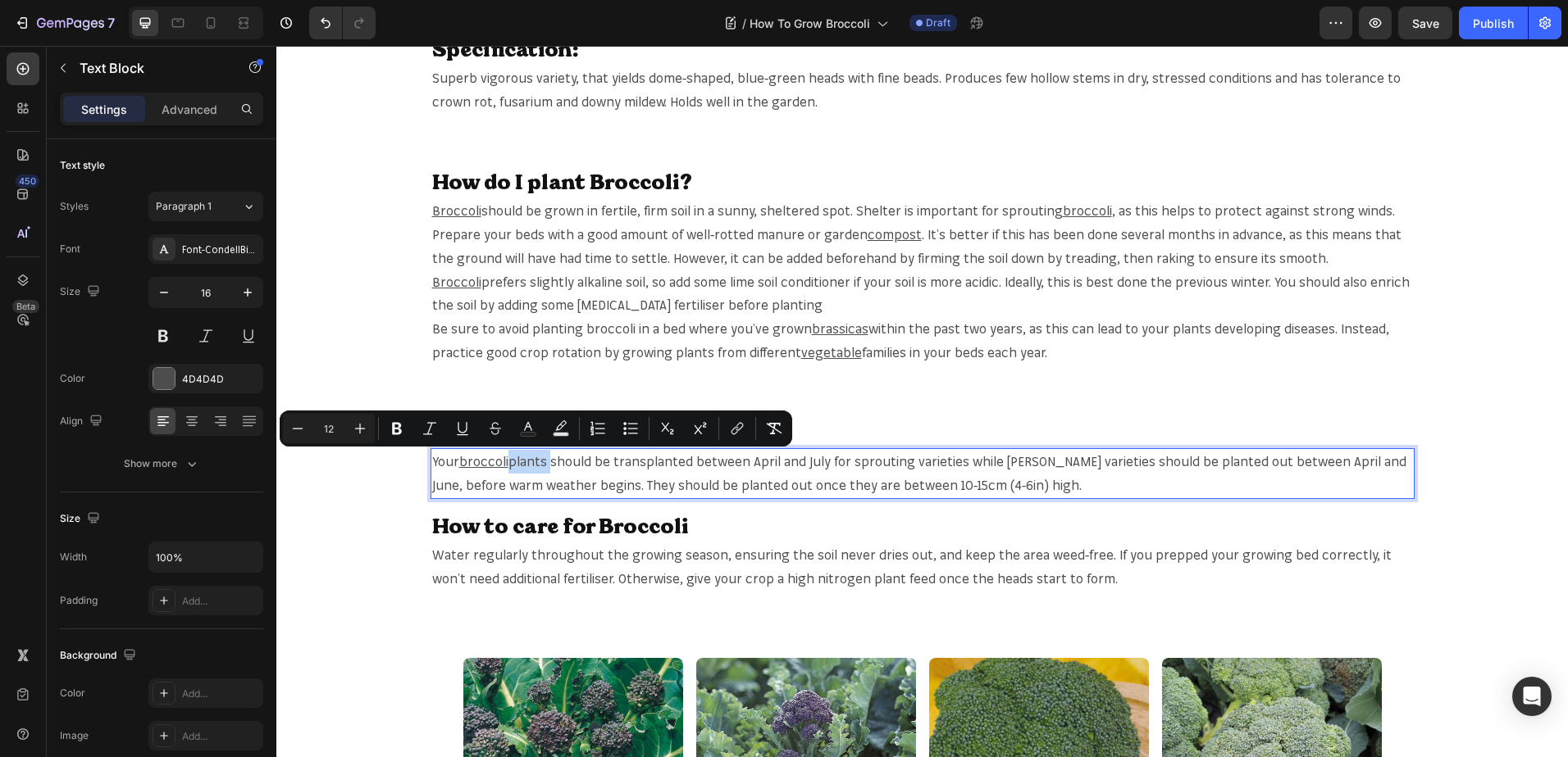
copy span "plants"
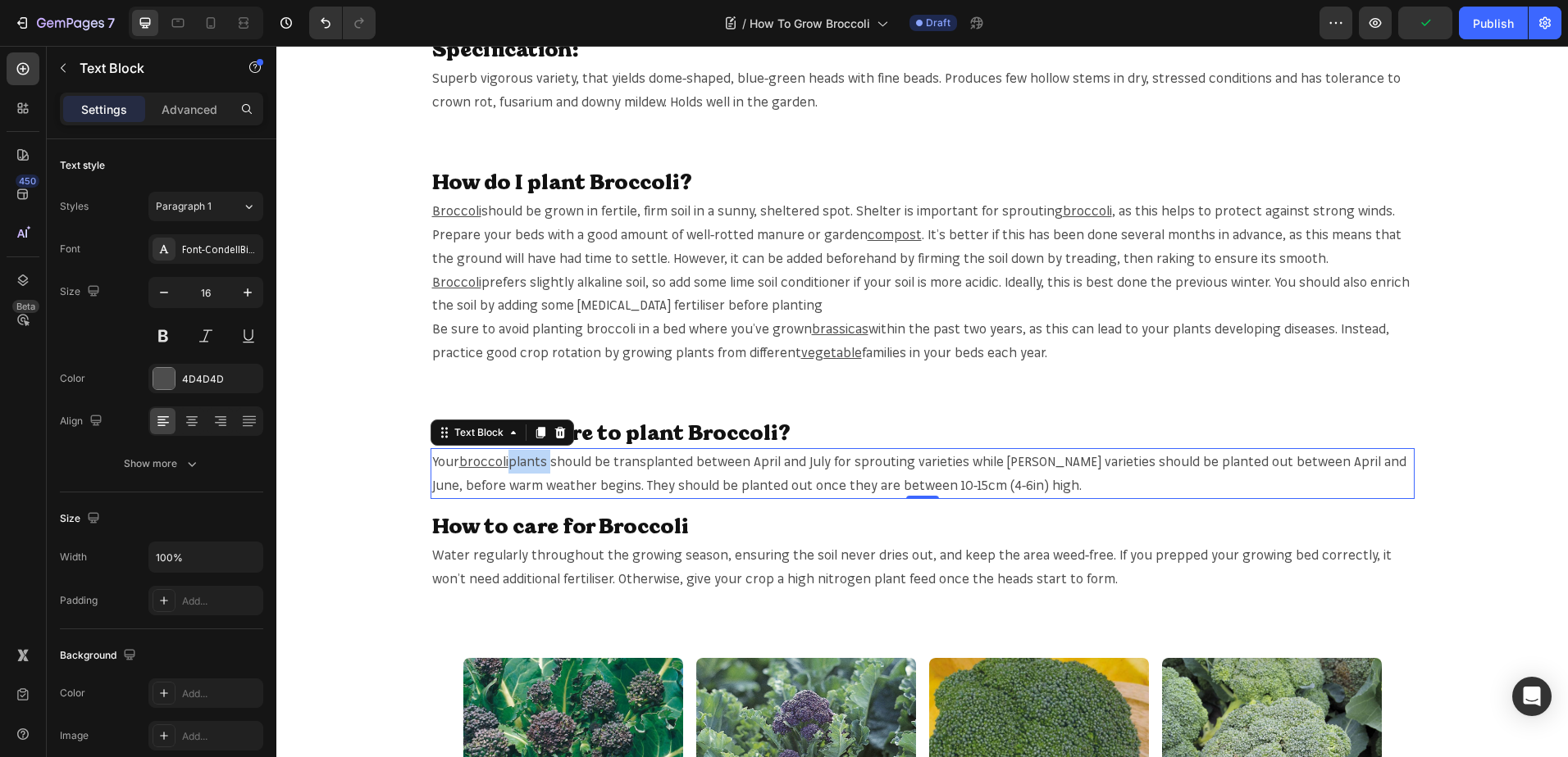
click at [529, 454] on span "plants should be transplanted between April and July for sprouting varieties wh…" at bounding box center [919, 473] width 974 height 40
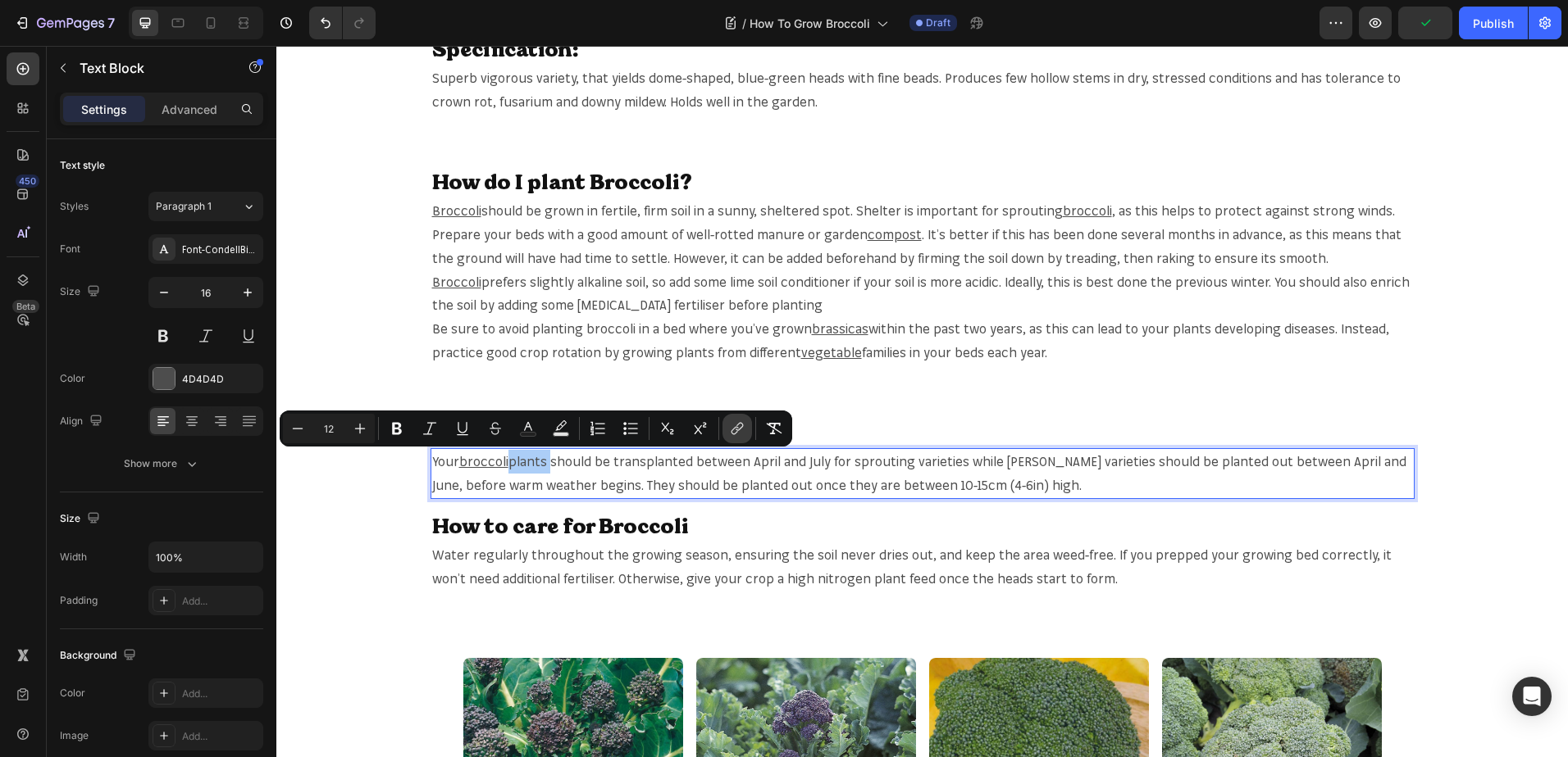
click at [738, 421] on icon "Editor contextual toolbar" at bounding box center [737, 428] width 16 height 16
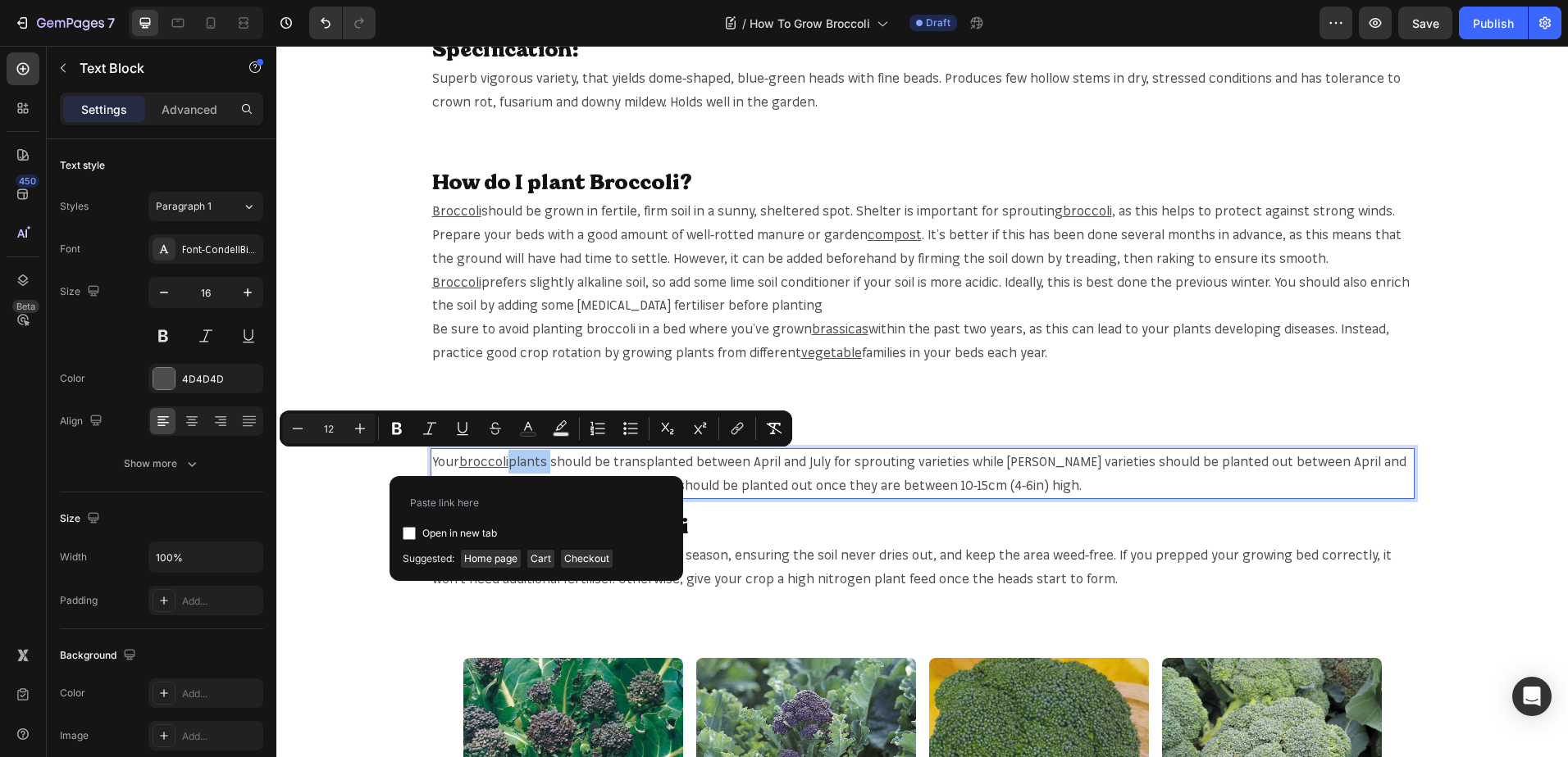
type input "https://mr-fothergills.co.uk/search?q=plants&options%5Bprefix%5D=last&options%5…"
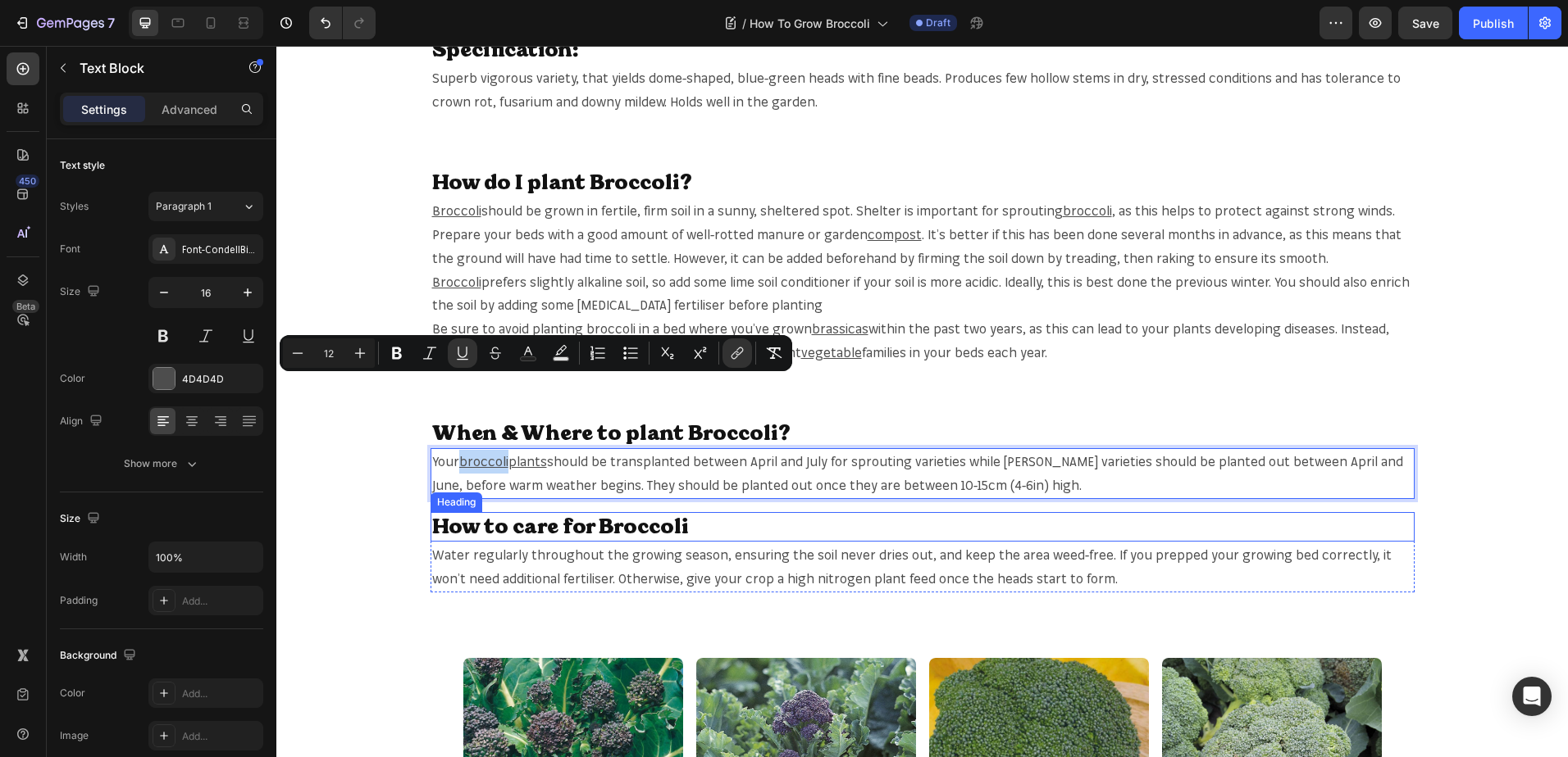
scroll to position [1065, 0]
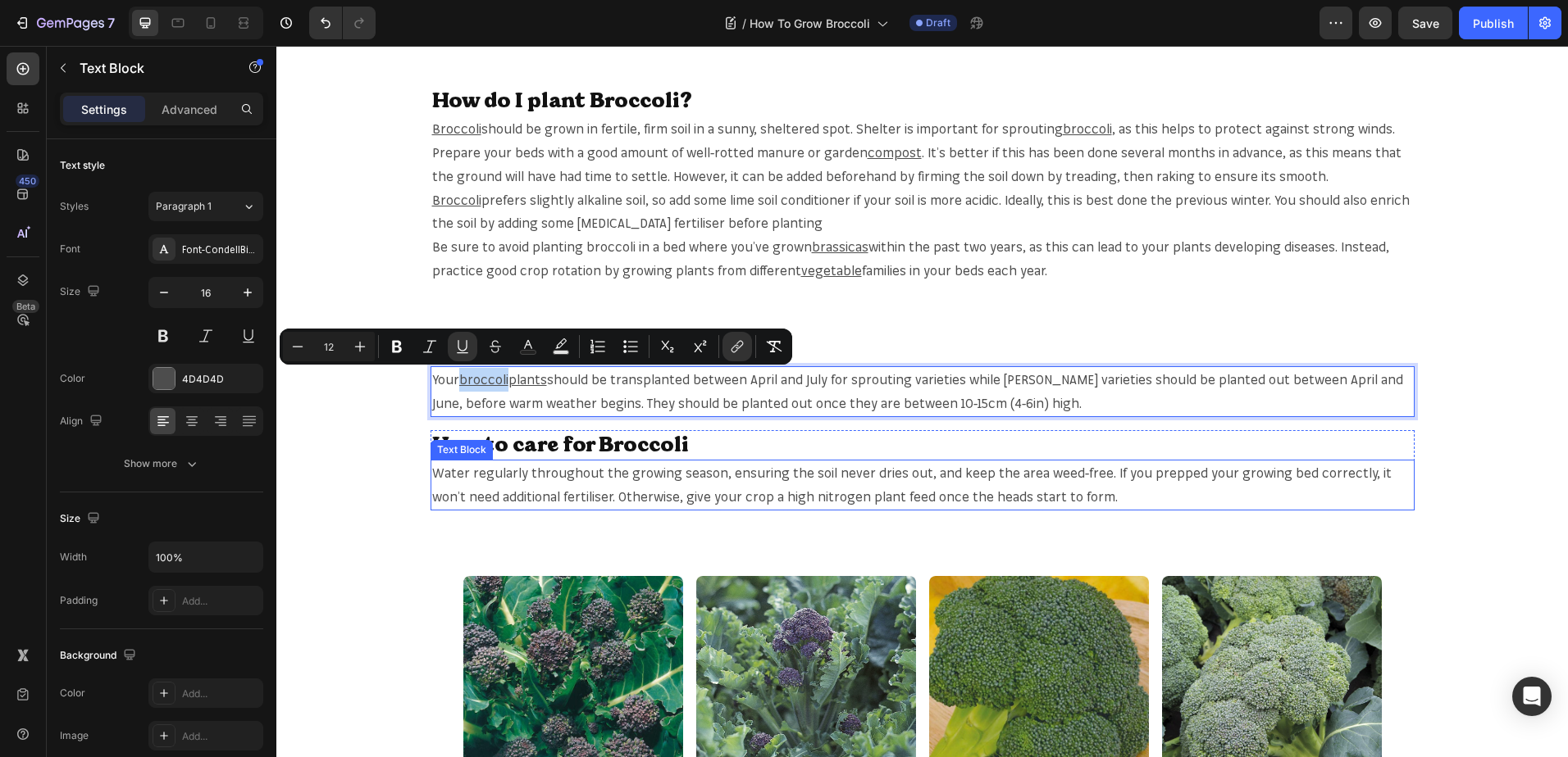
click at [799, 470] on span "Water regularly throughout the growing season, ensuring the soil never dries ou…" at bounding box center [912, 485] width 959 height 40
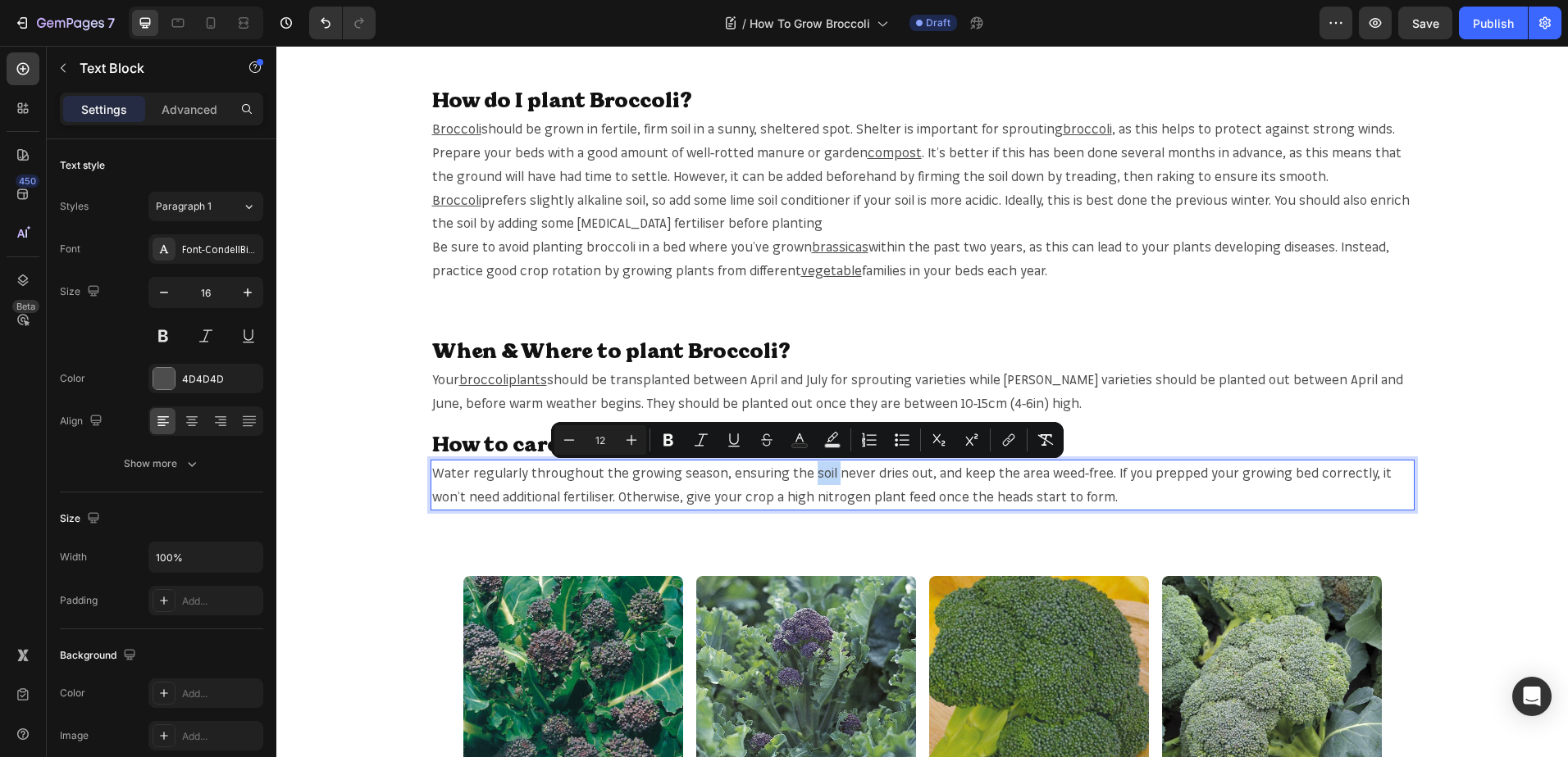
click at [802, 472] on span "Water regularly throughout the growing season, ensuring the soil never dries ou…" at bounding box center [912, 485] width 959 height 40
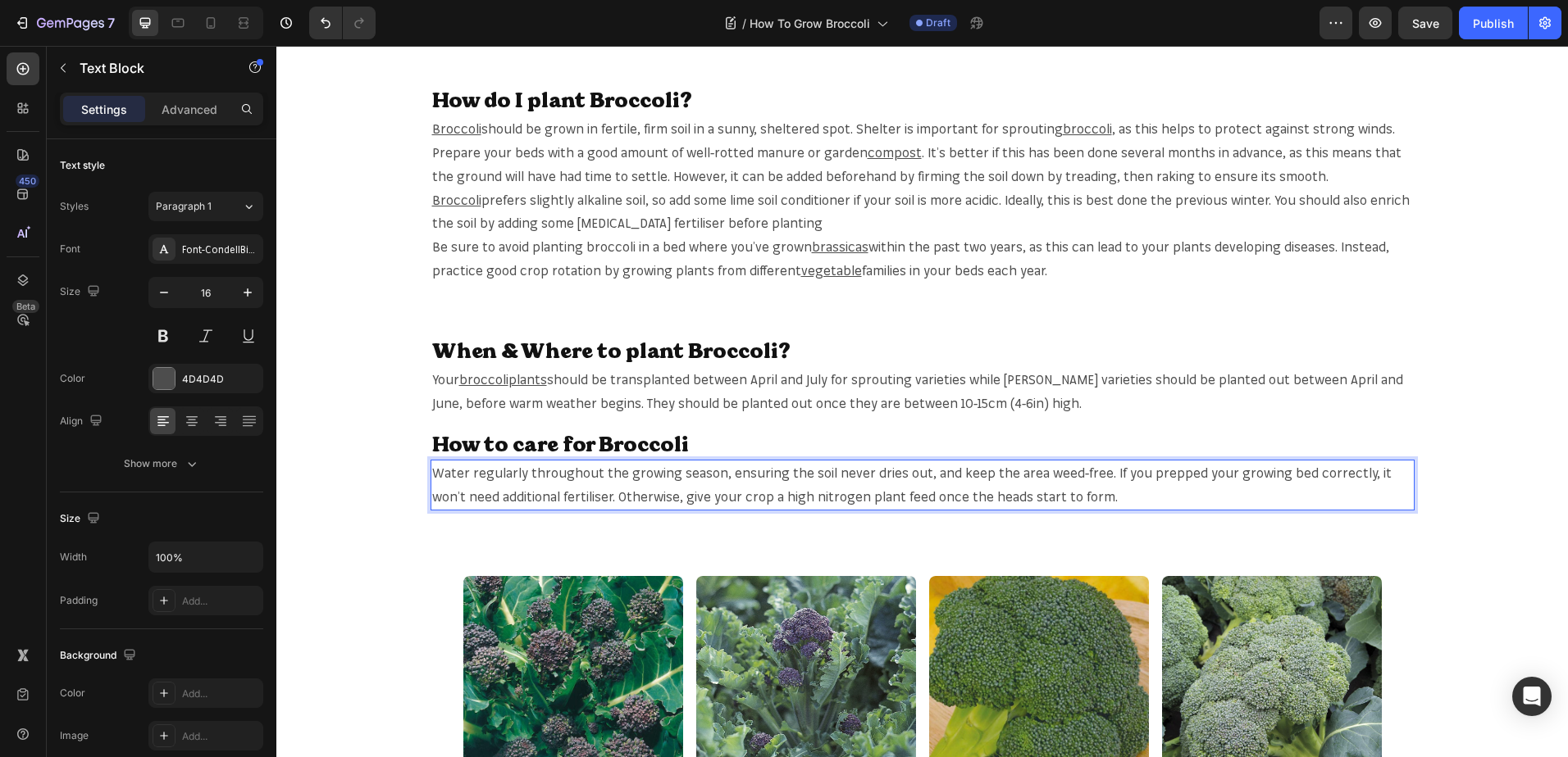
click at [802, 472] on span "Water regularly throughout the growing season, ensuring the soil never dries ou…" at bounding box center [912, 485] width 959 height 40
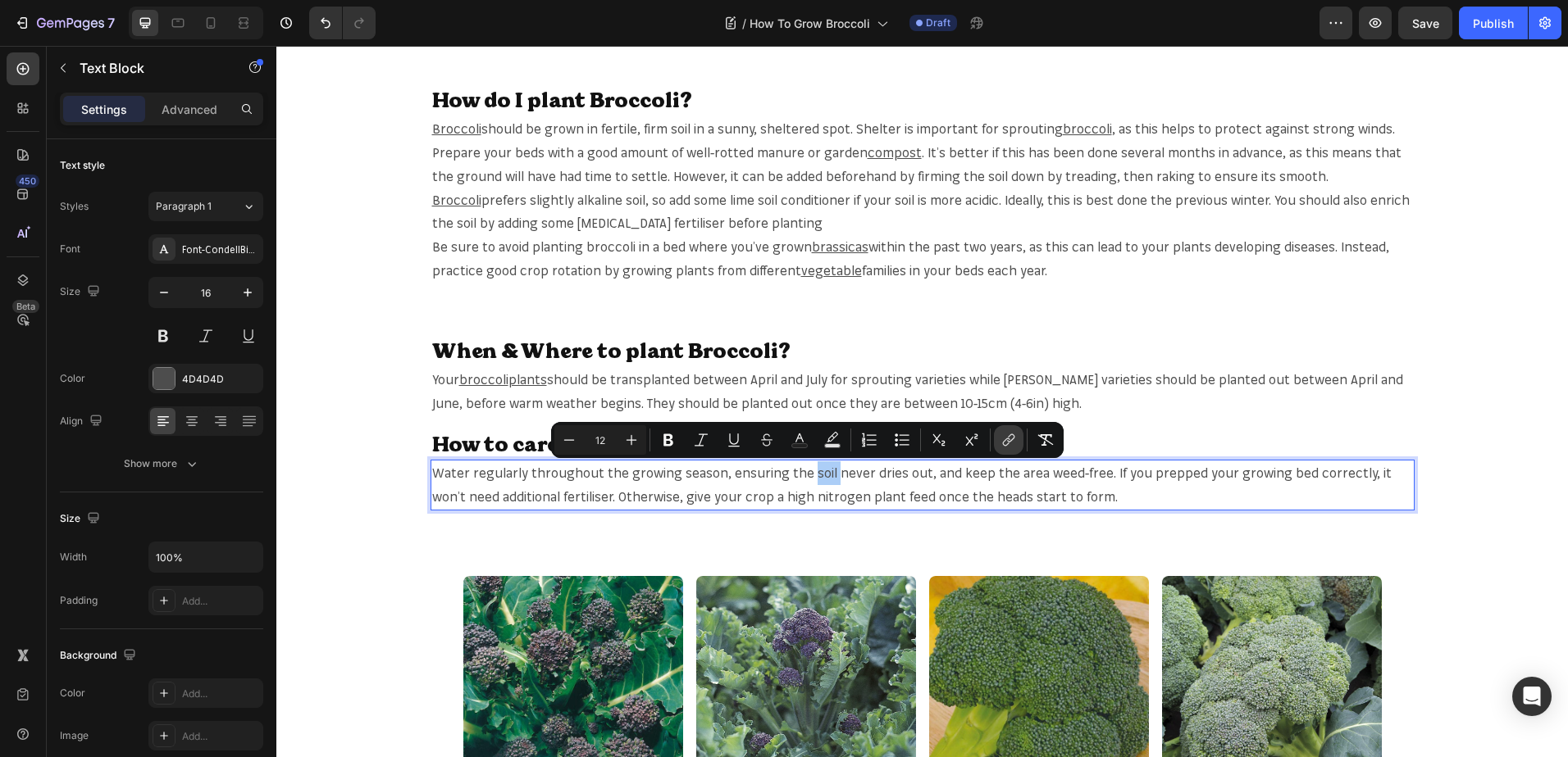
click at [1010, 438] on icon "Editor contextual toolbar" at bounding box center [1008, 440] width 16 height 16
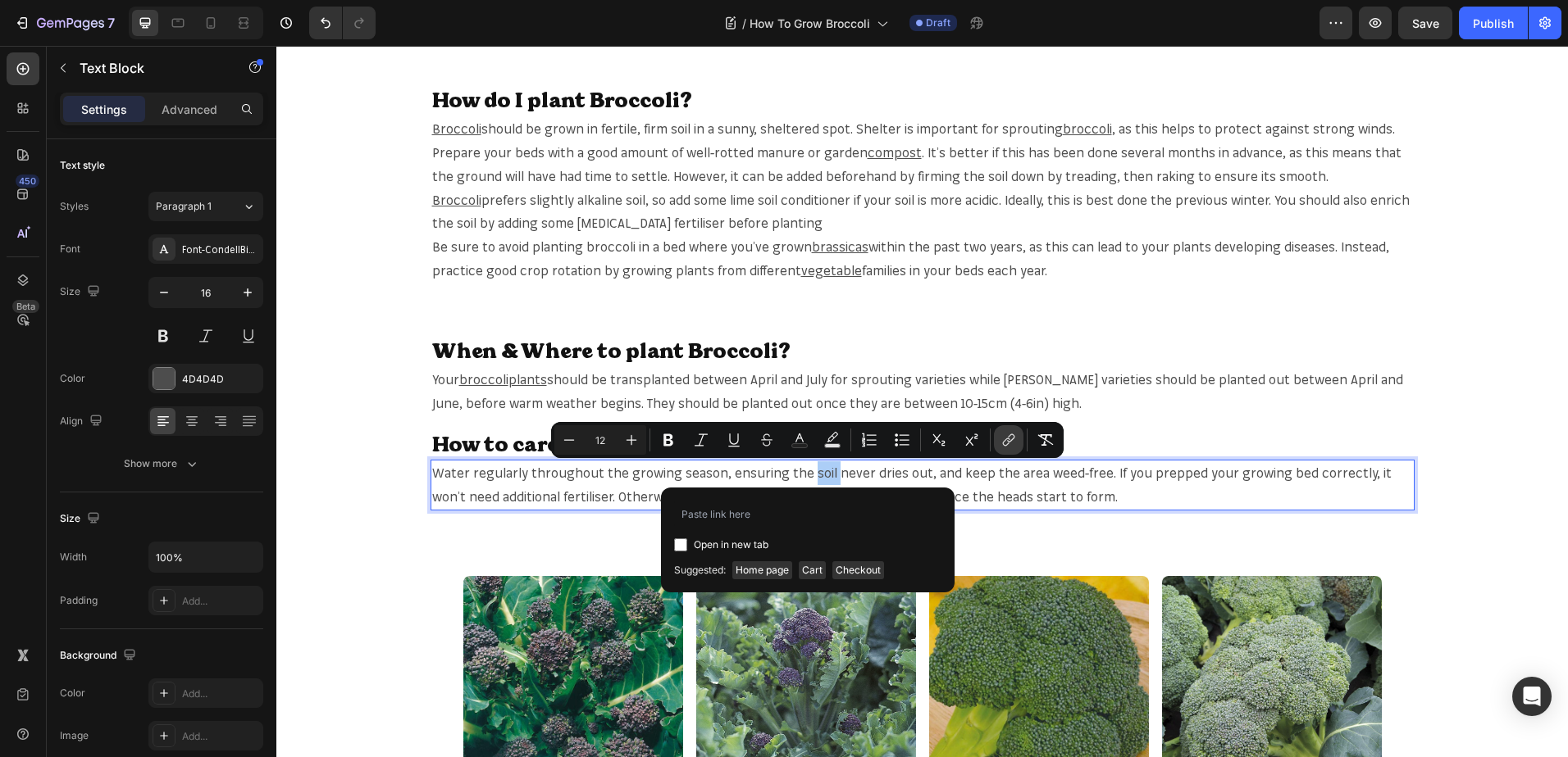
type input "[URL][DOMAIN_NAME]"
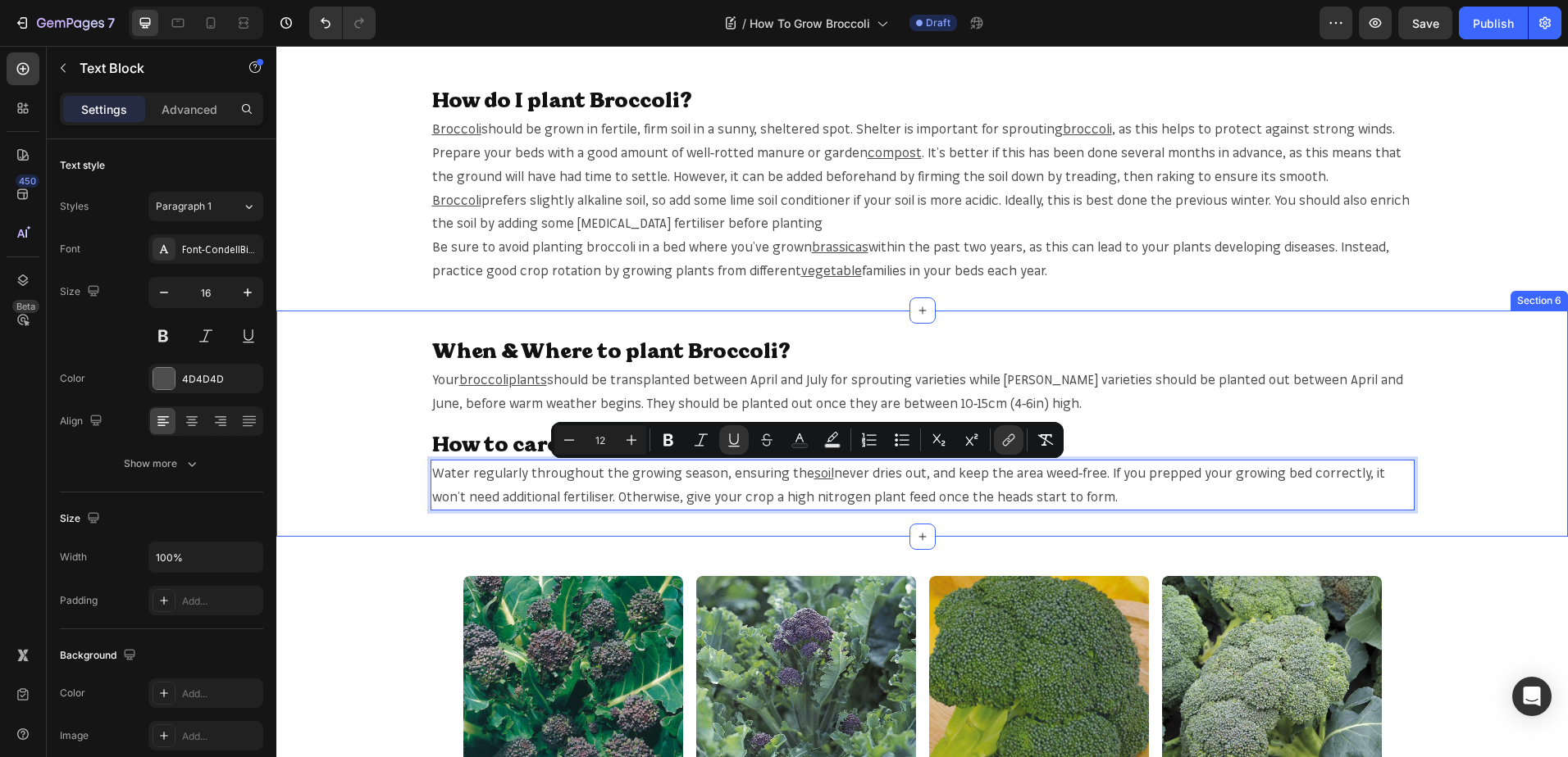
click at [1449, 431] on div "When & Where to plant Broccoli? Heading Your broccoli plants should be transpla…" at bounding box center [922, 424] width 1291 height 174
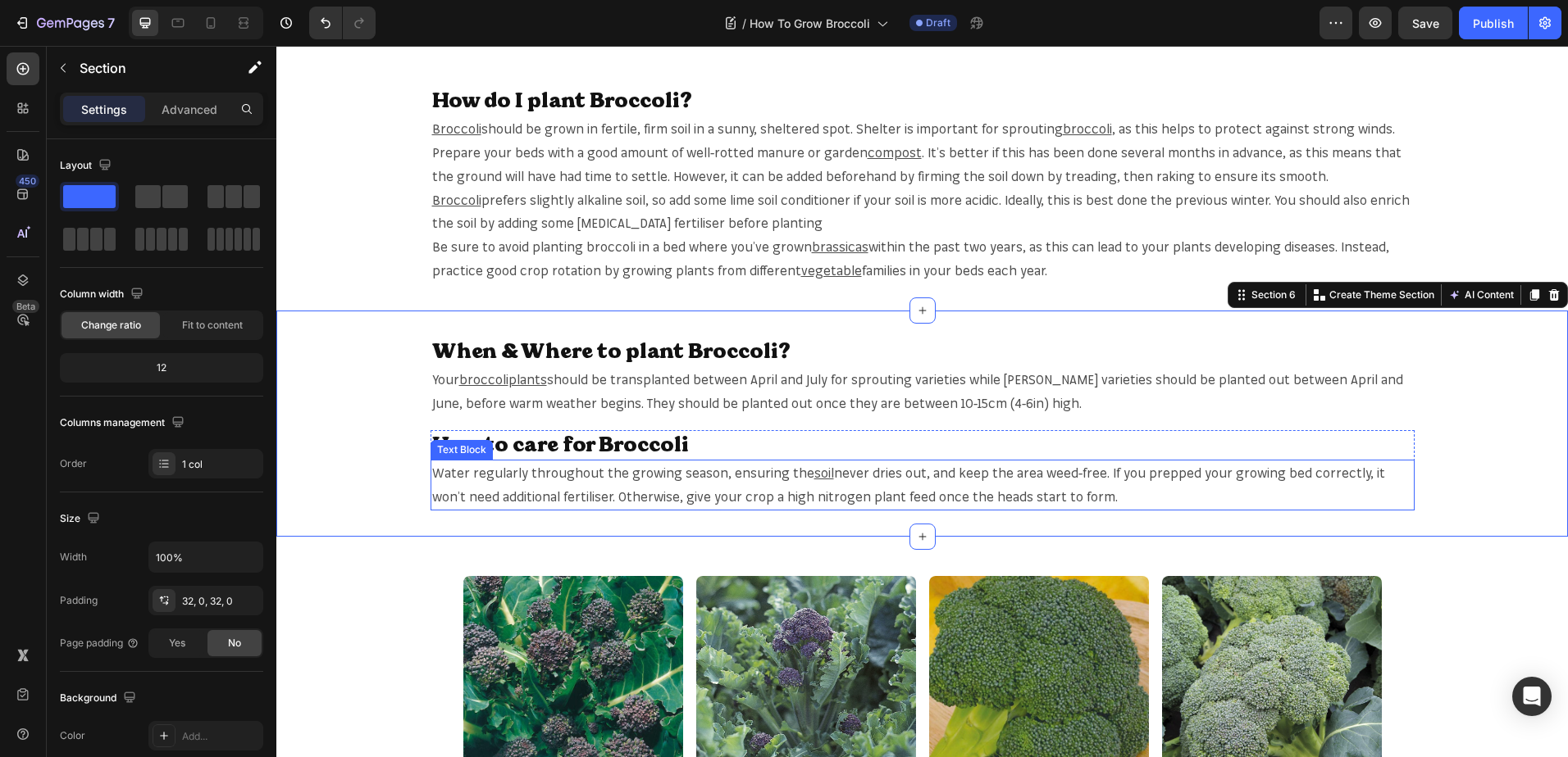
click at [549, 492] on span "never dries out, and keep the area weed-free. If you prepped your growing bed c…" at bounding box center [909, 485] width 952 height 40
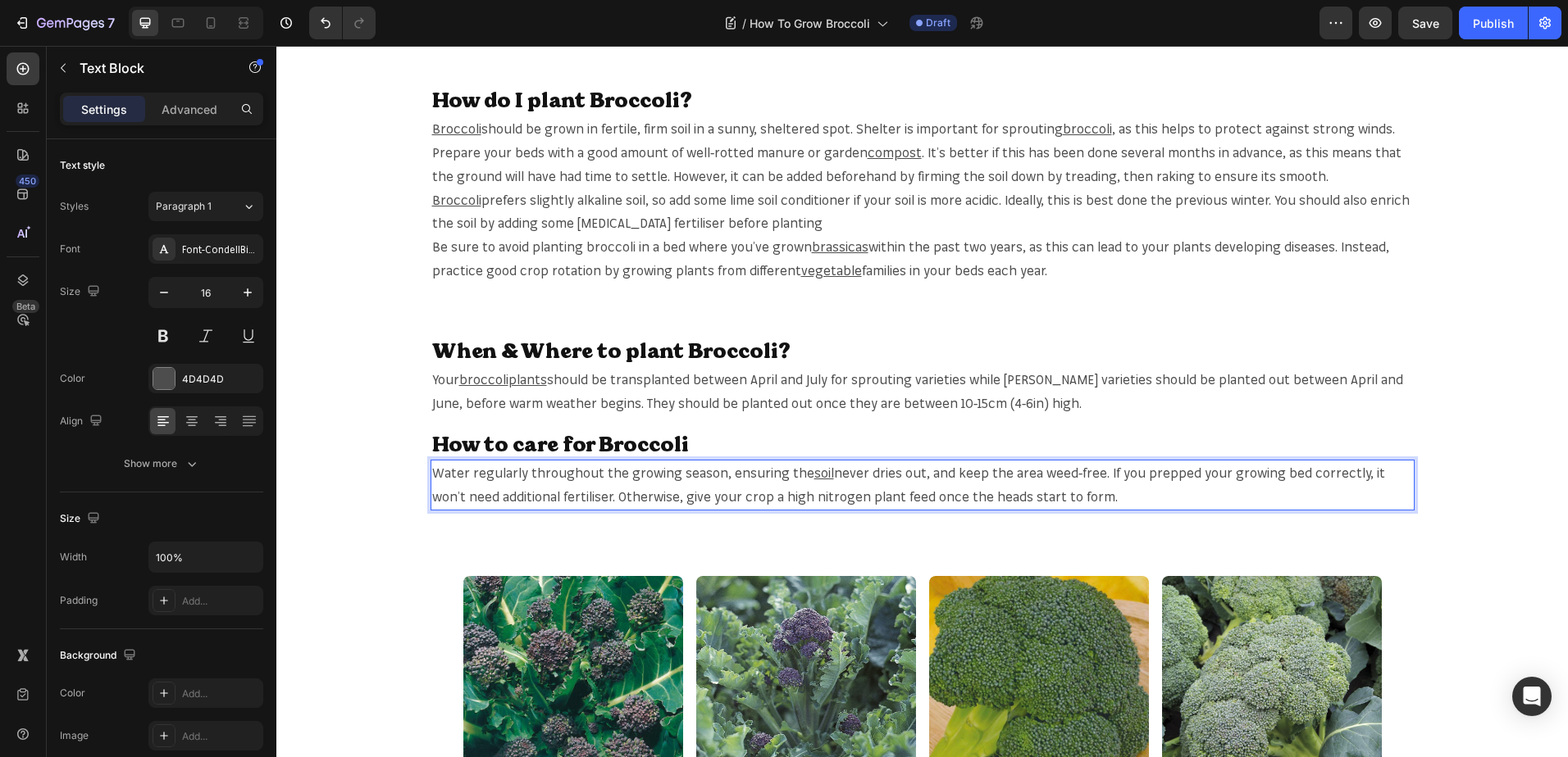
click at [549, 492] on span "never dries out, and keep the area weed-free. If you prepped your growing bed c…" at bounding box center [909, 485] width 952 height 40
click at [538, 499] on span "never dries out, and keep the area weed-free. If you prepped your growing bed c…" at bounding box center [909, 485] width 952 height 40
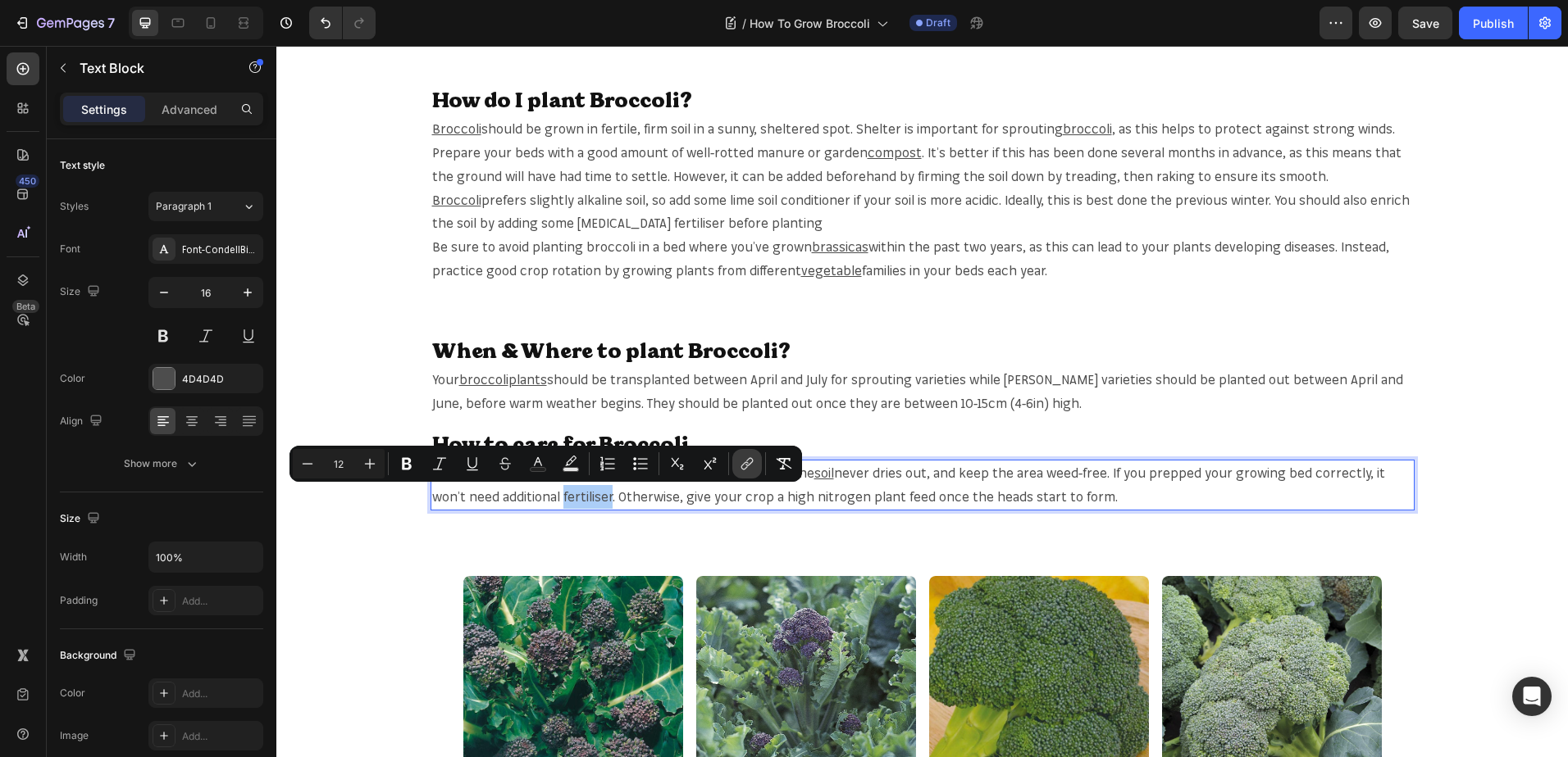
click at [738, 456] on icon "Editor contextual toolbar" at bounding box center [746, 463] width 16 height 16
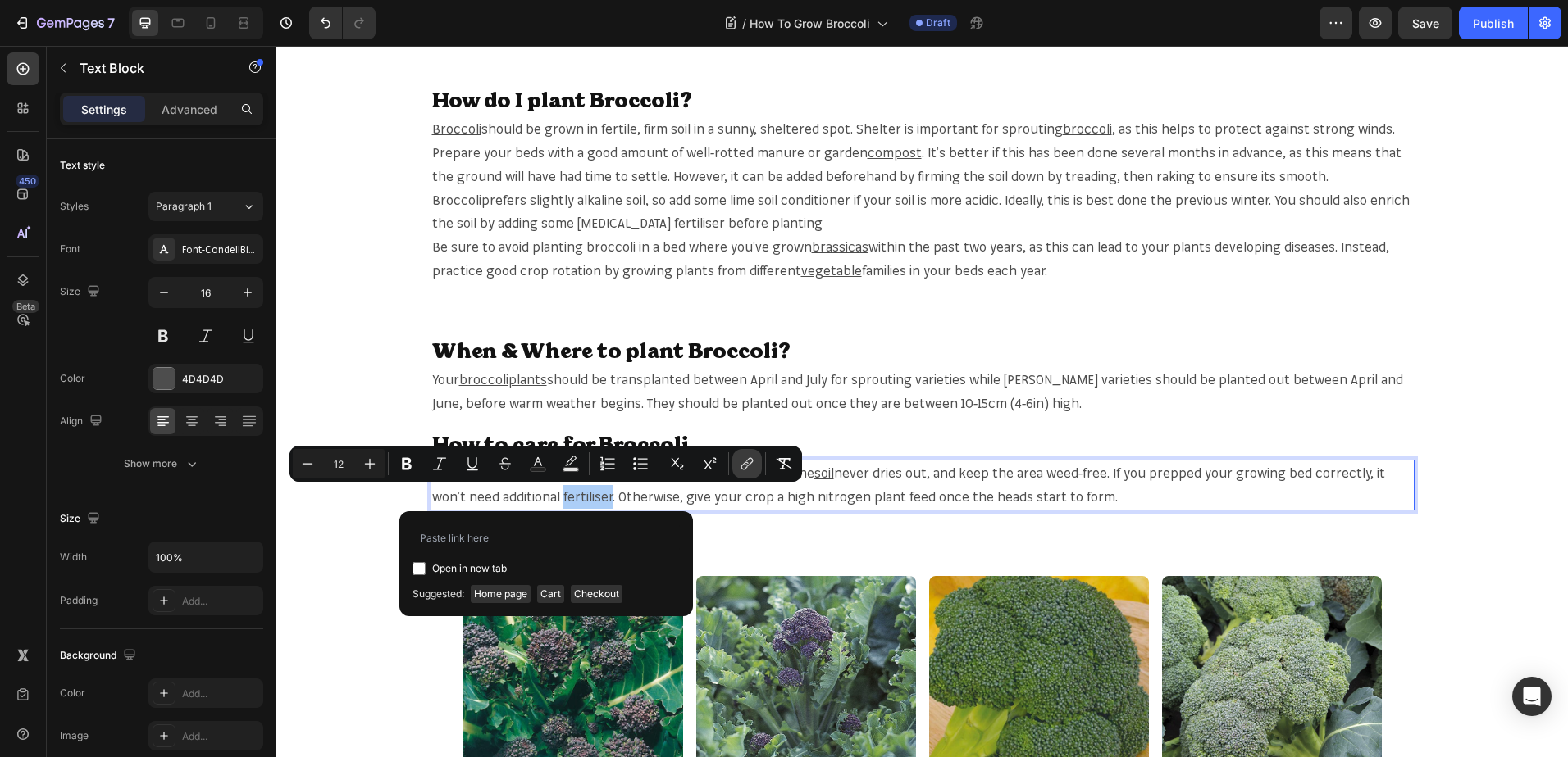
type input "https://mr-fothergills.co.uk/search?q=fertiliser&options%5Bprefix%5D=last&optio…"
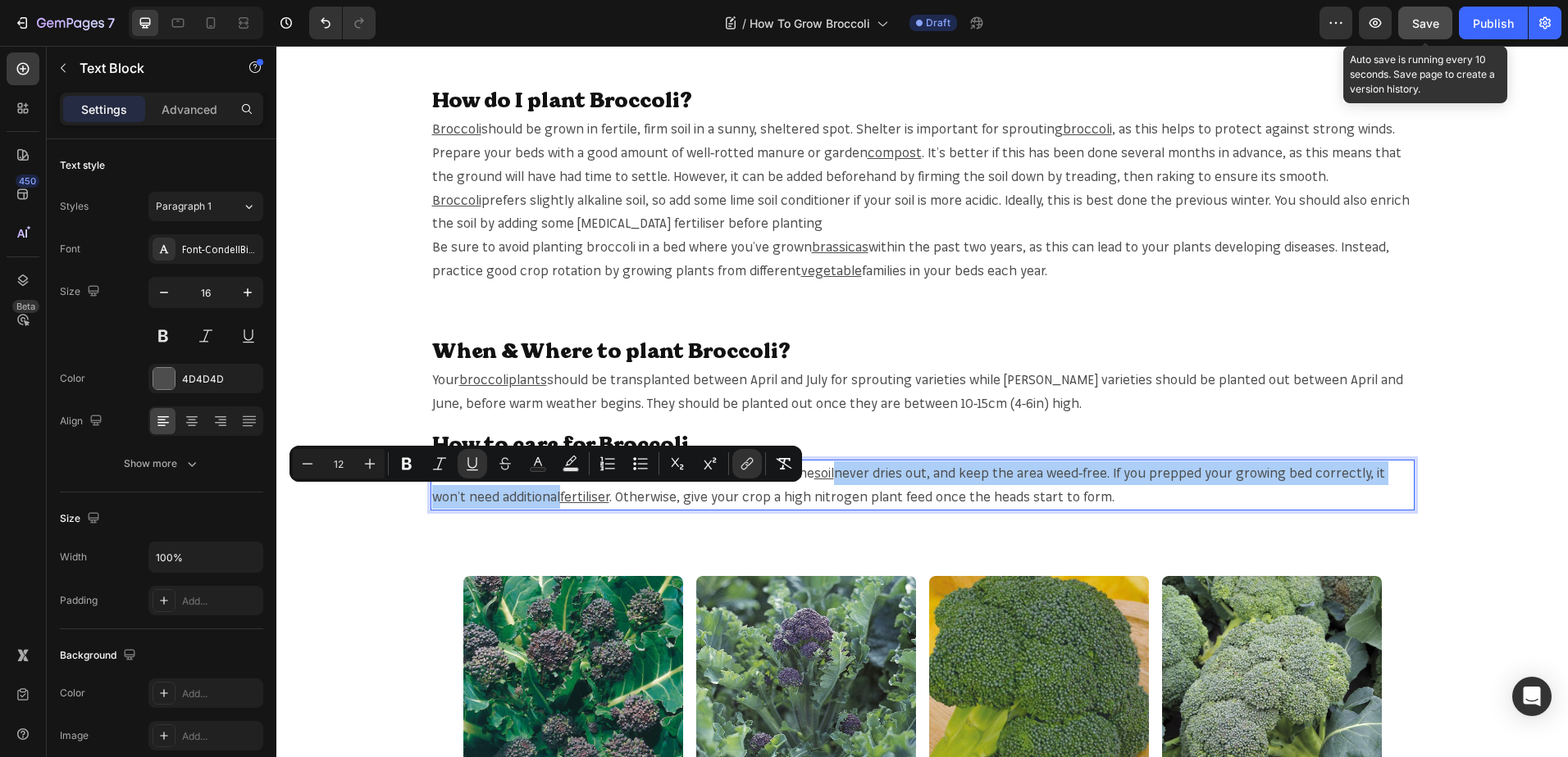
click at [1412, 9] on button "Save" at bounding box center [1424, 23] width 54 height 33
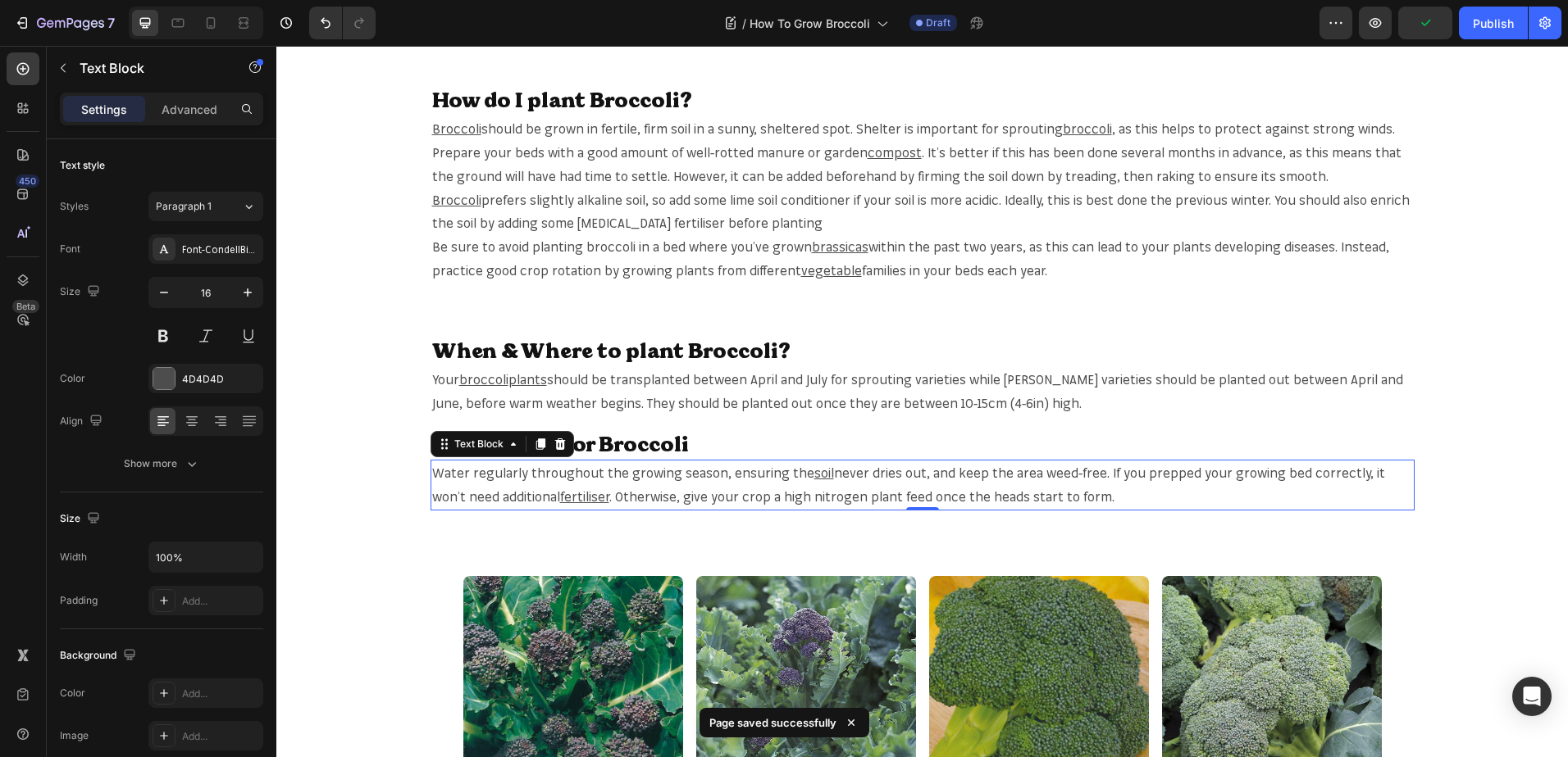
click at [1463, 560] on div "Specification: Heading Superb vigorous variety, that yields dome-shaped, blue-g…" at bounding box center [922, 350] width 1291 height 2671
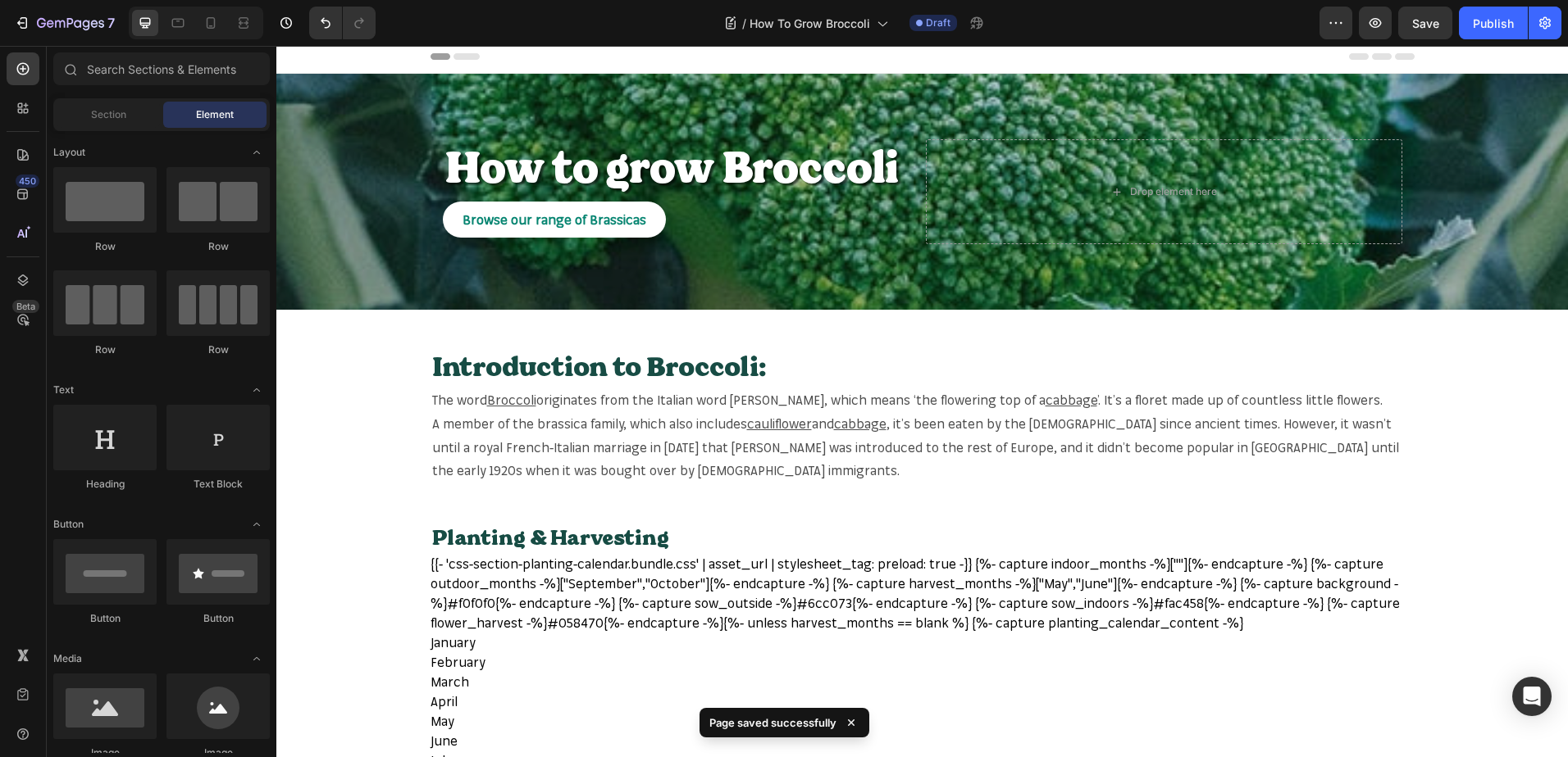
scroll to position [0, 0]
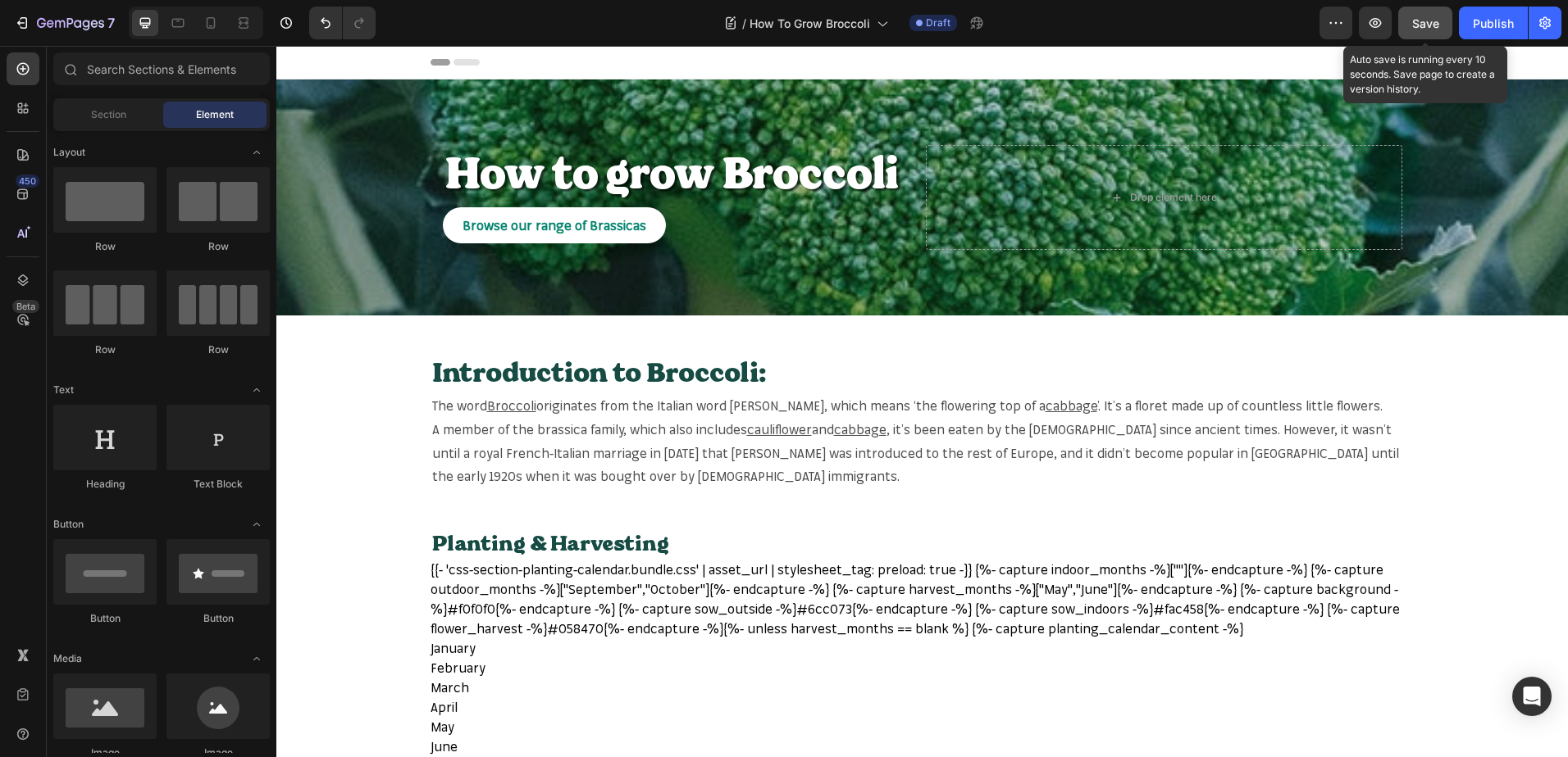
click at [1419, 16] on span "Save" at bounding box center [1424, 23] width 27 height 14
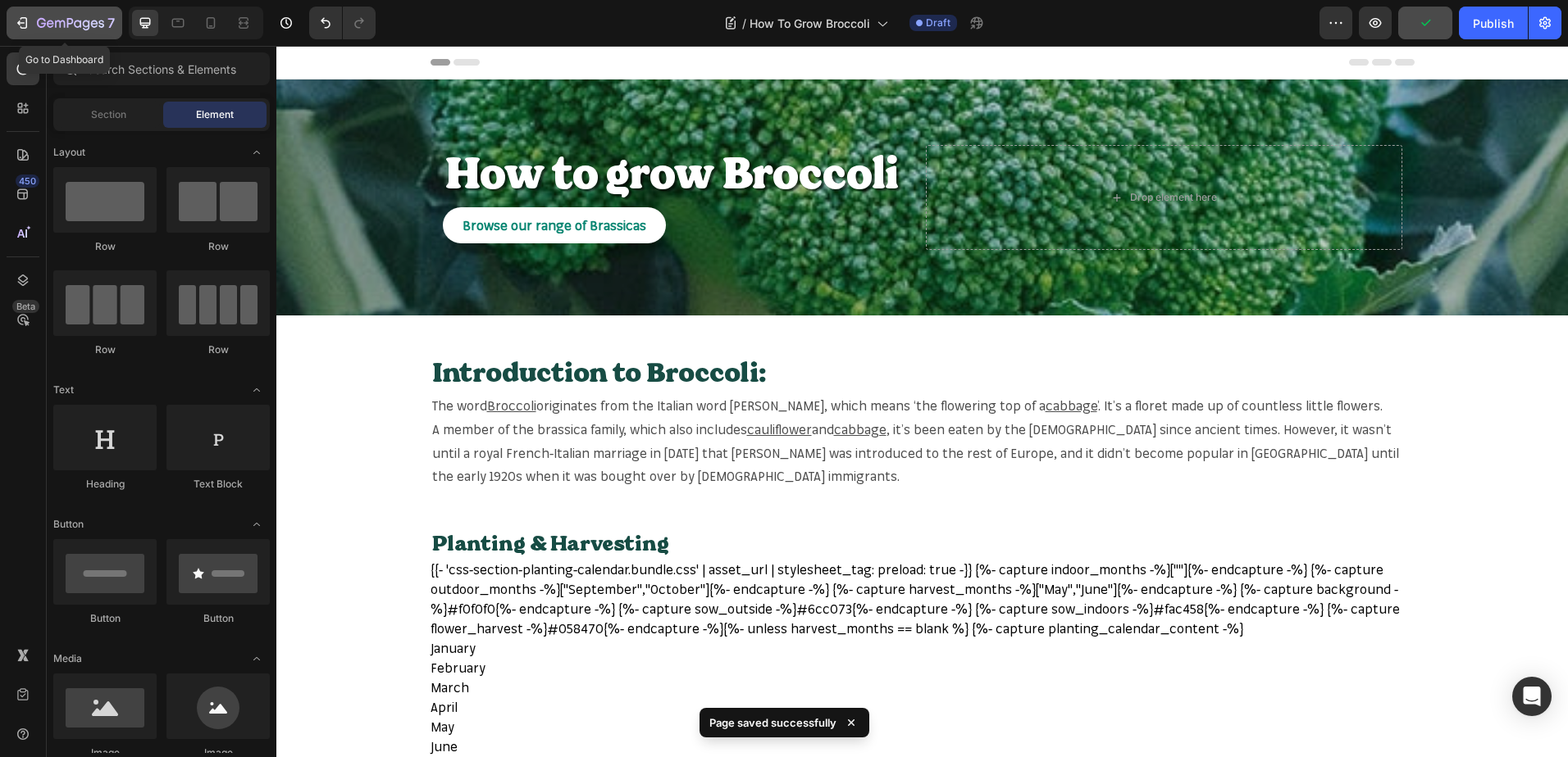
click at [82, 15] on div "7" at bounding box center [76, 22] width 78 height 20
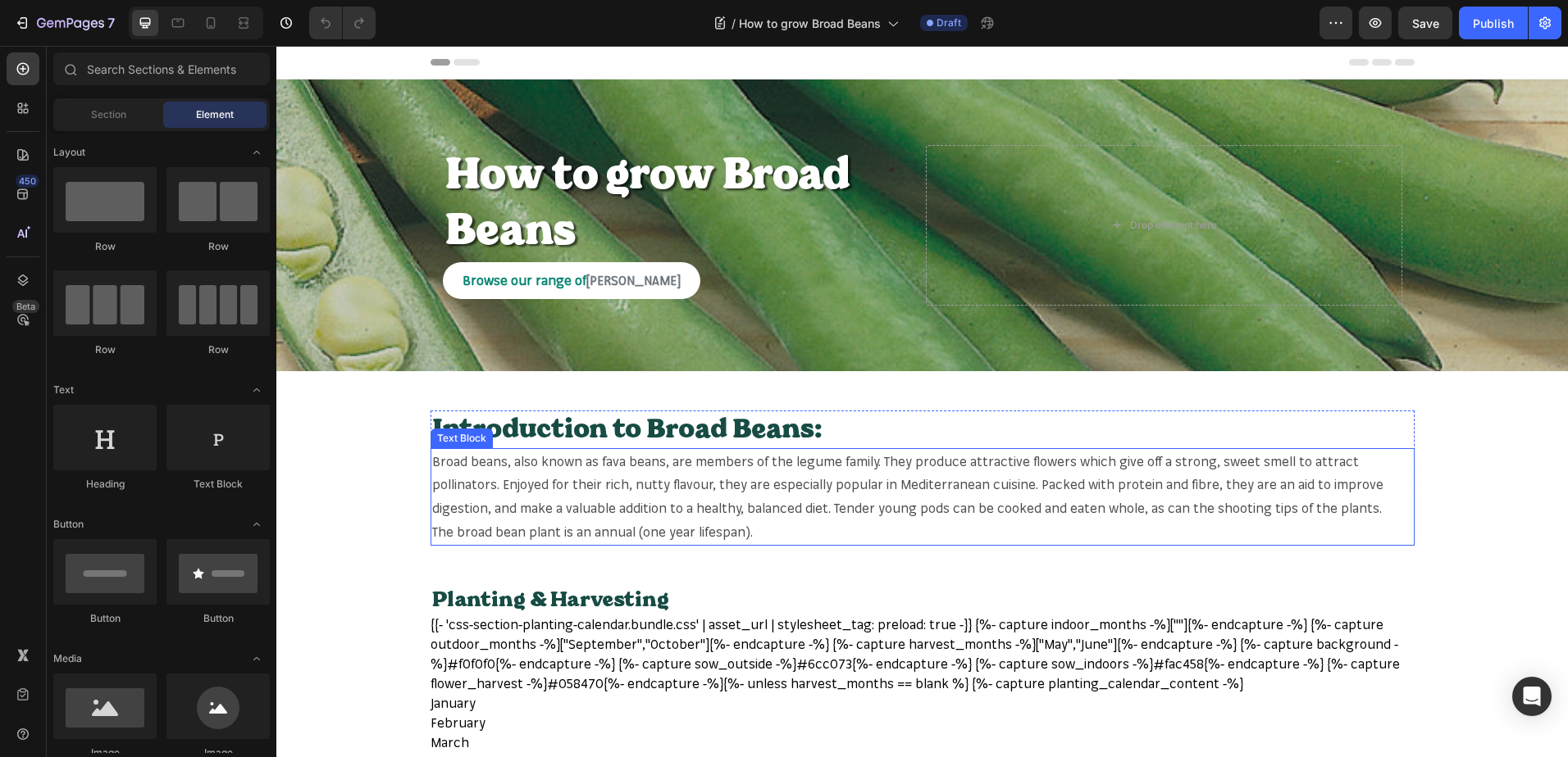
click at [441, 460] on p "Broad beans, also known as fava beans, are members of the legume family. They p…" at bounding box center [922, 485] width 981 height 70
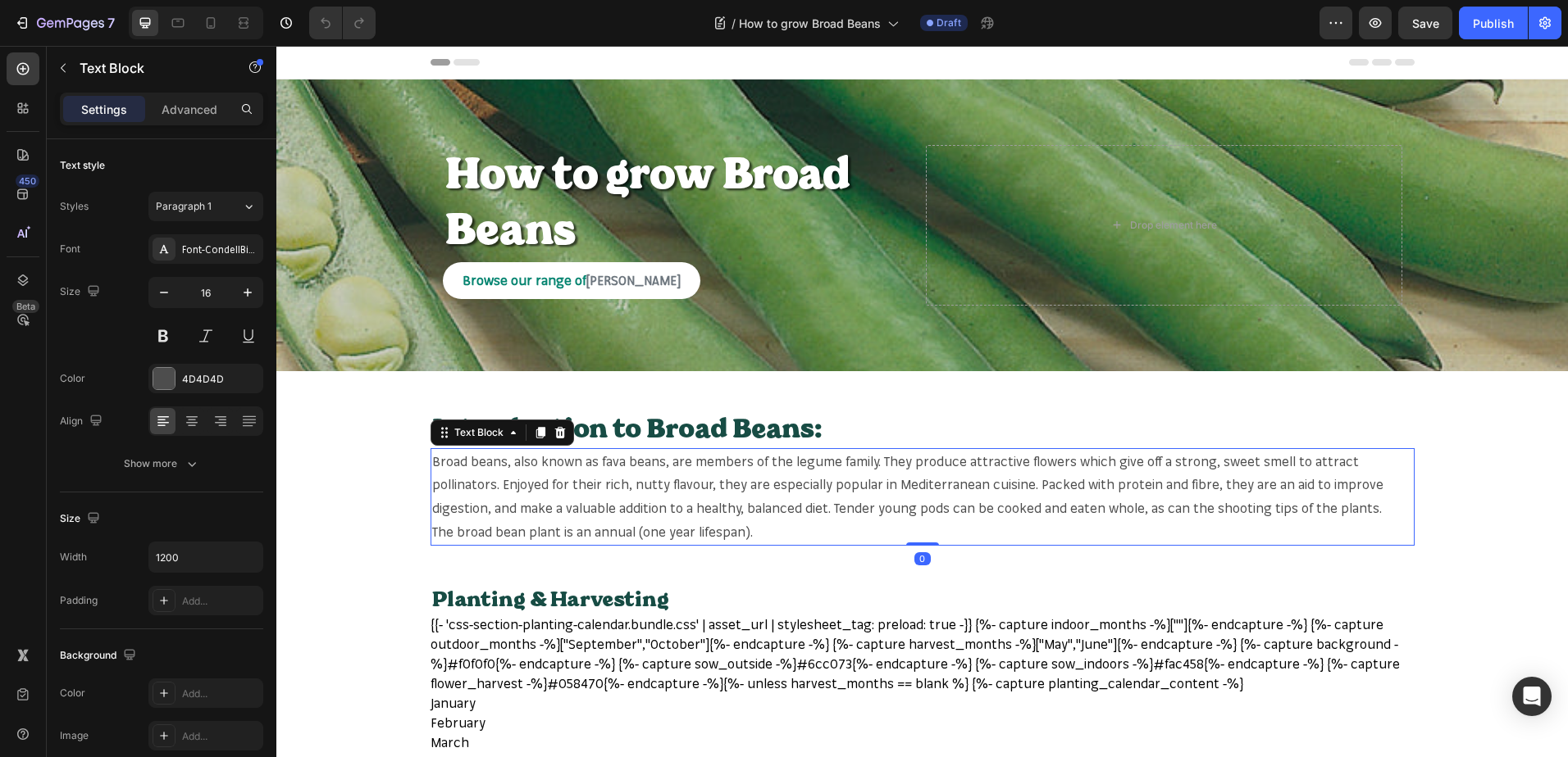
click at [434, 460] on p "Broad beans, also known as fava beans, are members of the legume family. They p…" at bounding box center [922, 485] width 981 height 70
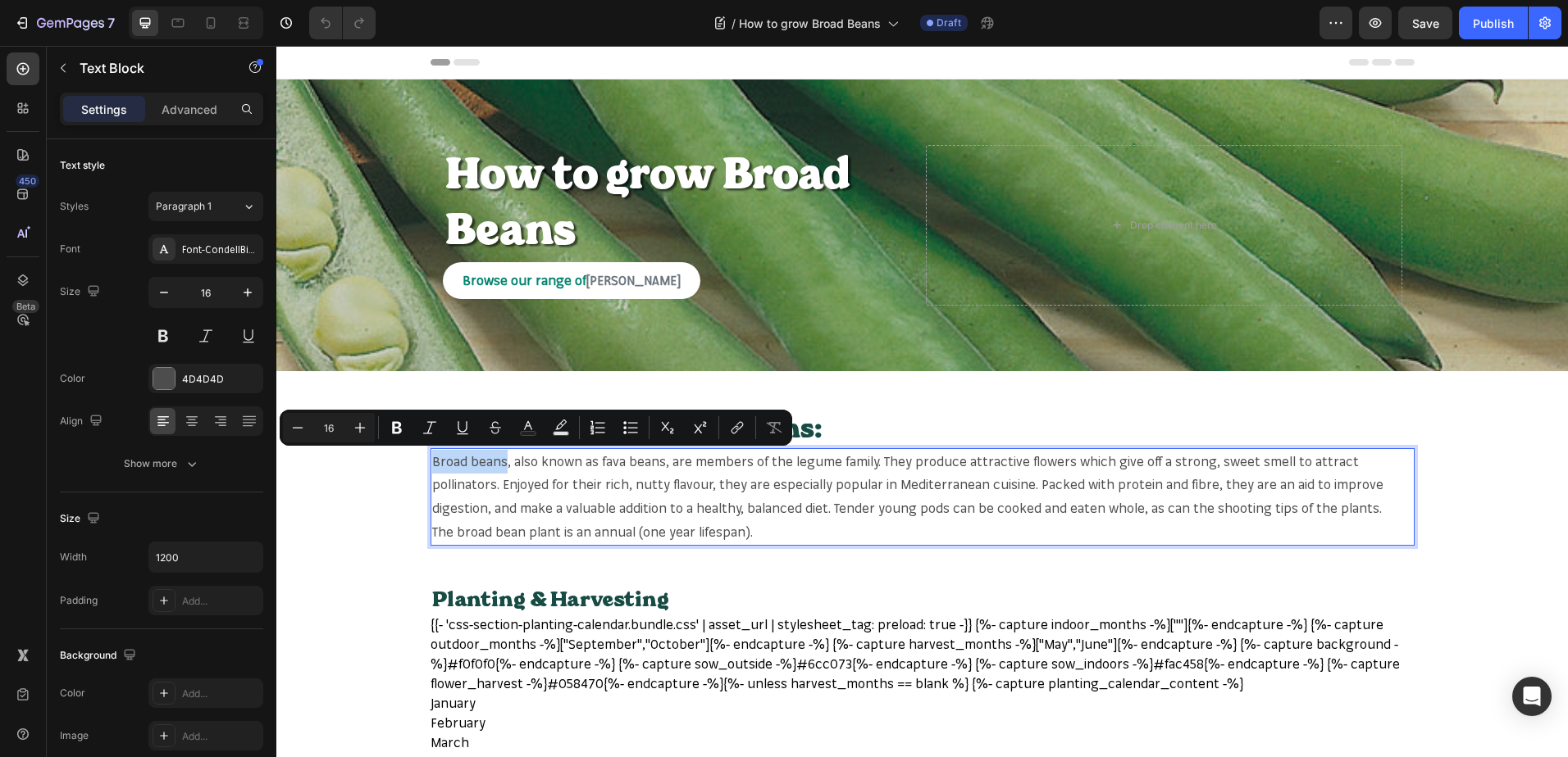
drag, startPoint x: 425, startPoint y: 461, endPoint x: 497, endPoint y: 461, distance: 72.0
click at [497, 461] on div "Broad beans, also known as fava beans, are members of the legume family. They p…" at bounding box center [922, 497] width 983 height 97
copy p "Broad beans"
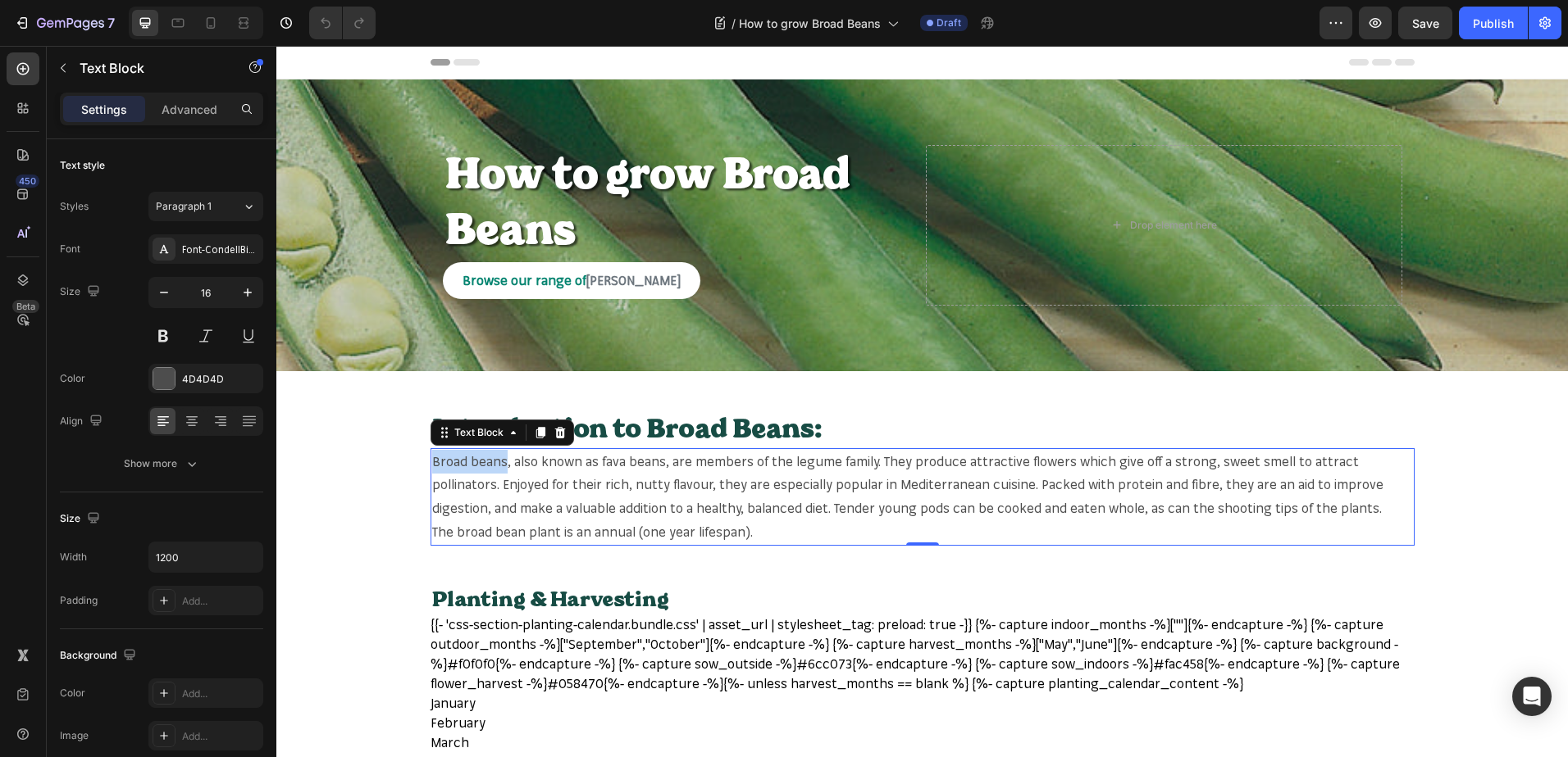
click at [442, 460] on p "Broad beans, also known as fava beans, are members of the legume family. They p…" at bounding box center [922, 485] width 981 height 70
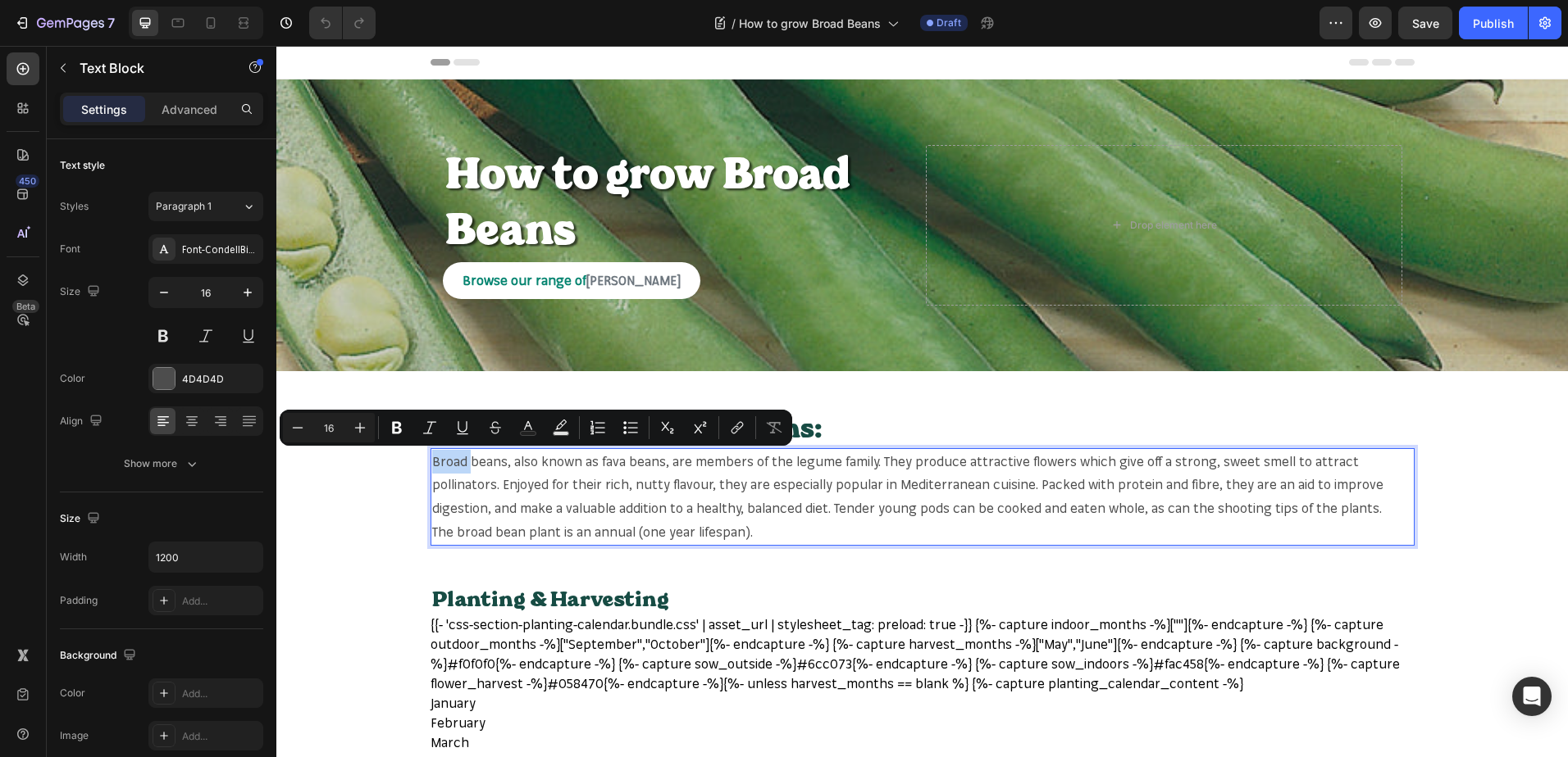
click at [442, 460] on p "Broad beans, also known as fava beans, are members of the legume family. They p…" at bounding box center [922, 485] width 981 height 70
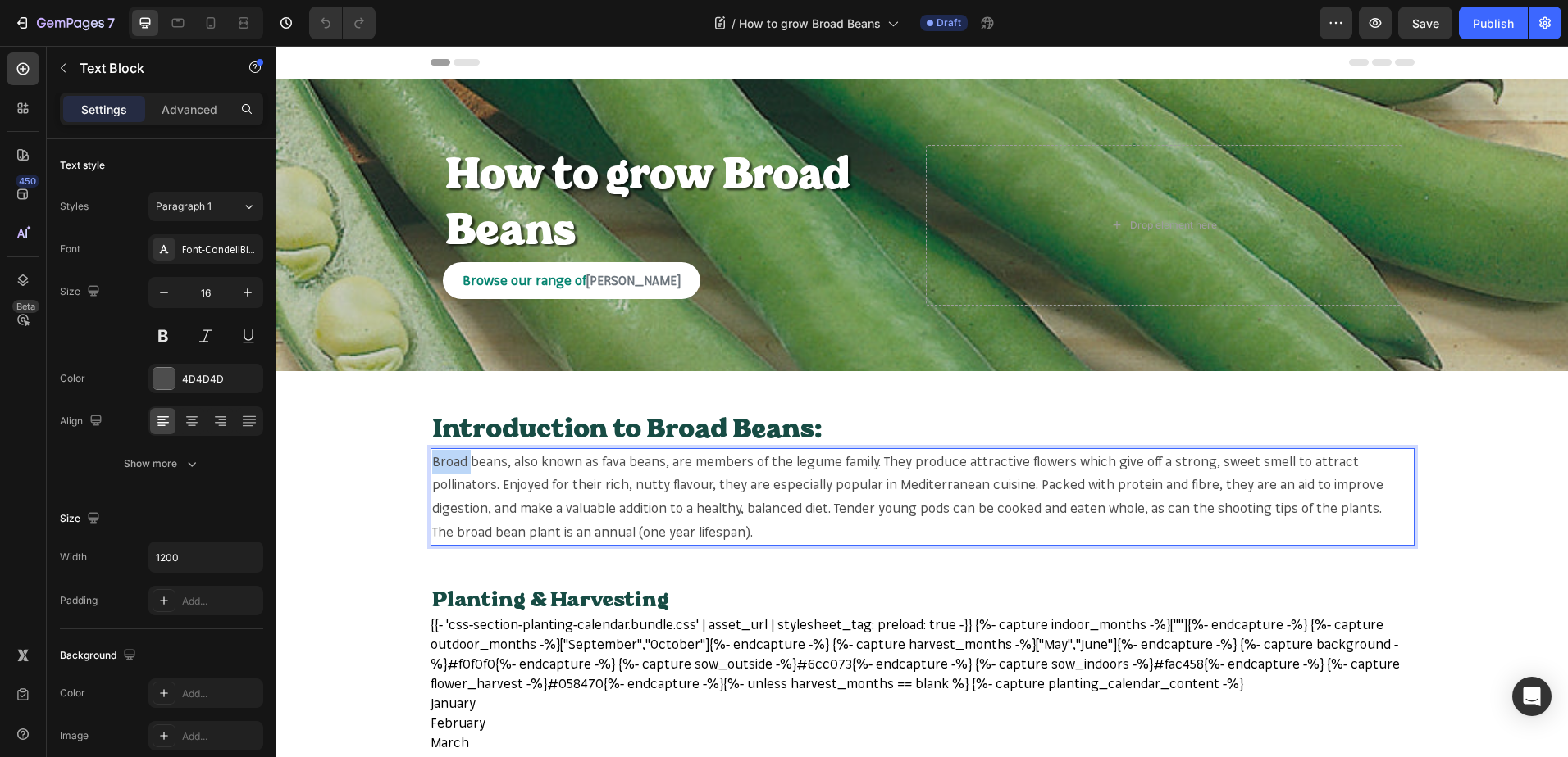
click at [442, 460] on p "Broad beans, also known as fava beans, are members of the legume family. They p…" at bounding box center [922, 485] width 981 height 70
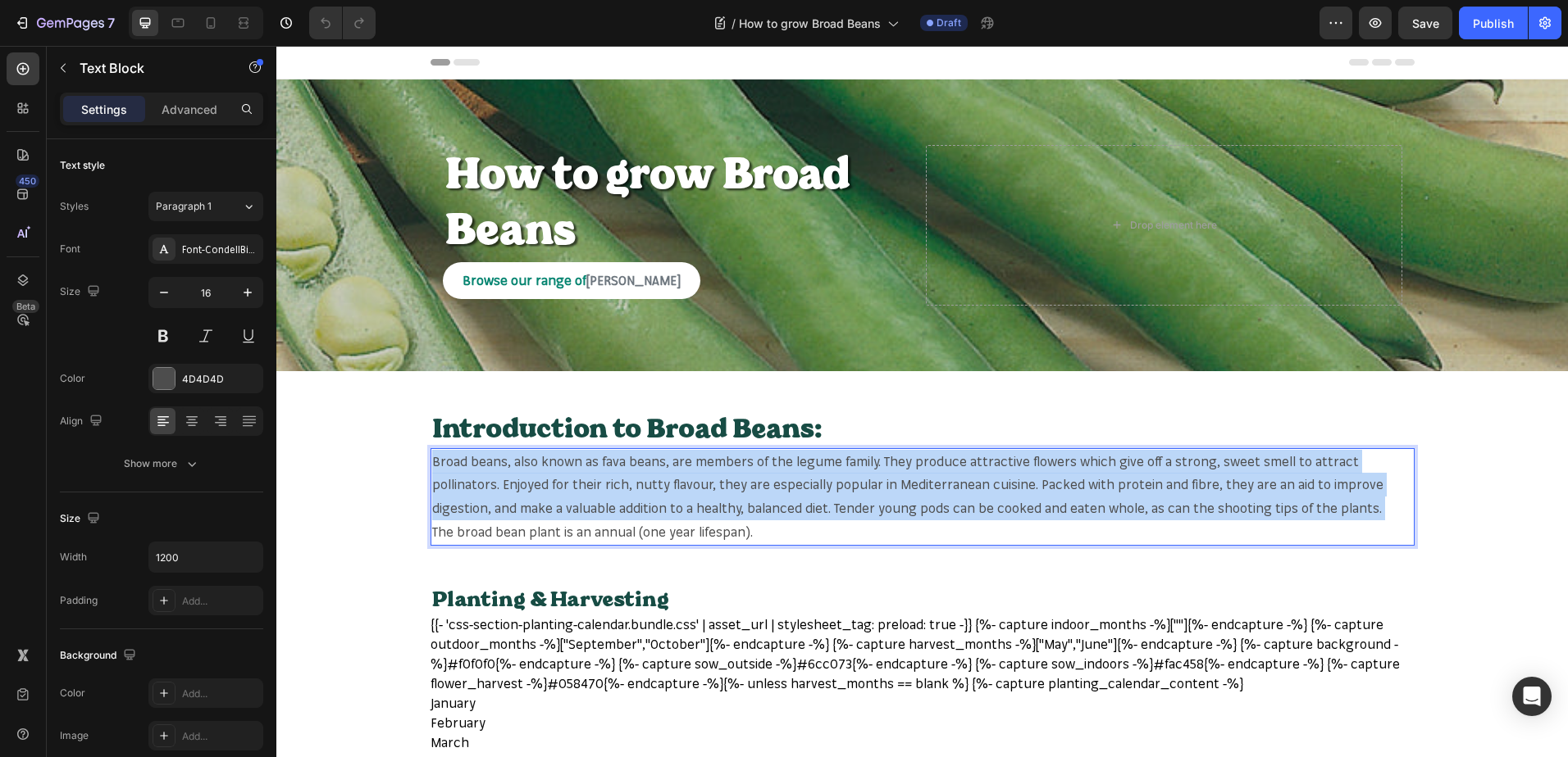
click at [442, 460] on p "Broad beans, also known as fava beans, are members of the legume family. They p…" at bounding box center [922, 485] width 981 height 70
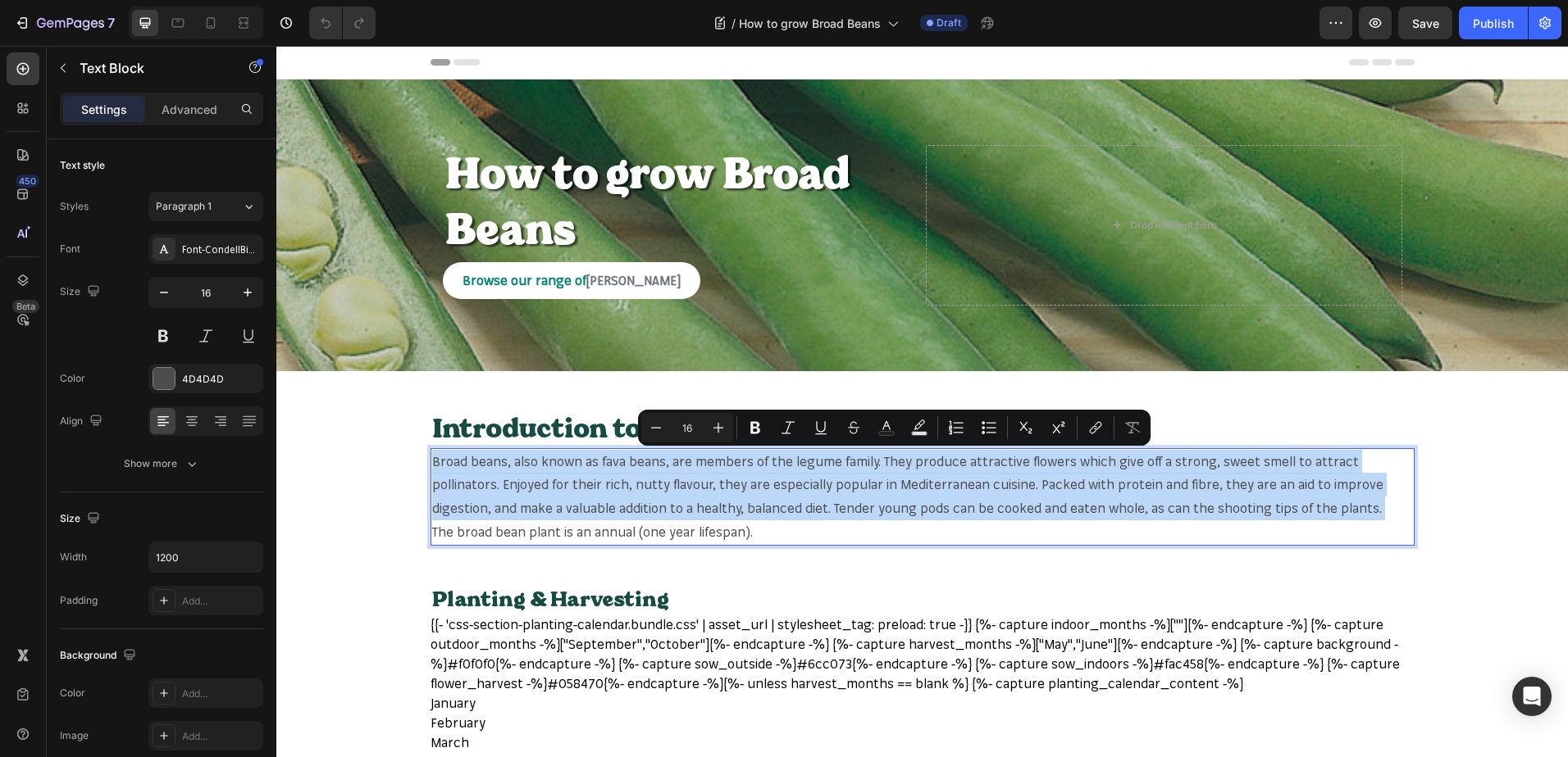
click at [449, 460] on p "Broad beans, also known as fava beans, are members of the legume family. They p…" at bounding box center [922, 485] width 981 height 70
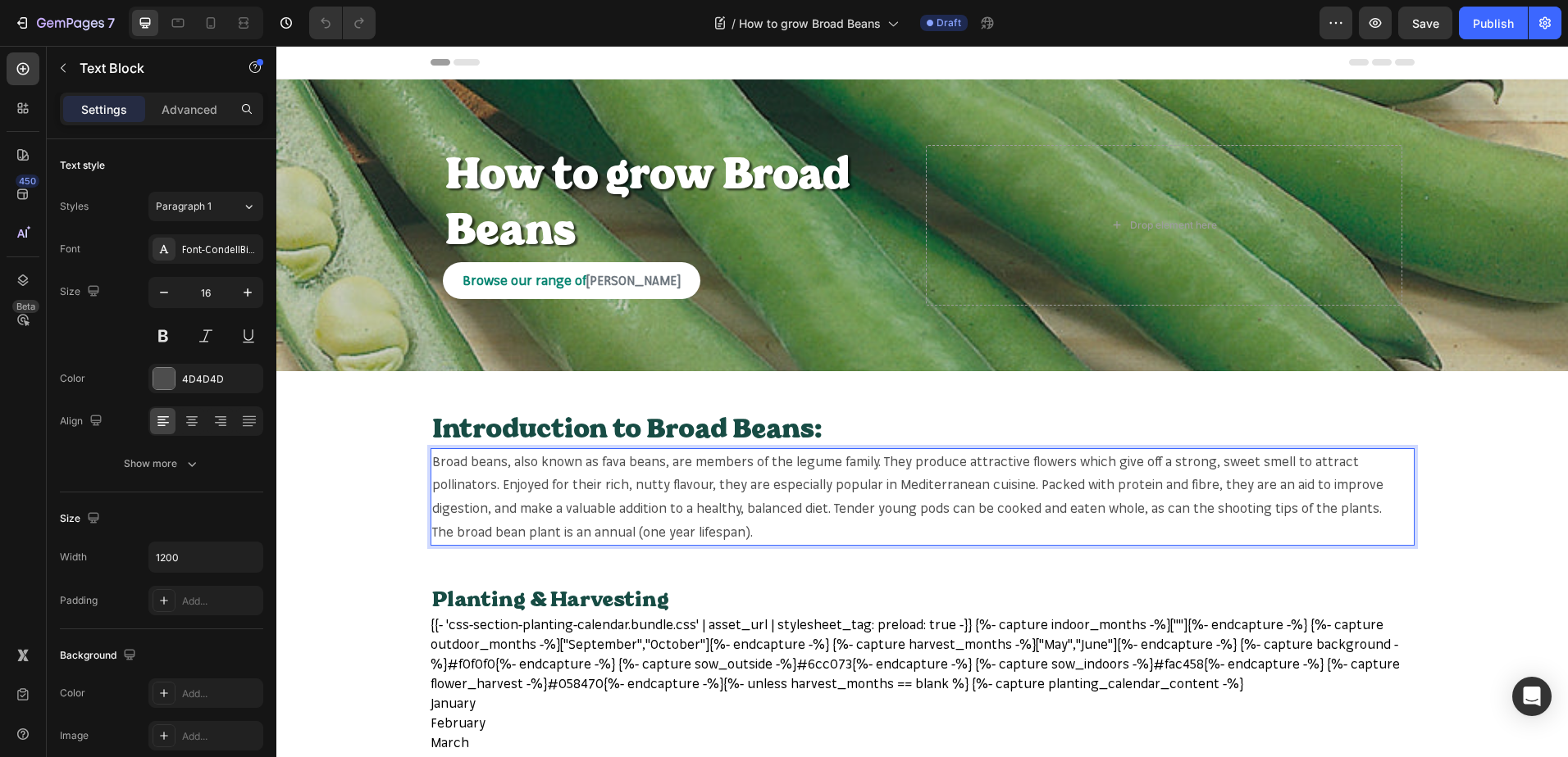
click at [432, 461] on p "Broad beans, also known as fava beans, are members of the legume family. They p…" at bounding box center [922, 485] width 981 height 70
drag, startPoint x: 426, startPoint y: 461, endPoint x: 499, endPoint y: 464, distance: 73.1
click at [499, 464] on p "Broad beans, also known as fava beans, are members of the legume family. They p…" at bounding box center [922, 485] width 981 height 70
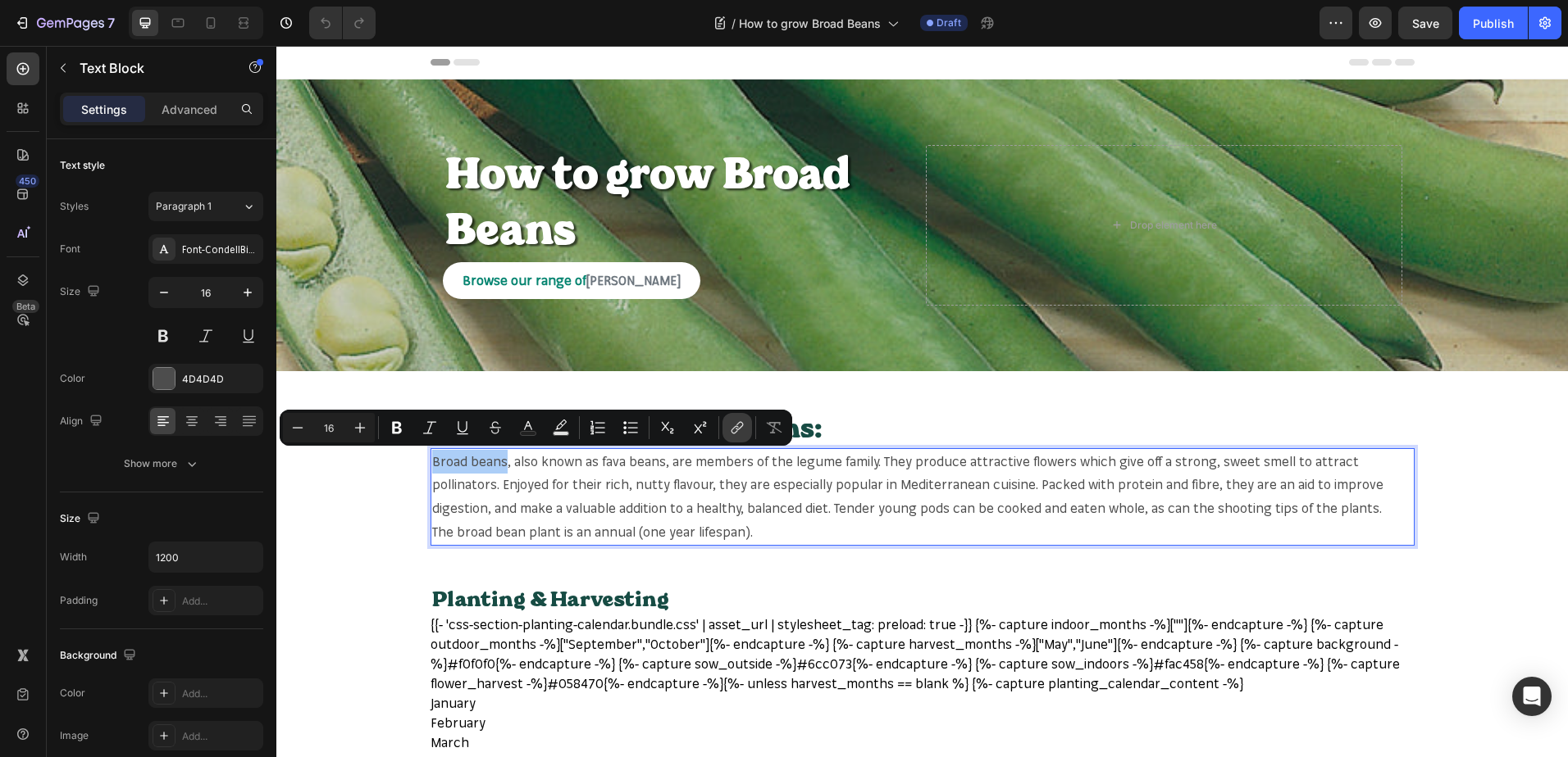
click at [745, 429] on button "link" at bounding box center [737, 428] width 29 height 29
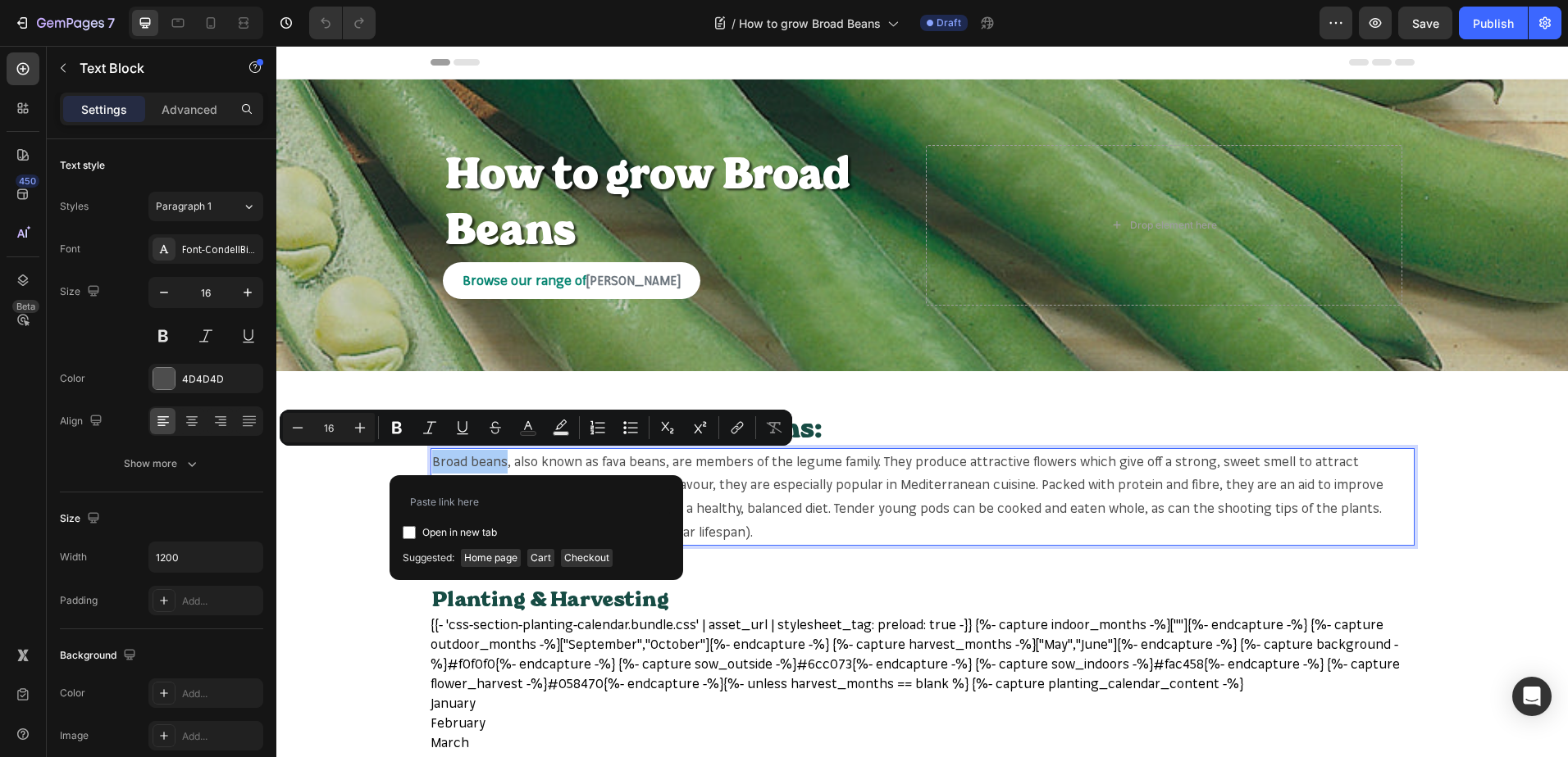
type input "[URL][DOMAIN_NAME]"
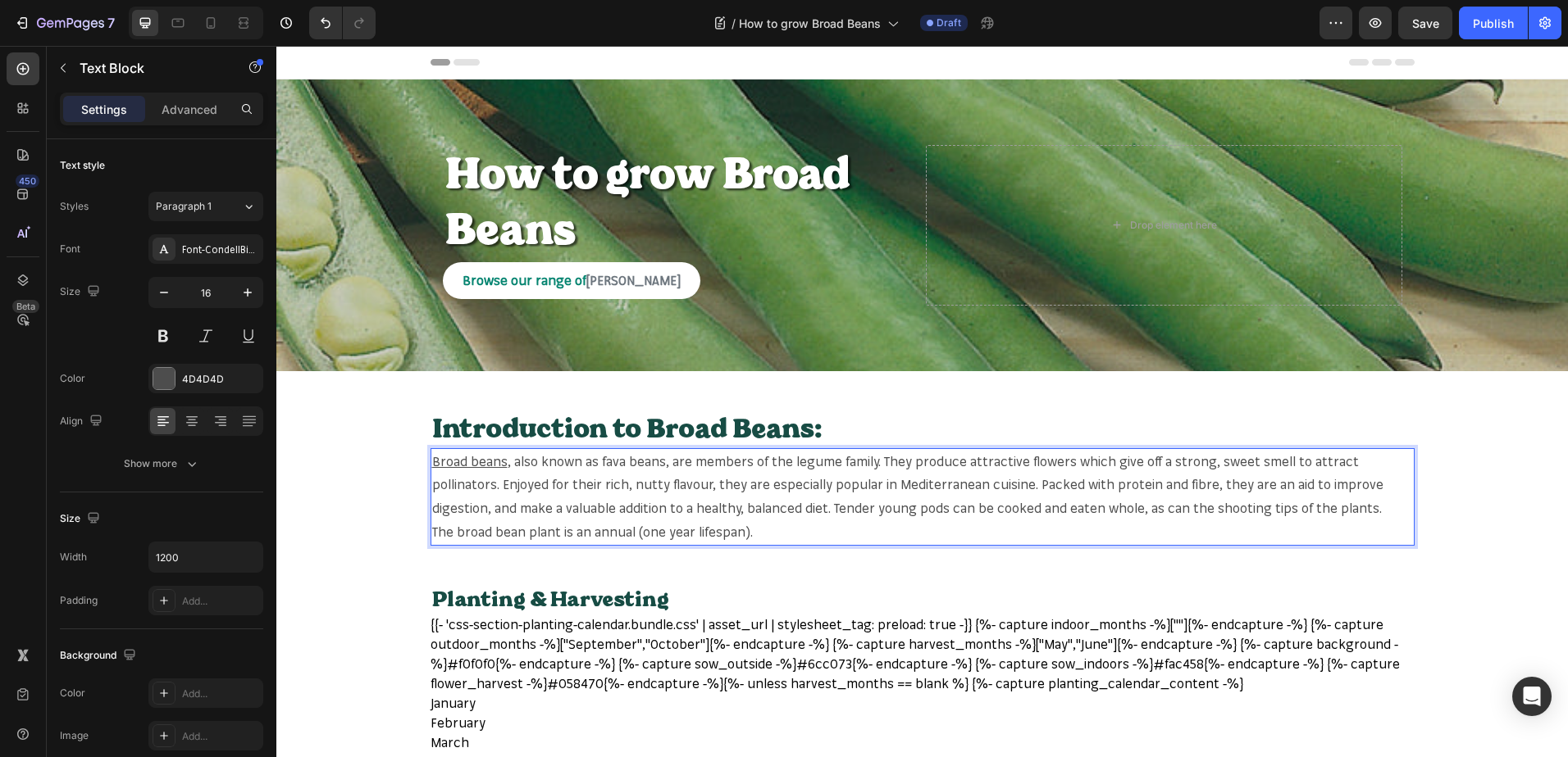
click at [603, 455] on p "Broad beans , also known as fava beans, are members of the legume family. They …" at bounding box center [922, 485] width 981 height 70
click at [786, 458] on p "Broad beans , also known as fava beans, are members of the legume family. They …" at bounding box center [922, 485] width 981 height 70
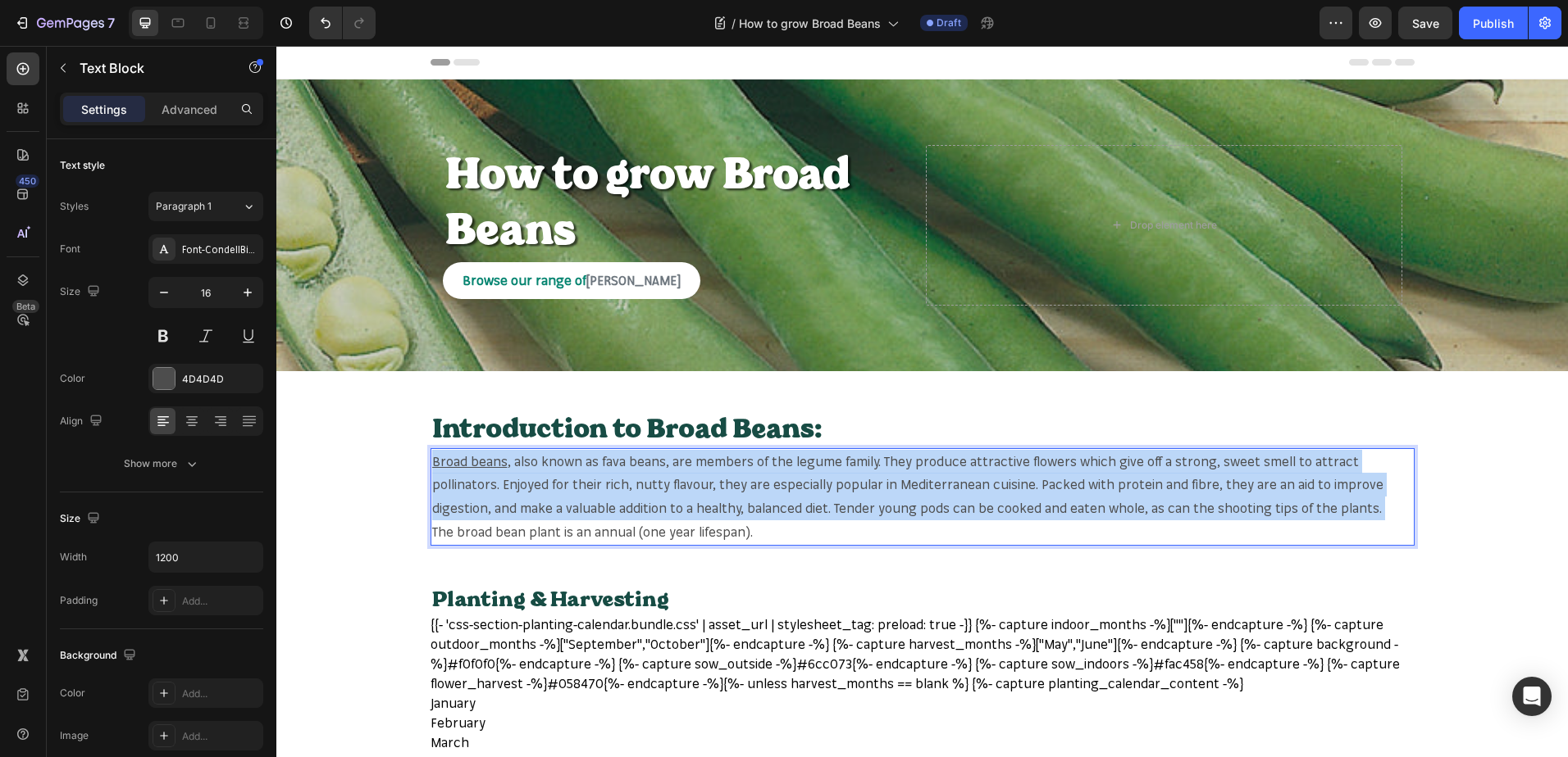
click at [786, 458] on p "Broad beans , also known as fava beans, are members of the legume family. They …" at bounding box center [922, 485] width 981 height 70
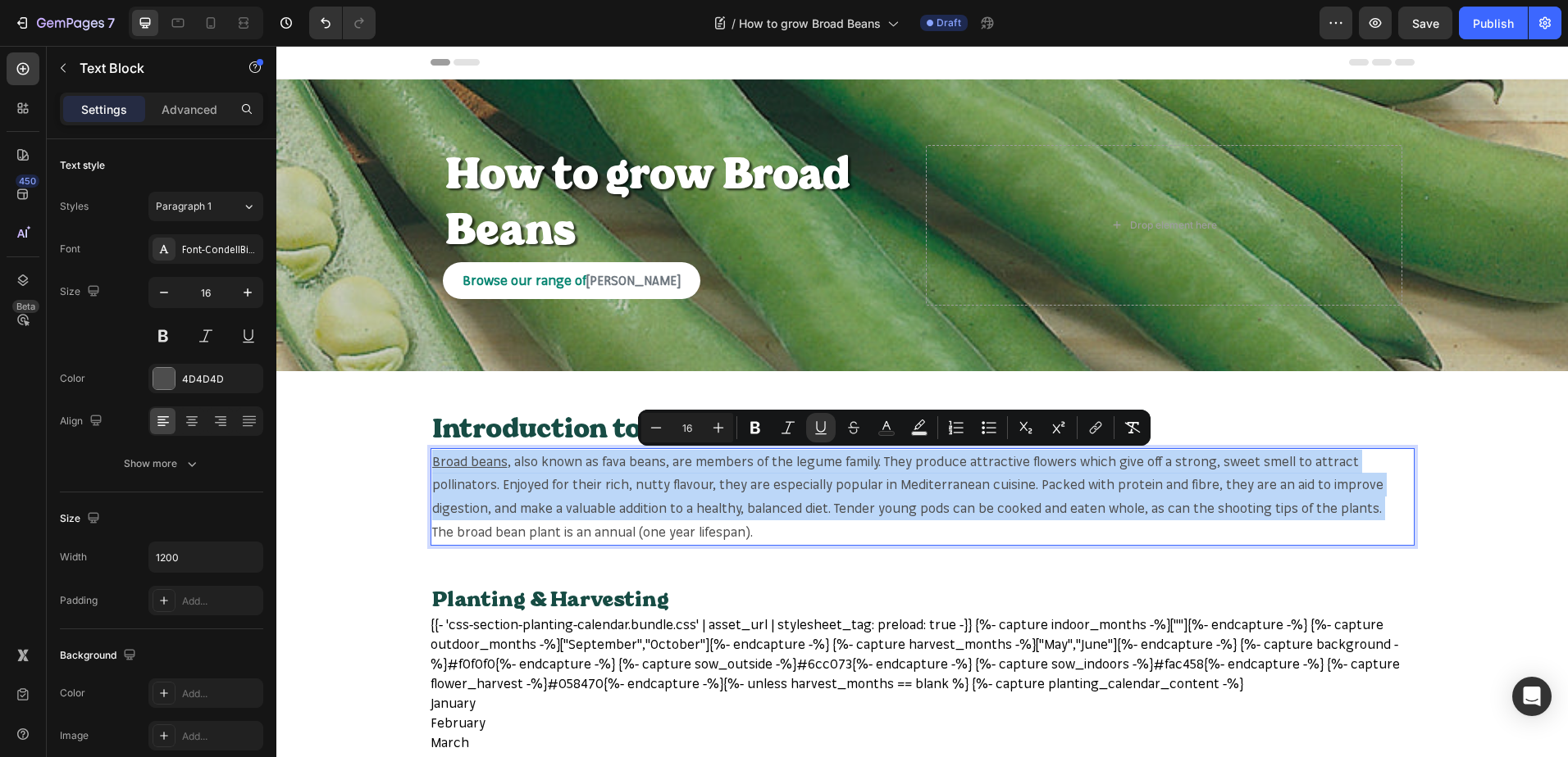
click at [799, 458] on p "Broad beans , also known as fava beans, are members of the legume family. They …" at bounding box center [922, 485] width 981 height 70
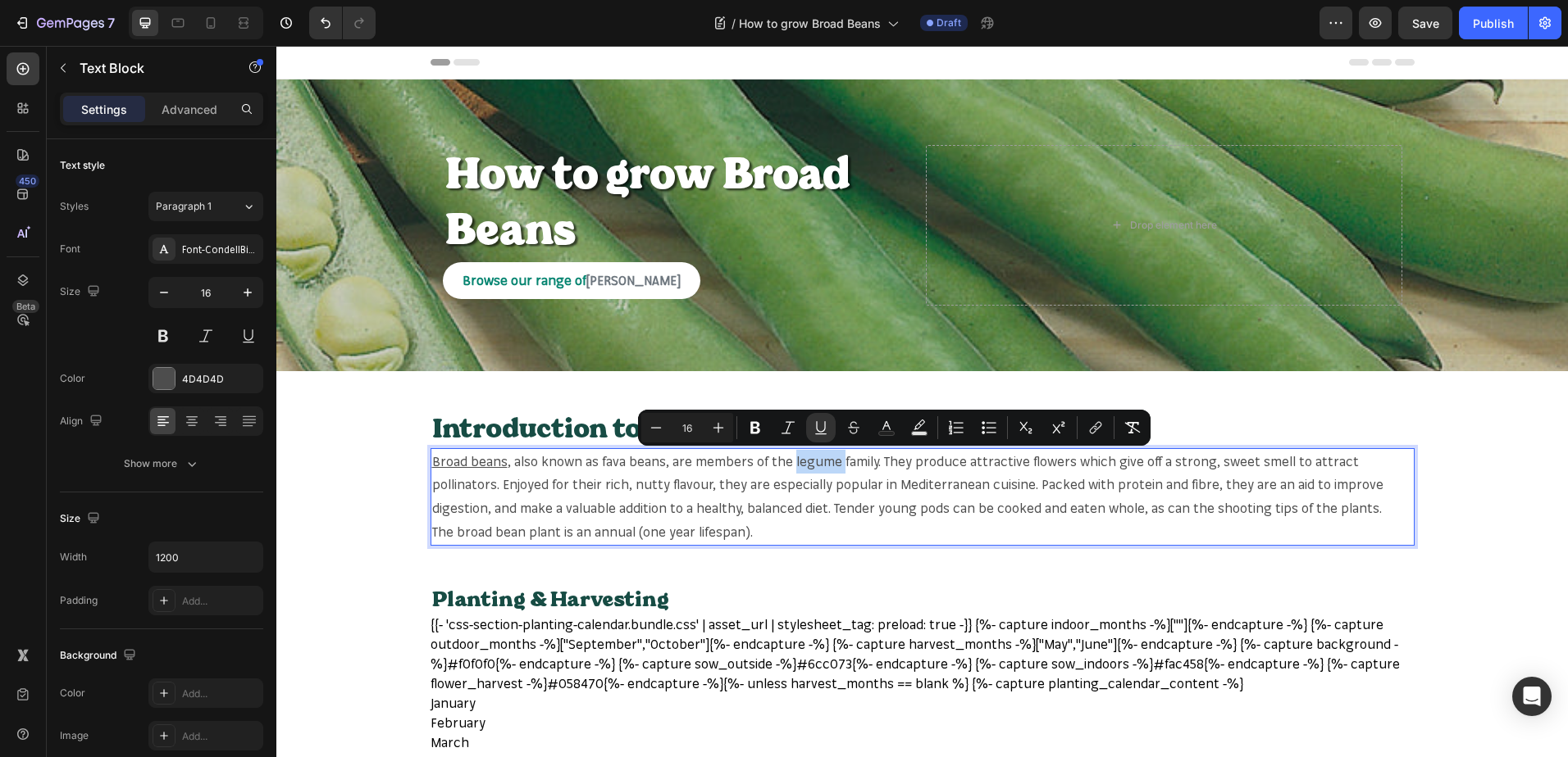
click at [799, 458] on p "Broad beans , also known as fava beans, are members of the legume family. They …" at bounding box center [922, 485] width 981 height 70
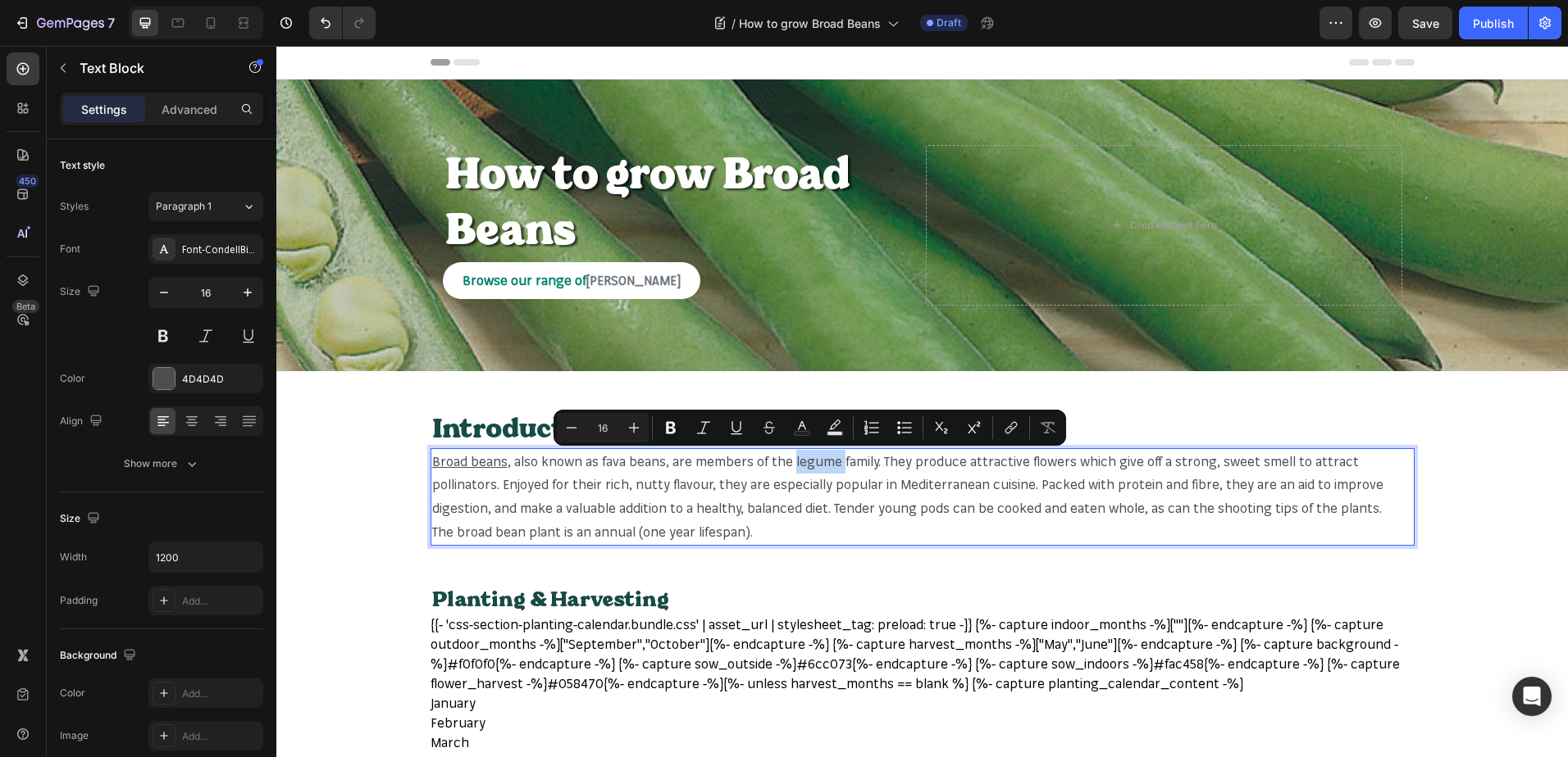
copy p "legume"
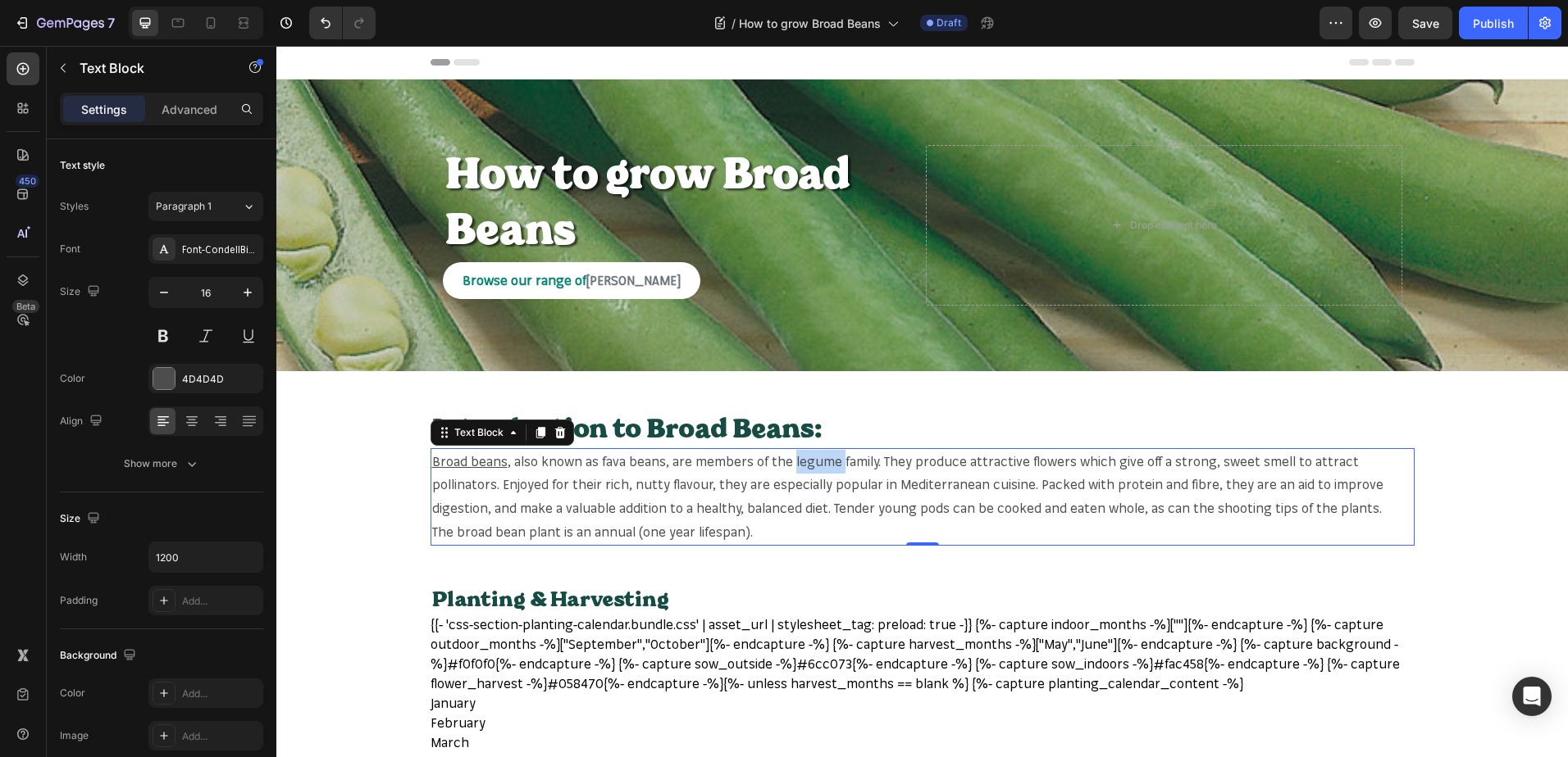
click at [809, 471] on p "Broad beans , also known as fava beans, are members of the legume family. They …" at bounding box center [922, 485] width 981 height 70
click at [810, 466] on p "Broad beans , also known as fava beans, are members of the legume family. They …" at bounding box center [922, 485] width 981 height 70
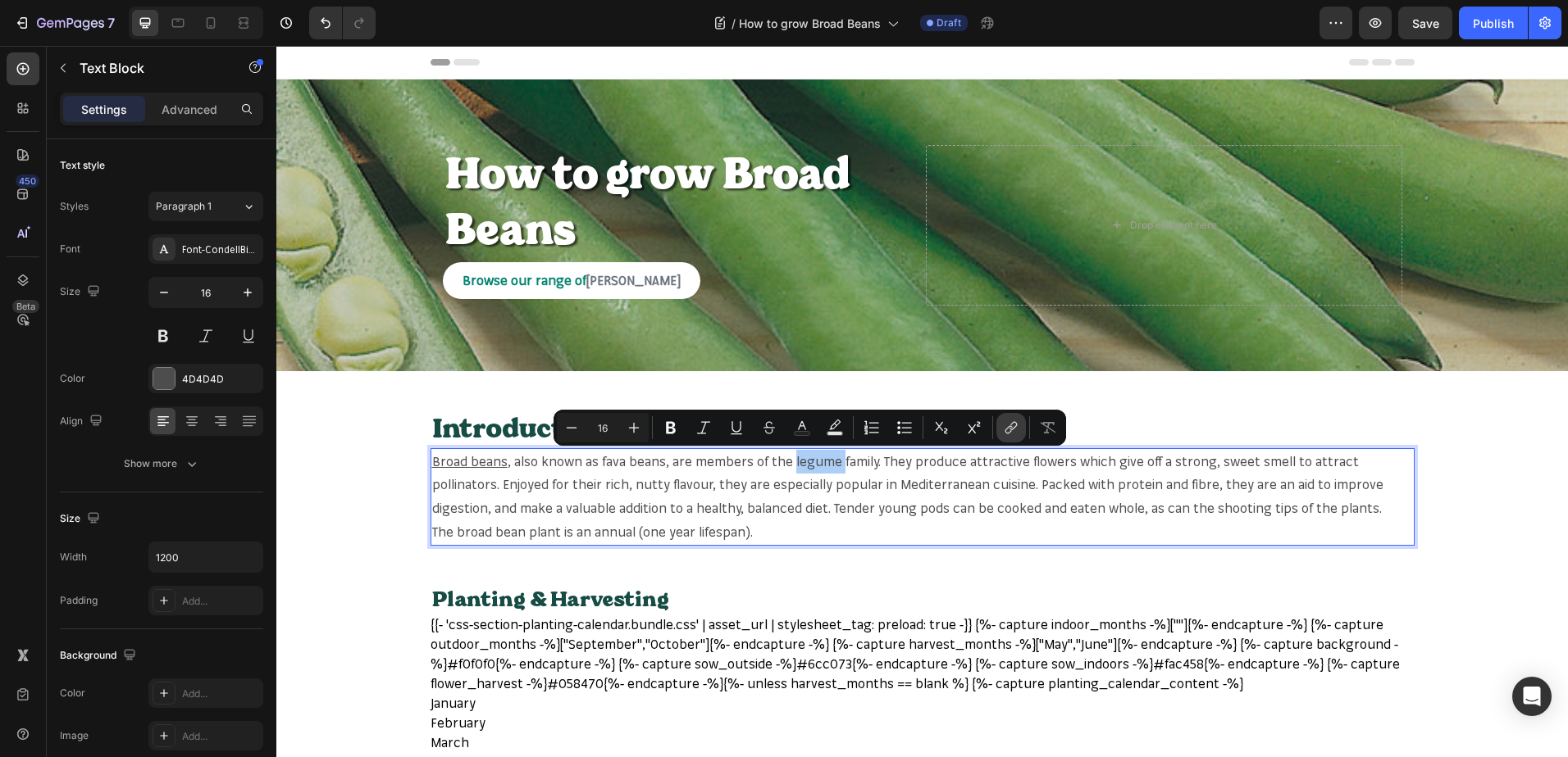
click at [1013, 418] on button "link" at bounding box center [1011, 428] width 29 height 29
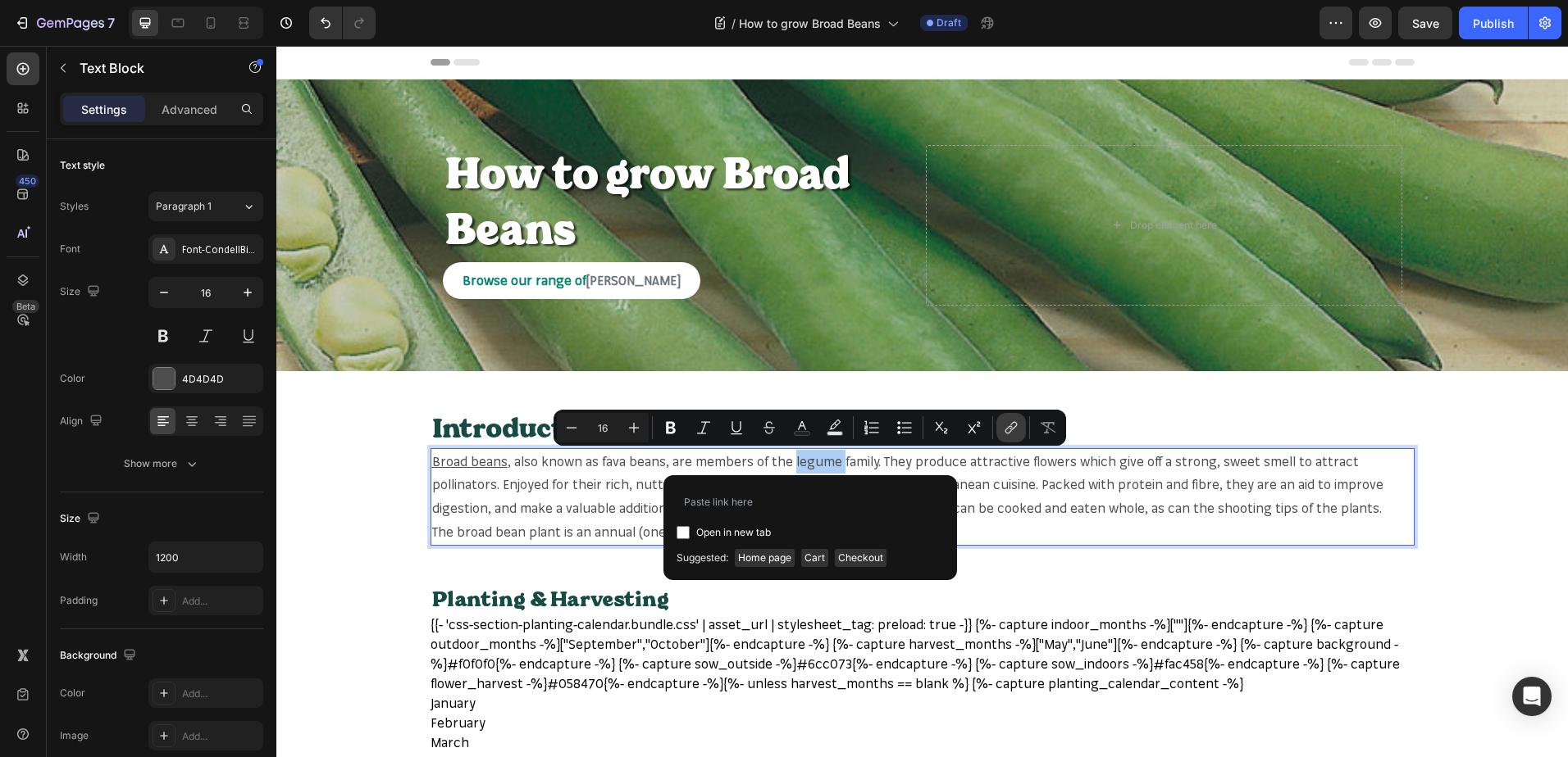
type input "[URL][DOMAIN_NAME]"
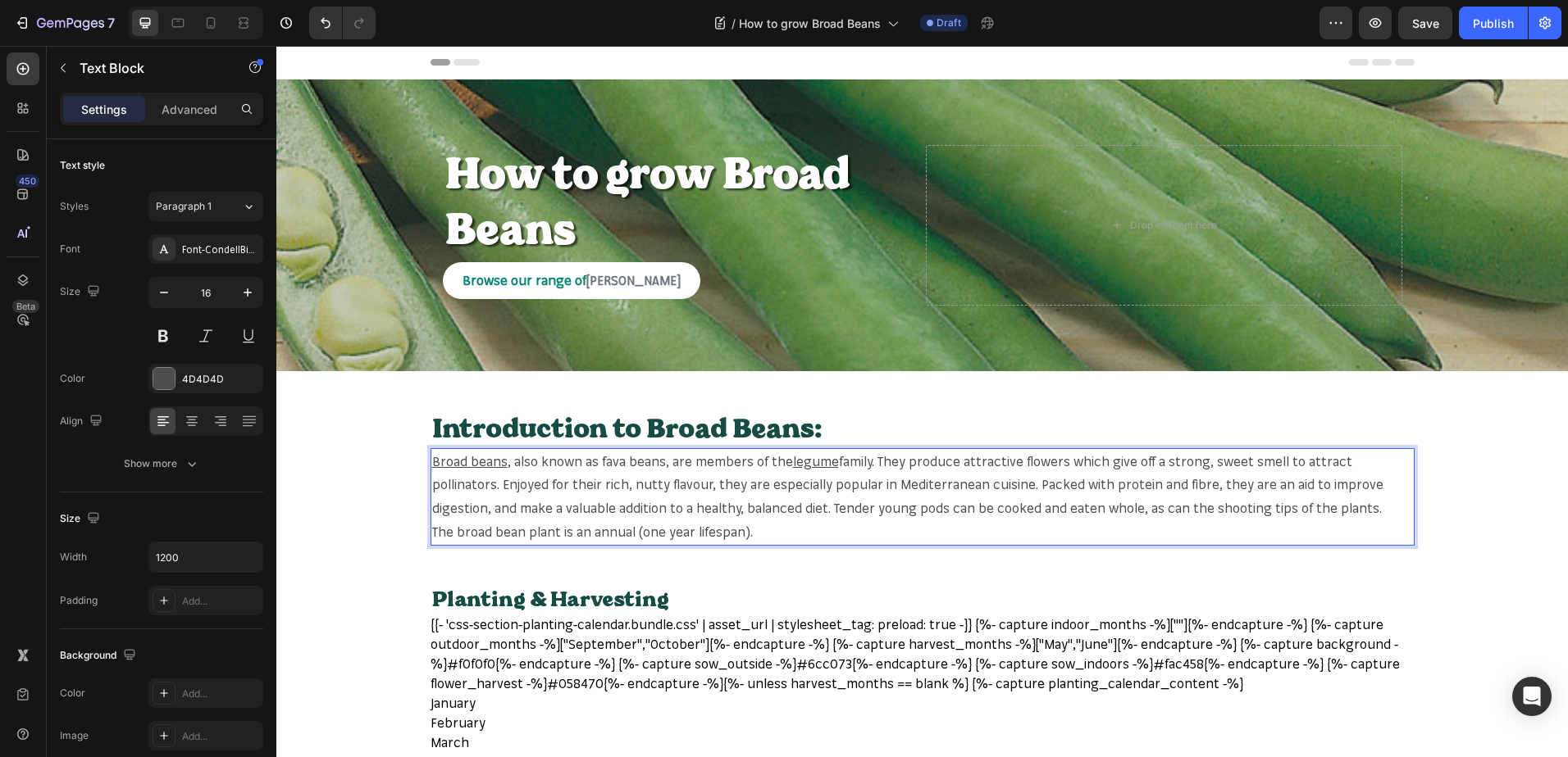
click at [1037, 460] on p "Broad beans , also known as fava beans, are members of the legume family. They …" at bounding box center [922, 485] width 981 height 70
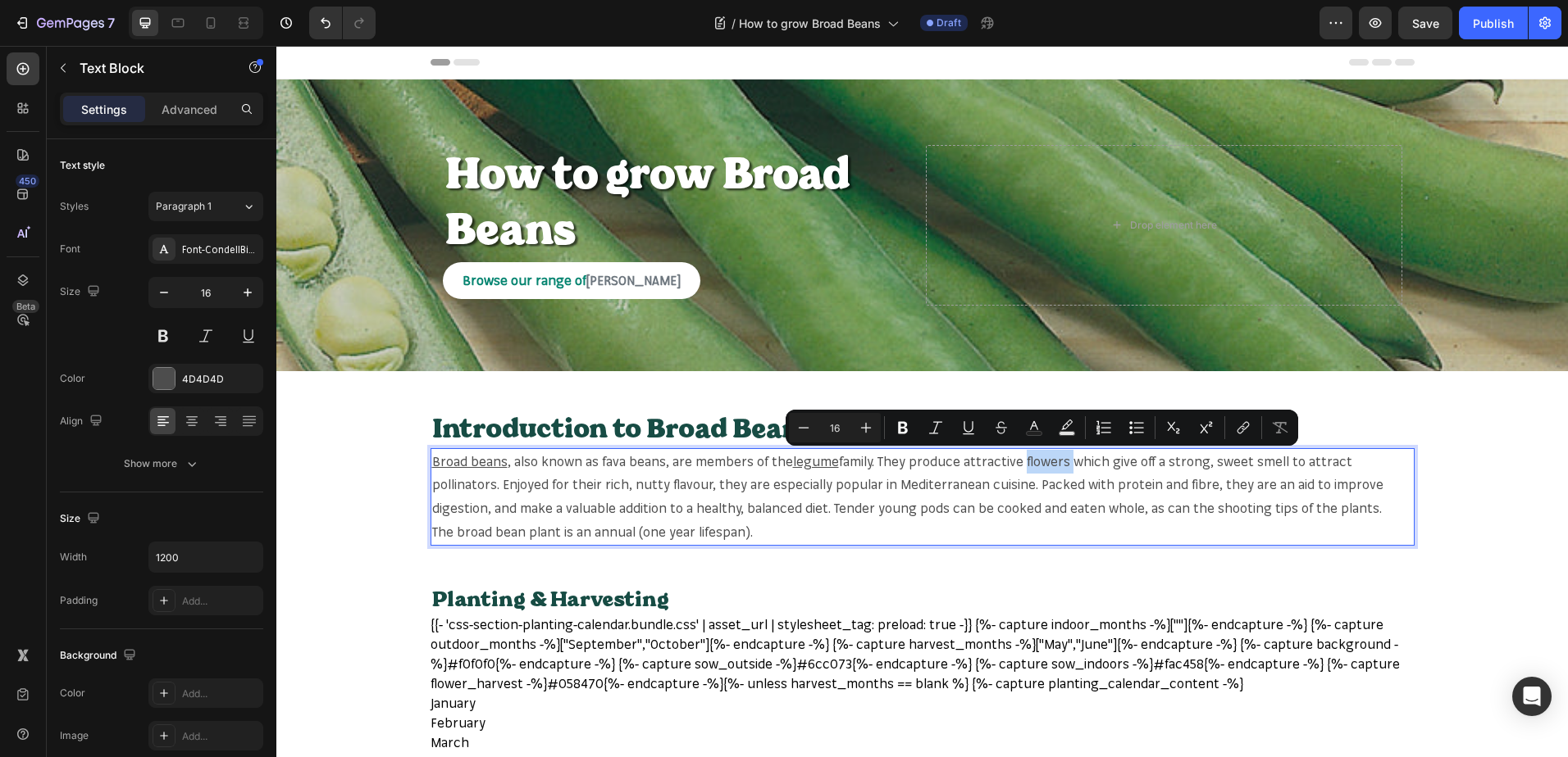
copy p "flowers"
click at [1044, 458] on p "Broad beans , also known as fava beans, are members of the legume family. They …" at bounding box center [922, 485] width 981 height 70
click at [1246, 430] on icon "Editor contextual toolbar" at bounding box center [1242, 427] width 16 height 16
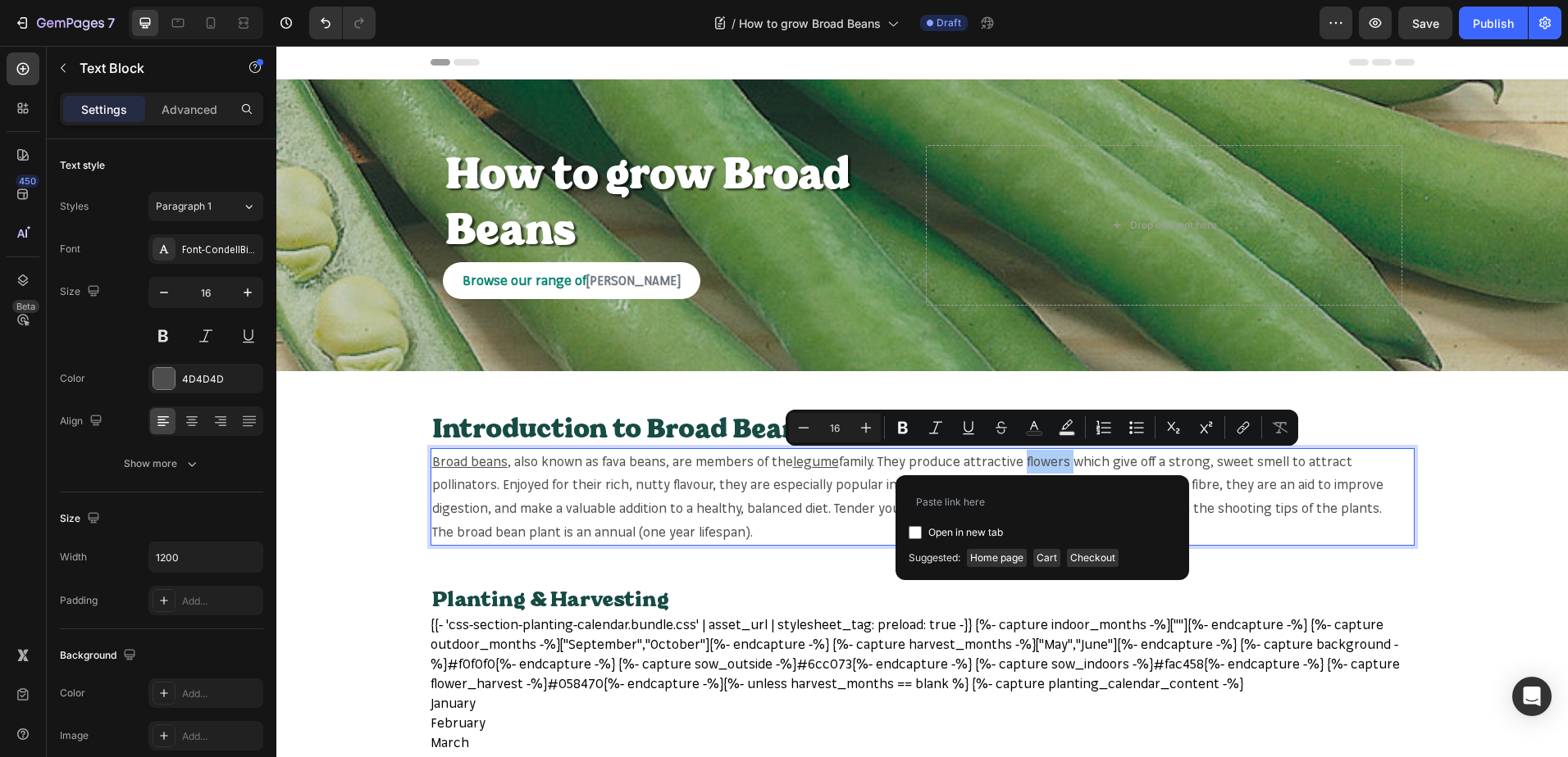
type input "[URL][DOMAIN_NAME]"
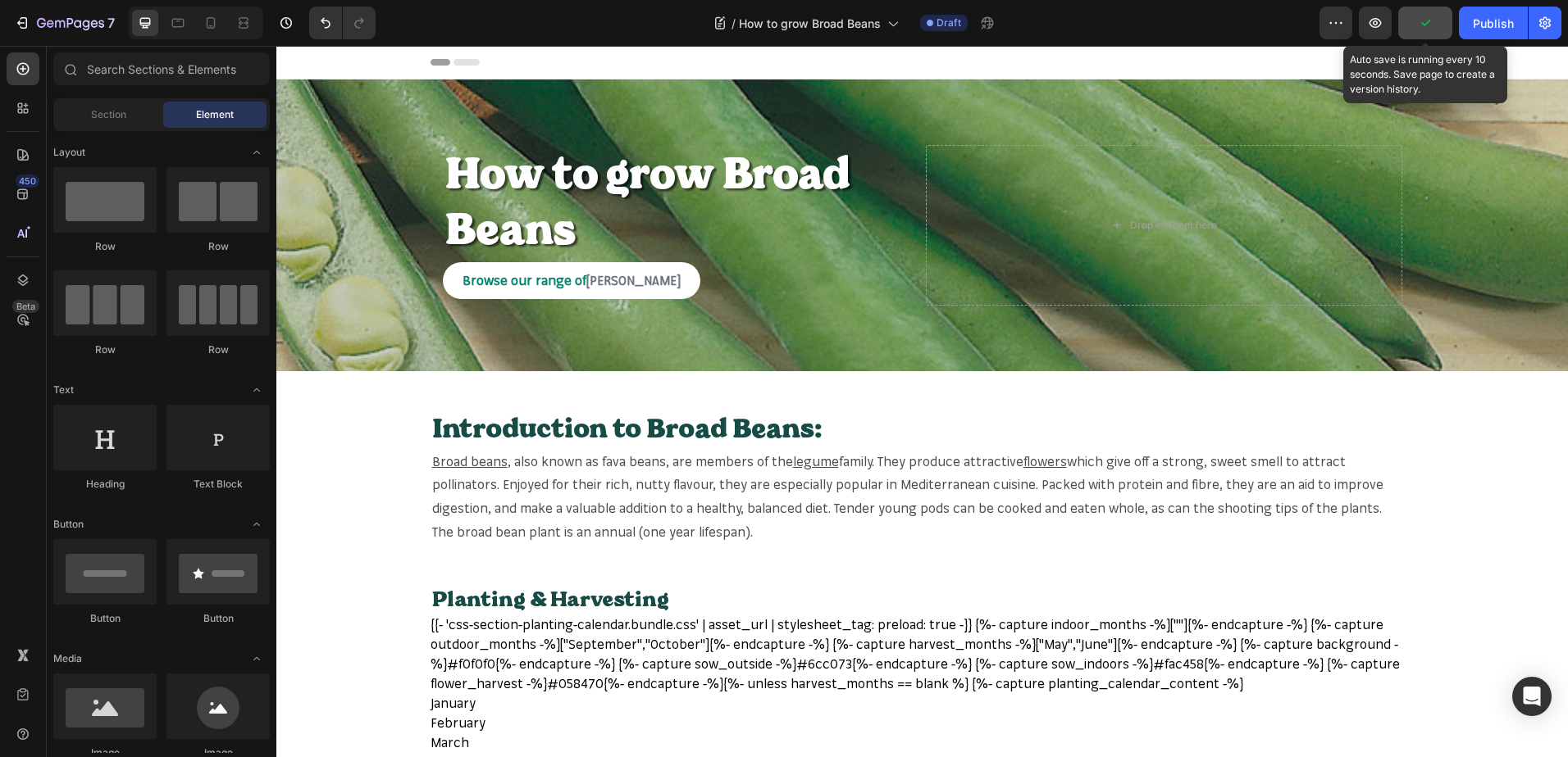
click at [1440, 13] on button "button" at bounding box center [1424, 23] width 54 height 33
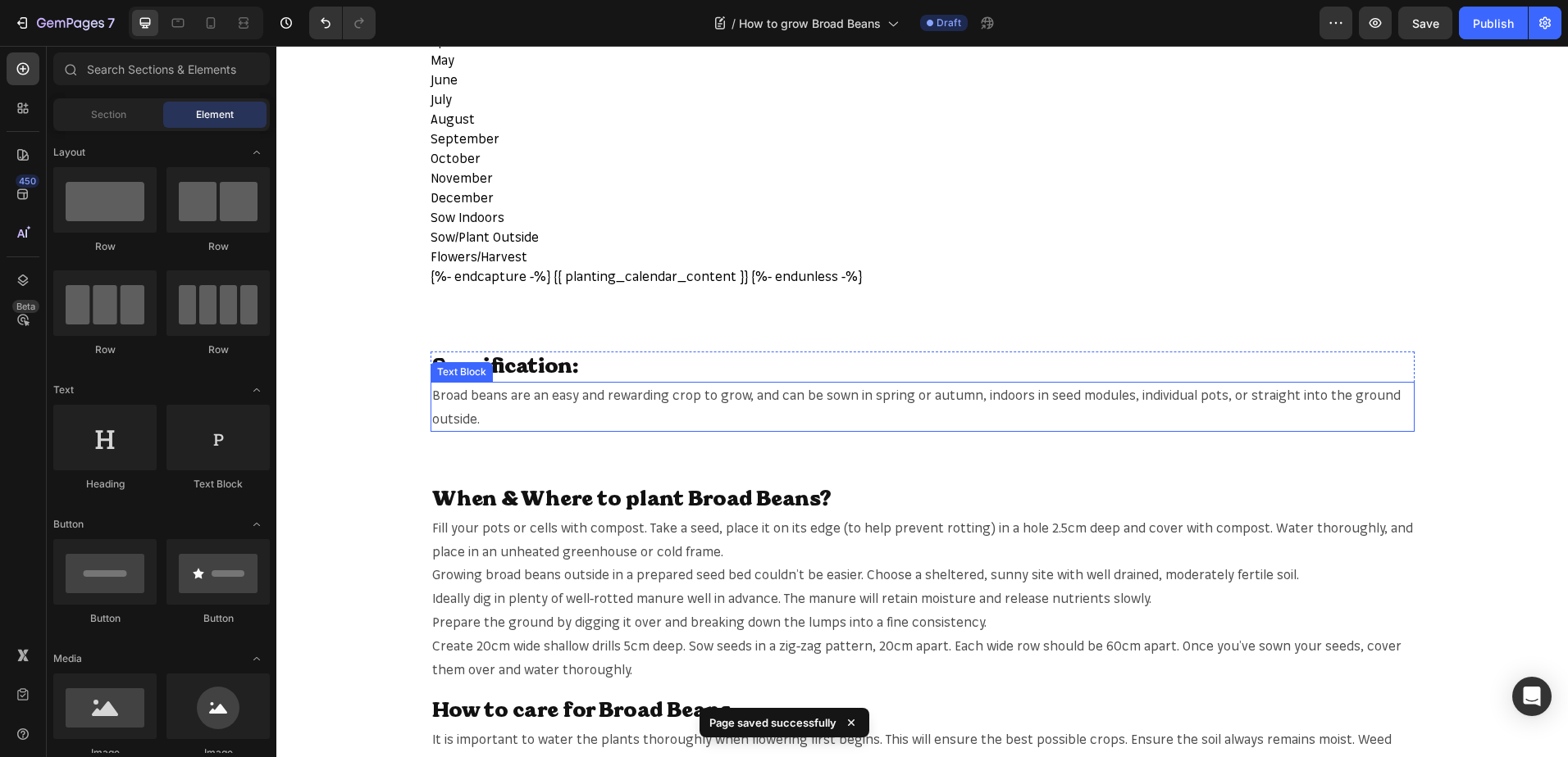
scroll to position [737, 0]
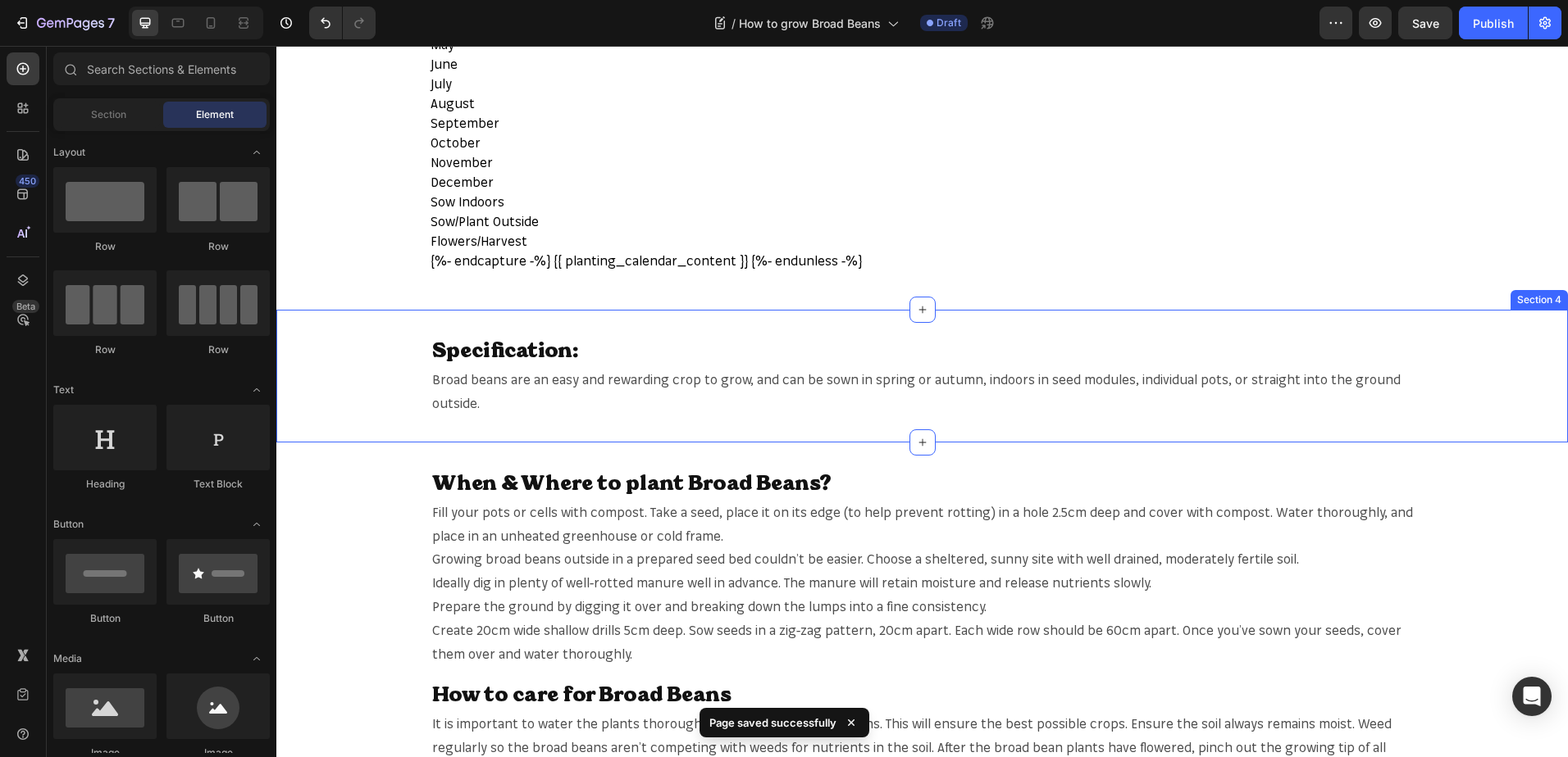
click at [433, 380] on span "Broad beans are an easy and rewarding crop to grow, and can be sown in spring o…" at bounding box center [916, 391] width 968 height 40
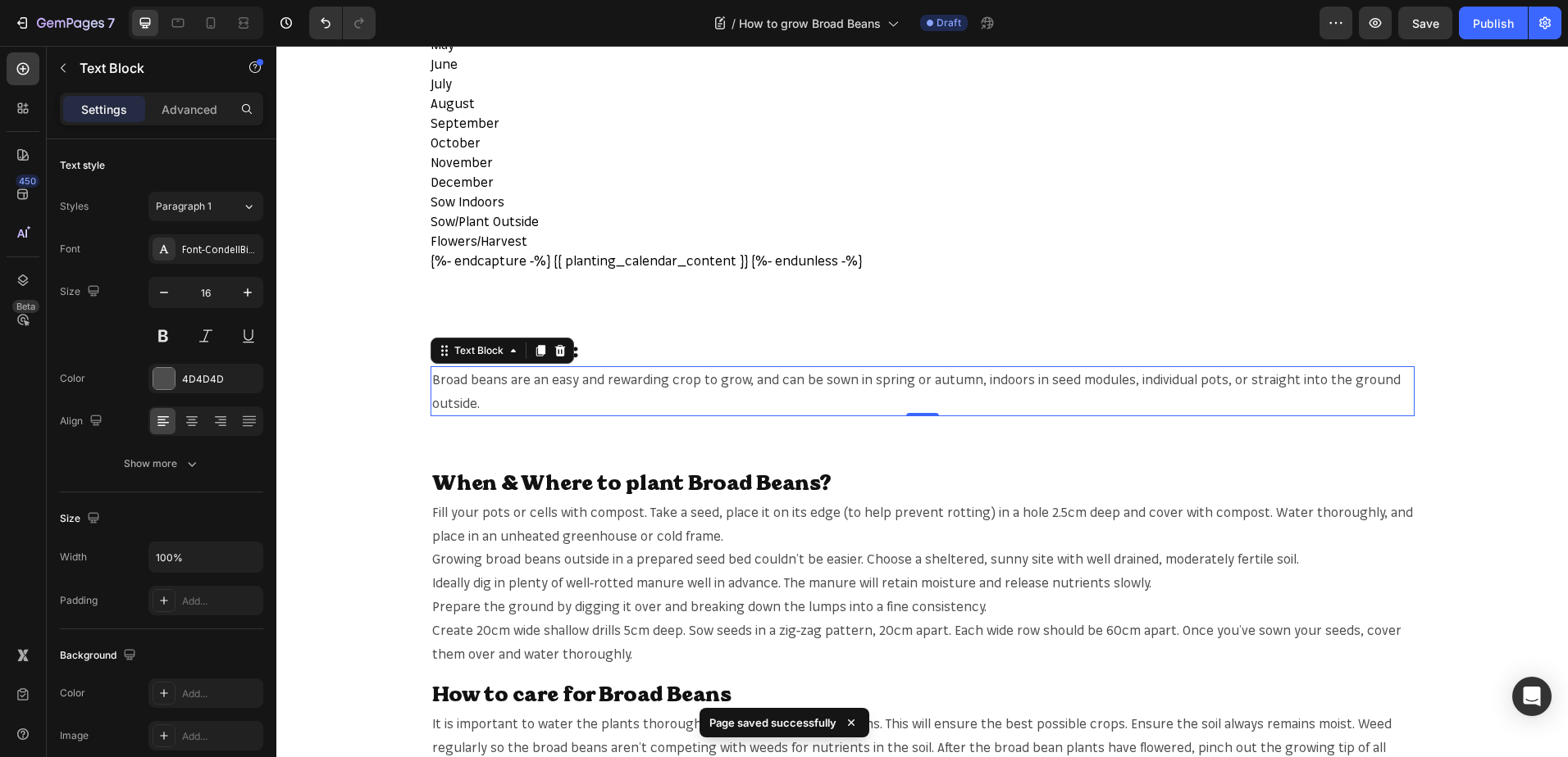
click at [433, 380] on span "Broad beans are an easy and rewarding crop to grow, and can be sown in spring o…" at bounding box center [916, 391] width 968 height 40
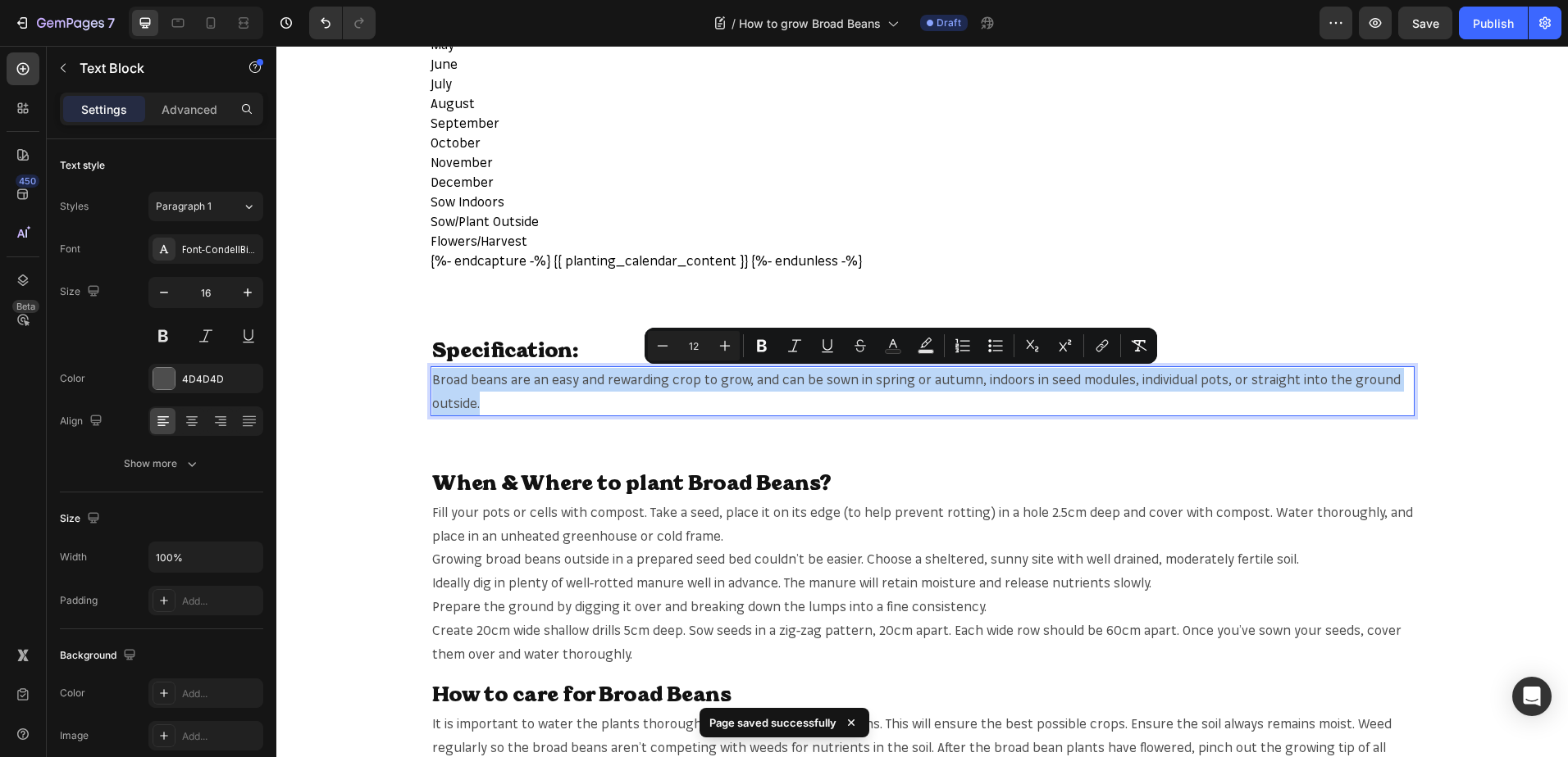
click at [439, 377] on span "Broad beans are an easy and rewarding crop to grow, and can be sown in spring o…" at bounding box center [916, 391] width 968 height 40
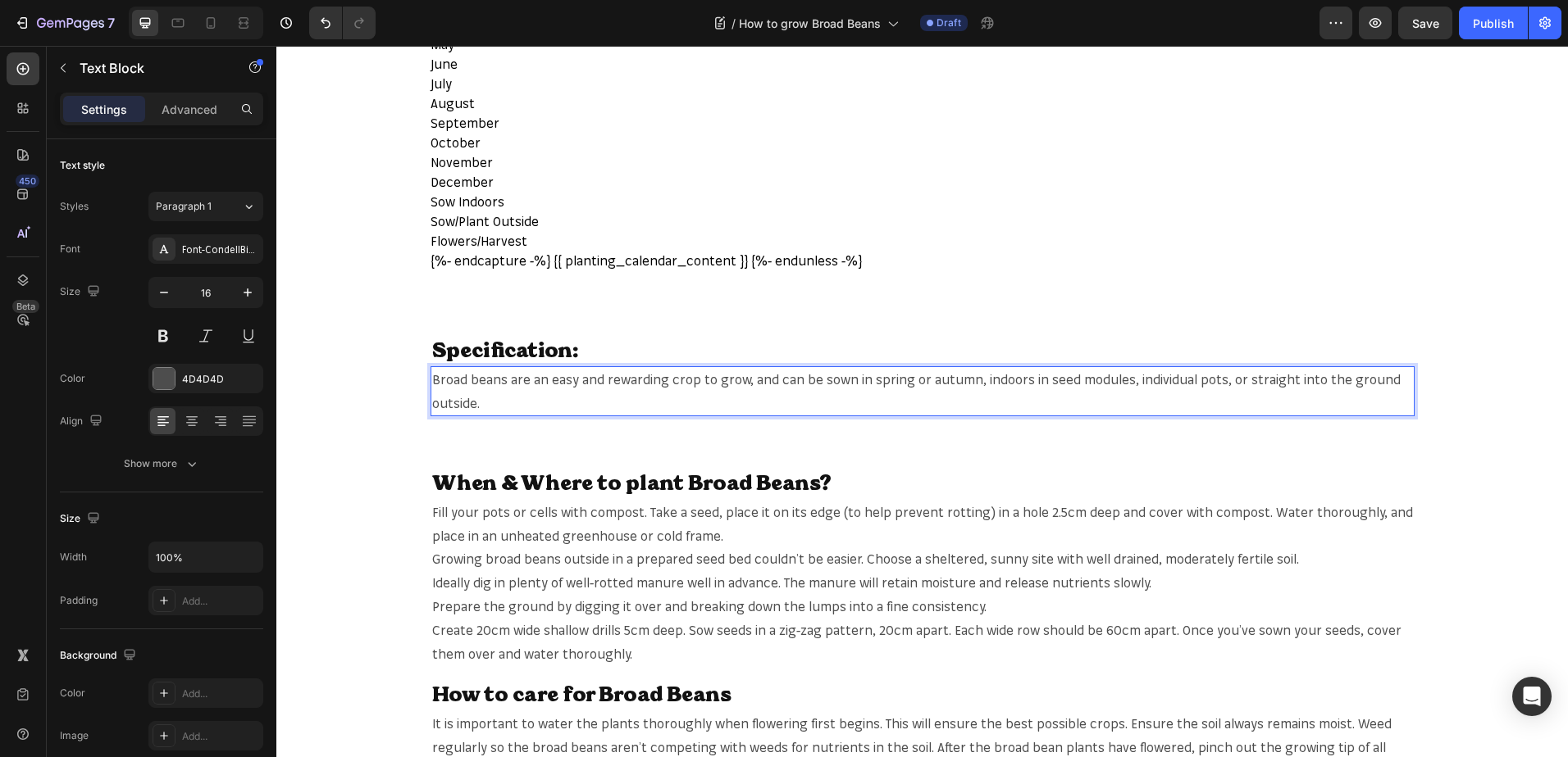
click at [499, 377] on span "Broad beans are an easy and rewarding crop to grow, and can be sown in spring o…" at bounding box center [916, 391] width 968 height 40
drag, startPoint x: 499, startPoint y: 377, endPoint x: 438, endPoint y: 377, distance: 61.0
click at [438, 377] on span "Broad beans are an easy and rewarding crop to grow, and can be sown in spring o…" at bounding box center [916, 391] width 968 height 40
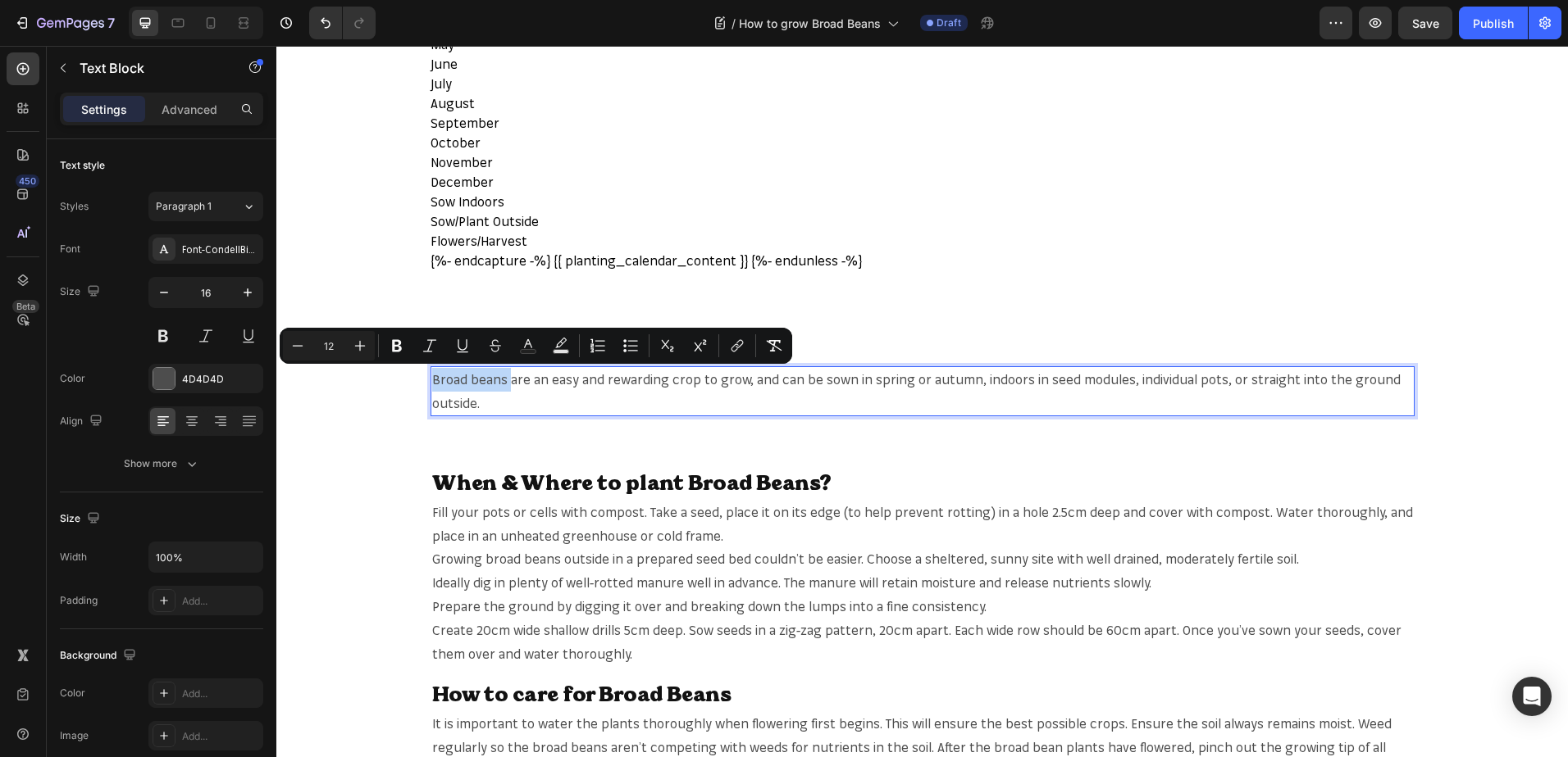
copy span "Broad beans"
click at [477, 383] on span "Broad beans are an easy and rewarding crop to grow, and can be sown in spring o…" at bounding box center [916, 391] width 968 height 40
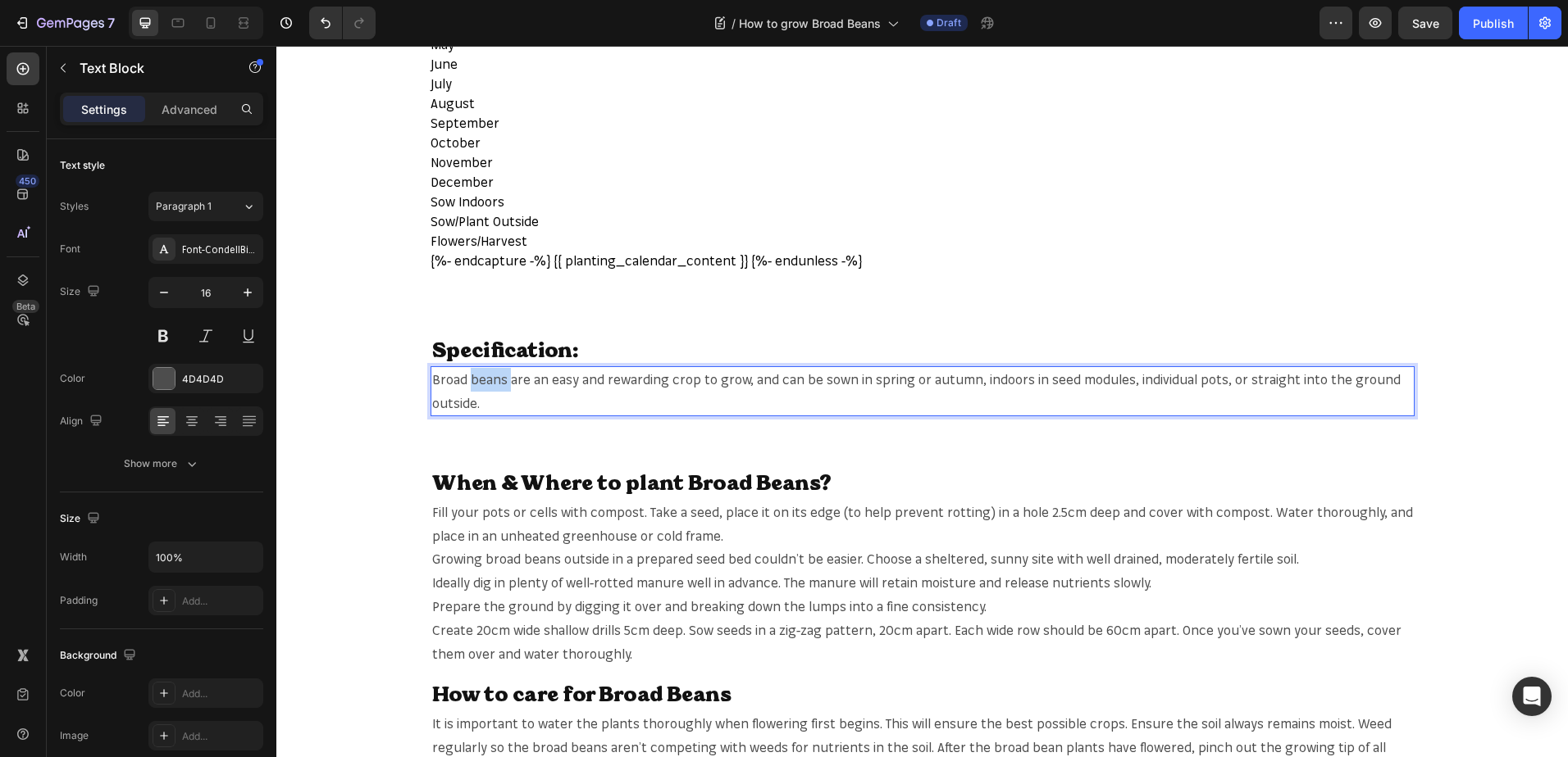
click at [477, 383] on span "Broad beans are an easy and rewarding crop to grow, and can be sown in spring o…" at bounding box center [916, 391] width 968 height 40
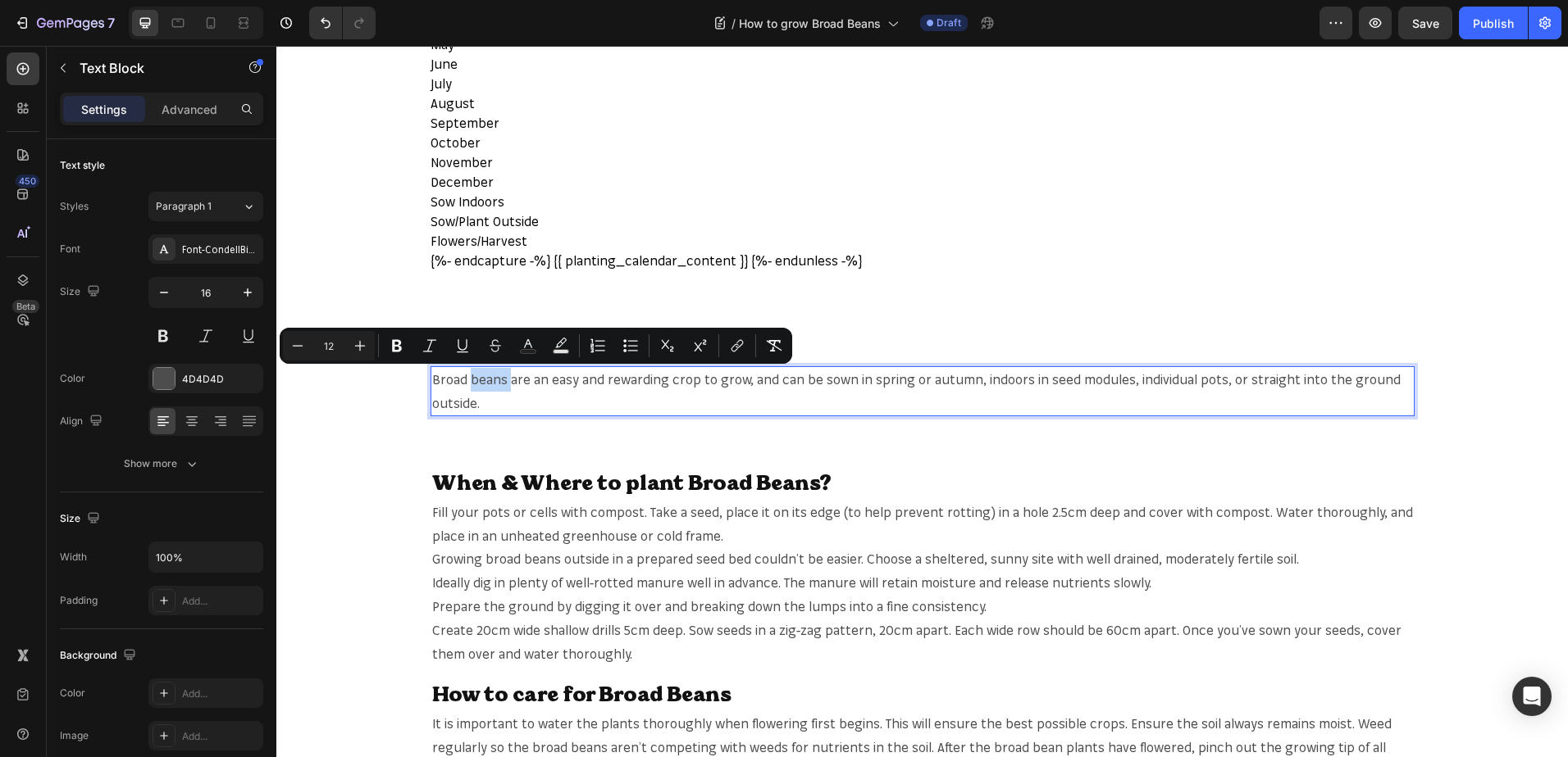
click at [497, 379] on span "Broad beans are an easy and rewarding crop to grow, and can be sown in spring o…" at bounding box center [916, 391] width 968 height 40
drag, startPoint x: 499, startPoint y: 379, endPoint x: 424, endPoint y: 388, distance: 75.5
click at [431, 388] on div "Broad beans are an easy and rewarding crop to grow, and can be sown in spring o…" at bounding box center [922, 391] width 983 height 51
click at [732, 343] on icon "Editor contextual toolbar" at bounding box center [737, 345] width 16 height 16
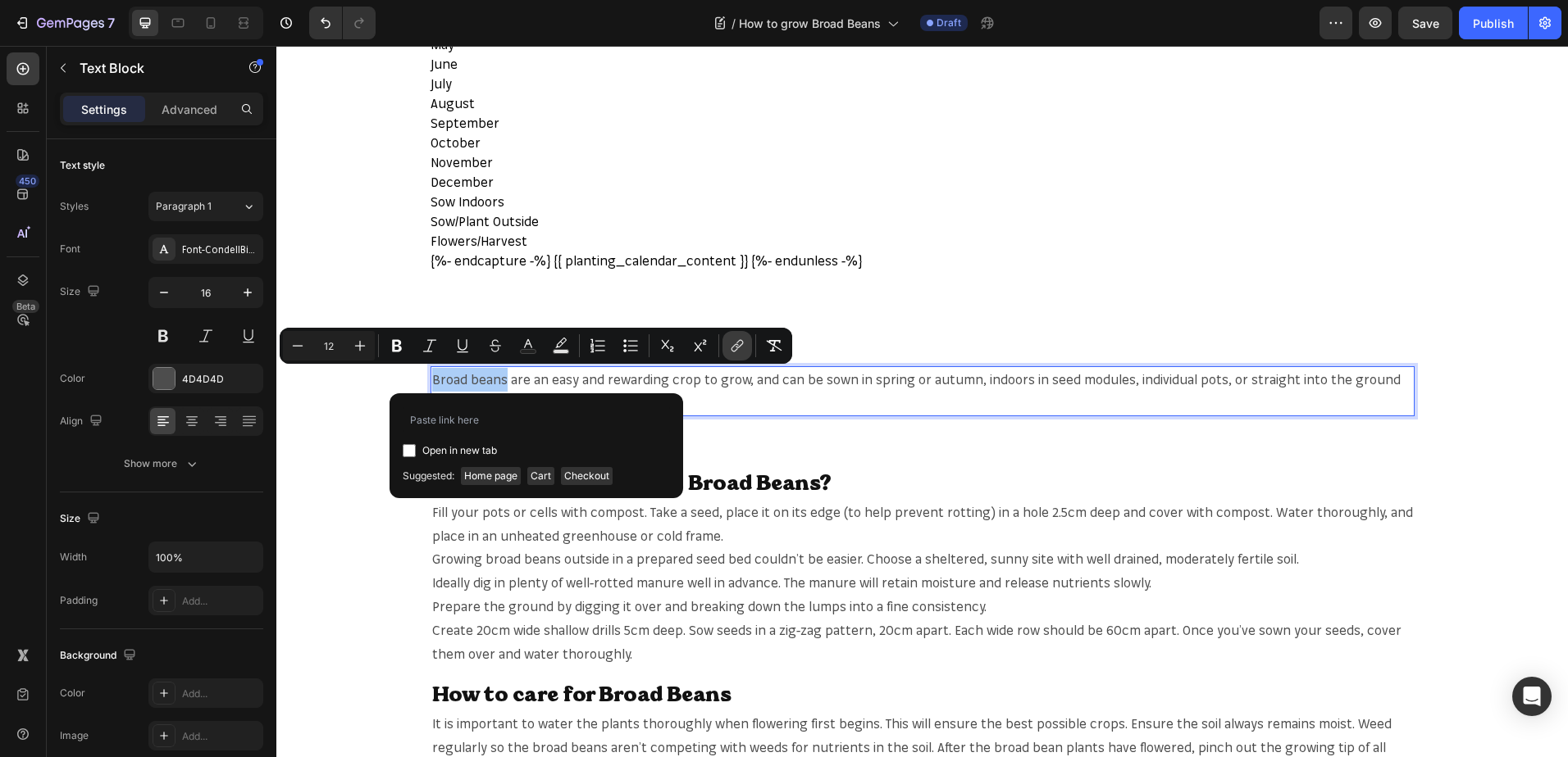
type input "[URL][DOMAIN_NAME]"
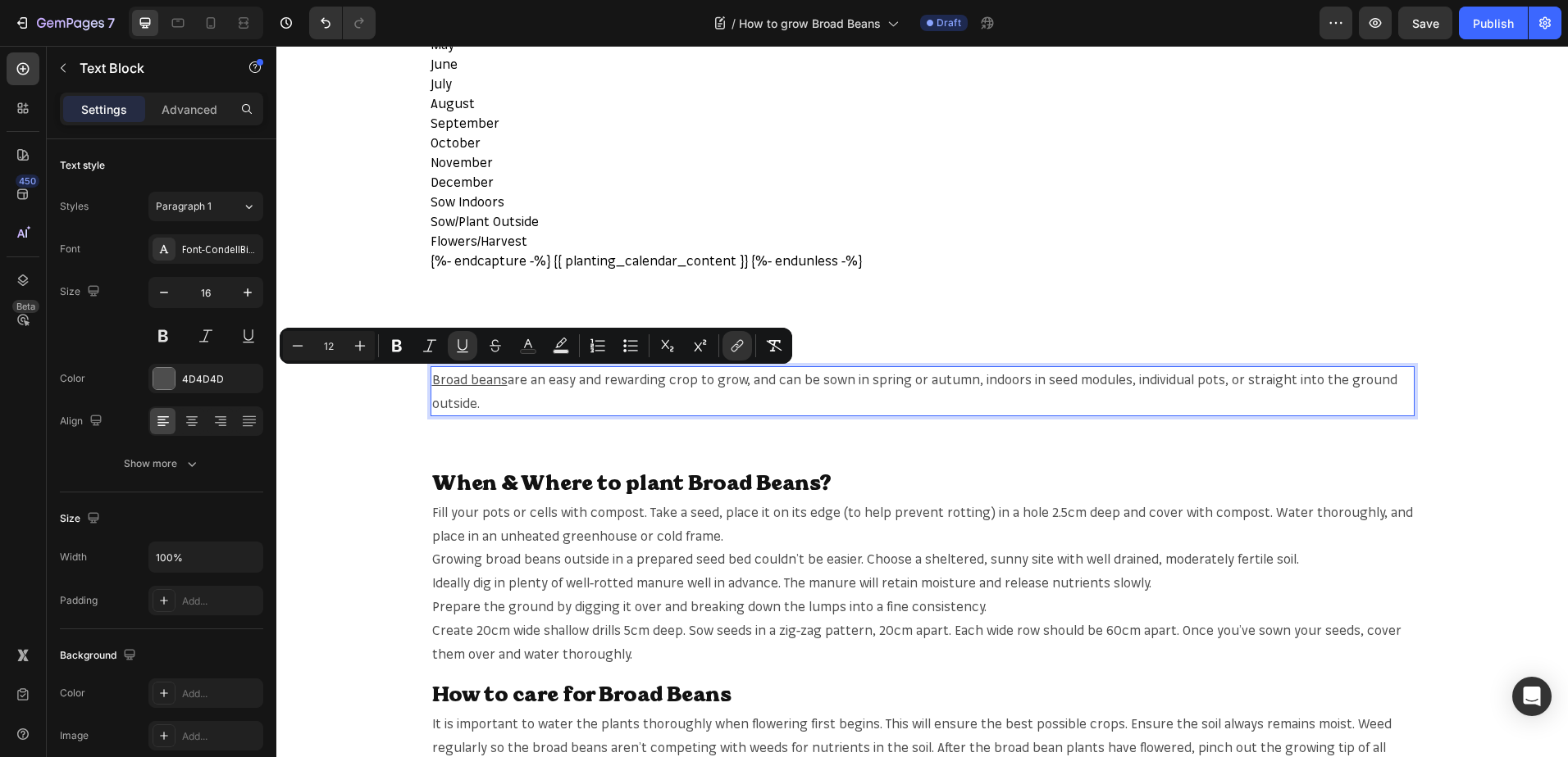
click at [884, 380] on span "are an easy and rewarding crop to grow, and can be sown in spring or autumn, in…" at bounding box center [915, 391] width 965 height 40
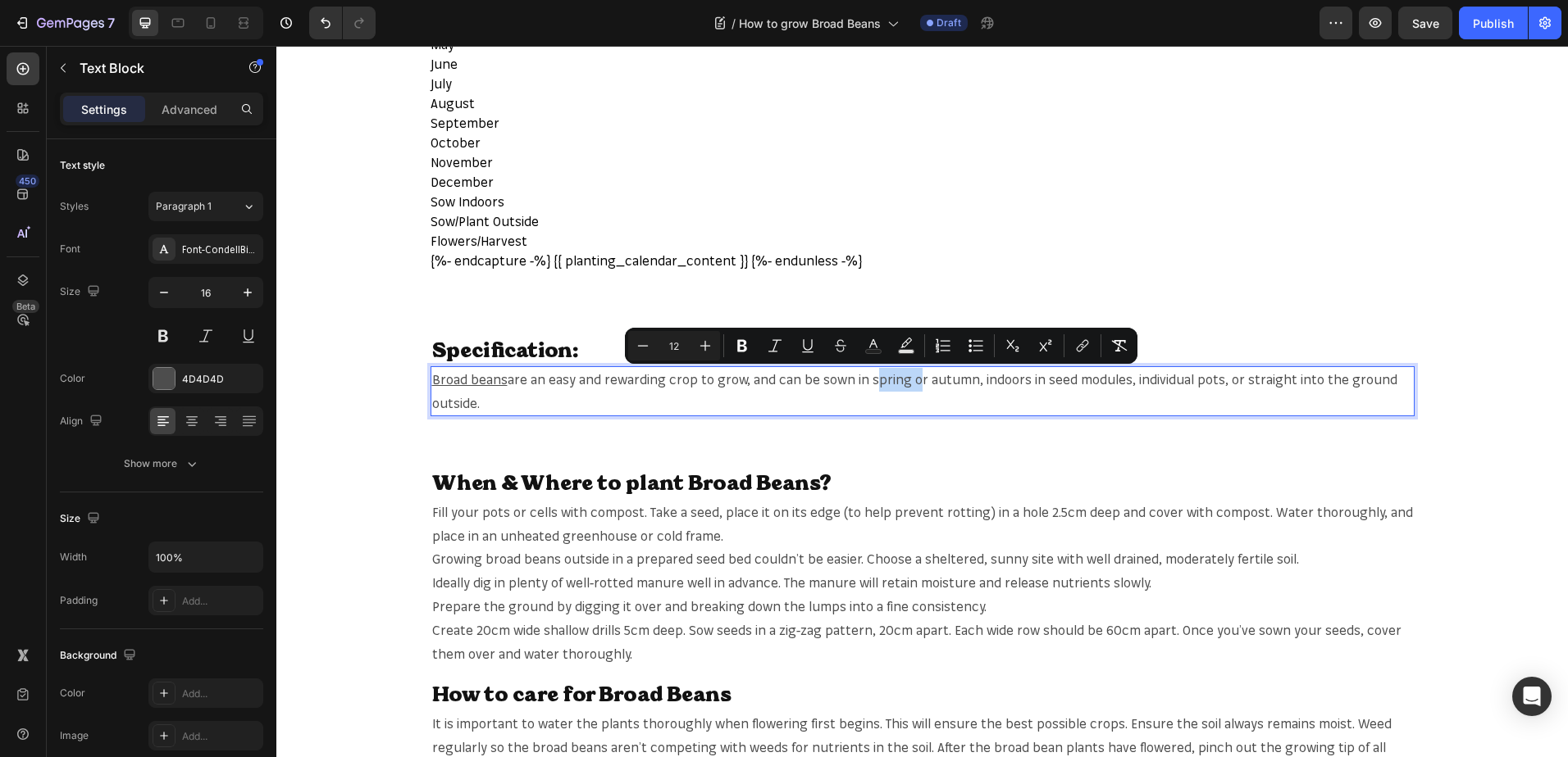
copy span "spring"
click at [885, 381] on span "are an easy and rewarding crop to grow, and can be sown in spring or autumn, in…" at bounding box center [915, 391] width 965 height 40
click at [1082, 345] on icon "Editor contextual toolbar" at bounding box center [1080, 349] width 8 height 9
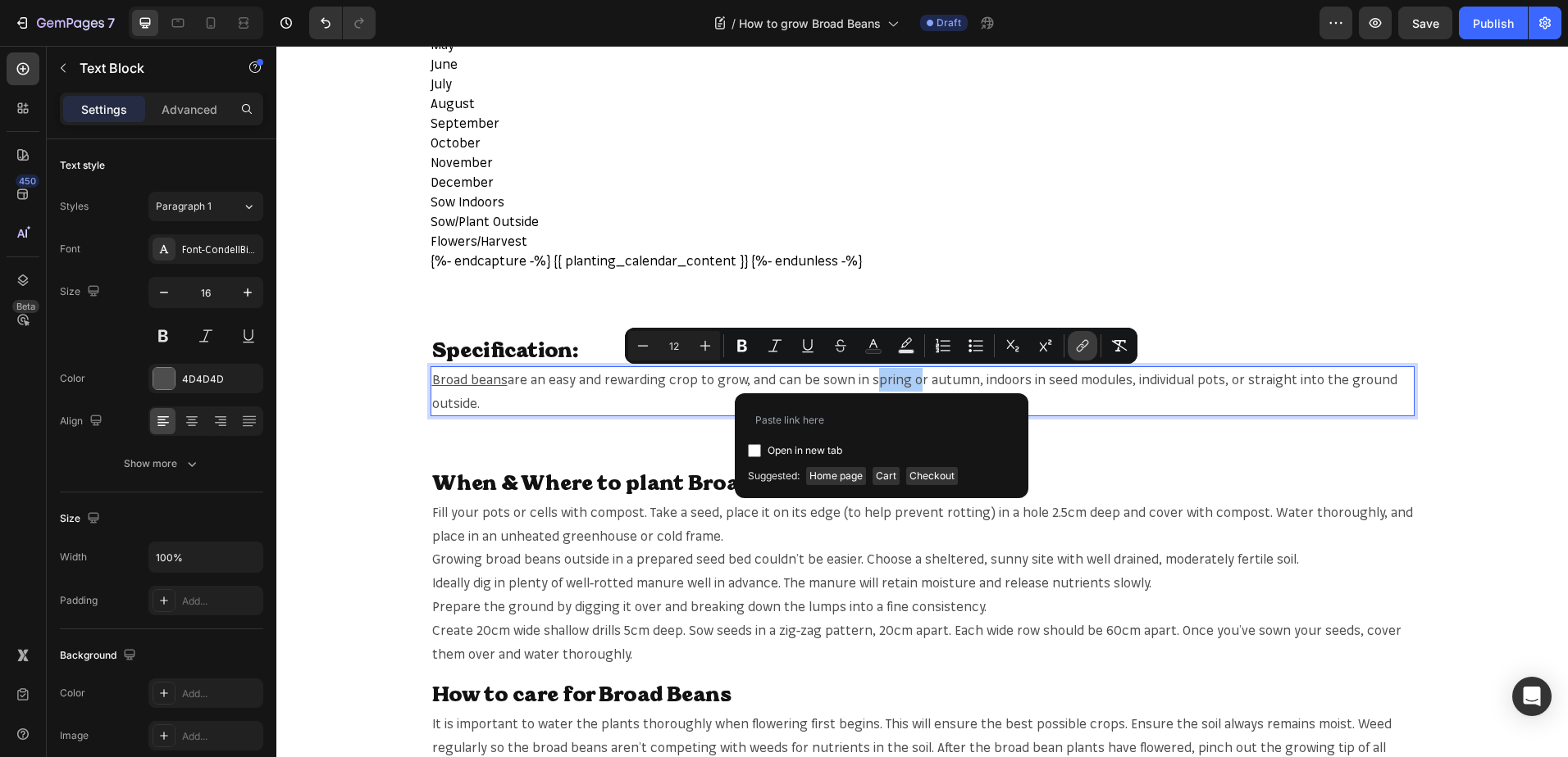
type input "[URL][DOMAIN_NAME]"
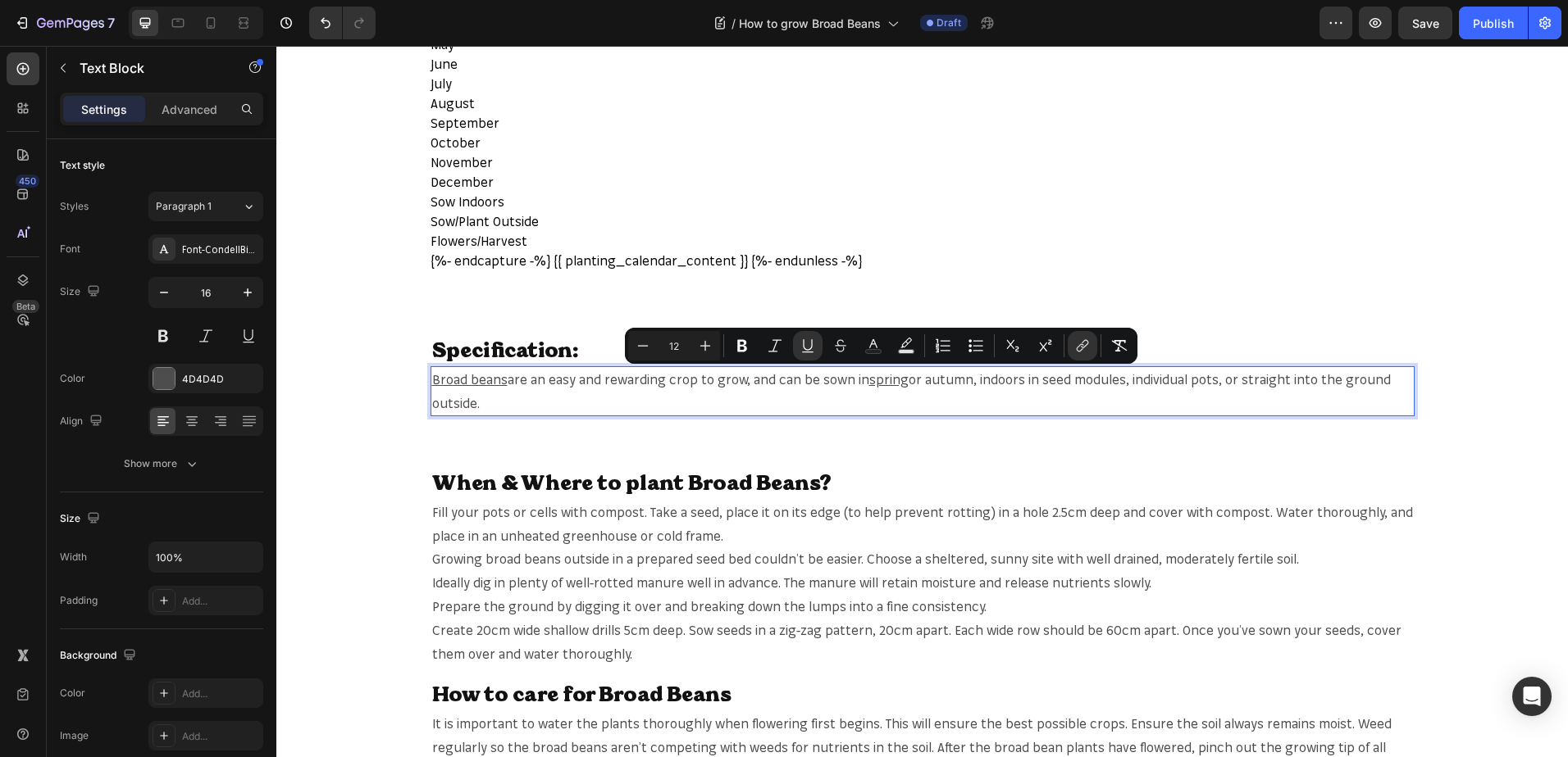
click at [948, 375] on span "or autumn, indoors in seed modules, individual pots, or straight into the groun…" at bounding box center [911, 391] width 959 height 40
copy span "autumn"
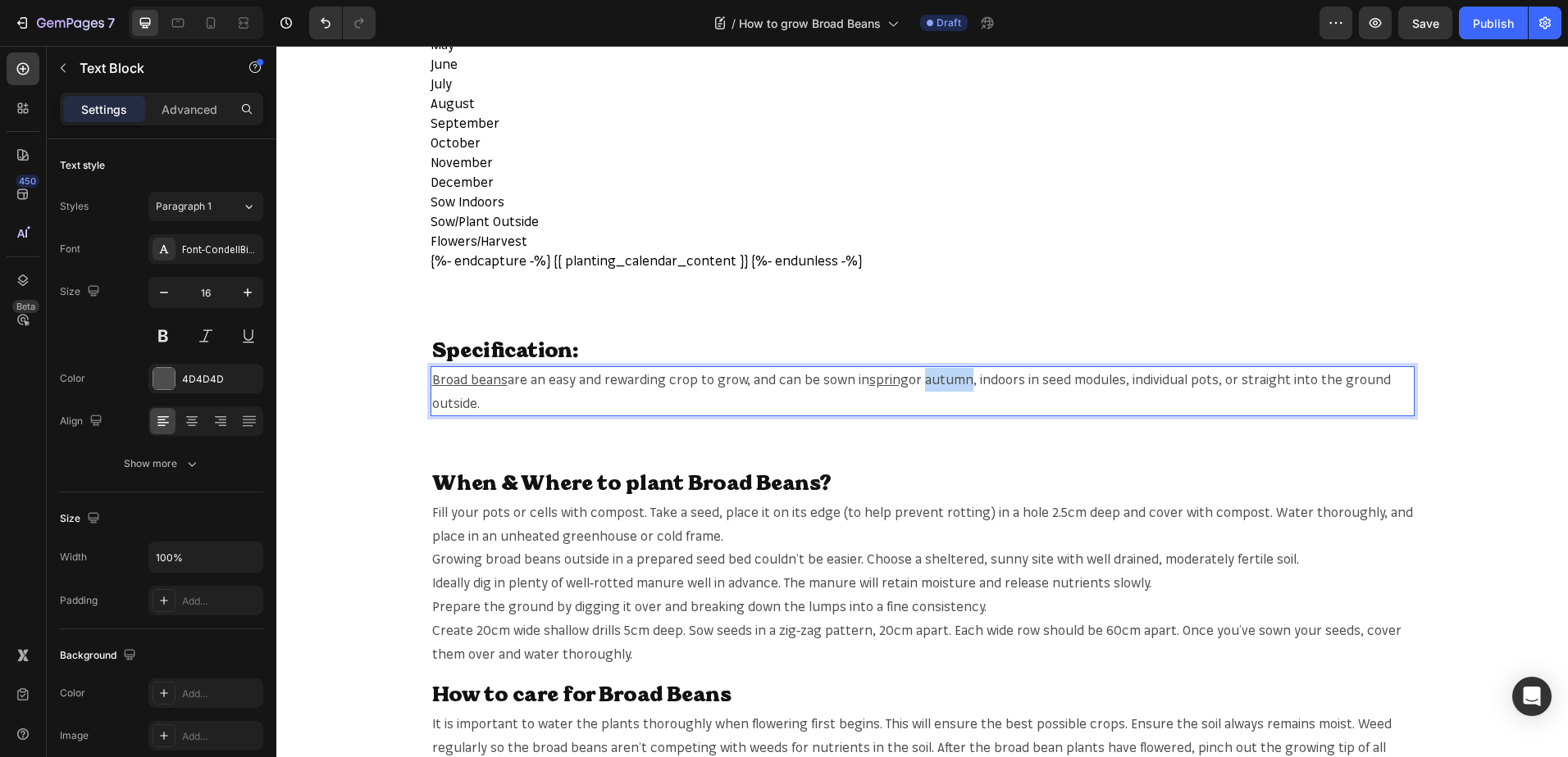
click at [930, 377] on span "or autumn, indoors in seed modules, individual pots, or straight into the groun…" at bounding box center [911, 391] width 959 height 40
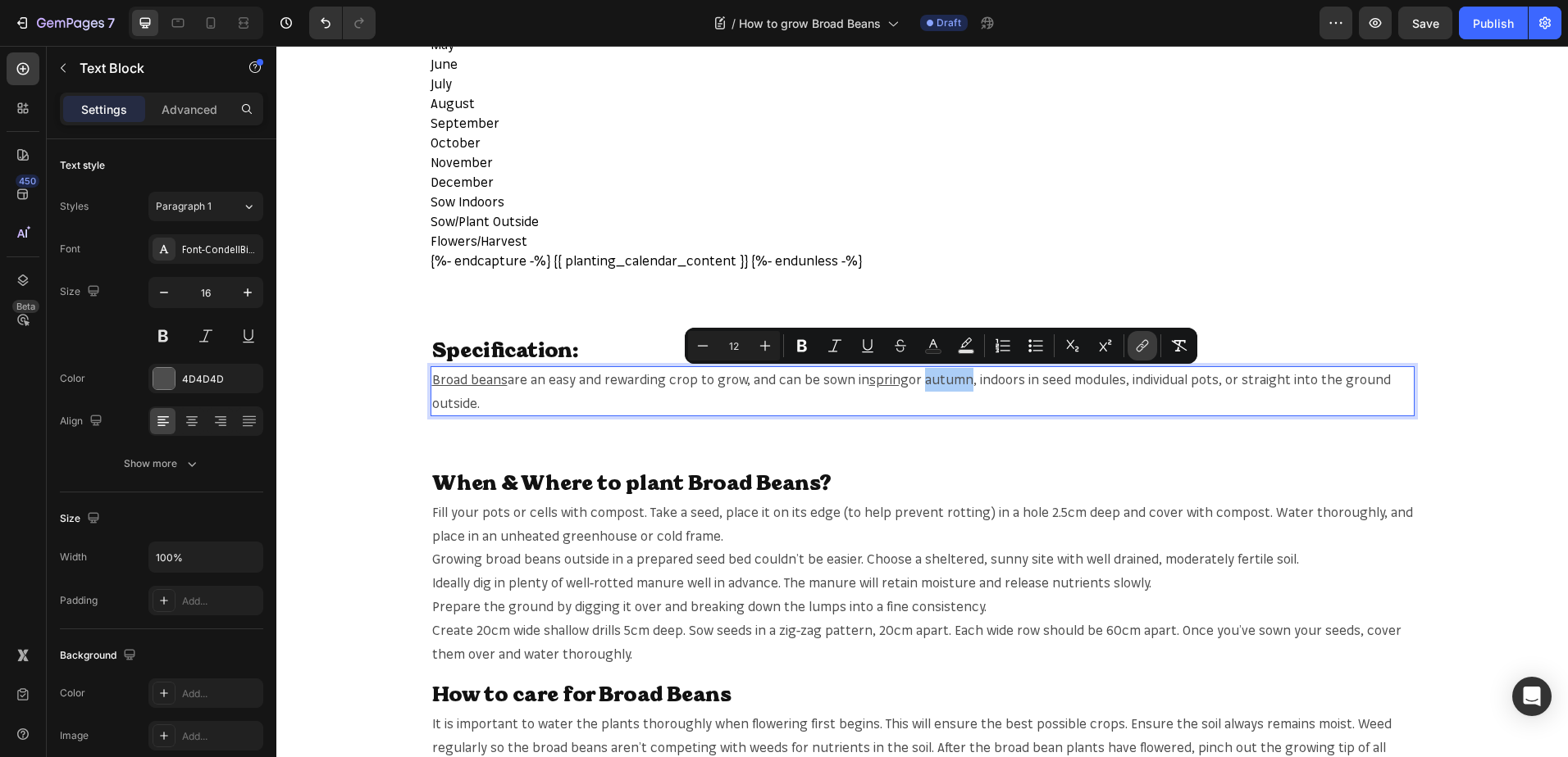
click at [1134, 347] on icon "Editor contextual toolbar" at bounding box center [1142, 345] width 16 height 16
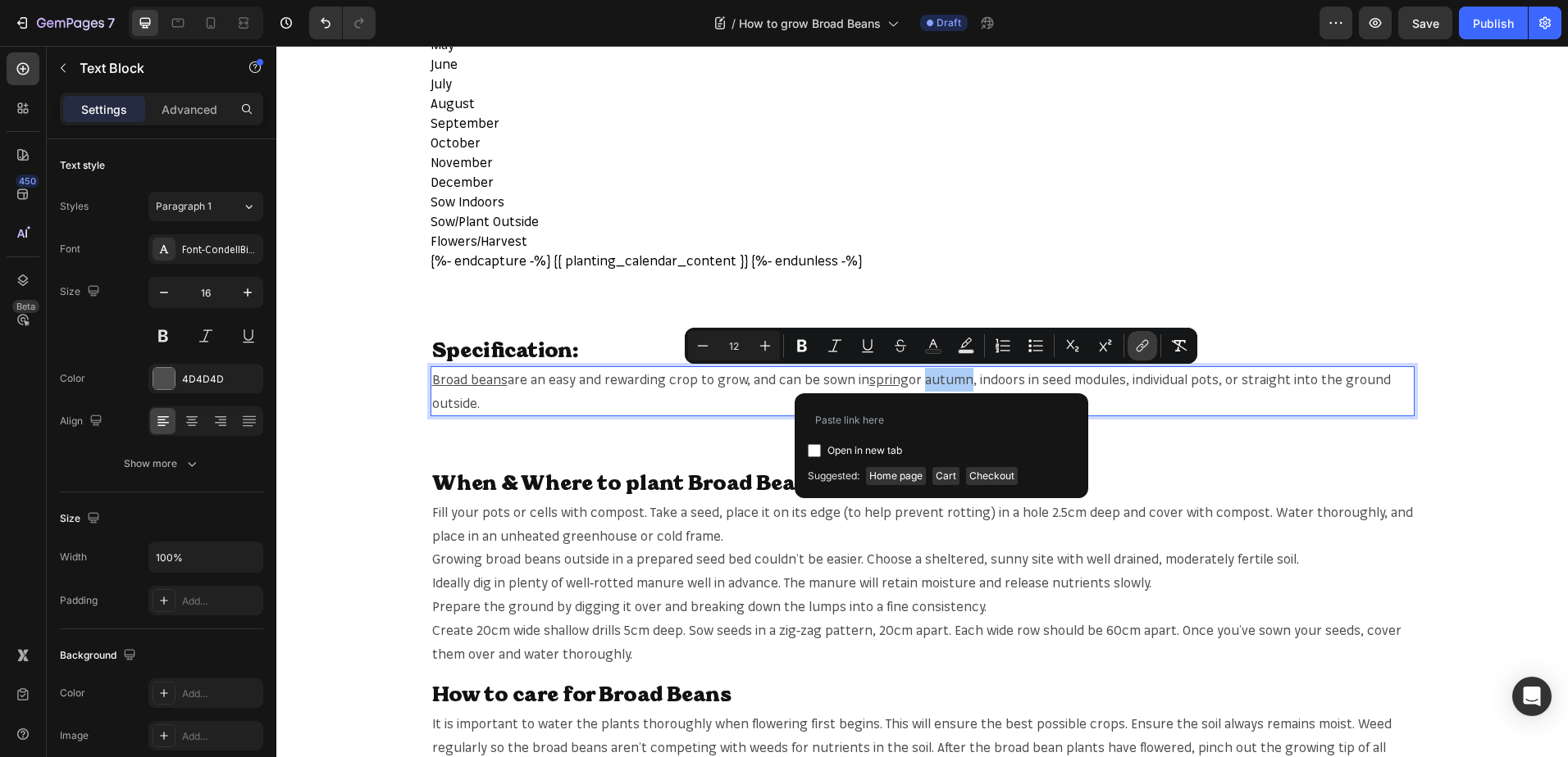
type input "[URL][DOMAIN_NAME]"
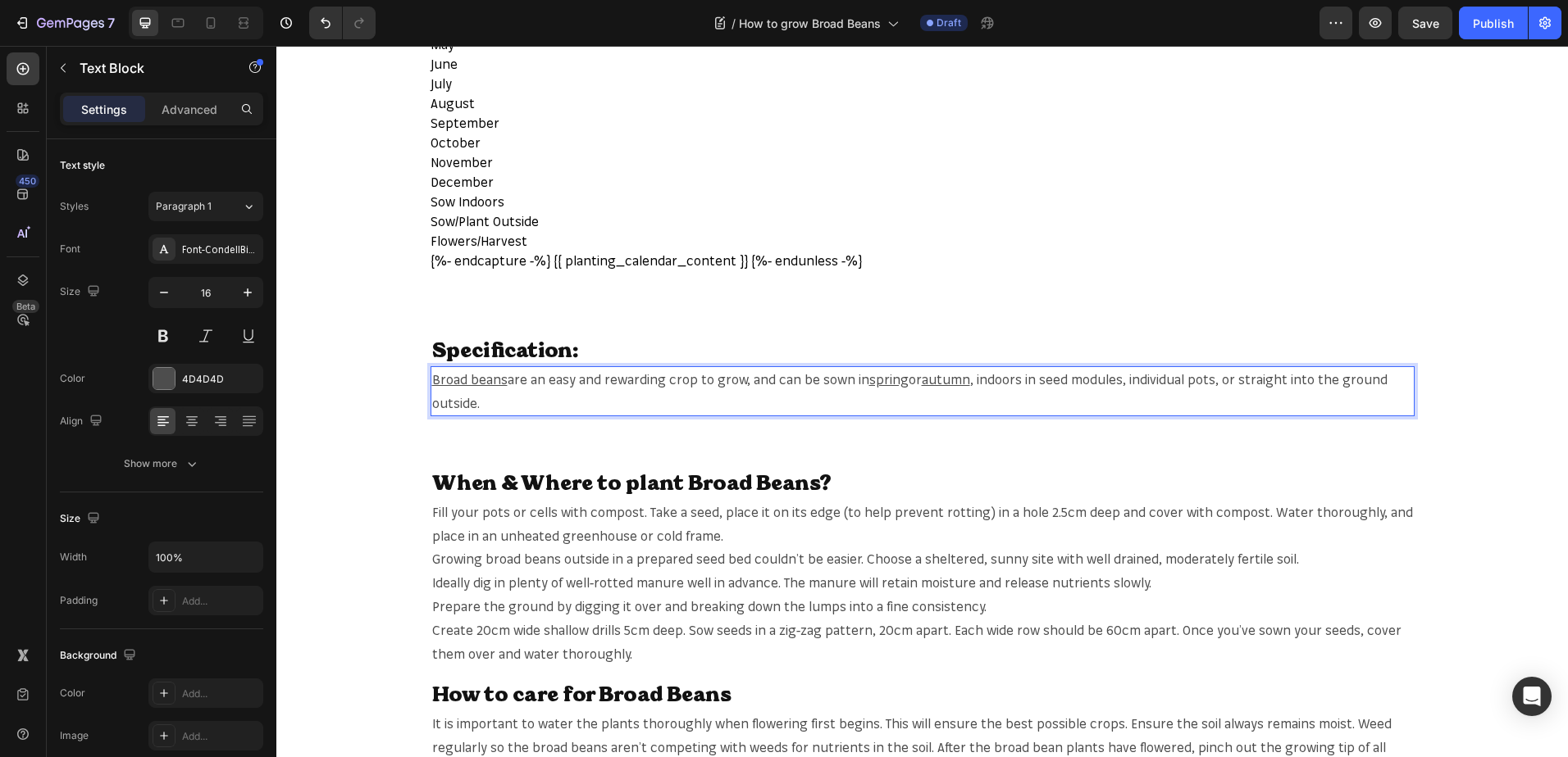
click at [1200, 378] on span ", indoors in seed modules, individual pots, or straight into the ground outside." at bounding box center [910, 391] width 955 height 40
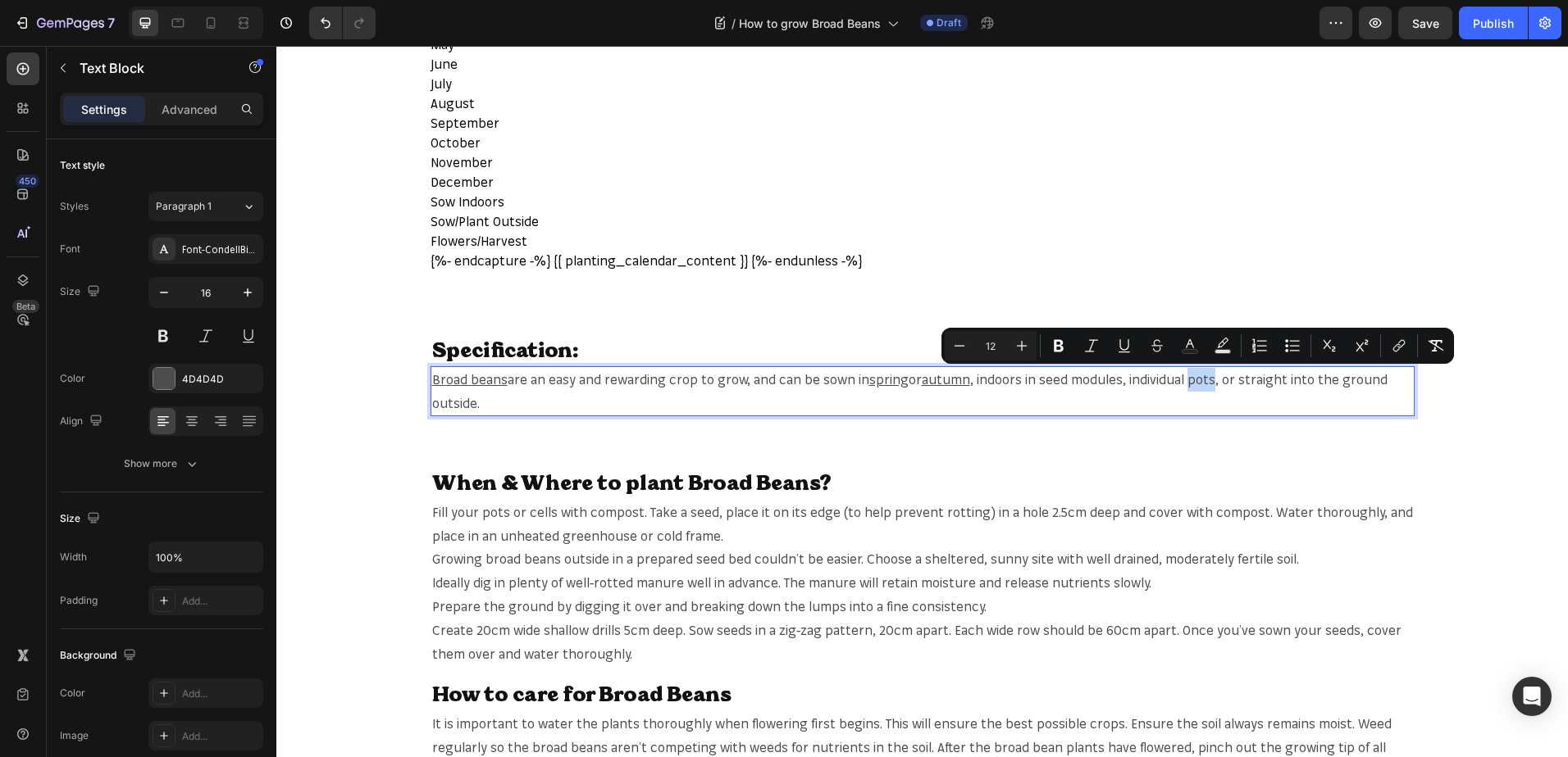
copy span "pots"
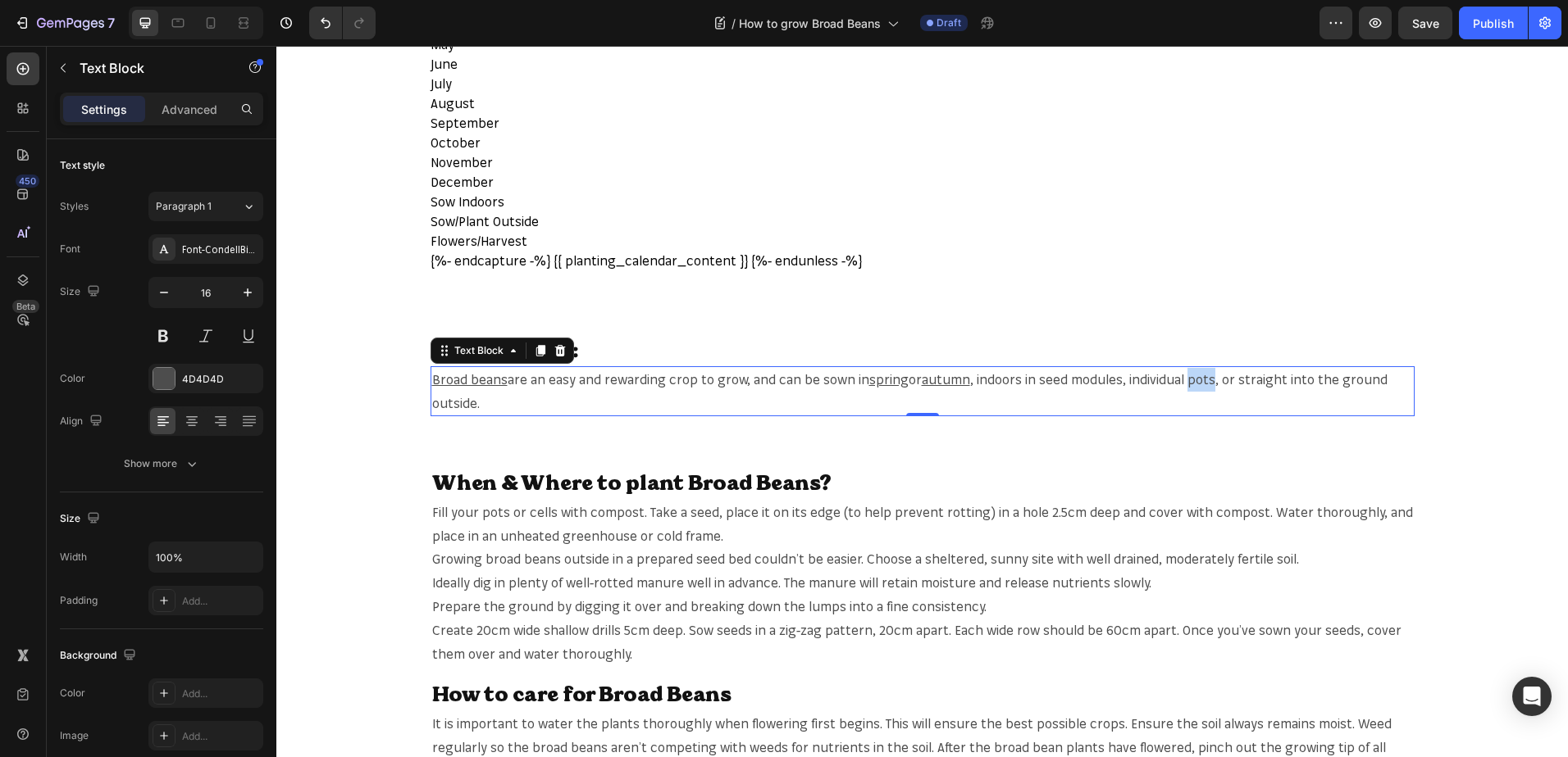
click at [1205, 381] on span ", indoors in seed modules, individual pots, or straight into the ground outside." at bounding box center [910, 391] width 955 height 40
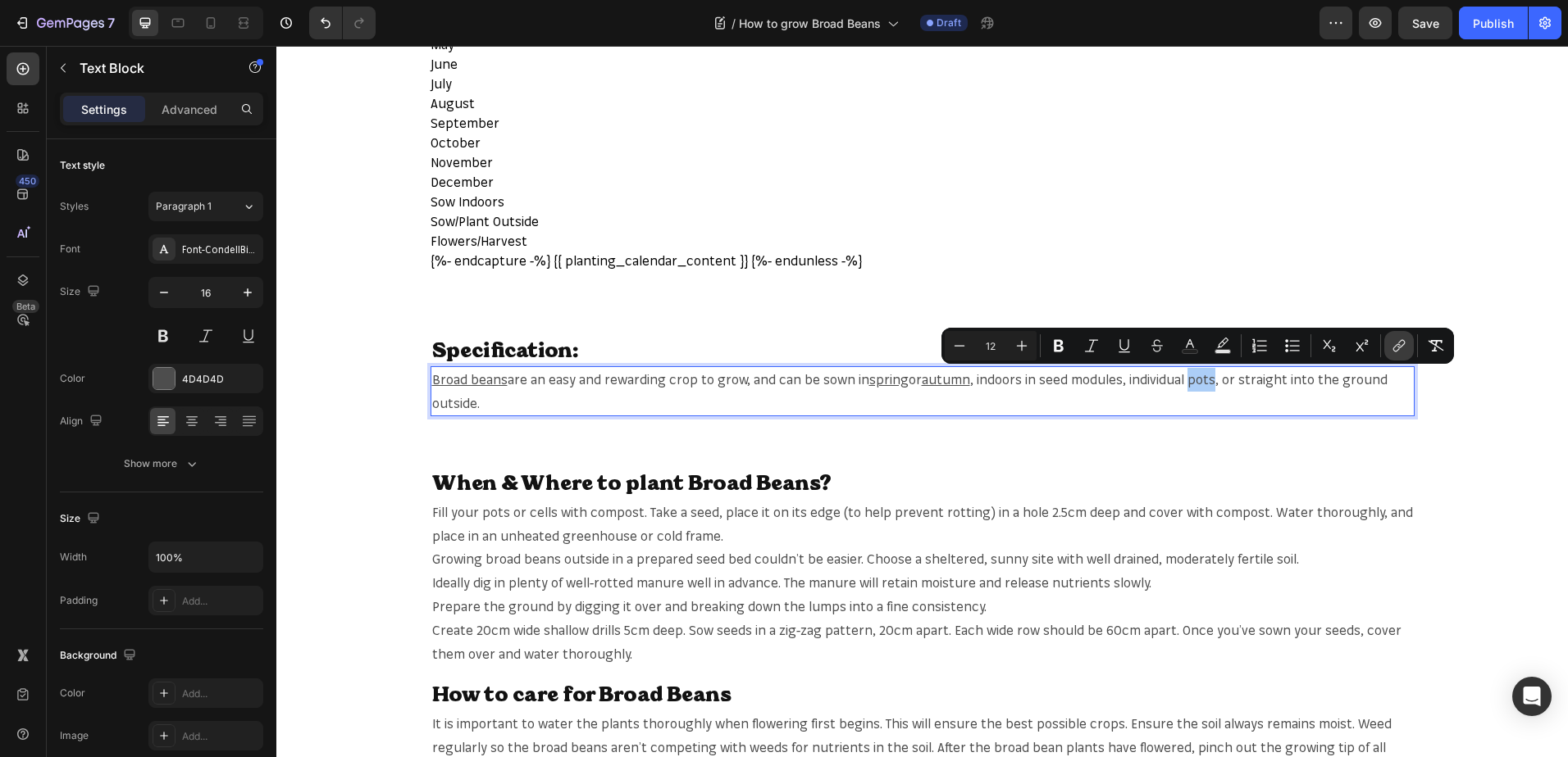
click at [1409, 344] on button "link" at bounding box center [1399, 345] width 29 height 29
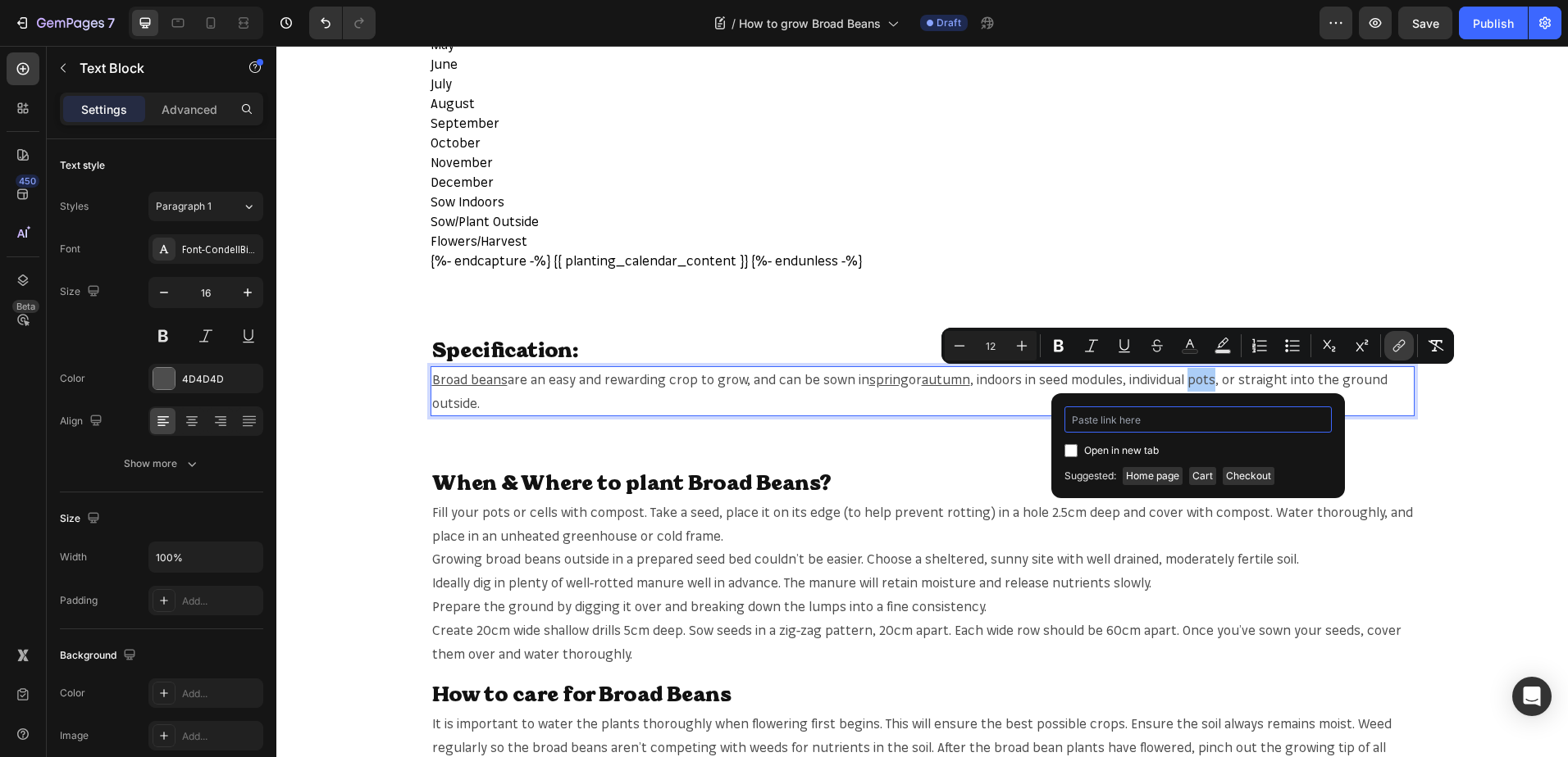
paste input "[URL][DOMAIN_NAME]"
type input "[URL][DOMAIN_NAME]"
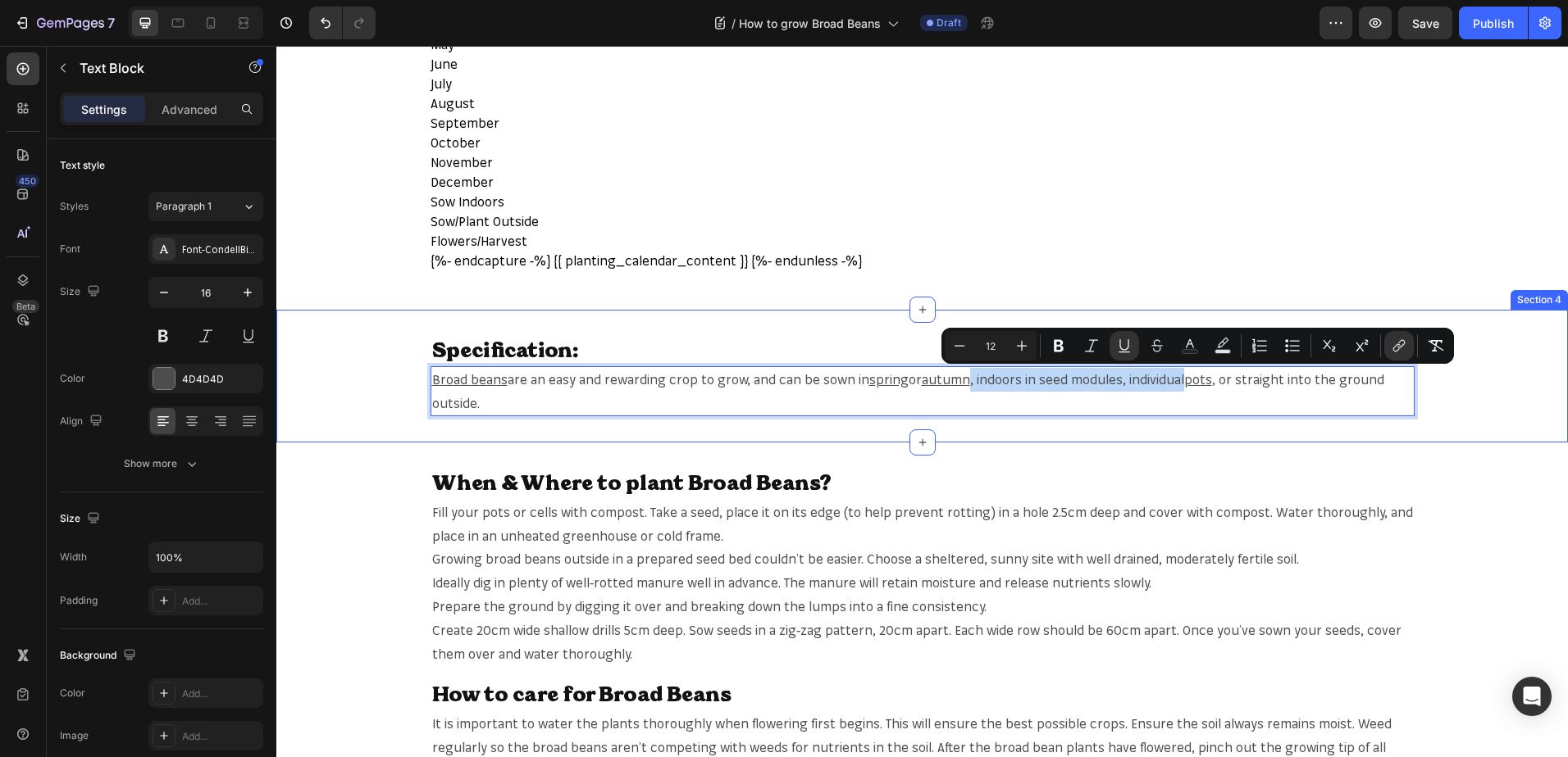
click at [1284, 452] on div "When & Where to plant Broad Beans? Heading Fill your pots or cells with compost…" at bounding box center [922, 638] width 1291 height 392
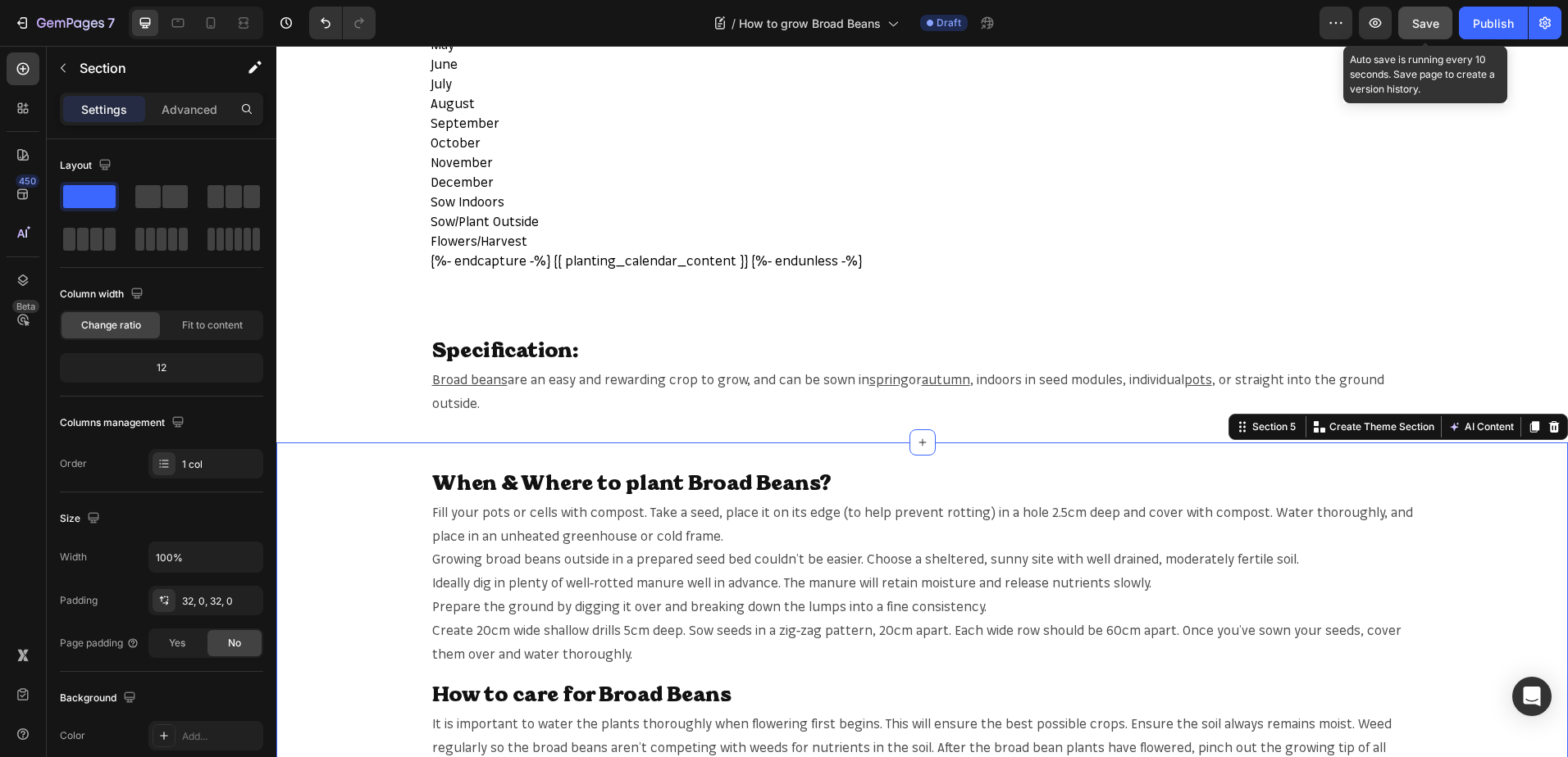
click at [1436, 20] on span "Save" at bounding box center [1424, 23] width 27 height 14
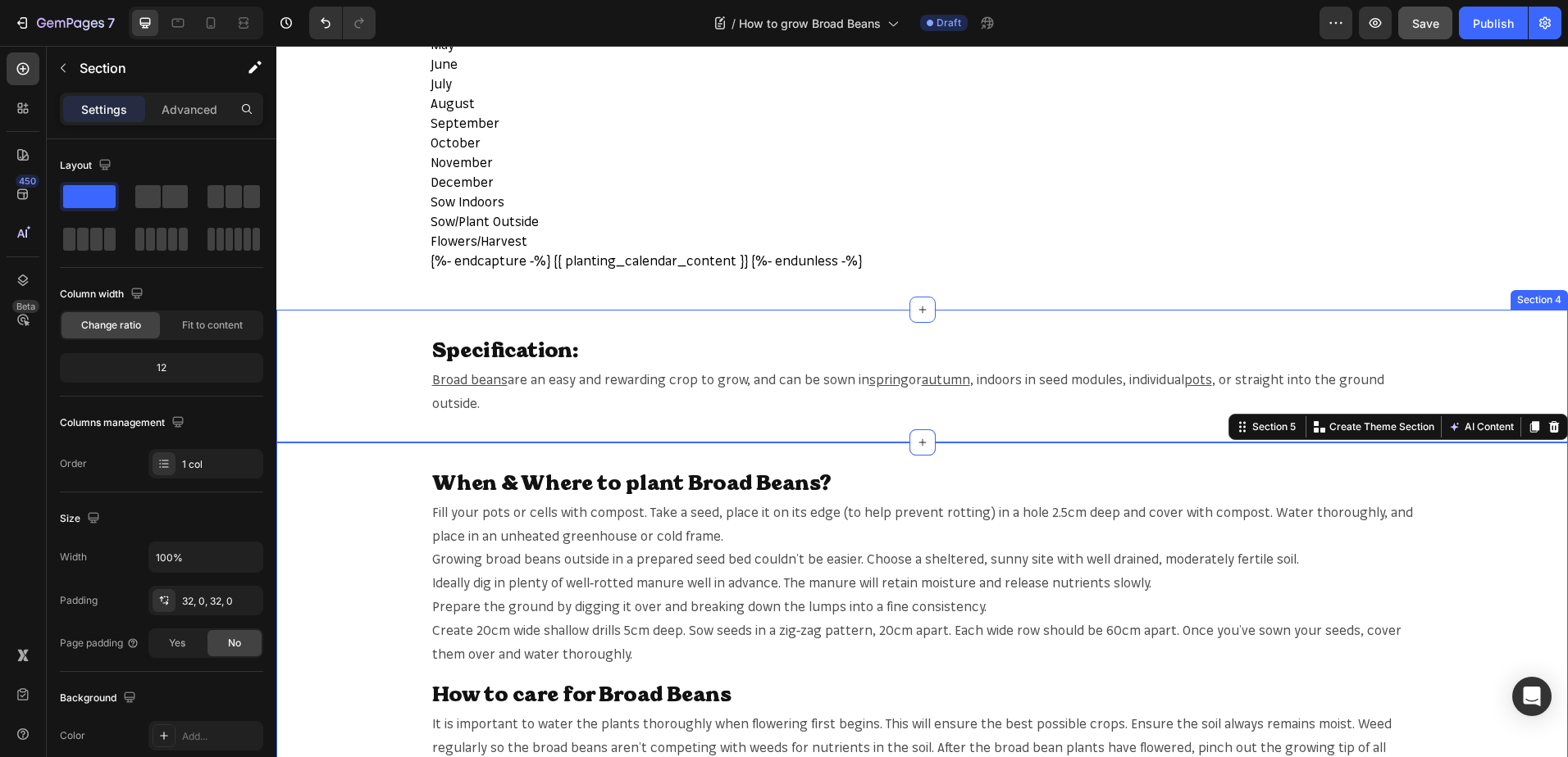
click at [1467, 363] on div "Specification: Heading Broad beans are an easy and rewarding crop to grow, and …" at bounding box center [922, 375] width 1291 height 80
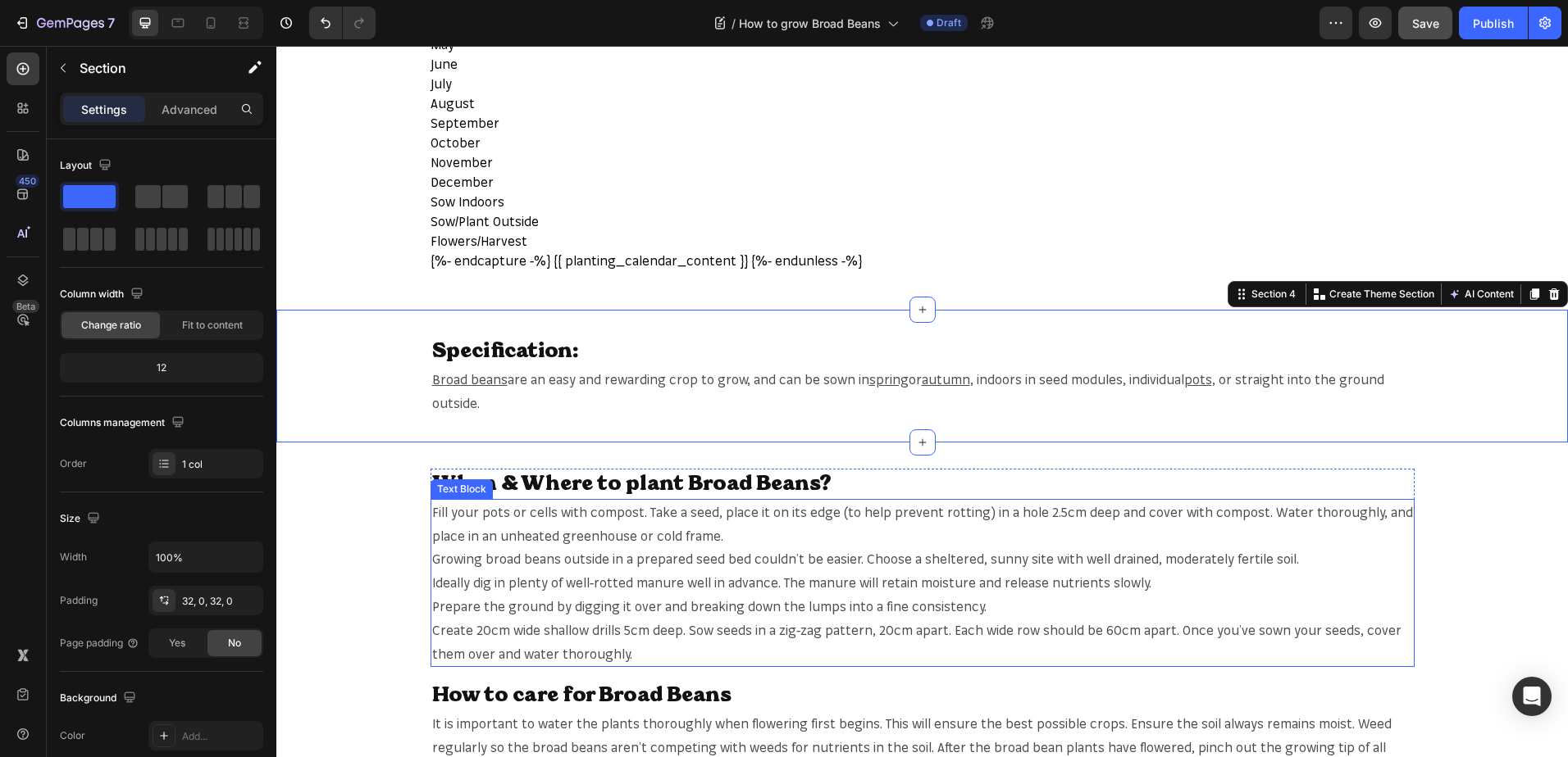
click at [479, 511] on span "Fill your pots or cells with compost. Take a seed, place it on its edge (to hel…" at bounding box center [922, 524] width 981 height 40
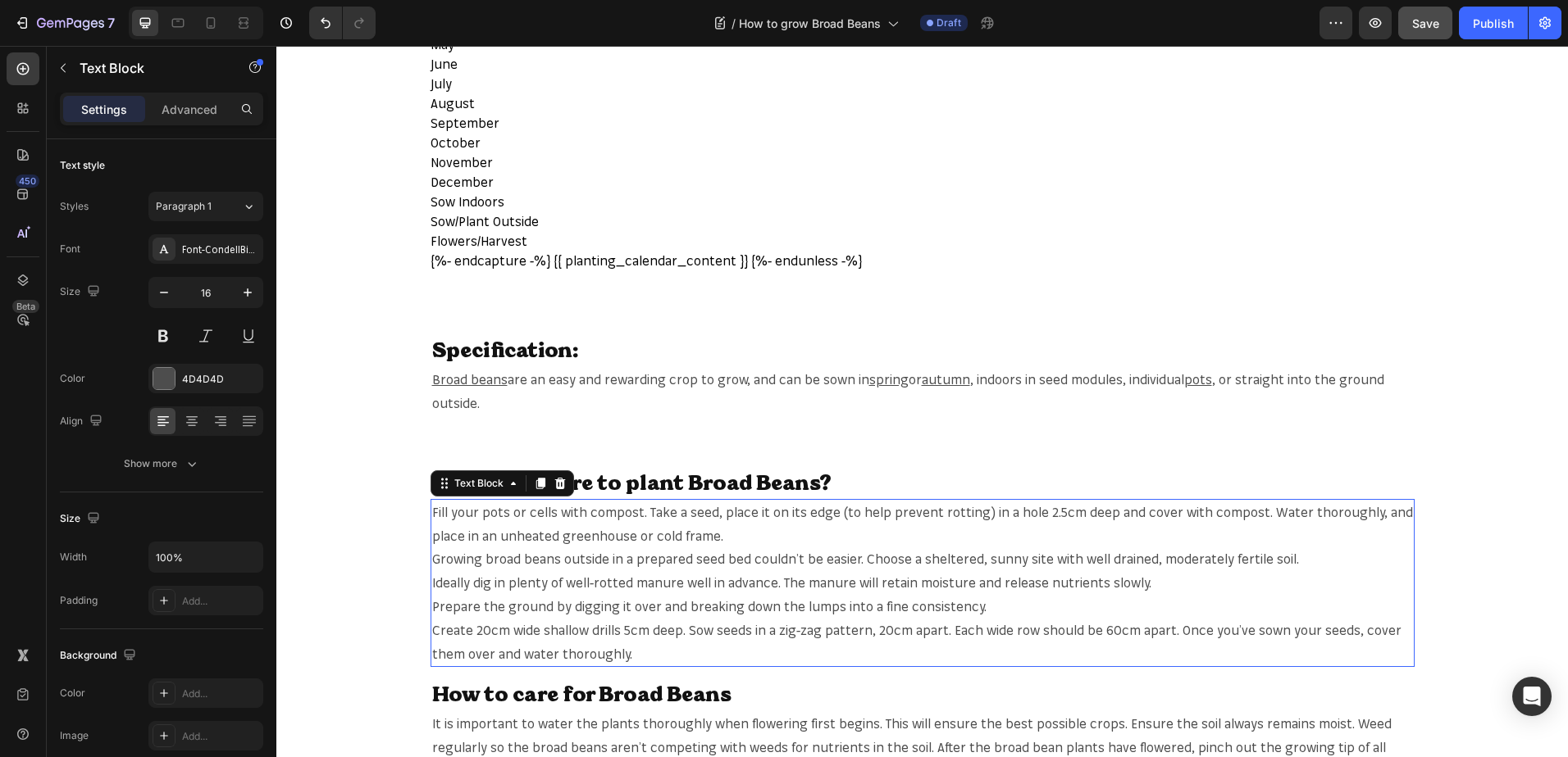
click at [479, 511] on span "Fill your pots or cells with compost. Take a seed, place it on its edge (to hel…" at bounding box center [922, 524] width 981 height 40
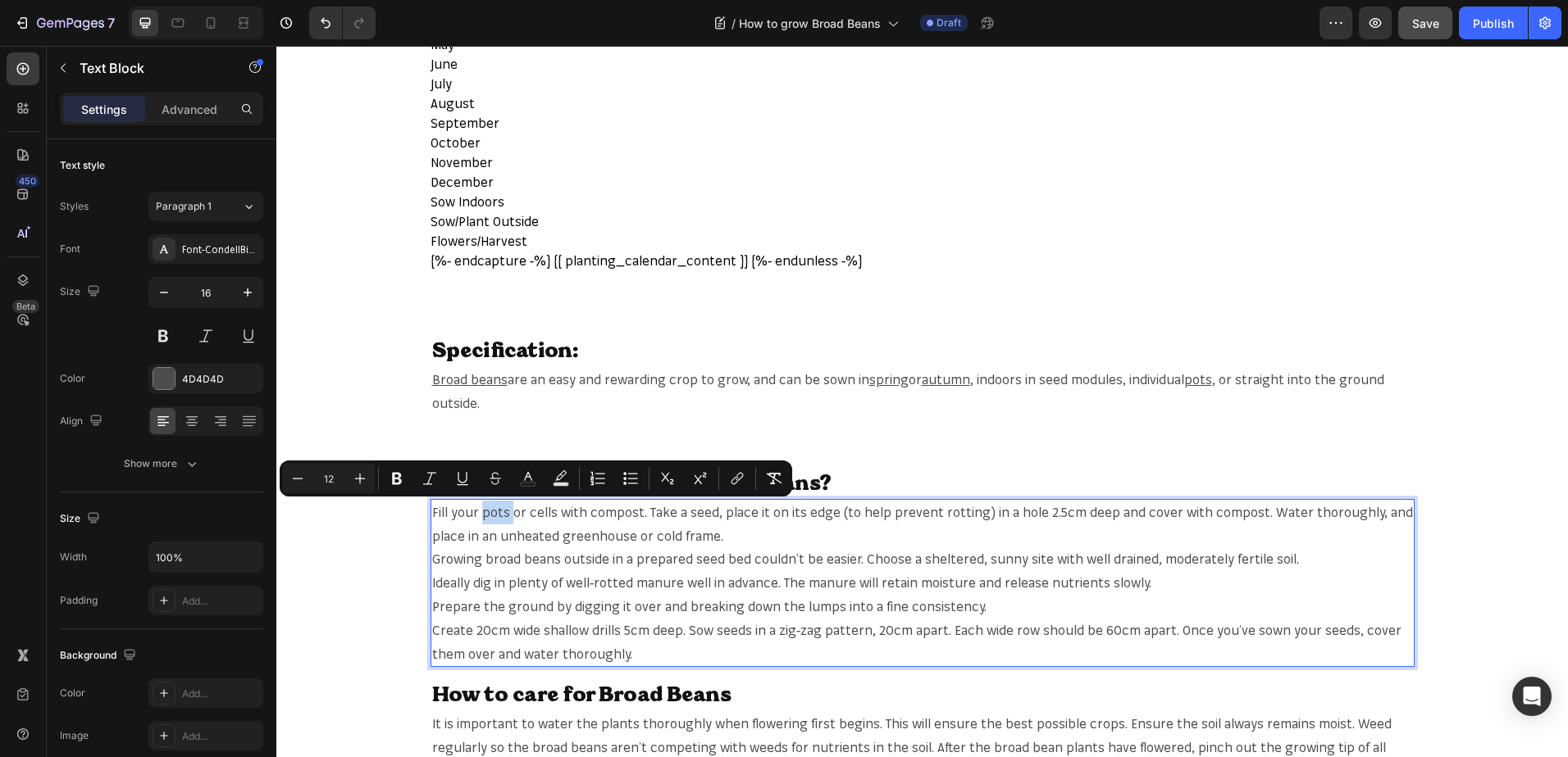
copy span "pots"
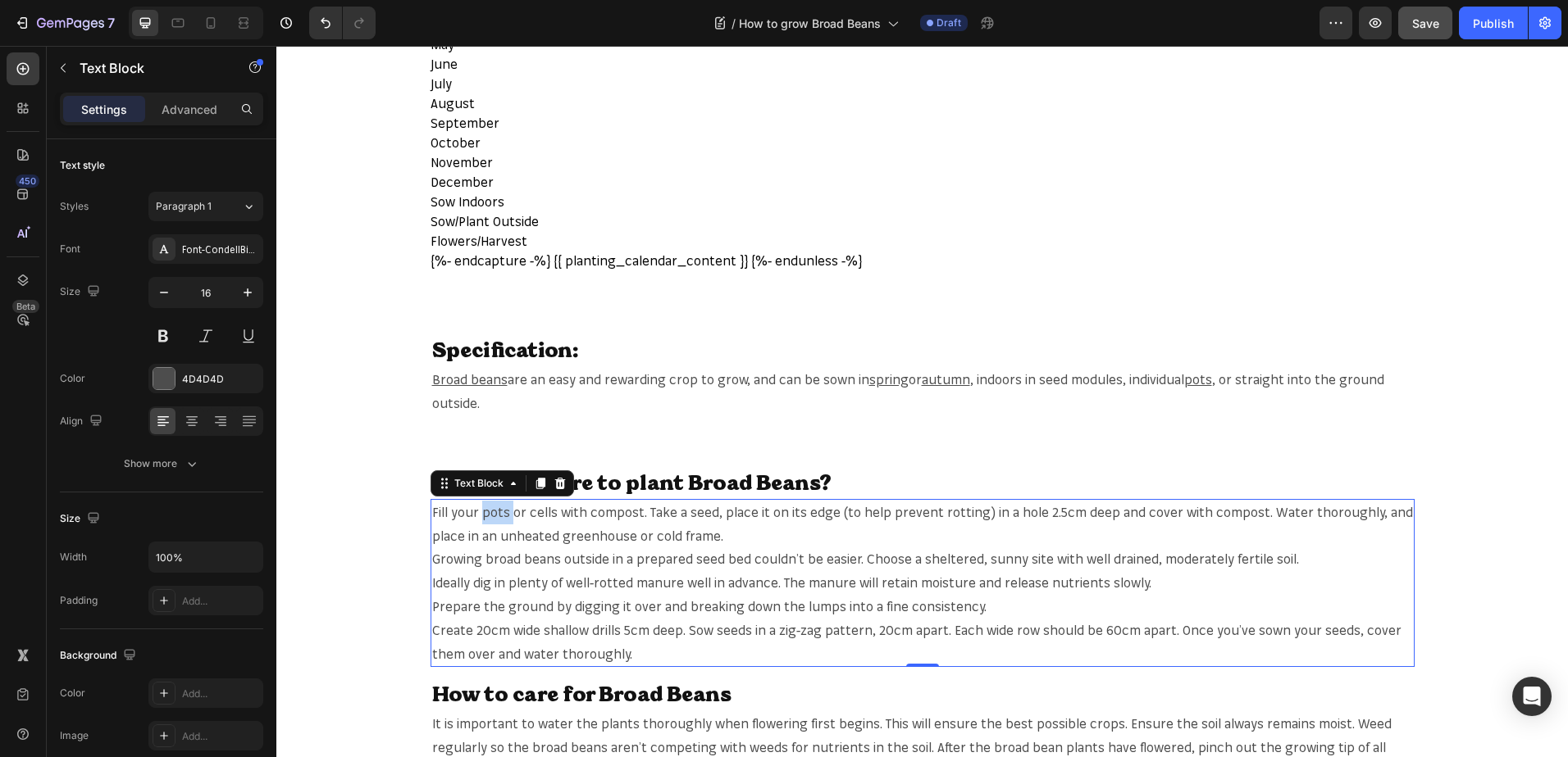
click at [499, 518] on span "Fill your pots or cells with compost. Take a seed, place it on its edge (to hel…" at bounding box center [922, 524] width 981 height 40
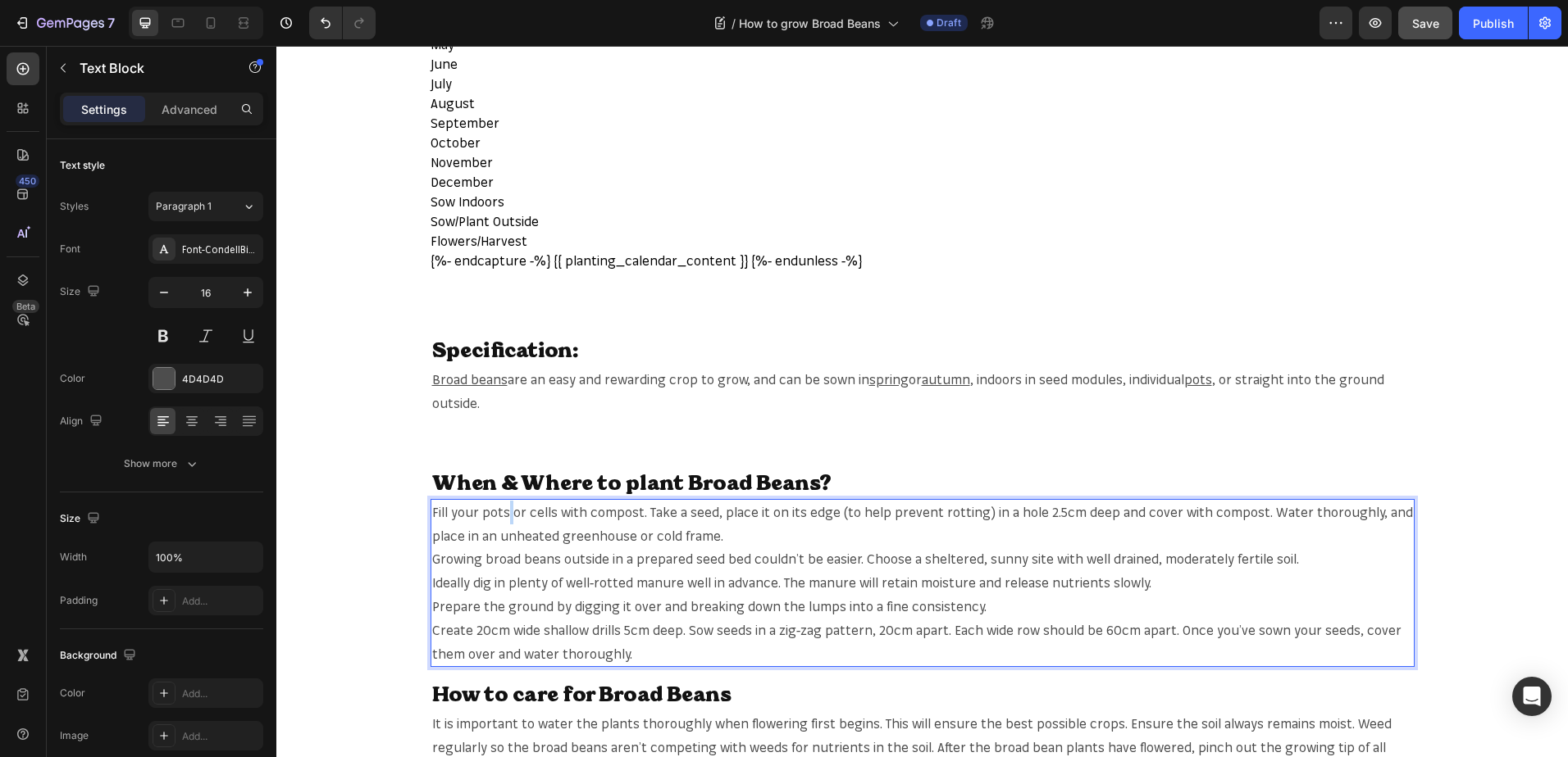
click at [499, 518] on span "Fill your pots or cells with compost. Take a seed, place it on its edge (to hel…" at bounding box center [922, 524] width 981 height 40
click at [494, 510] on span "Fill your pots or cells with compost. Take a seed, place it on its edge (to hel…" at bounding box center [922, 524] width 981 height 40
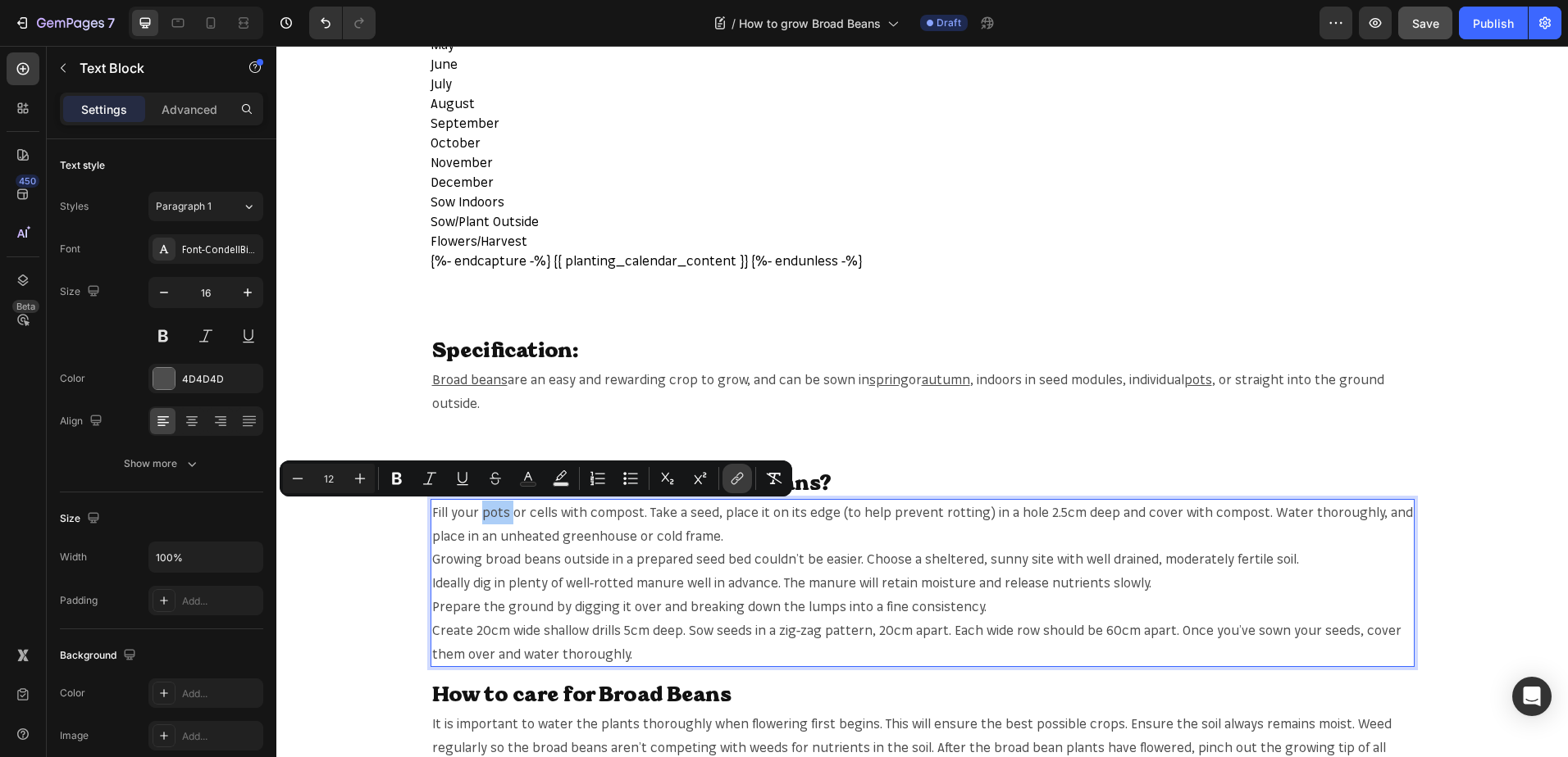
click at [743, 483] on icon "Editor contextual toolbar" at bounding box center [737, 478] width 16 height 16
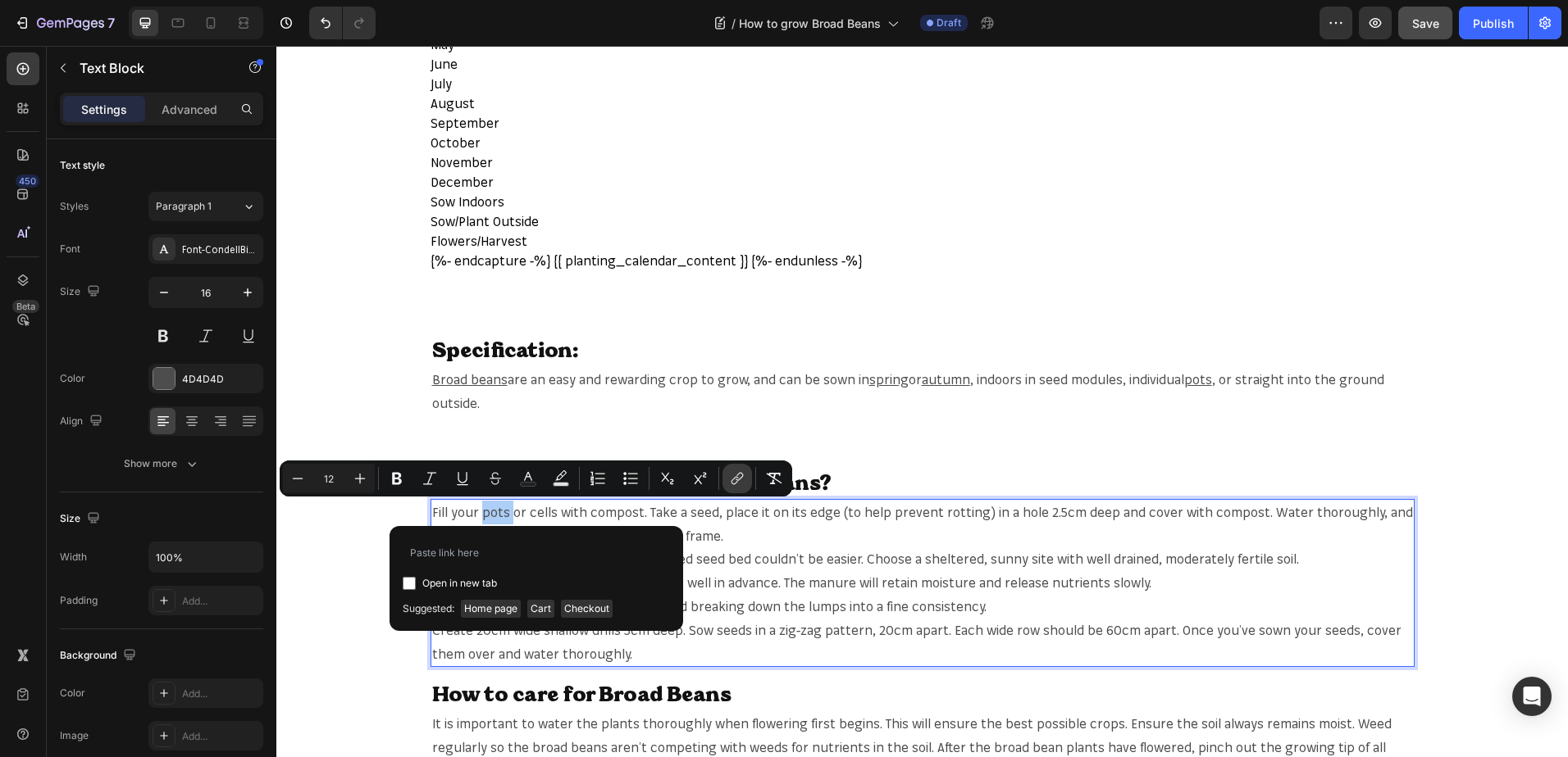
type input "[URL][DOMAIN_NAME]"
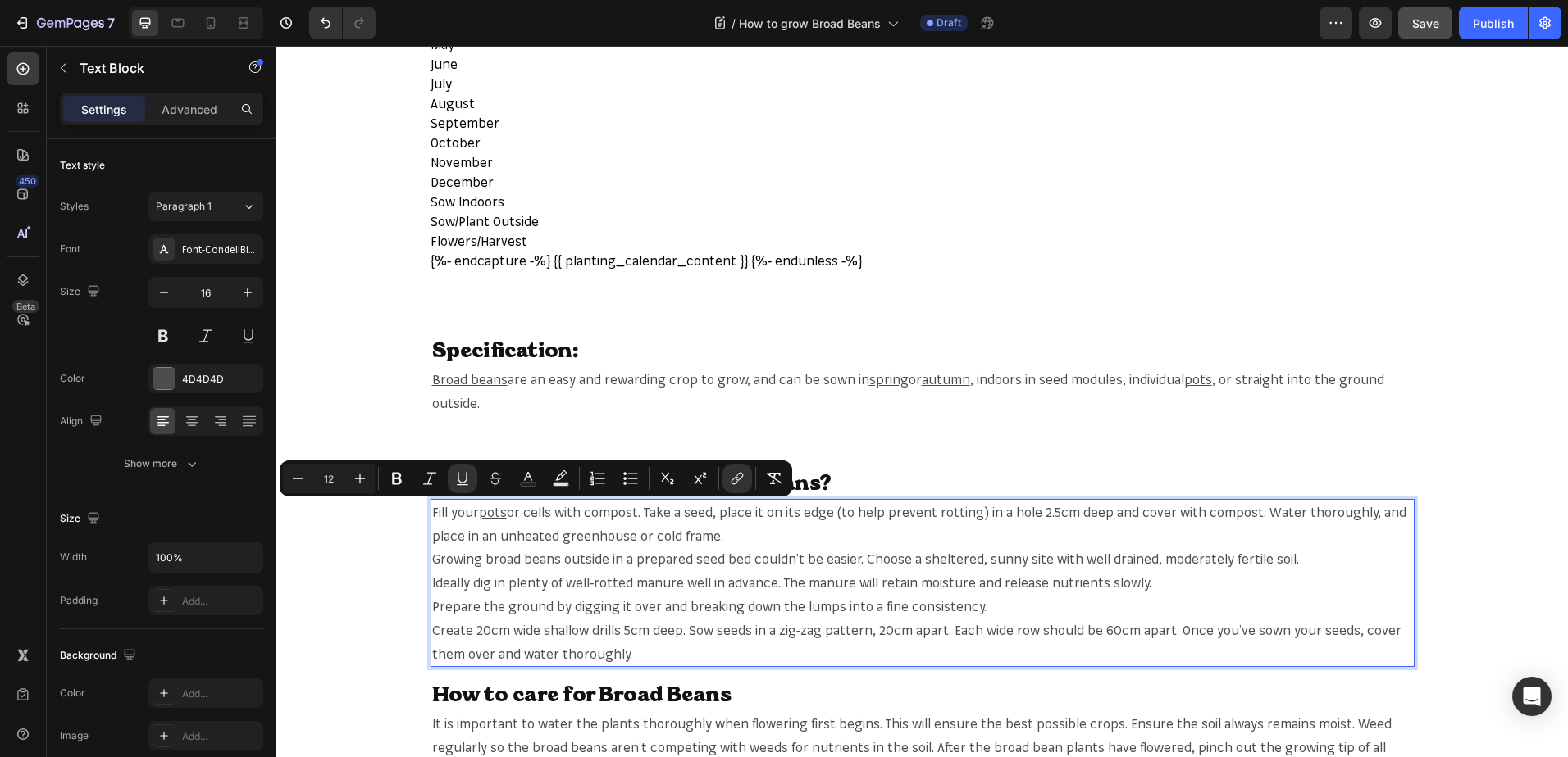
click at [586, 513] on span "or cells with compost. Take a seed, place it on its edge (to help prevent rotti…" at bounding box center [919, 524] width 974 height 40
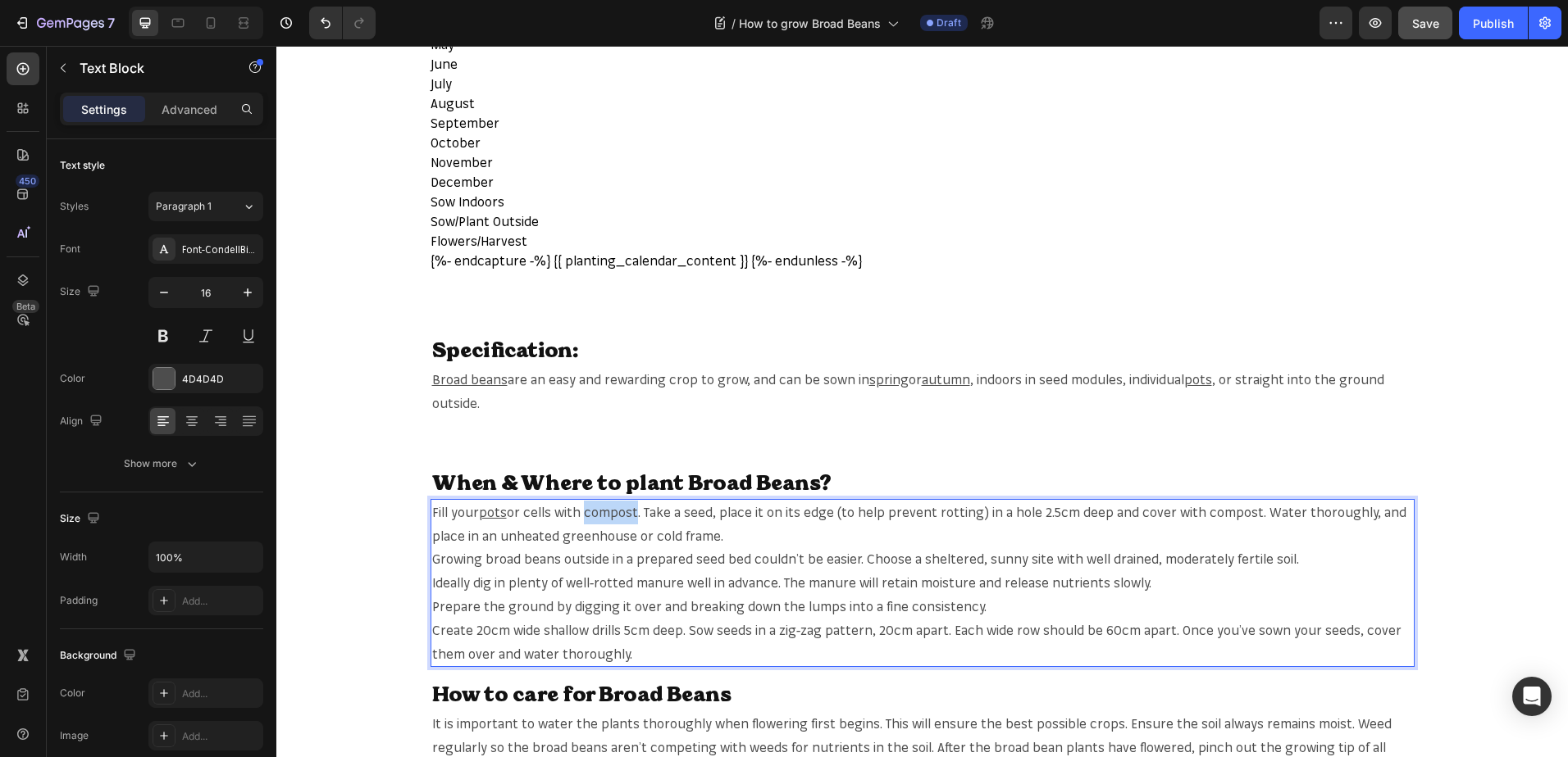
click at [586, 513] on span "or cells with compost. Take a seed, place it on its edge (to help prevent rotti…" at bounding box center [919, 524] width 974 height 40
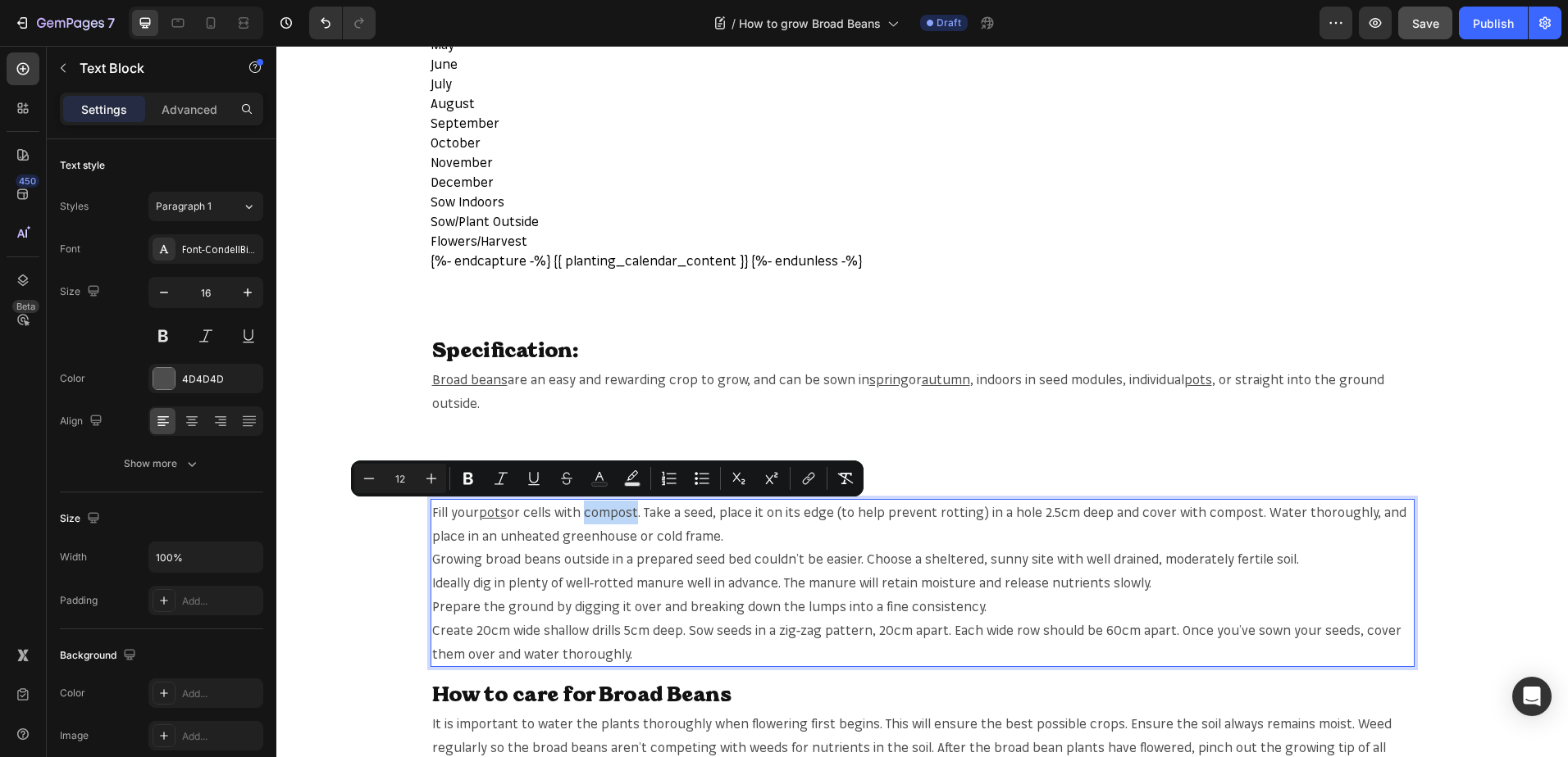
copy span "compost"
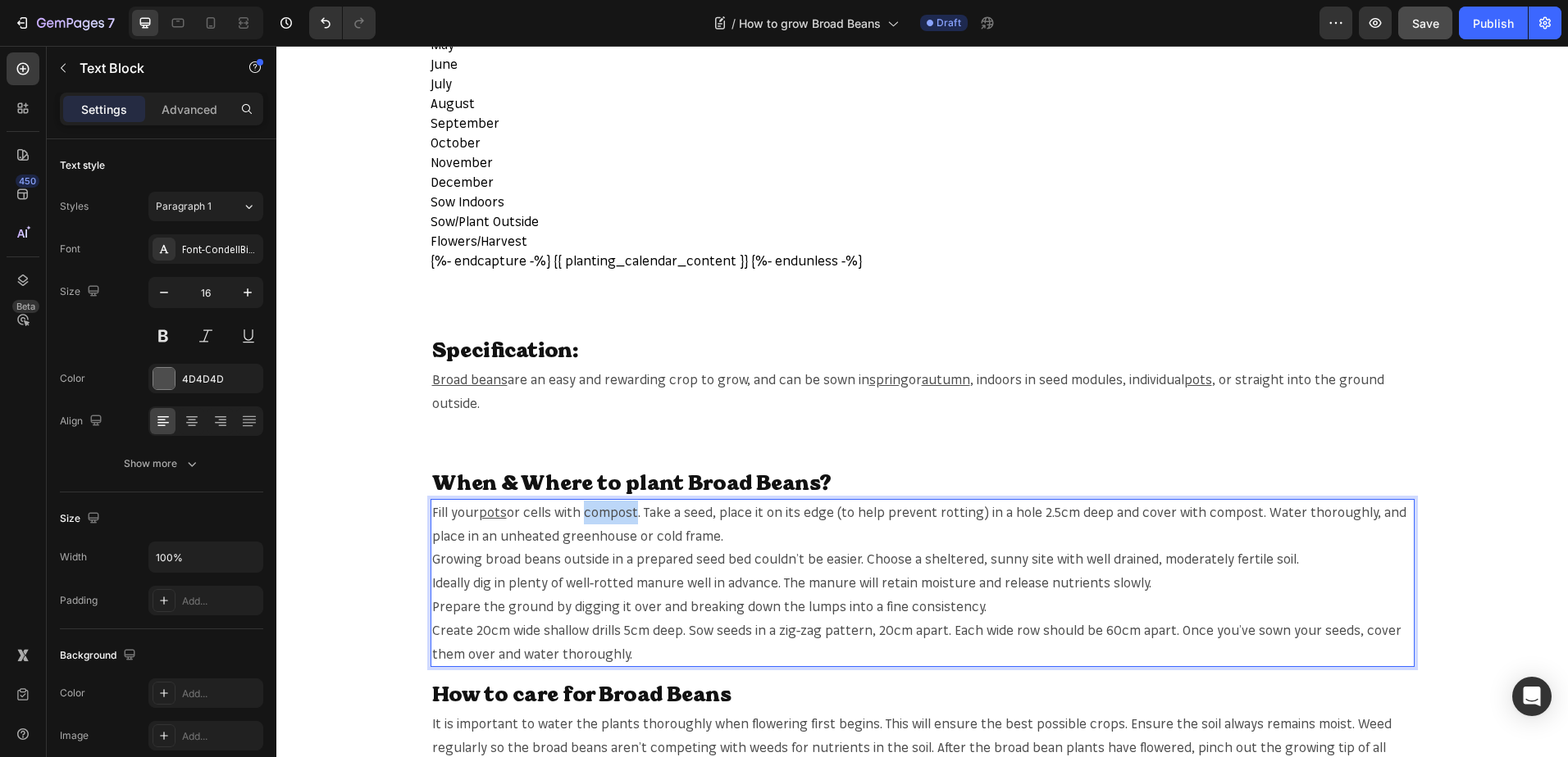
click at [633, 509] on span "or cells with compost. Take a seed, place it on its edge (to help prevent rotti…" at bounding box center [919, 524] width 974 height 40
click at [623, 512] on span "or cells with compost. Take a seed, place it on its edge (to help prevent rotti…" at bounding box center [919, 524] width 974 height 40
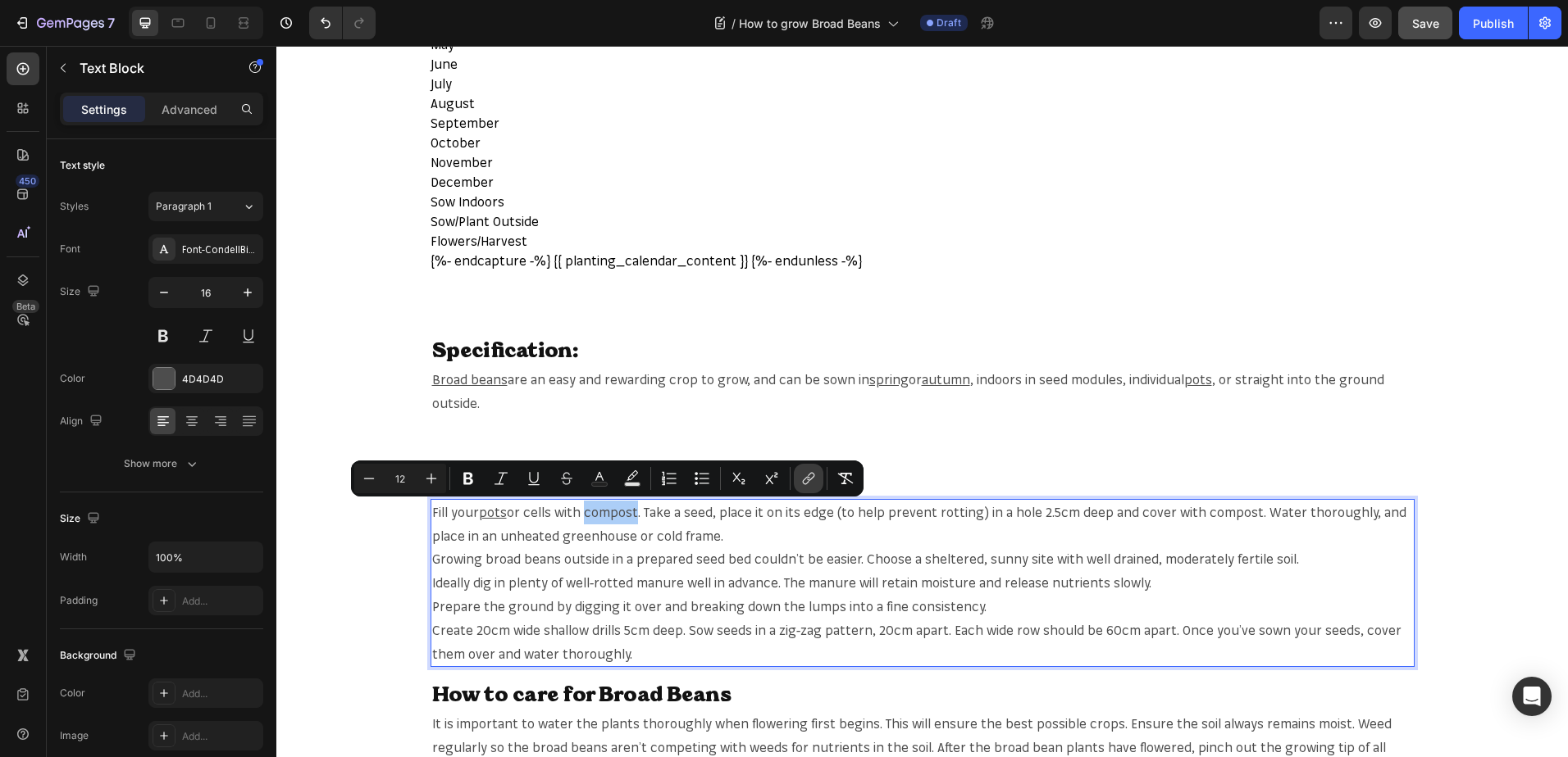
click at [799, 475] on button "link" at bounding box center [808, 479] width 29 height 29
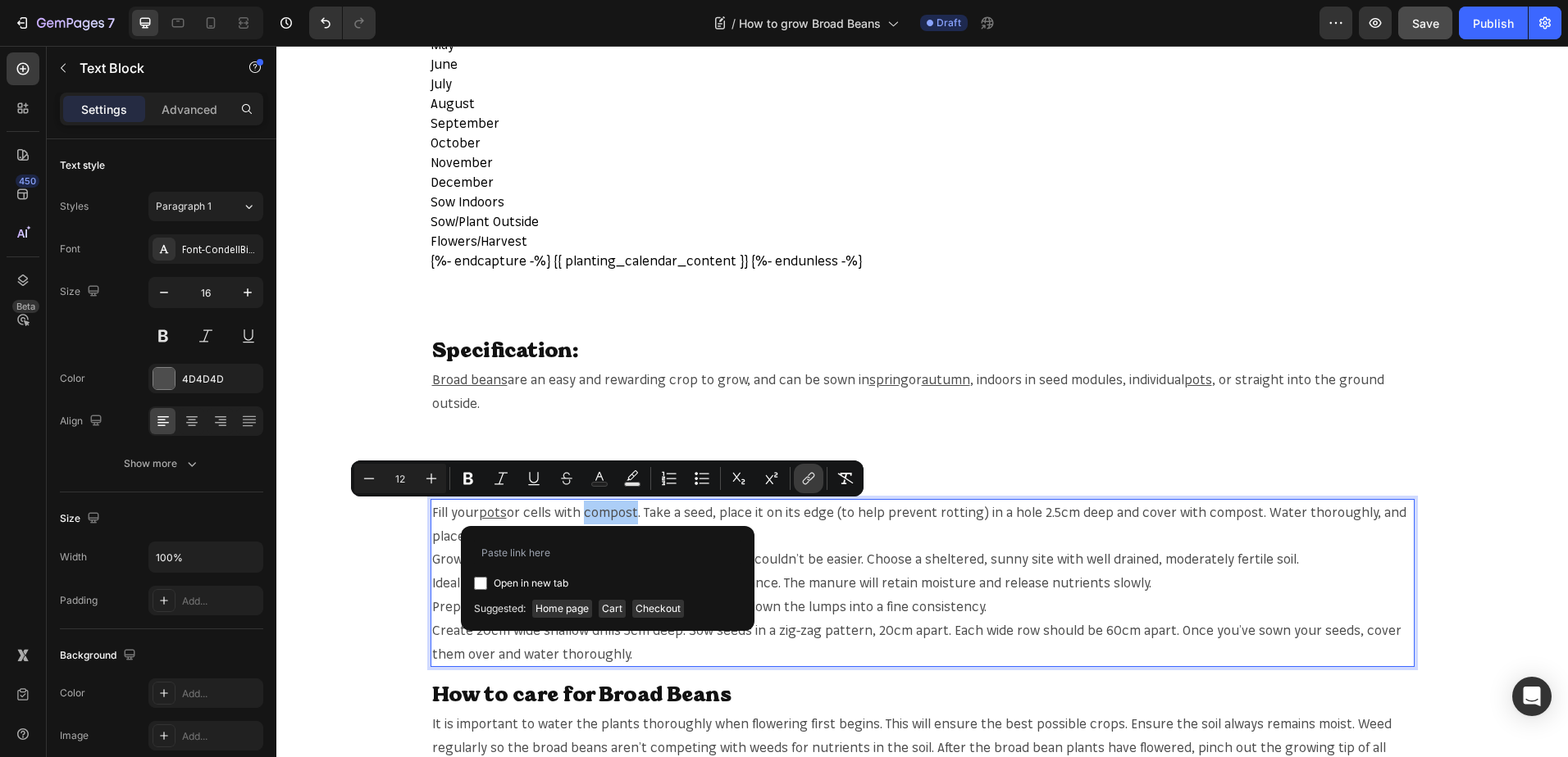
type input "[URL][DOMAIN_NAME]"
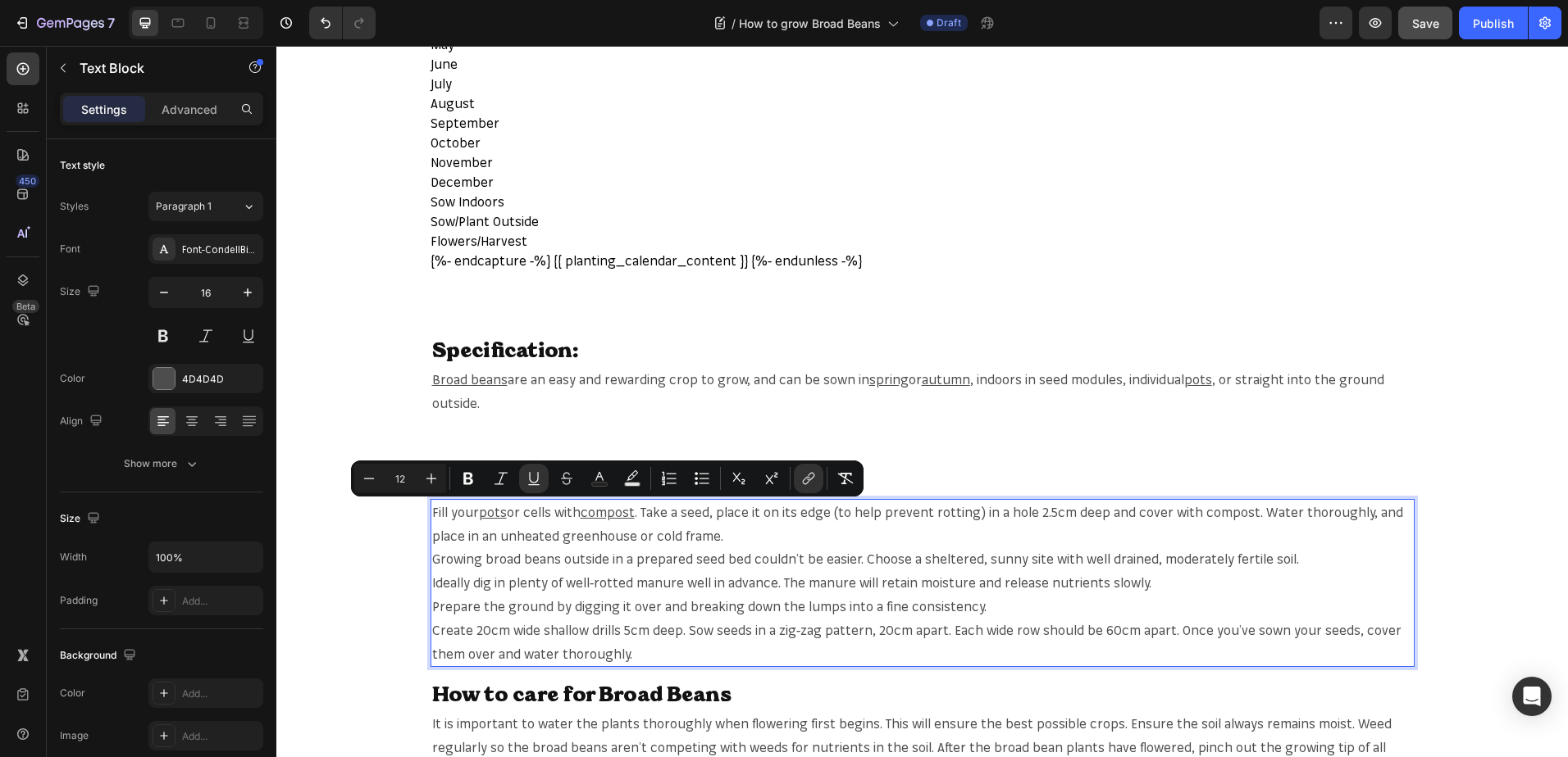
click at [696, 519] on span ". Take a seed, place it on its edge (to help prevent rotting) in a hole 2.5cm d…" at bounding box center [917, 524] width 971 height 40
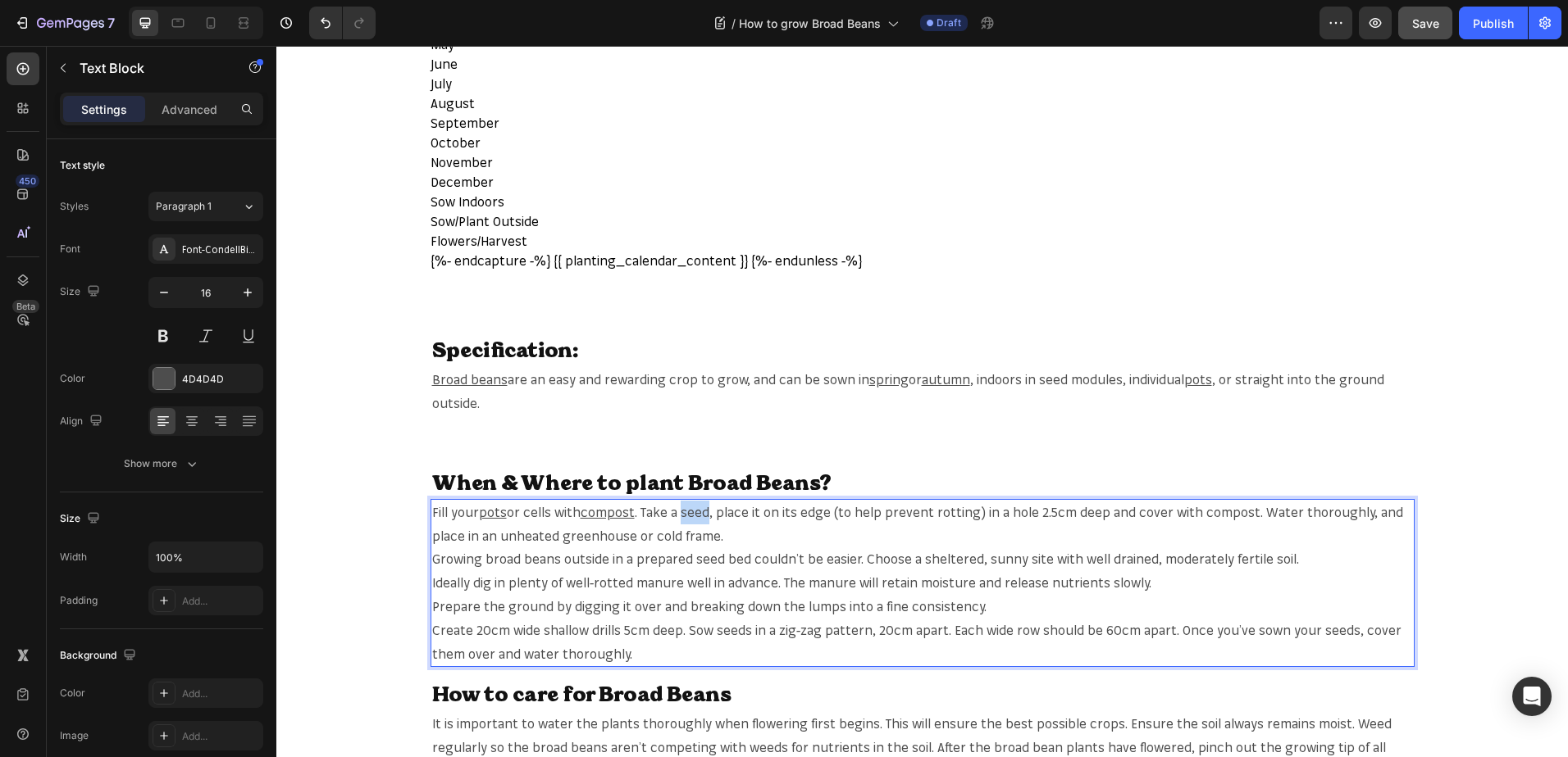
click at [696, 519] on span ". Take a seed, place it on its edge (to help prevent rotting) in a hole 2.5cm d…" at bounding box center [917, 524] width 971 height 40
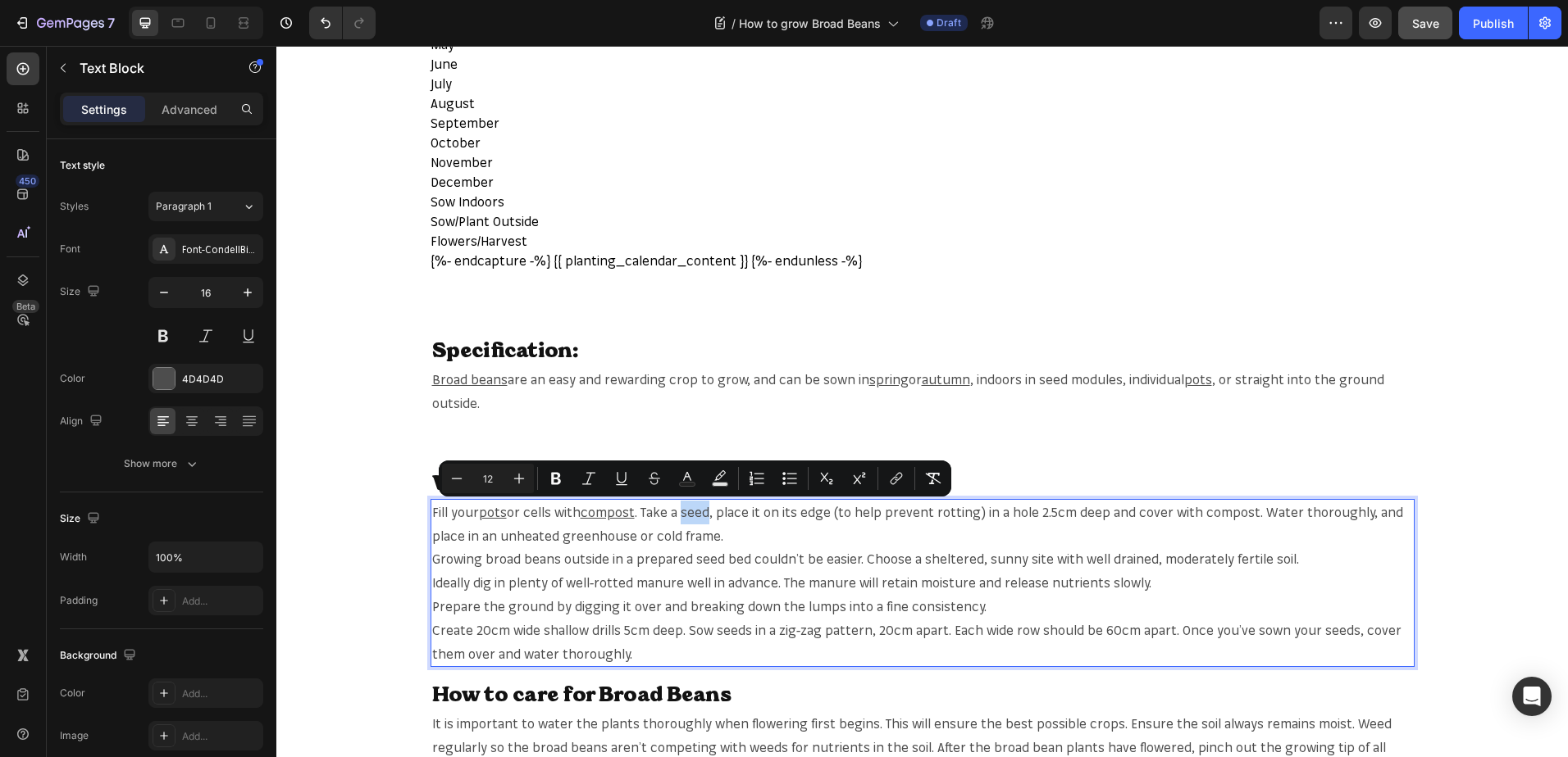
copy span "seed"
click at [700, 507] on span ". Take a seed, place it on its edge (to help prevent rotting) in a hole 2.5cm d…" at bounding box center [917, 524] width 971 height 40
click at [881, 476] on button "link" at bounding box center [896, 479] width 29 height 29
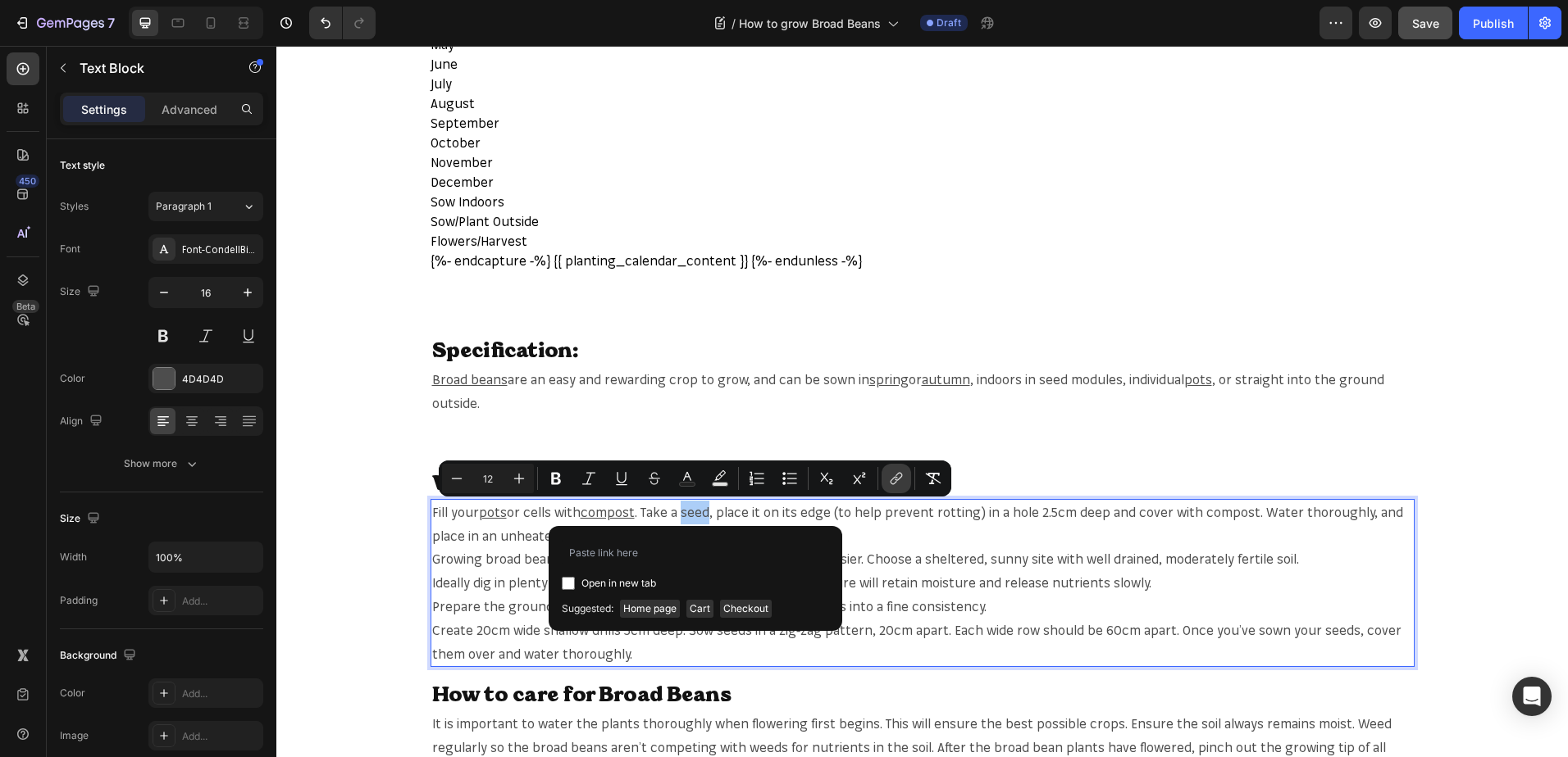
type input "https://mr-fothergills.co.uk/search?q=seed&options%5Bprefix%5D=last&options%5Bf…"
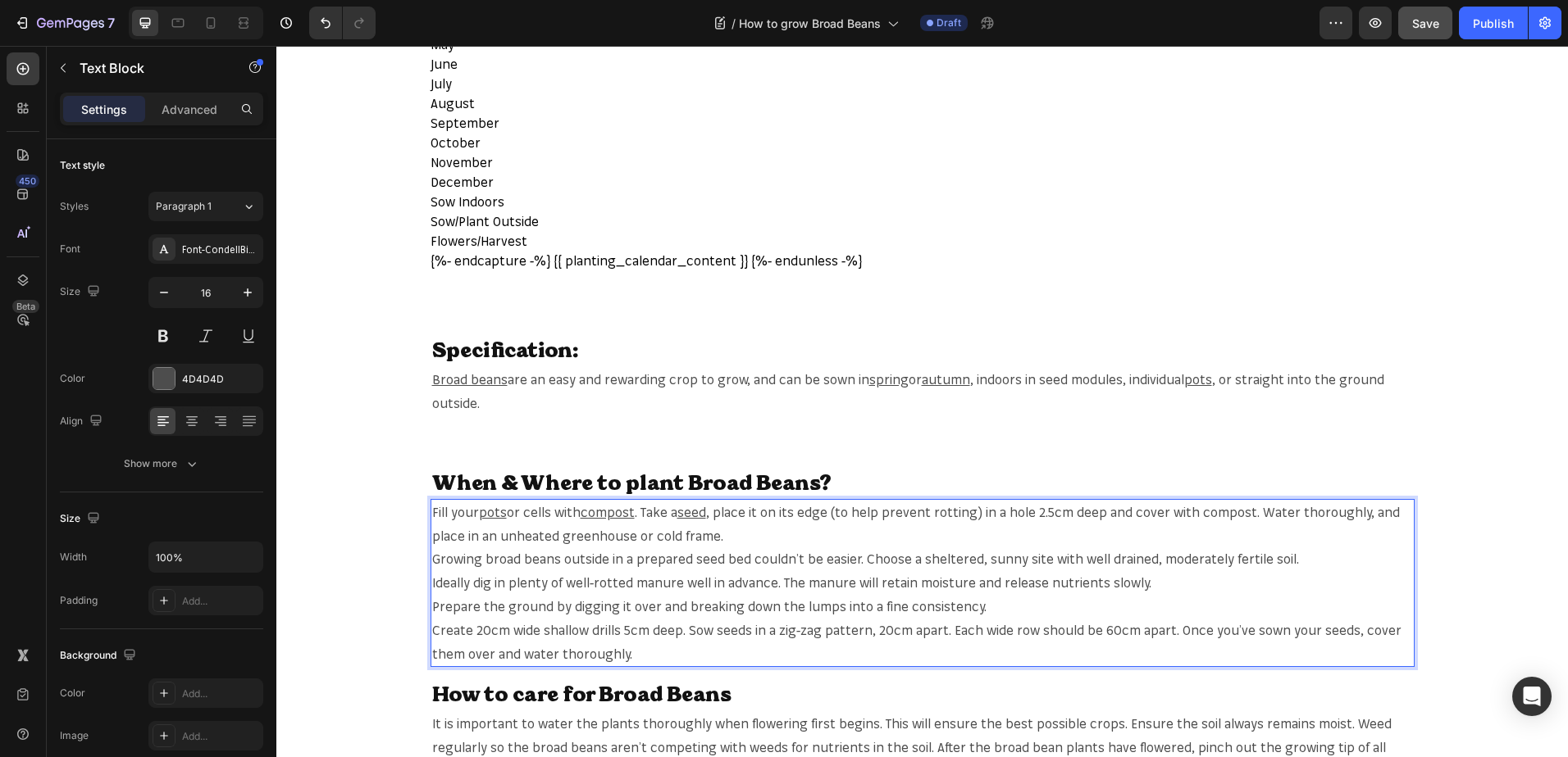
click at [1202, 515] on span ", place it on its edge (to help prevent rotting) in a hole 2.5cm deep and cover…" at bounding box center [916, 524] width 967 height 40
drag, startPoint x: 1202, startPoint y: 515, endPoint x: 1204, endPoint y: 523, distance: 8.2
click at [1204, 516] on span ", place it on its edge (to help prevent rotting) in a hole 2.5cm deep and cover…" at bounding box center [916, 524] width 967 height 40
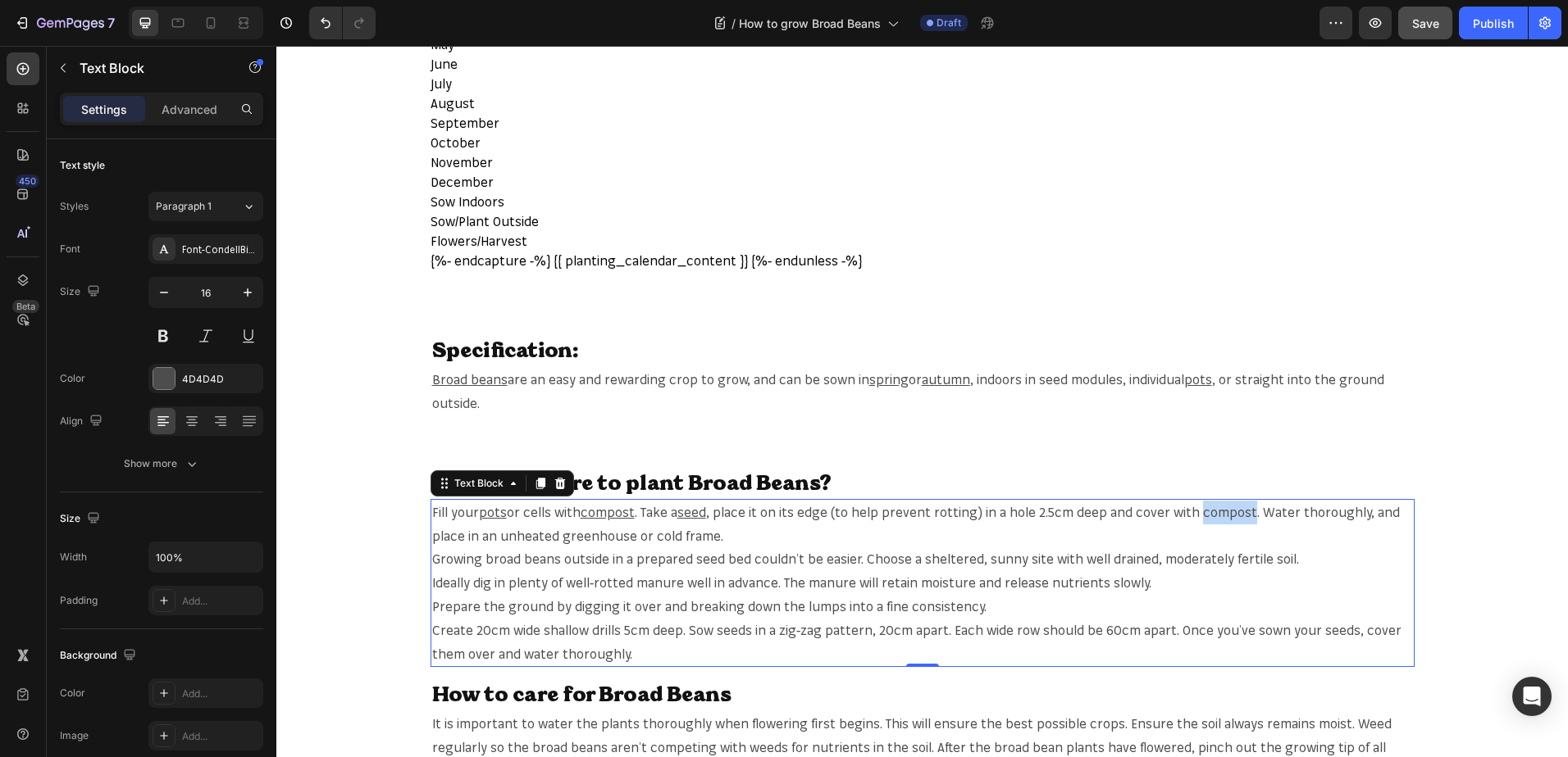
click at [1211, 518] on span ", place it on its edge (to help prevent rotting) in a hole 2.5cm deep and cover…" at bounding box center [916, 524] width 967 height 40
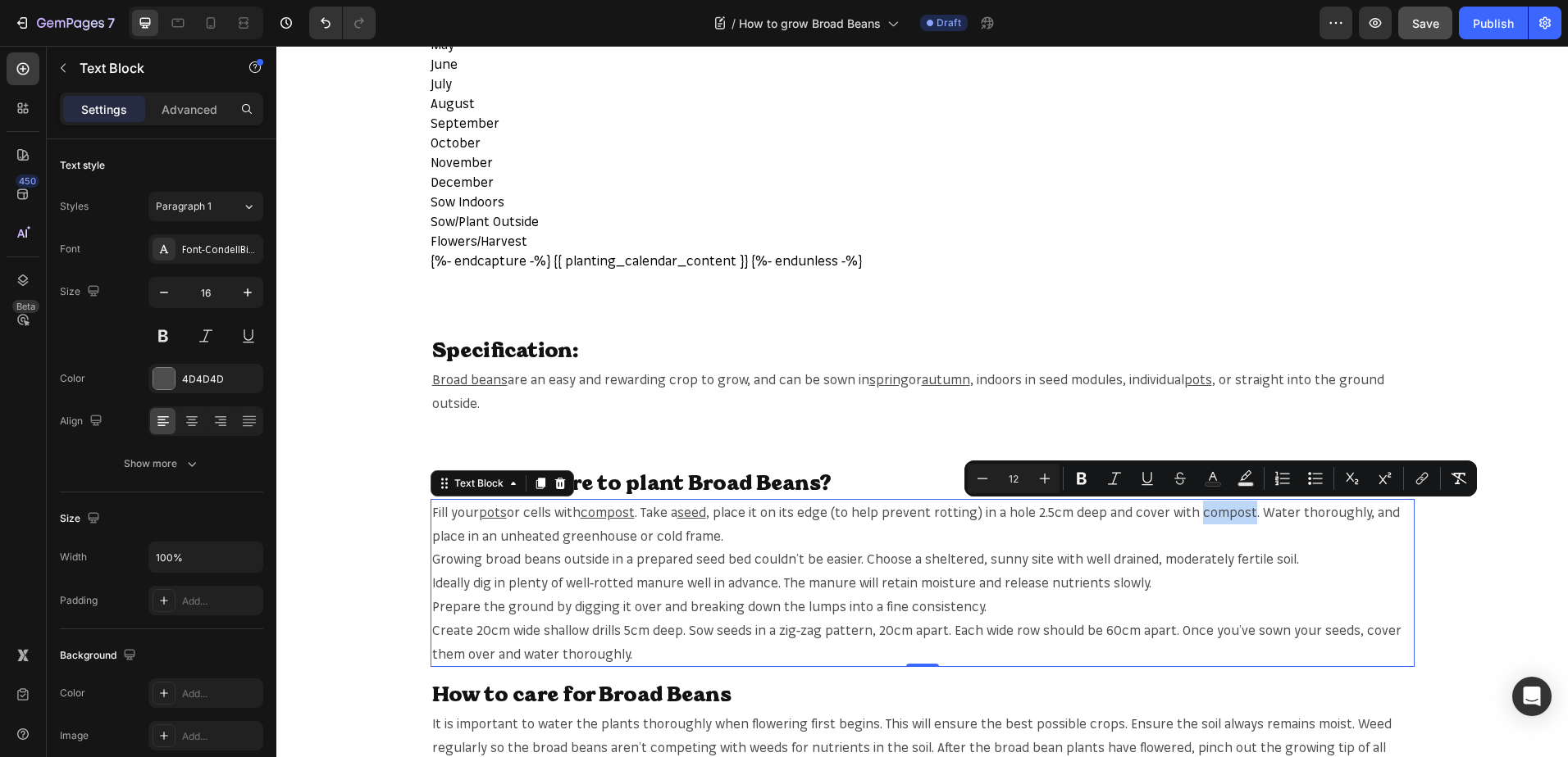
click at [1211, 518] on span ", place it on its edge (to help prevent rotting) in a hole 2.5cm deep and cover…" at bounding box center [916, 524] width 967 height 40
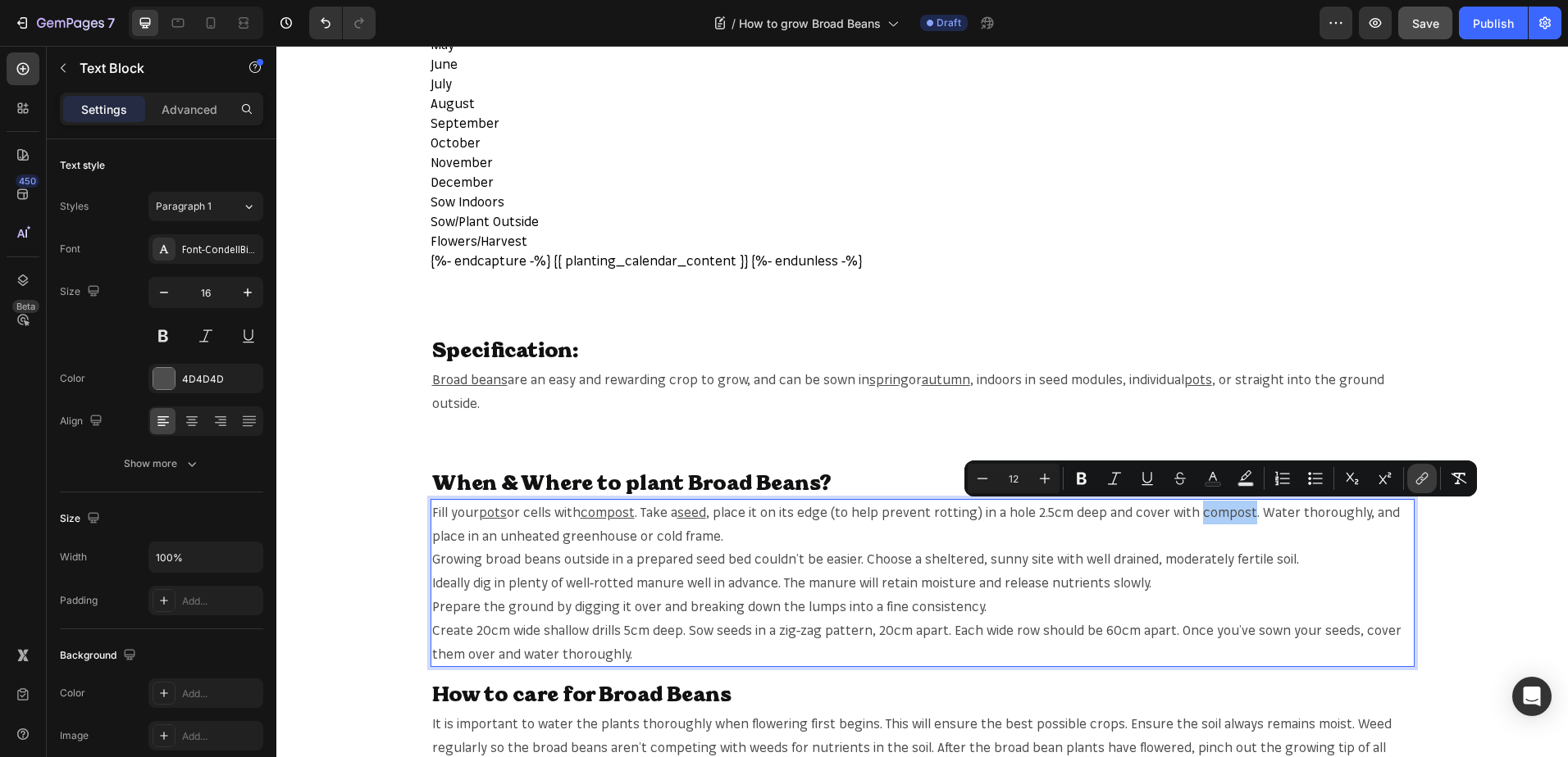
click at [1414, 488] on button "link" at bounding box center [1422, 479] width 29 height 29
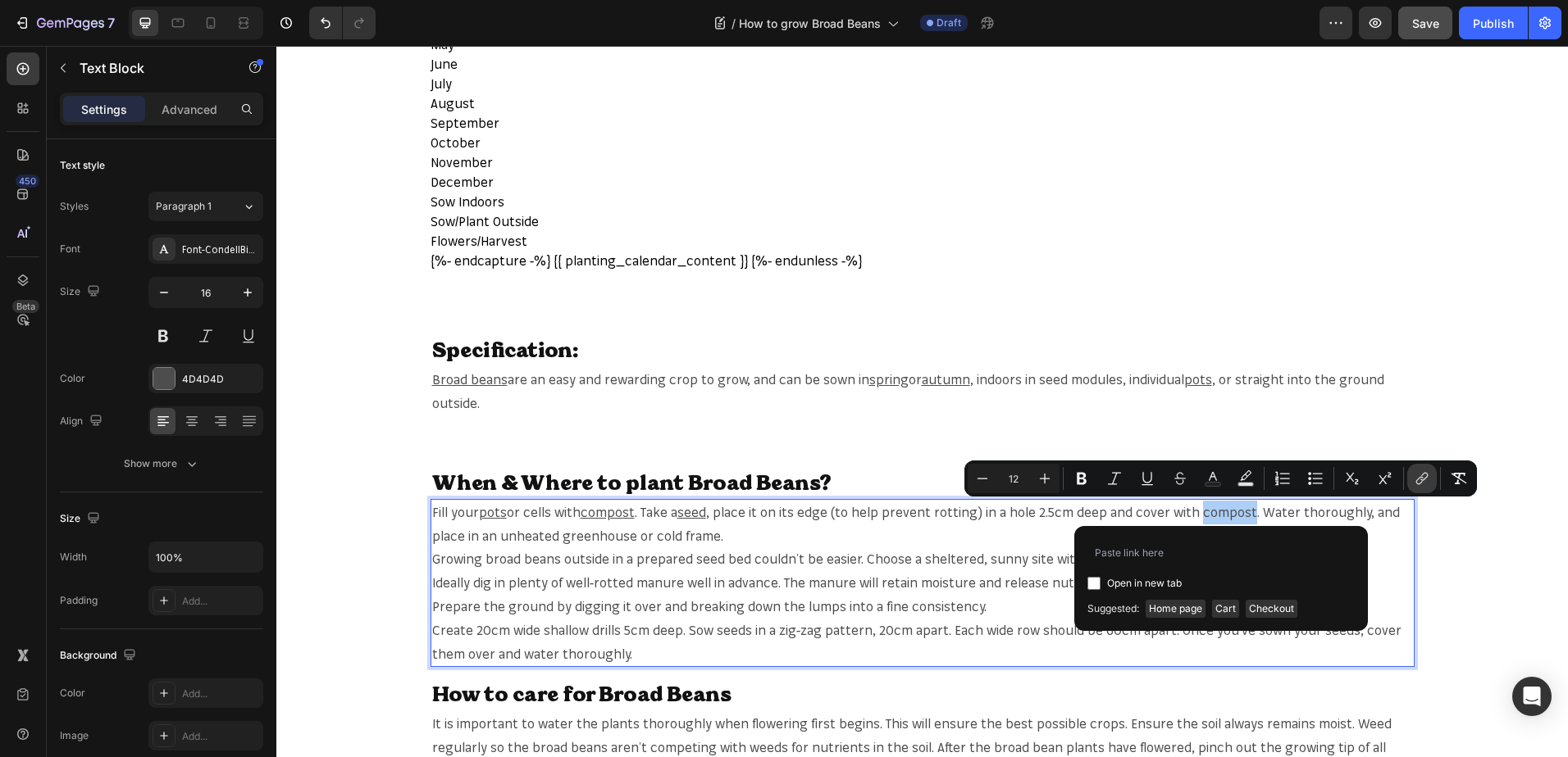
type input "[URL][DOMAIN_NAME]"
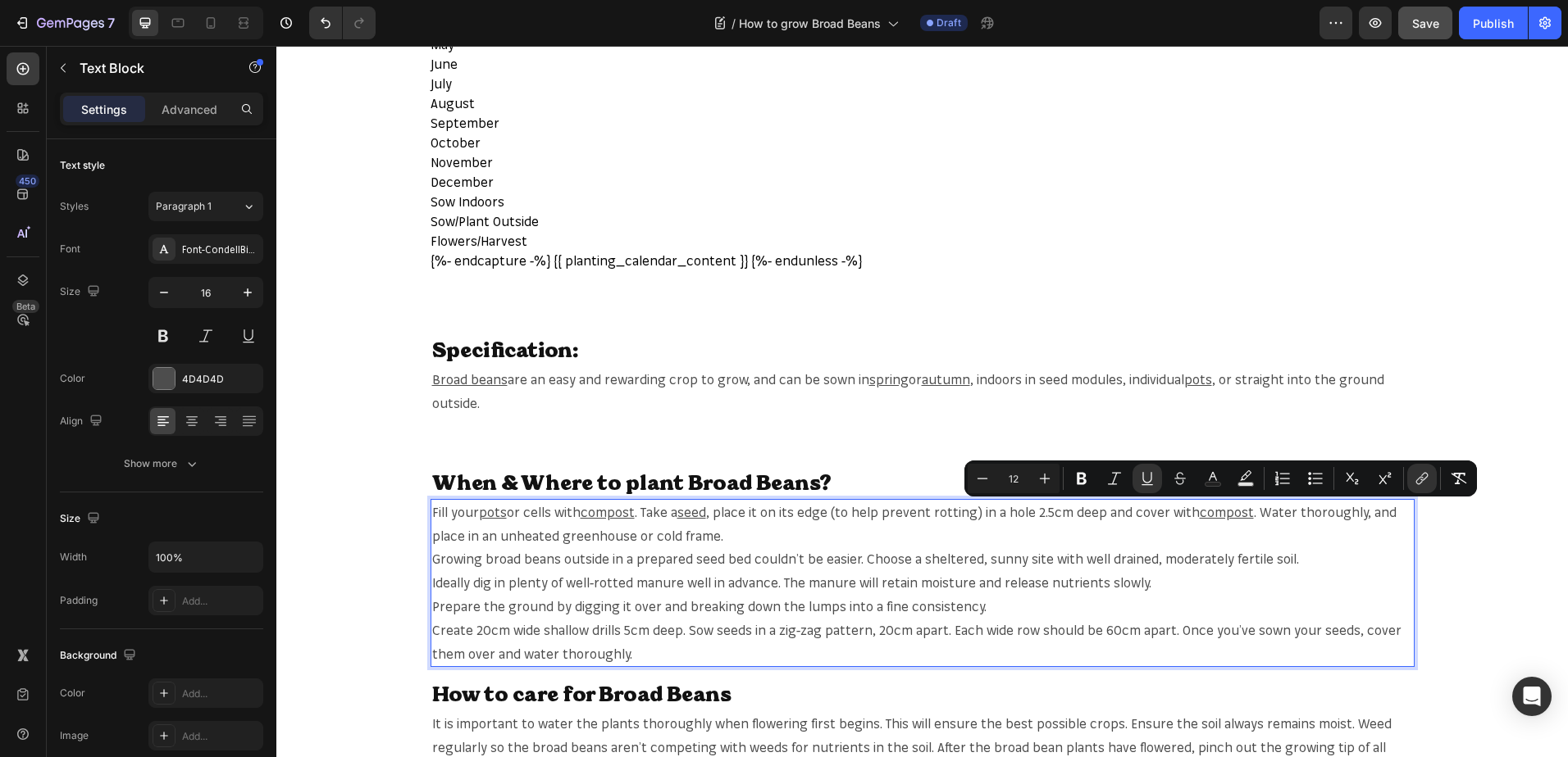
click at [584, 535] on span ". Water thoroughly, and place in an unheated greenhouse or cold frame." at bounding box center [915, 524] width 965 height 40
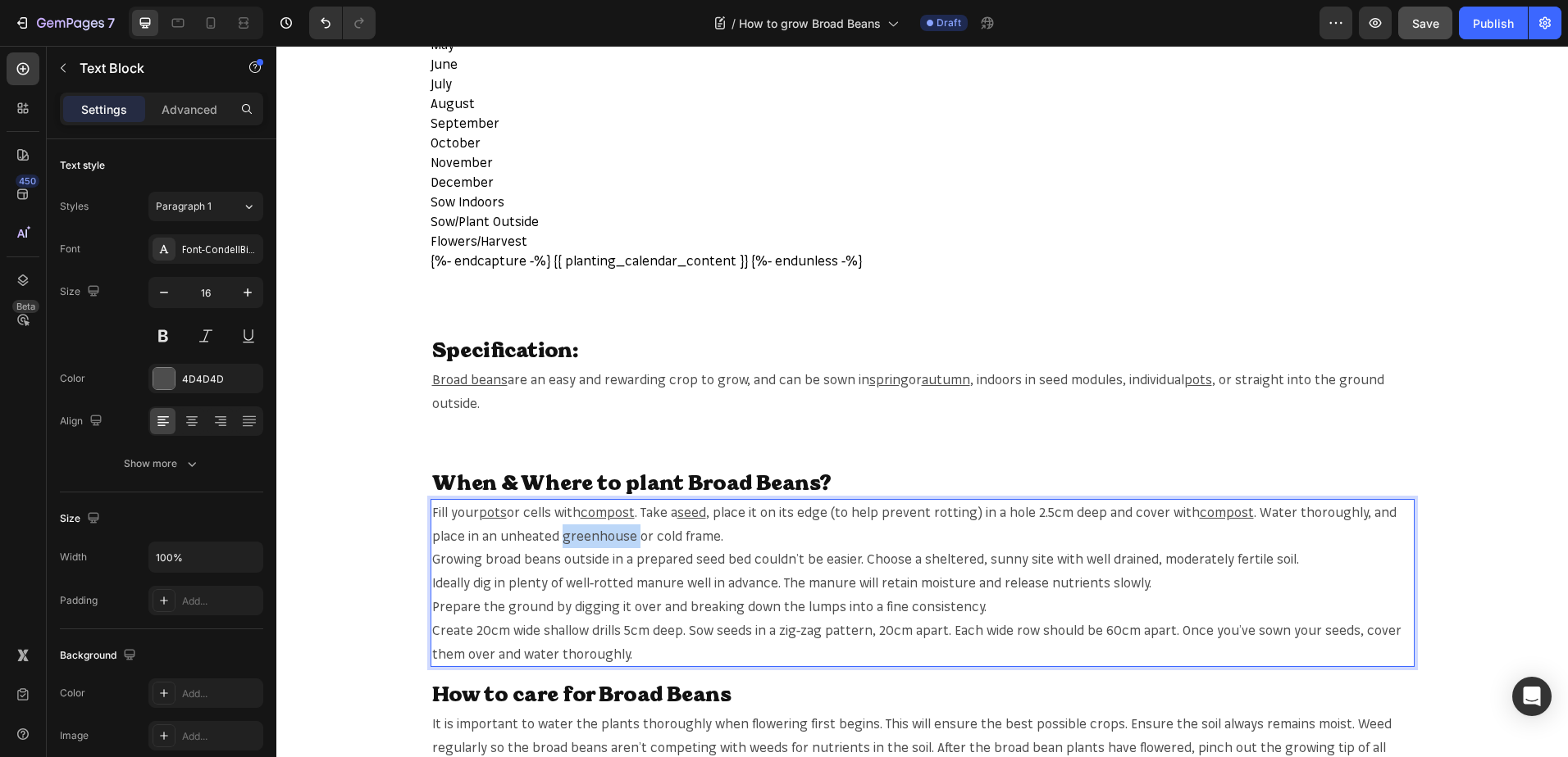
click at [584, 535] on span ". Water thoroughly, and place in an unheated greenhouse or cold frame." at bounding box center [915, 524] width 965 height 40
click at [579, 527] on span ". Water thoroughly, and place in an unheated greenhouse or cold frame." at bounding box center [915, 524] width 965 height 40
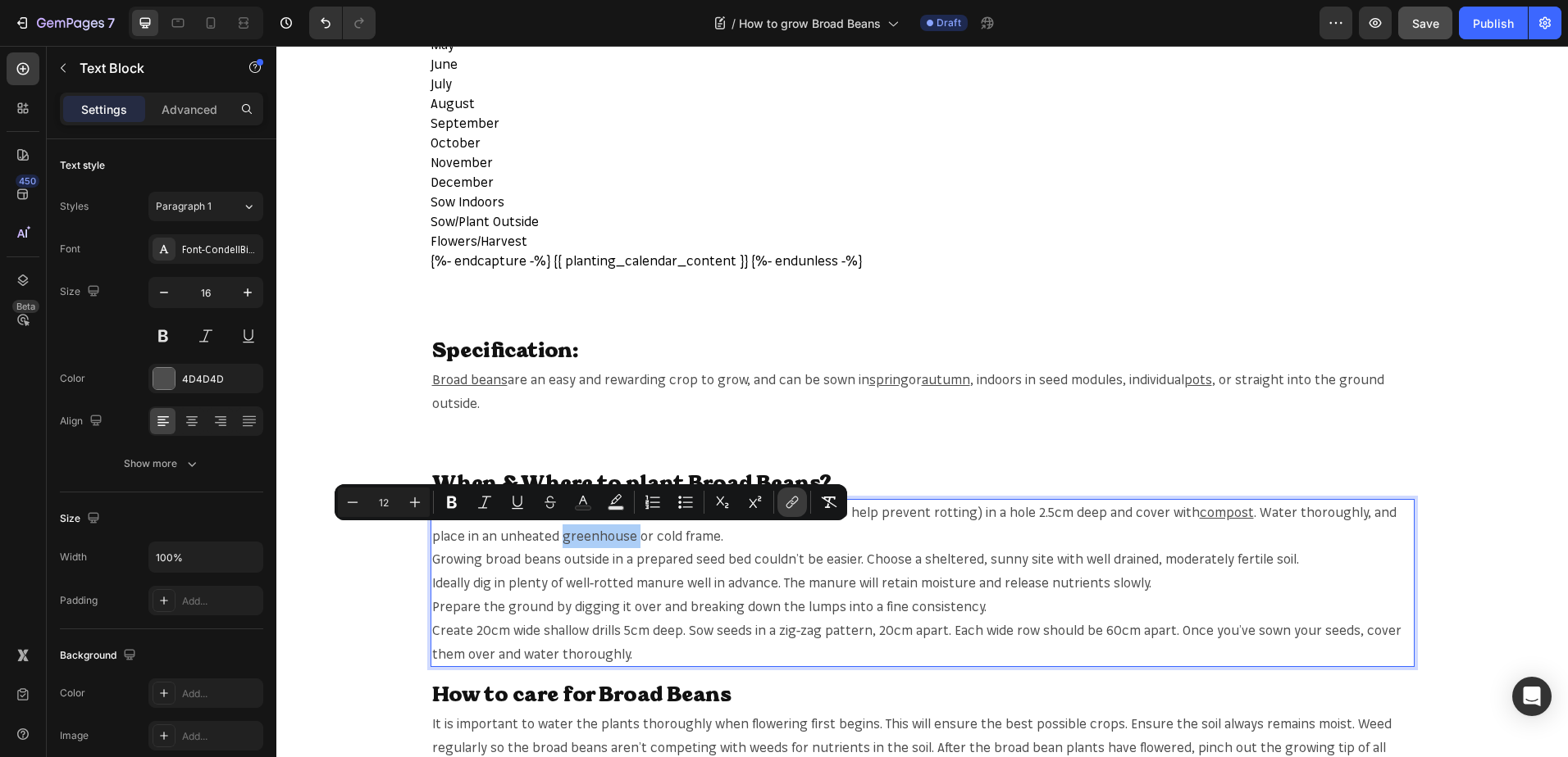
click at [789, 508] on icon "Editor contextual toolbar" at bounding box center [790, 505] width 8 height 9
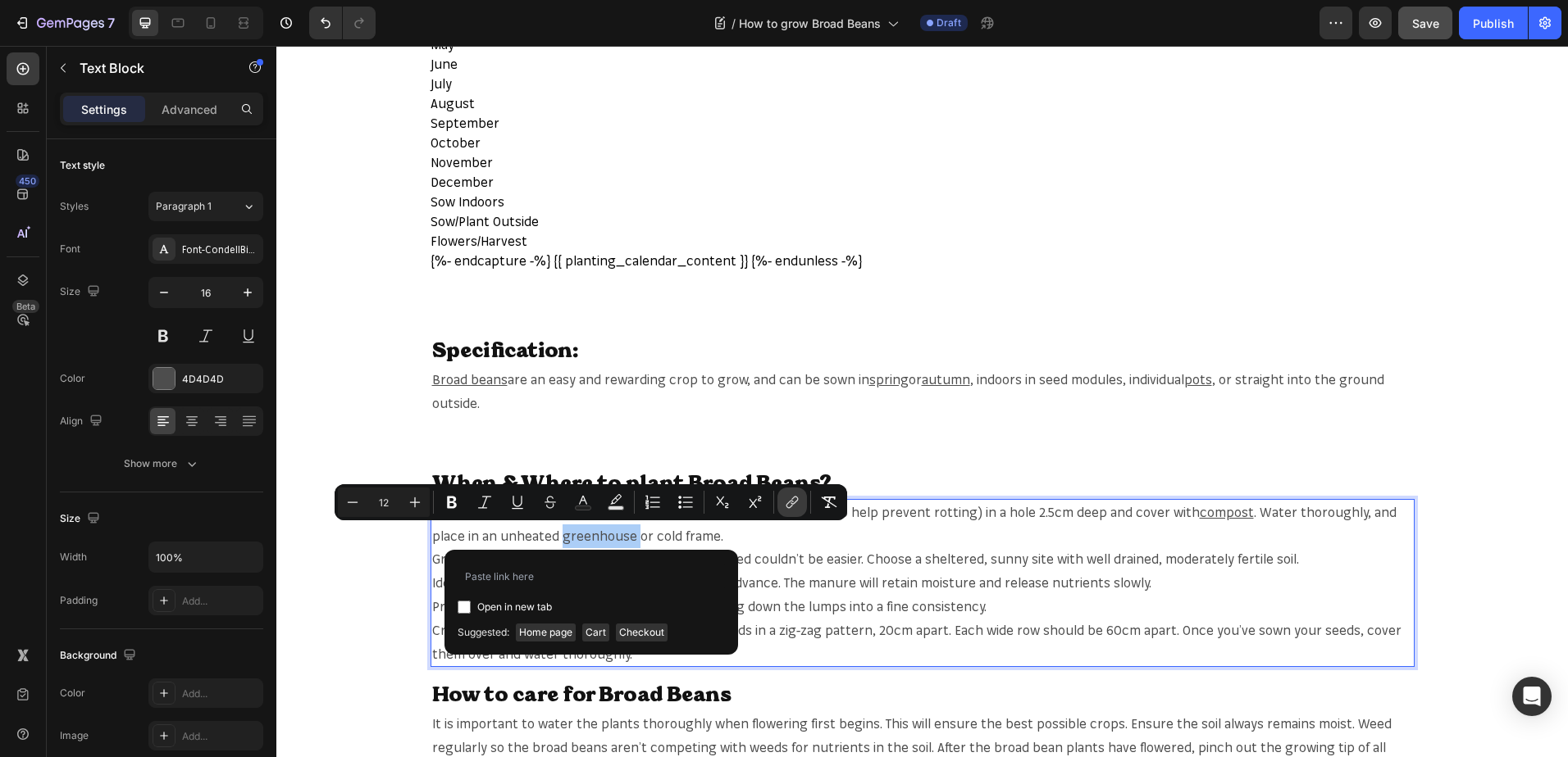
type input "https://mr-fothergills.co.uk/products/mini-garden-greenhouse?_pos=3&_sid=226af3…"
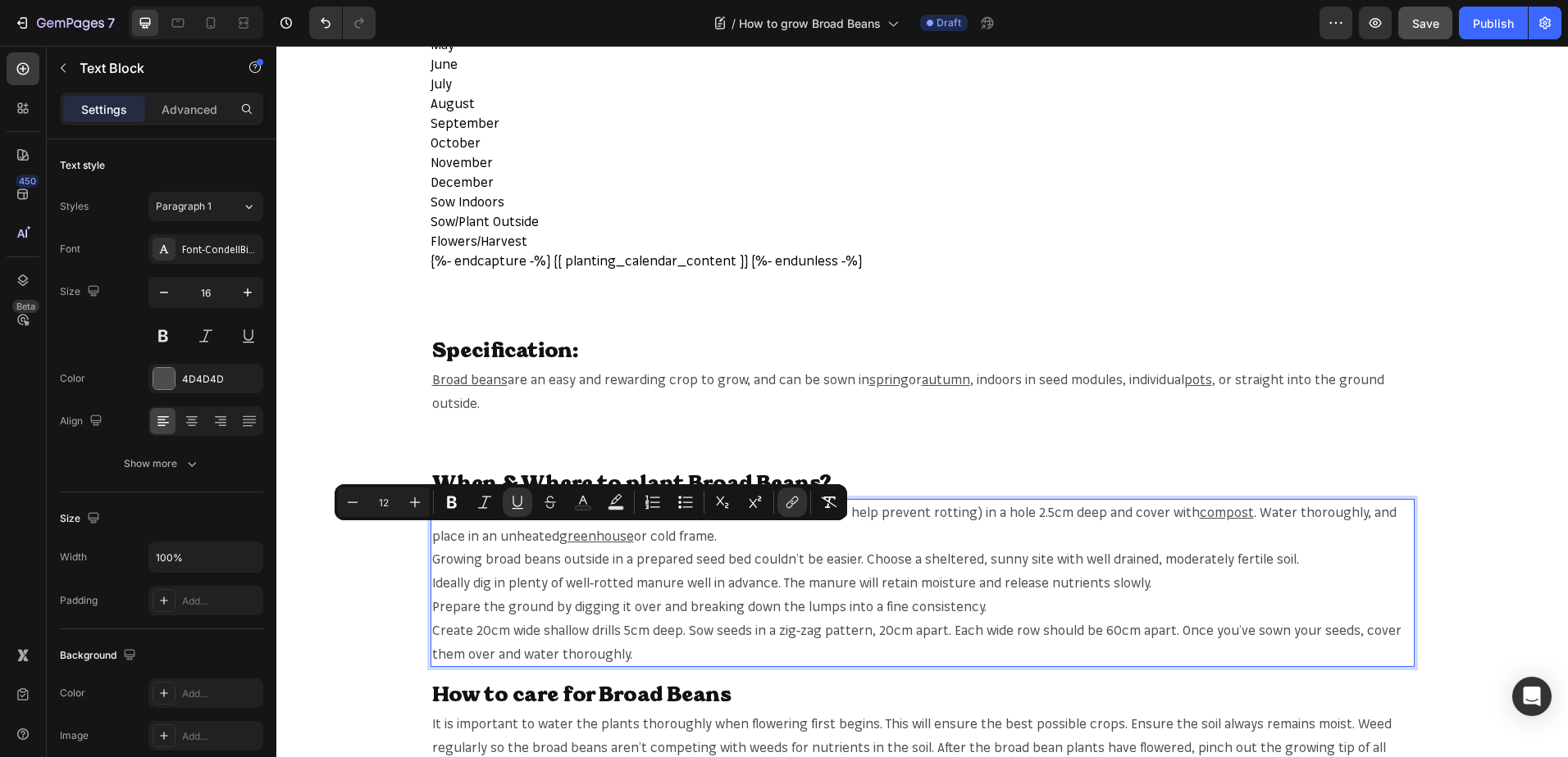
click at [657, 540] on span "or cold frame." at bounding box center [675, 535] width 83 height 16
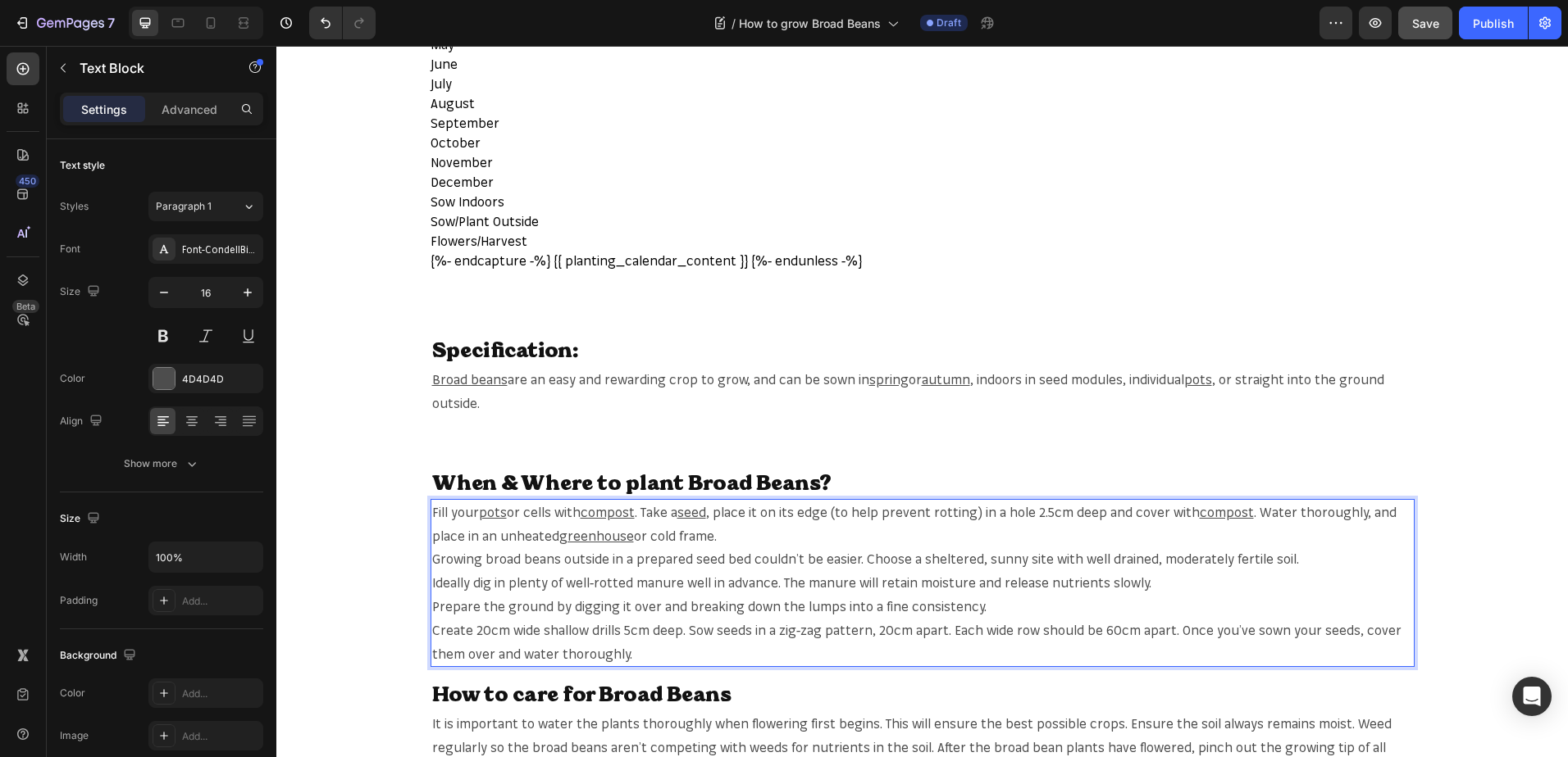
click at [657, 540] on span "or cold frame." at bounding box center [675, 535] width 83 height 16
click at [677, 540] on span "or cold frame." at bounding box center [675, 535] width 83 height 16
click at [704, 539] on span "or cold frame." at bounding box center [675, 535] width 83 height 16
click at [707, 539] on span "or cold frame." at bounding box center [675, 535] width 83 height 16
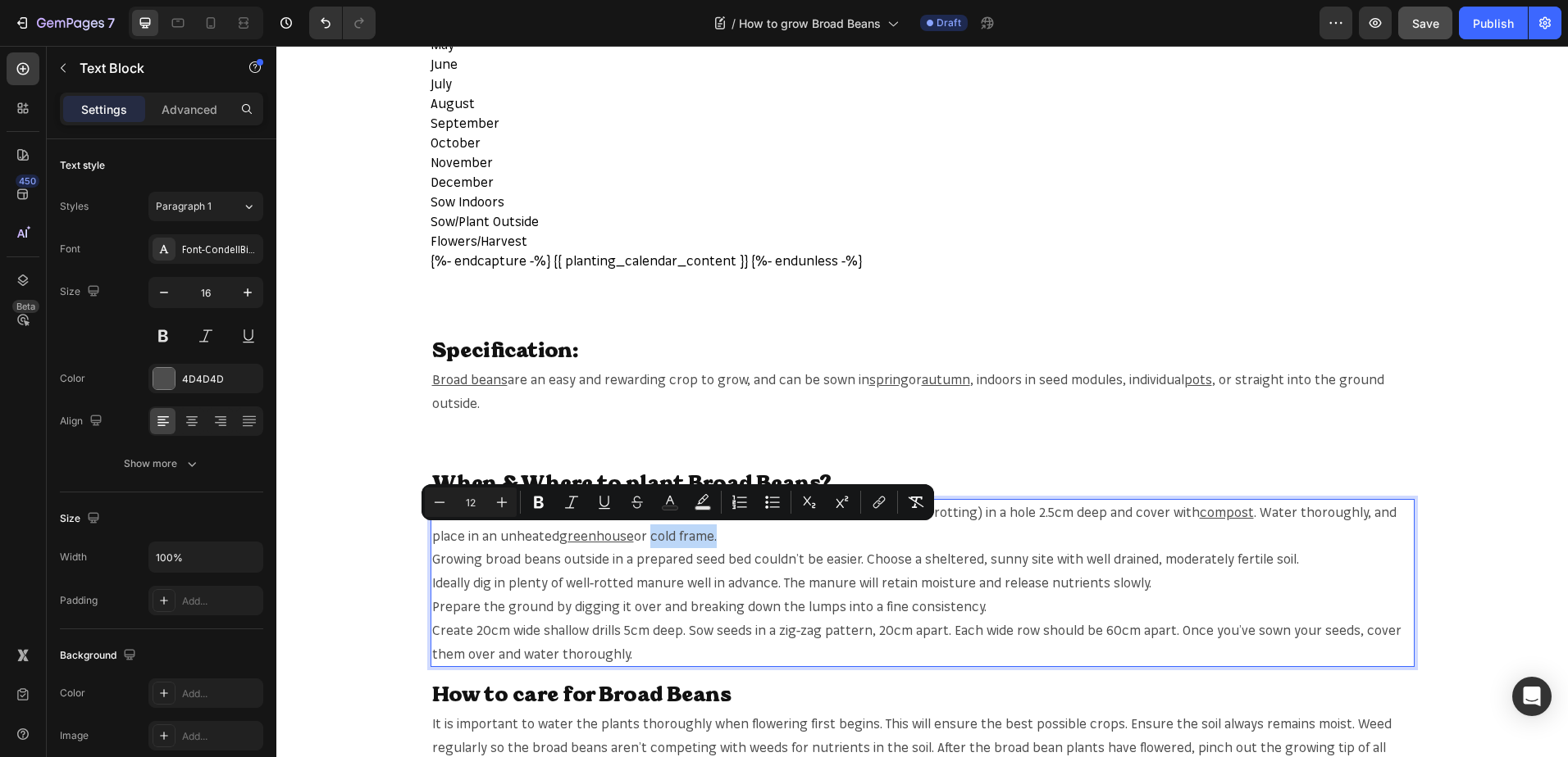
drag, startPoint x: 707, startPoint y: 539, endPoint x: 656, endPoint y: 540, distance: 51.0
click at [656, 540] on span "or cold frame." at bounding box center [675, 535] width 83 height 16
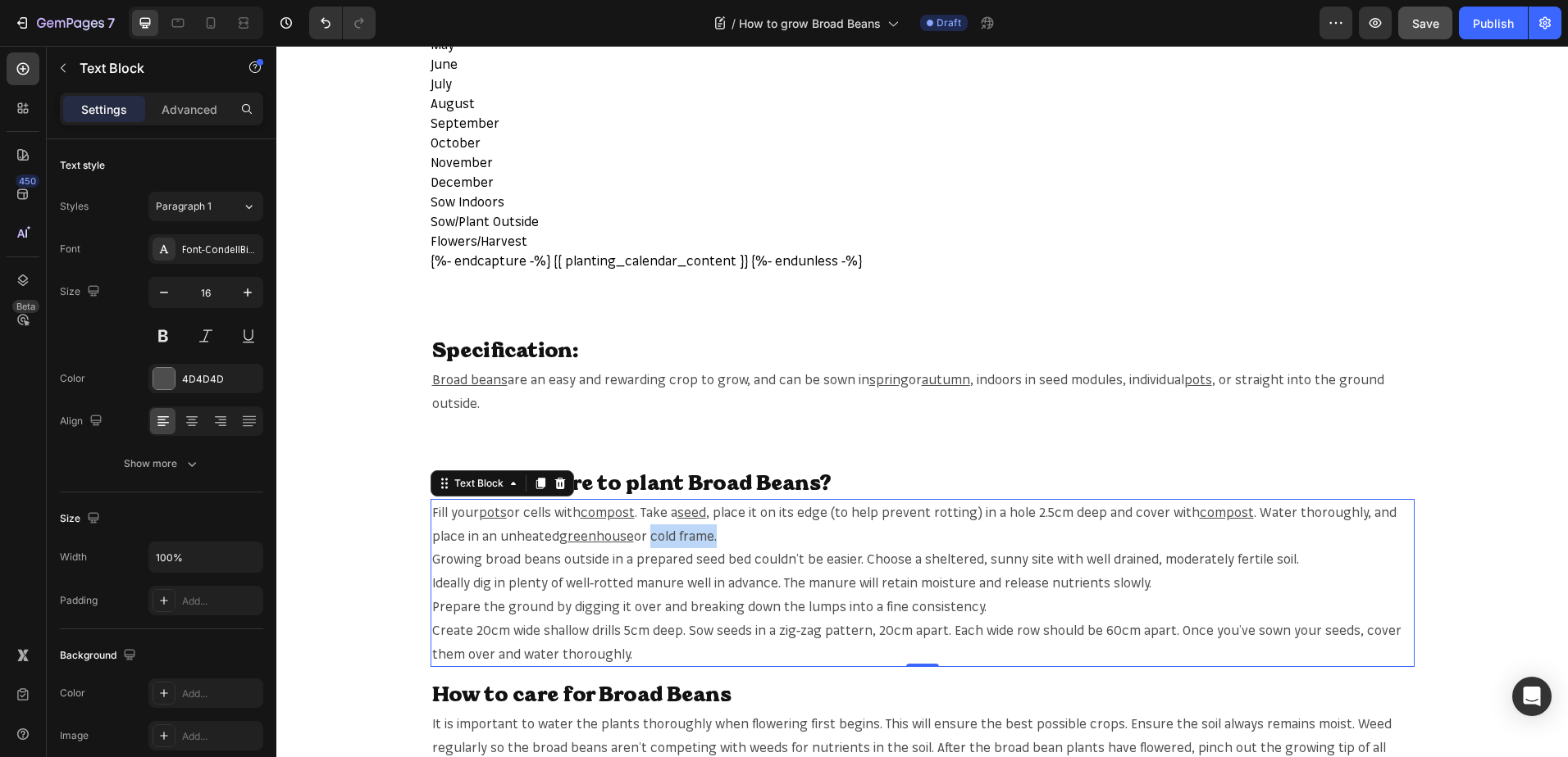
click at [658, 533] on span "or cold frame." at bounding box center [675, 535] width 83 height 16
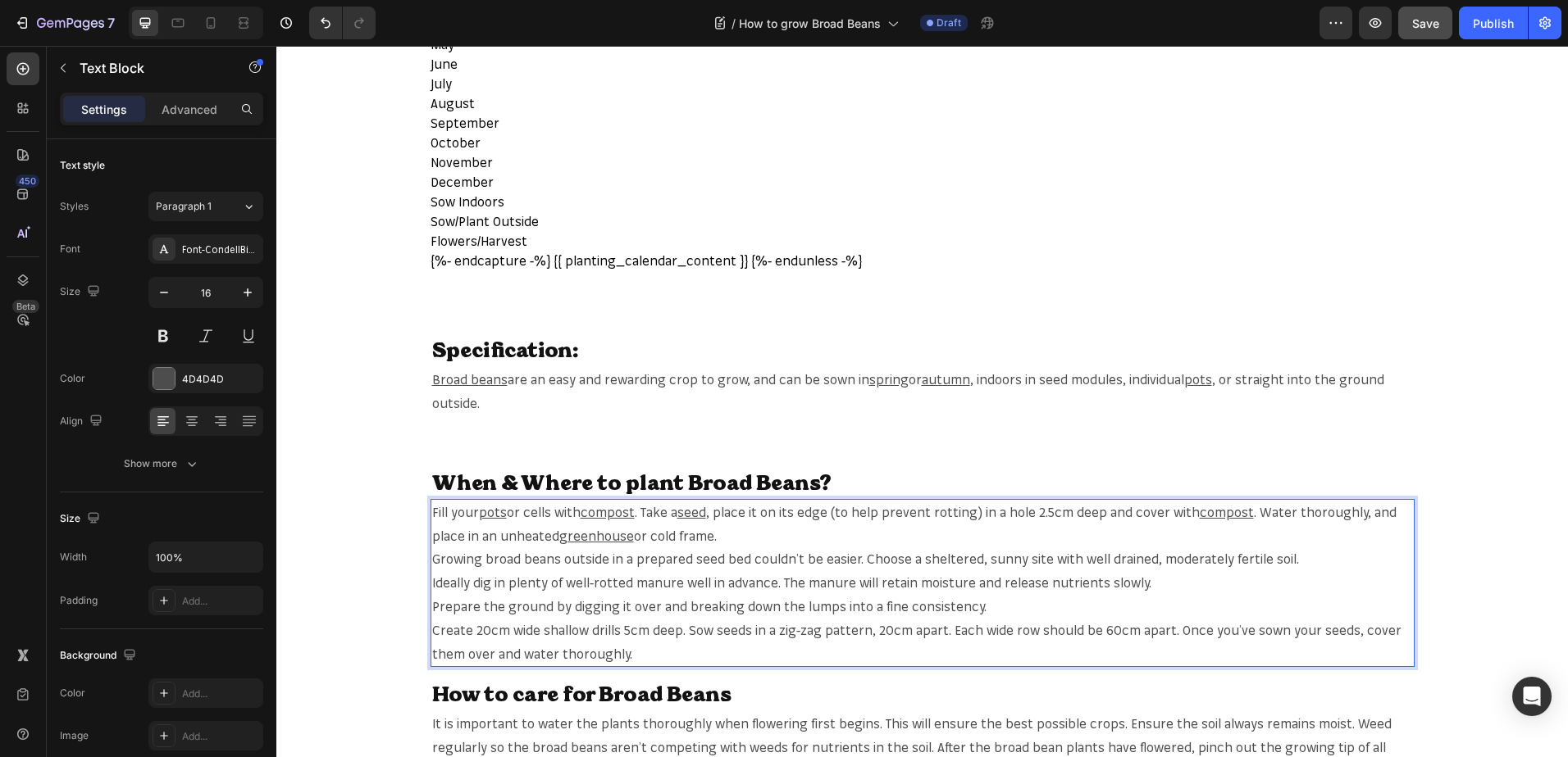
click at [652, 534] on span "or cold frame." at bounding box center [675, 535] width 83 height 16
click at [647, 536] on span "or cold frame." at bounding box center [675, 535] width 83 height 16
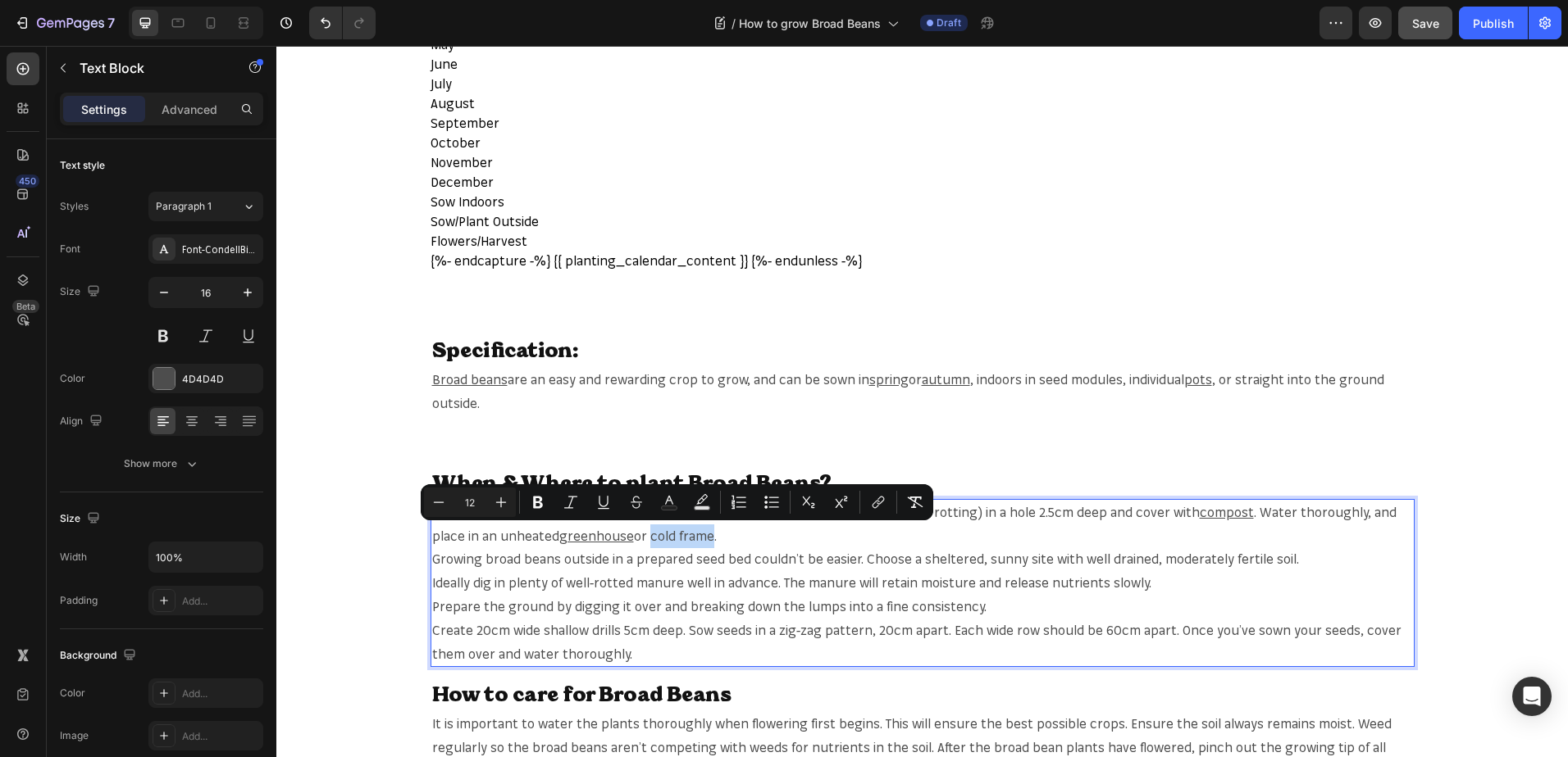
drag, startPoint x: 647, startPoint y: 536, endPoint x: 701, endPoint y: 536, distance: 54.0
click at [701, 536] on span "or cold frame." at bounding box center [675, 535] width 83 height 16
click at [866, 505] on button "link" at bounding box center [878, 502] width 29 height 29
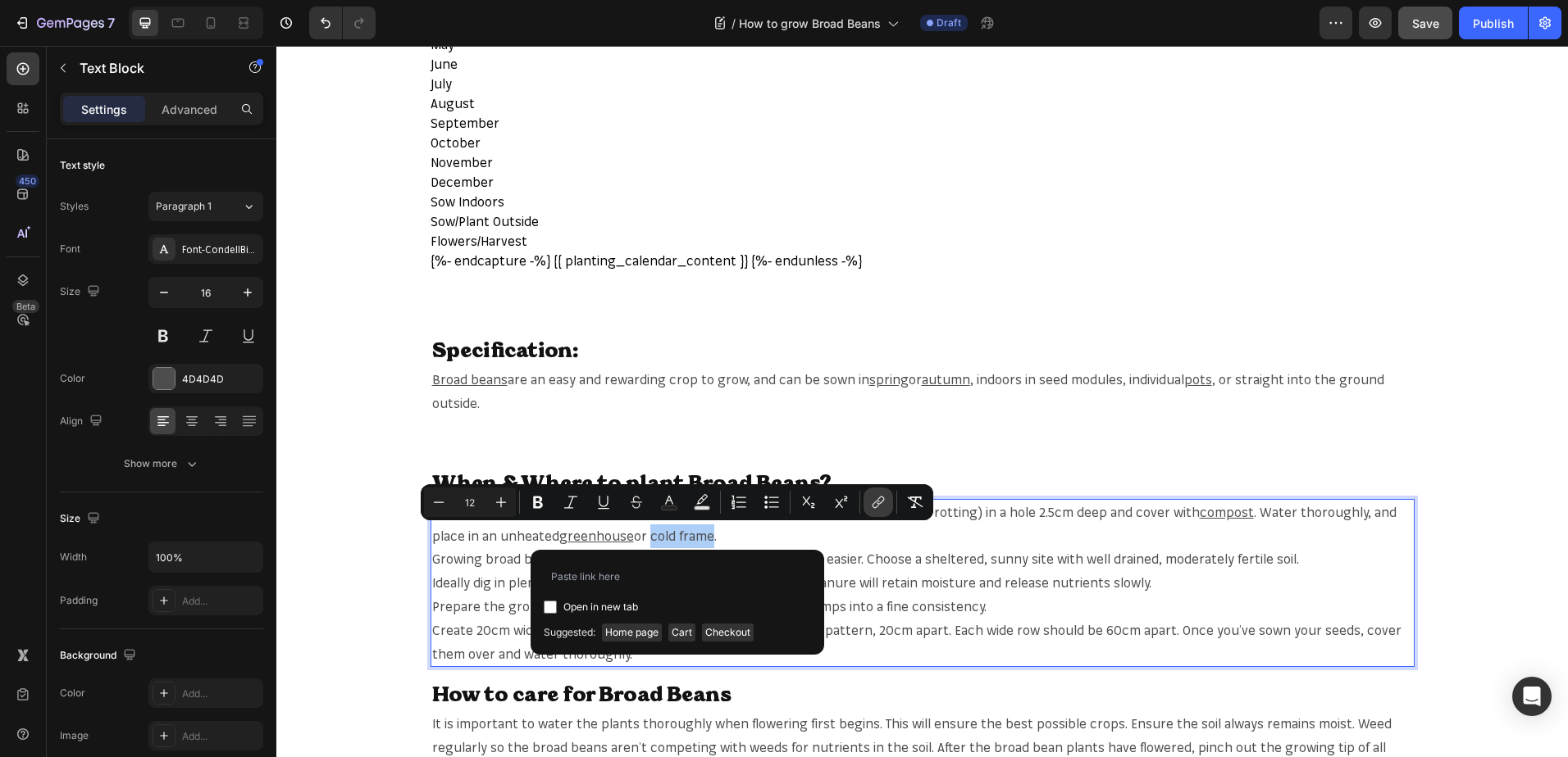
type input "https://mr-fothergills.co.uk/search?q=cold+frame&options%5Bprefix%5D=last&optio…"
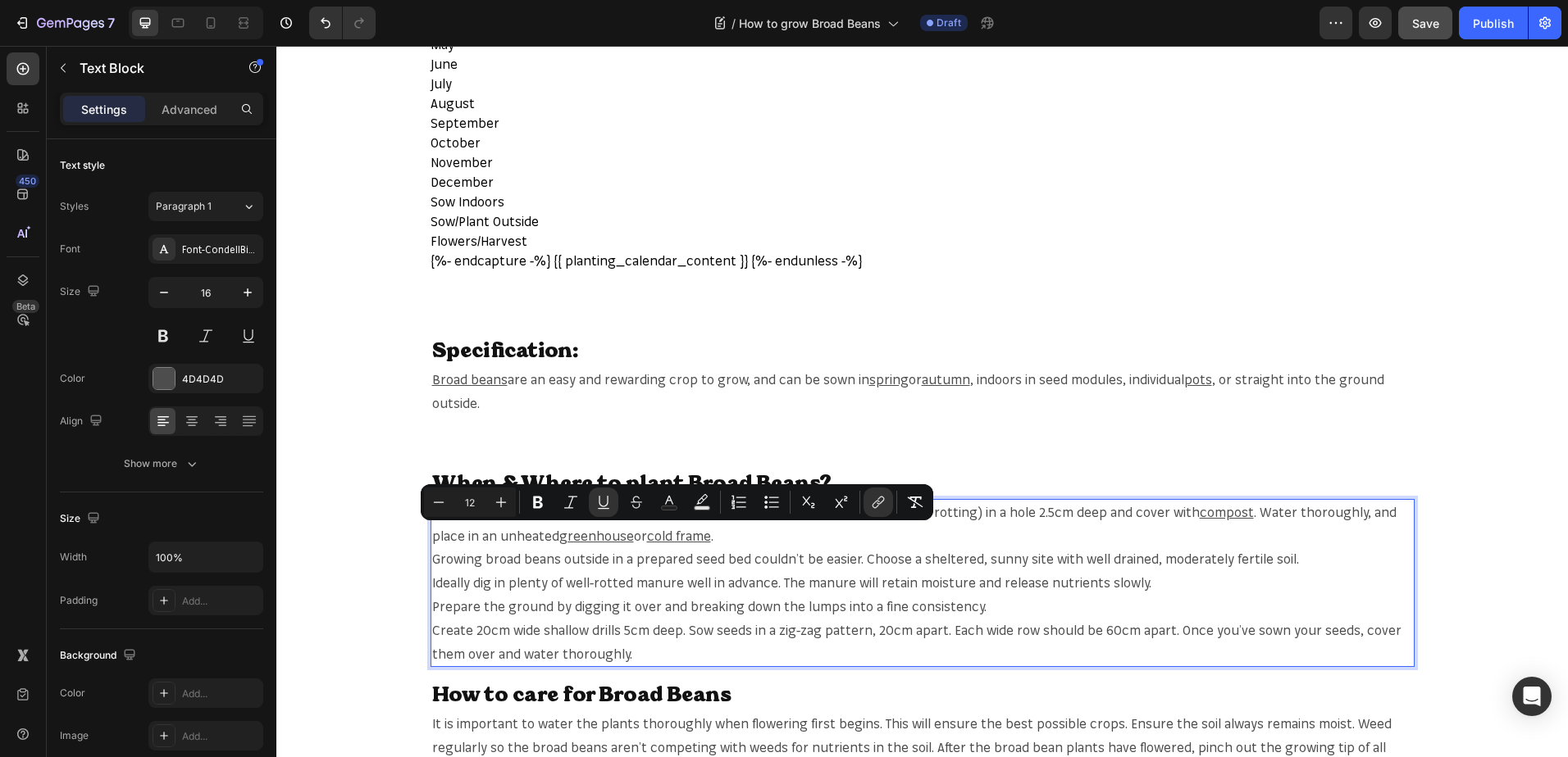
click at [808, 540] on p "Fill your pots or cells with compost . Take a seed , place it on its edge (to h…" at bounding box center [922, 583] width 981 height 166
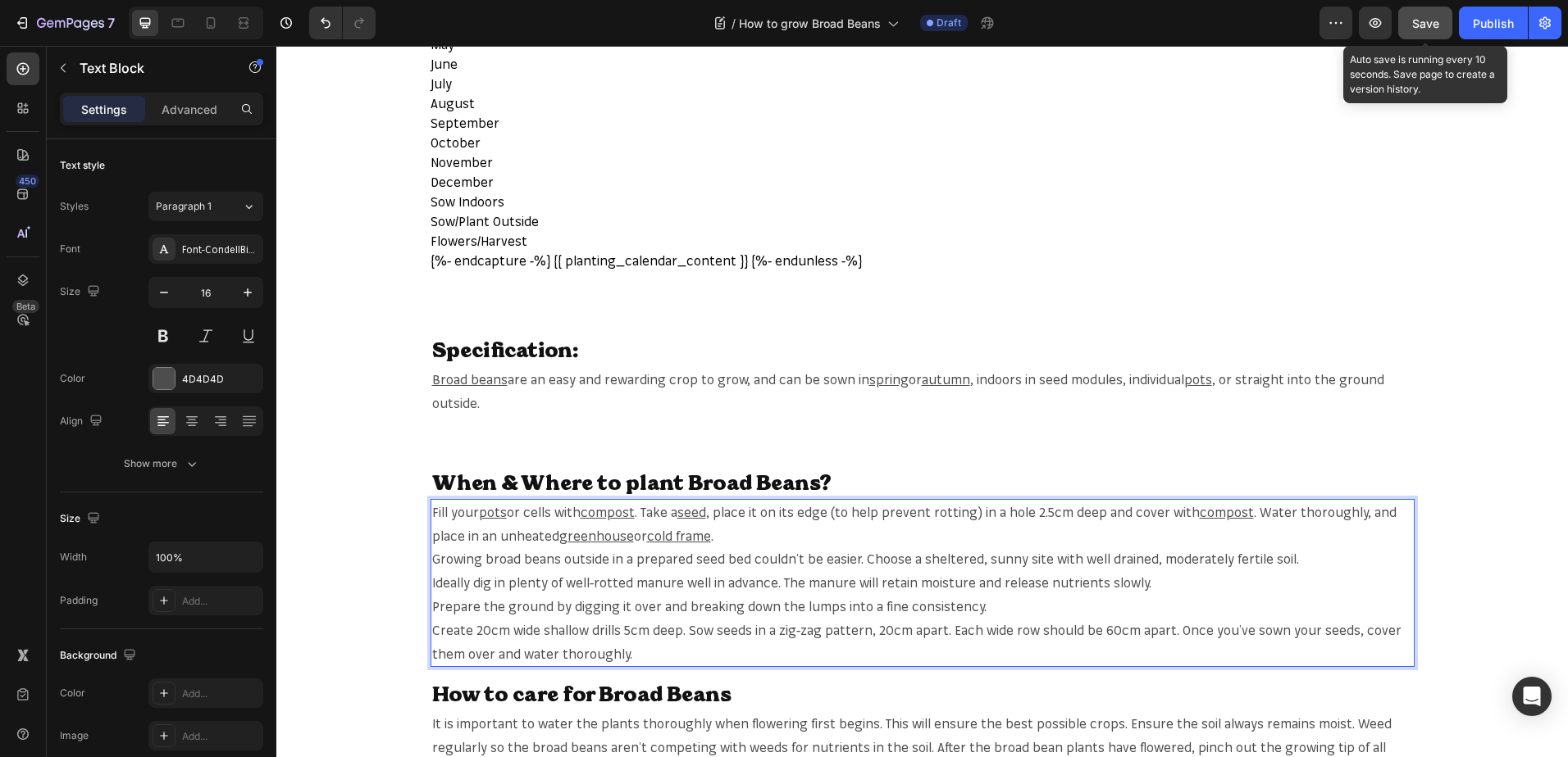
click at [1427, 22] on span "Save" at bounding box center [1424, 23] width 27 height 14
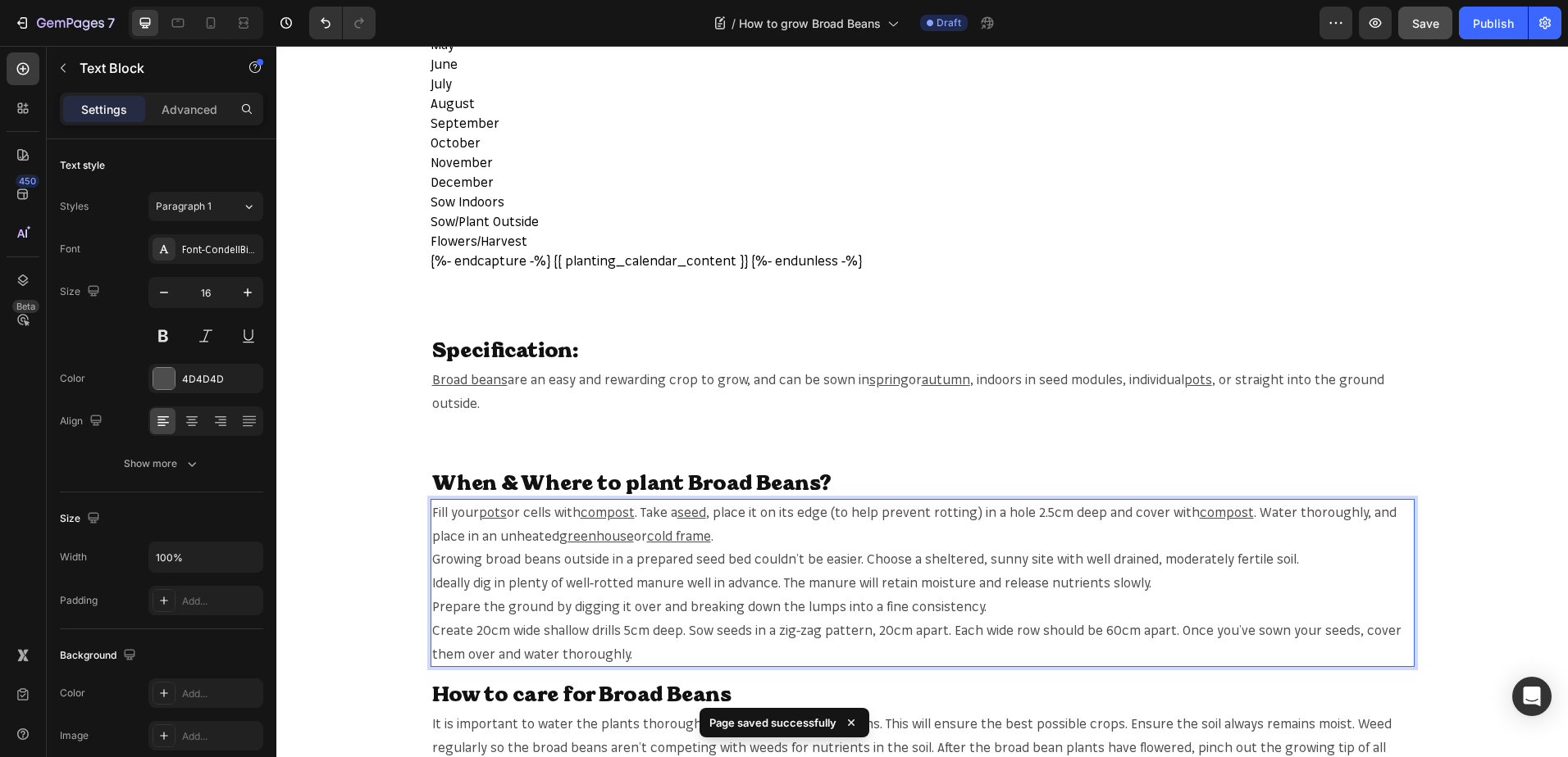
click at [486, 562] on span "Growing broad beans outside in a prepared seed bed couldn’t be easier. Choose a…" at bounding box center [866, 559] width 867 height 16
click at [481, 562] on span "Growing broad beans outside in a prepared seed bed couldn’t be easier. Choose a…" at bounding box center [866, 559] width 867 height 16
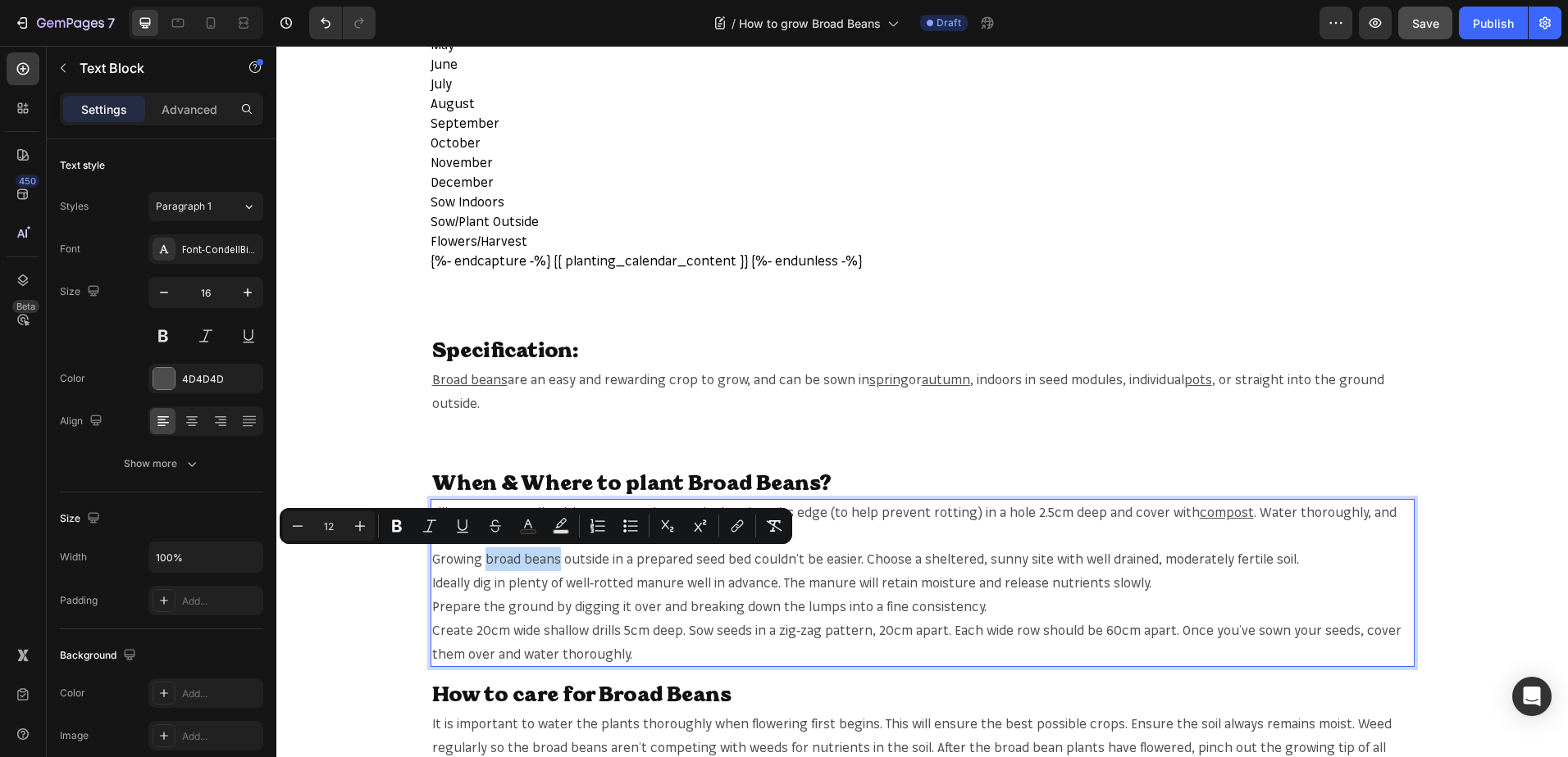
drag, startPoint x: 481, startPoint y: 562, endPoint x: 541, endPoint y: 557, distance: 60.2
click at [541, 557] on span "Growing broad beans outside in a prepared seed bed couldn’t be easier. Choose a…" at bounding box center [866, 559] width 867 height 16
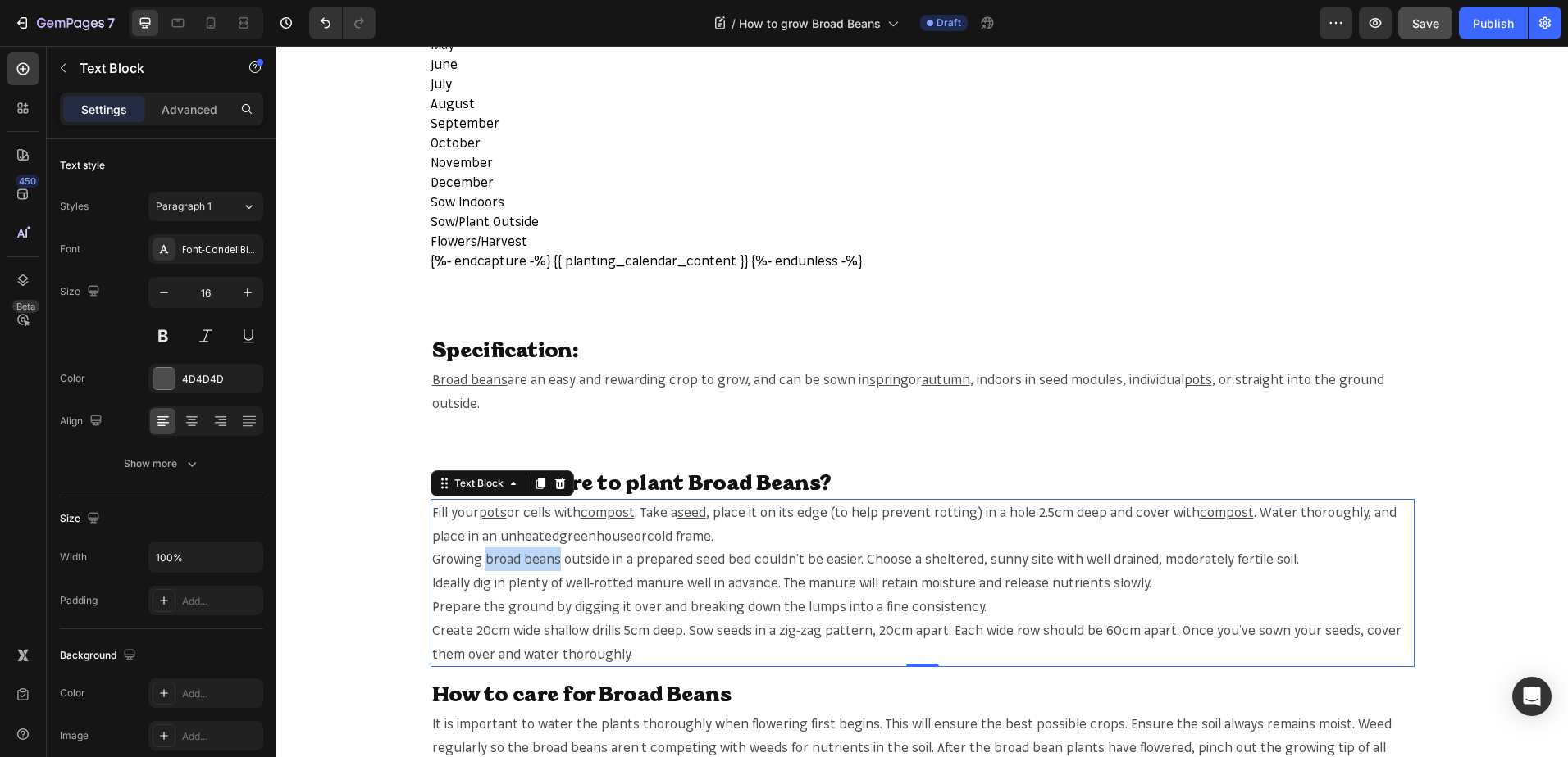
drag, startPoint x: 518, startPoint y: 559, endPoint x: 493, endPoint y: 559, distance: 25.0
click at [518, 559] on span "Growing broad beans outside in a prepared seed bed couldn’t be easier. Choose a…" at bounding box center [866, 559] width 867 height 16
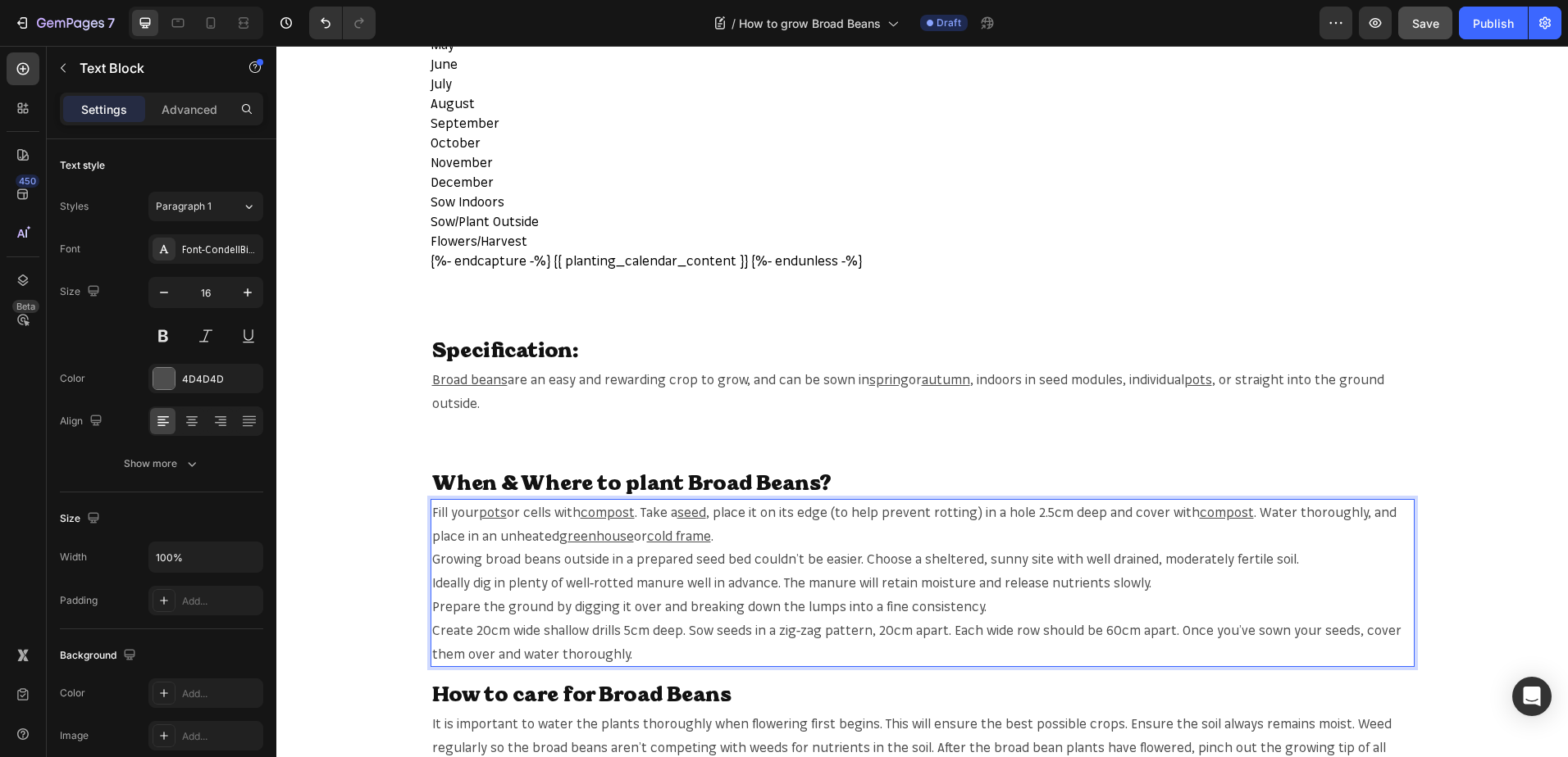
click at [488, 559] on span "Growing broad beans outside in a prepared seed bed couldn’t be easier. Choose a…" at bounding box center [866, 559] width 867 height 16
click at [475, 562] on span "Growing broad beans outside in a prepared seed bed couldn’t be easier. Choose a…" at bounding box center [866, 559] width 867 height 16
click at [480, 561] on span "Growing broad beans outside in a prepared seed bed couldn’t be easier. Choose a…" at bounding box center [866, 559] width 867 height 16
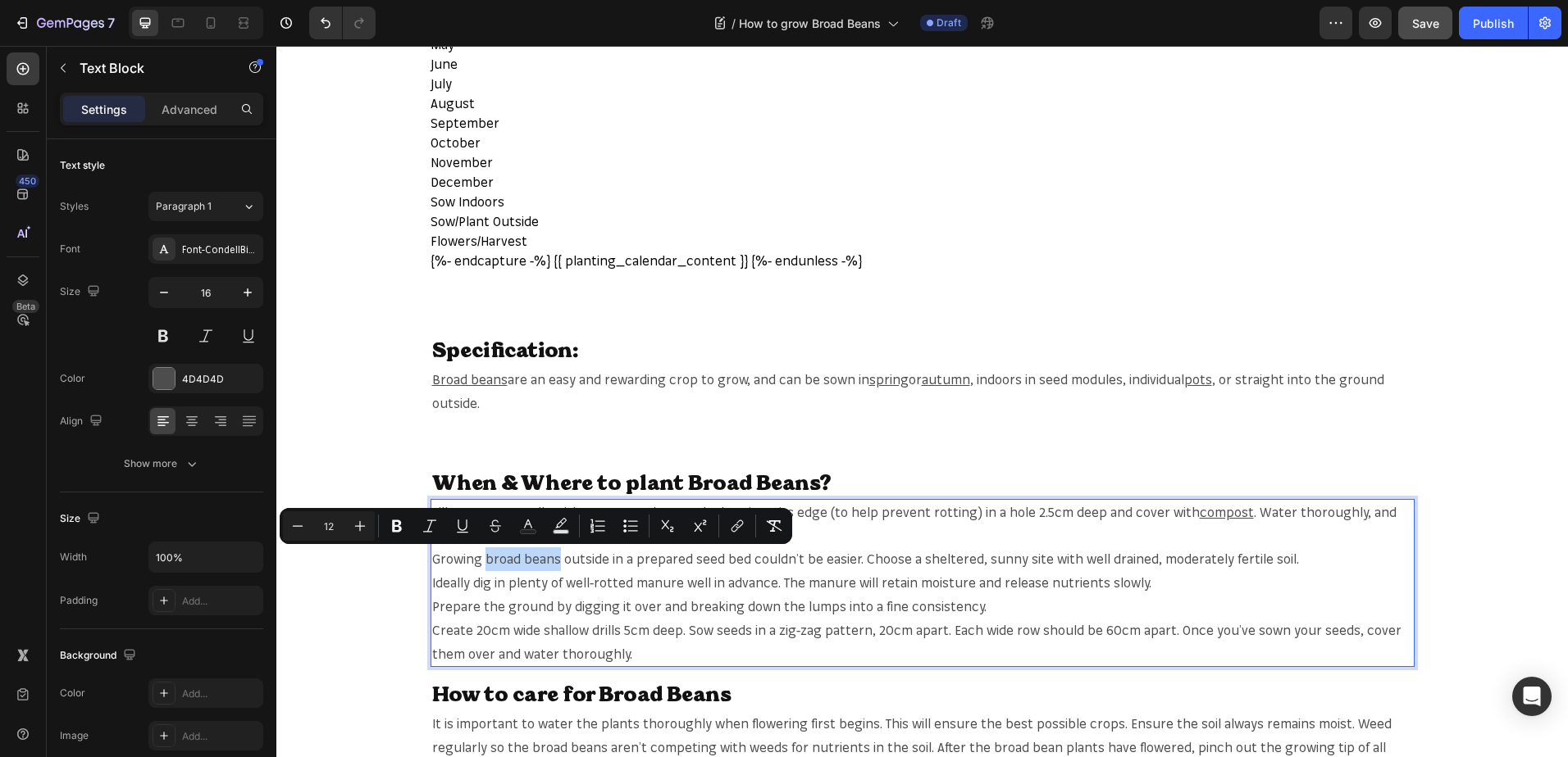
drag, startPoint x: 480, startPoint y: 561, endPoint x: 542, endPoint y: 561, distance: 62.0
click at [542, 561] on span "Growing broad beans outside in a prepared seed bed couldn’t be easier. Choose a…" at bounding box center [866, 559] width 867 height 16
click at [736, 528] on icon "Editor contextual toolbar" at bounding box center [737, 526] width 16 height 16
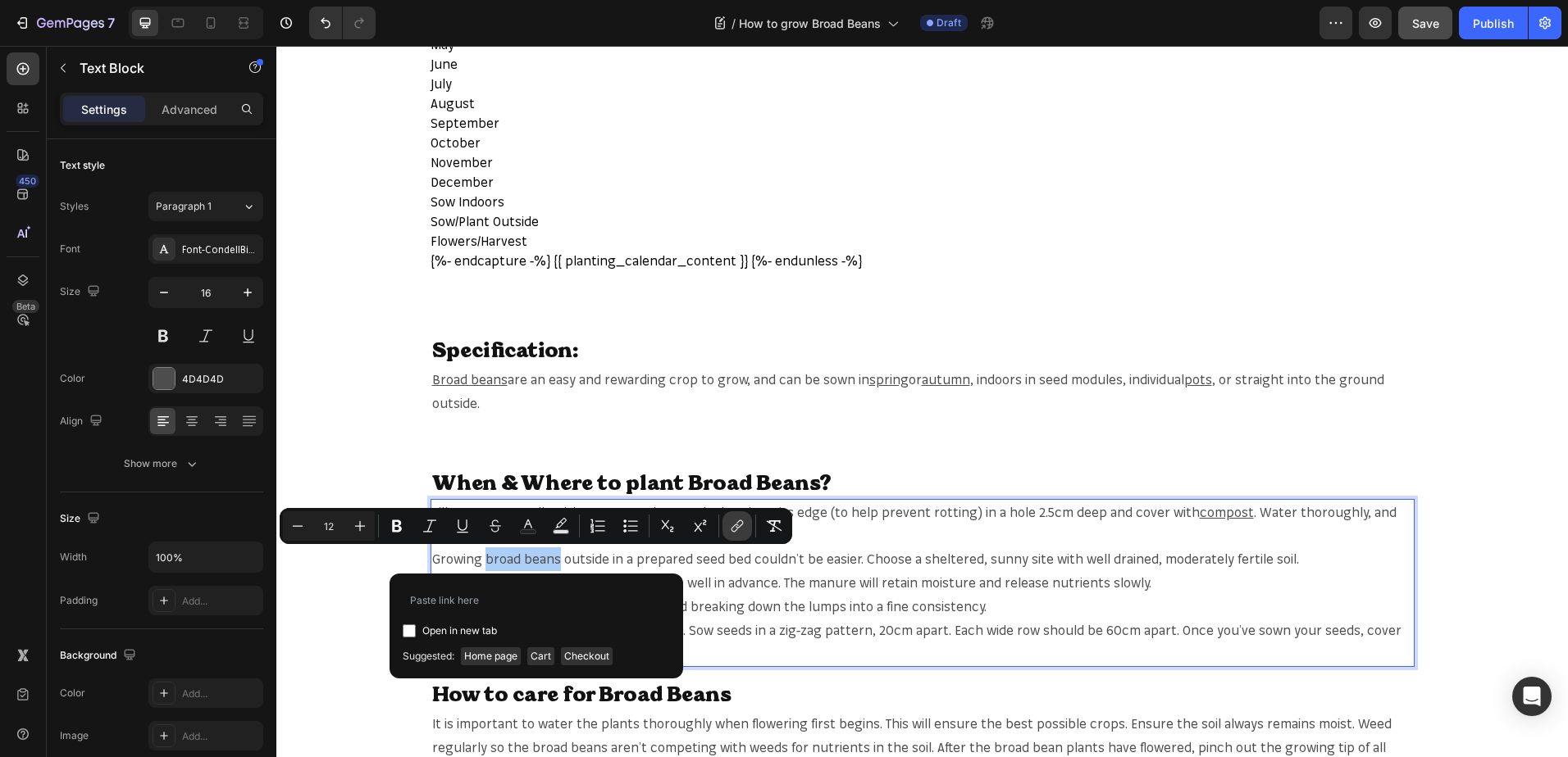
type input "https://mr-fothergills.co.uk/search?q=broad+beans&options%5Bprefix%5D=last&opti…"
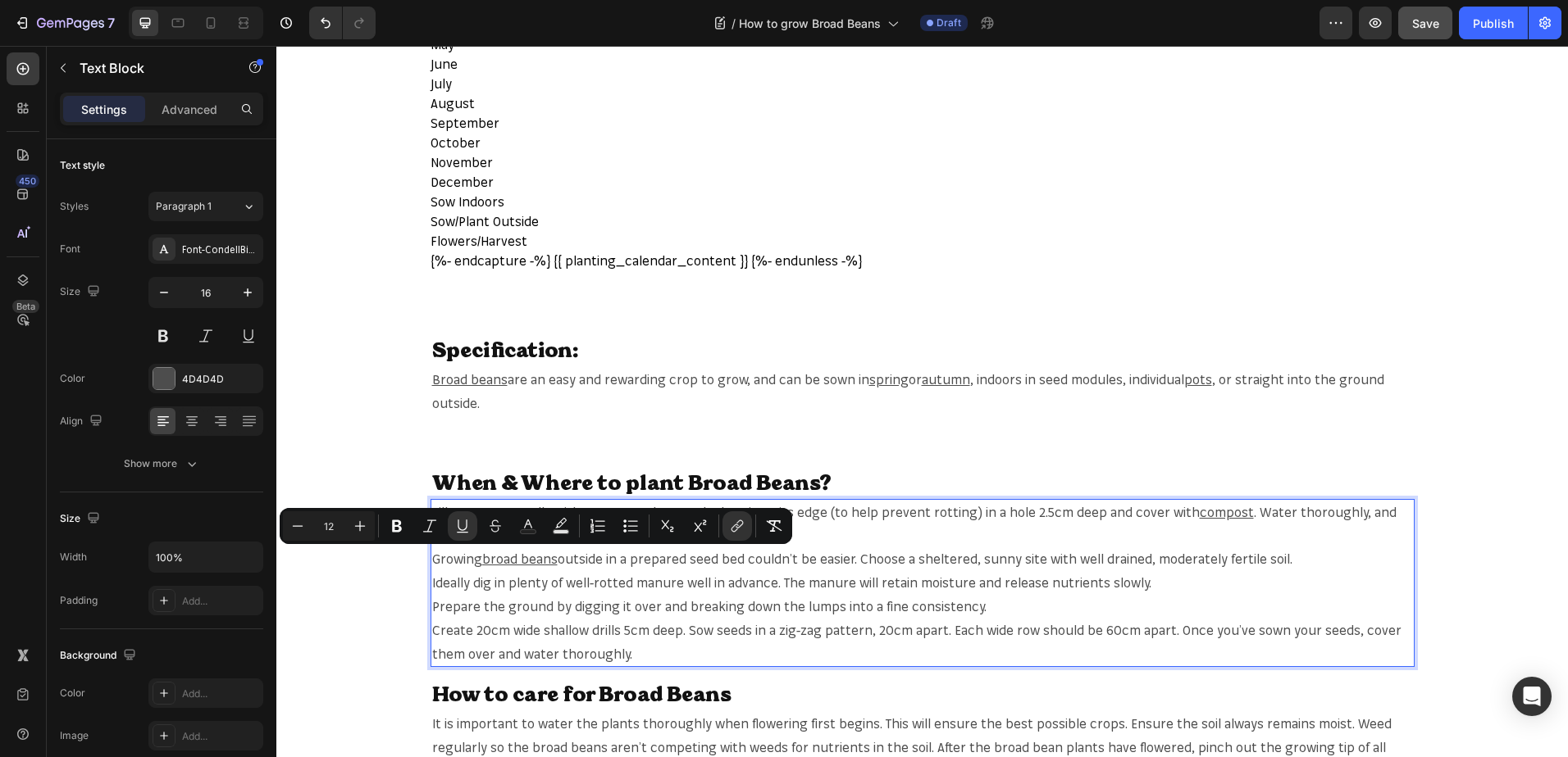
click at [1240, 554] on span "outside in a prepared seed bed couldn’t be easier. Choose a sheltered, sunny si…" at bounding box center [925, 559] width 735 height 16
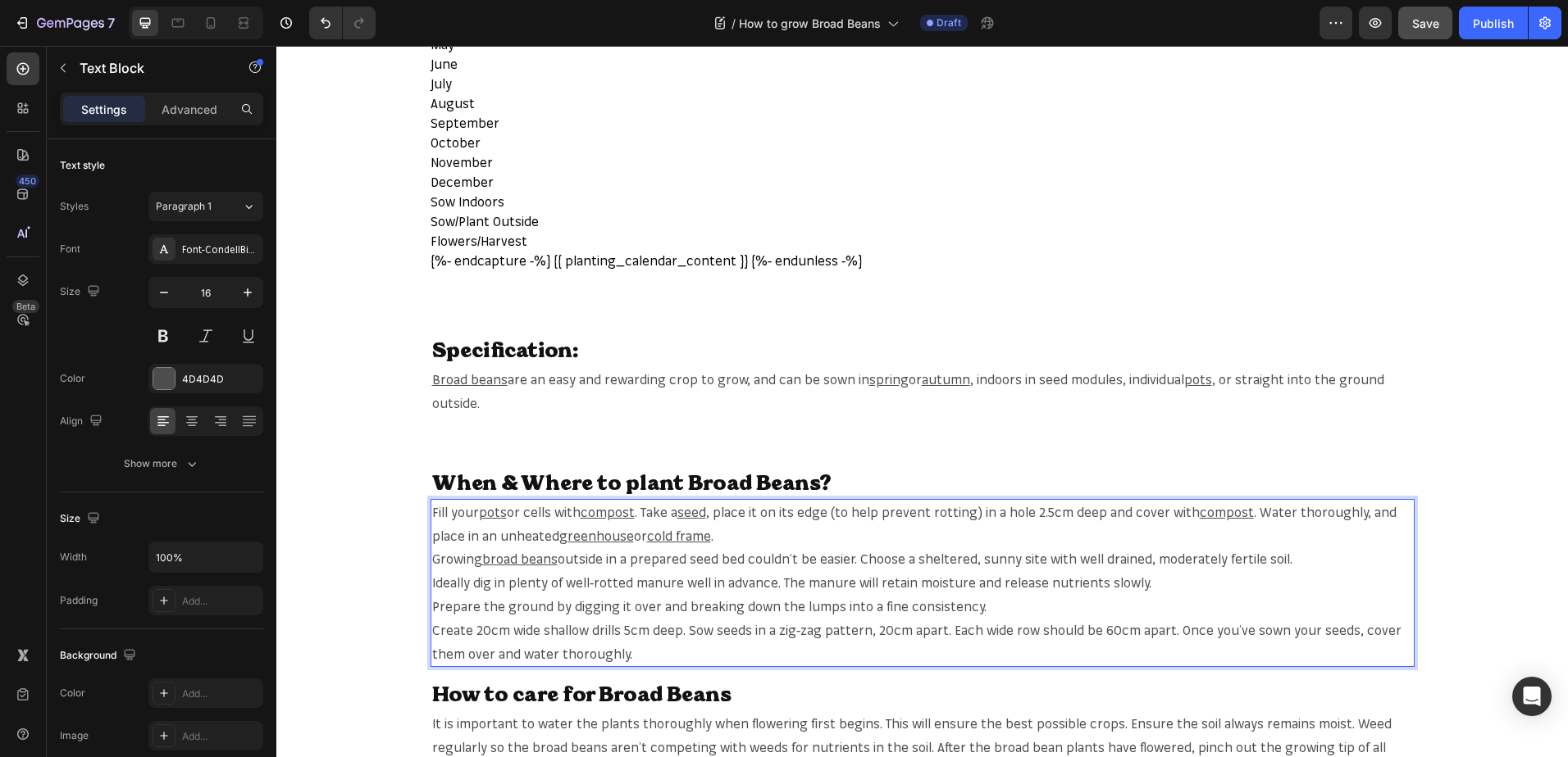
click at [1266, 560] on span "outside in a prepared seed bed couldn’t be easier. Choose a sheltered, sunny si…" at bounding box center [925, 559] width 735 height 16
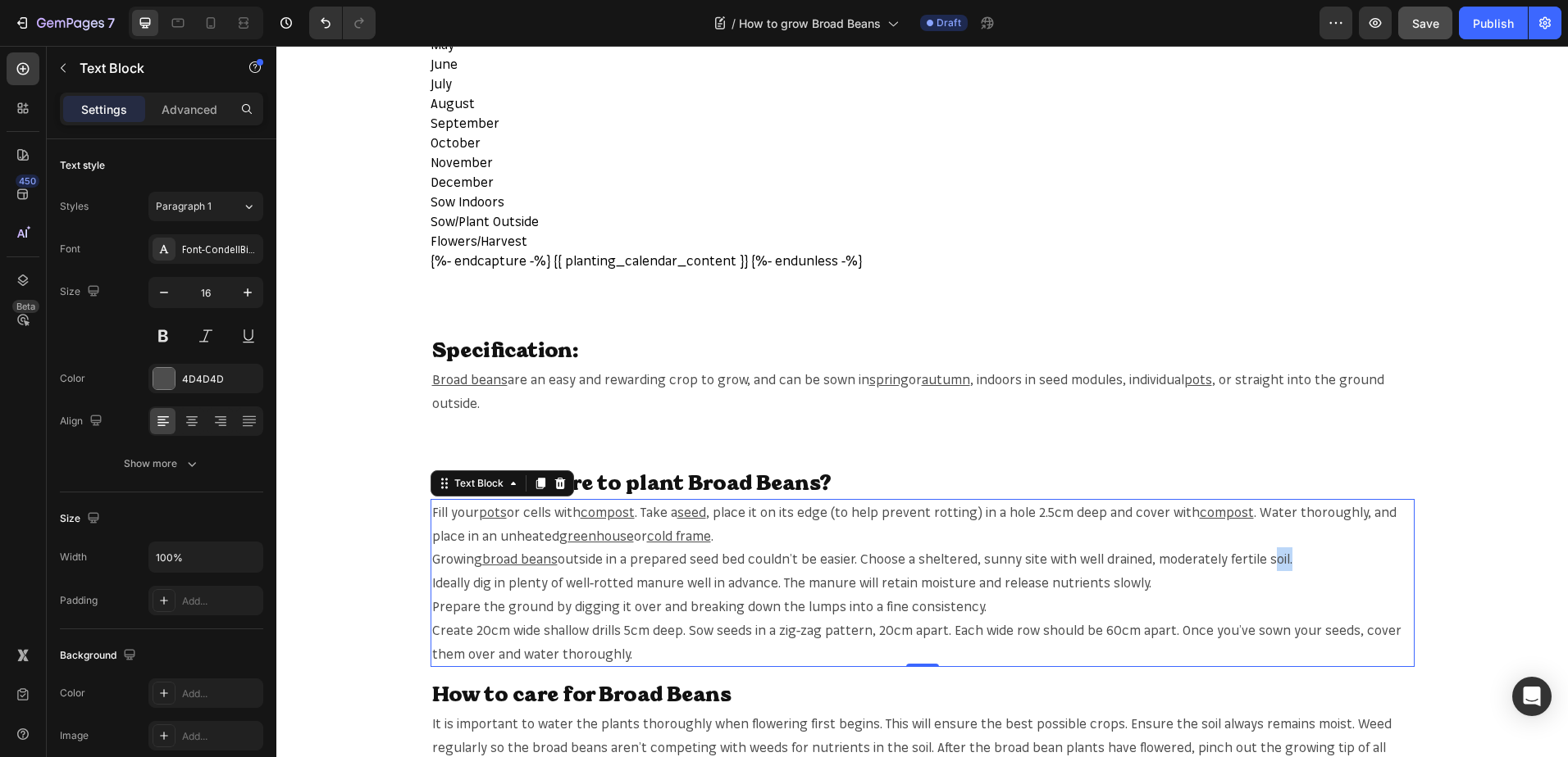
click at [1275, 559] on span "outside in a prepared seed bed couldn’t be easier. Choose a sheltered, sunny si…" at bounding box center [925, 559] width 735 height 16
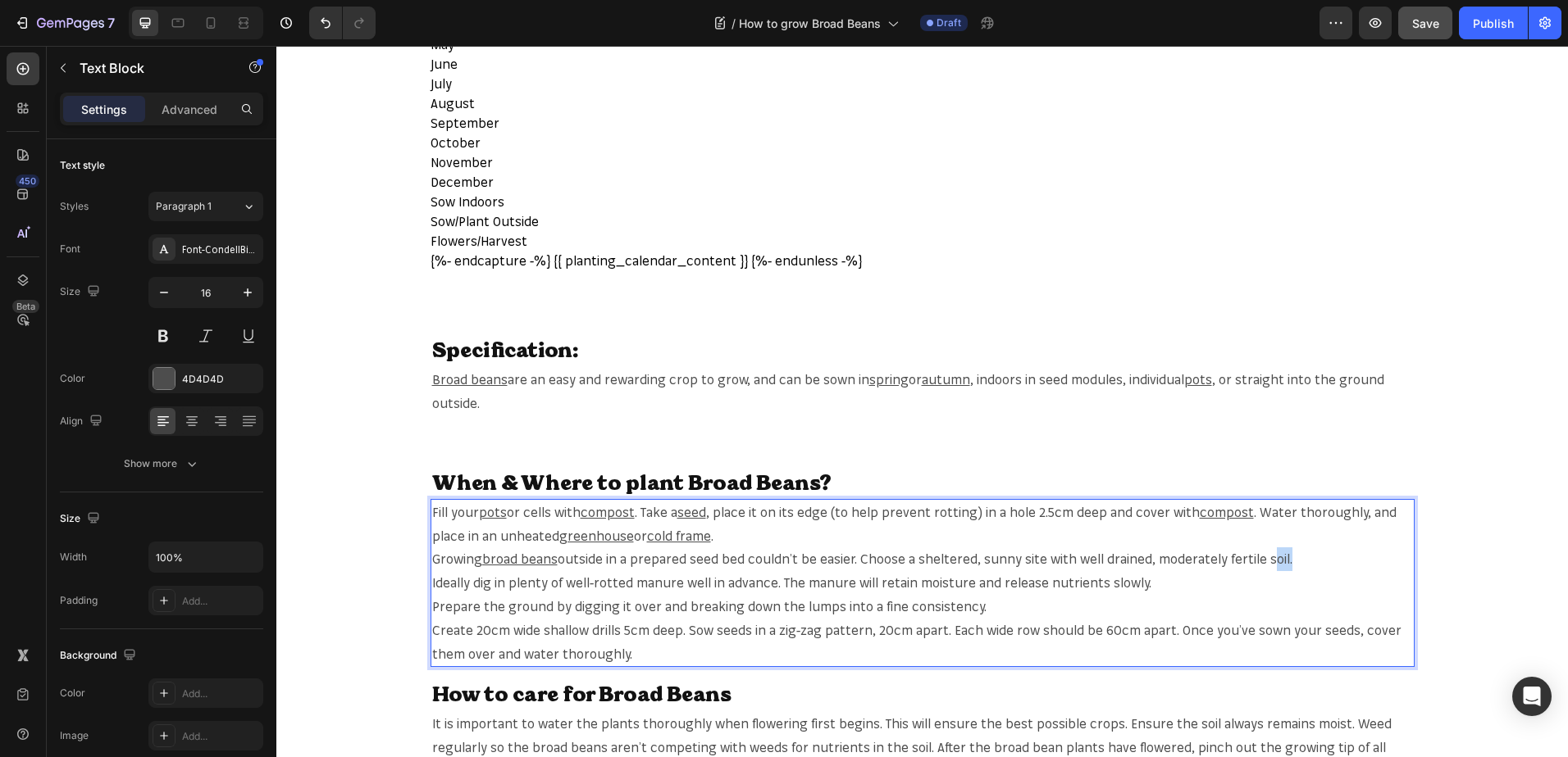
click at [1275, 559] on span "outside in a prepared seed bed couldn’t be easier. Choose a sheltered, sunny si…" at bounding box center [925, 559] width 735 height 16
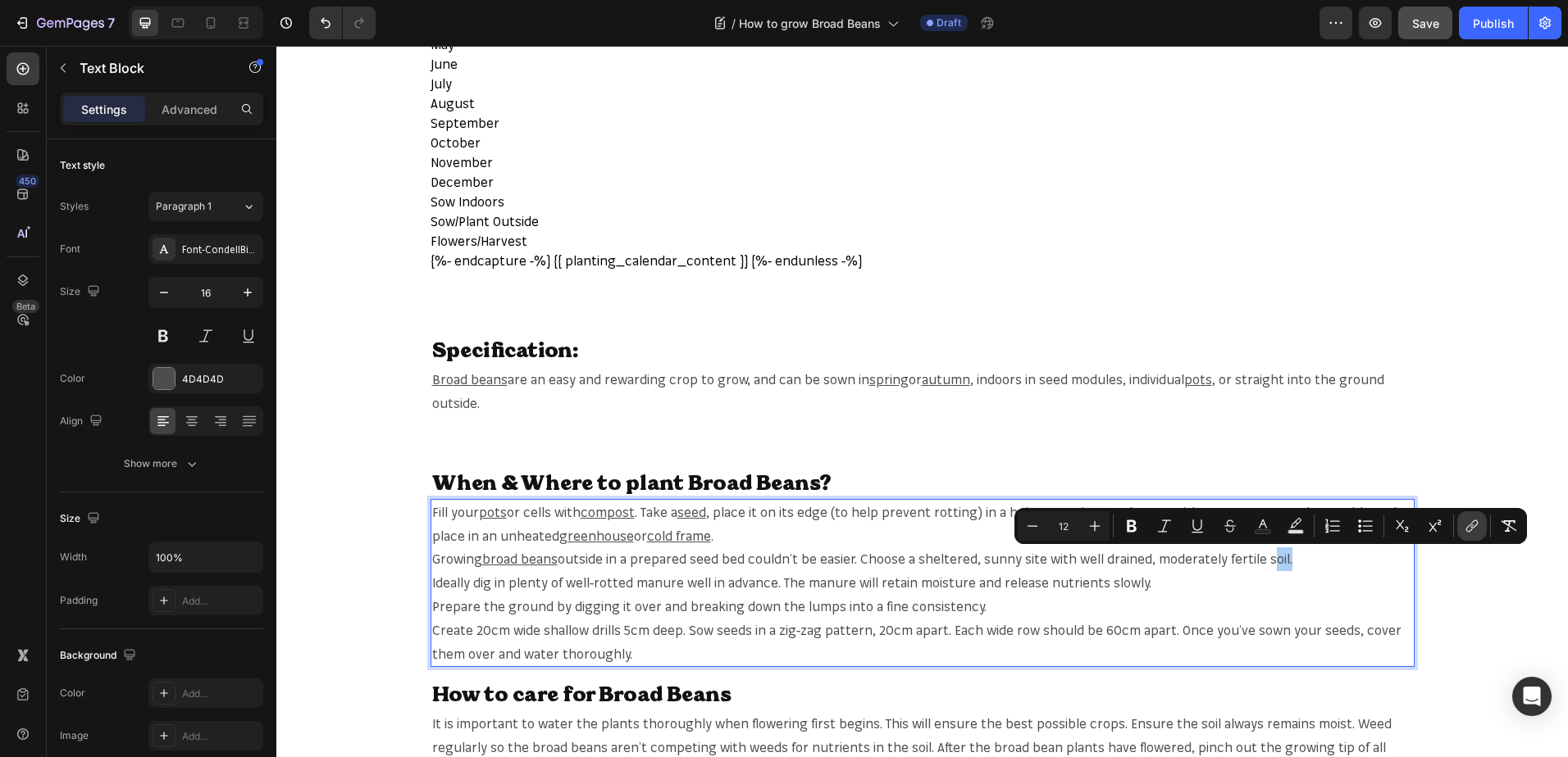
click at [1465, 533] on icon "Editor contextual toolbar" at bounding box center [1471, 526] width 16 height 16
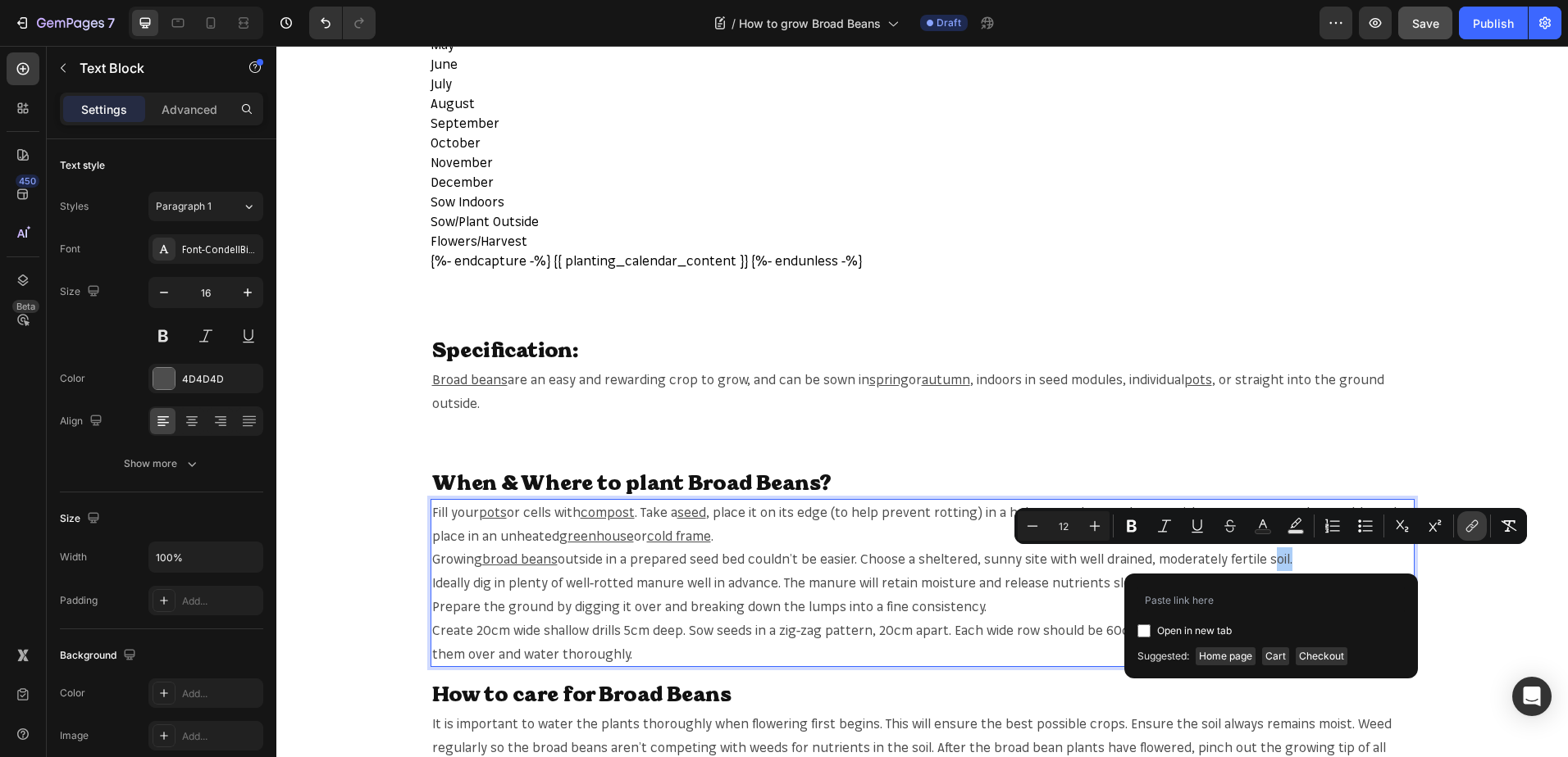
type input "[URL][DOMAIN_NAME]"
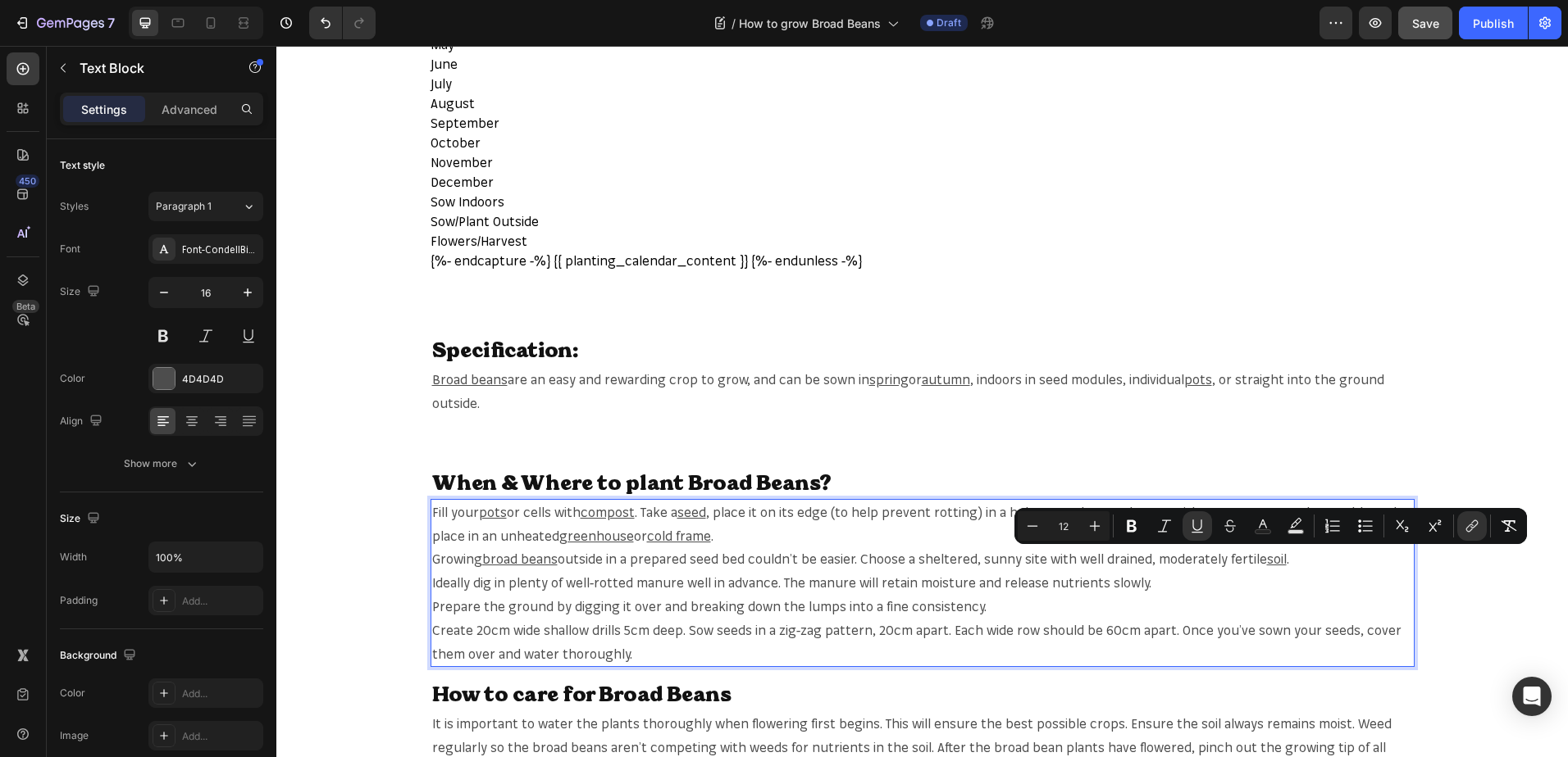
click at [1293, 577] on p "Fill your pots or cells with compost . Take a seed , place it on its edge (to h…" at bounding box center [922, 583] width 981 height 166
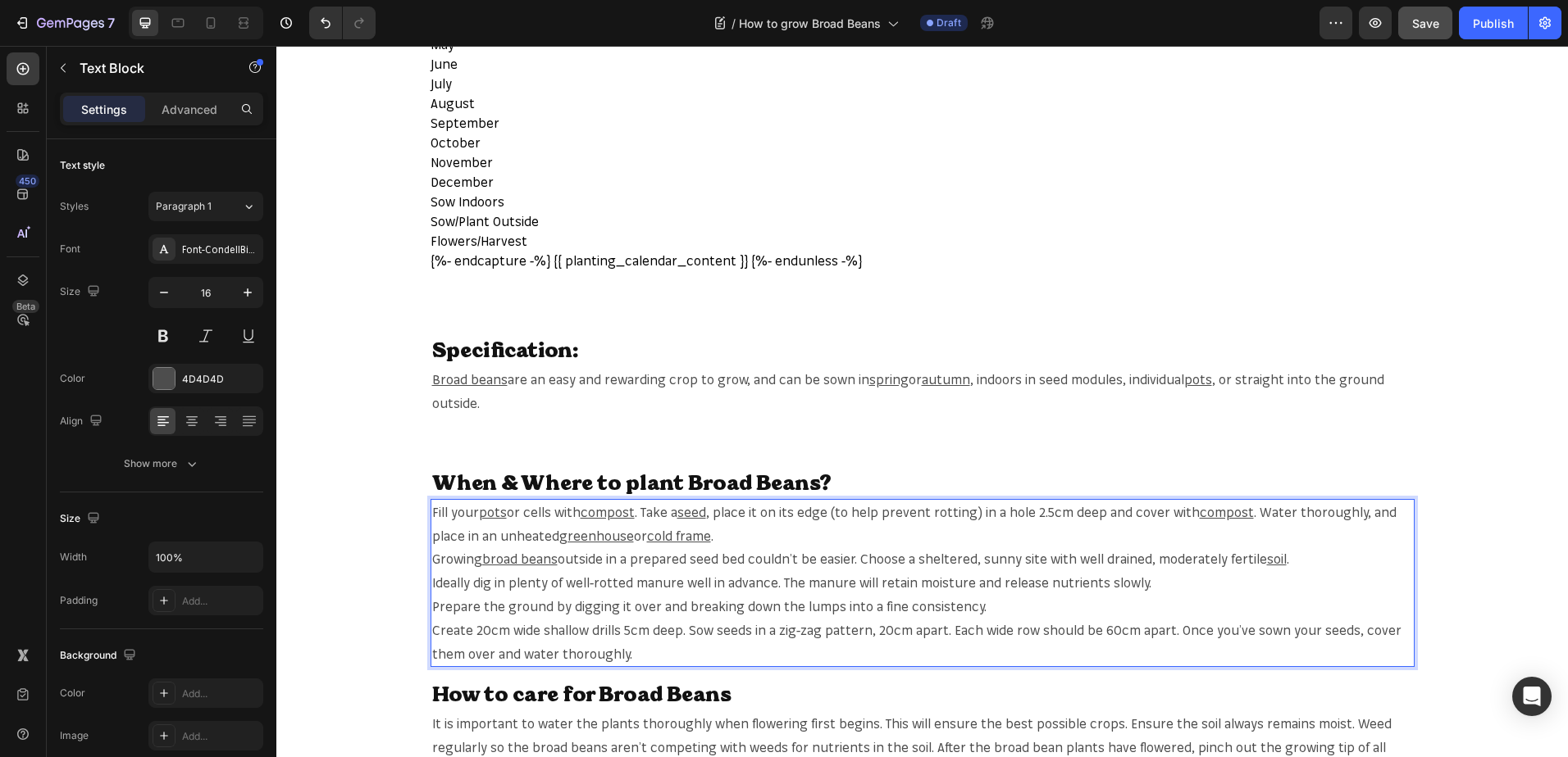
click at [634, 585] on span "Ideally dig in plenty of well-rotted manure well in advance. The manure will re…" at bounding box center [792, 583] width 719 height 16
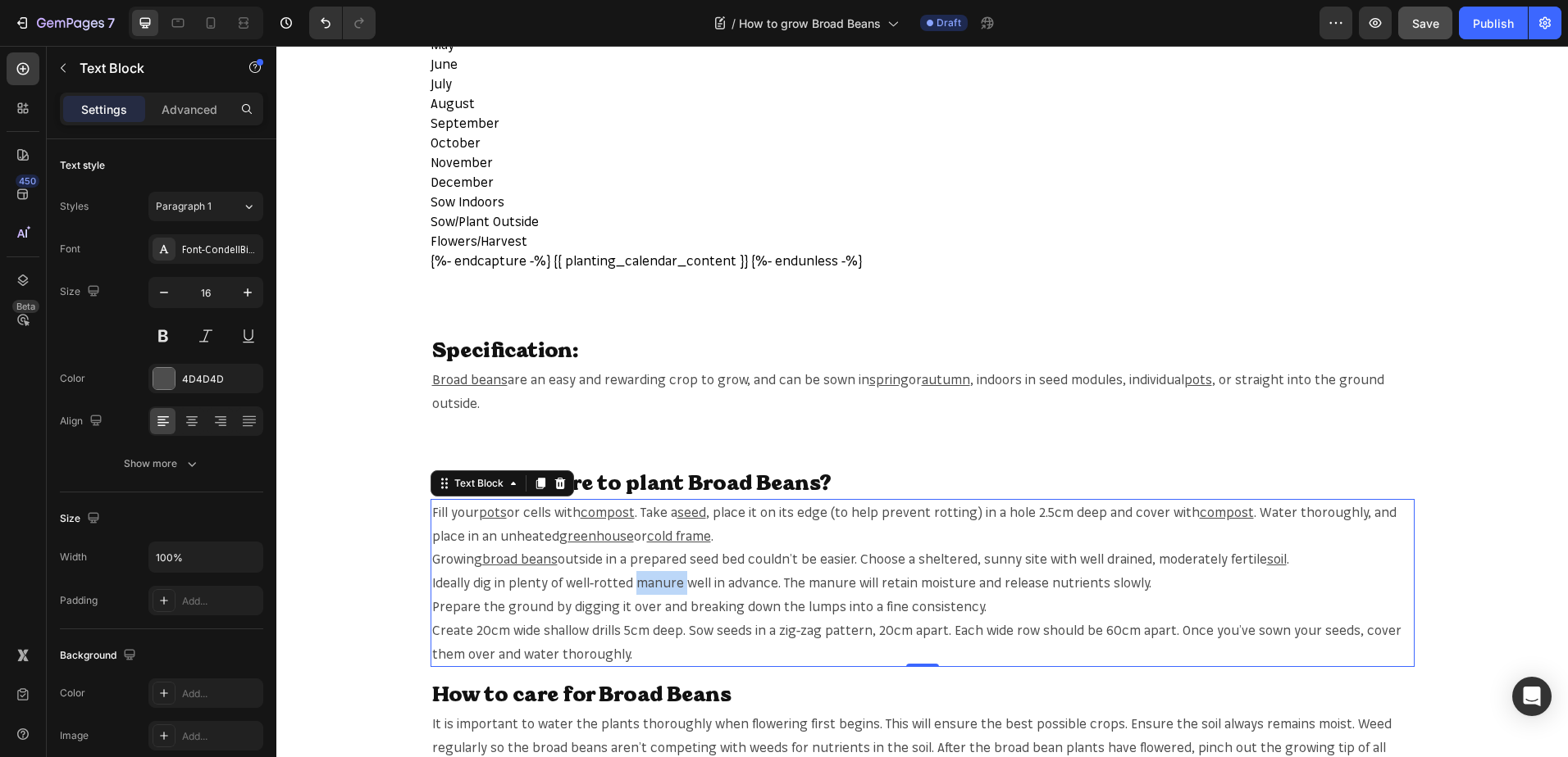
click at [647, 576] on span "Ideally dig in plenty of well-rotted manure well in advance. The manure will re…" at bounding box center [792, 583] width 719 height 16
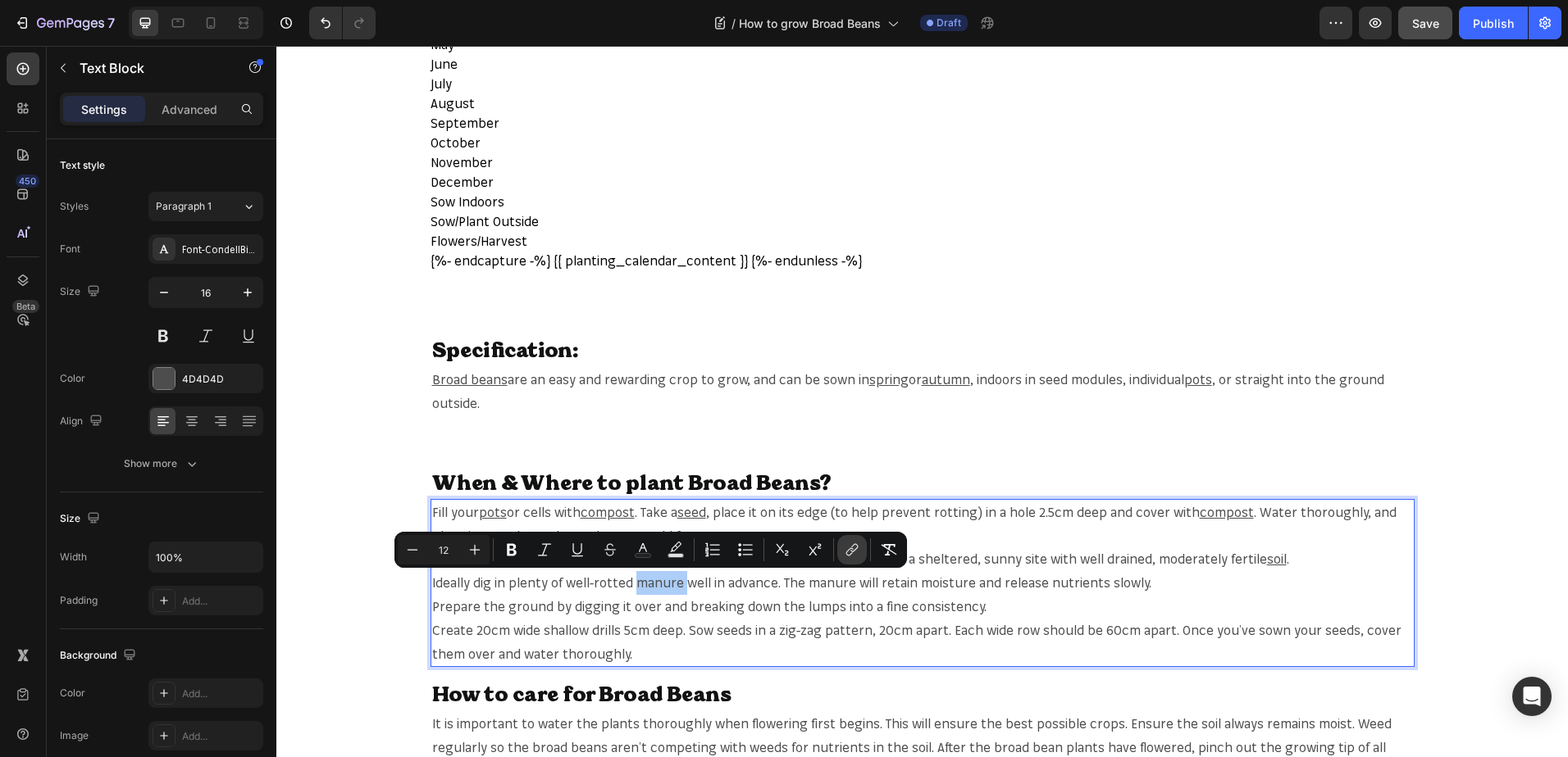
click at [842, 550] on button "link" at bounding box center [852, 550] width 29 height 29
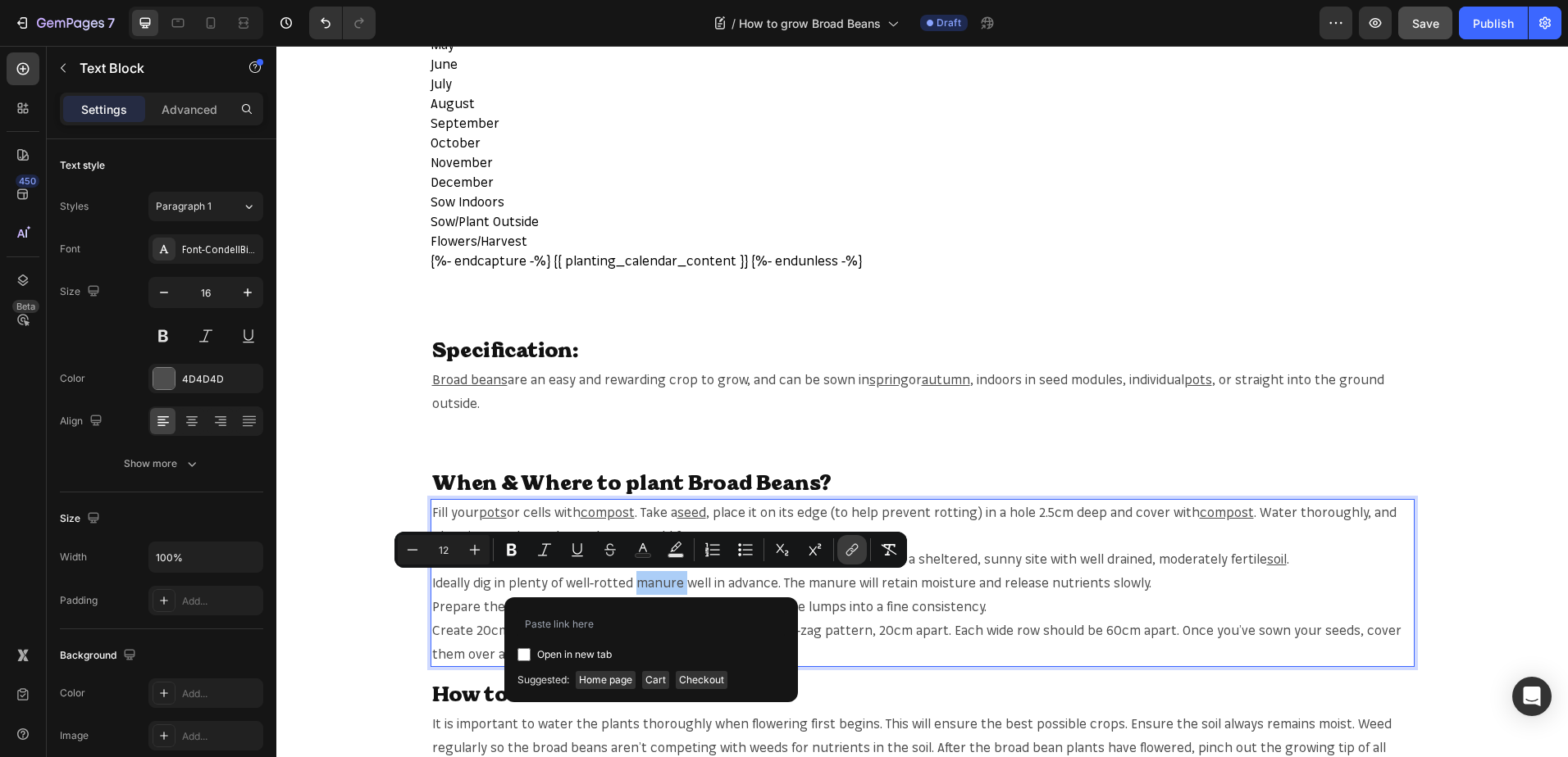
type input "https://mr-fothergills.co.uk/search?q=manure&options%5Bprefix%5D=last&options%5…"
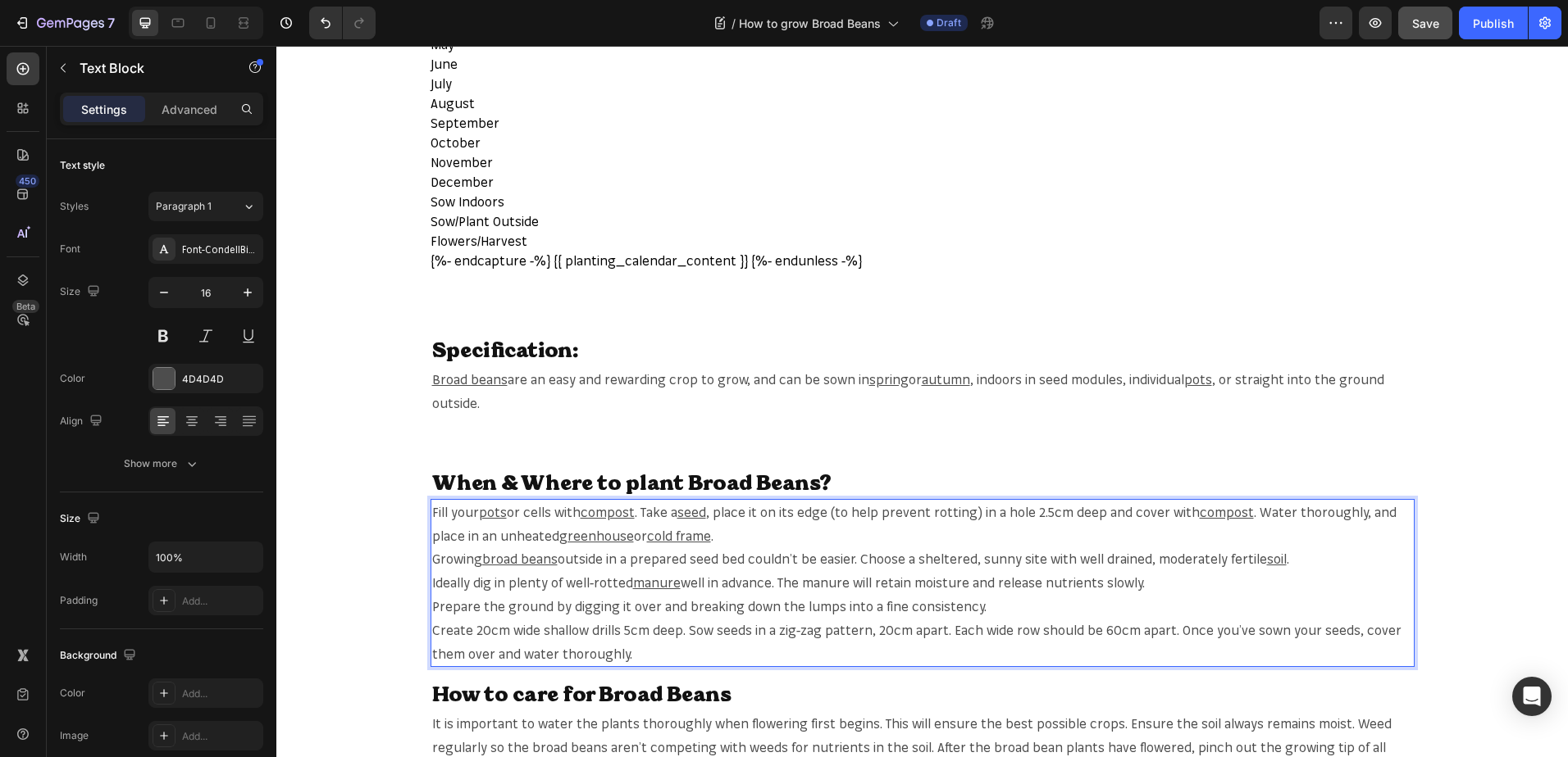
click at [1110, 594] on p "Fill your pots or cells with compost . Take a seed , place it on its edge (to h…" at bounding box center [922, 583] width 981 height 166
click at [1430, 23] on span "Save" at bounding box center [1424, 23] width 27 height 14
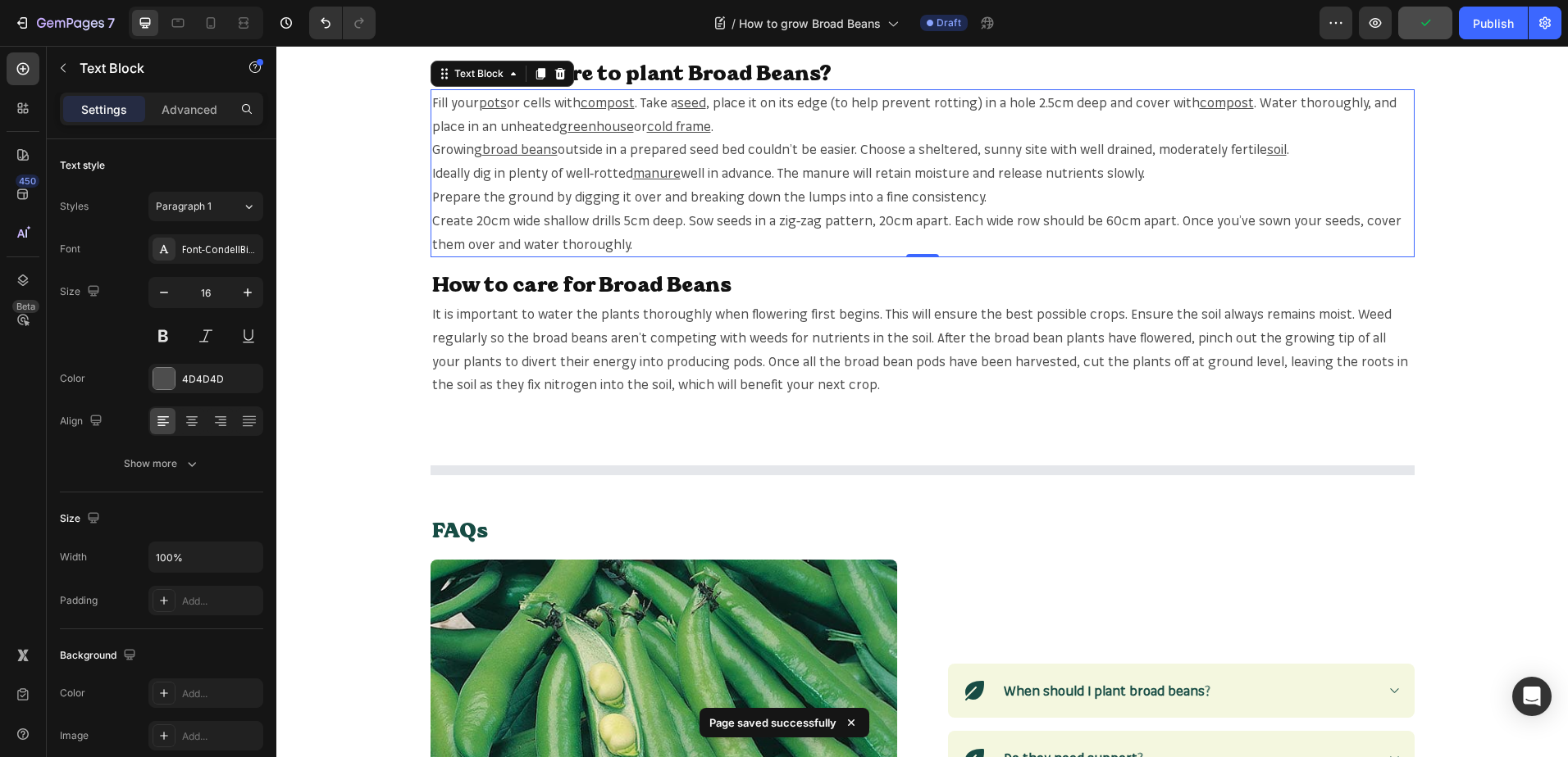
scroll to position [1230, 0]
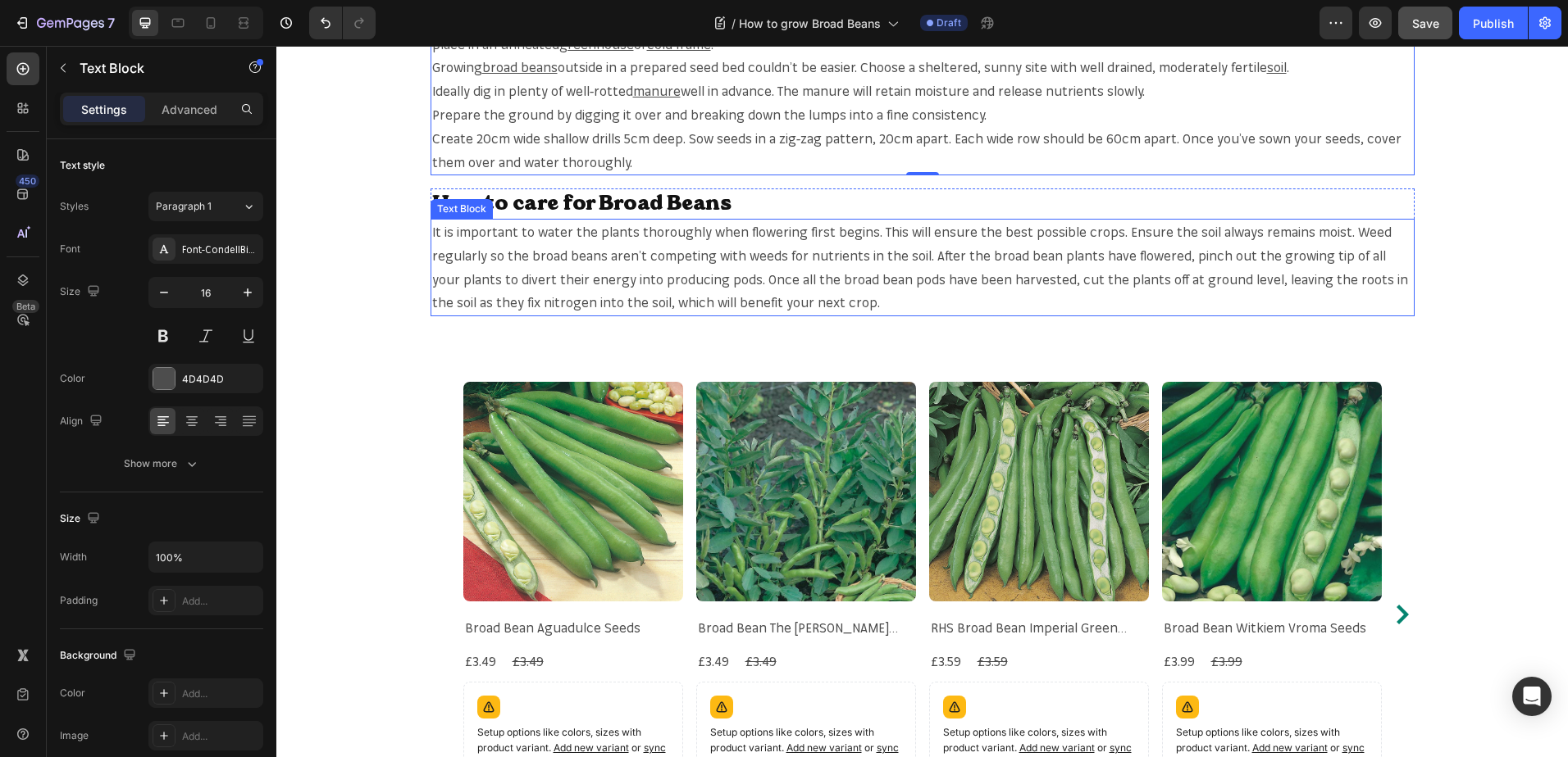
click at [1184, 228] on span "It is important to water the plants thoroughly when flowering first begins. Thi…" at bounding box center [920, 266] width 976 height 87
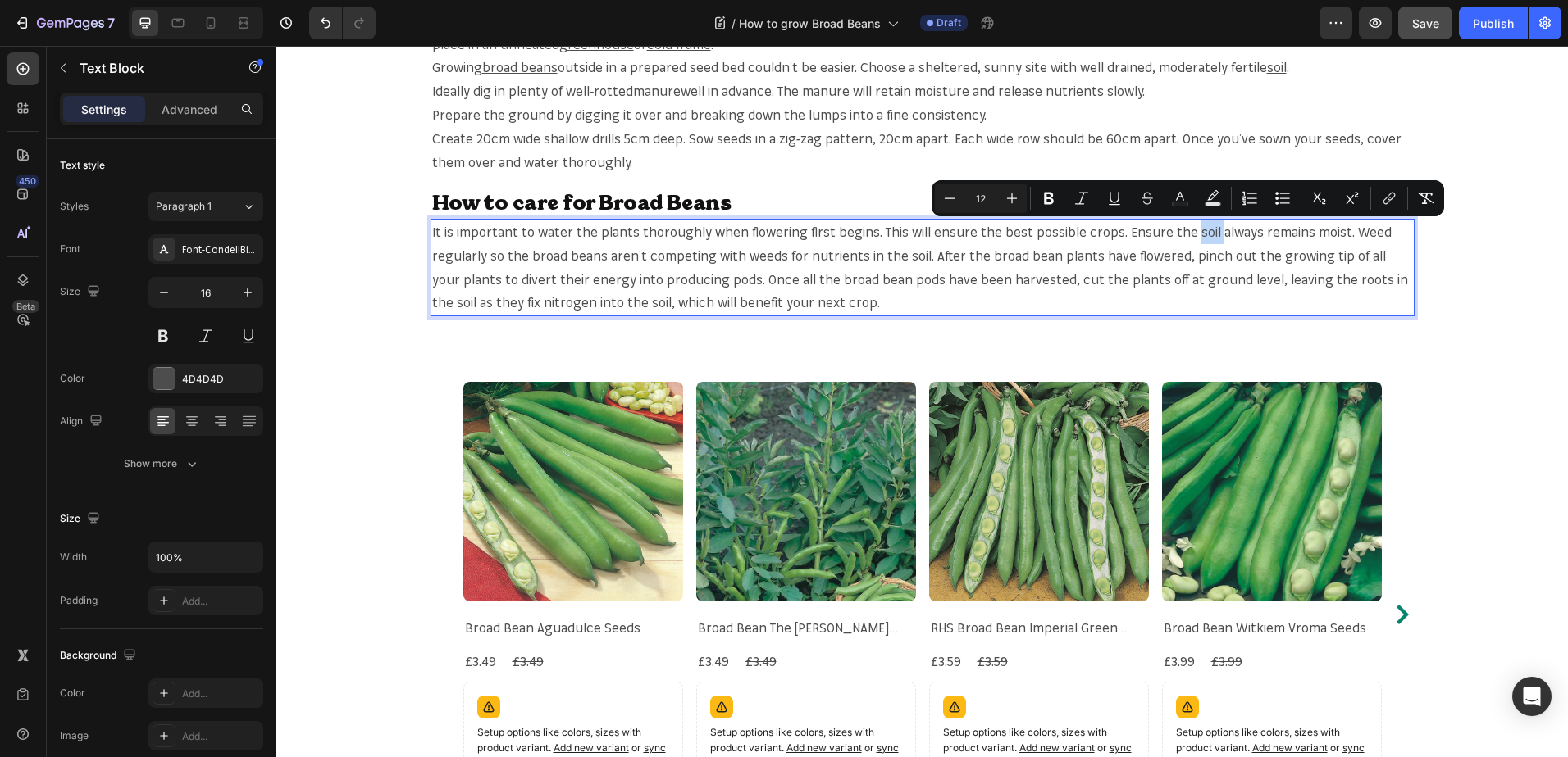
click at [1180, 230] on span "It is important to water the plants thoroughly when flowering first begins. Thi…" at bounding box center [920, 266] width 976 height 87
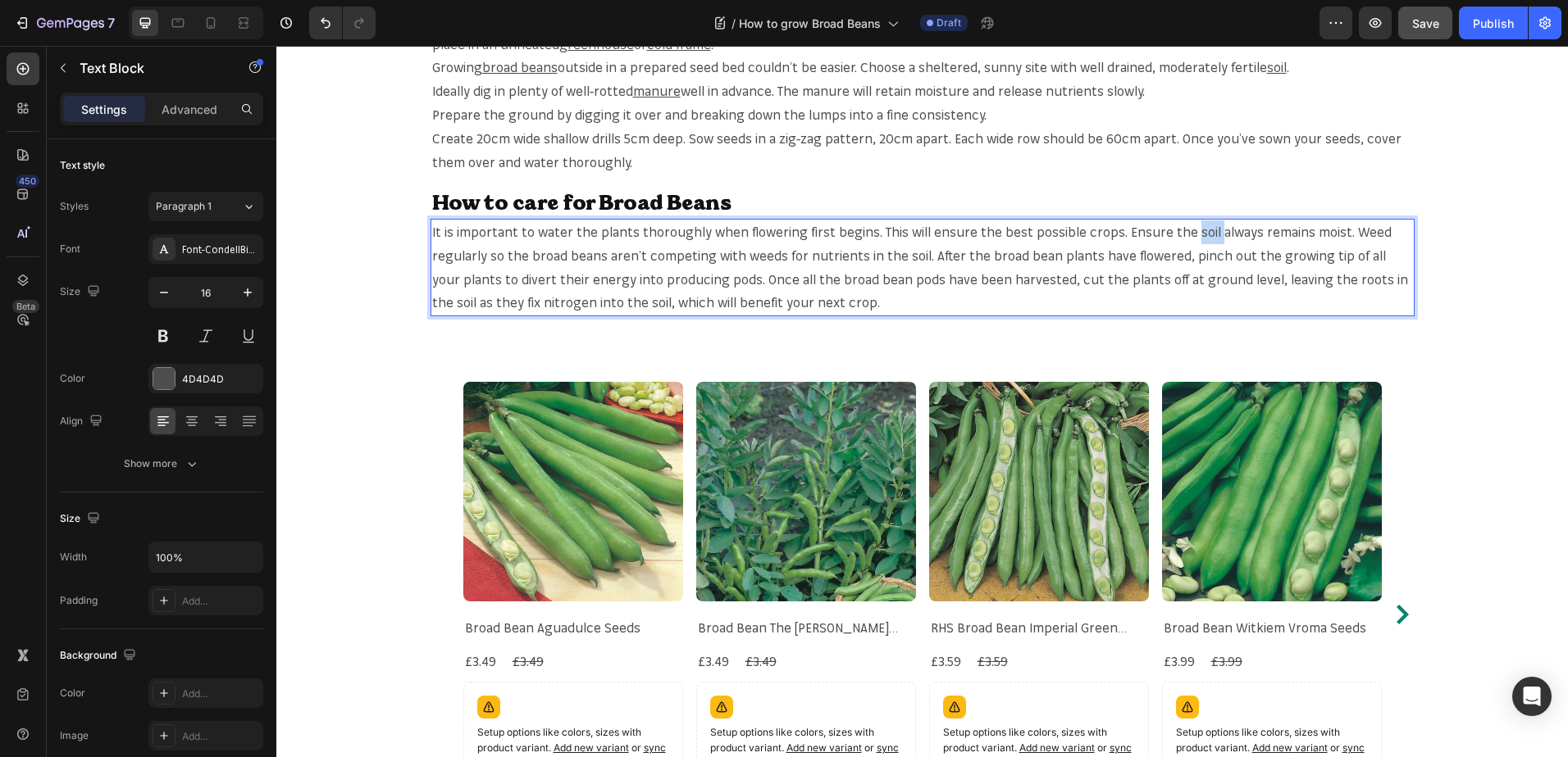
click at [1180, 230] on span "It is important to water the plants thoroughly when flowering first begins. Thi…" at bounding box center [920, 266] width 976 height 87
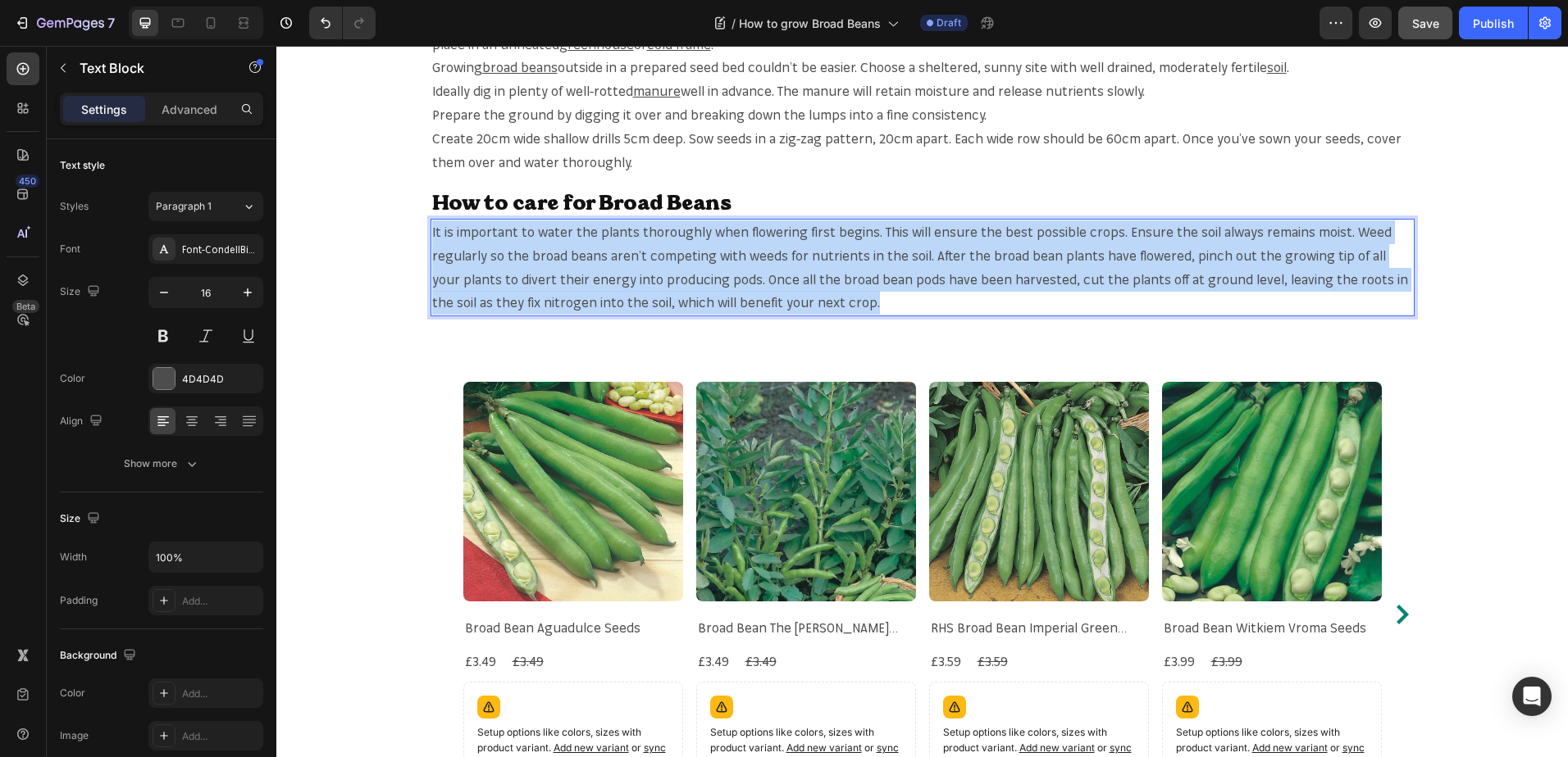
click at [1180, 230] on span "It is important to water the plants thoroughly when flowering first begins. Thi…" at bounding box center [920, 266] width 976 height 87
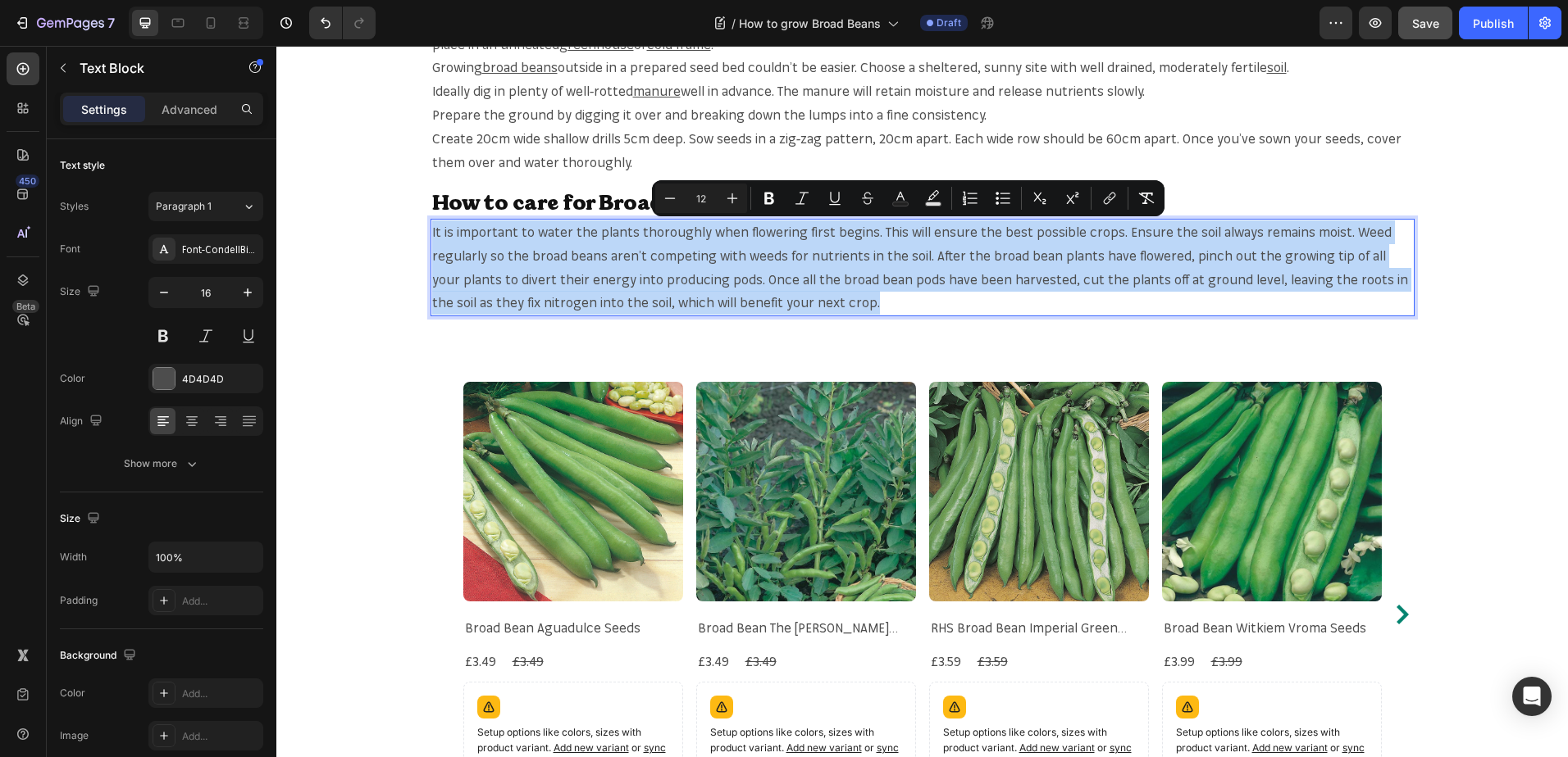
click at [1180, 230] on span "It is important to water the plants thoroughly when flowering first begins. Thi…" at bounding box center [920, 266] width 976 height 87
click at [1191, 227] on span "It is important to water the plants thoroughly when flowering first begins. Thi…" at bounding box center [920, 266] width 976 height 87
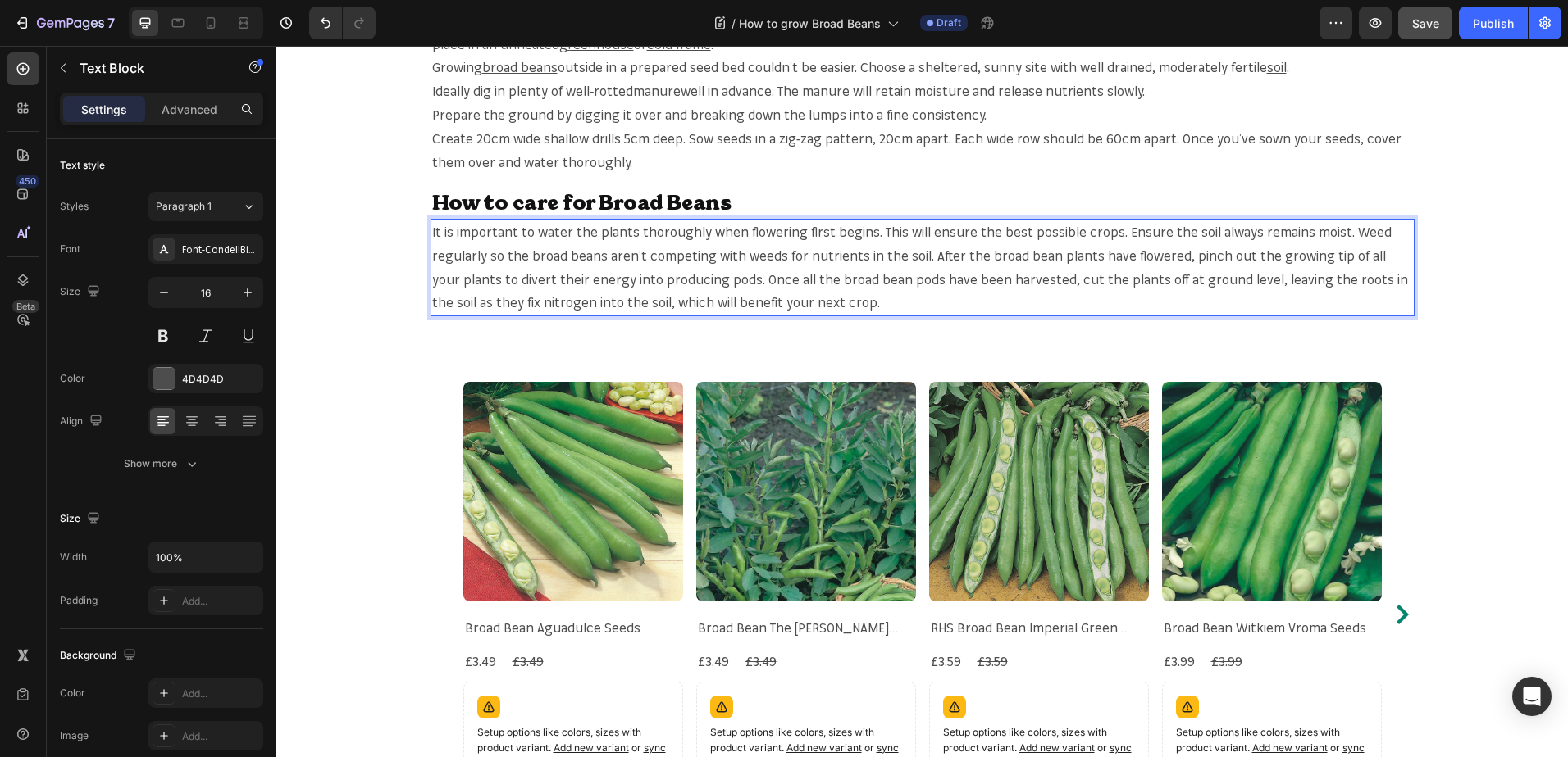
click at [1191, 231] on span "It is important to water the plants thoroughly when flowering first begins. Thi…" at bounding box center [920, 266] width 976 height 87
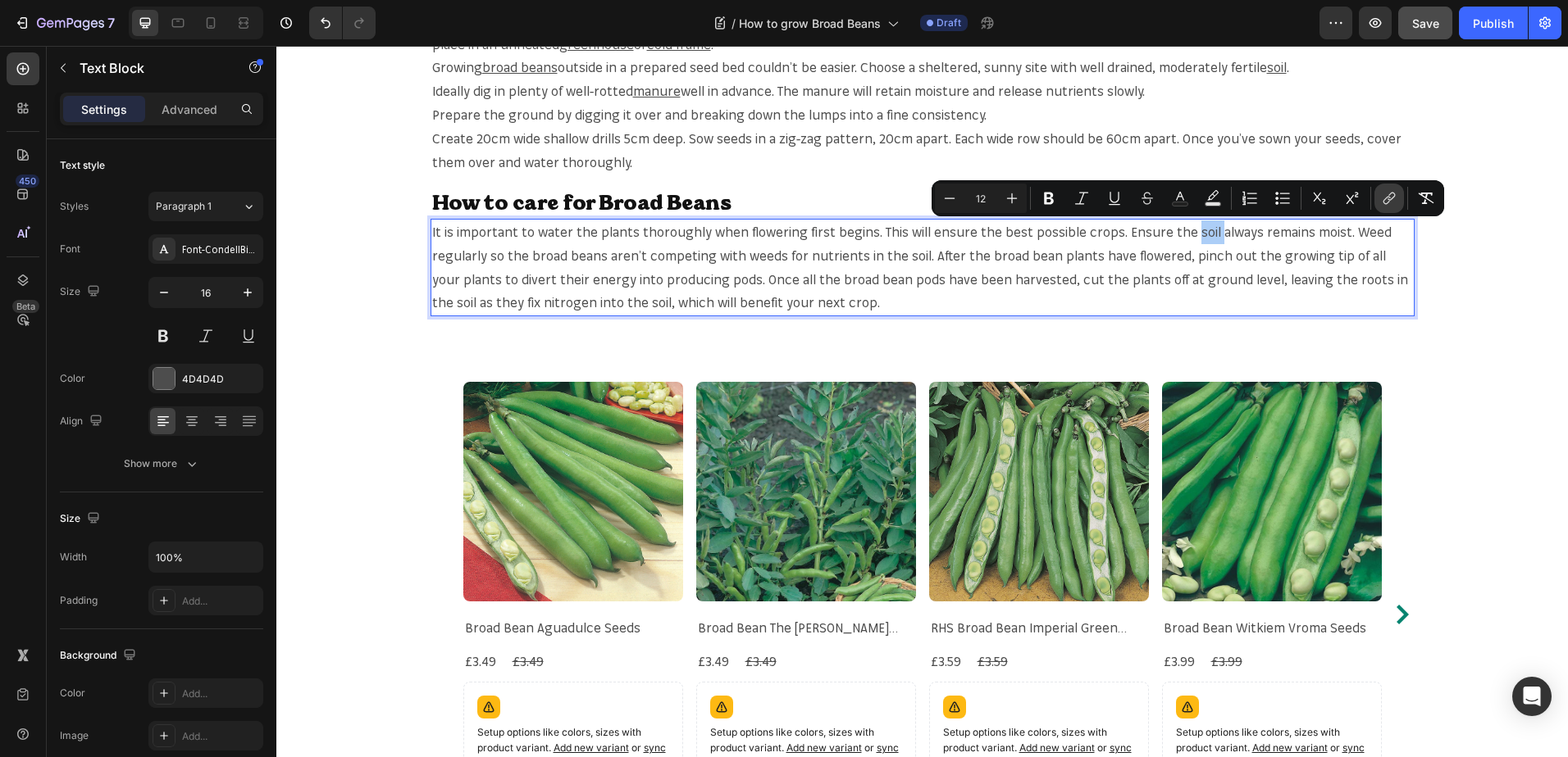
click at [1387, 192] on icon "Editor contextual toolbar" at bounding box center [1388, 198] width 16 height 16
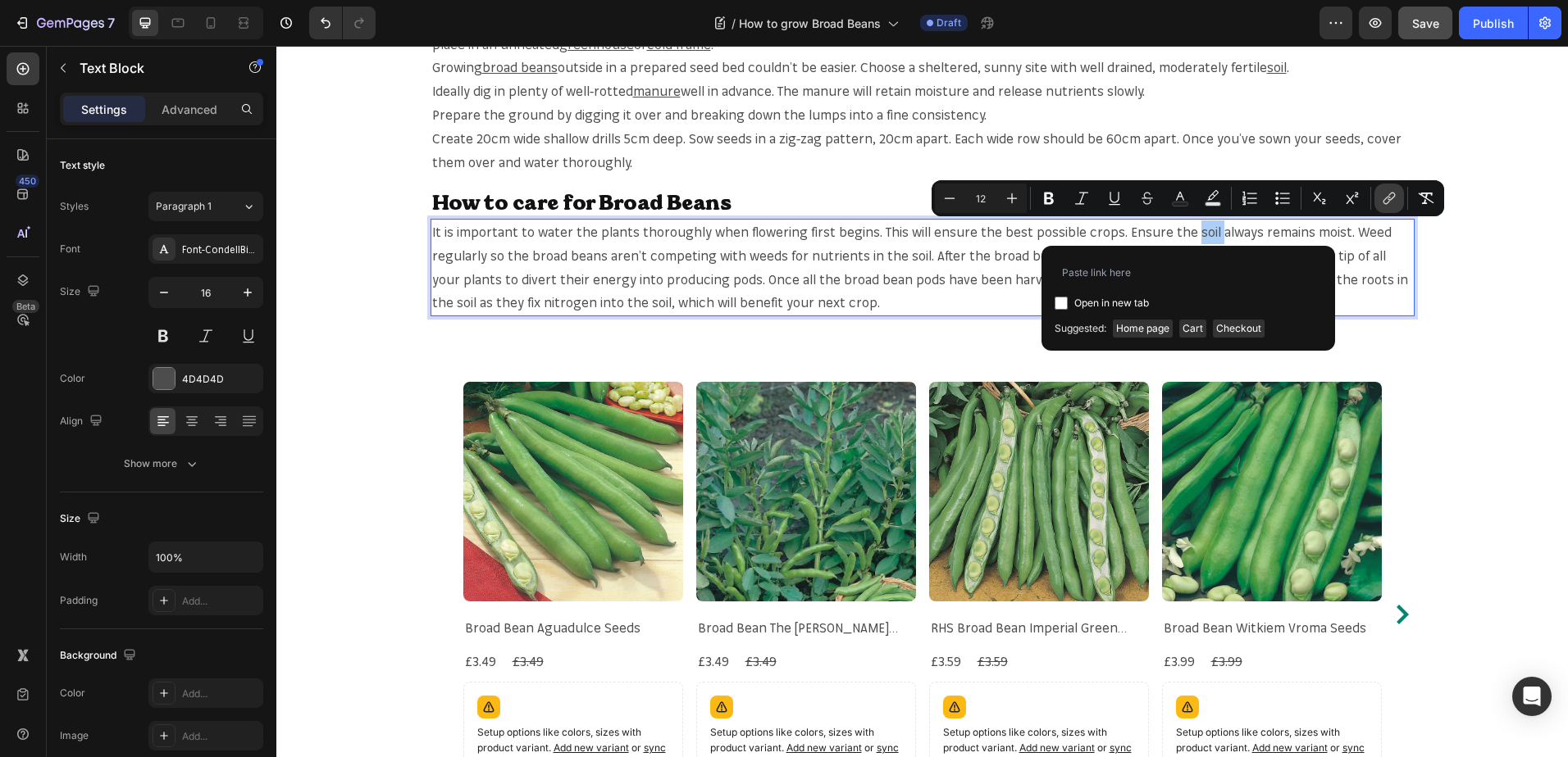
type input "[URL][DOMAIN_NAME]"
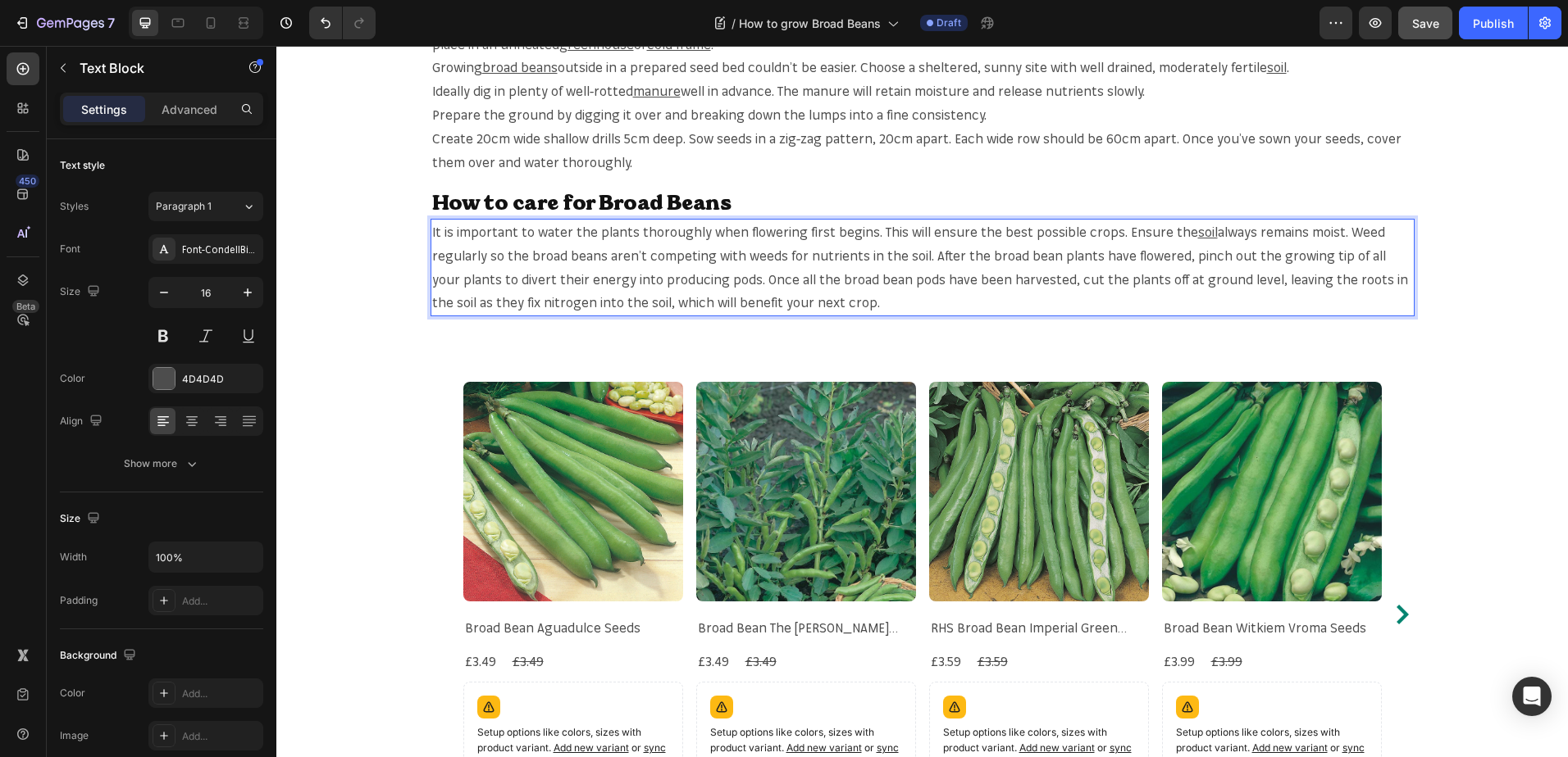
click at [540, 259] on span "always remains moist. Weed regularly so the broad beans aren’t competing with w…" at bounding box center [920, 266] width 976 height 87
click at [531, 259] on span "always remains moist. Weed regularly so the broad beans aren’t competing with w…" at bounding box center [920, 266] width 976 height 87
click at [524, 257] on span "always remains moist. Weed regularly so the broad beans aren’t competing with w…" at bounding box center [920, 266] width 976 height 87
drag, startPoint x: 524, startPoint y: 257, endPoint x: 591, endPoint y: 262, distance: 67.2
click at [591, 262] on span "always remains moist. Weed regularly so the broad beans aren’t competing with w…" at bounding box center [920, 266] width 976 height 87
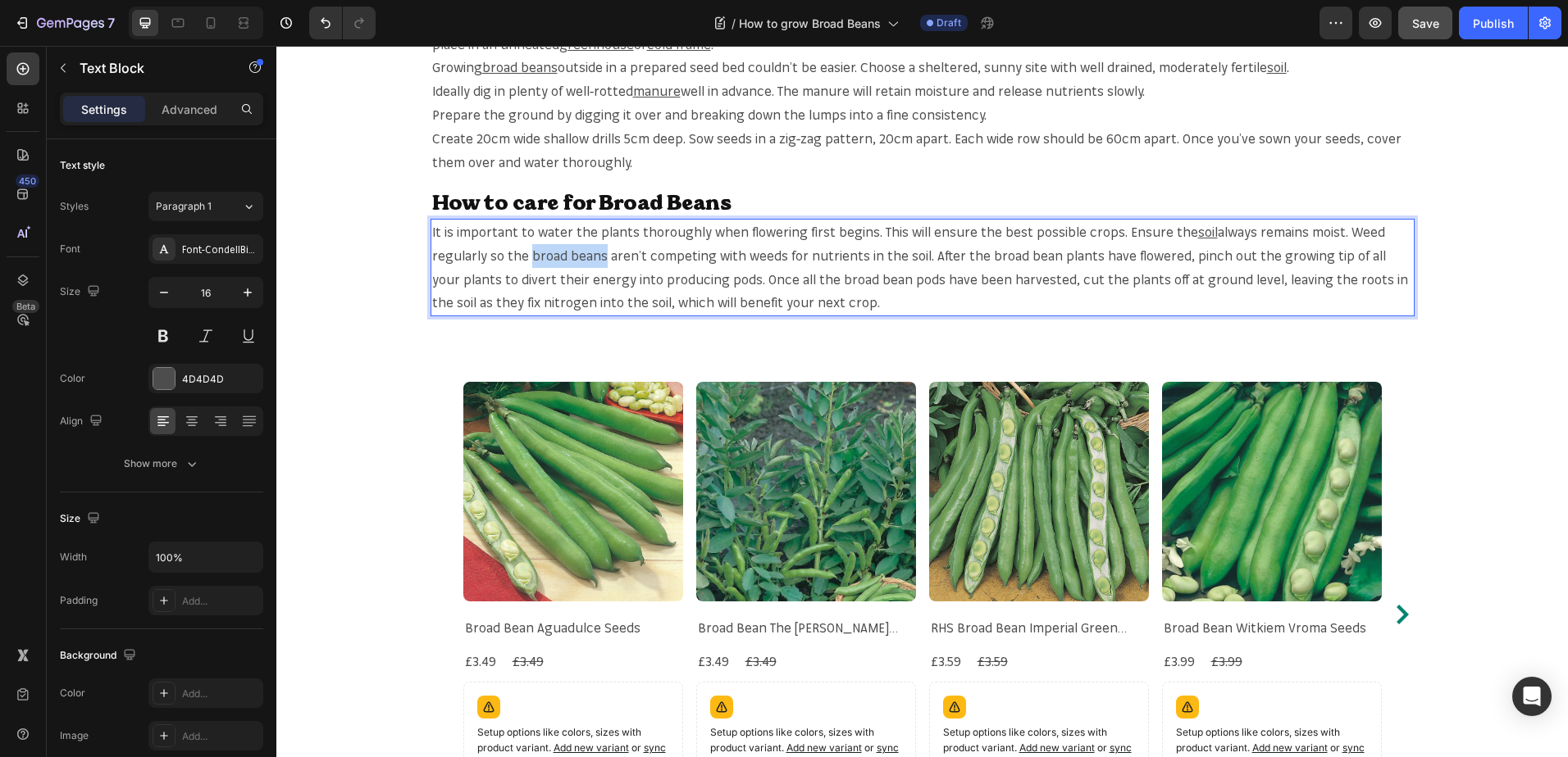
click at [523, 262] on span "always remains moist. Weed regularly so the broad beans aren’t competing with w…" at bounding box center [920, 266] width 976 height 87
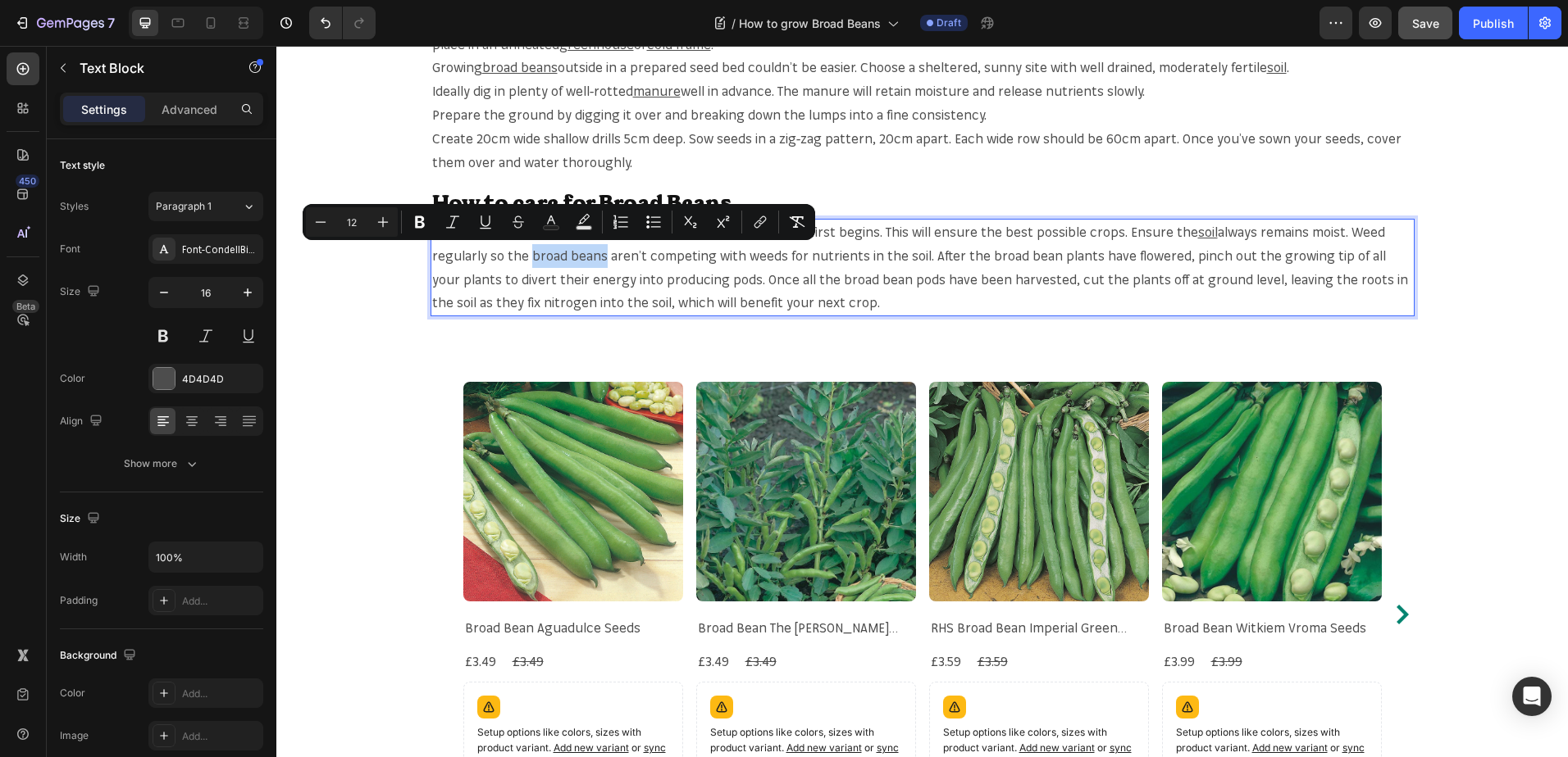
drag, startPoint x: 523, startPoint y: 260, endPoint x: 596, endPoint y: 266, distance: 73.2
click at [596, 266] on p "It is important to water the plants thoroughly when flowering first begins. Thi…" at bounding box center [922, 268] width 981 height 95
click at [755, 227] on icon "Editor contextual toolbar" at bounding box center [757, 225] width 8 height 9
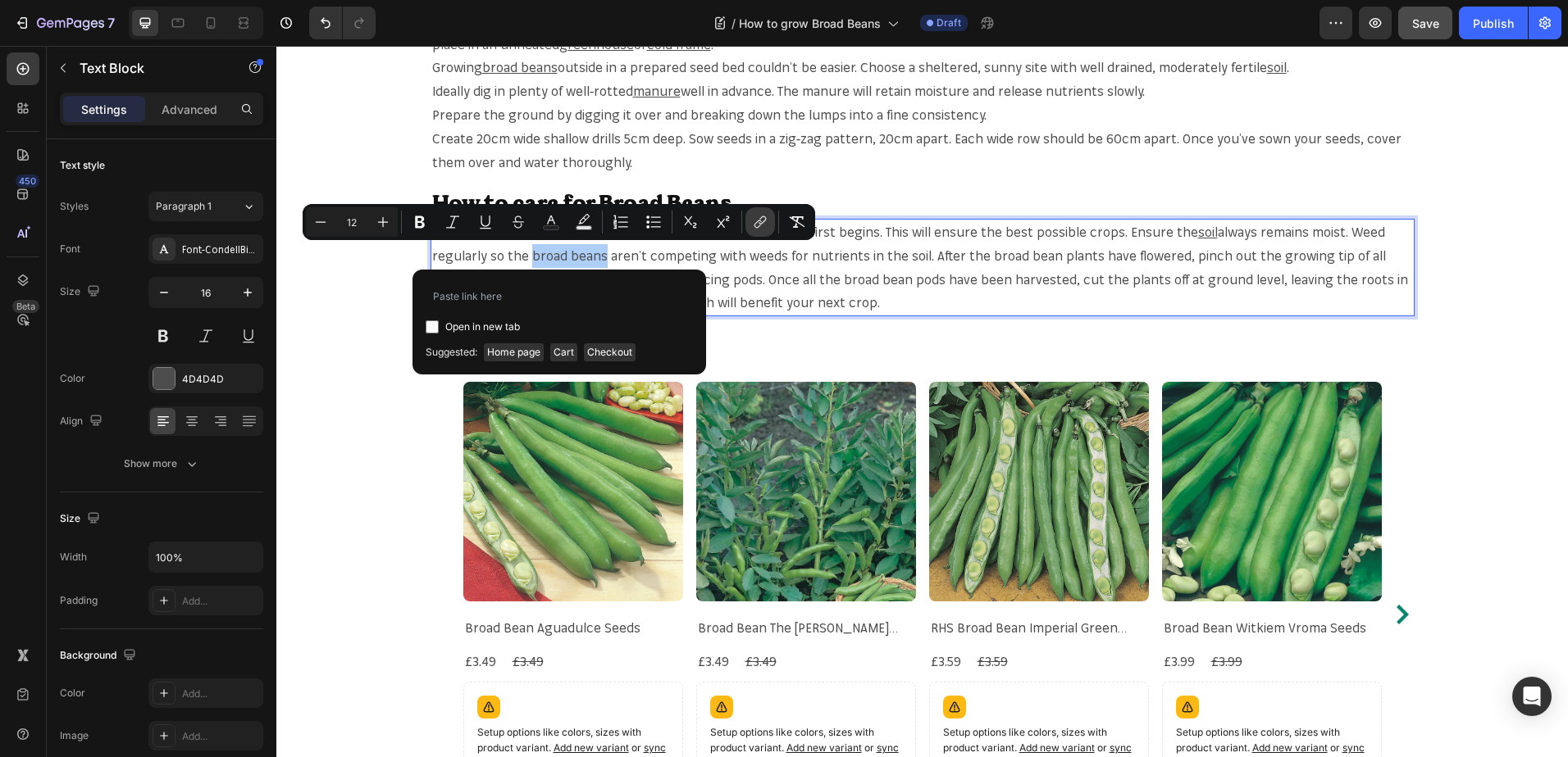
type input "https://mr-fothergills.co.uk/search?q=broad+beans&options%5Bprefix%5D=last&opti…"
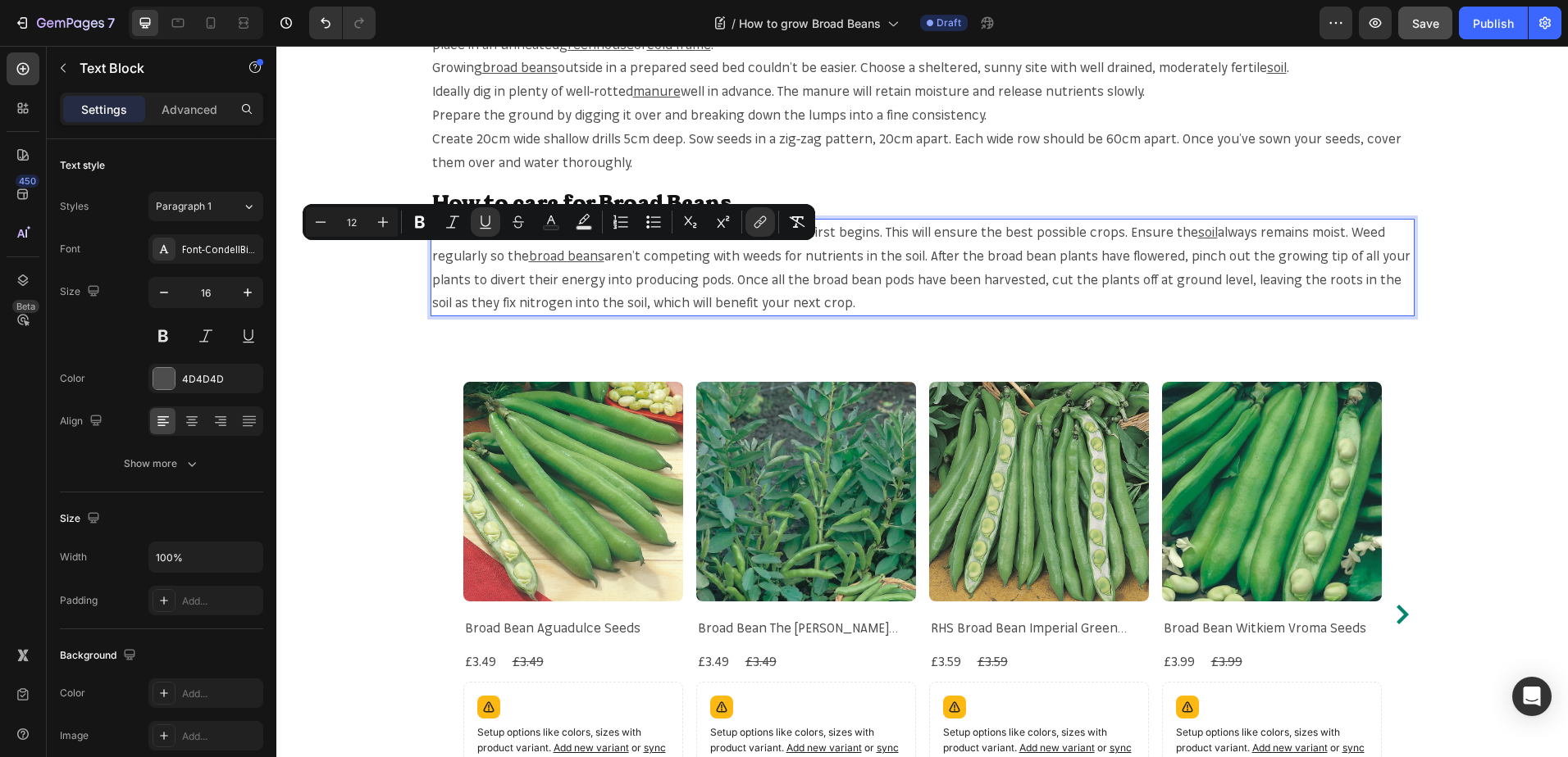
click at [896, 251] on span "aren’t competing with weeds for nutrients in the soil. After the broad bean pla…" at bounding box center [922, 279] width 978 height 64
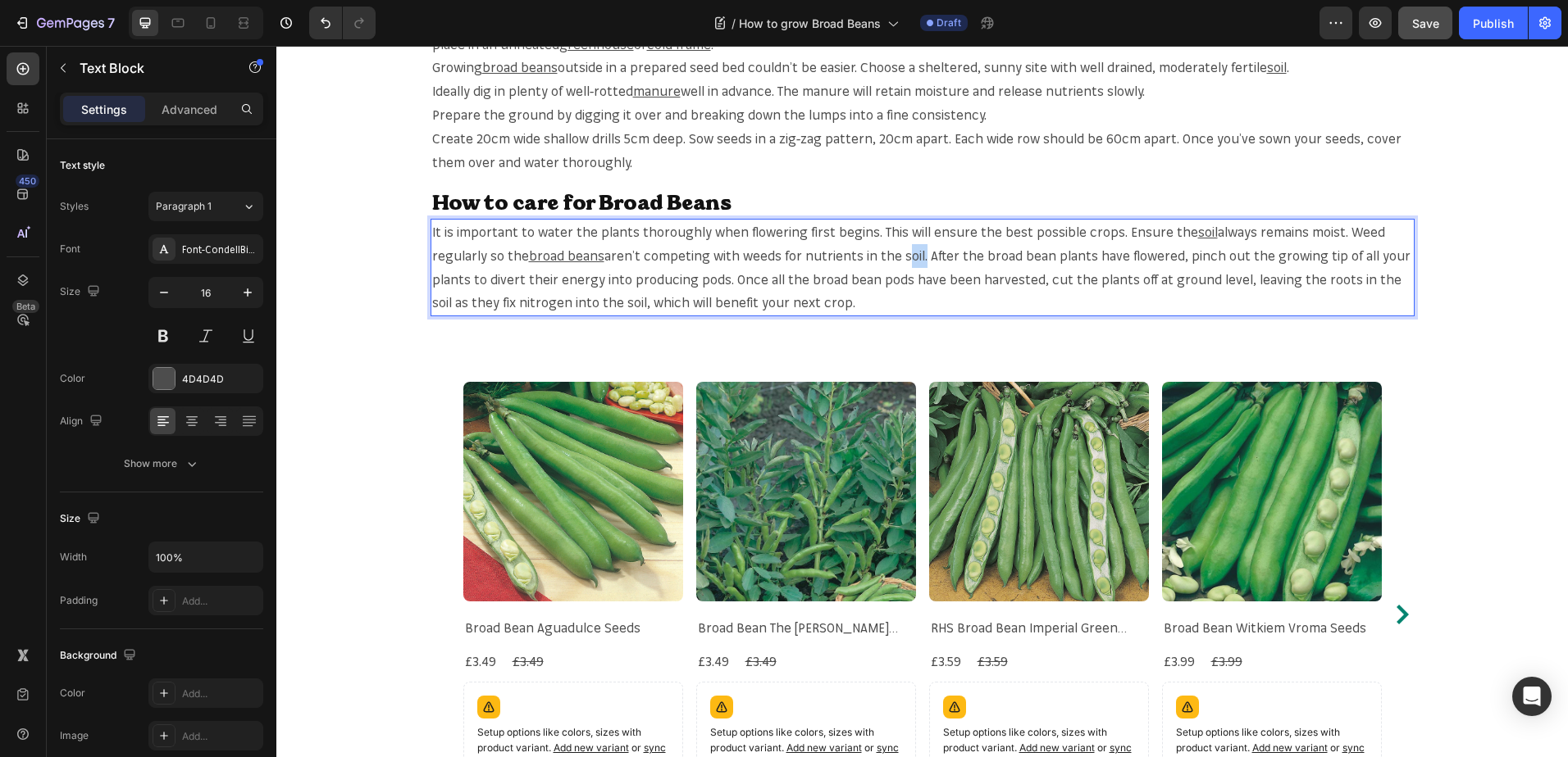
click at [896, 251] on span "aren’t competing with weeds for nutrients in the soil. After the broad bean pla…" at bounding box center [922, 279] width 978 height 64
click at [905, 258] on span "aren’t competing with weeds for nutrients in the soil. After the broad bean pla…" at bounding box center [922, 279] width 978 height 64
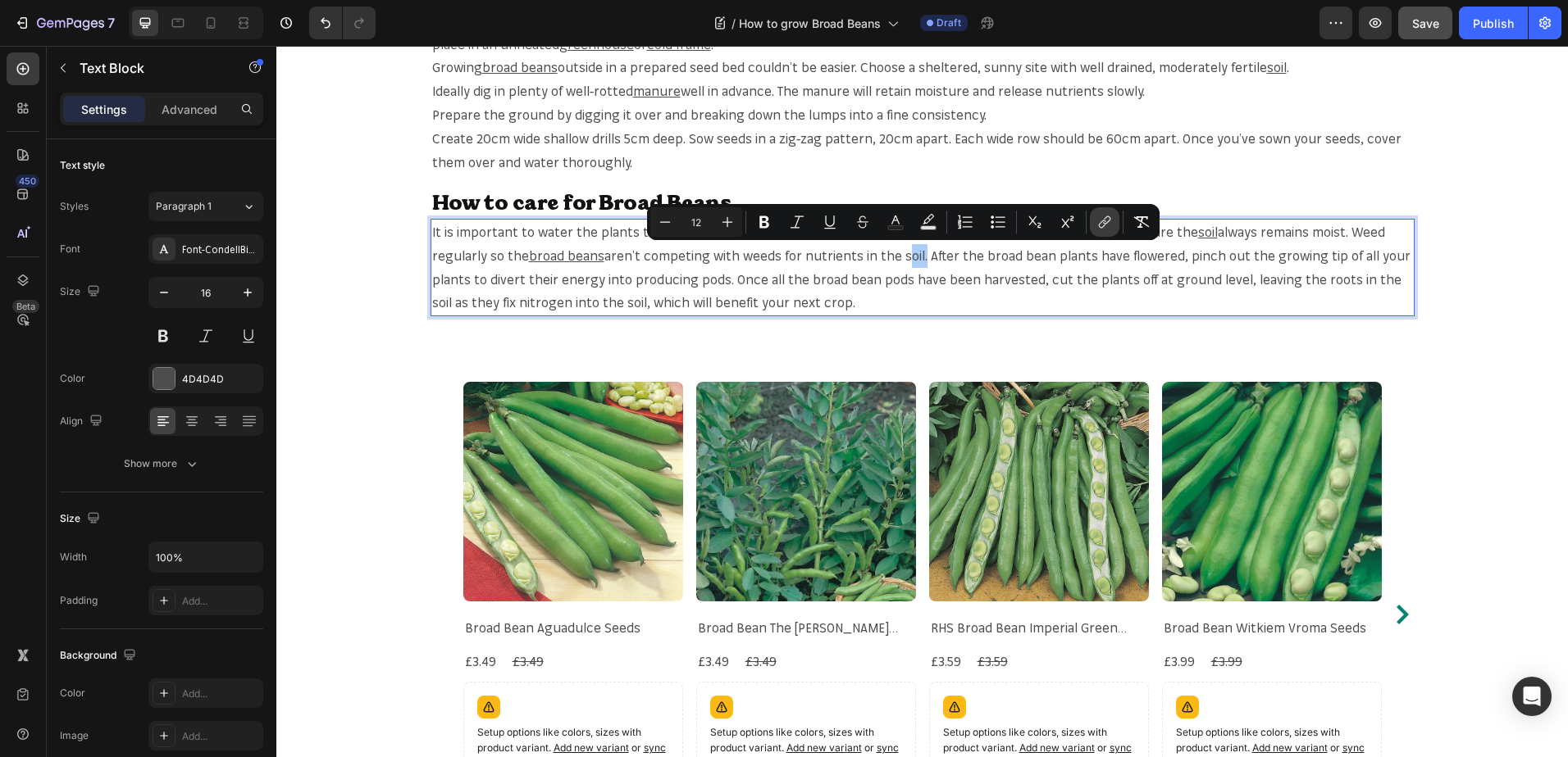
click at [1104, 228] on icon "Editor contextual toolbar" at bounding box center [1104, 222] width 16 height 16
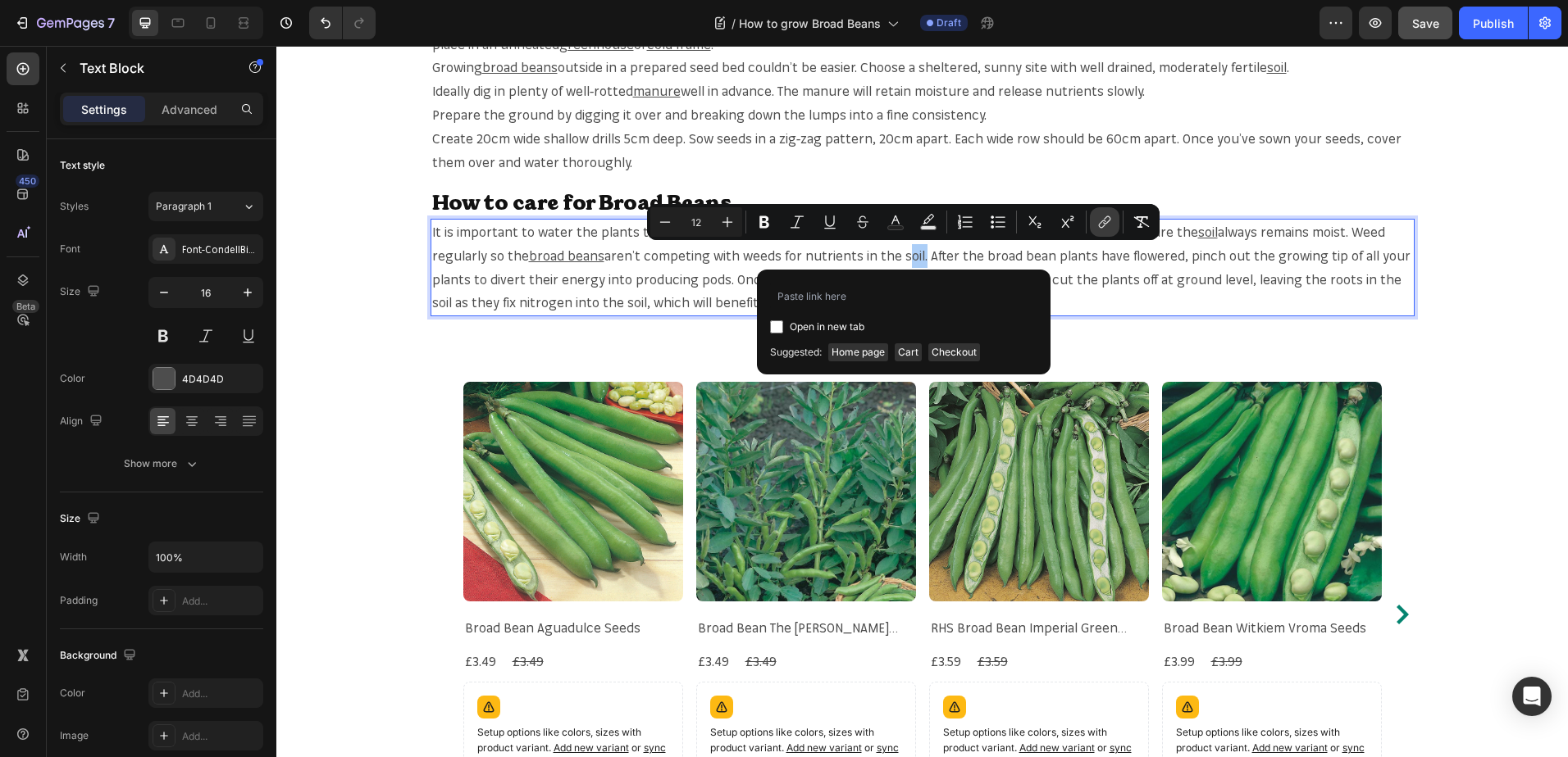
type input "[URL][DOMAIN_NAME]"
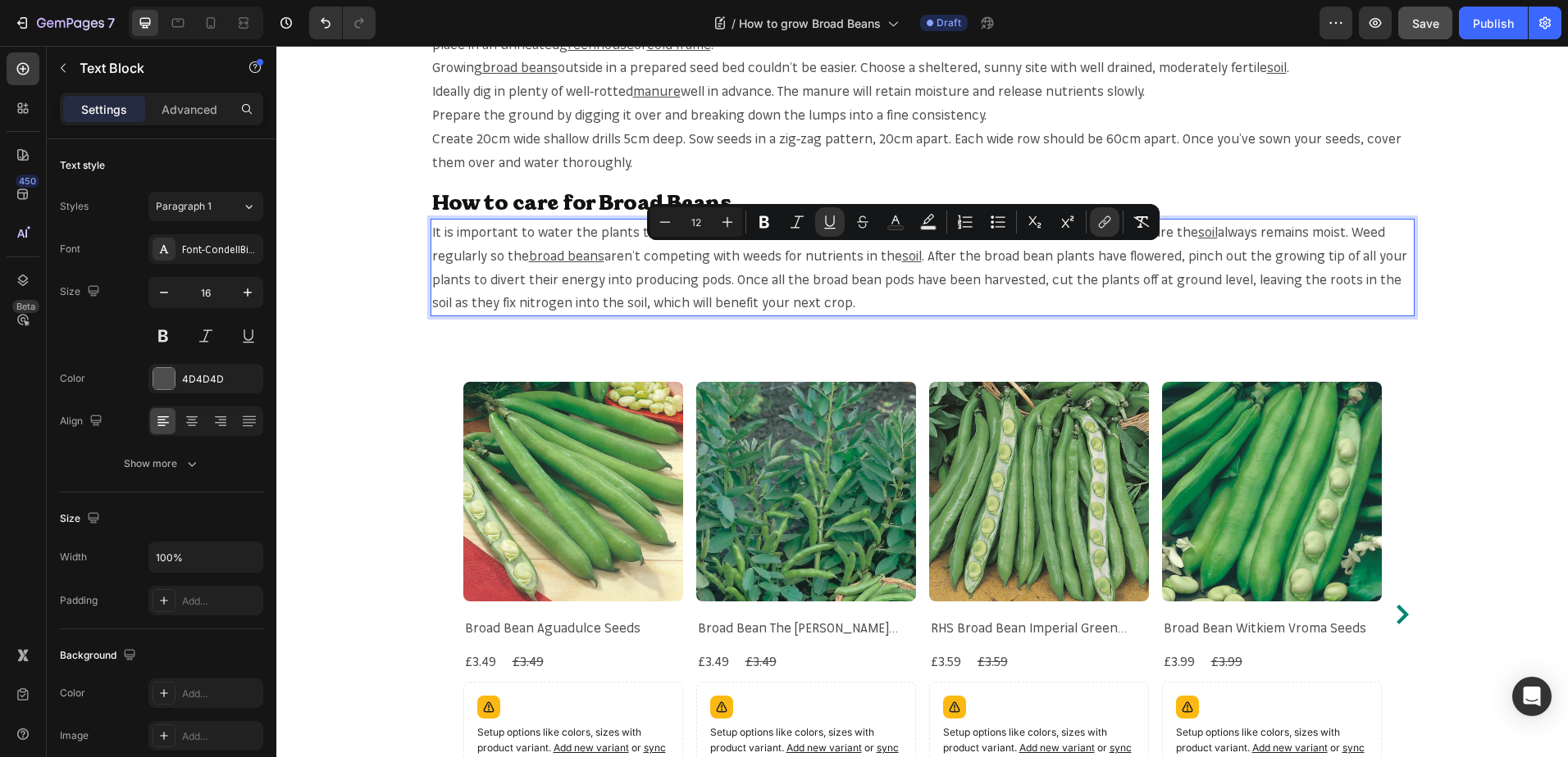
click at [1373, 278] on span ". After the broad bean plants have flowered, pinch out the growing tip of all y…" at bounding box center [920, 279] width 975 height 64
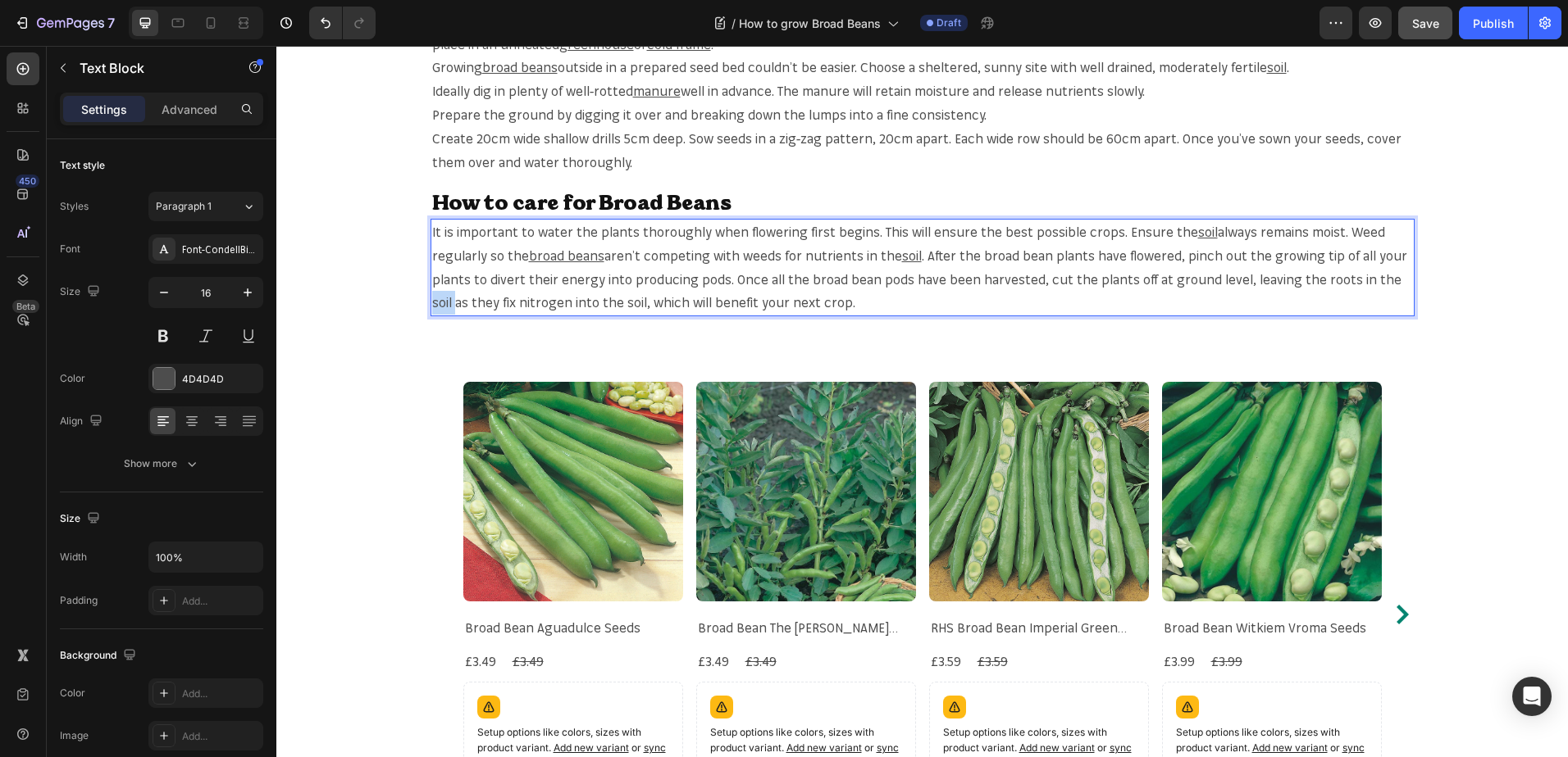
click at [1373, 278] on span ". After the broad bean plants have flowered, pinch out the growing tip of all y…" at bounding box center [920, 279] width 975 height 64
click at [1385, 285] on span ". After the broad bean plants have flowered, pinch out the growing tip of all y…" at bounding box center [920, 279] width 975 height 64
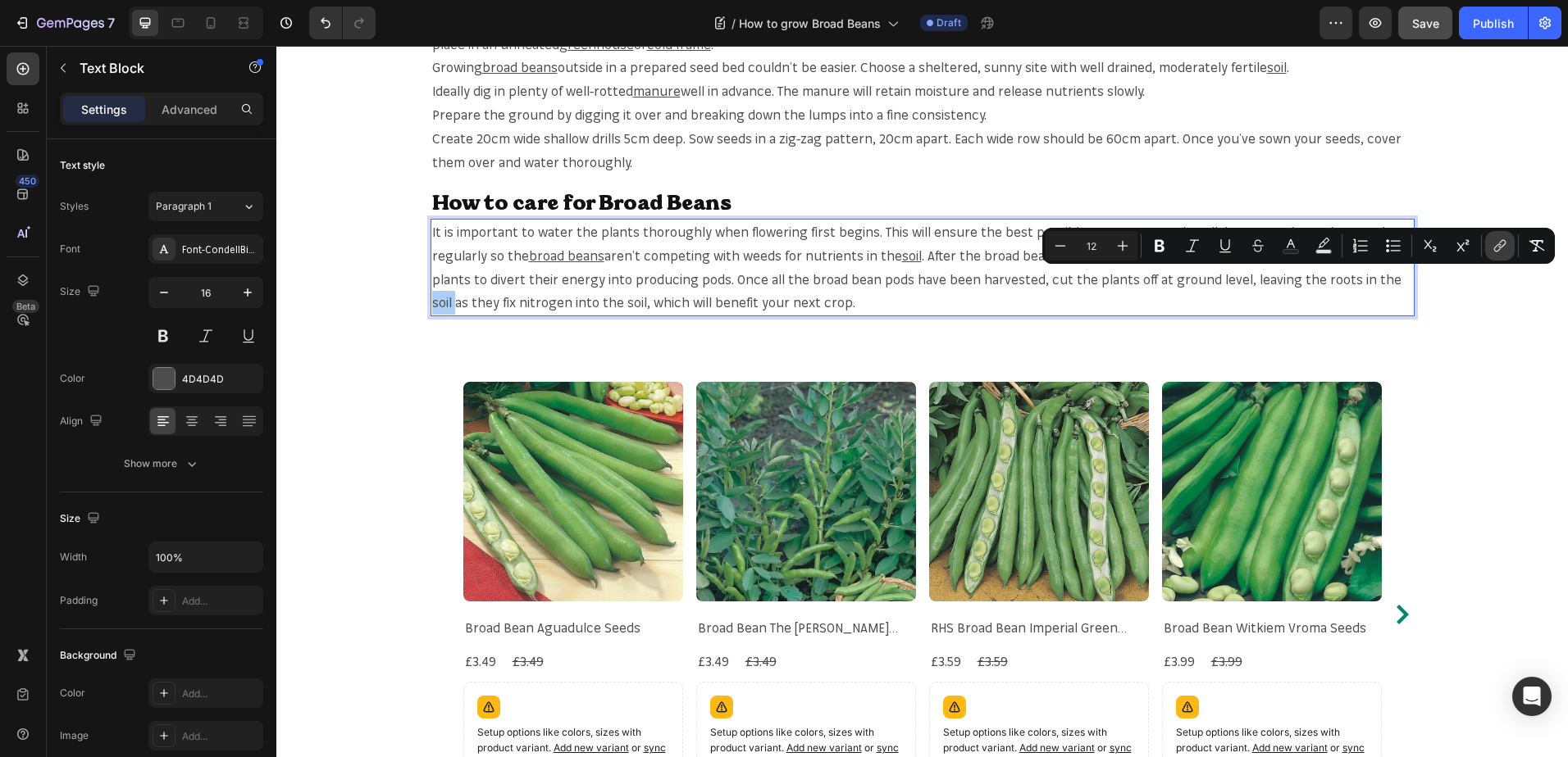
click at [1490, 241] on button "link" at bounding box center [1499, 246] width 29 height 29
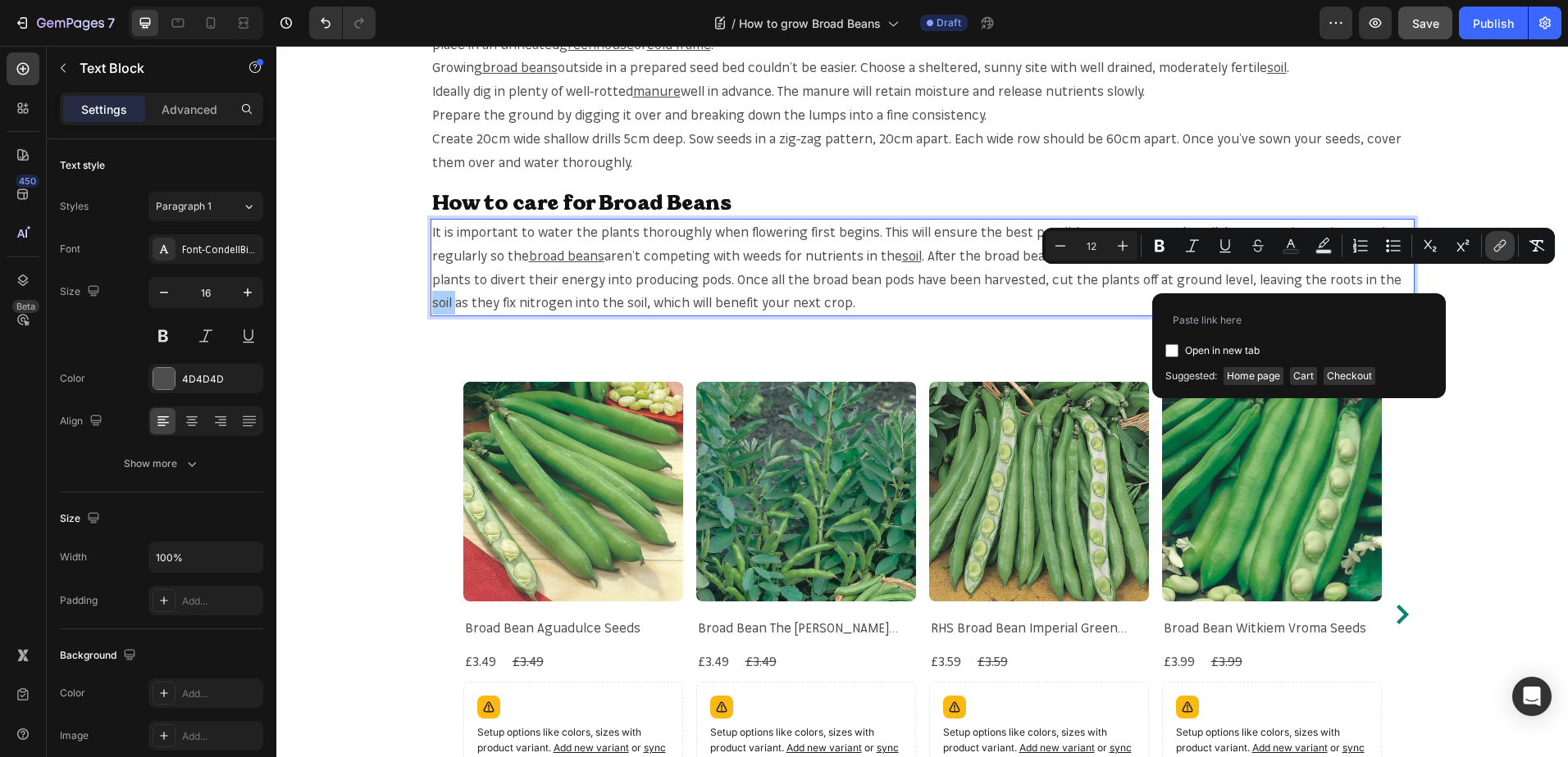
type input "[URL][DOMAIN_NAME]"
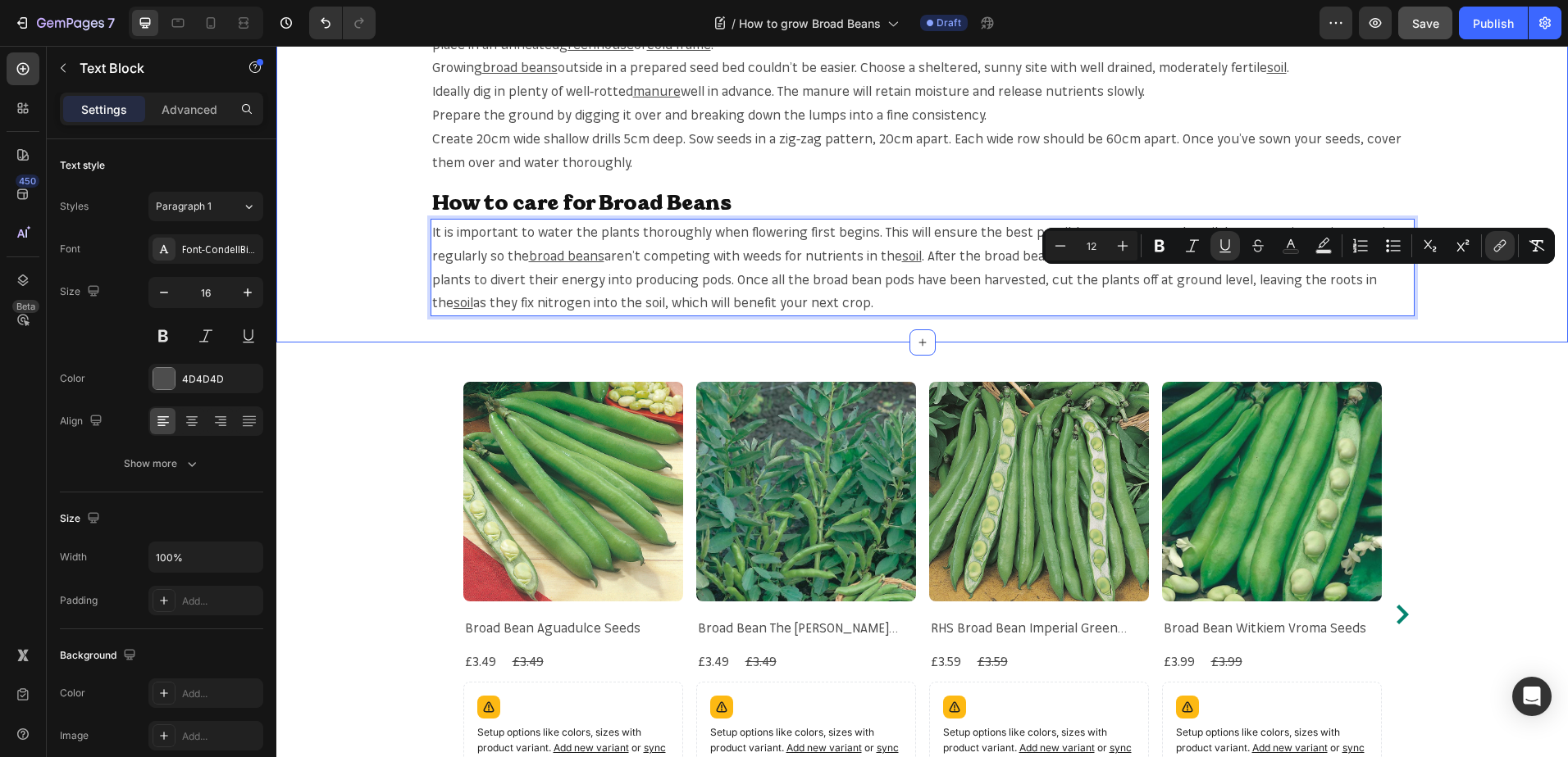
click at [682, 342] on div "When & Where to plant Broad Beans? Heading Fill your pots or cells with compost…" at bounding box center [922, 147] width 1291 height 392
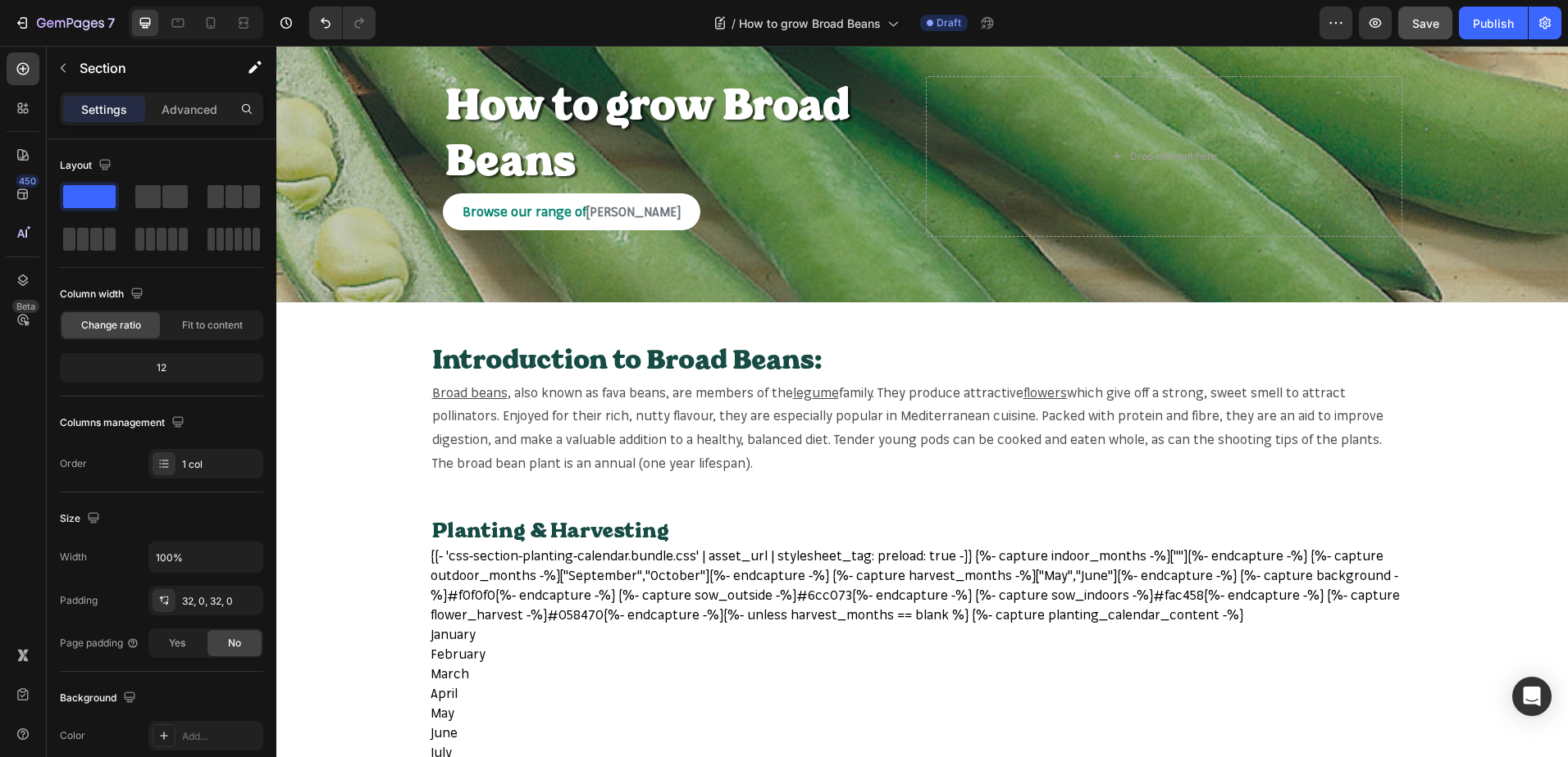
scroll to position [0, 0]
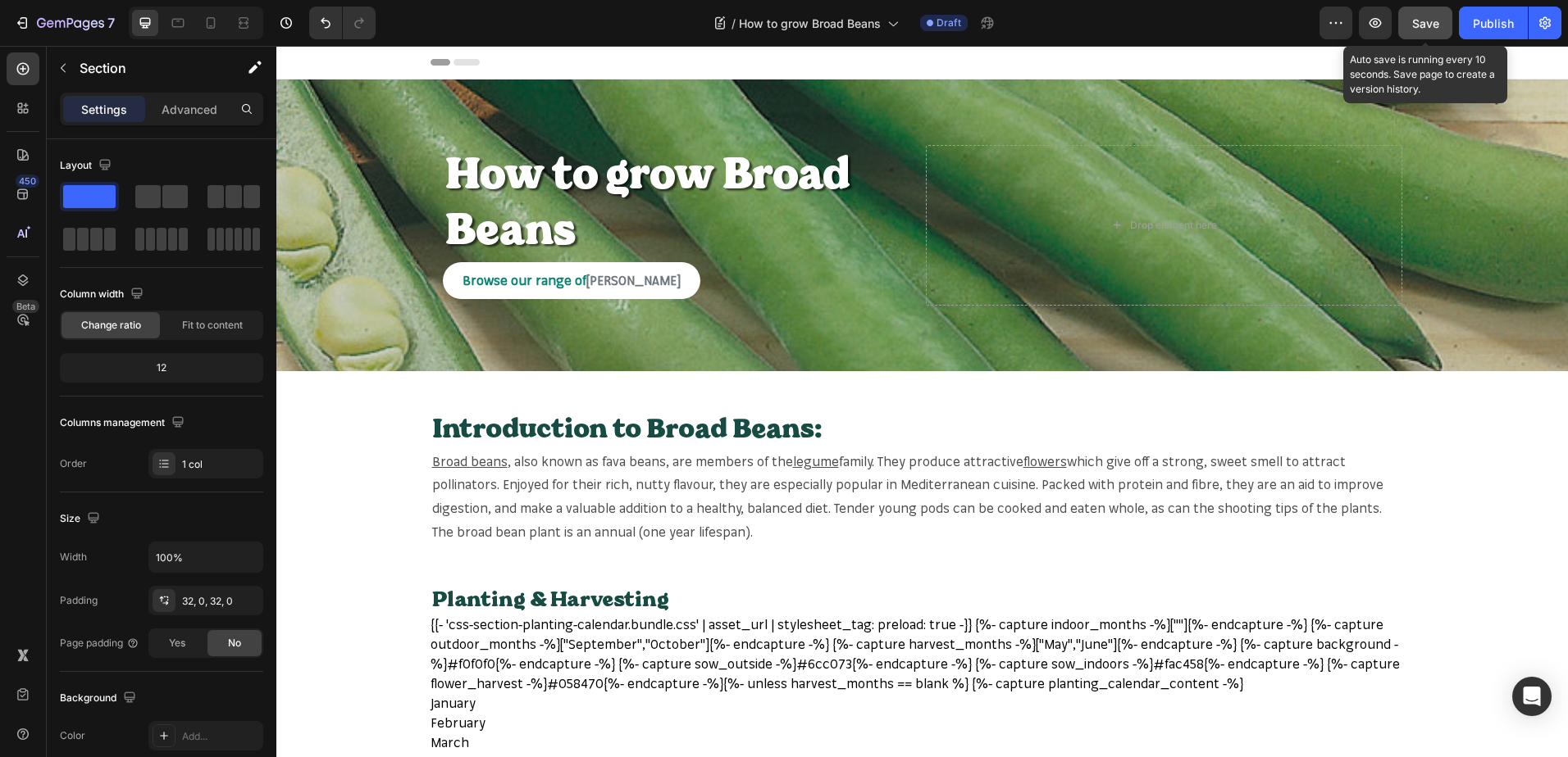
click at [1436, 16] on span "Save" at bounding box center [1424, 23] width 27 height 14
click at [1435, 23] on span "Save" at bounding box center [1424, 23] width 27 height 14
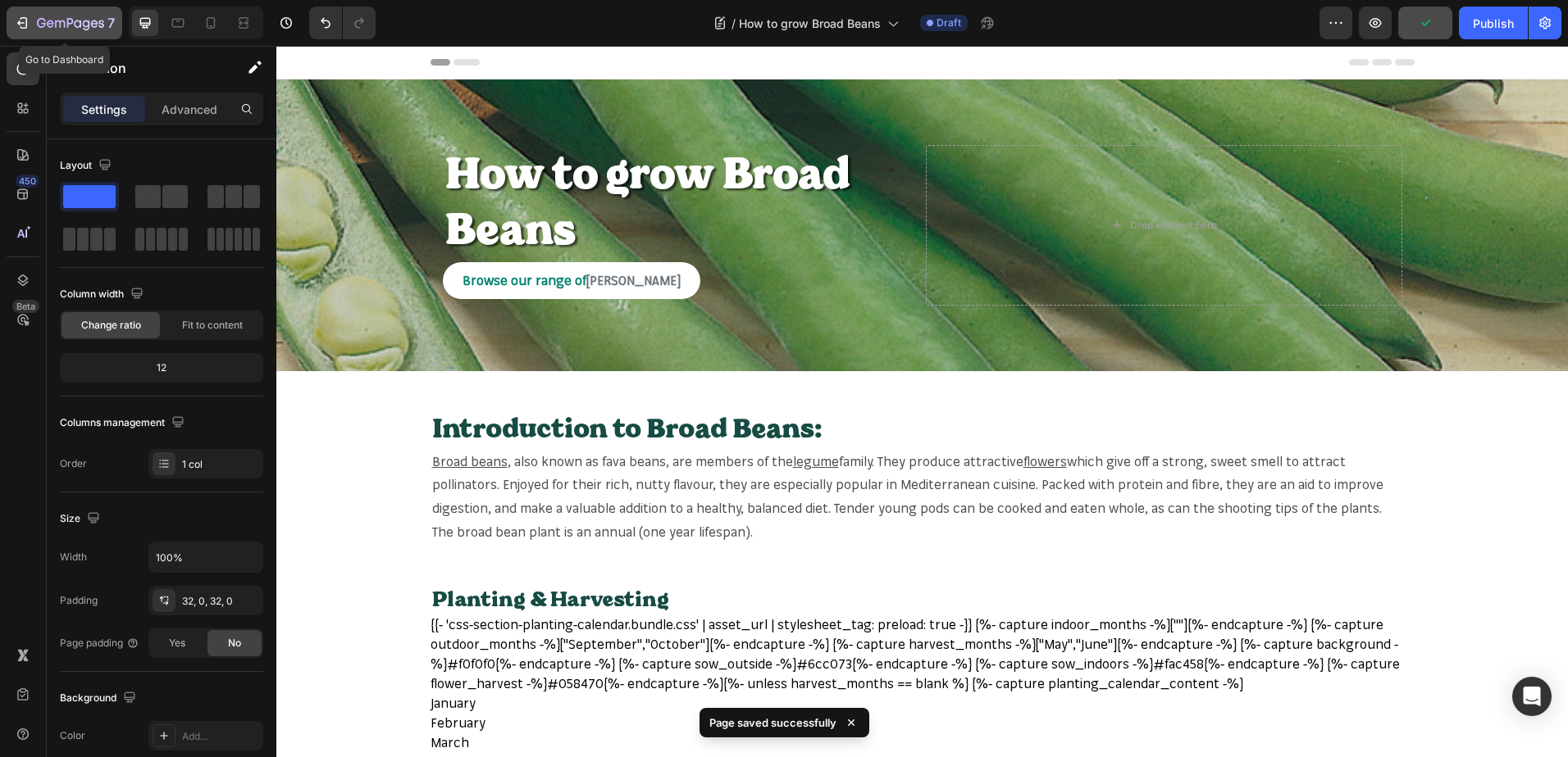
click at [70, 21] on icon "button" at bounding box center [70, 24] width 67 height 14
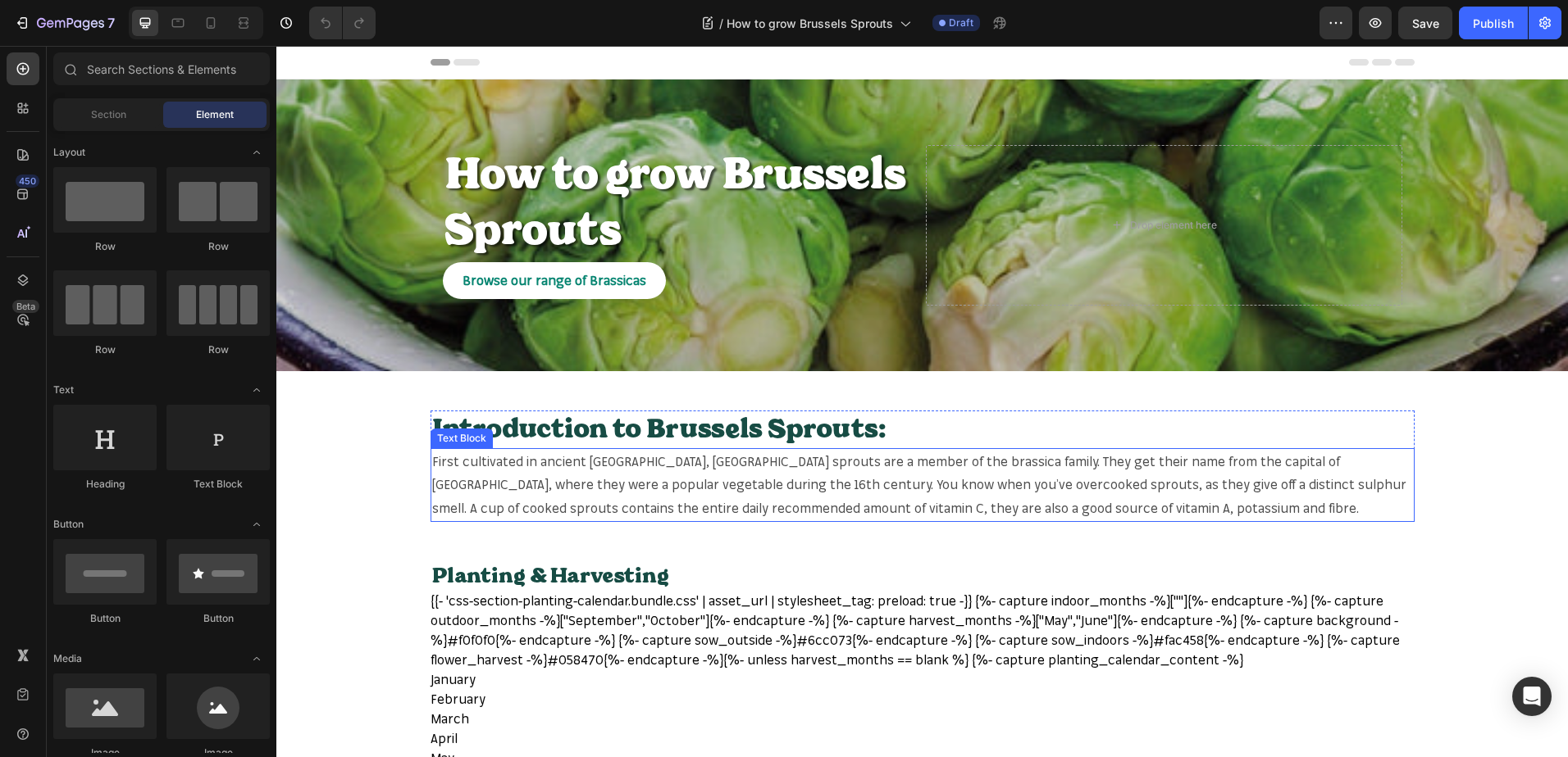
click at [658, 462] on span "First cultivated in ancient [GEOGRAPHIC_DATA], [GEOGRAPHIC_DATA] sprouts are a …" at bounding box center [919, 485] width 974 height 64
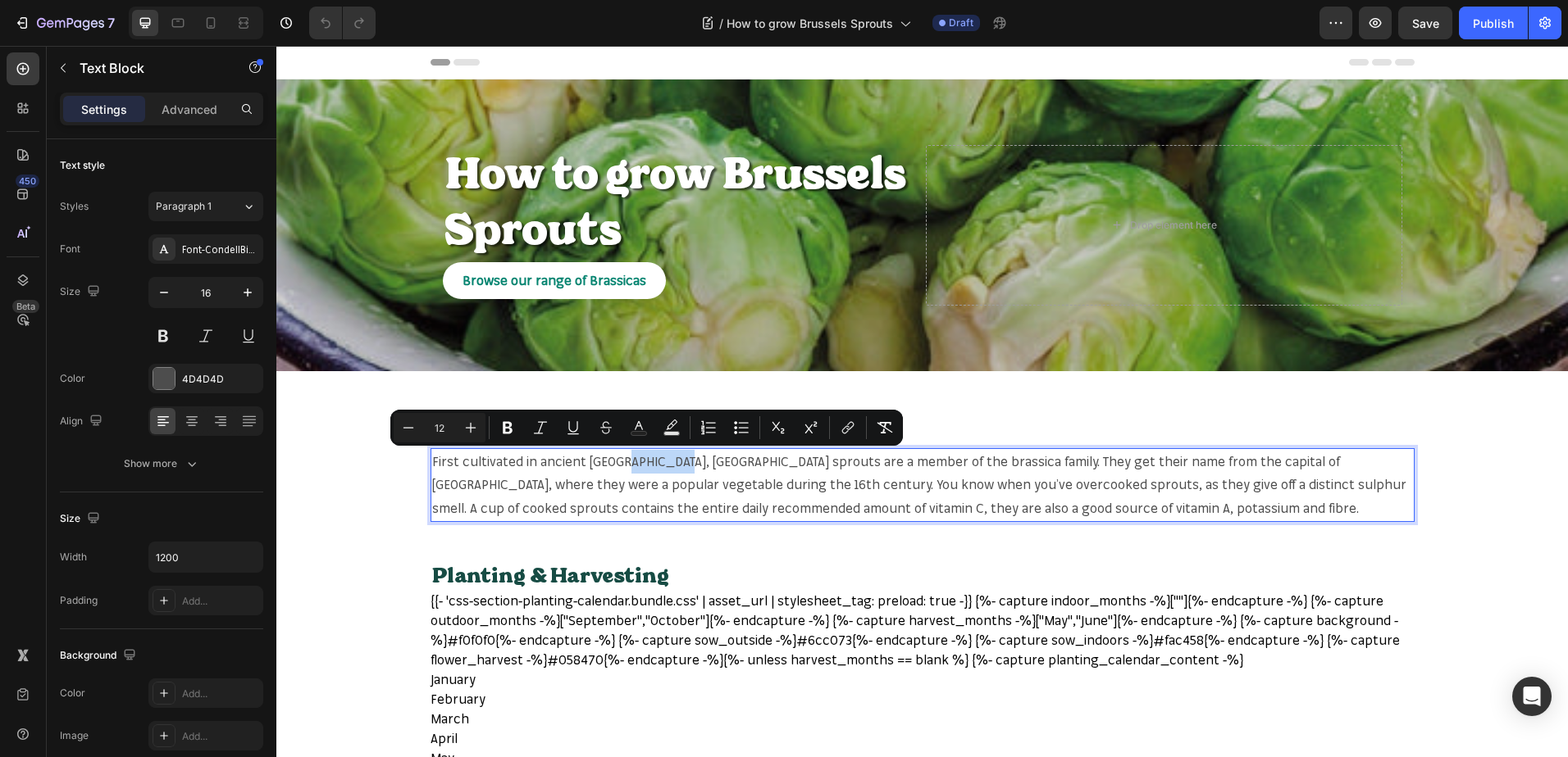
click at [645, 463] on span "First cultivated in ancient [GEOGRAPHIC_DATA], [GEOGRAPHIC_DATA] sprouts are a …" at bounding box center [919, 485] width 974 height 64
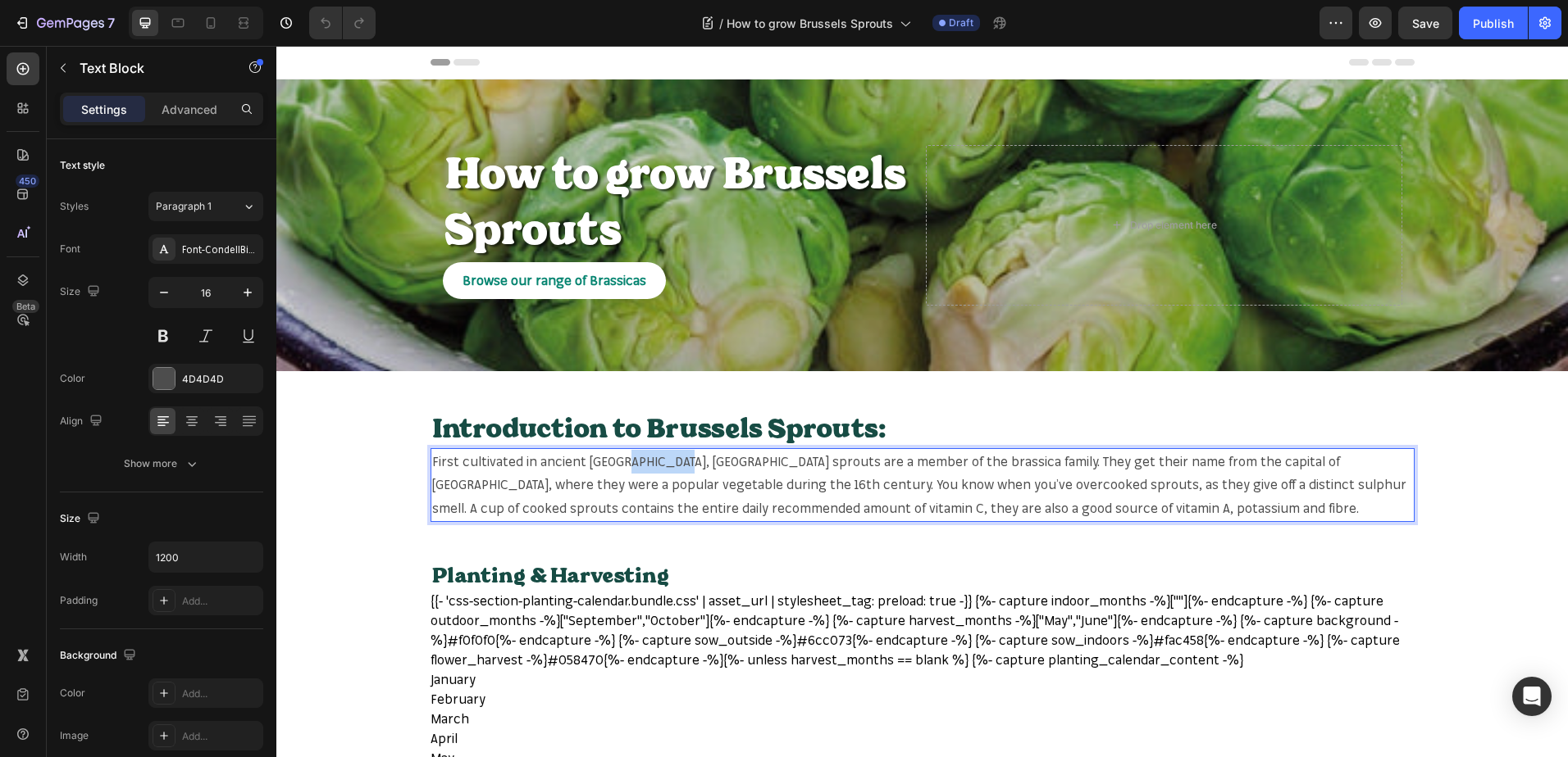
click at [645, 463] on span "First cultivated in ancient [GEOGRAPHIC_DATA], [GEOGRAPHIC_DATA] sprouts are a …" at bounding box center [919, 485] width 974 height 64
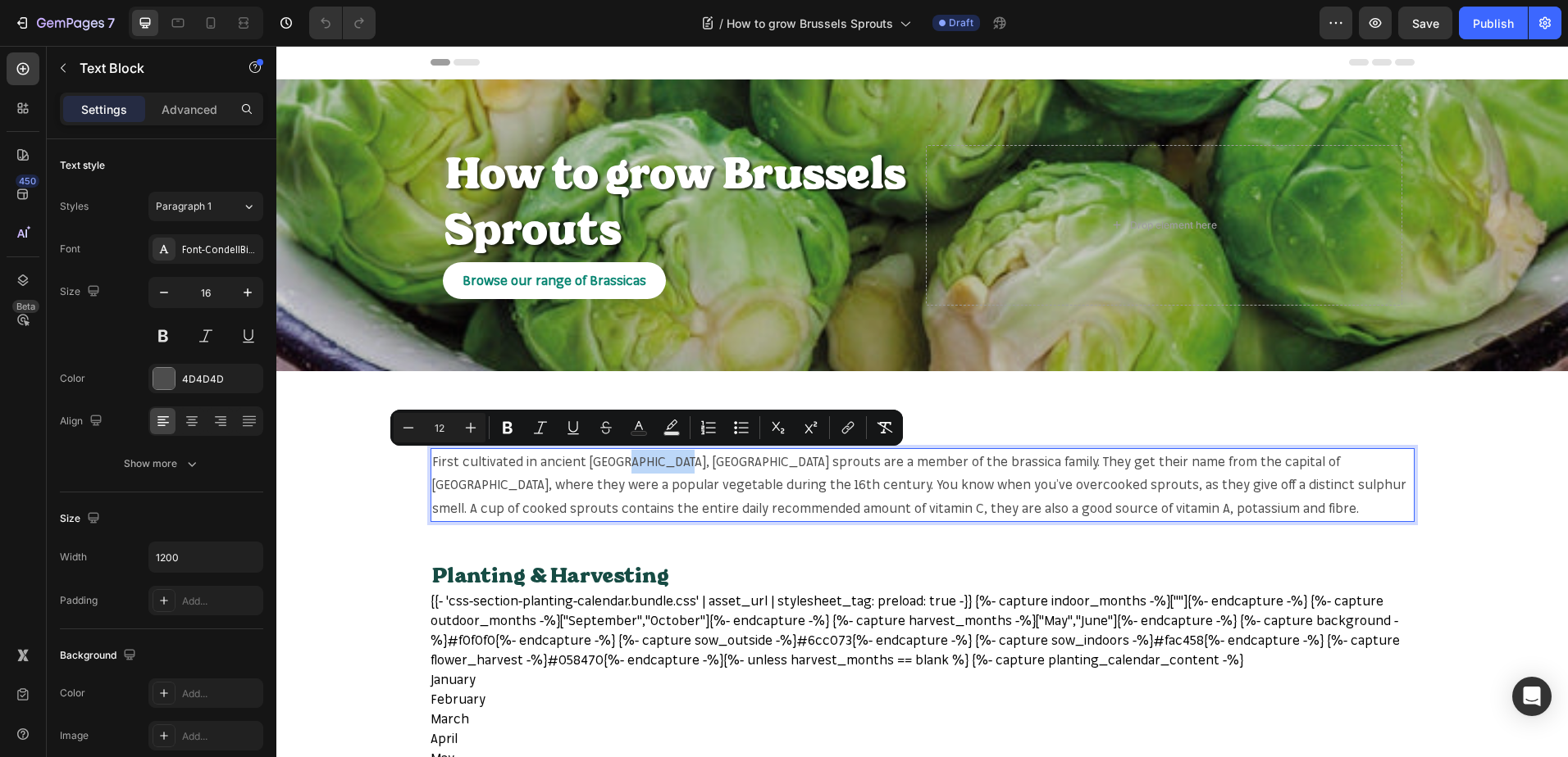
click at [619, 462] on span "First cultivated in ancient [GEOGRAPHIC_DATA], [GEOGRAPHIC_DATA] sprouts are a …" at bounding box center [919, 485] width 974 height 64
drag, startPoint x: 622, startPoint y: 462, endPoint x: 720, endPoint y: 467, distance: 98.1
click at [720, 467] on span "First cultivated in ancient [GEOGRAPHIC_DATA], [GEOGRAPHIC_DATA] sprouts are a …" at bounding box center [919, 485] width 974 height 64
copy span "Brussels sprouts"
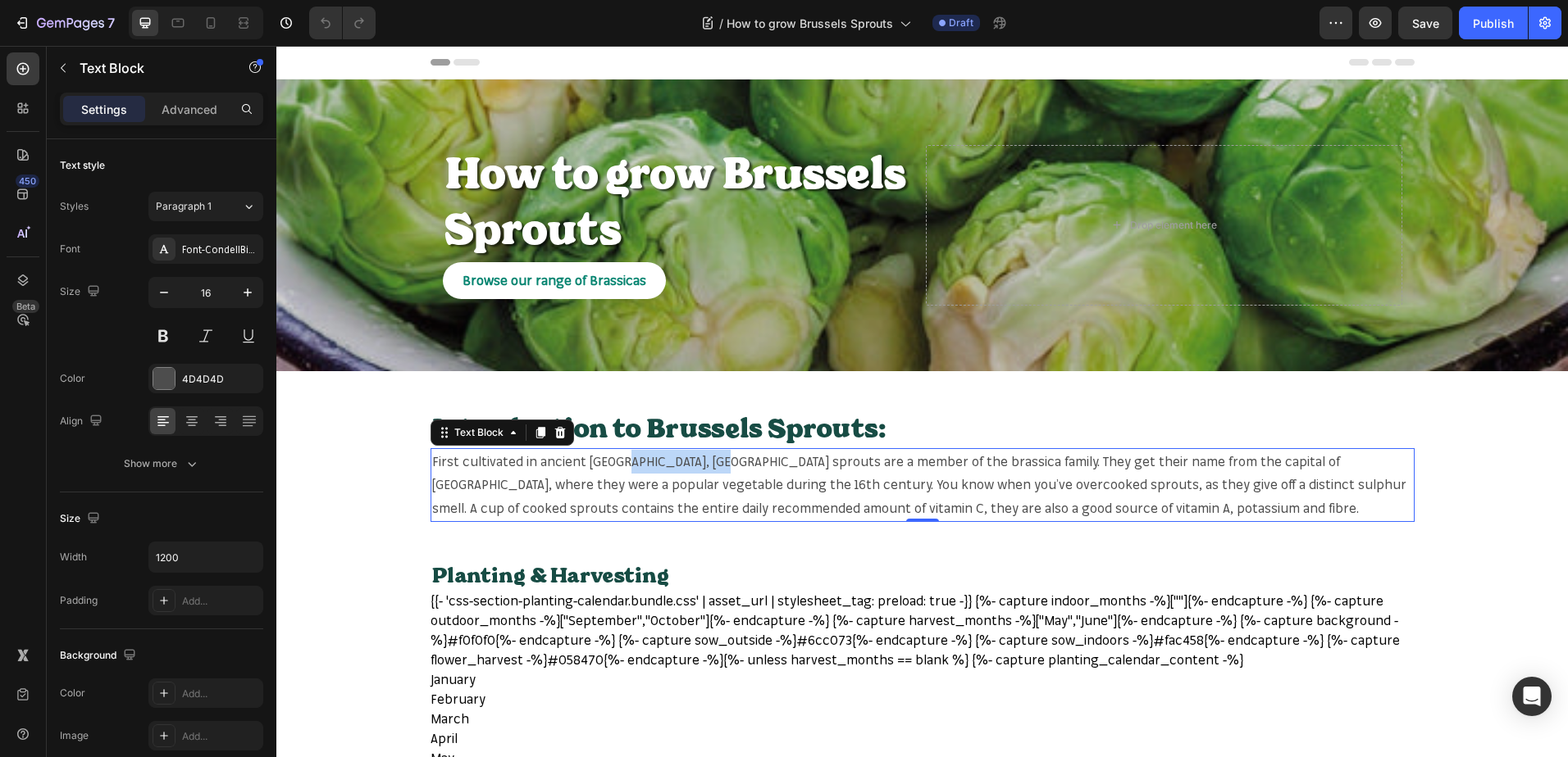
click at [629, 458] on span "First cultivated in ancient [GEOGRAPHIC_DATA], [GEOGRAPHIC_DATA] sprouts are a …" at bounding box center [919, 485] width 974 height 64
click at [623, 462] on span "First cultivated in ancient [GEOGRAPHIC_DATA], [GEOGRAPHIC_DATA] sprouts are a …" at bounding box center [919, 485] width 974 height 64
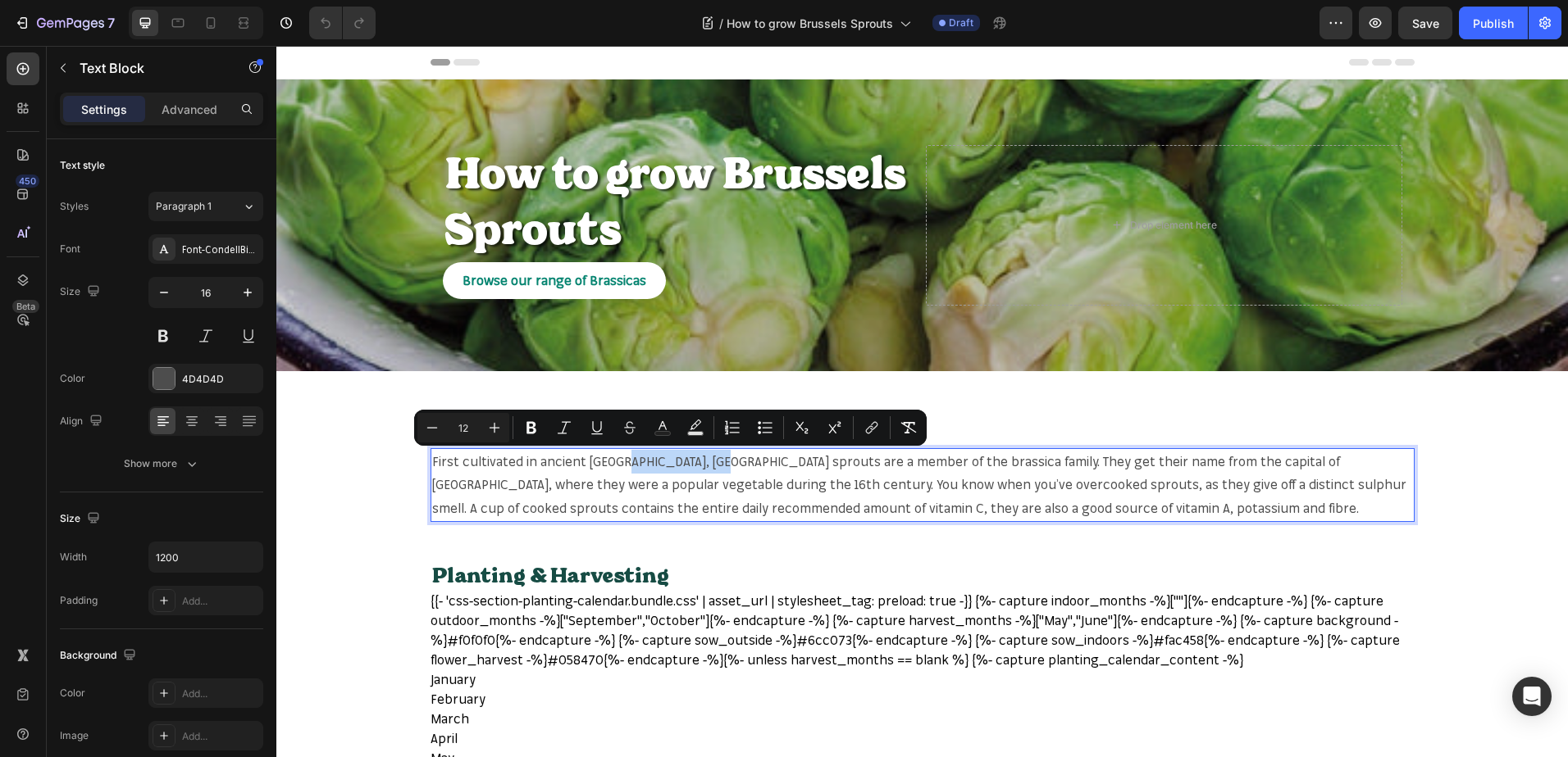
drag, startPoint x: 623, startPoint y: 462, endPoint x: 715, endPoint y: 462, distance: 92.0
click at [715, 462] on span "First cultivated in ancient [GEOGRAPHIC_DATA], [GEOGRAPHIC_DATA] sprouts are a …" at bounding box center [919, 485] width 974 height 64
click at [871, 433] on icon "Editor contextual toolbar" at bounding box center [871, 427] width 16 height 16
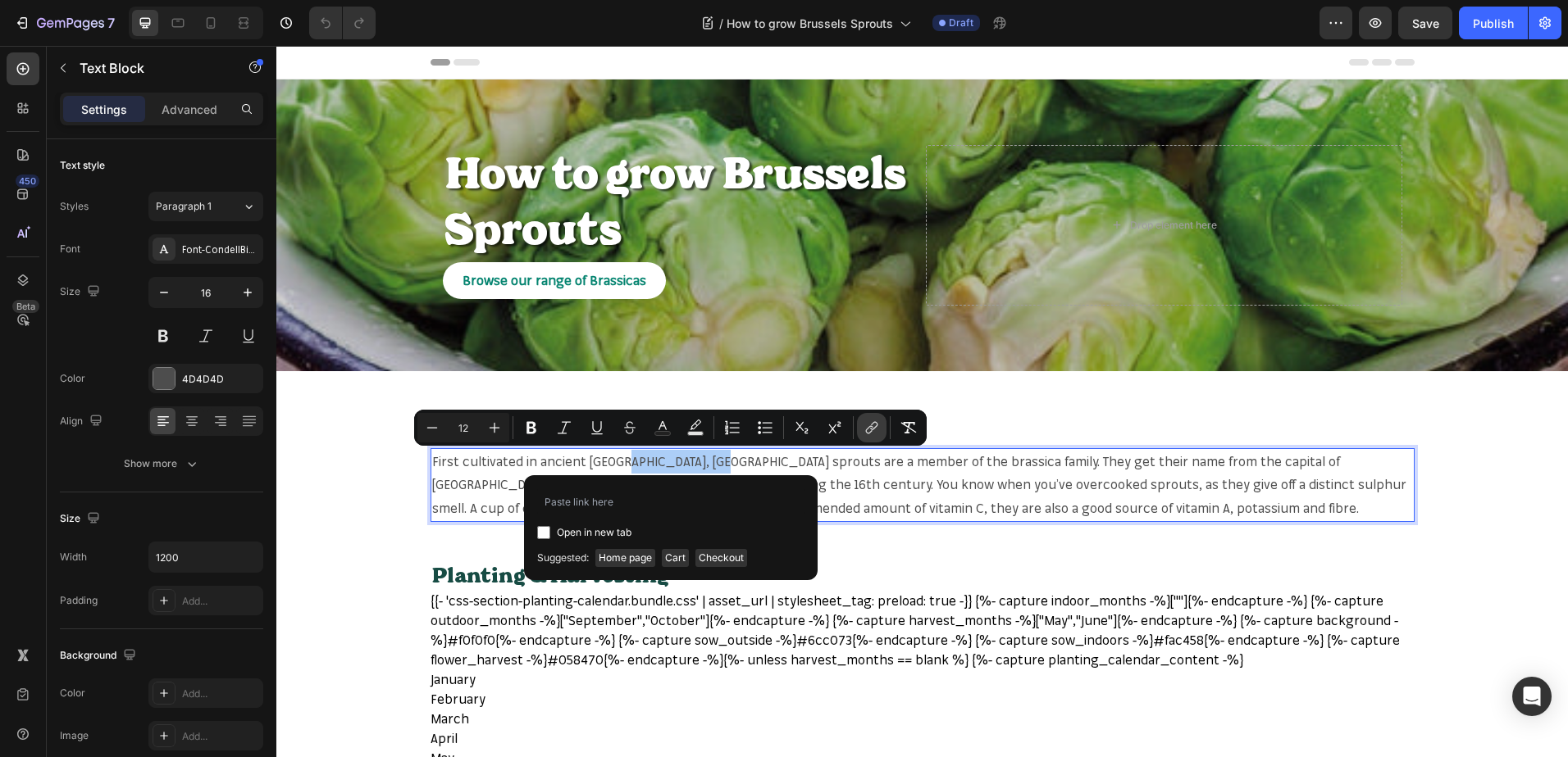
type input "[URL][DOMAIN_NAME]"
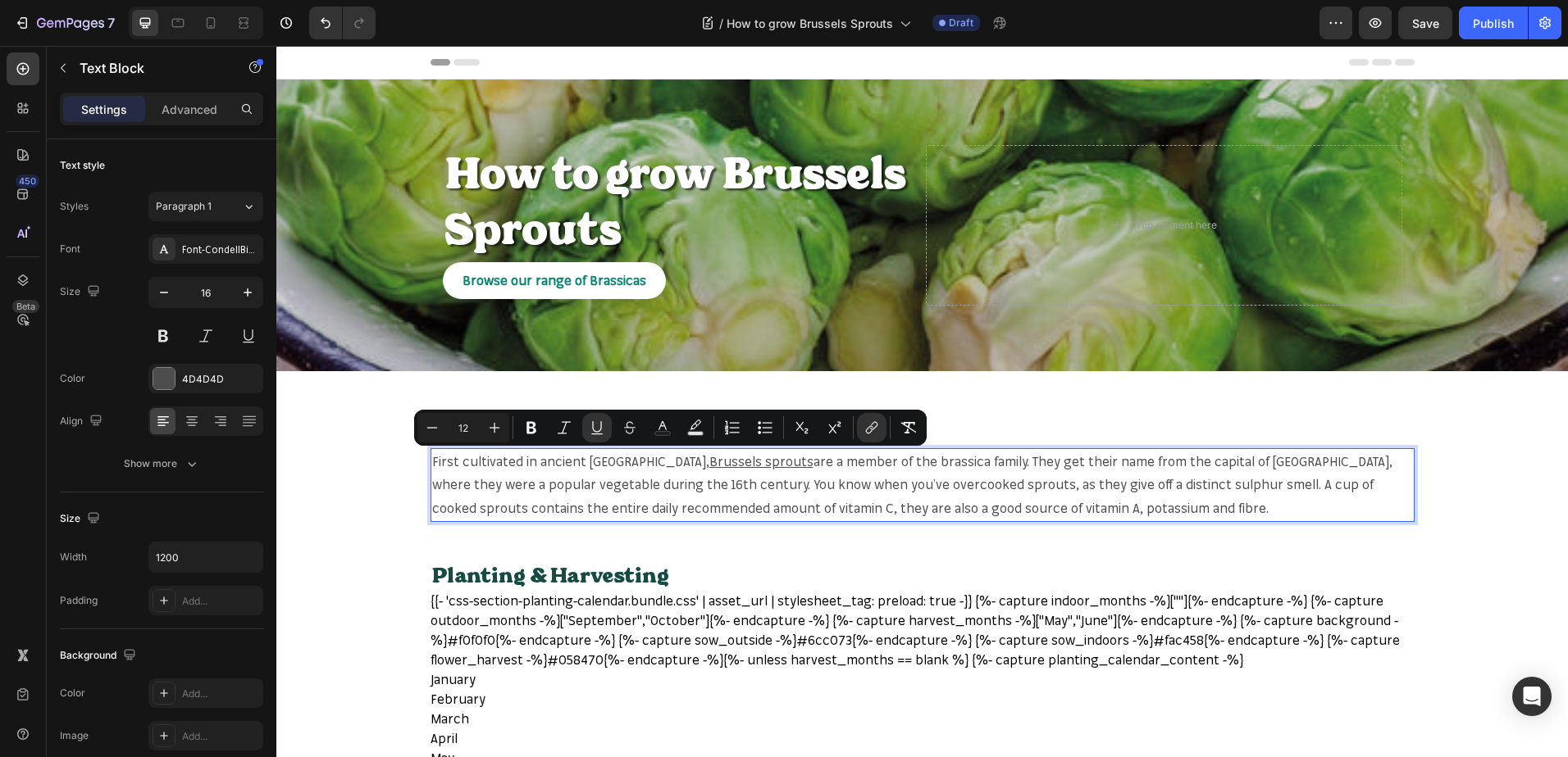
click at [883, 458] on span "are a member of the brassica family. They get their name from the capital of [G…" at bounding box center [912, 485] width 960 height 64
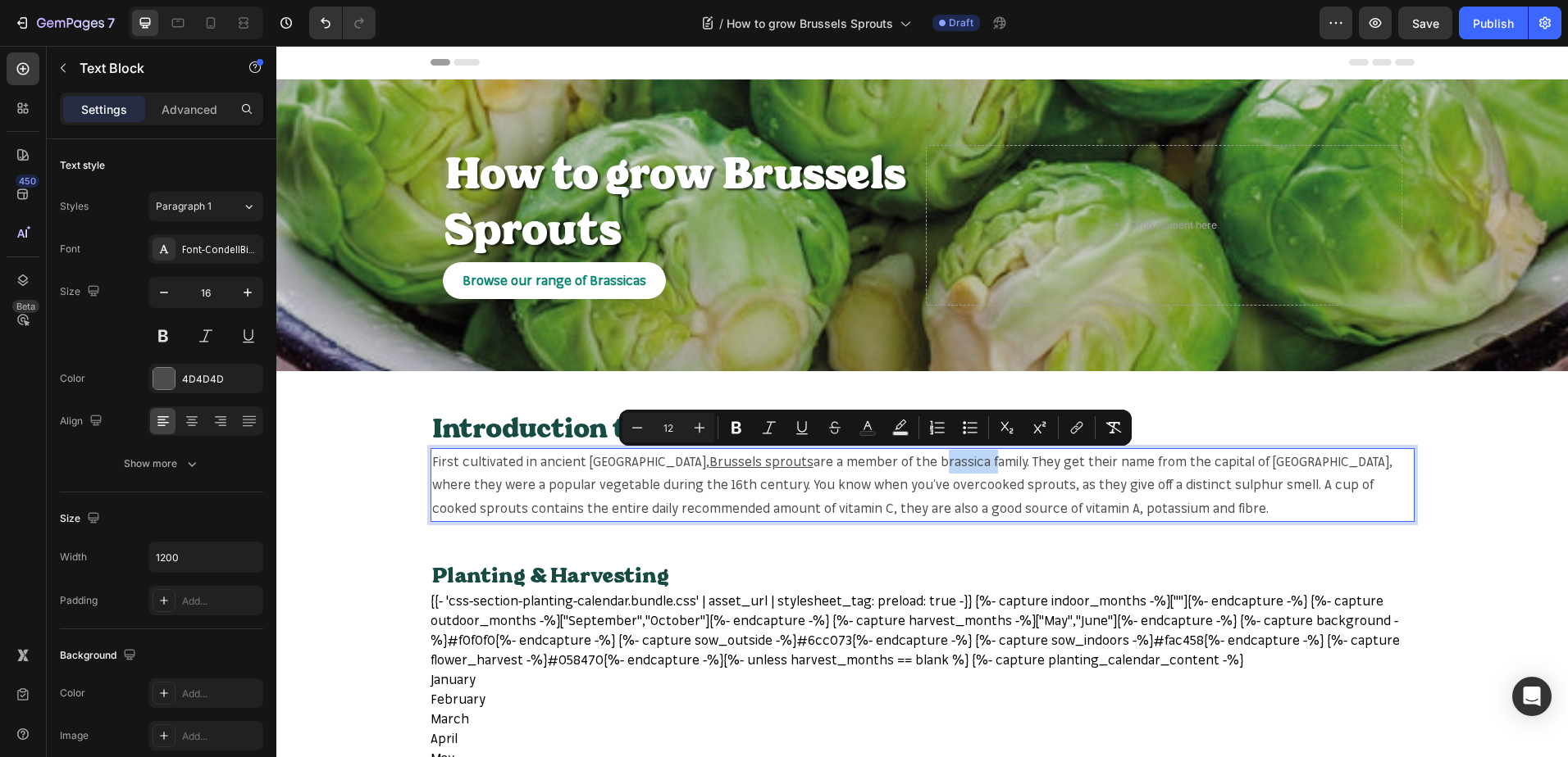
copy span "brassica"
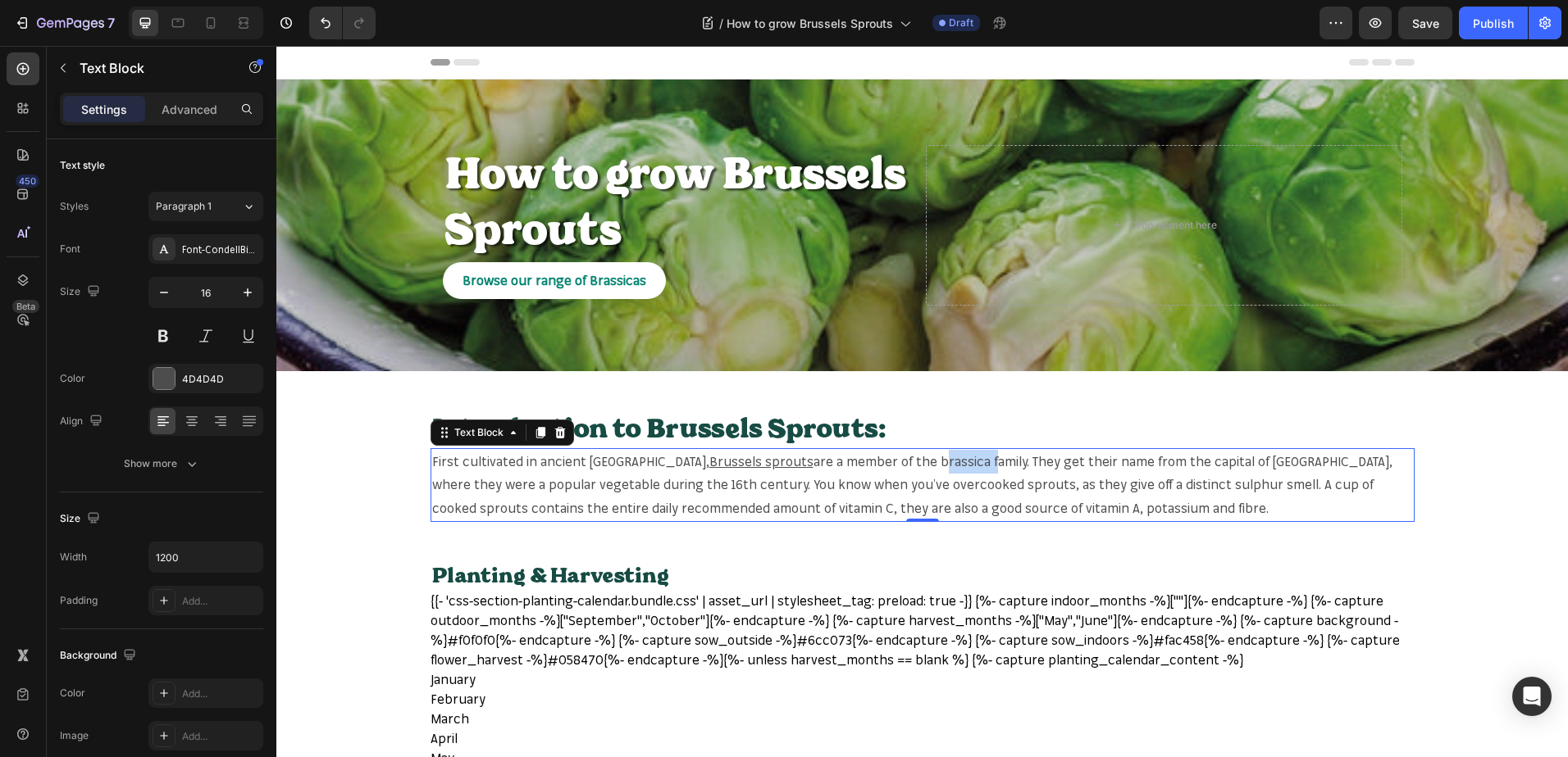
click at [882, 454] on span "are a member of the brassica family. They get their name from the capital of [G…" at bounding box center [912, 485] width 960 height 64
click at [882, 454] on span "are a member of the brassica family. They get their name from the capital of Be…" at bounding box center [912, 485] width 960 height 64
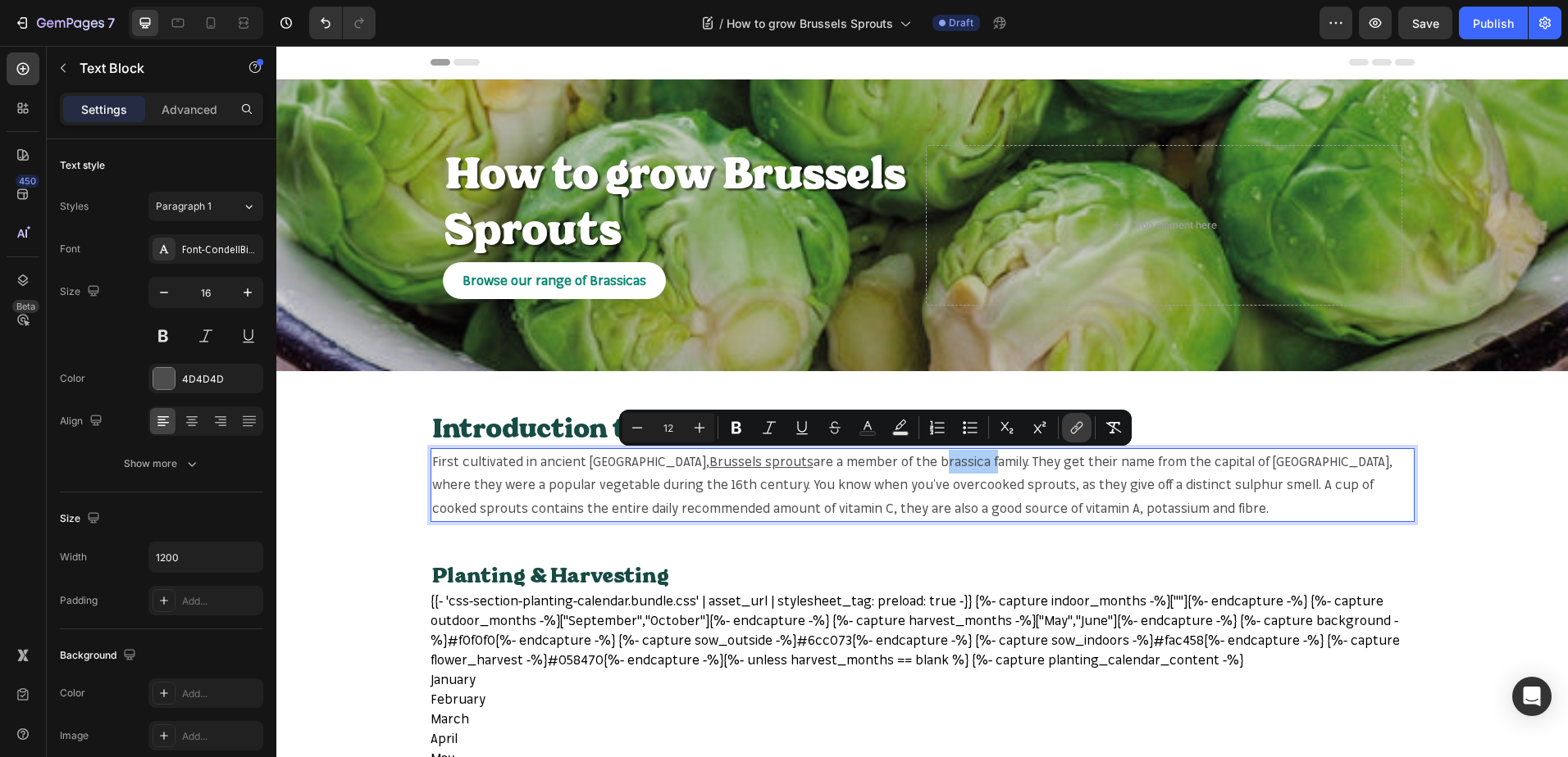
click at [1086, 429] on button "link" at bounding box center [1076, 428] width 29 height 29
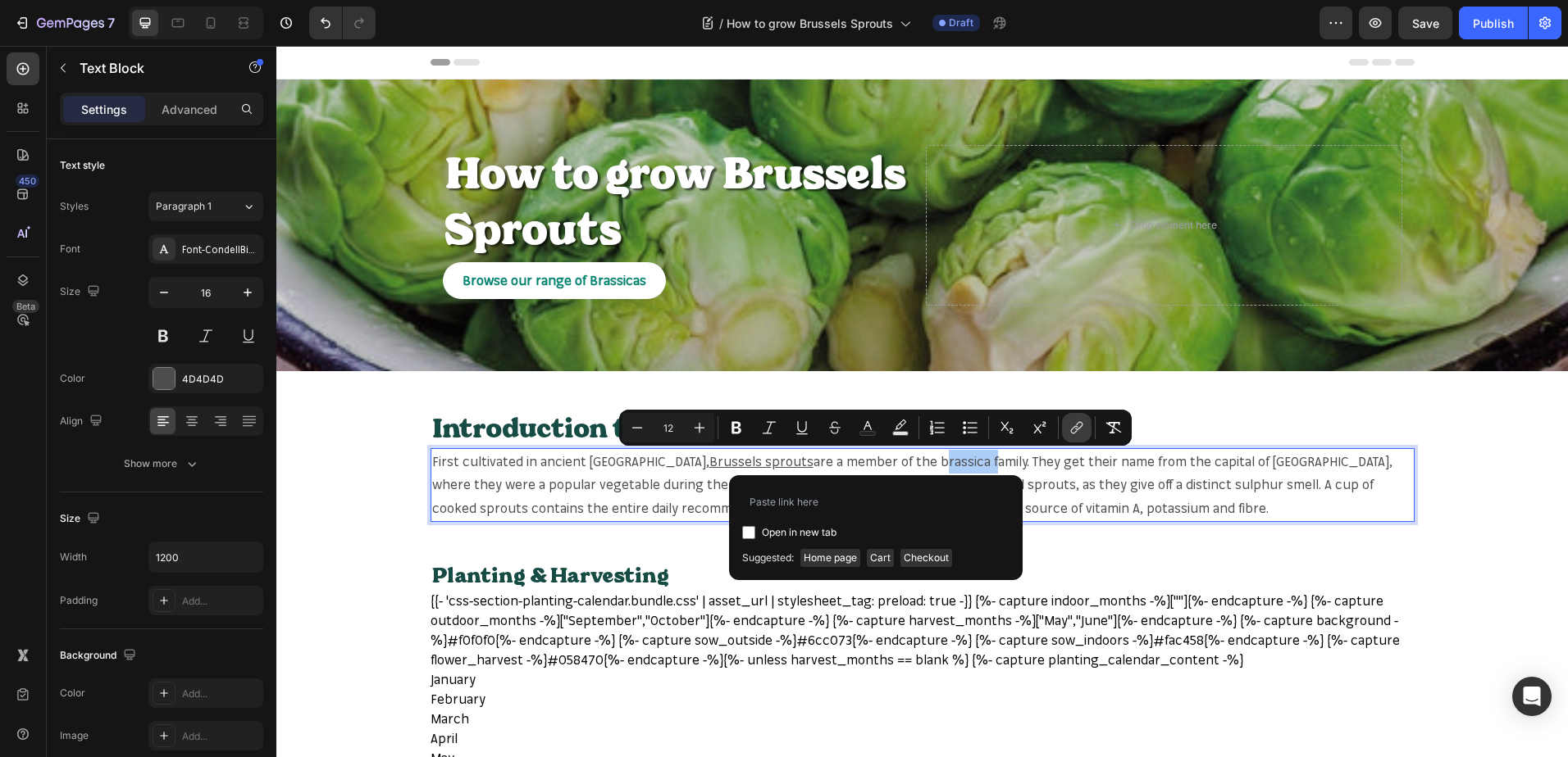
type input "https://mr-fothergills.co.uk/search?q=brassica+&options%5Bprefix%5D=last&option…"
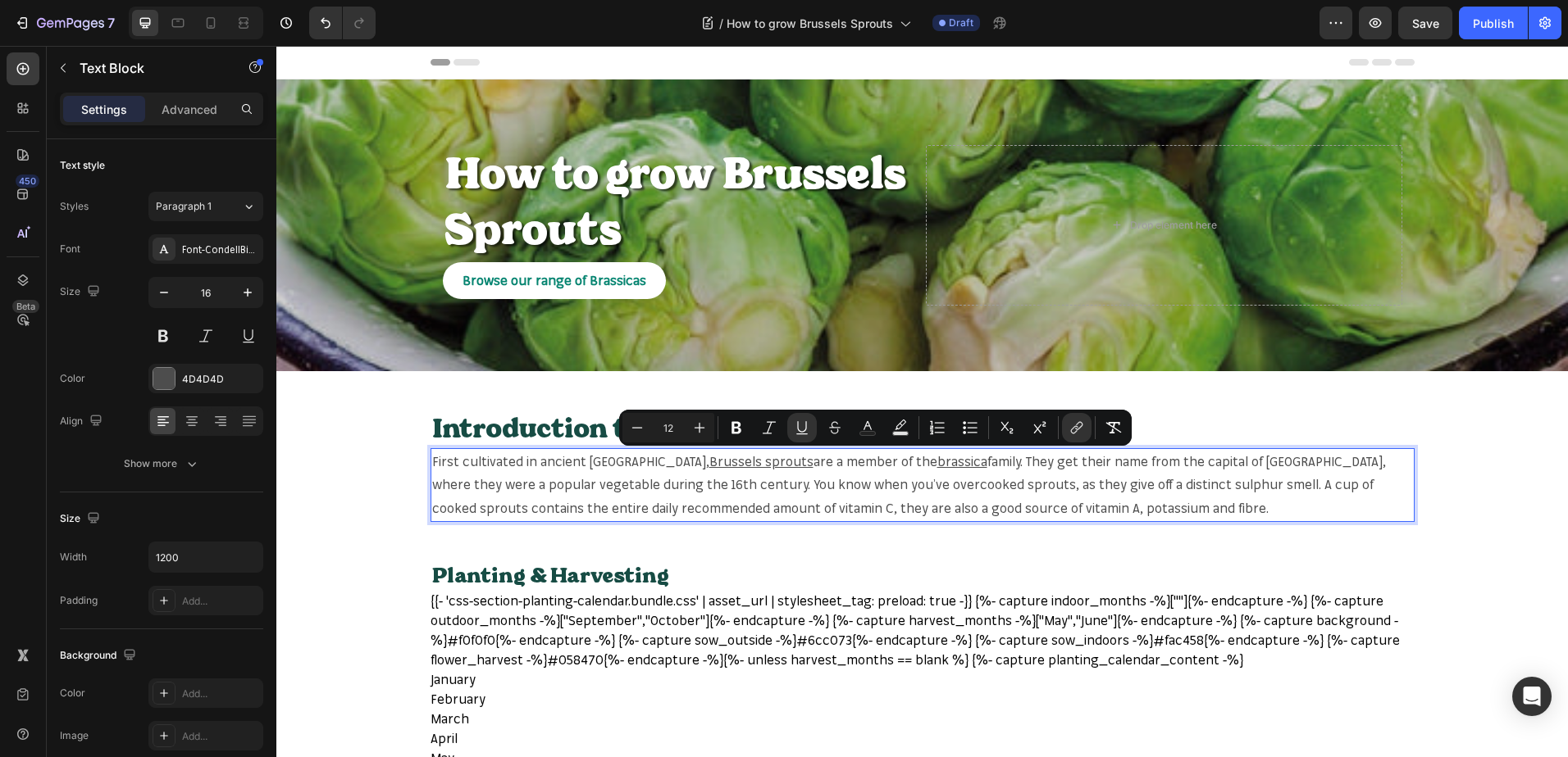
click at [452, 487] on span "family. They get their name from the capital of Belgium, where they were a popu…" at bounding box center [909, 485] width 953 height 64
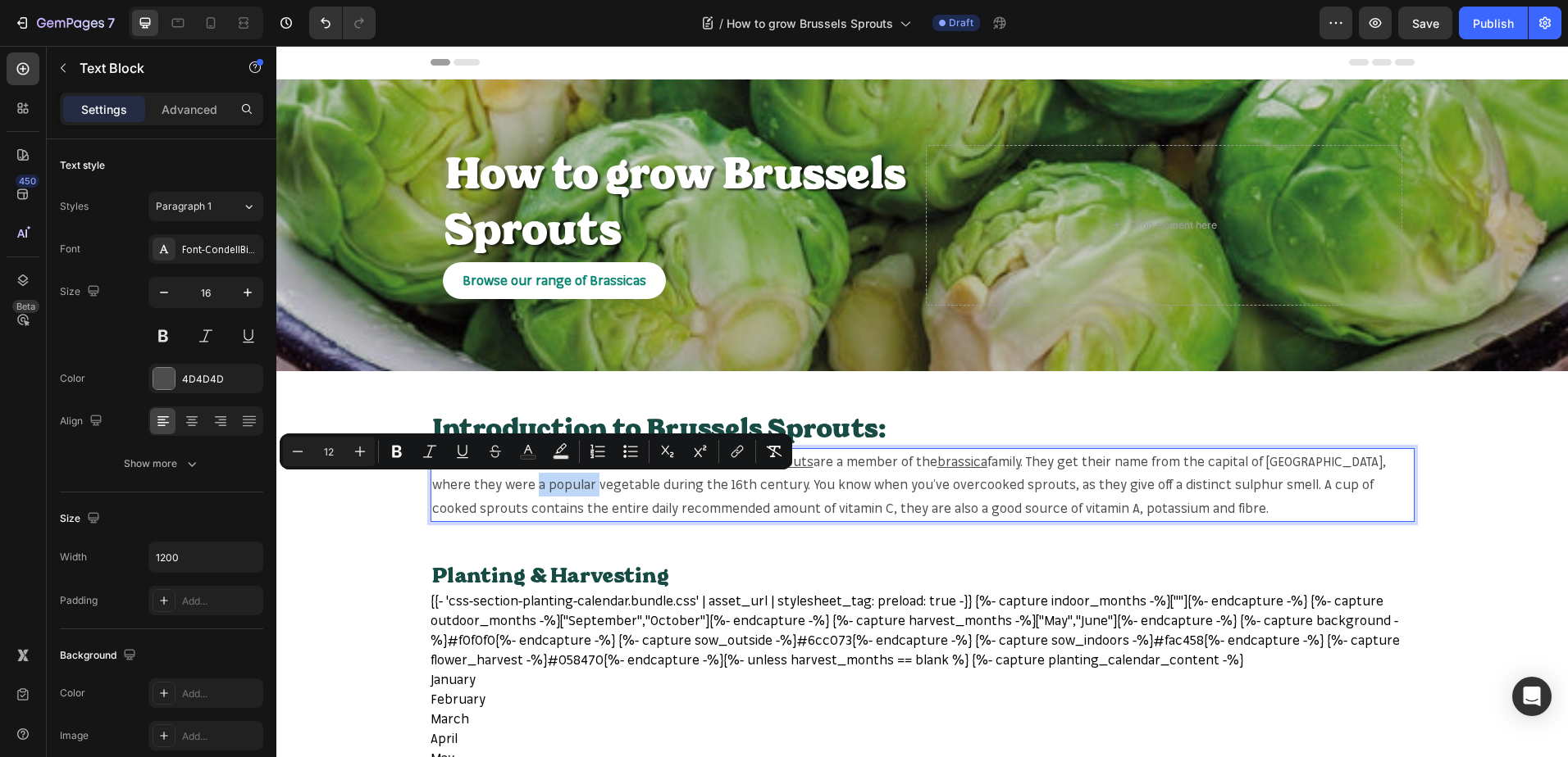
copy span "vegetable"
click at [448, 479] on span "family. They get their name from the capital of Belgium, where they were a popu…" at bounding box center [909, 485] width 953 height 64
click at [730, 449] on icon "Editor contextual toolbar" at bounding box center [737, 451] width 16 height 16
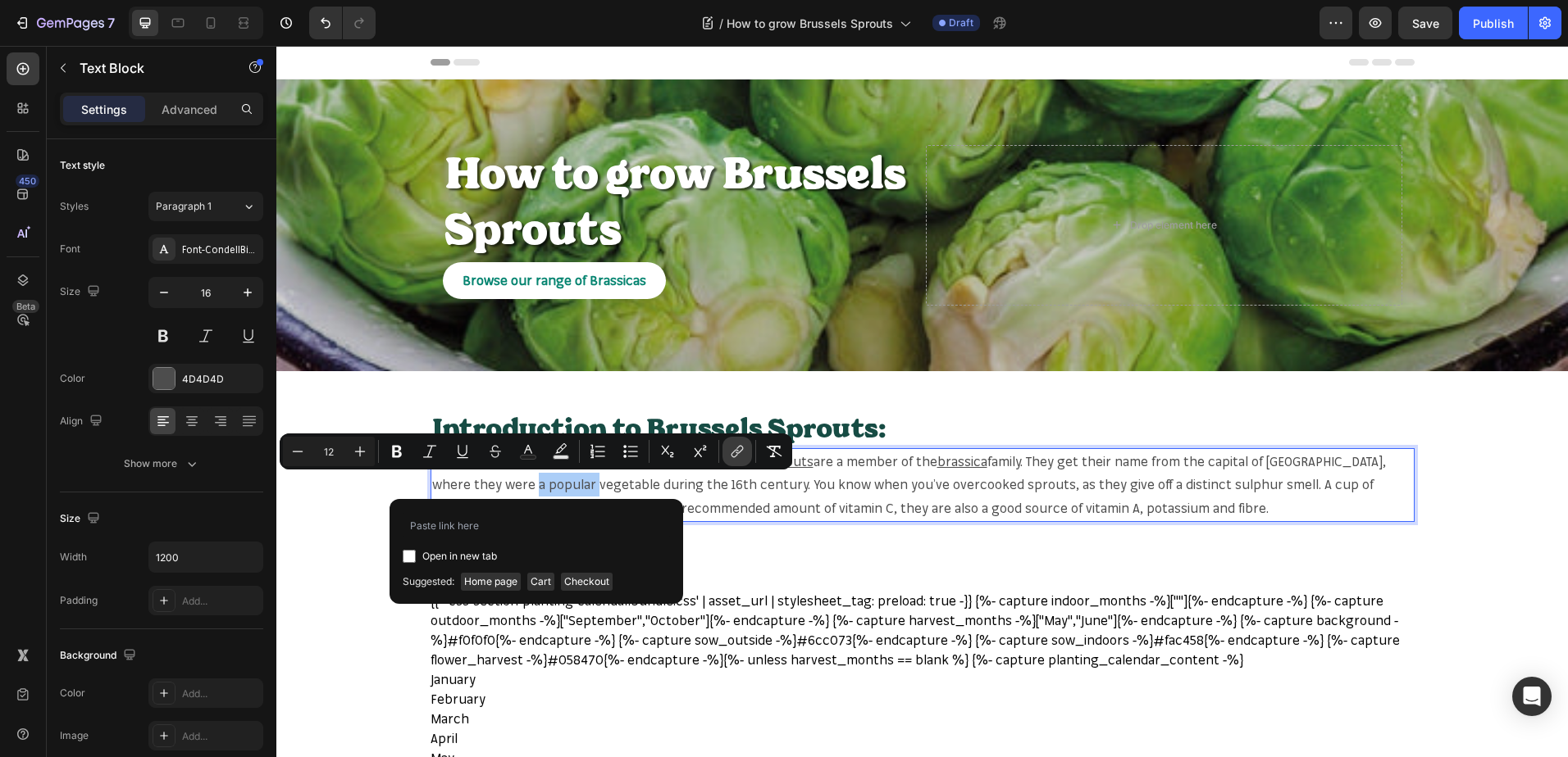
type input "https://mr-fothergills.co.uk/search?q=vegetable&options%5Bprefix%5D=last&option…"
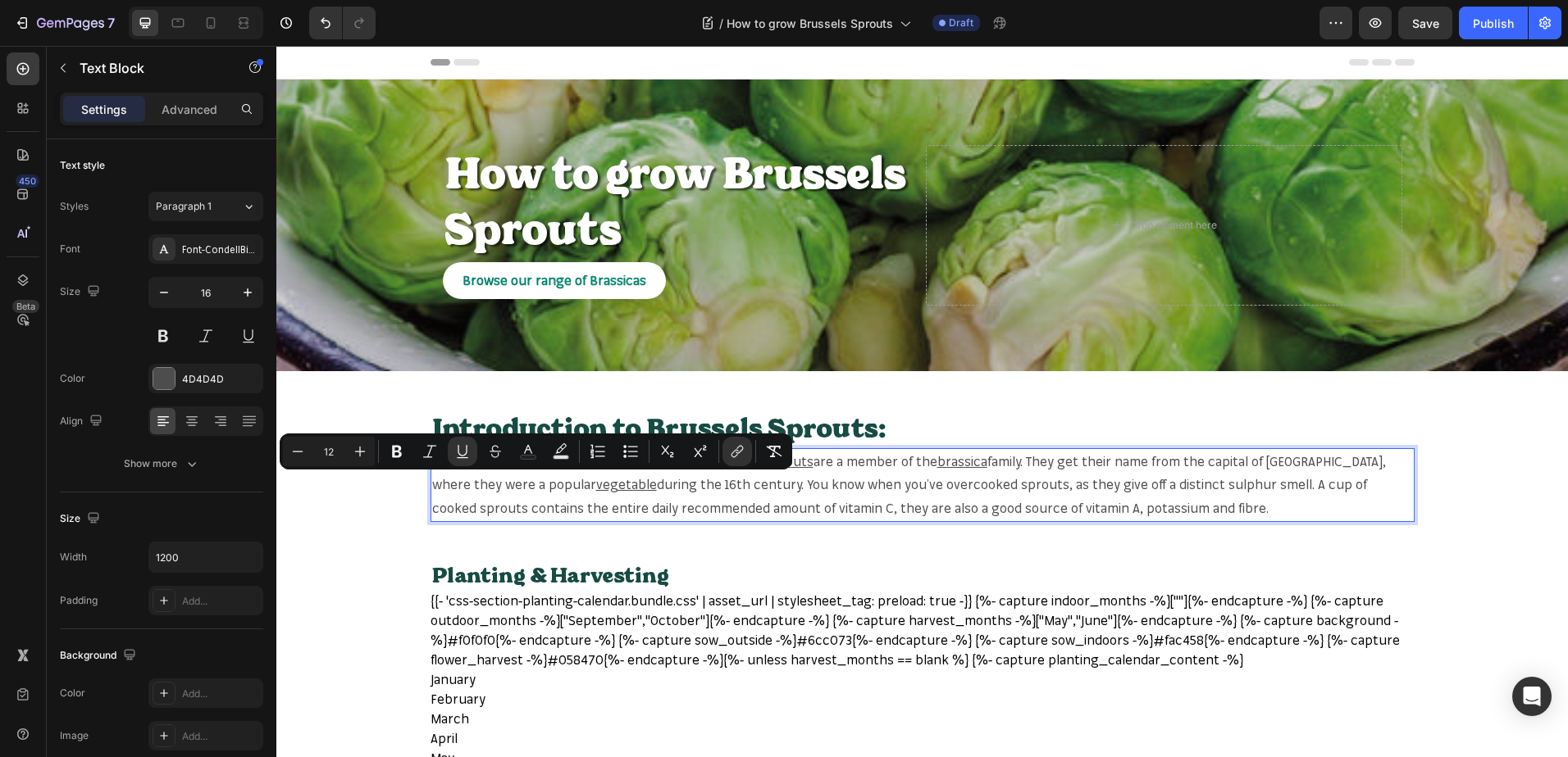
click at [854, 485] on span "during the 16th century. You know when you’ve overcooked sprouts, as they give …" at bounding box center [899, 496] width 934 height 40
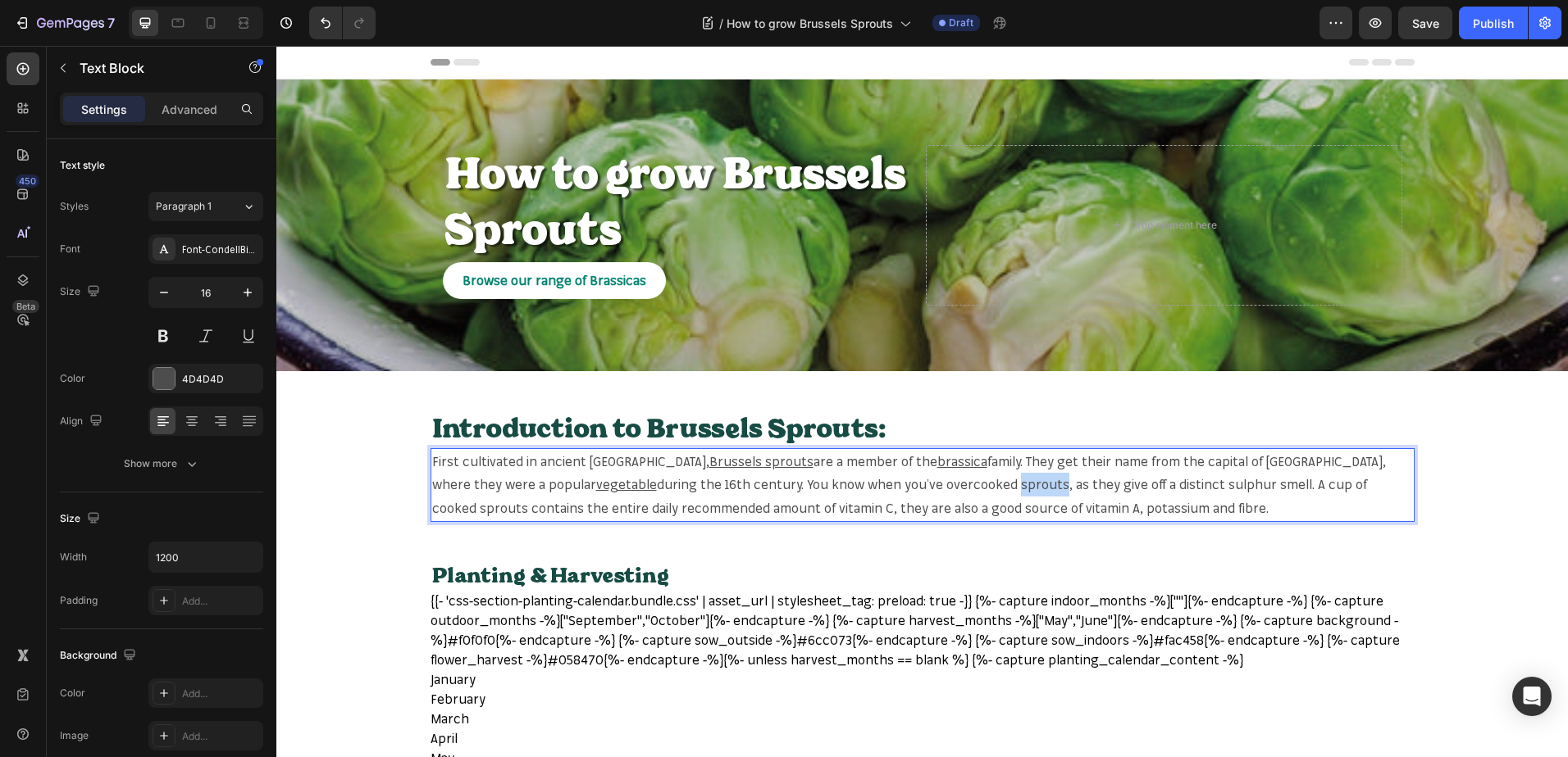
click at [854, 485] on span "during the 16th century. You know when you’ve overcooked sprouts, as they give …" at bounding box center [899, 496] width 934 height 40
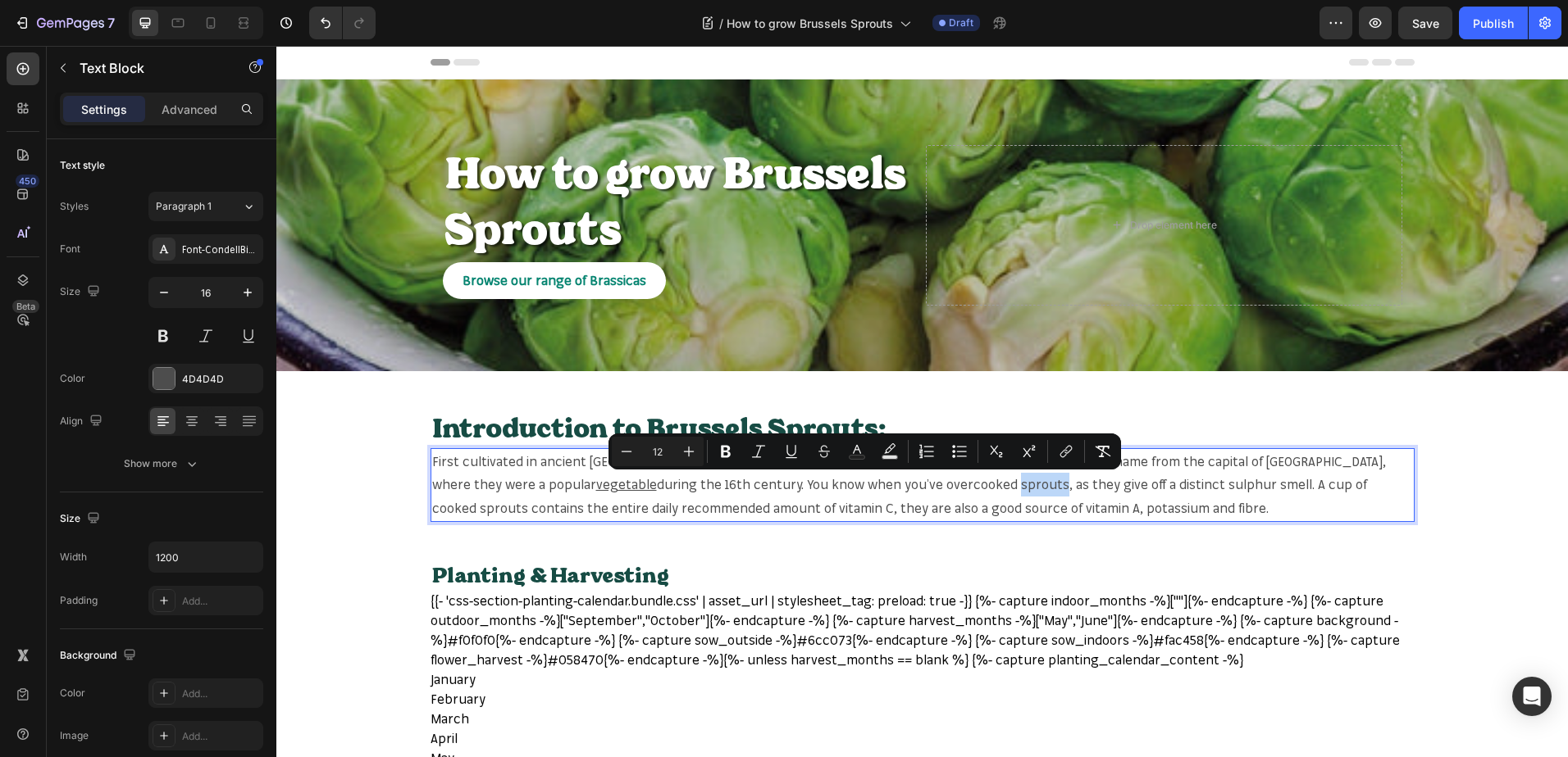
copy span "sprouts"
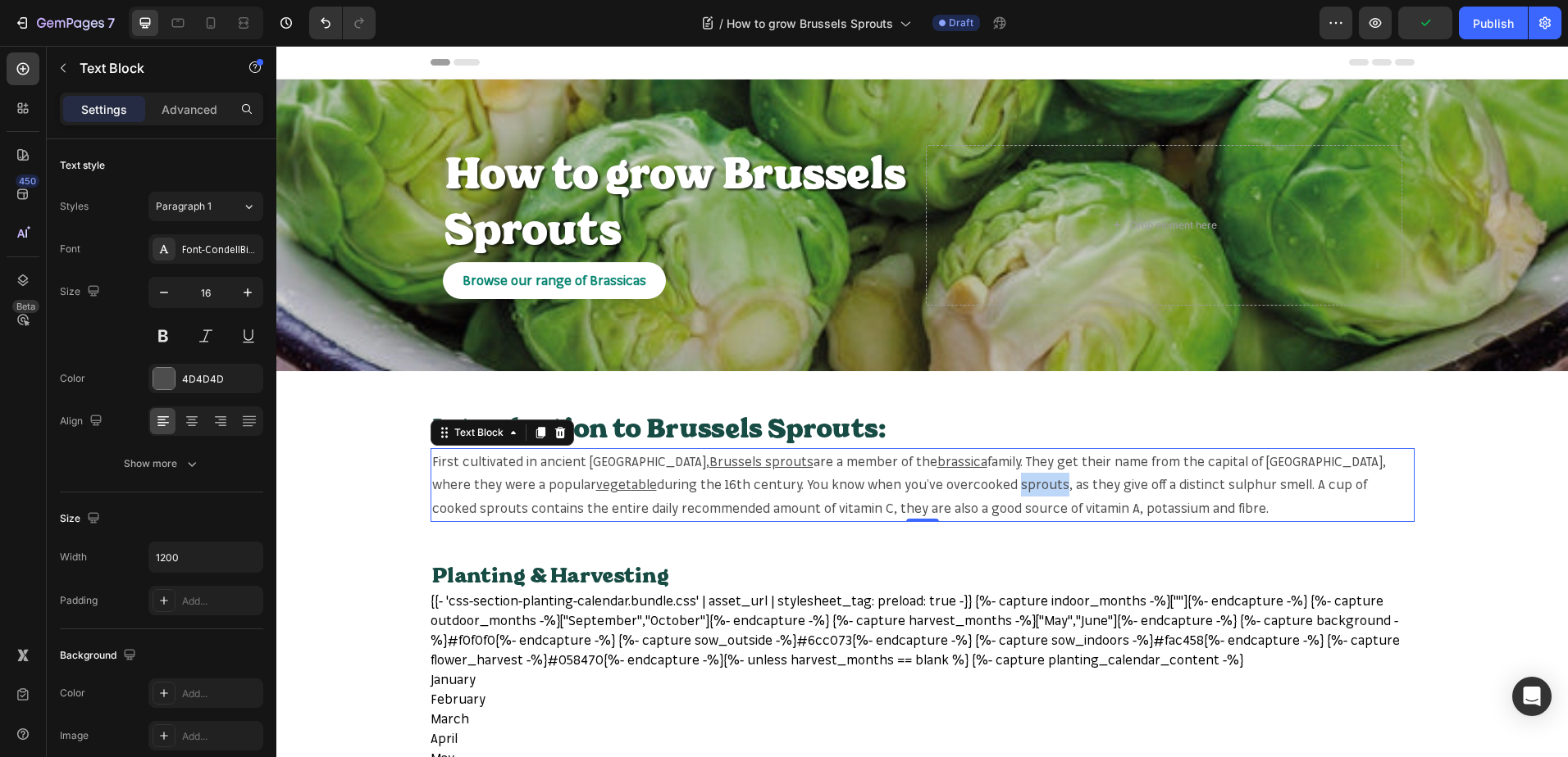
click at [867, 487] on span "during the 16th century. You know when you’ve overcooked sprouts, as they give …" at bounding box center [899, 496] width 934 height 40
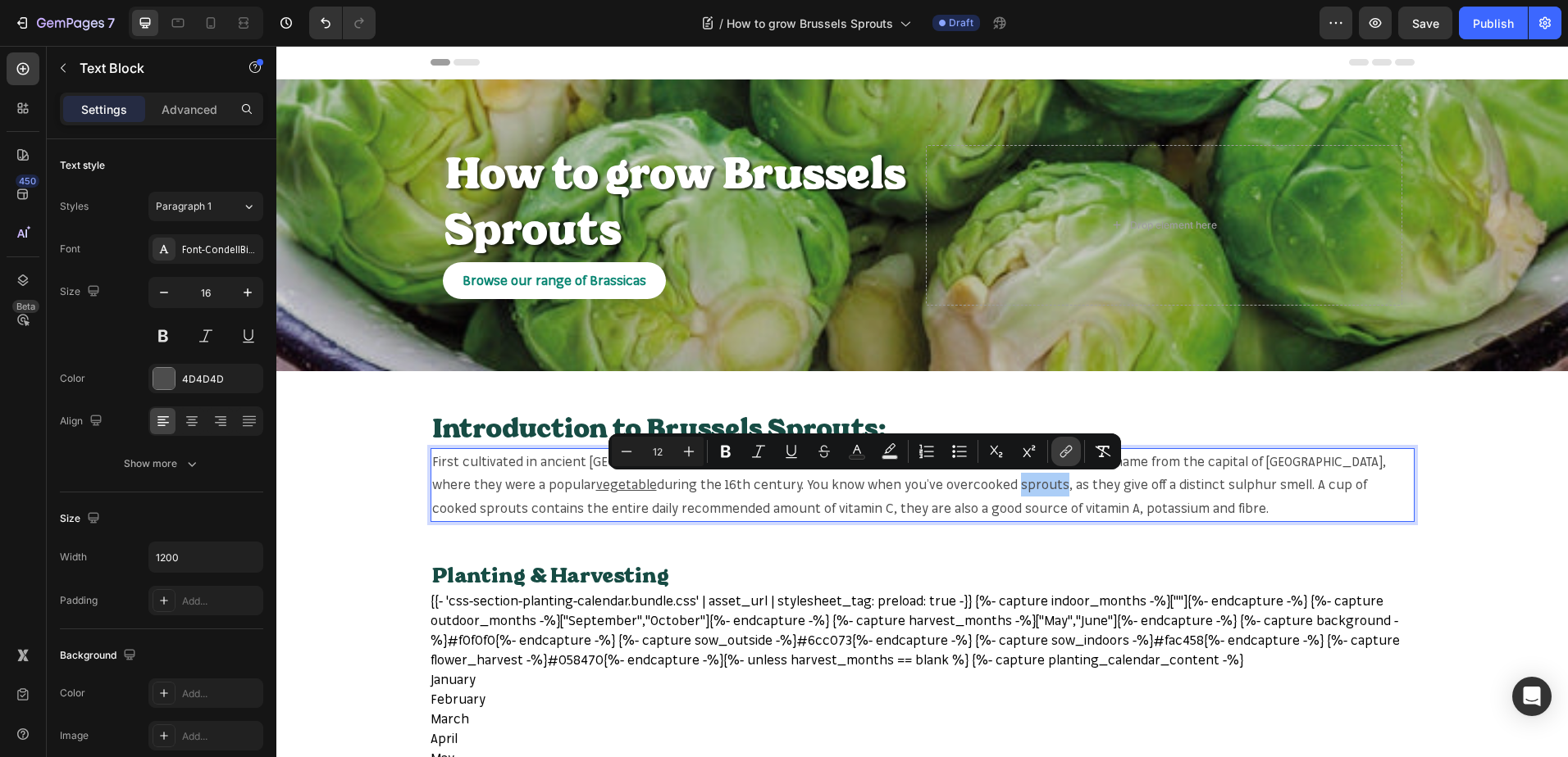
click at [1062, 463] on button "link" at bounding box center [1066, 451] width 29 height 29
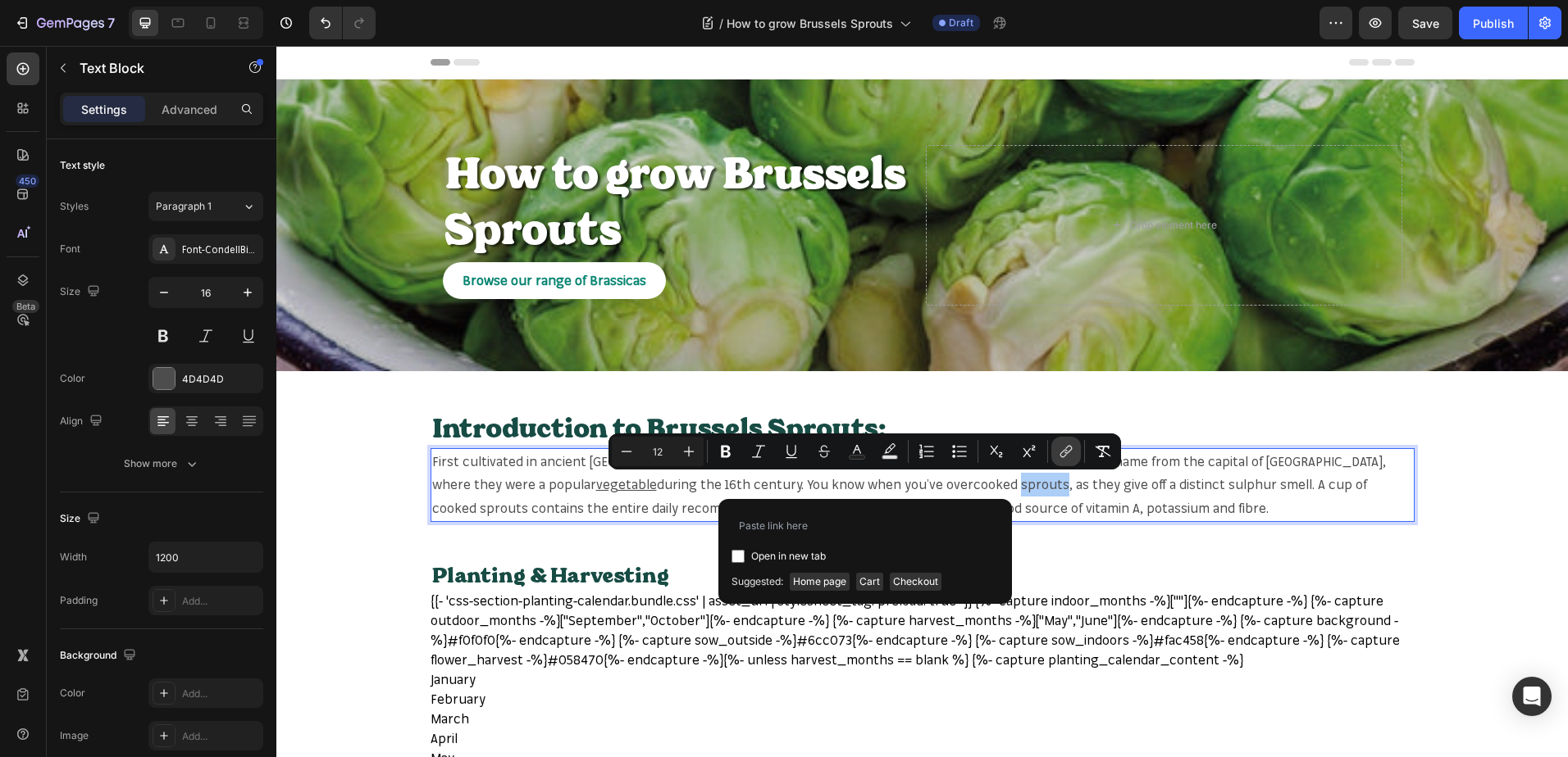
type input "https://mr-fothergills.co.uk/search?q=sprouts&options%5Bprefix%5D=last&options%…"
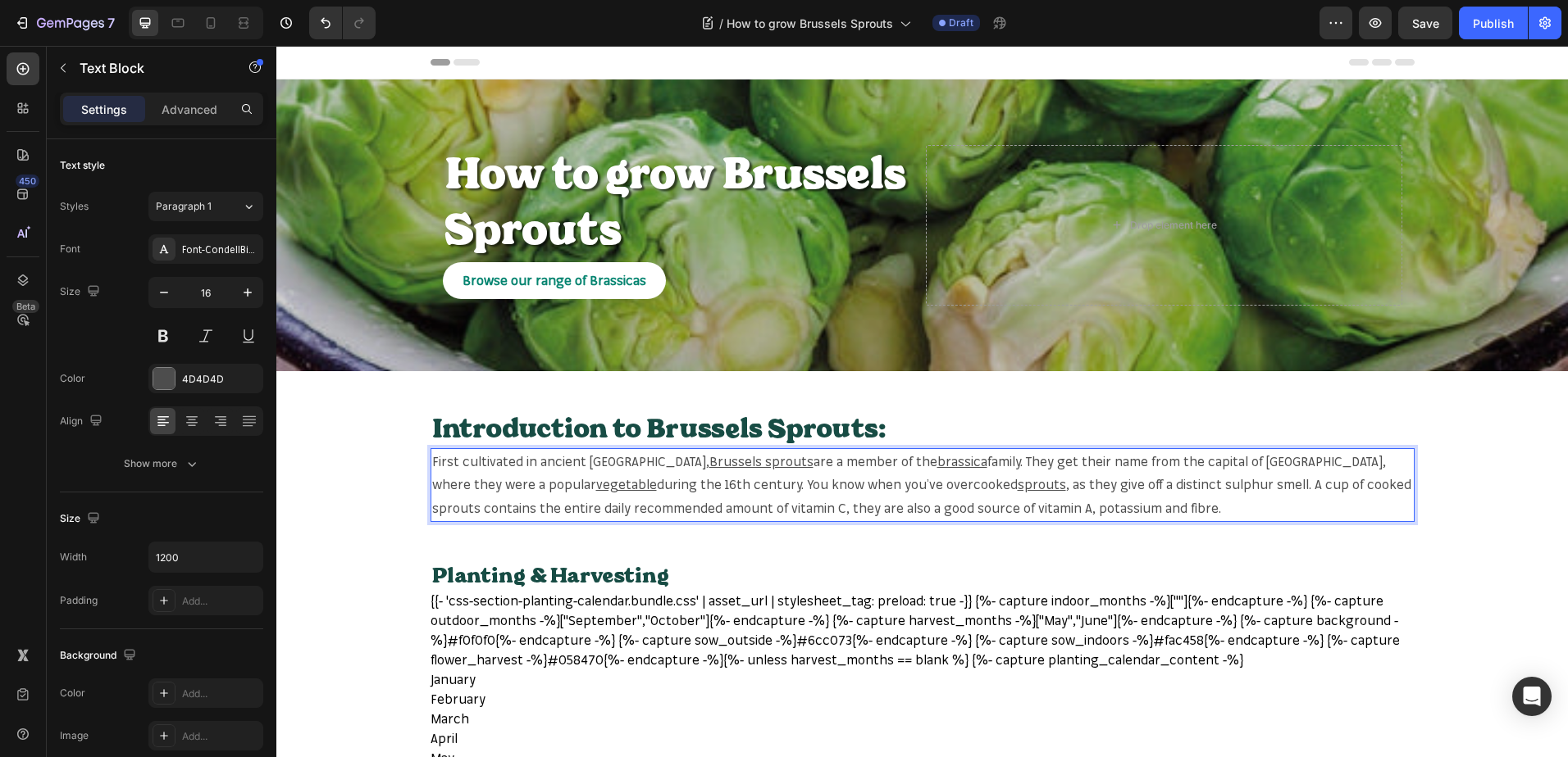
click at [1243, 483] on span ", as they give off a distinct sulphur smell. A cup of cooked sprouts contains t…" at bounding box center [922, 496] width 979 height 40
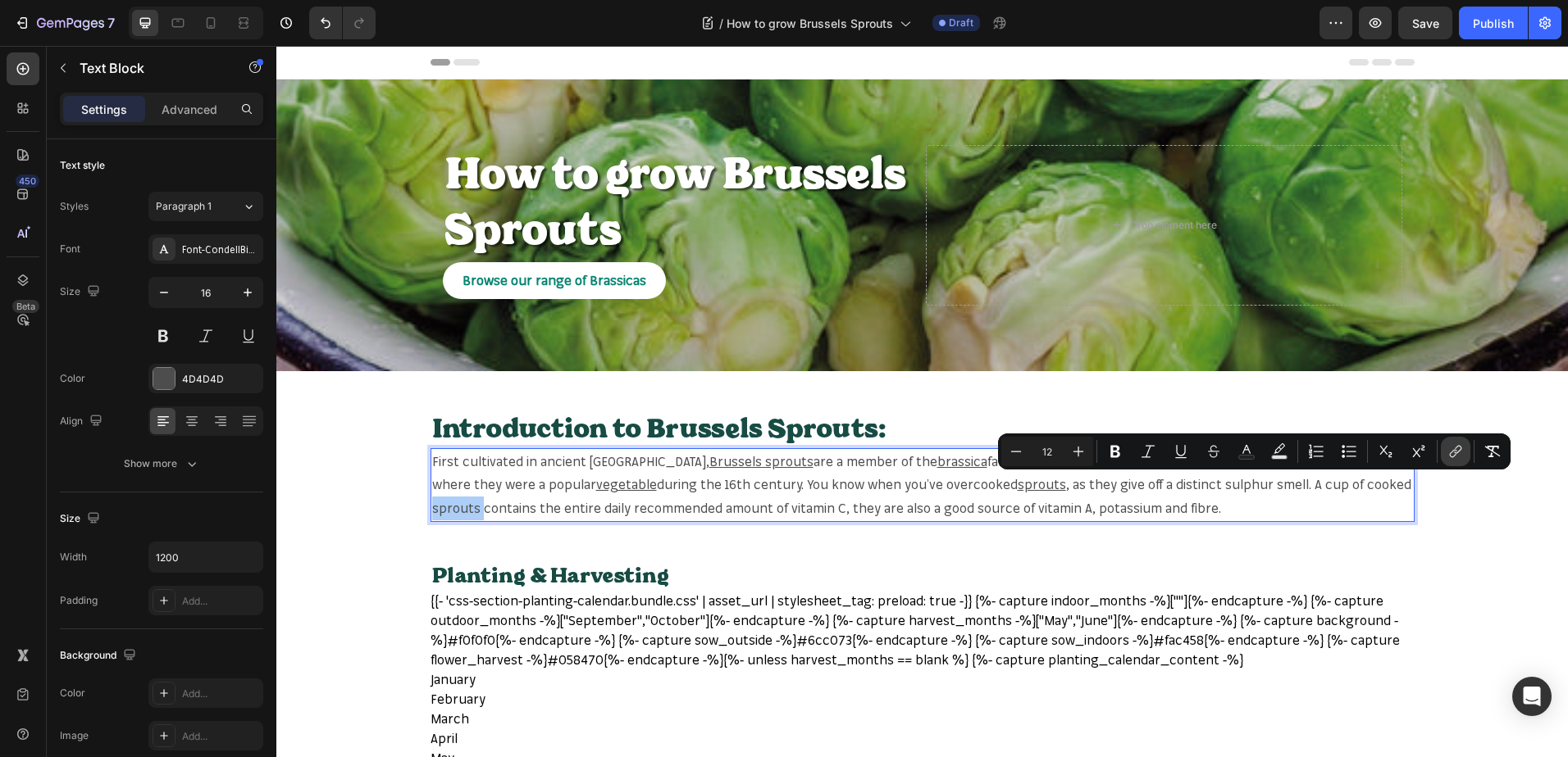
click at [1454, 446] on icon "Editor contextual toolbar" at bounding box center [1455, 451] width 16 height 16
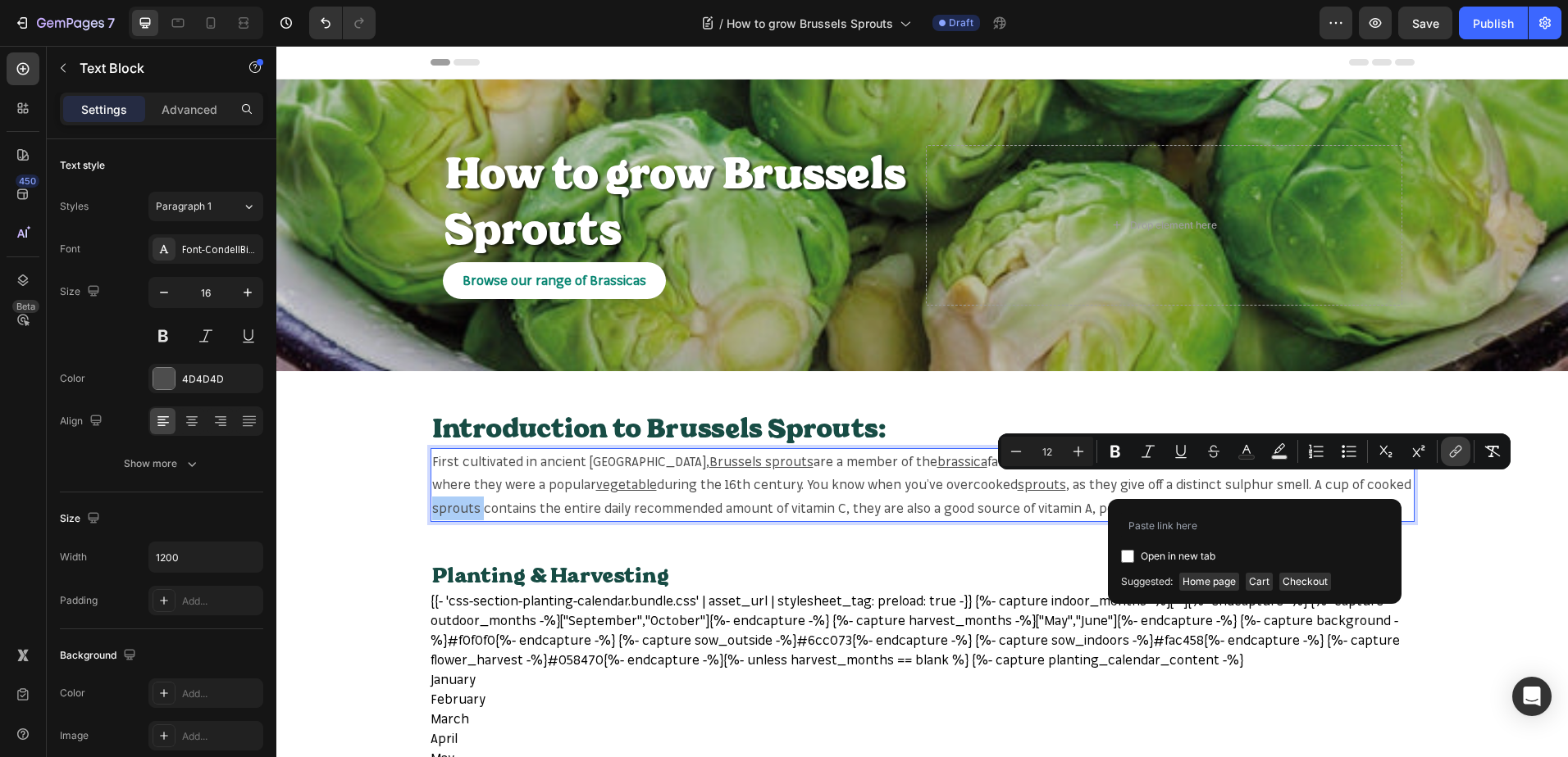
type input "https://mr-fothergills.co.uk/search?q=sprouts&options%5Bprefix%5D=last&options%…"
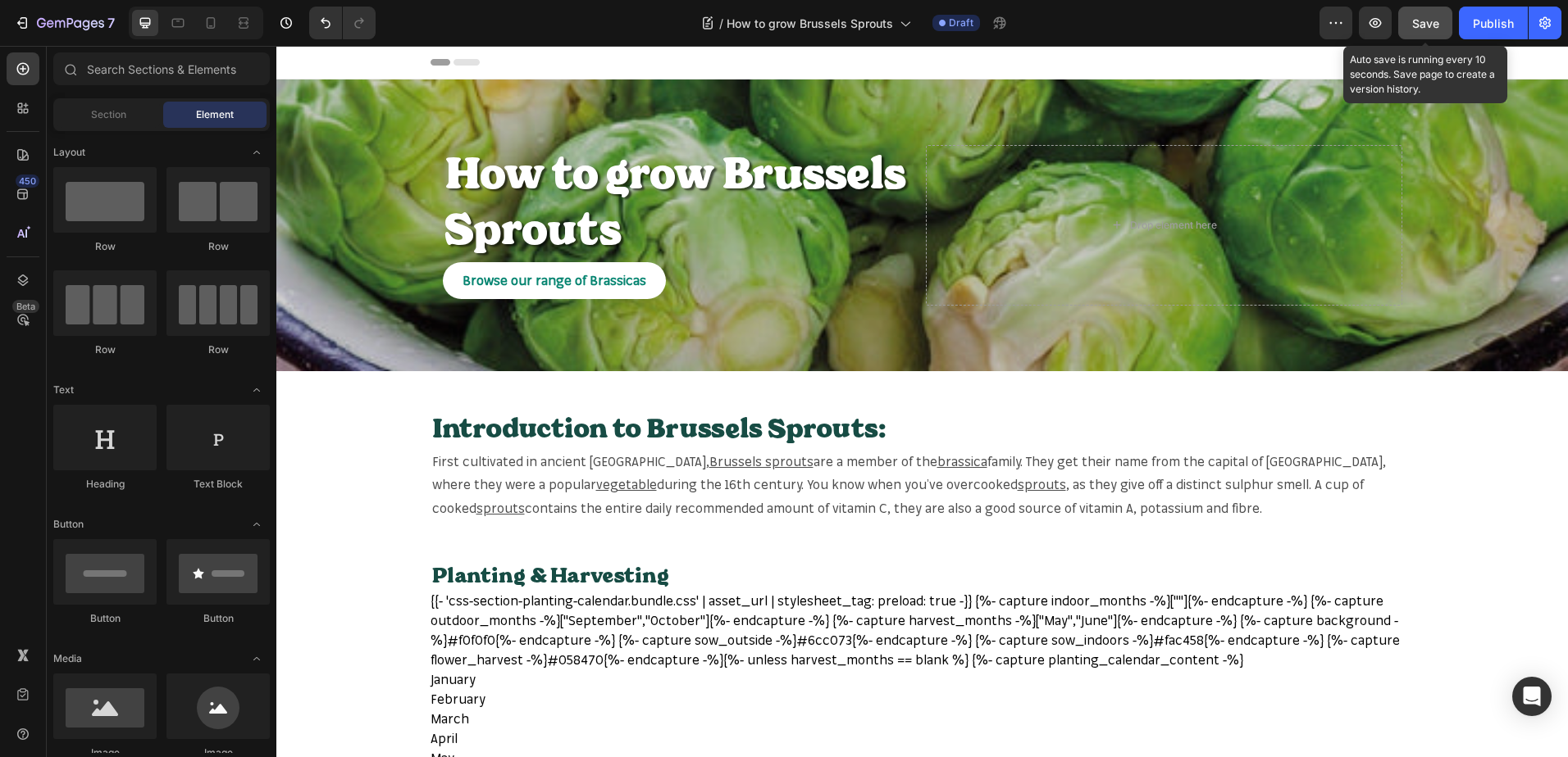
click at [1421, 31] on div "Save" at bounding box center [1424, 23] width 27 height 17
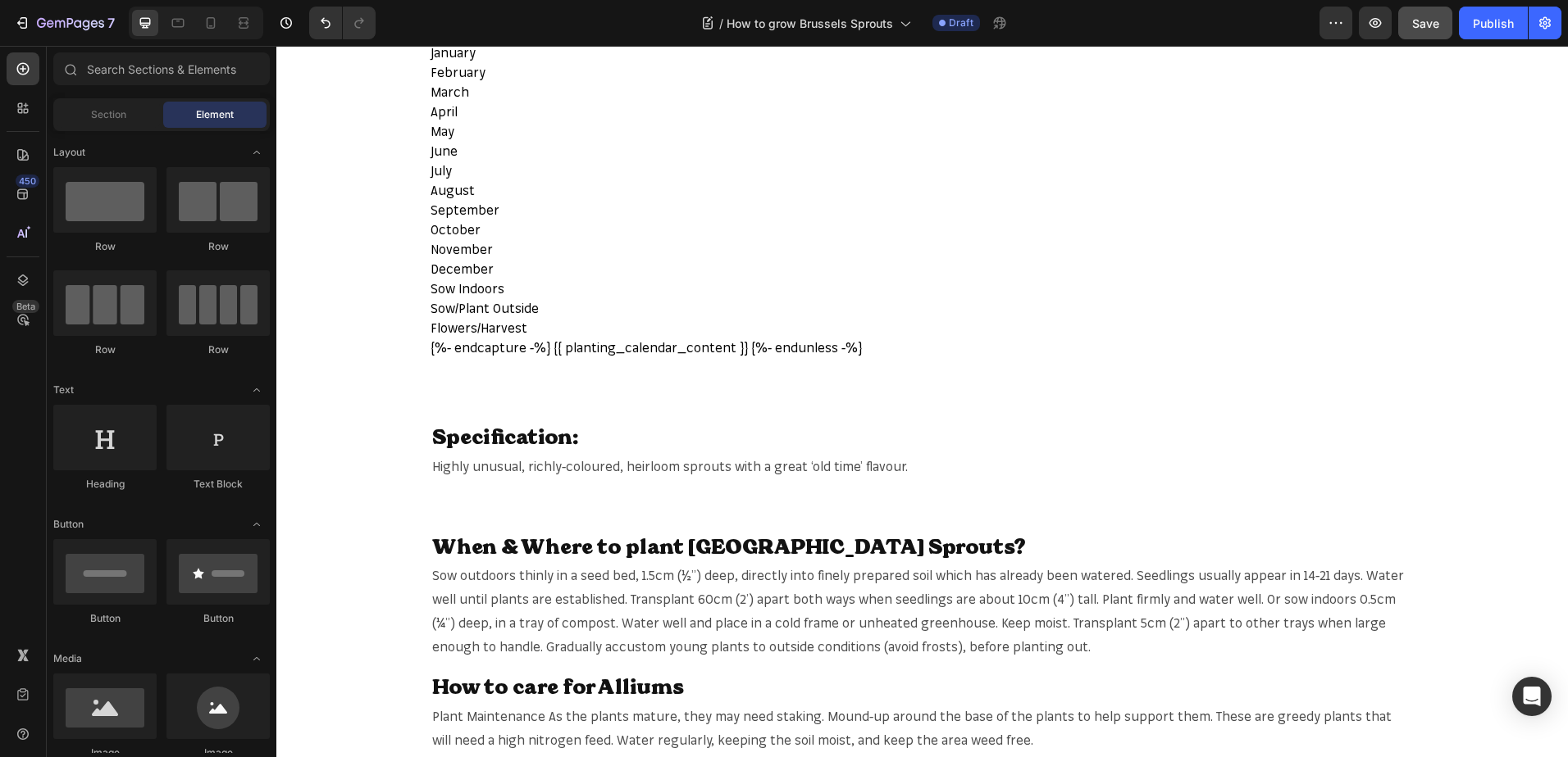
scroll to position [656, 0]
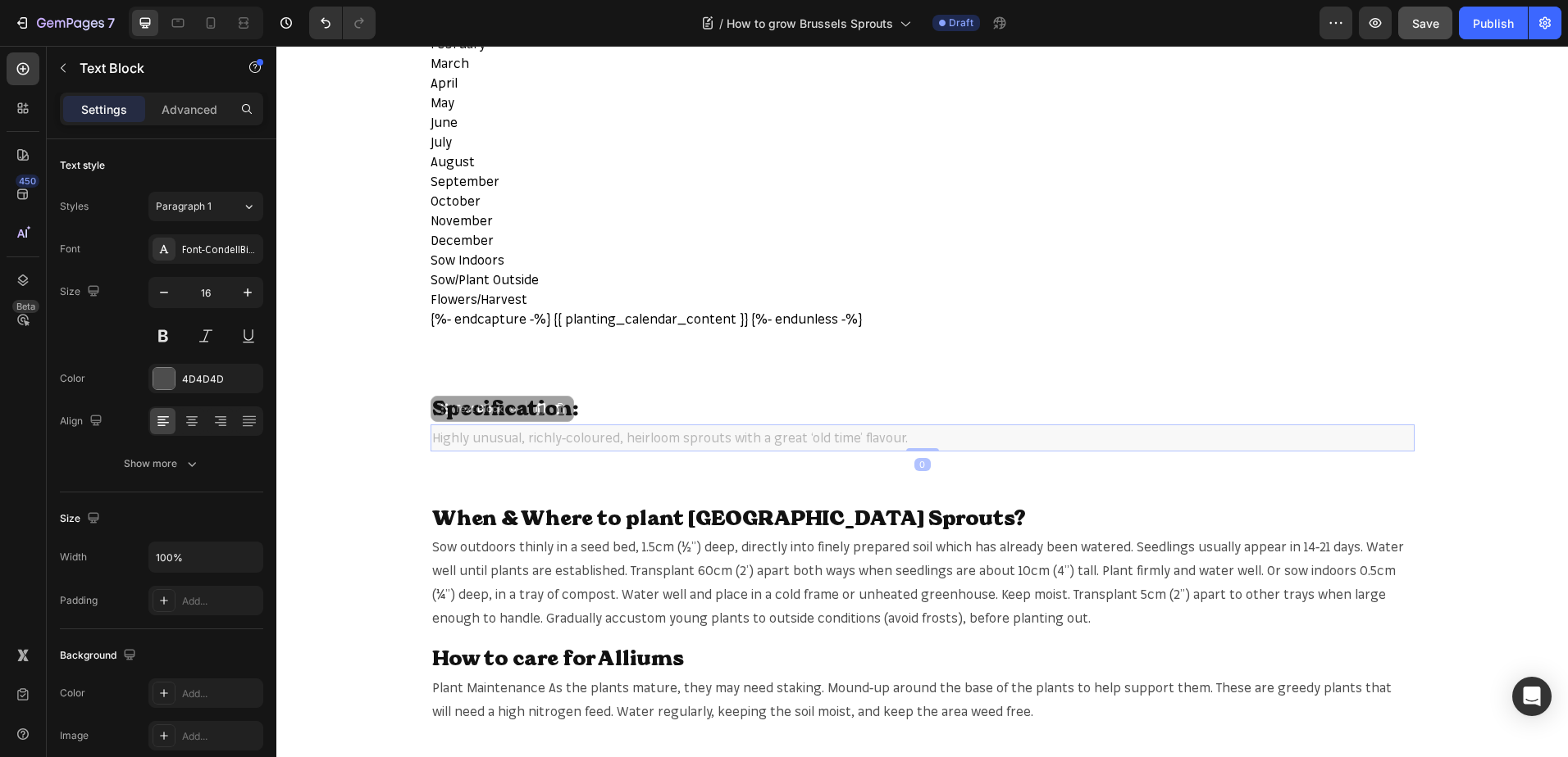
click at [276, 46] on span "Highly unusual, richly-coloured, heirloom sprouts with a great ‘old time’ flavo…" at bounding box center [276, 46] width 0 height 0
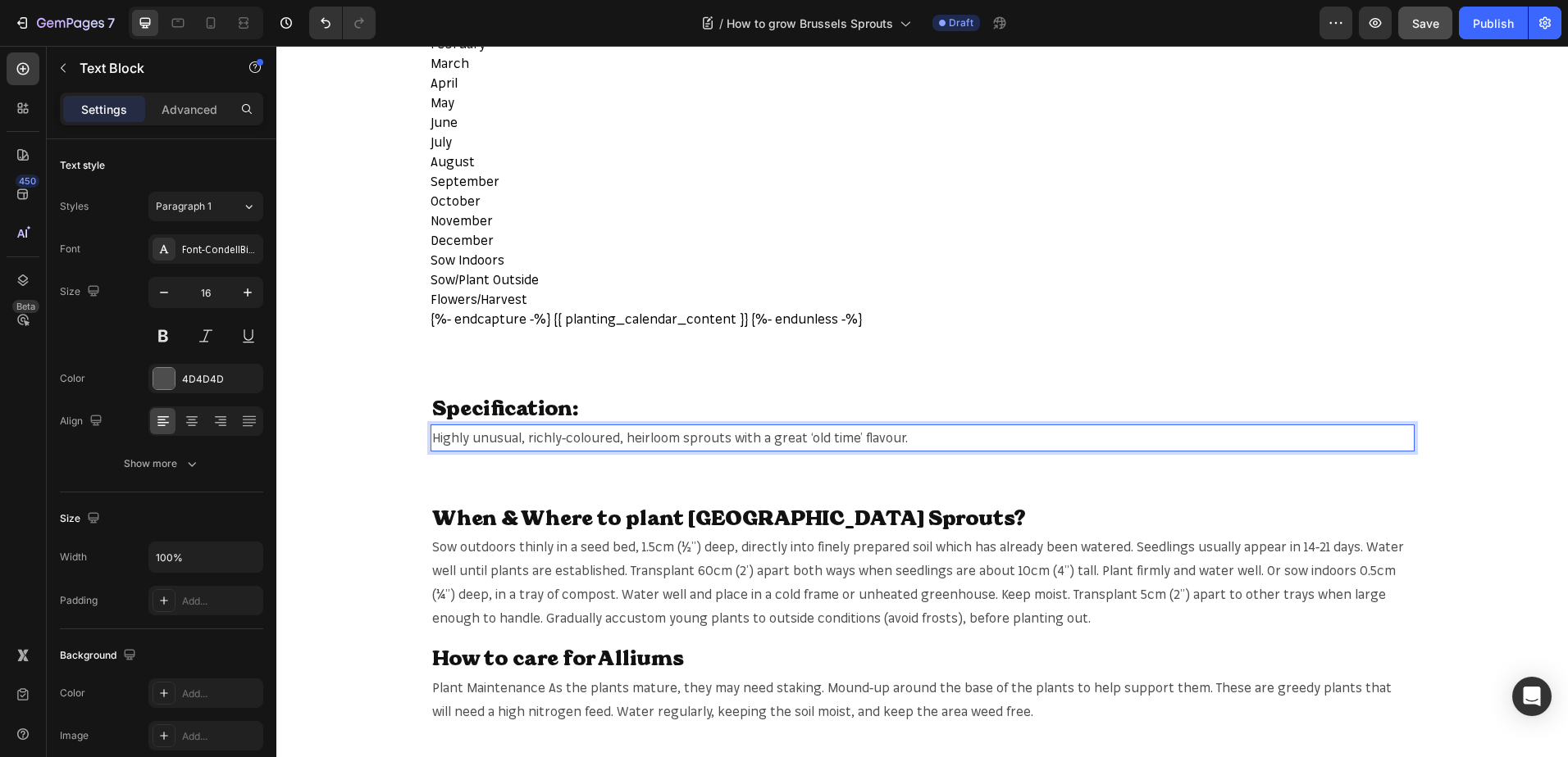
click at [693, 434] on span "Highly unusual, richly-coloured, heirloom sprouts with a great ‘old time’ flavo…" at bounding box center [670, 437] width 475 height 16
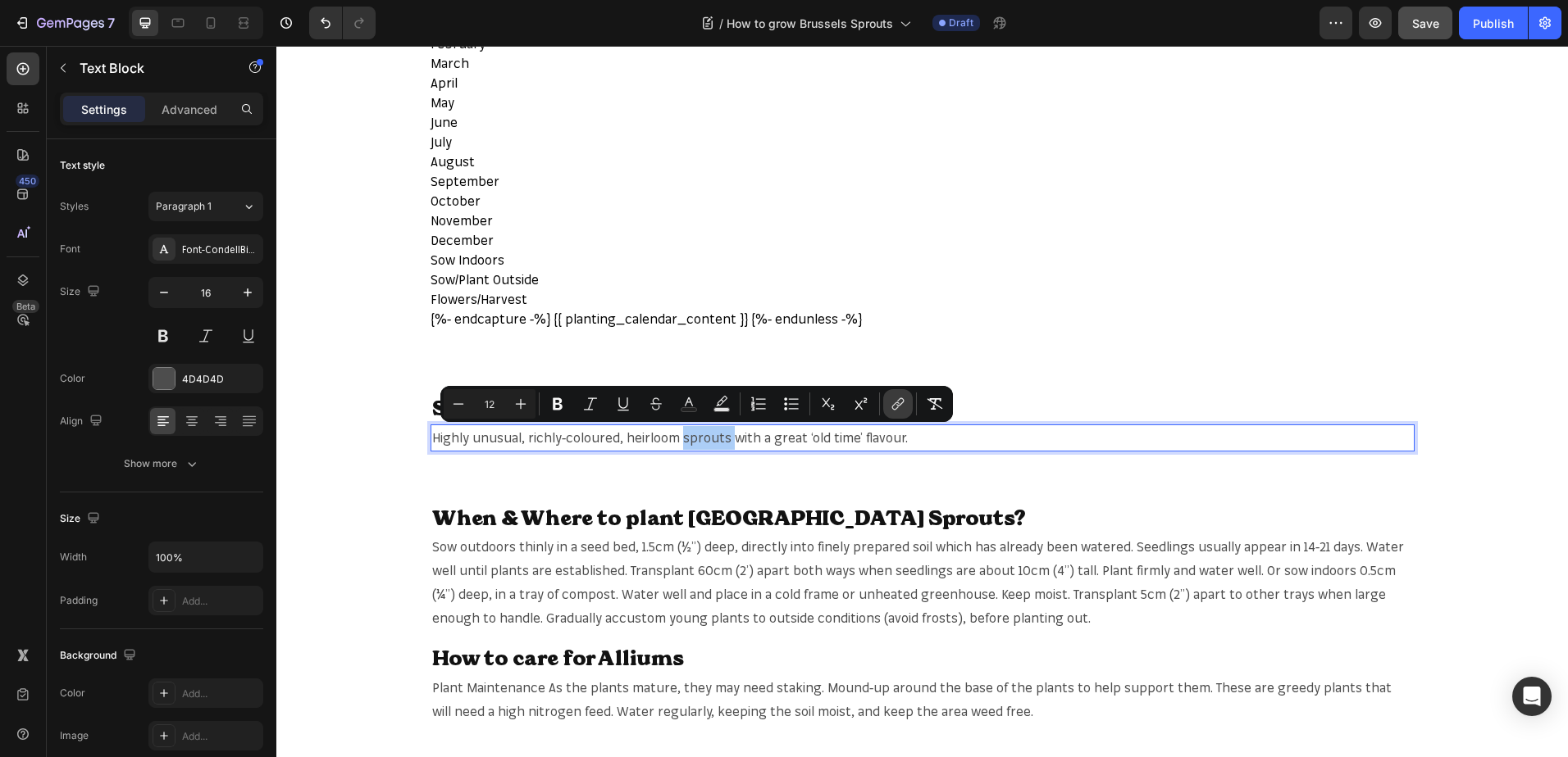
click at [896, 406] on icon "Editor contextual toolbar" at bounding box center [897, 404] width 16 height 16
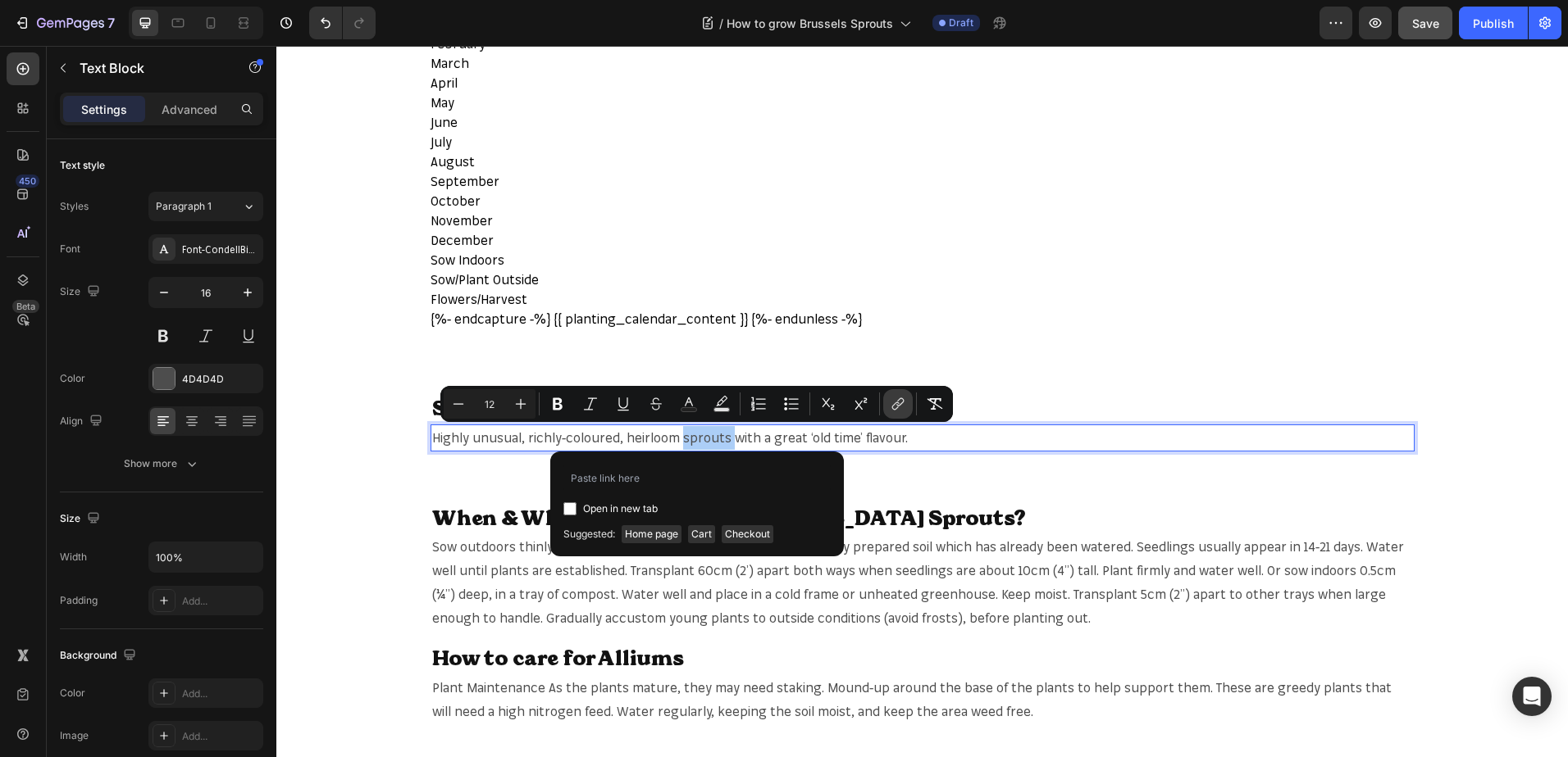
type input "https://mr-fothergills.co.uk/search?q=sprouts&options%5Bprefix%5D=last&options%…"
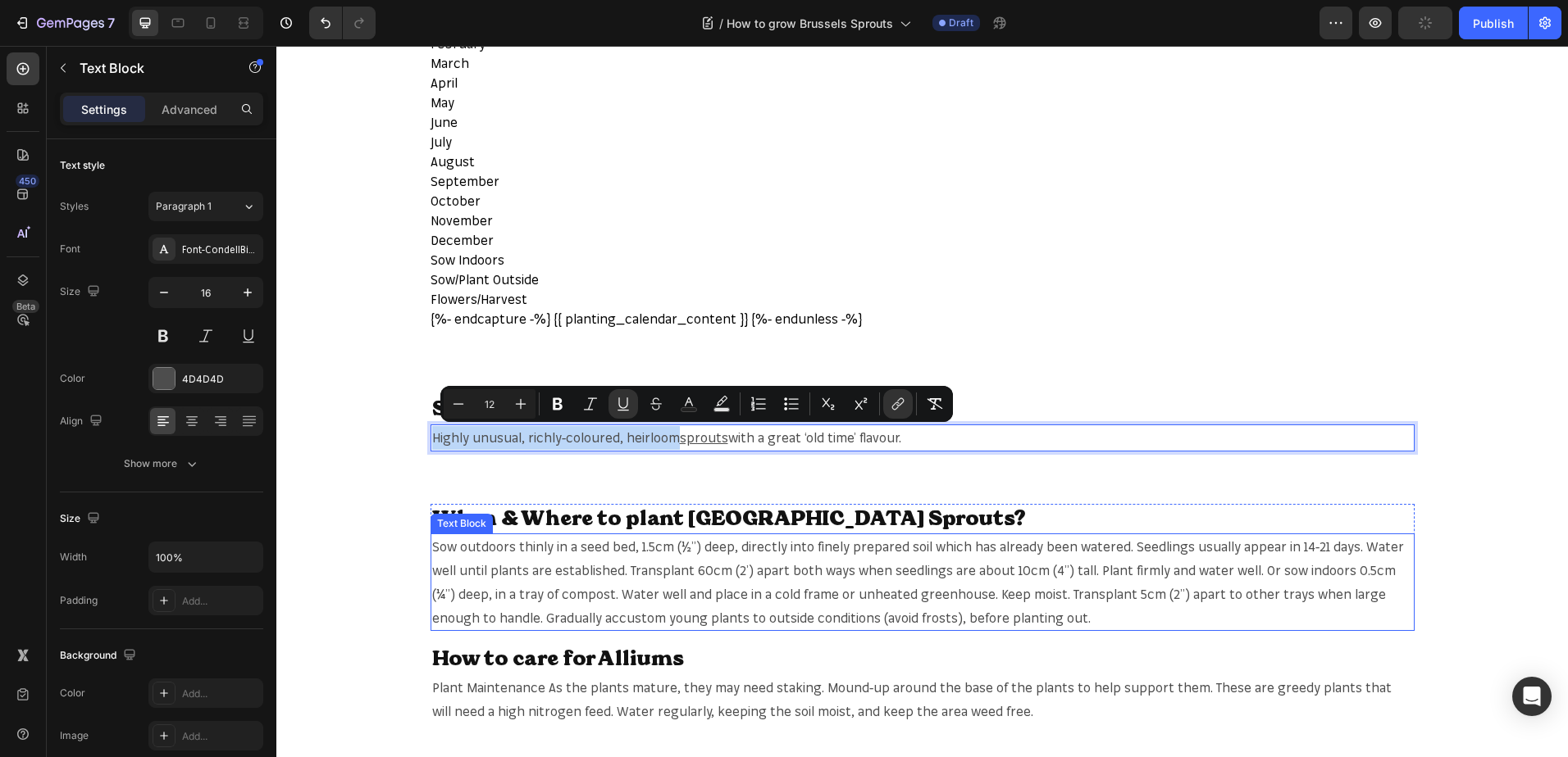
click at [895, 568] on span "Sow outdoors thinly in a seed bed, 1.5cm (½”) deep, directly into finely prepar…" at bounding box center [918, 582] width 971 height 87
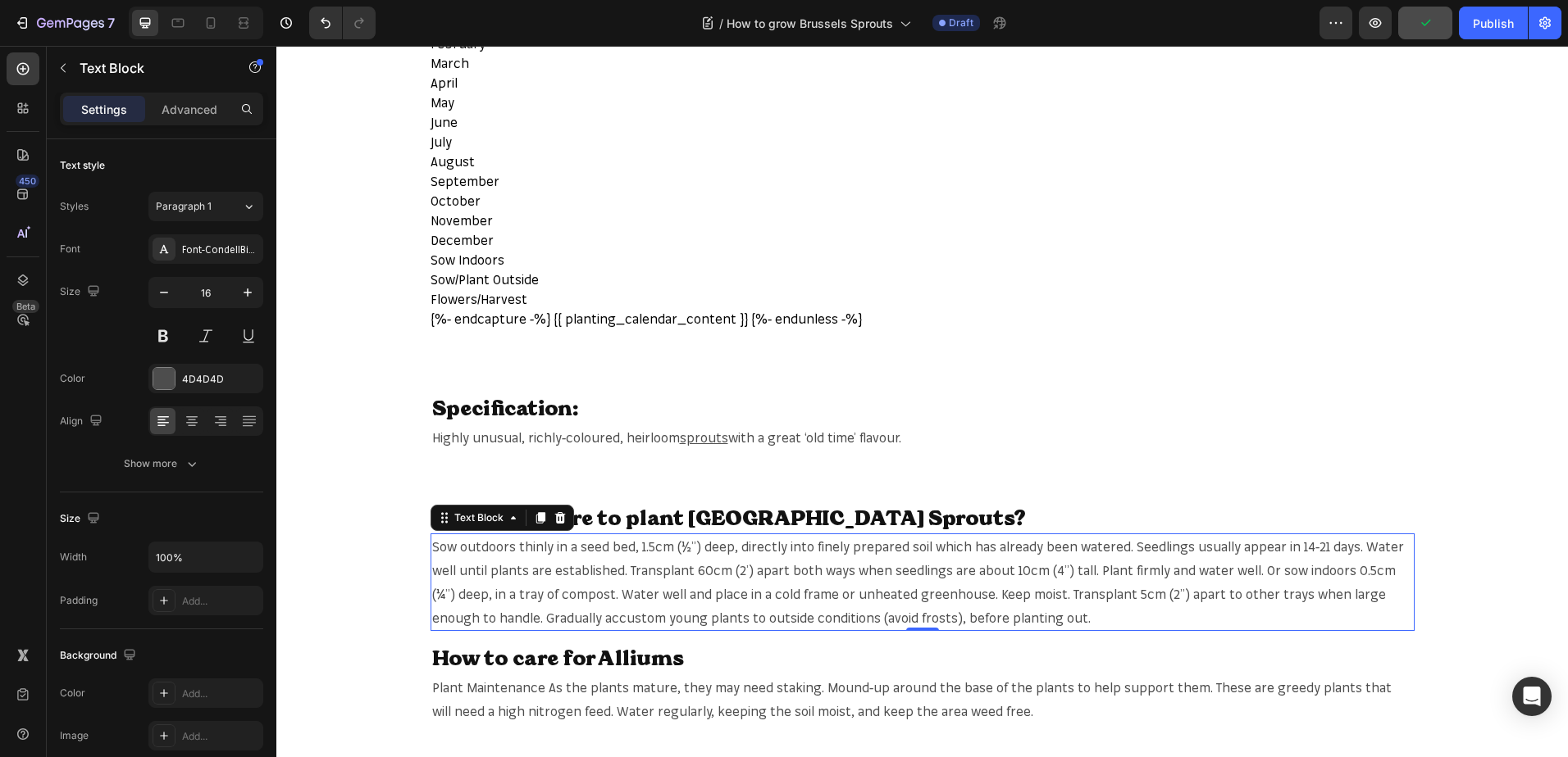
click at [895, 568] on span "Sow outdoors thinly in a seed bed, 1.5cm (½”) deep, directly into finely prepar…" at bounding box center [918, 582] width 971 height 87
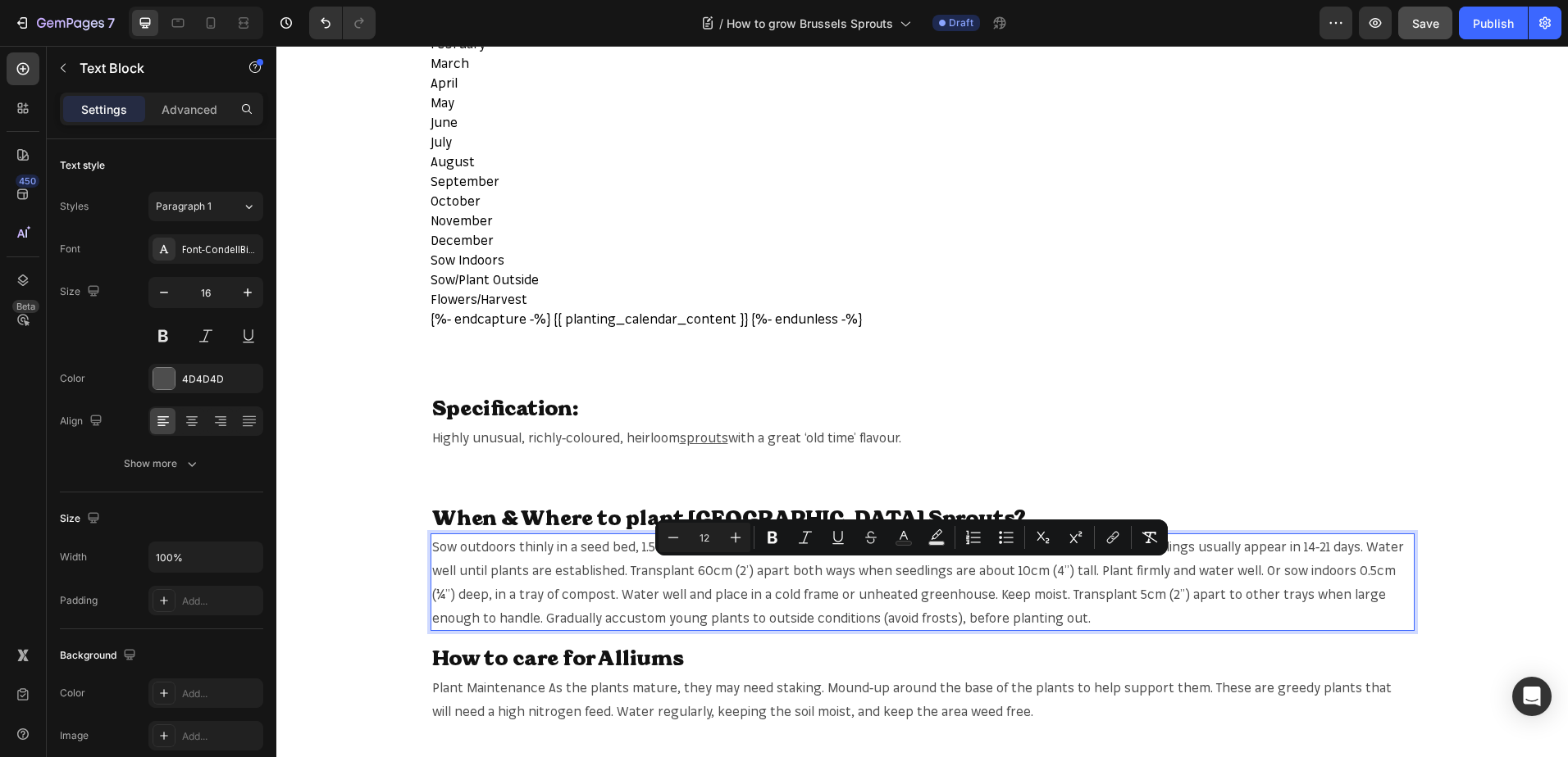
click at [548, 597] on span "Sow outdoors thinly in a seed bed, 1.5cm (½”) deep, directly into finely prepar…" at bounding box center [918, 582] width 971 height 87
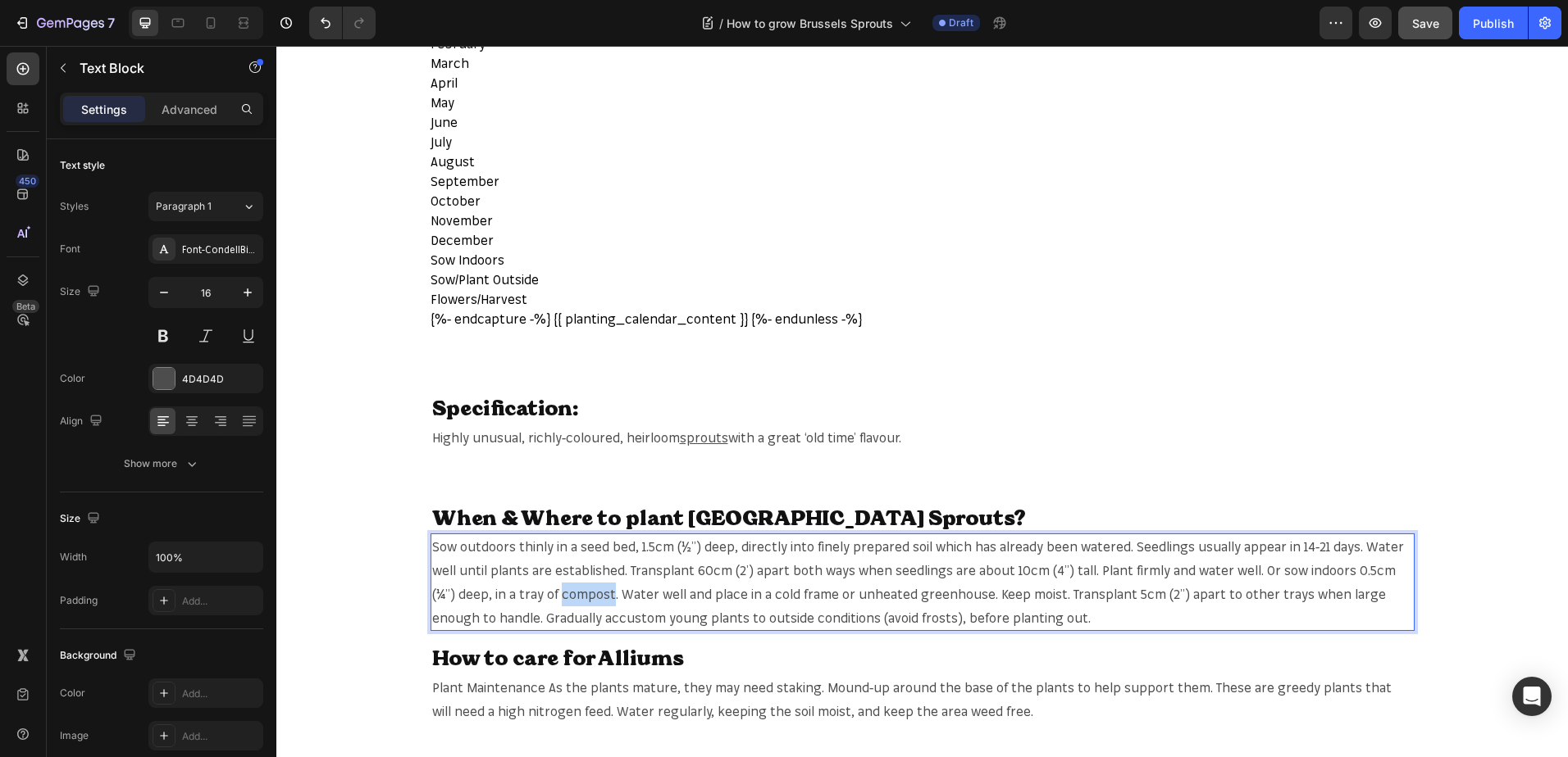
click at [548, 597] on span "Sow outdoors thinly in a seed bed, 1.5cm (½”) deep, directly into finely prepar…" at bounding box center [918, 582] width 971 height 87
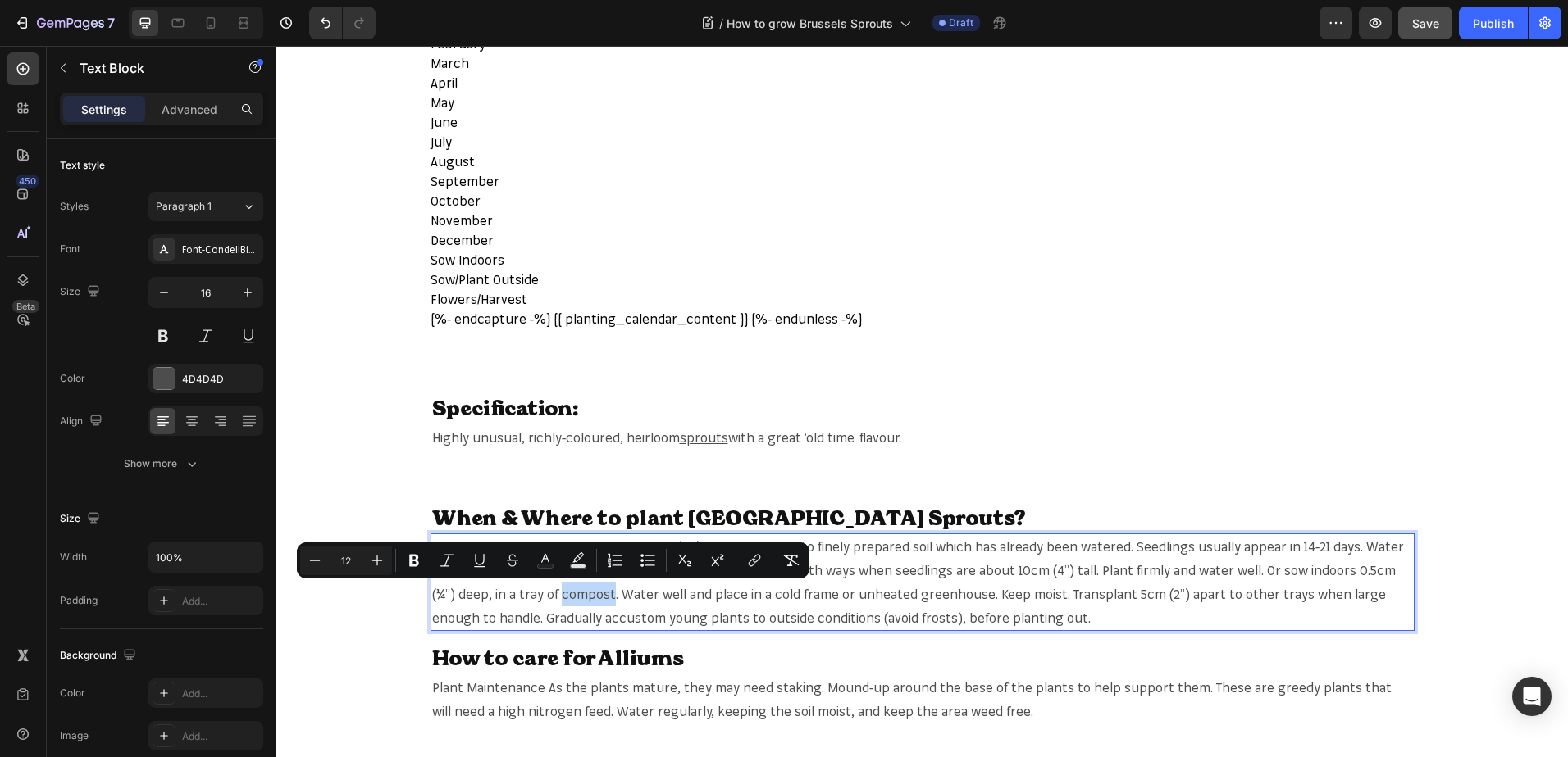
copy span "compost"
click at [573, 590] on span "Sow outdoors thinly in a seed bed, 1.5cm (½”) deep, directly into finely prepar…" at bounding box center [918, 582] width 971 height 87
click at [756, 557] on icon "Editor contextual toolbar" at bounding box center [756, 559] width 8 height 9
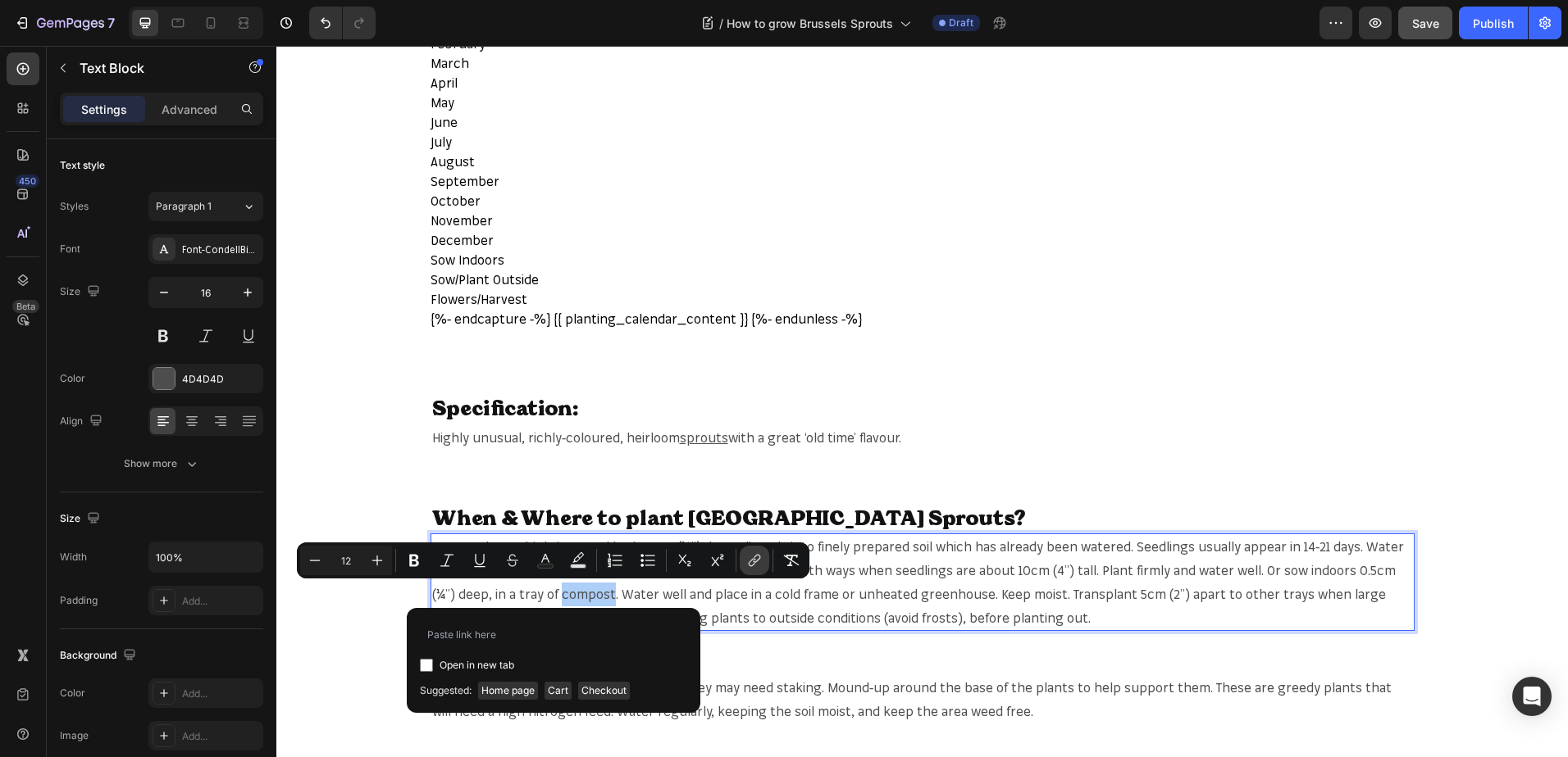
type input "https://mr-fothergills.co.uk/search?q=compost&options%5Bprefix%5D=last&options%…"
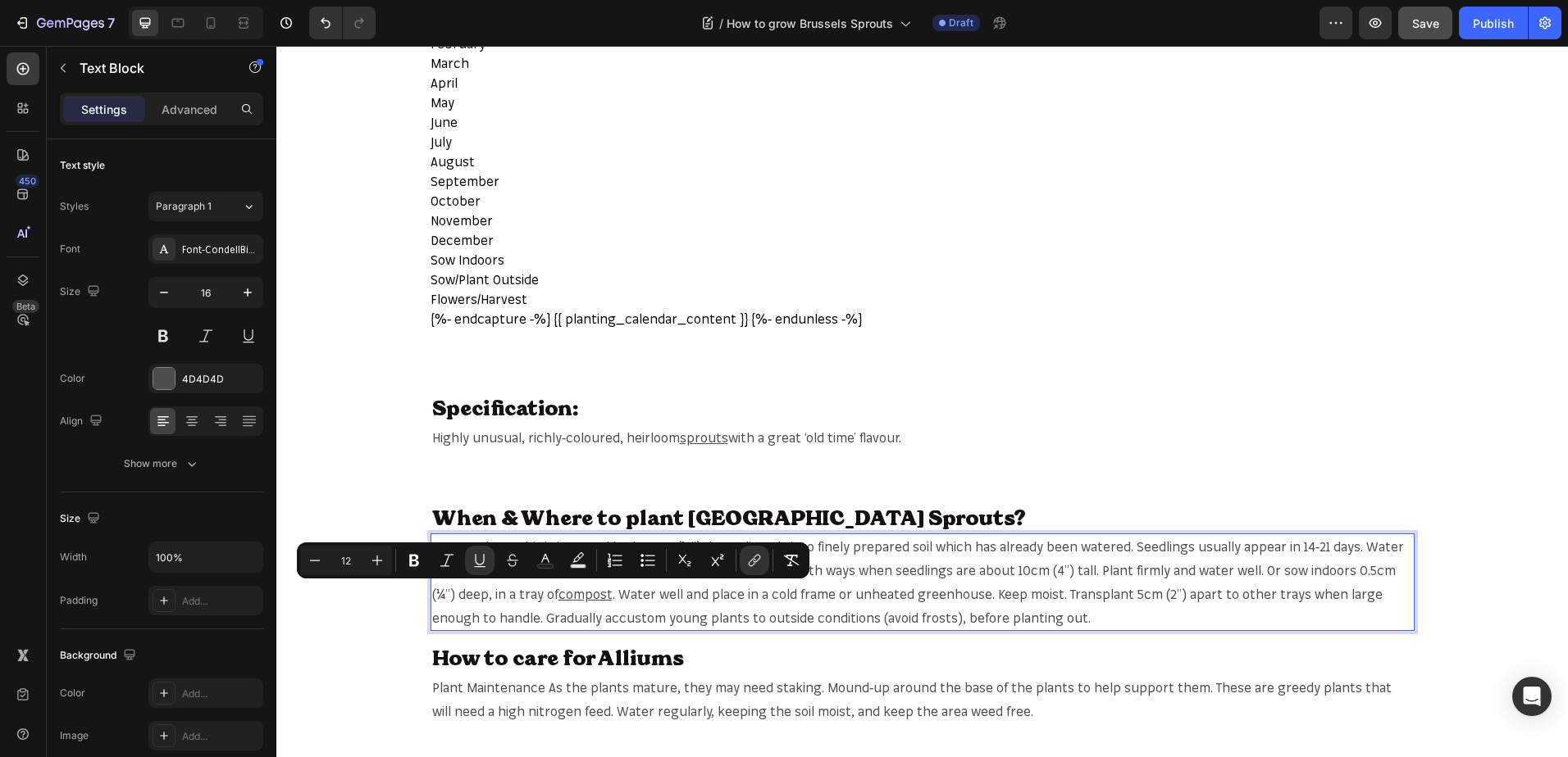
click at [900, 592] on span ". Water well and place in a cold frame or unheated greenhouse. Keep moist. Tran…" at bounding box center [907, 606] width 950 height 40
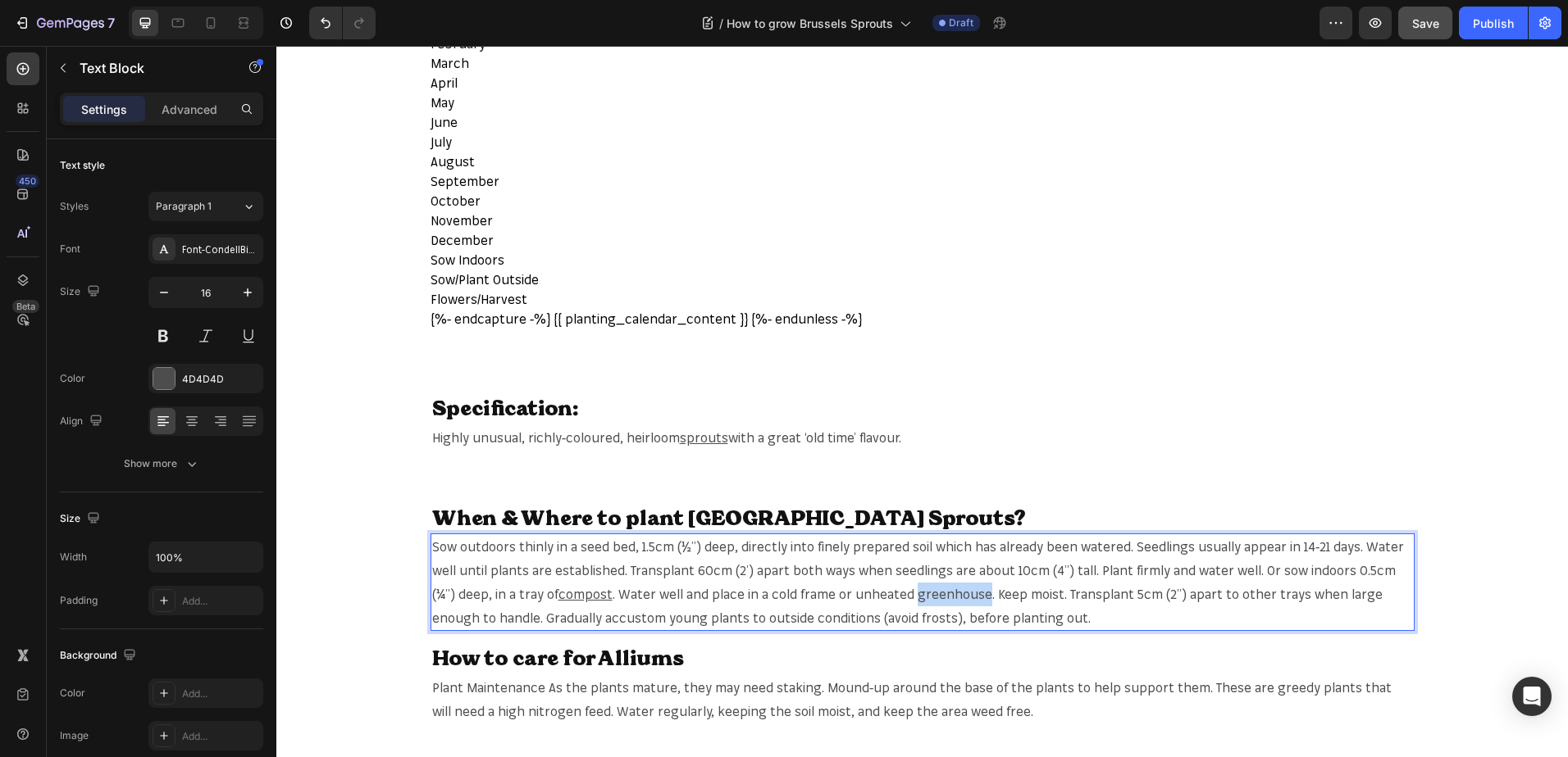
click at [900, 592] on span ". Water well and place in a cold frame or unheated greenhouse. Keep moist. Tran…" at bounding box center [907, 606] width 950 height 40
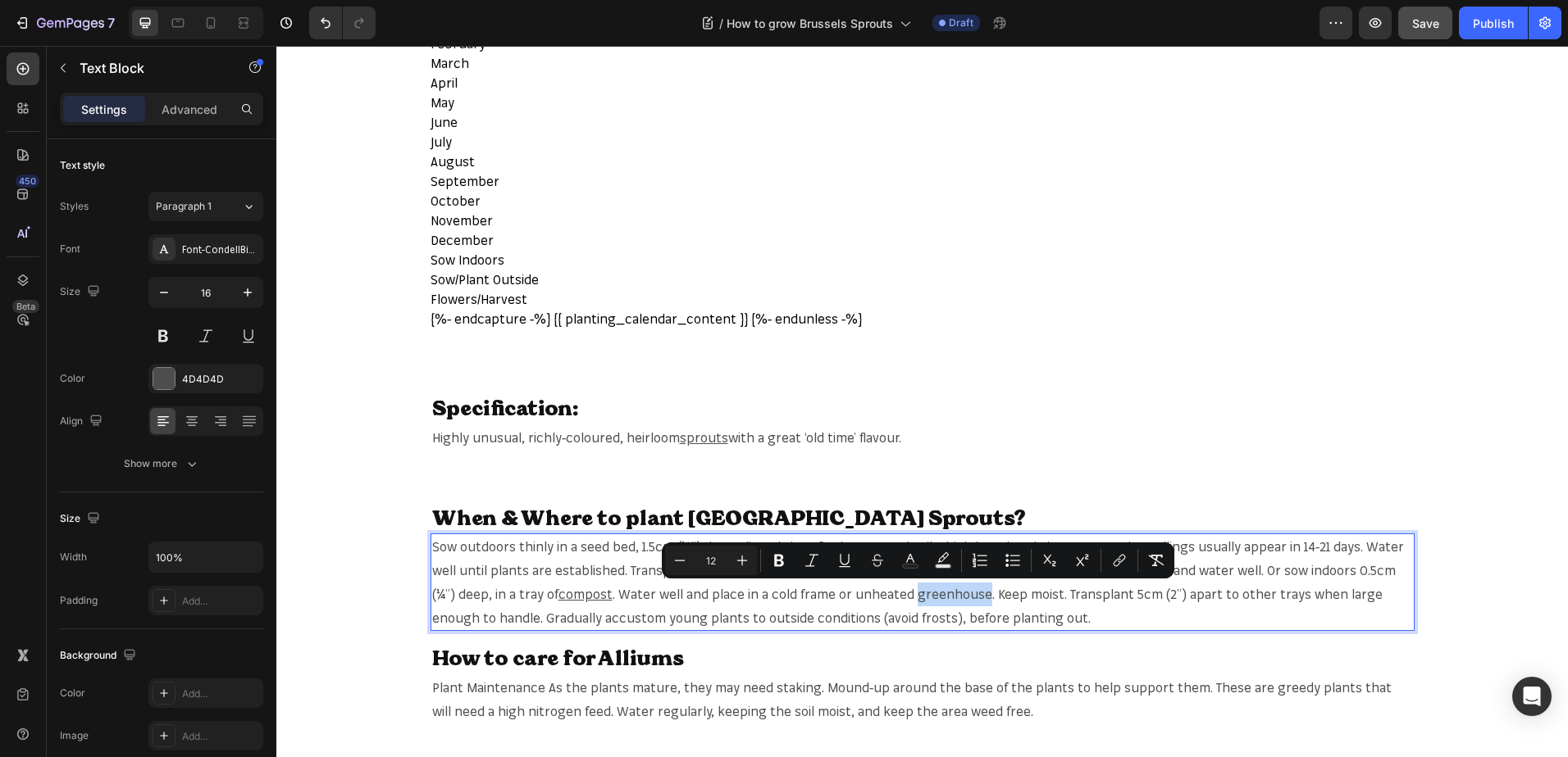
copy span "greenhouse"
click at [929, 597] on span ". Water well and place in a cold frame or unheated greenhouse. Keep moist. Tran…" at bounding box center [907, 606] width 950 height 40
click at [1112, 555] on icon "Editor contextual toolbar" at bounding box center [1118, 560] width 16 height 16
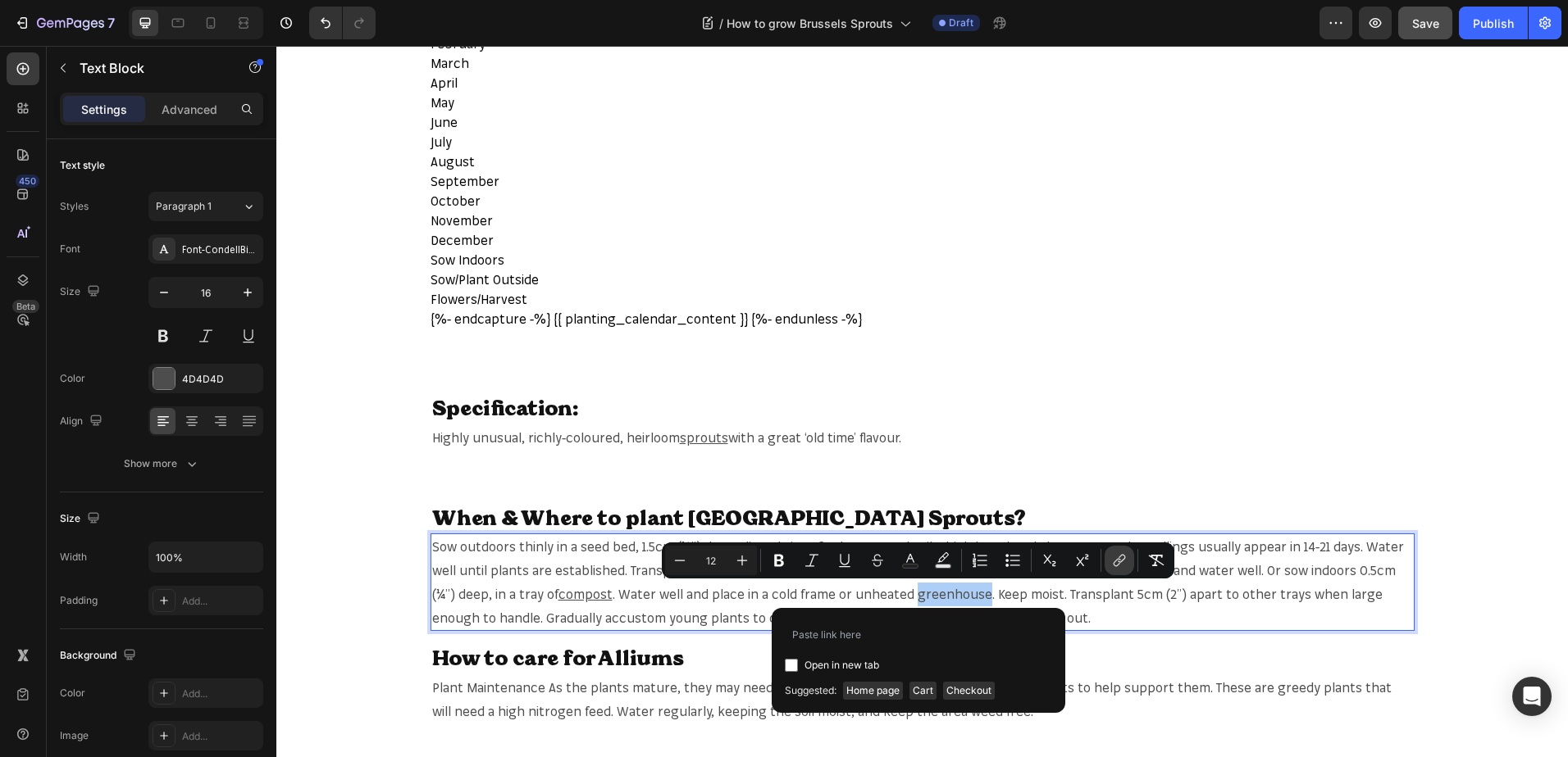
type input "https://mr-fothergills.co.uk/products/mini-garden-greenhouse?_pos=3&_sid=5ee8a5…"
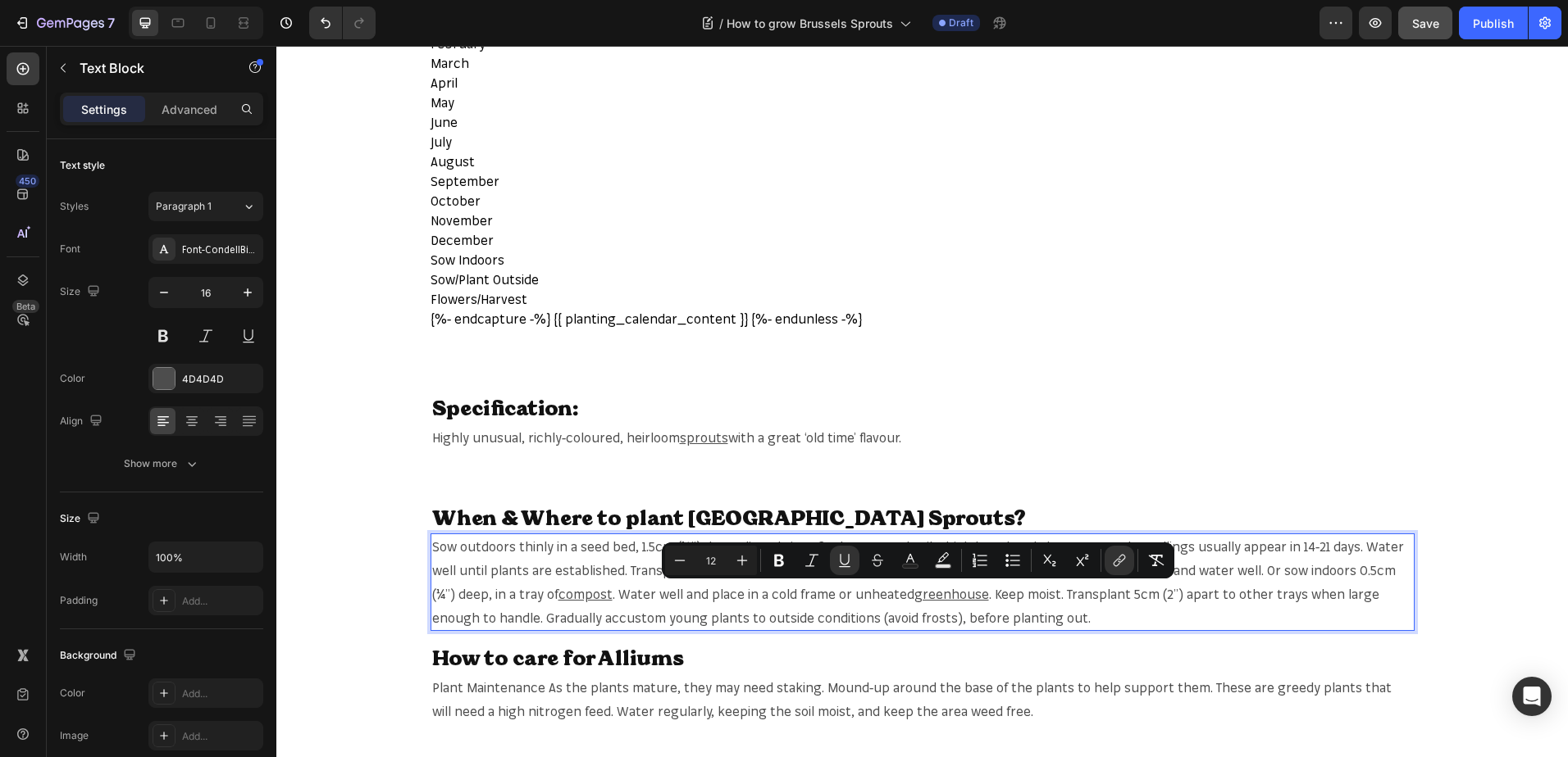
click at [926, 638] on div "When & Where to plant Brussels Sprouts? Heading Sow outdoors thinly in a seed b…" at bounding box center [922, 615] width 1291 height 222
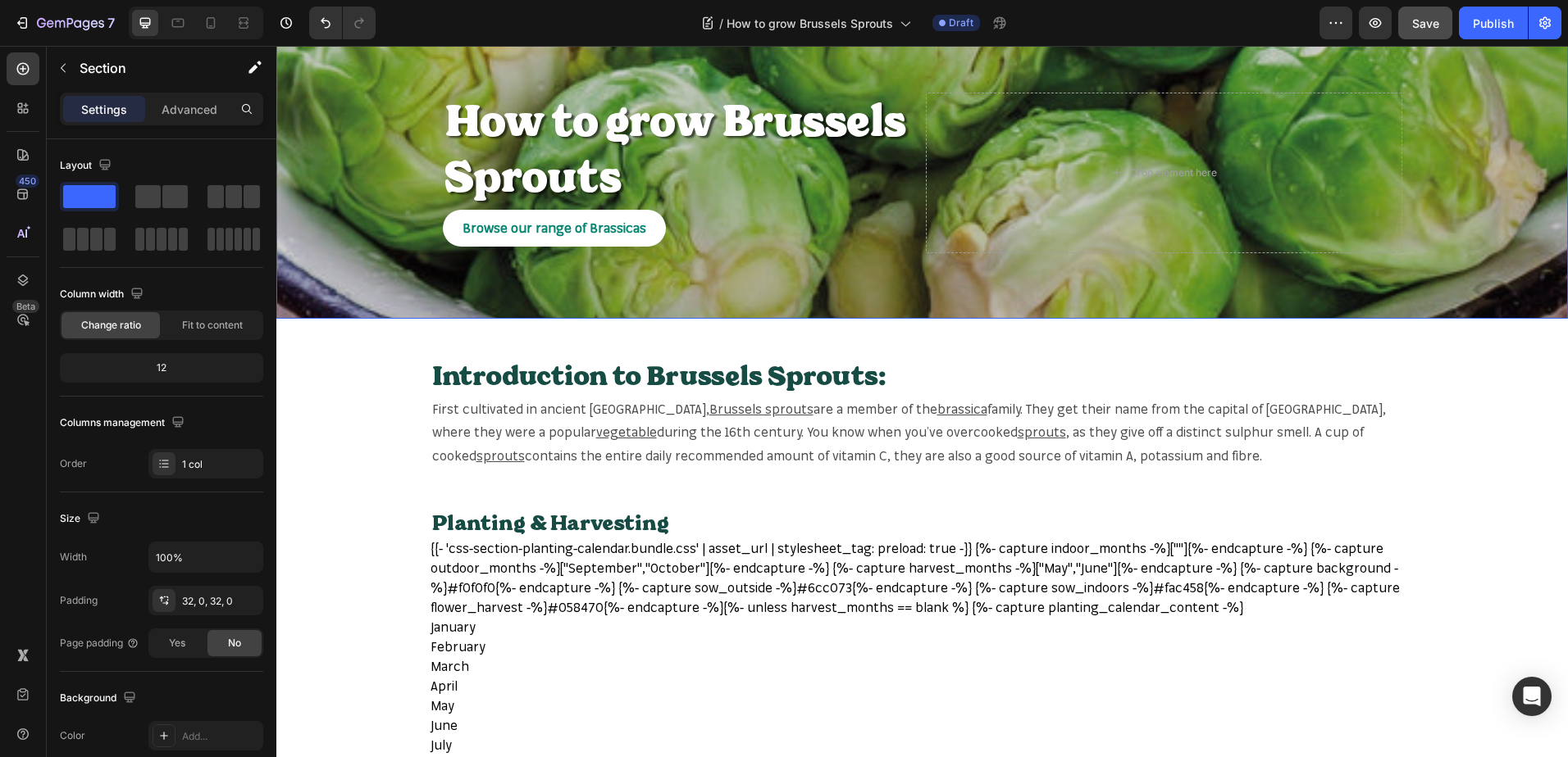
scroll to position [0, 0]
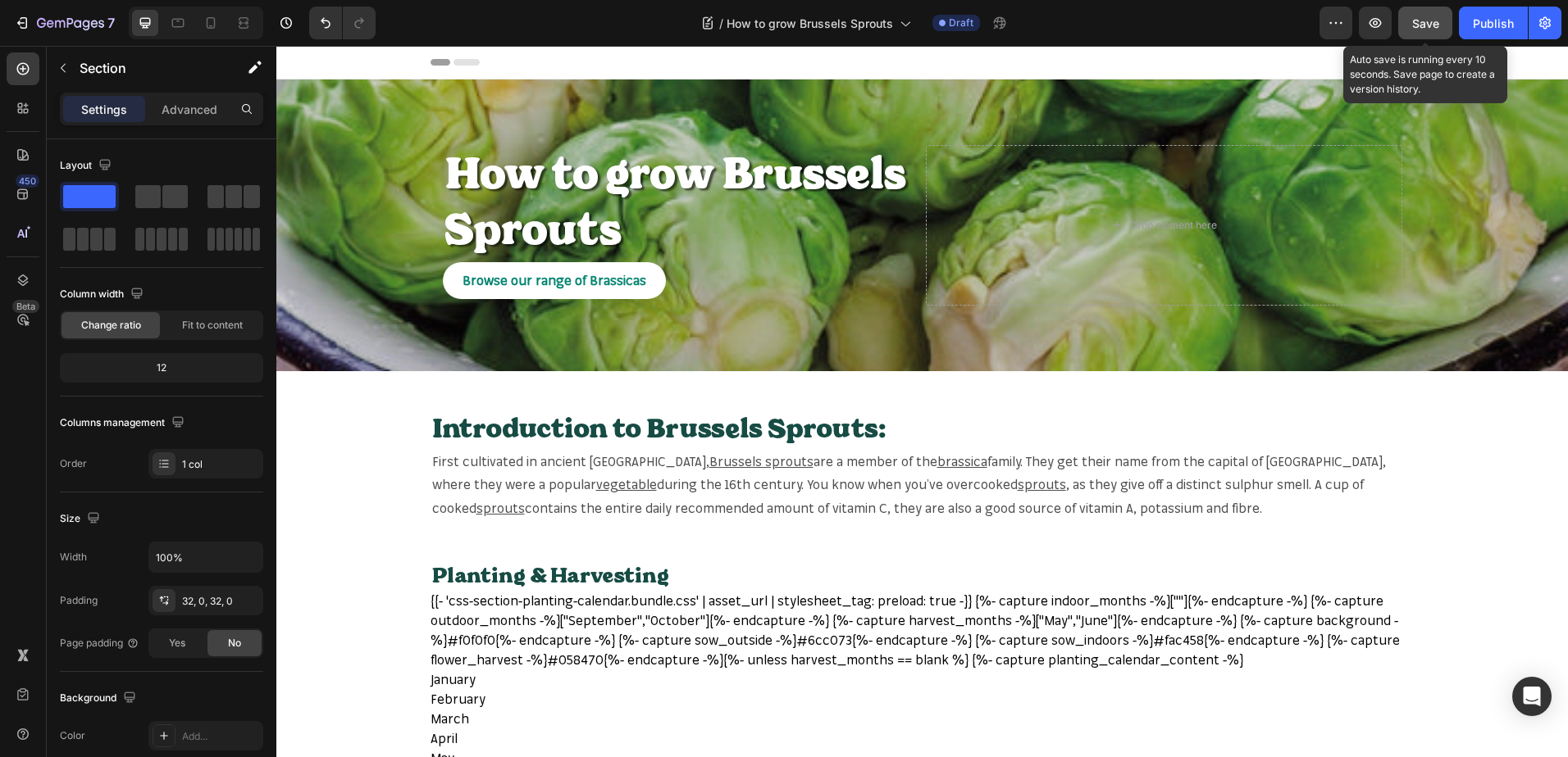
click at [1410, 27] on button "Save" at bounding box center [1424, 23] width 54 height 33
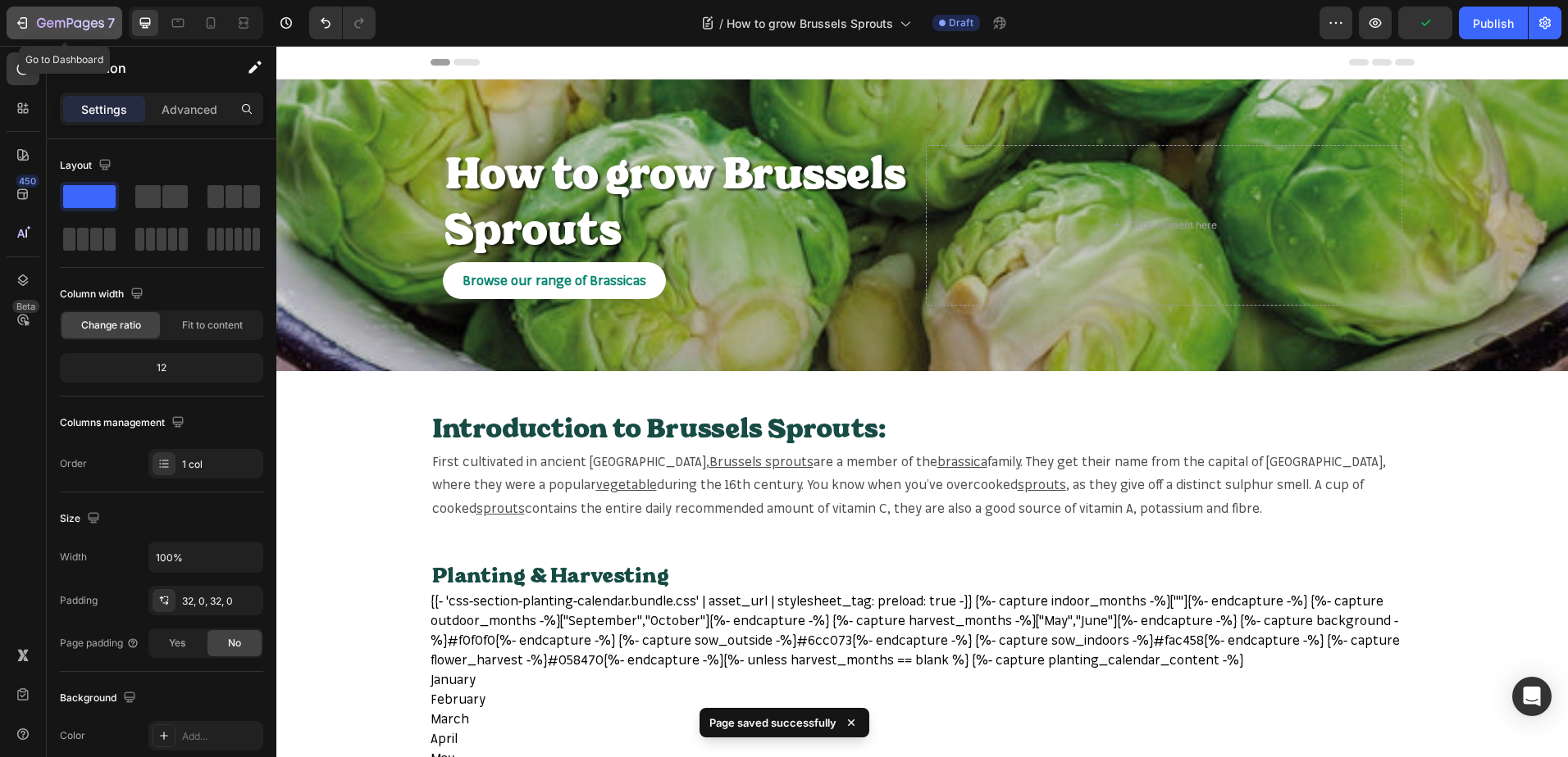
click at [77, 22] on icon "button" at bounding box center [70, 24] width 67 height 14
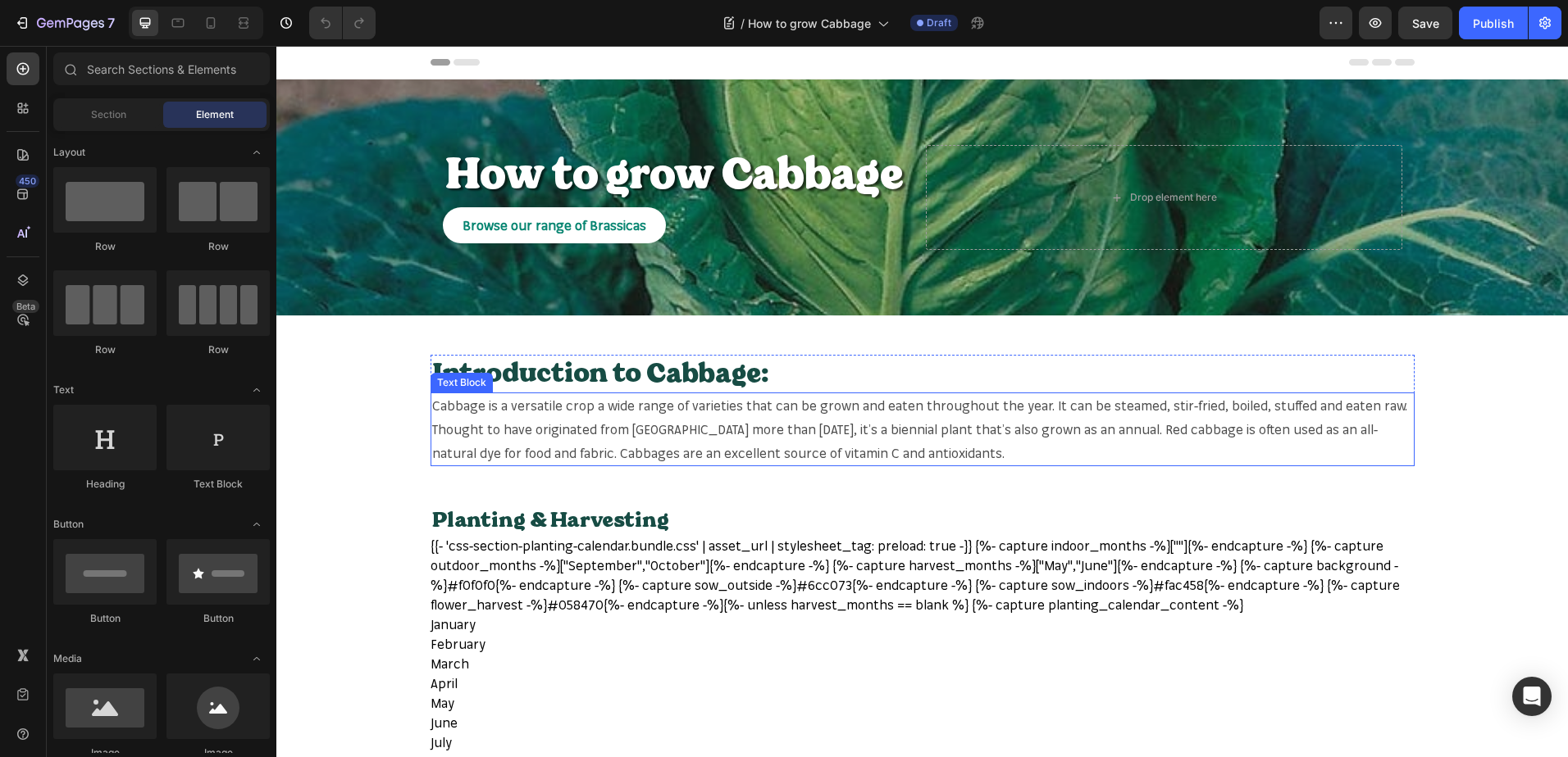
click at [441, 407] on span "Cabbage is a versatile crop a wide range of varieties that can be grown and eat…" at bounding box center [920, 430] width 975 height 64
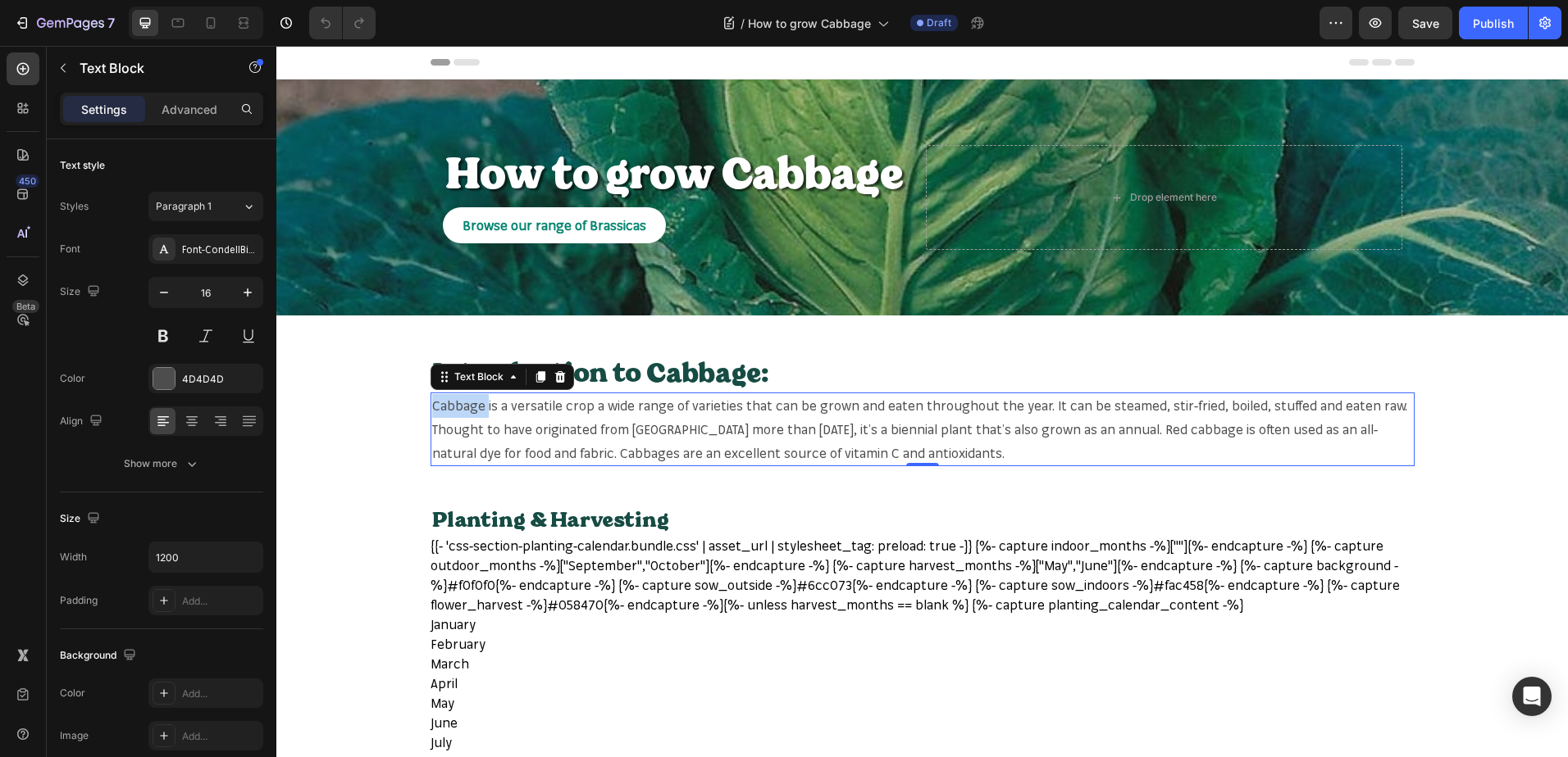
click at [444, 406] on span "Cabbage is a versatile crop a wide range of varieties that can be grown and eat…" at bounding box center [920, 430] width 975 height 64
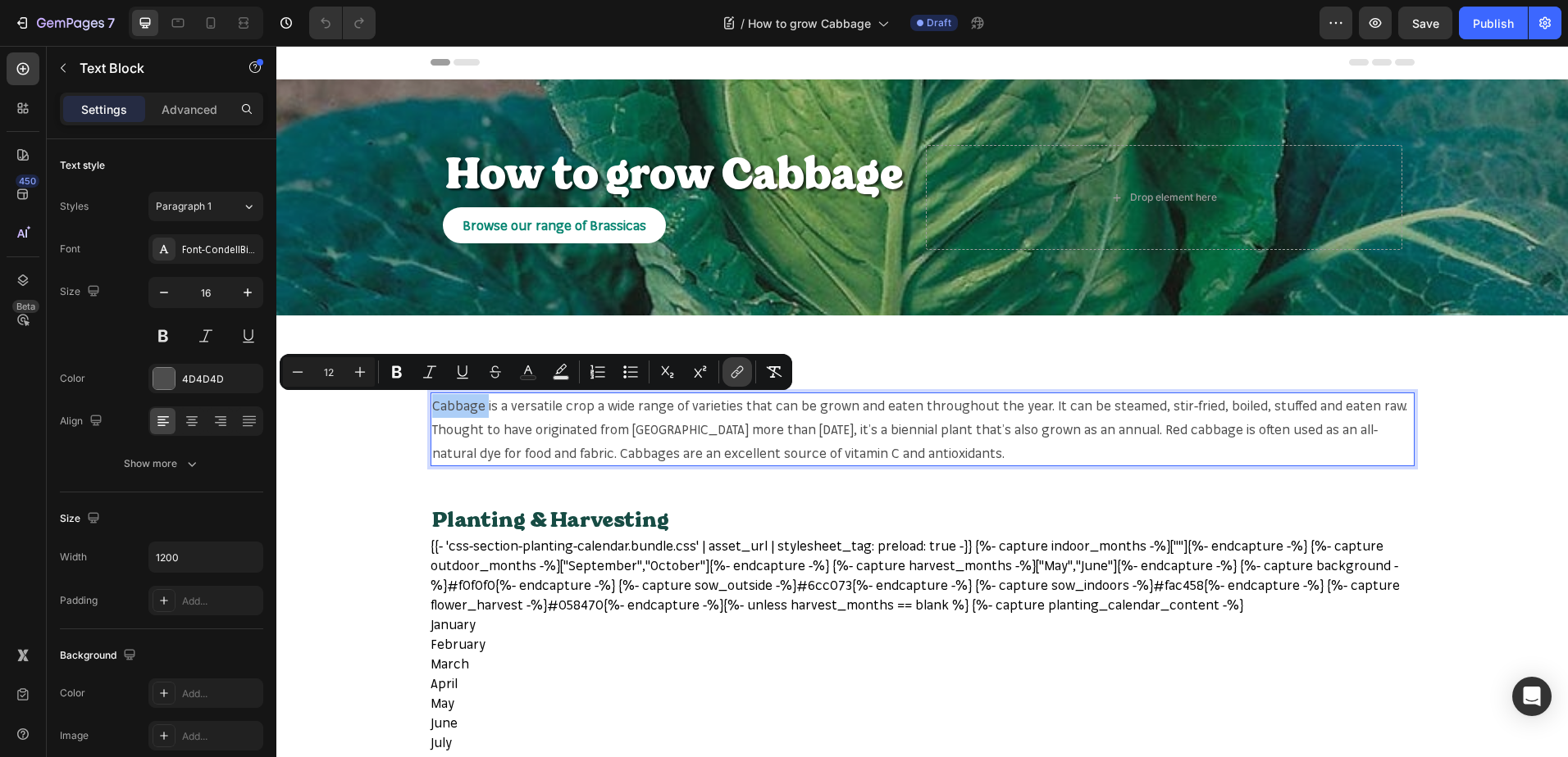
click at [747, 378] on button "link" at bounding box center [737, 372] width 29 height 29
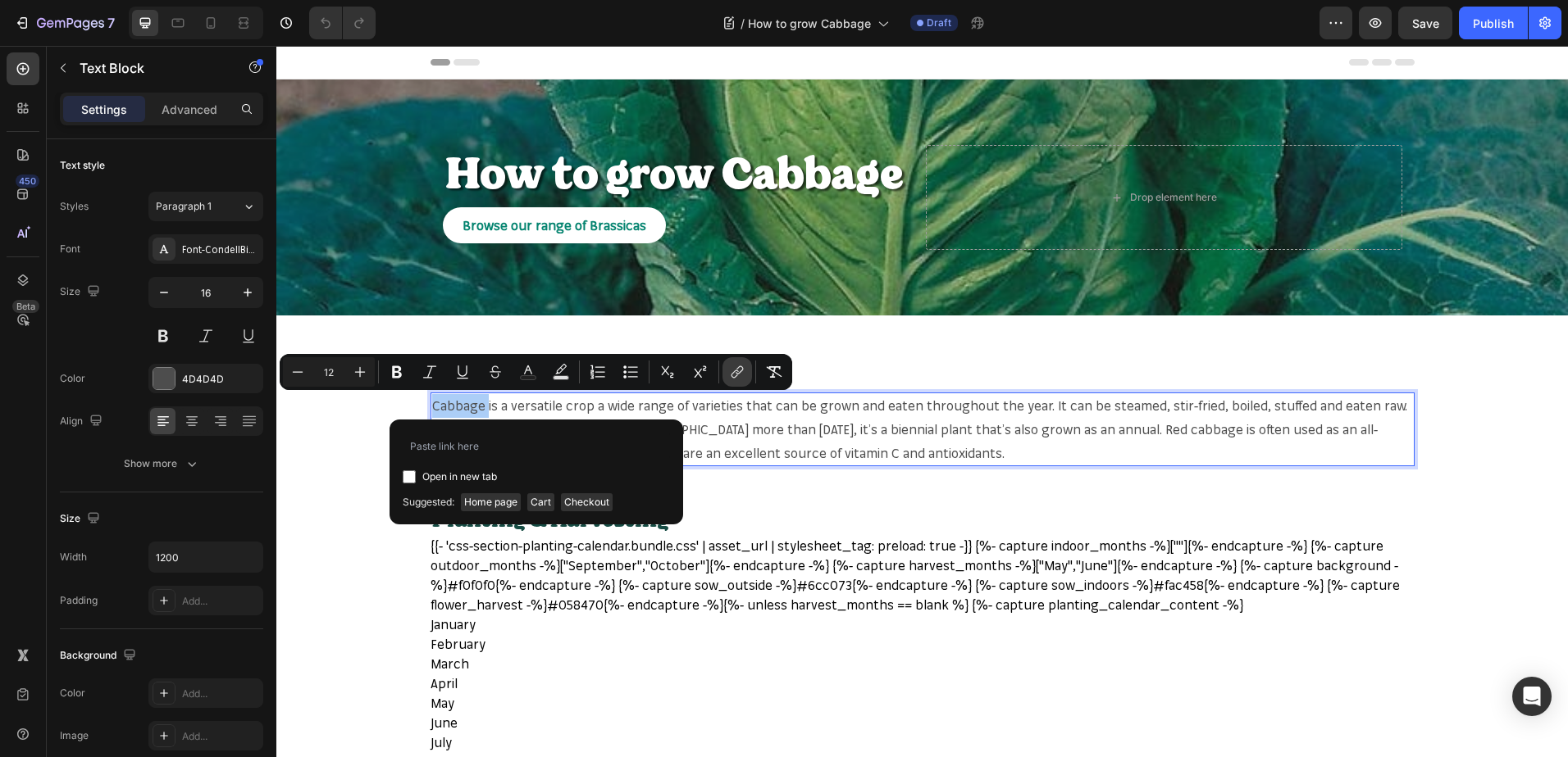
type input "[URL][DOMAIN_NAME]"
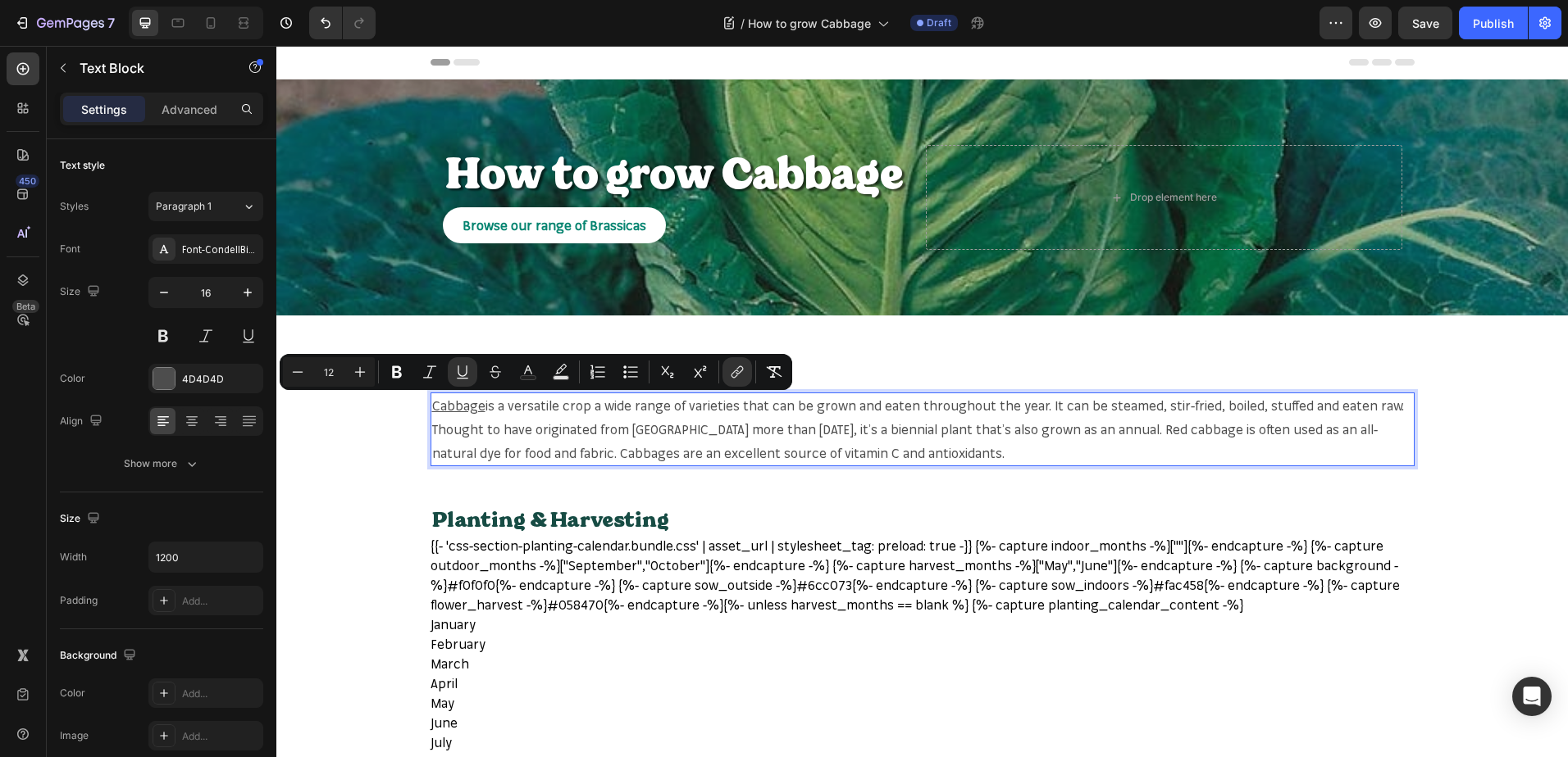
click at [710, 404] on span "is a versatile crop a wide range of varieties that can be grown and eaten throu…" at bounding box center [918, 430] width 971 height 64
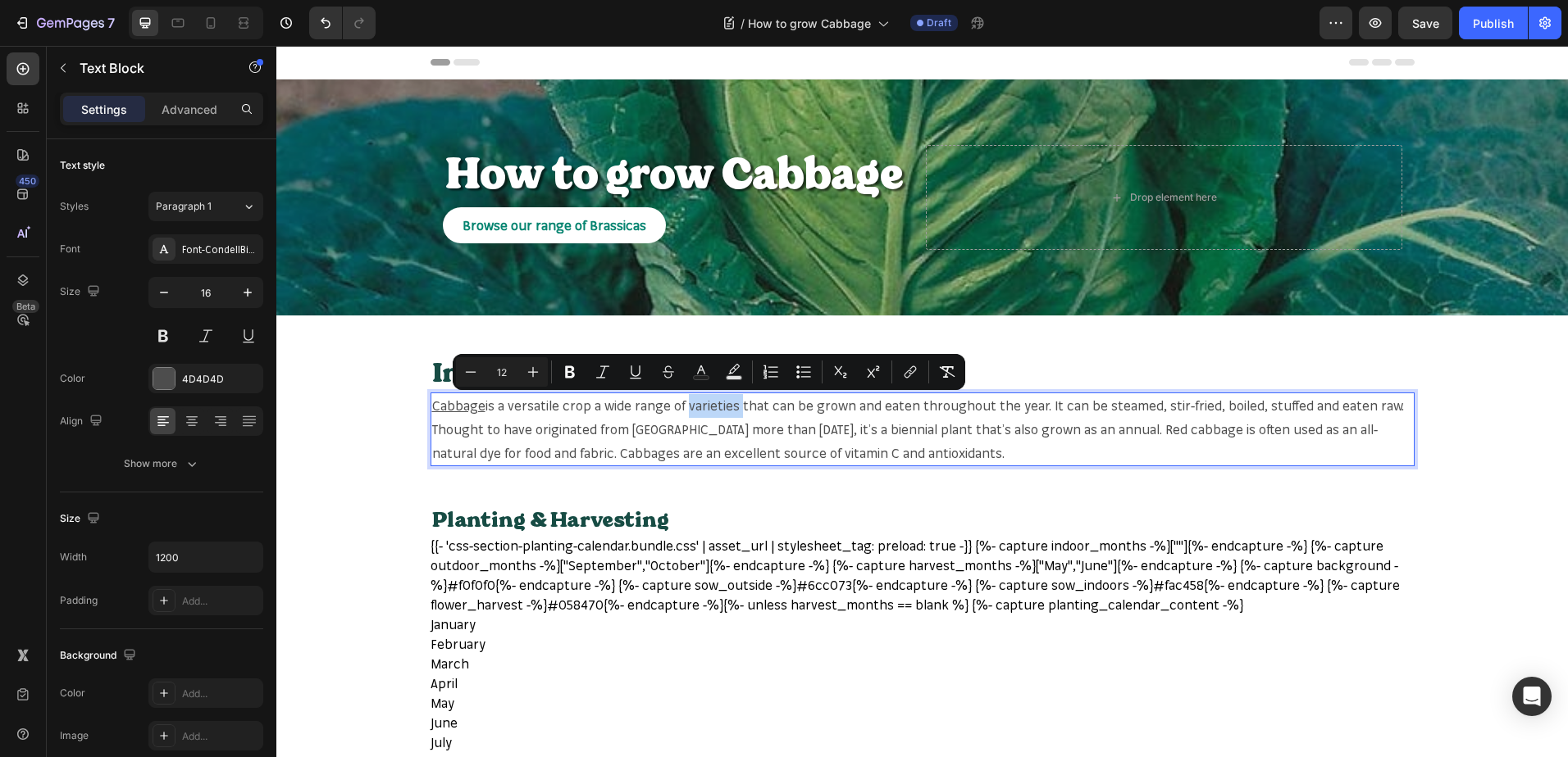
copy span "varieties"
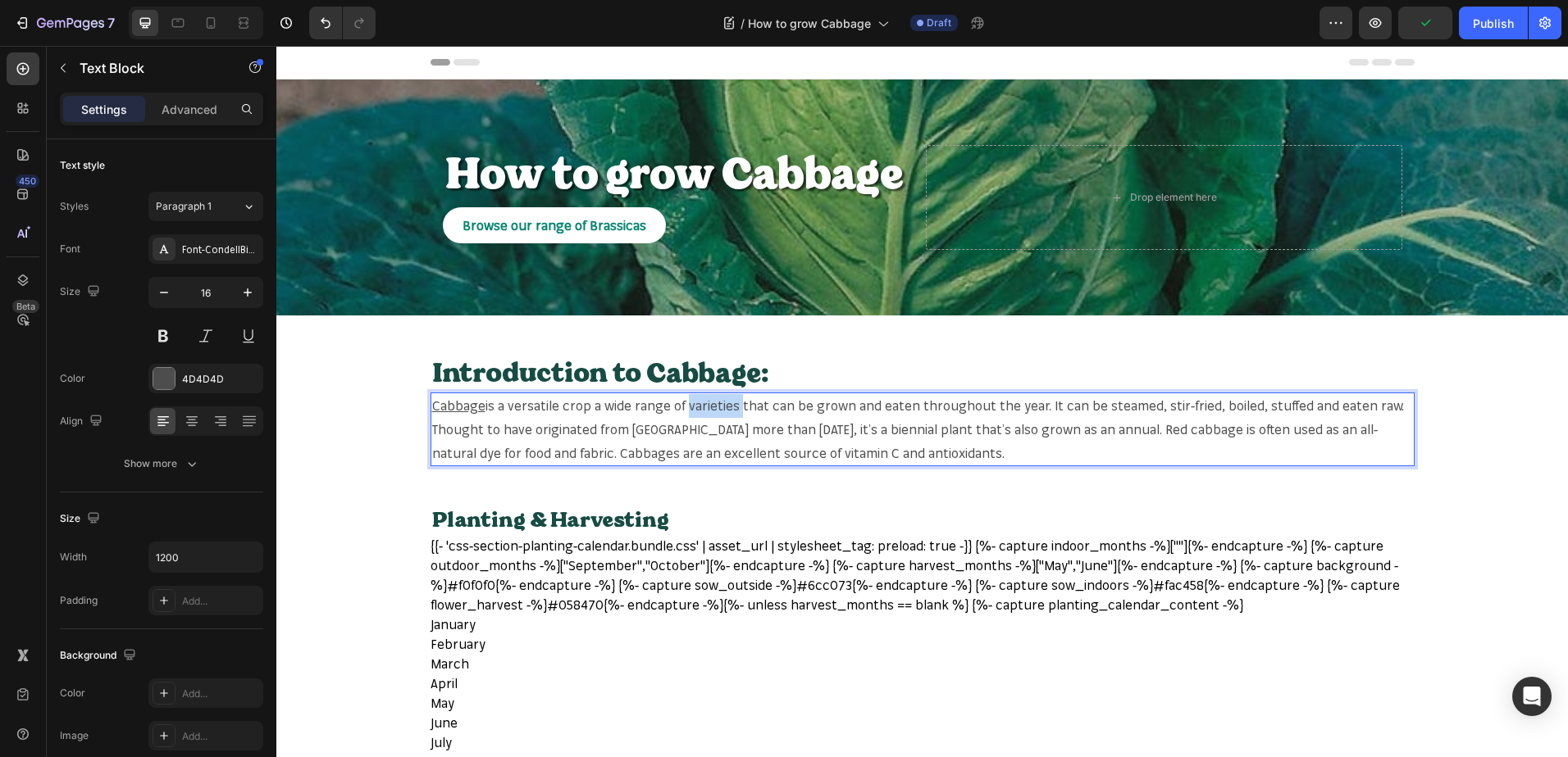
click at [726, 406] on span "is a versatile crop a wide range of varieties that can be grown and eaten throu…" at bounding box center [918, 430] width 971 height 64
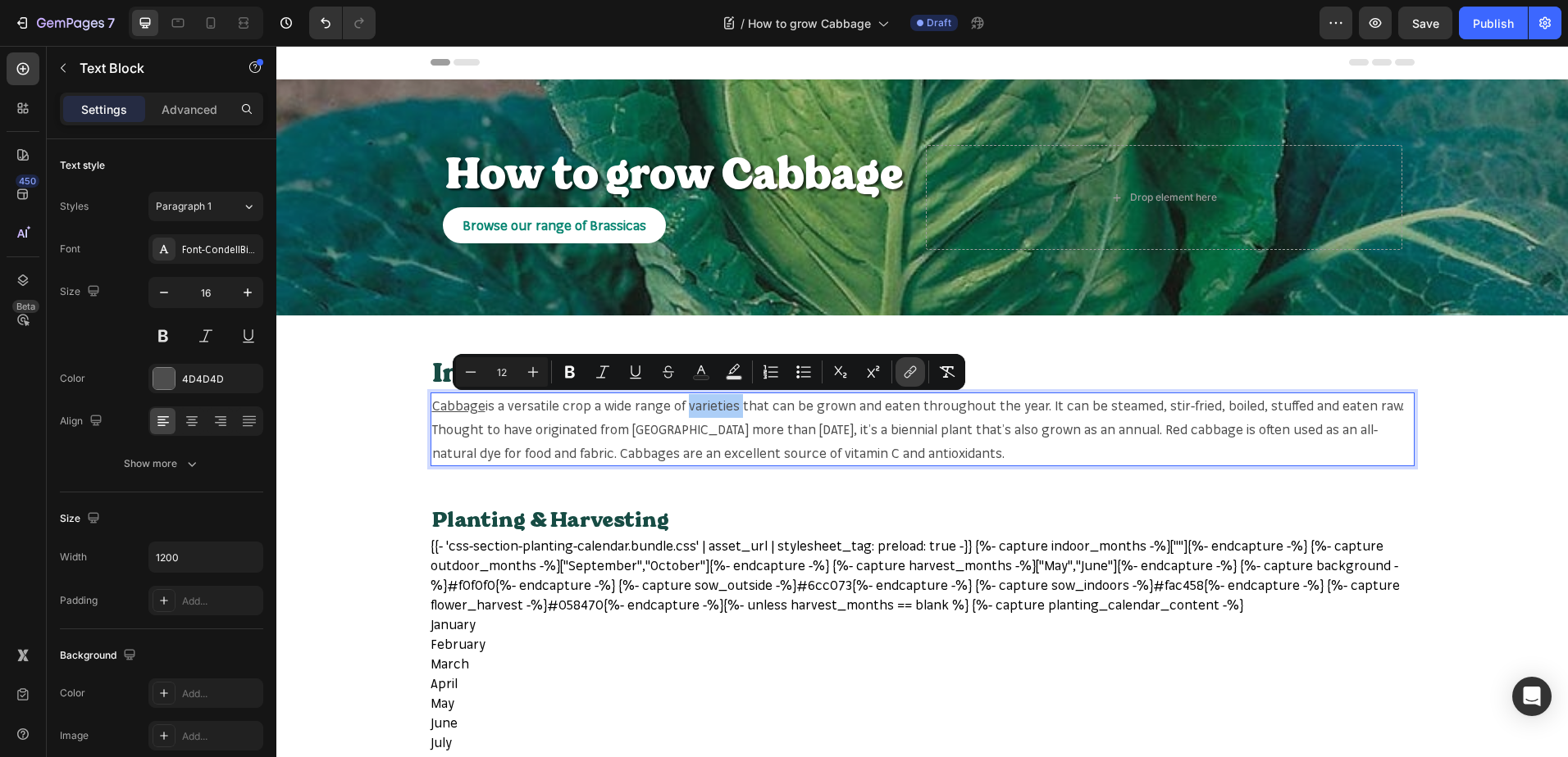
click at [913, 375] on icon "Editor contextual toolbar" at bounding box center [910, 371] width 16 height 16
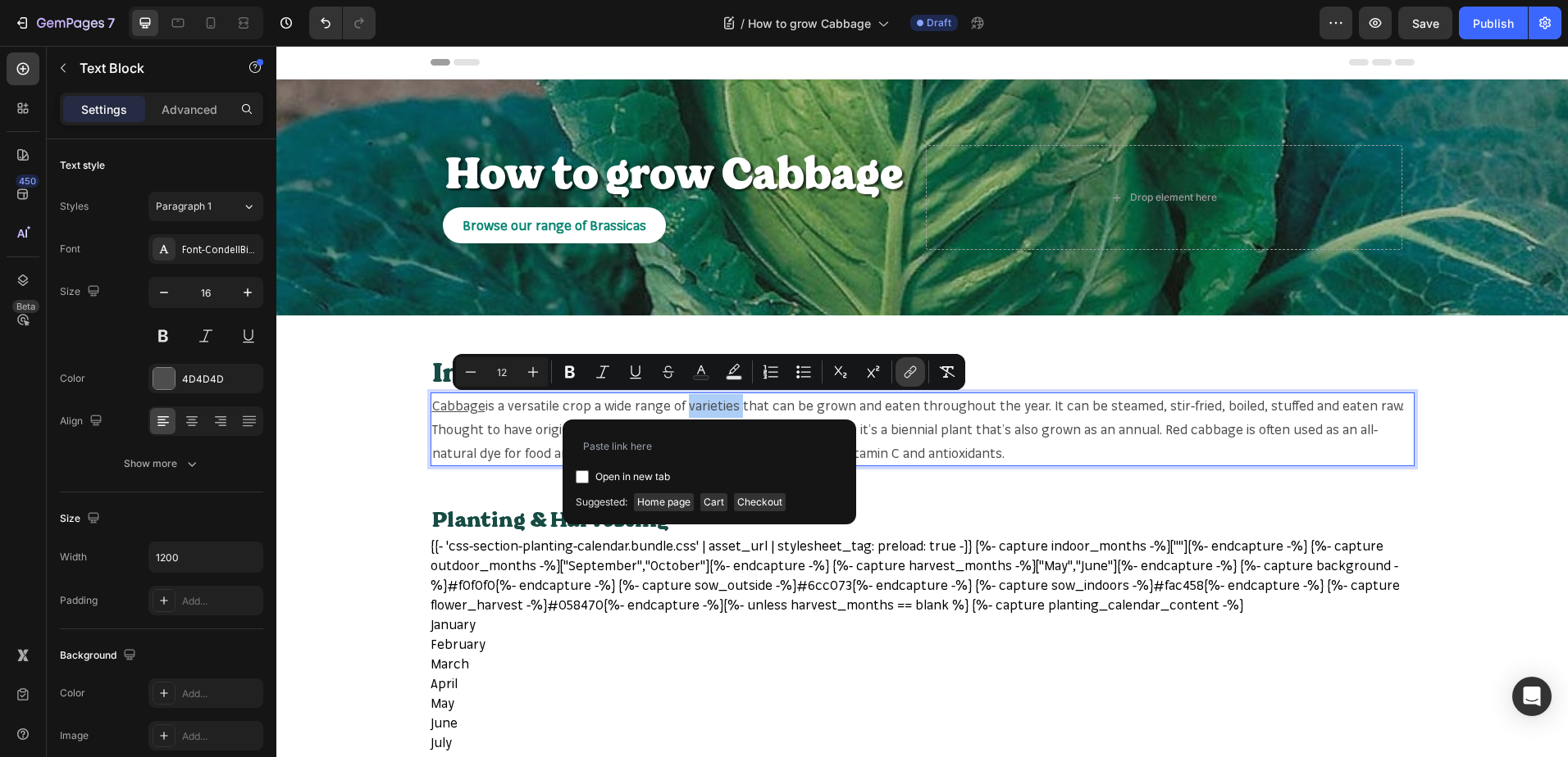
type input "[URL][DOMAIN_NAME]"
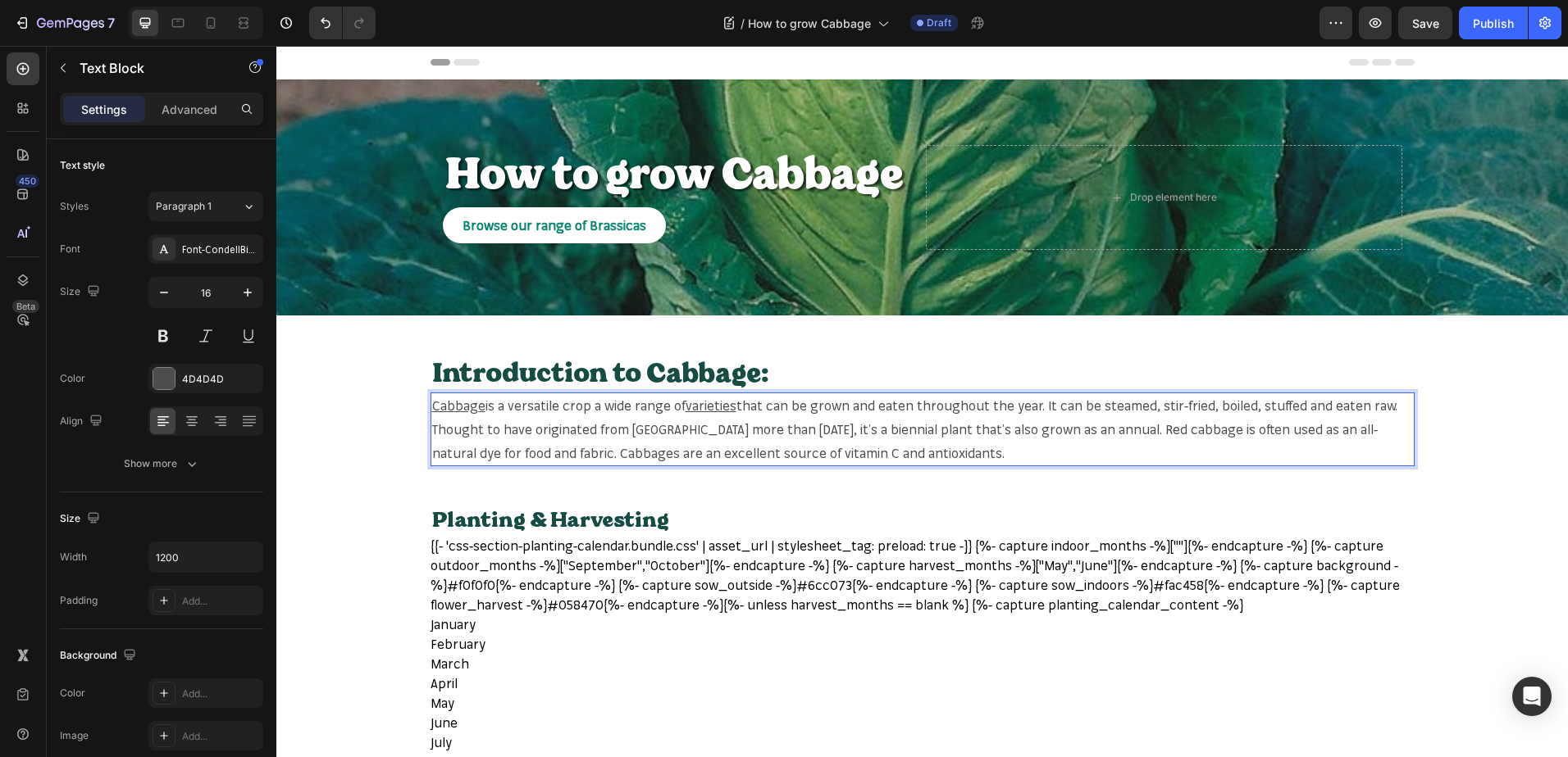
click at [1146, 430] on span "that can be grown and eaten throughout the year. It can be steamed, stir-fried,…" at bounding box center [915, 430] width 965 height 64
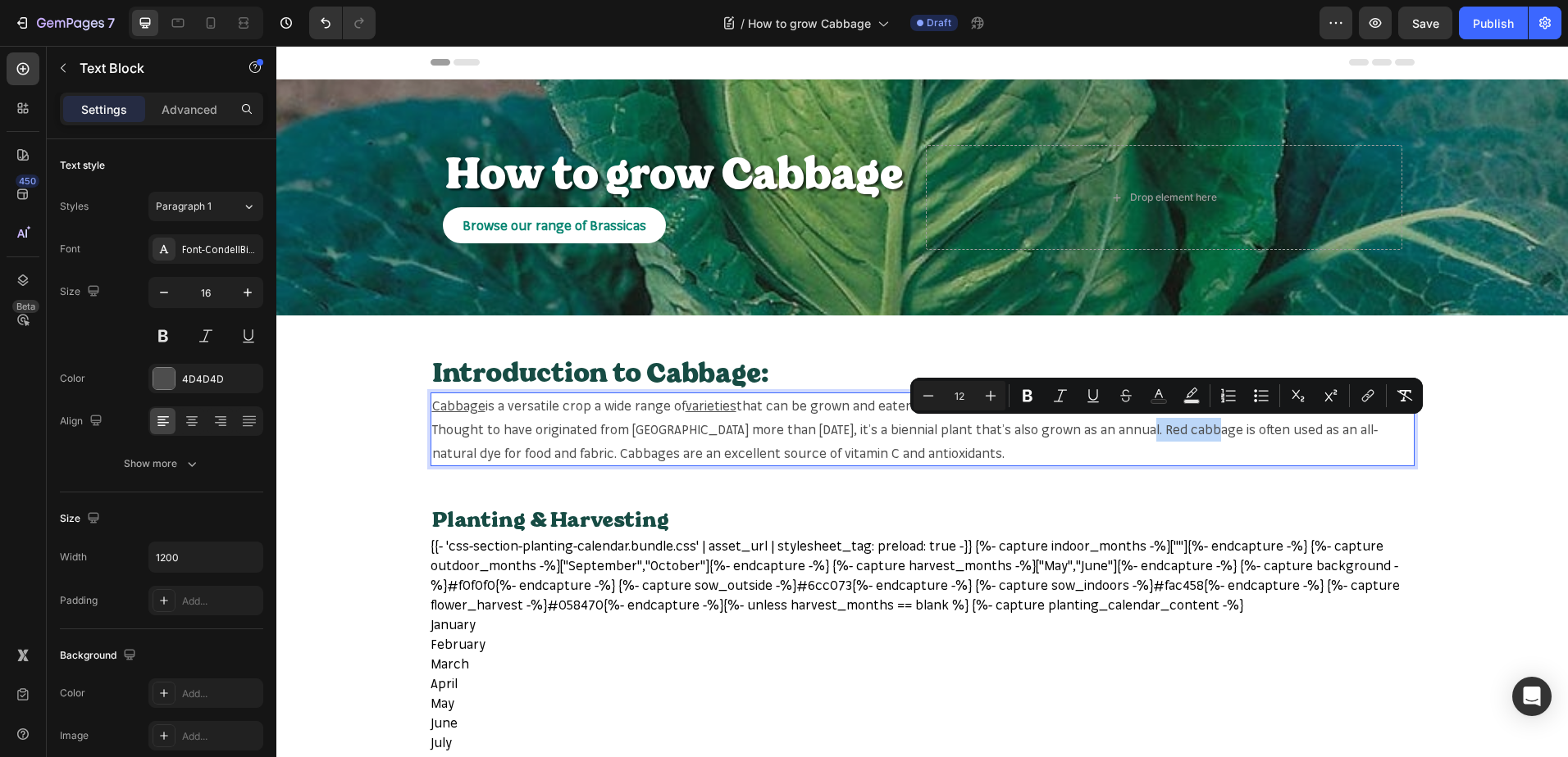
drag, startPoint x: 1129, startPoint y: 430, endPoint x: 1203, endPoint y: 430, distance: 74.0
click at [1203, 430] on span "that can be grown and eaten throughout the year. It can be steamed, stir-fried,…" at bounding box center [915, 430] width 965 height 64
copy span "Red cabbage"
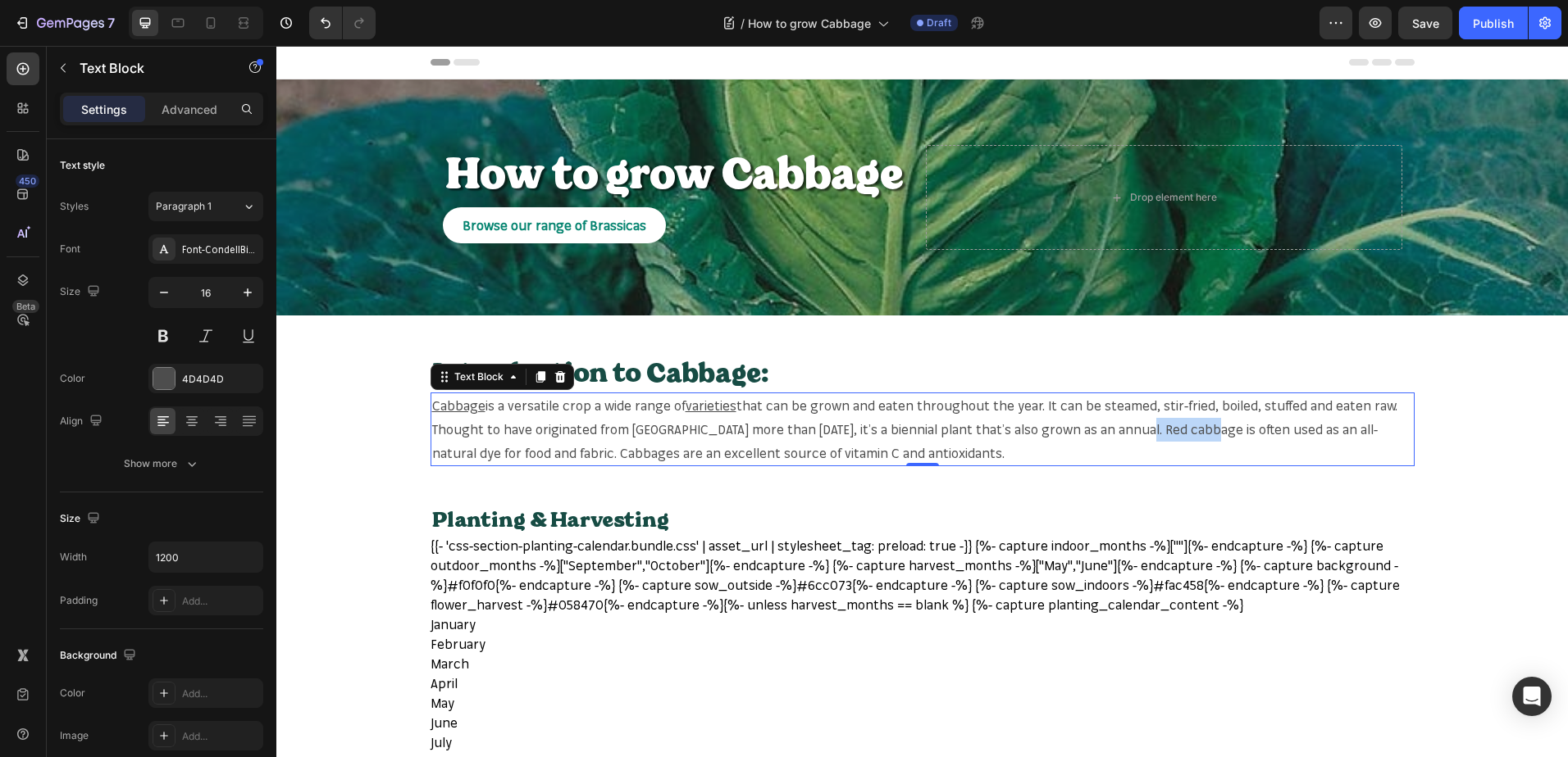
click at [1141, 424] on span "that can be grown and eaten throughout the year. It can be steamed, stir-fried,…" at bounding box center [915, 430] width 965 height 64
click at [1135, 434] on span "that can be grown and eaten throughout the year. It can be steamed, stir-fried,…" at bounding box center [915, 430] width 965 height 64
click at [1132, 434] on span "that can be grown and eaten throughout the year. It can be steamed, stir-fried,…" at bounding box center [915, 430] width 965 height 64
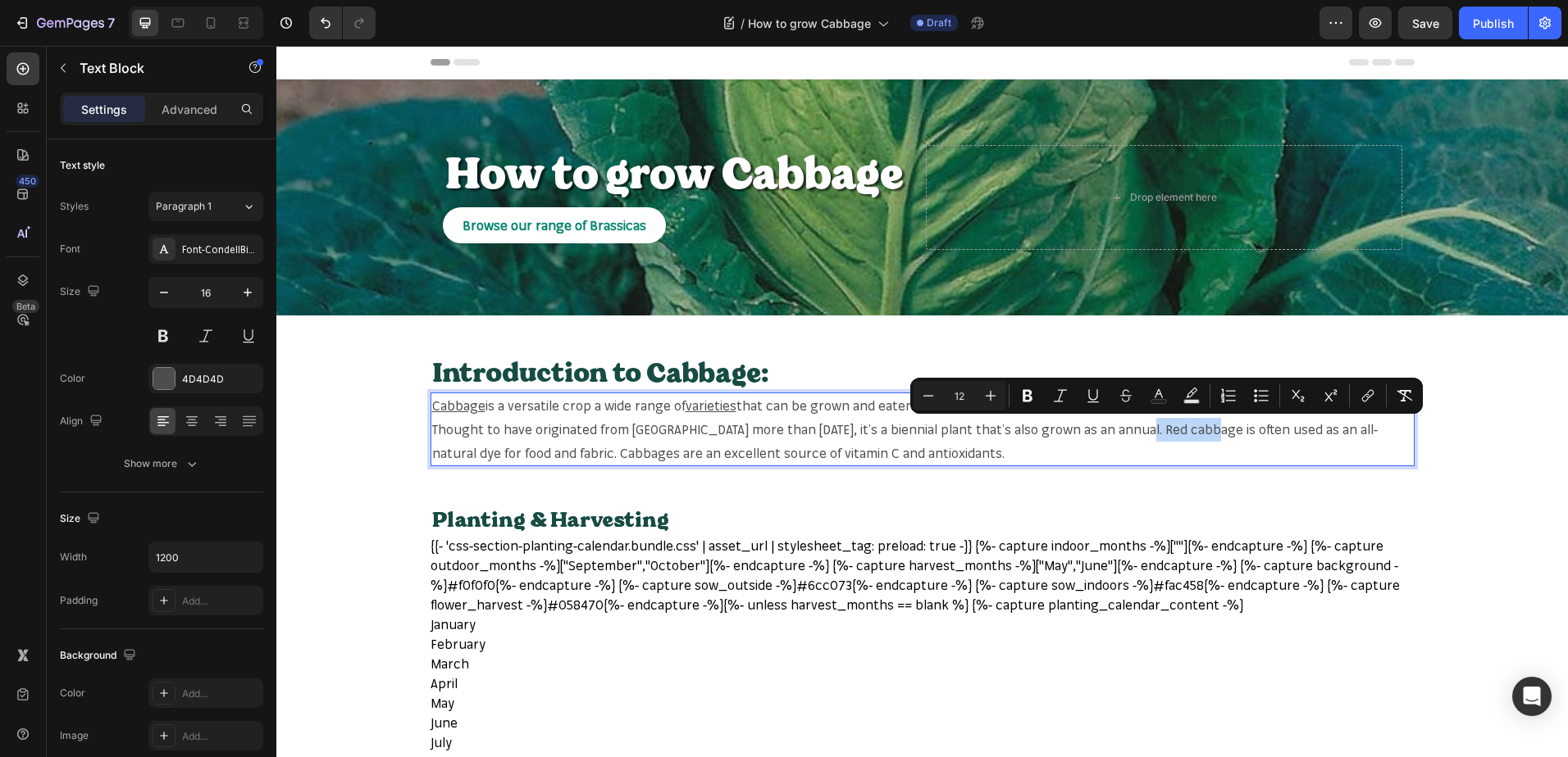
drag, startPoint x: 1132, startPoint y: 434, endPoint x: 1182, endPoint y: 434, distance: 50.0
click at [1182, 434] on span "that can be grown and eaten throughout the year. It can be steamed, stir-fried,…" at bounding box center [915, 430] width 965 height 64
click at [1369, 395] on icon "Editor contextual toolbar" at bounding box center [1365, 399] width 8 height 9
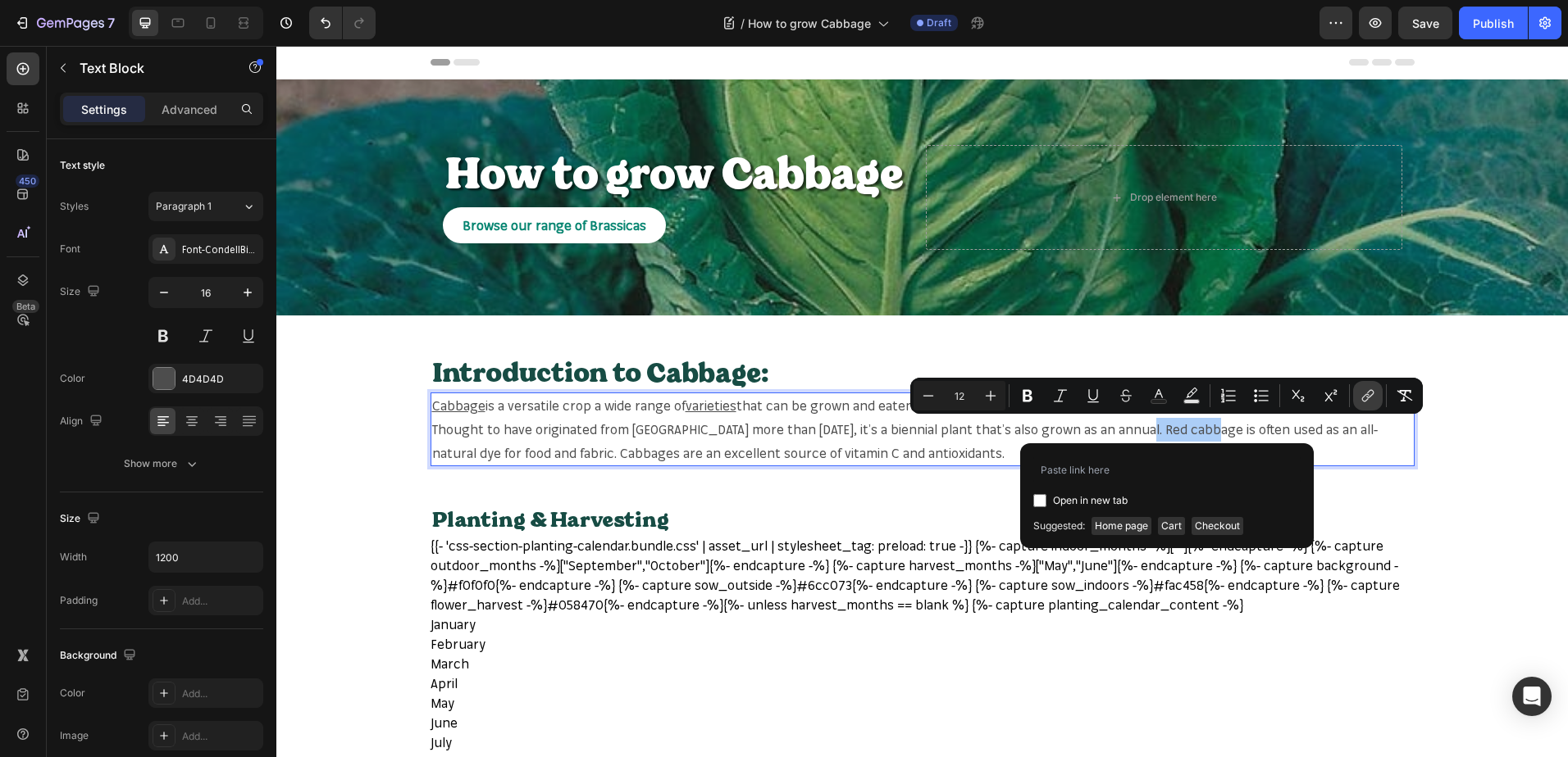
type input "[URL][DOMAIN_NAME]"
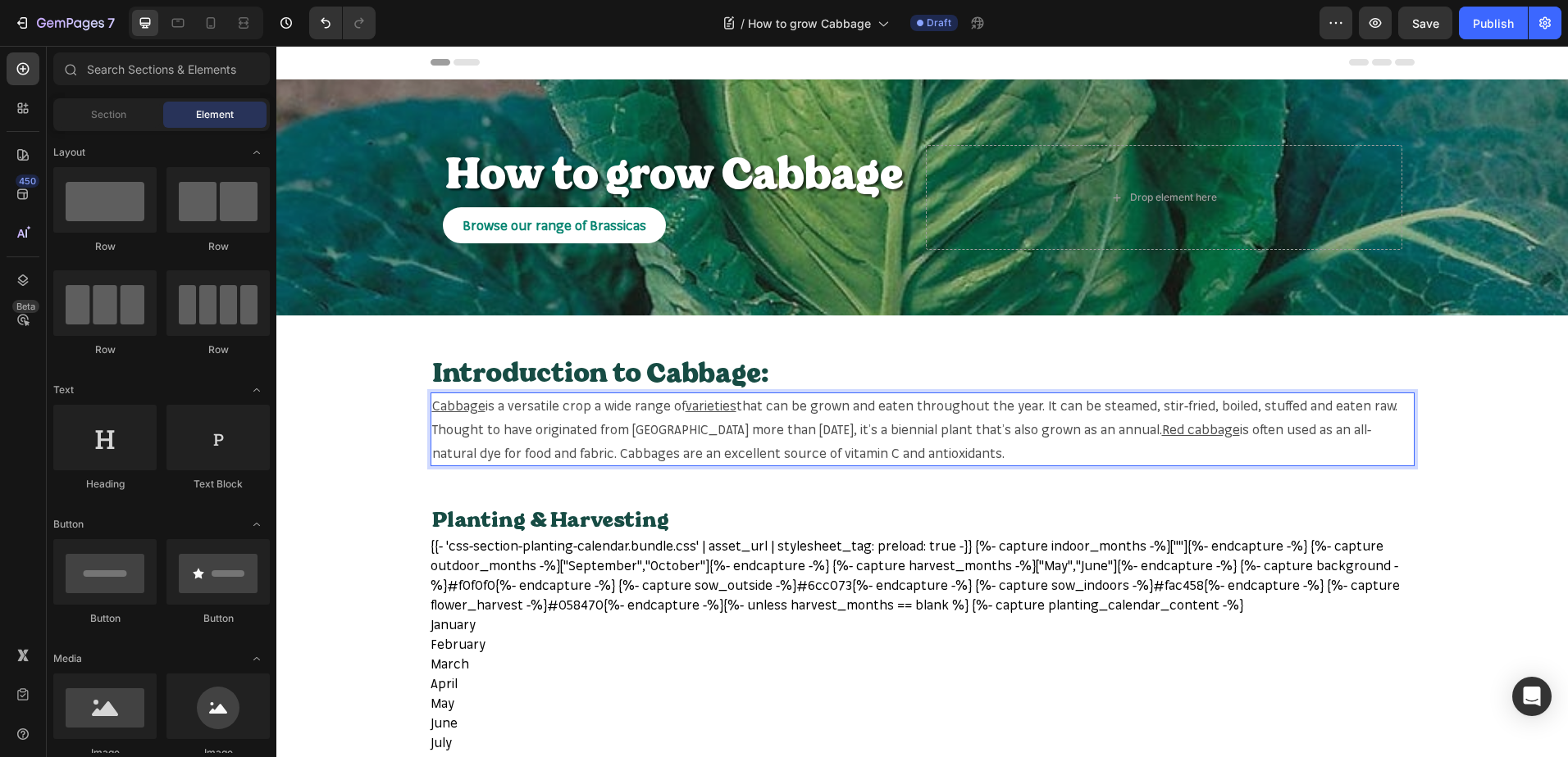
click at [584, 455] on span "is often used as an all-natural dye for food and fabric. Cabbages are an excell…" at bounding box center [902, 441] width 939 height 40
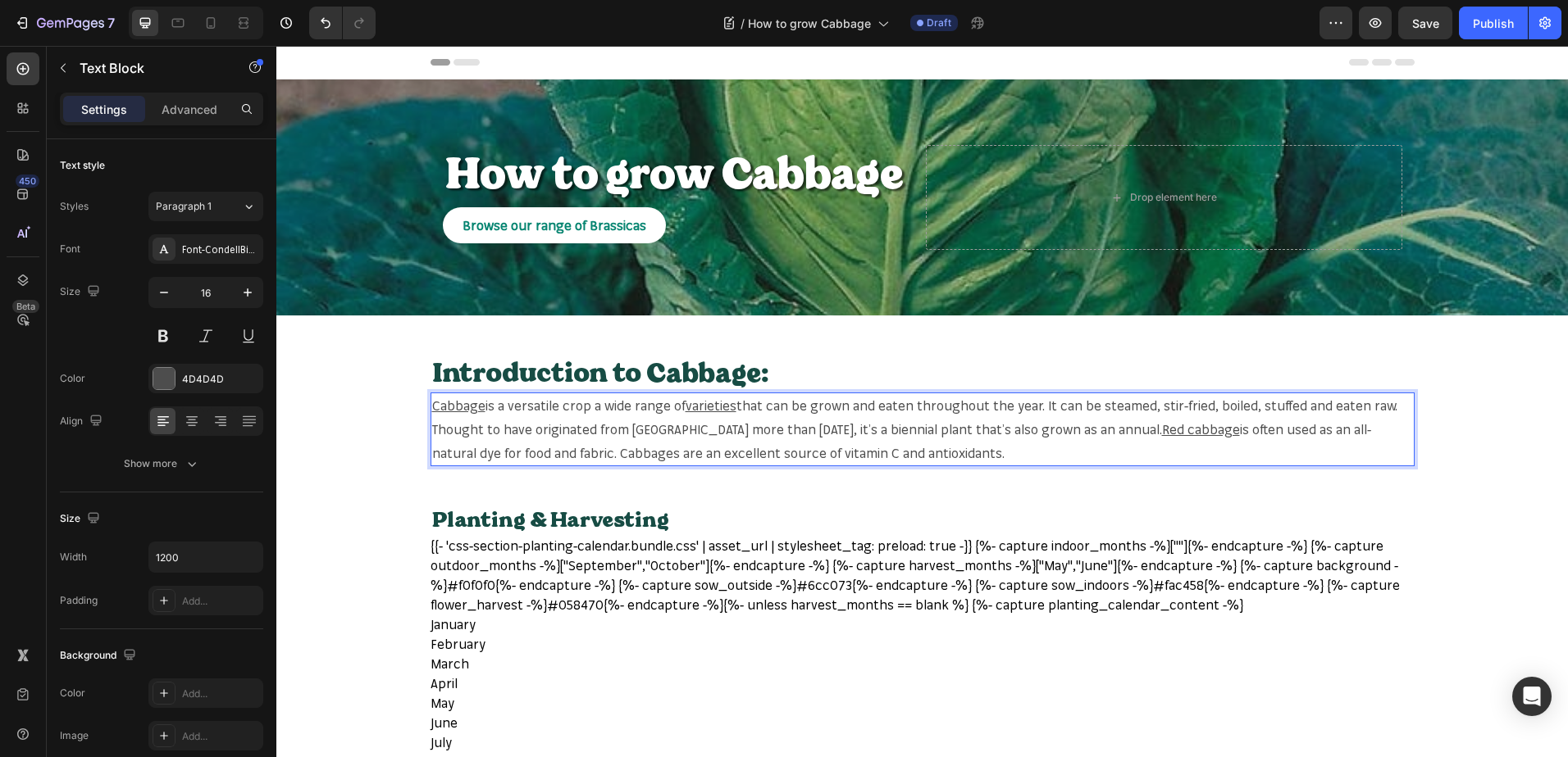
click at [584, 455] on span "is often used as an all-natural dye for food and fabric. Cabbages are an excell…" at bounding box center [902, 441] width 939 height 40
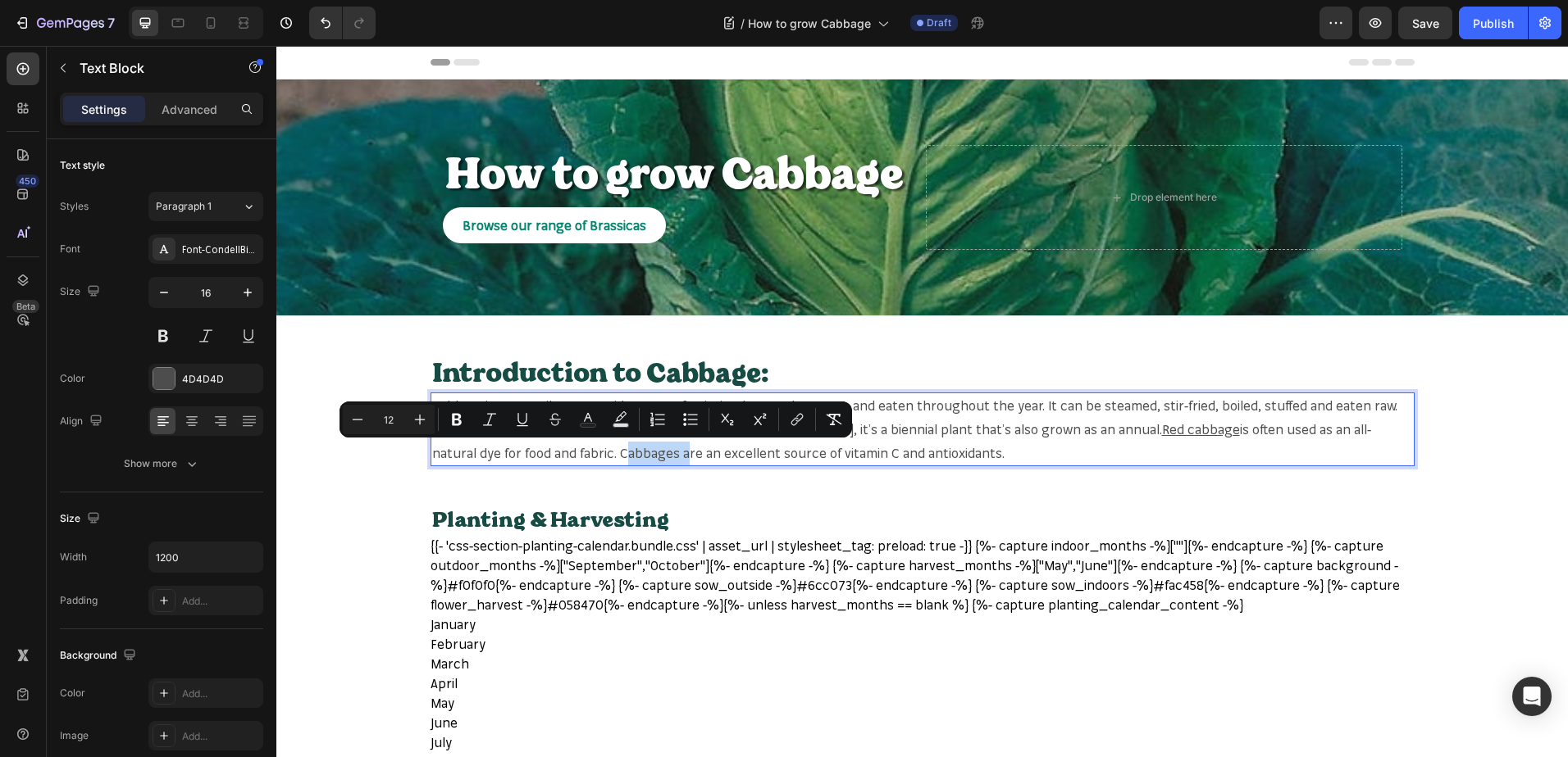
copy span "Cabbages"
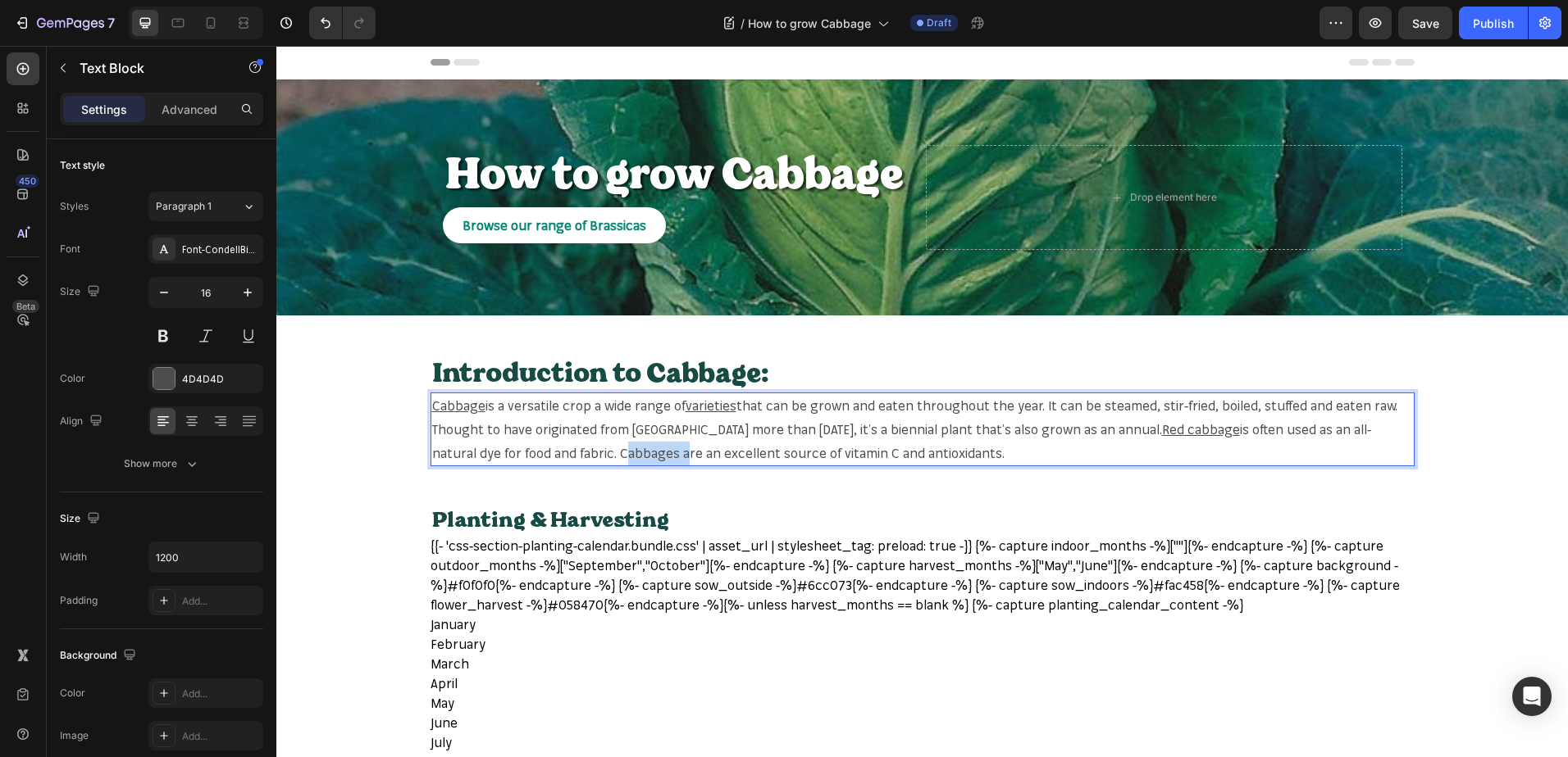
click at [583, 453] on span "is often used as an all-natural dye for food and fabric. Cabbages are an excell…" at bounding box center [902, 441] width 939 height 40
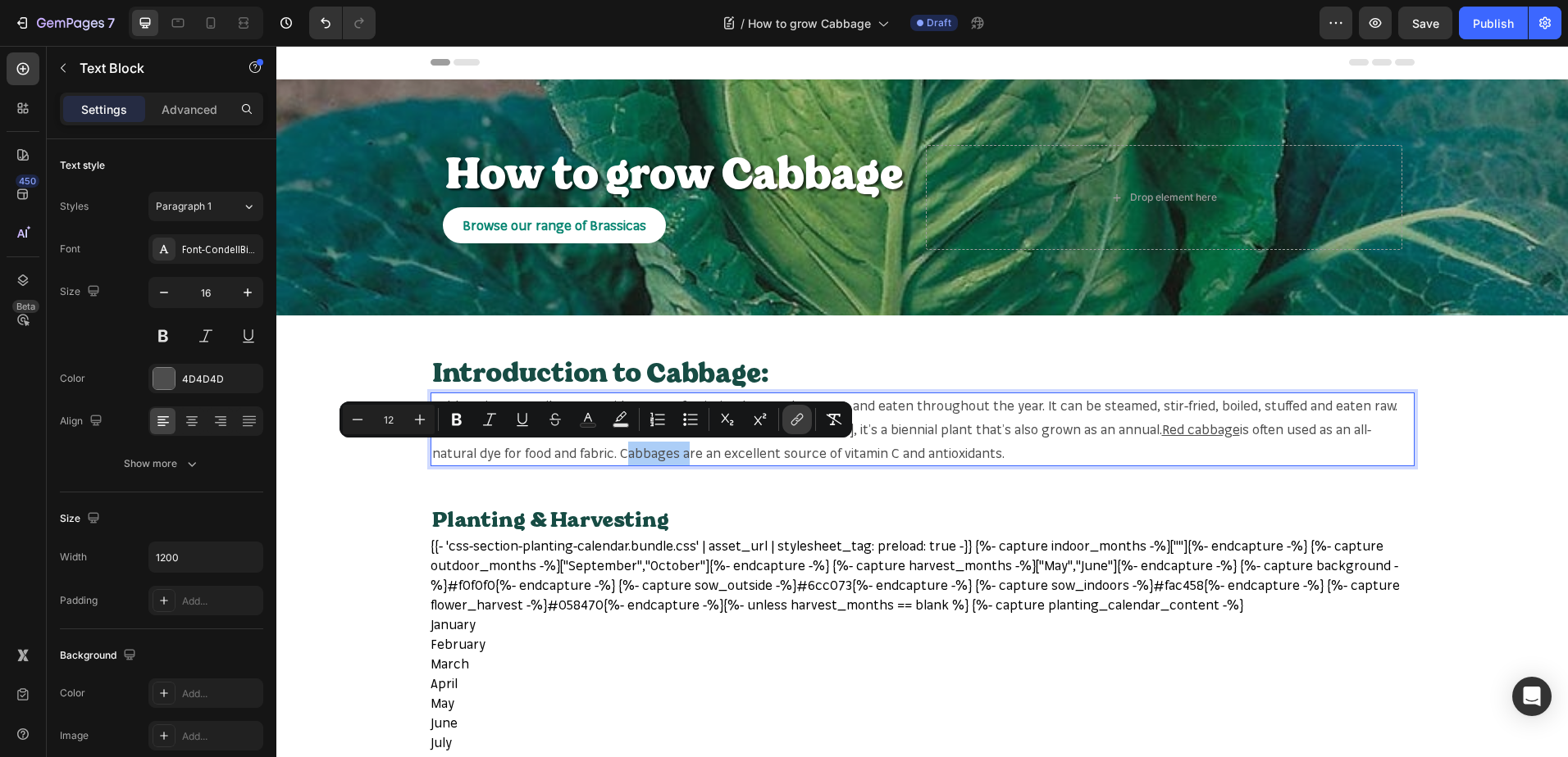
click at [787, 418] on button "link" at bounding box center [797, 419] width 29 height 29
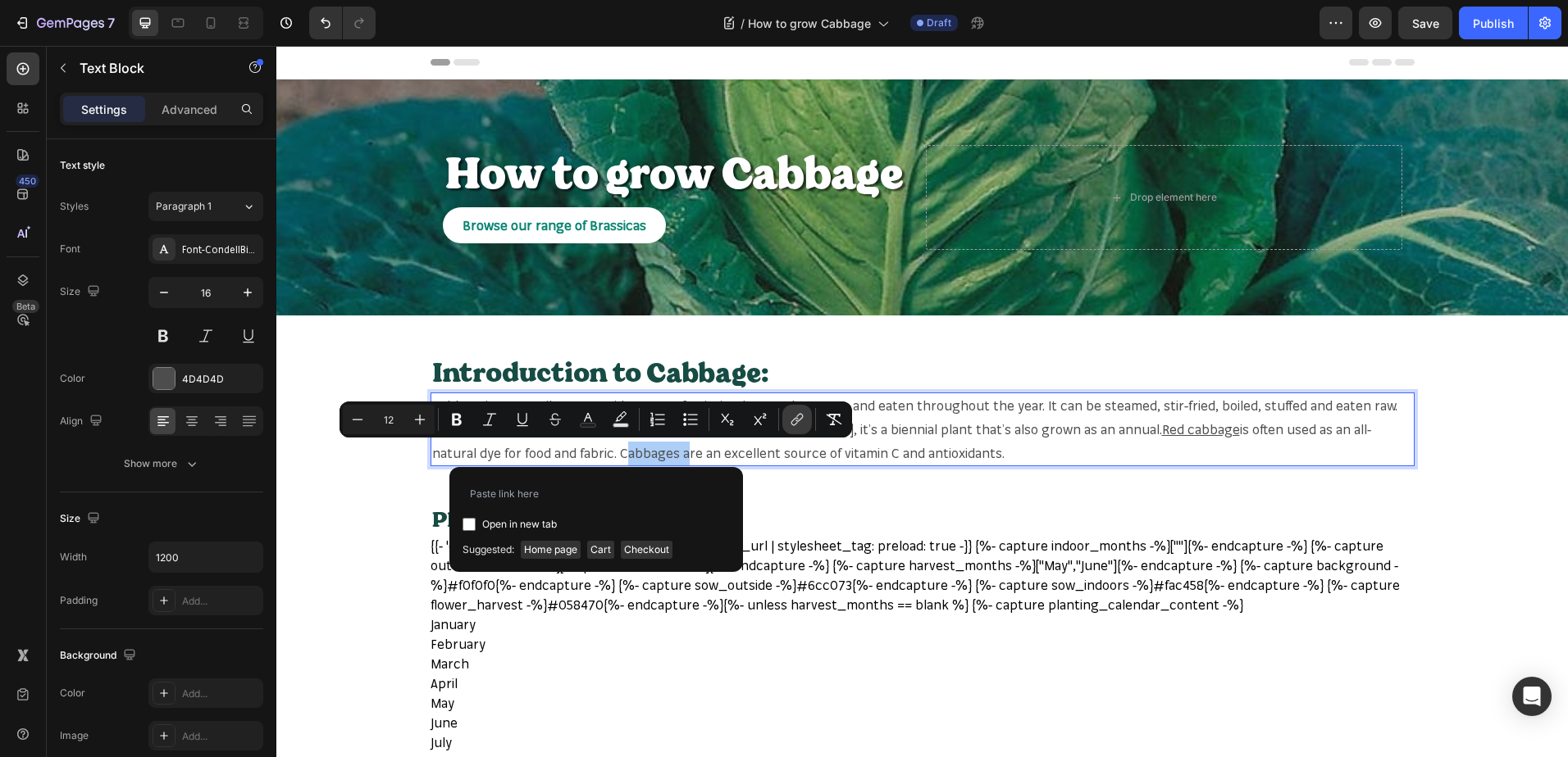
type input "[URL][DOMAIN_NAME]"
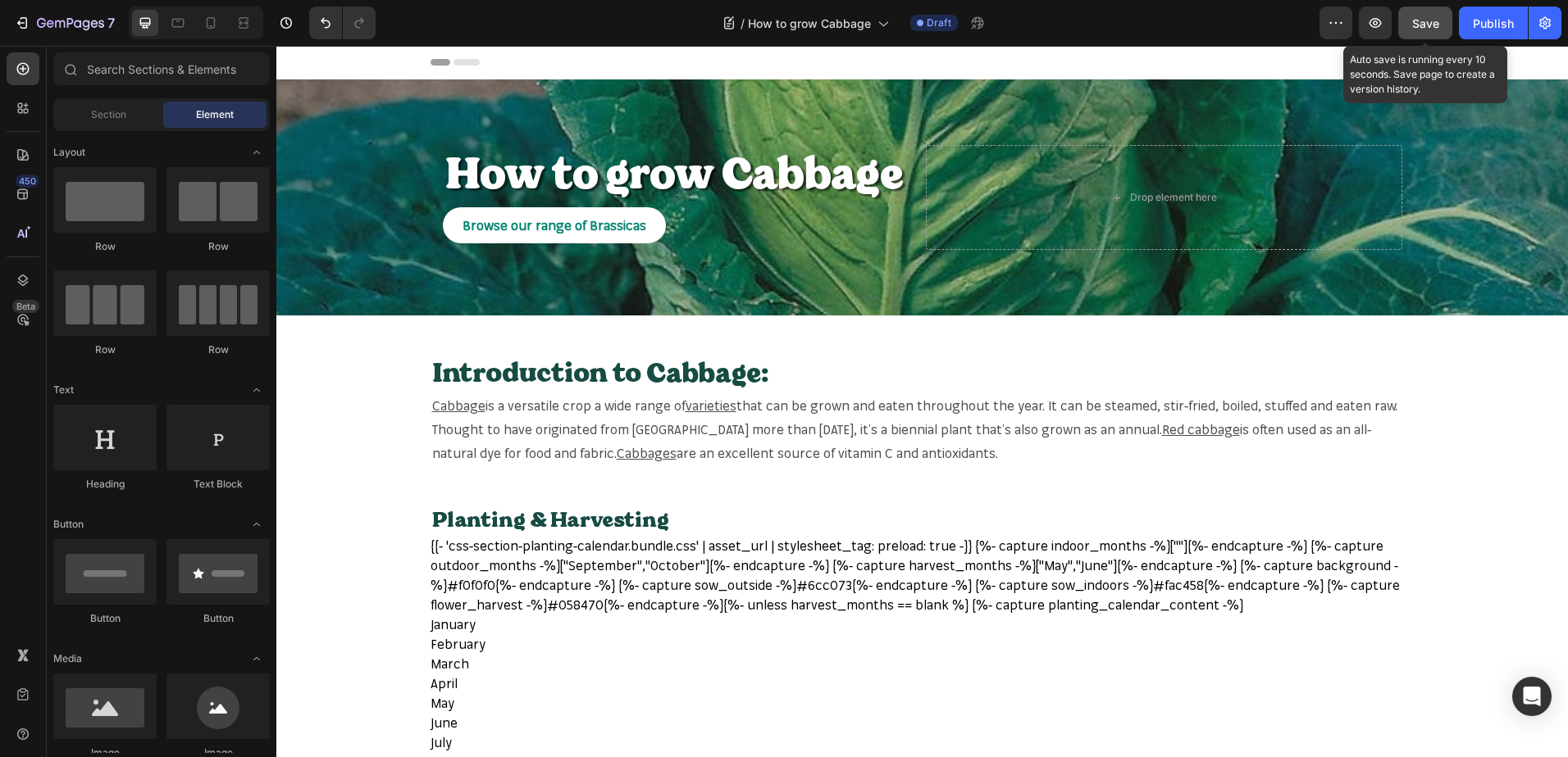
click at [1427, 27] on span "Save" at bounding box center [1424, 23] width 27 height 14
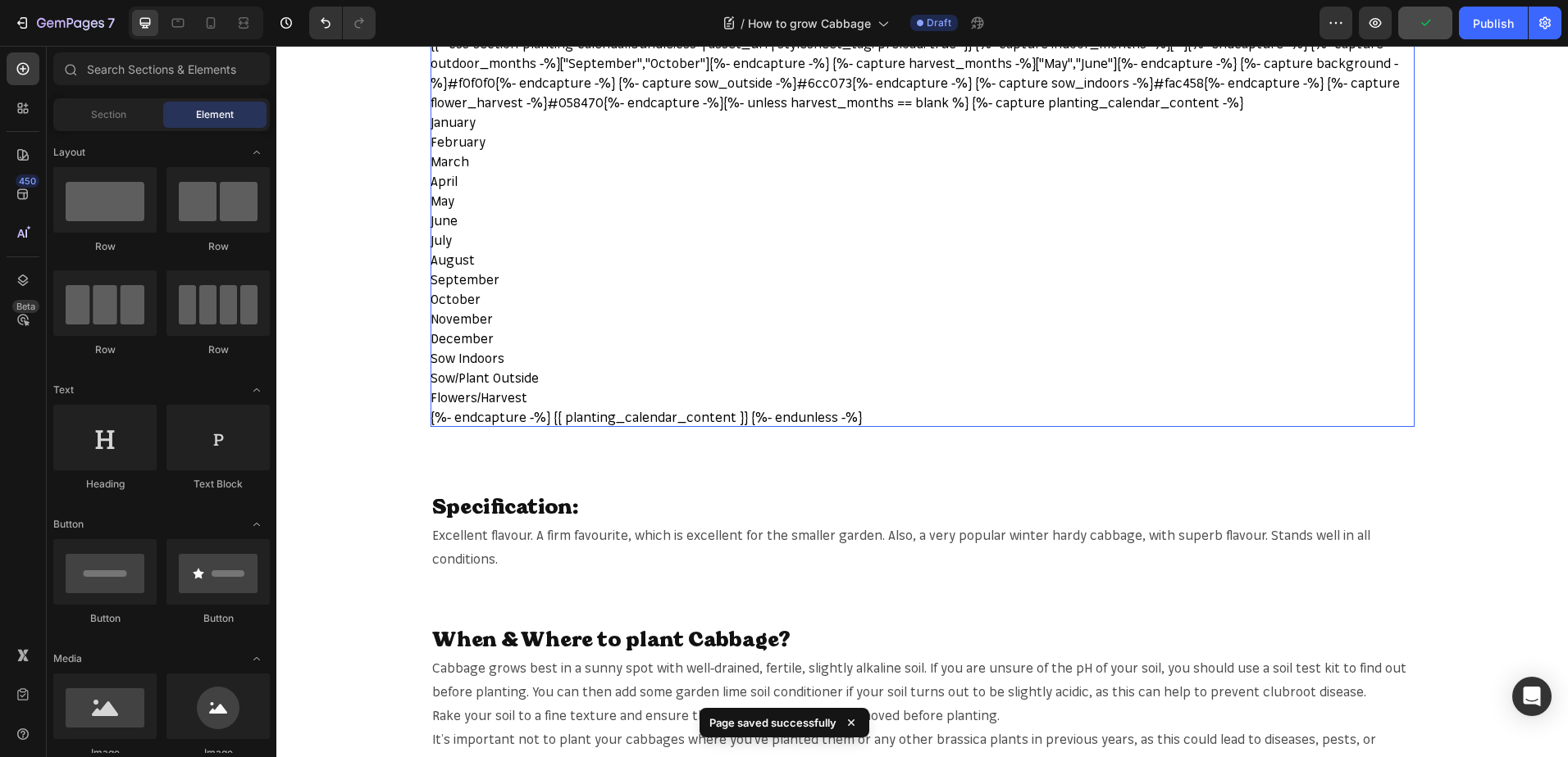
scroll to position [574, 0]
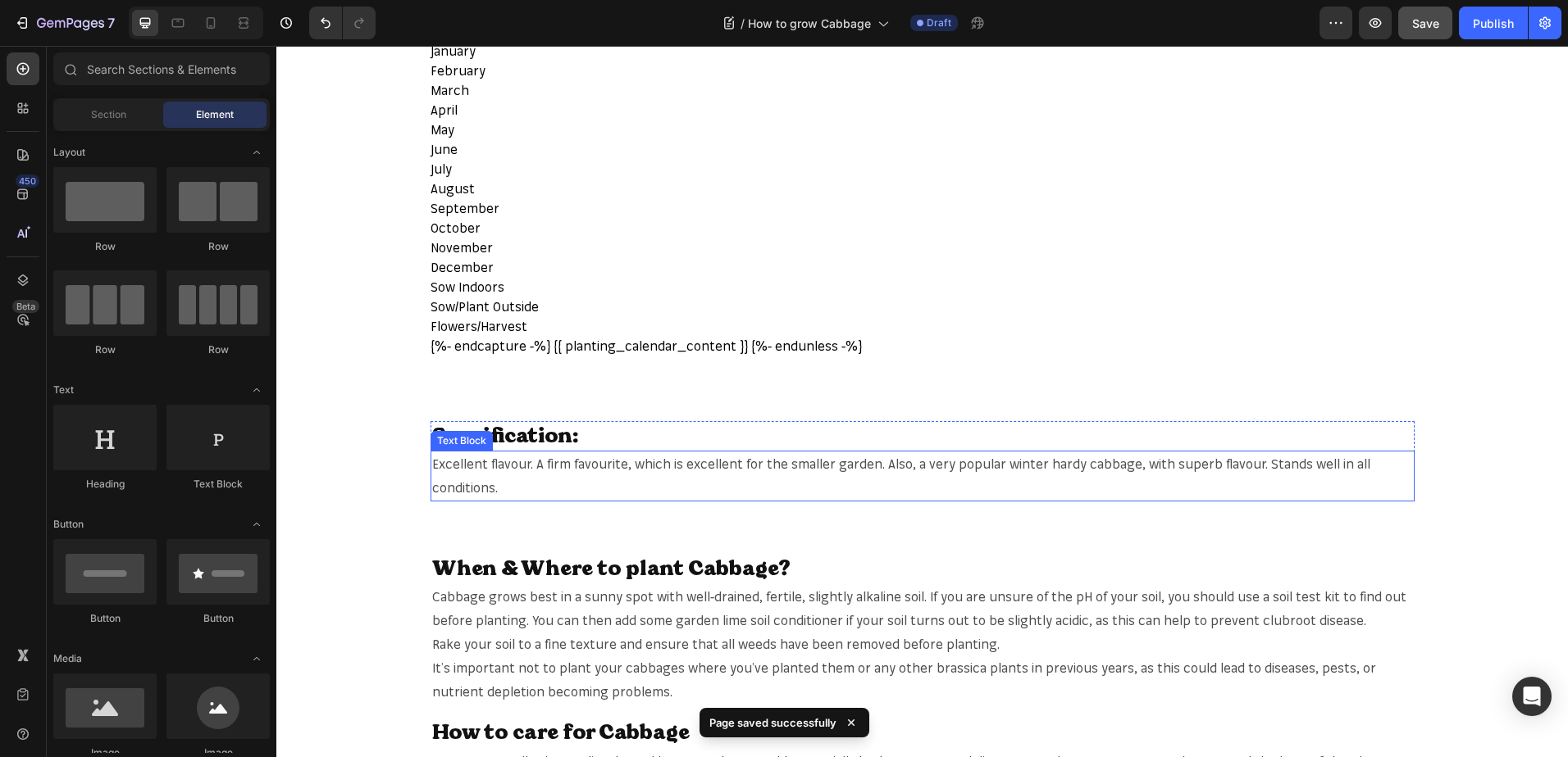
click at [1077, 464] on span "Excellent flavour. A firm favourite, which is excellent for the smaller garden.…" at bounding box center [901, 475] width 938 height 40
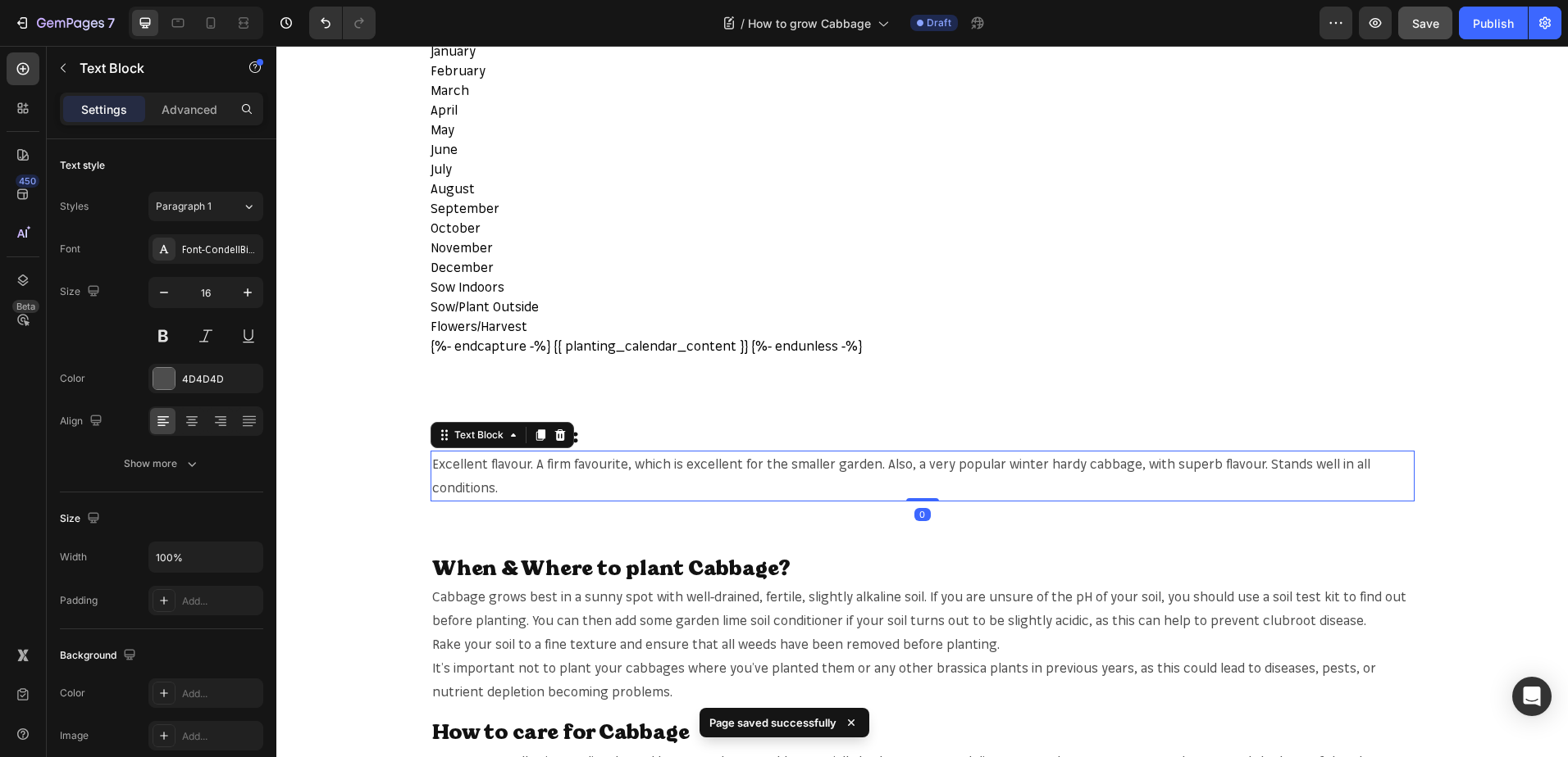
click at [1077, 464] on span "Excellent flavour. A firm favourite, which is excellent for the smaller garden.…" at bounding box center [901, 475] width 938 height 40
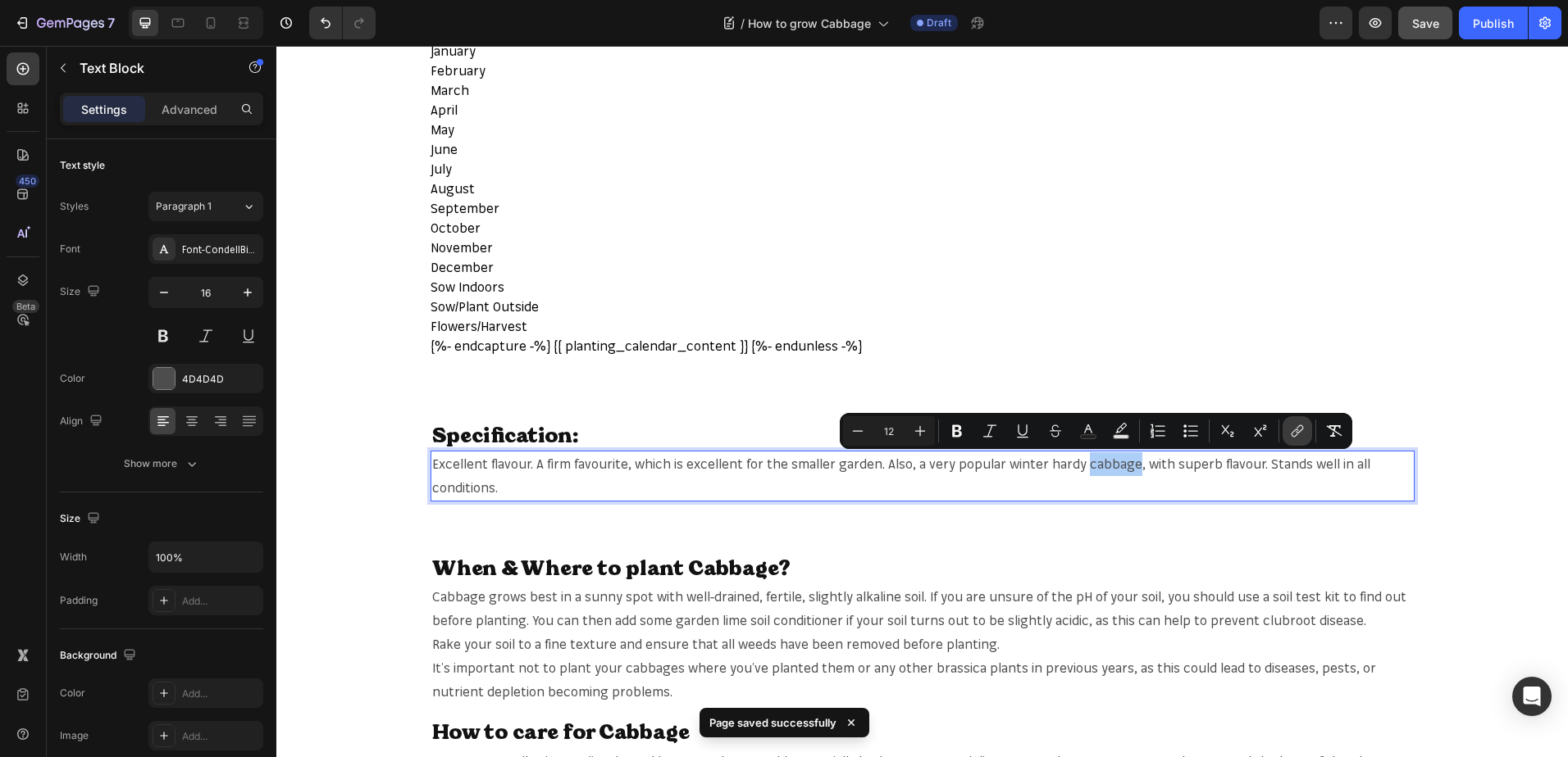
click at [1302, 433] on icon "Editor contextual toolbar" at bounding box center [1296, 430] width 16 height 16
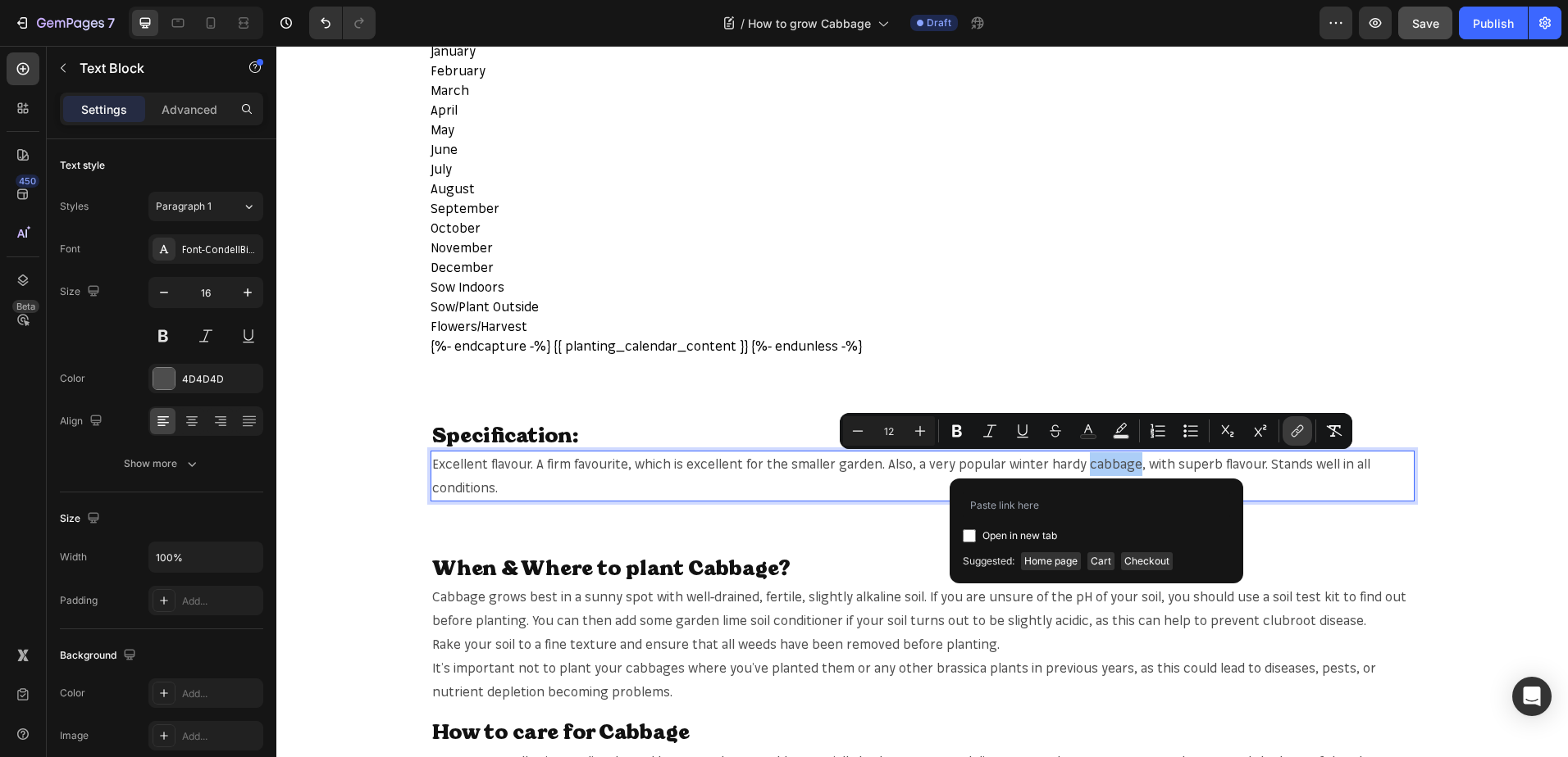
type input "[URL][DOMAIN_NAME]"
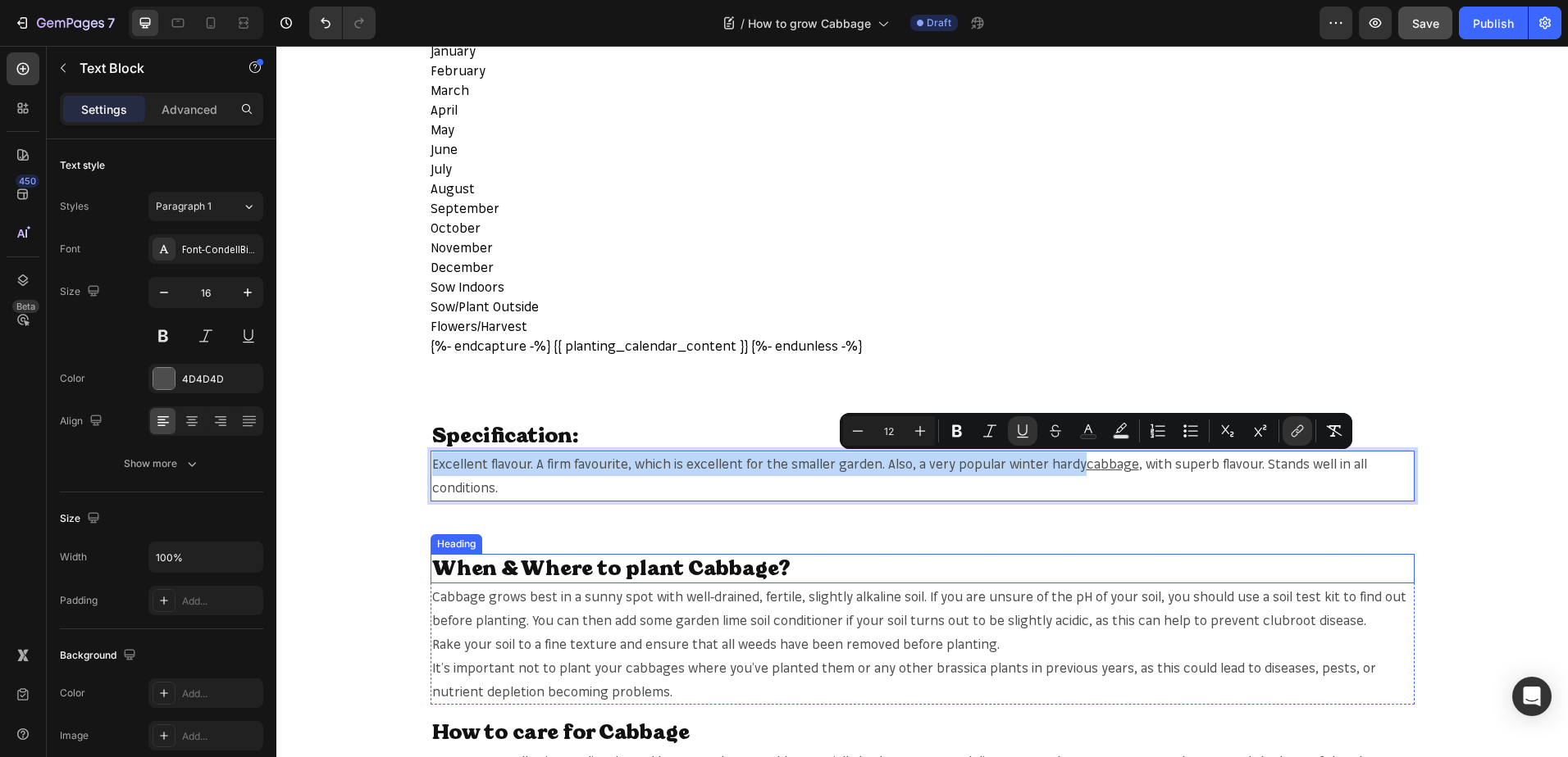
click at [1021, 558] on h2 "When & Where to plant Cabbage?" at bounding box center [922, 569] width 983 height 30
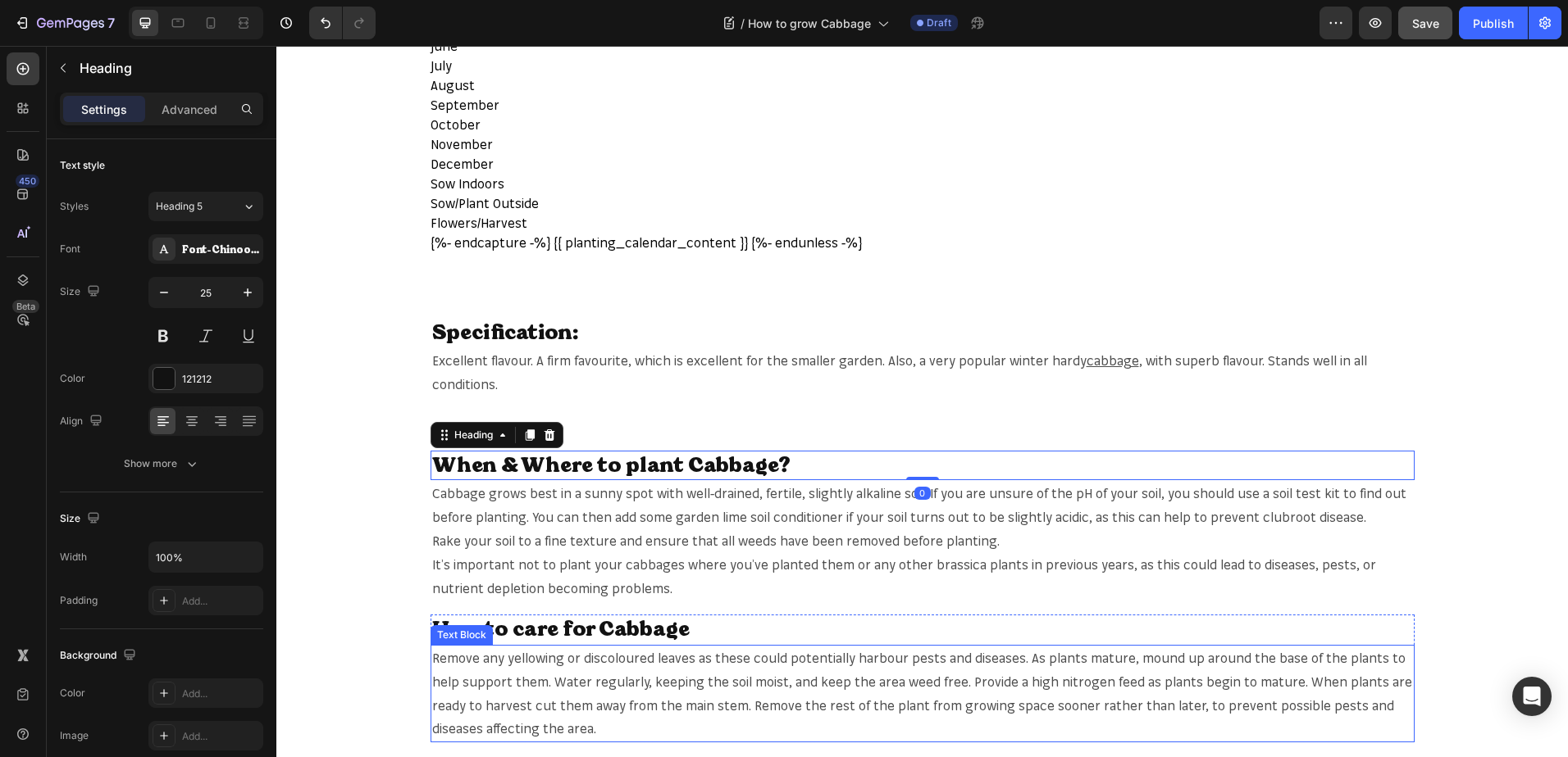
scroll to position [820, 0]
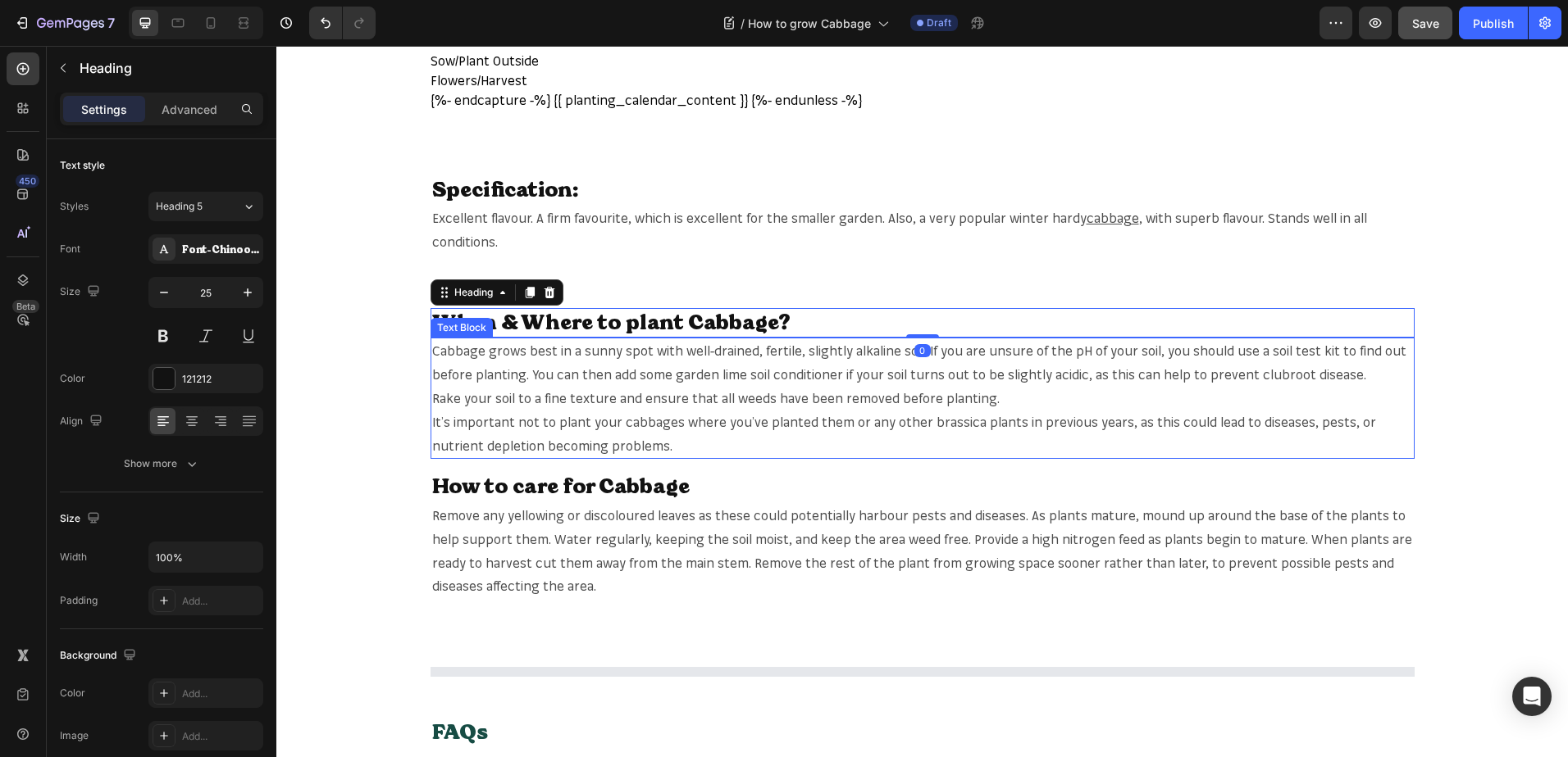
click at [453, 346] on p "Cabbage grows best in a sunny spot with well-drained, fertile, slightly alkalin…" at bounding box center [922, 363] width 981 height 47
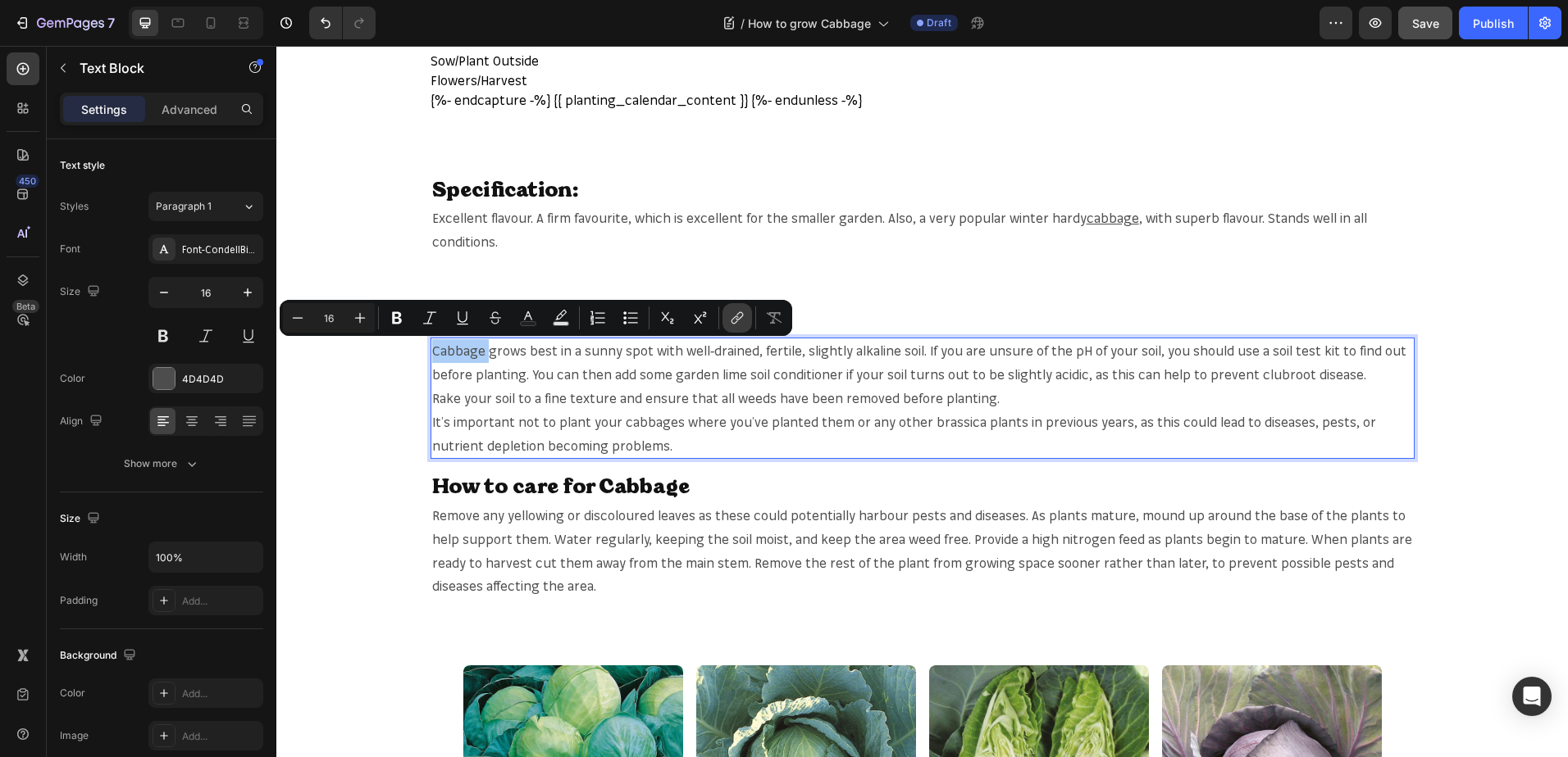
click at [733, 324] on icon "Editor contextual toolbar" at bounding box center [735, 321] width 8 height 9
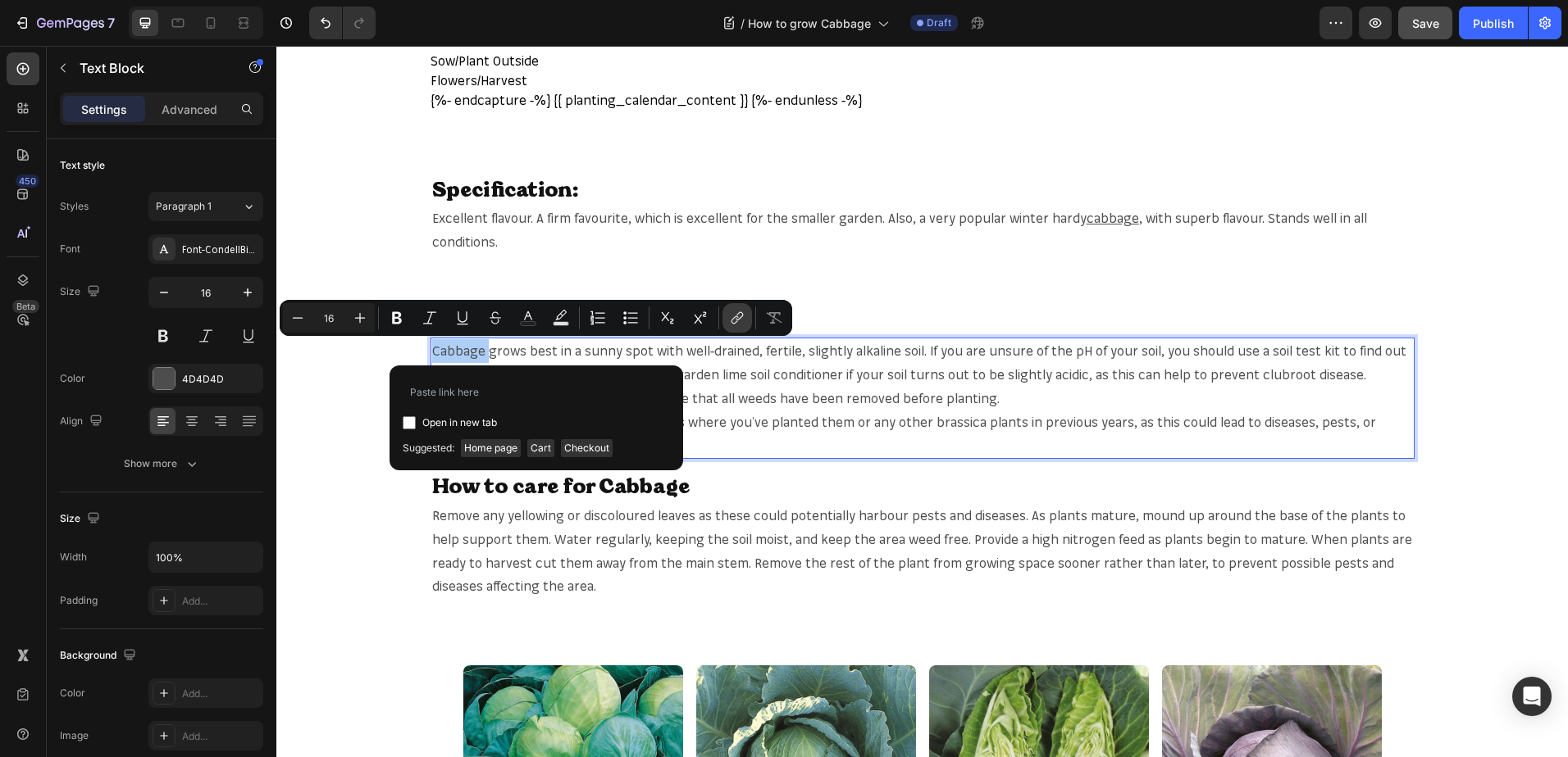
type input "[URL][DOMAIN_NAME]"
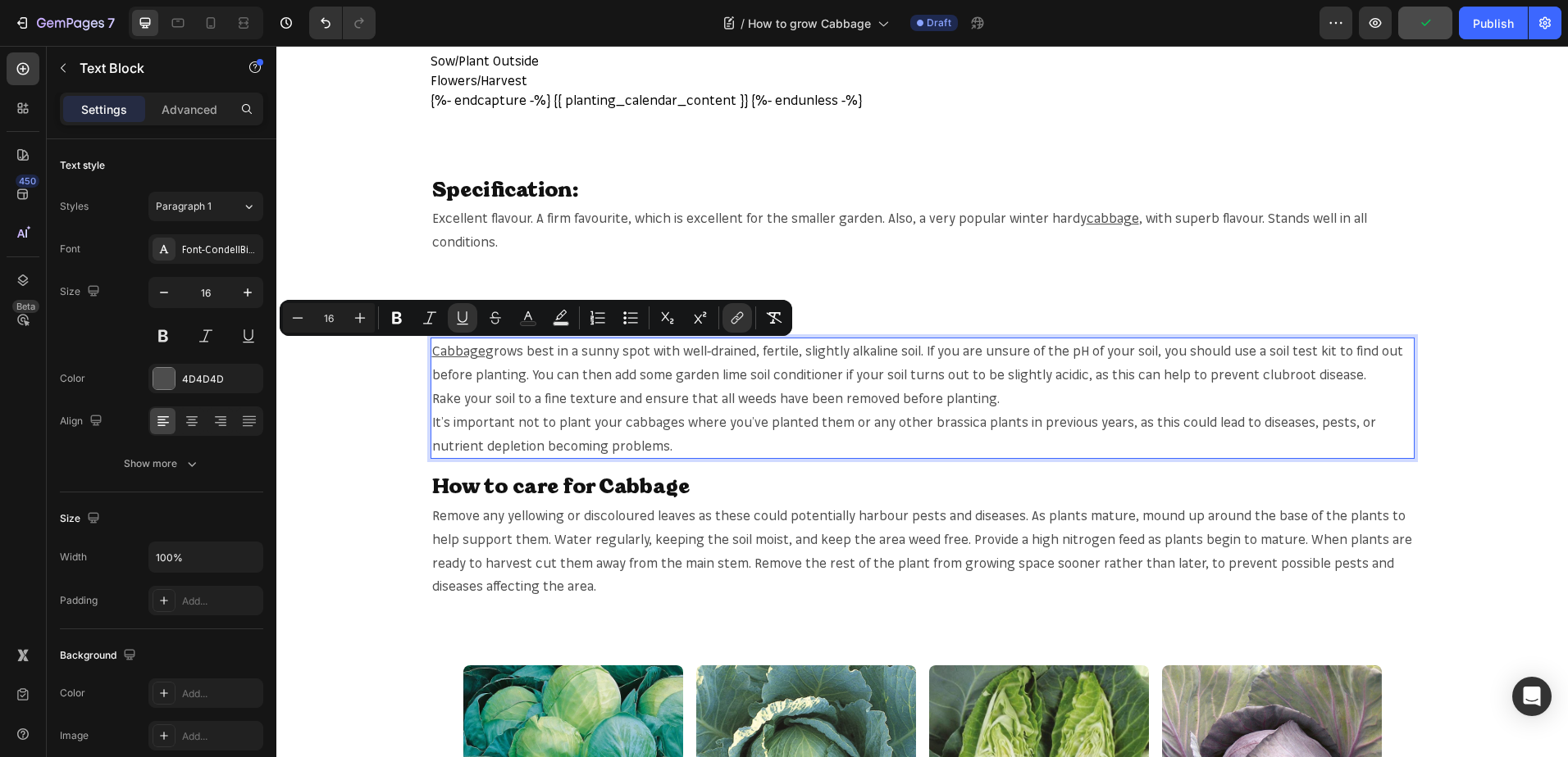
click at [1128, 353] on p "Cabbage grows best in a sunny spot with well-drained, fertile, slightly alkalin…" at bounding box center [922, 363] width 981 height 47
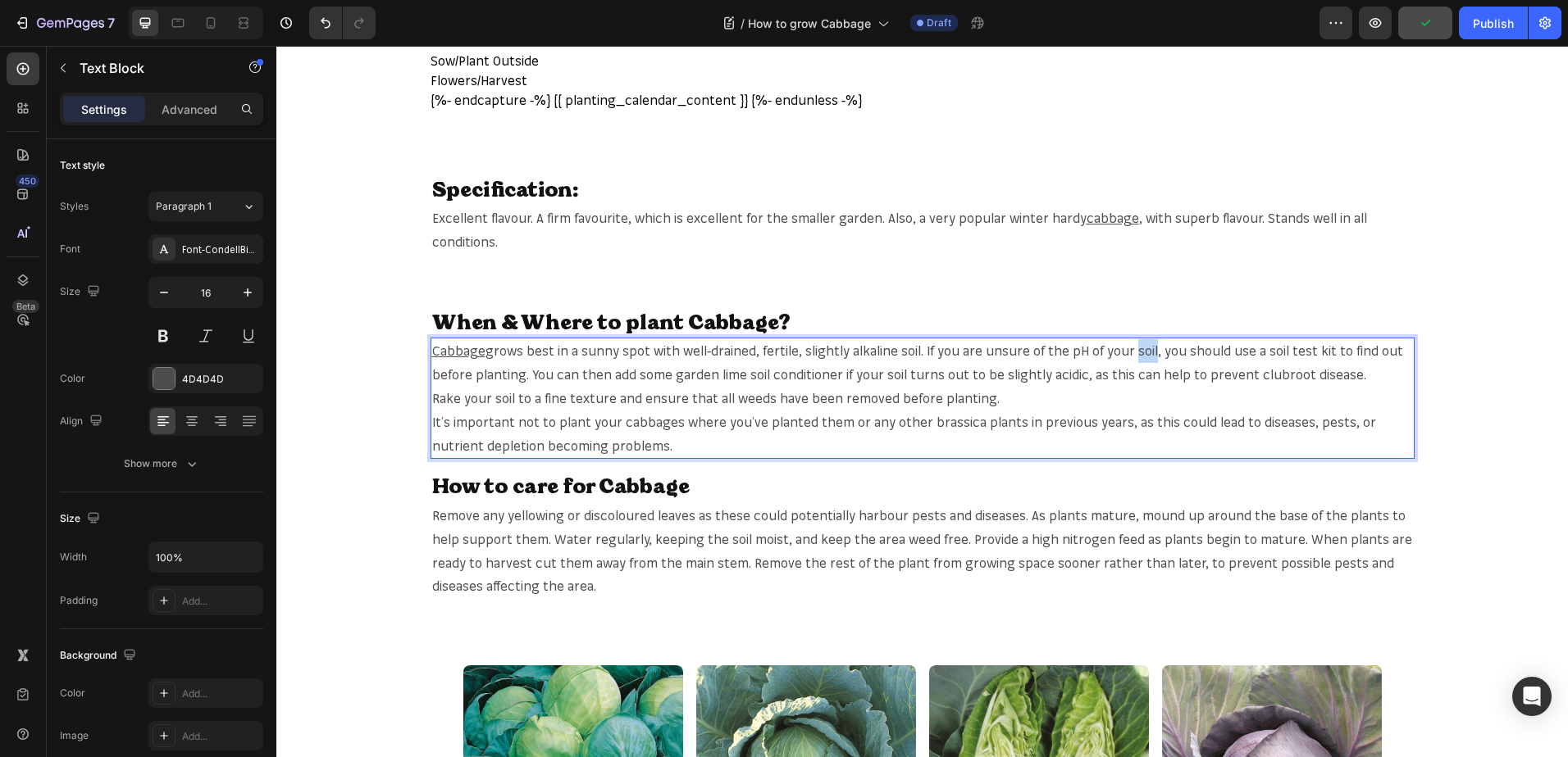
click at [1128, 353] on p "Cabbage grows best in a sunny spot with well-drained, fertile, slightly alkalin…" at bounding box center [922, 363] width 981 height 47
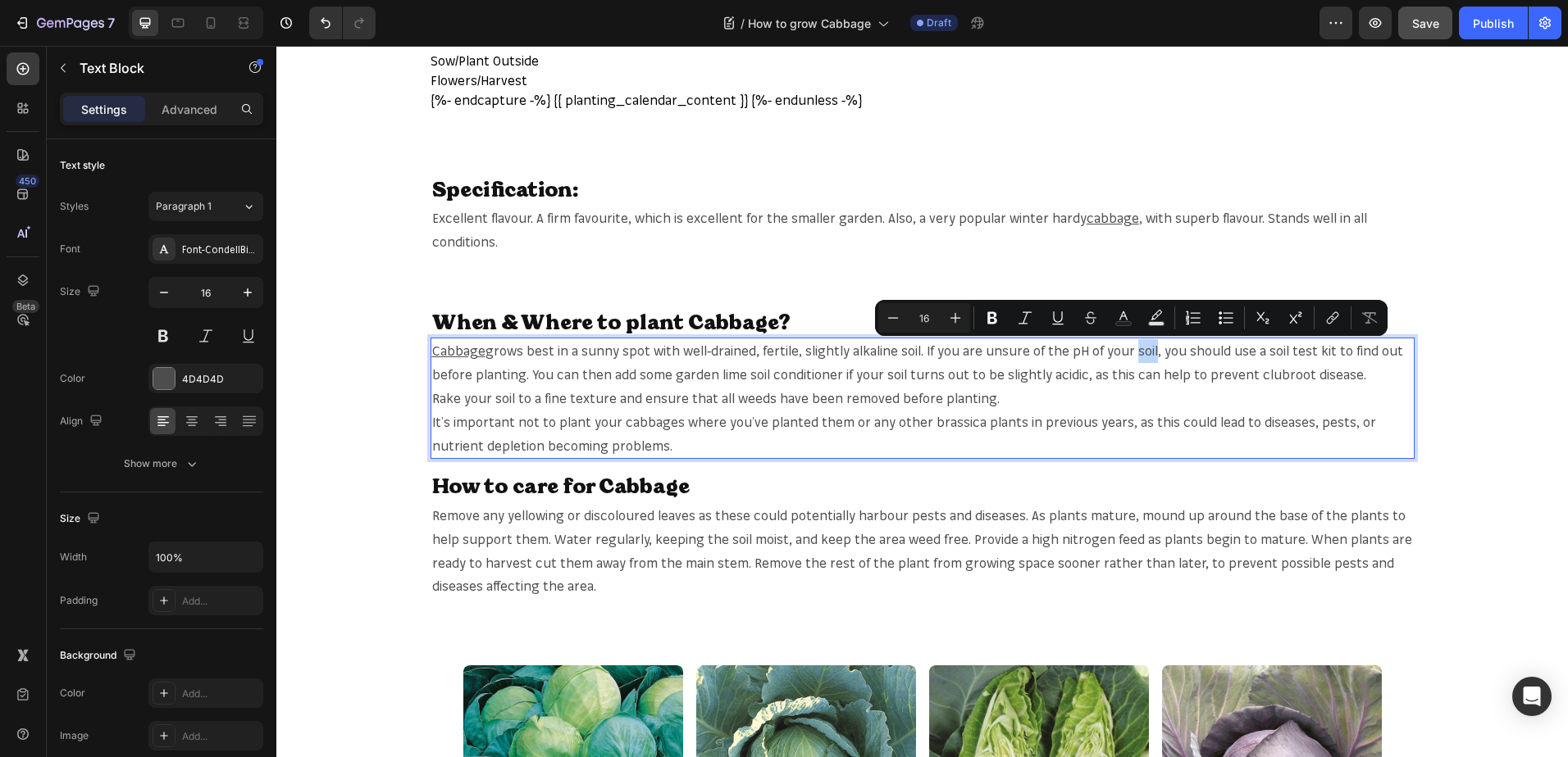
copy p "soil"
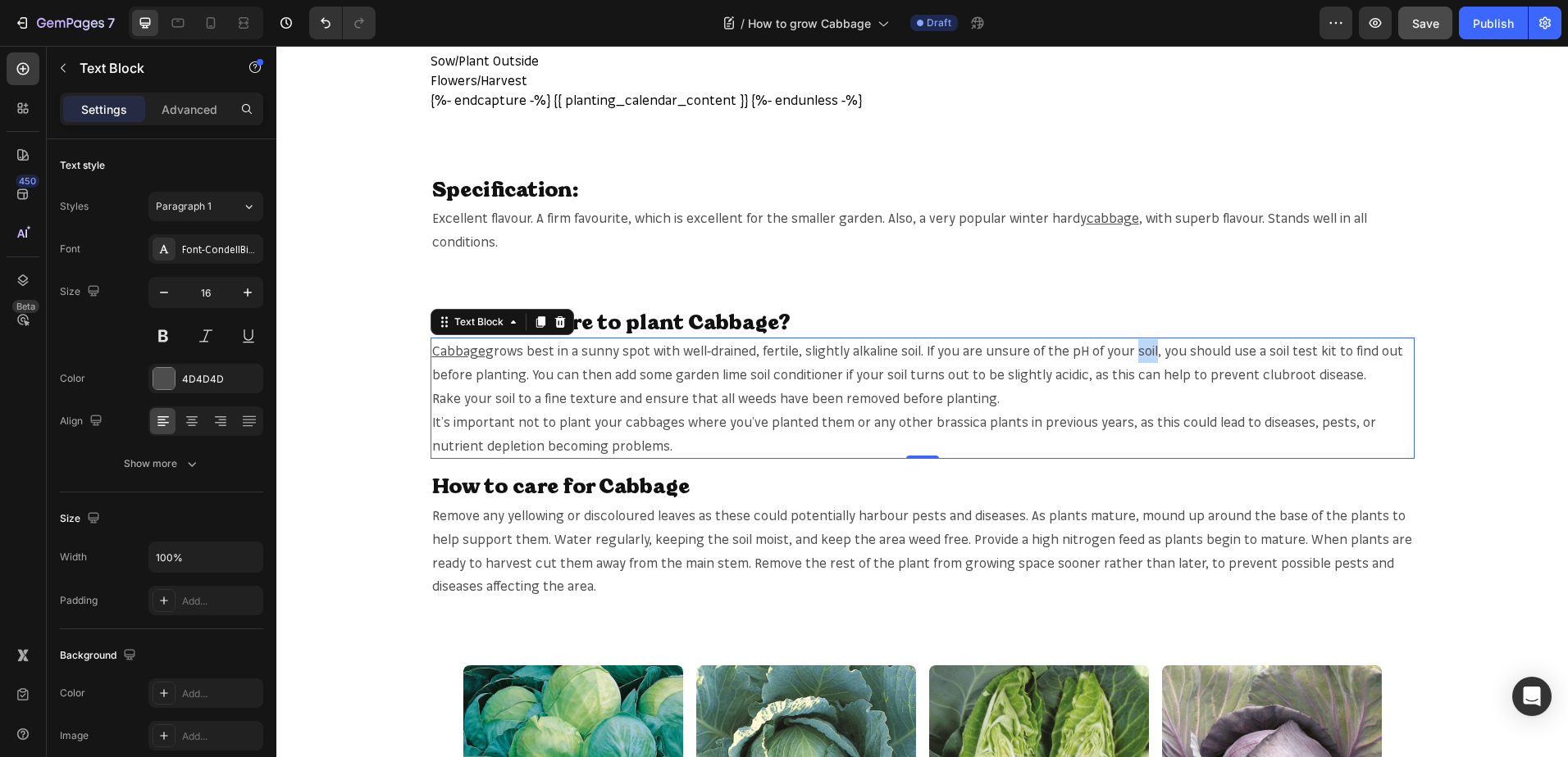
click at [1125, 351] on p "Cabbage grows best in a sunny spot with well-drained, fertile, slightly alkalin…" at bounding box center [922, 363] width 981 height 47
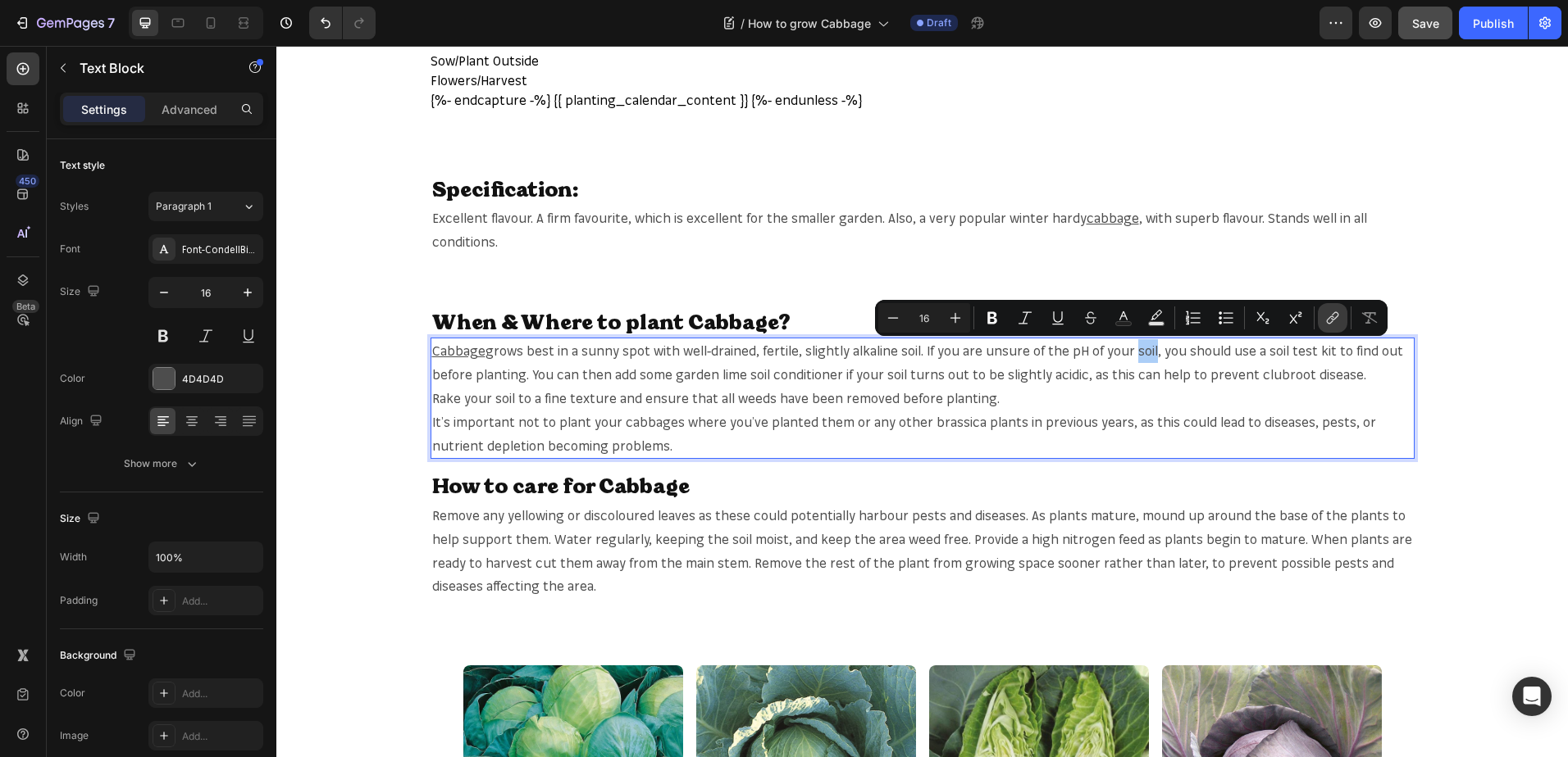
click at [1322, 321] on button "link" at bounding box center [1332, 318] width 29 height 29
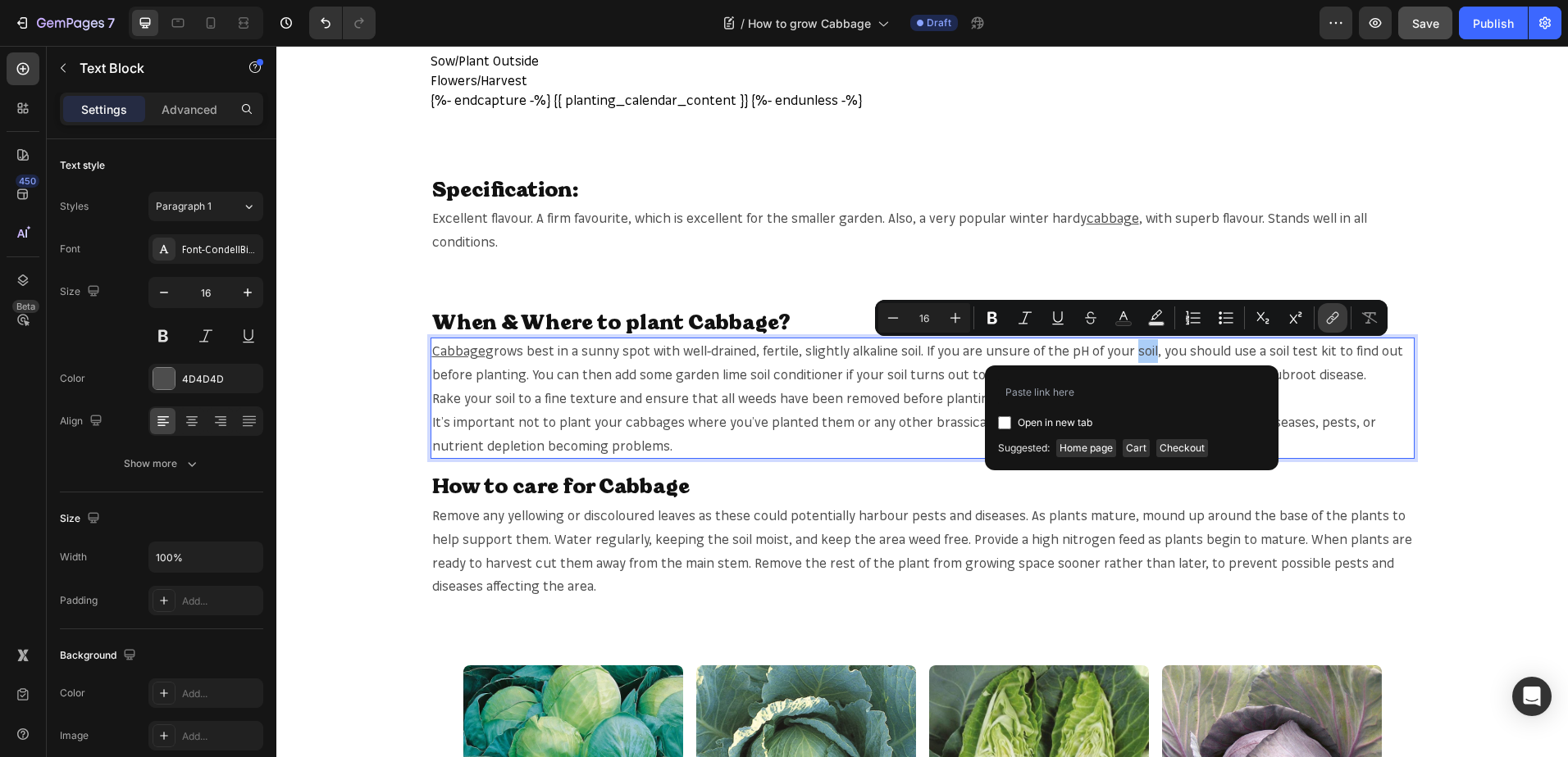
type input "[URL][DOMAIN_NAME]"
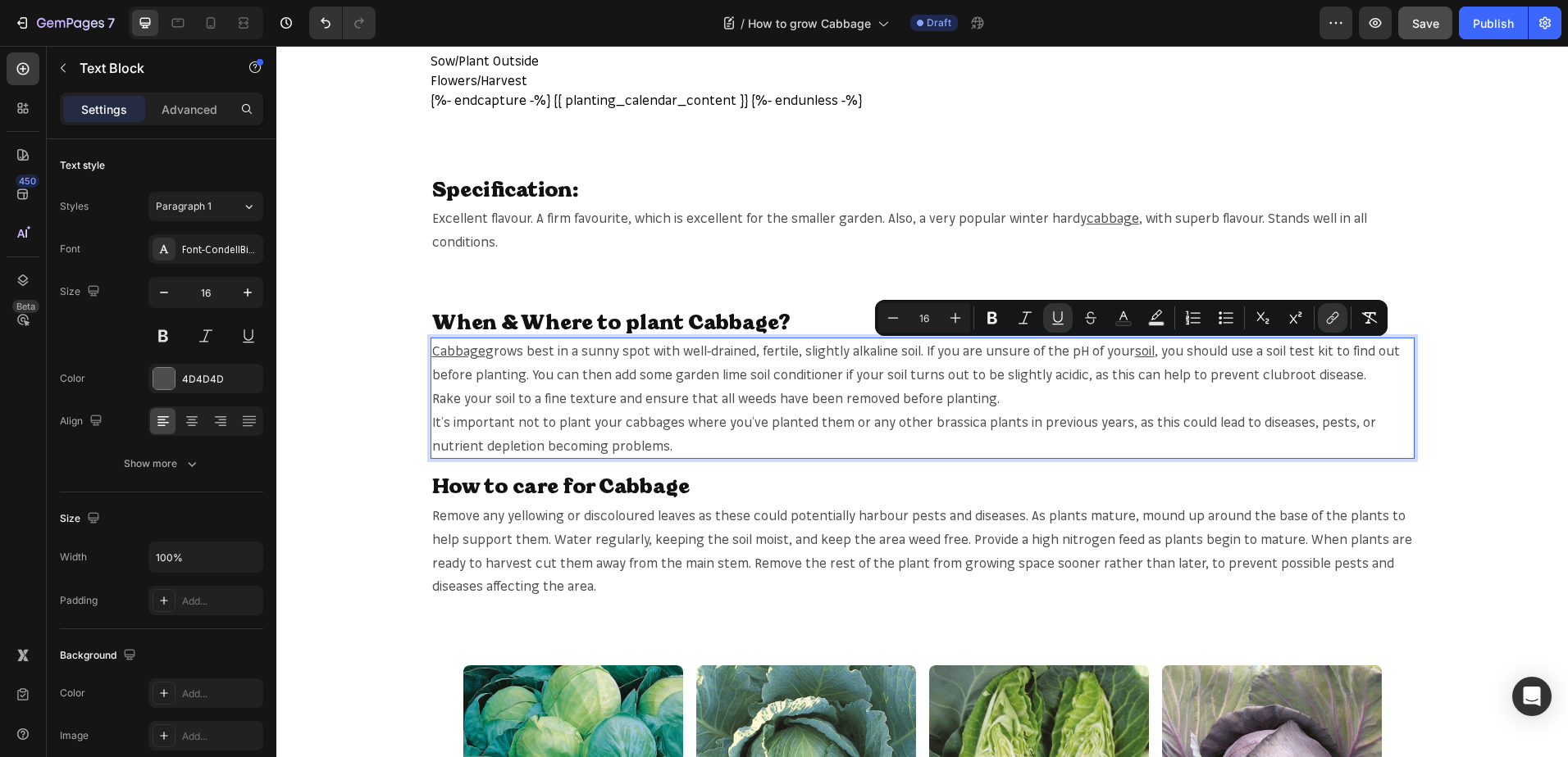
click at [1261, 351] on p "Cabbage grows best in a sunny spot with well-drained, fertile, slightly alkalin…" at bounding box center [922, 363] width 981 height 47
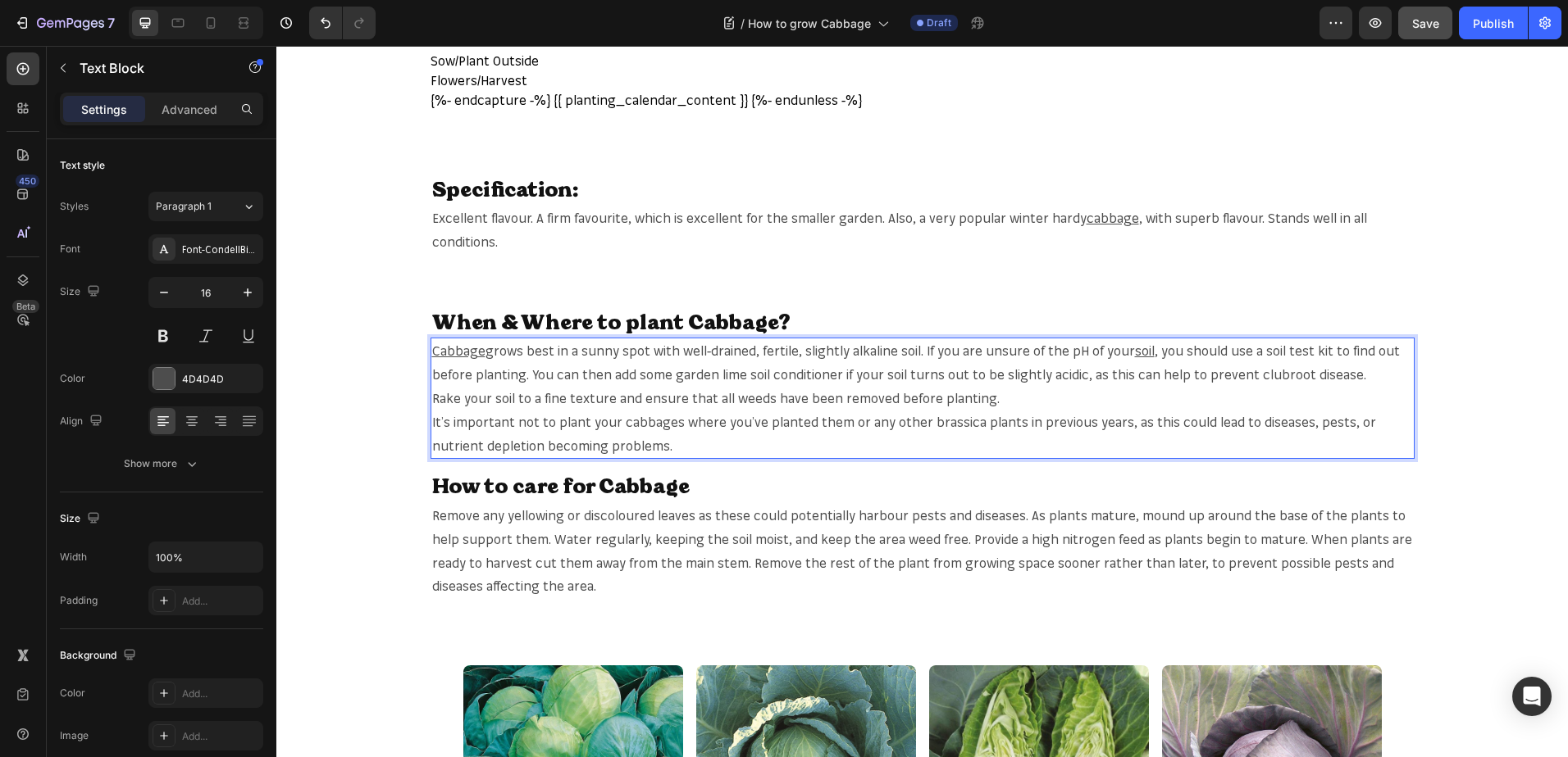
click at [1260, 352] on p "Cabbage grows best in a sunny spot with well-drained, fertile, slightly alkalin…" at bounding box center [922, 363] width 981 height 47
click at [1256, 352] on p "Cabbage grows best in a sunny spot with well-drained, fertile, slightly alkalin…" at bounding box center [922, 363] width 981 height 47
click at [1251, 352] on p "Cabbage grows best in a sunny spot with well-drained, fertile, slightly alkalin…" at bounding box center [922, 363] width 981 height 47
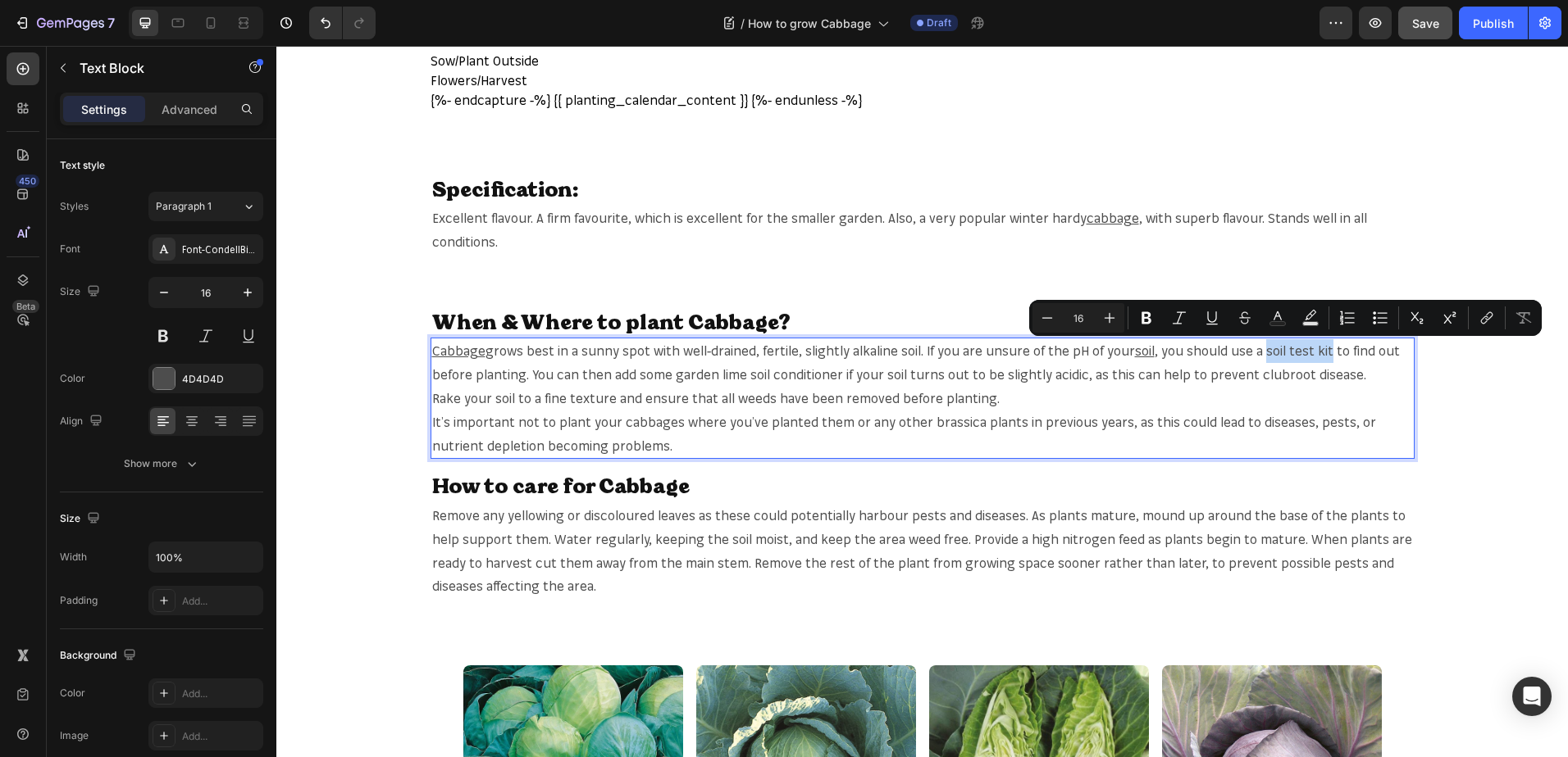
drag, startPoint x: 1251, startPoint y: 352, endPoint x: 1316, endPoint y: 352, distance: 65.0
click at [1316, 352] on p "Cabbage grows best in a sunny spot with well-drained, fertile, slightly alkalin…" at bounding box center [922, 363] width 981 height 47
copy p "soil test kit"
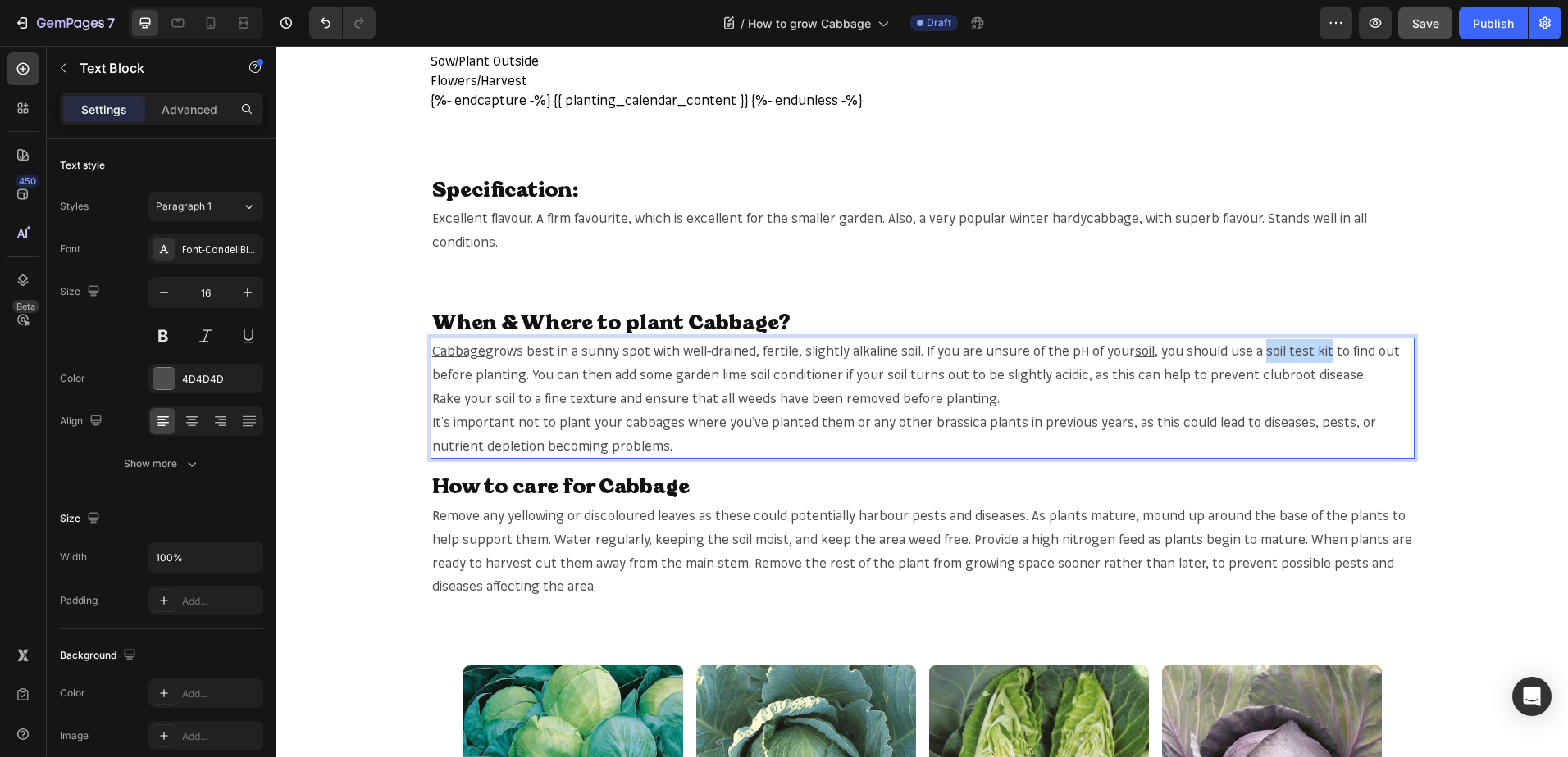
click at [1262, 344] on p "Cabbage grows best in a sunny spot with well-drained, fertile, slightly alkalin…" at bounding box center [922, 363] width 981 height 47
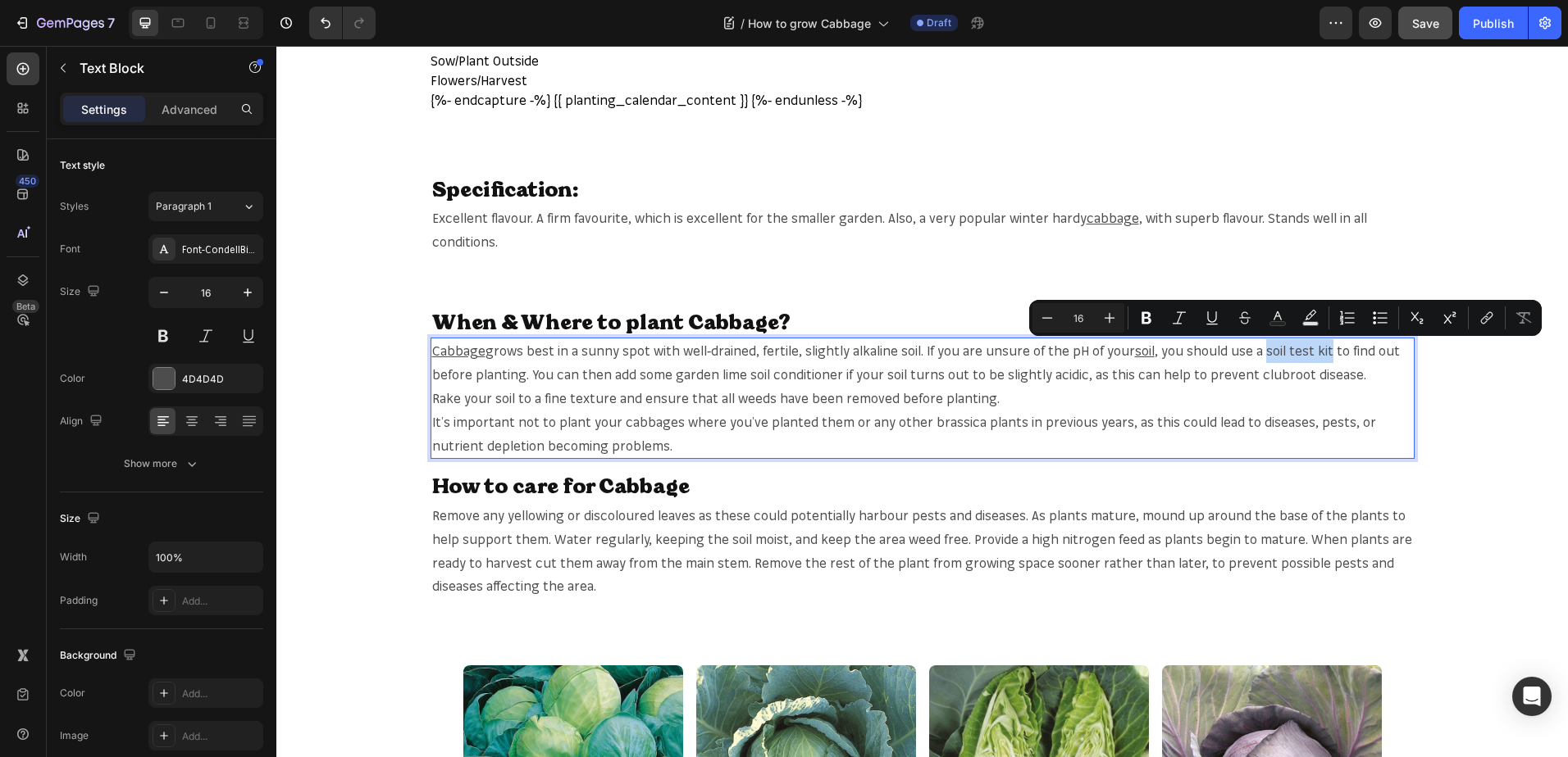
drag, startPoint x: 1255, startPoint y: 349, endPoint x: 1317, endPoint y: 356, distance: 62.4
click at [1317, 356] on p "Cabbage grows best in a sunny spot with well-drained, fertile, slightly alkalin…" at bounding box center [922, 363] width 981 height 47
click at [1482, 320] on icon "Editor contextual toolbar" at bounding box center [1484, 321] width 8 height 9
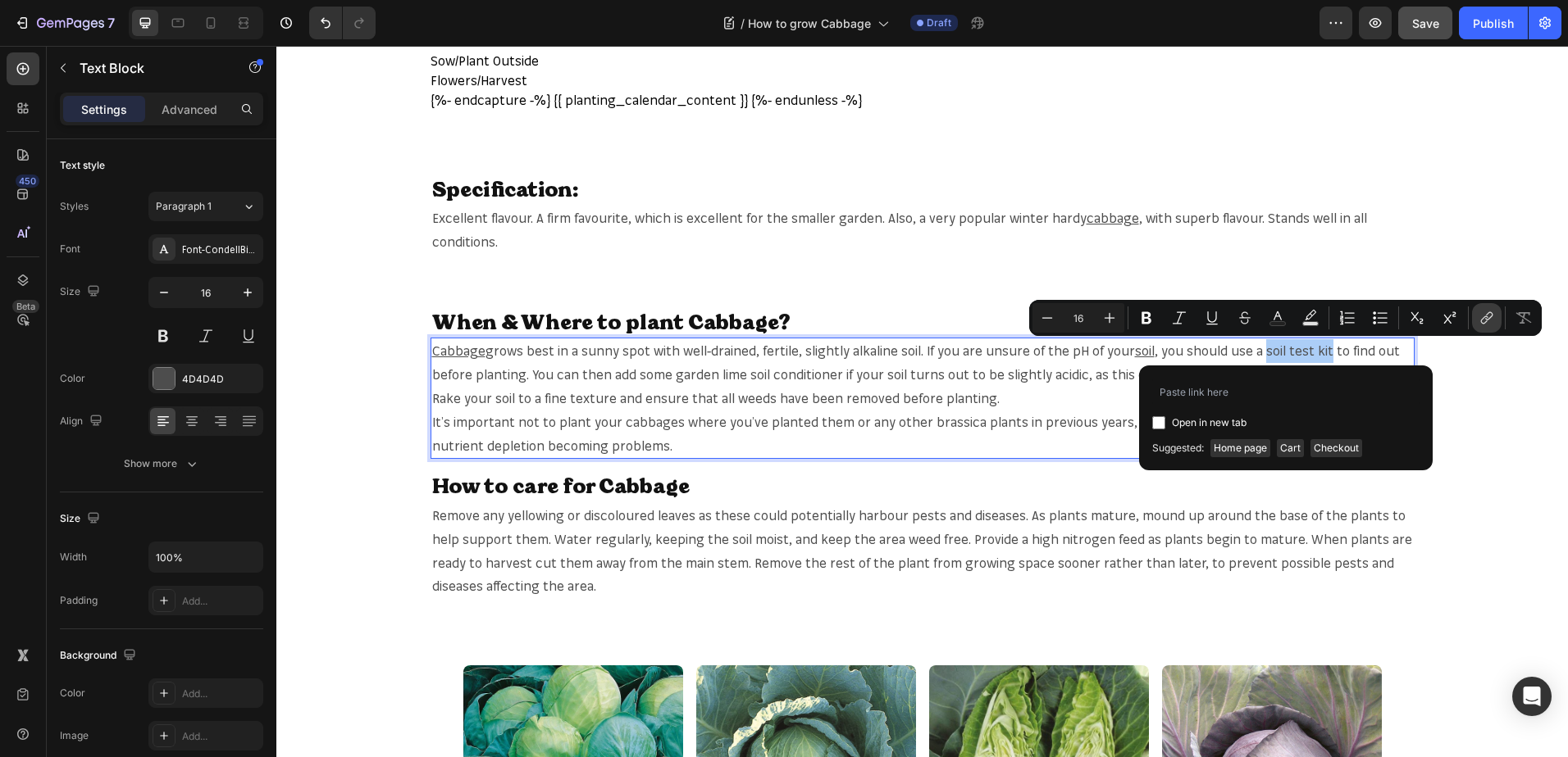
type input "[URL][DOMAIN_NAME]"
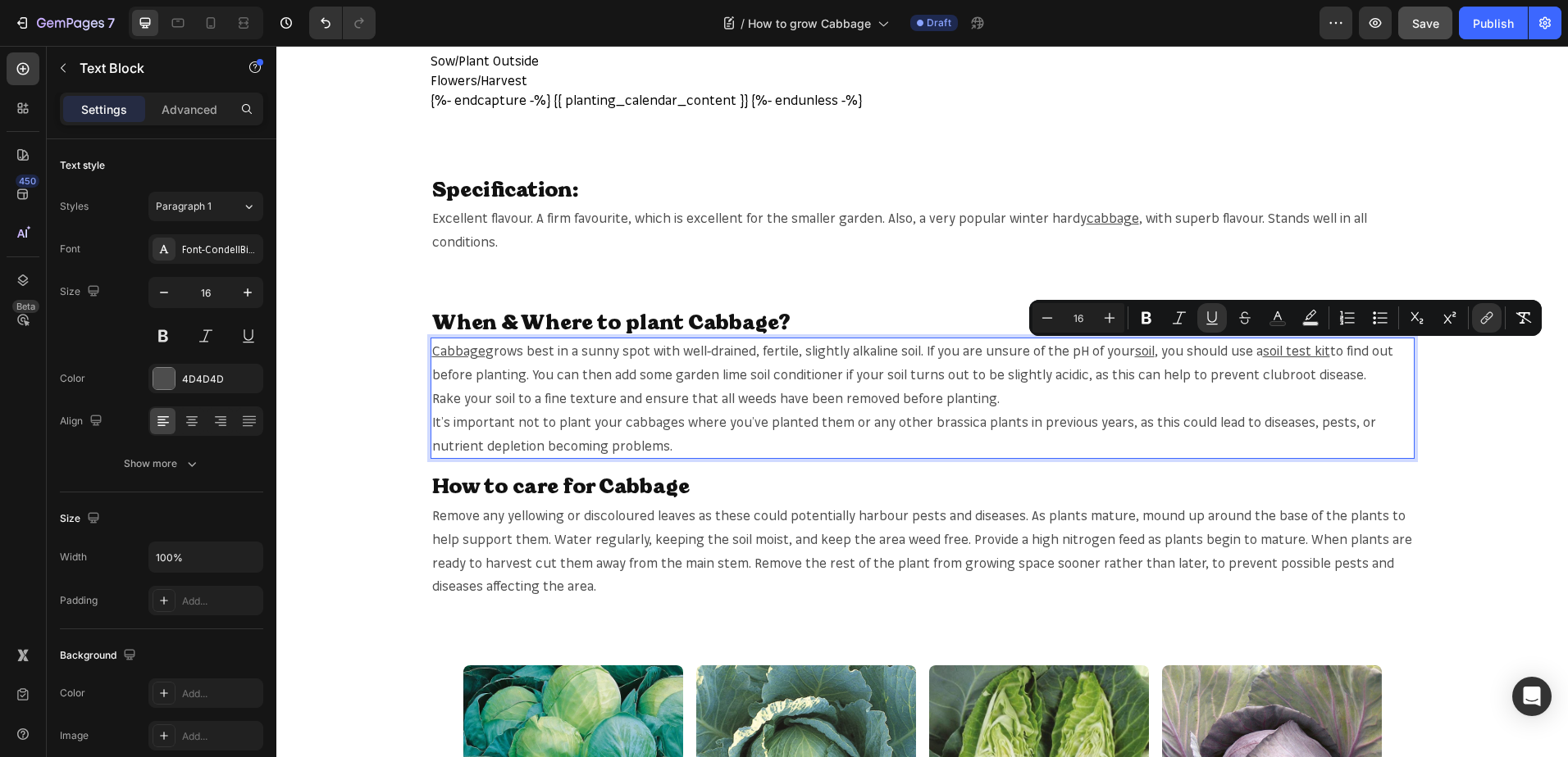
click at [751, 458] on div "Cabbage grows best in a sunny spot with well-drained, fertile, slightly alkalin…" at bounding box center [922, 398] width 983 height 121
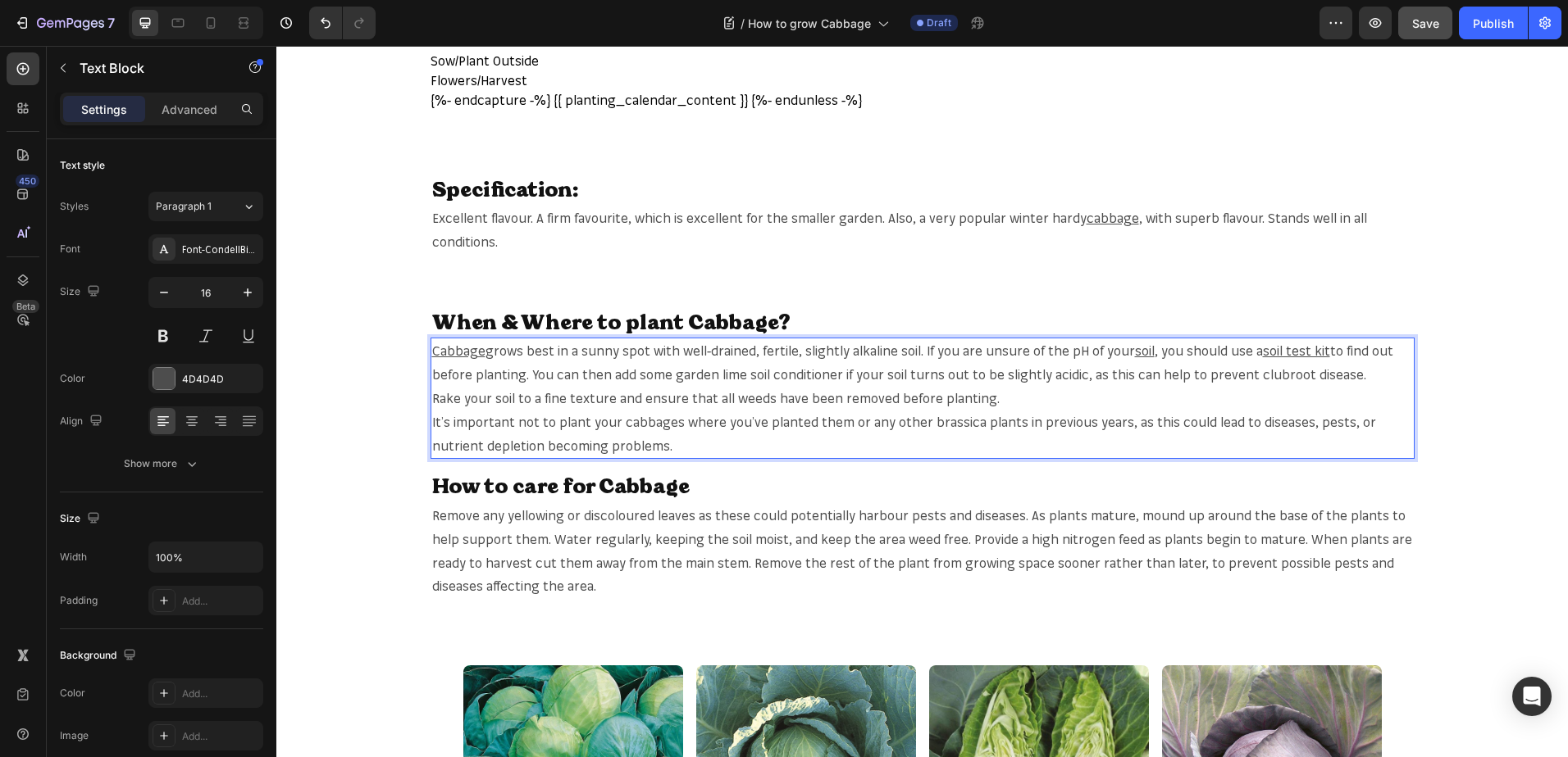
click at [750, 379] on p "Cabbage grows best in a sunny spot with well-drained, fertile, slightly alkalin…" at bounding box center [922, 363] width 981 height 47
click at [740, 376] on p "Cabbage grows best in a sunny spot with well-drained, fertile, slightly alkalin…" at bounding box center [922, 363] width 981 height 47
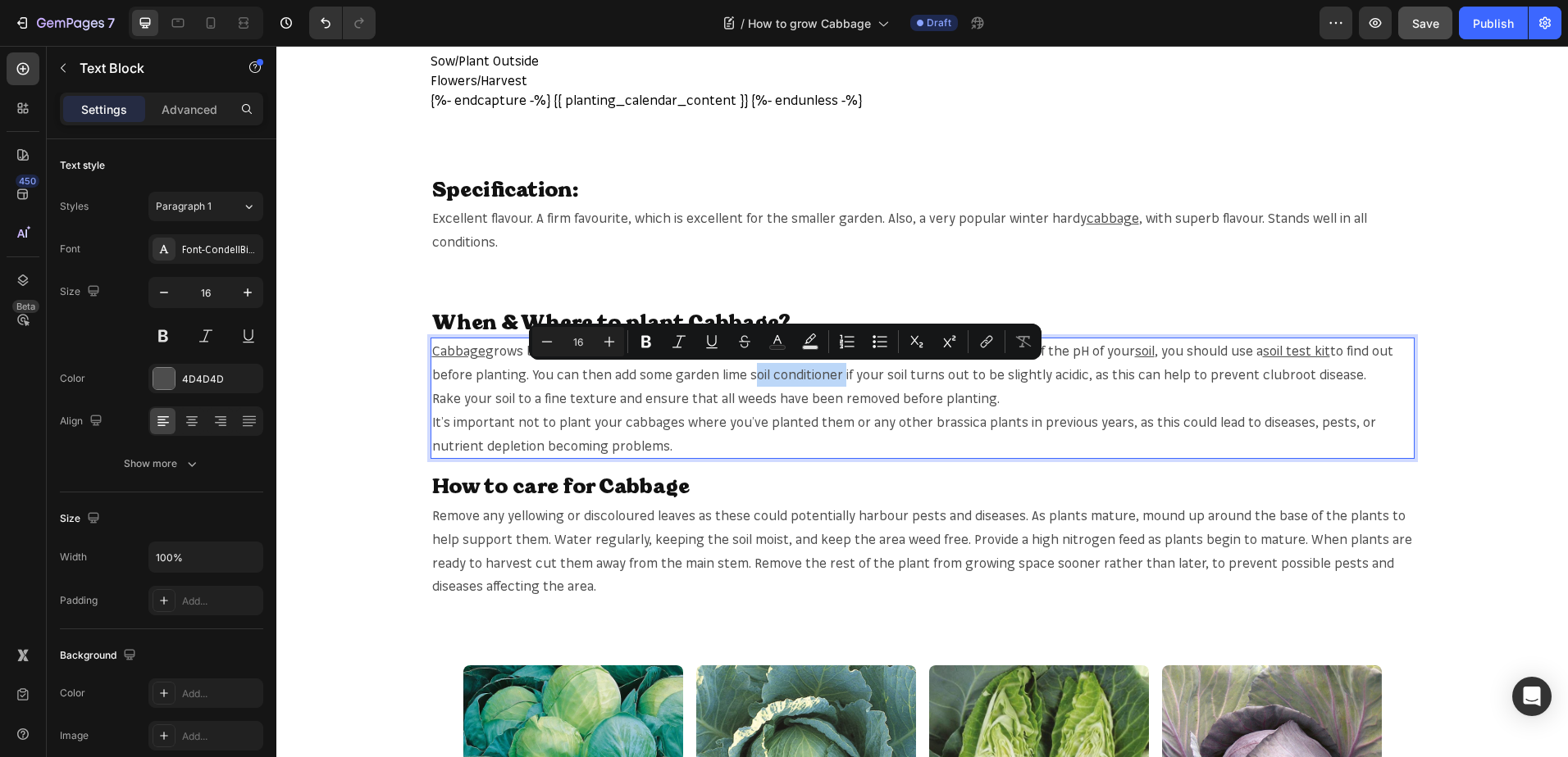
drag, startPoint x: 740, startPoint y: 376, endPoint x: 789, endPoint y: 381, distance: 49.3
click at [789, 381] on p "Cabbage grows best in a sunny spot with well-drained, fertile, slightly alkalin…" at bounding box center [922, 363] width 981 height 47
copy p "soil conditioner"
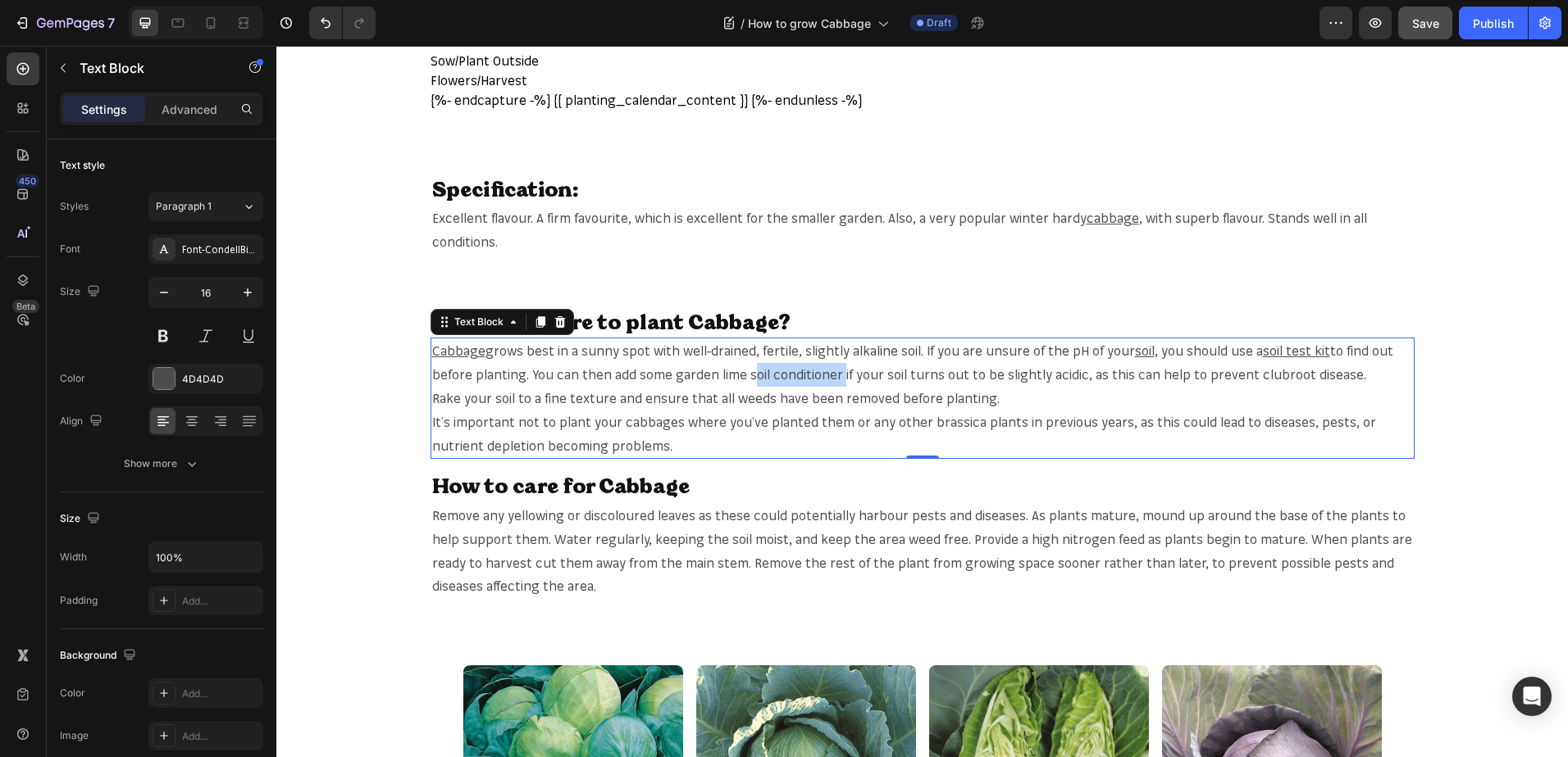
click at [740, 375] on p "Cabbage grows best in a sunny spot with well-drained, fertile, slightly alkalin…" at bounding box center [922, 363] width 981 height 47
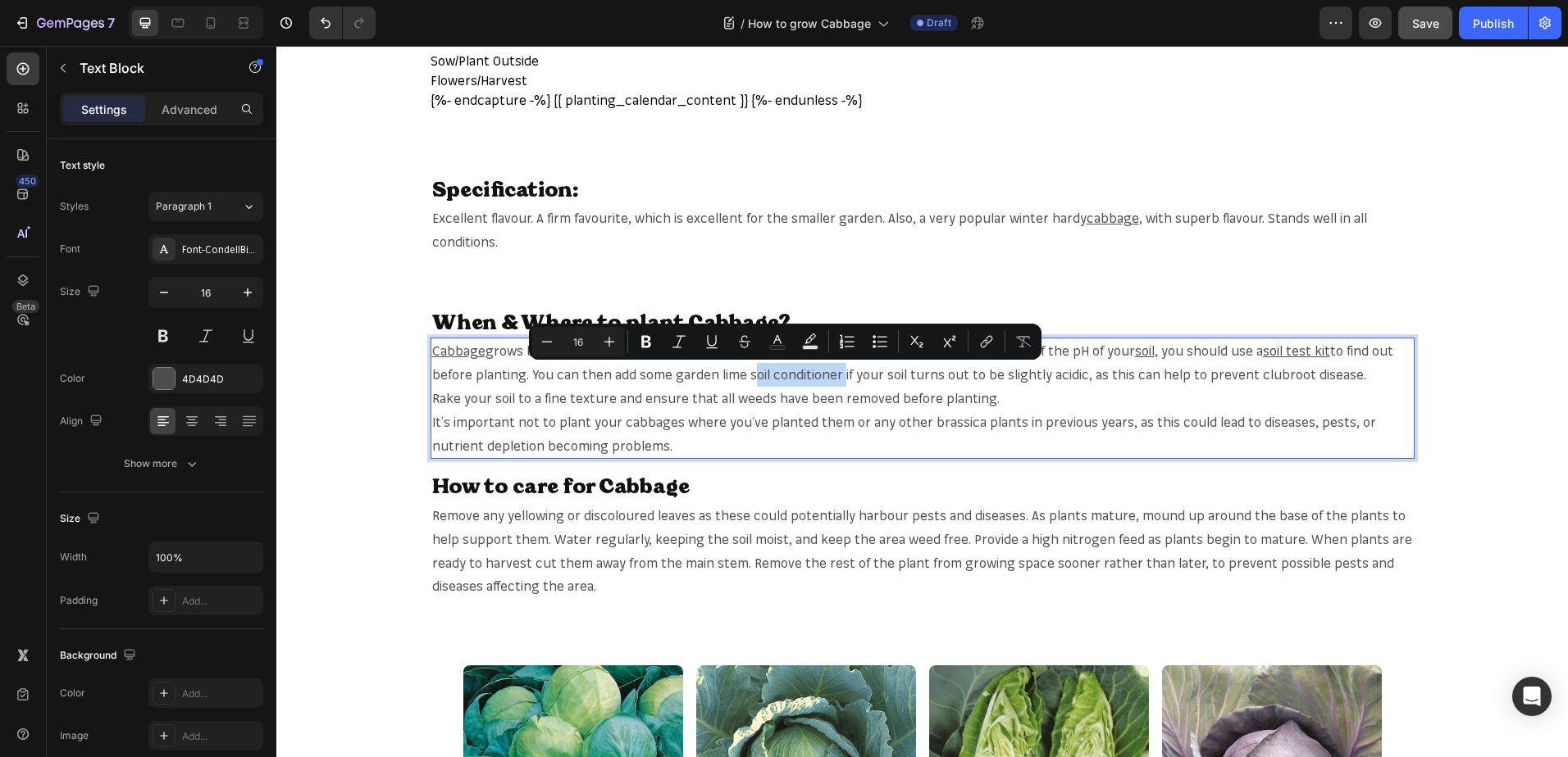
drag, startPoint x: 740, startPoint y: 375, endPoint x: 809, endPoint y: 375, distance: 69.0
click at [809, 375] on p "Cabbage grows best in a sunny spot with well-drained, fertile, slightly alkalin…" at bounding box center [922, 363] width 981 height 47
click at [987, 344] on icon "Editor contextual toolbar" at bounding box center [988, 340] width 8 height 9
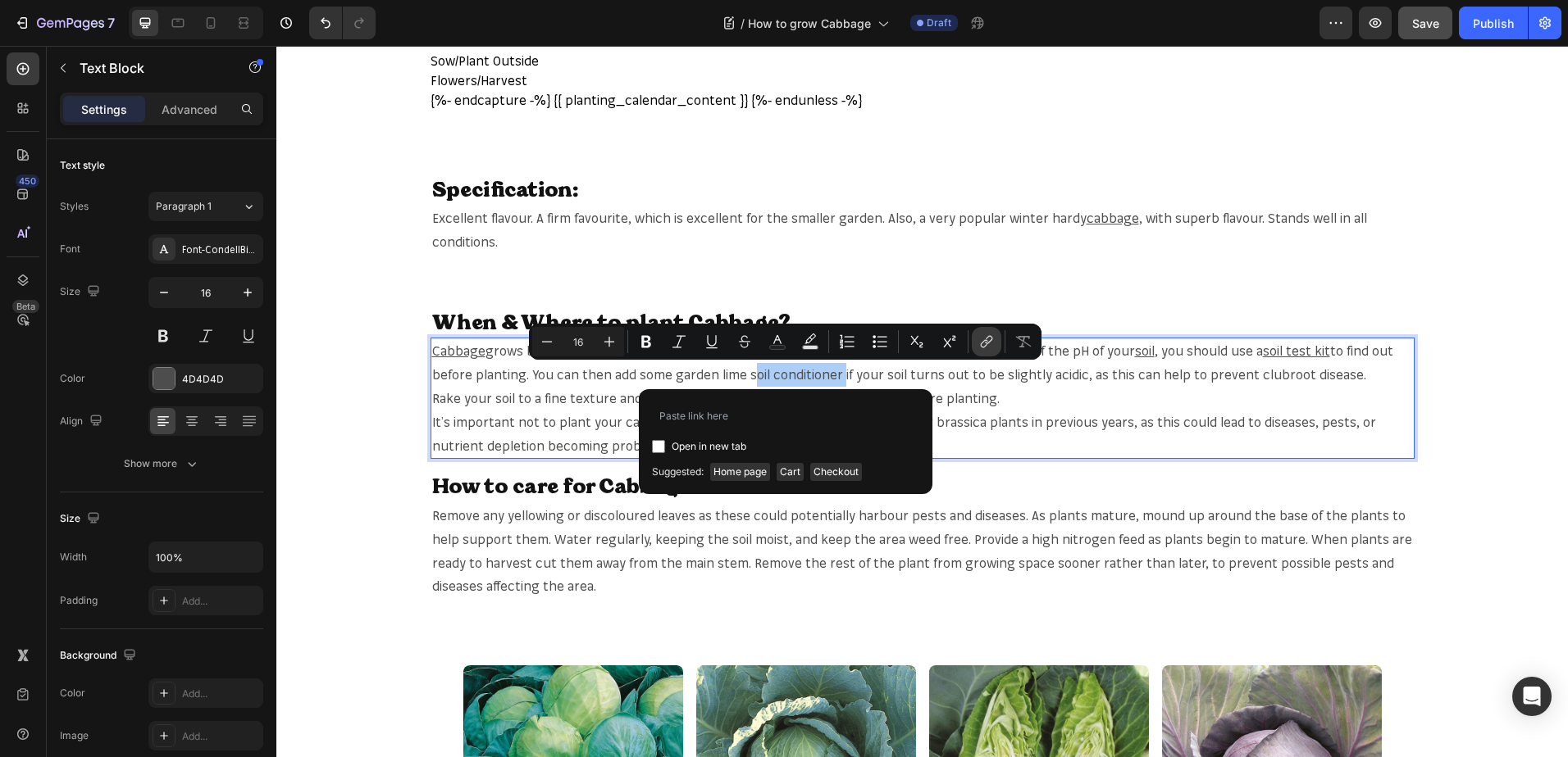
type input "[URL][DOMAIN_NAME]"
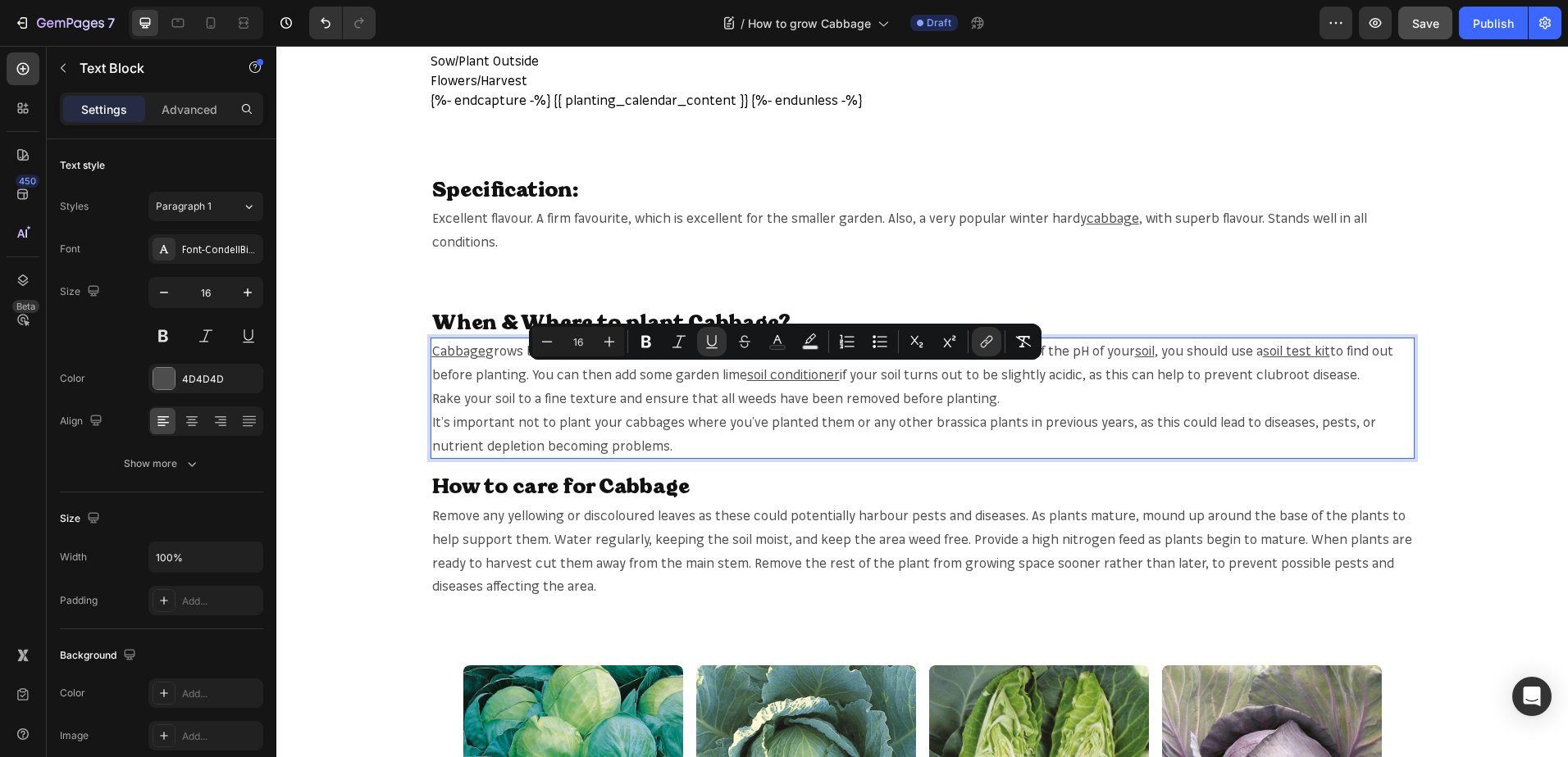
click at [631, 425] on p "It’s important not to plant your cabbages where you’ve planted them or any othe…" at bounding box center [922, 434] width 981 height 47
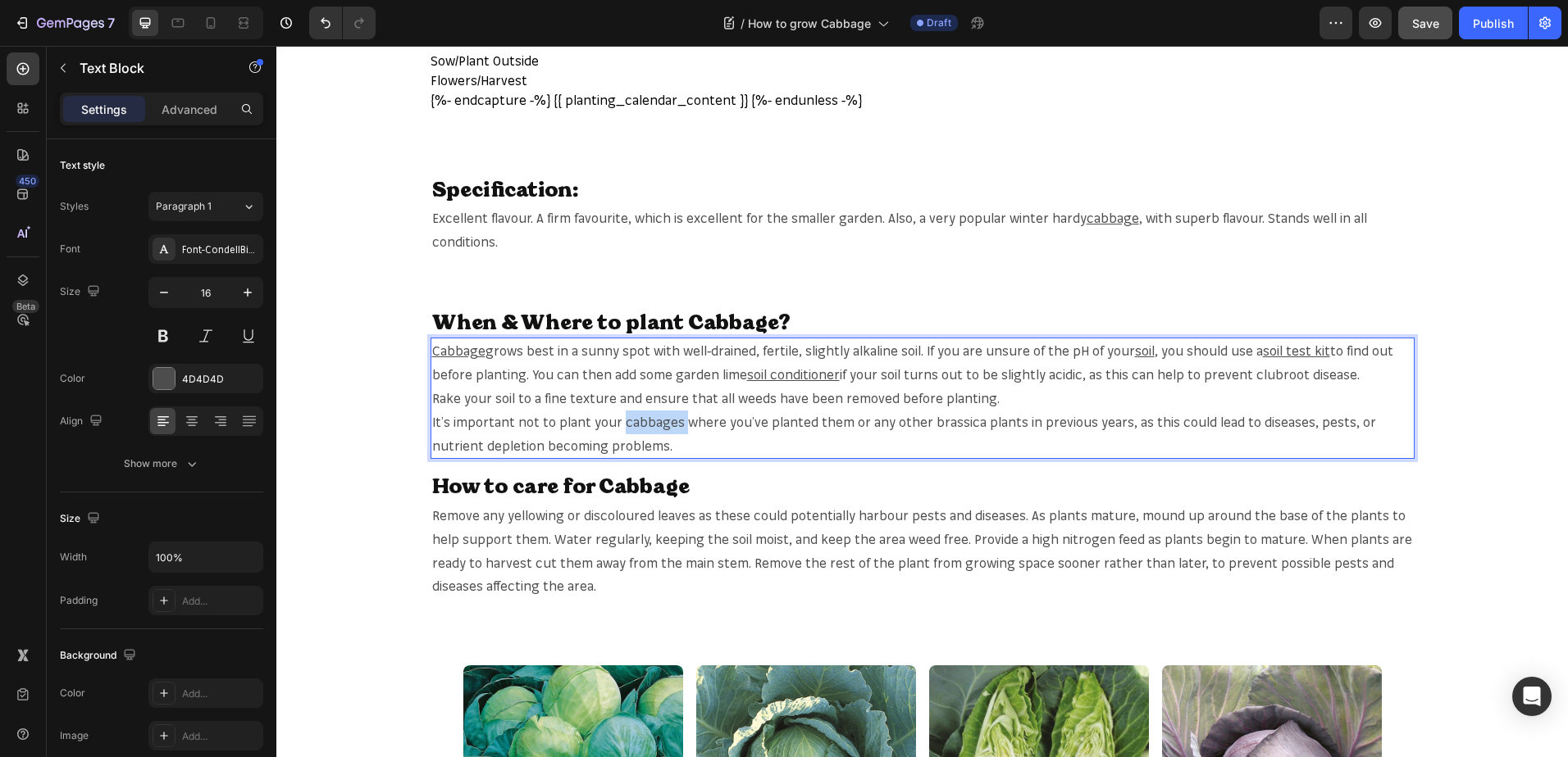
click at [631, 425] on p "It’s important not to plant your cabbages where you’ve planted them or any othe…" at bounding box center [922, 434] width 981 height 47
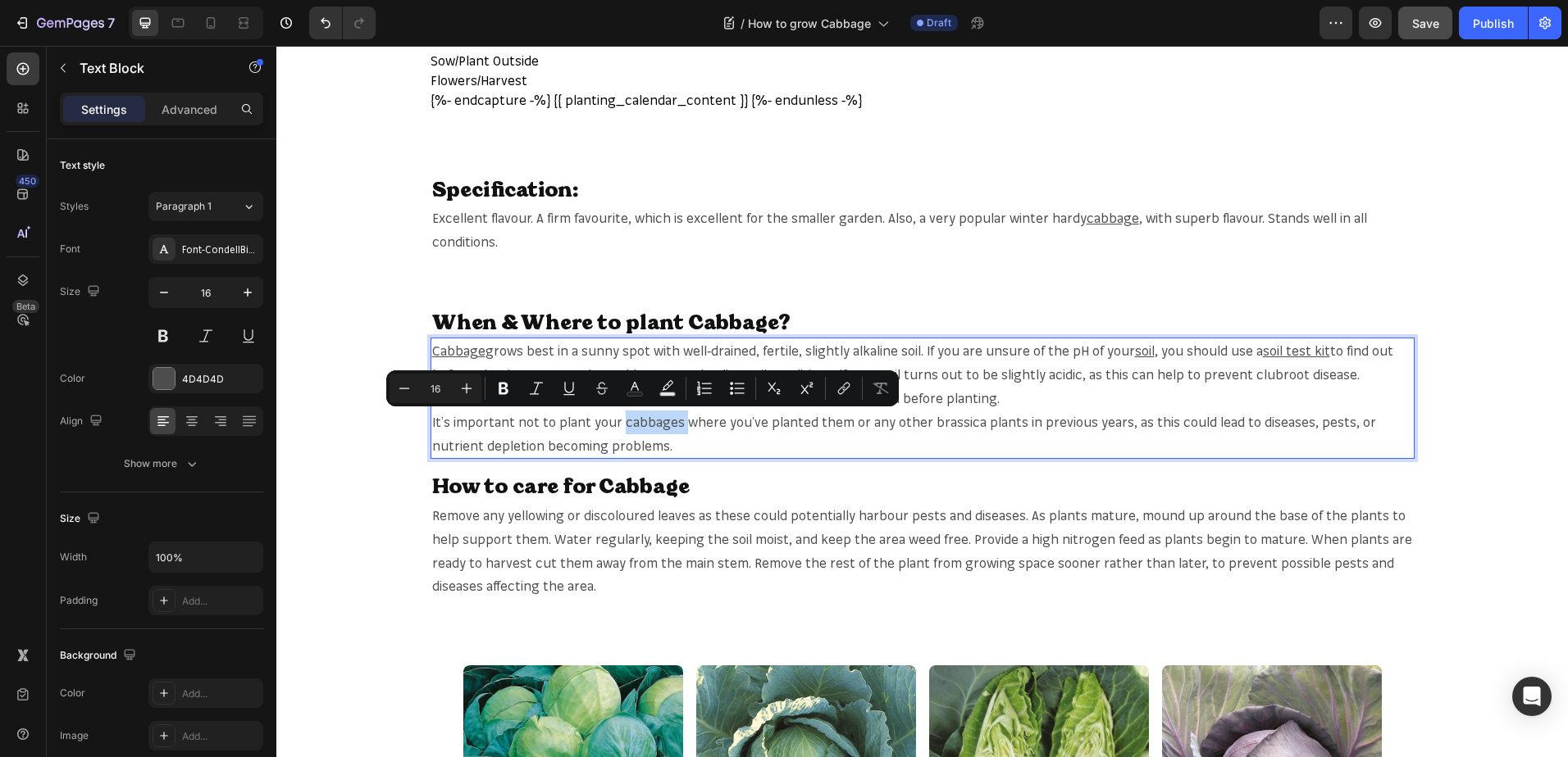
copy p "cabbages"
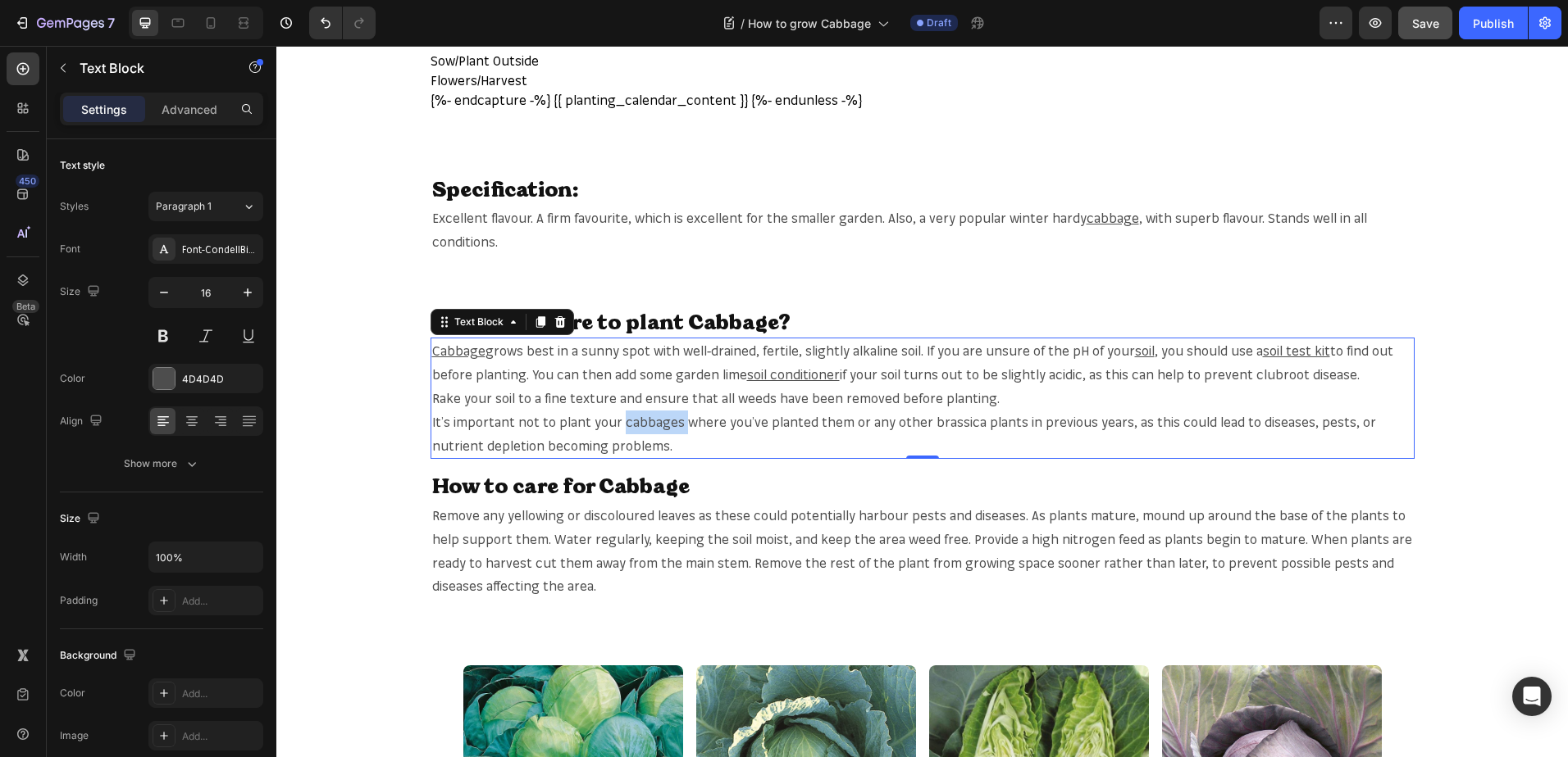
click at [644, 421] on p "It’s important not to plant your cabbages where you’ve planted them or any othe…" at bounding box center [922, 434] width 981 height 47
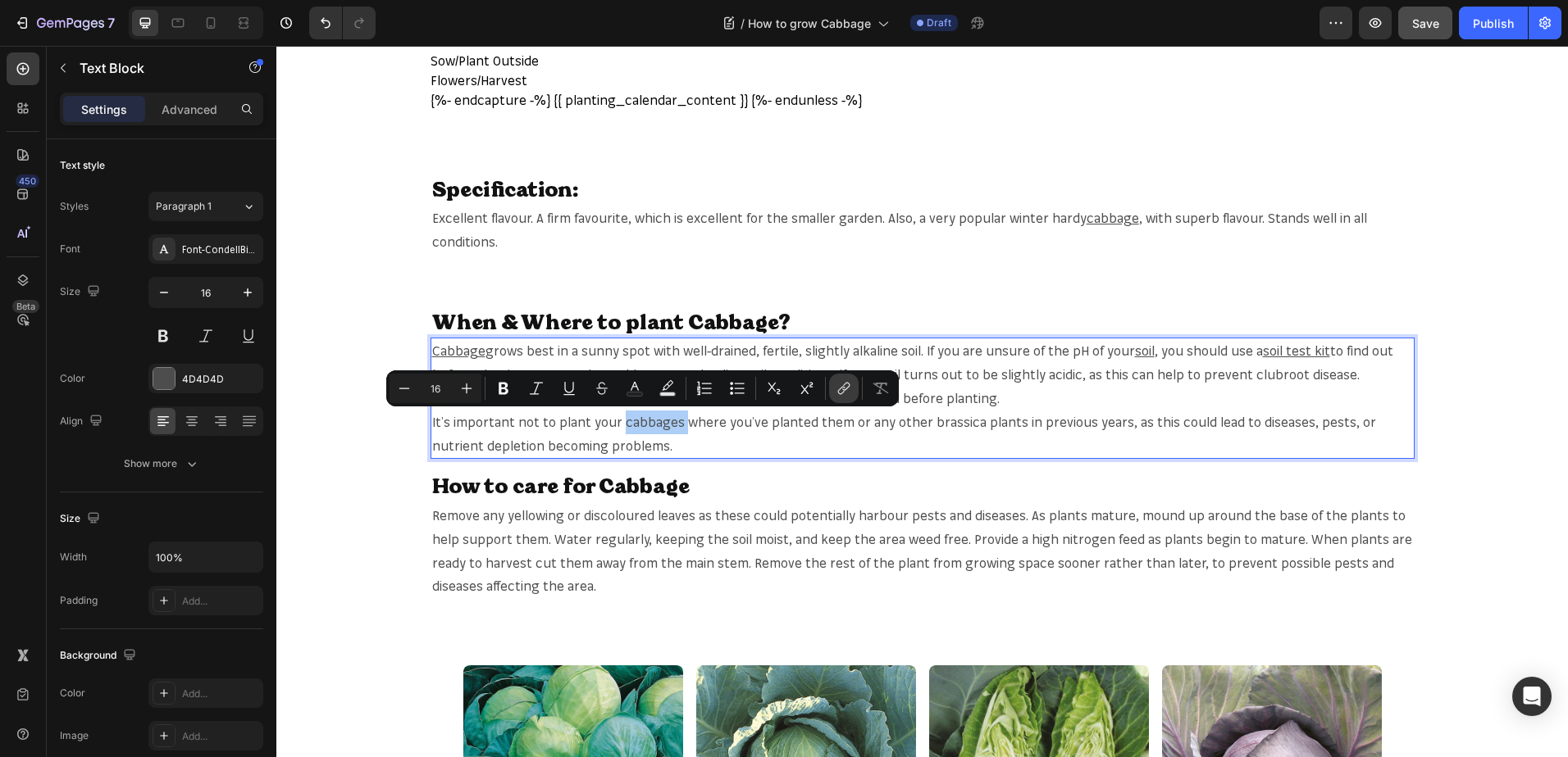
click at [836, 389] on icon "Editor contextual toolbar" at bounding box center [843, 388] width 16 height 16
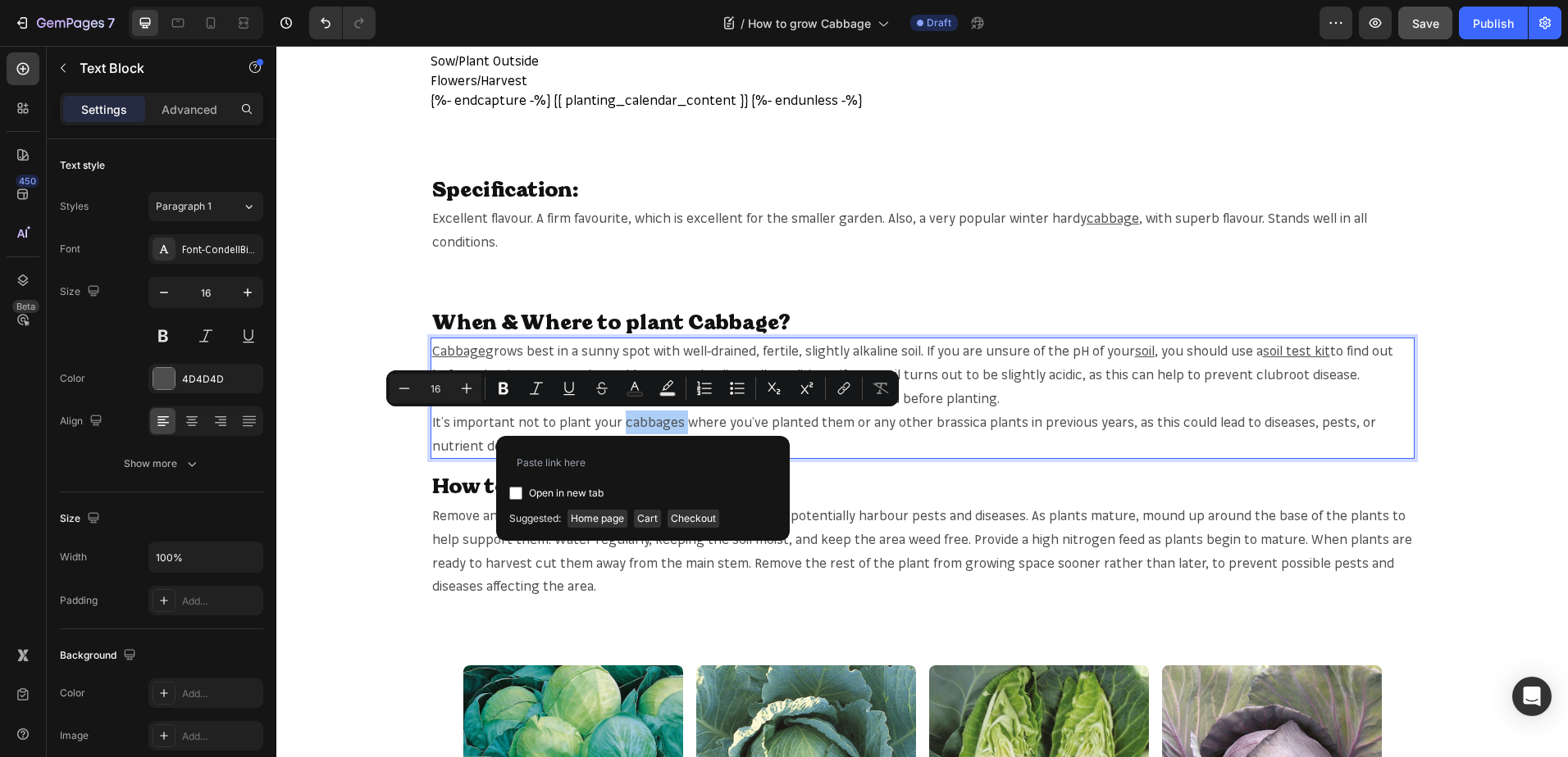
type input "[URL][DOMAIN_NAME]"
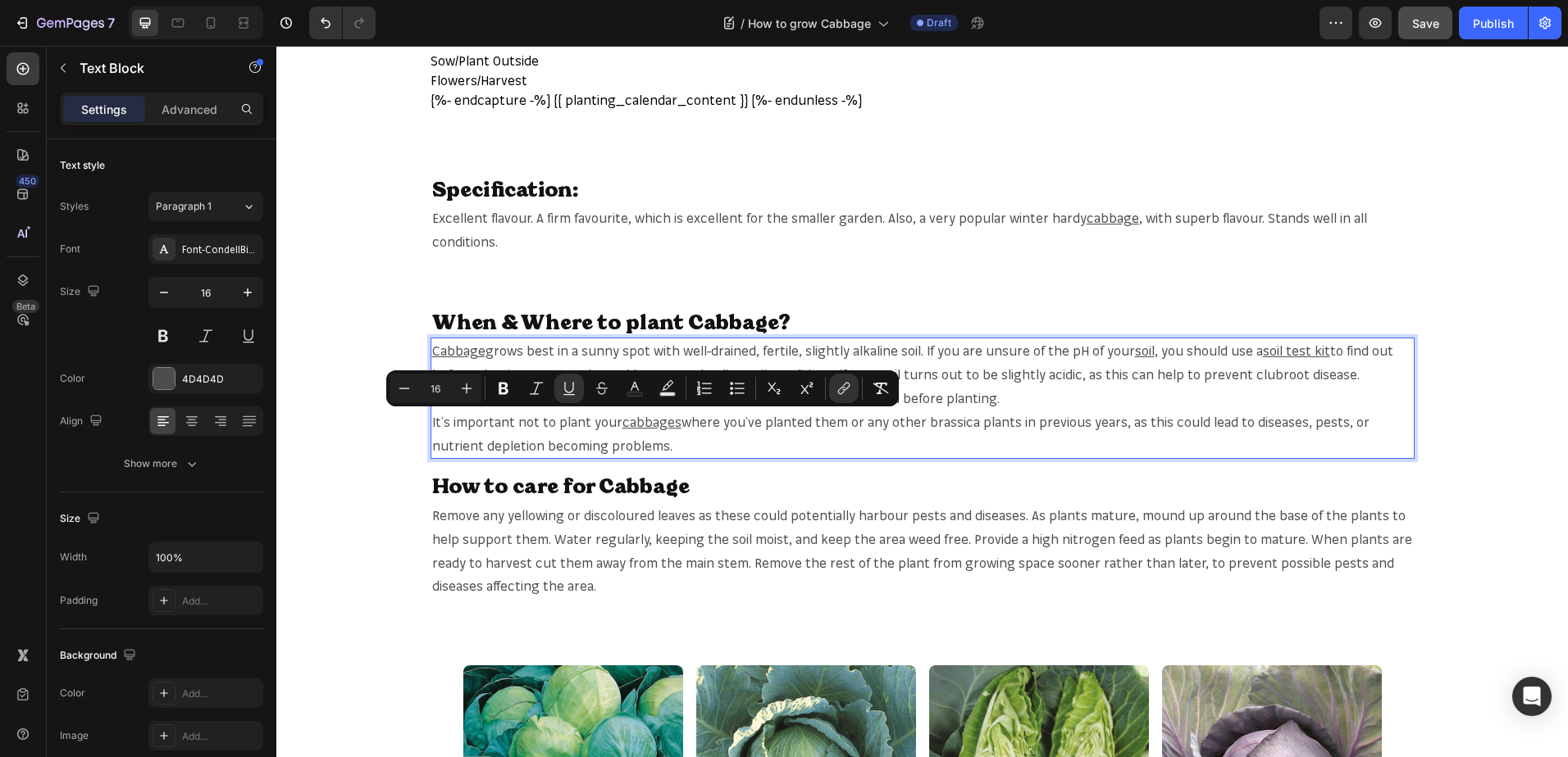
click at [924, 423] on p "It’s important not to plant your cabbages where you’ve planted them or any othe…" at bounding box center [922, 434] width 981 height 47
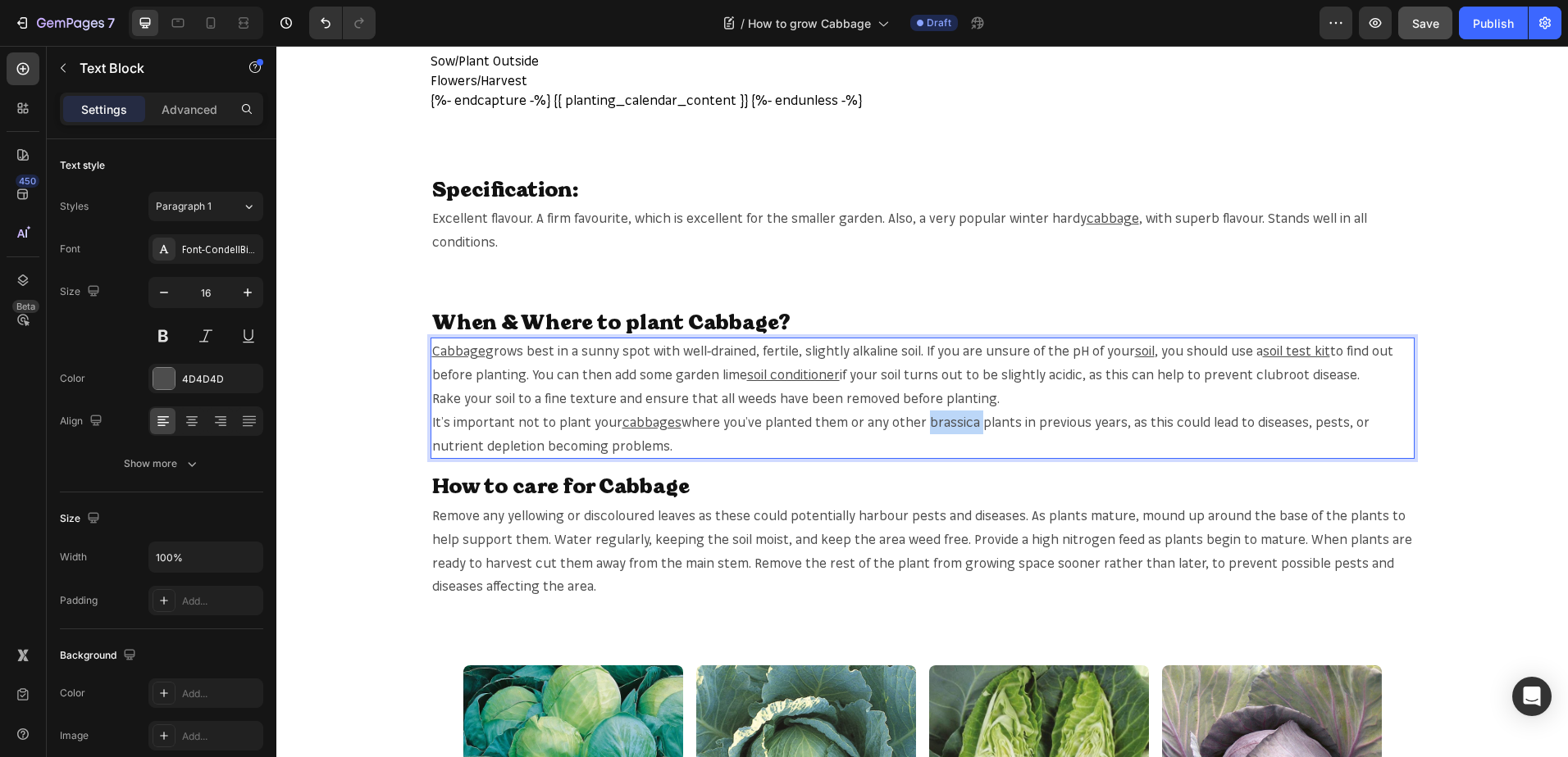
click at [924, 423] on p "It’s important not to plant your cabbages where you’ve planted them or any othe…" at bounding box center [922, 434] width 981 height 47
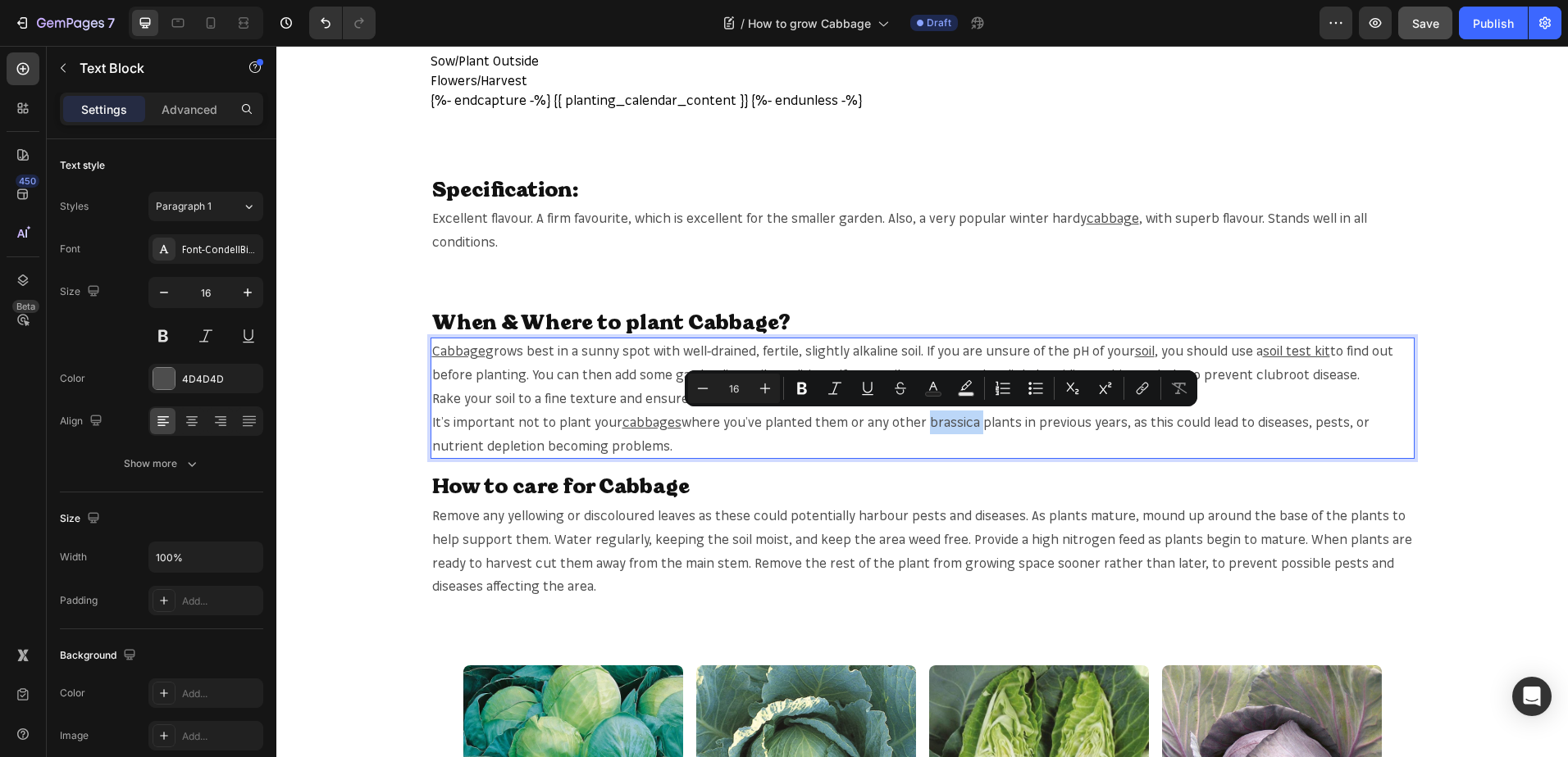
copy p "brassica"
click at [932, 420] on p "It’s important not to plant your cabbages where you’ve planted them or any othe…" at bounding box center [922, 434] width 981 height 47
click at [1142, 388] on icon "Editor contextual toolbar" at bounding box center [1142, 388] width 16 height 16
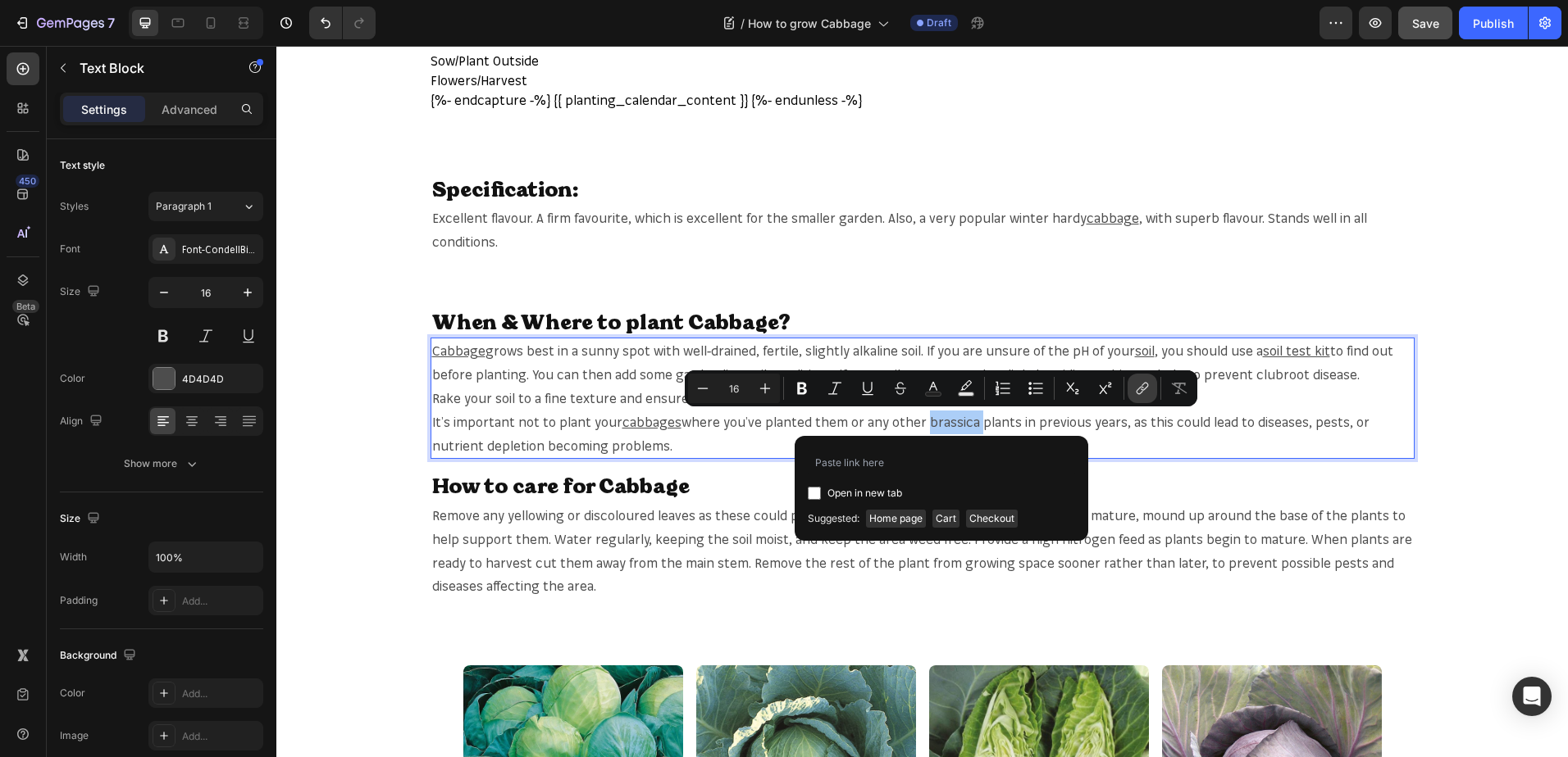
type input "[URL][DOMAIN_NAME]"
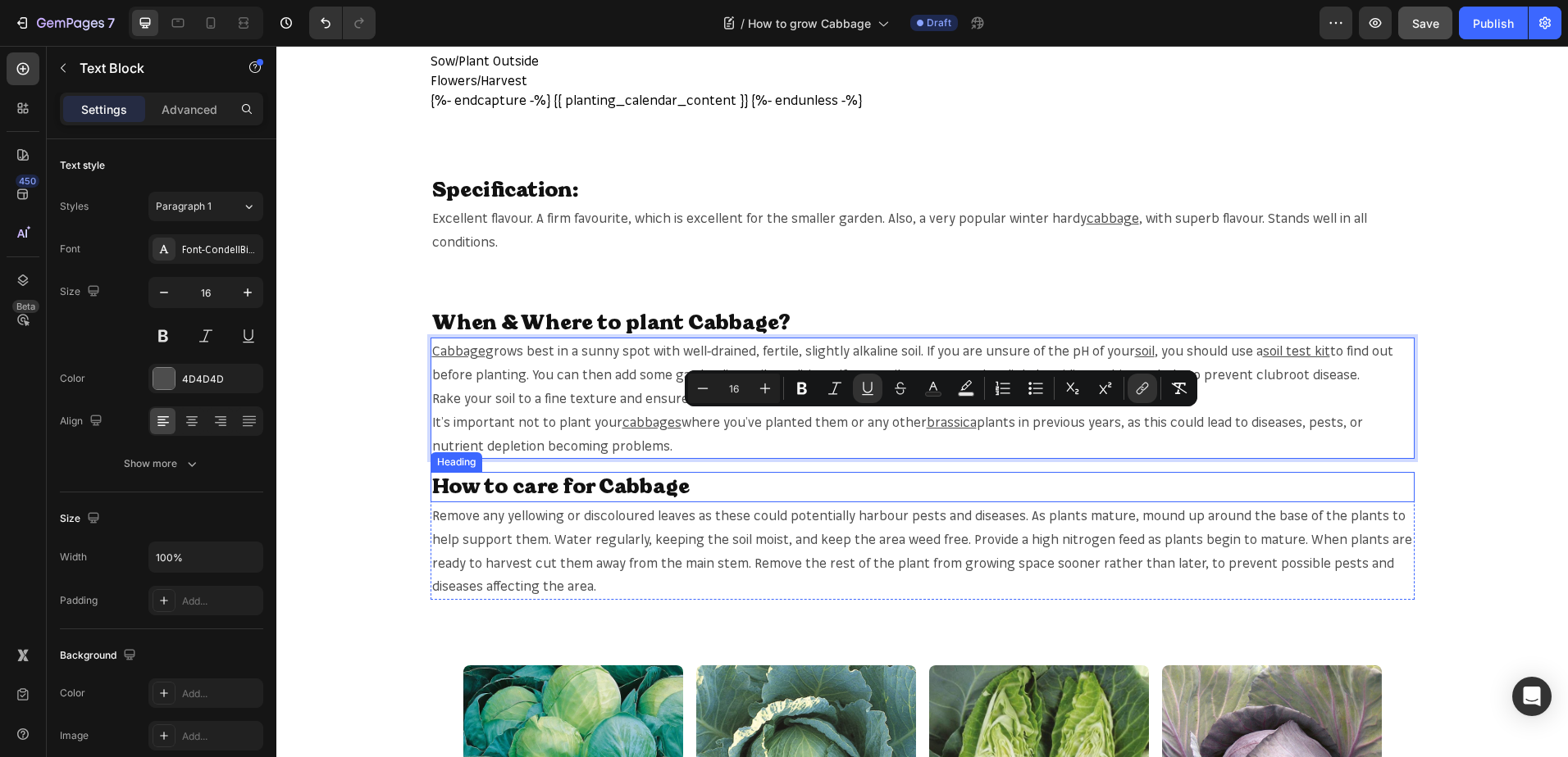
click at [843, 484] on h2 "How to care for Cabbage" at bounding box center [922, 486] width 983 height 30
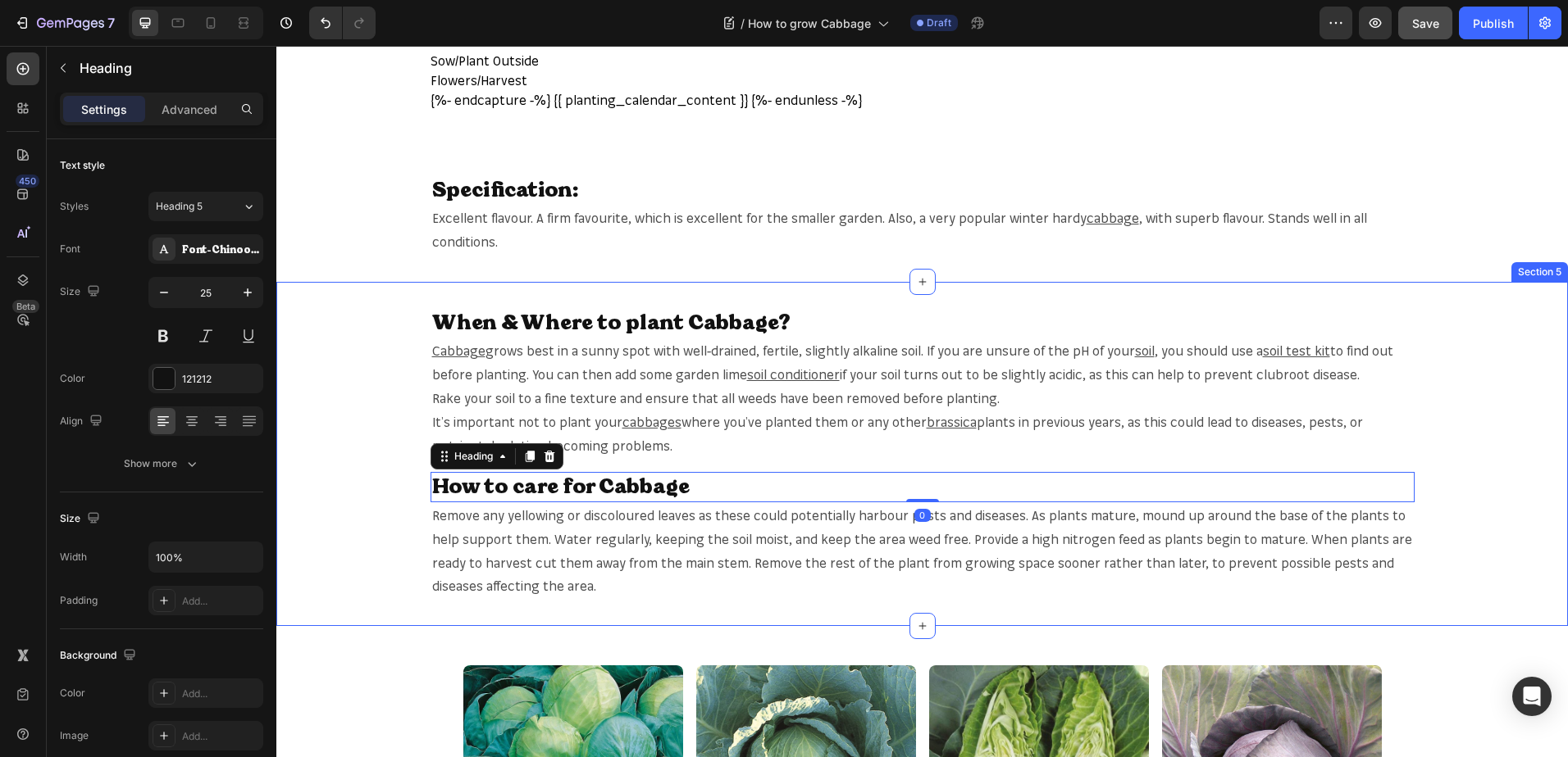
click at [1438, 520] on div "When & Where to plant Cabbage? Heading Cabbage grows best in a sunny spot with …" at bounding box center [922, 455] width 1291 height 292
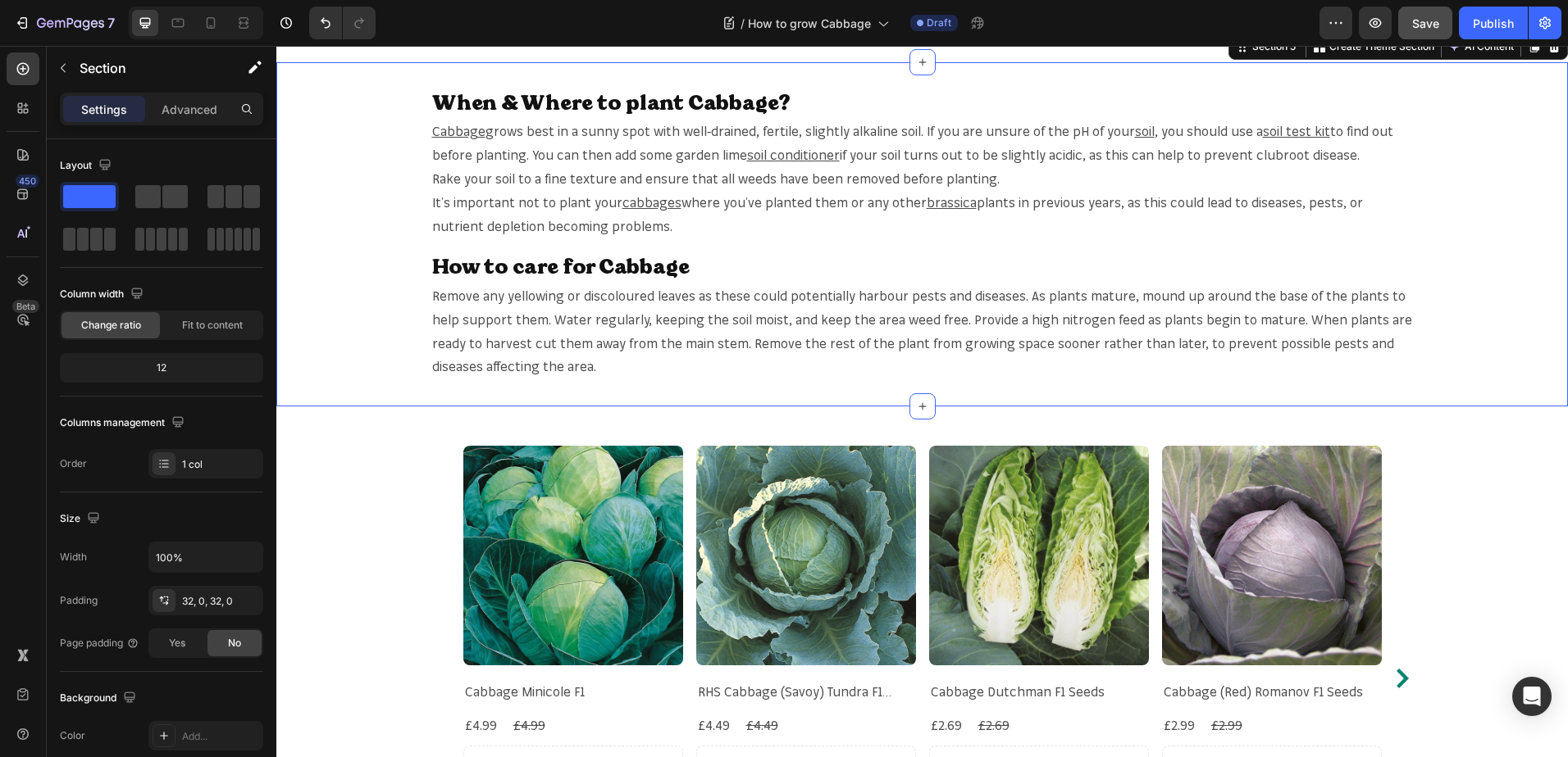
scroll to position [1065, 0]
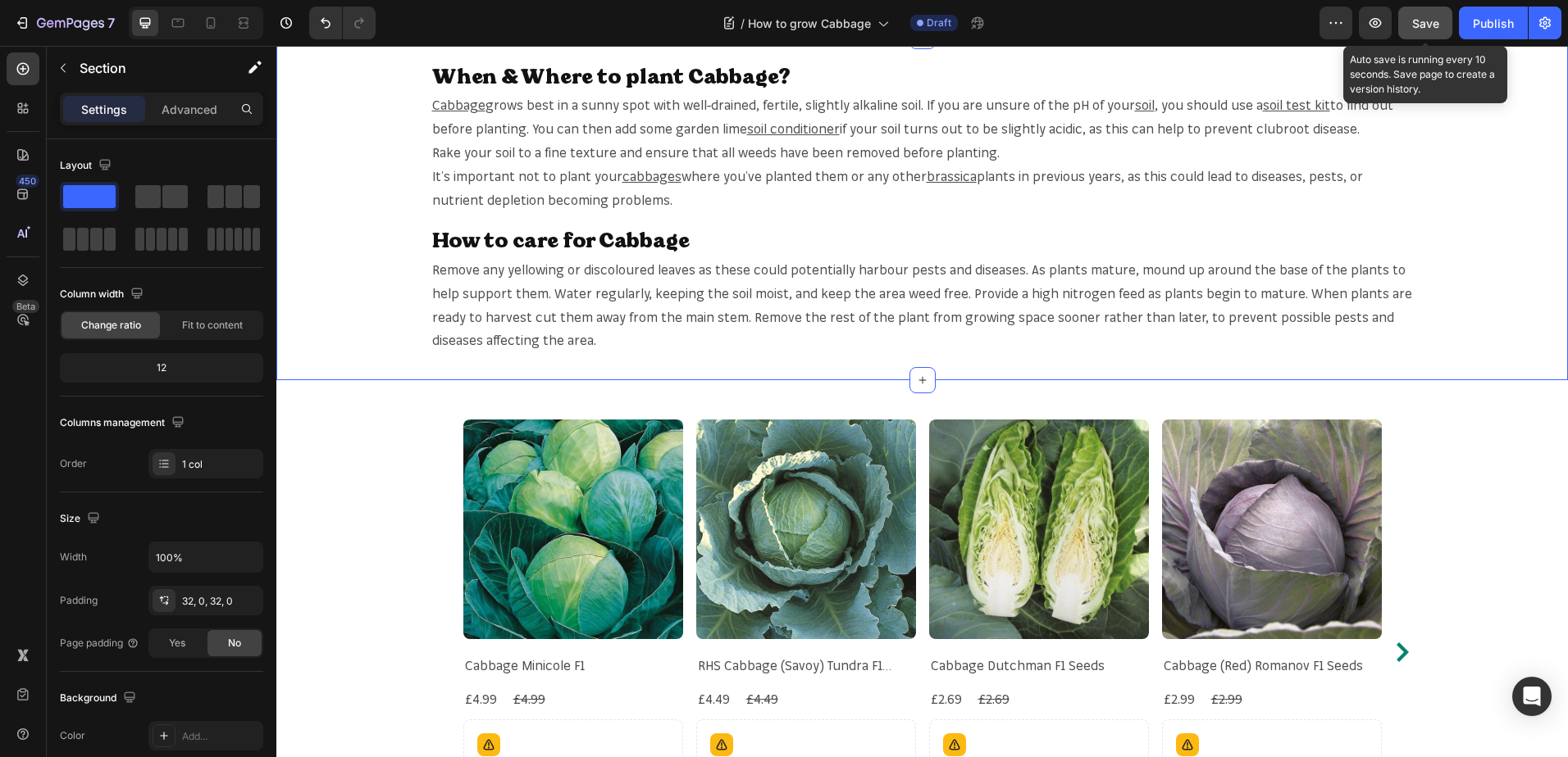
click at [1421, 36] on button "Save" at bounding box center [1424, 23] width 54 height 33
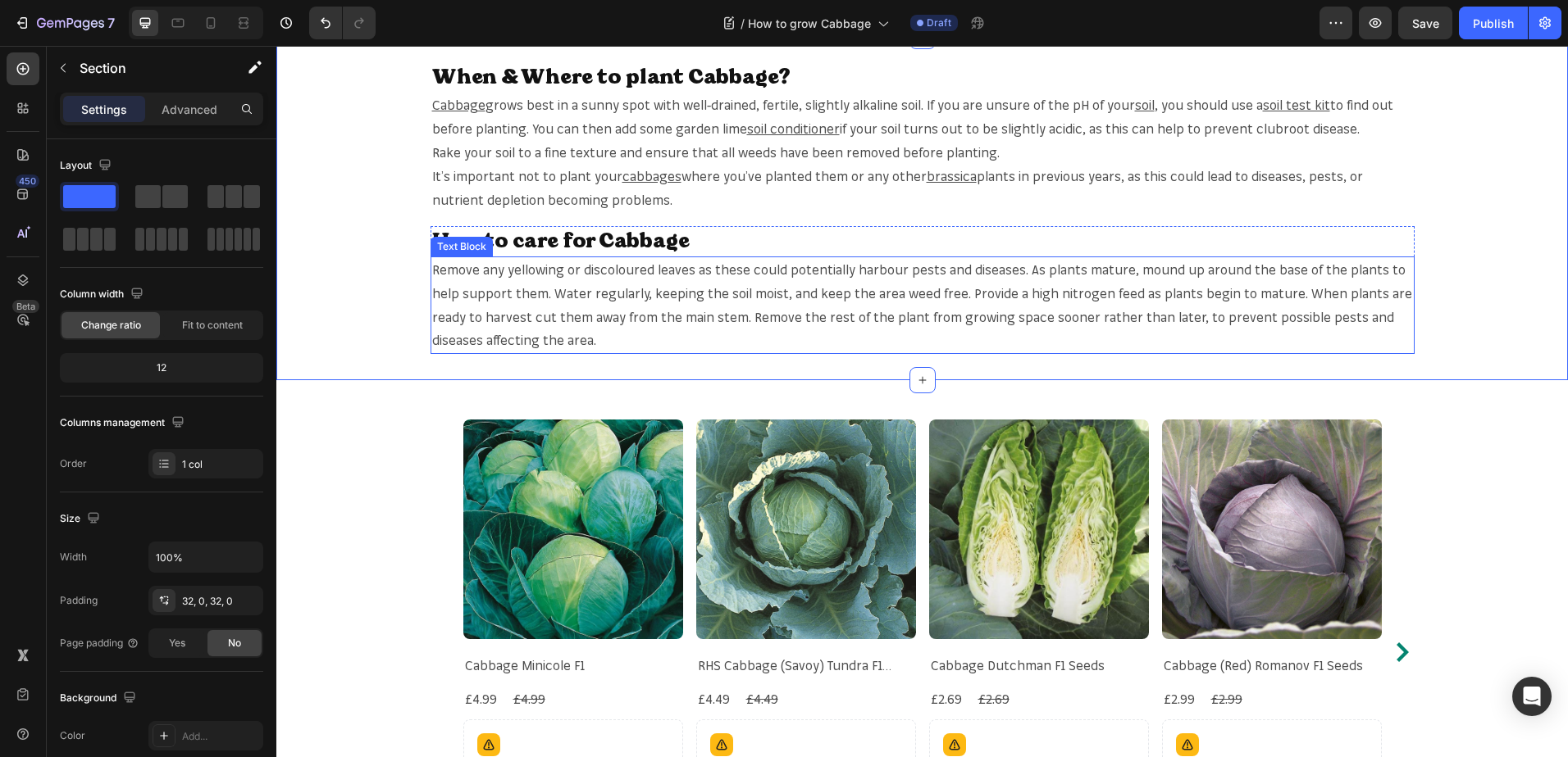
click at [718, 293] on span "Remove any yellowing or discoloured leaves as these could potentially harbour p…" at bounding box center [922, 304] width 980 height 87
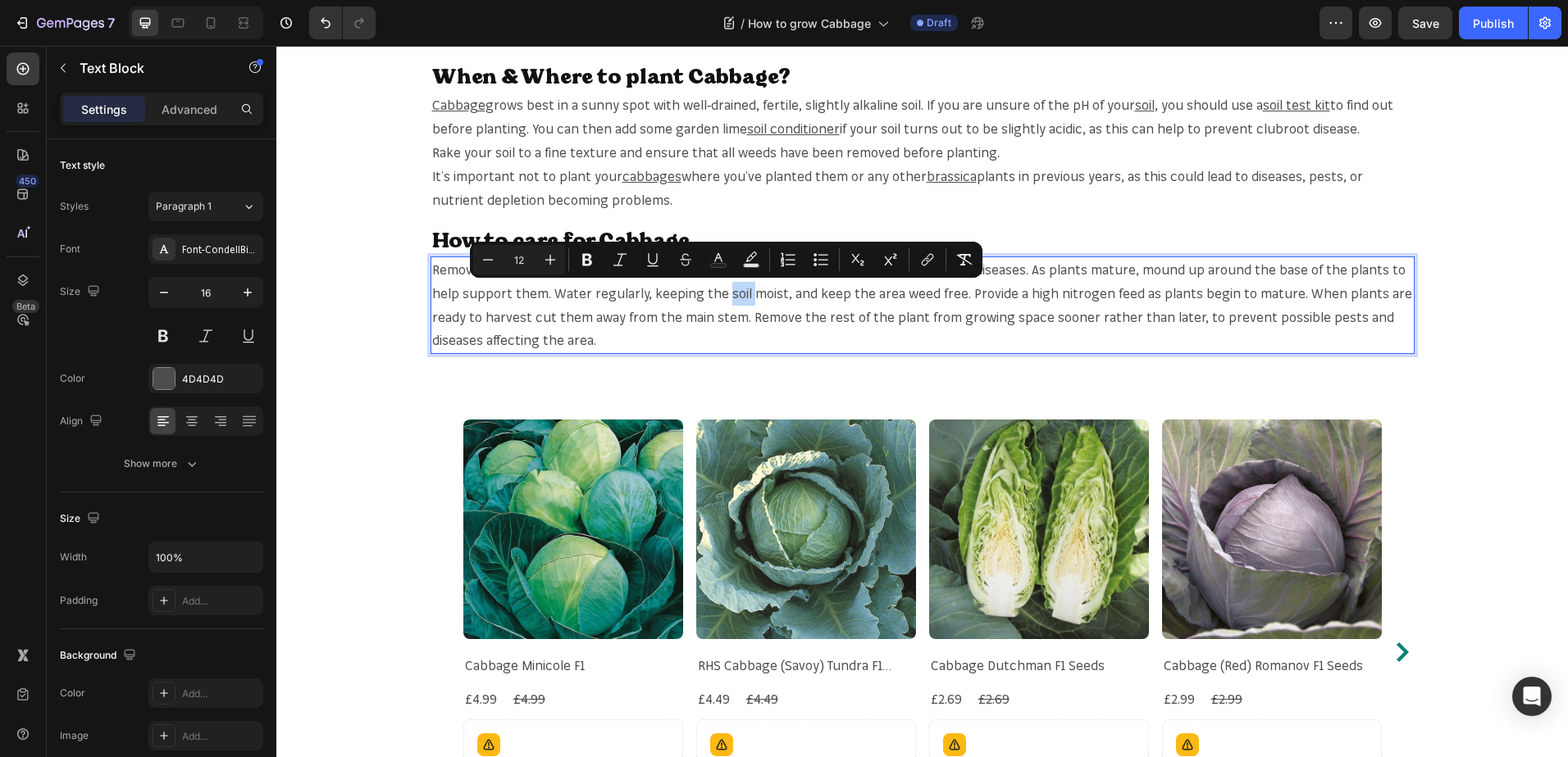
copy span "soil"
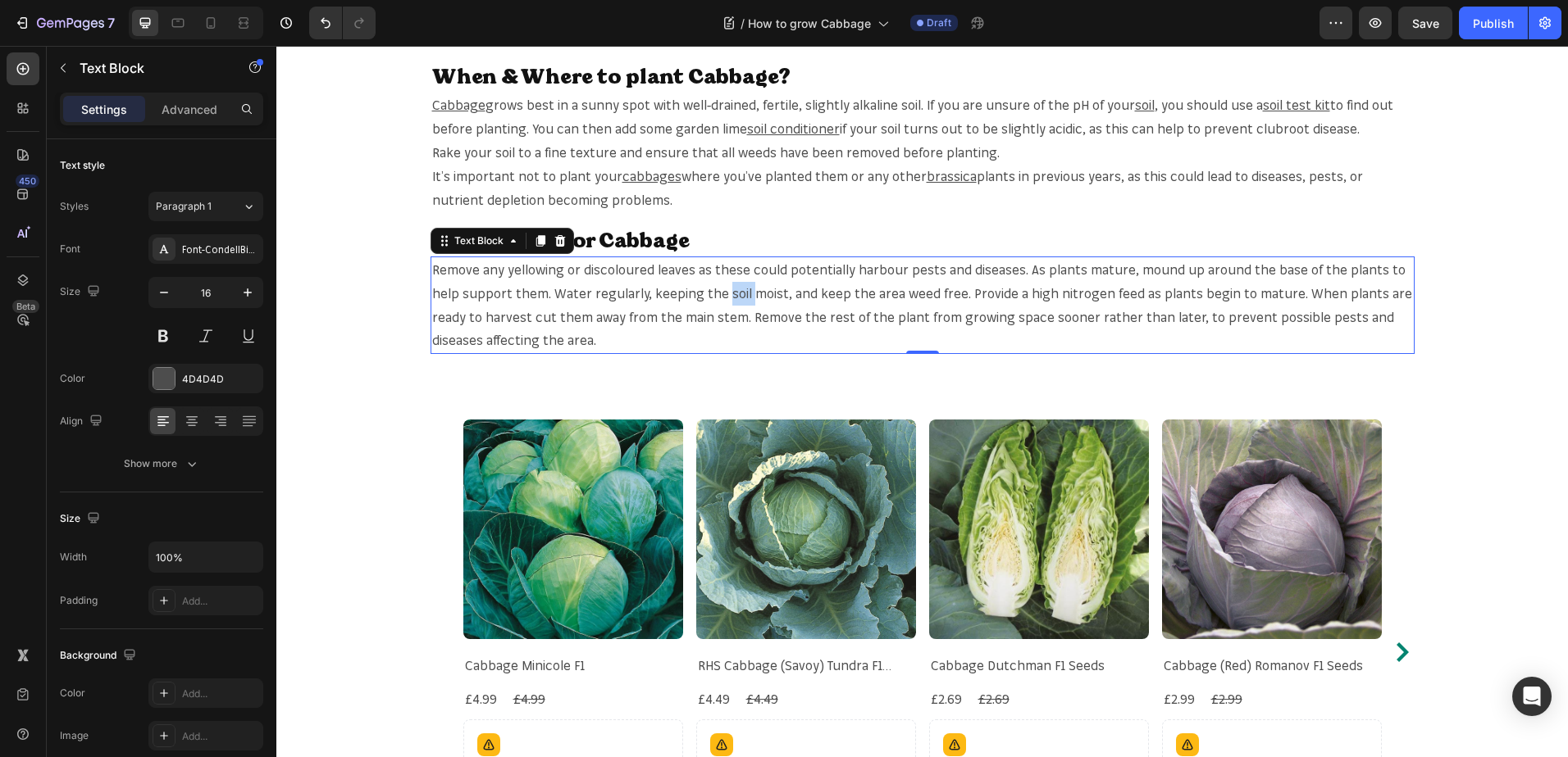
click at [721, 292] on span "Remove any yellowing or discoloured leaves as these could potentially harbour p…" at bounding box center [922, 304] width 980 height 87
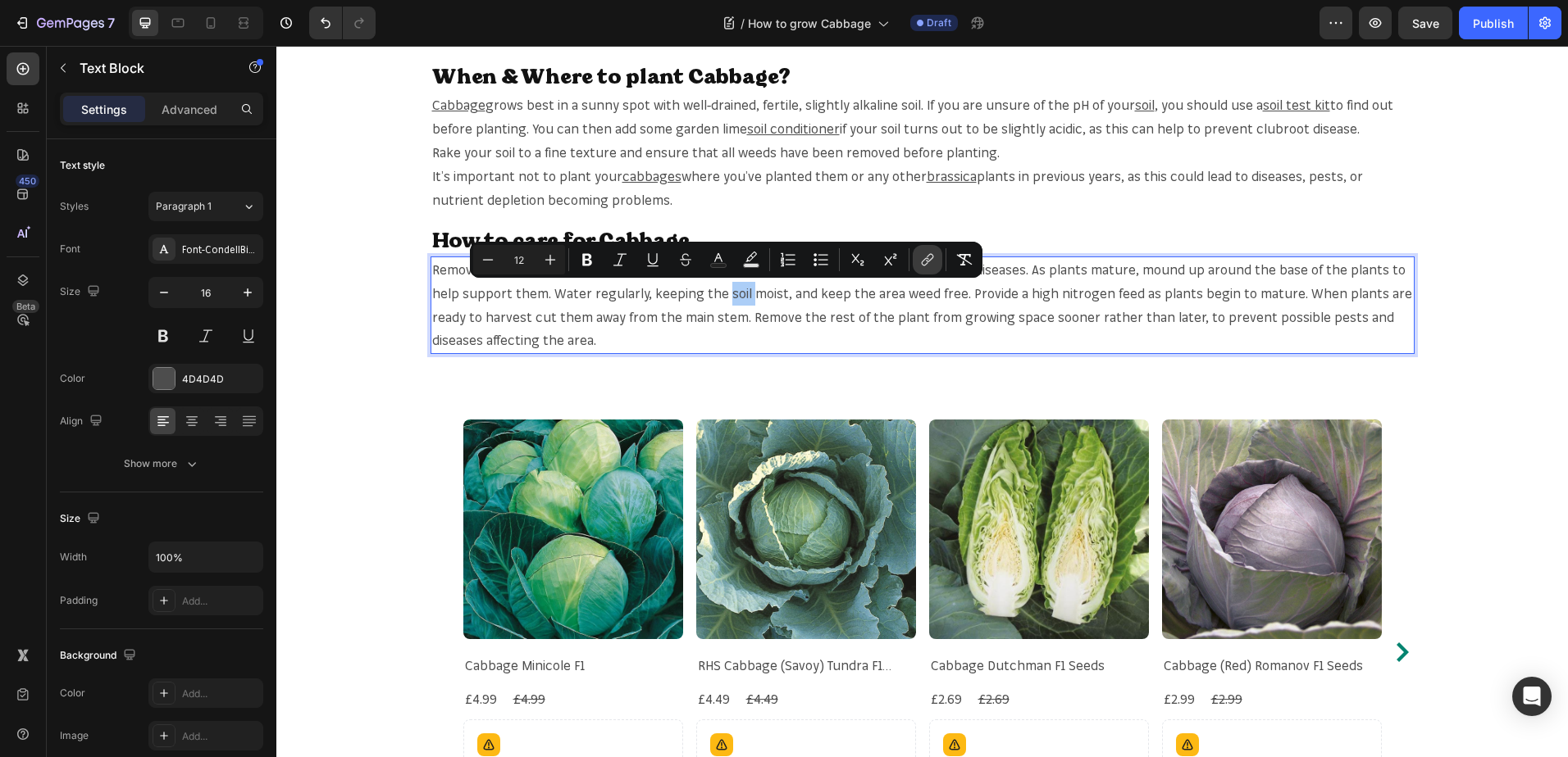
click at [924, 268] on button "link" at bounding box center [928, 259] width 29 height 29
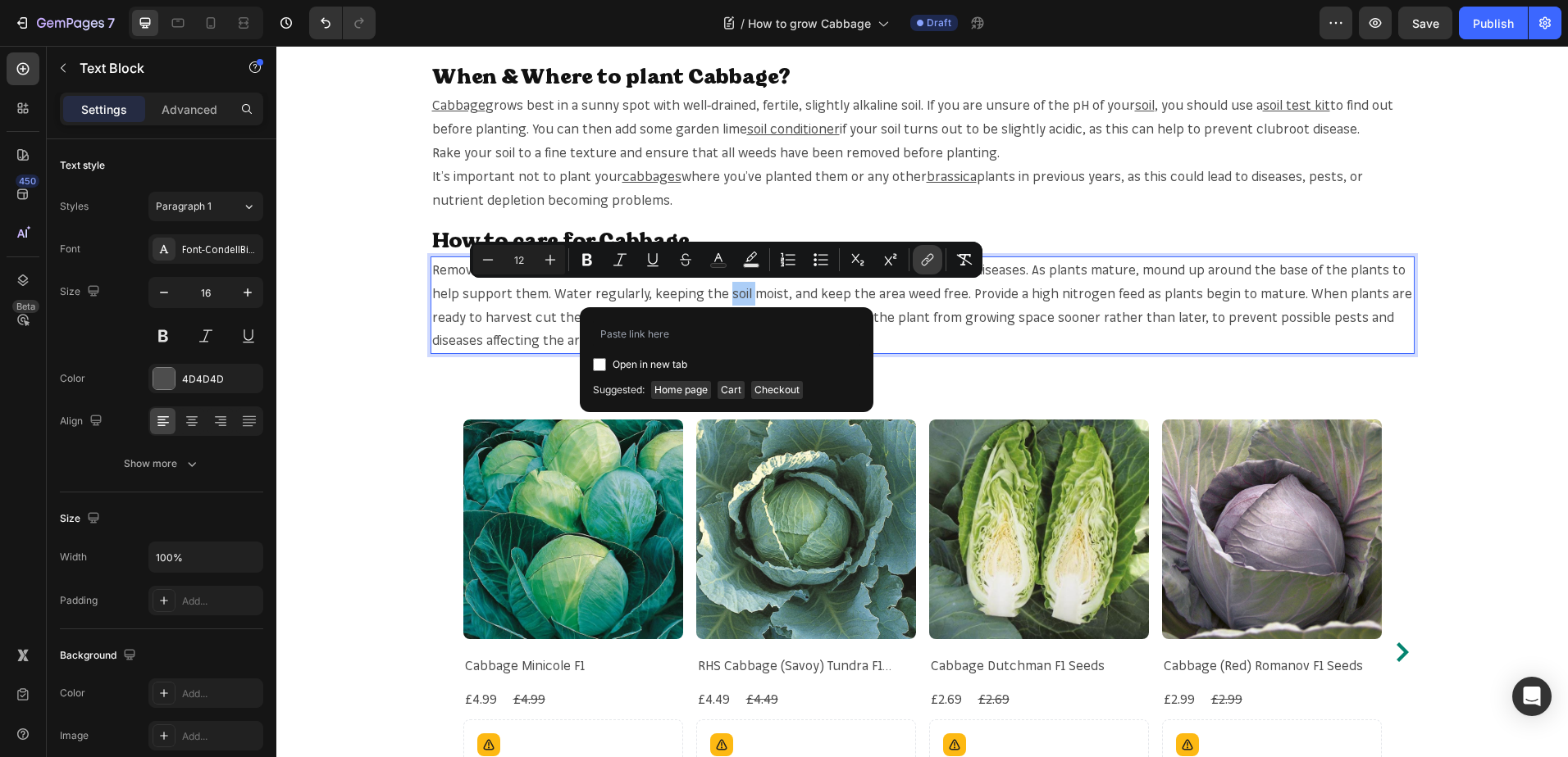
type input "[URL][DOMAIN_NAME]"
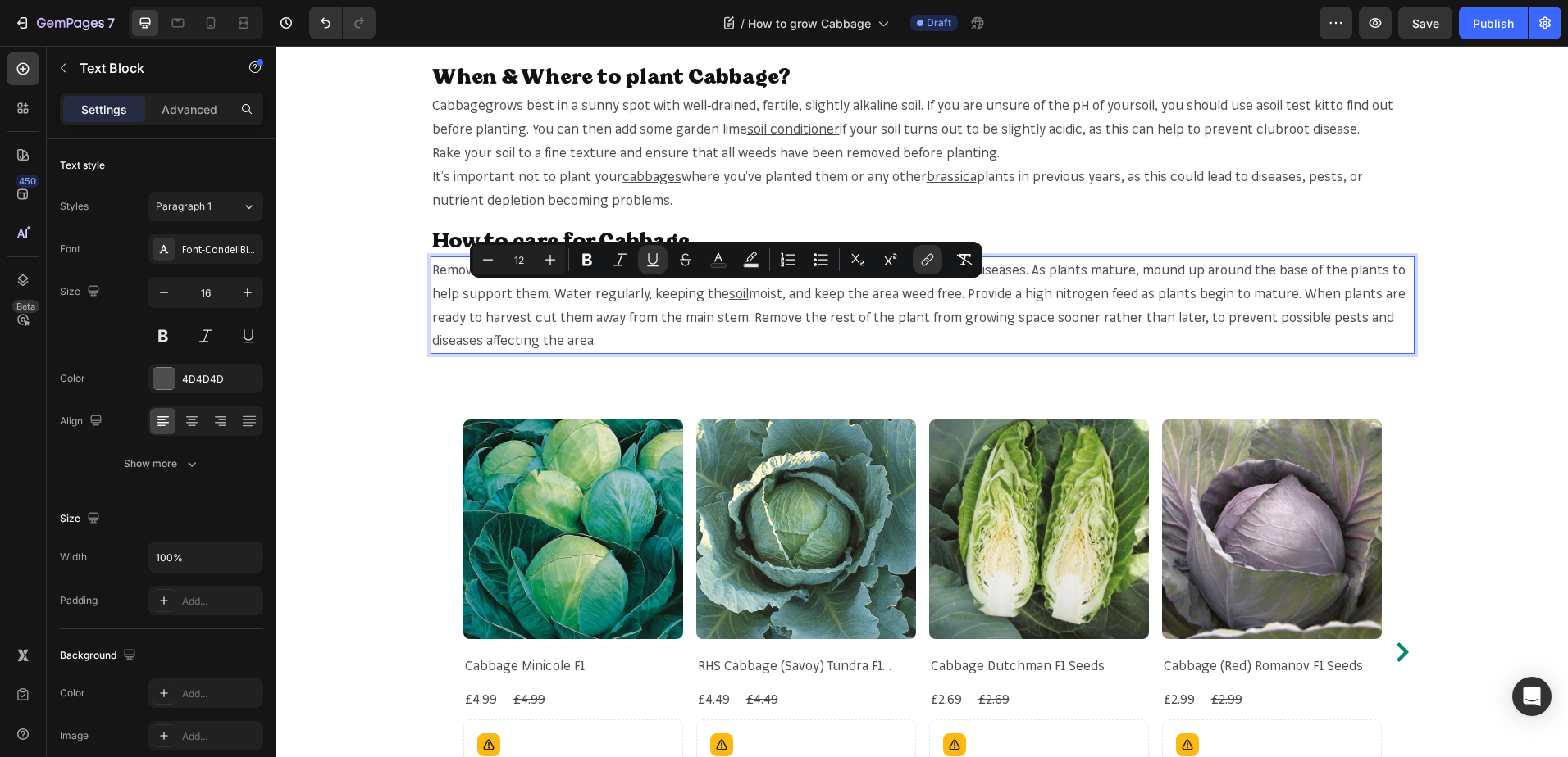
click at [1005, 344] on p "Remove any yellowing or discoloured leaves as these could potentially harbour p…" at bounding box center [922, 305] width 981 height 95
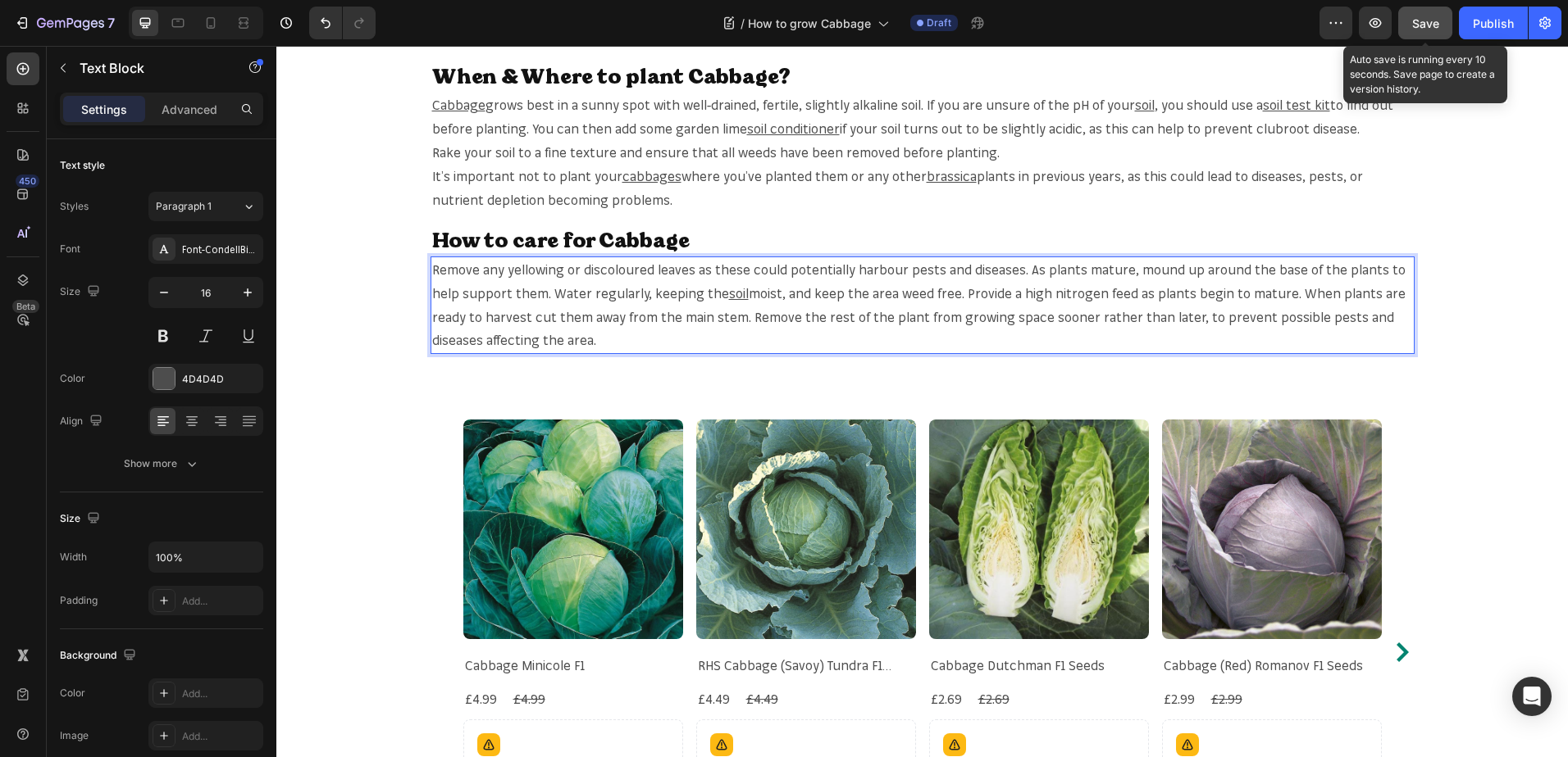
click at [1418, 11] on button "Save" at bounding box center [1424, 23] width 54 height 33
